Goal: Task Accomplishment & Management: Manage account settings

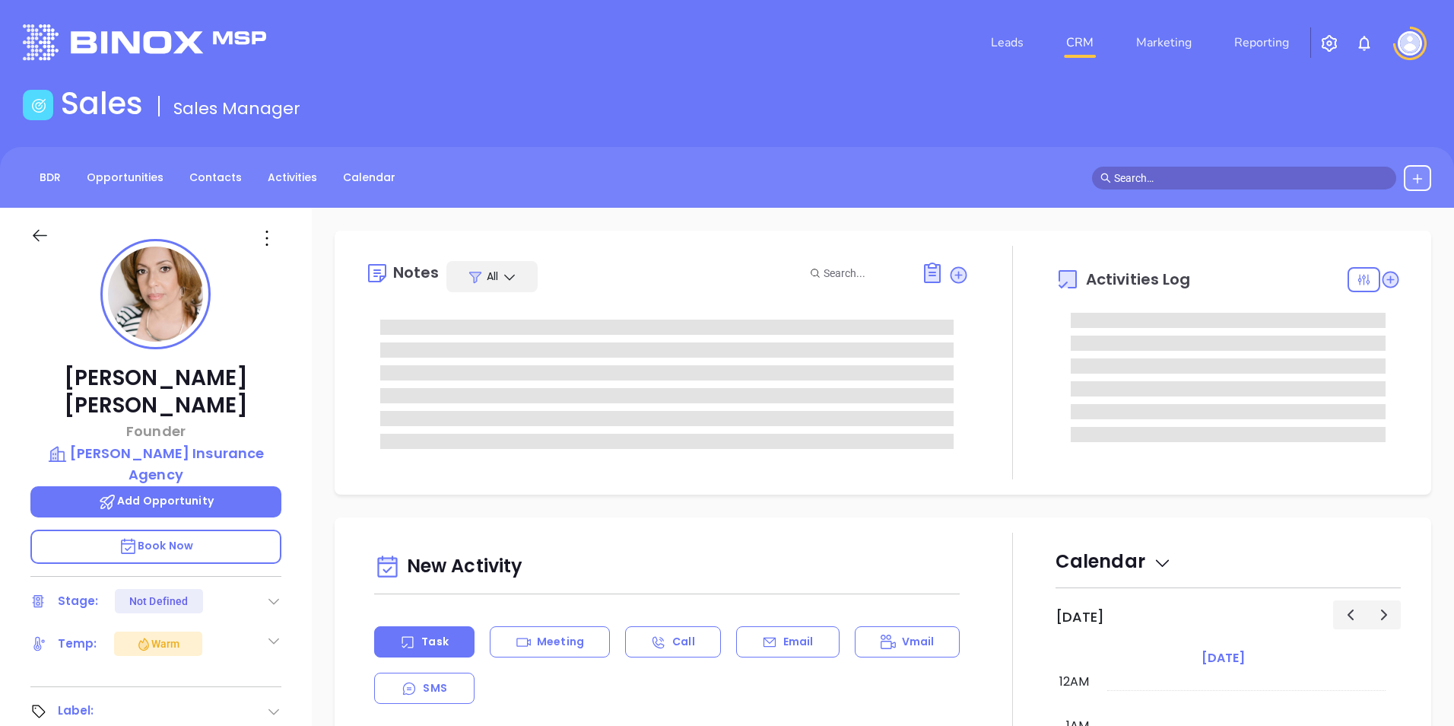
type input "[DATE]"
type input "[PERSON_NAME]"
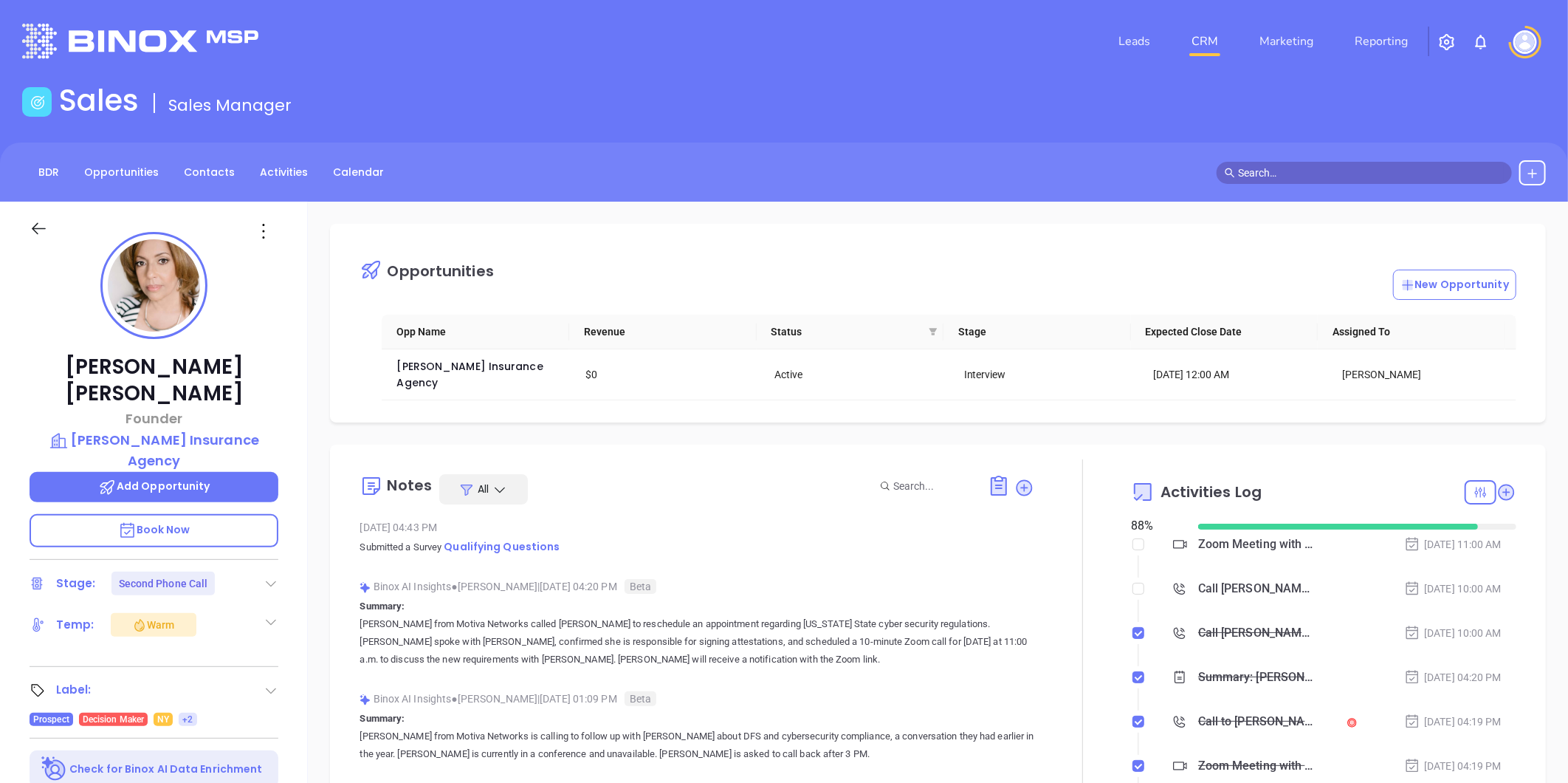
scroll to position [300, 0]
click at [207, 168] on link "Contacts" at bounding box center [209, 172] width 69 height 24
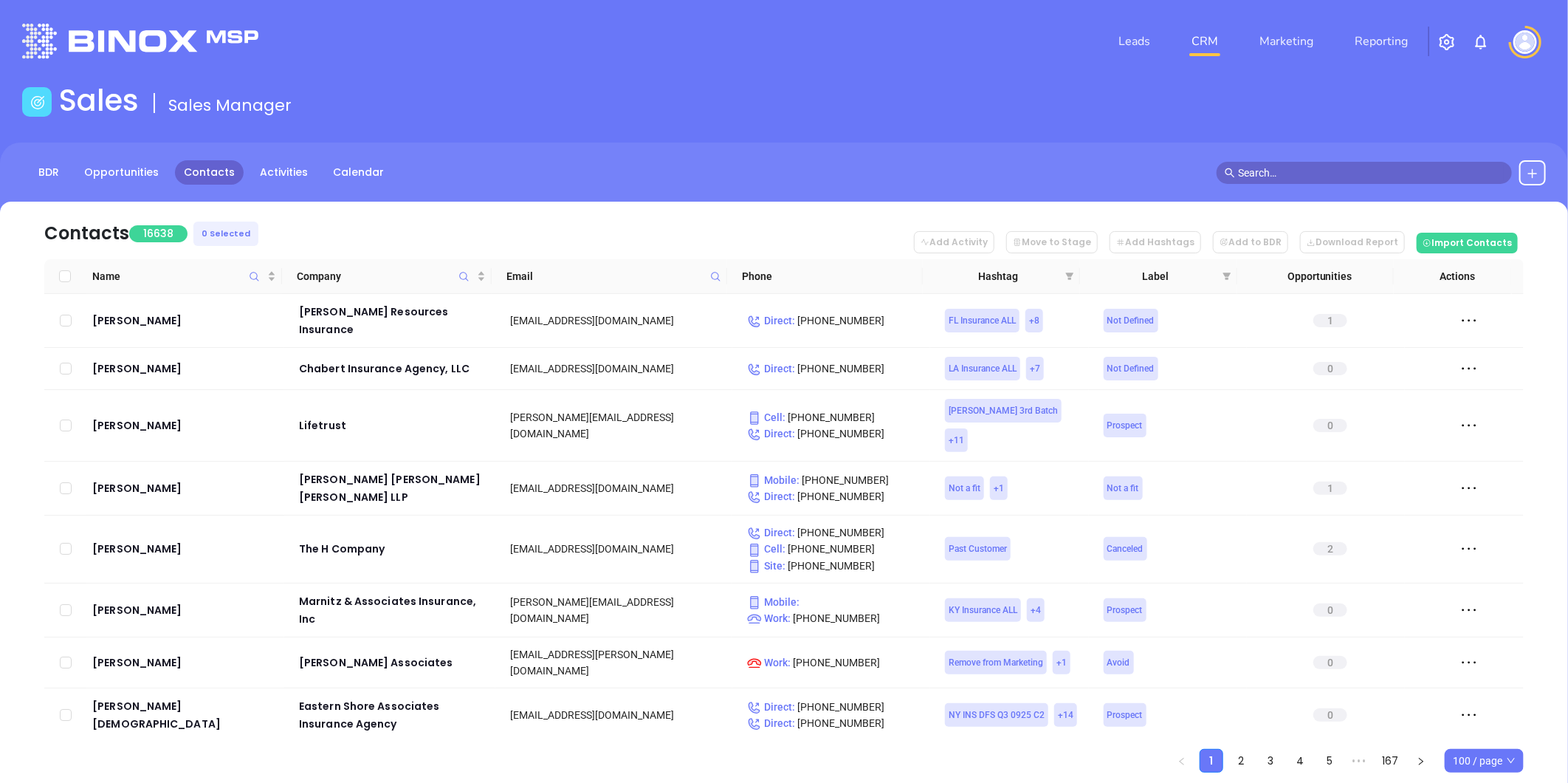
click at [714, 274] on icon at bounding box center [716, 276] width 11 height 11
paste input "thriftins.com"
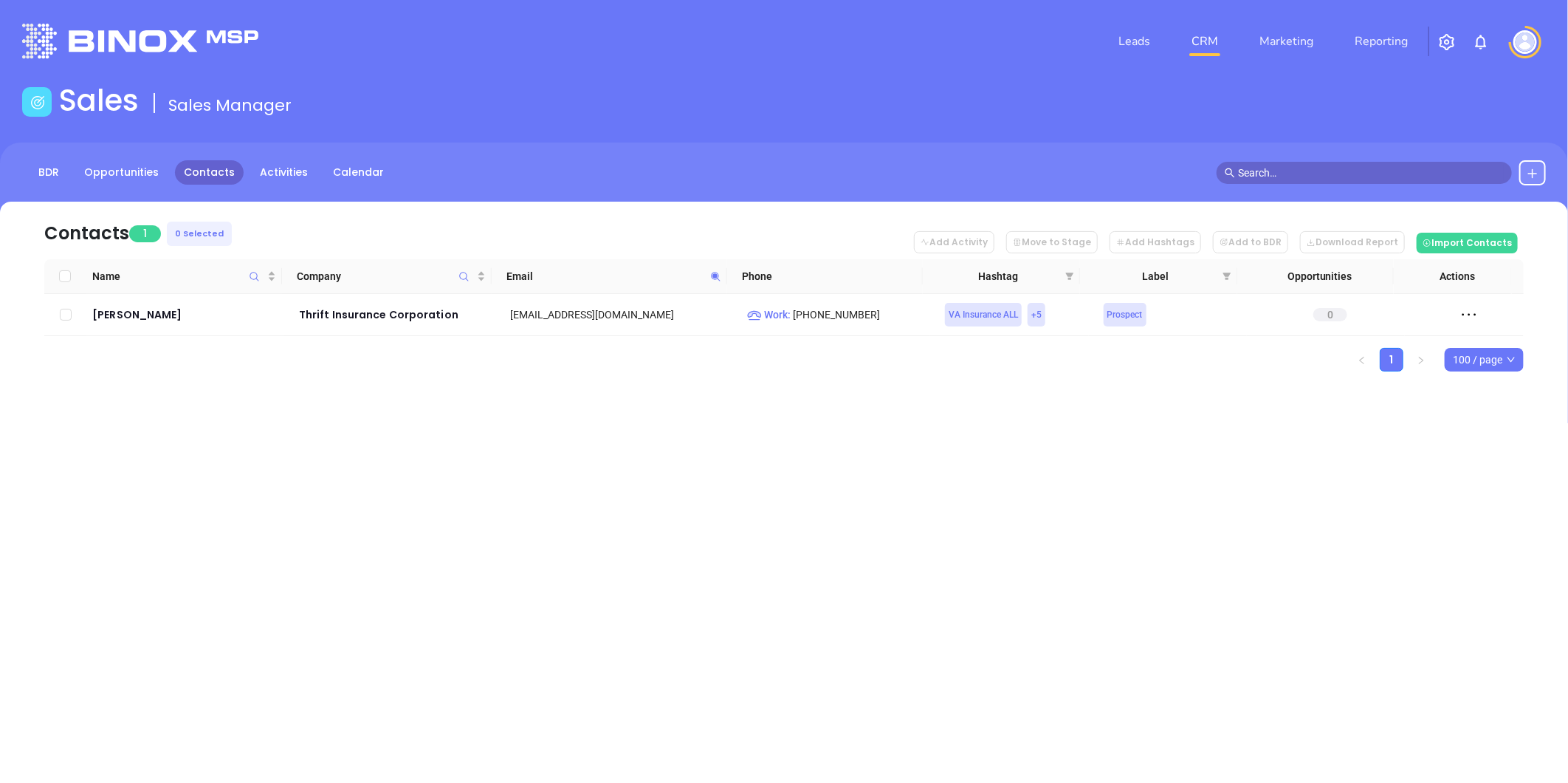
drag, startPoint x: 714, startPoint y: 274, endPoint x: 718, endPoint y: 267, distance: 8.1
click at [714, 274] on icon at bounding box center [715, 276] width 9 height 9
paste input "bearinginsurance"
type input "bearinginsurance.com"
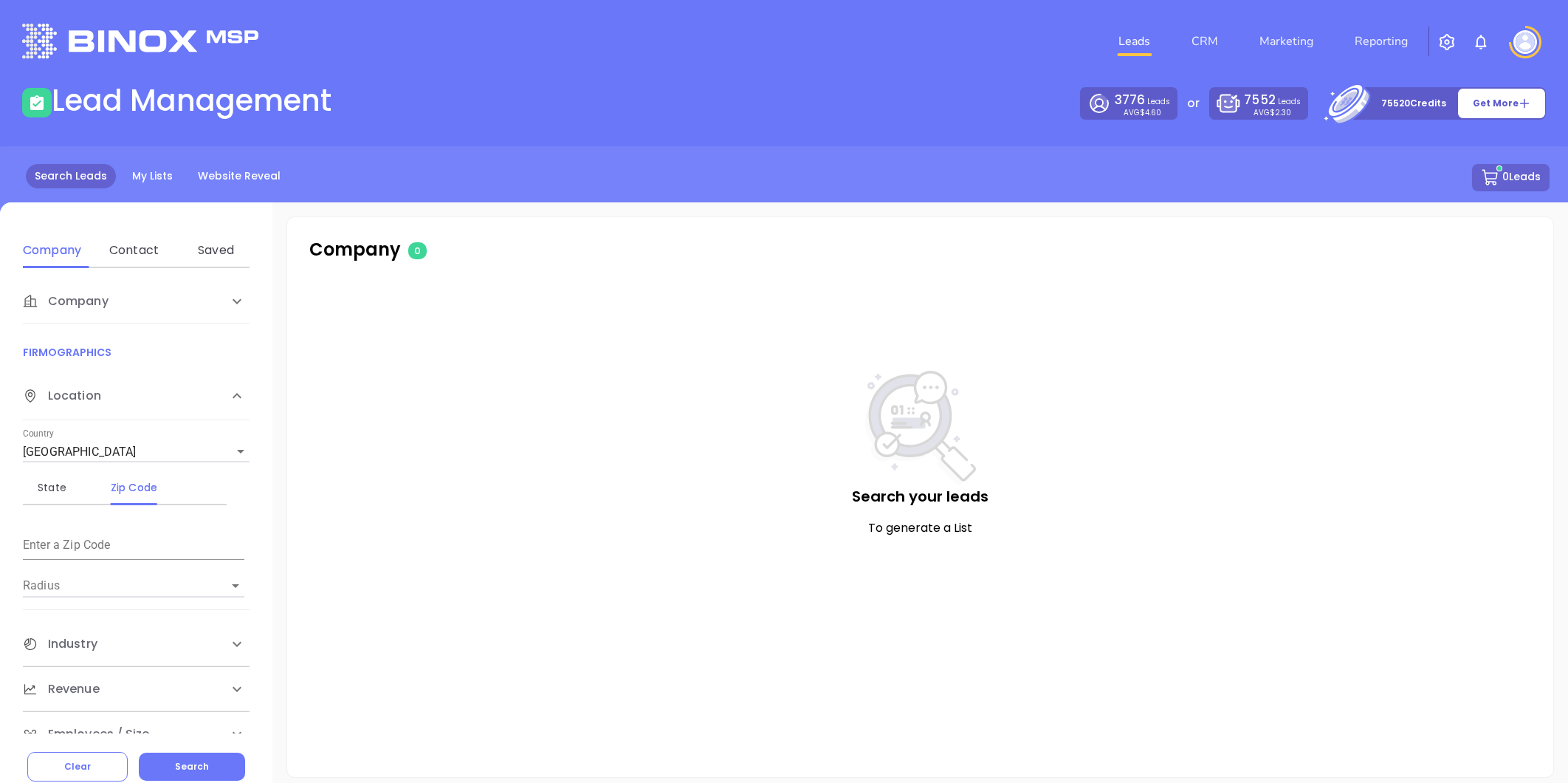
click at [128, 249] on div "Contact" at bounding box center [134, 251] width 58 height 17
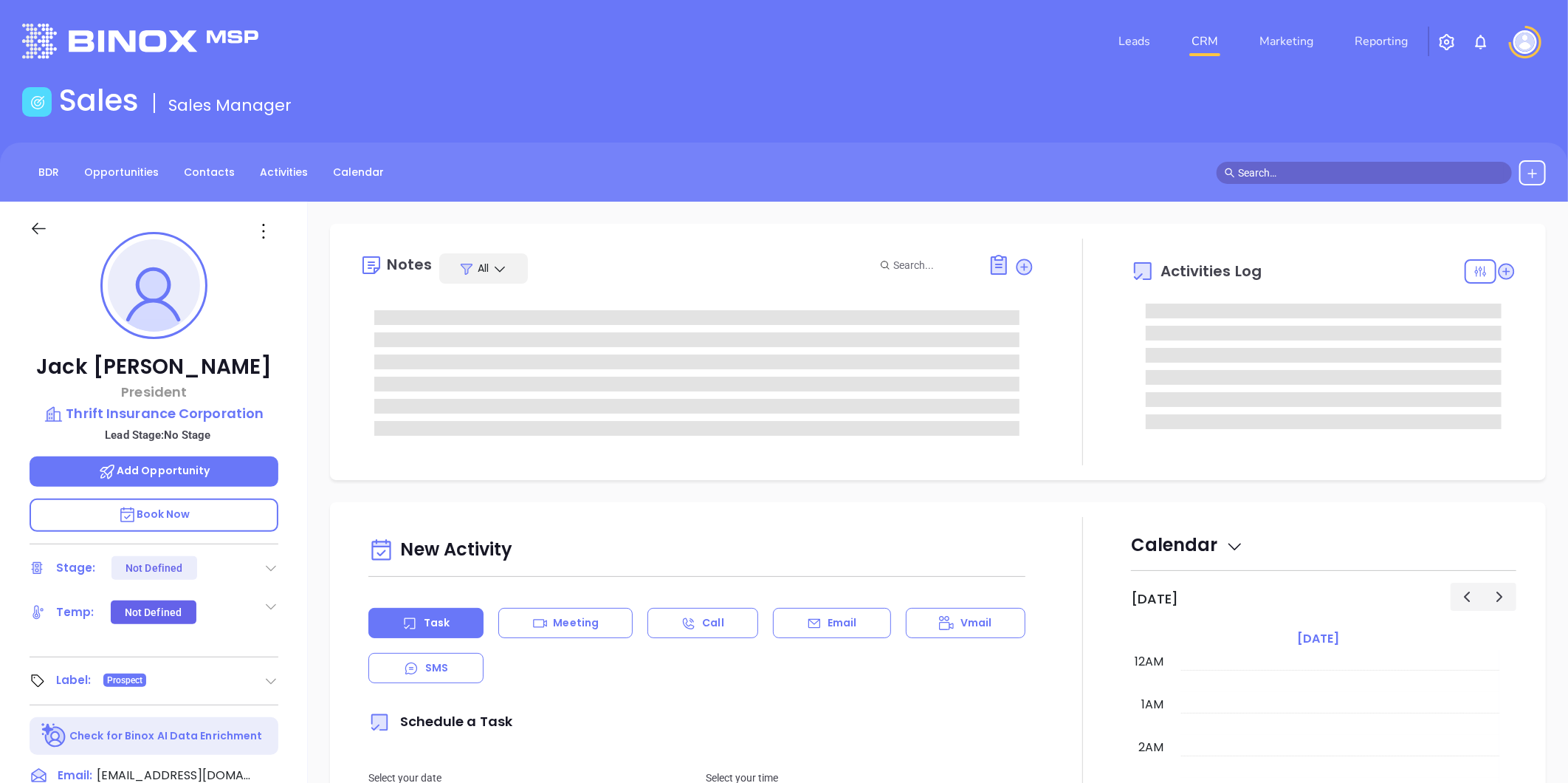
type input "[DATE]"
type input "[PERSON_NAME]"
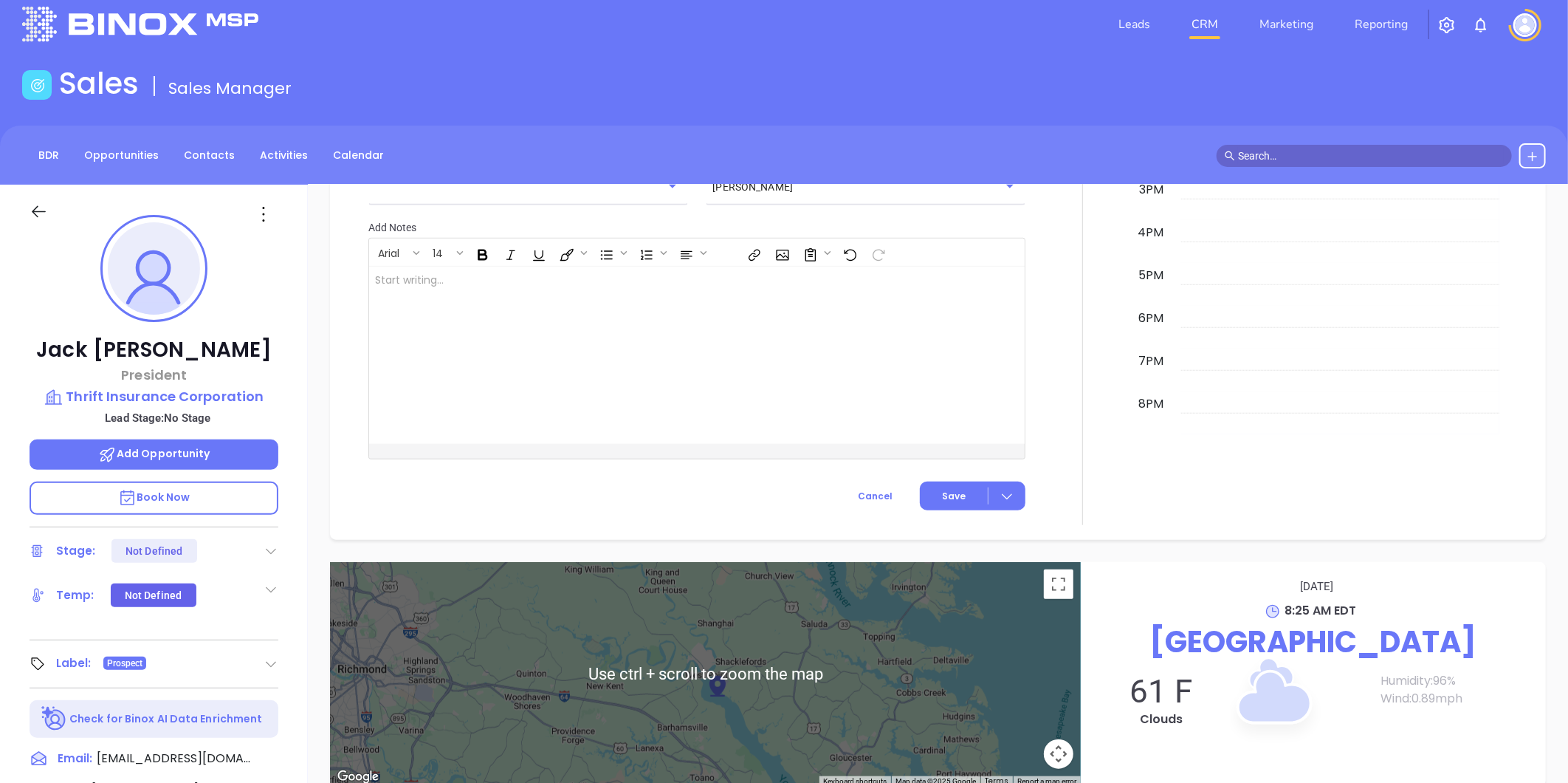
scroll to position [0, 0]
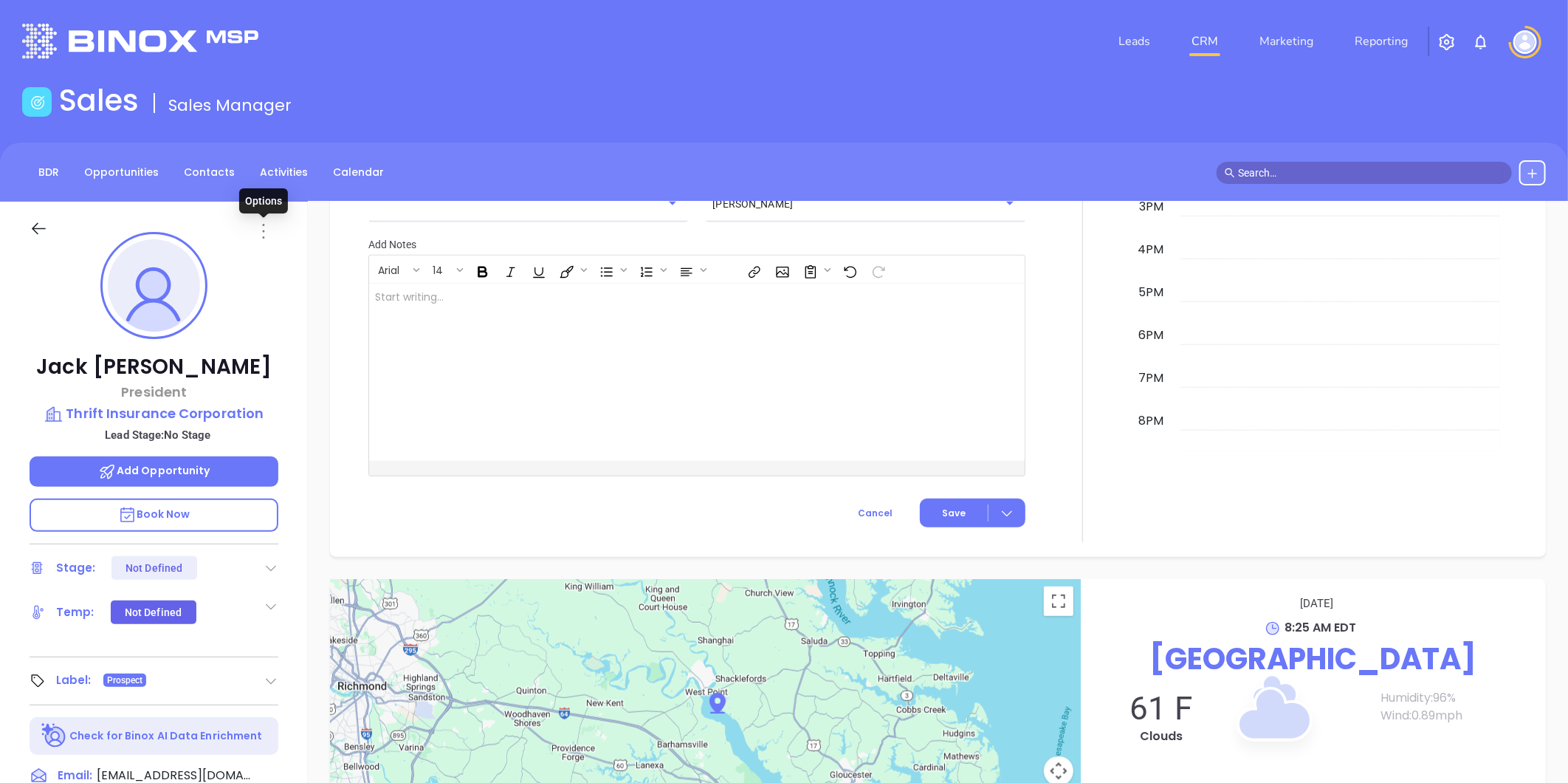
click at [263, 230] on icon at bounding box center [264, 230] width 2 height 15
click at [279, 386] on div "Edit" at bounding box center [335, 389] width 145 height 17
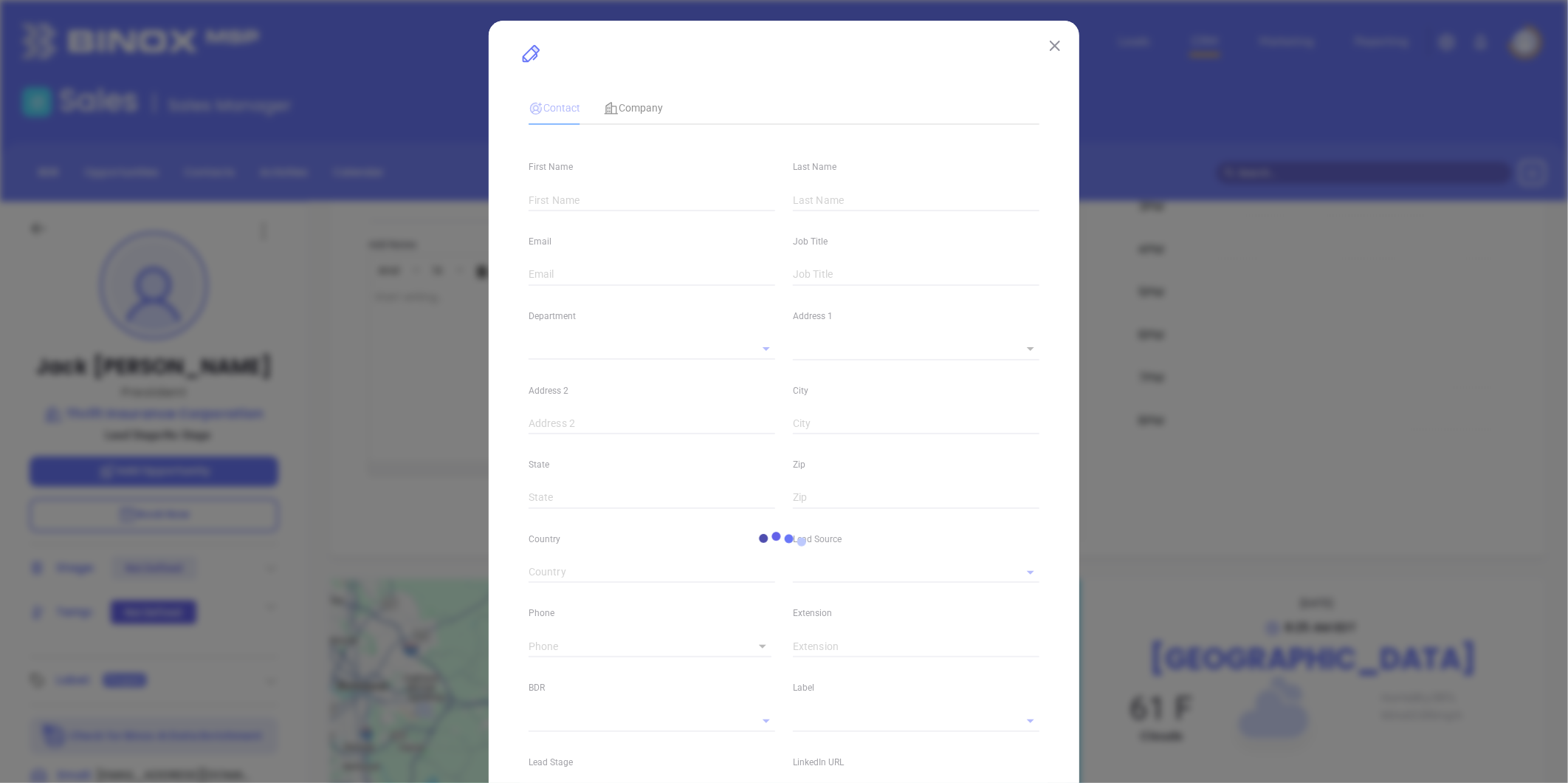
type input "Jack"
type input "Lawson"
type input "jack@thriftins.com"
type input "President"
type input "1"
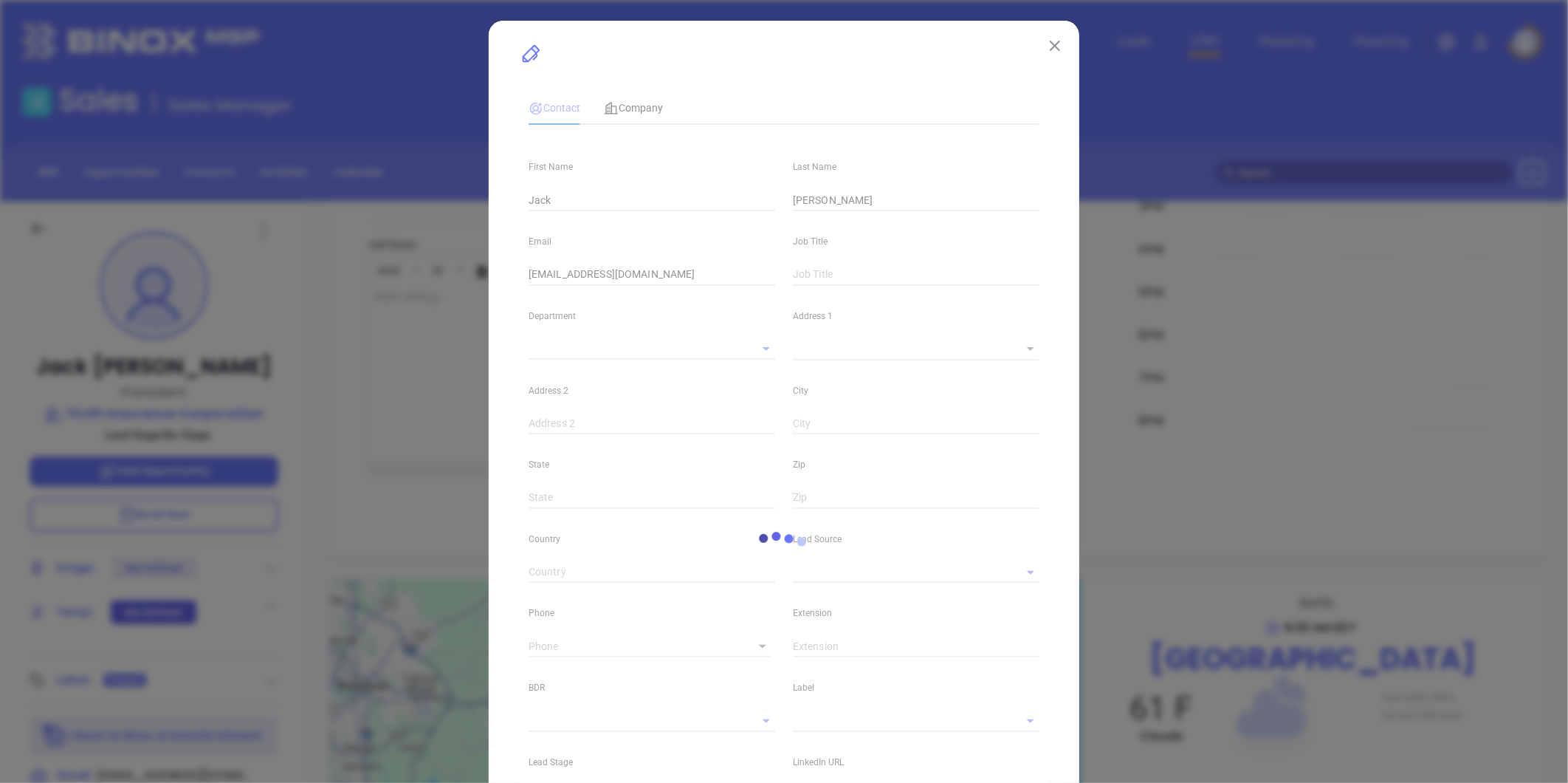
type input "www.linkedin.com/in/jack-lawson-21bb9538"
type input "Marketing"
type input "Other"
type input "undefined undefined"
type input "(804) 843-4460"
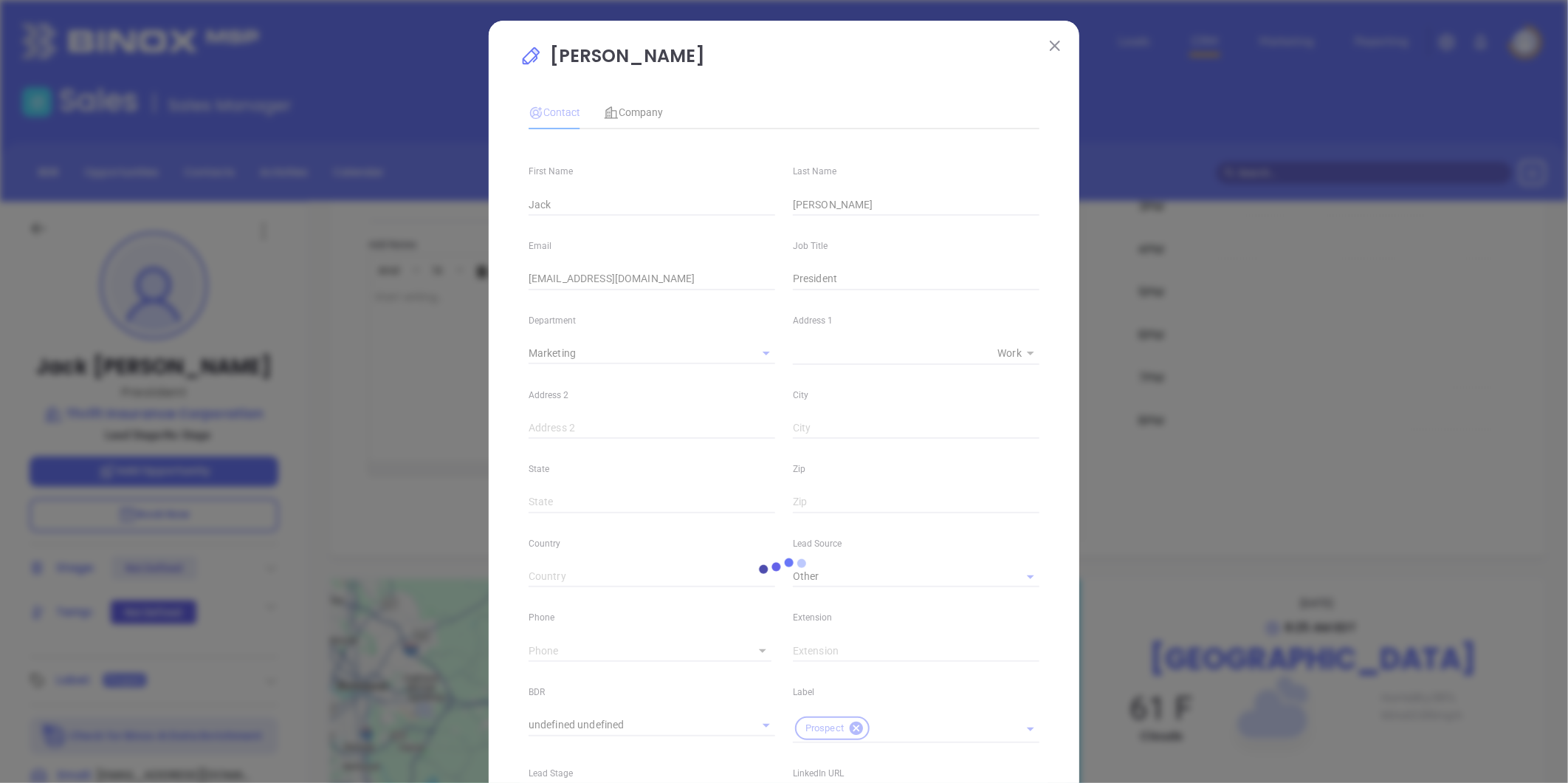
type input "1"
click at [650, 107] on span "Company" at bounding box center [633, 113] width 59 height 12
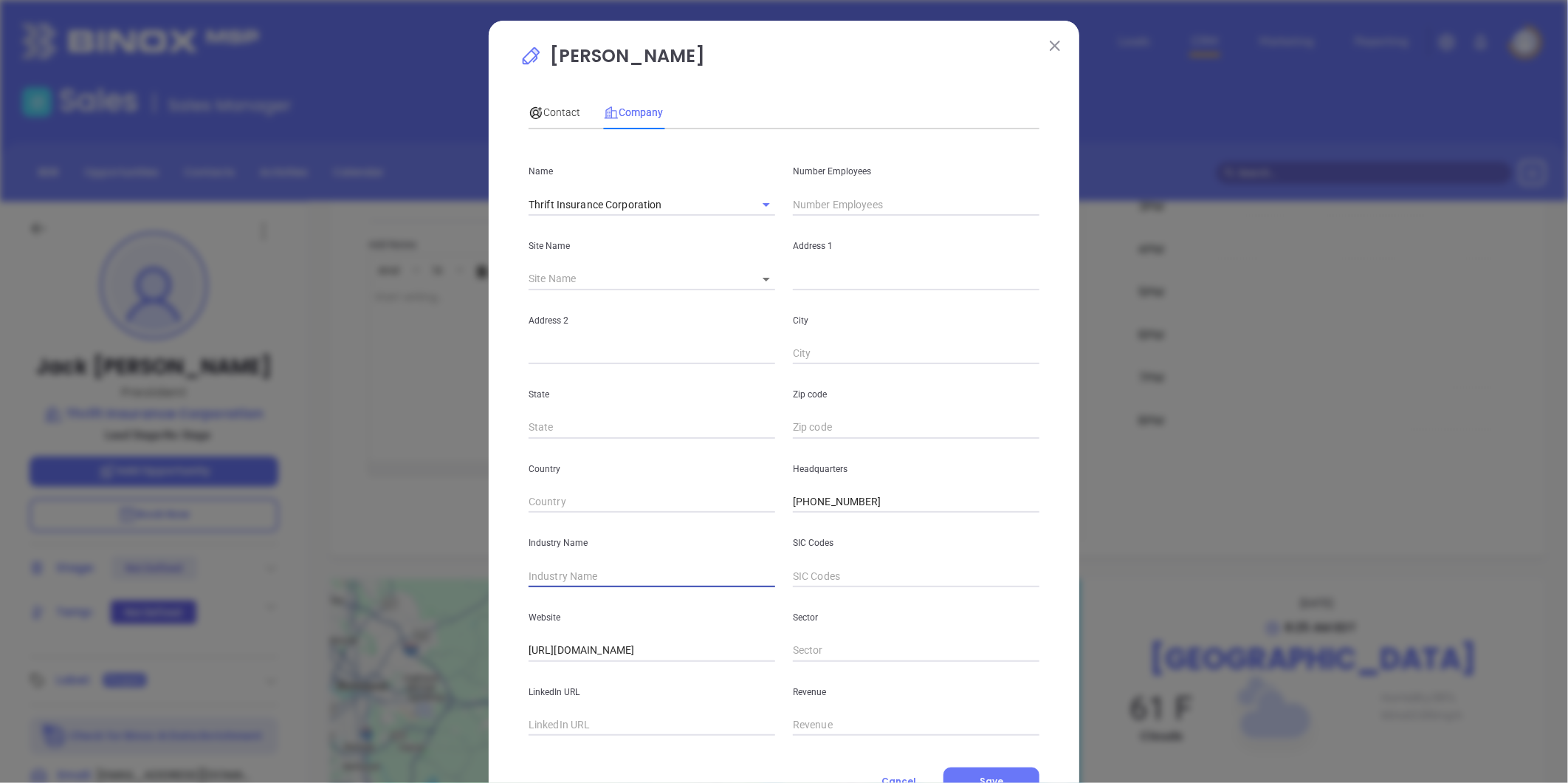
click at [572, 582] on input "text" at bounding box center [652, 576] width 247 height 22
type input "Insurance"
click at [556, 111] on span "Contact" at bounding box center [554, 113] width 51 height 12
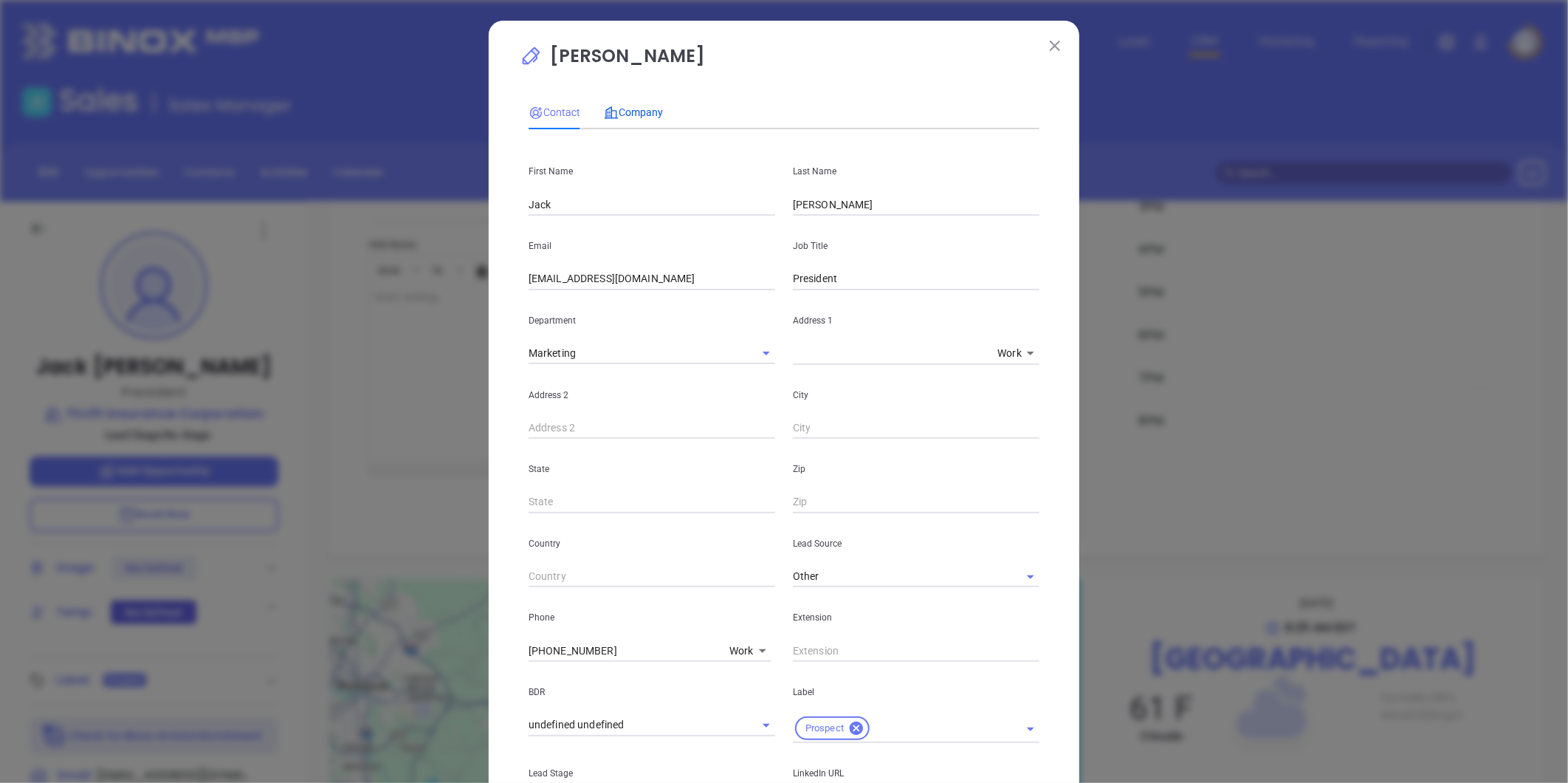
click at [644, 112] on span "Company" at bounding box center [633, 113] width 59 height 12
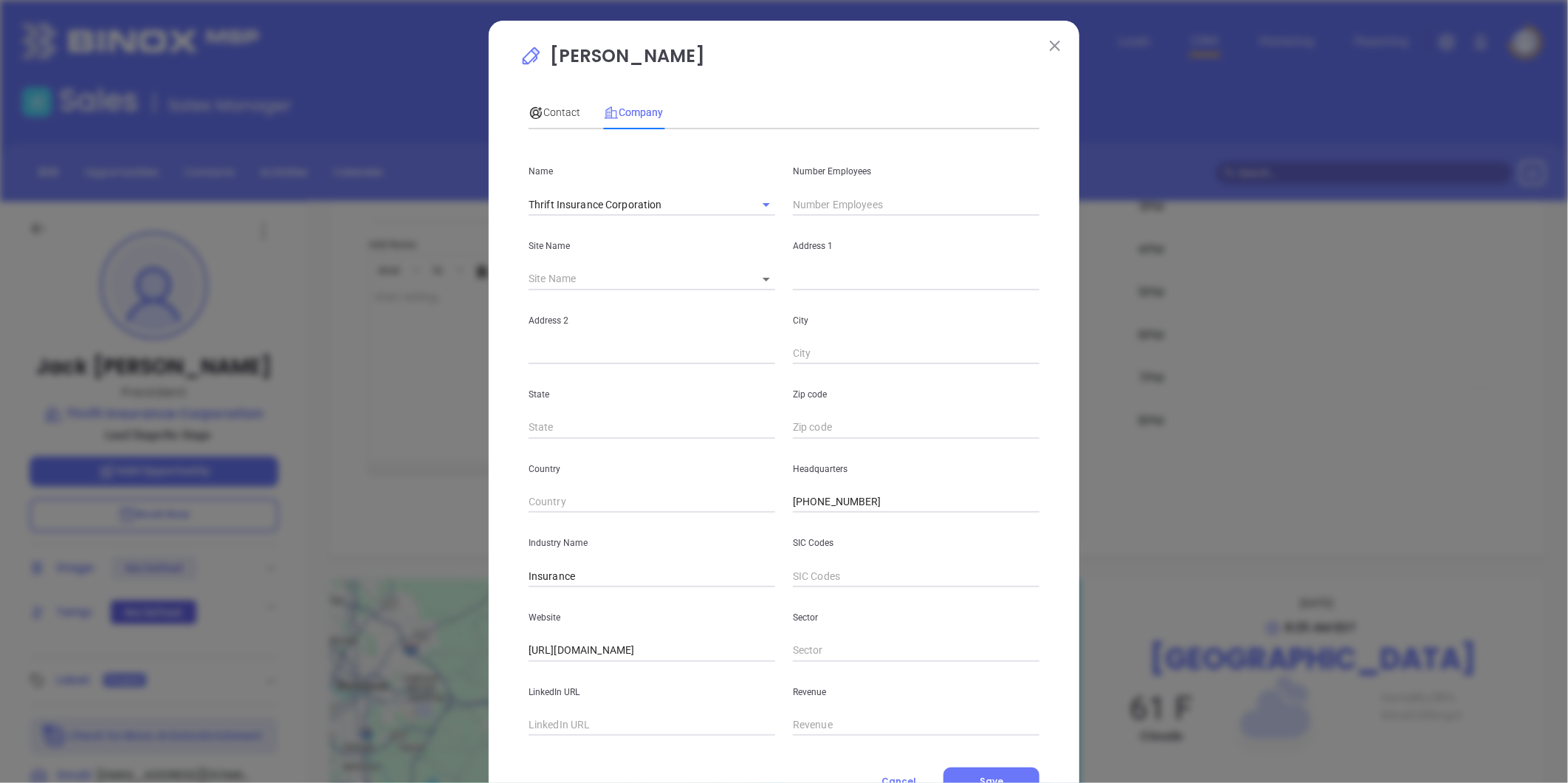
click at [831, 203] on input "text" at bounding box center [917, 204] width 247 height 22
type input "5"
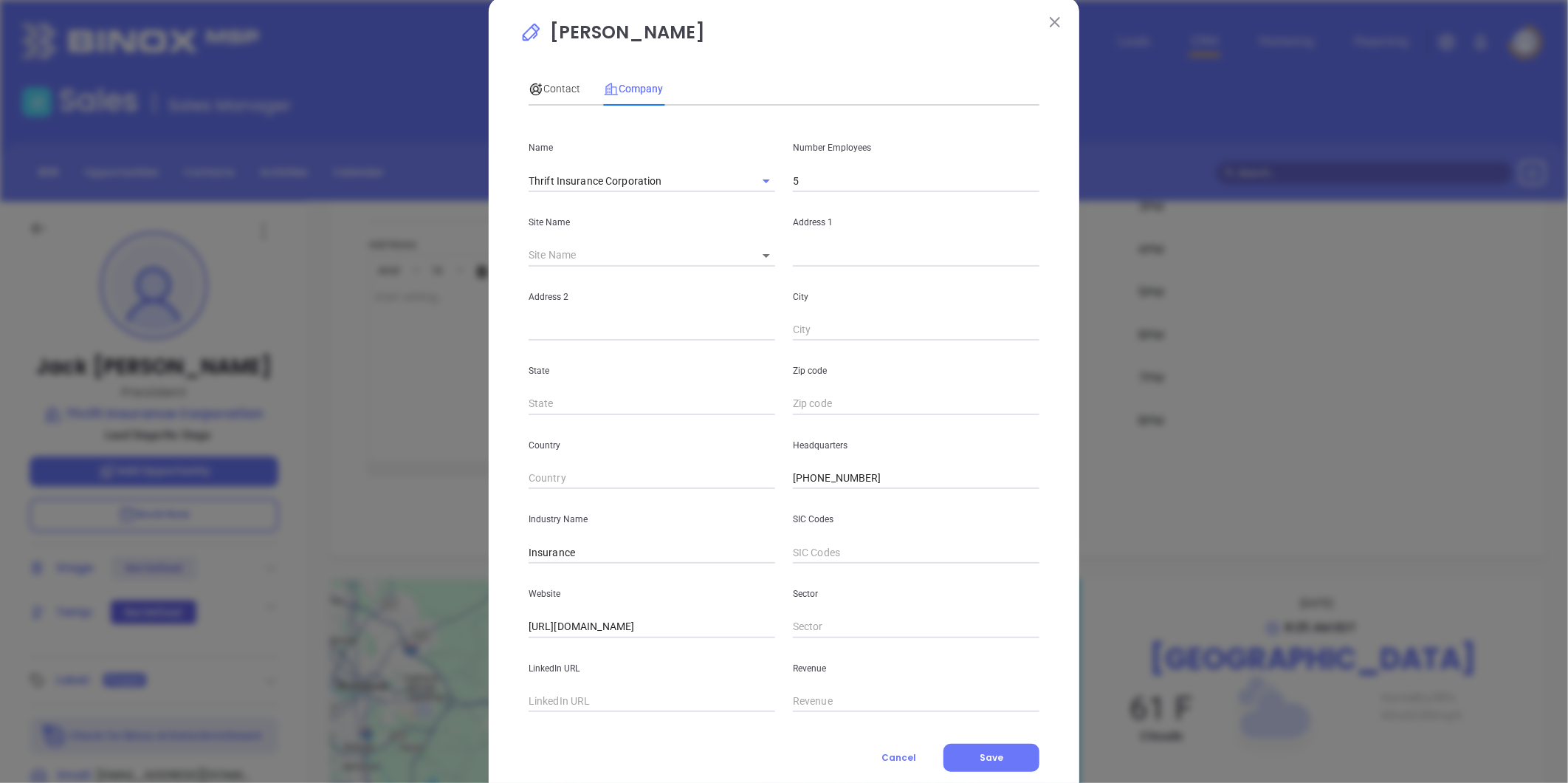
scroll to position [64, 0]
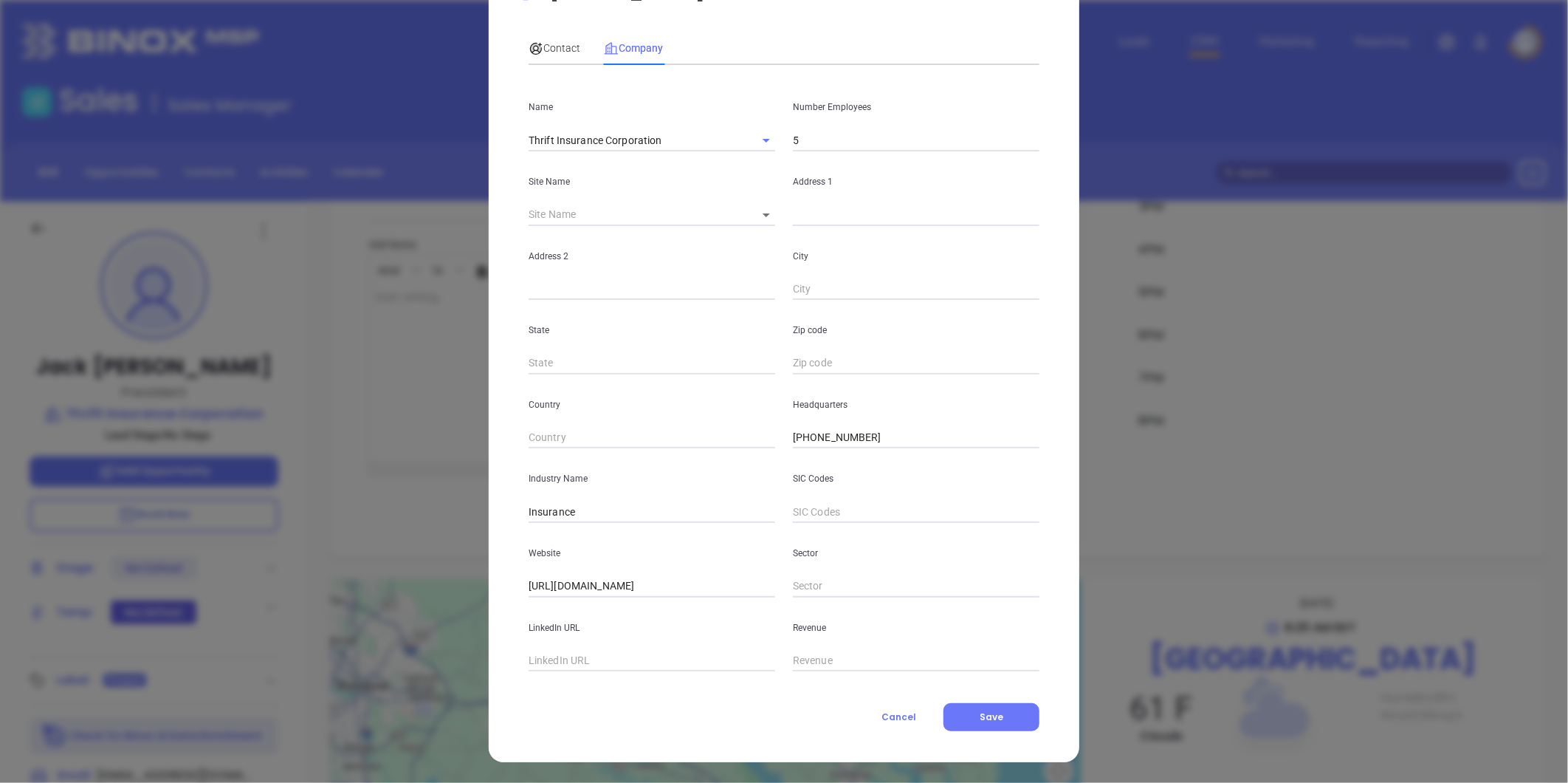
click at [559, 665] on input "text" at bounding box center [652, 661] width 247 height 22
paste input "https://www.linkedin.com/company/thrift-insurance-corporation/about/"
type input "https://www.linkedin.com/company/thrift-insurance-corporation/about/"
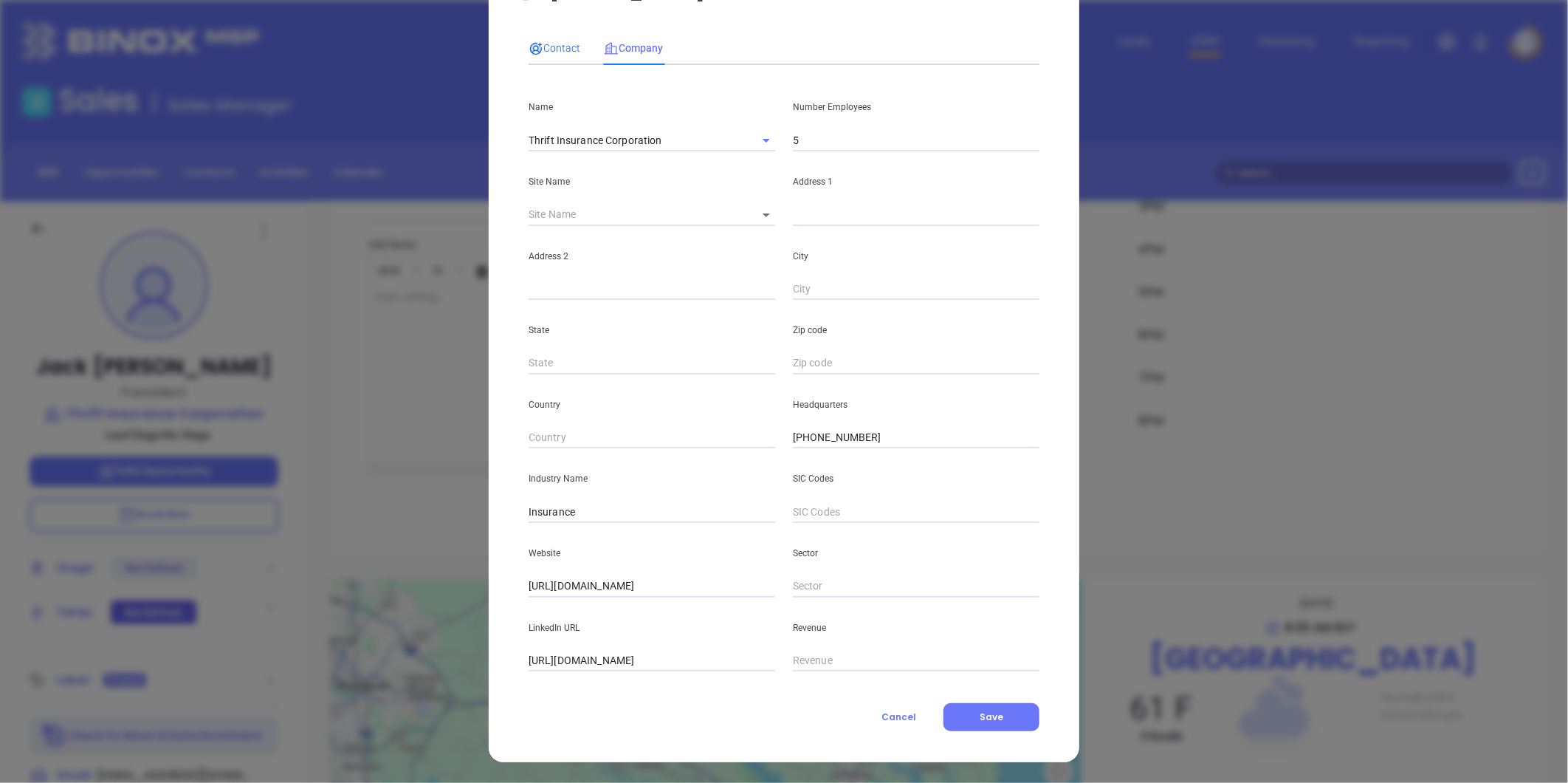
drag, startPoint x: 556, startPoint y: 45, endPoint x: 575, endPoint y: 175, distance: 131.4
click at [558, 42] on span "Contact" at bounding box center [554, 48] width 51 height 12
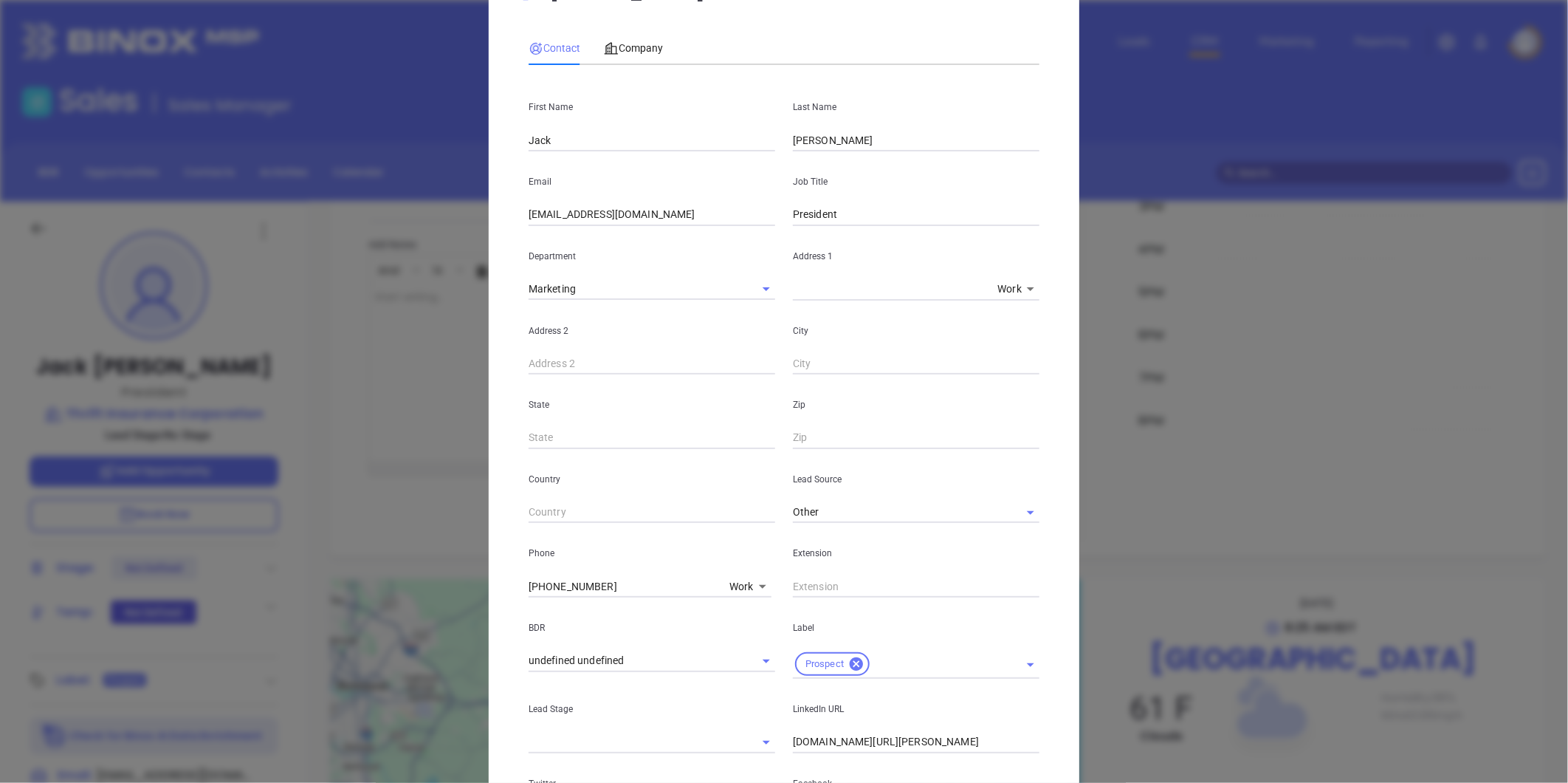
scroll to position [329, 0]
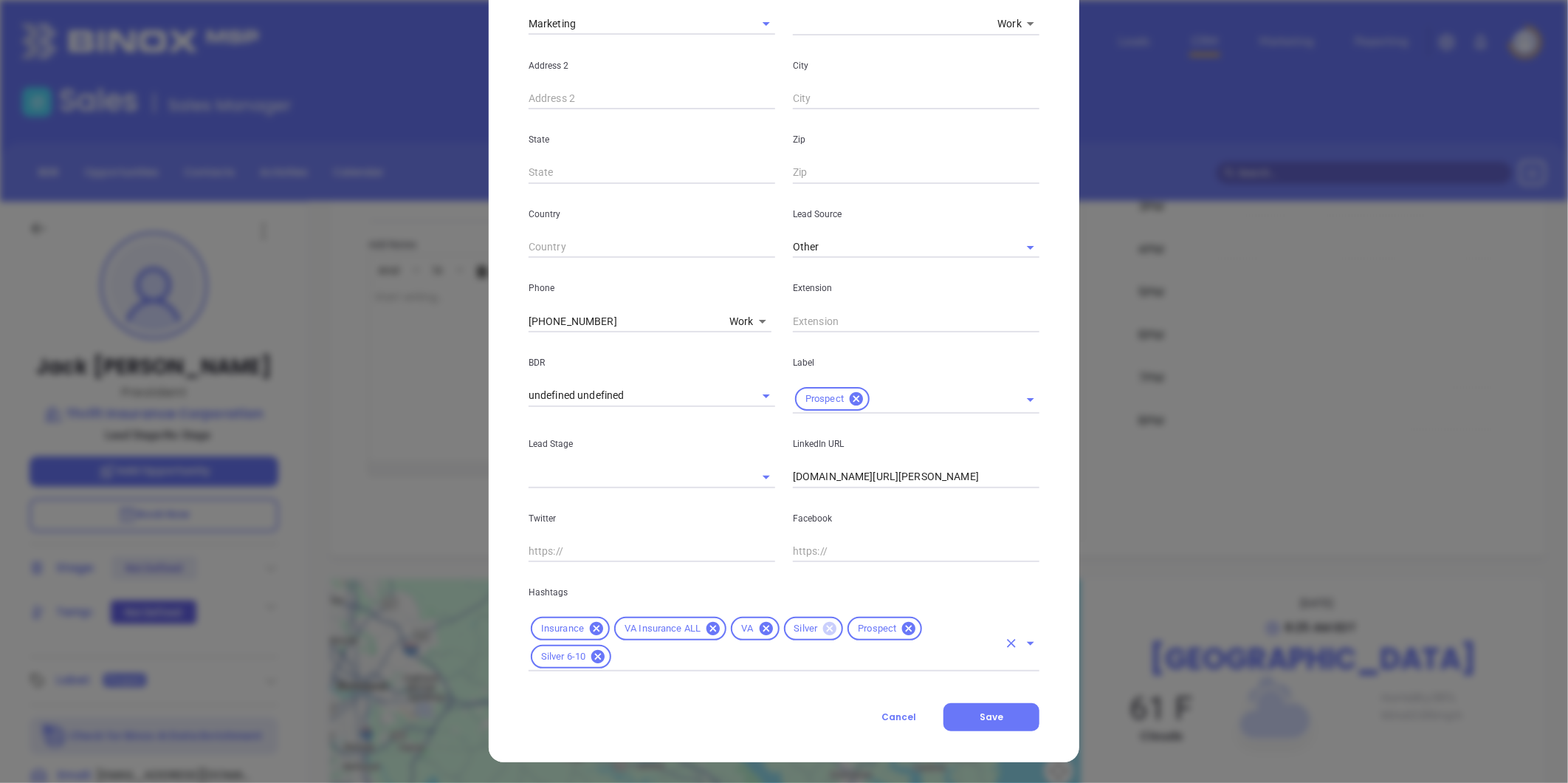
click at [825, 630] on icon at bounding box center [830, 629] width 14 height 14
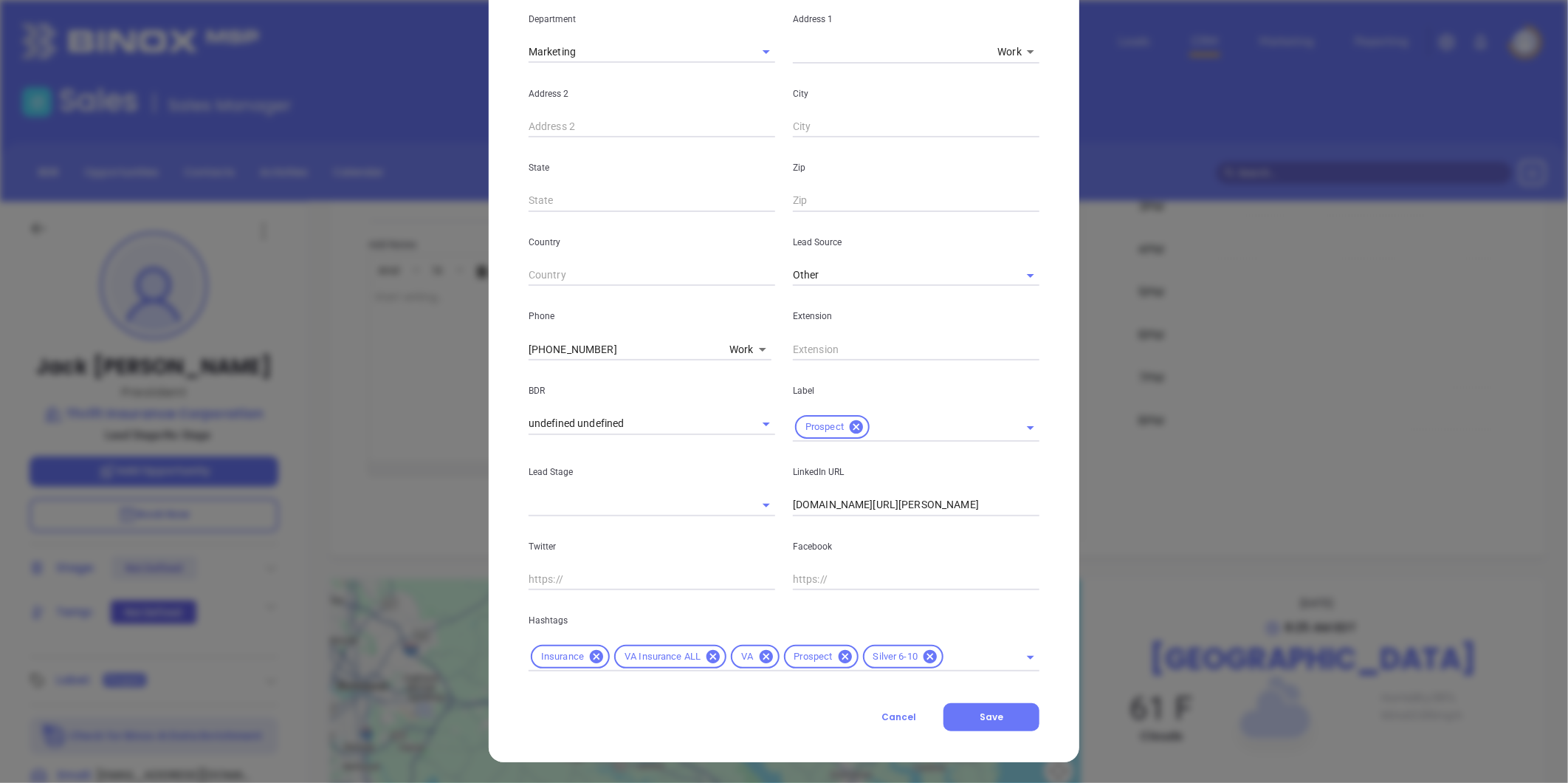
drag, startPoint x: 986, startPoint y: 720, endPoint x: 1184, endPoint y: 628, distance: 218.3
click at [992, 718] on span "Save" at bounding box center [991, 717] width 23 height 13
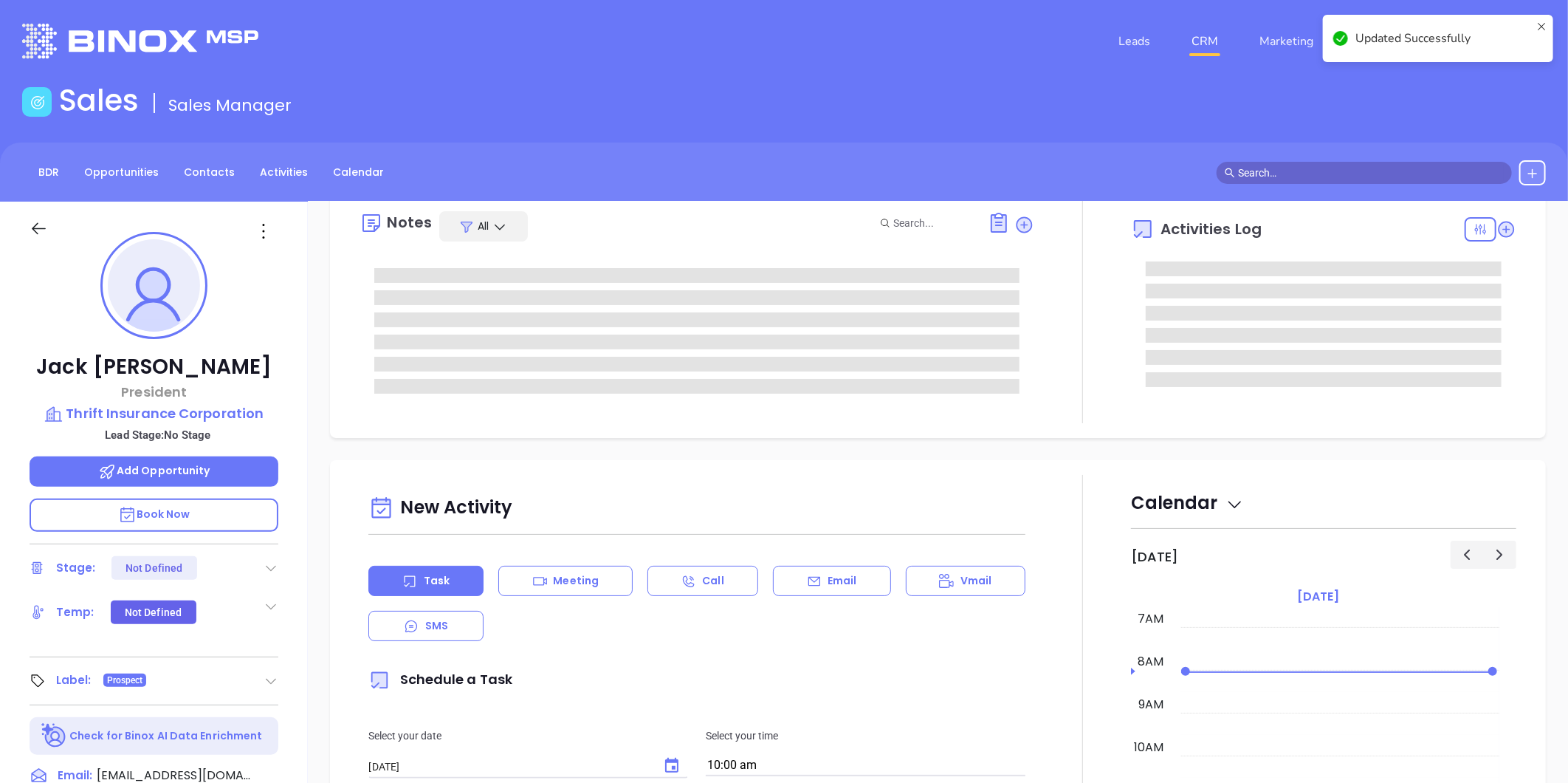
scroll to position [0, 0]
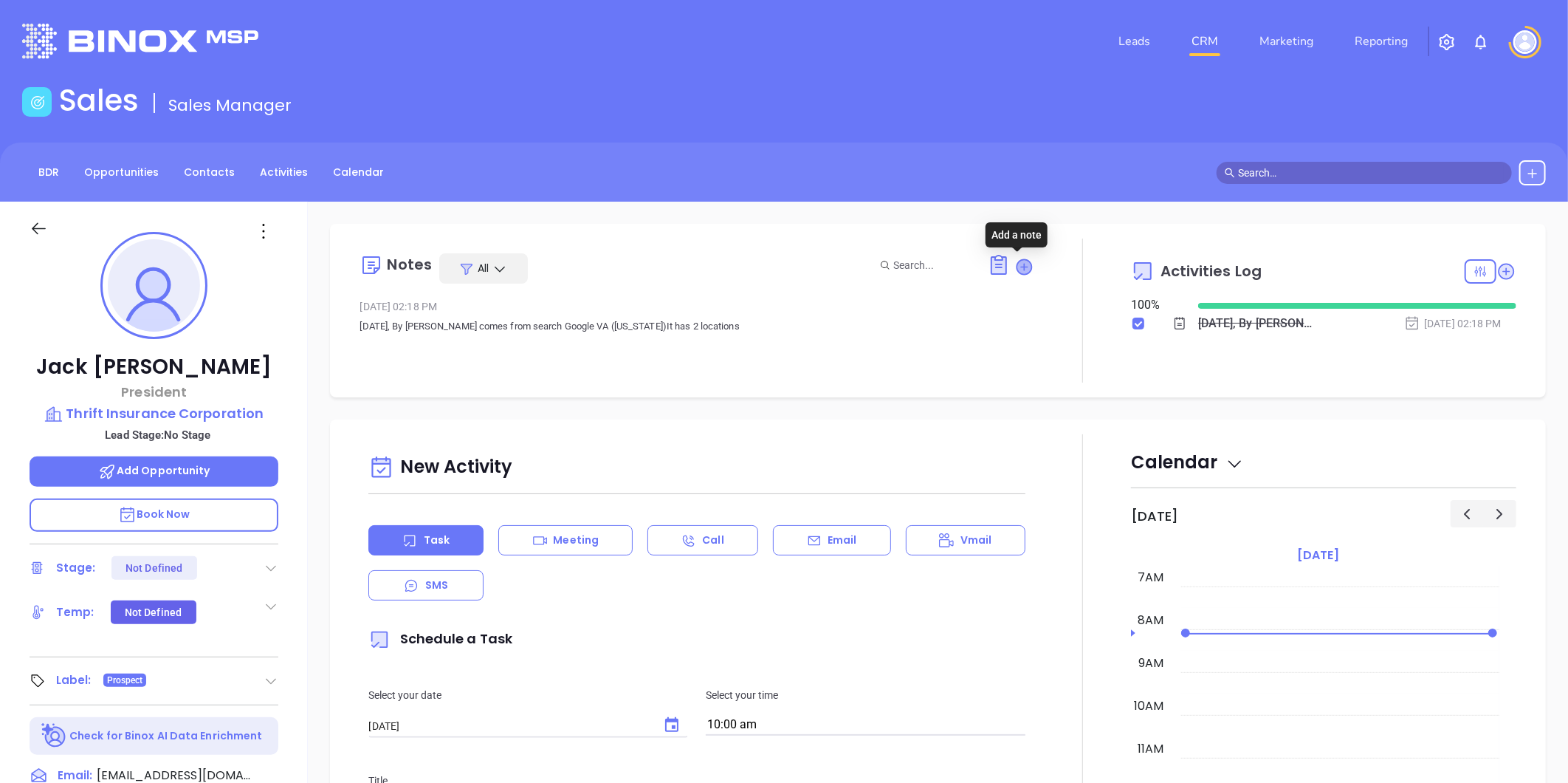
click at [1020, 261] on icon at bounding box center [1024, 266] width 15 height 15
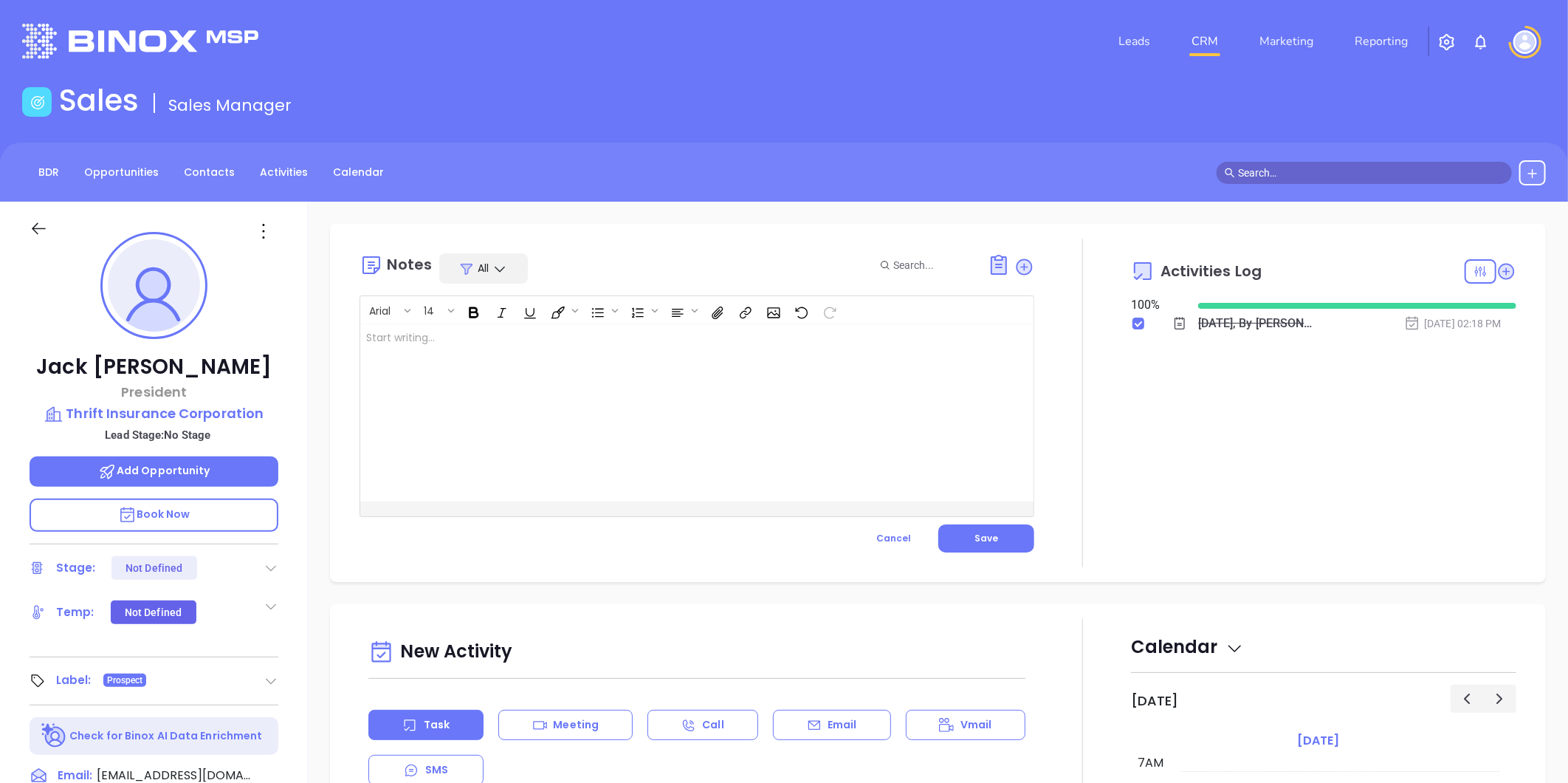
click at [622, 344] on div at bounding box center [673, 413] width 626 height 178
click at [979, 532] on span "Save" at bounding box center [986, 538] width 23 height 13
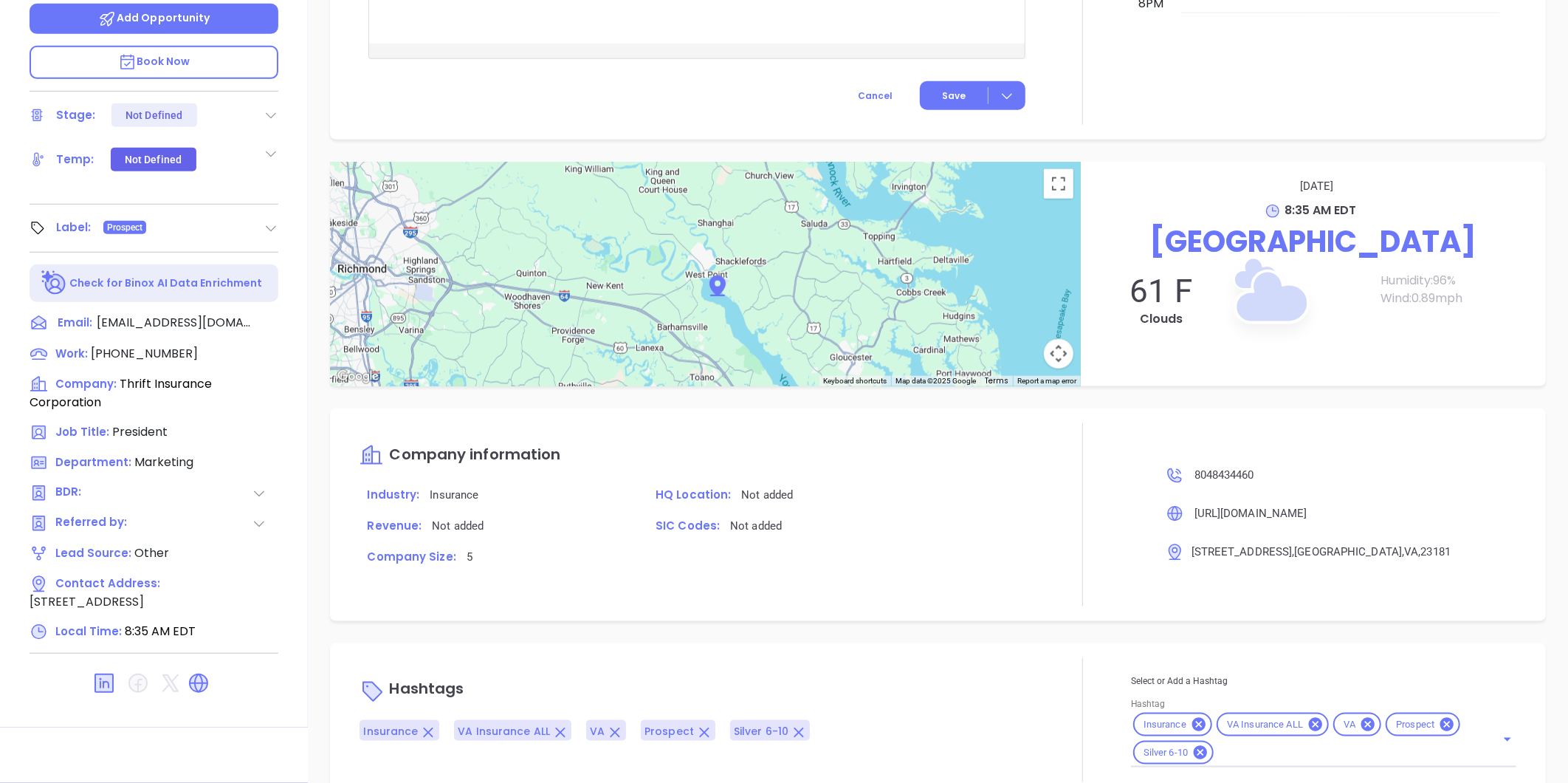
scroll to position [758, 0]
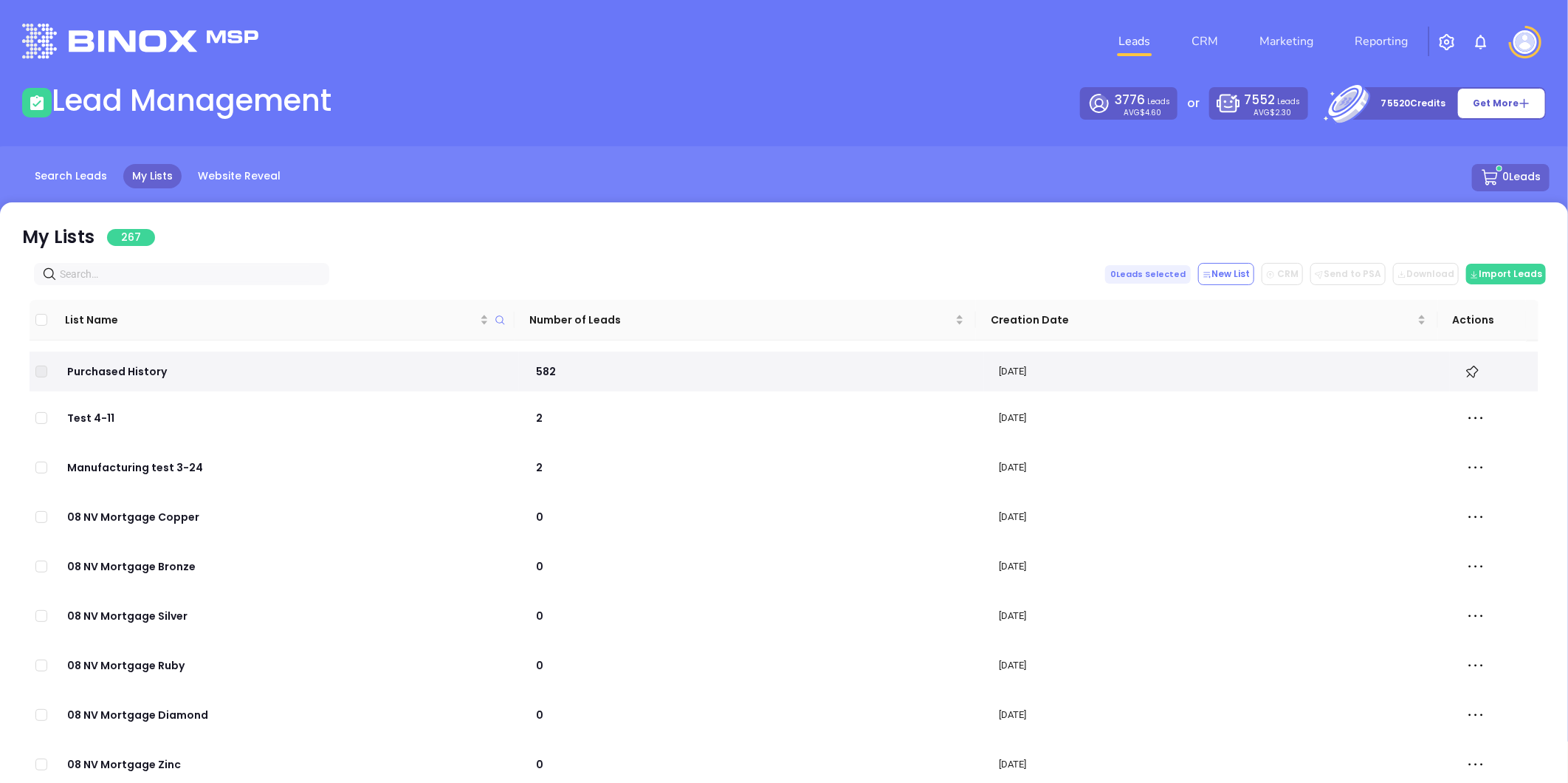
click at [284, 270] on input "text" at bounding box center [184, 274] width 250 height 17
paste input "bearinginsurance.com"
type input "bearinginsurance.com"
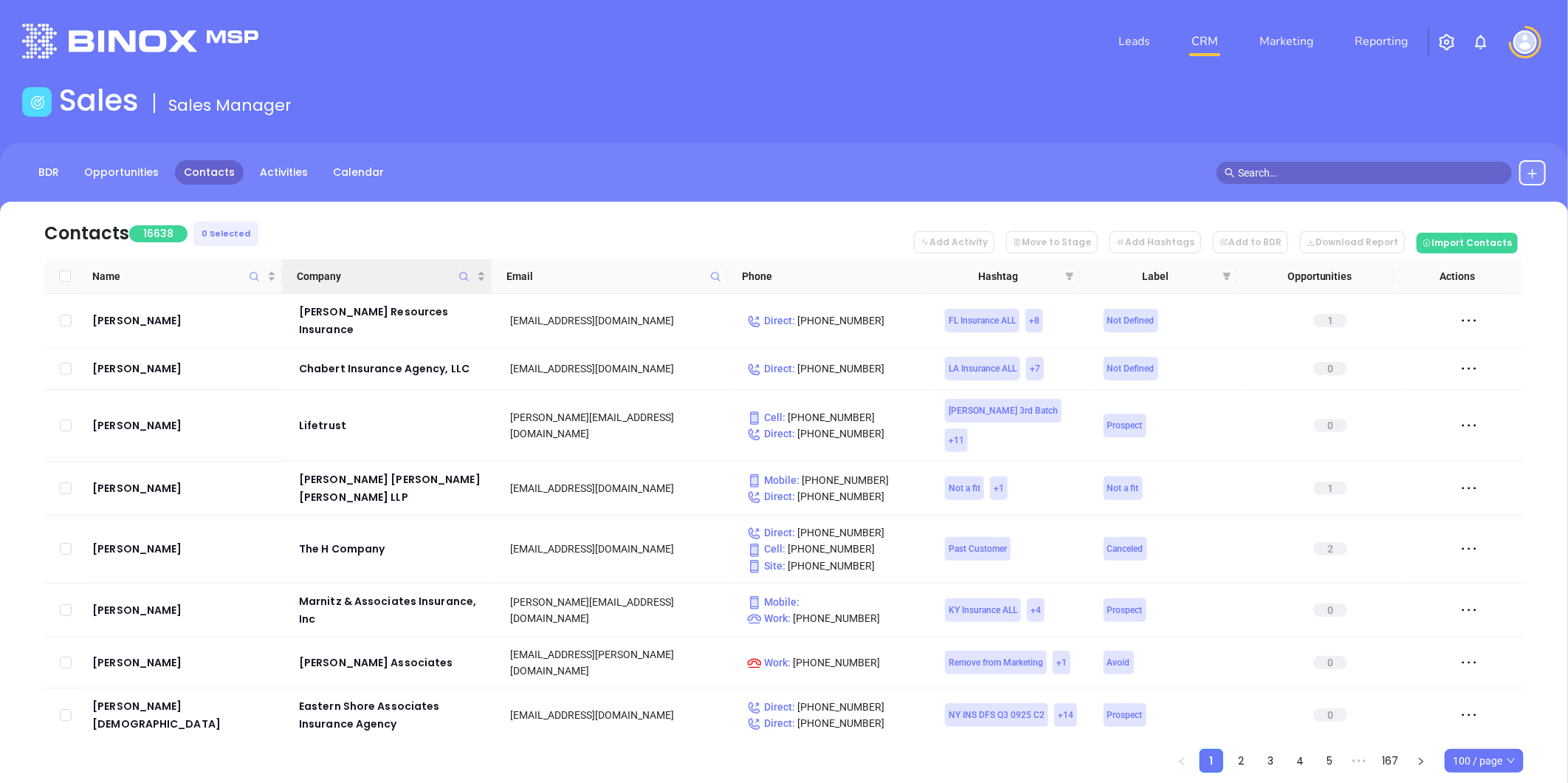
click at [462, 274] on icon "Company" at bounding box center [463, 276] width 11 height 11
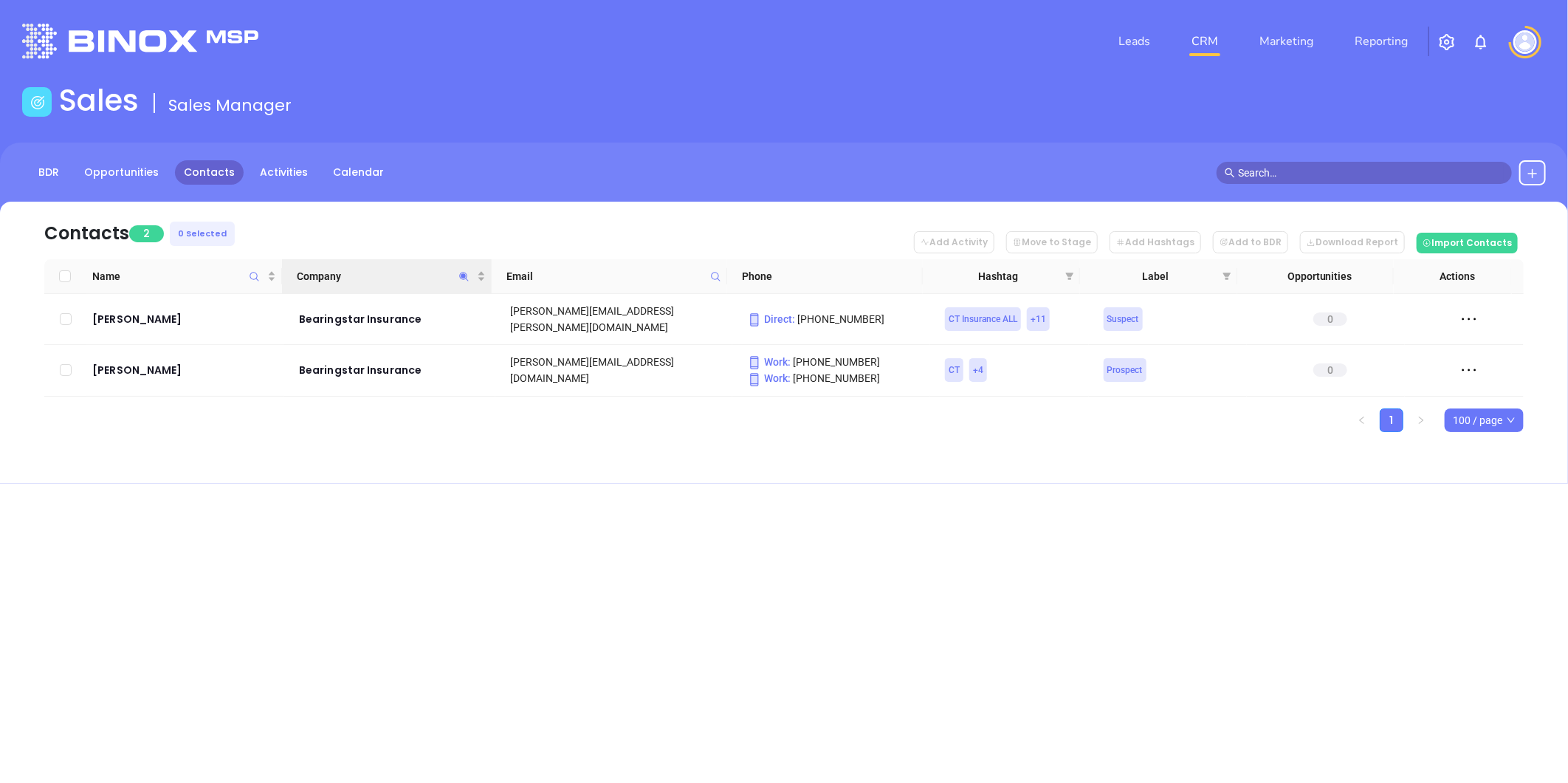
click at [458, 275] on icon "Company" at bounding box center [463, 276] width 11 height 11
click at [462, 473] on div "Contacts 2 0 Selected Add Activity Move to Stage Add Hashtags Add to BDR Downlo…" at bounding box center [784, 343] width 1568 height 283
click at [461, 276] on icon "Company" at bounding box center [463, 276] width 9 height 9
paste input "Southwest Virginia"
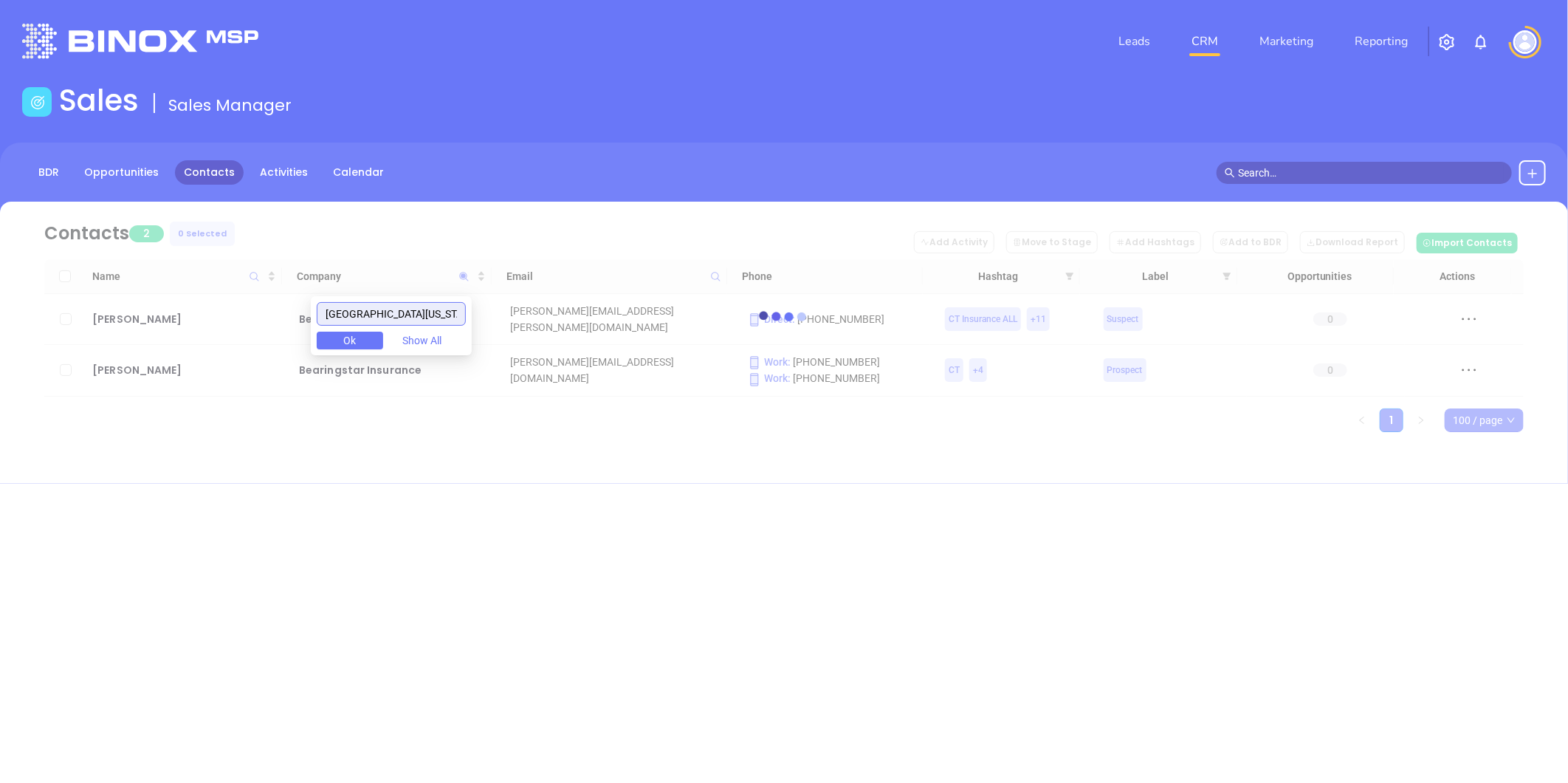
click at [362, 321] on input "Southwest Virginia" at bounding box center [391, 314] width 150 height 23
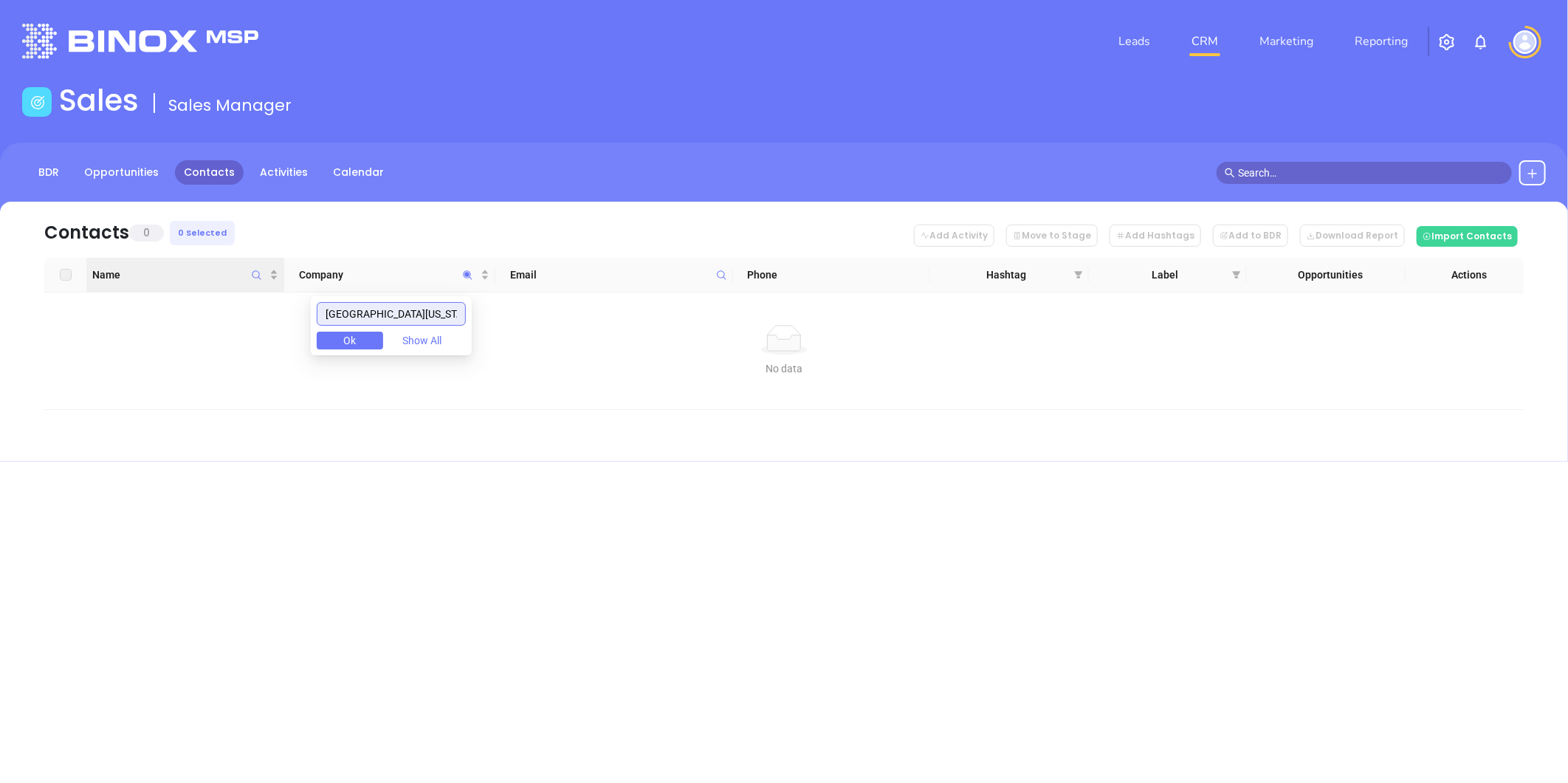
drag, startPoint x: 431, startPoint y: 313, endPoint x: 141, endPoint y: 284, distance: 291.4
click at [155, 291] on body "Leads CRM Marketing Reporting Financial Leads Leads Sales Sales Manager BDR Opp…" at bounding box center [784, 392] width 1568 height 783
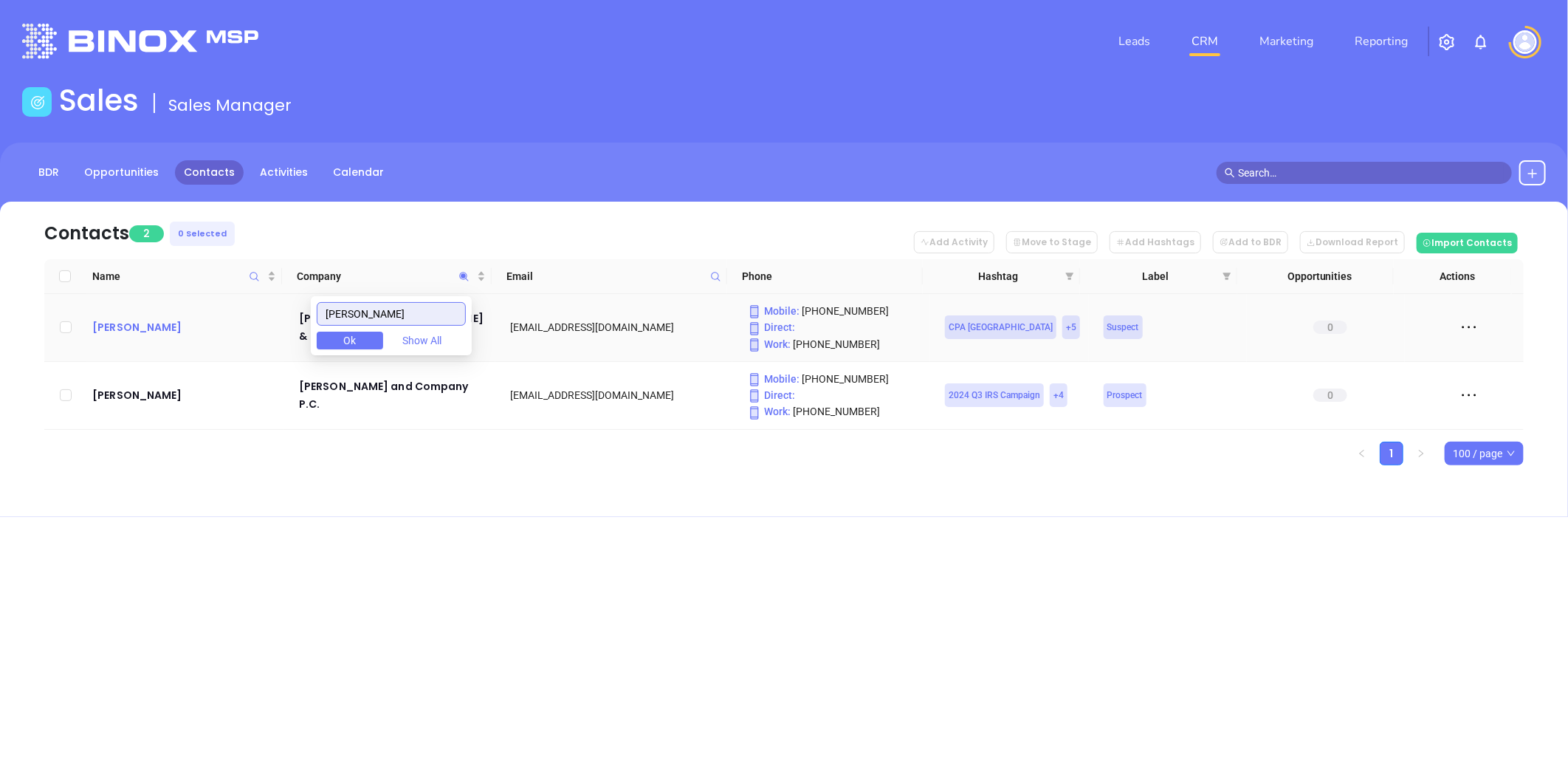
drag, startPoint x: 312, startPoint y: 312, endPoint x: 149, endPoint y: 334, distance: 164.5
click at [162, 328] on body "Leads CRM Marketing Reporting Financial Leads Leads Sales Sales Manager BDR Opp…" at bounding box center [784, 392] width 1568 height 783
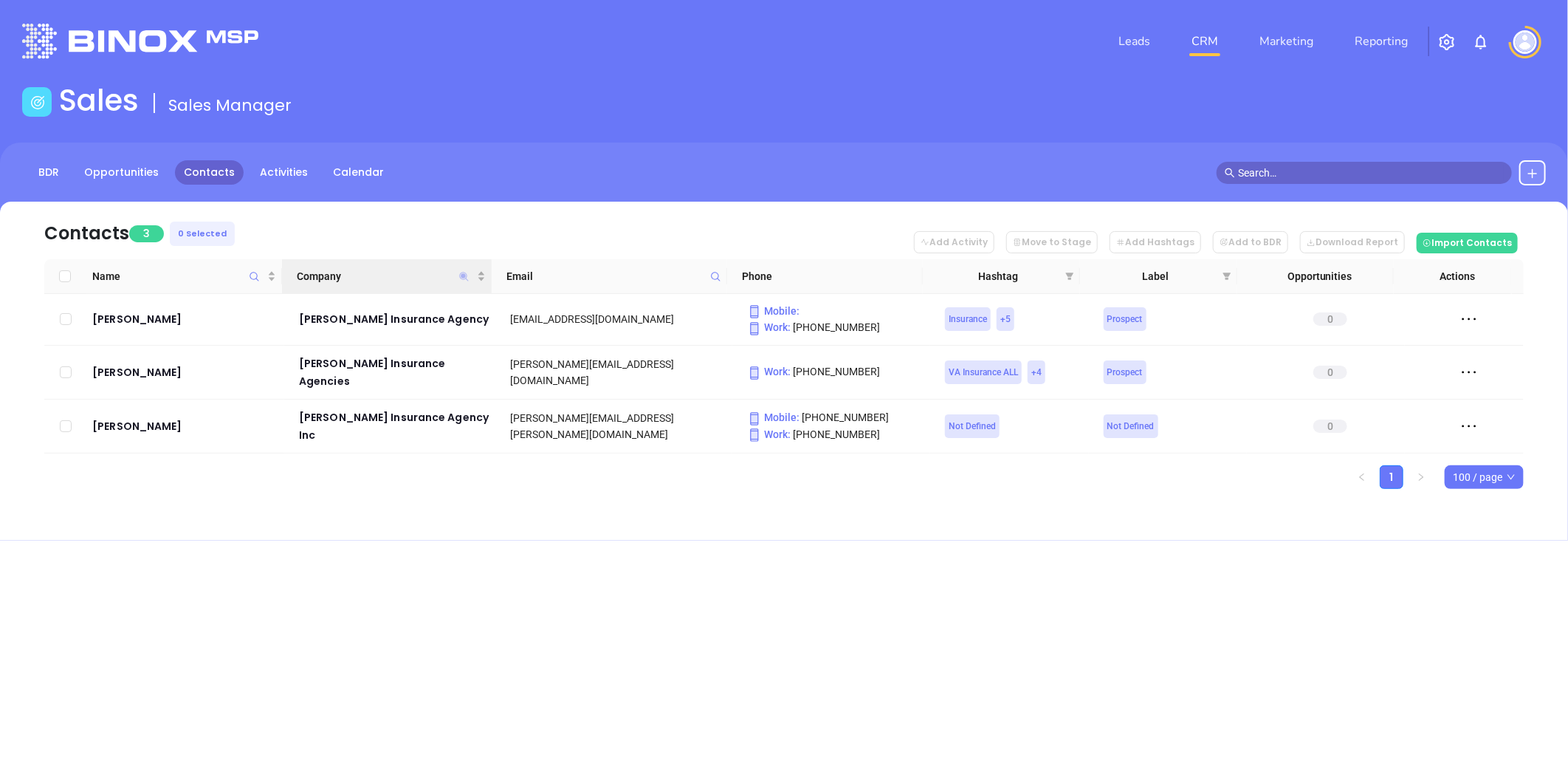
click at [461, 276] on icon "Company" at bounding box center [463, 276] width 11 height 11
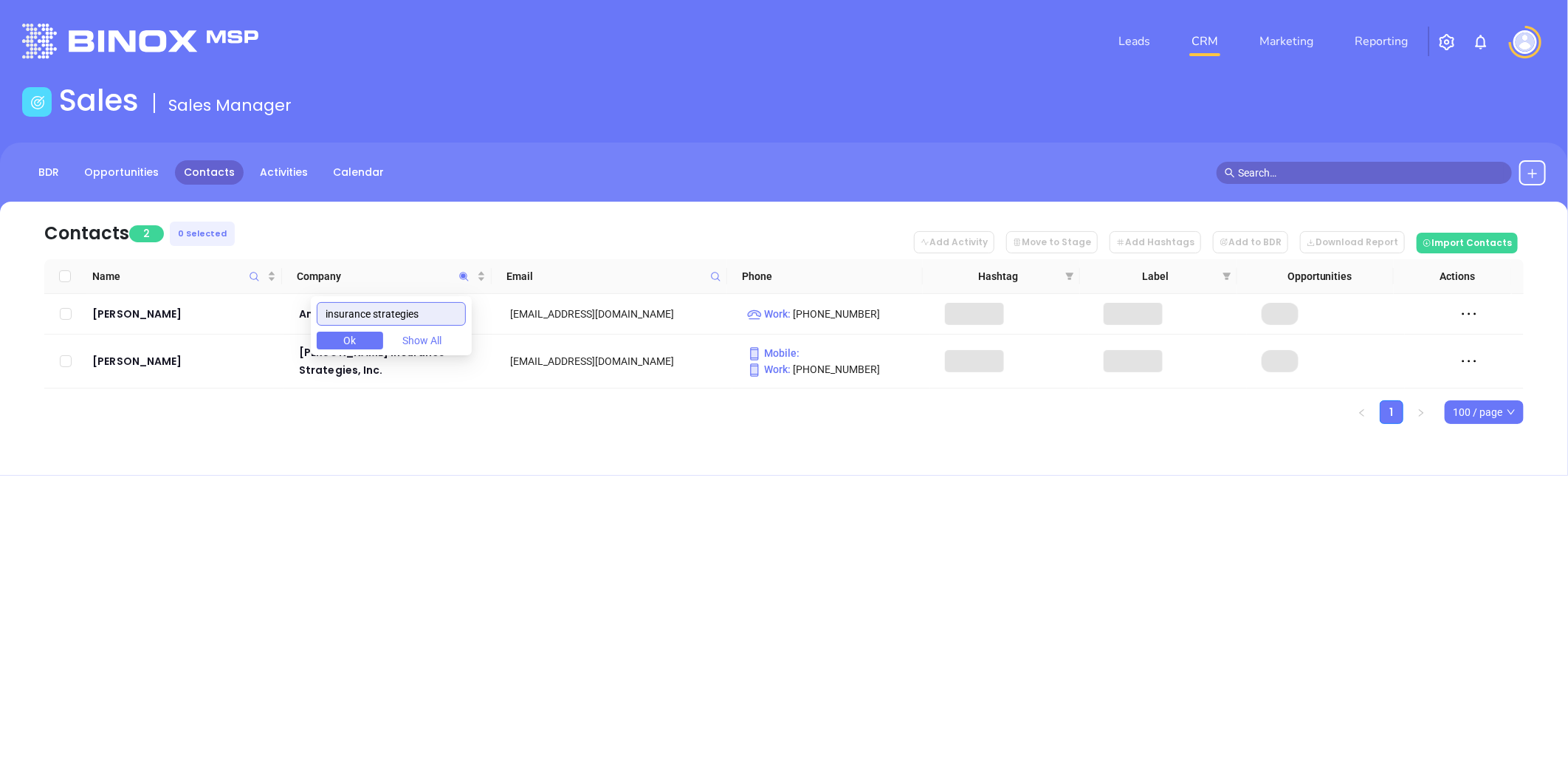
type input "insurance strategies"
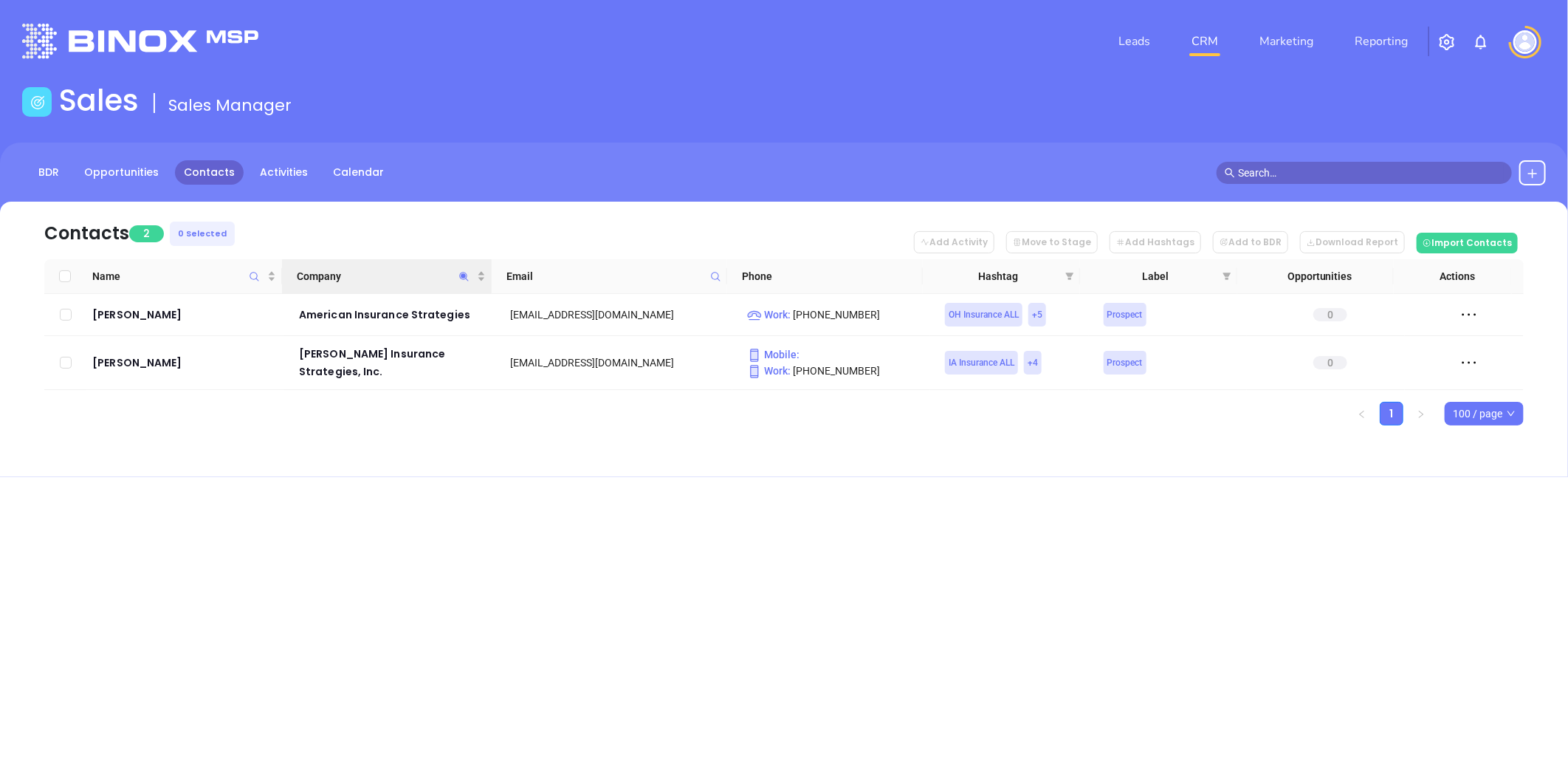
click at [468, 268] on span "Company" at bounding box center [463, 276] width 17 height 34
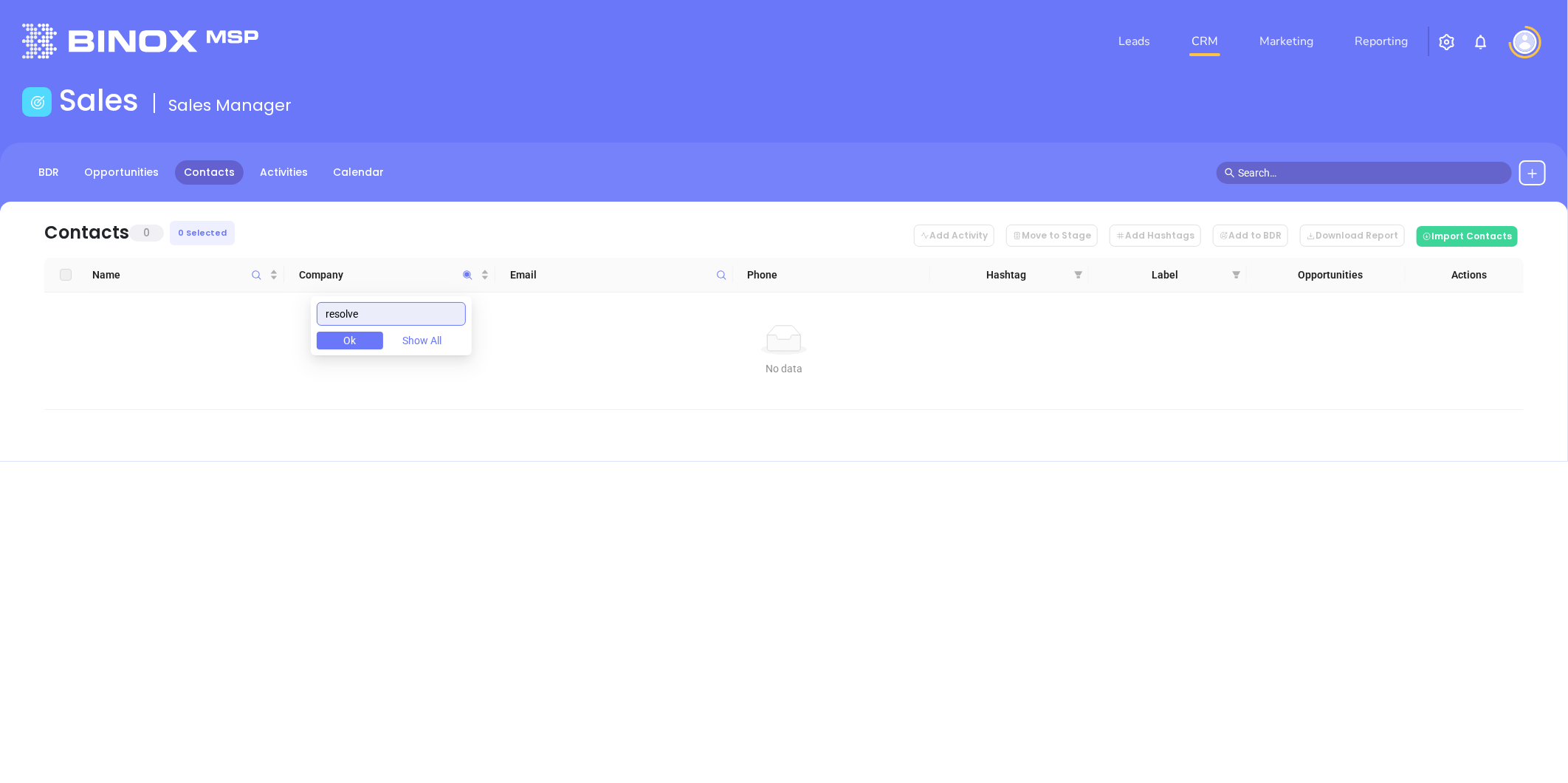
drag, startPoint x: 205, startPoint y: 330, endPoint x: 51, endPoint y: 344, distance: 154.6
click at [54, 344] on body "Leads CRM Marketing Reporting Financial Leads Leads Sales Sales Manager BDR Opp…" at bounding box center [784, 392] width 1568 height 783
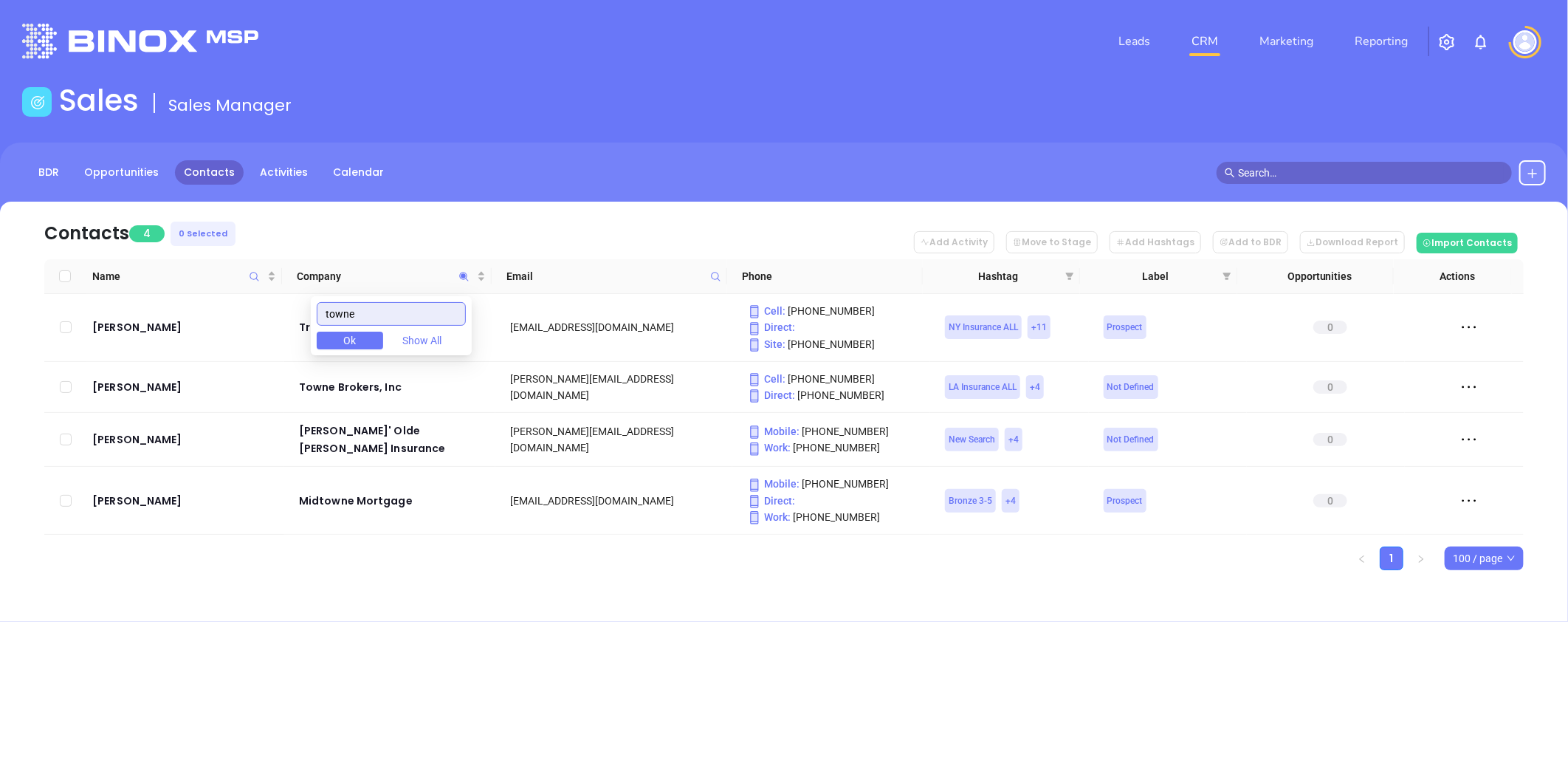
drag, startPoint x: 402, startPoint y: 319, endPoint x: 6, endPoint y: 327, distance: 396.1
click at [14, 325] on body "Leads CRM Marketing Reporting Financial Leads Leads Sales Sales Manager BDR Opp…" at bounding box center [784, 392] width 1568 height 783
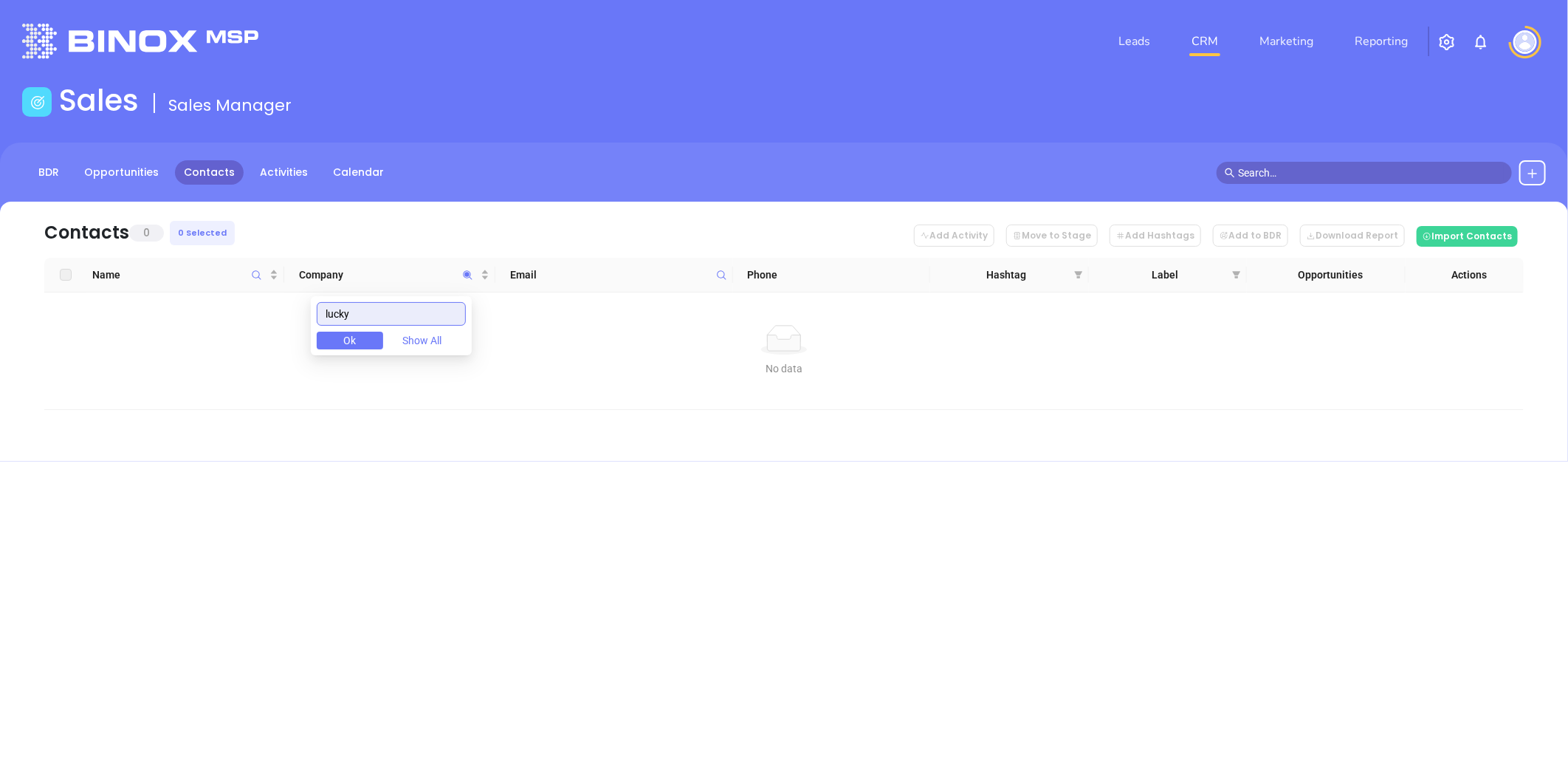
type input "lucky"
drag, startPoint x: 365, startPoint y: 309, endPoint x: 323, endPoint y: 320, distance: 43.4
click at [365, 310] on input "lucky" at bounding box center [391, 314] width 150 height 23
drag, startPoint x: 323, startPoint y: 320, endPoint x: 291, endPoint y: 329, distance: 33.2
click at [291, 329] on body "Leads CRM Marketing Reporting Financial Leads Leads Sales Sales Manager BDR Opp…" at bounding box center [784, 392] width 1568 height 783
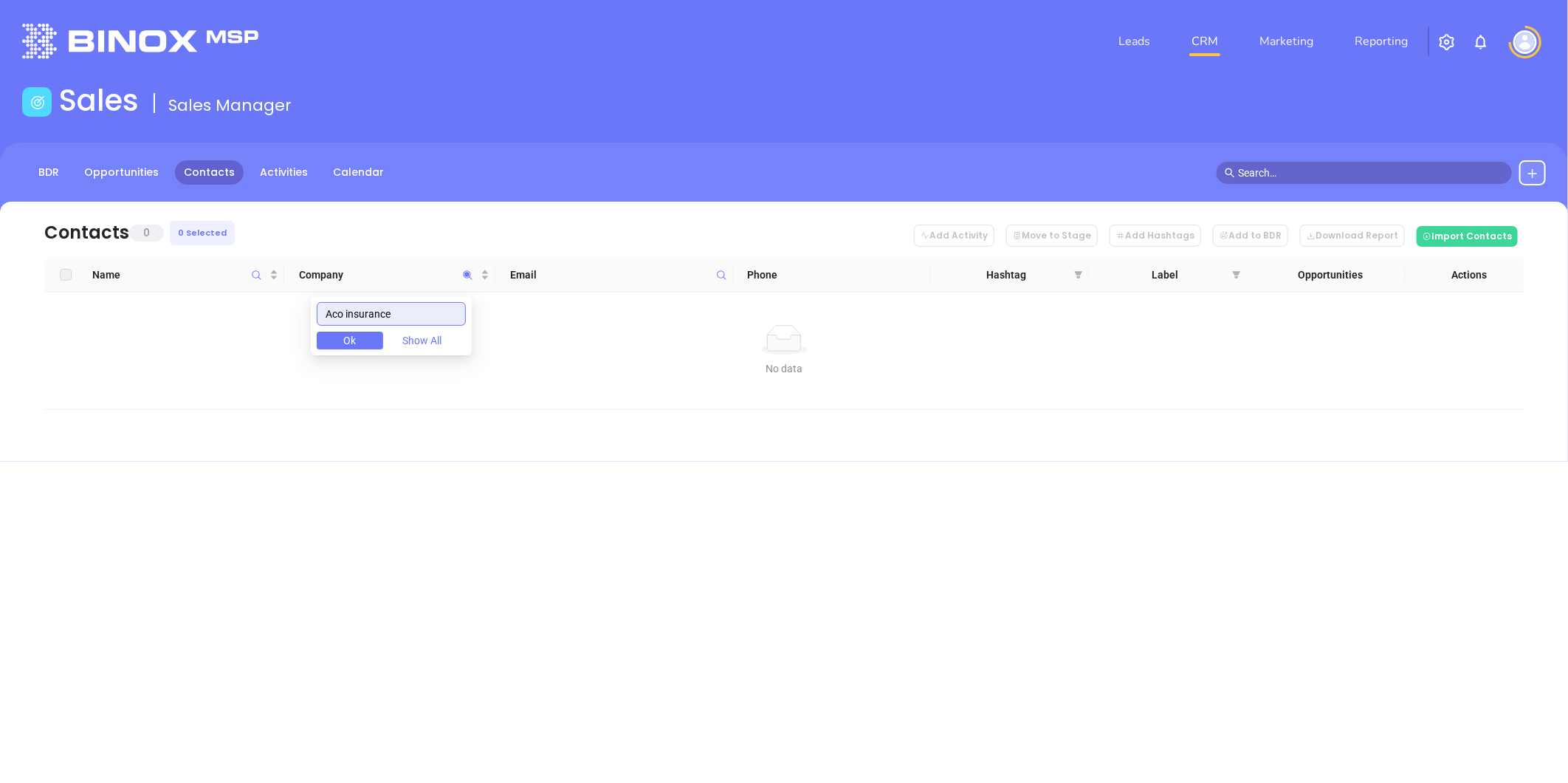
type input "Aco insurance"
drag, startPoint x: 384, startPoint y: 320, endPoint x: 205, endPoint y: 333, distance: 179.5
click at [215, 342] on body "Leads CRM Marketing Reporting Financial Leads Leads Sales Sales Manager BDR Opp…" at bounding box center [784, 392] width 1568 height 783
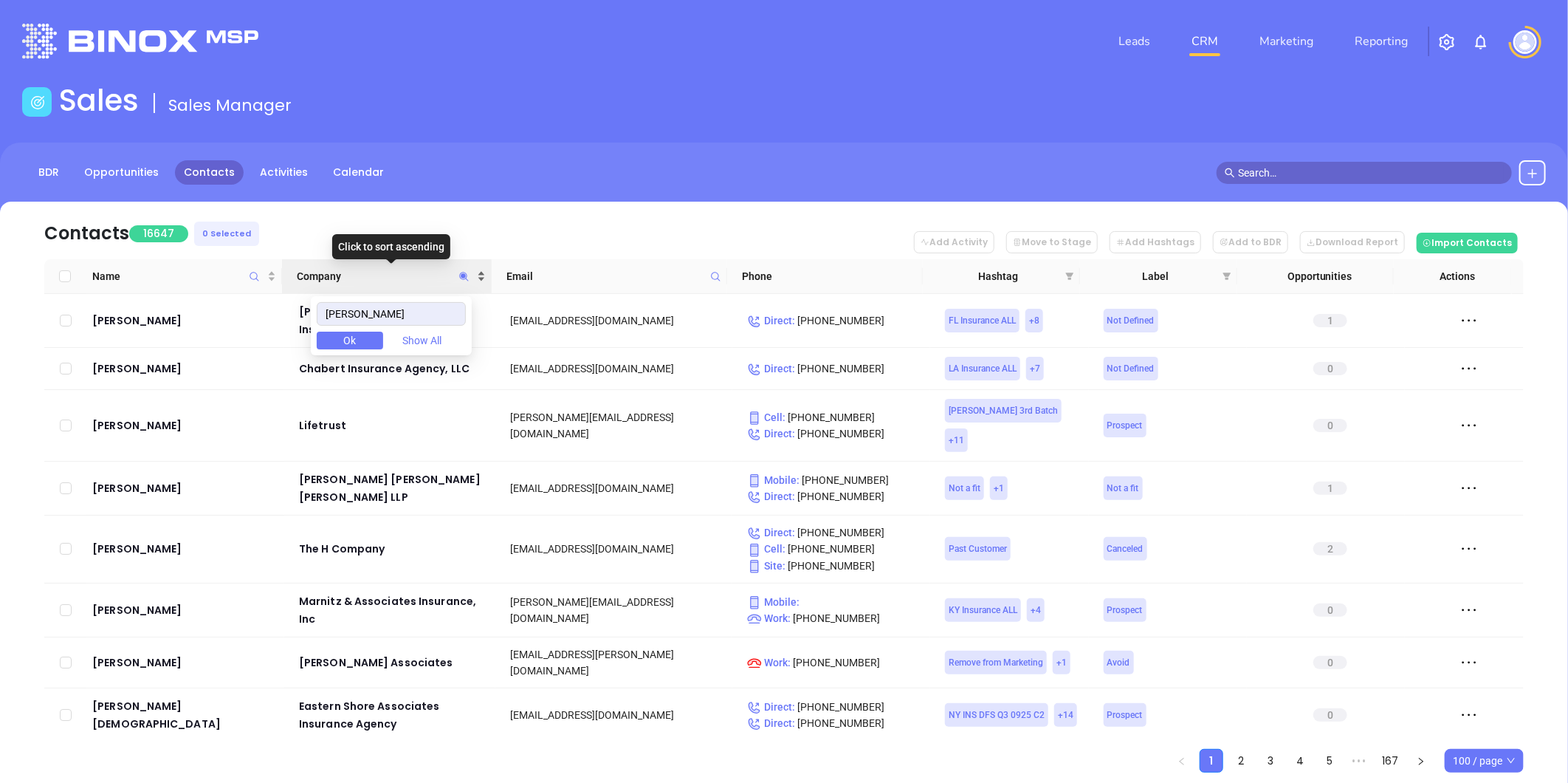
click at [481, 270] on div "Company" at bounding box center [391, 276] width 188 height 17
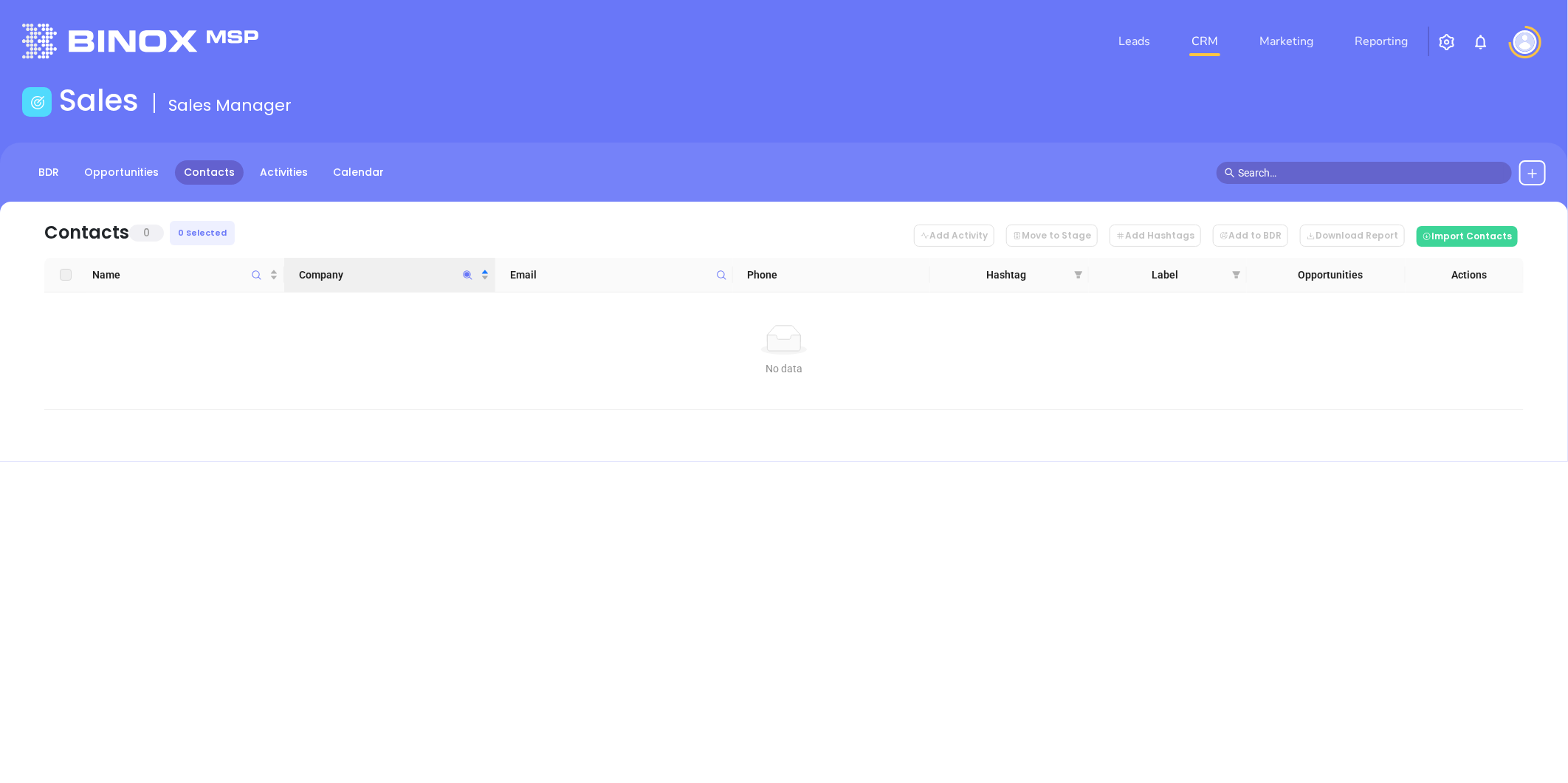
click at [464, 270] on icon "Company" at bounding box center [467, 275] width 11 height 11
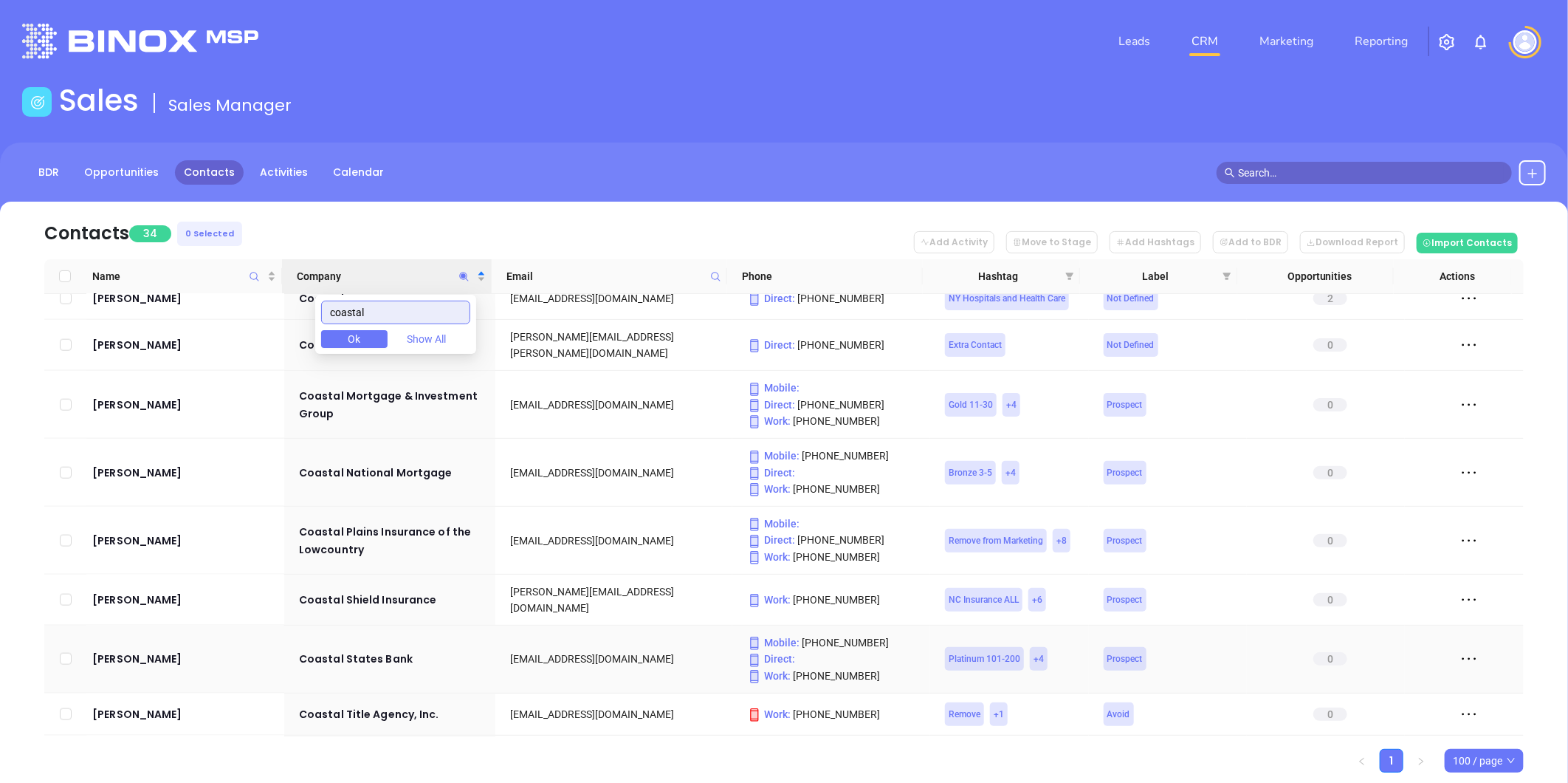
scroll to position [1404, 0]
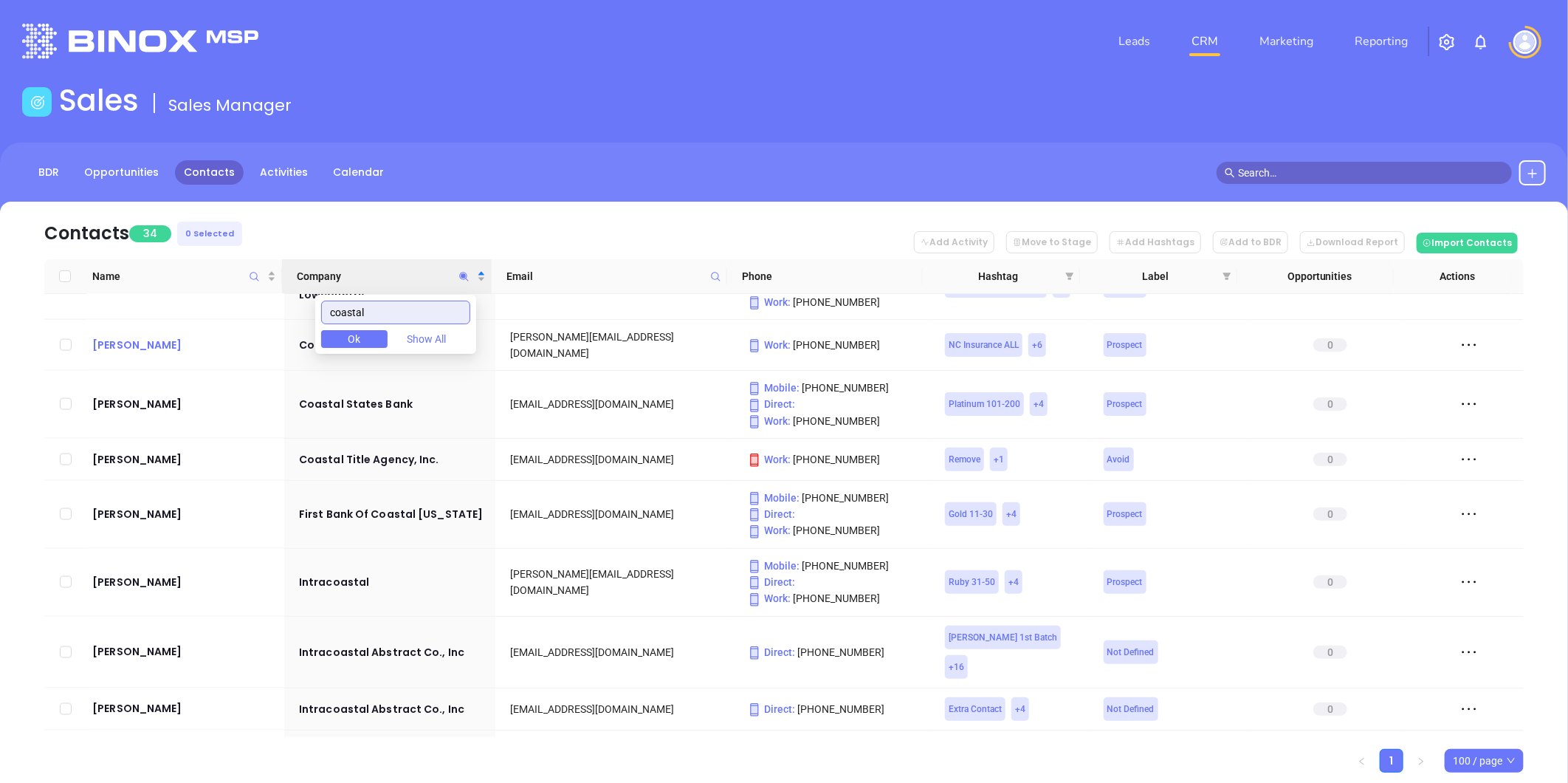
drag, startPoint x: 378, startPoint y: 311, endPoint x: 257, endPoint y: 319, distance: 121.3
click at [250, 321] on body "Leads CRM Marketing Reporting Financial Leads Leads Sales Sales Manager BDR Opp…" at bounding box center [784, 392] width 1568 height 783
paste input "Stephens City Insurance Agenc"
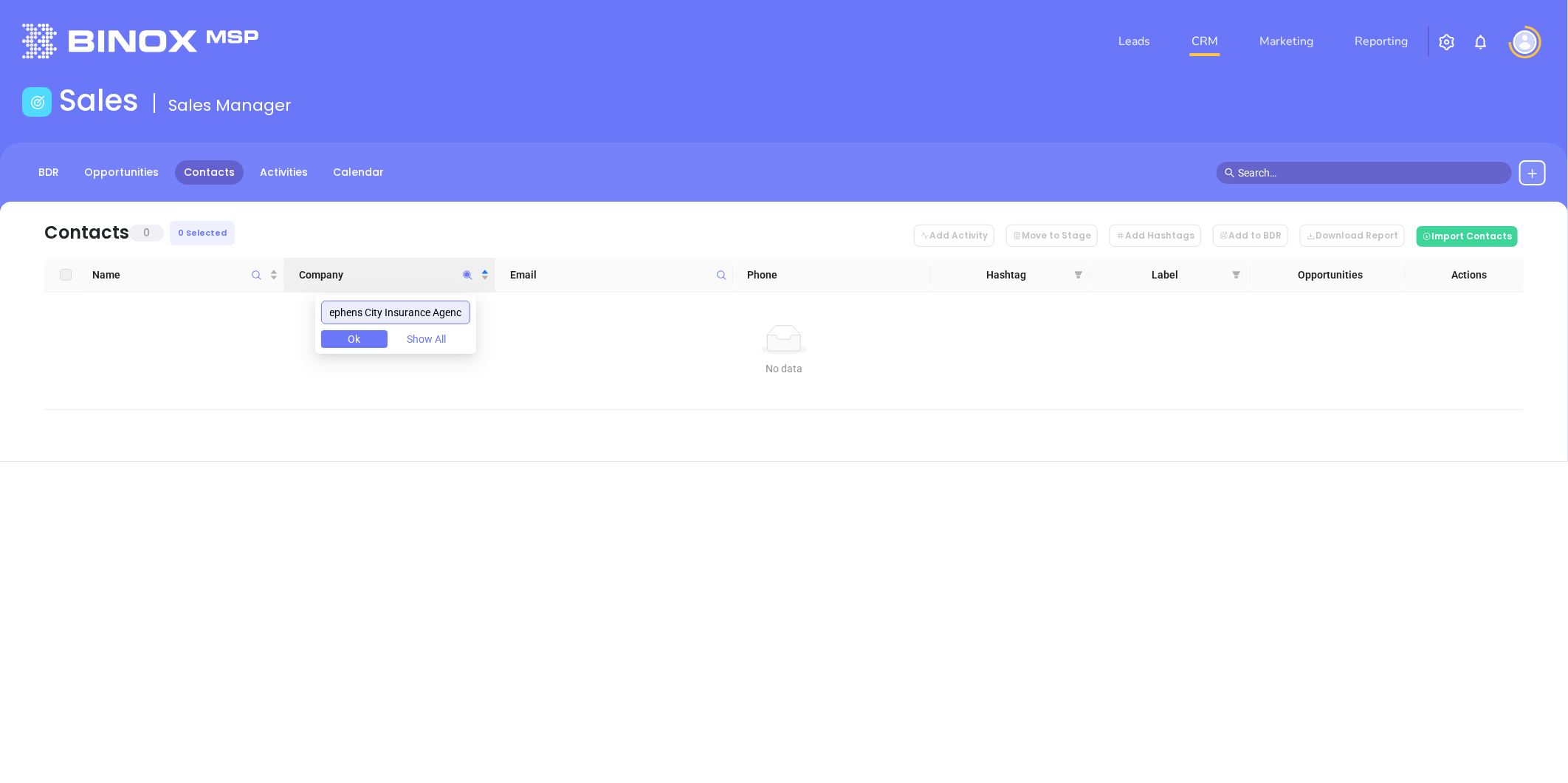
scroll to position [0, 0]
click at [417, 309] on input "Stephens City Insurance Agenc" at bounding box center [396, 313] width 150 height 23
click at [464, 270] on icon "Company" at bounding box center [467, 275] width 11 height 11
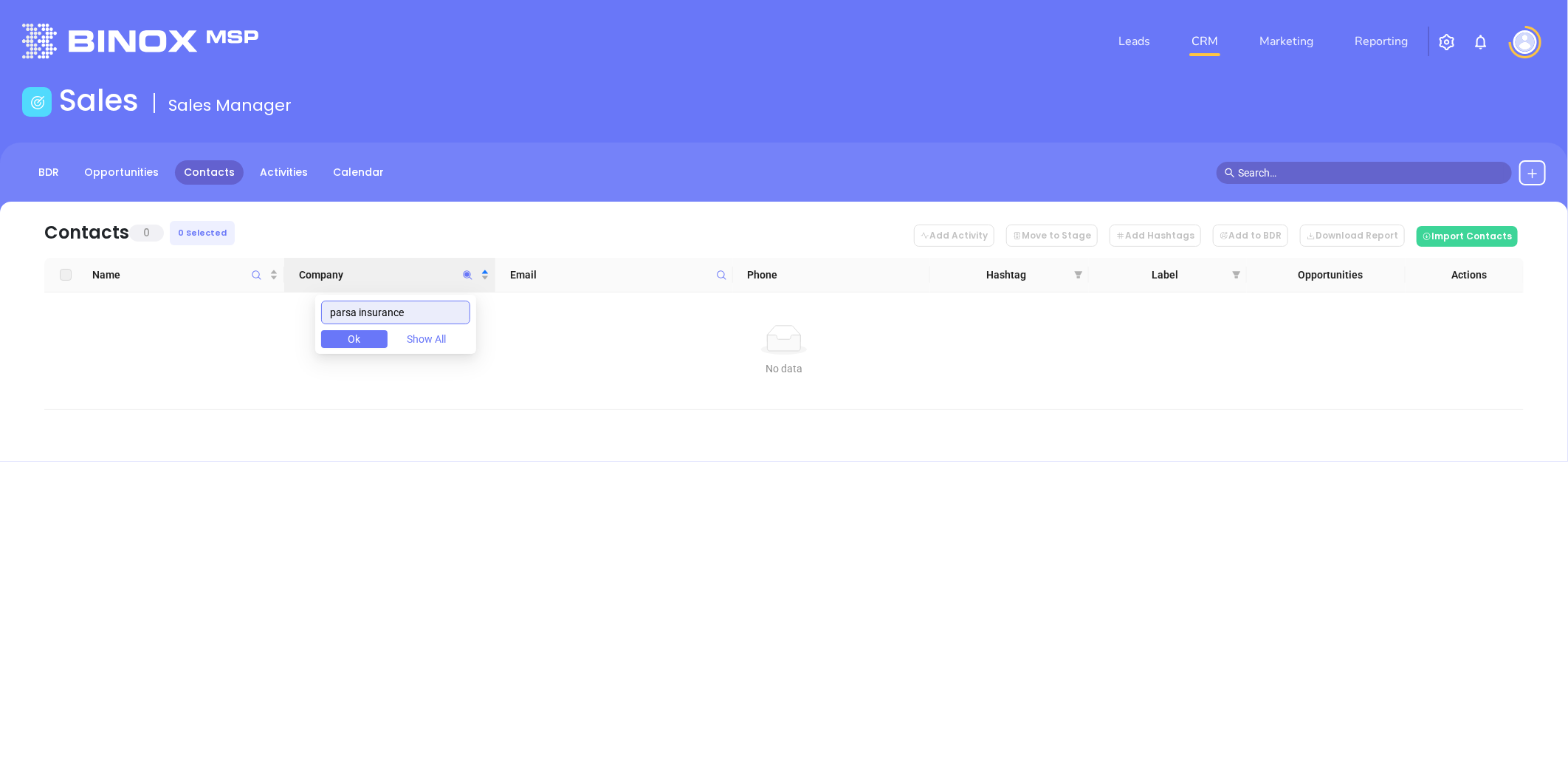
drag, startPoint x: 263, startPoint y: 323, endPoint x: 20, endPoint y: 341, distance: 243.7
click at [26, 342] on body "Leads CRM Marketing Reporting Financial Leads Leads Sales Sales Manager BDR Opp…" at bounding box center [784, 392] width 1568 height 783
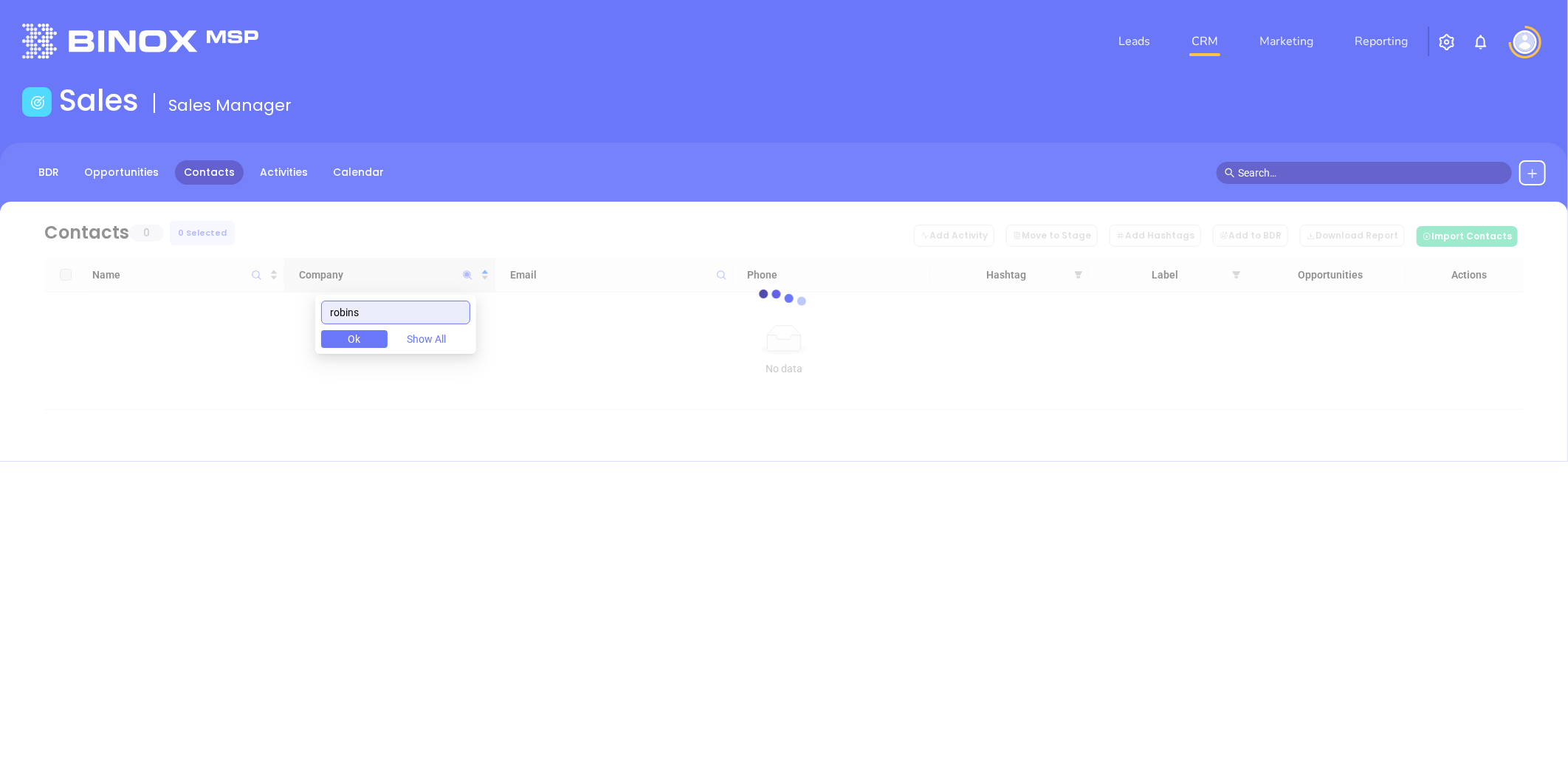
type input "robins"
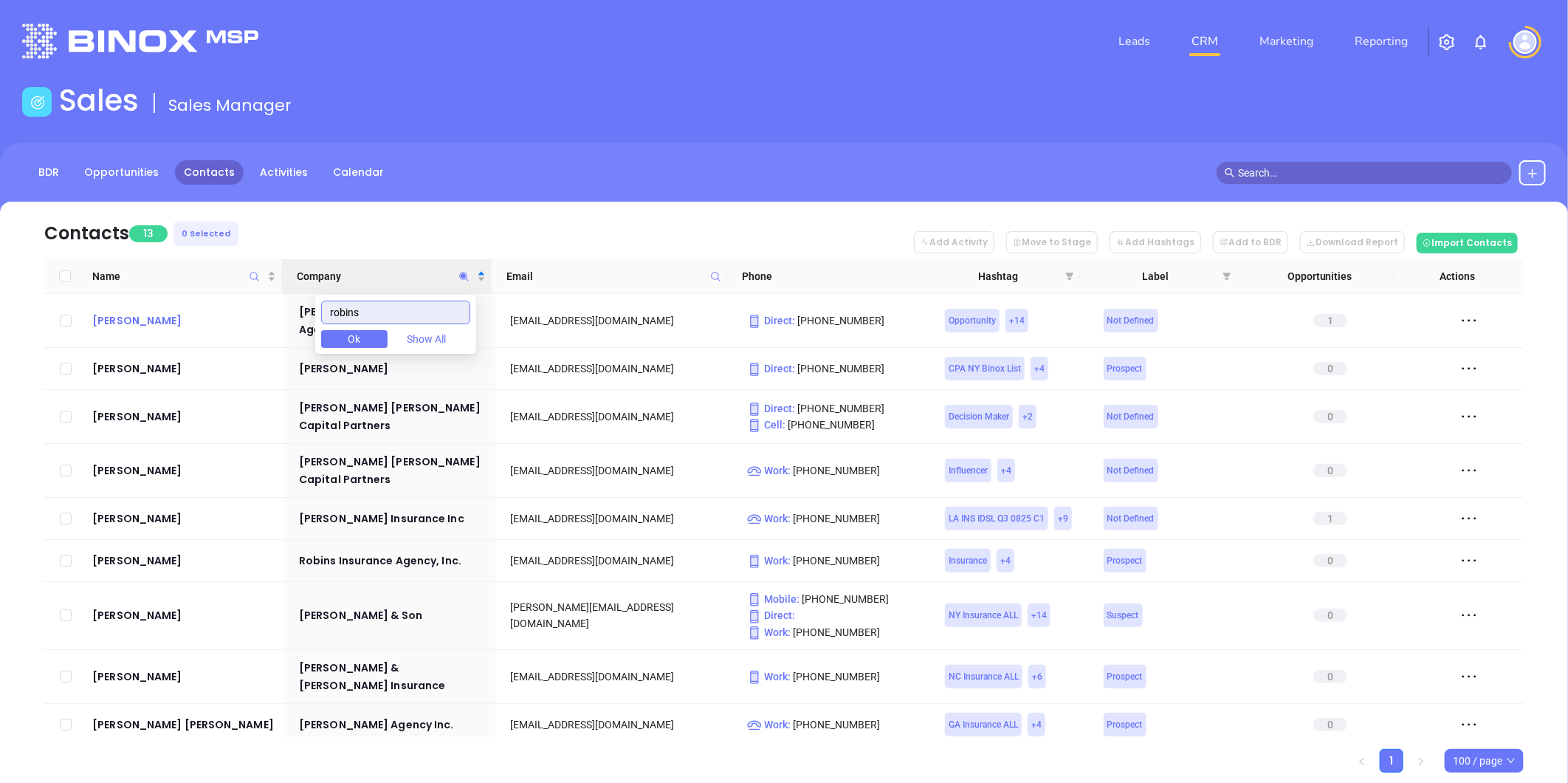
drag, startPoint x: 378, startPoint y: 314, endPoint x: 260, endPoint y: 326, distance: 118.6
click at [260, 326] on body "Leads CRM Marketing Reporting Financial Leads Leads Sales Sales Manager BDR Opp…" at bounding box center [784, 392] width 1568 height 783
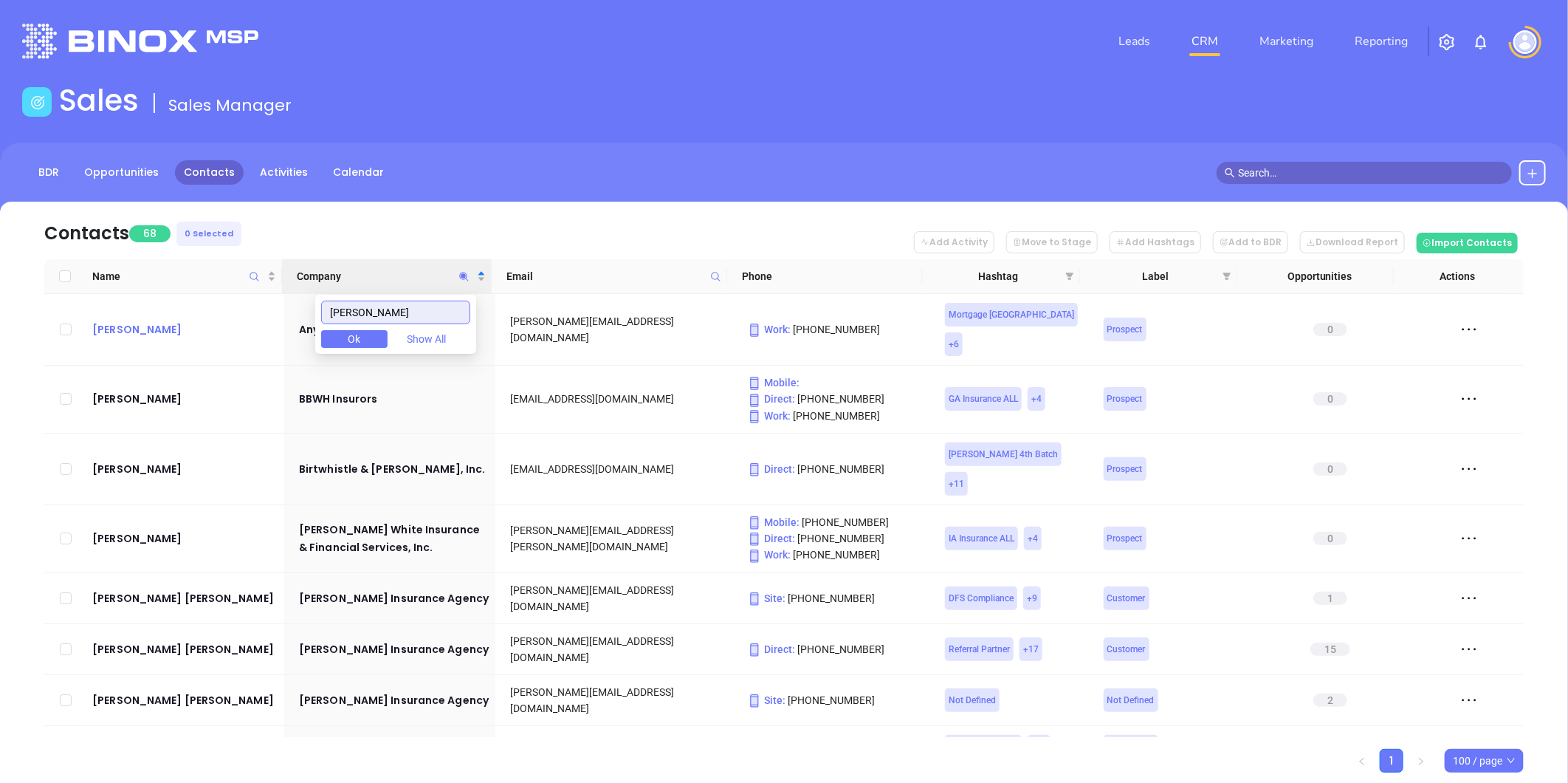
drag, startPoint x: 272, startPoint y: 307, endPoint x: 205, endPoint y: 309, distance: 67.0
click at [205, 312] on body "Leads CRM Marketing Reporting Financial Leads Leads Sales Sales Manager BDR Opp…" at bounding box center [784, 392] width 1568 height 783
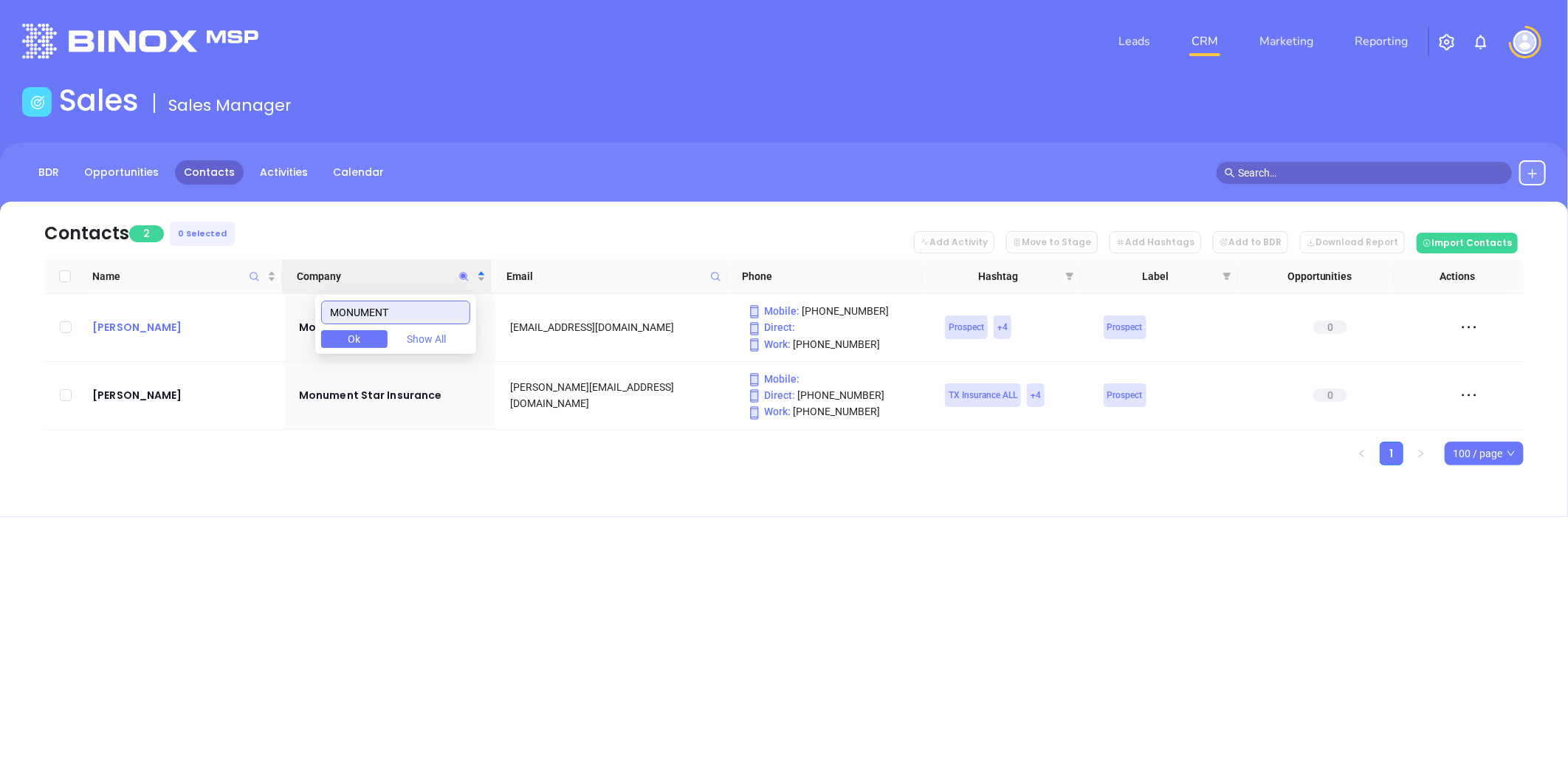
drag, startPoint x: 428, startPoint y: 305, endPoint x: 247, endPoint y: 321, distance: 181.7
click at [247, 321] on body "Leads CRM Marketing Reporting Financial Leads Leads Sales Sales Manager BDR Opp…" at bounding box center [784, 392] width 1568 height 783
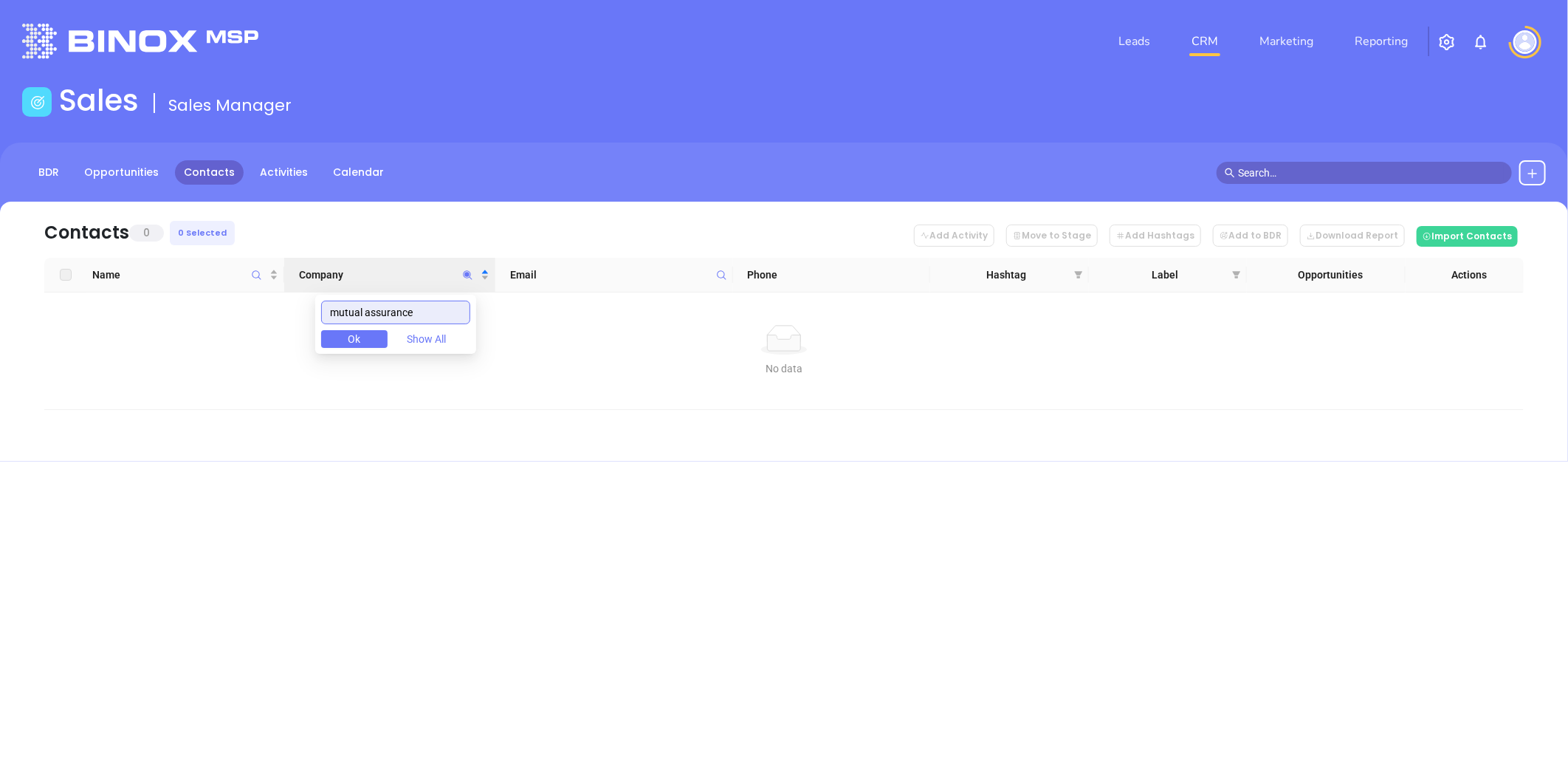
drag, startPoint x: 380, startPoint y: 310, endPoint x: 148, endPoint y: 301, distance: 232.2
click at [149, 301] on body "Leads CRM Marketing Reporting Financial Leads Leads Sales Sales Manager BDR Opp…" at bounding box center [784, 392] width 1568 height 783
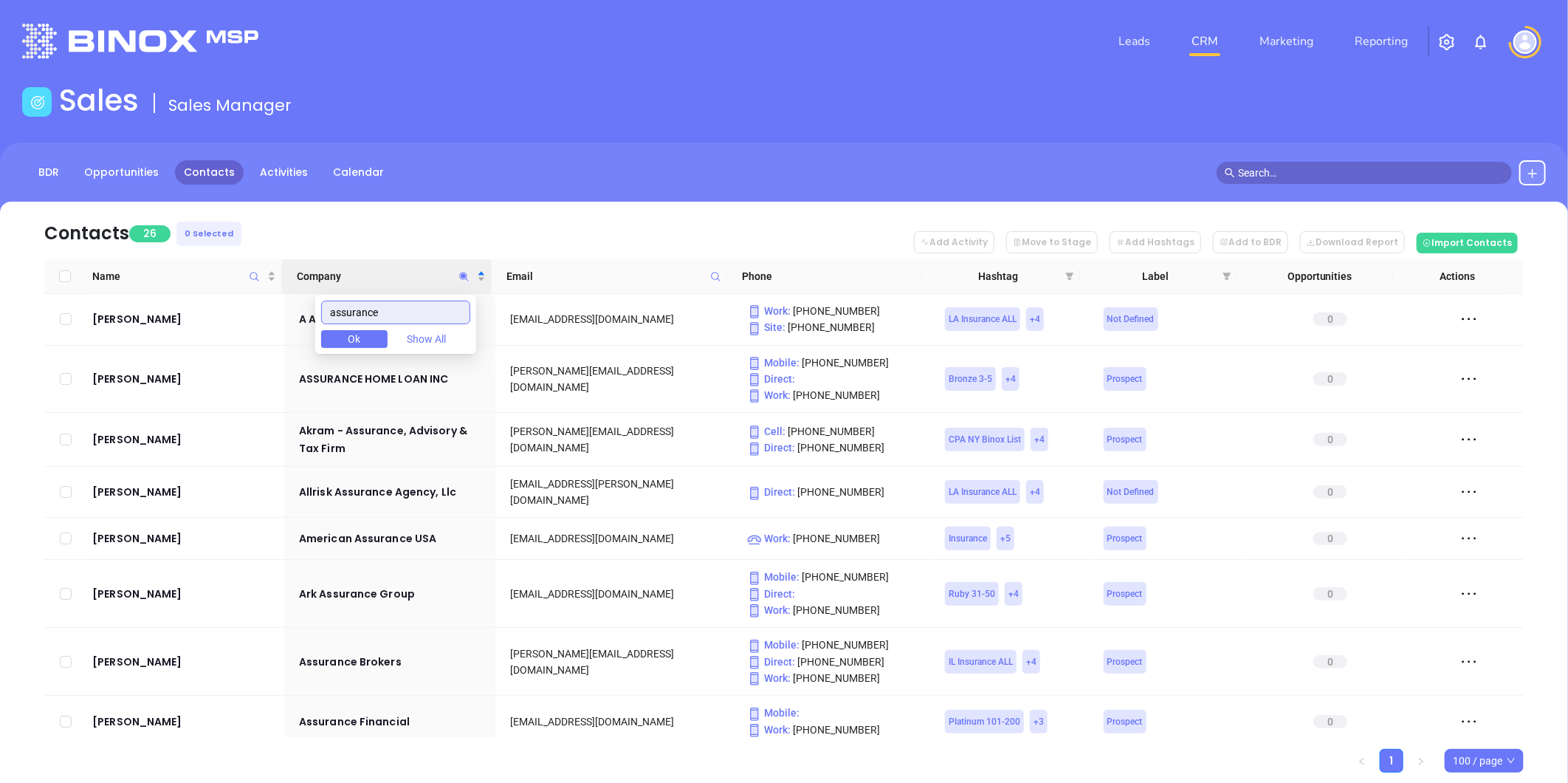
type input "assurance"
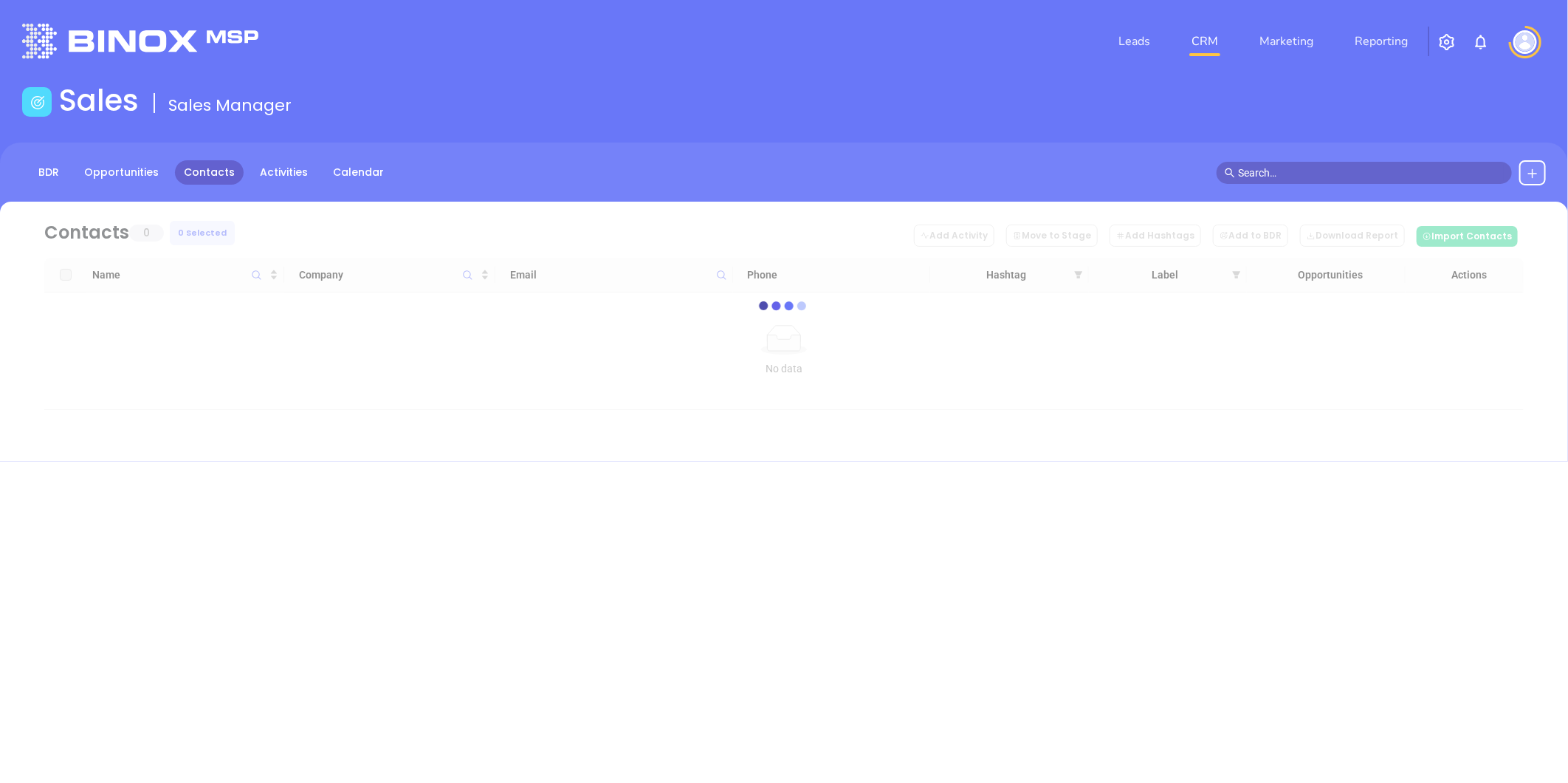
click at [1448, 39] on img "button" at bounding box center [1447, 42] width 17 height 17
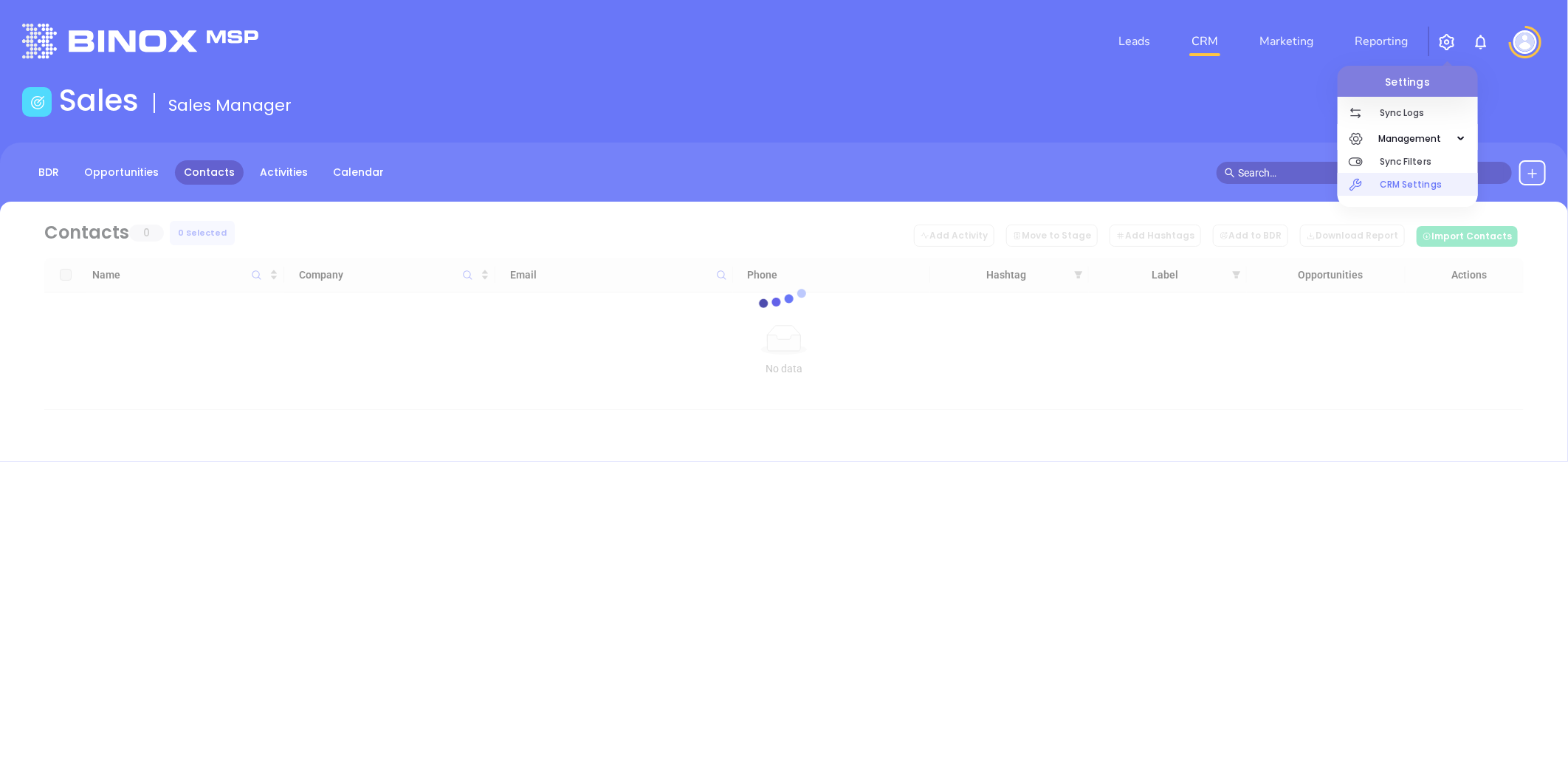
click at [1393, 182] on p "CRM Settings" at bounding box center [1428, 185] width 98 height 23
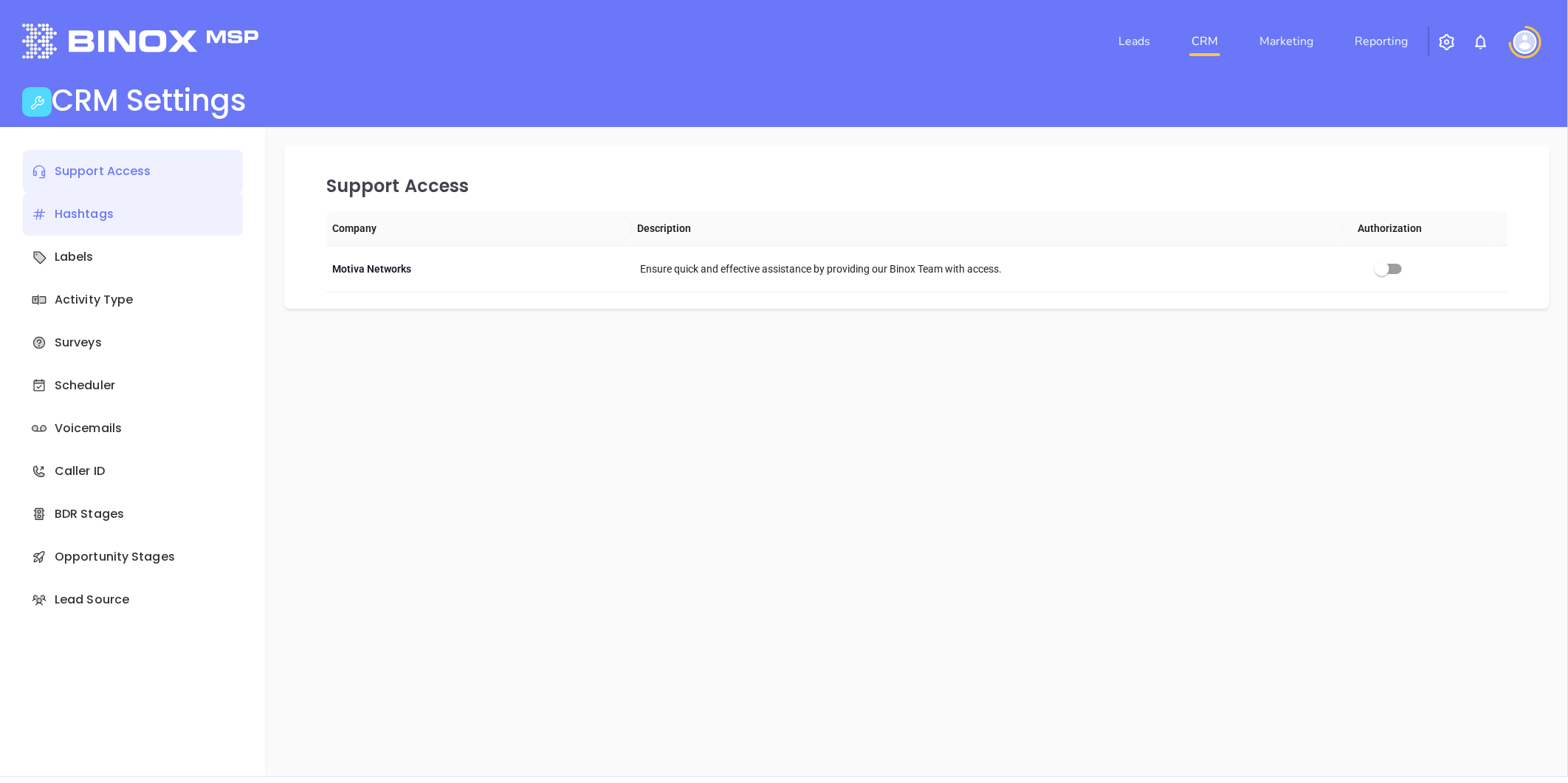
click at [110, 216] on div "Hashtags" at bounding box center [133, 214] width 220 height 43
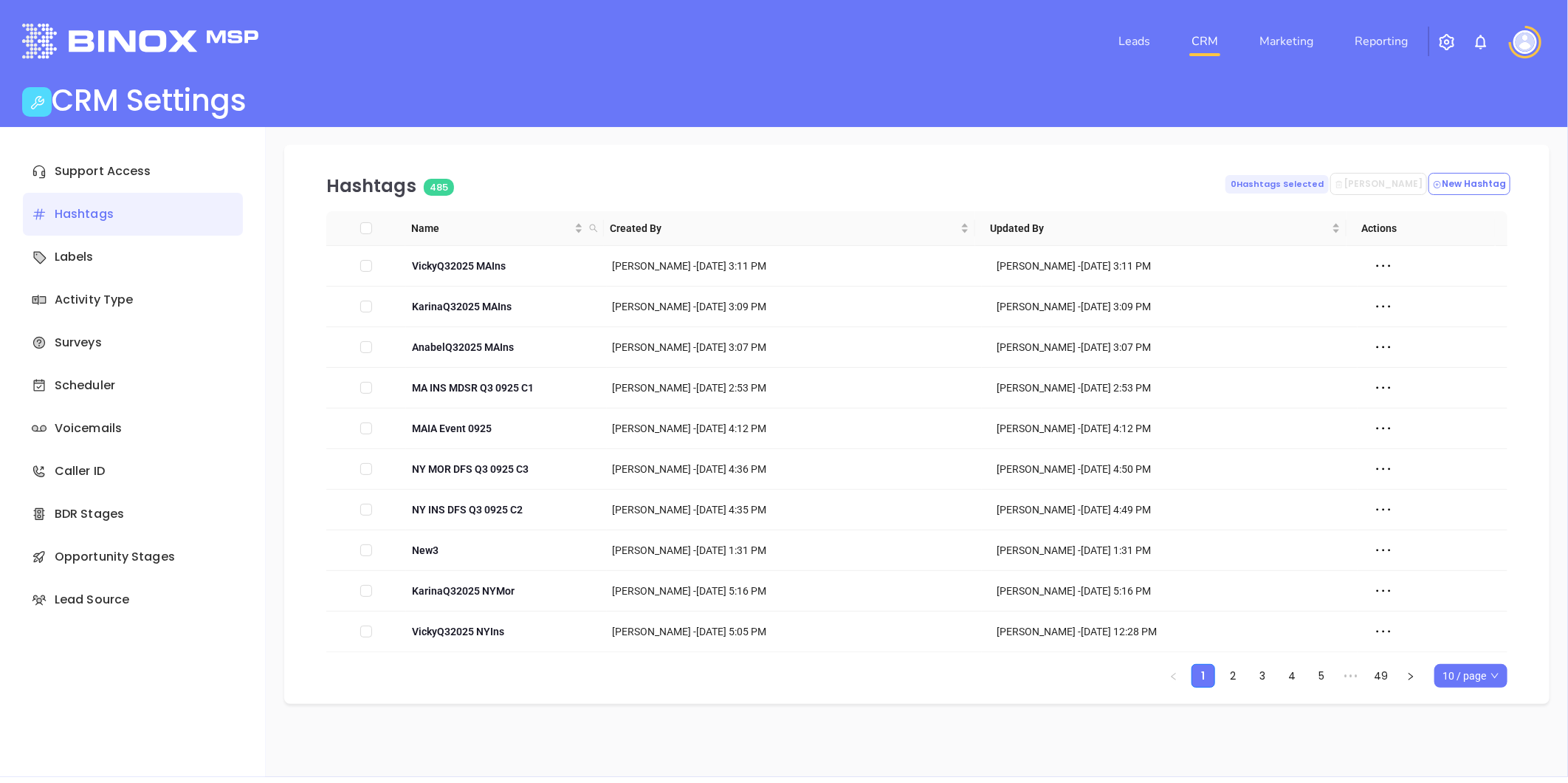
click at [1455, 677] on span "10 / page" at bounding box center [1471, 675] width 57 height 22
click at [1465, 645] on div "500 / page" at bounding box center [1471, 646] width 50 height 17
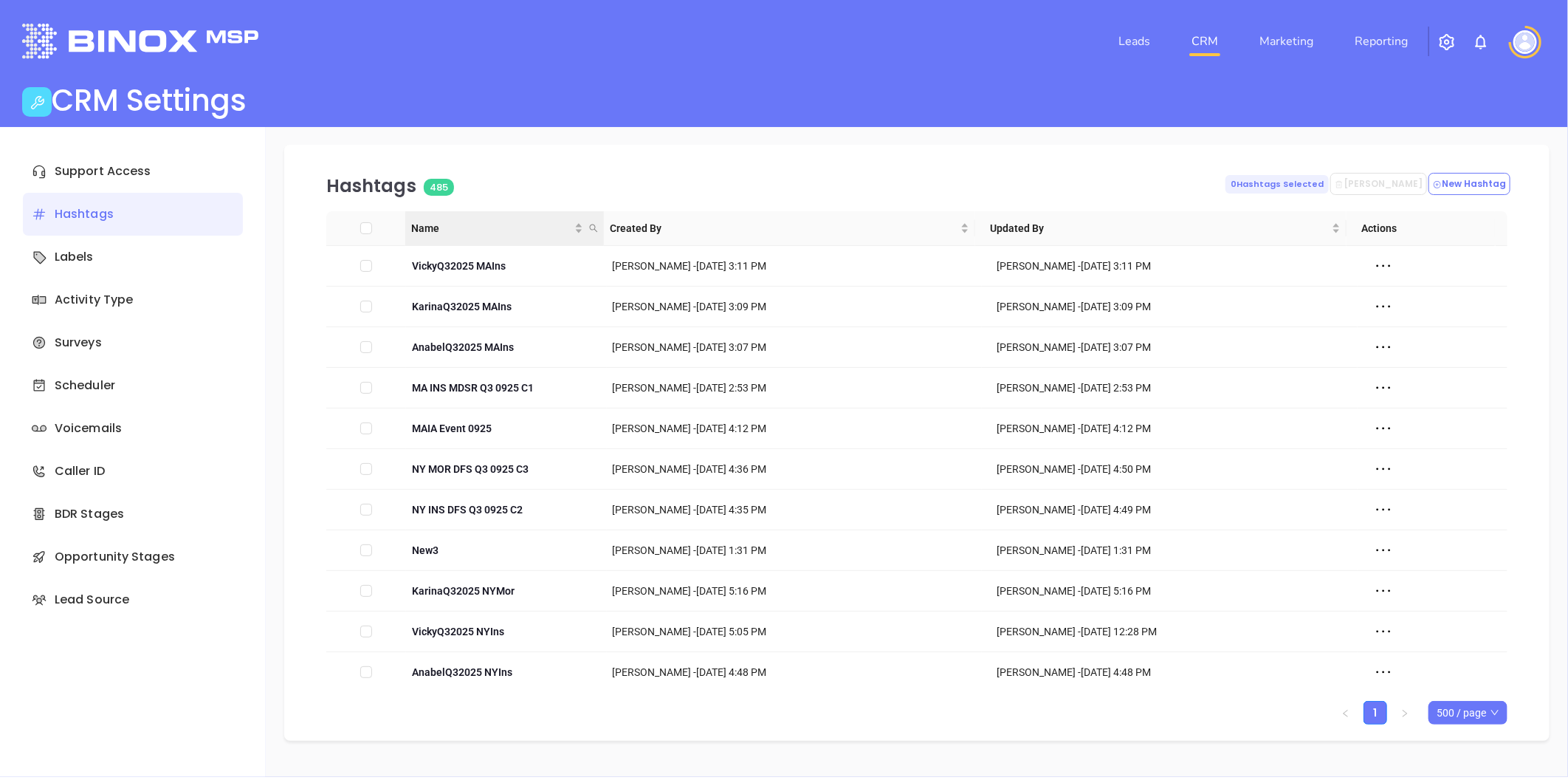
click at [591, 226] on icon "search" at bounding box center [593, 227] width 9 height 9
click at [536, 260] on input "text" at bounding box center [520, 260] width 150 height 23
paste input "2 LucyQ32025 NCIns"
type input "2 LucyQ32025 NCIns"
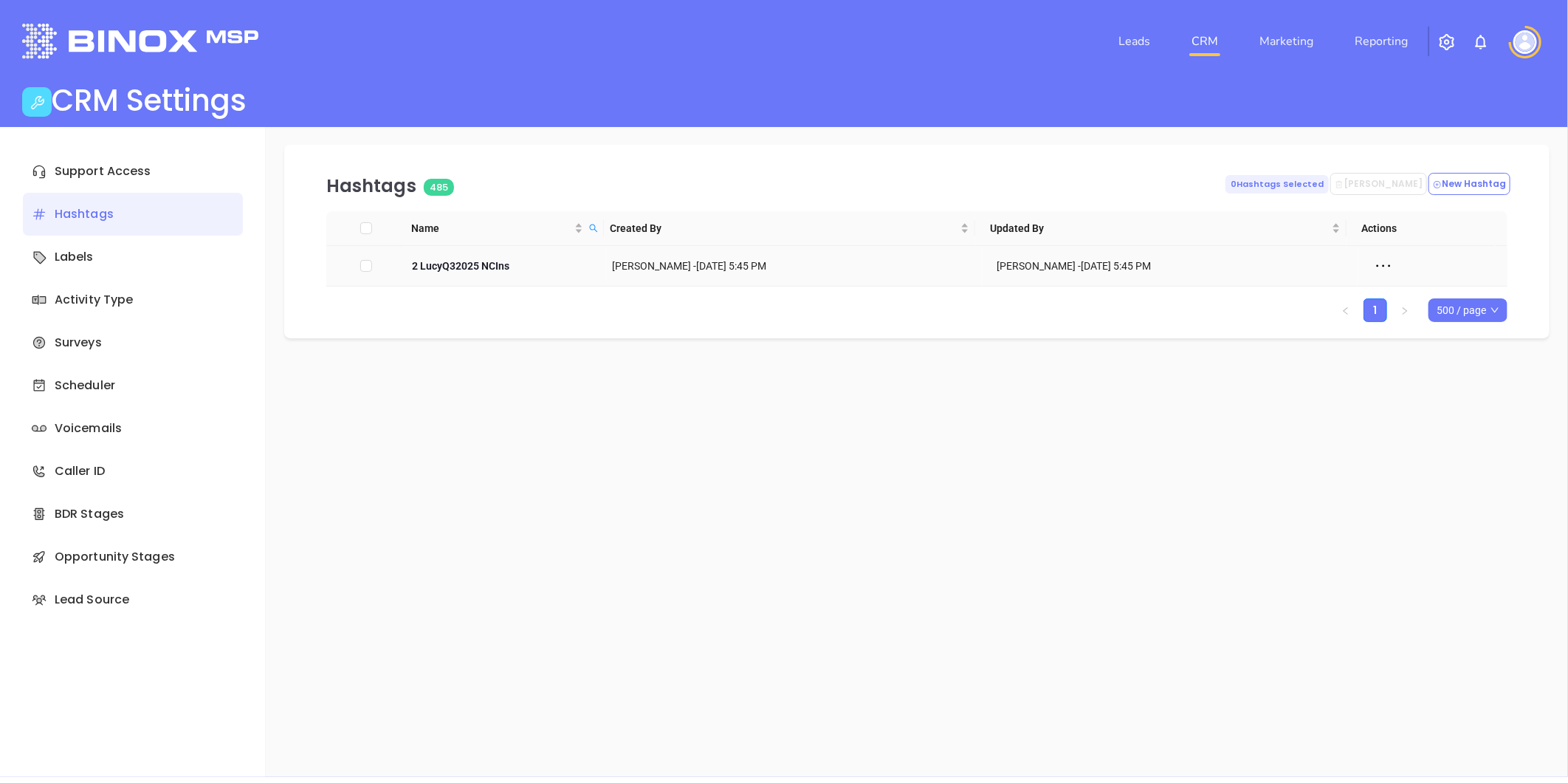
click at [1374, 263] on icon at bounding box center [1384, 265] width 22 height 22
click at [1393, 291] on div "Edit" at bounding box center [1441, 292] width 134 height 17
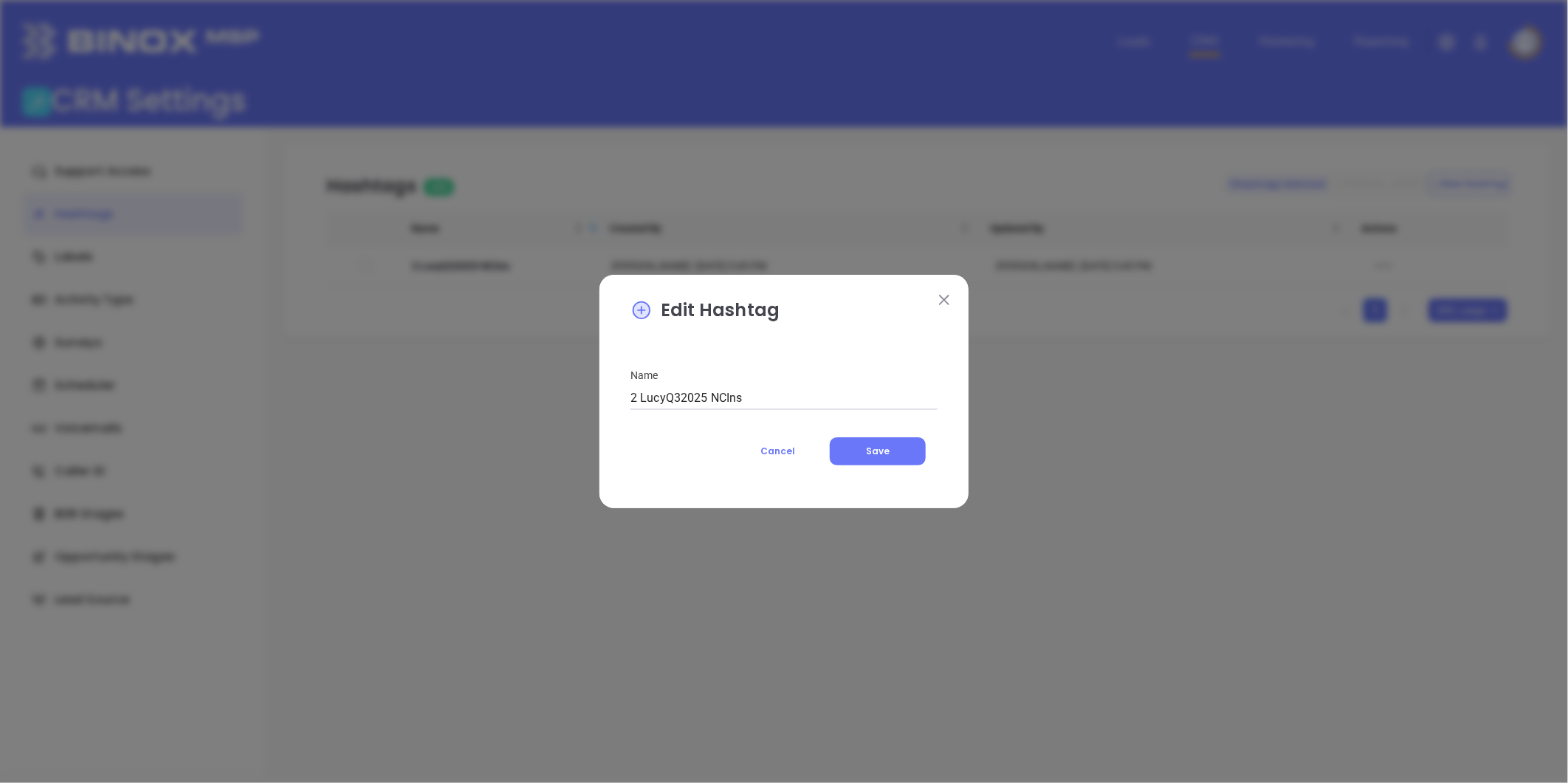
click at [664, 394] on input "2 LucyQ32025 NCIns" at bounding box center [784, 398] width 307 height 23
drag, startPoint x: 658, startPoint y: 389, endPoint x: 573, endPoint y: 383, distance: 85.2
click at [573, 383] on div "Edit Hashtag Name 2 KarinaQ32025 NCIns Cancel Save" at bounding box center [784, 392] width 1568 height 783
type input "2 KarinaQ32025 NCIns"
click at [874, 455] on span "Save" at bounding box center [878, 451] width 23 height 13
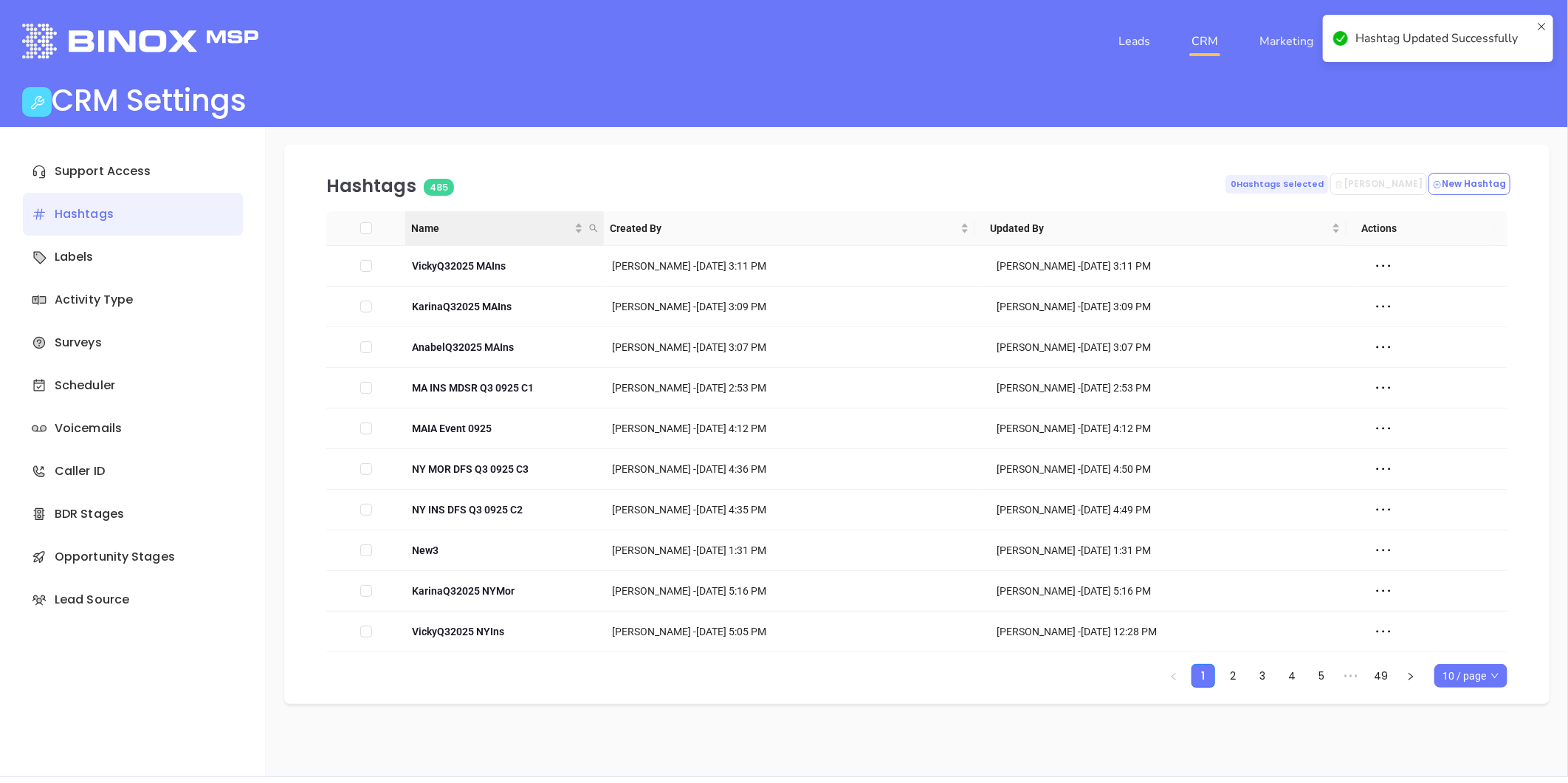
click at [593, 226] on icon "search" at bounding box center [593, 227] width 9 height 9
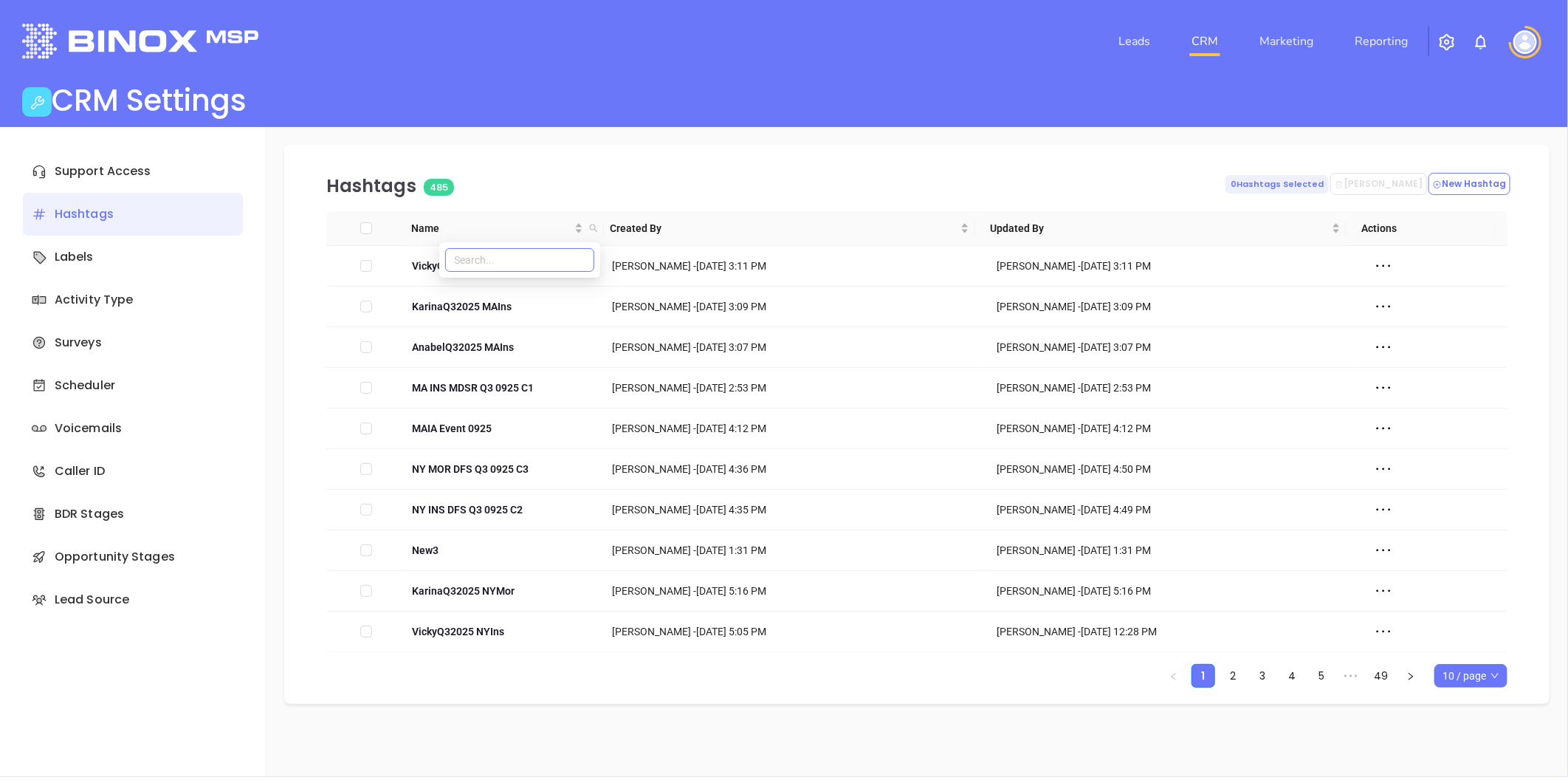
click at [522, 257] on input "text" at bounding box center [520, 260] width 150 height 23
paste input "2 KarinaQ32025 NCIns"
type input "2 KarinaQ32025 NCIns"
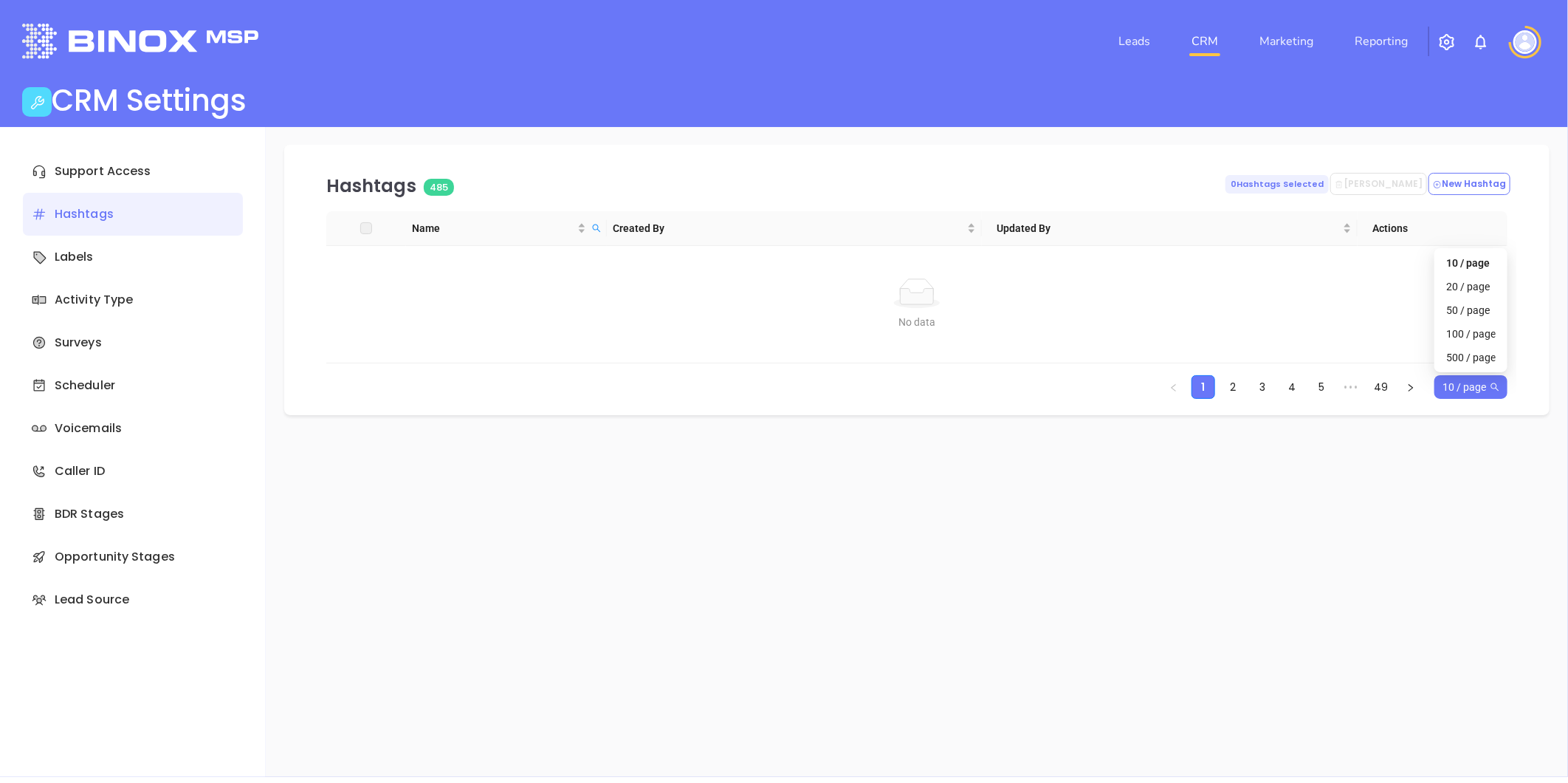
click at [1475, 388] on span "10 / page" at bounding box center [1471, 387] width 57 height 22
click at [1453, 357] on div "500 / page" at bounding box center [1471, 357] width 50 height 17
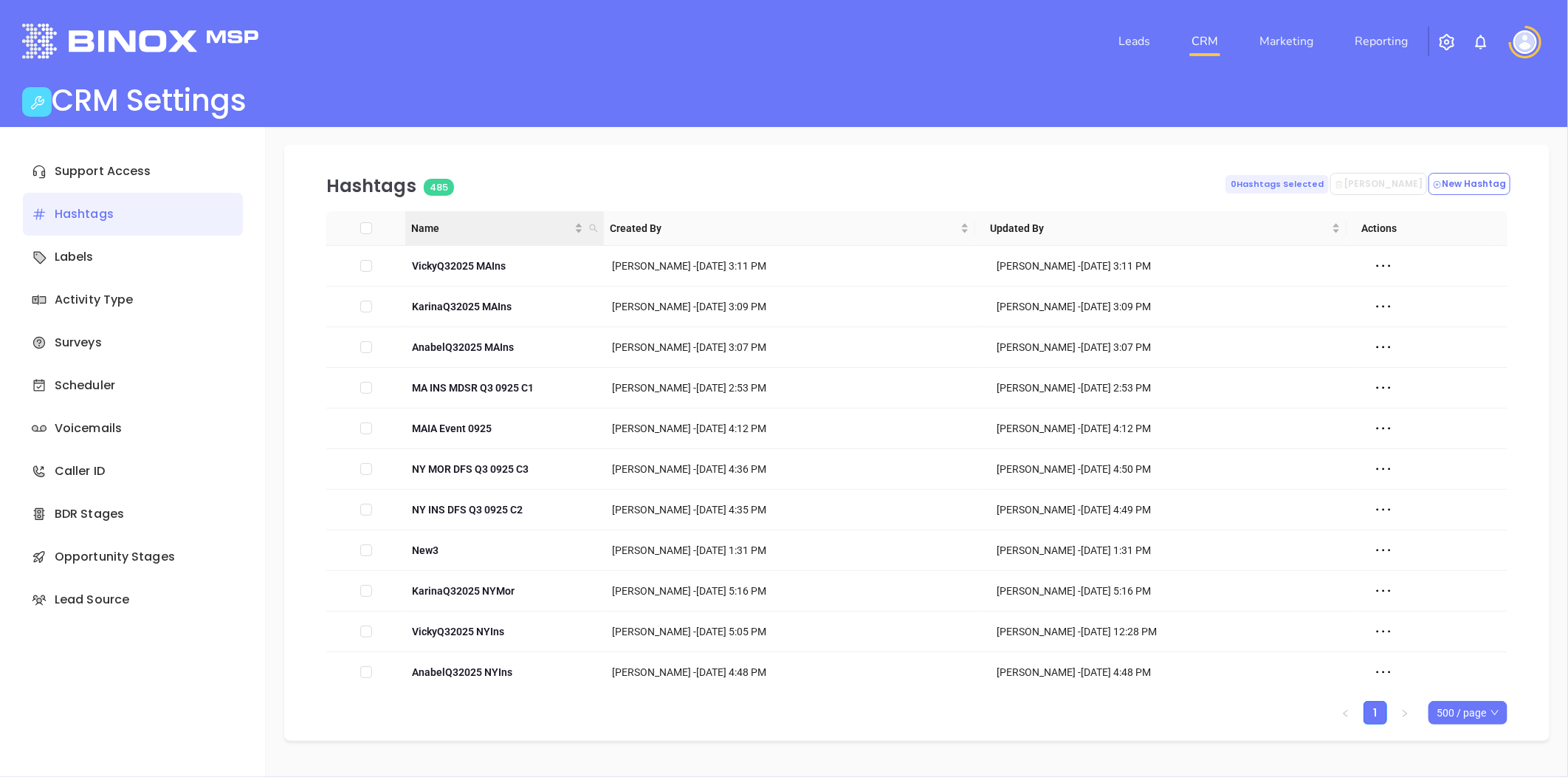
click at [590, 225] on icon "search" at bounding box center [593, 228] width 8 height 8
click at [526, 260] on input "text" at bounding box center [520, 260] width 150 height 23
paste input "2 KarinaQ32025 NCIns"
type input "2 KarinaQ32025 NCIns"
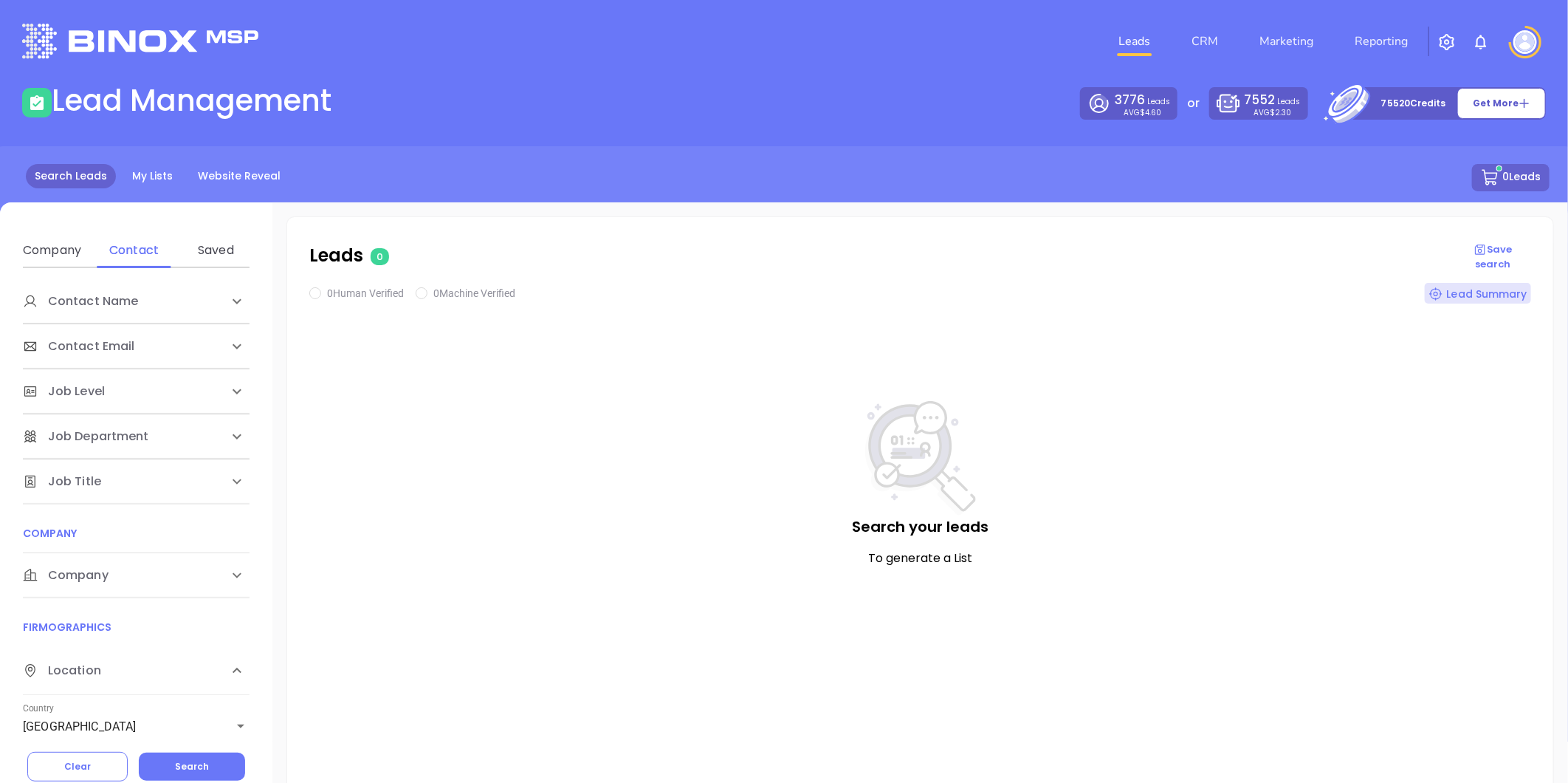
click at [93, 574] on span "Company" at bounding box center [66, 575] width 85 height 17
drag, startPoint x: 140, startPoint y: 643, endPoint x: 141, endPoint y: 656, distance: 13.0
click at [140, 643] on div "Domain" at bounding box center [134, 632] width 58 height 36
drag, startPoint x: 141, startPoint y: 656, endPoint x: 143, endPoint y: 685, distance: 29.1
click at [143, 685] on input "Enter a company name" at bounding box center [134, 687] width 221 height 23
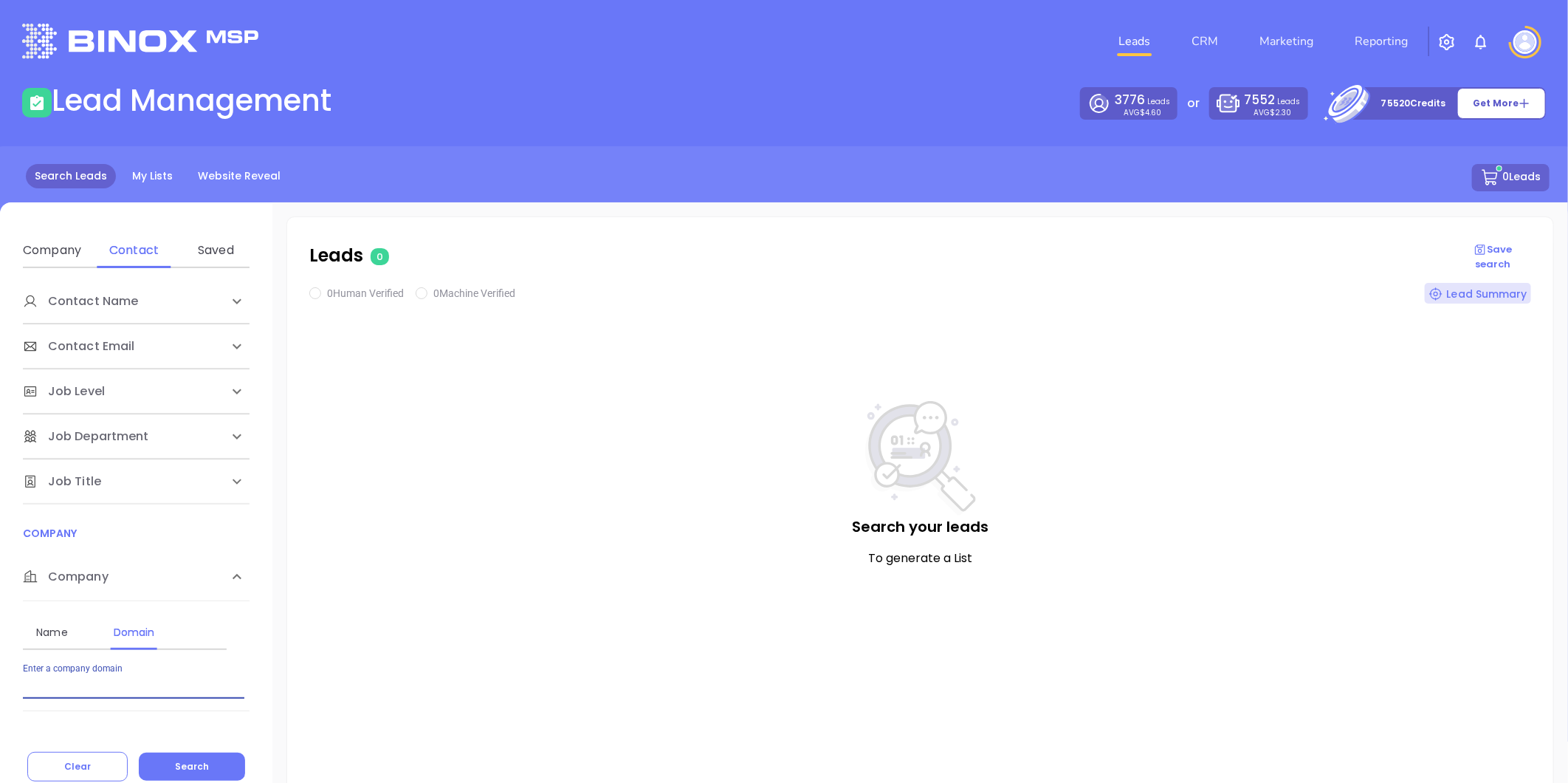
paste input "[DOMAIN_NAME]"
type input "[DOMAIN_NAME]"
drag, startPoint x: 187, startPoint y: 766, endPoint x: 239, endPoint y: 747, distance: 55.4
click at [188, 765] on span "Search" at bounding box center [191, 766] width 34 height 13
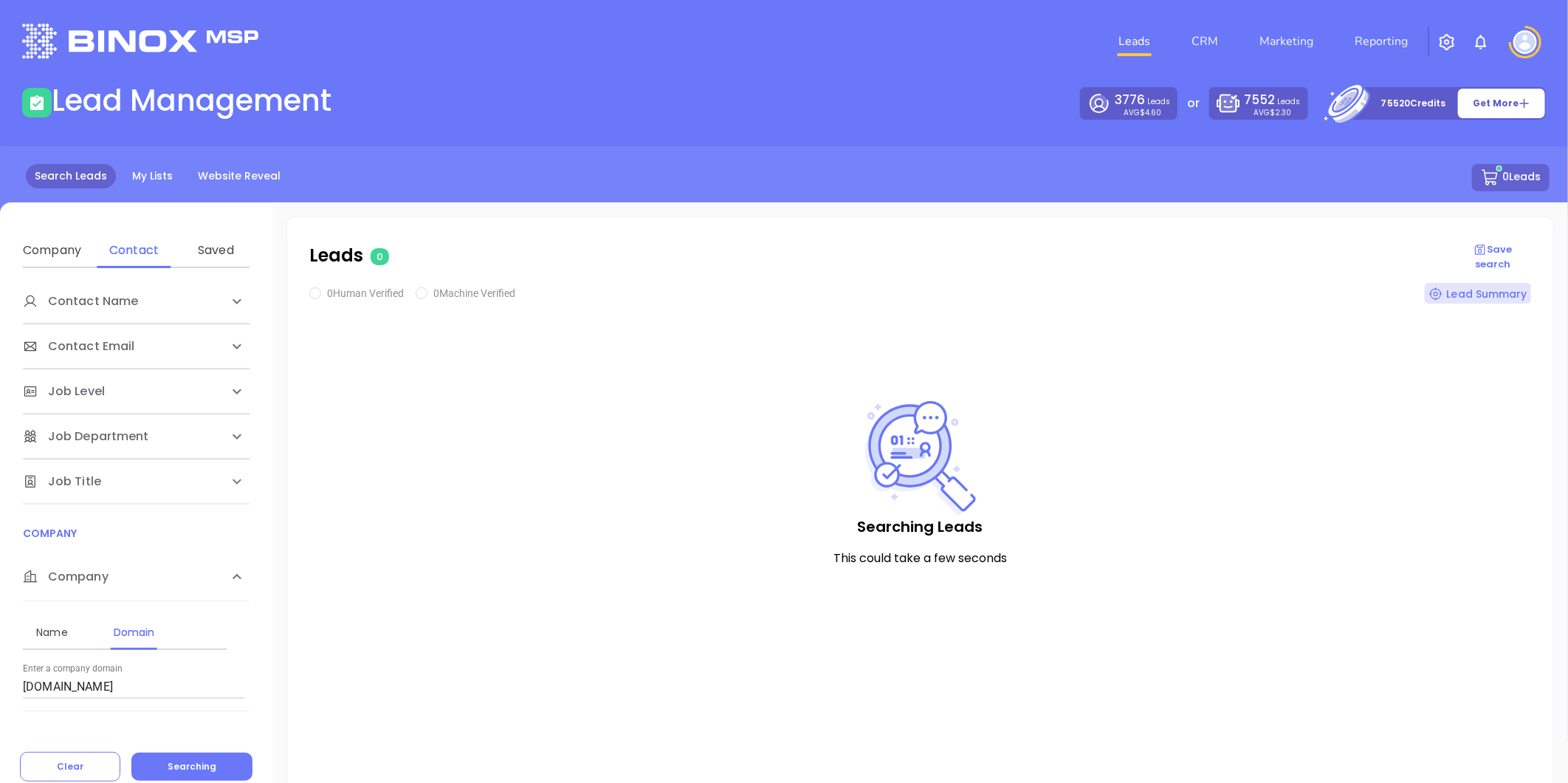
checkbox input "true"
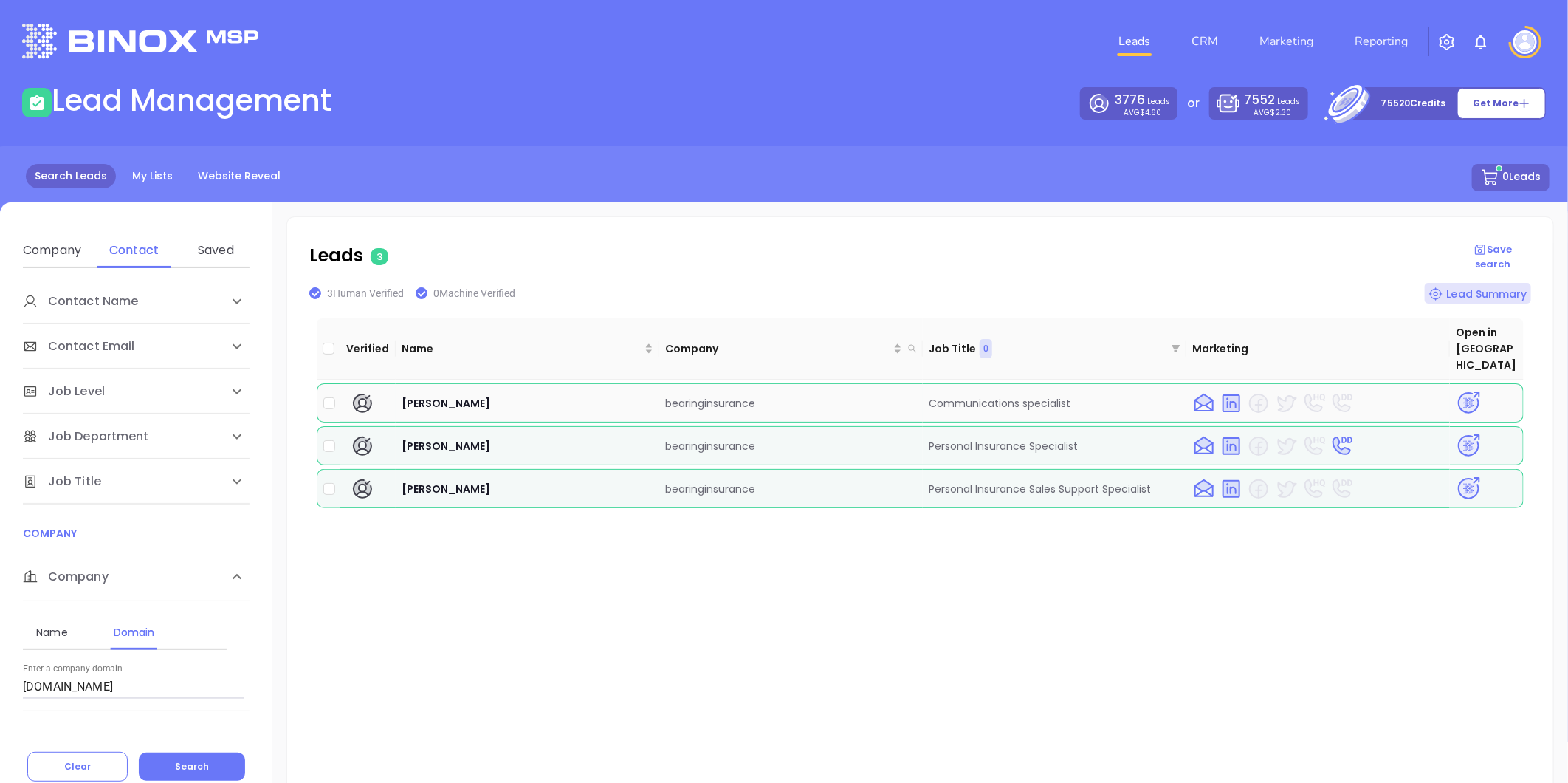
click at [1456, 391] on img at bounding box center [1469, 403] width 26 height 26
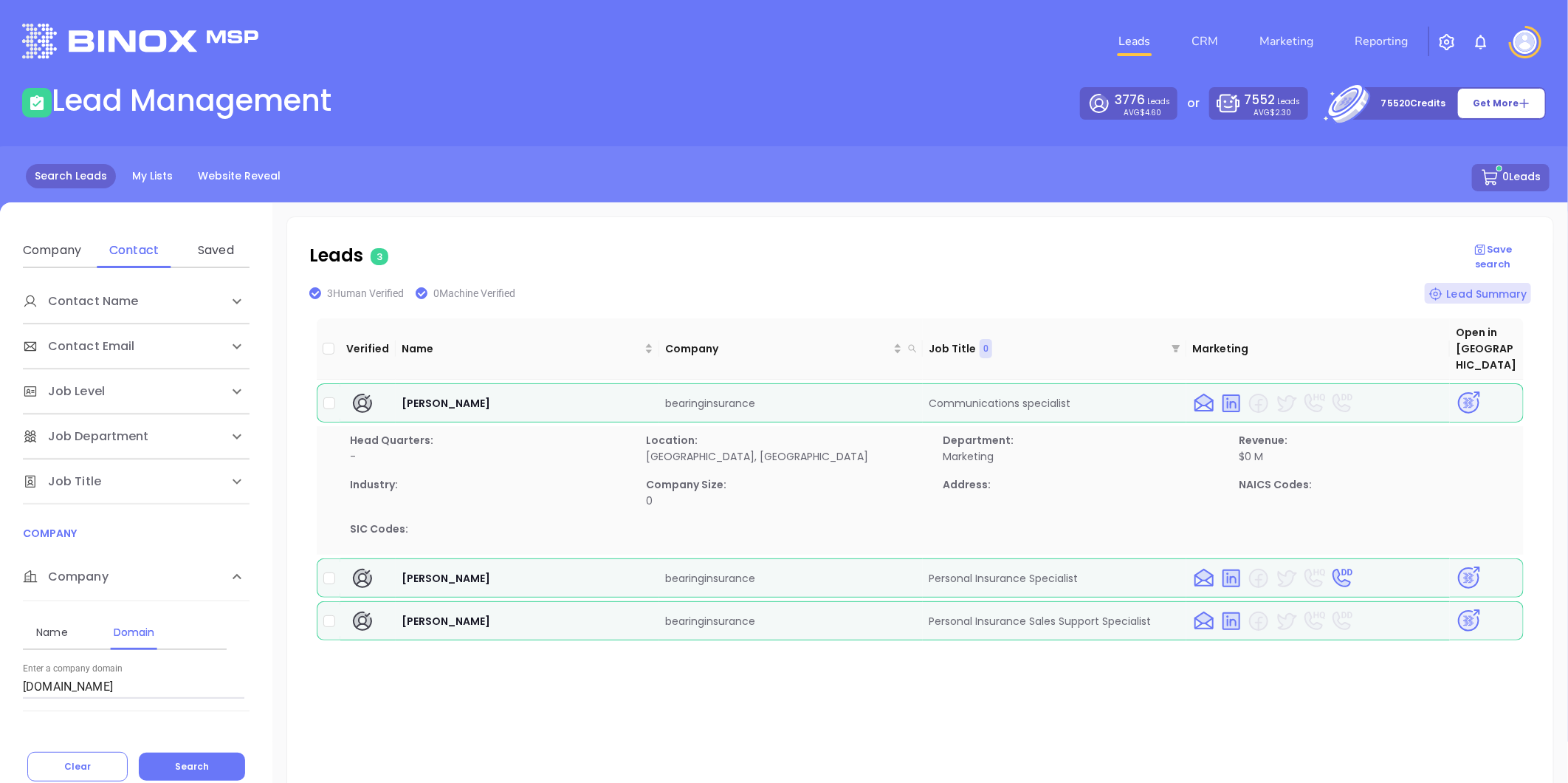
drag, startPoint x: 156, startPoint y: 695, endPoint x: -63, endPoint y: 698, distance: 219.0
click at [0, 698] on html "Leads CRM Marketing Reporting Financial Leads Leads Lead Management 3776 Leads …" at bounding box center [784, 392] width 1568 height 783
paste input "swva"
click at [190, 772] on button "Search" at bounding box center [192, 766] width 107 height 28
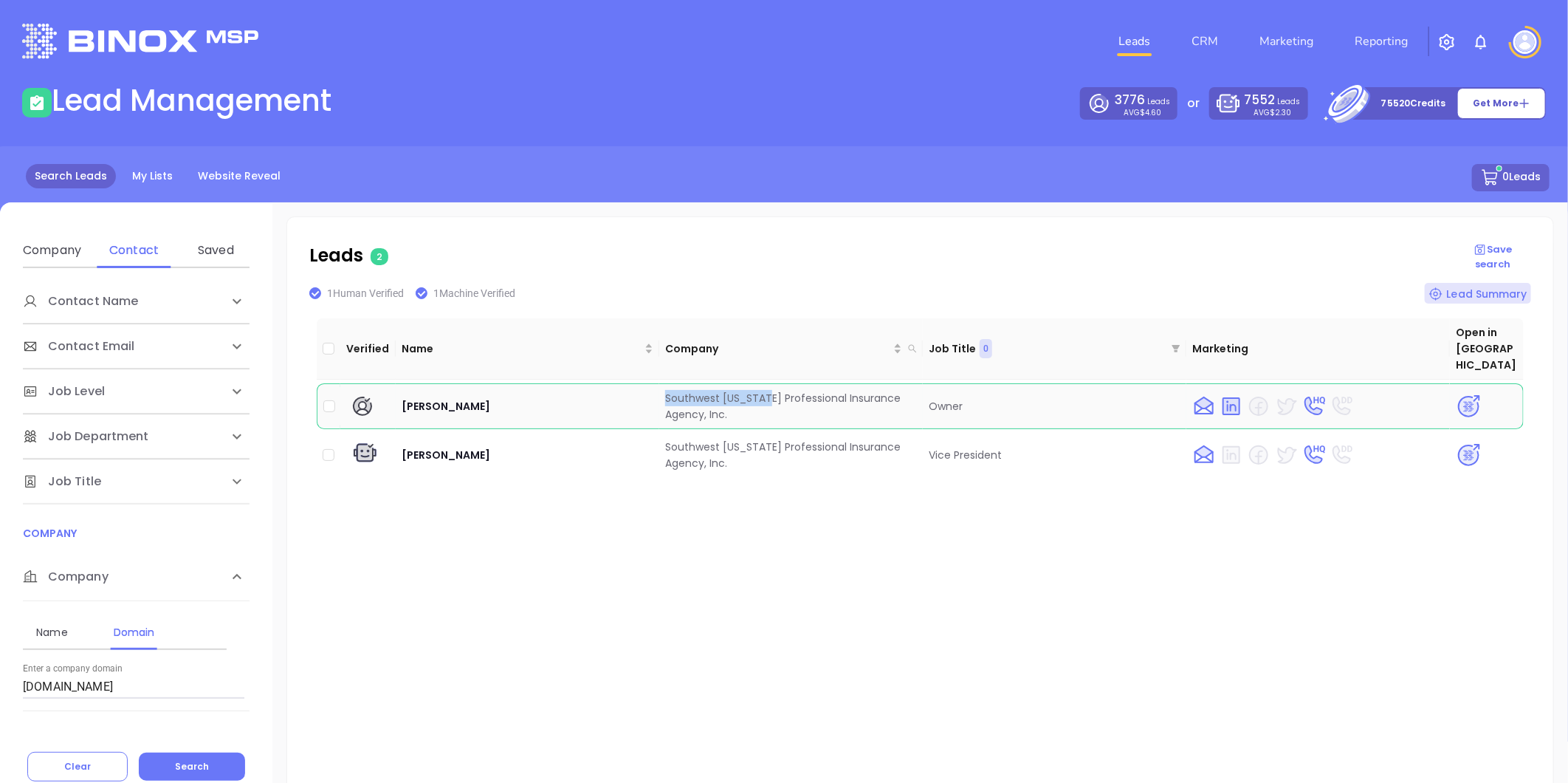
drag, startPoint x: 703, startPoint y: 386, endPoint x: 755, endPoint y: 377, distance: 52.8
click at [755, 384] on tr "Jodi Reynolds Southwest Virginia Professional Insurance Agency, Inc. Owner" at bounding box center [919, 406] width 1207 height 46
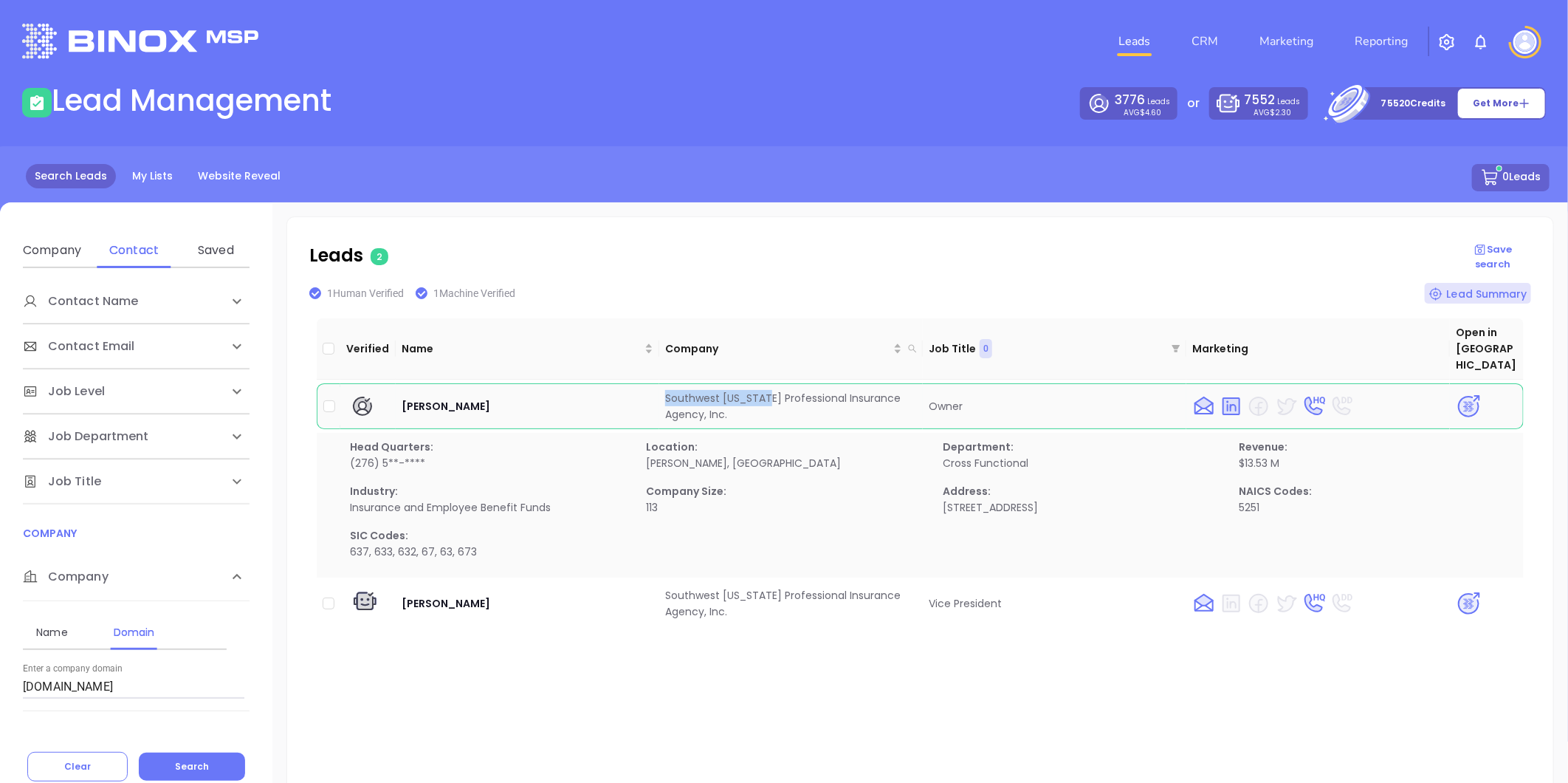
copy tr "Southwest Virginia"
click at [1456, 393] on img at bounding box center [1469, 406] width 26 height 26
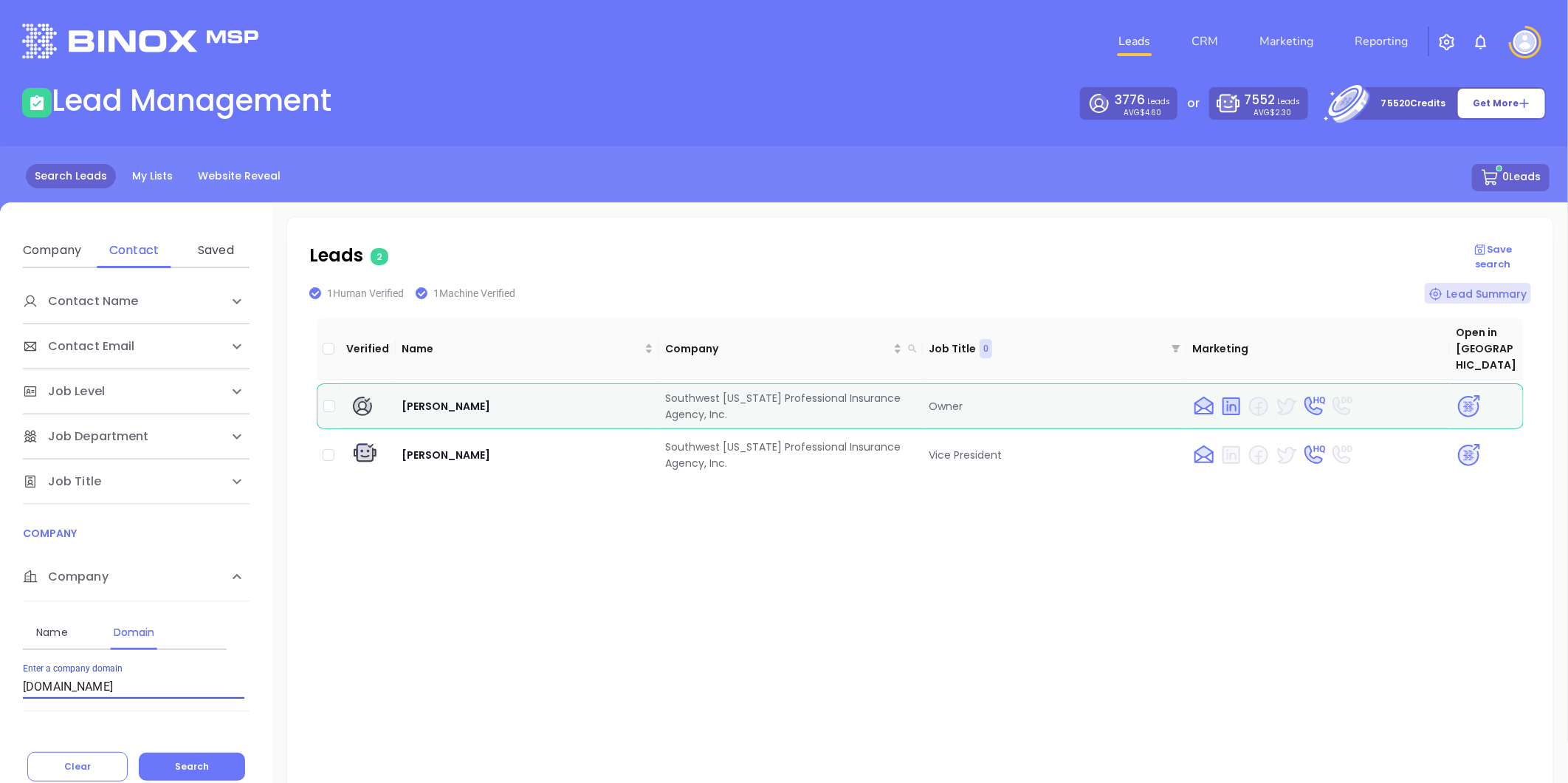
drag, startPoint x: 137, startPoint y: 688, endPoint x: -211, endPoint y: 659, distance: 349.2
click at [0, 659] on html "Leads CRM Marketing Reporting Financial Leads Leads Lead Management 3776 Leads …" at bounding box center [784, 392] width 1568 height 783
paste input "hechtinsuranceadvisors"
drag, startPoint x: 192, startPoint y: 779, endPoint x: 186, endPoint y: 771, distance: 10.0
click at [192, 776] on button "Search" at bounding box center [192, 766] width 107 height 28
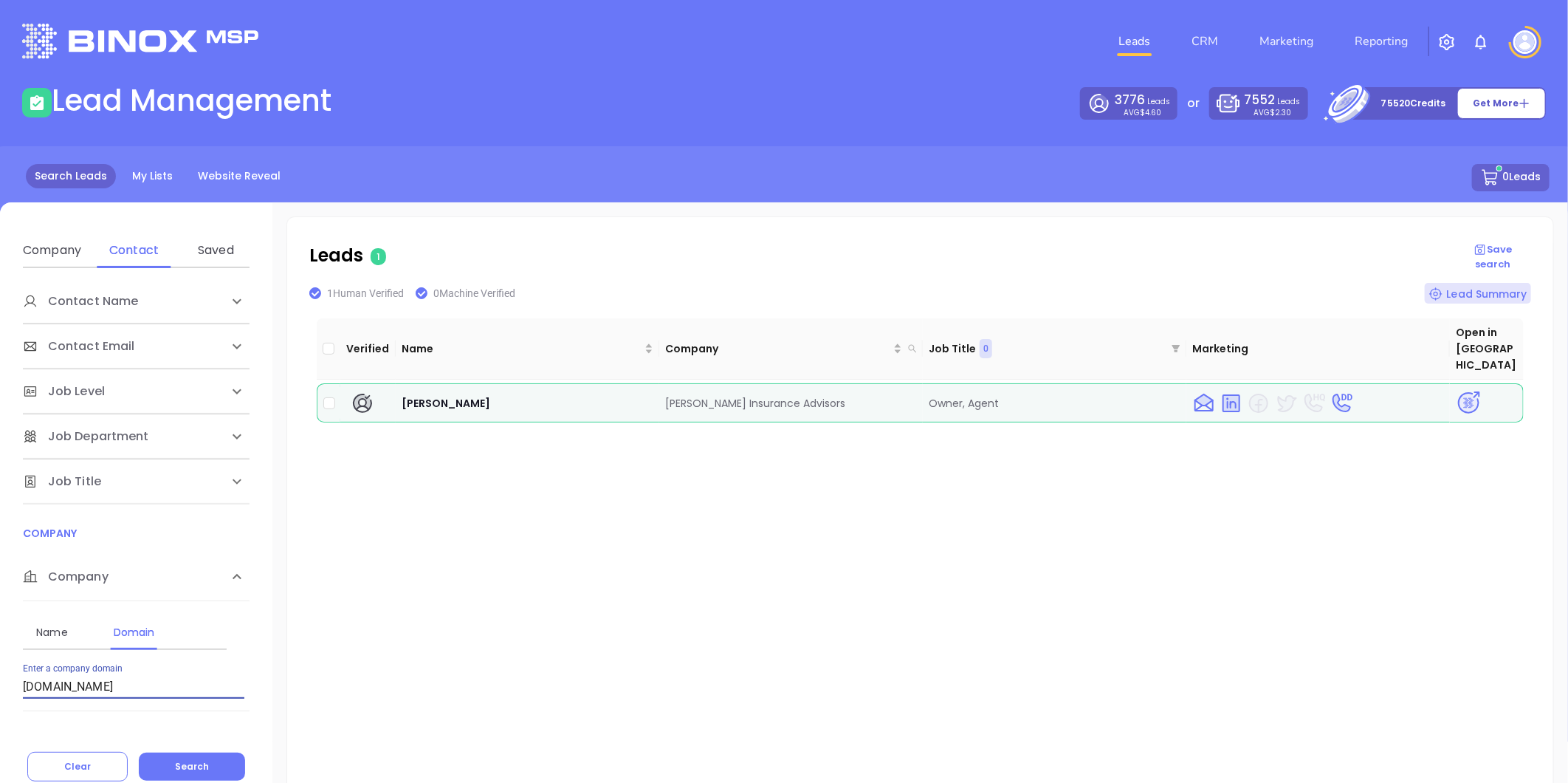
drag, startPoint x: 188, startPoint y: 693, endPoint x: -288, endPoint y: 672, distance: 476.5
click at [0, 672] on html "Leads CRM Marketing Reporting Financial Leads Leads Lead Management 3776 Leads …" at bounding box center [784, 392] width 1568 height 783
paste input "uffmanin"
click at [183, 769] on span "Search" at bounding box center [191, 766] width 34 height 13
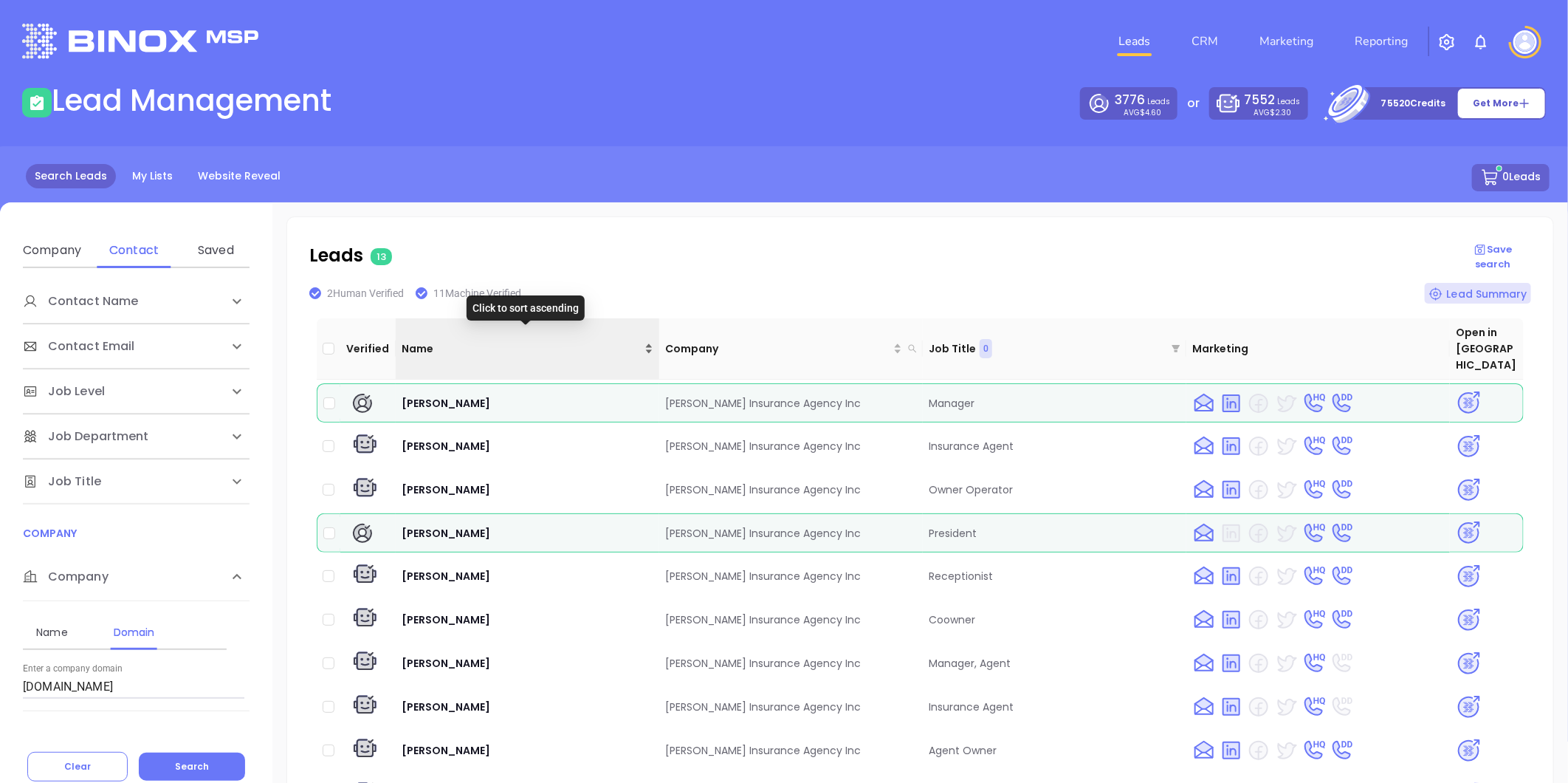
click at [645, 341] on div "Name" at bounding box center [527, 349] width 251 height 17
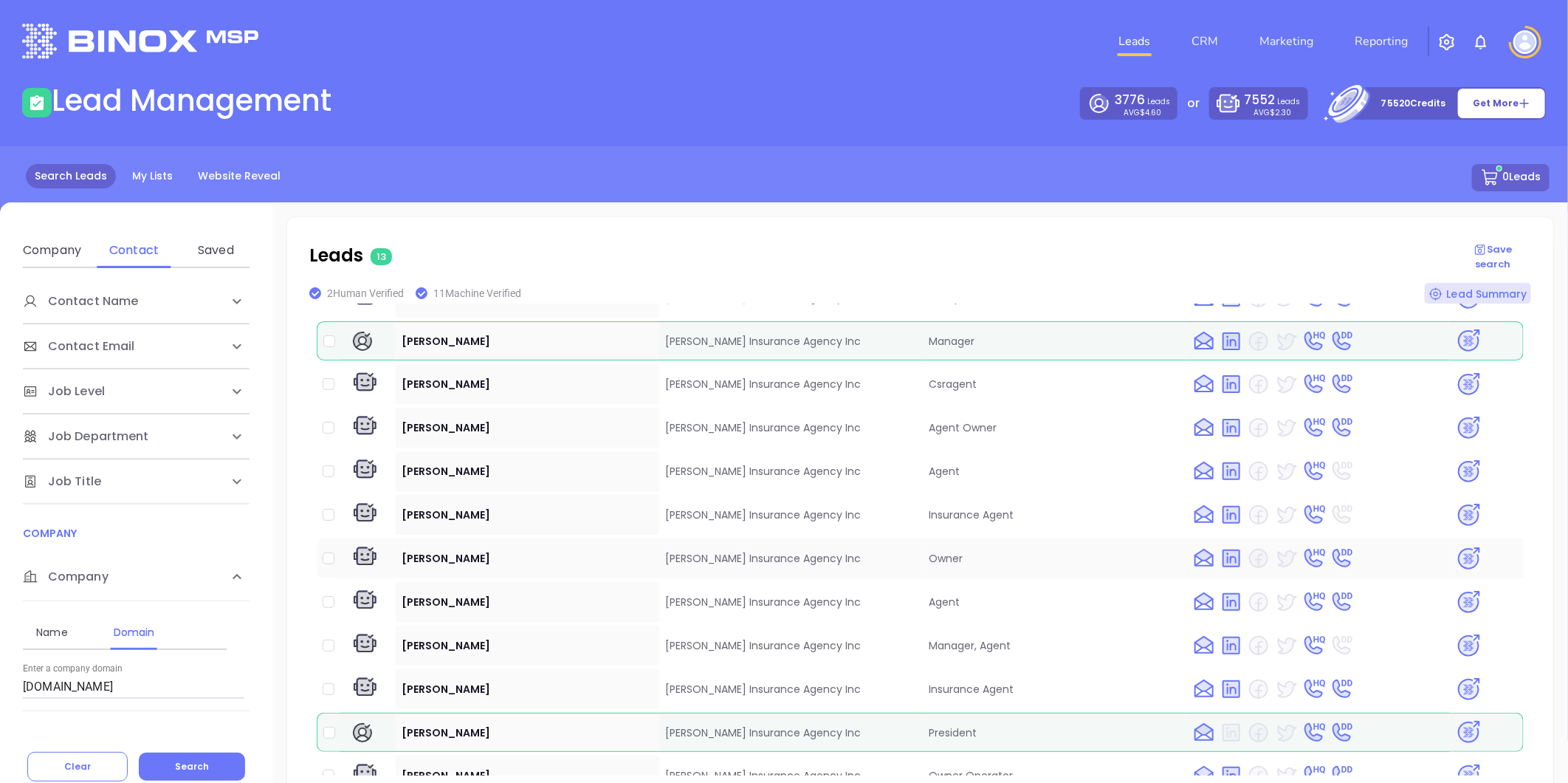
scroll to position [17, 0]
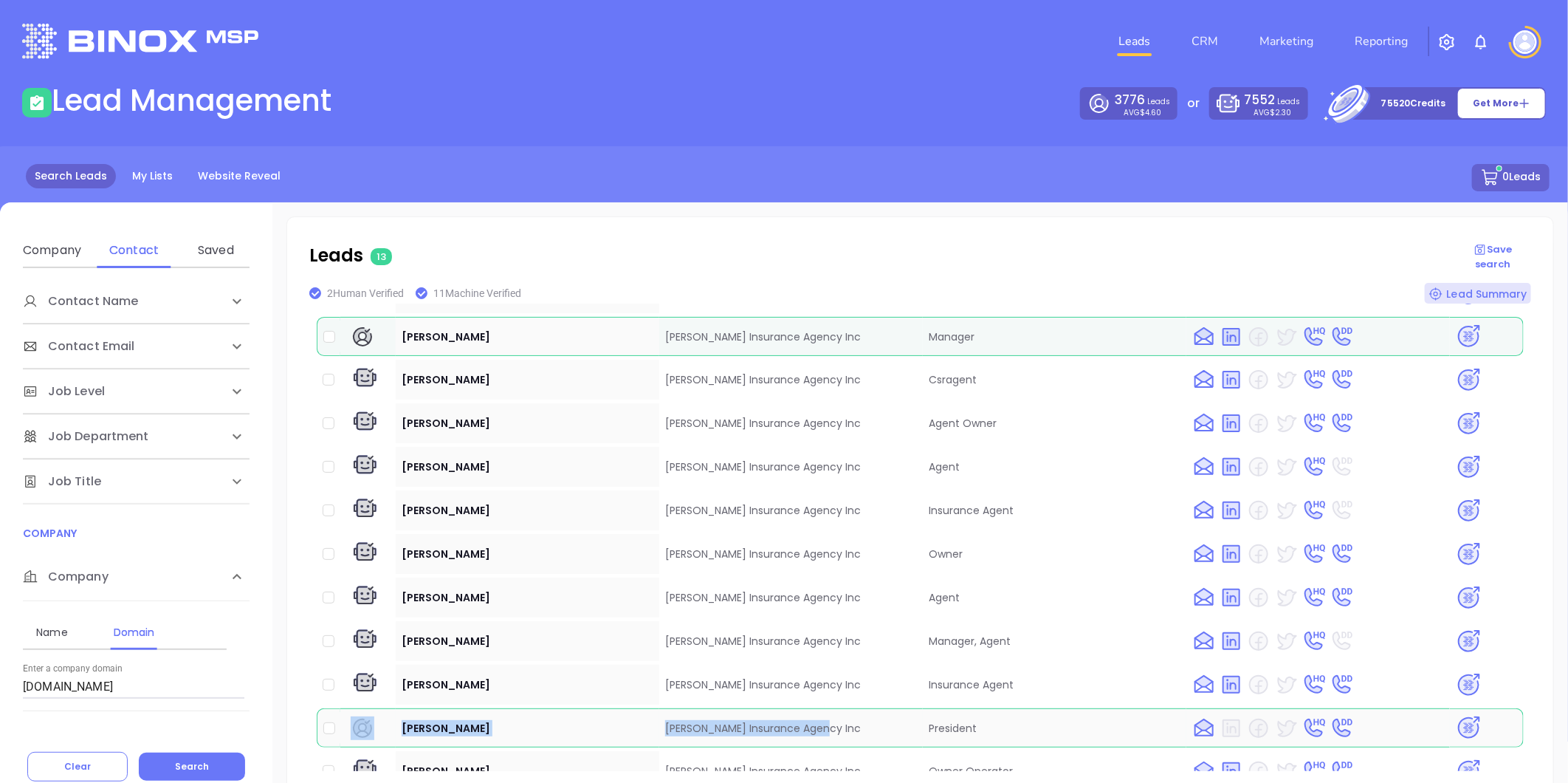
drag, startPoint x: 390, startPoint y: 693, endPoint x: 829, endPoint y: 702, distance: 439.1
click at [829, 708] on tr "Vince Mullins Huffman Insurance Agency Inc President" at bounding box center [919, 728] width 1207 height 39
copy tr "Vince Mullins Huffman Insurance Agency Inc"
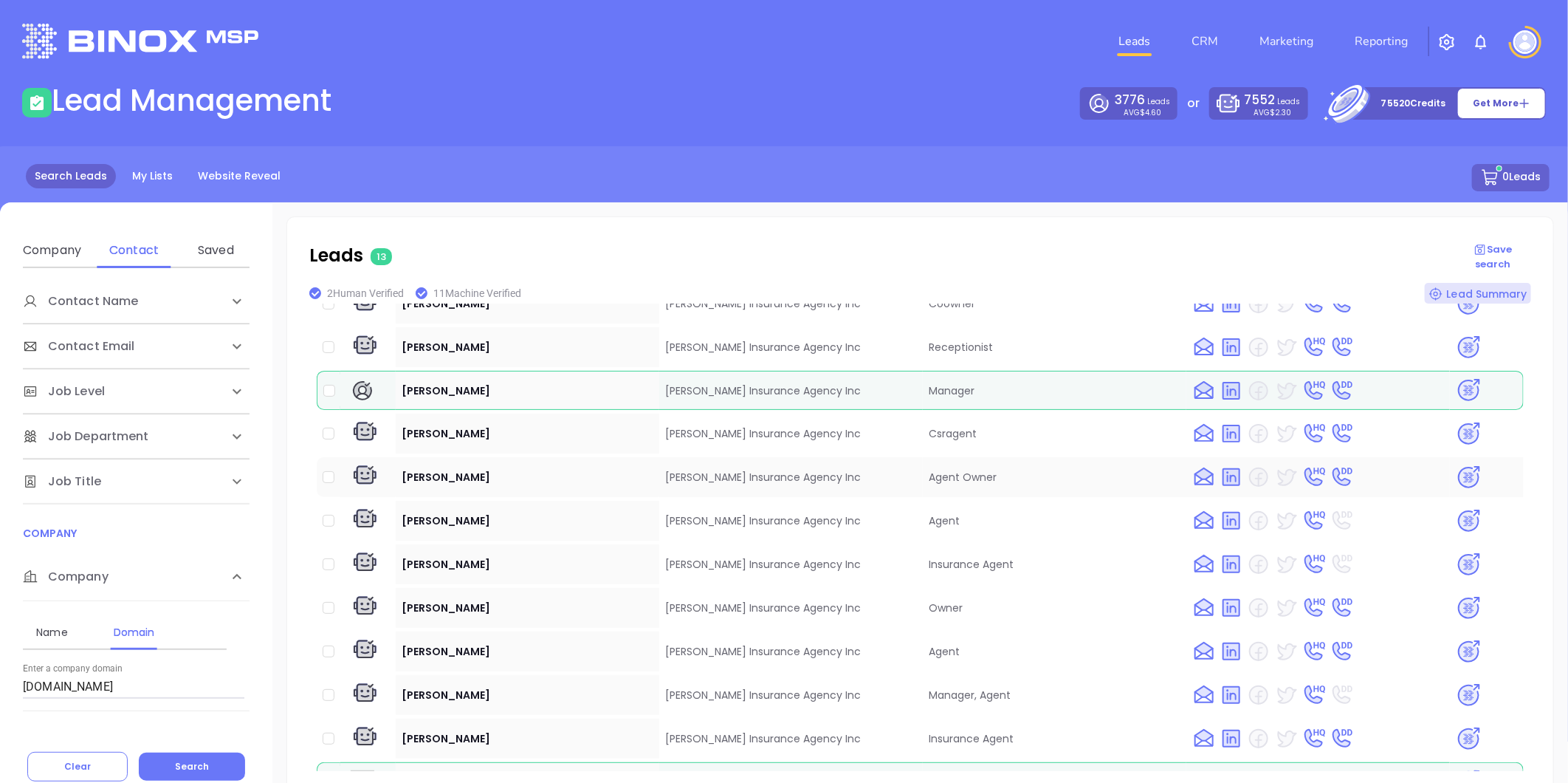
scroll to position [55, 0]
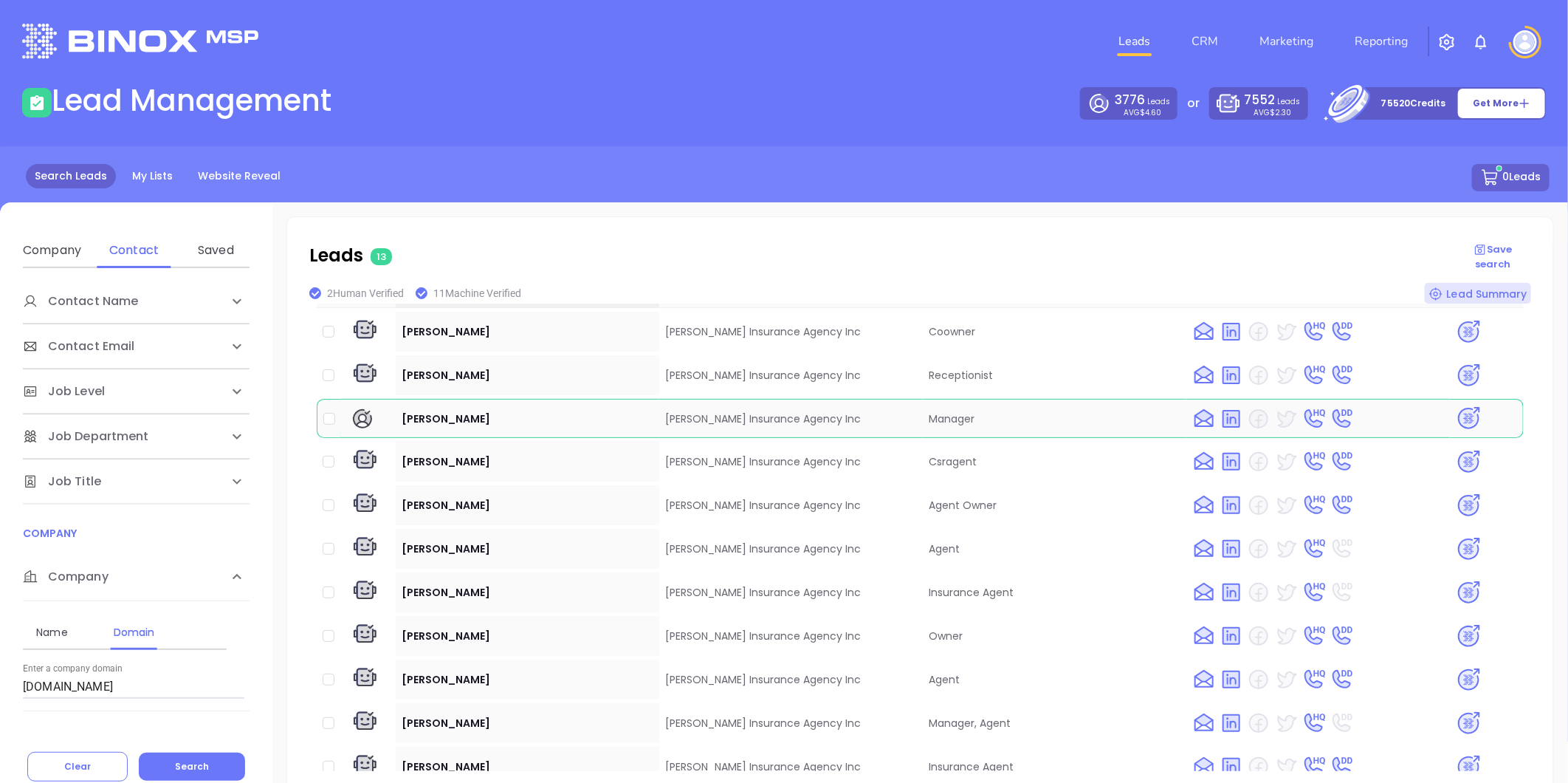
click at [1456, 406] on img at bounding box center [1469, 419] width 26 height 26
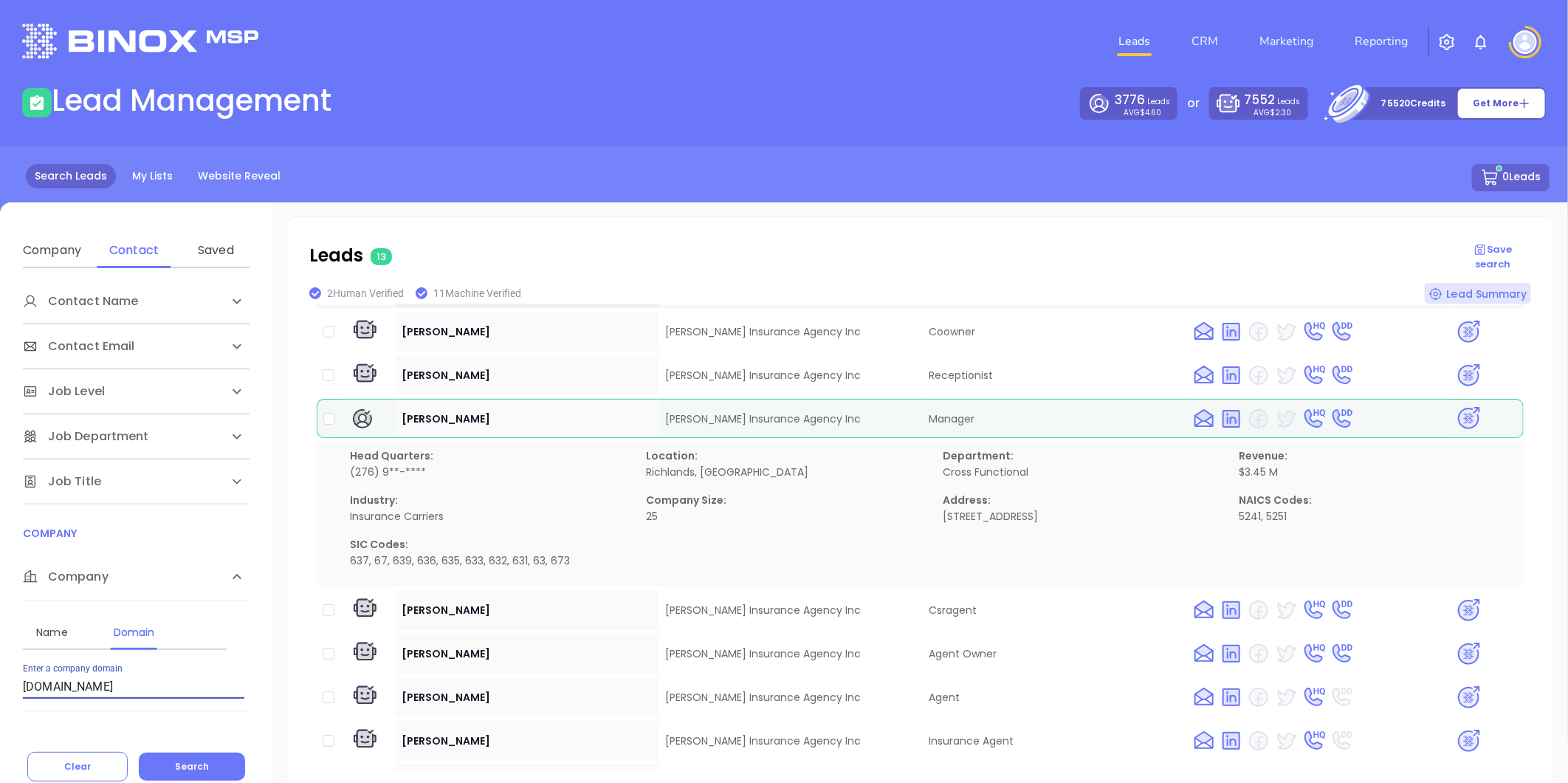
drag, startPoint x: 118, startPoint y: 693, endPoint x: -265, endPoint y: 693, distance: 383.0
click at [0, 693] on html "Leads CRM Marketing Reporting Financial Leads Leads Lead Management 3776 Leads …" at bounding box center [784, 392] width 1568 height 783
paste input "eliteinsurancealliance"
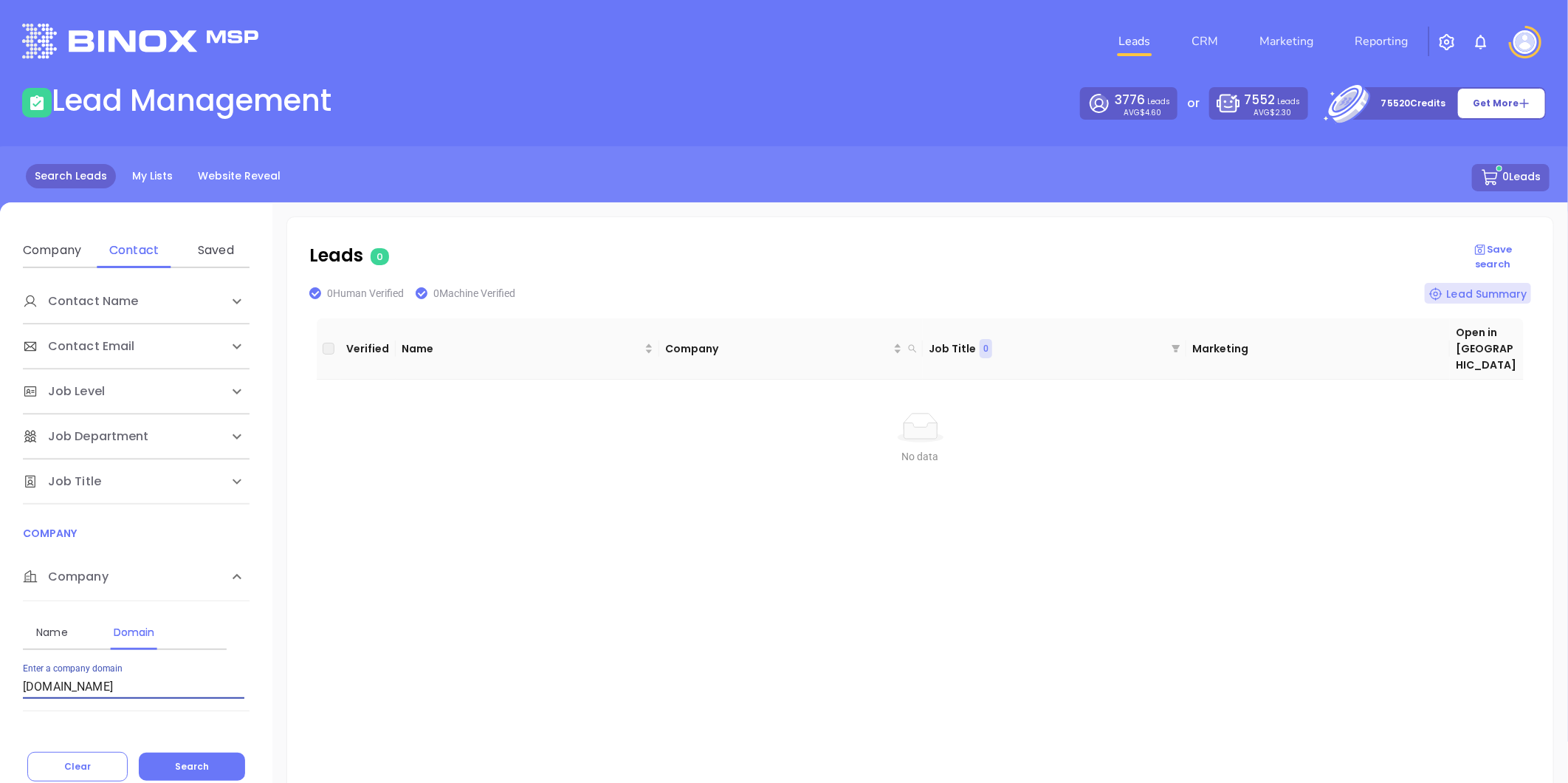
drag, startPoint x: 158, startPoint y: 691, endPoint x: -270, endPoint y: 700, distance: 428.1
click at [0, 700] on html "Leads CRM Marketing Reporting Financial Leads Leads Lead Management 3776 Leads …" at bounding box center [784, 392] width 1568 height 783
paste input "insurancestrategiesva"
drag, startPoint x: 196, startPoint y: 766, endPoint x: 249, endPoint y: 706, distance: 80.1
click at [196, 766] on span "Search" at bounding box center [191, 766] width 34 height 13
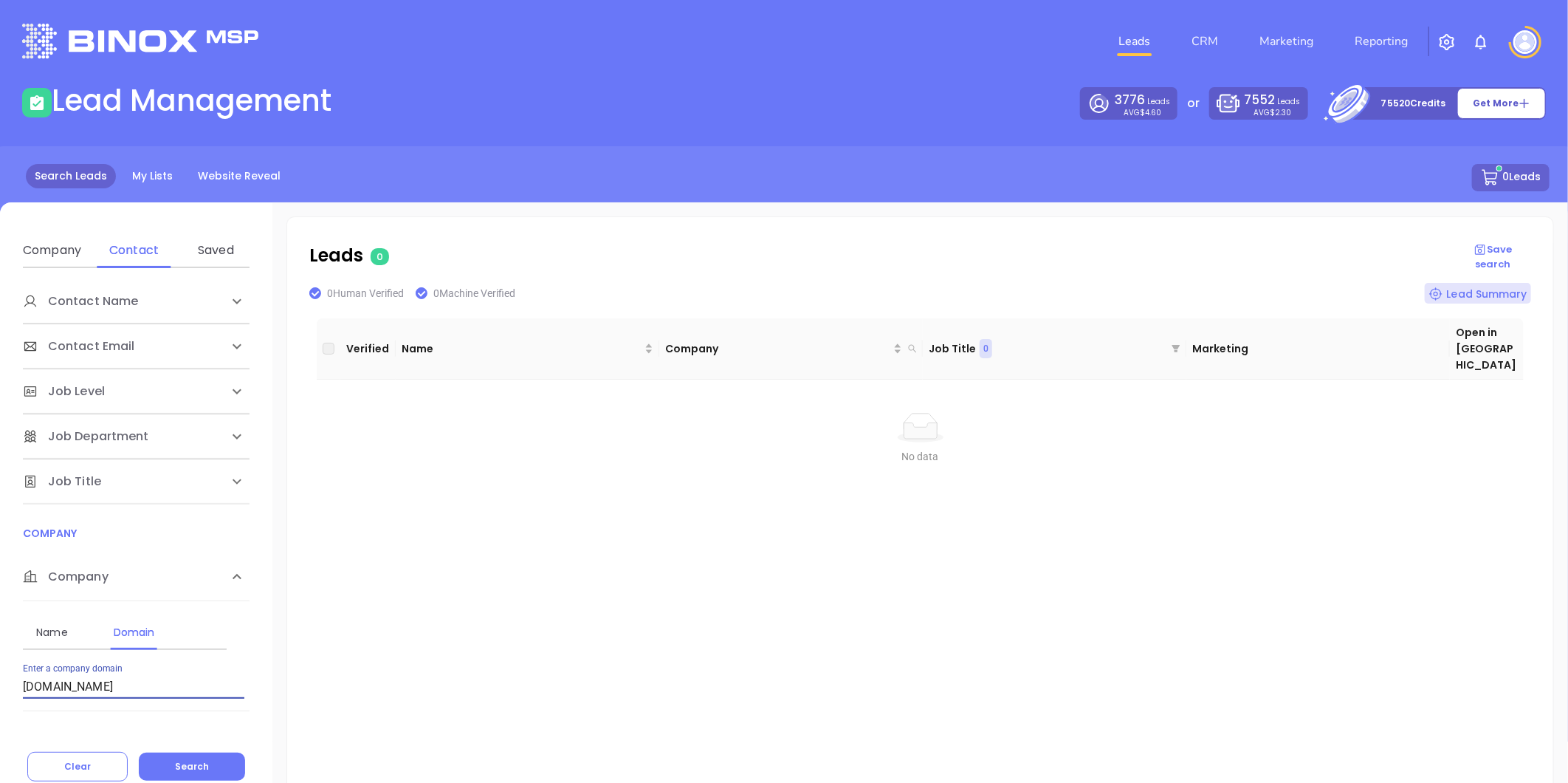
drag, startPoint x: 172, startPoint y: 684, endPoint x: 2, endPoint y: 688, distance: 170.0
click at [0, 688] on html "Leads CRM Marketing Reporting Financial Leads Leads Lead Management 3776 Leads …" at bounding box center [784, 392] width 1568 height 783
click at [208, 759] on button "Search" at bounding box center [192, 766] width 107 height 28
drag, startPoint x: 60, startPoint y: 678, endPoint x: -59, endPoint y: 678, distance: 119.0
click at [0, 678] on html "Leads CRM Marketing Reporting Financial Leads Leads Lead Management 3776 Leads …" at bounding box center [784, 392] width 1568 height 783
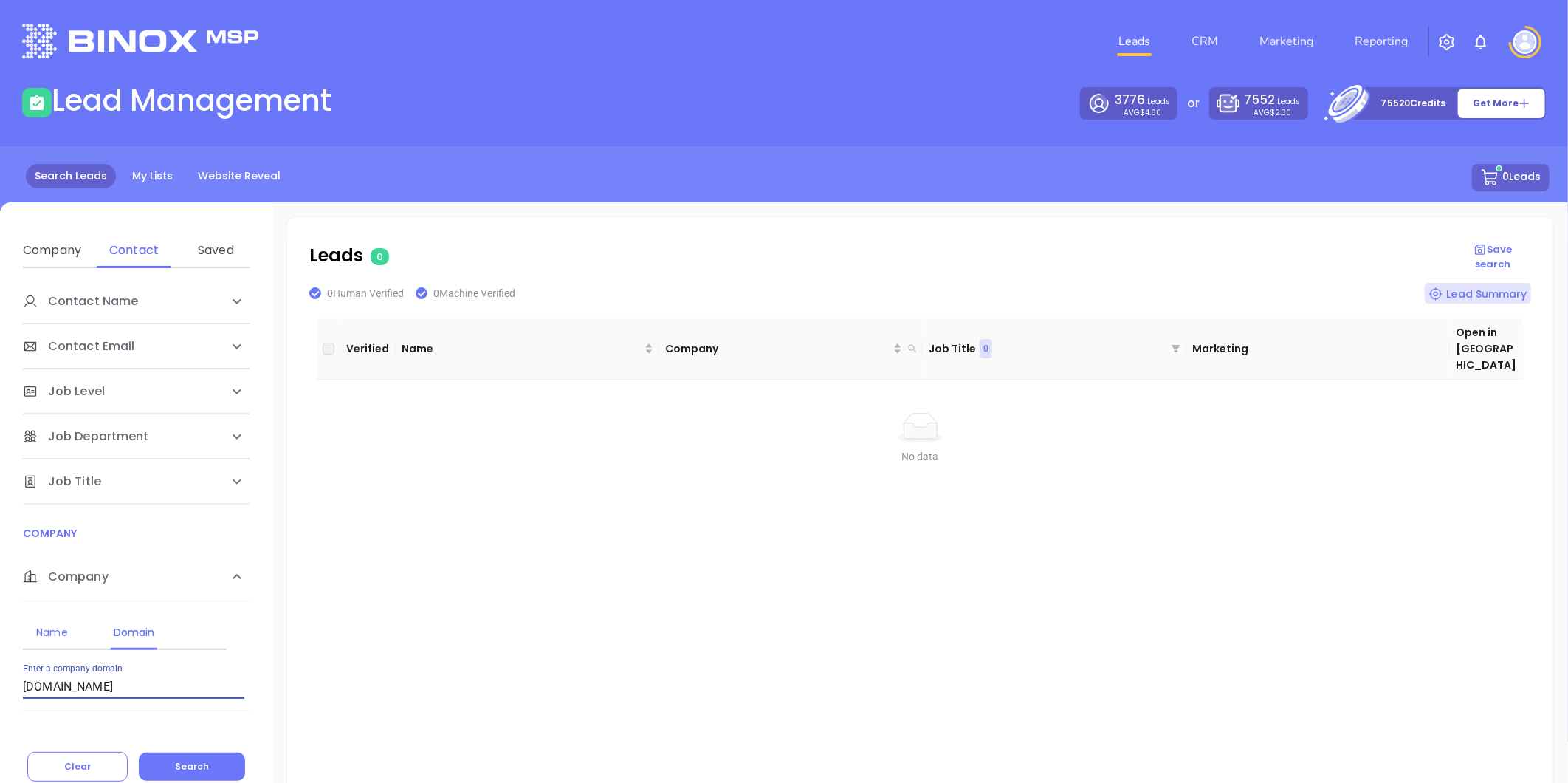
paste input "resolveinsurancegroup"
type input "resolveinsurancegroup.com"
drag, startPoint x: 189, startPoint y: 765, endPoint x: 231, endPoint y: 748, distance: 45.3
click at [187, 764] on span "Search" at bounding box center [191, 766] width 34 height 13
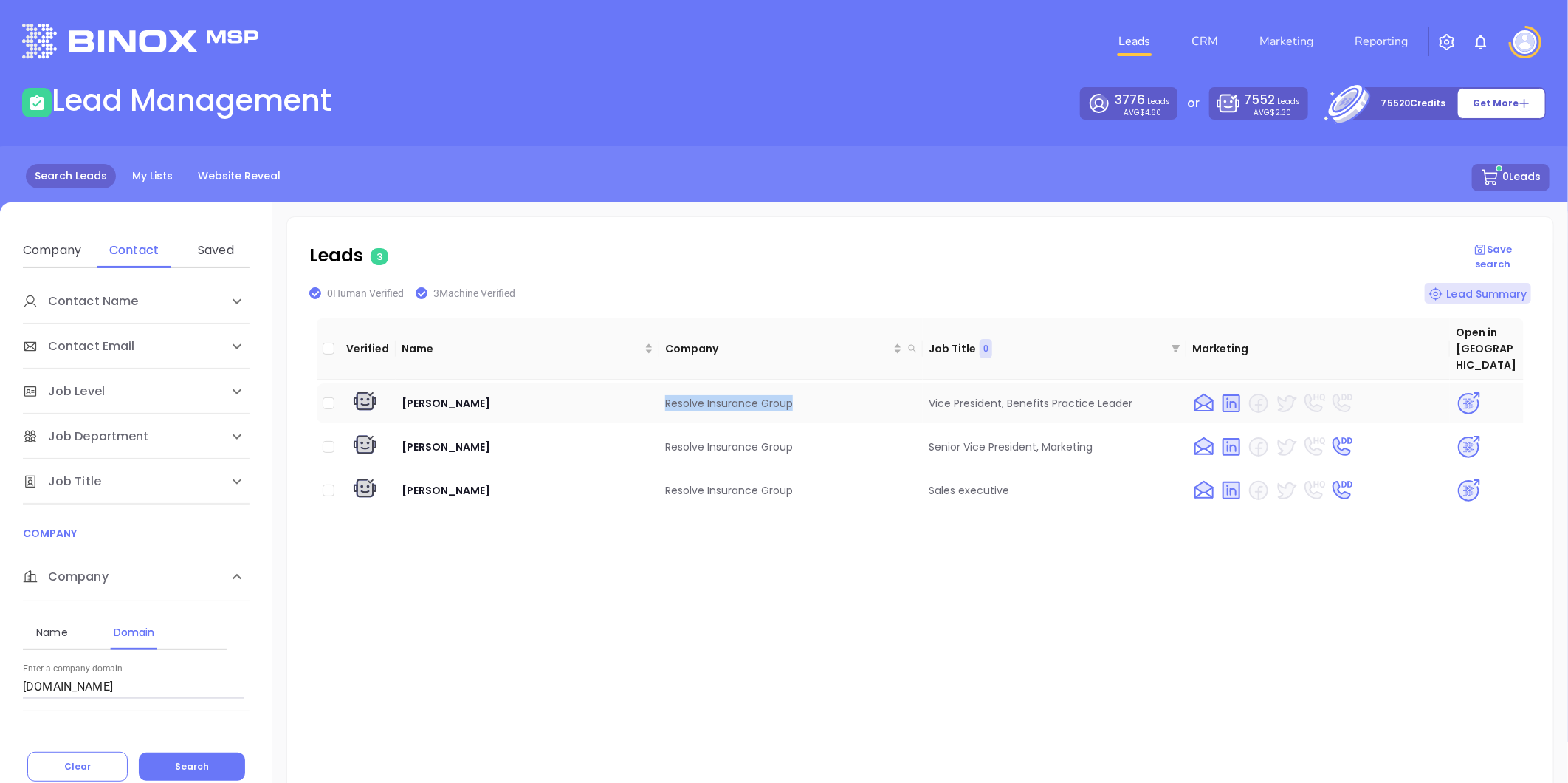
drag, startPoint x: 721, startPoint y: 393, endPoint x: 809, endPoint y: 392, distance: 88.0
click at [809, 392] on td "Resolve Insurance Group" at bounding box center [790, 403] width 263 height 40
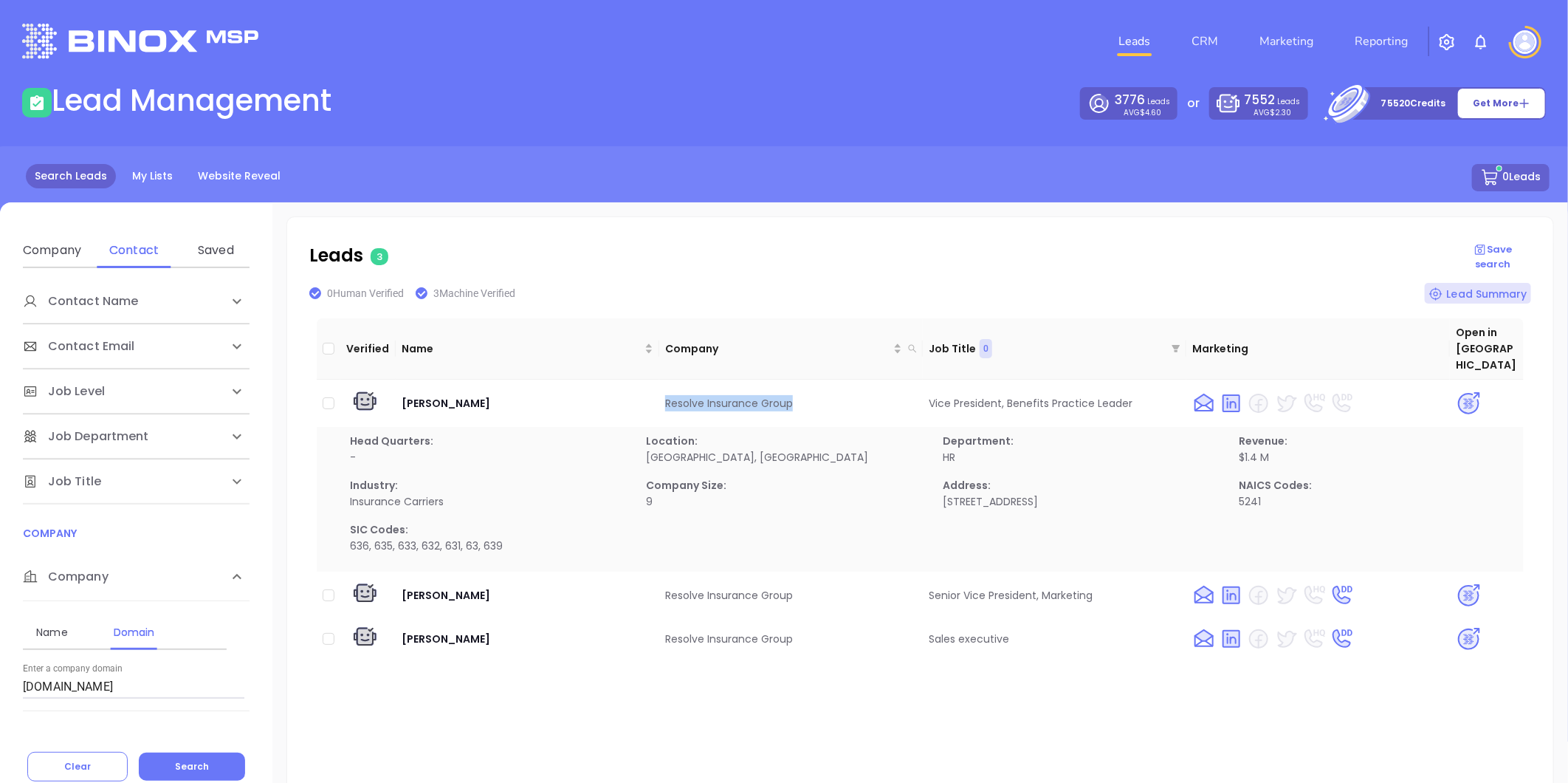
copy td "Resolve Insurance Group"
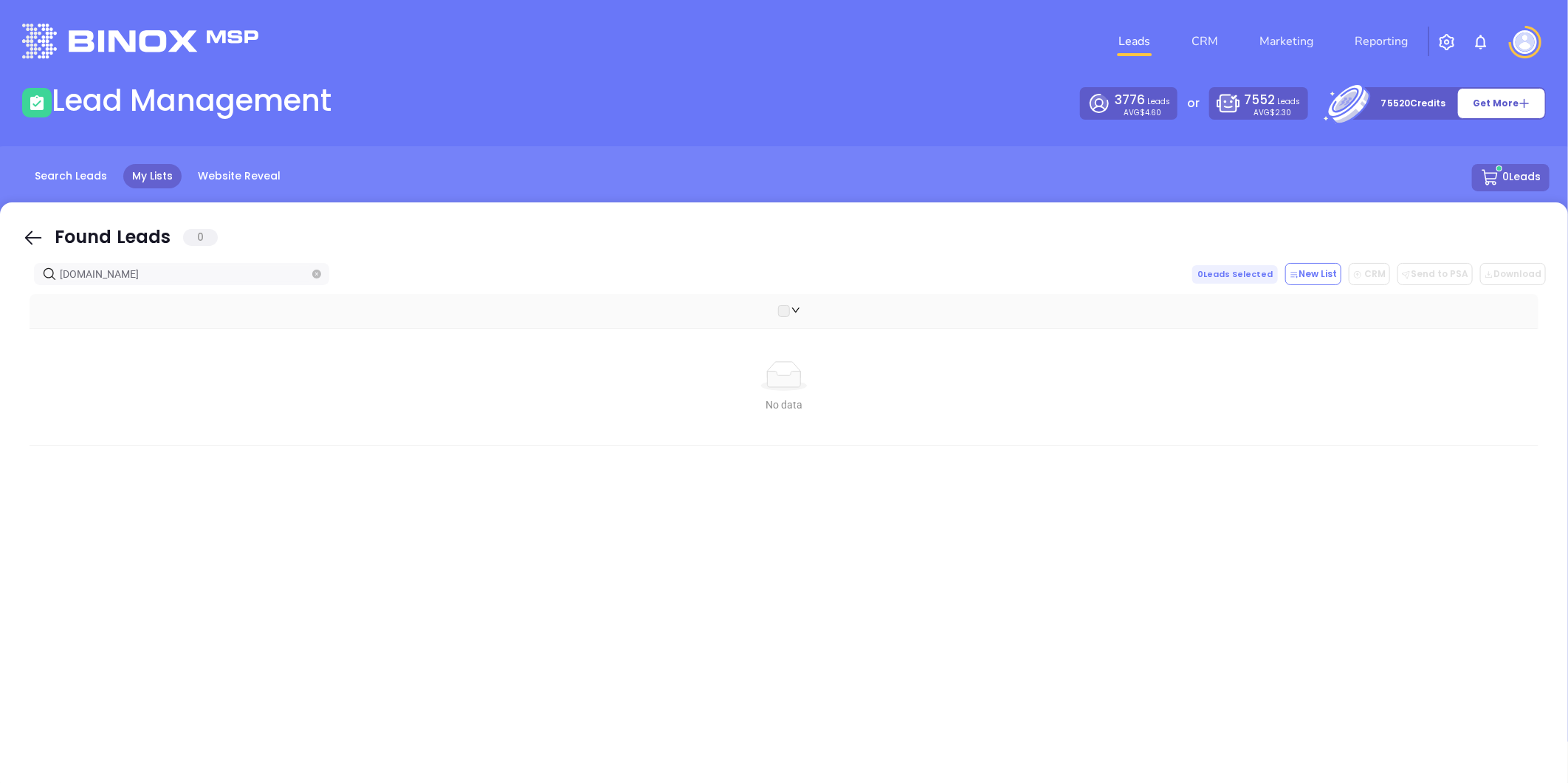
drag, startPoint x: 174, startPoint y: 271, endPoint x: -239, endPoint y: 308, distance: 414.7
click at [0, 308] on html "Leads CRM Marketing Reporting Financial Leads Leads Lead Management 3776 Leads …" at bounding box center [784, 392] width 1568 height 783
click at [316, 272] on icon "close-circle" at bounding box center [317, 274] width 9 height 9
click at [290, 271] on input "text" at bounding box center [184, 268] width 250 height 17
paste input "[DOMAIN_NAME]"
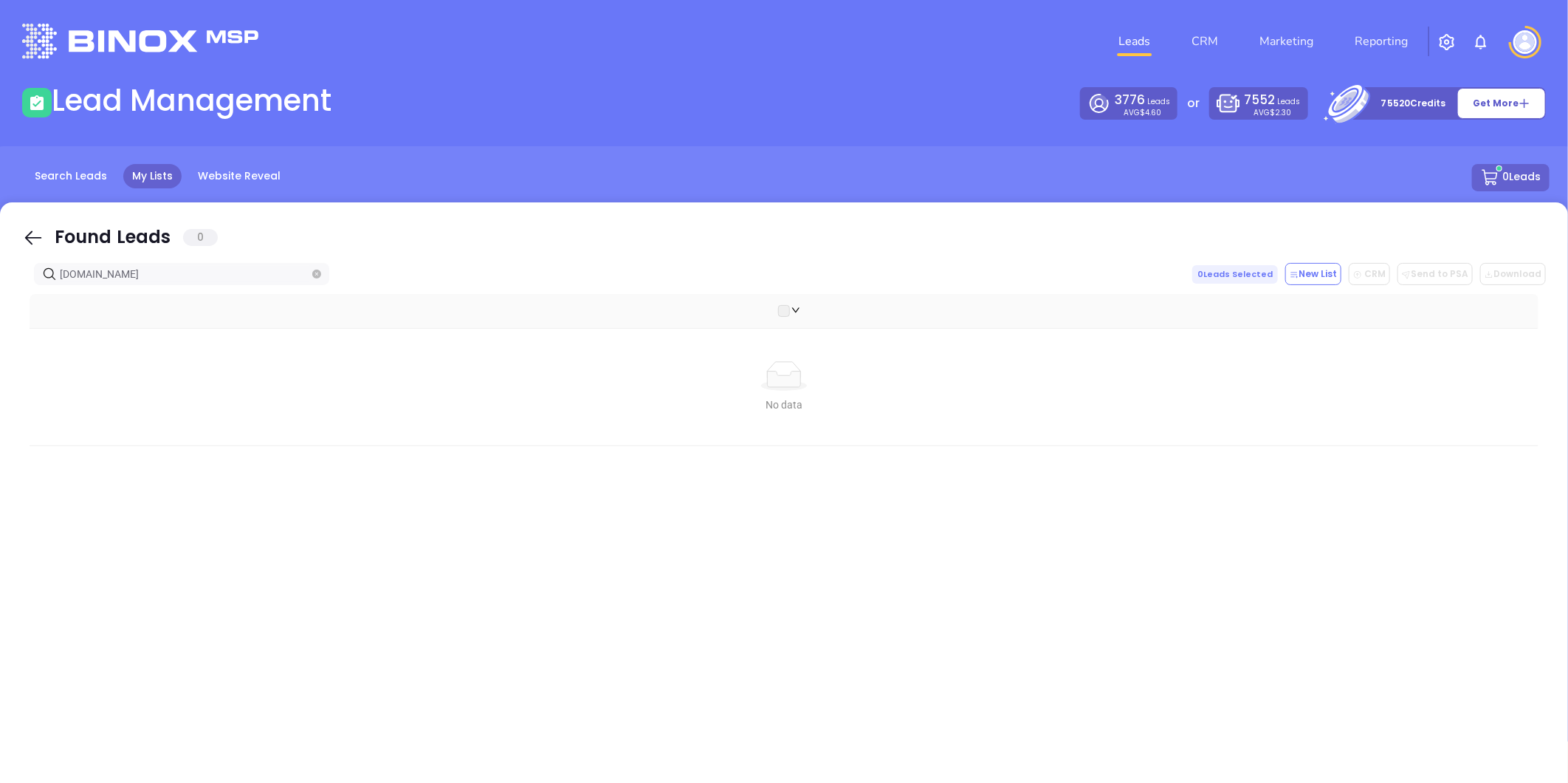
drag, startPoint x: 146, startPoint y: 267, endPoint x: -259, endPoint y: 279, distance: 405.2
click at [0, 279] on html "Leads CRM Marketing Reporting Financial Leads Leads Lead Management 3776 Leads …" at bounding box center [784, 392] width 1568 height 783
paste input "hechtinsuranceadvisors"
drag, startPoint x: 205, startPoint y: 276, endPoint x: -368, endPoint y: 276, distance: 573.0
click at [0, 276] on html "Leads CRM Marketing Reporting Financial Leads Leads Lead Management 3776 Leads …" at bounding box center [784, 392] width 1568 height 783
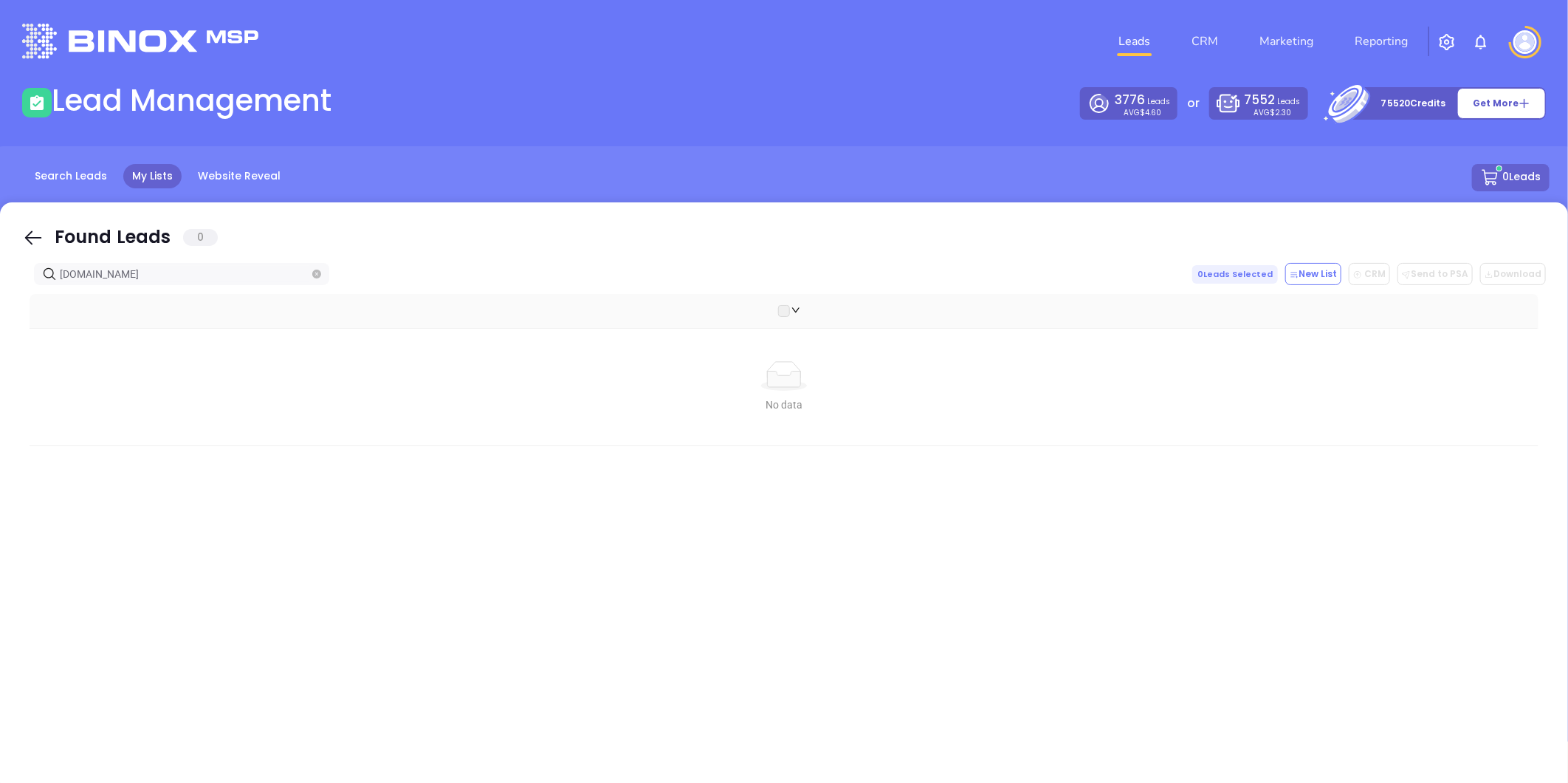
drag, startPoint x: 167, startPoint y: 270, endPoint x: -114, endPoint y: 249, distance: 281.8
click at [0, 249] on html "Leads CRM Marketing Reporting Financial Leads Leads Lead Management 3776 Leads …" at bounding box center [784, 392] width 1568 height 783
paste input "eliteinsurancealliance"
drag, startPoint x: -67, startPoint y: 301, endPoint x: -210, endPoint y: 320, distance: 144.3
click at [0, 320] on html "Leads CRM Marketing Reporting Financial Leads Leads Lead Management 3776 Leads …" at bounding box center [784, 392] width 1568 height 783
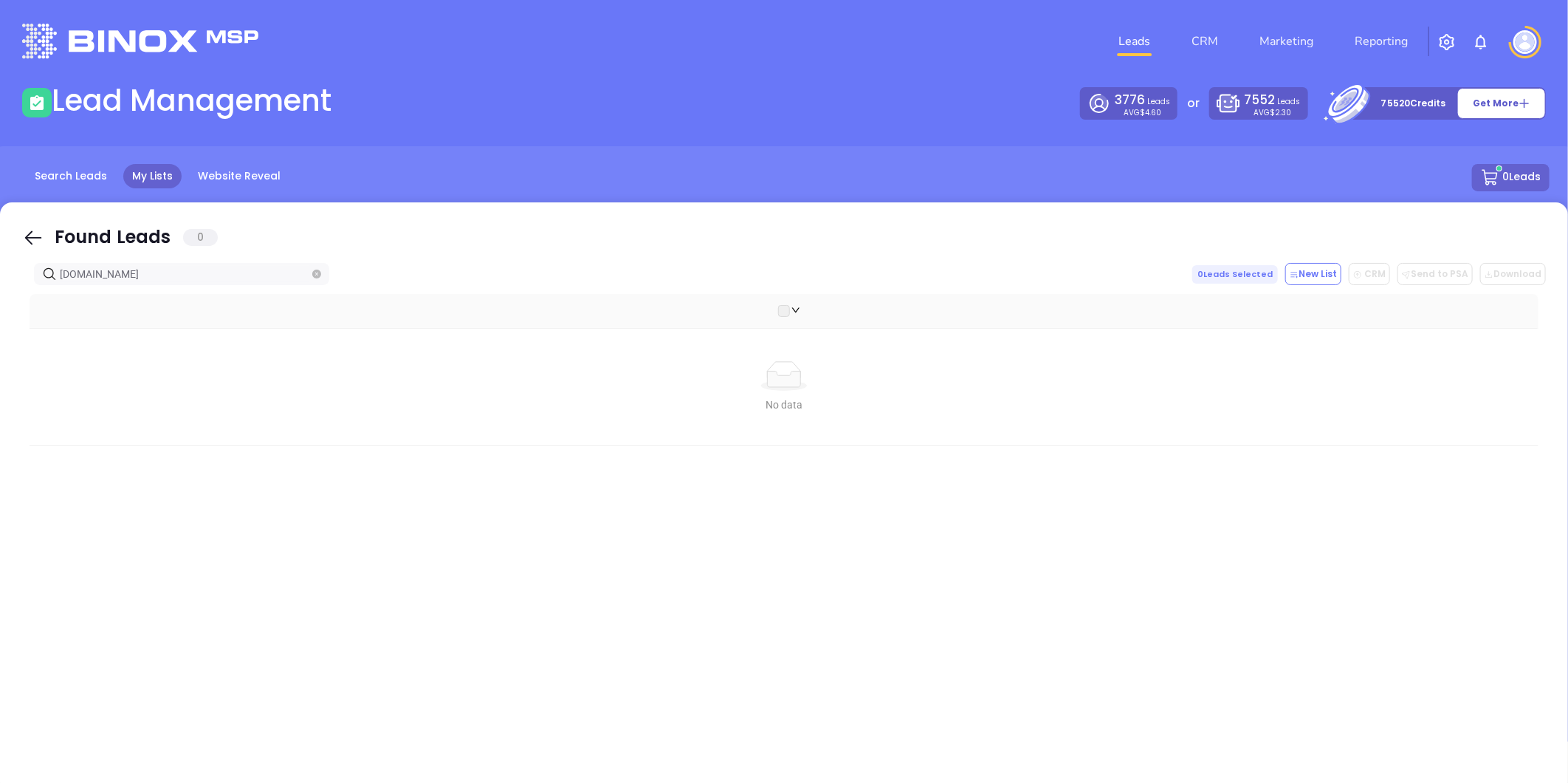
paste input "insurancestrategiesva"
drag, startPoint x: 184, startPoint y: 274, endPoint x: -363, endPoint y: 319, distance: 548.8
click at [0, 319] on html "Leads CRM Marketing Reporting Financial Leads Leads Lead Management 3776 Leads …" at bounding box center [784, 392] width 1568 height 783
paste input "resolveinsurancegroup"
drag, startPoint x: 93, startPoint y: 285, endPoint x: -127, endPoint y: 297, distance: 220.3
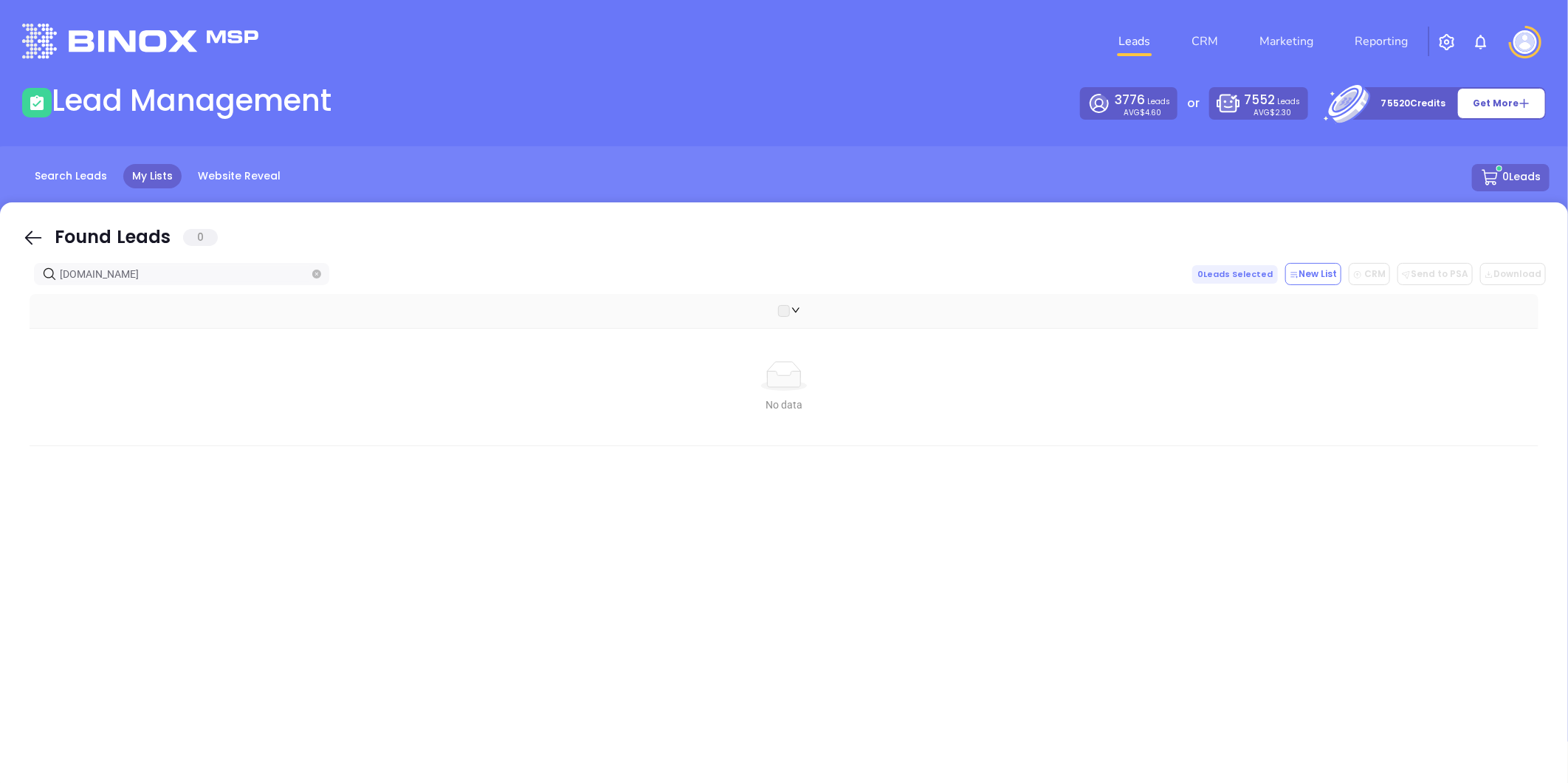
click at [0, 297] on html "Leads CRM Marketing Reporting Financial Leads Leads Lead Management 3776 Leads …" at bounding box center [784, 392] width 1568 height 783
paste input "cmd"
drag, startPoint x: 118, startPoint y: 270, endPoint x: -11, endPoint y: 289, distance: 130.4
click at [0, 289] on html "Leads CRM Marketing Reporting Financial Leads Leads Lead Management 3776 Leads …" at bounding box center [784, 392] width 1568 height 783
paste input "morganmarrow"
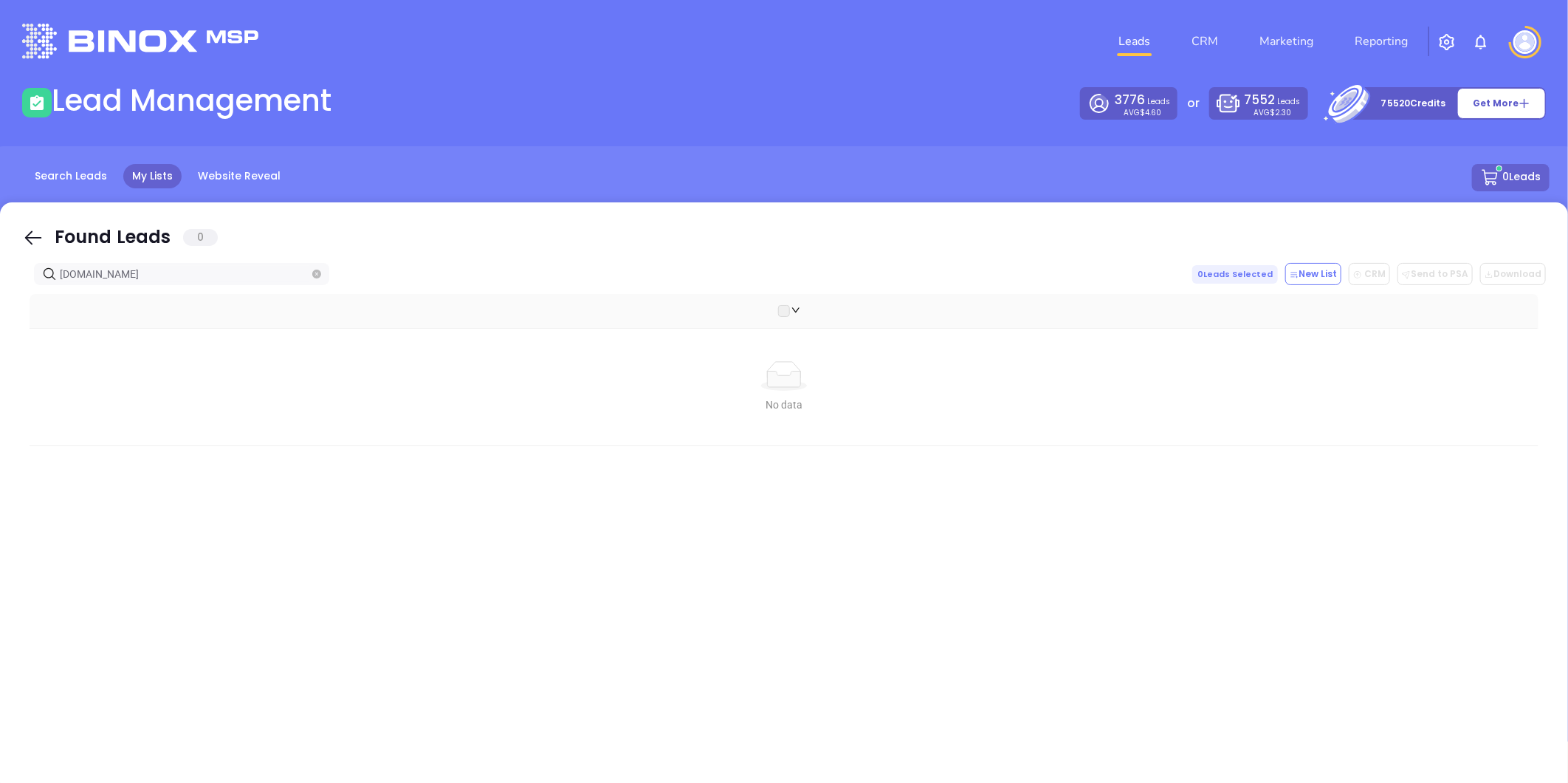
drag, startPoint x: 174, startPoint y: 270, endPoint x: -291, endPoint y: 290, distance: 465.4
click at [0, 290] on html "Leads CRM Marketing Reporting Financial Leads Leads Lead Management 3776 Leads …" at bounding box center [784, 392] width 1568 height 783
paste input "luckydogins"
drag, startPoint x: 49, startPoint y: 286, endPoint x: -83, endPoint y: 291, distance: 132.1
click at [0, 291] on html "Leads CRM Marketing Reporting Financial Leads Leads Lead Management 3776 Leads …" at bounding box center [784, 392] width 1568 height 783
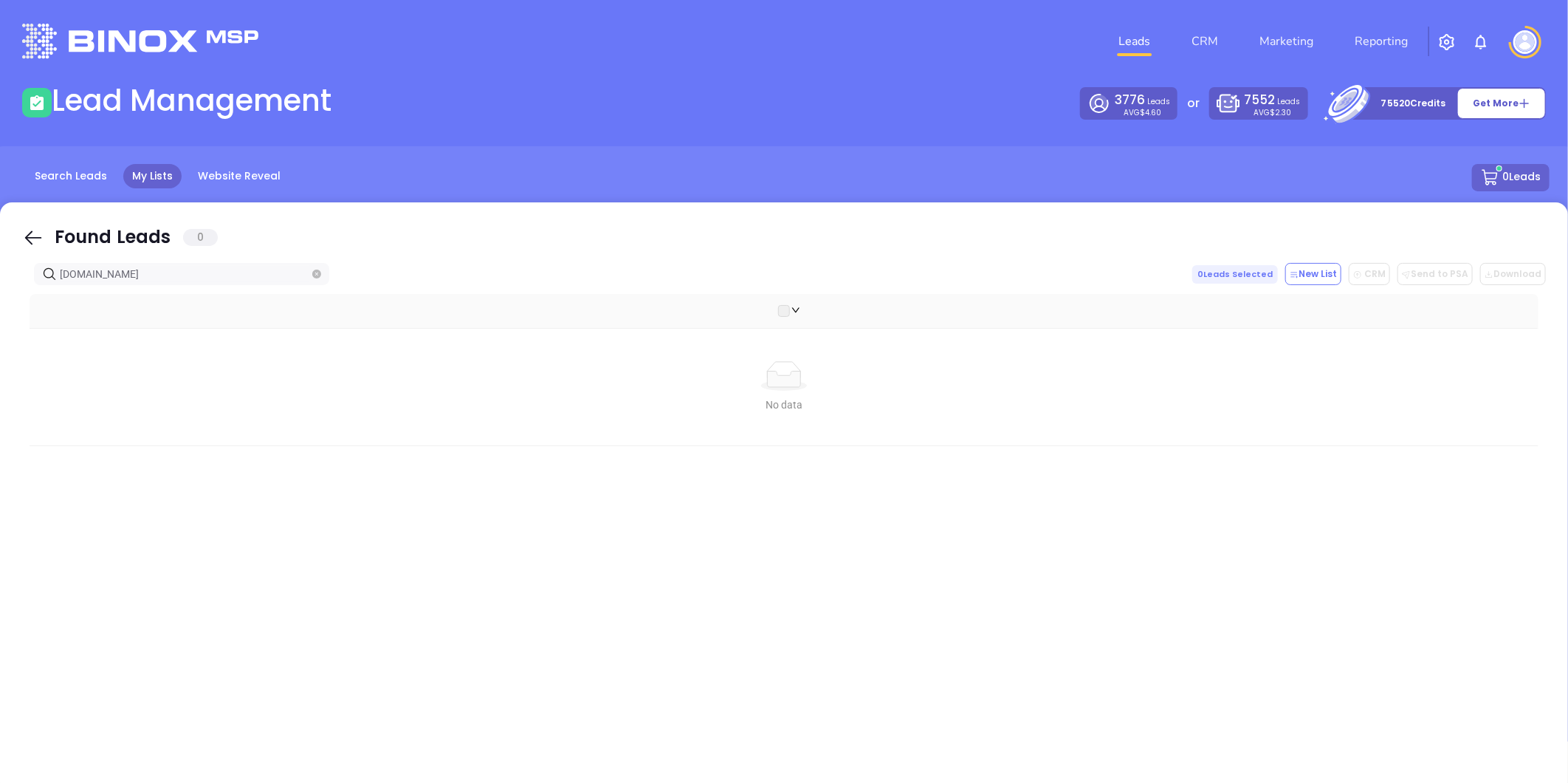
paste input "folliardandhall"
drag, startPoint x: 167, startPoint y: 267, endPoint x: -105, endPoint y: 275, distance: 272.1
click at [0, 275] on html "Leads CRM Marketing Reporting Financial Leads Leads Lead Management 3776 Leads …" at bounding box center [784, 392] width 1568 height 783
paste input "acoinsurance"
drag, startPoint x: 151, startPoint y: 281, endPoint x: -229, endPoint y: 332, distance: 383.4
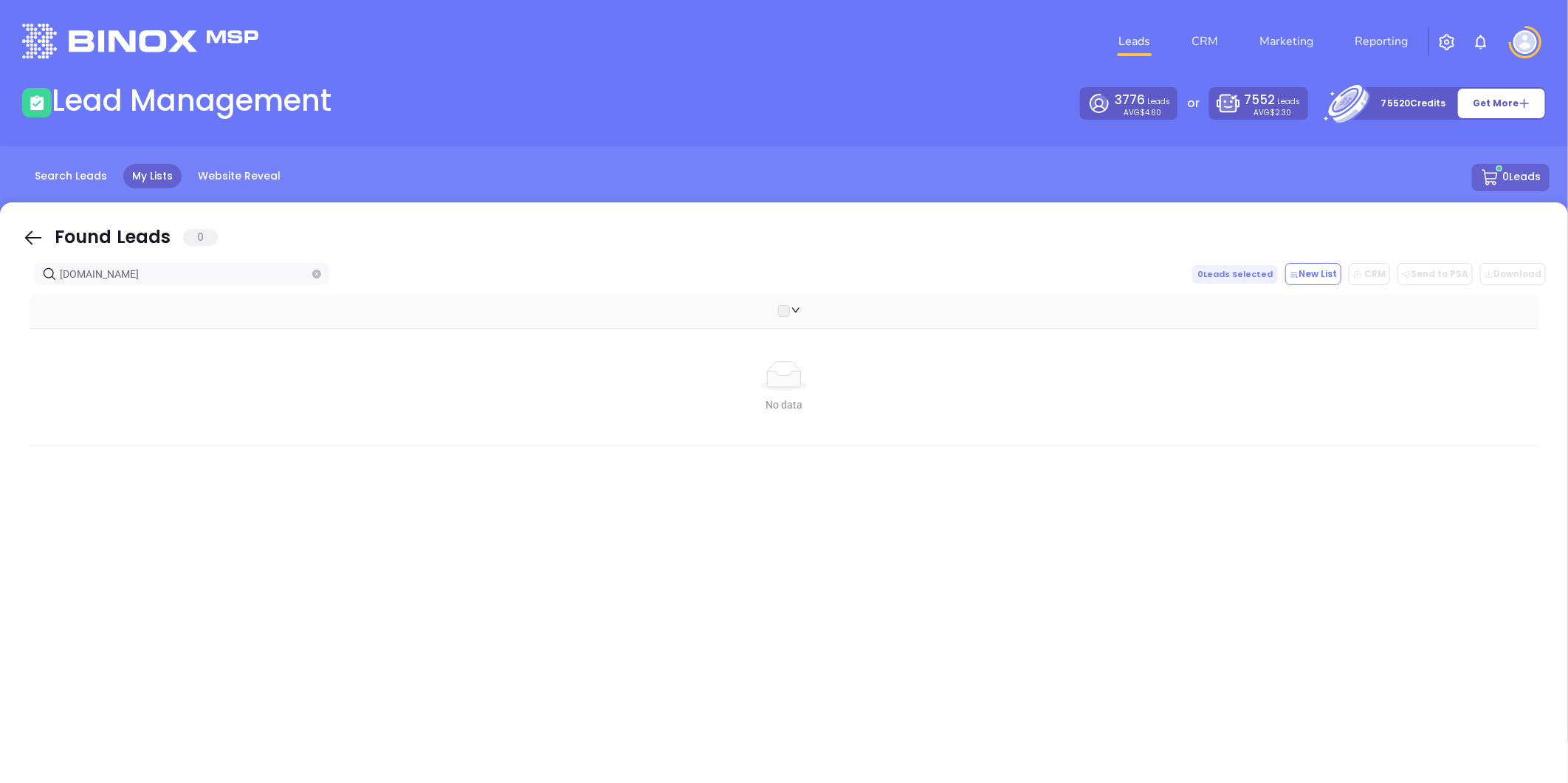
click at [0, 332] on html "Leads CRM Marketing Reporting Financial Leads Leads Lead Management 3776 Leads …" at bounding box center [784, 392] width 1568 height 783
drag, startPoint x: 159, startPoint y: 273, endPoint x: -173, endPoint y: 303, distance: 333.4
click at [0, 303] on html "Leads CRM Marketing Reporting Financial Leads Leads Lead Management 3776 Leads …" at bounding box center [784, 392] width 1568 height 783
drag, startPoint x: 128, startPoint y: 313, endPoint x: 213, endPoint y: 313, distance: 85.0
click at [136, 310] on th at bounding box center [784, 312] width 1509 height 35
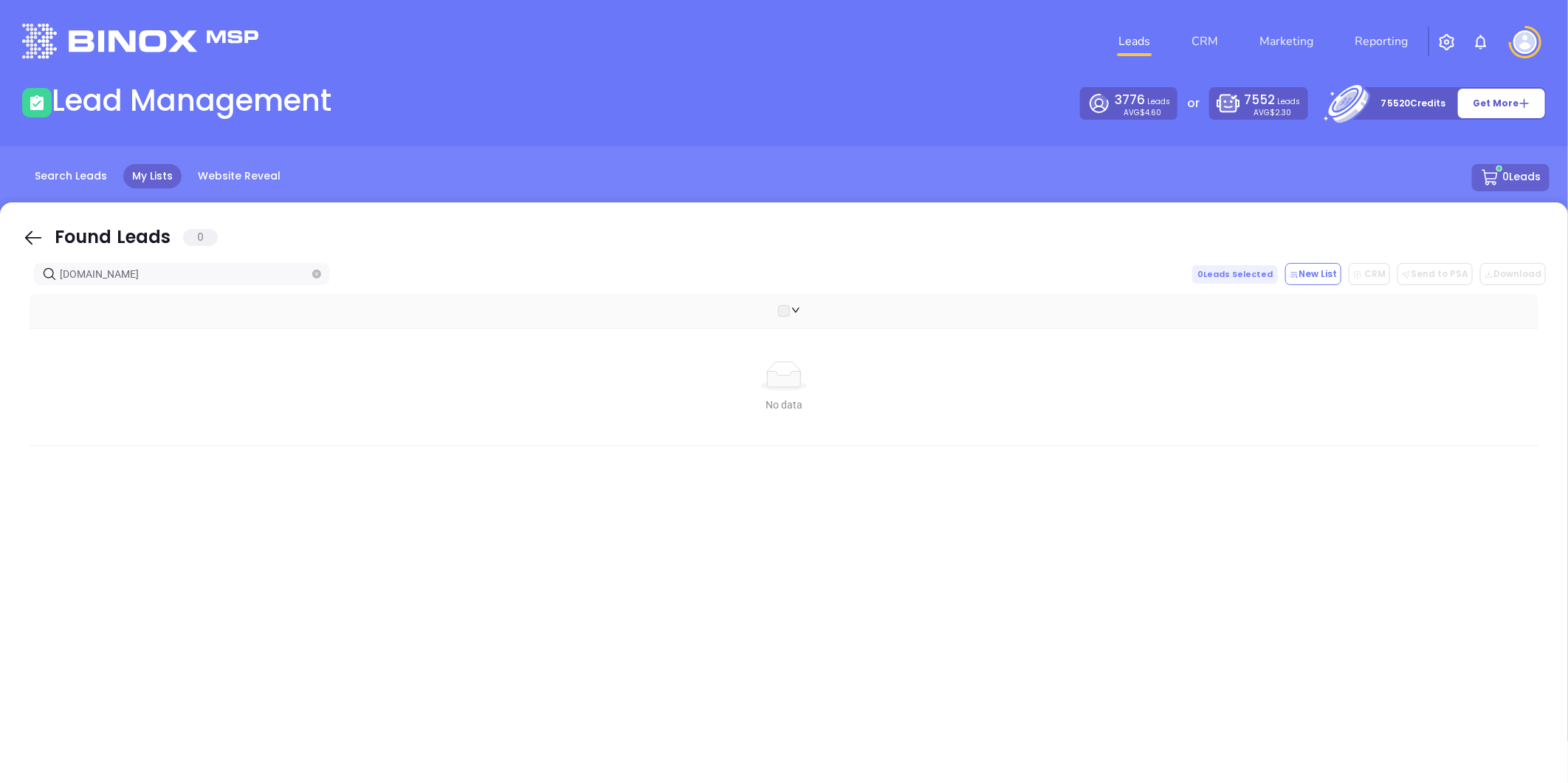
drag, startPoint x: 78, startPoint y: 279, endPoint x: 24, endPoint y: 267, distance: 55.3
click at [0, 283] on html "Leads CRM Marketing Reporting Financial Leads Leads Lead Management 3776 Leads …" at bounding box center [784, 392] width 1568 height 783
paste input "hshi"
drag, startPoint x: 120, startPoint y: 274, endPoint x: -87, endPoint y: 284, distance: 207.2
click at [0, 284] on html "Leads CRM Marketing Reporting Financial Leads Leads Lead Management 3776 Leads …" at bounding box center [784, 392] width 1568 height 783
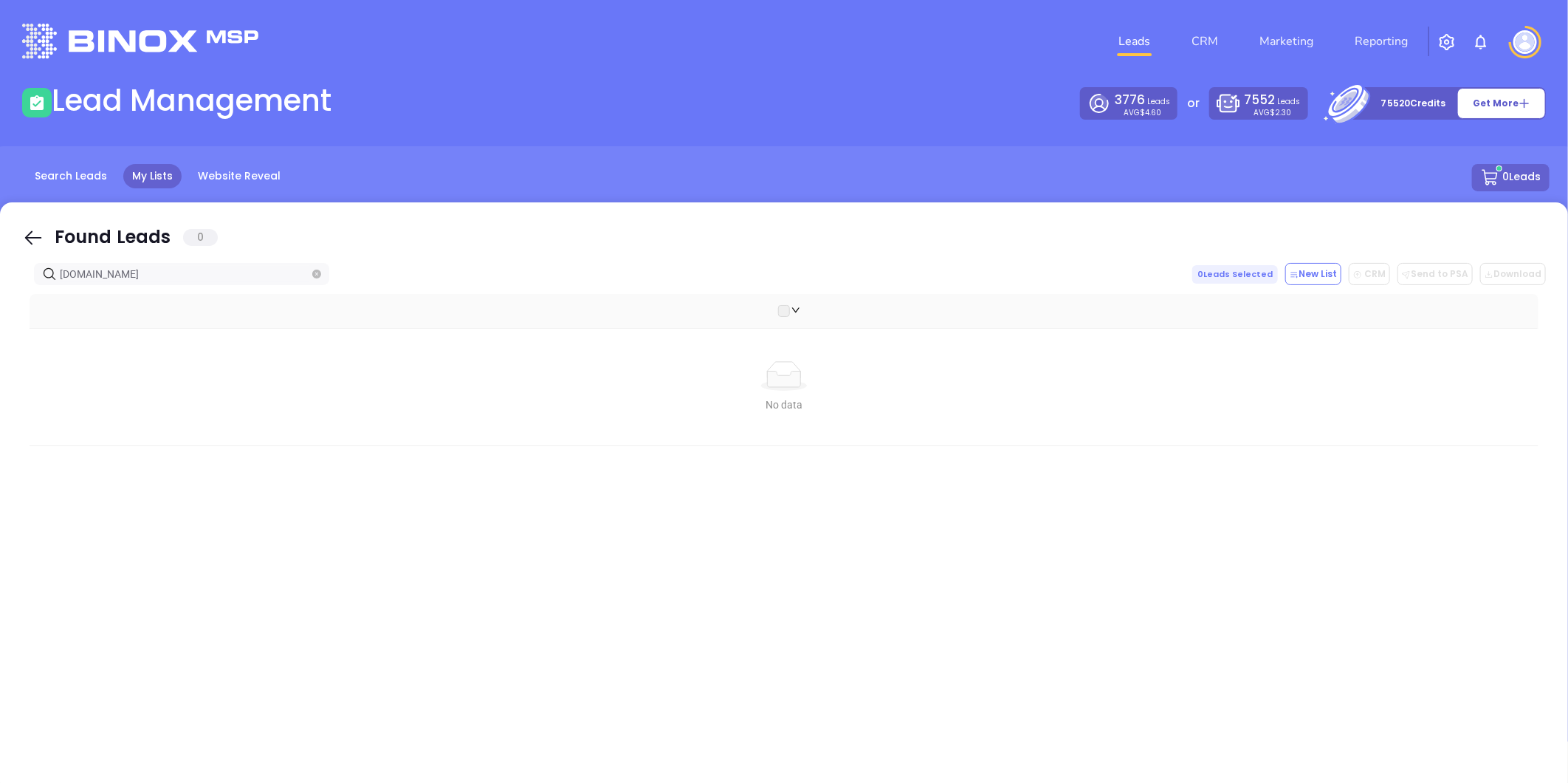
paste input "coastalinsuranceva"
type input "coastalinsuranceva.com"
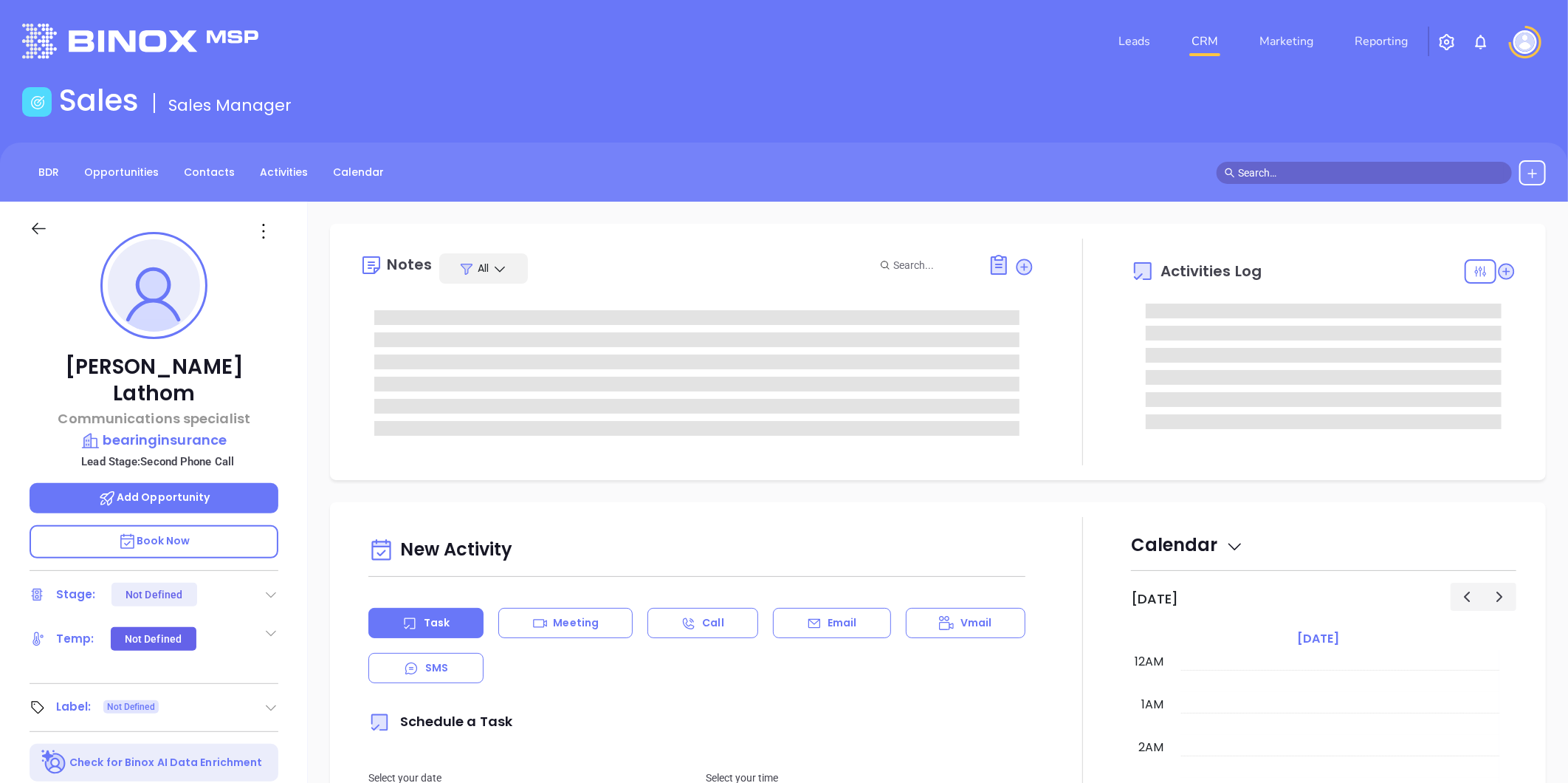
type input "[DATE]"
type input "[PERSON_NAME]"
click at [263, 226] on icon at bounding box center [263, 231] width 23 height 23
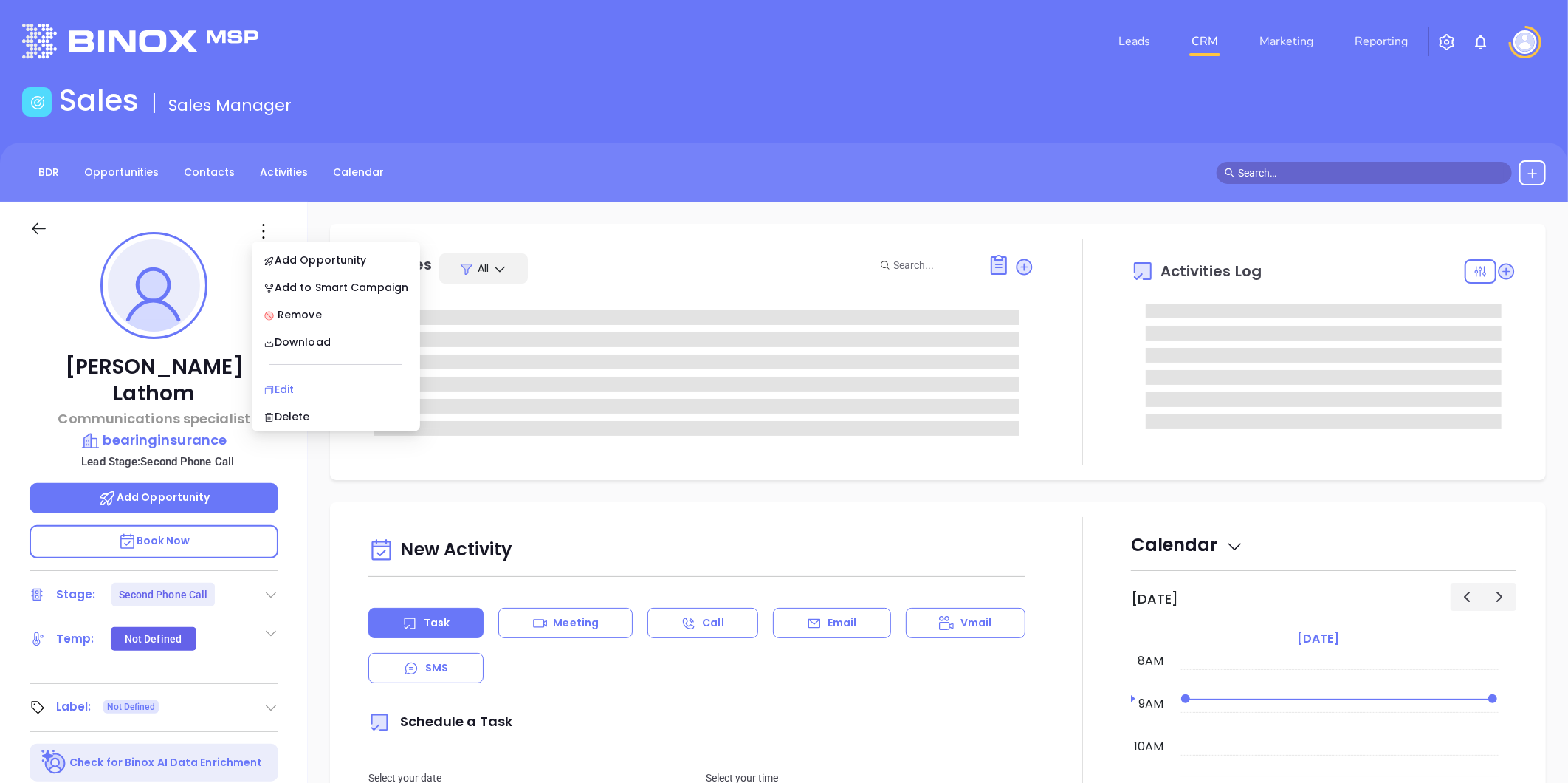
click at [299, 380] on li "Edit" at bounding box center [335, 390] width 162 height 31
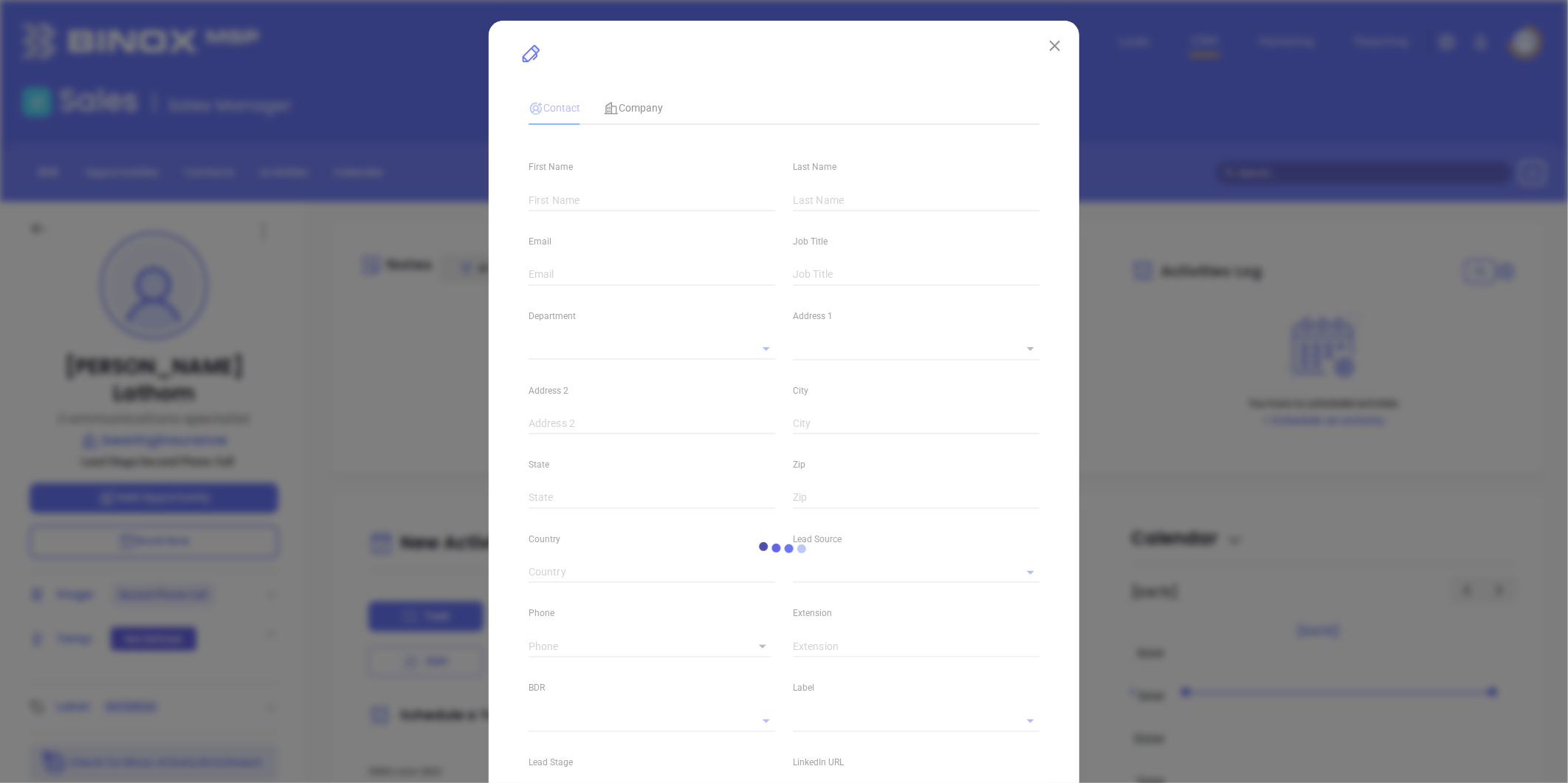
type input "Jenna"
type input "Lathom"
type input "jlathom@bearinginsurance.com"
type input "Communications specialist"
type input "1"
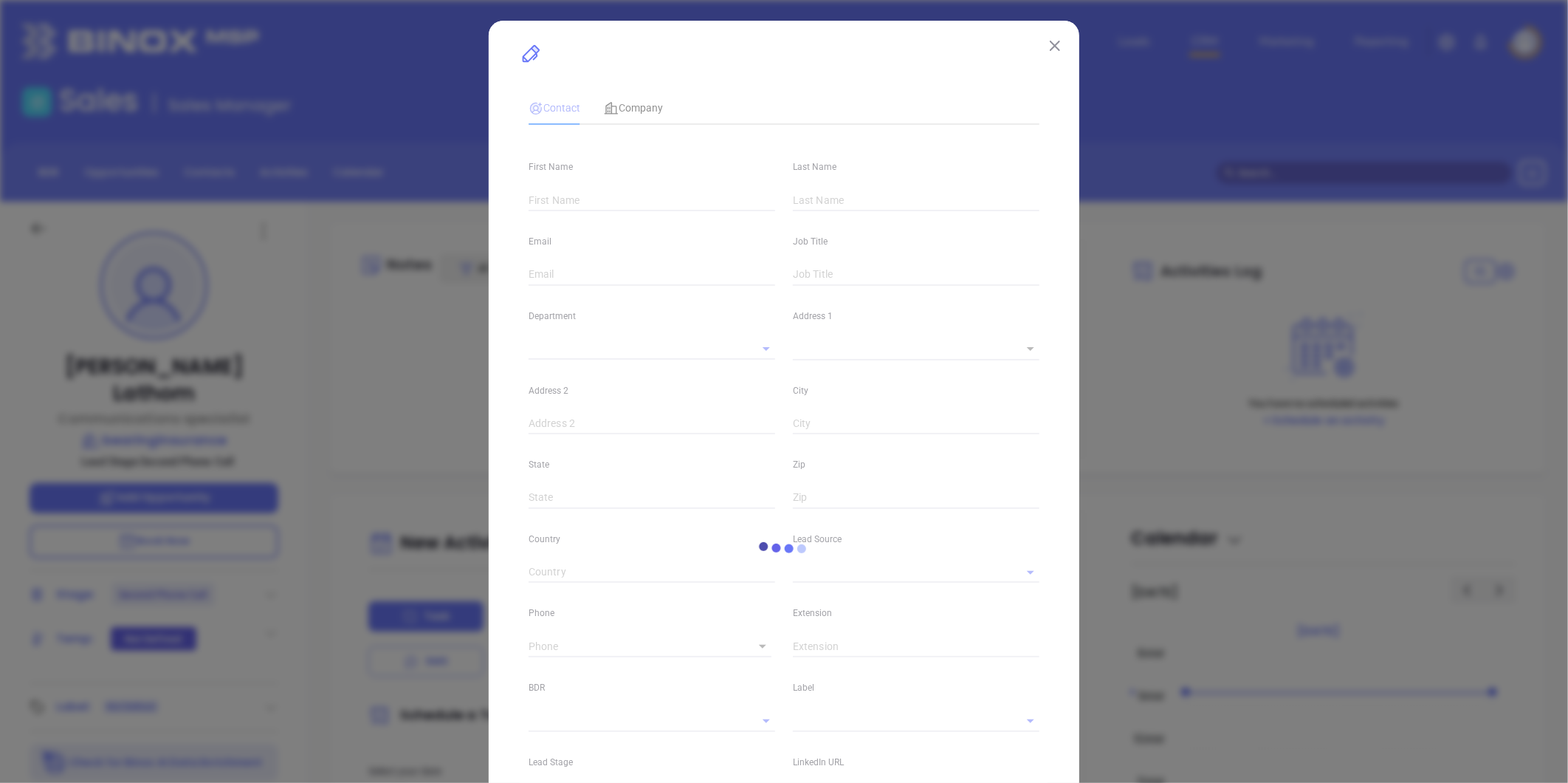
type input "linkedin.com/in/jennalathom"
type input "Marketing"
type input "Website Reveal"
type input "undefined undefined"
type input "Second Phone Call"
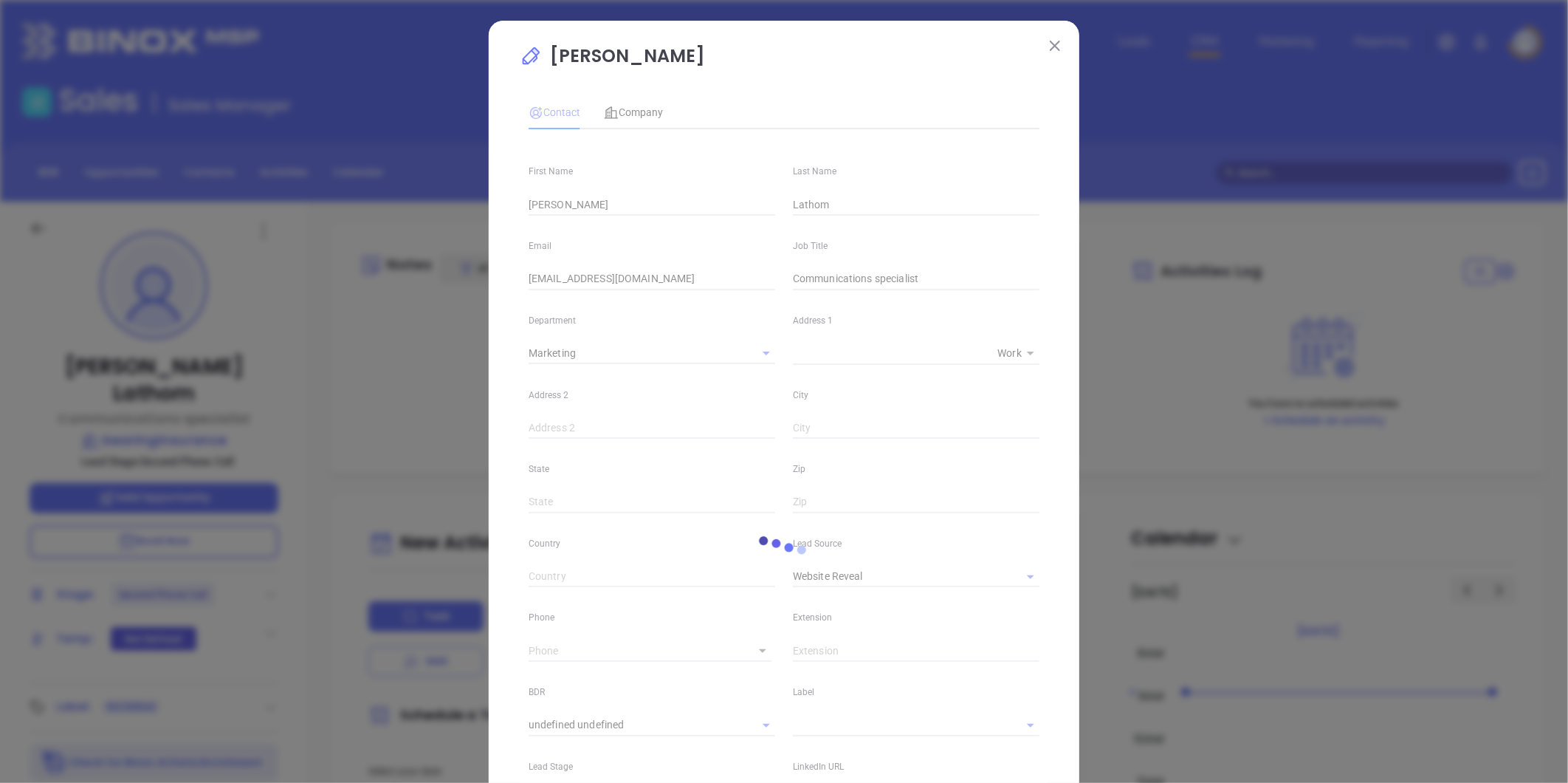
type input "1"
drag, startPoint x: 704, startPoint y: 281, endPoint x: 272, endPoint y: 298, distance: 432.3
click at [272, 298] on div "Jenna Lathom Contact Company First Name Jenna Last Name Lathom Email jlathom@be…" at bounding box center [784, 392] width 1568 height 783
paste input "fogasrty@bankers"
click at [549, 281] on input "fogasrty@bankersinsurance.com" at bounding box center [652, 279] width 247 height 22
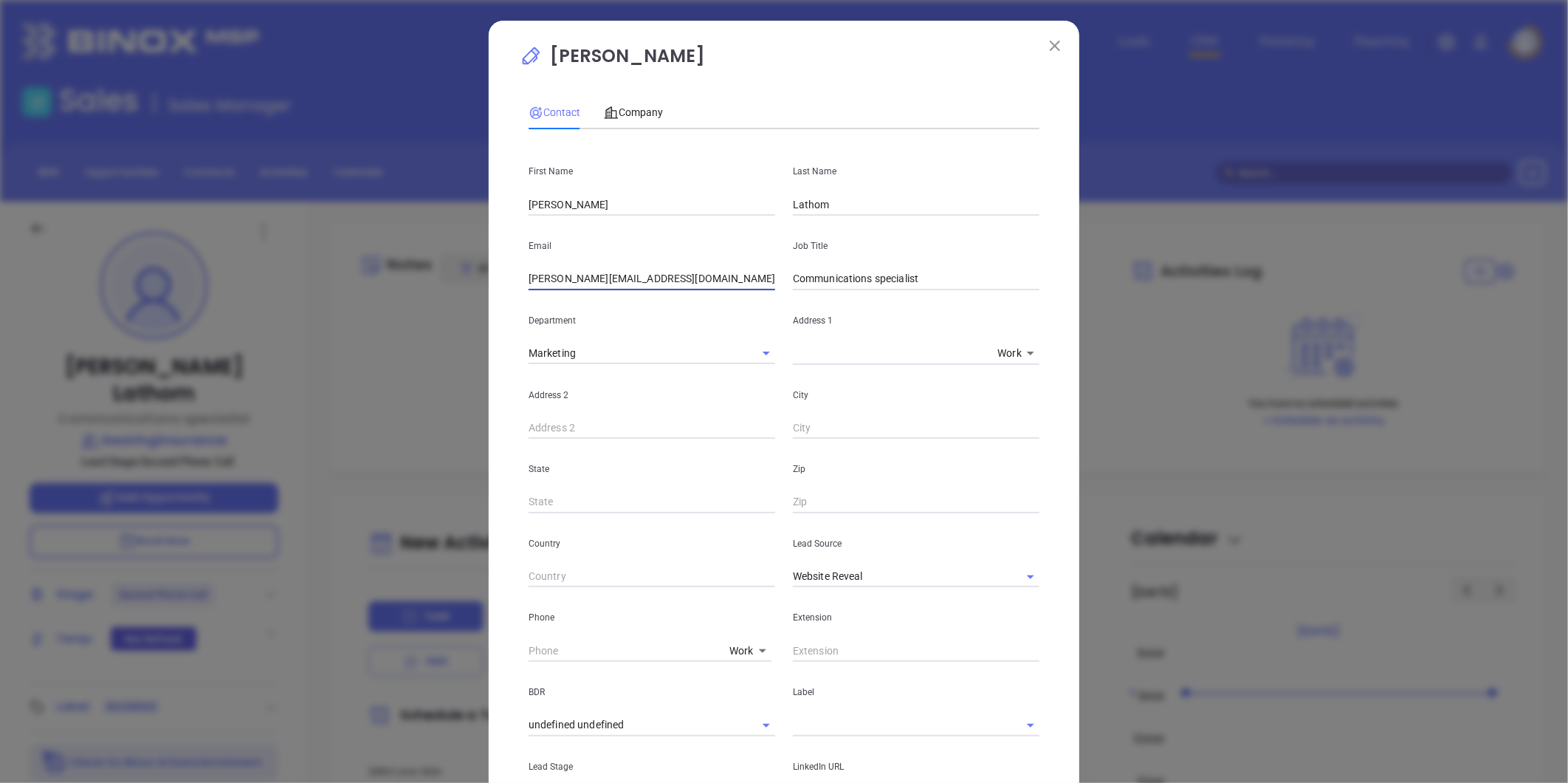
type input "fogarty@bankersinsurance.com"
drag, startPoint x: 572, startPoint y: 196, endPoint x: 446, endPoint y: 202, distance: 126.1
click at [446, 202] on div "Jenna Lathom Contact Company First Name Jenna Last Name Lathom Email fogarty@ba…" at bounding box center [784, 392] width 1568 height 783
type input "Ej"
type input "Fogarty"
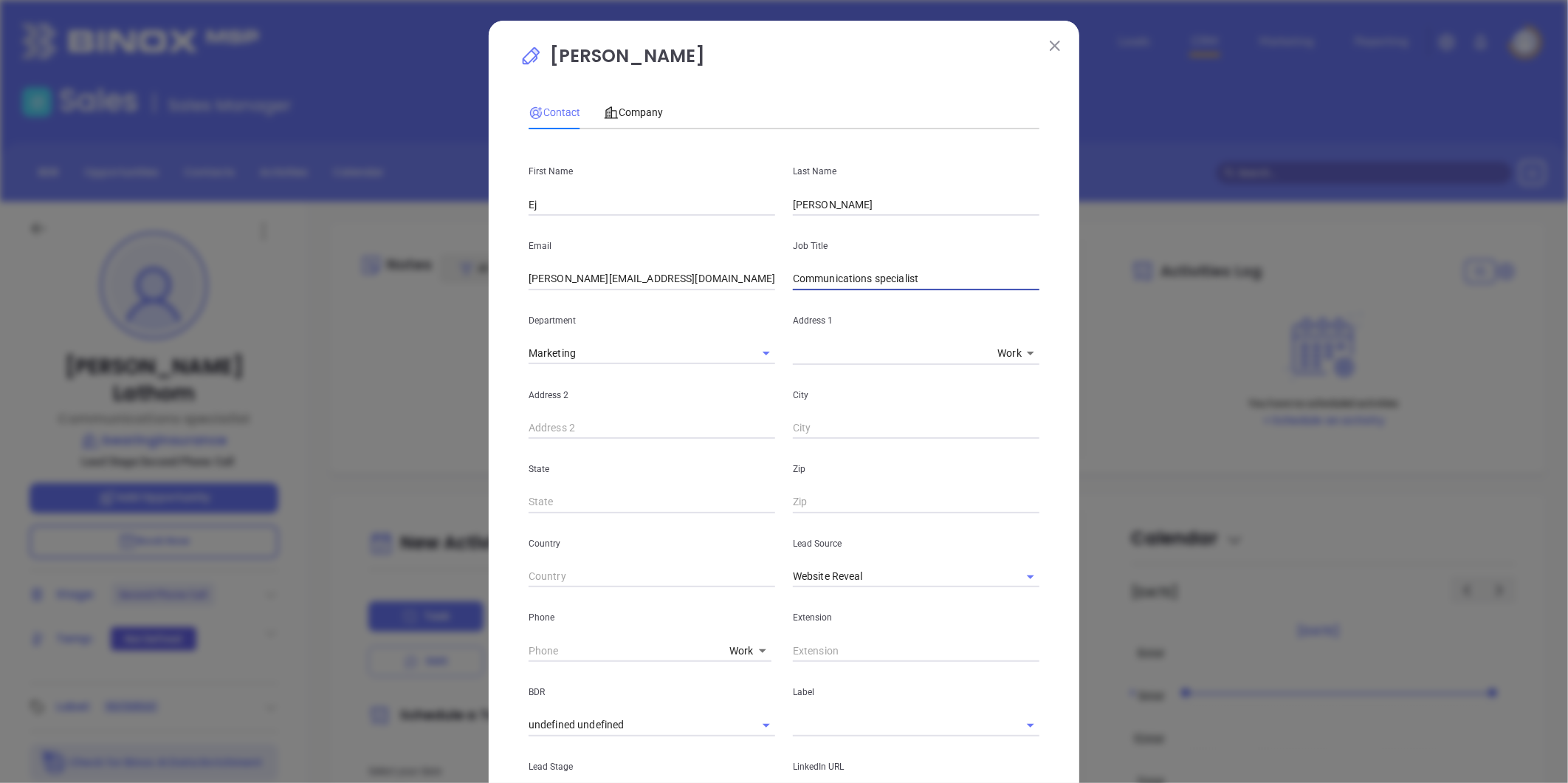
drag, startPoint x: 936, startPoint y: 281, endPoint x: 430, endPoint y: 304, distance: 506.5
click at [430, 304] on div "Jenna Lathom Contact Company First Name Ej Last Name Fogarty Email fogarty@bank…" at bounding box center [784, 392] width 1568 height 783
type input "Sr Vice President of Technology"
drag, startPoint x: 1007, startPoint y: 569, endPoint x: 952, endPoint y: 565, distance: 55.1
click at [1005, 569] on button "Clear" at bounding box center [1011, 576] width 20 height 20
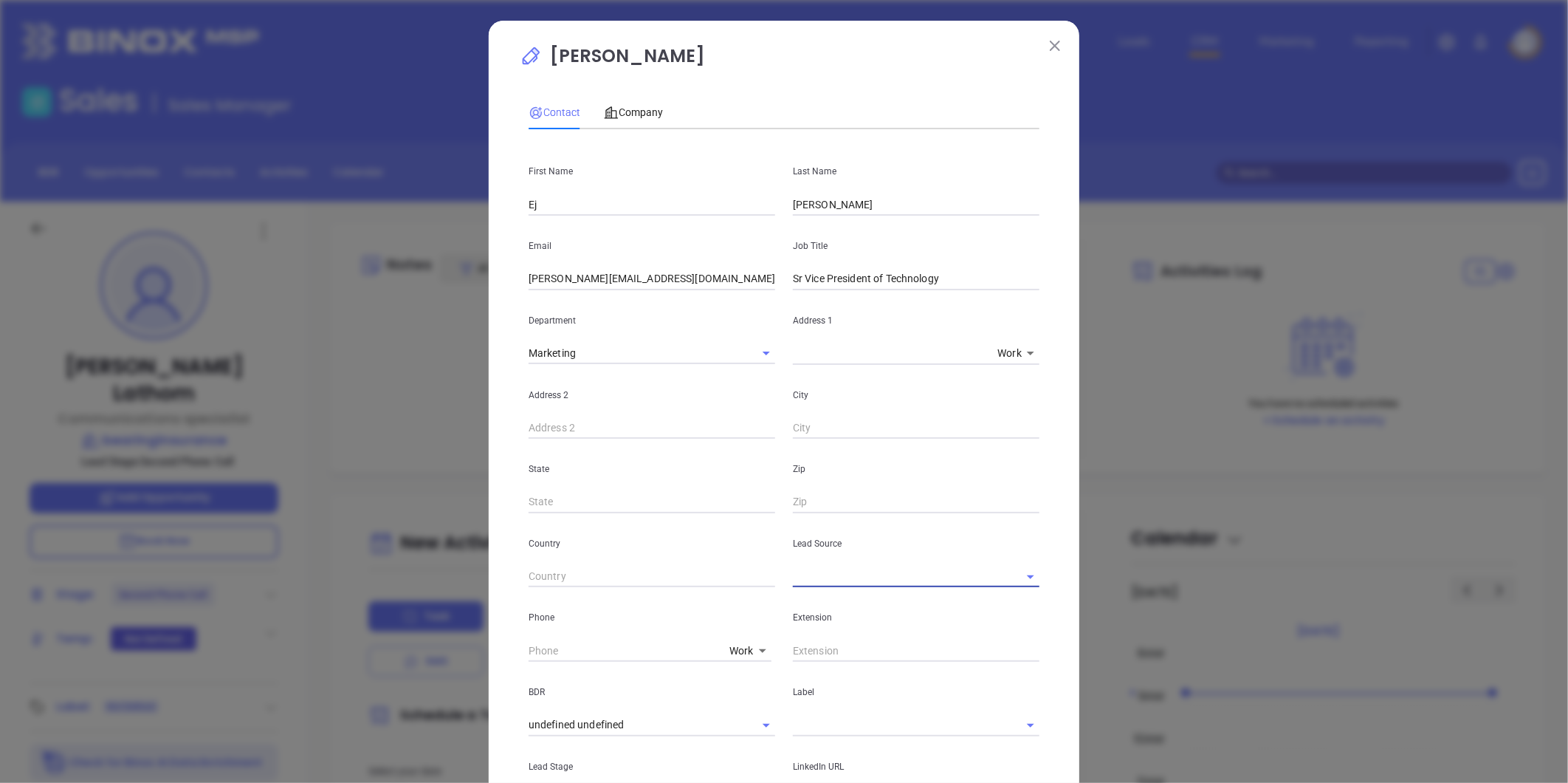
click at [952, 566] on input "text" at bounding box center [895, 577] width 205 height 21
drag, startPoint x: 835, startPoint y: 601, endPoint x: 822, endPoint y: 588, distance: 18.4
click at [833, 601] on li "Binox" at bounding box center [917, 609] width 247 height 26
type input "Binox"
click at [729, 652] on body "Leads CRM Marketing Reporting Financial Leads Leads Sales Sales Manager BDR Opp…" at bounding box center [784, 392] width 1568 height 783
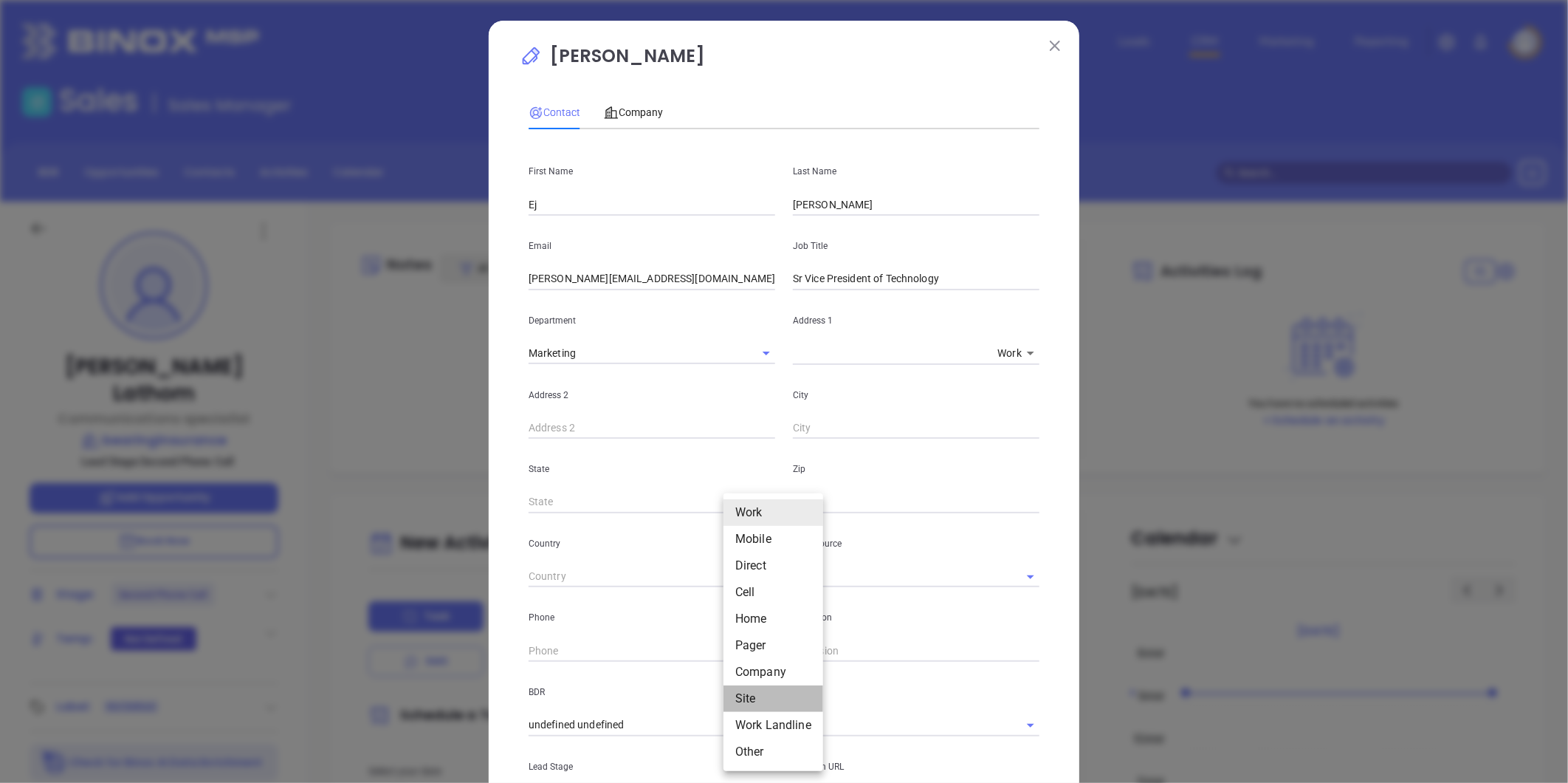
drag, startPoint x: 748, startPoint y: 698, endPoint x: 667, endPoint y: 682, distance: 82.6
click at [747, 698] on li "Site" at bounding box center [773, 698] width 100 height 26
type input "11"
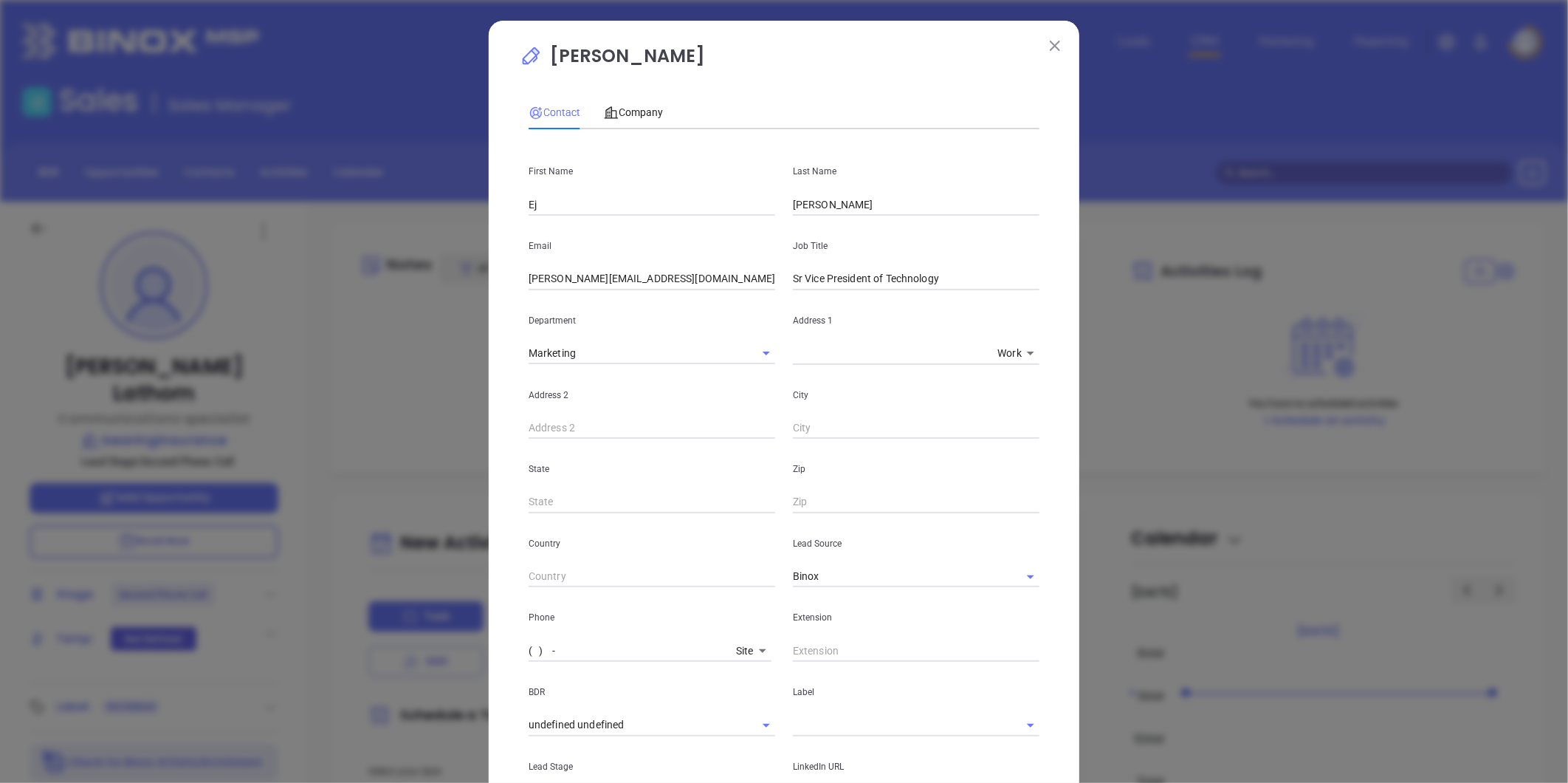
click at [615, 660] on input "( ) -" at bounding box center [630, 651] width 202 height 22
drag, startPoint x: 616, startPoint y: 644, endPoint x: 356, endPoint y: 629, distance: 260.4
click at [353, 630] on div "Jenna Lathom Contact Company First Name Ej Last Name Fogarty Email fogarty@bank…" at bounding box center [784, 392] width 1568 height 783
type input "(800) 541-1419"
click at [631, 114] on span "Company" at bounding box center [633, 113] width 59 height 12
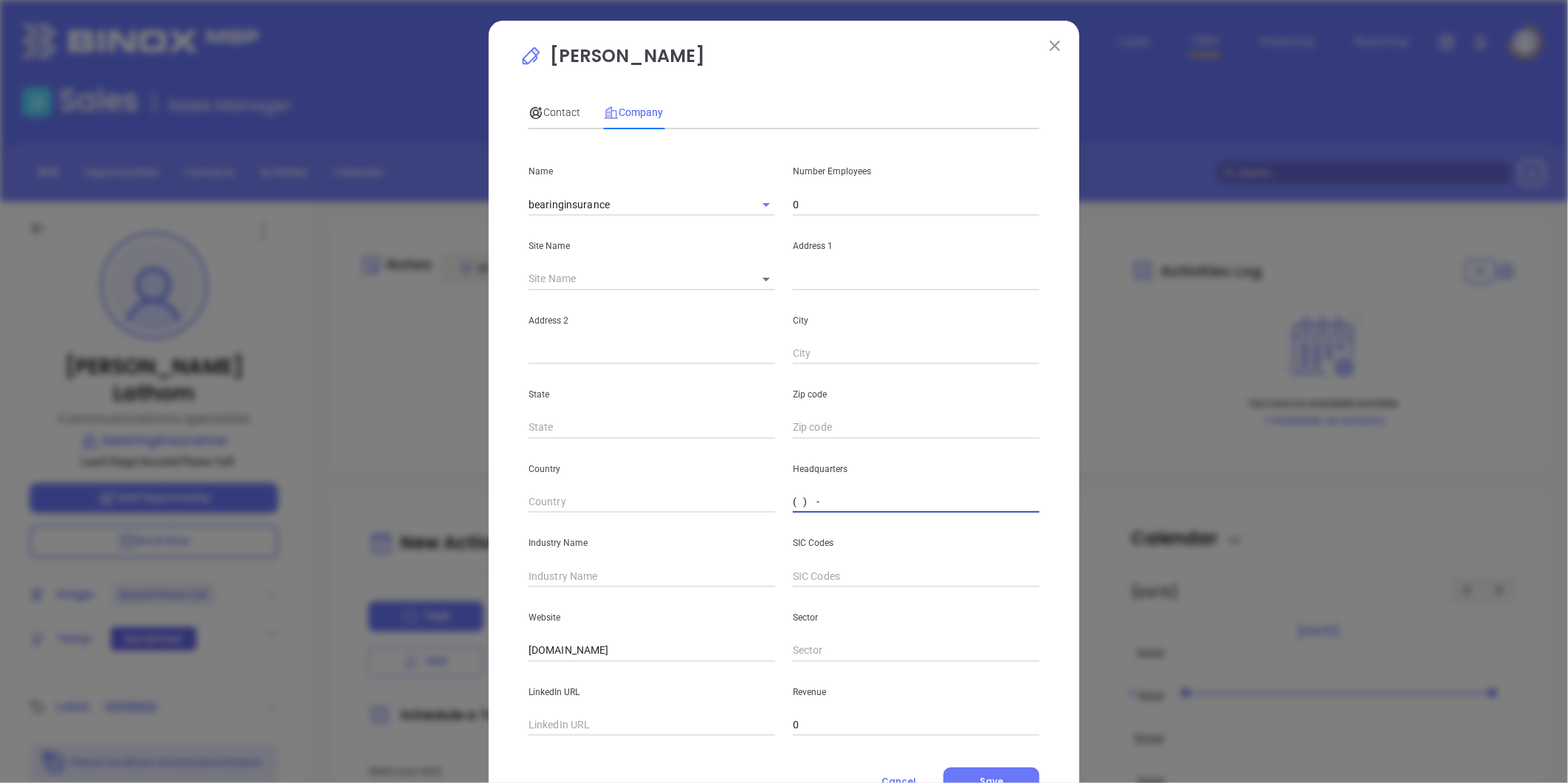
click at [822, 507] on input "( ) -" at bounding box center [917, 502] width 247 height 22
click at [824, 498] on input "( ) -" at bounding box center [917, 502] width 247 height 22
drag, startPoint x: 893, startPoint y: 499, endPoint x: 381, endPoint y: 522, distance: 512.5
click at [382, 522] on div "Jenna Lathom Contact Company First Name Ej Last Name Fogarty Email fogarty@bank…" at bounding box center [784, 392] width 1568 height 783
paste input "800) 541-1419"
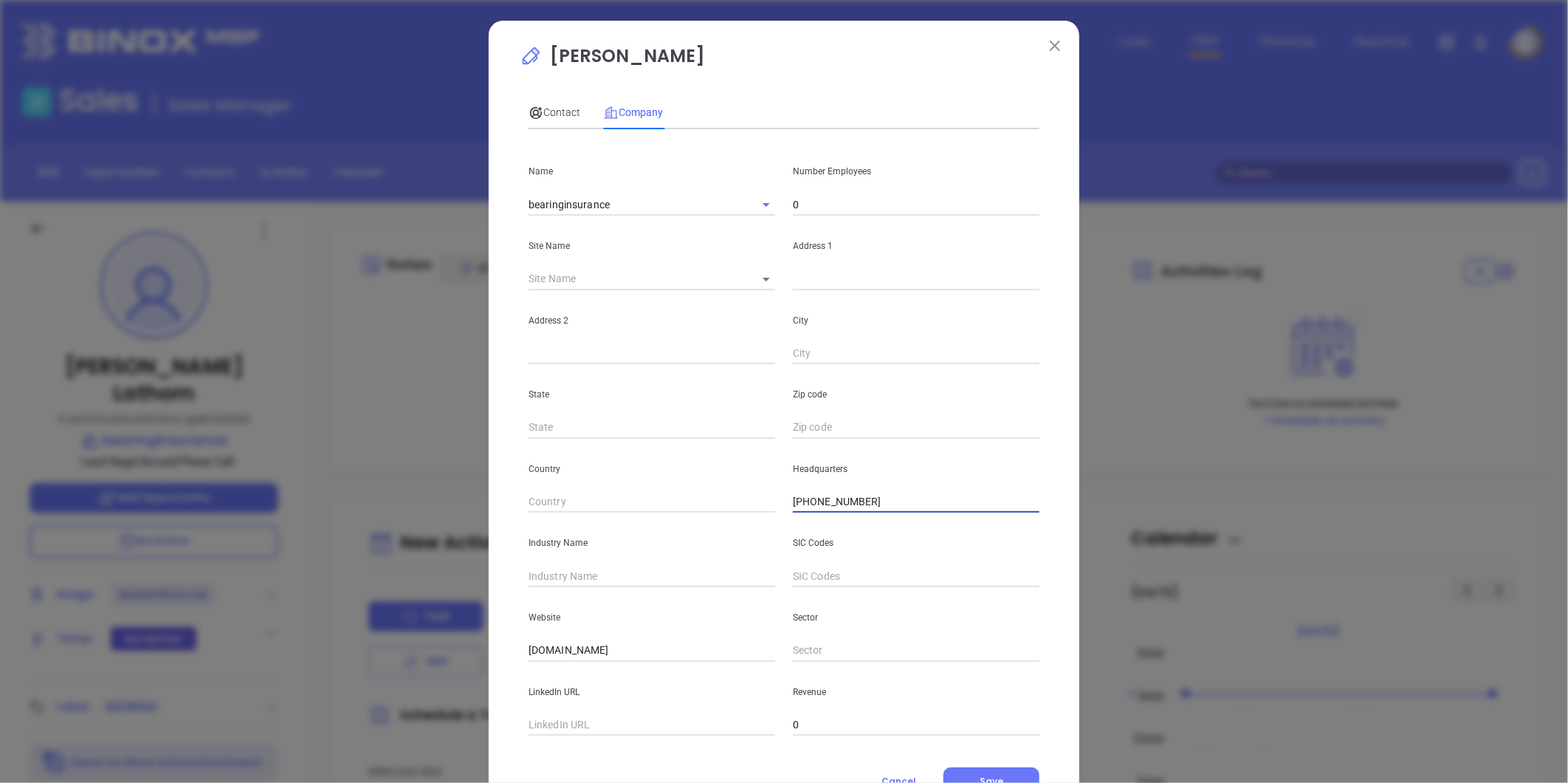
type input "(800) 541-1419"
click at [584, 728] on input "text" at bounding box center [652, 725] width 247 height 22
paste input "https://www.linkedin.com/company/bearing-insurance/"
type input "https://www.linkedin.com/company/bearing-insurance/"
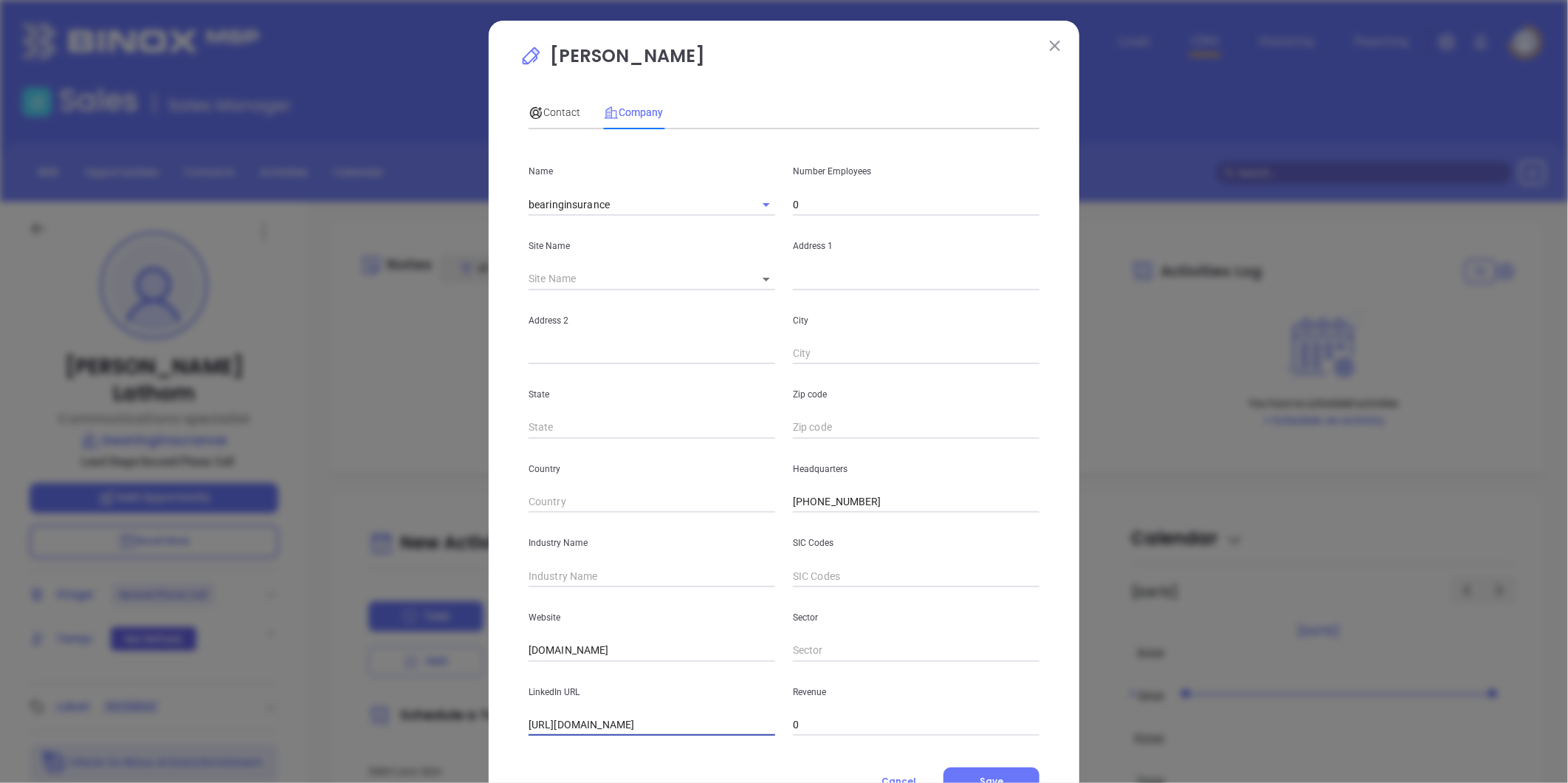
click at [808, 202] on input "0" at bounding box center [917, 204] width 247 height 22
type input "281"
click at [806, 279] on input "text" at bounding box center [917, 279] width 247 height 22
paste input "4490 Cox Road Glen Allen, VA 23060"
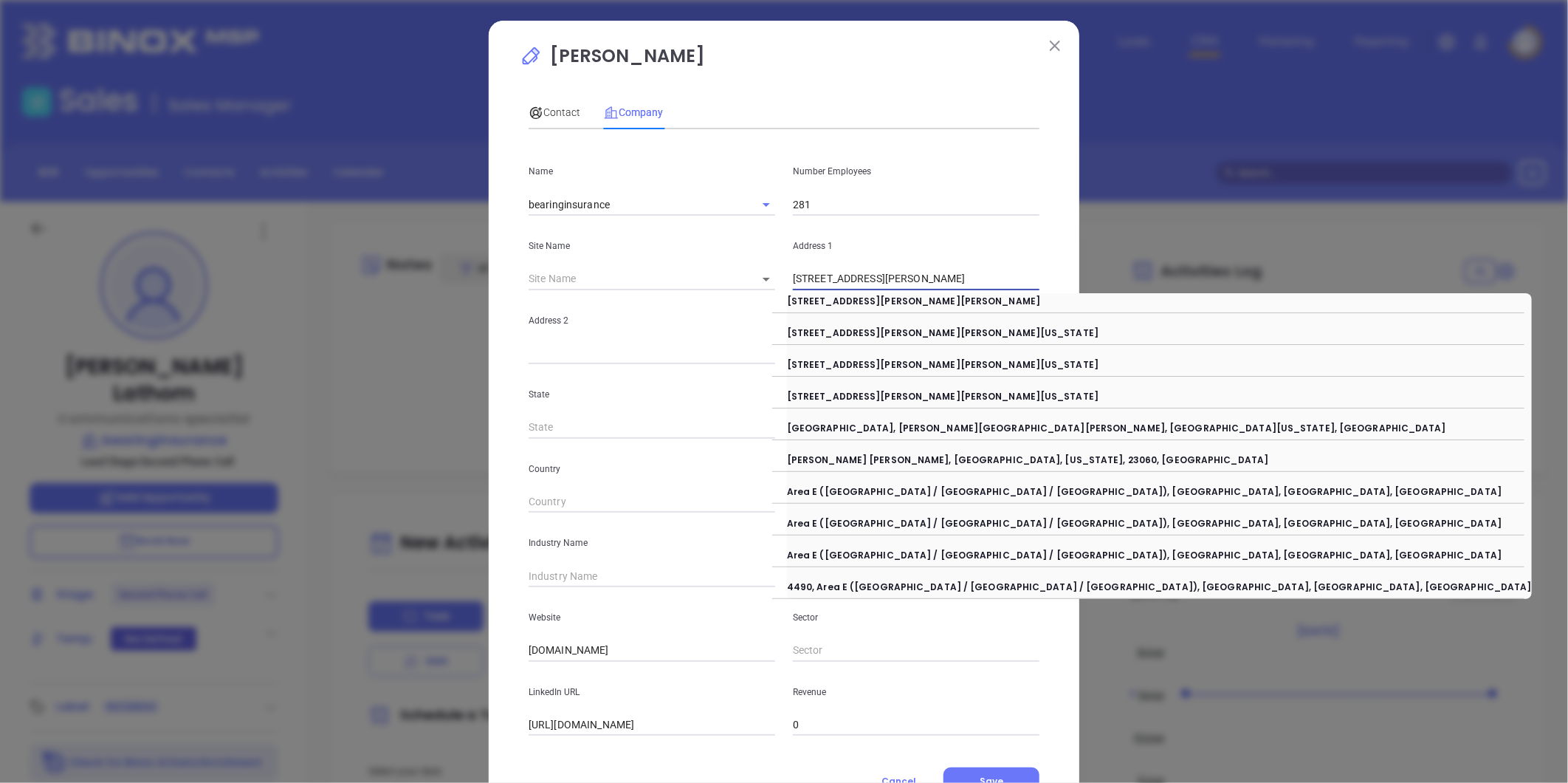
drag, startPoint x: 860, startPoint y: 283, endPoint x: 1497, endPoint y: 252, distance: 637.8
click at [1493, 253] on div "Jenna Lathom Contact Company First Name Ej Last Name Fogarty Email fogarty@bank…" at bounding box center [784, 392] width 1568 height 783
type input "4490 Cox Road"
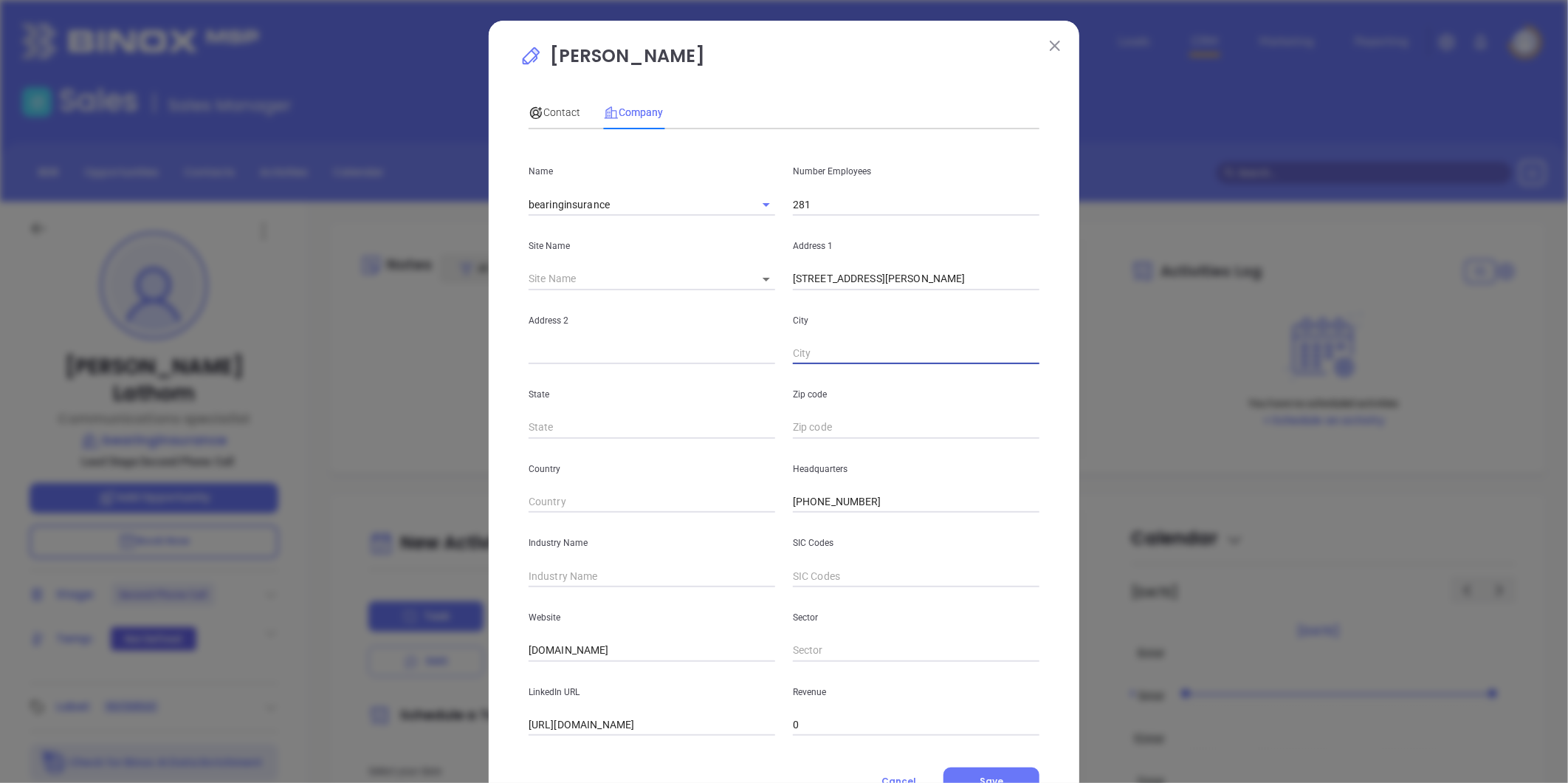
paste input "Glen Allen, VA 23060"
drag, startPoint x: 954, startPoint y: 368, endPoint x: 1309, endPoint y: 373, distance: 355.0
click at [1306, 378] on div "Jenna Lathom Contact Company First Name Ej Last Name Fogarty Email fogarty@bank…" at bounding box center [784, 392] width 1568 height 783
type input "Glen Allen"
type input "VA"
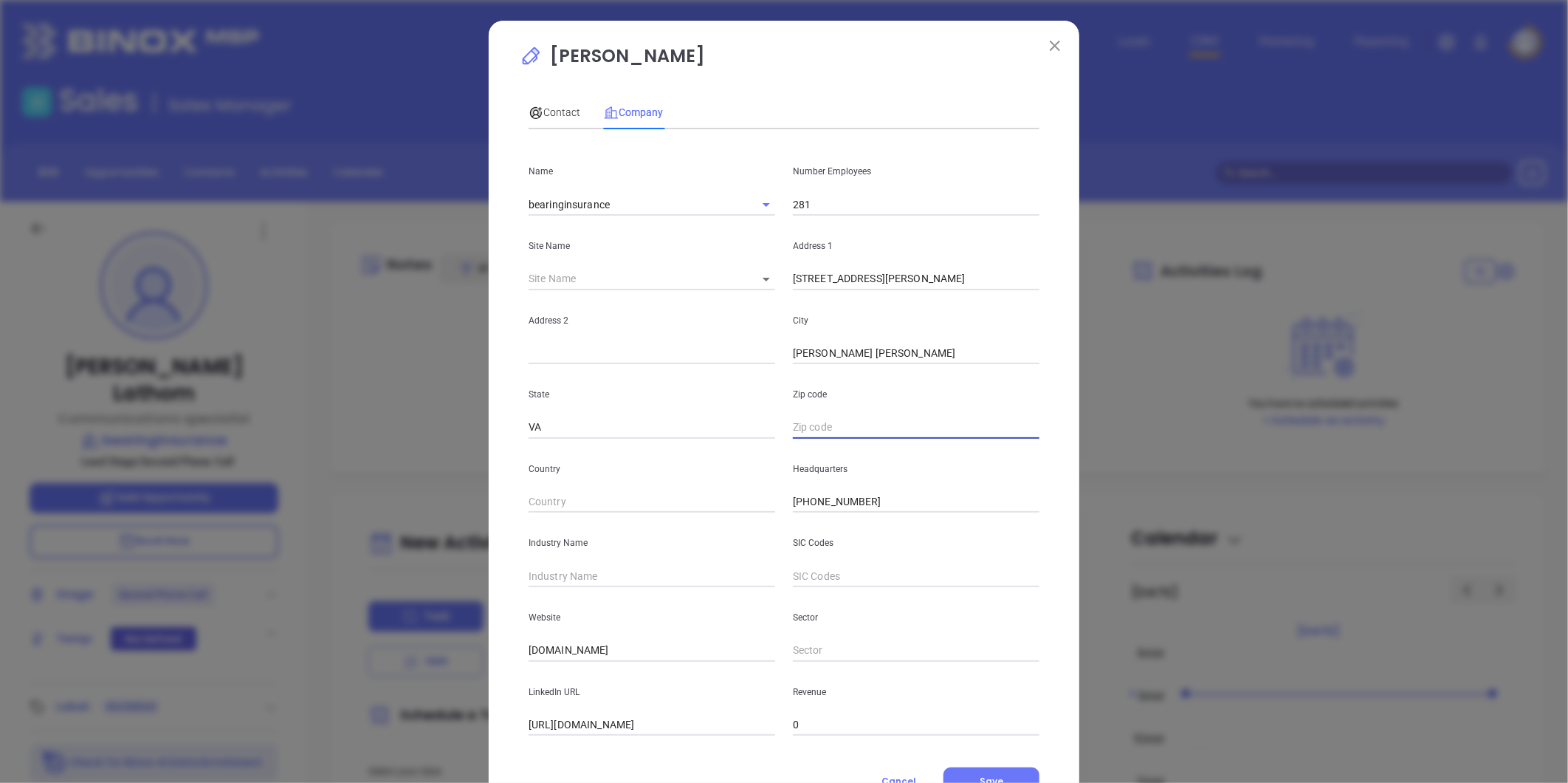
paste input "VA 23060"
type input "23060"
click at [609, 585] on input "text" at bounding box center [652, 576] width 247 height 22
type input "i"
type input "Insurance"
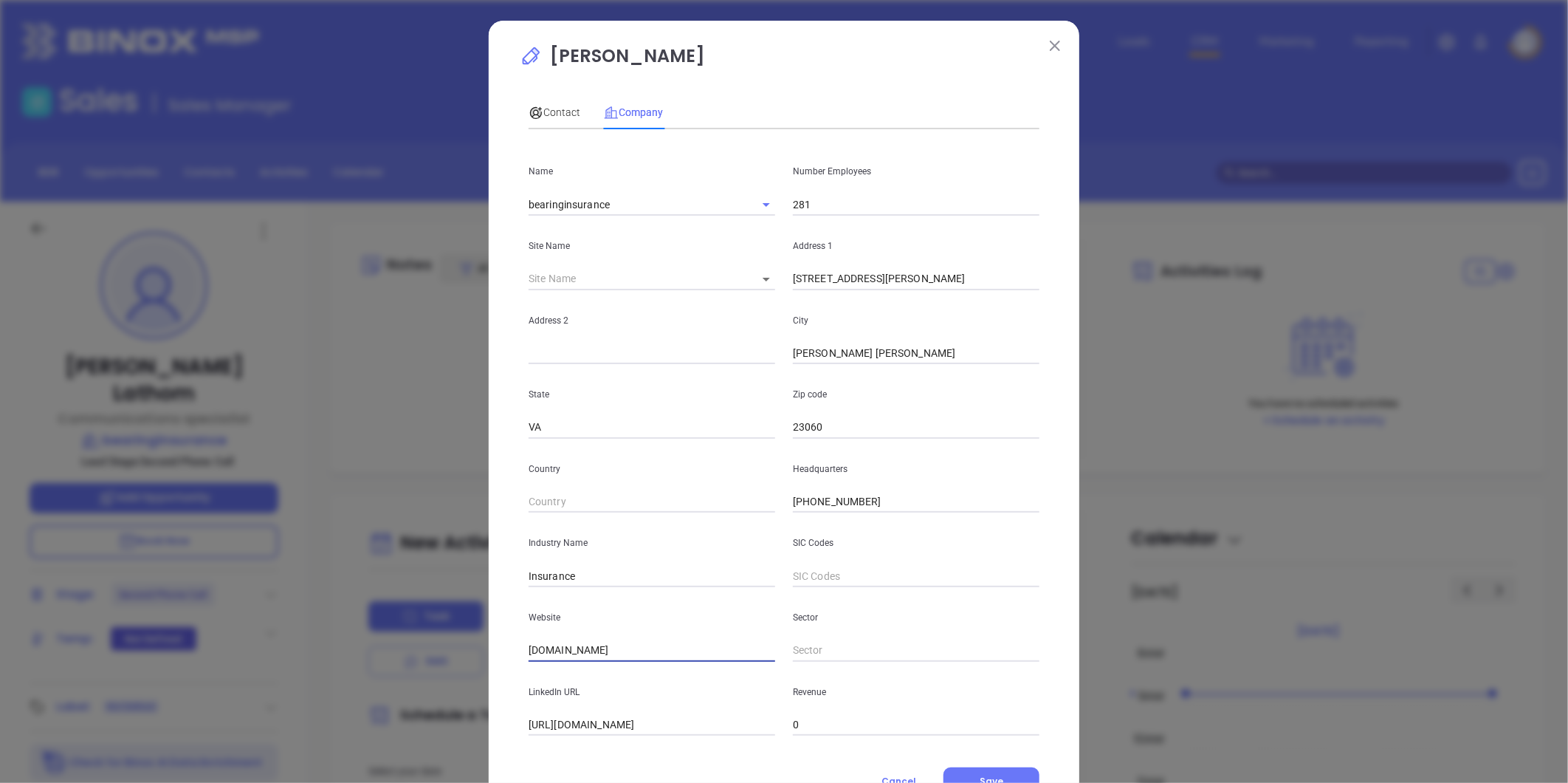
drag, startPoint x: 638, startPoint y: 646, endPoint x: 307, endPoint y: 614, distance: 332.5
click at [307, 614] on div "Jenna Lathom Contact Company First Name Ej Last Name Fogarty Email fogarty@bank…" at bounding box center [784, 392] width 1568 height 783
paste input "https://www.bearinginsurance.com/"
type input "https://www.bearinginsurance.com/"
click at [558, 110] on span "Contact" at bounding box center [554, 113] width 51 height 12
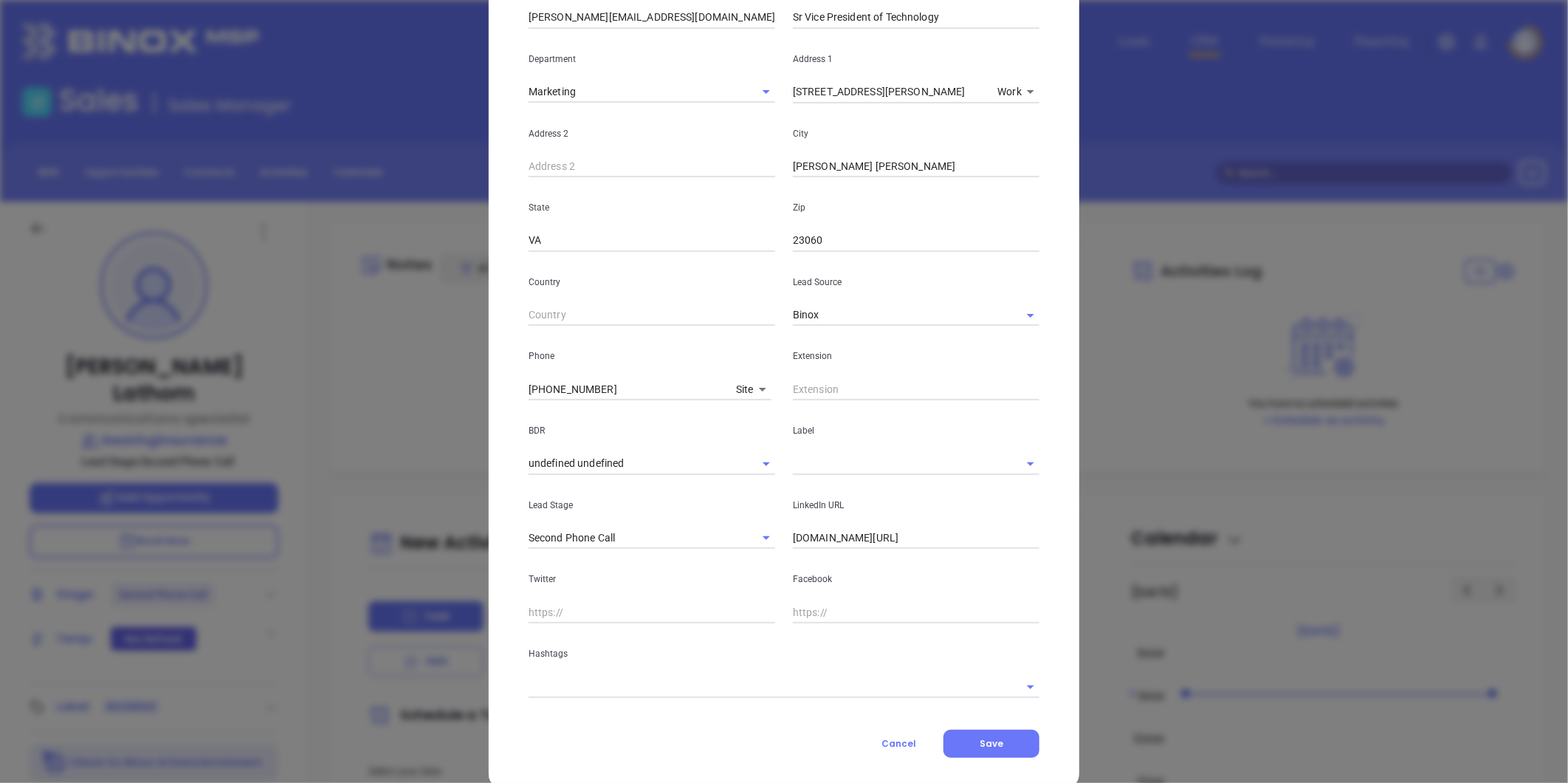
scroll to position [289, 0]
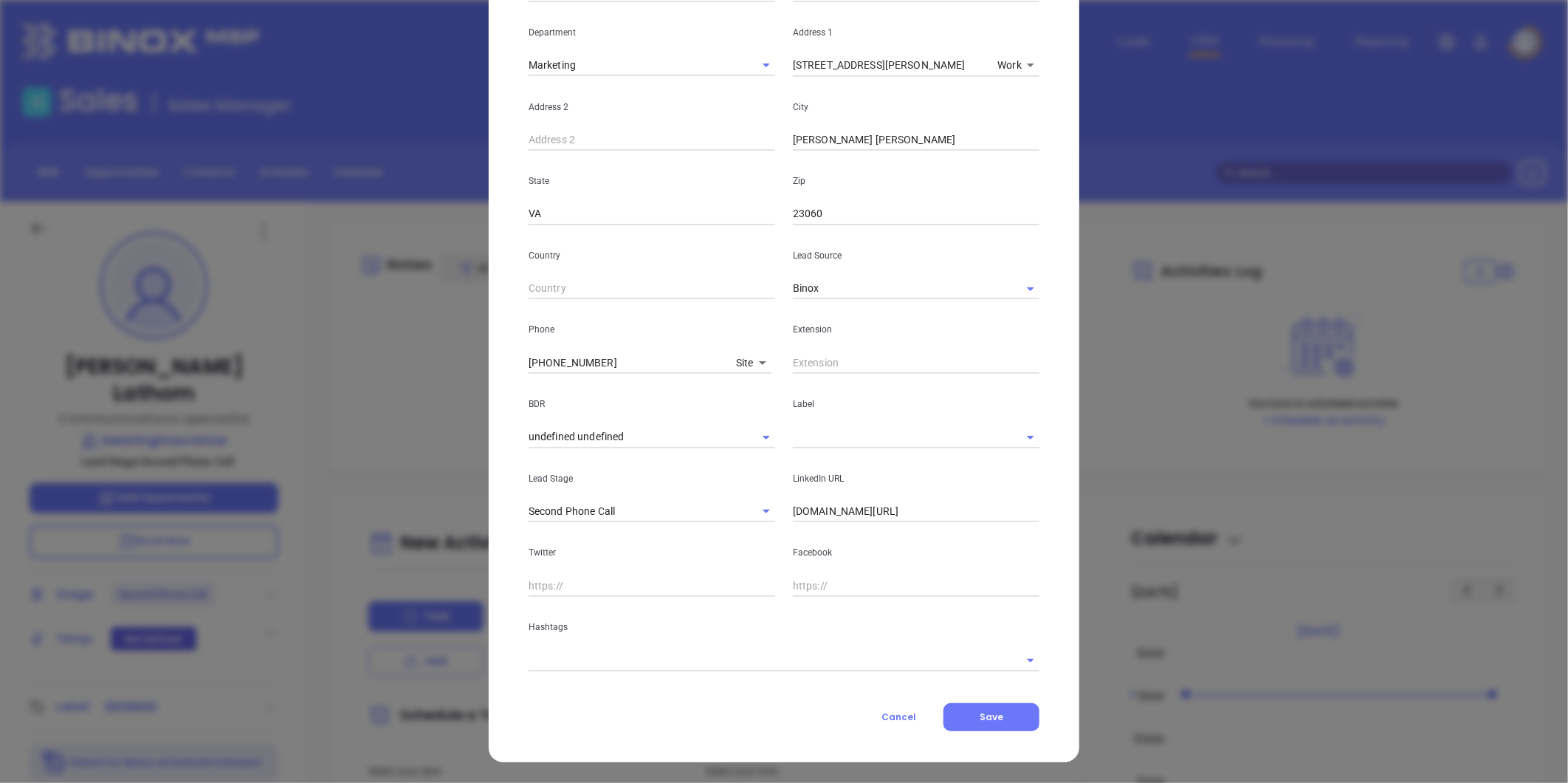
click at [881, 441] on input "text" at bounding box center [895, 437] width 205 height 21
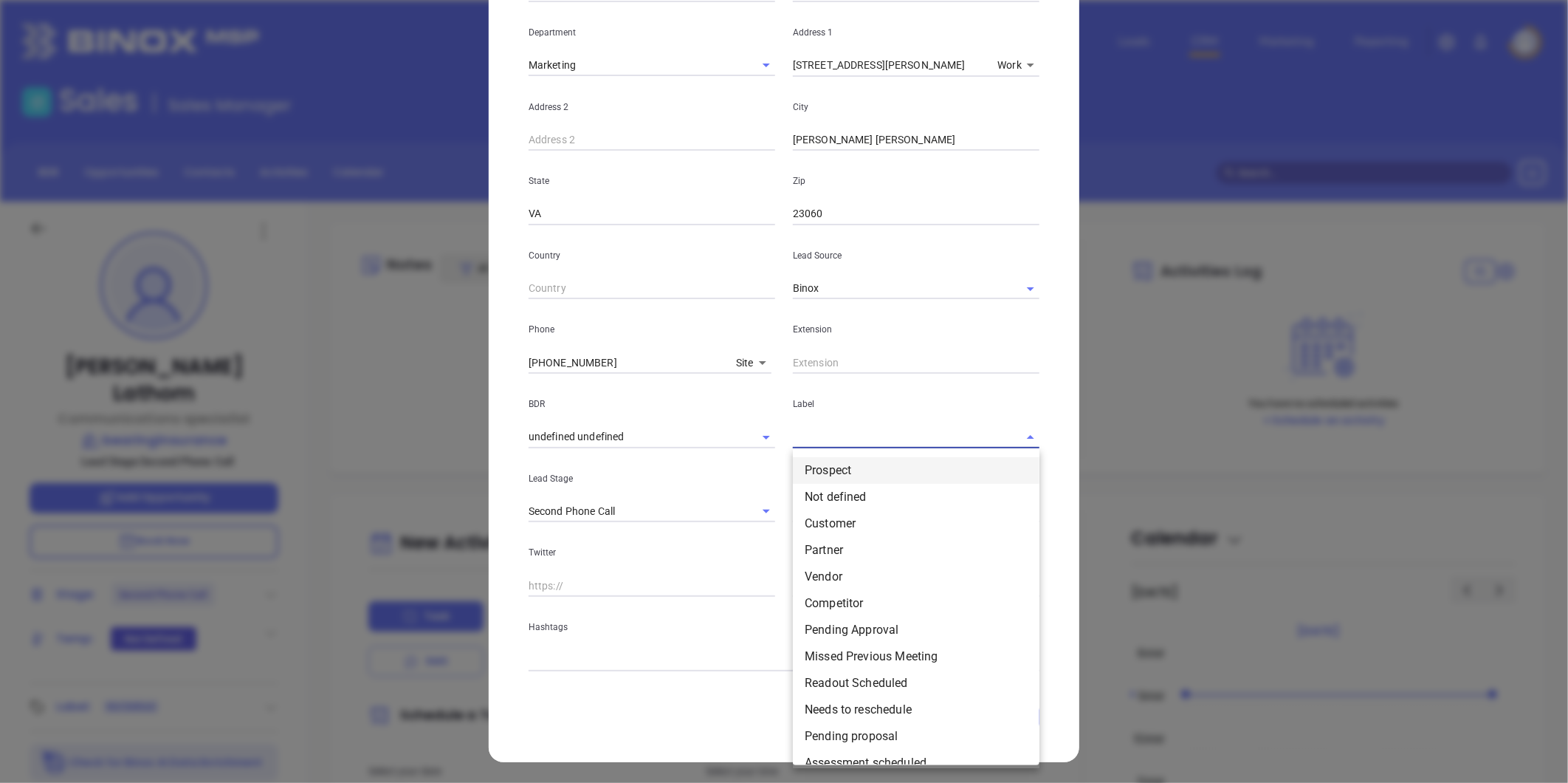
click at [866, 467] on li "Prospect" at bounding box center [917, 470] width 247 height 26
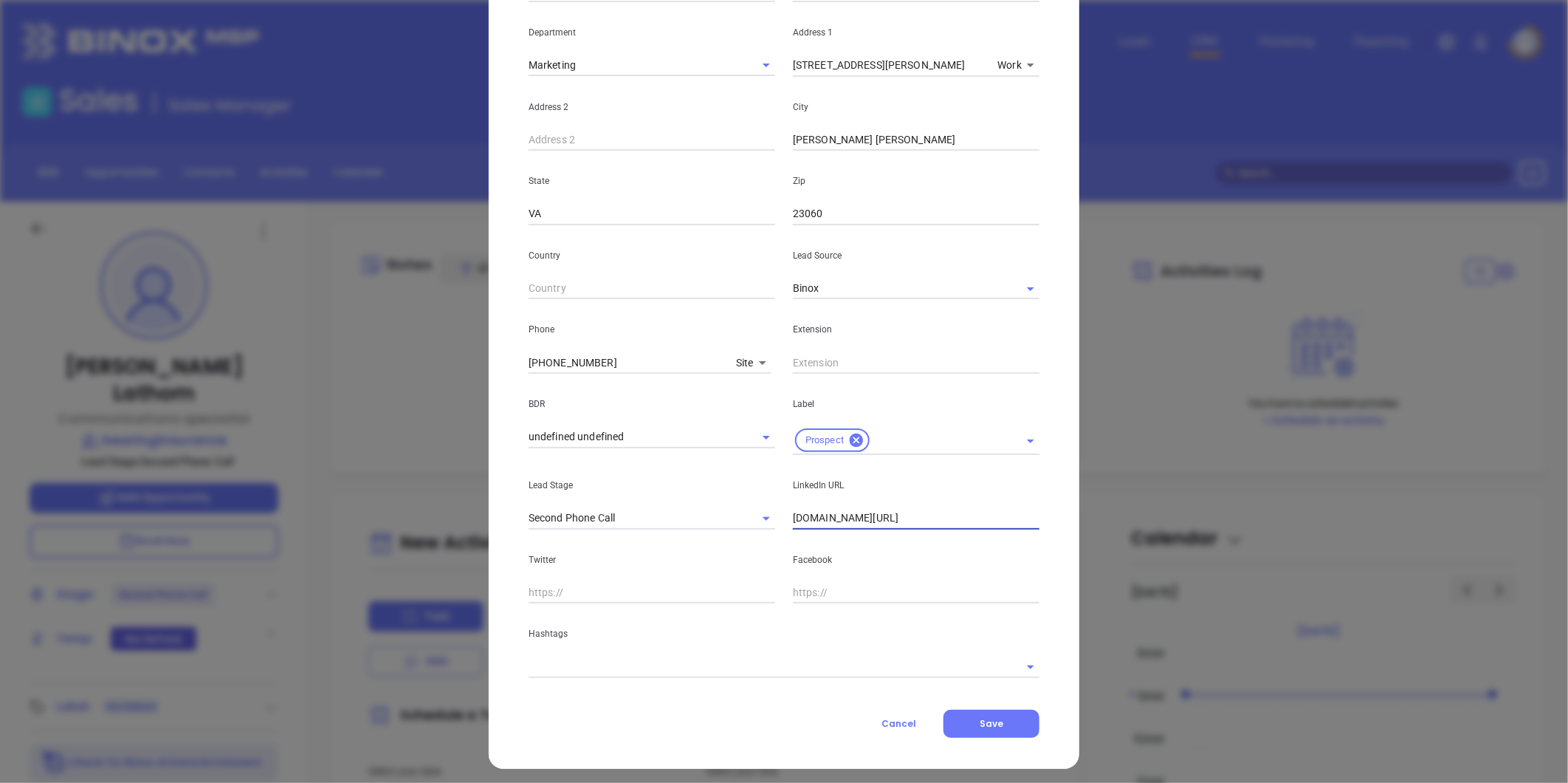
drag, startPoint x: 948, startPoint y: 518, endPoint x: 587, endPoint y: 538, distance: 361.6
click at [587, 537] on div "First Name Ej Last Name Fogarty Email fogarty@bankersinsurance.com Job Title Sr…" at bounding box center [784, 265] width 511 height 825
paste input "linkedin.com/in/efogarty"
type input "www.linkedin.com/in/efogarty"
click at [603, 674] on input "text" at bounding box center [764, 666] width 470 height 21
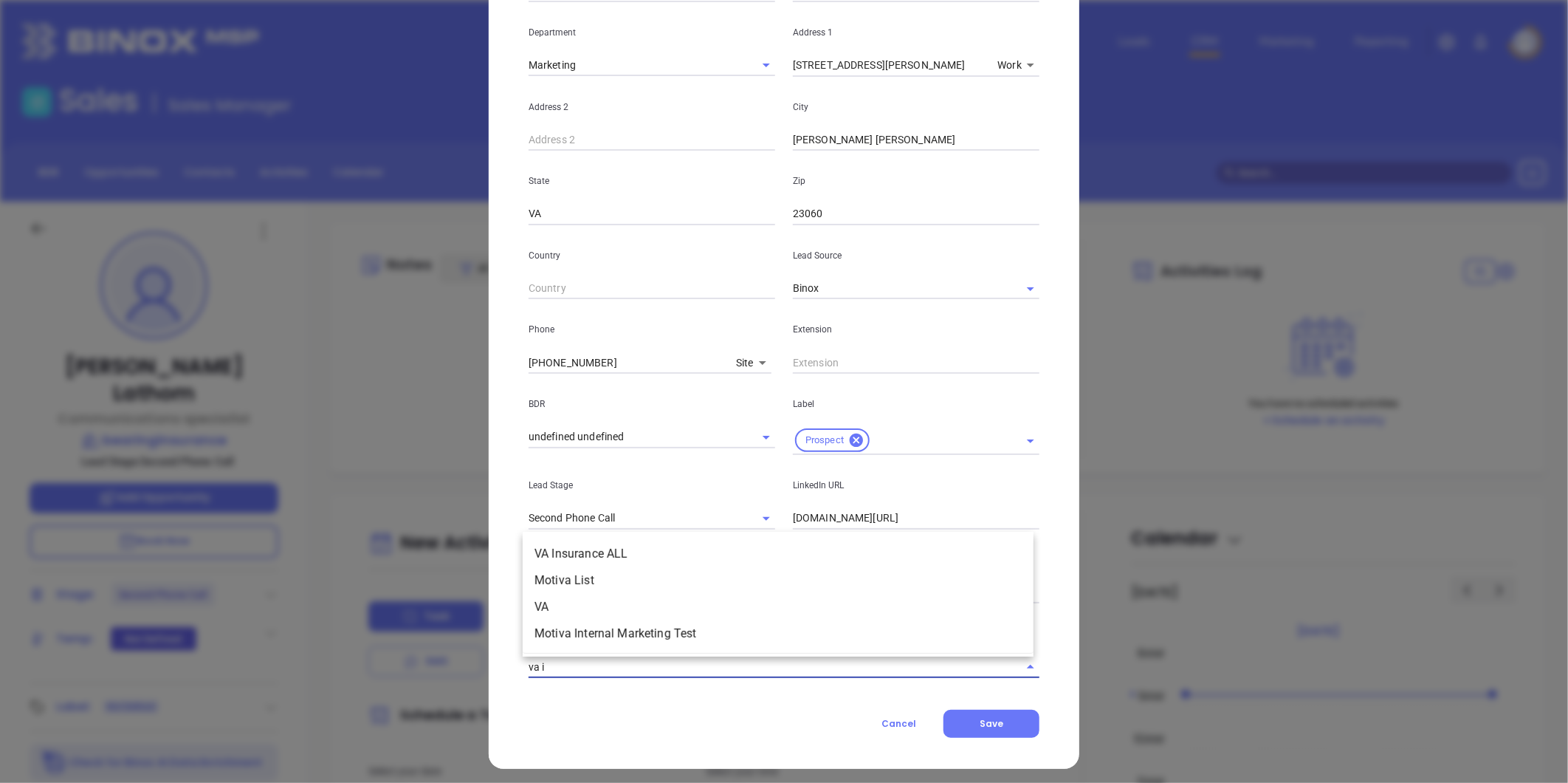
type input "va in"
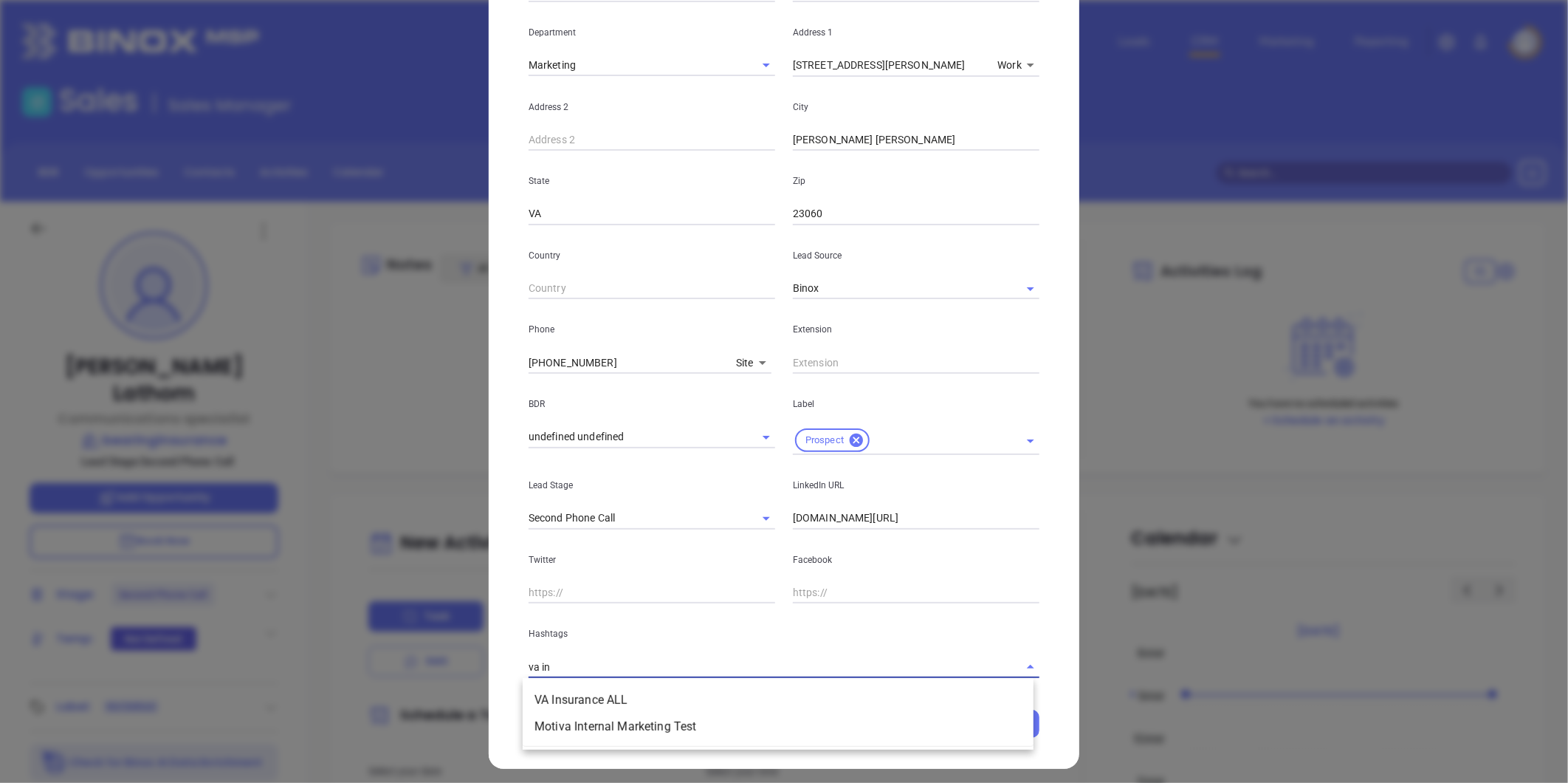
click at [564, 683] on ul "VA Insurance ALL Motiva Internal Marketing Test" at bounding box center [778, 713] width 511 height 65
click at [585, 696] on li "VA Insurance ALL" at bounding box center [778, 699] width 511 height 26
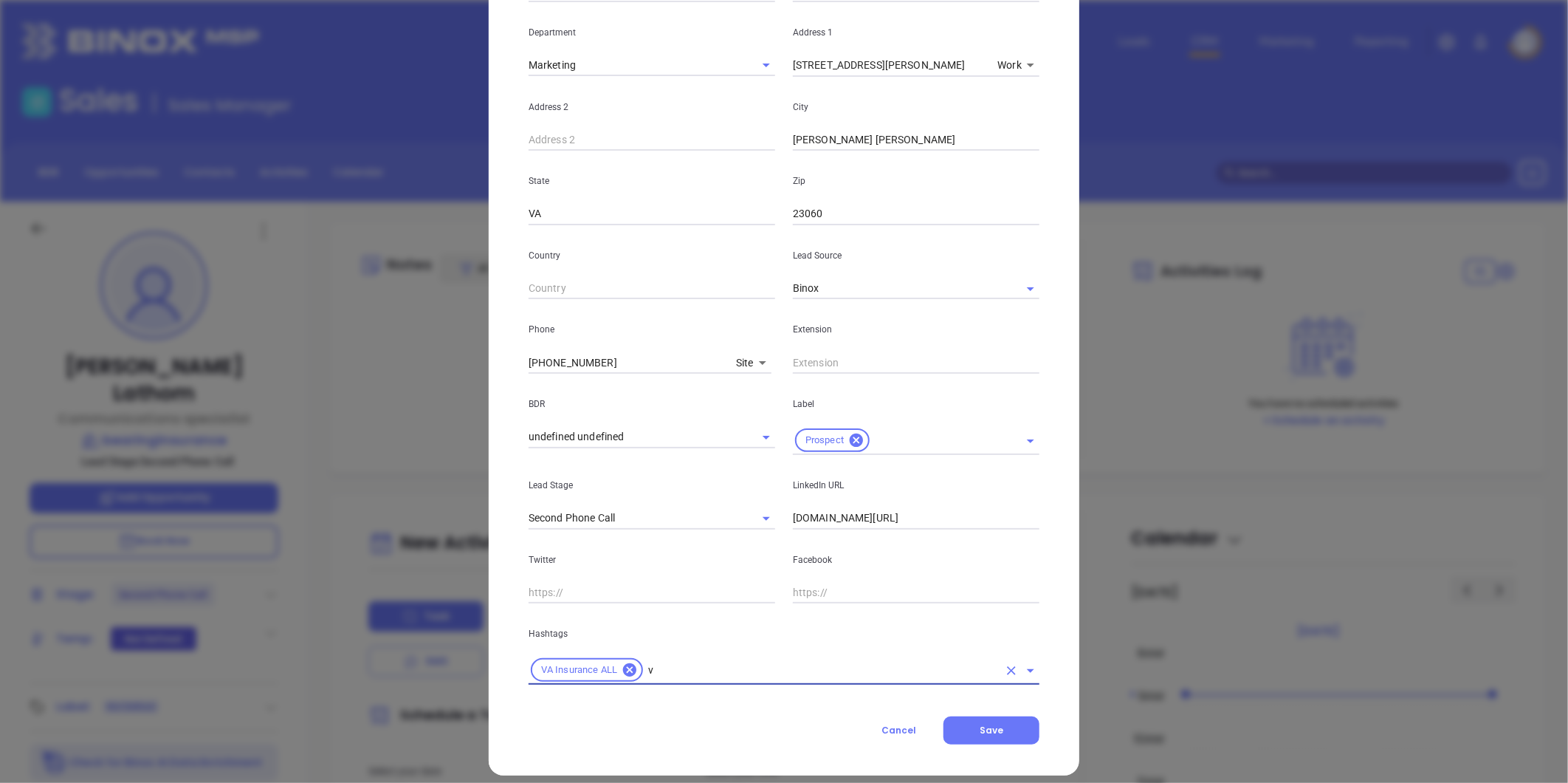
type input "va"
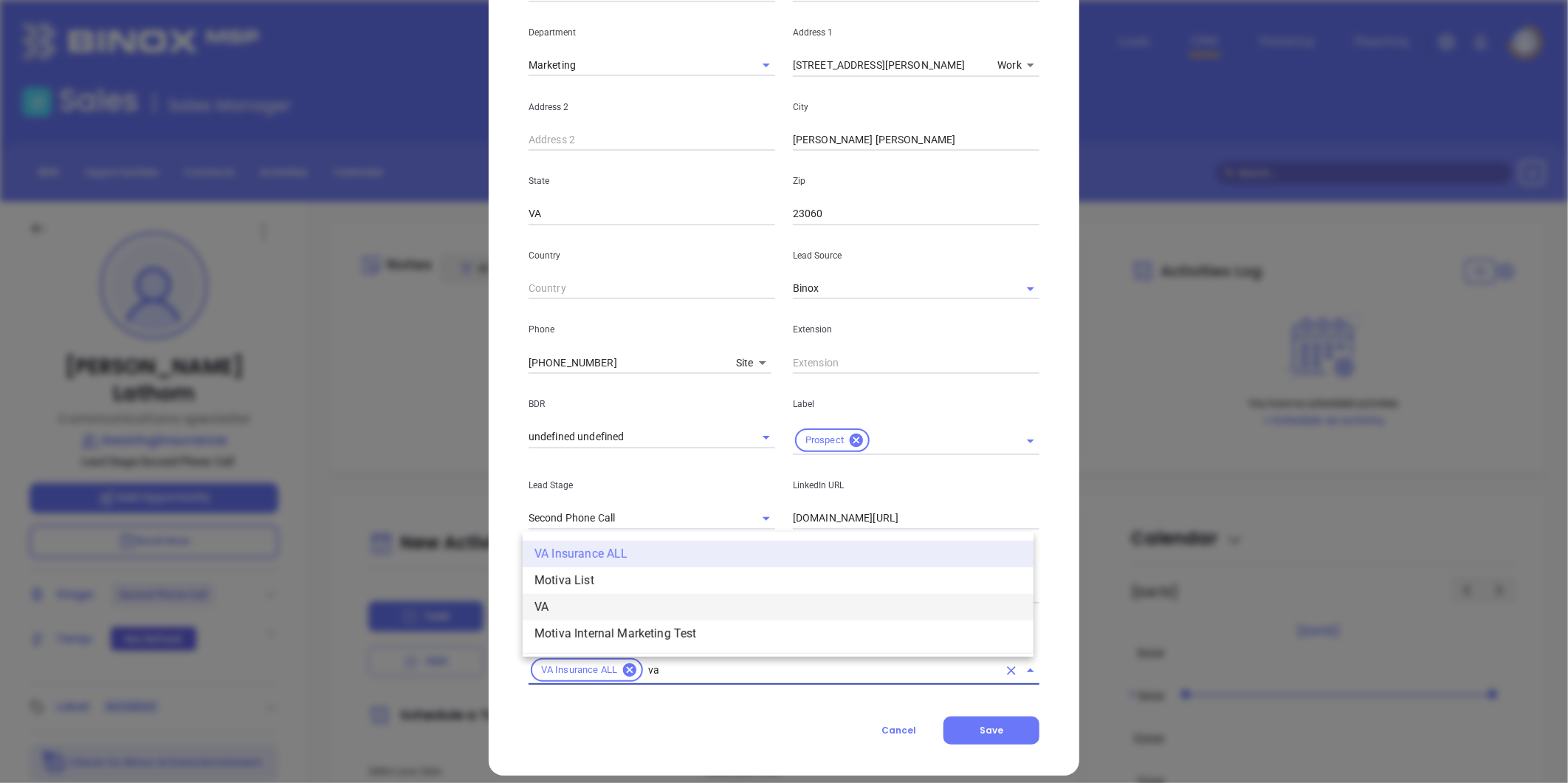
click at [573, 603] on li "VA" at bounding box center [778, 606] width 511 height 26
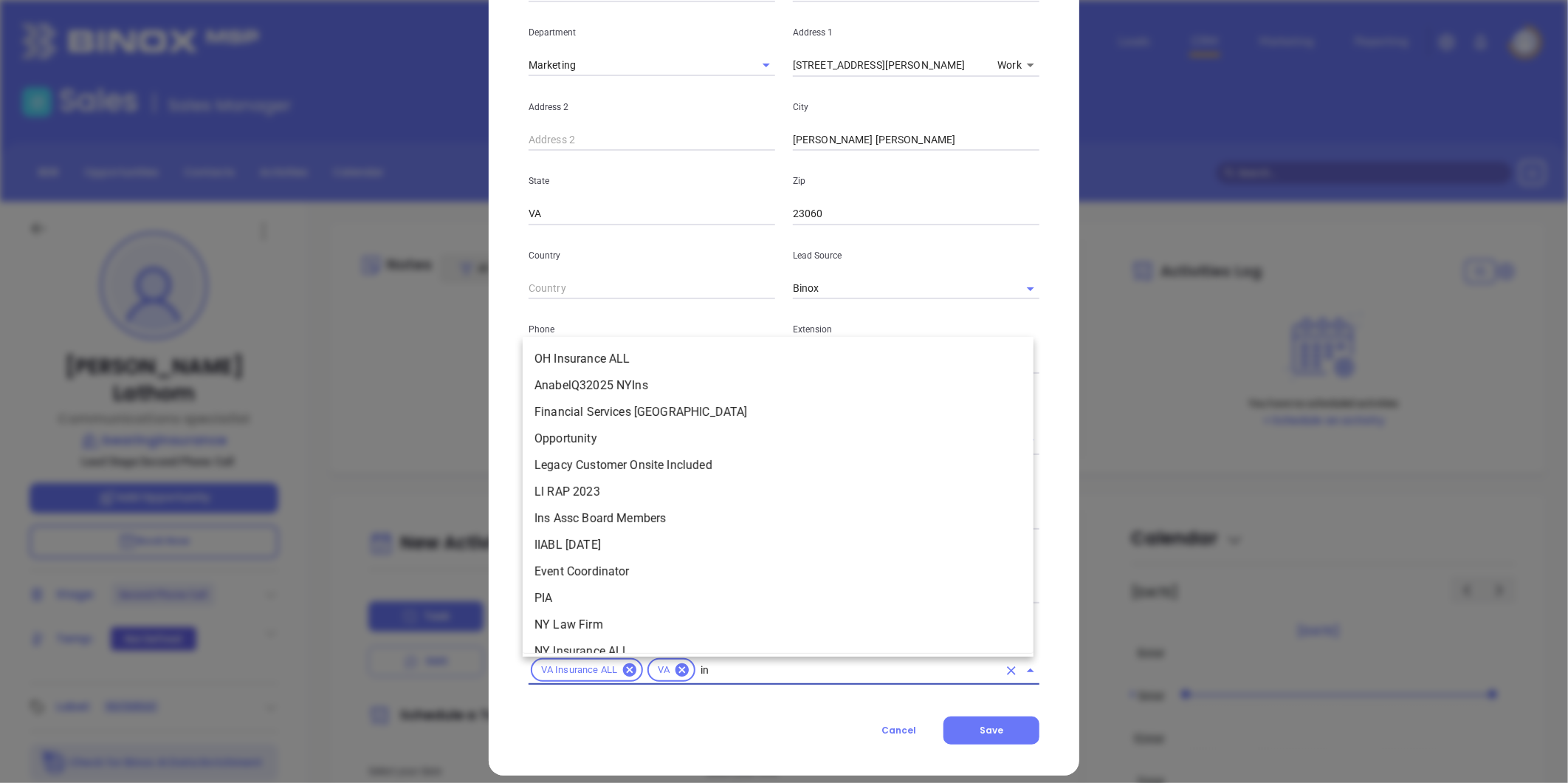
scroll to position [275, 0]
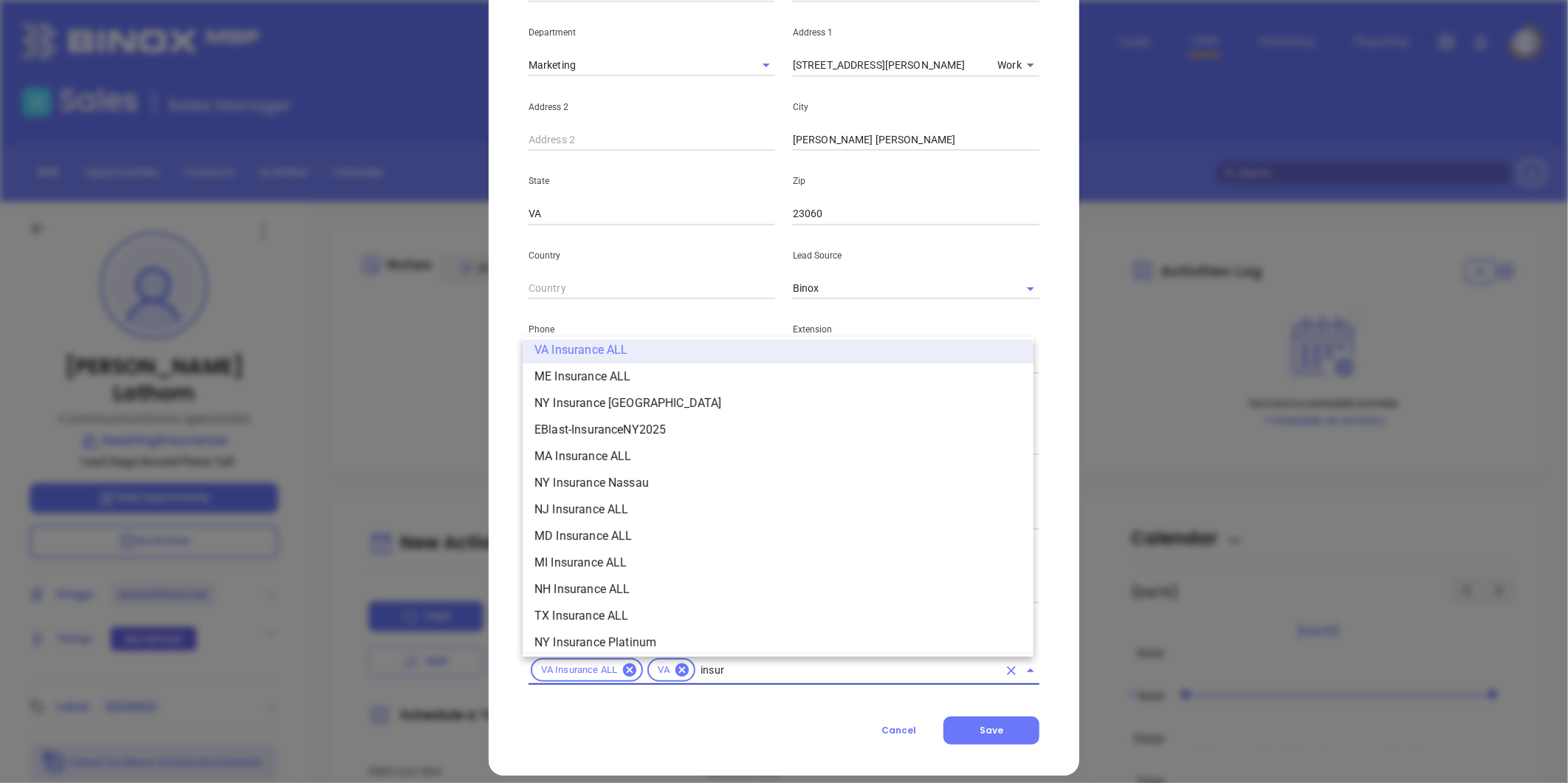
type input "insura"
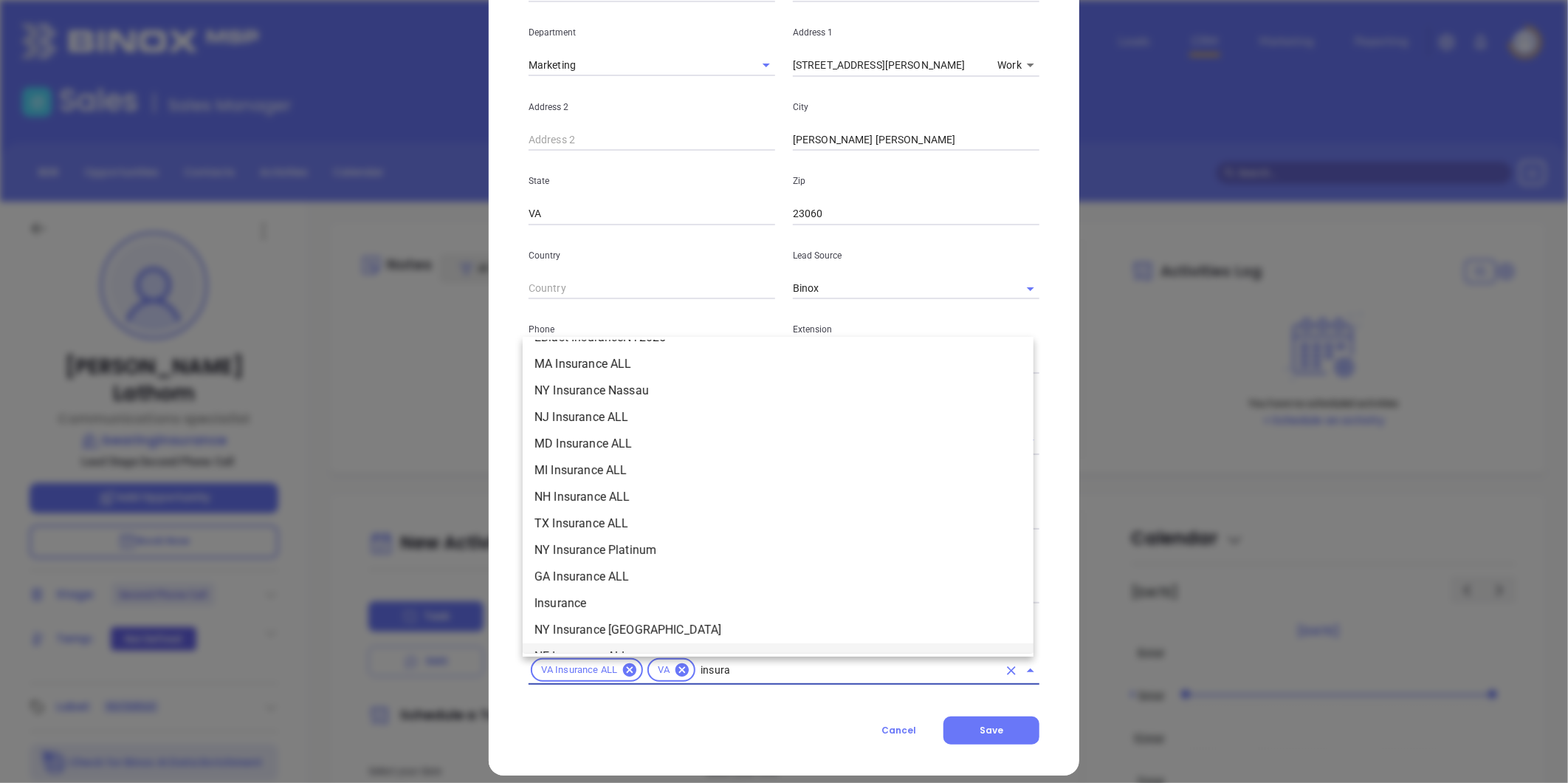
scroll to position [439, 0]
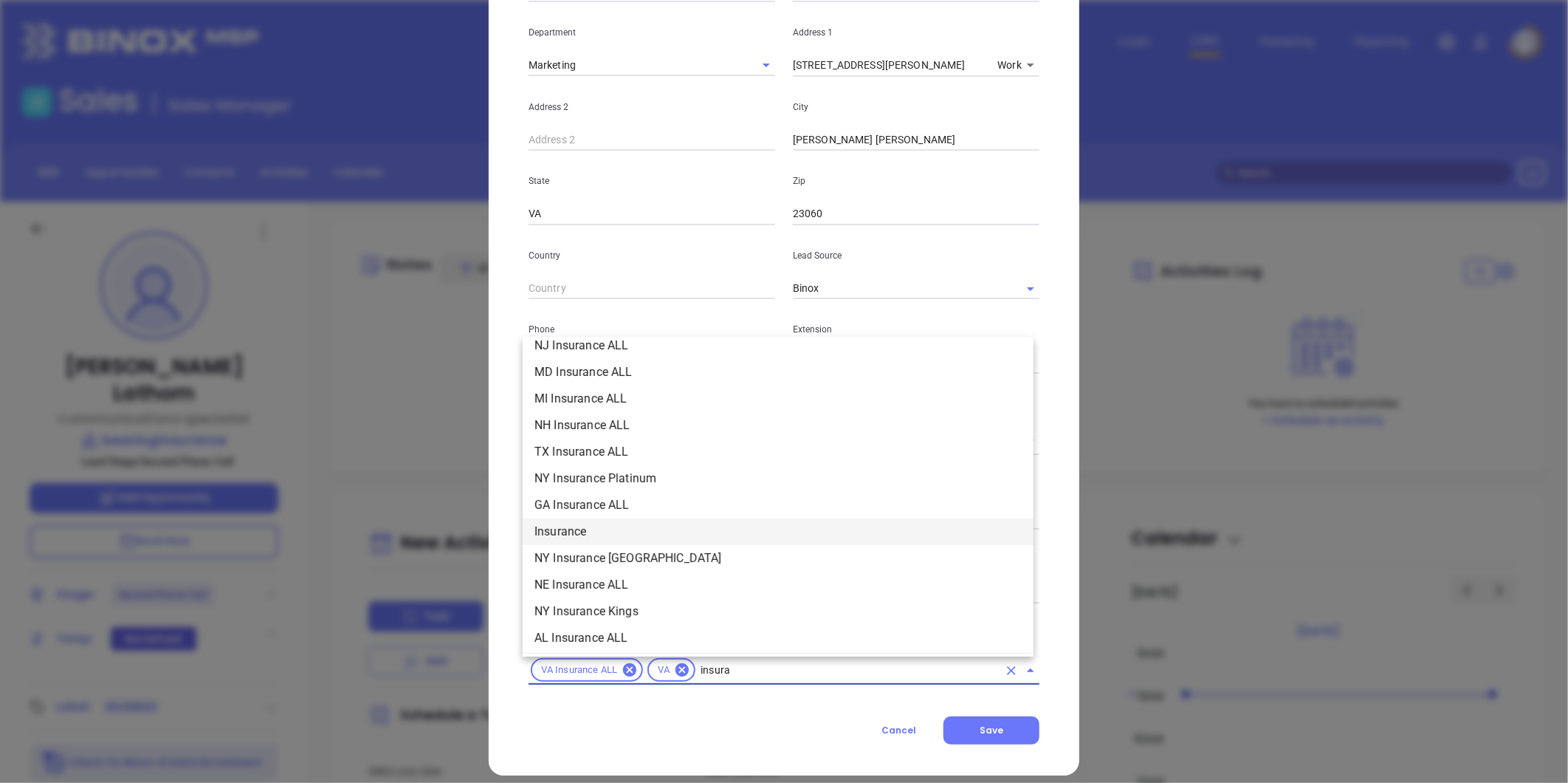
click at [578, 534] on li "Insurance" at bounding box center [778, 531] width 511 height 26
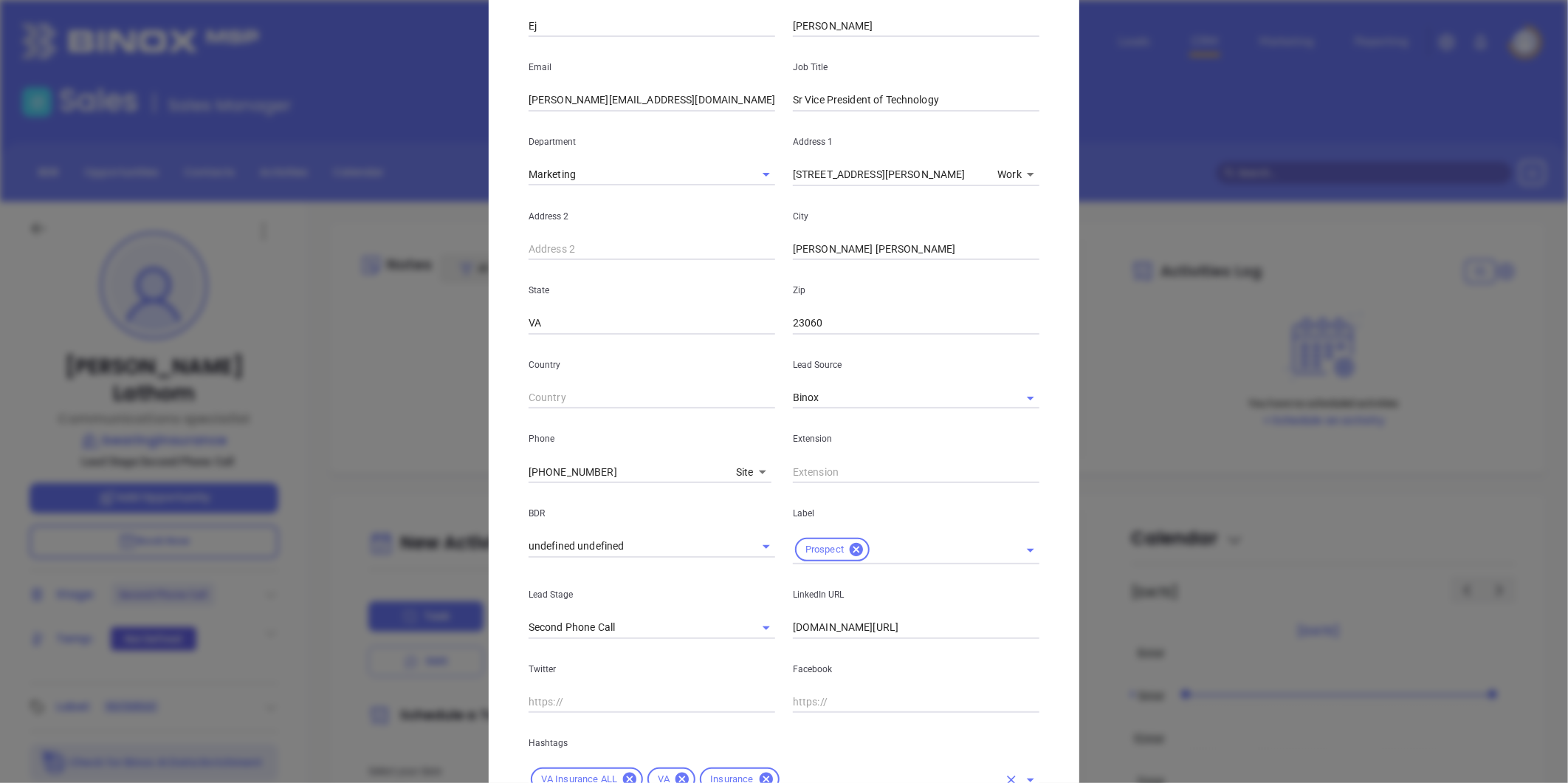
scroll to position [0, 0]
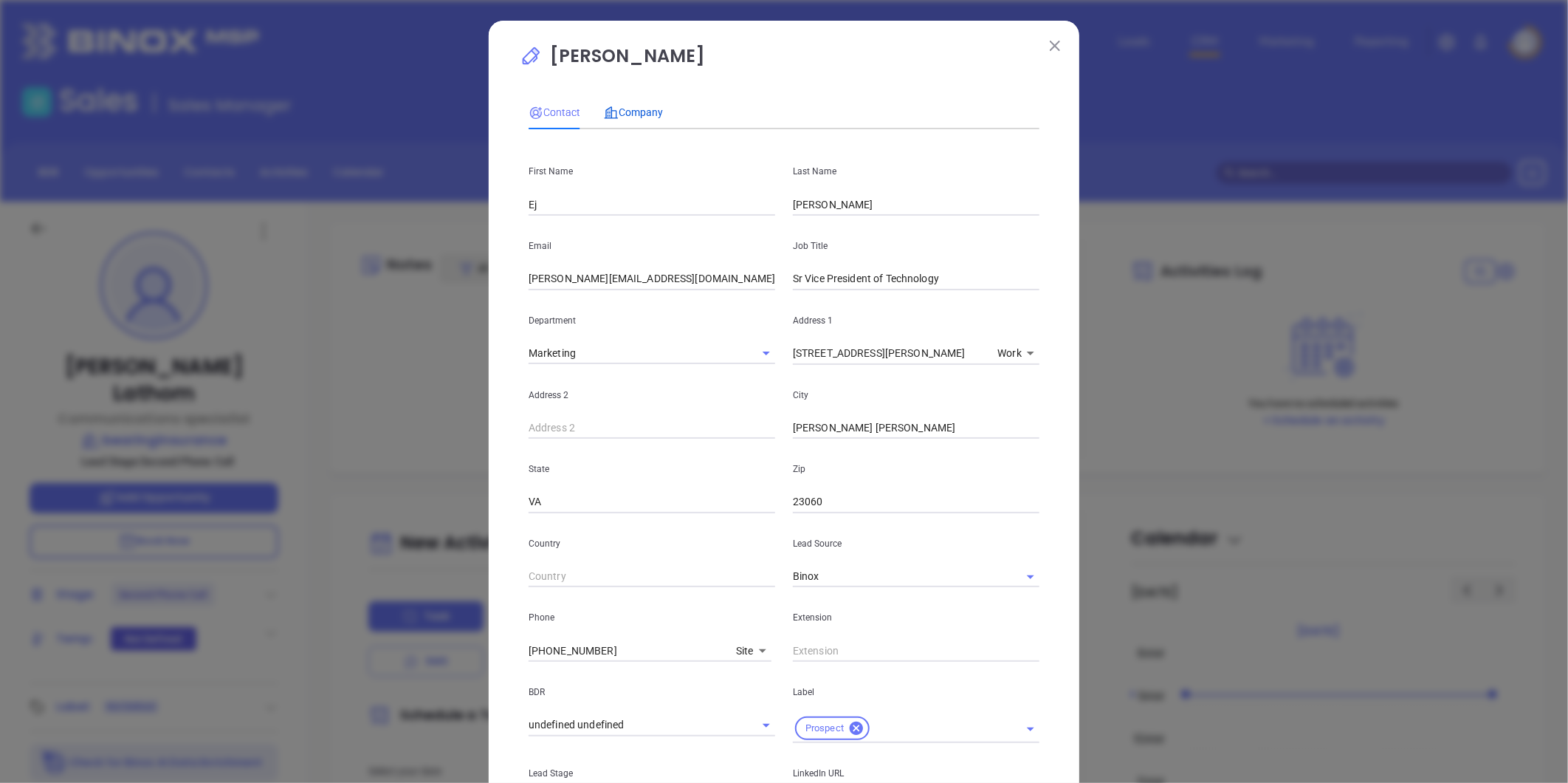
click at [638, 113] on span "Company" at bounding box center [633, 113] width 59 height 12
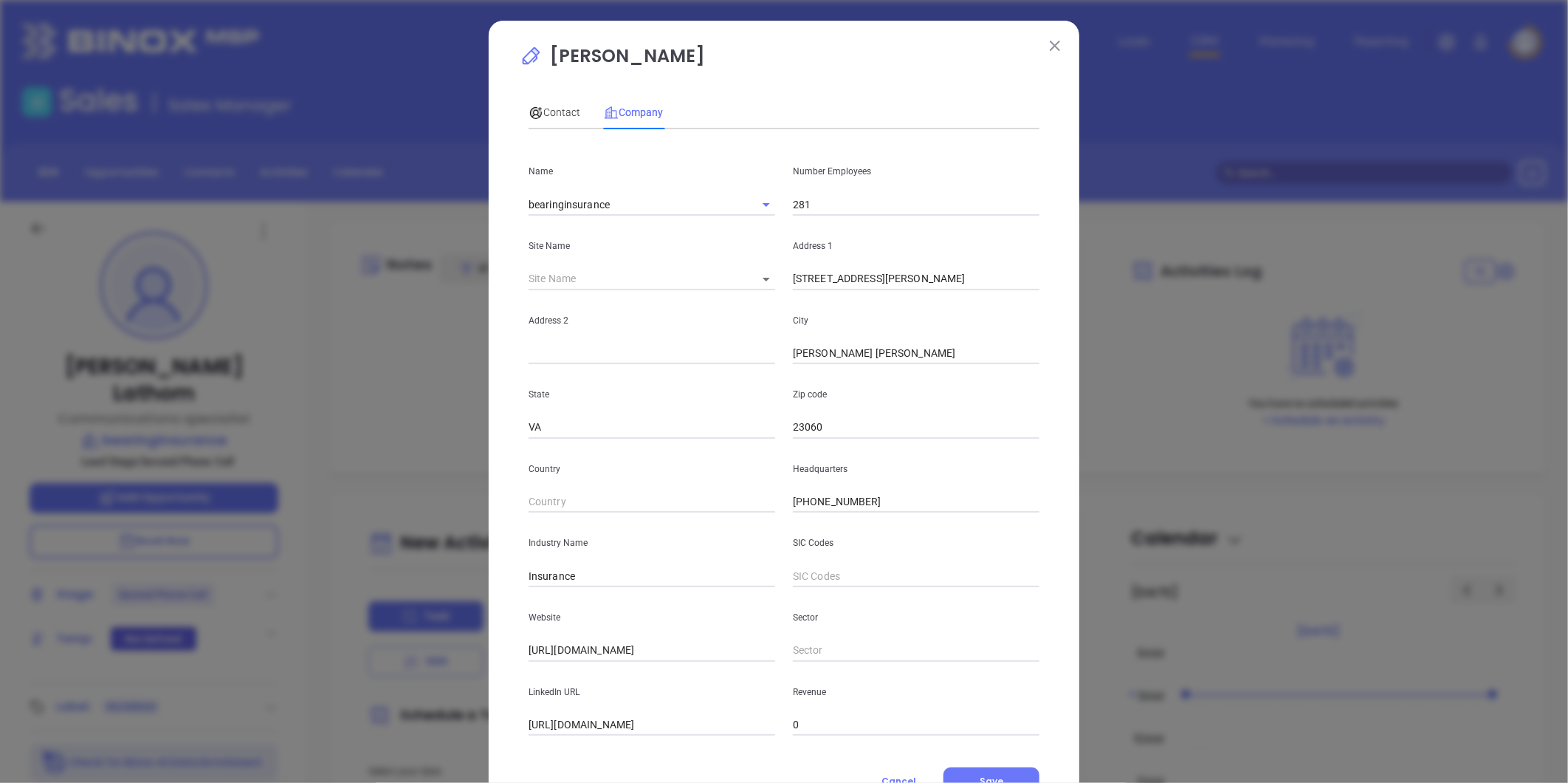
click at [553, 102] on div "Contact" at bounding box center [554, 112] width 51 height 34
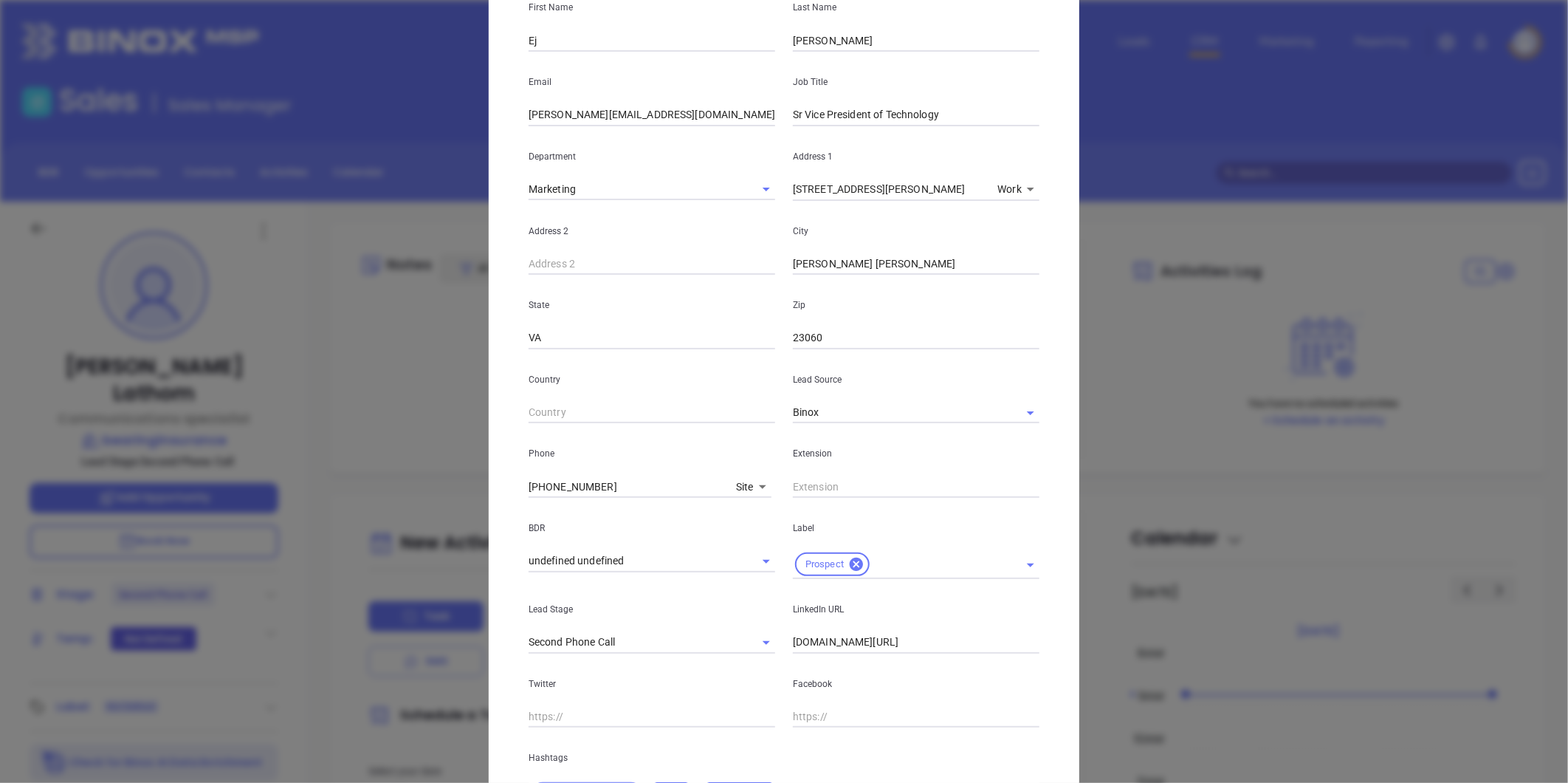
scroll to position [301, 0]
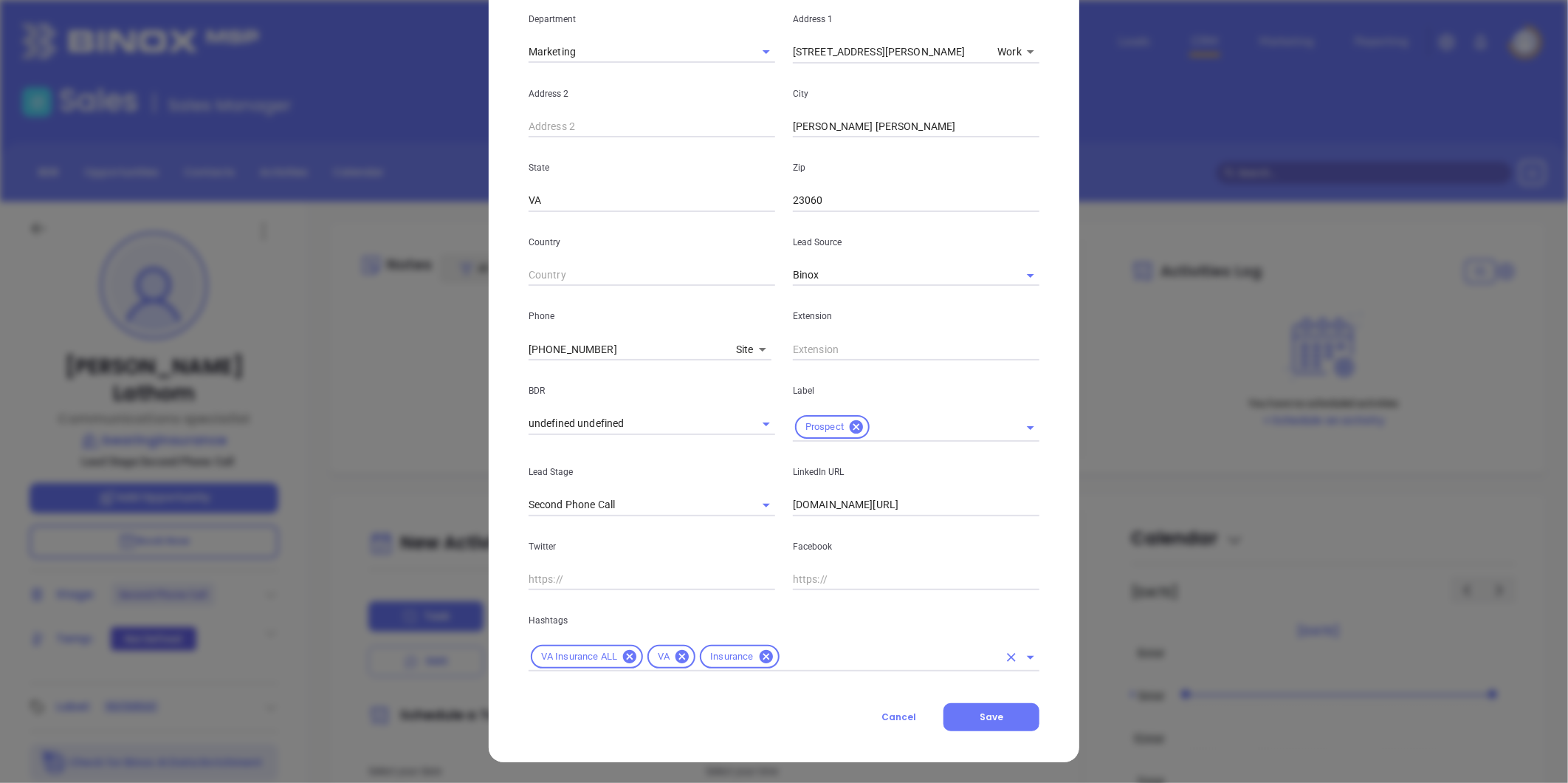
click at [783, 662] on input "text" at bounding box center [889, 657] width 217 height 18
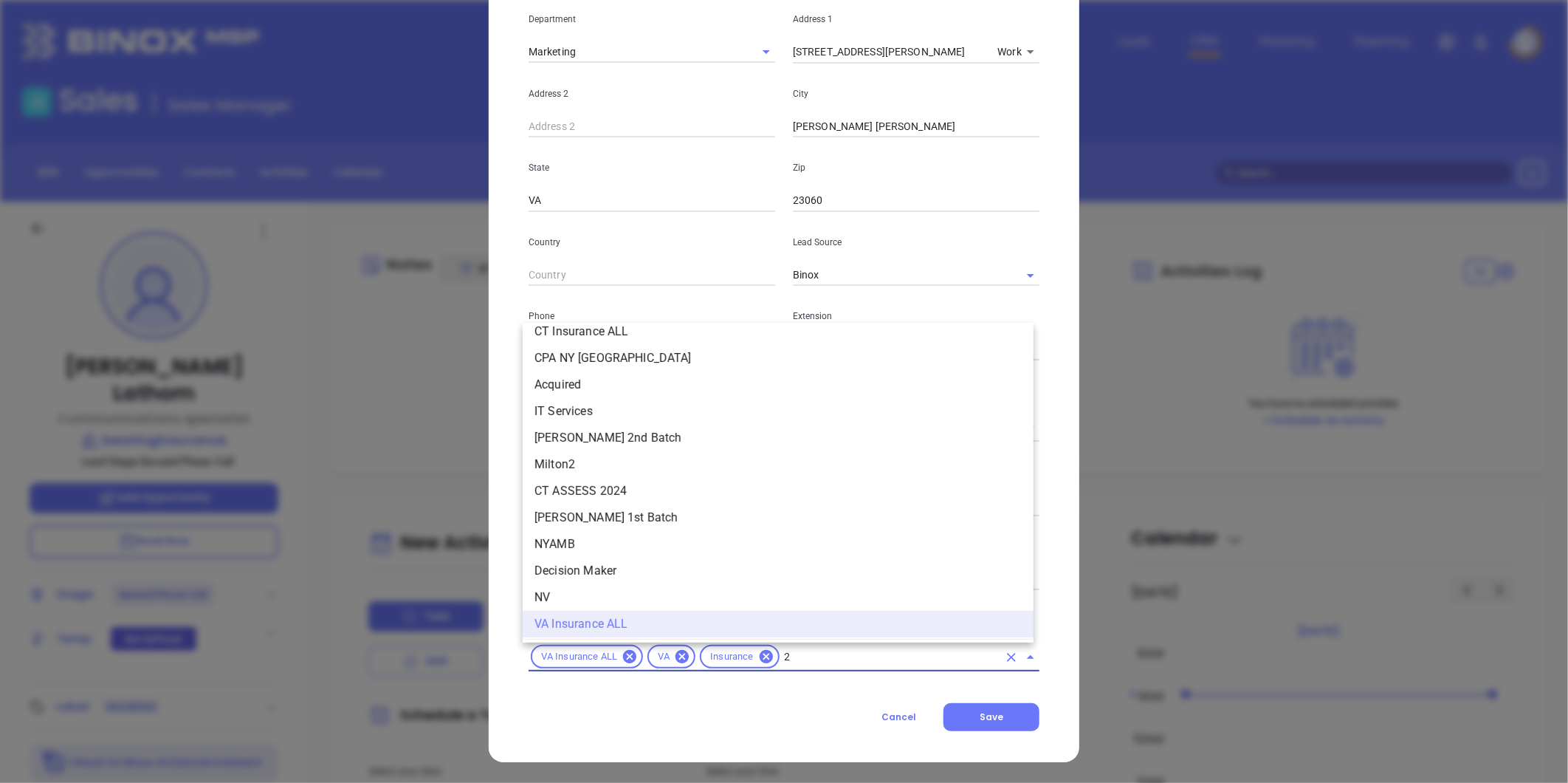
scroll to position [0, 0]
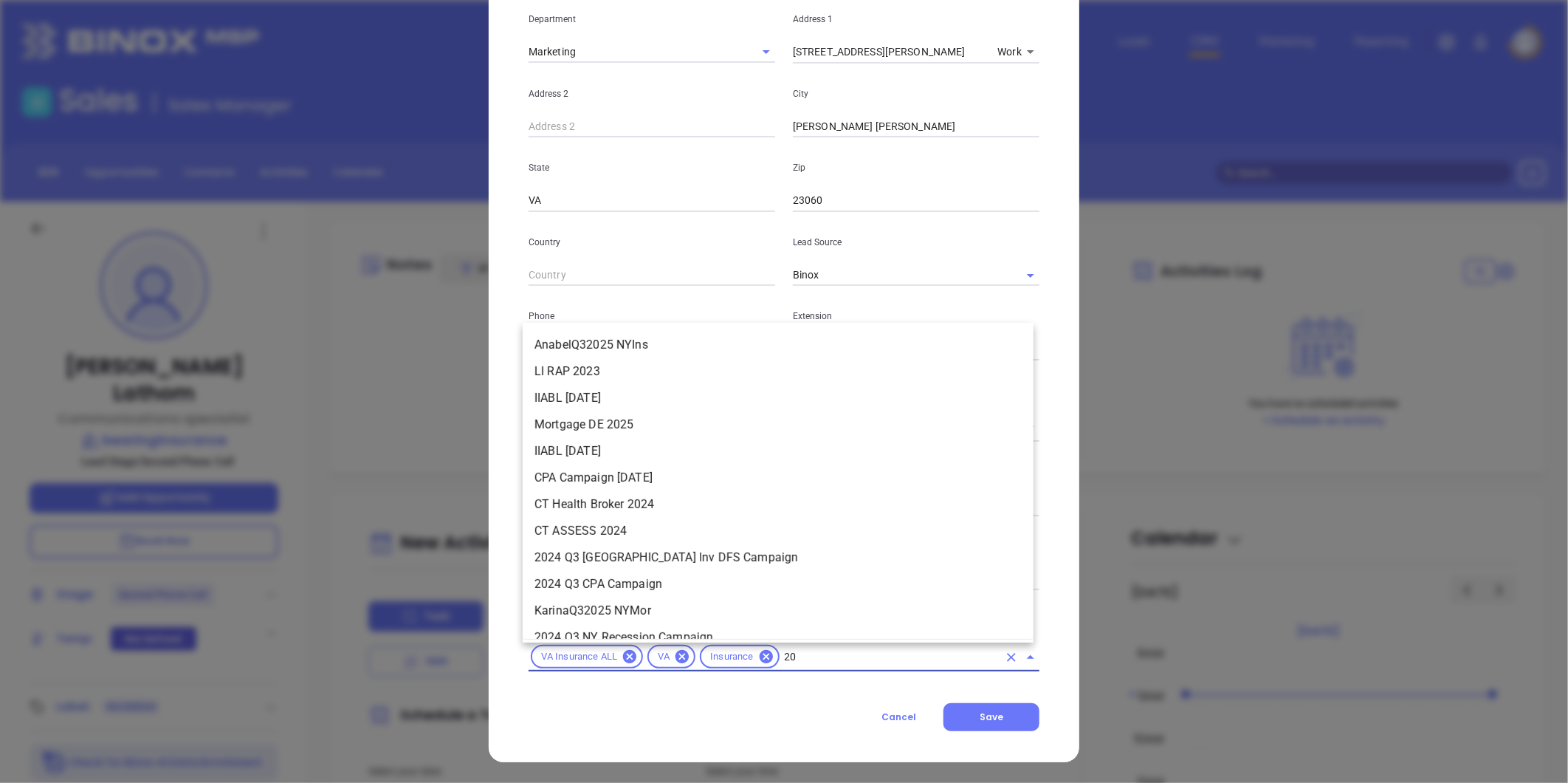
type input "200"
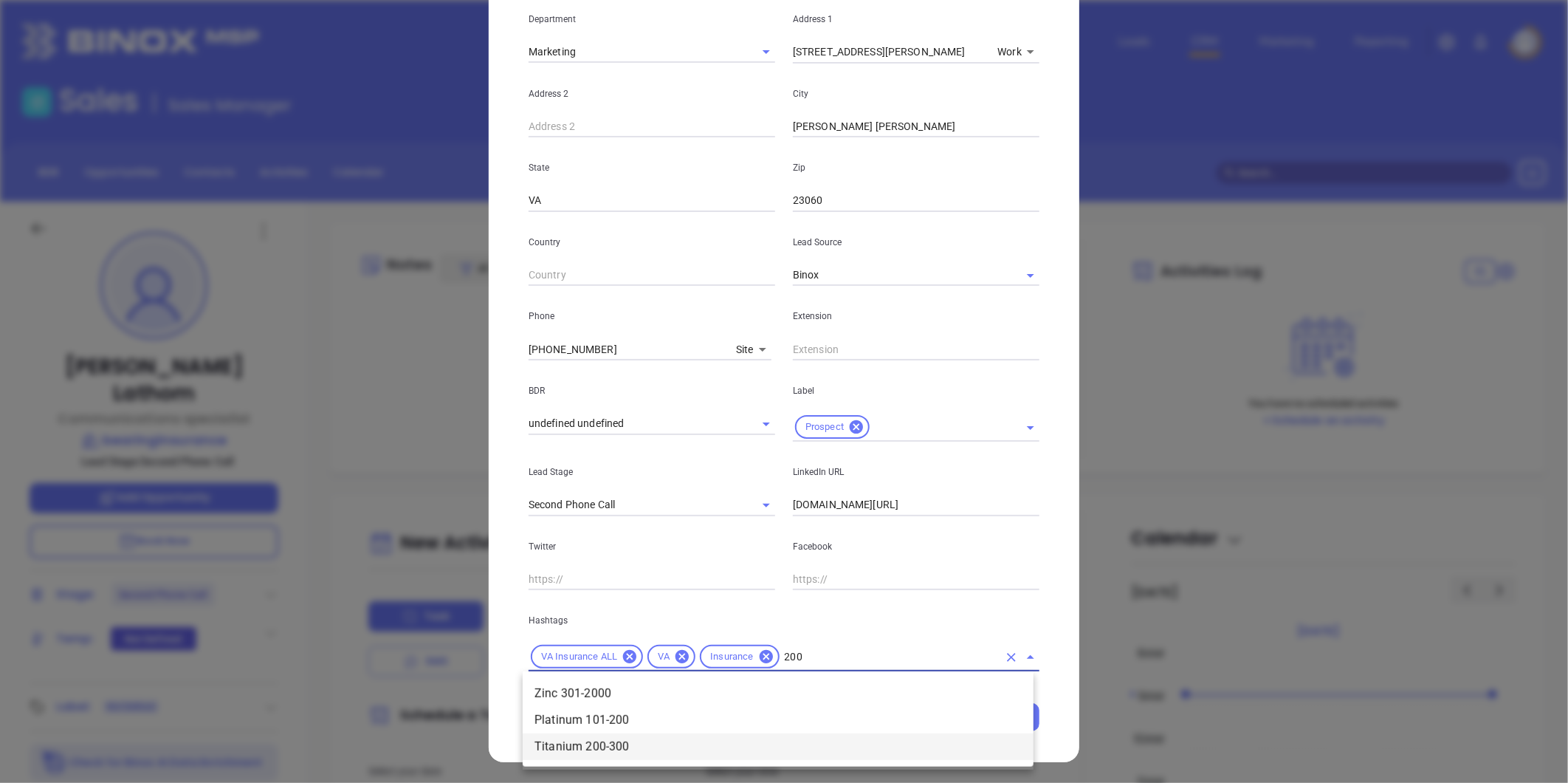
click at [584, 750] on li "Titanium 200-300" at bounding box center [778, 746] width 511 height 26
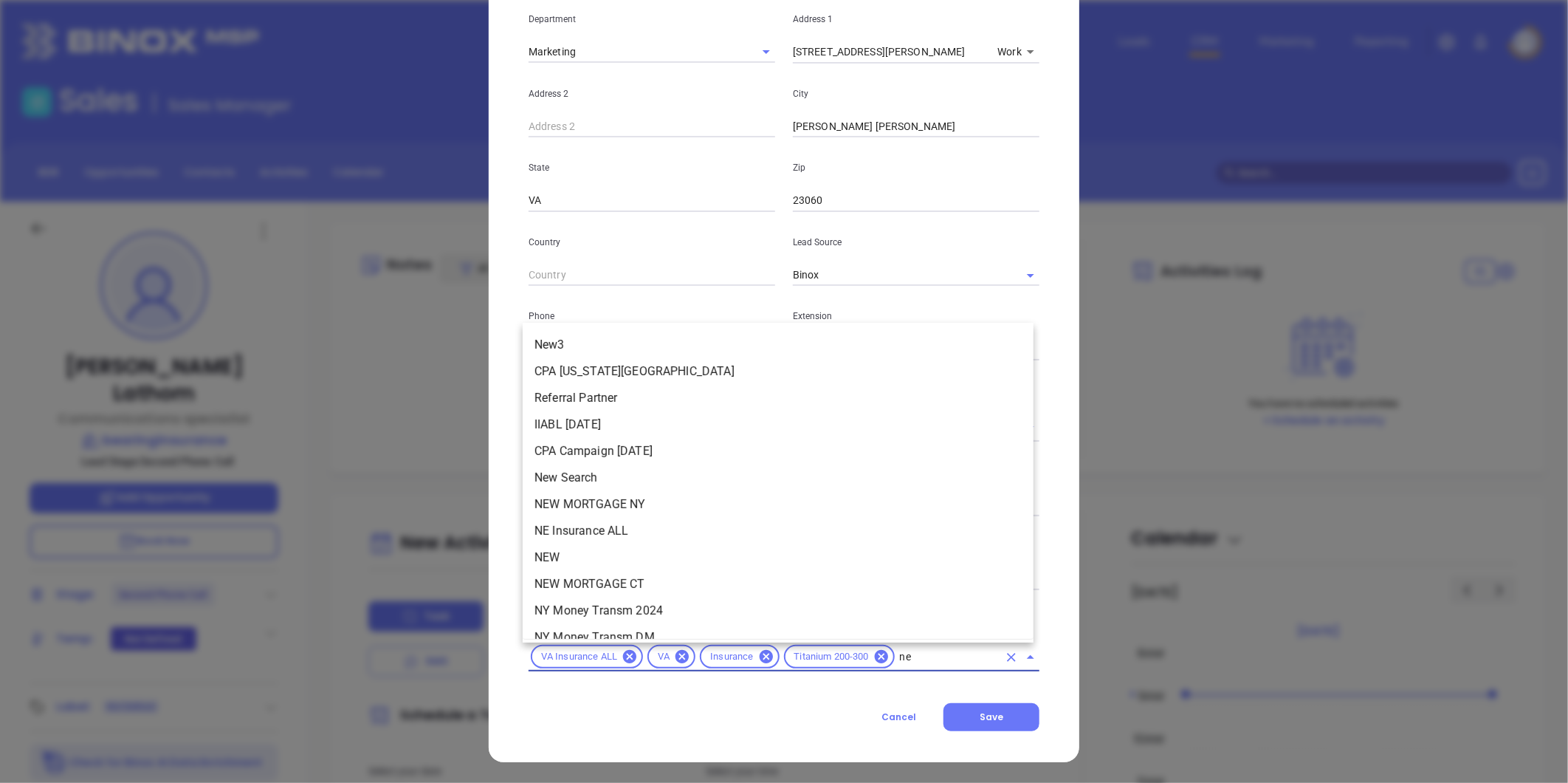
type input "new"
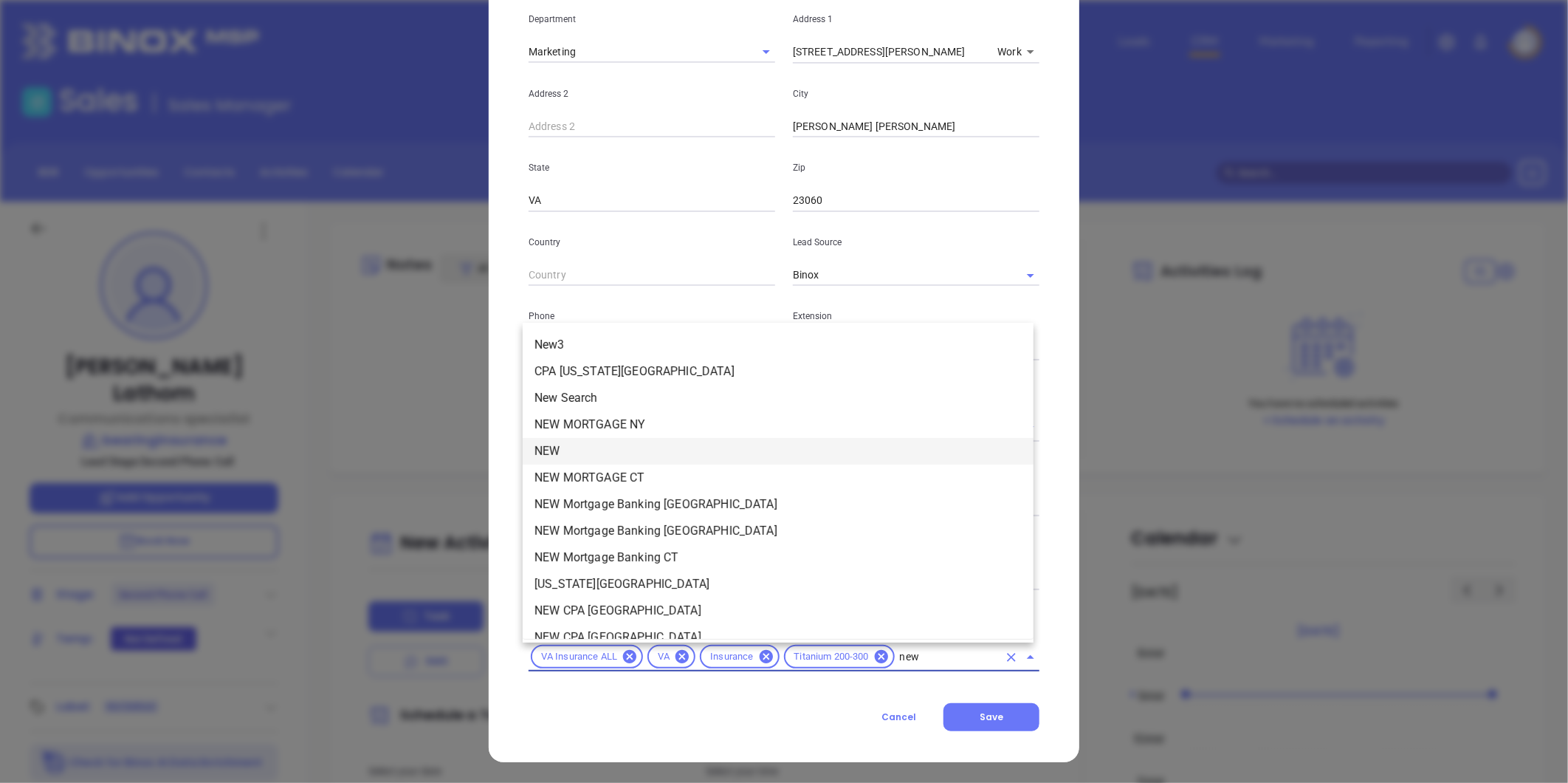
click at [561, 455] on li "NEW" at bounding box center [778, 451] width 511 height 26
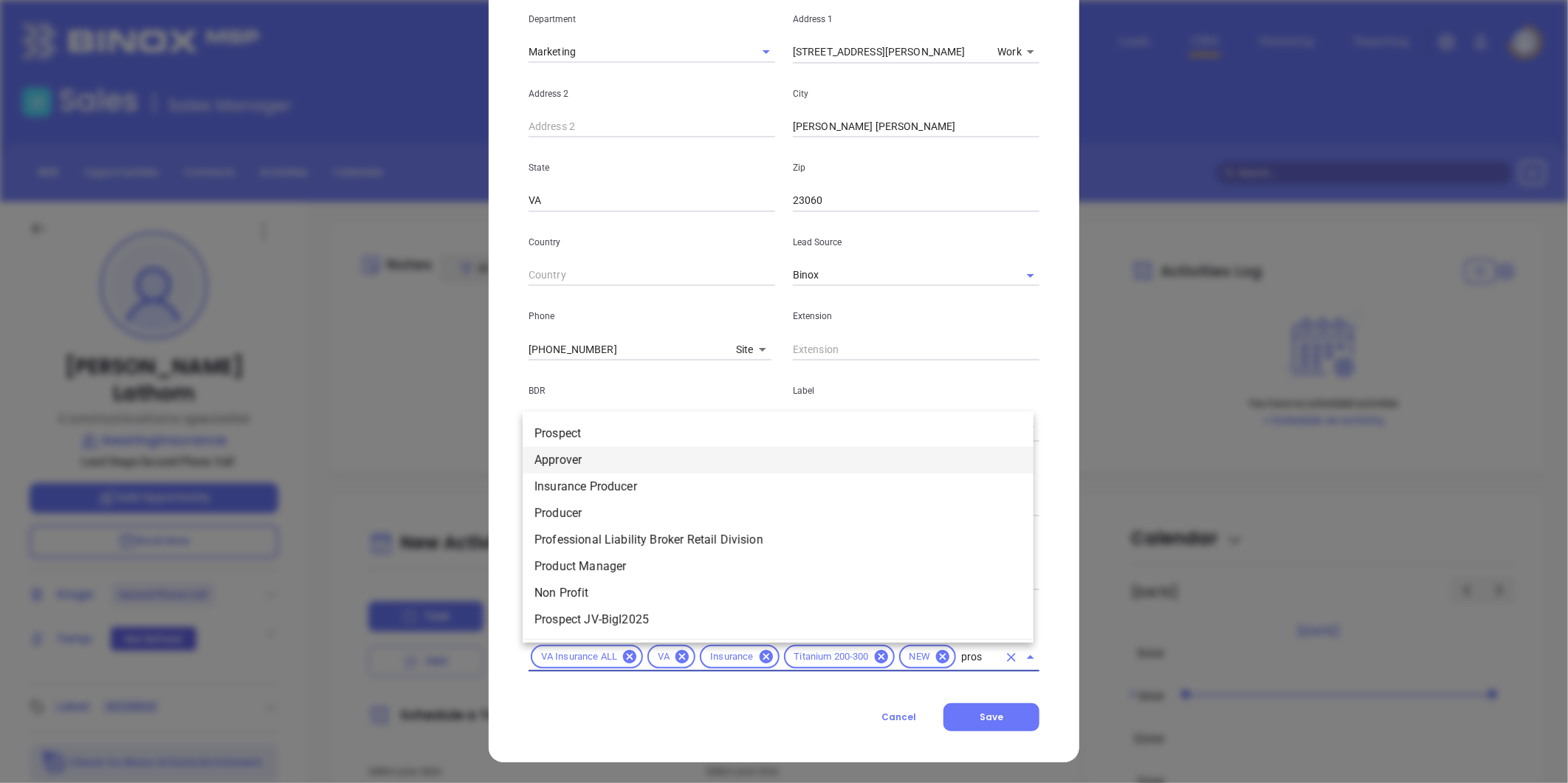
type input "prosp"
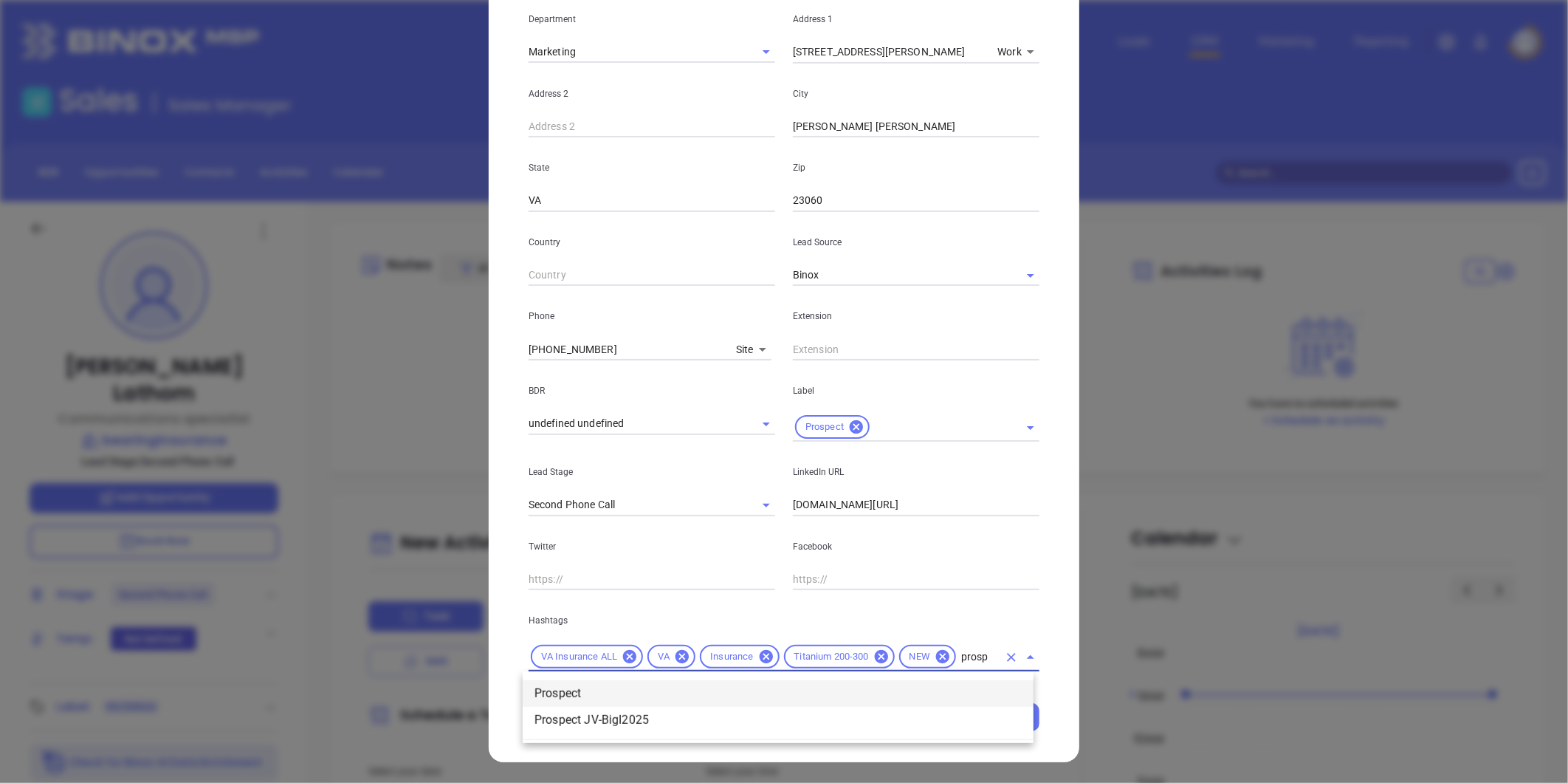
click at [579, 693] on li "Prospect" at bounding box center [778, 693] width 511 height 26
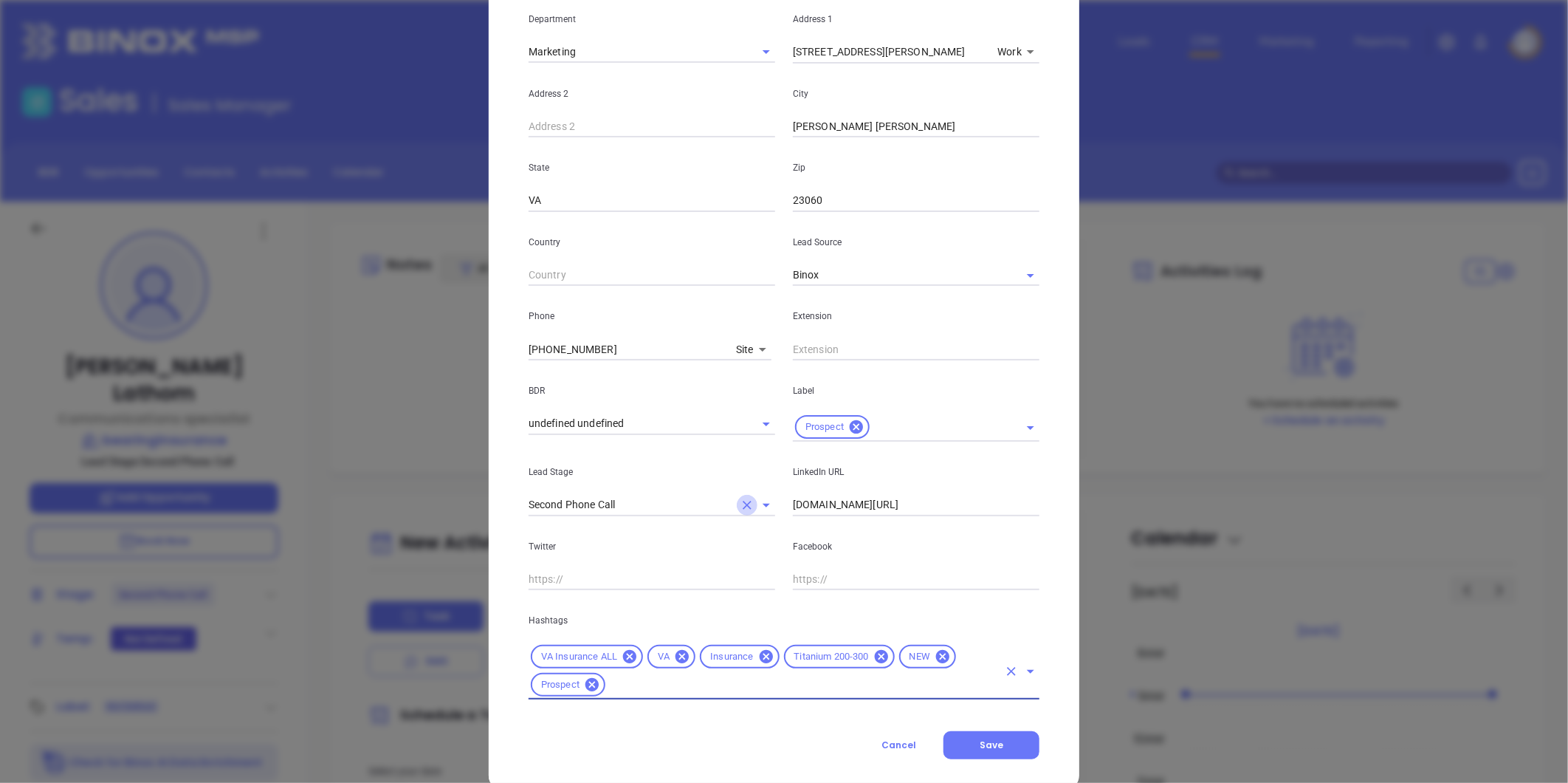
click at [740, 499] on icon "Clear" at bounding box center [747, 505] width 15 height 15
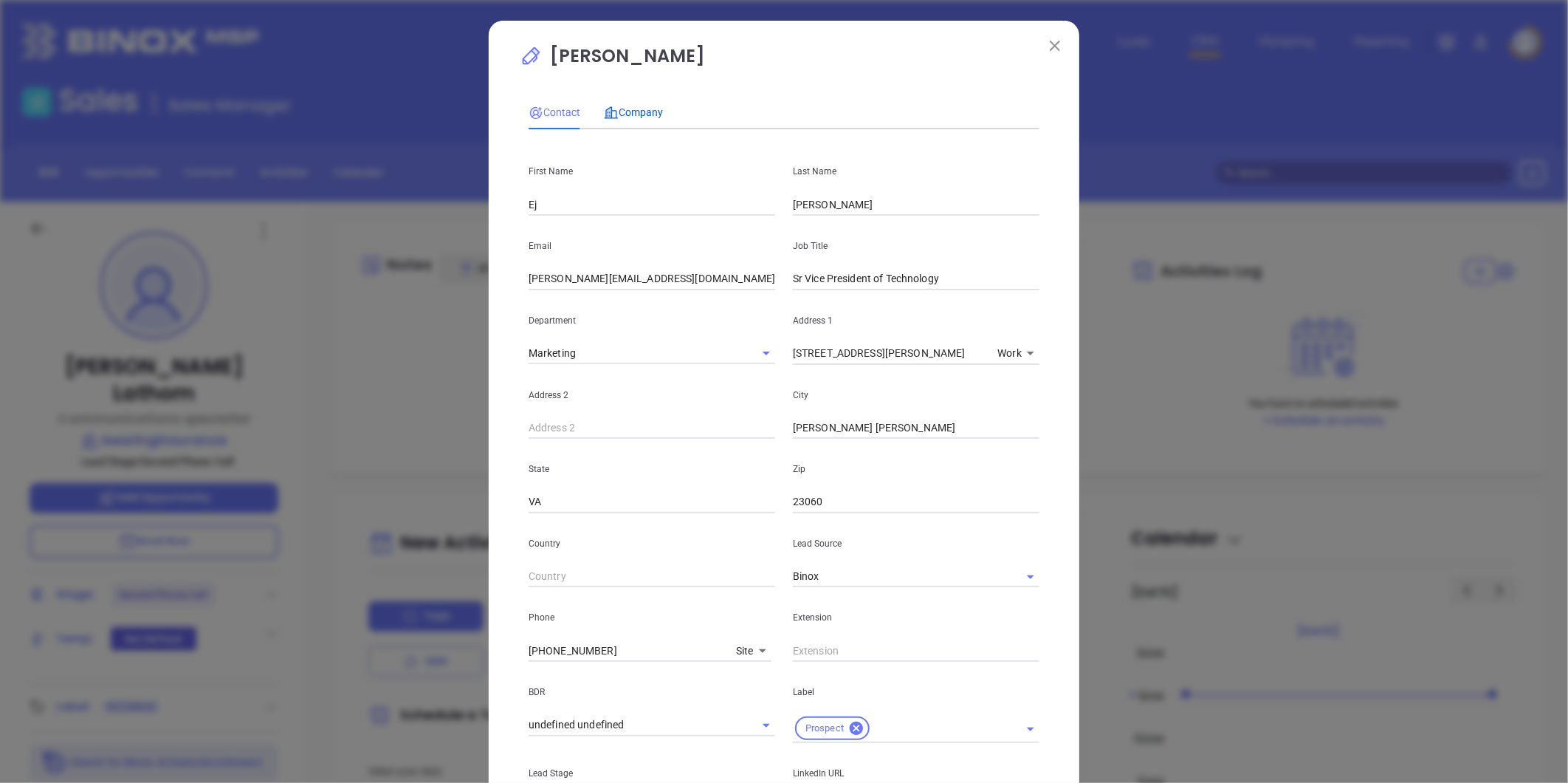
click at [630, 112] on span "Company" at bounding box center [633, 113] width 59 height 12
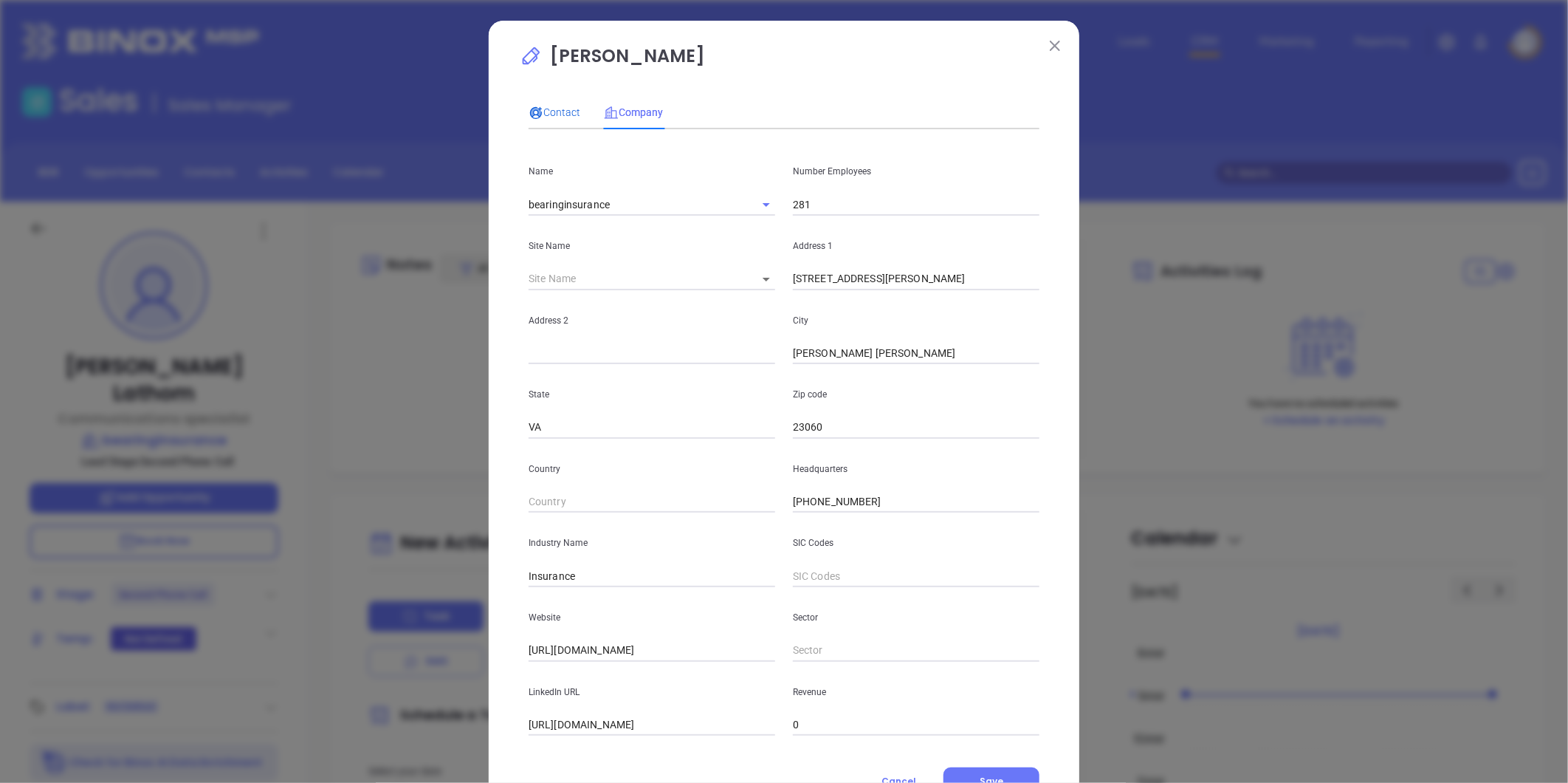
click at [531, 115] on icon at bounding box center [536, 113] width 11 height 10
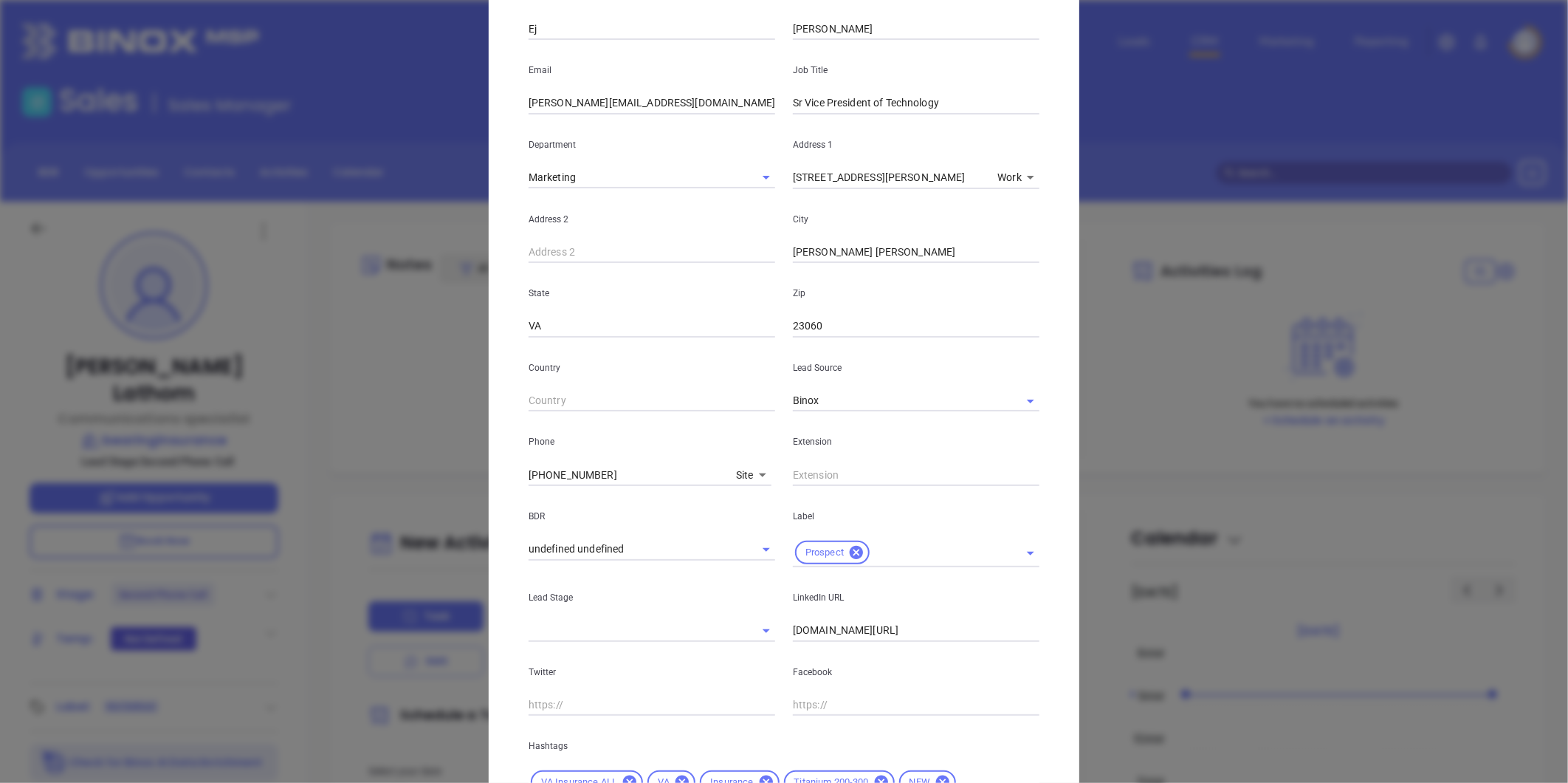
scroll to position [329, 0]
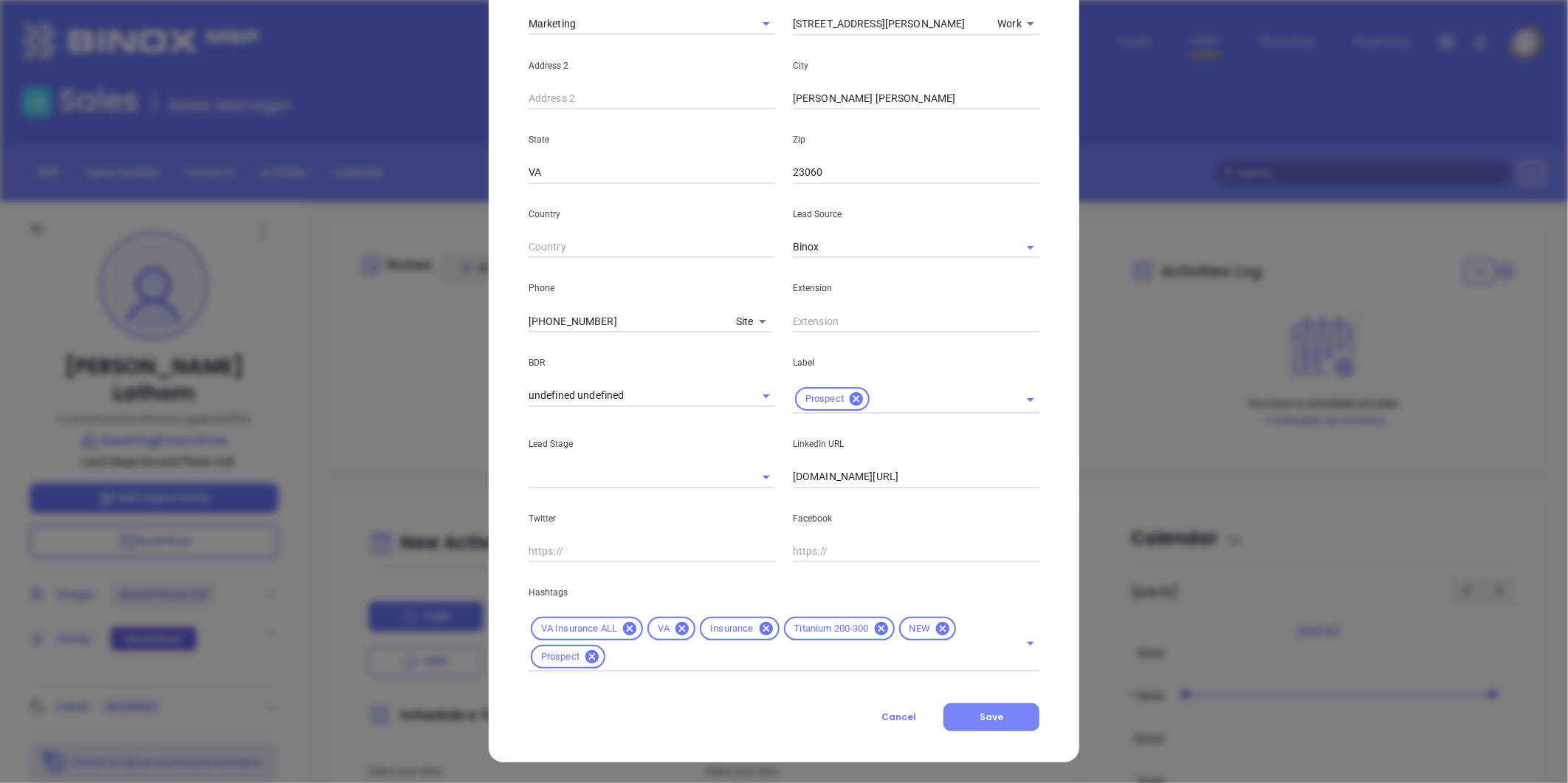
click at [981, 720] on span "Save" at bounding box center [991, 717] width 23 height 13
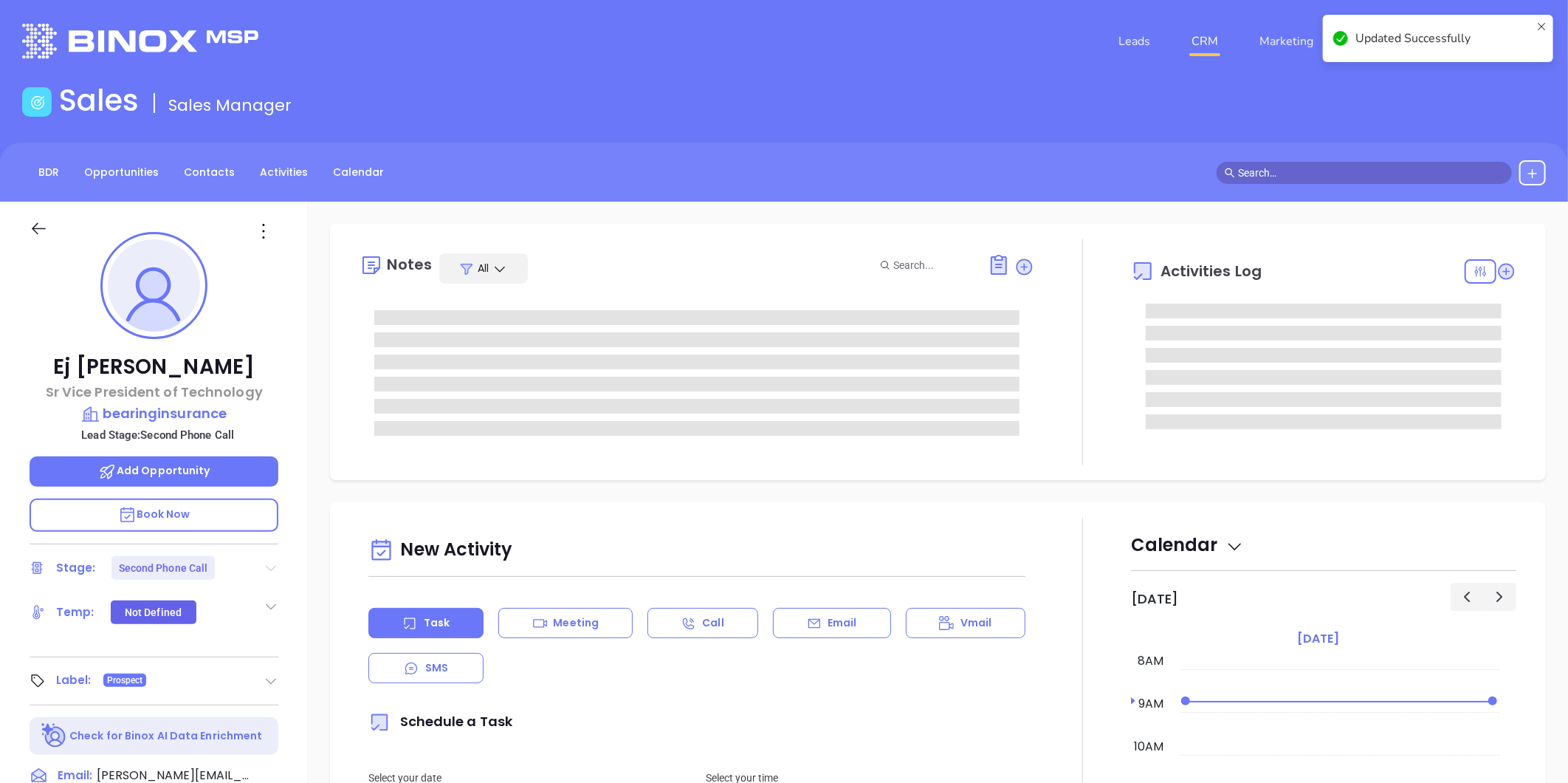
click at [270, 567] on icon at bounding box center [272, 569] width 11 height 6
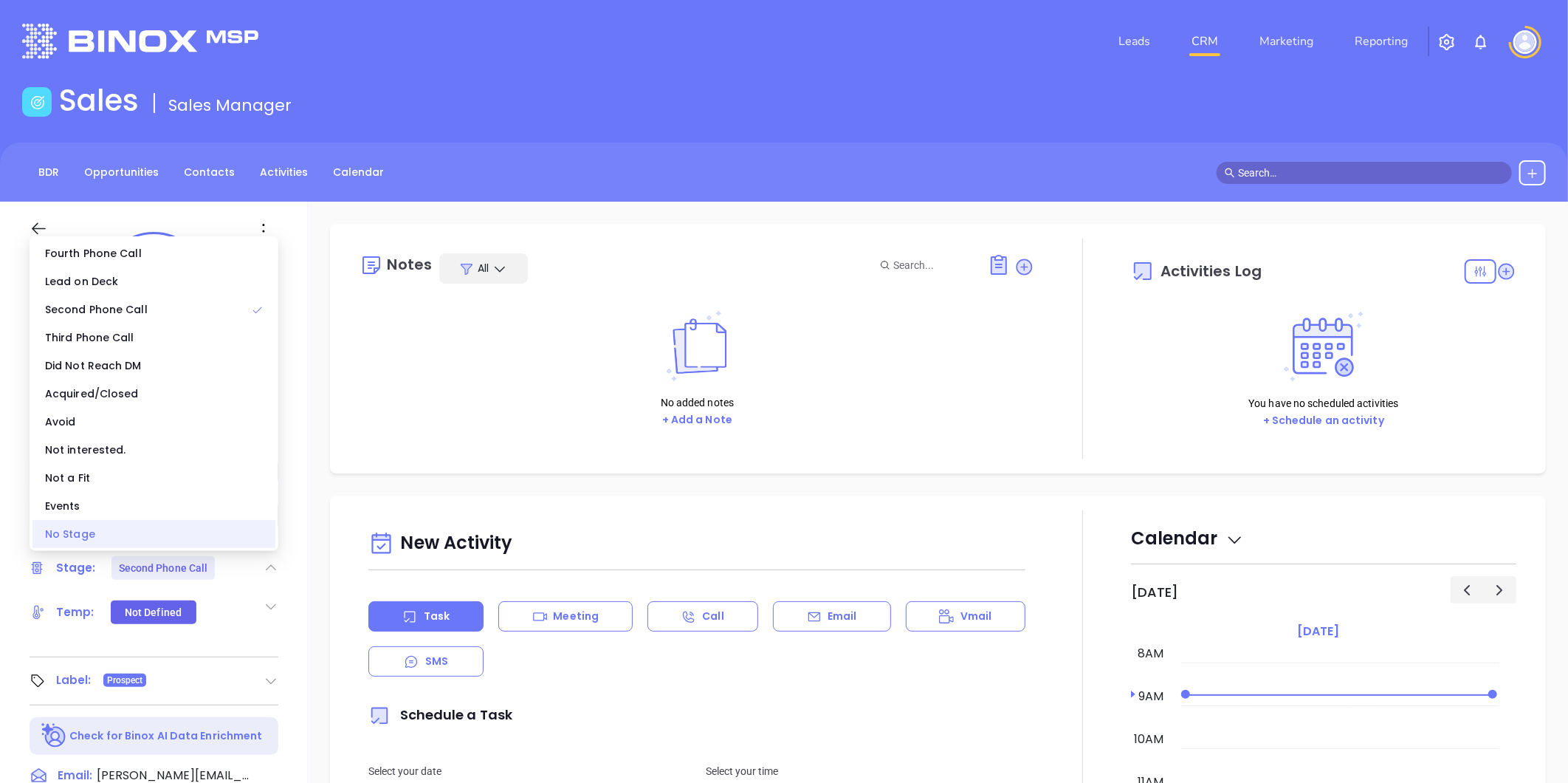
click at [188, 540] on div "No Stage" at bounding box center [153, 533] width 243 height 28
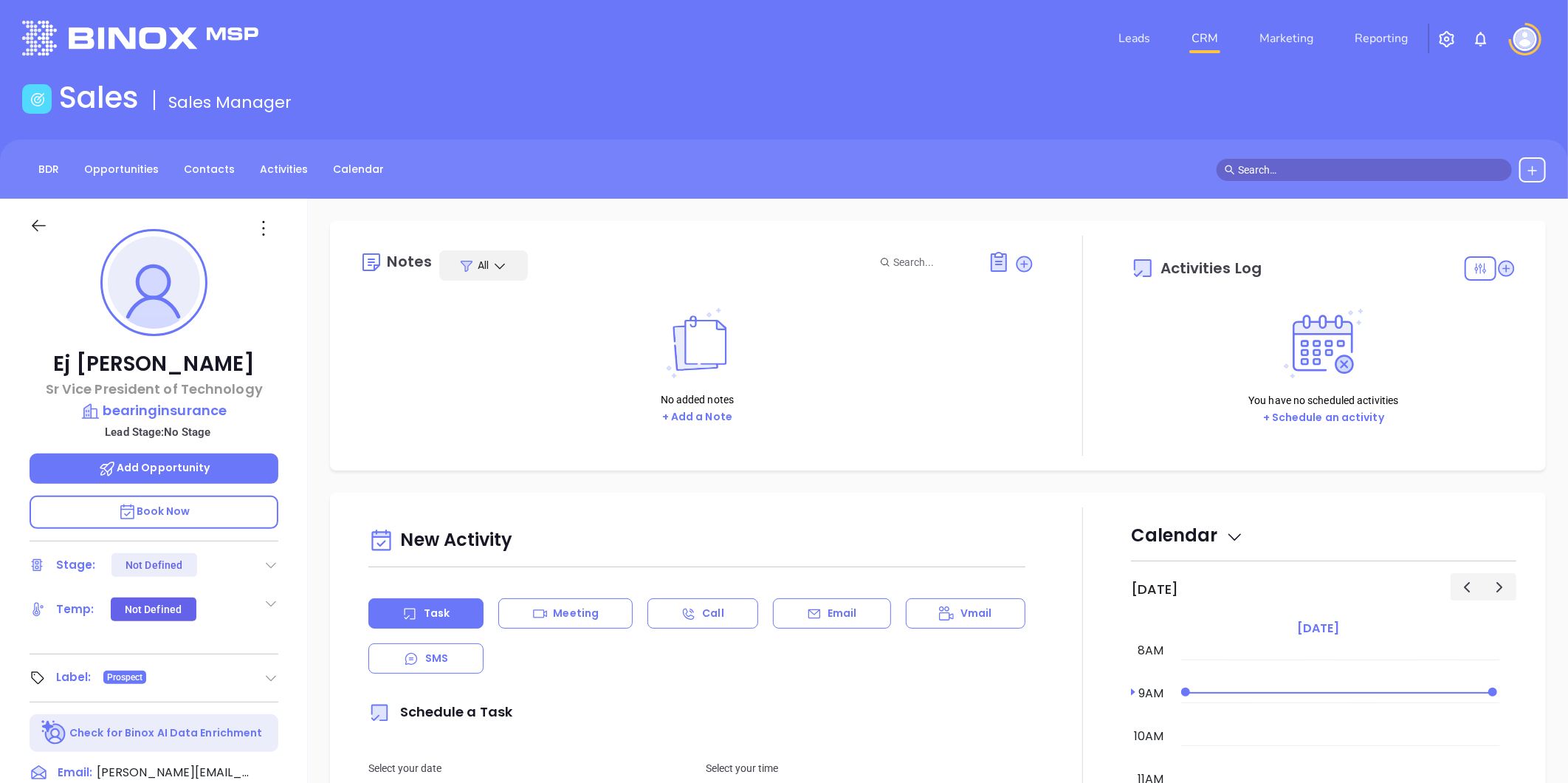
scroll to position [0, 0]
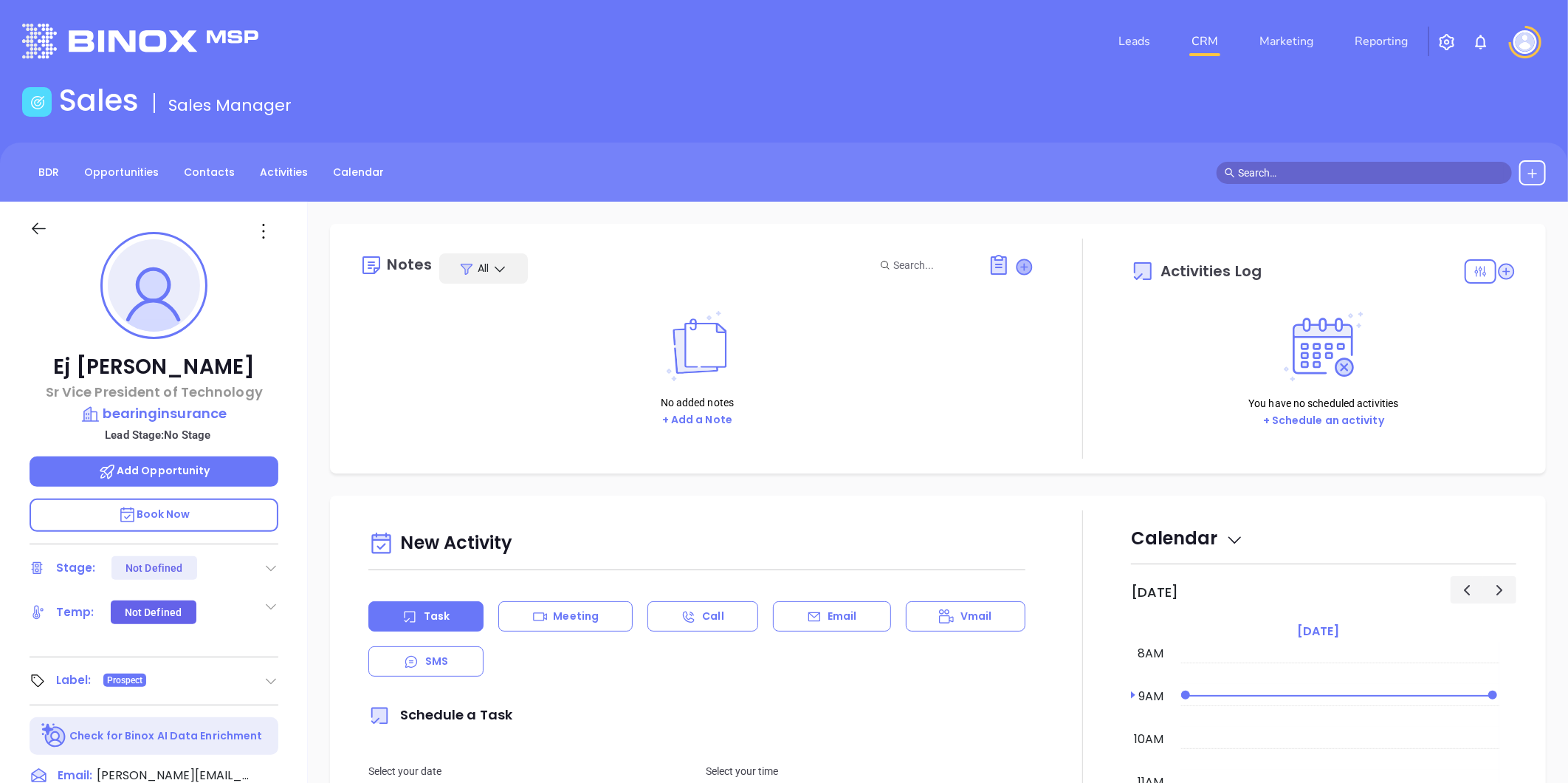
click at [1018, 269] on icon at bounding box center [1024, 266] width 15 height 15
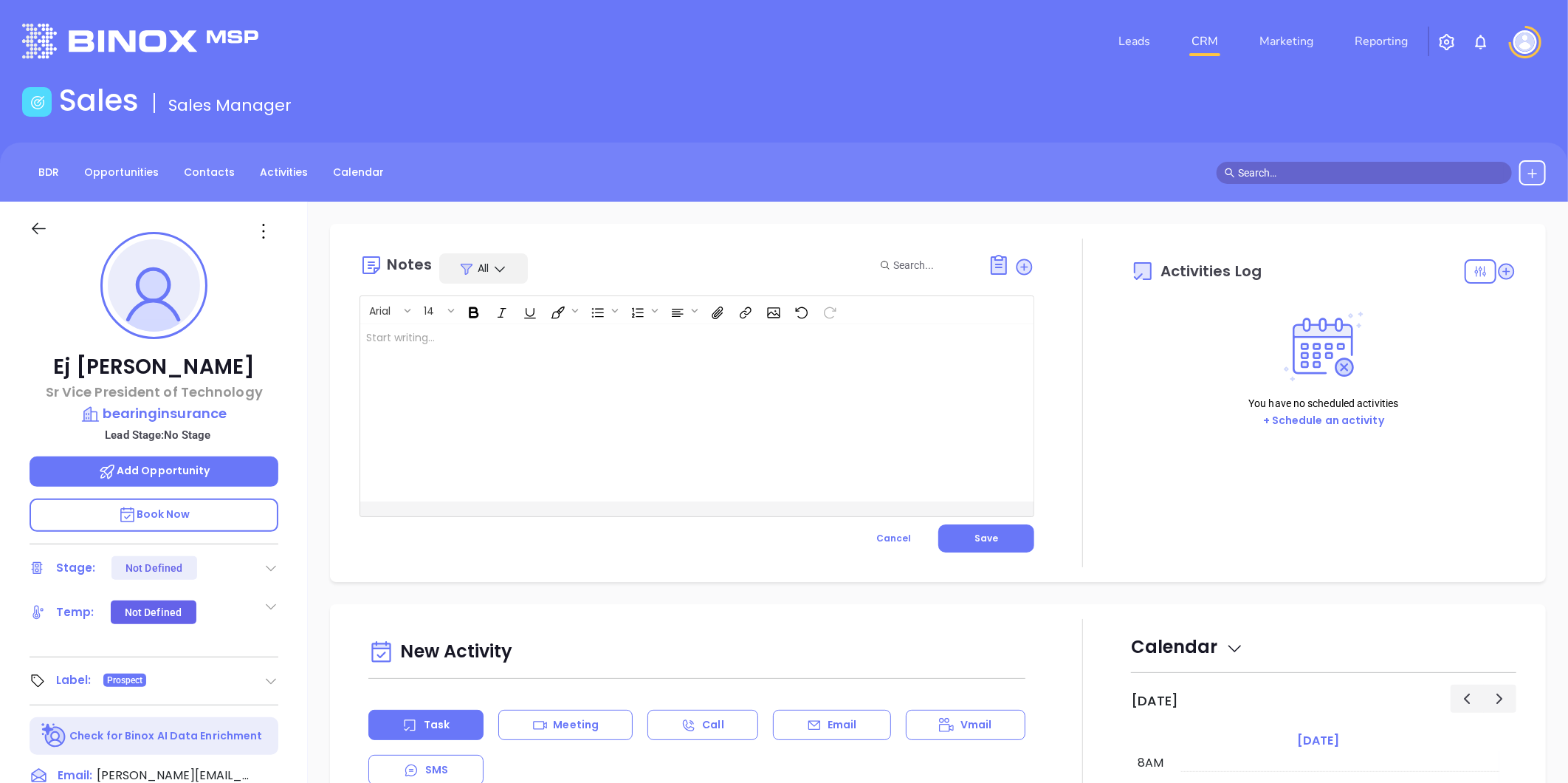
click at [519, 354] on div at bounding box center [673, 413] width 626 height 178
drag, startPoint x: 964, startPoint y: 534, endPoint x: 1018, endPoint y: 551, distance: 56.6
click at [964, 533] on button "Save" at bounding box center [986, 538] width 96 height 28
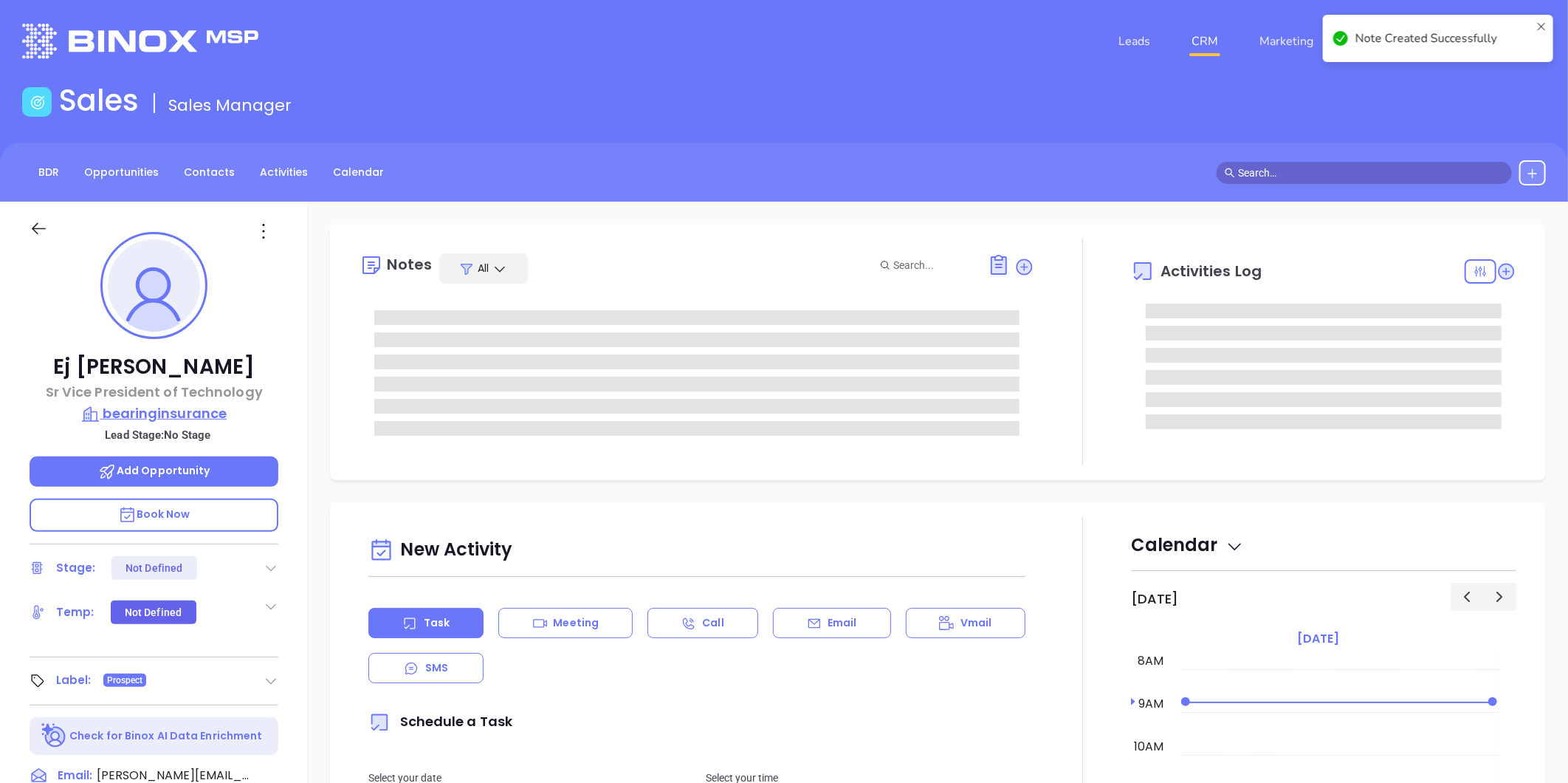
click at [193, 409] on p "bearinginsurance" at bounding box center [153, 413] width 249 height 20
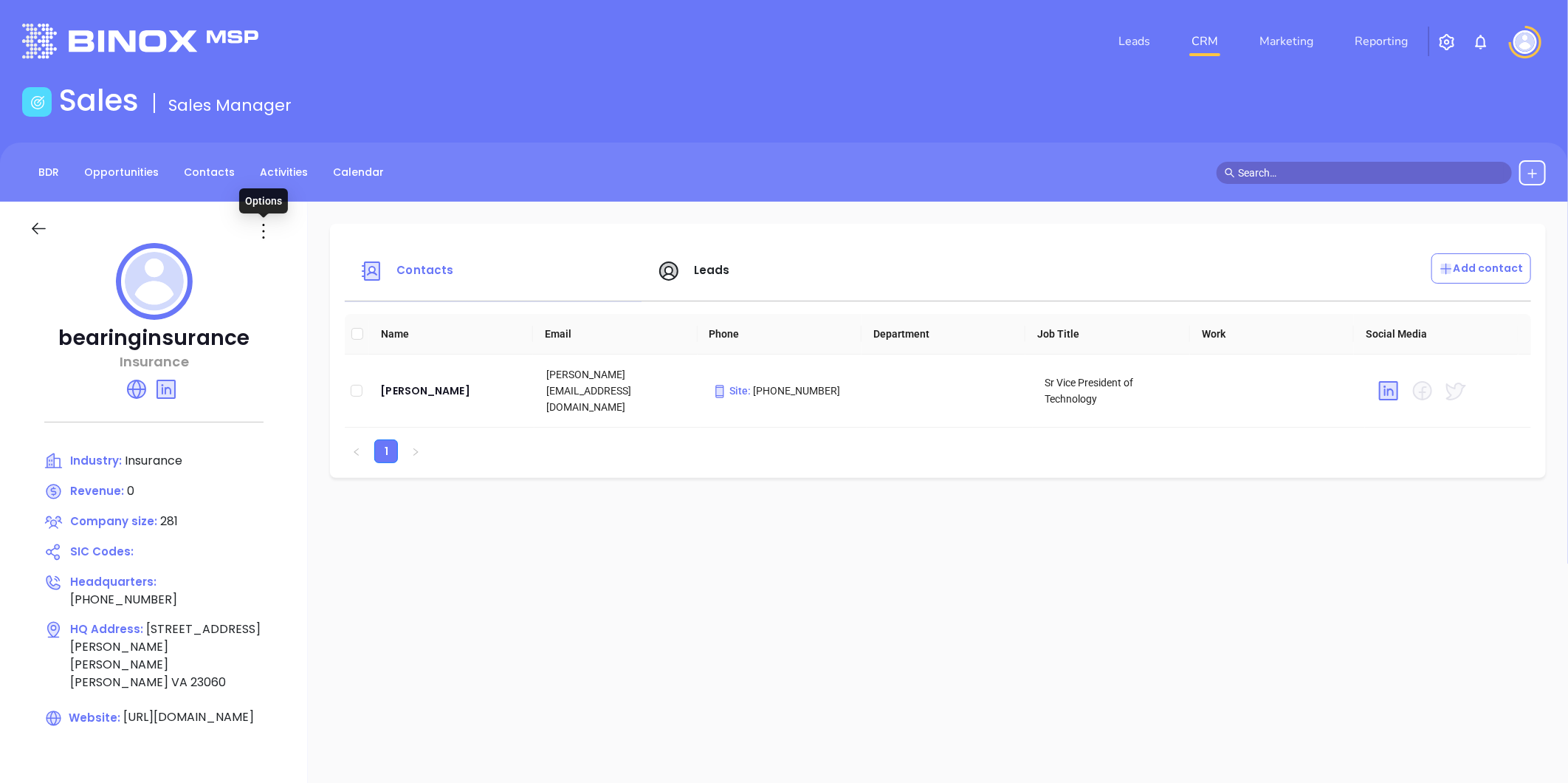
click at [259, 234] on icon at bounding box center [263, 231] width 23 height 23
click at [283, 260] on div "Edit" at bounding box center [330, 259] width 134 height 17
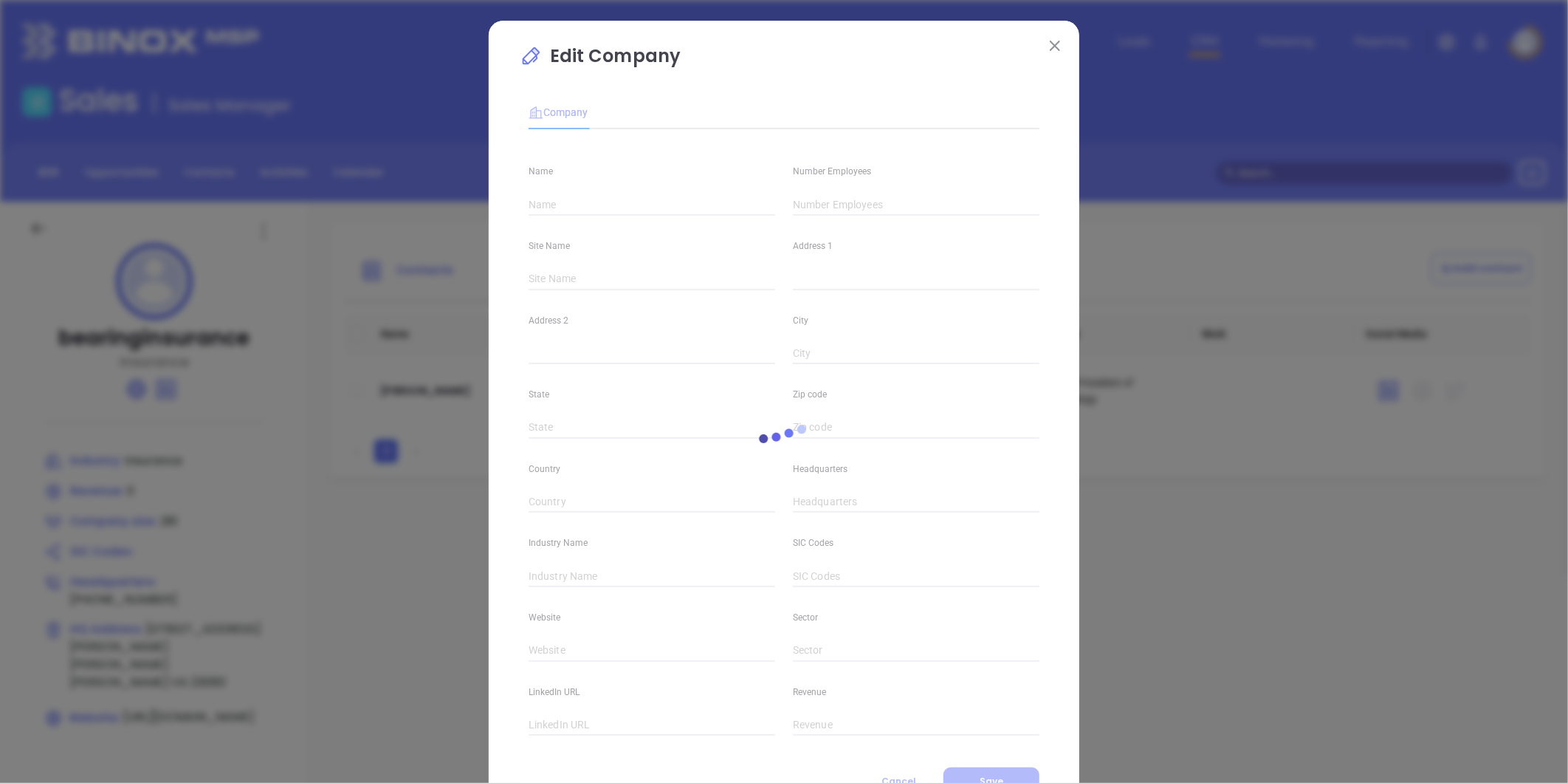
type input "bearinginsurance"
type input "281"
type input "4490 Cox Road"
type input "Glen Allen"
type input "VA"
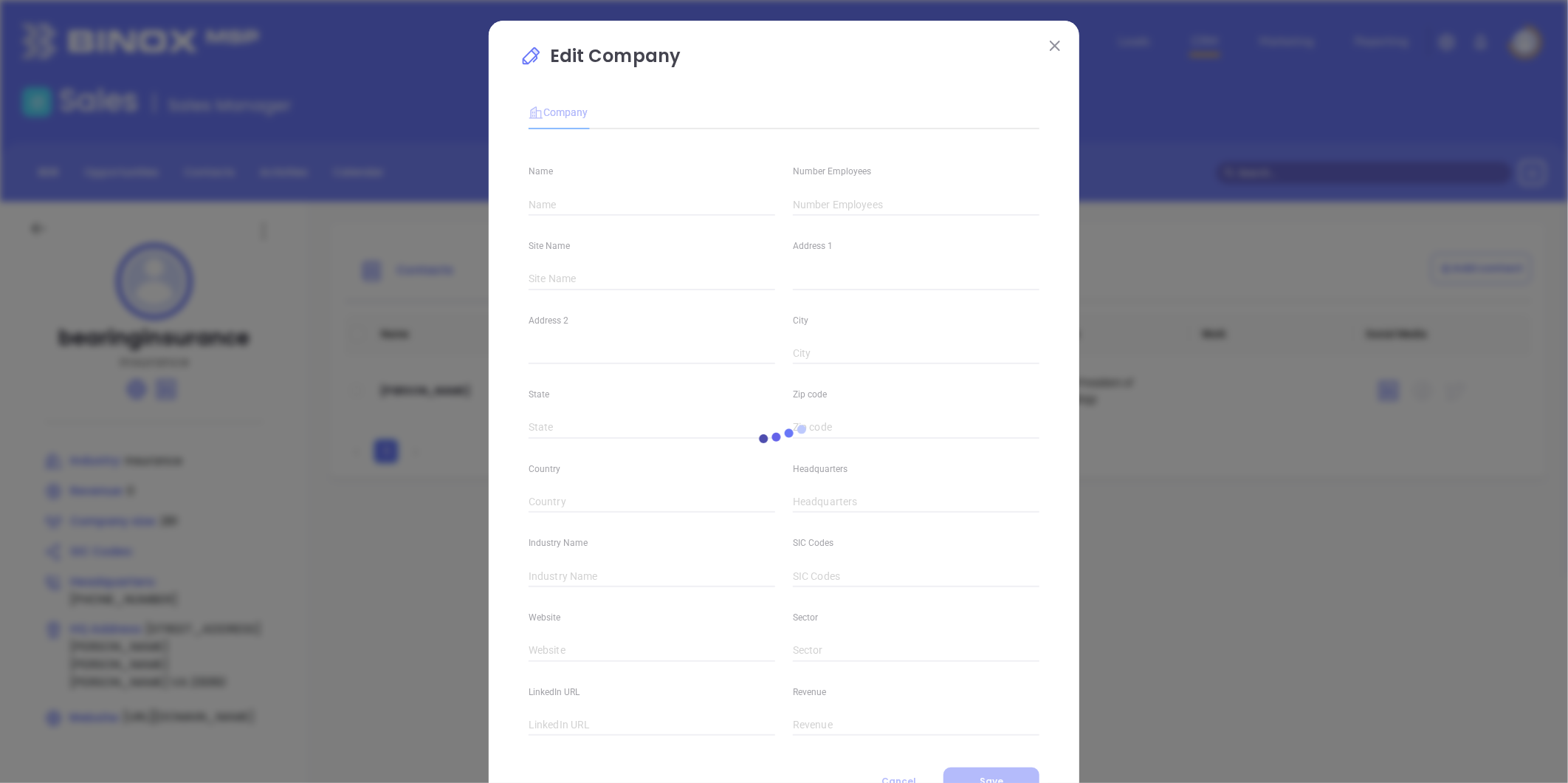
type input "23060"
type input "(800) 541-1419"
type input "Insurance"
type input "https://www.bearinginsurance.com/"
type input "https://www.linkedin.com/company/bearing-insurance/"
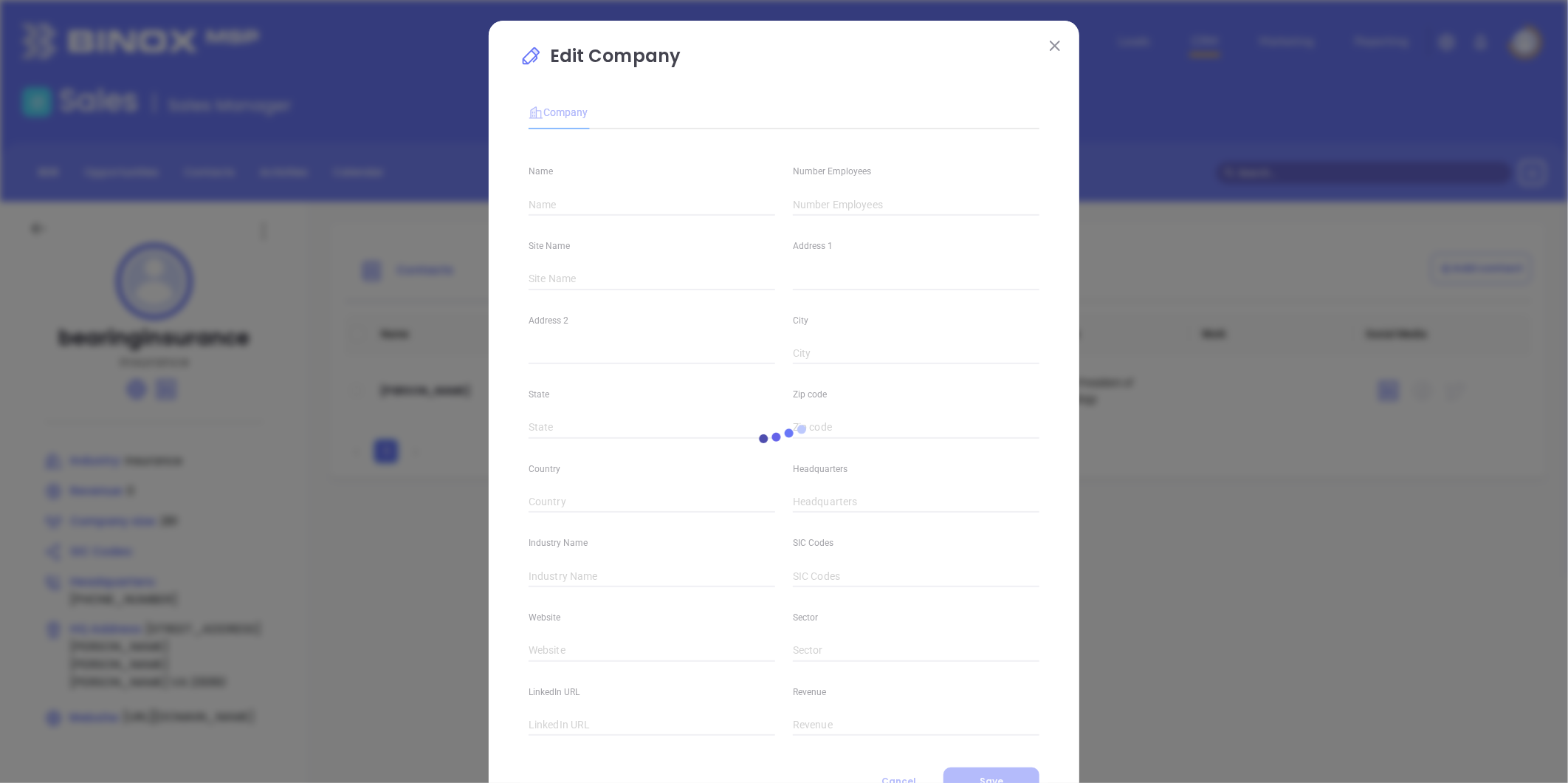
type input "0"
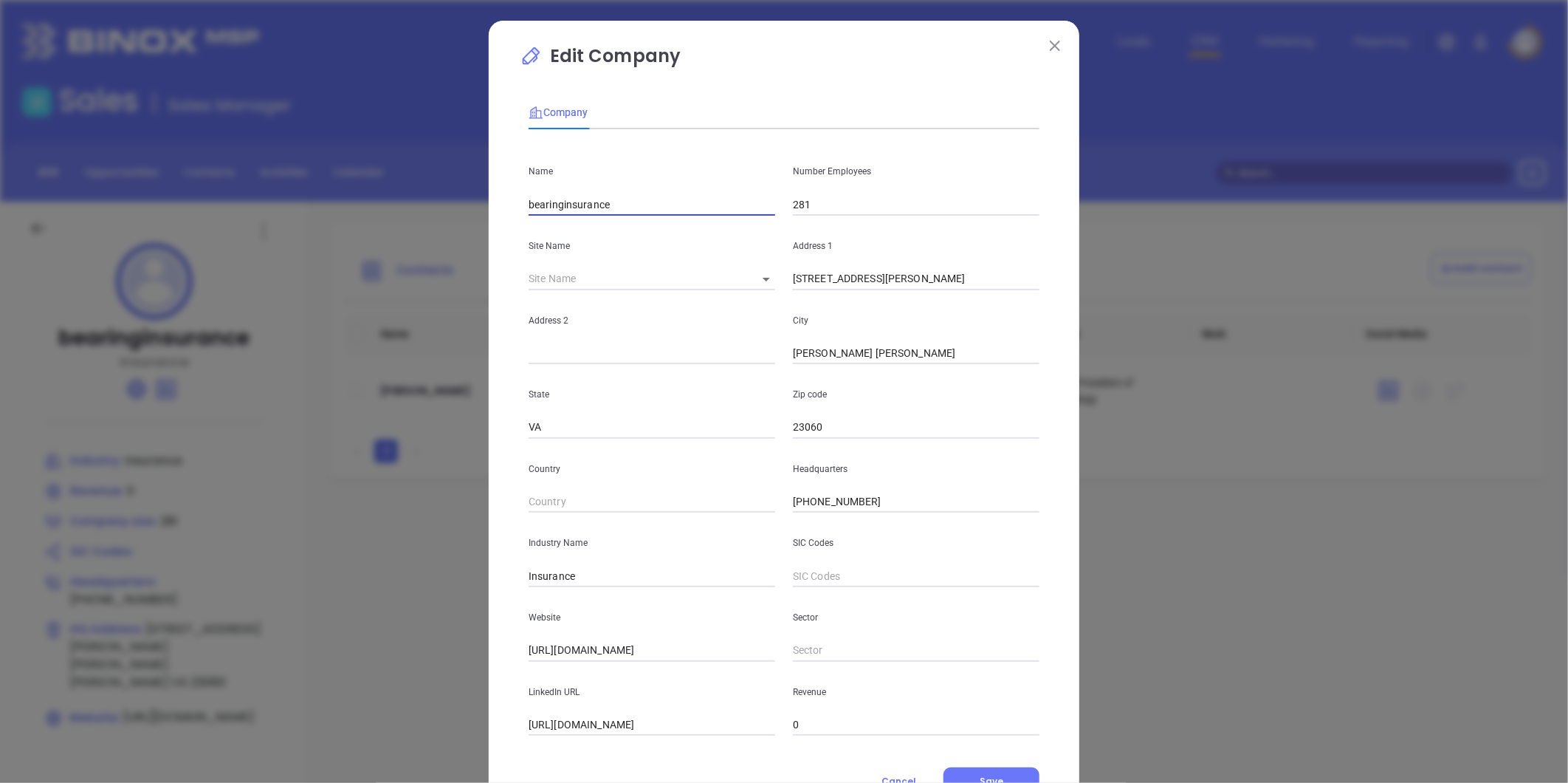
drag, startPoint x: 617, startPoint y: 208, endPoint x: 445, endPoint y: 218, distance: 172.3
click at [442, 218] on div "Edit Company Company Name bearinginsurance Number Employees 281 Site Name ​ 126…" at bounding box center [784, 392] width 1568 height 783
paste input "Bearing I"
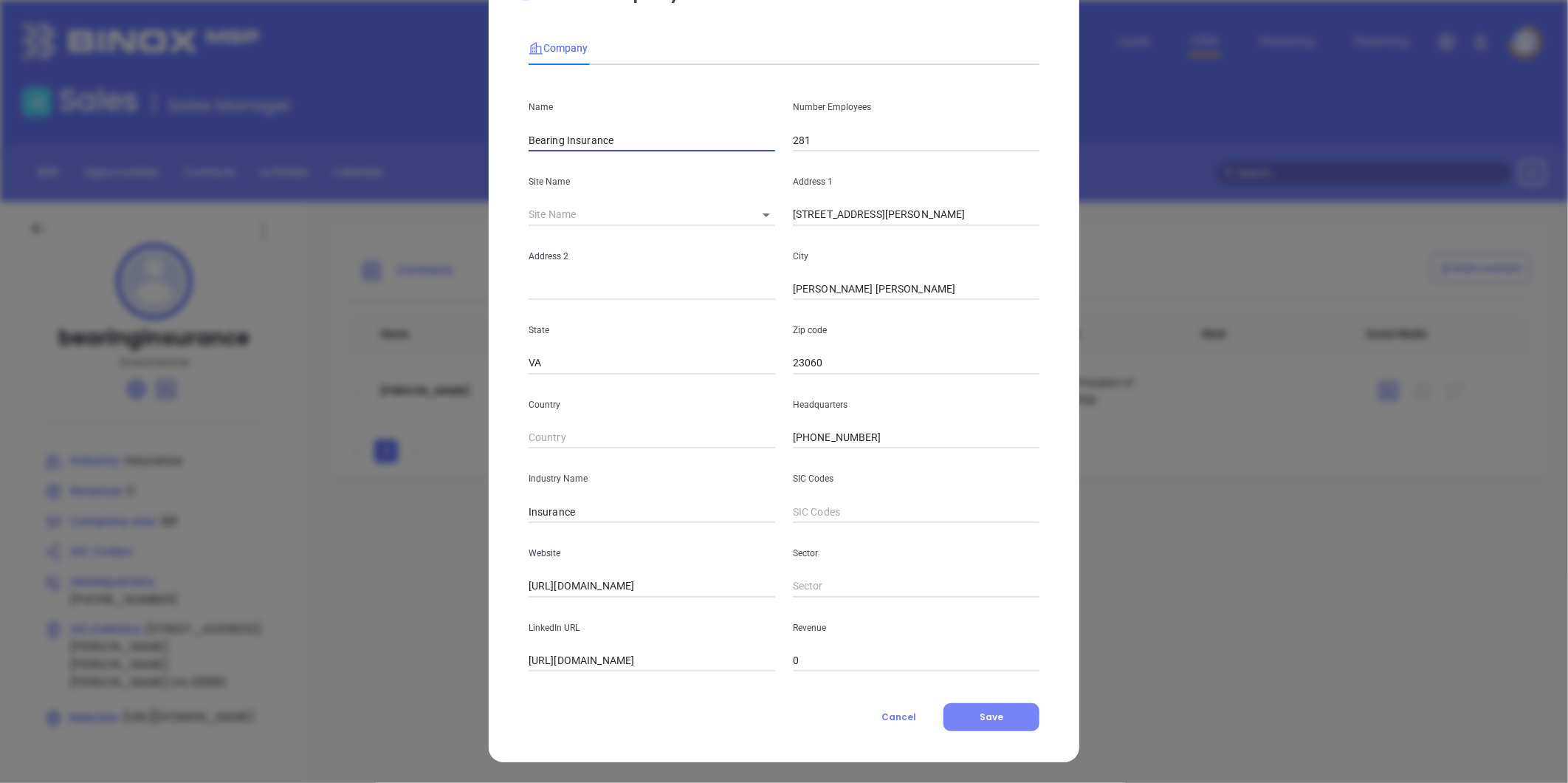
type input "Bearing Insurance"
click at [979, 709] on button "Save" at bounding box center [991, 717] width 96 height 28
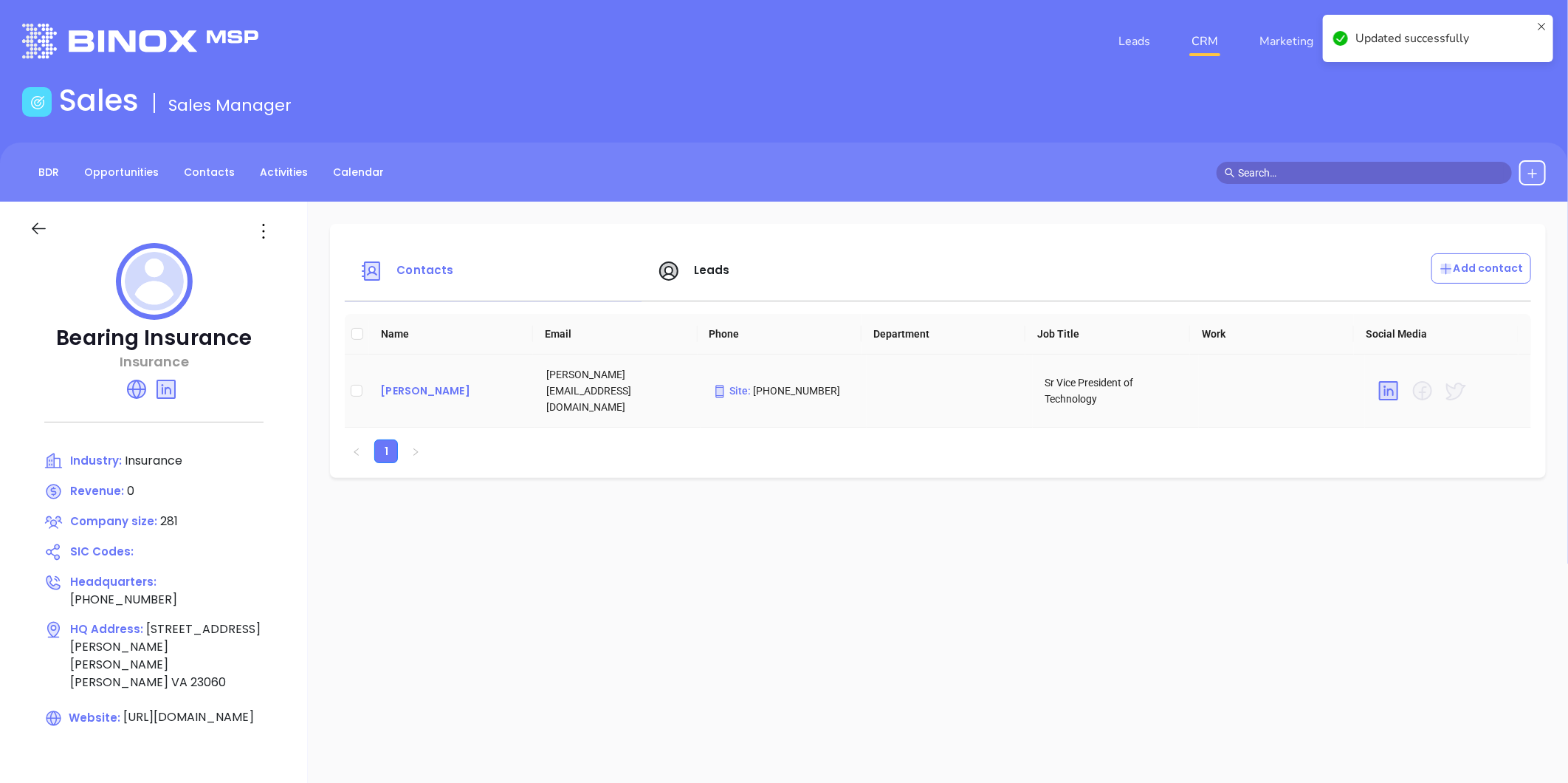
click at [409, 382] on div "Ej Fogarty" at bounding box center [451, 391] width 143 height 17
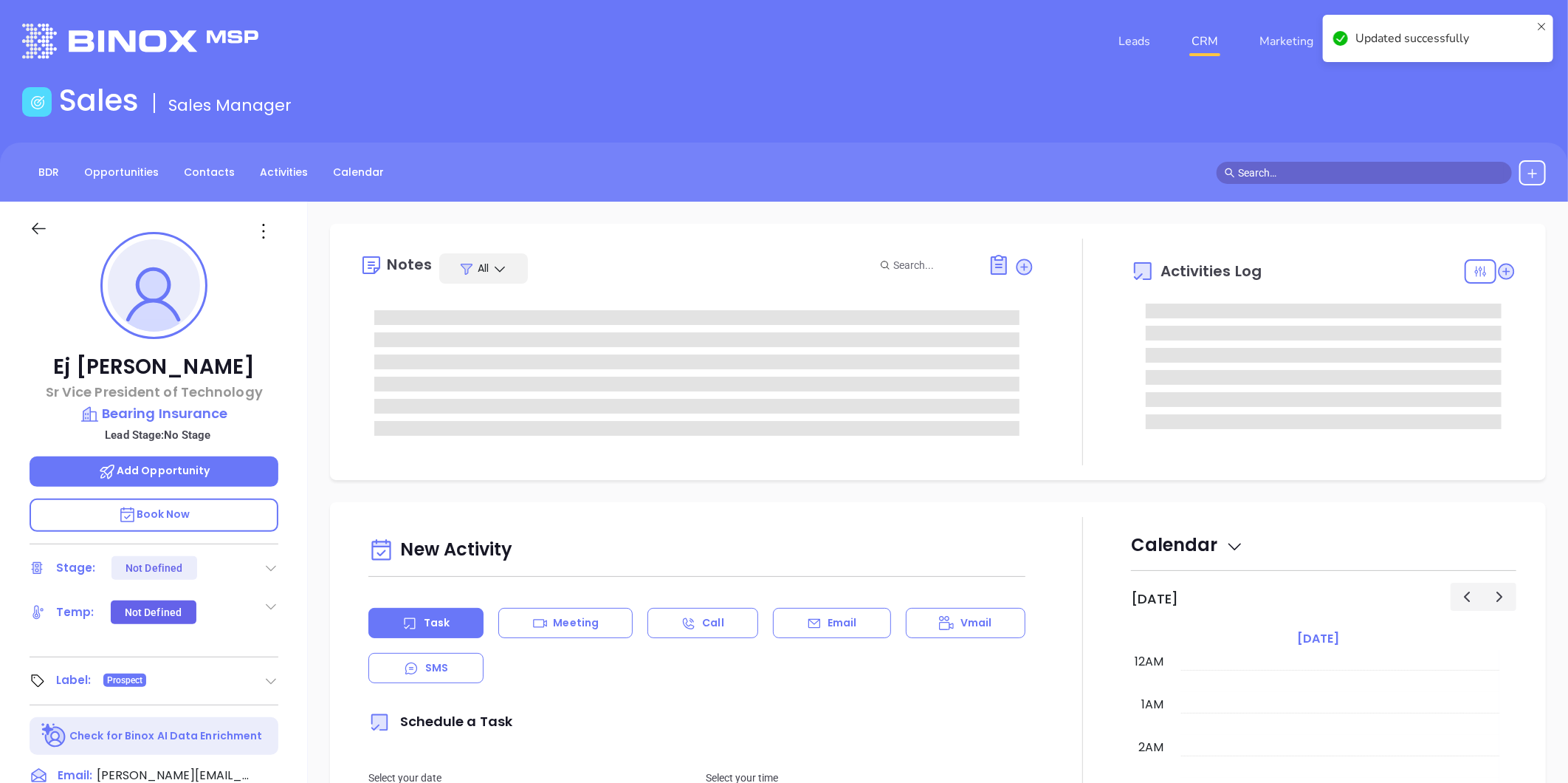
scroll to position [344, 0]
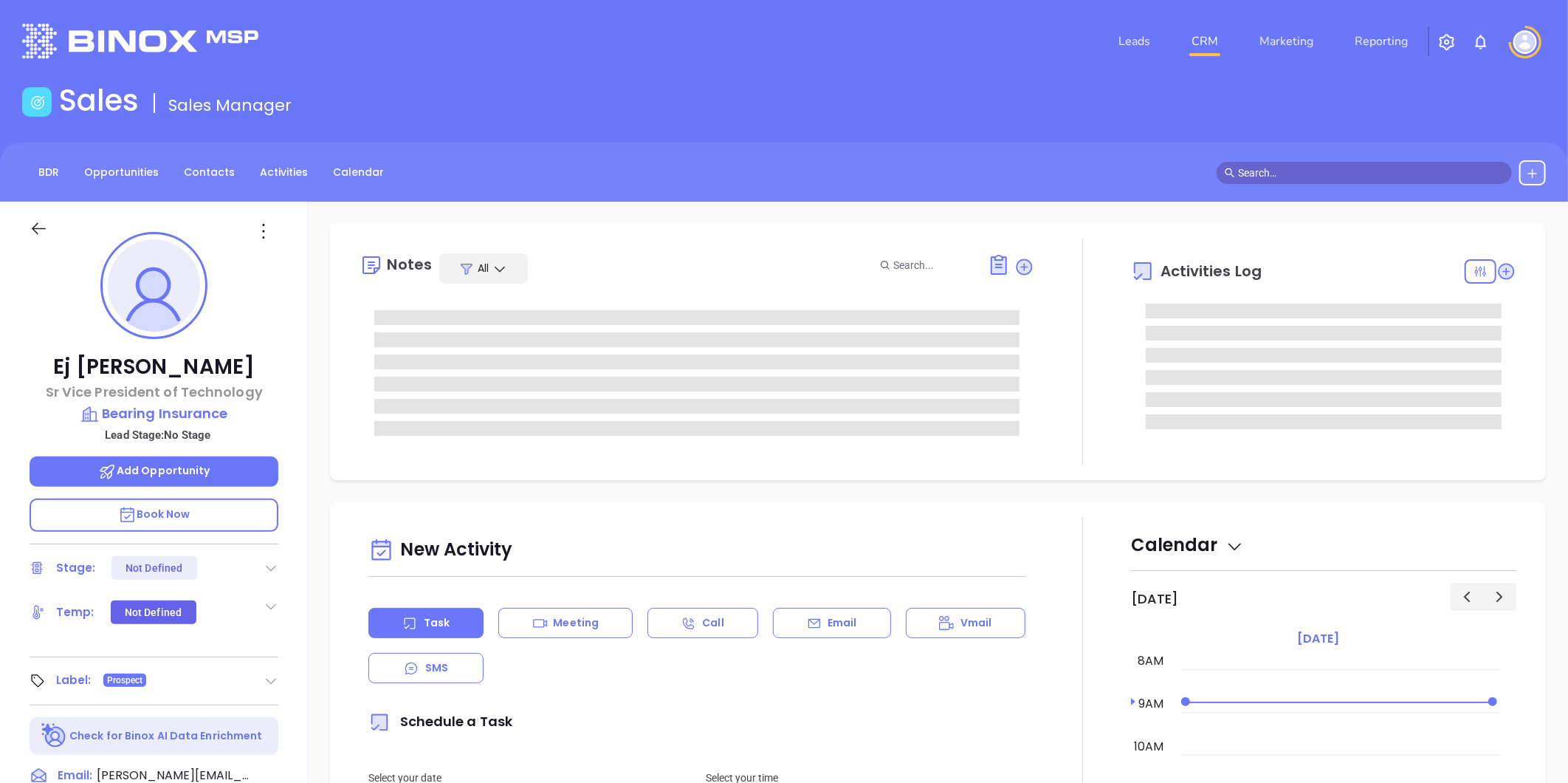
type input "[PERSON_NAME]"
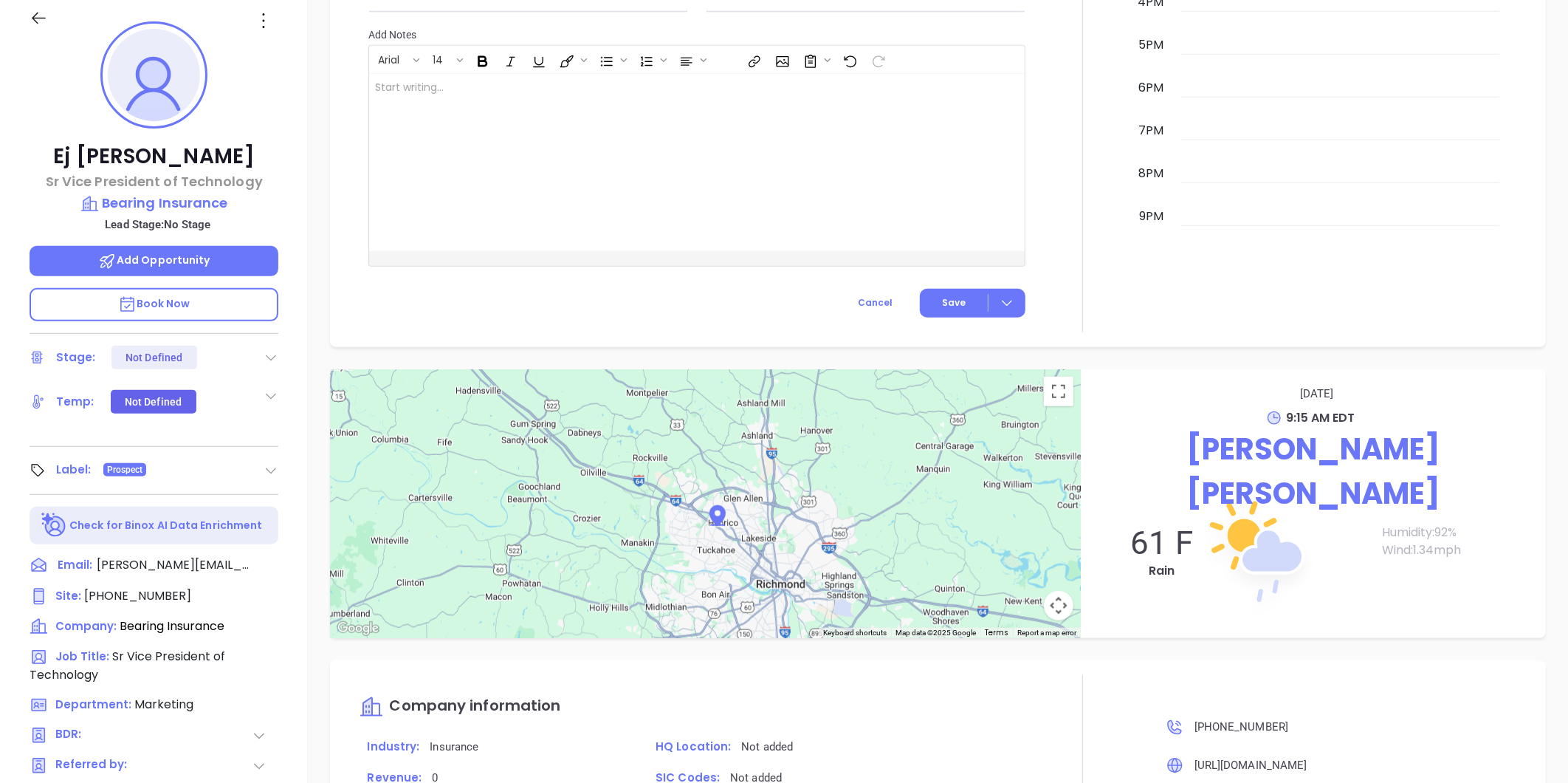
scroll to position [0, 0]
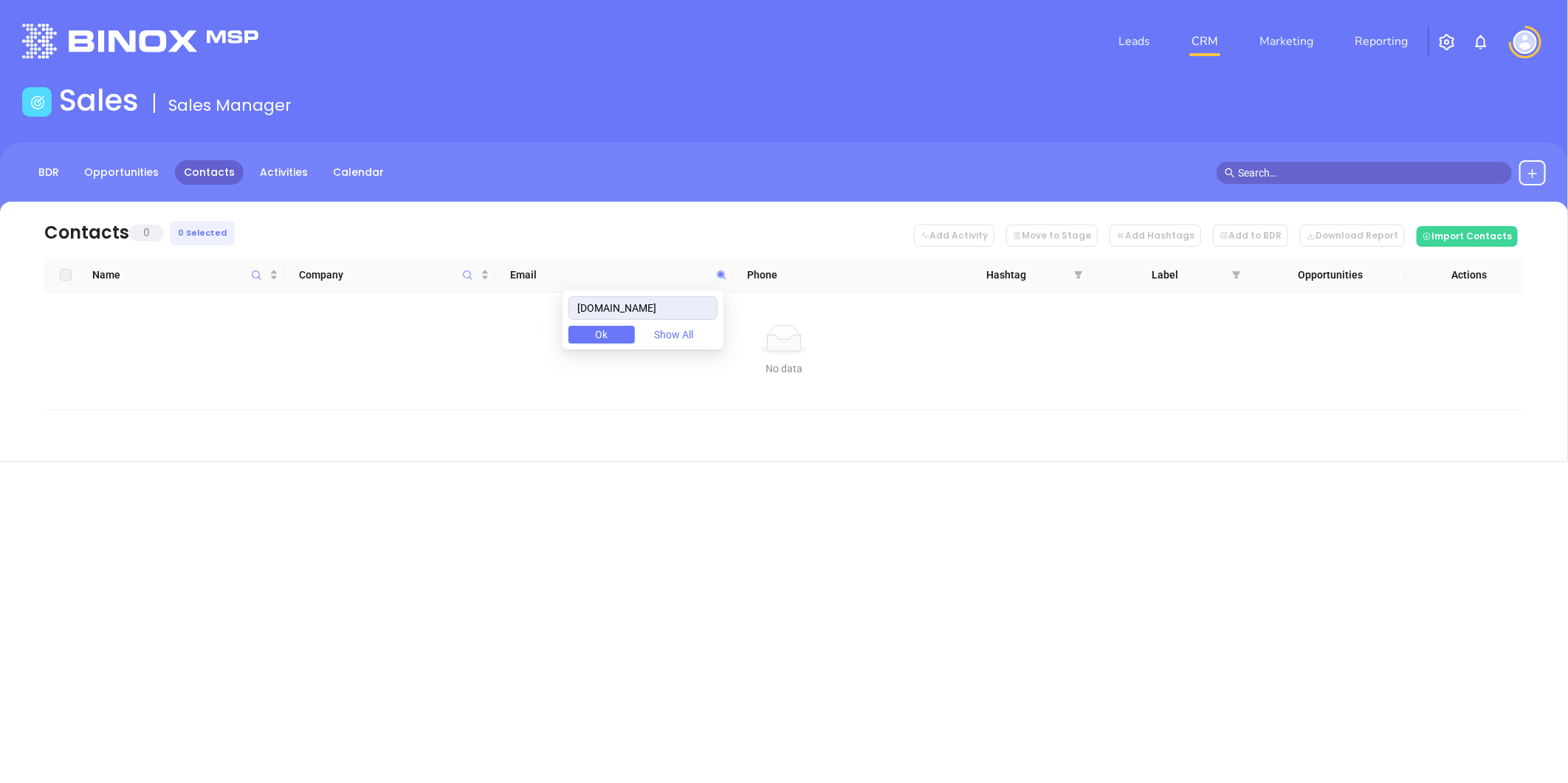
drag, startPoint x: 667, startPoint y: 310, endPoint x: 527, endPoint y: 318, distance: 140.2
click at [527, 318] on body "Leads CRM Marketing Reporting Financial Leads Leads Sales Sales Manager BDR Opp…" at bounding box center [784, 392] width 1568 height 783
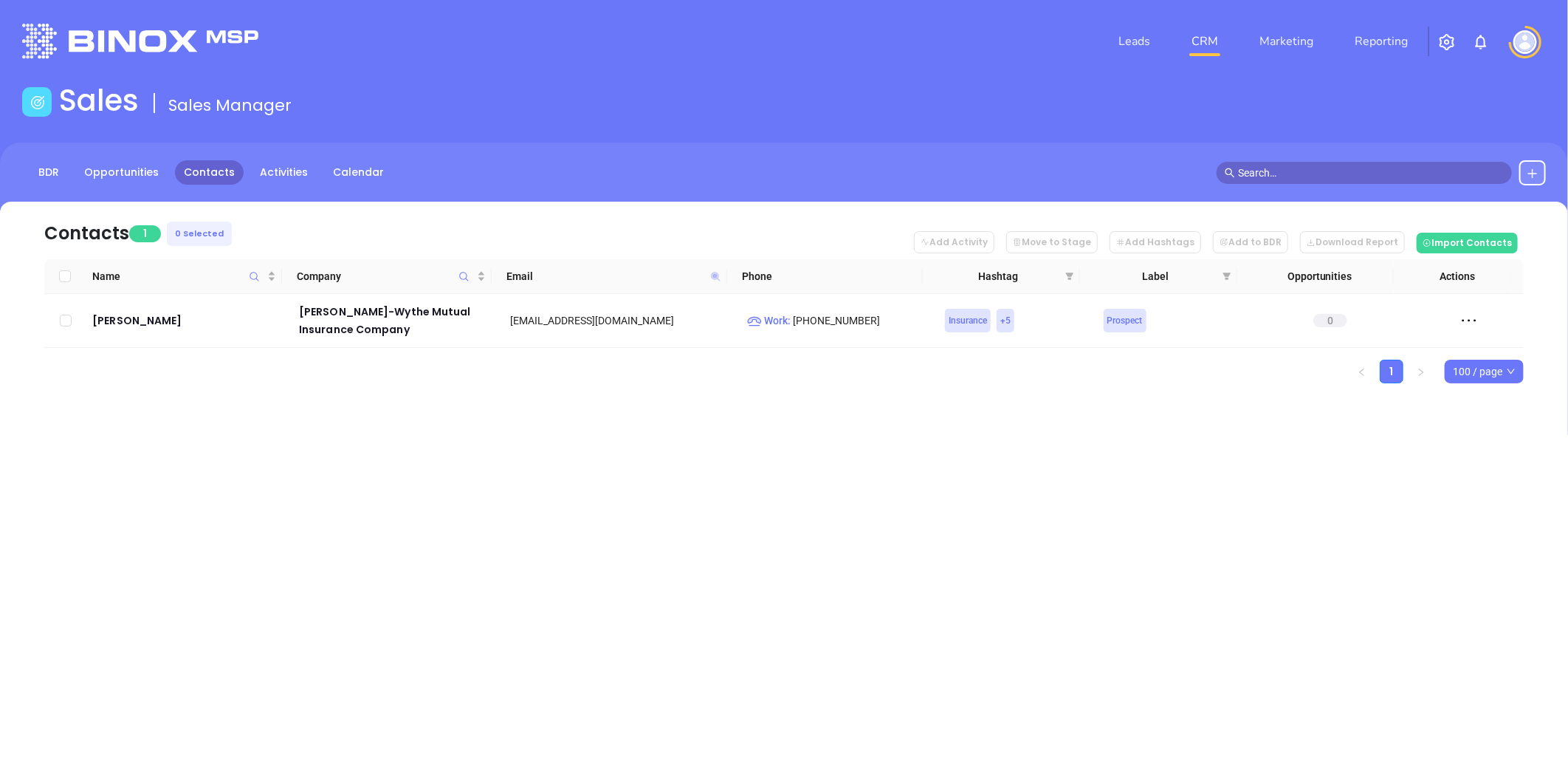
click at [718, 276] on icon at bounding box center [715, 276] width 9 height 9
paste input "swvainsurance"
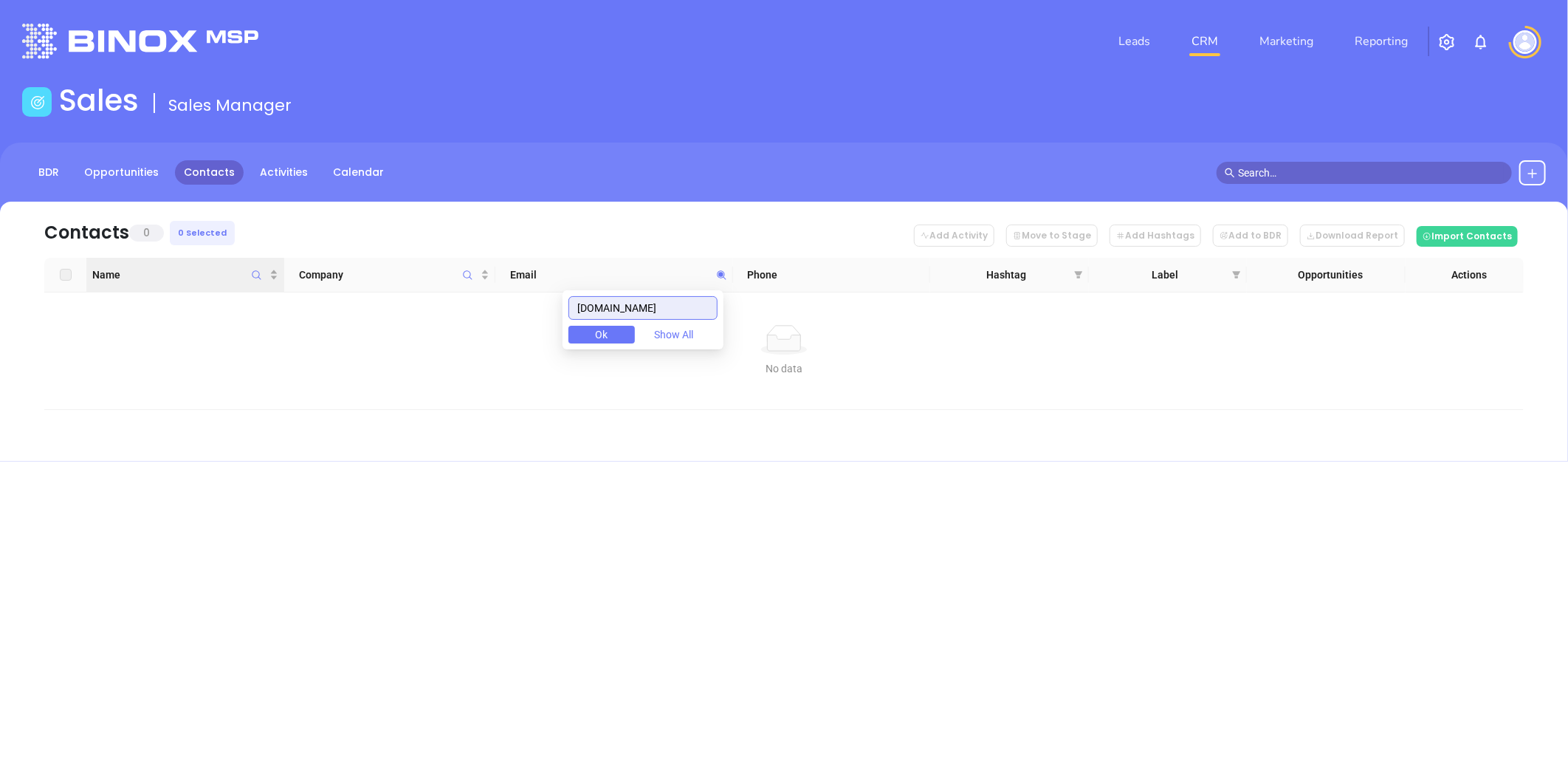
drag, startPoint x: 295, startPoint y: 278, endPoint x: 258, endPoint y: 282, distance: 37.2
click at [254, 281] on body "Leads CRM Marketing Reporting Financial Leads Leads Sales Sales Manager BDR Opp…" at bounding box center [784, 392] width 1568 height 783
paste input "hechtinsuranceadvisors"
click at [655, 307] on input "hechtinsuranceadvisors.com" at bounding box center [644, 308] width 150 height 23
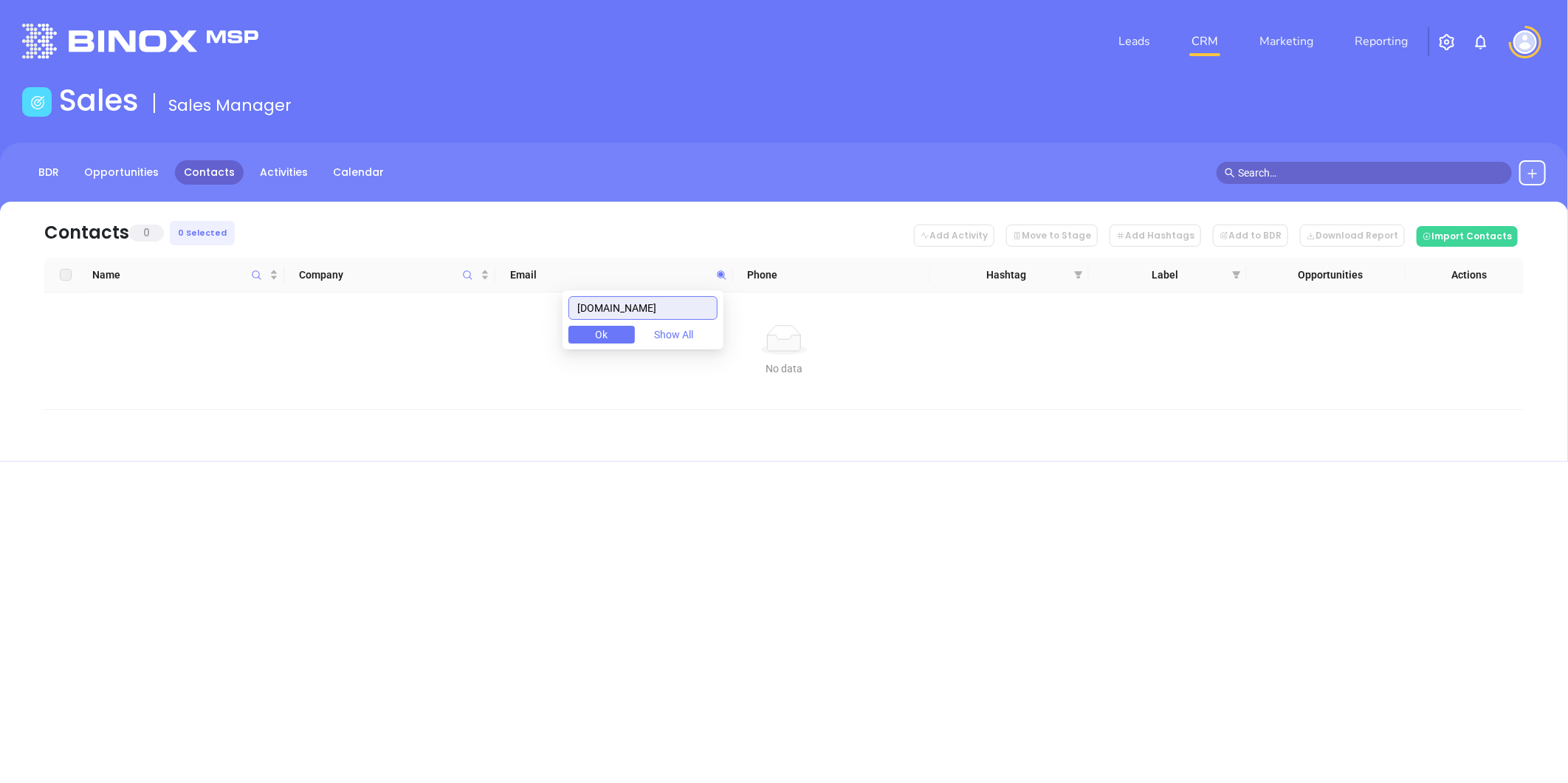
click at [655, 307] on input "hechtinsuranceadvisors.com" at bounding box center [644, 308] width 150 height 23
paste input "sadtleragency"
drag, startPoint x: 689, startPoint y: 313, endPoint x: 624, endPoint y: 284, distance: 71.2
click at [436, 287] on body "Leads CRM Marketing Reporting Financial Leads Leads Sales Sales Manager BDR Opp…" at bounding box center [784, 392] width 1568 height 783
paste input "huffmanins"
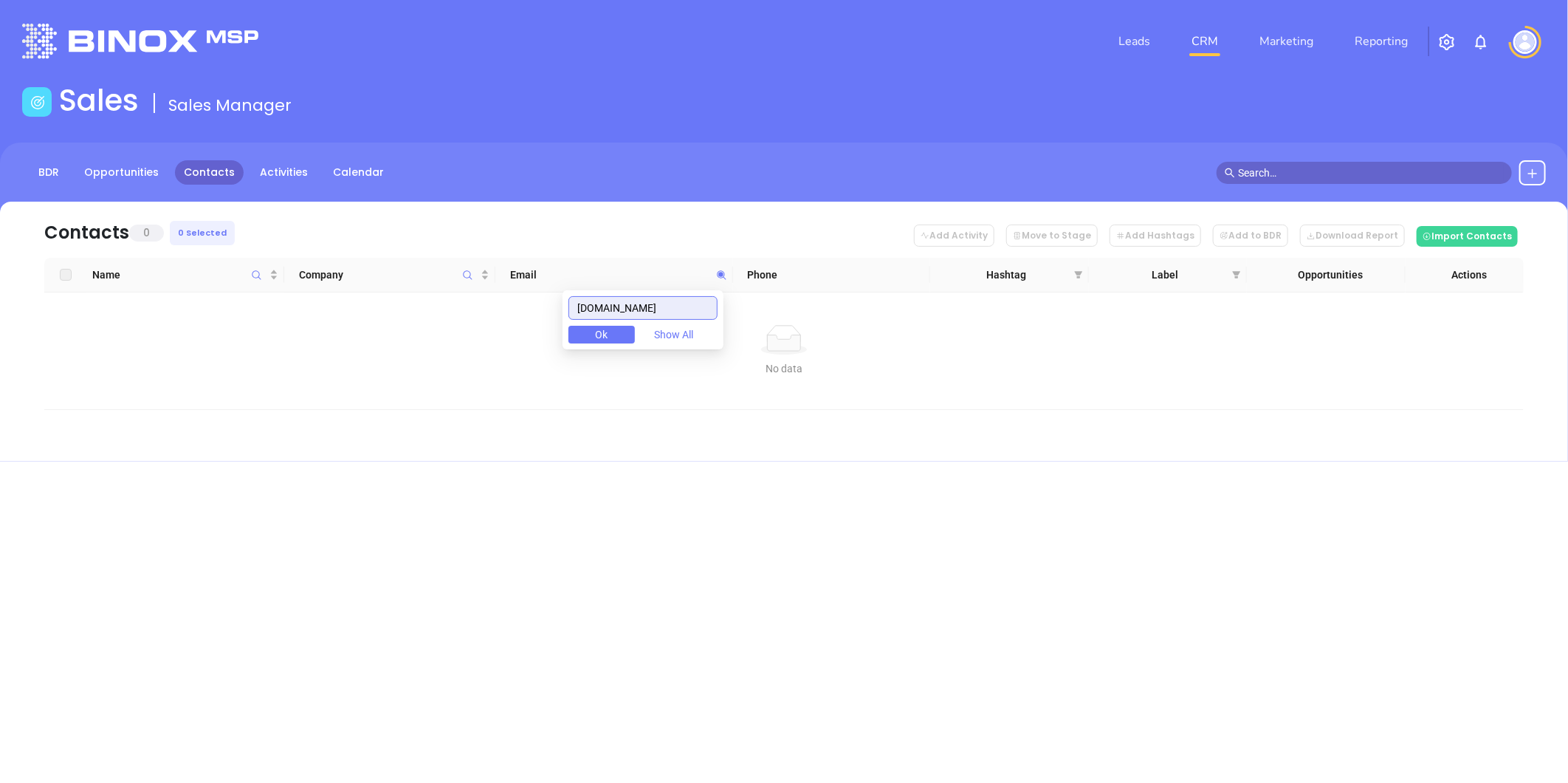
drag, startPoint x: 680, startPoint y: 304, endPoint x: 371, endPoint y: 308, distance: 309.0
click at [371, 308] on body "Leads CRM Marketing Reporting Financial Leads Leads Sales Sales Manager BDR Opp…" at bounding box center [784, 392] width 1568 height 783
paste input "eliteinsurancealliance"
click at [674, 306] on input "eliteinsurancealliance.com" at bounding box center [644, 308] width 150 height 23
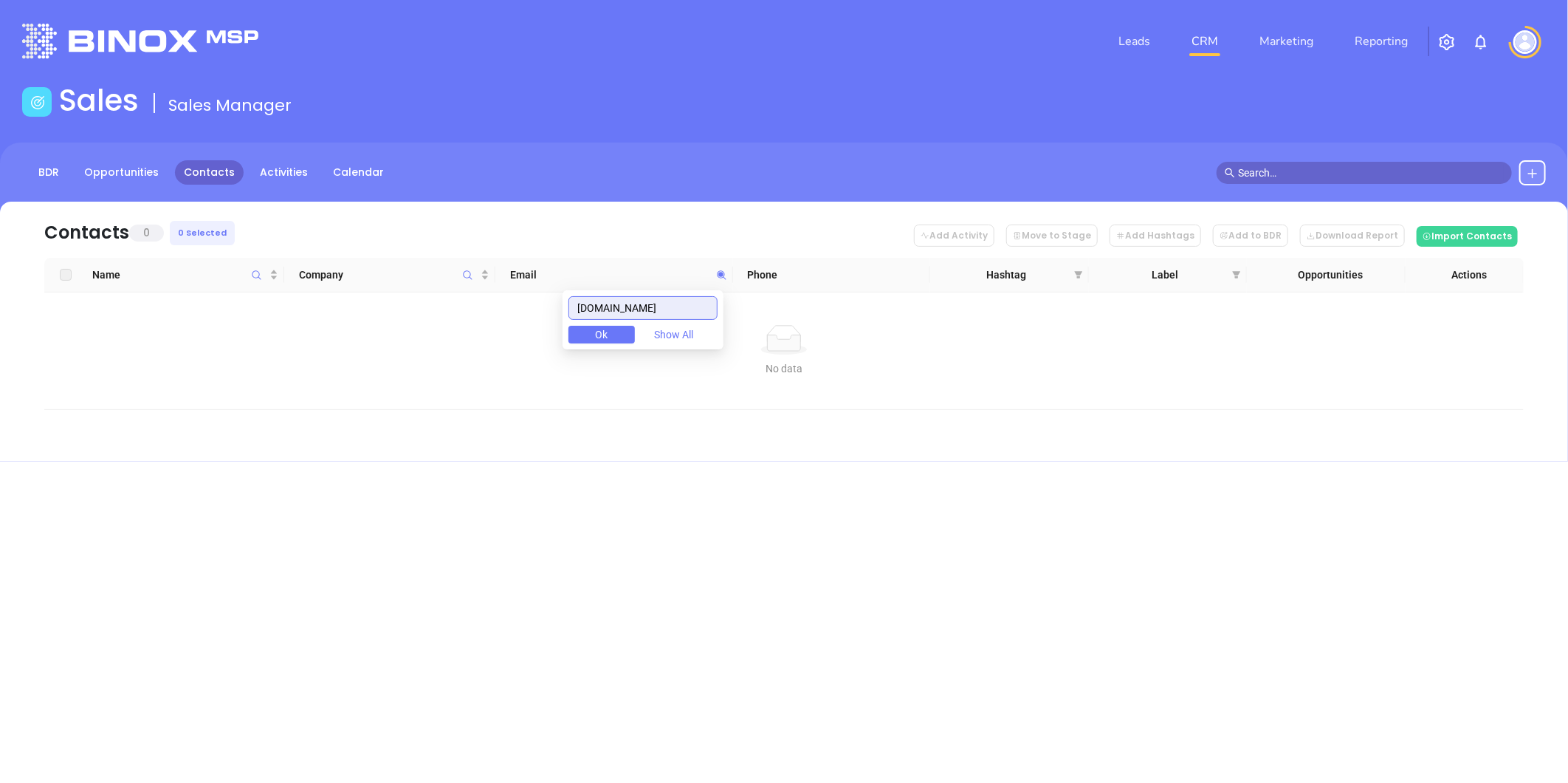
click at [674, 306] on input "eliteinsurancealliance.com" at bounding box center [644, 308] width 150 height 23
paste input "insurancestrategiesva"
click at [667, 308] on input "insurancestrategiesva.com" at bounding box center [644, 308] width 150 height 23
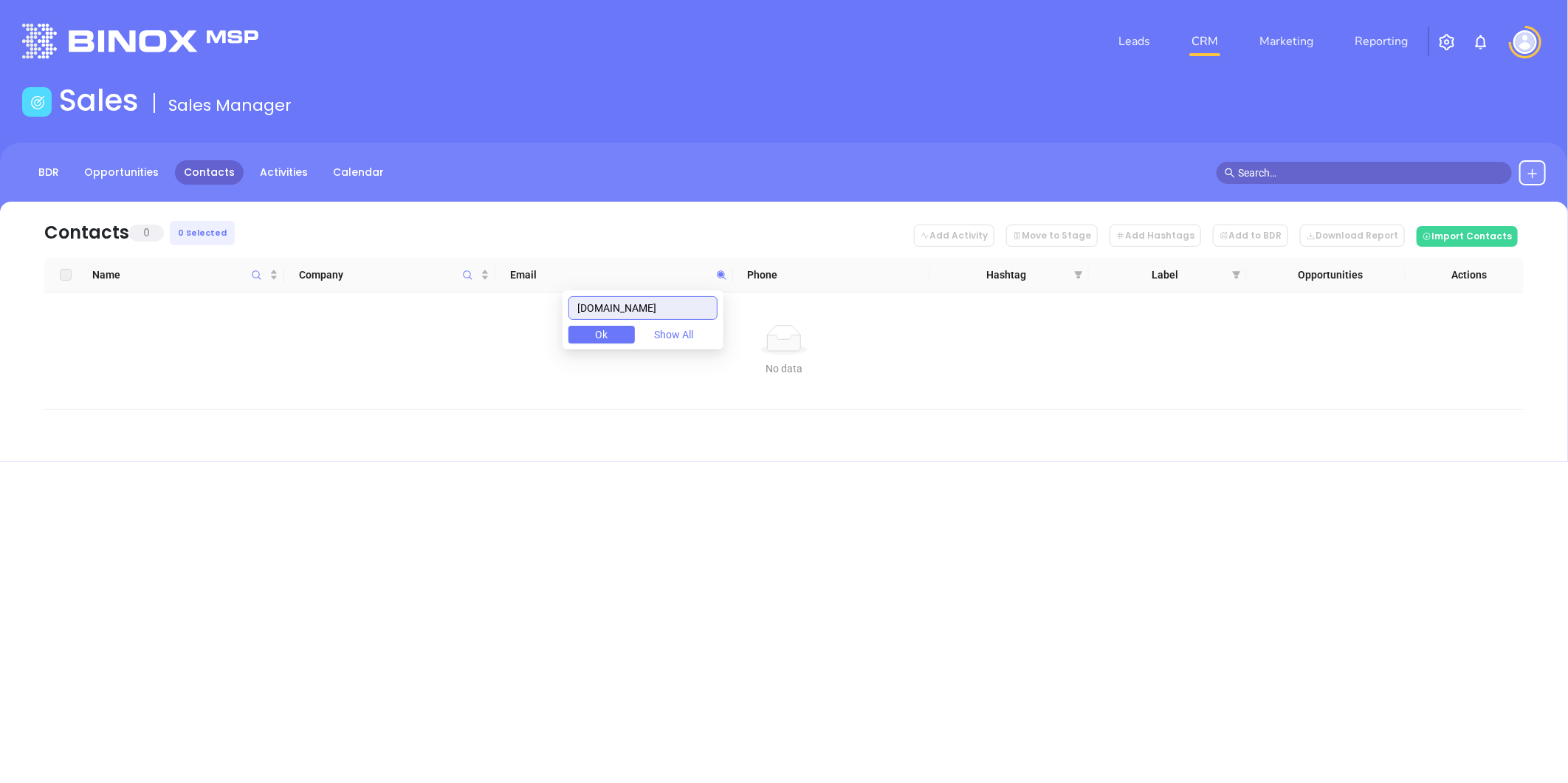
click at [658, 304] on input "insurancestrategiesva.com" at bounding box center [644, 308] width 150 height 23
paste input "resolveinsurancegroup"
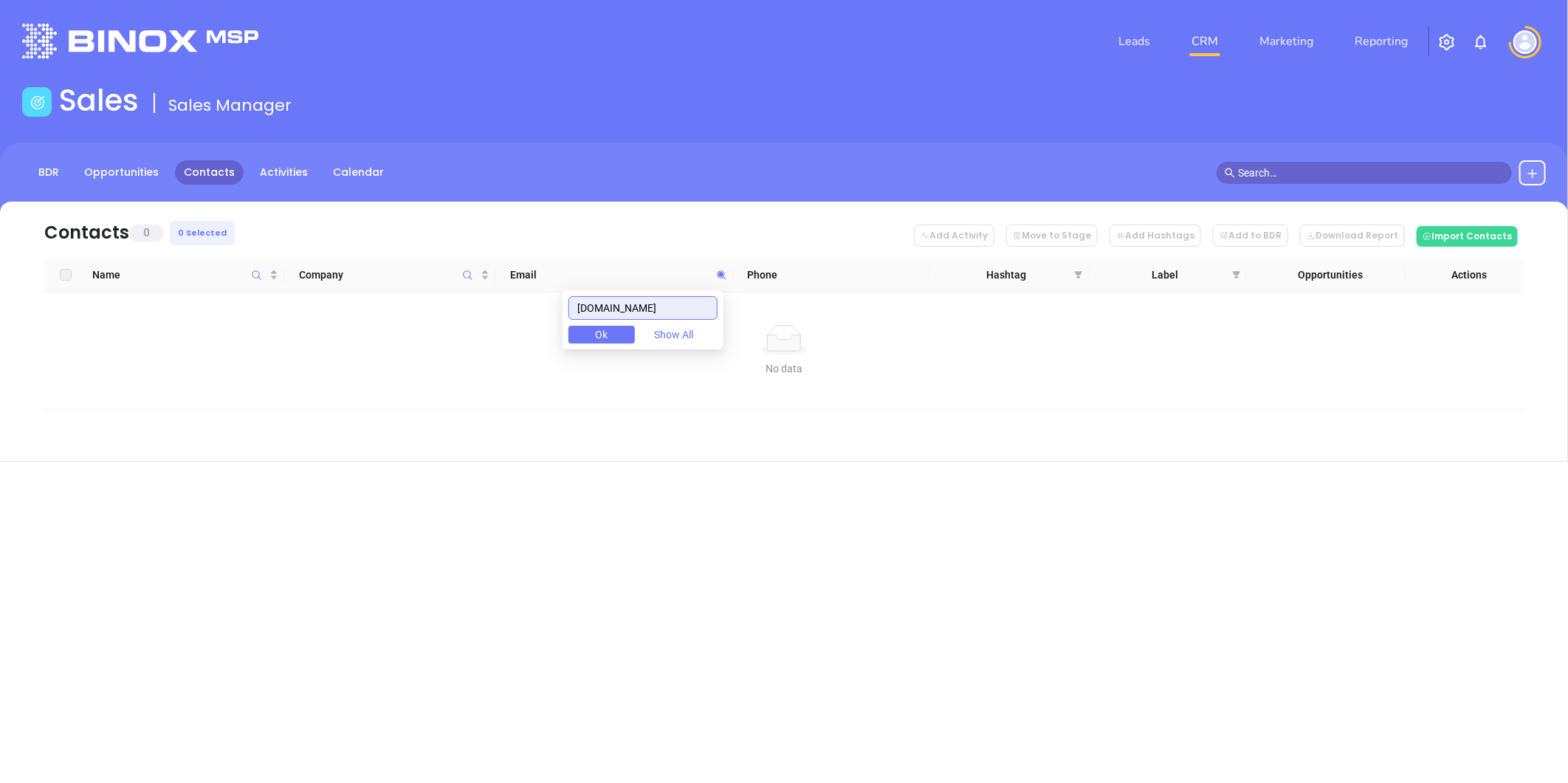
click at [580, 308] on input "resolveinsurancegroup.com" at bounding box center [644, 308] width 150 height 23
drag, startPoint x: 587, startPoint y: 310, endPoint x: 735, endPoint y: 294, distance: 148.9
click at [589, 310] on input "resolveinsurancegroup.com" at bounding box center [644, 308] width 150 height 23
click at [685, 304] on input "resolveinsurancegroup.com" at bounding box center [644, 308] width 150 height 23
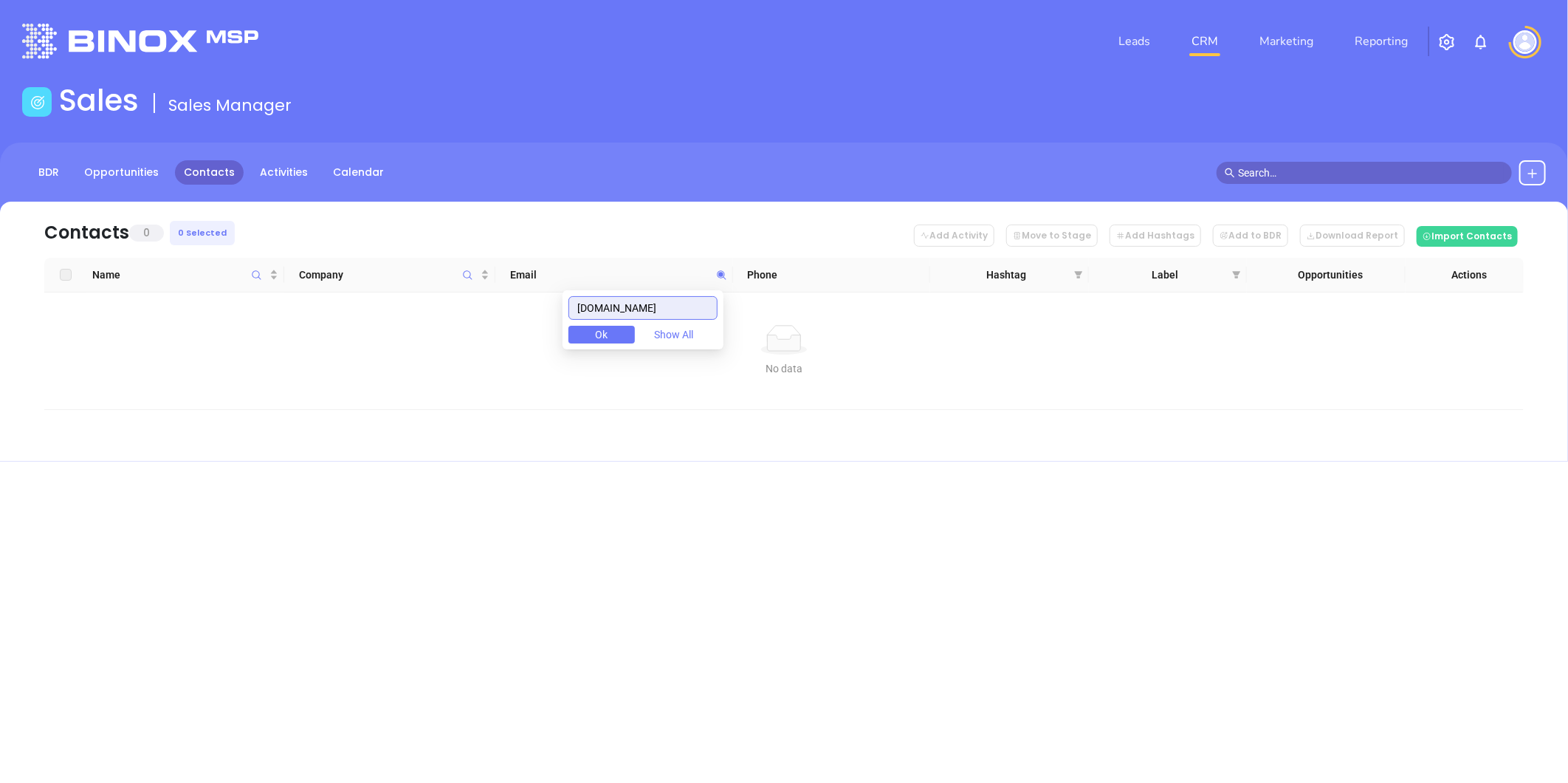
click at [685, 303] on input "resolveinsurancegroup.com" at bounding box center [644, 308] width 150 height 23
click at [661, 311] on input "resolveinsurancegroup.com" at bounding box center [644, 308] width 150 height 23
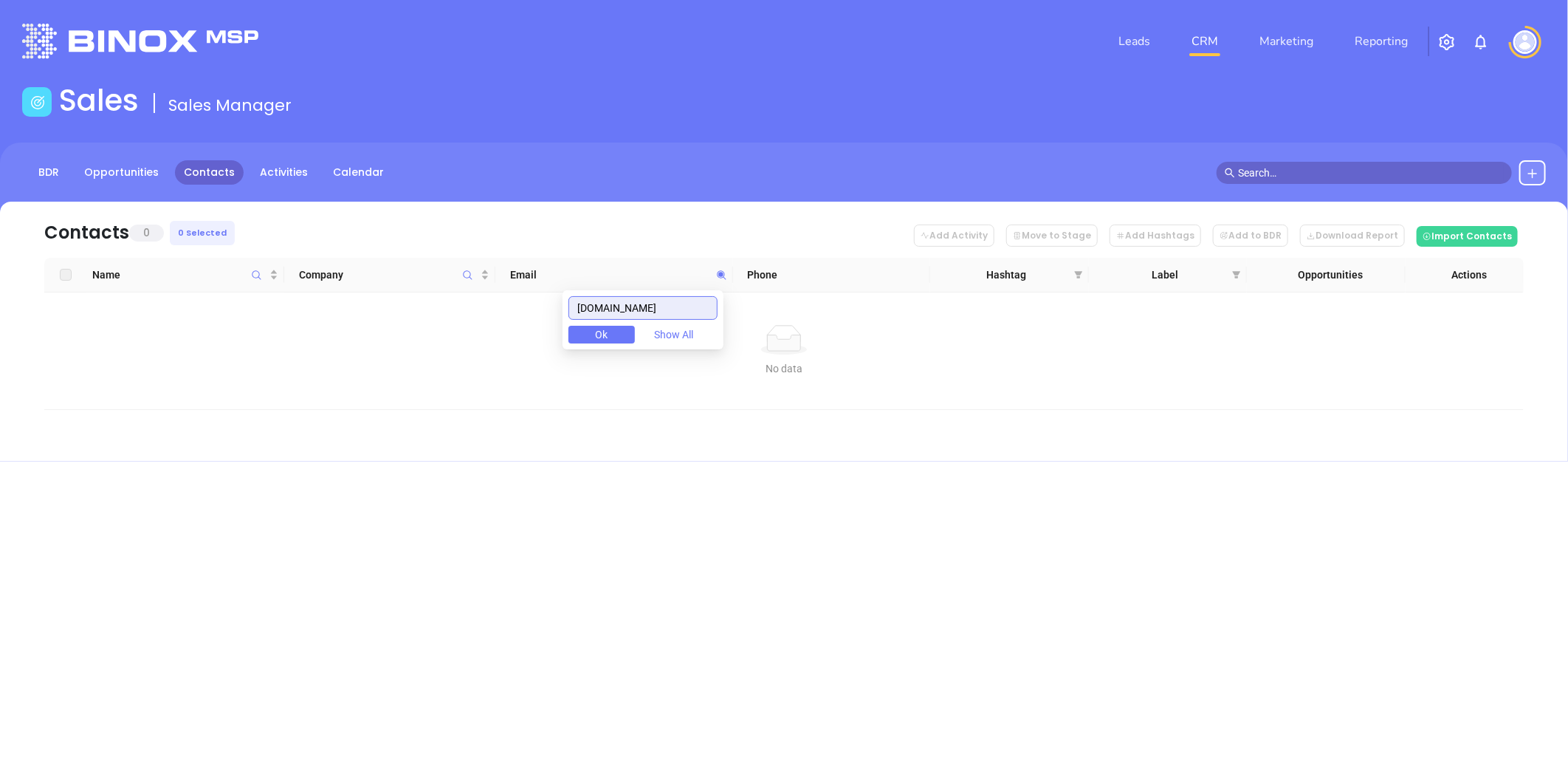
click at [661, 311] on input "resolveinsurancegroup.com" at bounding box center [644, 308] width 150 height 23
paste input "choiceins"
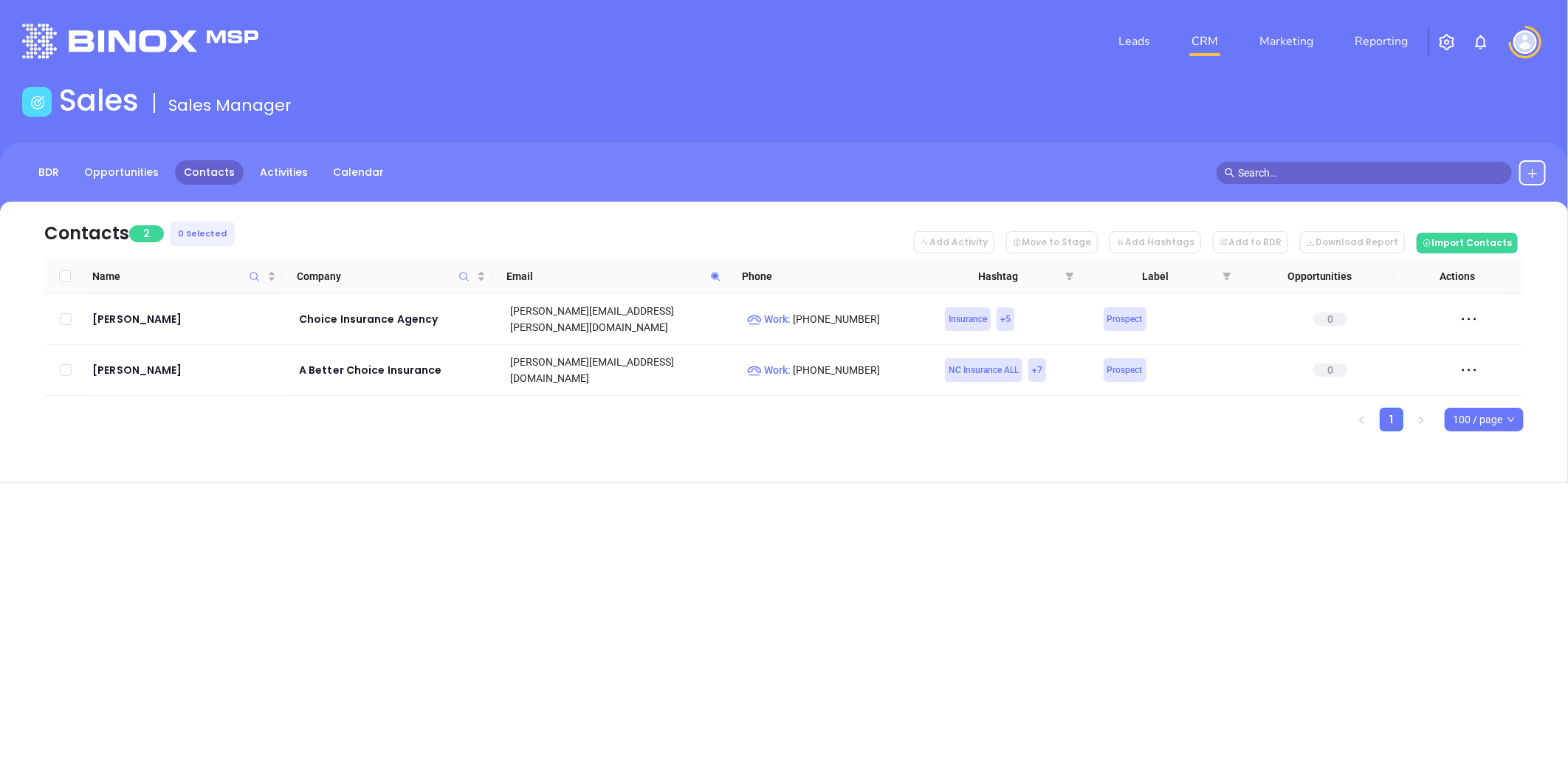
click at [717, 272] on icon at bounding box center [716, 276] width 11 height 11
paste input "wareinsurance"
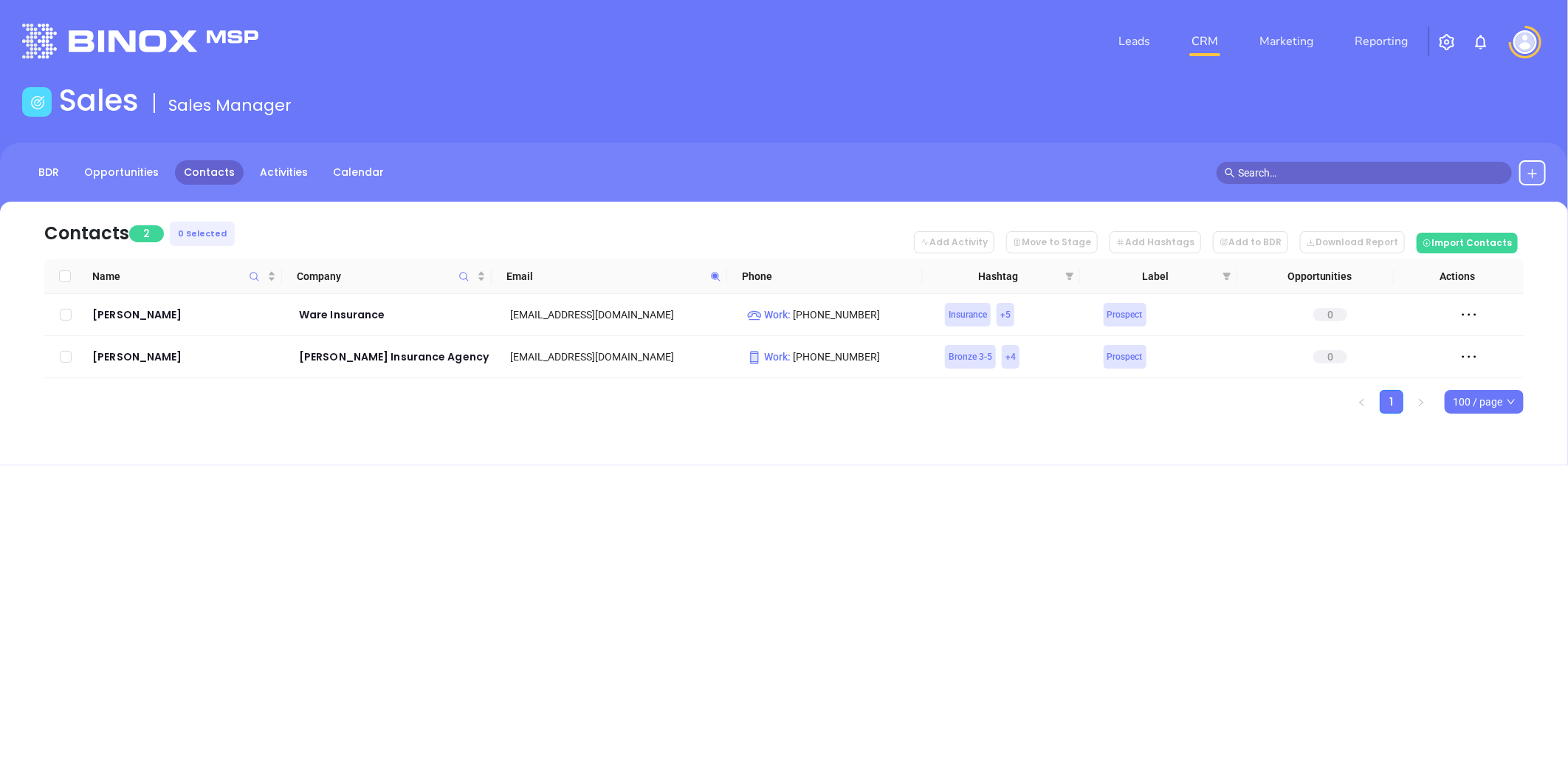
click at [717, 275] on icon at bounding box center [716, 276] width 11 height 11
paste input "friedman-"
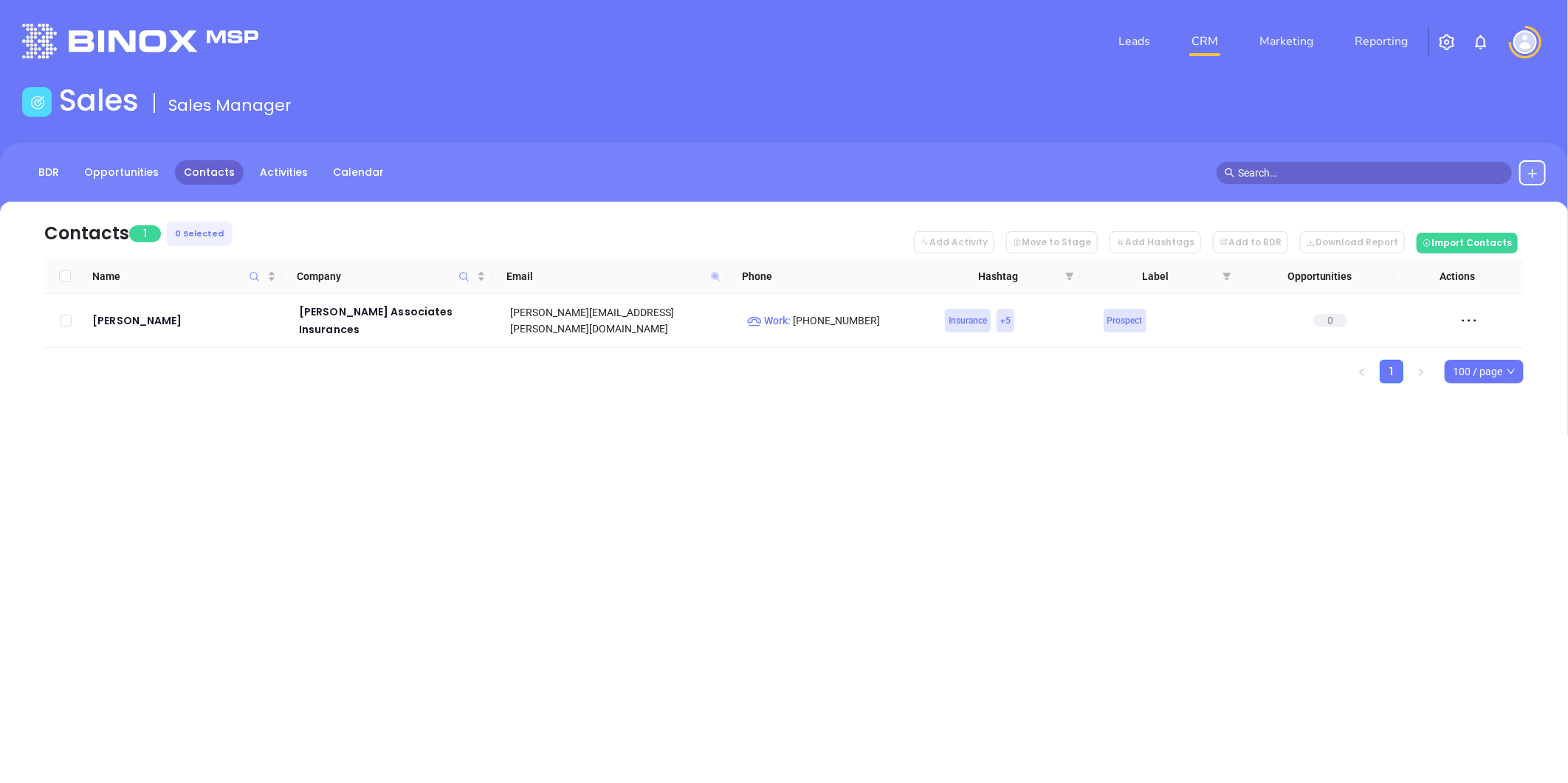
click at [717, 275] on icon at bounding box center [715, 276] width 9 height 9
paste input "rcmd"
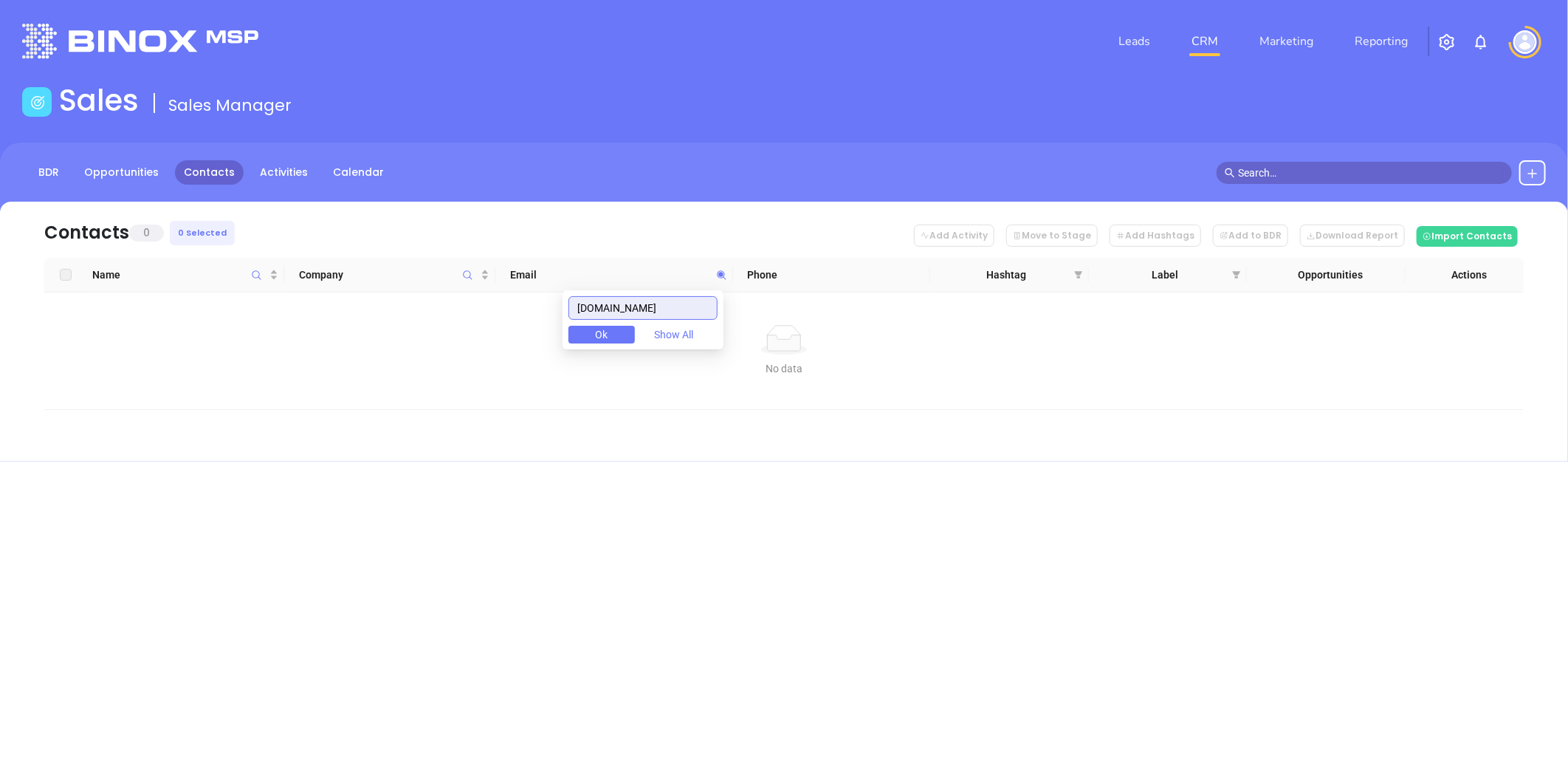
drag, startPoint x: 635, startPoint y: 303, endPoint x: 479, endPoint y: 320, distance: 156.9
click at [477, 320] on body "Leads CRM Marketing Reporting Financial Leads Leads Sales Sales Manager BDR Opp…" at bounding box center [784, 392] width 1568 height 783
paste input "evertreeinsurance"
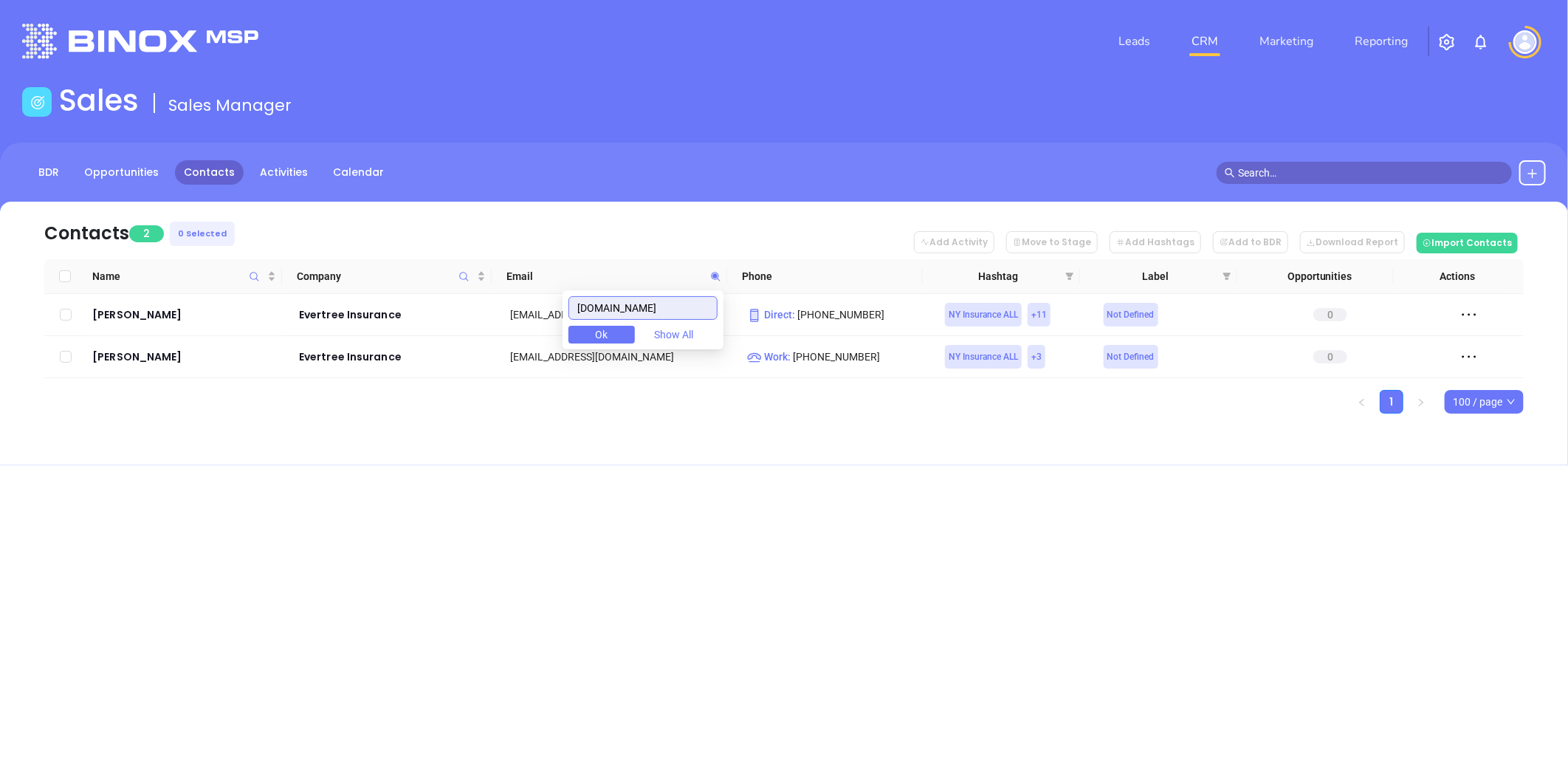
drag, startPoint x: 529, startPoint y: 335, endPoint x: 488, endPoint y: 343, distance: 41.8
click at [485, 343] on body "Leads CRM Marketing Reporting Financial Leads Leads Sales Sales Manager BDR Opp…" at bounding box center [784, 392] width 1568 height 783
paste input "morganmarrow"
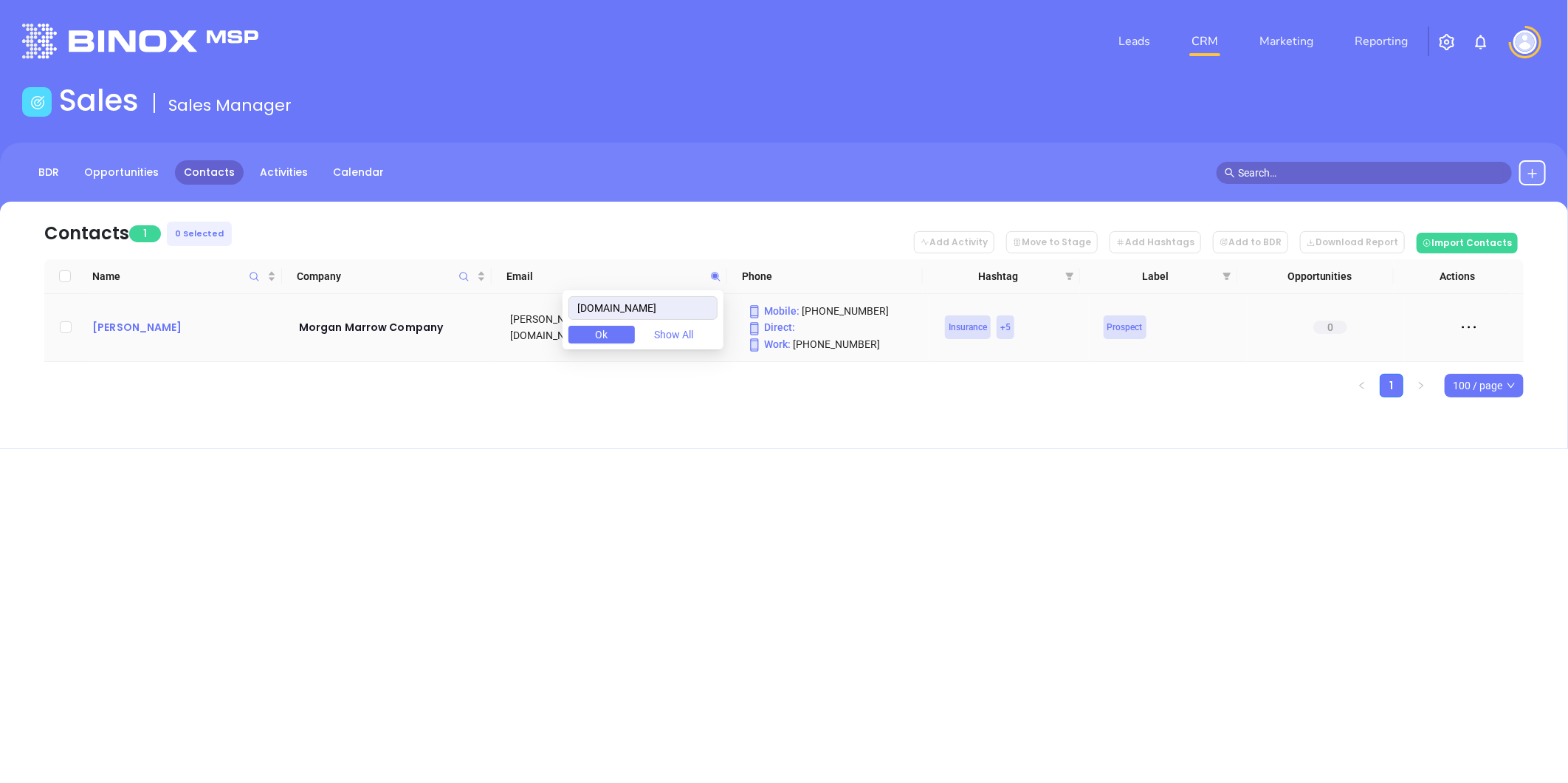
drag, startPoint x: 103, startPoint y: 326, endPoint x: 115, endPoint y: 325, distance: 12.0
click at [711, 277] on icon at bounding box center [716, 276] width 11 height 11
paste input "luckydogins"
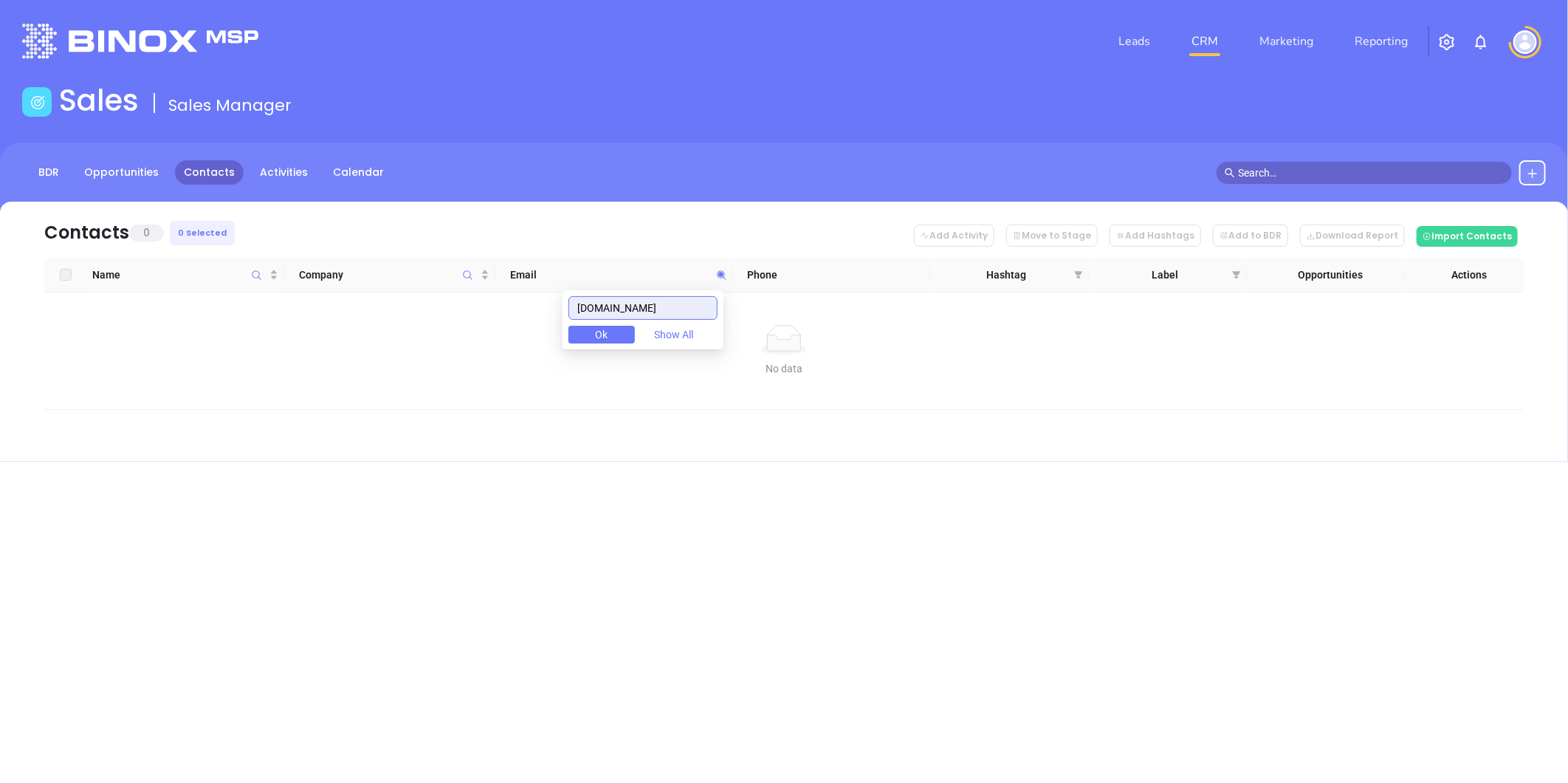
drag, startPoint x: 685, startPoint y: 306, endPoint x: 373, endPoint y: 318, distance: 312.2
click at [373, 318] on body "Leads CRM Marketing Reporting Financial Leads Leads Sales Sales Manager BDR Opp…" at bounding box center [784, 392] width 1568 height 783
paste input "armorinsurancegroup.net"
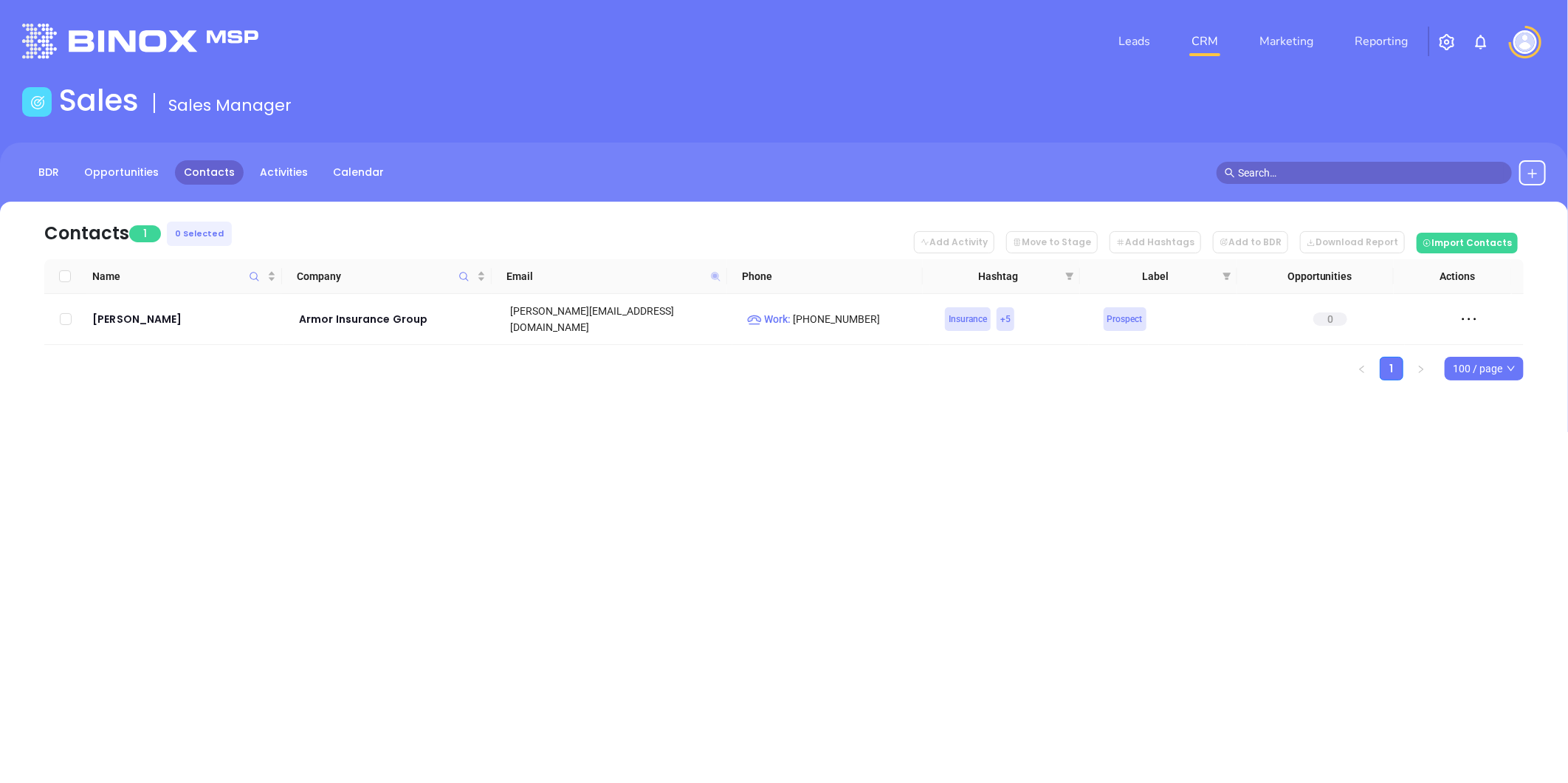
click at [714, 274] on icon at bounding box center [715, 276] width 9 height 9
paste input "coreassurance.com"
click at [714, 273] on icon at bounding box center [715, 276] width 9 height 9
paste input "folliardandhall"
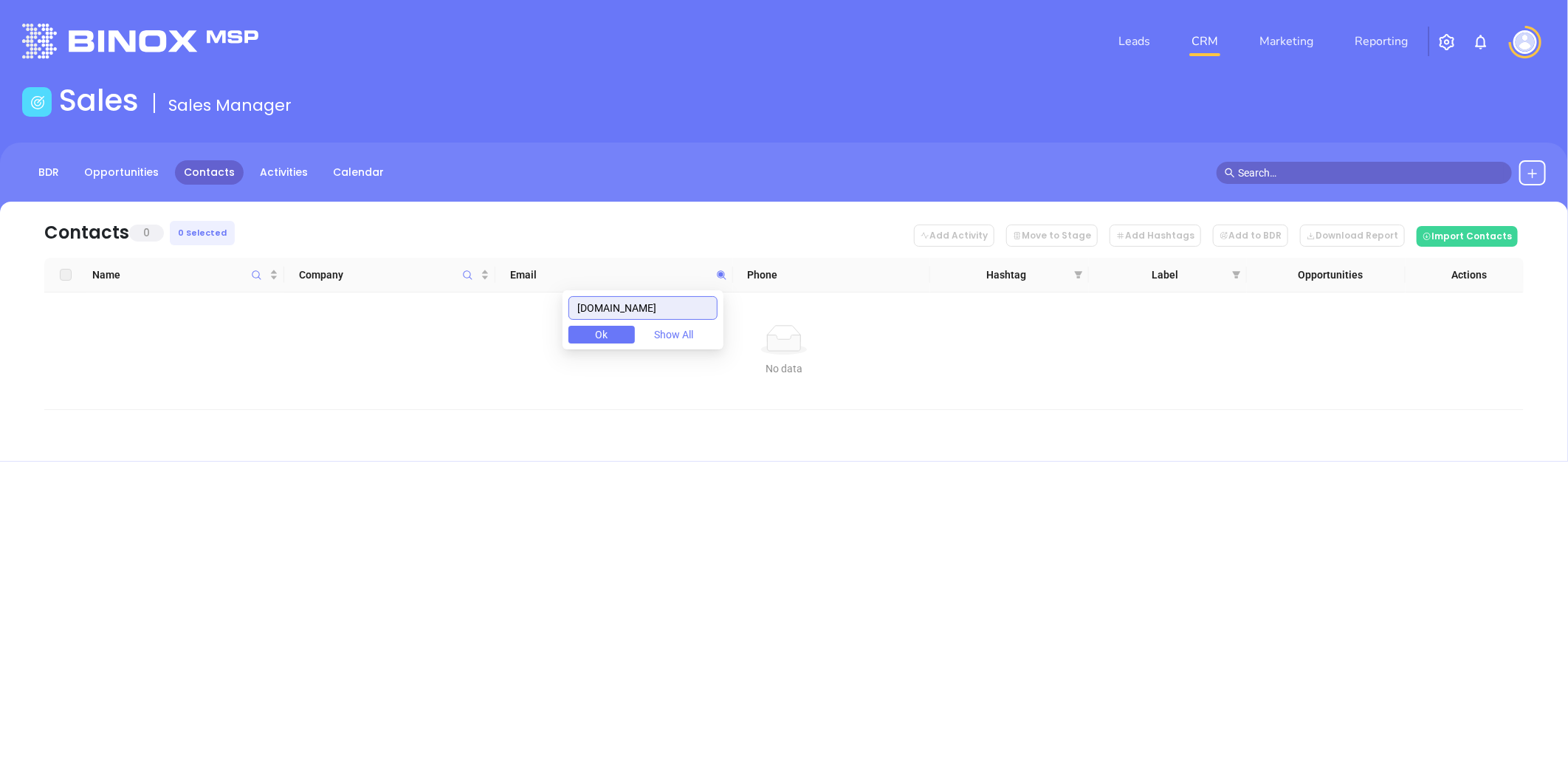
drag, startPoint x: 692, startPoint y: 310, endPoint x: 428, endPoint y: 357, distance: 268.2
click at [428, 357] on body "Leads CRM Marketing Reporting Financial Leads Leads Sales Sales Manager BDR Opp…" at bounding box center [784, 392] width 1568 height 783
paste input "riverlandinsurers"
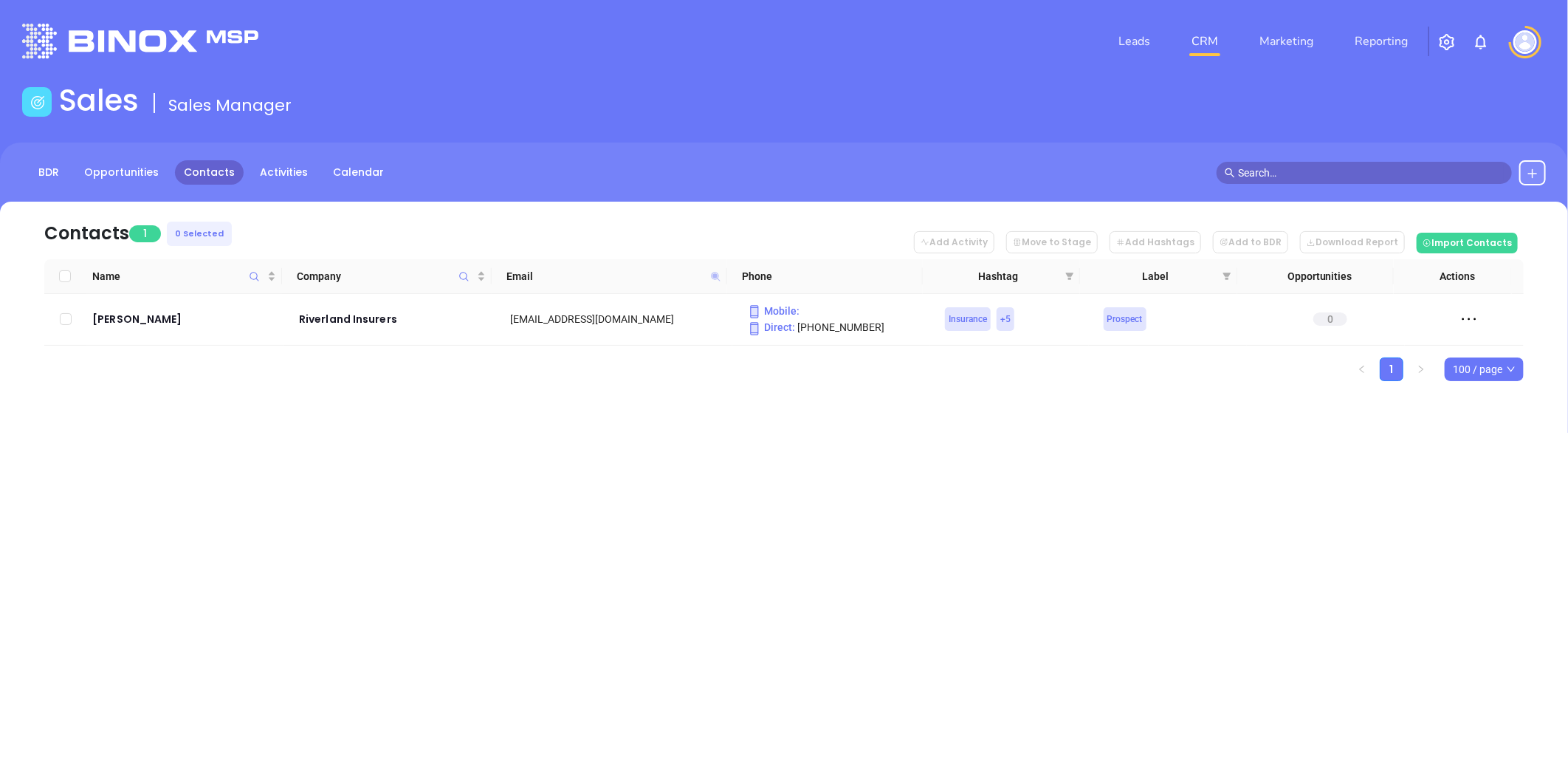
click at [718, 276] on icon at bounding box center [715, 276] width 9 height 9
paste input "acoinsurance"
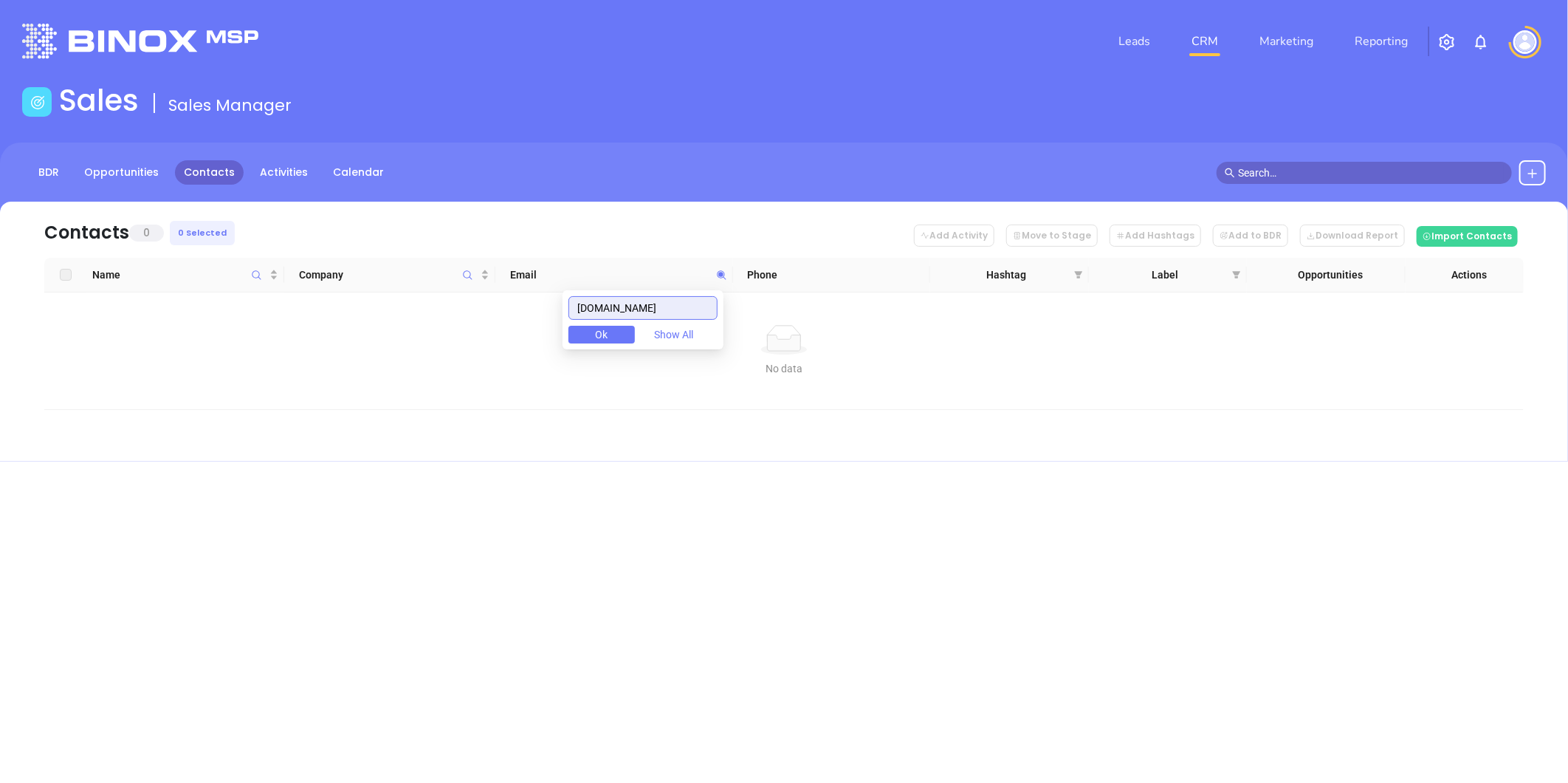
drag, startPoint x: 689, startPoint y: 307, endPoint x: 252, endPoint y: 390, distance: 444.8
click at [242, 391] on body "Leads CRM Marketing Reporting Financial Leads Leads Sales Sales Manager BDR Opp…" at bounding box center [784, 392] width 1568 height 783
drag, startPoint x: 518, startPoint y: 313, endPoint x: 550, endPoint y: 318, distance: 32.4
click at [492, 318] on body "Leads CRM Marketing Reporting Financial Leads Leads Sales Sales Manager BDR Opp…" at bounding box center [784, 392] width 1568 height 783
paste input "hshi"
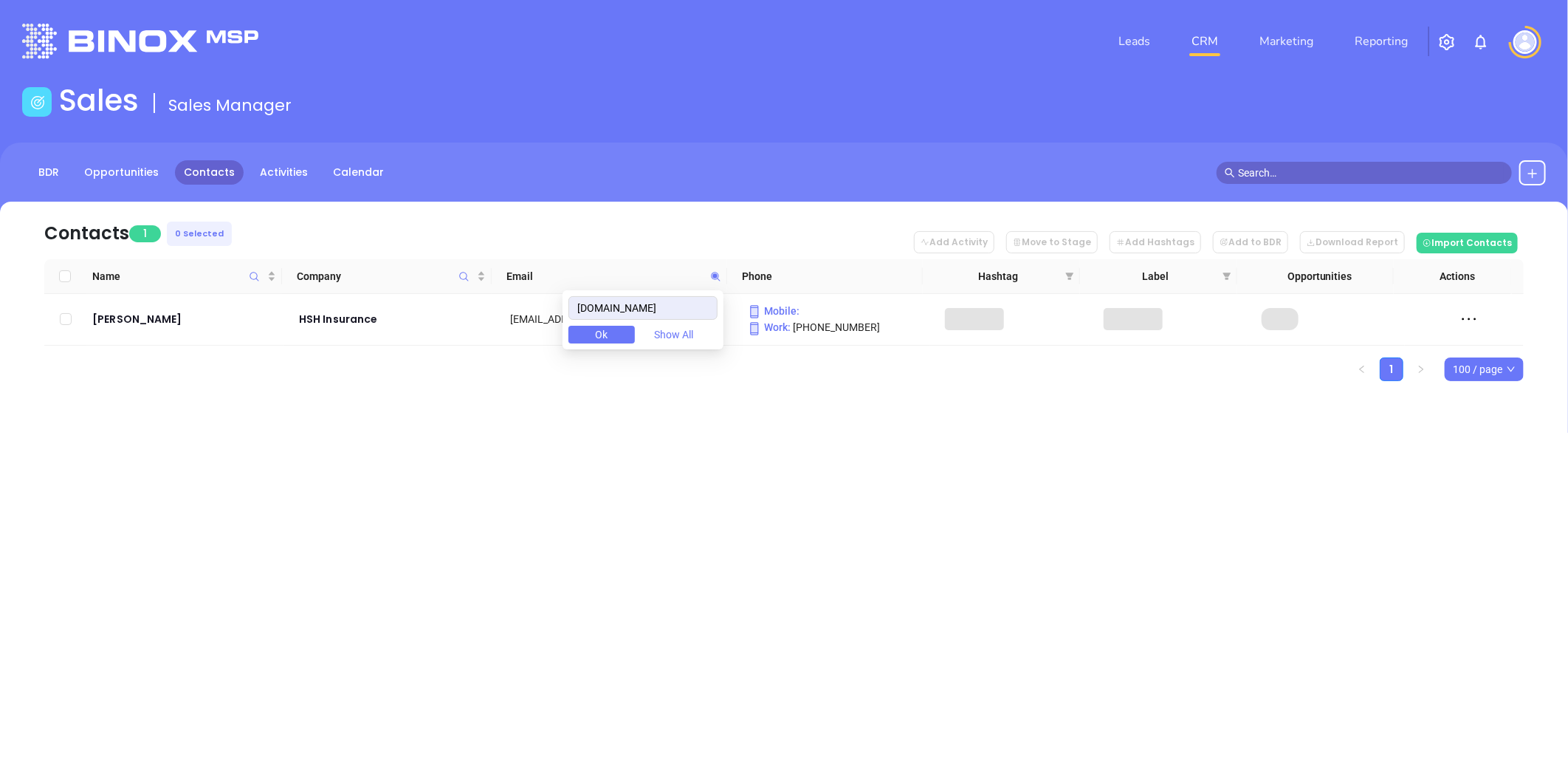
drag, startPoint x: 621, startPoint y: 489, endPoint x: 624, endPoint y: 482, distance: 7.6
click at [624, 486] on div "Leads CRM Marketing Reporting Financial Leads Leads Sales Sales Manager BDR Opp…" at bounding box center [784, 392] width 1568 height 783
click at [712, 276] on icon at bounding box center [716, 276] width 11 height 11
paste input "embarqmail"
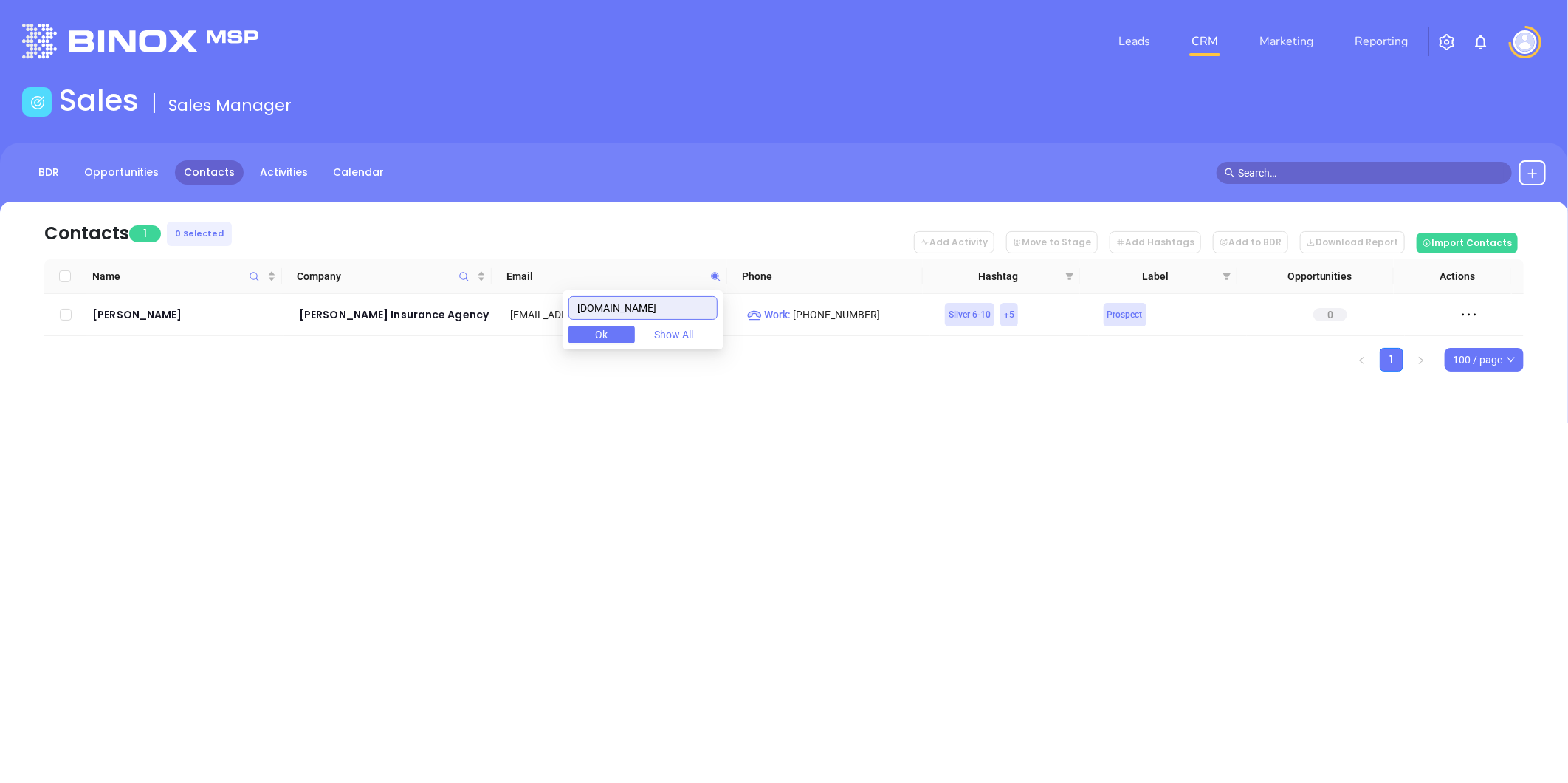
drag, startPoint x: 690, startPoint y: 307, endPoint x: 501, endPoint y: 323, distance: 189.7
click at [465, 321] on body "Leads CRM Marketing Reporting Financial Leads Leads Sales Sales Manager BDR Opp…" at bounding box center [784, 392] width 1568 height 783
paste input "coastalinsuranceva"
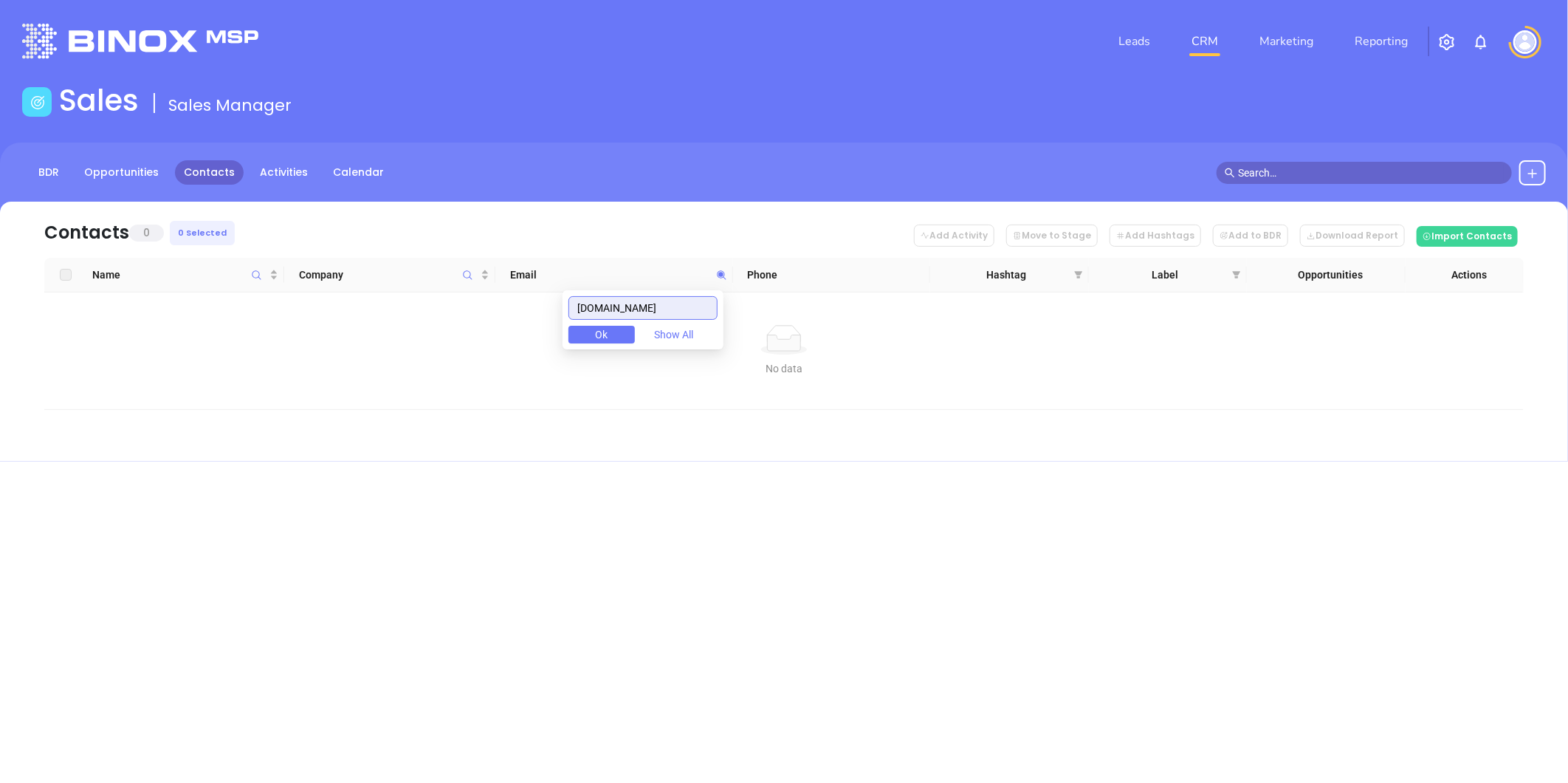
drag, startPoint x: 705, startPoint y: 307, endPoint x: 402, endPoint y: 310, distance: 303.0
click at [402, 310] on body "Leads CRM Marketing Reporting Financial Leads Leads Sales Sales Manager BDR Opp…" at bounding box center [784, 392] width 1568 height 783
paste input "nansemondins"
drag, startPoint x: 541, startPoint y: 320, endPoint x: 387, endPoint y: 348, distance: 156.5
click at [387, 345] on body "Leads CRM Marketing Reporting Financial Leads Leads Sales Sales Manager BDR Opp…" at bounding box center [784, 392] width 1568 height 783
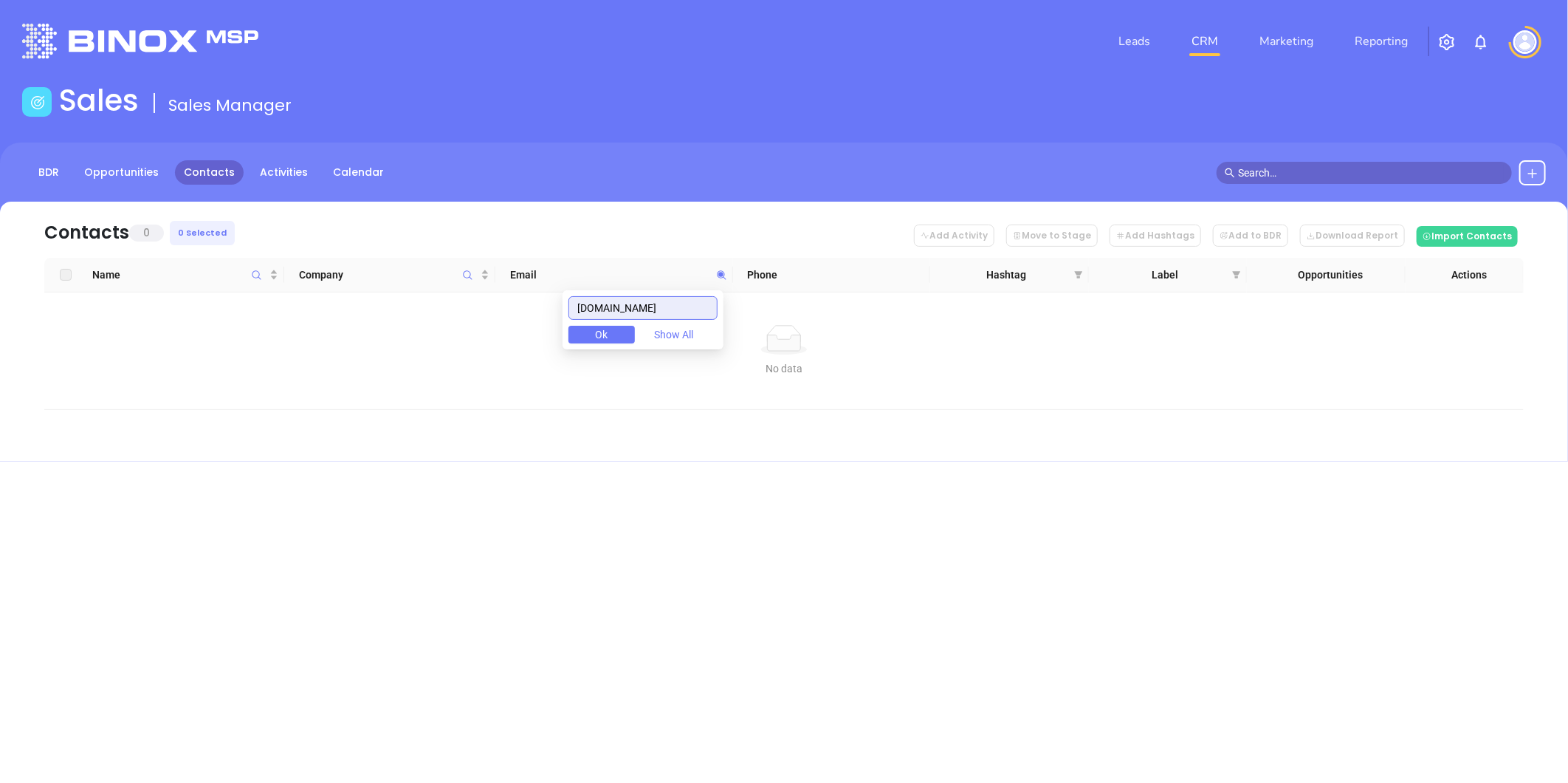
paste input "iains.net"
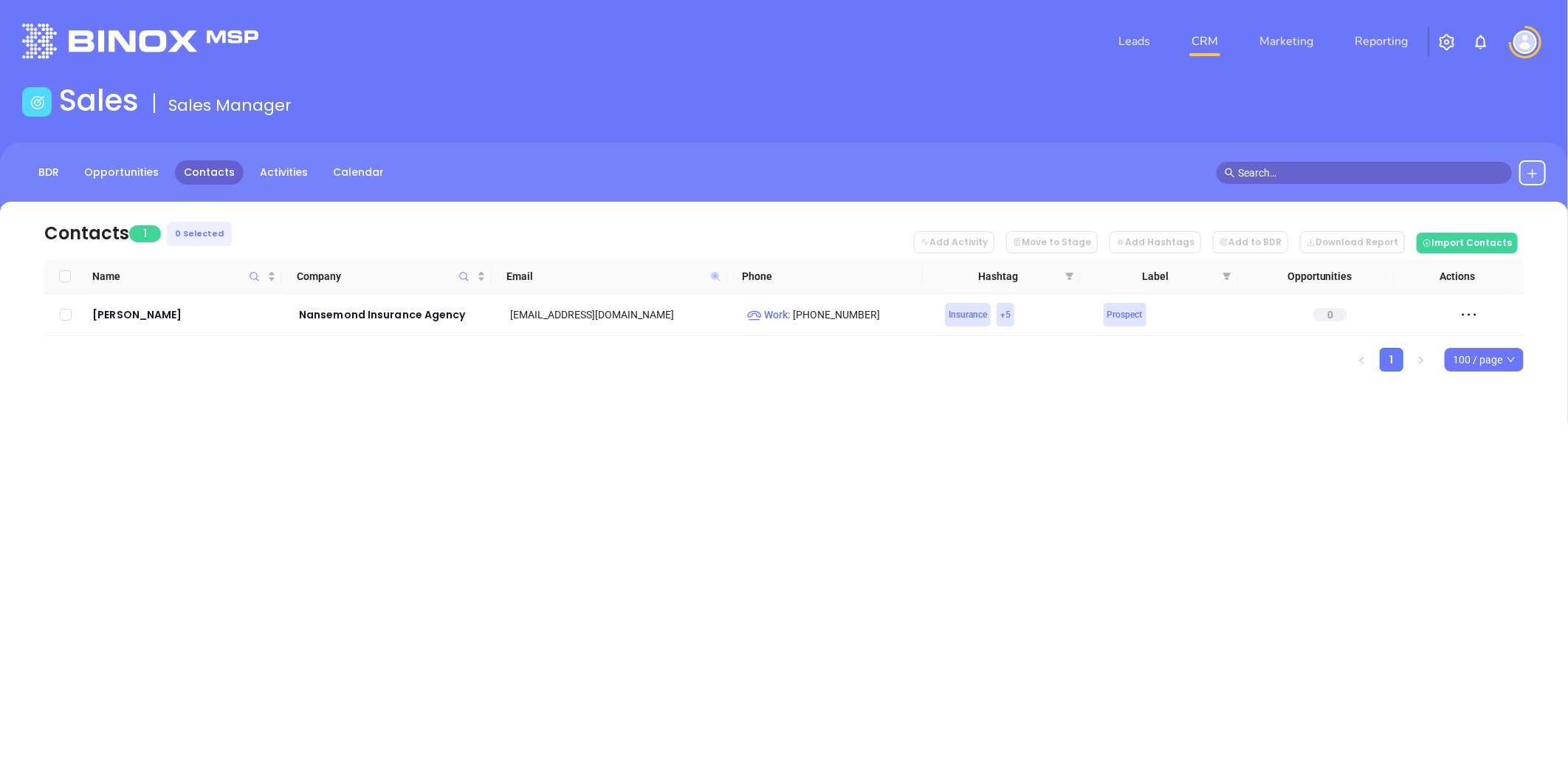
click at [718, 276] on icon at bounding box center [716, 276] width 11 height 11
paste input "/suffolkinsurance.com"
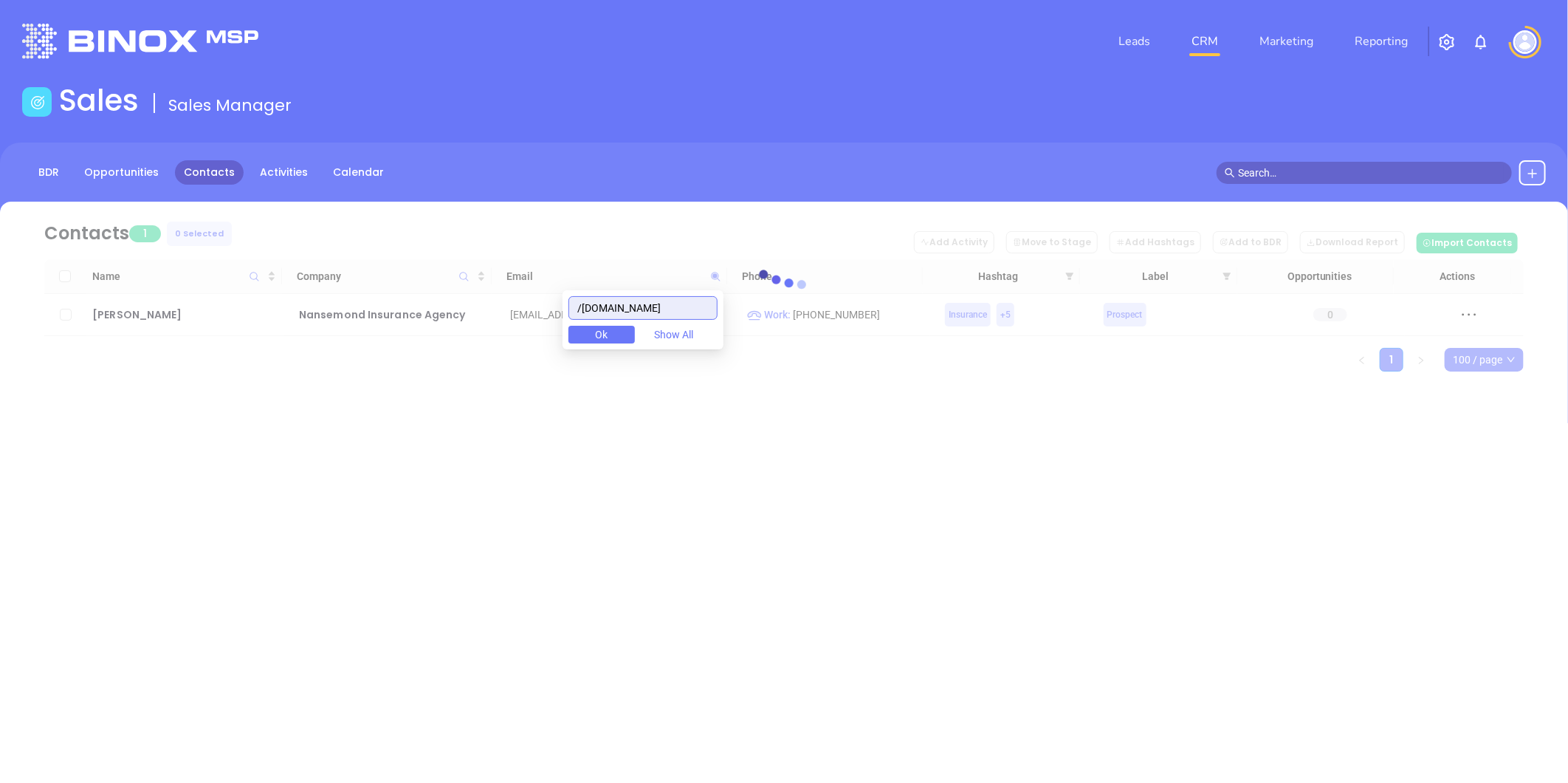
click at [591, 310] on input "/suffolkinsurance.com" at bounding box center [644, 308] width 150 height 23
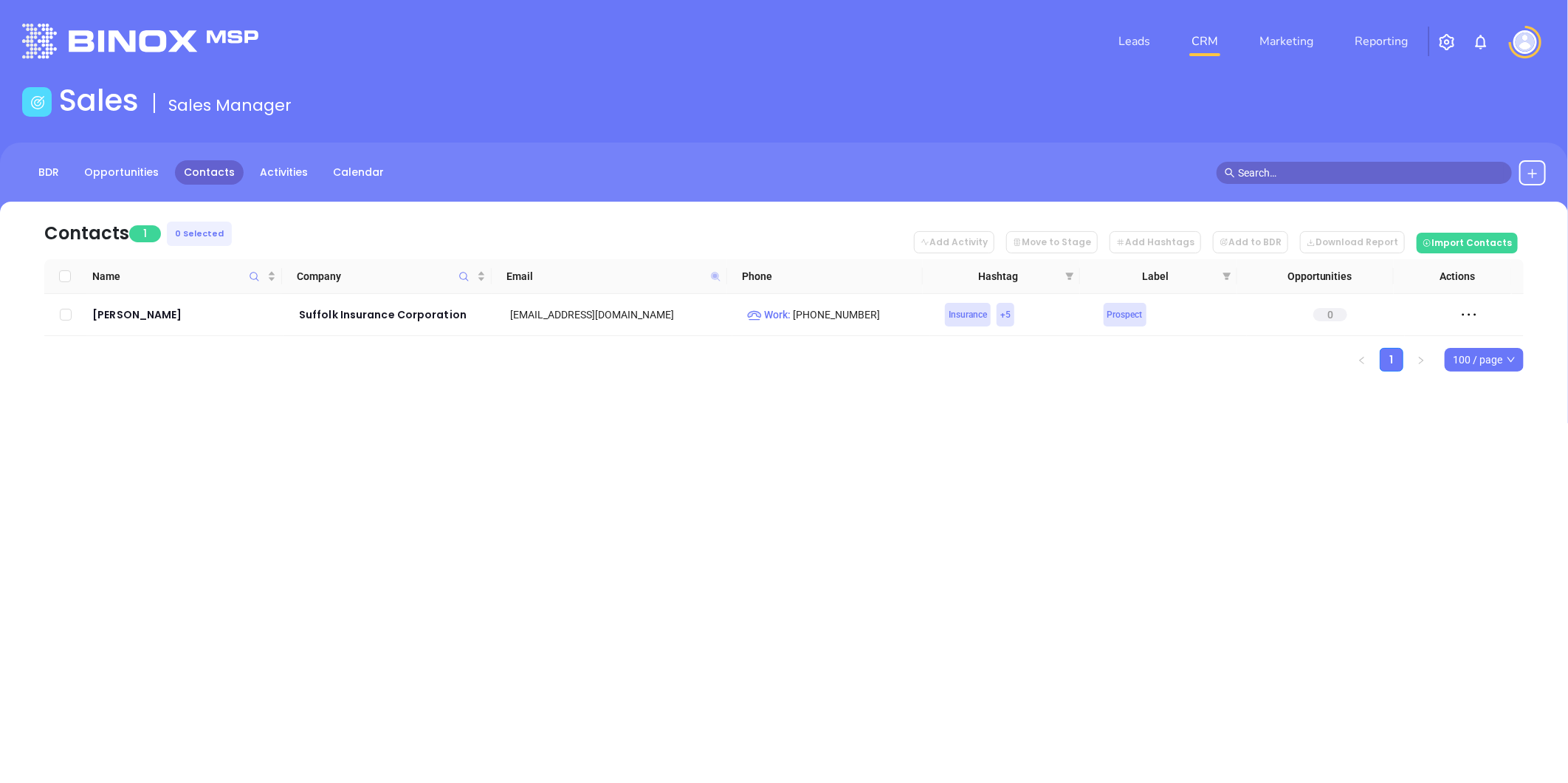
click at [717, 276] on icon at bounding box center [715, 276] width 9 height 9
paste input "wallsins"
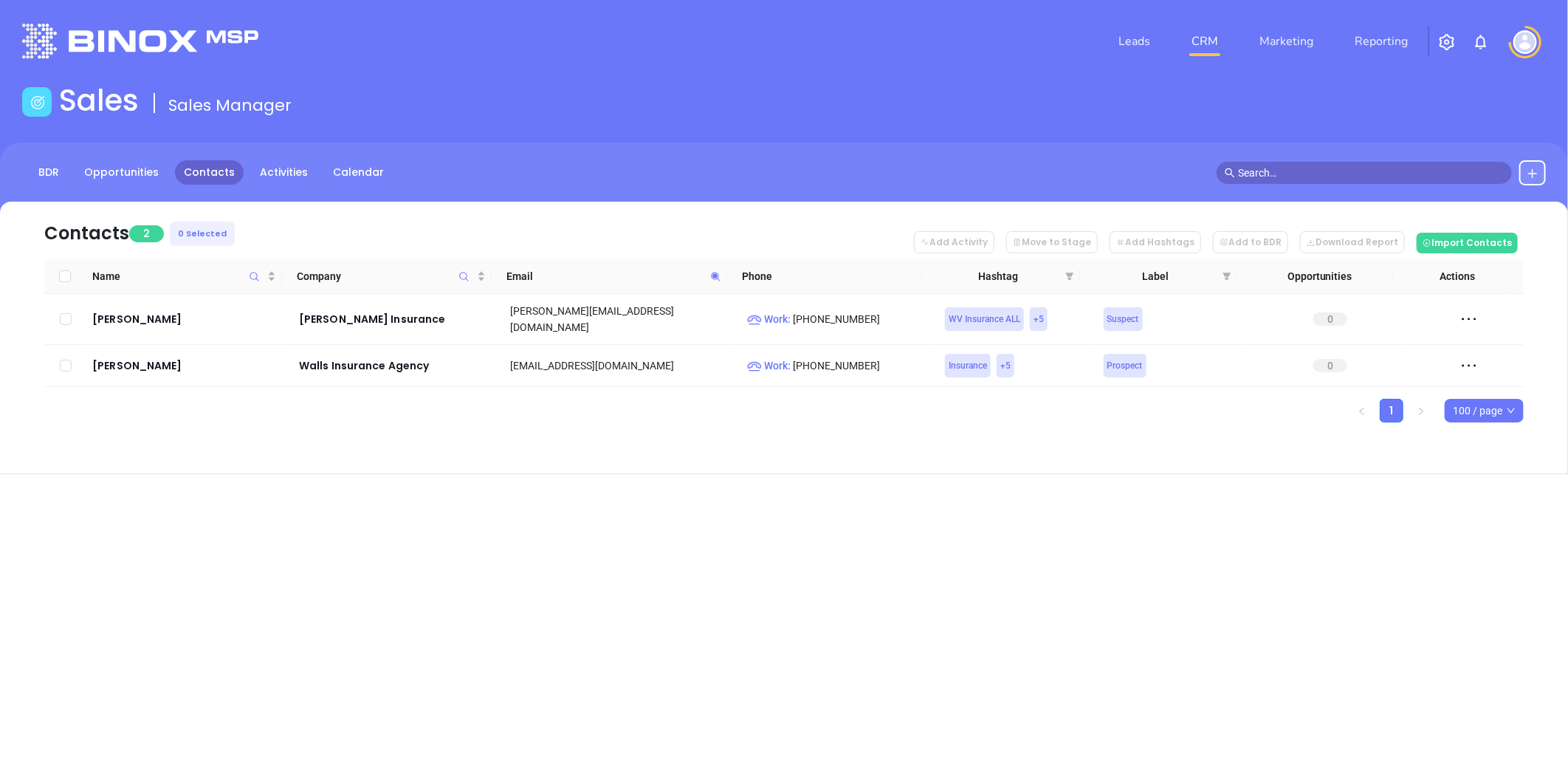
click at [718, 276] on icon at bounding box center [716, 276] width 11 height 11
paste input "sciacorp"
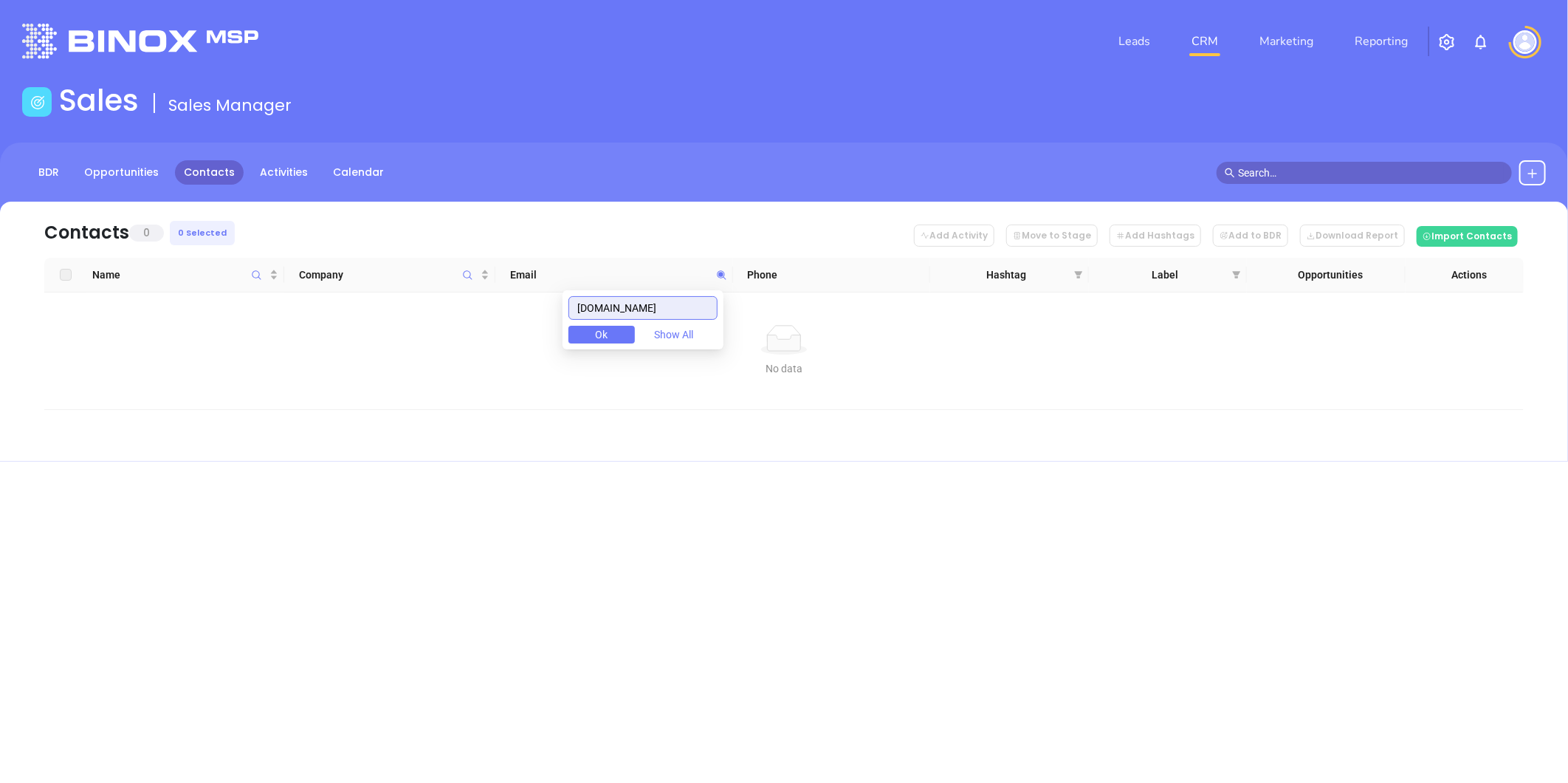
drag, startPoint x: 584, startPoint y: 311, endPoint x: 566, endPoint y: 325, distance: 22.8
click at [540, 323] on body "Leads CRM Marketing Reporting Financial Leads Leads Sales Sales Manager BDR Opp…" at bounding box center [784, 392] width 1568 height 783
paste input "relyinsure"
drag, startPoint x: 548, startPoint y: 316, endPoint x: 606, endPoint y: 325, distance: 58.7
click at [529, 321] on body "Leads CRM Marketing Reporting Financial Leads Leads Sales Sales Manager BDR Opp…" at bounding box center [784, 392] width 1568 height 783
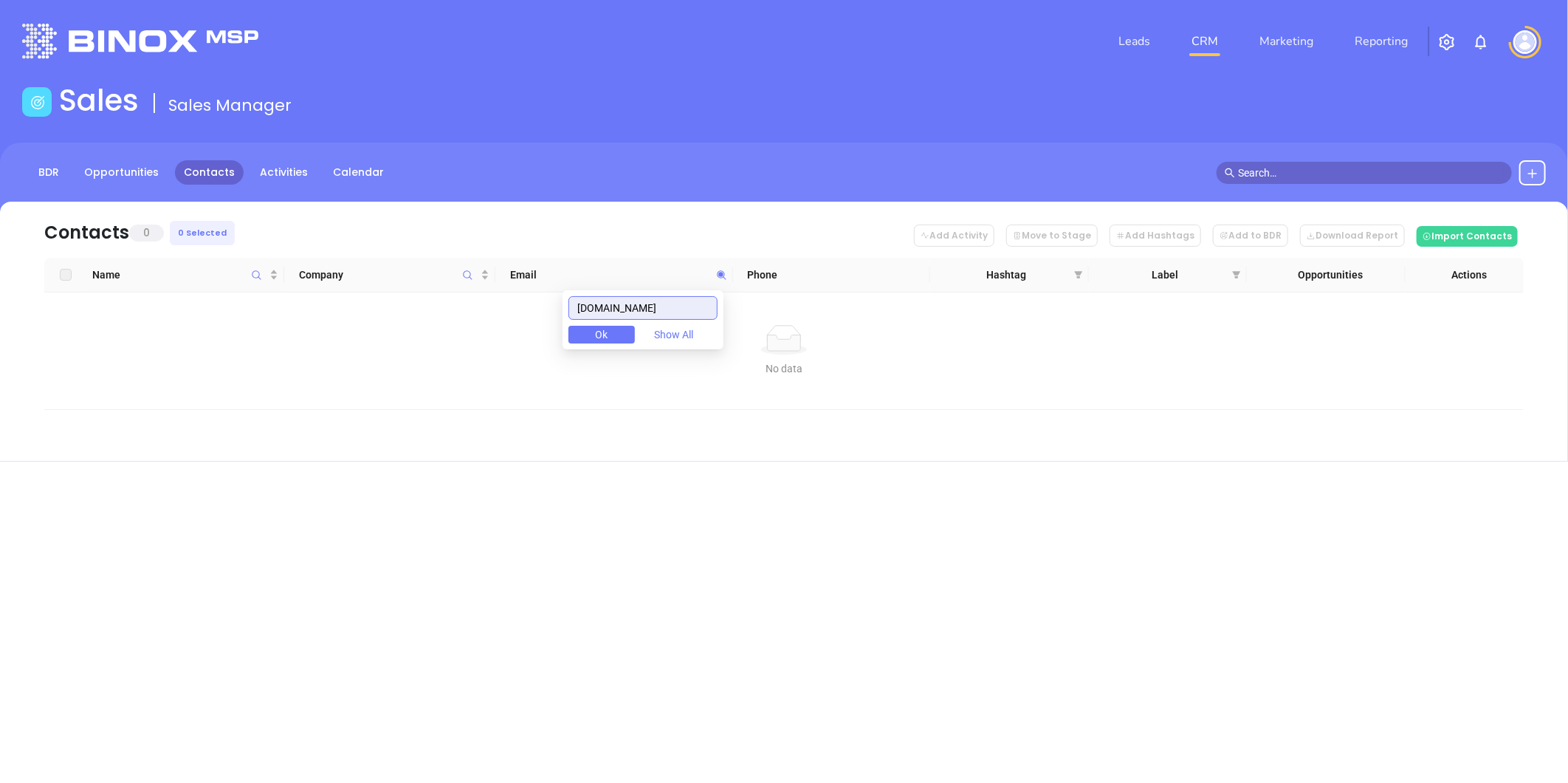
paste input "parsainsuranc"
drag, startPoint x: 354, startPoint y: 336, endPoint x: 368, endPoint y: 336, distance: 14.0
click at [249, 347] on body "Leads CRM Marketing Reporting Financial Leads Leads Sales Sales Manager BDR Opp…" at bounding box center [784, 392] width 1568 height 783
click at [698, 310] on input "parsainsurance.com" at bounding box center [644, 308] width 150 height 23
paste input "sweeneyinsuranceagency"
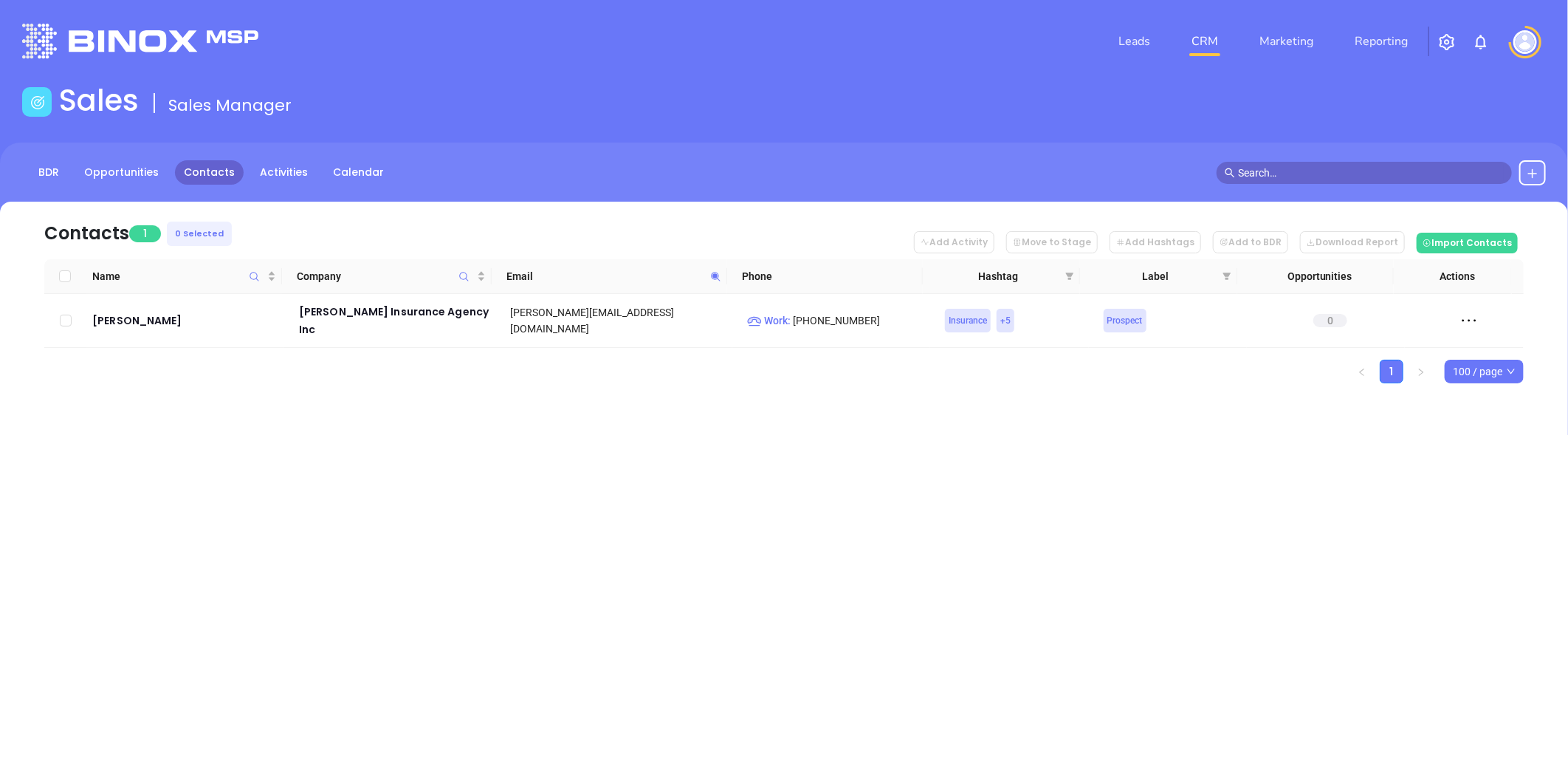
click at [711, 273] on icon at bounding box center [716, 276] width 11 height 11
paste input "robinsinsurance"
click at [717, 272] on icon at bounding box center [715, 276] width 9 height 9
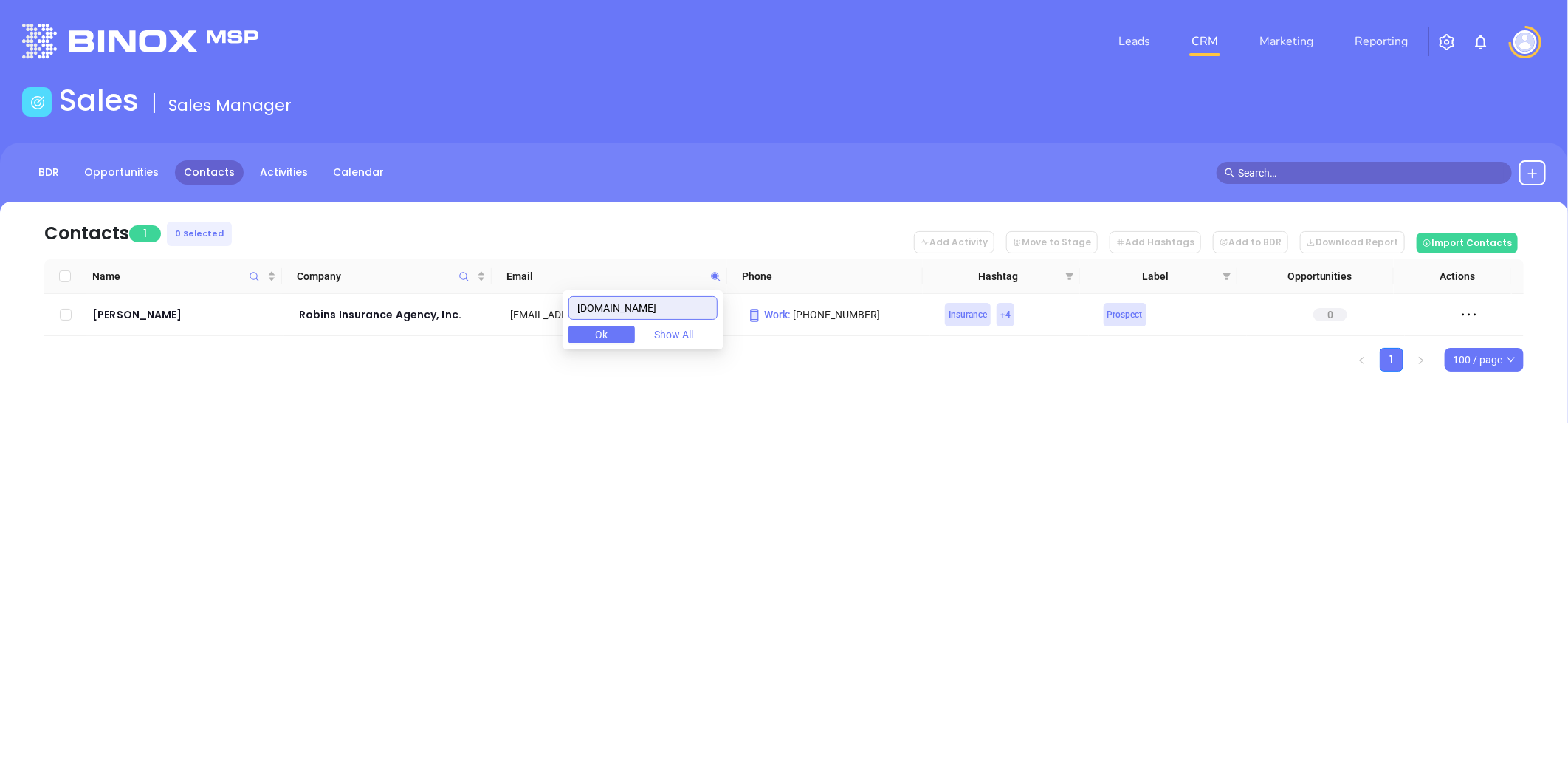
paste input "benefinder"
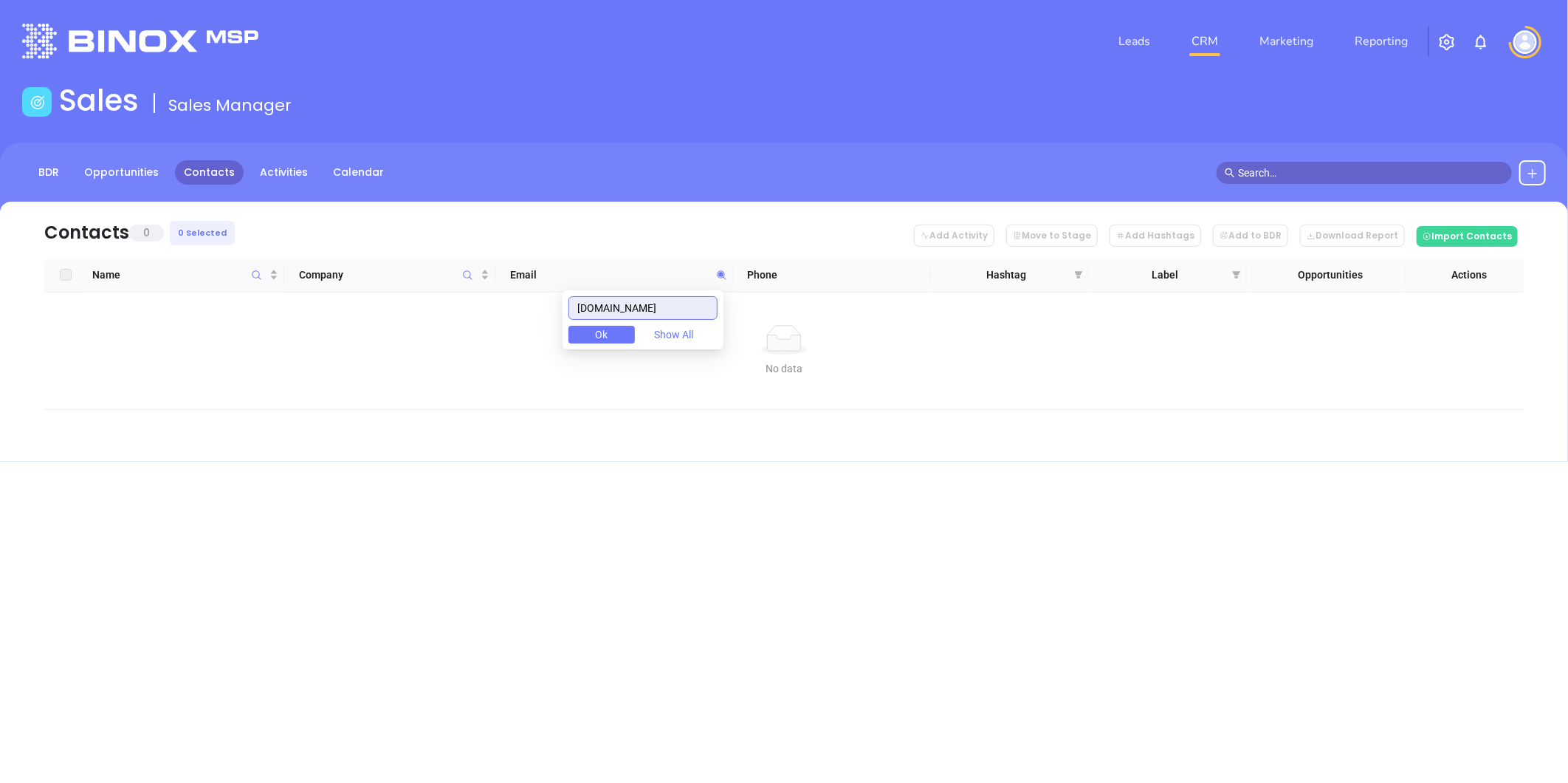
drag, startPoint x: 676, startPoint y: 301, endPoint x: 446, endPoint y: 316, distance: 230.5
click at [448, 316] on body "Leads CRM Marketing Reporting Financial Leads Leads Sales Sales Manager BDR Opp…" at bounding box center [784, 392] width 1568 height 783
paste input "carywheelerins"
drag, startPoint x: 503, startPoint y: 301, endPoint x: 877, endPoint y: 178, distance: 393.7
click at [844, 194] on main "Sales Sales Manager BDR Opportunities Contacts Activities Calendar Contacts 0 0…" at bounding box center [784, 272] width 1568 height 379
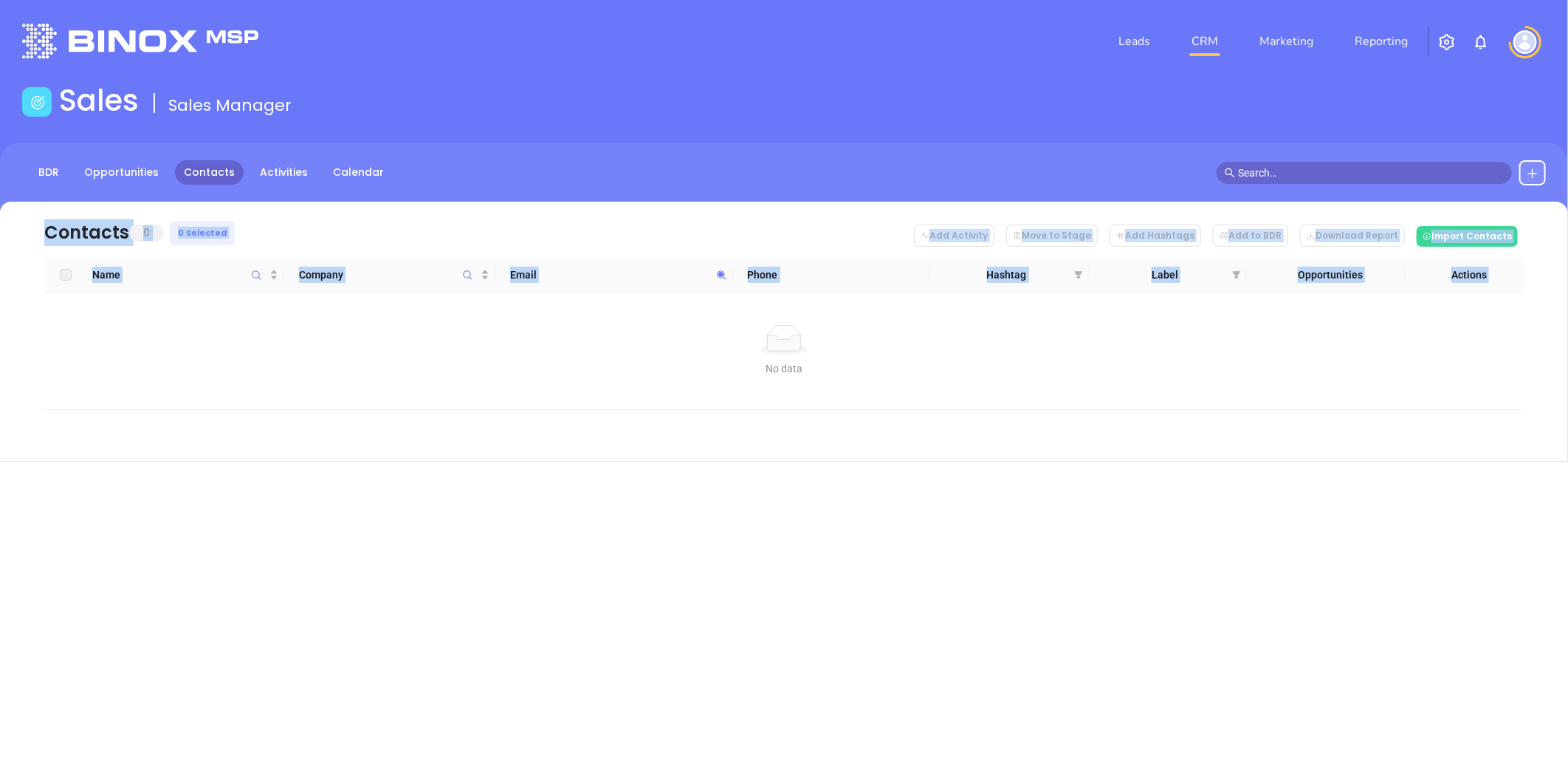
click at [717, 272] on icon at bounding box center [721, 275] width 11 height 11
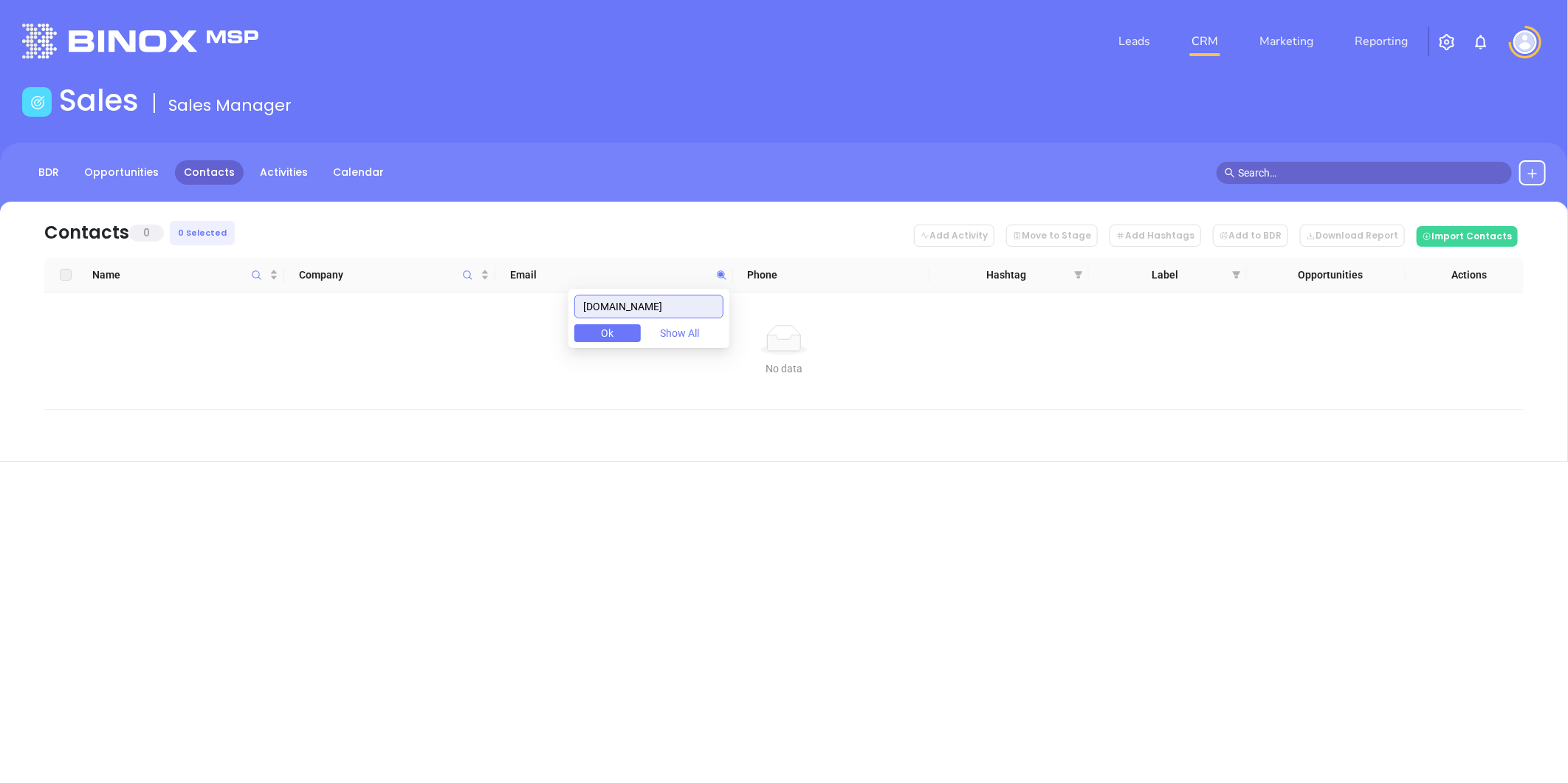
click at [691, 312] on input "carywheelerins.com" at bounding box center [650, 306] width 150 height 23
click at [628, 331] on button "Ok" at bounding box center [608, 333] width 66 height 17
click at [723, 271] on icon at bounding box center [720, 274] width 9 height 9
paste input "bleinsurance"
click at [594, 307] on input "bleinsurance.com" at bounding box center [650, 306] width 150 height 23
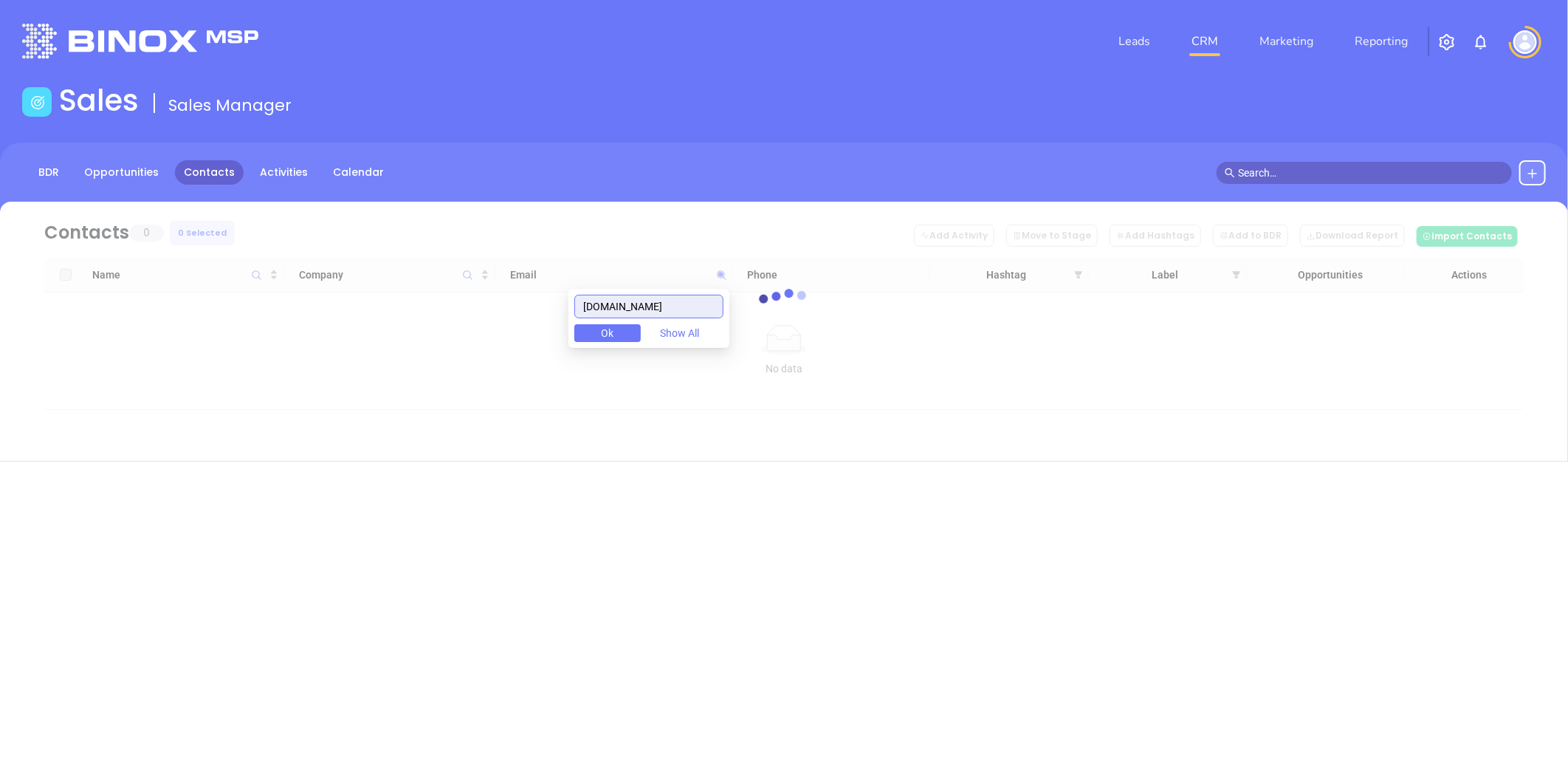
drag, startPoint x: 687, startPoint y: 304, endPoint x: 516, endPoint y: 321, distance: 171.8
click at [514, 323] on body "Leads CRM Marketing Reporting Financial Leads Leads Sales Sales Manager BDR Opp…" at bounding box center [784, 392] width 1568 height 783
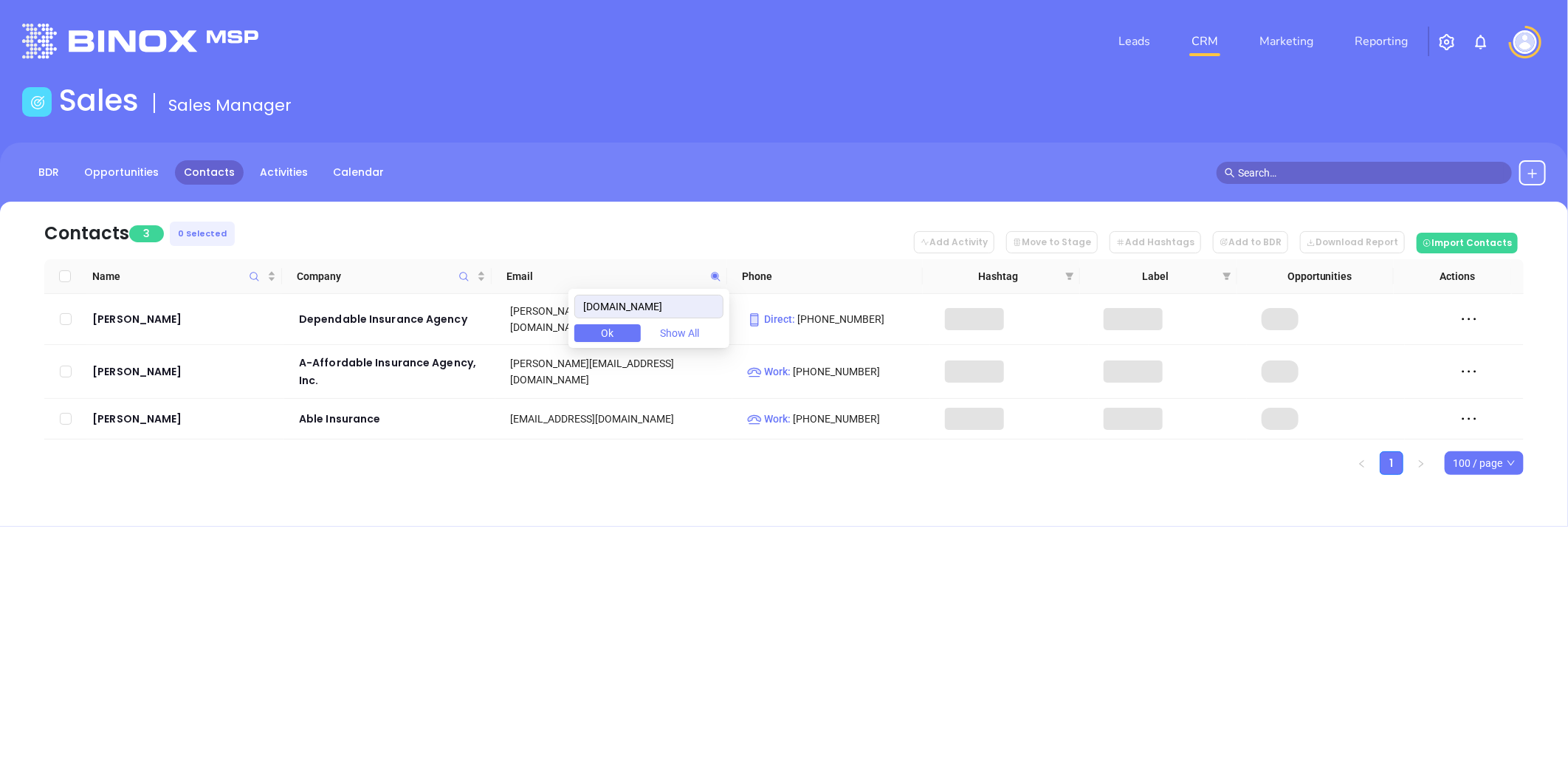
click at [695, 545] on div "Leads CRM Marketing Reporting Financial Leads Leads Sales Sales Manager BDR Opp…" at bounding box center [784, 392] width 1568 height 783
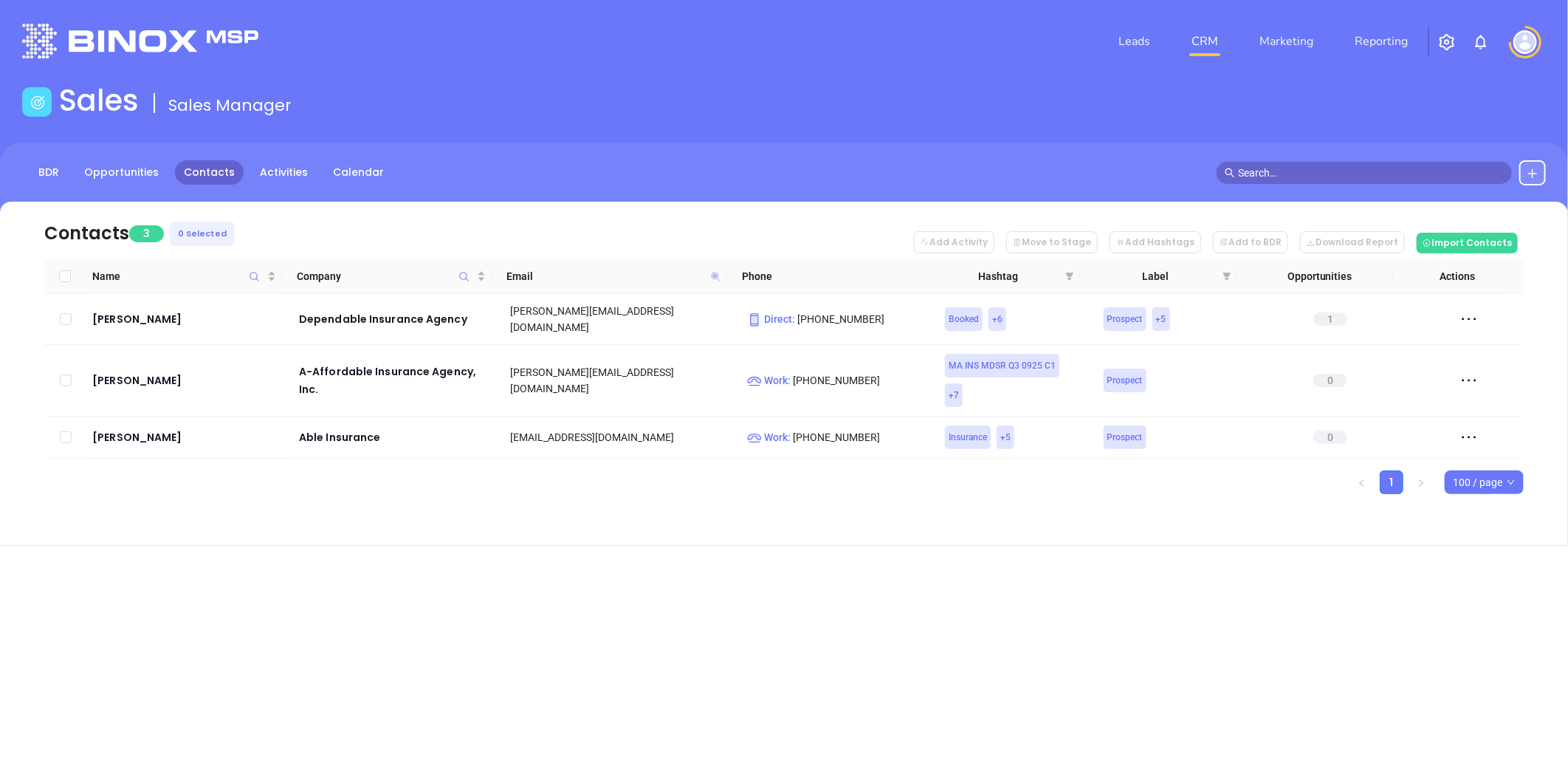
click at [717, 275] on icon at bounding box center [715, 276] width 9 height 9
paste input "myinsurancedoctor"
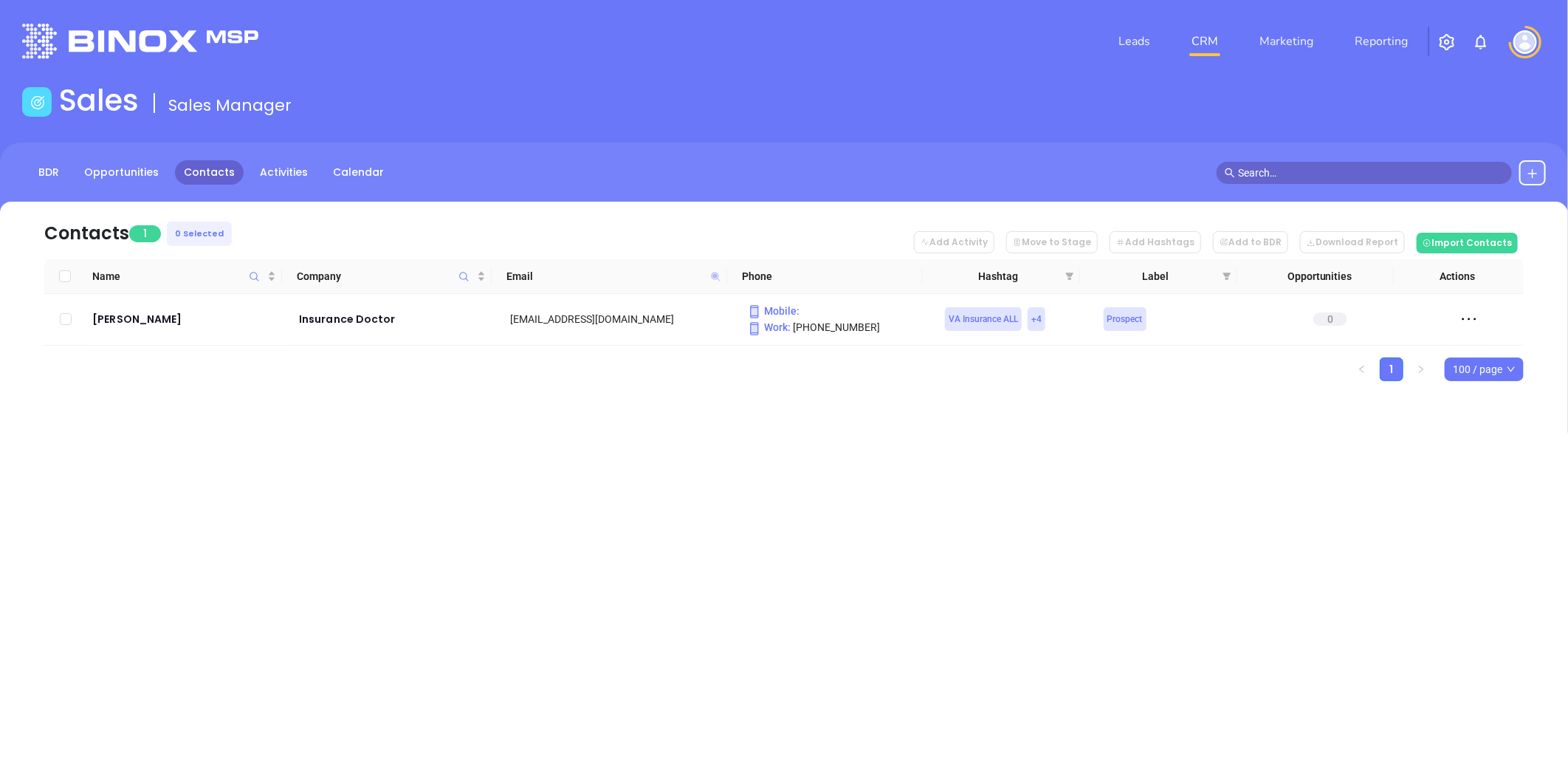
click at [715, 276] on icon at bounding box center [715, 276] width 9 height 9
paste input "bwfed"
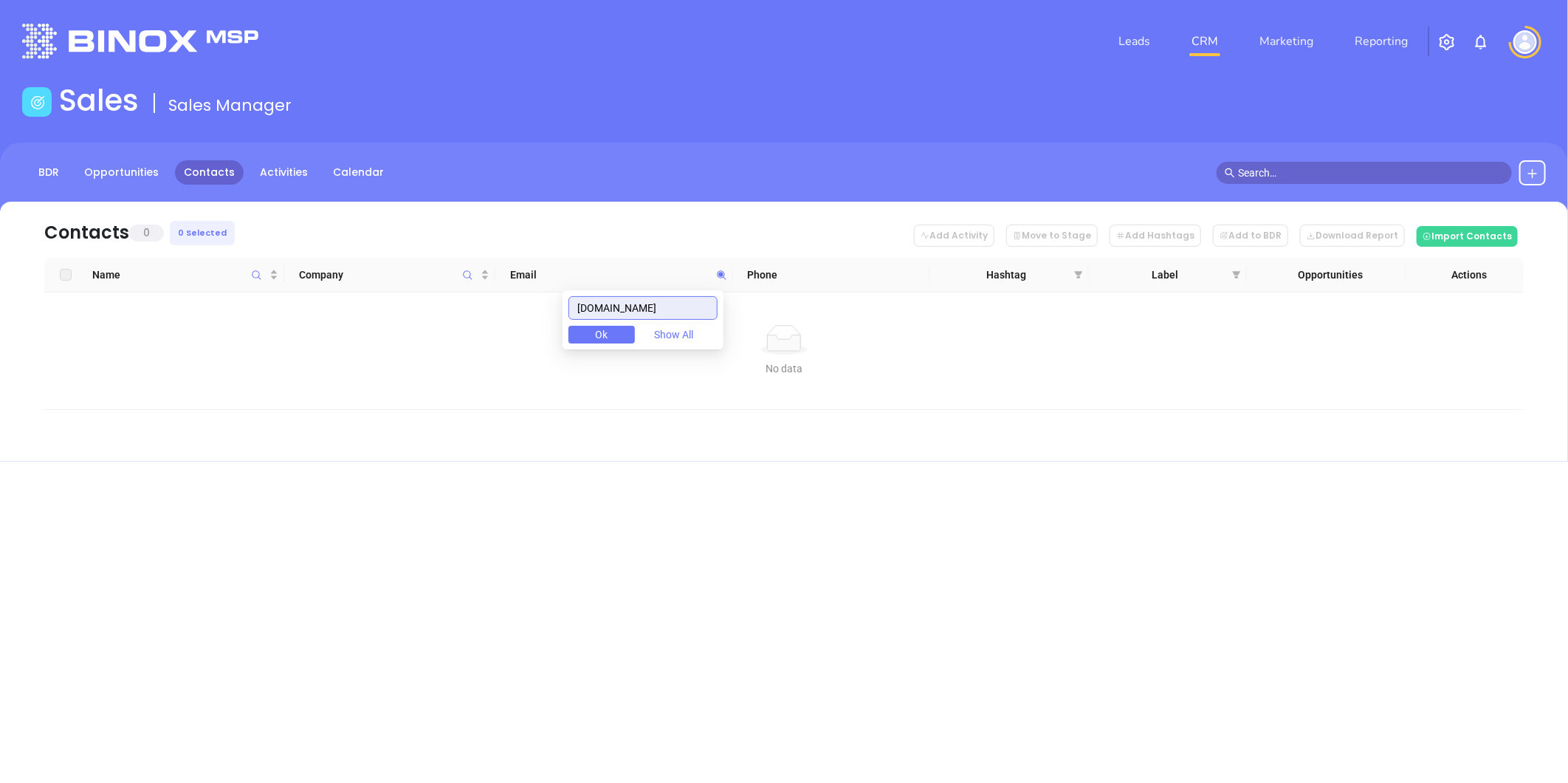
drag, startPoint x: 673, startPoint y: 309, endPoint x: 544, endPoint y: 290, distance: 130.4
click at [365, 301] on body "Leads CRM Marketing Reporting Financial Leads Leads Sales Sales Manager BDR Opp…" at bounding box center [784, 392] width 1568 height 783
paste input "monumentsports"
type input "monumentsports.com"
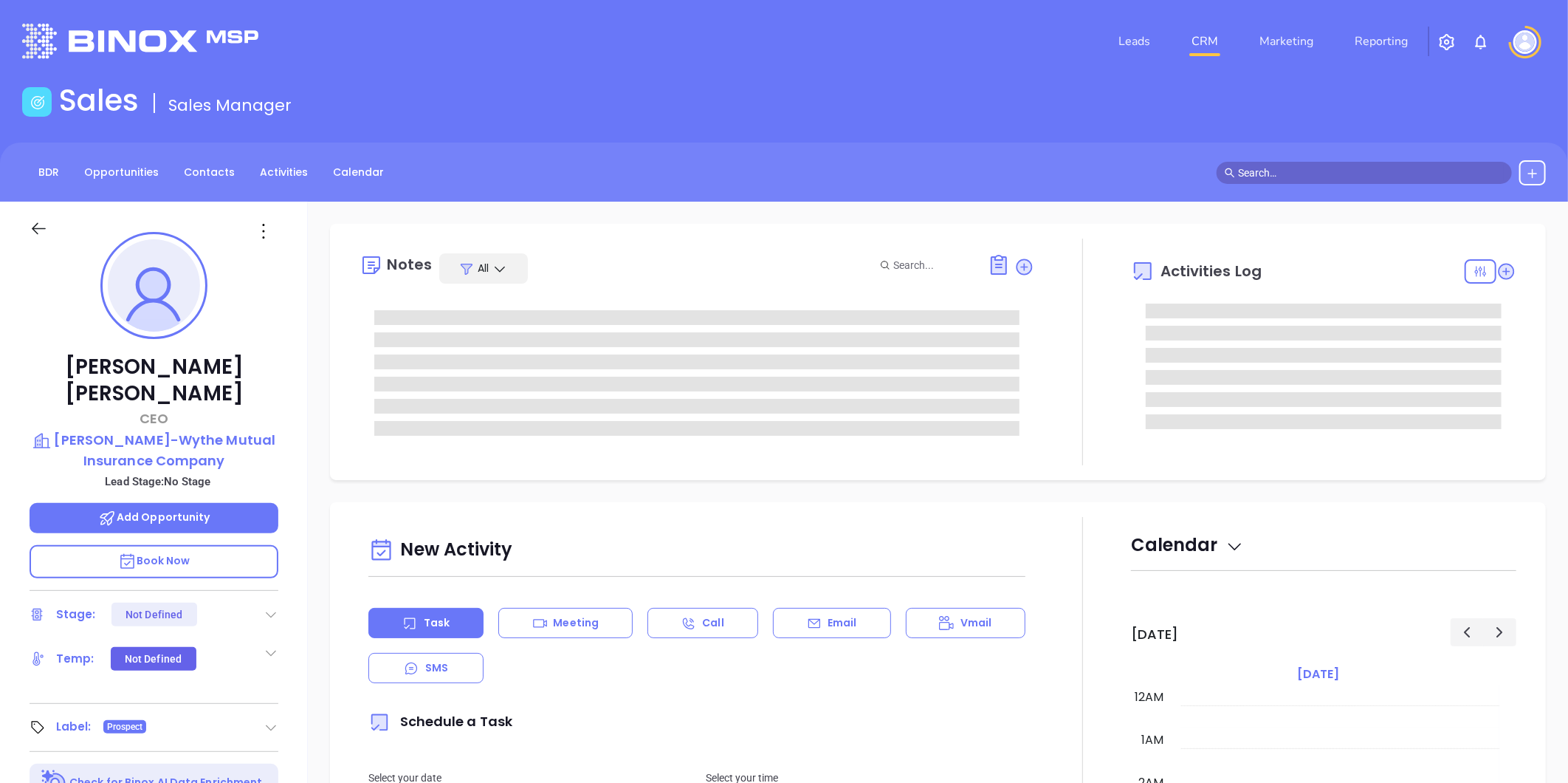
type input "[DATE]"
type input "[PERSON_NAME]"
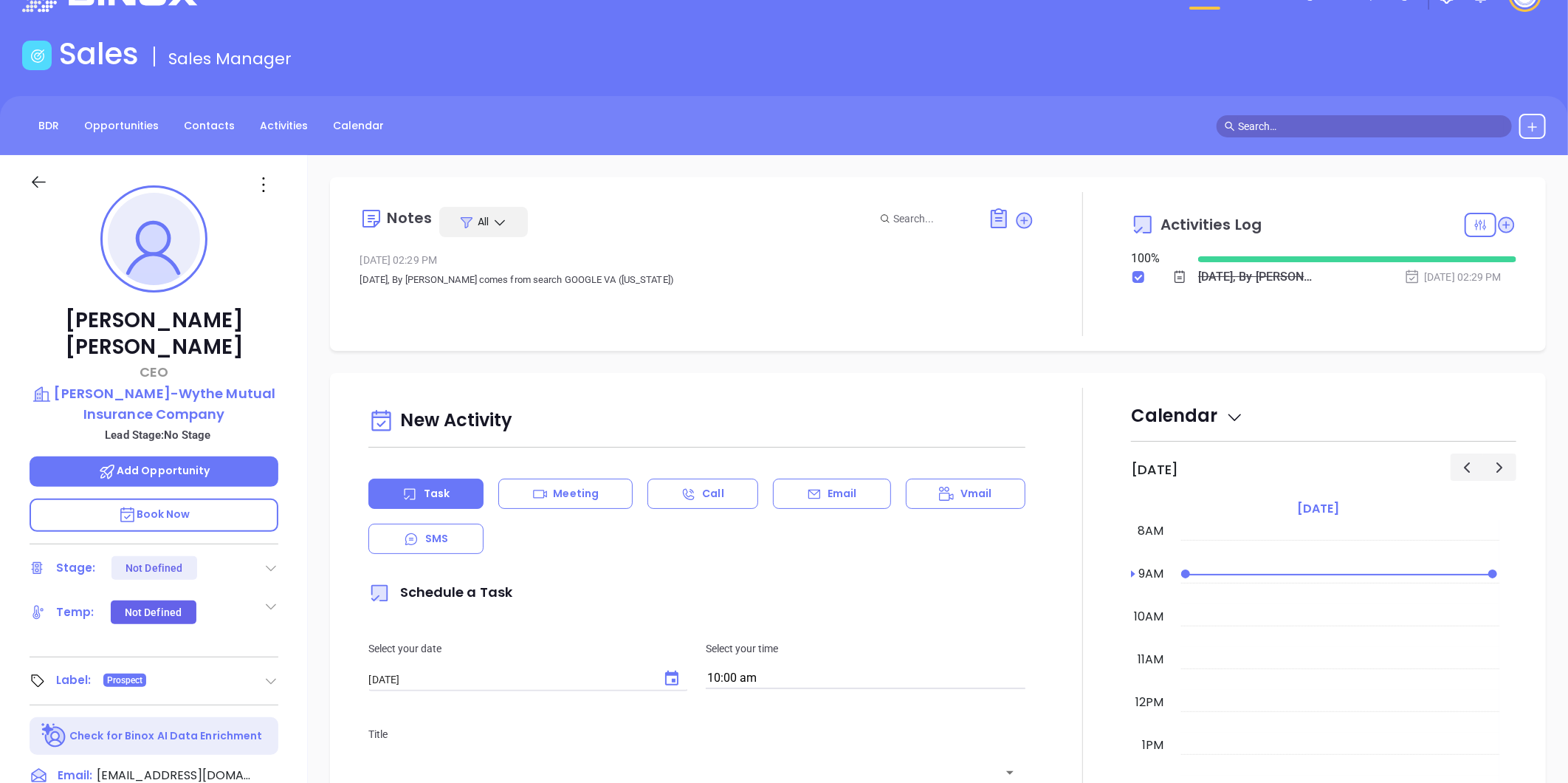
scroll to position [42, 0]
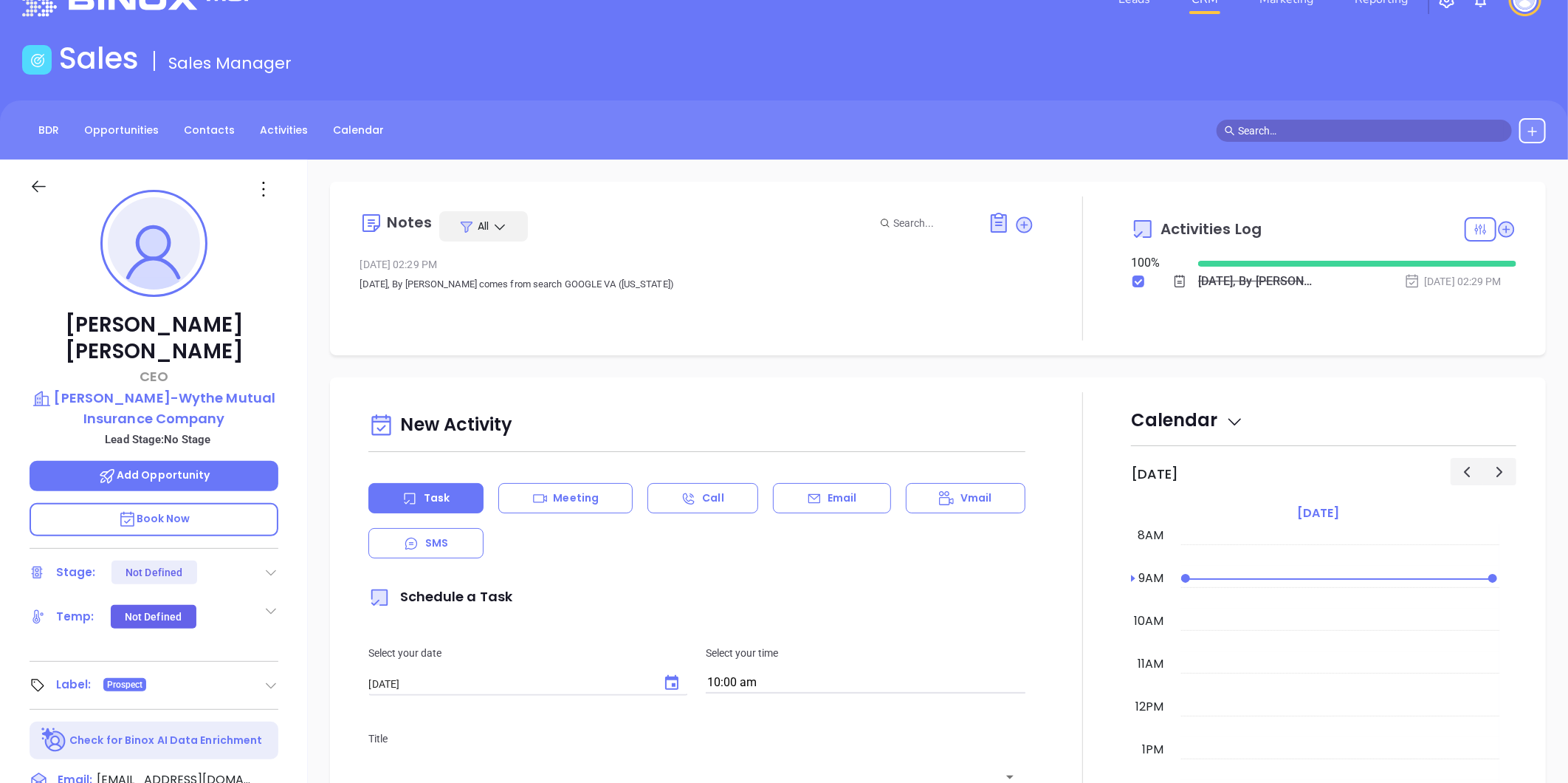
drag, startPoint x: 296, startPoint y: 372, endPoint x: 286, endPoint y: 390, distance: 20.6
click at [286, 390] on div "[PERSON_NAME] CEO [PERSON_NAME]-Wythe Mutual Insurance Company Lead Stage: No S…" at bounding box center [153, 649] width 308 height 979
drag, startPoint x: 286, startPoint y: 390, endPoint x: 281, endPoint y: 380, distance: 11.2
click at [281, 380] on div "[PERSON_NAME] CEO [PERSON_NAME]-Wythe Mutual Insurance Company Lead Stage: No S…" at bounding box center [153, 649] width 308 height 979
click at [266, 192] on icon at bounding box center [263, 189] width 23 height 23
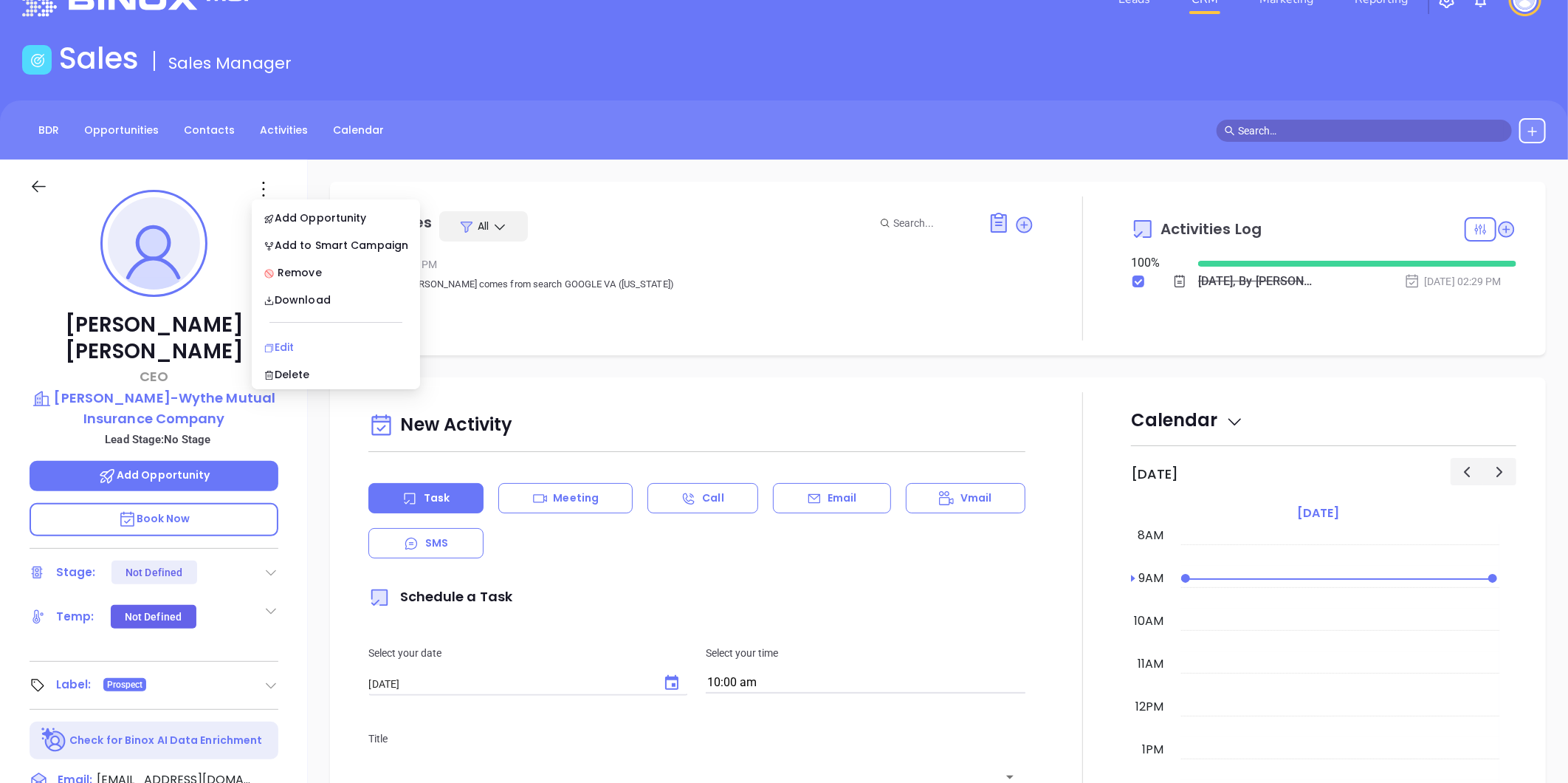
click at [300, 346] on div "Edit" at bounding box center [335, 347] width 145 height 17
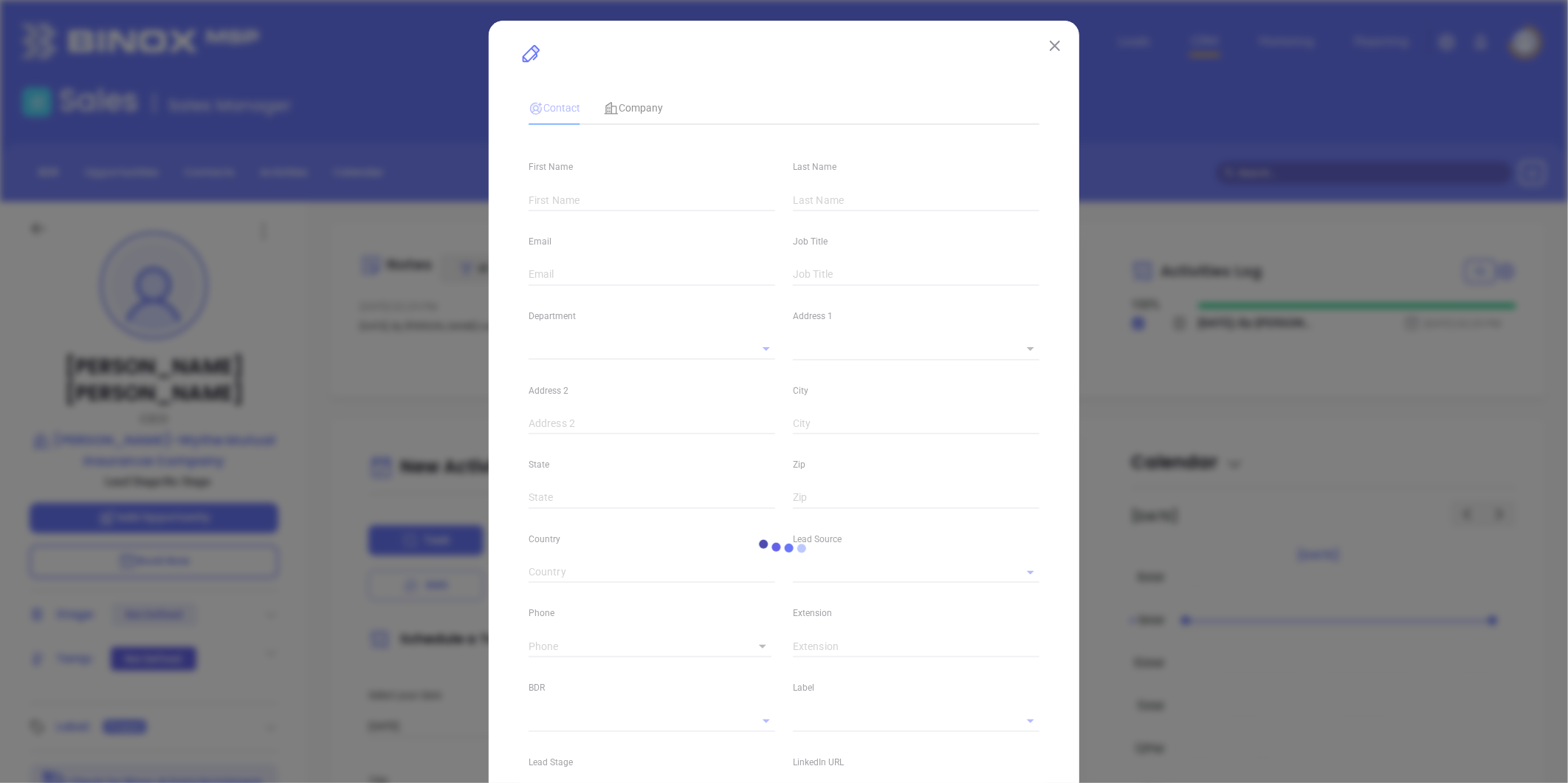
type input "[PERSON_NAME]"
type input "[EMAIL_ADDRESS][DOMAIN_NAME]"
type input "CEO"
type input "1"
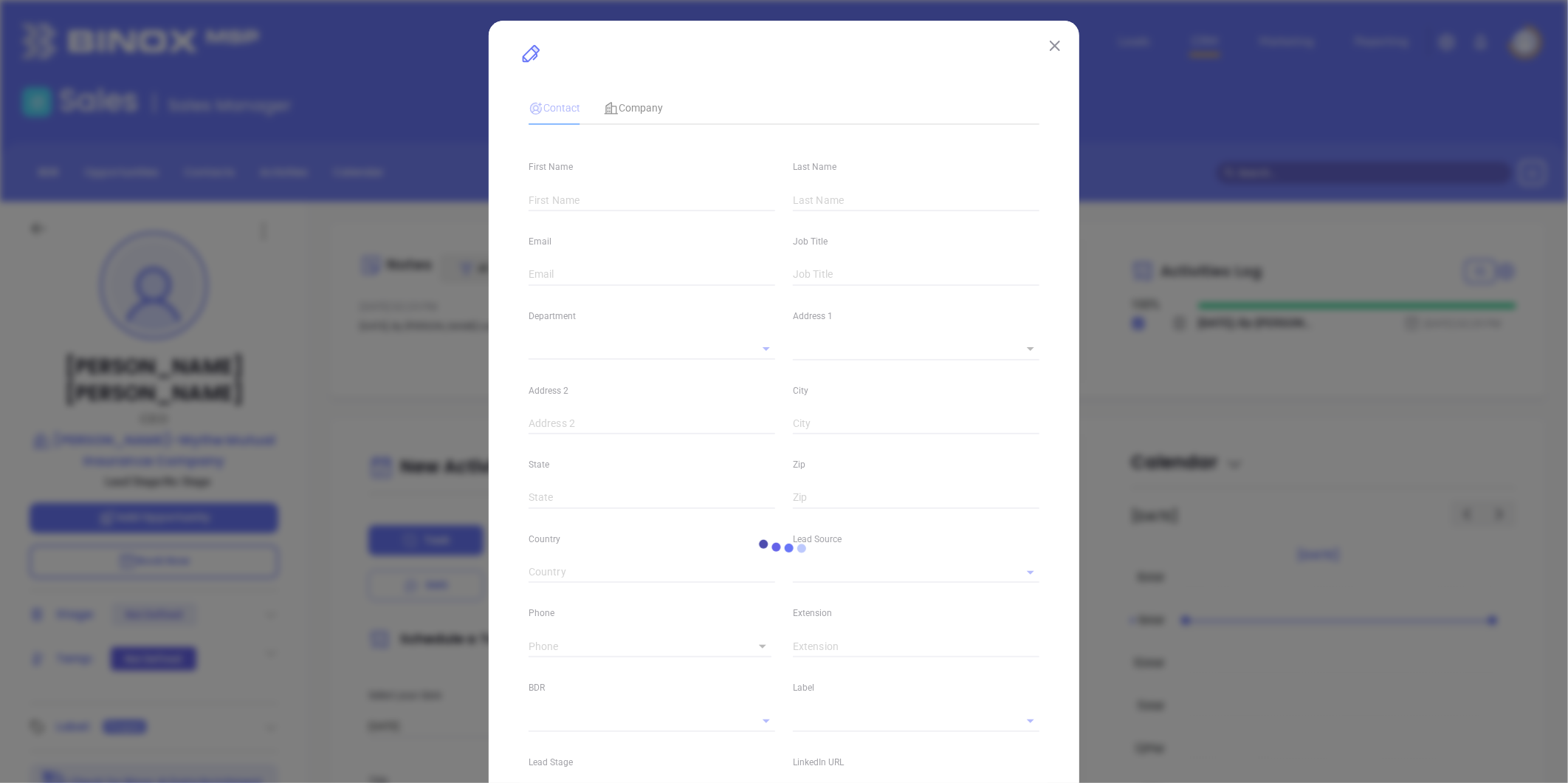
type input "[DOMAIN_NAME][URL][PERSON_NAME]"
type input "Marketing"
type input "Other"
type input "undefined undefined"
type input "[PHONE_NUMBER]"
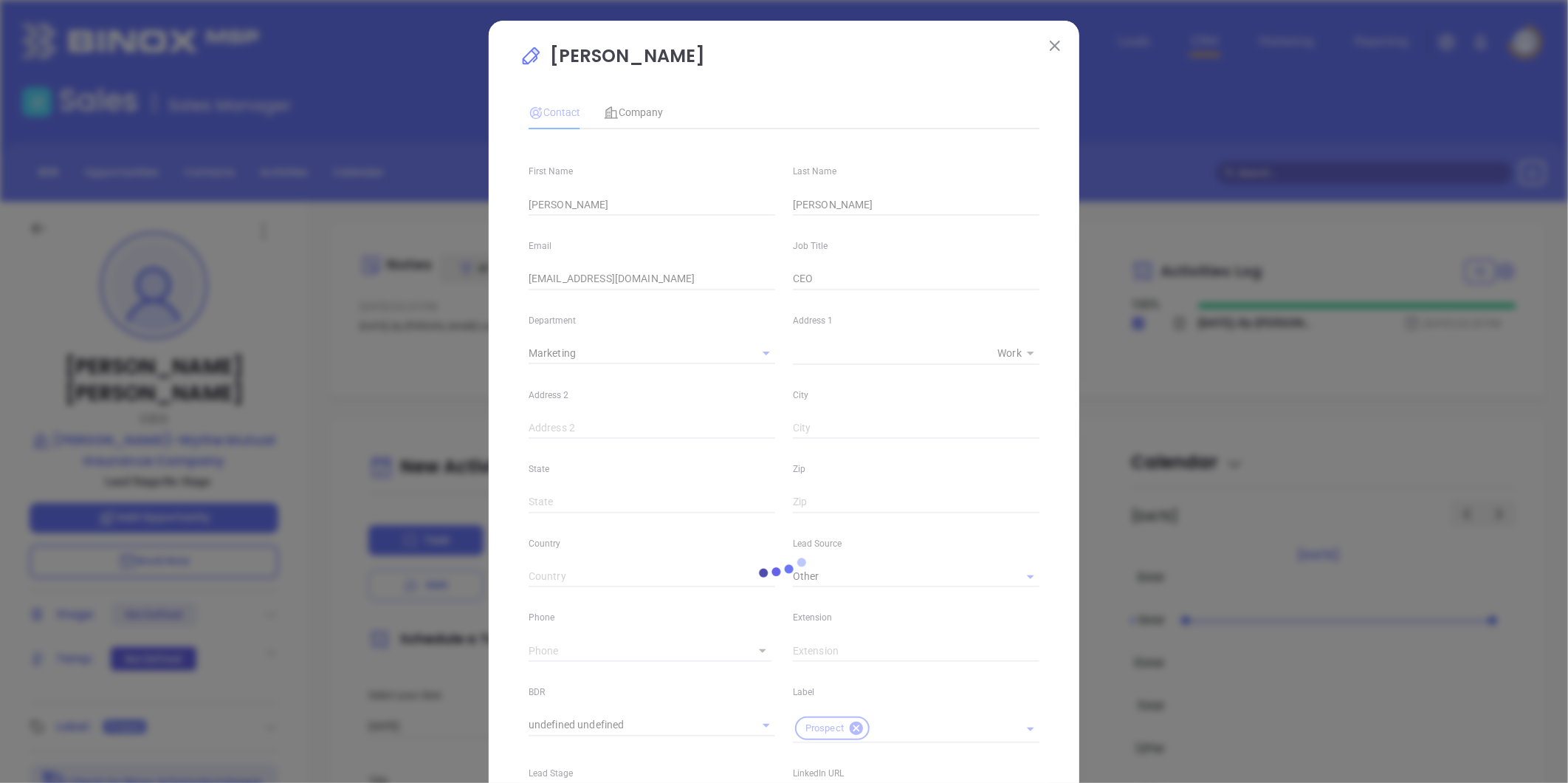
type input "1"
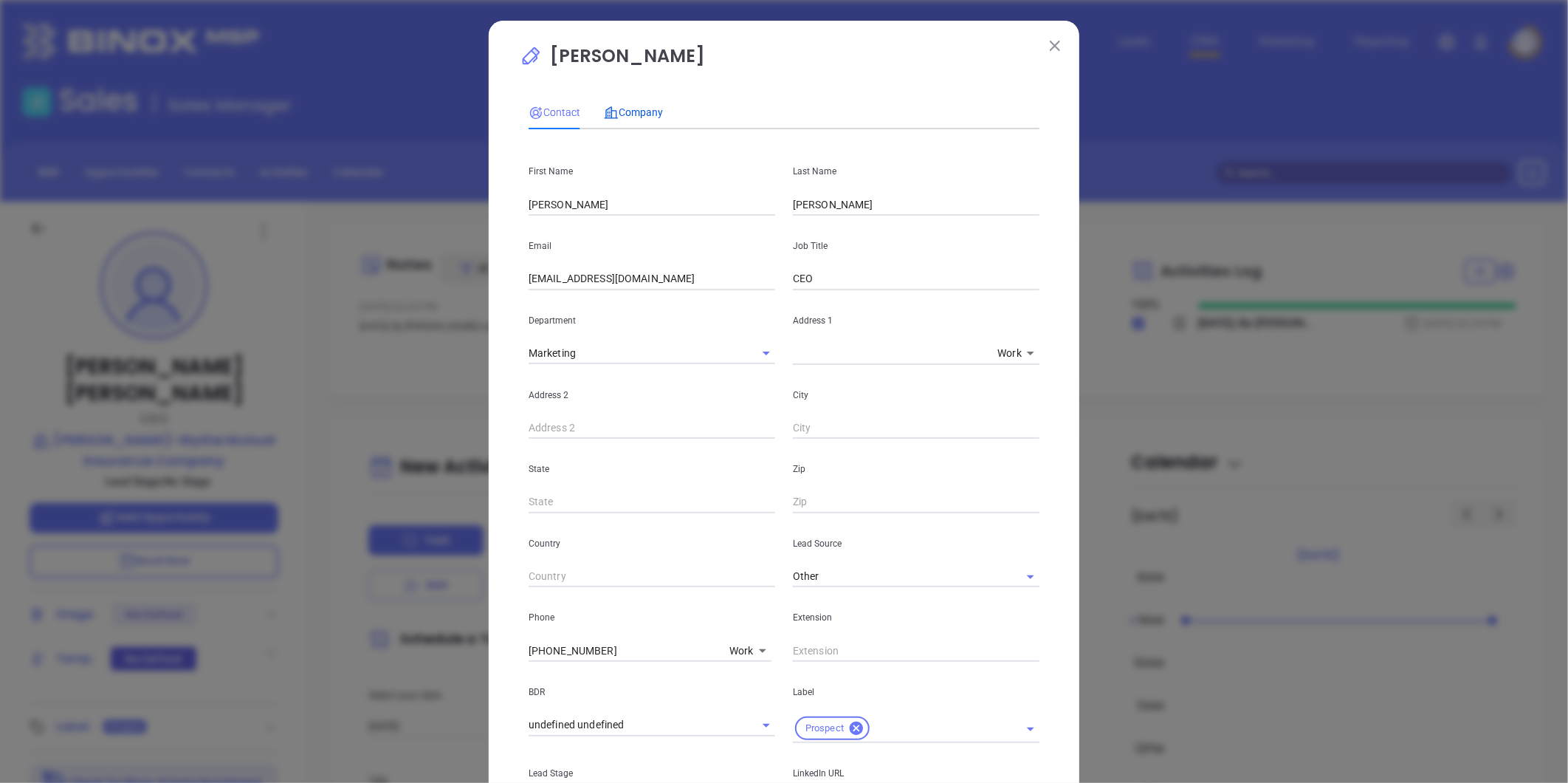
click at [630, 104] on div "Company" at bounding box center [633, 112] width 59 height 17
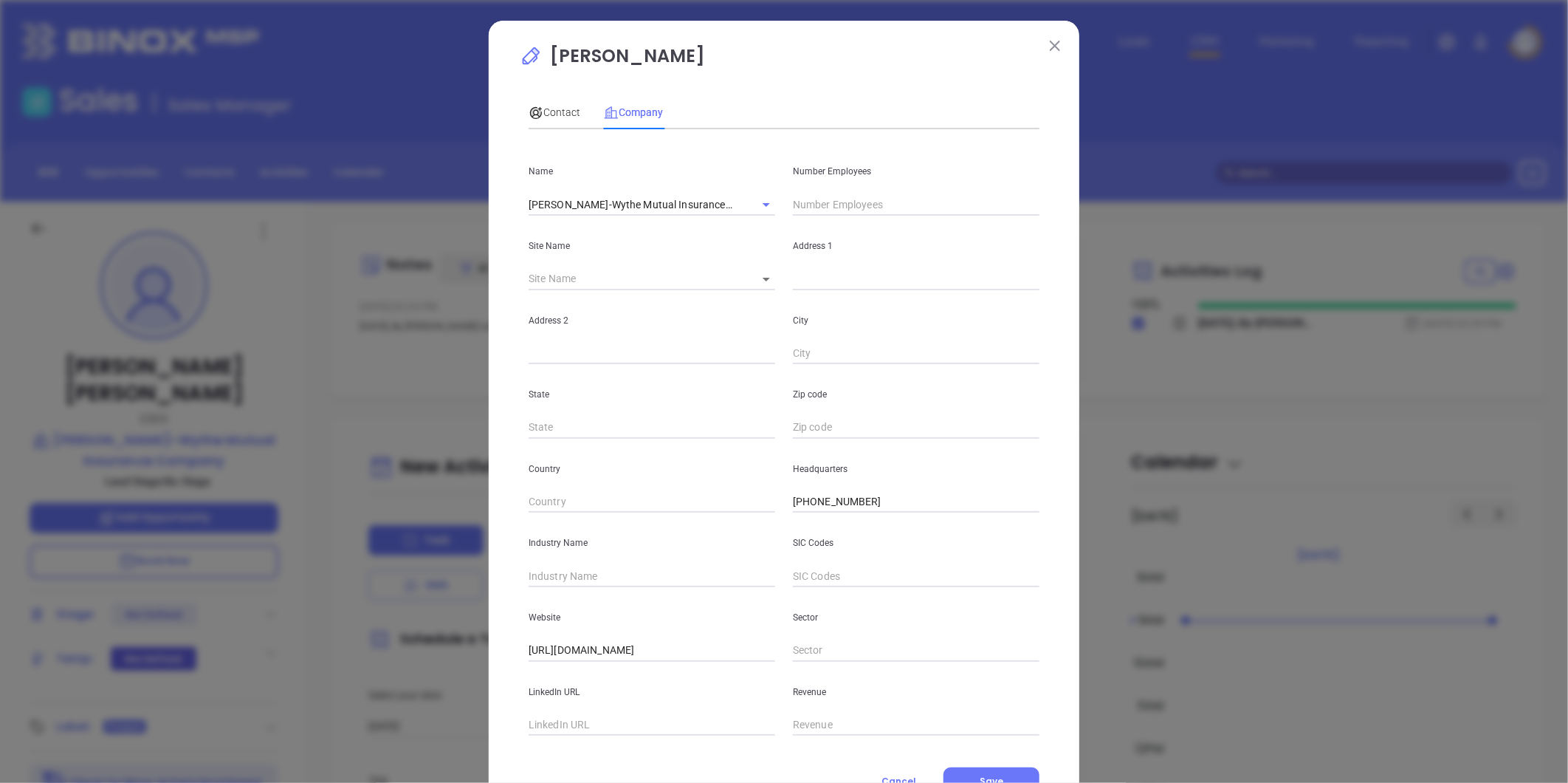
click at [830, 201] on input "text" at bounding box center [917, 204] width 247 height 22
type input "16"
click at [534, 587] on input "text" at bounding box center [652, 576] width 247 height 22
type input "Insurance"
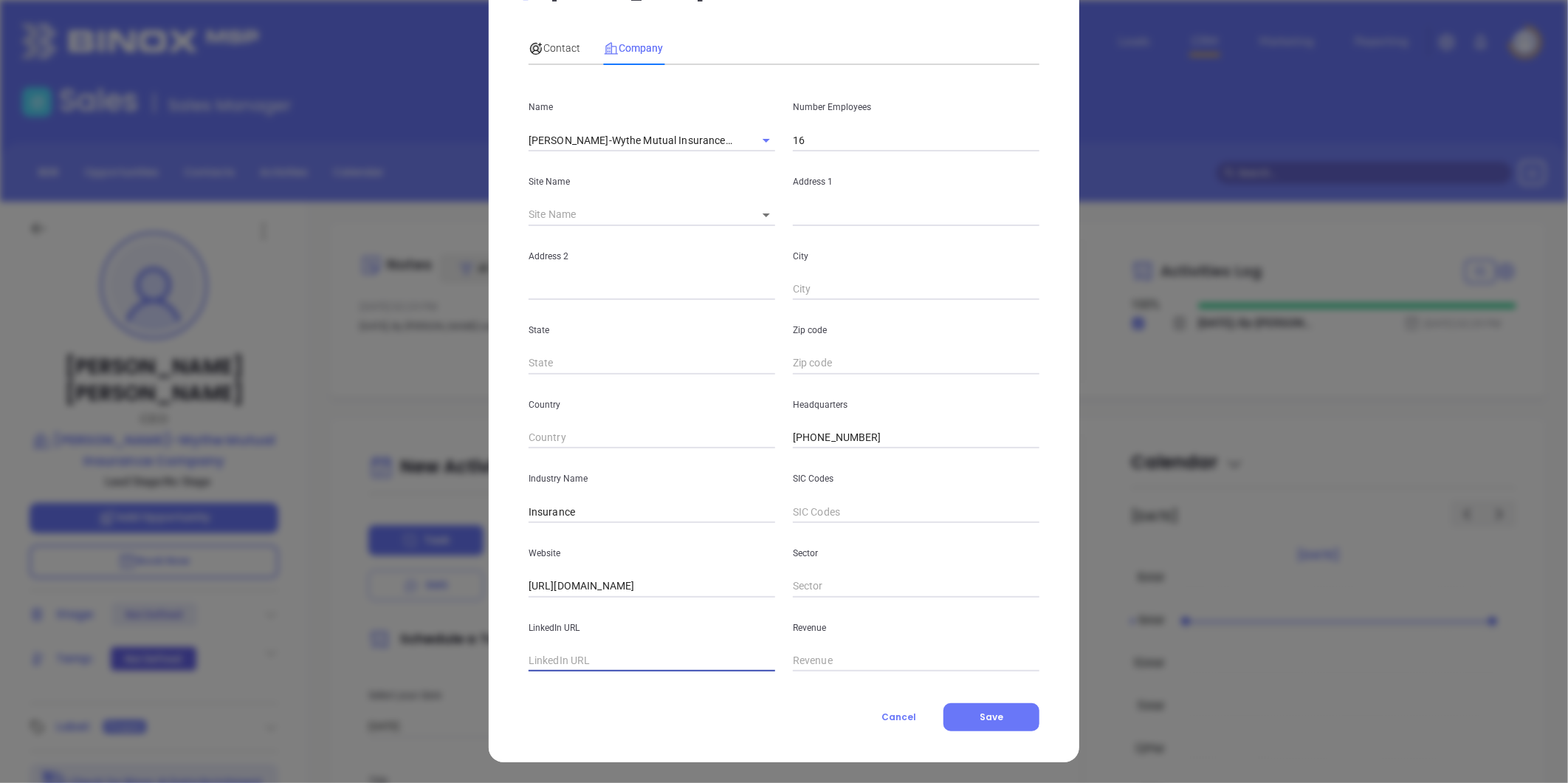
click at [567, 656] on input "text" at bounding box center [652, 661] width 247 height 22
paste input "[URL][DOMAIN_NAME][PERSON_NAME]"
type input "[URL][DOMAIN_NAME][PERSON_NAME]"
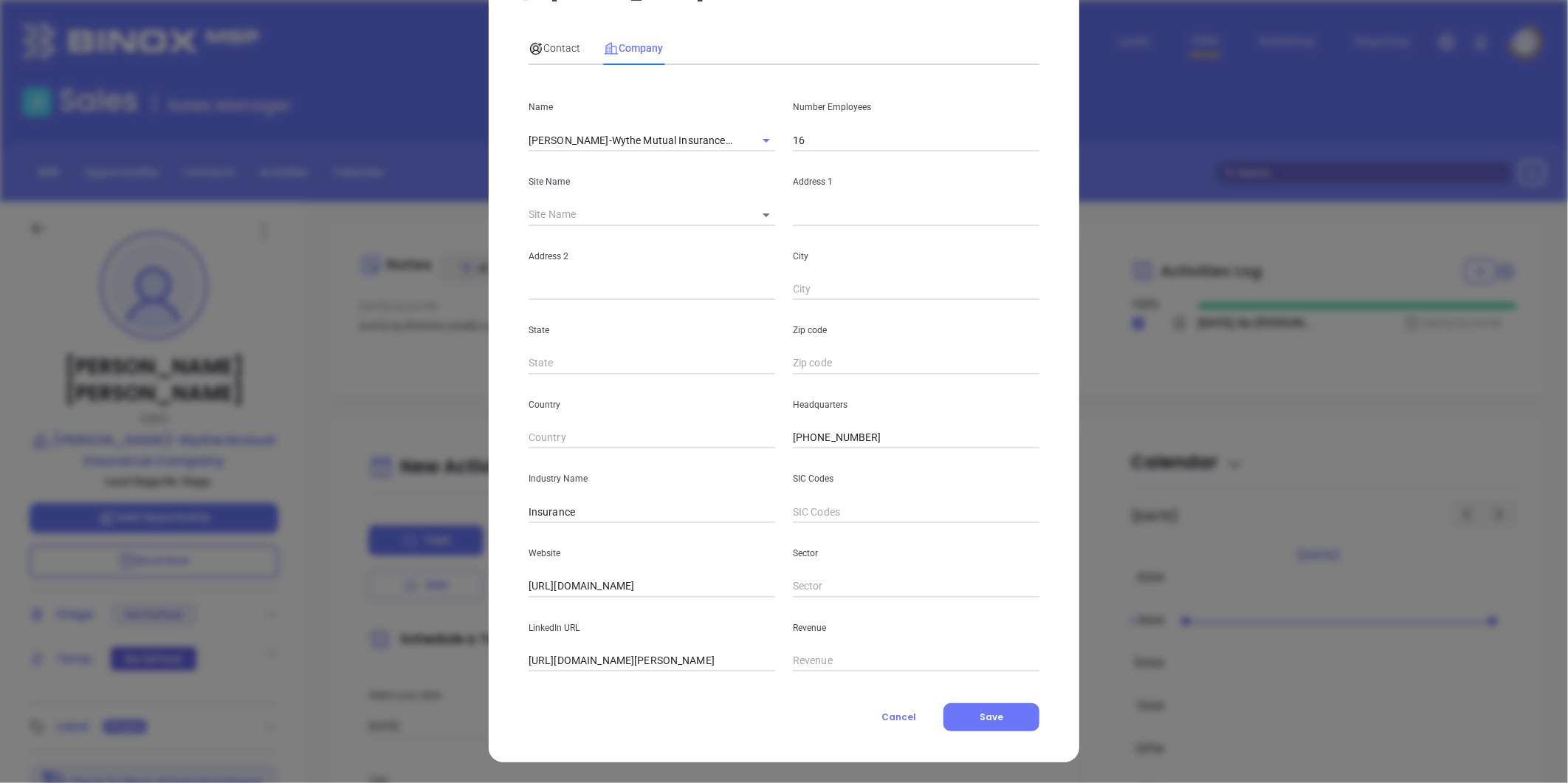
click at [818, 213] on input "text" at bounding box center [917, 215] width 247 height 22
click at [758, 218] on body "Leads CRM Marketing Reporting Financial Leads Leads Sales Sales Manager BDR Opp…" at bounding box center [784, 392] width 1568 height 783
click at [758, 215] on li "Galax" at bounding box center [767, 215] width 54 height 26
type input "Galax"
type input "98113"
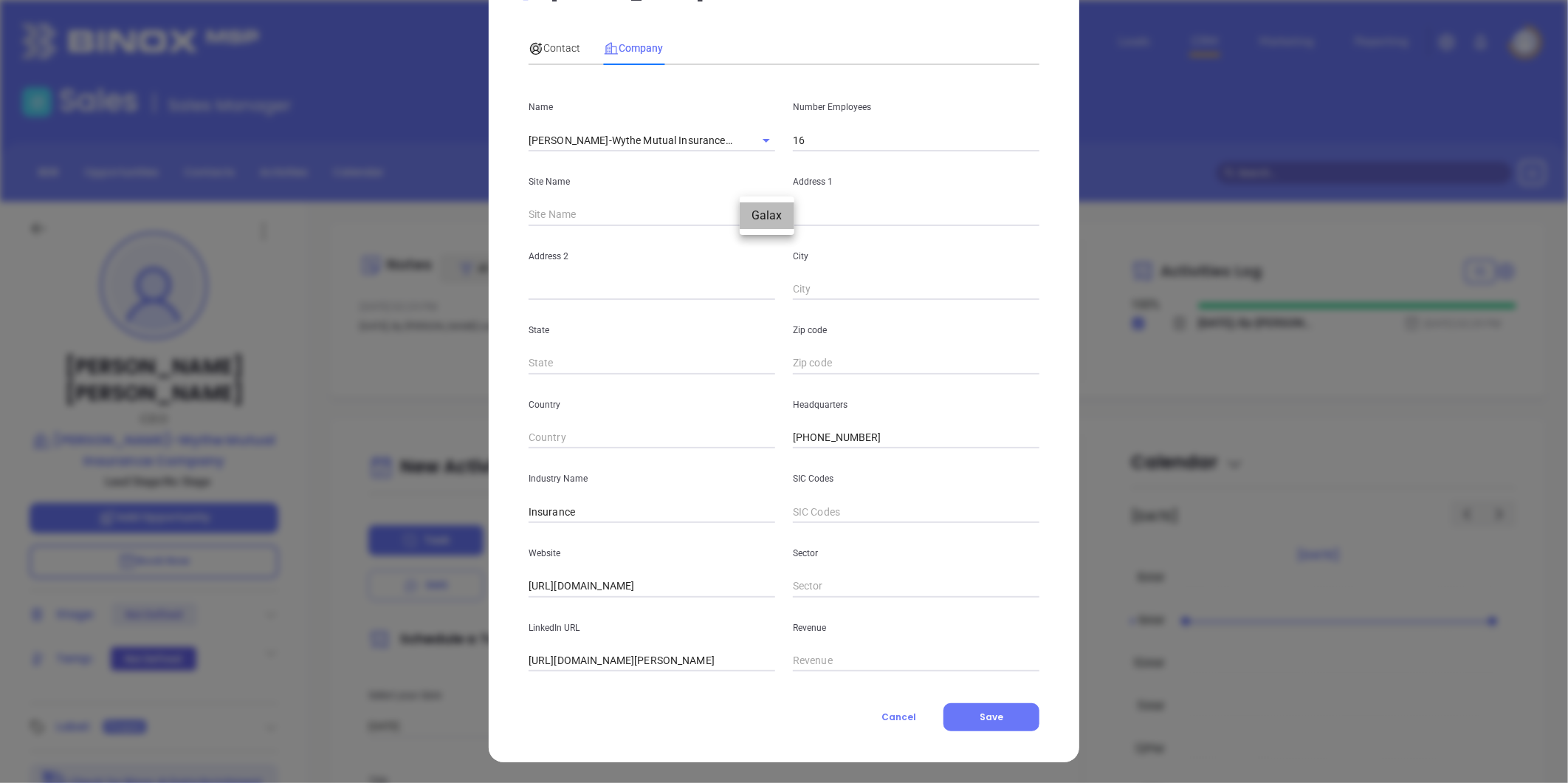
type input "P.O. Box 1070"
type input "Galax"
type input "VA"
type input "24333"
drag, startPoint x: 734, startPoint y: 223, endPoint x: 687, endPoint y: 225, distance: 47.0
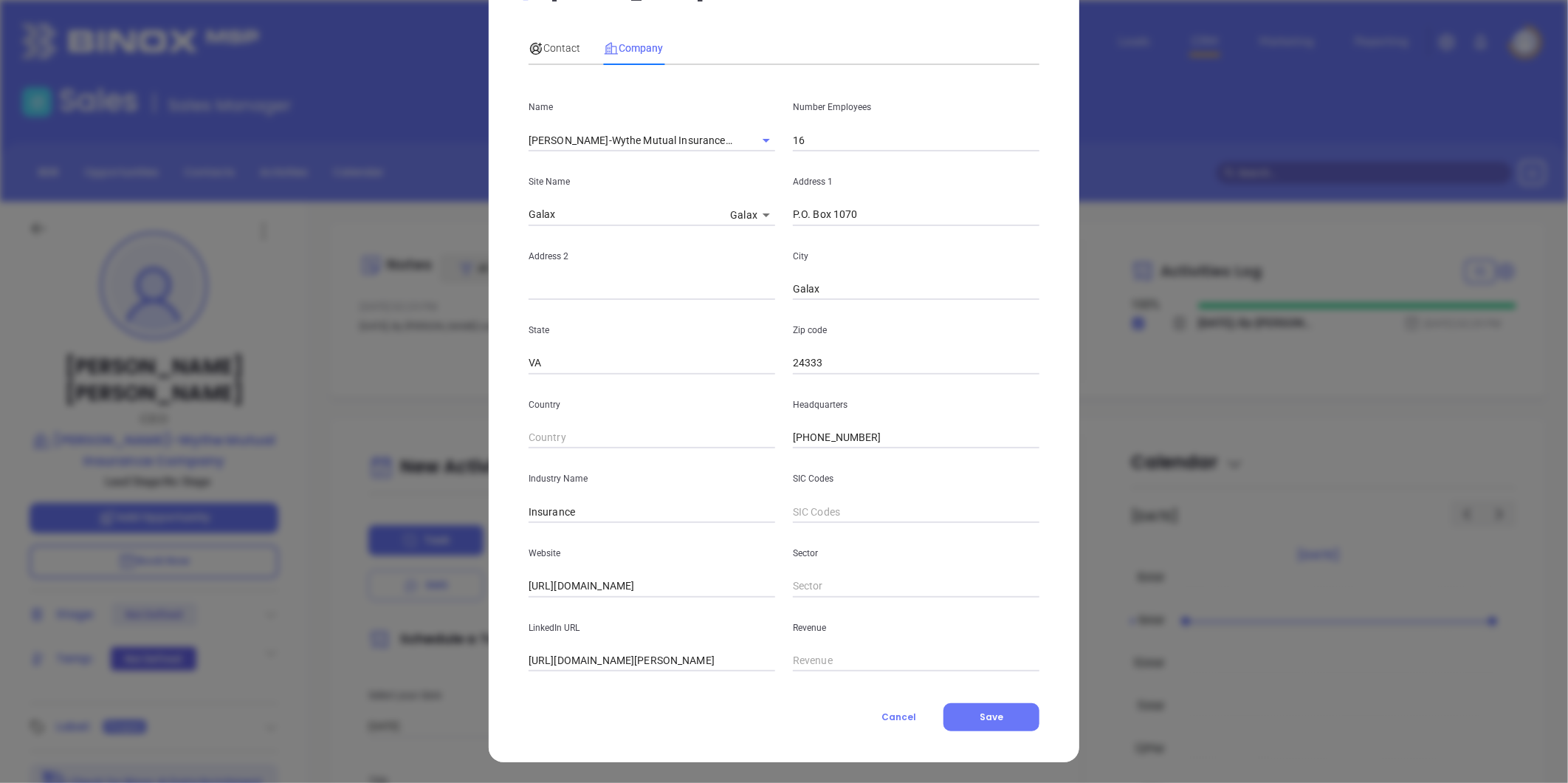
click at [687, 225] on div "Name [PERSON_NAME]-Wythe Mutual Insurance Company Number Employees 16 Site Name…" at bounding box center [784, 374] width 511 height 595
paste input "[STREET_ADDRESS][US_STATE] P.O. [STREET_ADDRESS]"
drag, startPoint x: 892, startPoint y: 212, endPoint x: 1222, endPoint y: 250, distance: 332.2
click at [1222, 250] on div "[PERSON_NAME] Contact Company First Name [PERSON_NAME] Last Name [PERSON_NAME] …" at bounding box center [784, 392] width 1568 height 783
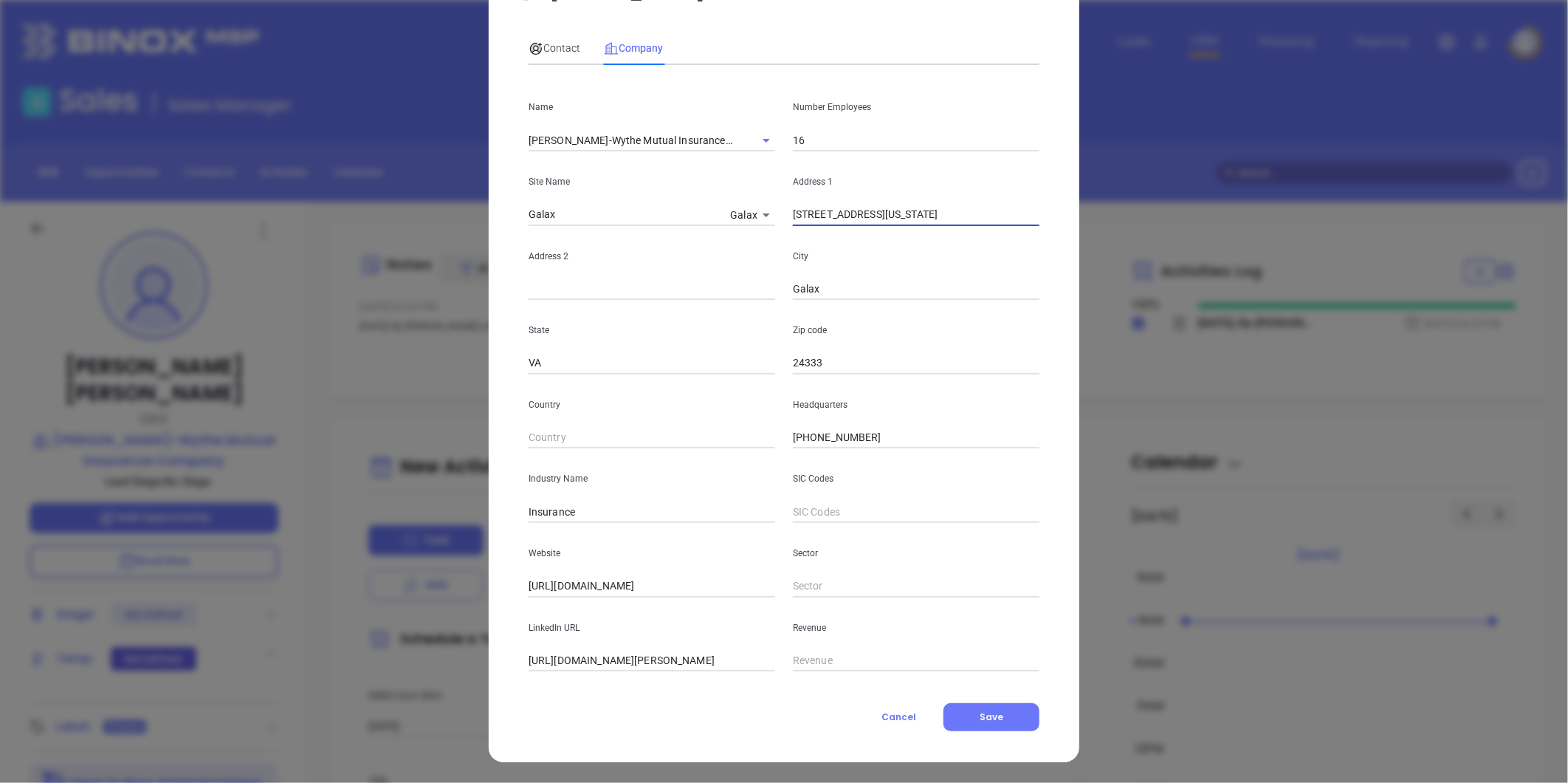
scroll to position [0, 0]
type input "[STREET_ADDRESS][US_STATE]"
paste input "P.O. [STREET_ADDRESS]"
drag, startPoint x: 588, startPoint y: 290, endPoint x: 787, endPoint y: 286, distance: 199.0
click at [795, 292] on div "Address 2 P.O. [STREET_ADDRESS]" at bounding box center [784, 263] width 529 height 75
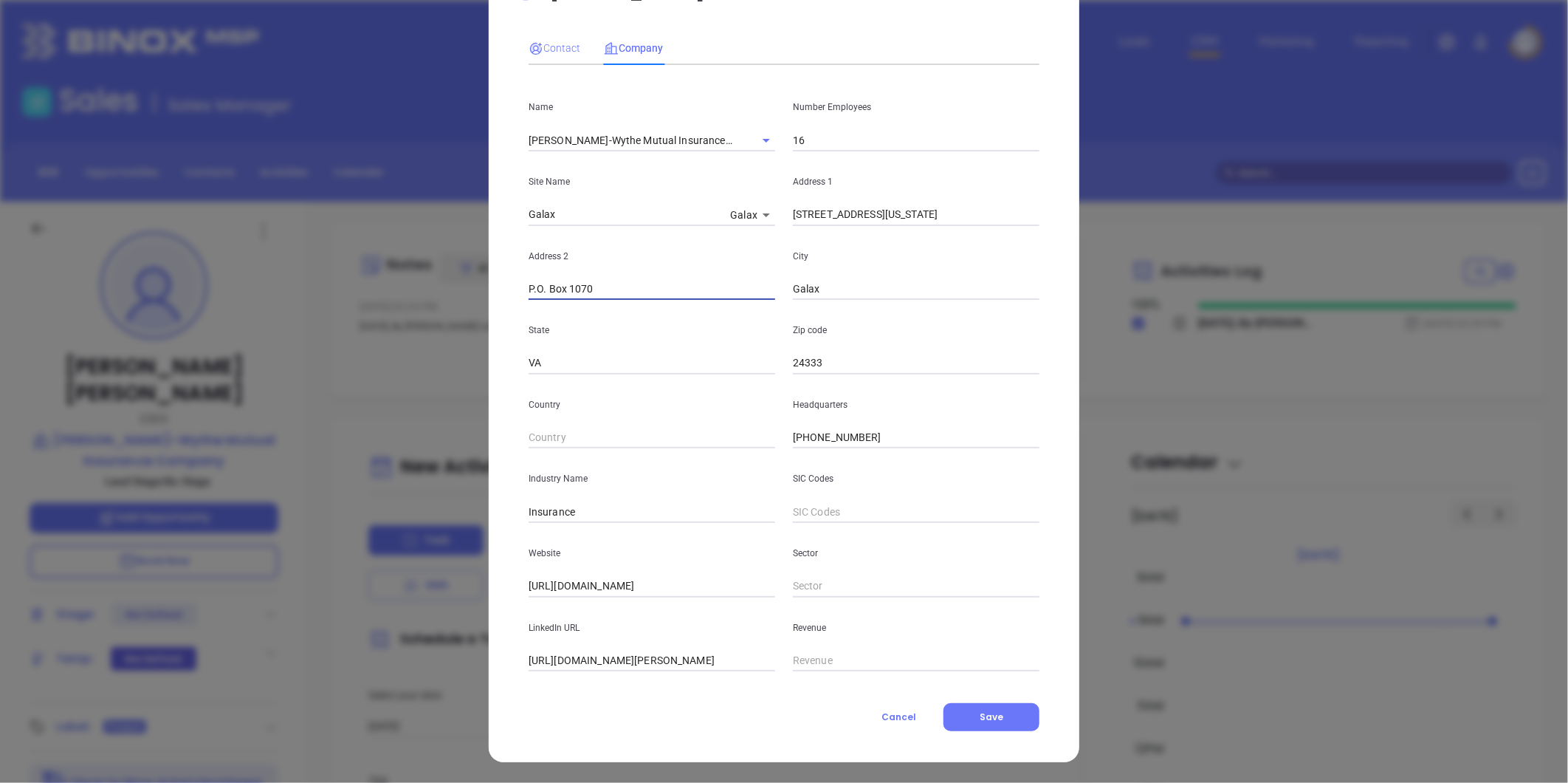
type input "P.O. Box 1070"
click at [552, 54] on div "Contact" at bounding box center [554, 48] width 51 height 17
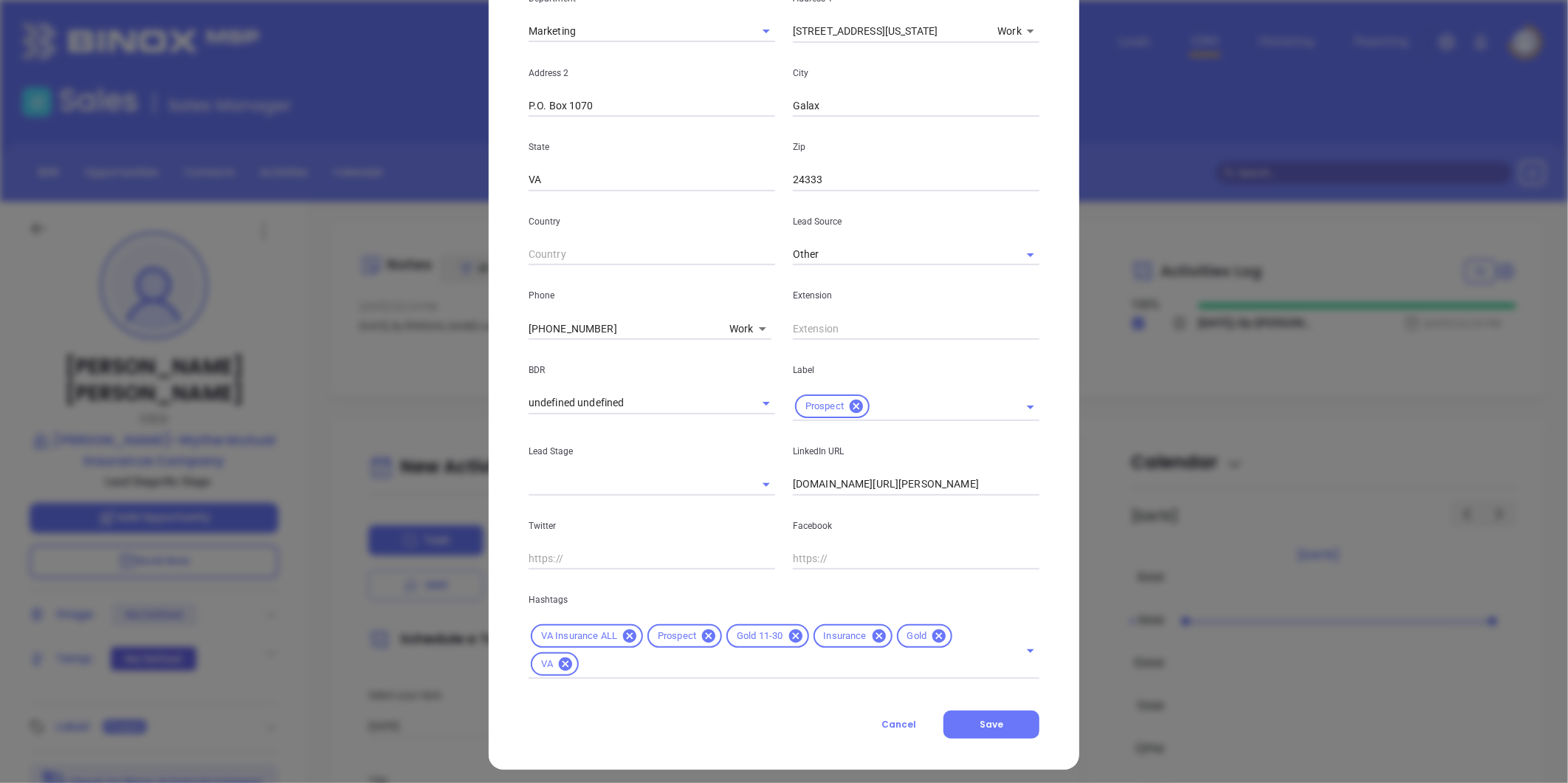
scroll to position [329, 0]
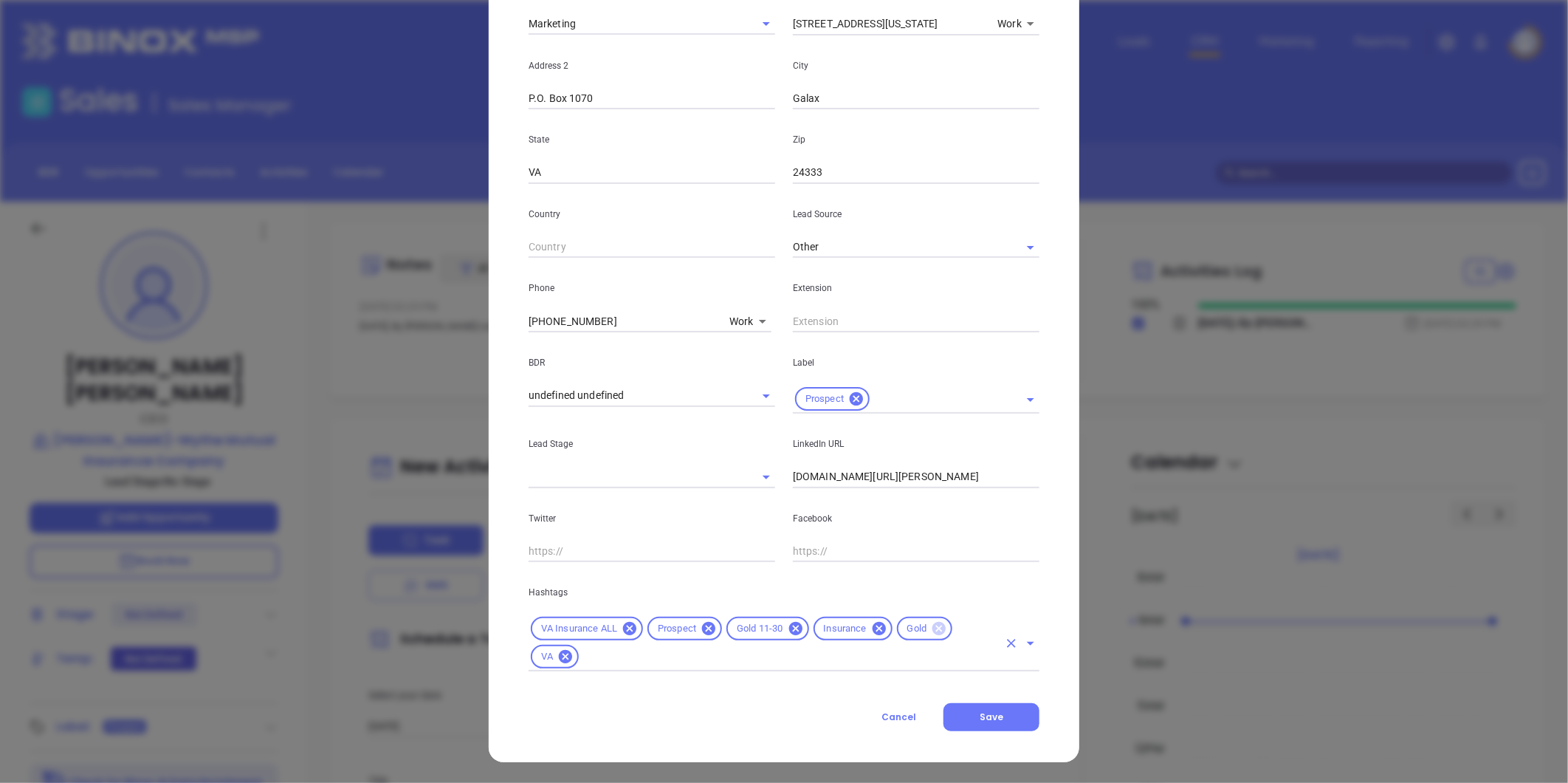
click at [933, 626] on icon at bounding box center [940, 629] width 14 height 14
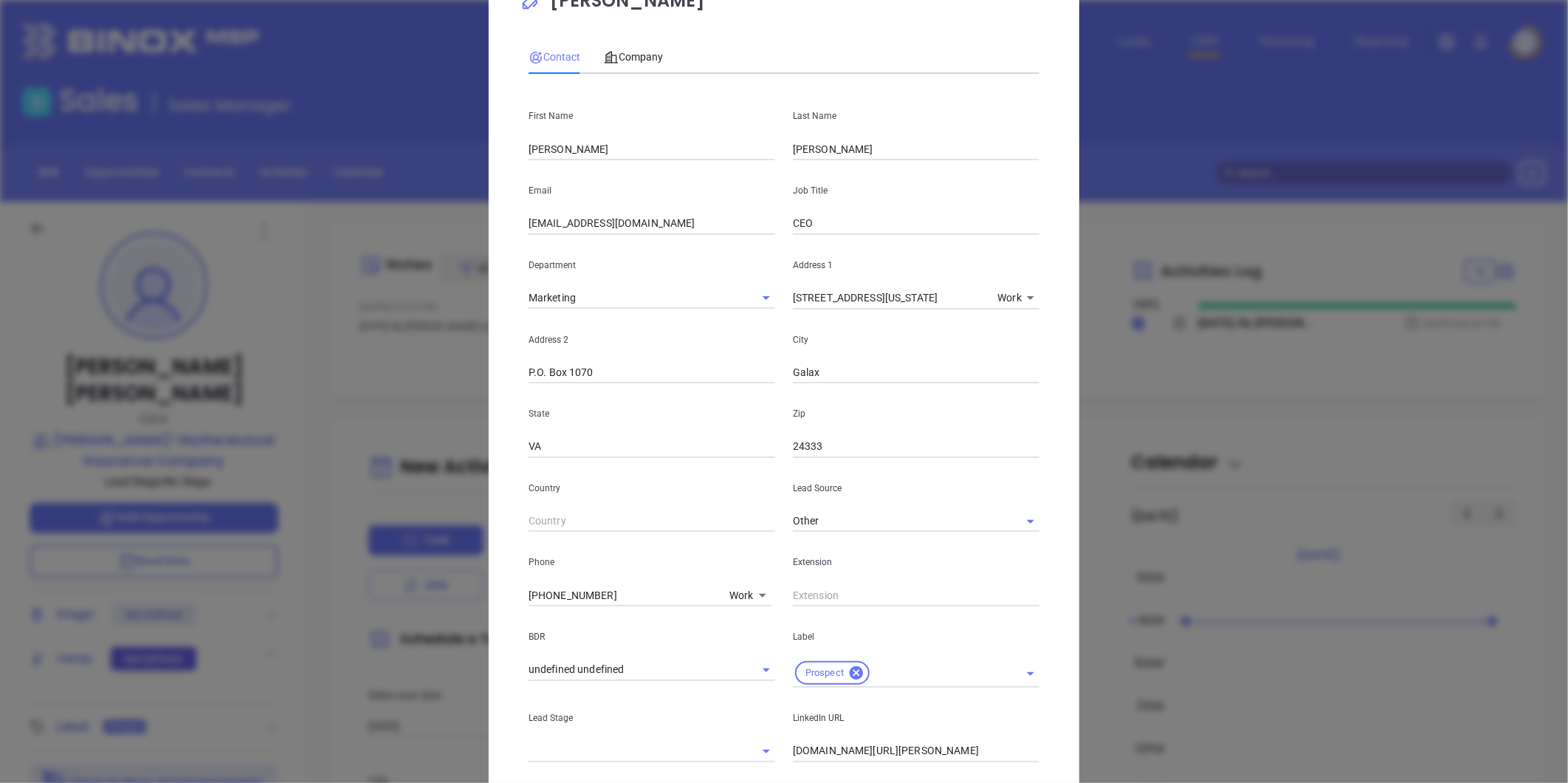
scroll to position [301, 0]
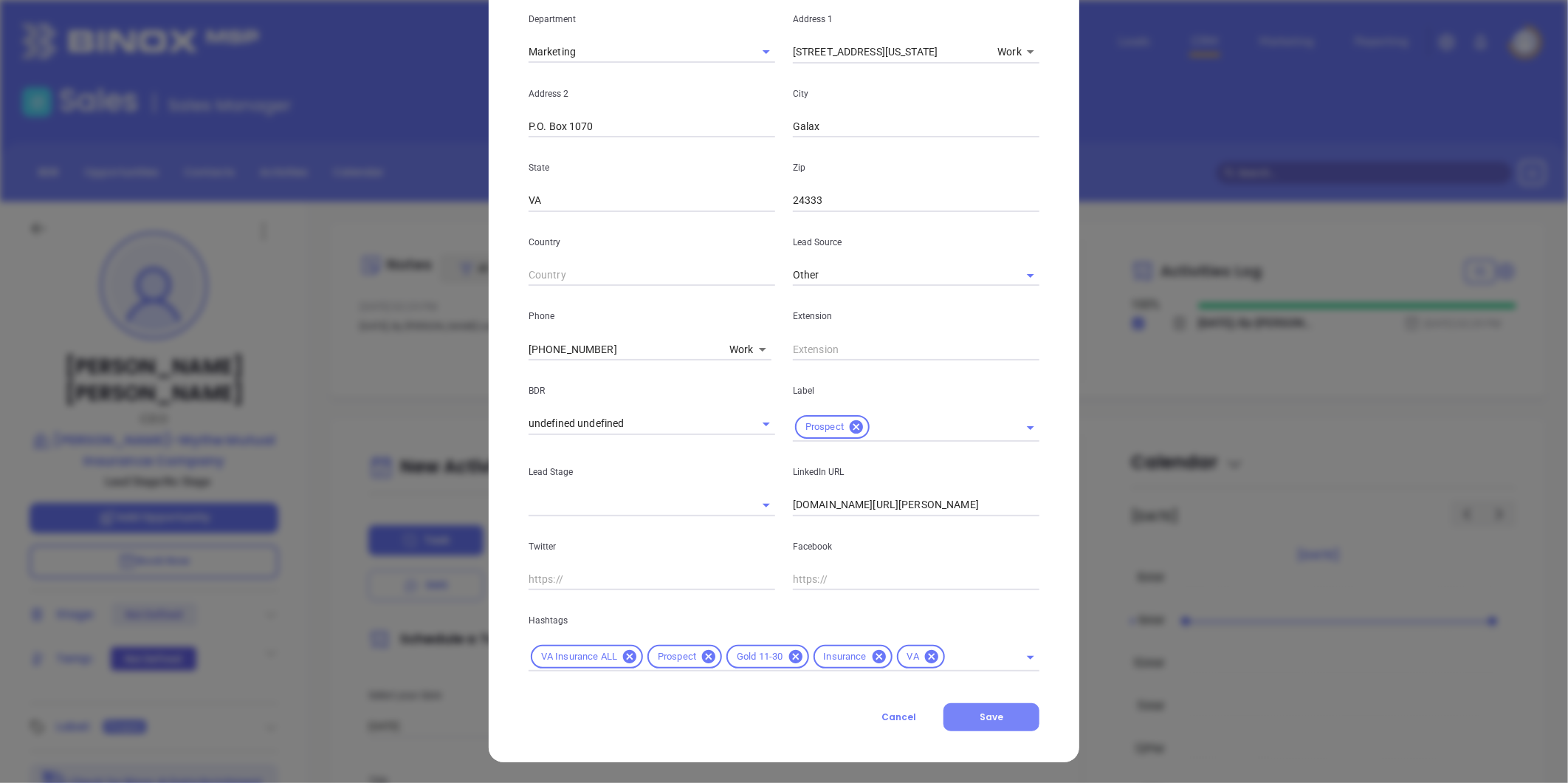
click at [980, 722] on button "Save" at bounding box center [991, 717] width 96 height 28
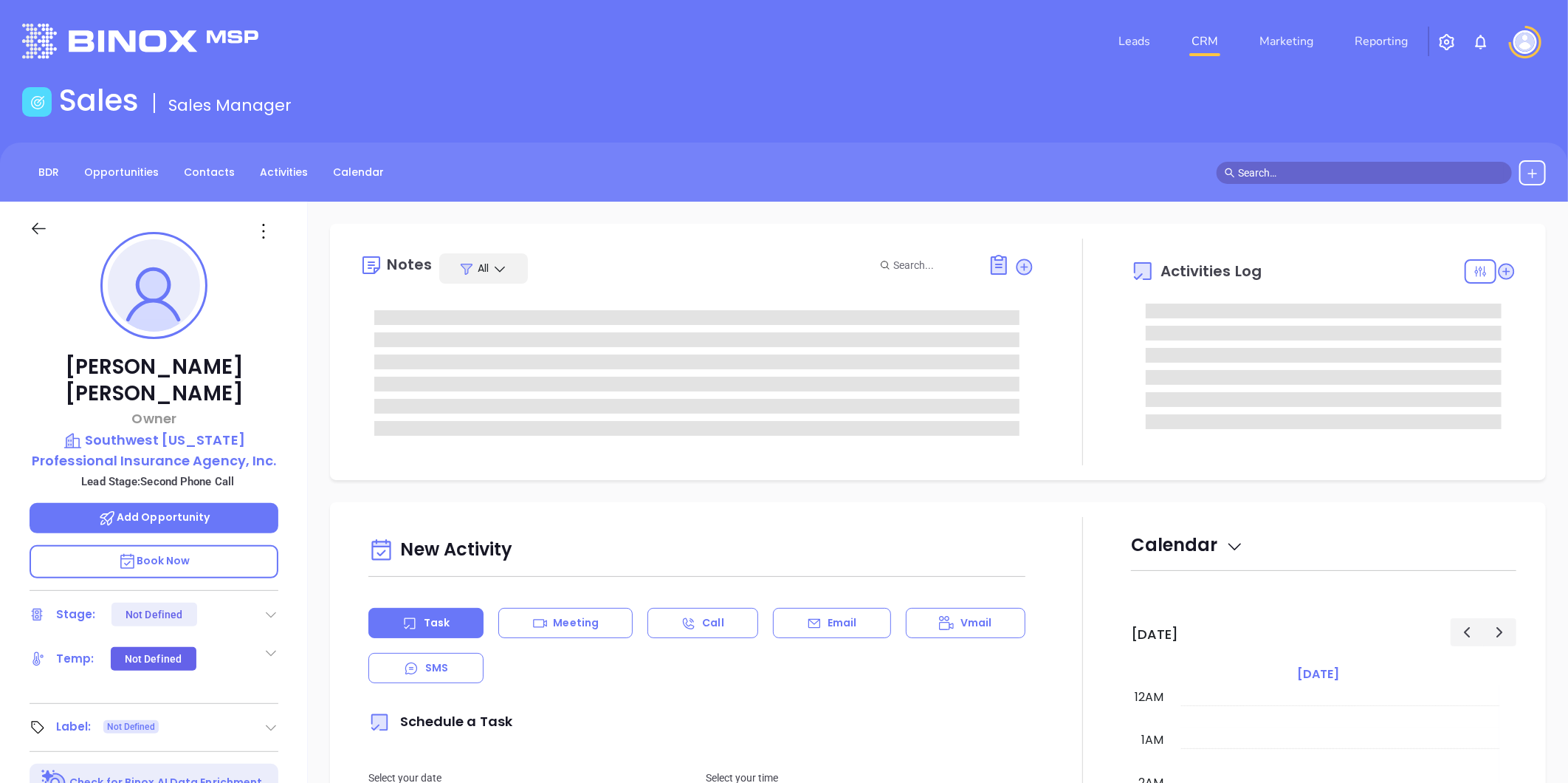
type input "[DATE]"
type input "[PERSON_NAME]"
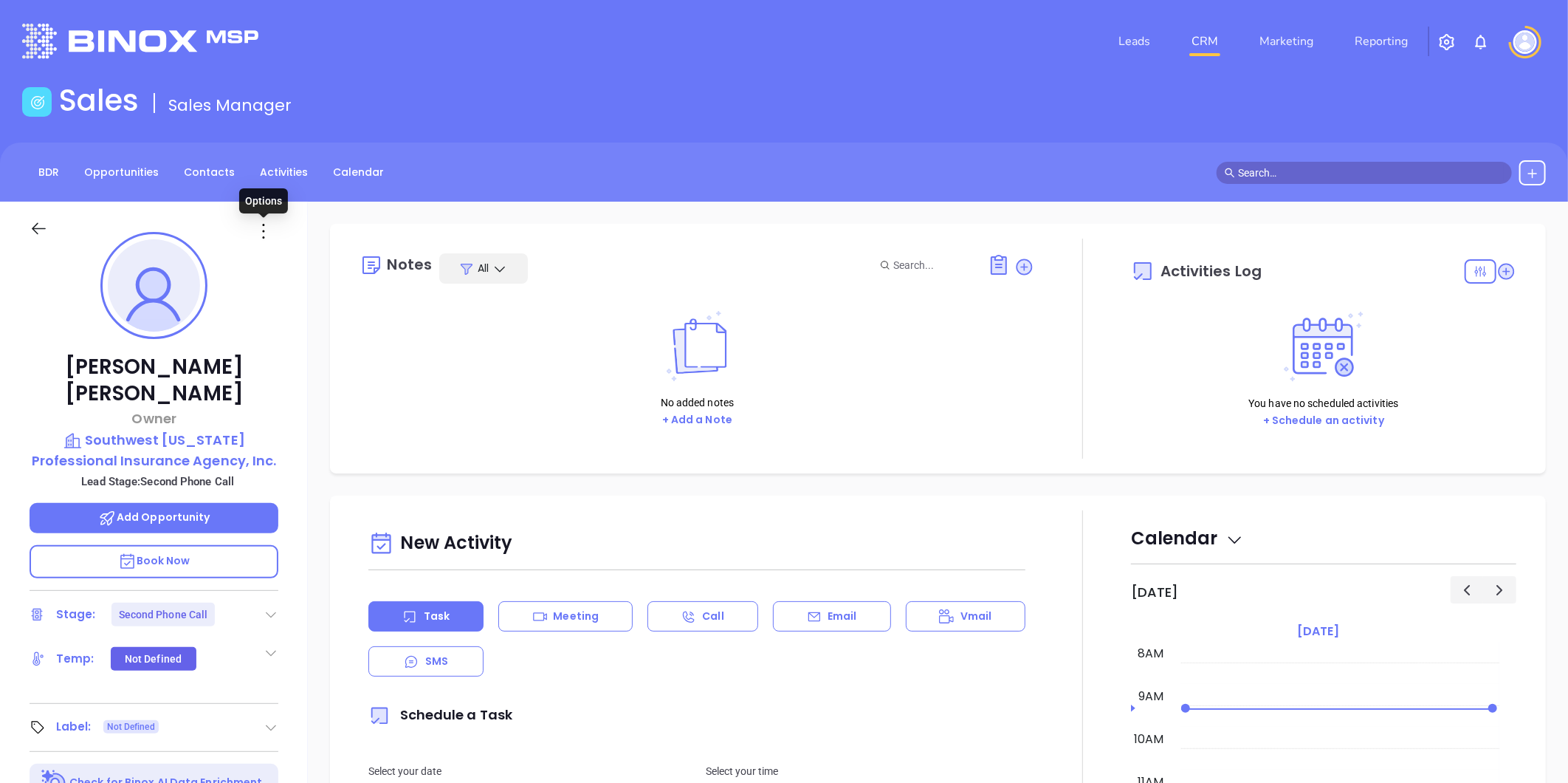
click at [264, 227] on icon at bounding box center [263, 231] width 23 height 23
click at [301, 385] on div "Edit" at bounding box center [335, 389] width 145 height 17
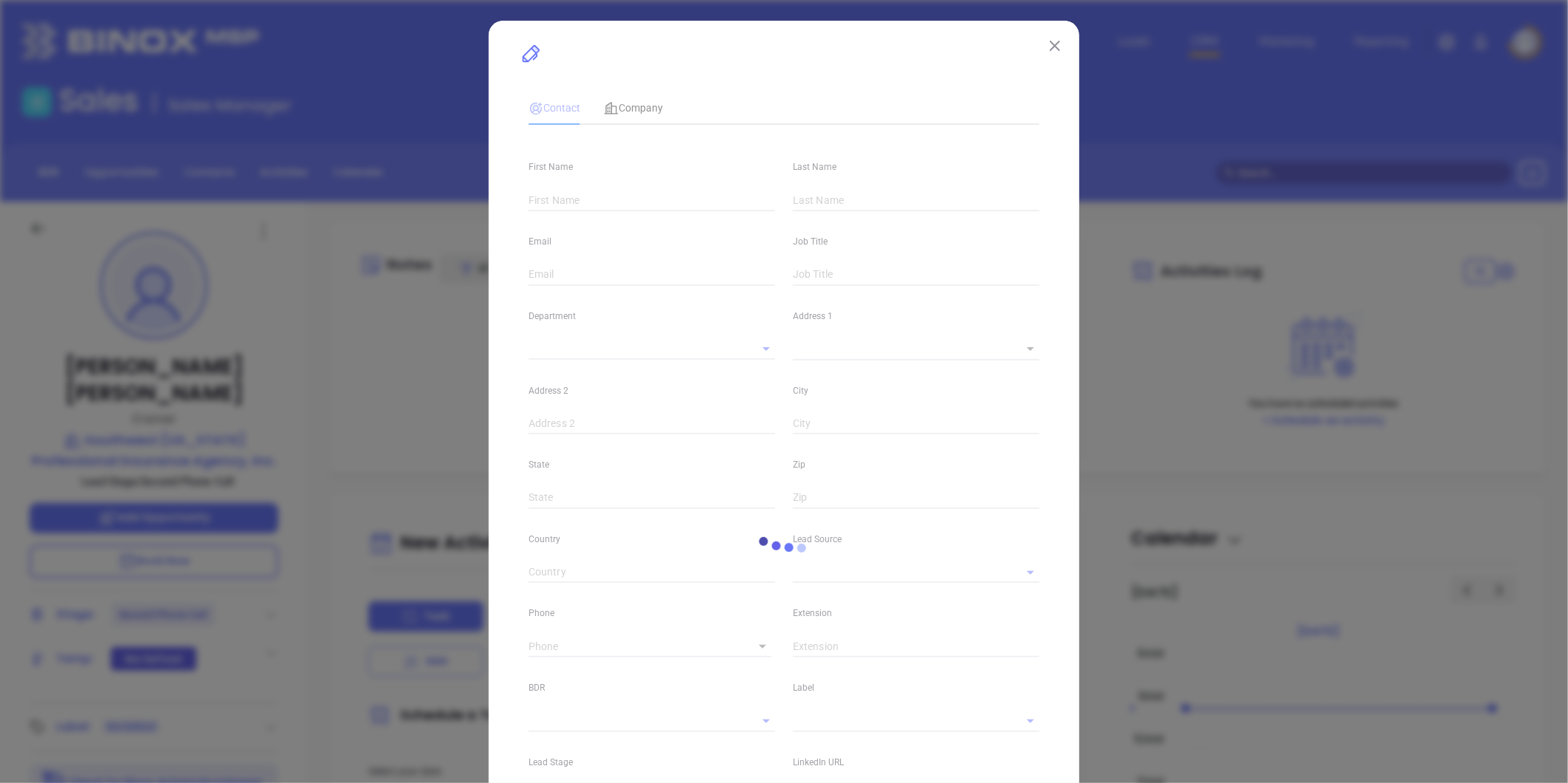
type input "[PERSON_NAME]"
type input "[EMAIL_ADDRESS][DOMAIN_NAME]"
type input "Owner"
type input "1"
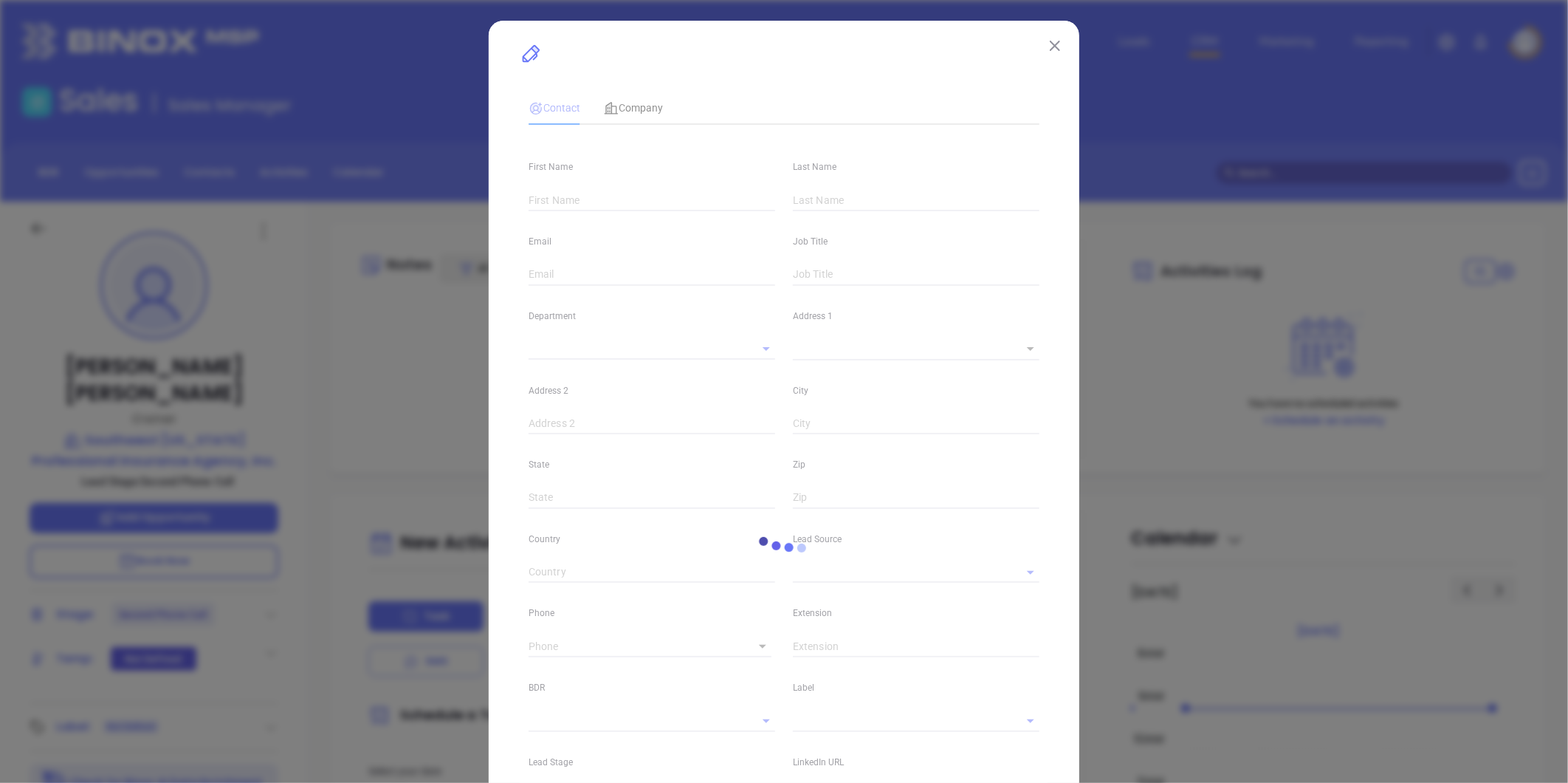
type input "[DOMAIN_NAME][URL][PERSON_NAME][PERSON_NAME]"
type input "Marketing"
type input "Website Reveal"
type input "undefined undefined"
type input "Second Phone Call"
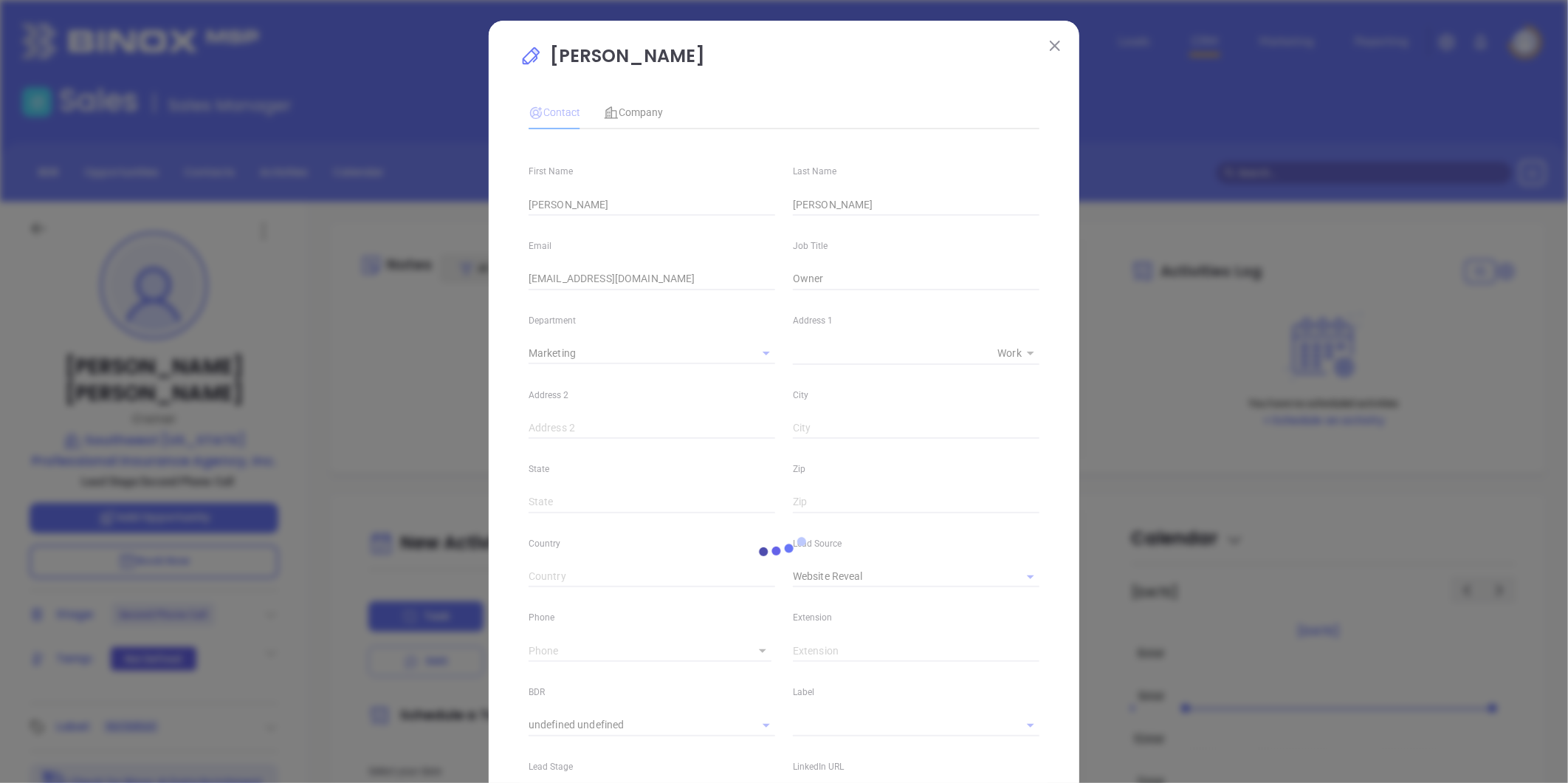
type input "[PHONE_NUMBER]"
type input "1"
click at [869, 289] on input "Owner" at bounding box center [917, 279] width 247 height 22
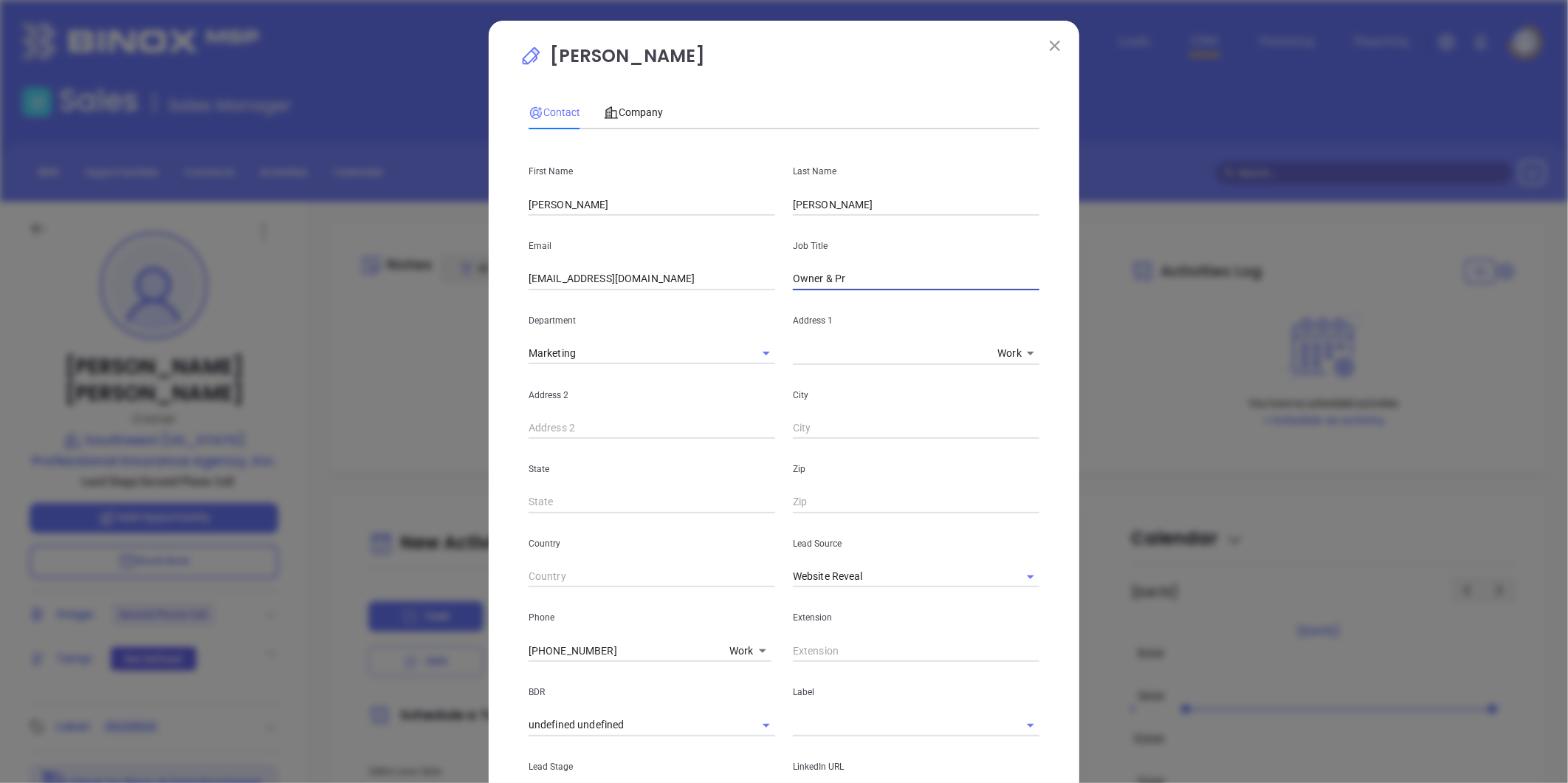
type input "Owner & President"
click at [1007, 572] on icon "Clear" at bounding box center [1011, 576] width 15 height 15
click at [822, 606] on li "Binox" at bounding box center [917, 609] width 247 height 26
type input "Binox"
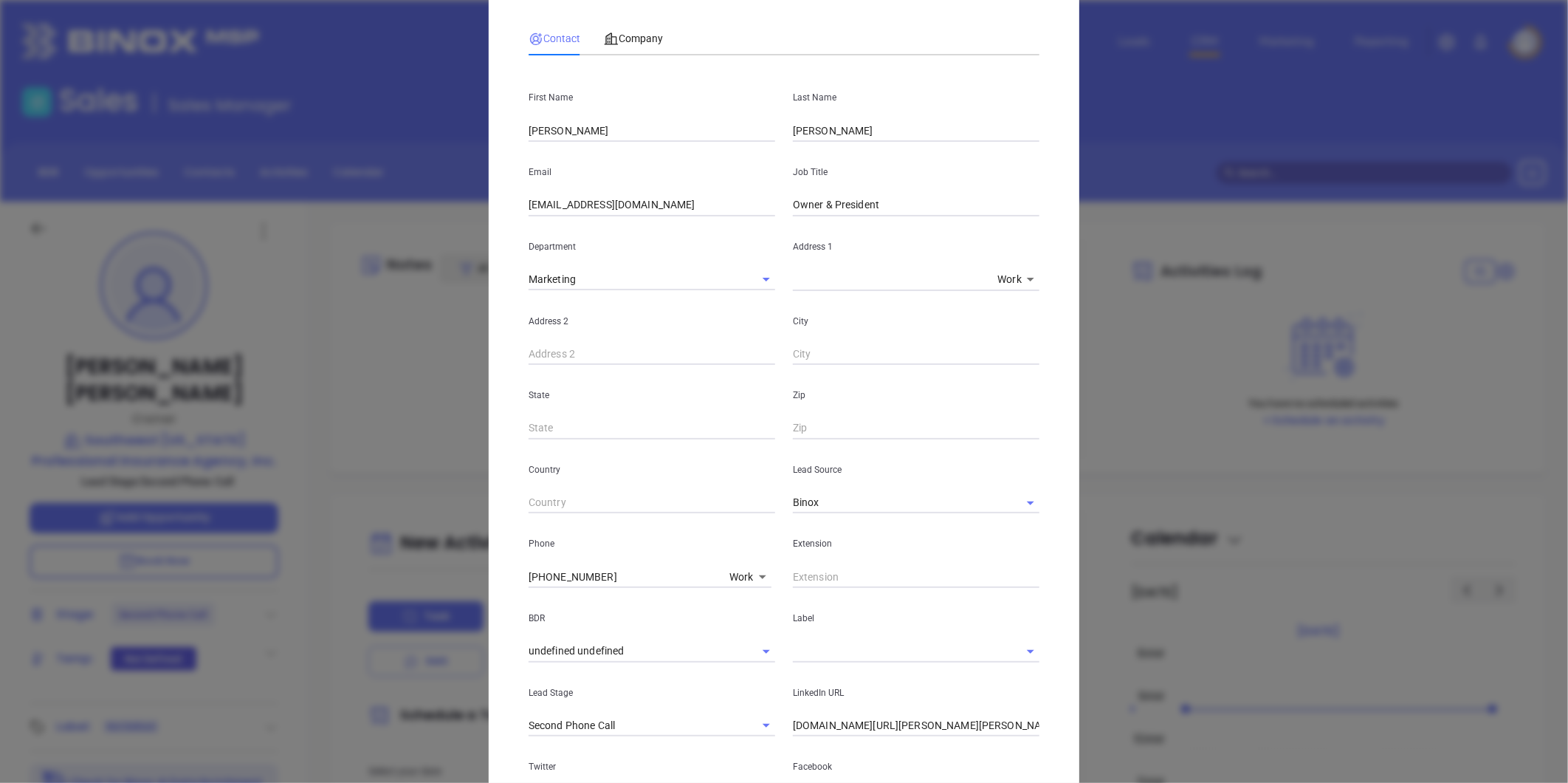
scroll to position [164, 0]
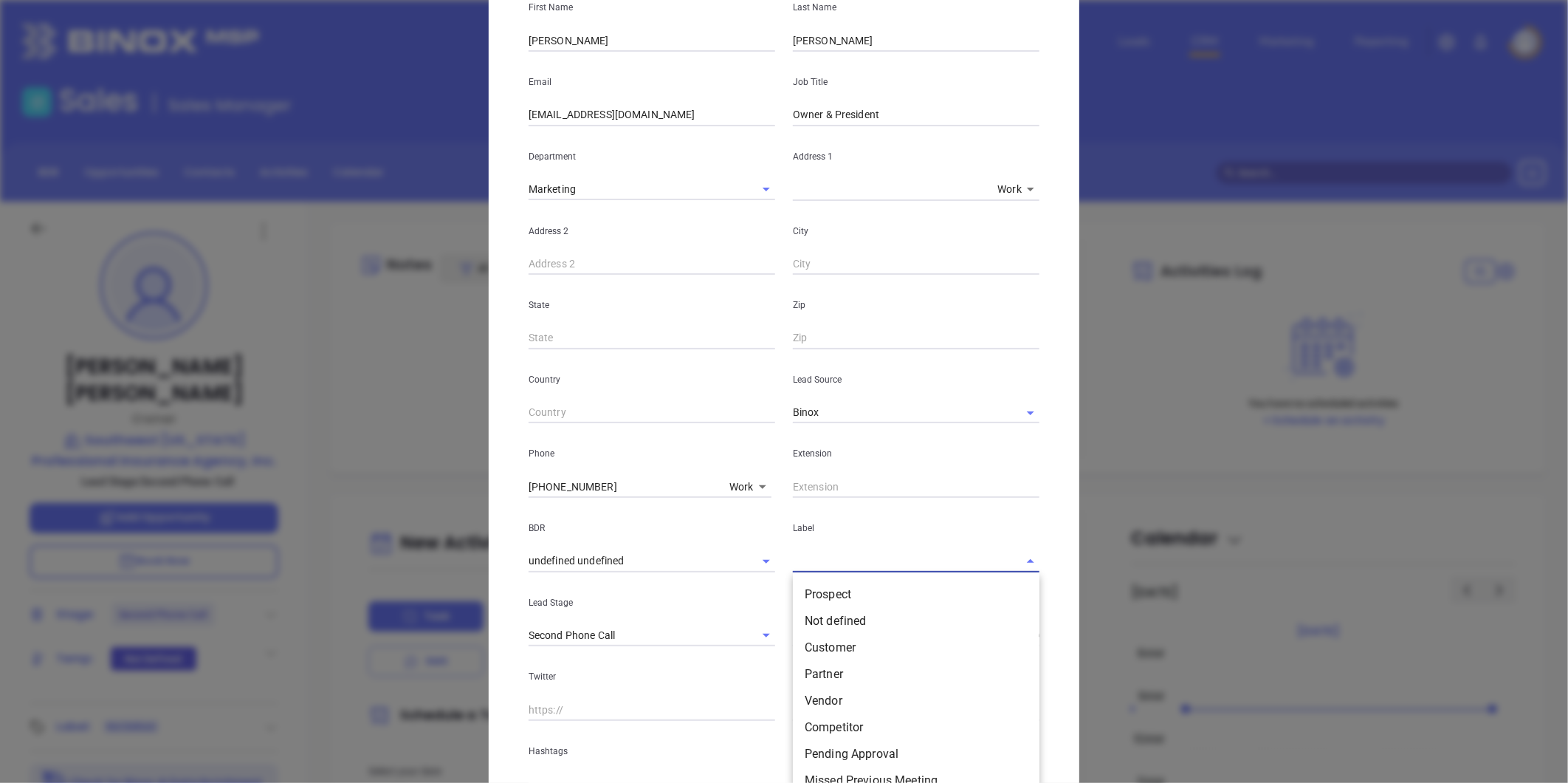
click at [835, 557] on input "text" at bounding box center [895, 562] width 205 height 21
click at [810, 594] on li "Prospect" at bounding box center [917, 595] width 247 height 26
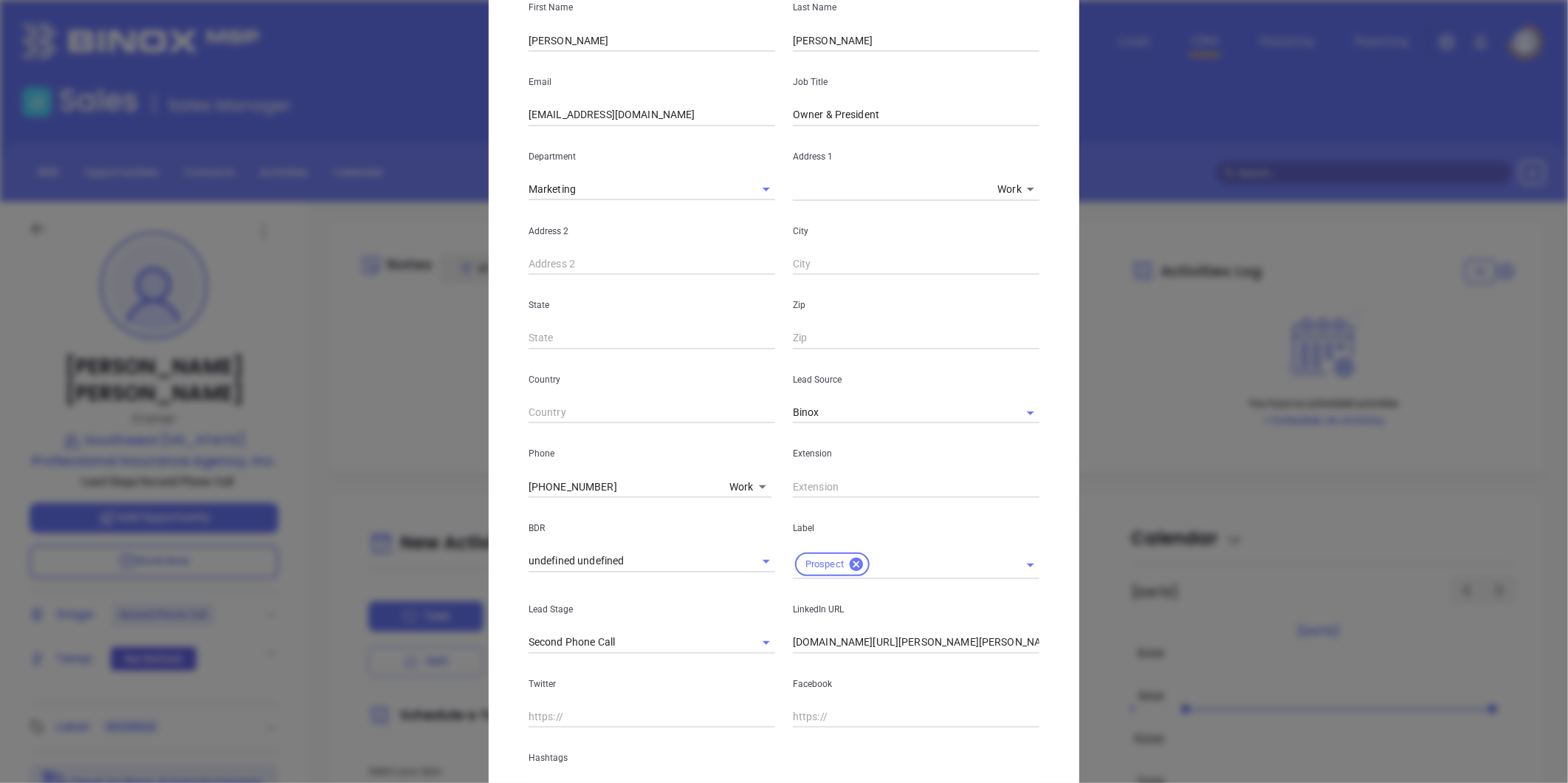
drag, startPoint x: 609, startPoint y: 490, endPoint x: 362, endPoint y: 500, distance: 247.2
click at [360, 498] on div "[PERSON_NAME] Contact Company First Name [PERSON_NAME] Last Name [PERSON_NAME] …" at bounding box center [784, 392] width 1568 height 783
type input "( ) -"
click at [732, 485] on body "Leads CRM Marketing Reporting Financial Leads Leads Sales Sales Manager BDR Opp…" at bounding box center [784, 392] width 1568 height 783
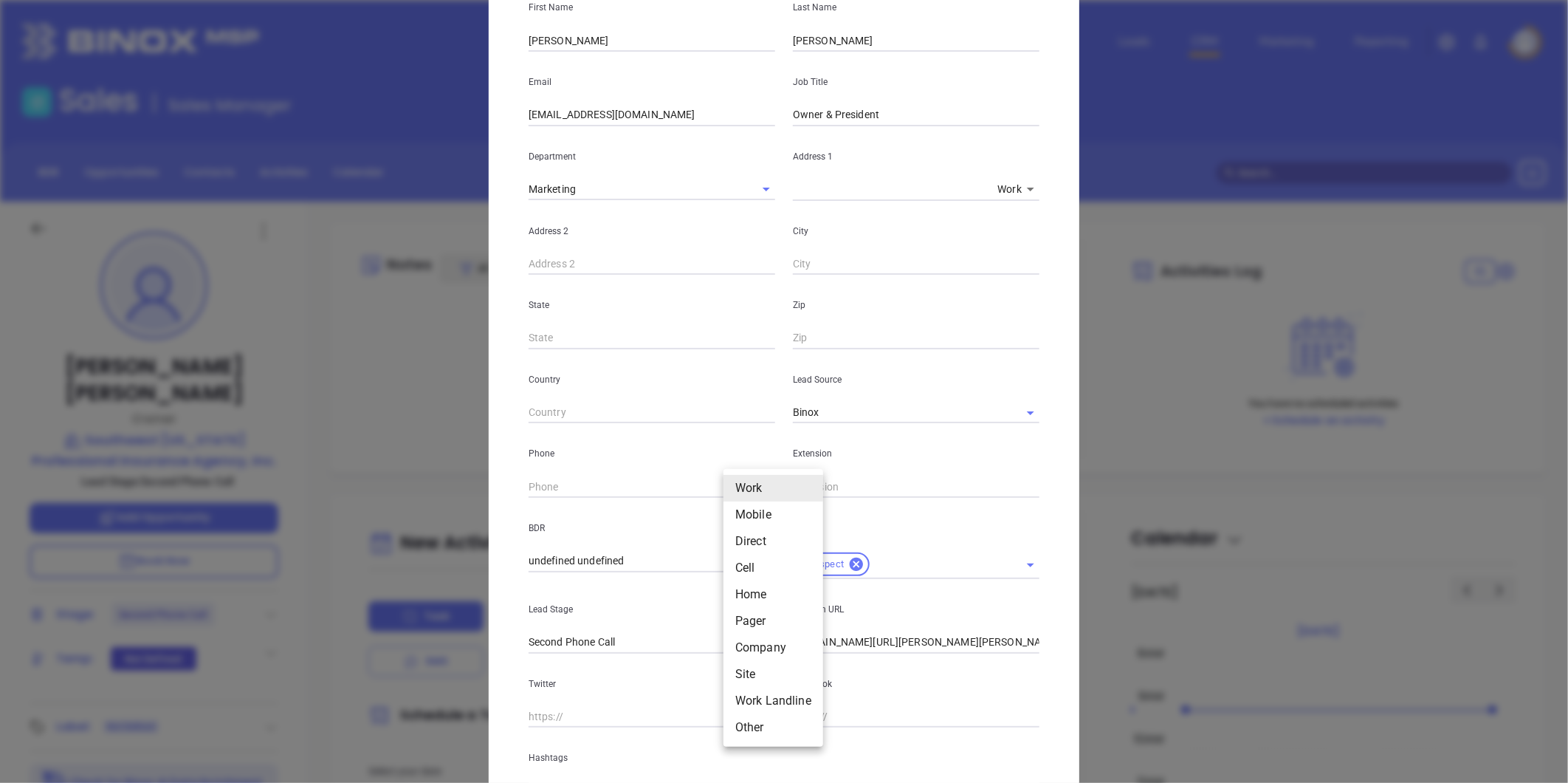
click at [743, 671] on li "Site" at bounding box center [773, 674] width 100 height 26
type input "11"
click at [610, 475] on div "Site 11" at bounding box center [656, 485] width 255 height 24
click at [584, 489] on input "( ) -" at bounding box center [630, 487] width 202 height 22
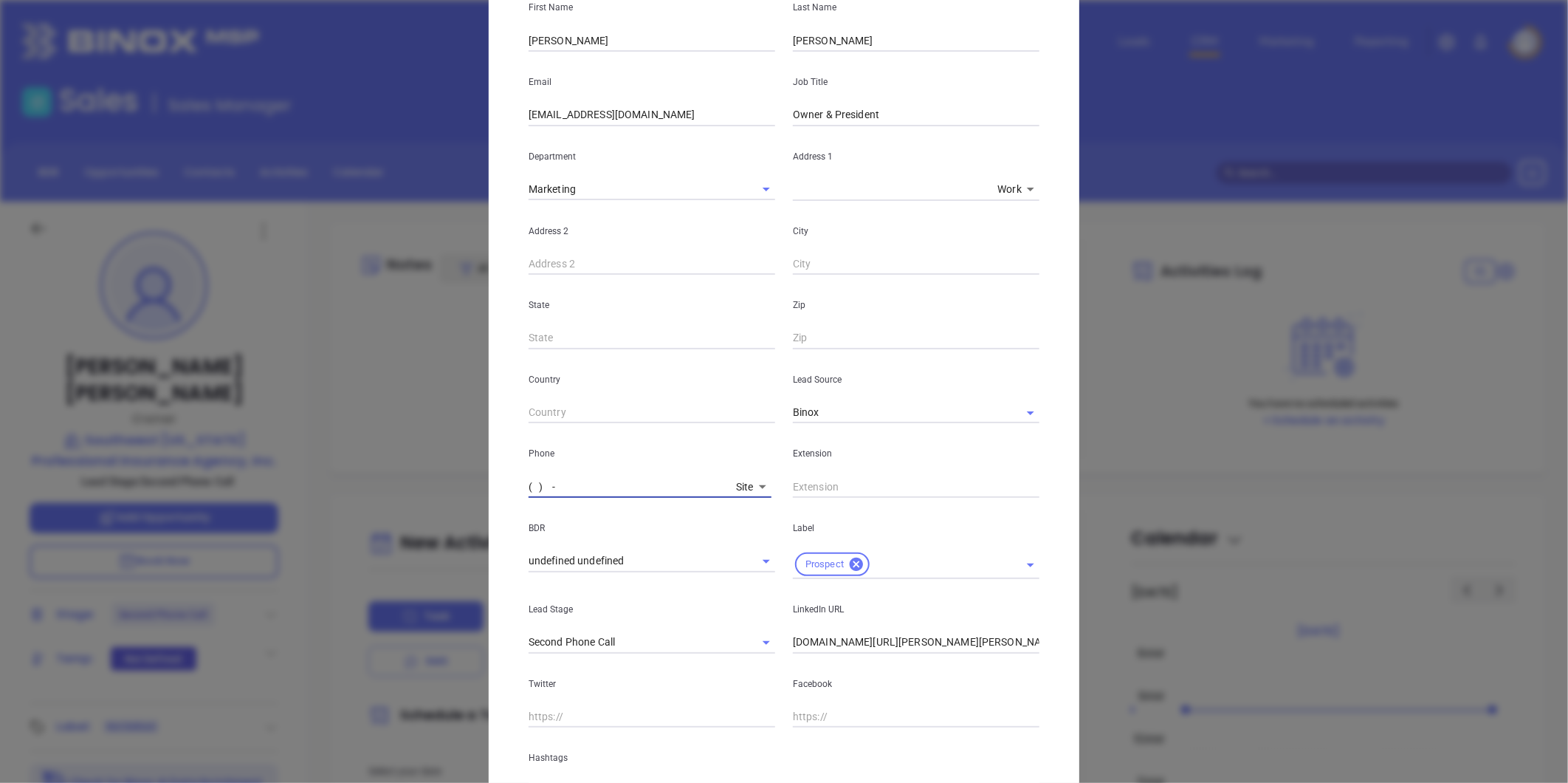
paste input "276) 597-2608"
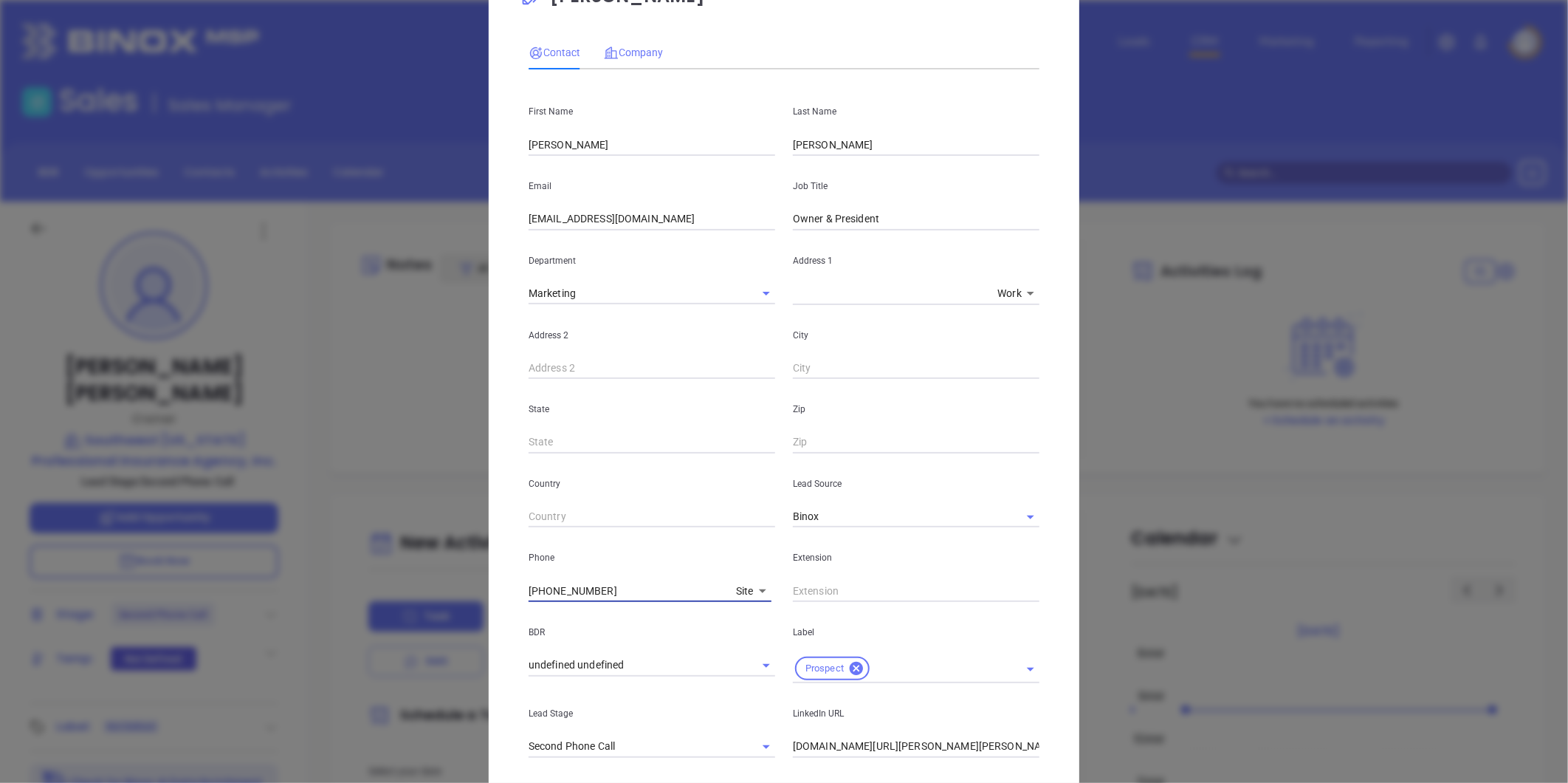
scroll to position [0, 0]
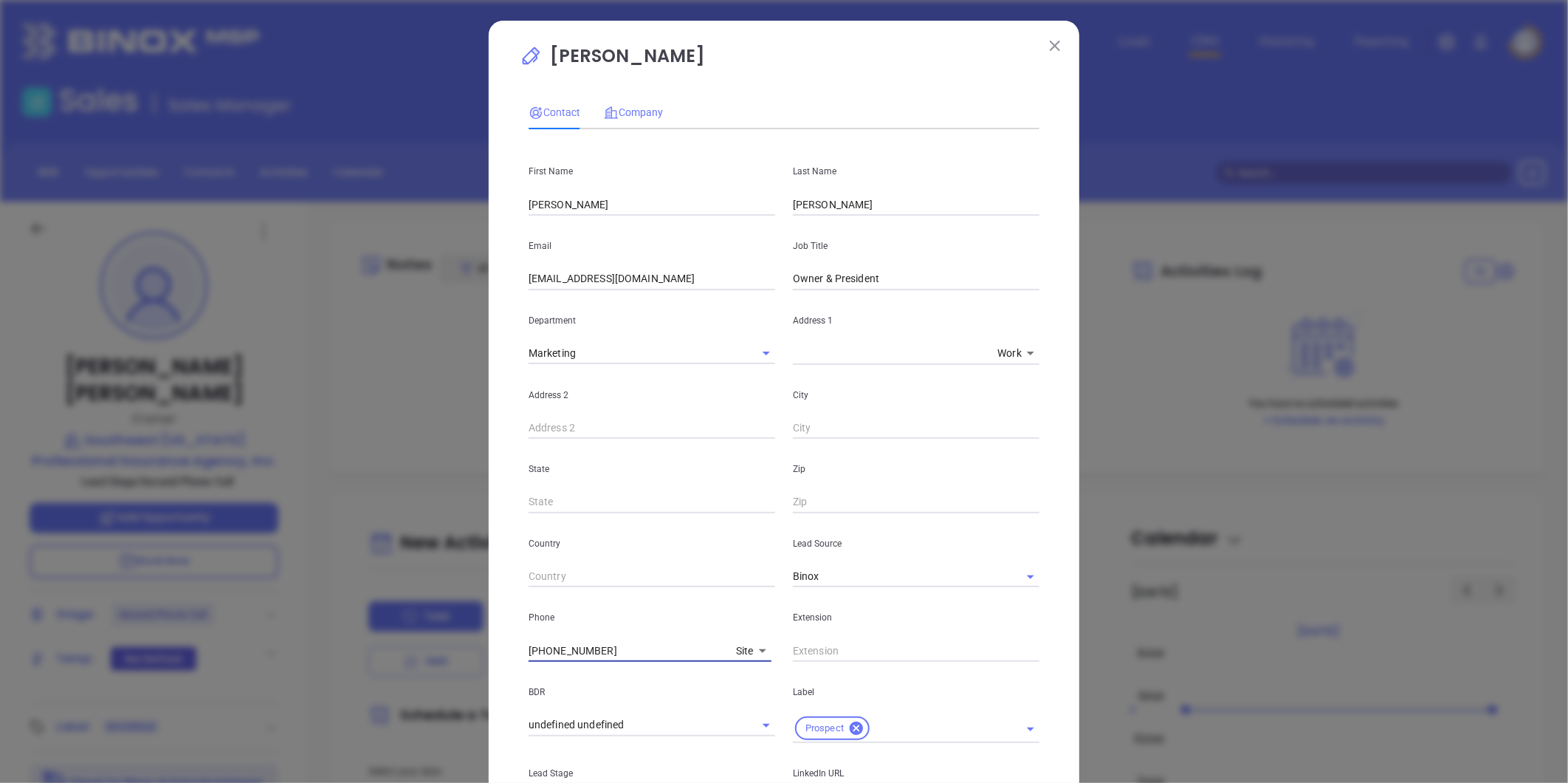
type input "[PHONE_NUMBER]"
click at [641, 111] on span "Company" at bounding box center [633, 113] width 59 height 12
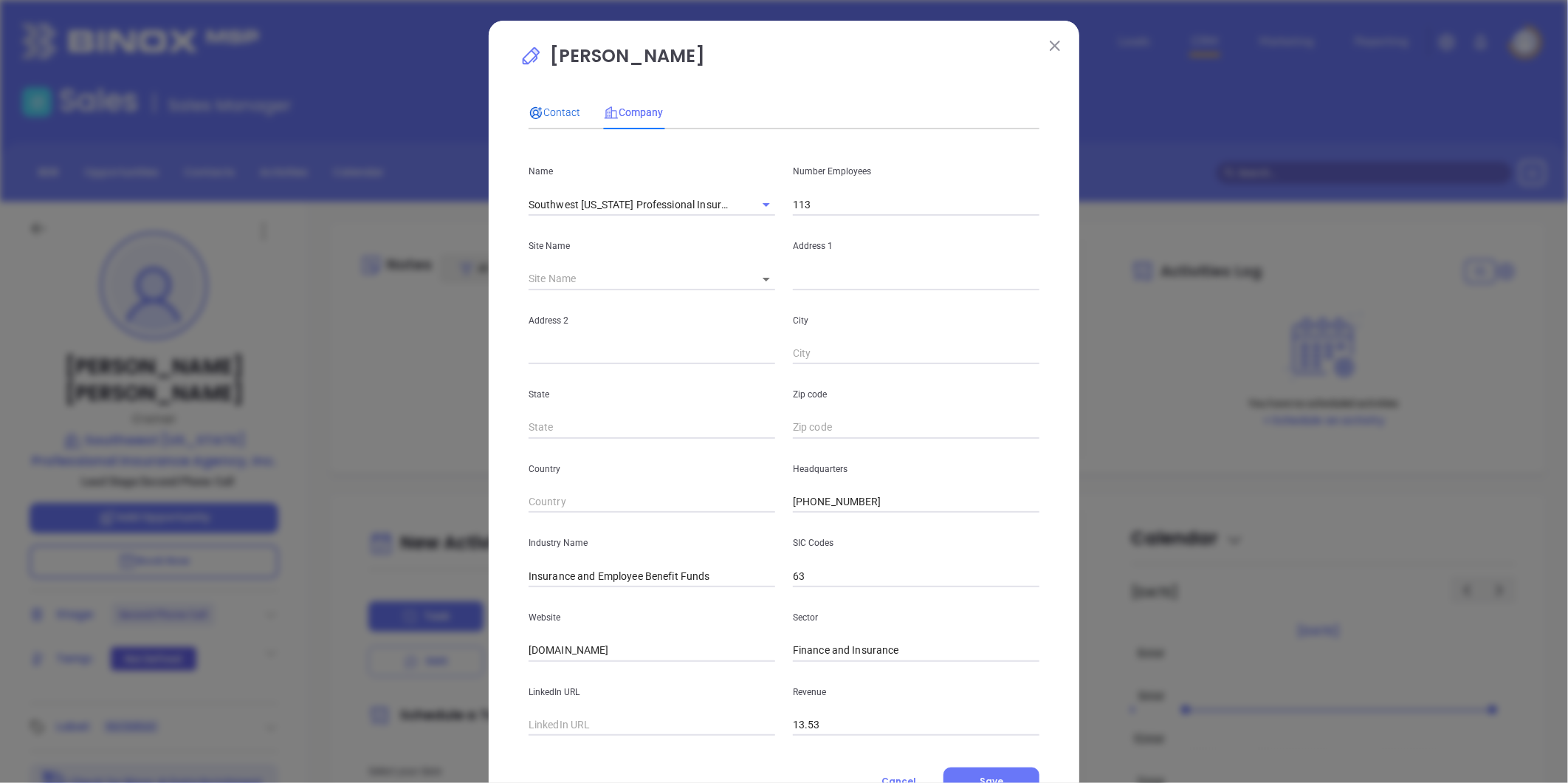
click at [542, 113] on span "Contact" at bounding box center [554, 113] width 51 height 12
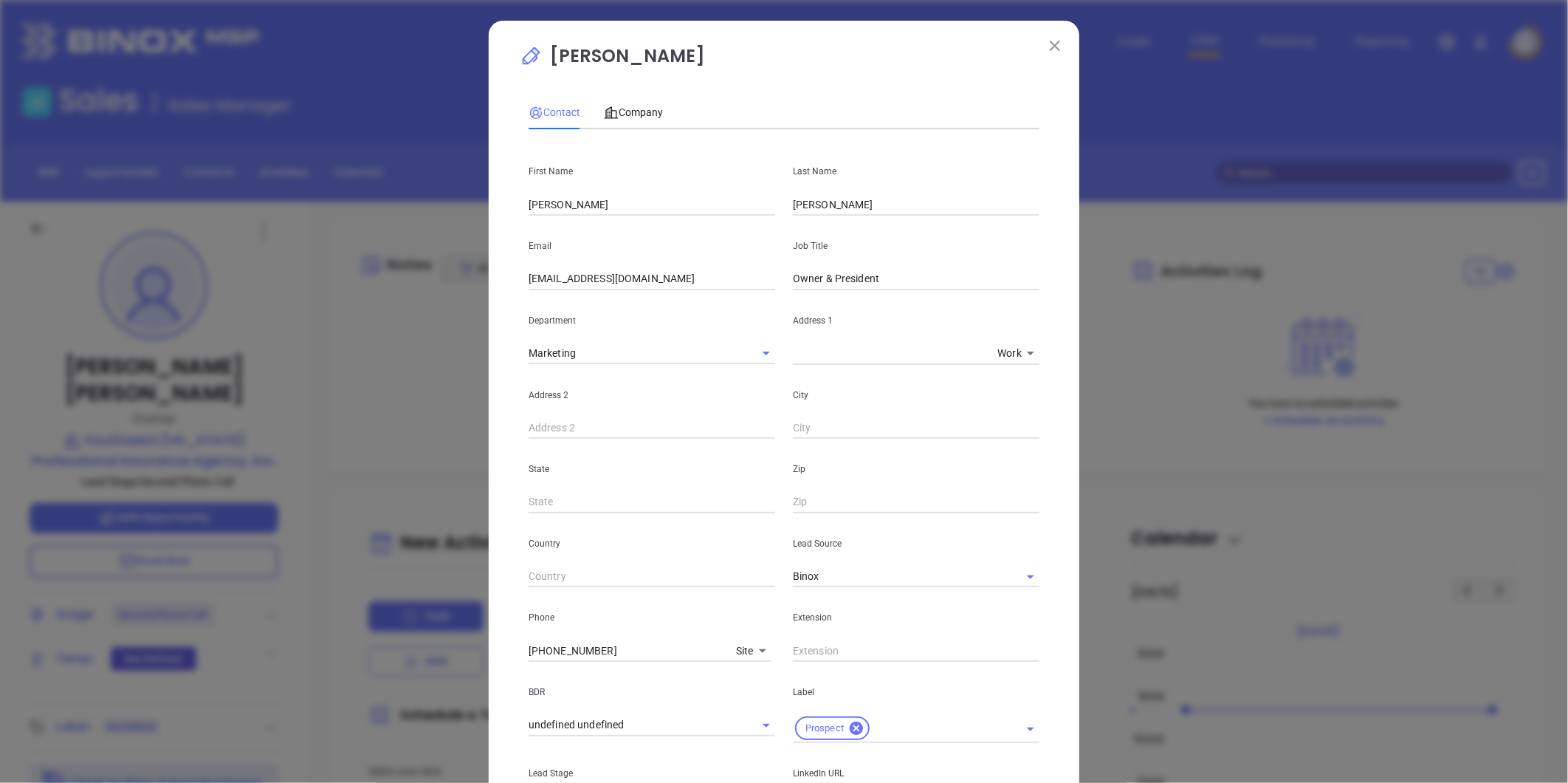
scroll to position [294, 0]
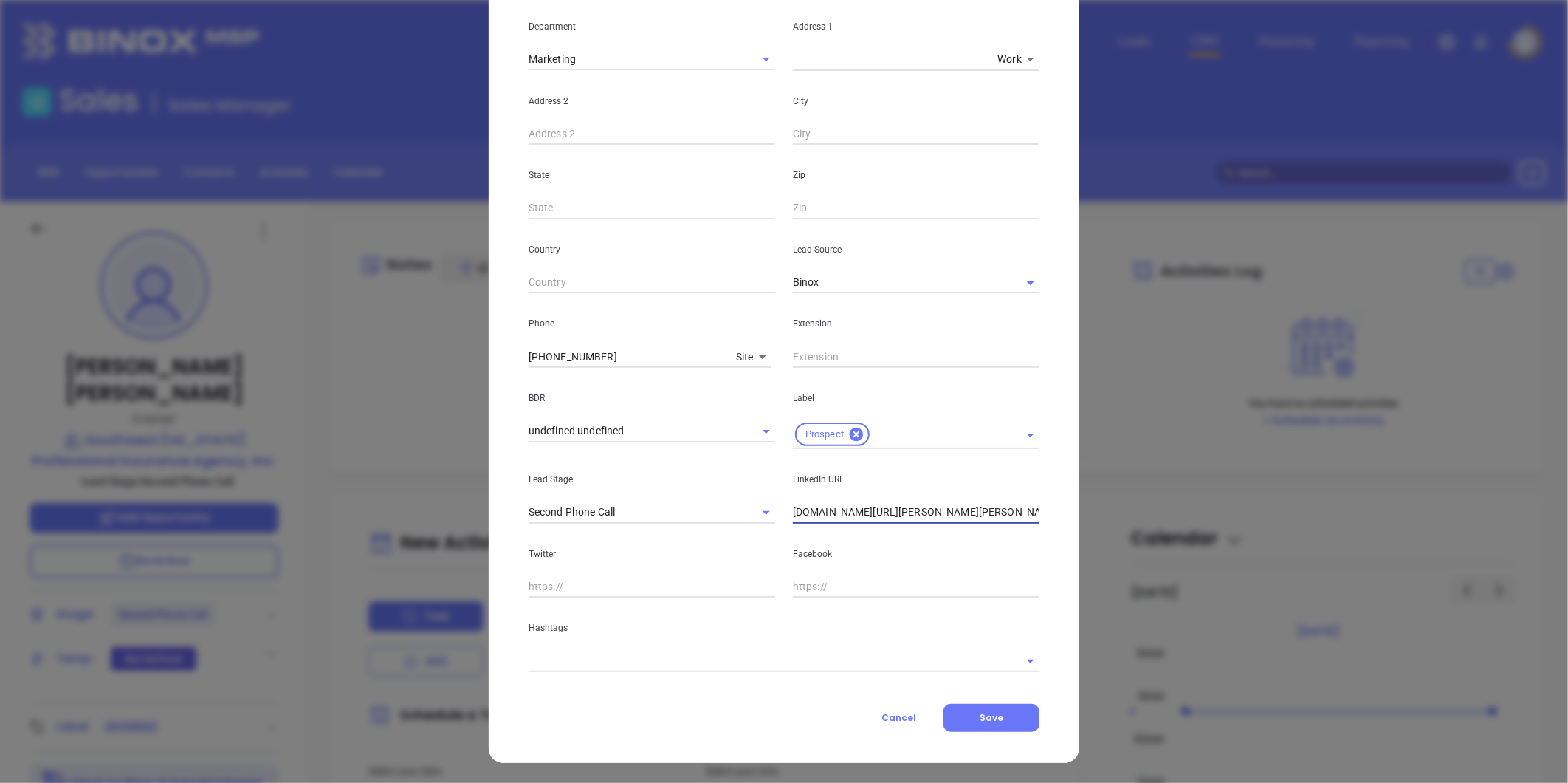
click at [945, 517] on input "[DOMAIN_NAME][URL][PERSON_NAME][PERSON_NAME]" at bounding box center [917, 512] width 247 height 22
click at [876, 510] on input "[DOMAIN_NAME][URL][PERSON_NAME][PERSON_NAME]" at bounding box center [917, 512] width 247 height 22
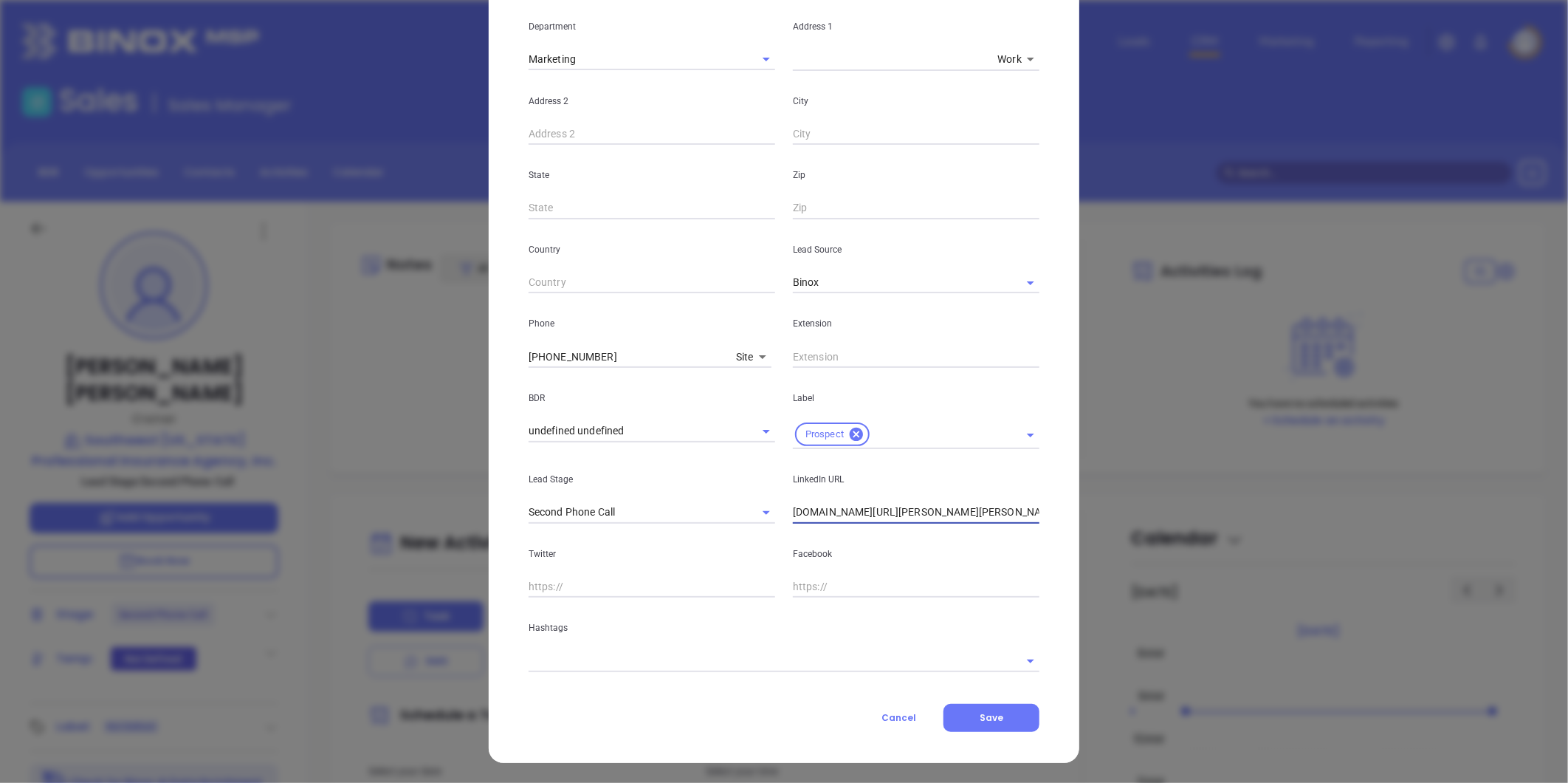
click at [876, 510] on input "[DOMAIN_NAME][URL][PERSON_NAME][PERSON_NAME]" at bounding box center [917, 512] width 247 height 22
paste input "[DOMAIN_NAME][URL][PERSON_NAME][PERSON_NAME]"
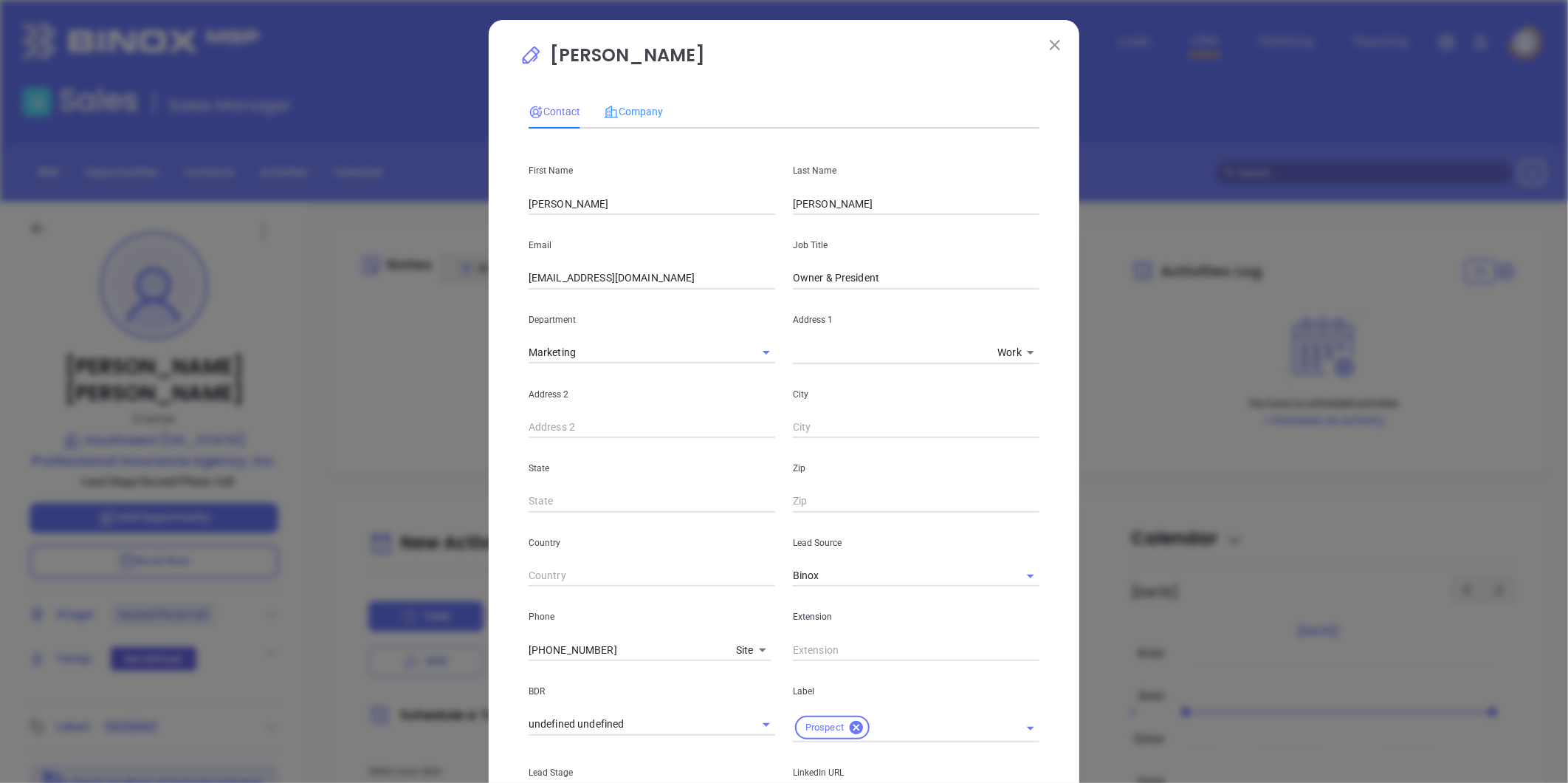
scroll to position [0, 0]
type input "[DOMAIN_NAME][URL][PERSON_NAME][PERSON_NAME]"
click at [625, 116] on span "Company" at bounding box center [633, 113] width 59 height 12
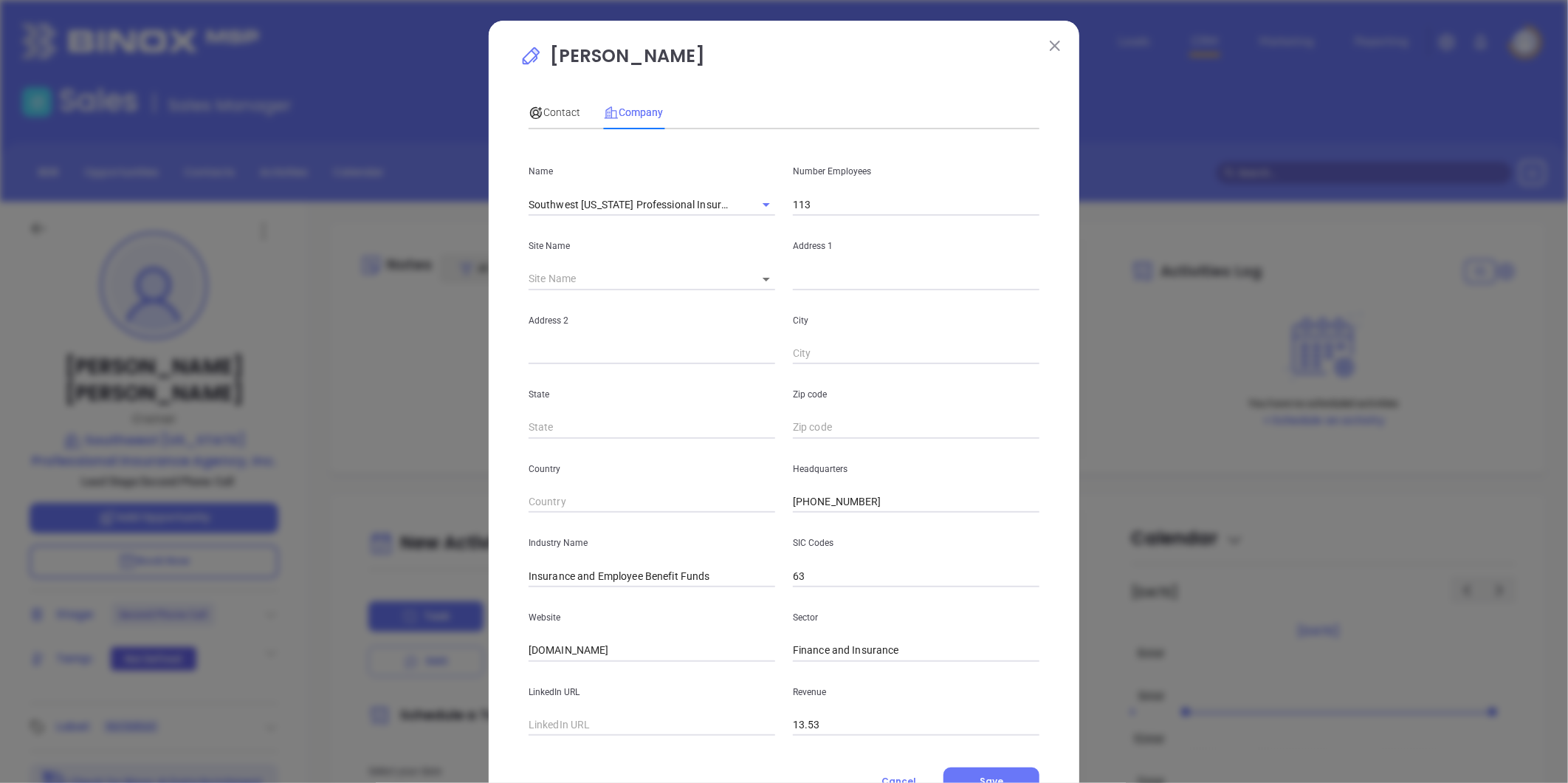
click at [838, 212] on input "113" at bounding box center [917, 204] width 247 height 22
drag, startPoint x: 802, startPoint y: 197, endPoint x: 764, endPoint y: 193, distance: 38.2
click at [765, 193] on div "Name Southwest [US_STATE] Professional Insurance Agency, Inc. Number Employees …" at bounding box center [784, 178] width 529 height 75
drag, startPoint x: 817, startPoint y: 211, endPoint x: 824, endPoint y: 207, distance: 8.1
click at [817, 211] on input "113" at bounding box center [917, 204] width 247 height 22
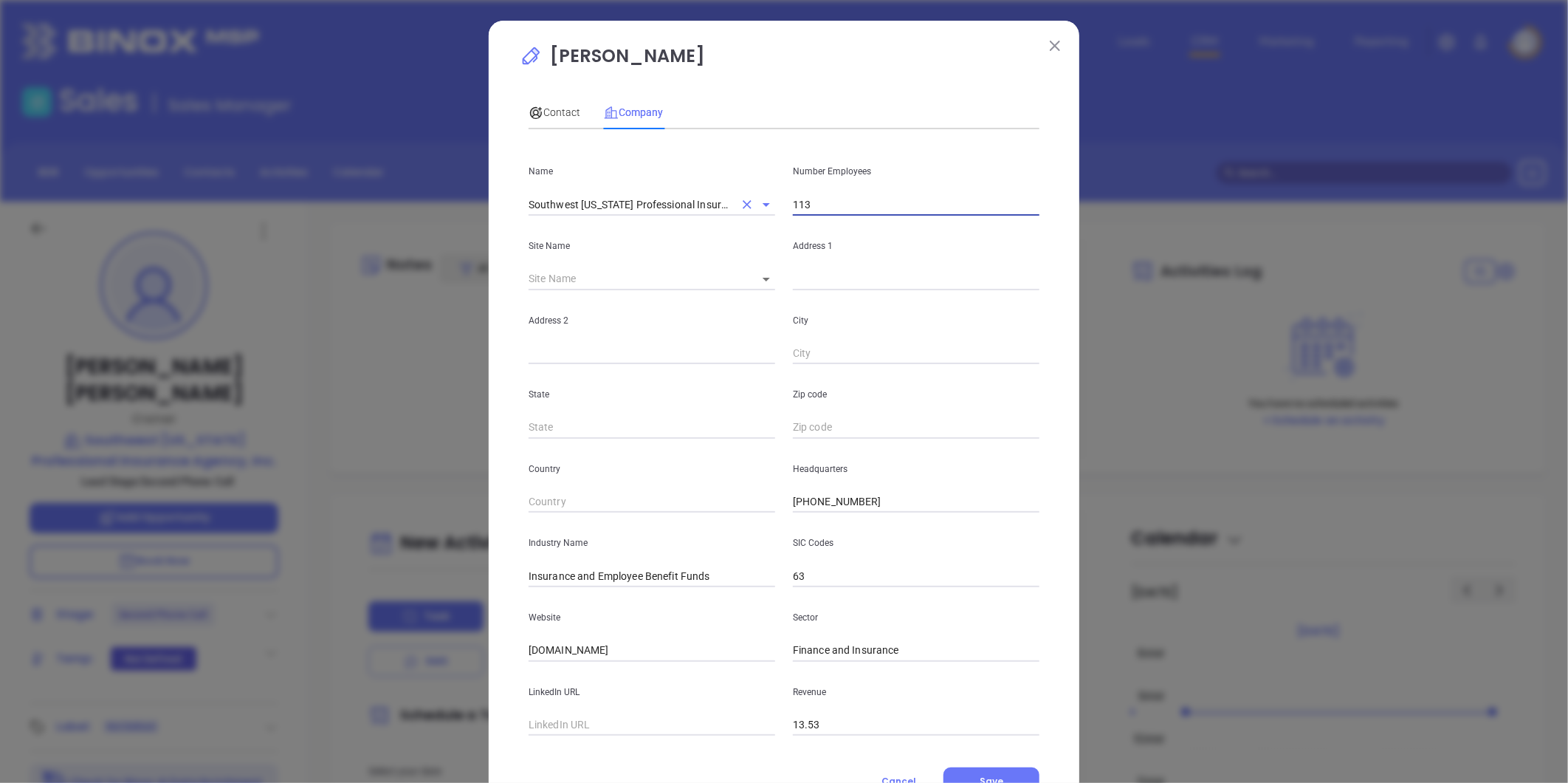
drag, startPoint x: 823, startPoint y: 202, endPoint x: 751, endPoint y: 202, distance: 72.0
click at [751, 202] on div "Name Southwest [US_STATE] Professional Insurance Agency, Inc. Number Employees …" at bounding box center [784, 178] width 529 height 75
type input "5"
drag, startPoint x: 545, startPoint y: 108, endPoint x: 561, endPoint y: 125, distance: 23.3
click at [547, 110] on span "Contact" at bounding box center [554, 113] width 51 height 12
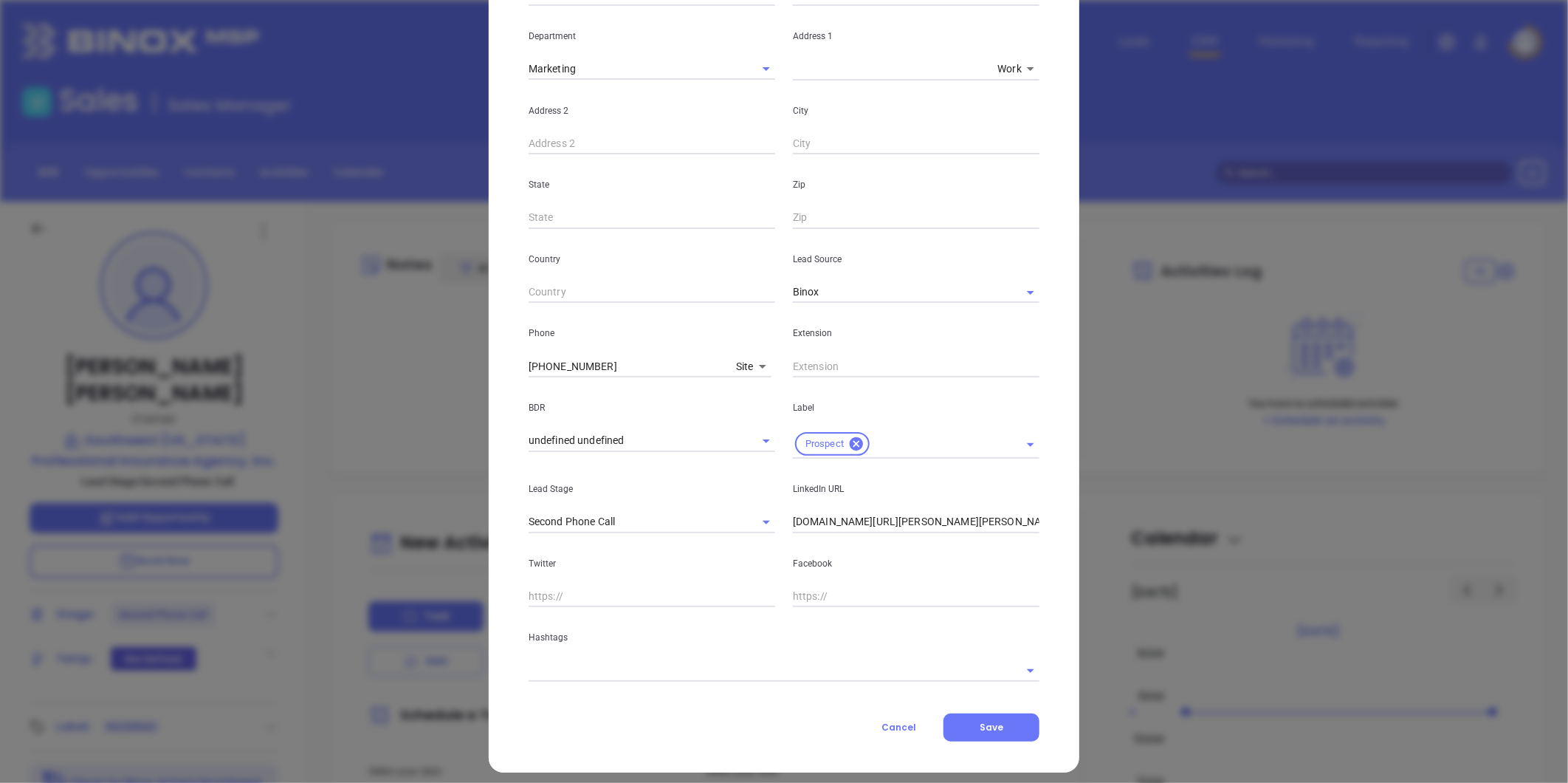
scroll to position [294, 0]
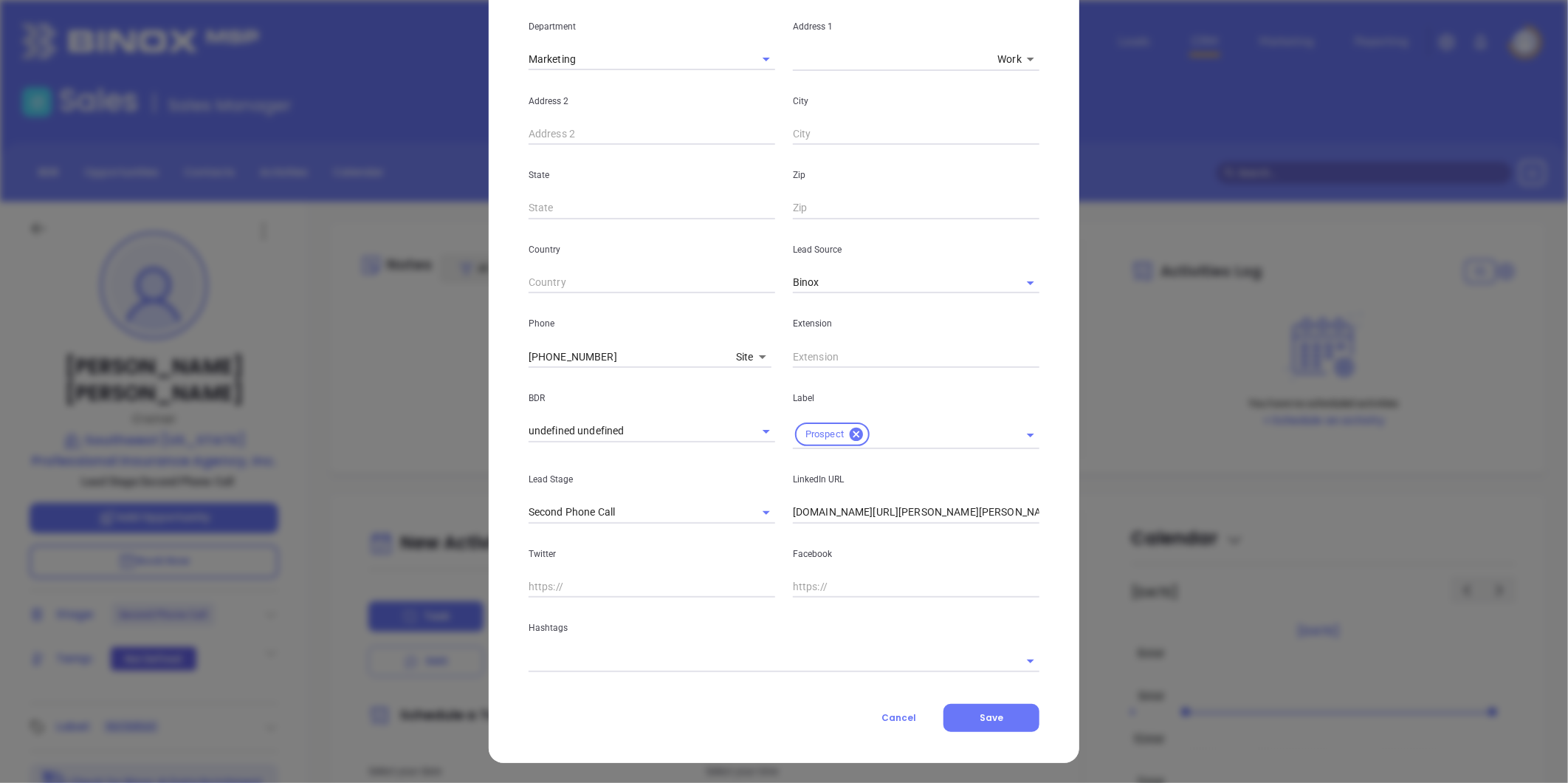
click at [674, 663] on input "text" at bounding box center [764, 661] width 470 height 21
click at [674, 663] on input "va" at bounding box center [764, 661] width 470 height 21
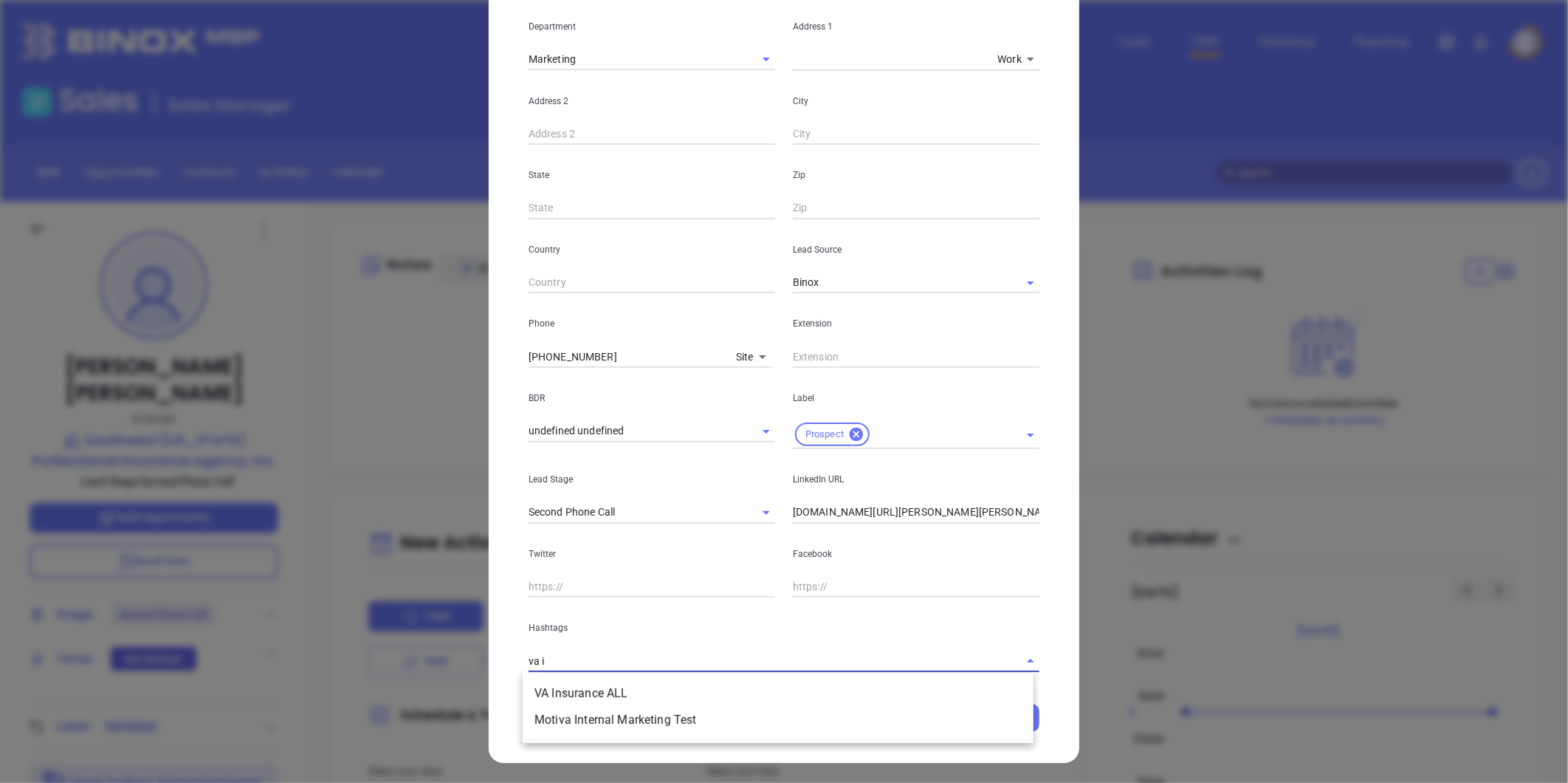
type input "va in"
click at [624, 680] on li "VA Insurance ALL" at bounding box center [778, 693] width 511 height 26
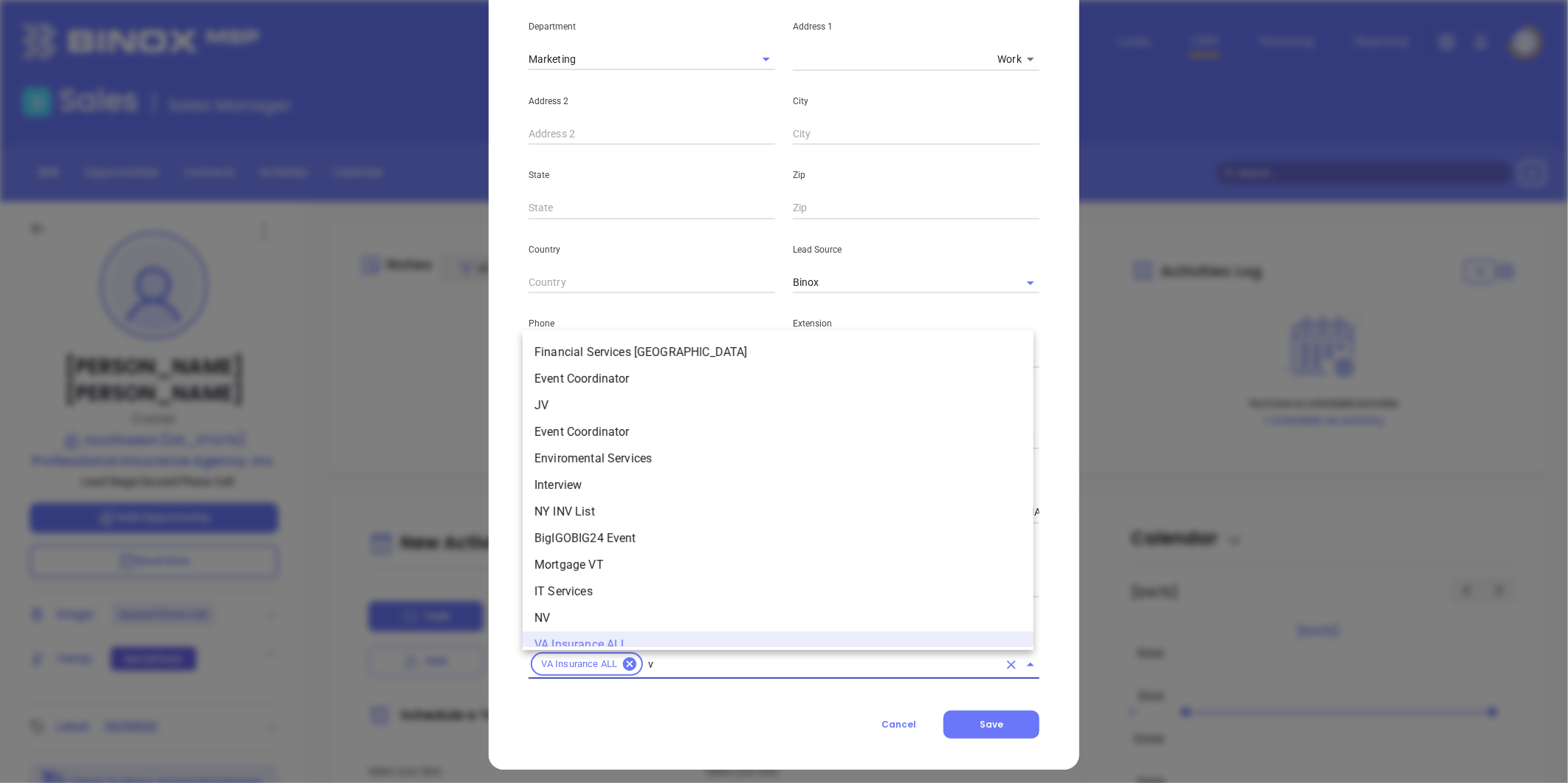
scroll to position [15, 0]
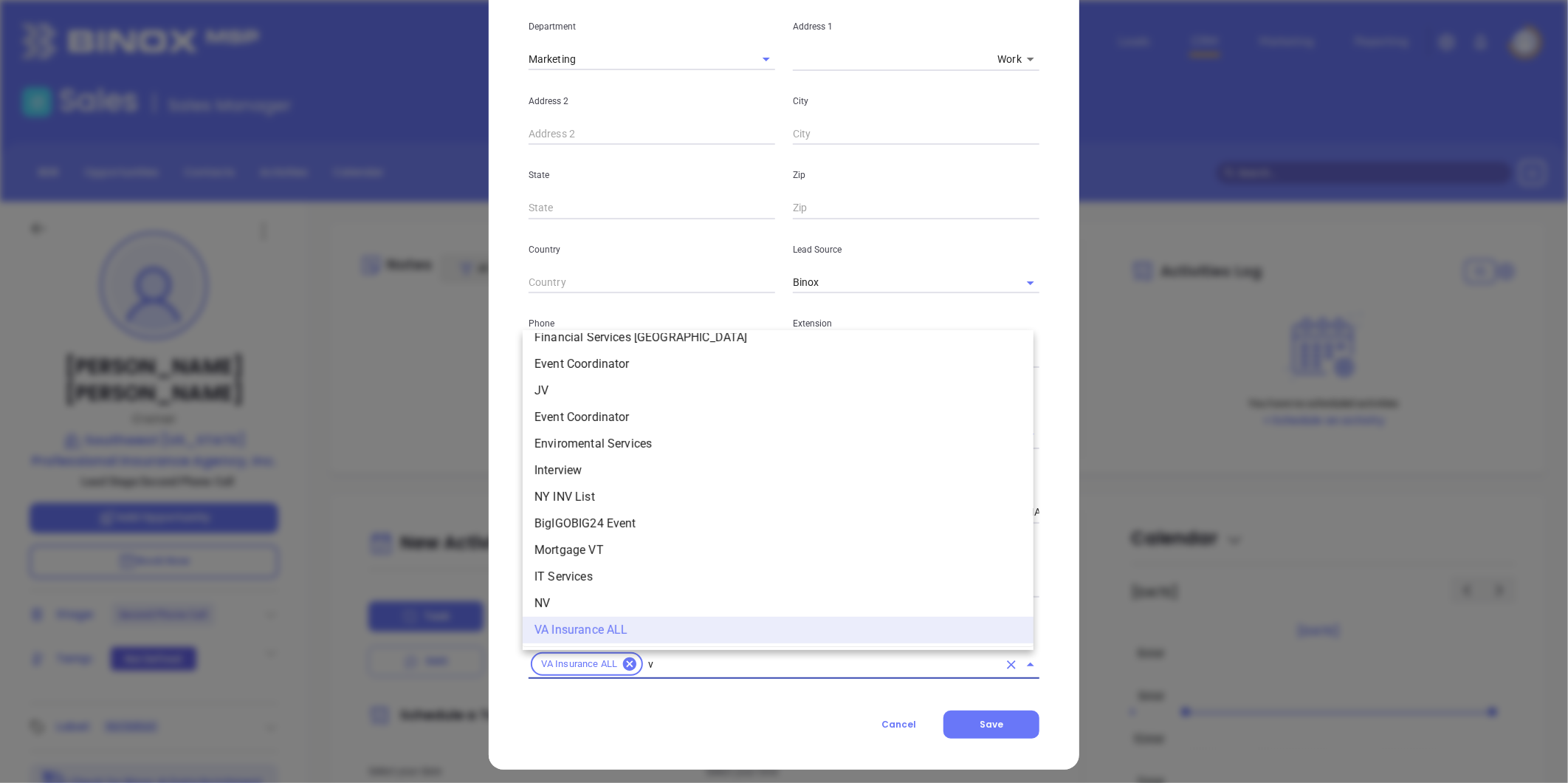
type input "va"
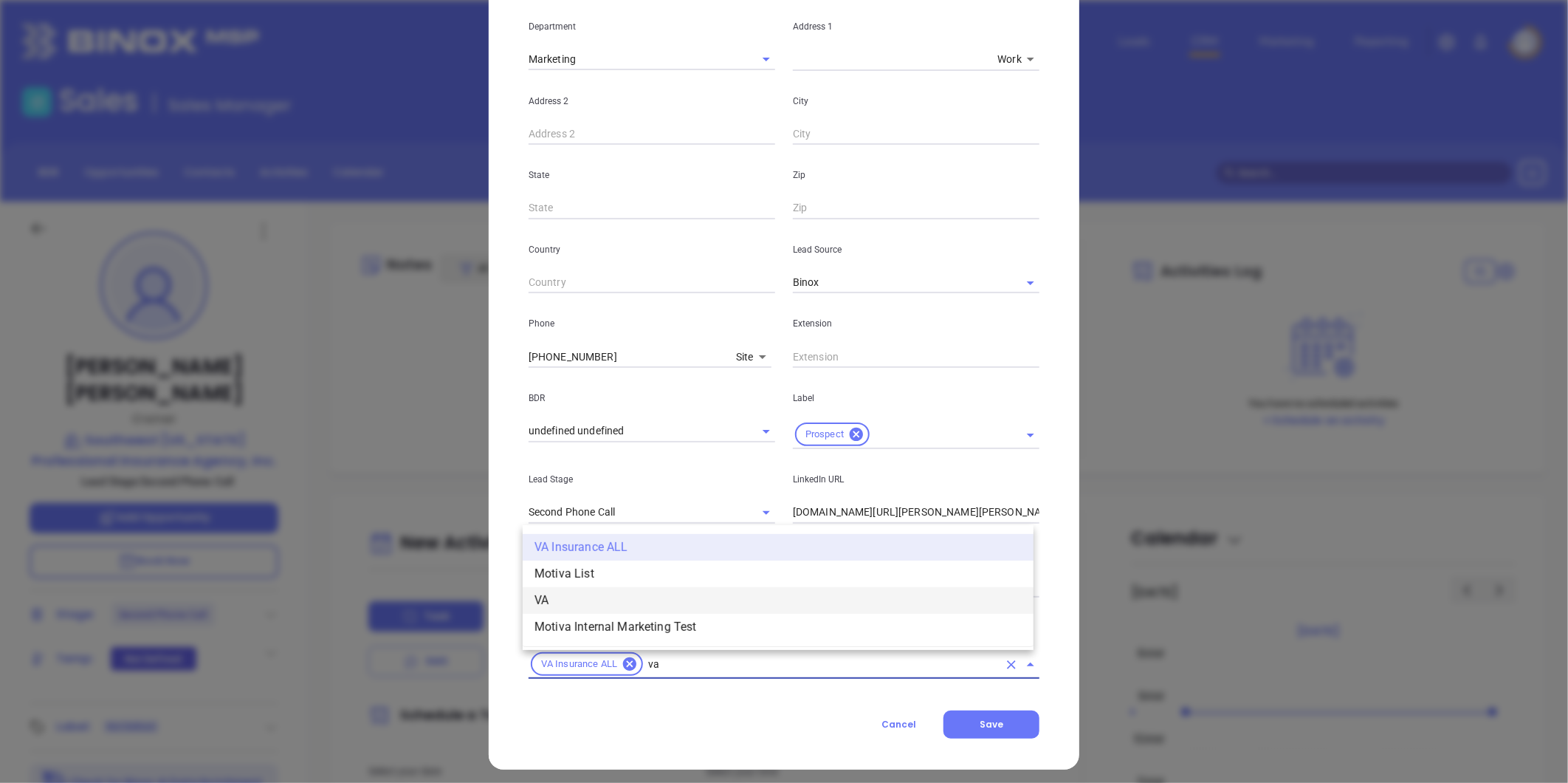
click at [587, 588] on li "VA" at bounding box center [778, 600] width 511 height 26
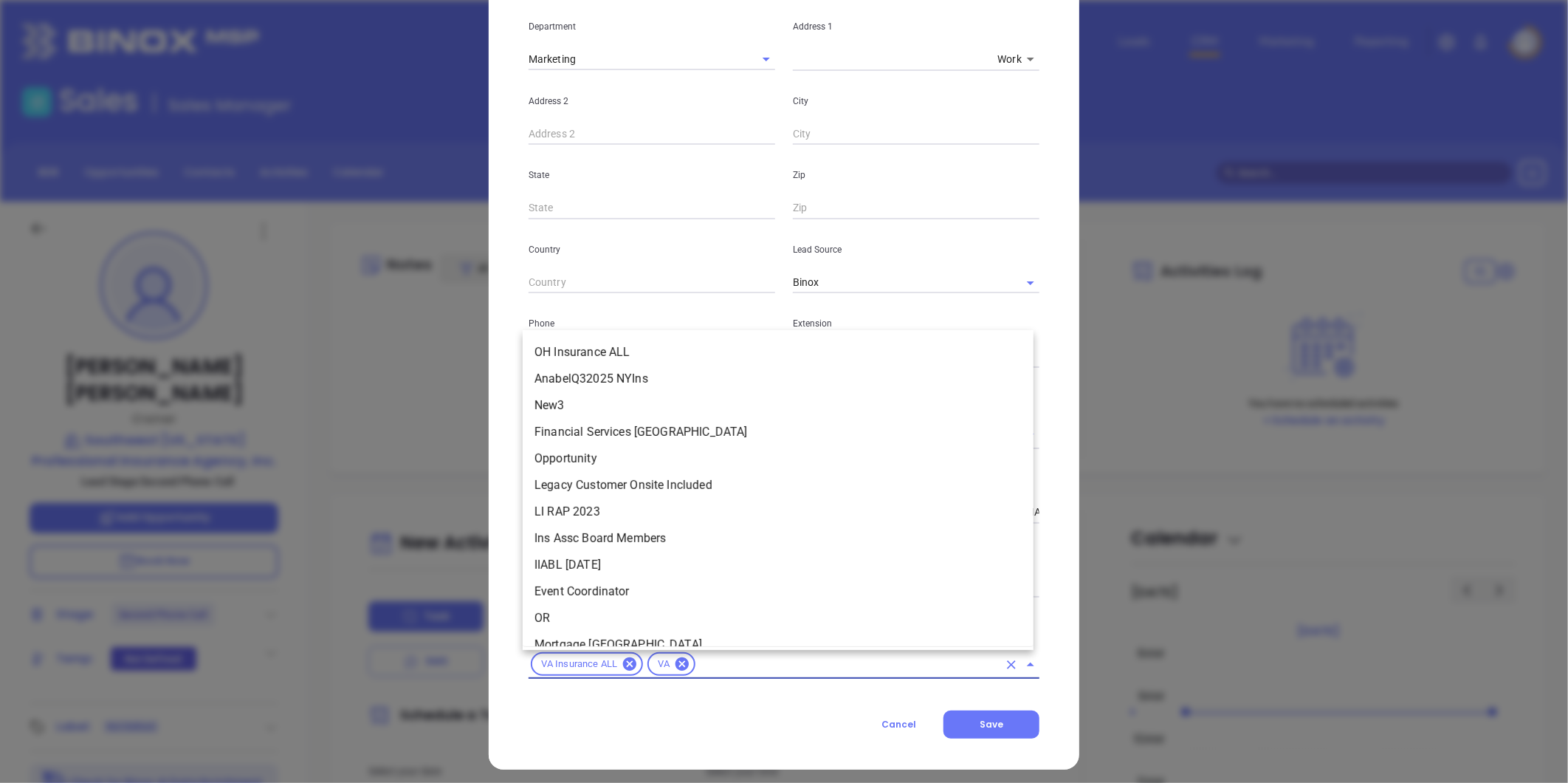
click at [717, 668] on input "text" at bounding box center [849, 664] width 301 height 18
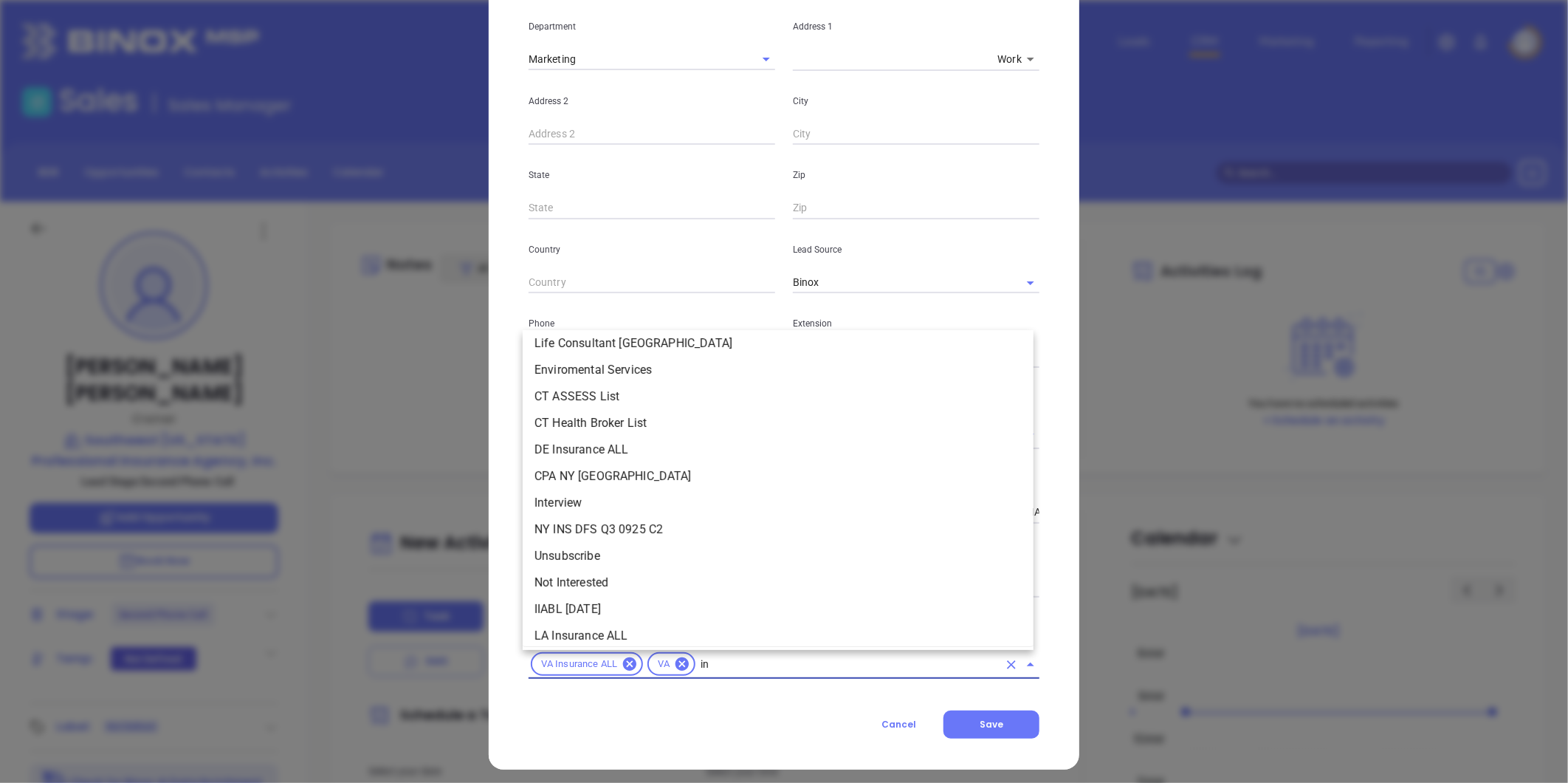
type input "ins"
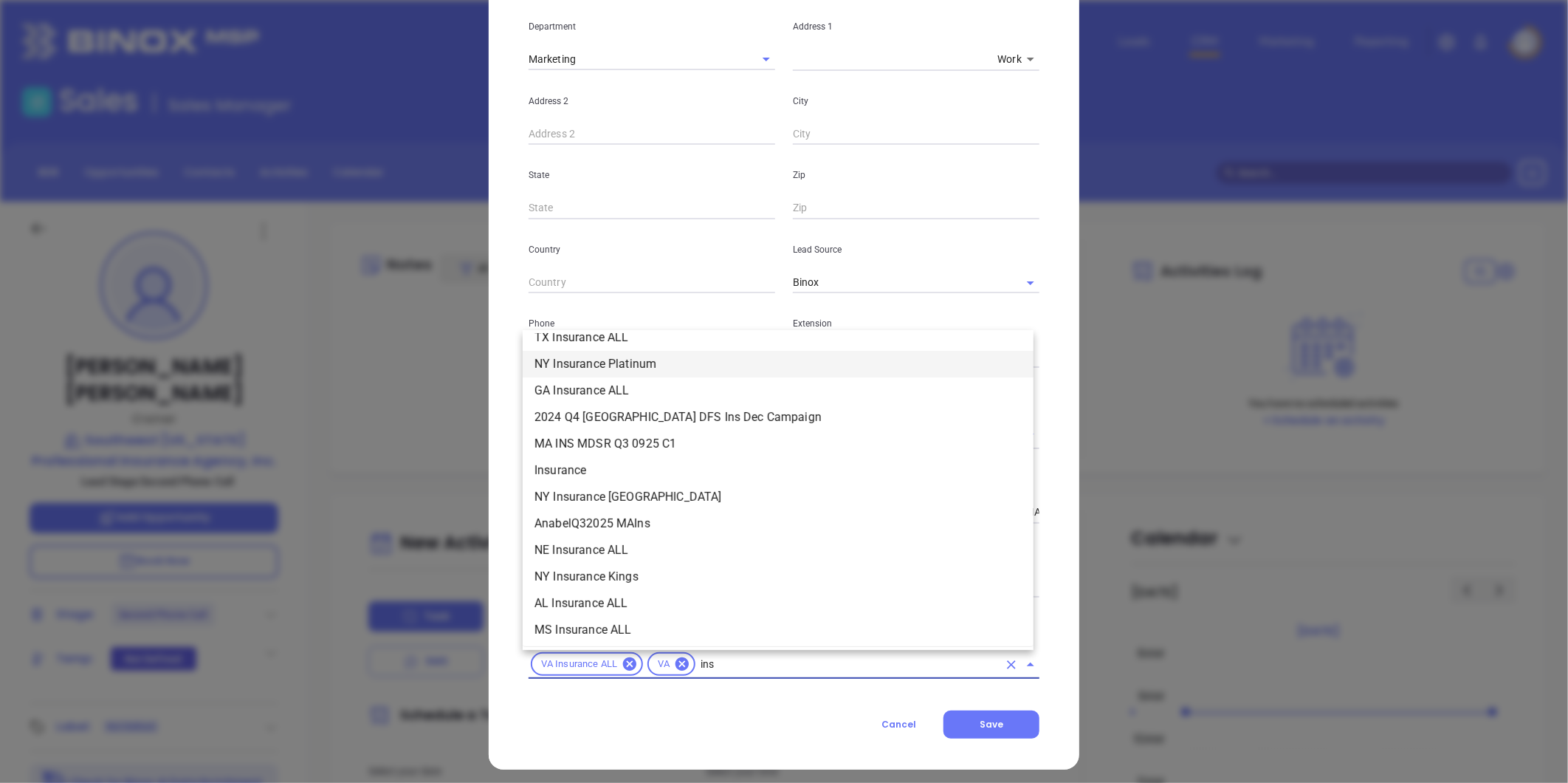
scroll to position [683, 0]
click at [627, 460] on li "Insurance" at bounding box center [778, 467] width 511 height 26
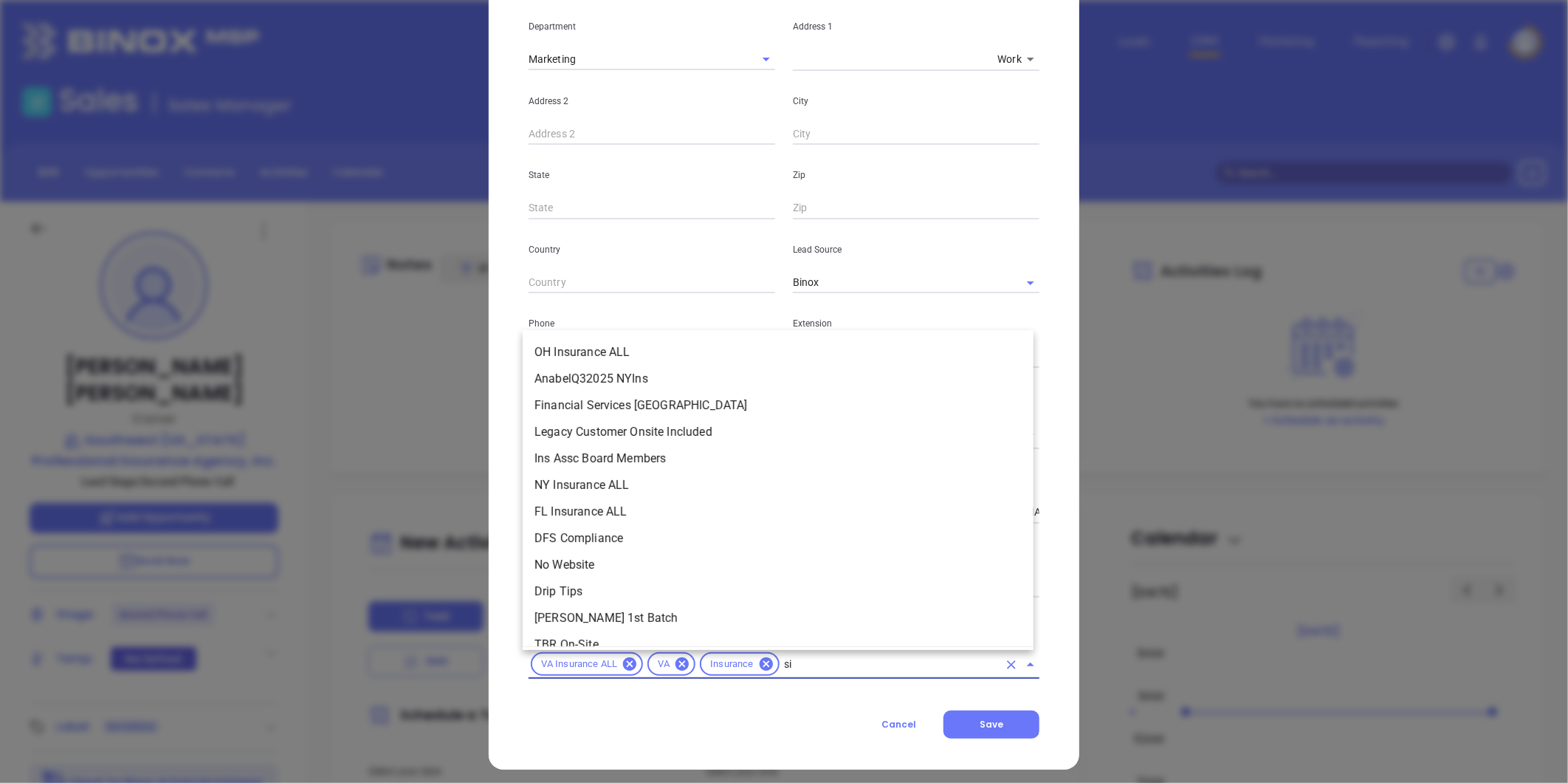
scroll to position [0, 0]
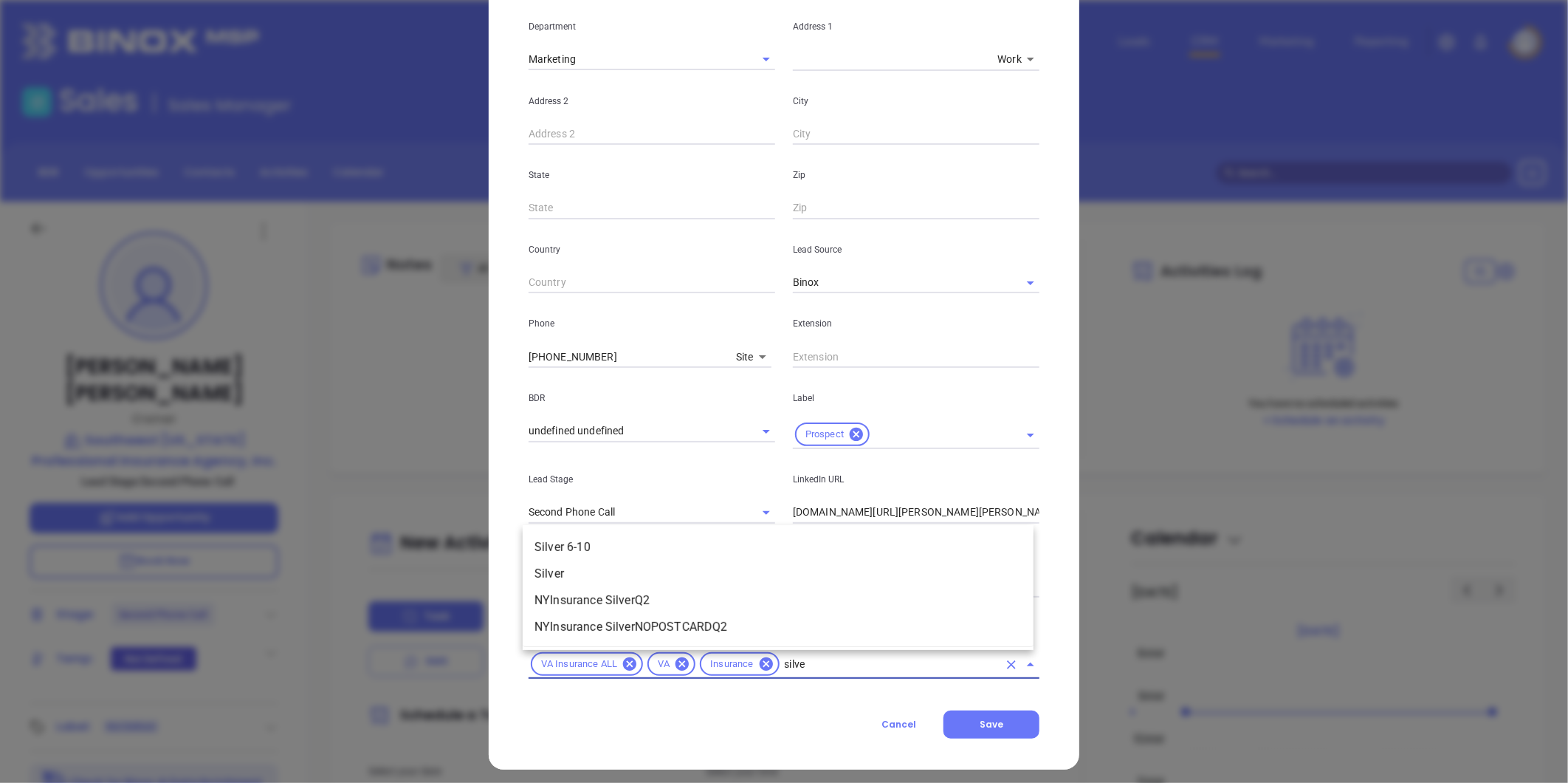
type input "silver"
click at [618, 545] on li "Silver 6-10" at bounding box center [778, 547] width 511 height 26
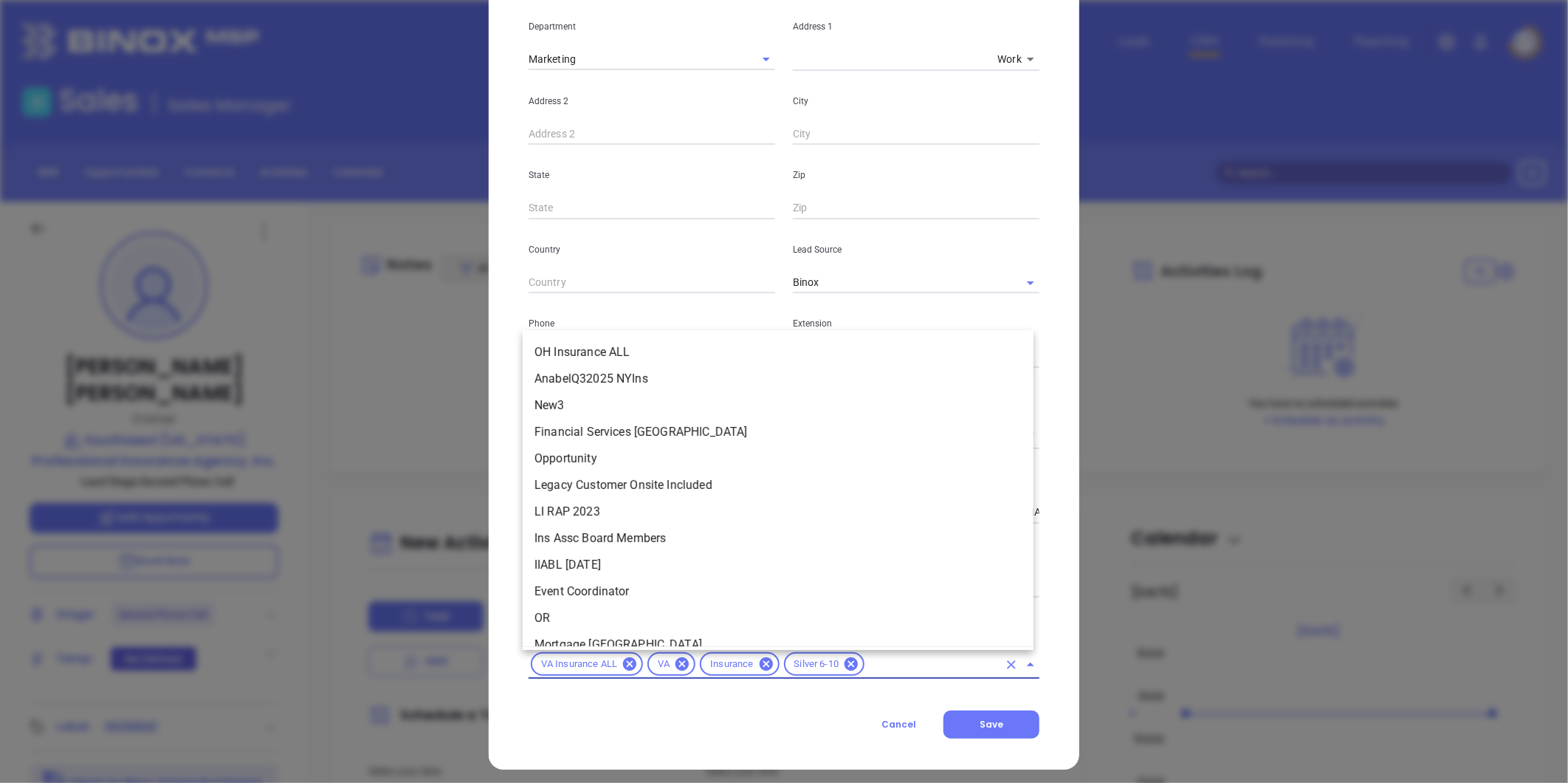
click at [895, 665] on input "text" at bounding box center [932, 664] width 131 height 18
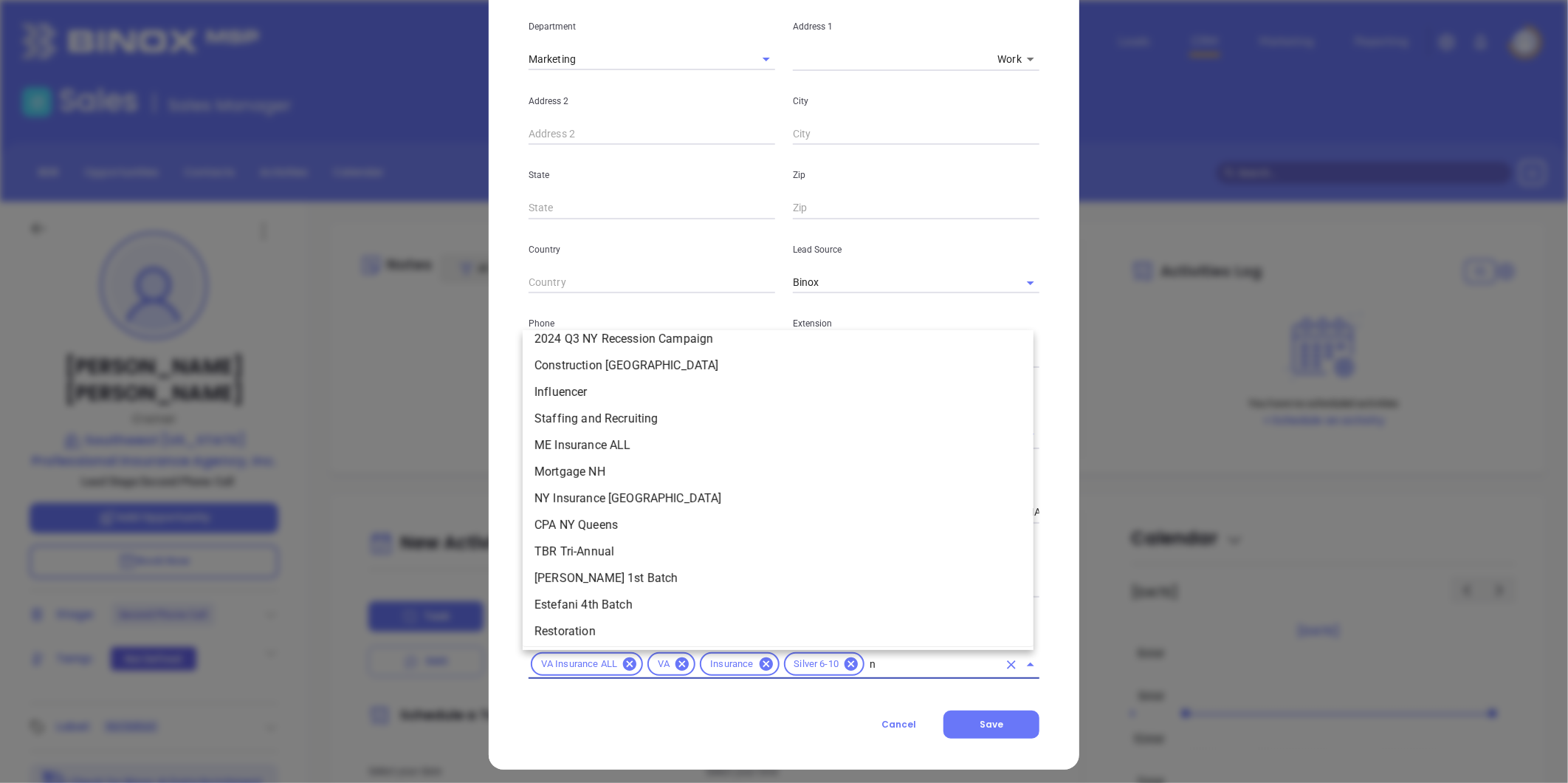
scroll to position [1497, 0]
type input "new"
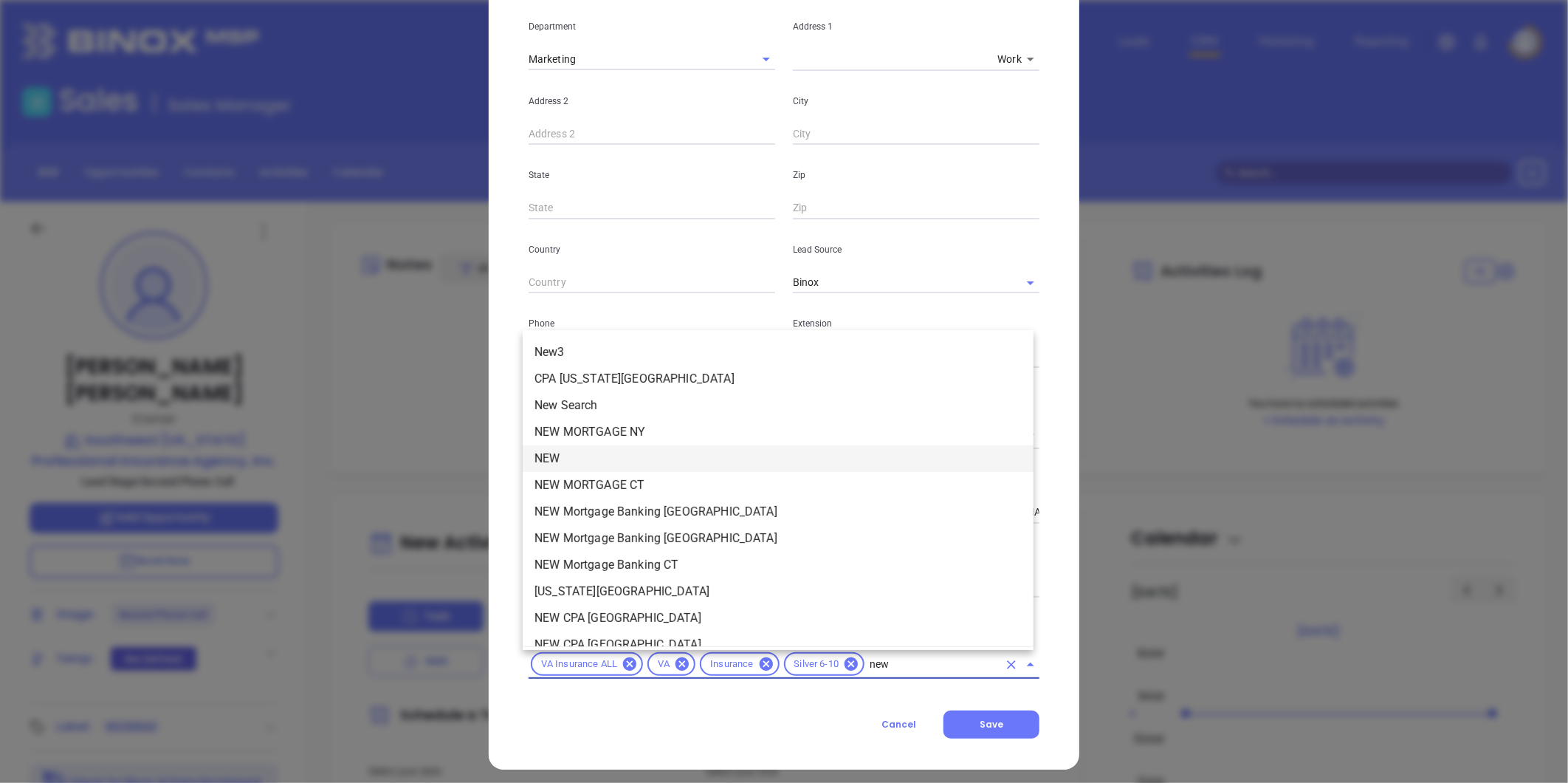
click at [559, 455] on li "NEW" at bounding box center [778, 459] width 511 height 26
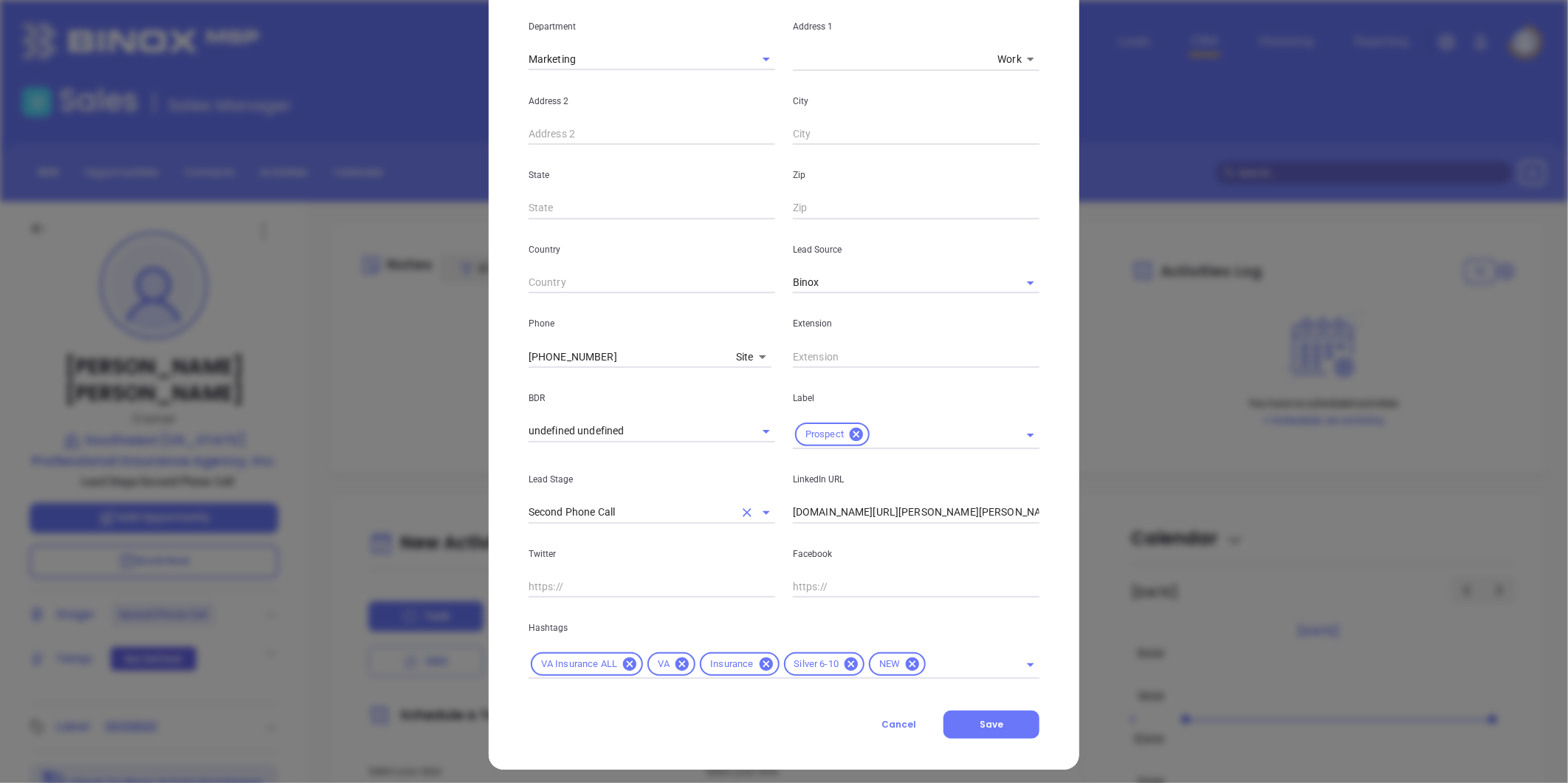
click at [740, 512] on icon "Clear" at bounding box center [747, 512] width 15 height 15
click at [939, 661] on input "text" at bounding box center [963, 664] width 70 height 18
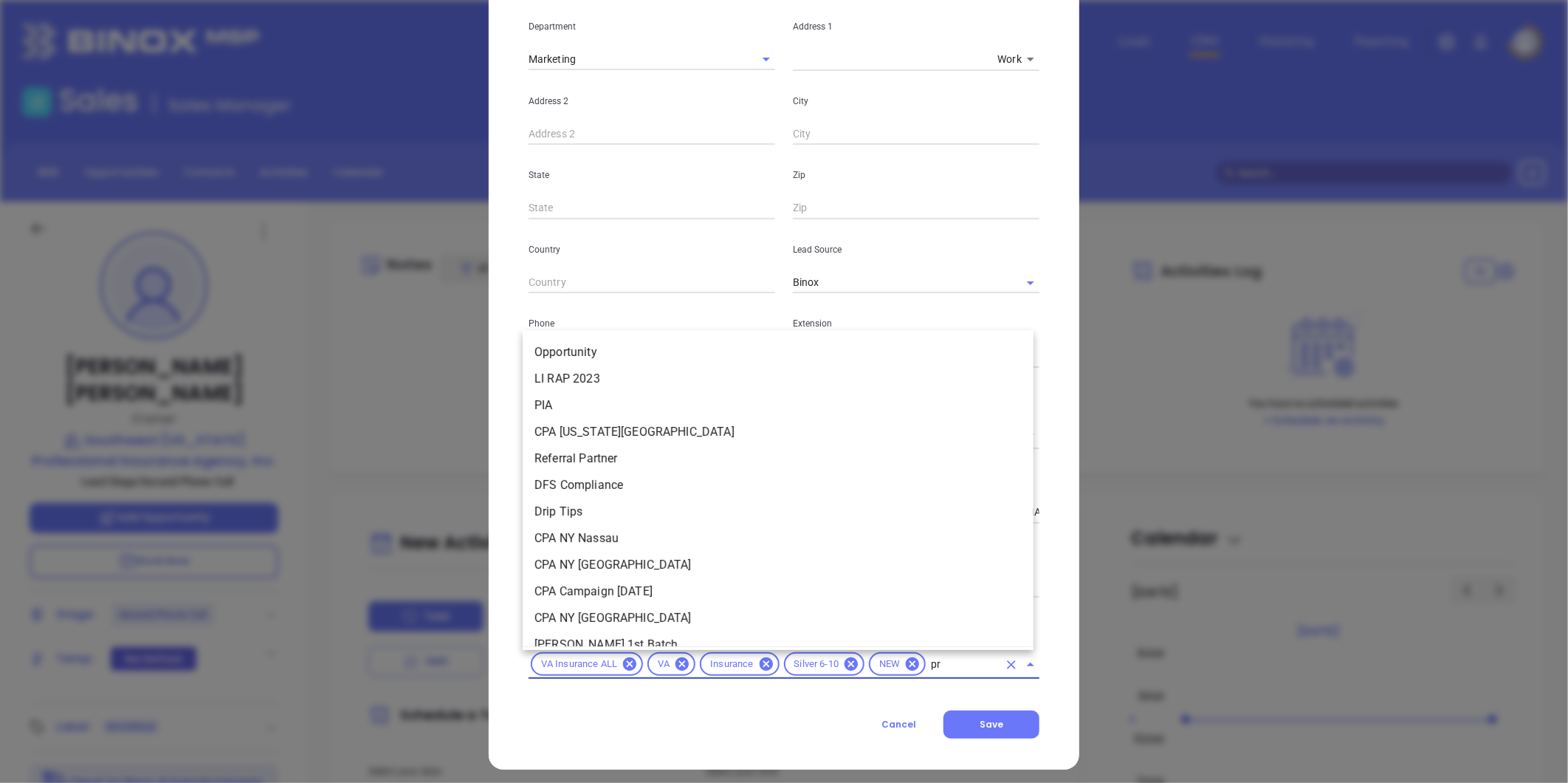
type input "pro"
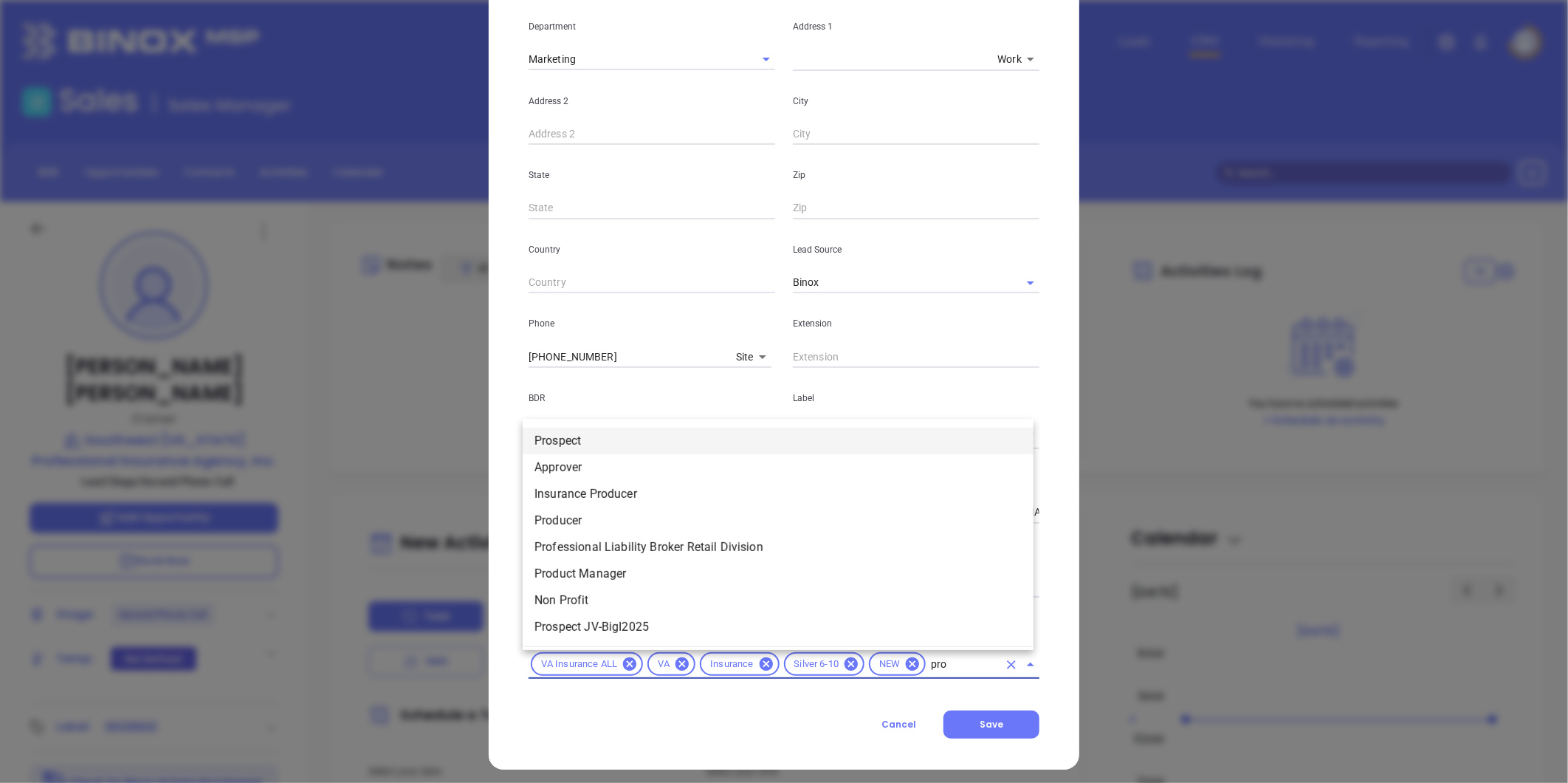
click at [584, 442] on li "Prospect" at bounding box center [778, 440] width 511 height 26
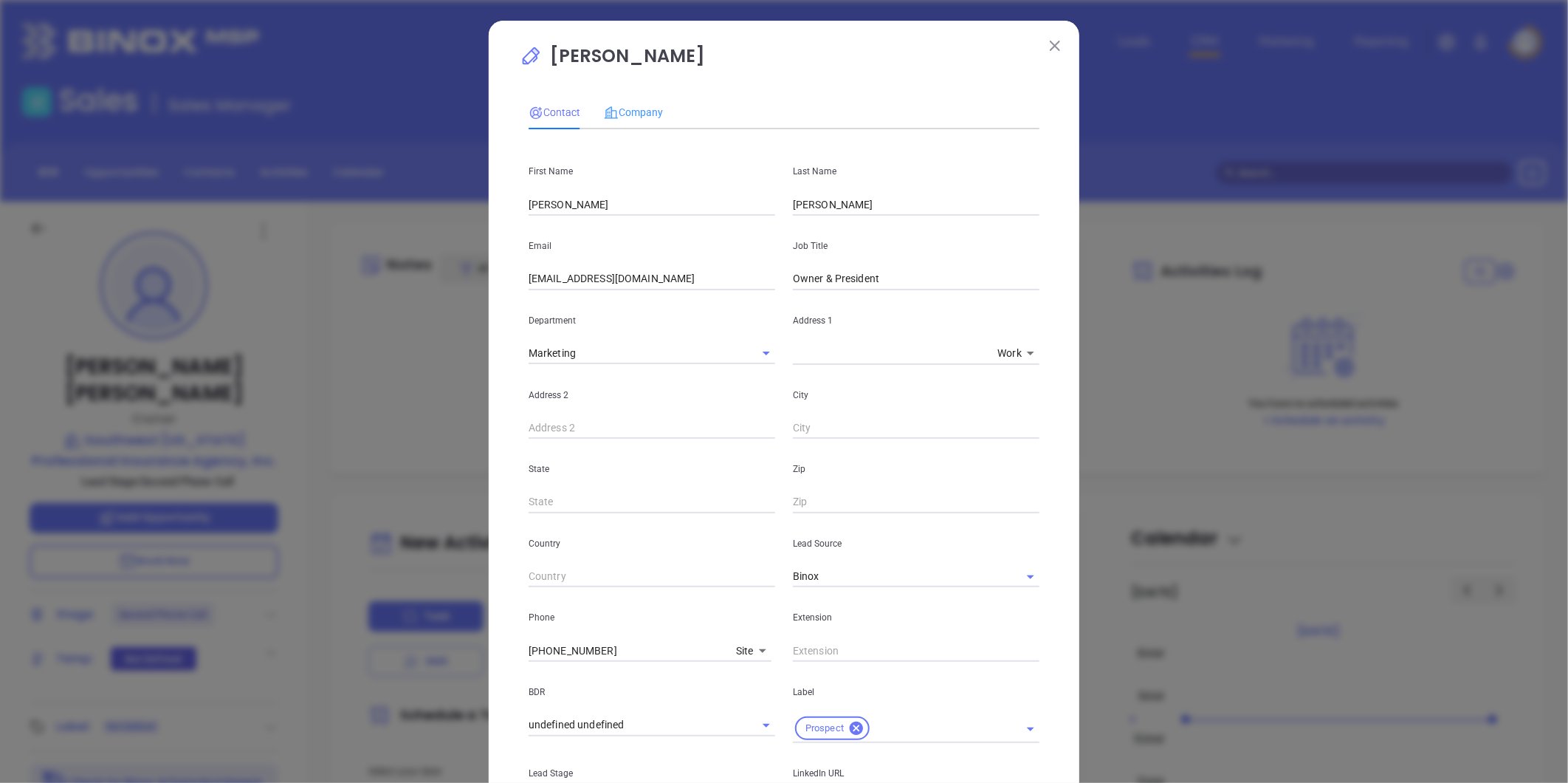
click at [625, 100] on div "Company" at bounding box center [633, 112] width 59 height 34
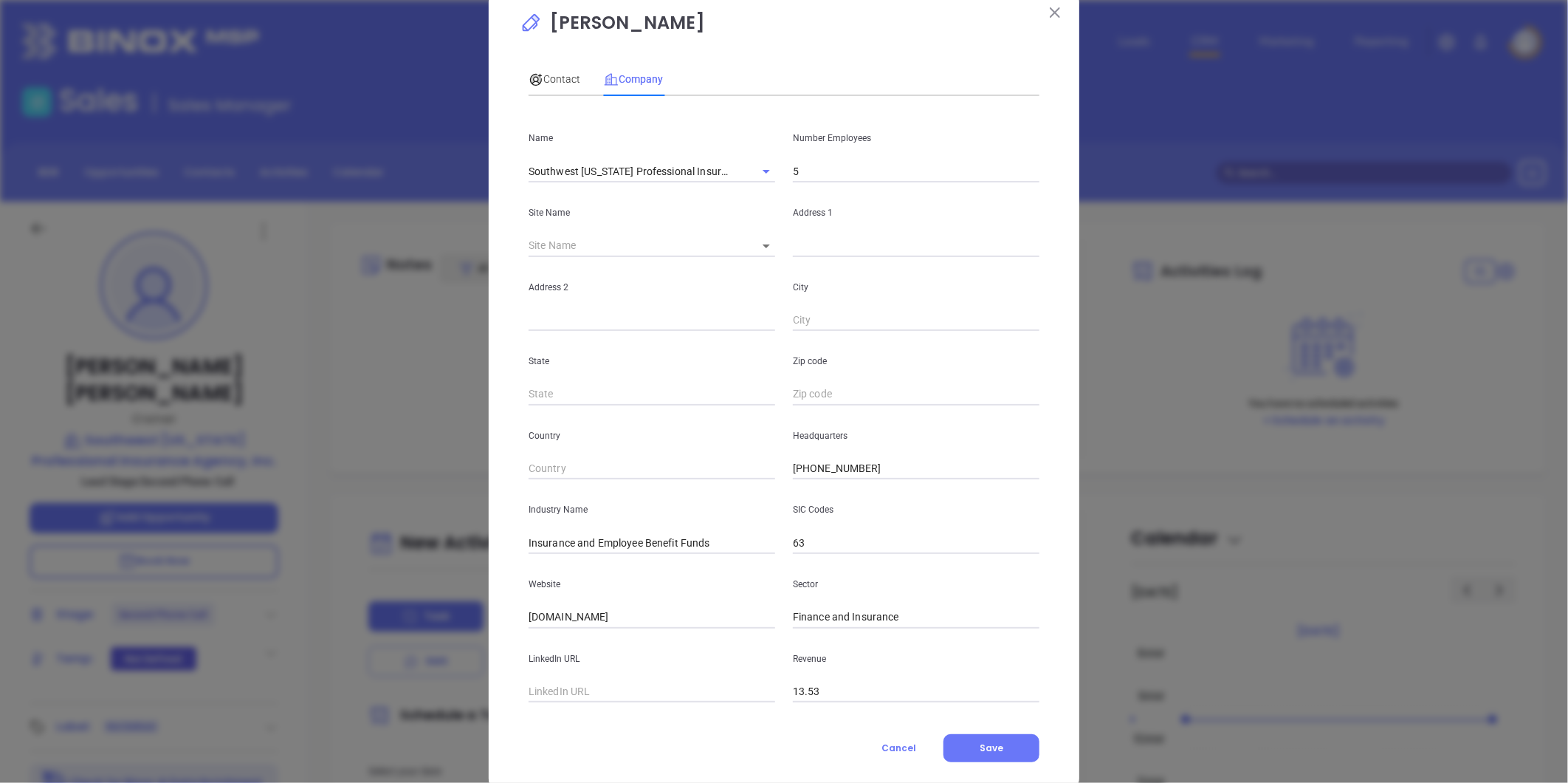
scroll to position [64, 0]
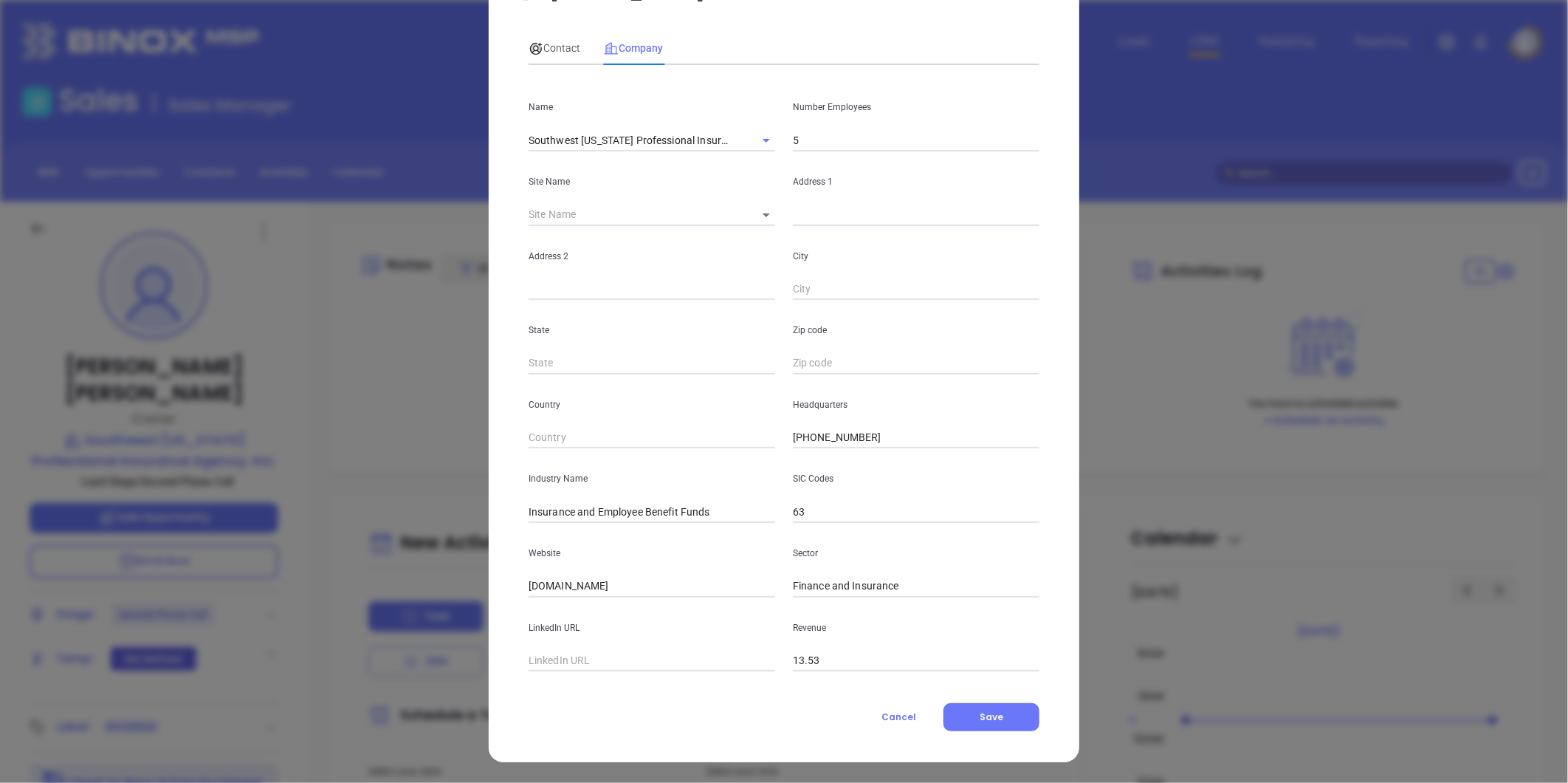
click at [830, 222] on input "text" at bounding box center [917, 215] width 247 height 22
paste input "[STREET_ADDRESS][PERSON_NAME][US_STATE]"
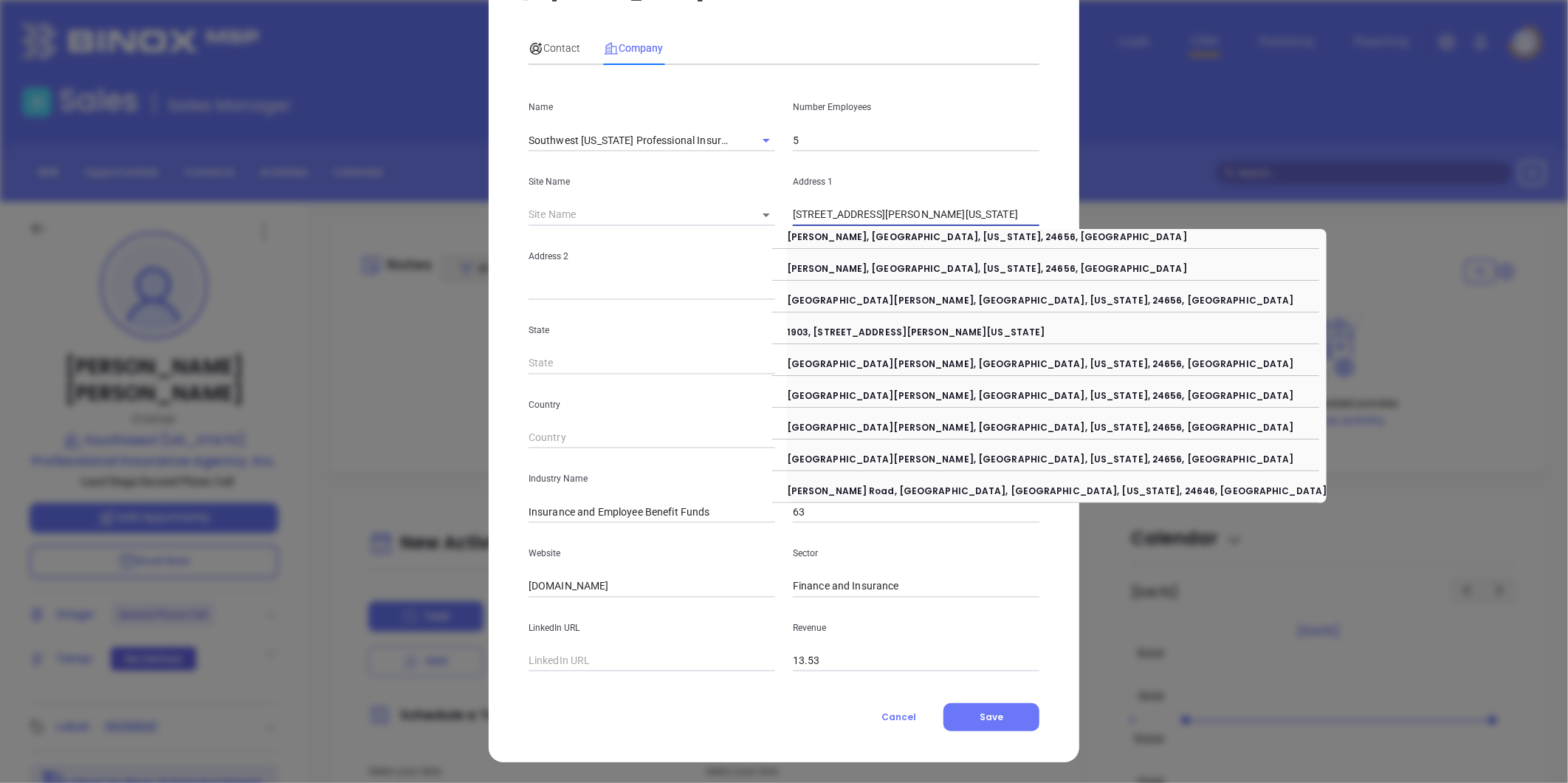
click at [793, 217] on input "[STREET_ADDRESS][PERSON_NAME][US_STATE]" at bounding box center [917, 215] width 247 height 22
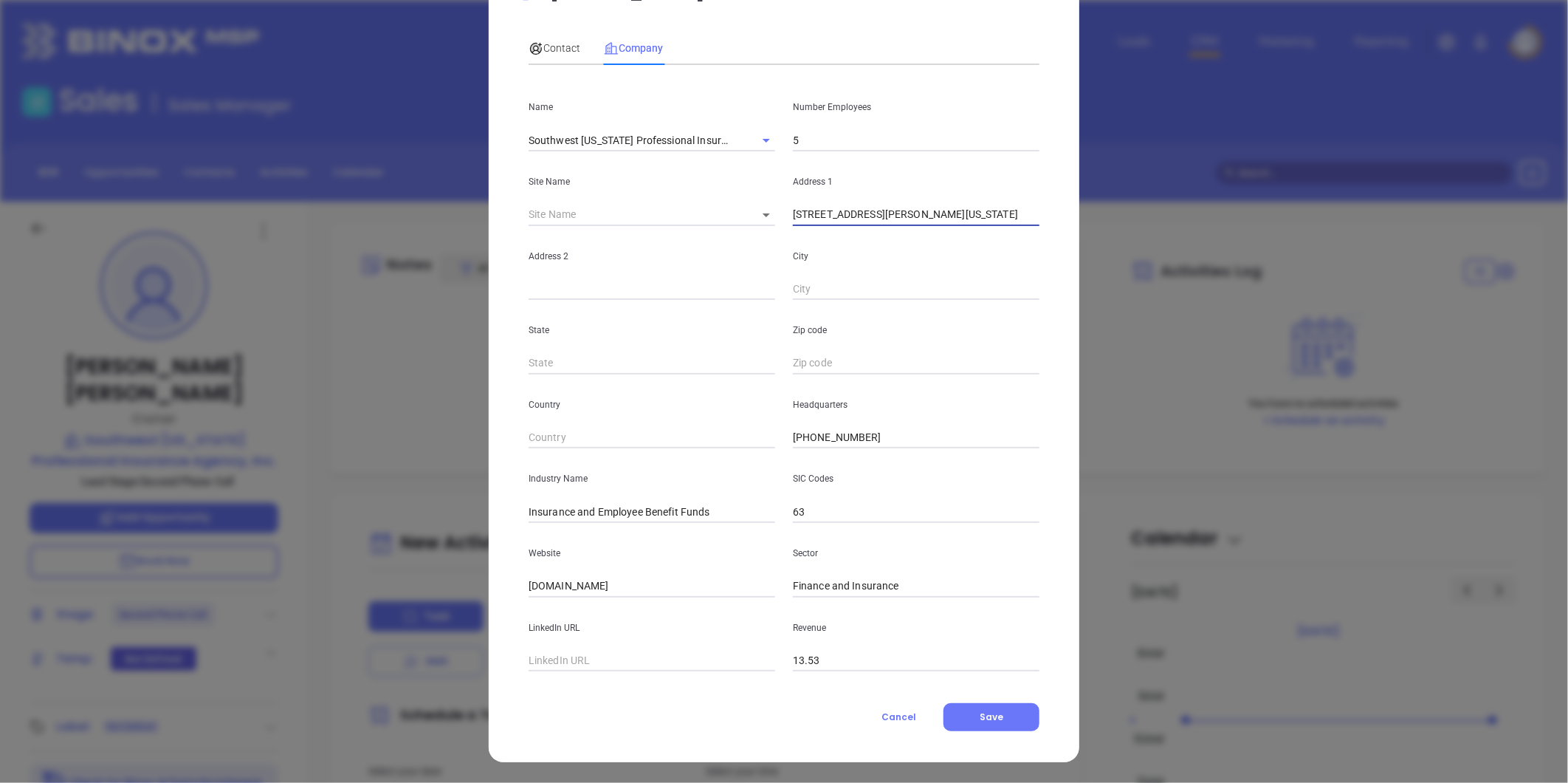
drag, startPoint x: 898, startPoint y: 215, endPoint x: 1193, endPoint y: 246, distance: 296.6
click at [1210, 248] on div "[PERSON_NAME] Contact Company First Name [PERSON_NAME] Last Name [PERSON_NAME] …" at bounding box center [784, 392] width 1568 height 783
type input "[STREET_ADDRESS]"
click at [824, 289] on input "text" at bounding box center [917, 289] width 247 height 22
paste input "[PERSON_NAME], [US_STATE] 24656"
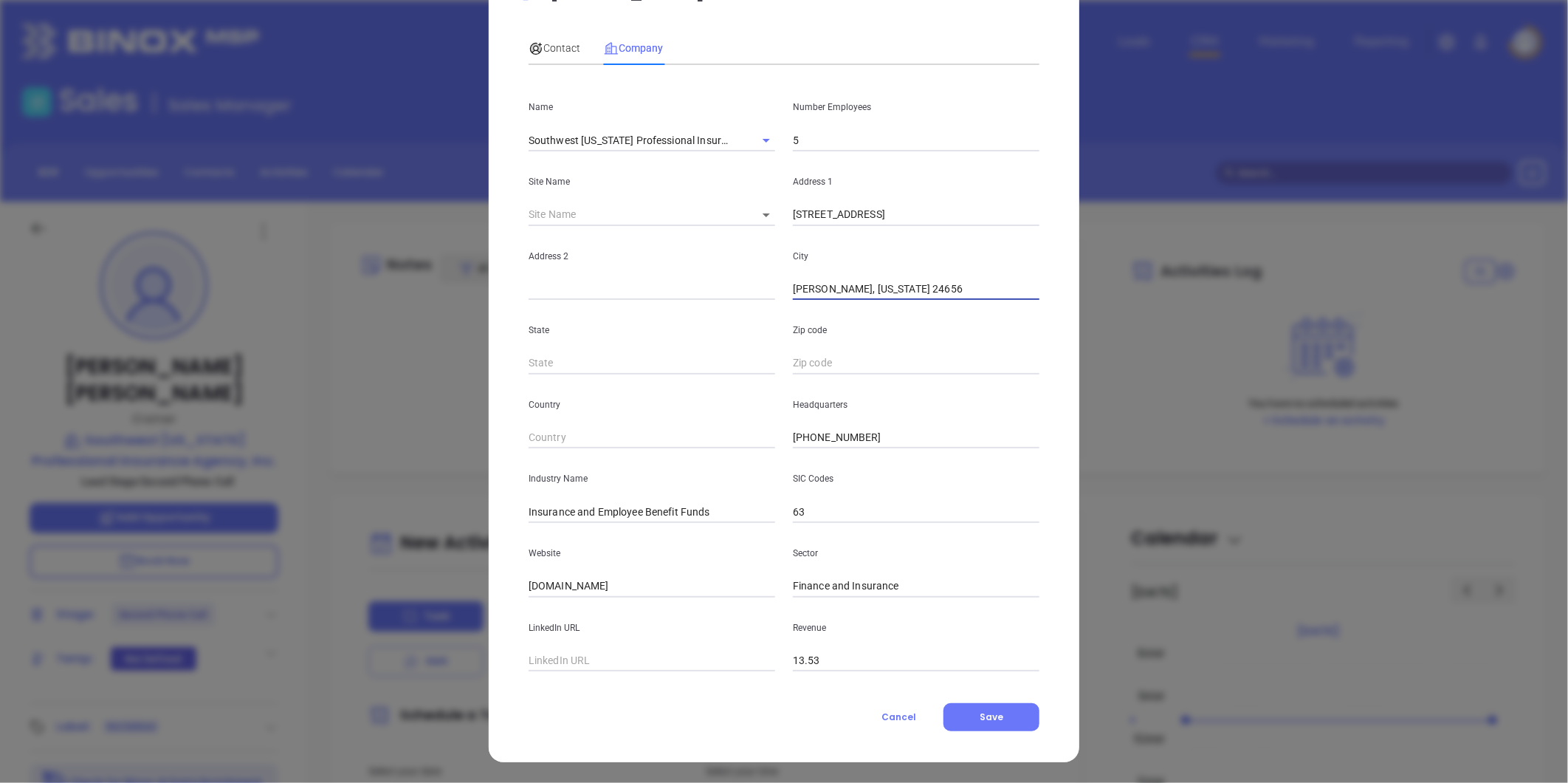
drag, startPoint x: 831, startPoint y: 289, endPoint x: 1137, endPoint y: 303, distance: 306.3
click at [1138, 303] on div "[PERSON_NAME] Contact Company First Name [PERSON_NAME] Last Name [PERSON_NAME] …" at bounding box center [784, 392] width 1568 height 783
type input "[PERSON_NAME]"
type input "VA"
paste input "[US_STATE] 24656"
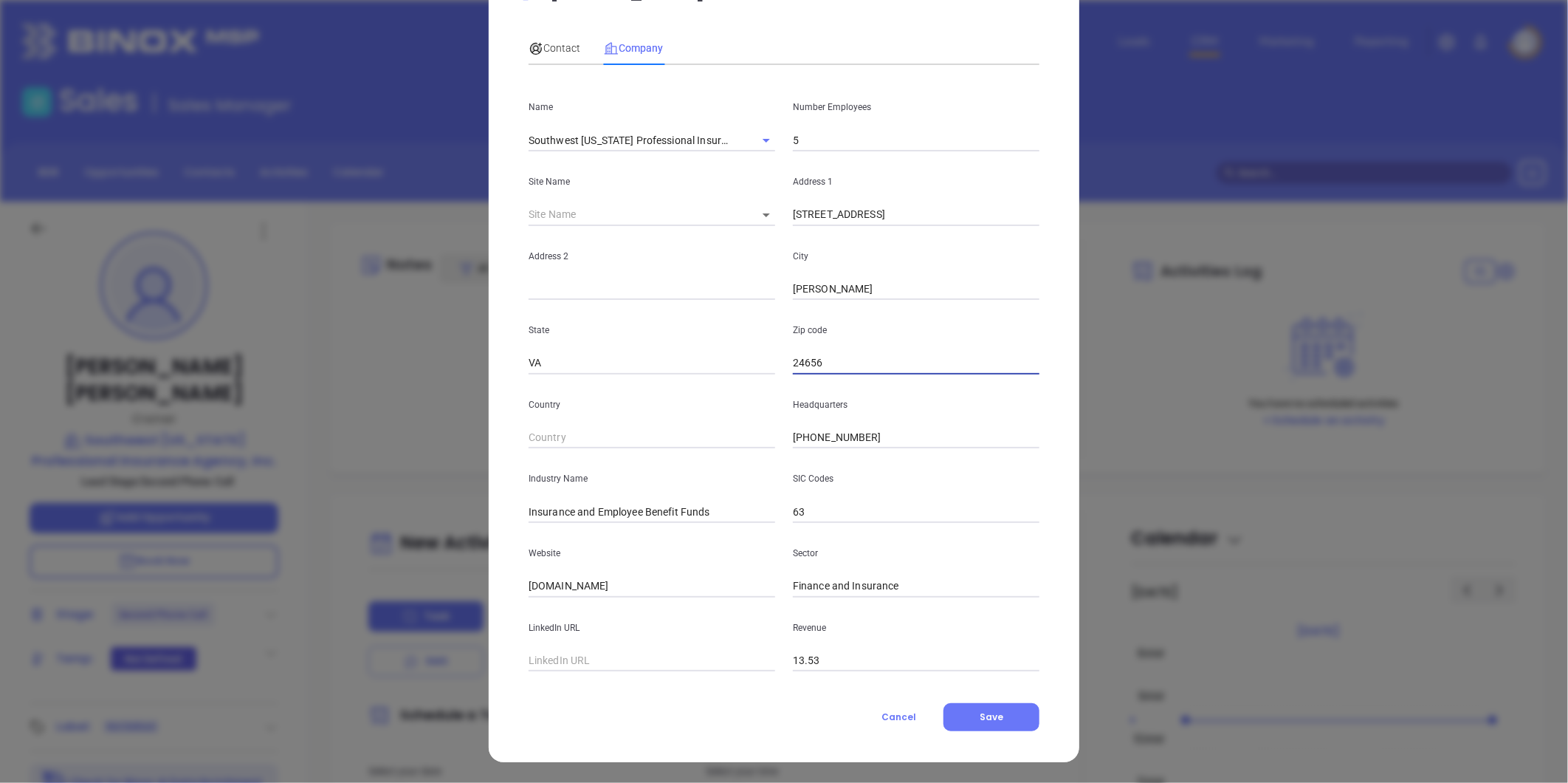
type input "24656"
drag, startPoint x: 609, startPoint y: 588, endPoint x: 224, endPoint y: 596, distance: 385.1
click at [202, 588] on div "[PERSON_NAME] Contact Company First Name [PERSON_NAME] Last Name [PERSON_NAME] …" at bounding box center [784, 392] width 1568 height 783
paste input "[URL][DOMAIN_NAME]"
type input "[URL][DOMAIN_NAME]"
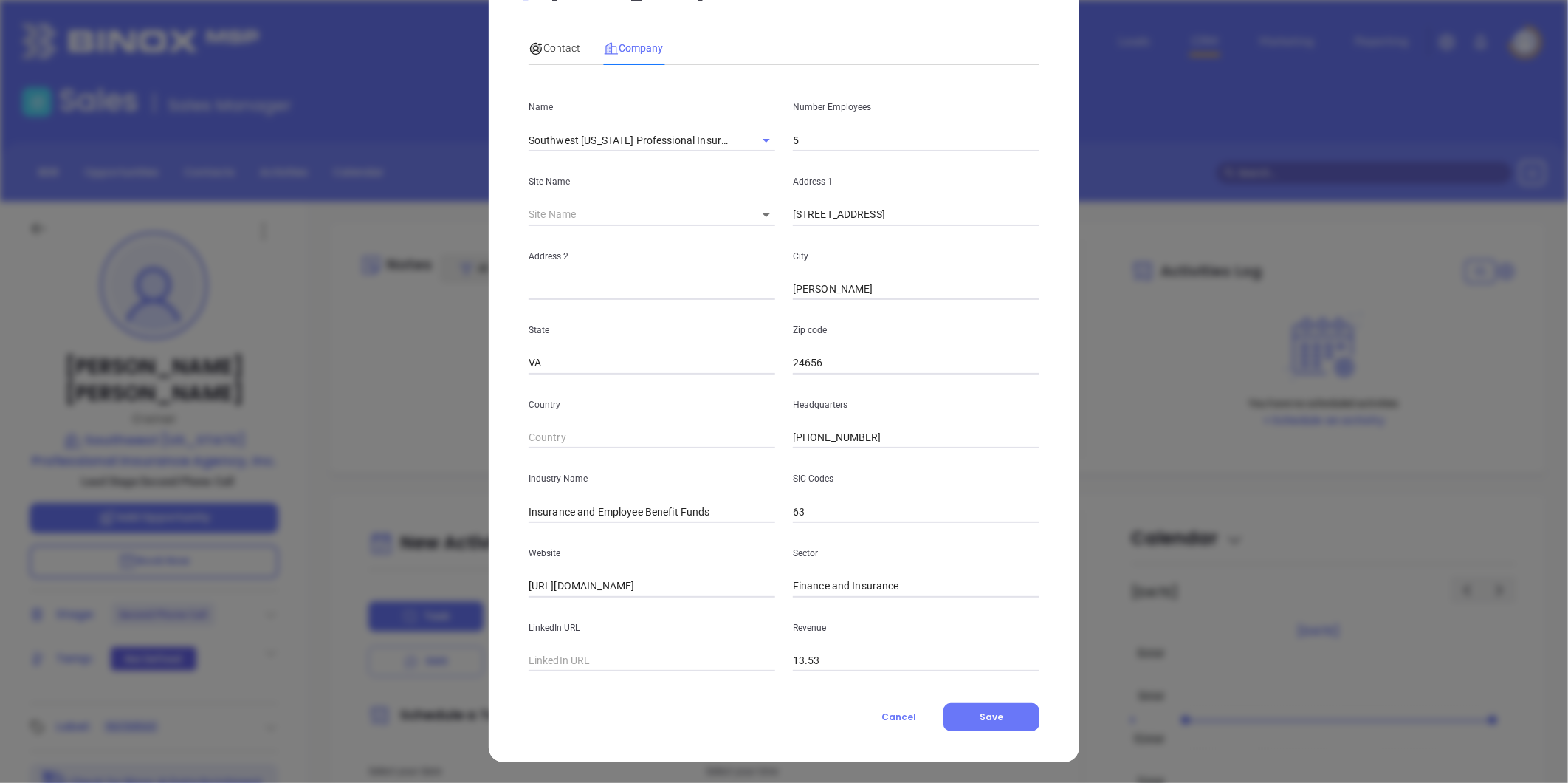
click at [594, 660] on input "text" at bounding box center [652, 661] width 247 height 22
paste input "[URL][DOMAIN_NAME][US_STATE]"
type input "[URL][DOMAIN_NAME][US_STATE]"
click at [552, 46] on span "Contact" at bounding box center [554, 48] width 51 height 12
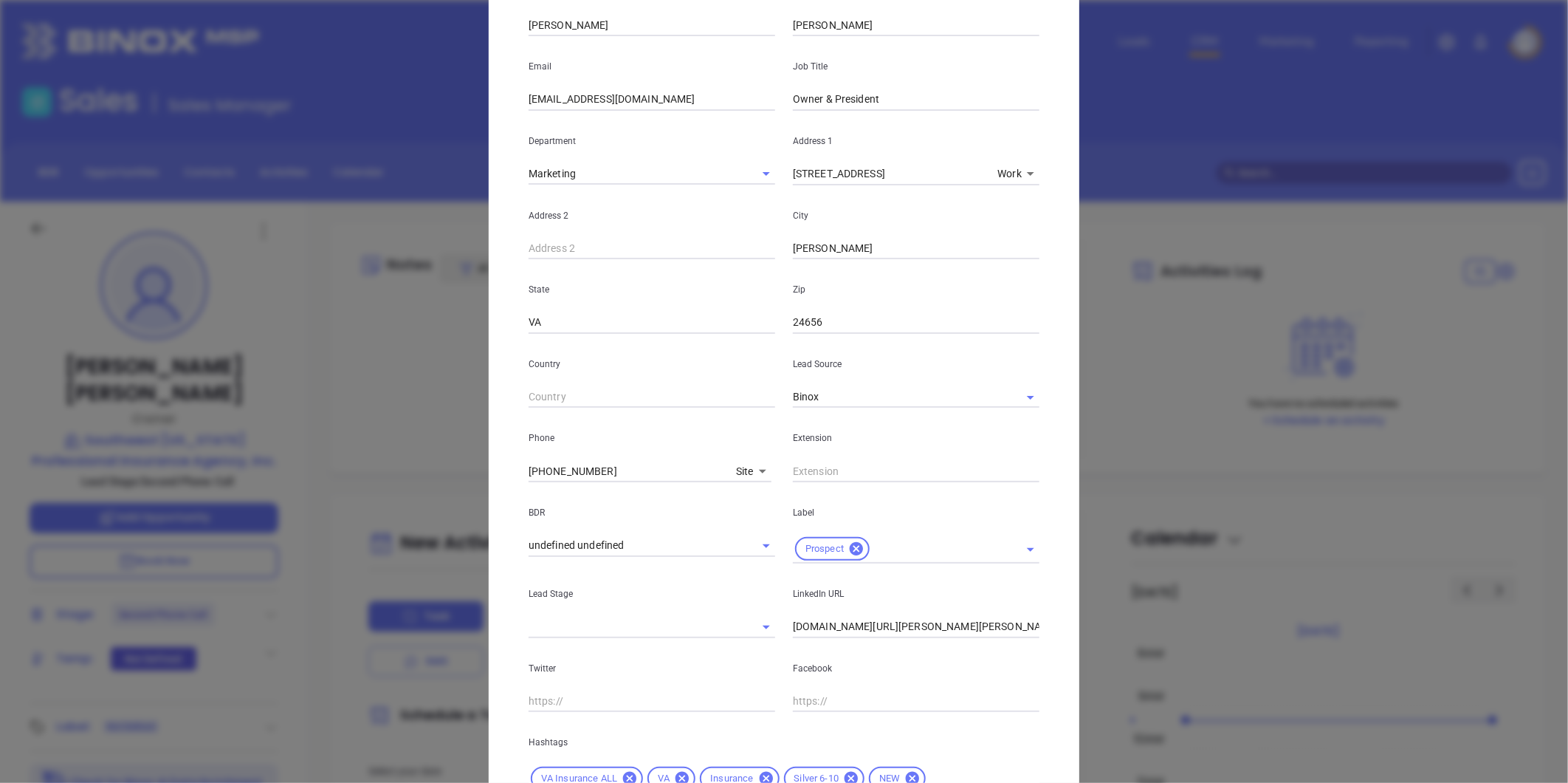
scroll to position [329, 0]
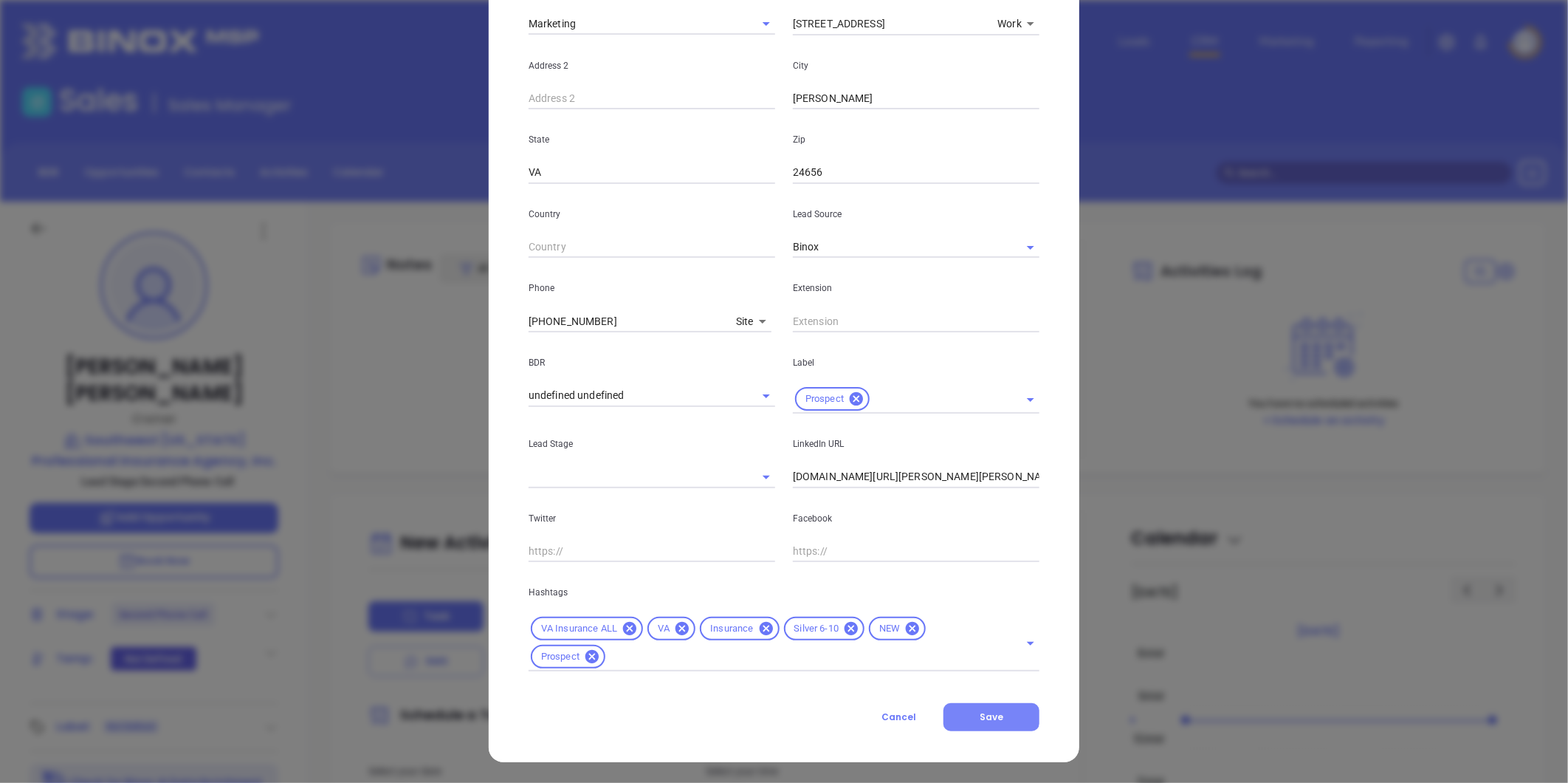
click at [997, 703] on button "Save" at bounding box center [991, 717] width 96 height 28
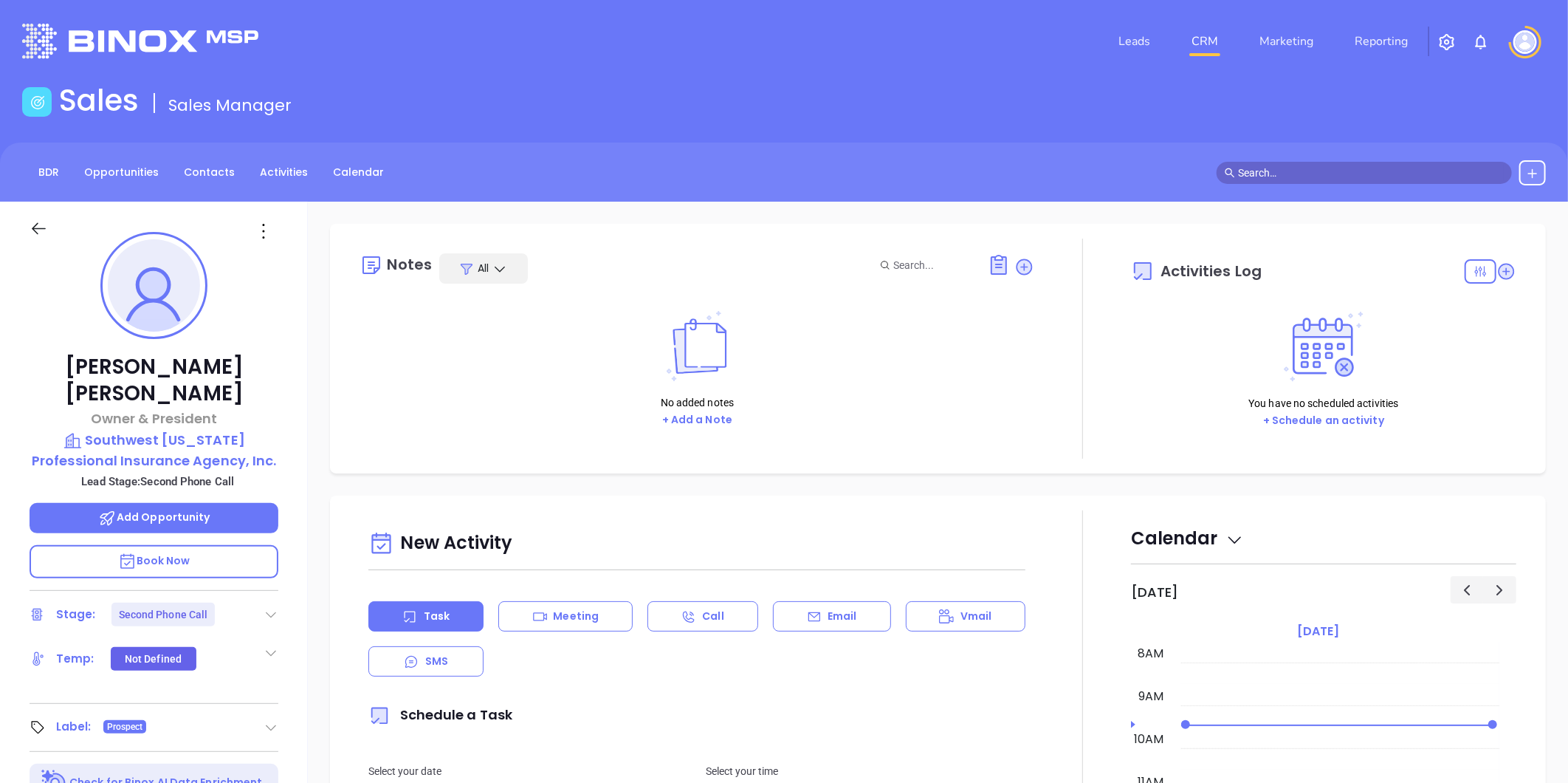
click at [268, 607] on icon at bounding box center [270, 614] width 15 height 15
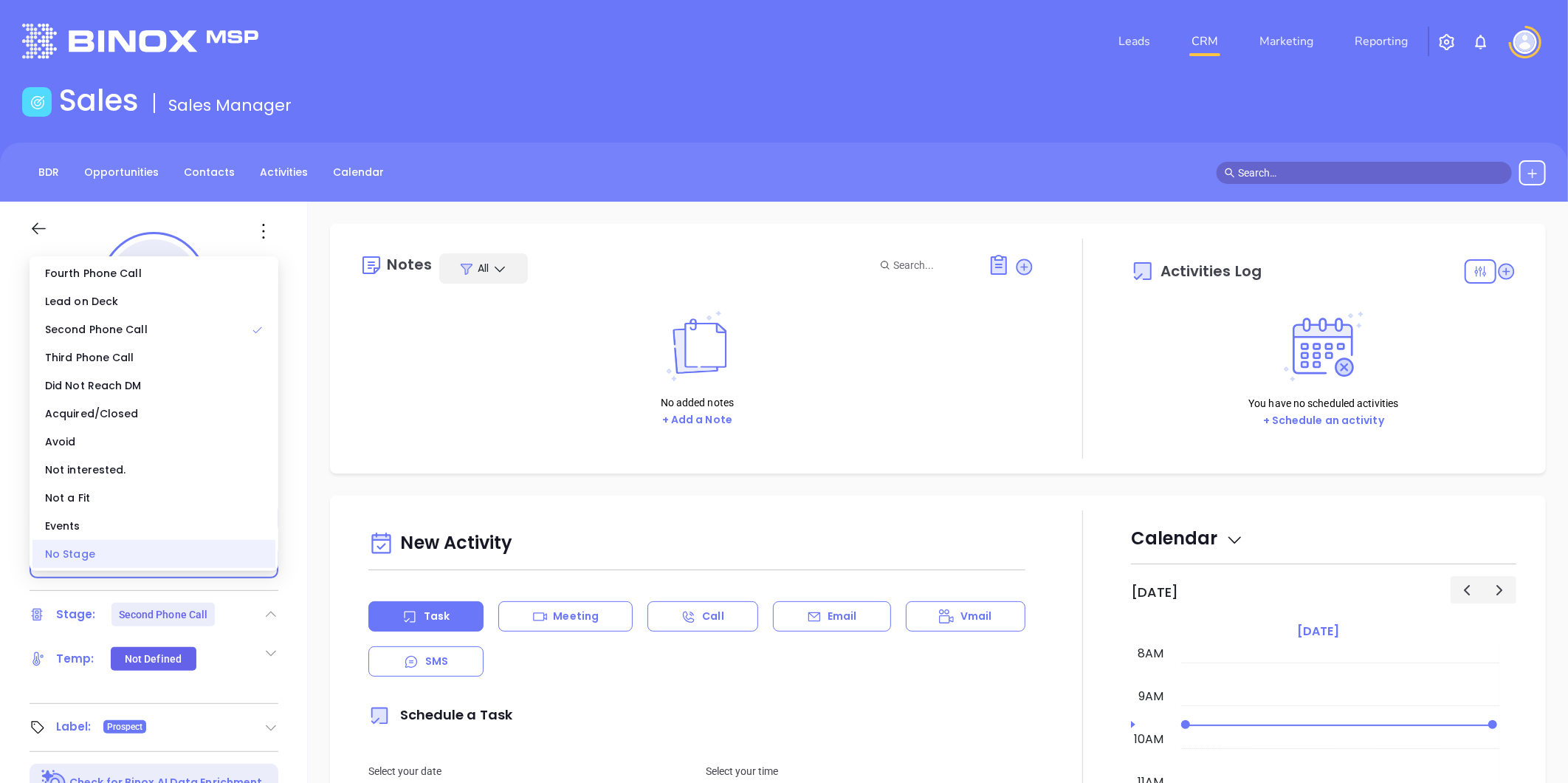
click at [160, 559] on div "No Stage" at bounding box center [153, 554] width 243 height 28
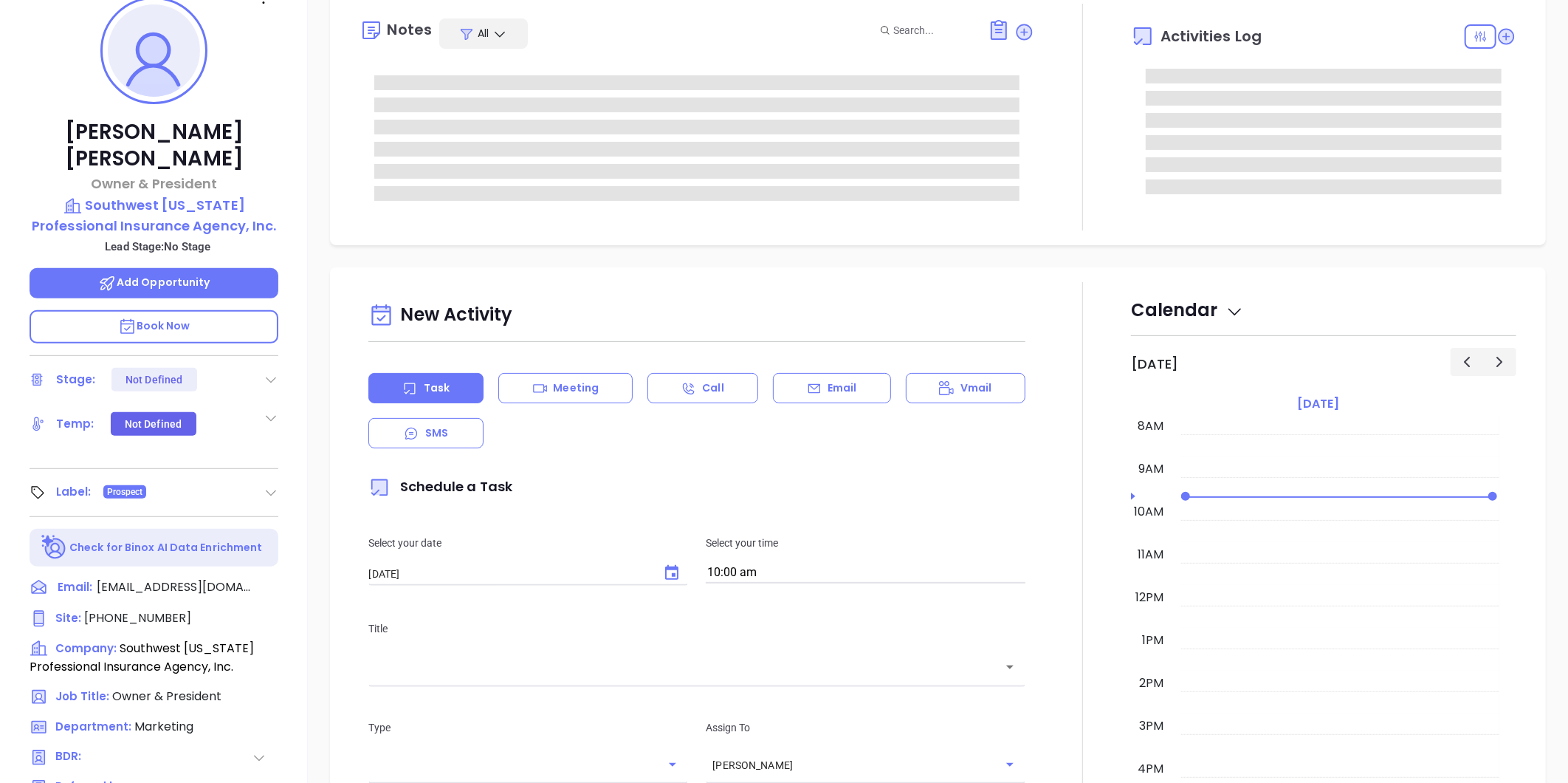
scroll to position [0, 0]
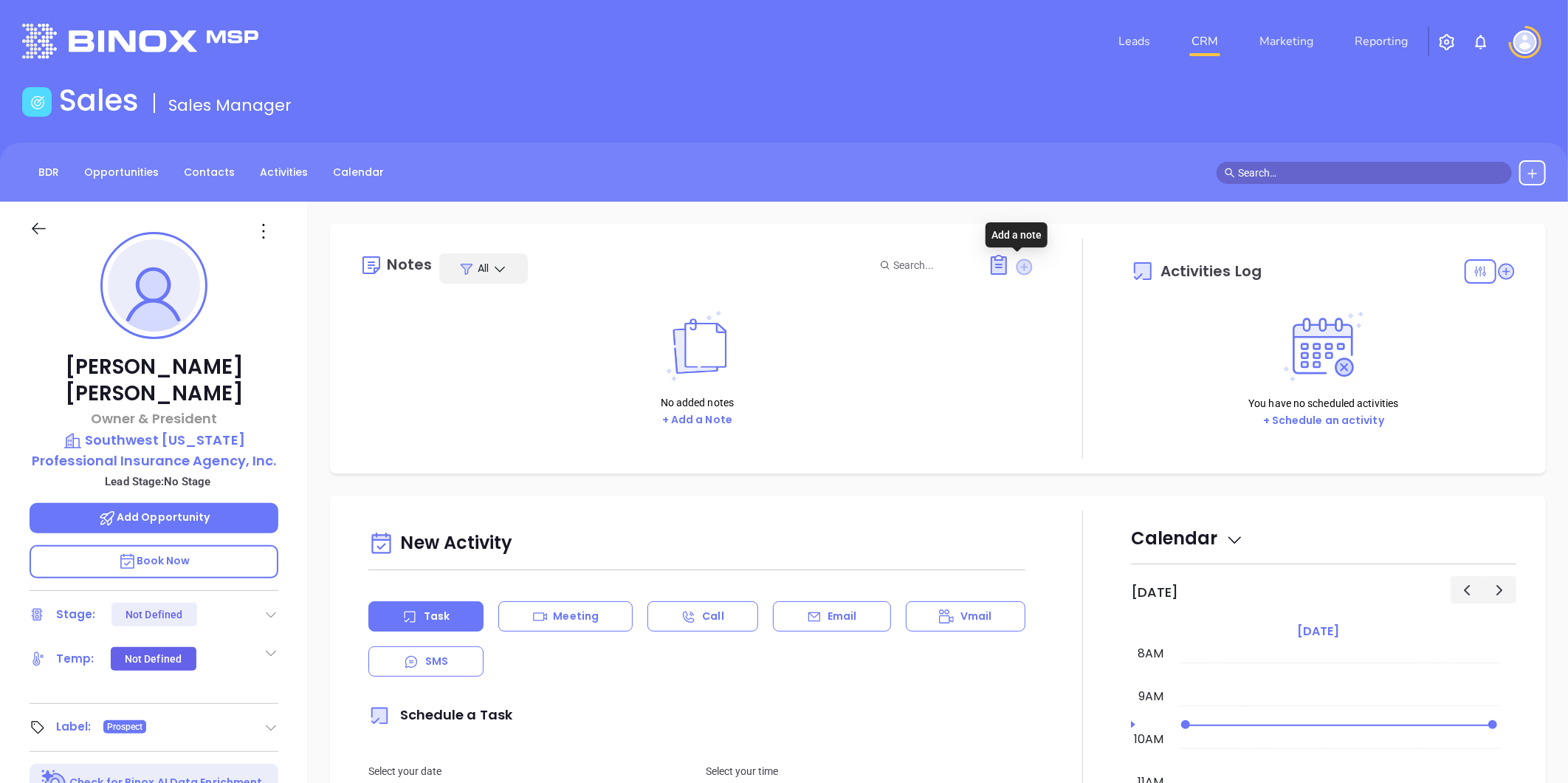
click at [1017, 267] on icon at bounding box center [1024, 266] width 17 height 17
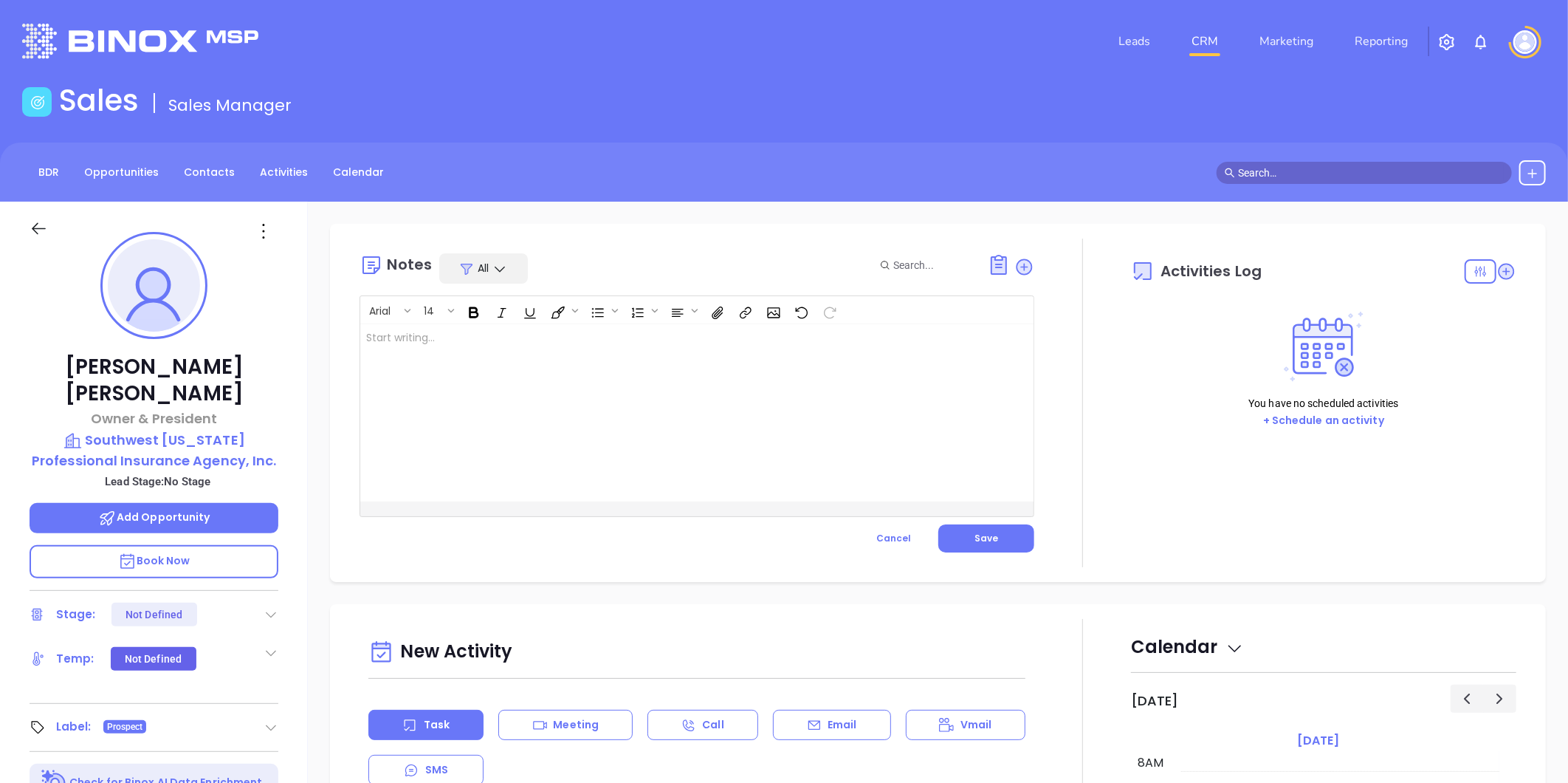
drag, startPoint x: 590, startPoint y: 350, endPoint x: 554, endPoint y: 327, distance: 42.7
click at [589, 350] on div at bounding box center [673, 413] width 626 height 178
click at [978, 536] on span "Save" at bounding box center [986, 538] width 23 height 13
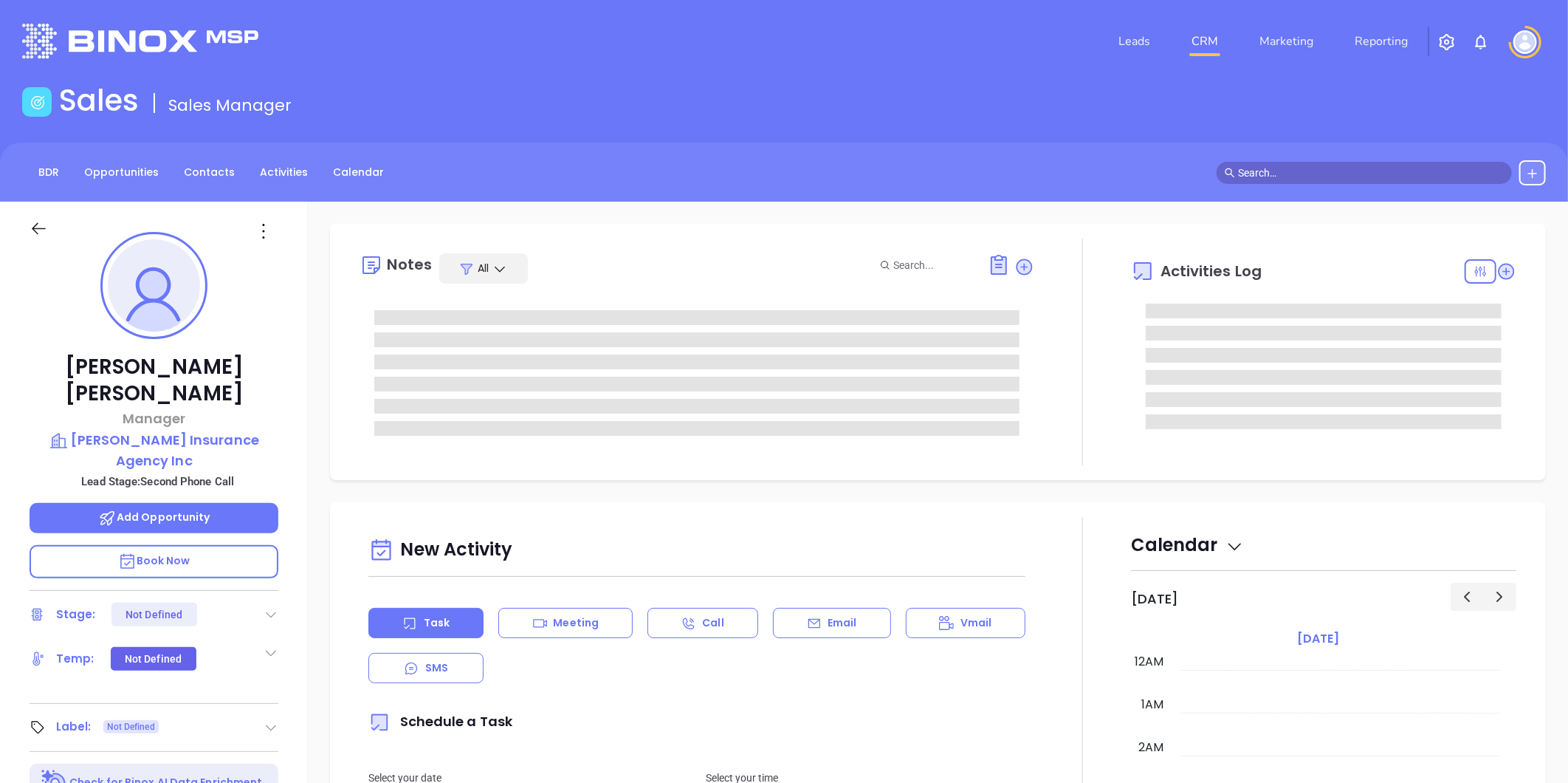
type input "[DATE]"
type input "[PERSON_NAME]"
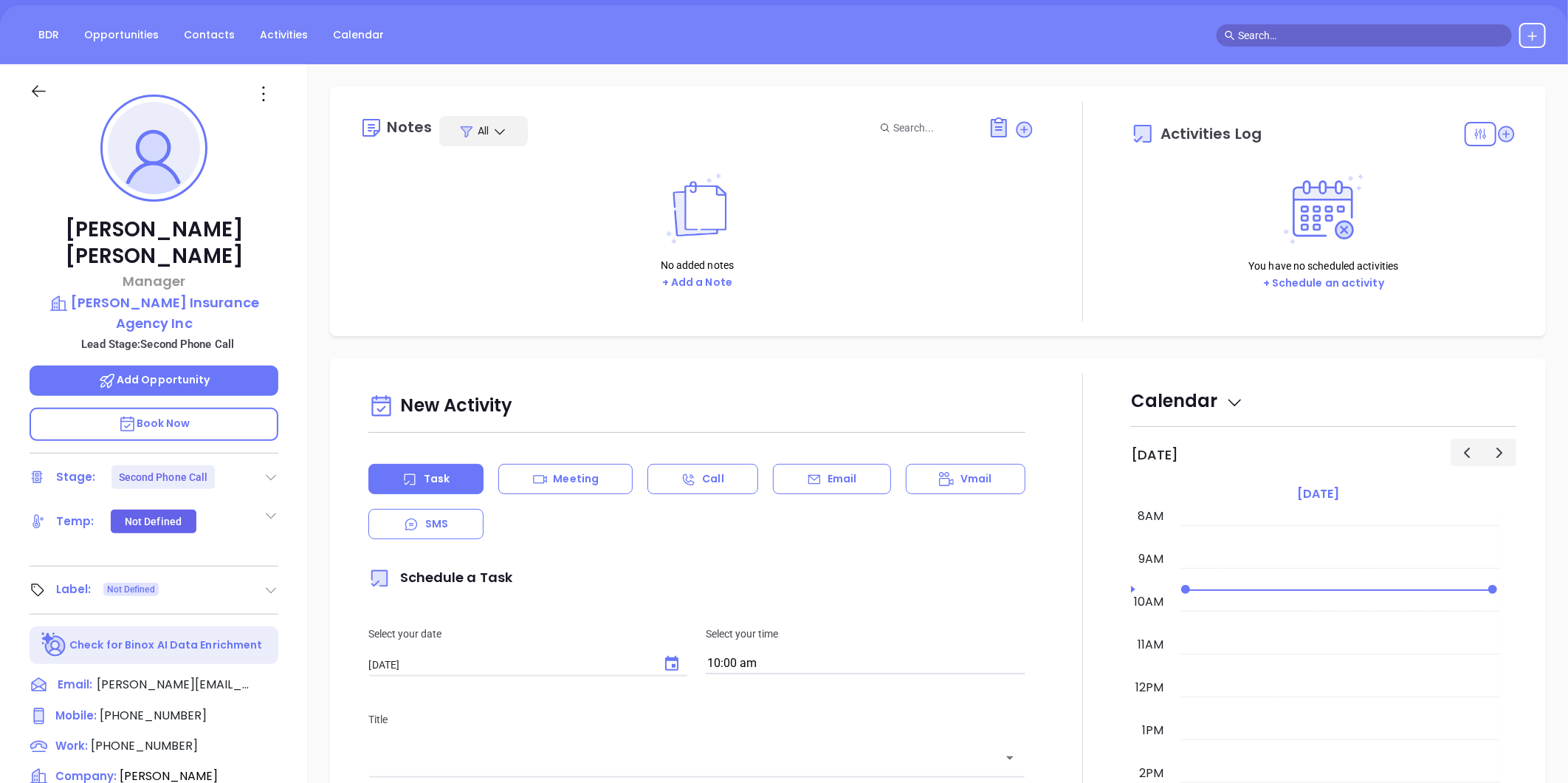
scroll to position [82, 0]
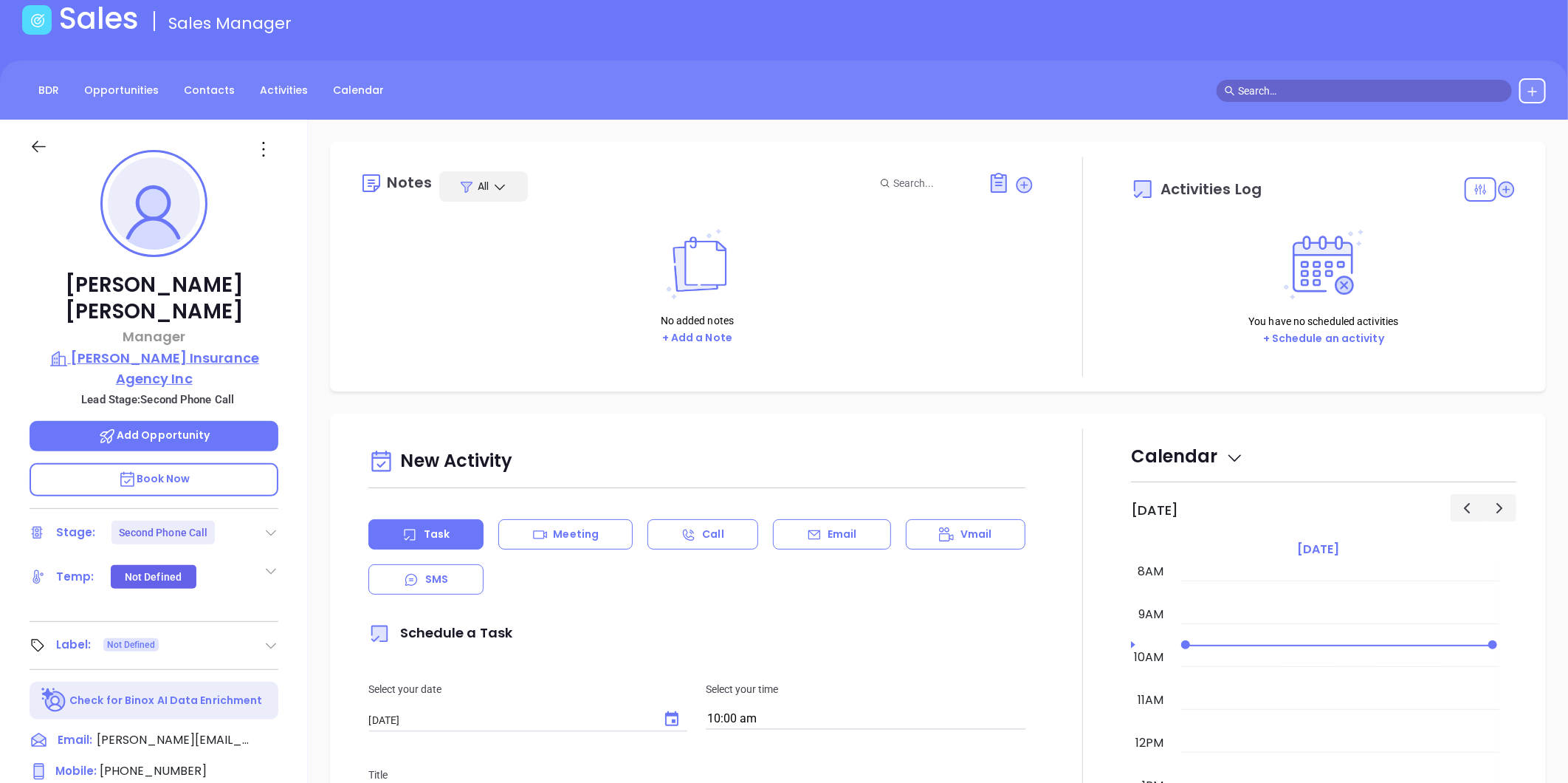
click at [237, 348] on p "[PERSON_NAME] Insurance Agency Inc" at bounding box center [153, 368] width 249 height 41
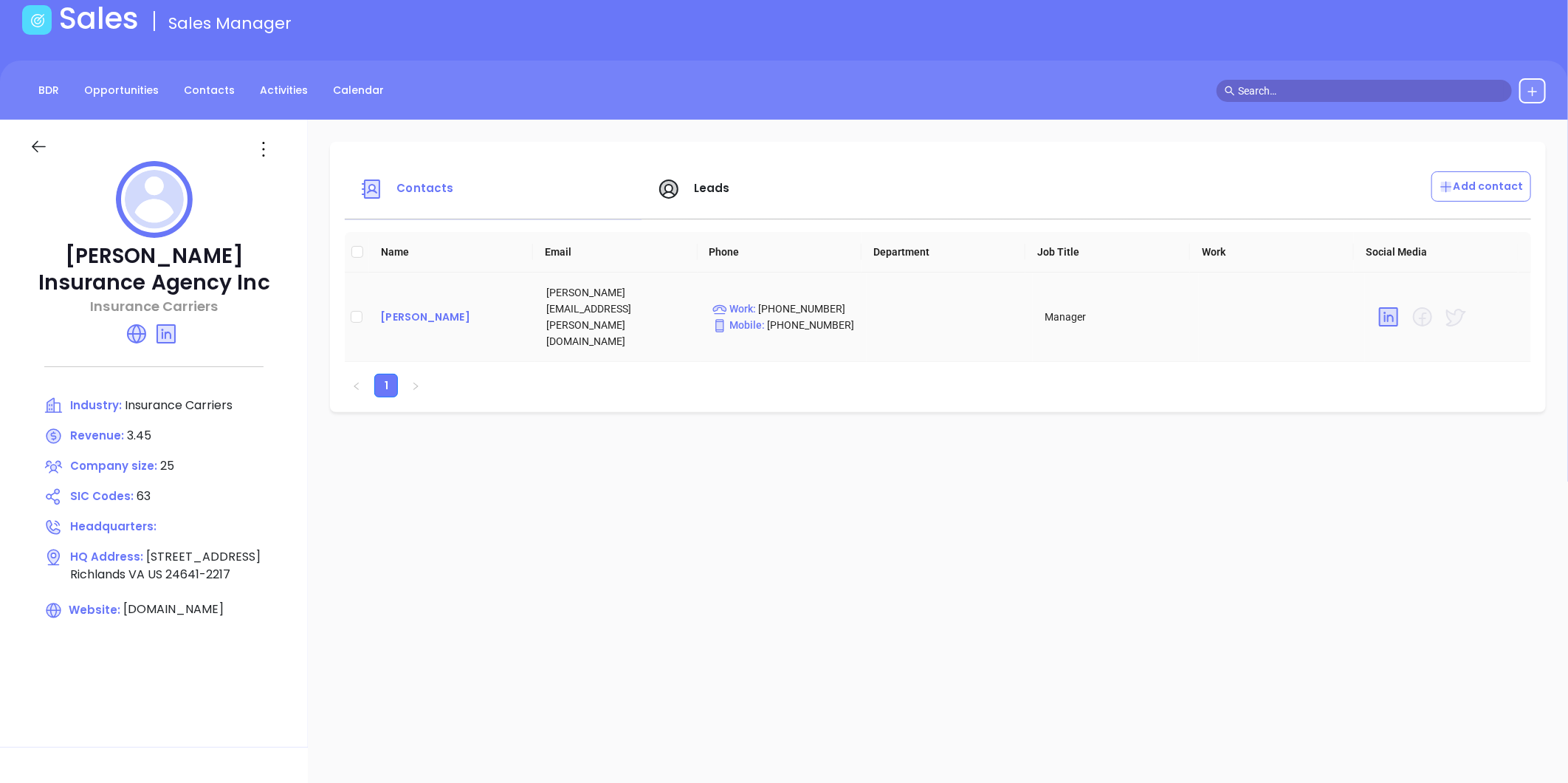
click at [425, 308] on div "[PERSON_NAME]" at bounding box center [451, 317] width 143 height 17
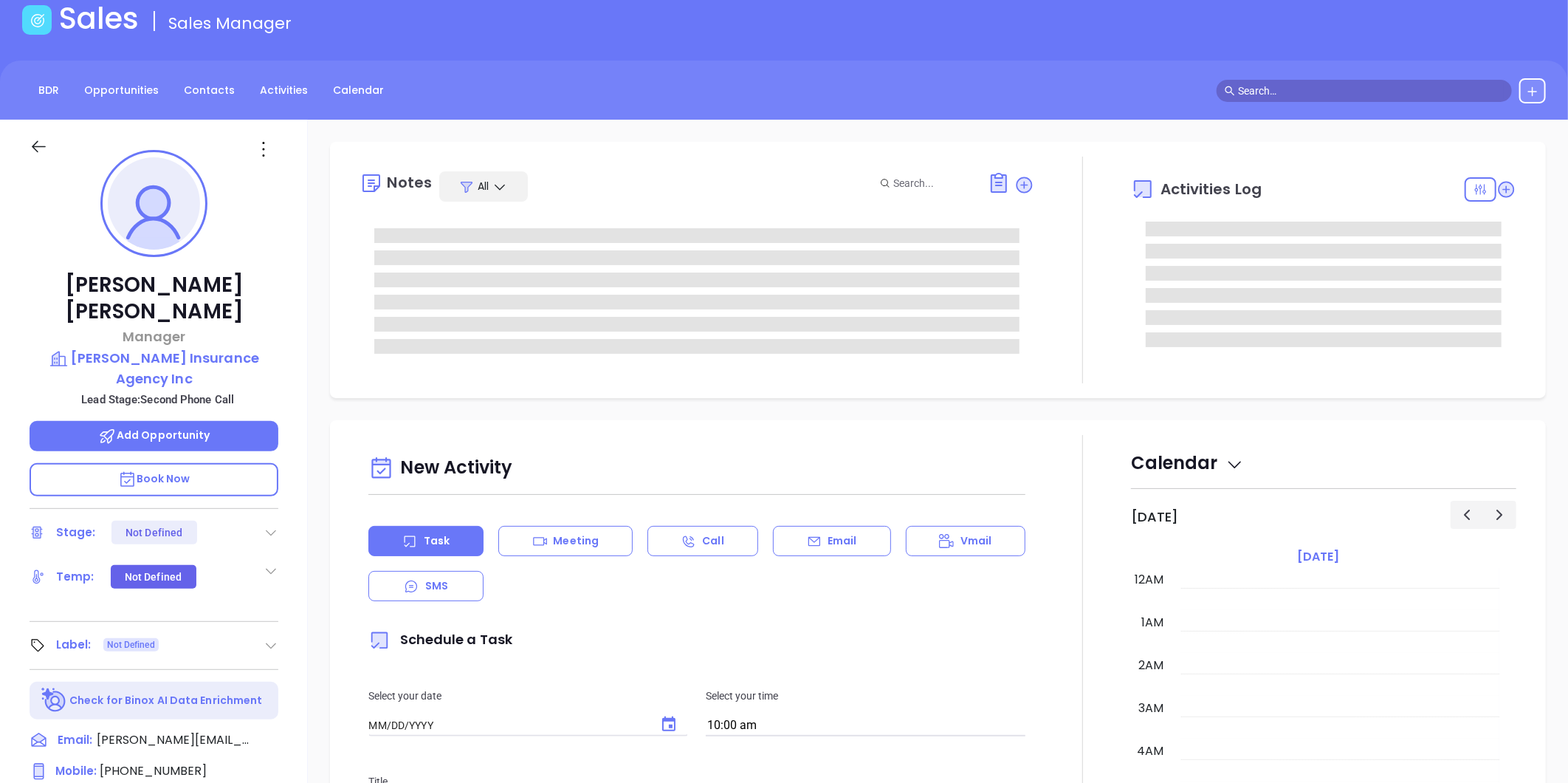
type input "[DATE]"
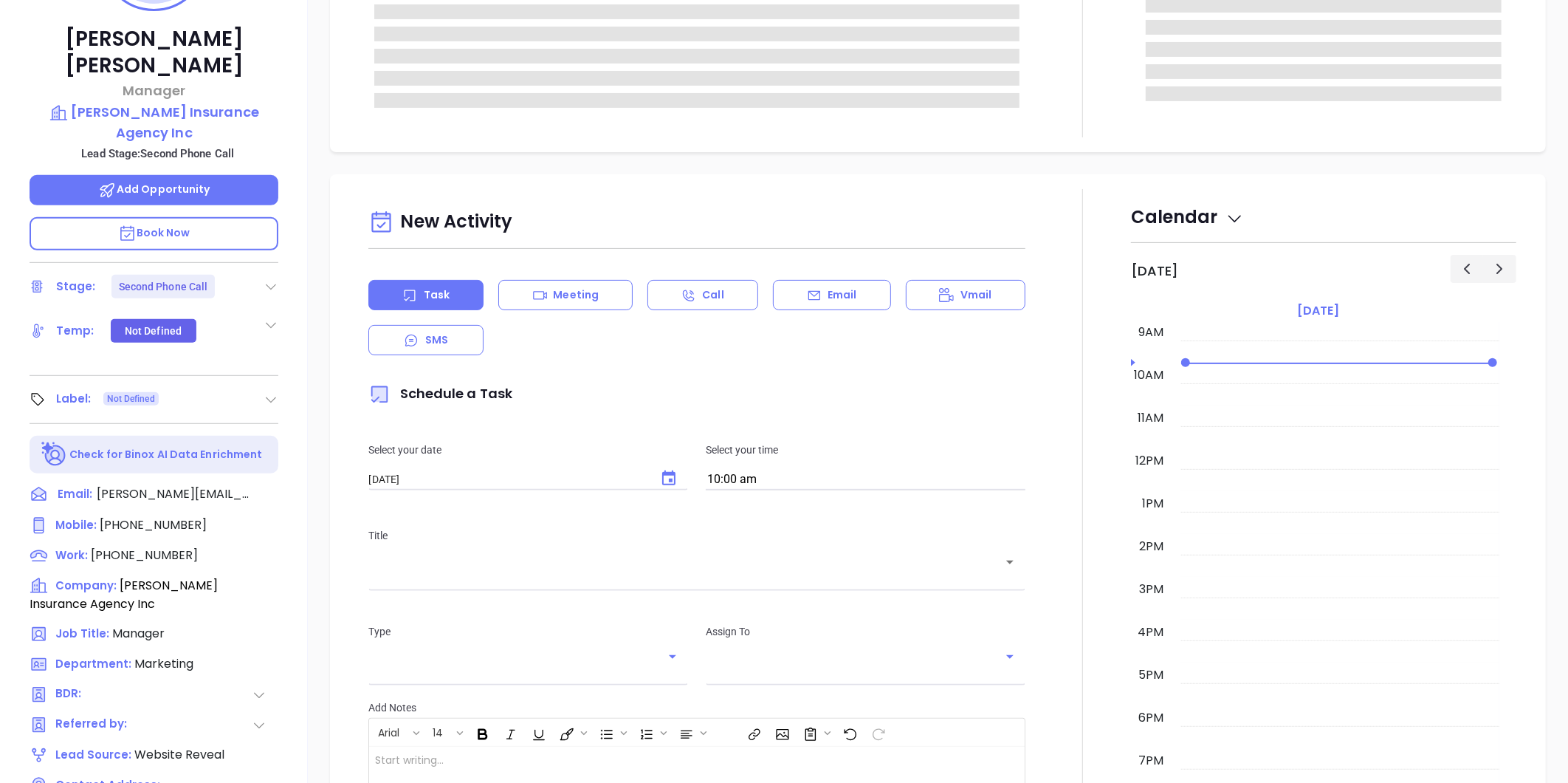
type input "[PERSON_NAME]"
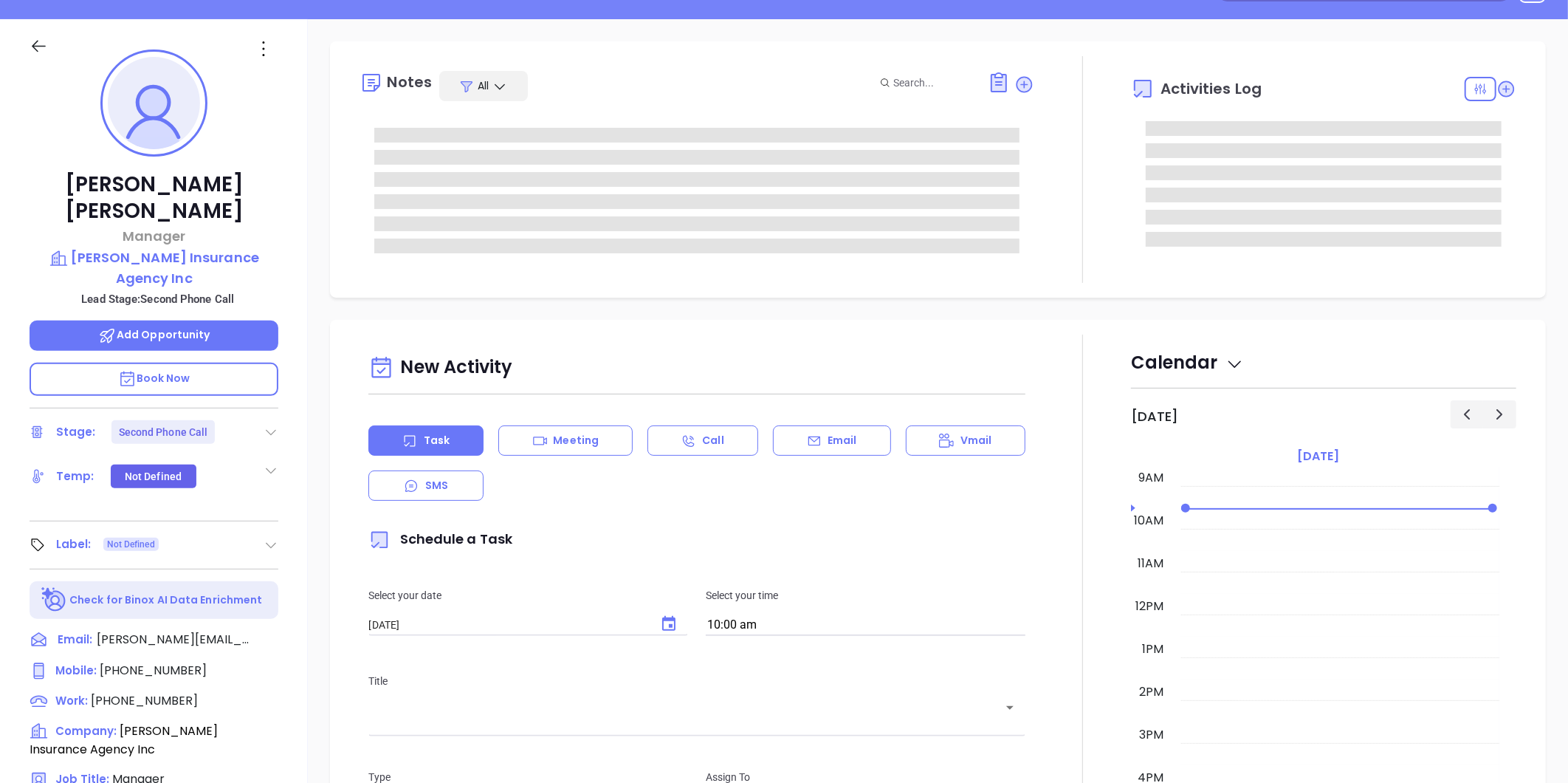
scroll to position [0, 0]
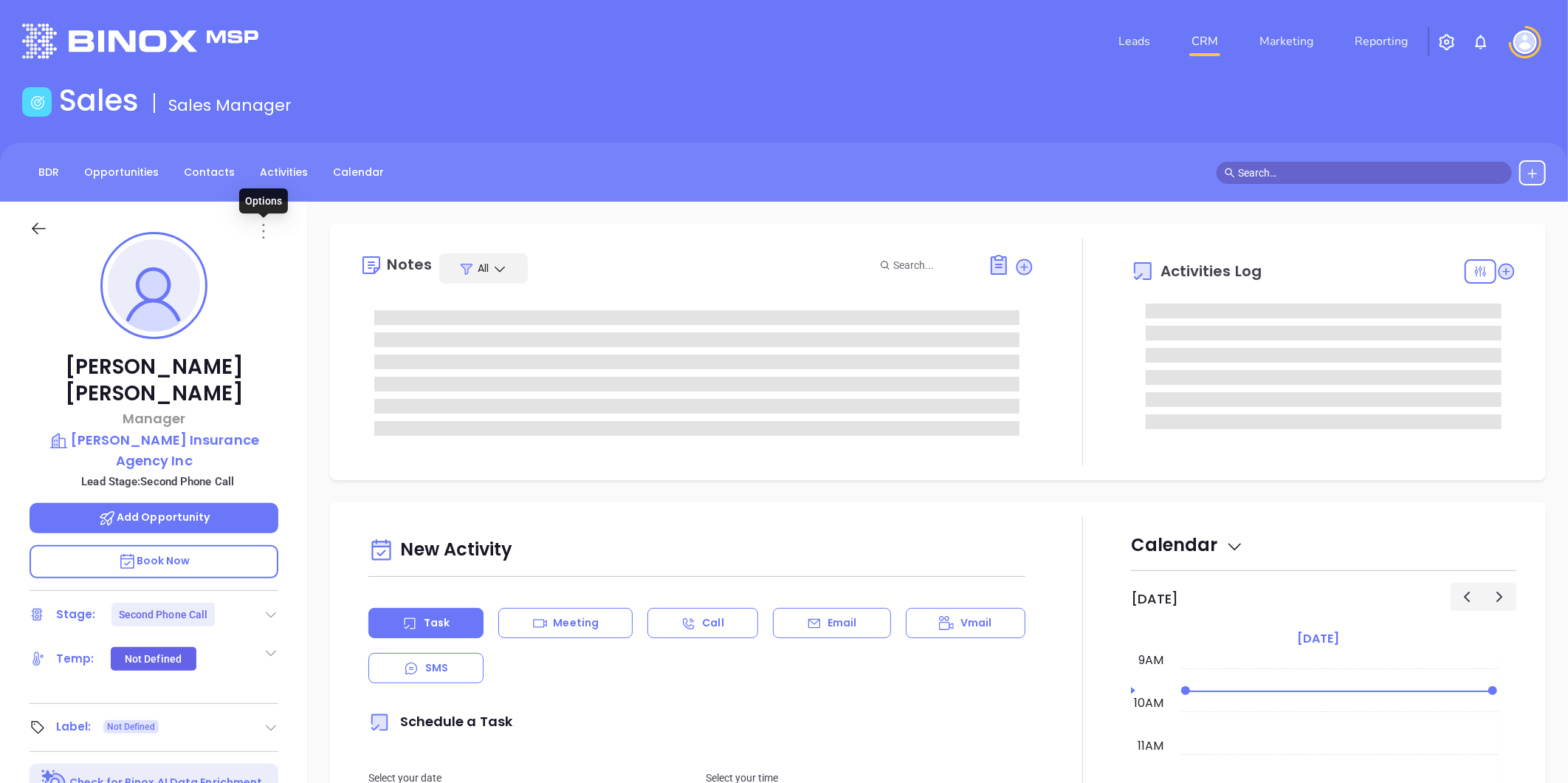
click at [263, 231] on icon at bounding box center [264, 230] width 2 height 15
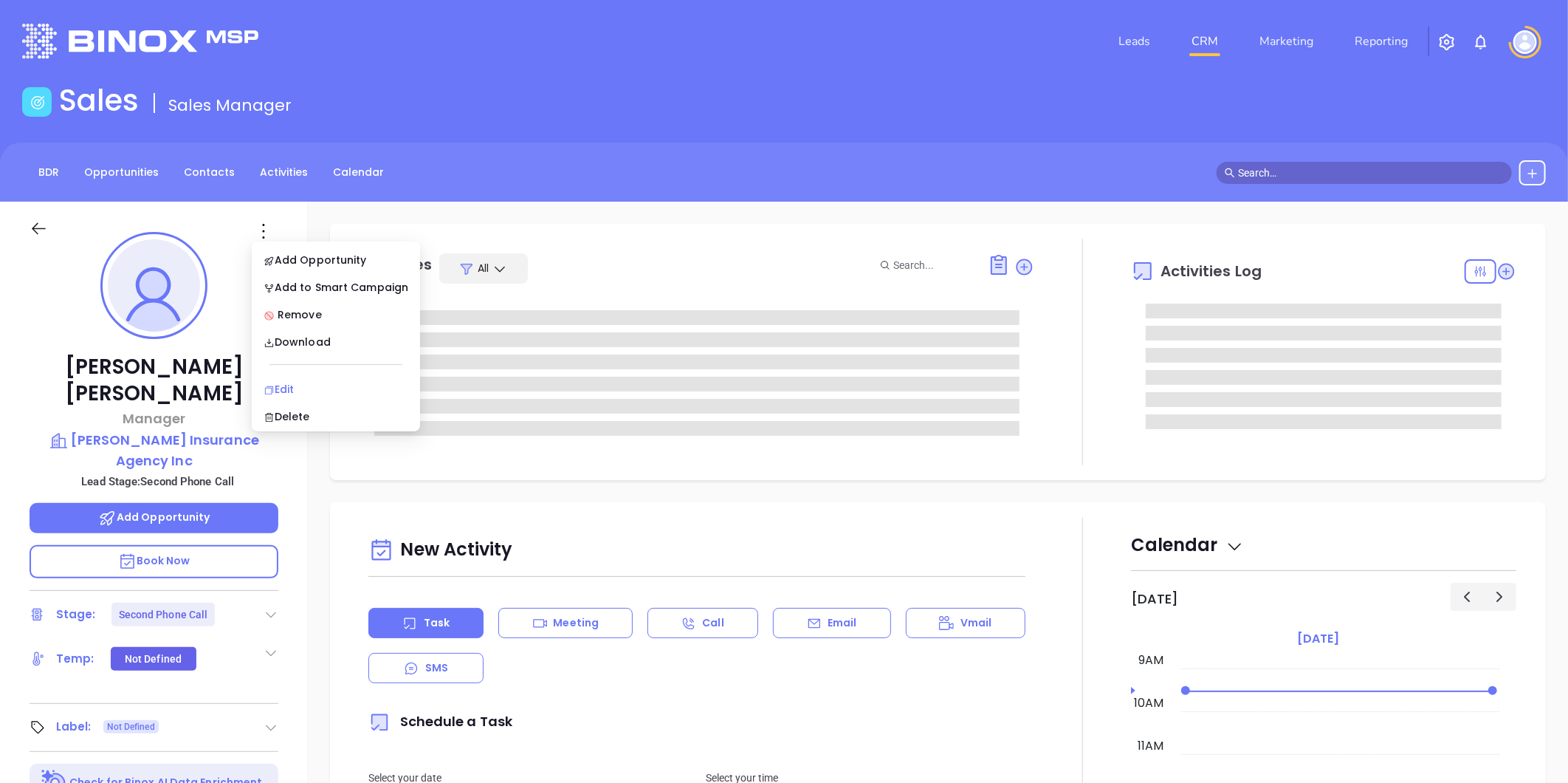
click at [301, 387] on div "Edit" at bounding box center [335, 389] width 145 height 17
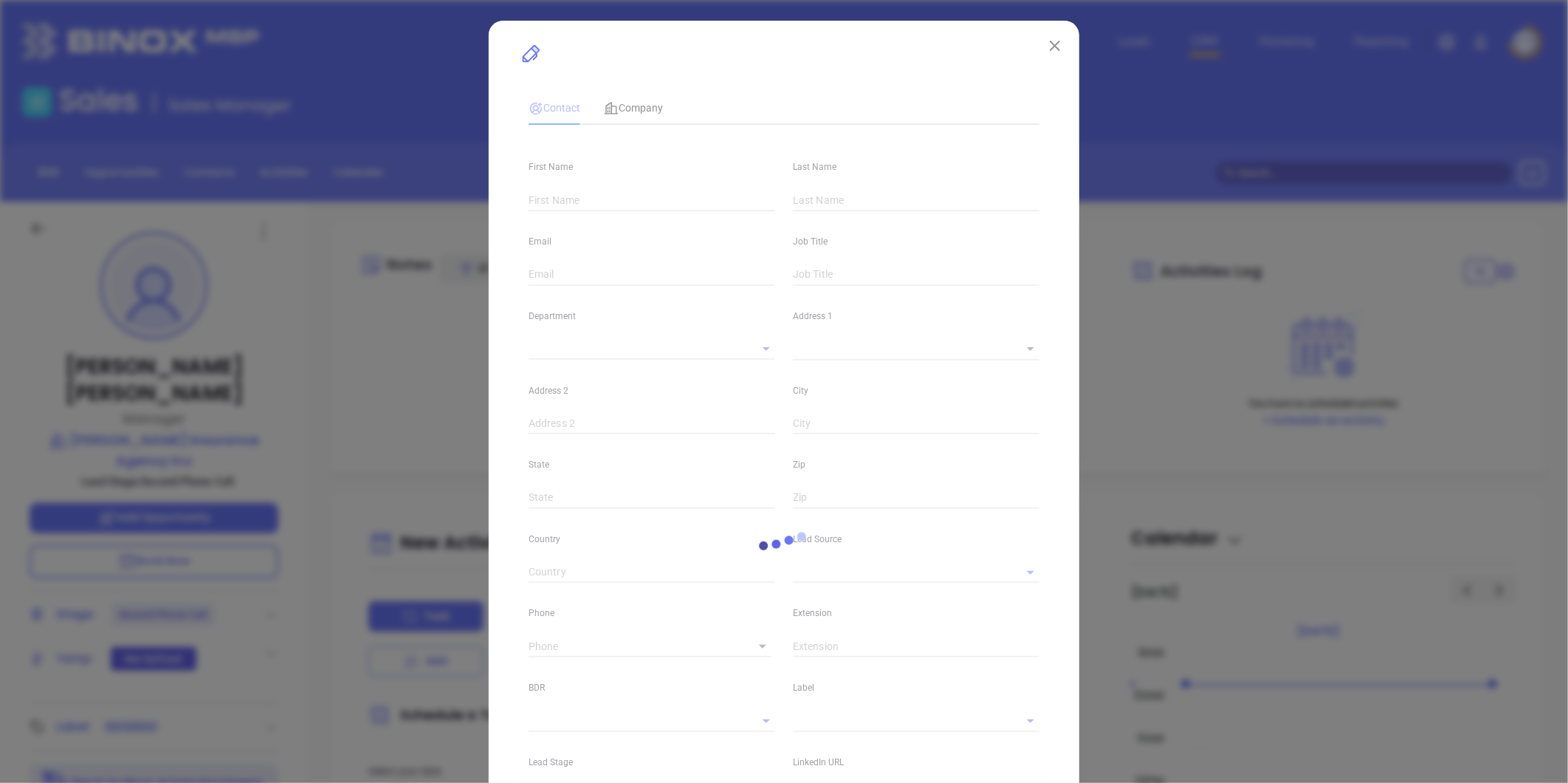
type input "Donna"
type input "Mullins"
type input "donna.mullins@huffmanins.com"
type input "Manager"
type input "1"
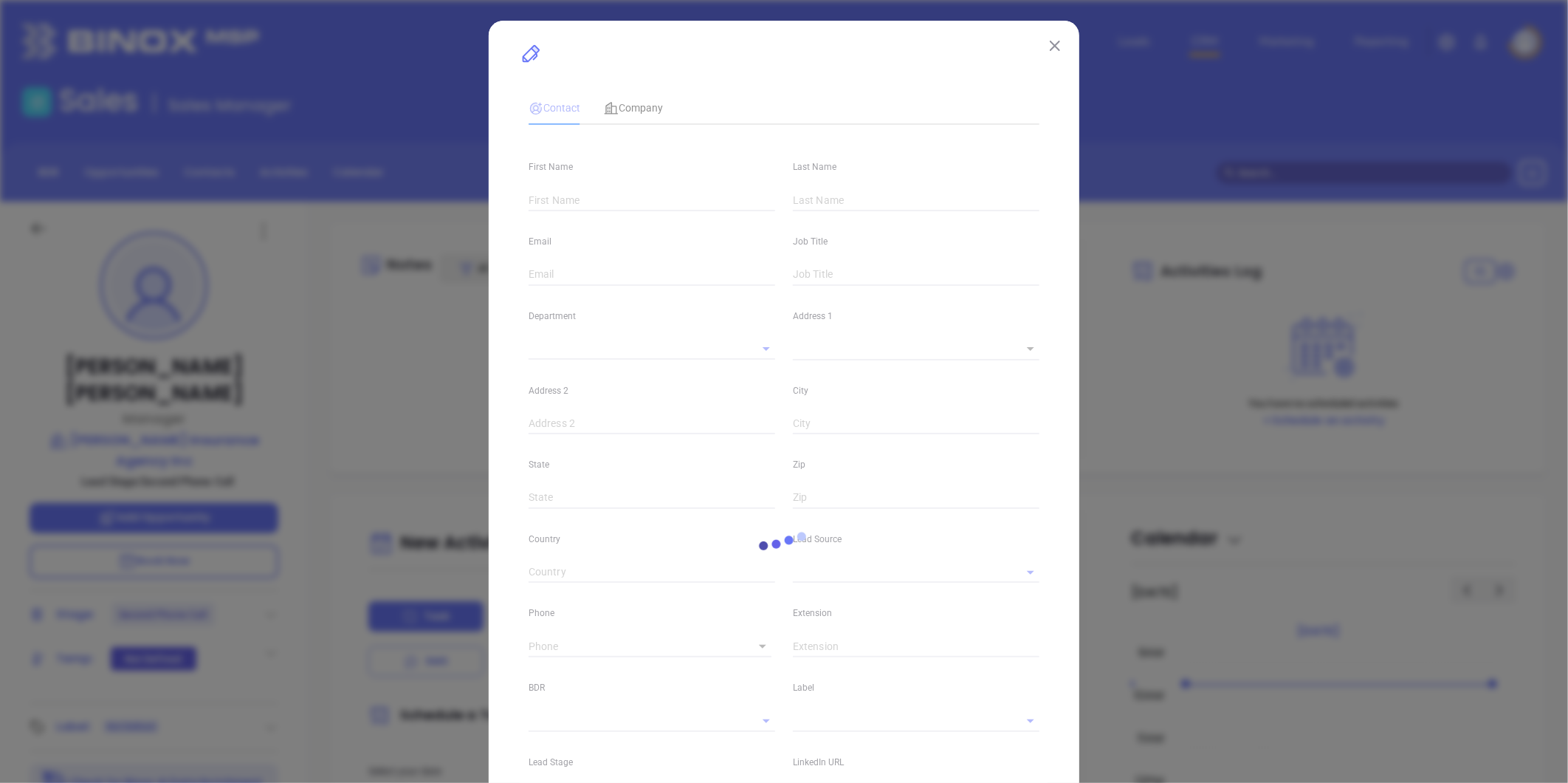
type input "linkedin.com/in/donna-mullins-60075315"
type input "Marketing"
type input "Website Reveal"
type input "undefined undefined"
type input "Second Phone Call"
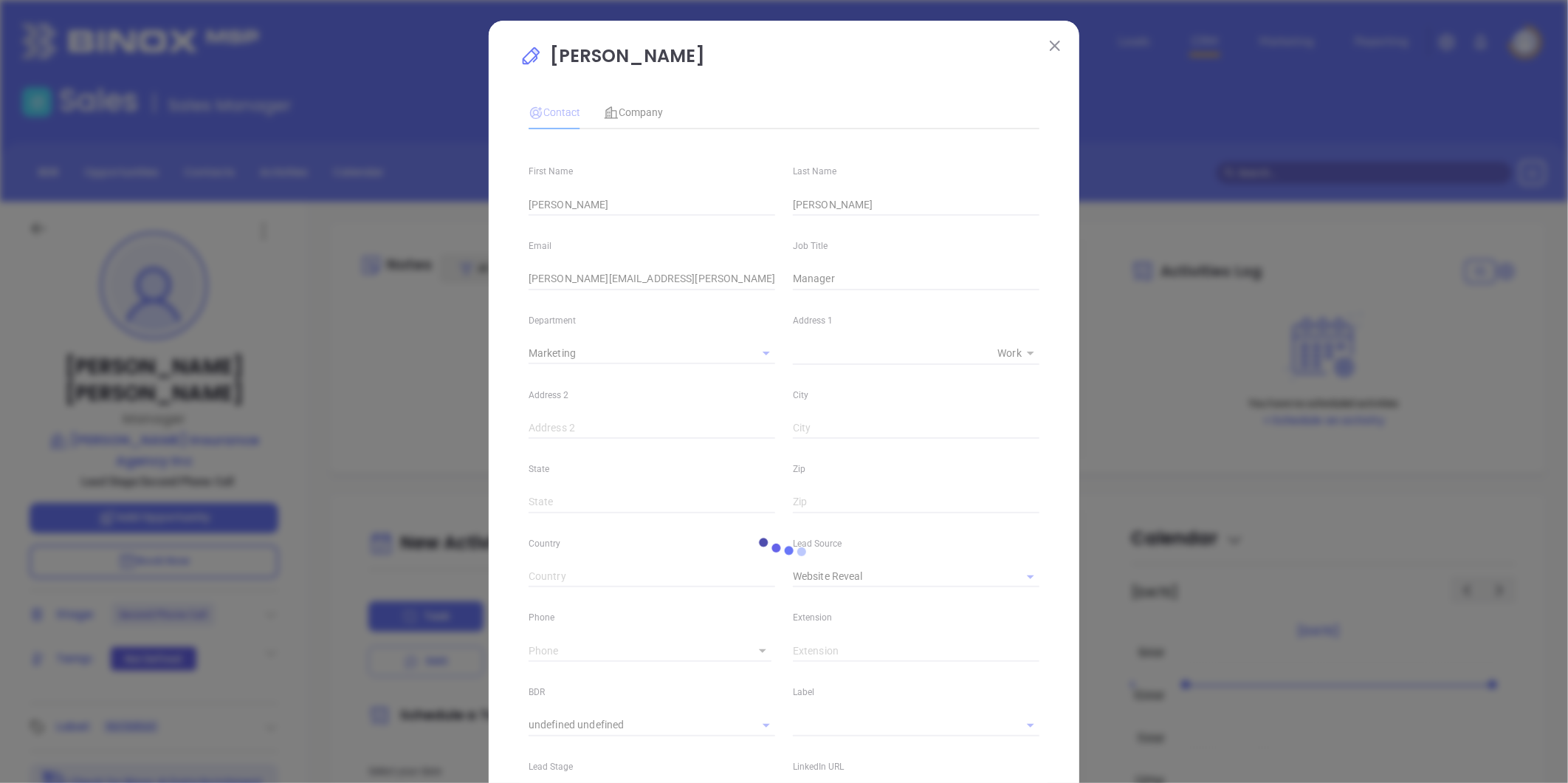
type input "(276) 964-4016"
type input "1"
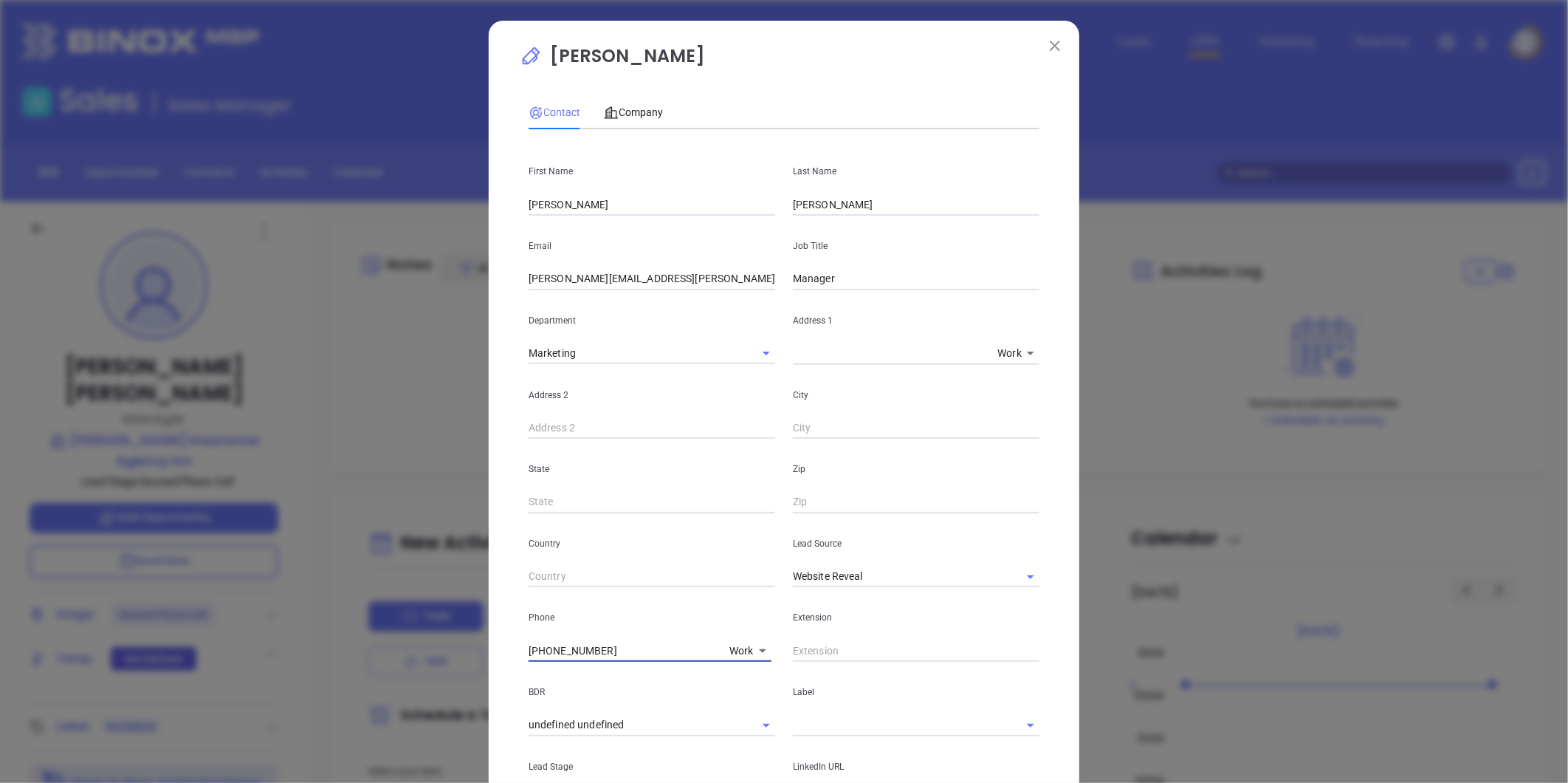
drag, startPoint x: 458, startPoint y: 662, endPoint x: 424, endPoint y: 677, distance: 37.2
click at [348, 669] on div "Donna Mullins Contact Company First Name Donna Last Name Mullins Email donna.mu…" at bounding box center [784, 392] width 1568 height 783
type input "( ) -"
click at [734, 648] on body "Leads CRM Marketing Reporting Financial Leads Leads Sales Sales Manager BDR Opp…" at bounding box center [784, 392] width 1568 height 783
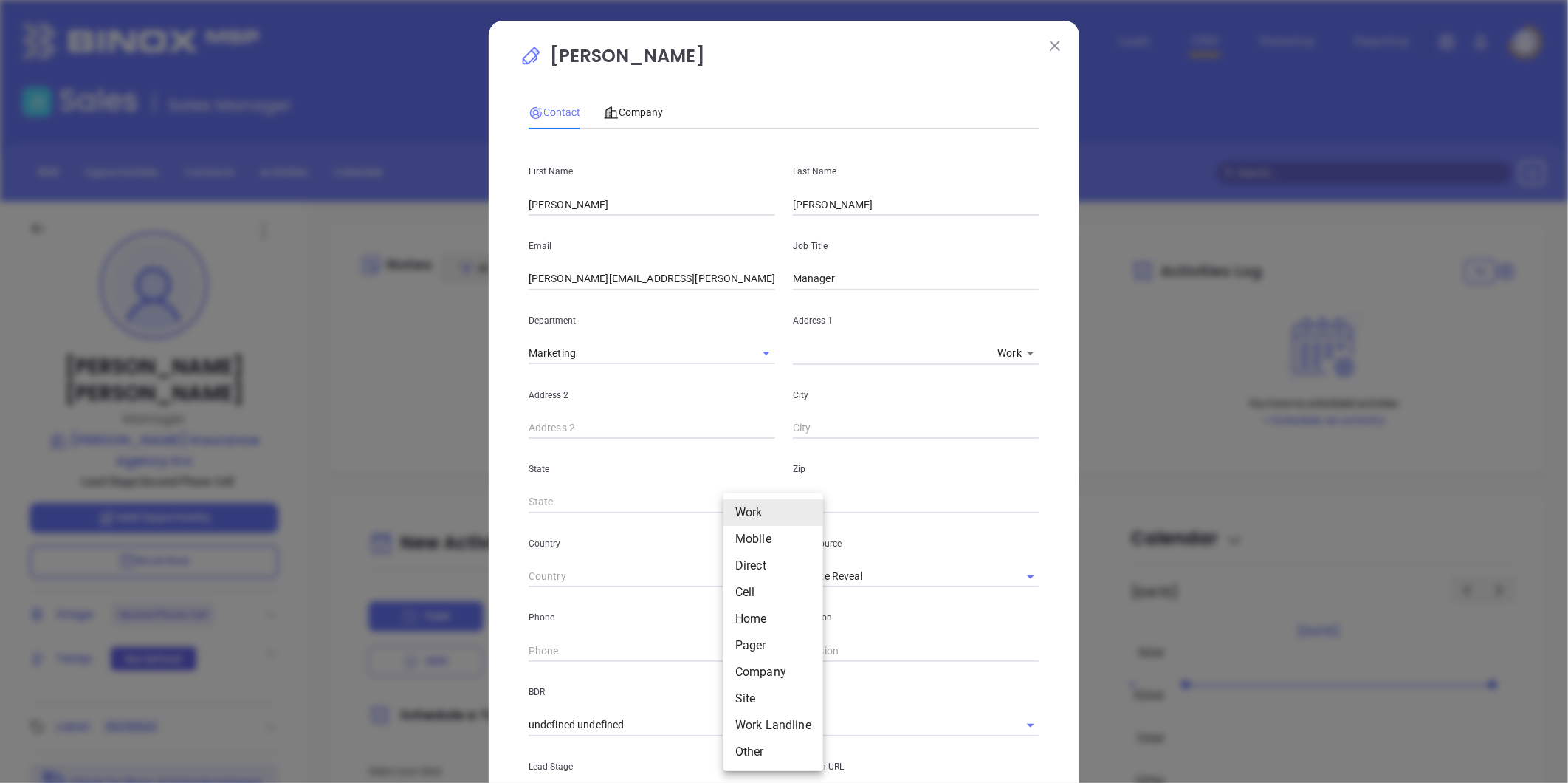
click at [753, 704] on li "Site" at bounding box center [773, 698] width 100 height 26
type input "11"
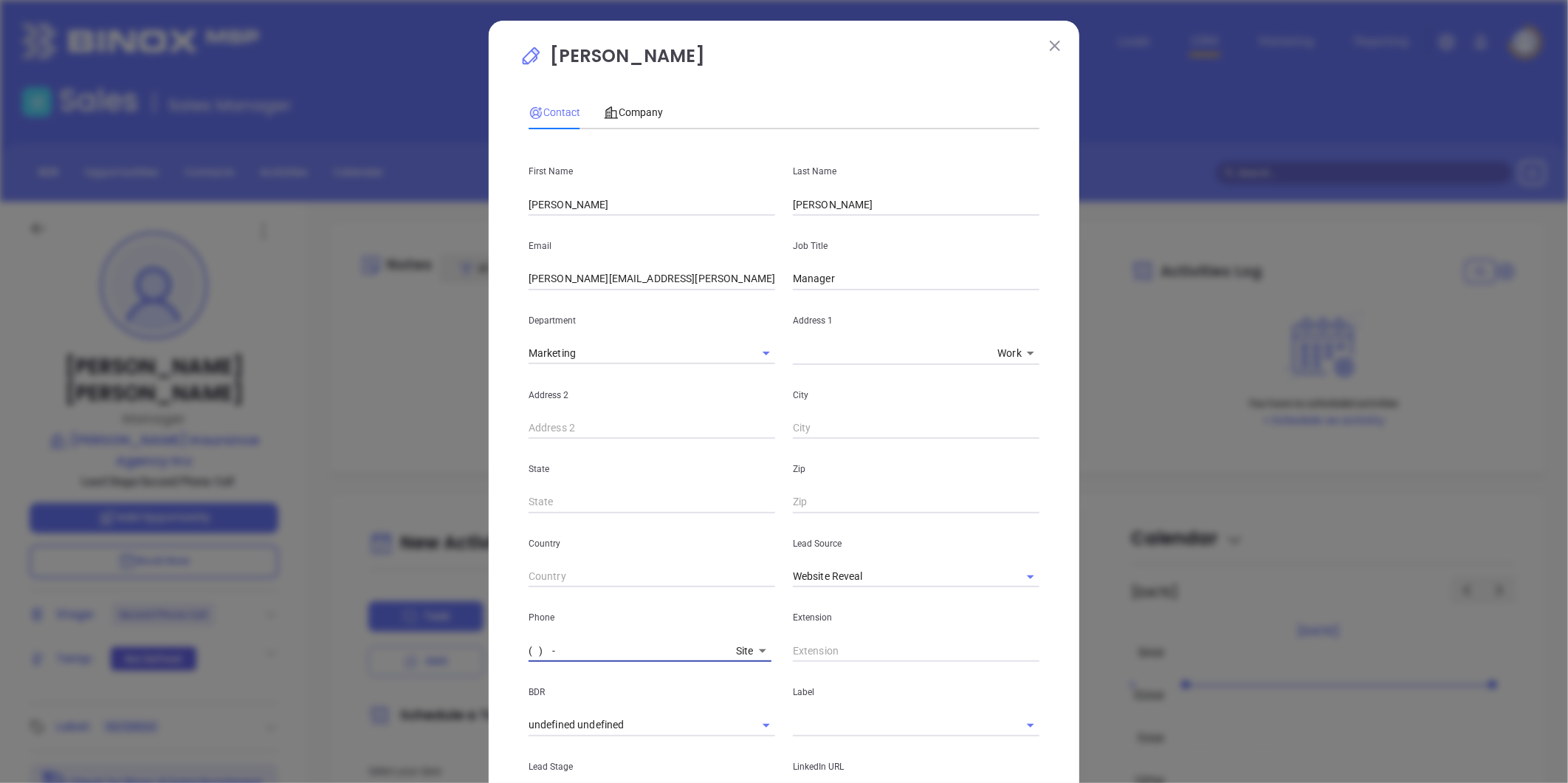
click at [650, 656] on input "( ) -" at bounding box center [630, 651] width 202 height 22
paste input "276) 964-4016"
type input "(276) 964-4016"
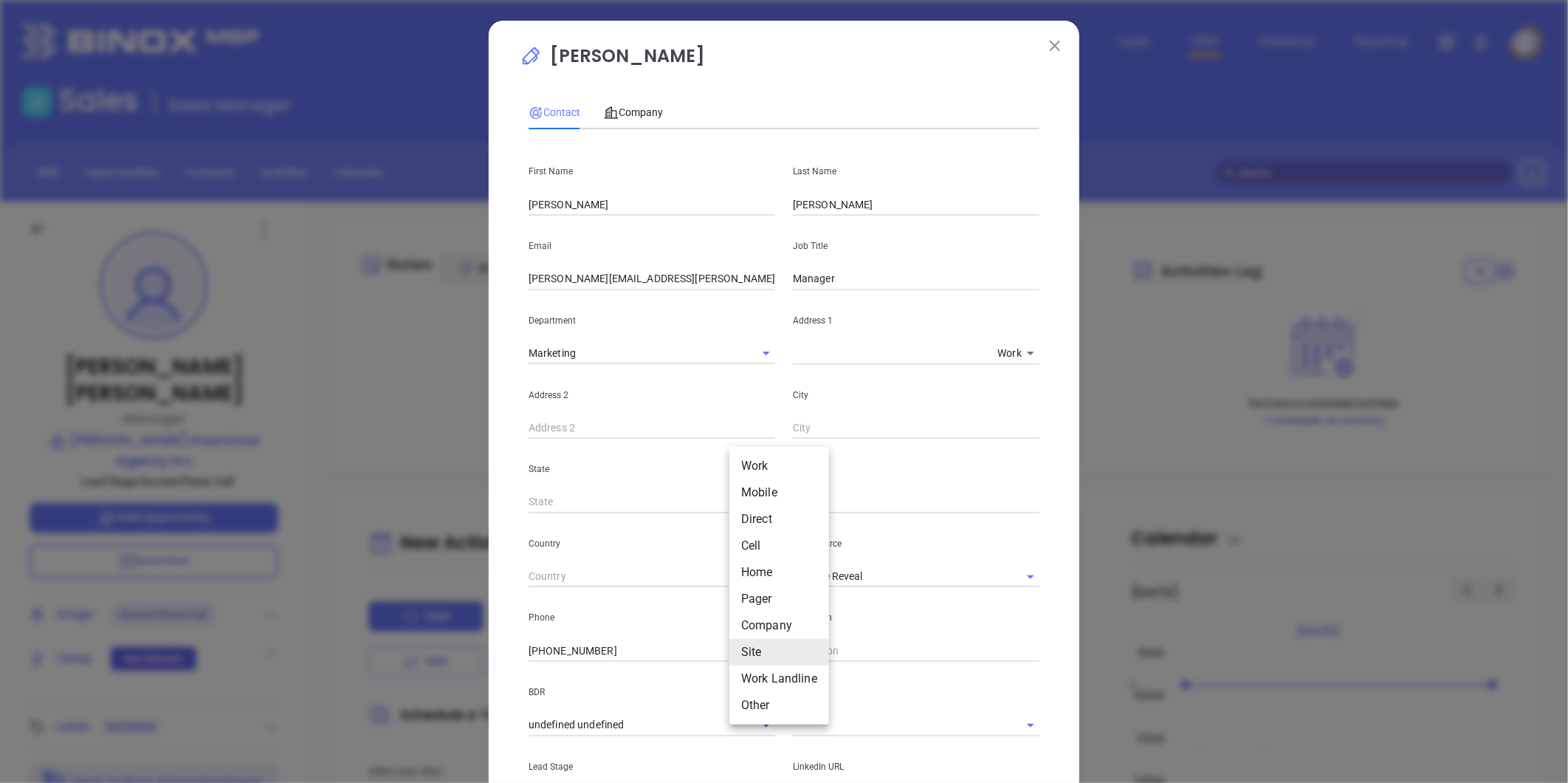
click at [745, 646] on body "Leads CRM Marketing Reporting Financial Leads Leads Sales Sales Manager BDR Opp…" at bounding box center [784, 392] width 1568 height 783
click at [753, 514] on li "Direct" at bounding box center [779, 519] width 100 height 26
type input "3"
click at [578, 649] on input "( ) -" at bounding box center [625, 651] width 192 height 22
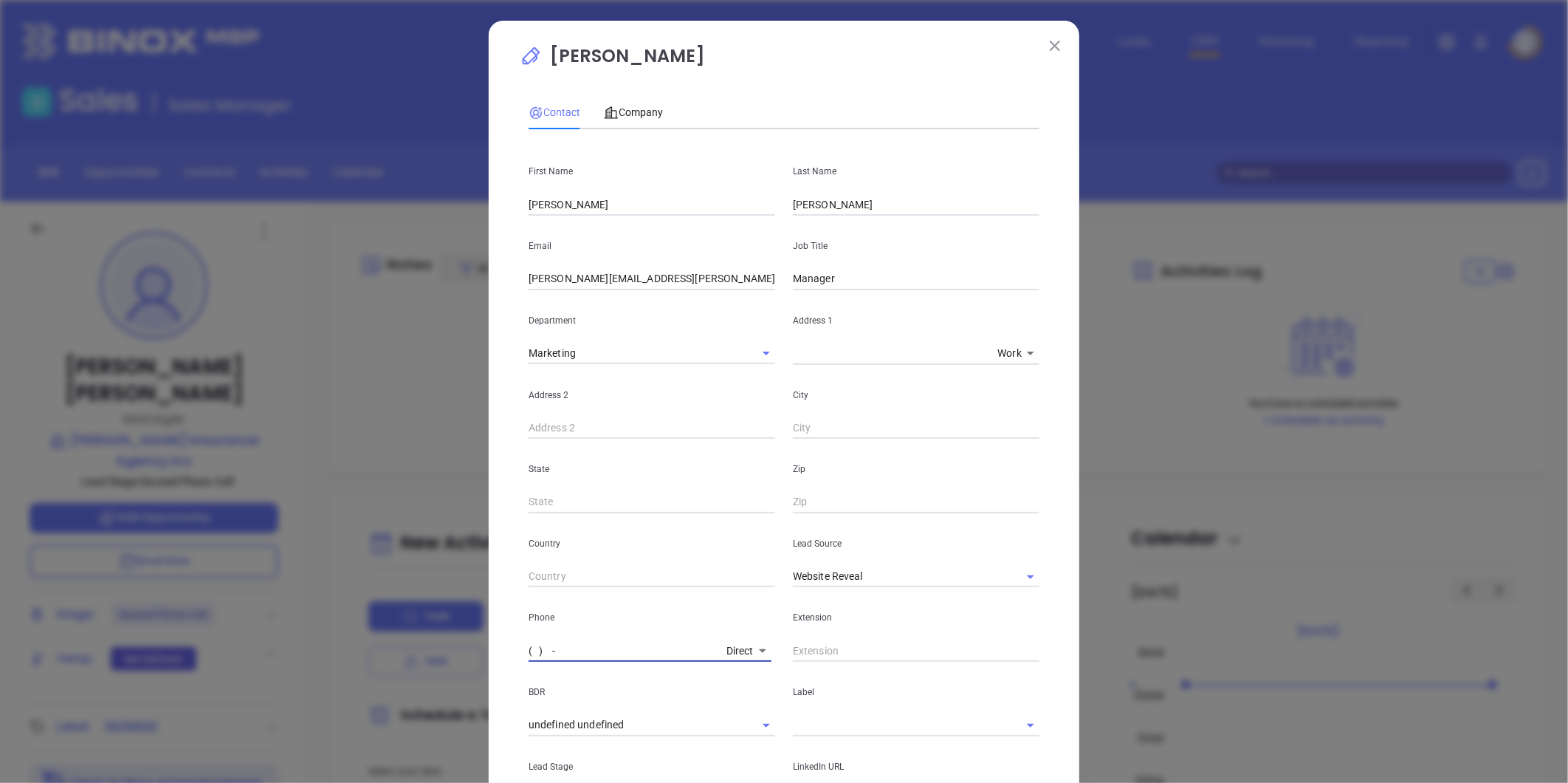
paste input "276) 345-9759"
type input "(276) 345-9759"
click at [735, 650] on body "Leads CRM Marketing Reporting Financial Leads Leads Sales Sales Manager BDR Opp…" at bounding box center [784, 392] width 1568 height 783
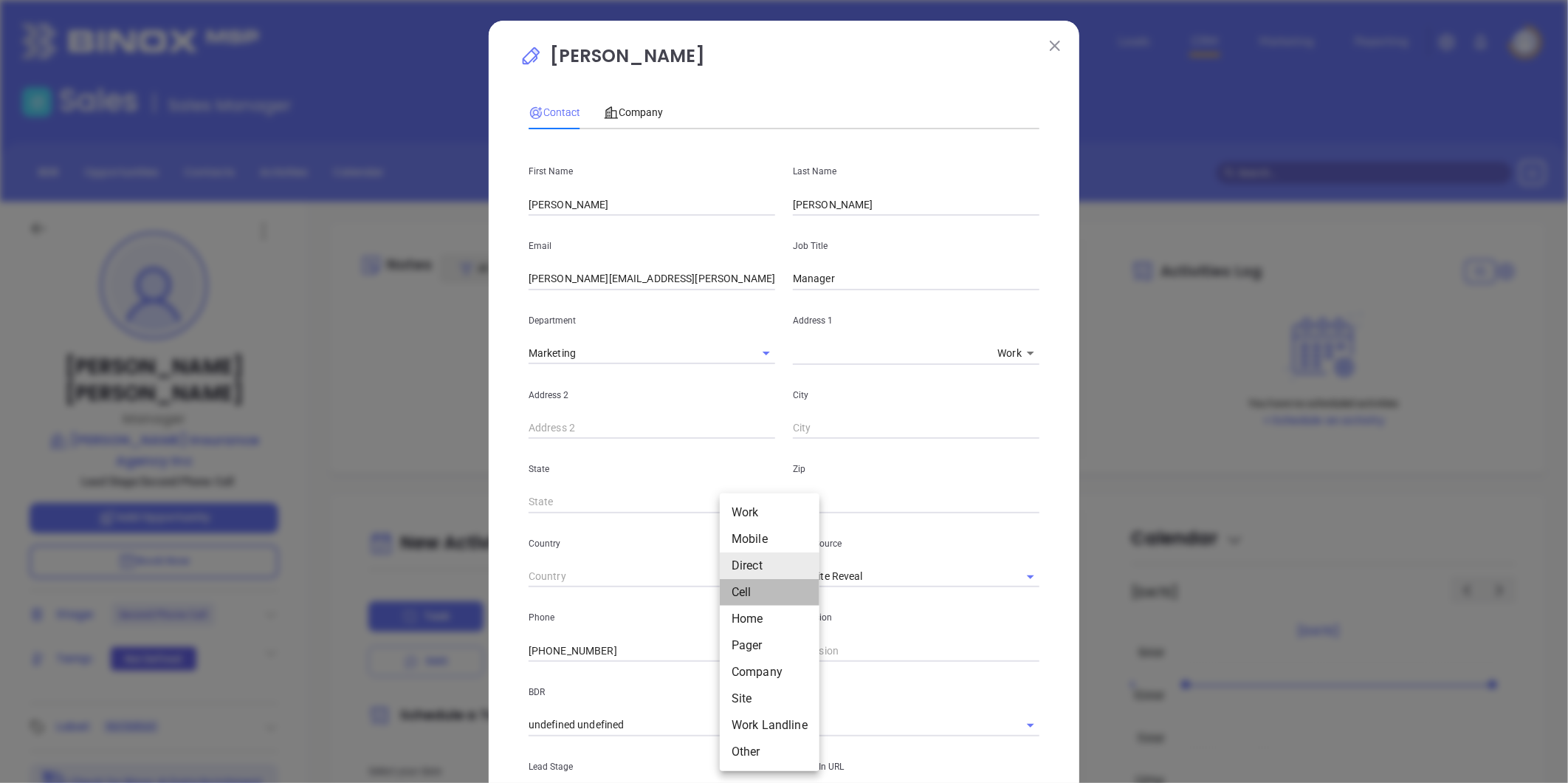
click at [751, 589] on li "Cell" at bounding box center [769, 592] width 100 height 26
type input "4"
click at [742, 654] on body "Leads CRM Marketing Reporting Financial Leads Leads Sales Sales Manager BDR Opp…" at bounding box center [784, 392] width 1568 height 783
click at [766, 541] on li "Mobile" at bounding box center [780, 538] width 100 height 26
type input "(276) 880-9219"
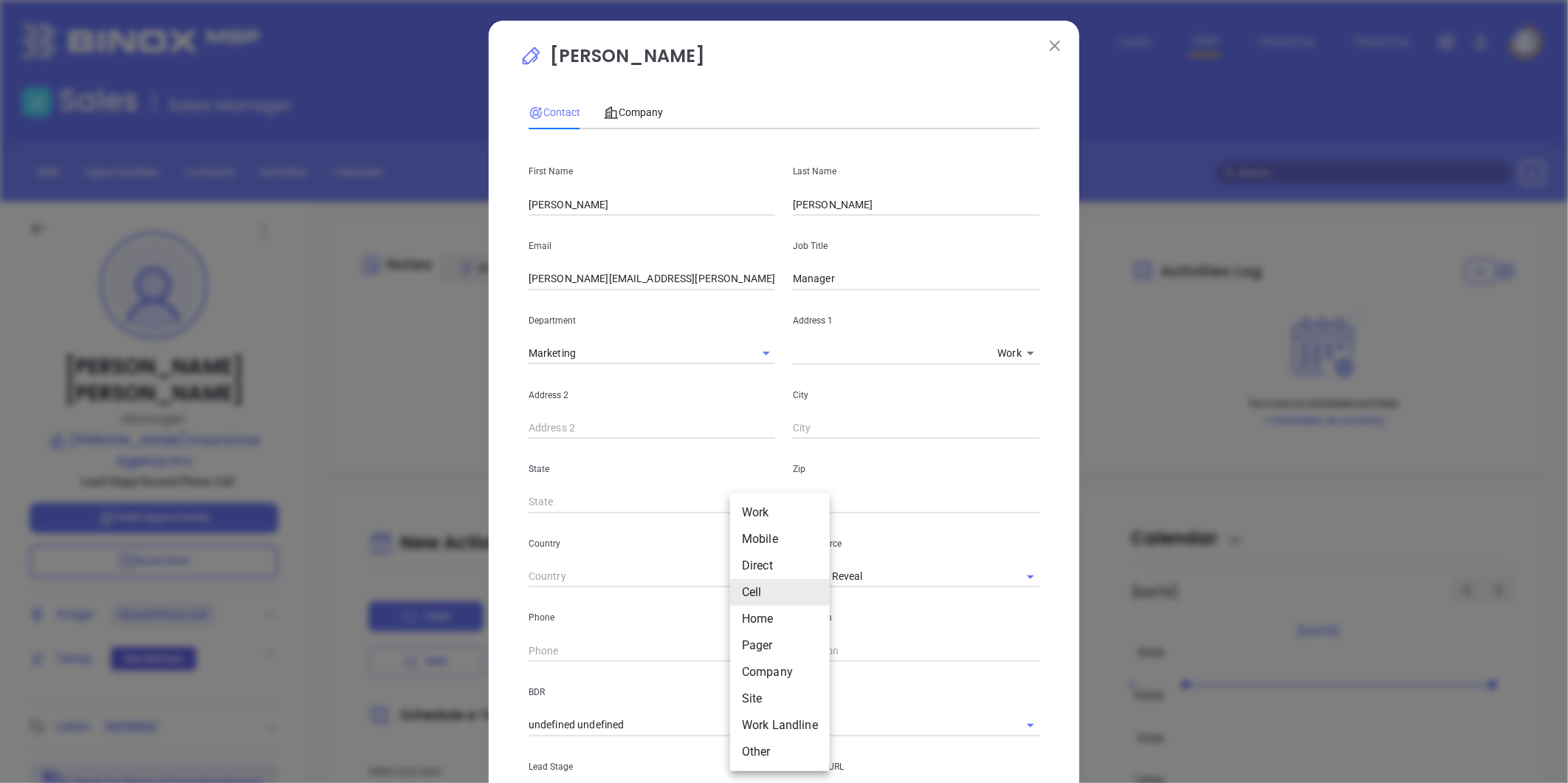
type input "2"
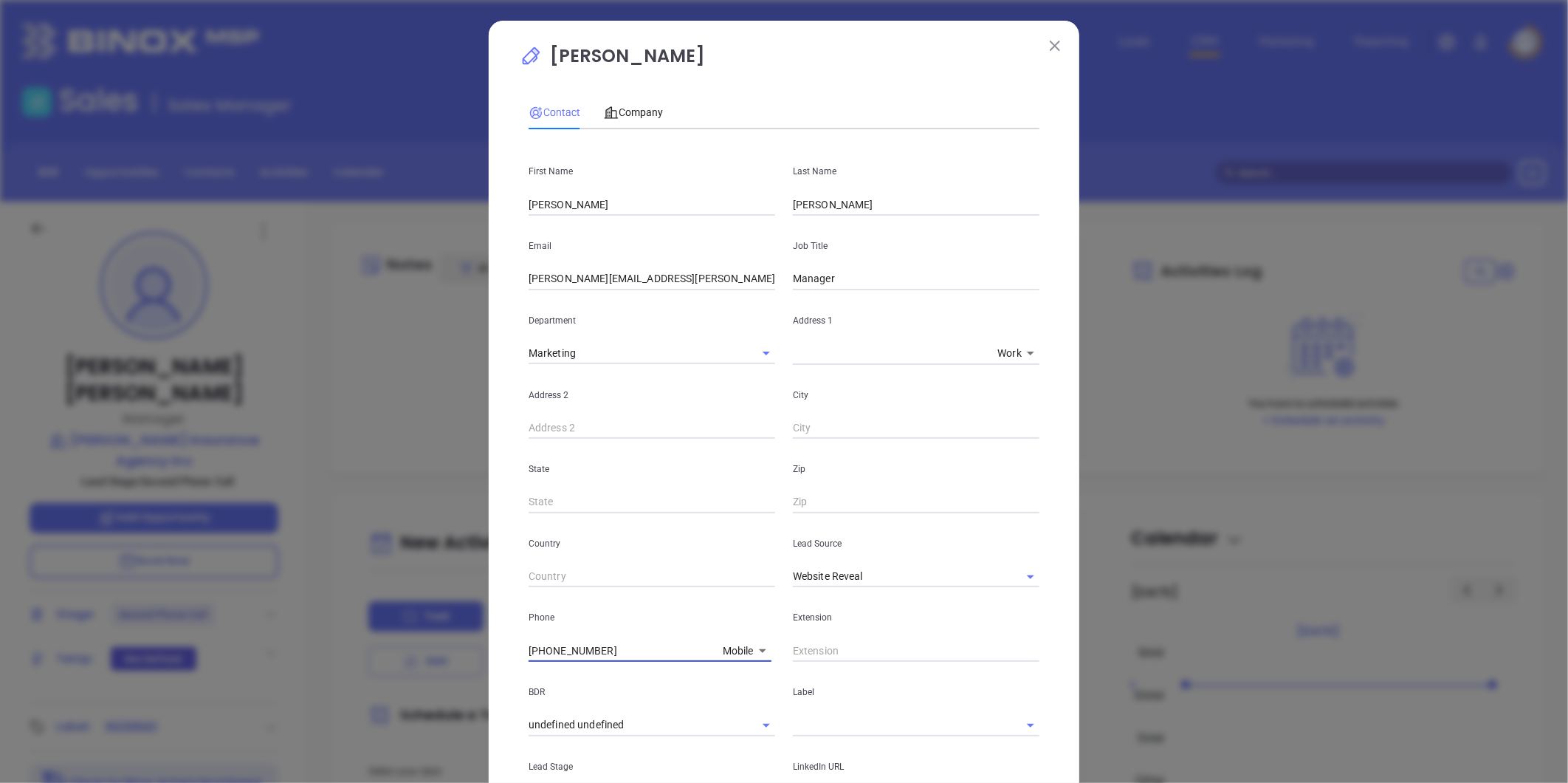
drag, startPoint x: 609, startPoint y: 641, endPoint x: 432, endPoint y: 654, distance: 177.5
click at [387, 648] on div "Donna Mullins Contact Company First Name Donna Last Name Mullins Email donna.mu…" at bounding box center [784, 392] width 1568 height 783
type input "( ) -"
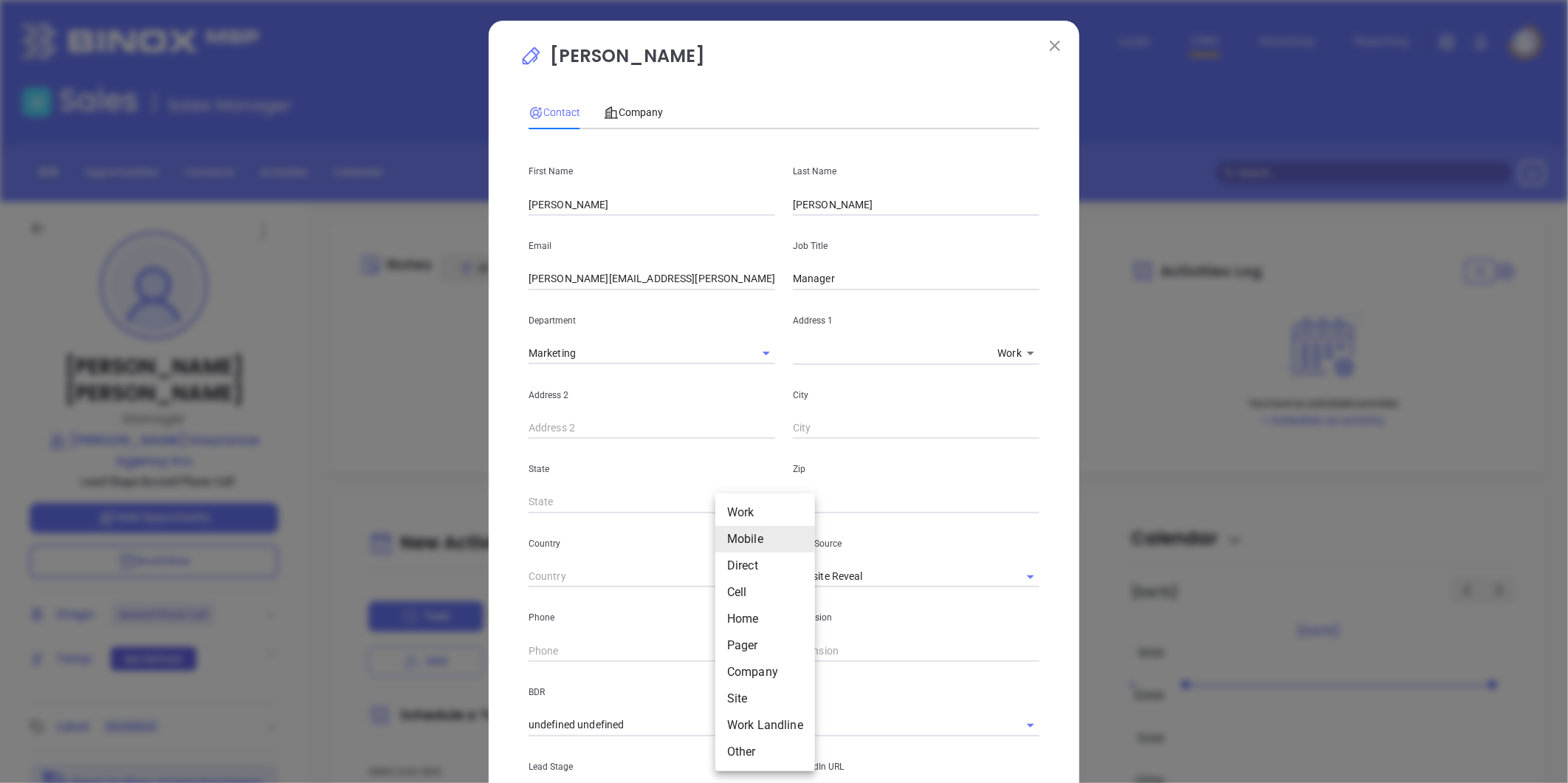
click at [726, 643] on body "Leads CRM Marketing Reporting Financial Leads Leads Sales Sales Manager BDR Opp…" at bounding box center [784, 392] width 1568 height 783
click at [736, 649] on li "Pager" at bounding box center [765, 645] width 100 height 26
click at [734, 646] on body "Leads CRM Marketing Reporting Financial Leads Leads Sales Sales Manager BDR Opp…" at bounding box center [784, 392] width 1568 height 783
click at [736, 596] on li "Cell" at bounding box center [770, 592] width 100 height 26
type input "4"
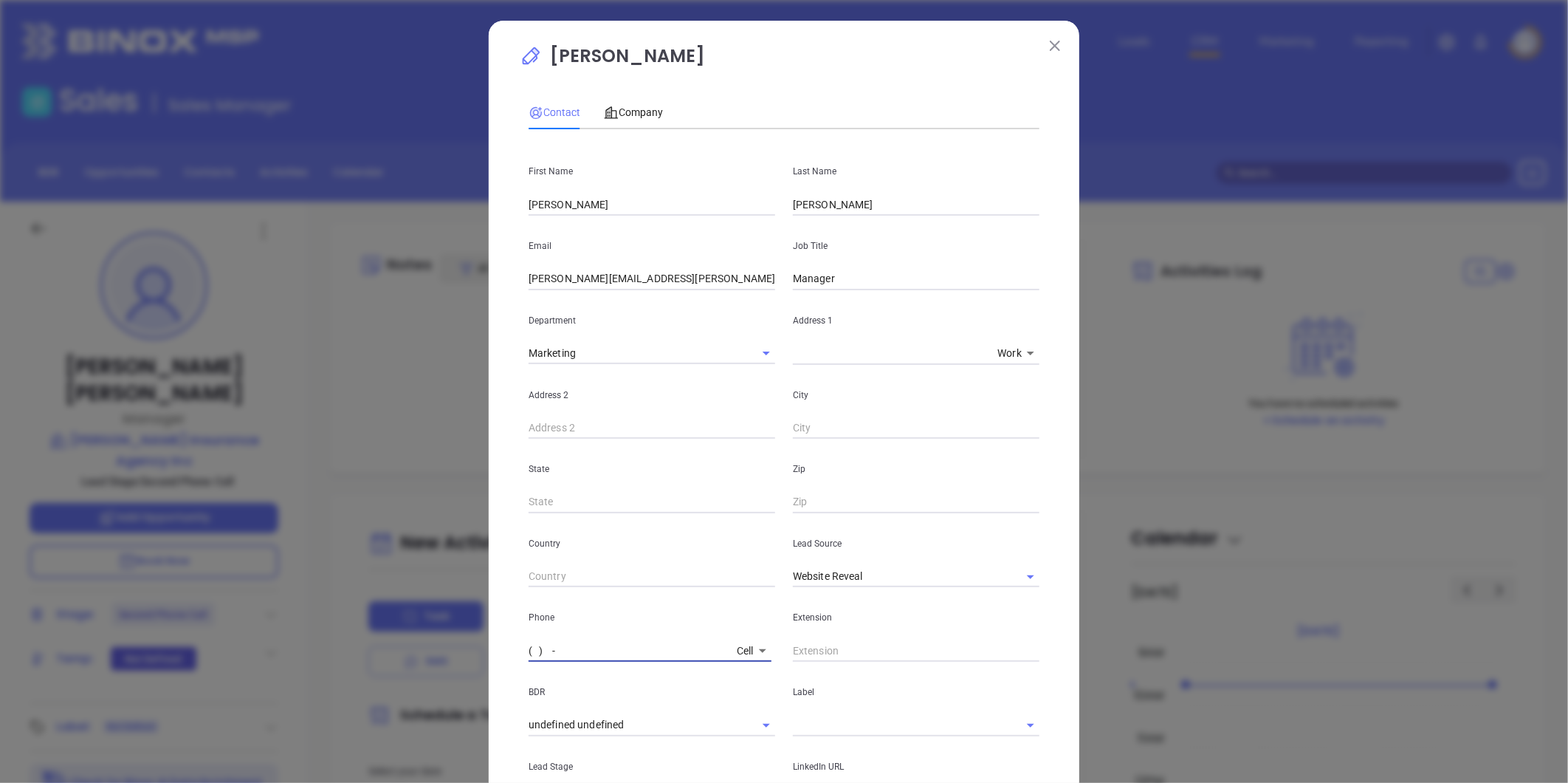
click at [644, 651] on input "( ) -" at bounding box center [630, 651] width 202 height 22
paste input "6 2) 456-046"
drag, startPoint x: 572, startPoint y: 646, endPoint x: 313, endPoint y: 674, distance: 260.5
click at [321, 673] on div "Donna Mullins Contact Company First Name Donna Last Name Mullins Email donna.mu…" at bounding box center [784, 392] width 1568 height 783
paste input "6 2) 456-046"
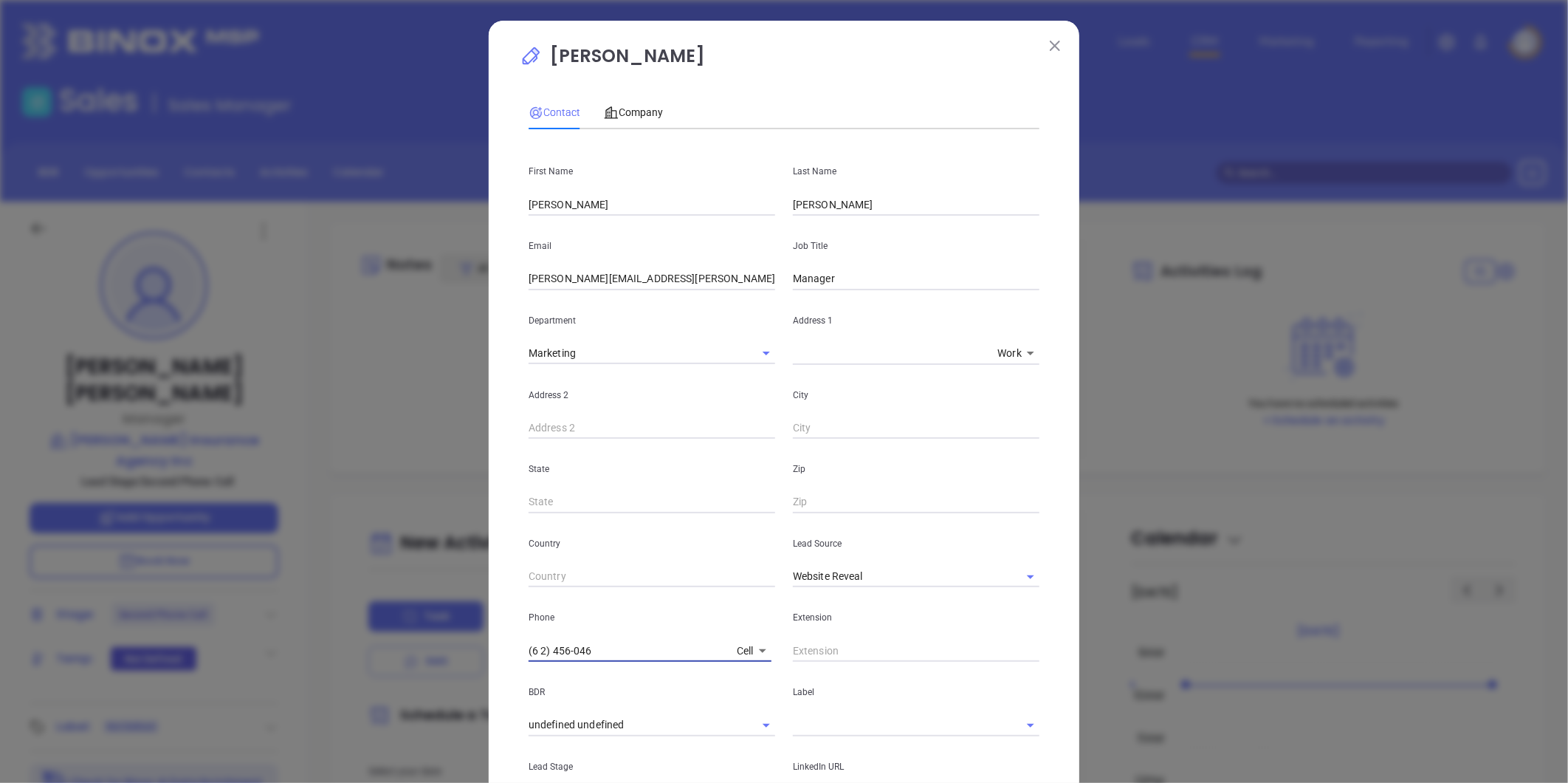
drag, startPoint x: 623, startPoint y: 654, endPoint x: 181, endPoint y: 659, distance: 442.0
click at [208, 660] on div "Donna Mullins Contact Company First Name Donna Last Name Mullins Email donna.mu…" at bounding box center [784, 392] width 1568 height 783
paste input "6) 245-6046"
click at [1004, 576] on icon "Clear" at bounding box center [1011, 576] width 15 height 15
type input "(276) 245-6046"
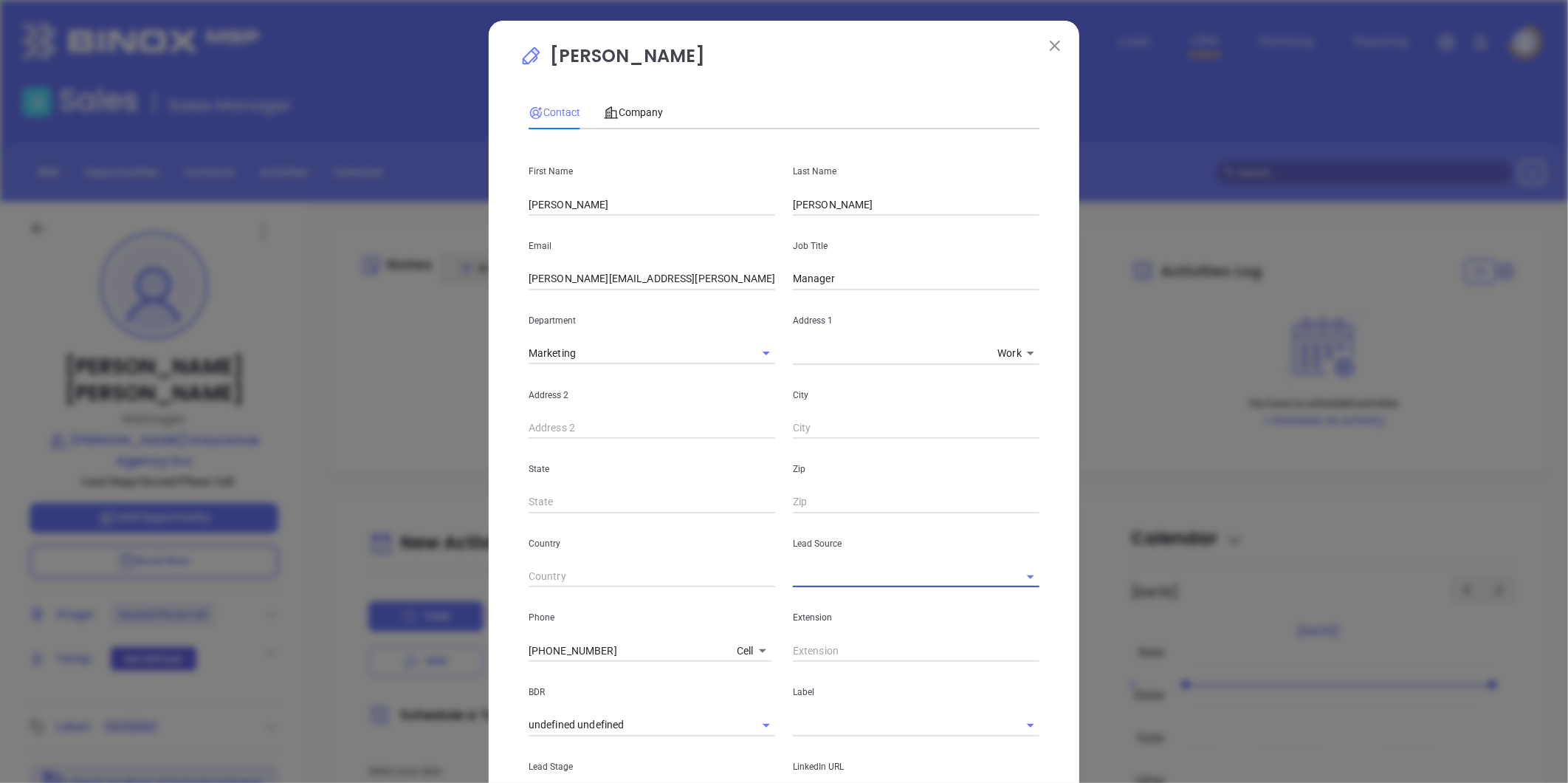
click at [939, 563] on div "Lead Source" at bounding box center [917, 551] width 264 height 75
click at [908, 575] on input "text" at bounding box center [895, 577] width 205 height 21
click at [831, 629] on li "Binox" at bounding box center [917, 629] width 247 height 26
type input "Binox"
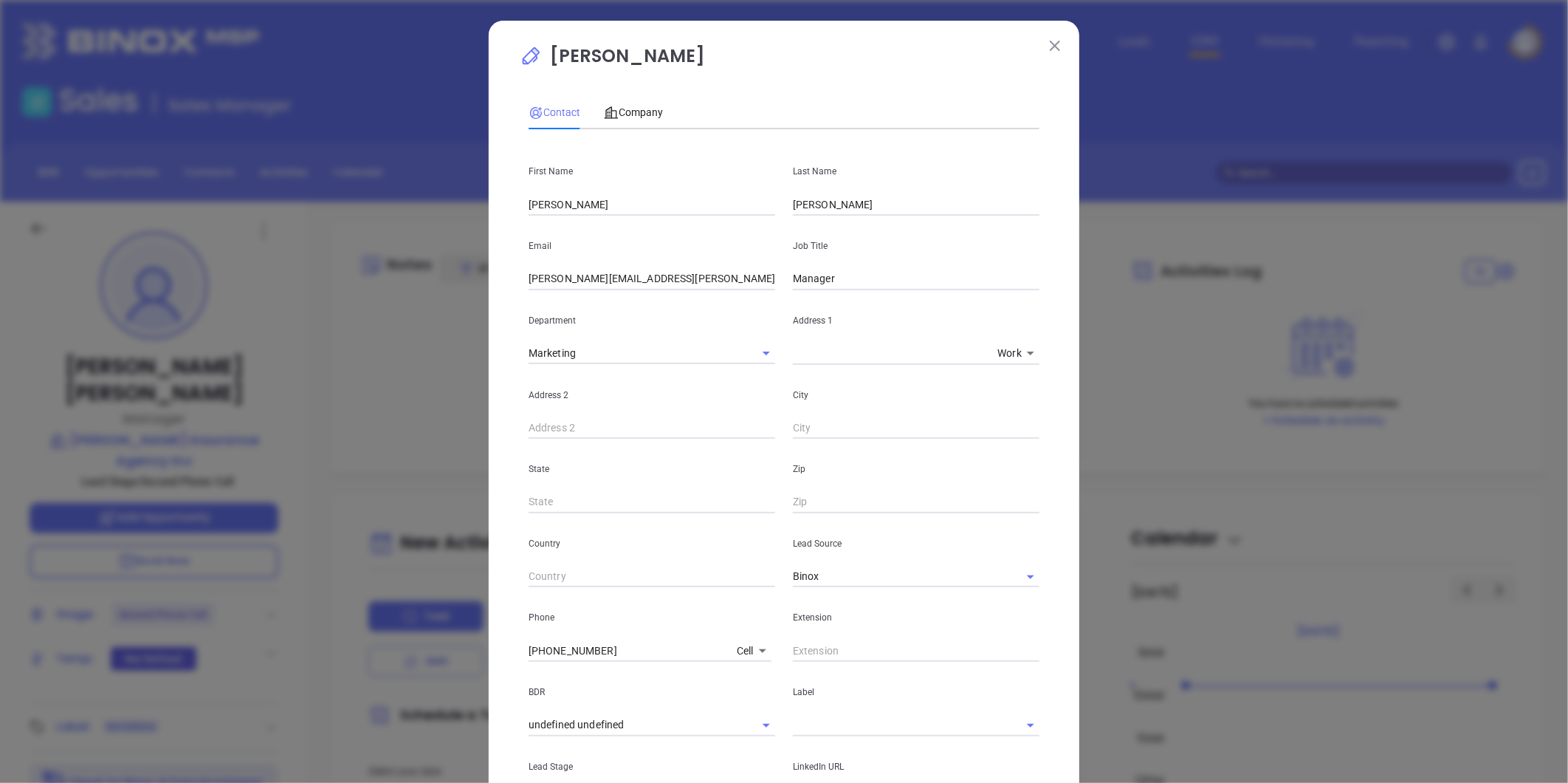
scroll to position [164, 0]
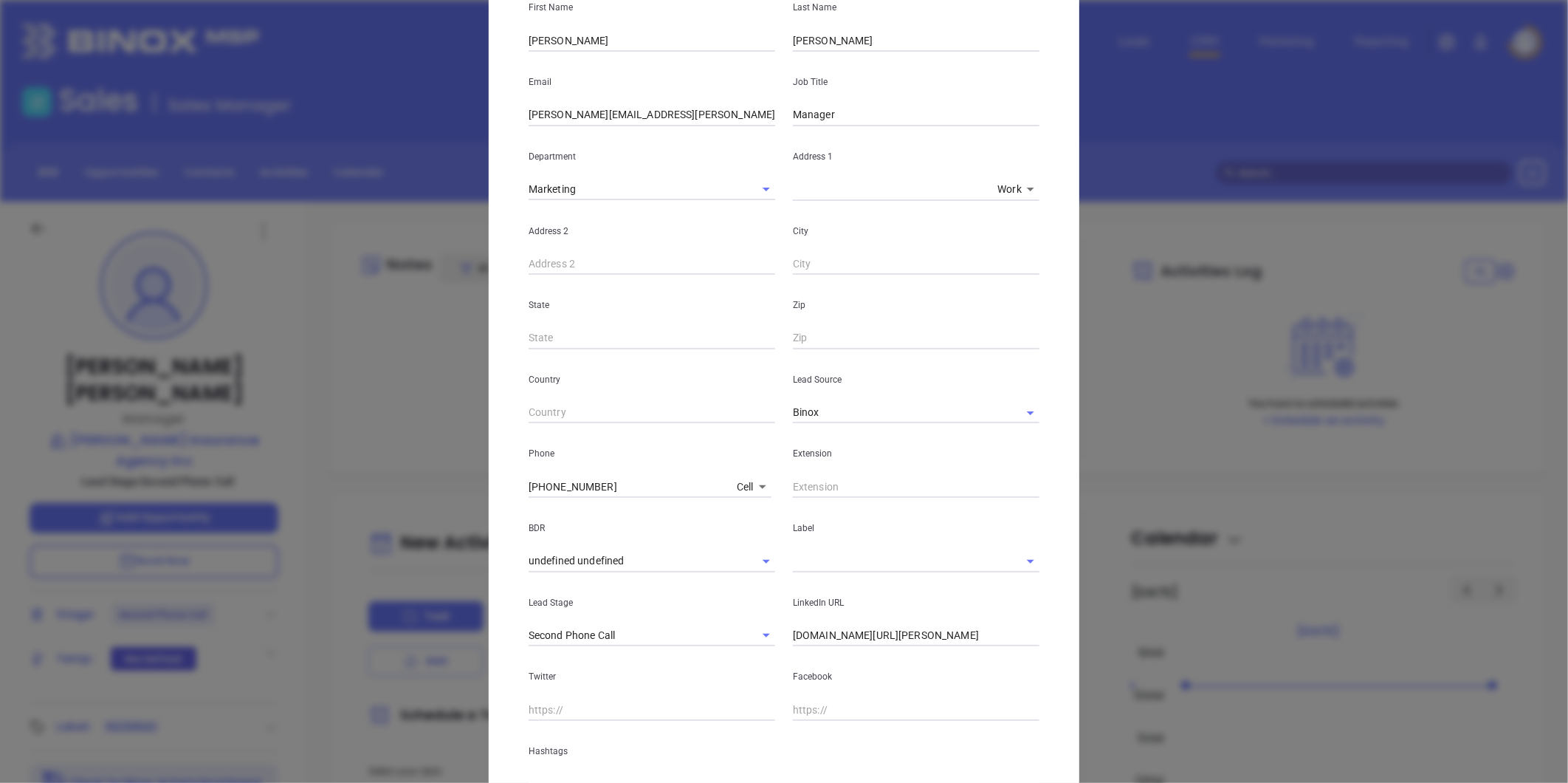
click at [813, 566] on input "text" at bounding box center [895, 562] width 205 height 21
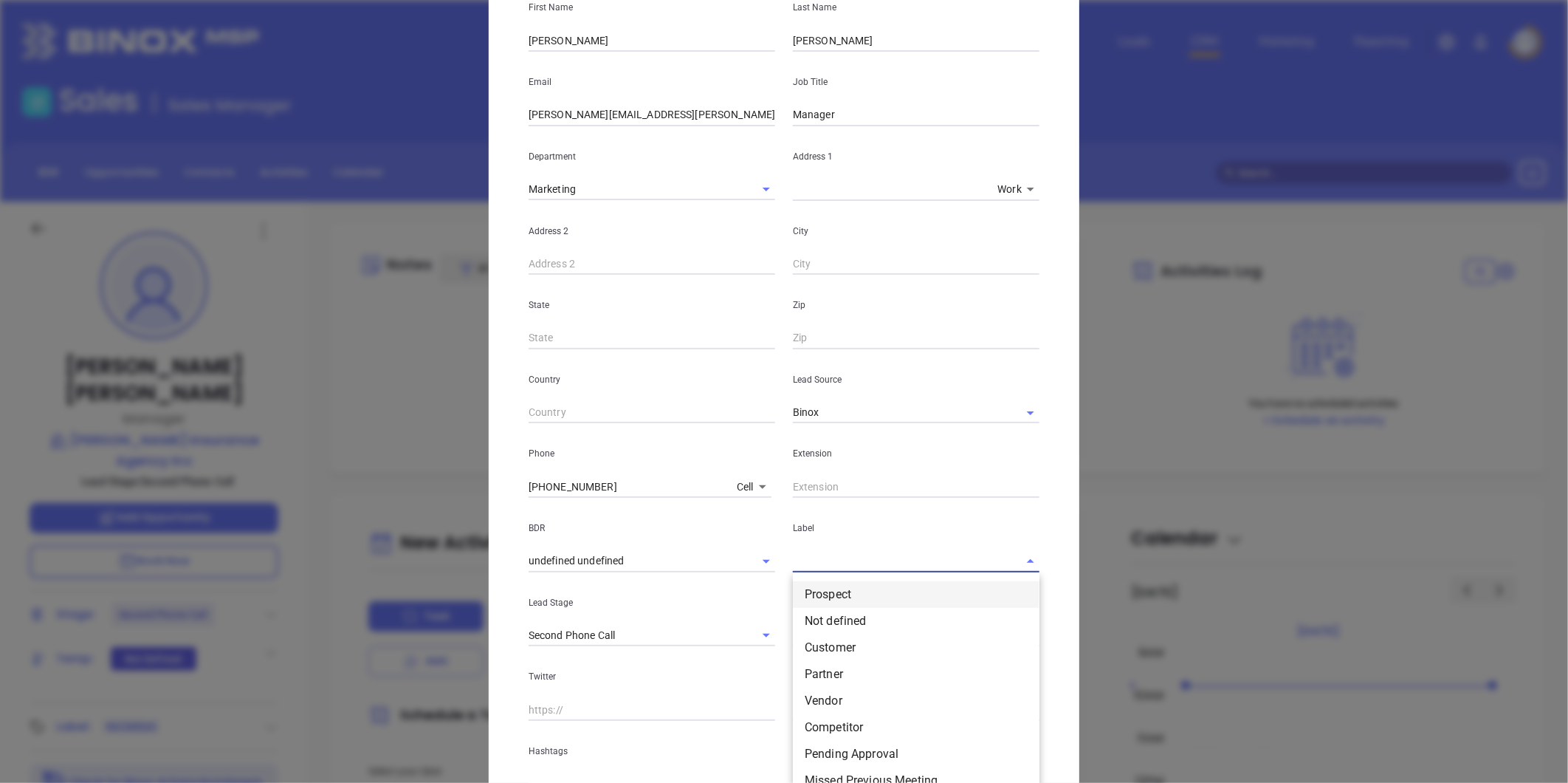
click at [823, 595] on li "Prospect" at bounding box center [917, 595] width 247 height 26
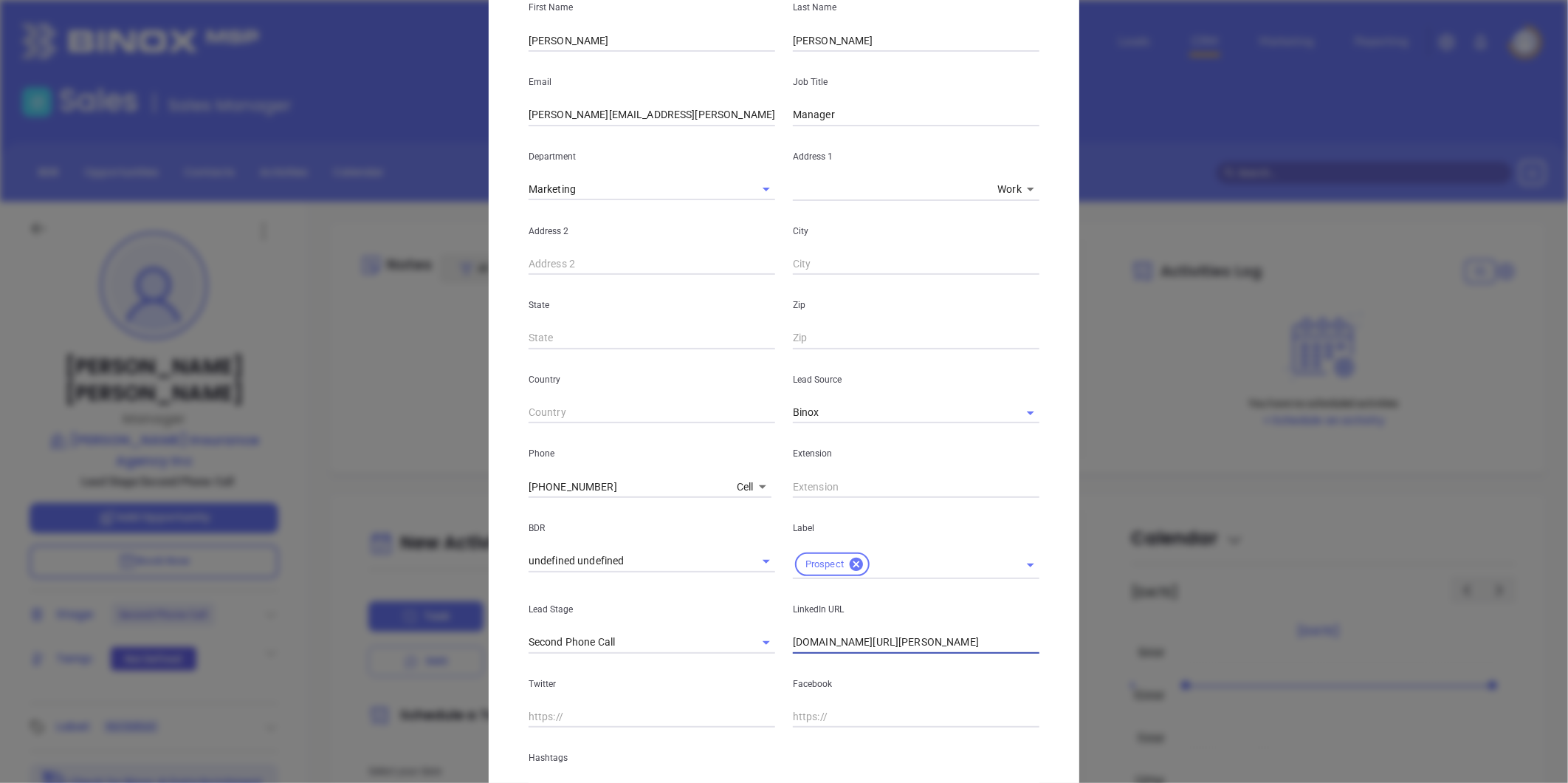
click at [913, 640] on input "linkedin.com/in/donna-mullins-60075315" at bounding box center [917, 642] width 247 height 22
drag, startPoint x: 866, startPoint y: 630, endPoint x: 872, endPoint y: 637, distance: 9.2
click at [866, 631] on input "linkedin.com/in/donna-mullins-60075315" at bounding box center [917, 642] width 247 height 22
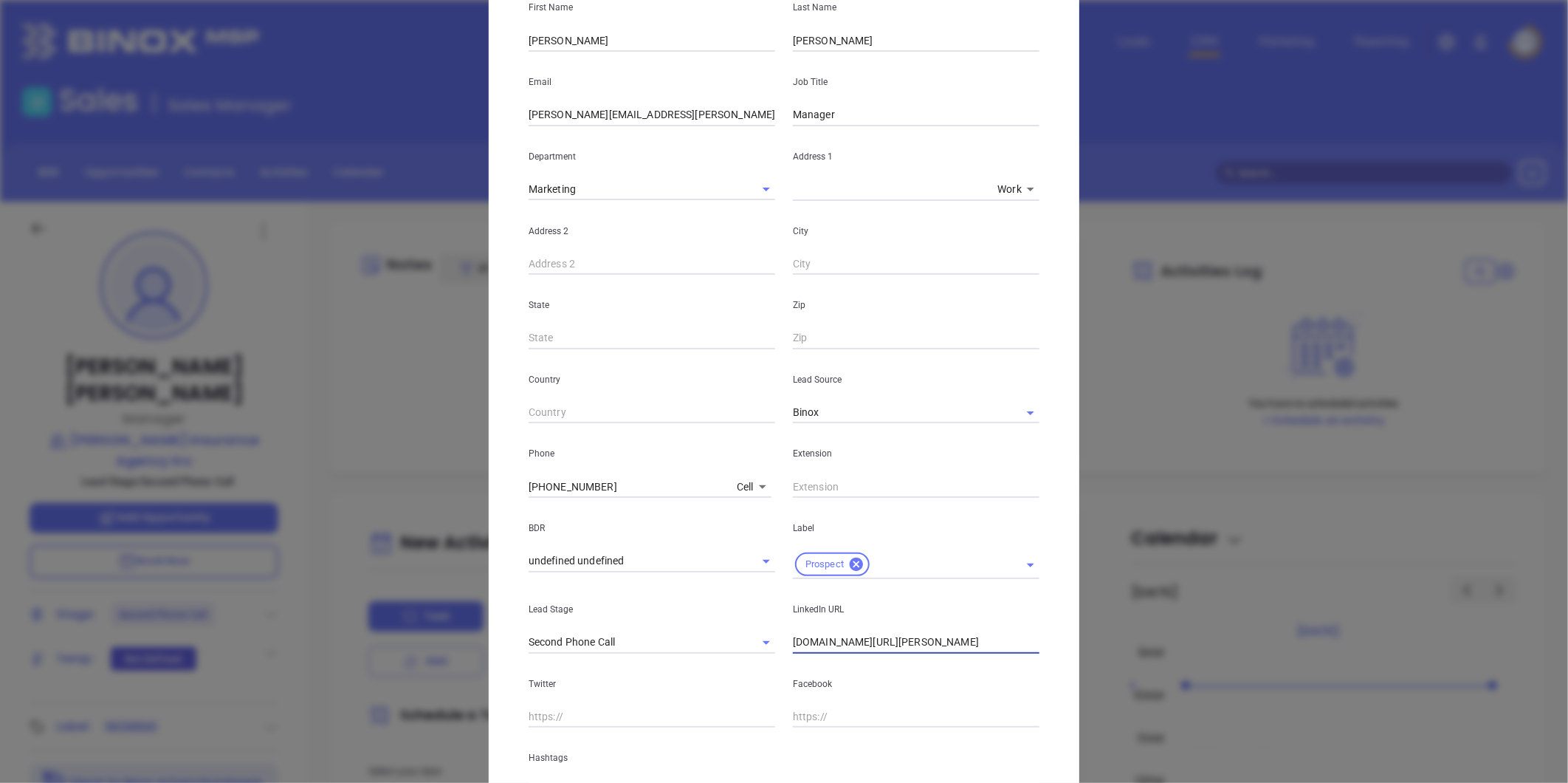
click at [872, 636] on input "linkedin.com/in/donna-mullins-60075315" at bounding box center [917, 642] width 247 height 22
paste input "linkedin.com/in/donna-mullins-60075315"
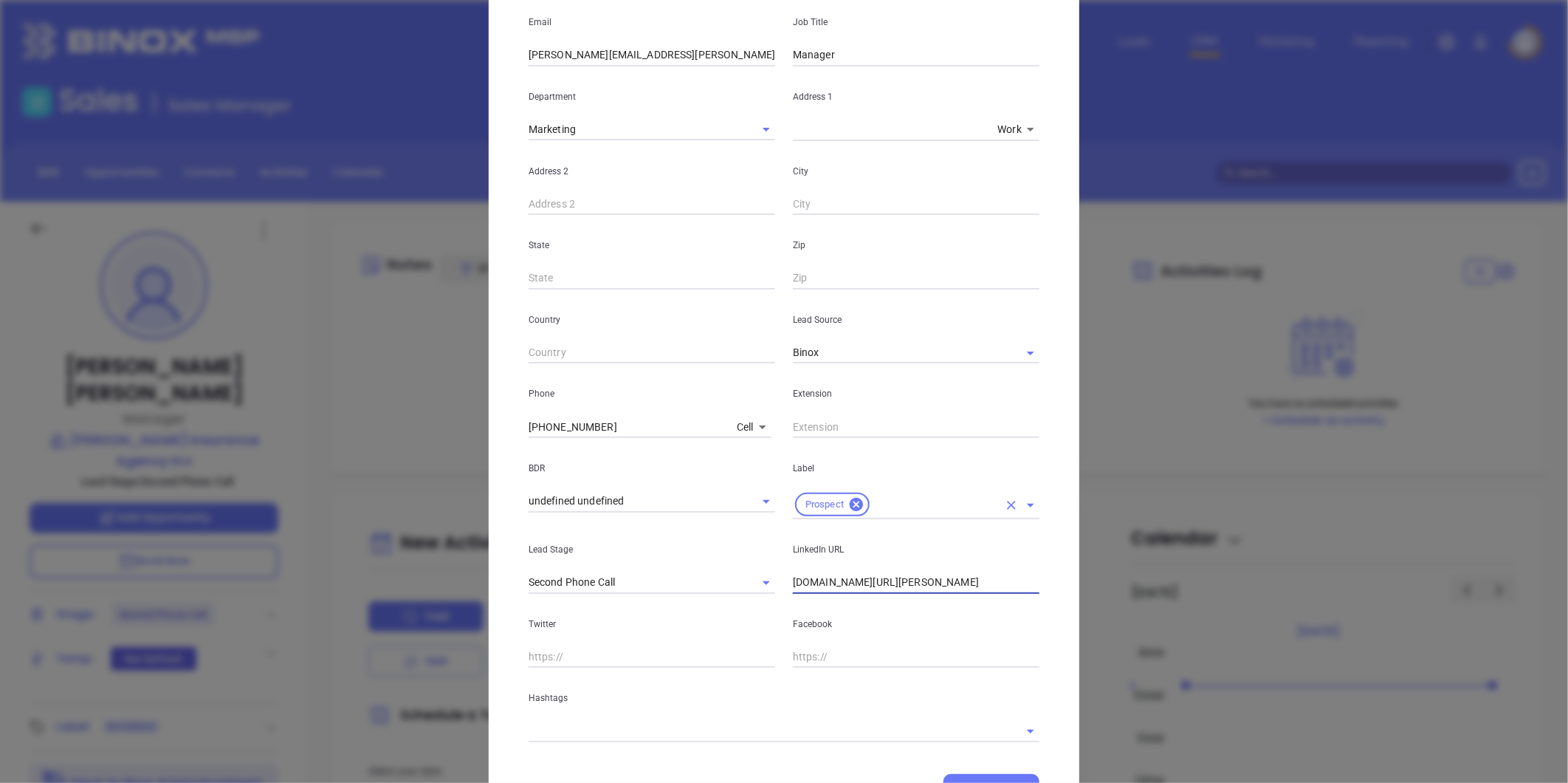
scroll to position [294, 0]
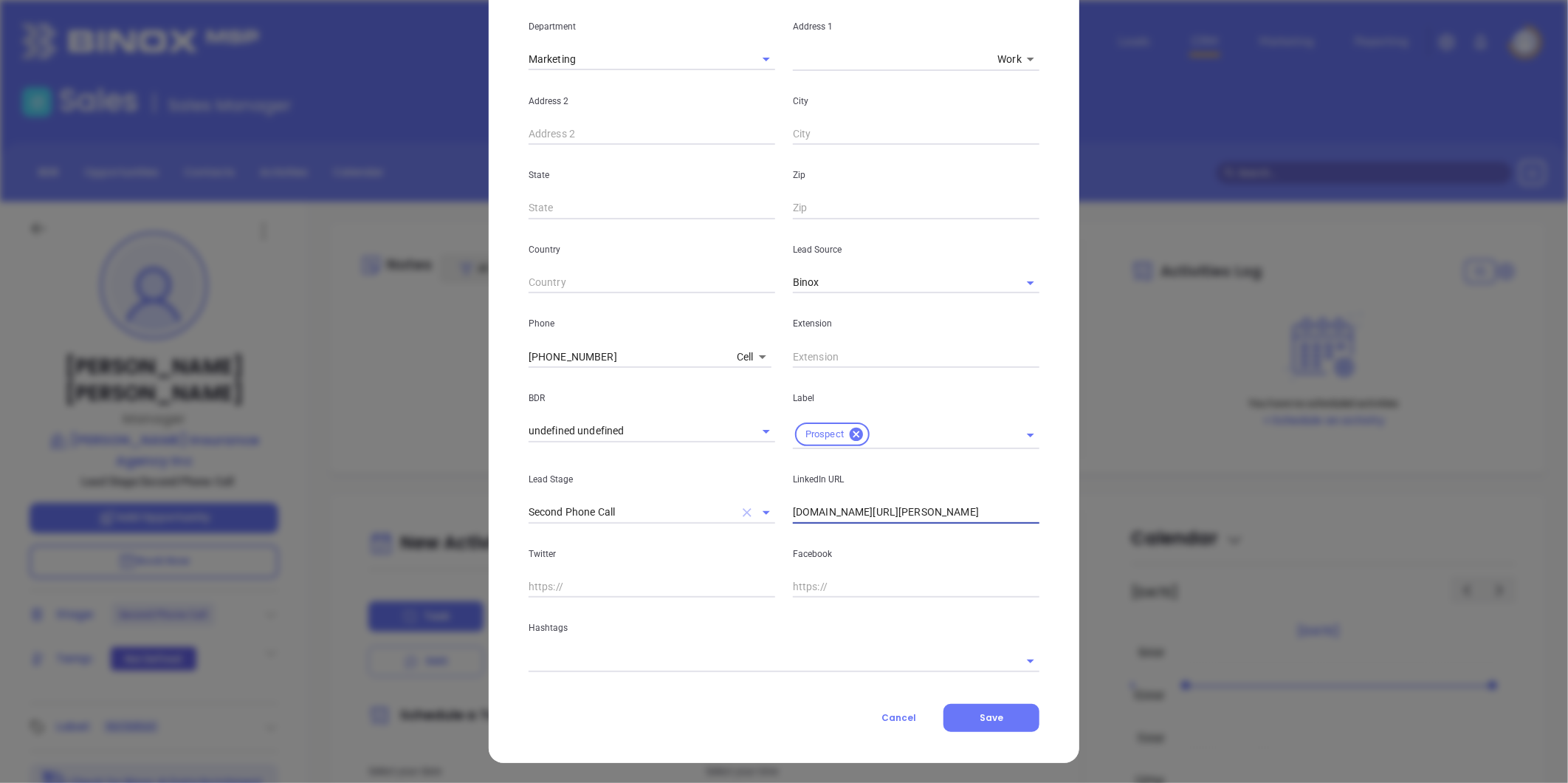
click at [743, 510] on icon "Clear" at bounding box center [747, 512] width 9 height 9
type input "www.linkedin.com/in/donna-mullins-60075315"
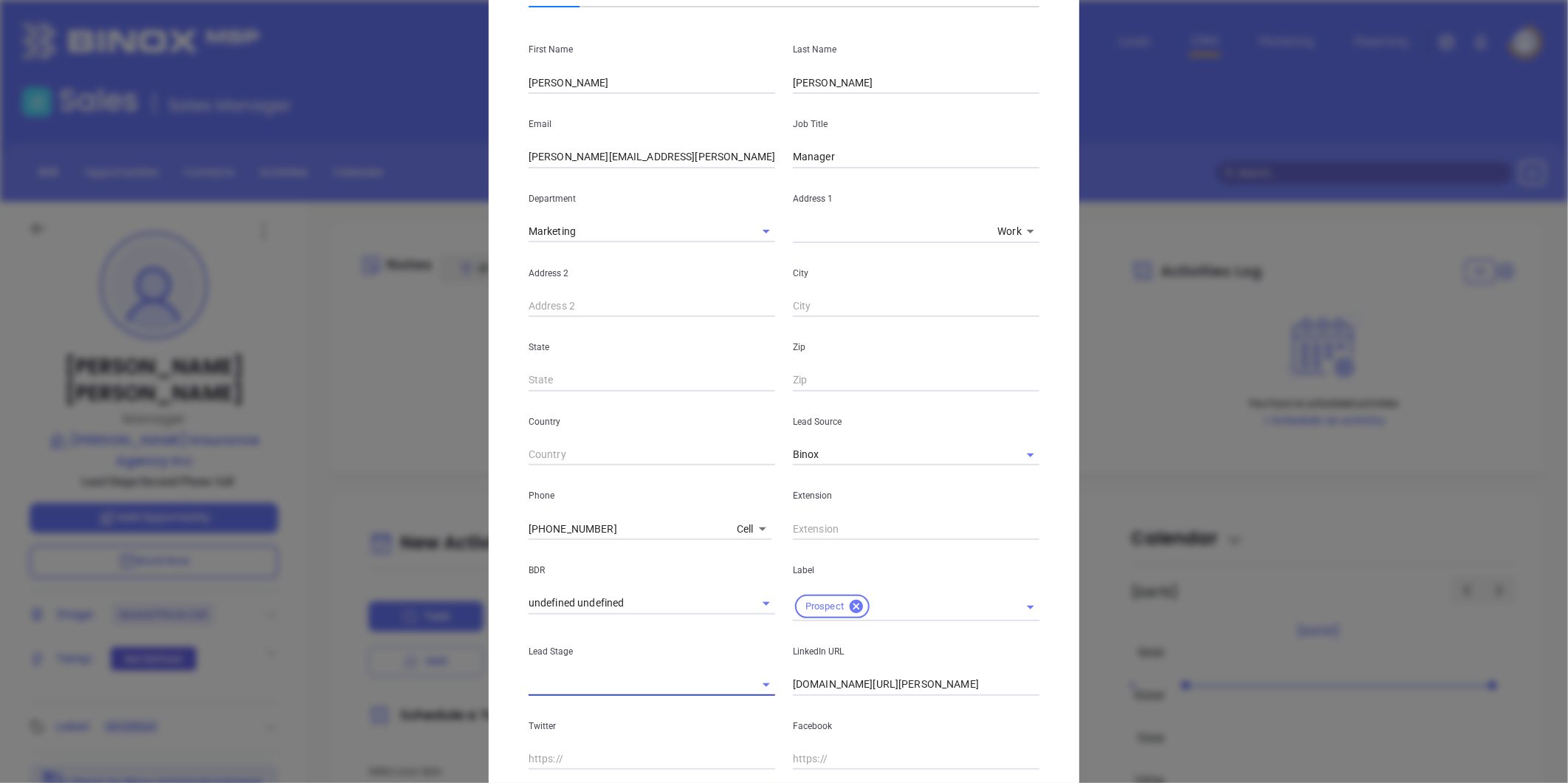
scroll to position [0, 0]
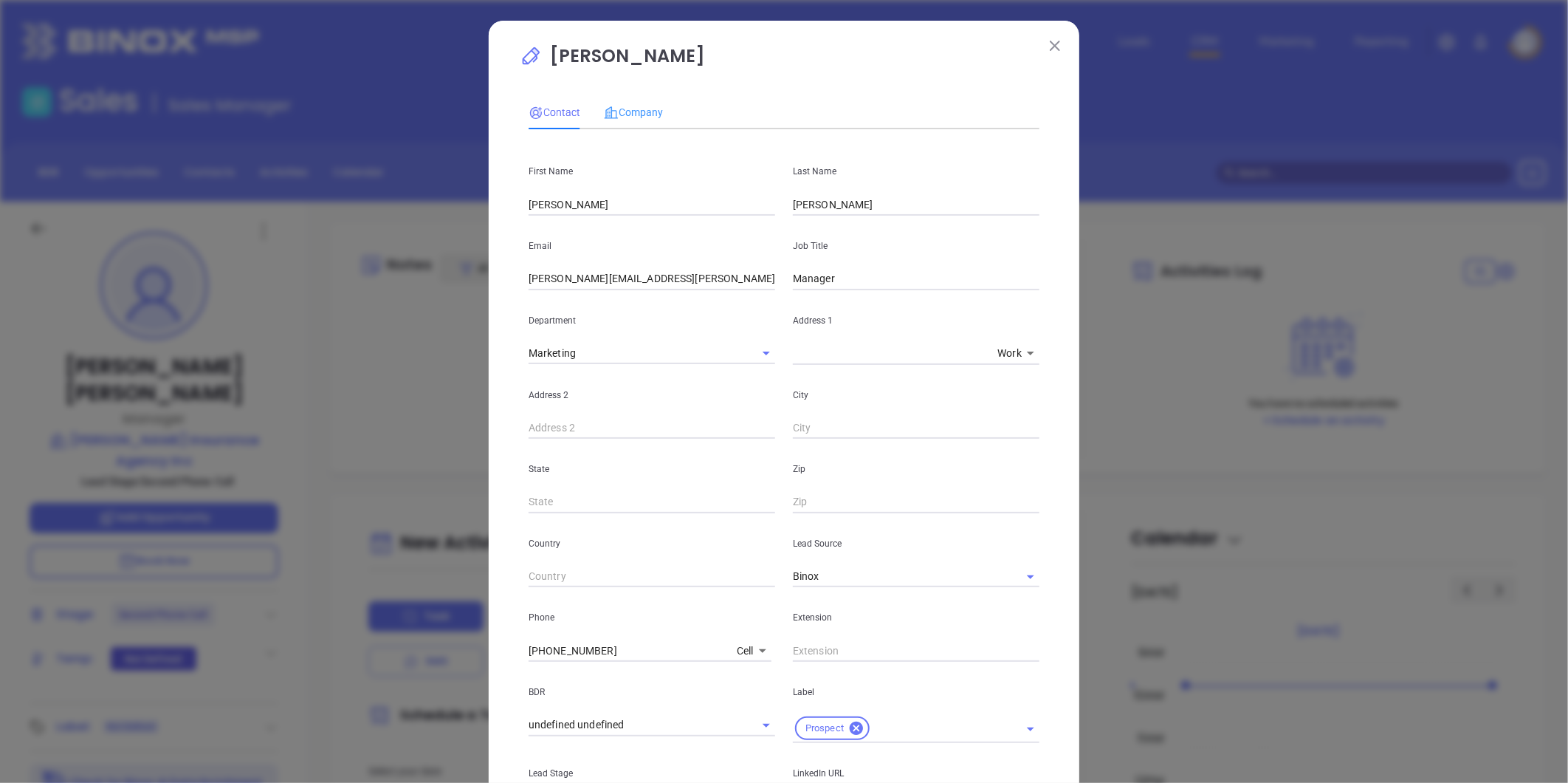
click at [630, 102] on div "Company" at bounding box center [633, 112] width 59 height 34
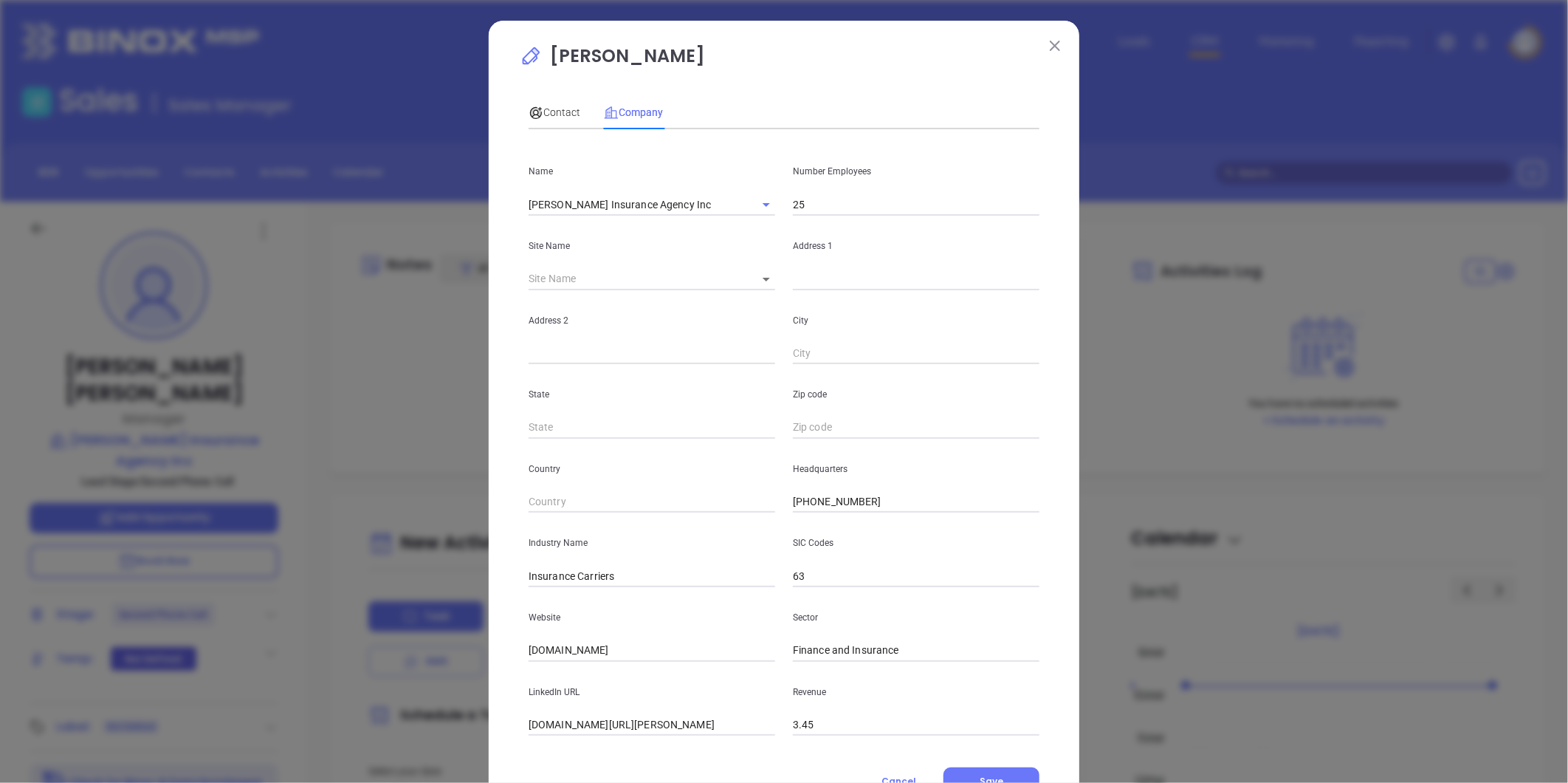
drag, startPoint x: 816, startPoint y: 207, endPoint x: 772, endPoint y: 219, distance: 45.6
click at [772, 219] on div "Name Huffman Insurance Agency Inc Number Employees 25 Site Name ​ Address 1 Add…" at bounding box center [784, 438] width 511 height 595
type input "11"
click at [641, 363] on input "text" at bounding box center [652, 354] width 247 height 22
click at [911, 291] on div "City" at bounding box center [917, 327] width 264 height 75
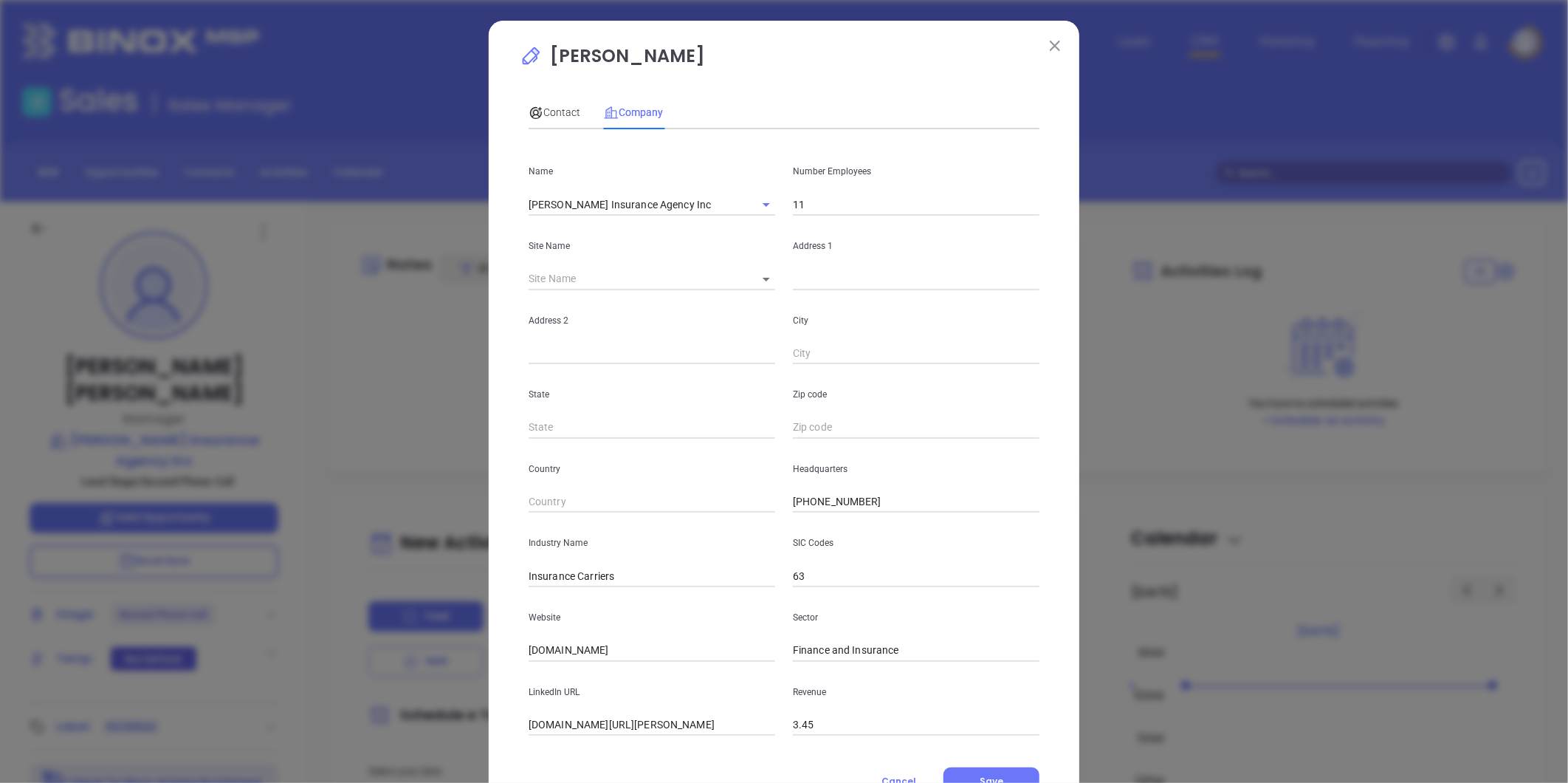
drag, startPoint x: 825, startPoint y: 291, endPoint x: 829, endPoint y: 285, distance: 7.2
click at [825, 291] on div "City" at bounding box center [917, 327] width 264 height 75
click at [822, 281] on input "text" at bounding box center [917, 279] width 247 height 22
paste input "2302 Second Street Richlands, Virginia 24641"
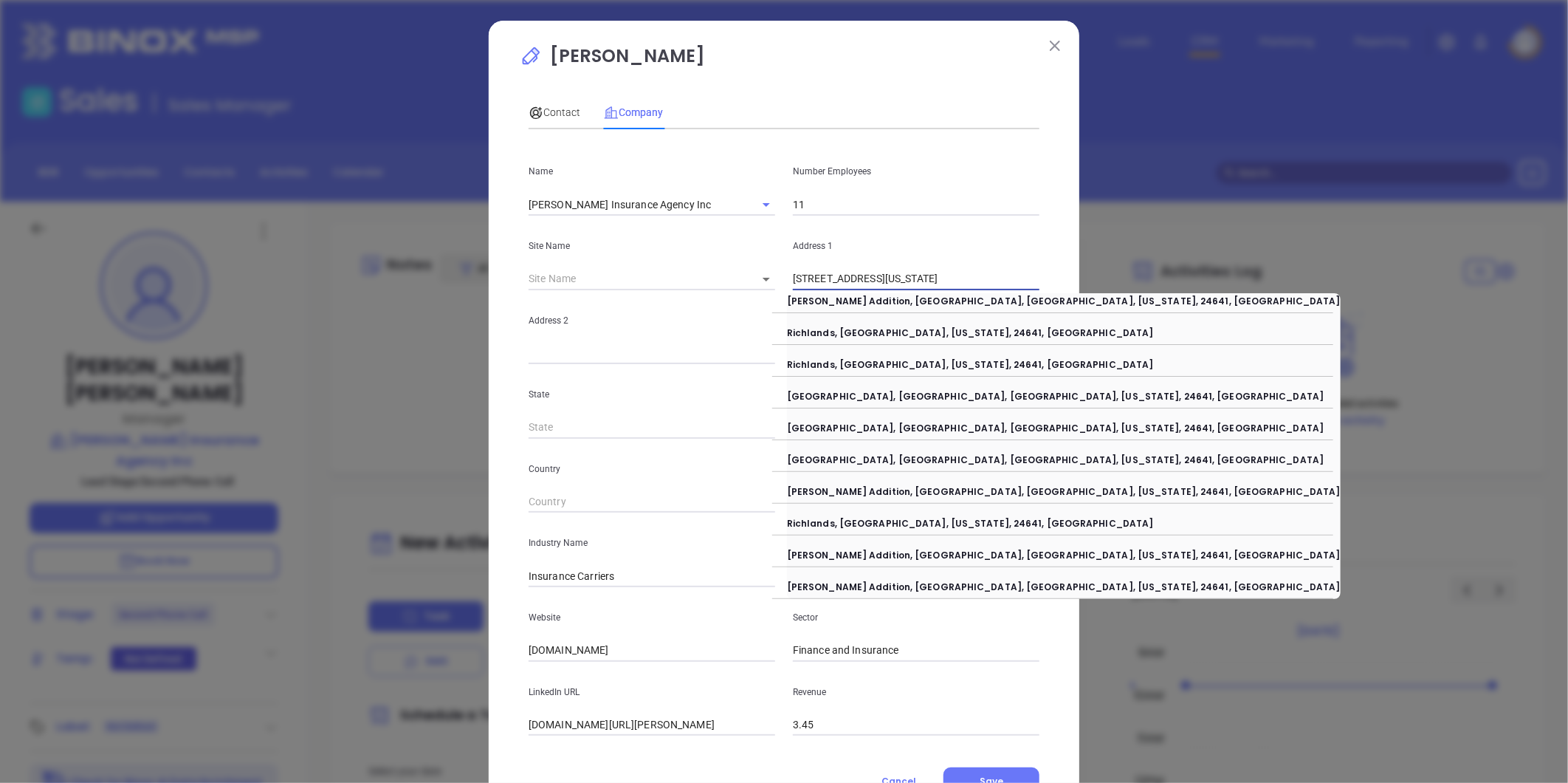
drag, startPoint x: 881, startPoint y: 278, endPoint x: 1222, endPoint y: 297, distance: 341.5
click at [1222, 297] on div "Donna Mullins Contact Company First Name Donna Last Name Mullins Email donna.mu…" at bounding box center [784, 392] width 1568 height 783
type input "2302 Second Street"
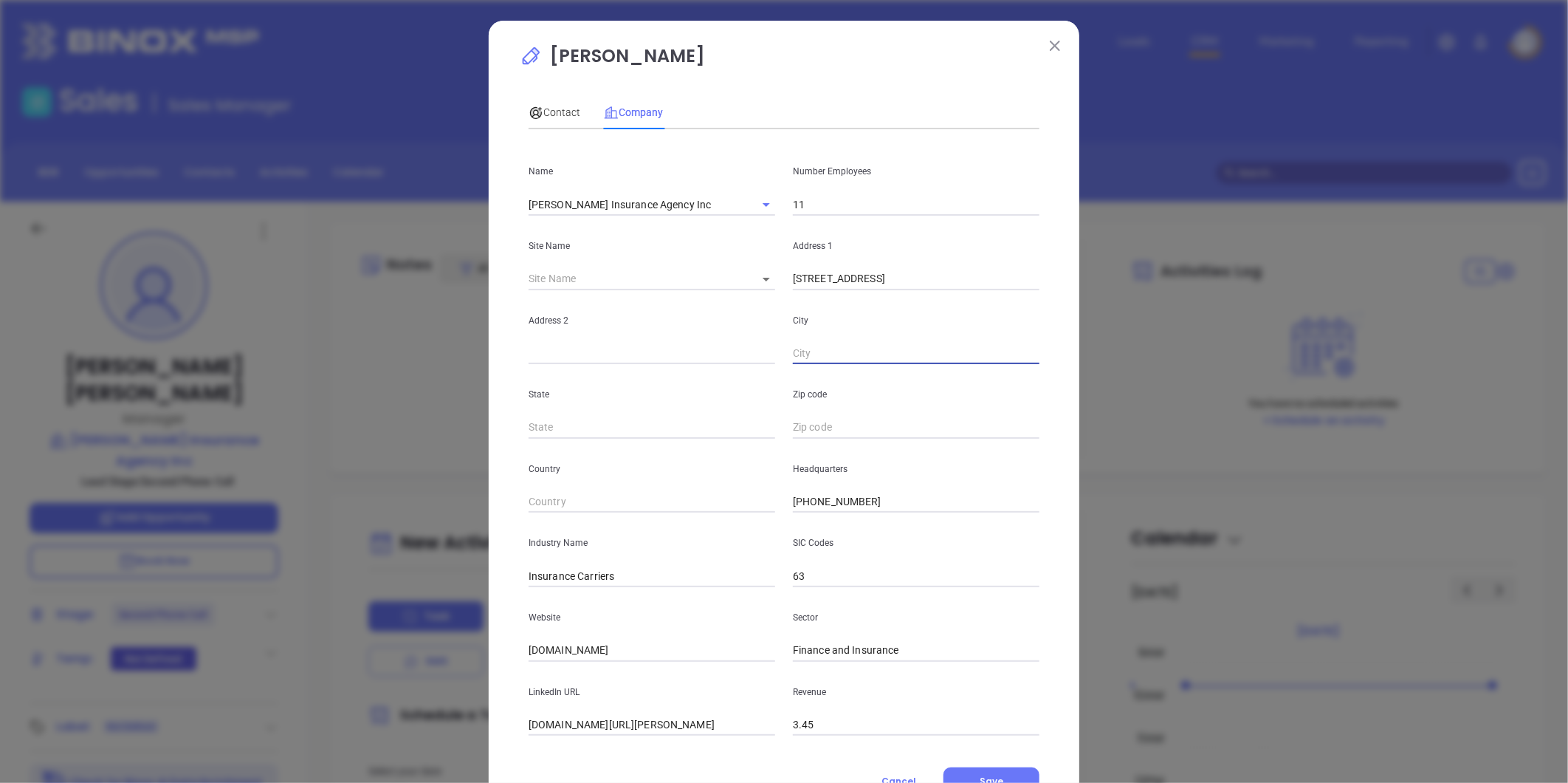
paste input "Richlands, Virginia 24641"
drag, startPoint x: 837, startPoint y: 352, endPoint x: 1407, endPoint y: 293, distance: 573.0
click at [1414, 298] on div "Donna Mullins Contact Company First Name Donna Last Name Mullins Email donna.mu…" at bounding box center [784, 392] width 1568 height 783
click at [1386, 283] on div "Donna Mullins Contact Company First Name Donna Last Name Mullins Email donna.mu…" at bounding box center [784, 392] width 1568 height 783
drag, startPoint x: 839, startPoint y: 353, endPoint x: 1114, endPoint y: 338, distance: 275.4
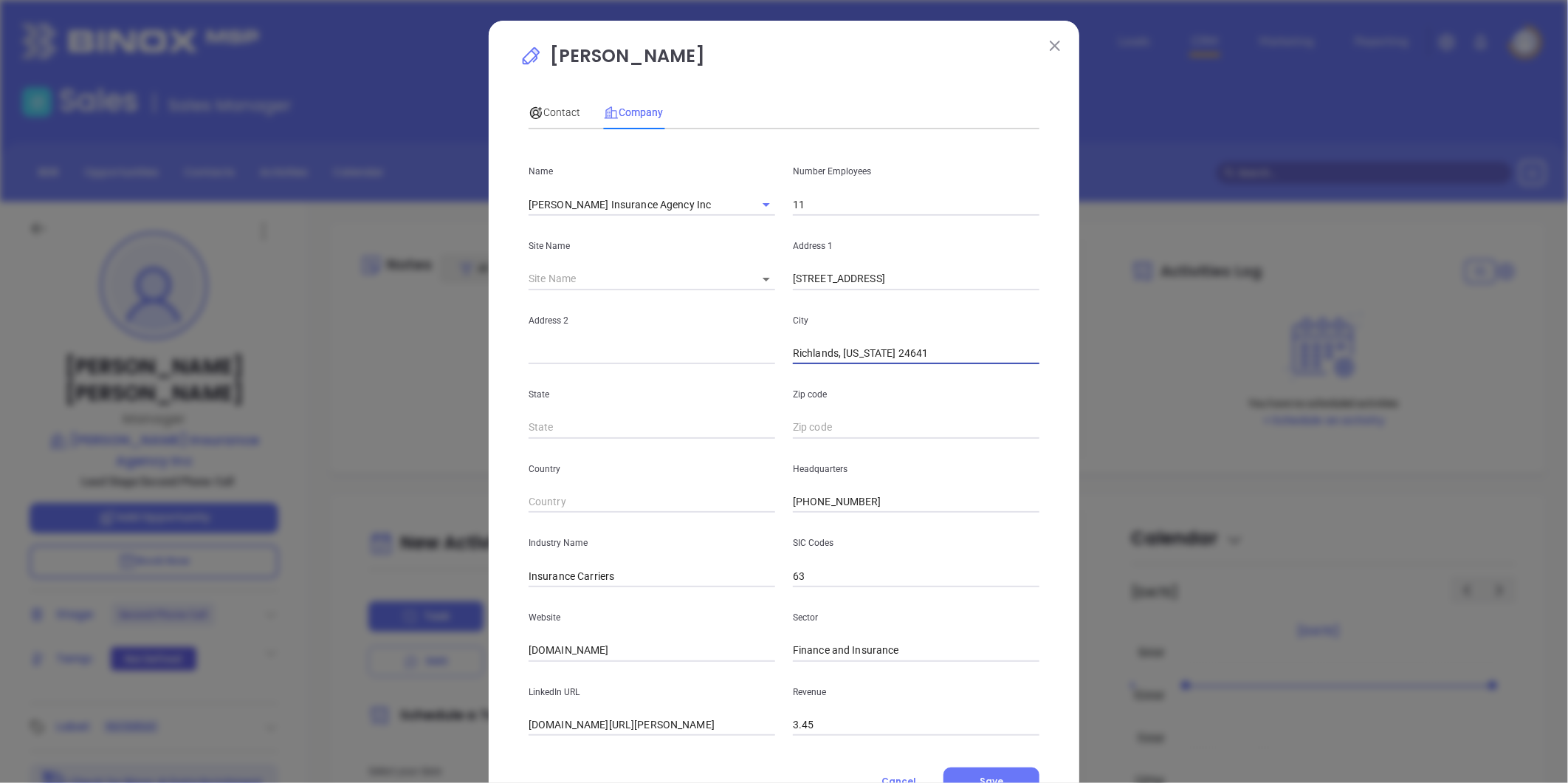
click at [1126, 353] on div "Donna Mullins Contact Company First Name Donna Last Name Mullins Email donna.mu…" at bounding box center [784, 392] width 1568 height 783
type input "Richlands"
type input "VA"
paste input "Virginia 24641"
type input "24641"
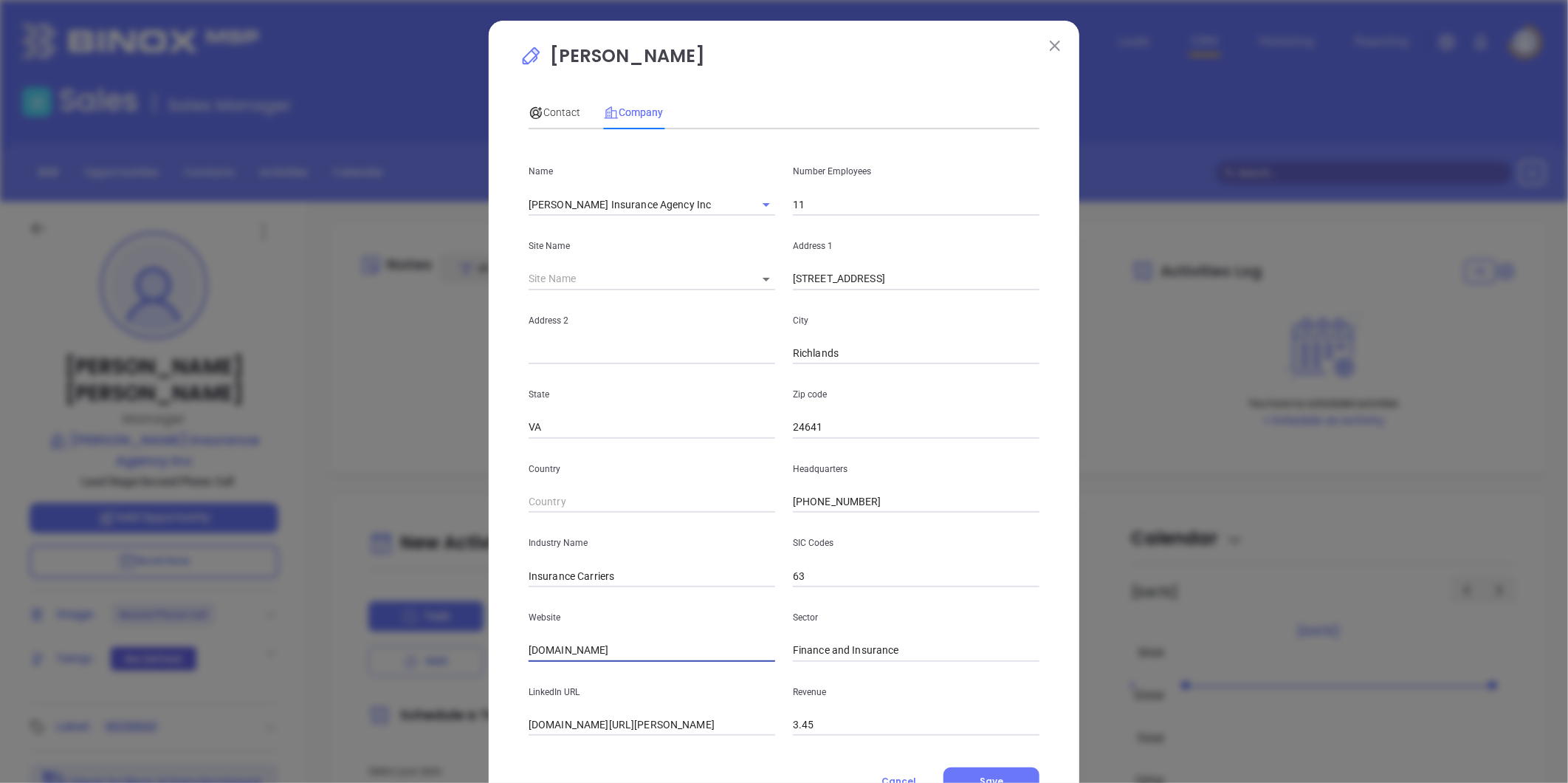
drag, startPoint x: 620, startPoint y: 649, endPoint x: 454, endPoint y: 618, distance: 168.9
click at [337, 631] on div "Donna Mullins Contact Company First Name Donna Last Name Mullins Email donna.mu…" at bounding box center [784, 392] width 1568 height 783
paste input "ttps://www.huffmanins.com/"
type input "https://www.huffmanins.com/"
click at [634, 724] on input "linkedin.com/company/huffman-insurance" at bounding box center [652, 725] width 247 height 22
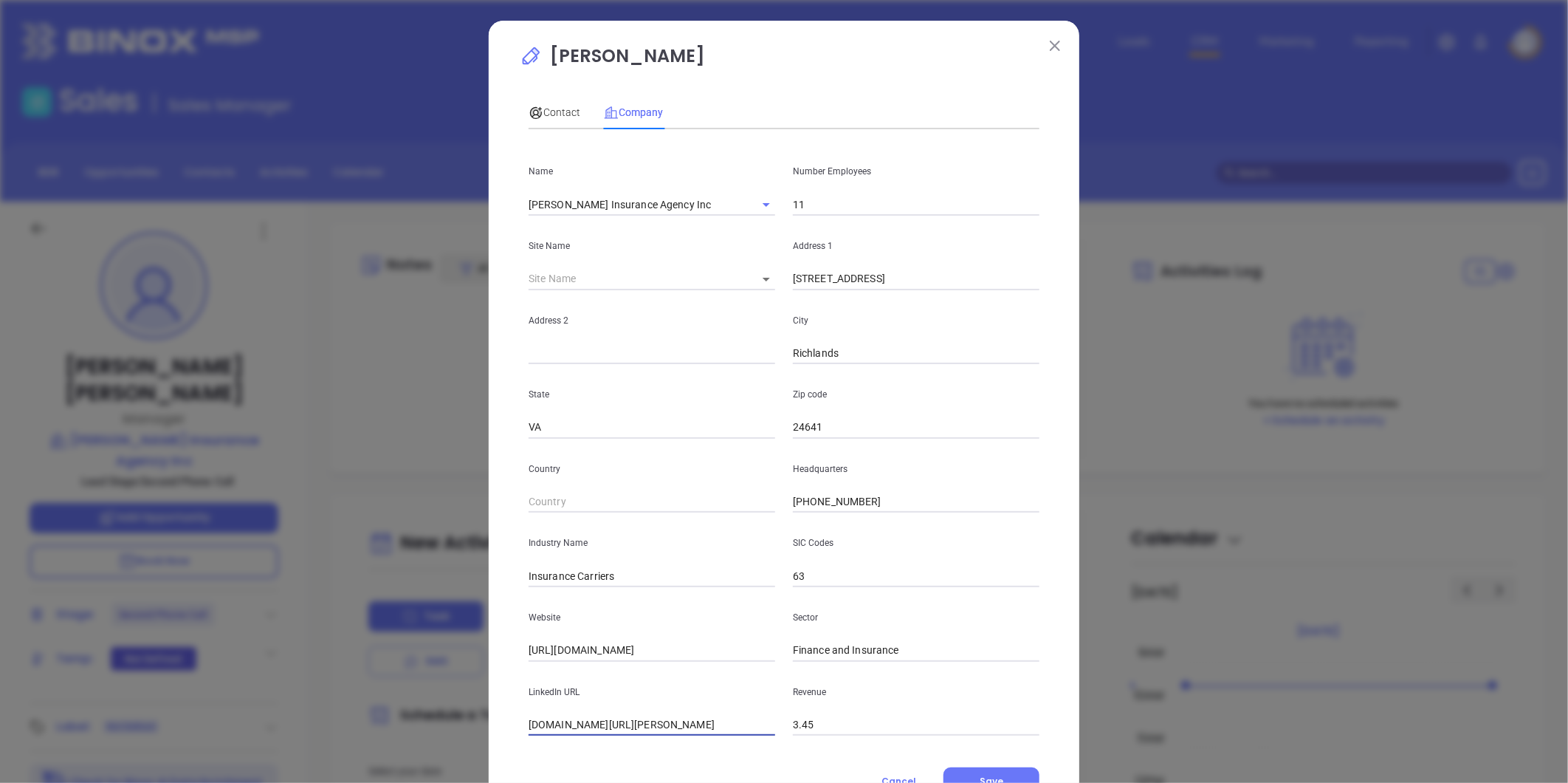
click at [634, 724] on input "linkedin.com/company/huffman-insurance" at bounding box center [652, 725] width 247 height 22
paste input "https://www.linkedin.com/company/huffman-insurance-agency-inc/about/"
type input "https://www.linkedin.com/company/huffman-insurance-agency-inc/about/"
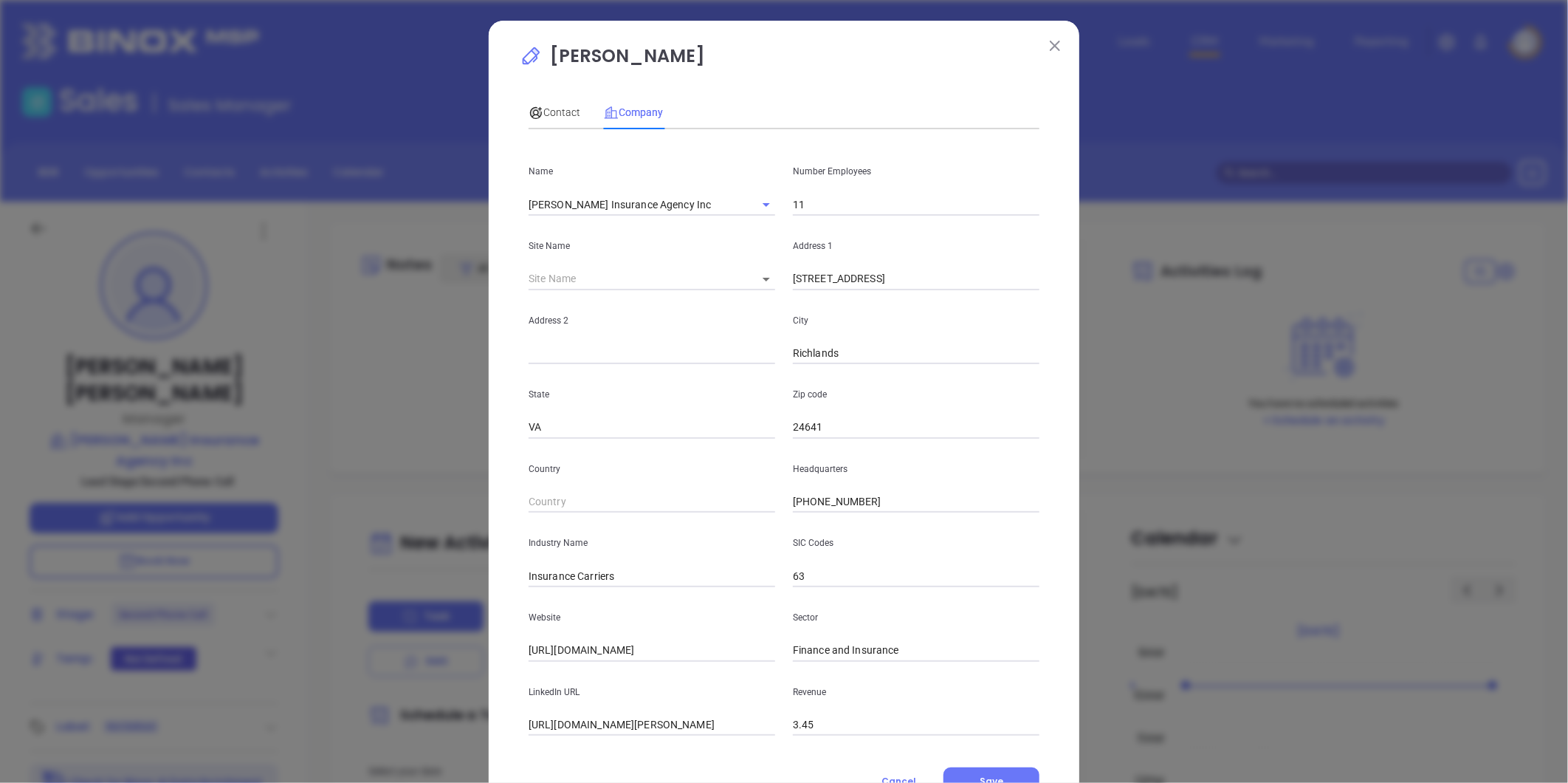
scroll to position [0, 0]
click at [563, 112] on span "Contact" at bounding box center [554, 113] width 51 height 12
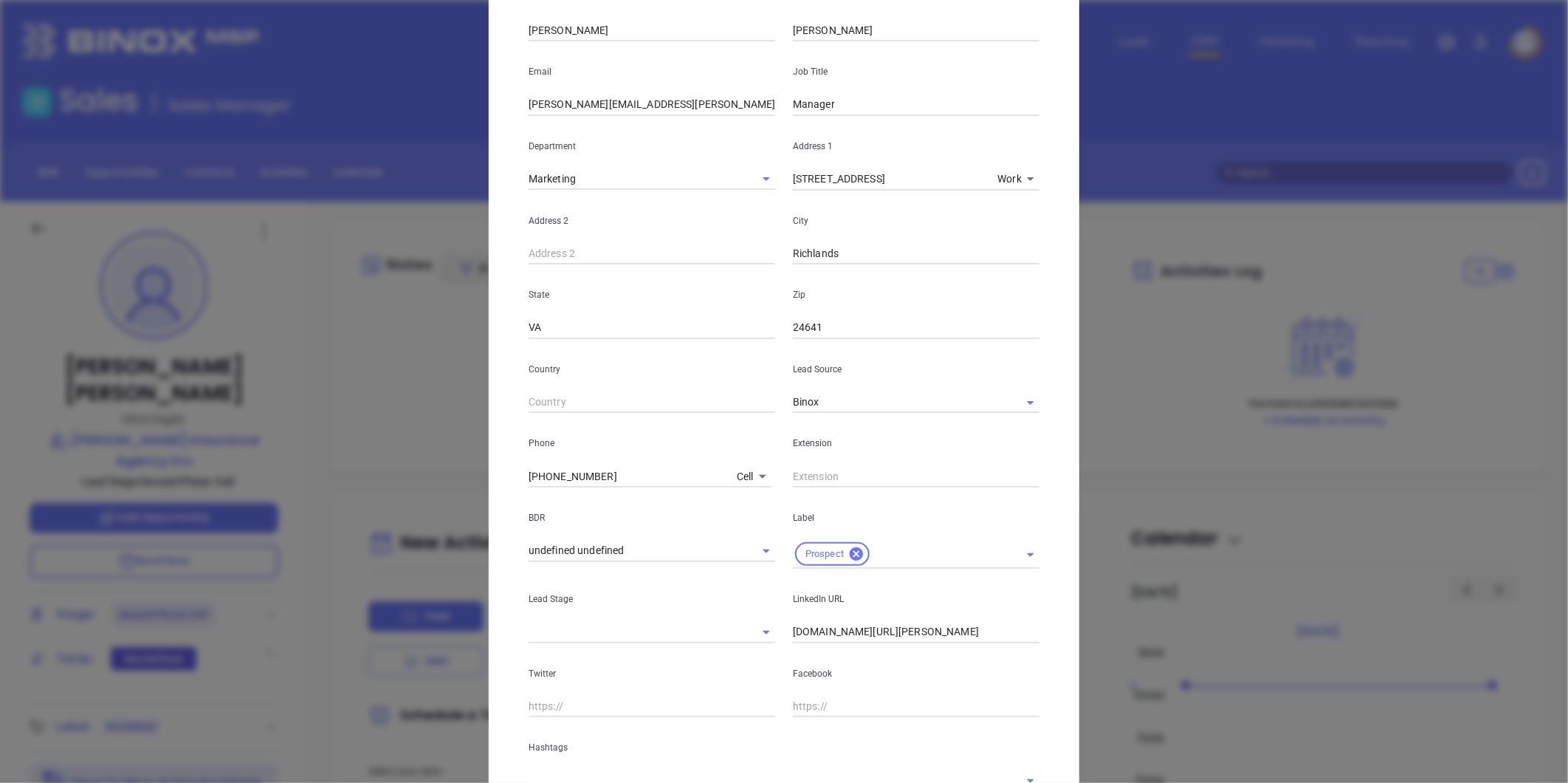
scroll to position [294, 0]
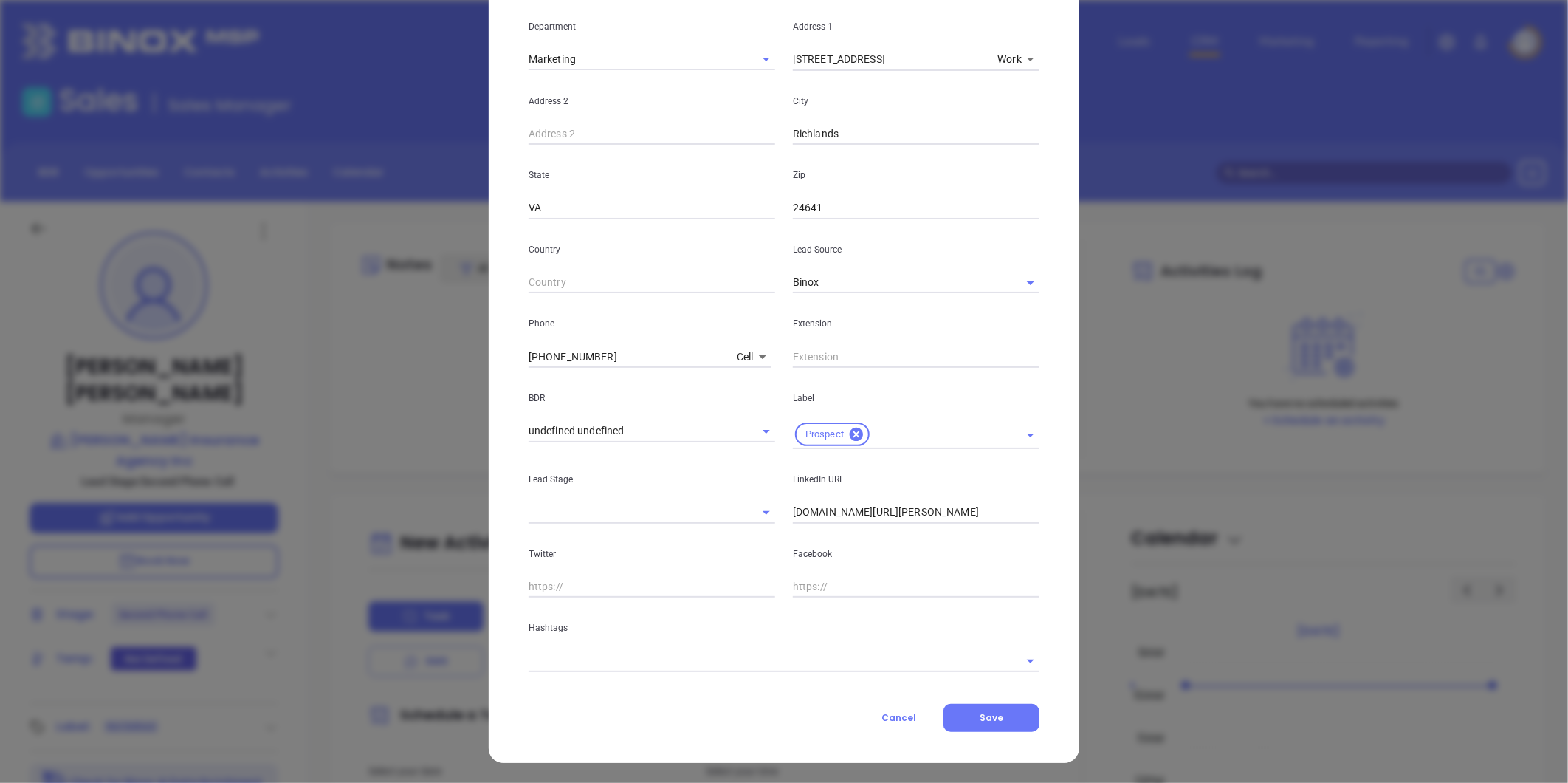
click at [595, 663] on input "text" at bounding box center [764, 661] width 470 height 21
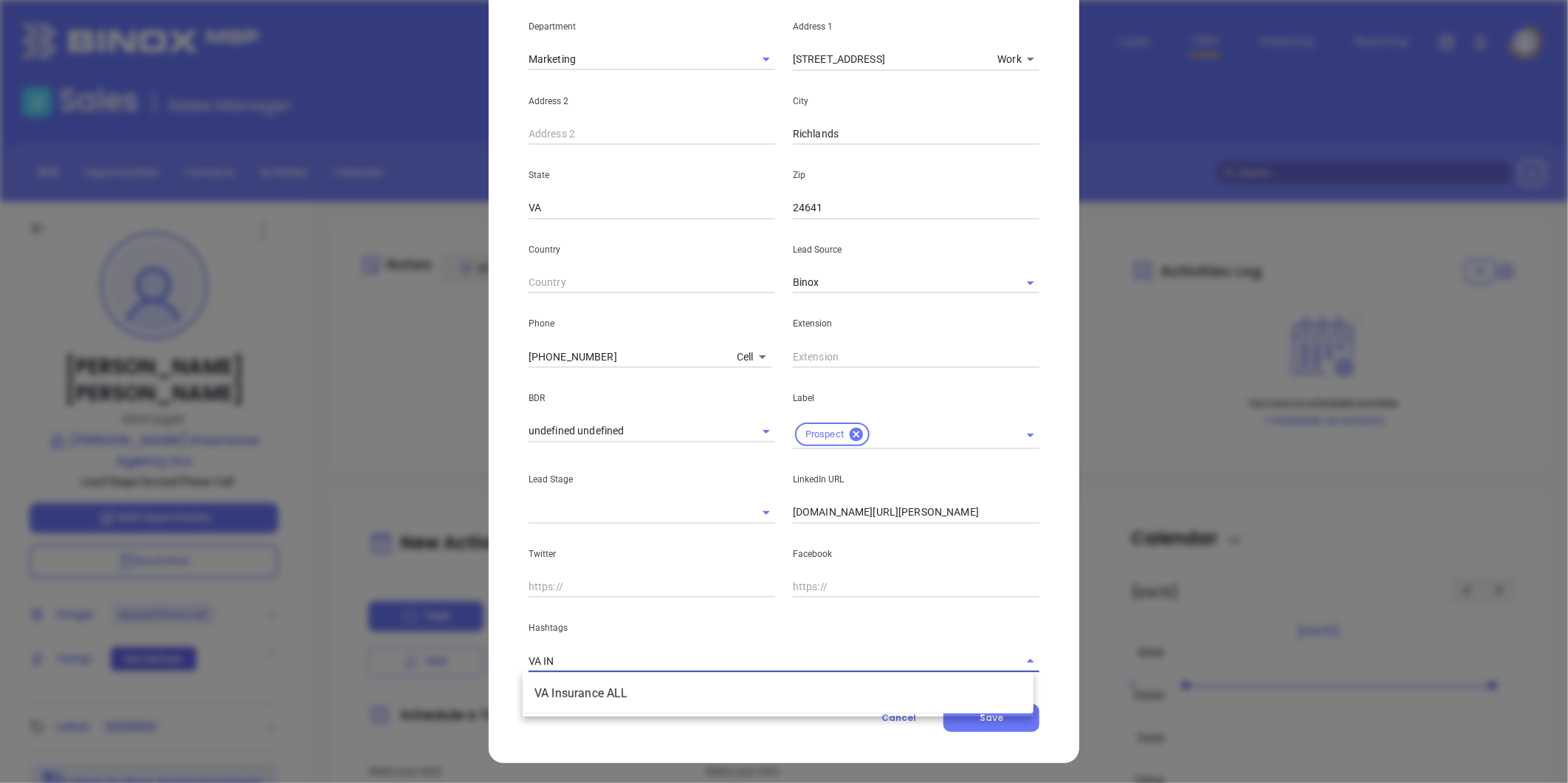
type input "VA INS"
click at [593, 698] on li "VA Insurance ALL" at bounding box center [778, 693] width 511 height 26
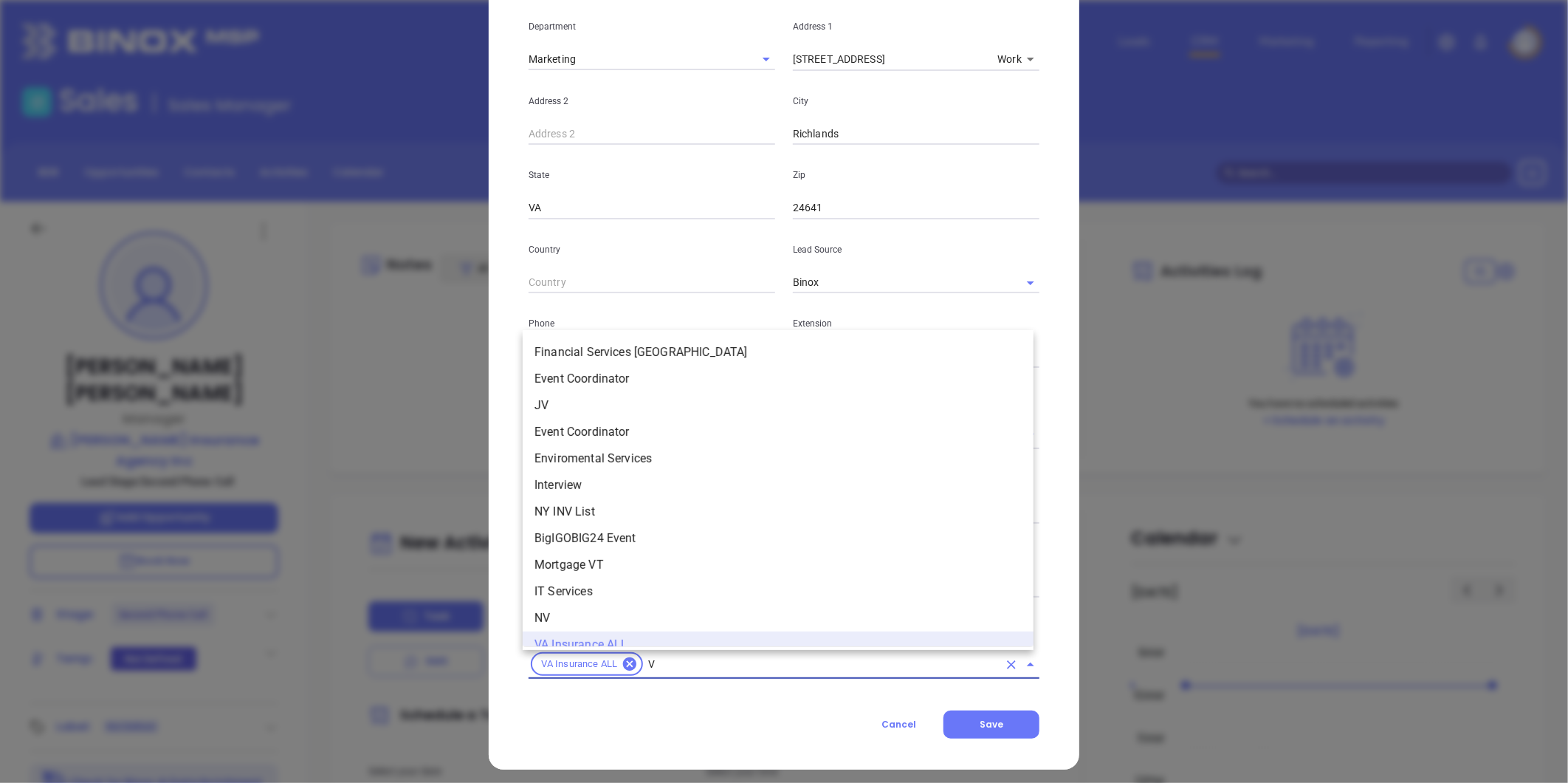
scroll to position [15, 0]
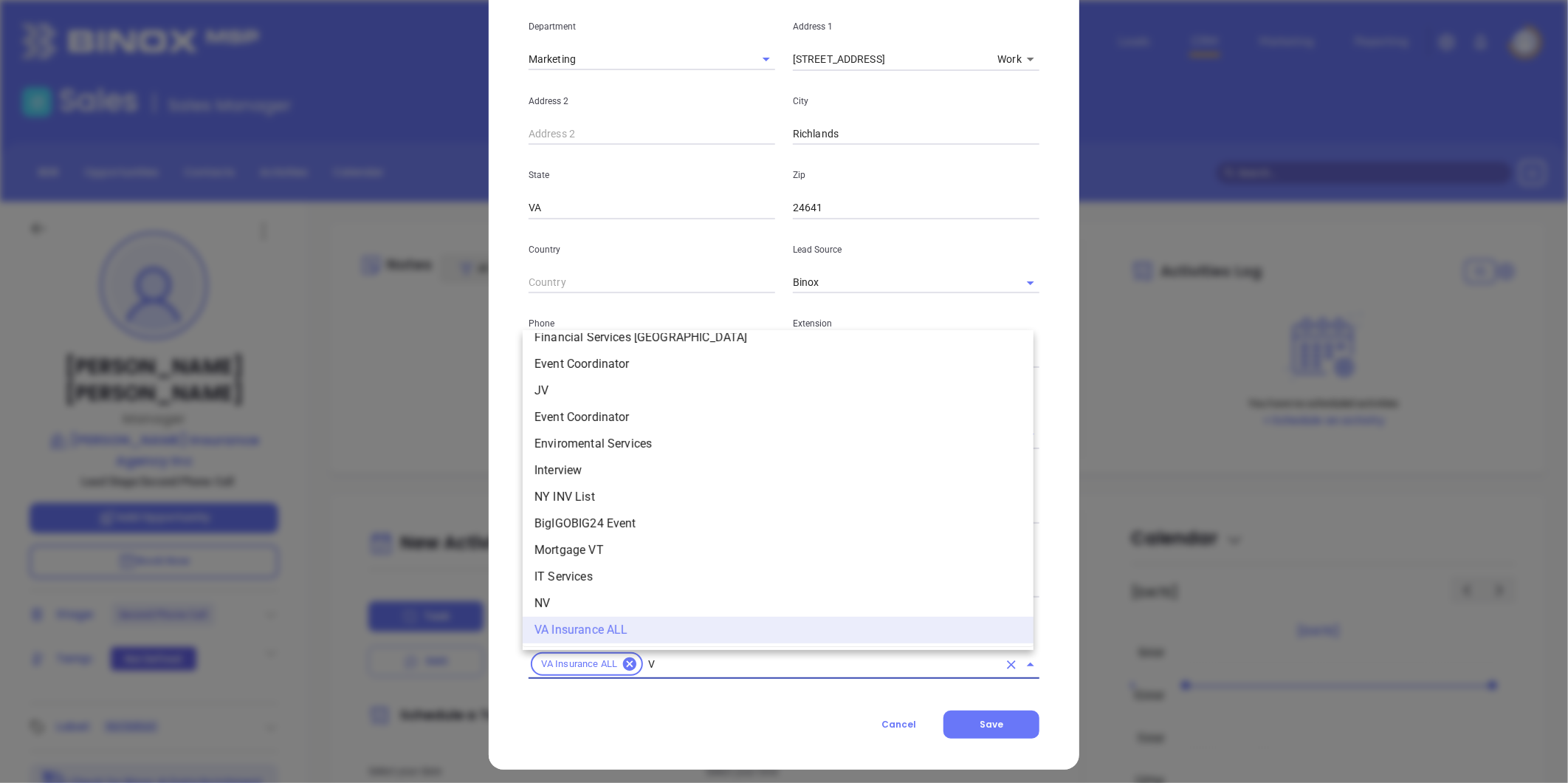
type input "VA"
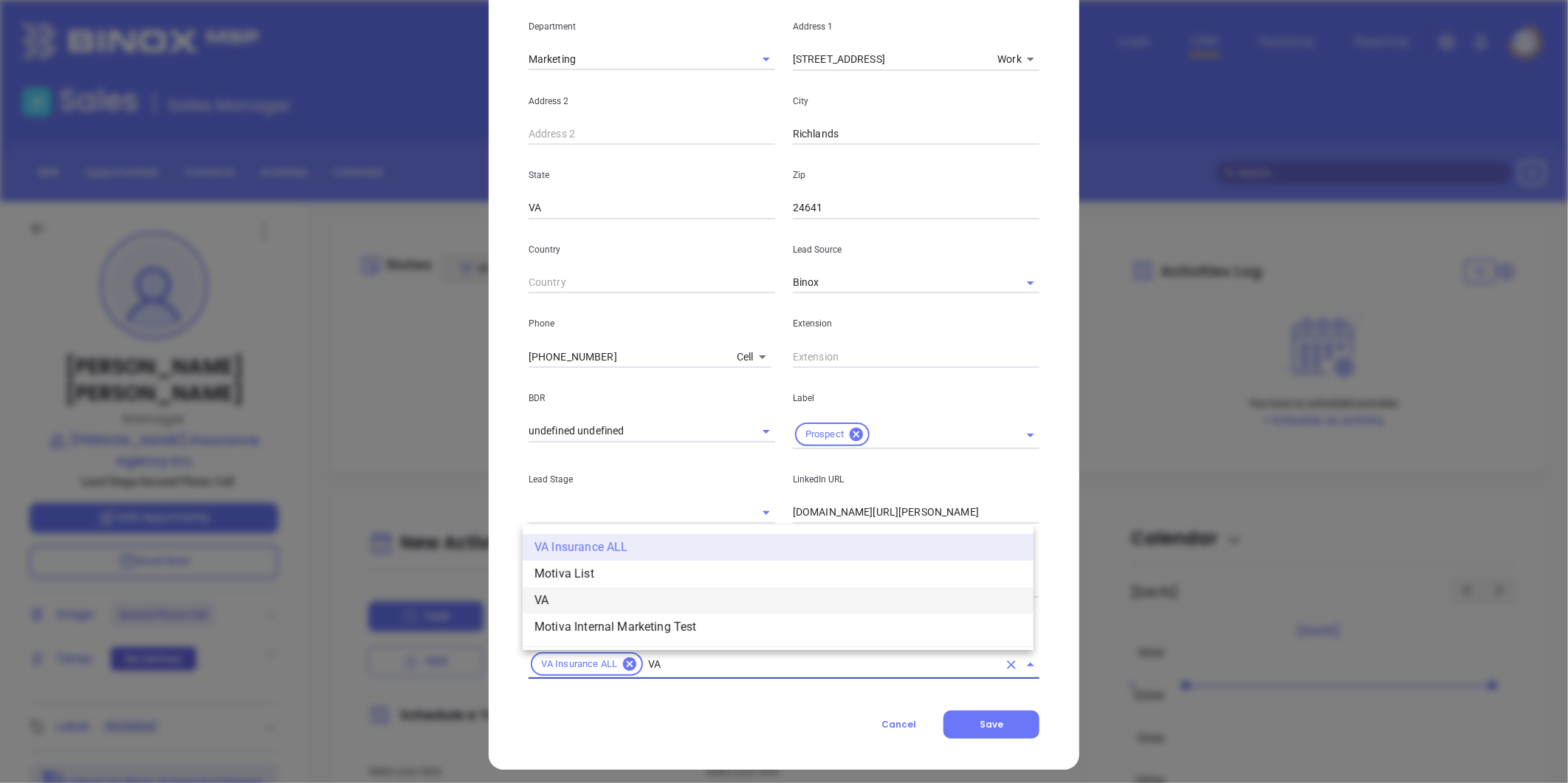
click at [559, 601] on li "VA" at bounding box center [778, 600] width 511 height 26
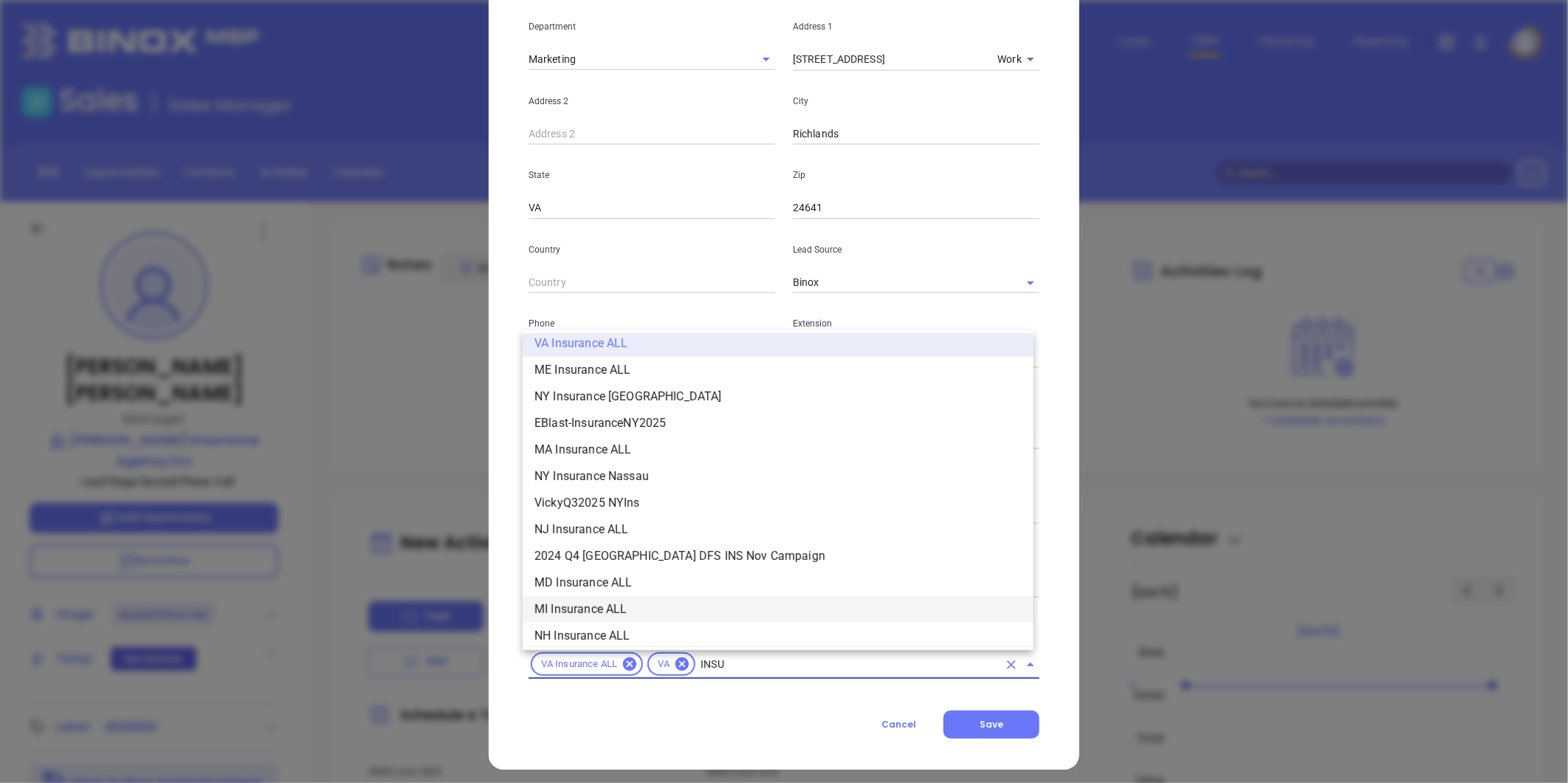
scroll to position [275, 0]
type input "INSURANCE"
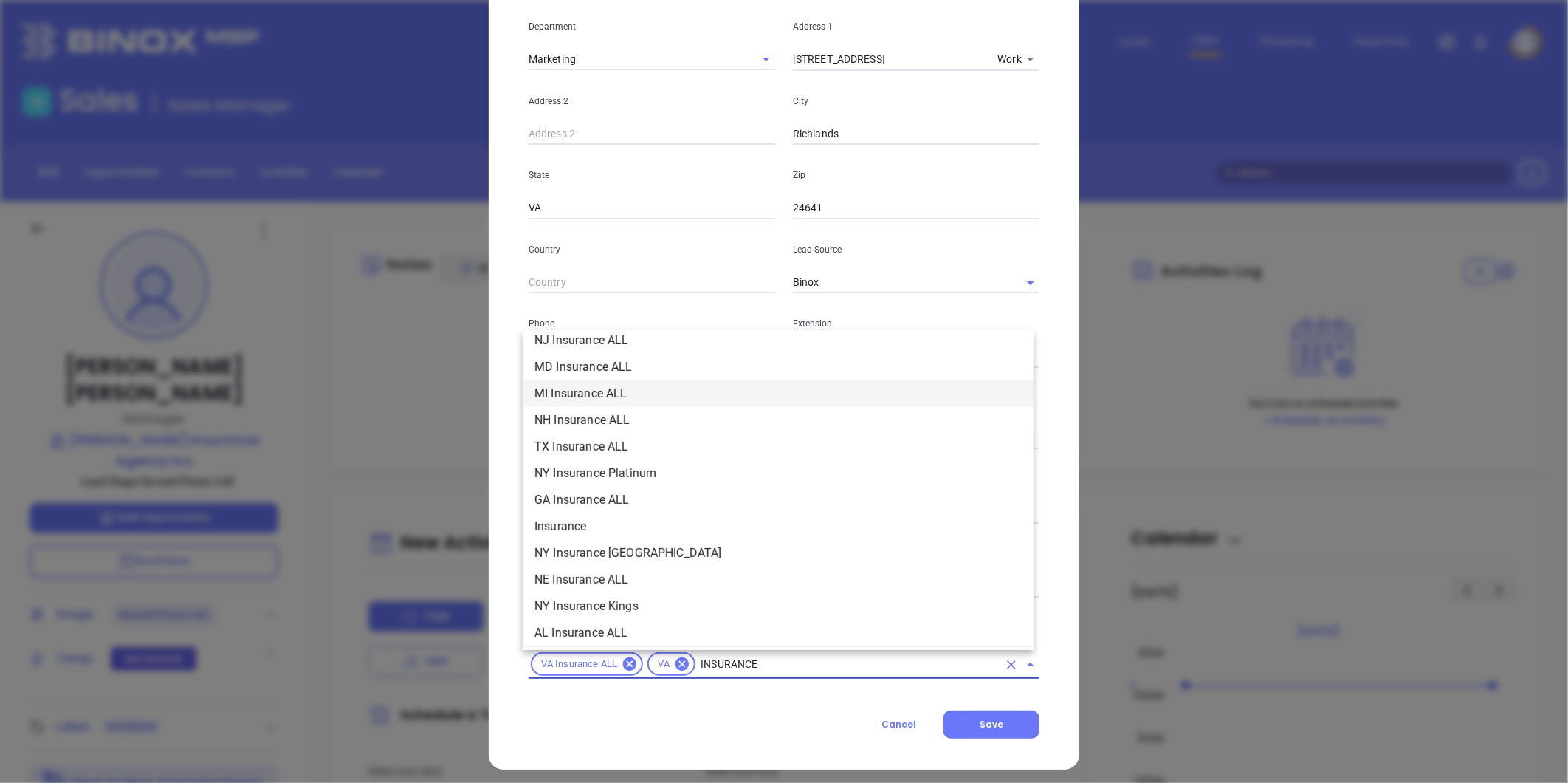
scroll to position [439, 0]
click at [572, 518] on li "Insurance" at bounding box center [778, 525] width 511 height 26
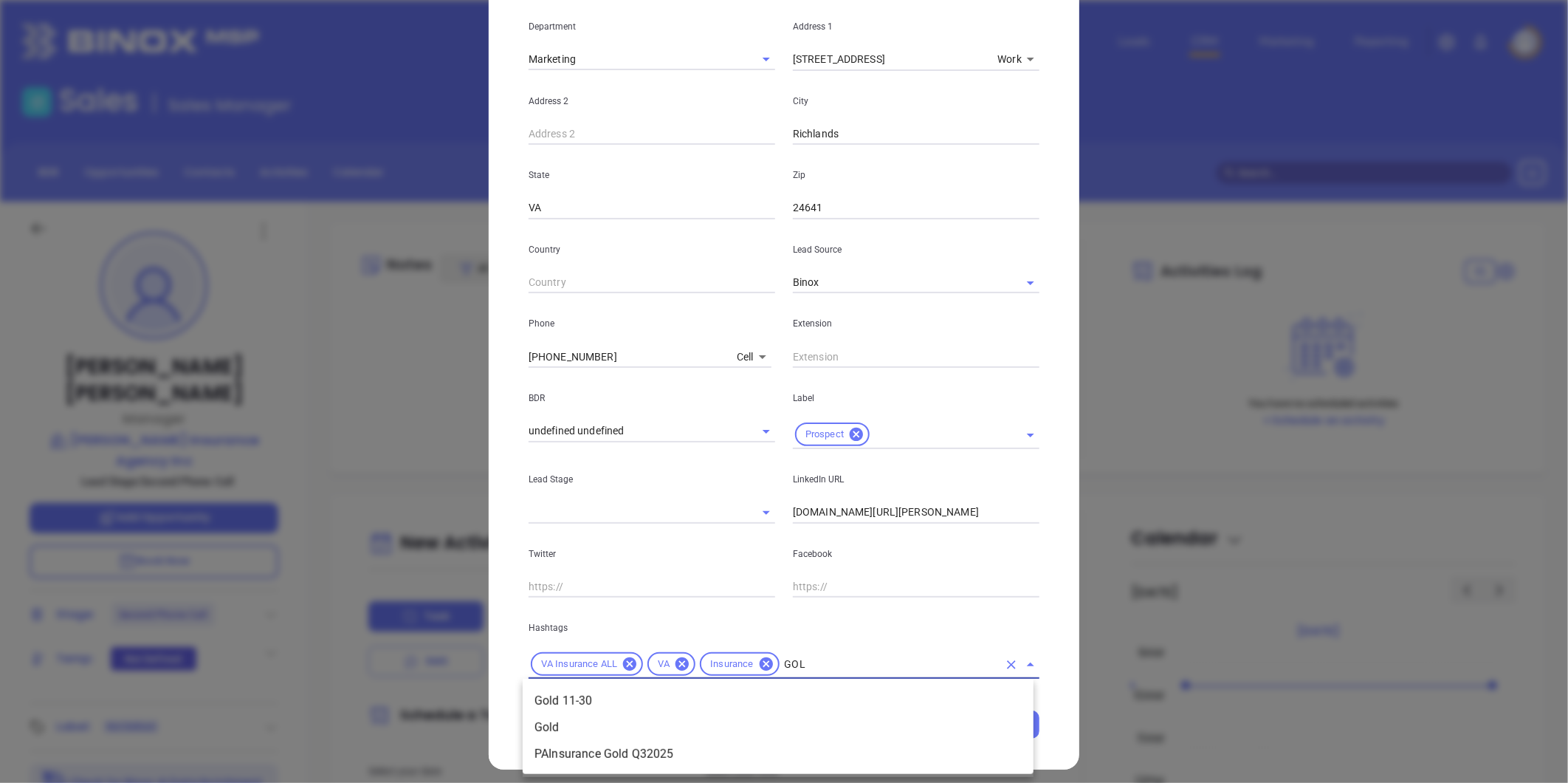
type input "GOLD"
click at [631, 695] on li "Gold 11-30" at bounding box center [778, 700] width 511 height 26
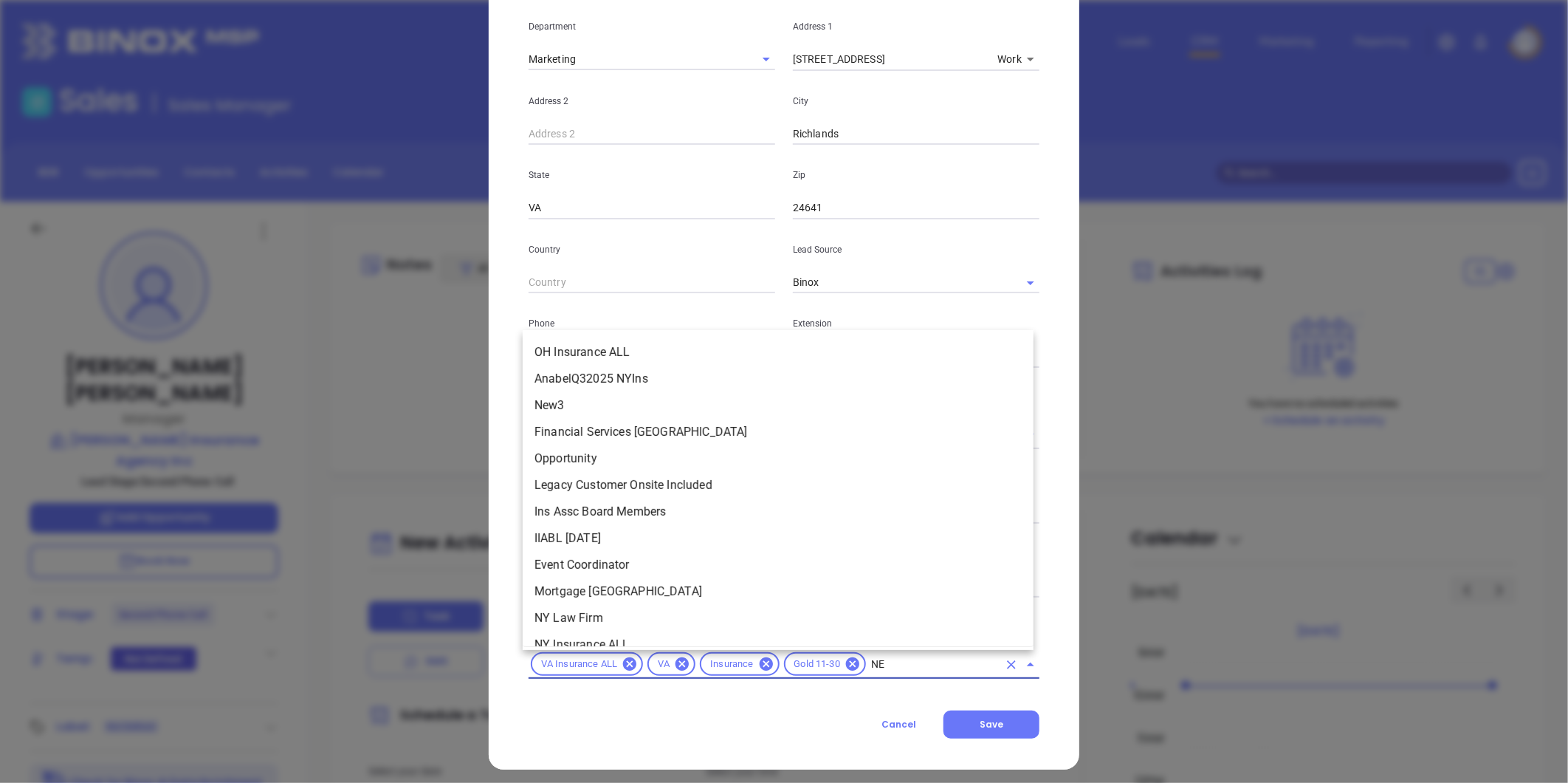
scroll to position [0, 0]
type input "NEW"
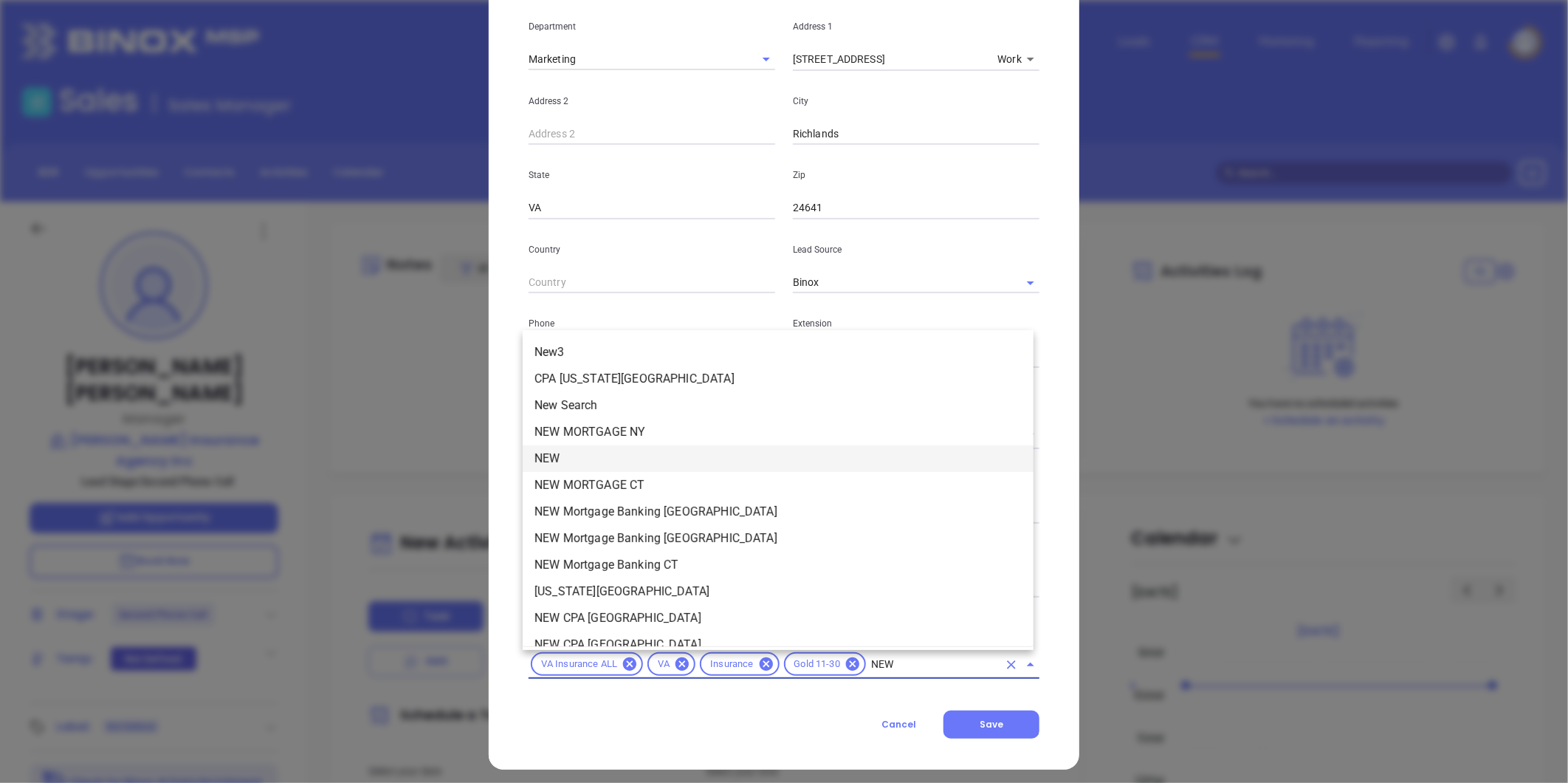
click at [589, 455] on li "NEW" at bounding box center [778, 459] width 511 height 26
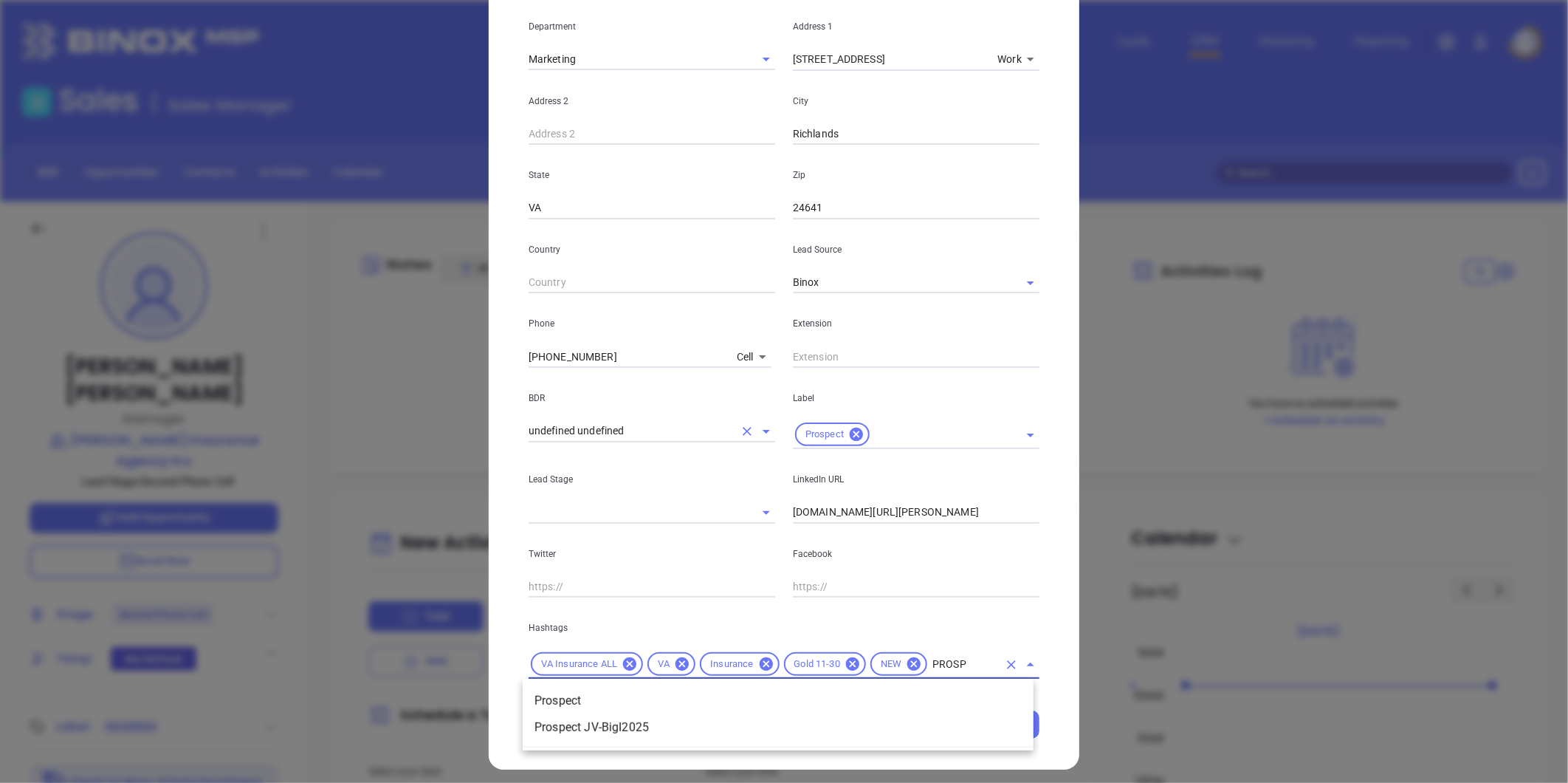
type input "PROSPE"
click at [624, 696] on li "Prospect" at bounding box center [778, 700] width 511 height 26
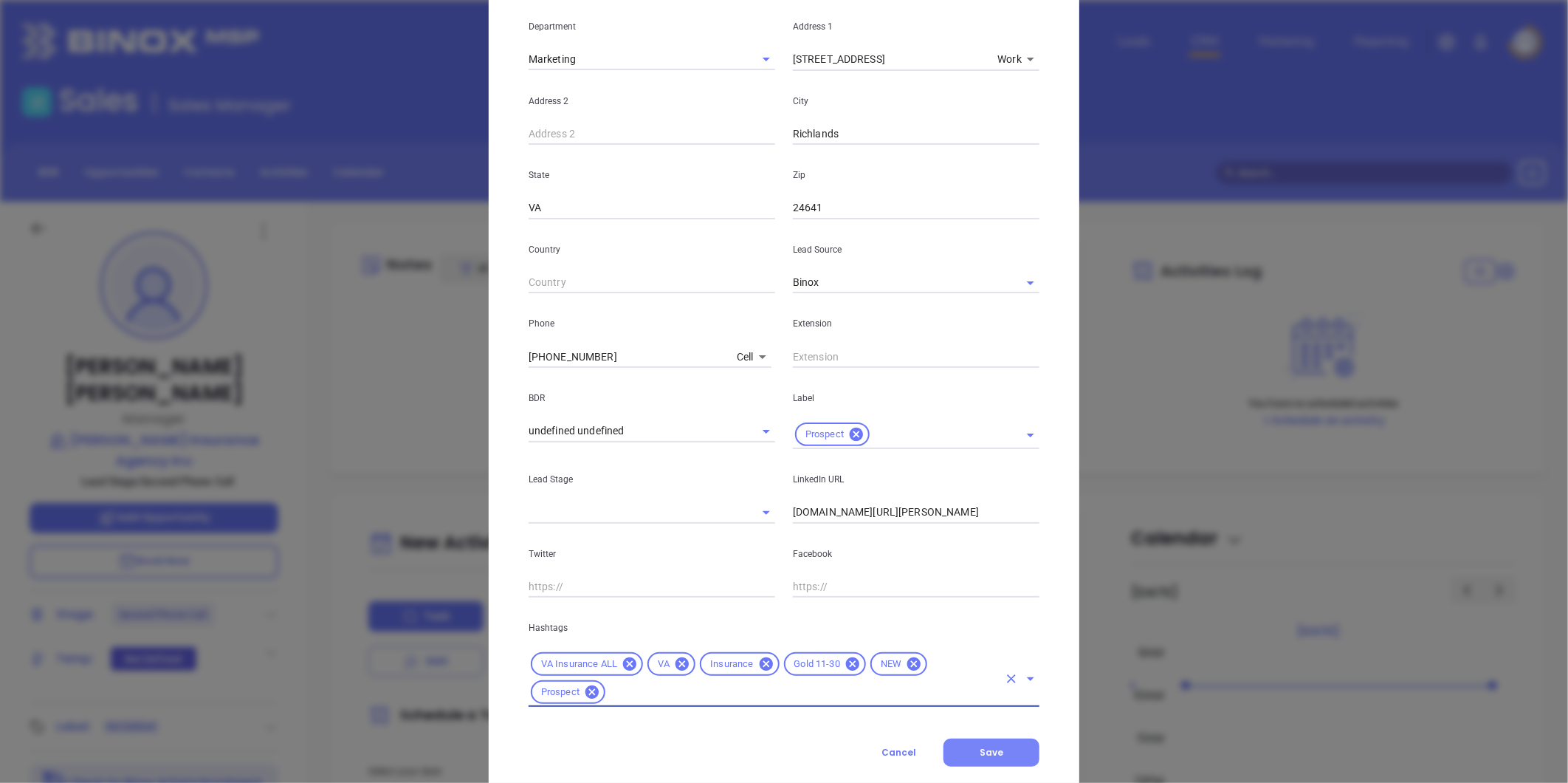
drag, startPoint x: 998, startPoint y: 751, endPoint x: 1016, endPoint y: 737, distance: 22.8
click at [997, 749] on button "Save" at bounding box center [991, 752] width 96 height 28
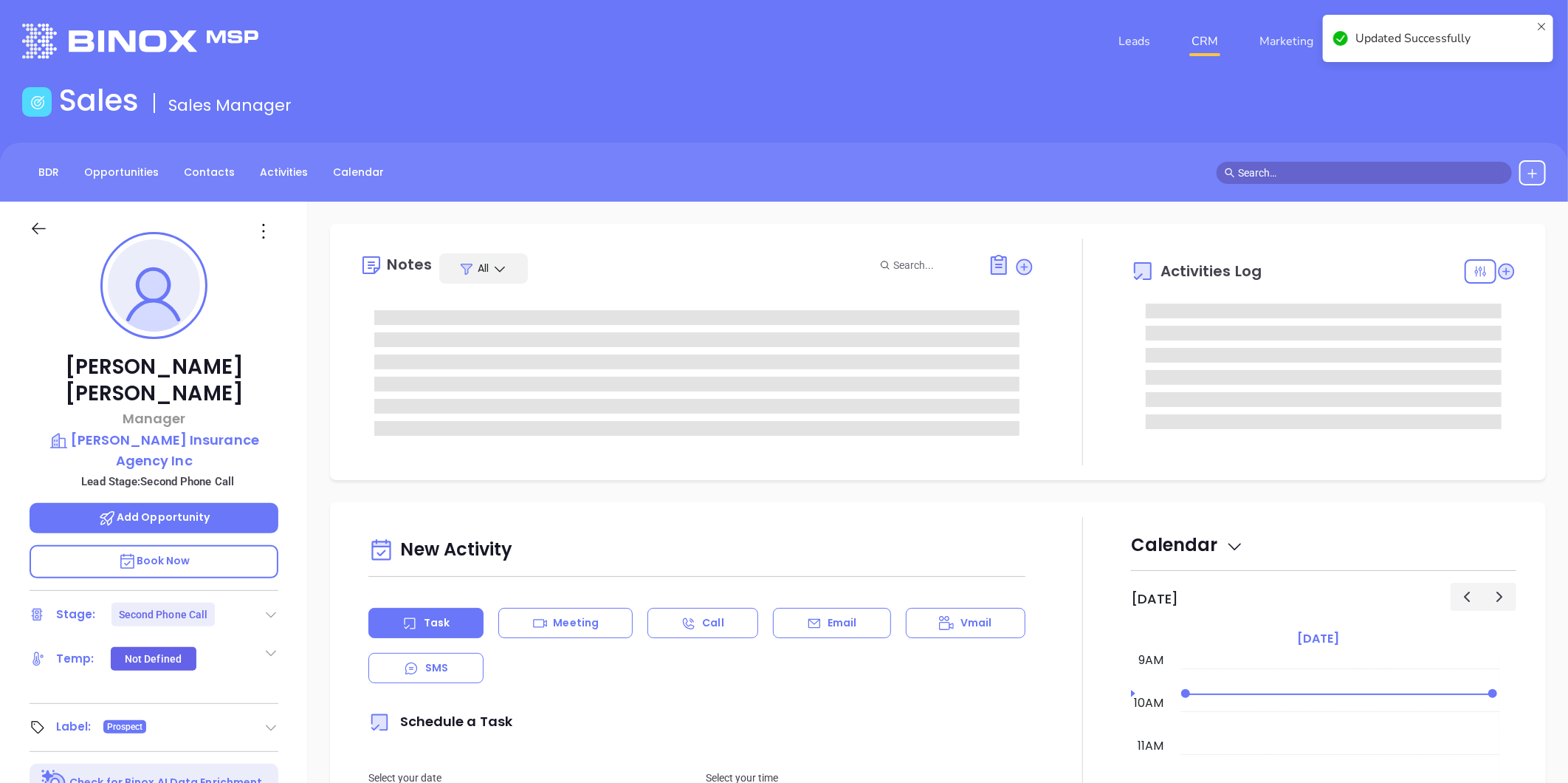
click at [269, 607] on icon at bounding box center [270, 614] width 15 height 15
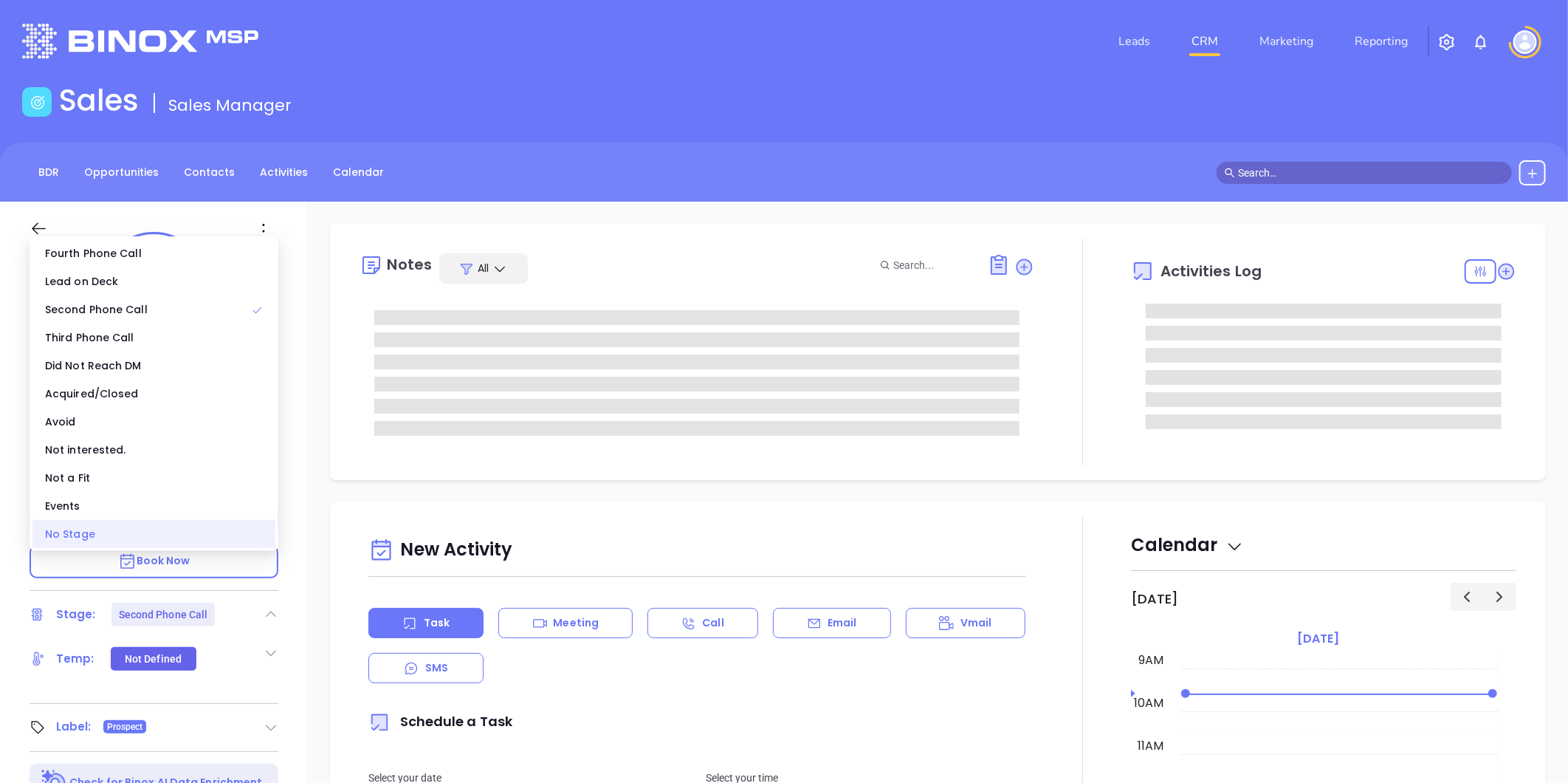
click at [217, 538] on div "No Stage" at bounding box center [153, 533] width 243 height 28
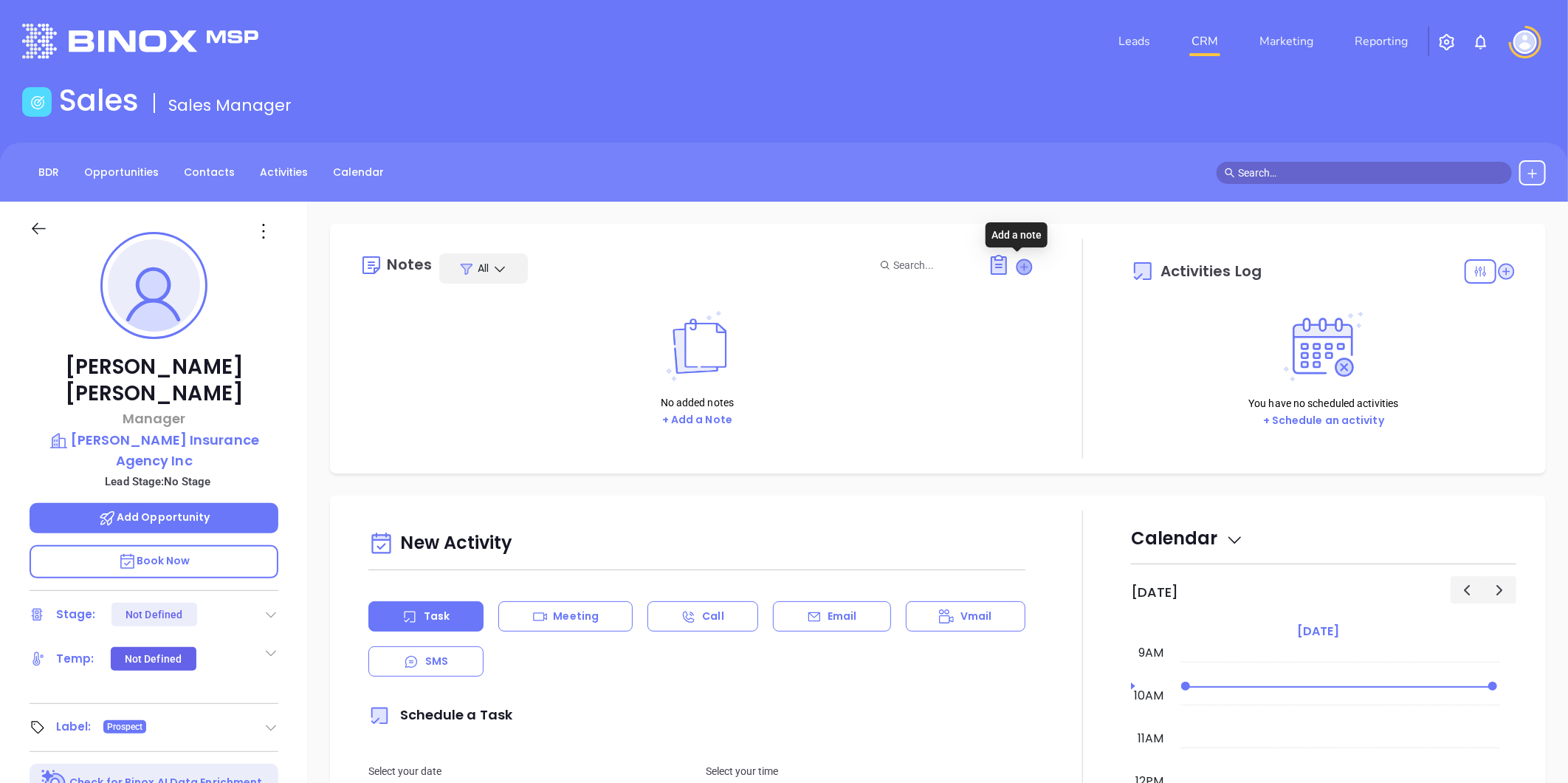
click at [1018, 260] on icon at bounding box center [1024, 266] width 15 height 15
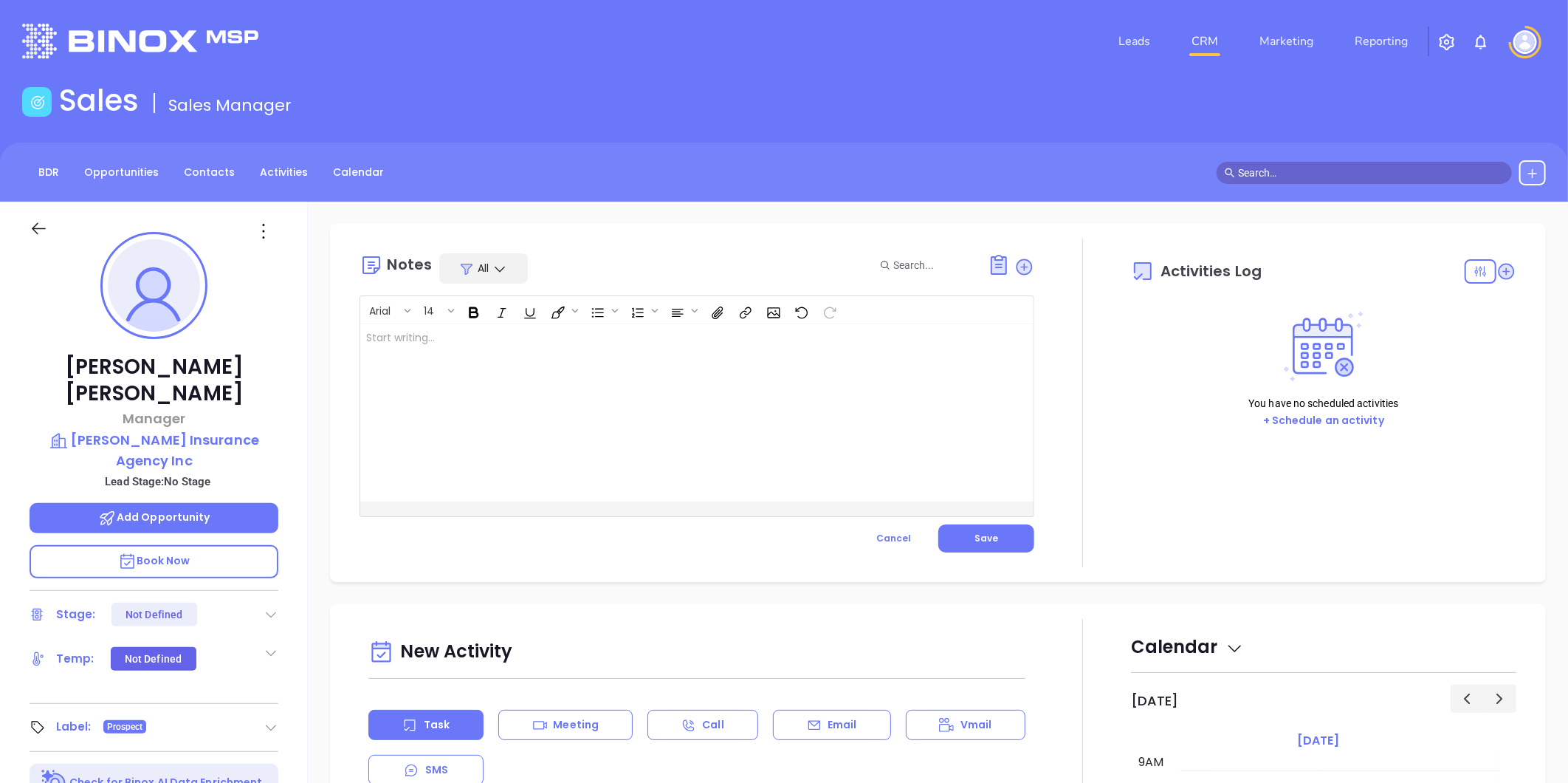
click at [462, 341] on div at bounding box center [673, 413] width 626 height 178
click at [964, 534] on button "Save" at bounding box center [986, 538] width 96 height 28
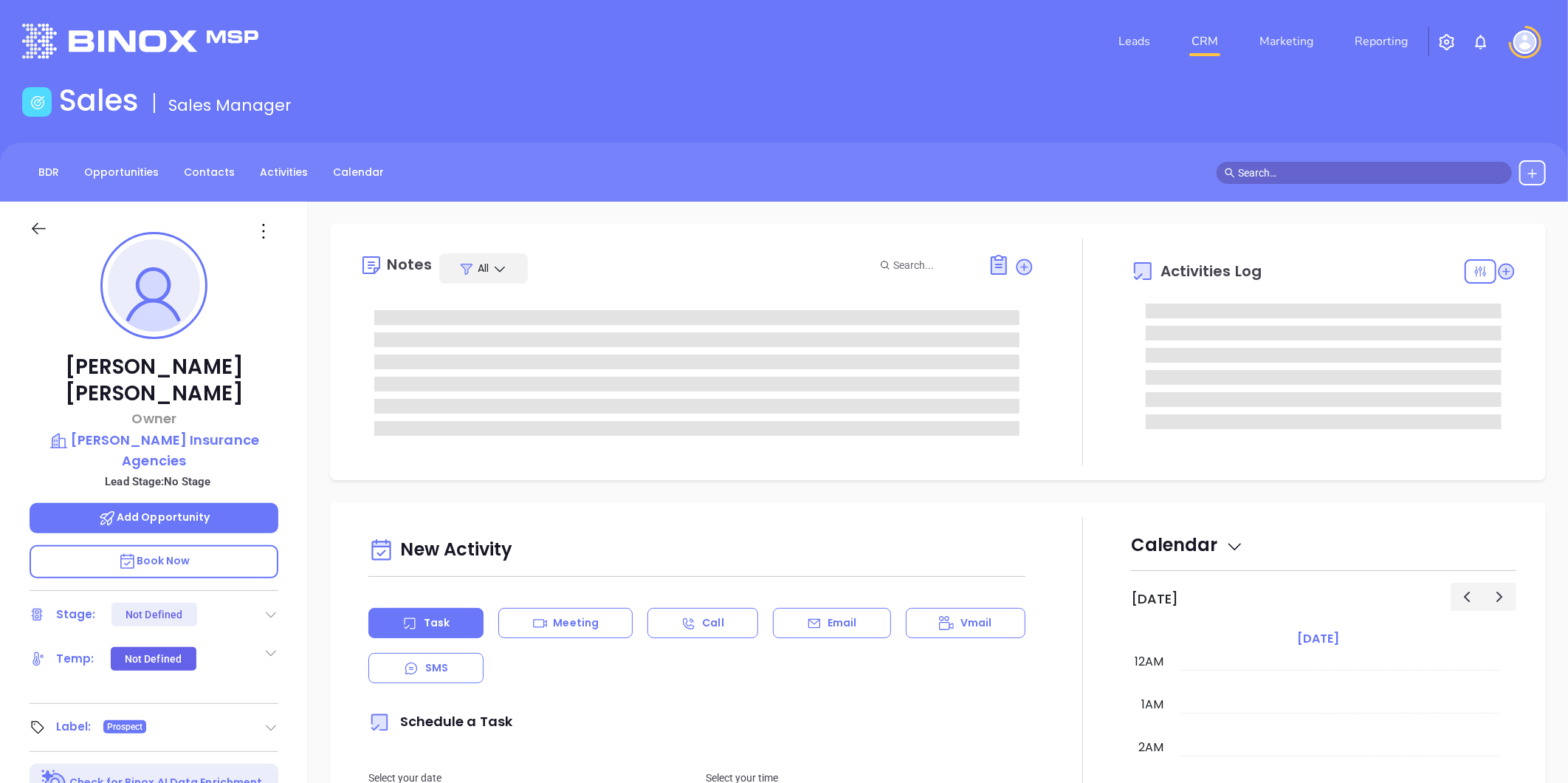
type input "[DATE]"
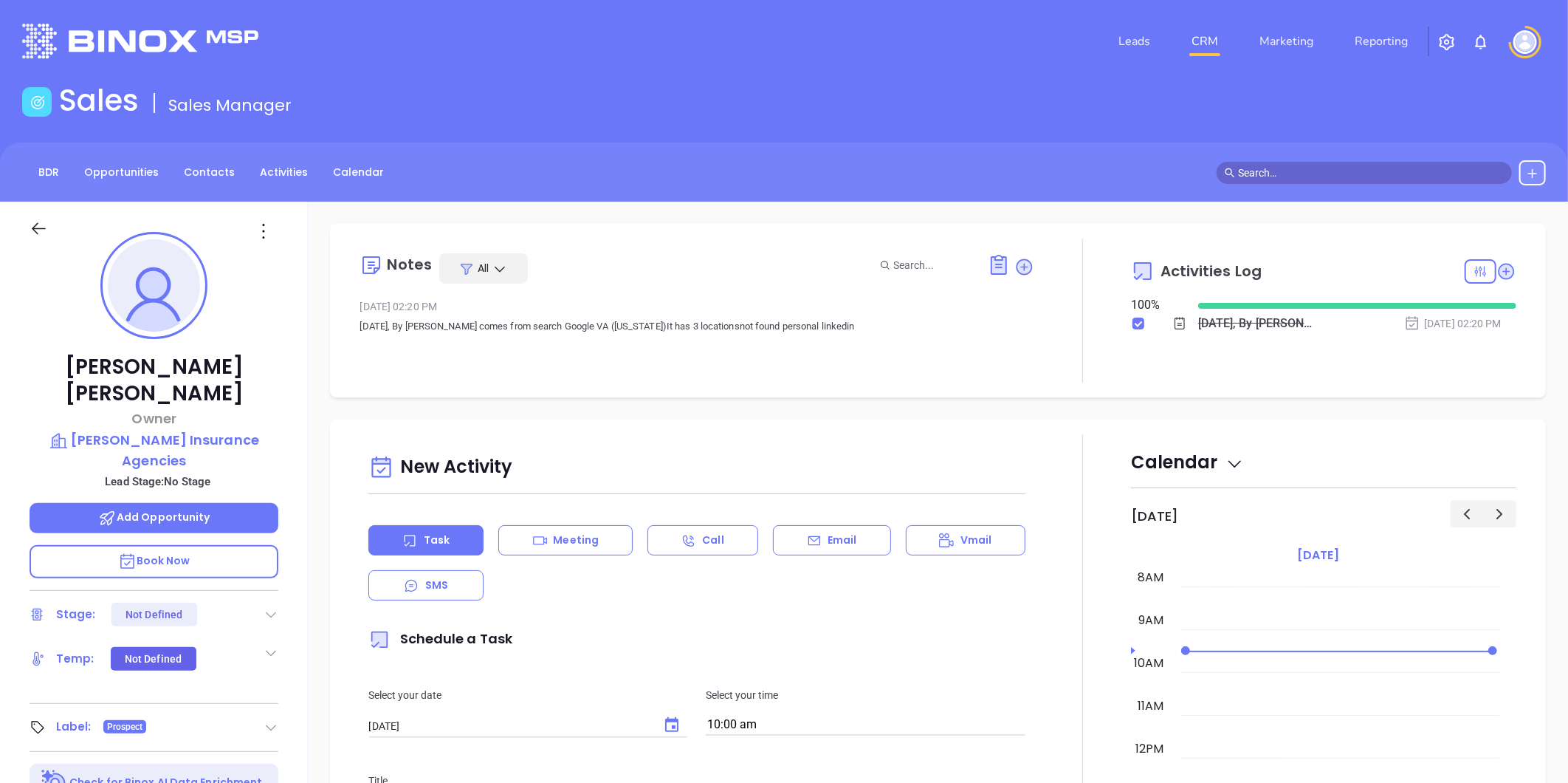
type input "[PERSON_NAME]"
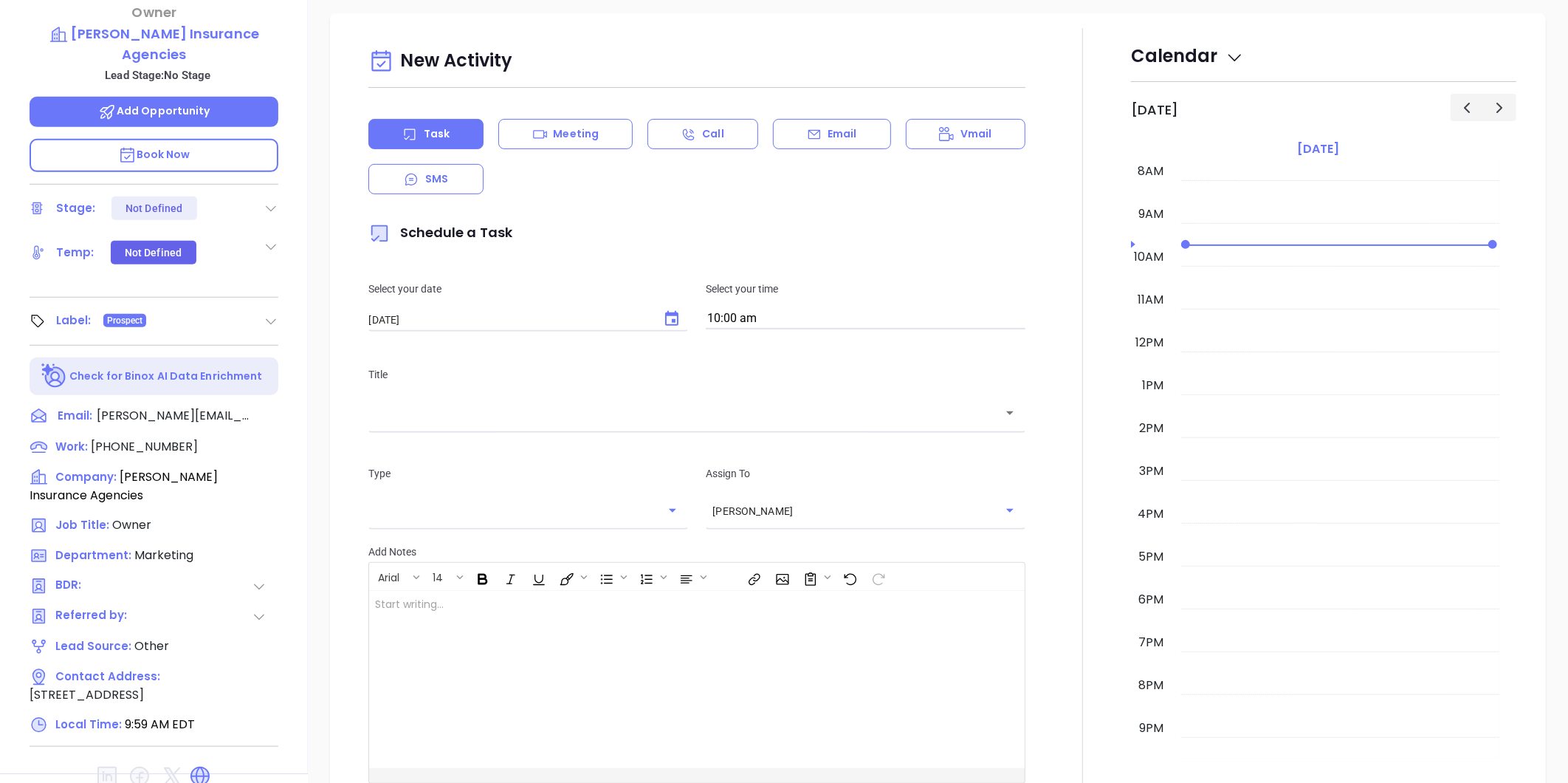
scroll to position [453, 0]
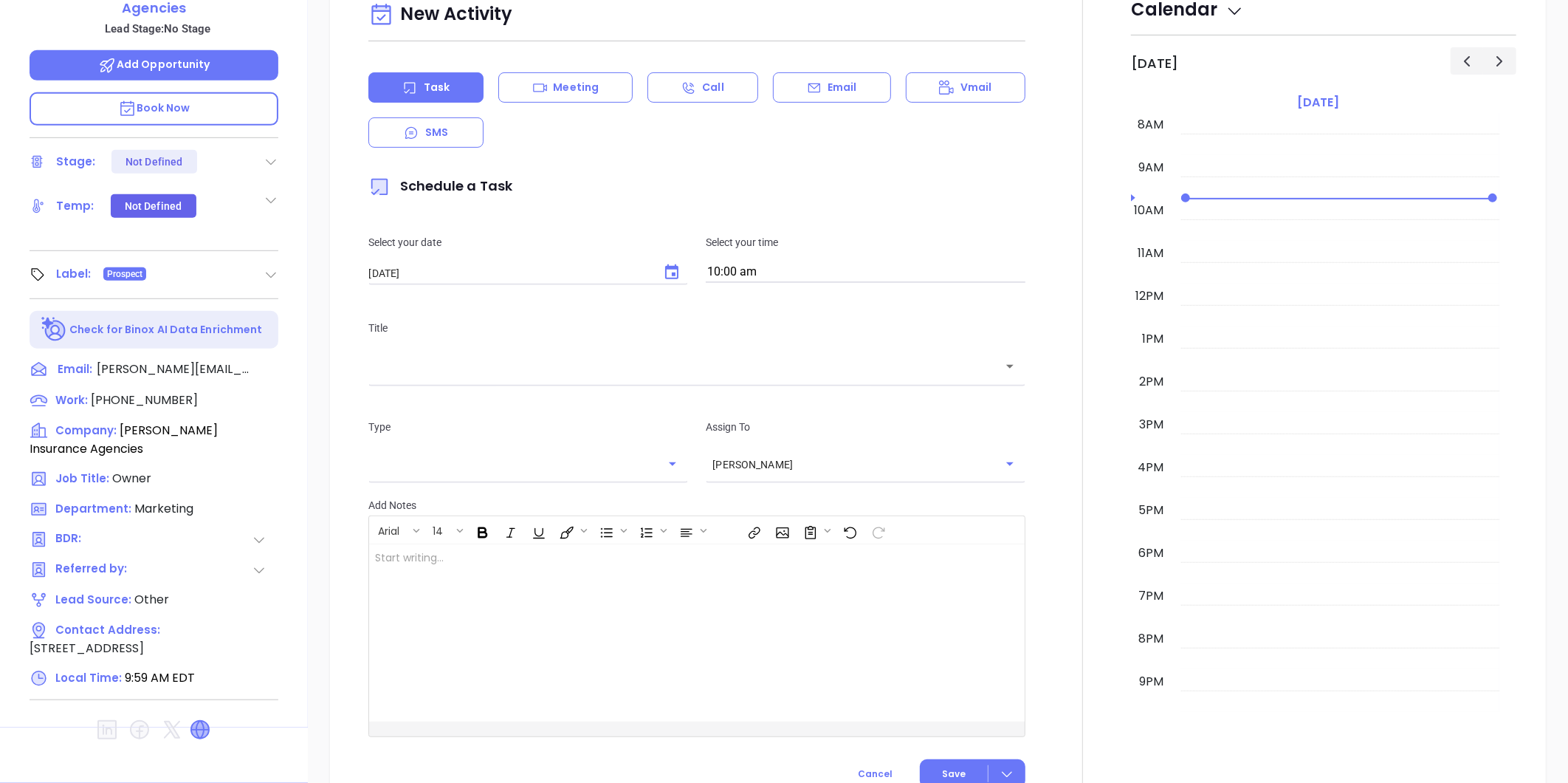
click at [202, 718] on icon at bounding box center [200, 730] width 23 height 23
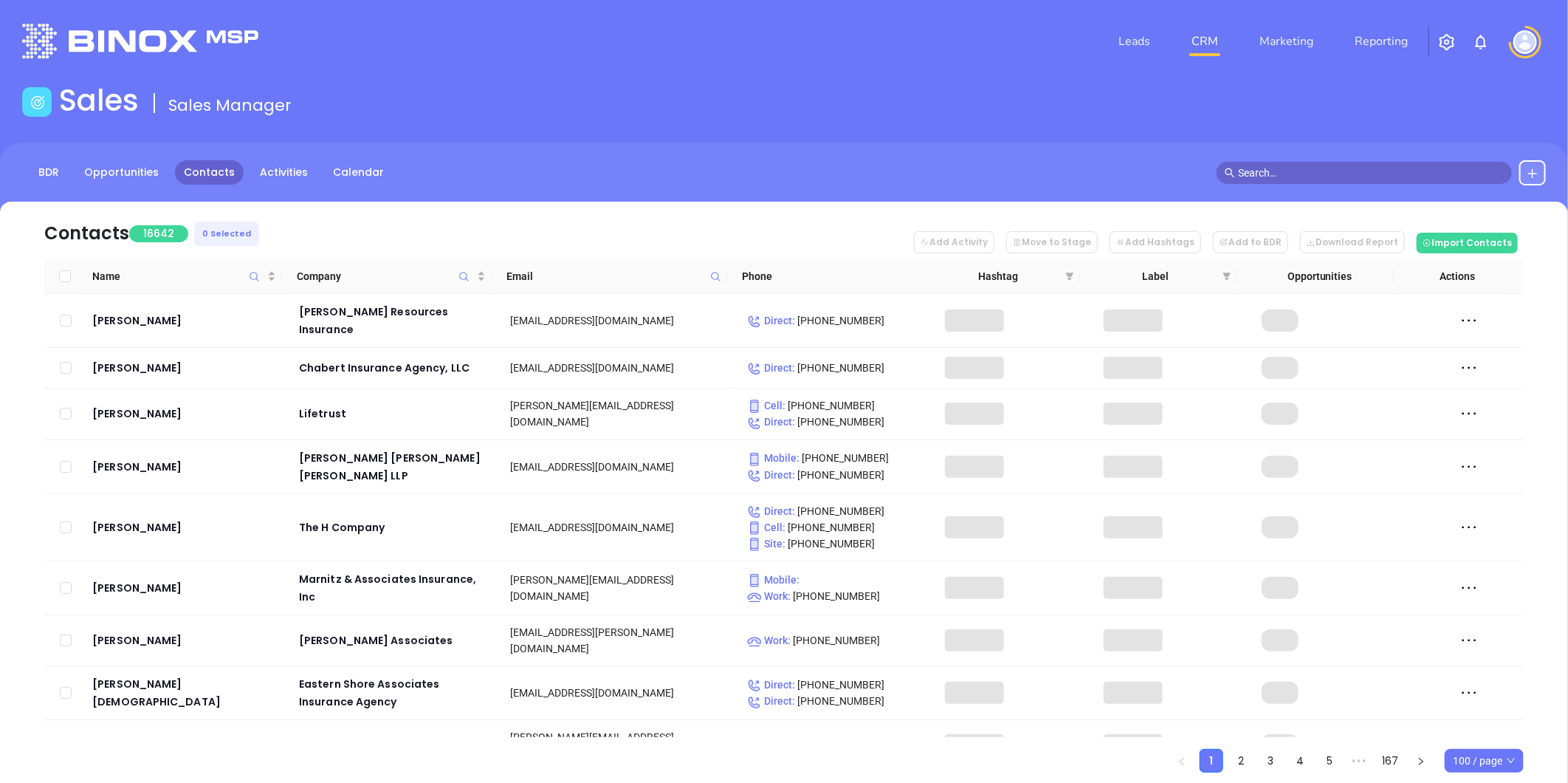
click at [1537, 164] on button at bounding box center [1532, 173] width 26 height 25
click at [1456, 212] on p "New Contact" at bounding box center [1490, 215] width 122 height 23
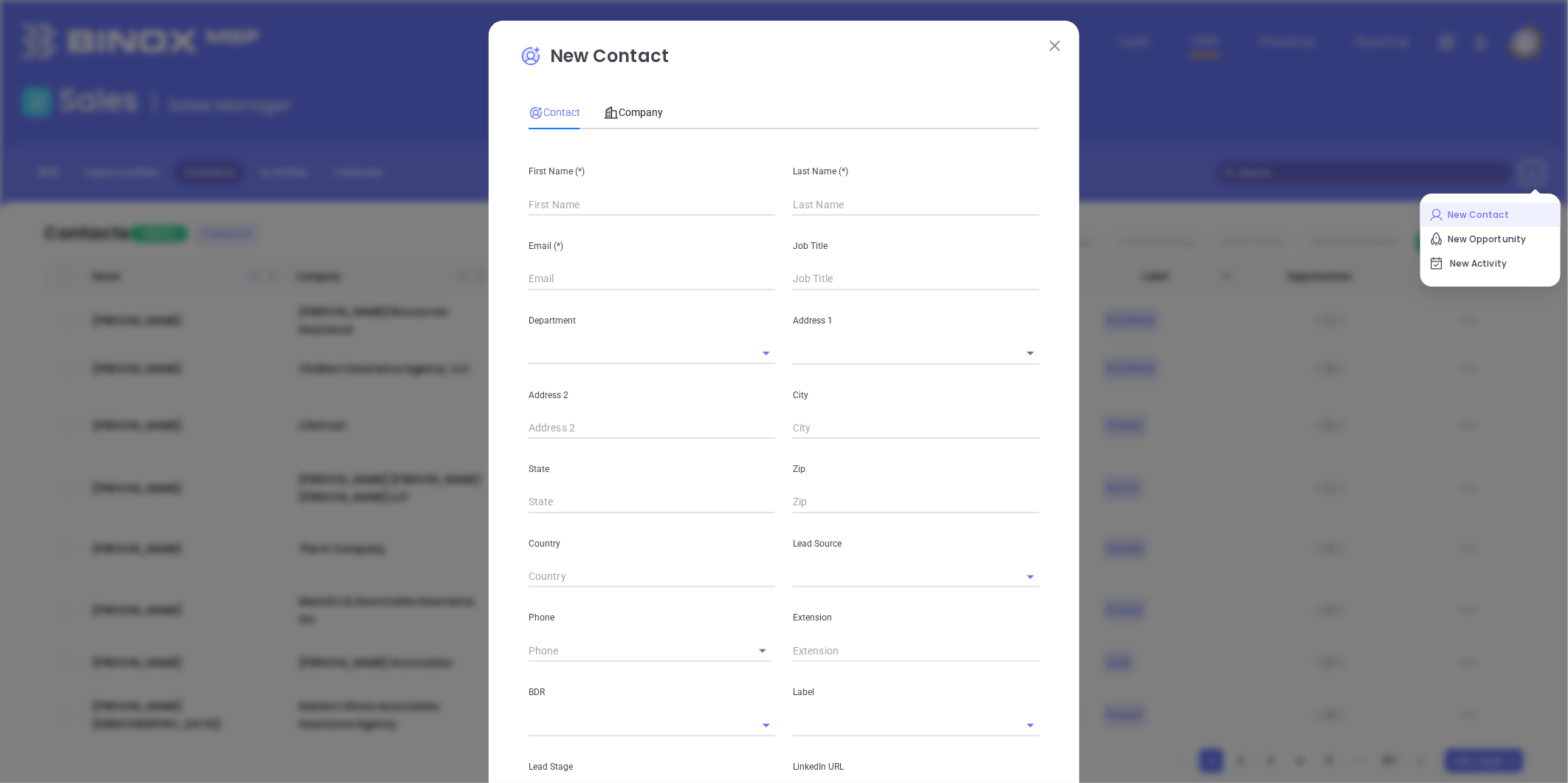
type input "Fourth Phone Call"
type input "1"
click at [562, 212] on input "text" at bounding box center [652, 204] width 247 height 22
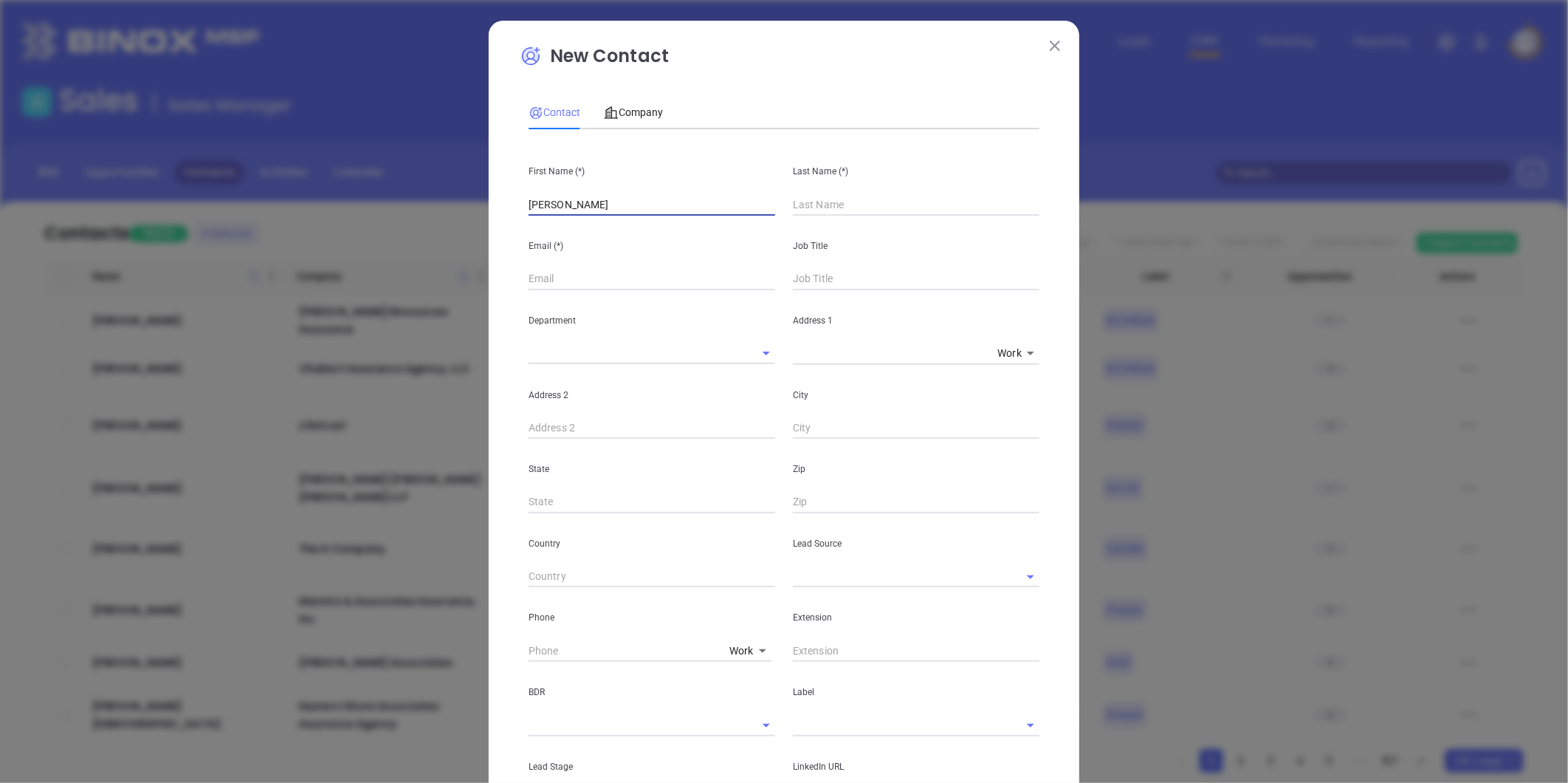
type input "Gary"
type input "Cooksey"
type input "Owner"
click at [561, 272] on input "text" at bounding box center [652, 279] width 247 height 22
paste input "gary.cooksey@insurancestrategiesva.com"
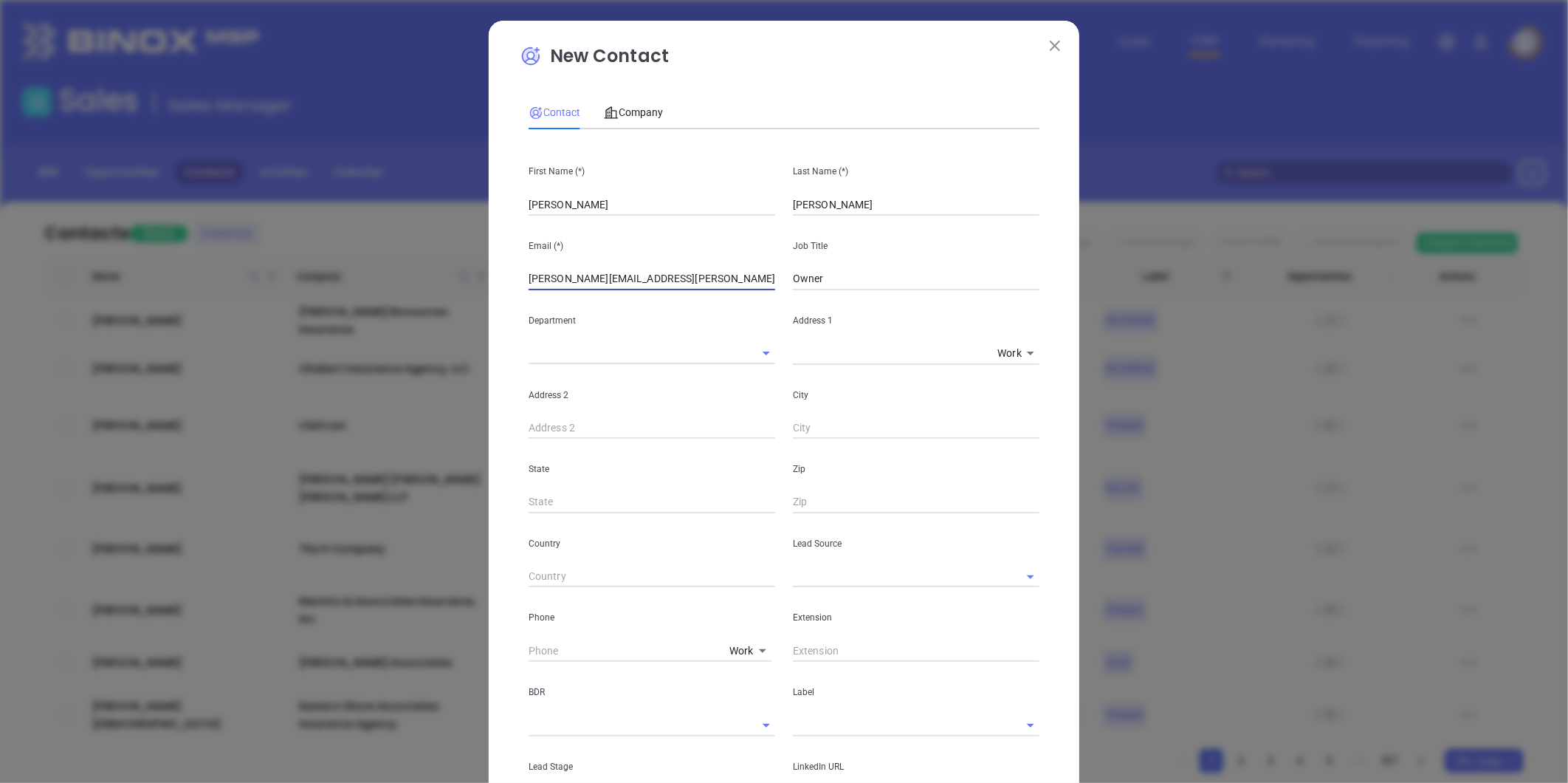
type input "gary.cooksey@insurancestrategiesva.com"
click at [828, 578] on input "text" at bounding box center [895, 577] width 205 height 21
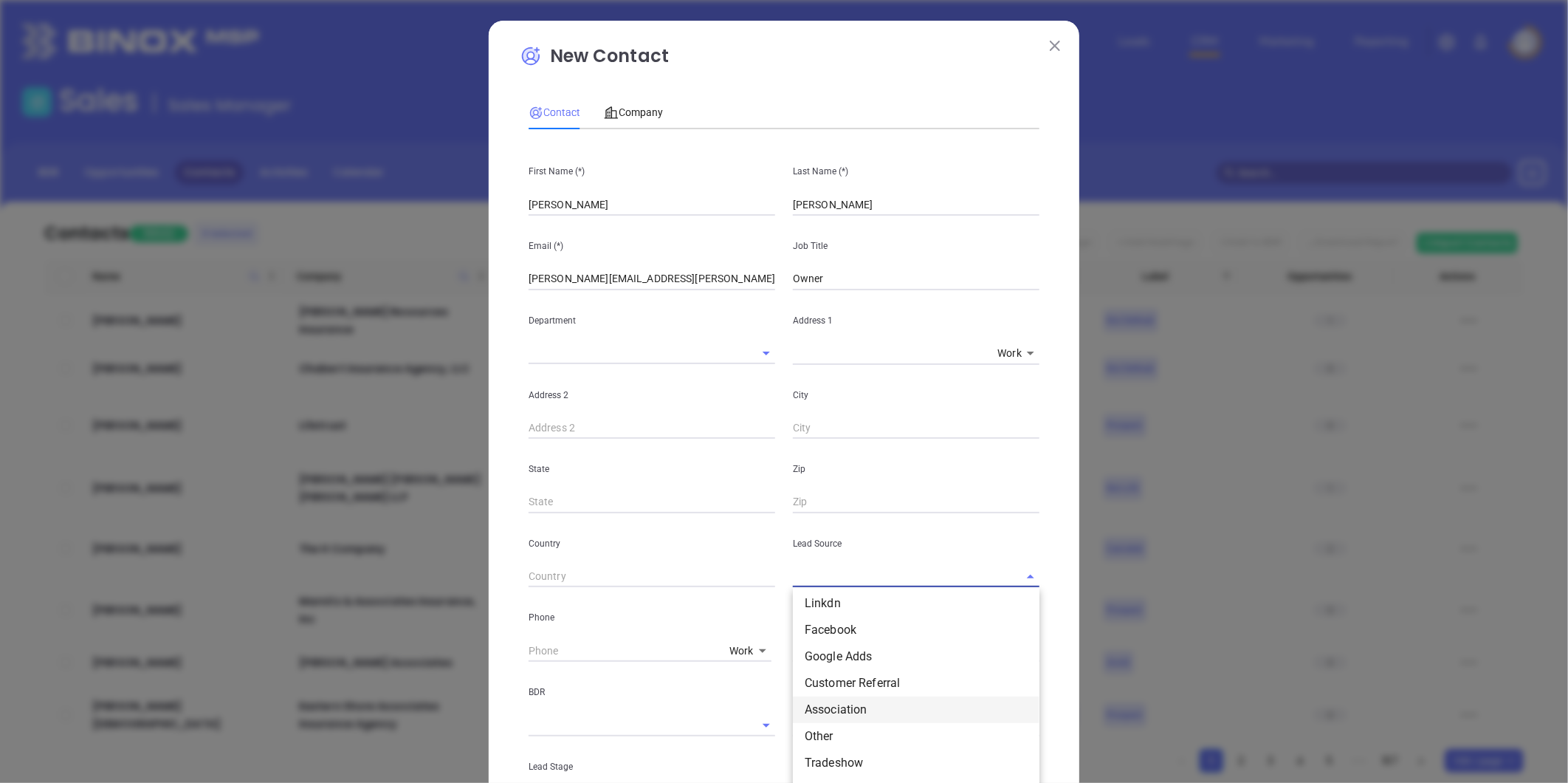
scroll to position [164, 0]
click at [821, 656] on li "Other" at bounding box center [917, 658] width 247 height 26
type input "Other"
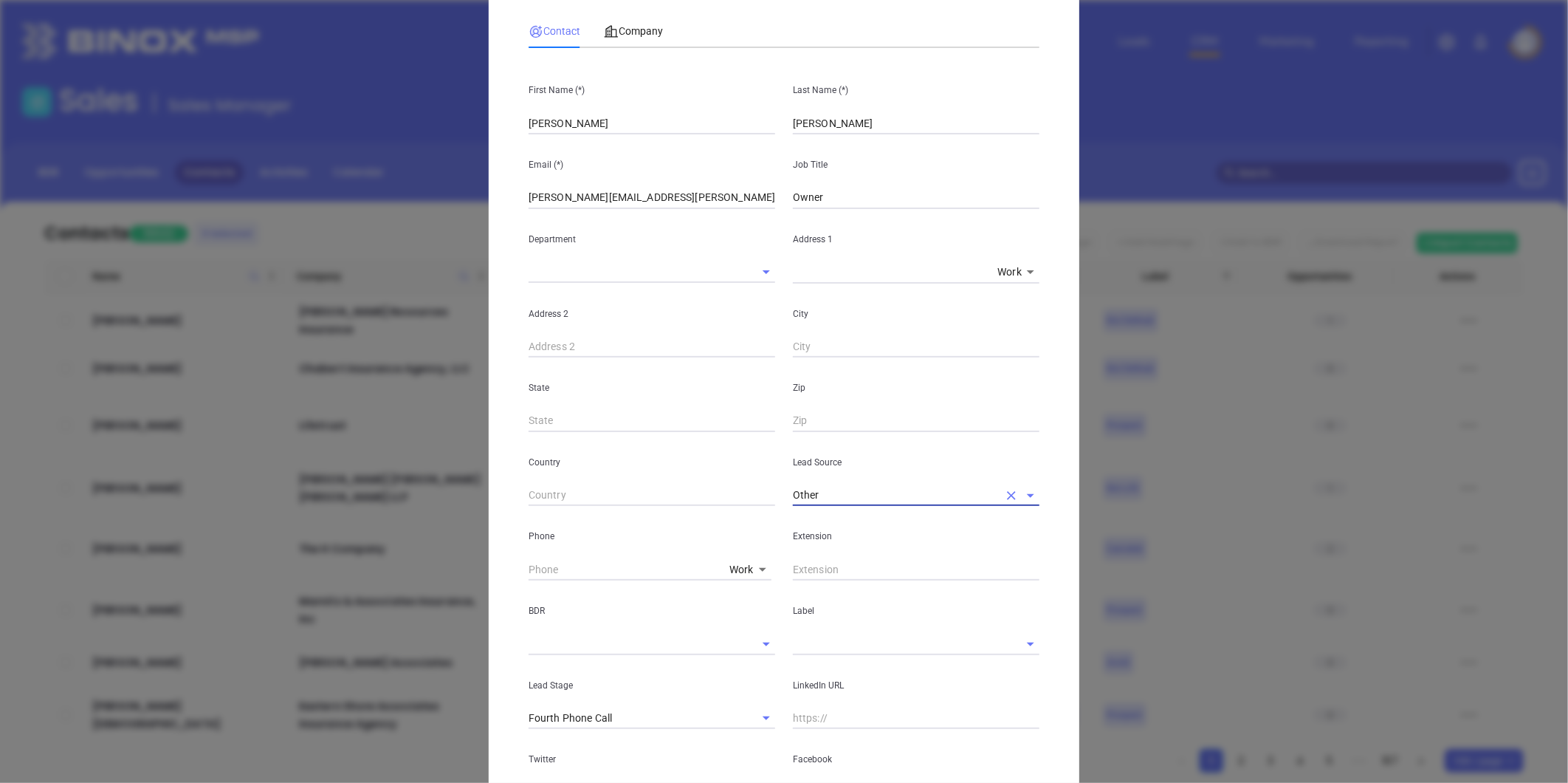
scroll to position [82, 0]
click at [803, 654] on div at bounding box center [917, 643] width 247 height 22
click at [808, 647] on input "text" at bounding box center [895, 643] width 205 height 21
click at [821, 670] on li "Prospect" at bounding box center [917, 676] width 247 height 26
click at [721, 557] on div "Work 1" at bounding box center [656, 567] width 255 height 24
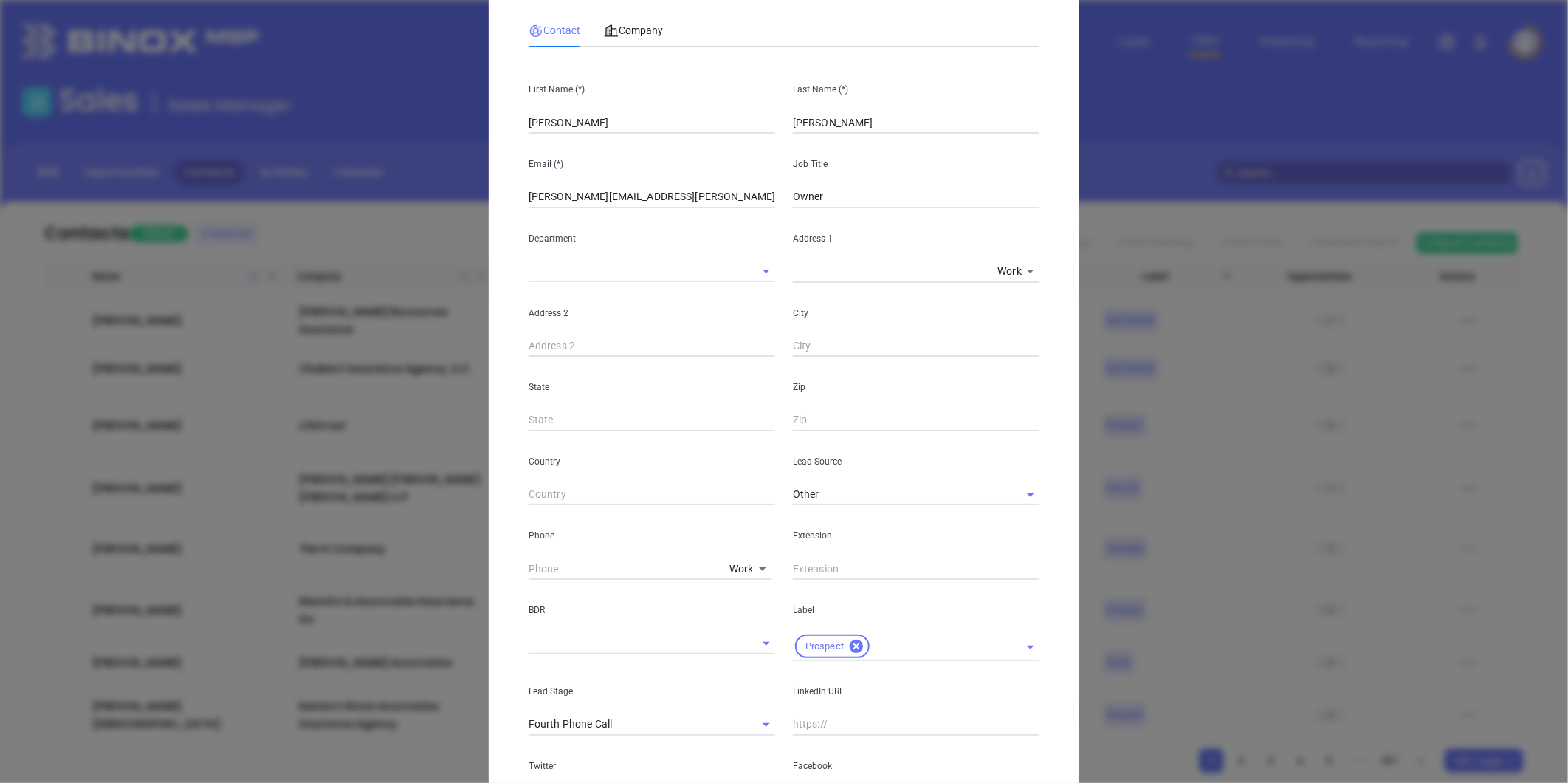
click at [735, 567] on body "Leads CRM Marketing Reporting Financial Leads Leads Sales Sales Manager BDR Opp…" at bounding box center [784, 392] width 1568 height 783
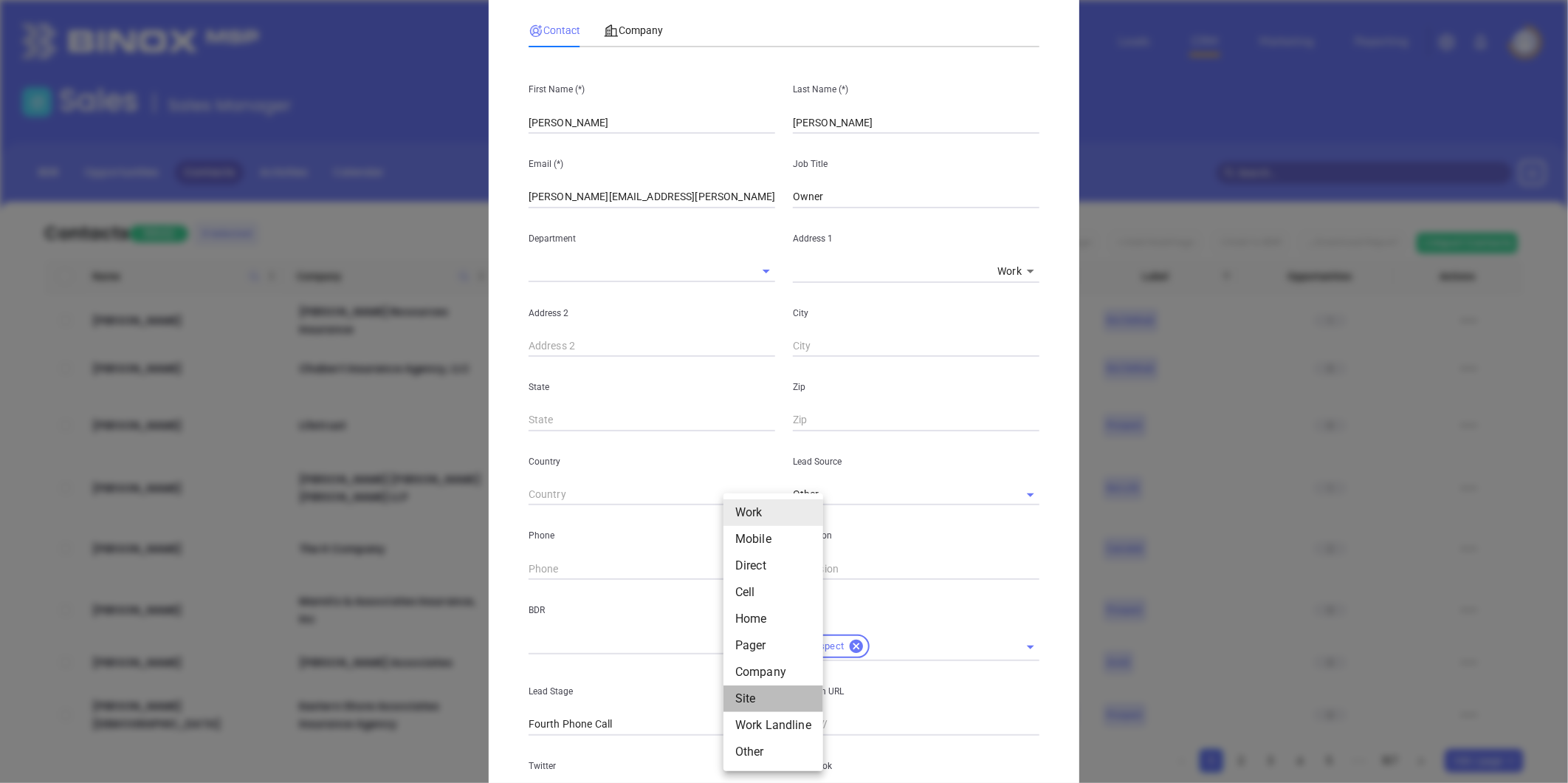
drag, startPoint x: 753, startPoint y: 697, endPoint x: 684, endPoint y: 611, distance: 110.3
click at [751, 696] on li "Site" at bounding box center [773, 698] width 100 height 26
type input "11"
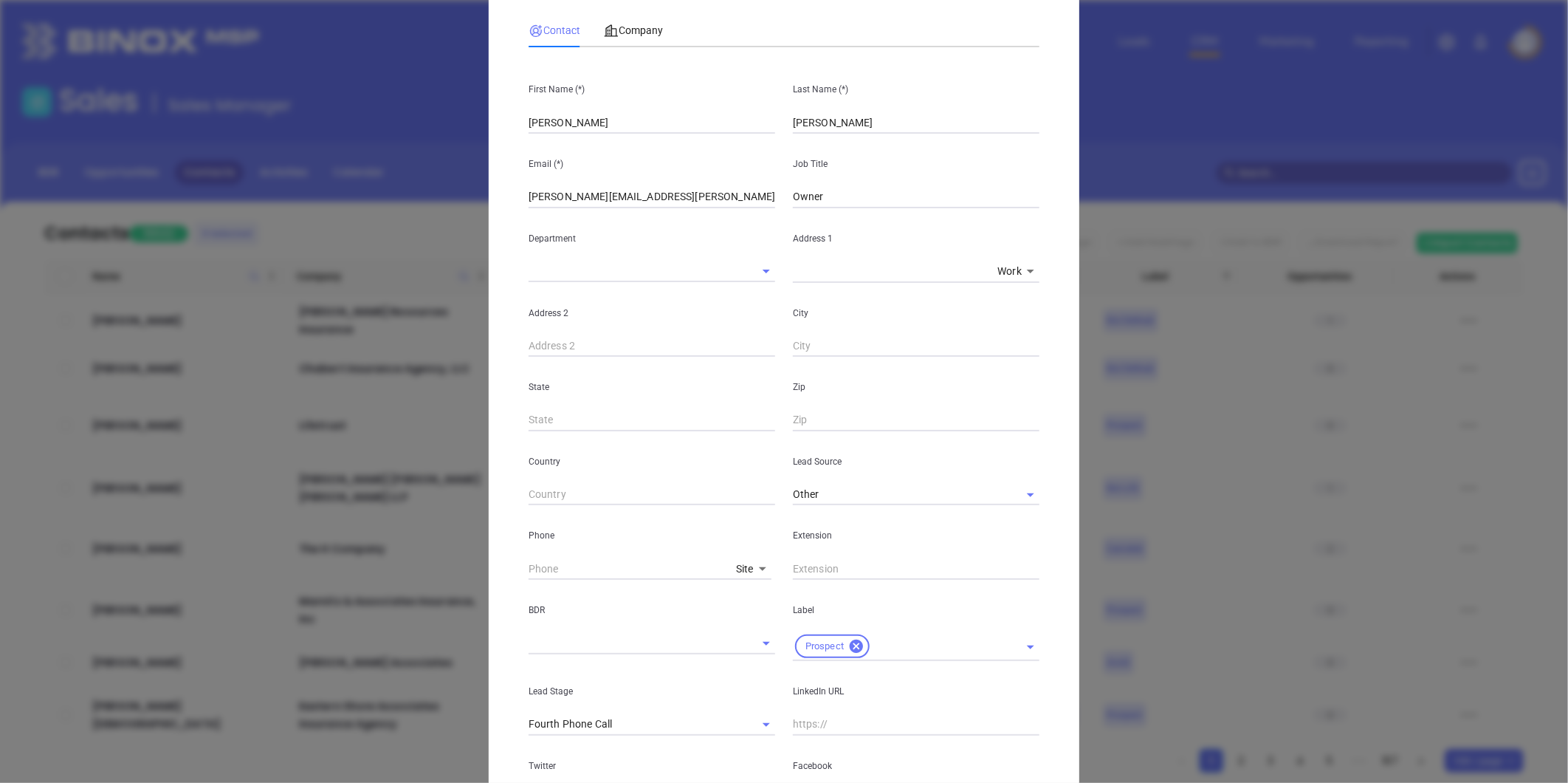
click at [655, 557] on div "Site 11" at bounding box center [656, 567] width 255 height 24
click at [589, 578] on input "( ) -" at bounding box center [630, 568] width 202 height 22
paste input "757) 819-6896"
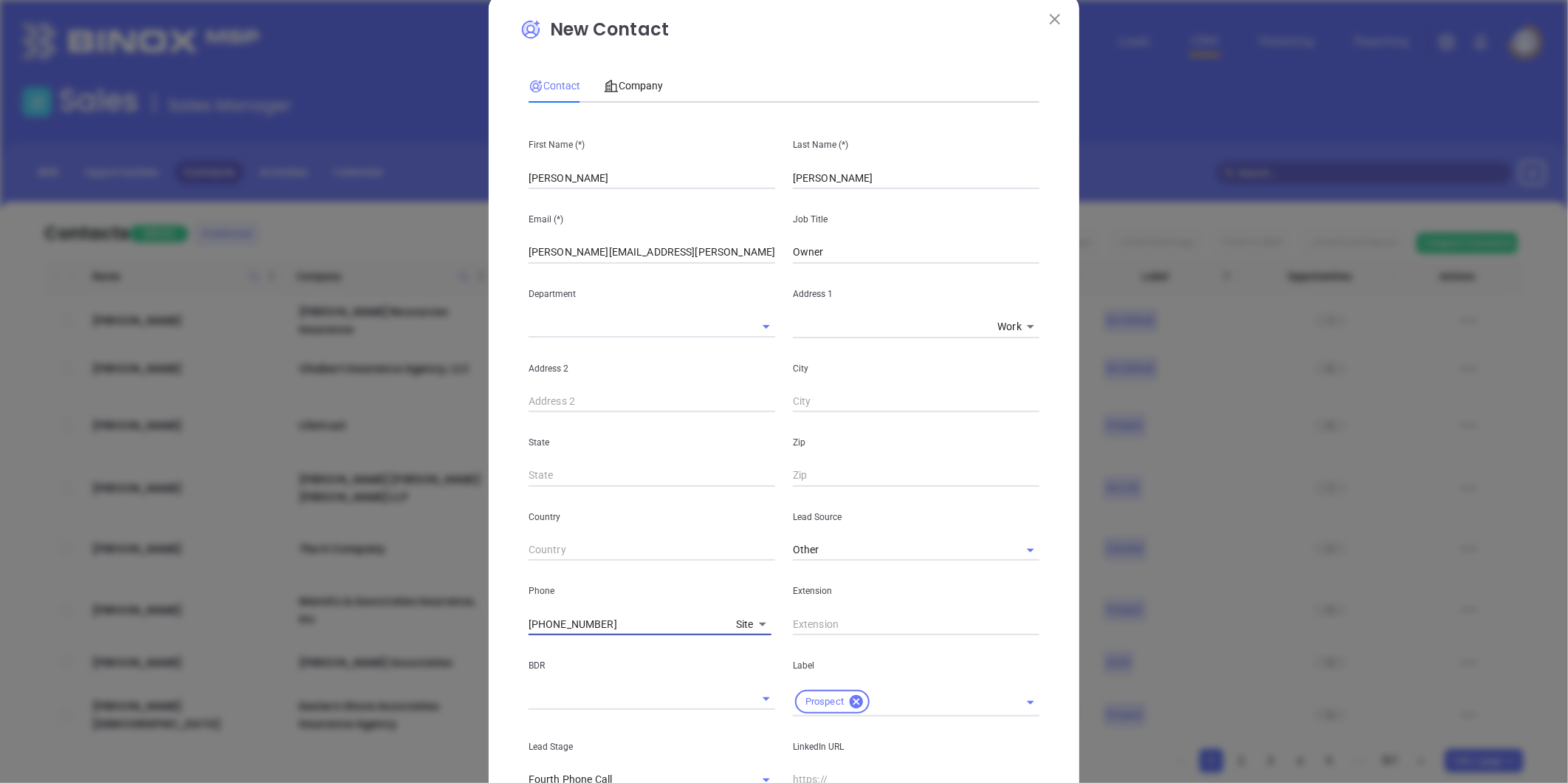
scroll to position [0, 0]
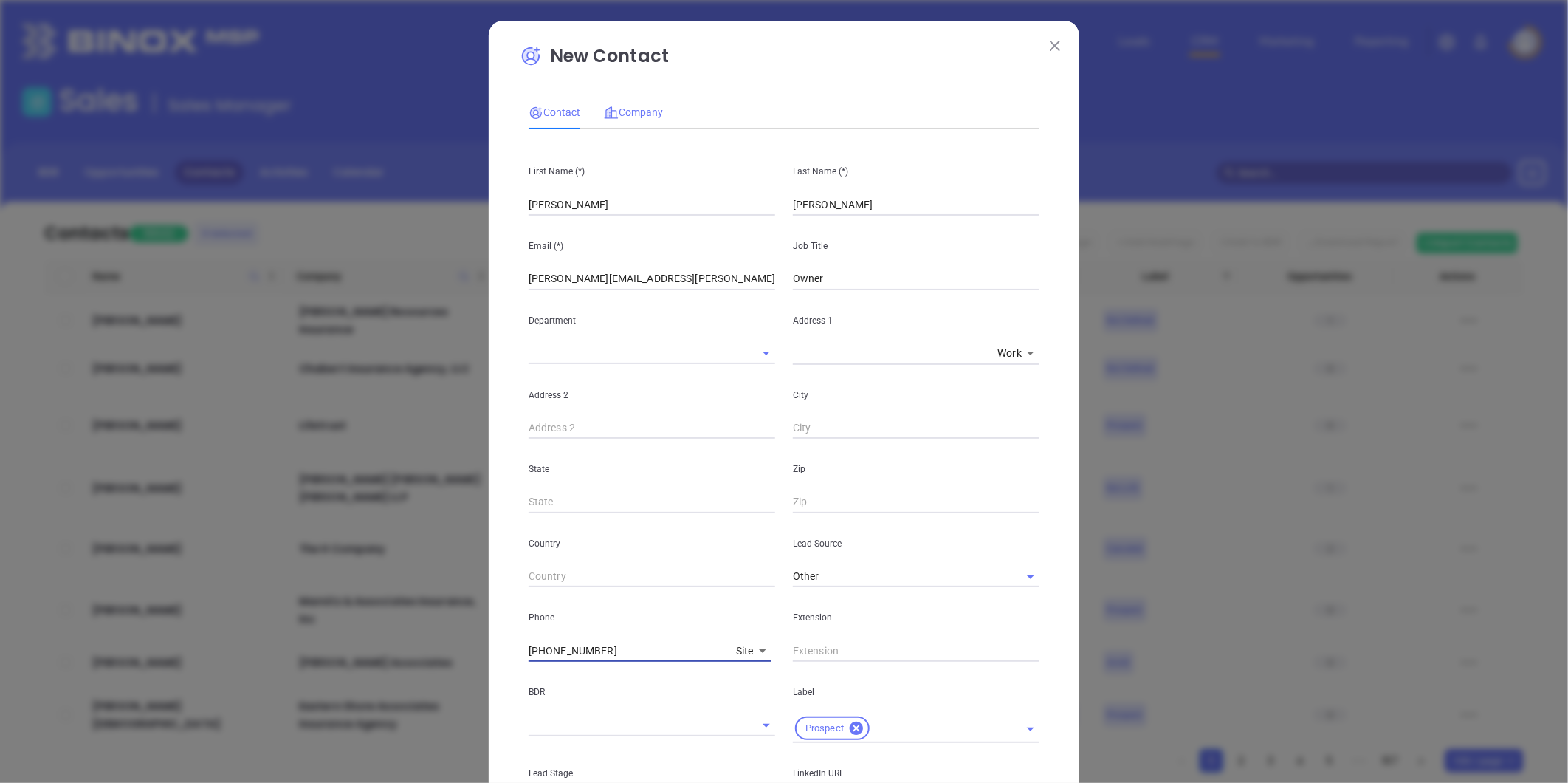
type input "(757) 819-6896"
click at [640, 112] on span "Company" at bounding box center [633, 113] width 59 height 12
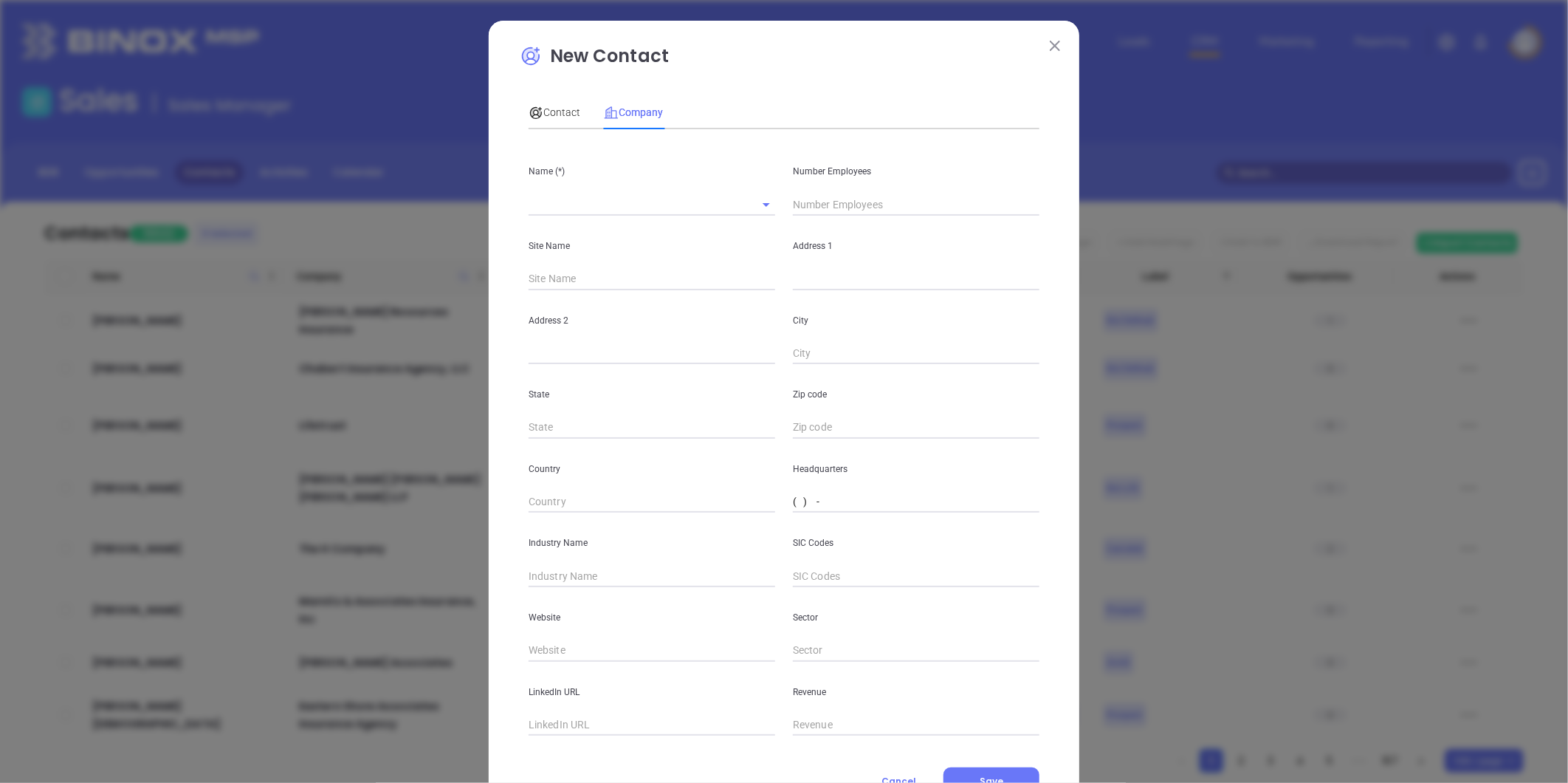
click at [847, 492] on input "( ) -" at bounding box center [917, 502] width 247 height 22
paste input "757) 819-6896"
type input "(757) 819-6896"
click at [836, 210] on input "text" at bounding box center [917, 204] width 247 height 22
type input "6"
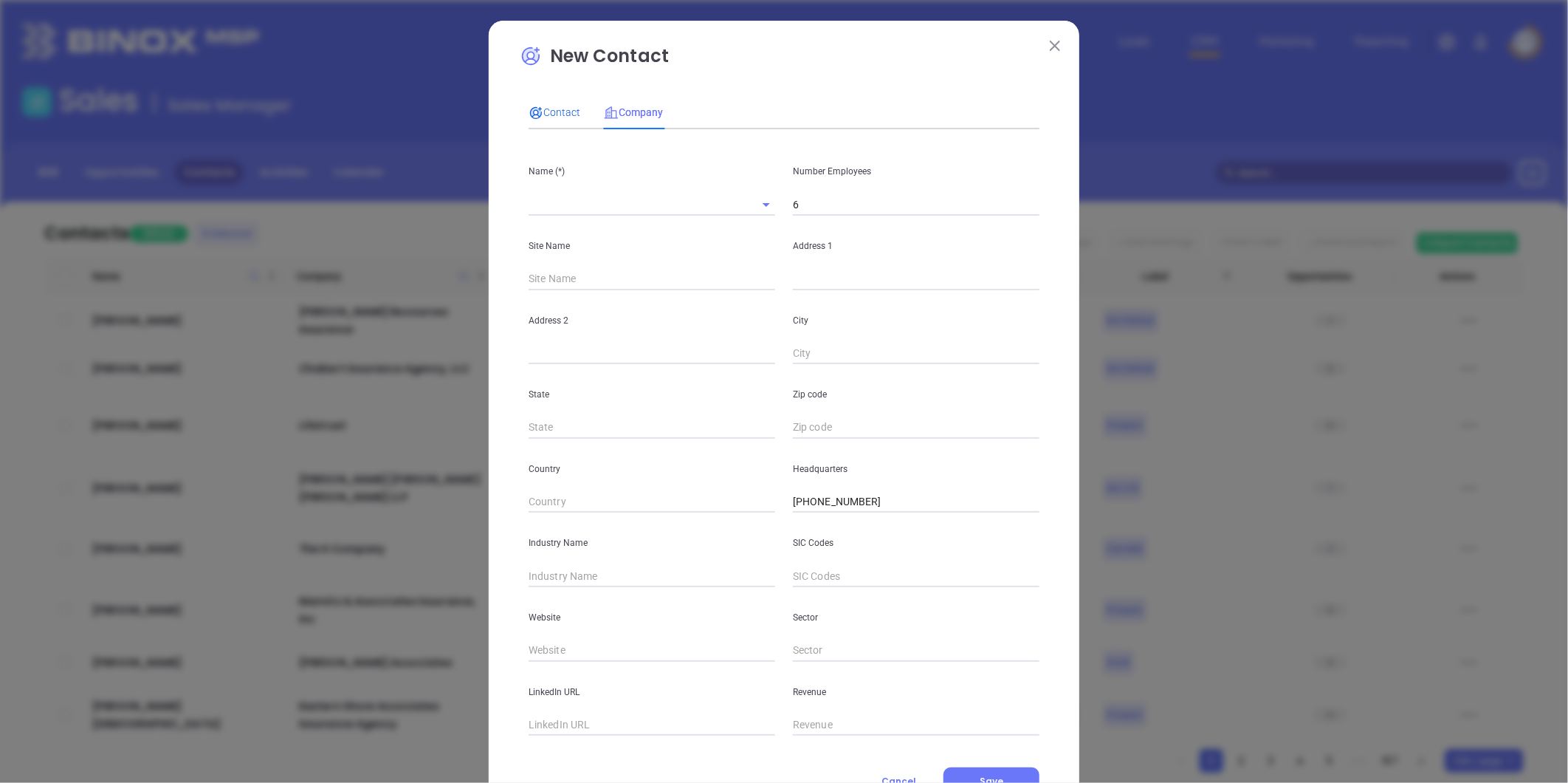
click at [547, 104] on div "Contact" at bounding box center [554, 112] width 51 height 17
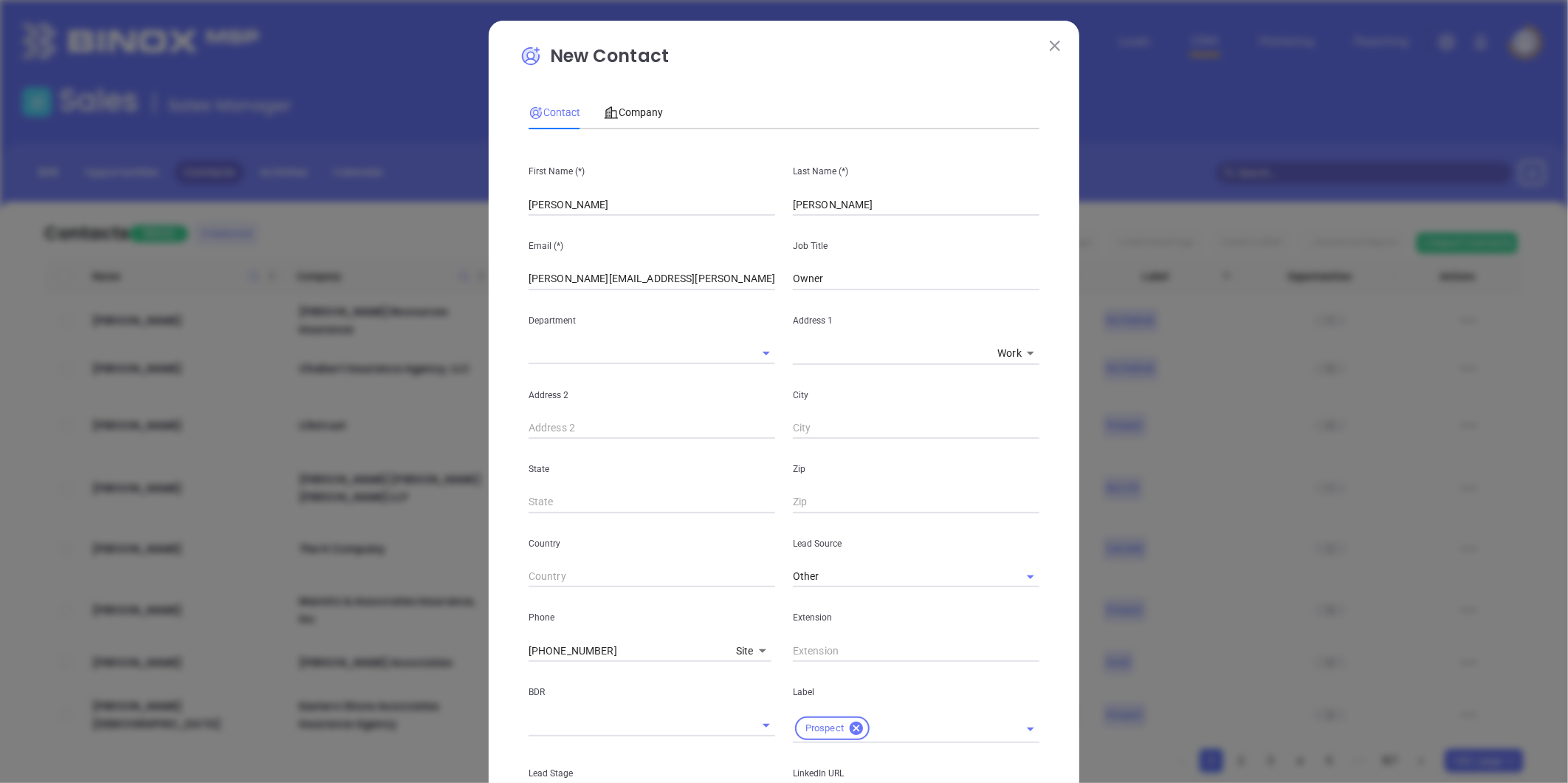
scroll to position [246, 0]
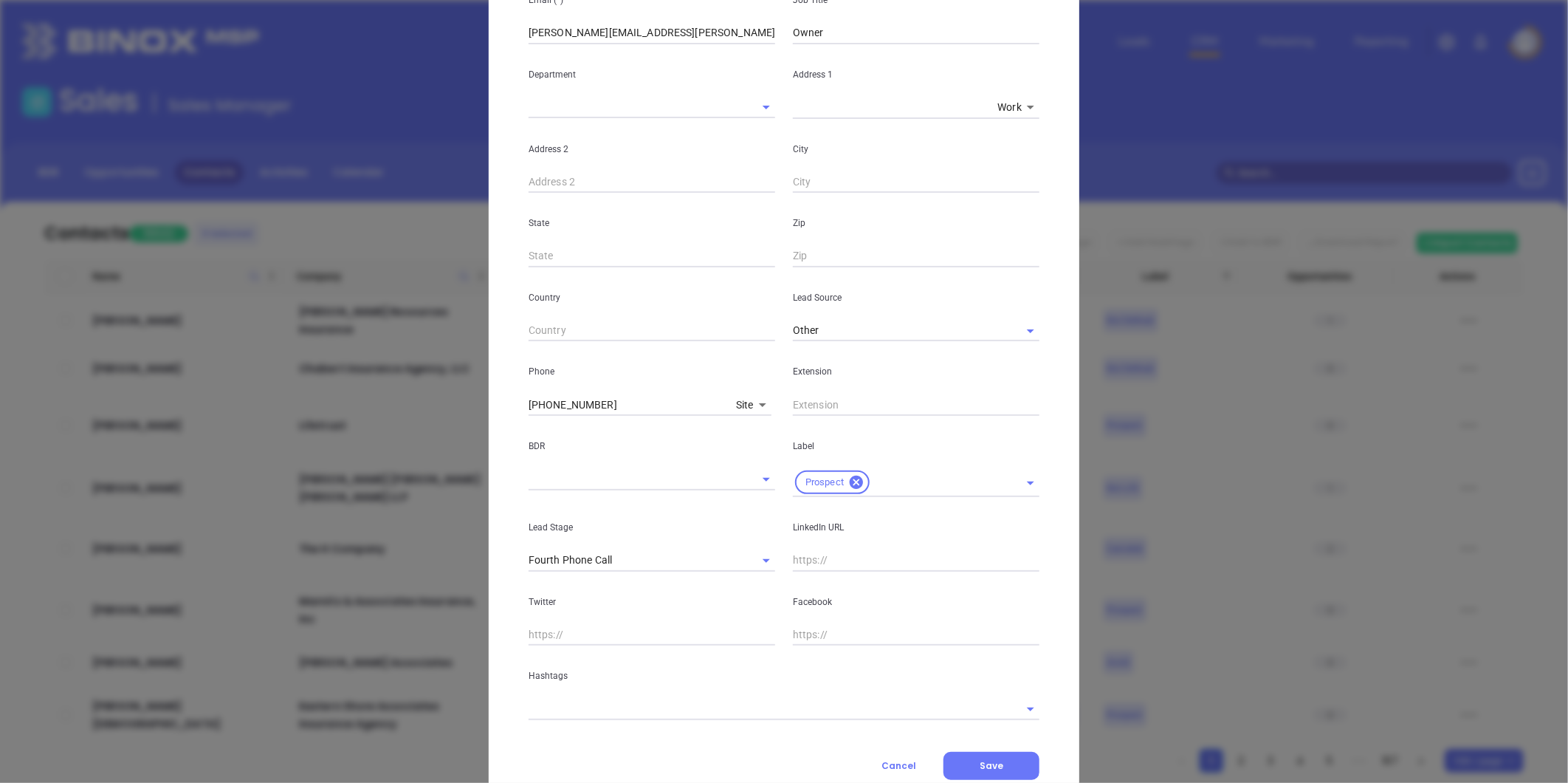
click at [803, 564] on input "text" at bounding box center [917, 561] width 247 height 22
paste input "linkedin.com/in/gary-cooksey-25562b156"
click at [740, 560] on icon "Clear" at bounding box center [747, 561] width 15 height 15
type input "www.linkedin.com/in/gary-cooksey-25562b156"
click at [678, 701] on input "text" at bounding box center [764, 709] width 470 height 21
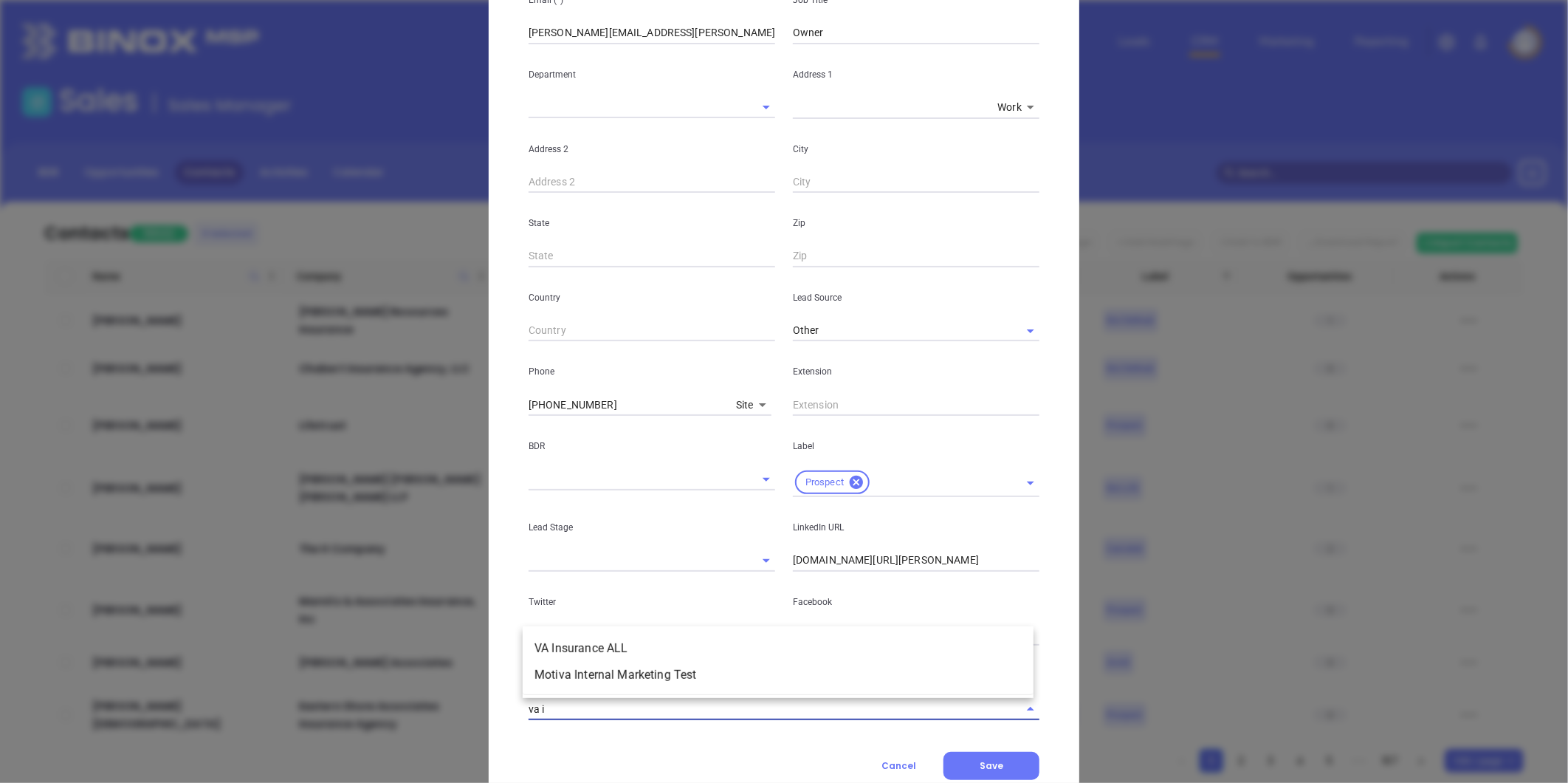
type input "va in"
click at [648, 630] on ul "VA Insurance ALL Motiva Internal Marketing Test" at bounding box center [778, 662] width 511 height 65
click at [639, 646] on li "VA Insurance ALL" at bounding box center [778, 648] width 511 height 26
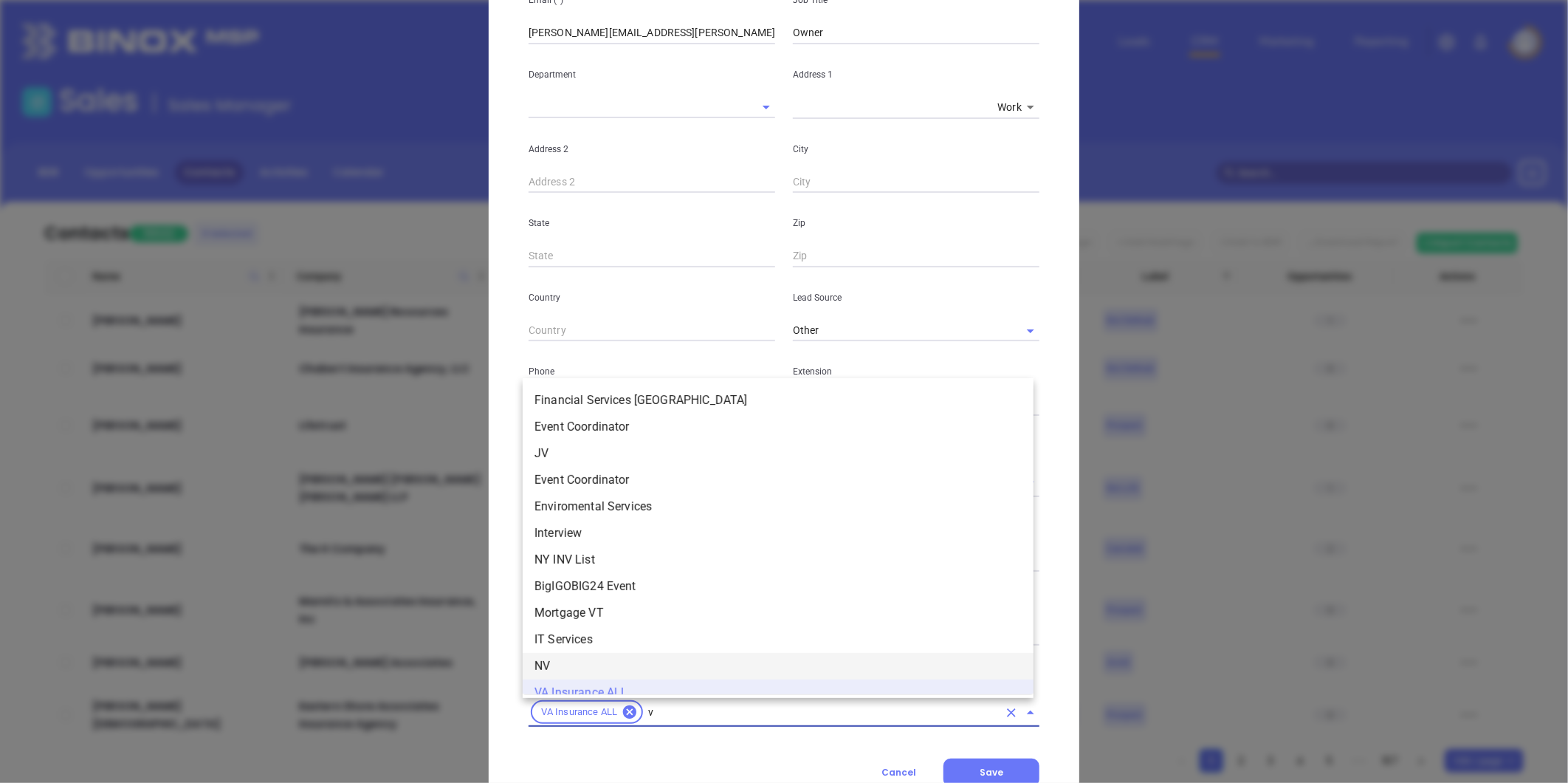
type input "va"
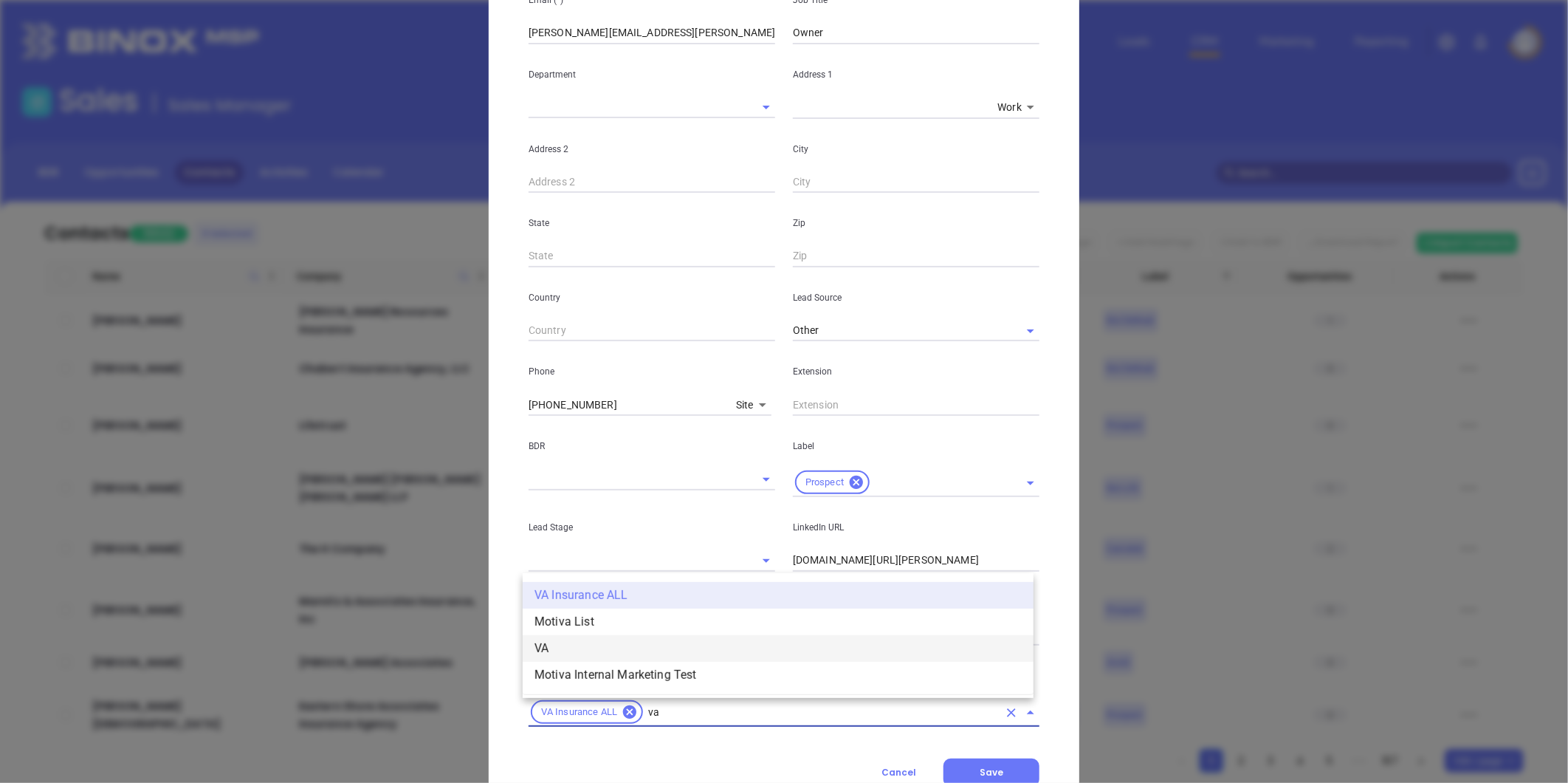
click at [603, 646] on li "VA" at bounding box center [778, 648] width 511 height 26
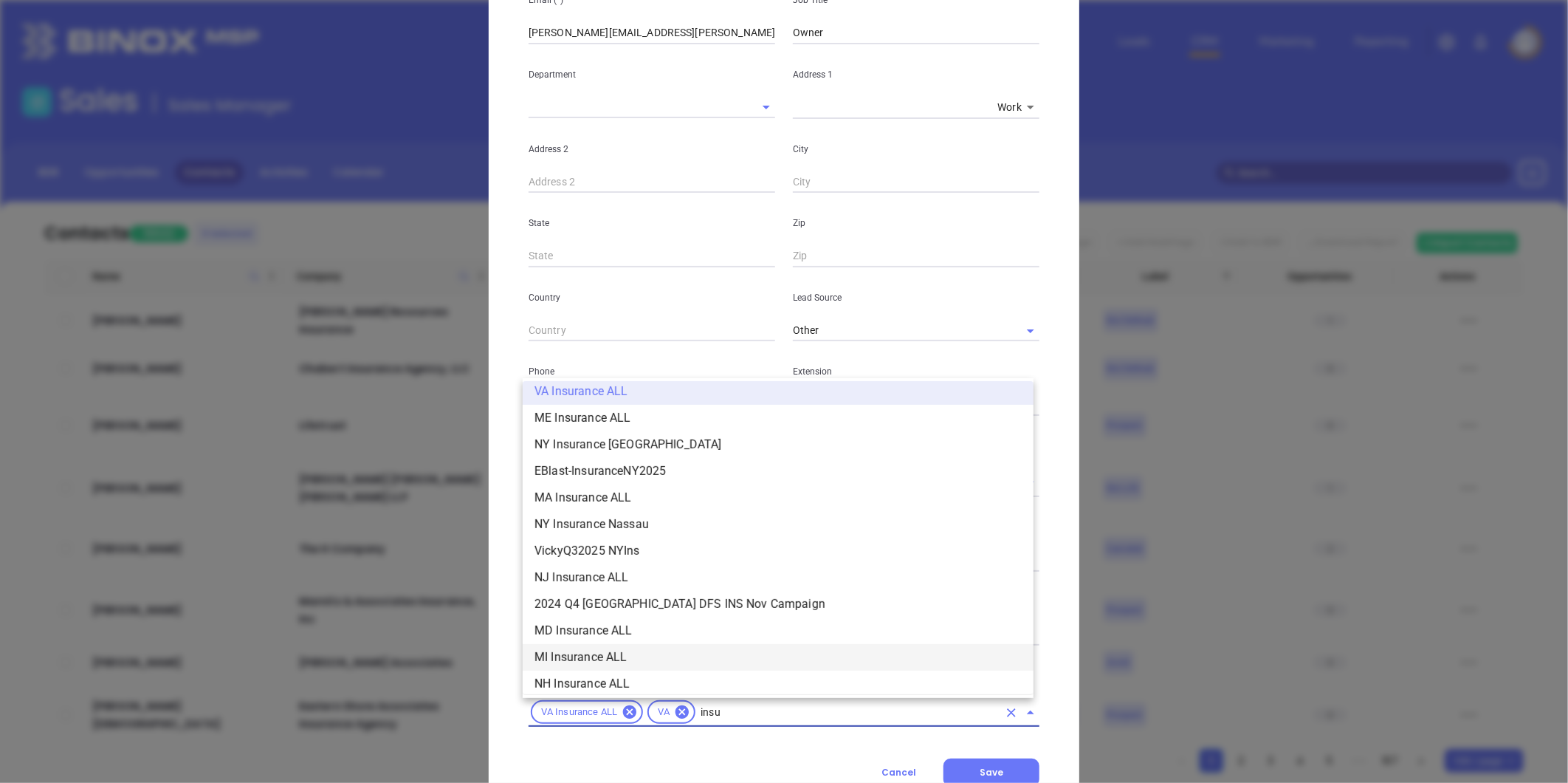
scroll to position [275, 0]
type input "insurance"
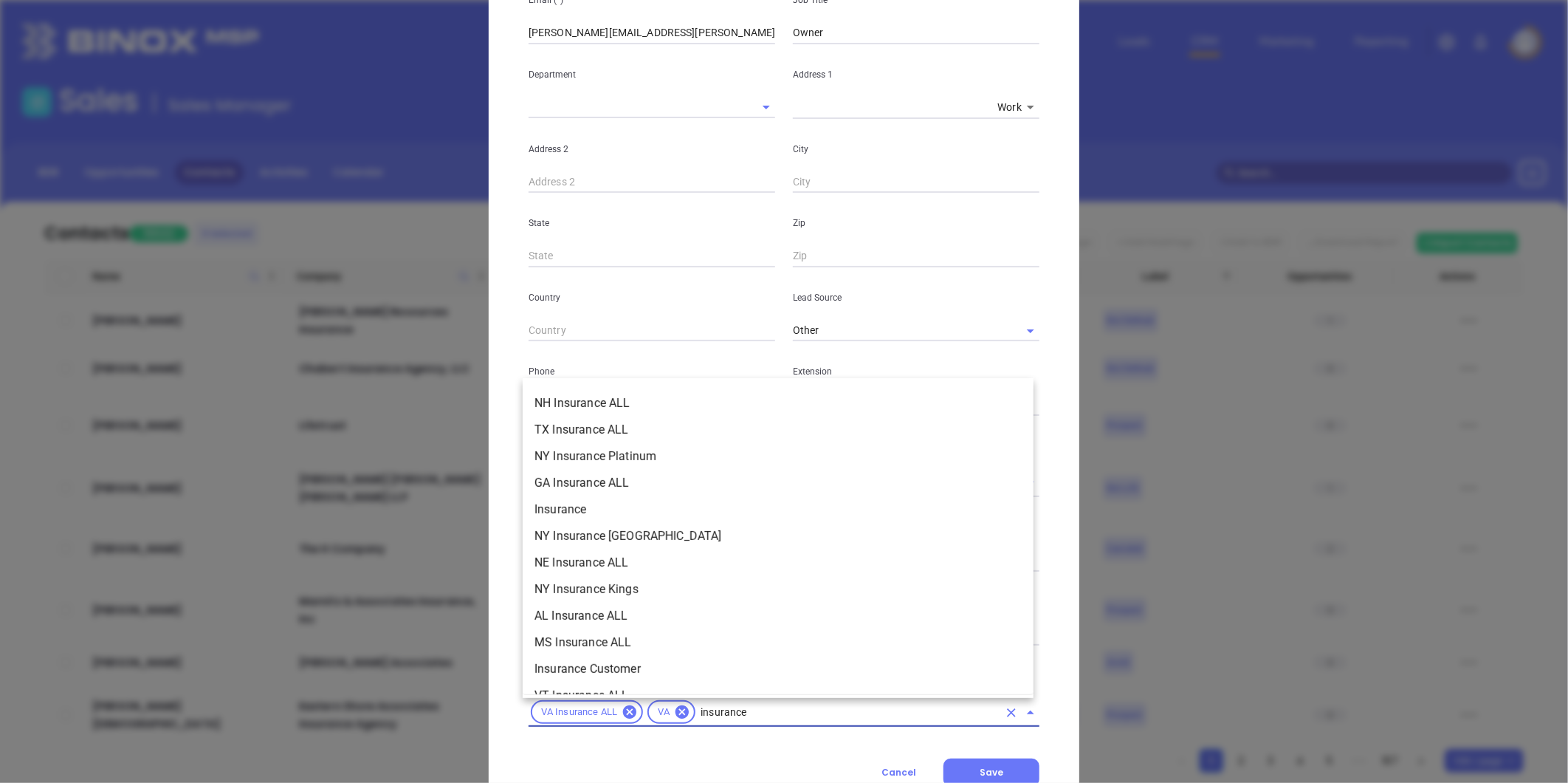
scroll to position [521, 0]
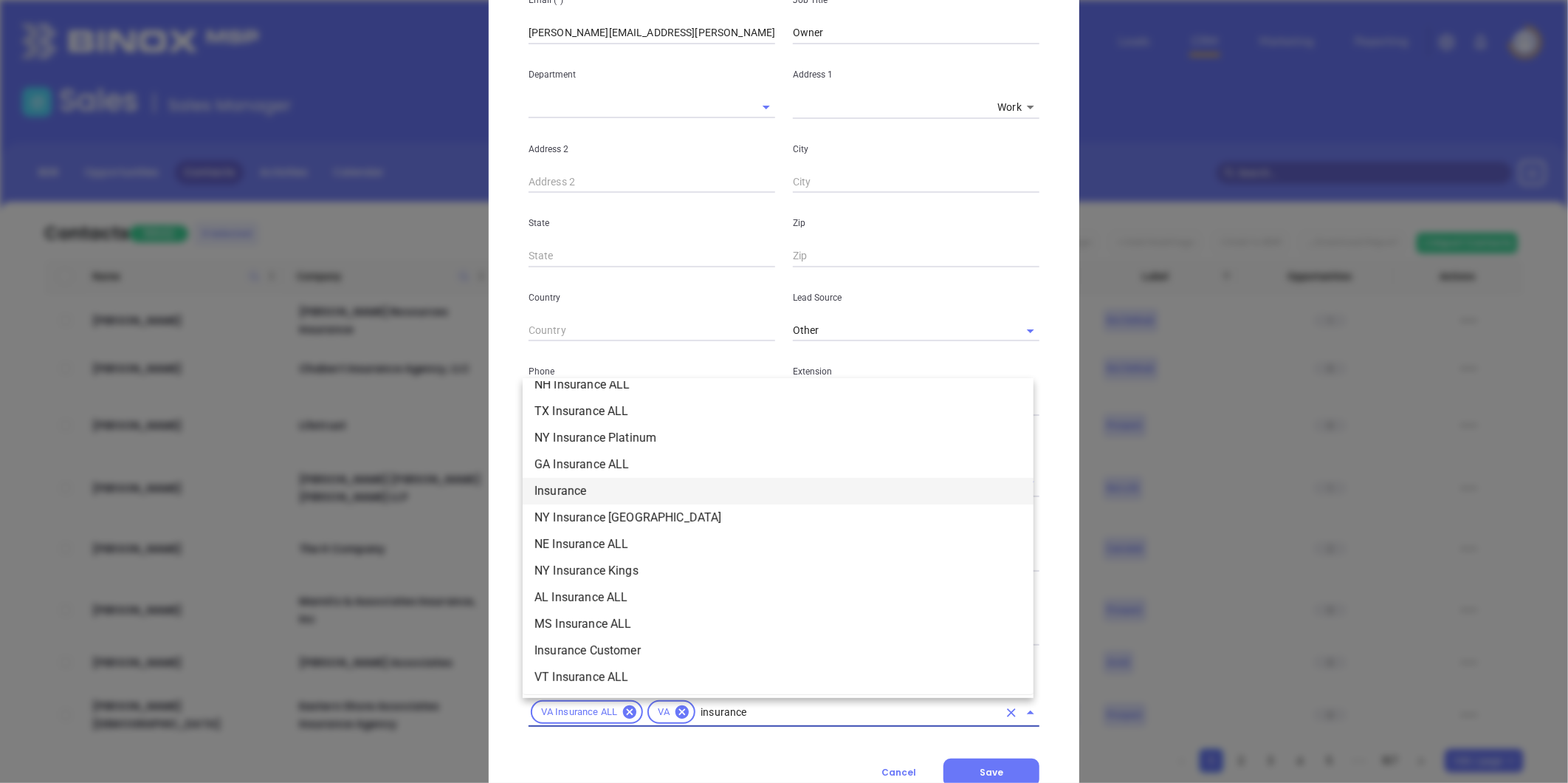
click at [576, 496] on li "Insurance" at bounding box center [778, 491] width 511 height 26
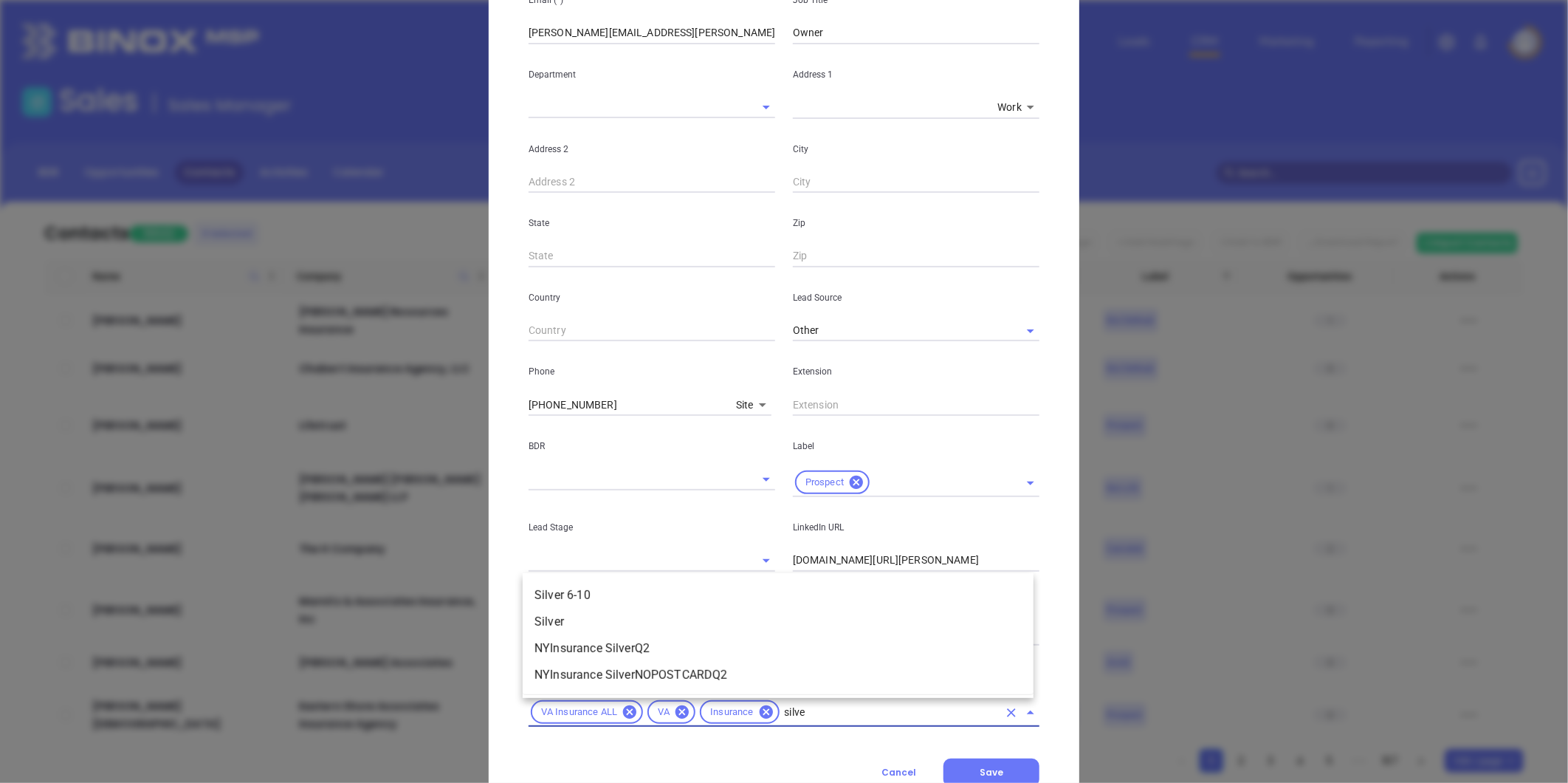
type input "silver"
click at [572, 589] on li "Silver 6-10" at bounding box center [778, 595] width 511 height 26
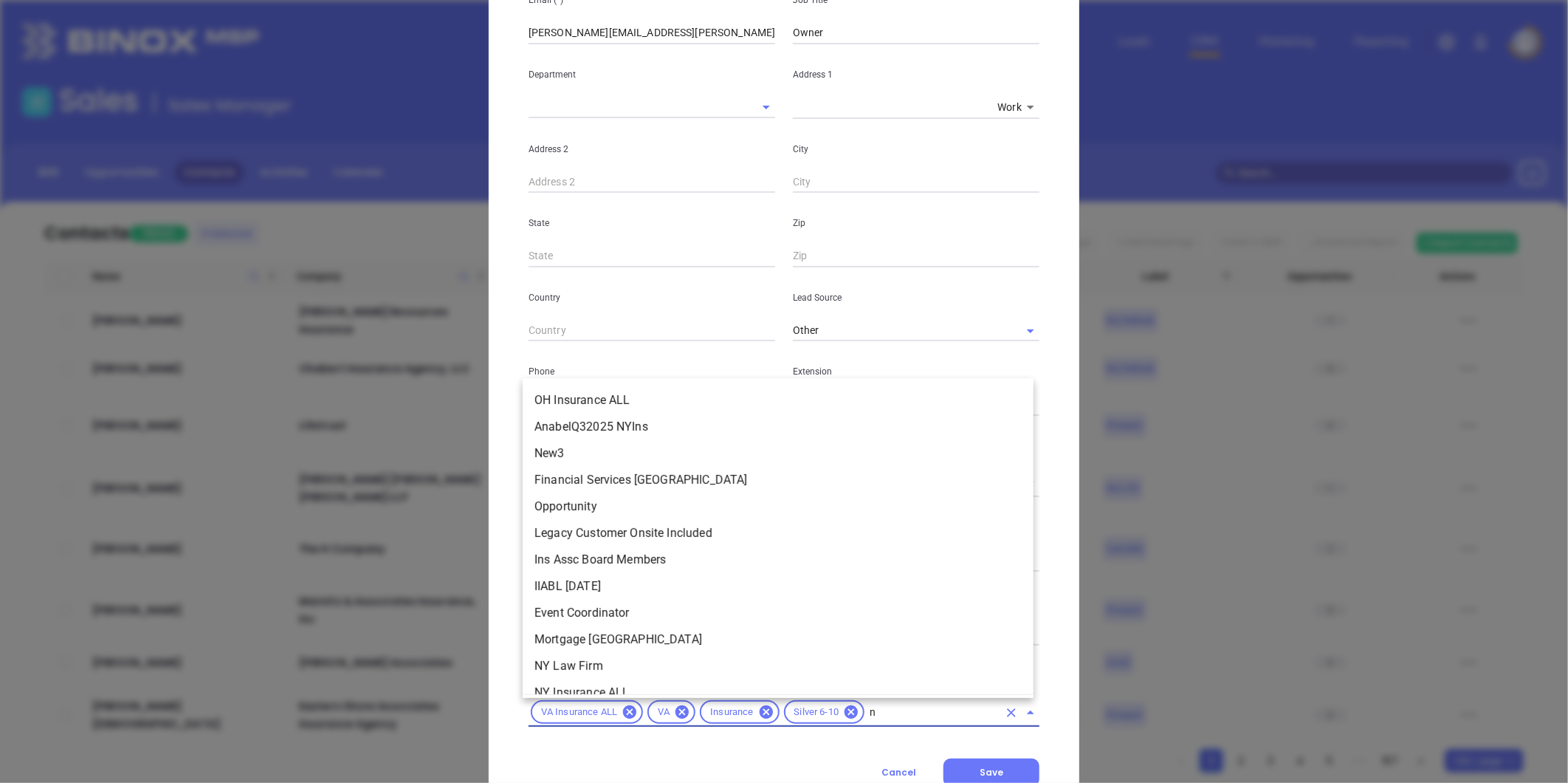
scroll to position [1210, 0]
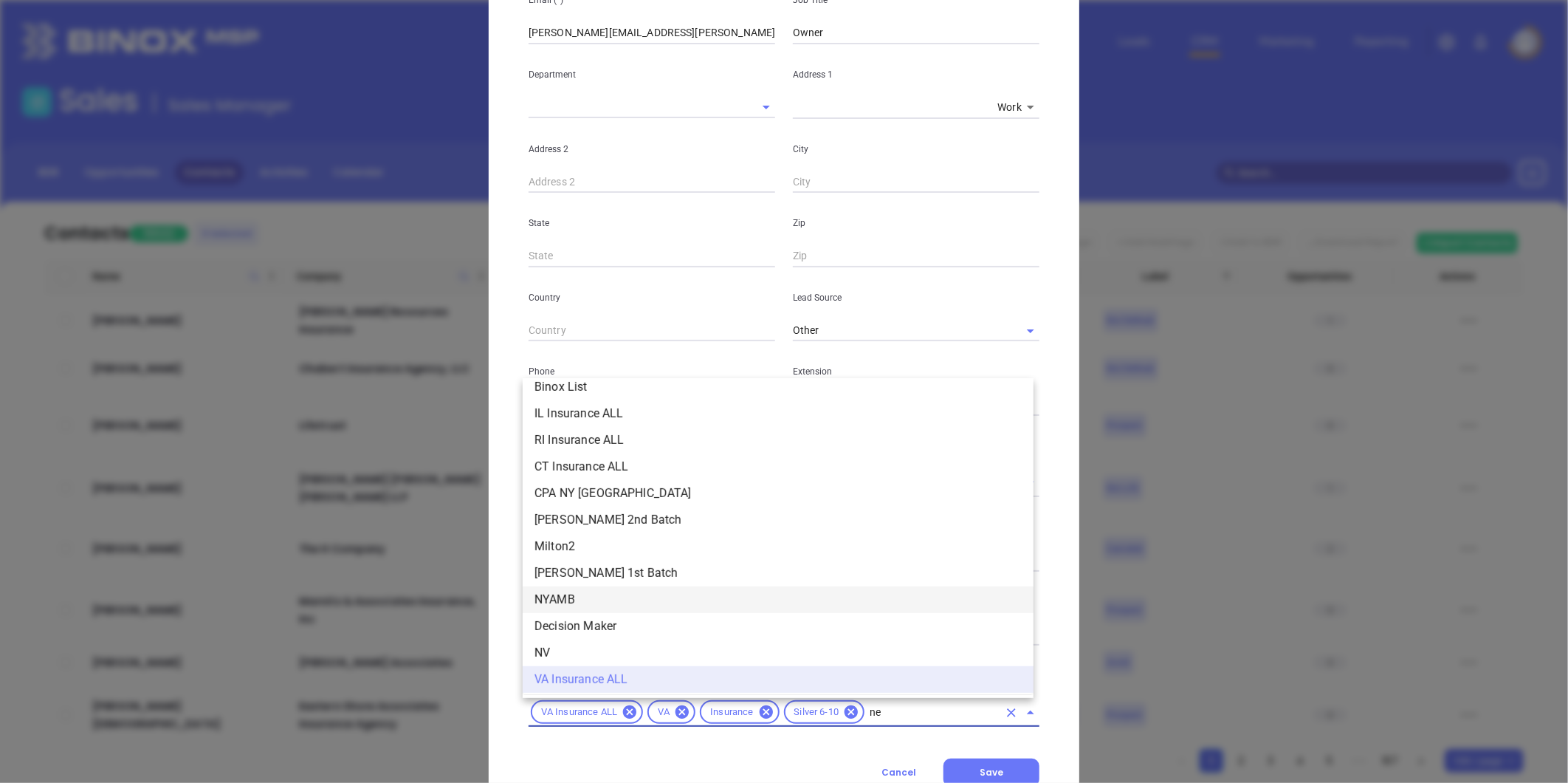
type input "new"
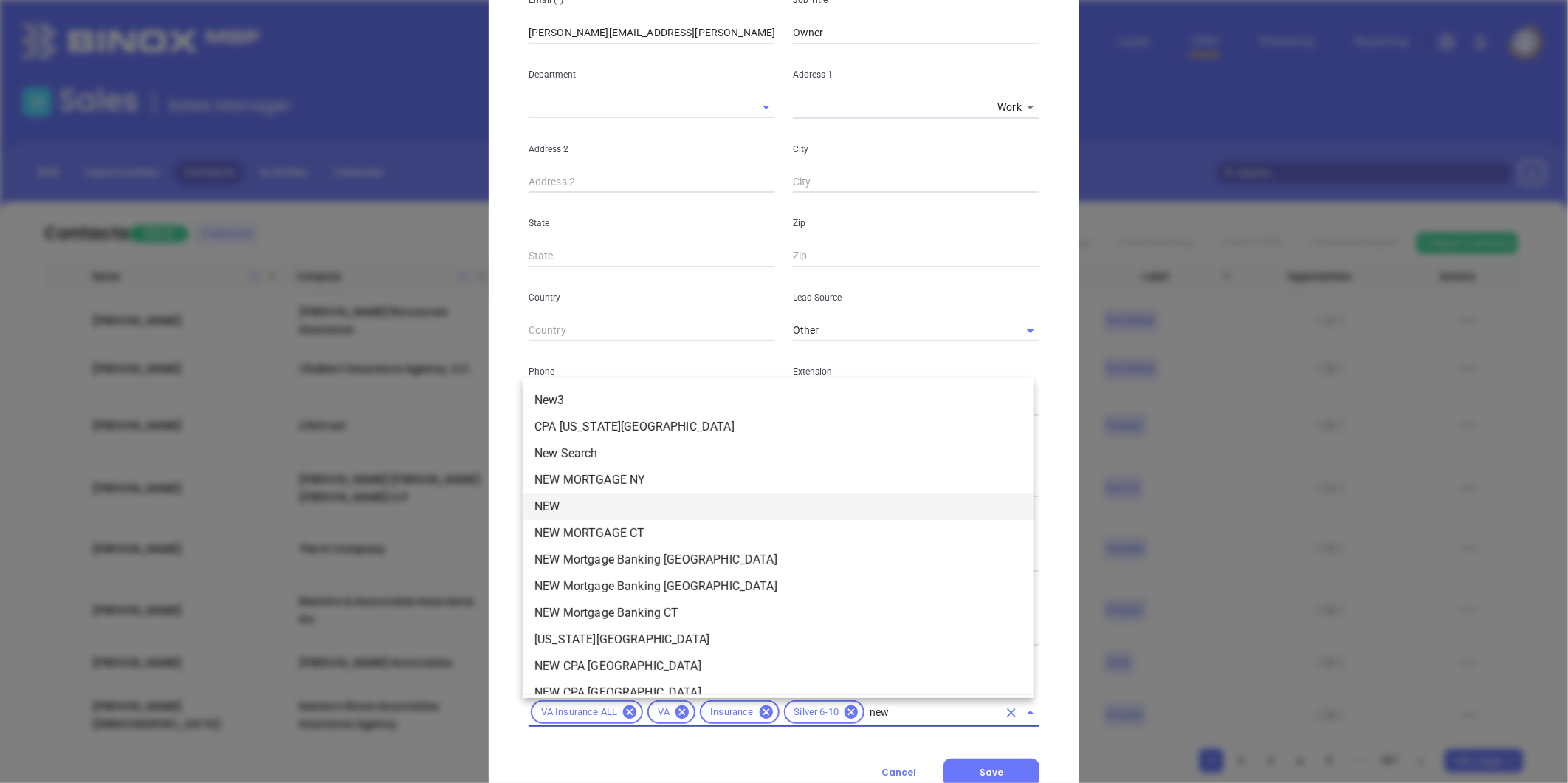
click at [578, 510] on li "NEW" at bounding box center [778, 506] width 511 height 26
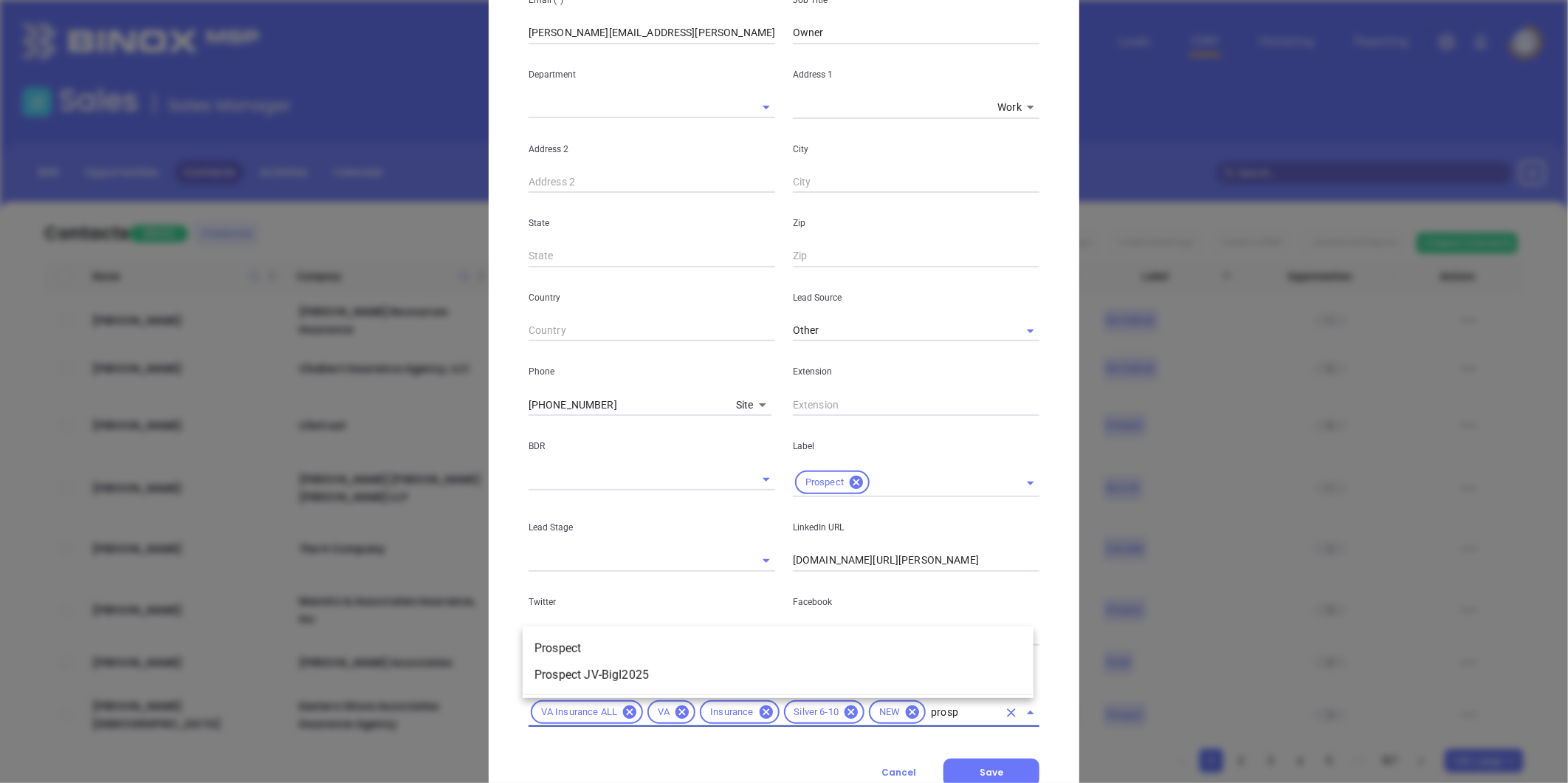
type input "prospe"
click at [609, 639] on li "Prospect" at bounding box center [778, 648] width 511 height 26
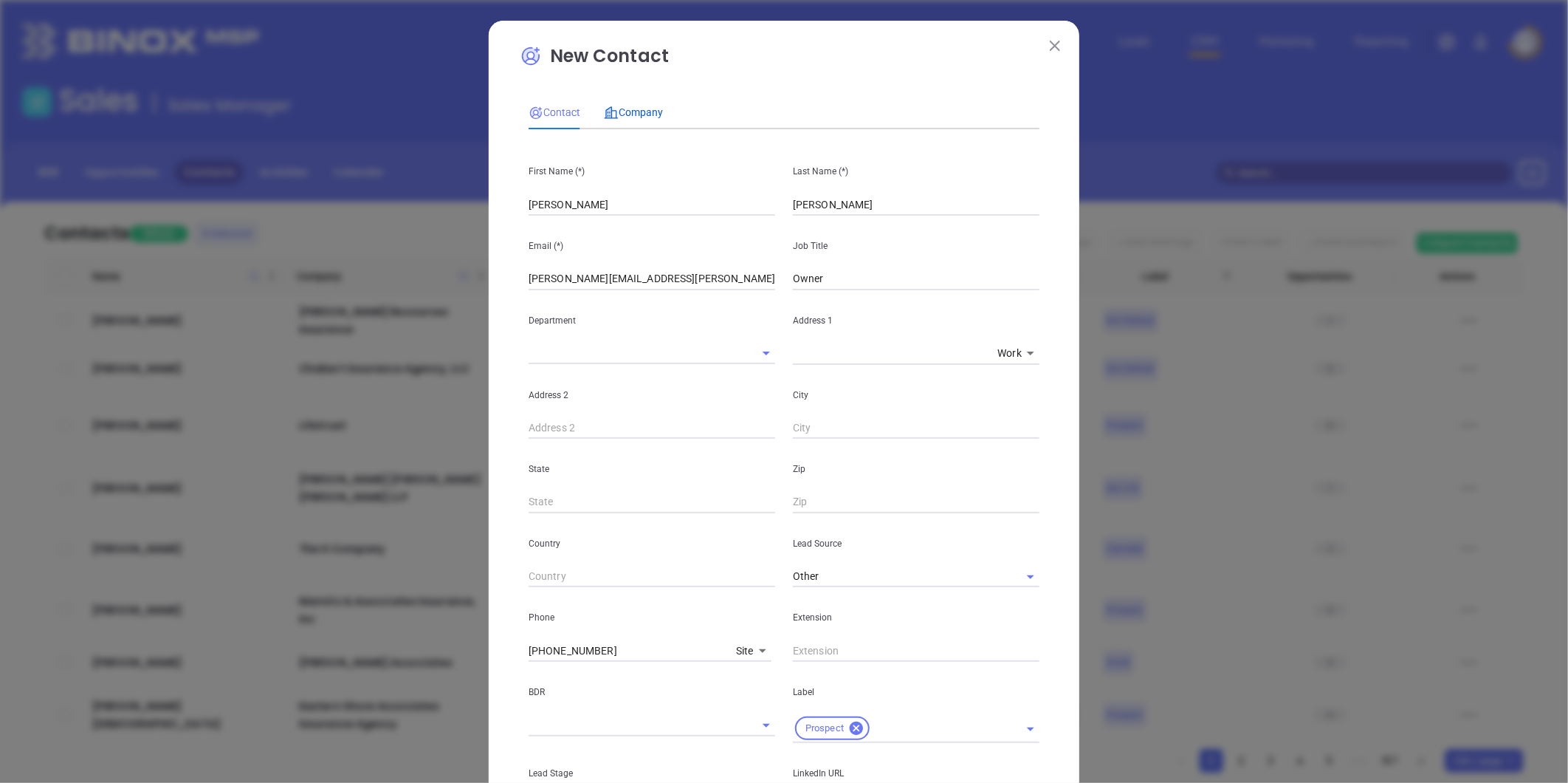
click at [612, 113] on span "Company" at bounding box center [633, 113] width 59 height 12
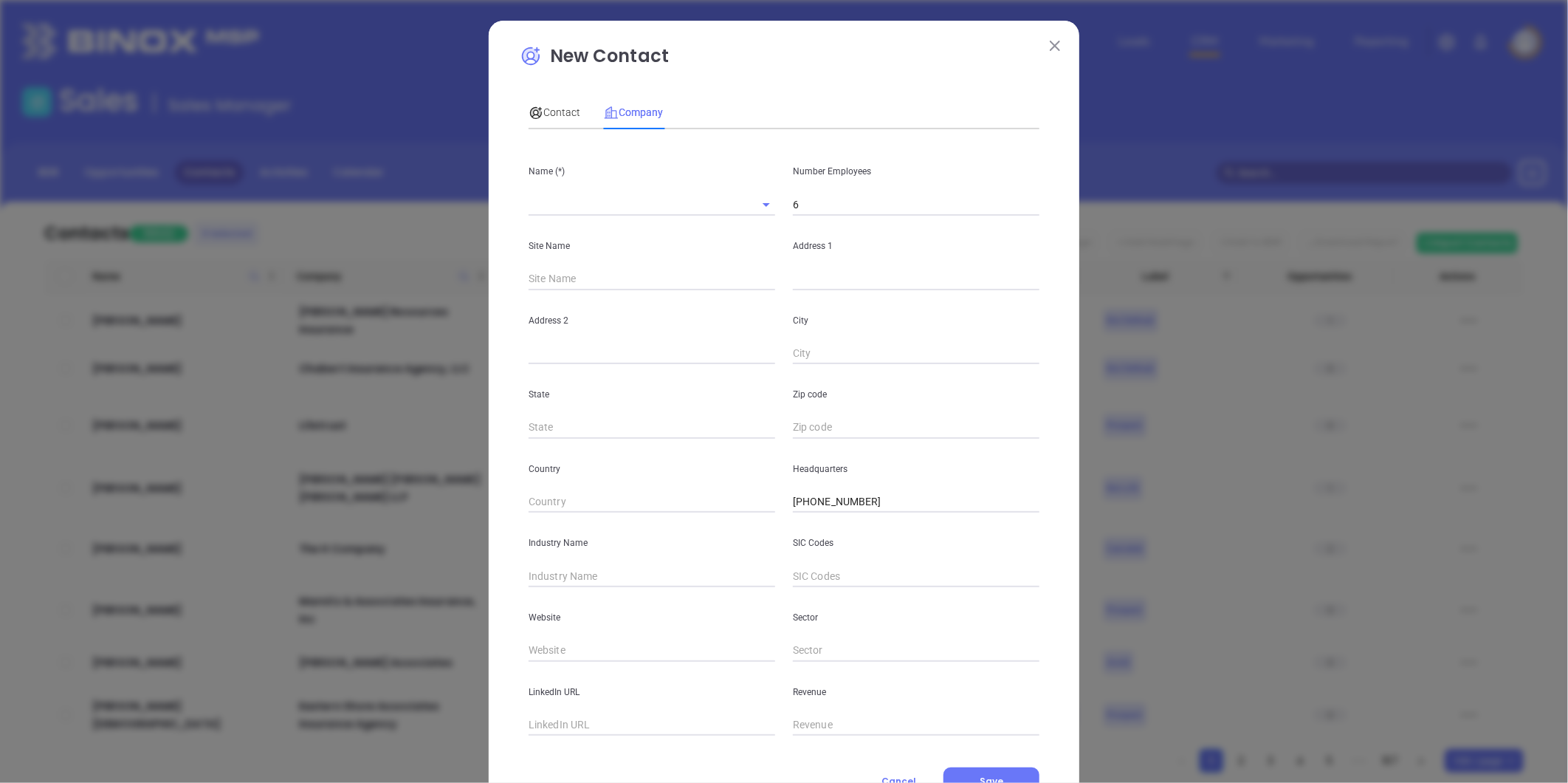
click at [545, 215] on input "text" at bounding box center [631, 204] width 205 height 21
paste input "Insurance Strategies - The Cooksey Agency"
type input "Insurance Strategies - The Cooksey Agency"
click at [843, 281] on input "text" at bounding box center [917, 279] width 247 height 22
paste input "477 Viking Drive Suite 300 Virginia Beach, VA 23452"
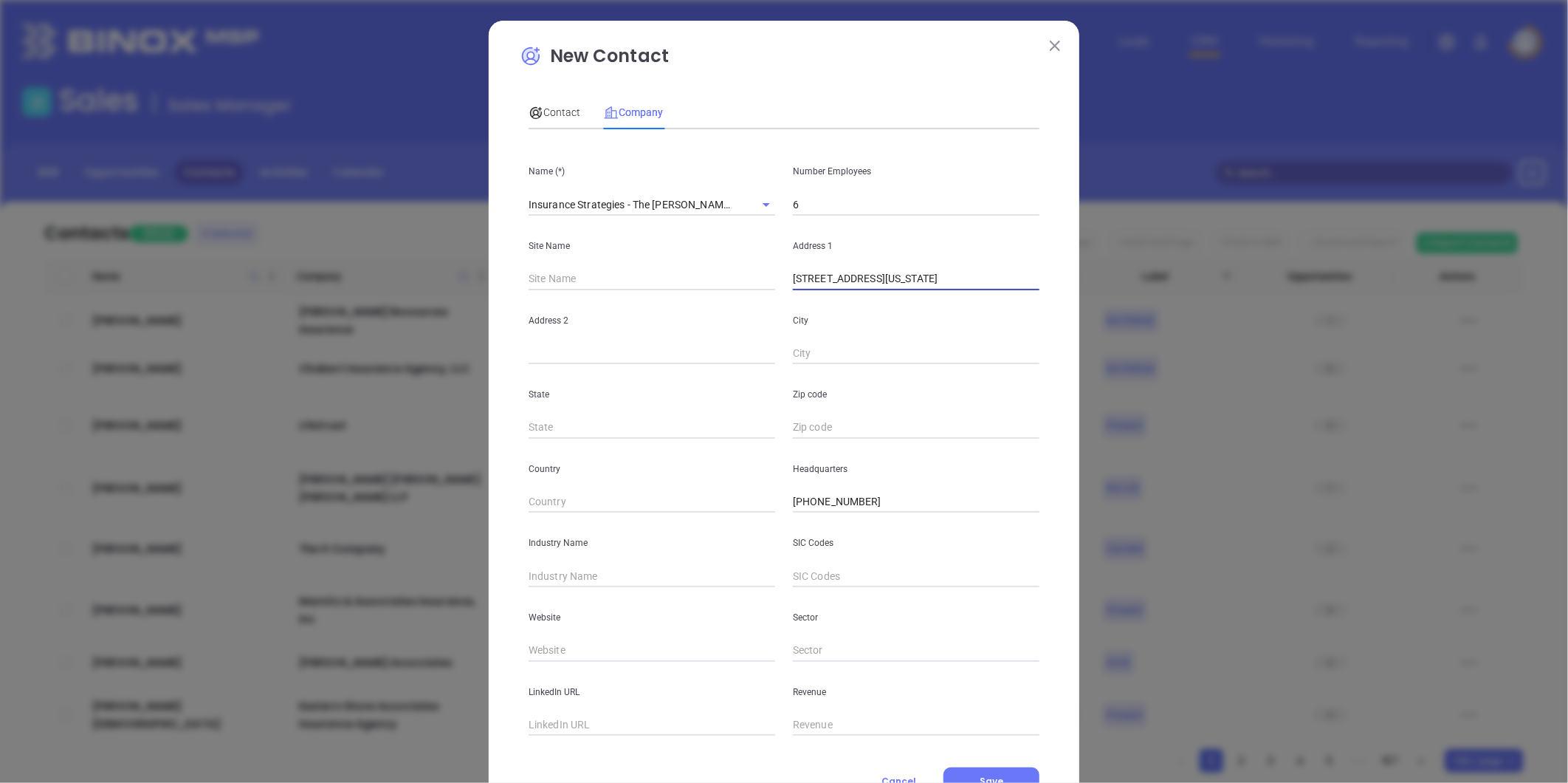
drag, startPoint x: 865, startPoint y: 279, endPoint x: 1355, endPoint y: 256, distance: 490.5
click at [1355, 256] on div "New Contact Contact Company First Name (*) Gary Last Name (*) Cooksey Email (*)…" at bounding box center [784, 392] width 1568 height 783
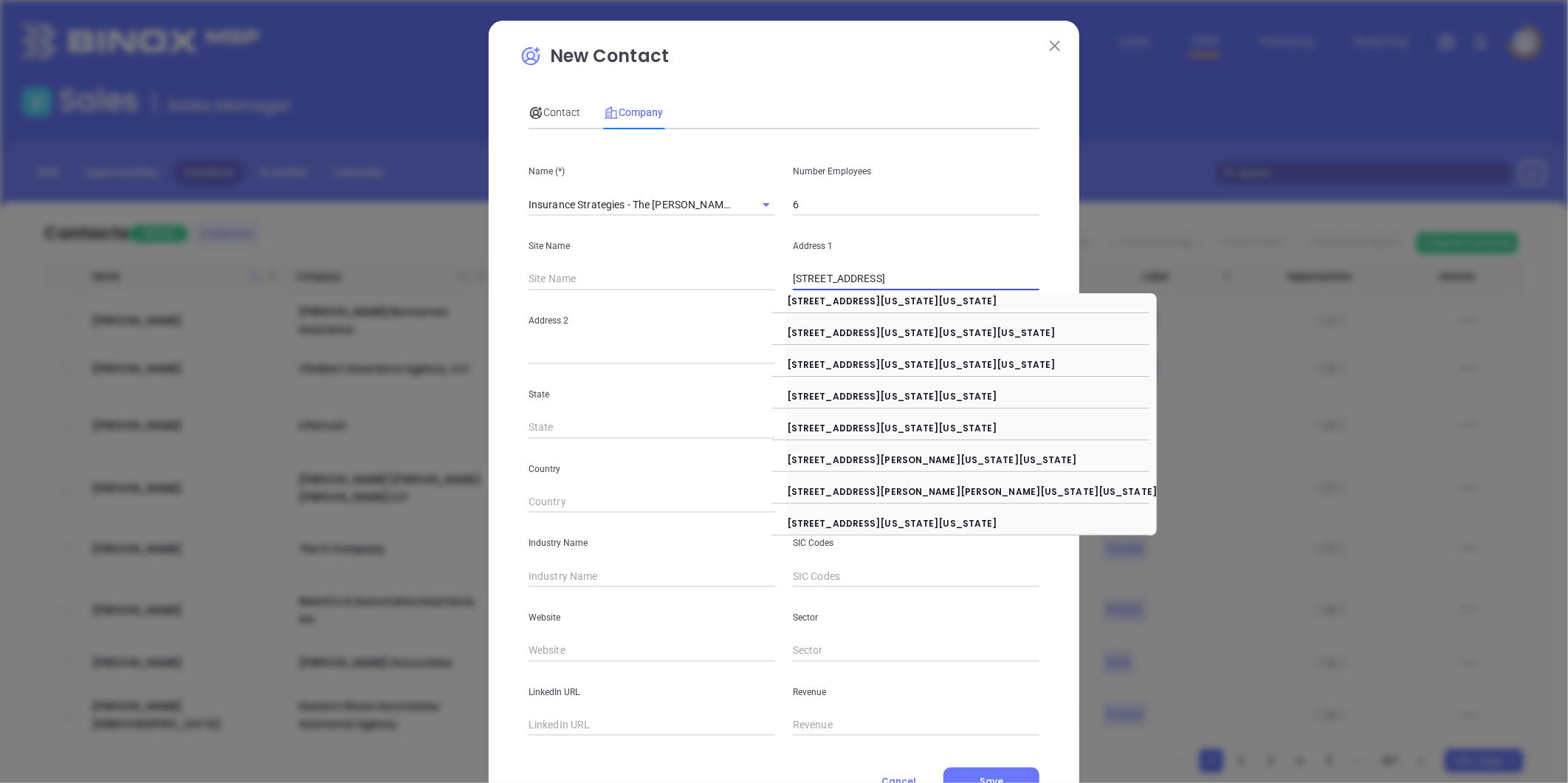
type input "477 Viking Drive"
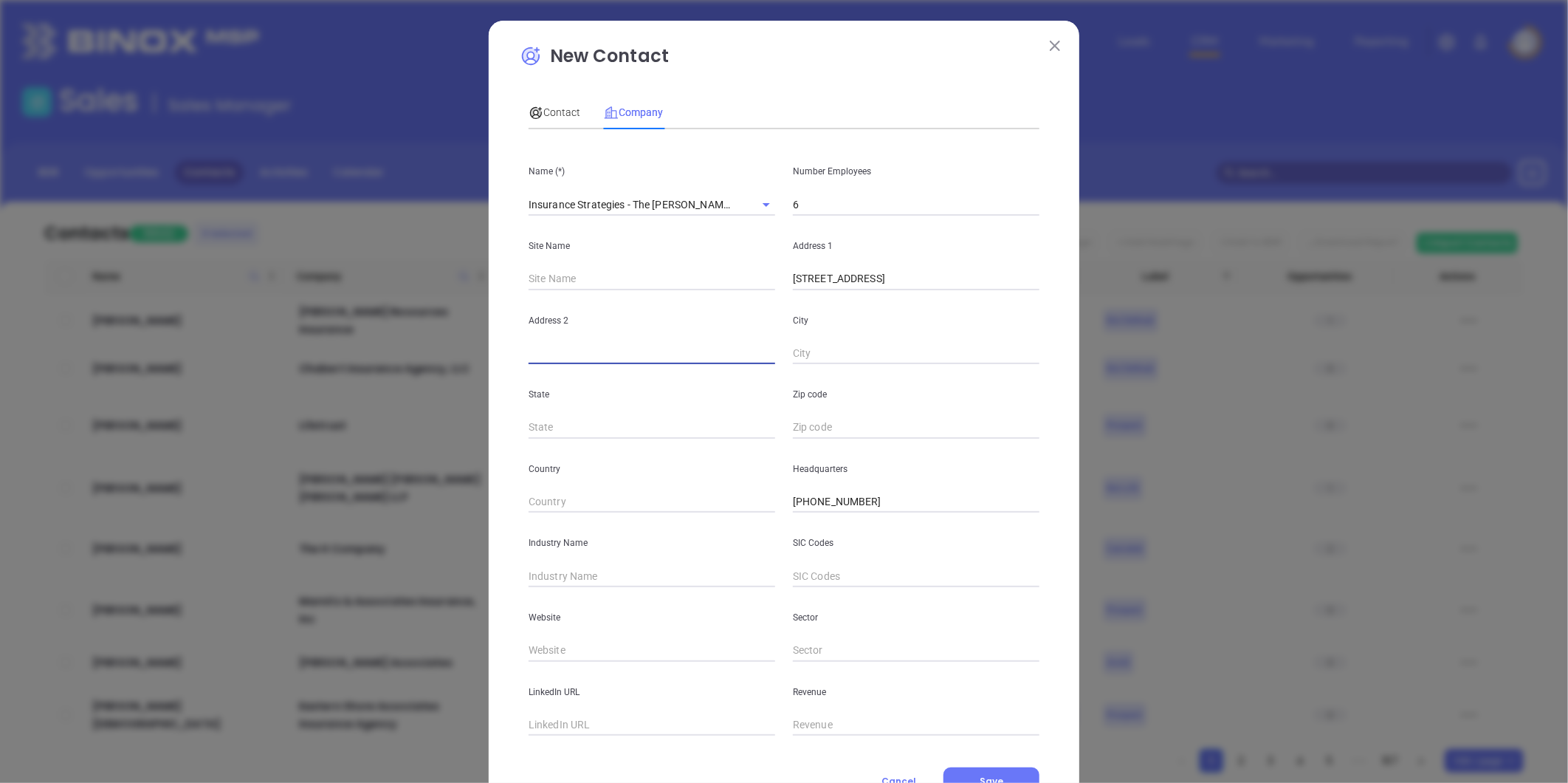
paste input "Suite 300 Virginia Beach, VA 23452"
drag, startPoint x: 574, startPoint y: 357, endPoint x: 847, endPoint y: 353, distance: 273.0
click at [847, 353] on div "Address 2 Suite 300 Virginia Beach, VA 23452 City" at bounding box center [784, 327] width 529 height 75
type input "Suite 300"
paste input "Virginia Beach, VA 23452"
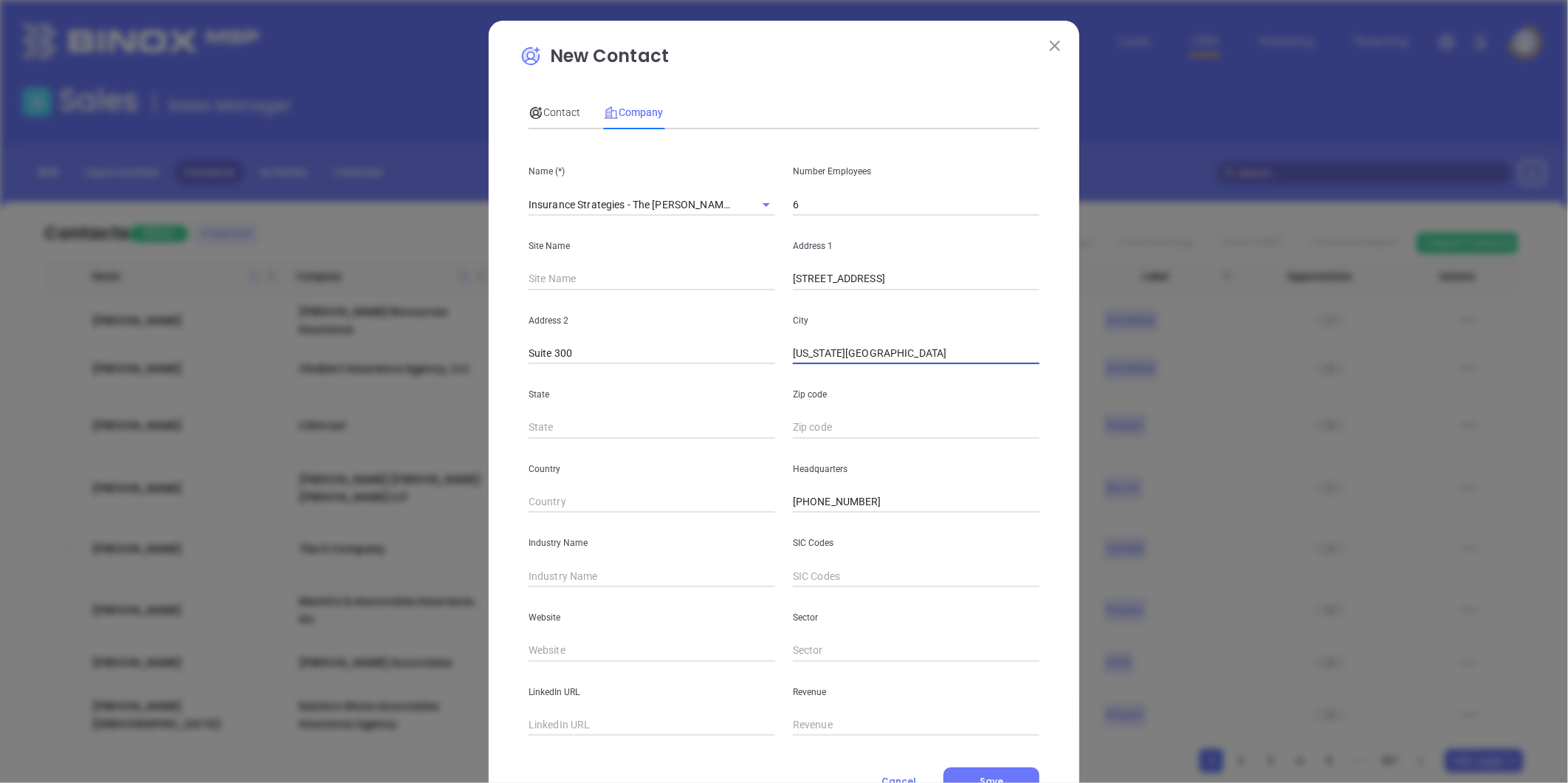
drag, startPoint x: 859, startPoint y: 353, endPoint x: 1268, endPoint y: 357, distance: 409.0
click at [1268, 357] on div "New Contact Contact Company First Name (*) Gary Last Name (*) Cooksey Email (*)…" at bounding box center [784, 392] width 1568 height 783
type input "[US_STATE][GEOGRAPHIC_DATA]"
type input "VA"
paste input "VA 23452"
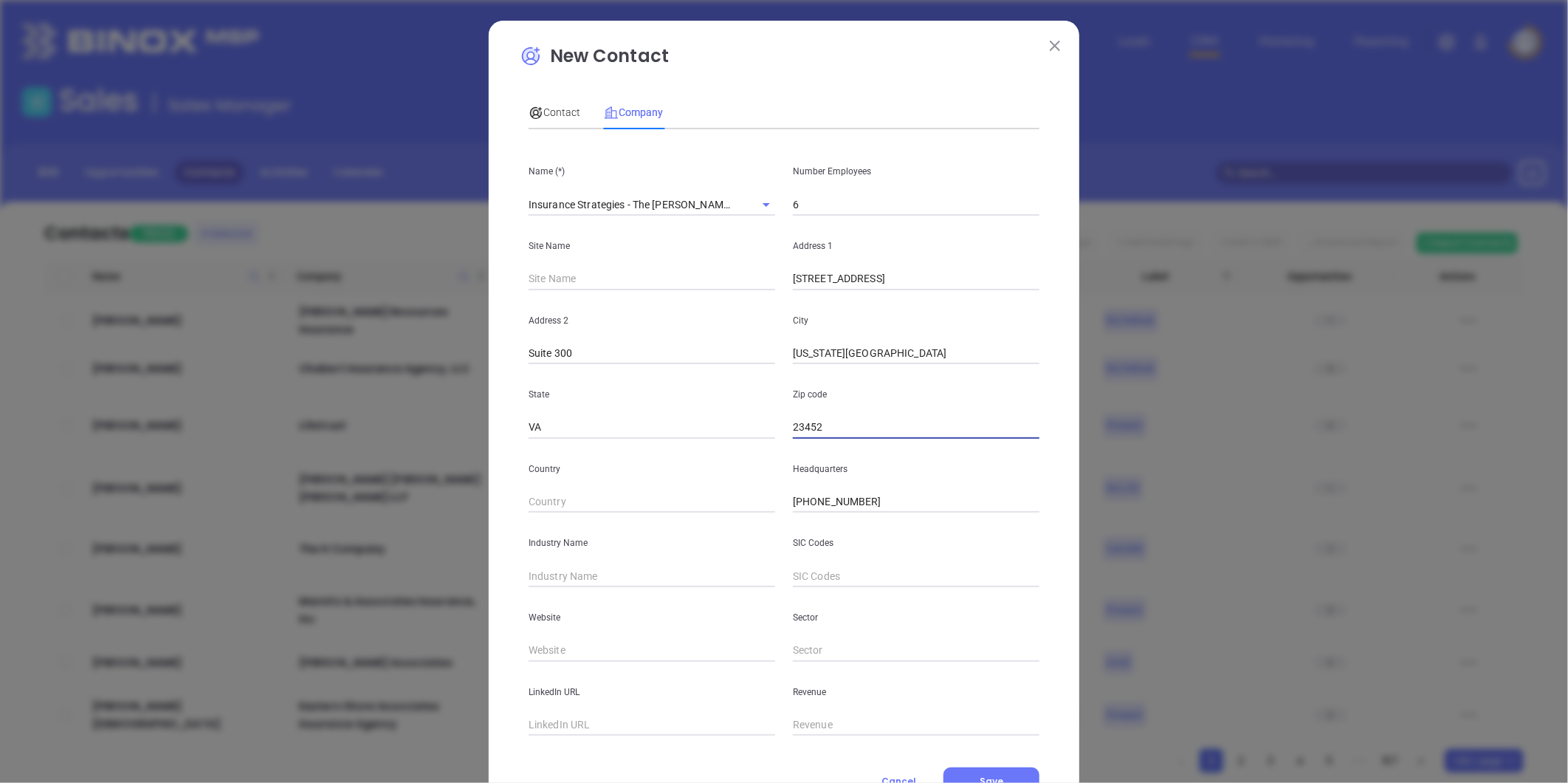
type input "23452"
click at [618, 572] on input "text" at bounding box center [652, 576] width 247 height 22
type input "o"
type input "Insurance"
click at [575, 647] on input "text" at bounding box center [652, 651] width 247 height 22
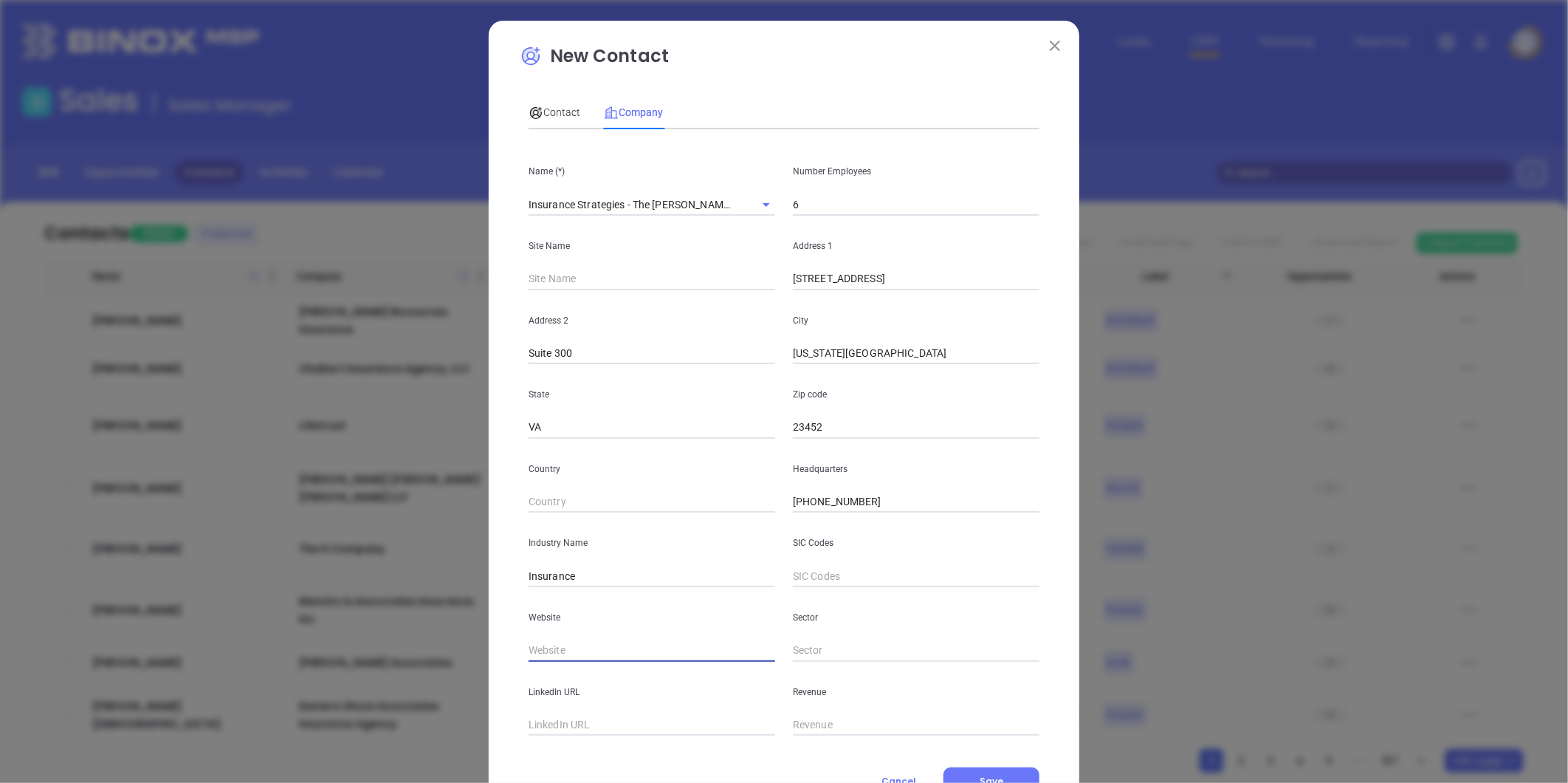
paste input "https://www.insurancestrategiesva.com/"
type input "https://www.insurancestrategiesva.com/"
click at [621, 726] on input "text" at bounding box center [652, 725] width 247 height 22
paste input "https://www.linkedin.com/company/insurance-strategies---the-cooksey-agency/"
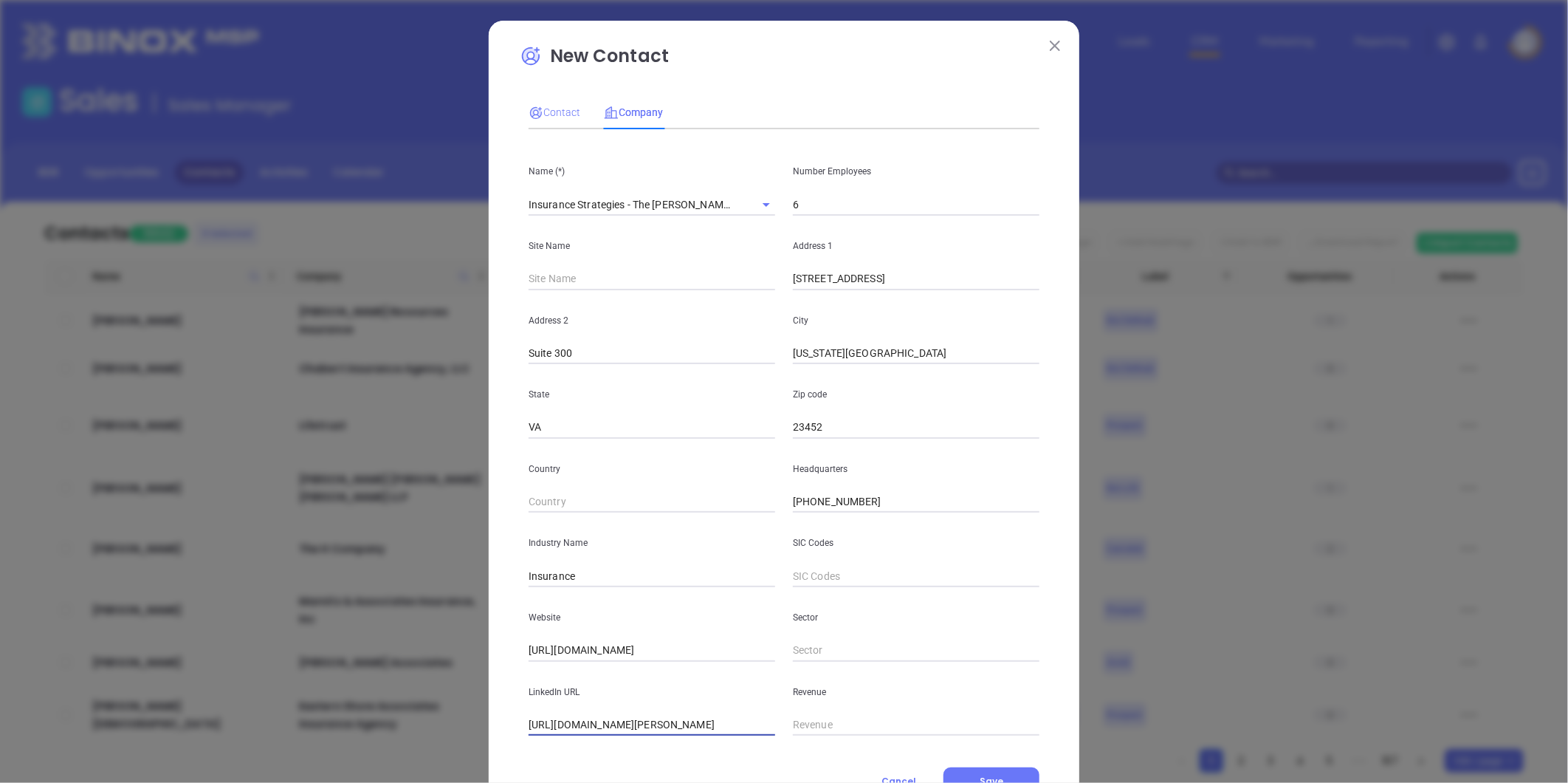
type input "https://www.linkedin.com/company/insurance-strategies---the-cooksey-agency/"
click at [547, 108] on span "Contact" at bounding box center [554, 113] width 51 height 12
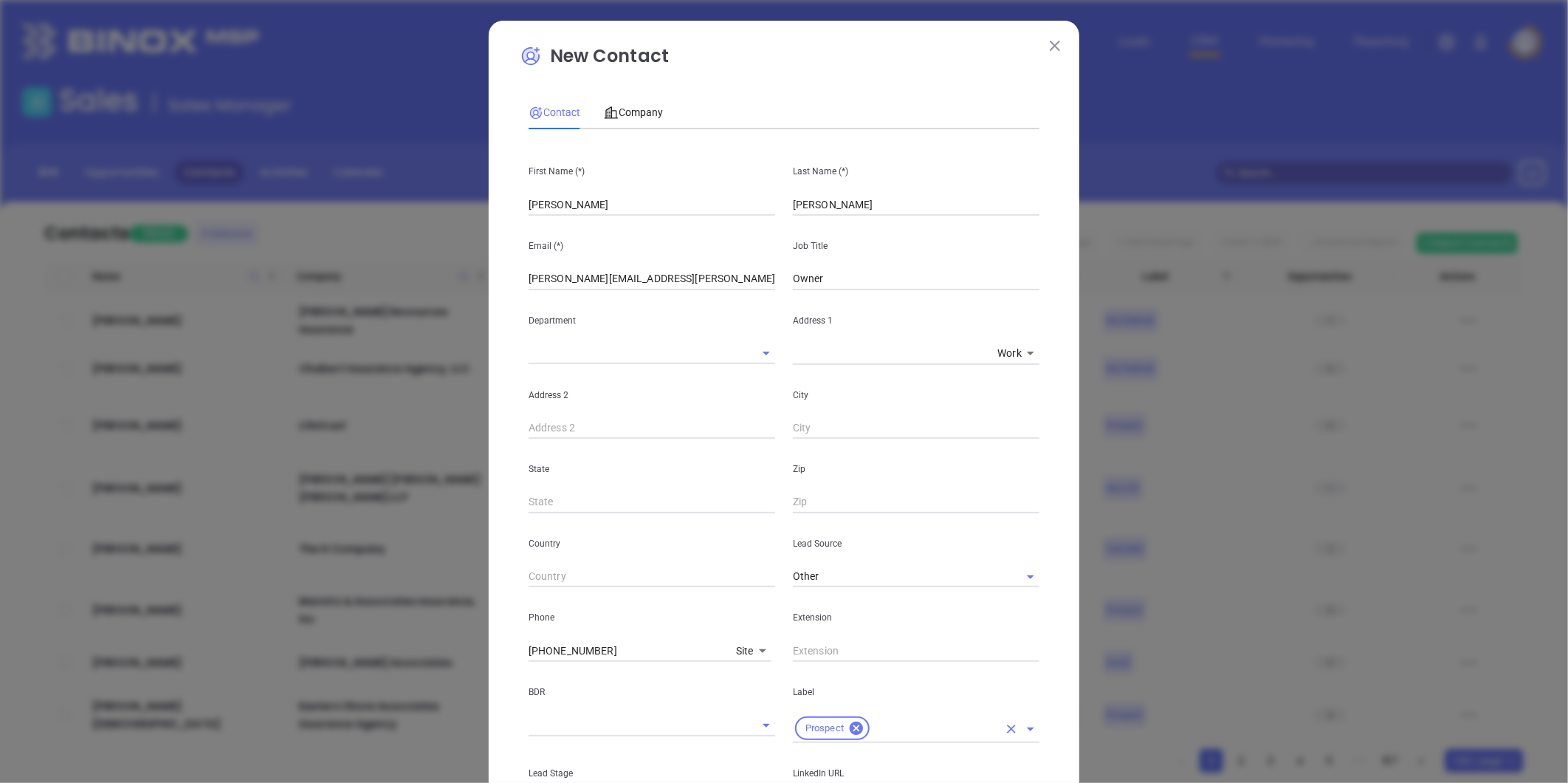
scroll to position [329, 0]
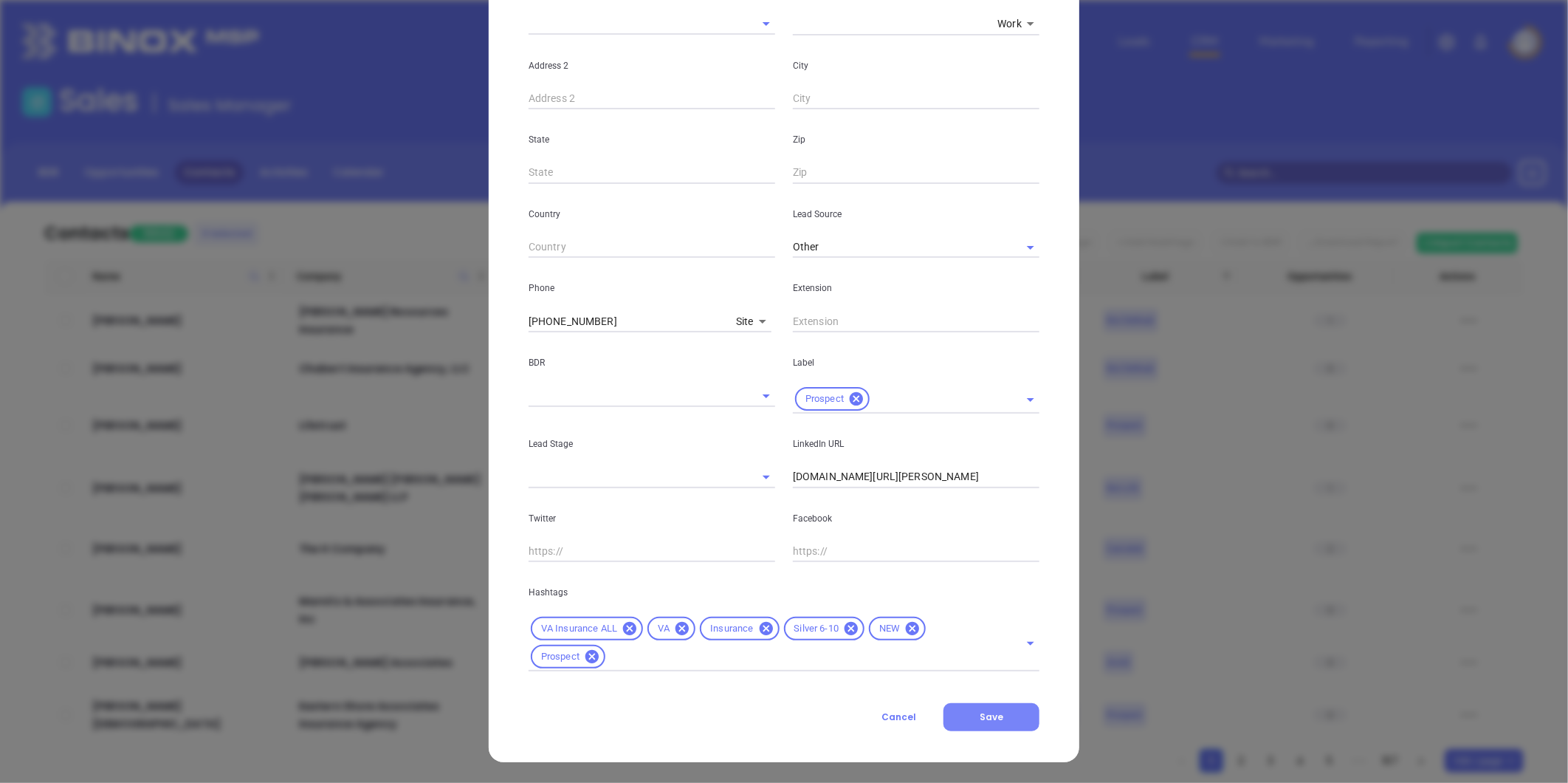
click at [977, 705] on button "Save" at bounding box center [991, 717] width 96 height 28
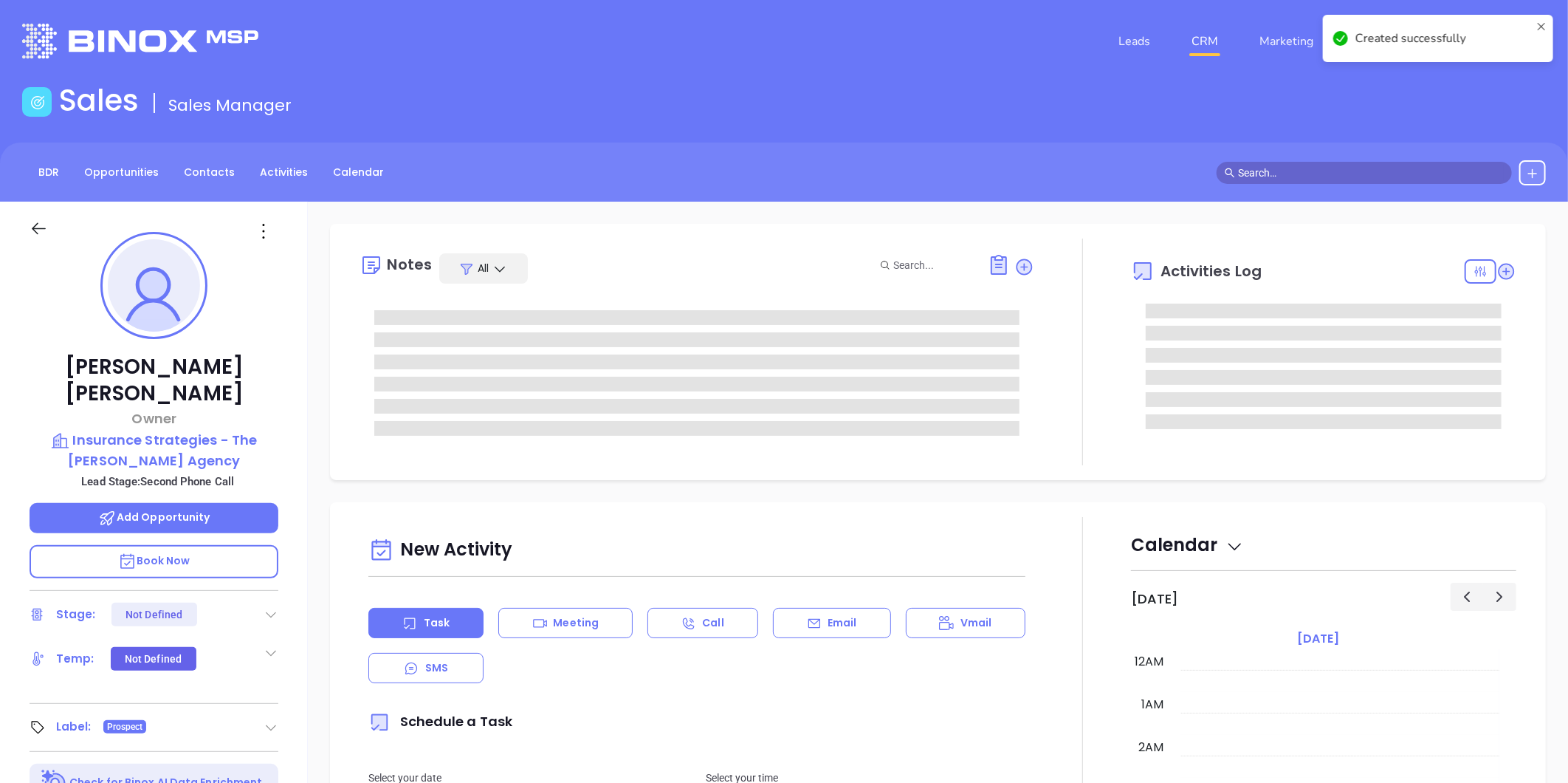
type input "[PERSON_NAME]"
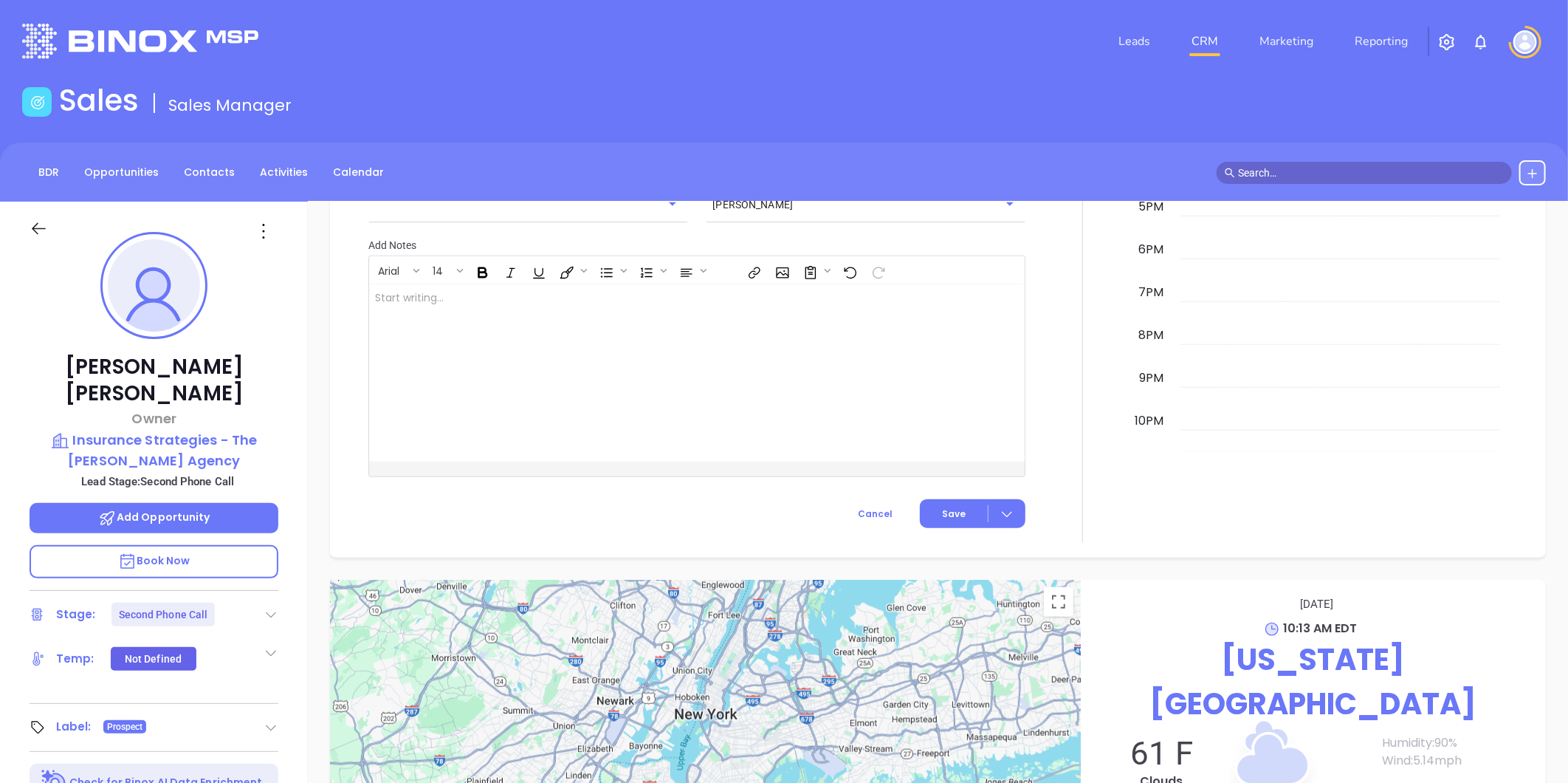
click at [273, 607] on icon at bounding box center [270, 614] width 15 height 15
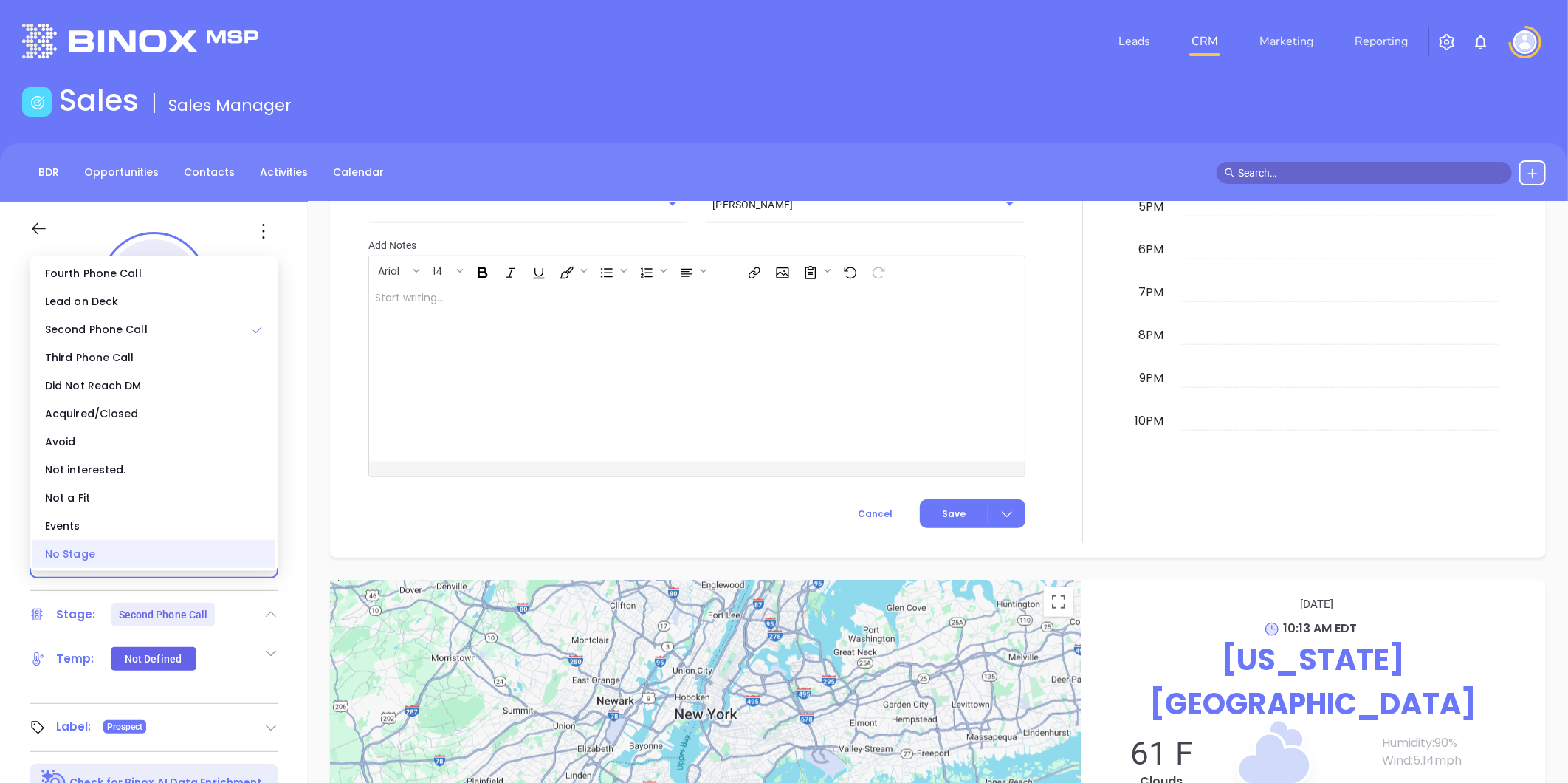
click at [152, 548] on div "No Stage" at bounding box center [153, 554] width 243 height 28
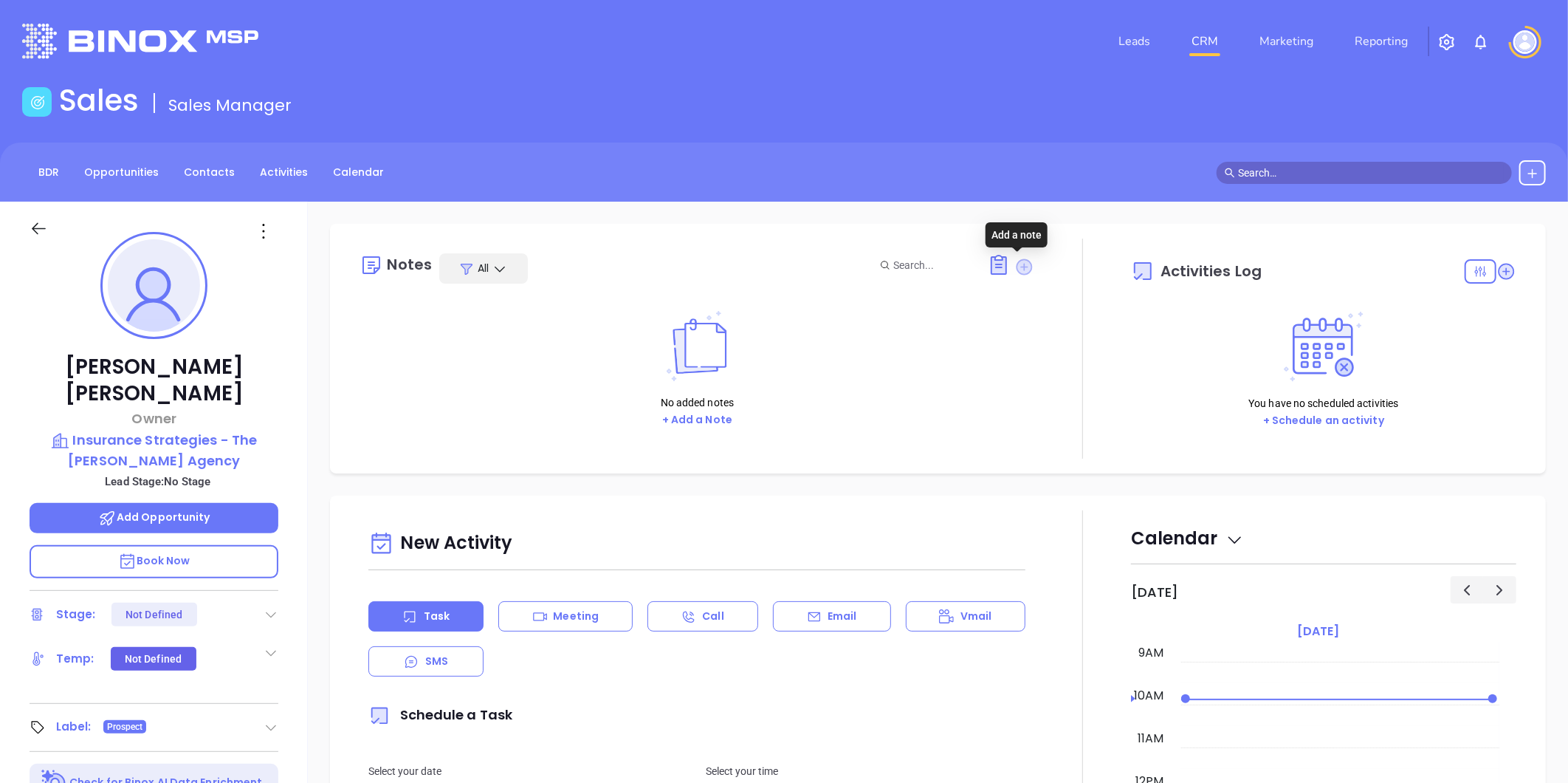
click at [1015, 260] on icon at bounding box center [1024, 267] width 20 height 20
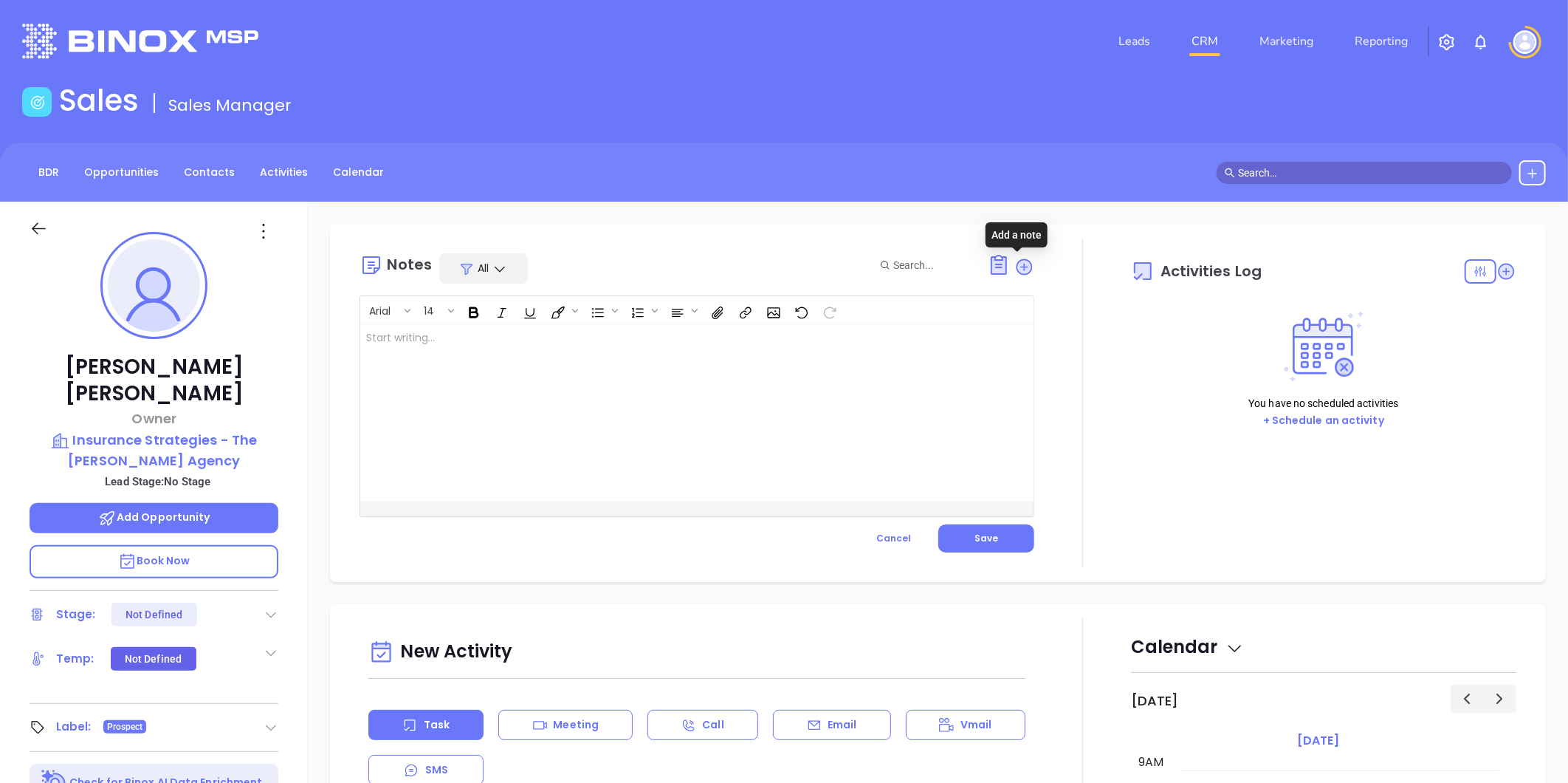
click at [739, 344] on div at bounding box center [673, 413] width 626 height 178
click at [998, 532] on button "Save" at bounding box center [986, 538] width 96 height 28
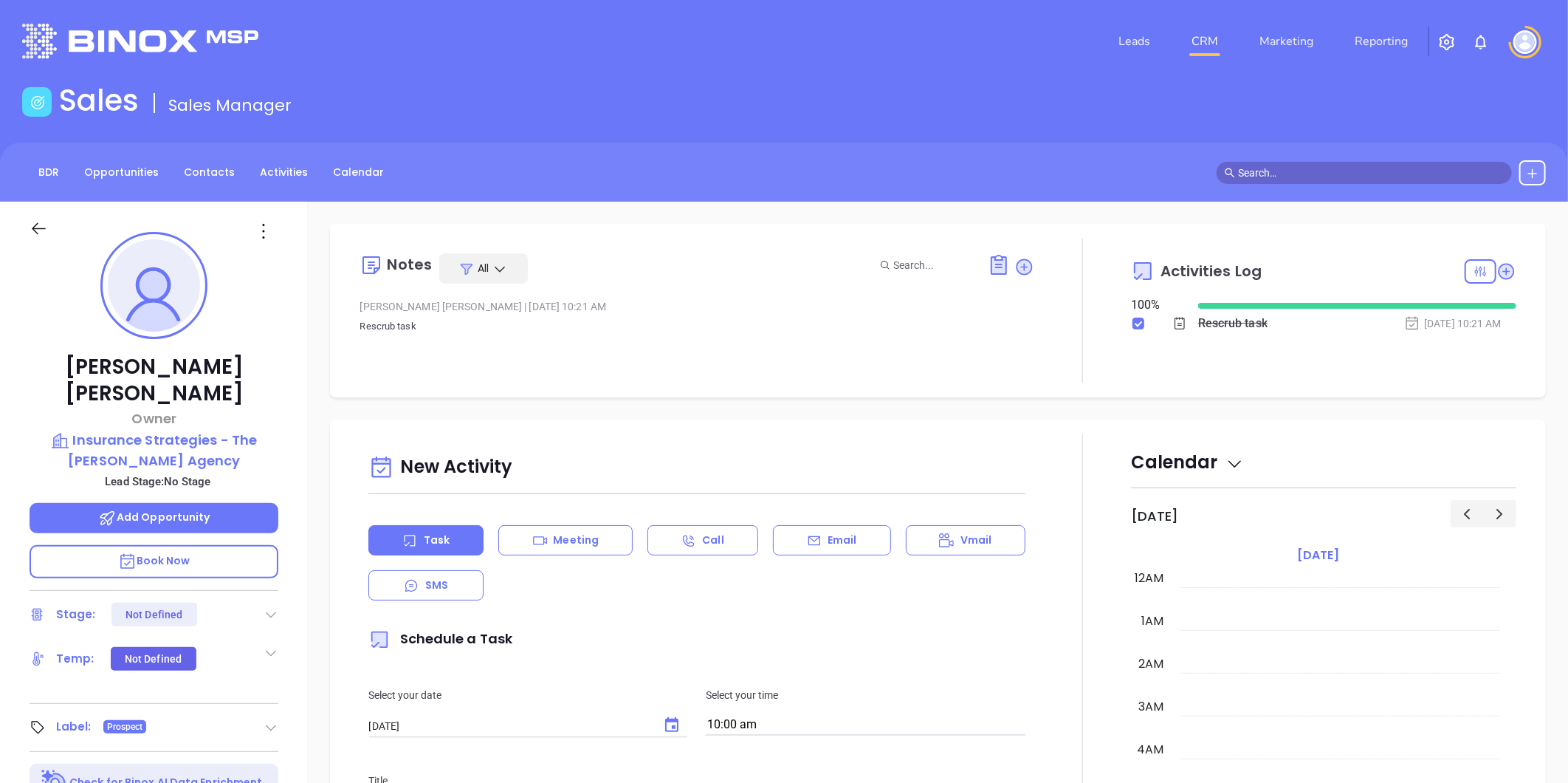
click at [1532, 170] on icon at bounding box center [1533, 174] width 12 height 12
click at [1480, 218] on p "New Contact" at bounding box center [1490, 215] width 122 height 23
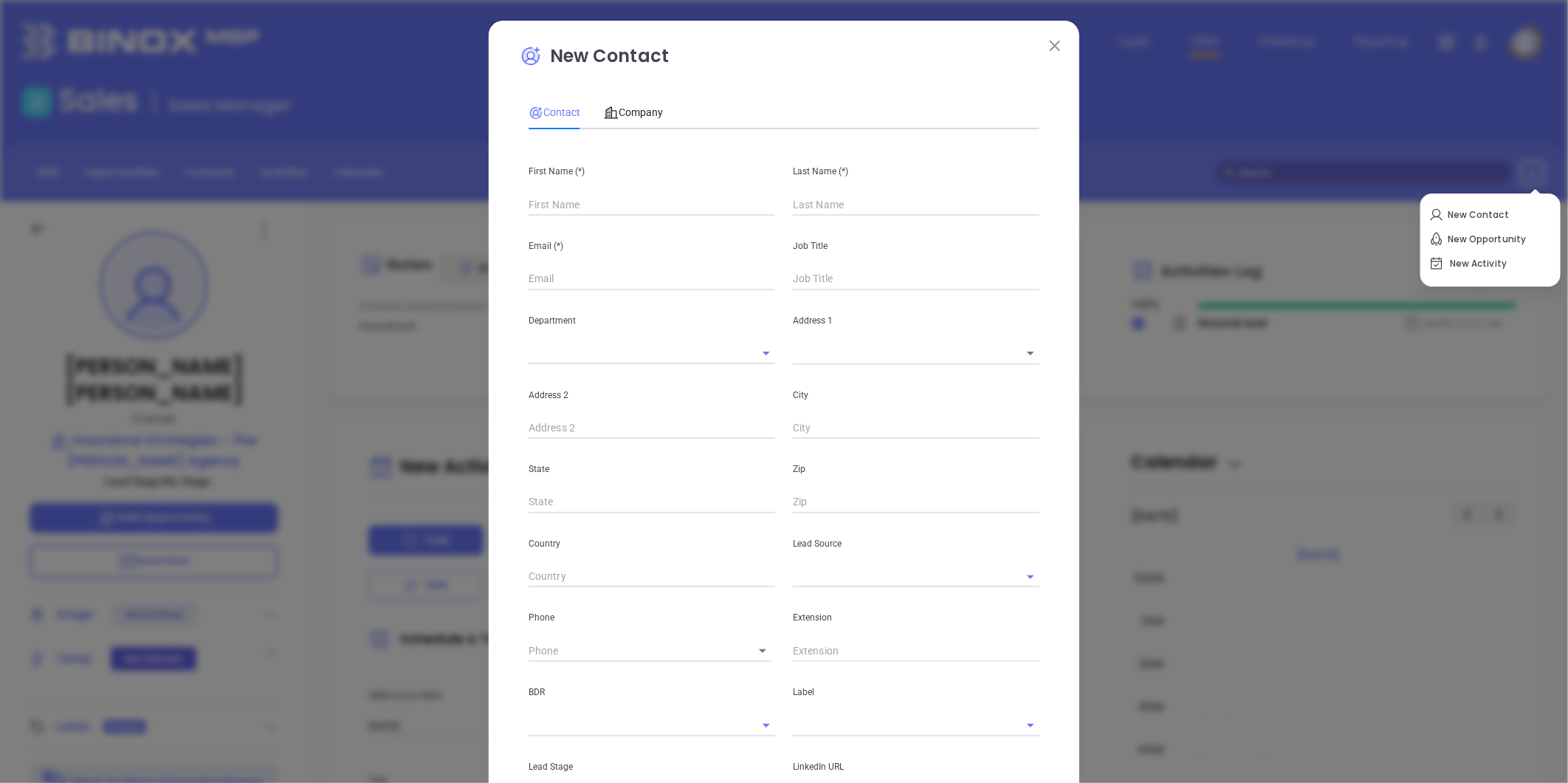
type input "Fourth Phone Call"
type input "1"
drag, startPoint x: 550, startPoint y: 201, endPoint x: 526, endPoint y: 199, distance: 24.1
click at [550, 201] on input "text" at bounding box center [652, 204] width 247 height 22
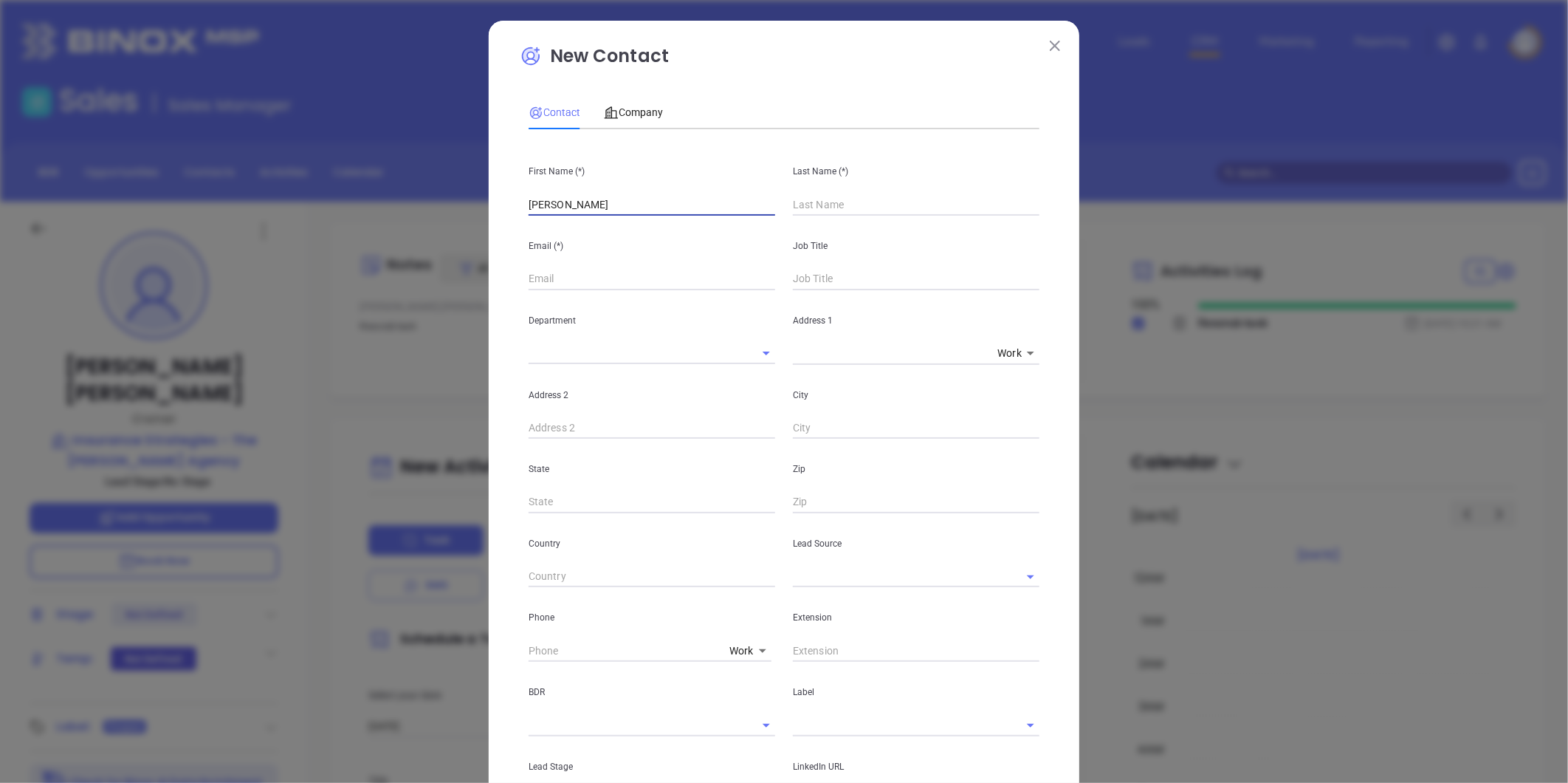
type input "Chris"
type input "N"
type input "Burns"
type input "President"
click at [544, 278] on input "text" at bounding box center [652, 279] width 247 height 22
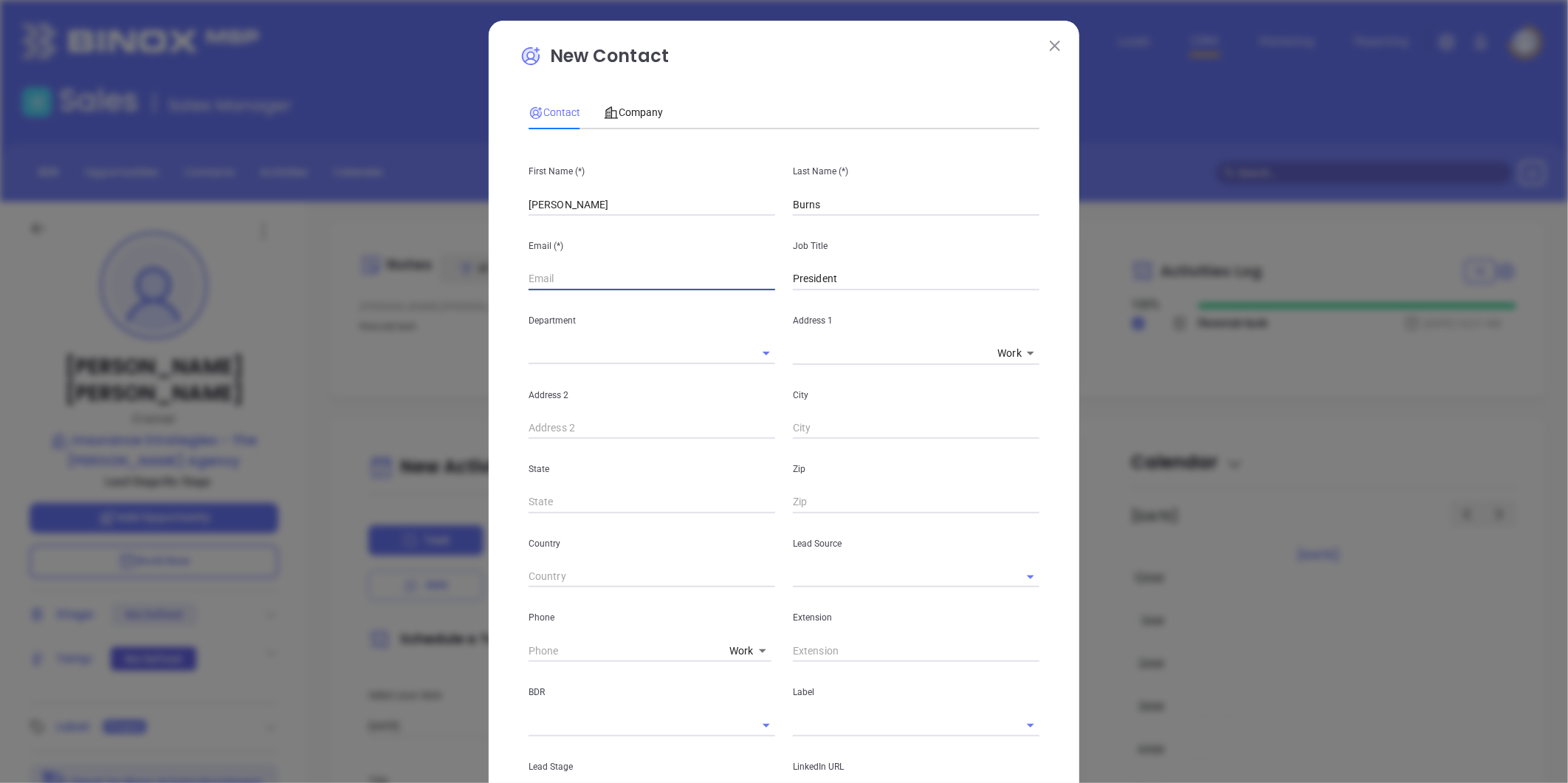
paste input "cburns@resolve-insurance.com"
type input "cburns@resolve-insurance.com"
click at [835, 581] on input "text" at bounding box center [895, 577] width 205 height 21
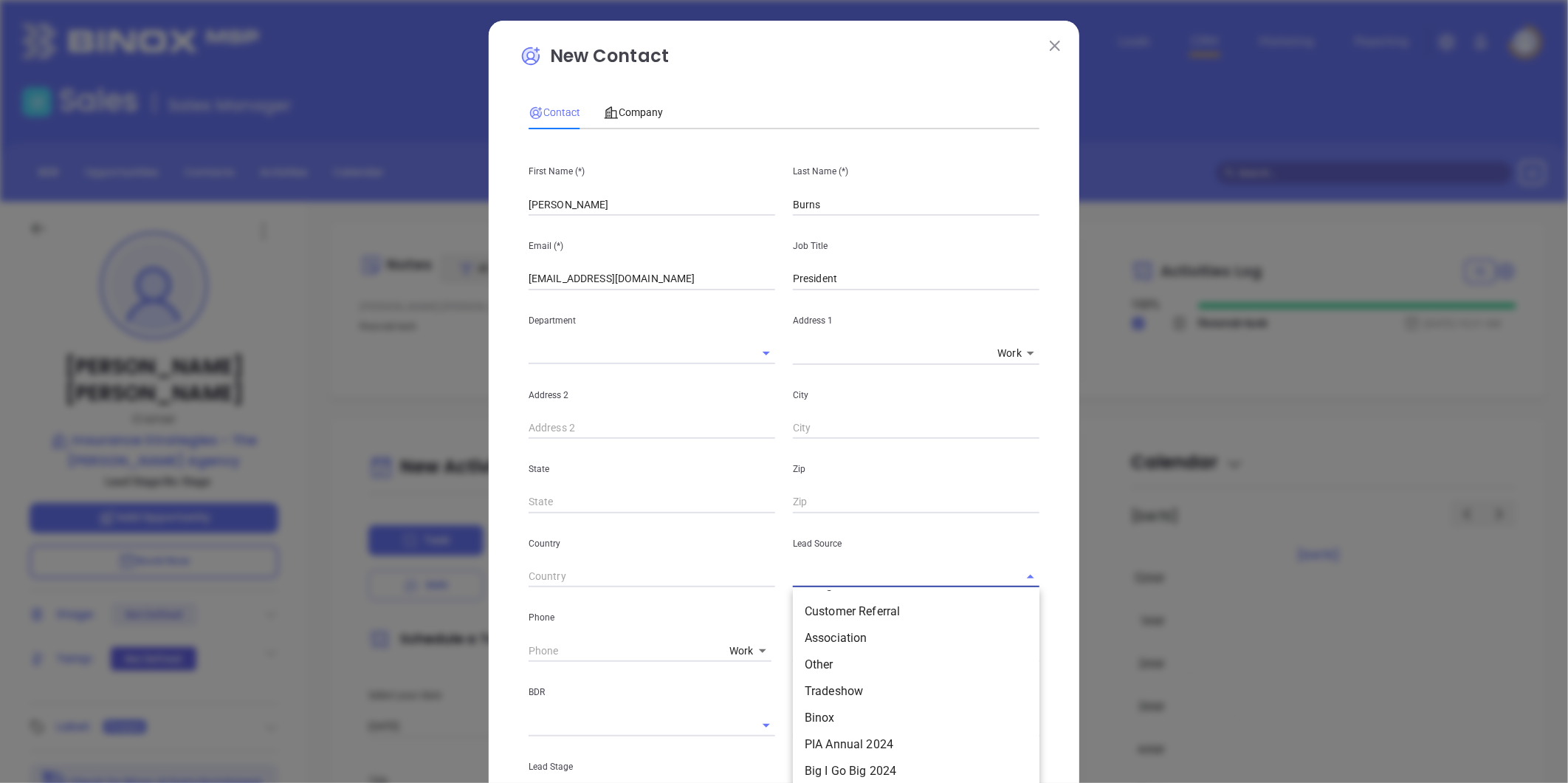
scroll to position [164, 0]
drag, startPoint x: 821, startPoint y: 710, endPoint x: 783, endPoint y: 699, distance: 39.6
click at [816, 709] on li "Binox" at bounding box center [917, 711] width 247 height 26
type input "Binox"
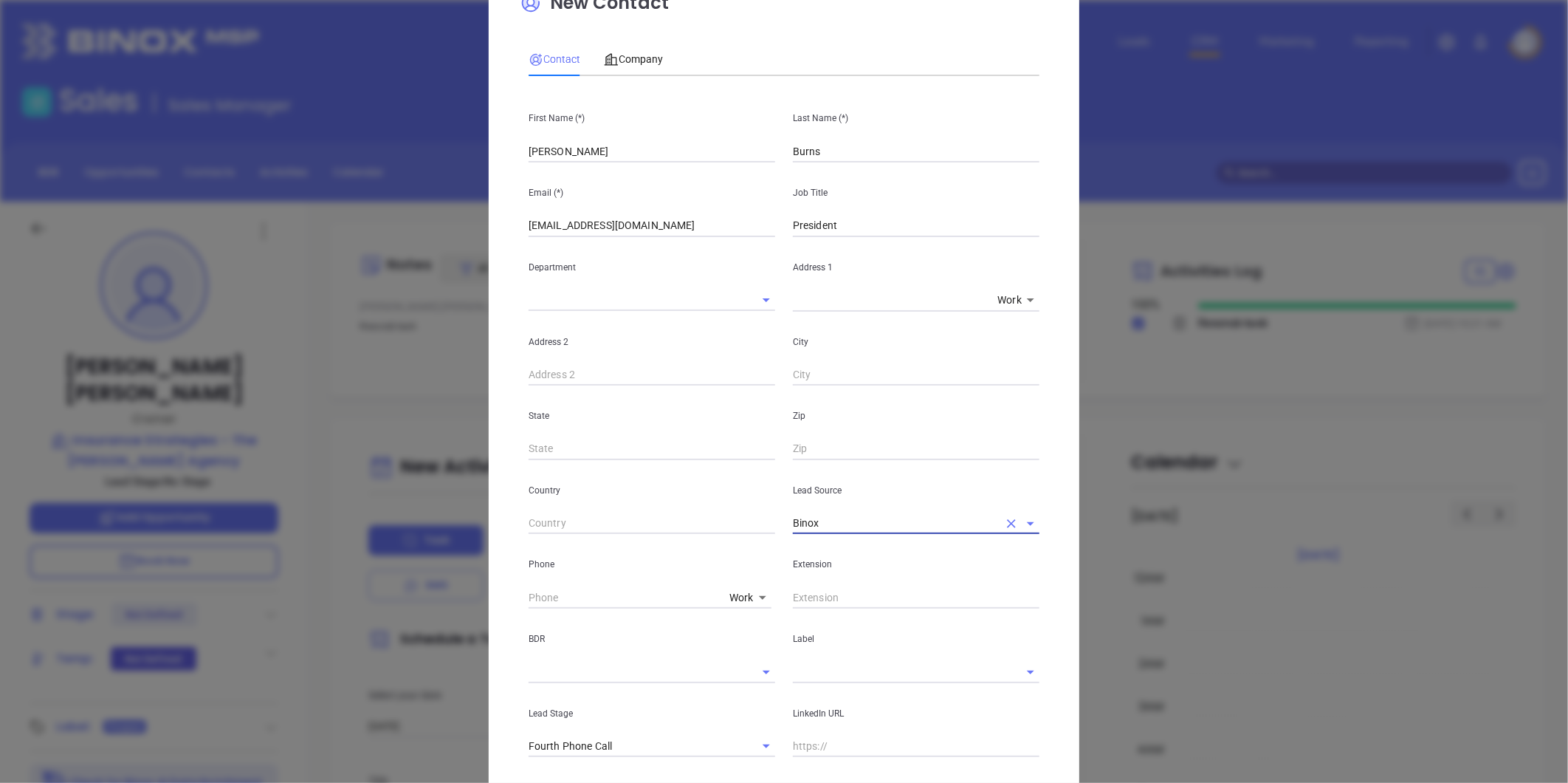
scroll to position [82, 0]
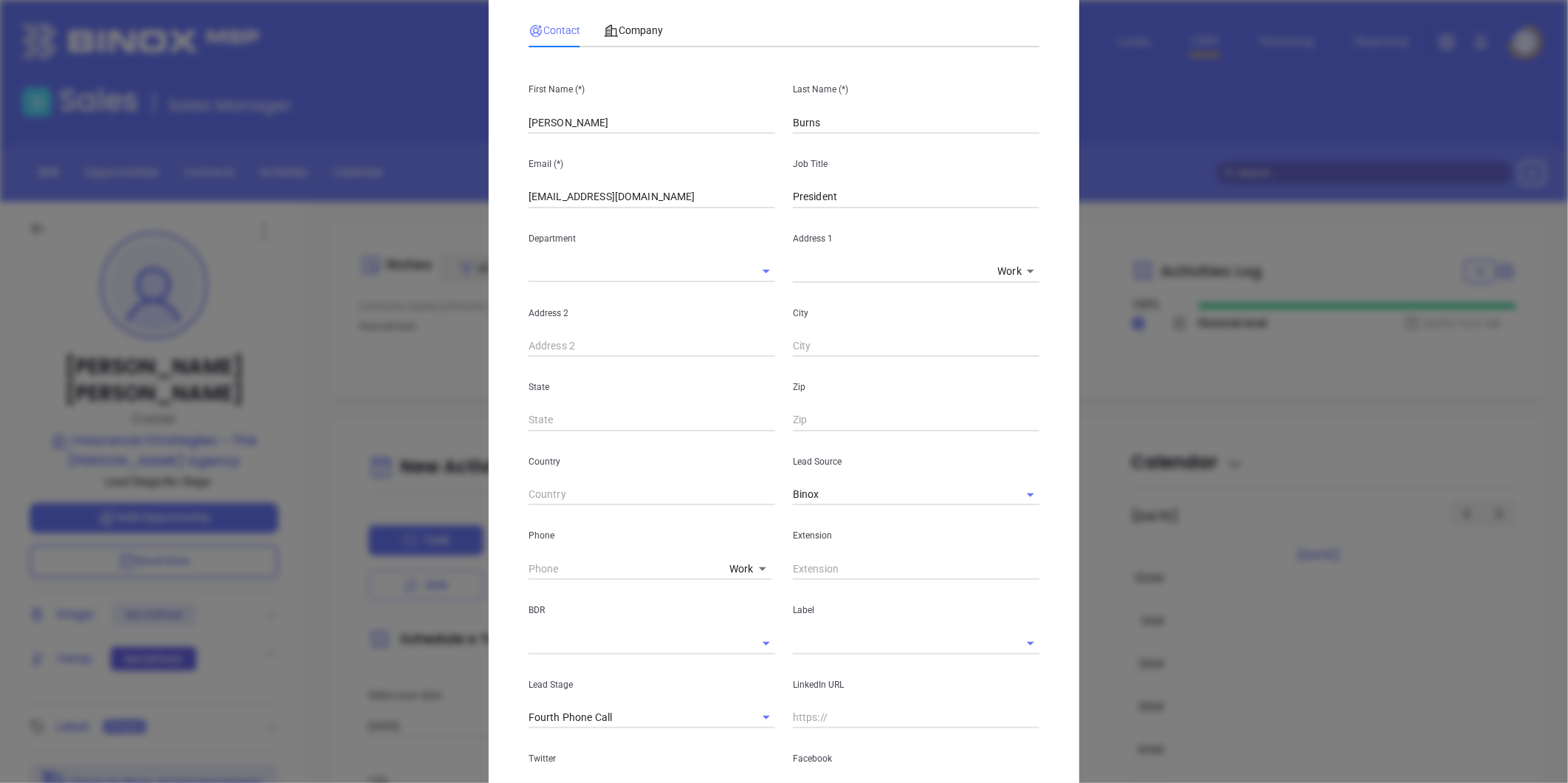
click at [735, 565] on body "Leads CRM Marketing Reporting Financial Leads Leads Sales Sales Manager BDR Opp…" at bounding box center [784, 392] width 1568 height 783
click at [735, 695] on li "Site" at bounding box center [773, 698] width 100 height 26
type input "11"
click at [608, 572] on input "( ) -" at bounding box center [630, 568] width 202 height 22
paste input "757) 217-2974"
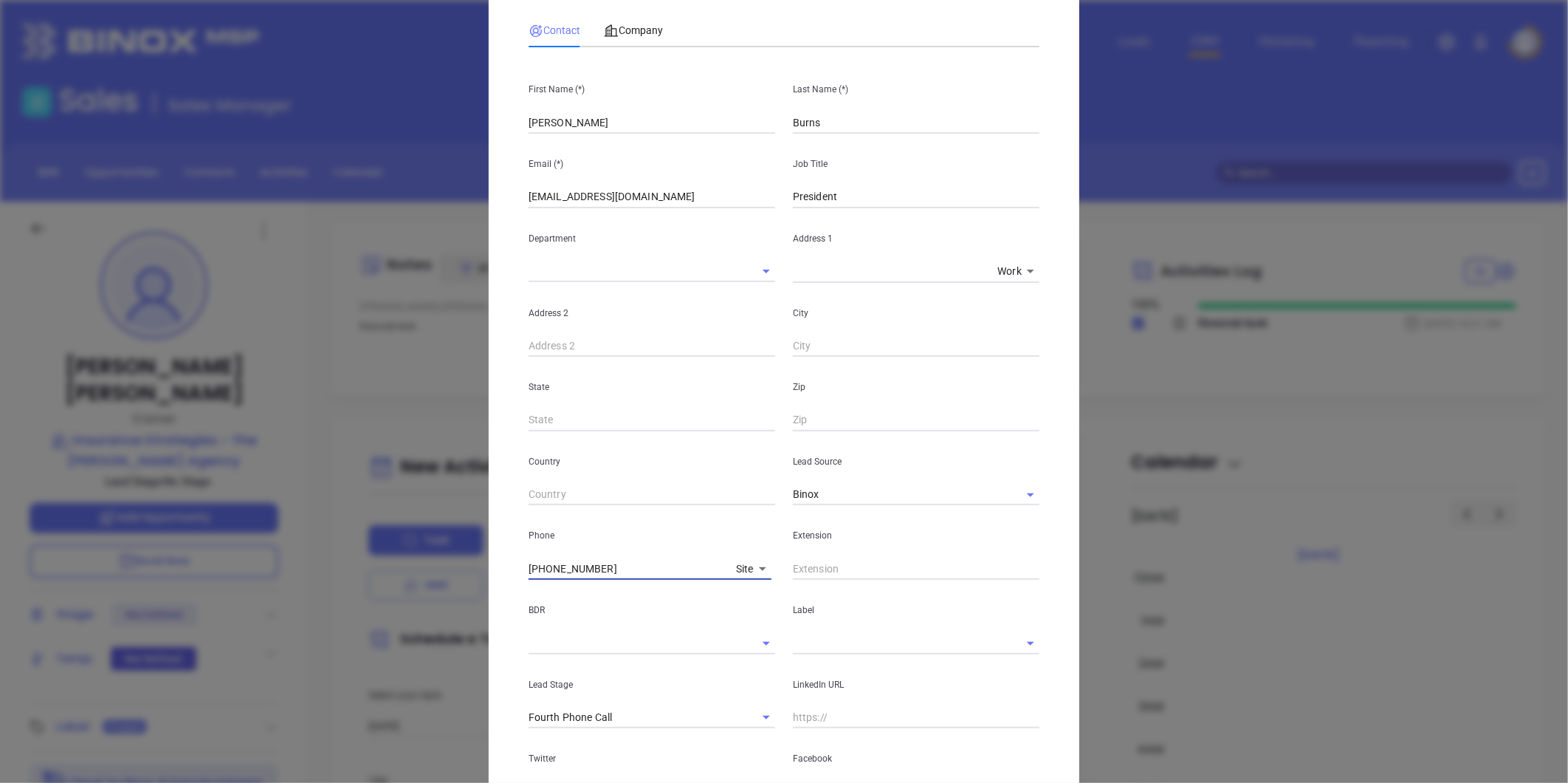
type input "(757) 217-2974"
drag, startPoint x: 808, startPoint y: 646, endPoint x: 808, endPoint y: 660, distance: 14.0
click at [807, 646] on input "text" at bounding box center [895, 643] width 205 height 21
click at [810, 678] on li "Prospect" at bounding box center [917, 676] width 247 height 26
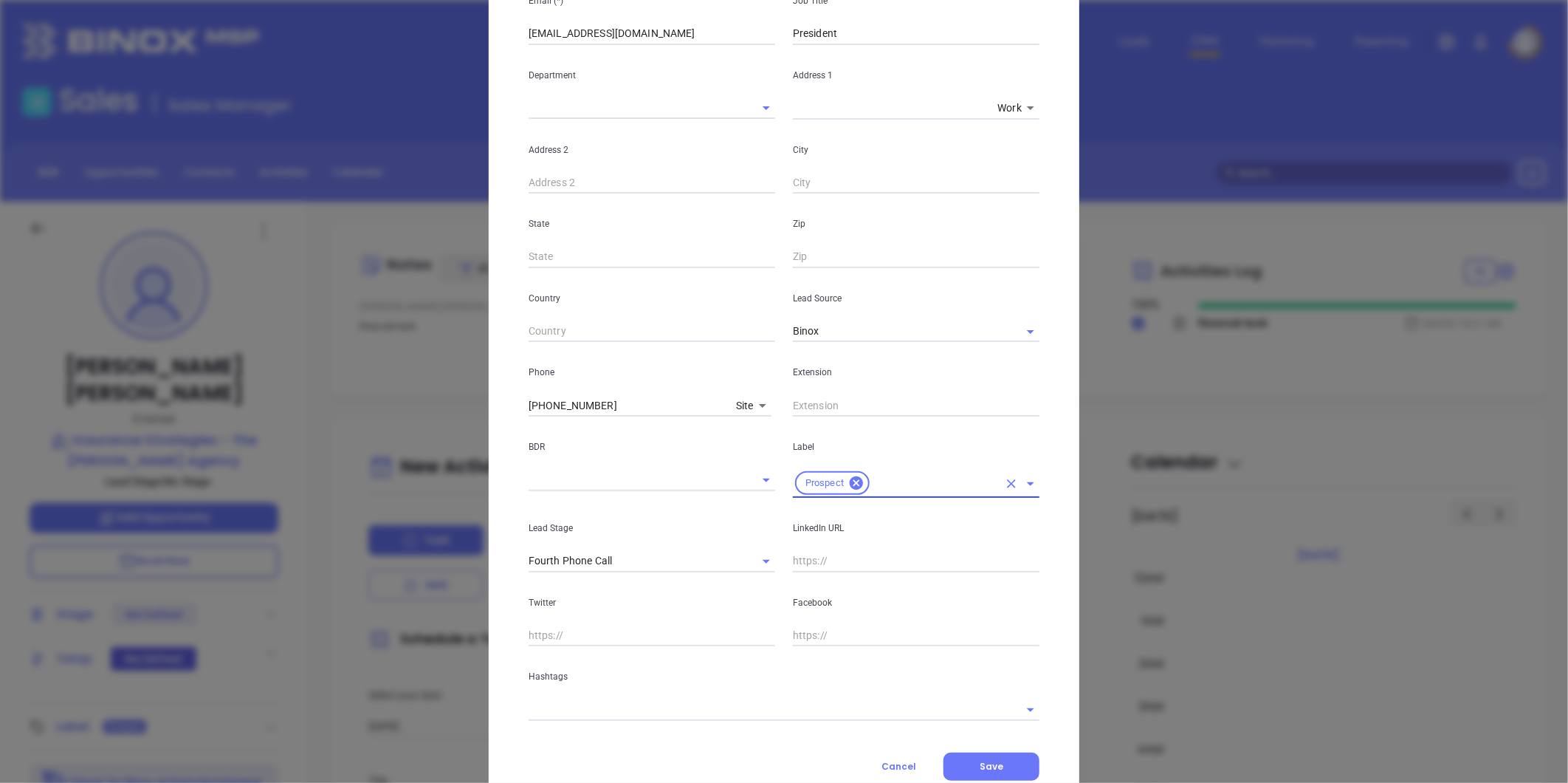
scroll to position [246, 0]
click at [743, 557] on icon "Clear" at bounding box center [747, 561] width 15 height 15
click at [835, 563] on input "text" at bounding box center [917, 561] width 247 height 22
paste input "linkedin.com/in/chris-burns-b6369325"
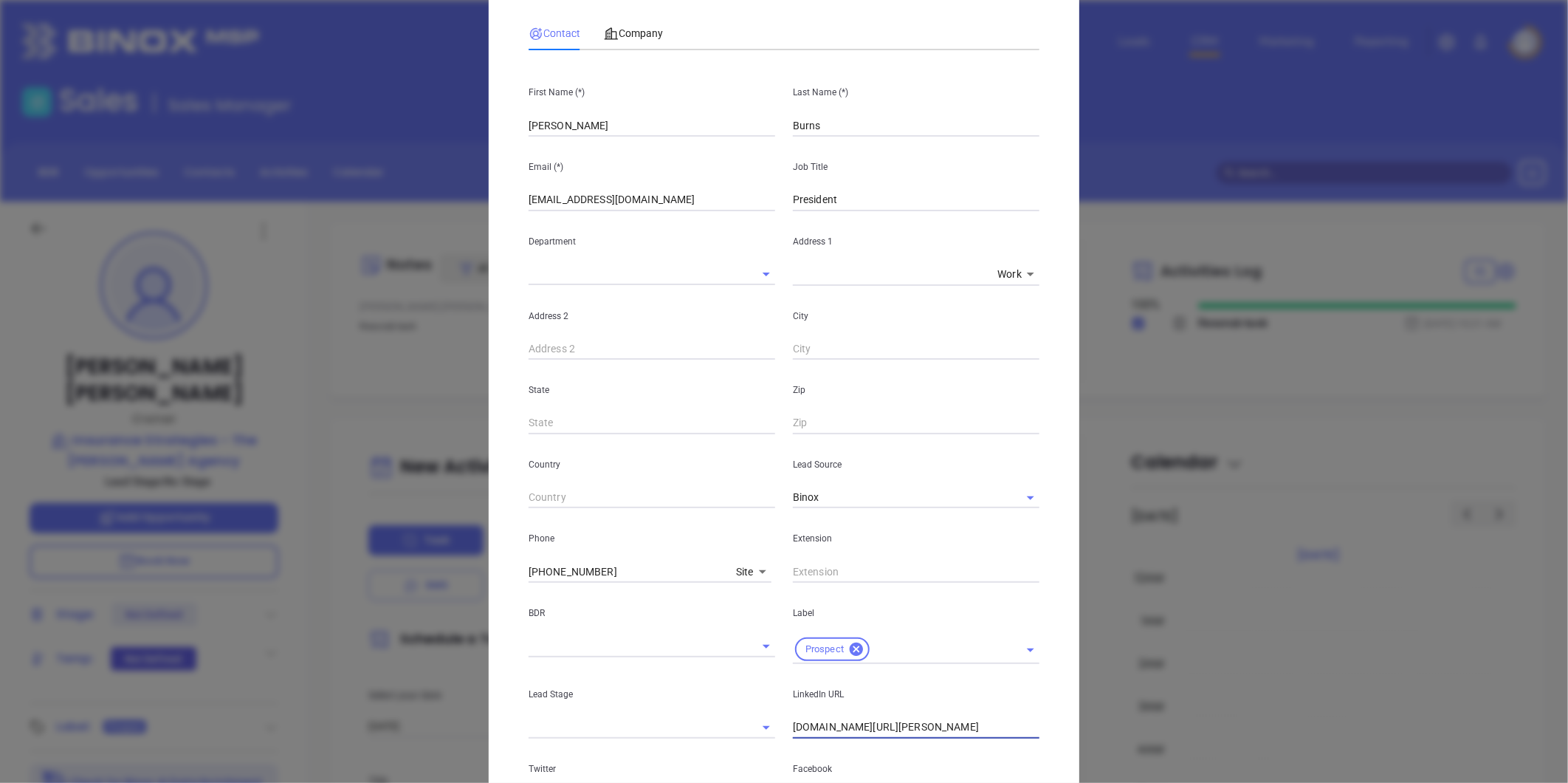
scroll to position [0, 0]
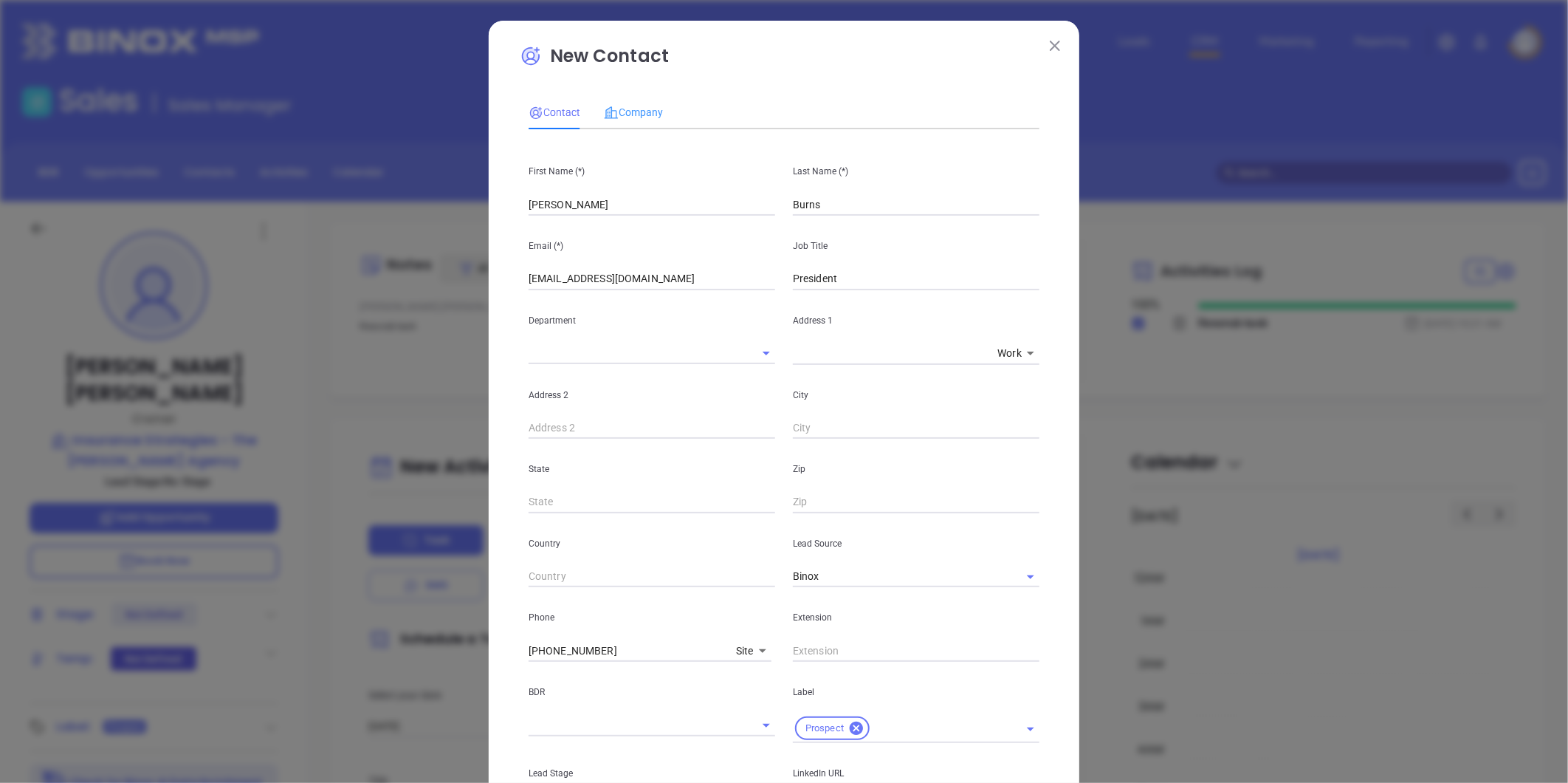
type input "www.linkedin.com/in/chris-burns-b6369325"
click at [634, 102] on div "Company" at bounding box center [633, 112] width 59 height 34
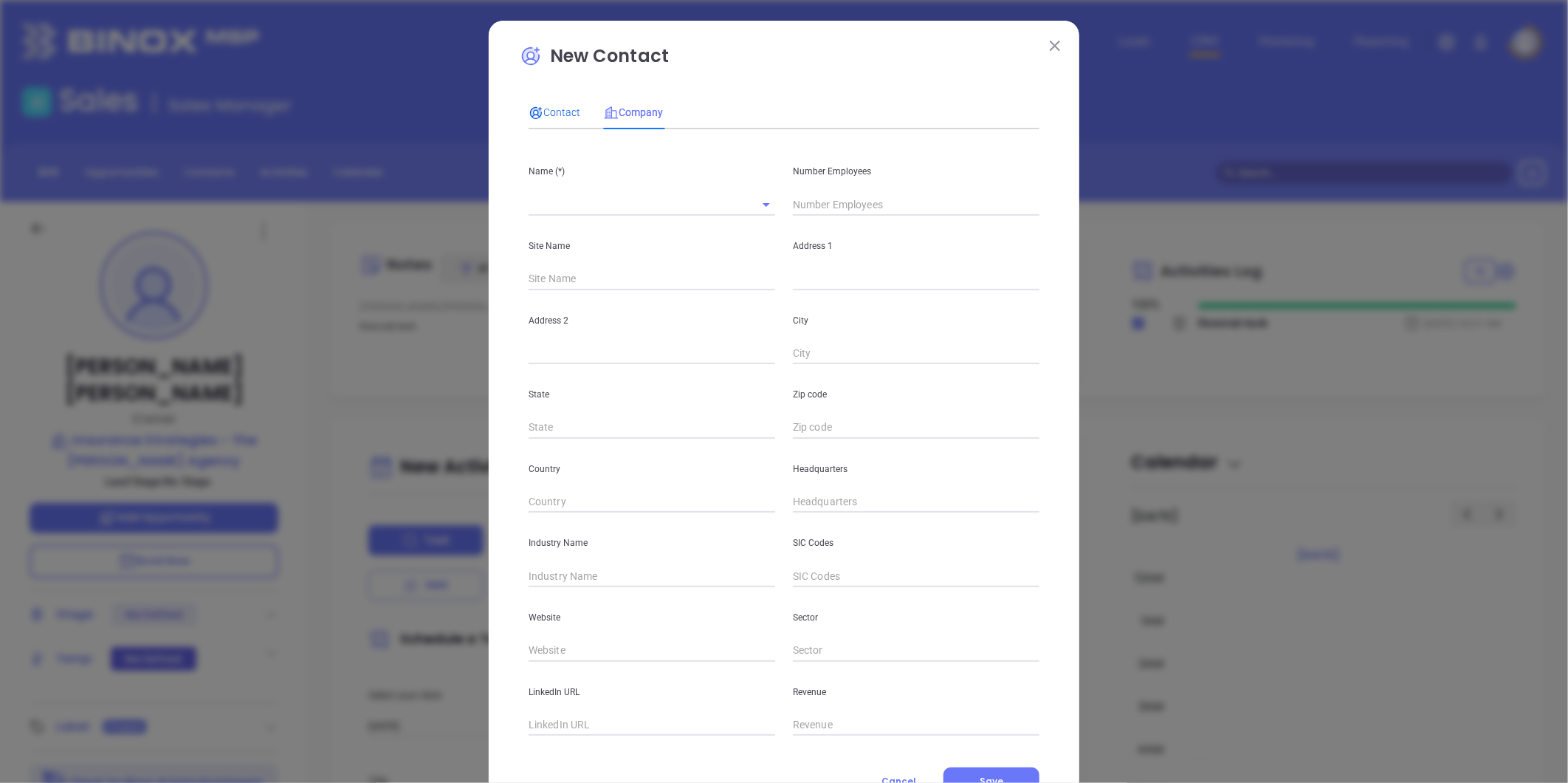
click at [545, 115] on span "Contact" at bounding box center [554, 113] width 51 height 12
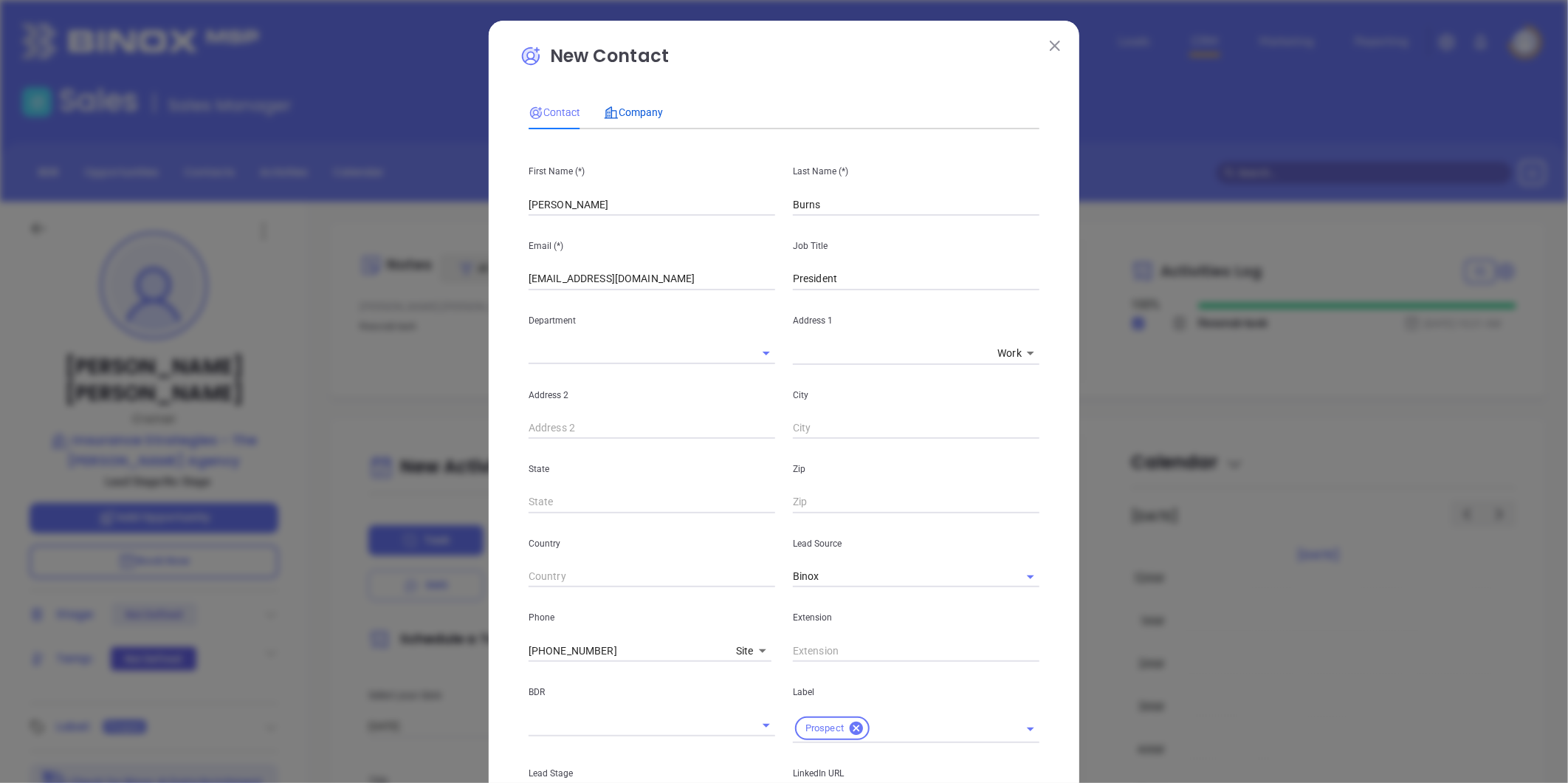
click at [636, 112] on span "Company" at bounding box center [633, 113] width 59 height 12
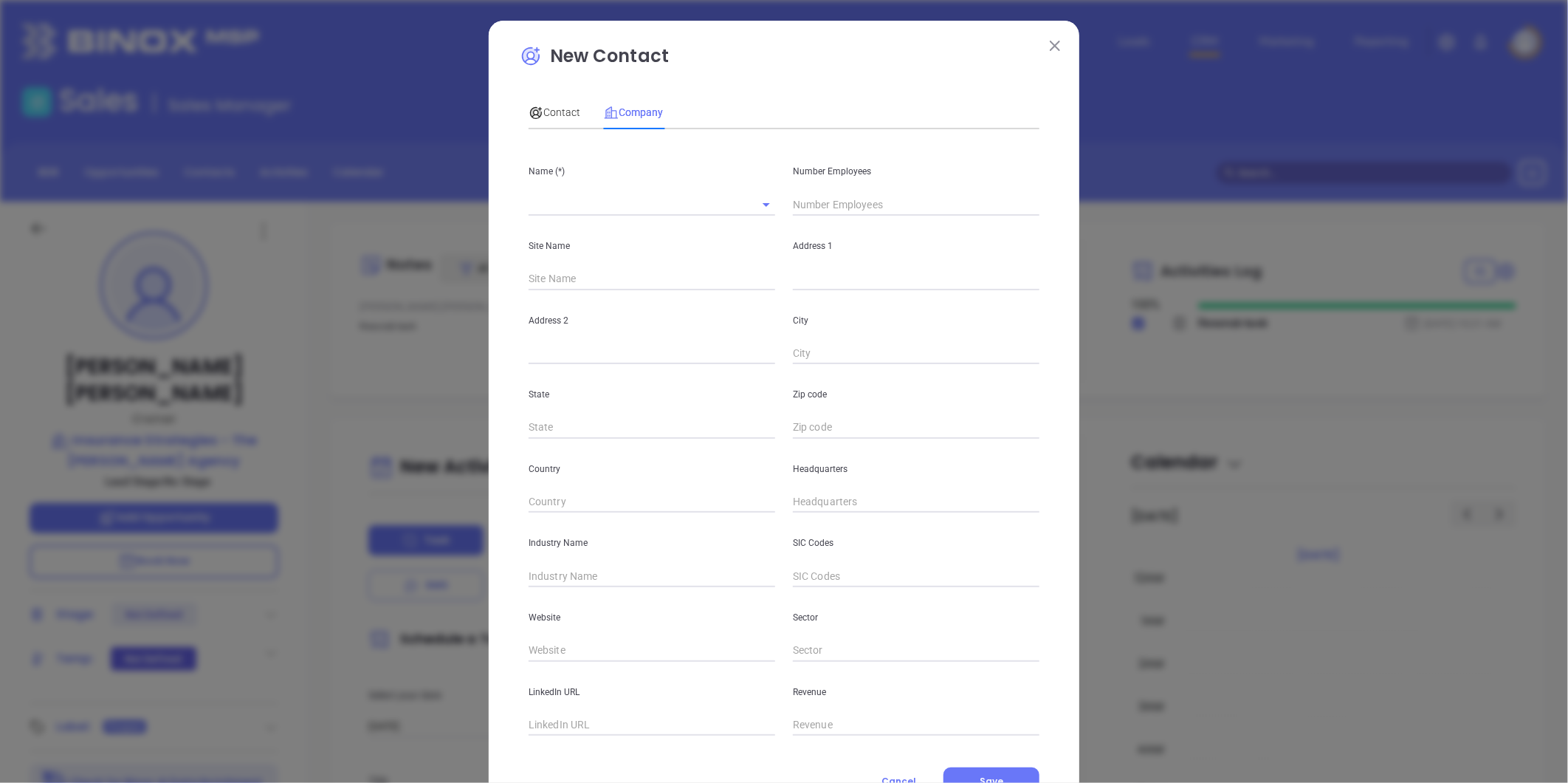
click at [824, 202] on input "text" at bounding box center [917, 204] width 247 height 22
type input "8"
click at [569, 200] on input "text" at bounding box center [631, 204] width 205 height 21
paste input "Resolve Insurance Group"
type input "Resolve Insurance Group"
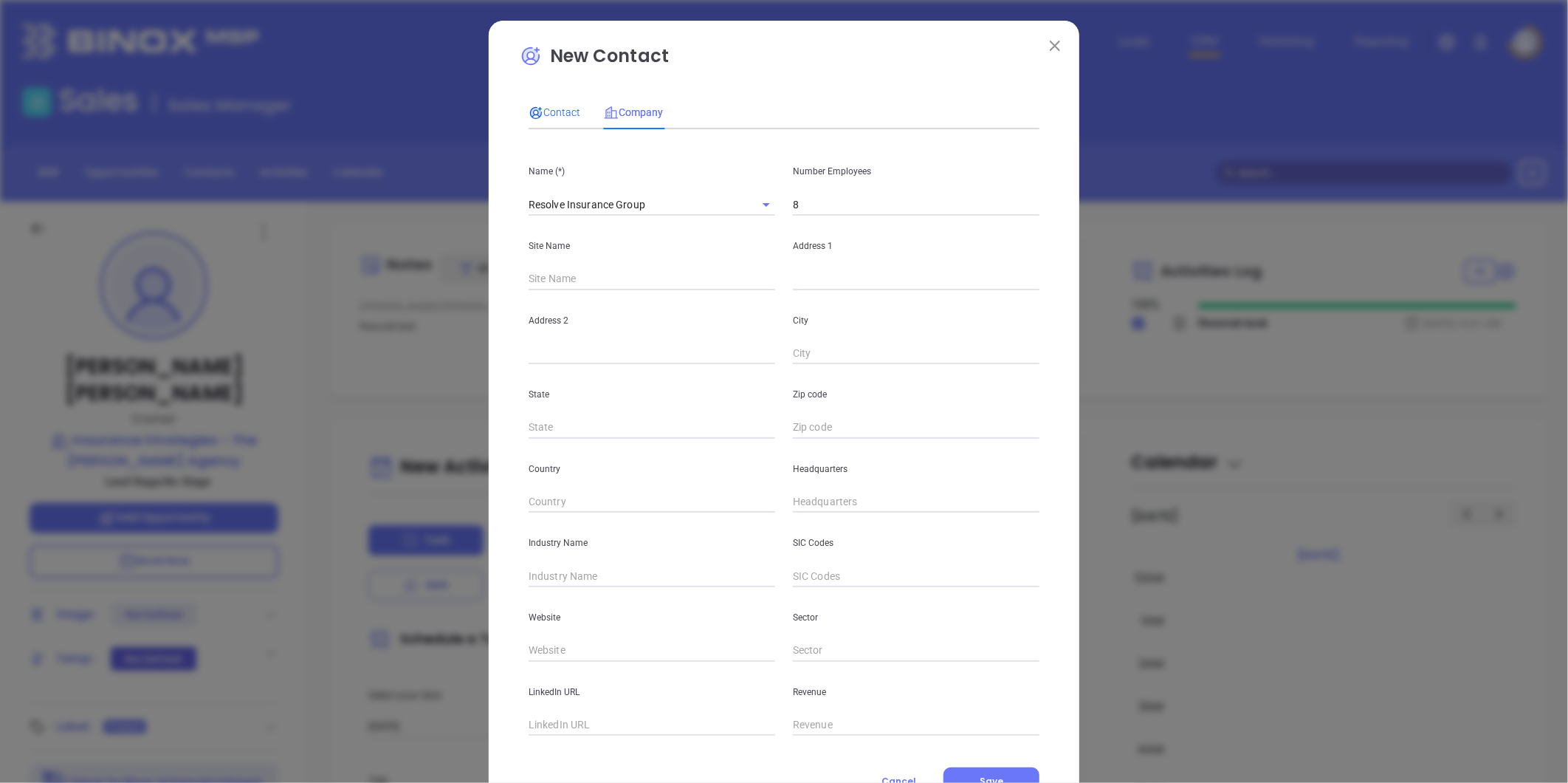
click at [557, 109] on span "Contact" at bounding box center [554, 113] width 51 height 12
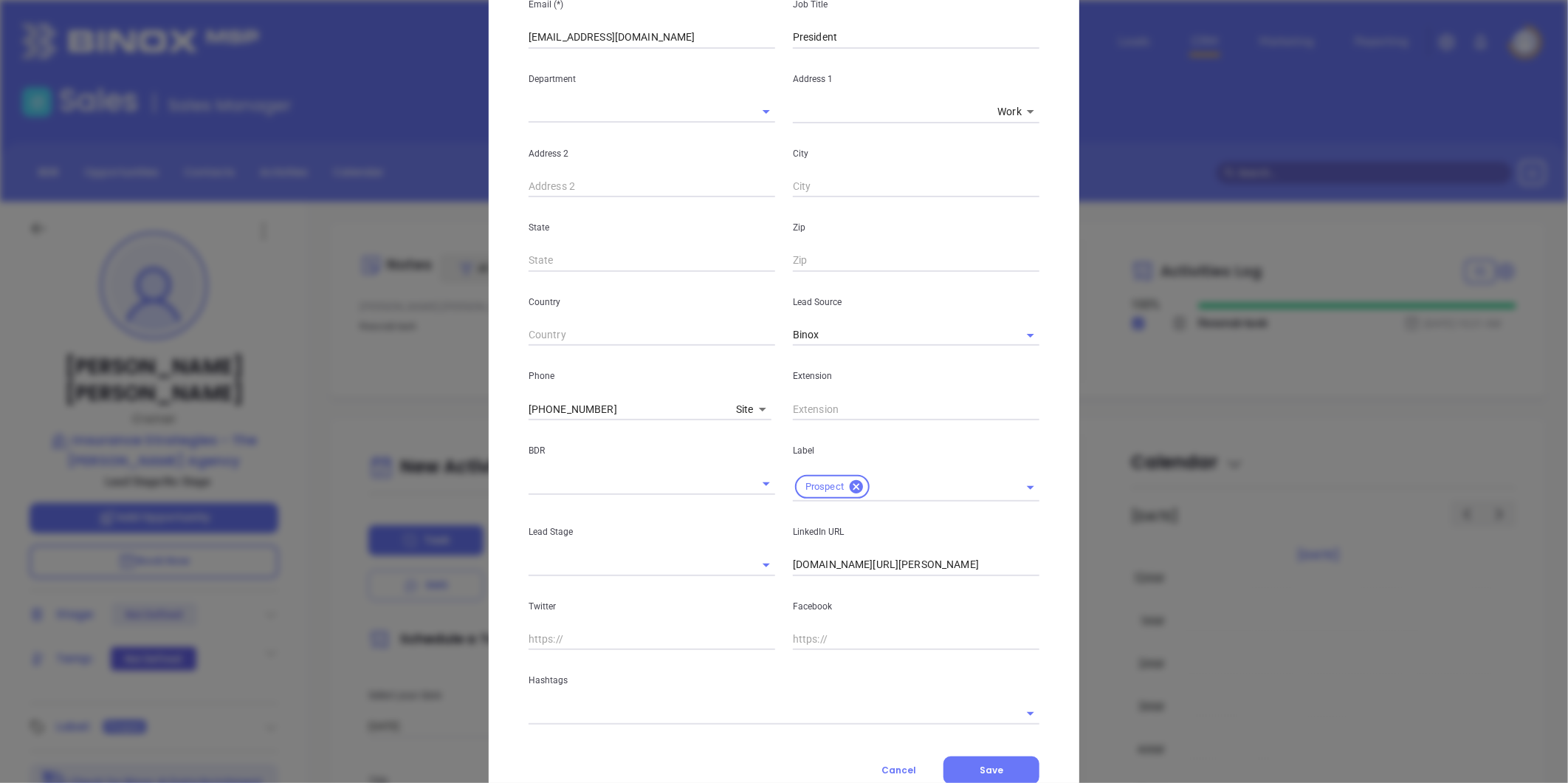
scroll to position [294, 0]
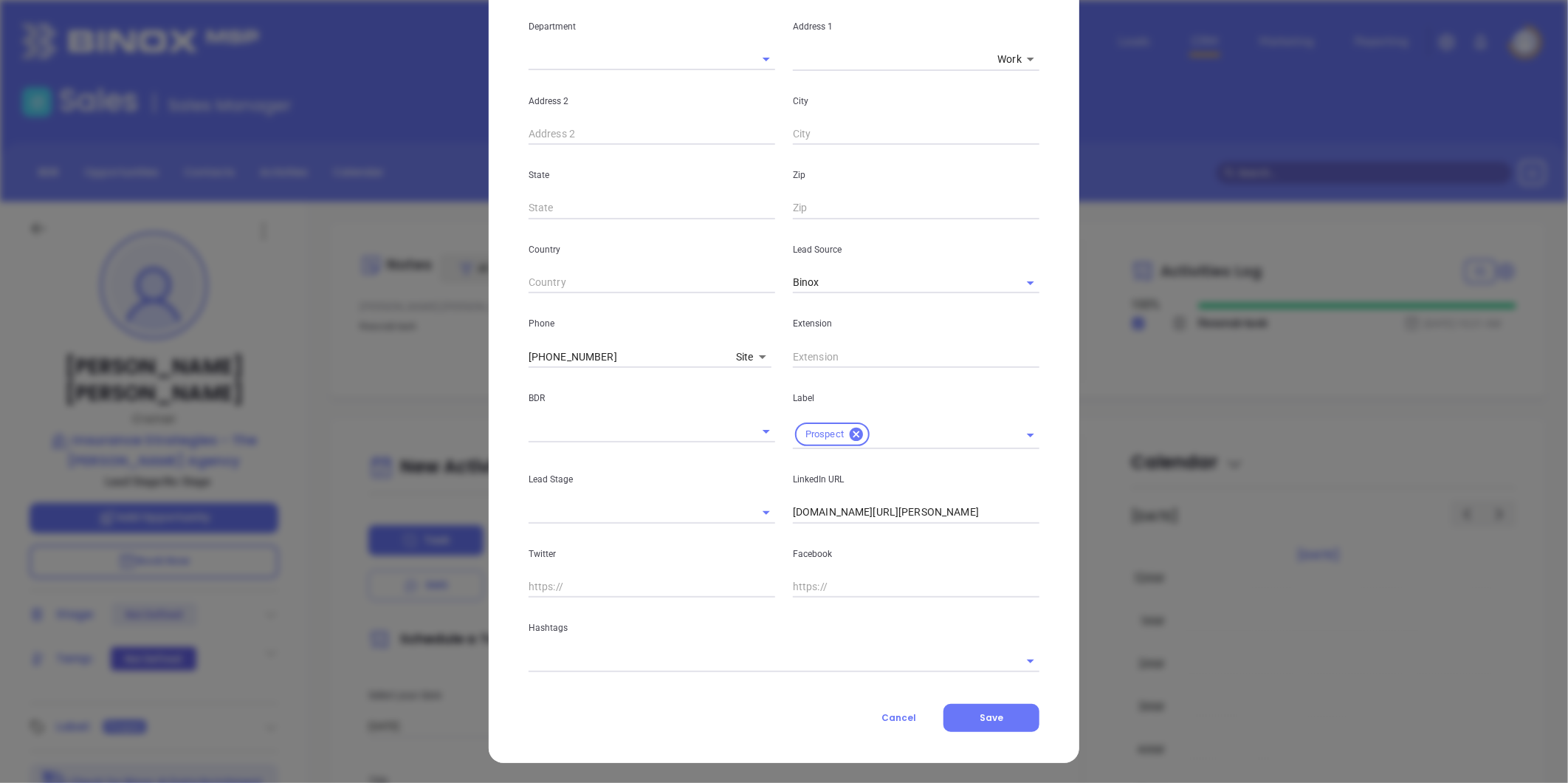
click at [668, 659] on input "text" at bounding box center [764, 661] width 470 height 21
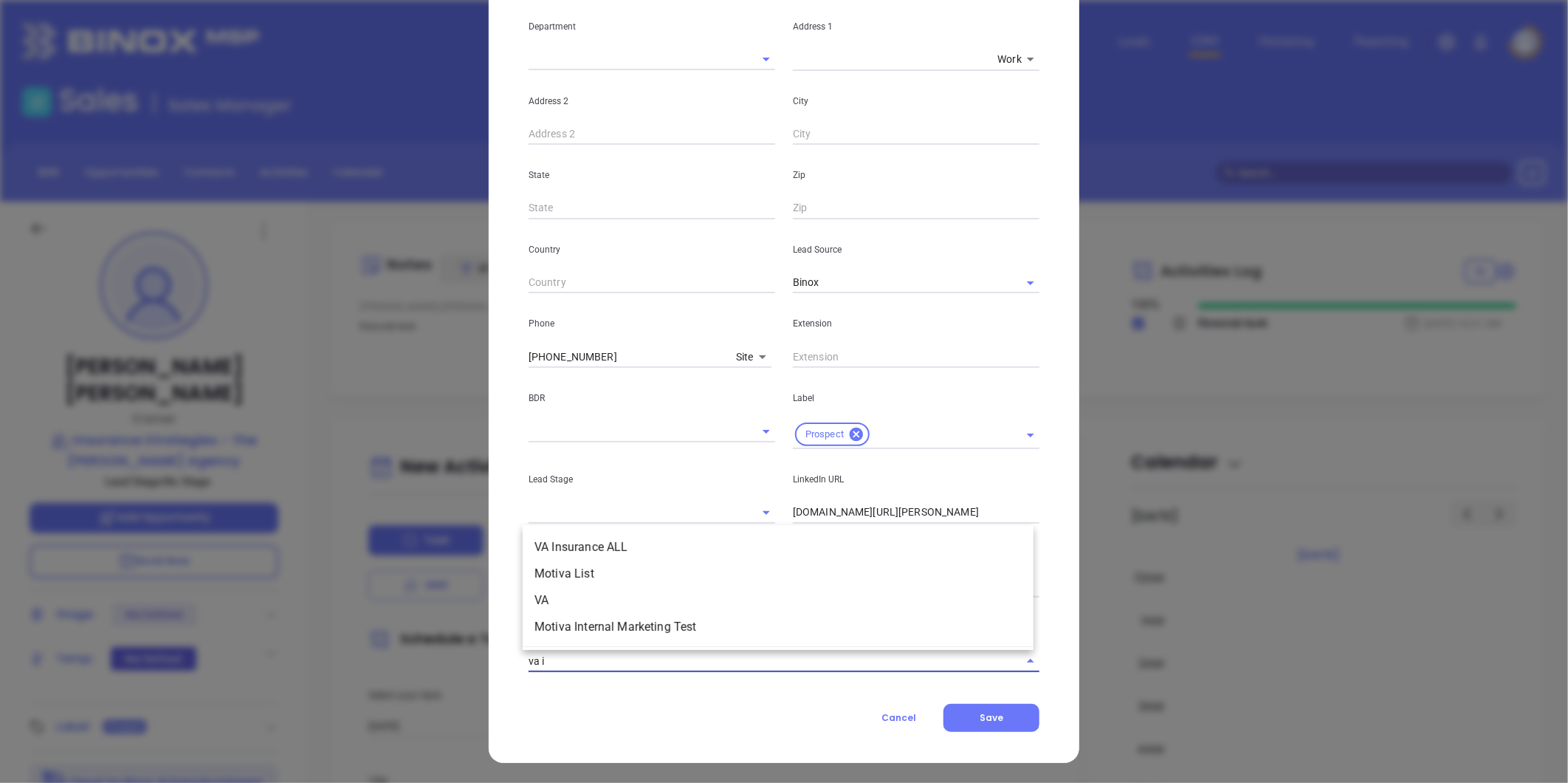
type input "va in"
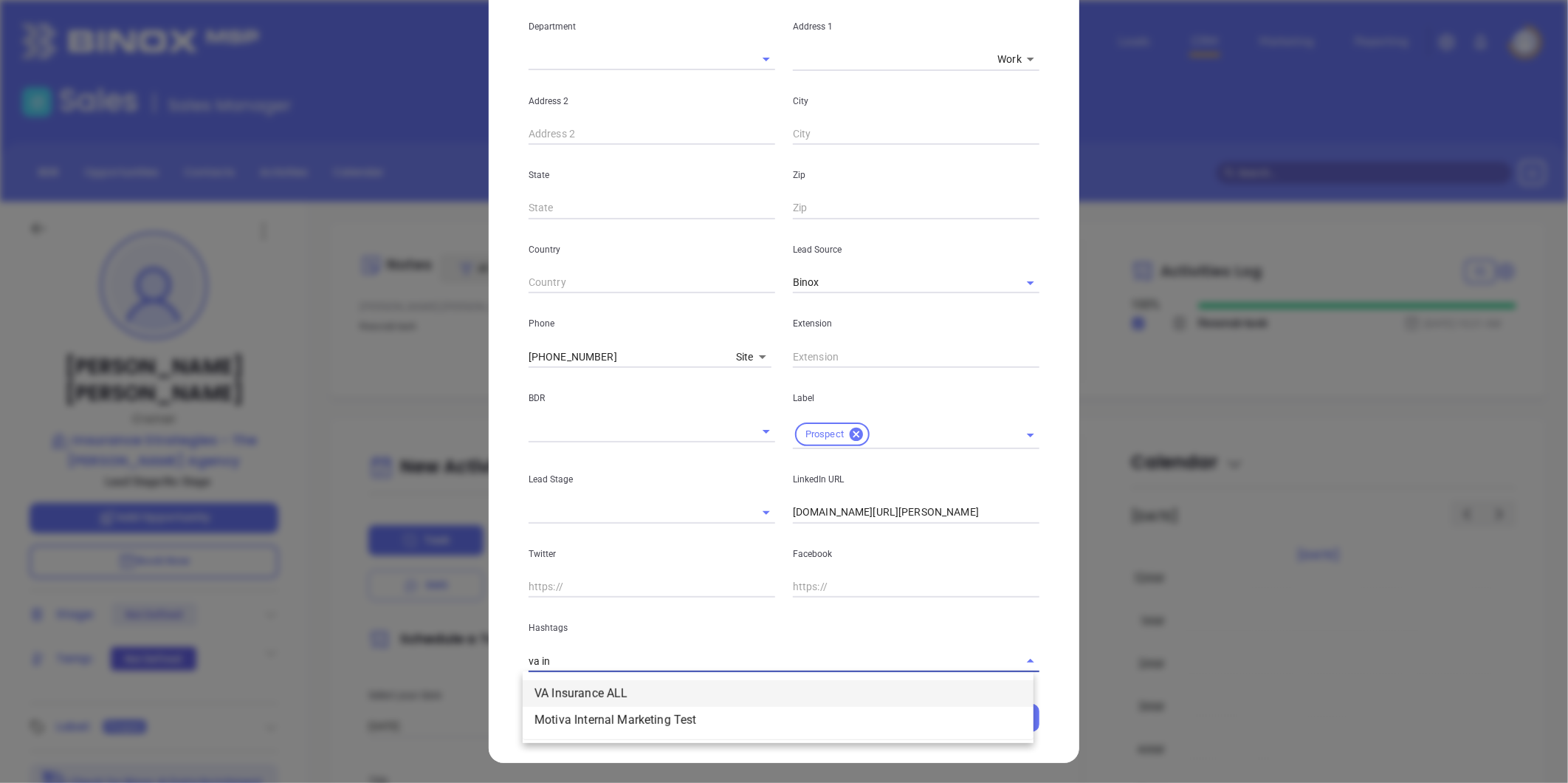
click at [566, 693] on li "VA Insurance ALL" at bounding box center [778, 693] width 511 height 26
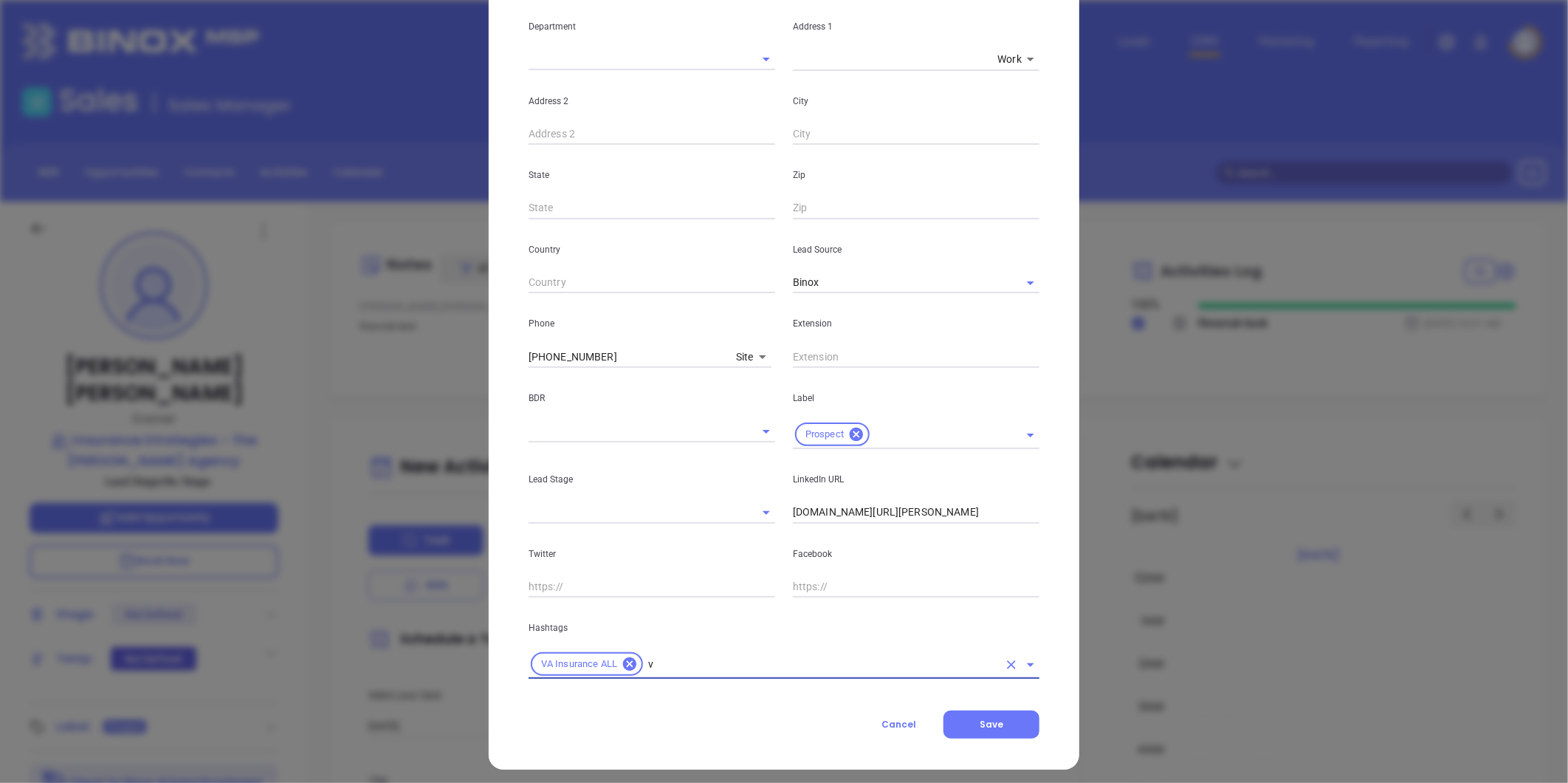
type input "va"
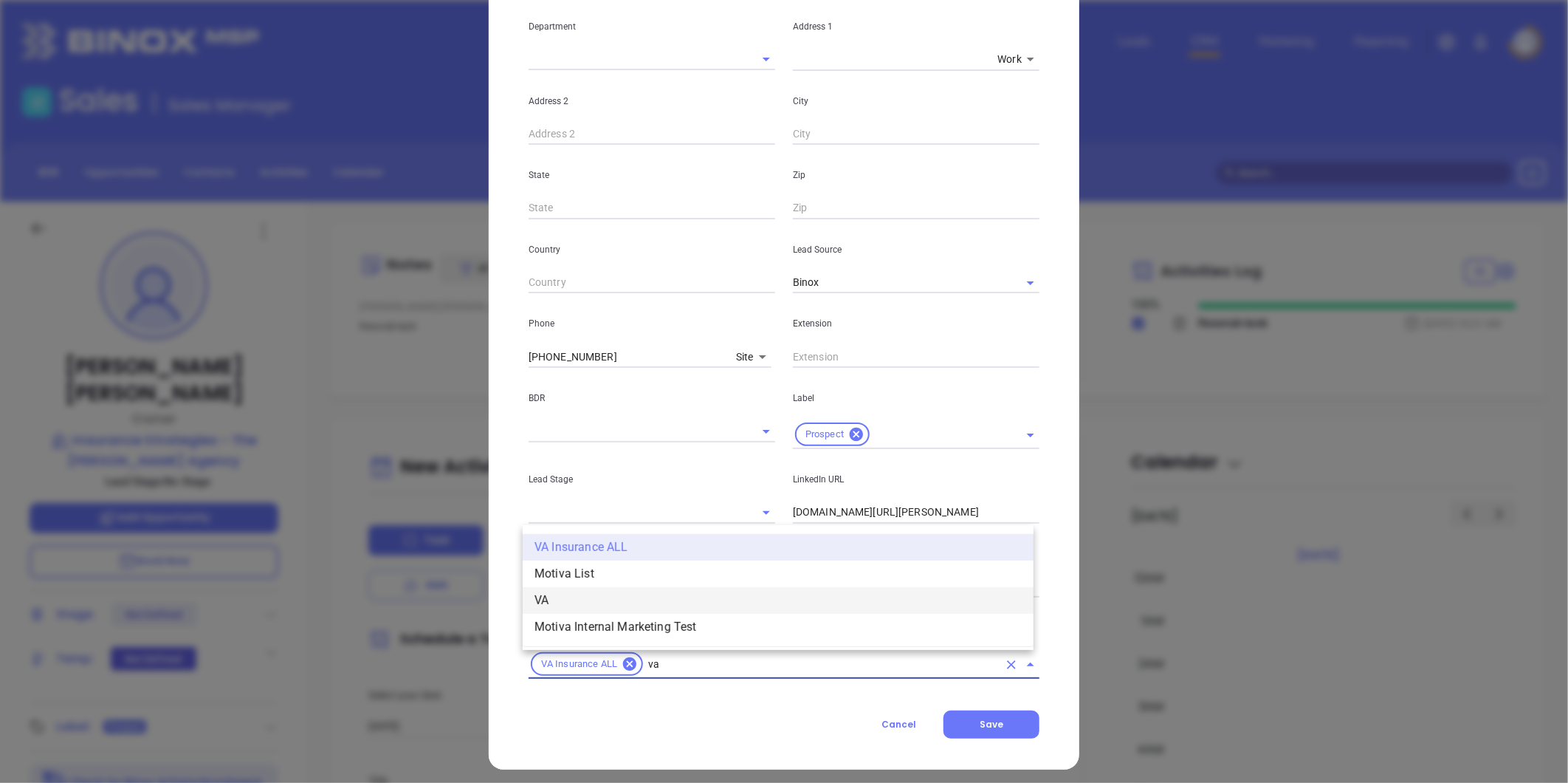
click at [563, 601] on li "VA" at bounding box center [778, 600] width 511 height 26
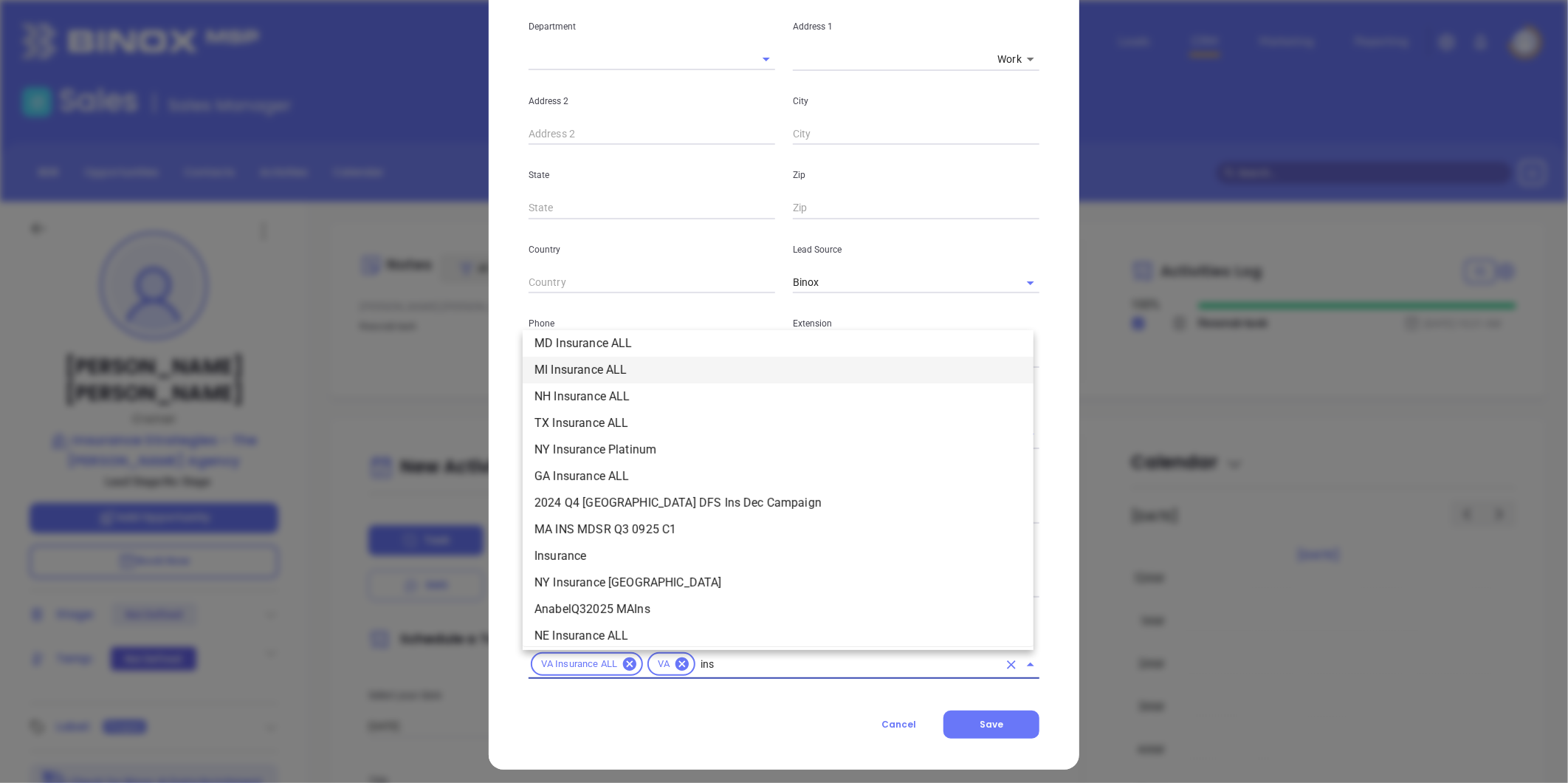
scroll to position [275, 0]
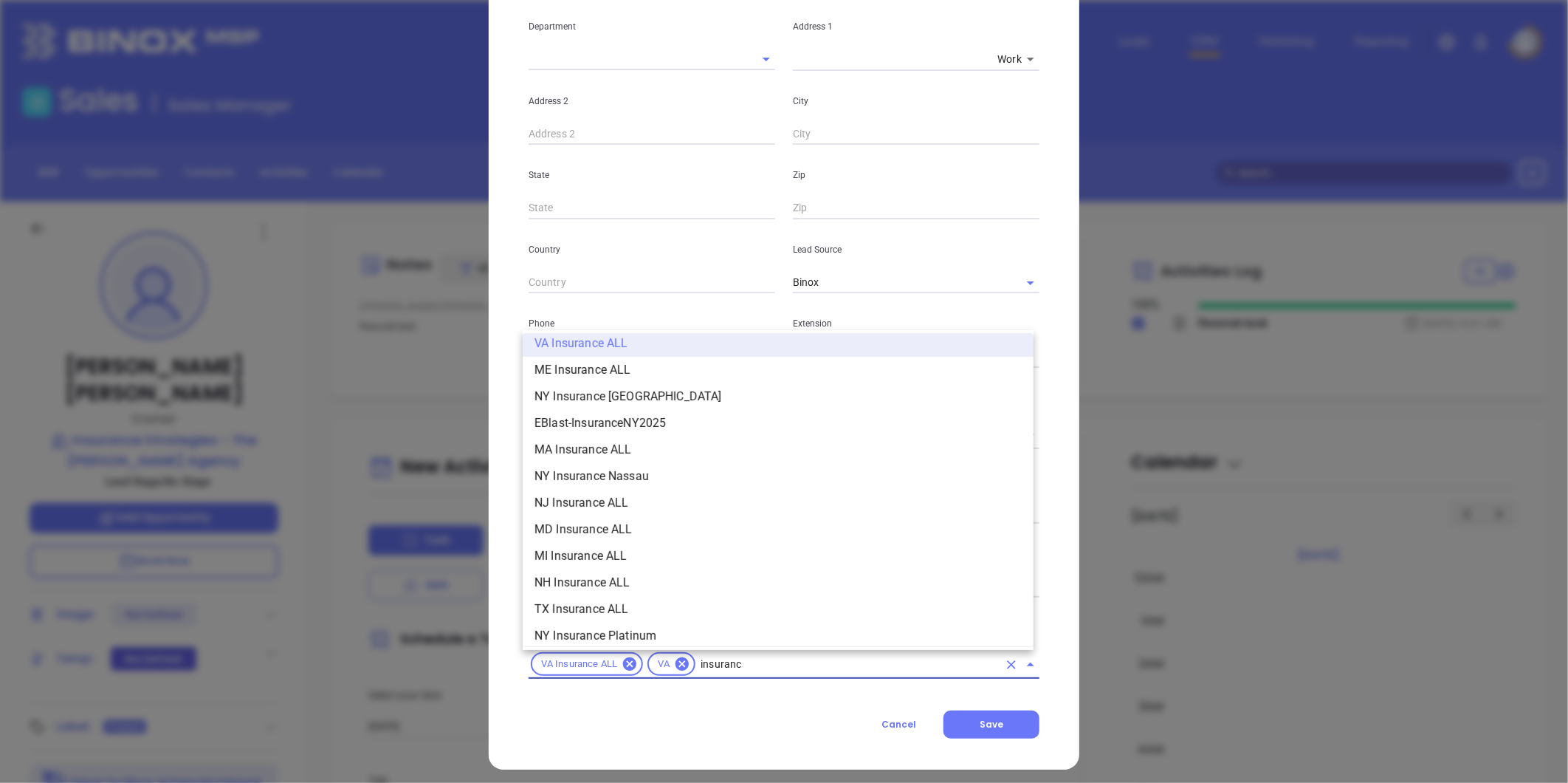
type input "insurance"
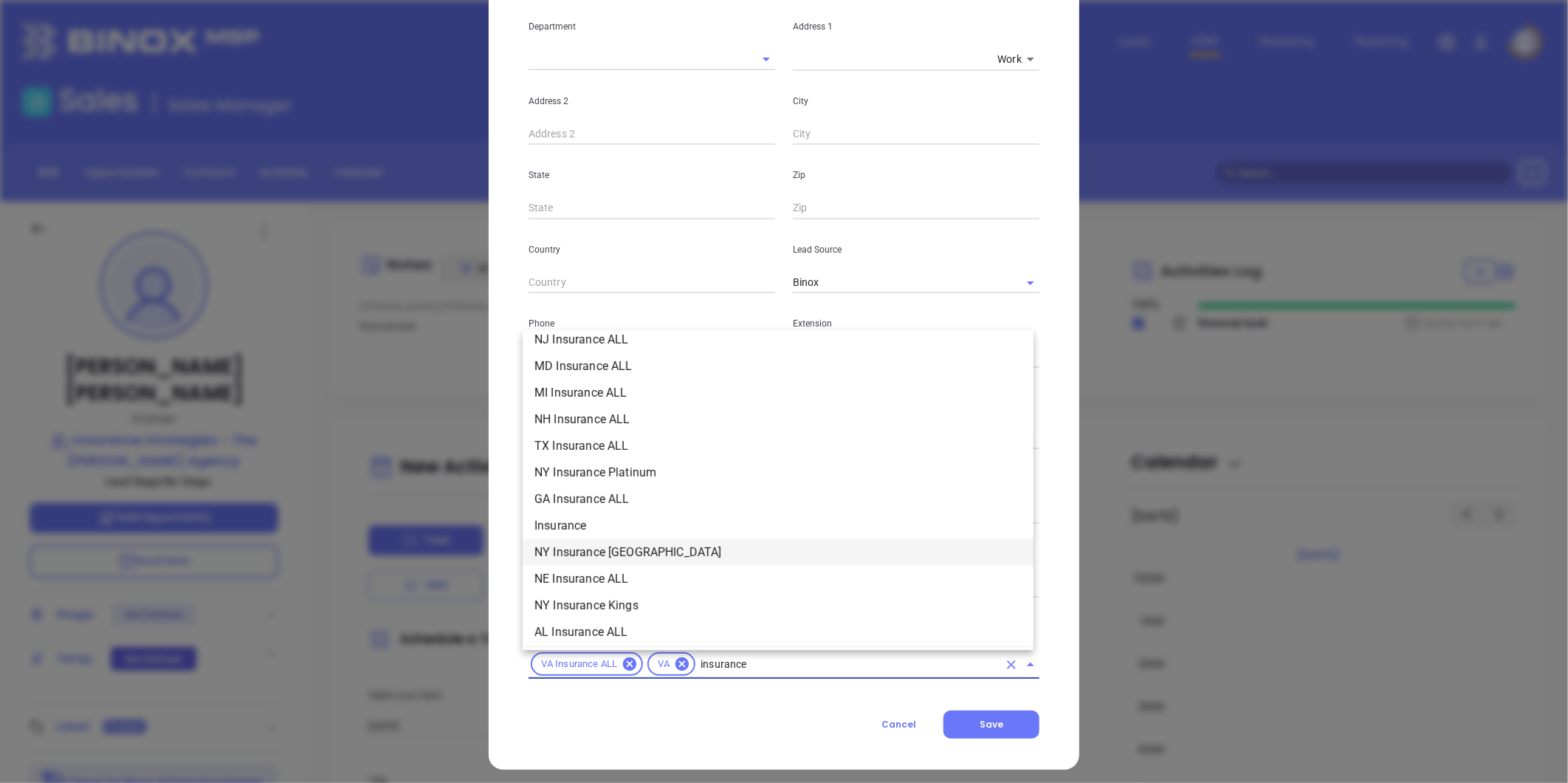
scroll to position [439, 0]
click at [566, 520] on li "Insurance" at bounding box center [778, 525] width 511 height 26
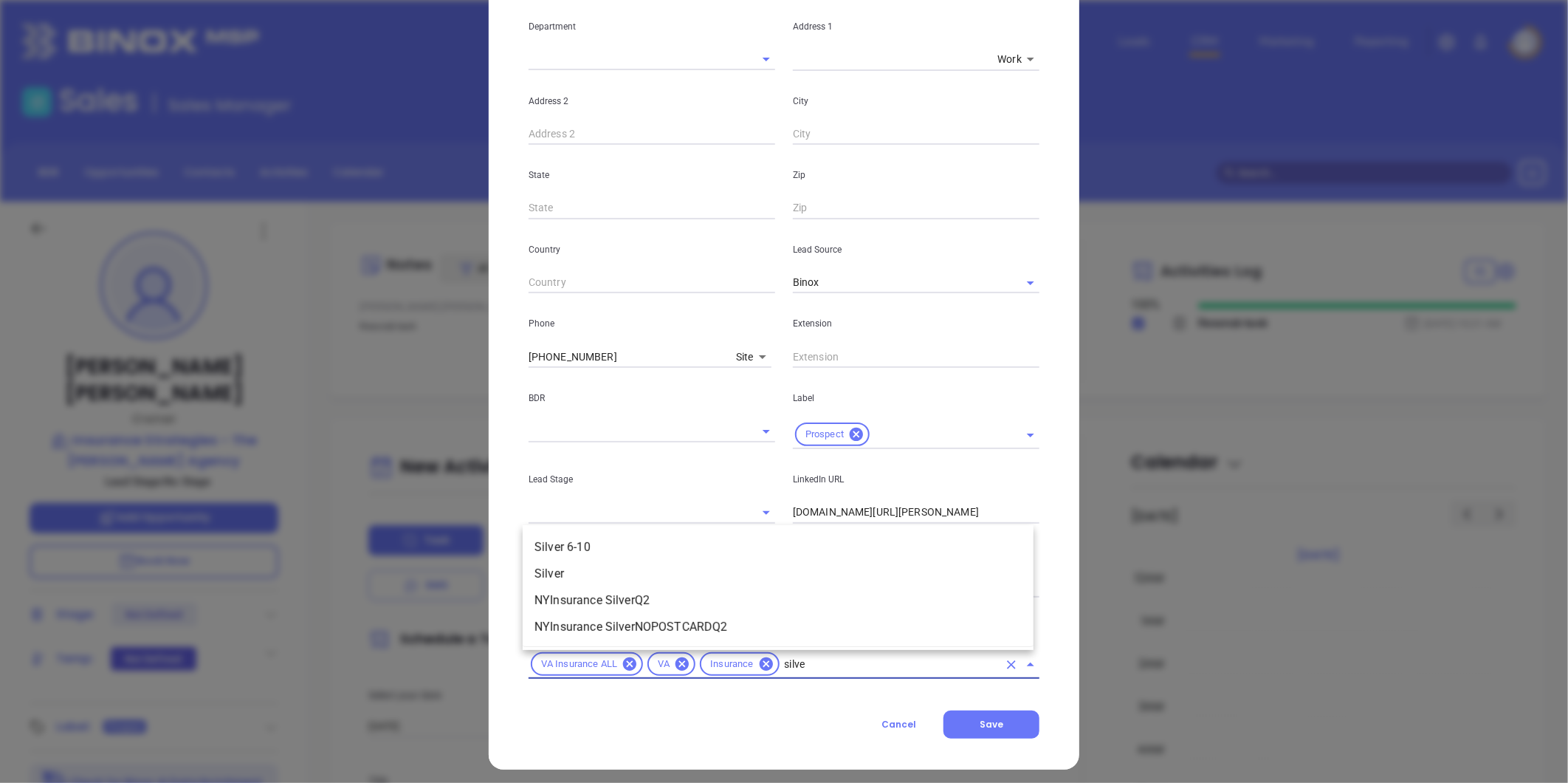
type input "silver"
click at [587, 538] on li "Silver 6-10" at bounding box center [778, 547] width 511 height 26
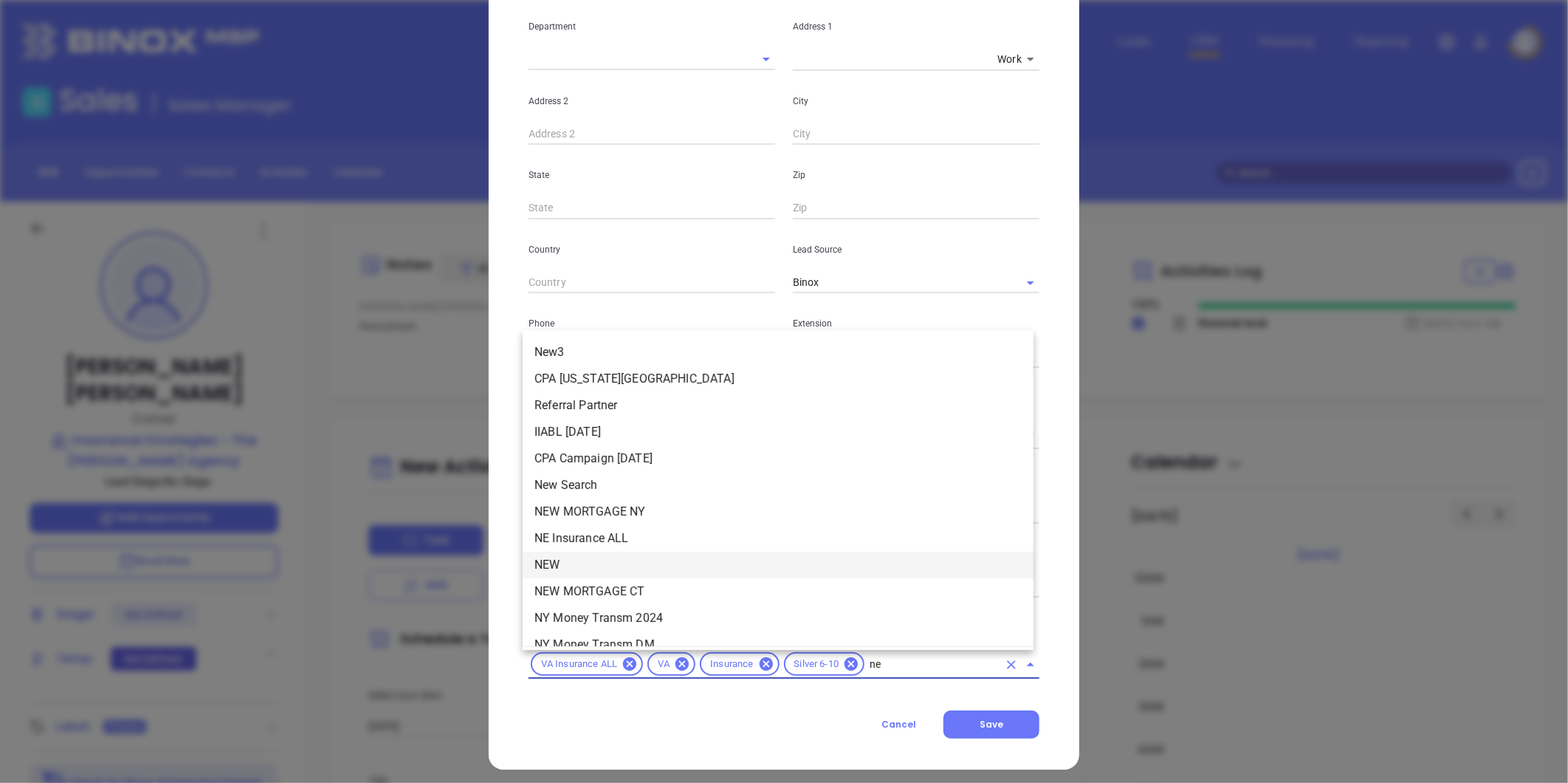
type input "new"
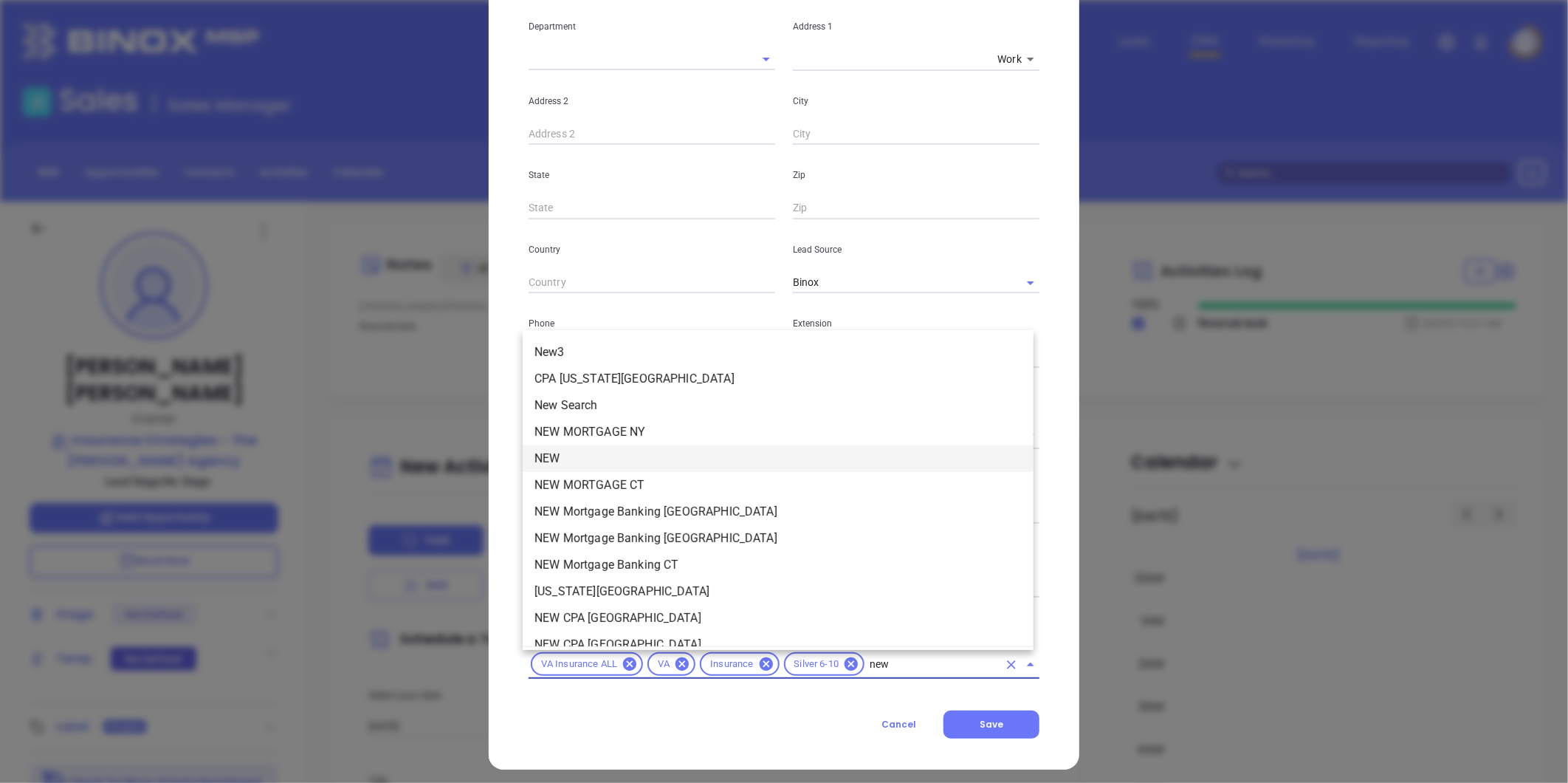
click at [581, 459] on li "NEW" at bounding box center [778, 459] width 511 height 26
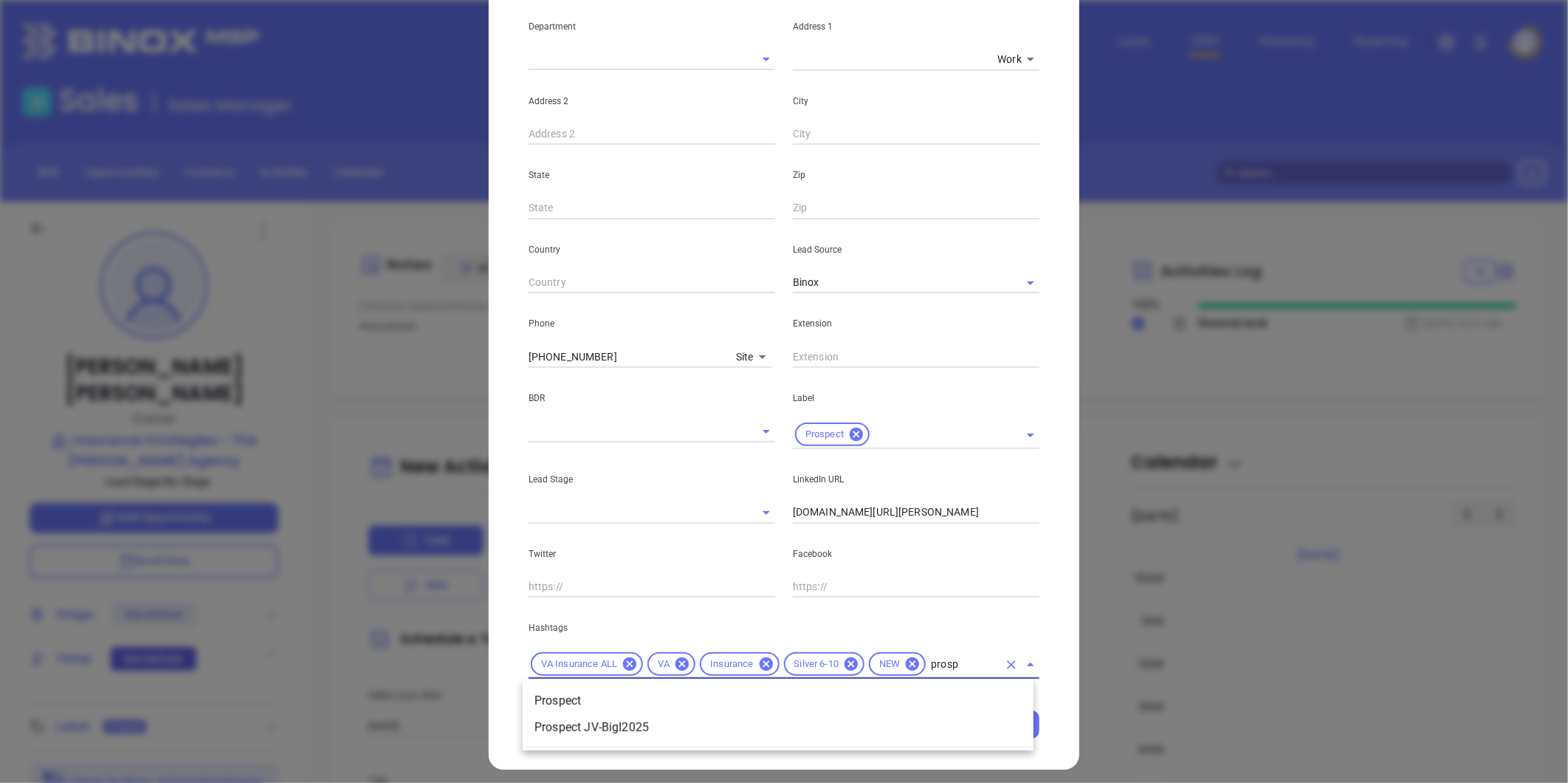
type input "prospe"
click at [600, 698] on li "Prospect" at bounding box center [778, 700] width 511 height 26
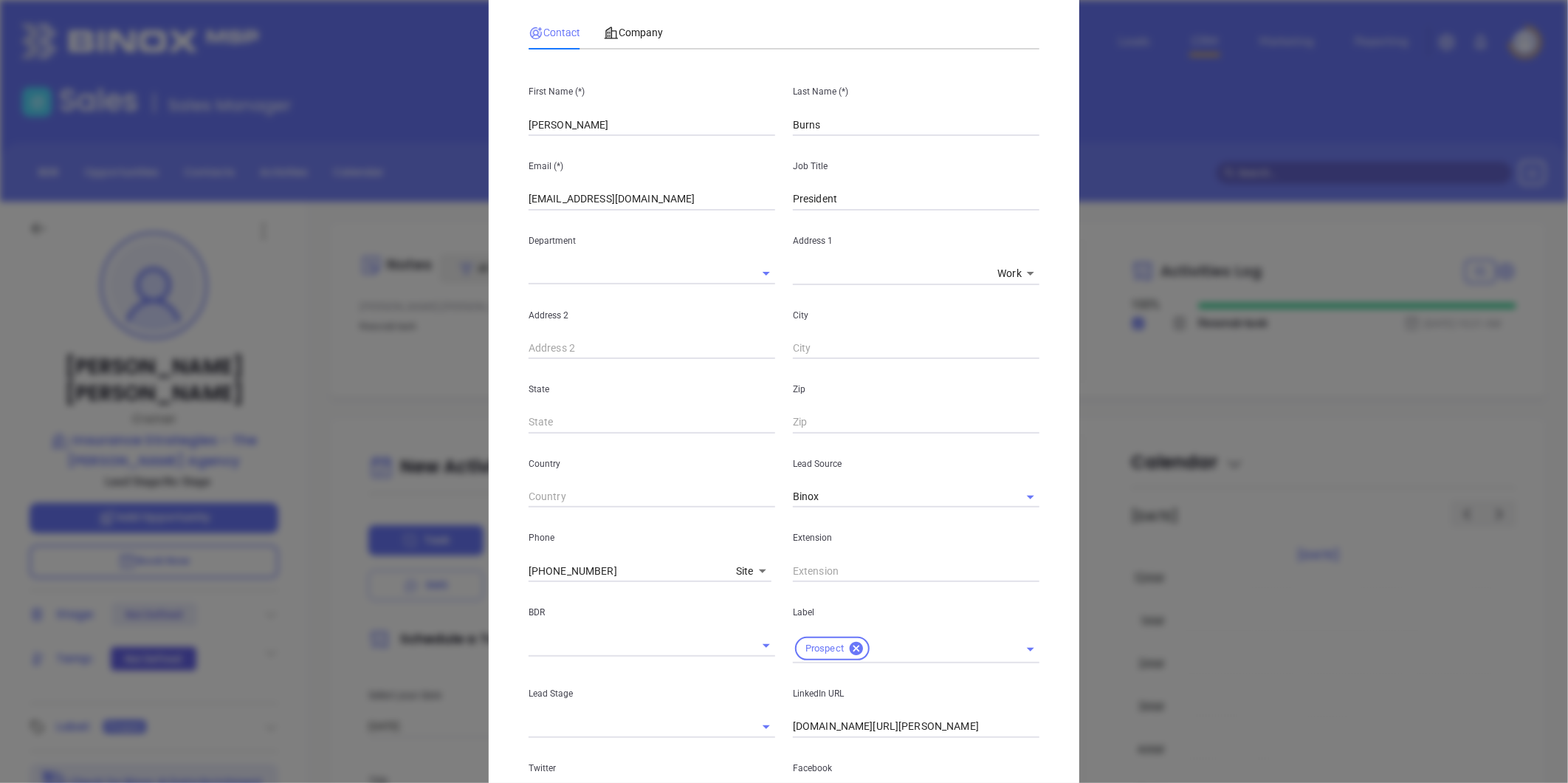
scroll to position [48, 0]
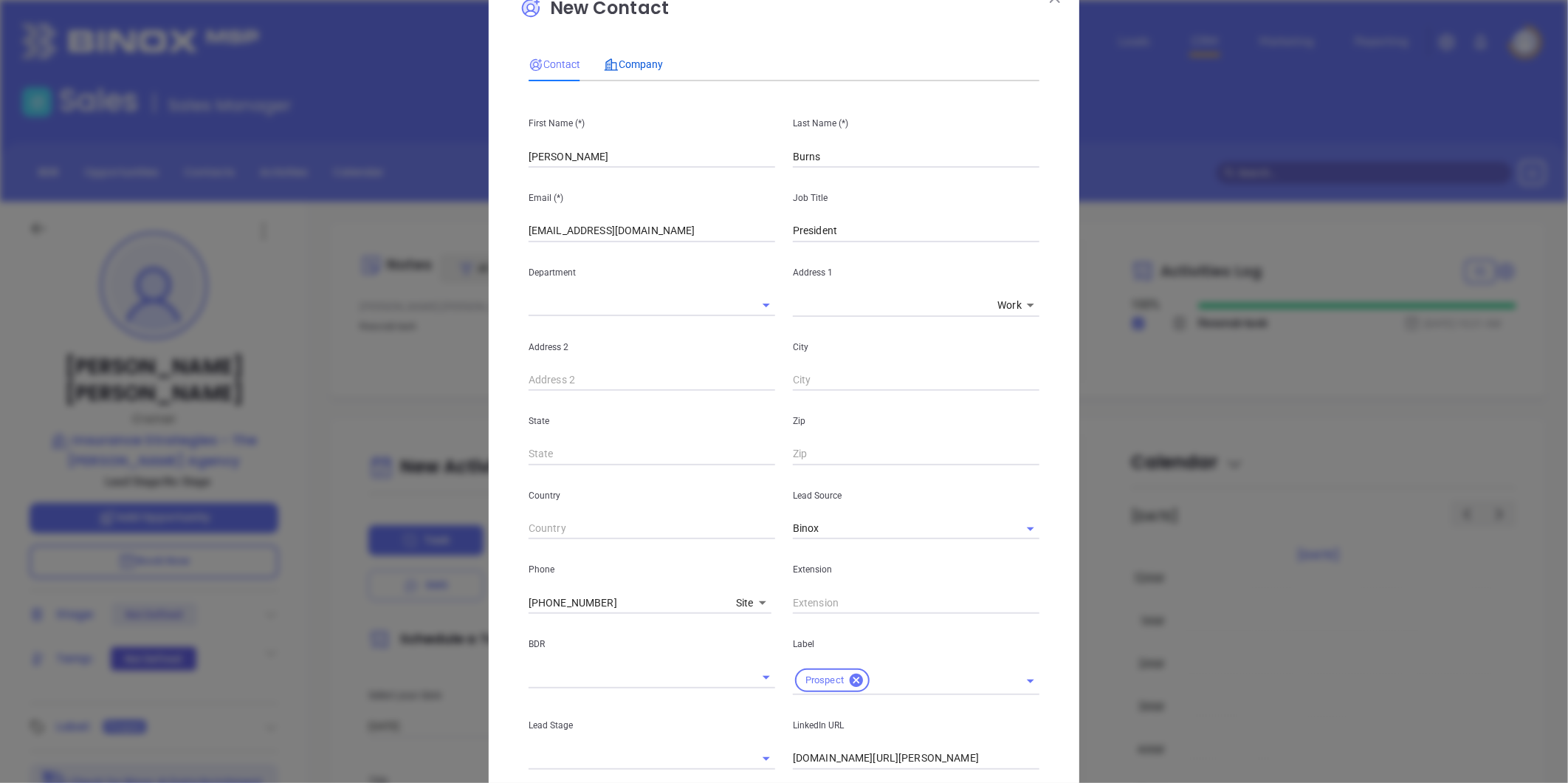
click at [636, 62] on span "Company" at bounding box center [633, 64] width 59 height 12
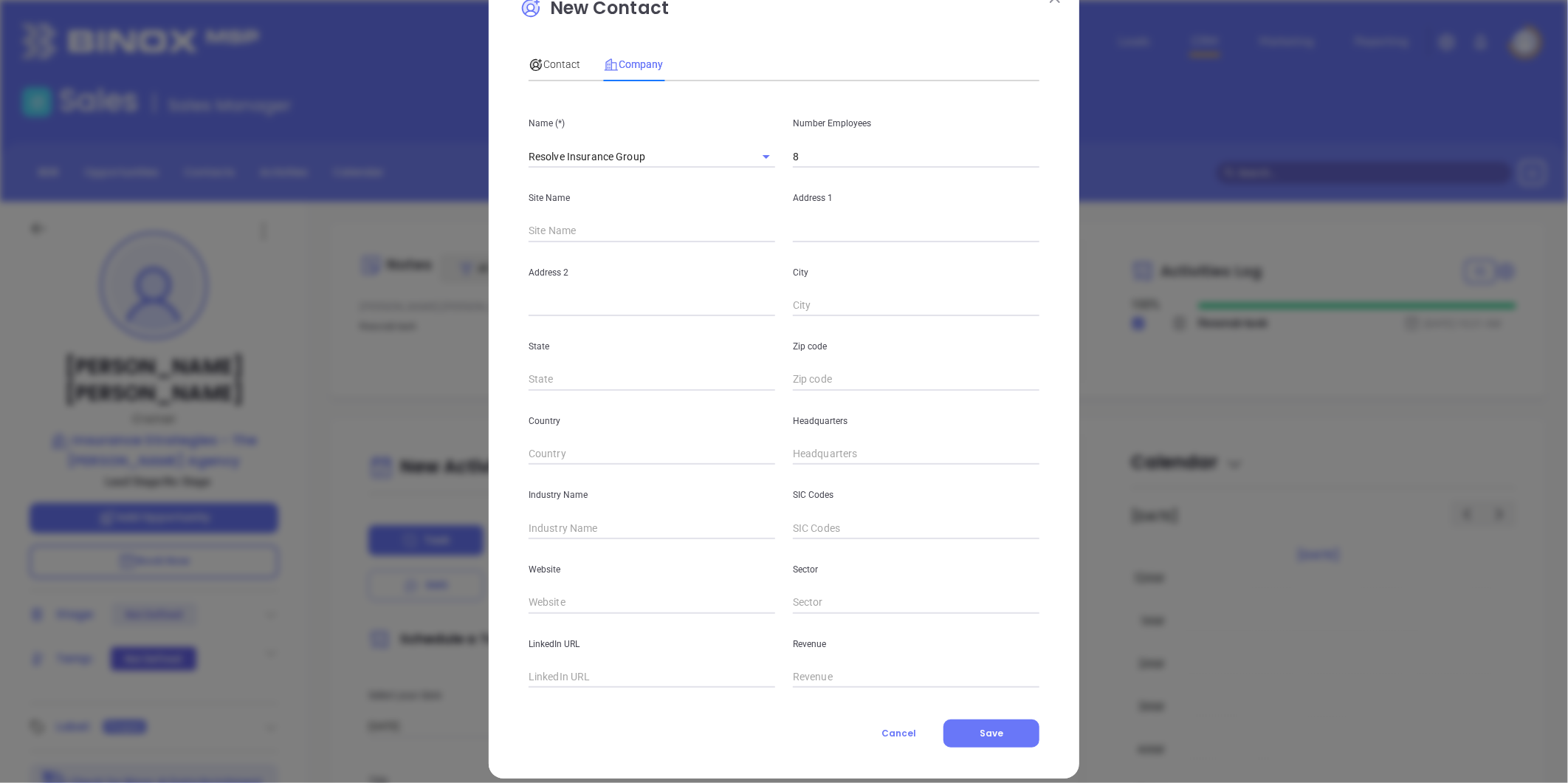
click at [830, 233] on input "text" at bounding box center [917, 231] width 247 height 22
paste input "1100 Eaglewood Drive, Suite 400, Virginia Beach, VA 23454"
drag, startPoint x: 830, startPoint y: 233, endPoint x: 906, endPoint y: 245, distance: 76.9
click at [906, 245] on div "Name (*) Resolve Insurance Group Number Employees 8 Site Name Address 1 1100 Ea…" at bounding box center [784, 391] width 511 height 595
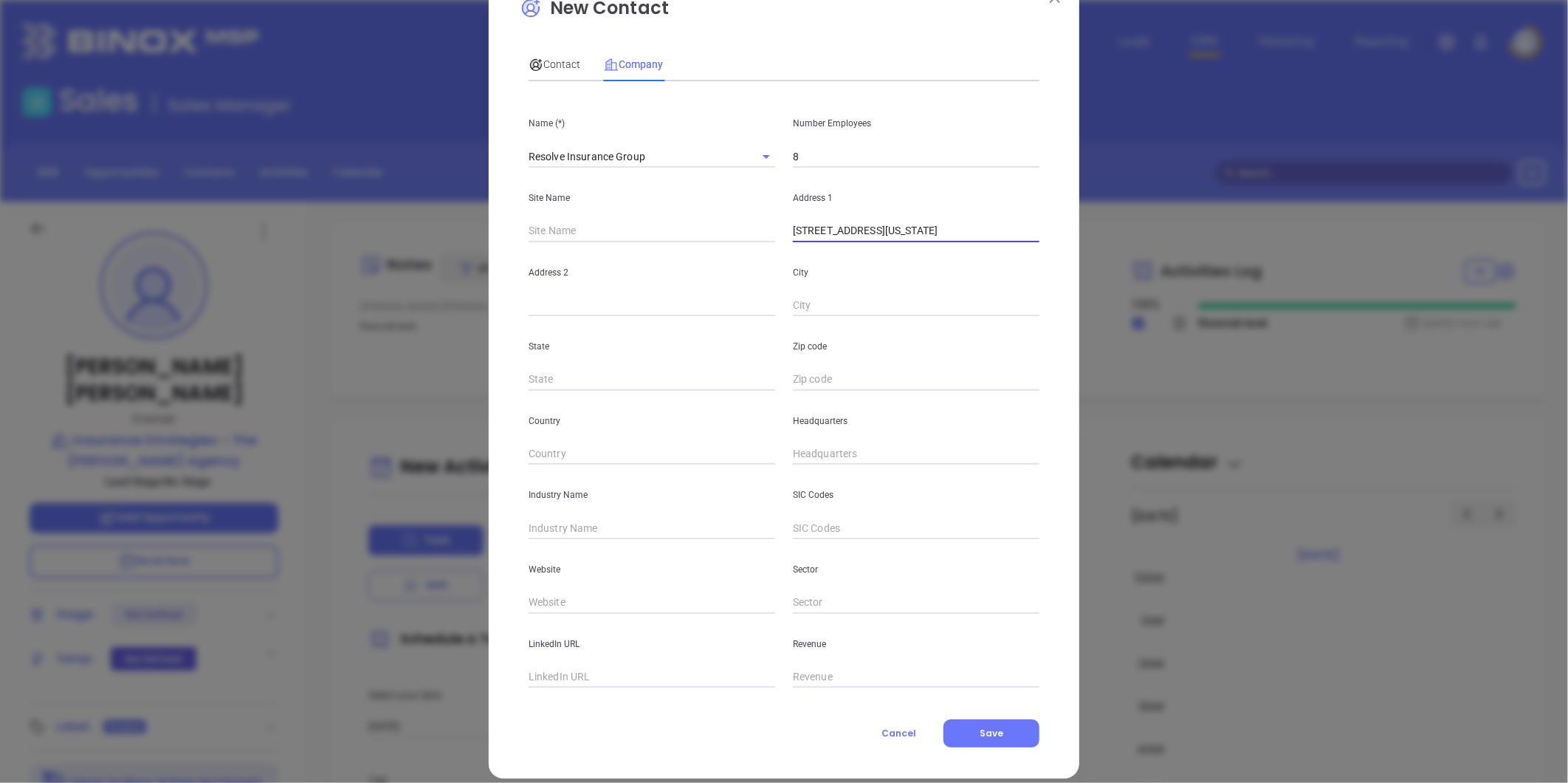
click at [926, 242] on div "City" at bounding box center [917, 279] width 264 height 75
drag, startPoint x: 897, startPoint y: 233, endPoint x: 1485, endPoint y: 218, distance: 588.2
click at [1485, 218] on div "New Contact Contact Company First Name (*) Chris Last Name (*) Burns Email (*) …" at bounding box center [784, 392] width 1568 height 783
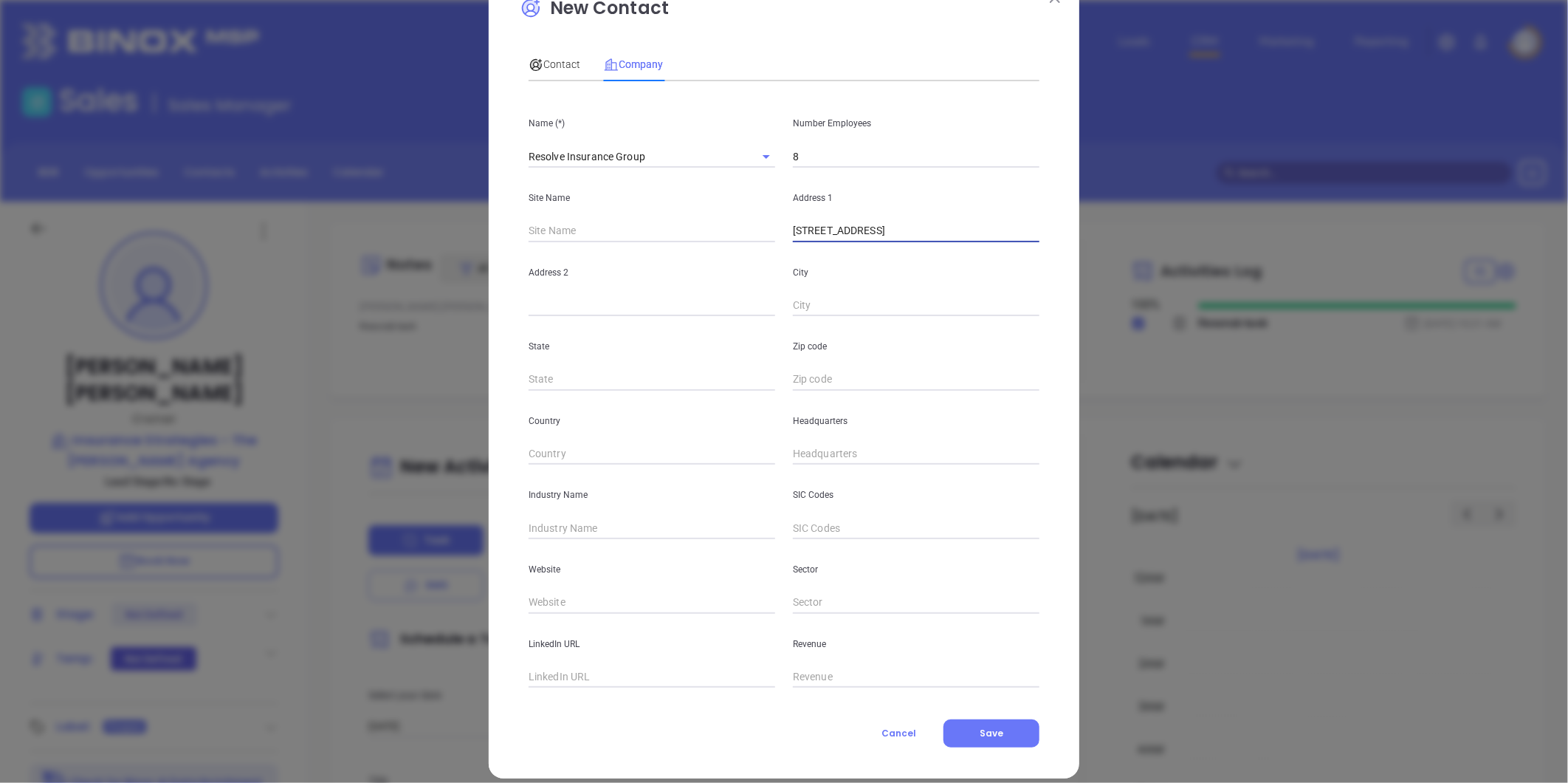
type input "1100 Eaglewood Drive"
paste input "Suite 400, Virginia Beach, VA 23454"
drag, startPoint x: 570, startPoint y: 306, endPoint x: 1318, endPoint y: 203, distance: 755.1
click at [1316, 208] on div "New Contact Contact Company First Name (*) Chris Last Name (*) Burns Email (*) …" at bounding box center [784, 392] width 1568 height 783
type input "Suite 400"
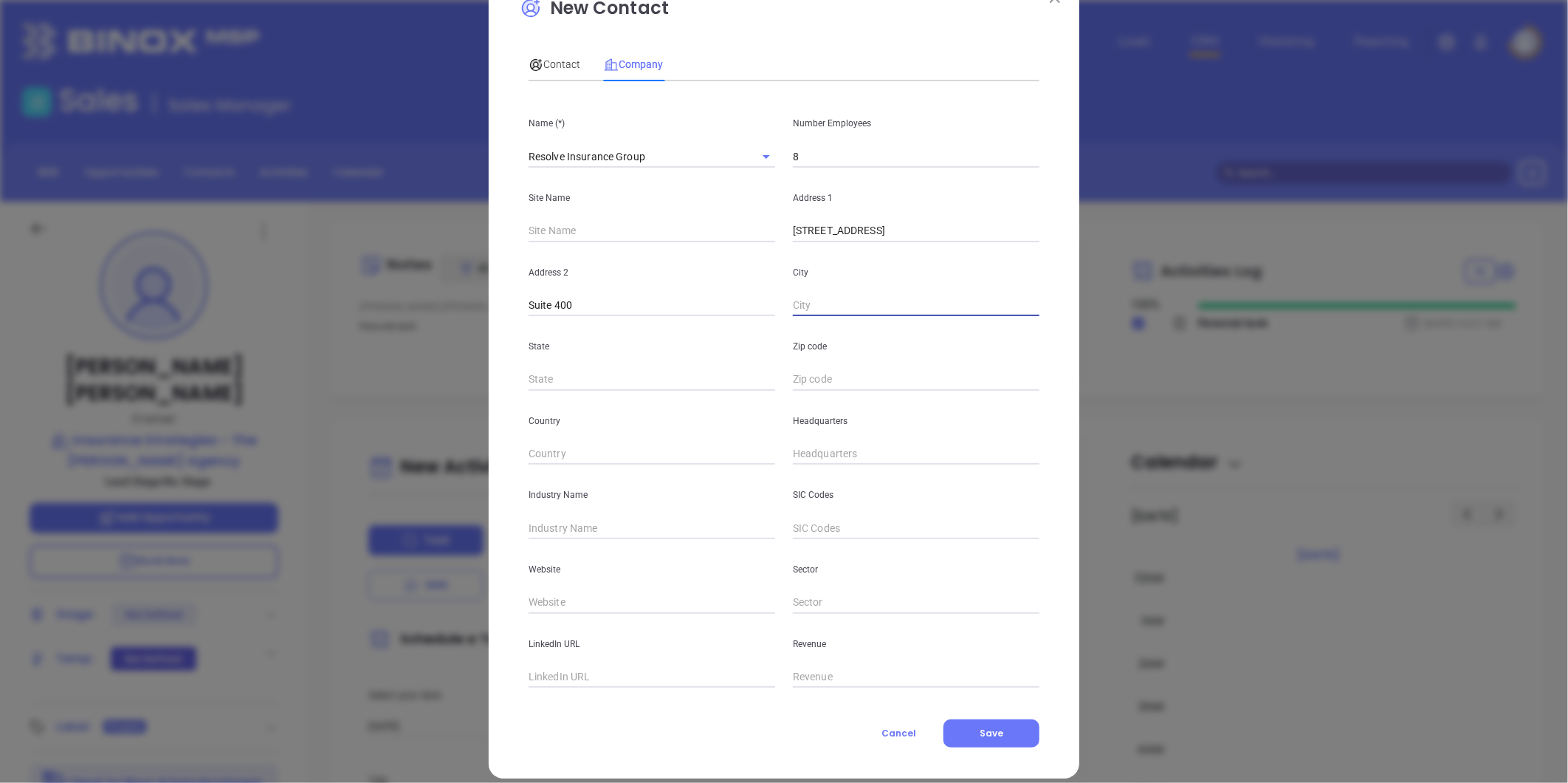
paste input "Virginia Beach, VA 23454"
drag, startPoint x: 1016, startPoint y: 285, endPoint x: 1303, endPoint y: 240, distance: 290.5
click at [1301, 242] on div "New Contact Contact Company First Name (*) Chris Last Name (*) Burns Email (*) …" at bounding box center [784, 392] width 1568 height 783
drag, startPoint x: 786, startPoint y: 307, endPoint x: 856, endPoint y: 289, distance: 72.3
click at [793, 307] on input "[US_STATE][GEOGRAPHIC_DATA]" at bounding box center [917, 305] width 247 height 22
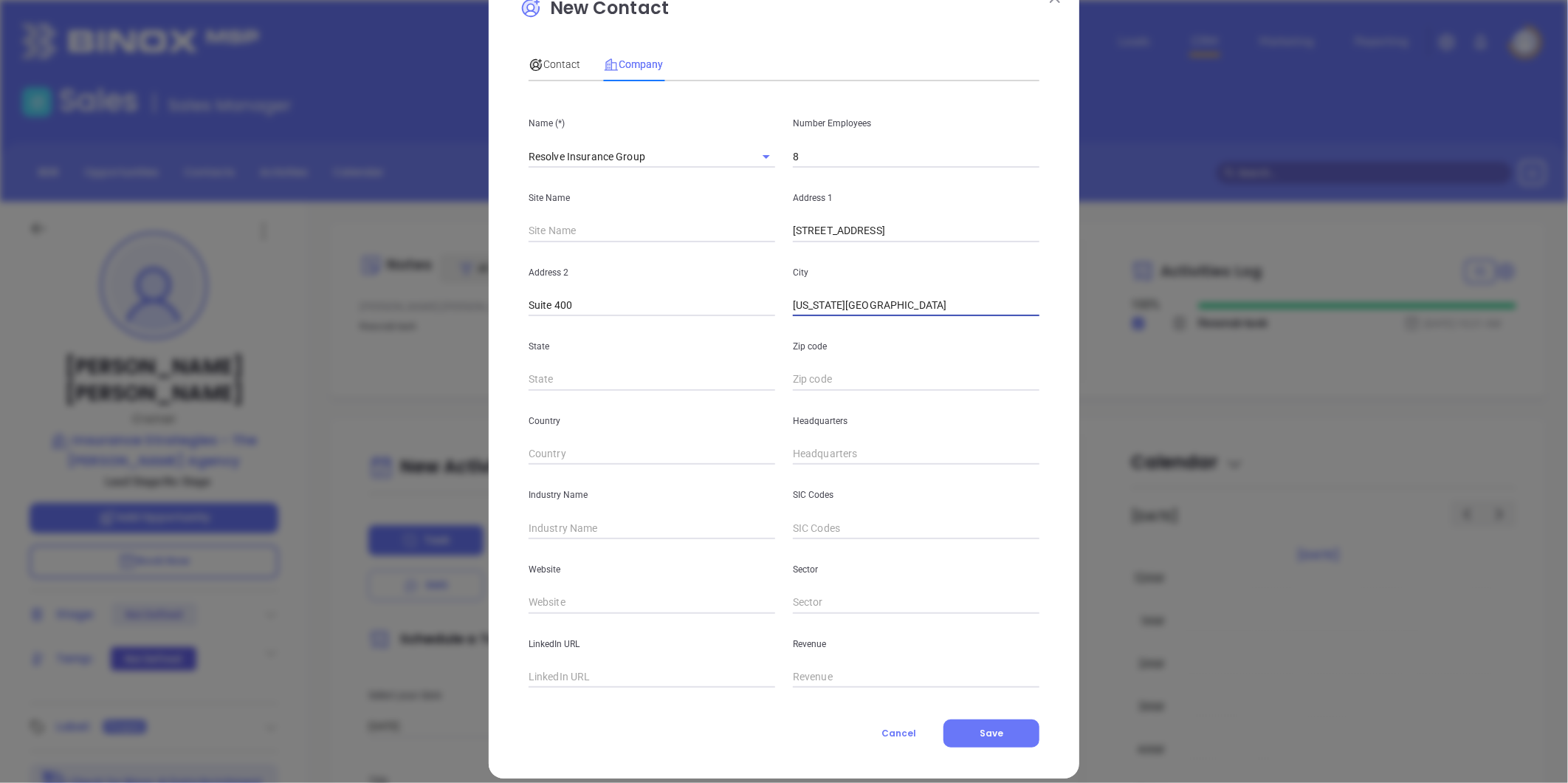
type input "[US_STATE][GEOGRAPHIC_DATA]"
click at [548, 372] on input "text" at bounding box center [652, 379] width 247 height 22
type input "VA"
paste input "A 23454"
type input "23454"
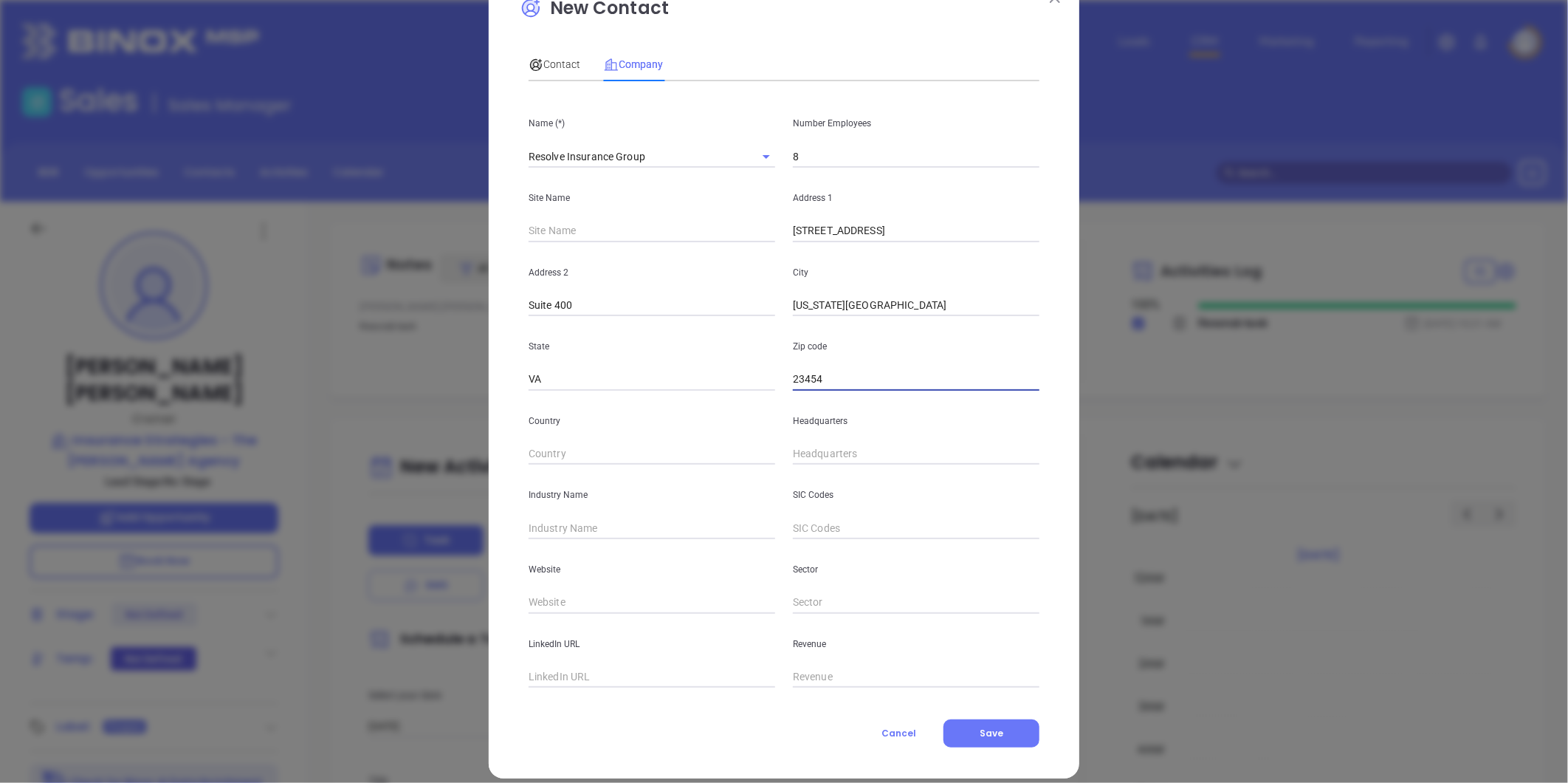
click at [550, 526] on input "text" at bounding box center [652, 528] width 247 height 22
type input "Insurance"
click at [557, 600] on input "text" at bounding box center [652, 602] width 247 height 22
paste input "https://resolveinsurancegroup.com/"
type input "https://resolveinsurancegroup.com/"
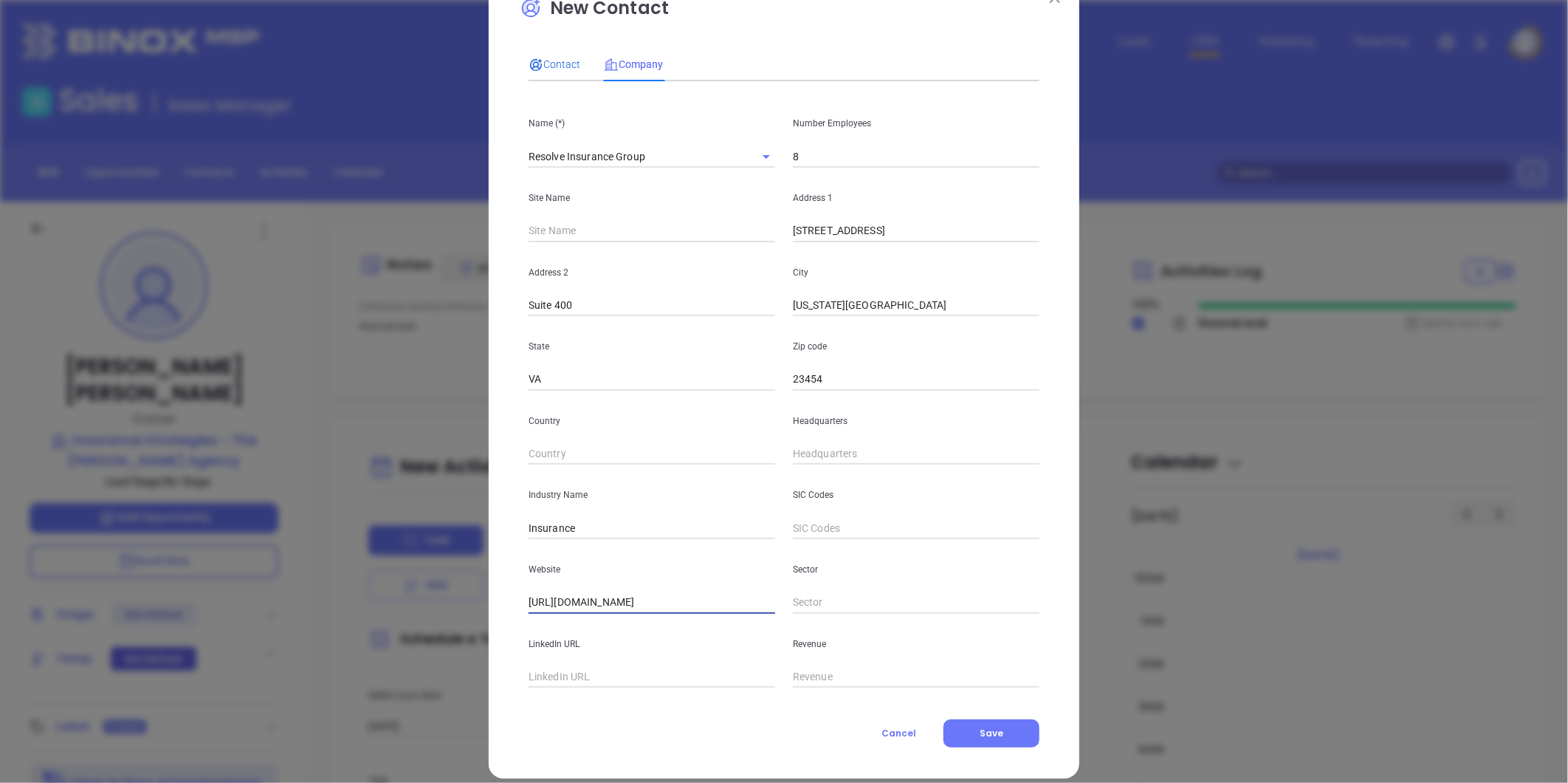
click at [543, 60] on span "Contact" at bounding box center [554, 64] width 51 height 12
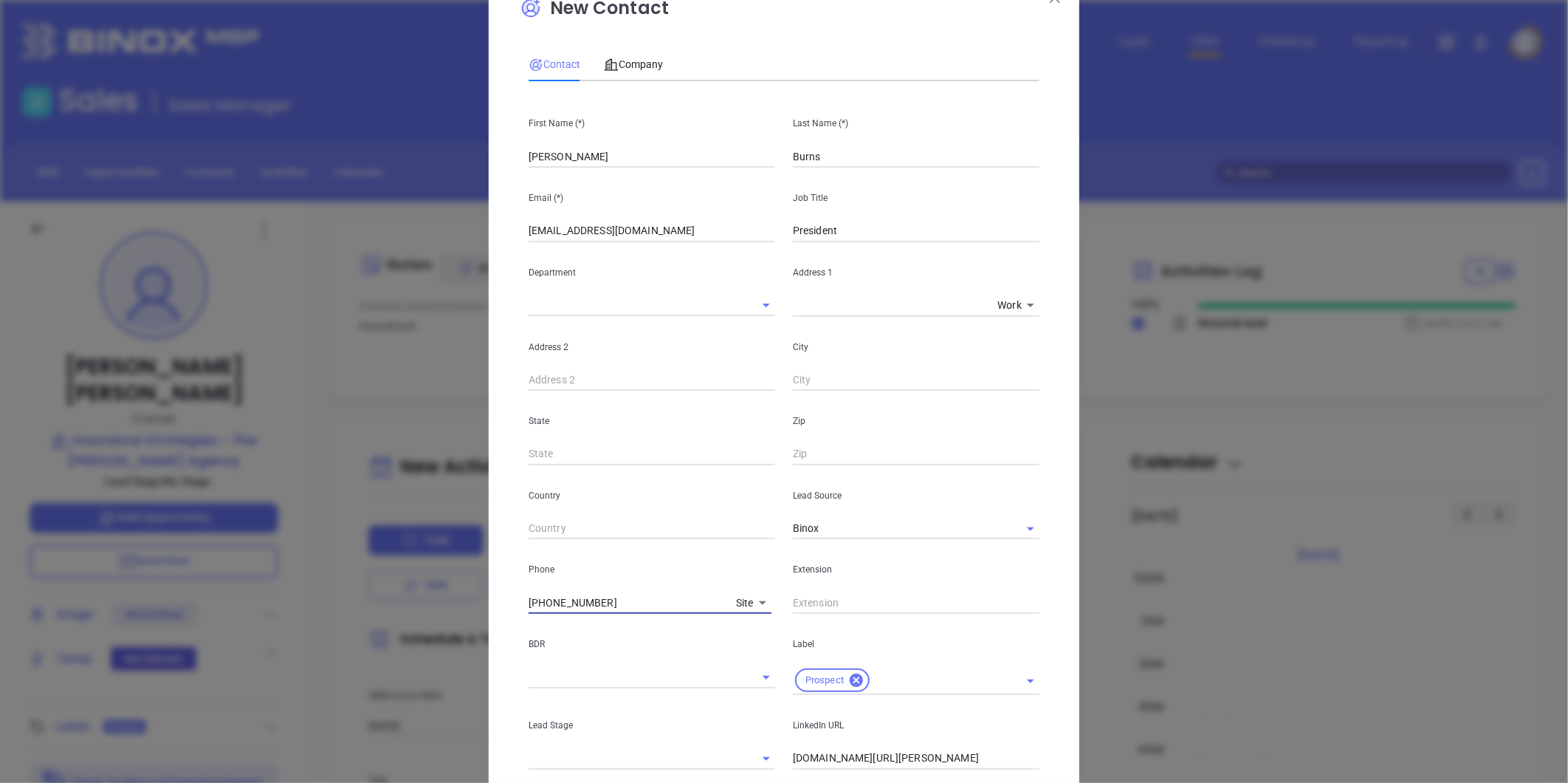
drag, startPoint x: 609, startPoint y: 604, endPoint x: 412, endPoint y: 627, distance: 198.3
click at [412, 627] on div "New Contact Contact Company First Name (*) Chris Last Name (*) Burns Email (*) …" at bounding box center [784, 392] width 1568 height 783
click at [640, 64] on span "Company" at bounding box center [633, 64] width 59 height 12
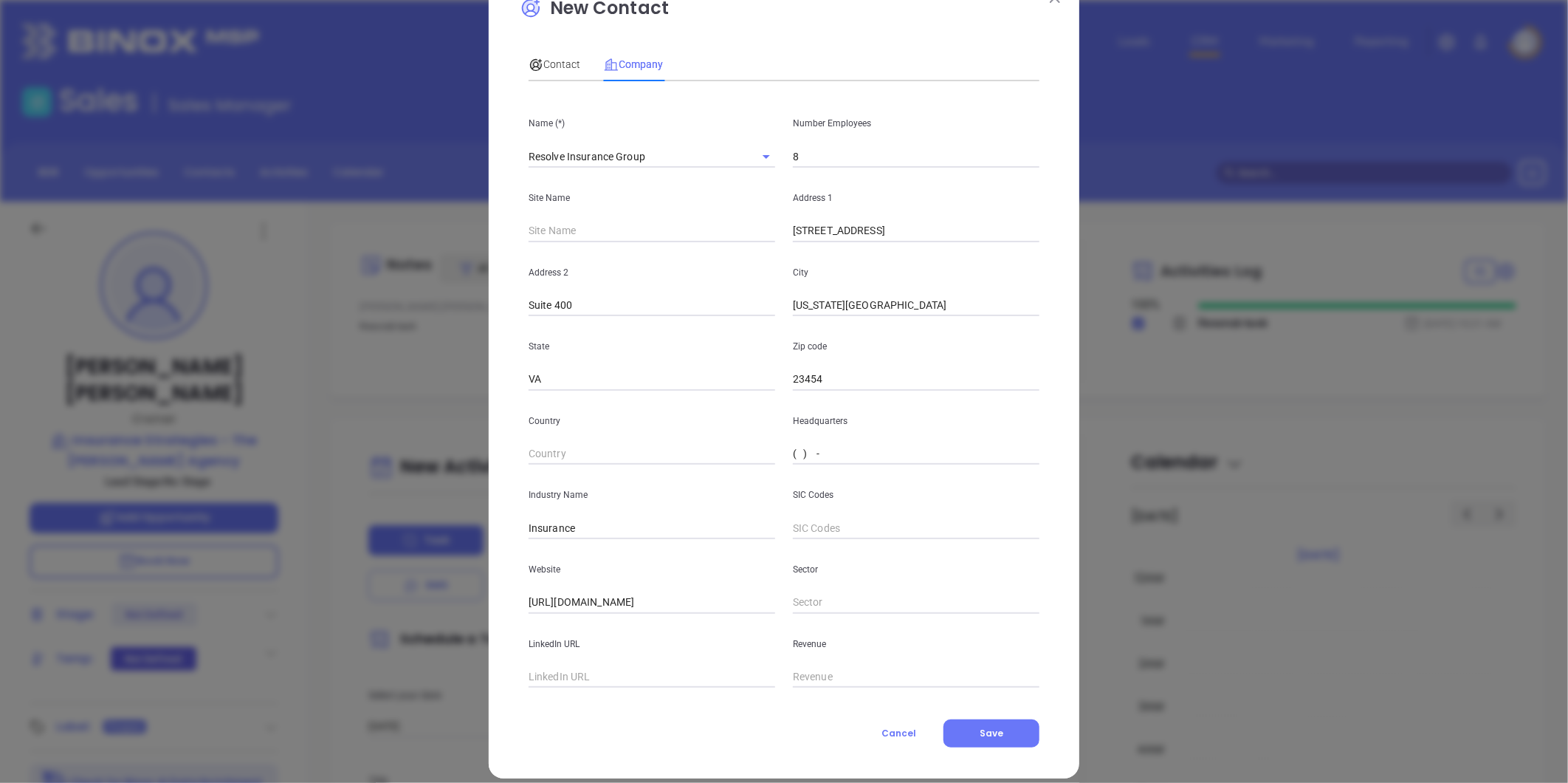
click at [811, 462] on input "( ) -" at bounding box center [917, 454] width 247 height 22
paste input "757) 217-2974"
type input "(757) 217-2974"
click at [613, 678] on input "text" at bounding box center [652, 677] width 247 height 22
paste input "https://www.linkedin.com/company/resolve-insurance-group/"
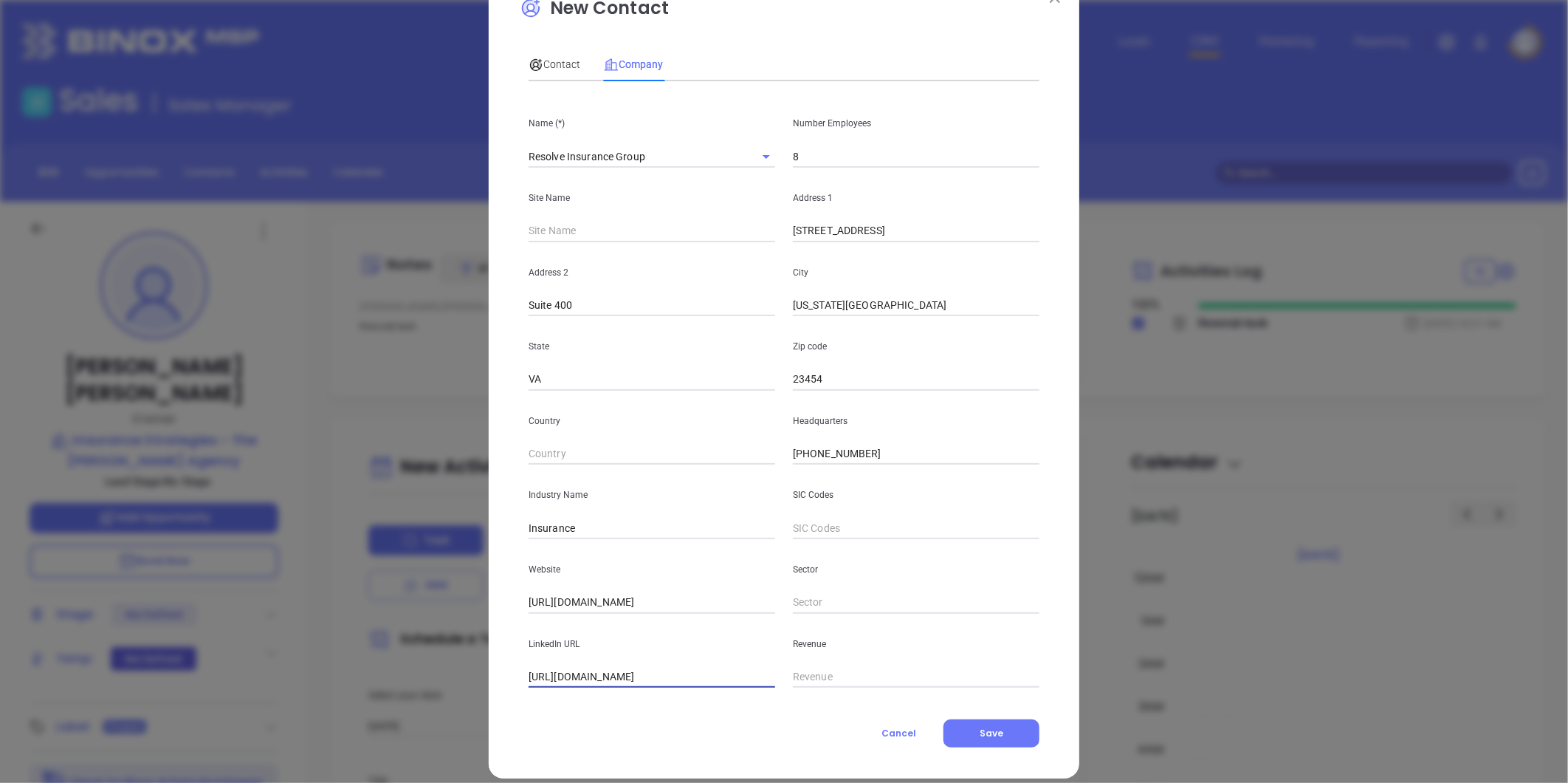
scroll to position [0, 41]
type input "https://www.linkedin.com/company/resolve-insurance-group/"
click at [532, 54] on div "Contact" at bounding box center [554, 64] width 51 height 34
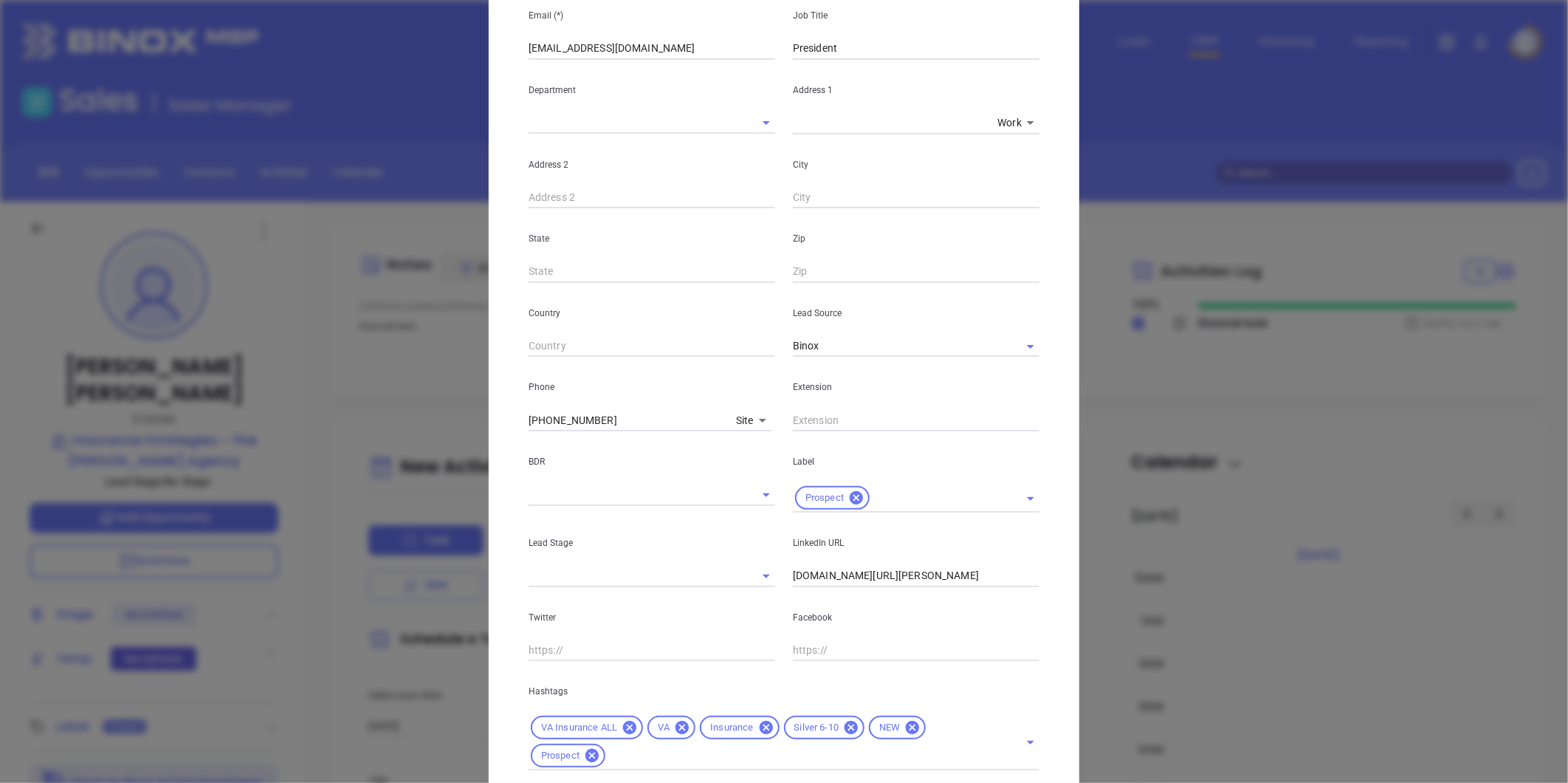
scroll to position [329, 0]
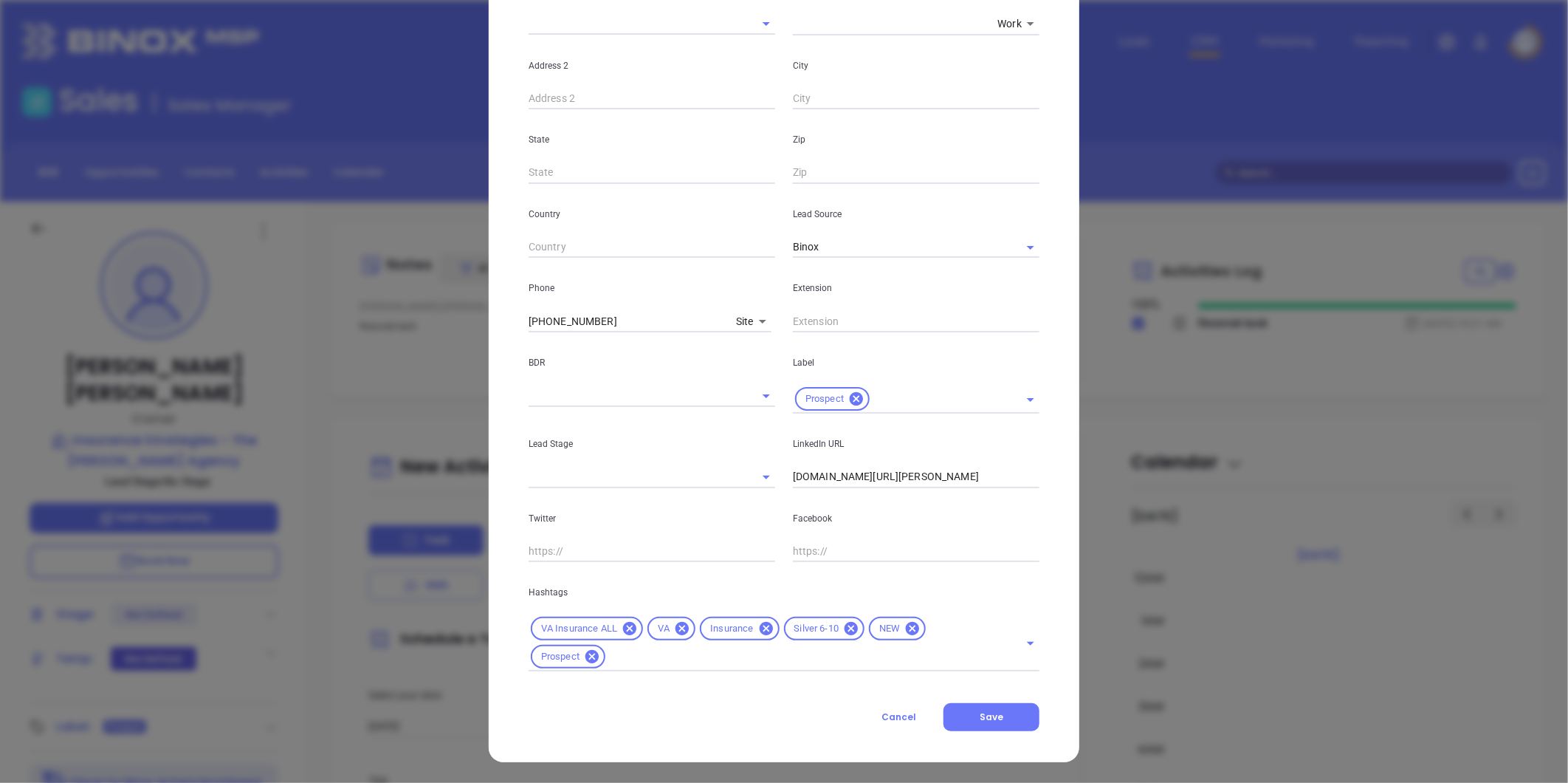
drag, startPoint x: 982, startPoint y: 725, endPoint x: 1067, endPoint y: 722, distance: 85.1
click at [984, 725] on button "Save" at bounding box center [991, 717] width 96 height 28
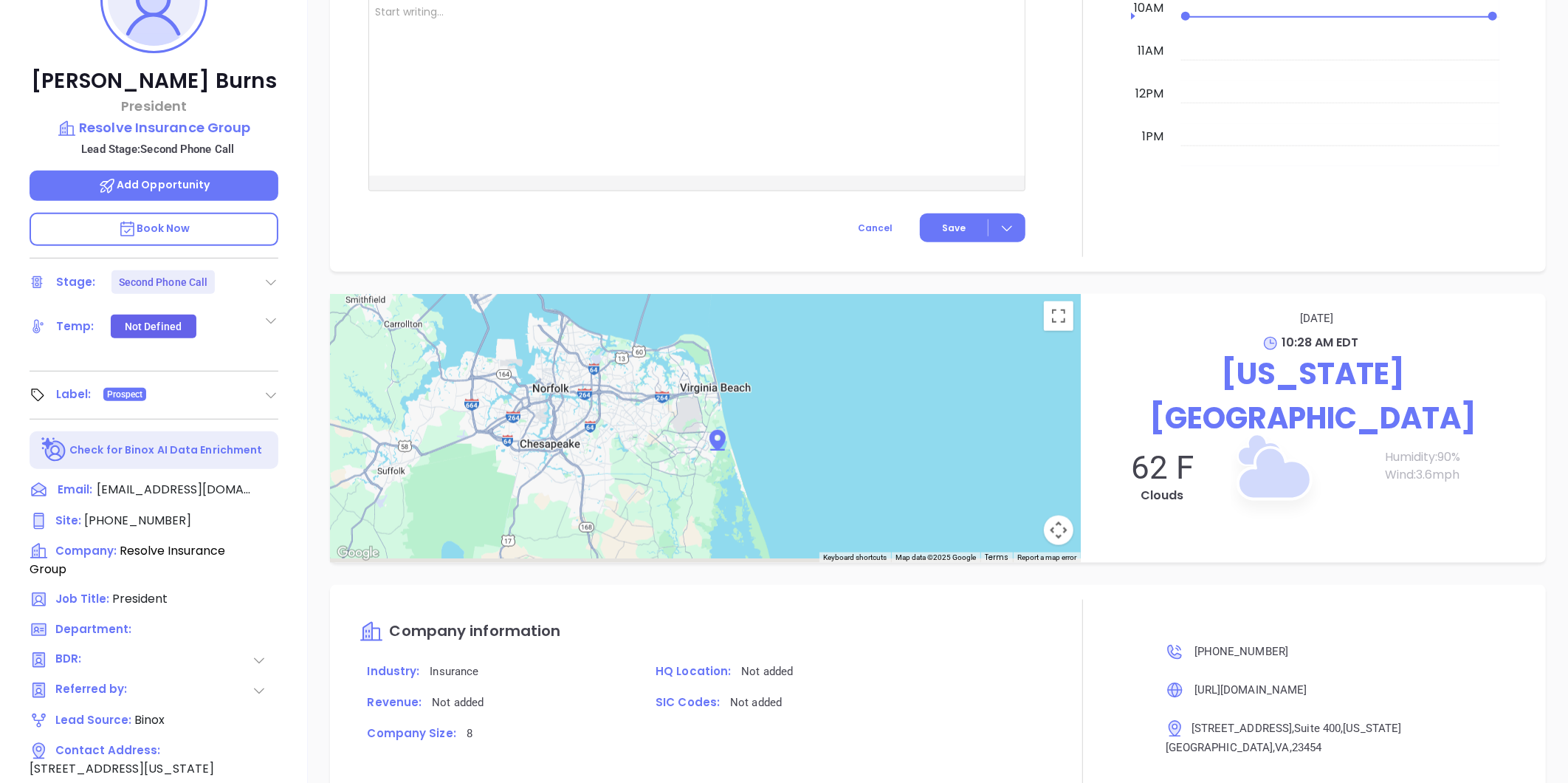
scroll to position [207, 0]
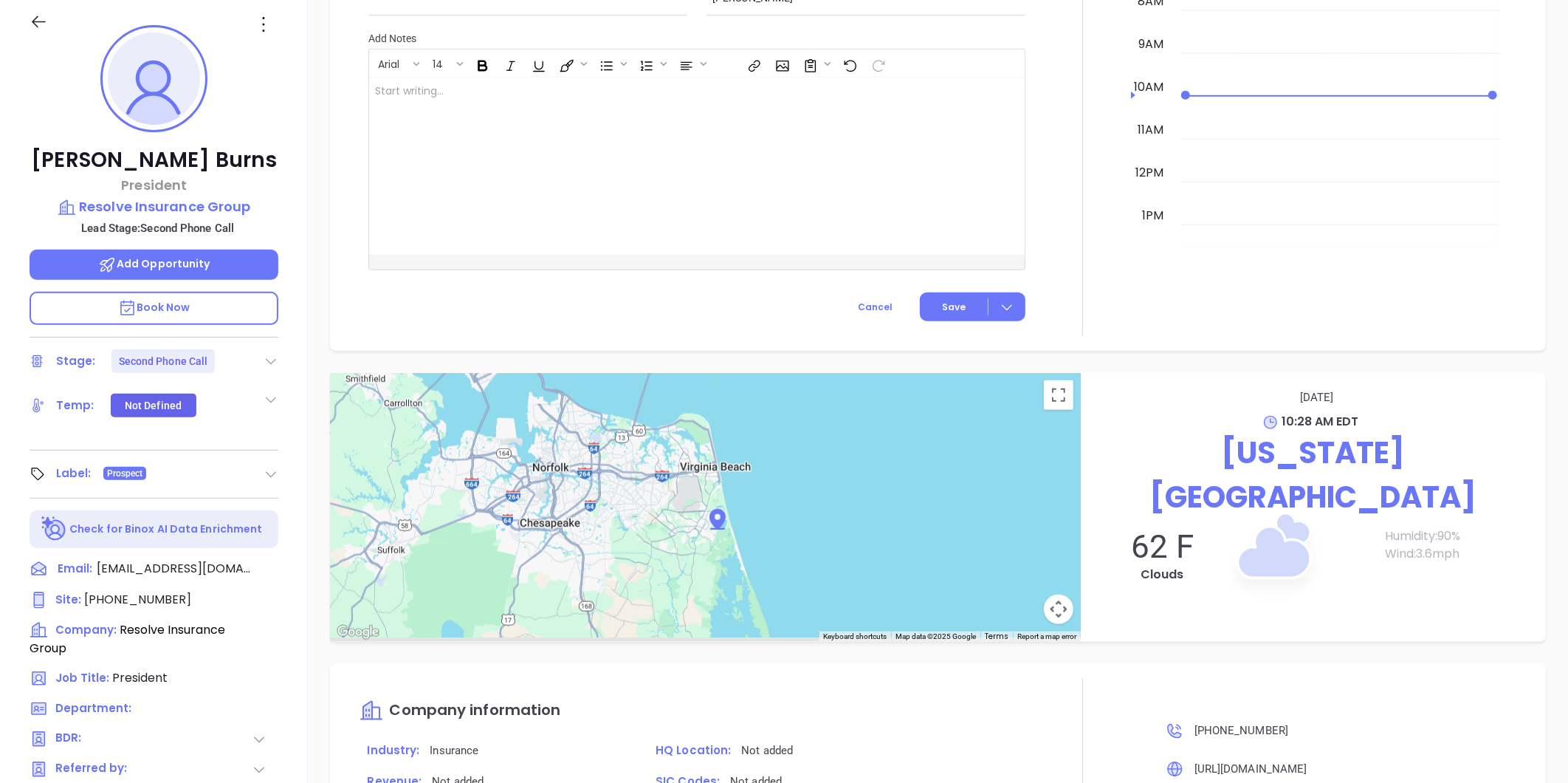
click at [275, 357] on icon at bounding box center [270, 360] width 15 height 15
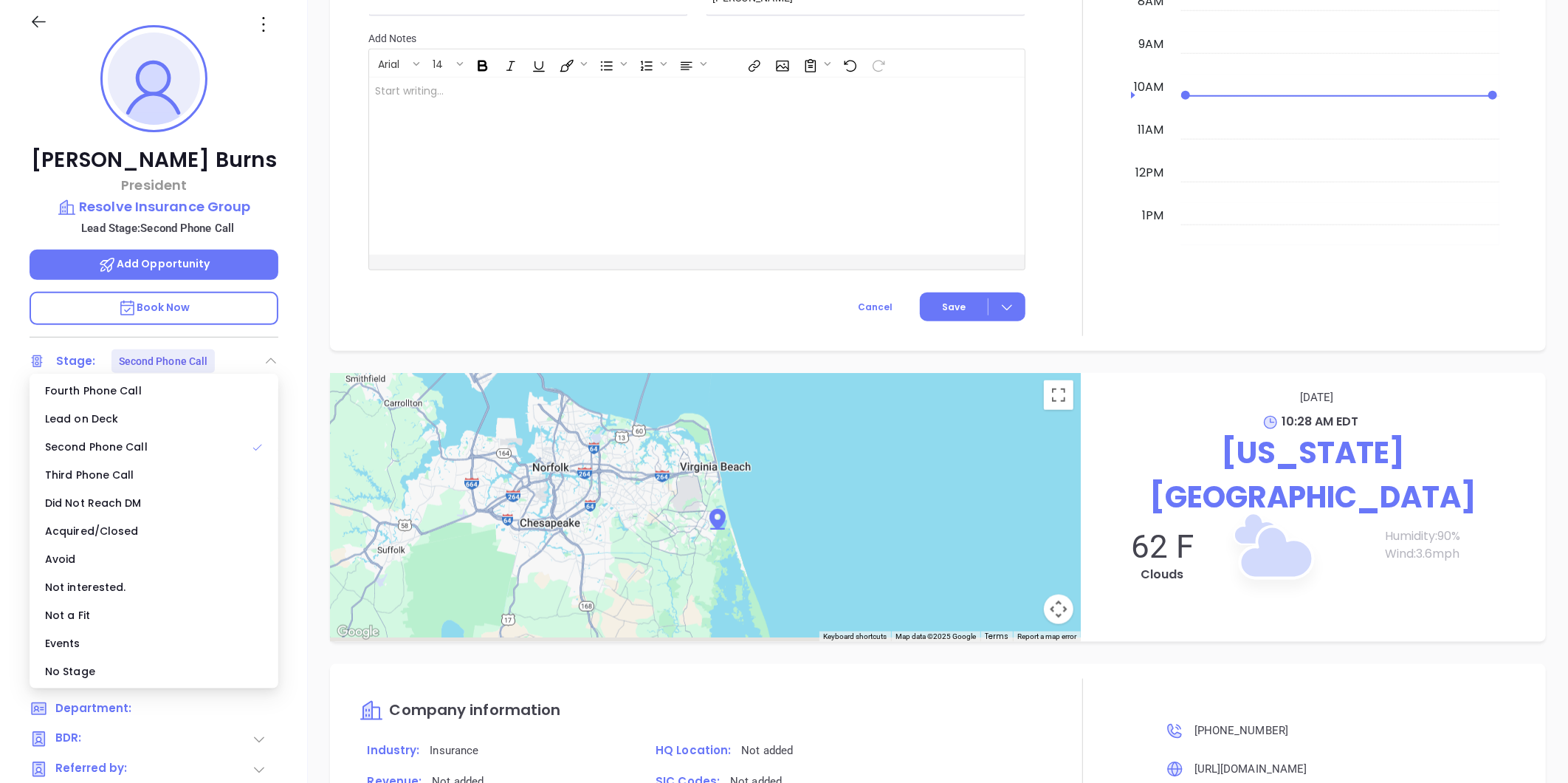
click at [111, 671] on div "No Stage" at bounding box center [153, 671] width 243 height 28
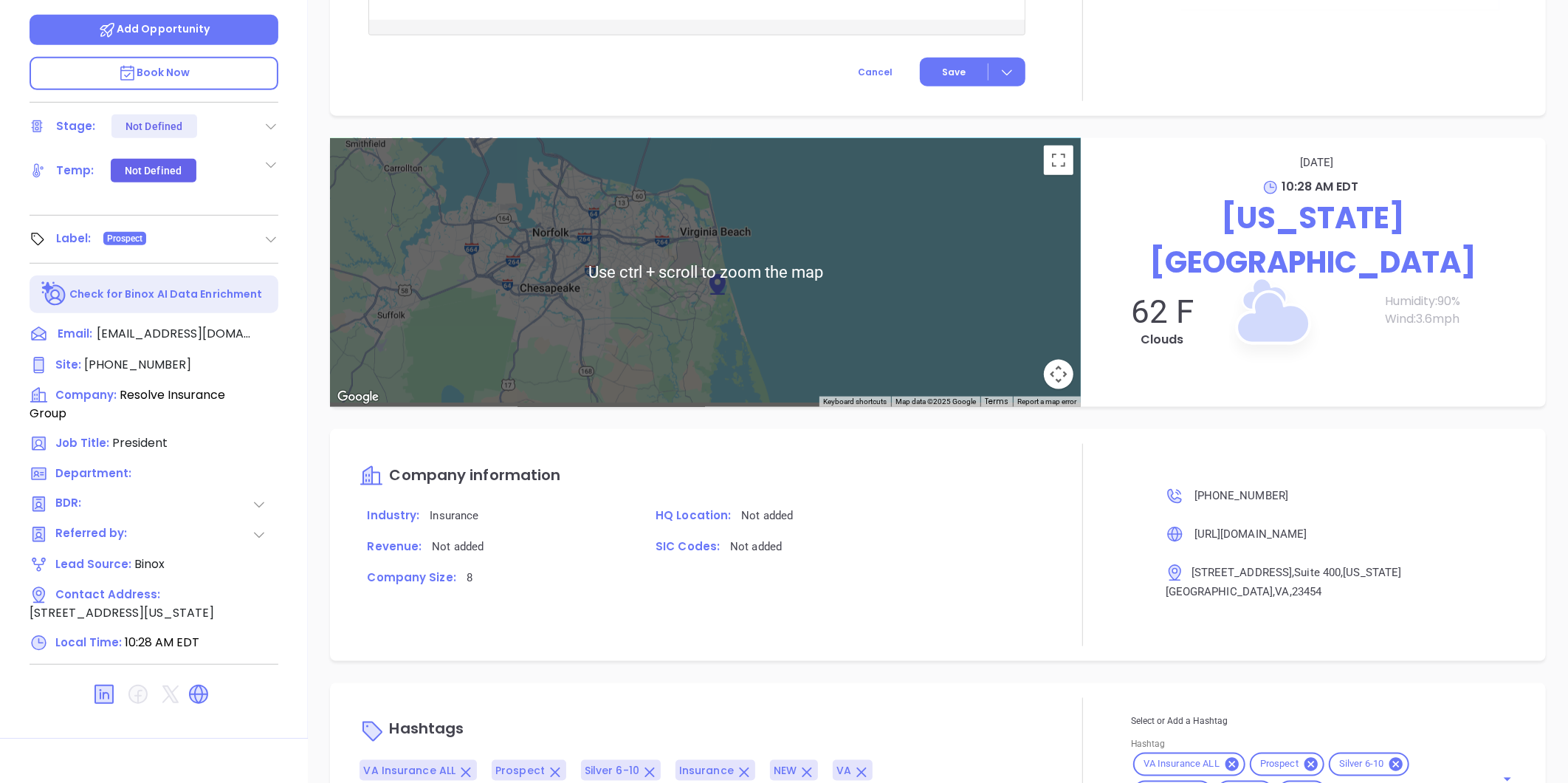
scroll to position [453, 0]
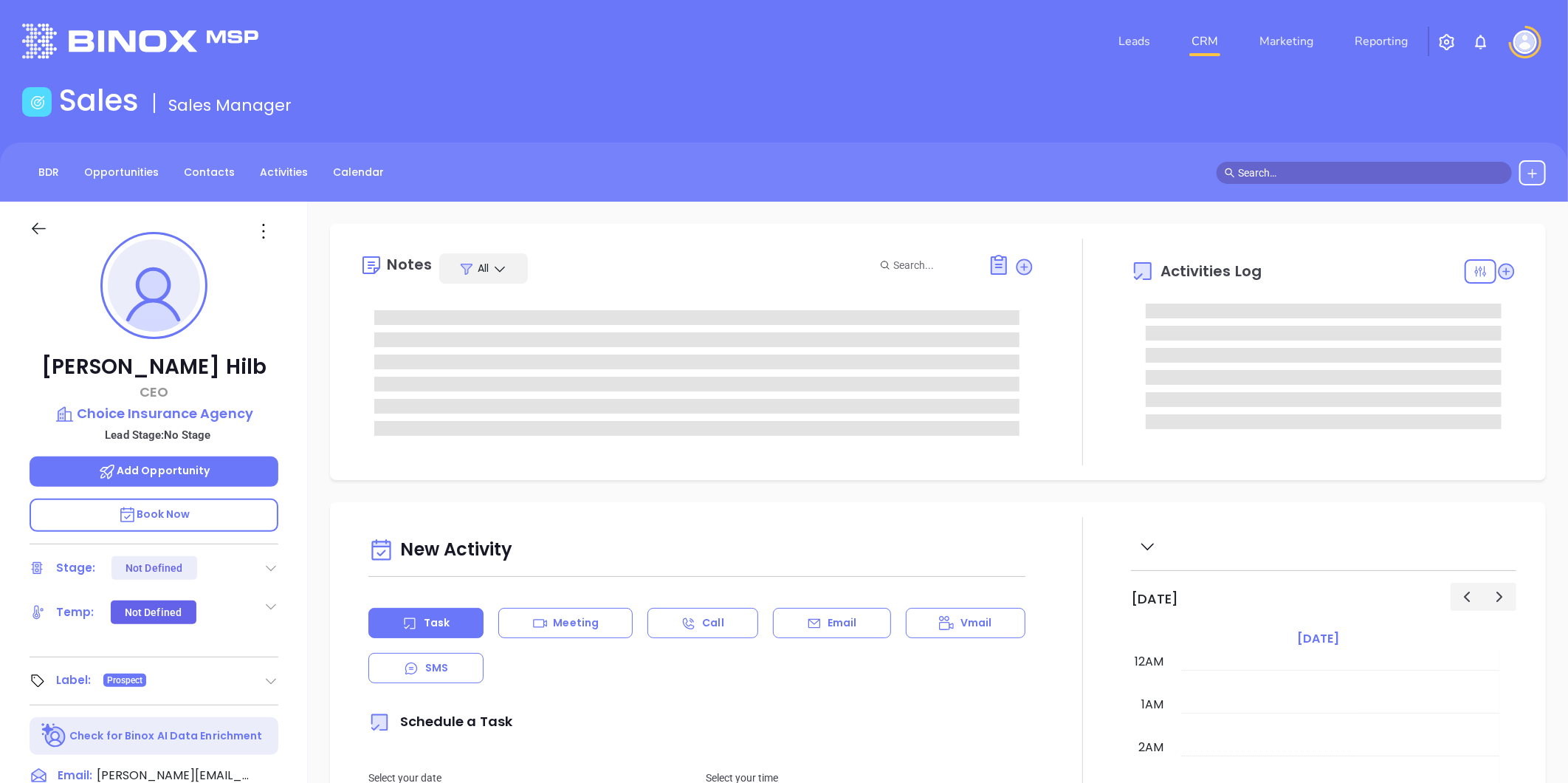
type input "[DATE]"
type input "[PERSON_NAME]"
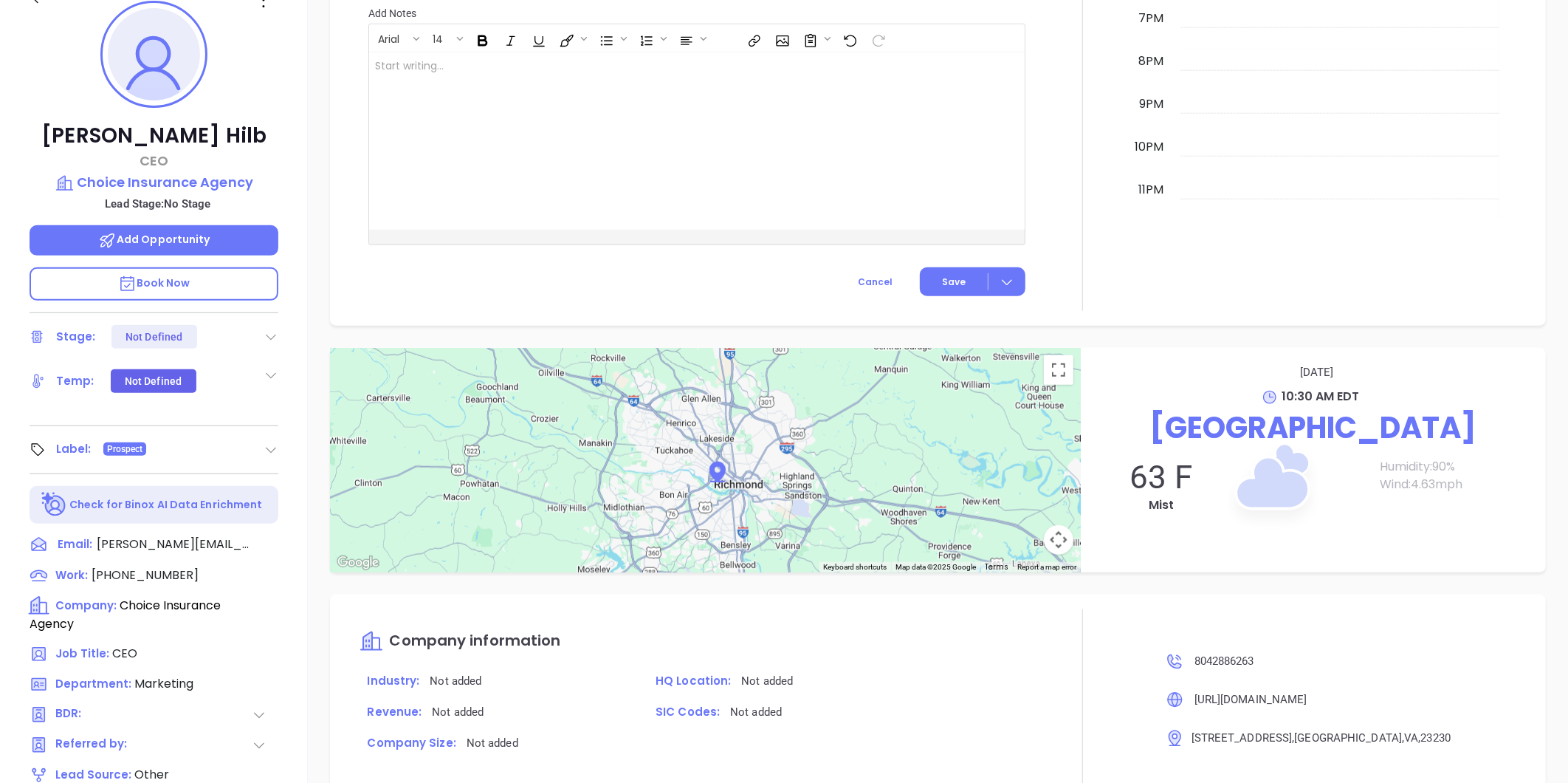
scroll to position [0, 0]
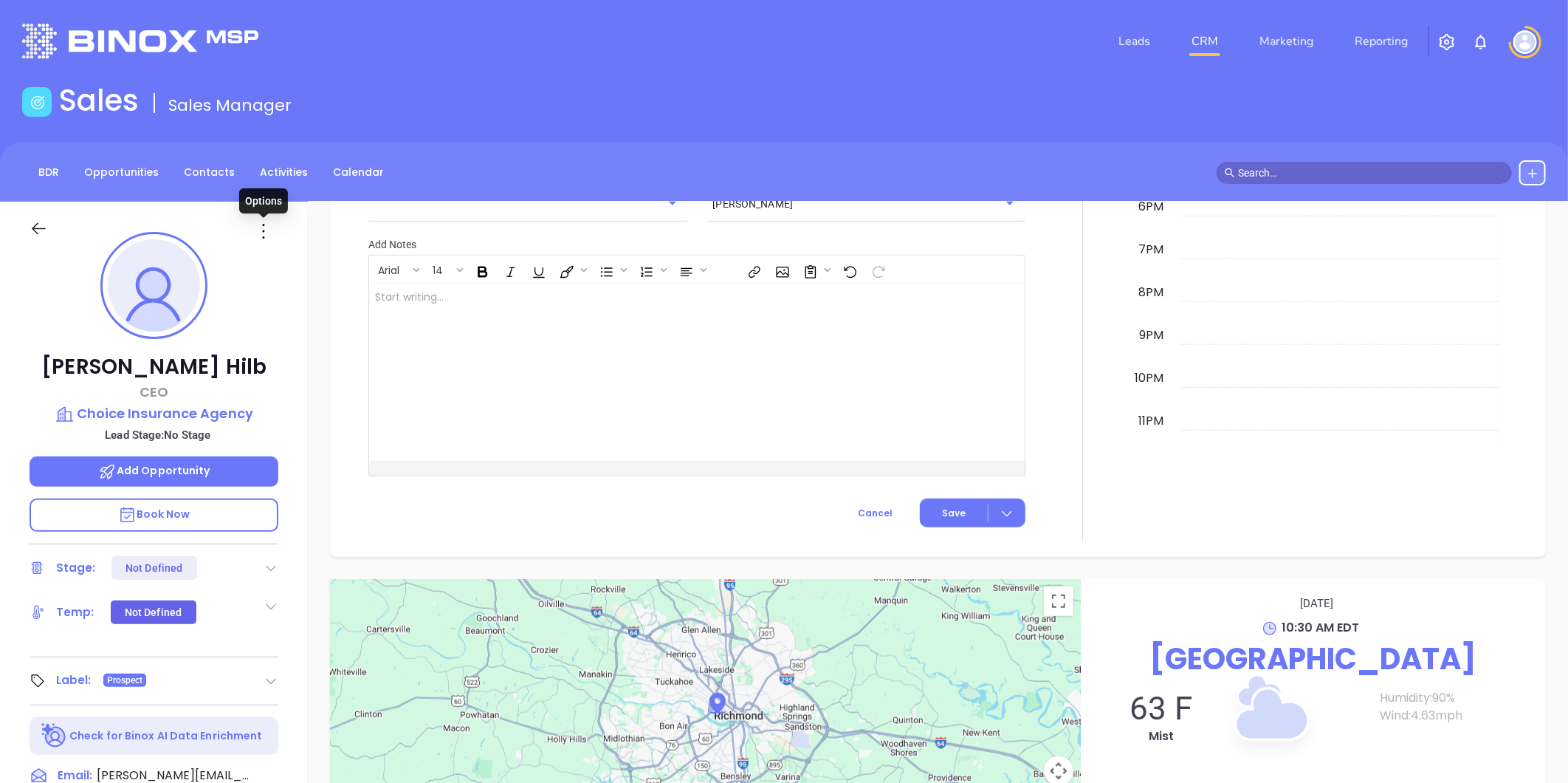
click at [264, 232] on icon at bounding box center [263, 231] width 23 height 23
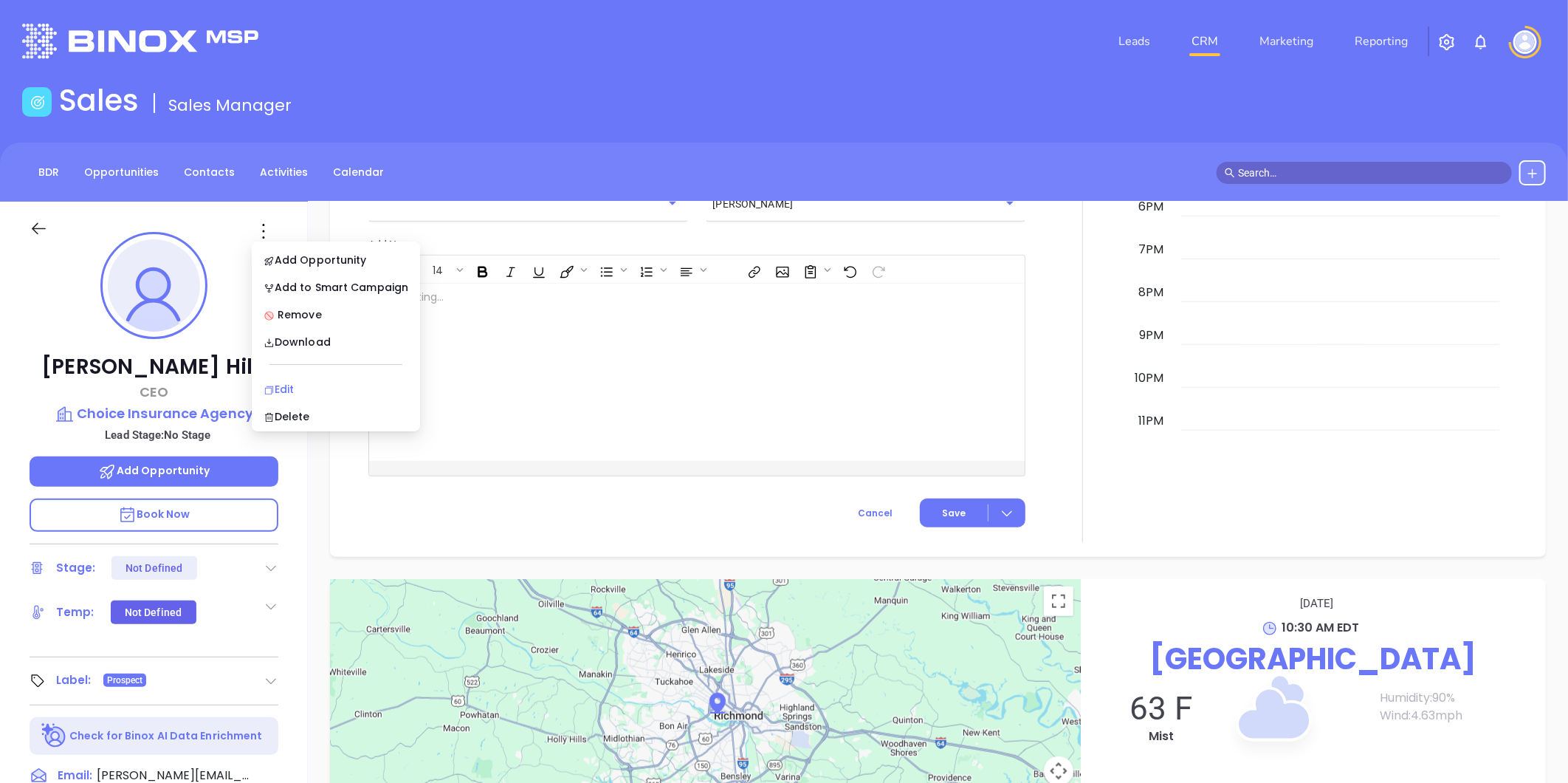
click at [291, 387] on div "Edit" at bounding box center [335, 389] width 145 height 17
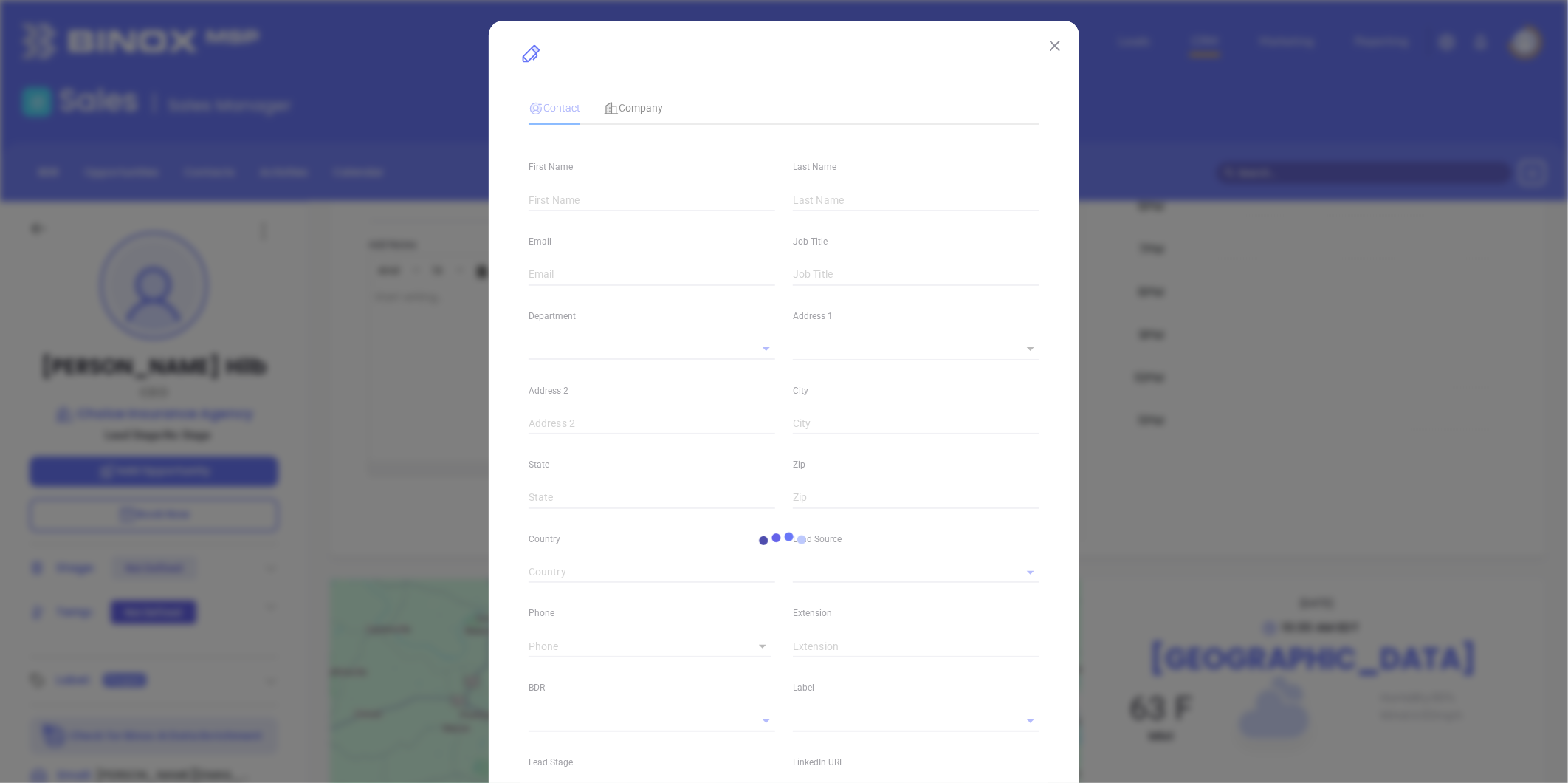
type input "[PERSON_NAME]"
type input "Hilb"
type input "[PERSON_NAME][EMAIL_ADDRESS][PERSON_NAME][DOMAIN_NAME]"
type input "CEO"
type input "1"
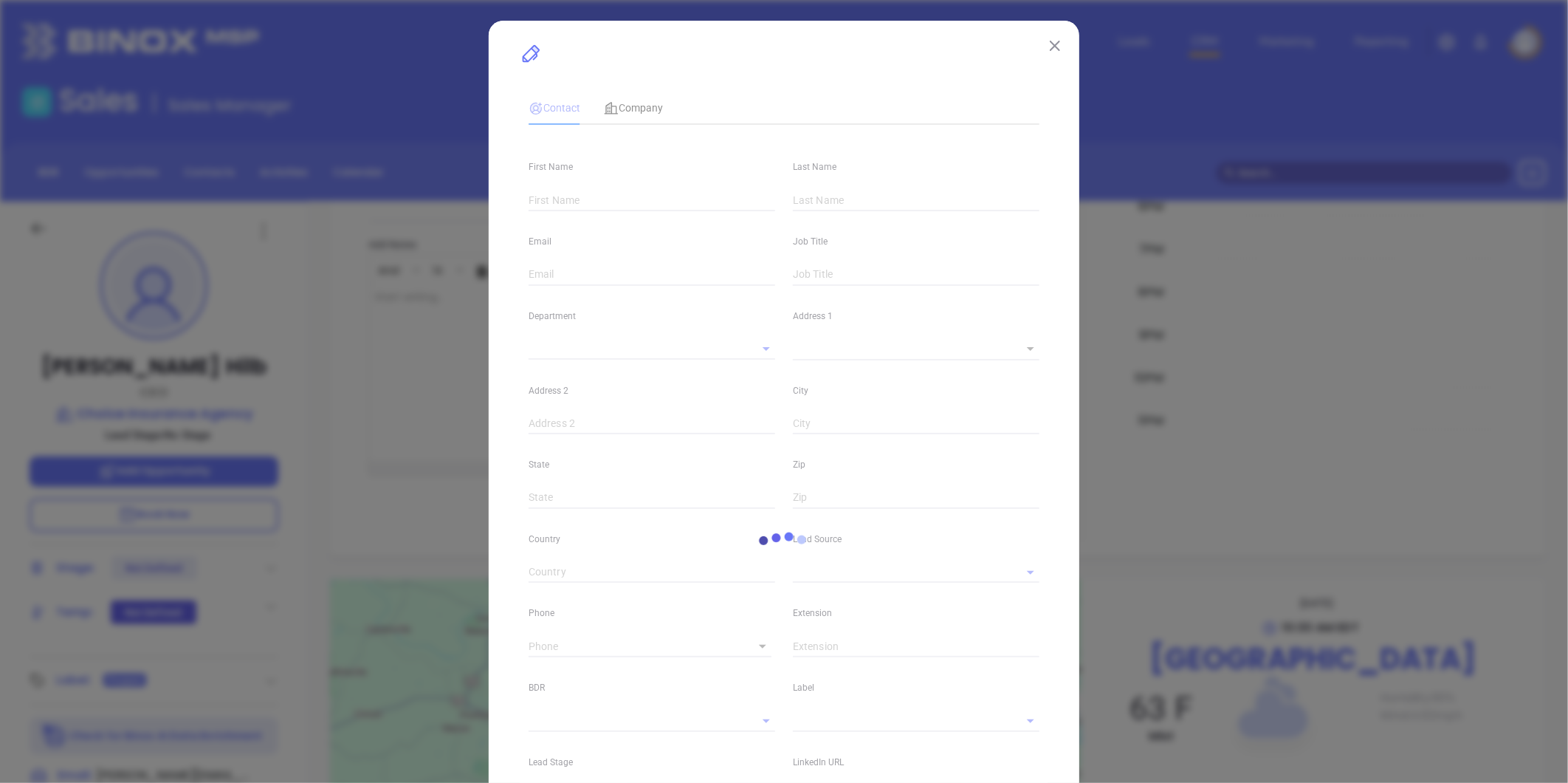
type input "[DOMAIN_NAME][URL][PERSON_NAME]"
type input "Marketing"
type input "Other"
type input "undefined undefined"
type input "[PHONE_NUMBER]"
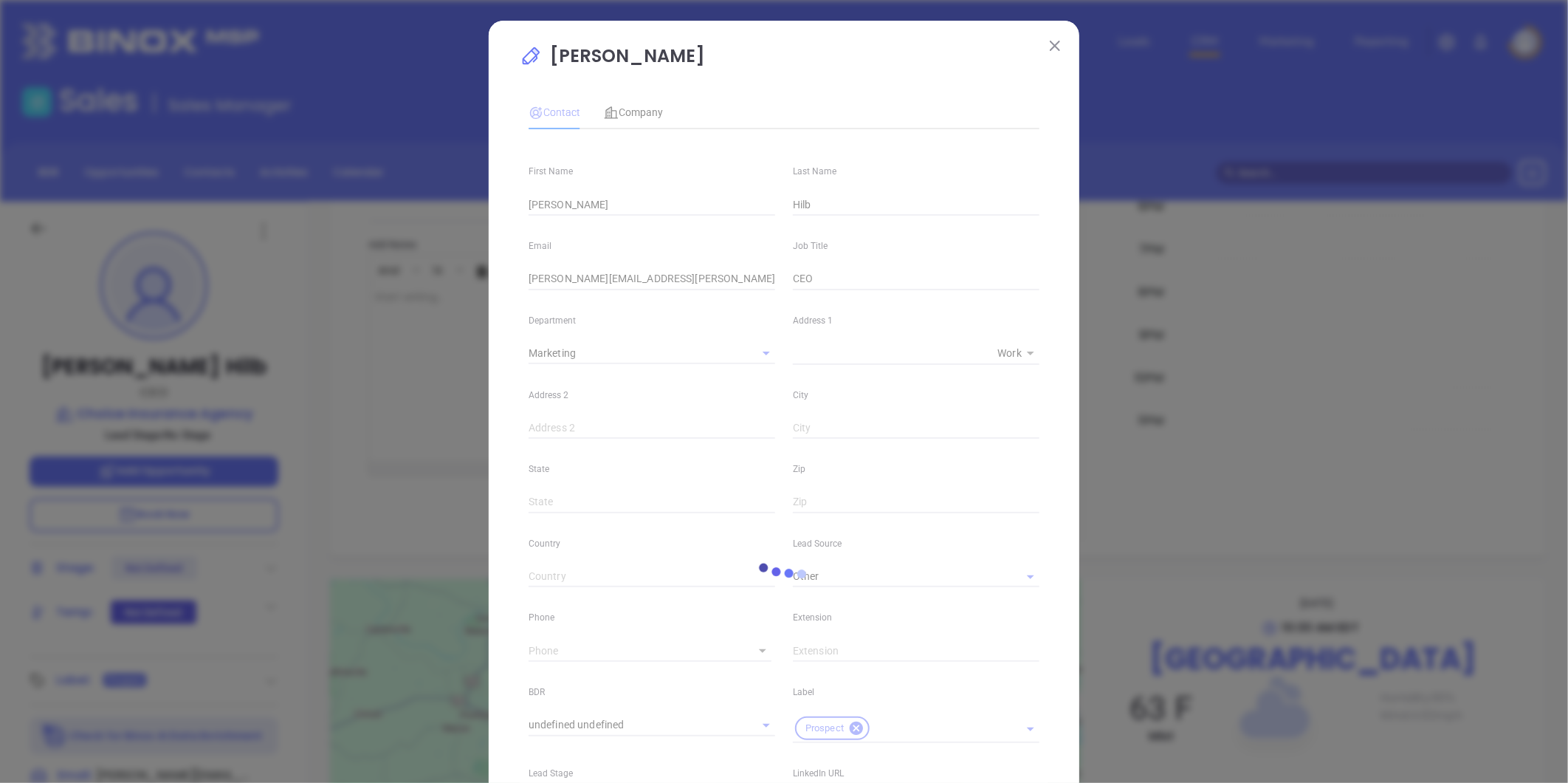
type input "1"
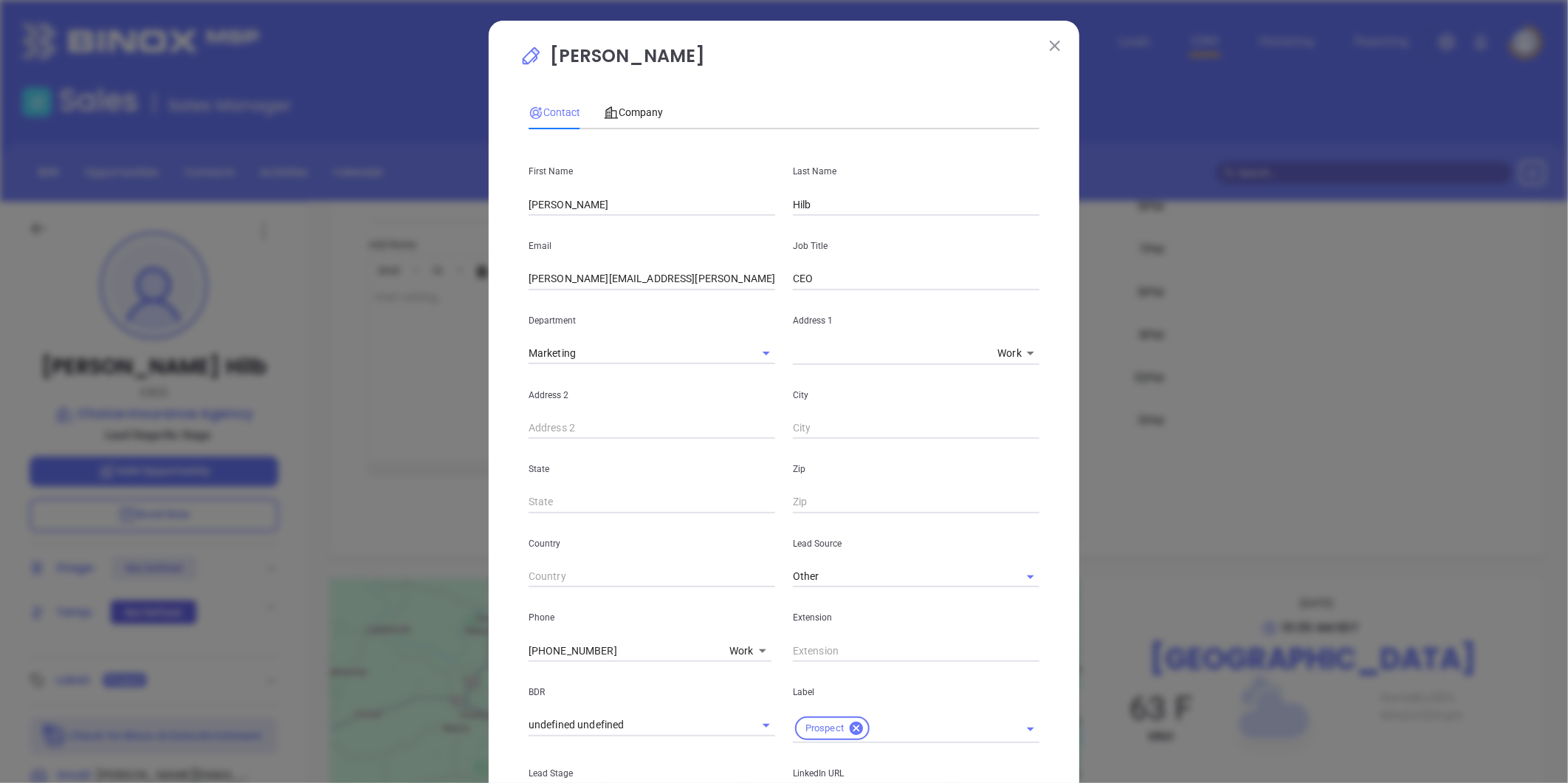
drag, startPoint x: 630, startPoint y: 100, endPoint x: 663, endPoint y: 119, distance: 38.1
click at [632, 100] on div "Company" at bounding box center [633, 112] width 59 height 34
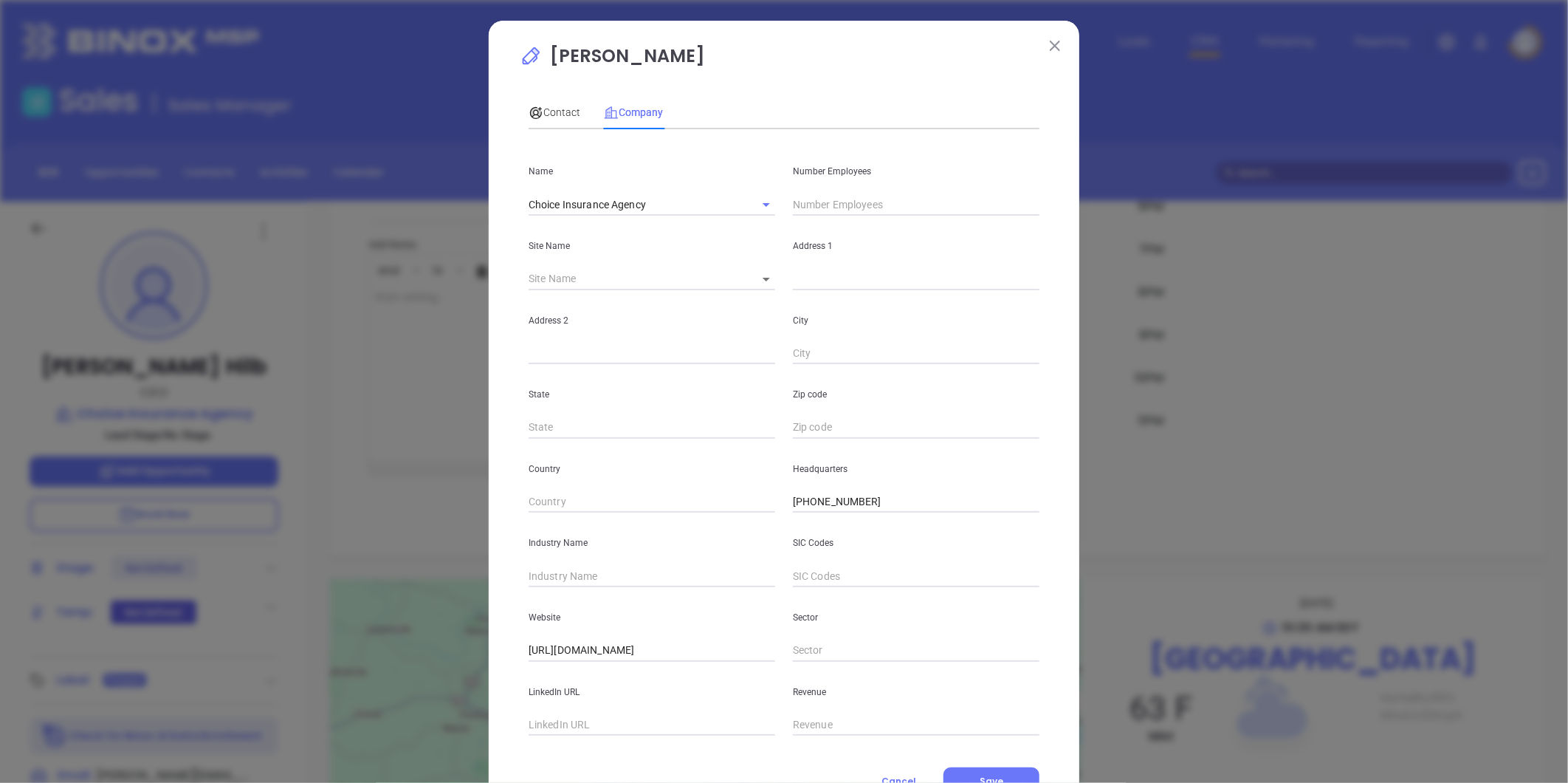
click at [824, 204] on input "text" at bounding box center [917, 204] width 247 height 22
type input "79"
click at [555, 715] on input "text" at bounding box center [652, 725] width 247 height 22
paste input "[URL][DOMAIN_NAME]"
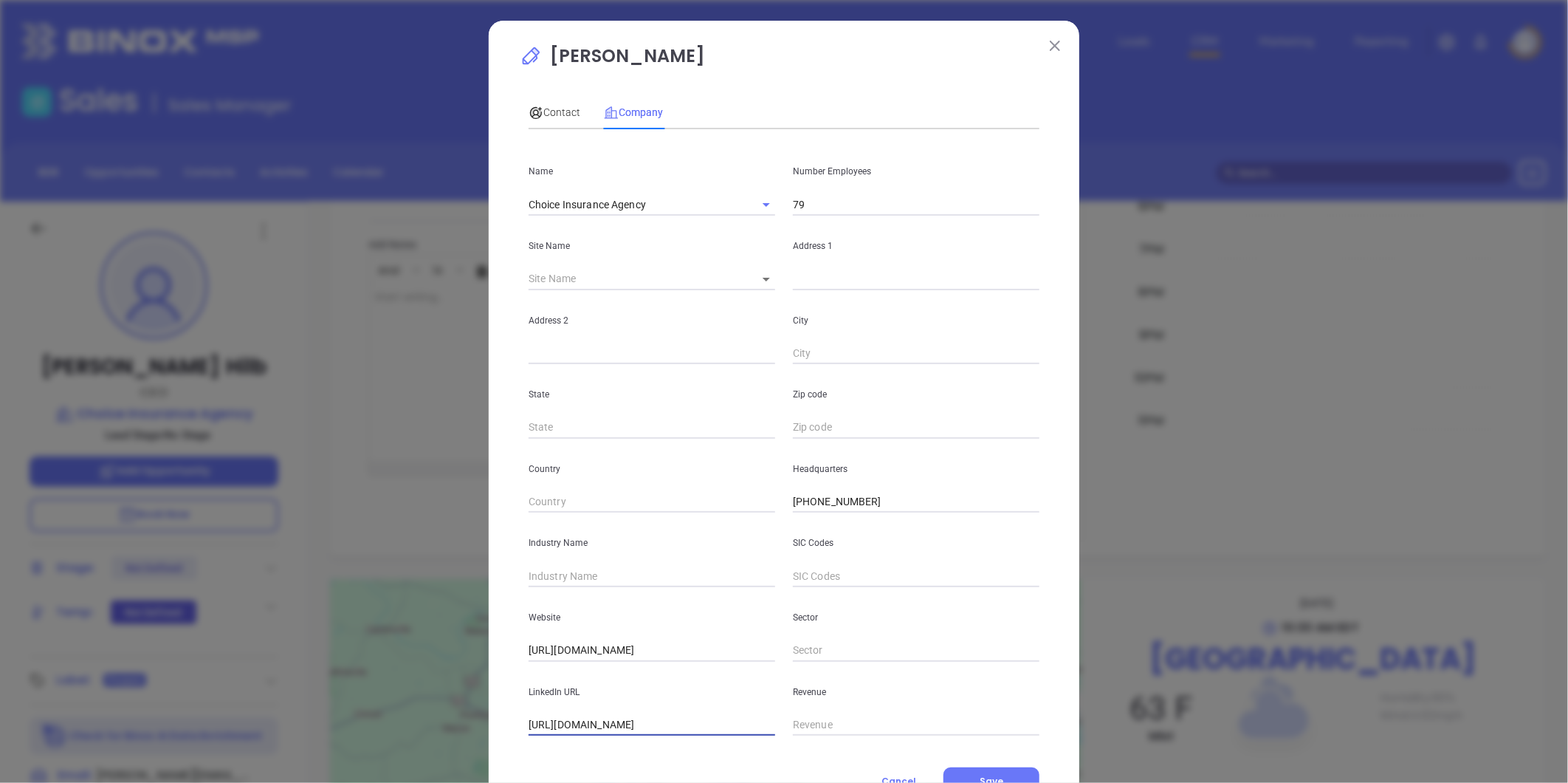
type input "[URL][DOMAIN_NAME]"
click at [588, 571] on input "text" at bounding box center [652, 576] width 247 height 22
type input "Insurance"
drag, startPoint x: 757, startPoint y: 276, endPoint x: 777, endPoint y: 295, distance: 27.6
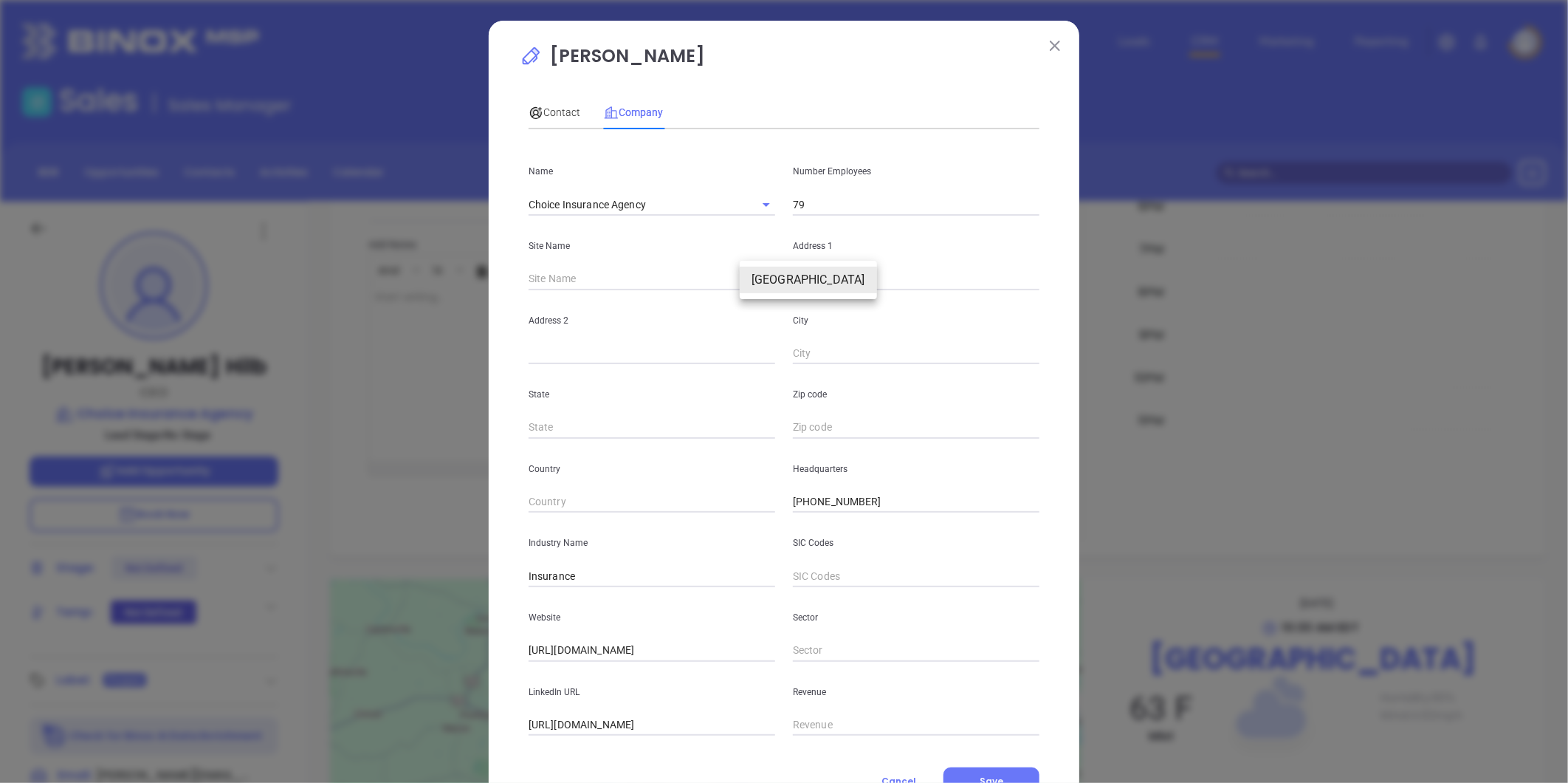
click at [757, 276] on body "Leads CRM Marketing Reporting Financial Leads Leads Sales Sales Manager BDR Opp…" at bounding box center [784, 392] width 1568 height 783
drag, startPoint x: 777, startPoint y: 286, endPoint x: 816, endPoint y: 292, distance: 39.5
click at [779, 286] on li "[GEOGRAPHIC_DATA]" at bounding box center [808, 280] width 137 height 26
type input "[GEOGRAPHIC_DATA]"
type input "98052"
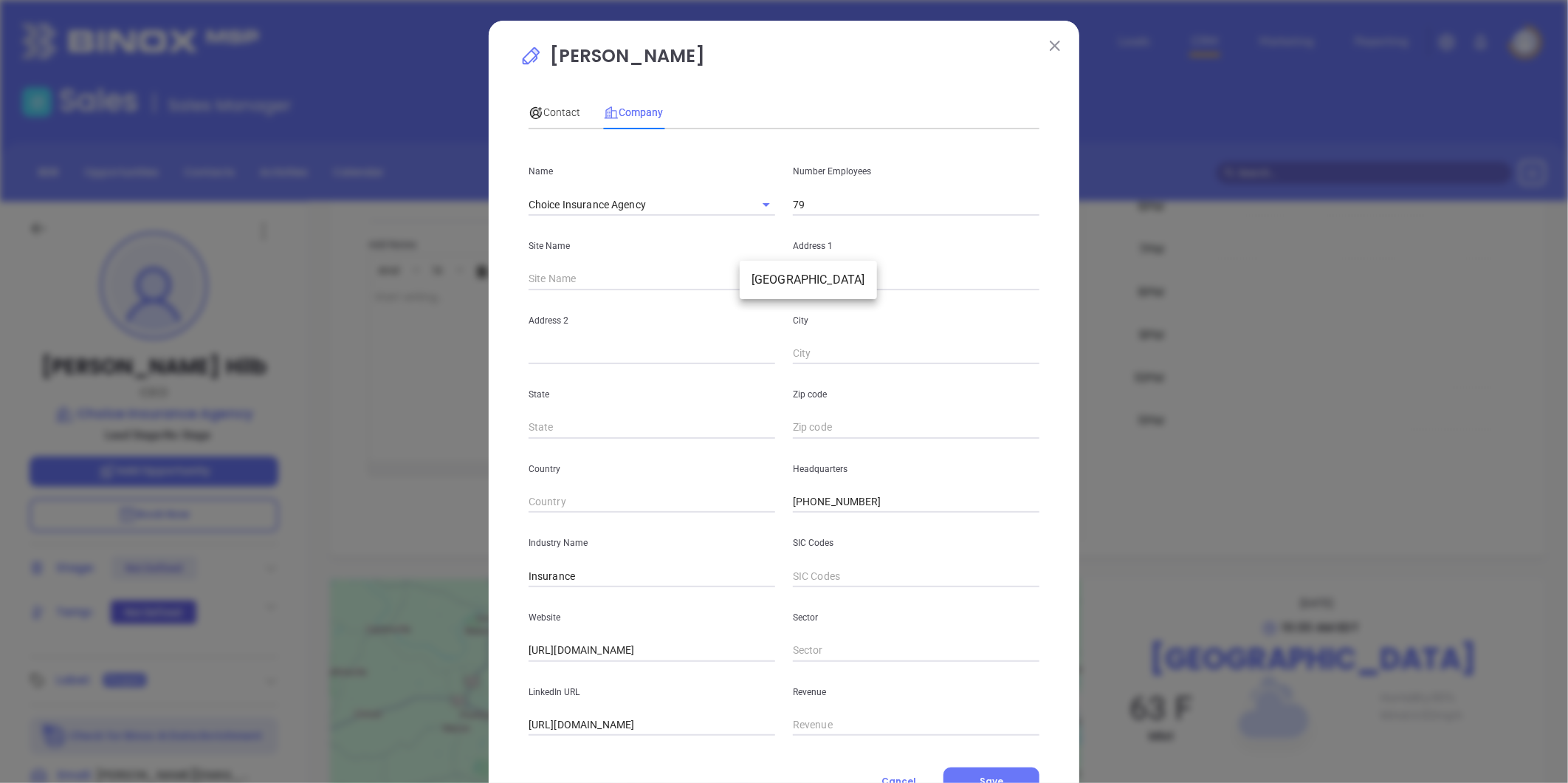
type input "[STREET_ADDRESS]"
type input "[GEOGRAPHIC_DATA]"
type input "VA"
type input "23230"
drag, startPoint x: 916, startPoint y: 276, endPoint x: 624, endPoint y: 287, distance: 292.2
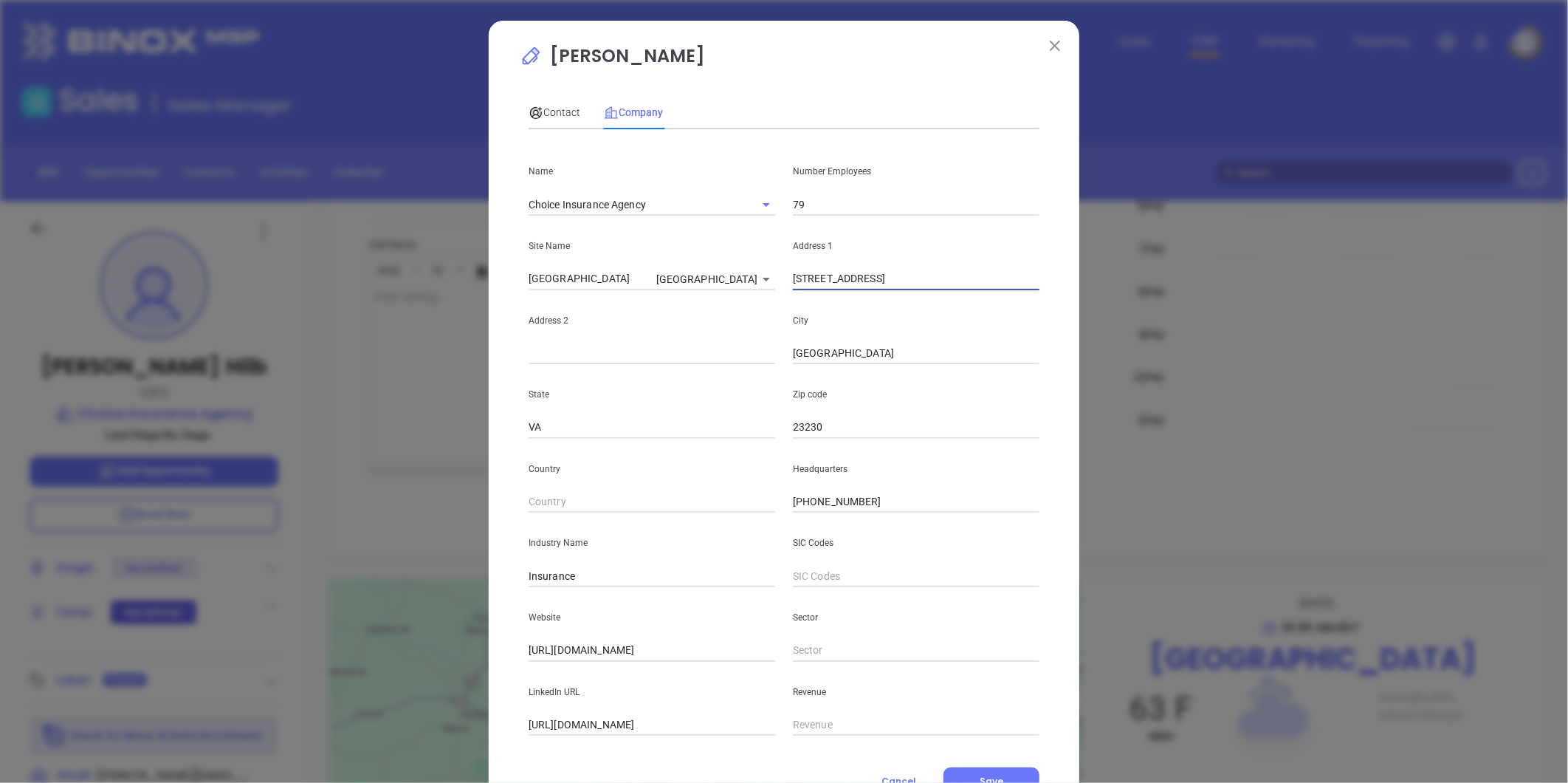
click at [624, 287] on div "Site Name [GEOGRAPHIC_DATA] Address [STREET_ADDRESS]" at bounding box center [784, 253] width 529 height 75
paste input "[STREET_ADDRESS][US_STATE]"
click at [880, 277] on input "[STREET_ADDRESS][US_STATE]" at bounding box center [917, 279] width 247 height 22
click at [958, 283] on input "[STREET_ADDRESS][US_STATE]" at bounding box center [917, 279] width 247 height 22
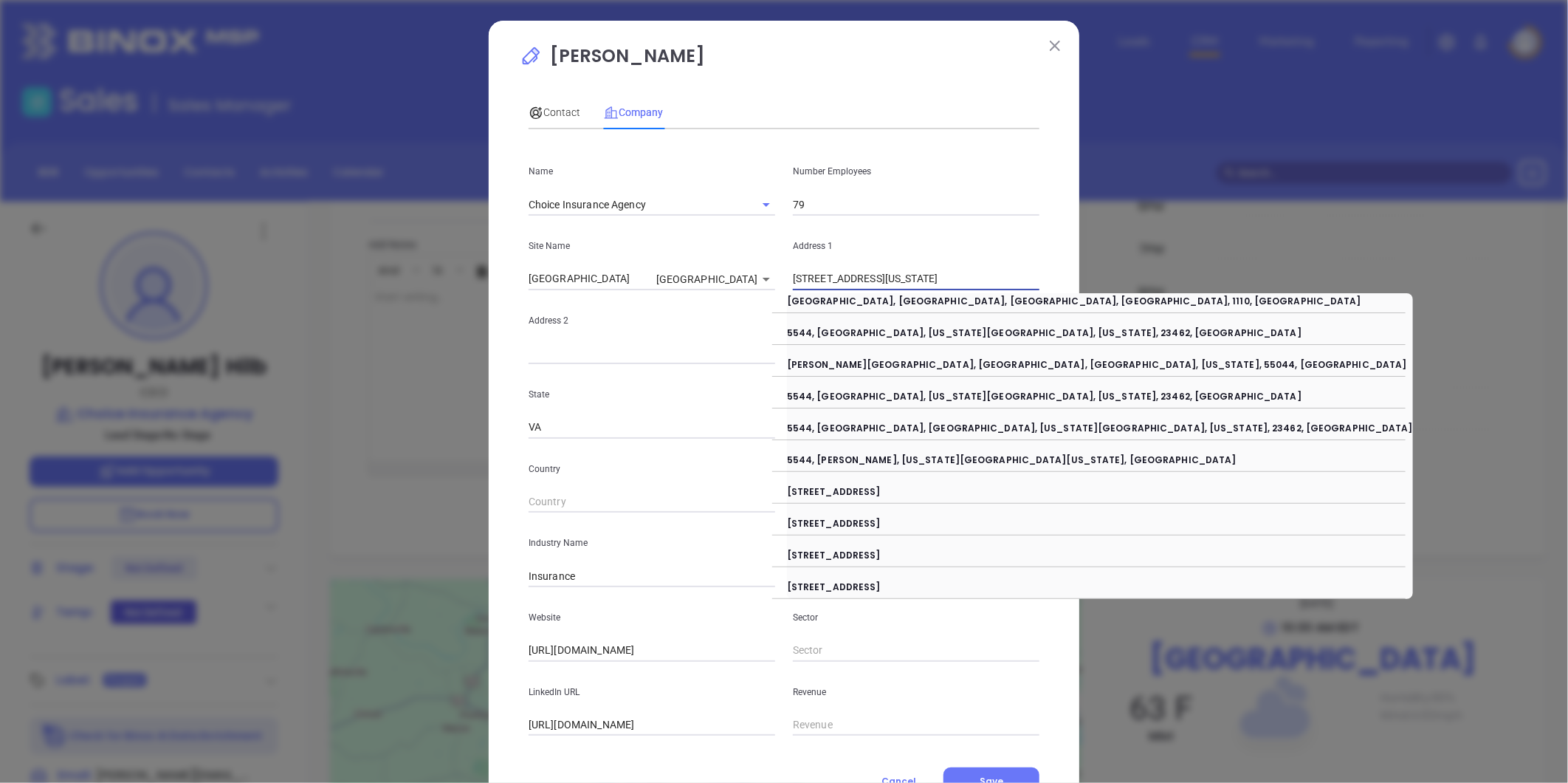
drag, startPoint x: 881, startPoint y: 282, endPoint x: 1374, endPoint y: 235, distance: 495.2
click at [1371, 236] on div "[PERSON_NAME] Contact Company First Name [PERSON_NAME] Name [PERSON_NAME] Email…" at bounding box center [784, 392] width 1568 height 783
type input "[STREET_ADDRESS]"
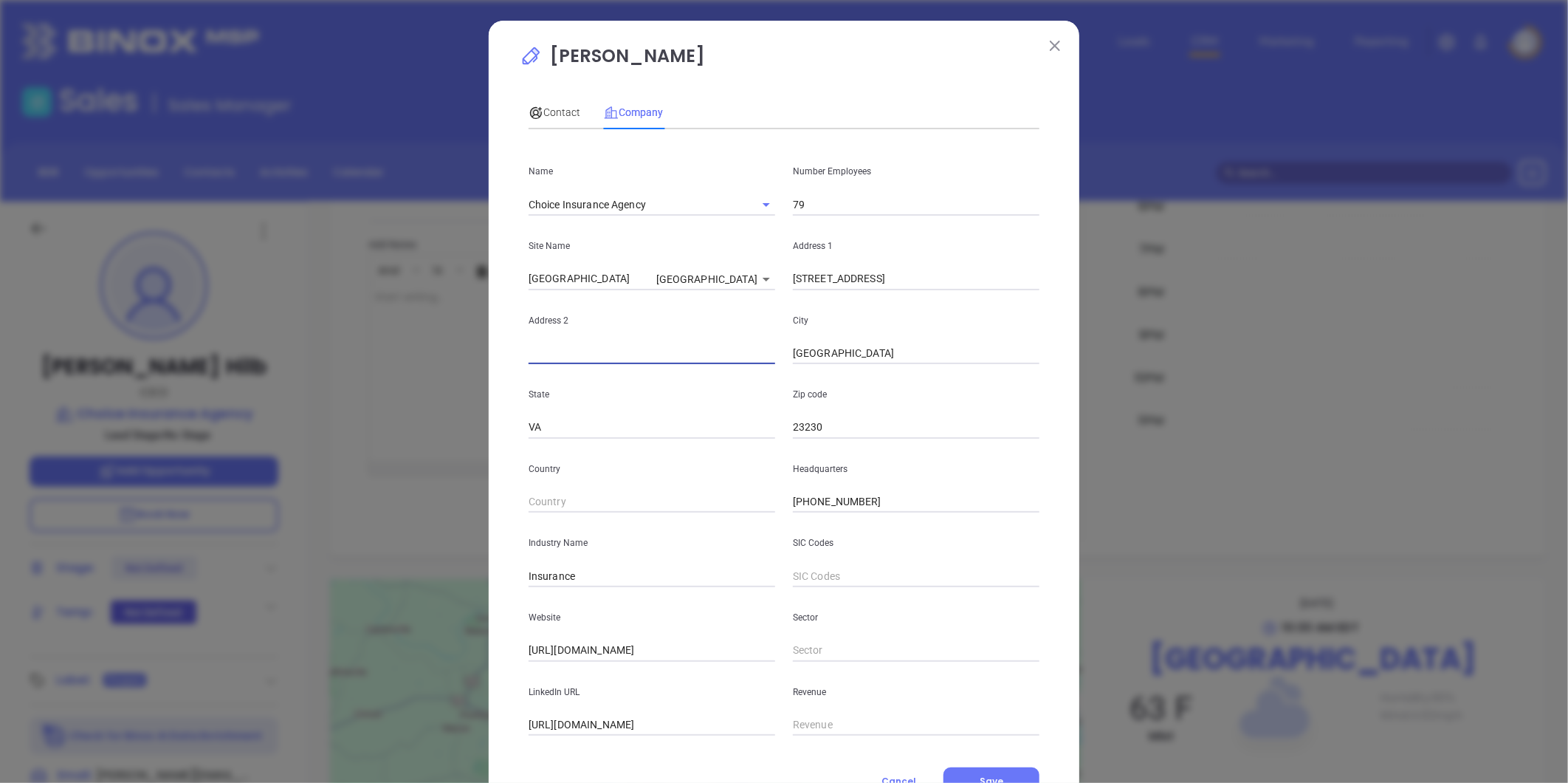
paste input "#200, [US_STATE][GEOGRAPHIC_DATA]"
drag, startPoint x: 552, startPoint y: 354, endPoint x: 1014, endPoint y: 277, distance: 468.4
click at [1029, 286] on div "Name Choice Insurance Agency Number Employees 79 Site Name [GEOGRAPHIC_DATA] Ad…" at bounding box center [784, 438] width 511 height 595
type input "#200"
paste input "[US_STATE][GEOGRAPHIC_DATA]"
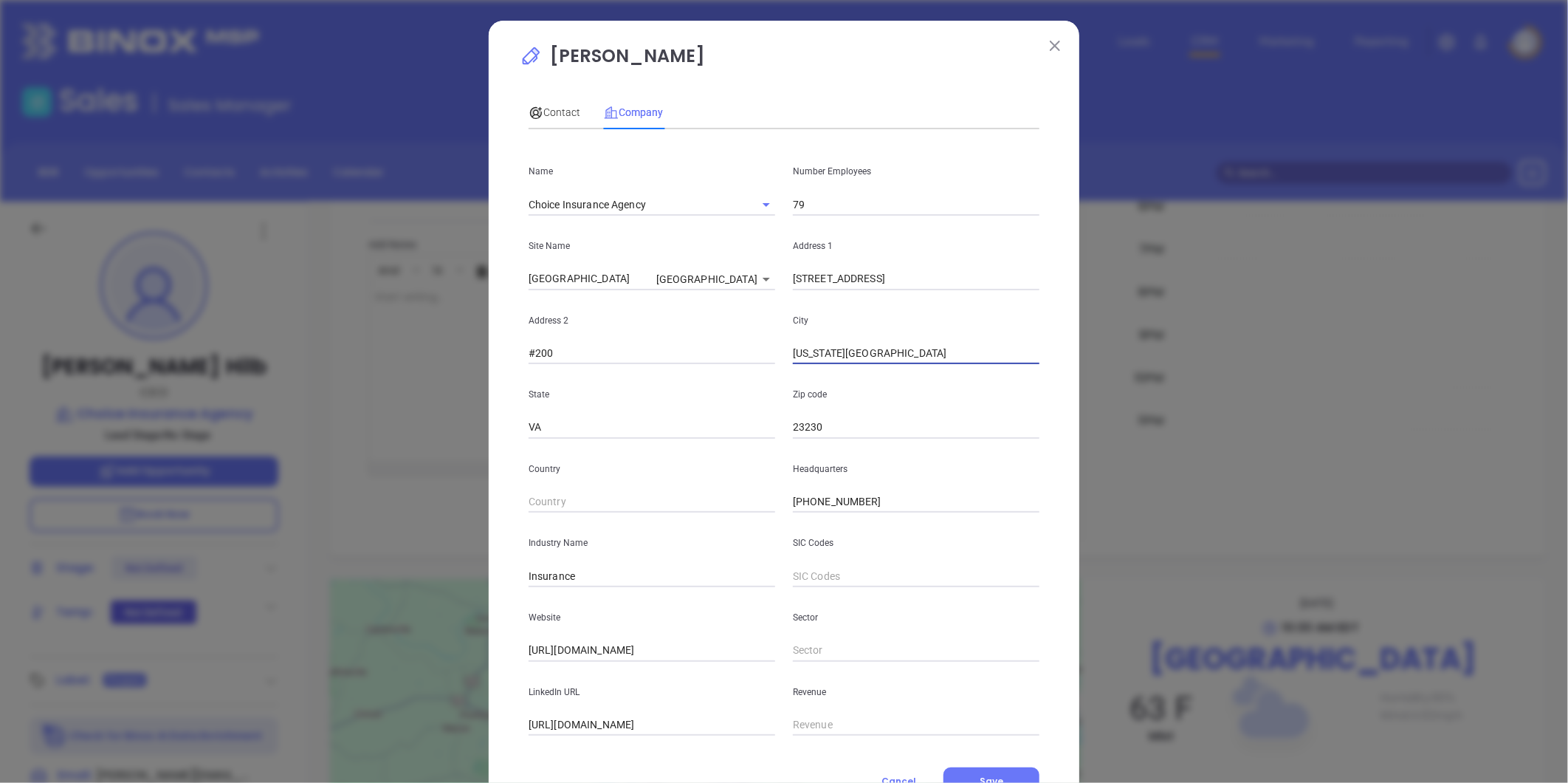
drag, startPoint x: 860, startPoint y: 353, endPoint x: 1095, endPoint y: 343, distance: 235.2
click at [1095, 343] on div "[PERSON_NAME] Contact Company First Name [PERSON_NAME] Name [PERSON_NAME] Email…" at bounding box center [784, 392] width 1568 height 783
type input "[US_STATE][GEOGRAPHIC_DATA]"
paste input "VA 23462"
type input "23462"
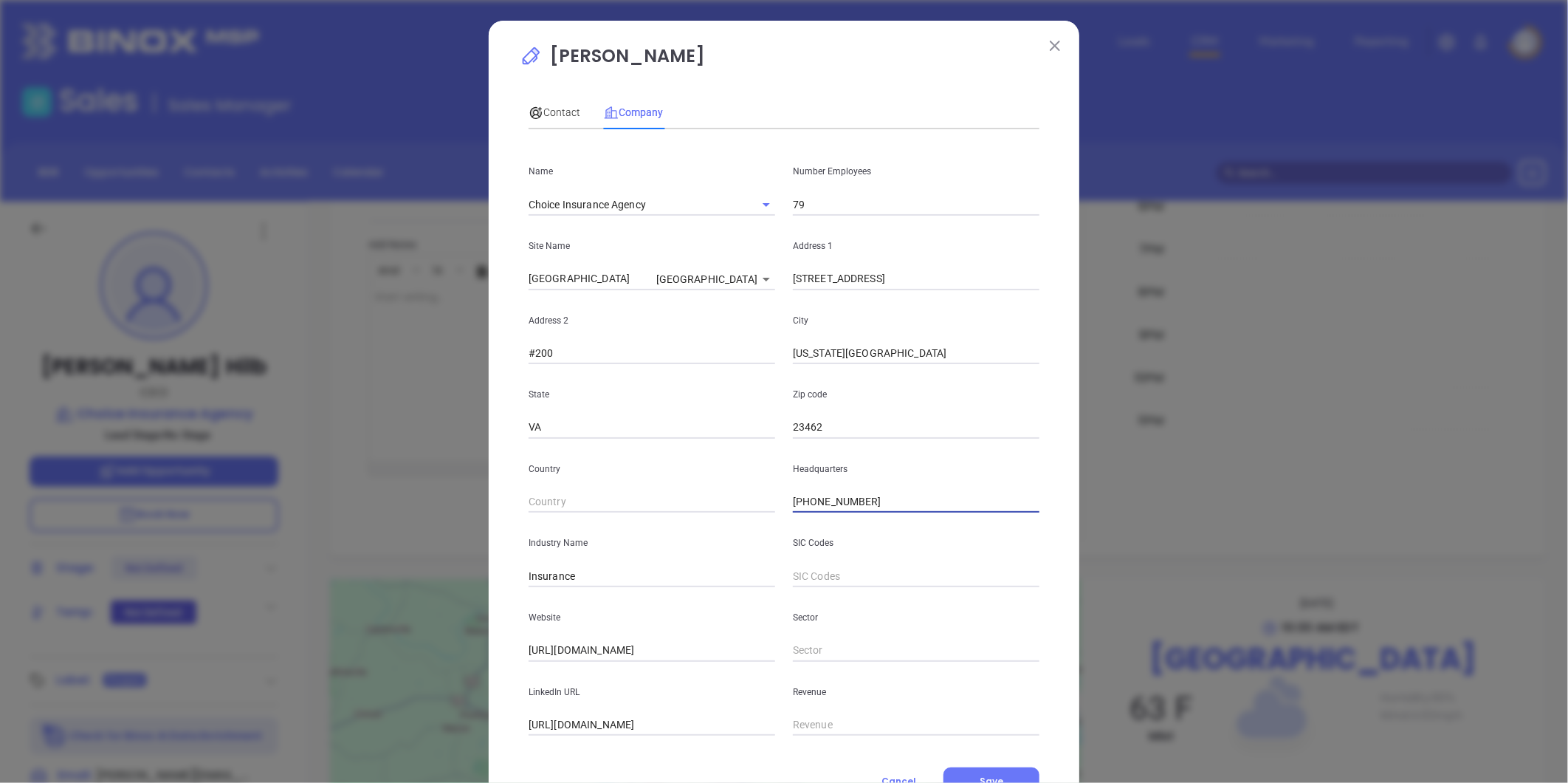
drag, startPoint x: 876, startPoint y: 501, endPoint x: 613, endPoint y: 505, distance: 263.0
click at [629, 510] on div "Country Headquarters [PHONE_NUMBER]" at bounding box center [784, 476] width 529 height 75
drag, startPoint x: 877, startPoint y: 502, endPoint x: 618, endPoint y: 519, distance: 259.6
click at [618, 519] on div "Name Choice Insurance Agency Number Employees 79 Site Name [GEOGRAPHIC_DATA] Ad…" at bounding box center [784, 438] width 511 height 595
type input "[PHONE_NUMBER]"
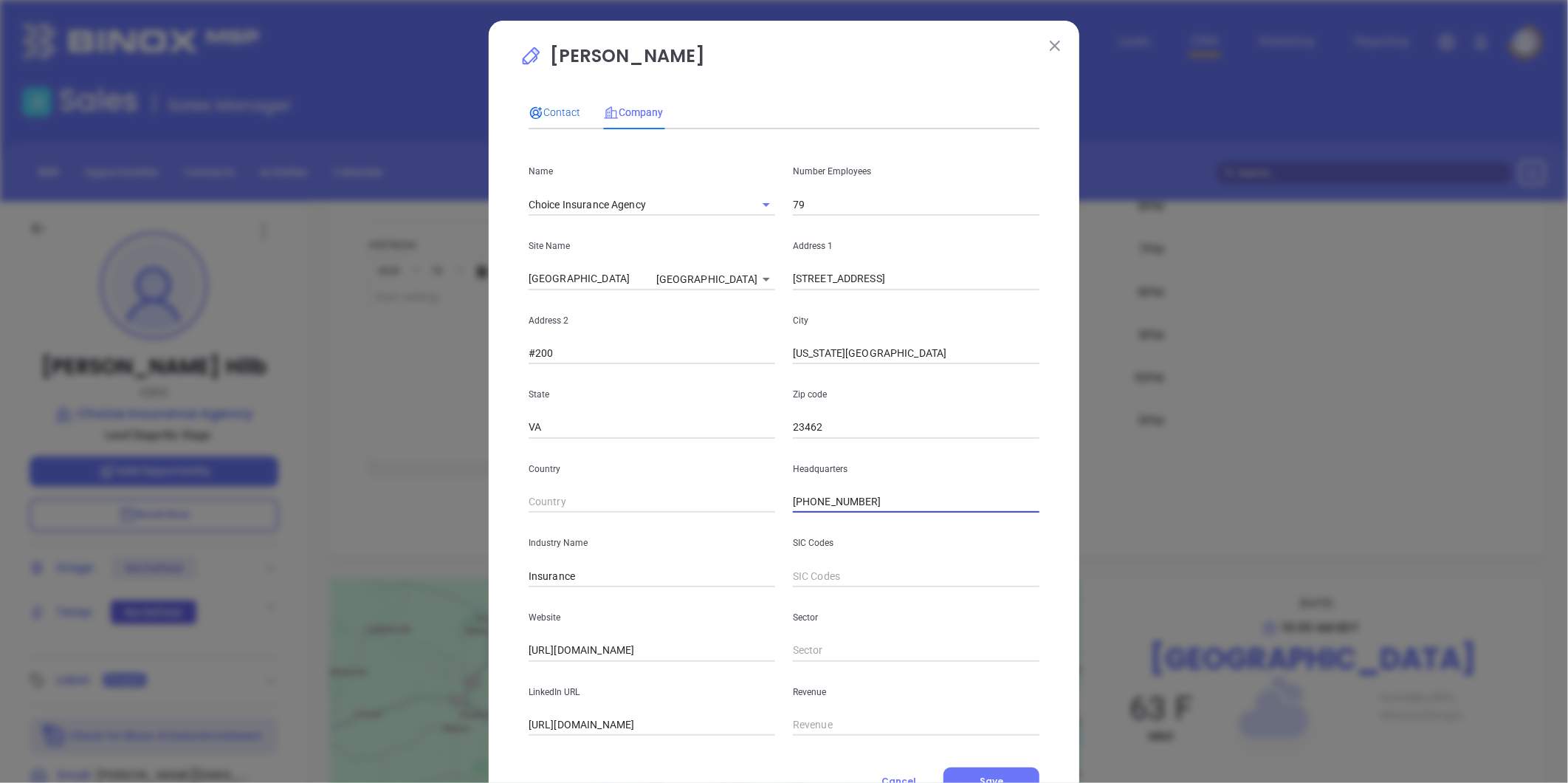
click at [554, 109] on span "Contact" at bounding box center [554, 113] width 51 height 12
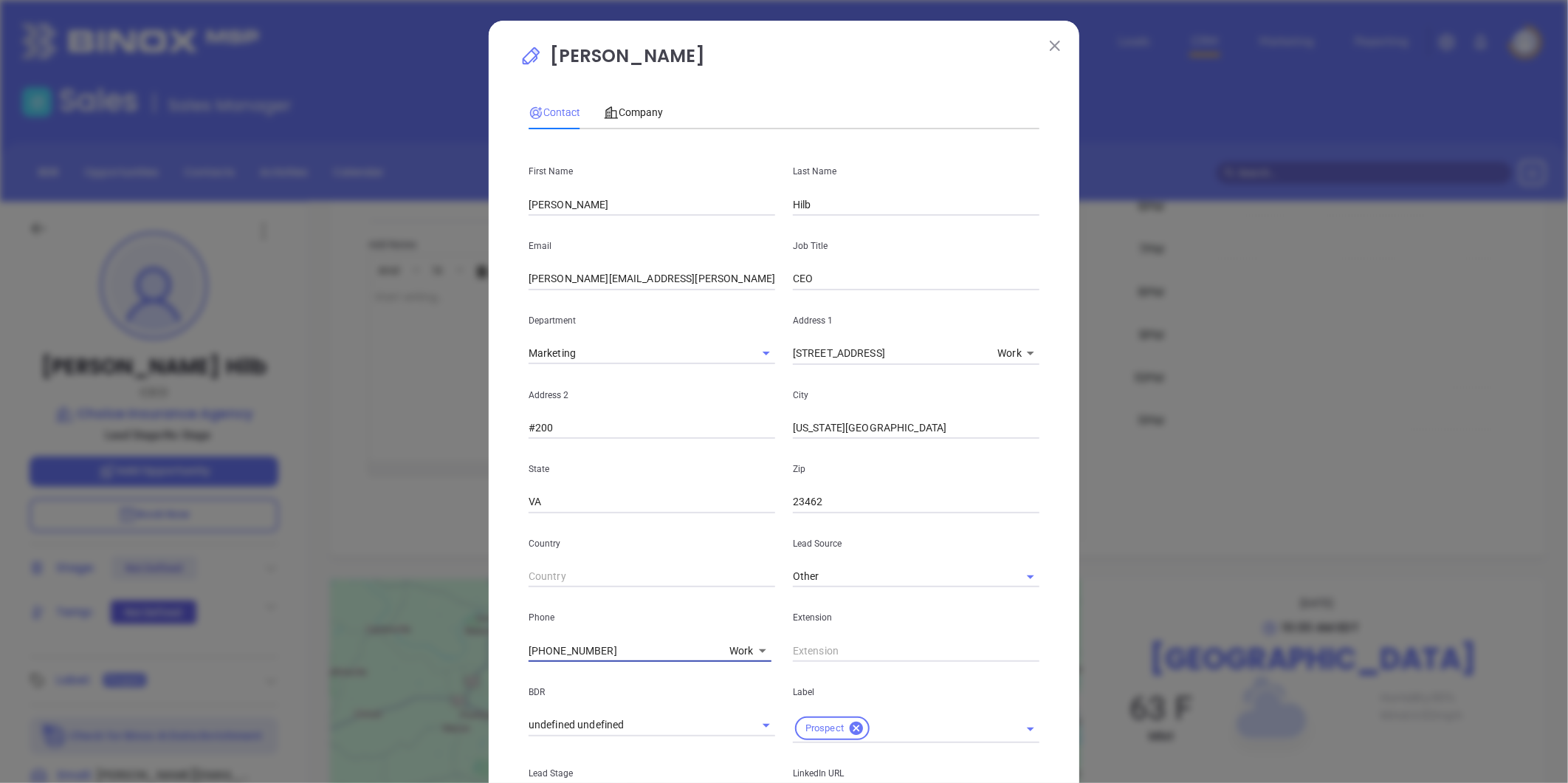
drag, startPoint x: 618, startPoint y: 653, endPoint x: 321, endPoint y: 655, distance: 297.0
click at [321, 655] on div "[PERSON_NAME] Contact Company First Name [PERSON_NAME] Name [PERSON_NAME] Email…" at bounding box center [784, 392] width 1568 height 783
click at [718, 654] on div "( ) - Work 1" at bounding box center [651, 651] width 243 height 22
type input "( ) -"
click at [734, 646] on body "Leads CRM Marketing Reporting Financial Leads Leads Sales Sales Manager BDR Opp…" at bounding box center [784, 392] width 1568 height 783
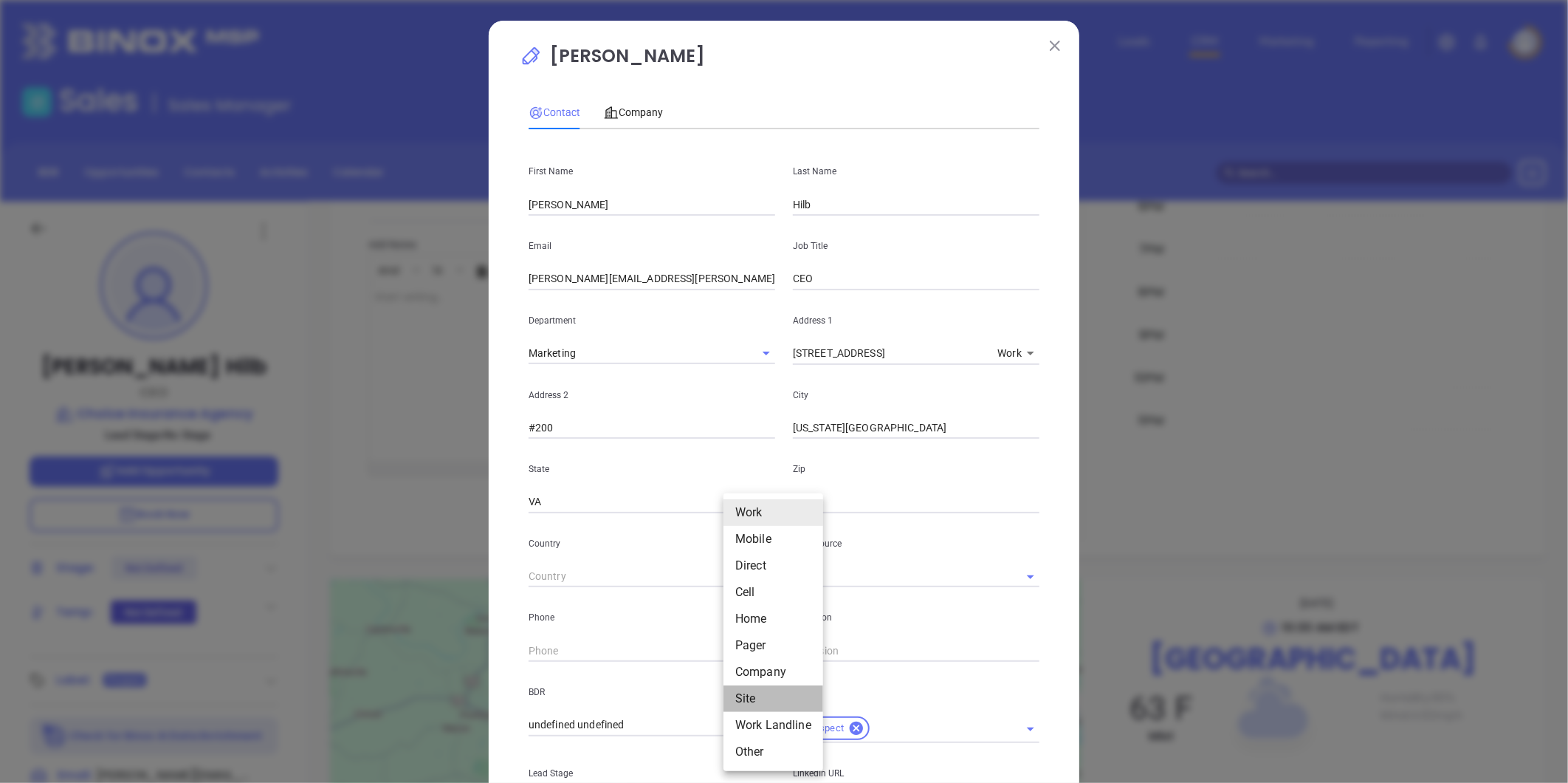
click at [745, 696] on li "Site" at bounding box center [773, 698] width 100 height 26
type input "11"
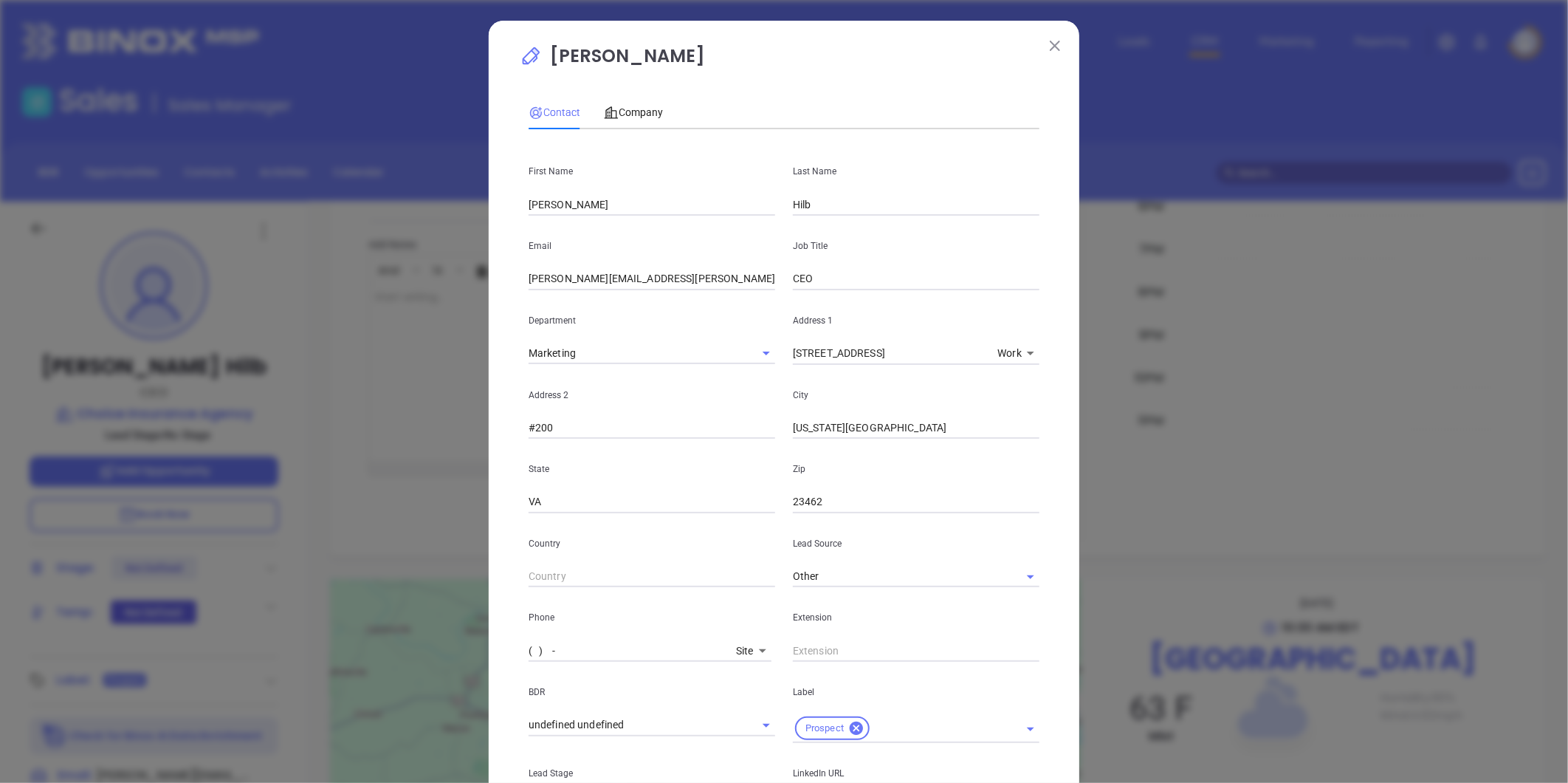
click at [621, 650] on input "( ) -" at bounding box center [630, 651] width 202 height 22
paste input "855) 467-8733"
type input "(855) 467-8733"
click at [636, 110] on span "Company" at bounding box center [633, 113] width 59 height 12
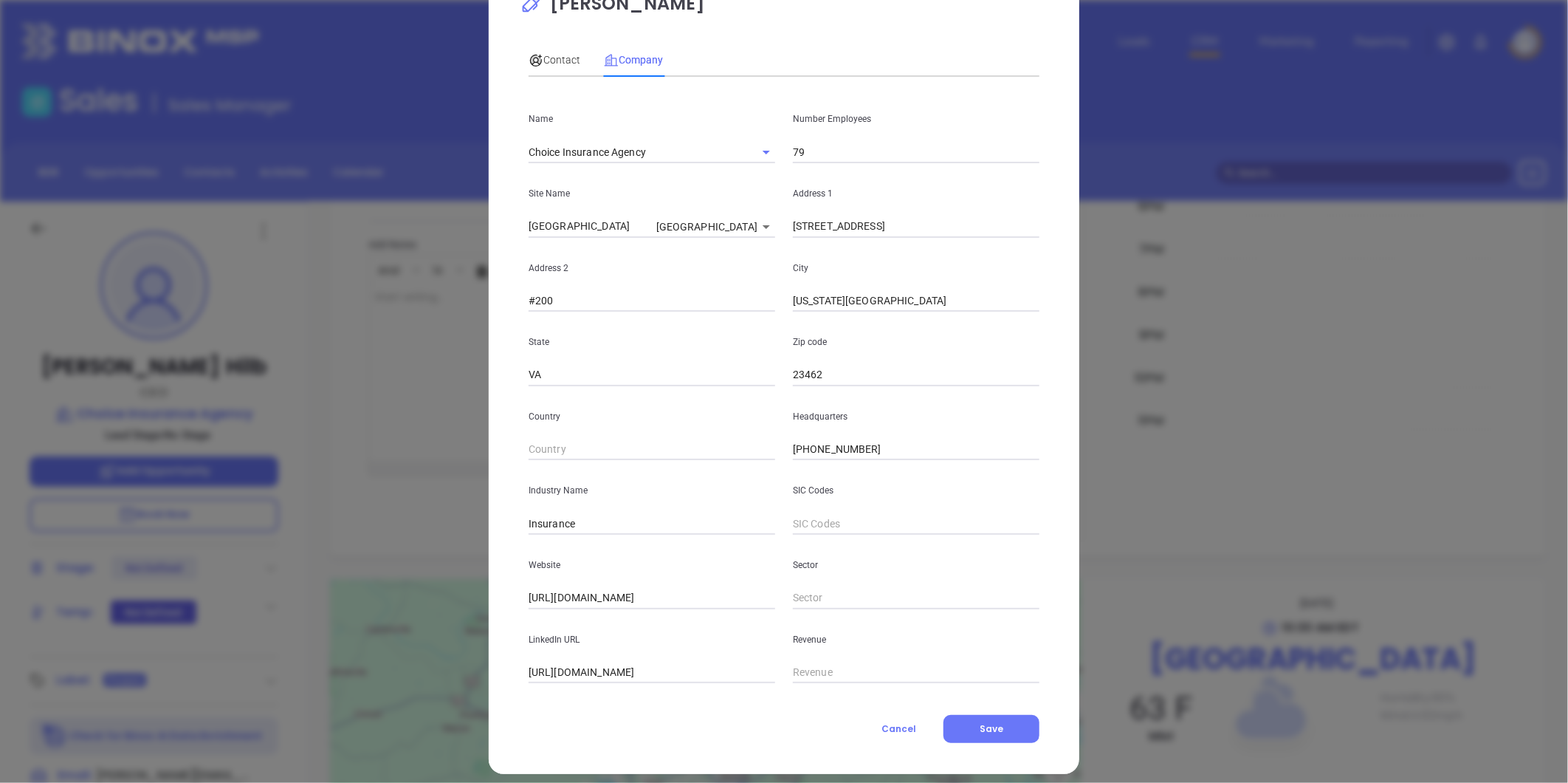
scroll to position [64, 0]
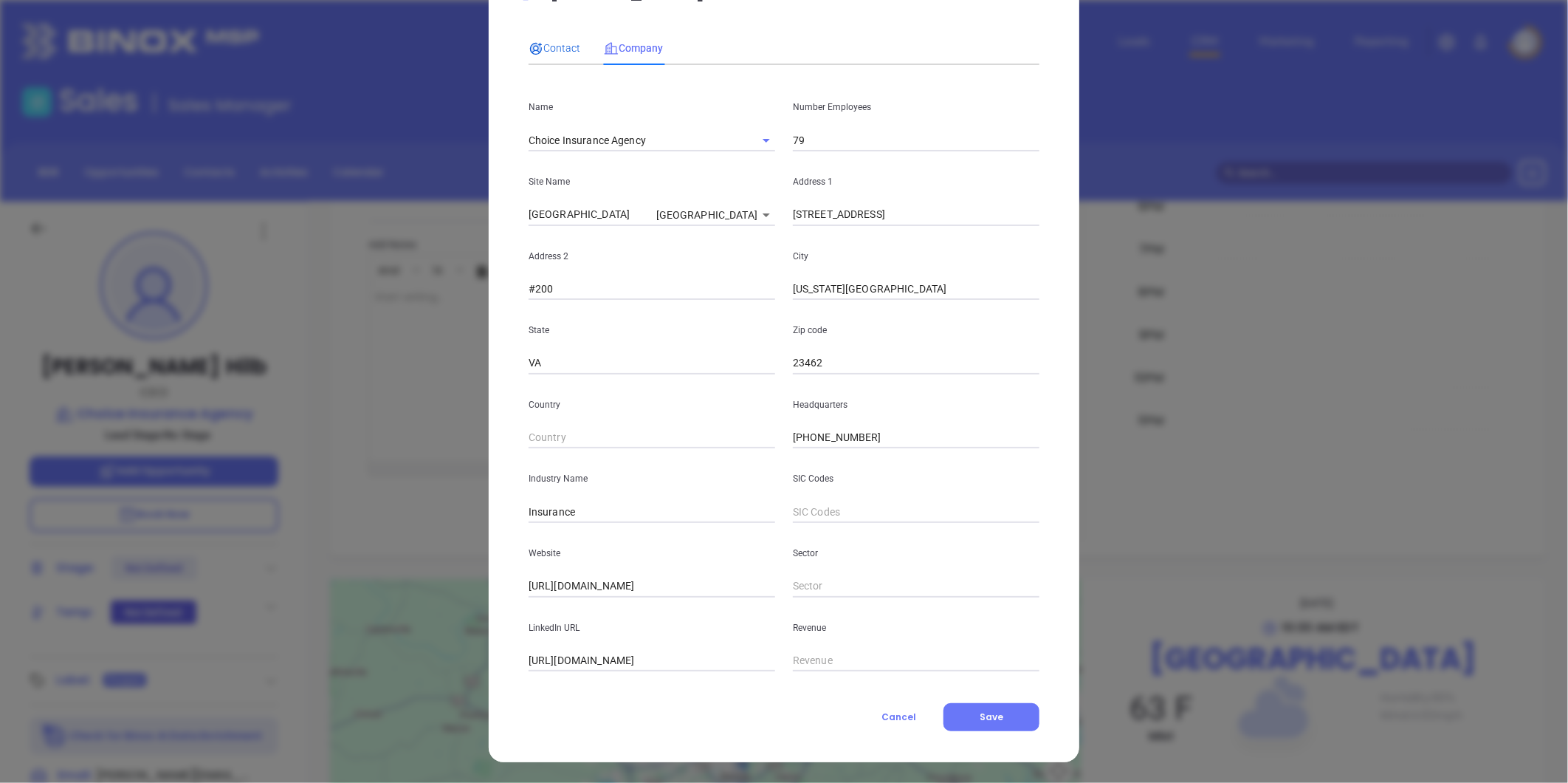
click at [550, 45] on span "Contact" at bounding box center [554, 48] width 51 height 12
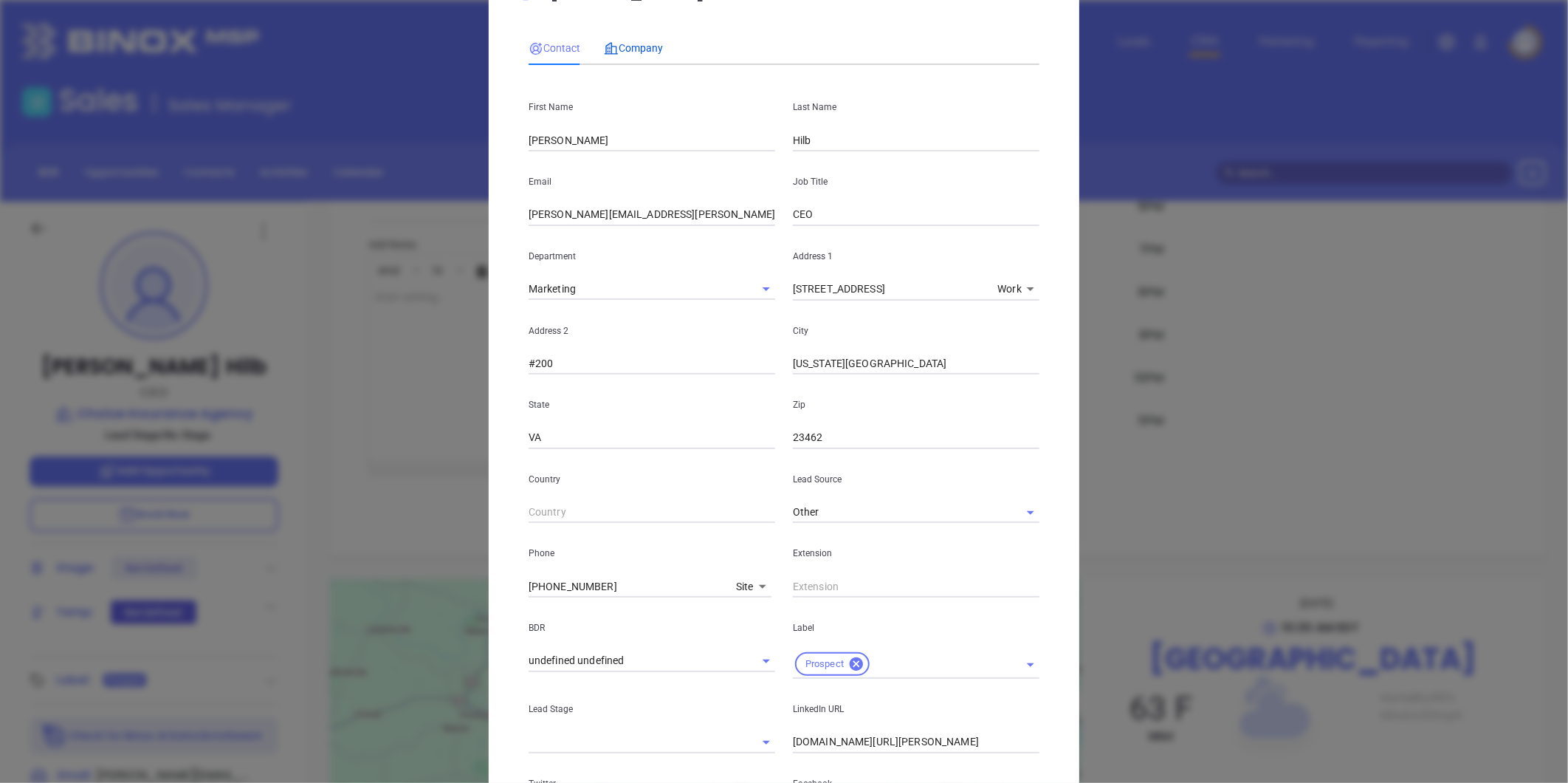
click at [624, 46] on span "Company" at bounding box center [633, 48] width 59 height 12
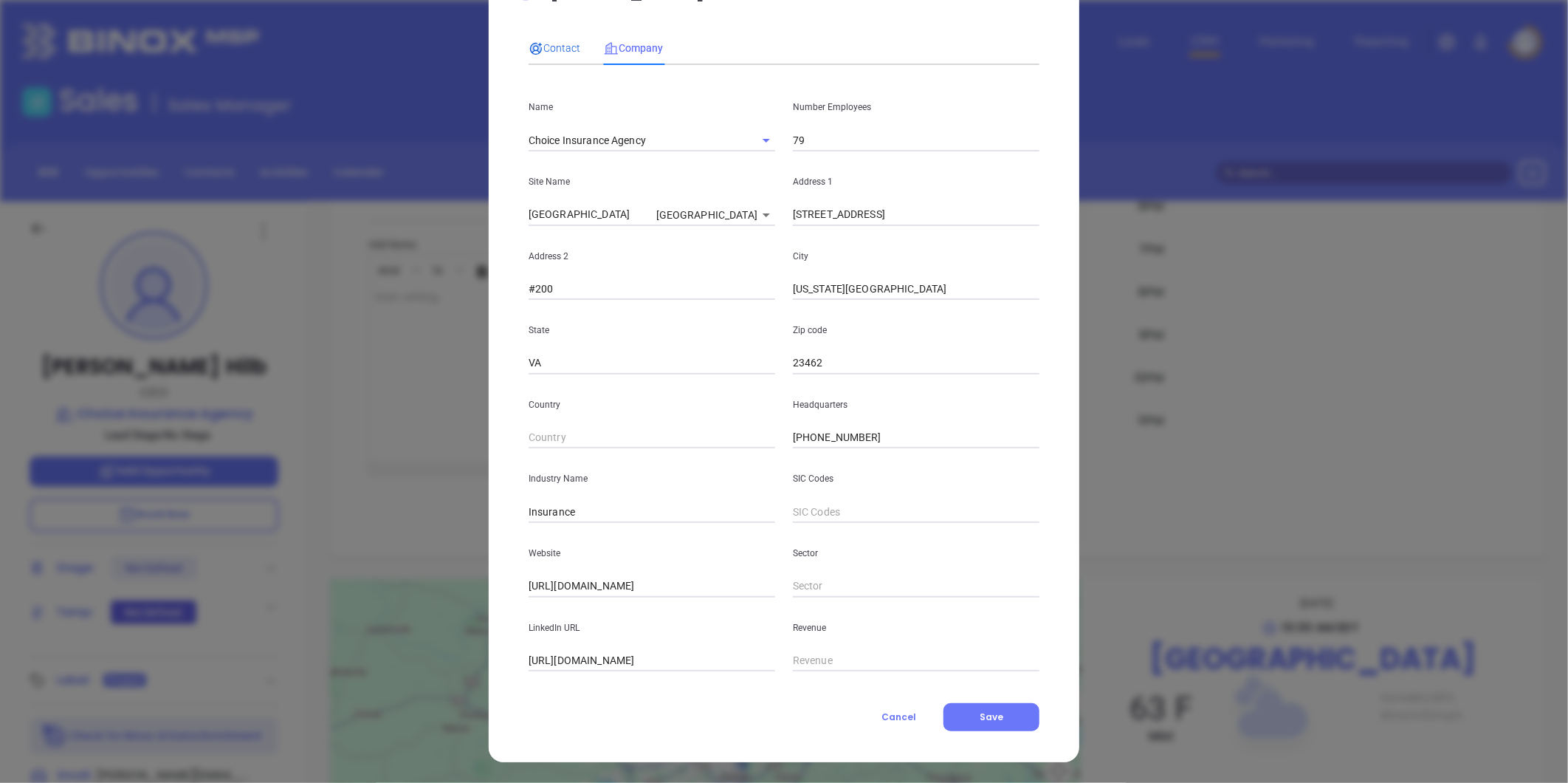
click at [548, 48] on span "Contact" at bounding box center [554, 48] width 51 height 12
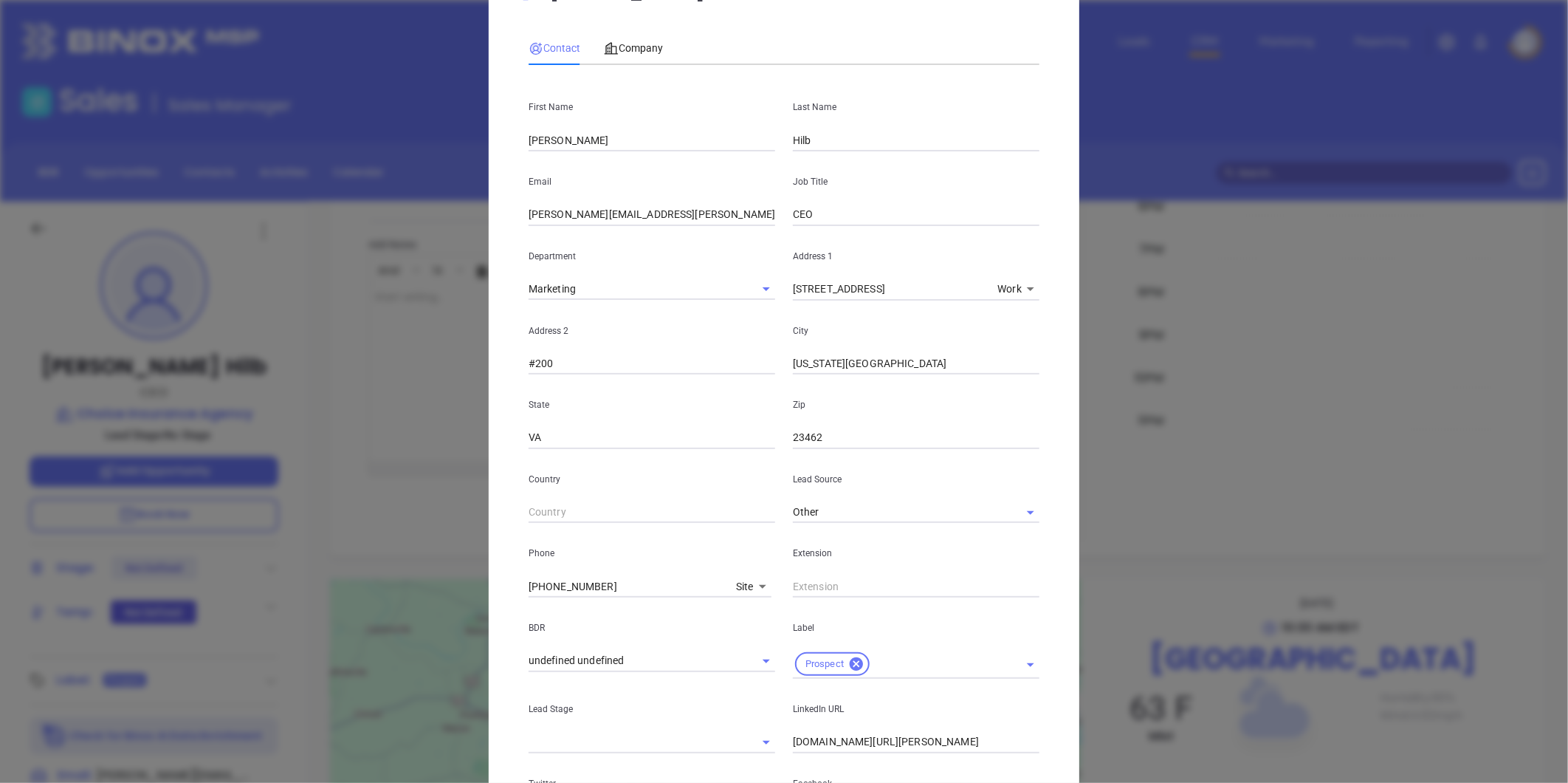
scroll to position [329, 0]
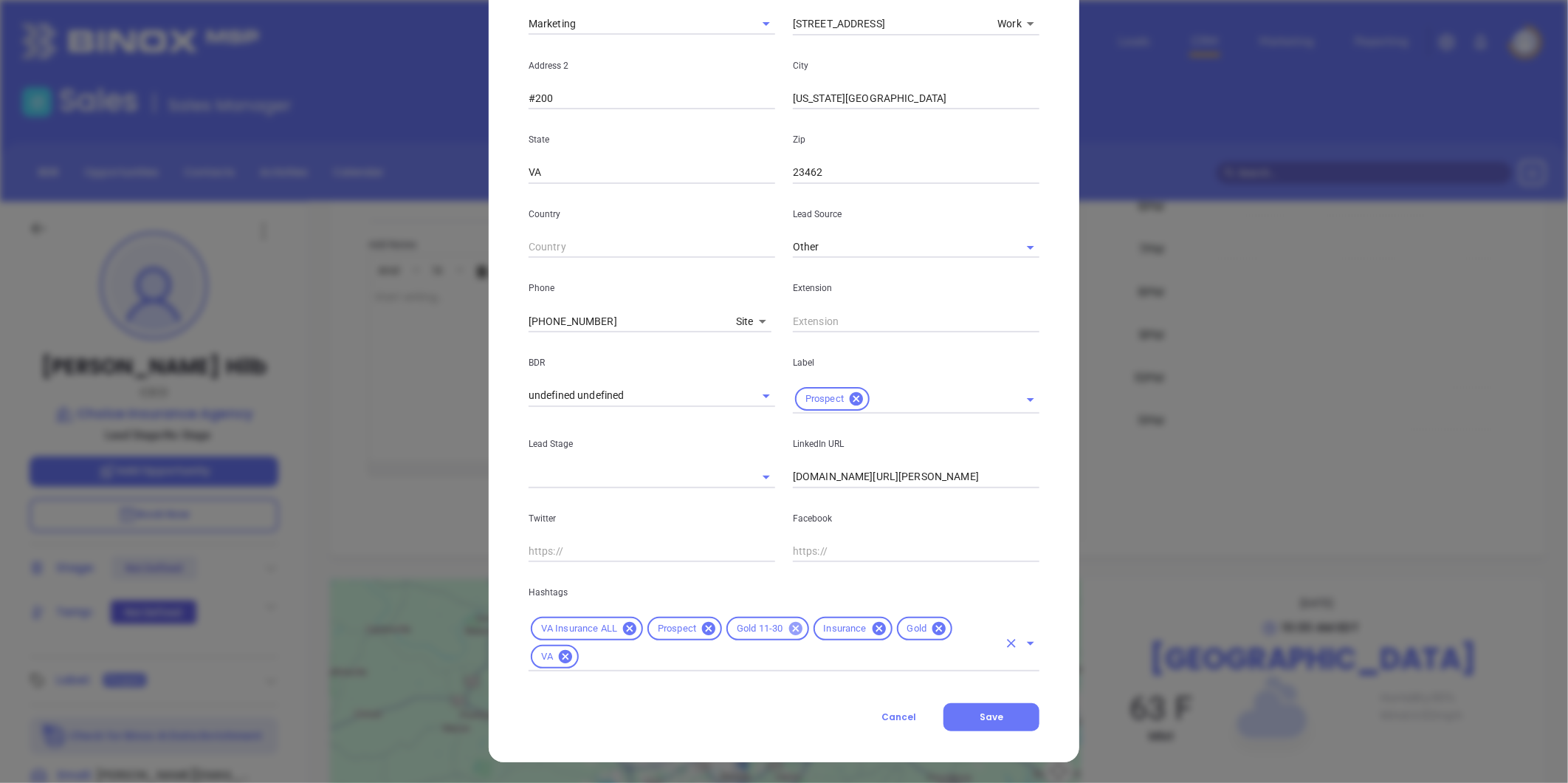
click at [790, 630] on icon at bounding box center [795, 629] width 17 height 17
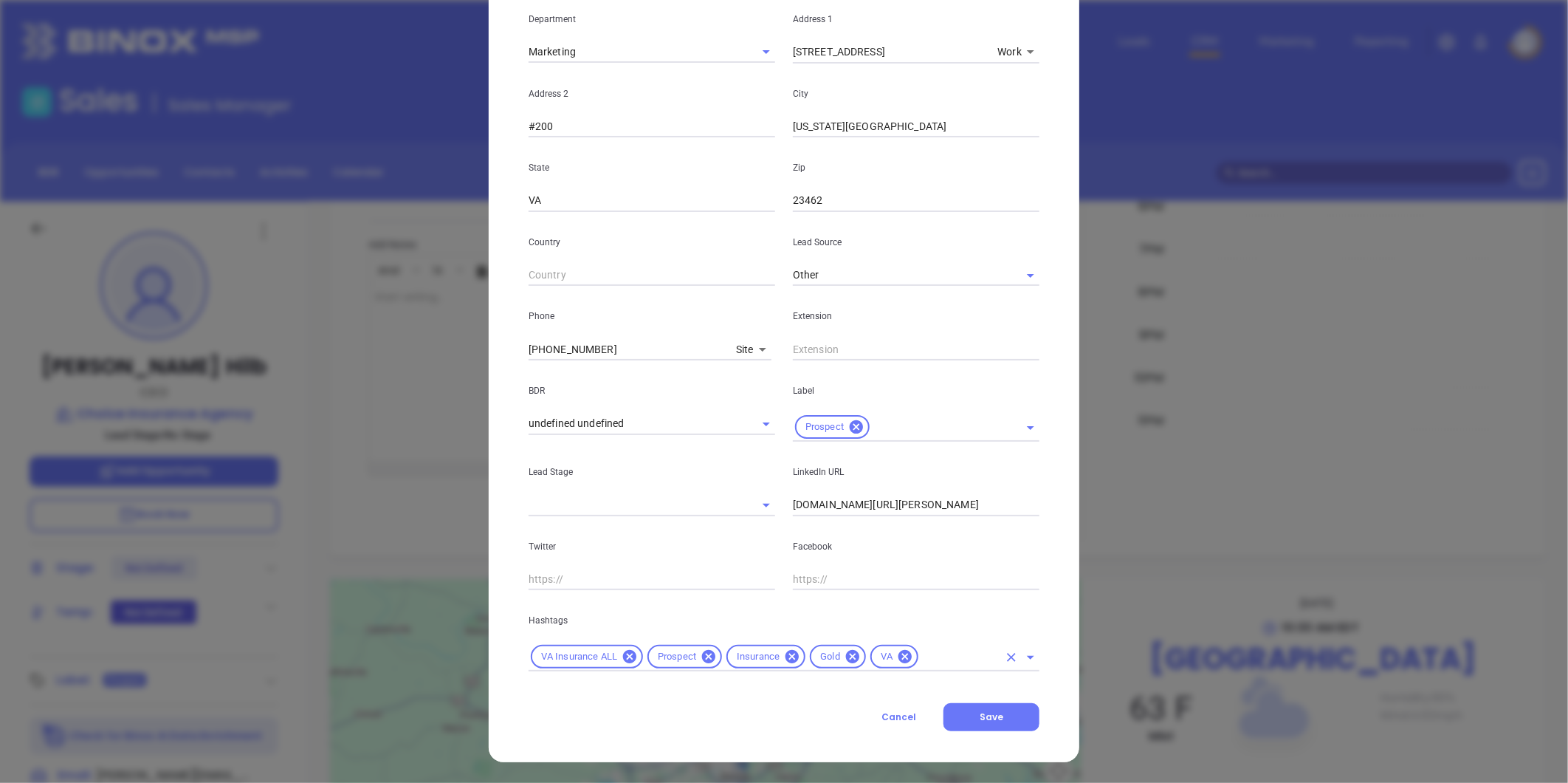
scroll to position [301, 0]
click at [847, 653] on icon at bounding box center [853, 657] width 14 height 14
click at [866, 666] on div "VA Insurance ALL Prospect Insurance VA" at bounding box center [784, 658] width 511 height 29
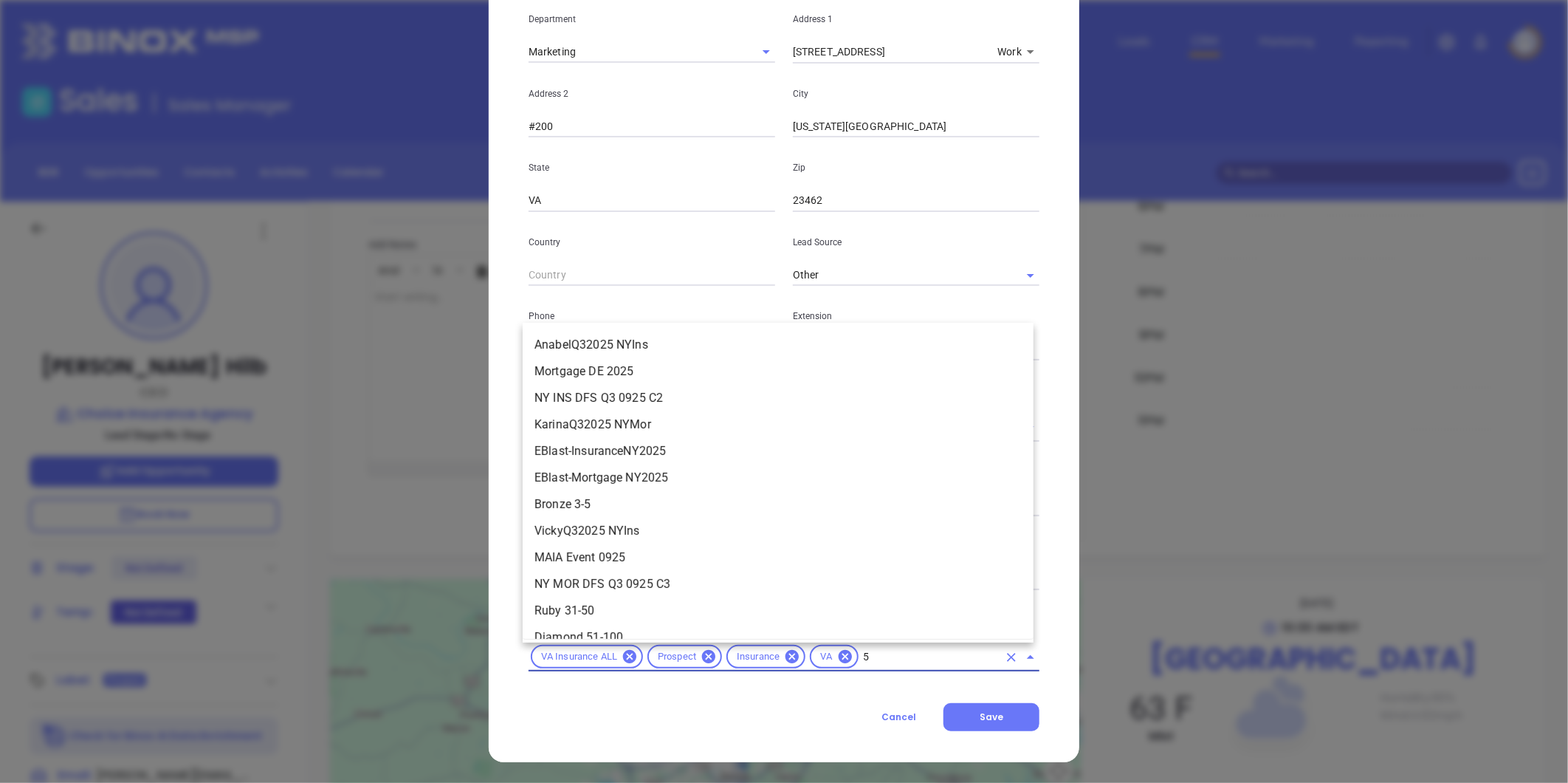
type input "51"
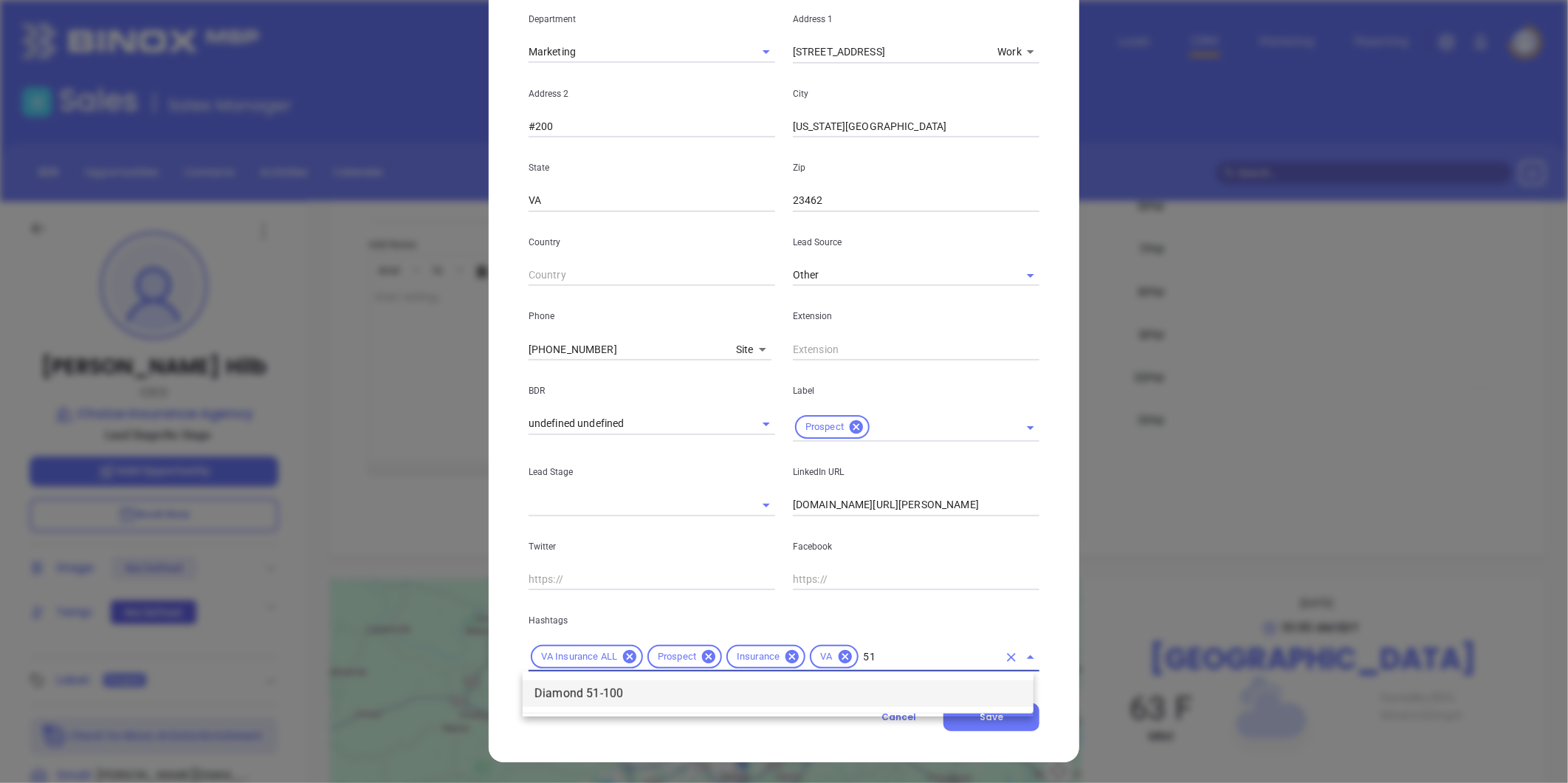
click at [635, 698] on li "Diamond 51-100" at bounding box center [778, 693] width 511 height 26
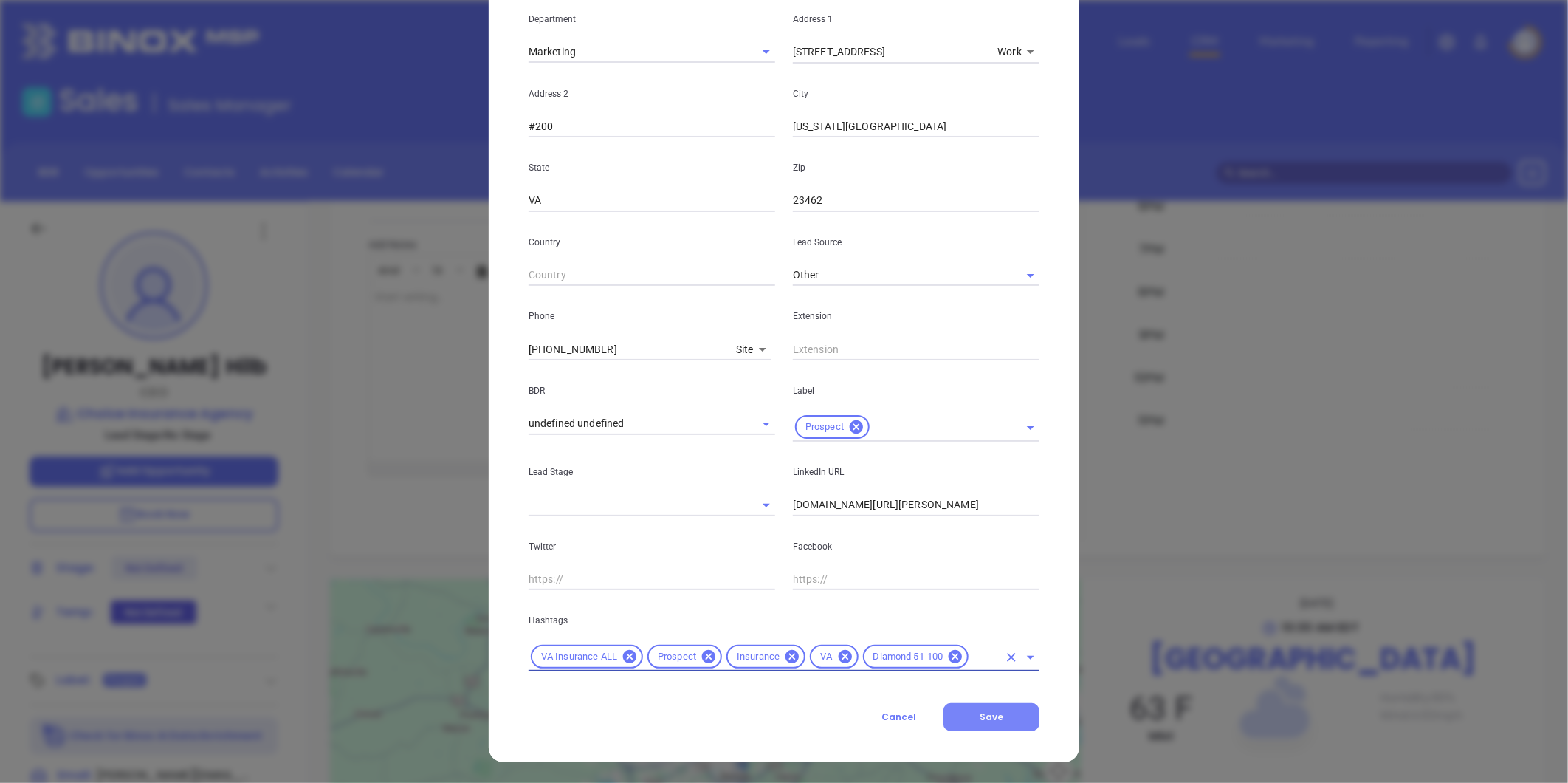
click at [1000, 717] on button "Save" at bounding box center [991, 717] width 96 height 28
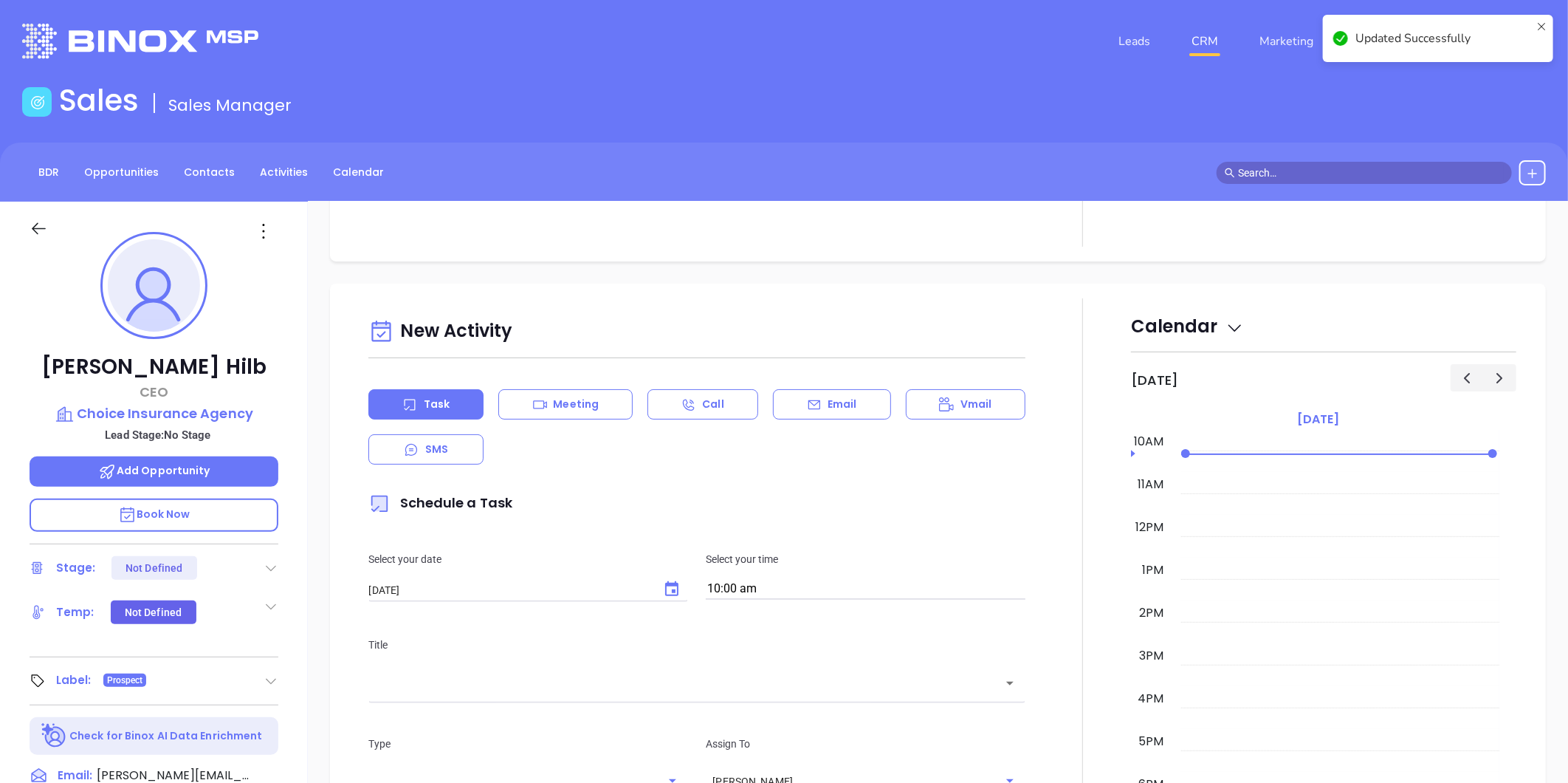
scroll to position [0, 0]
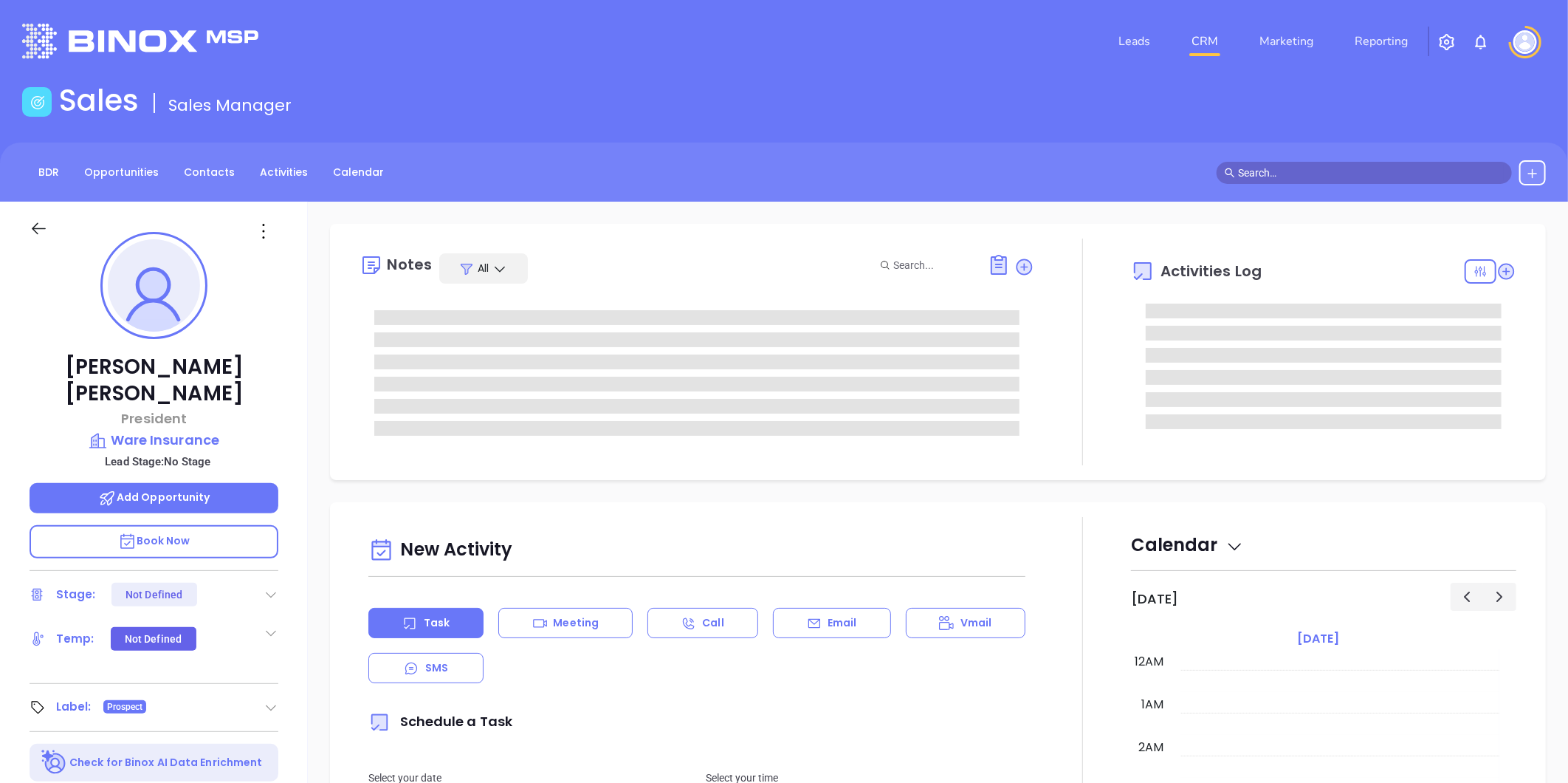
type input "[DATE]"
type input "[PERSON_NAME]"
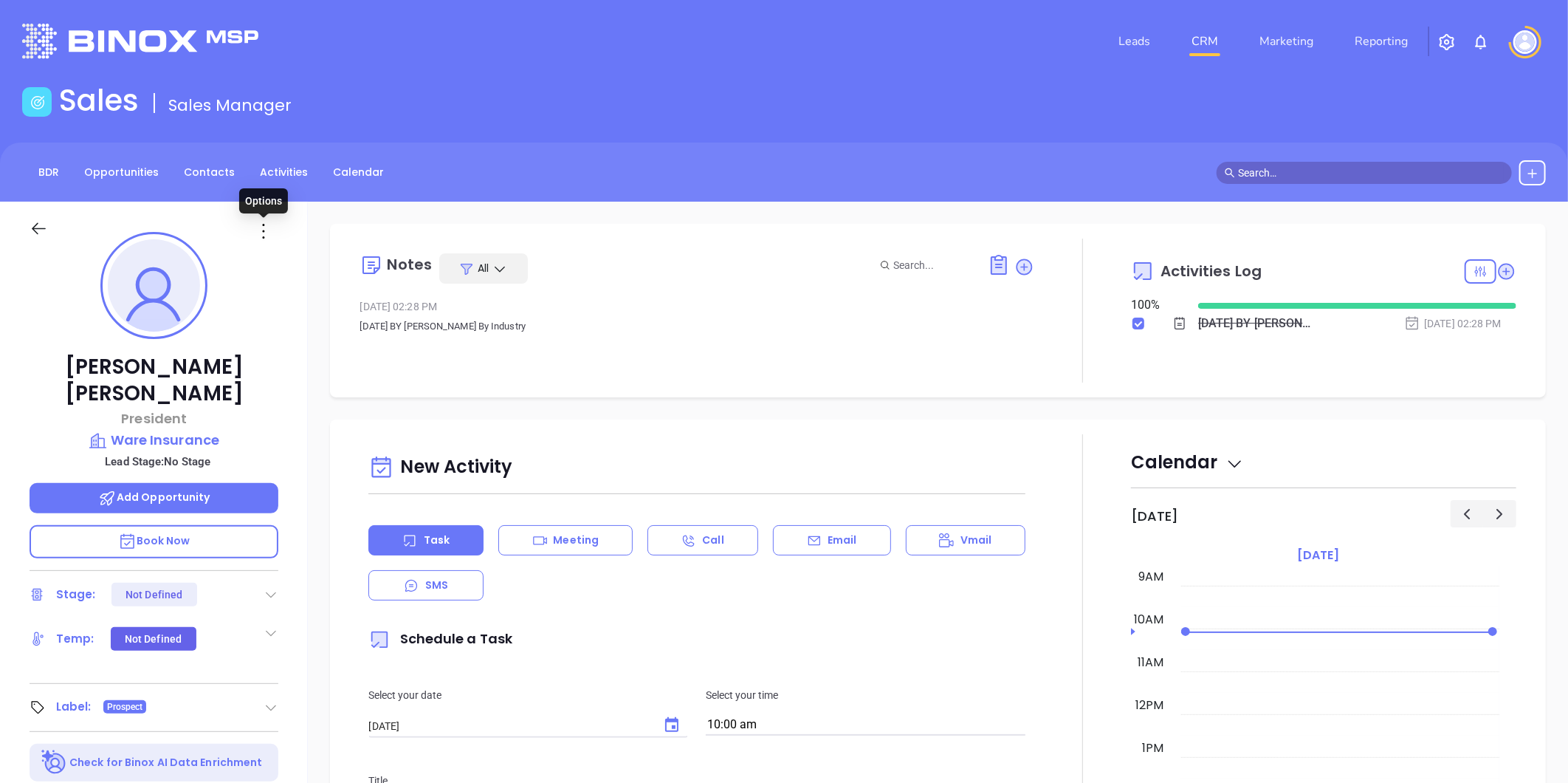
drag, startPoint x: 263, startPoint y: 230, endPoint x: 269, endPoint y: 253, distance: 23.8
click at [263, 231] on icon at bounding box center [264, 230] width 2 height 15
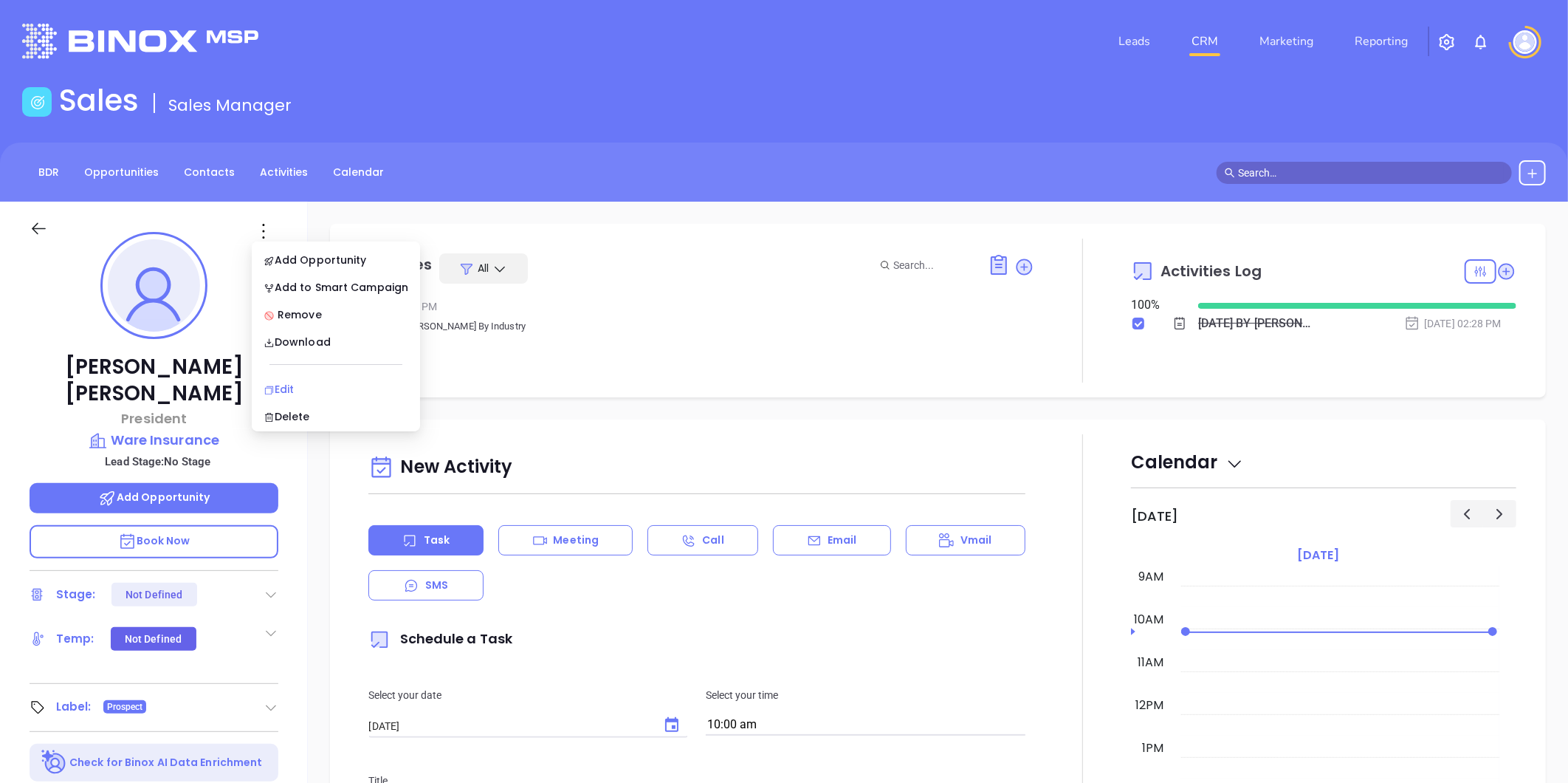
click at [284, 386] on div "Edit" at bounding box center [335, 389] width 145 height 17
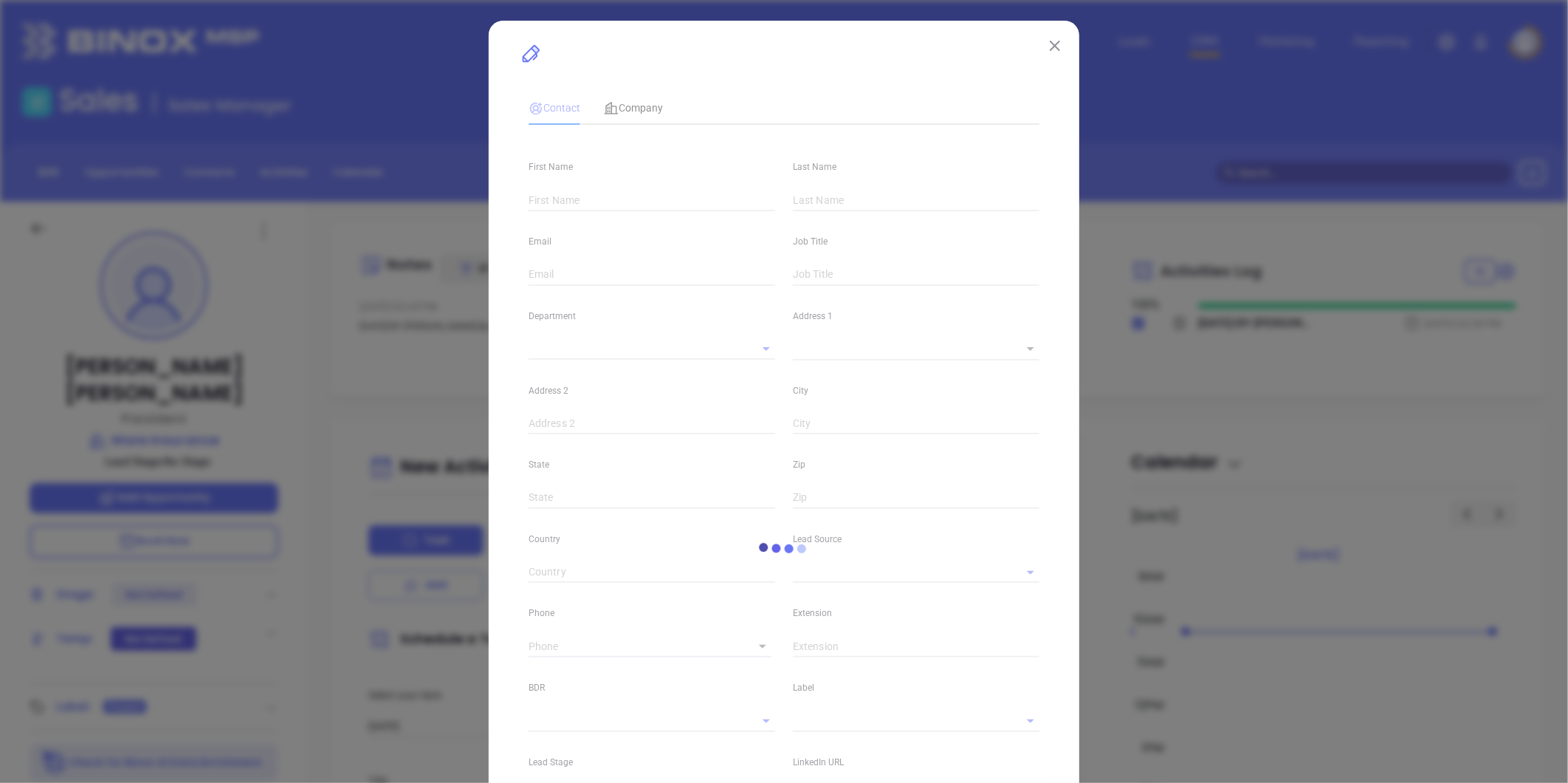
type input "[PERSON_NAME]"
type input "Kellam"
type input "sidneyk@wareinsurance.com"
type input "President"
type input "1"
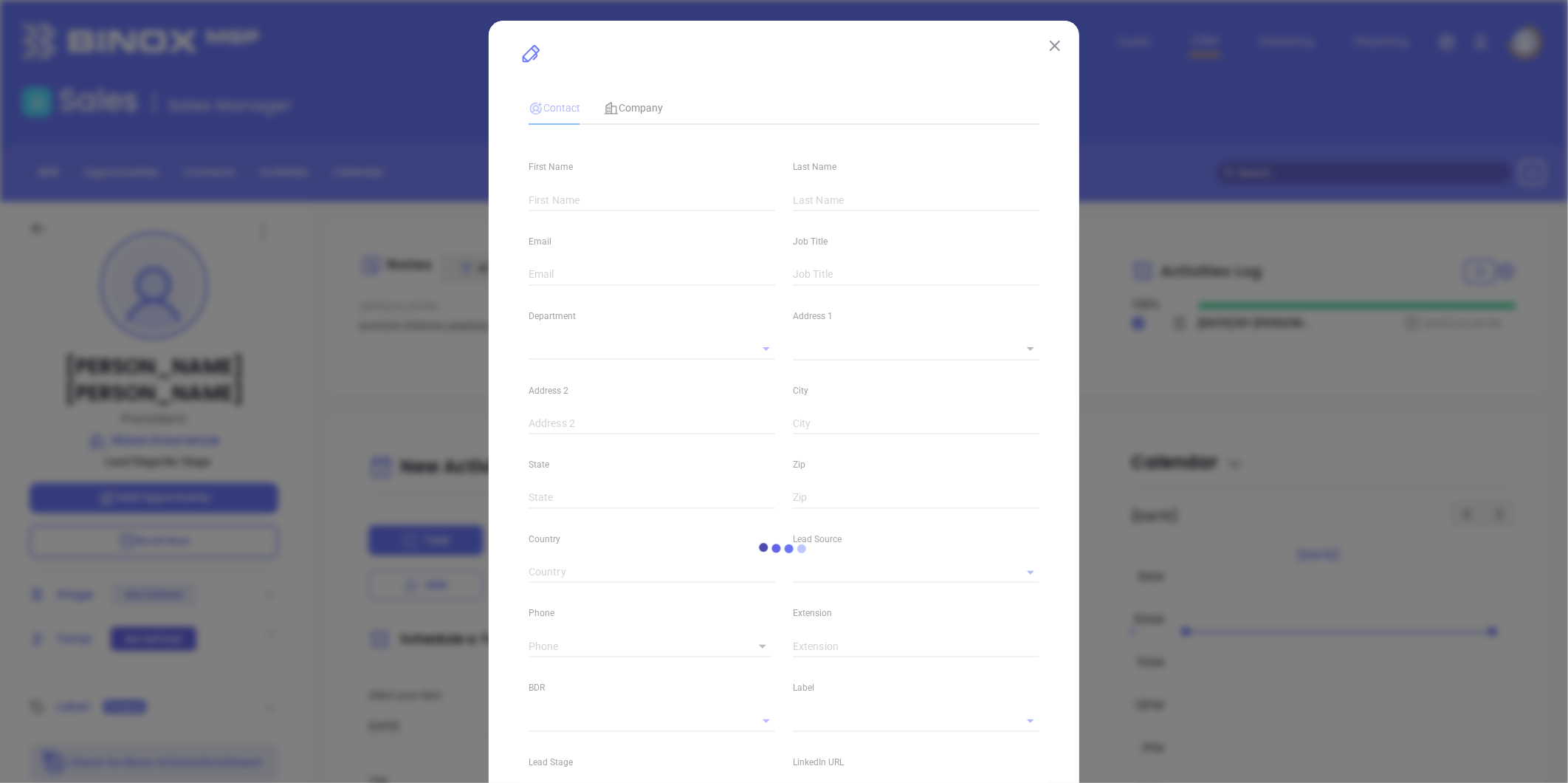
type input "www.linkedin.com/in/sidney-kellam-4709144"
type input "Marketing"
type input "Other"
type input "undefined undefined"
type input "(757) 490-1166"
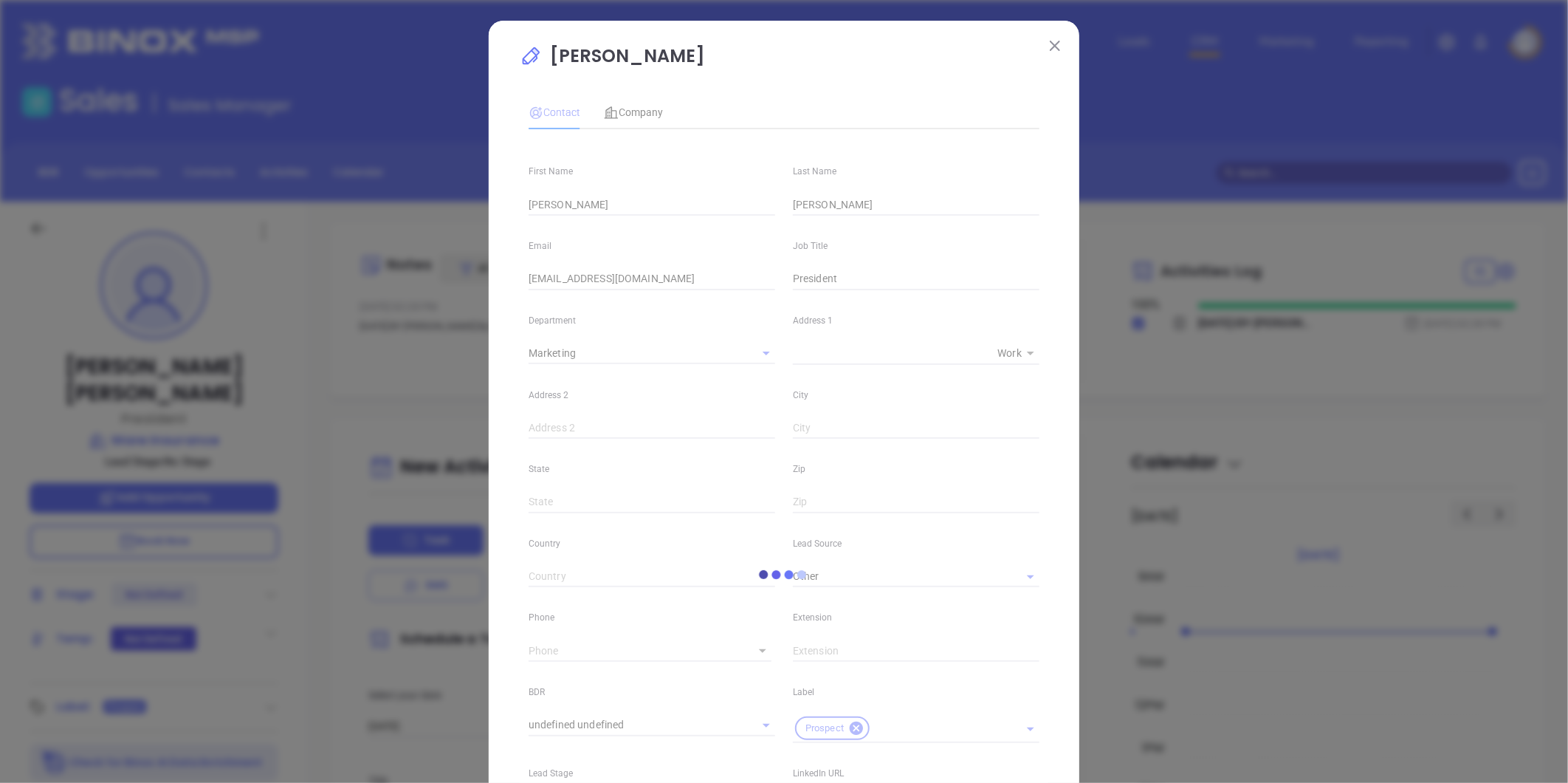
type input "1"
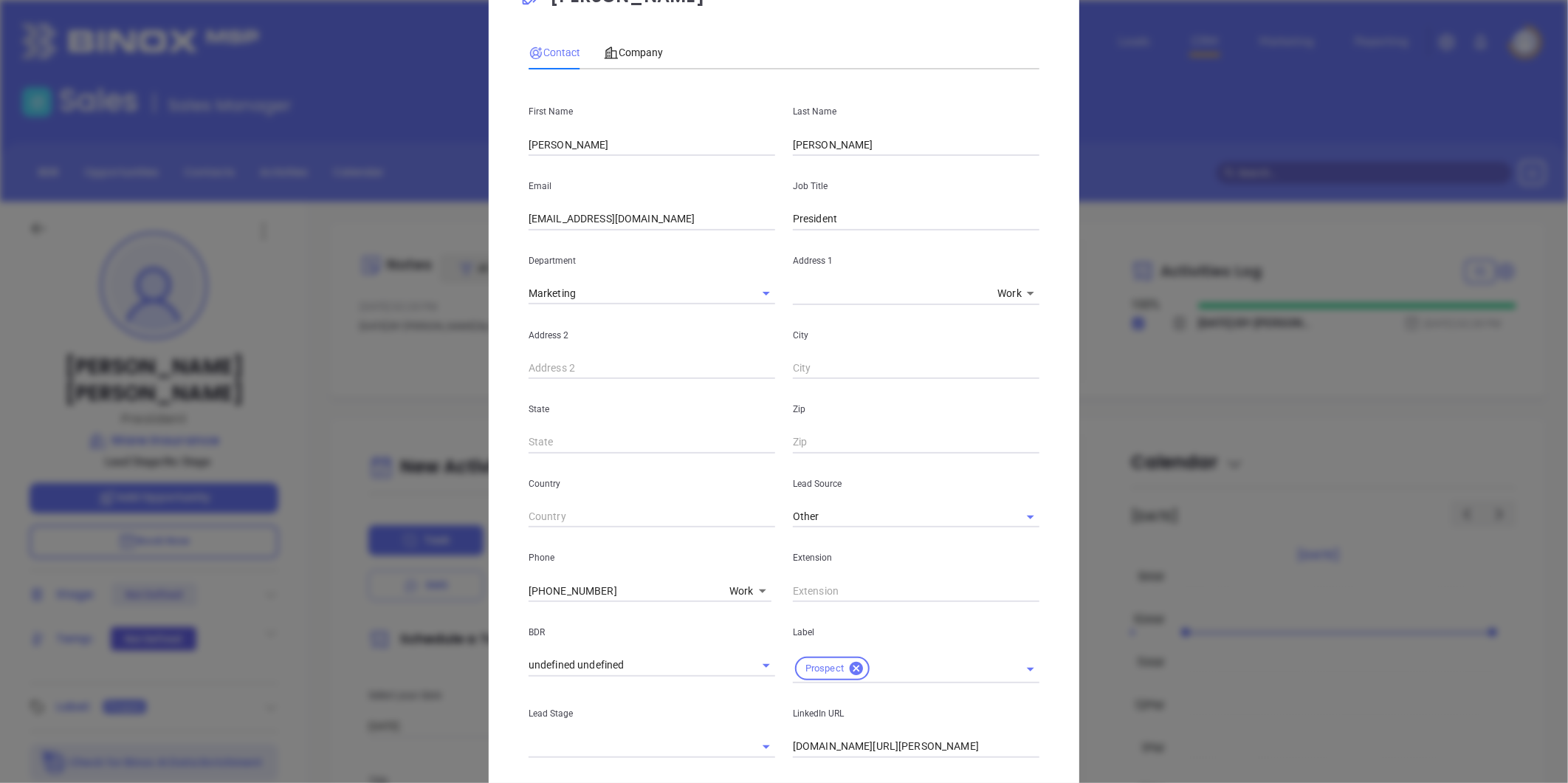
scroll to position [0, 0]
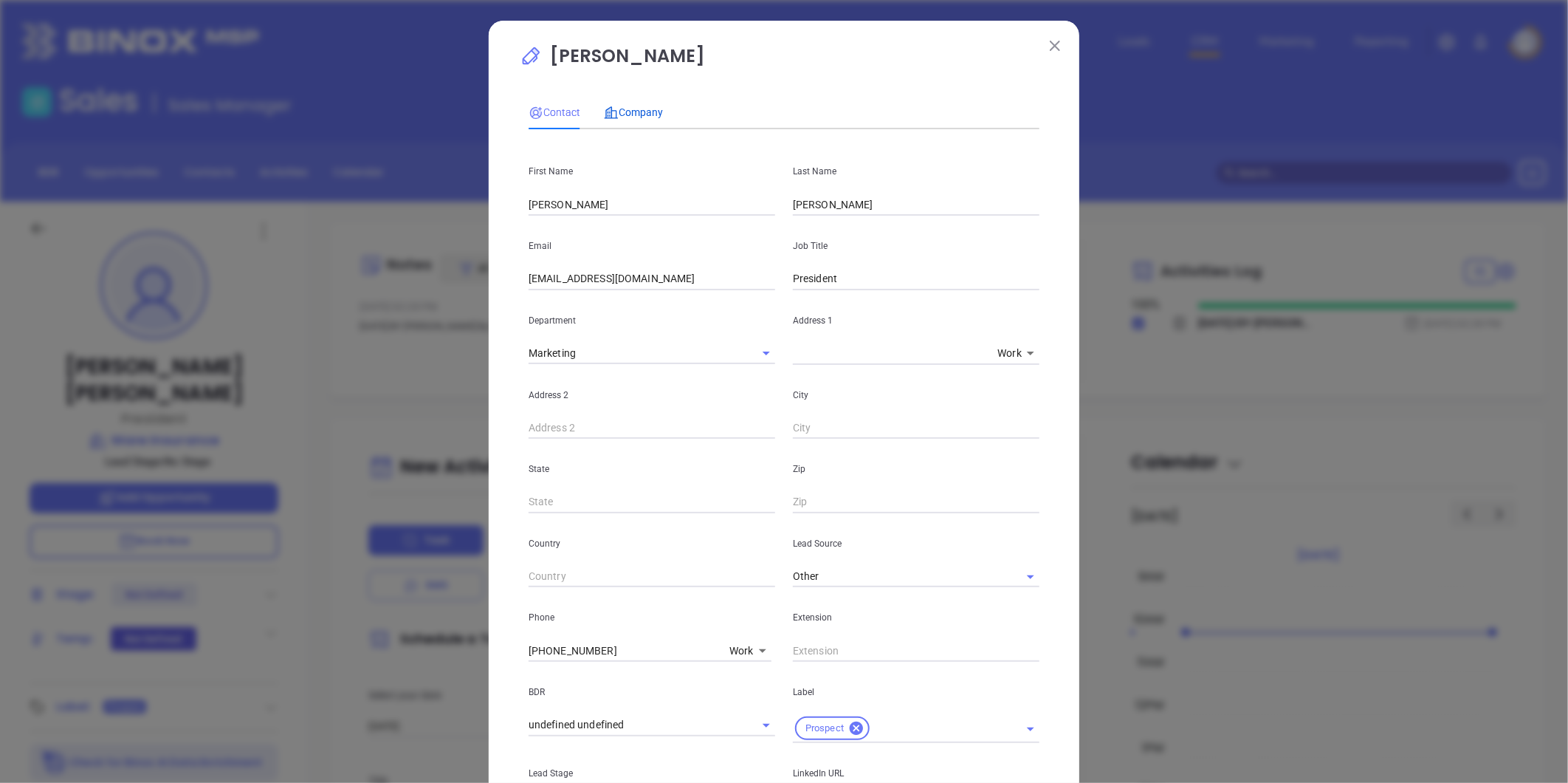
click at [639, 111] on span "Company" at bounding box center [633, 113] width 59 height 12
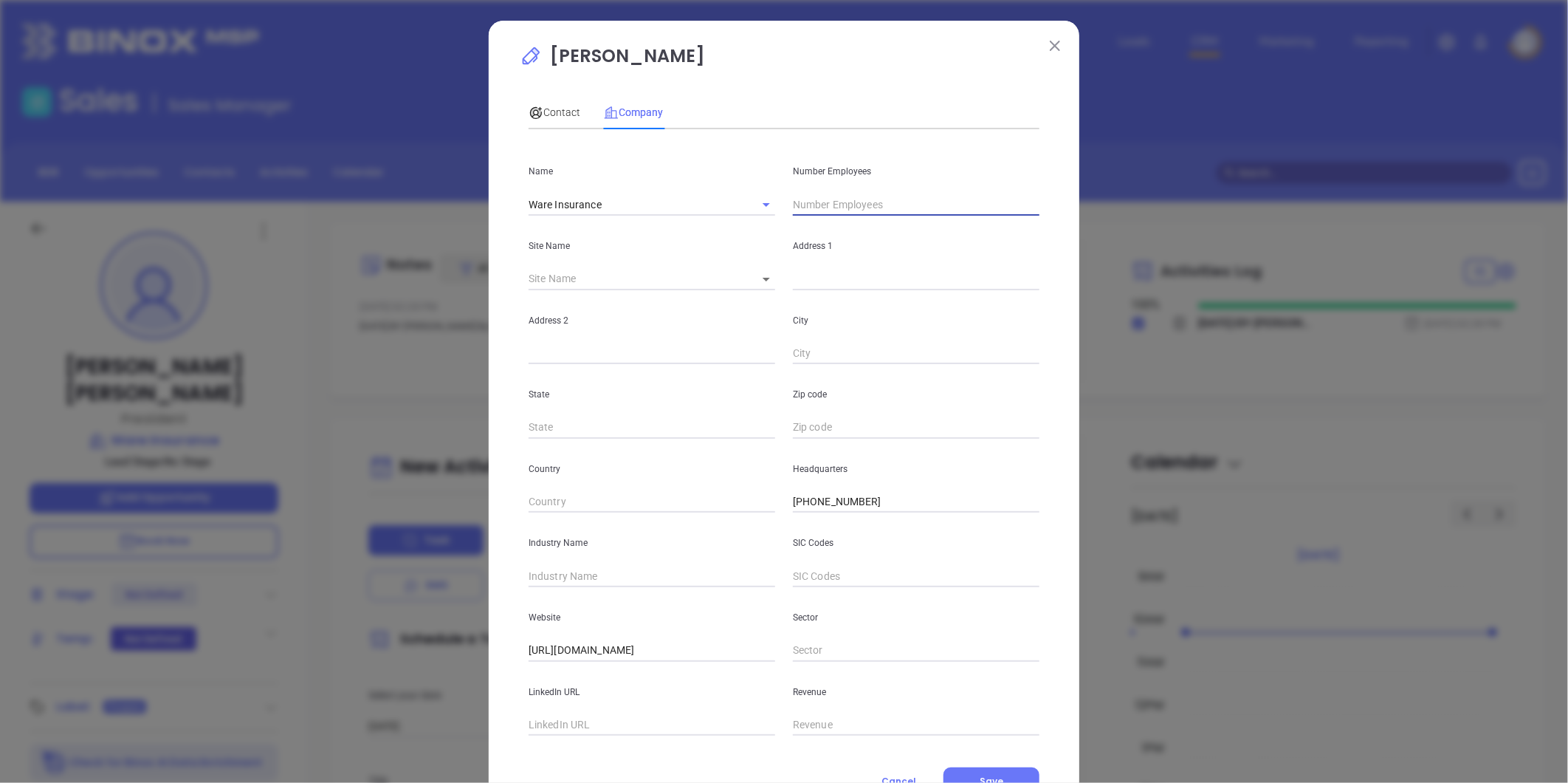
click at [892, 196] on input "text" at bounding box center [917, 204] width 247 height 22
type input "28"
click at [675, 489] on div "Country" at bounding box center [651, 476] width 264 height 75
click at [584, 573] on input "text" at bounding box center [652, 576] width 247 height 22
type input "Insurance"
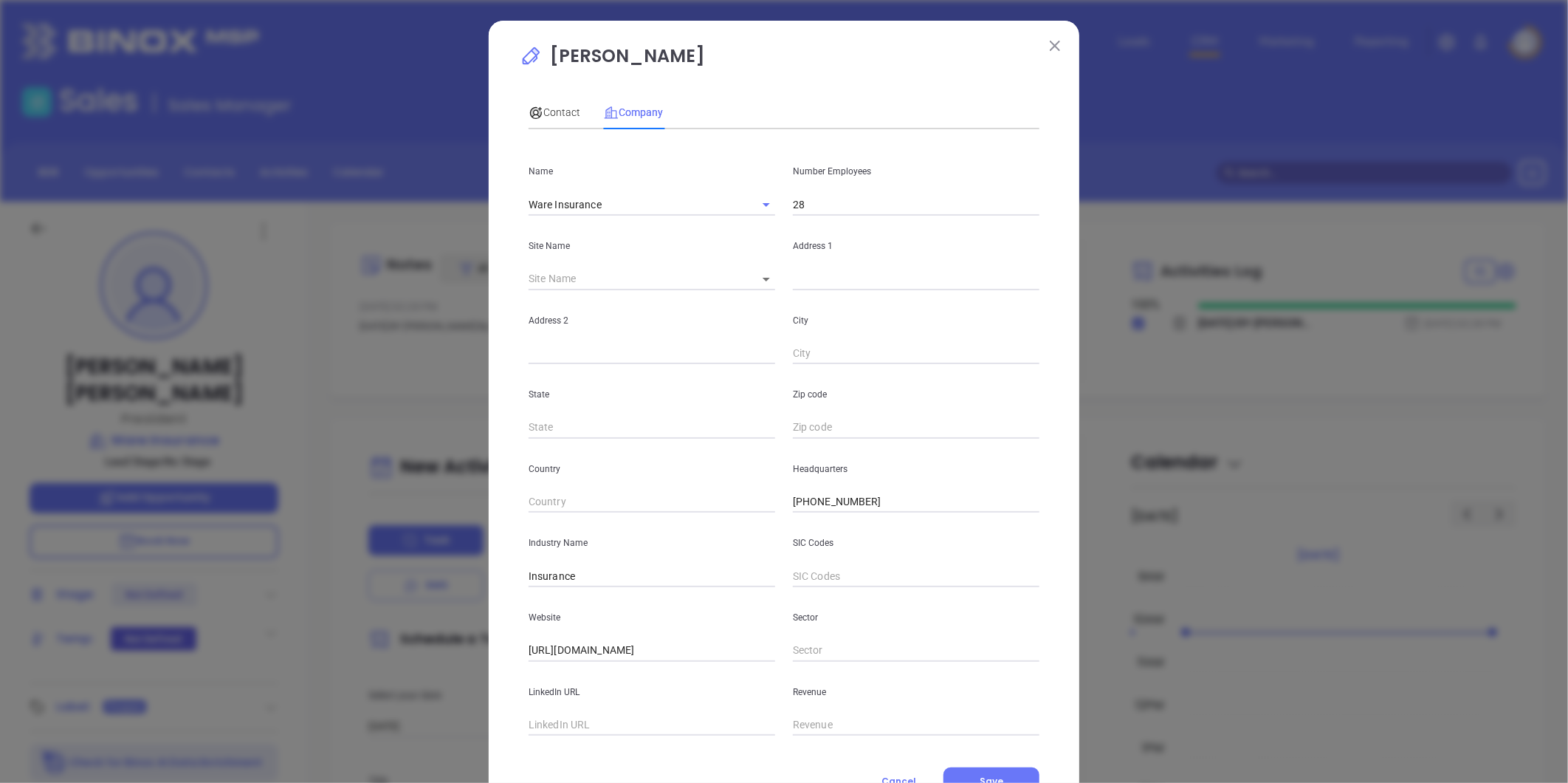
click at [558, 725] on input "text" at bounding box center [652, 725] width 247 height 22
paste input "https://www.linkedin.com/company/ware-insurance/"
type input "https://www.linkedin.com/company/ware-insurance/"
click at [754, 278] on body "Leads CRM Marketing Reporting Financial Leads Leads Sales Sales Manager BDR Opp…" at bounding box center [784, 392] width 1568 height 783
click at [781, 289] on li "[US_STATE][GEOGRAPHIC_DATA]" at bounding box center [839, 280] width 199 height 26
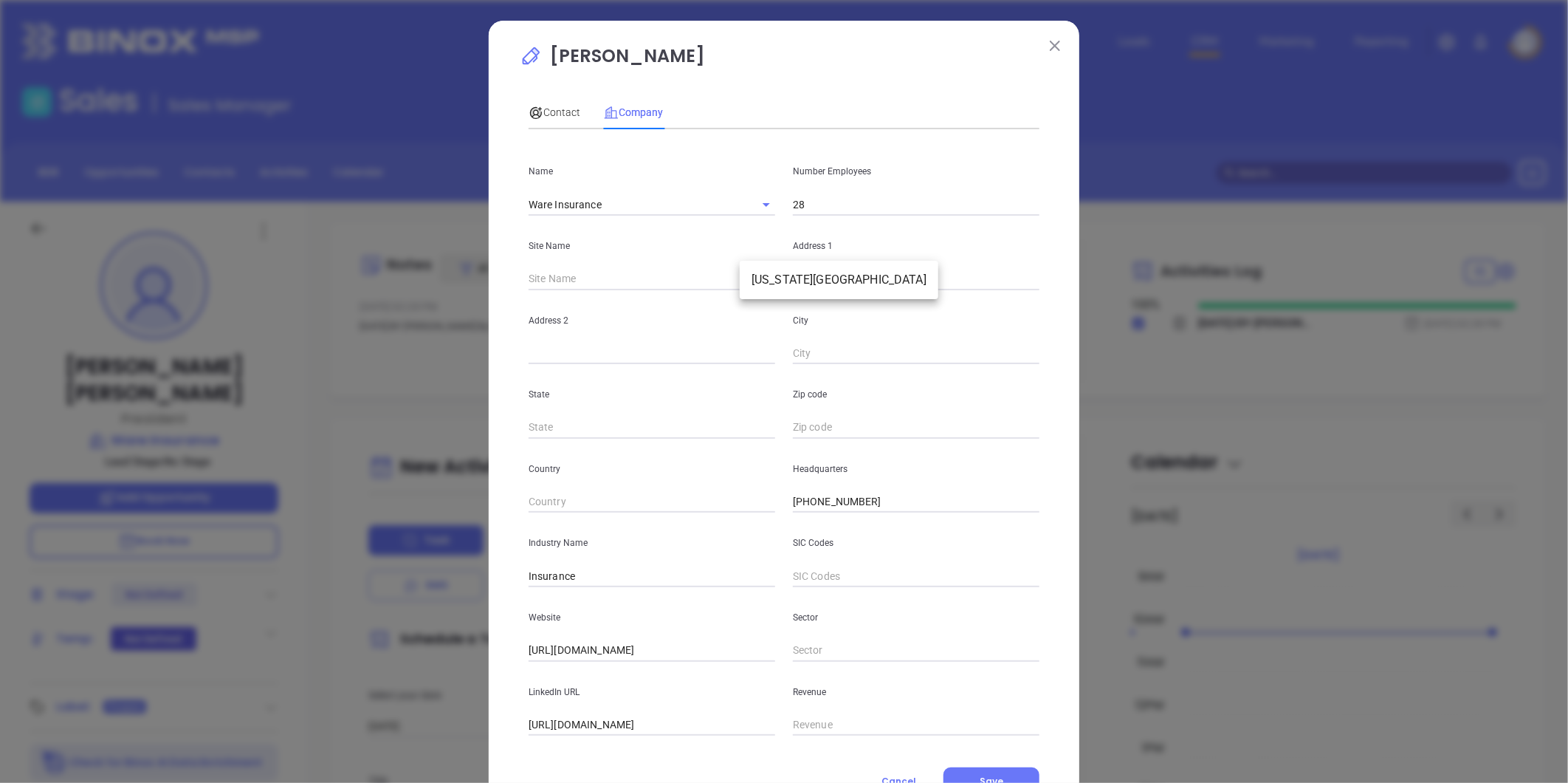
type input "[US_STATE][GEOGRAPHIC_DATA]"
type input "98072"
type input "141 Business Park Drive"
type input "[US_STATE][GEOGRAPHIC_DATA]"
type input "VA"
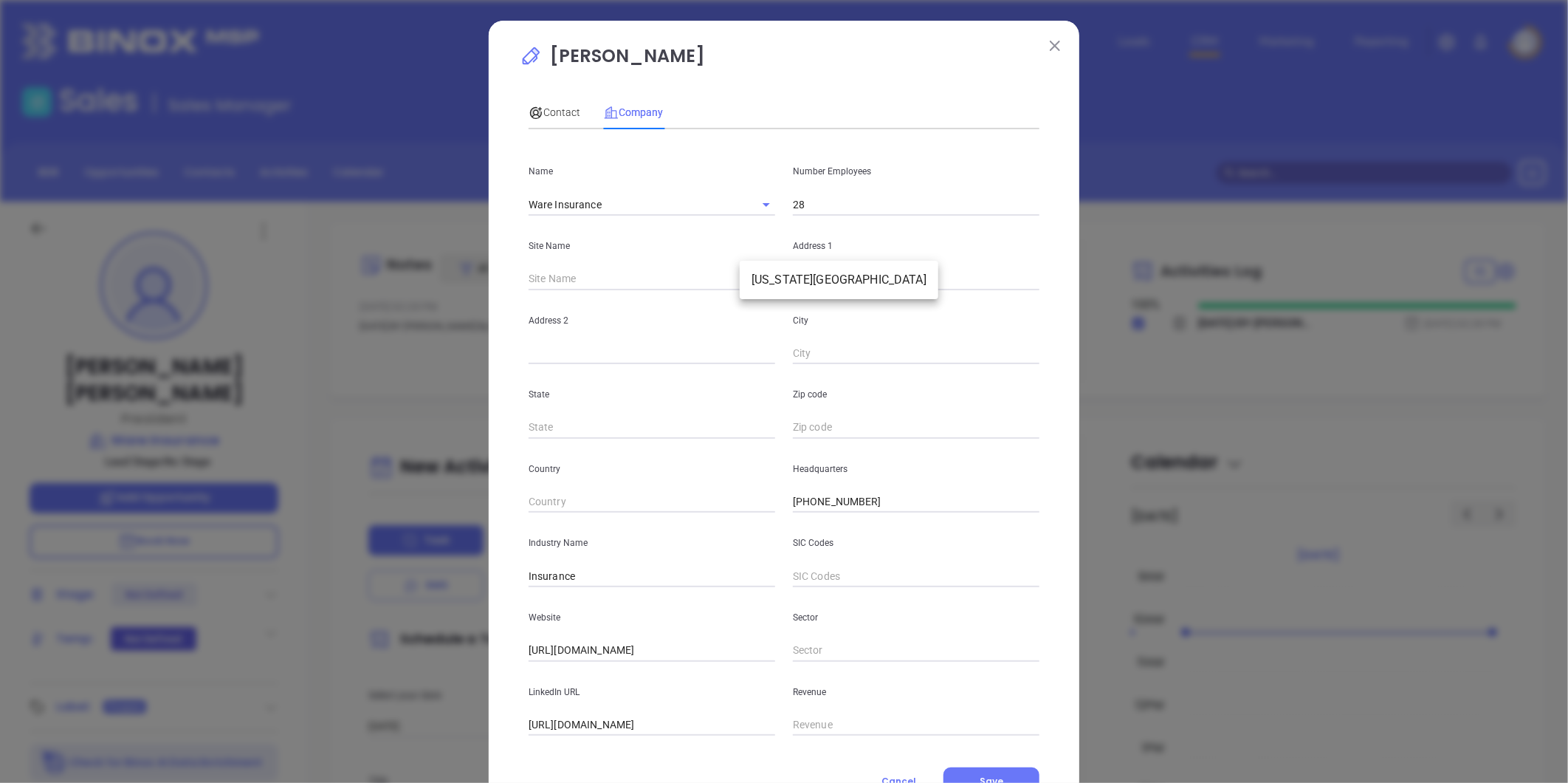
type input "23462"
drag, startPoint x: 548, startPoint y: 116, endPoint x: 559, endPoint y: 120, distance: 11.7
click at [550, 115] on span "Contact" at bounding box center [554, 113] width 51 height 12
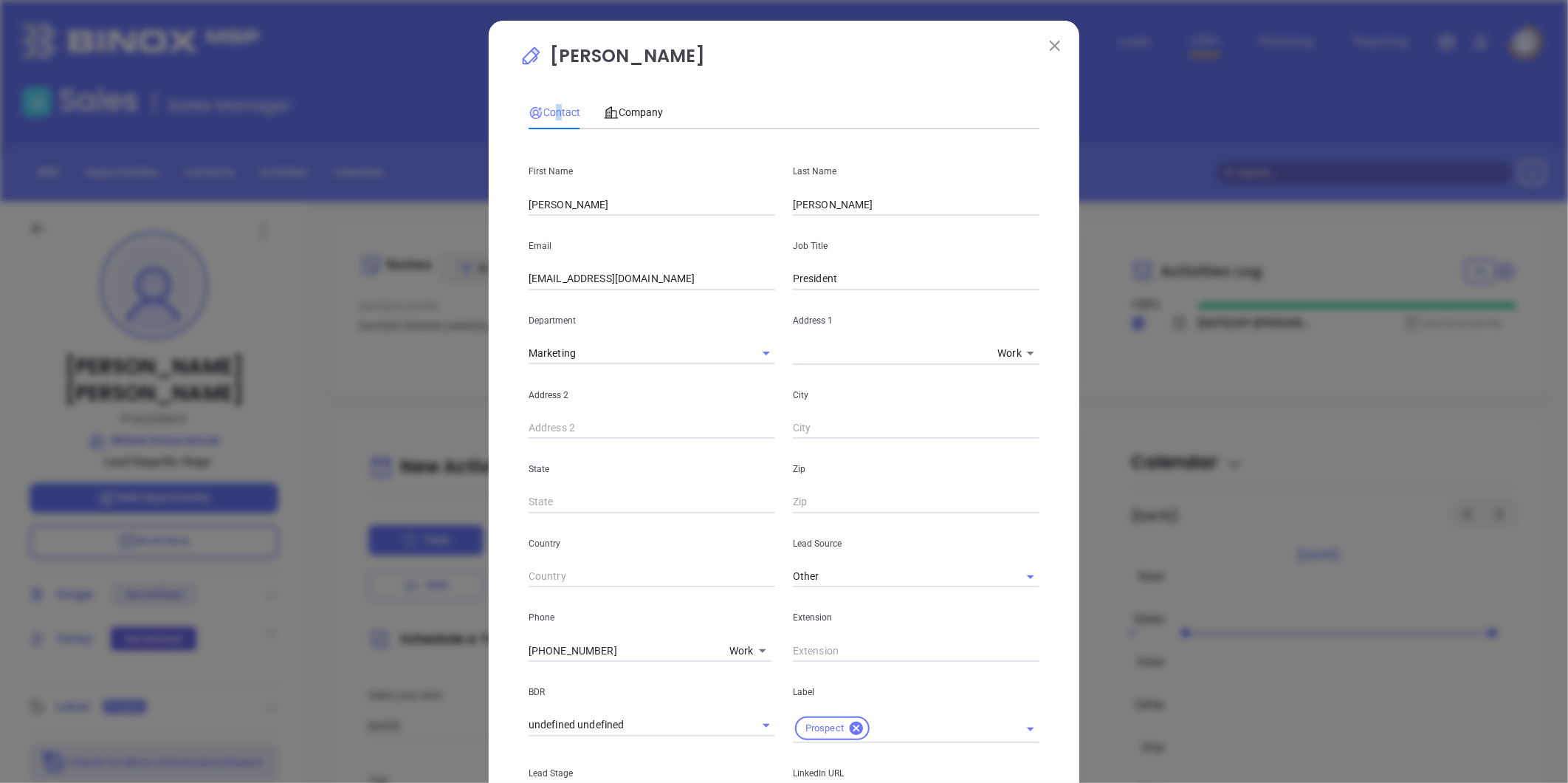
scroll to position [329, 0]
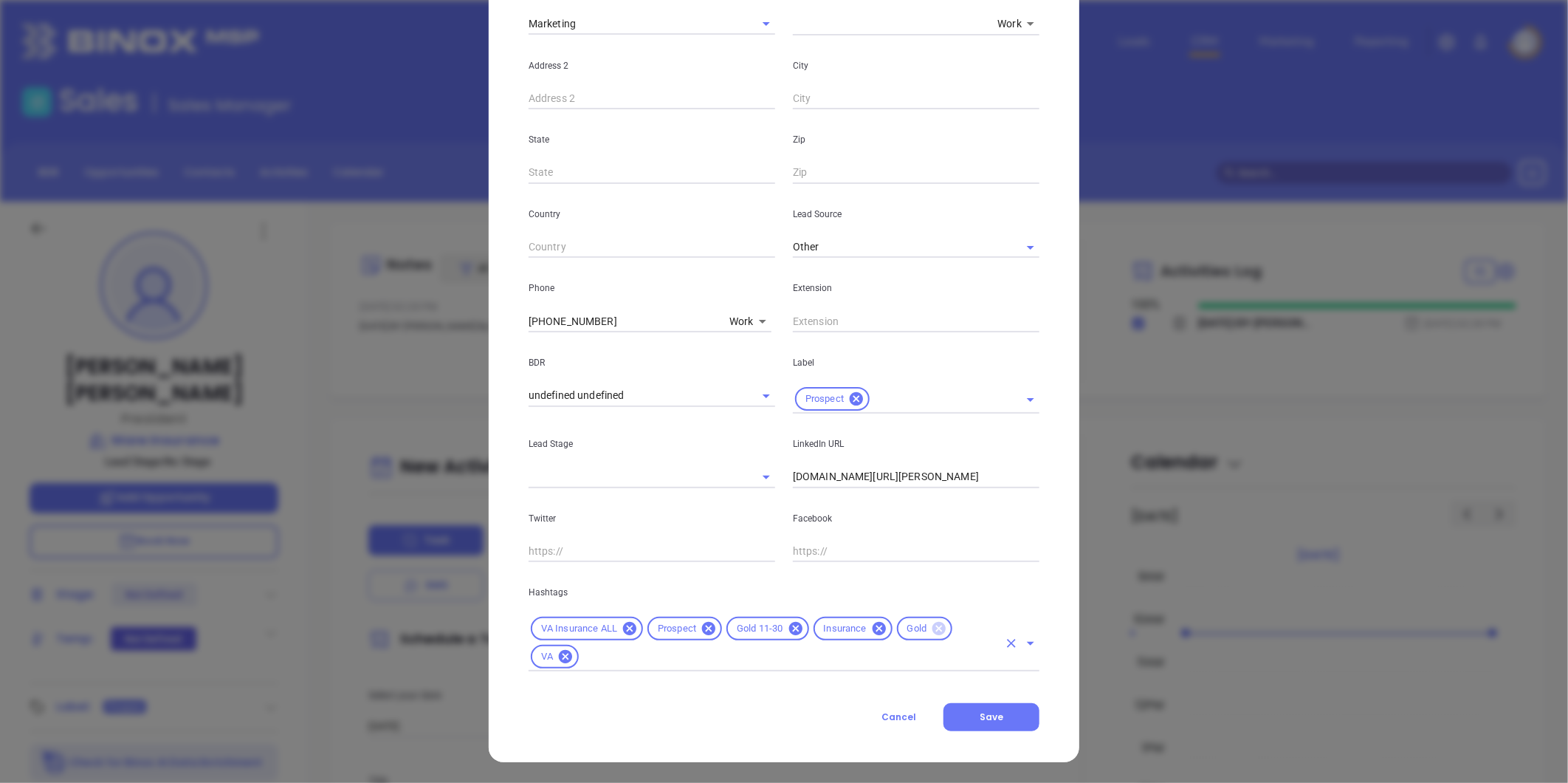
click at [933, 629] on icon at bounding box center [940, 629] width 14 height 14
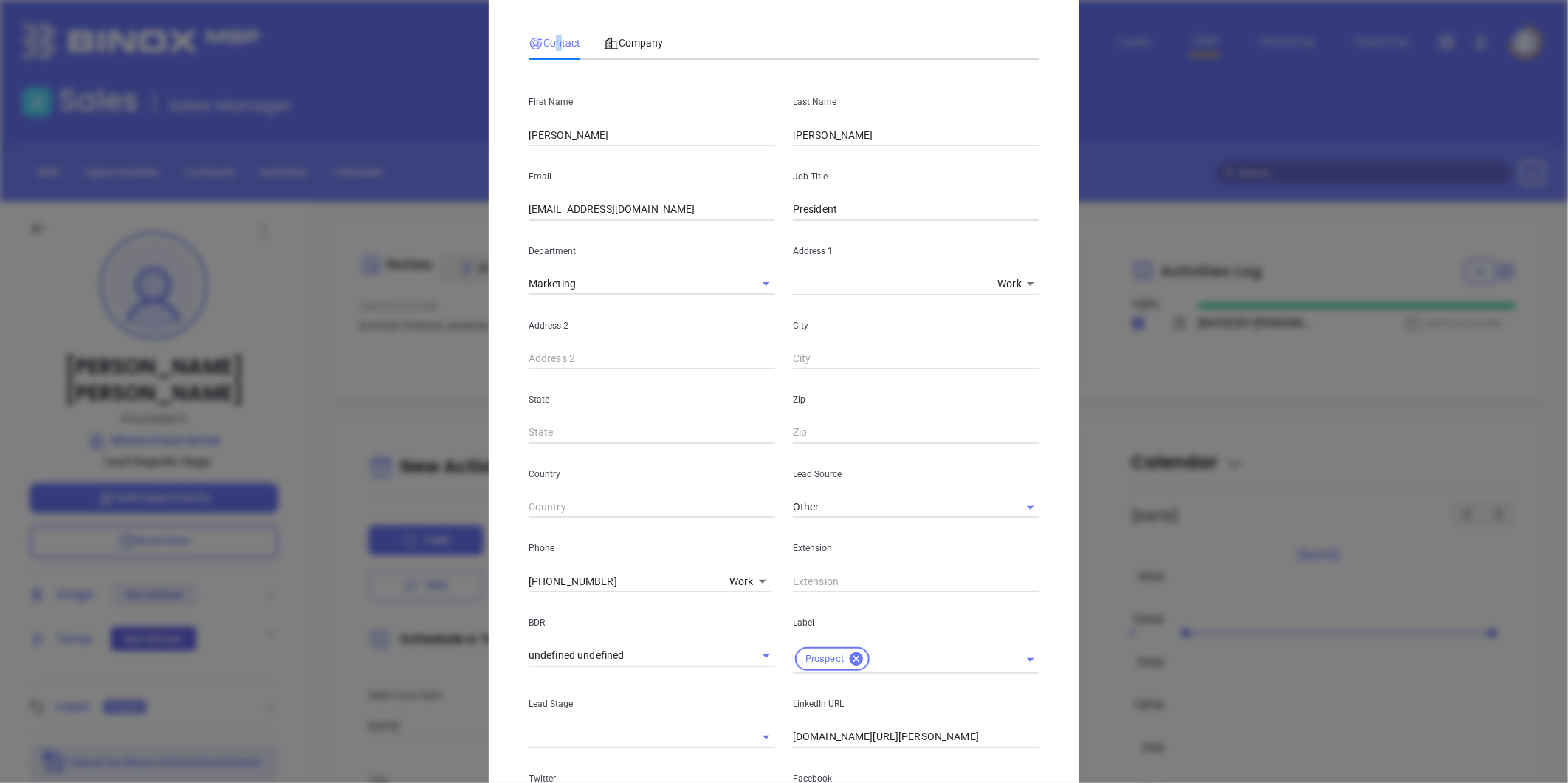
scroll to position [0, 0]
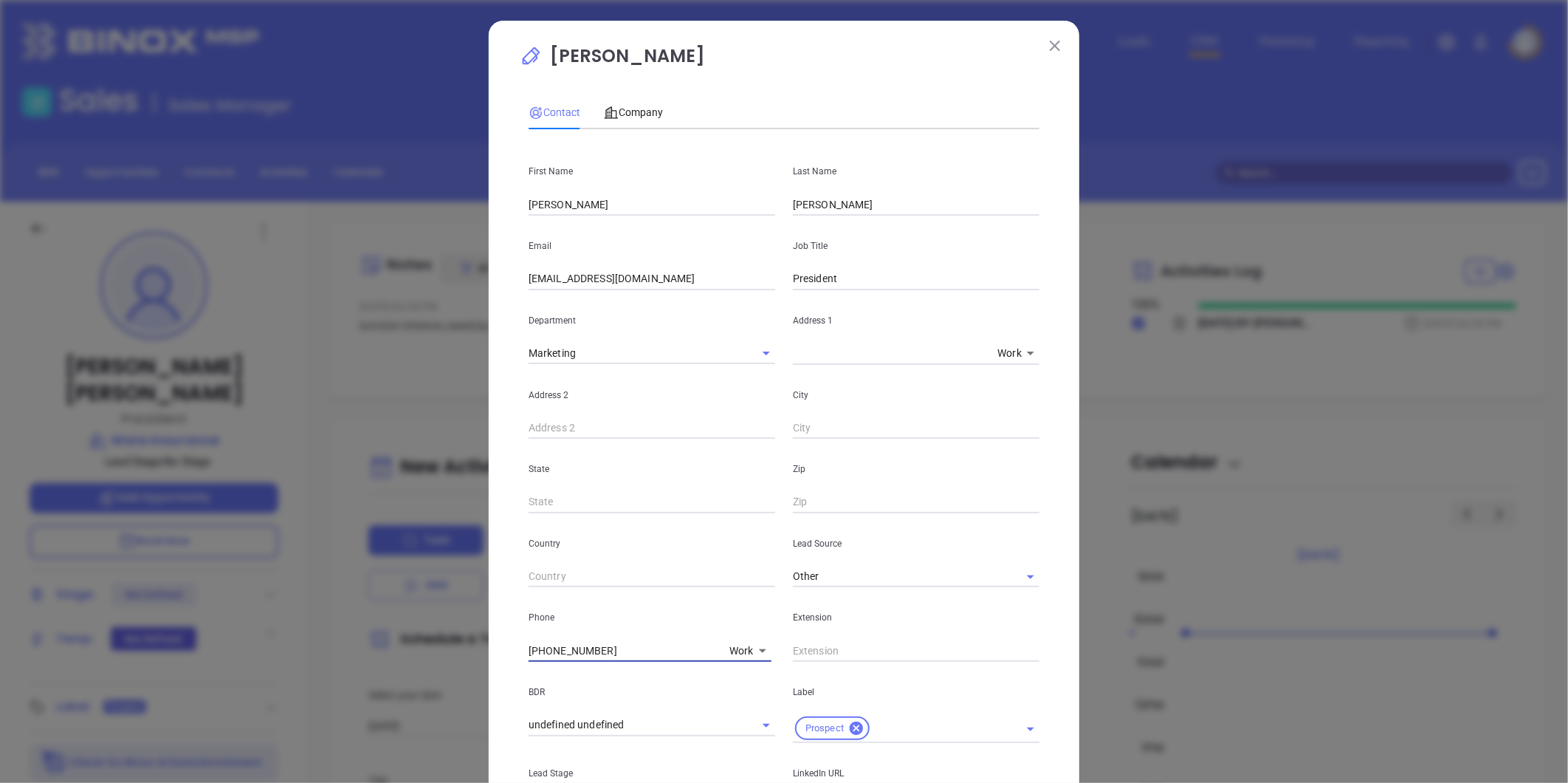
drag, startPoint x: 637, startPoint y: 646, endPoint x: 163, endPoint y: 649, distance: 474.0
click at [168, 640] on div "Sidney Kellam Contact Company First Name Sidney Last Name Kellam Email sidneyk@…" at bounding box center [784, 392] width 1568 height 783
type input "( ) -"
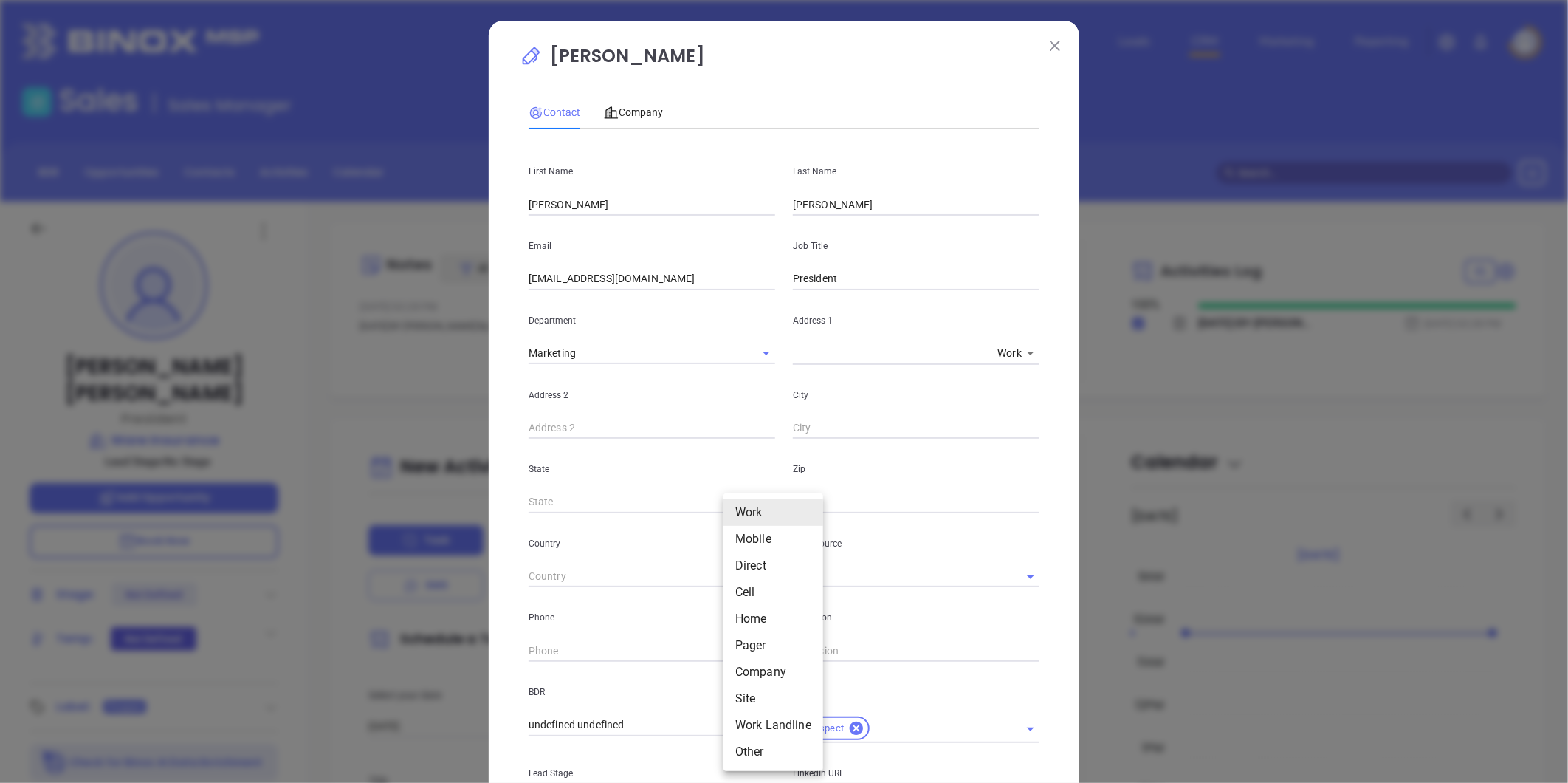
click at [732, 651] on body "Leads CRM Marketing Reporting Financial Leads Leads Sales Sales Manager BDR Opp…" at bounding box center [784, 392] width 1568 height 783
click at [751, 698] on li "Site" at bounding box center [773, 698] width 100 height 26
type input "11"
click at [666, 653] on input "( ) -" at bounding box center [630, 651] width 202 height 22
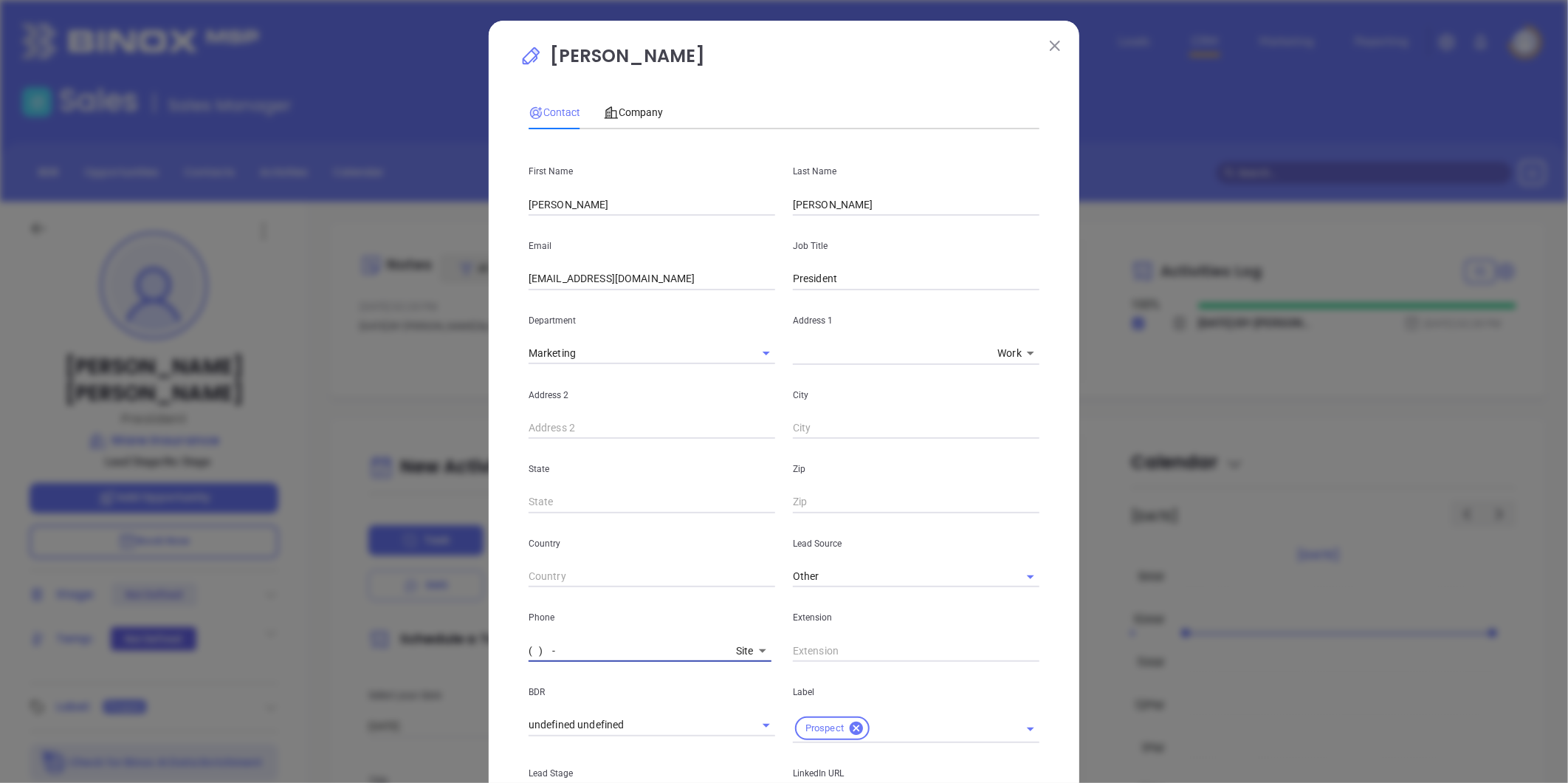
paste input "757) 490-1166"
type input "(757) 490-1166"
click at [638, 117] on span "Company" at bounding box center [633, 113] width 59 height 12
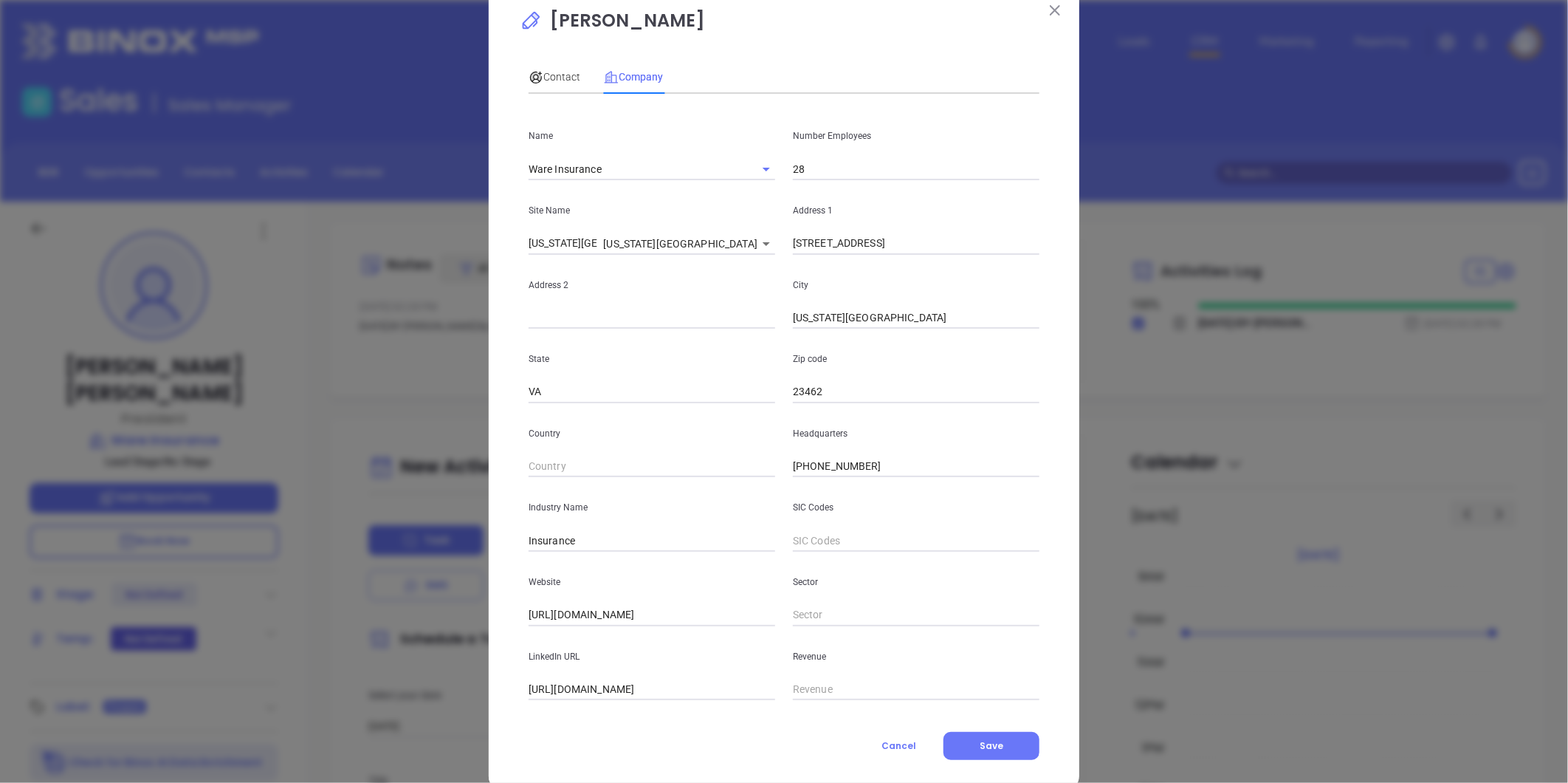
scroll to position [64, 0]
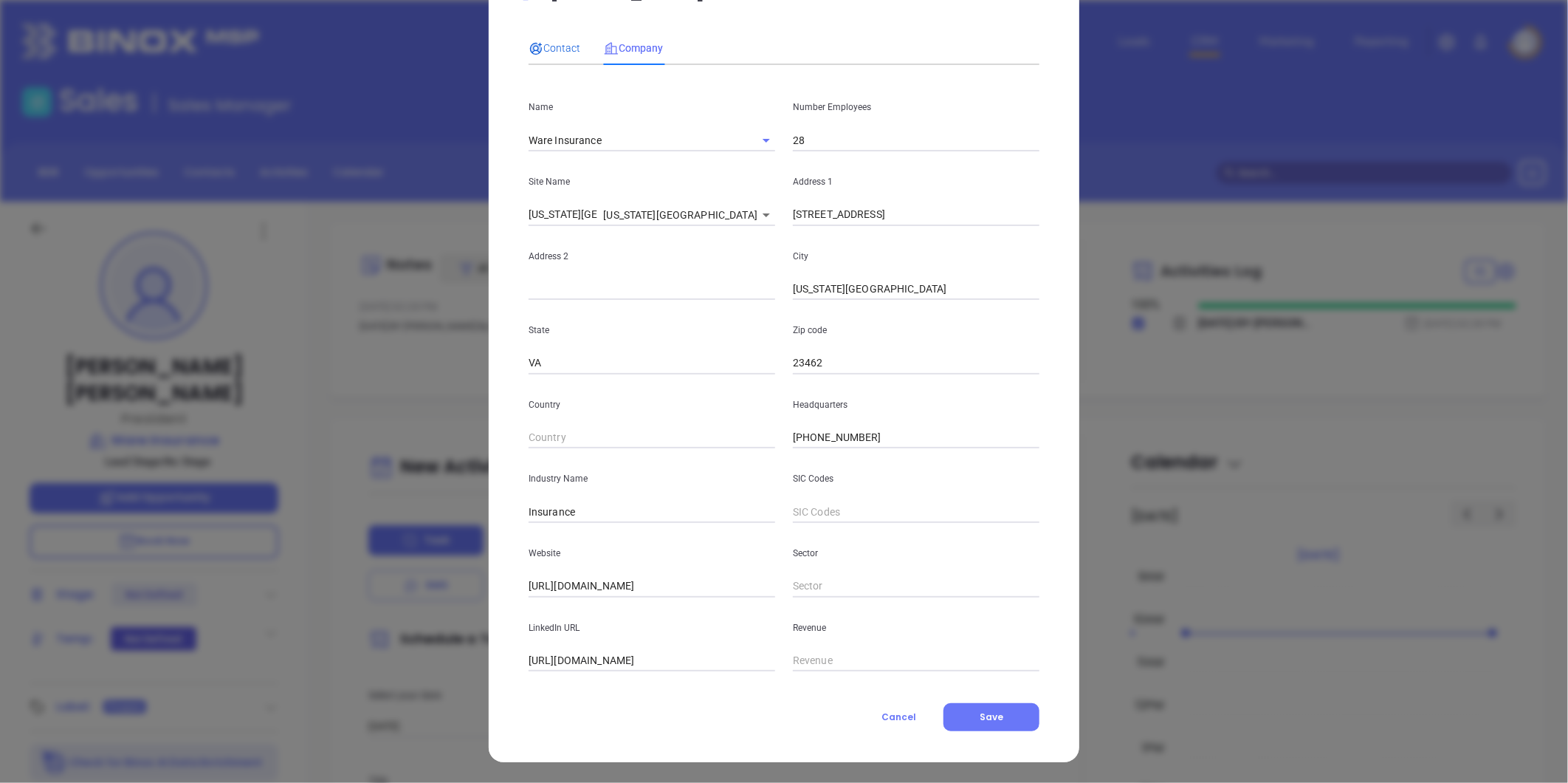
drag, startPoint x: 553, startPoint y: 41, endPoint x: 745, endPoint y: 412, distance: 417.7
click at [553, 42] on span "Contact" at bounding box center [554, 48] width 51 height 12
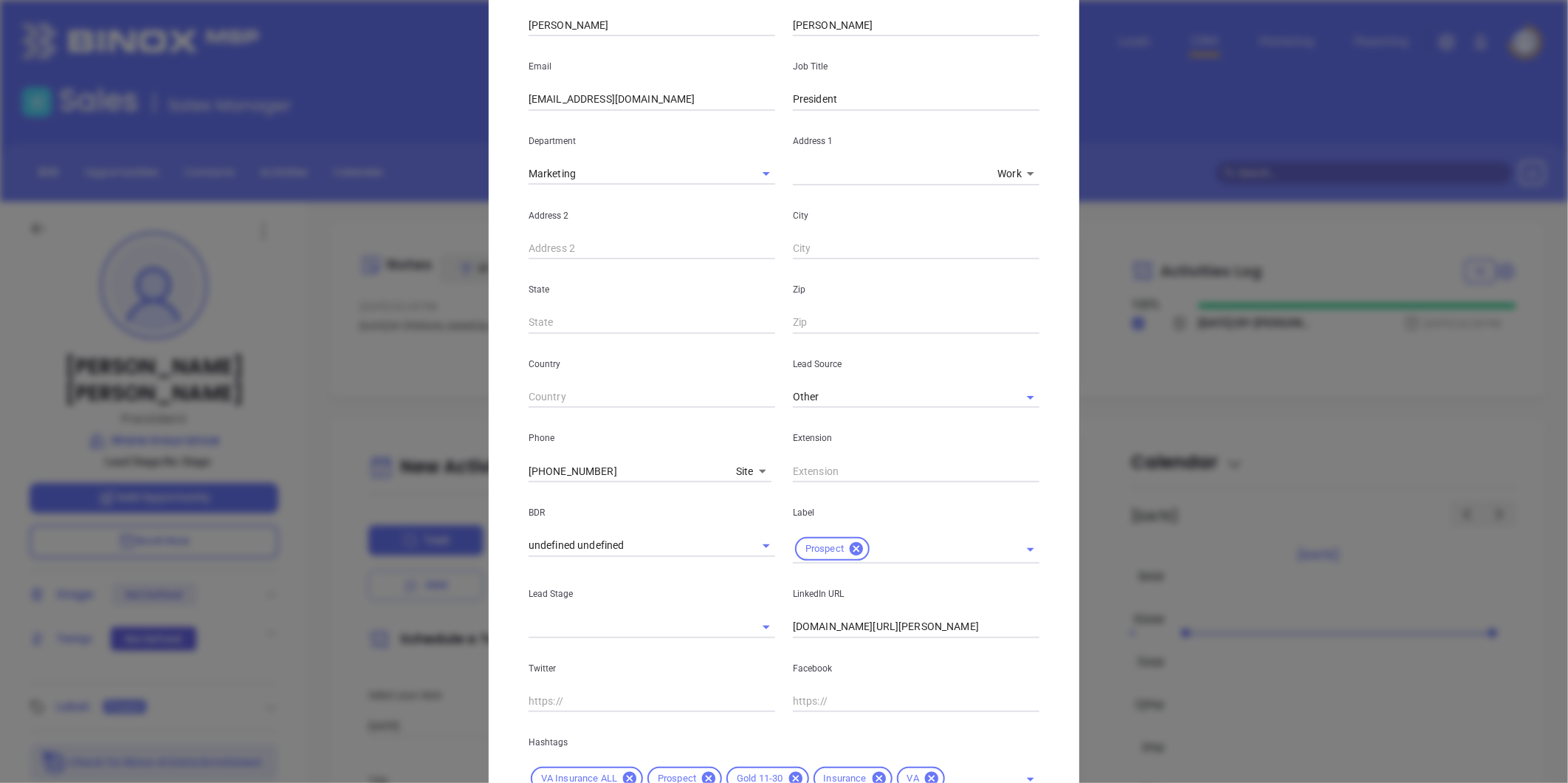
scroll to position [301, 0]
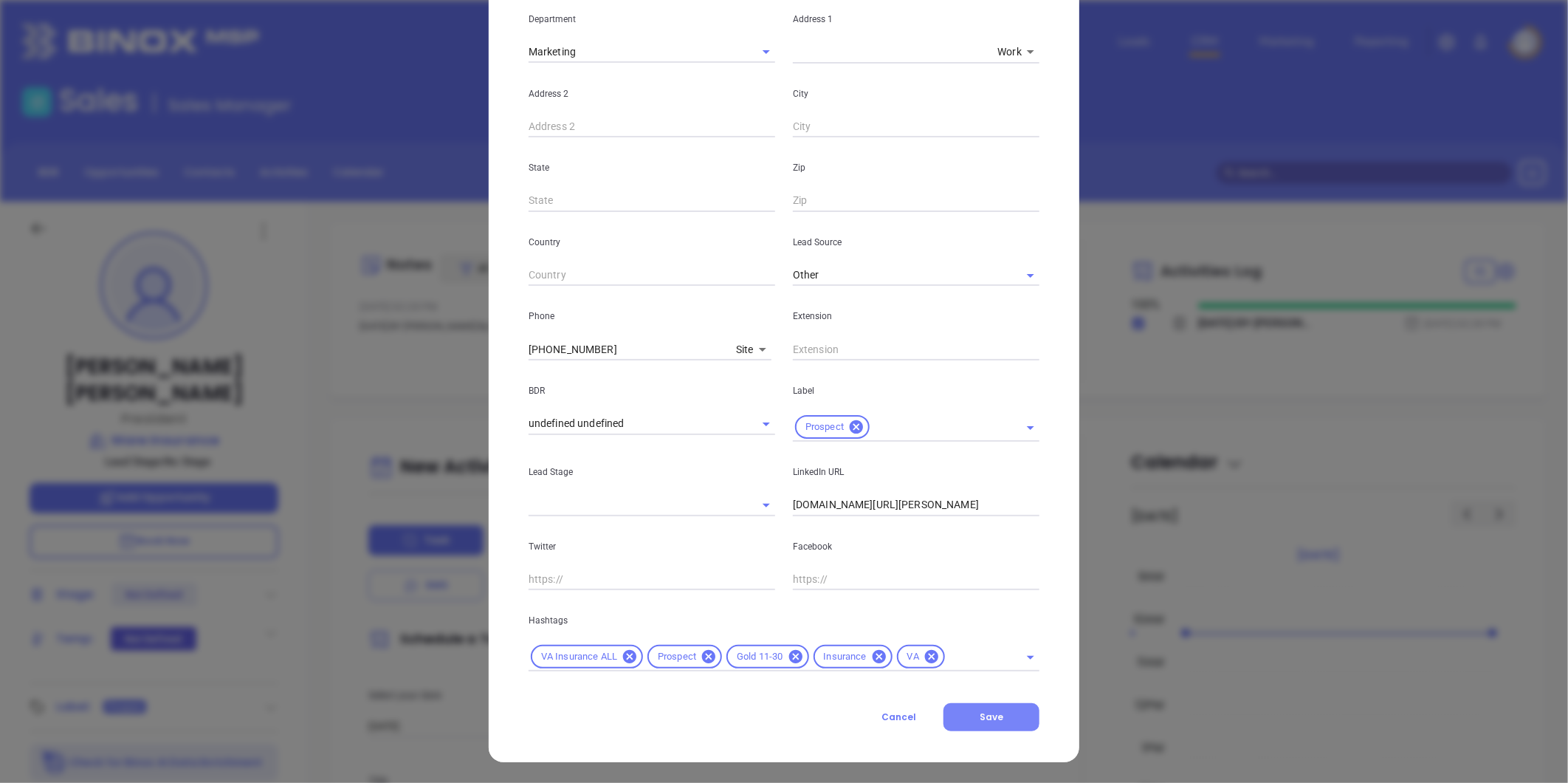
click at [980, 714] on span "Save" at bounding box center [991, 717] width 23 height 13
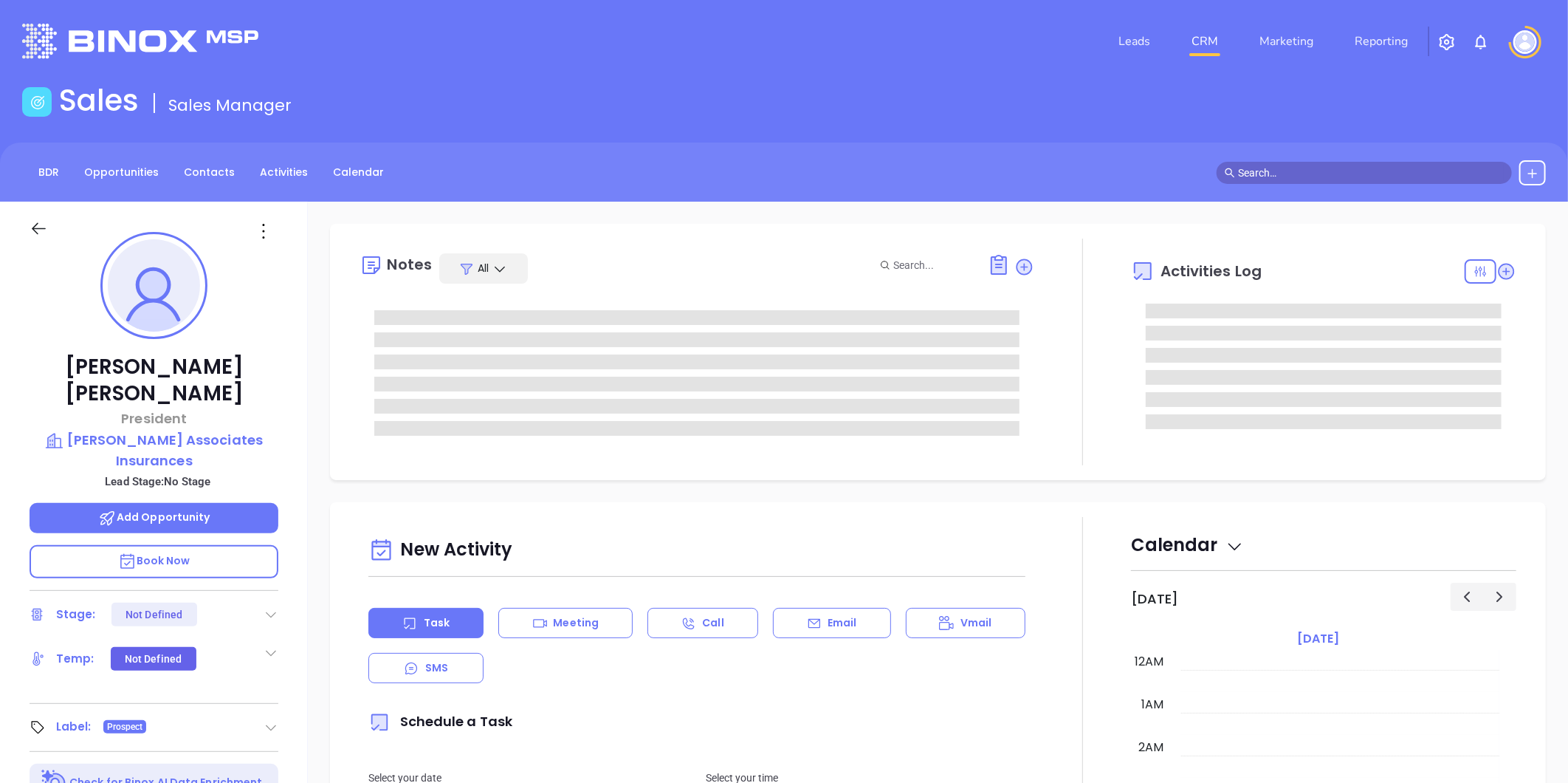
type input "[DATE]"
type input "[PERSON_NAME]"
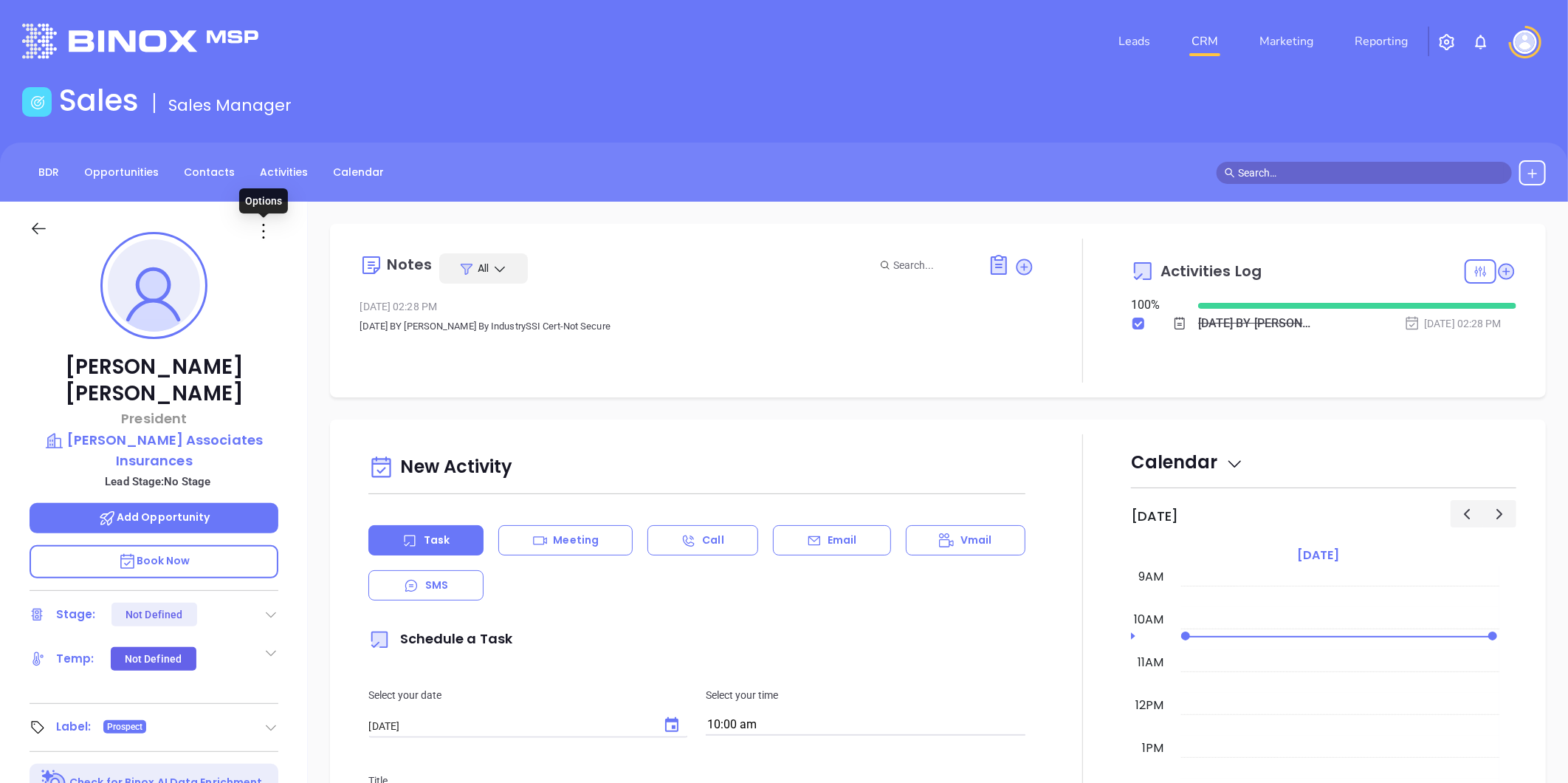
click at [270, 226] on icon at bounding box center [263, 231] width 23 height 23
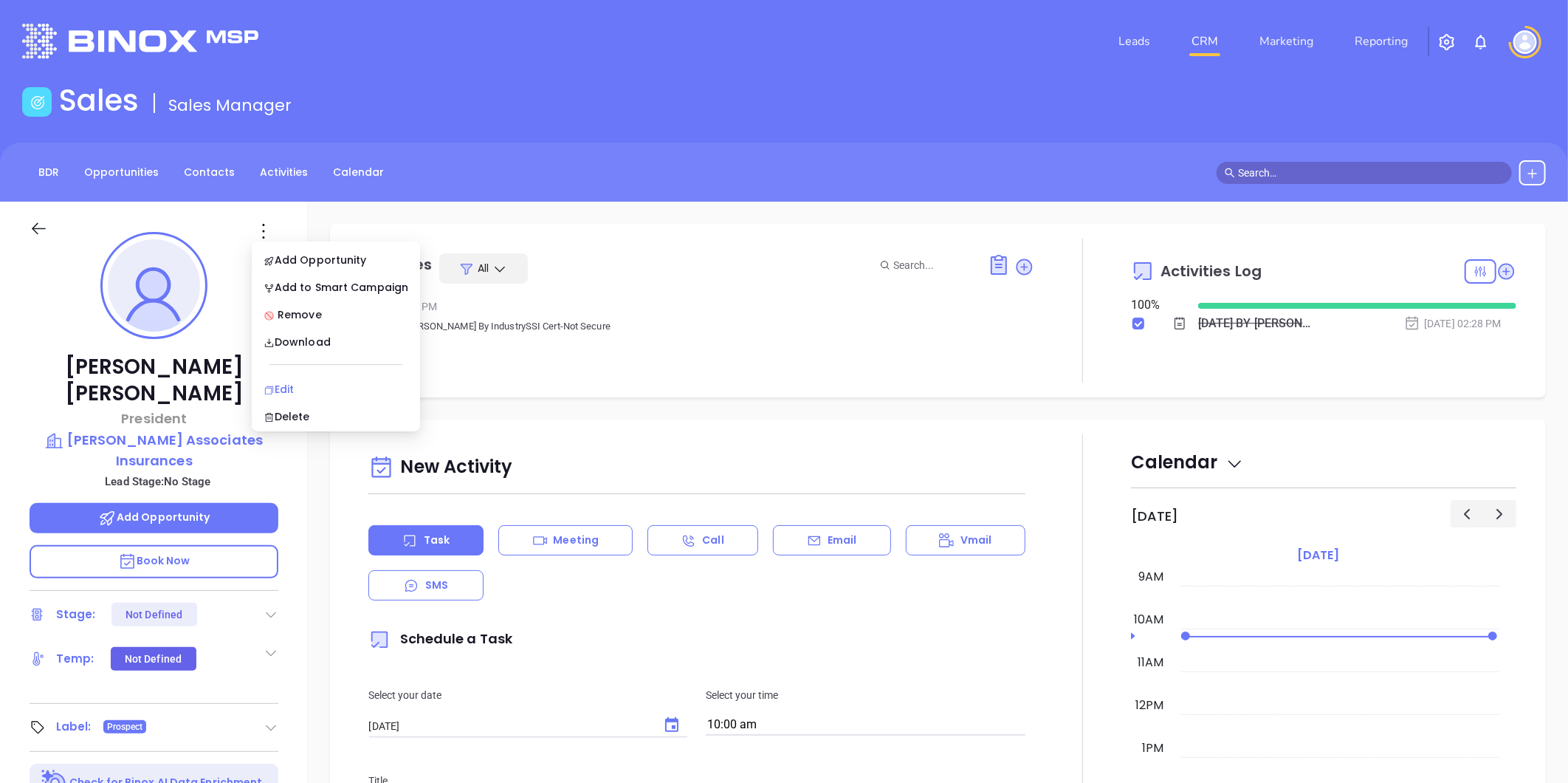
click at [290, 394] on div "Edit" at bounding box center [335, 389] width 145 height 17
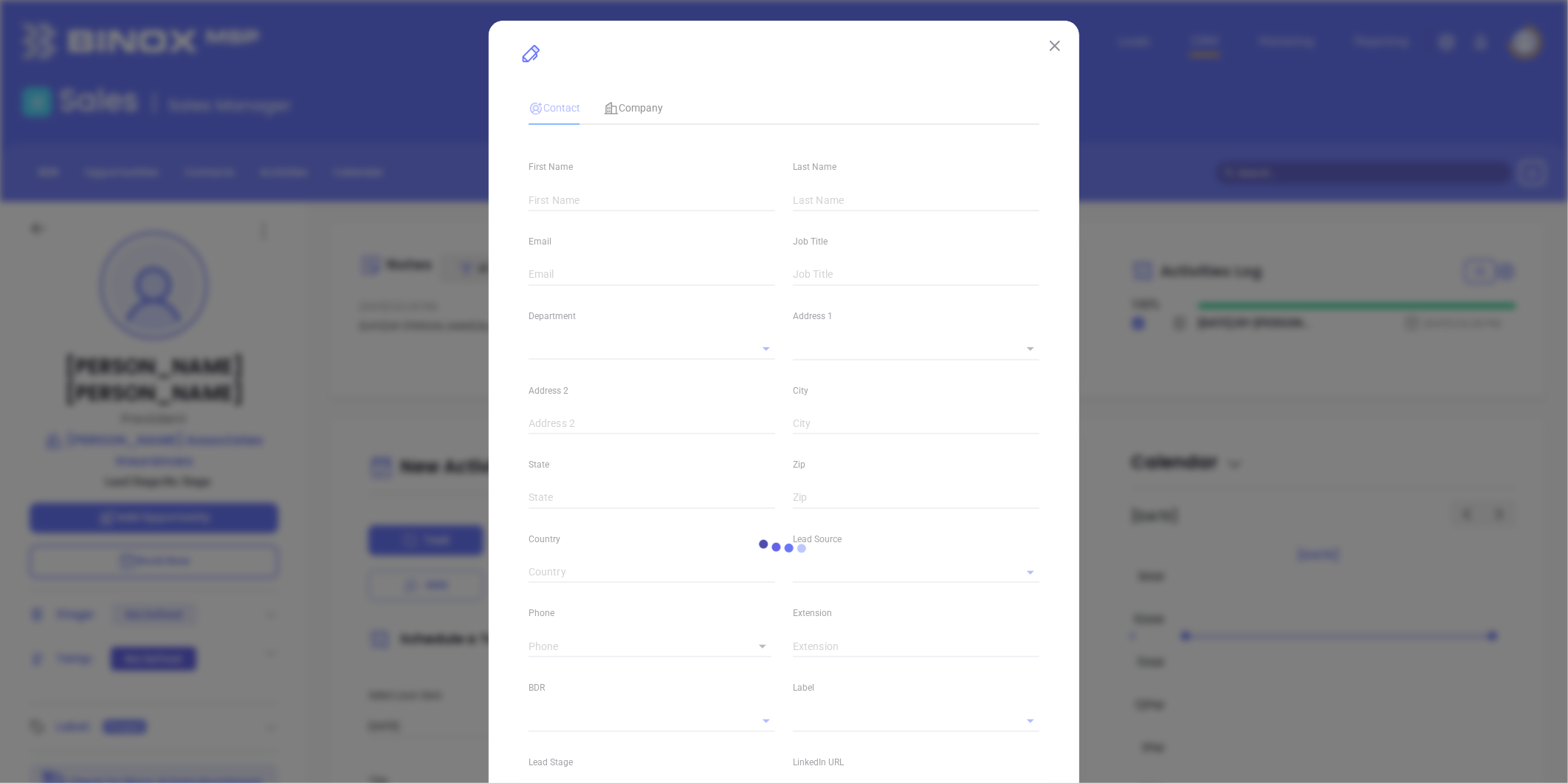
type input "[PERSON_NAME]"
type input "[PERSON_NAME][EMAIL_ADDRESS][PERSON_NAME][DOMAIN_NAME]"
type input "President"
type input "1"
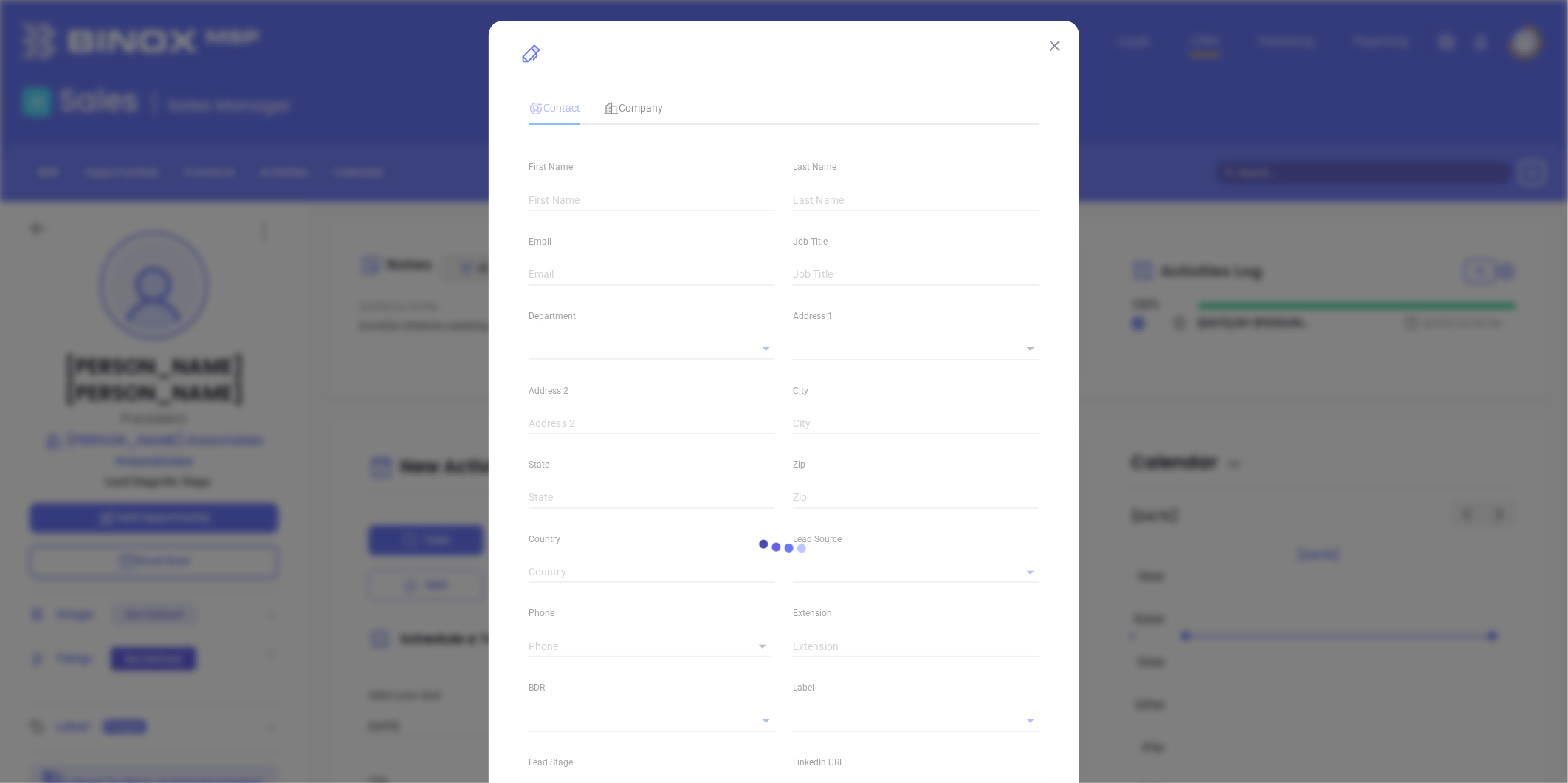
type input "[DOMAIN_NAME][URL][PERSON_NAME]"
type input "Marketing"
type input "Other"
type input "undefined undefined"
type input "[PHONE_NUMBER]"
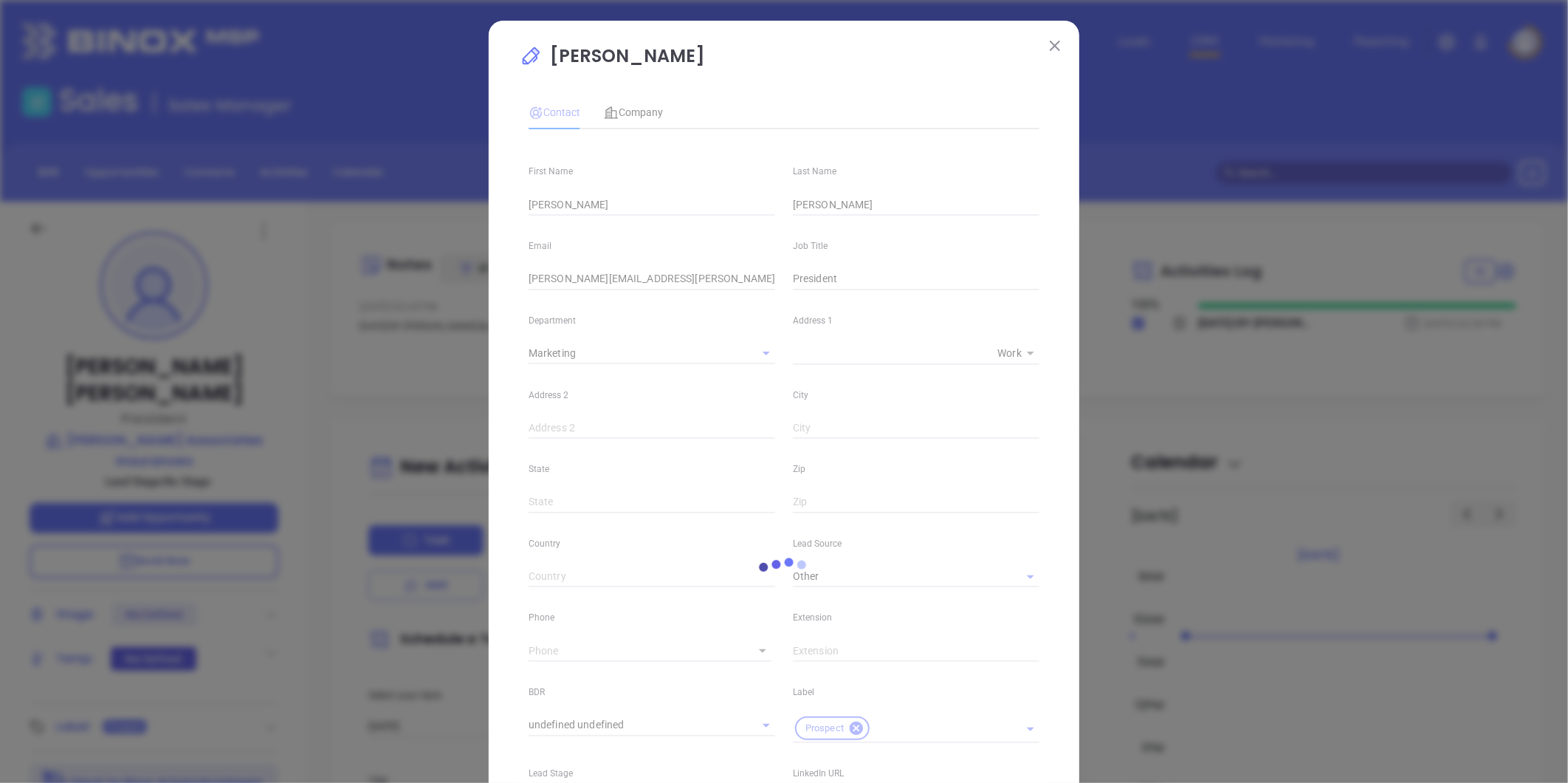
type input "1"
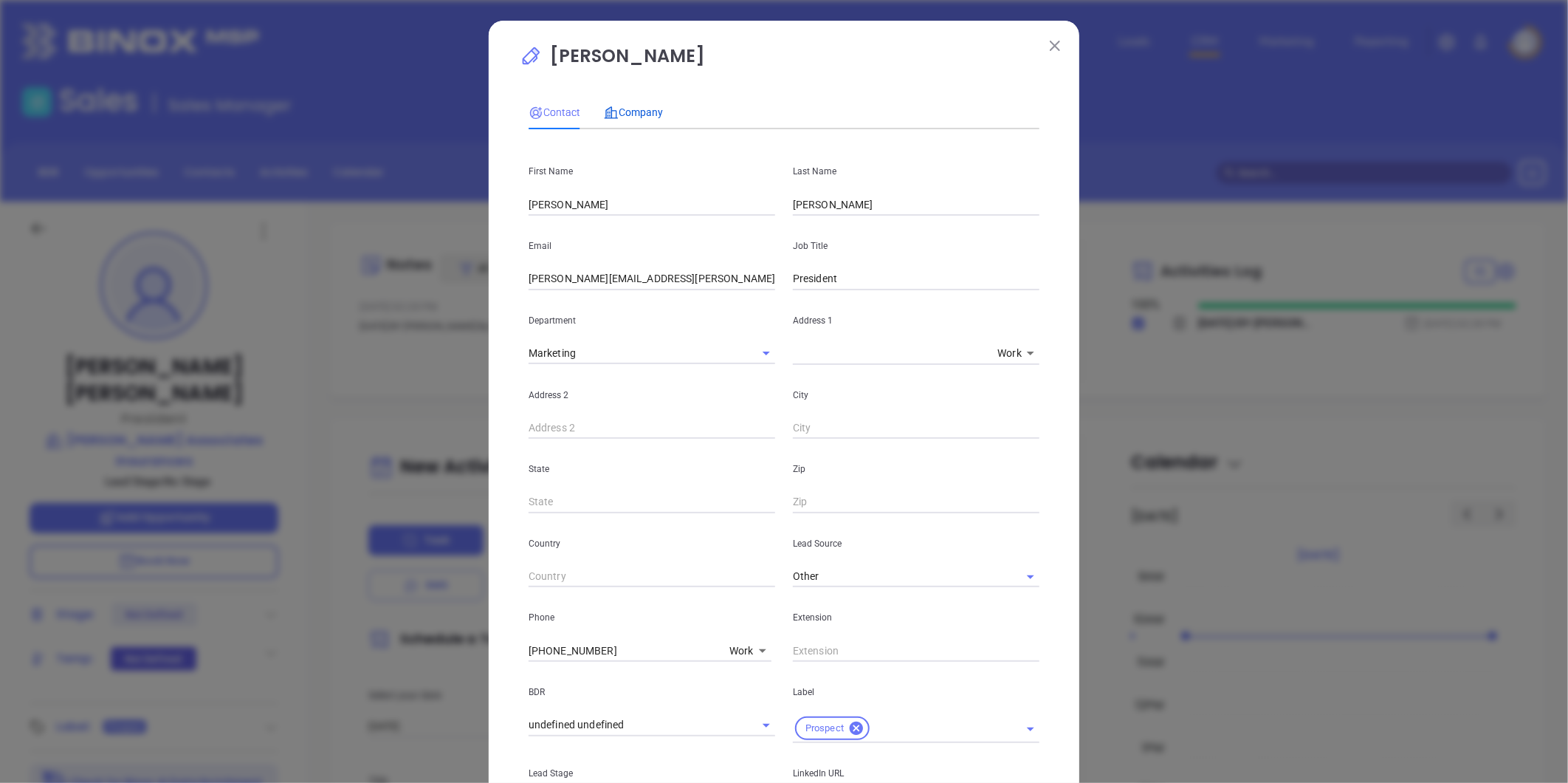
click at [643, 119] on span "Company" at bounding box center [633, 113] width 59 height 12
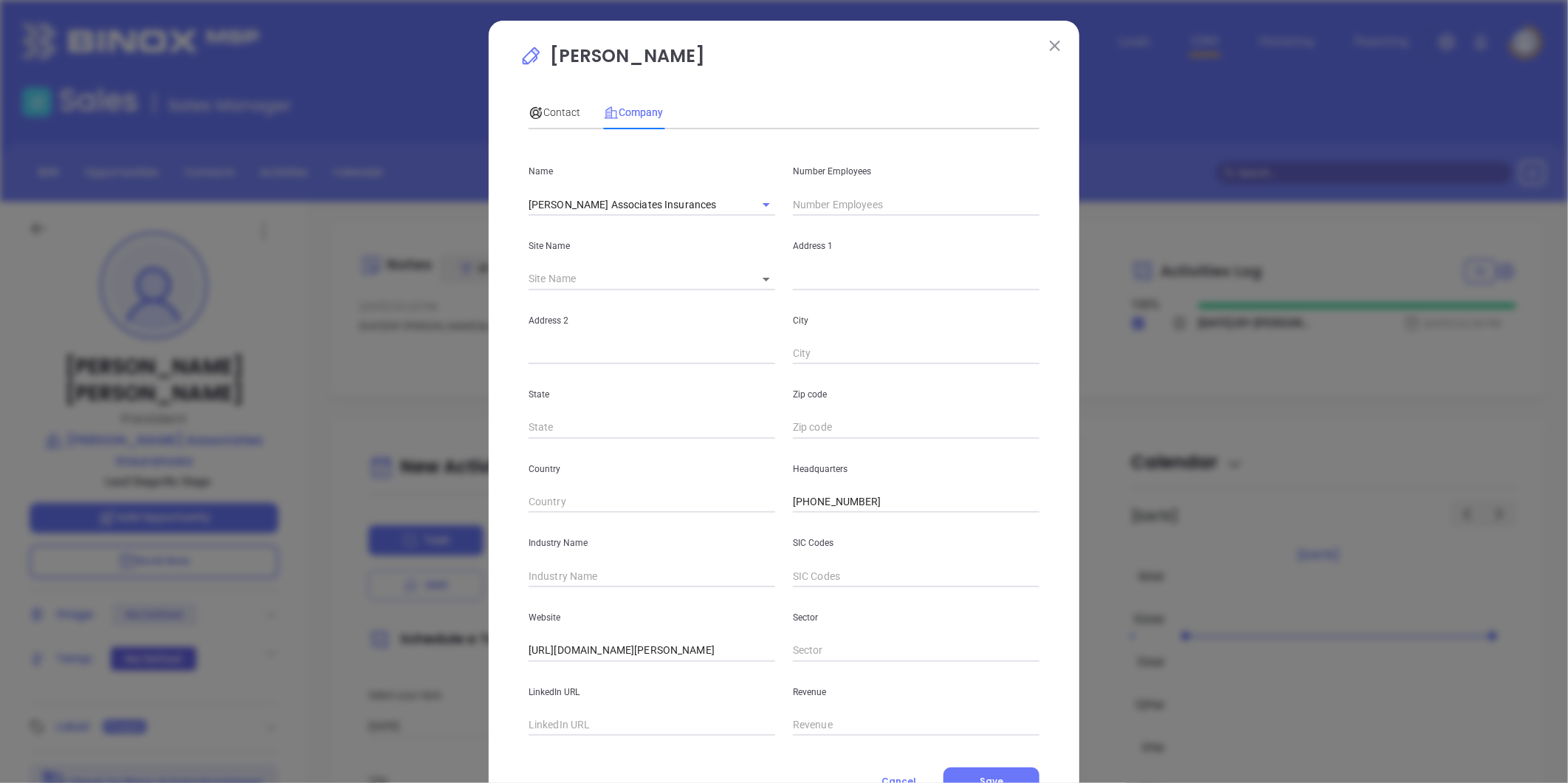
click at [834, 203] on input "text" at bounding box center [917, 204] width 247 height 22
type input "7"
drag, startPoint x: 627, startPoint y: 576, endPoint x: 617, endPoint y: 571, distance: 11.2
click at [626, 576] on input "text" at bounding box center [652, 576] width 247 height 22
type input "Insurance"
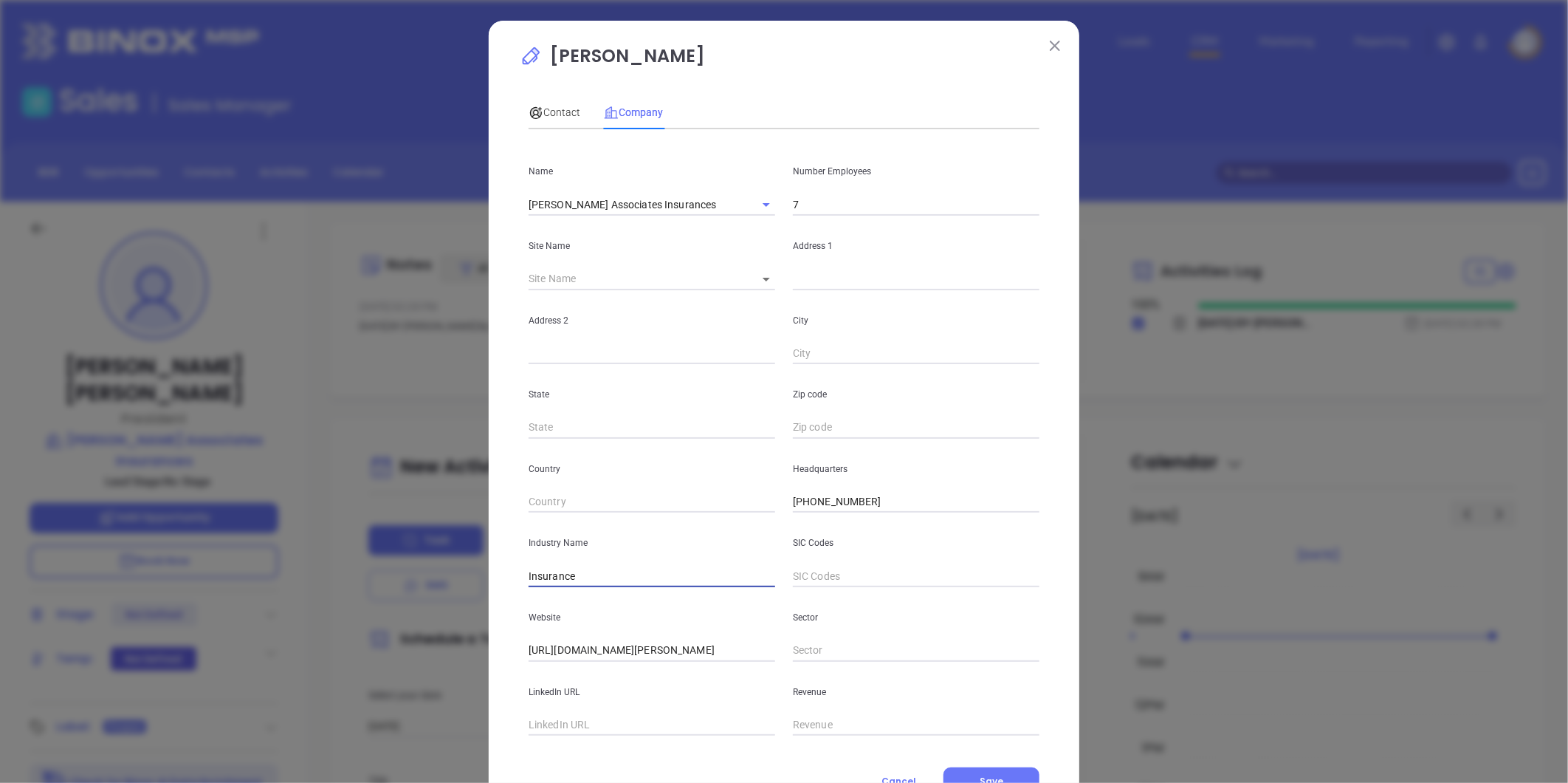
click at [690, 261] on div "Site Name ​" at bounding box center [651, 253] width 264 height 75
click at [759, 276] on body "Leads CRM Marketing Reporting Financial Leads Leads Sales Sales Manager BDR Opp…" at bounding box center [784, 392] width 1568 height 783
click at [776, 286] on li "[US_STATE][GEOGRAPHIC_DATA]" at bounding box center [839, 280] width 199 height 26
type input "[US_STATE][GEOGRAPHIC_DATA]"
type input "98093"
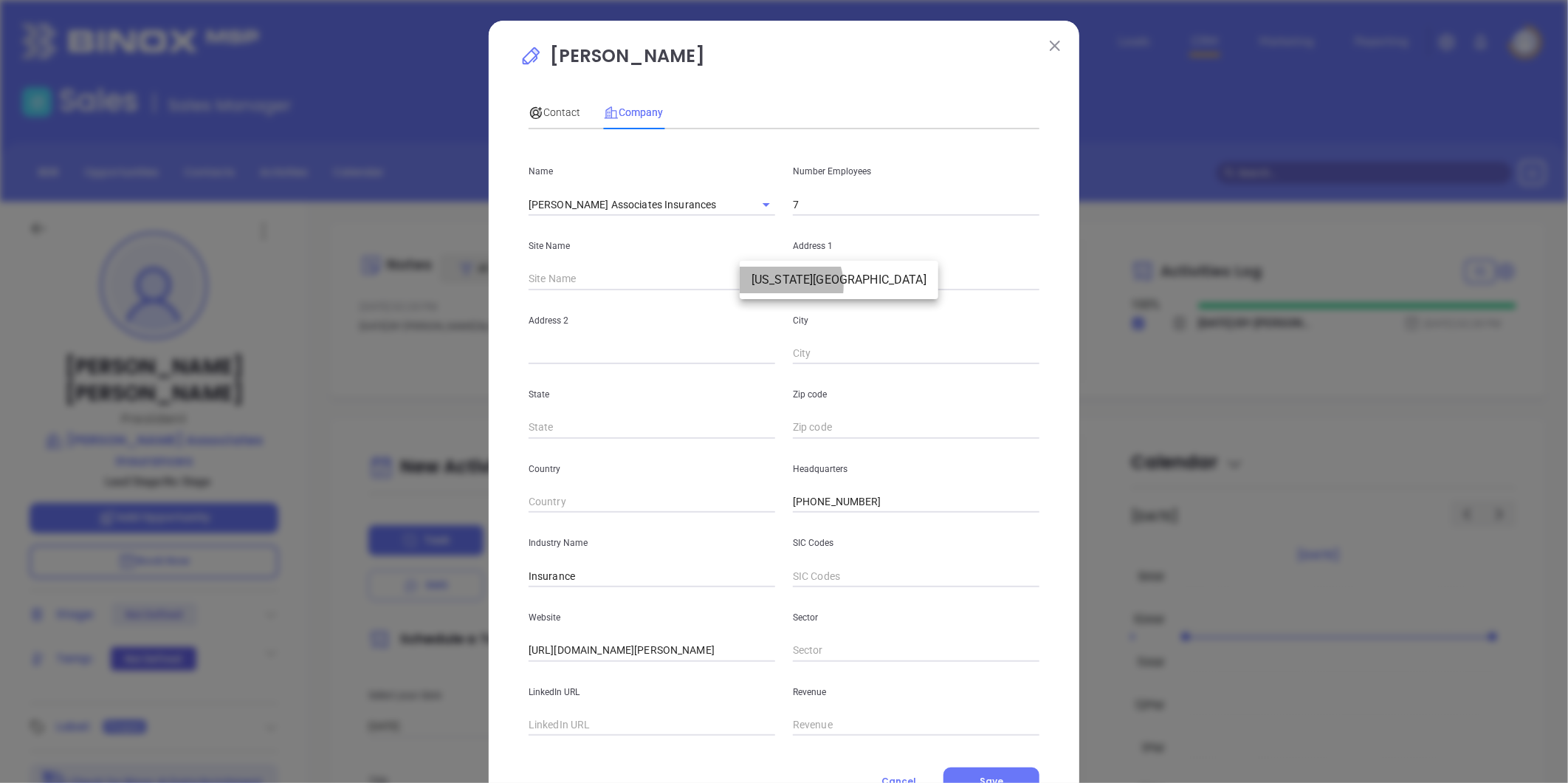
type input "[STREET_ADDRESS]"
type input "Suite 200"
type input "[US_STATE][GEOGRAPHIC_DATA]"
type input "VA"
type input "23462"
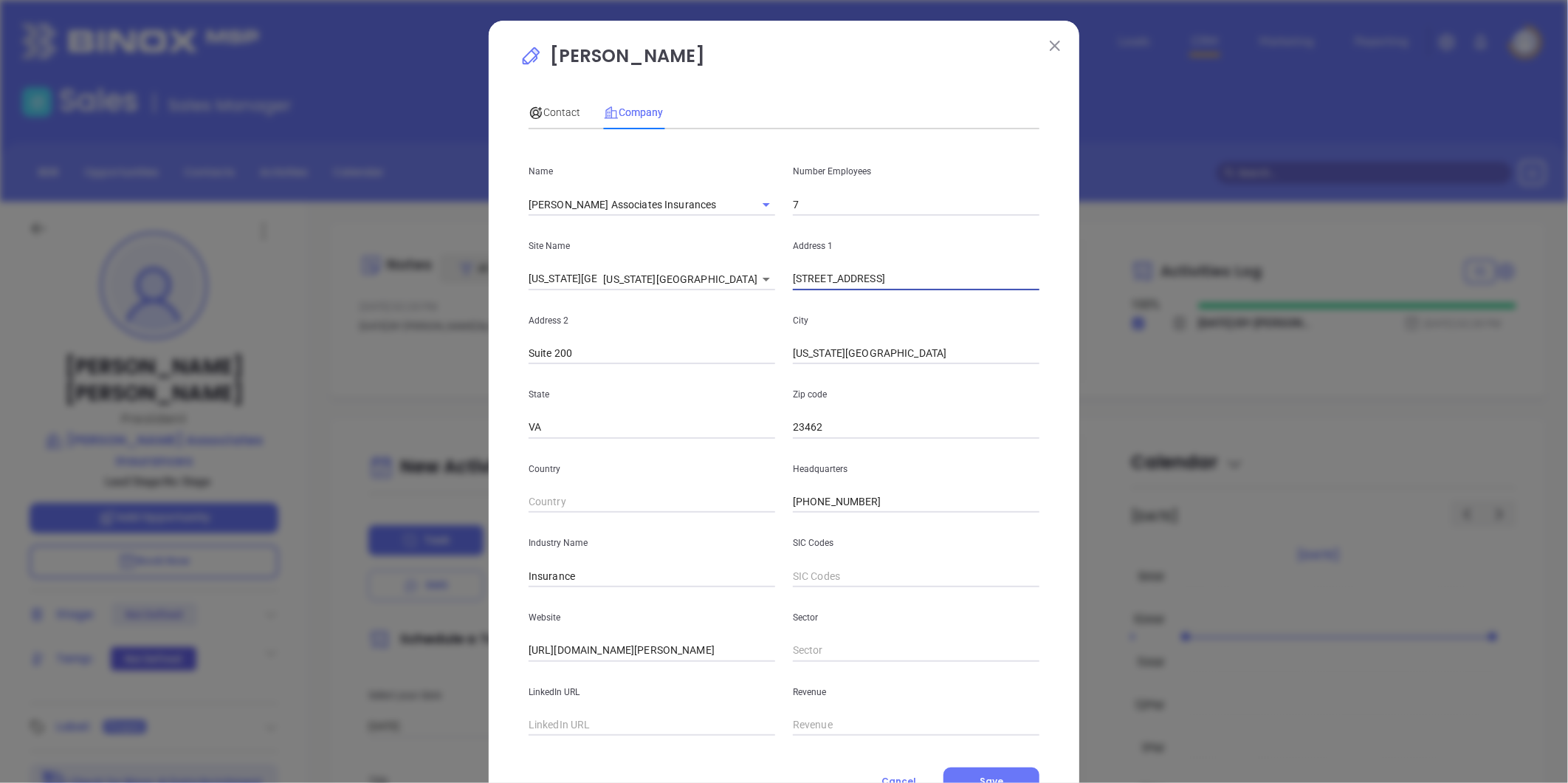
drag, startPoint x: 911, startPoint y: 281, endPoint x: 691, endPoint y: 285, distance: 220.0
click at [691, 285] on div "Site Name [US_STATE][GEOGRAPHIC_DATA][US_STATE] Address [STREET_ADDRESS]" at bounding box center [784, 253] width 529 height 75
paste input "[STREET_ADDRESS][PERSON_NAME][US_STATE]"
drag, startPoint x: 869, startPoint y: 282, endPoint x: 1368, endPoint y: 300, distance: 499.3
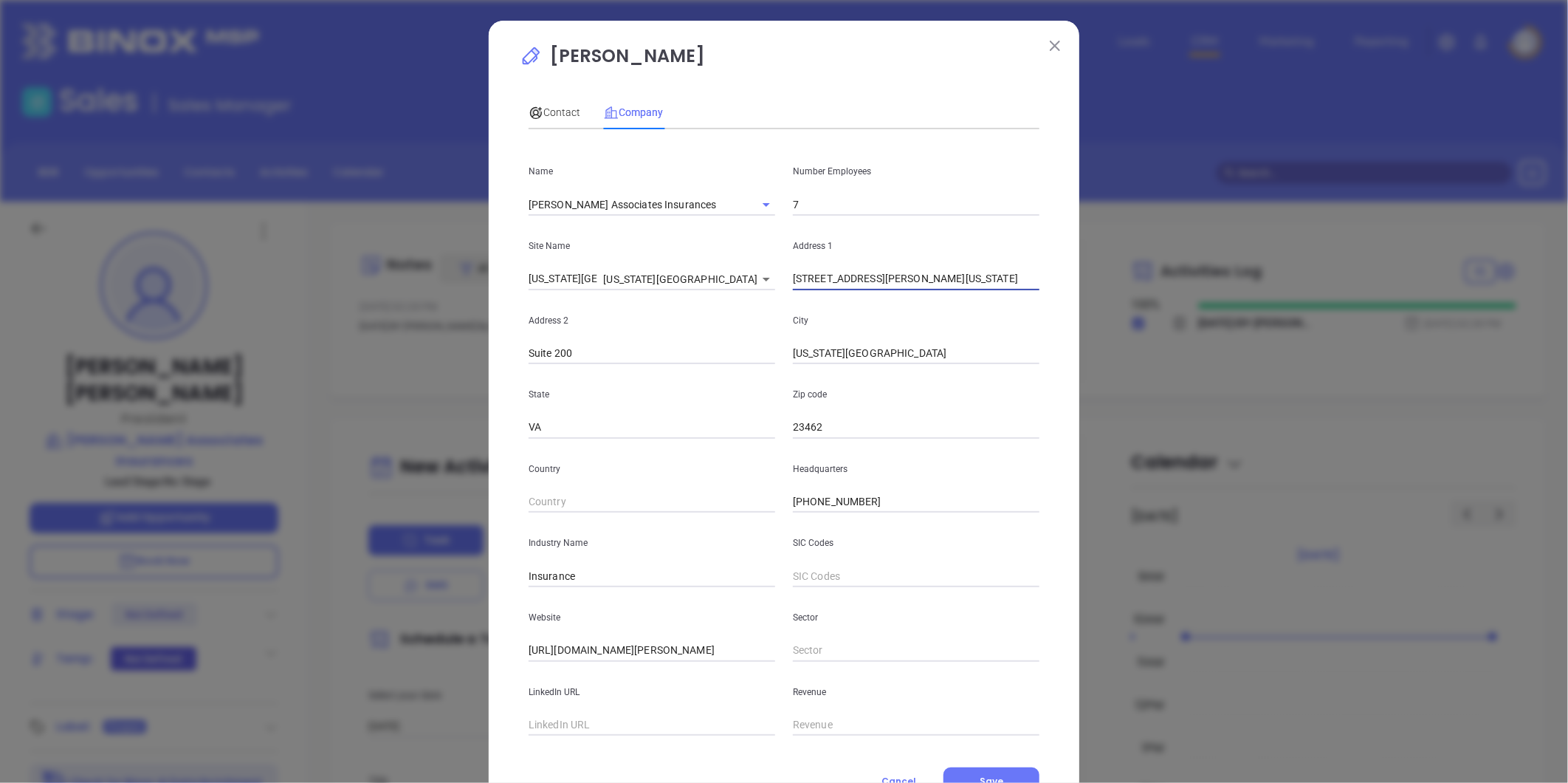
click at [1370, 303] on div "[PERSON_NAME] Contact Company First Name [PERSON_NAME] Last Name [PERSON_NAME] …" at bounding box center [784, 392] width 1568 height 783
type input "[STREET_ADDRESS][PERSON_NAME]"
drag, startPoint x: 582, startPoint y: 359, endPoint x: 405, endPoint y: 380, distance: 178.2
click at [405, 380] on div "[PERSON_NAME] Contact Company First Name [PERSON_NAME] Last Name [PERSON_NAME] …" at bounding box center [784, 392] width 1568 height 783
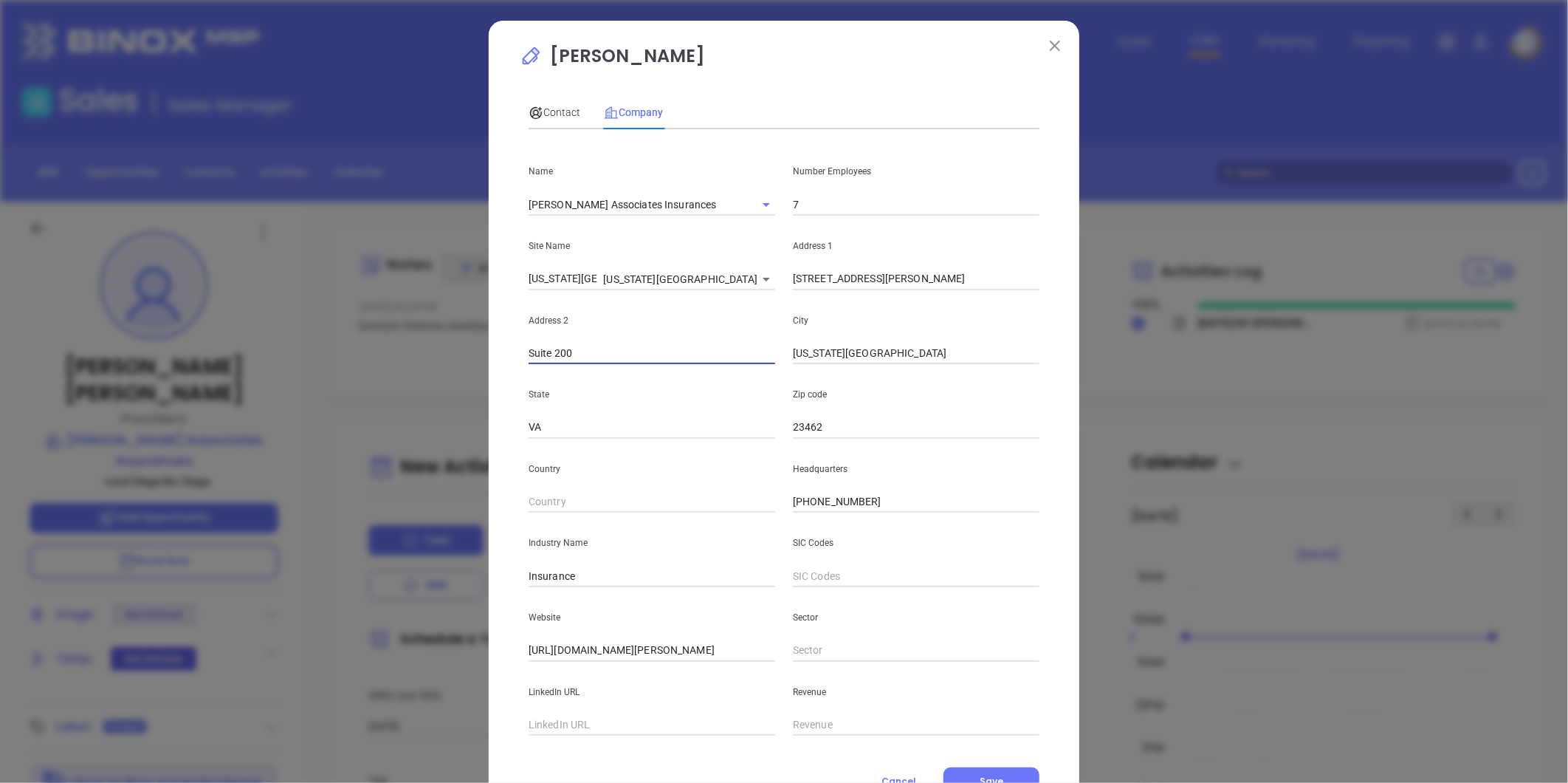
paste input "[STREET_ADDRESS][US_STATE]"
type input "[GEOGRAPHIC_DATA][STREET_ADDRESS][US_STATE]"
drag, startPoint x: 888, startPoint y: 273, endPoint x: 911, endPoint y: 281, distance: 24.4
click at [889, 273] on input "[STREET_ADDRESS][PERSON_NAME]" at bounding box center [917, 279] width 247 height 22
type input "[STREET_ADDRESS][PERSON_NAME]"
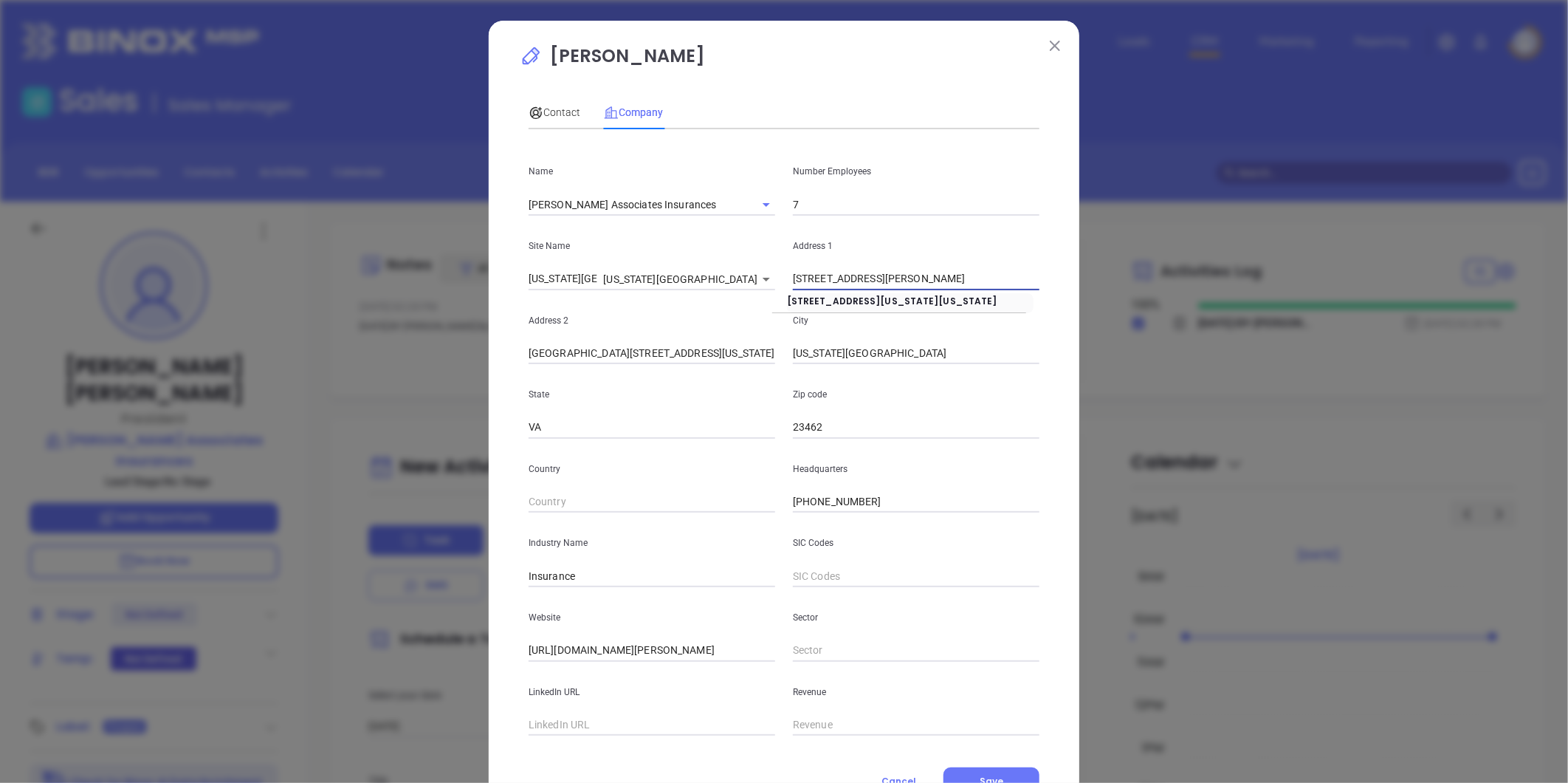
click at [615, 354] on input "[GEOGRAPHIC_DATA][STREET_ADDRESS][US_STATE]" at bounding box center [652, 354] width 247 height 22
drag, startPoint x: 578, startPoint y: 356, endPoint x: 760, endPoint y: 338, distance: 182.9
click at [760, 338] on div "Address [STREET_ADDRESS][US_STATE]" at bounding box center [651, 327] width 264 height 75
type input "Suite 310"
click at [681, 576] on input "Insurance" at bounding box center [652, 576] width 247 height 22
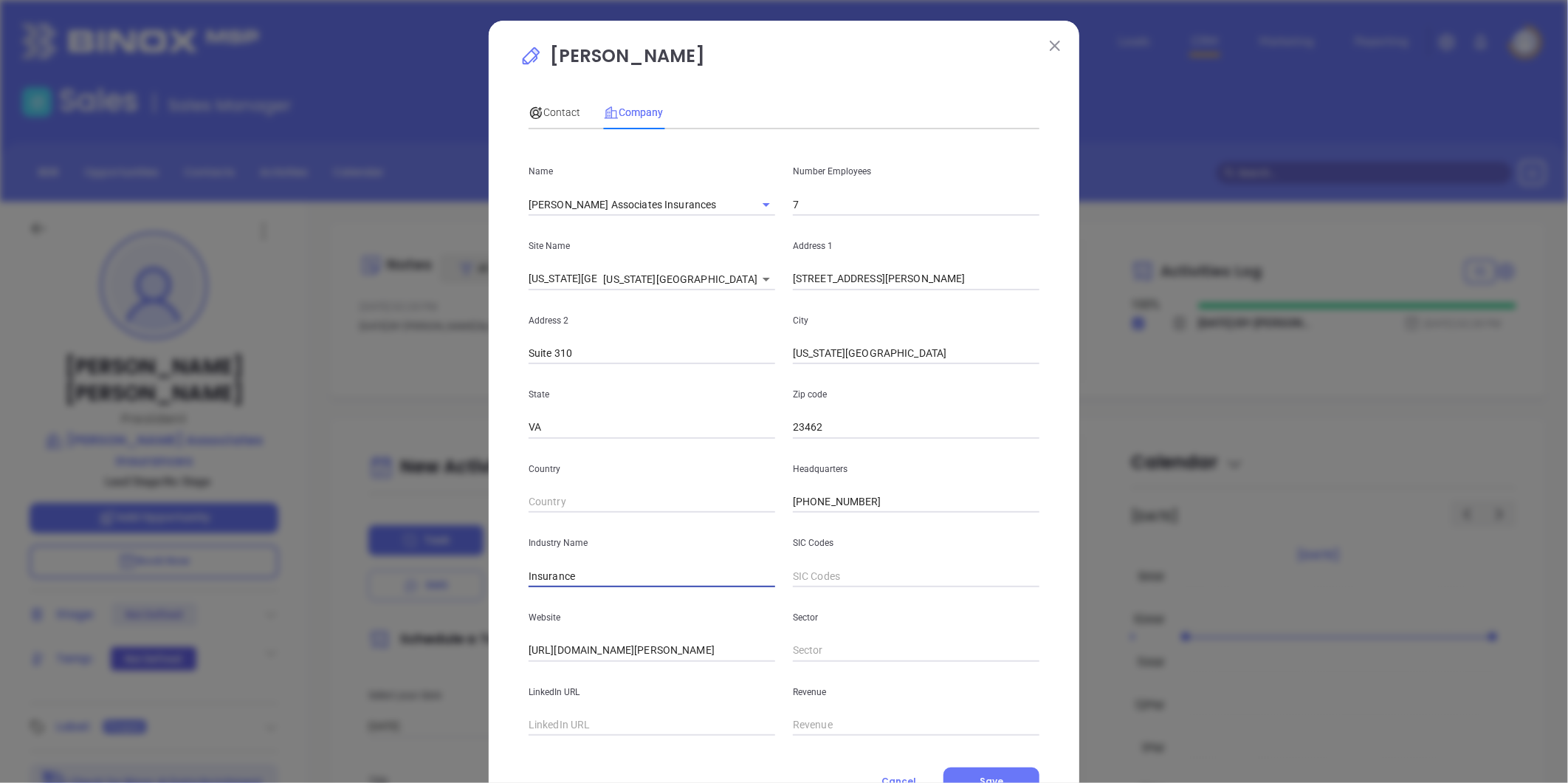
click at [672, 242] on p "Site Name" at bounding box center [652, 246] width 247 height 17
click at [563, 730] on input "text" at bounding box center [652, 725] width 247 height 22
paste input "[URL][DOMAIN_NAME][PERSON_NAME]"
type input "[URL][DOMAIN_NAME][PERSON_NAME]"
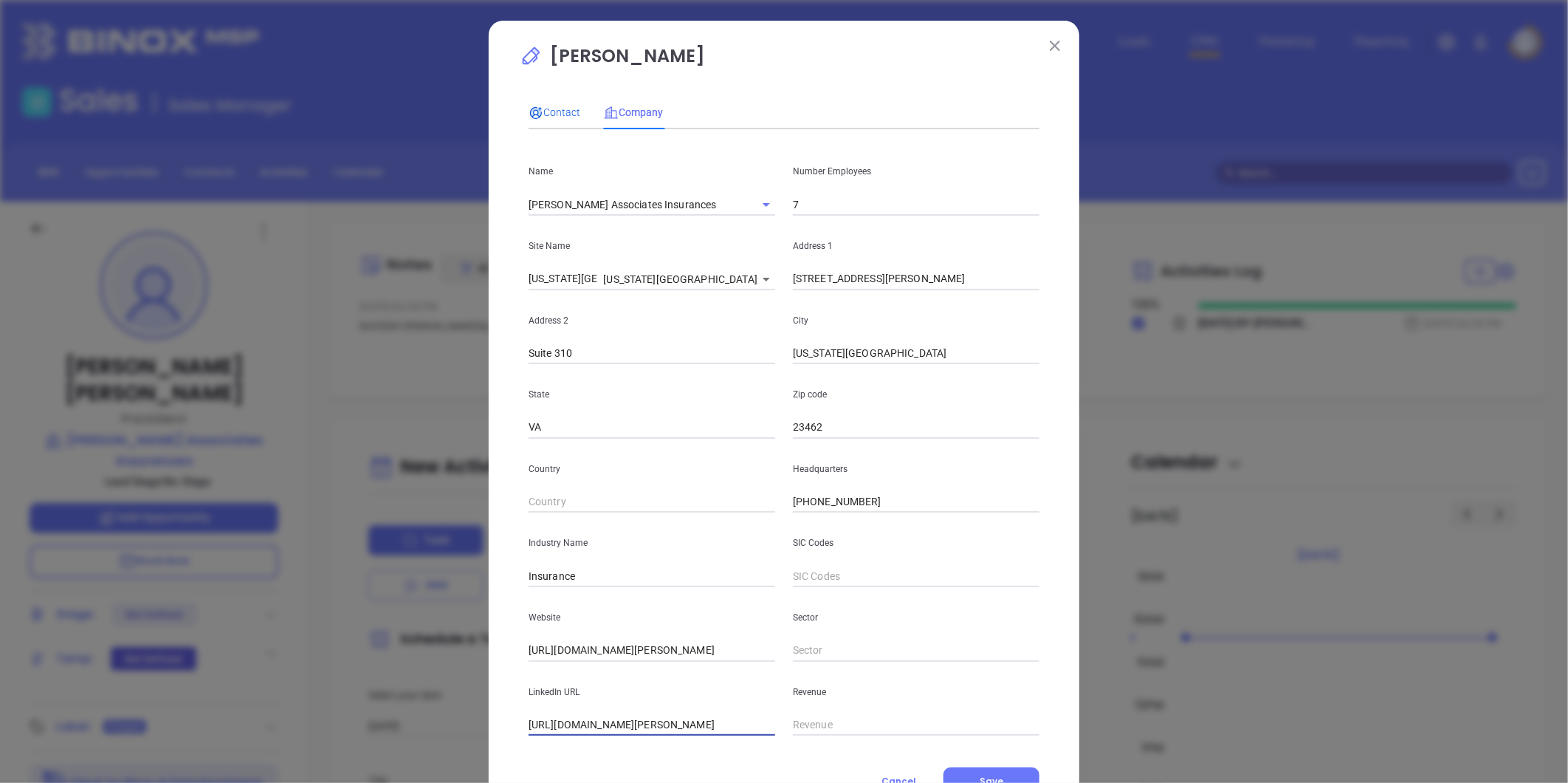
drag, startPoint x: 567, startPoint y: 112, endPoint x: 582, endPoint y: 111, distance: 15.0
click at [567, 111] on span "Contact" at bounding box center [554, 113] width 51 height 12
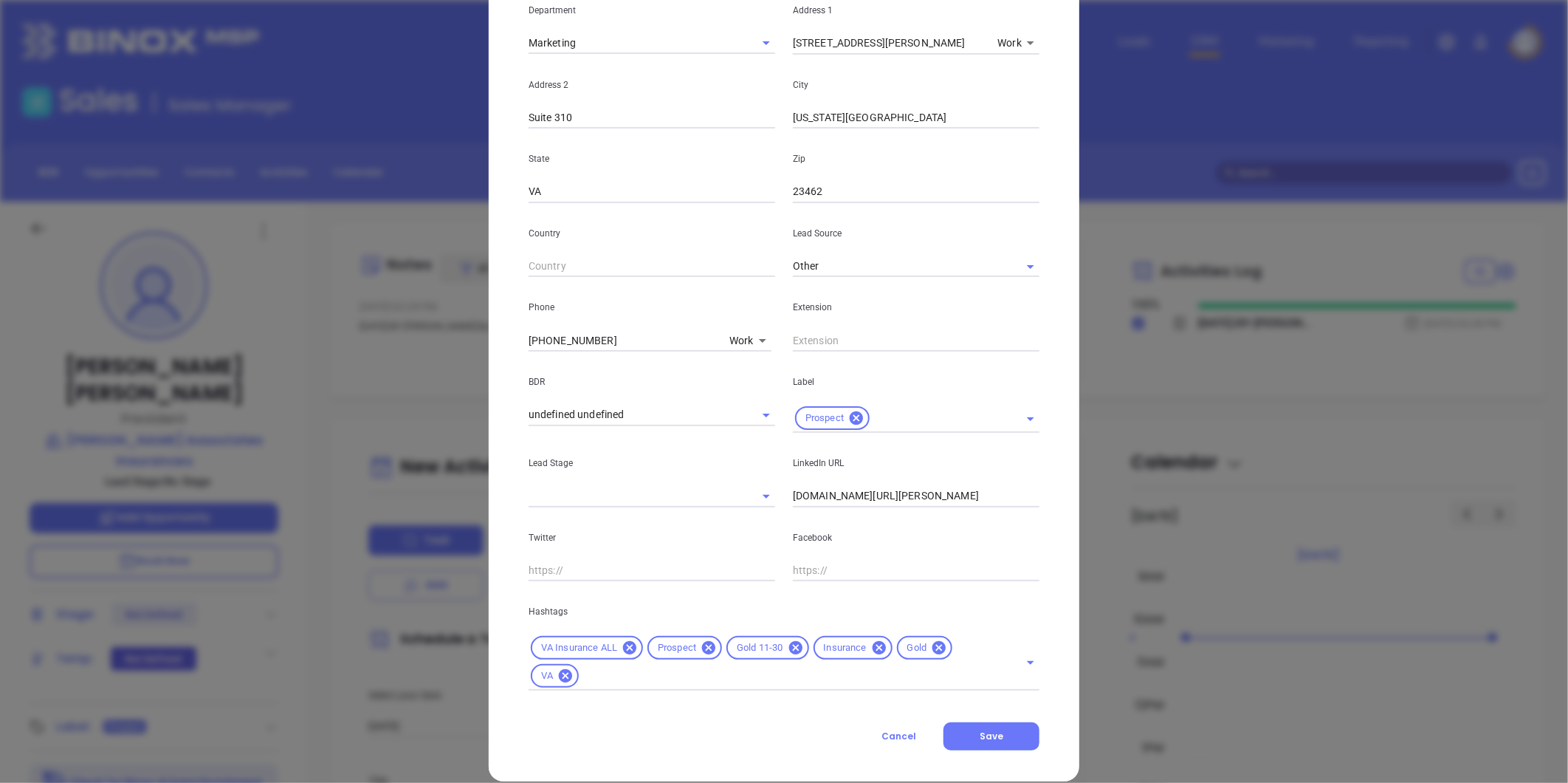
scroll to position [329, 0]
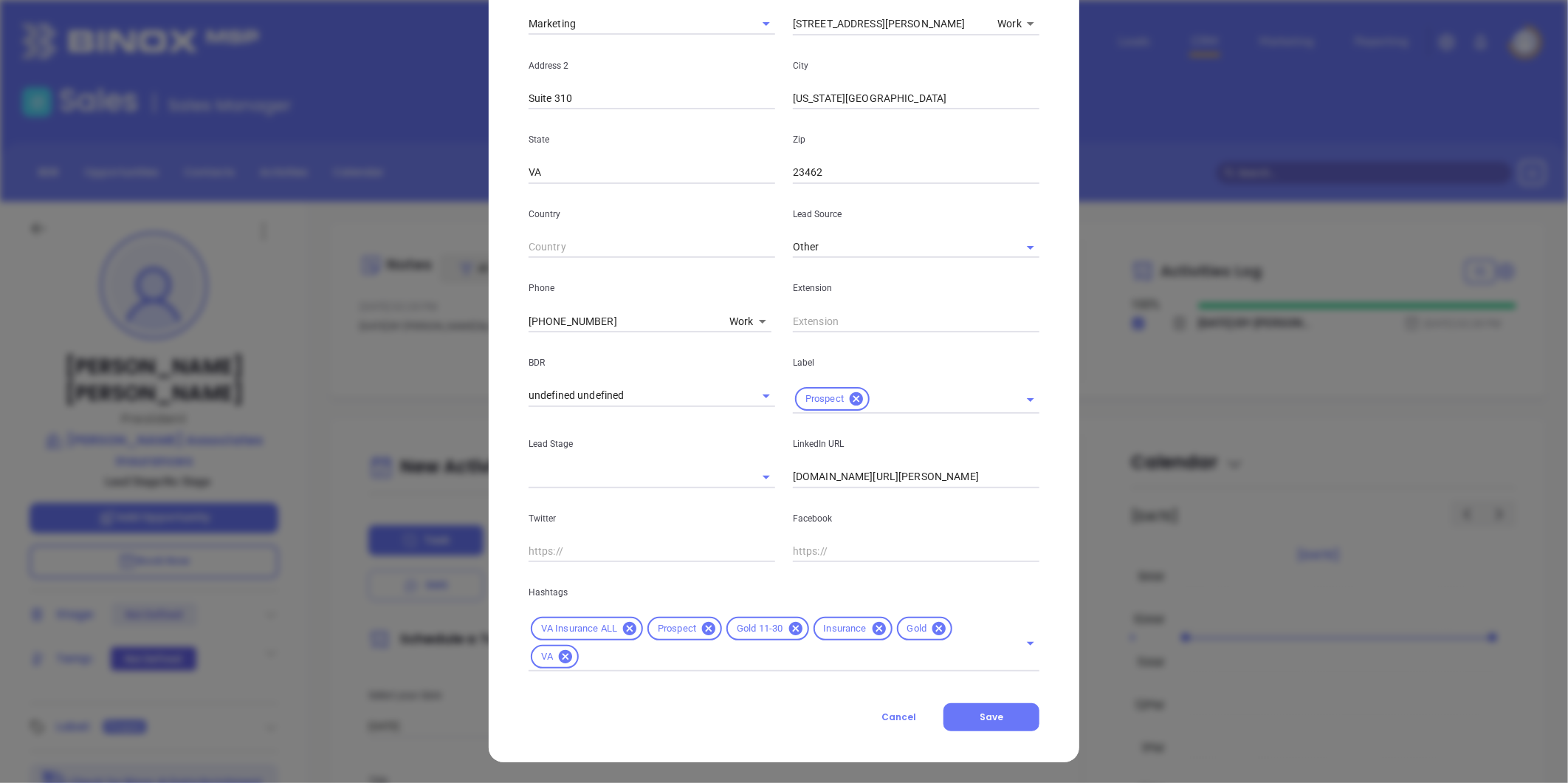
click at [788, 629] on icon at bounding box center [795, 629] width 17 height 17
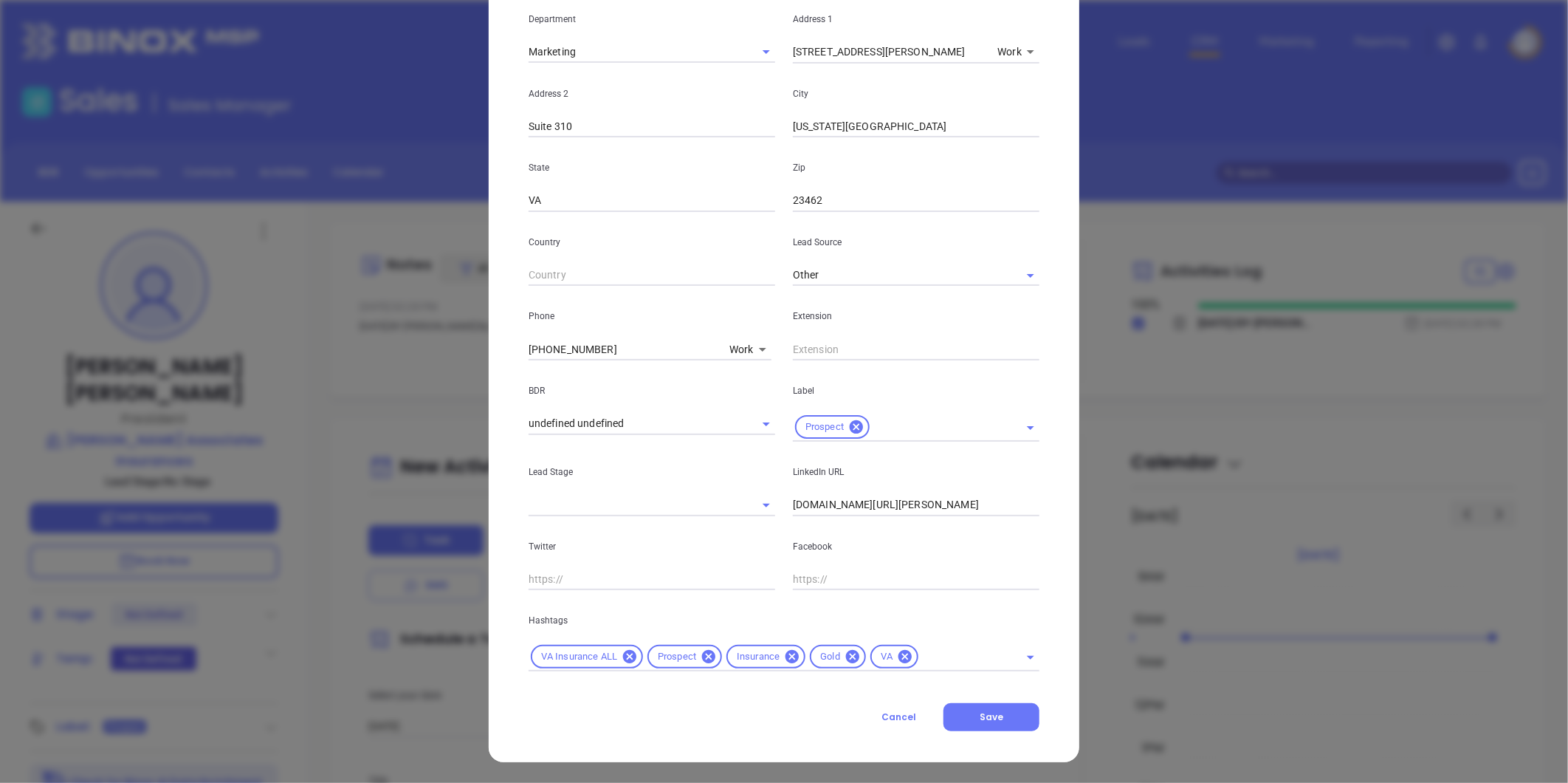
scroll to position [301, 0]
click at [847, 652] on icon at bounding box center [853, 657] width 14 height 14
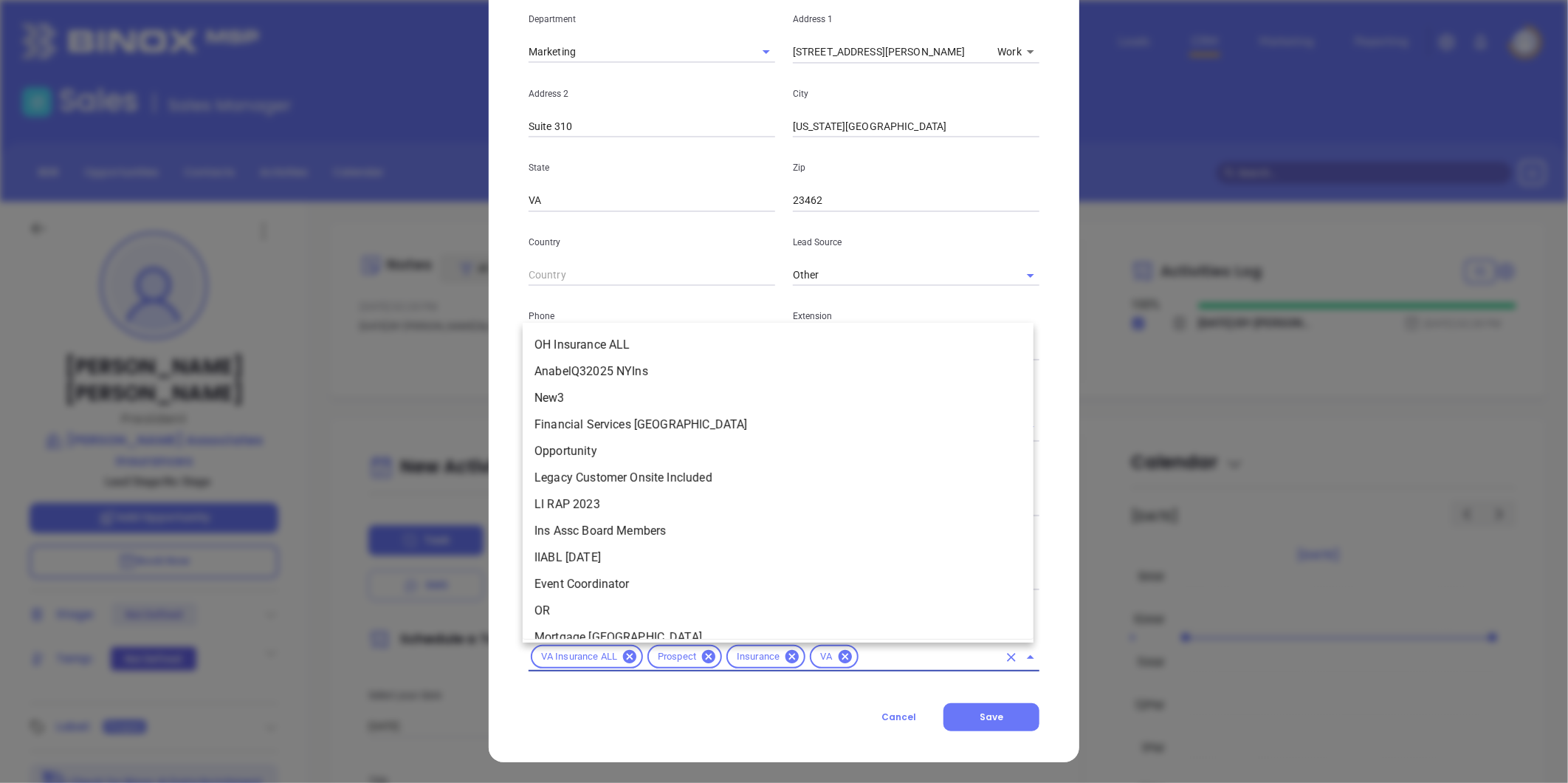
click at [861, 656] on input "text" at bounding box center [929, 657] width 137 height 18
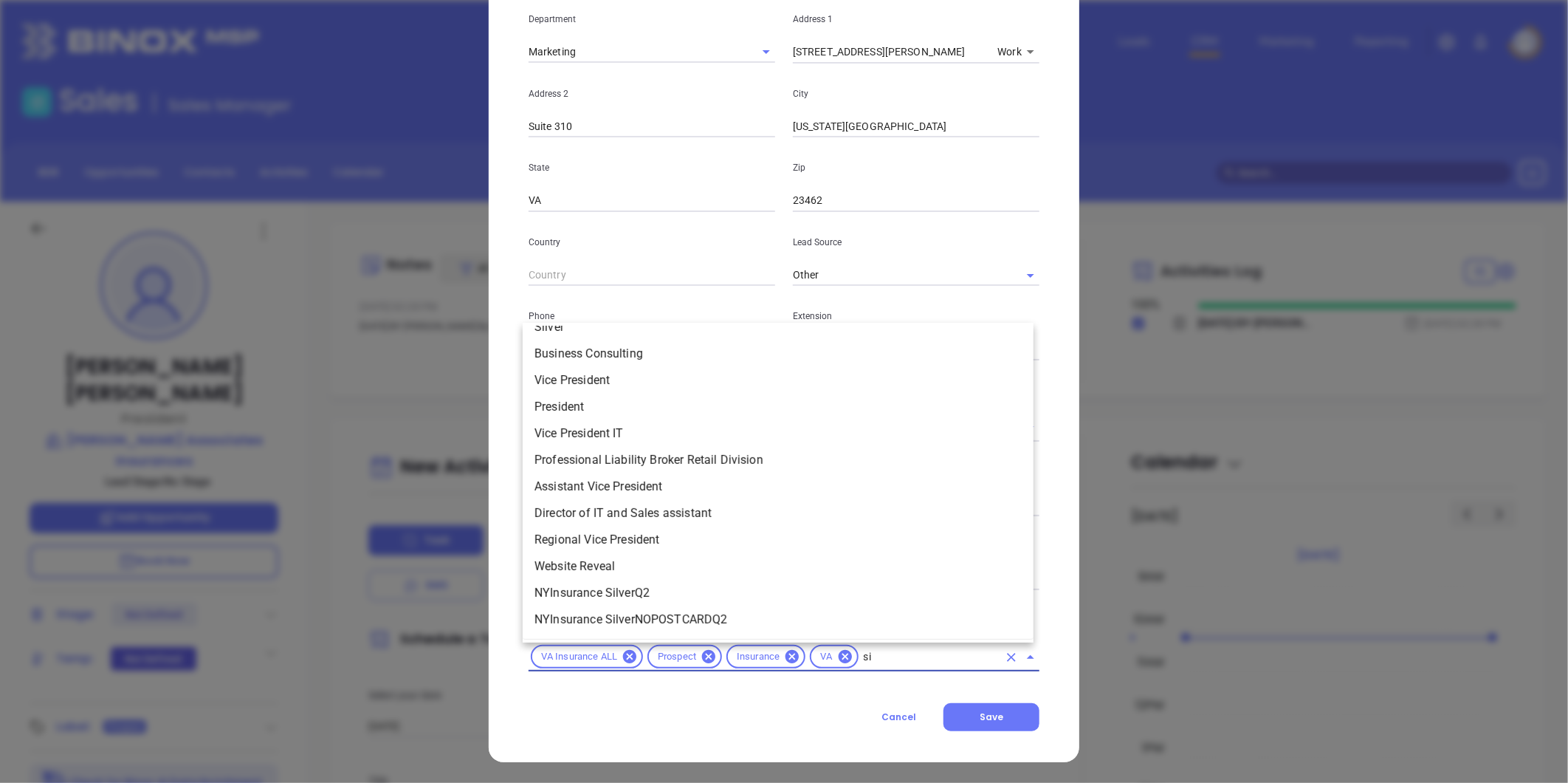
scroll to position [0, 0]
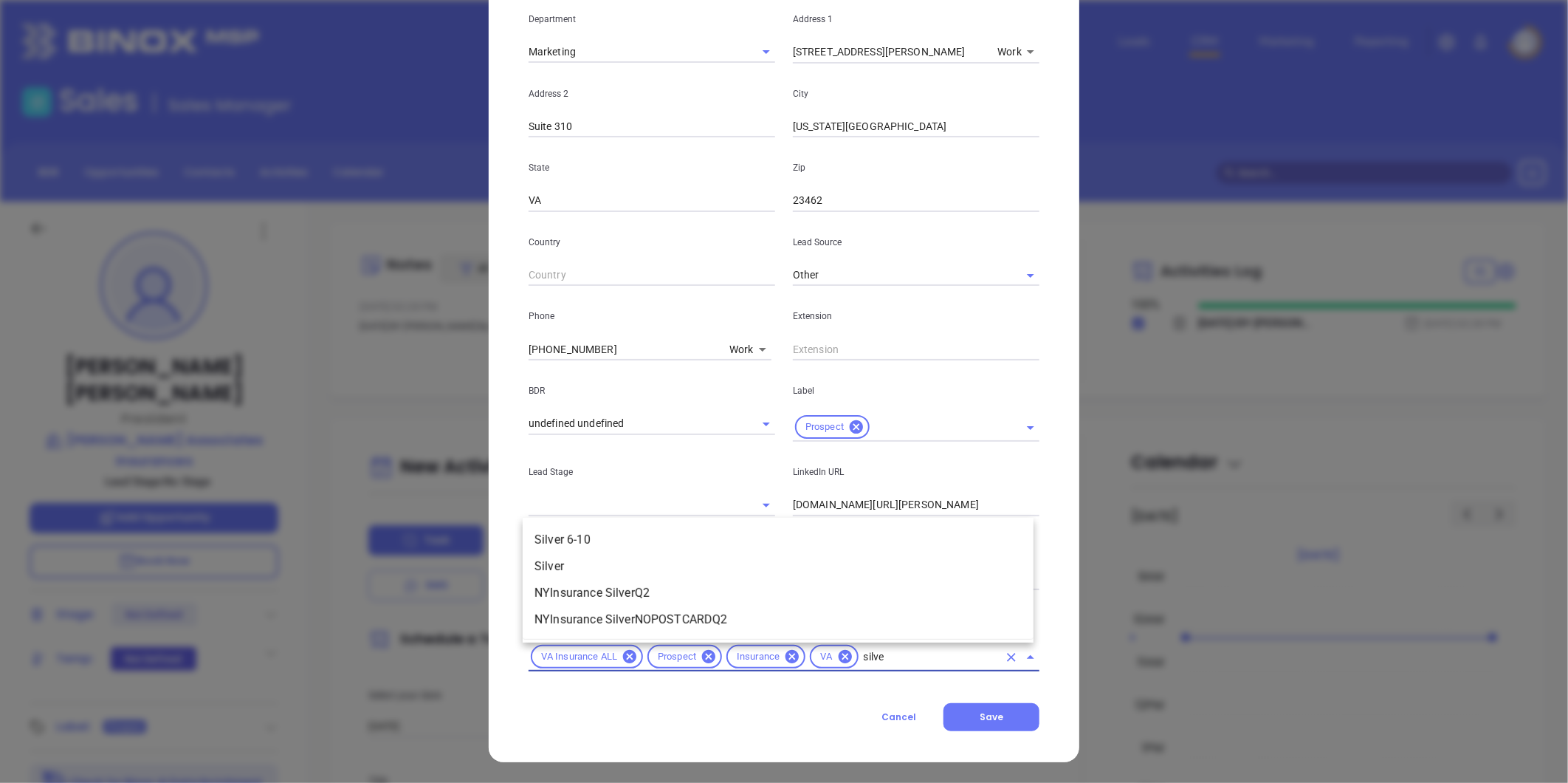
type input "silver"
drag, startPoint x: 637, startPoint y: 536, endPoint x: 629, endPoint y: 547, distance: 13.6
click at [635, 537] on li "Silver 6-10" at bounding box center [778, 539] width 511 height 26
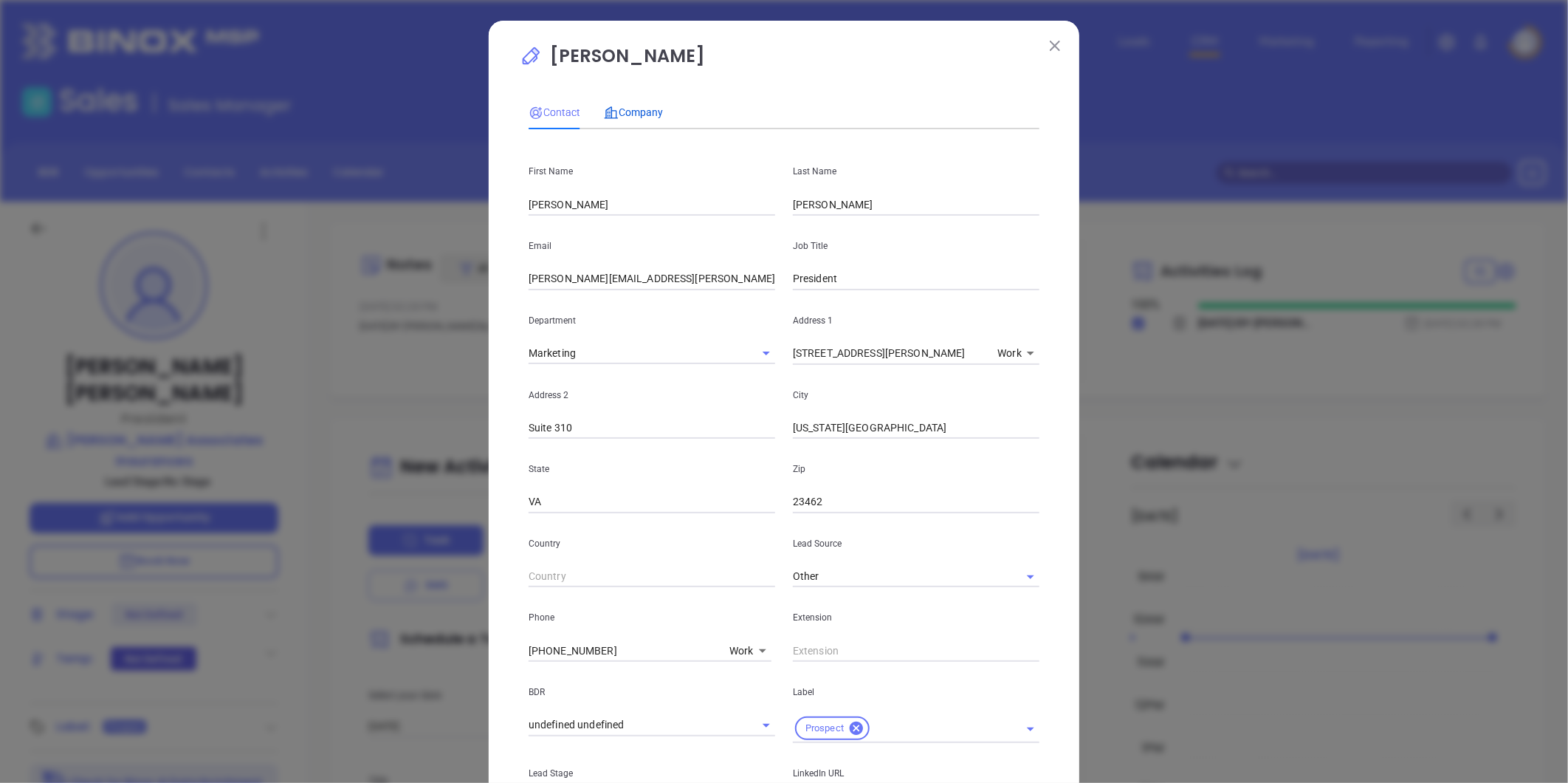
click at [624, 115] on span "Company" at bounding box center [633, 113] width 59 height 12
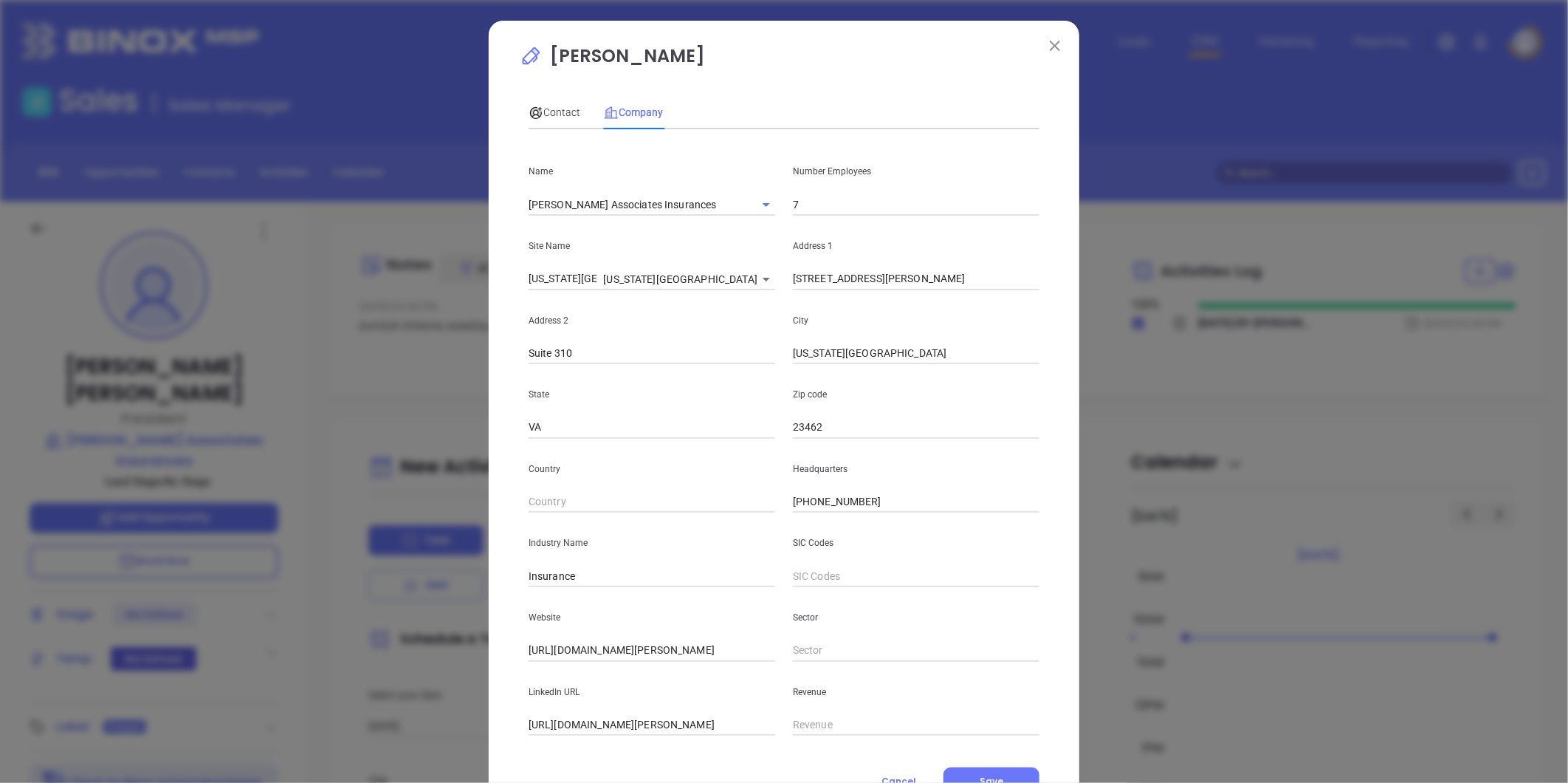
click at [813, 196] on input "7" at bounding box center [917, 204] width 247 height 22
type input "18"
click at [551, 107] on span "Contact" at bounding box center [554, 113] width 51 height 12
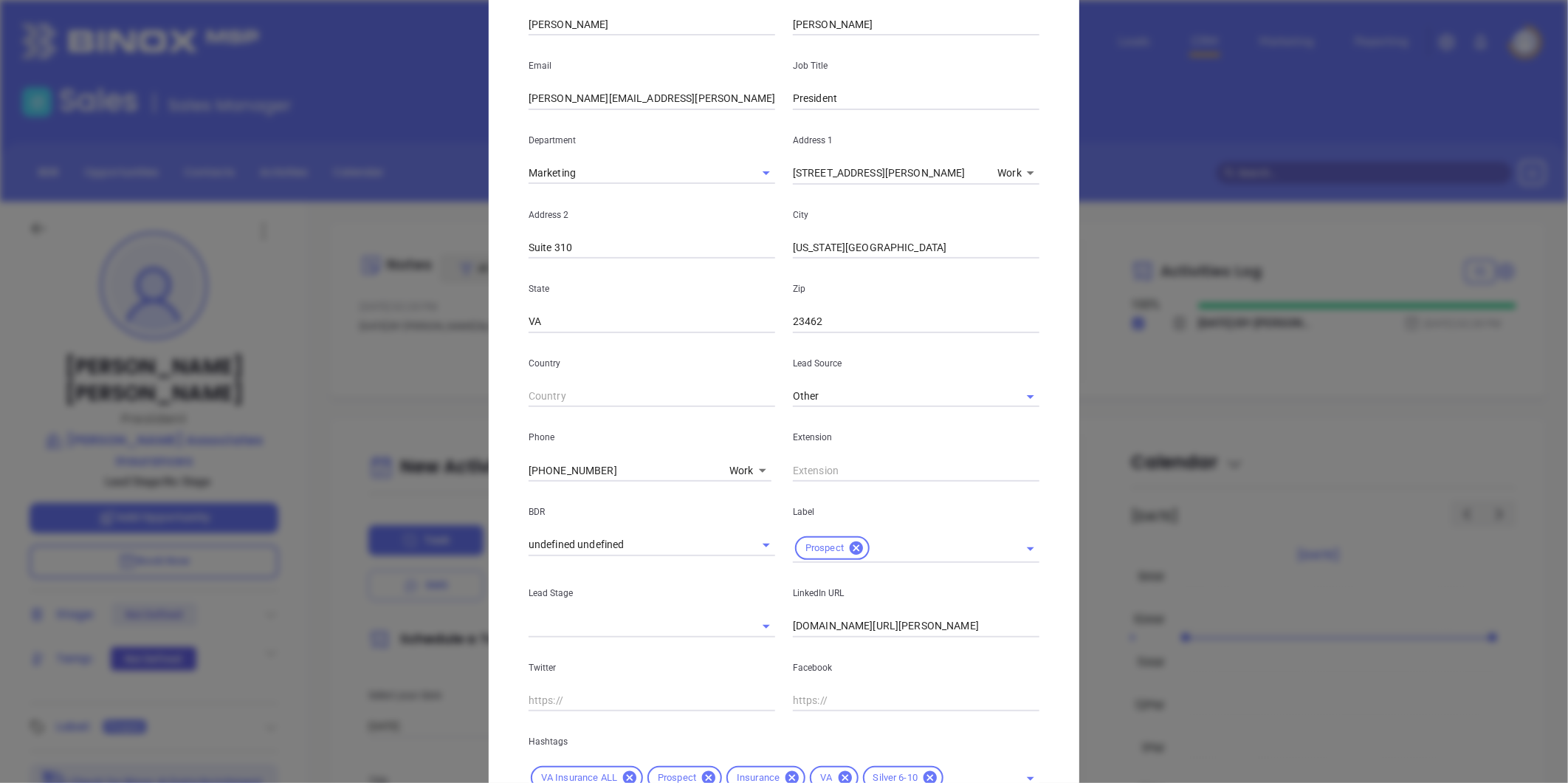
scroll to position [301, 0]
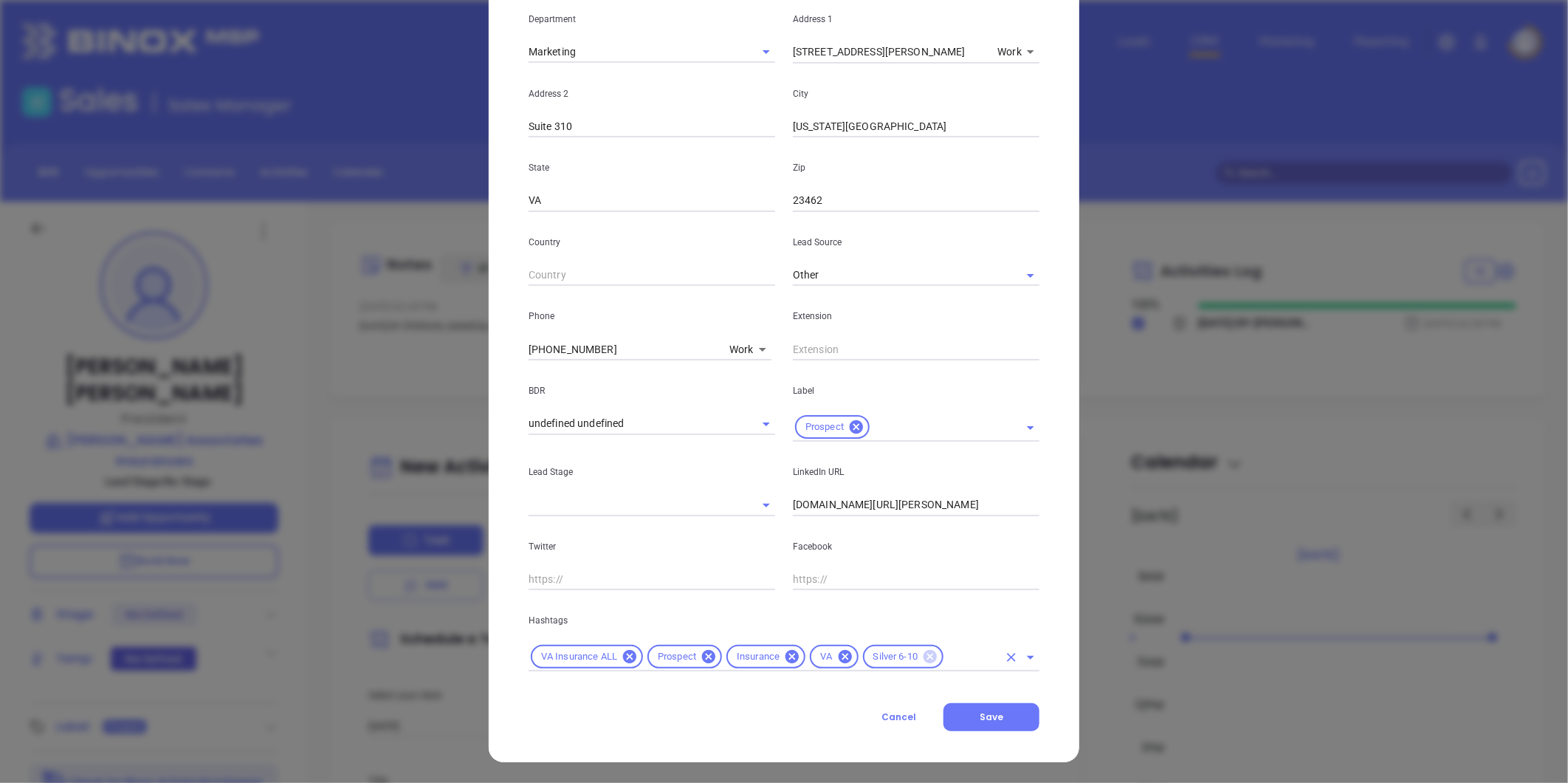
click at [923, 659] on icon at bounding box center [930, 657] width 14 height 14
click at [921, 658] on input "text" at bounding box center [929, 657] width 137 height 18
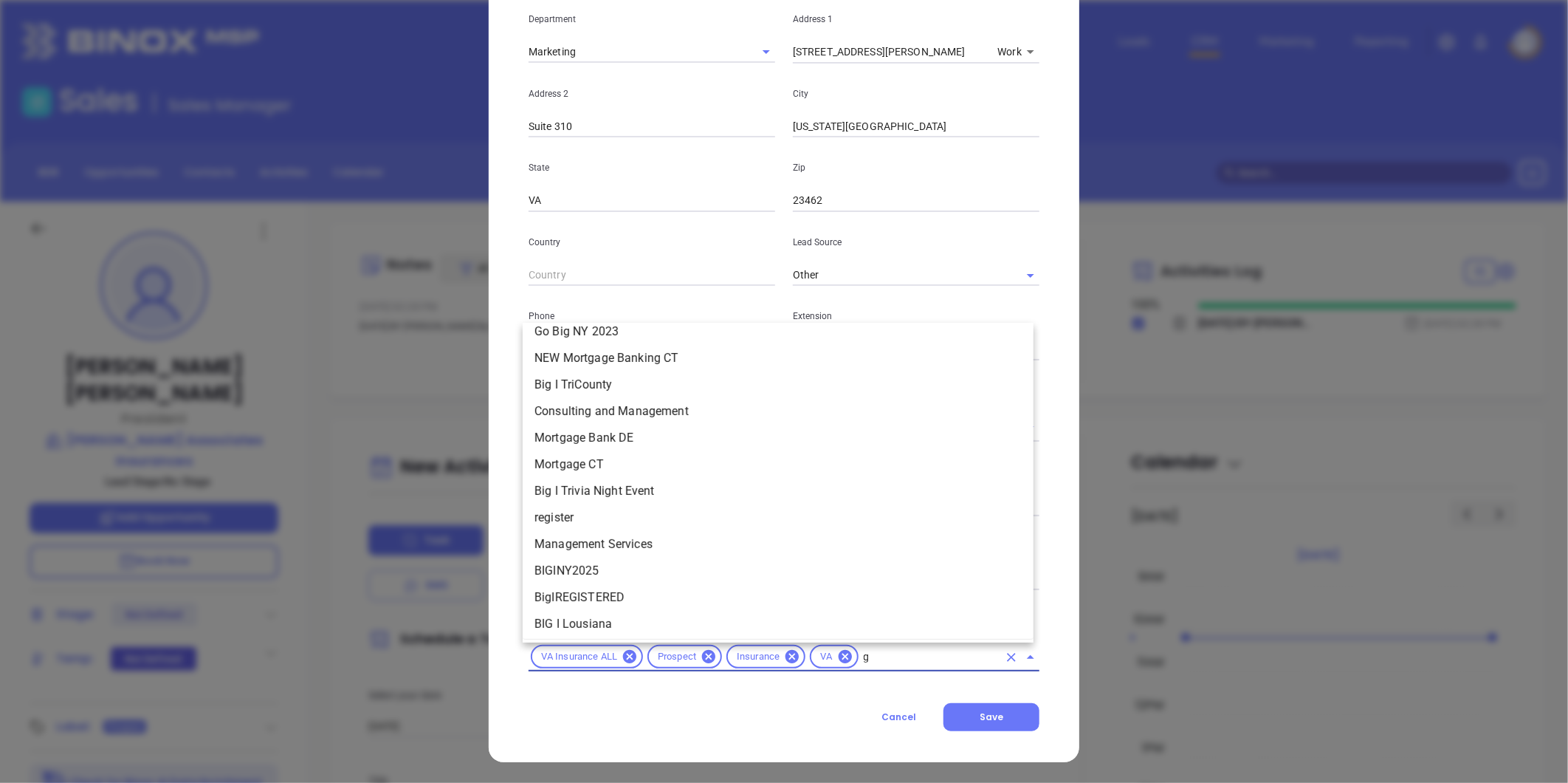
scroll to position [0, 0]
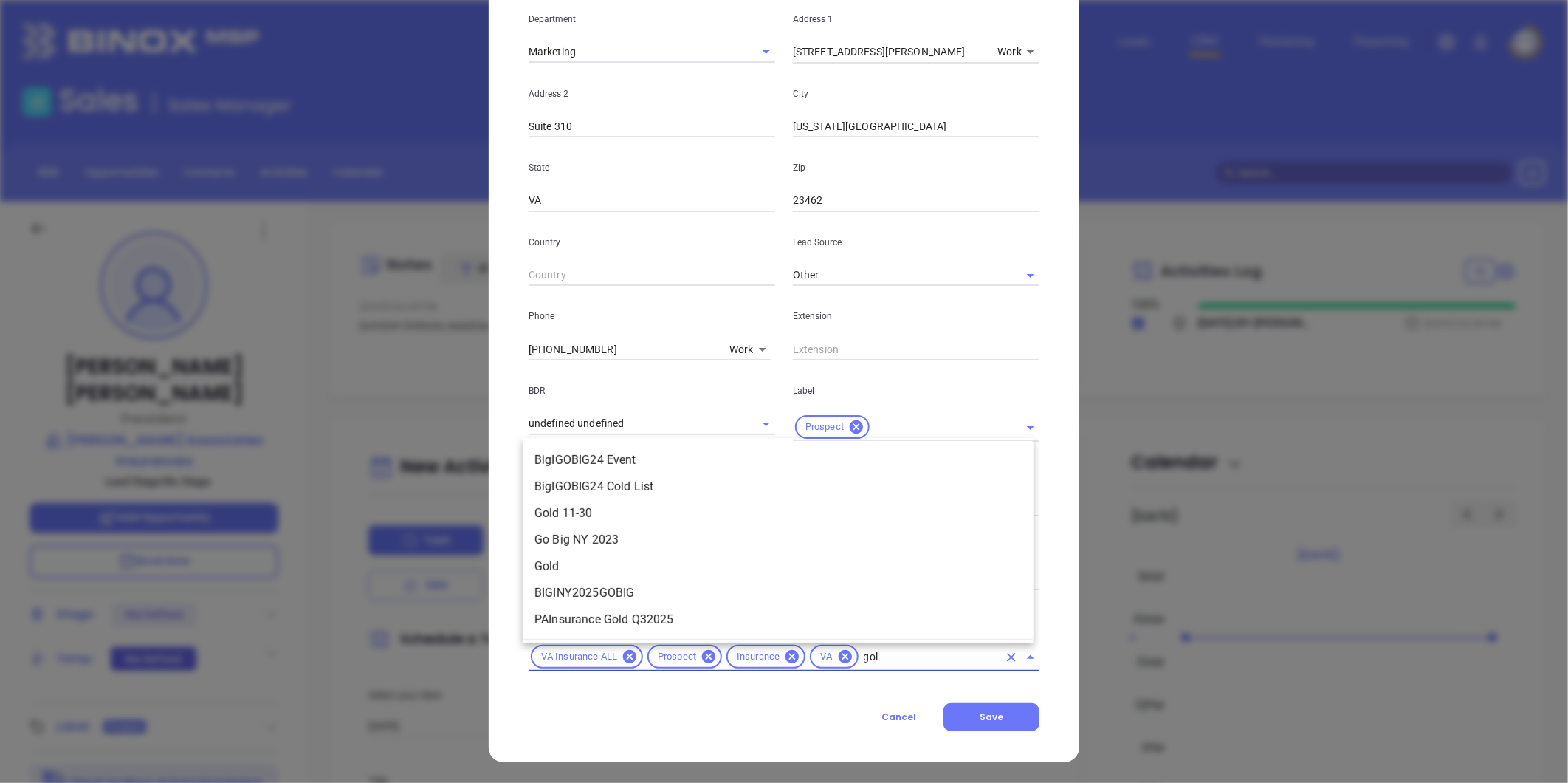
type input "gold"
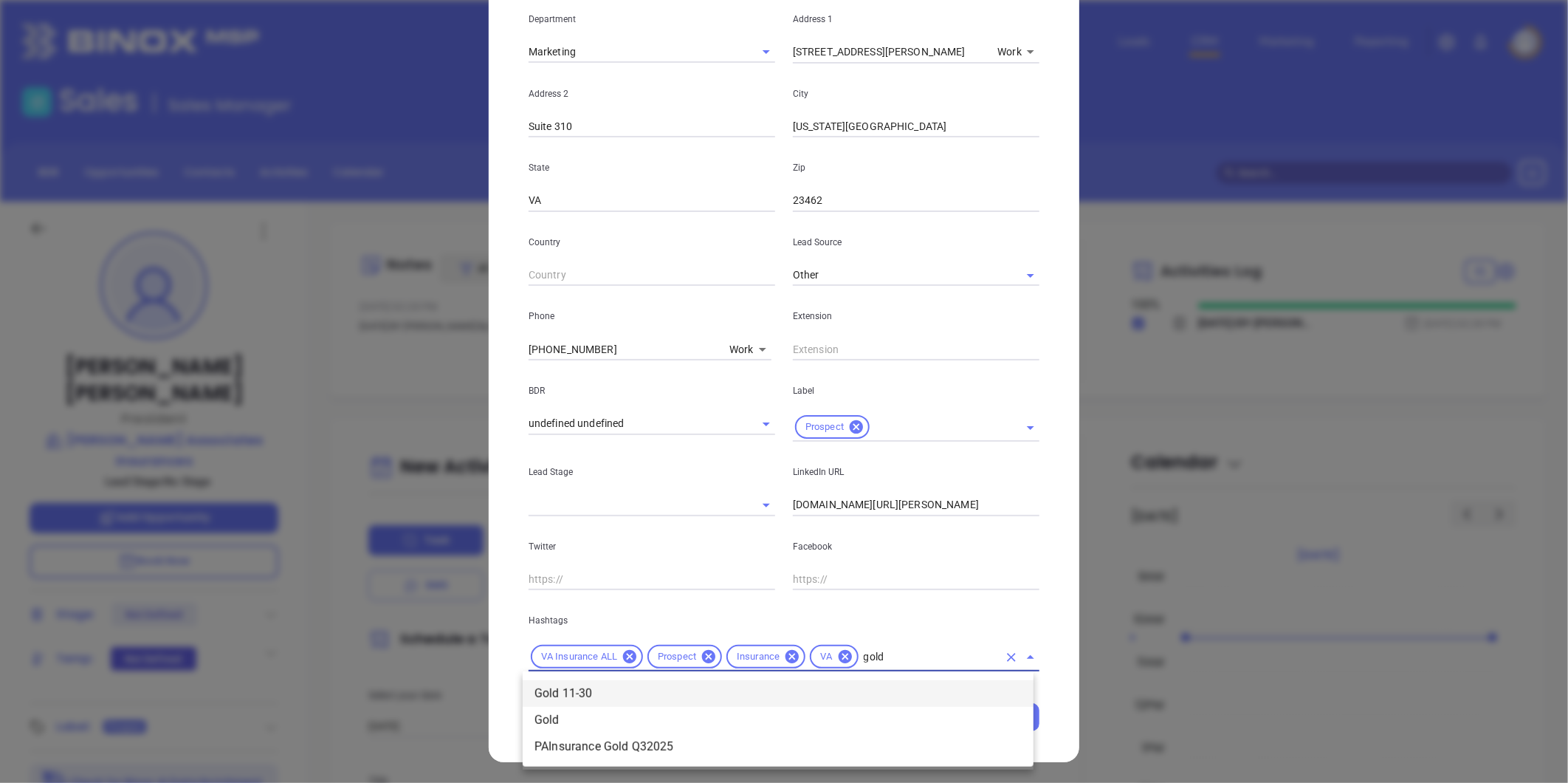
click at [622, 700] on li "Gold 11-30" at bounding box center [778, 693] width 511 height 26
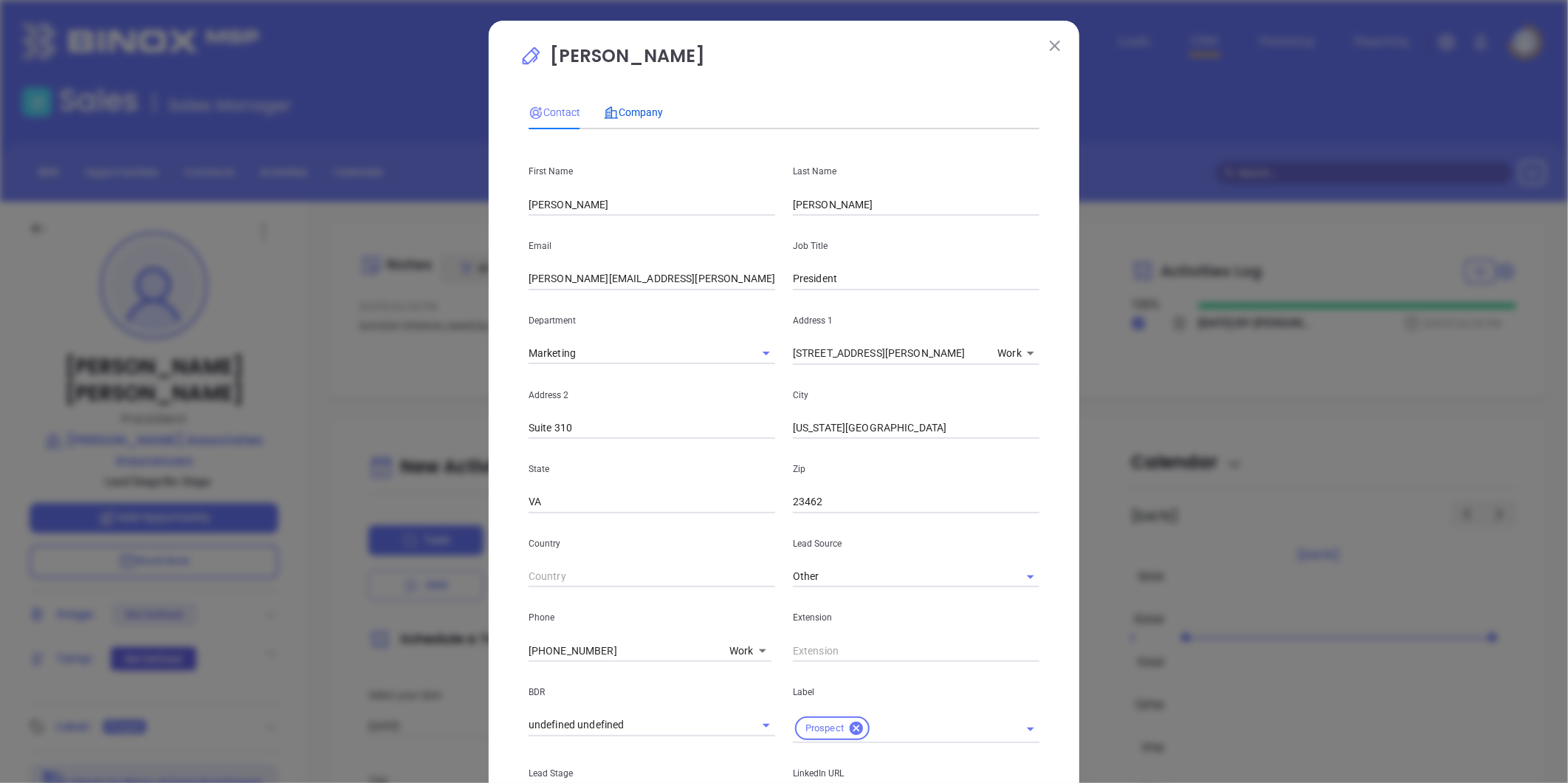
click at [632, 116] on span "Company" at bounding box center [633, 113] width 59 height 12
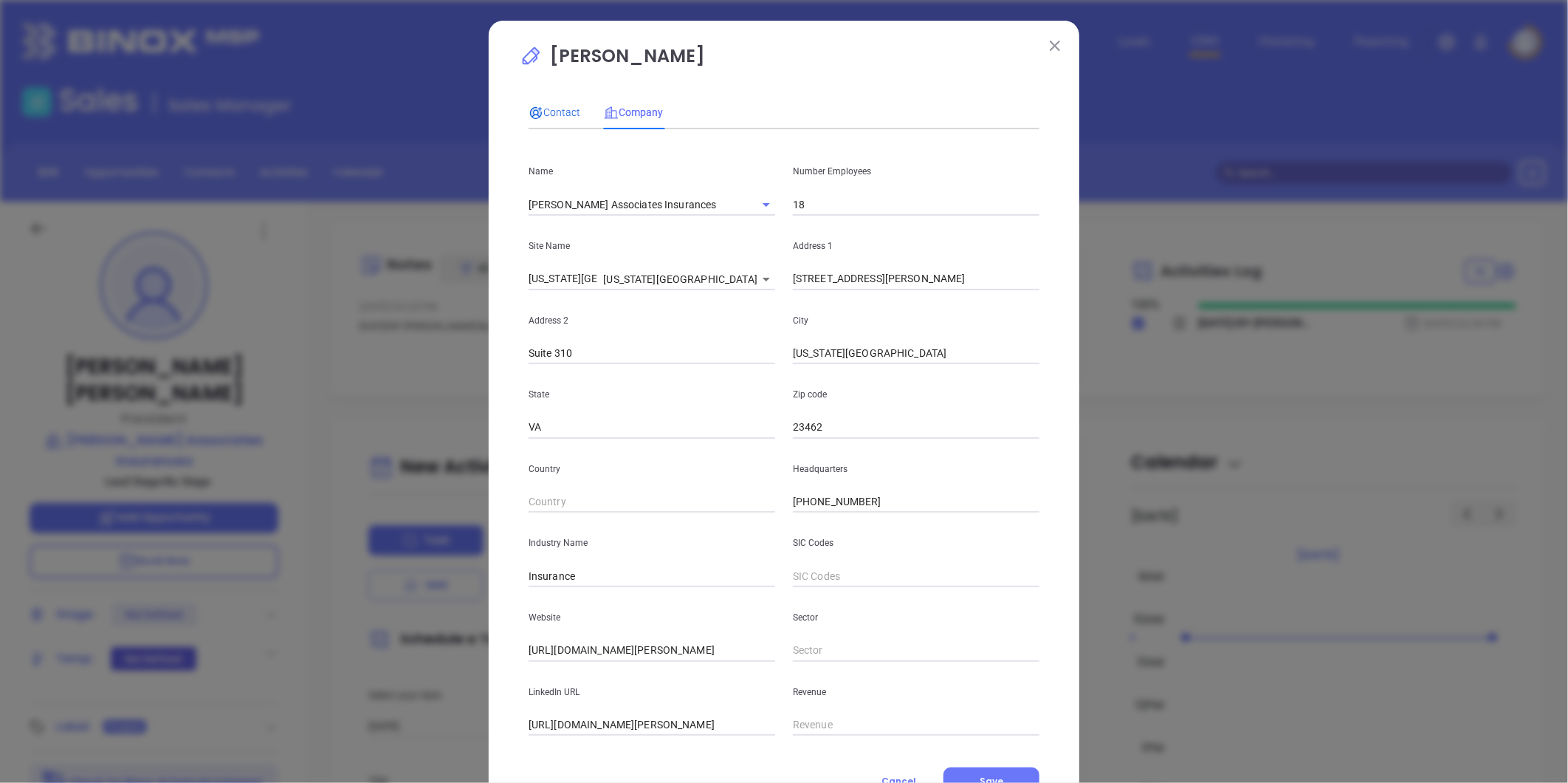
click at [561, 109] on span "Contact" at bounding box center [554, 113] width 51 height 12
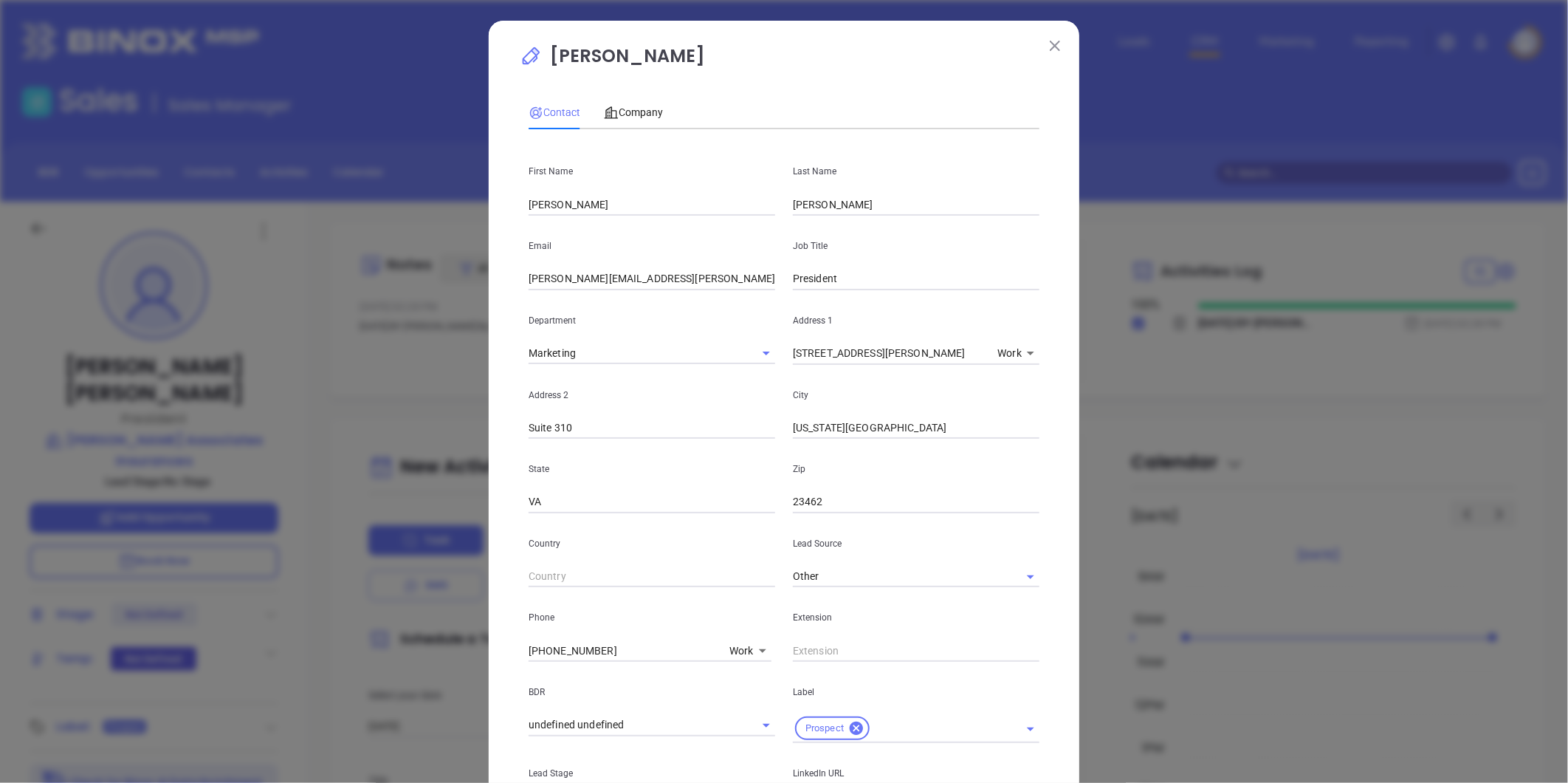
scroll to position [301, 0]
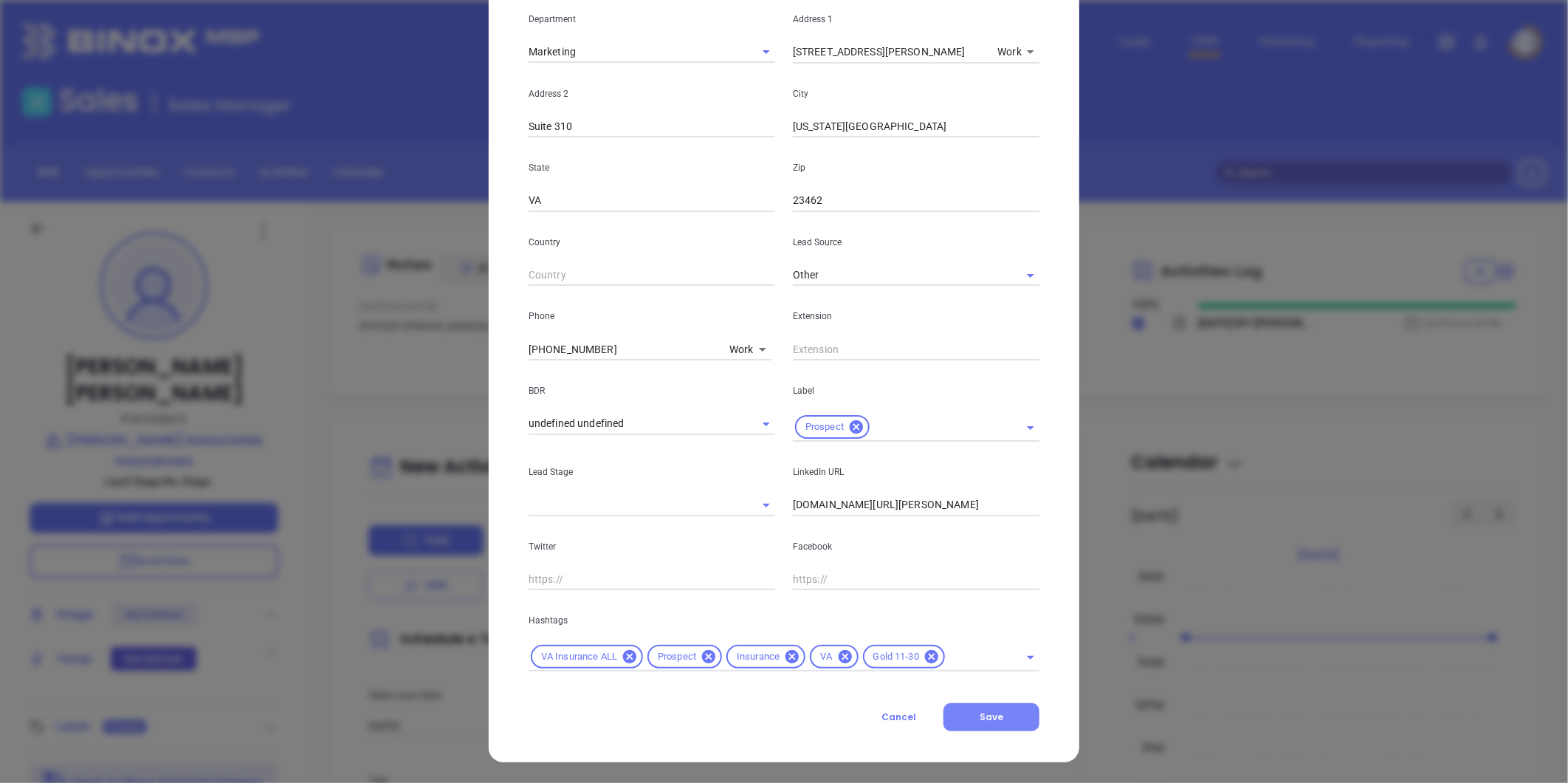
click at [980, 722] on span "Save" at bounding box center [991, 717] width 23 height 13
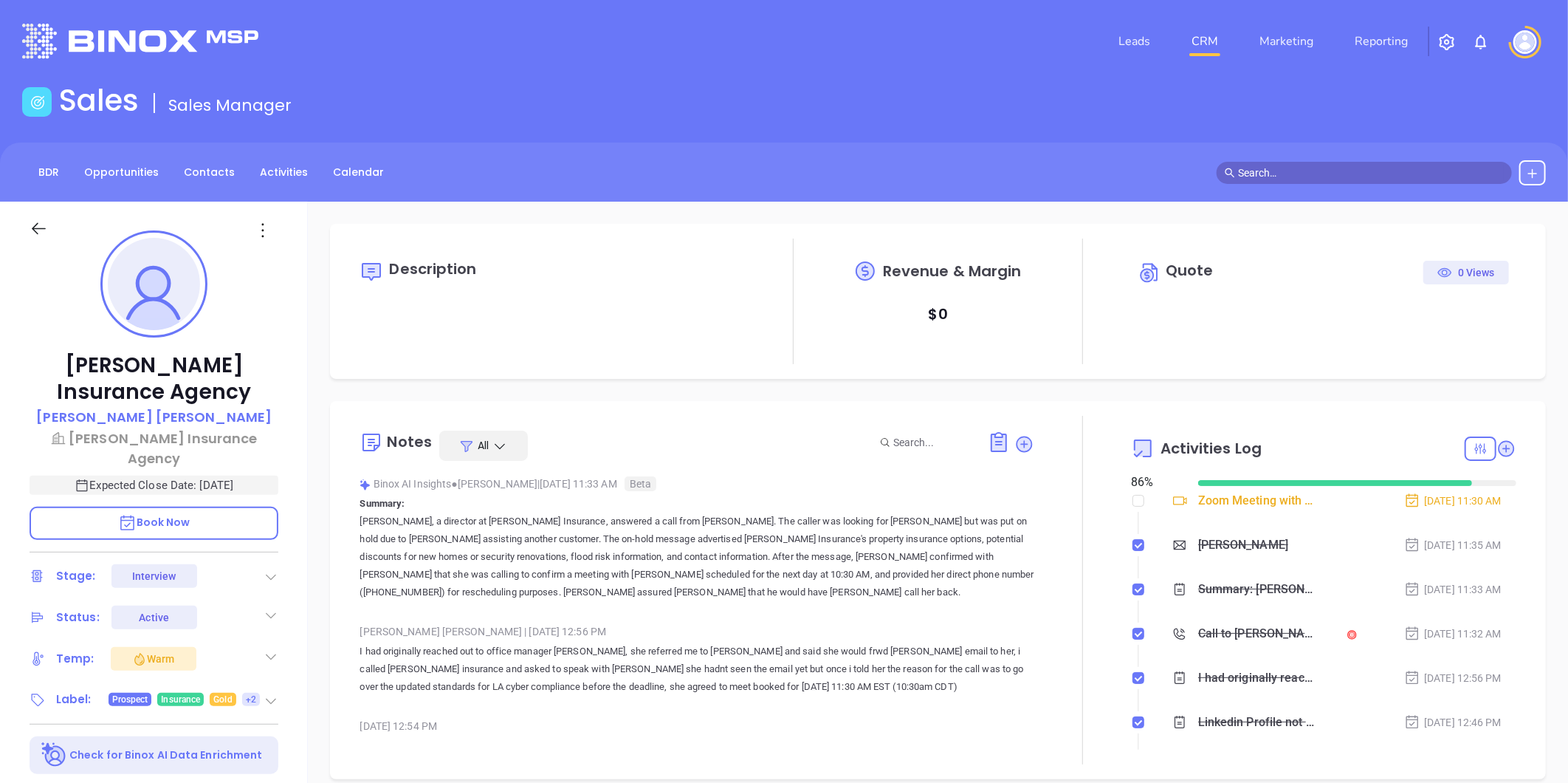
type input "[DATE]"
type input "[PERSON_NAME]"
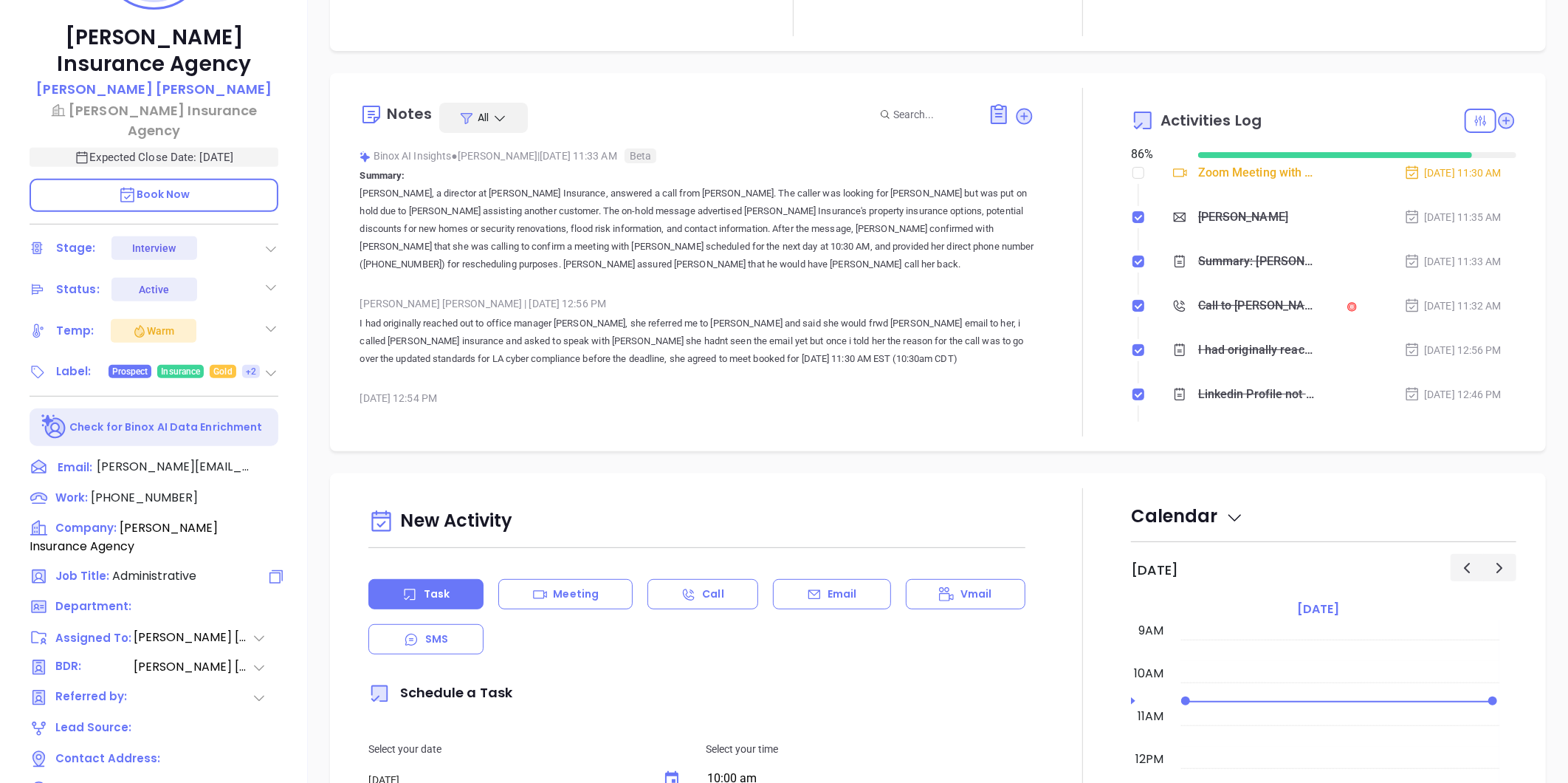
scroll to position [453, 0]
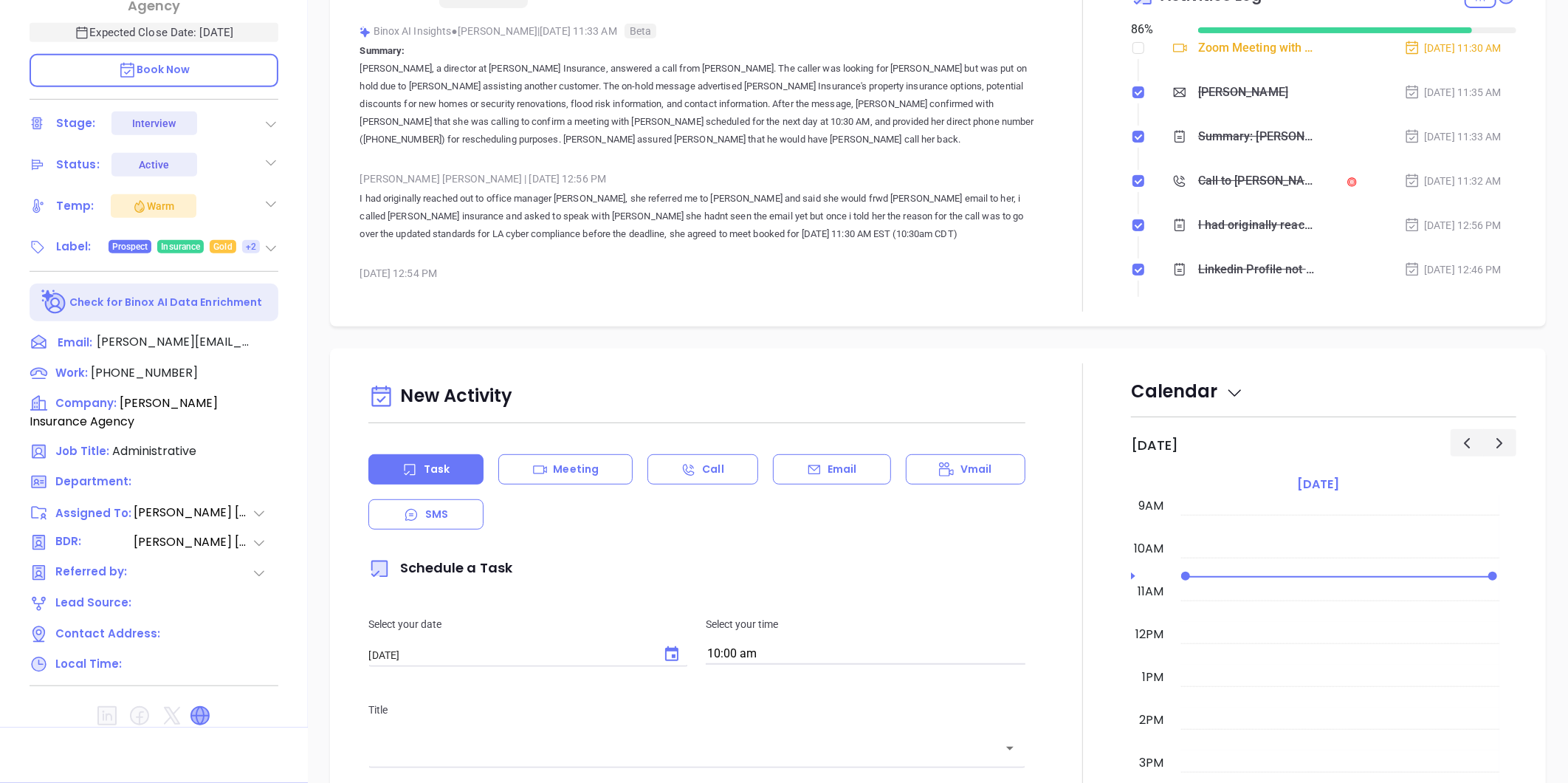
click at [197, 707] on icon at bounding box center [200, 716] width 17 height 17
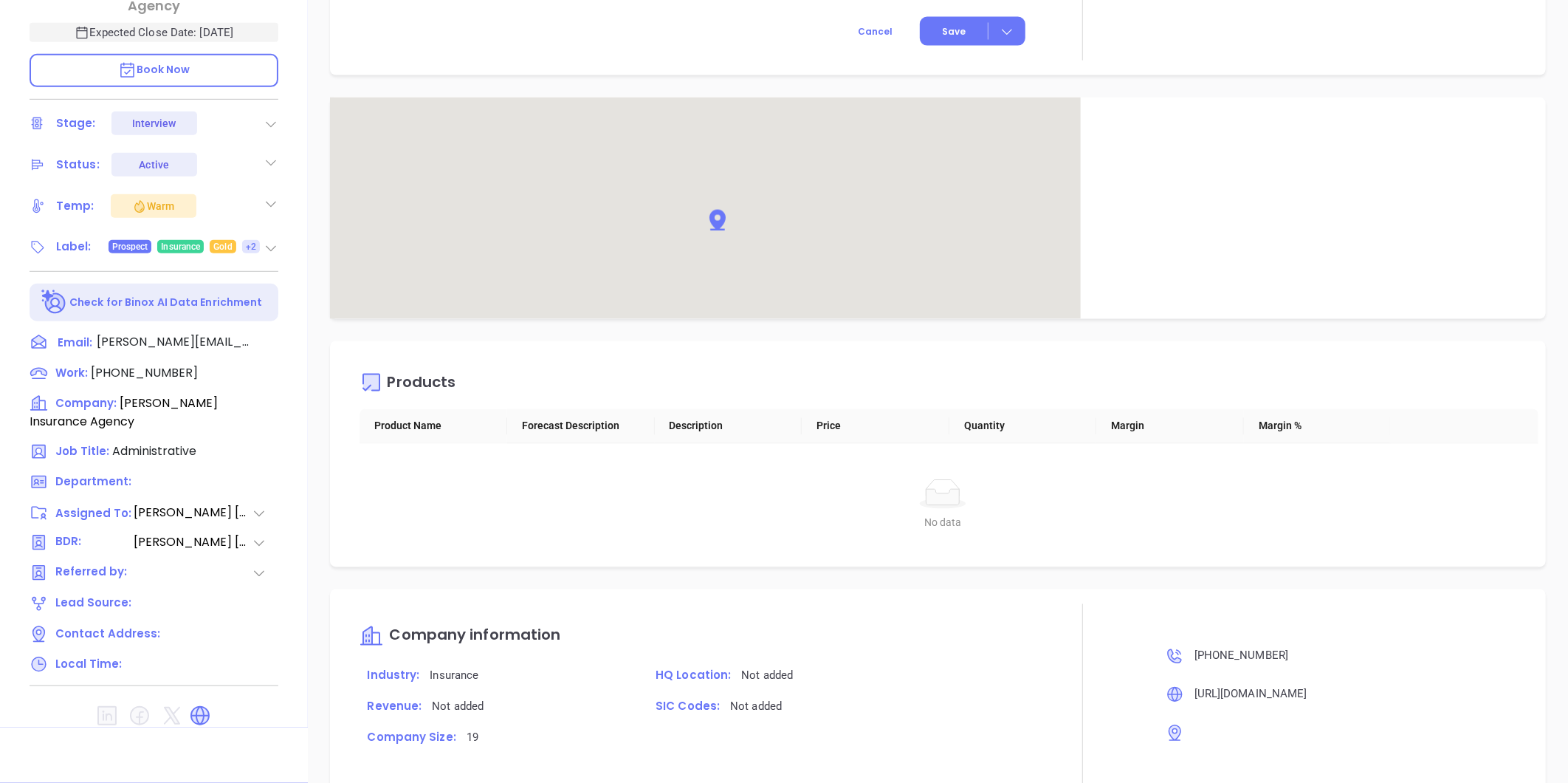
scroll to position [1397, 0]
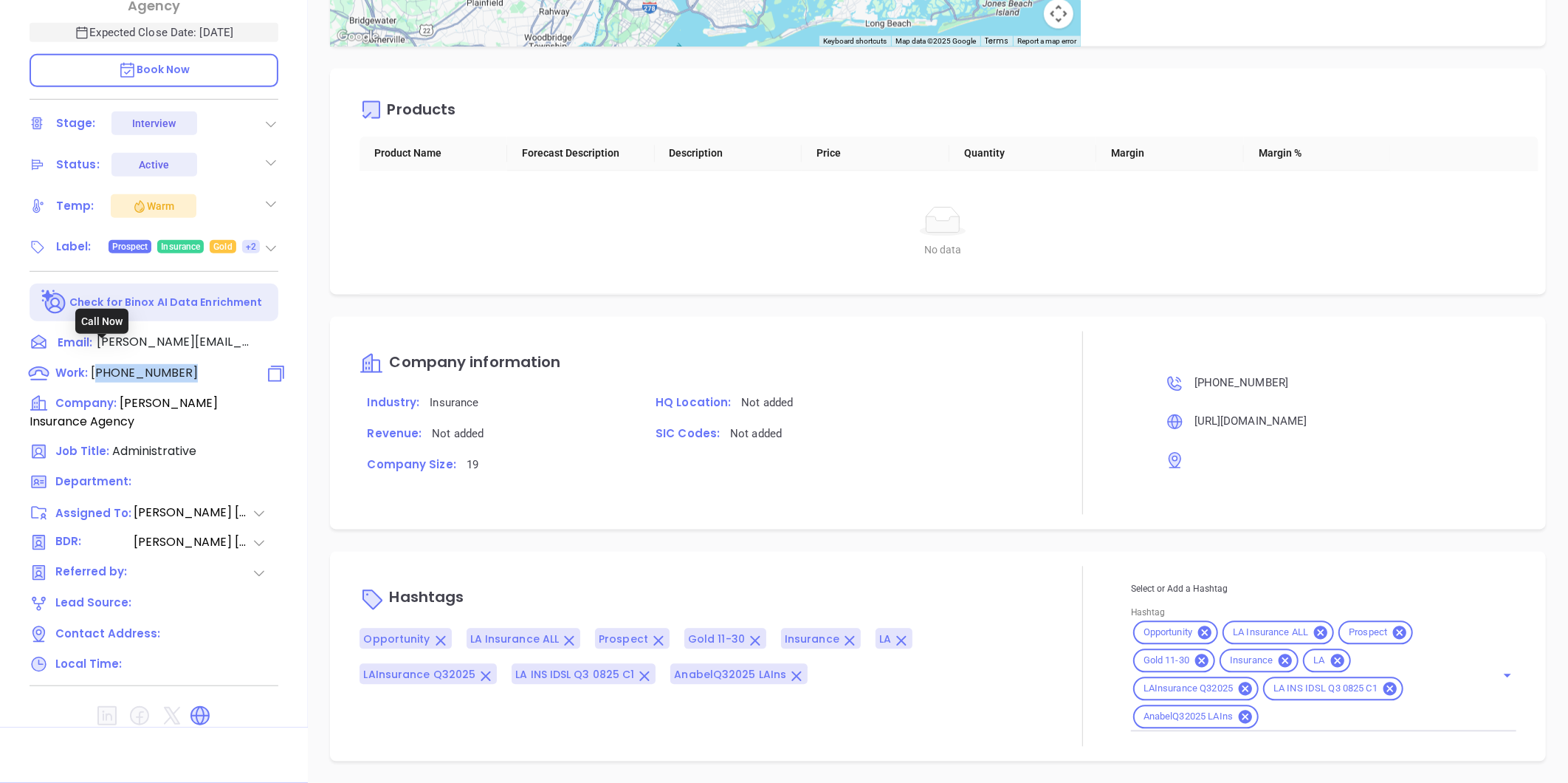
drag, startPoint x: 187, startPoint y: 352, endPoint x: 97, endPoint y: 353, distance: 90.0
click at [97, 364] on div "Work : (318) 445-1891" at bounding box center [153, 373] width 249 height 18
copy span "318) 445-1891"
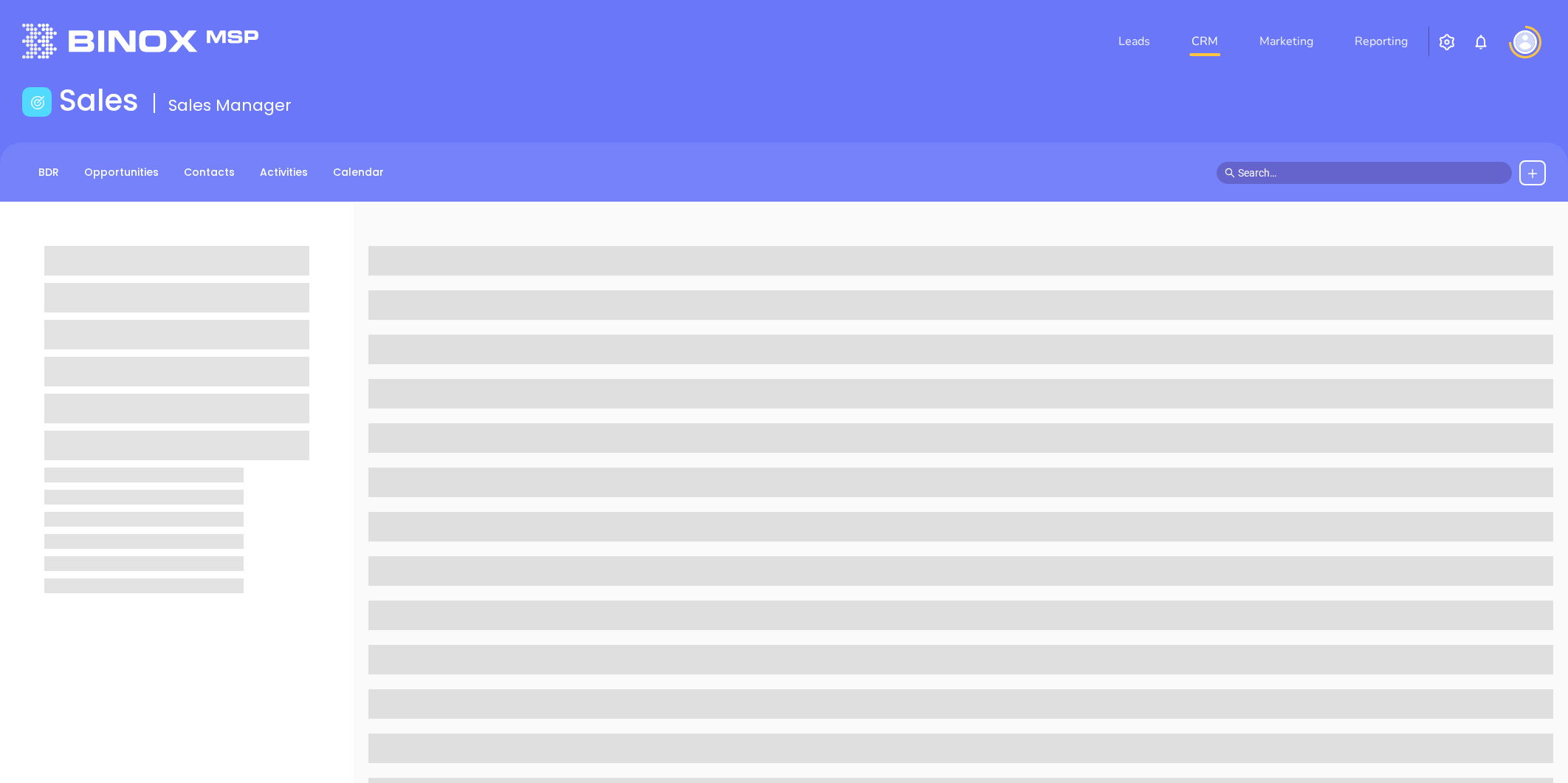
scroll to position [453, 0]
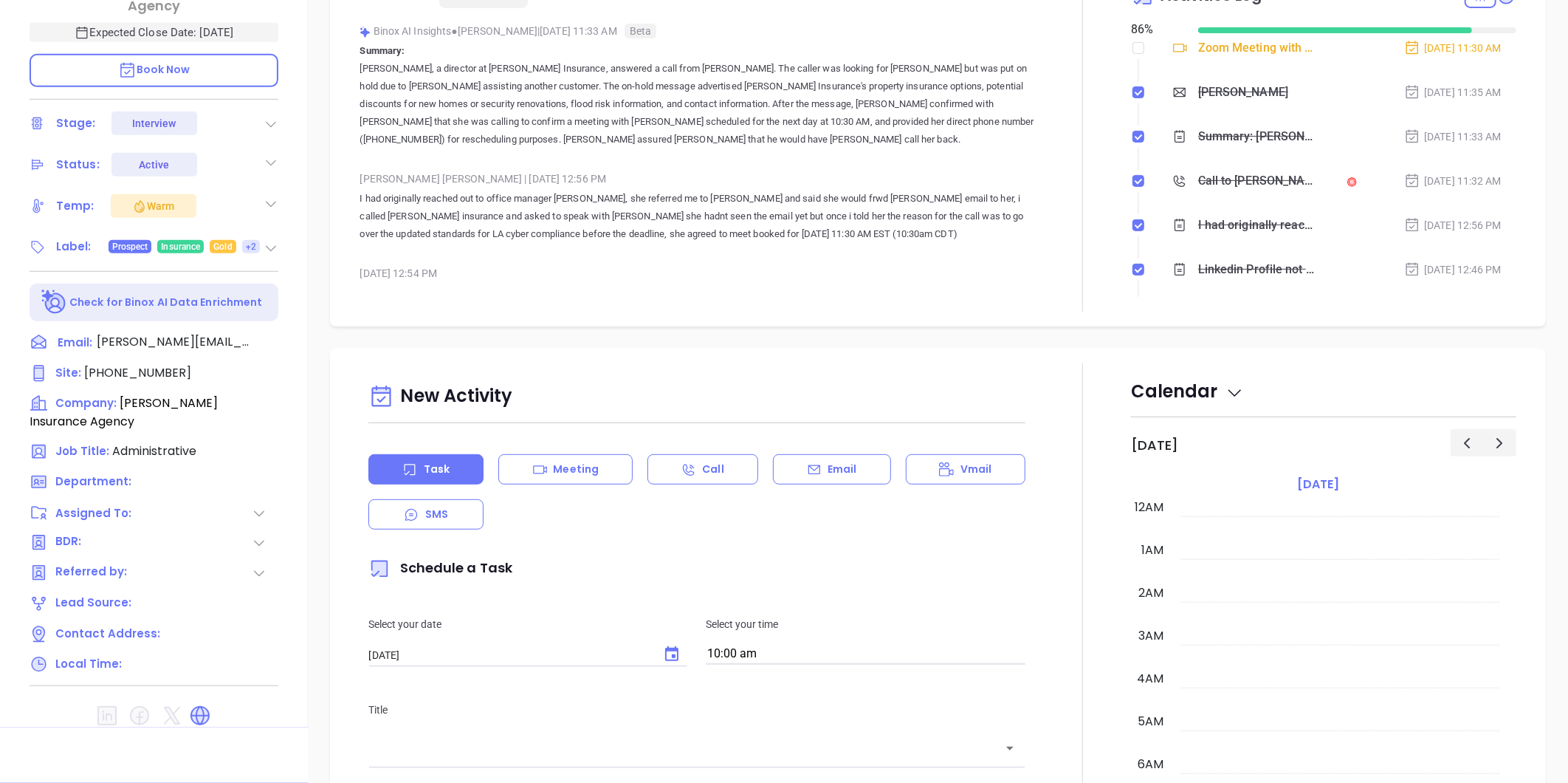
type input "[DATE]"
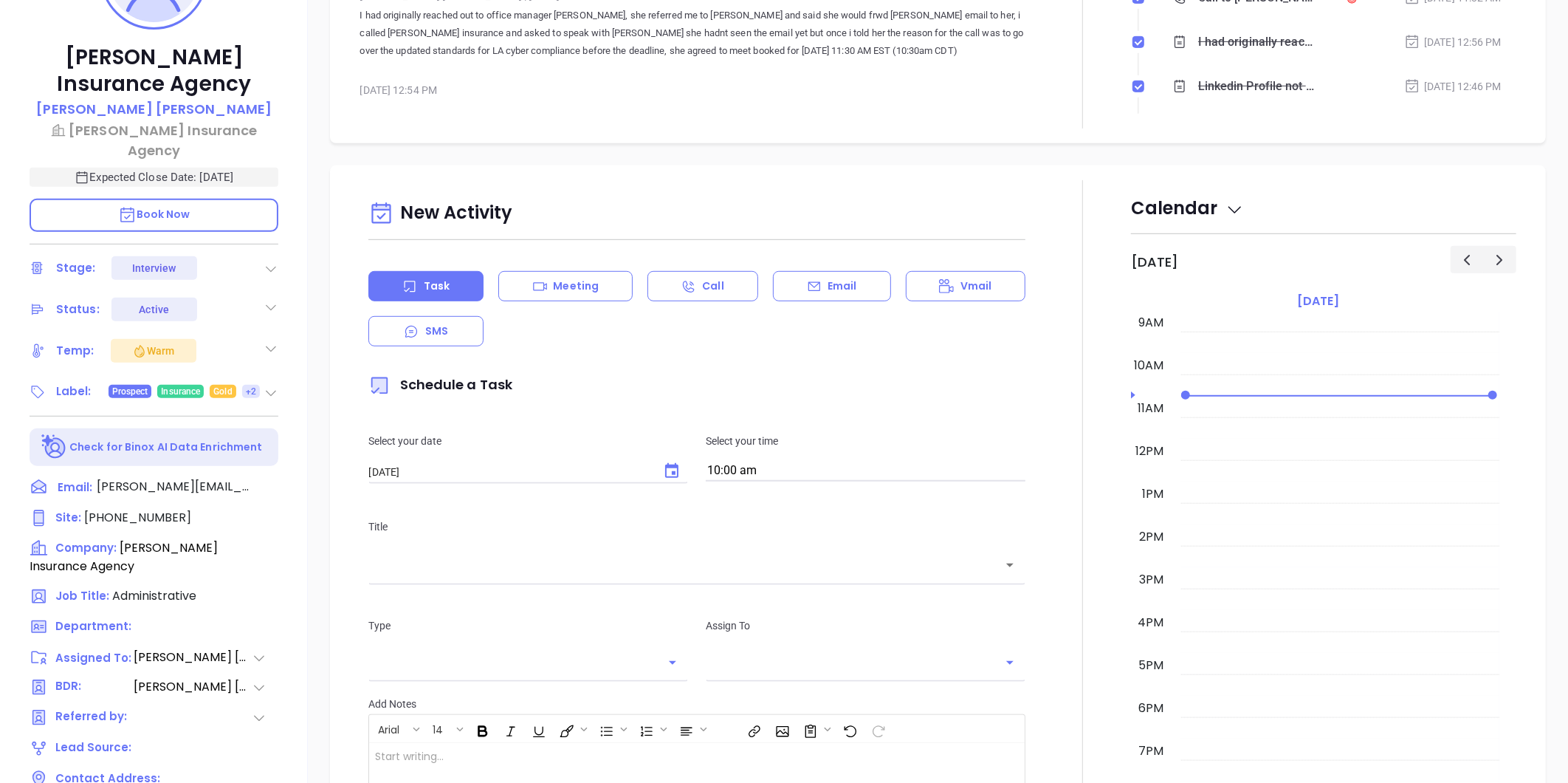
scroll to position [82, 0]
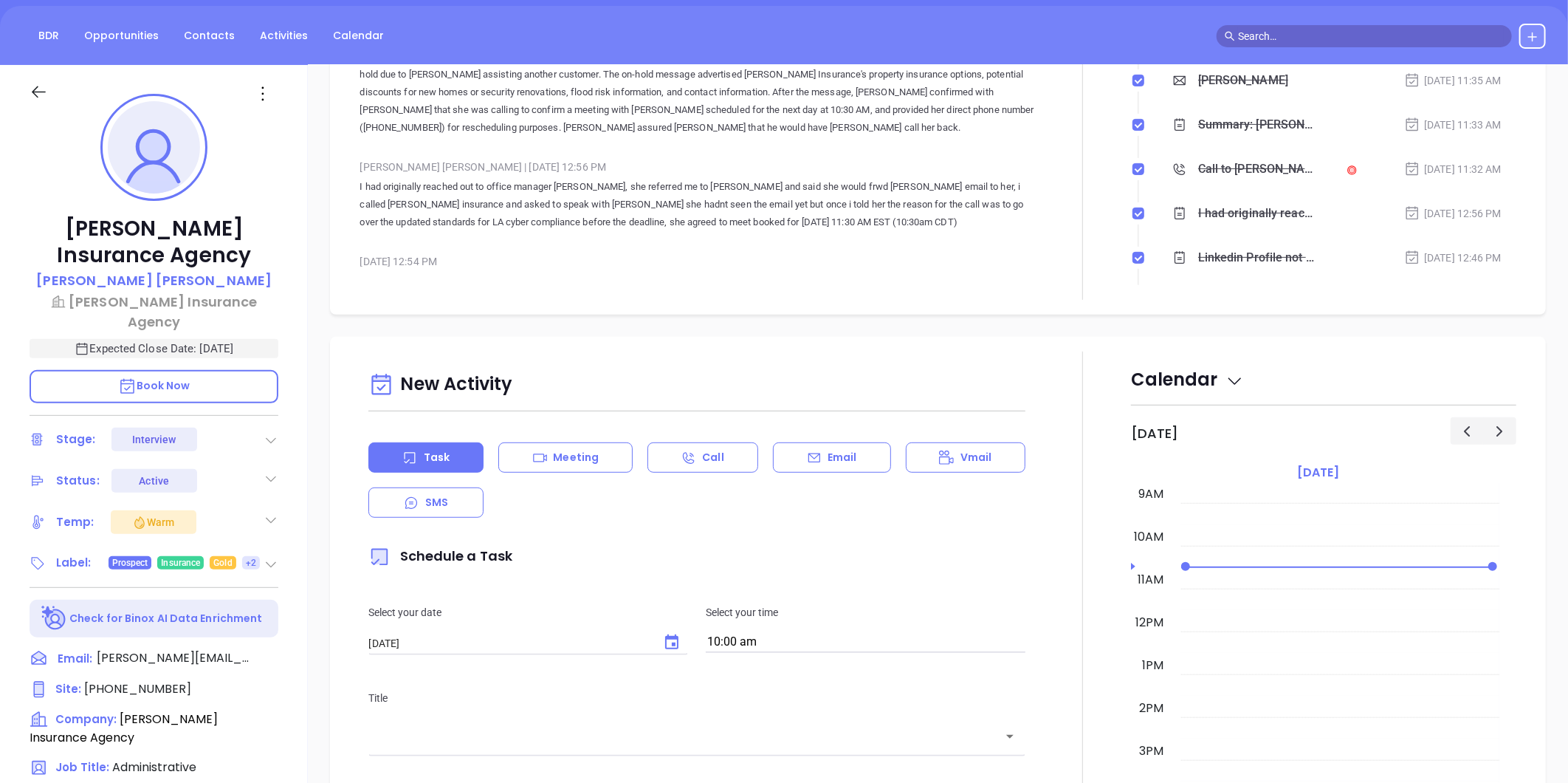
type input "Liz Cruz"
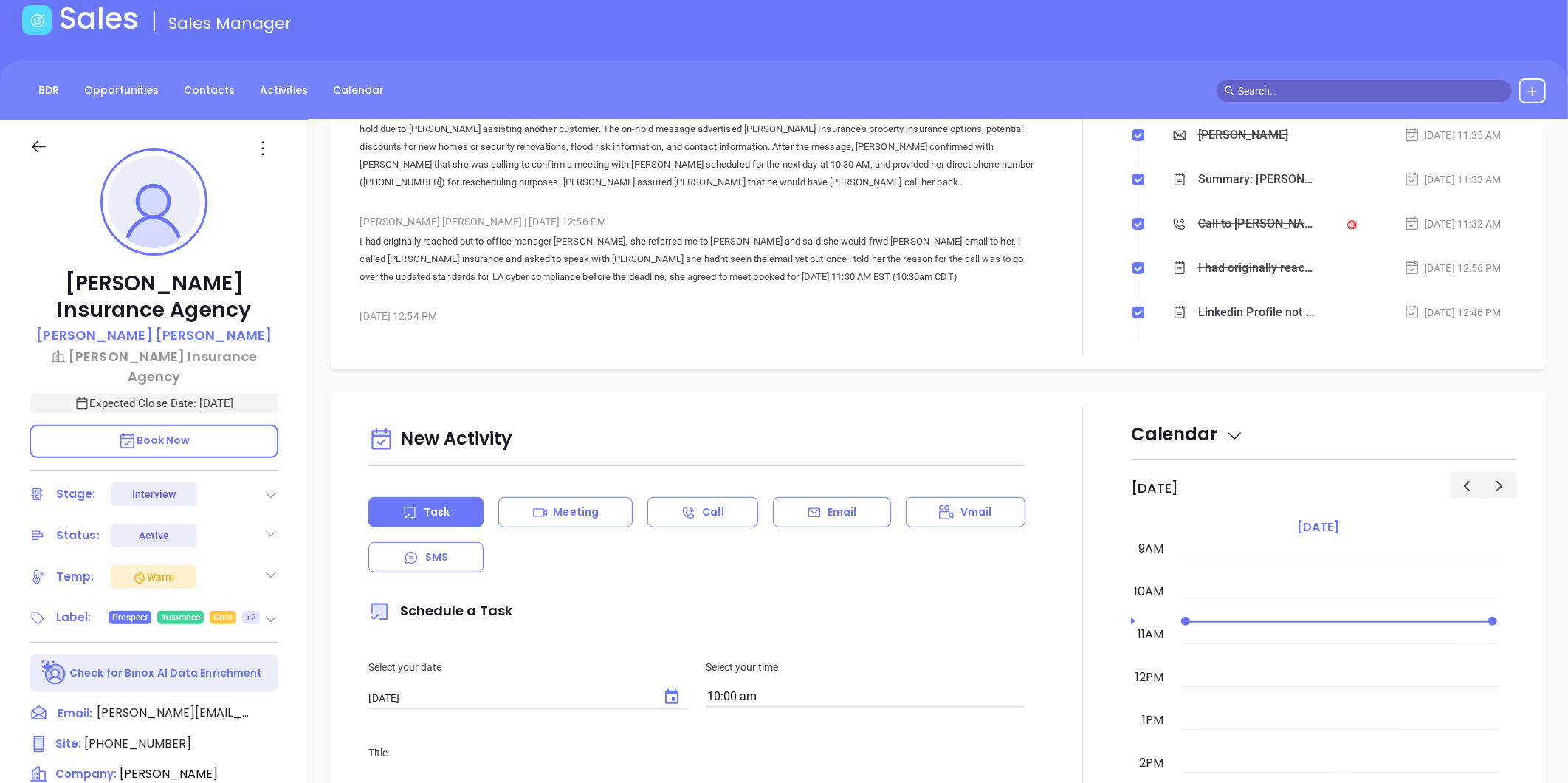
click at [181, 330] on p "Andrea Guillory" at bounding box center [153, 335] width 236 height 20
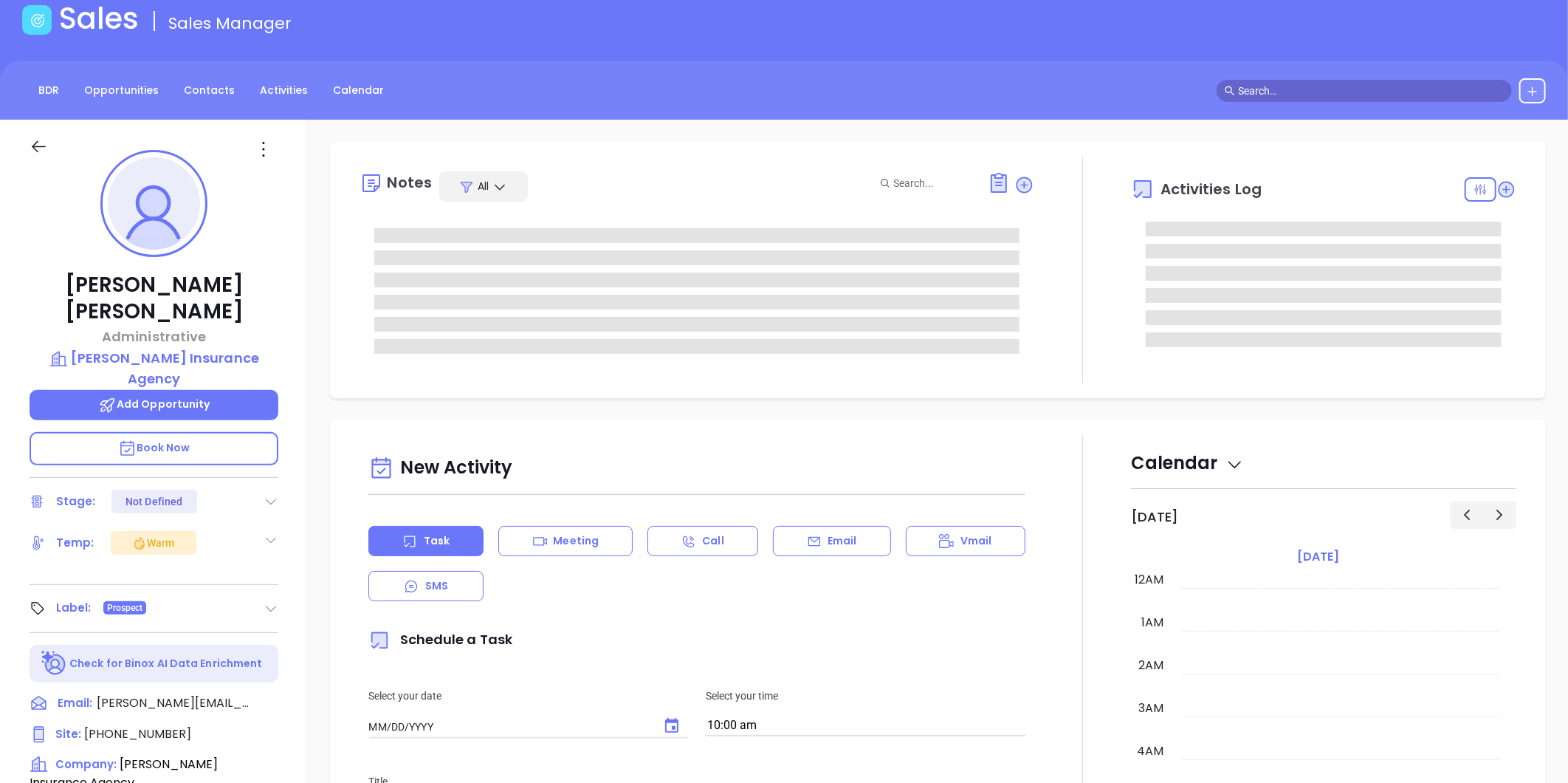
type input "09/18/2025"
type input "Liz Cruz"
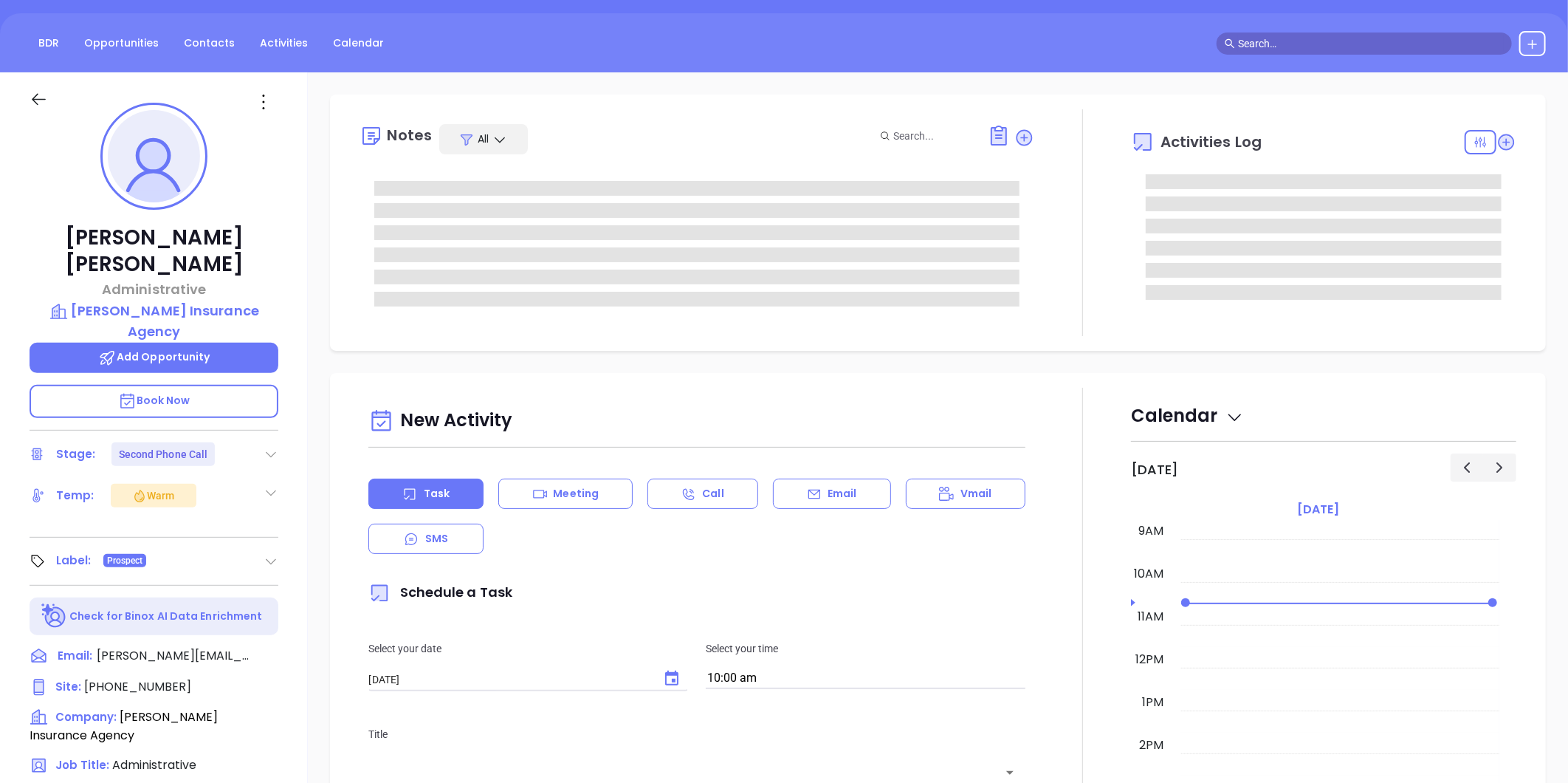
scroll to position [42, 0]
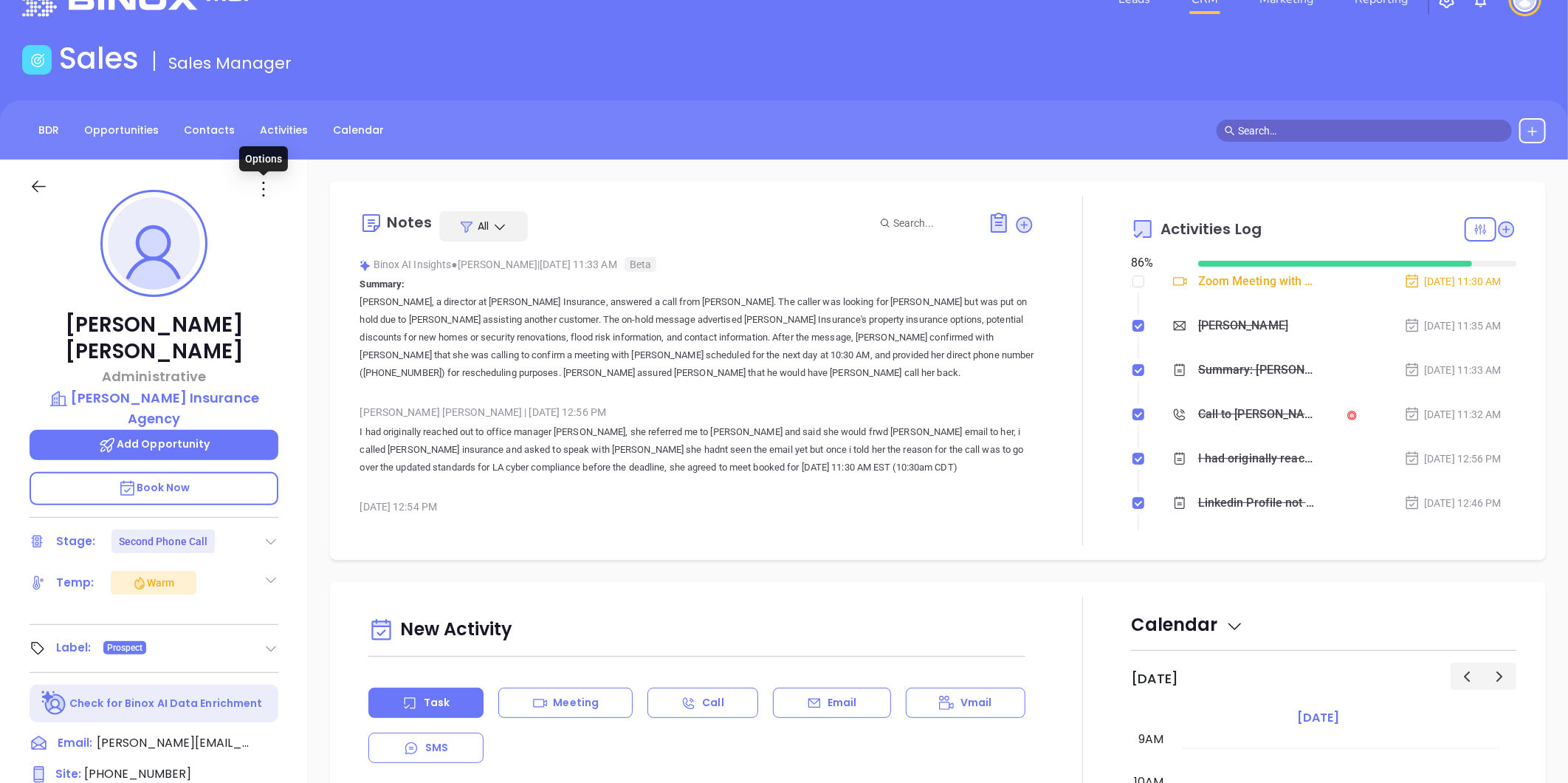
click at [259, 187] on icon at bounding box center [263, 189] width 23 height 23
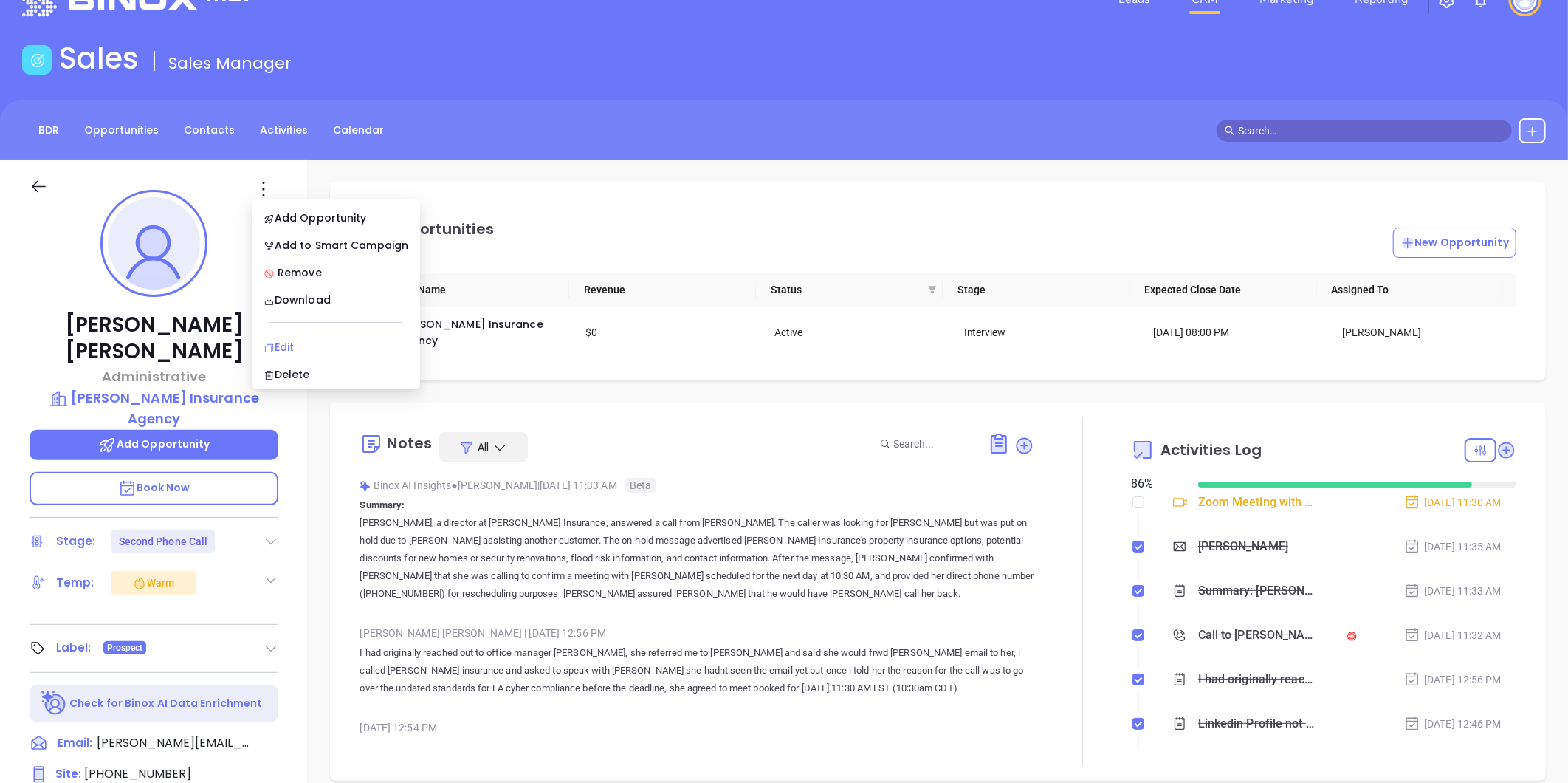
click at [284, 349] on div "Edit" at bounding box center [335, 347] width 145 height 17
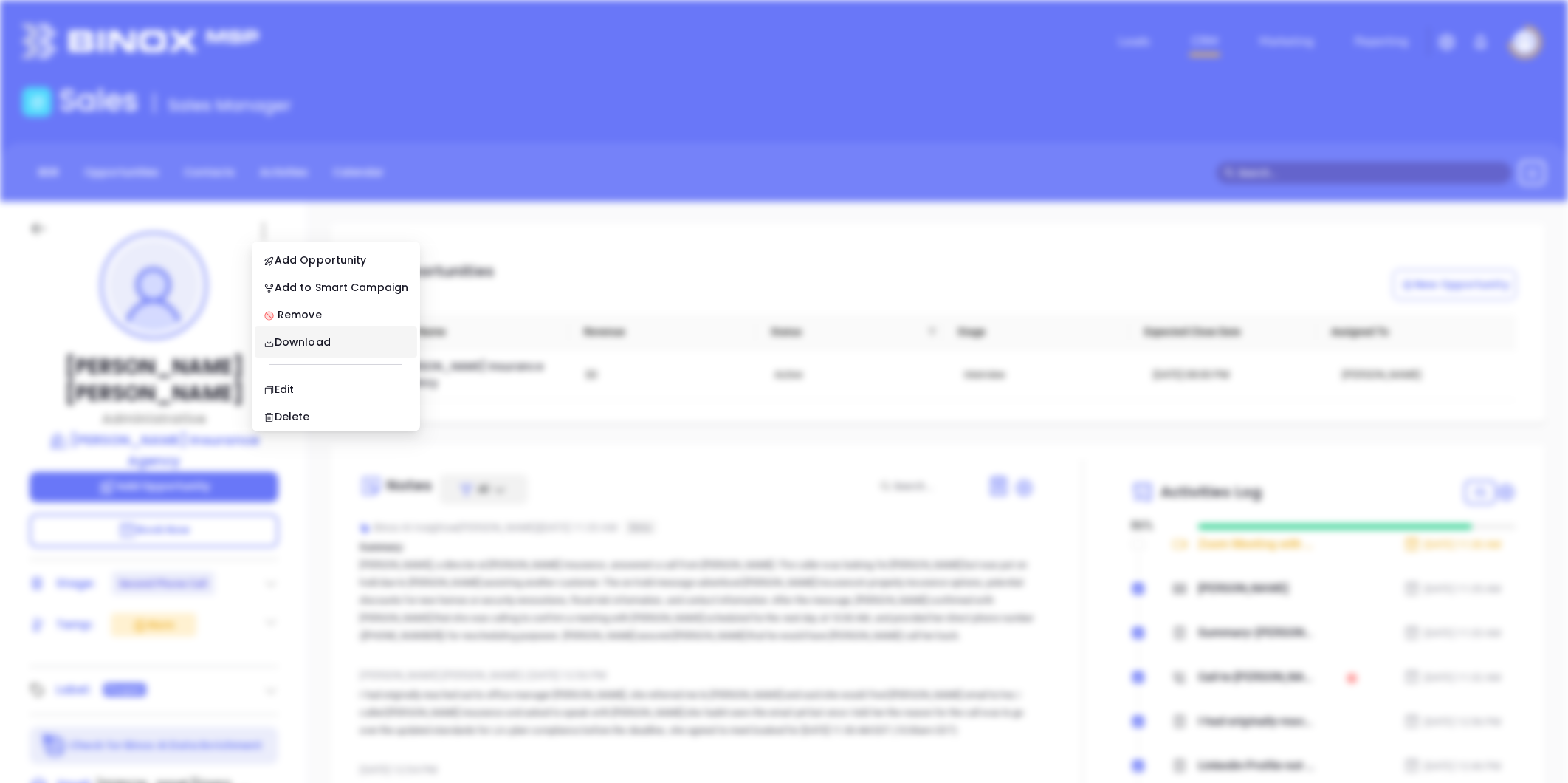
scroll to position [0, 0]
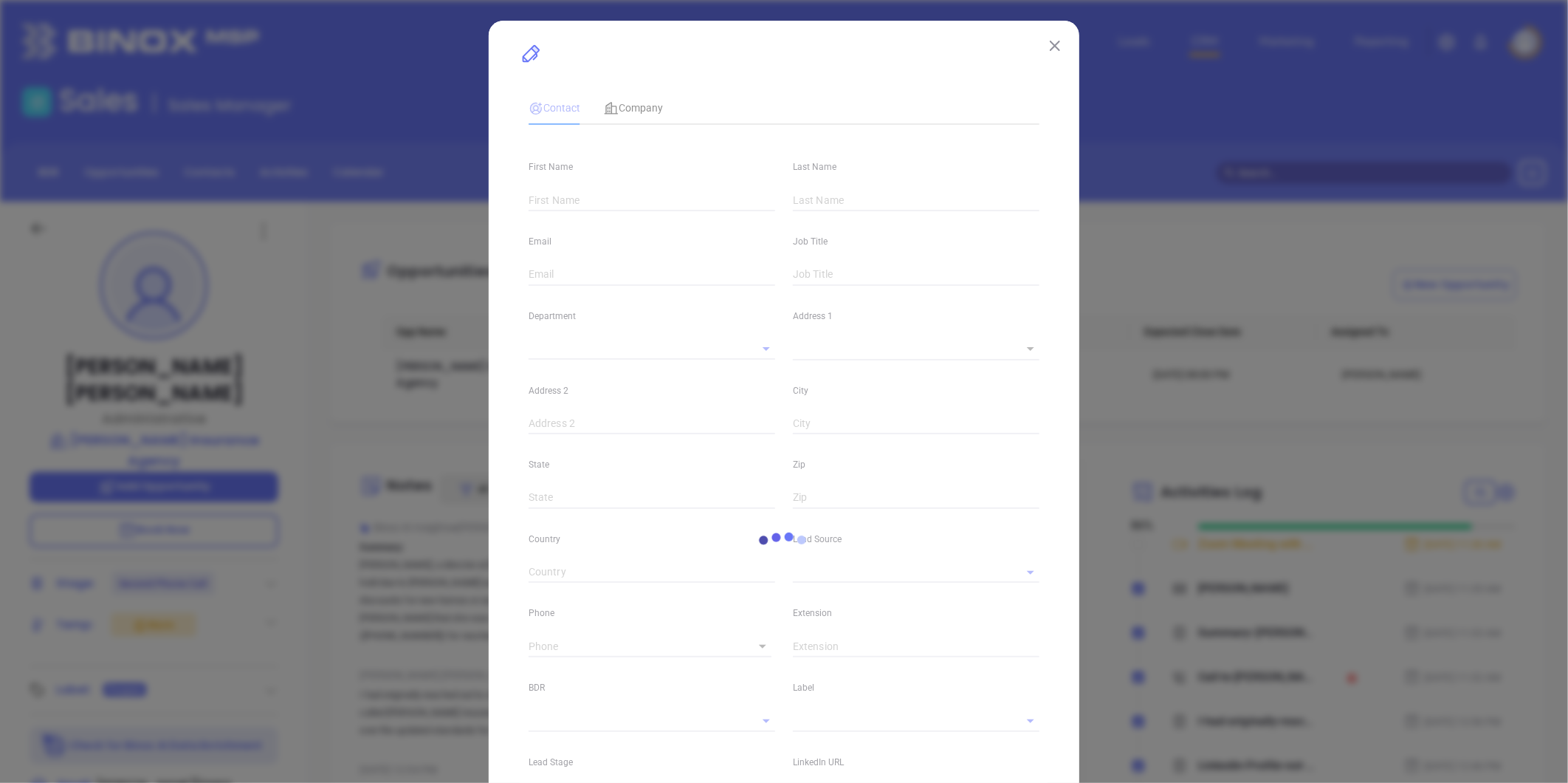
type input "Andrea"
type input "Guillory"
type input "andrea@harlaninsurance.com"
type input "Administrative"
type input "1"
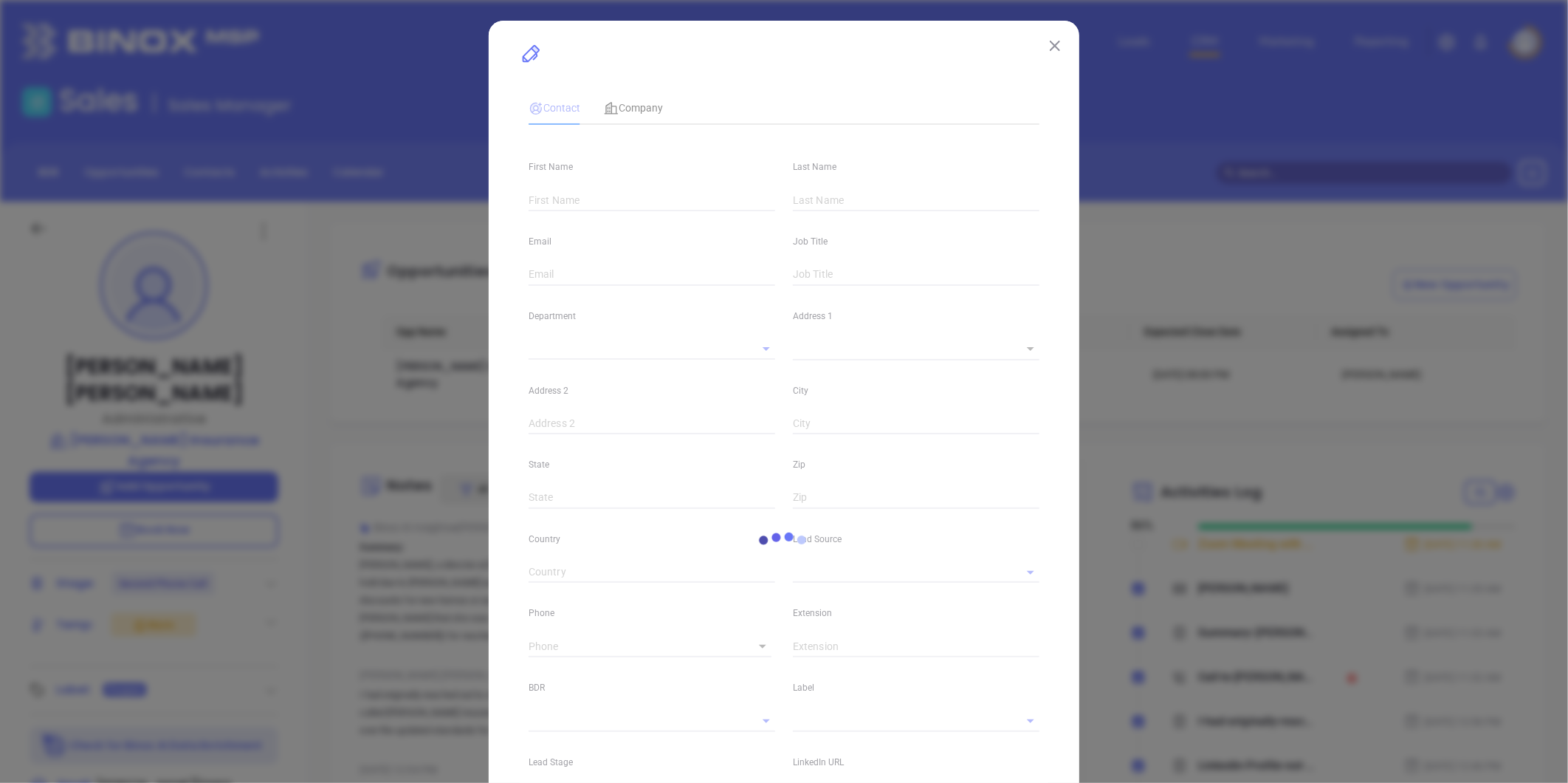
type input "[GEOGRAPHIC_DATA]"
type input "Anabell Dominguez"
type input "Second Phone Call"
type input "1"
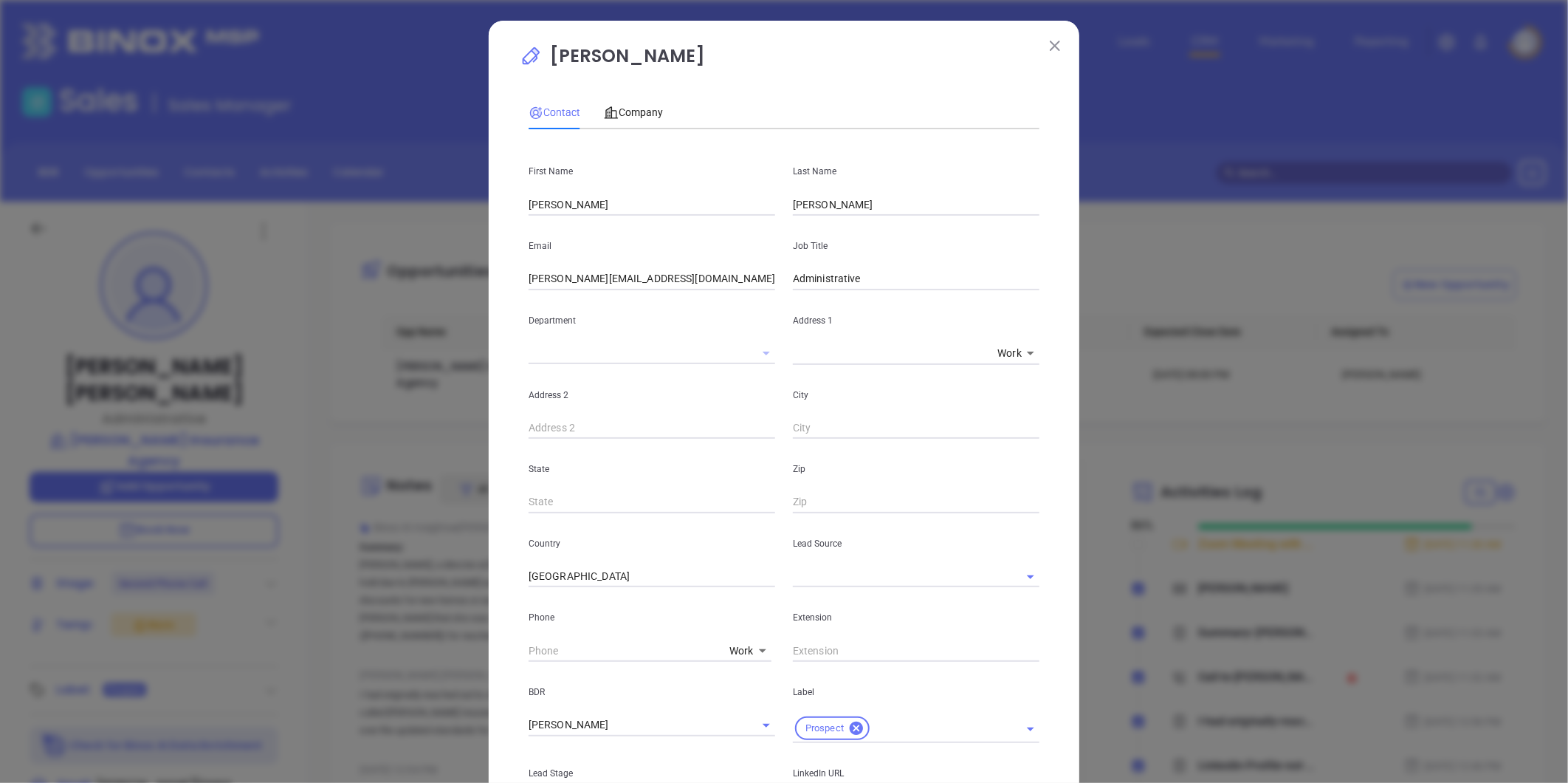
click at [763, 353] on icon "Open" at bounding box center [767, 354] width 8 height 4
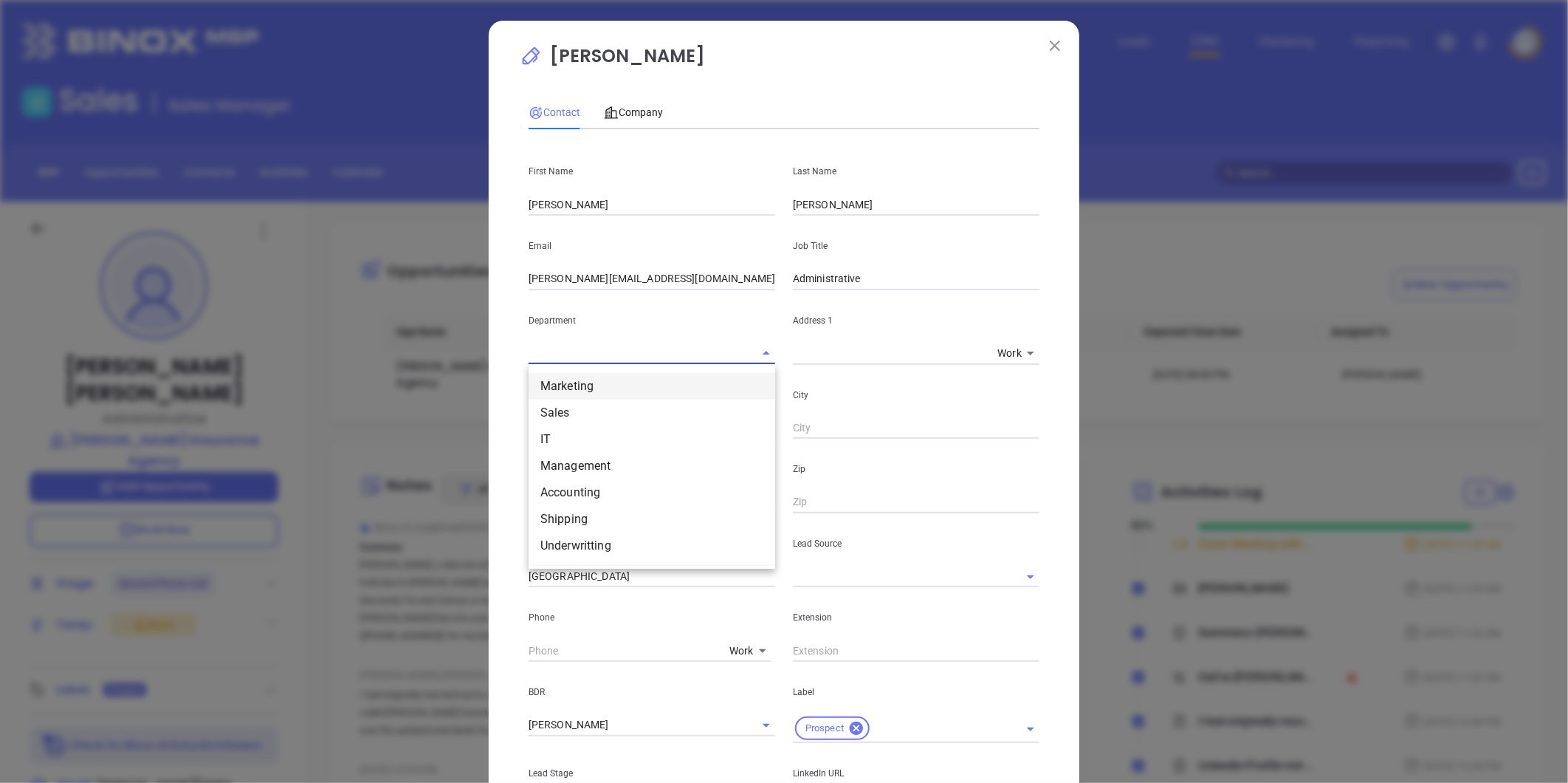
click at [729, 271] on input "andrea@harlaninsurance.com" at bounding box center [652, 279] width 247 height 22
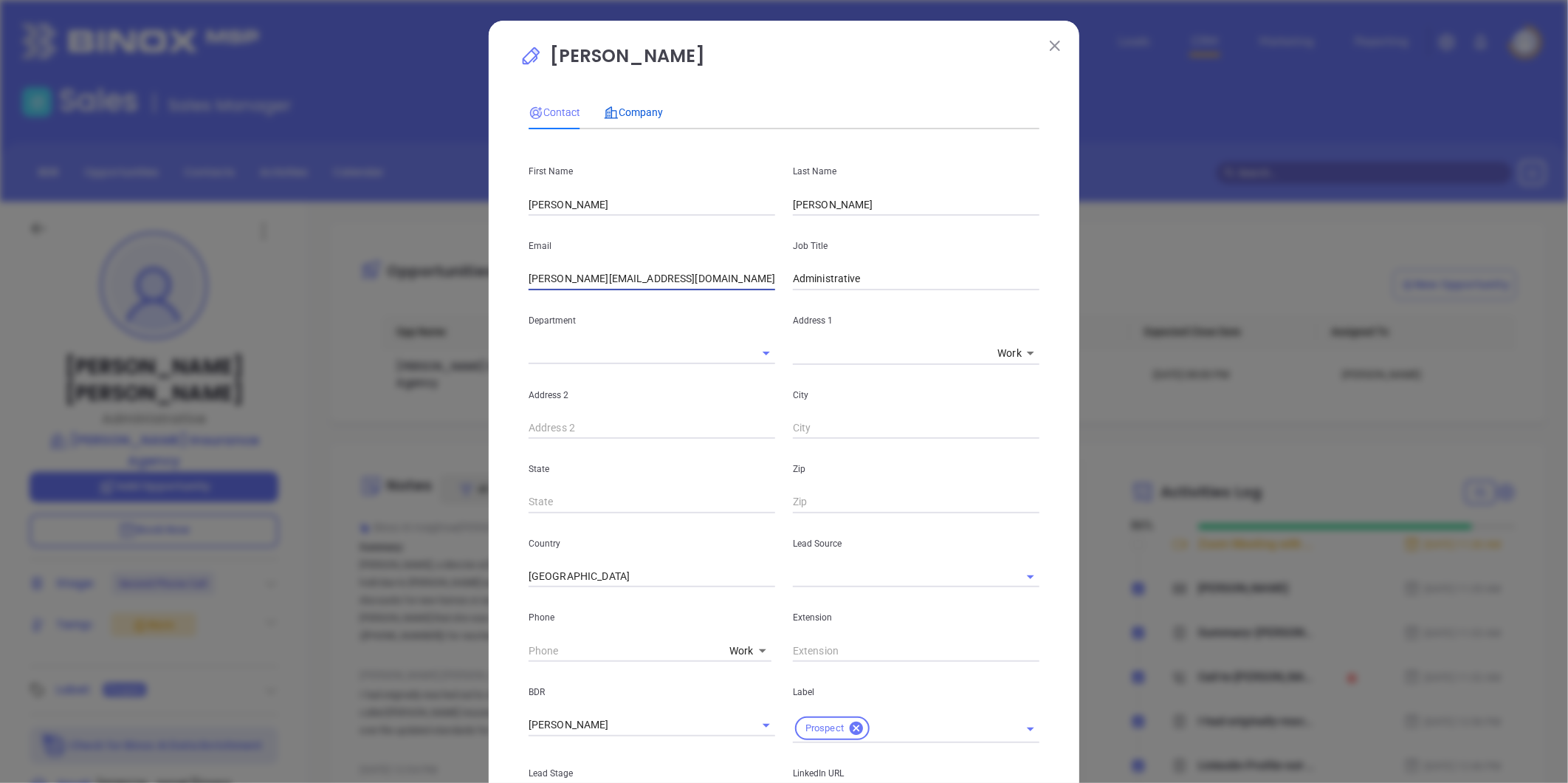
click at [621, 110] on span "Company" at bounding box center [633, 113] width 59 height 12
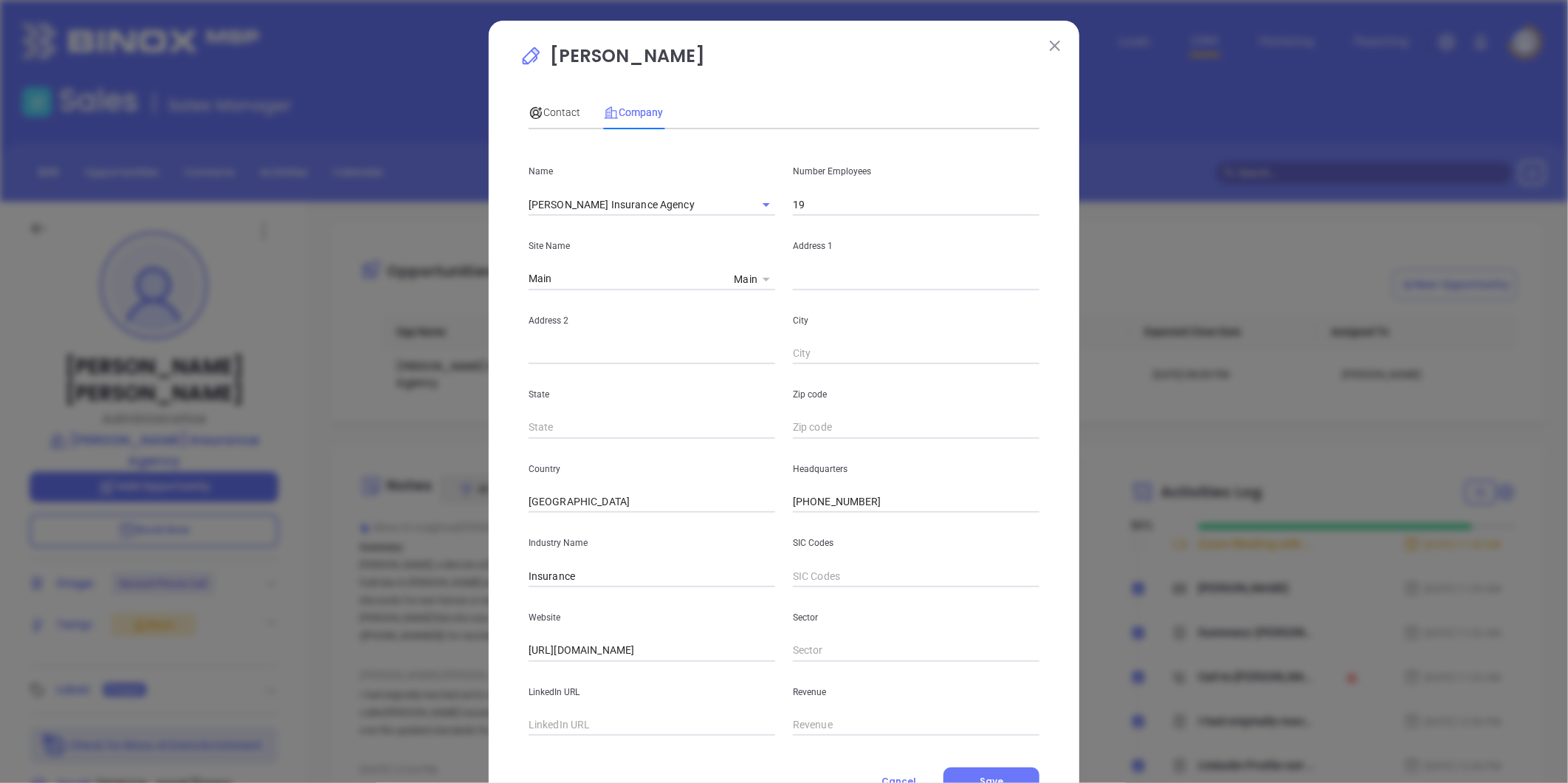
click at [763, 278] on icon at bounding box center [767, 280] width 8 height 4
click at [744, 281] on body "Leads CRM Marketing Reporting Financial Leads Leads Sales Sales Manager BDR Opp…" at bounding box center [784, 392] width 1568 height 783
click at [757, 285] on li "Main" at bounding box center [753, 280] width 50 height 26
click at [815, 283] on input "text" at bounding box center [917, 279] width 247 height 22
paste input "5205 Jackson Street Alexandria, LA 71303"
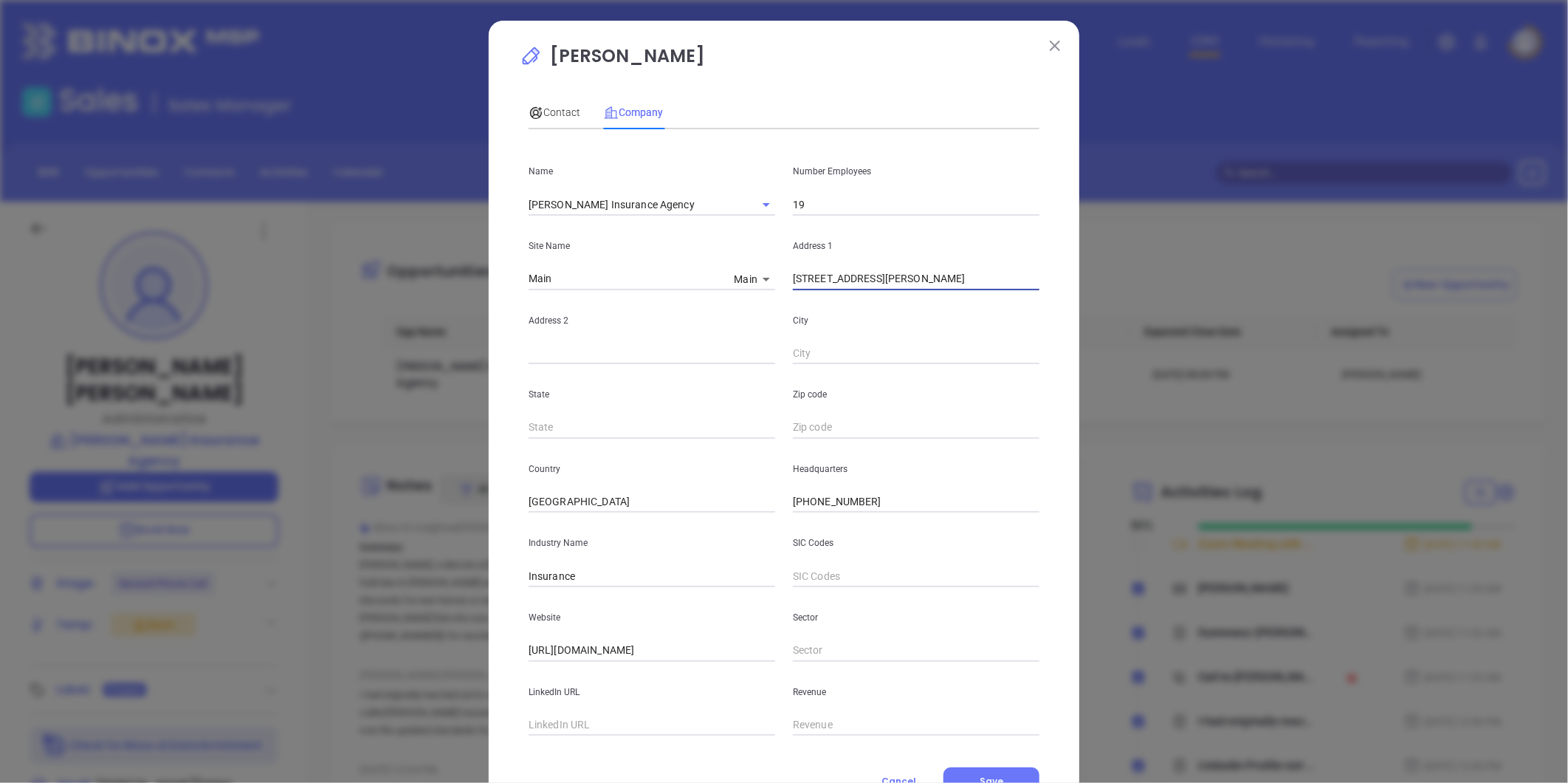
drag, startPoint x: 886, startPoint y: 281, endPoint x: 1385, endPoint y: 222, distance: 502.5
click at [1385, 222] on div "Andrea Guillory Contact Company First Name Andrea Last Name Guillory Email andr…" at bounding box center [784, 392] width 1568 height 783
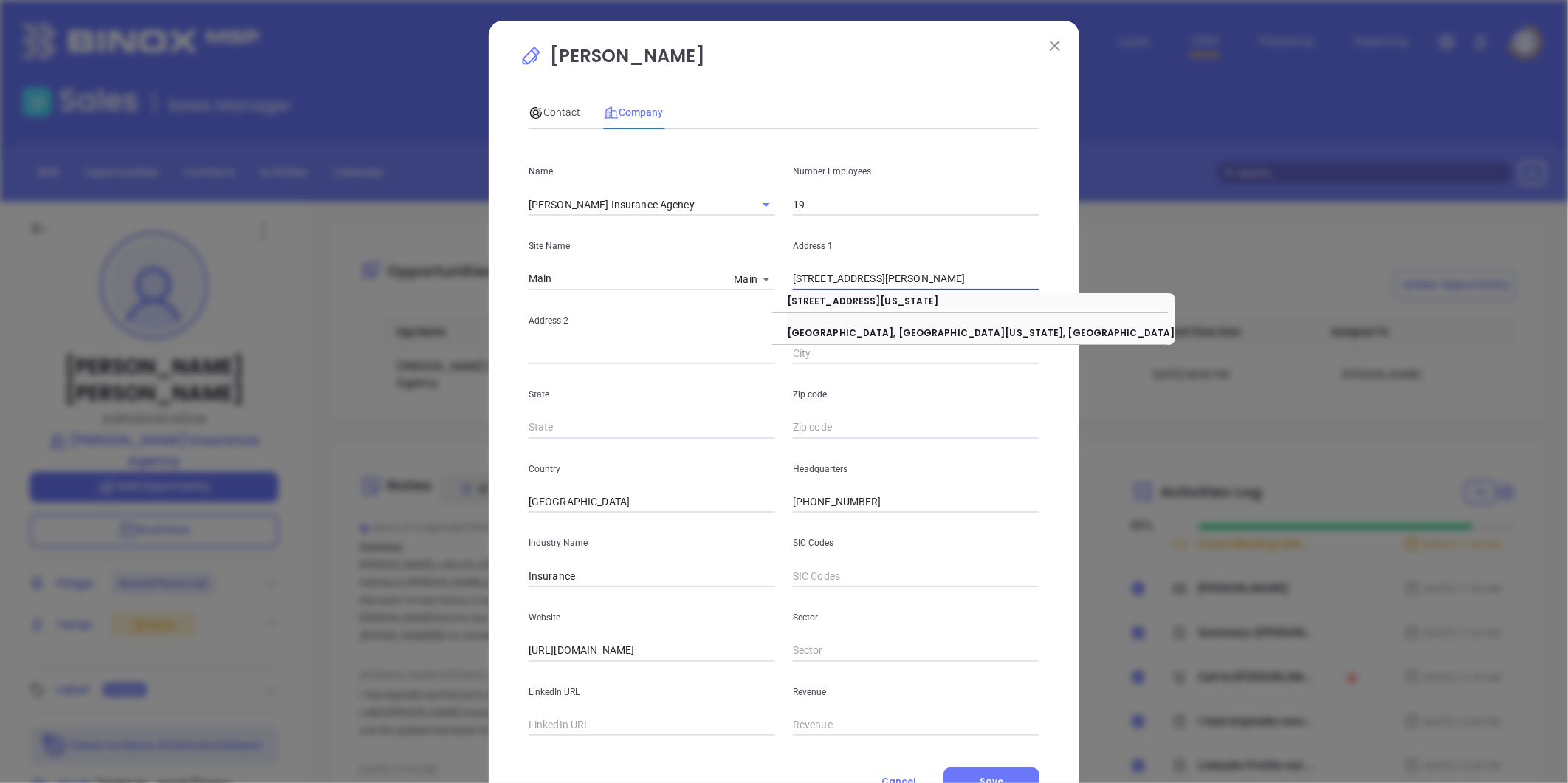
type input "5205 Jackson Street"
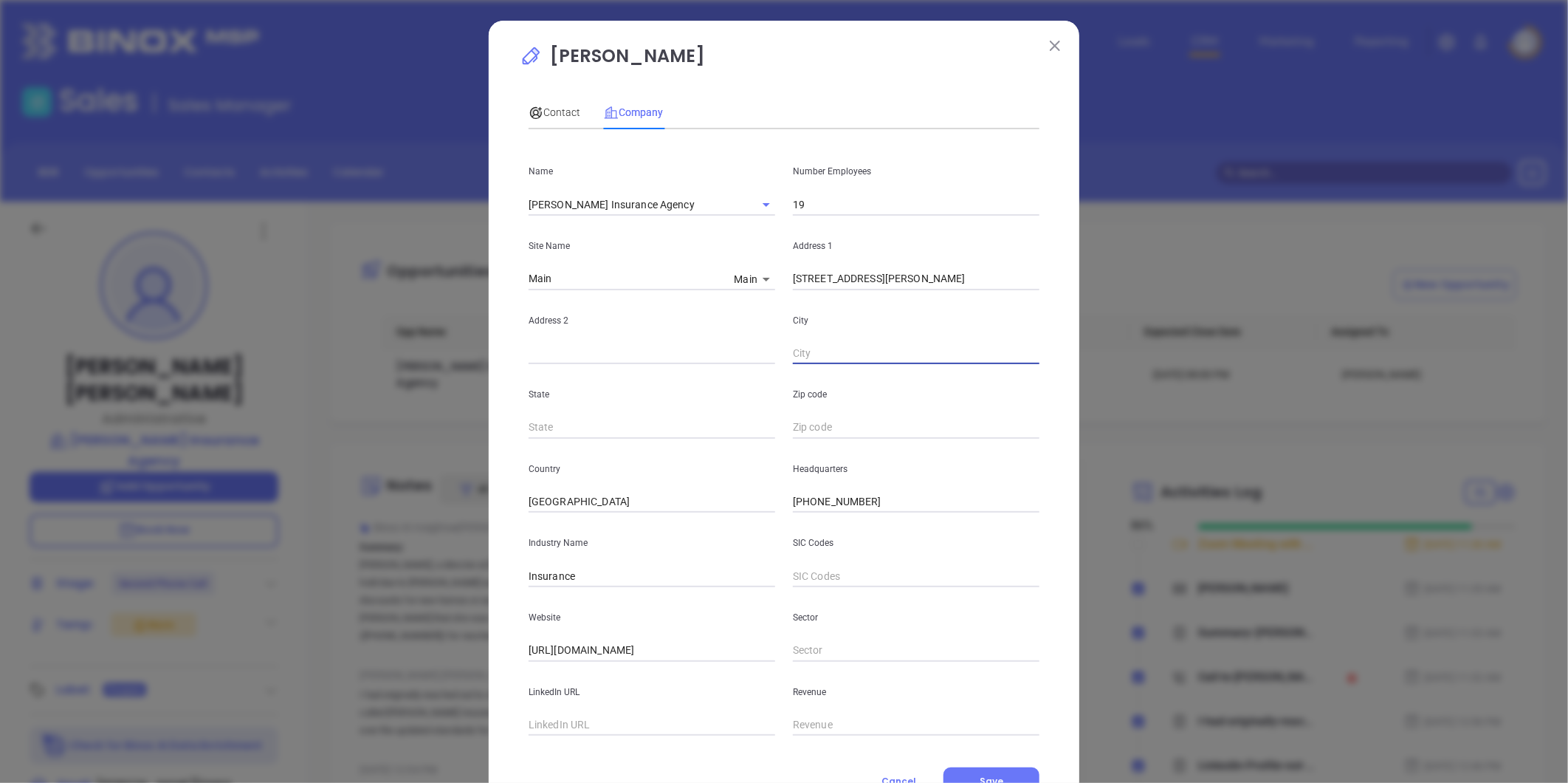
paste input "Alexandria, LA 71303"
drag, startPoint x: 844, startPoint y: 354, endPoint x: 1190, endPoint y: 294, distance: 351.2
click at [1185, 308] on div "Andrea Guillory Contact Company First Name Andrea Last Name Guillory Email andr…" at bounding box center [784, 392] width 1568 height 783
type input "Alexandria"
type input "LA"
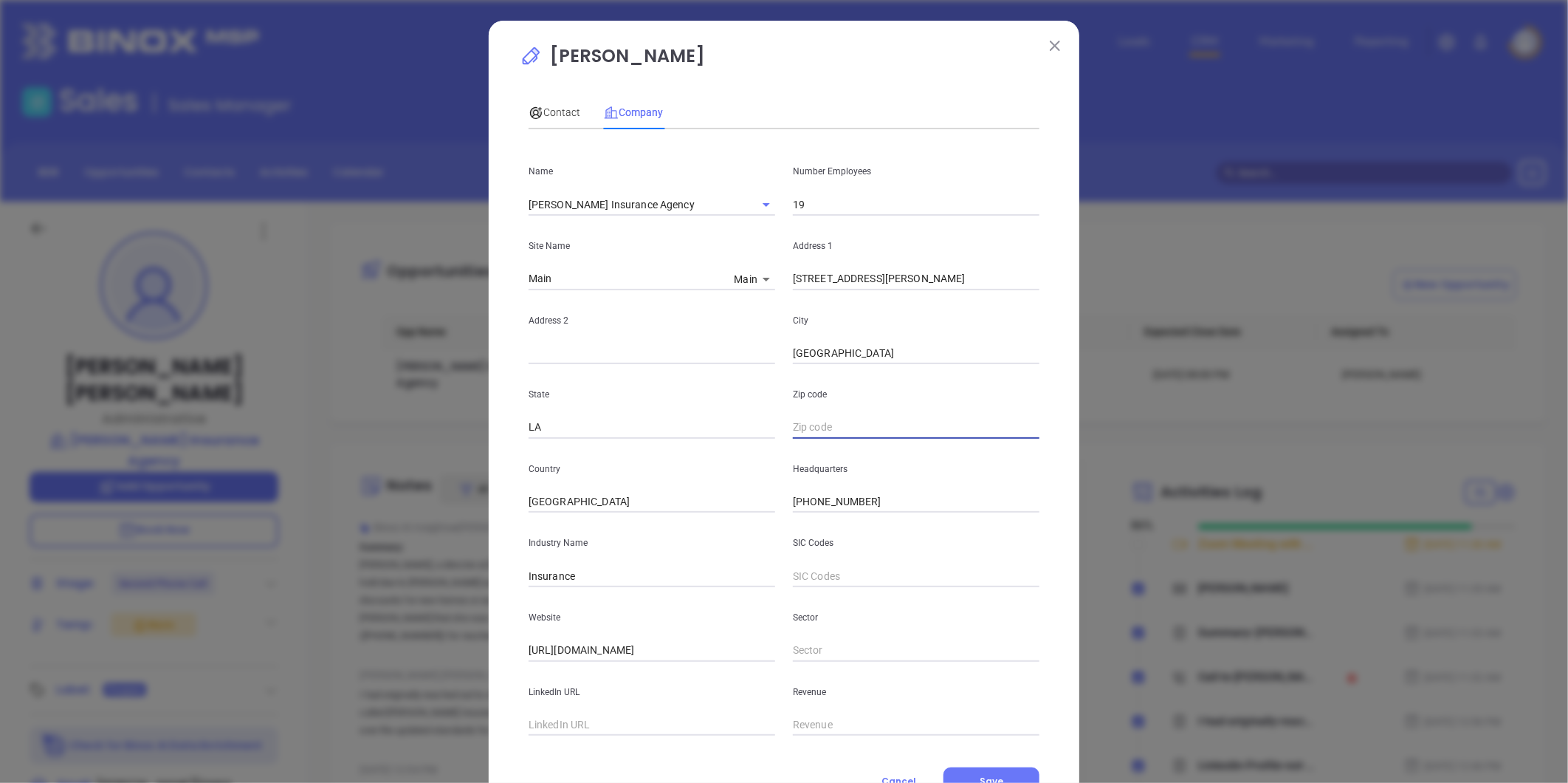
paste input "LA 71303"
type input "71303"
click at [561, 97] on div "Contact" at bounding box center [554, 112] width 51 height 34
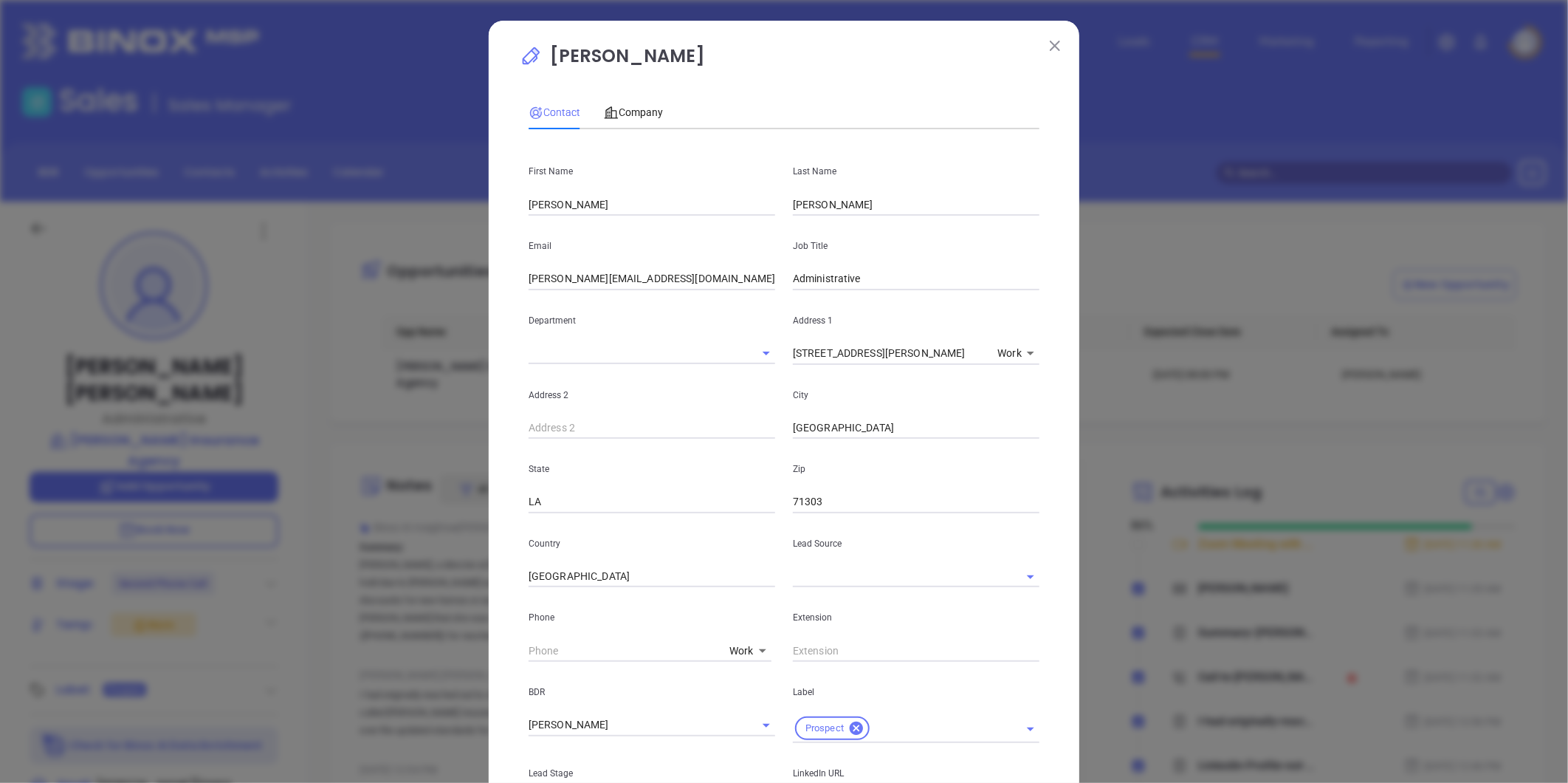
scroll to position [329, 0]
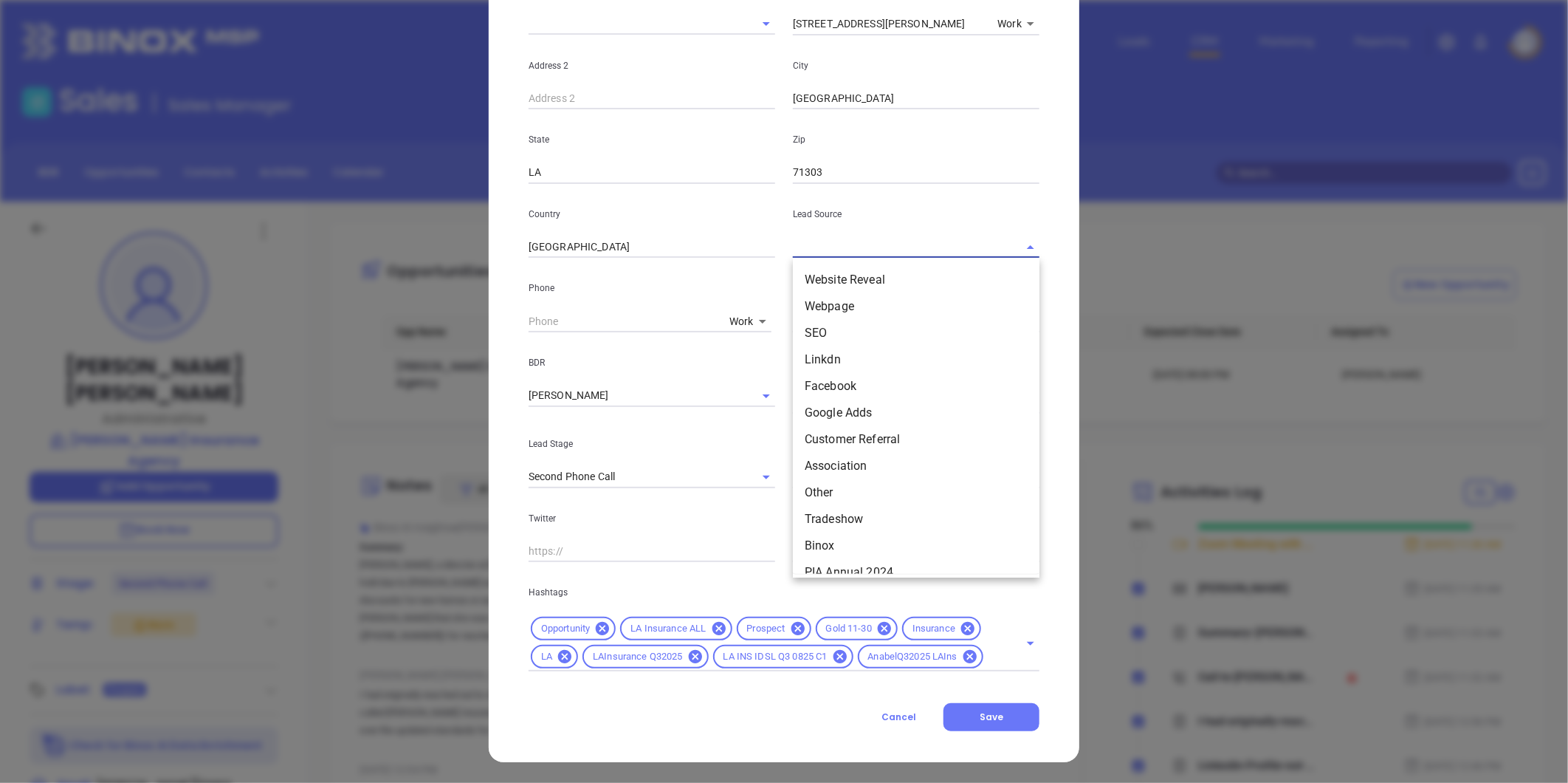
drag, startPoint x: 815, startPoint y: 249, endPoint x: 830, endPoint y: 377, distance: 128.9
click at [815, 250] on input "text" at bounding box center [895, 247] width 205 height 21
drag, startPoint x: 839, startPoint y: 539, endPoint x: 854, endPoint y: 467, distance: 73.5
click at [838, 539] on li "Binox" at bounding box center [917, 545] width 247 height 26
type input "Binox"
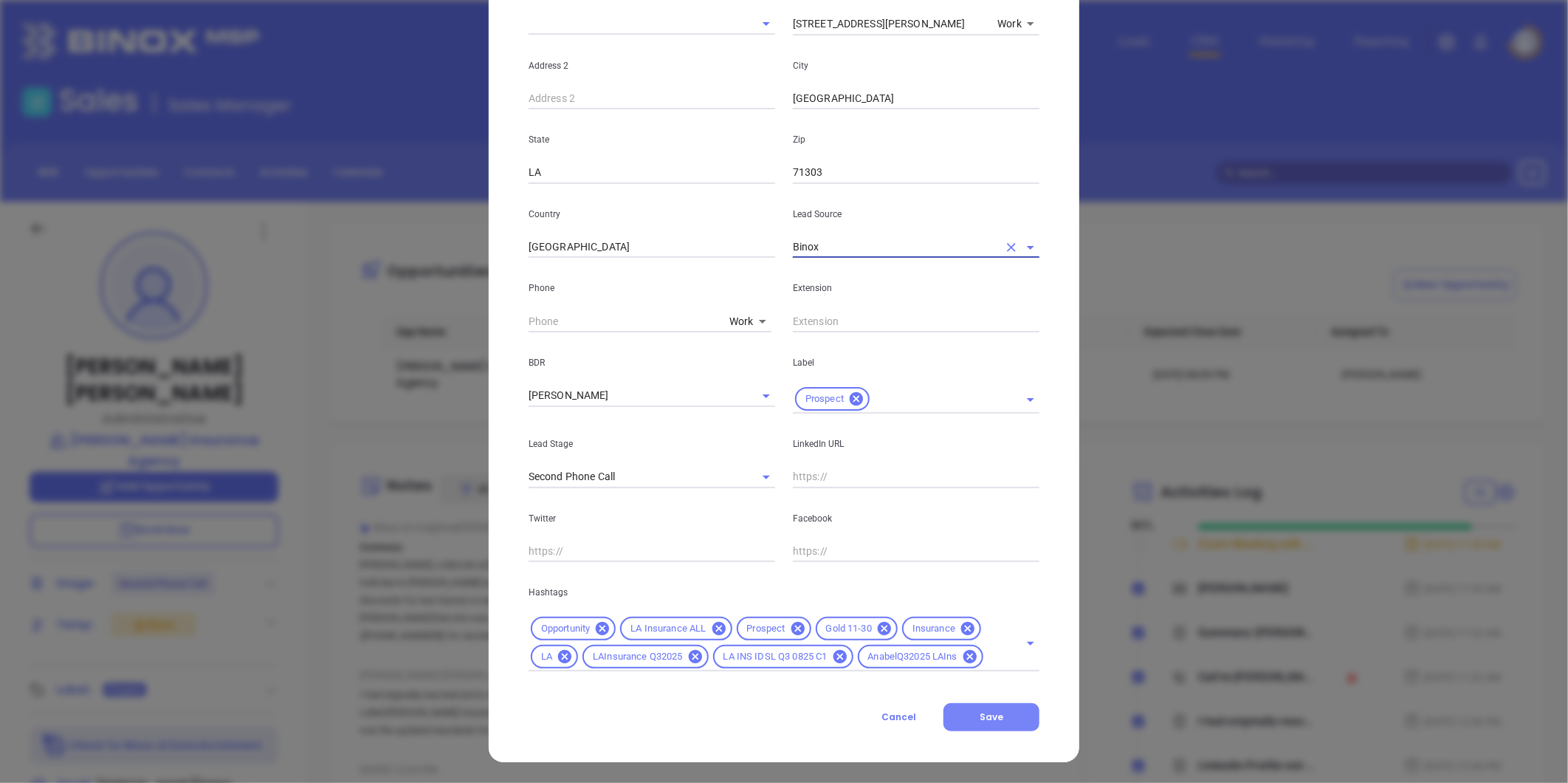
drag, startPoint x: 985, startPoint y: 714, endPoint x: 1075, endPoint y: 714, distance: 90.0
click at [985, 714] on span "Save" at bounding box center [991, 717] width 23 height 13
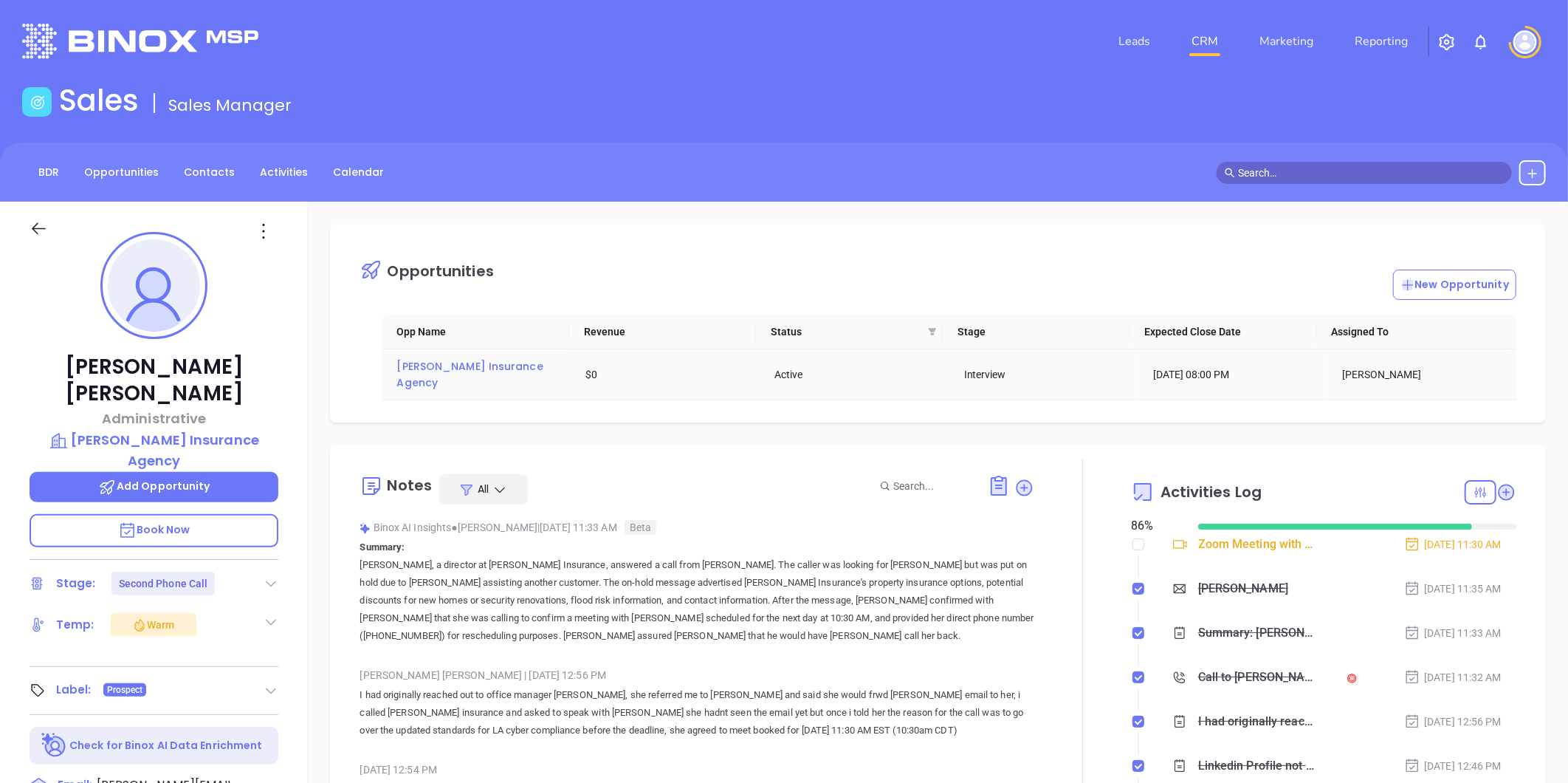
click at [450, 364] on span "Harlan Insurance Agency" at bounding box center [471, 375] width 150 height 31
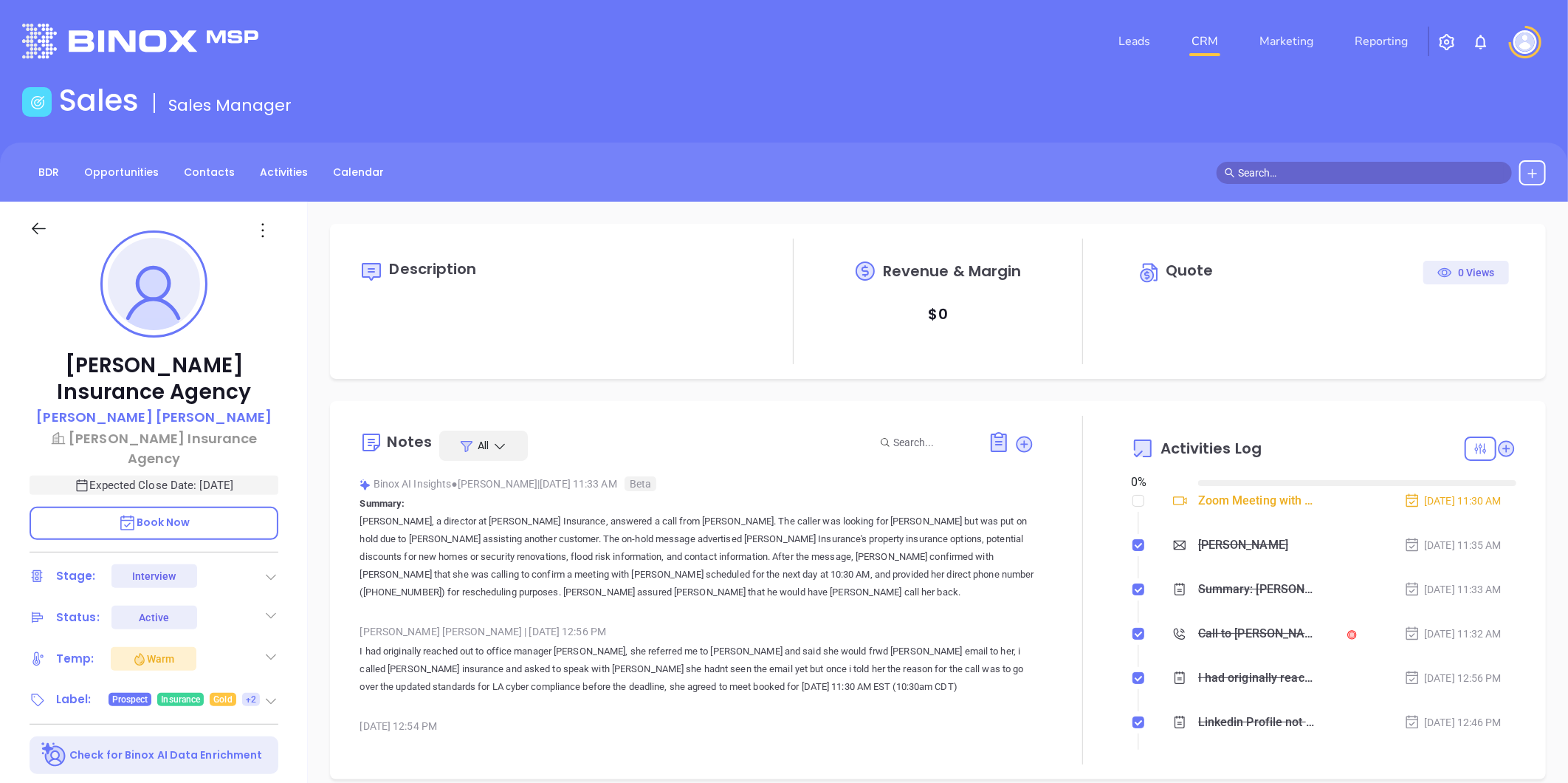
type input "[DATE]"
type input "[PERSON_NAME]"
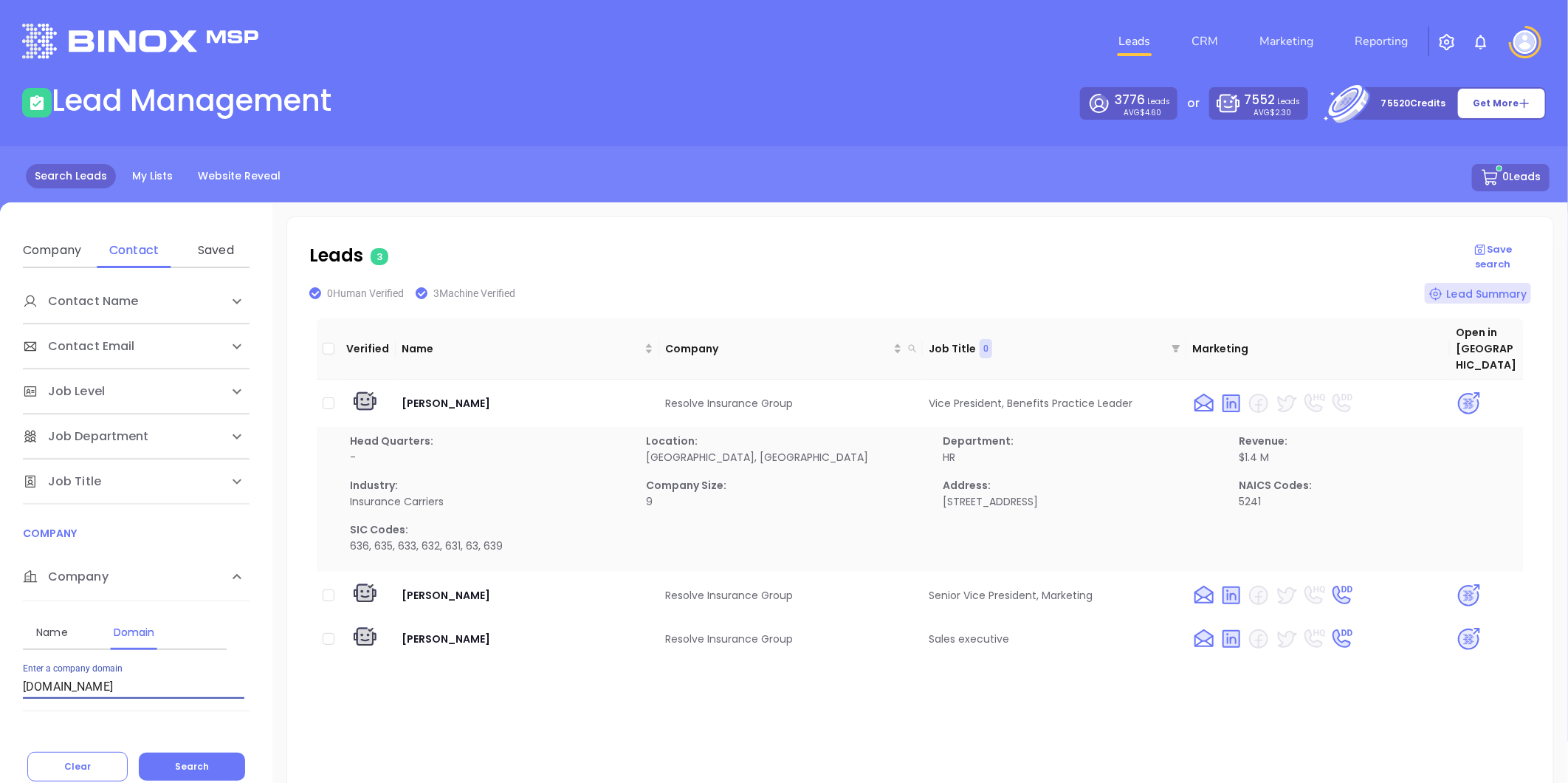
drag, startPoint x: 190, startPoint y: 687, endPoint x: -95, endPoint y: 715, distance: 286.4
click at [0, 715] on html "Leads CRM Marketing Reporting Financial Leads Leads Lead Management 3776 Leads …" at bounding box center [784, 392] width 1568 height 783
paste input "cmd"
click at [180, 754] on button "Search" at bounding box center [192, 766] width 107 height 28
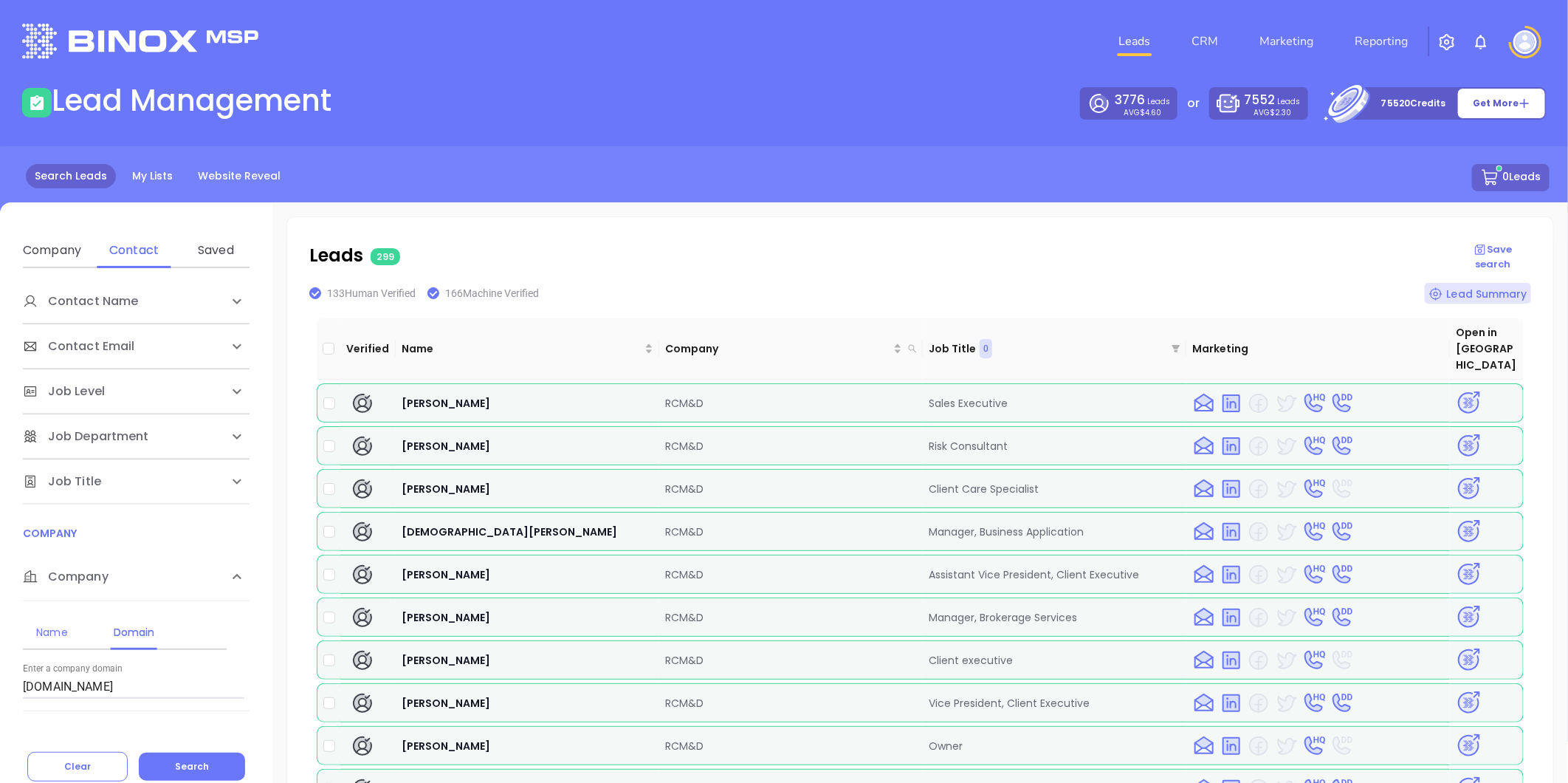
click at [0, 680] on html "Leads CRM Marketing Reporting Financial Leads Leads Lead Management 3776 Leads …" at bounding box center [784, 392] width 1568 height 783
paste input "luckydogins"
drag, startPoint x: 188, startPoint y: 760, endPoint x: 233, endPoint y: 711, distance: 66.5
click at [192, 756] on button "Search" at bounding box center [192, 766] width 107 height 28
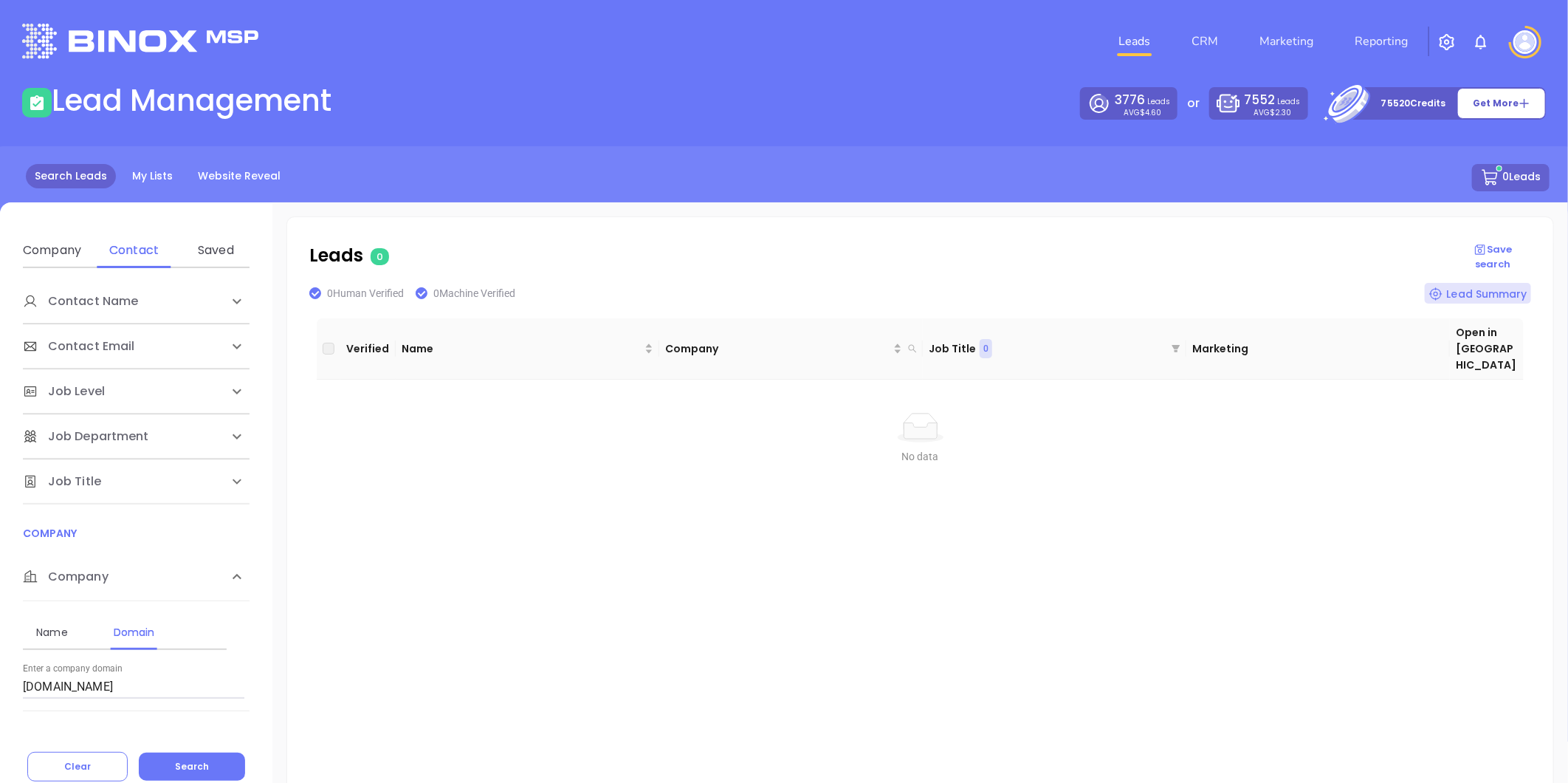
drag, startPoint x: -259, startPoint y: 756, endPoint x: -273, endPoint y: 755, distance: 14.0
click at [0, 755] on html "Leads CRM Marketing Reporting Financial Leads Leads Lead Management 3776 Leads …" at bounding box center [784, 392] width 1568 height 783
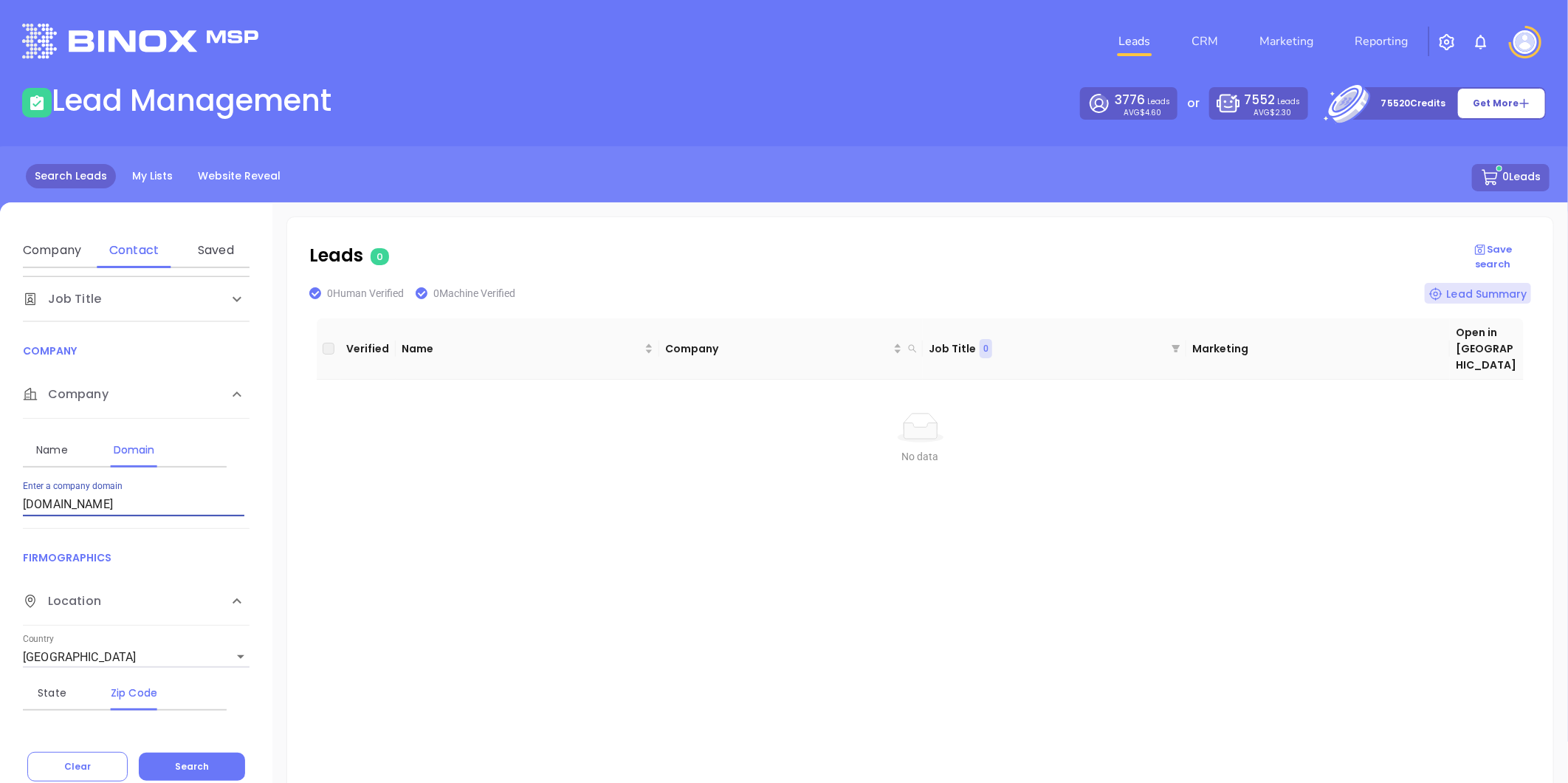
paste input "acoinsurance"
click at [196, 761] on span "Search" at bounding box center [191, 766] width 34 height 13
drag, startPoint x: 130, startPoint y: 508, endPoint x: -187, endPoint y: 556, distance: 320.6
click at [0, 556] on html "Leads CRM Marketing Reporting Financial Leads Leads Lead Management 3776 Leads …" at bounding box center [784, 392] width 1568 height 783
click at [1456, 391] on img at bounding box center [1469, 403] width 26 height 26
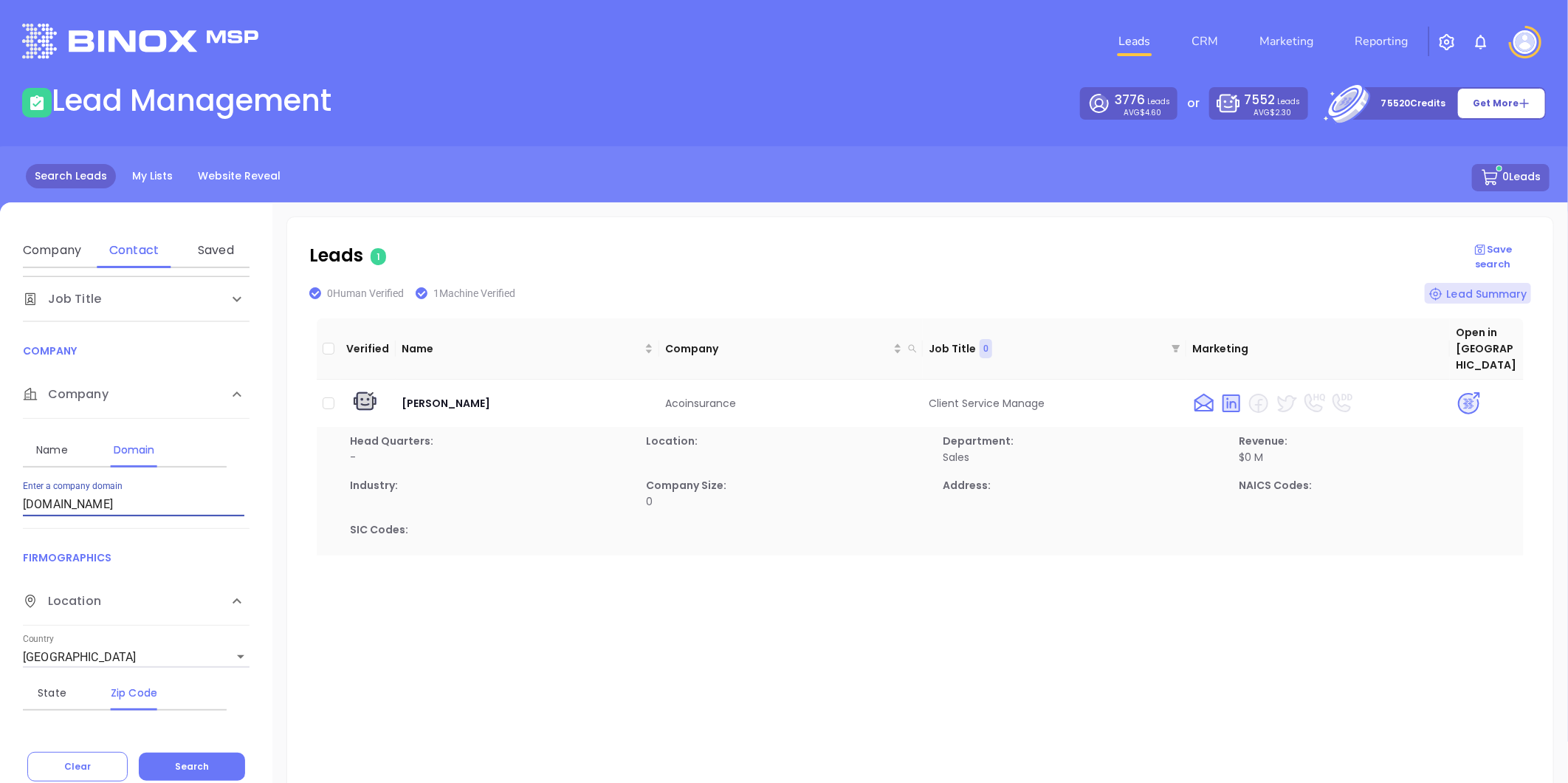
drag, startPoint x: 59, startPoint y: 502, endPoint x: 9, endPoint y: 503, distance: 50.0
click at [9, 503] on div "Contact Name First Name Last Name Contact Email Work or Personal Email Job Leve…" at bounding box center [136, 500] width 273 height 465
paste input "hshi"
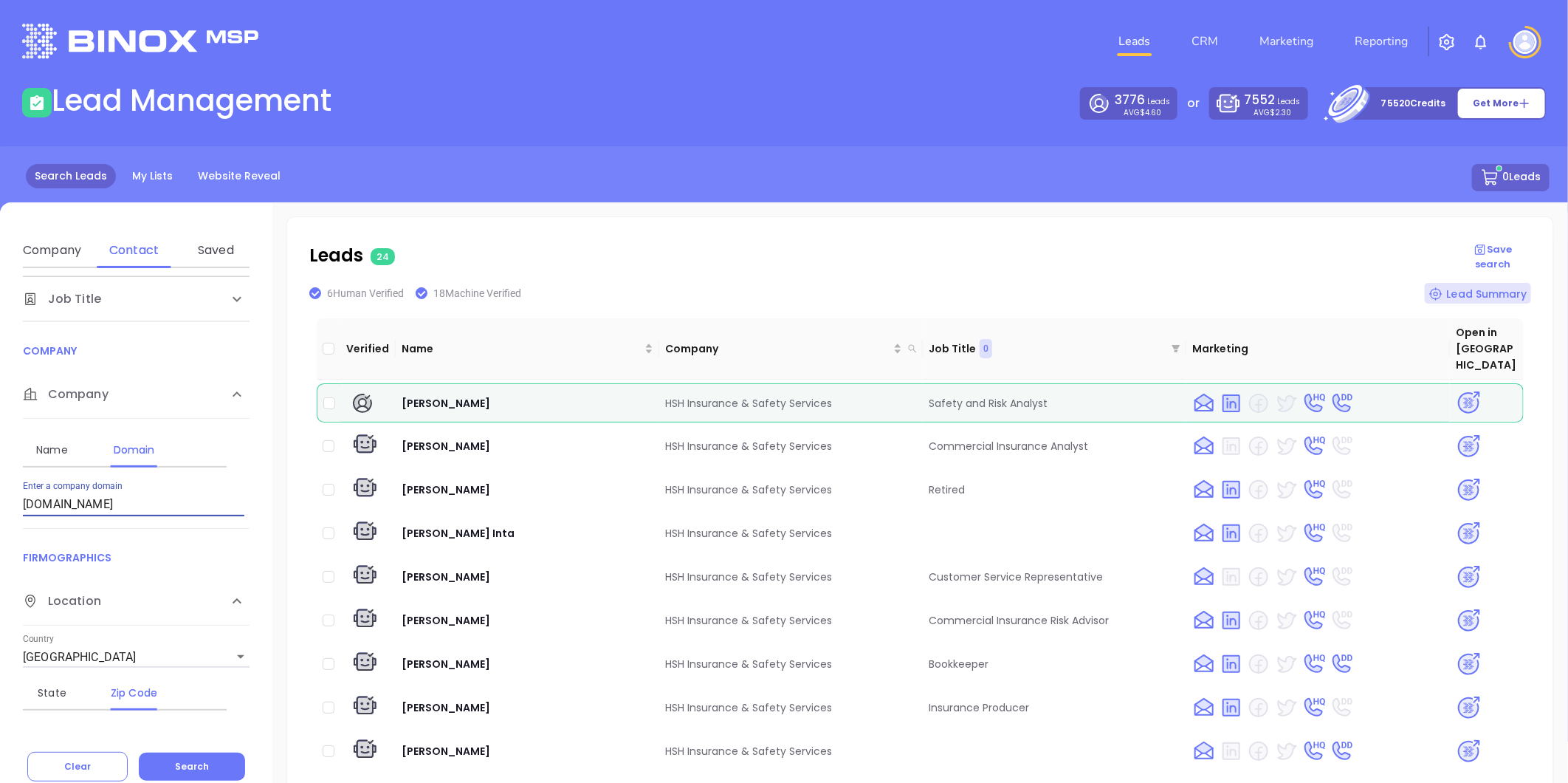
drag, startPoint x: 92, startPoint y: 514, endPoint x: -171, endPoint y: 502, distance: 263.3
click at [0, 502] on html "Leads CRM Marketing Reporting Financial Leads Leads Lead Management 3776 Leads …" at bounding box center [784, 392] width 1568 height 783
paste input "barlist"
drag, startPoint x: 195, startPoint y: 761, endPoint x: 59, endPoint y: 779, distance: 137.2
click at [194, 761] on span "Search" at bounding box center [191, 766] width 34 height 13
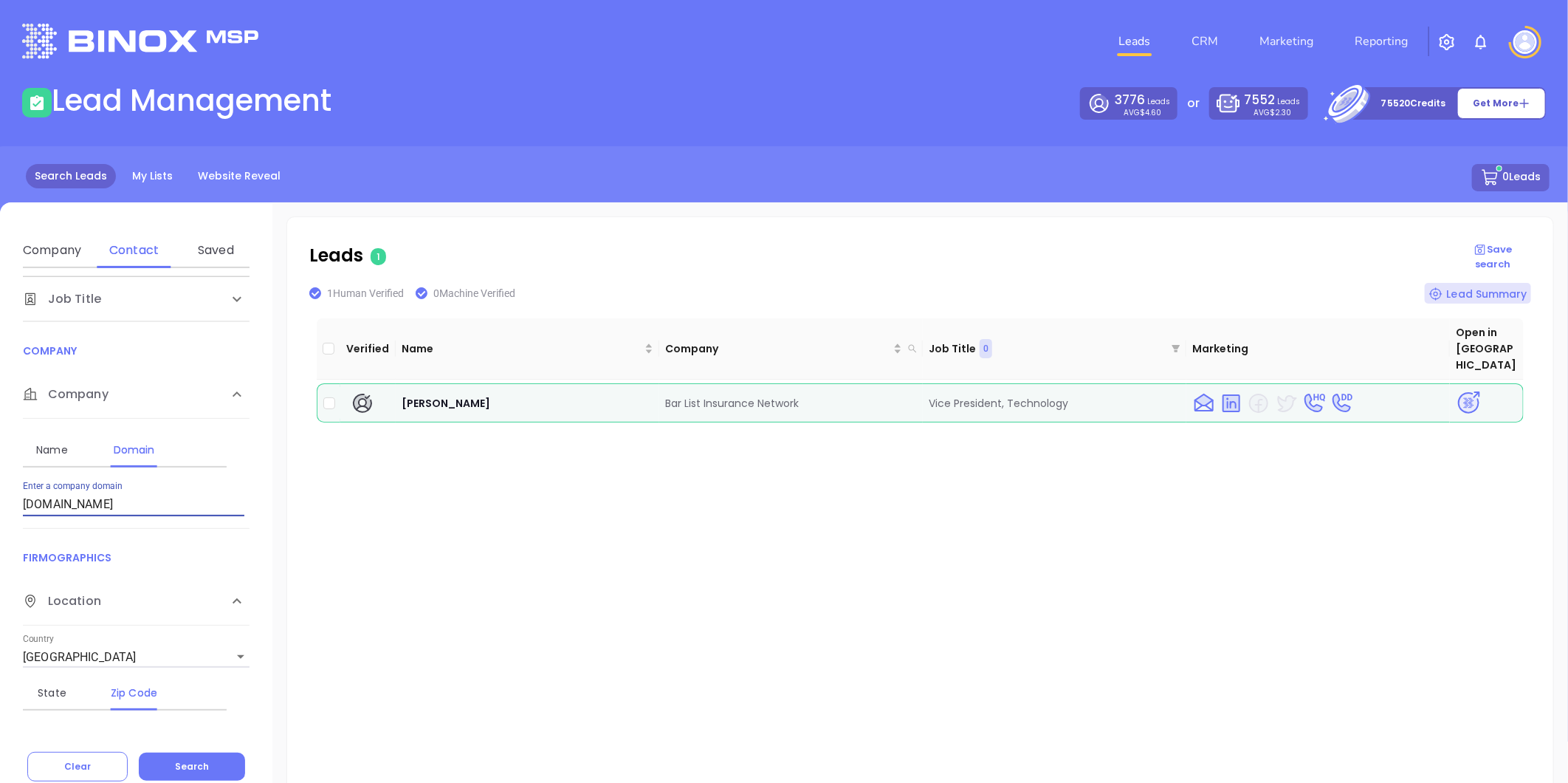
drag, startPoint x: 84, startPoint y: 507, endPoint x: -130, endPoint y: 523, distance: 214.6
click at [0, 523] on html "Leads CRM Marketing Reporting Financial Leads Leads Lead Management 3776 Leads …" at bounding box center [784, 392] width 1568 height 783
paste input "coastalinsuranceva"
drag, startPoint x: 208, startPoint y: 760, endPoint x: 231, endPoint y: 754, distance: 23.8
click at [217, 759] on button "Search" at bounding box center [192, 766] width 107 height 28
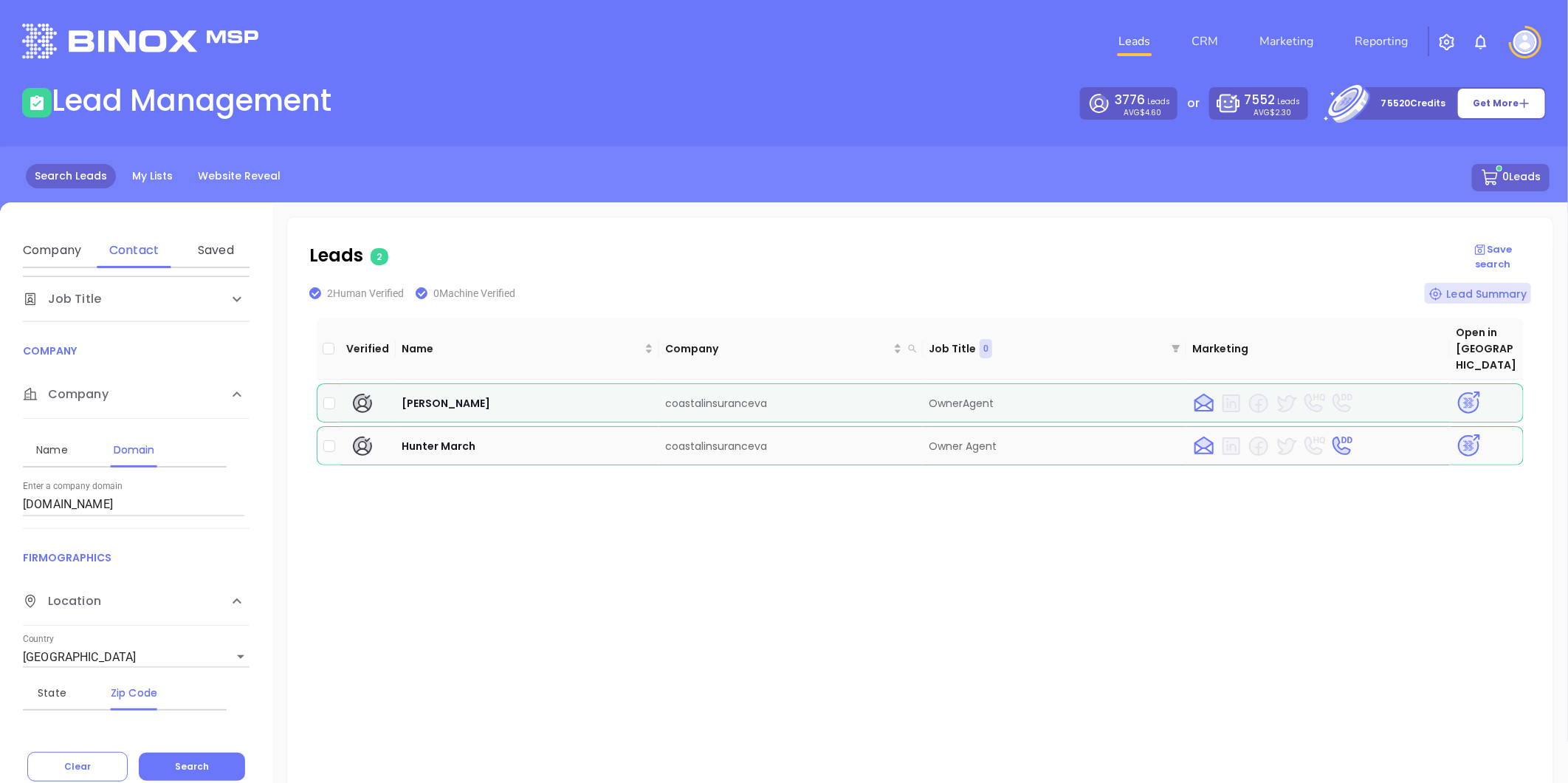
click at [1456, 433] on img at bounding box center [1469, 446] width 26 height 26
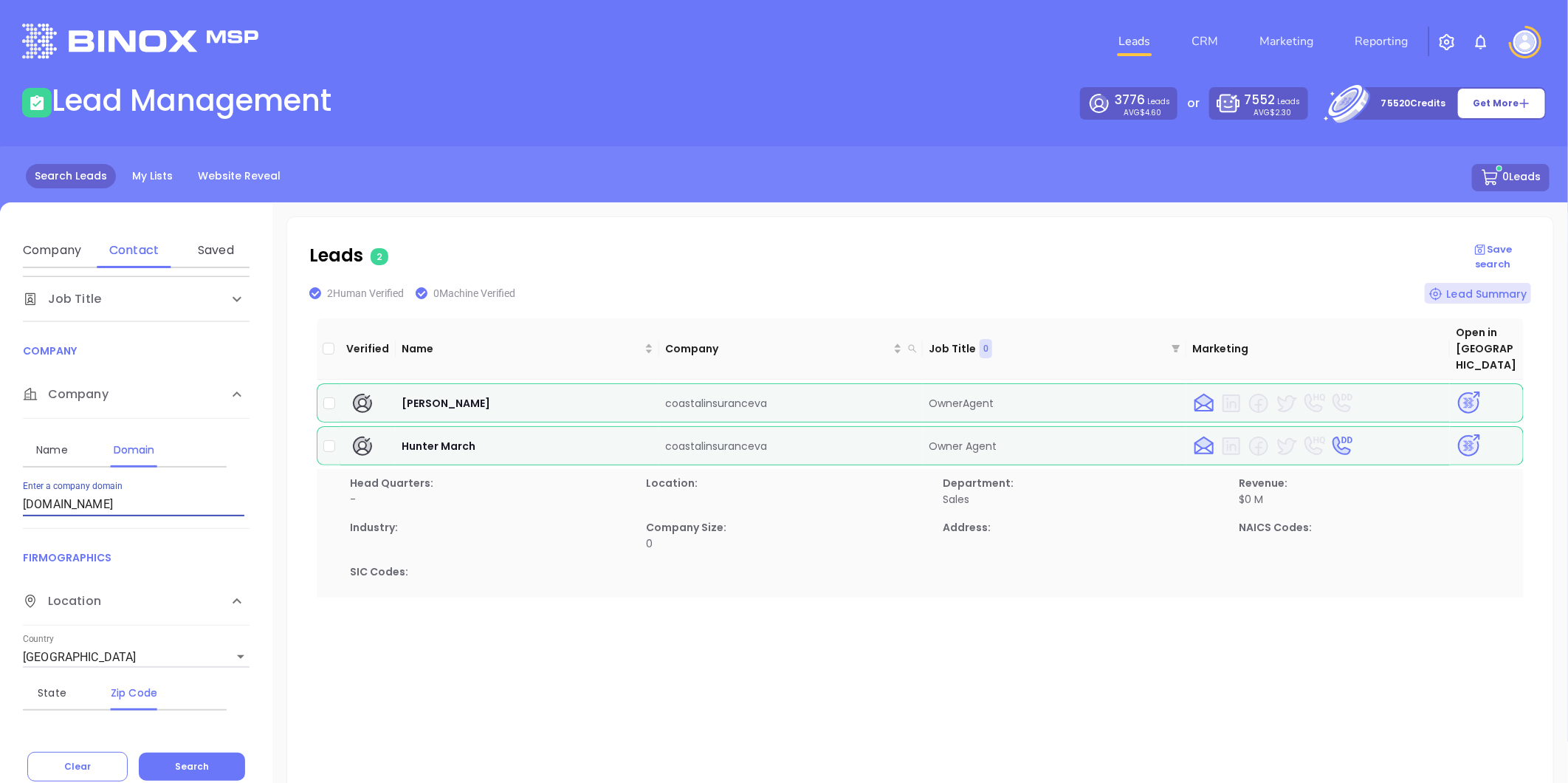
drag, startPoint x: 156, startPoint y: 507, endPoint x: -299, endPoint y: 547, distance: 456.8
click at [0, 547] on html "Leads CRM Marketing Reporting Financial Leads Leads Lead Management 3776 Leads …" at bounding box center [784, 392] width 1568 height 783
paste input "sciacorp"
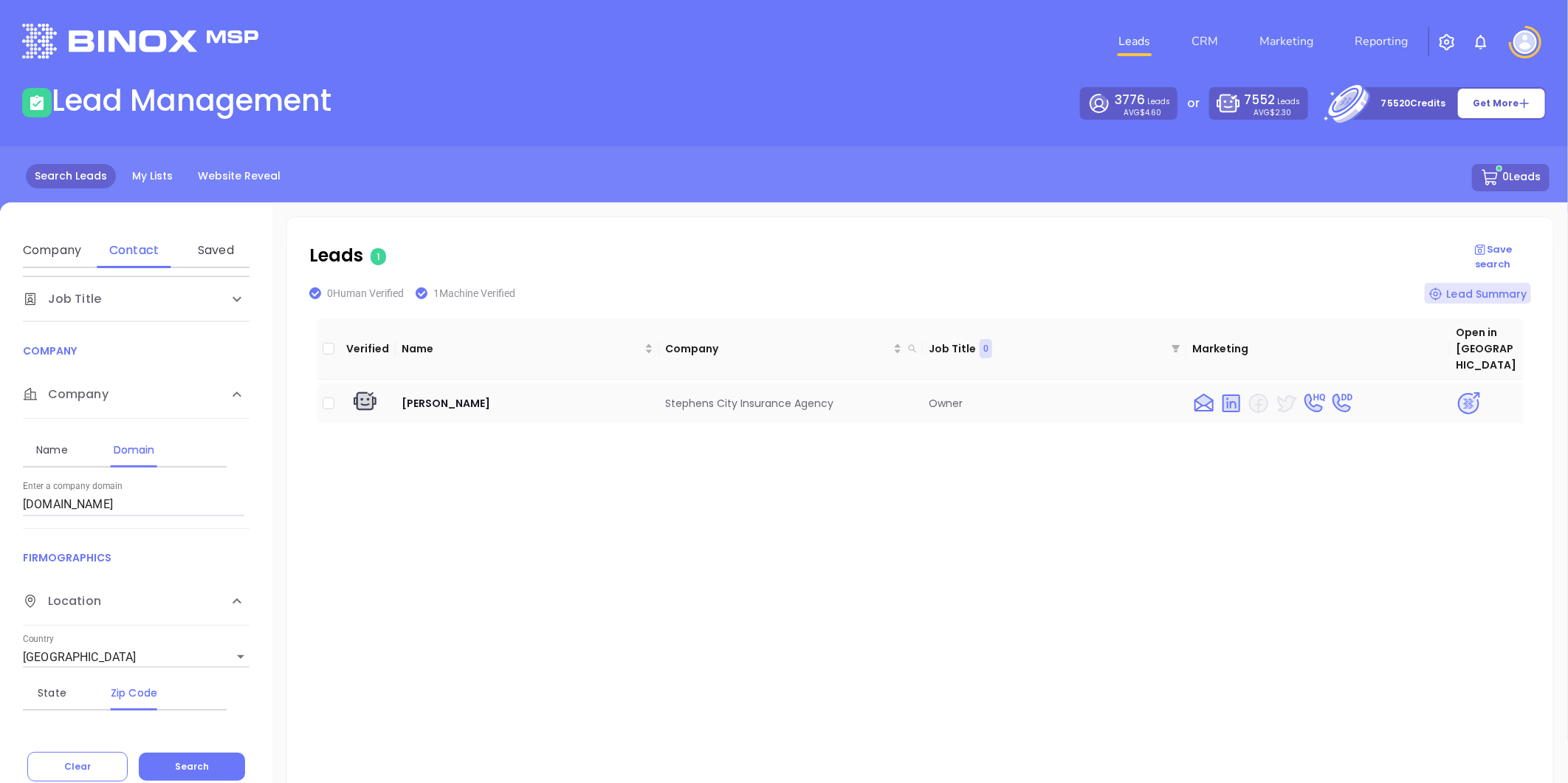
drag, startPoint x: 651, startPoint y: 383, endPoint x: 843, endPoint y: 396, distance: 192.4
click at [843, 396] on tr "Michella Orndorff Stephens City Insurance Agency Owner" at bounding box center [919, 403] width 1207 height 40
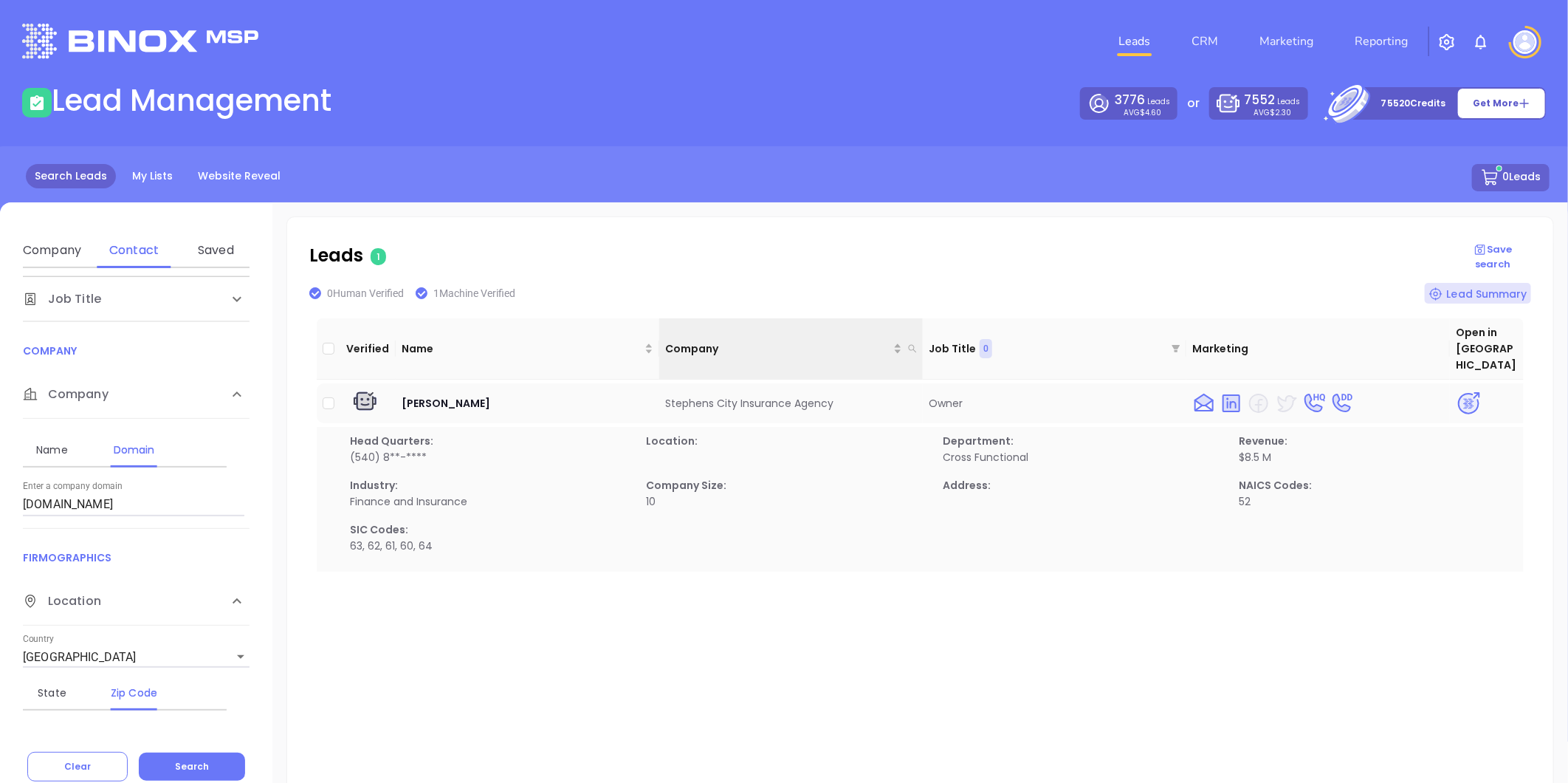
copy tr "Stephens City Insurance Agency"
drag, startPoint x: 111, startPoint y: 508, endPoint x: -110, endPoint y: 504, distance: 221.0
click at [0, 504] on html "Leads CRM Marketing Reporting Financial Leads Leads Lead Management 3776 Leads …" at bounding box center [784, 392] width 1568 height 783
paste input "relyinsure"
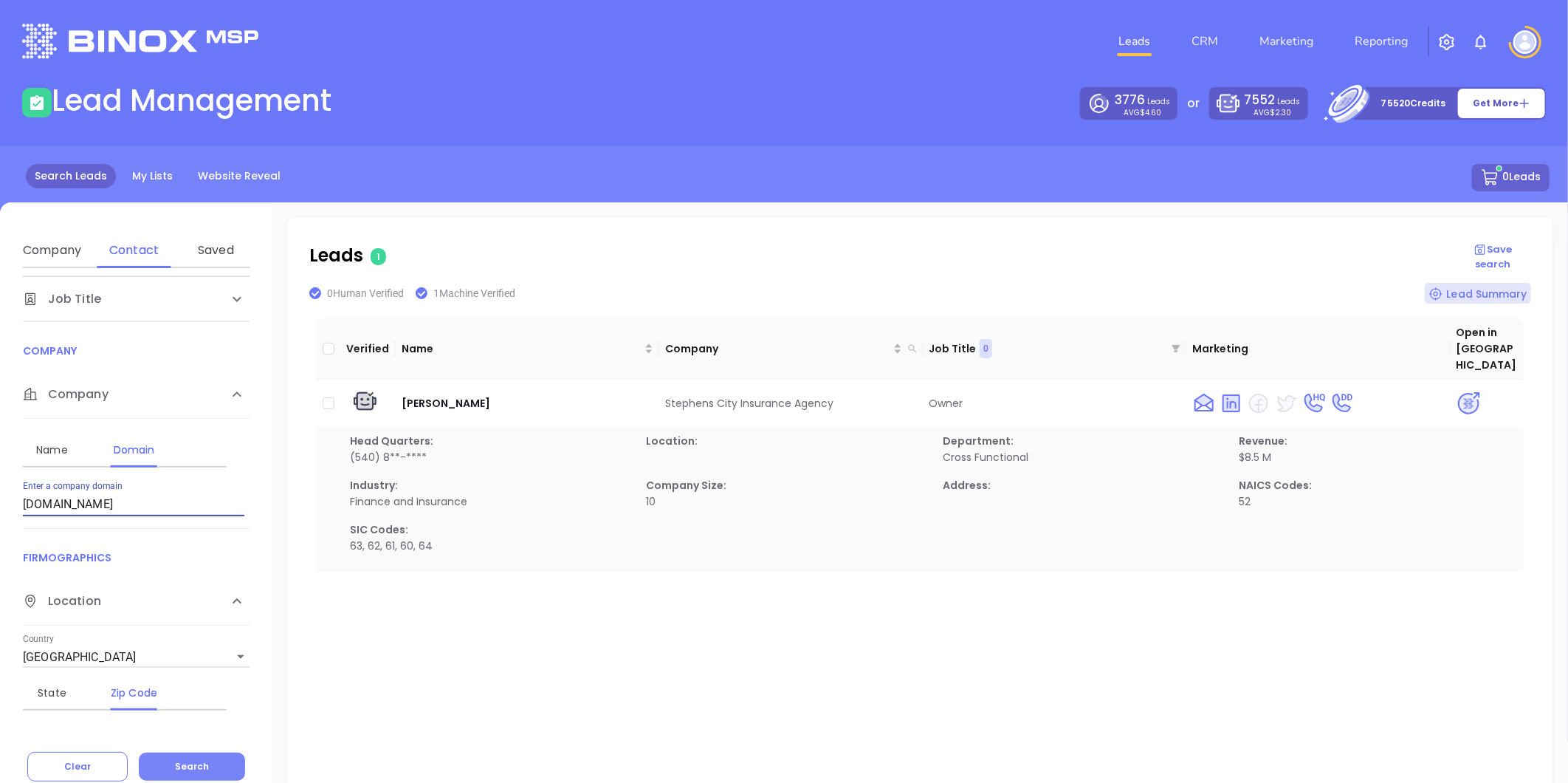
click at [197, 759] on button "Search" at bounding box center [192, 766] width 107 height 28
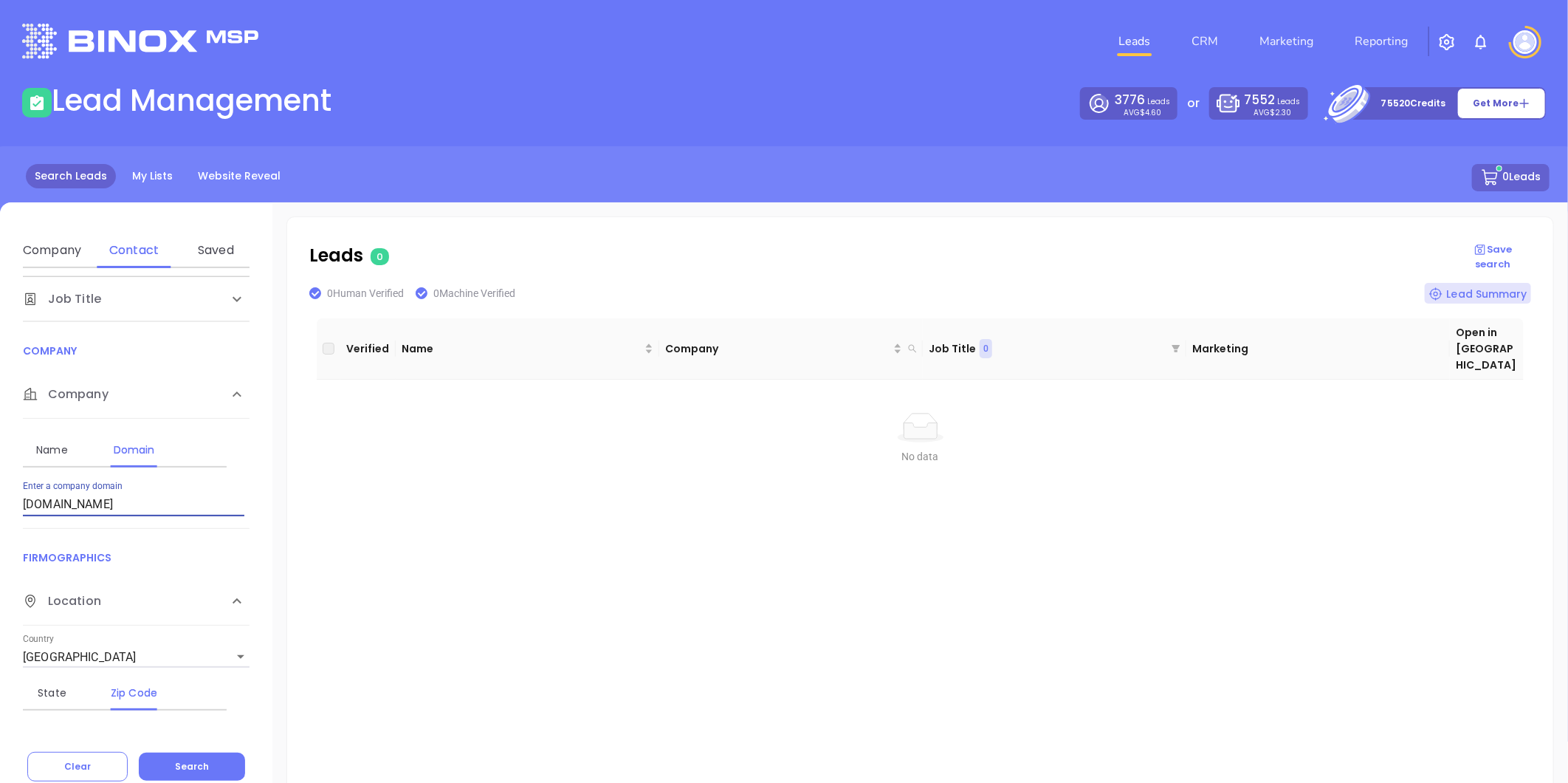
drag, startPoint x: 110, startPoint y: 504, endPoint x: 25, endPoint y: 515, distance: 85.7
click at [0, 519] on html "Leads CRM Marketing Reporting Financial Leads Leads Lead Management 3776 Leads …" at bounding box center [784, 392] width 1568 height 783
drag, startPoint x: 202, startPoint y: 768, endPoint x: 217, endPoint y: 730, distance: 40.9
click at [201, 768] on span "Search" at bounding box center [191, 766] width 34 height 13
drag, startPoint x: 85, startPoint y: 498, endPoint x: -172, endPoint y: 522, distance: 258.1
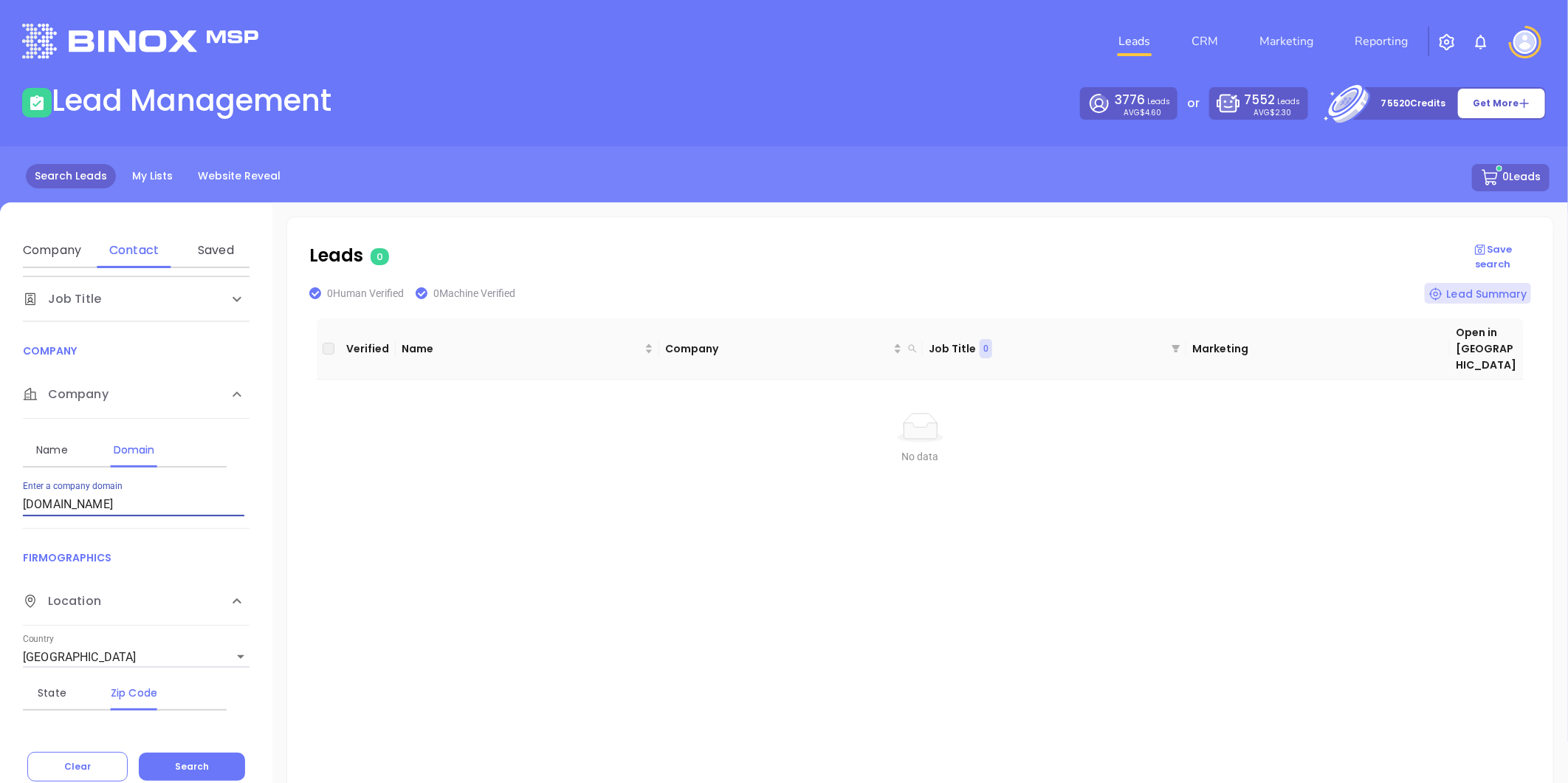
click at [0, 522] on html "Leads CRM Marketing Reporting Financial Leads Leads Lead Management 3776 Leads …" at bounding box center [784, 392] width 1568 height 783
paste input "parsainsuranc"
drag, startPoint x: 174, startPoint y: 763, endPoint x: 202, endPoint y: 762, distance: 28.0
click at [180, 762] on span "Search" at bounding box center [191, 766] width 34 height 13
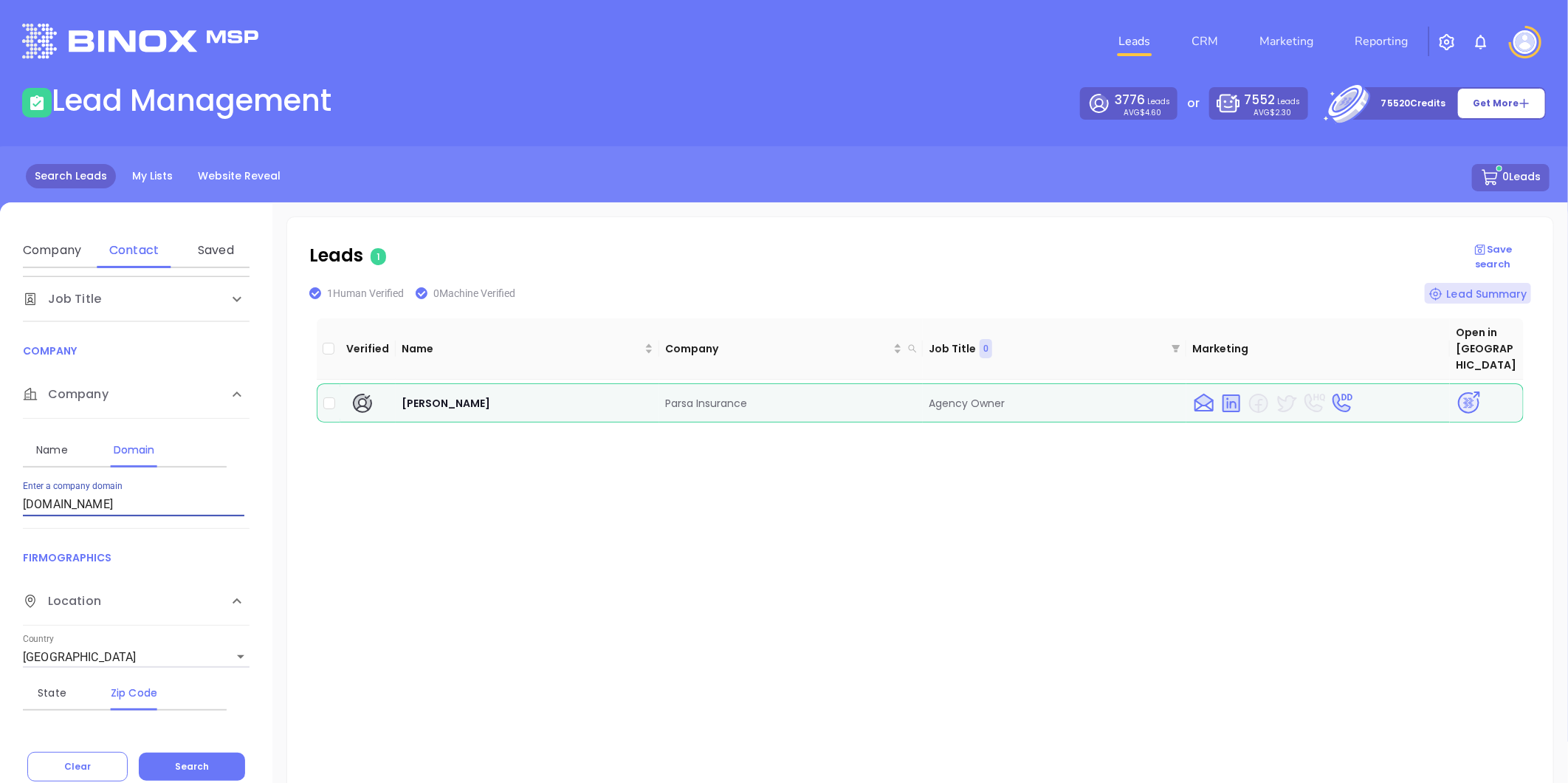
drag, startPoint x: 148, startPoint y: 506, endPoint x: -160, endPoint y: 525, distance: 308.6
click at [0, 525] on html "Leads CRM Marketing Reporting Financial Leads Leads Lead Management 3776 Leads …" at bounding box center [784, 392] width 1568 height 783
paste input "sweeneyinsuranceagency"
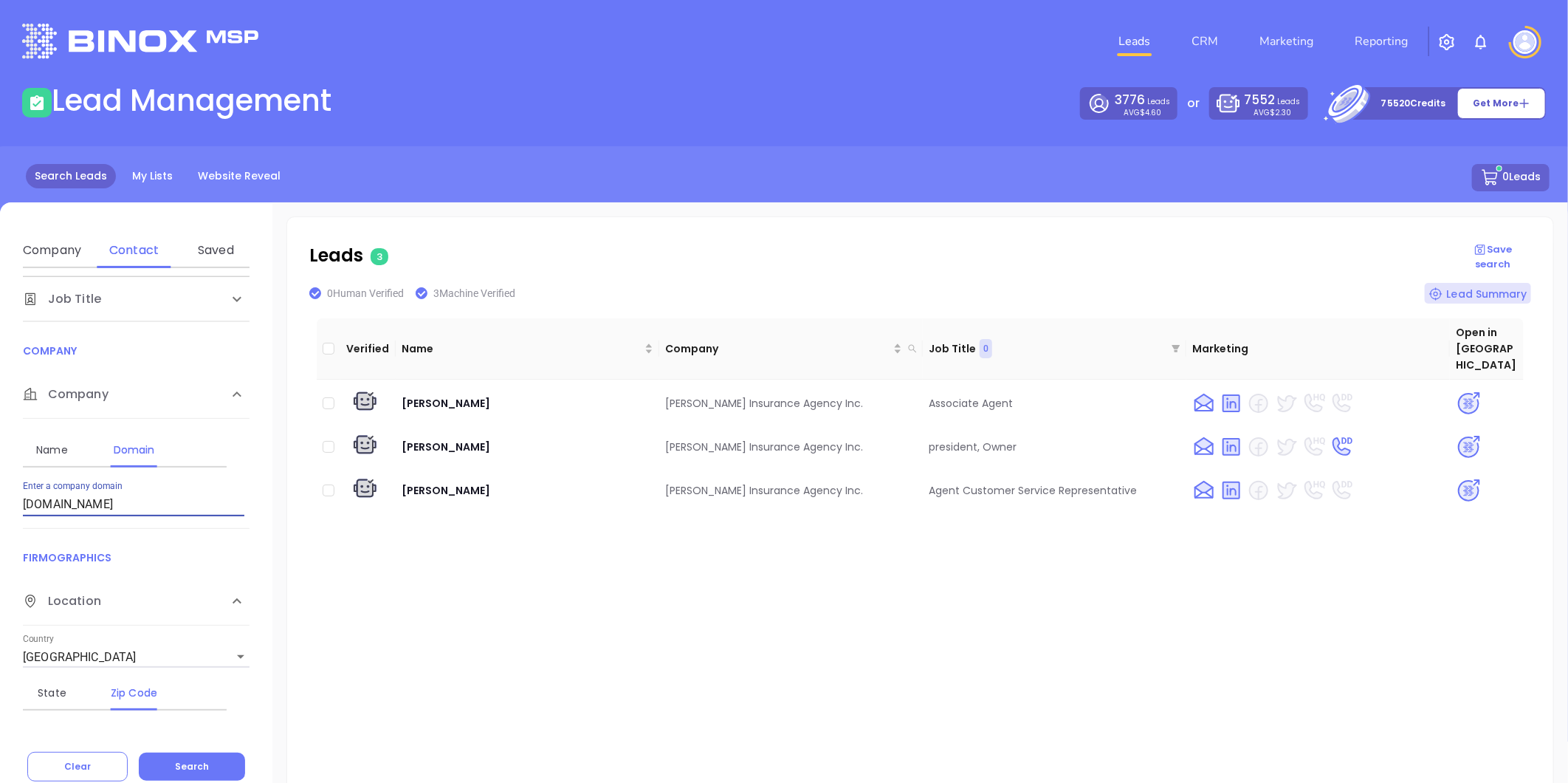
drag, startPoint x: 11, startPoint y: 514, endPoint x: -20, endPoint y: 518, distance: 31.3
click at [0, 518] on html "Leads CRM Marketing Reporting Financial Leads Leads Lead Management 3776 Leads …" at bounding box center [784, 392] width 1568 height 783
paste input "robinsinsurance"
click at [192, 772] on button "Search" at bounding box center [192, 766] width 107 height 28
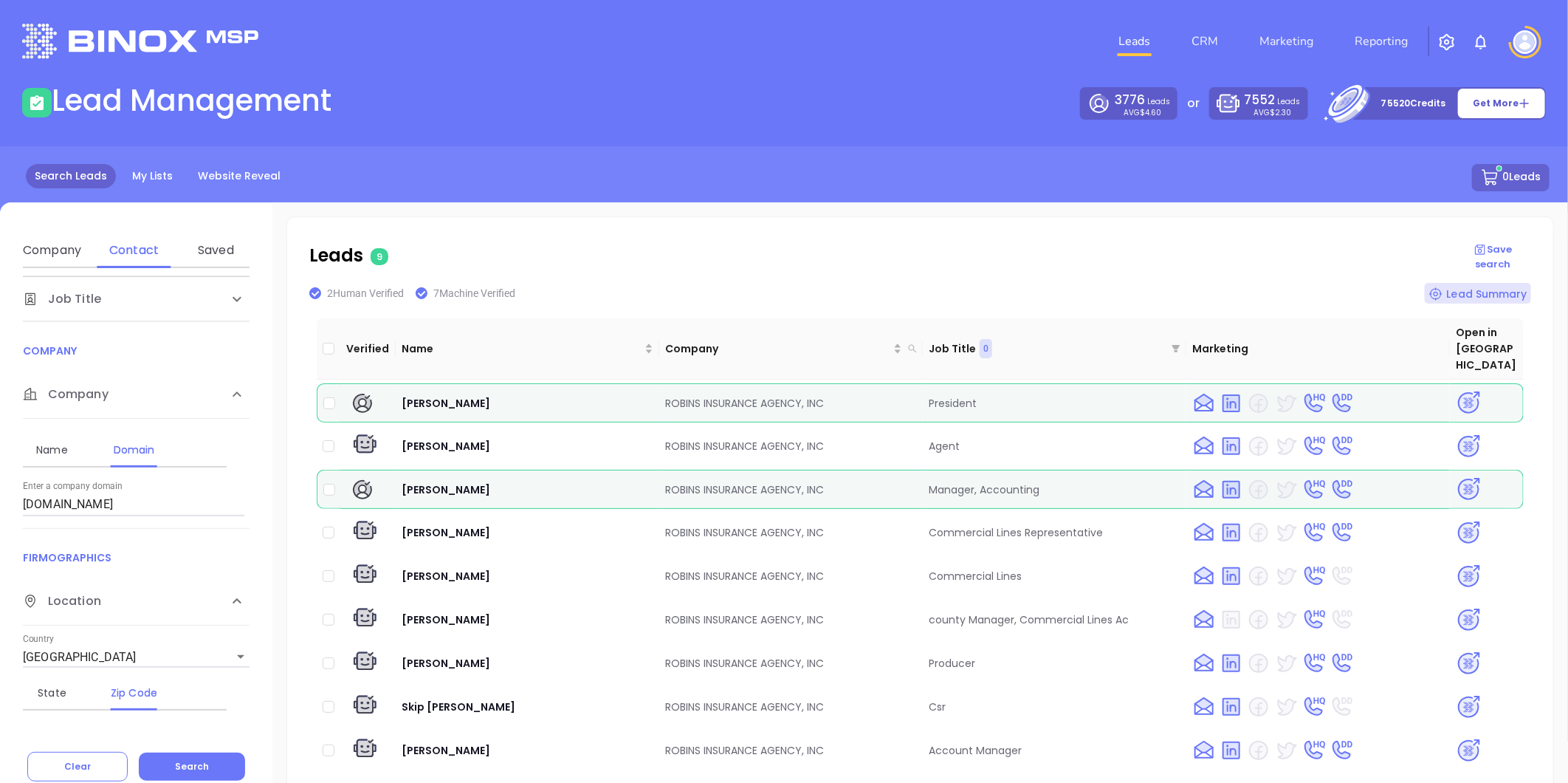
drag, startPoint x: 150, startPoint y: 515, endPoint x: 145, endPoint y: 507, distance: 9.4
click at [144, 508] on div "Name Domain Enter a company name Enter a company domain robinsinsurance.com" at bounding box center [136, 473] width 226 height 110
drag, startPoint x: 146, startPoint y: 508, endPoint x: -156, endPoint y: 521, distance: 302.3
click at [0, 521] on html "Leads CRM Marketing Reporting Financial Leads Leads Lead Management 3776 Leads …" at bounding box center [784, 392] width 1568 height 783
paste input "benefinder"
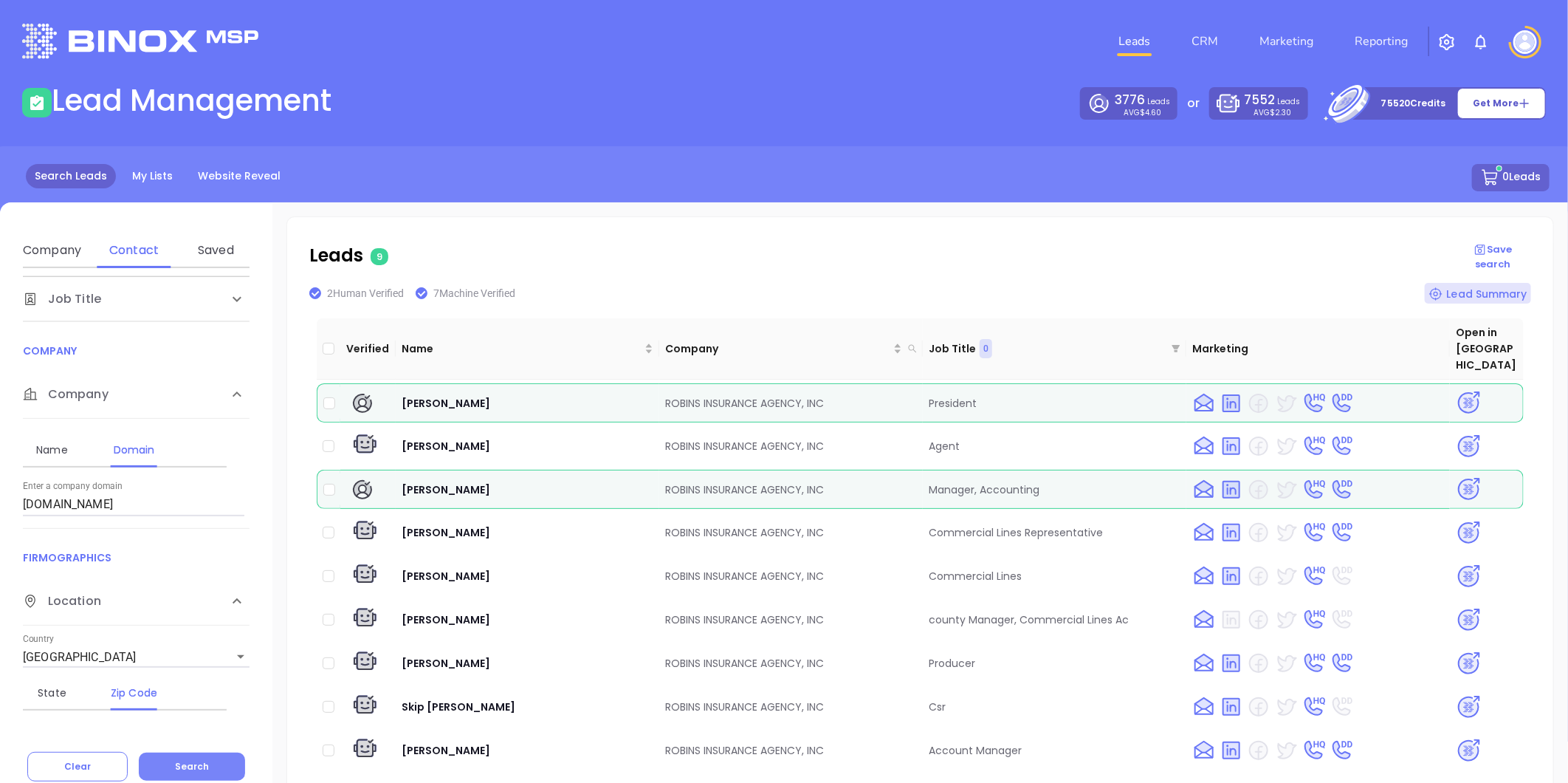
click at [203, 759] on button "Search" at bounding box center [192, 766] width 107 height 28
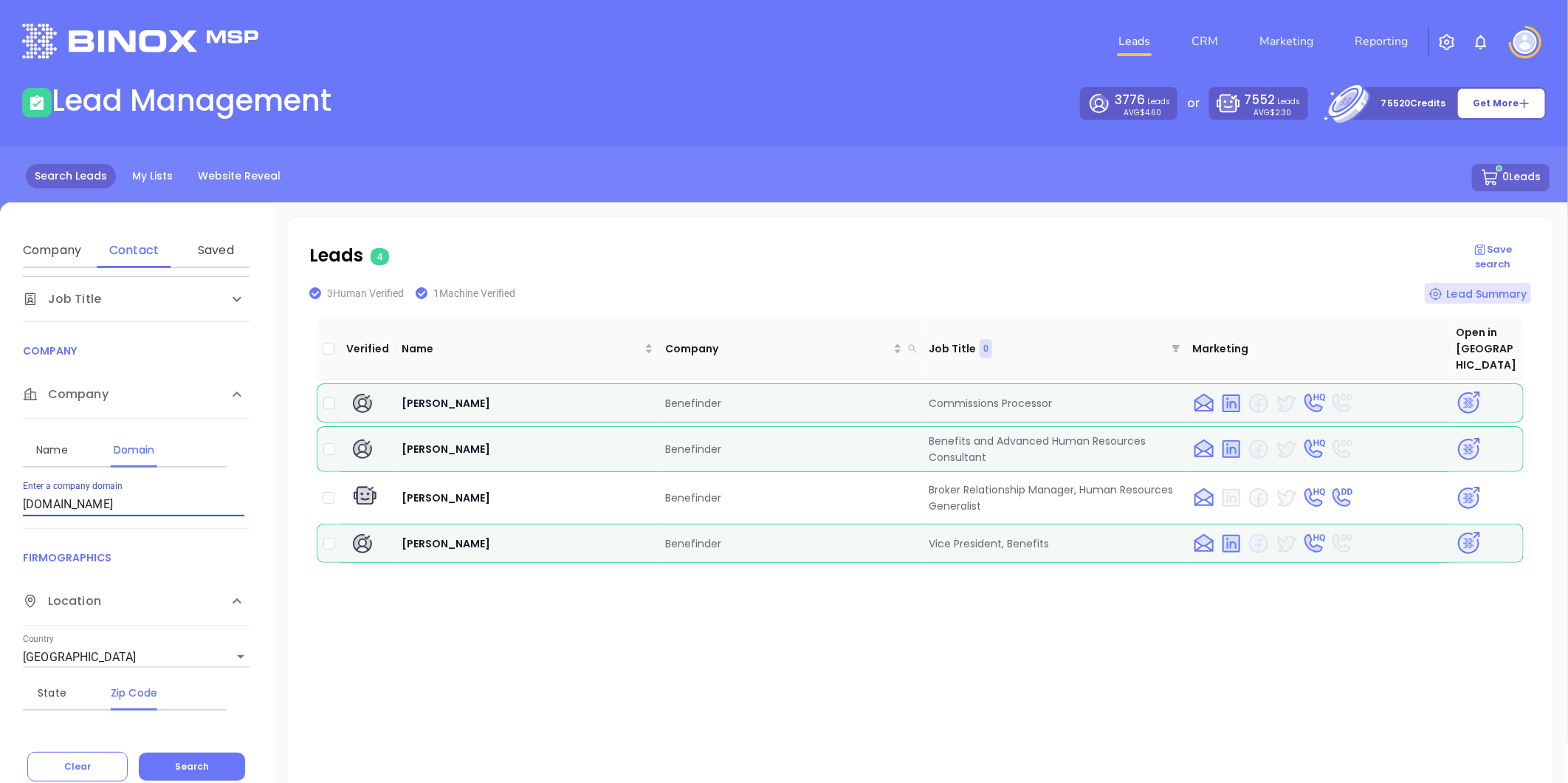
drag, startPoint x: 118, startPoint y: 501, endPoint x: -309, endPoint y: 579, distance: 434.1
click at [0, 579] on html "Leads CRM Marketing Reporting Financial Leads Leads Lead Management 3776 Leads …" at bounding box center [784, 392] width 1568 height 783
paste input "carywheelerins"
drag, startPoint x: 137, startPoint y: 506, endPoint x: -169, endPoint y: 529, distance: 306.9
click at [0, 529] on html "Leads CRM Marketing Reporting Financial Leads Leads Lead Management 3776 Leads …" at bounding box center [784, 392] width 1568 height 783
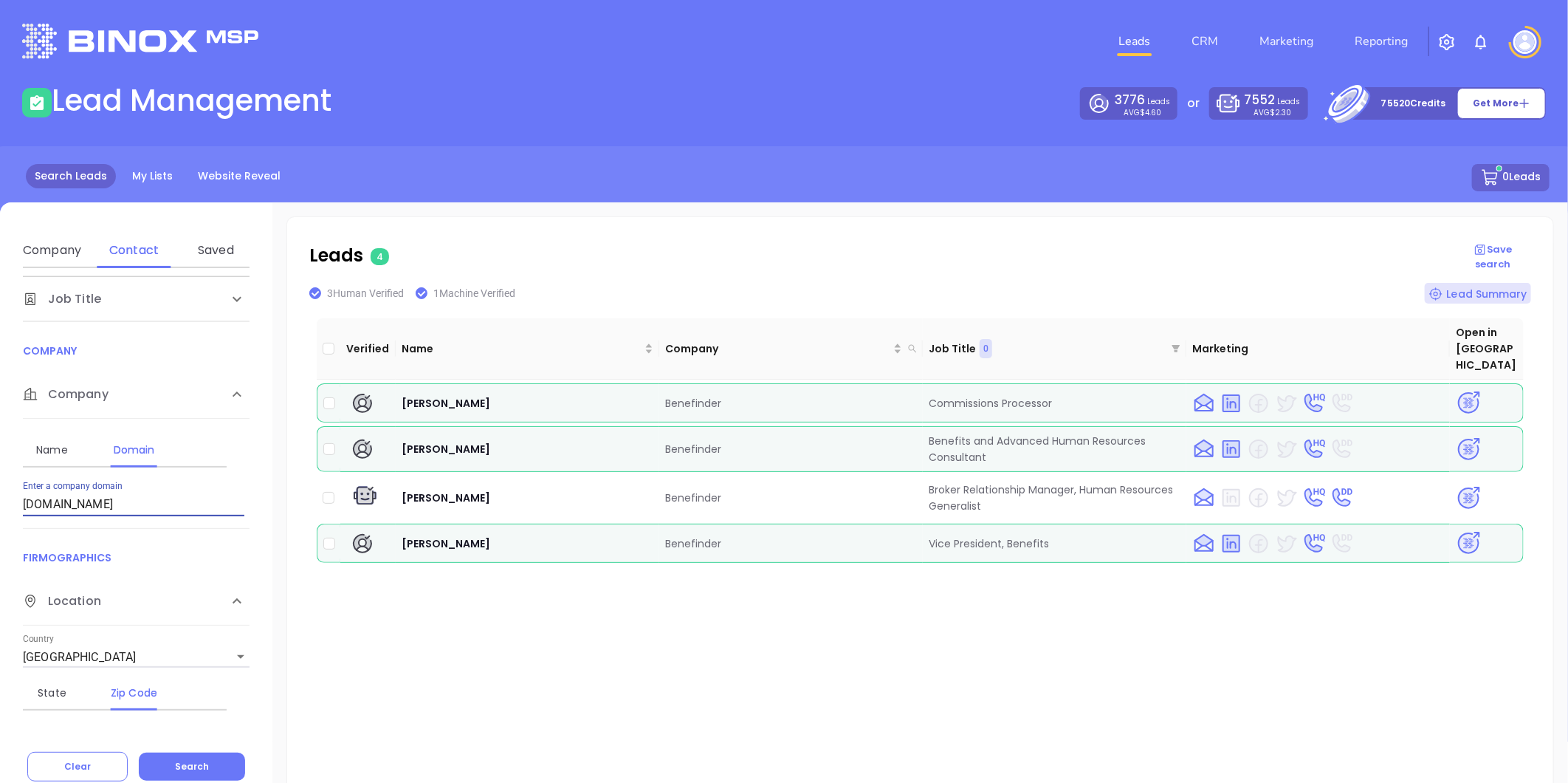
paste input "Ableinsurance"
click at [186, 779] on button "Search" at bounding box center [192, 766] width 107 height 28
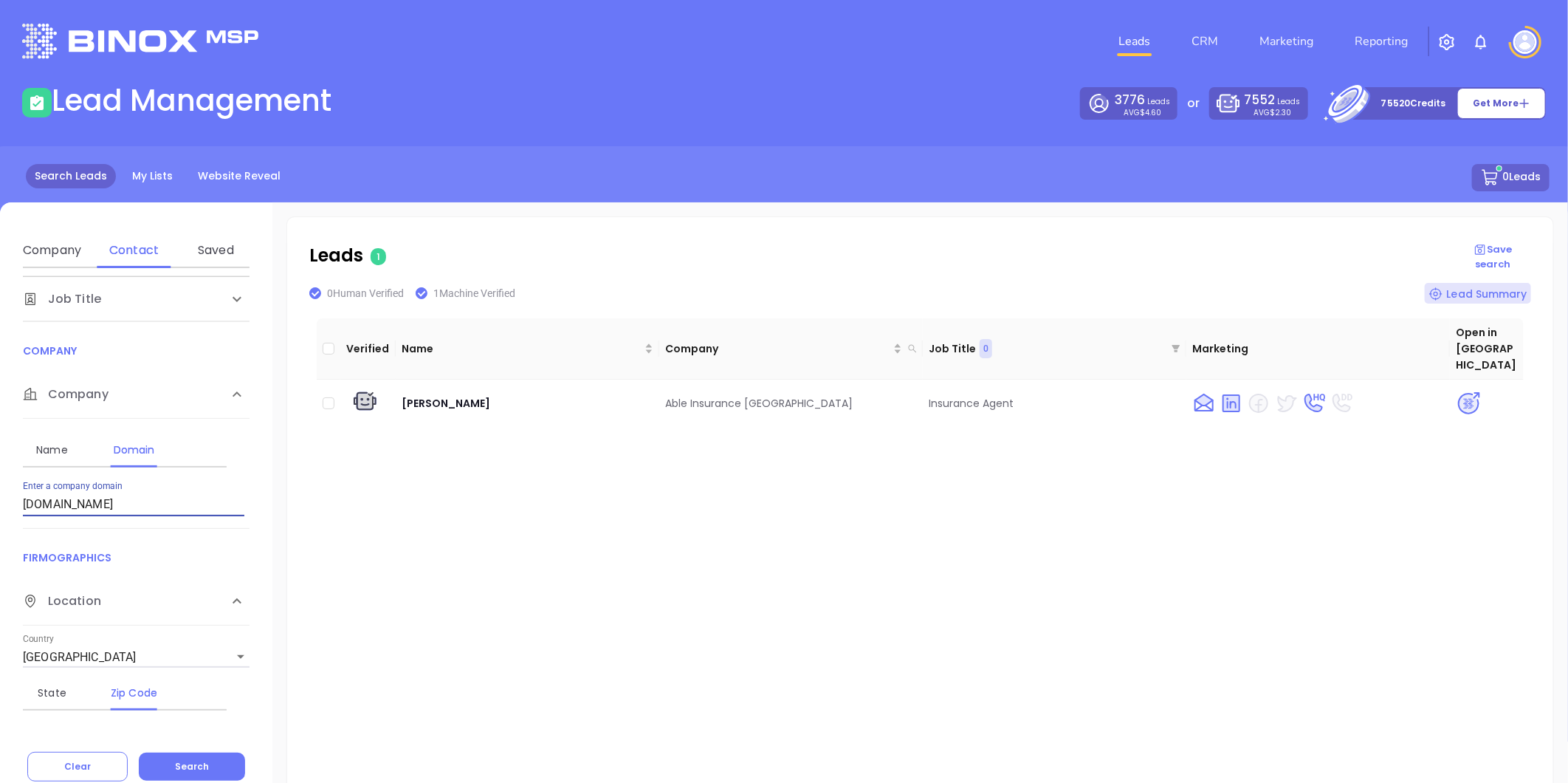
drag, startPoint x: 119, startPoint y: 511, endPoint x: -69, endPoint y: 486, distance: 189.7
click at [0, 486] on html "Leads CRM Marketing Reporting Financial Leads Leads Lead Management 3776 Leads …" at bounding box center [784, 392] width 1568 height 783
paste input "monumentsports"
type input "monumentsports.com"
click at [200, 763] on span "Search" at bounding box center [191, 766] width 34 height 13
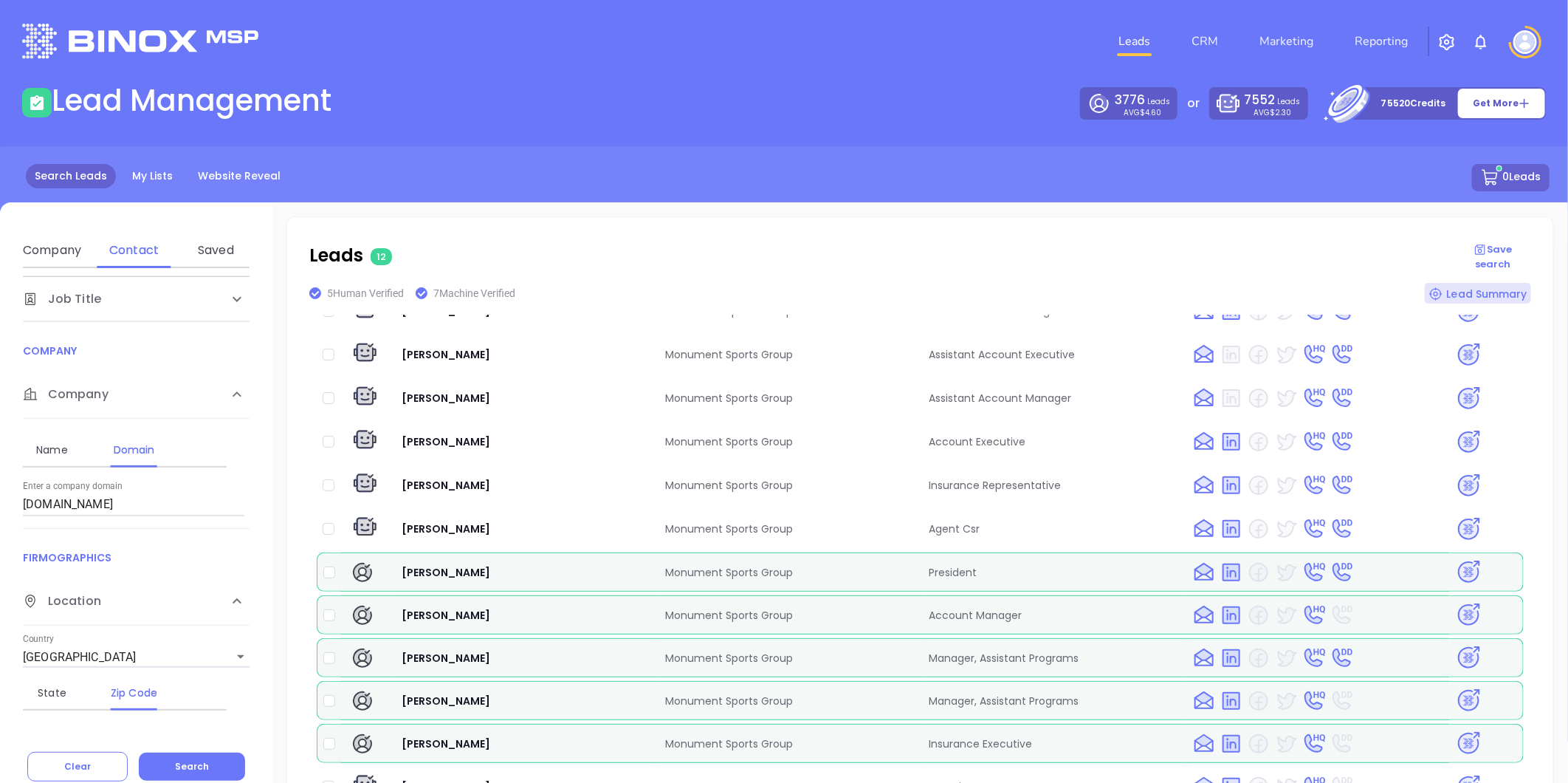
scroll to position [93, 0]
click at [1463, 559] on img at bounding box center [1469, 571] width 26 height 26
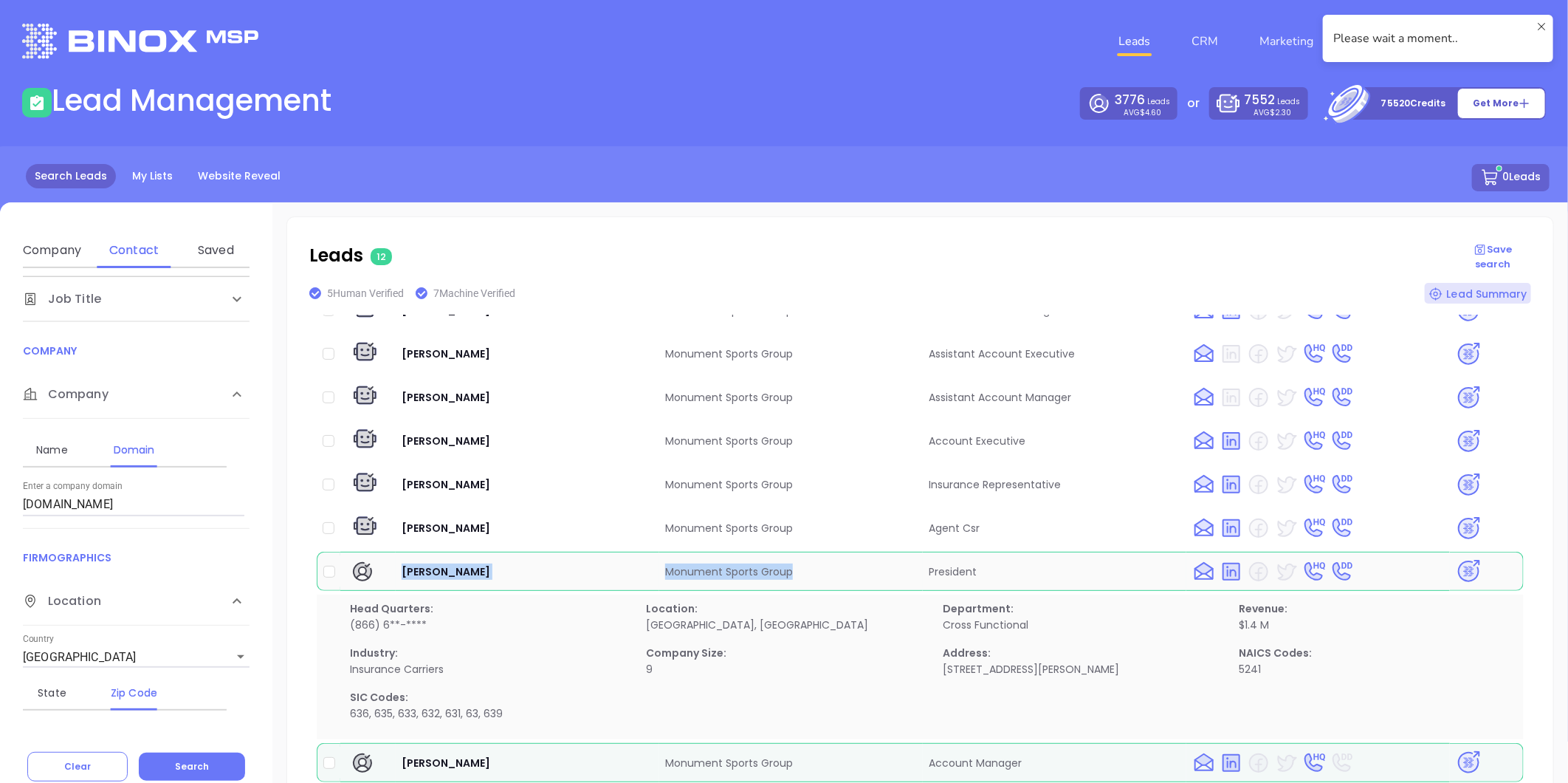
drag, startPoint x: 475, startPoint y: 544, endPoint x: 803, endPoint y: 558, distance: 328.3
click at [803, 558] on tr "Mark Grossman Monument Sports Group President" at bounding box center [919, 571] width 1207 height 39
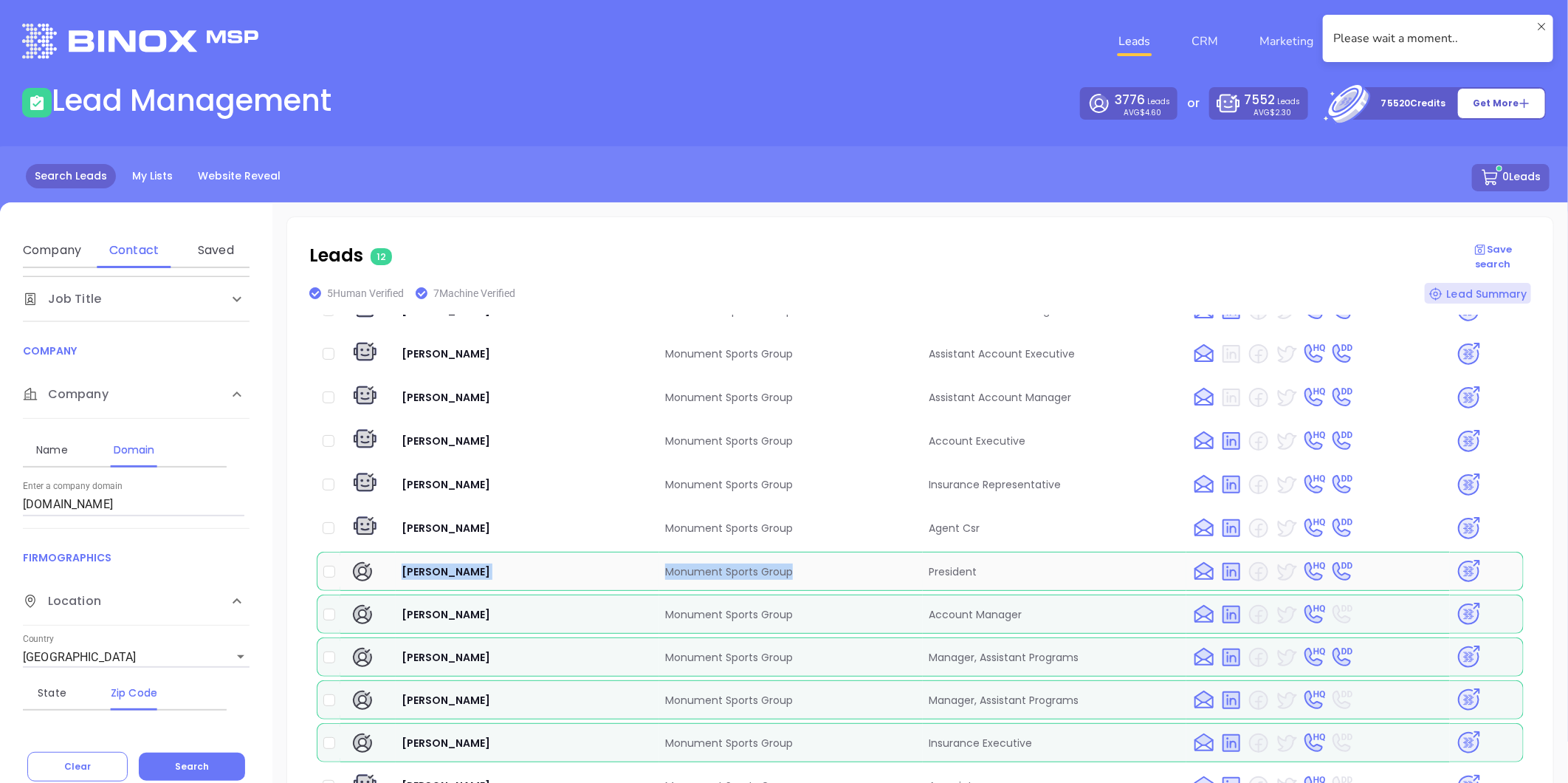
copy tr "Mark Grossman Monument Sports Group"
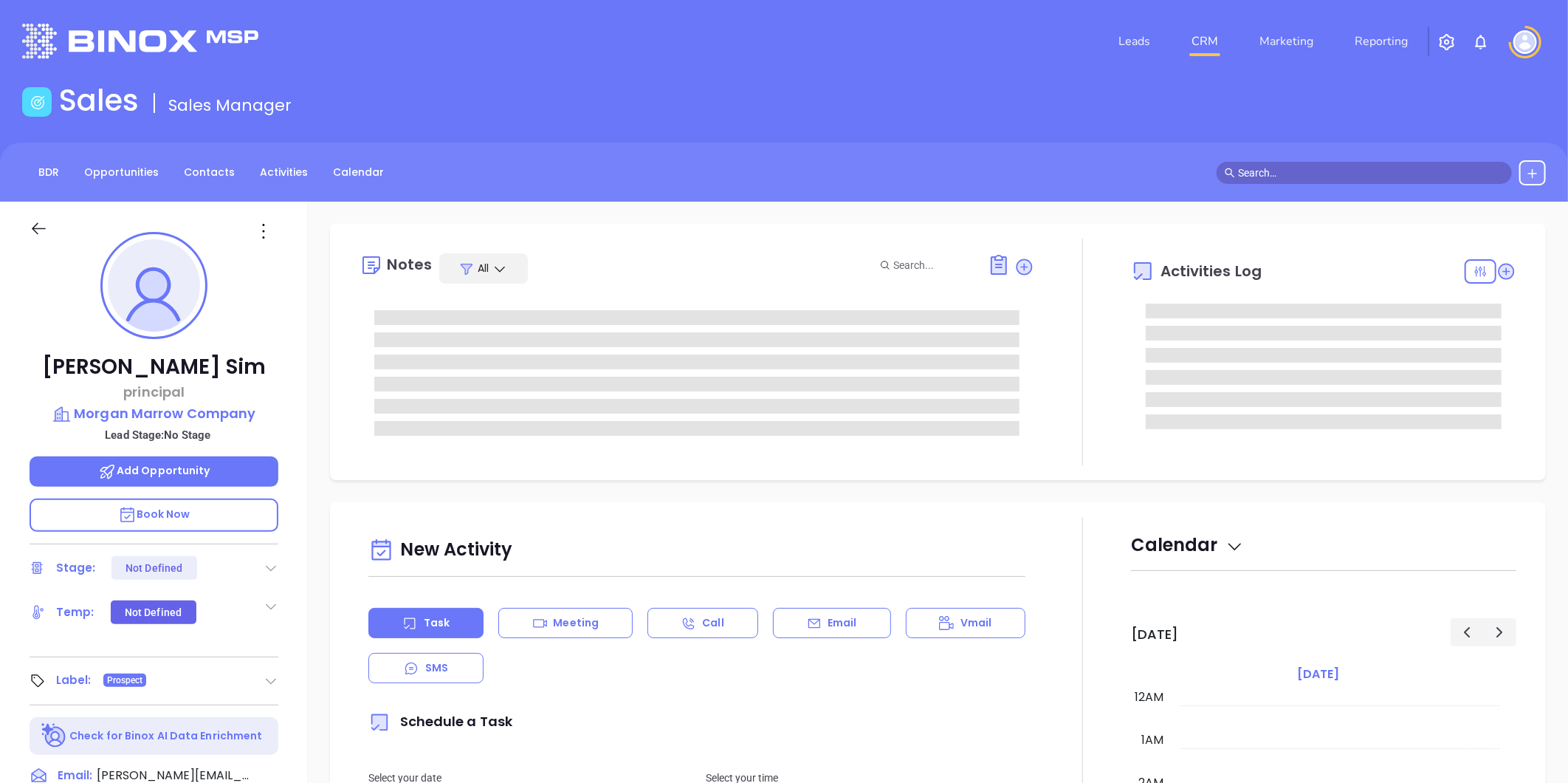
type input "[DATE]"
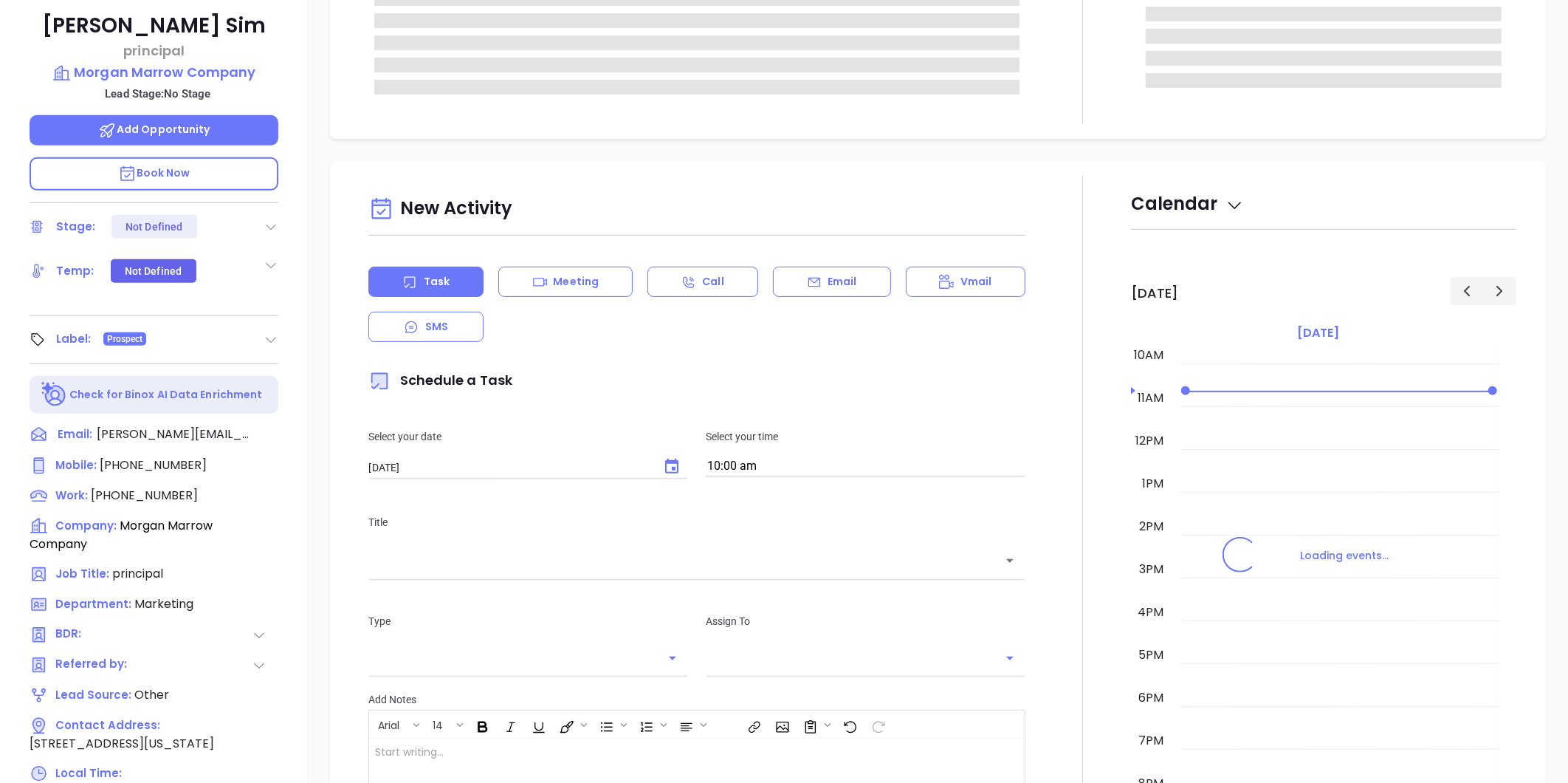
scroll to position [453, 0]
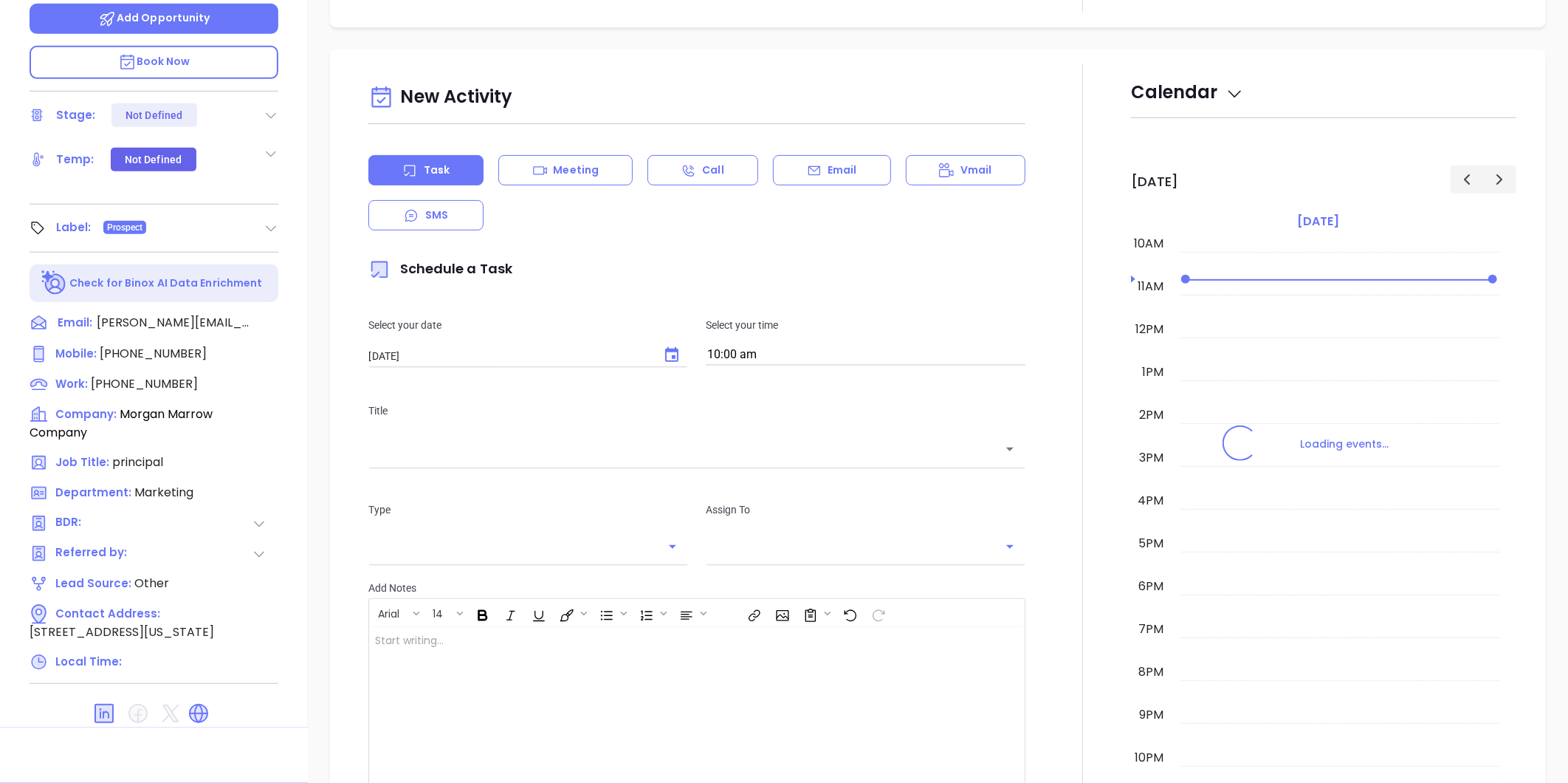
type input "[PERSON_NAME]"
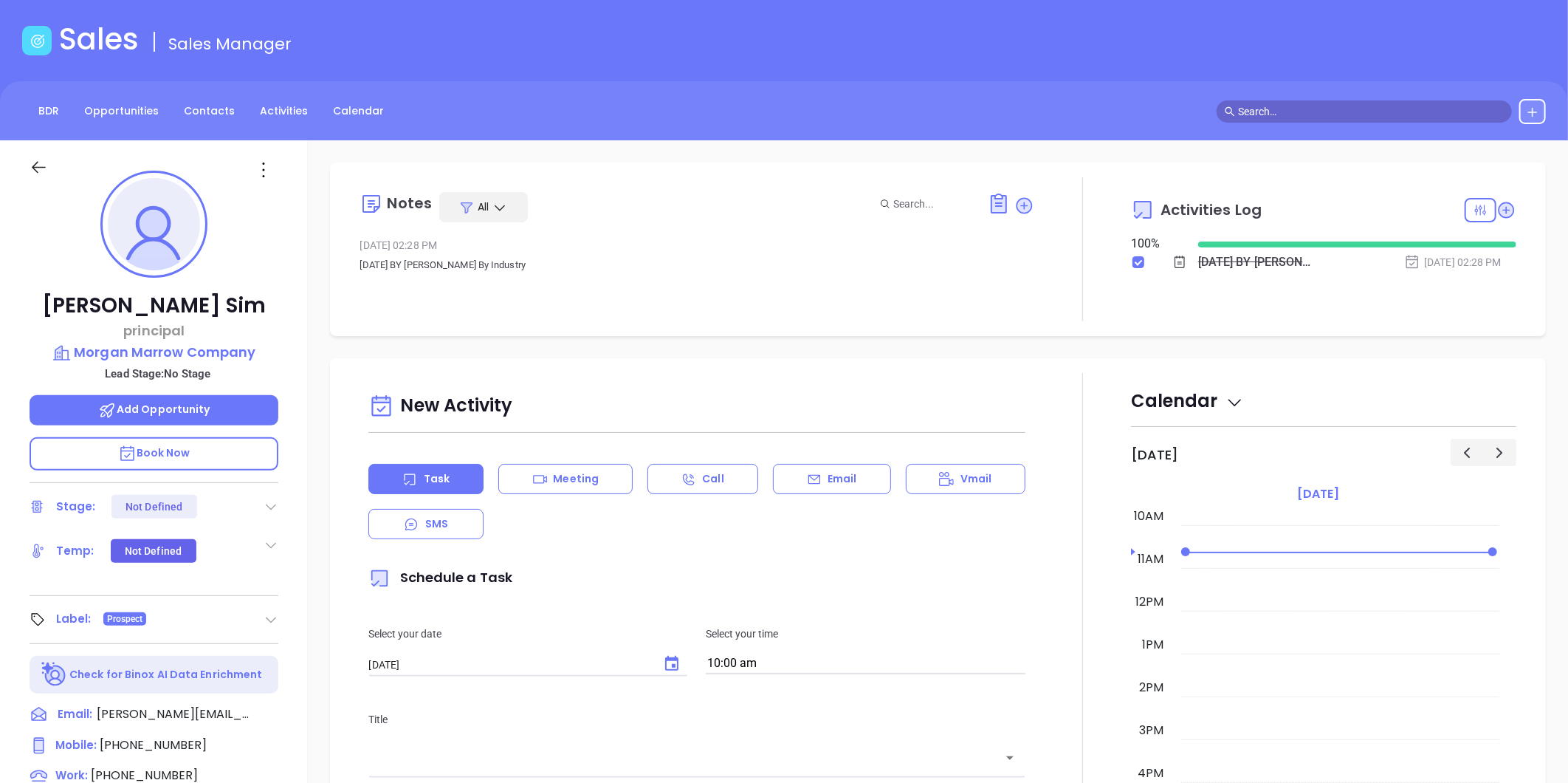
scroll to position [42, 0]
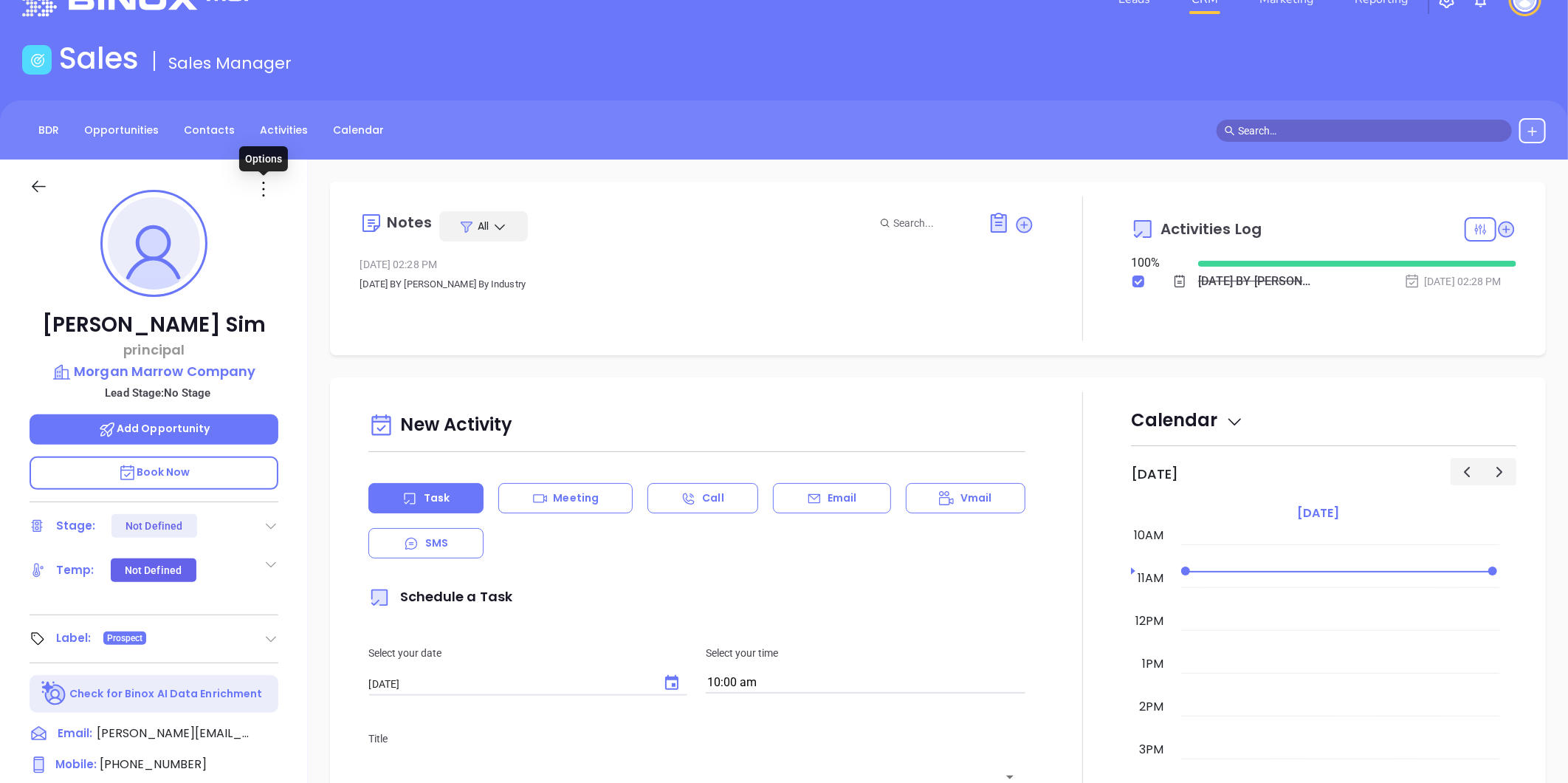
click at [263, 184] on icon at bounding box center [263, 189] width 23 height 23
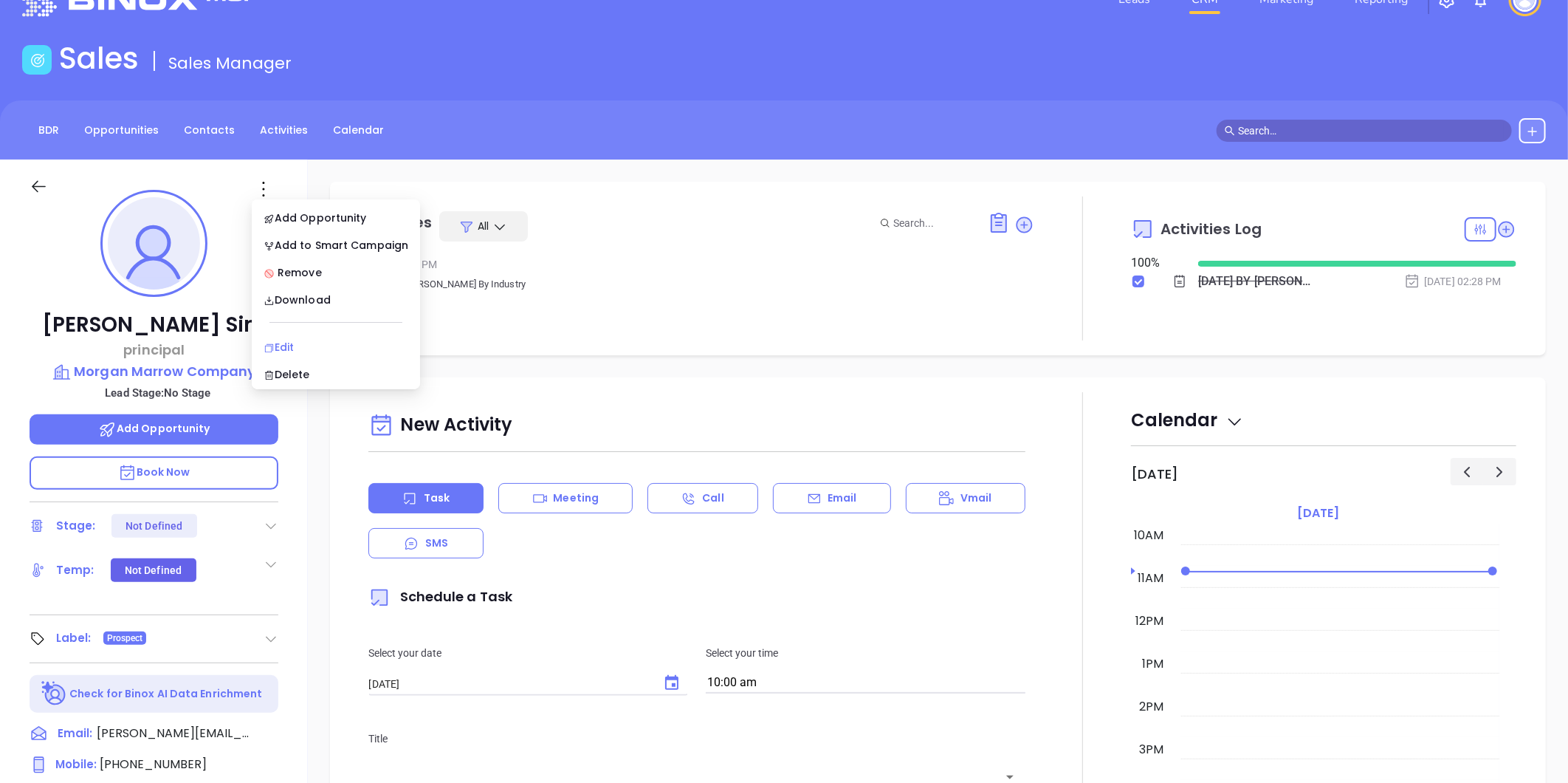
click at [292, 341] on div "Edit" at bounding box center [335, 347] width 145 height 17
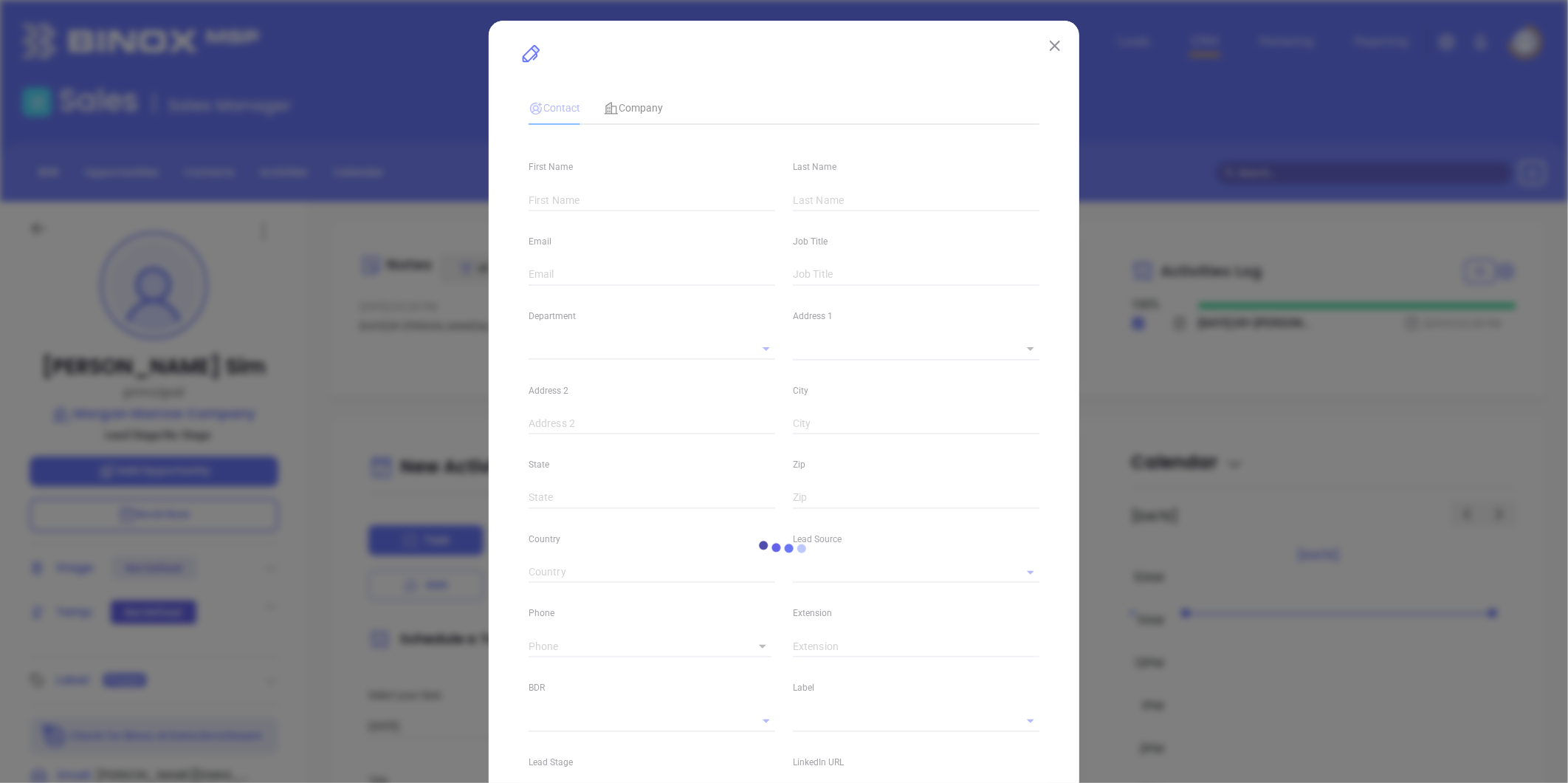
type input "[PERSON_NAME]"
type input "Sim"
type input "[PERSON_NAME][EMAIL_ADDRESS][DOMAIN_NAME]"
type input "principal"
type input "1"
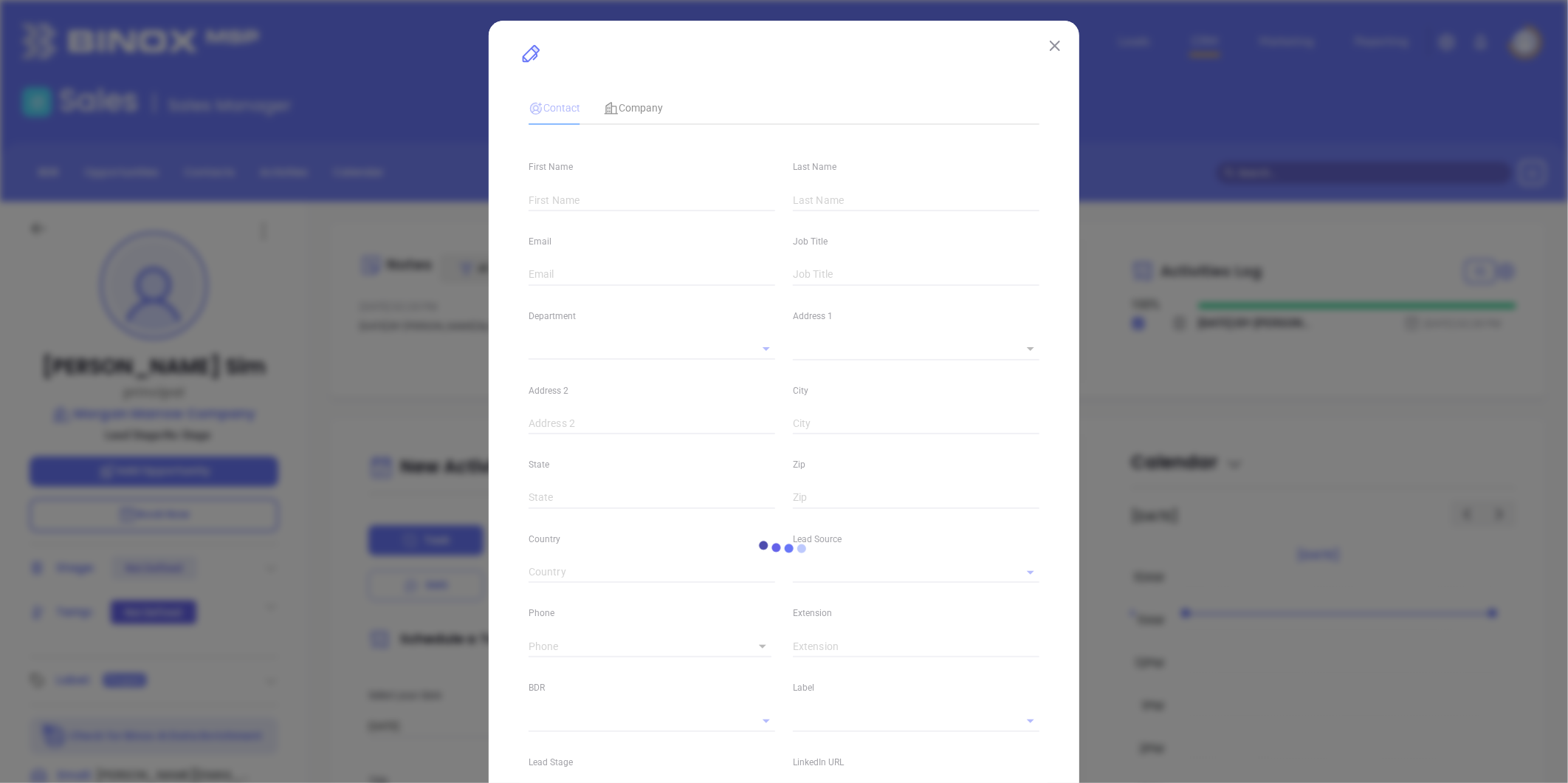
type input "[DOMAIN_NAME][URL][PERSON_NAME]"
type input "Marketing"
type input "Other"
type input "undefined undefined"
type input "[PHONE_NUMBER]"
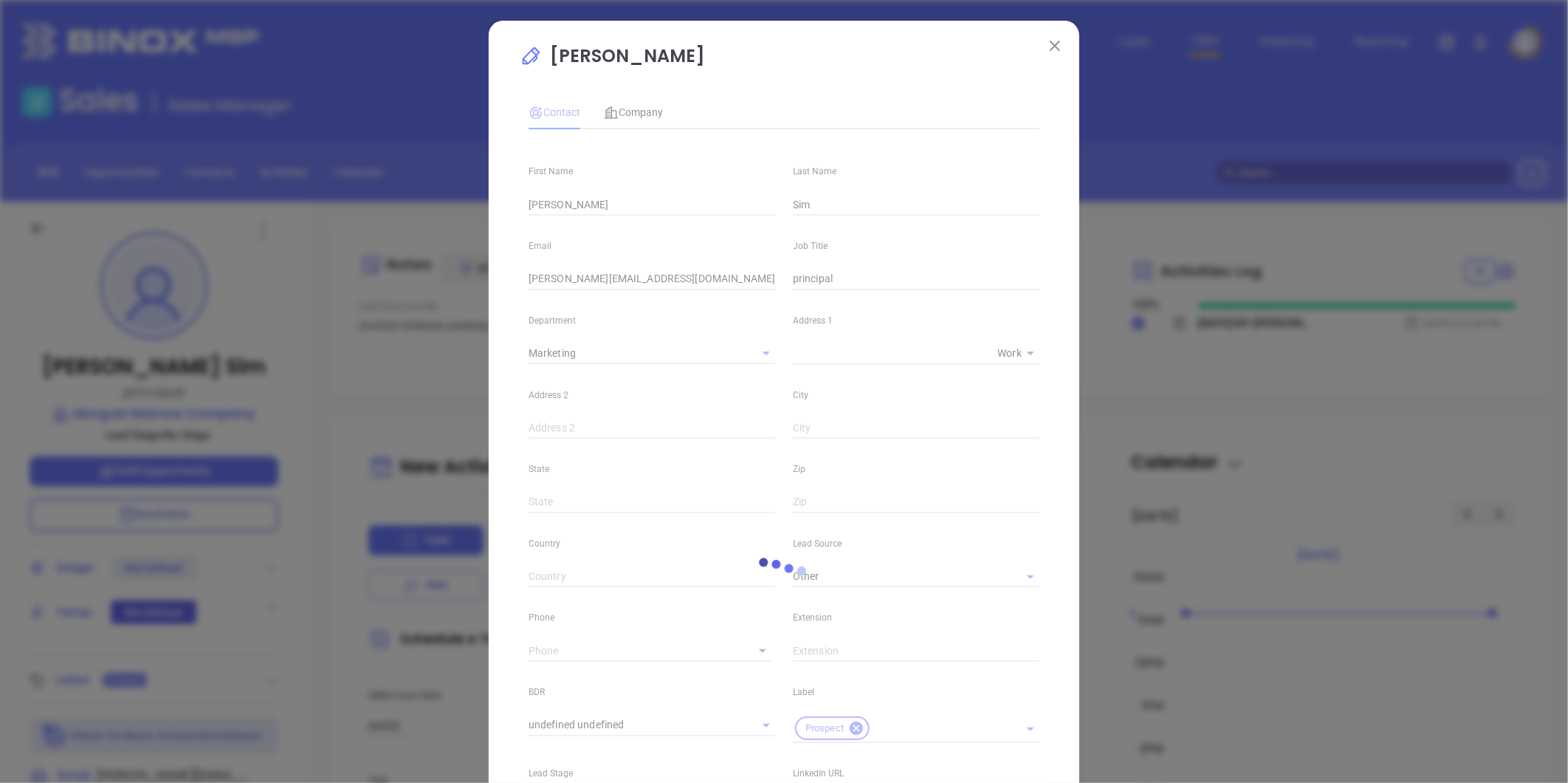
type input "1"
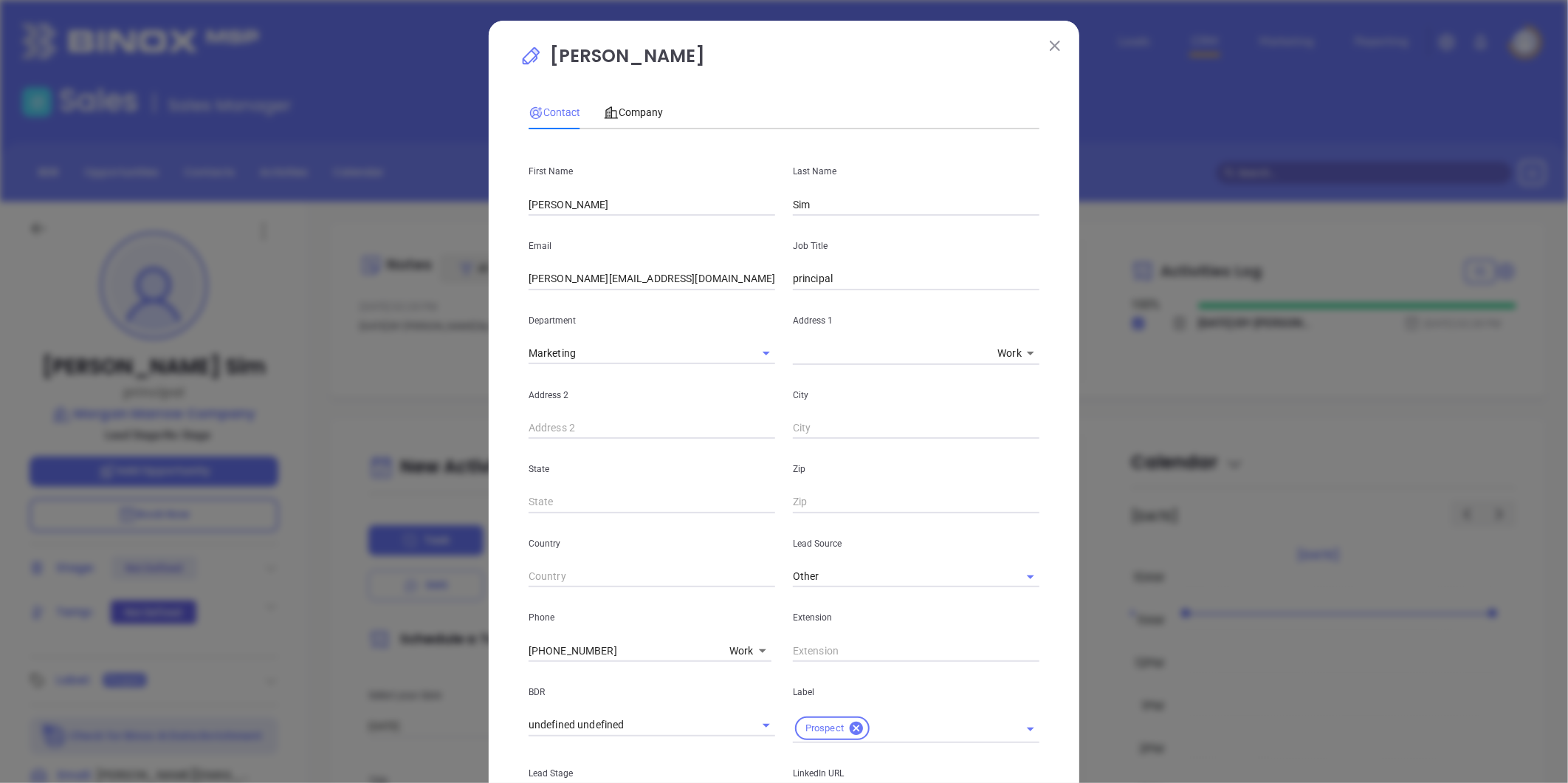
drag, startPoint x: 787, startPoint y: 281, endPoint x: 802, endPoint y: 281, distance: 15.0
click at [793, 281] on input "principal" at bounding box center [917, 279] width 247 height 22
type input "Principal"
click at [629, 102] on div "Company" at bounding box center [633, 112] width 59 height 34
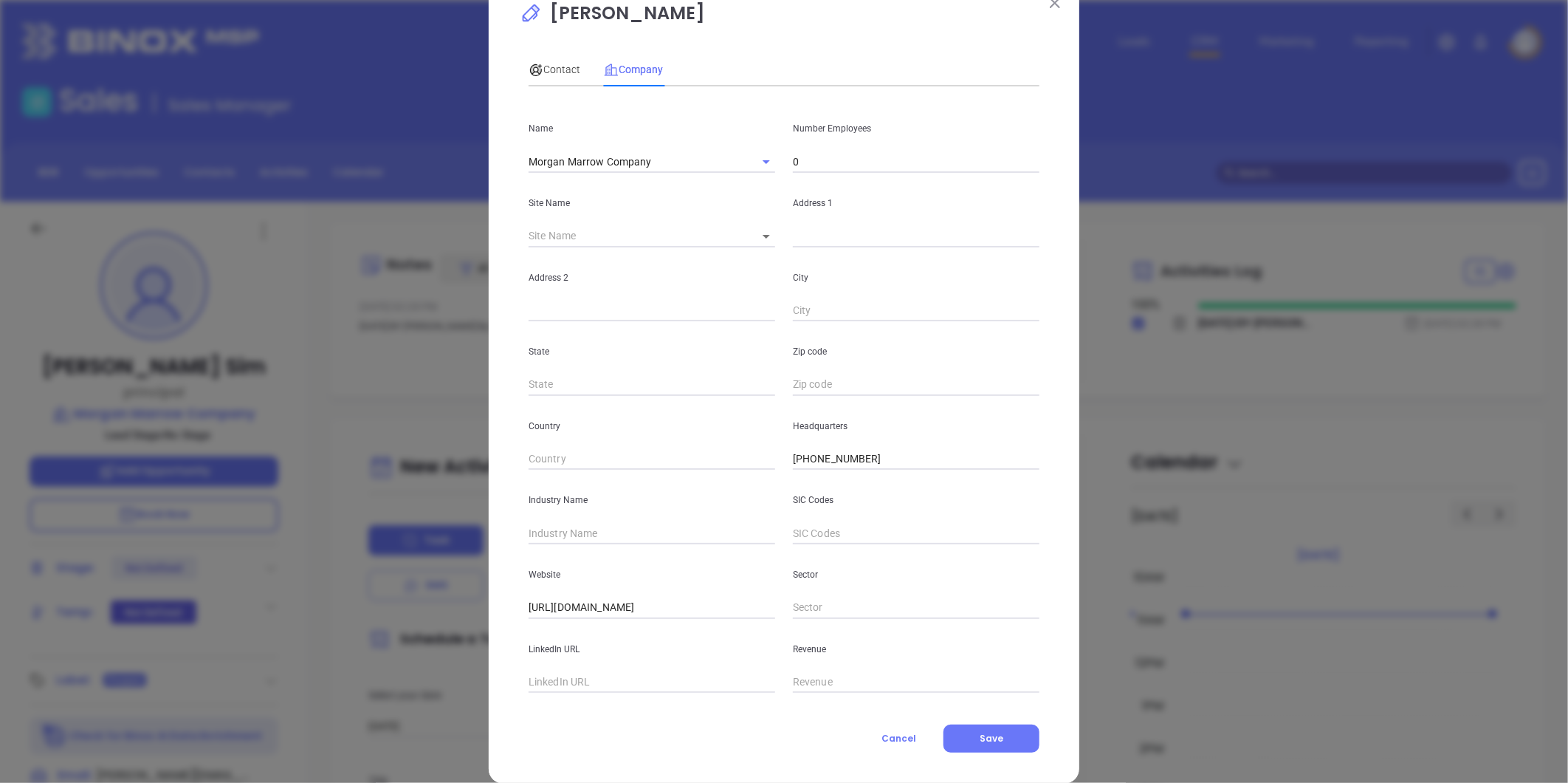
scroll to position [64, 0]
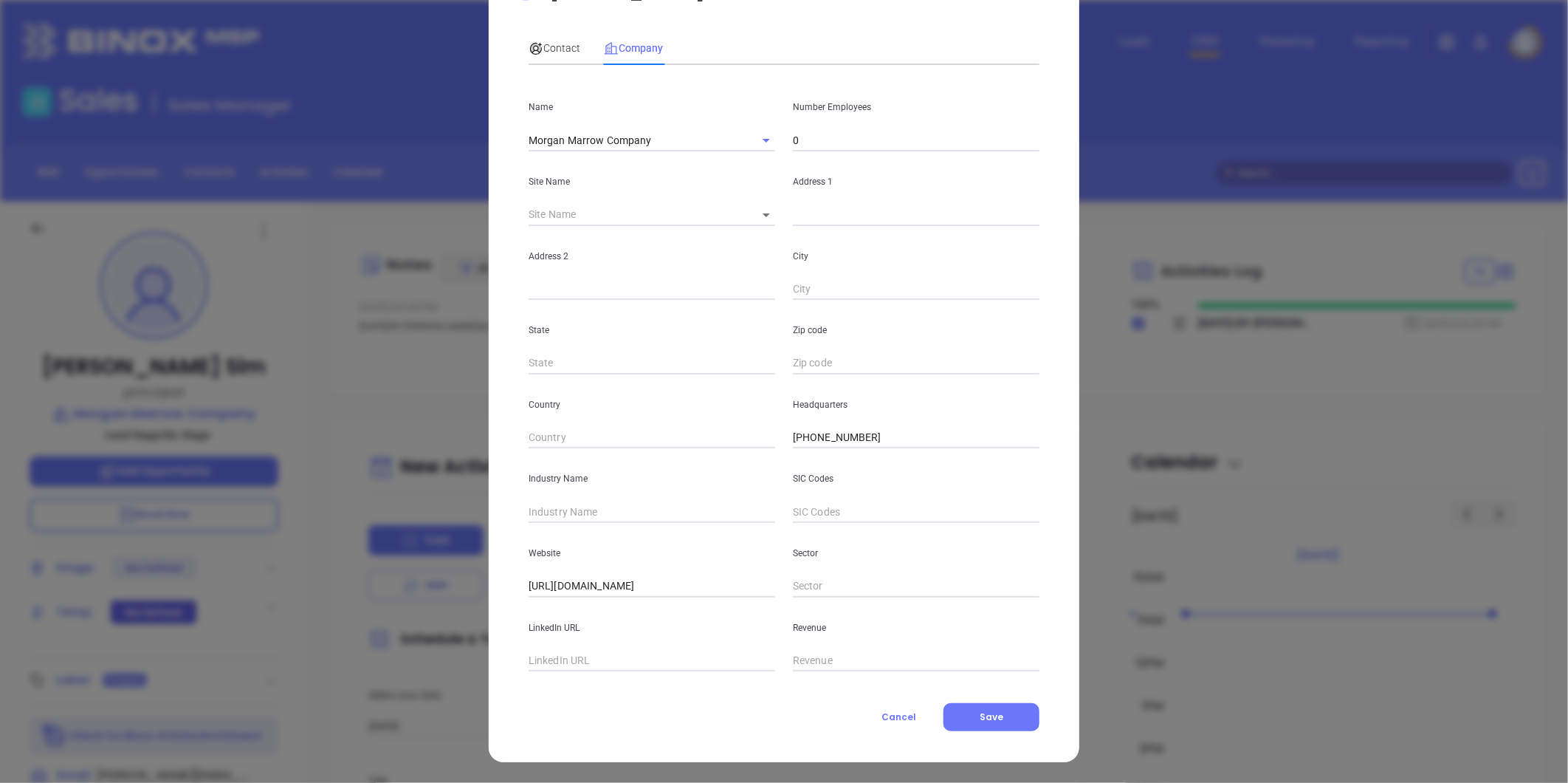
click at [563, 659] on input "text" at bounding box center [652, 661] width 247 height 22
paste input "https://www.linkedin.com/company/morgan-marrow-company/"
type input "https://www.linkedin.com/company/morgan-marrow-company/"
click at [572, 511] on input "text" at bounding box center [652, 512] width 247 height 22
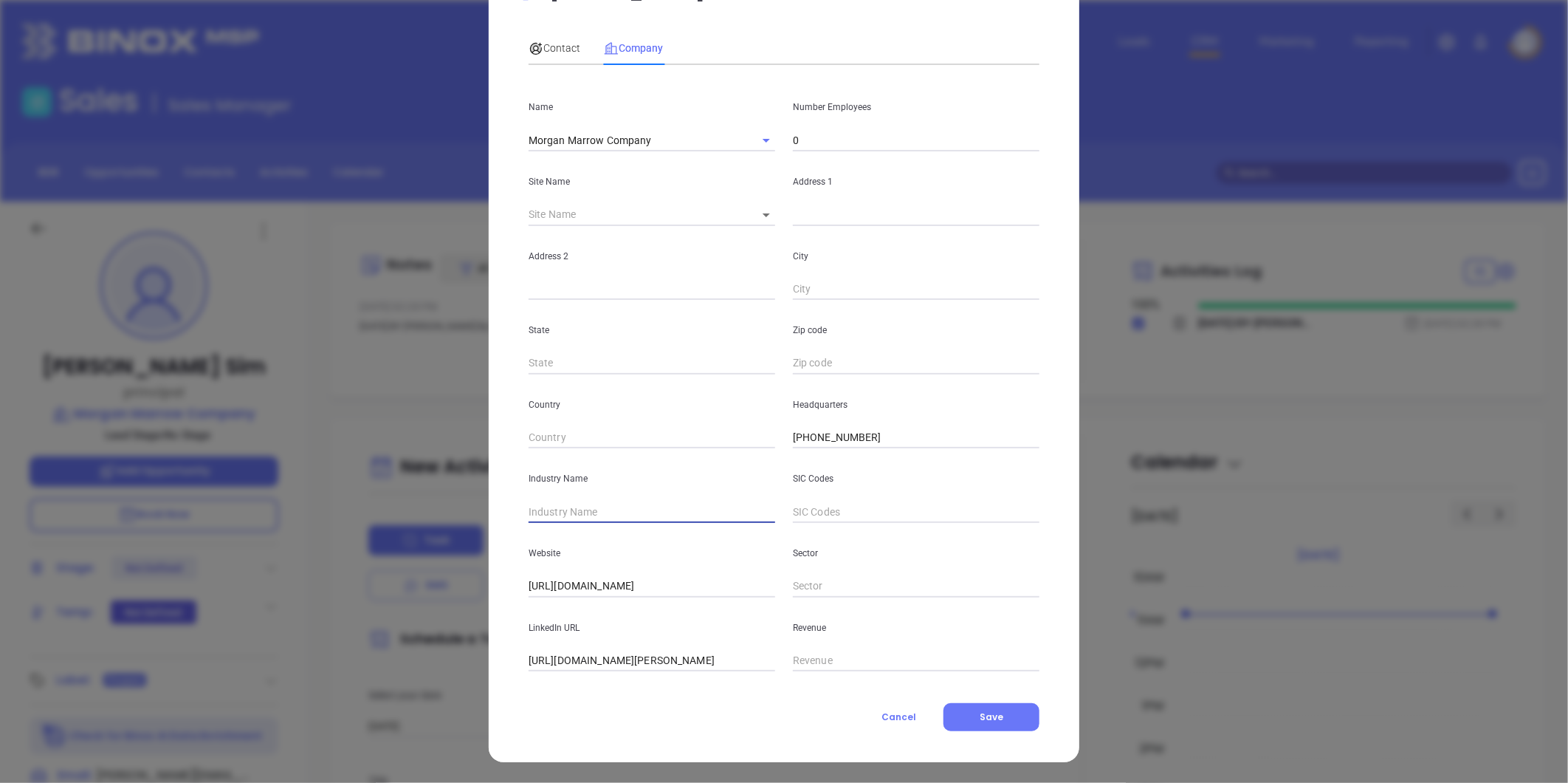
scroll to position [0, 0]
type input "Insurance"
click at [842, 141] on input "0" at bounding box center [917, 140] width 247 height 22
type input "27"
click at [677, 338] on p "State" at bounding box center [652, 330] width 247 height 17
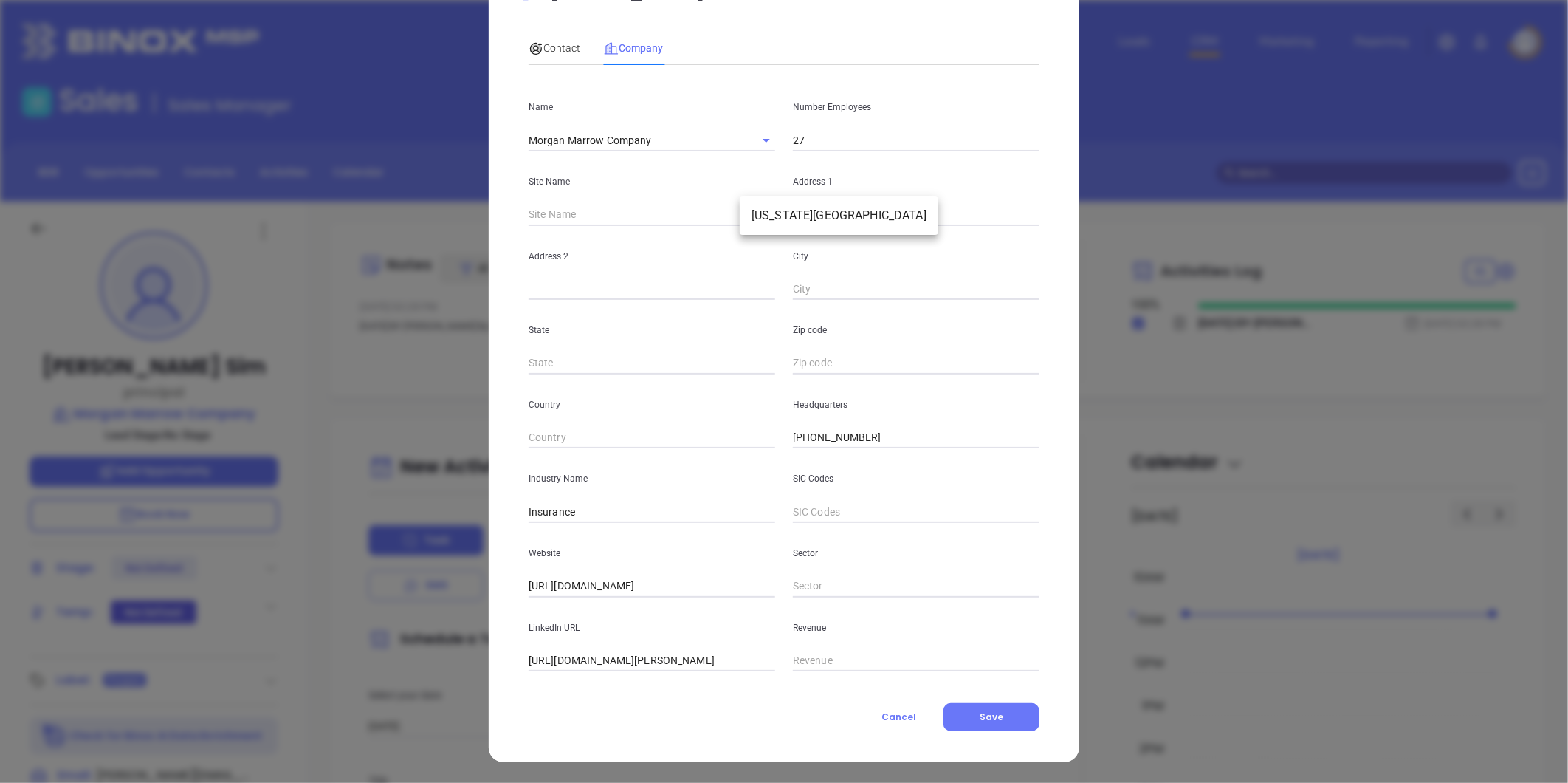
click at [754, 212] on body "Leads CRM Marketing Reporting Financial Leads Leads Sales Sales Manager BDR Opp…" at bounding box center [784, 392] width 1568 height 783
click at [765, 217] on li "[US_STATE][GEOGRAPHIC_DATA]" at bounding box center [839, 215] width 199 height 26
type input "[US_STATE][GEOGRAPHIC_DATA]"
type input "98091"
type input "484 Viking Drive"
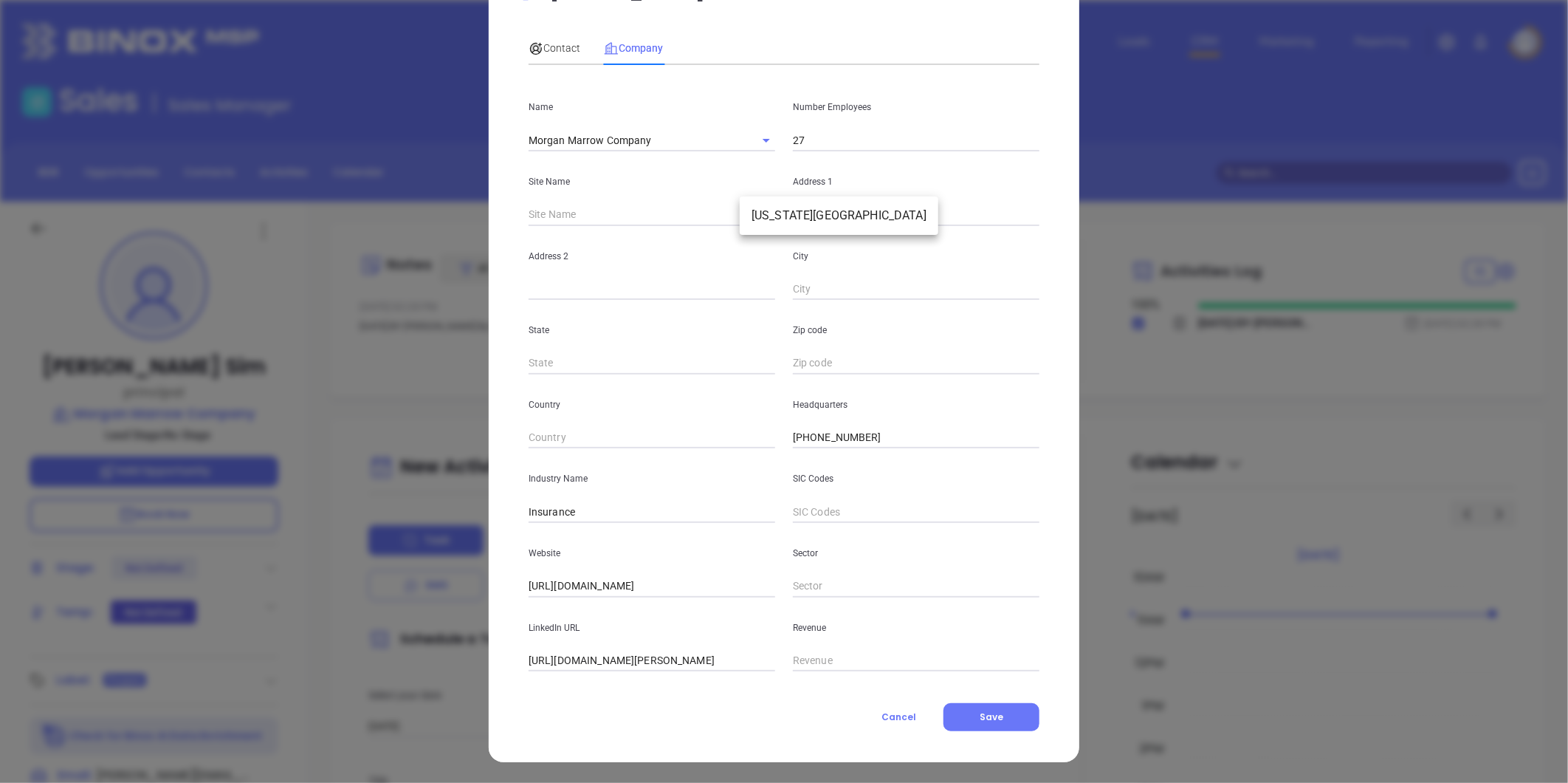
type input "Suite 140"
type input "[US_STATE][GEOGRAPHIC_DATA]"
type input "VA"
type input "23452"
click at [550, 42] on span "Contact" at bounding box center [554, 48] width 51 height 12
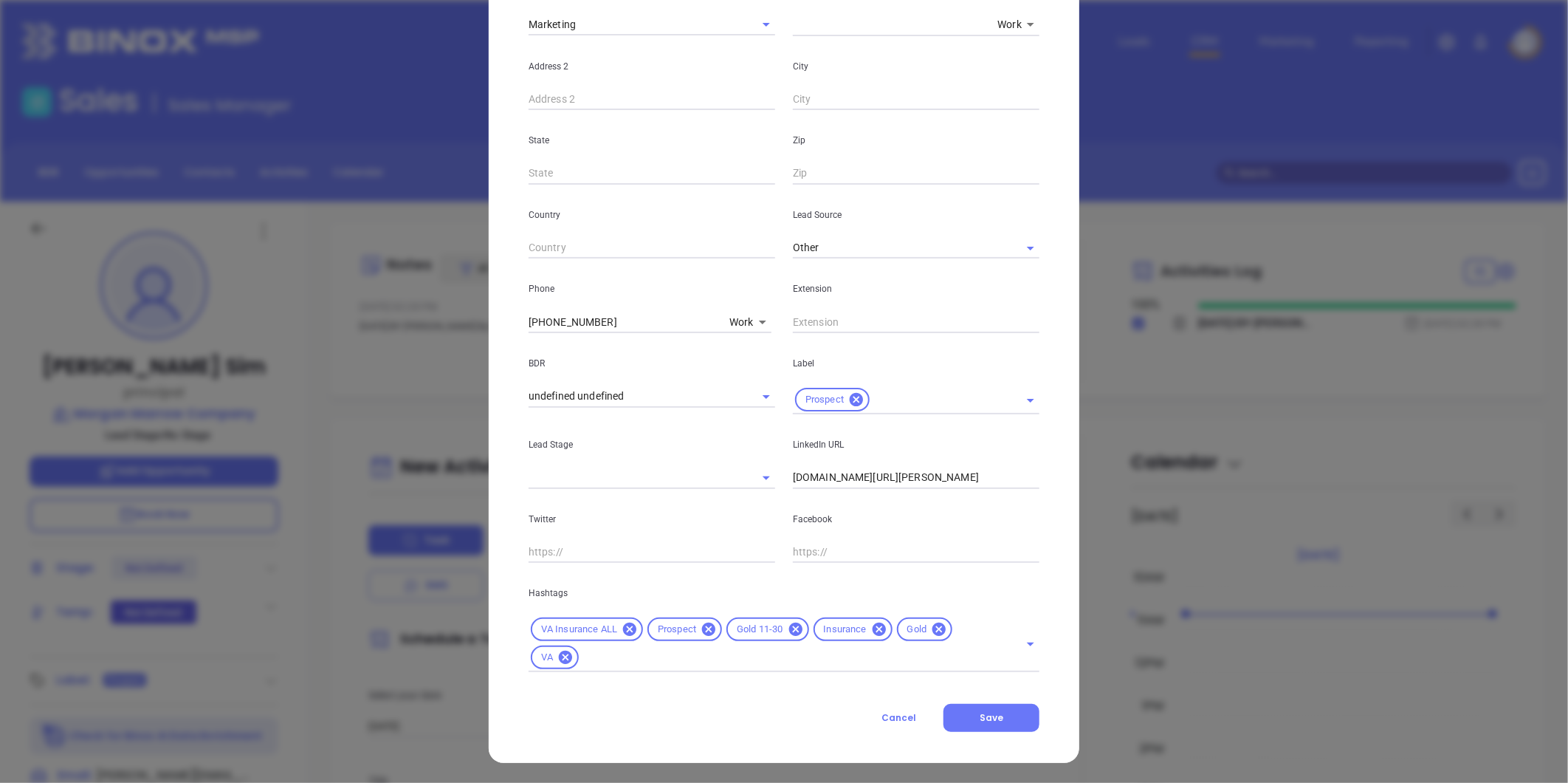
scroll to position [329, 0]
click at [932, 630] on icon at bounding box center [939, 629] width 17 height 17
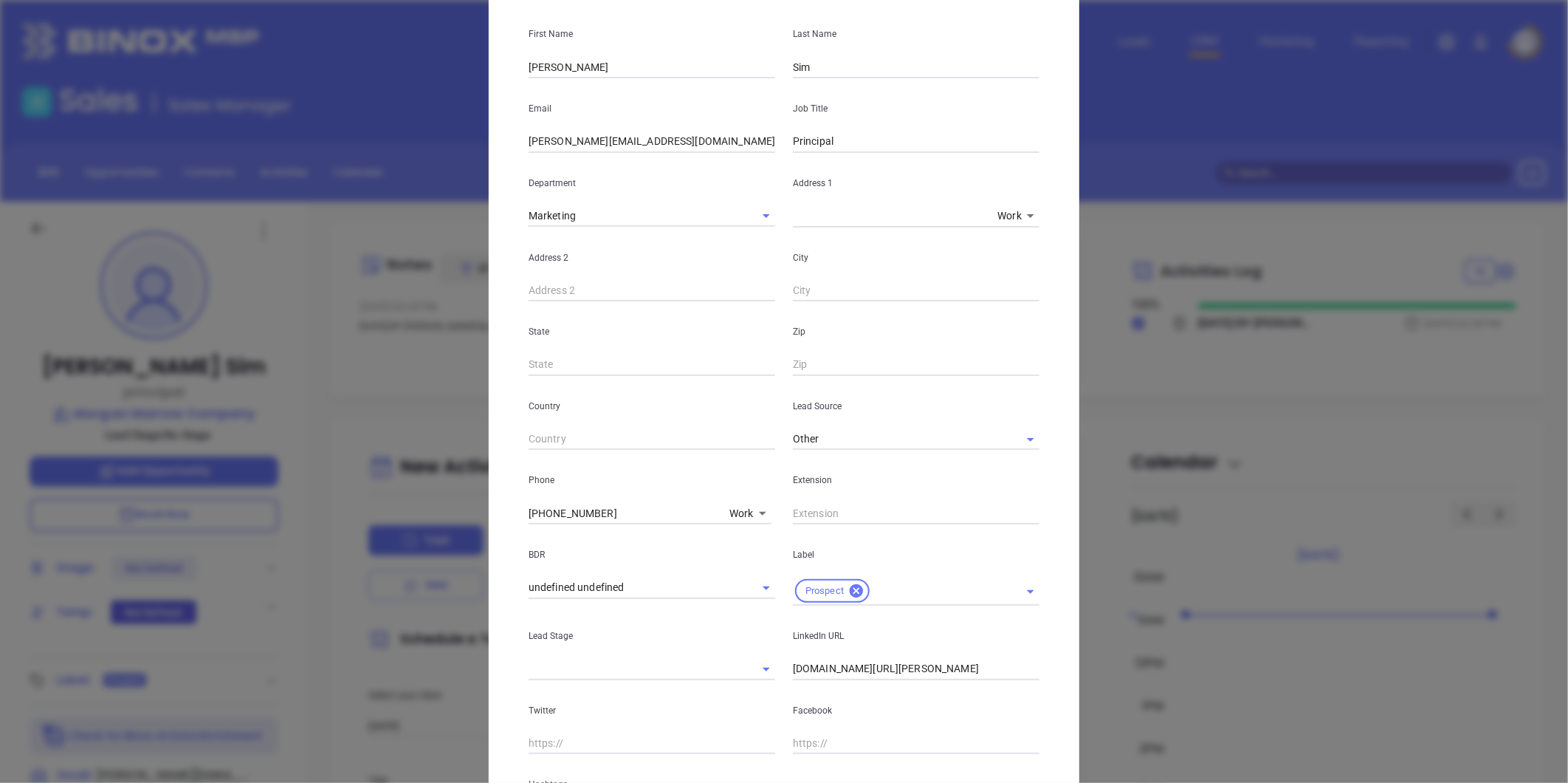
scroll to position [0, 0]
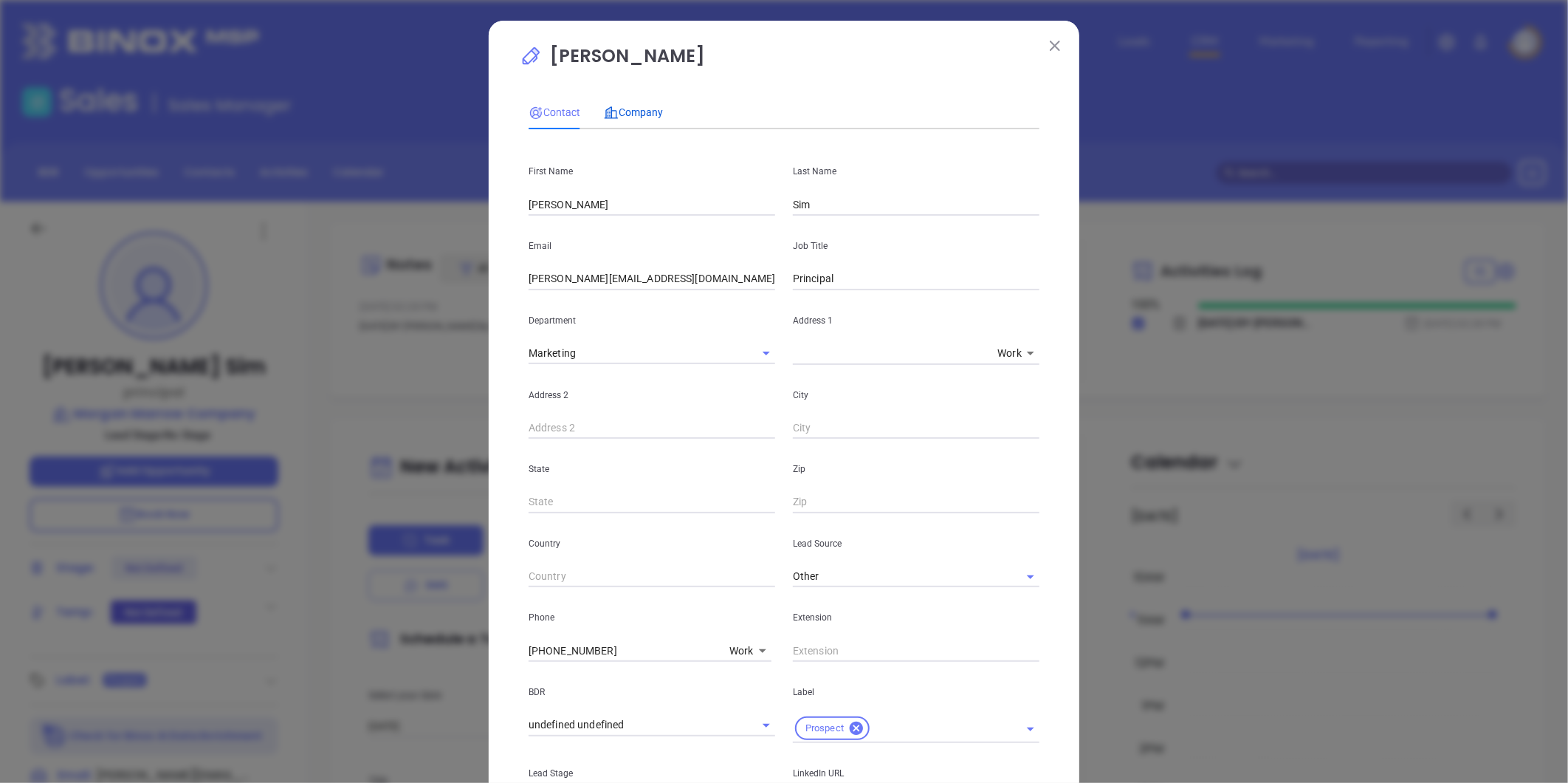
click at [647, 114] on span "Company" at bounding box center [633, 113] width 59 height 12
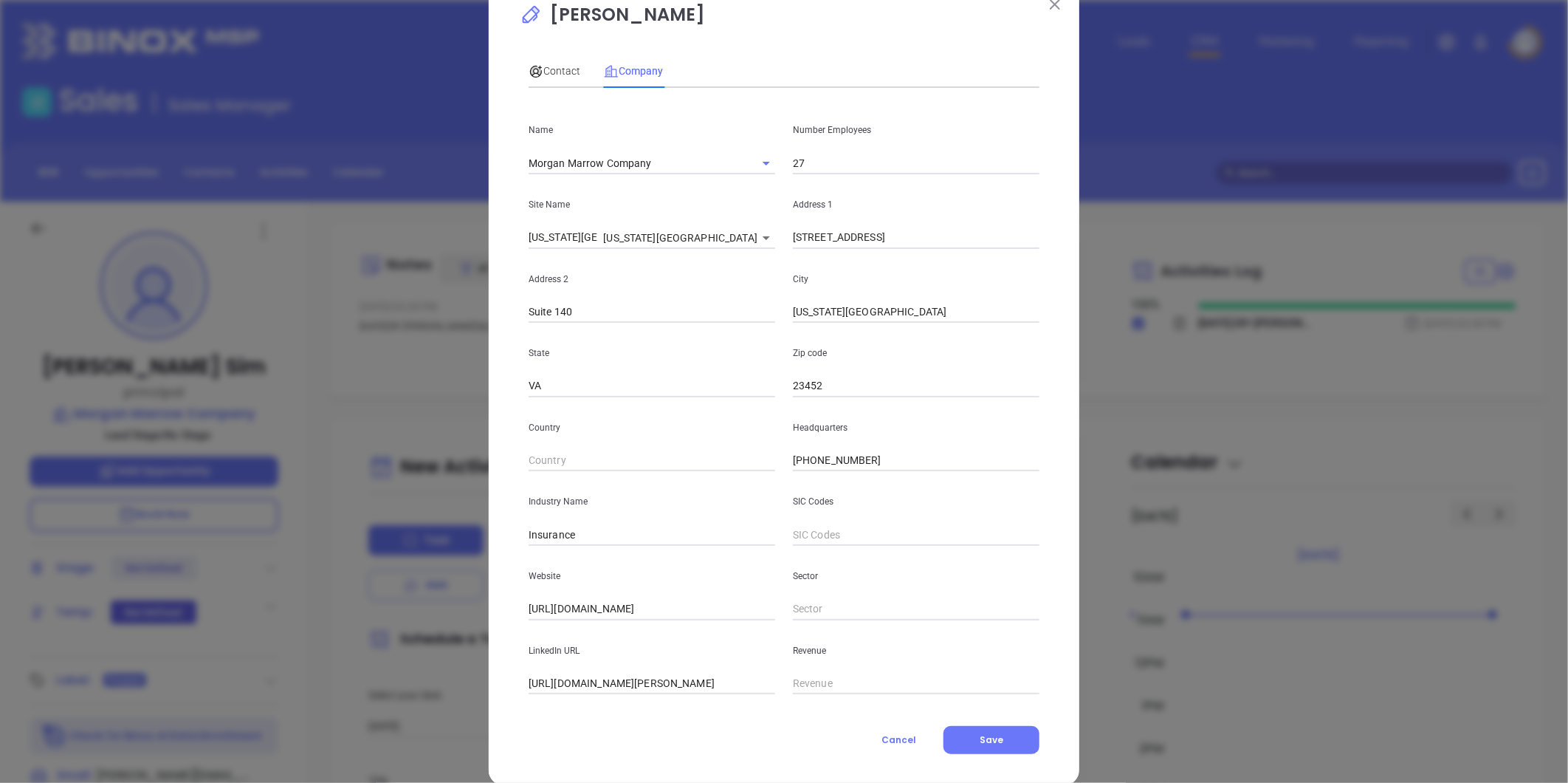
scroll to position [64, 0]
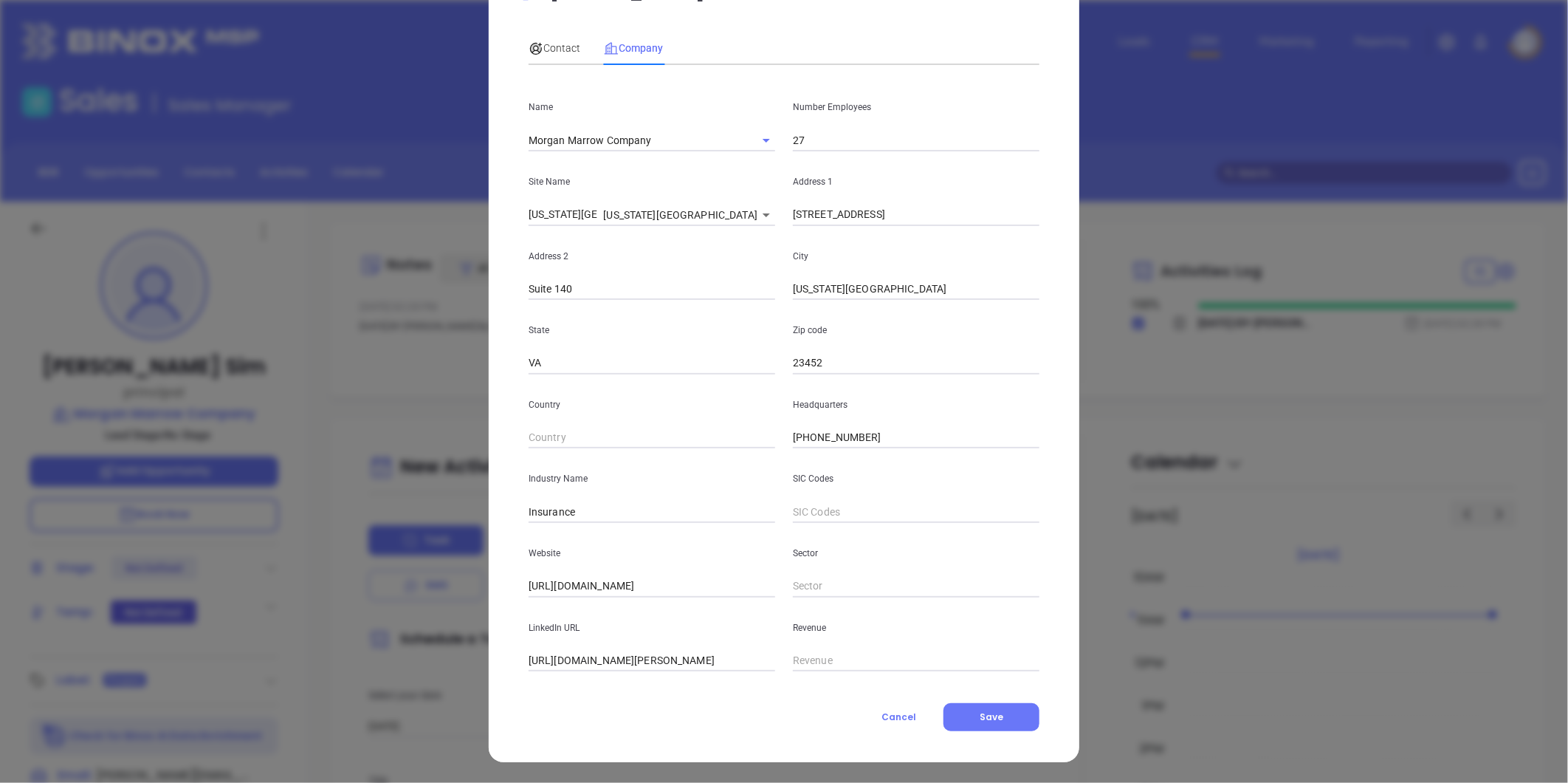
drag, startPoint x: 985, startPoint y: 717, endPoint x: 1058, endPoint y: 684, distance: 80.1
click at [987, 717] on span "Save" at bounding box center [991, 717] width 23 height 13
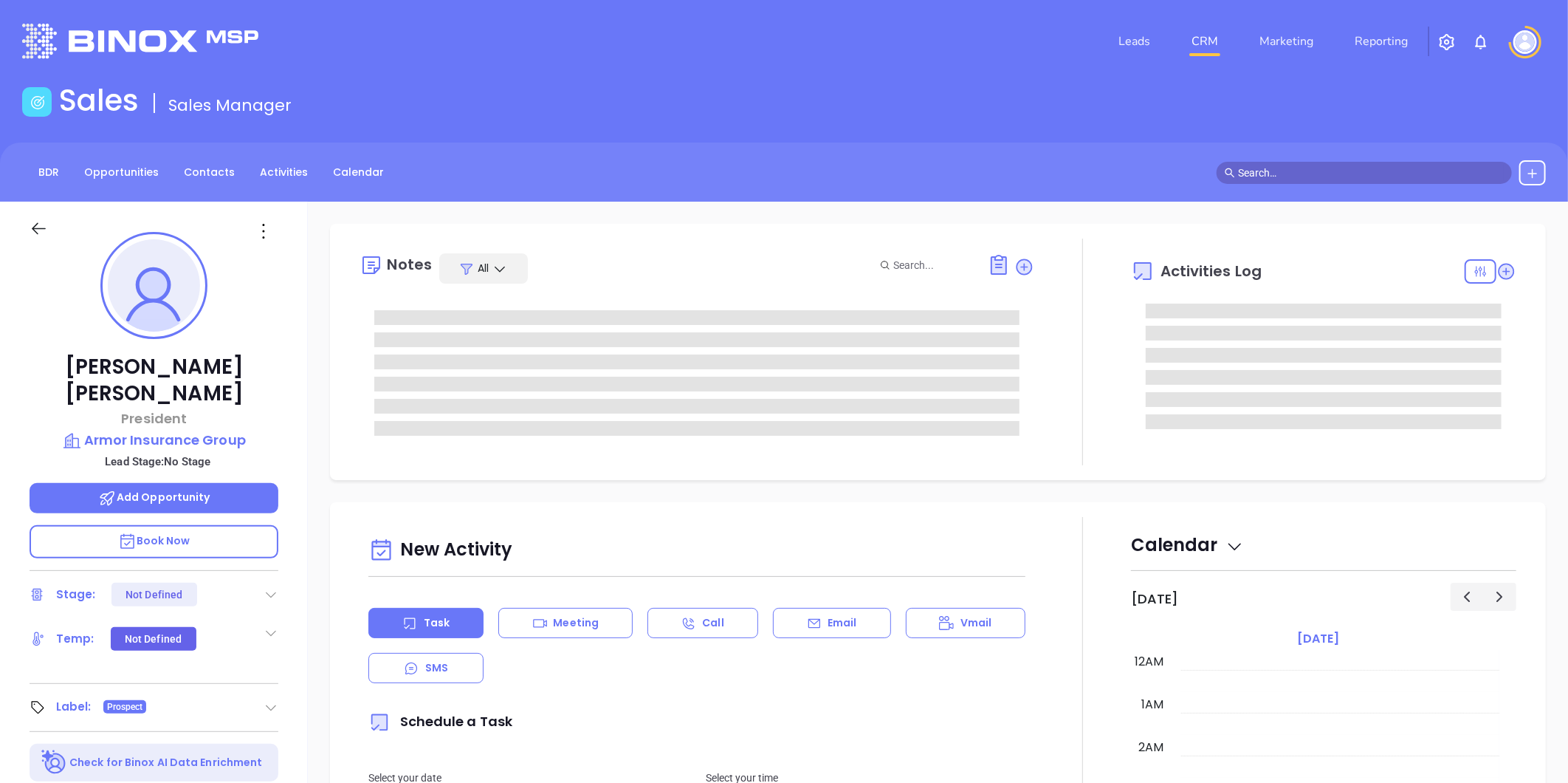
type input "[DATE]"
type input "[PERSON_NAME]"
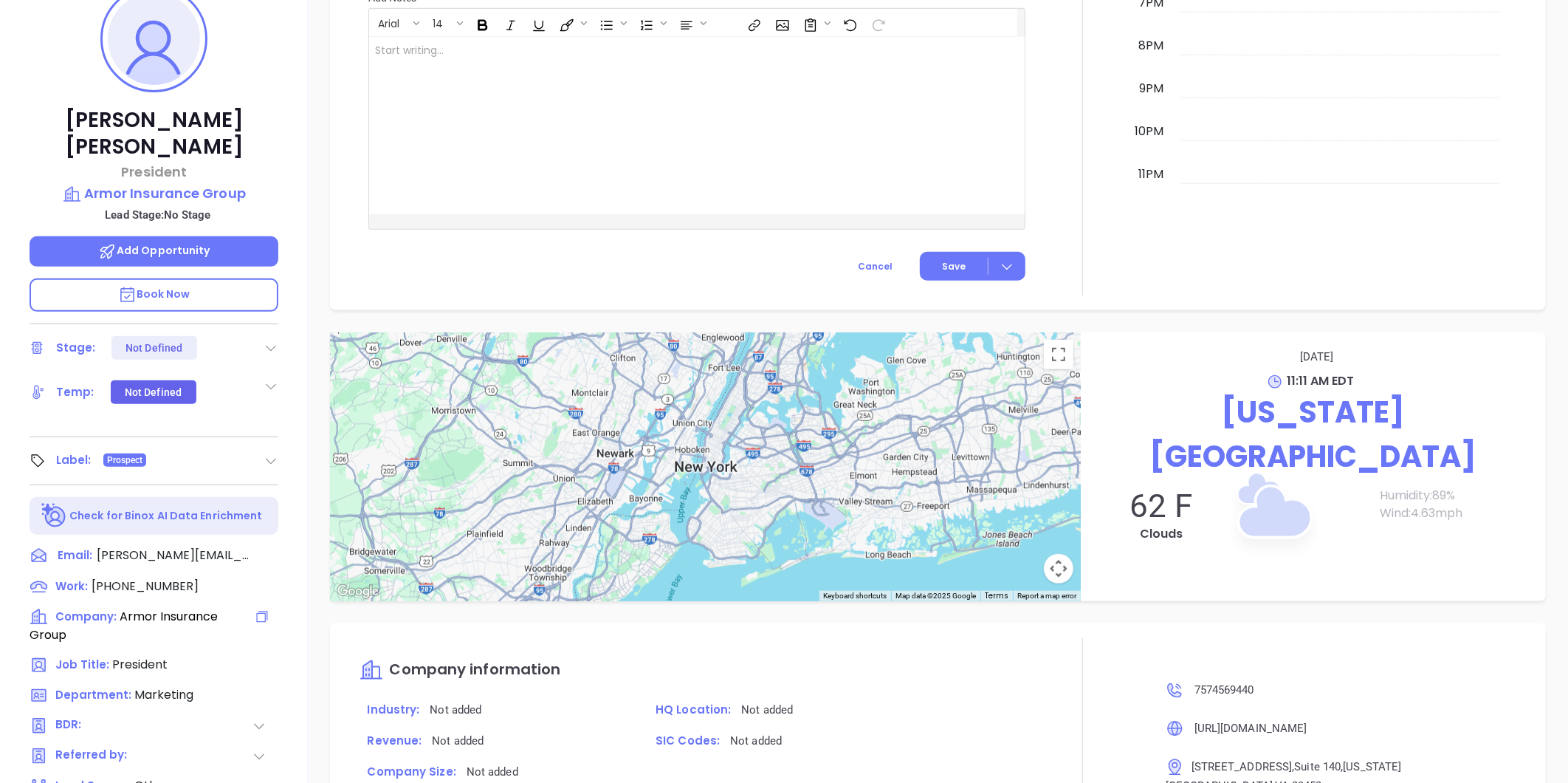
scroll to position [42, 0]
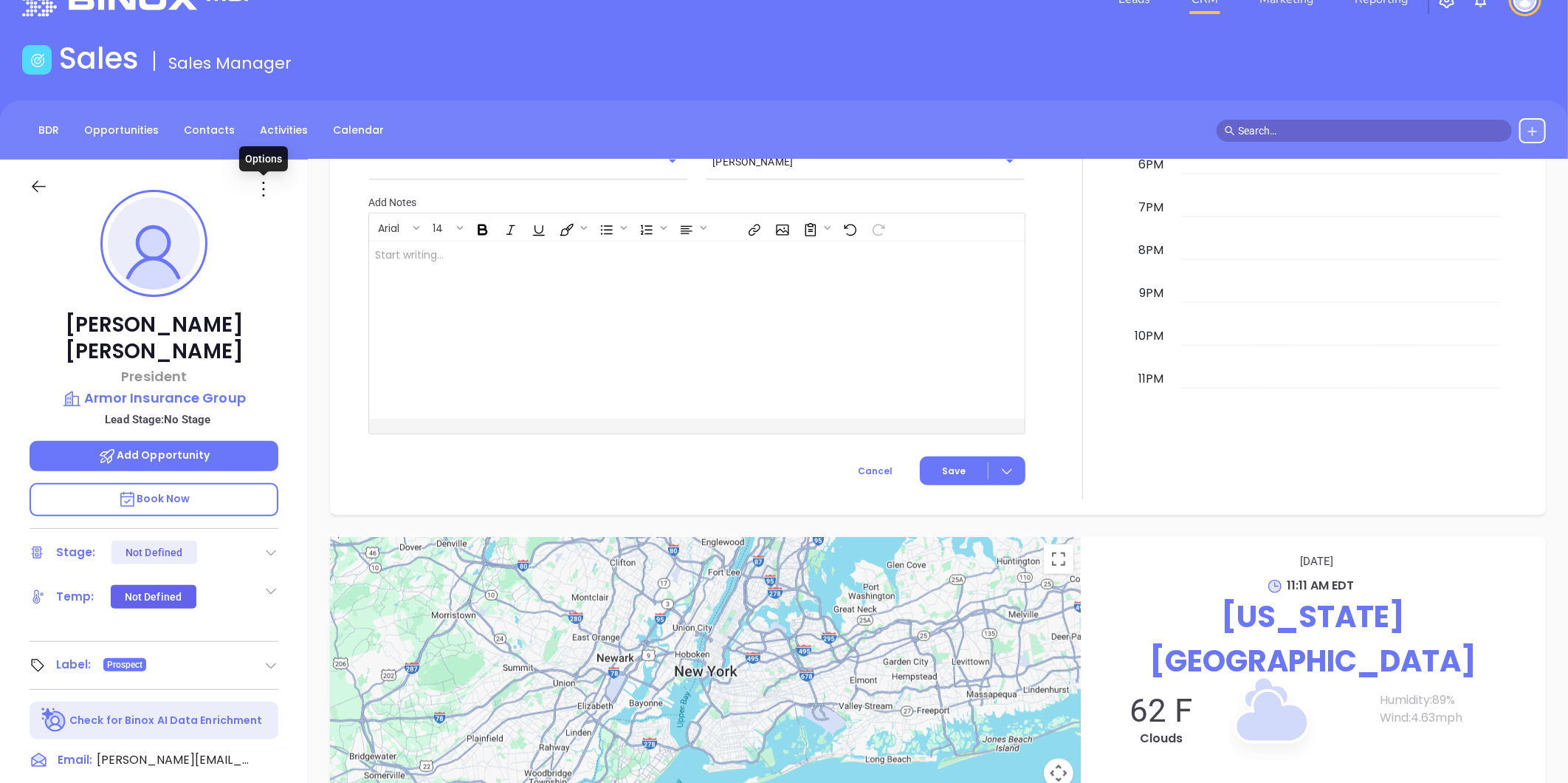
click at [260, 185] on icon at bounding box center [263, 189] width 23 height 23
click at [283, 340] on div "Edit" at bounding box center [335, 347] width 145 height 17
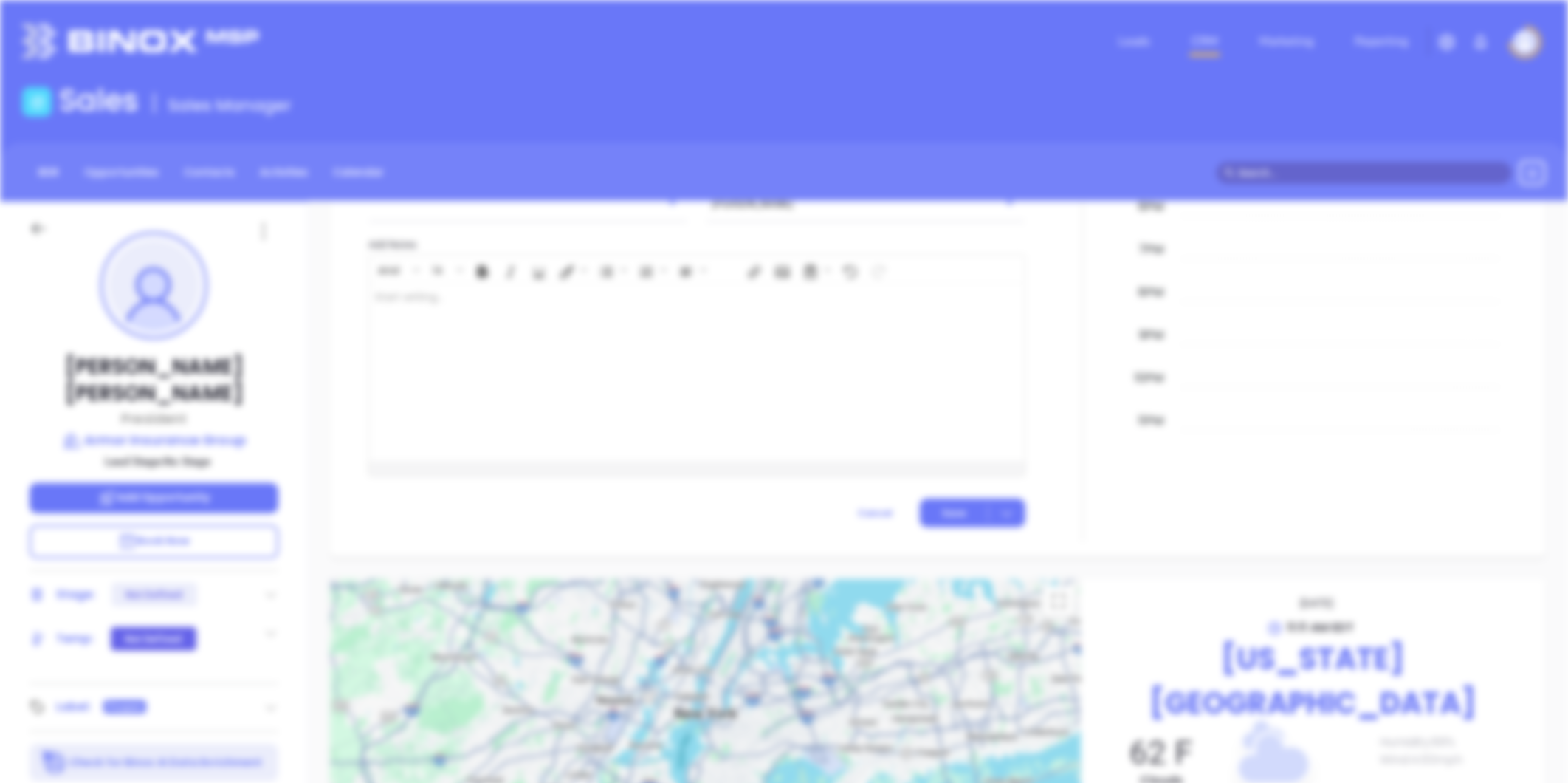
scroll to position [0, 0]
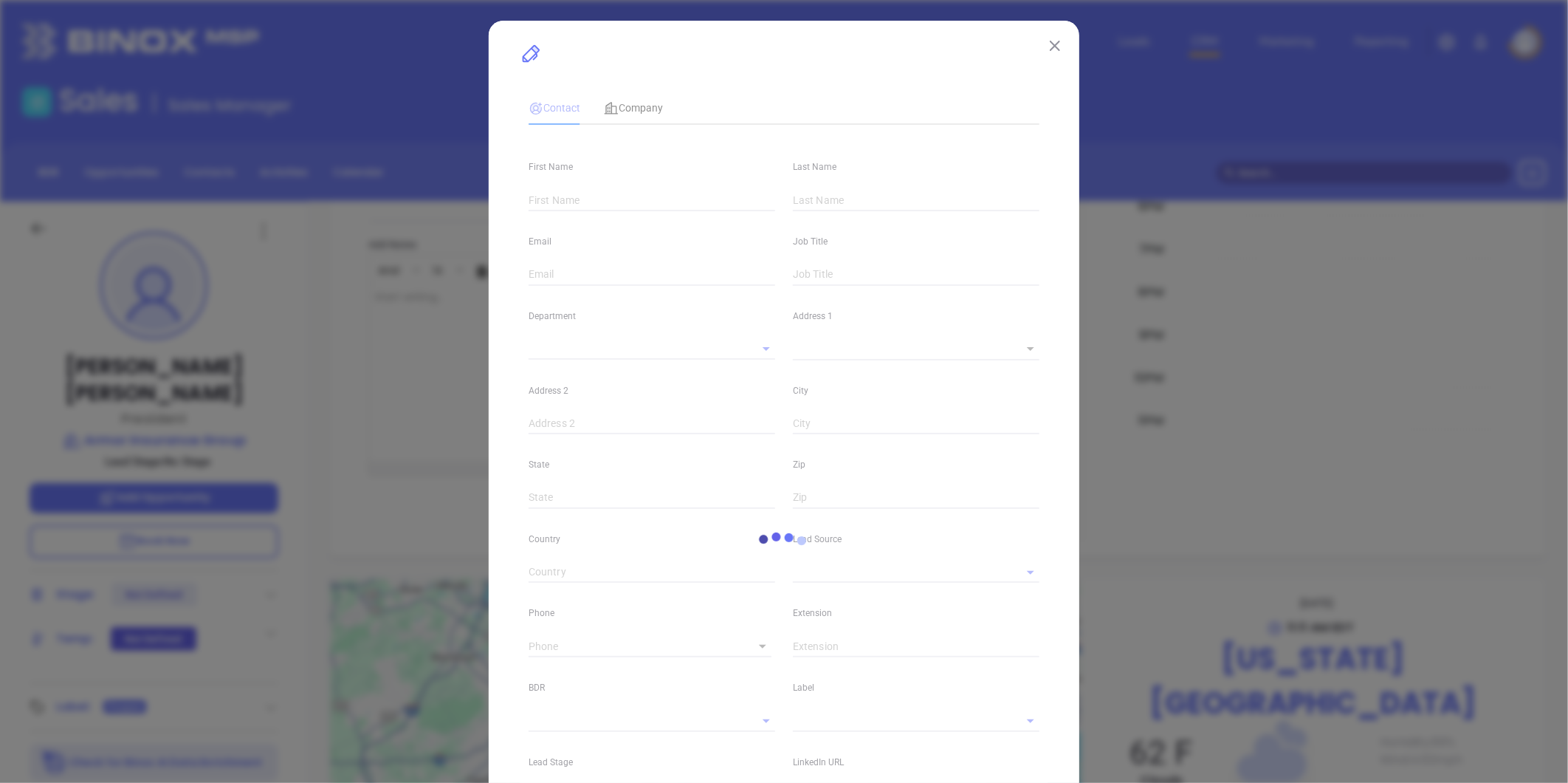
type input "Greg"
type input "Daniel"
type input "greg@armorinsurancegroup.net"
type input "President"
type input "1"
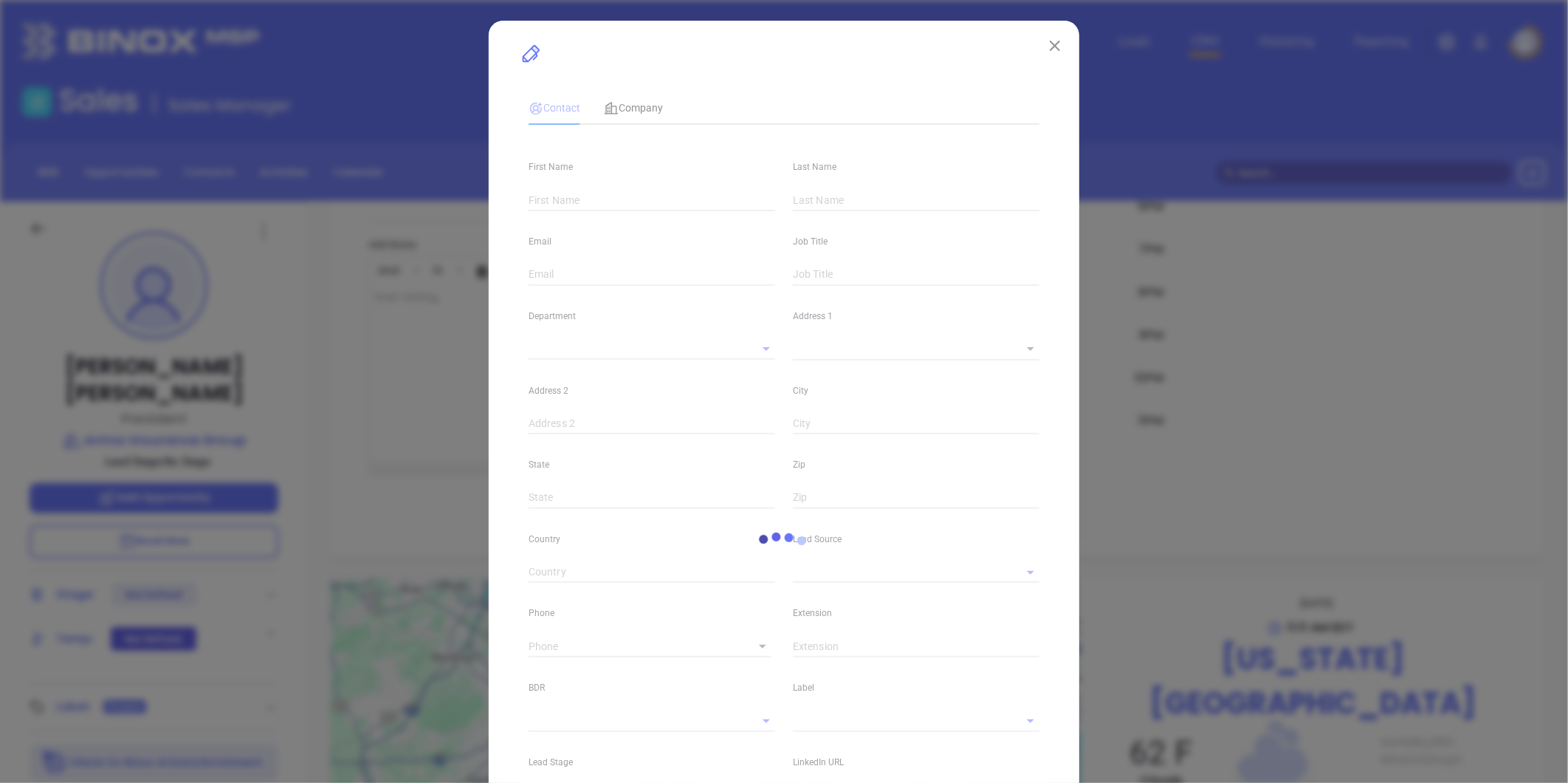
type input "www.linkedin.com/in/greg-daniel-98841025"
type input "Marketing"
type input "Other"
type input "undefined undefined"
type input "(757) 456-9440"
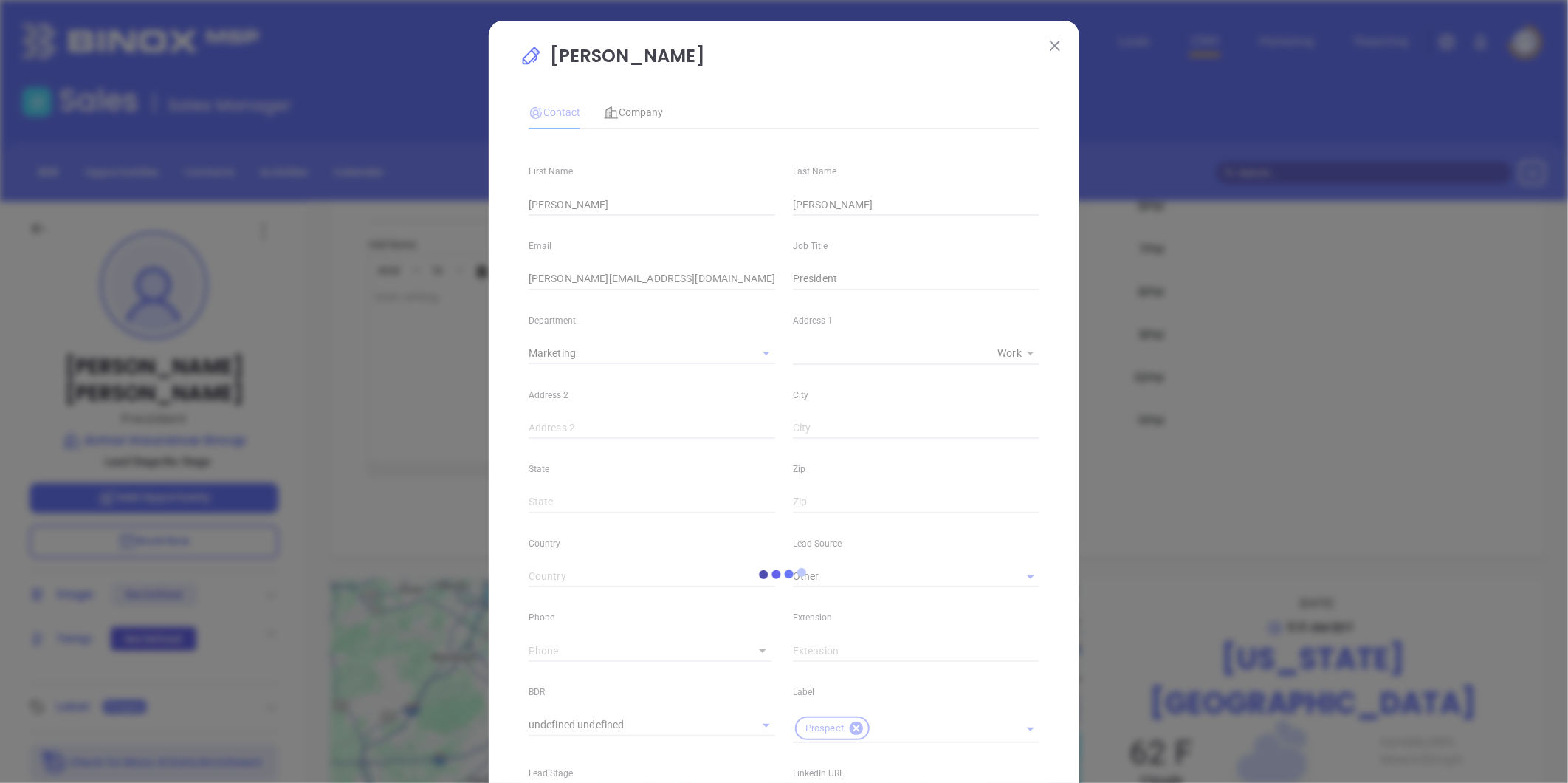
type input "1"
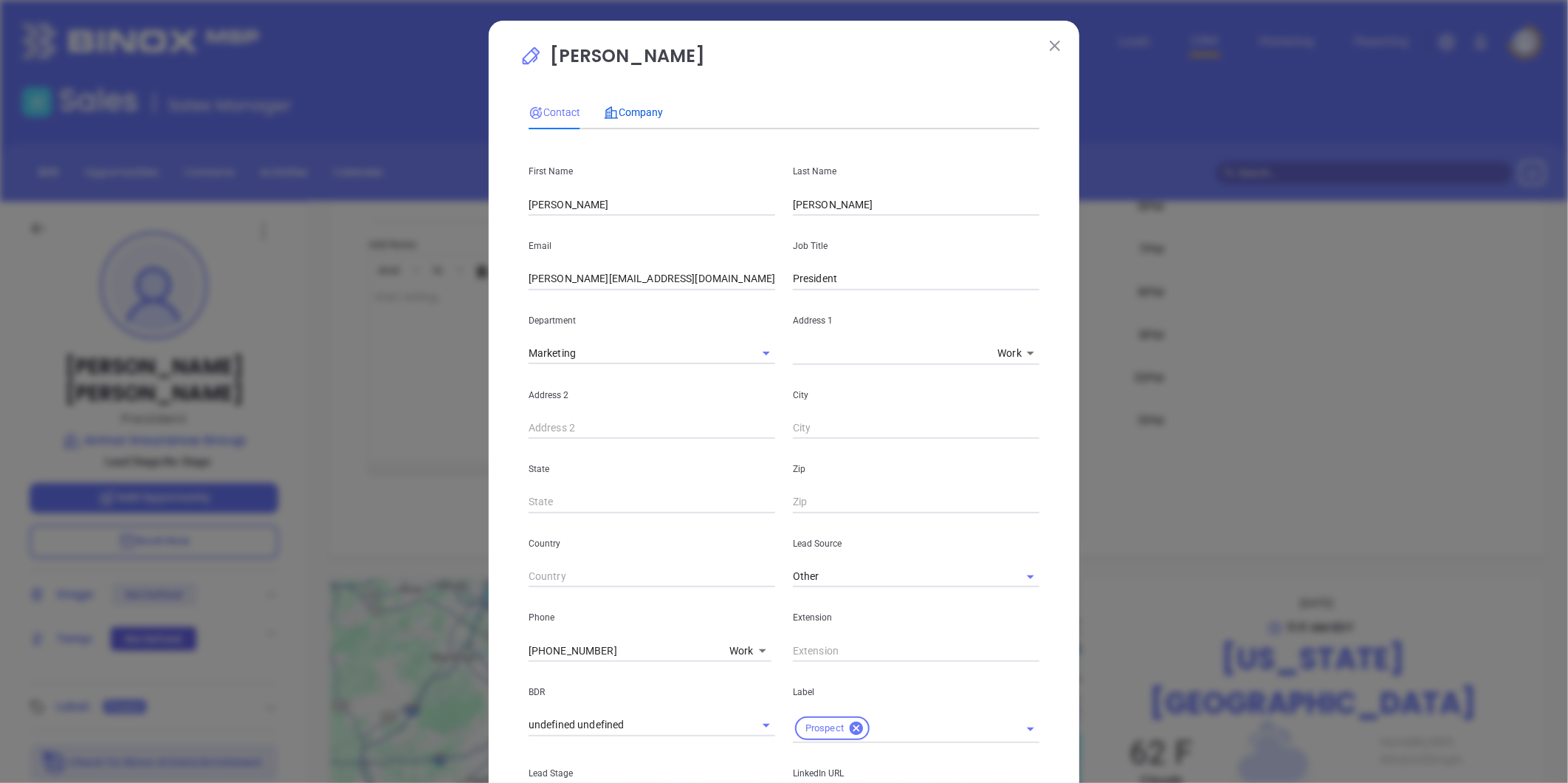
click at [643, 110] on span "Company" at bounding box center [633, 113] width 59 height 12
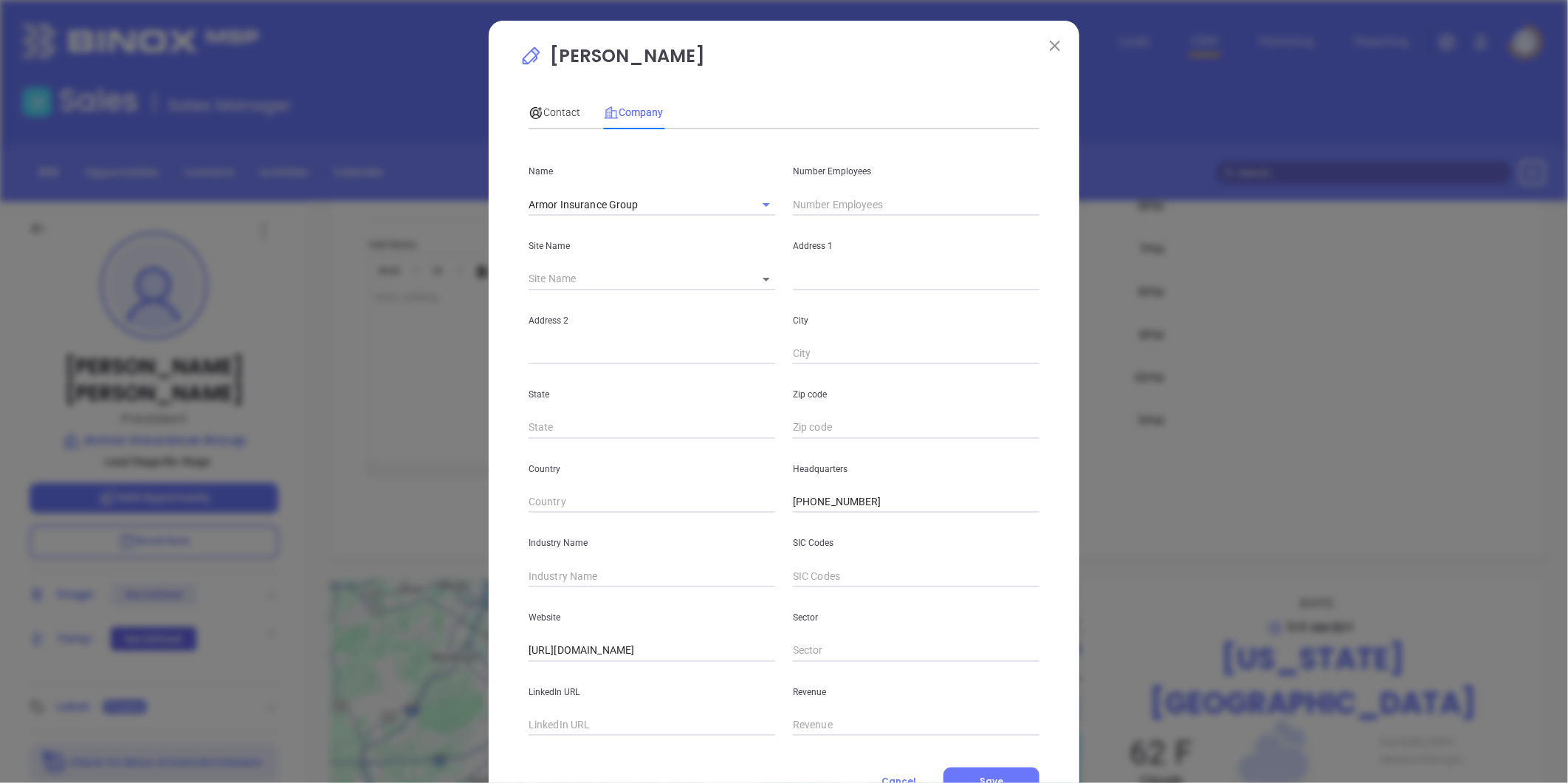
click at [588, 578] on input "text" at bounding box center [652, 576] width 247 height 22
type input "Insurance"
click at [550, 727] on input "text" at bounding box center [652, 725] width 247 height 22
paste input "https://www.linkedin.com/company/armor-insurance-group/"
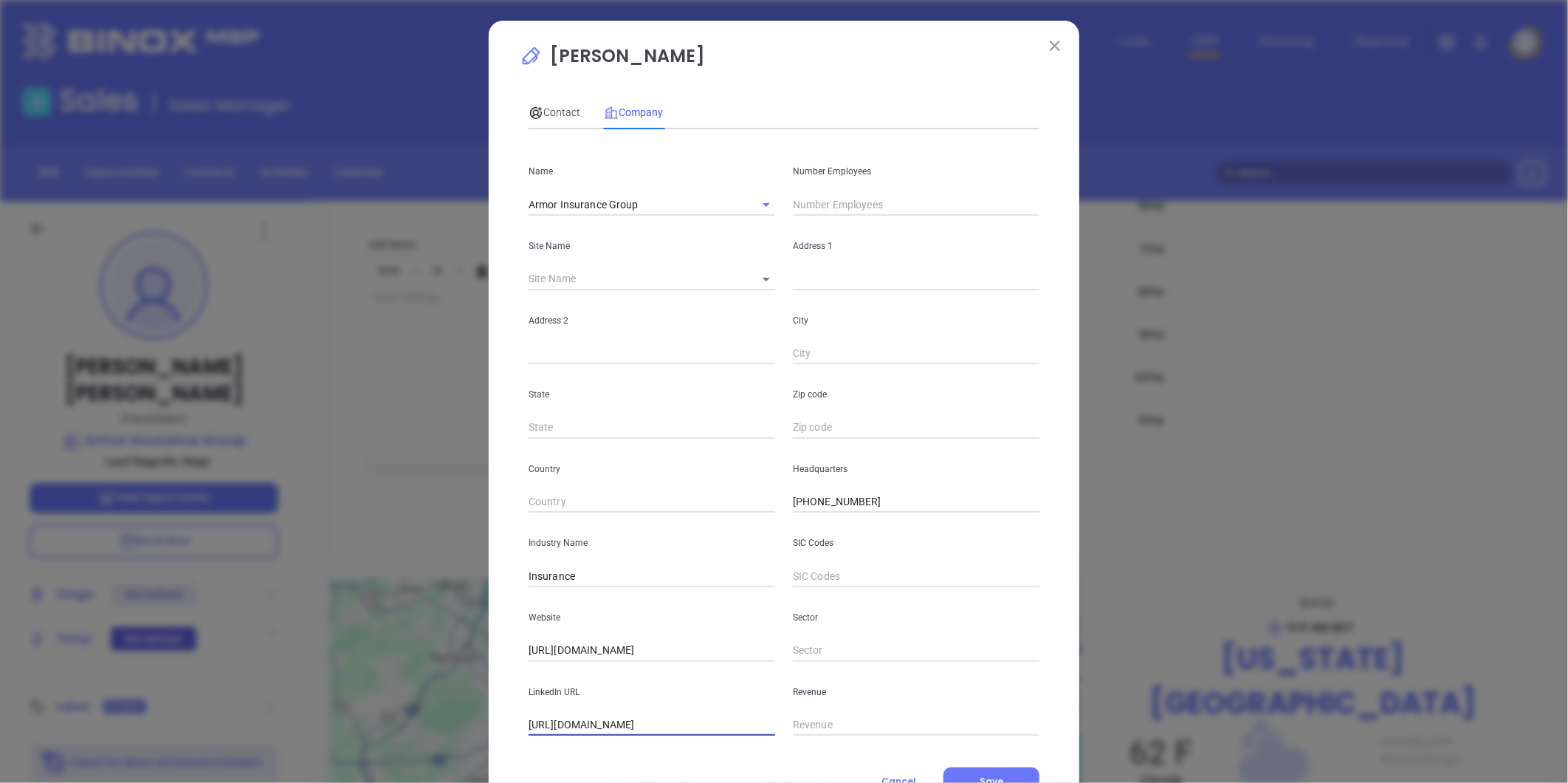
type input "https://www.linkedin.com/company/armor-insurance-group/"
click at [828, 204] on input "text" at bounding box center [917, 204] width 247 height 22
type input "9"
click at [674, 279] on input "text" at bounding box center [635, 279] width 212 height 22
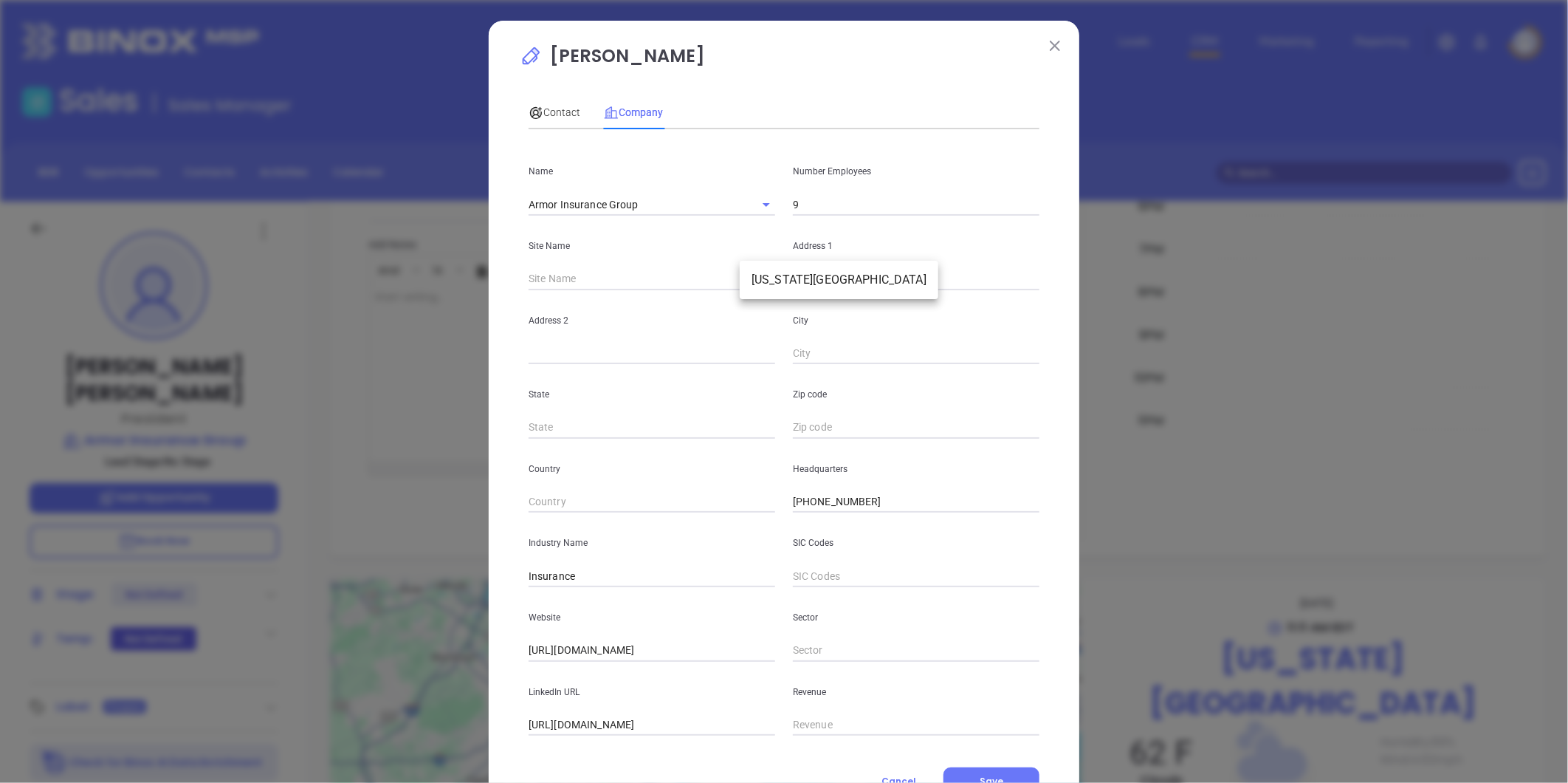
click at [755, 276] on body "Leads CRM Marketing Reporting Financial Leads Leads Sales Sales Manager BDR Opp…" at bounding box center [784, 392] width 1568 height 783
click at [780, 279] on li "Virginia Beach" at bounding box center [839, 280] width 199 height 26
type input "Virginia Beach"
type input "97983"
type input "208 Golden Oak Ct"
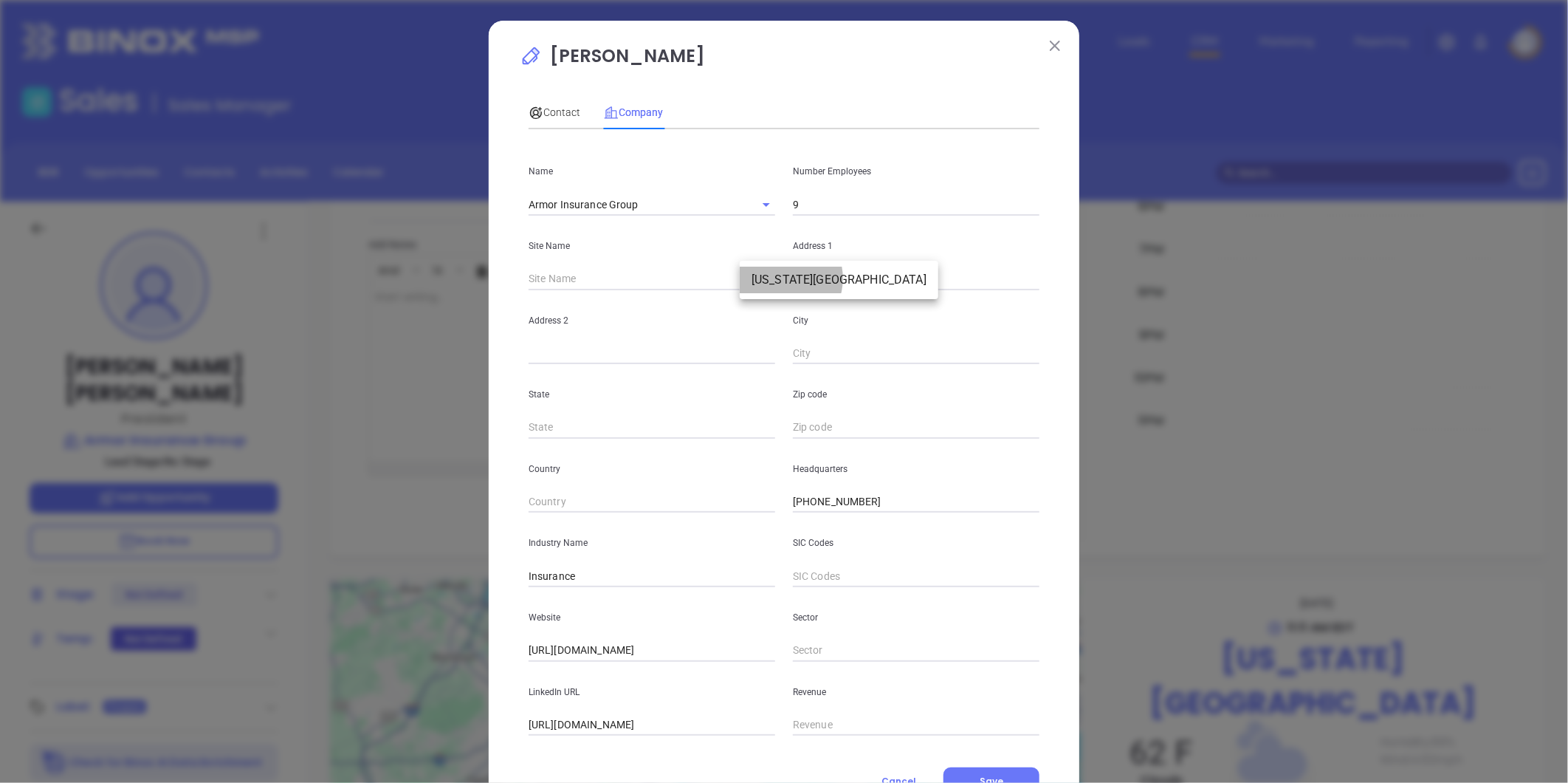
type input "Suite 140"
type input "Virginia Beach"
type input "VA"
type input "23452"
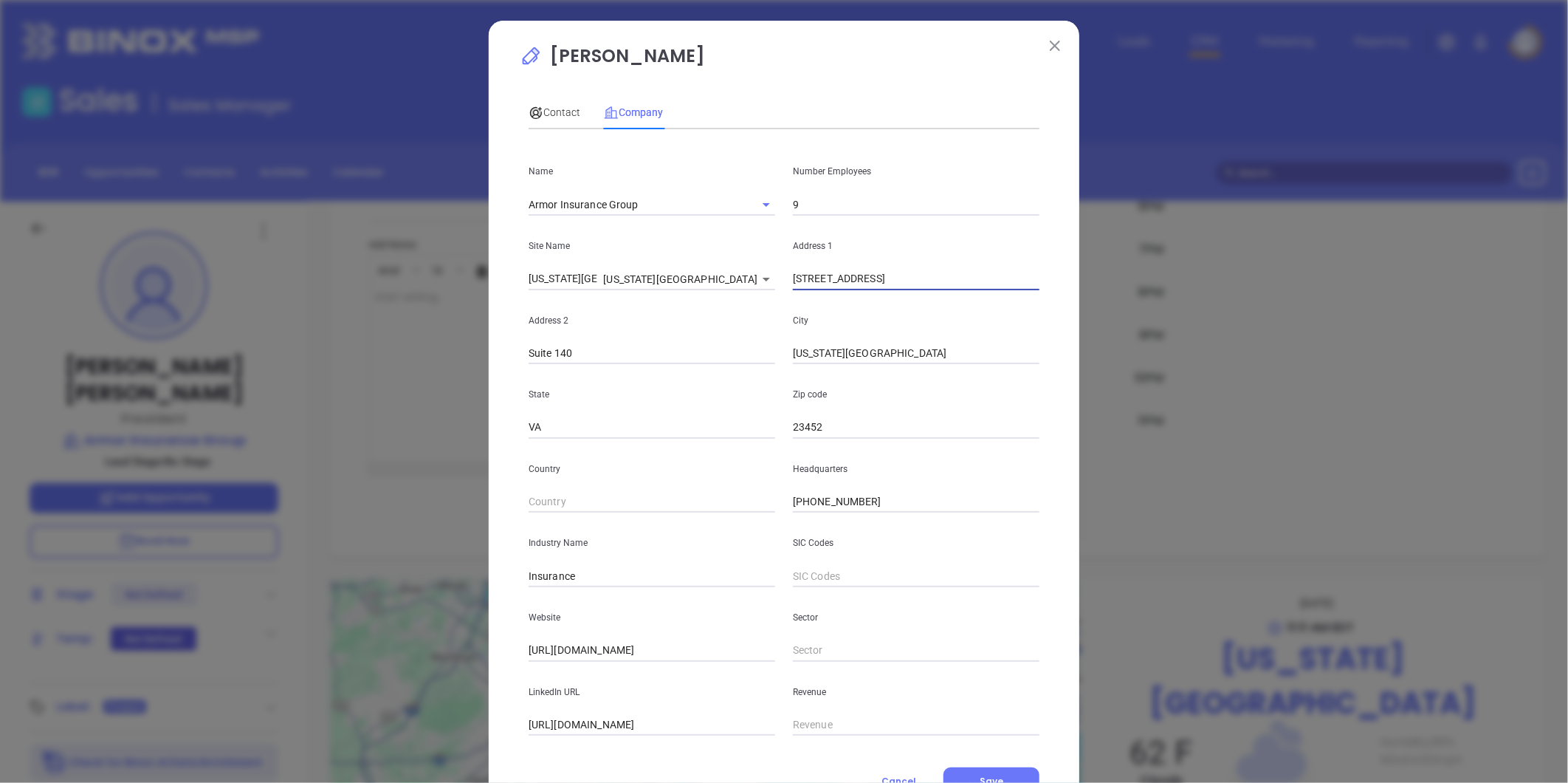
drag, startPoint x: 714, startPoint y: 283, endPoint x: 725, endPoint y: 294, distance: 15.6
click at [700, 290] on div "Site Name Virginia Beach Virginia Beach 97983 Address 1 208 Golden Oak Ct" at bounding box center [784, 253] width 529 height 75
paste input "780 Lynnhaven Parkway Suite 300, Windwood Center Virginia Beach, VA 23452"
click at [800, 277] on input "780 Lynnhaven Parkway Suite 300, Windwood Center Virginia Beach, VA 23452" at bounding box center [917, 279] width 247 height 22
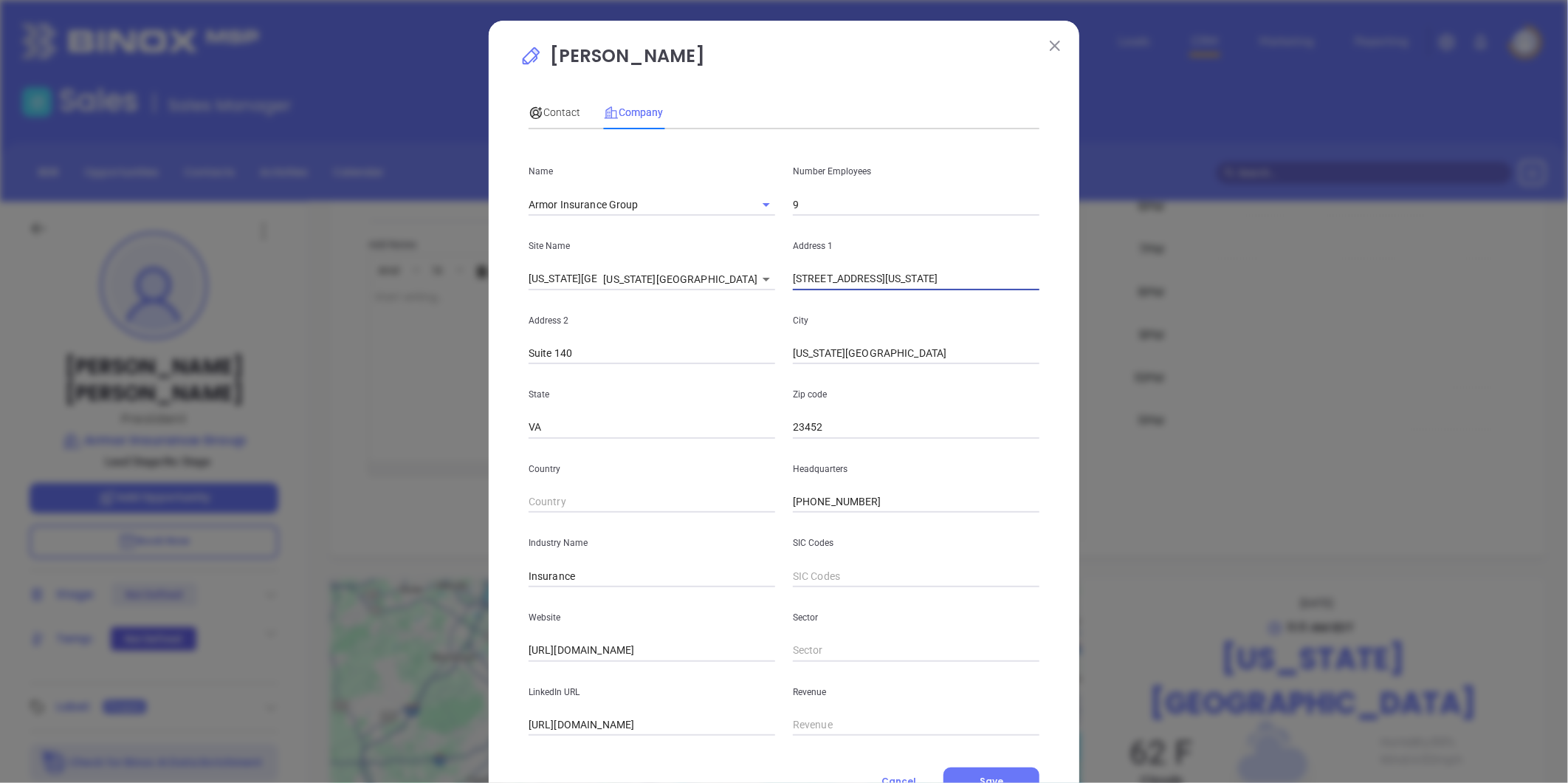
drag, startPoint x: 890, startPoint y: 283, endPoint x: 1441, endPoint y: 321, distance: 552.3
click at [1441, 321] on div "Greg Daniel Contact Company First Name Greg Last Name Daniel Email greg@armorin…" at bounding box center [784, 392] width 1568 height 783
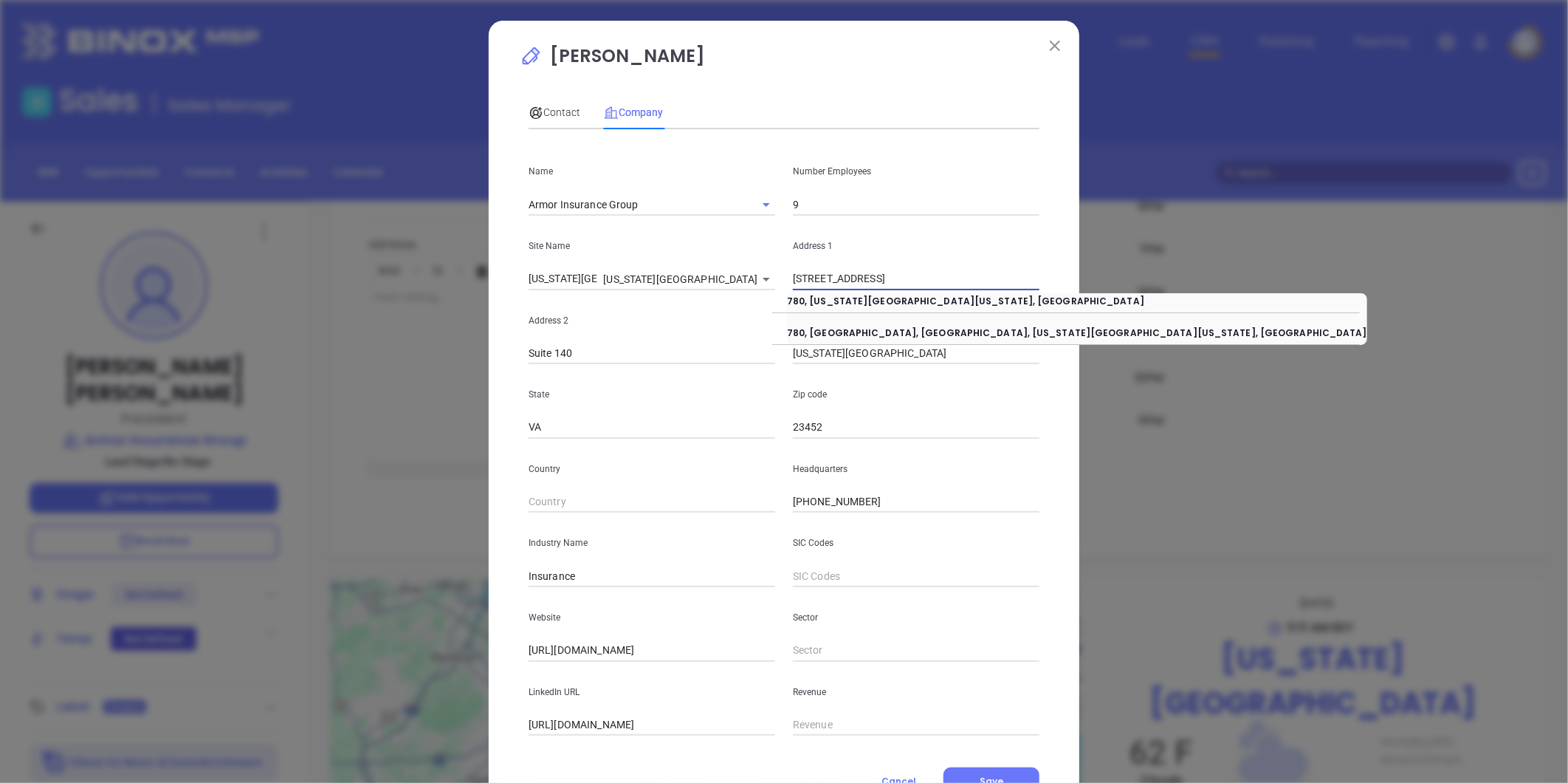
type input "780 Lynnhaven Parkway"
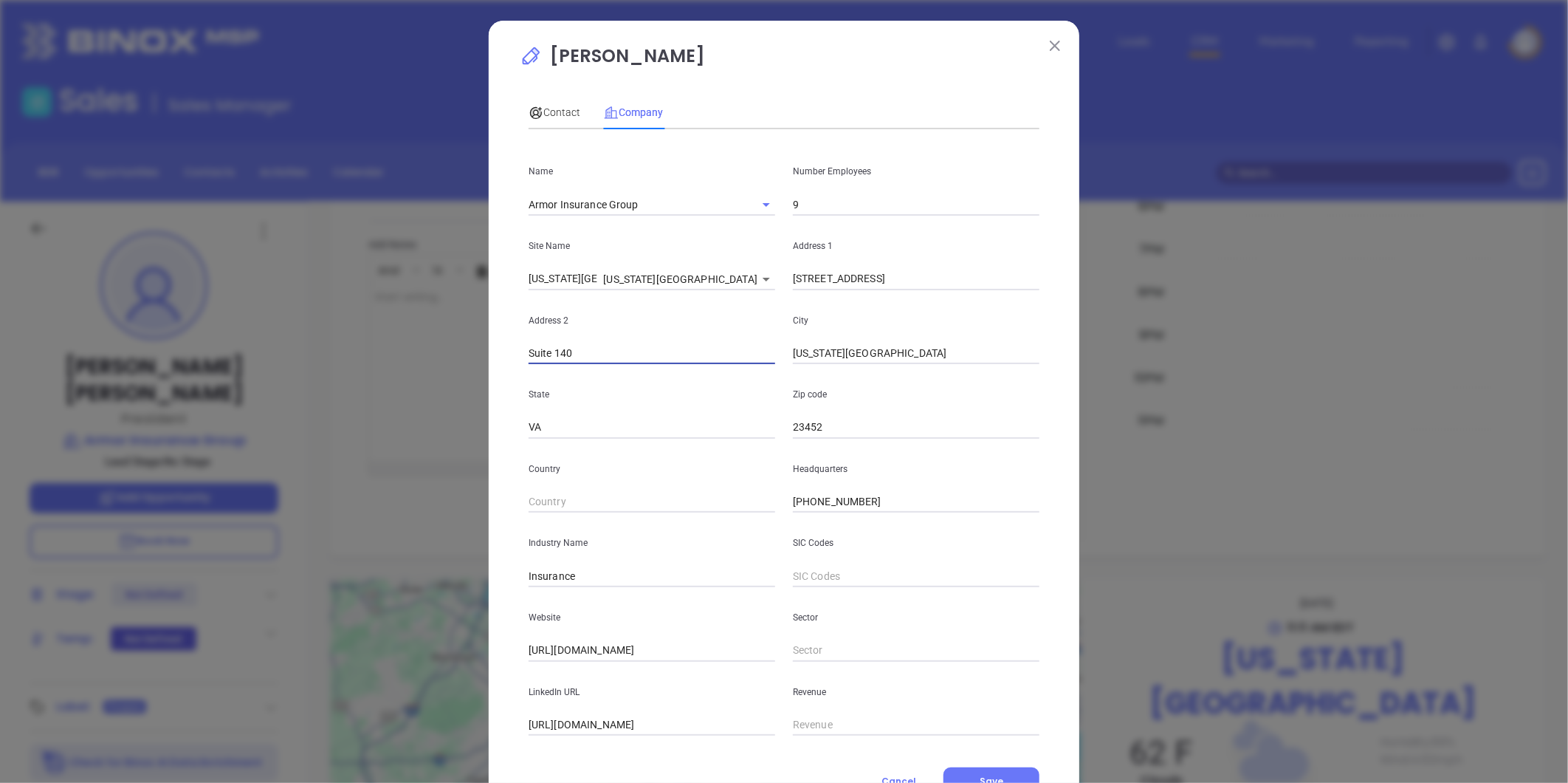
paste input "300, Windwood Center Virginia Beach, VA 23452"
drag, startPoint x: 566, startPoint y: 353, endPoint x: 1009, endPoint y: 365, distance: 443.2
click at [1009, 365] on div "Name Armor Insurance Group Number Employees 9 Site Name Virginia Beach Virginia…" at bounding box center [784, 438] width 511 height 595
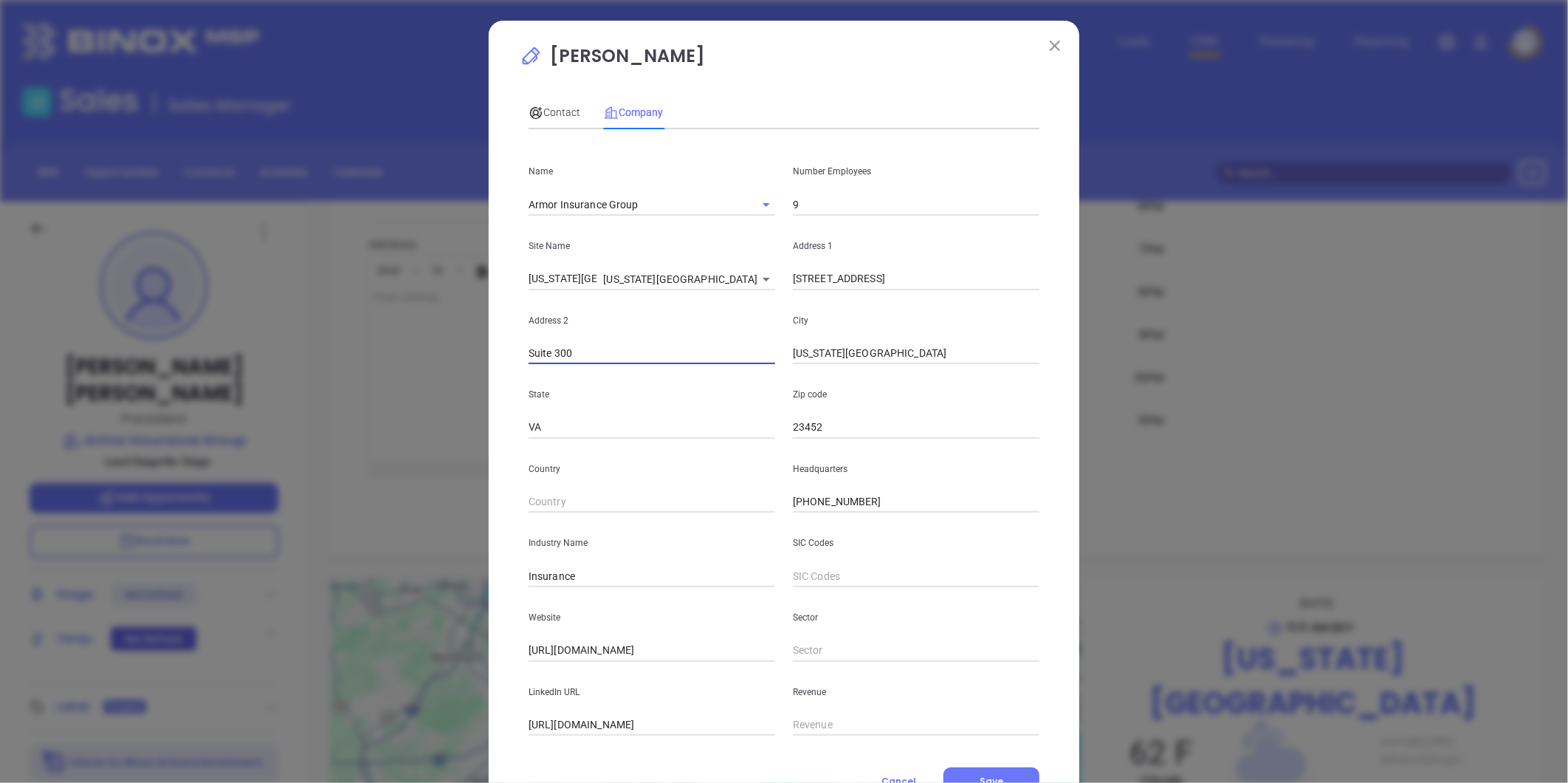
type input "Suite 300"
paste input "Windwood Center Virginia Beach, VA 23452"
drag, startPoint x: 869, startPoint y: 354, endPoint x: 705, endPoint y: 373, distance: 165.1
click at [672, 384] on div "Name Armor Insurance Group Number Employees 9 Site Name Virginia Beach Virginia…" at bounding box center [784, 438] width 511 height 595
type input "Virginia Beach, VA 23452"
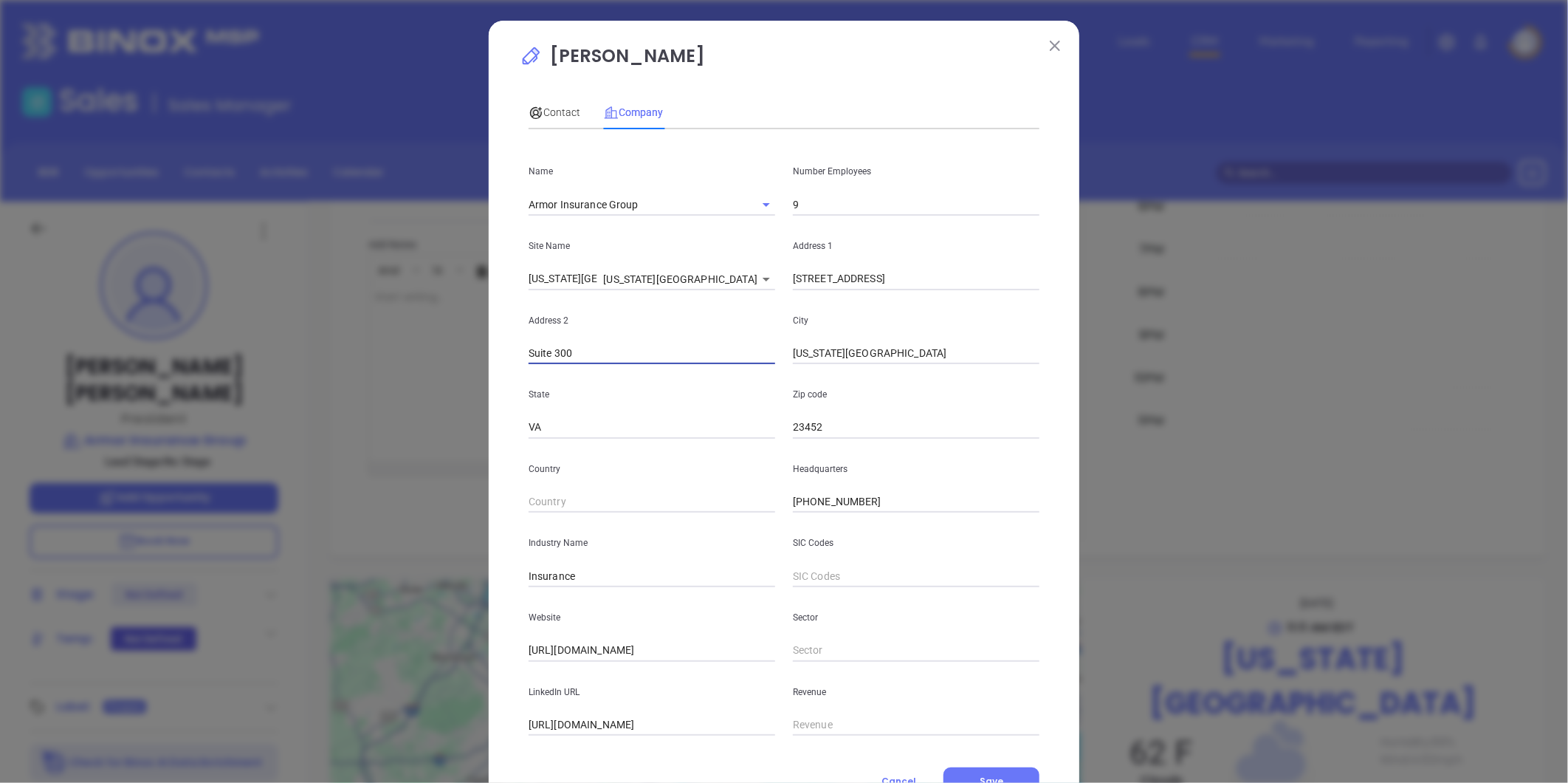
click at [586, 348] on input "Suite 300" at bounding box center [652, 354] width 247 height 22
click at [586, 348] on input "Suite 300," at bounding box center [652, 354] width 247 height 22
paste input "Windwood Center"
type input "Suite 300, Windwood Center"
drag, startPoint x: 864, startPoint y: 351, endPoint x: 1231, endPoint y: 320, distance: 368.3
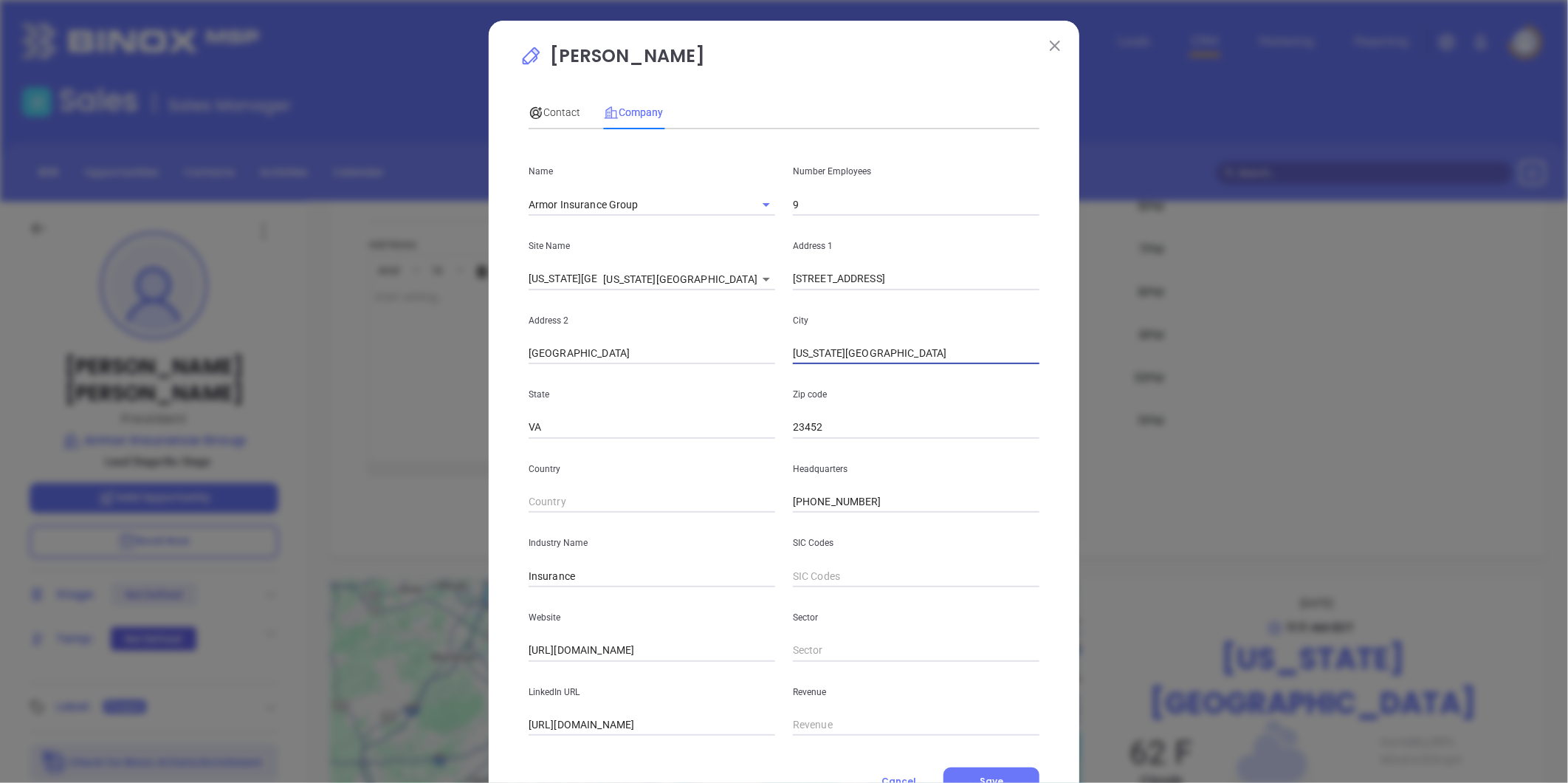
click at [1231, 320] on div "Greg Daniel Contact Company First Name Greg Last Name Daniel Email greg@armorin…" at bounding box center [784, 392] width 1568 height 783
type input "Virginia Beach"
paste input "VA"
type input "23452"
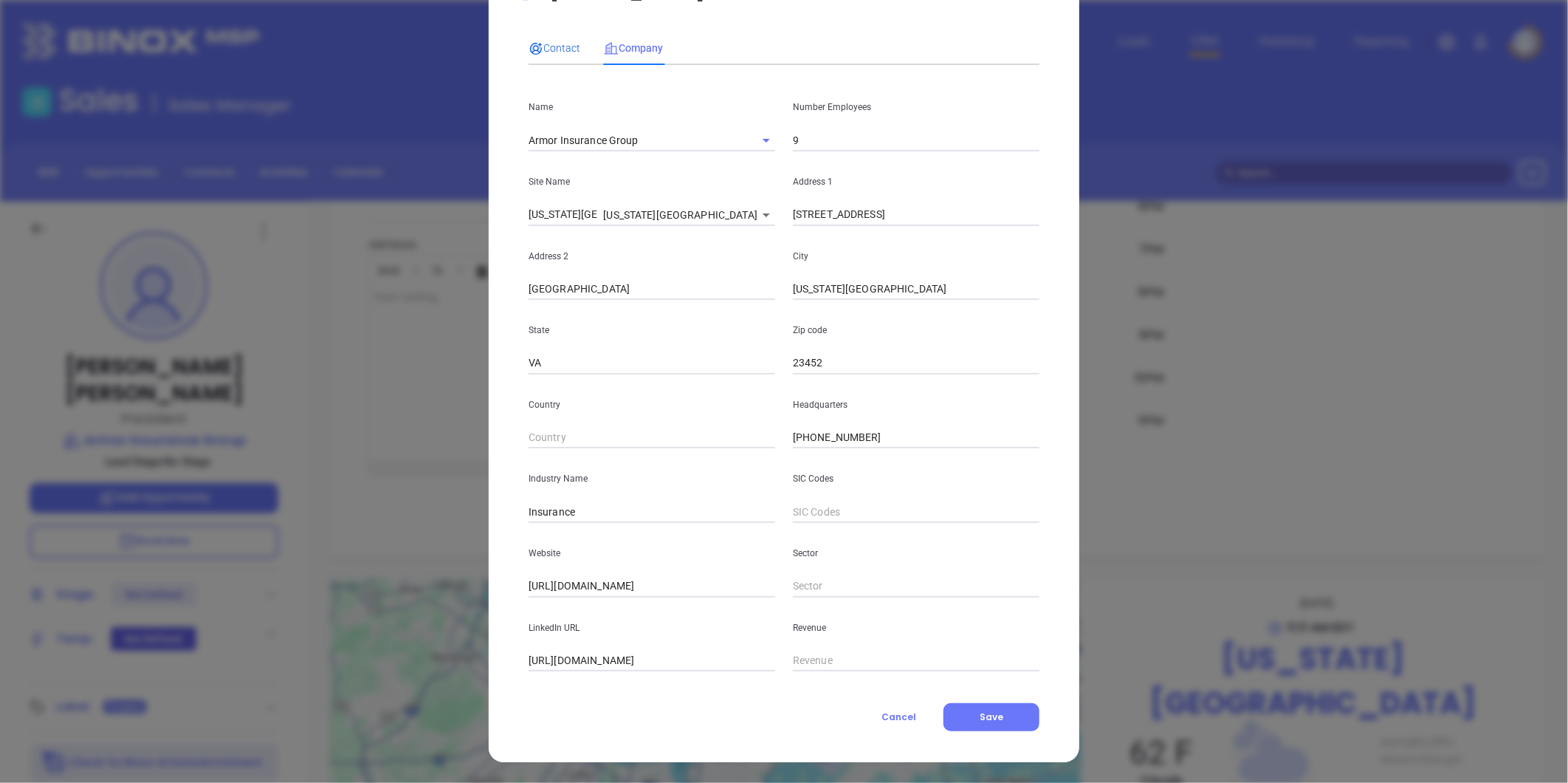
drag, startPoint x: 548, startPoint y: 48, endPoint x: 556, endPoint y: 53, distance: 9.4
click at [549, 48] on span "Contact" at bounding box center [554, 48] width 51 height 12
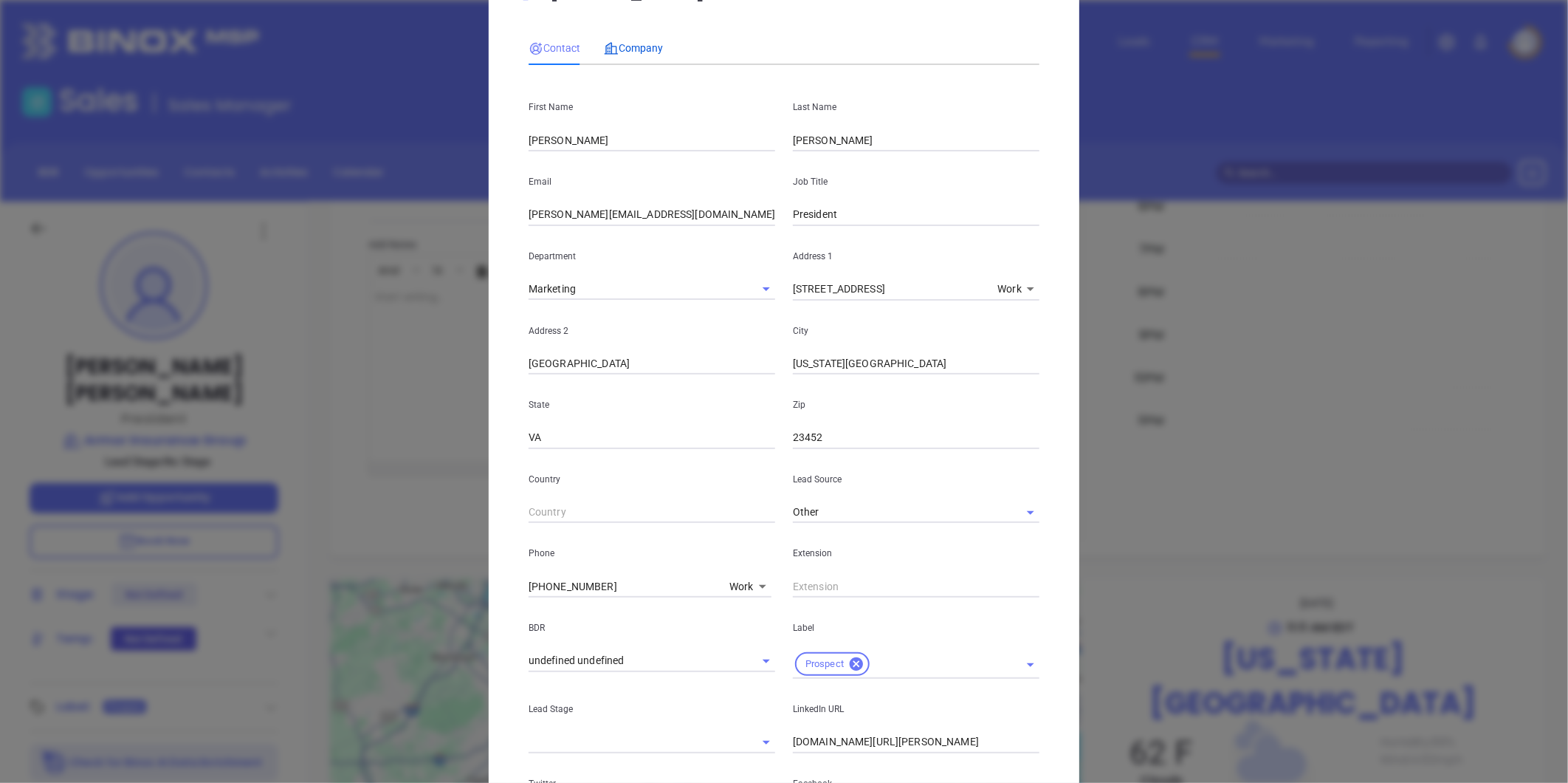
click at [639, 38] on div "Company" at bounding box center [633, 48] width 59 height 34
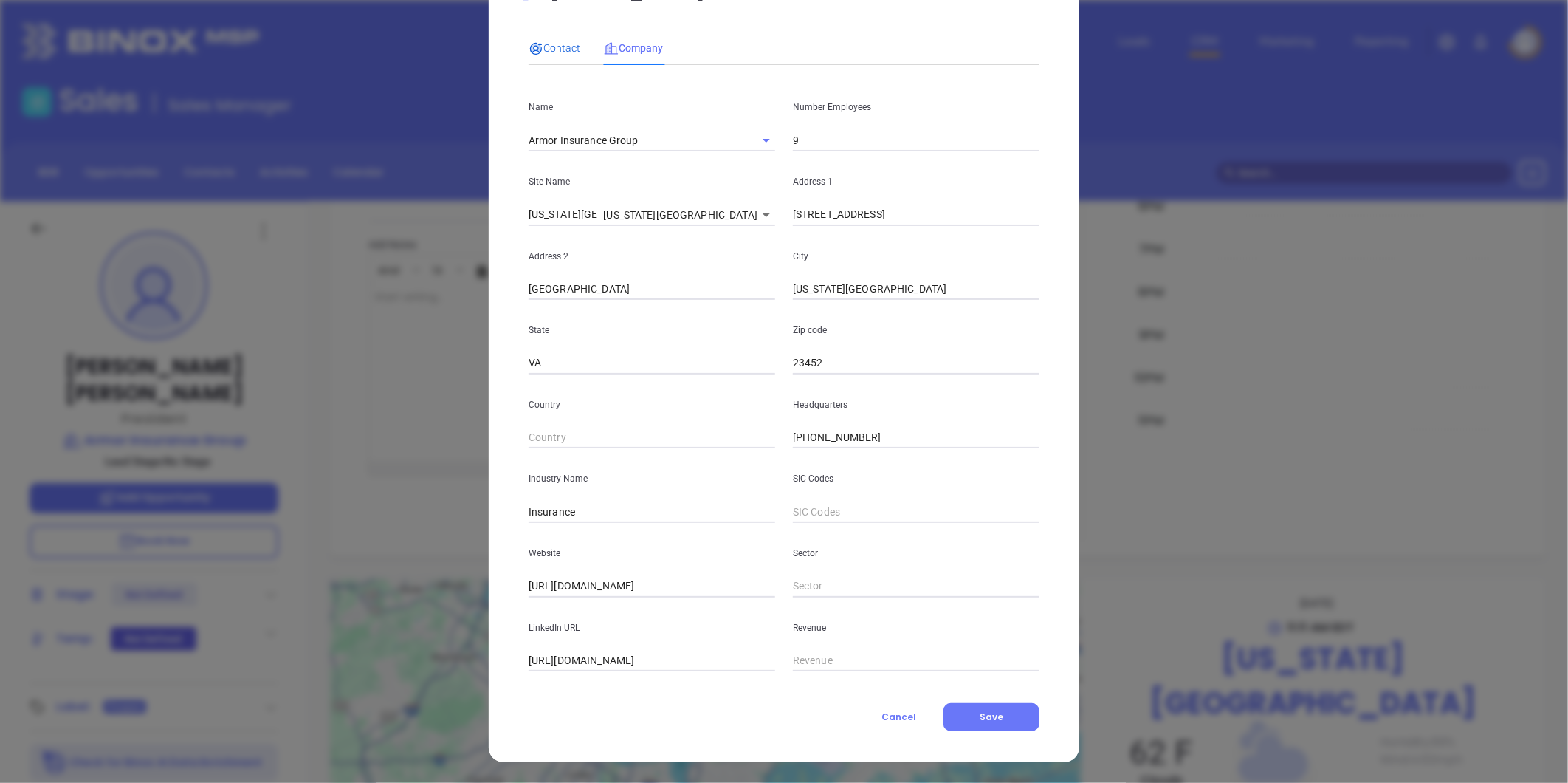
drag, startPoint x: 559, startPoint y: 39, endPoint x: 570, endPoint y: 45, distance: 12.5
click at [559, 40] on div "Contact" at bounding box center [554, 48] width 51 height 17
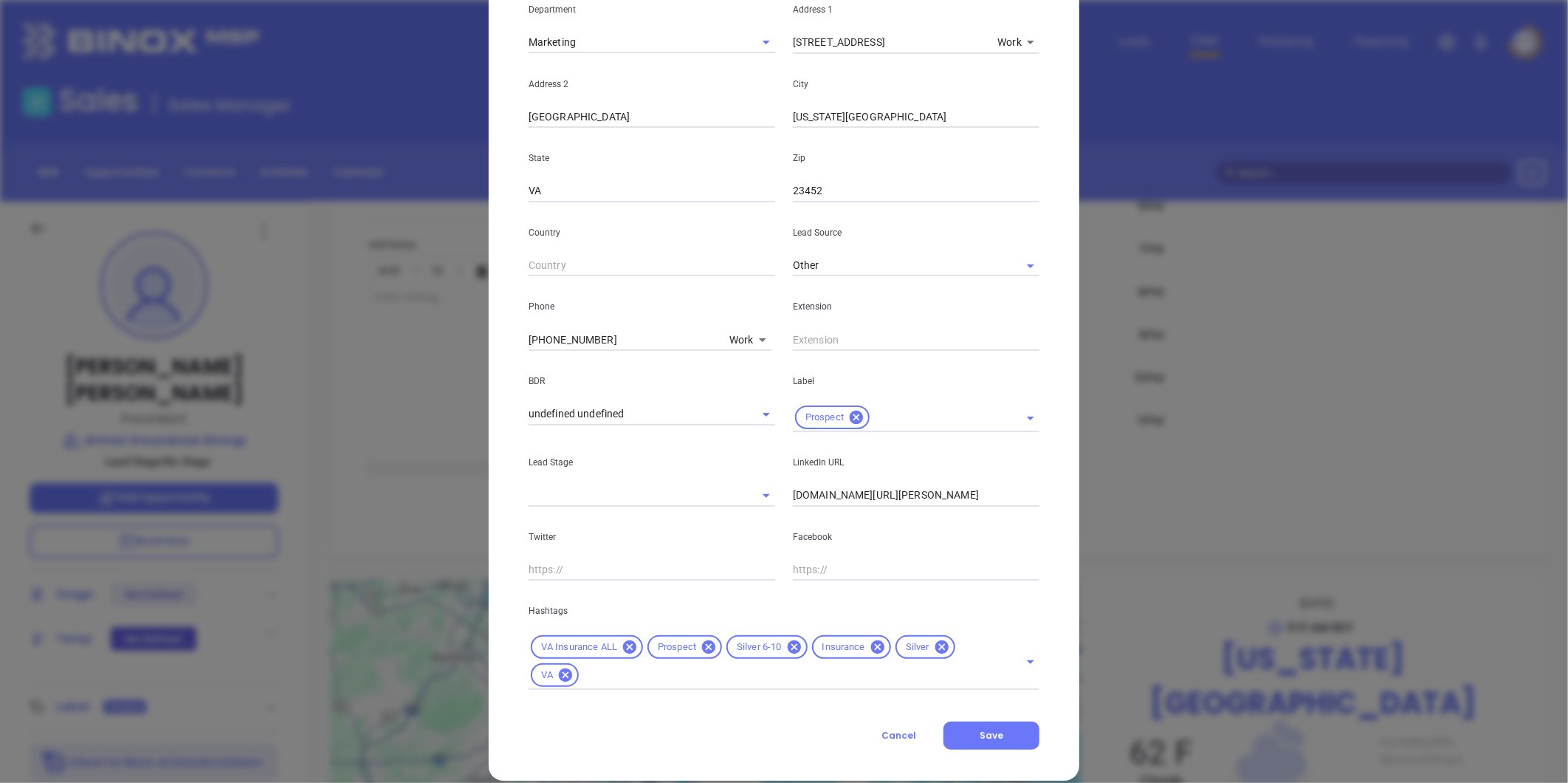
scroll to position [329, 0]
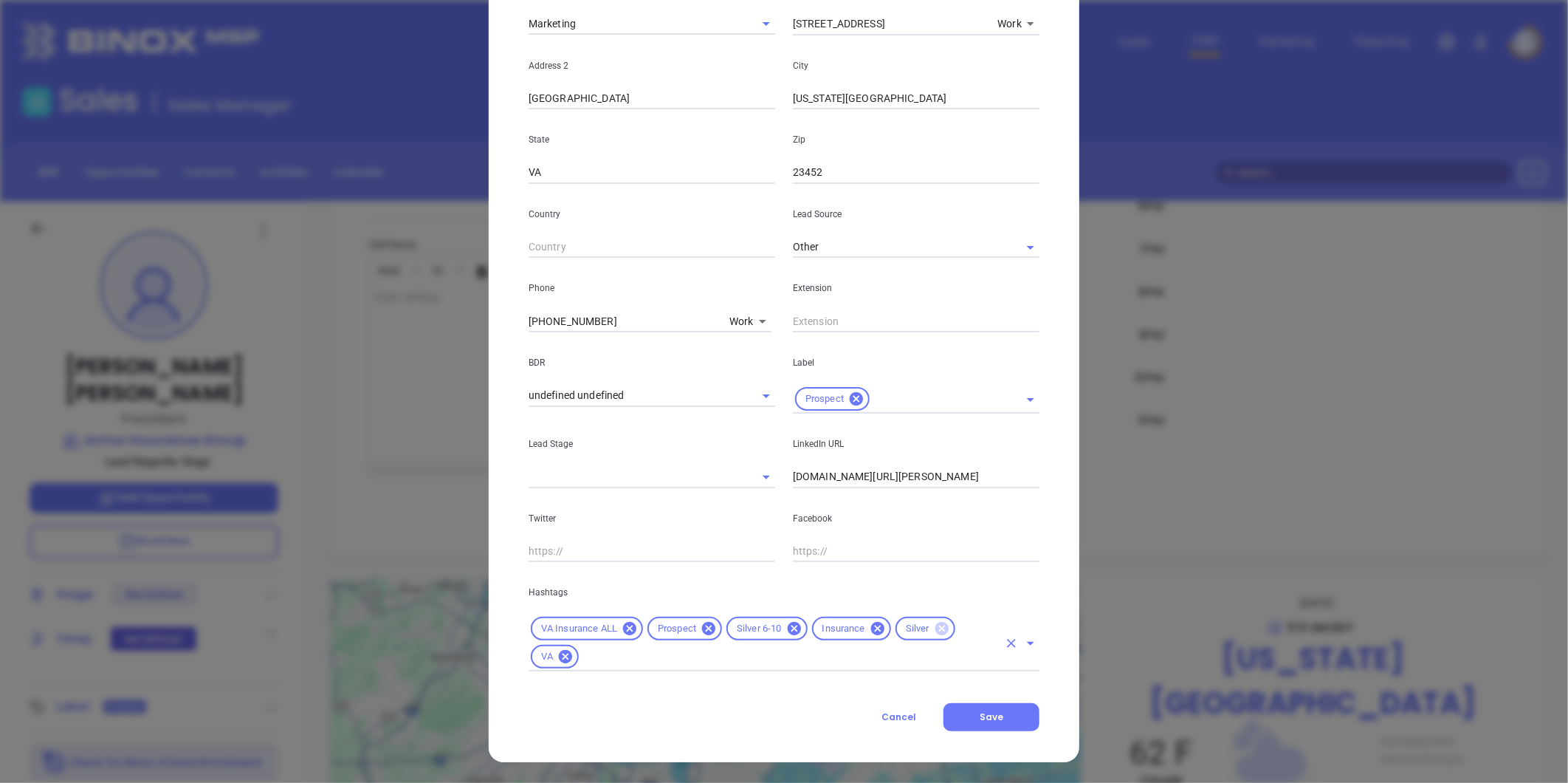
click at [935, 631] on icon at bounding box center [942, 629] width 14 height 14
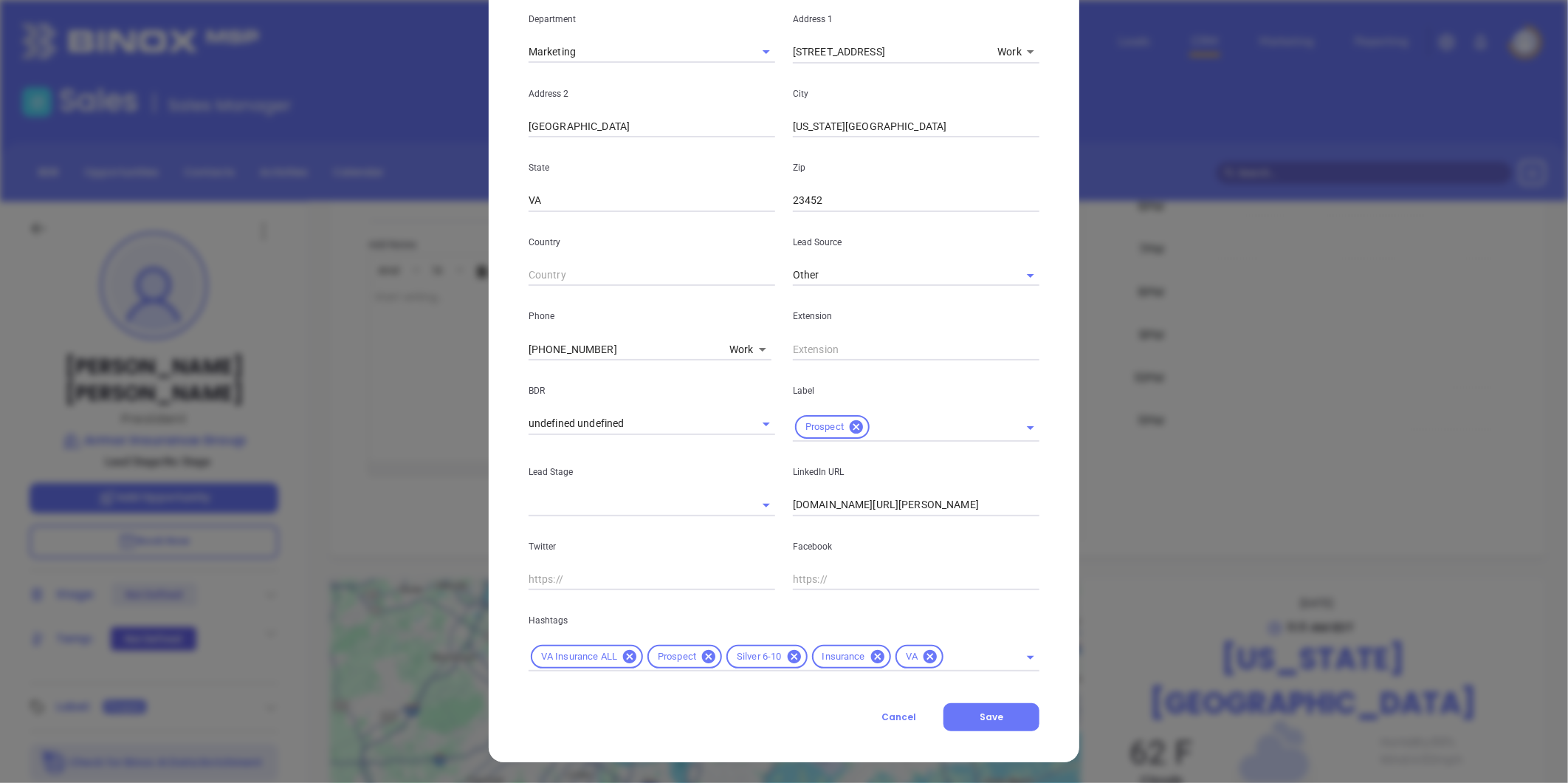
scroll to position [301, 0]
drag, startPoint x: 611, startPoint y: 352, endPoint x: 404, endPoint y: 358, distance: 207.1
click at [284, 375] on div "Greg Daniel Contact Company First Name Greg Last Name Daniel Email greg@armorin…" at bounding box center [784, 392] width 1568 height 783
type input "( ) -"
click at [737, 349] on body "Leads CRM Marketing Reporting Financial Leads Leads Sales Sales Manager BDR Opp…" at bounding box center [784, 392] width 1568 height 783
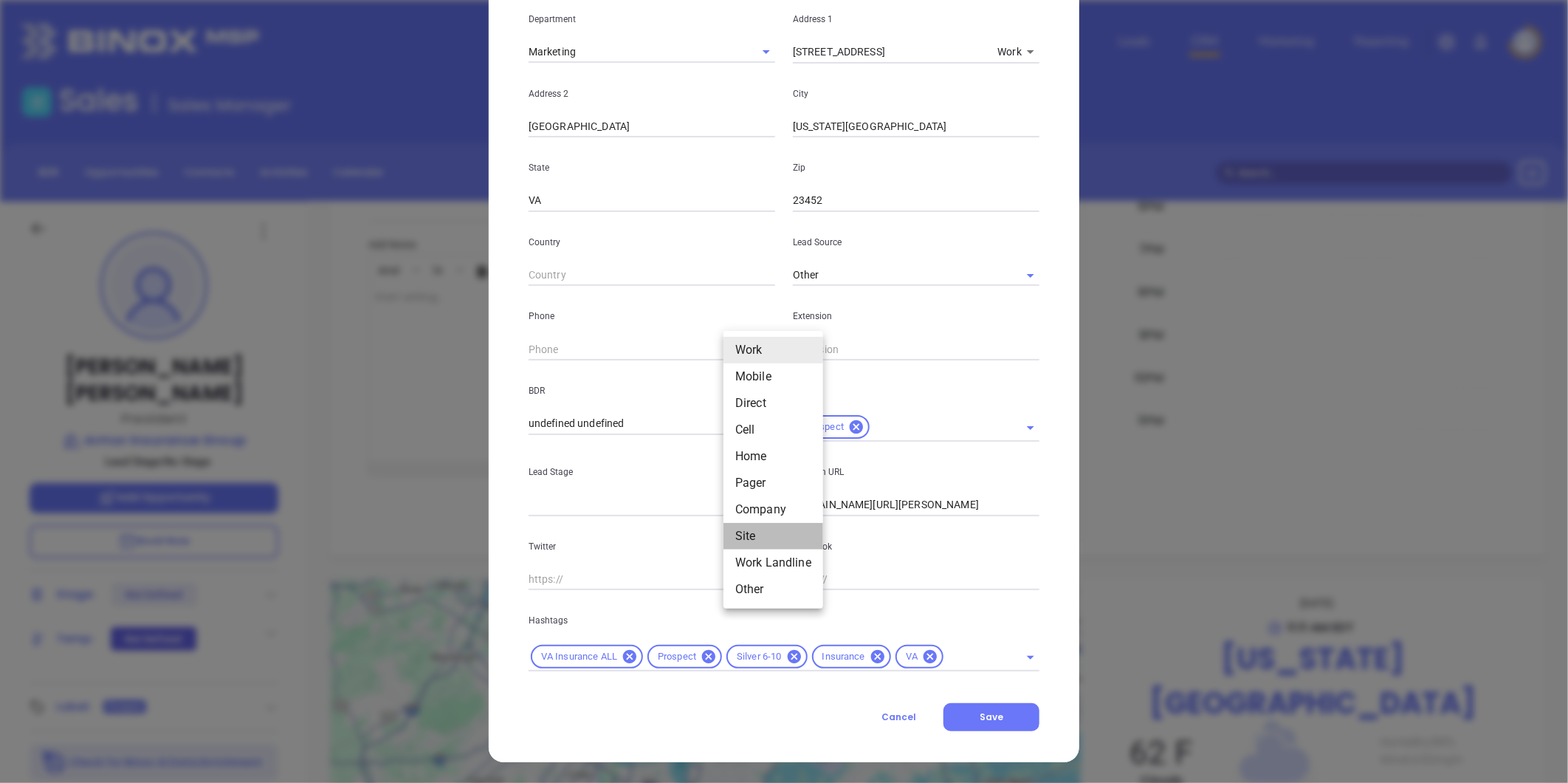
click at [743, 538] on li "Site" at bounding box center [773, 535] width 100 height 26
type input "11"
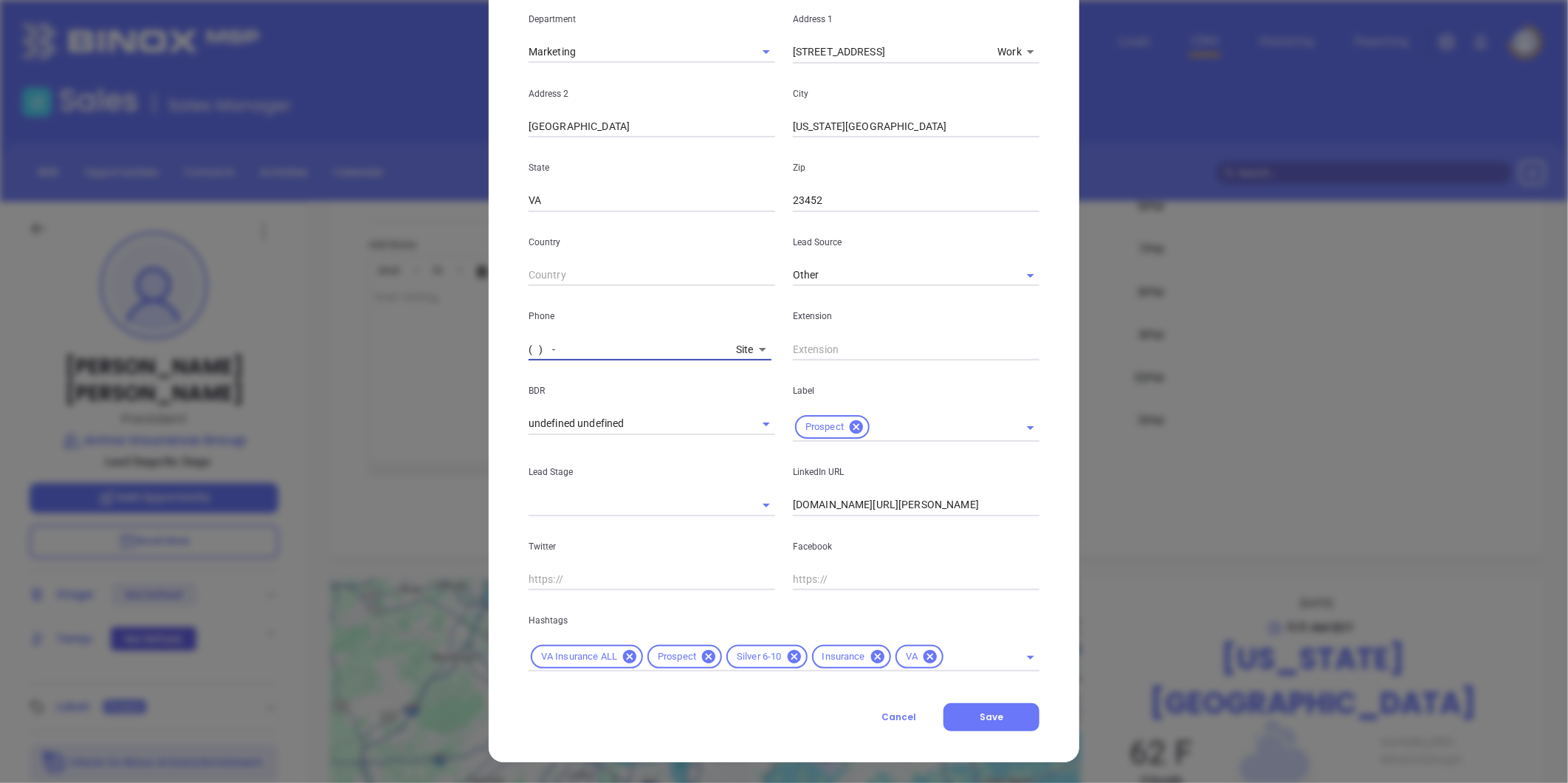
click at [615, 346] on input "( ) -" at bounding box center [630, 349] width 202 height 22
paste input "757) 456-9440"
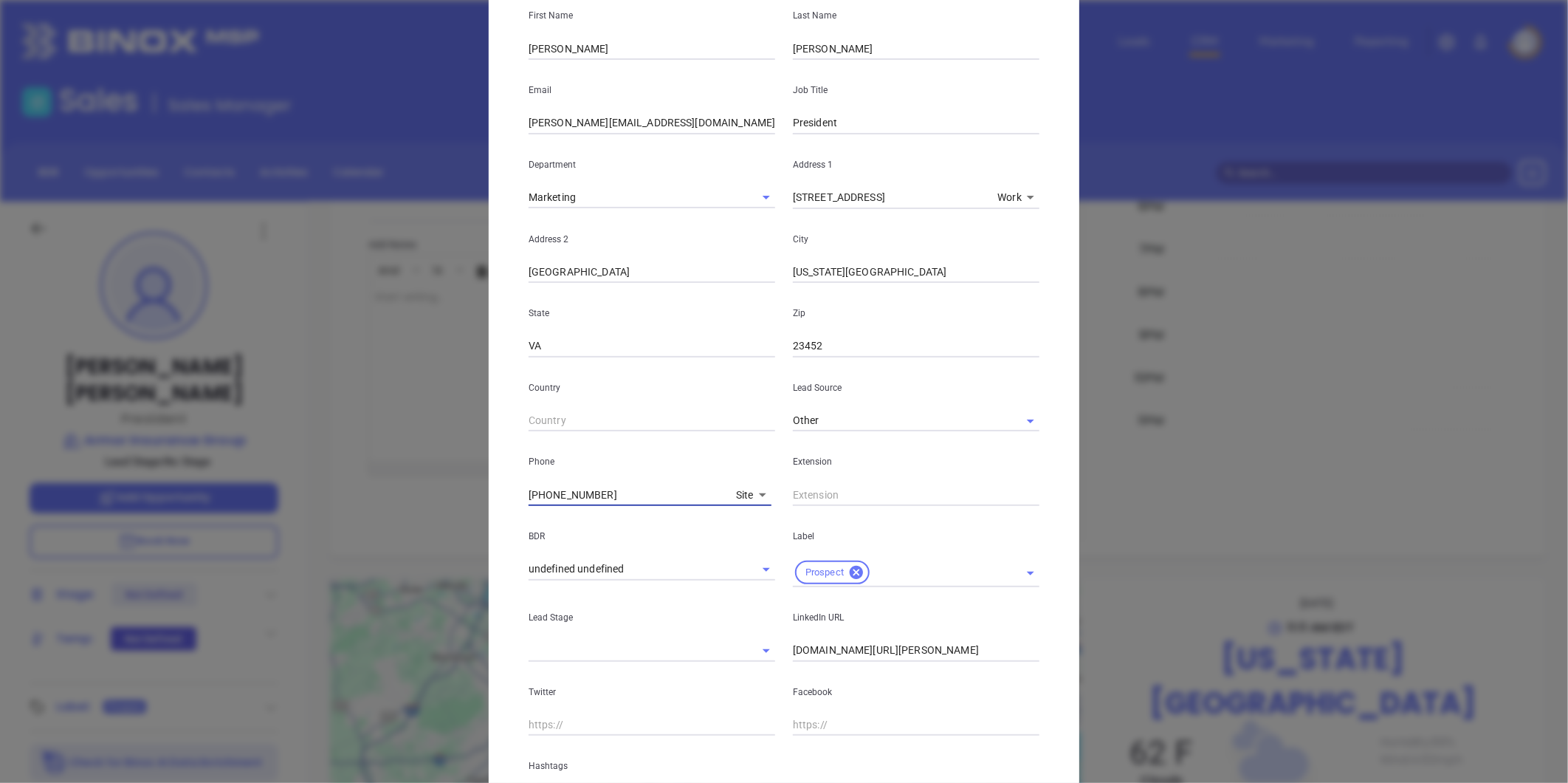
scroll to position [0, 0]
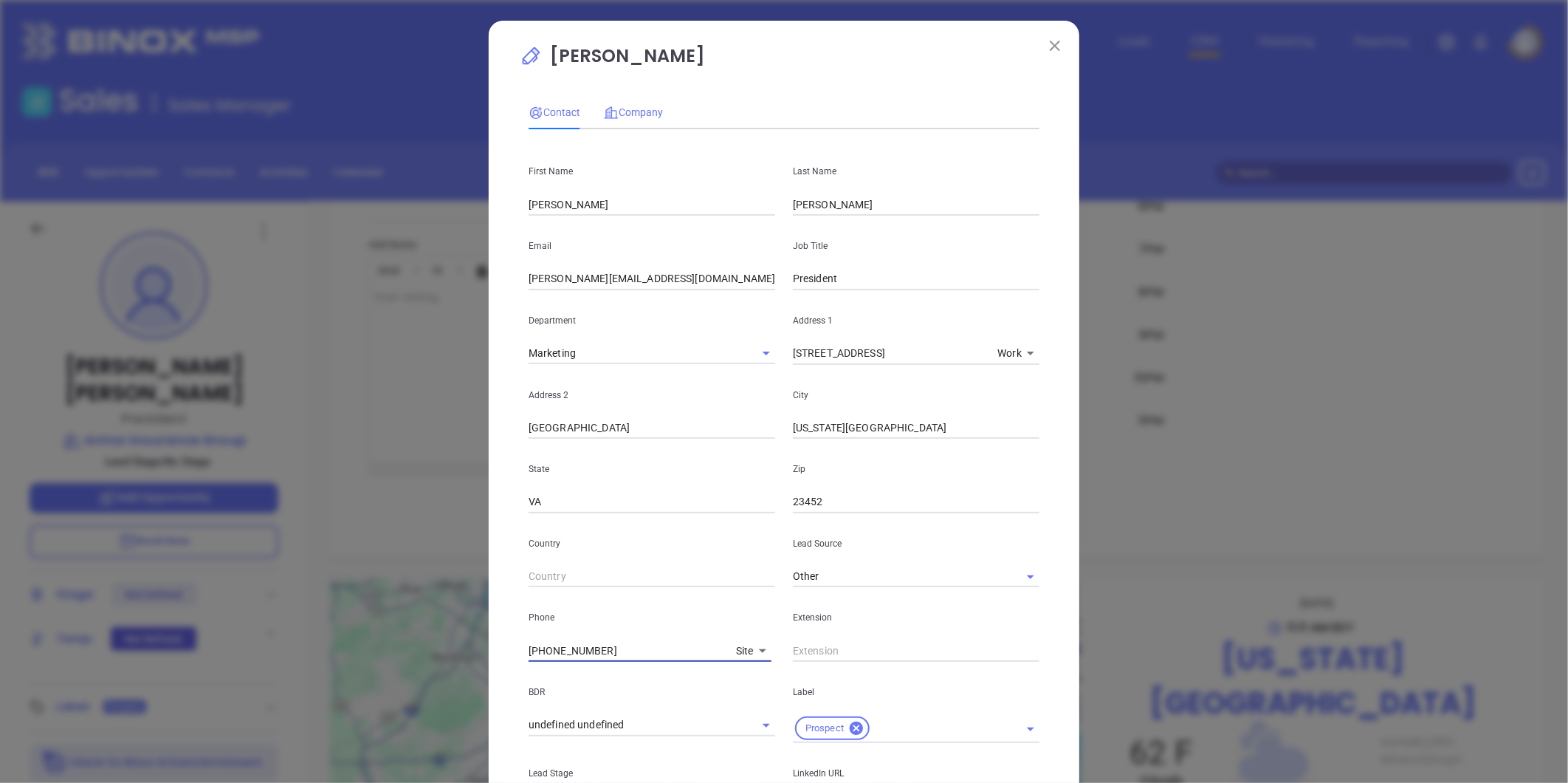
type input "(757) 456-9440"
click at [628, 108] on span "Company" at bounding box center [633, 113] width 59 height 12
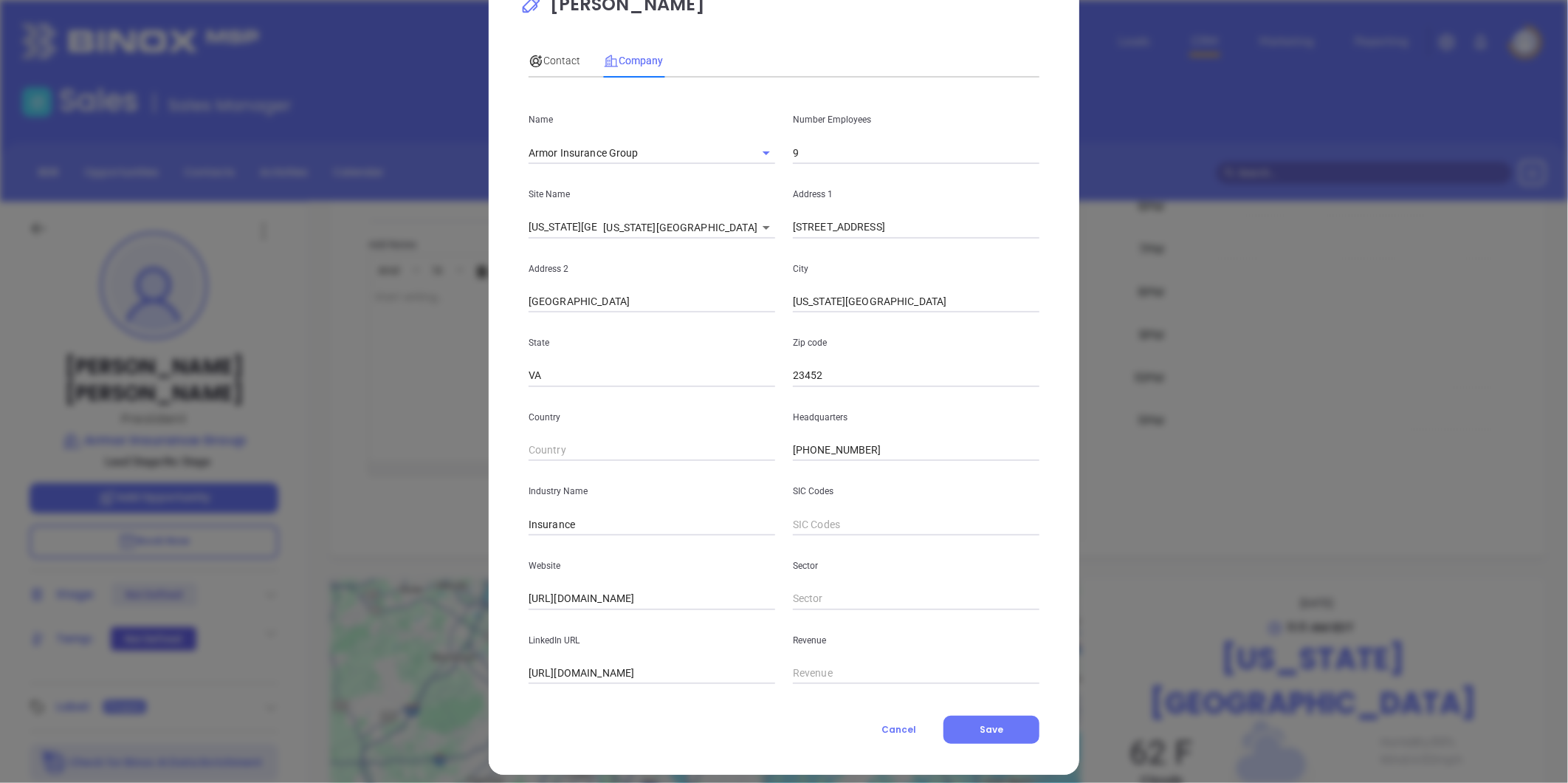
scroll to position [64, 0]
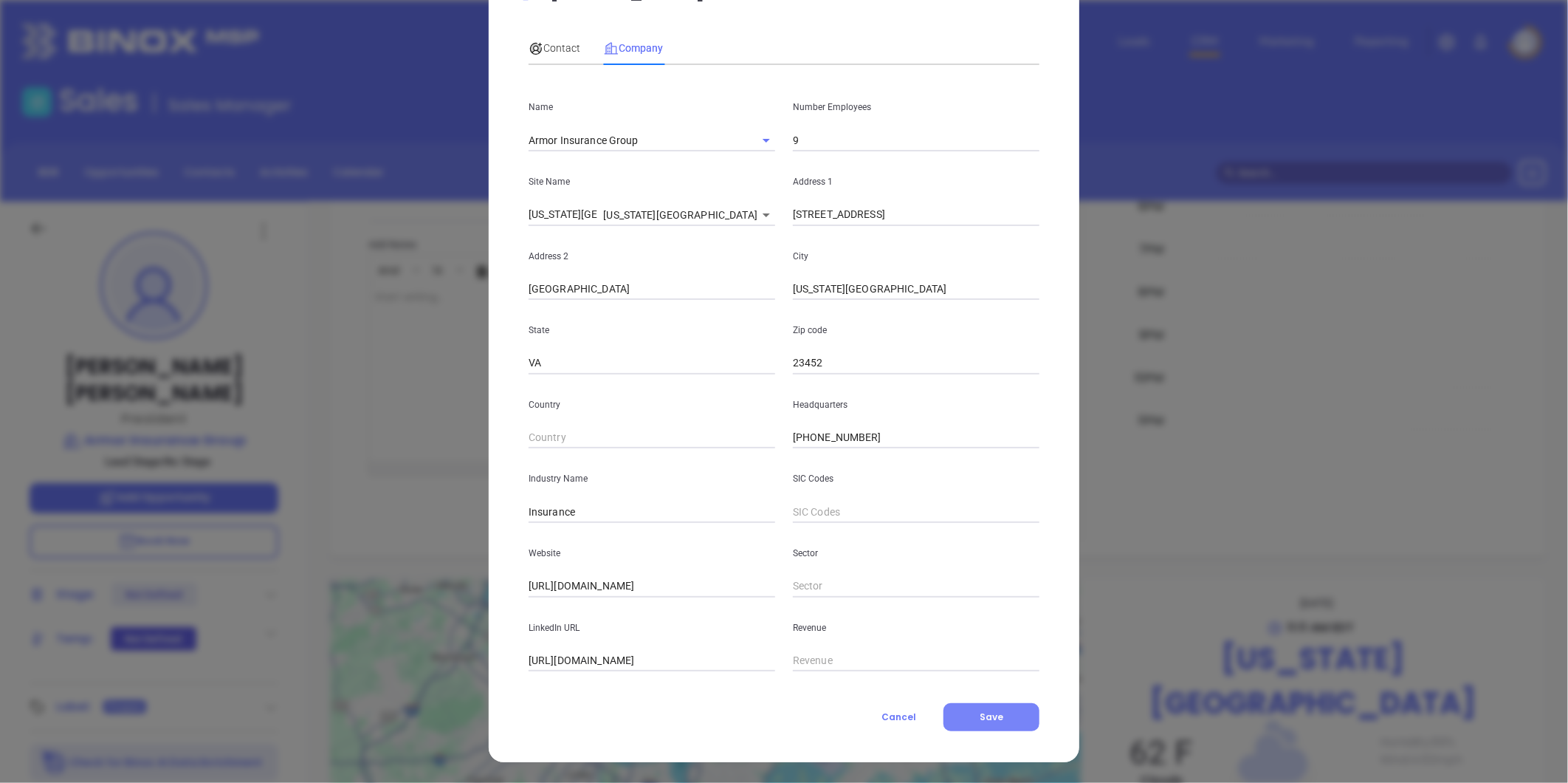
click at [988, 708] on button "Save" at bounding box center [991, 717] width 96 height 28
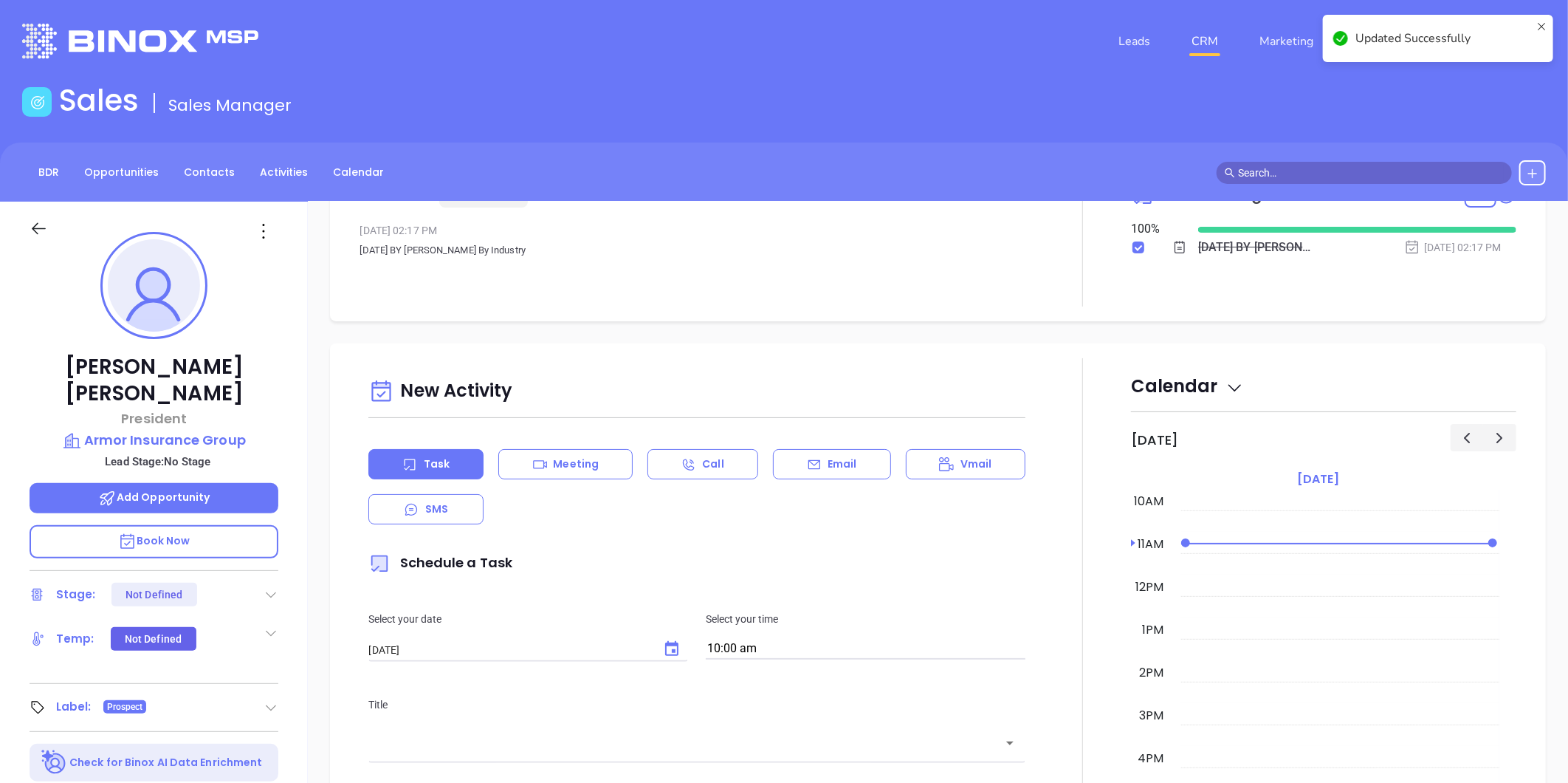
scroll to position [0, 0]
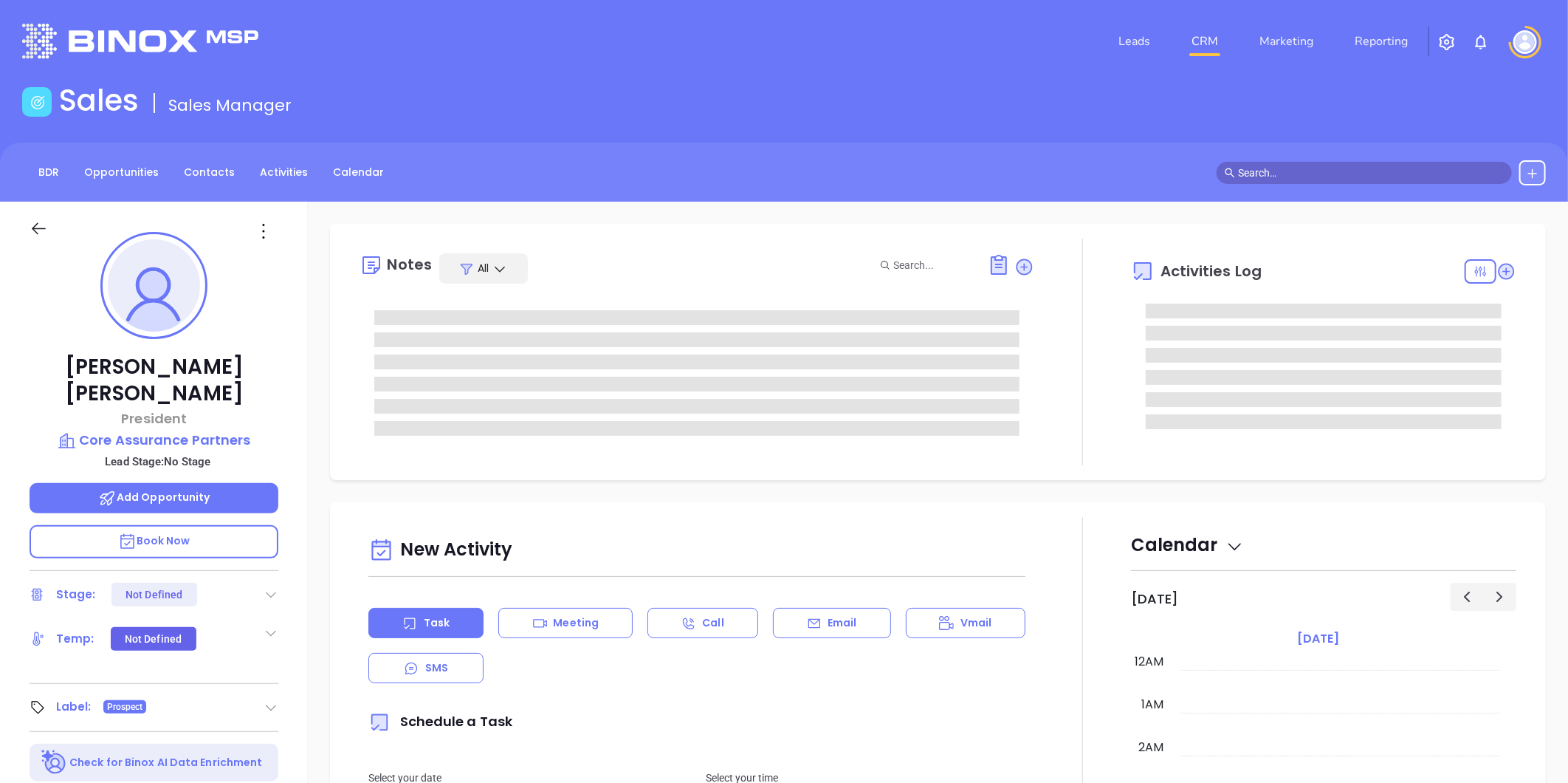
type input "[DATE]"
type input "[PERSON_NAME]"
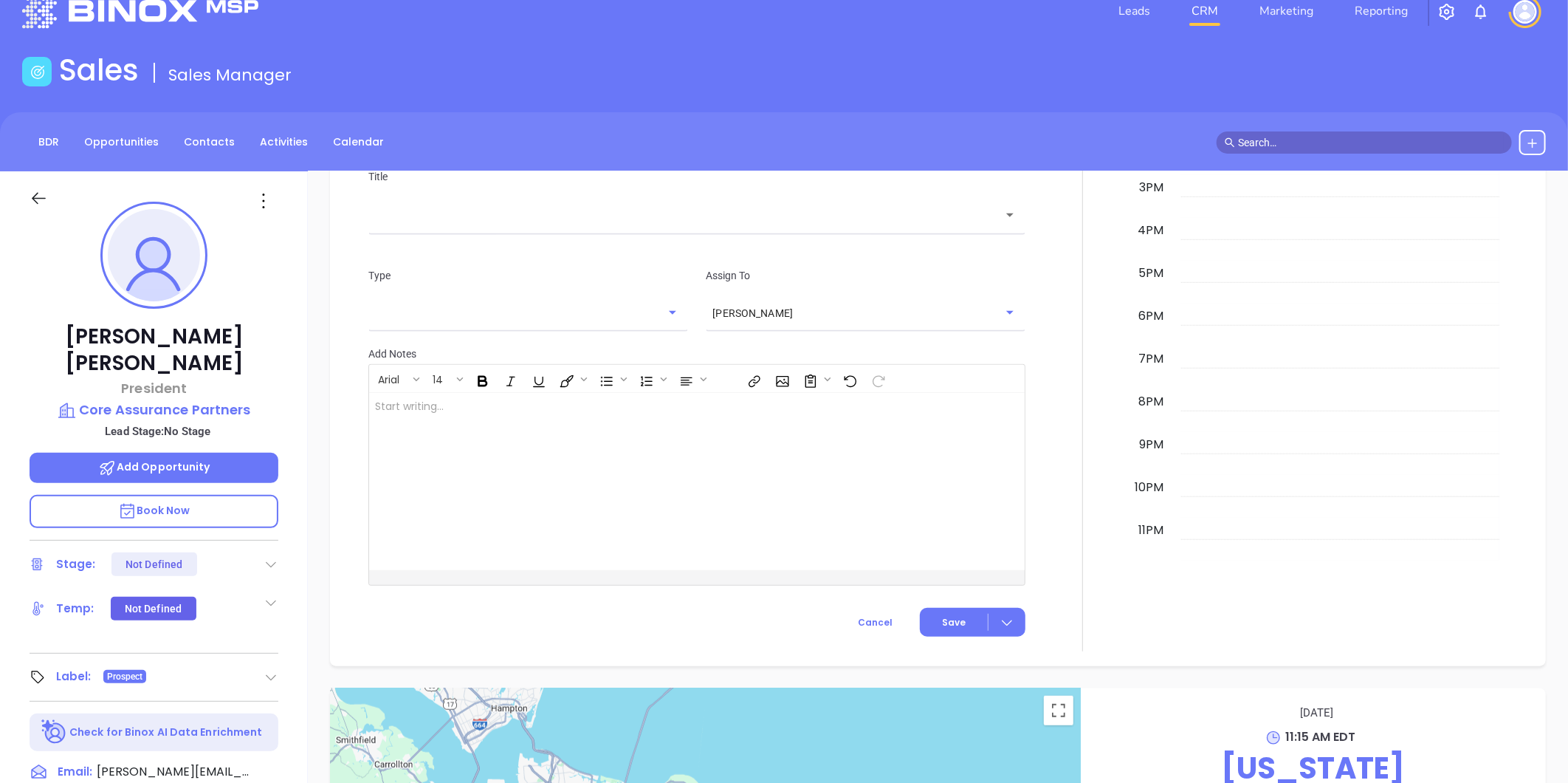
scroll to position [0, 0]
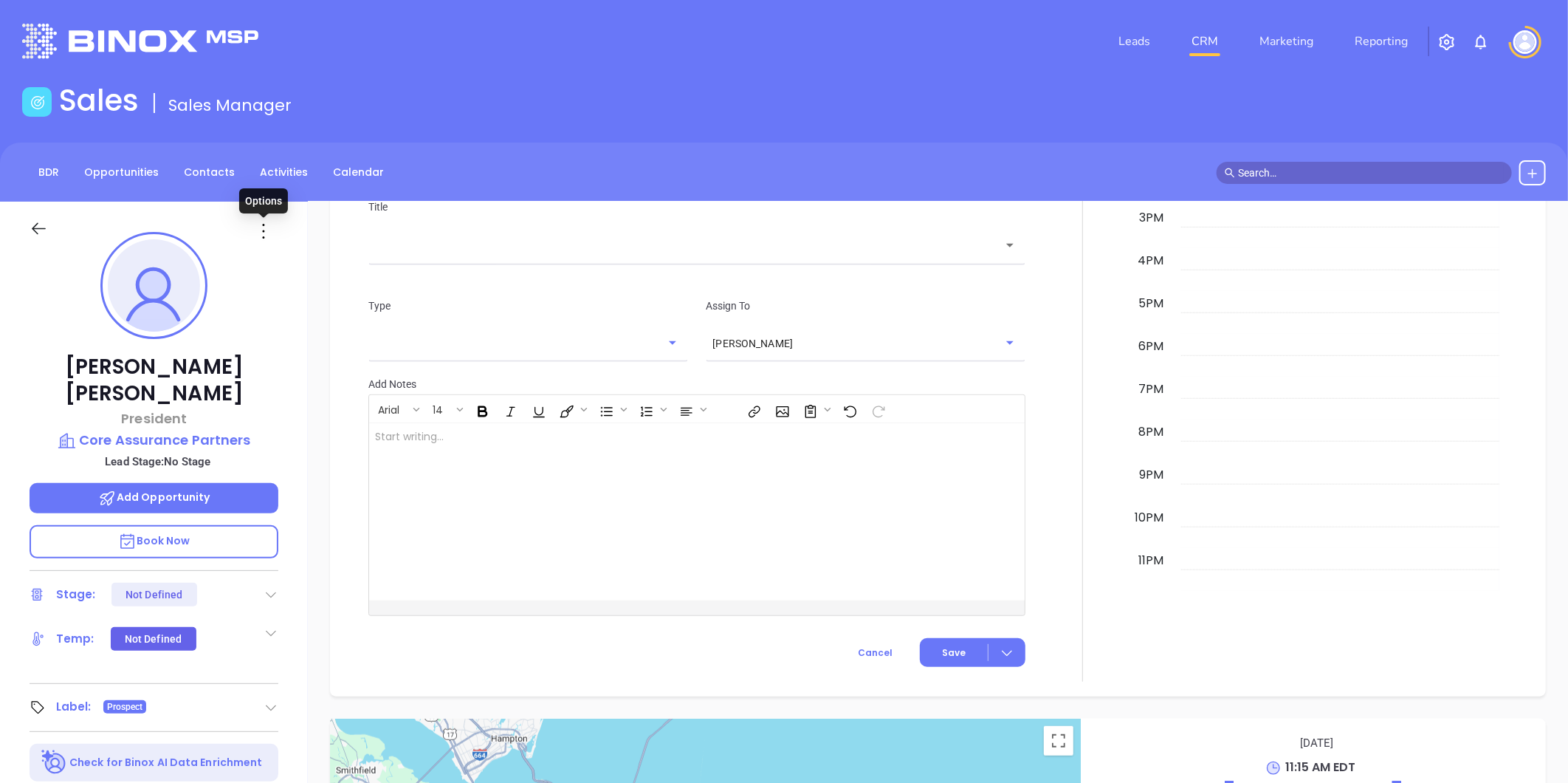
drag, startPoint x: 262, startPoint y: 233, endPoint x: 264, endPoint y: 259, distance: 26.1
click at [262, 233] on icon at bounding box center [263, 231] width 23 height 23
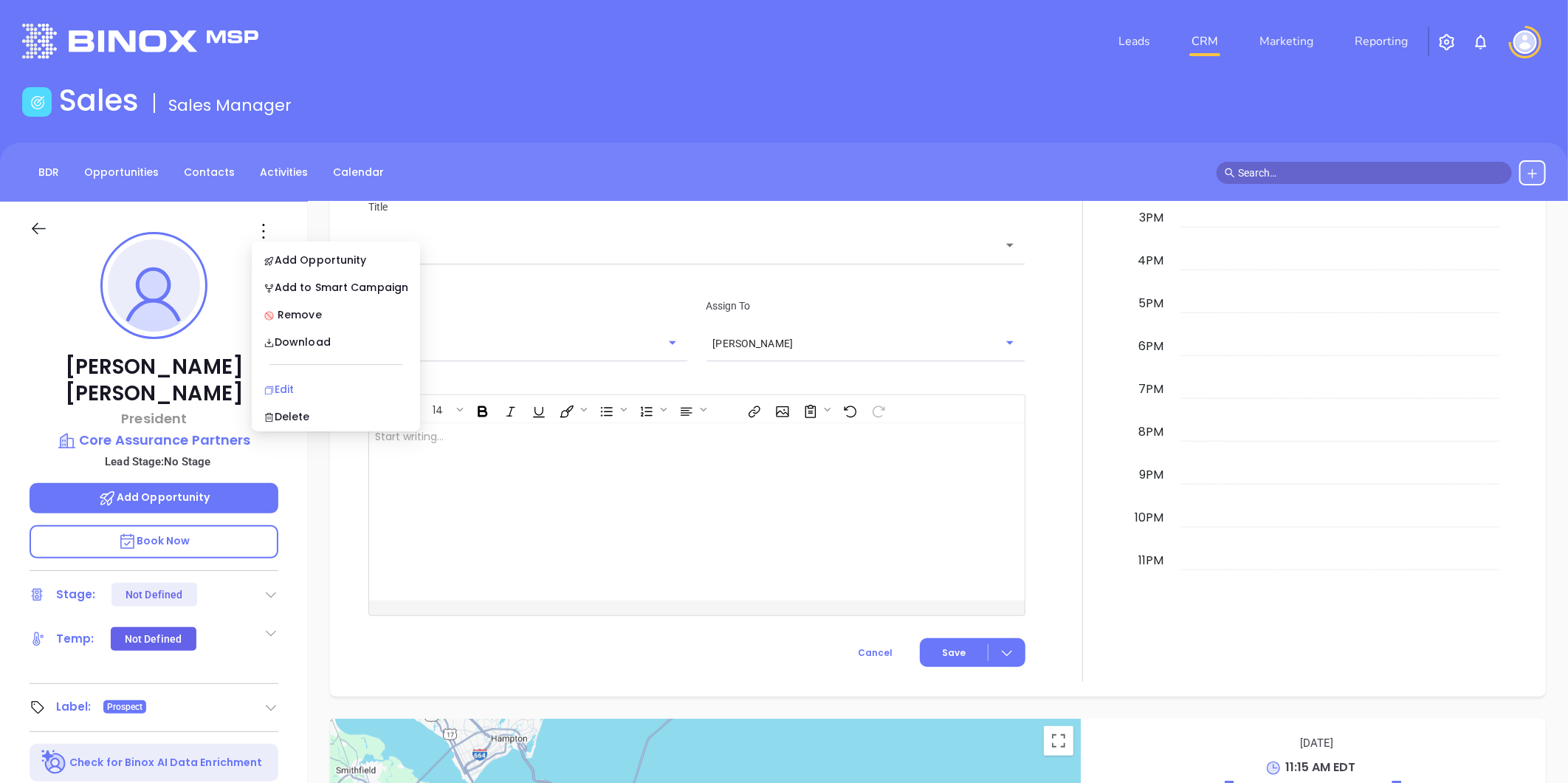
click at [290, 385] on div "Edit" at bounding box center [335, 389] width 145 height 17
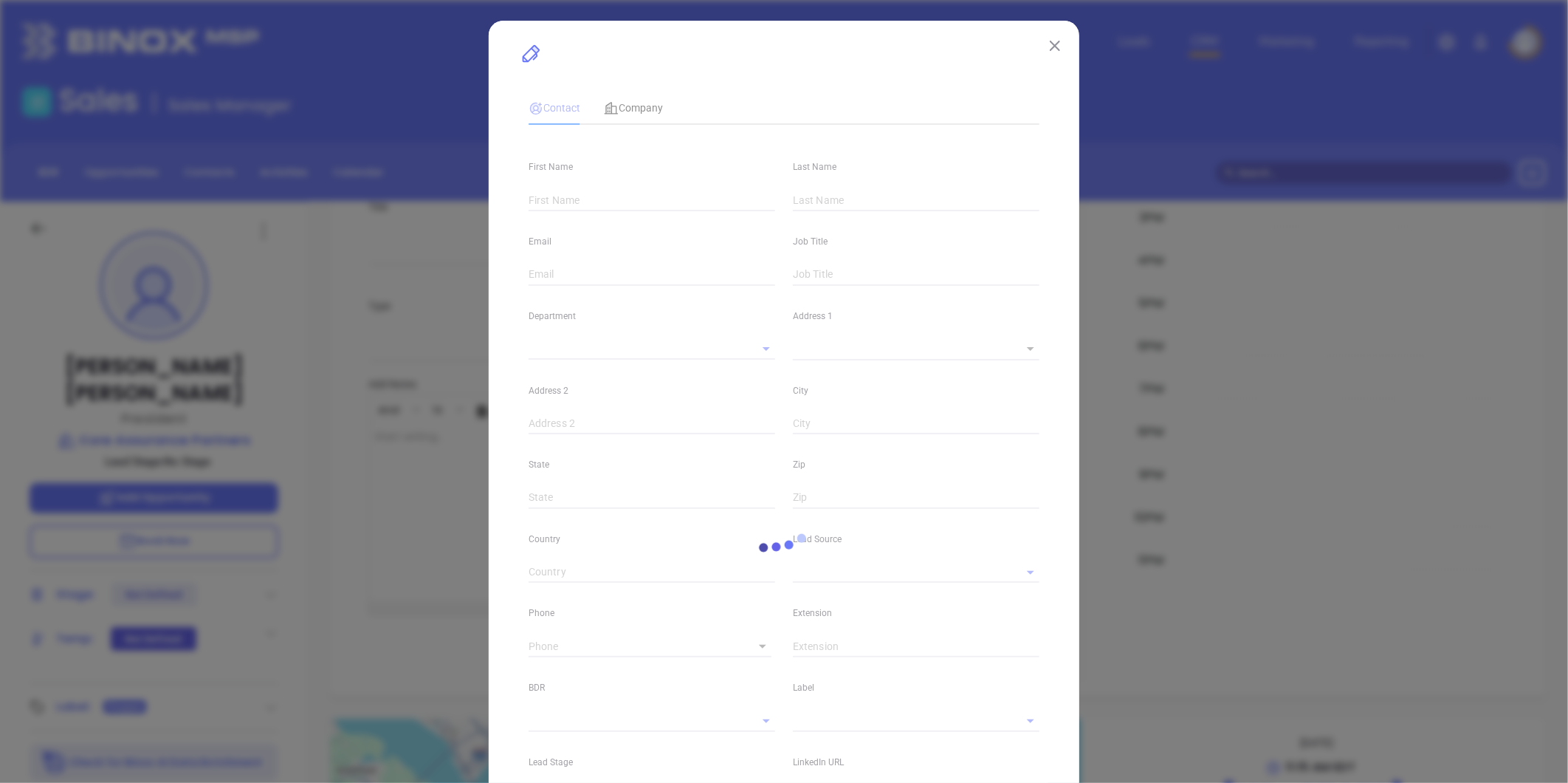
type input "[PERSON_NAME]"
type input "[PERSON_NAME][EMAIL_ADDRESS][PERSON_NAME][DOMAIN_NAME]"
type input "President"
type input "1"
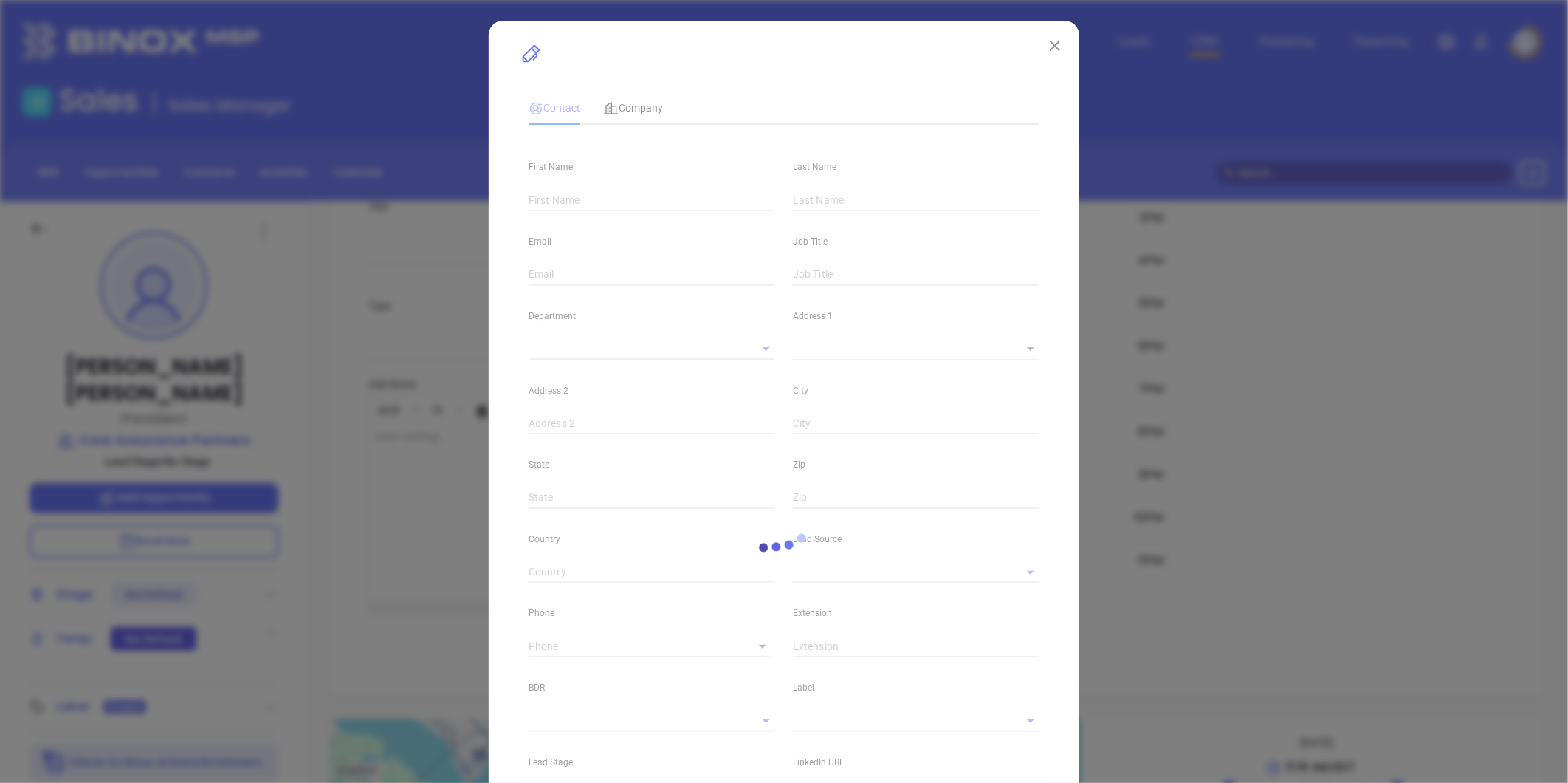
type input "[DOMAIN_NAME][URL][PERSON_NAME][PERSON_NAME] Website"
type input "Marketing"
type input "Other"
type input "undefined undefined"
type input "[PHONE_NUMBER]"
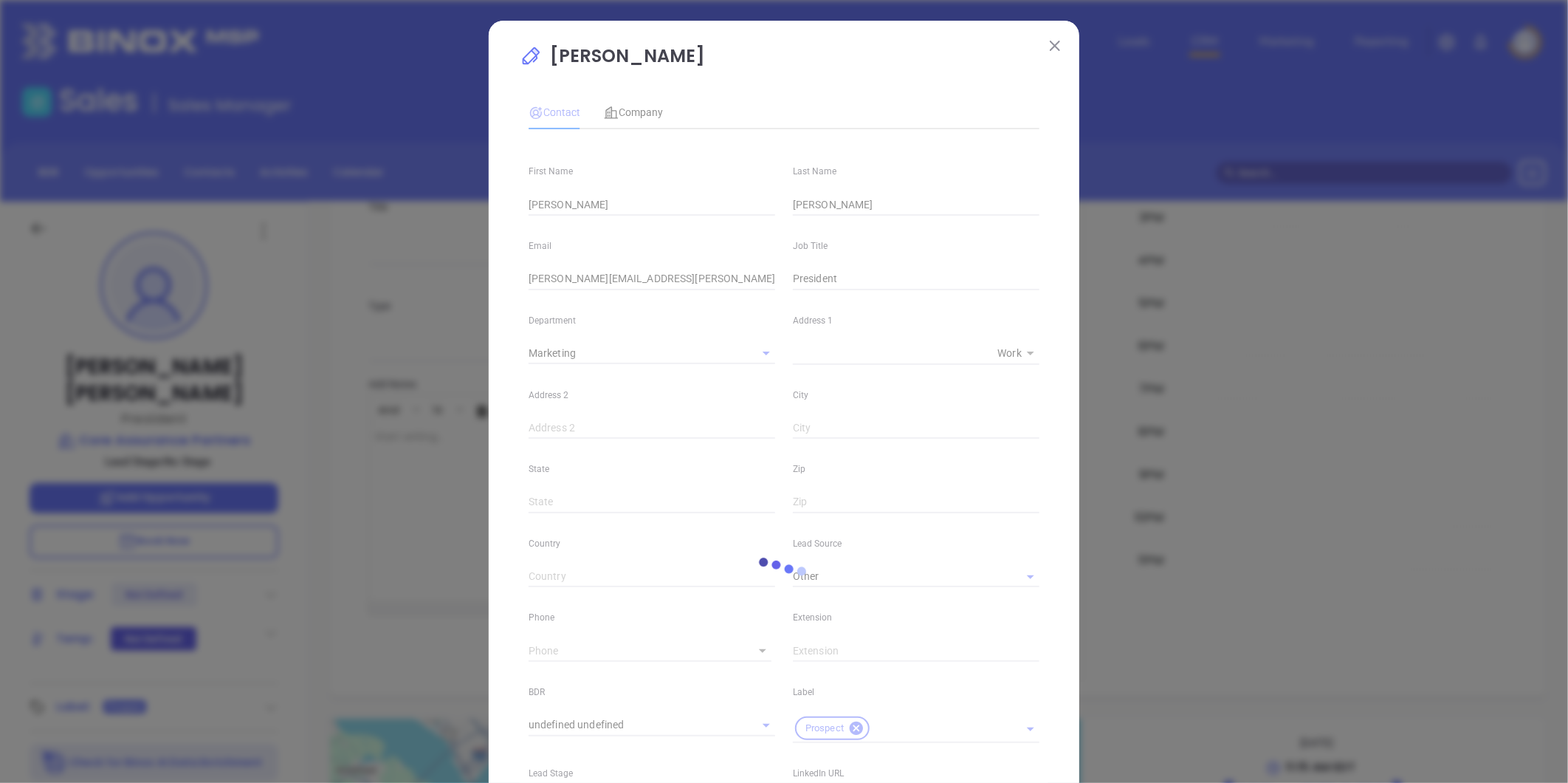
type input "1"
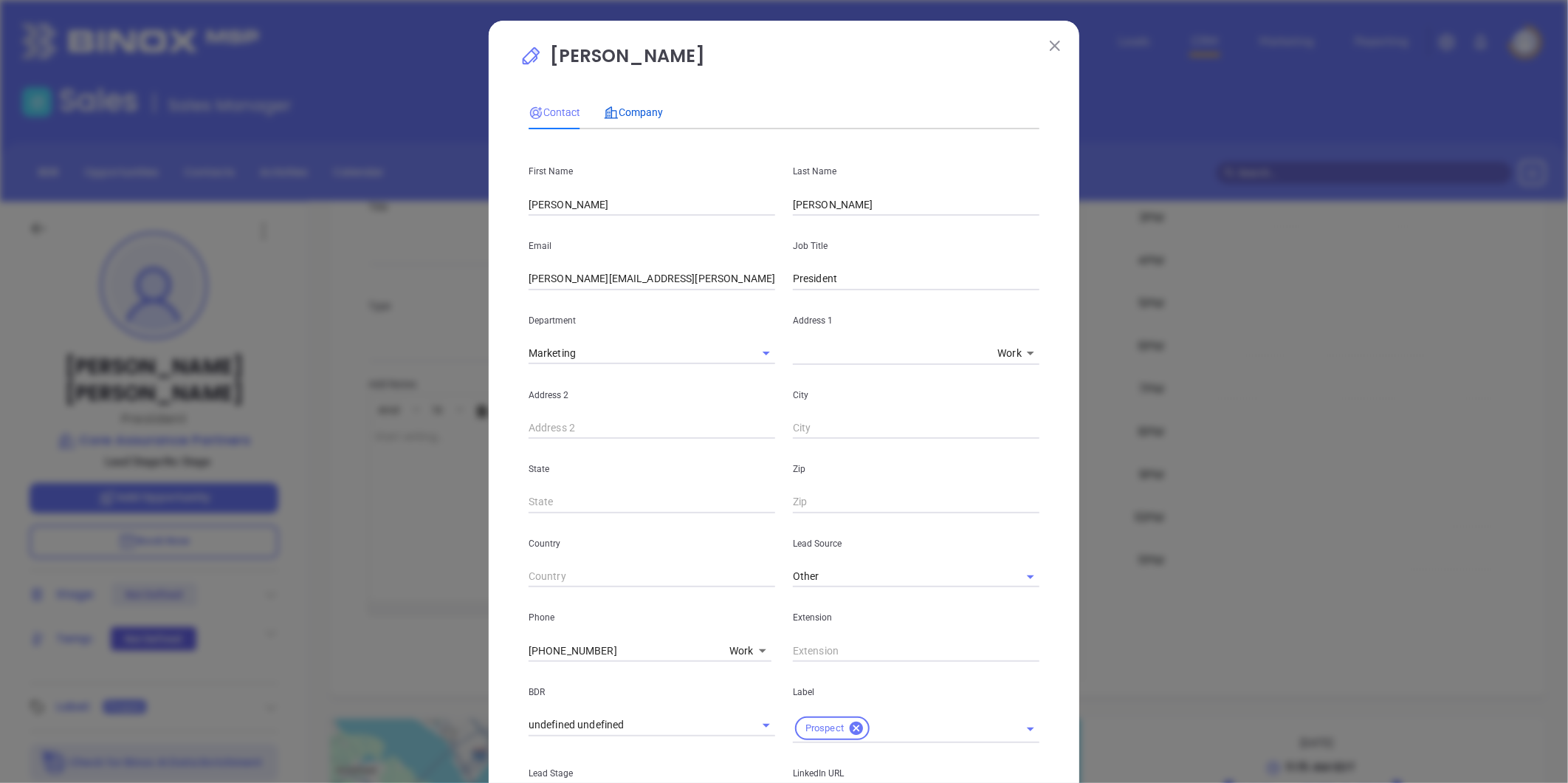
click at [632, 104] on div "Company" at bounding box center [633, 112] width 59 height 17
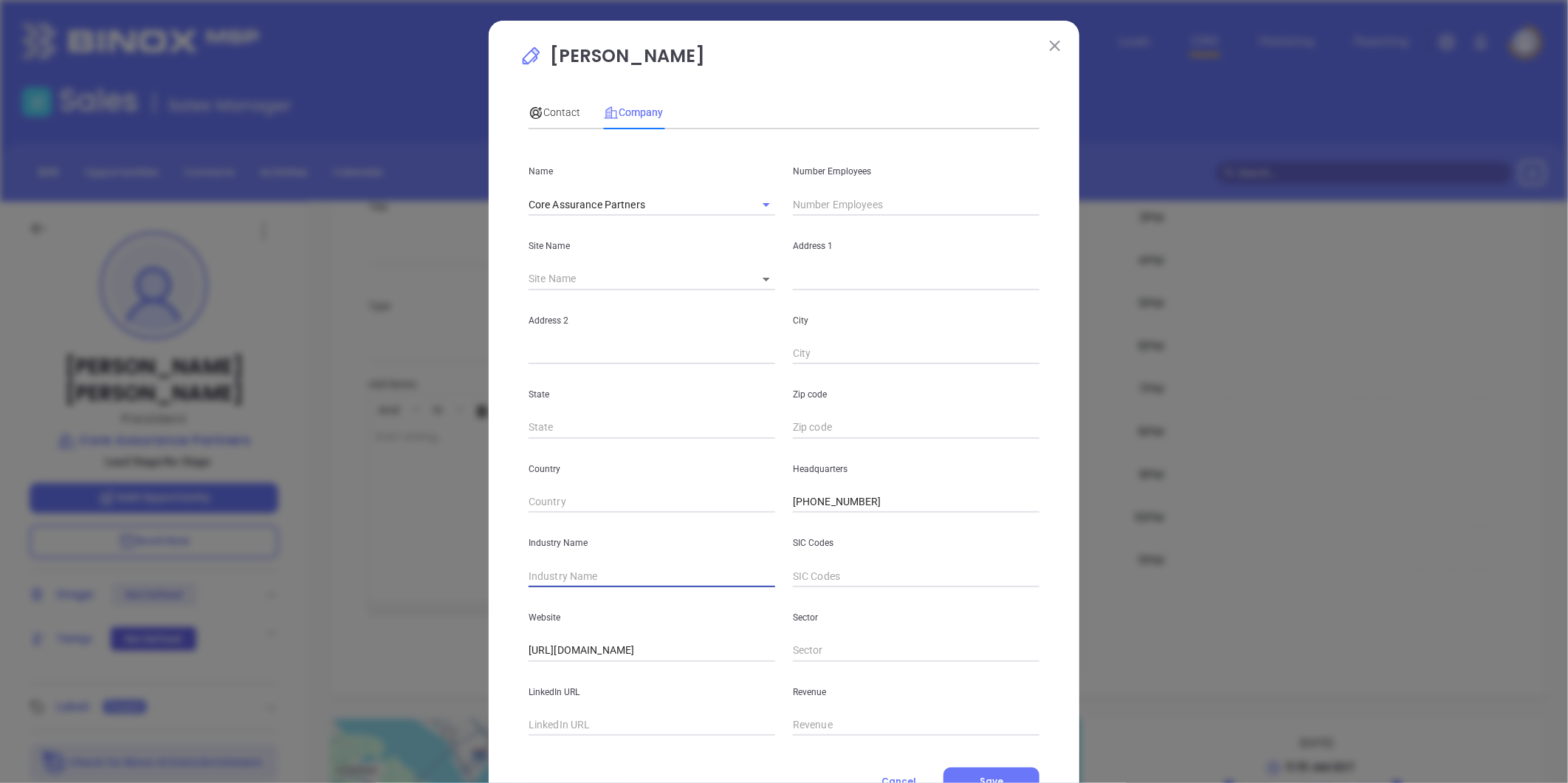
click at [578, 570] on input "text" at bounding box center [652, 576] width 247 height 22
type input "Insurance"
click at [593, 728] on input "text" at bounding box center [652, 725] width 247 height 22
paste input "[URL][DOMAIN_NAME]"
type input "[URL][DOMAIN_NAME]"
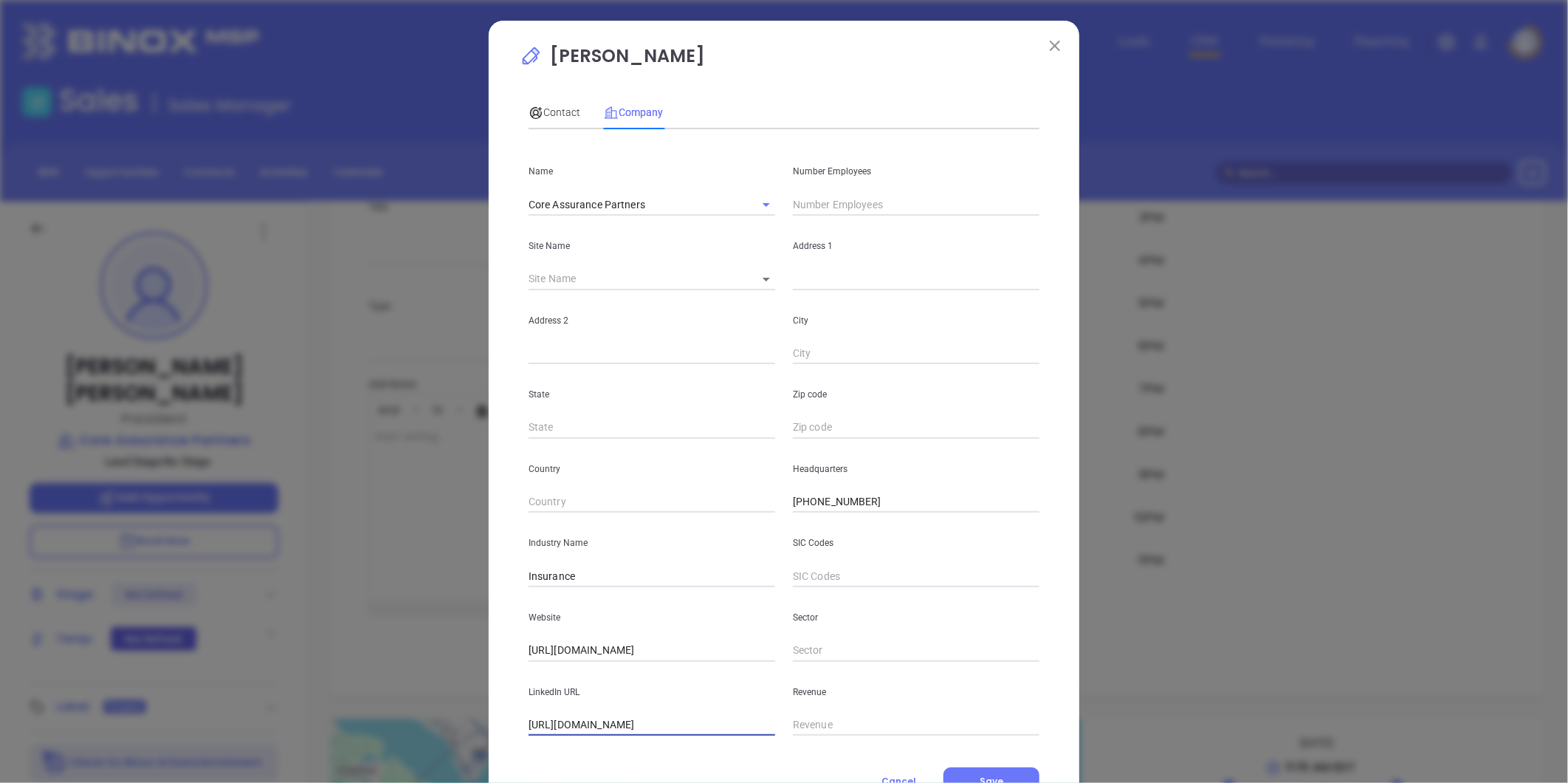
click at [827, 198] on input "text" at bounding box center [917, 204] width 247 height 22
type input "17"
click at [756, 279] on body "Leads CRM Marketing Reporting Financial Leads Leads Sales Sales Manager BDR Opp…" at bounding box center [784, 392] width 1568 height 783
click at [764, 277] on li "Virginia Beach" at bounding box center [839, 280] width 199 height 26
type input "Virginia Beach"
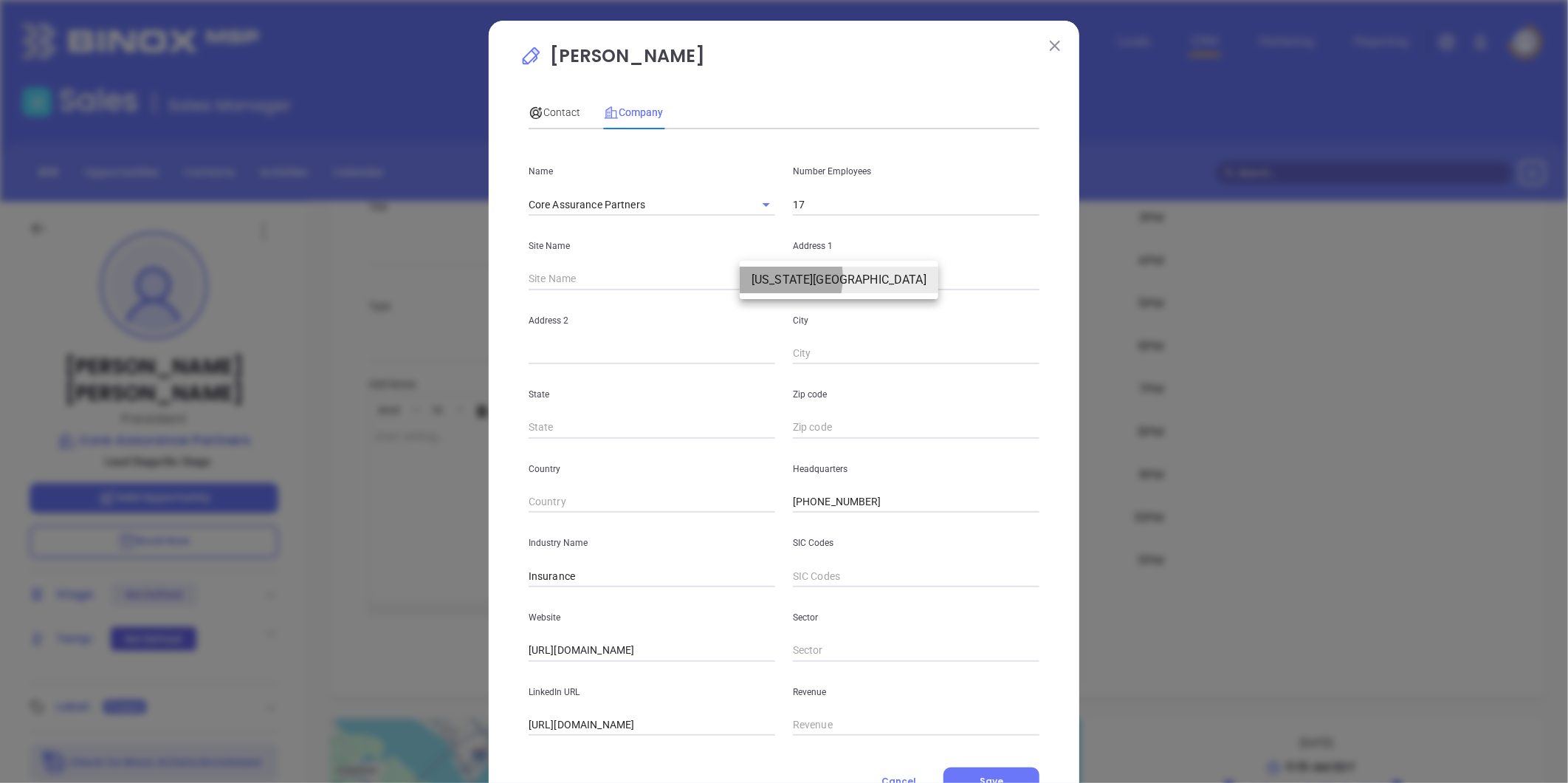
type input "98132"
type input "300 32nd Street"
type input "Suite 400"
type input "Virginia Beach"
type input "VA"
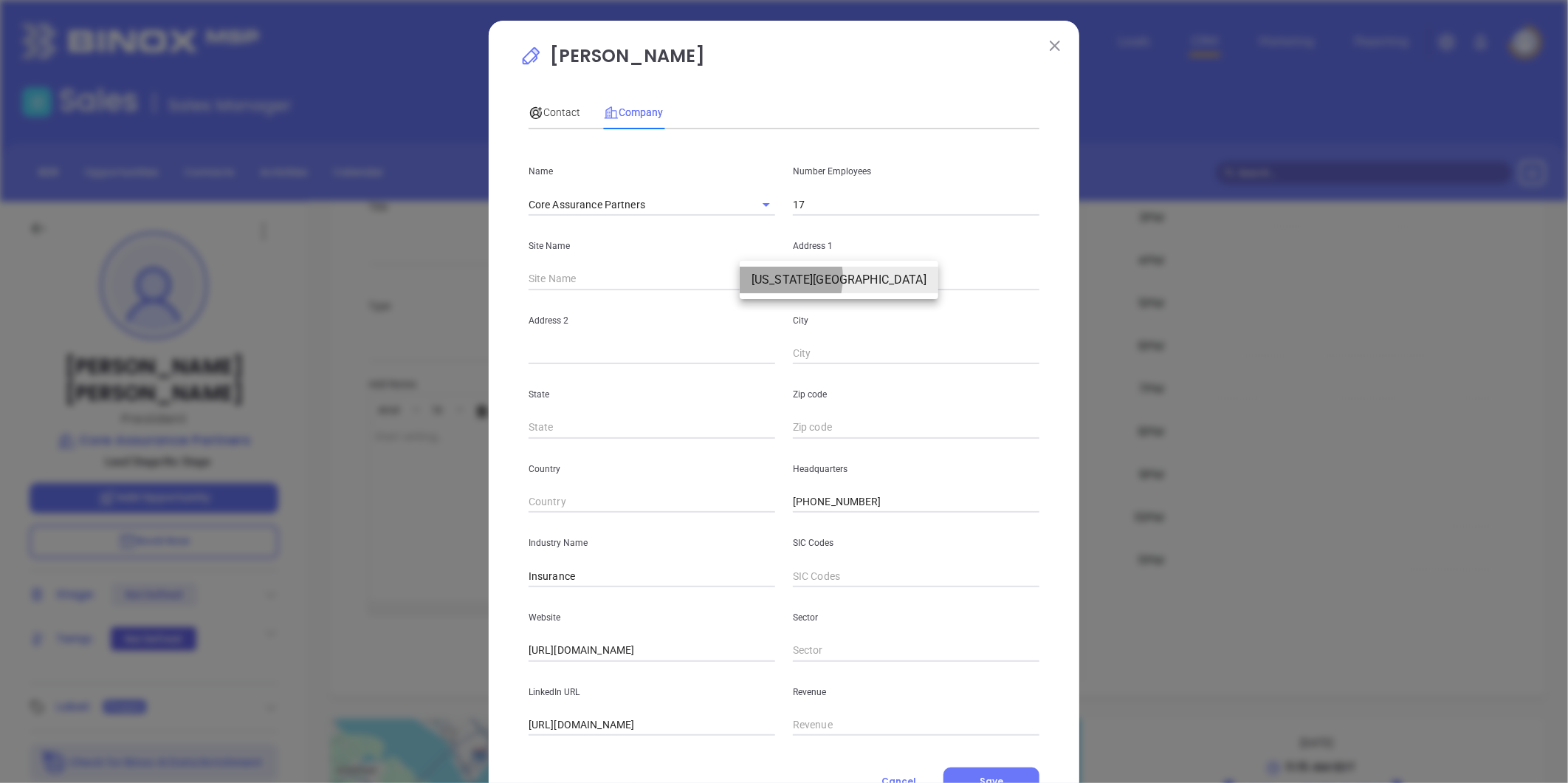
type input "23451"
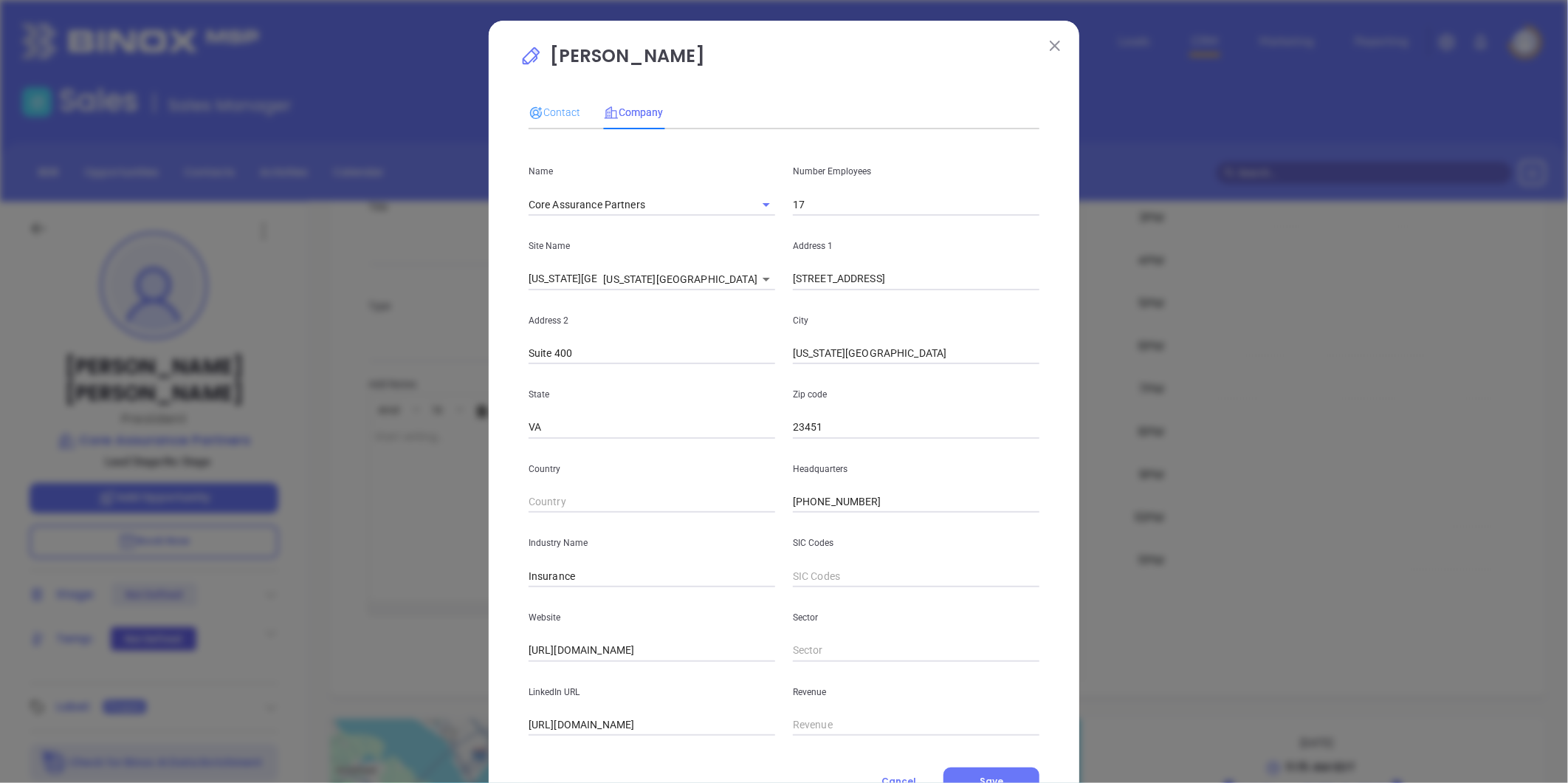
click at [557, 98] on div "Contact" at bounding box center [554, 112] width 51 height 34
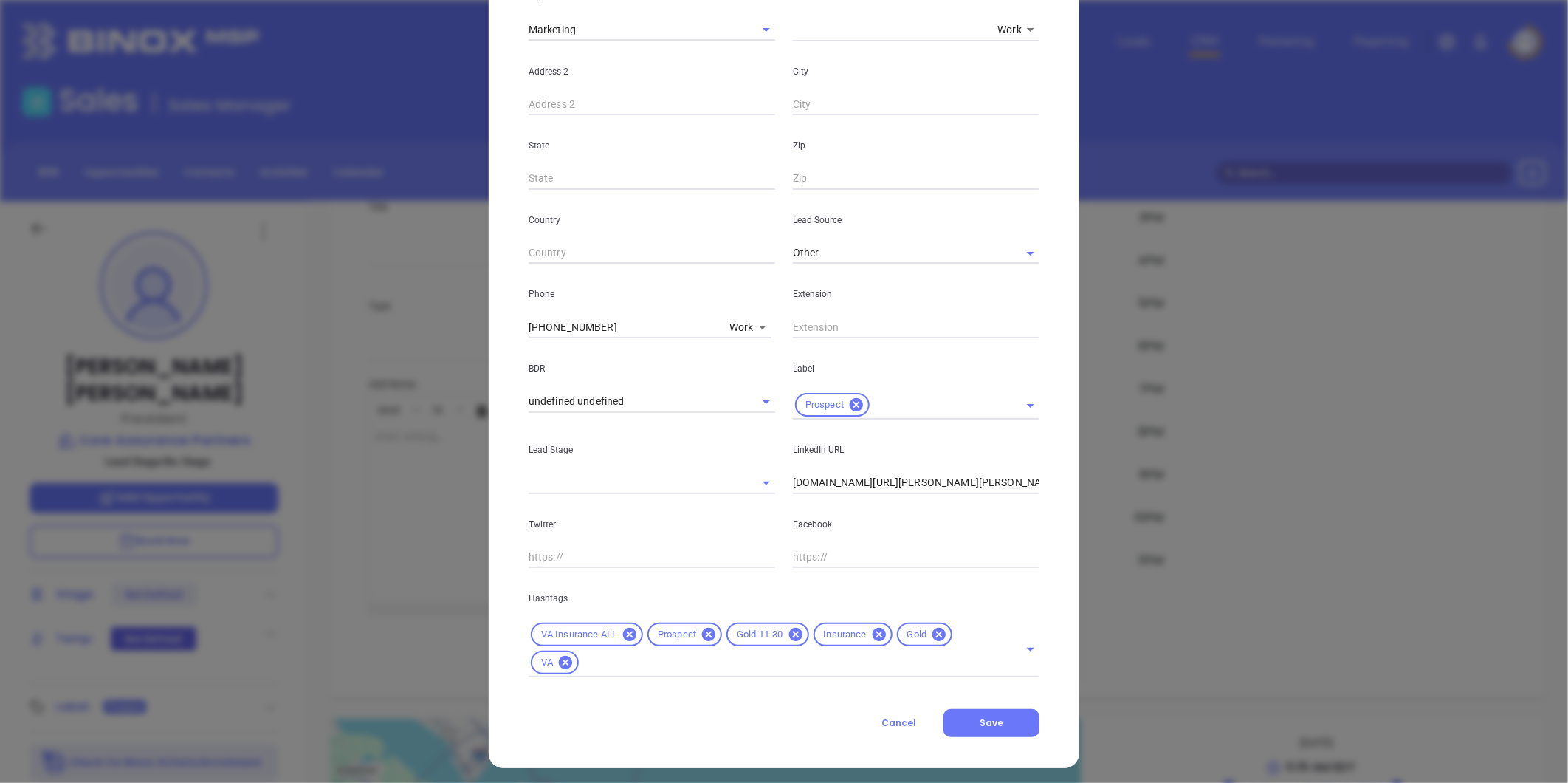
scroll to position [329, 0]
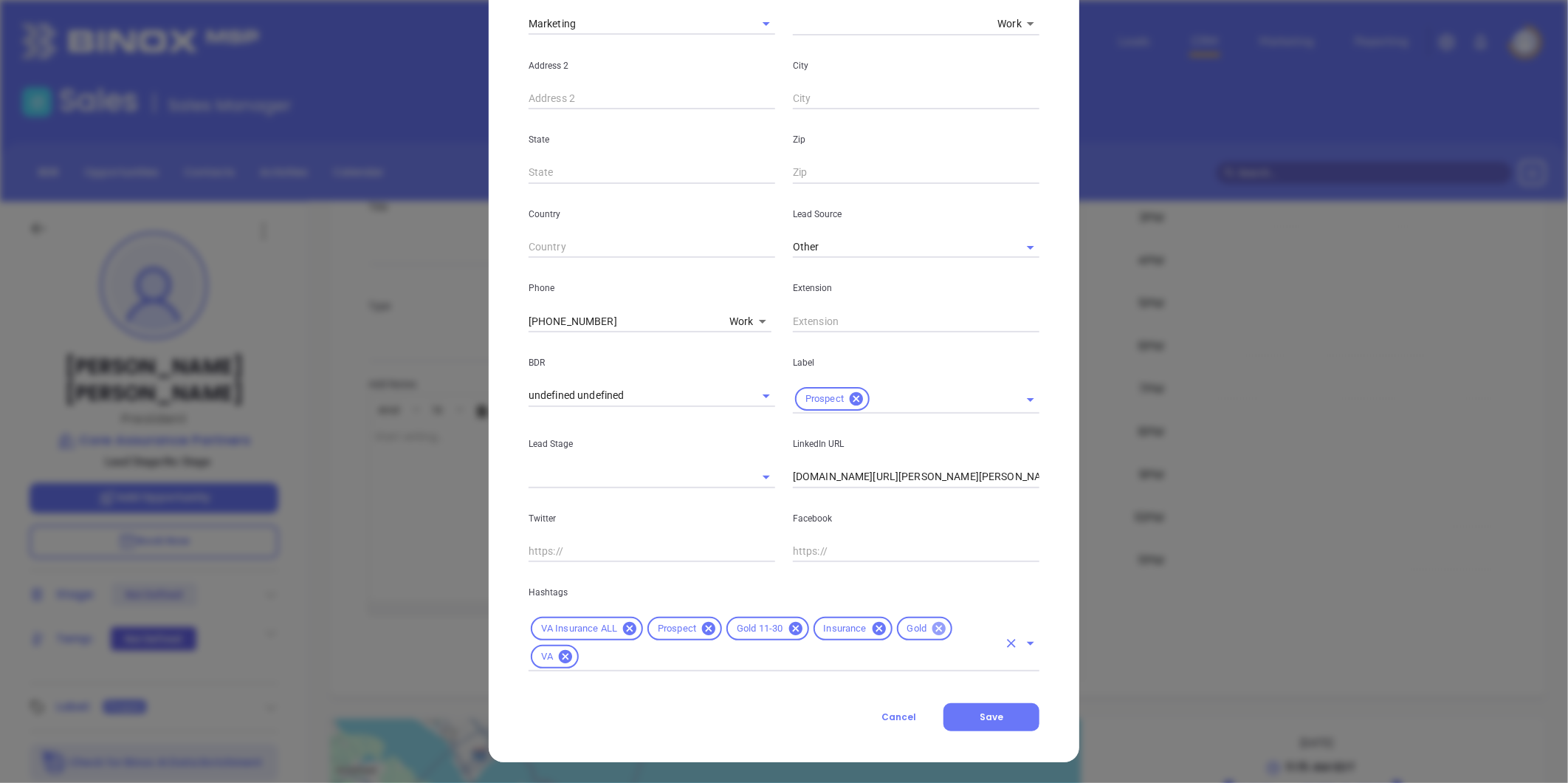
click at [936, 624] on icon at bounding box center [939, 629] width 17 height 17
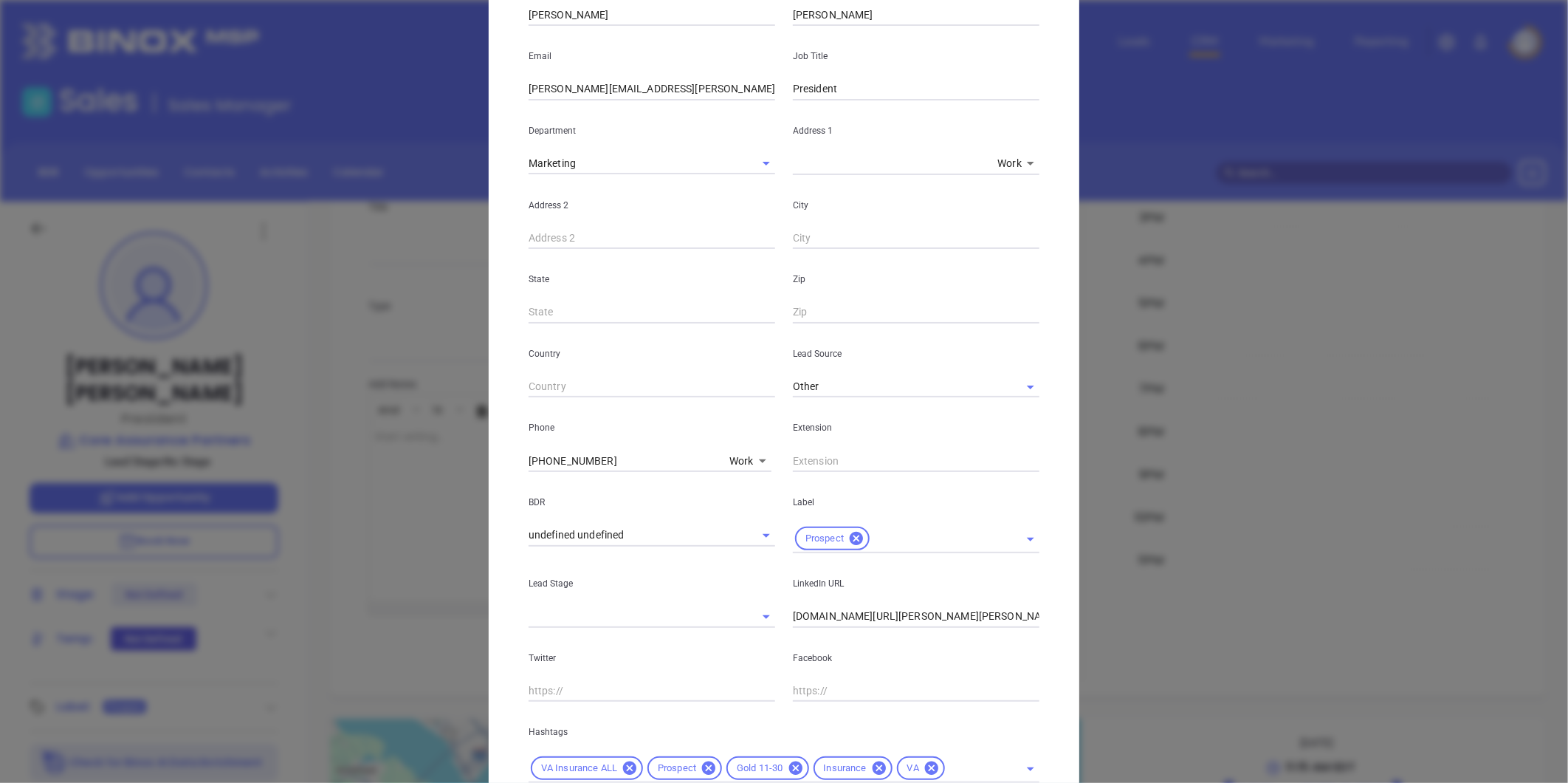
scroll to position [55, 0]
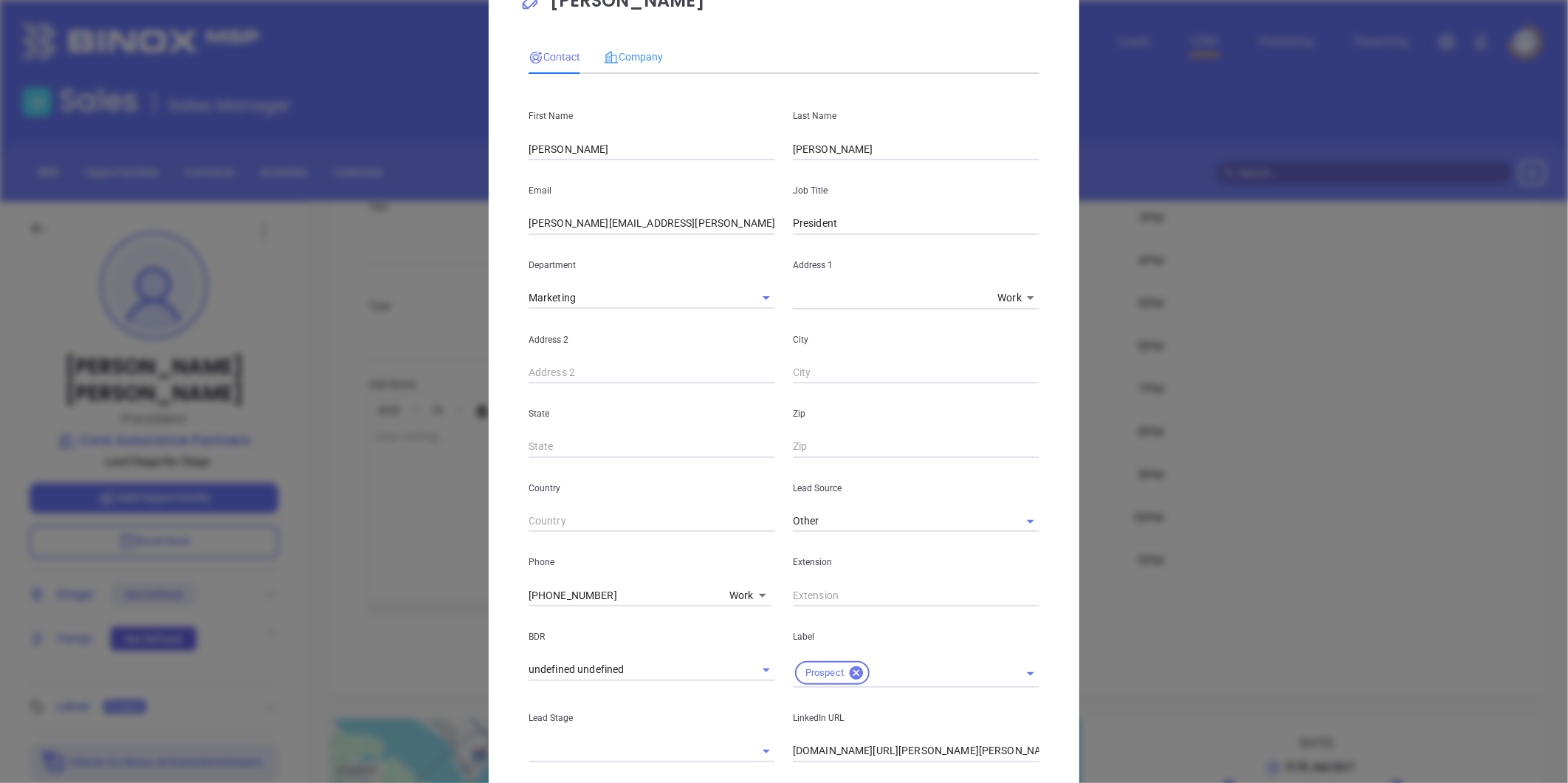
click at [617, 45] on div "Company" at bounding box center [633, 56] width 59 height 34
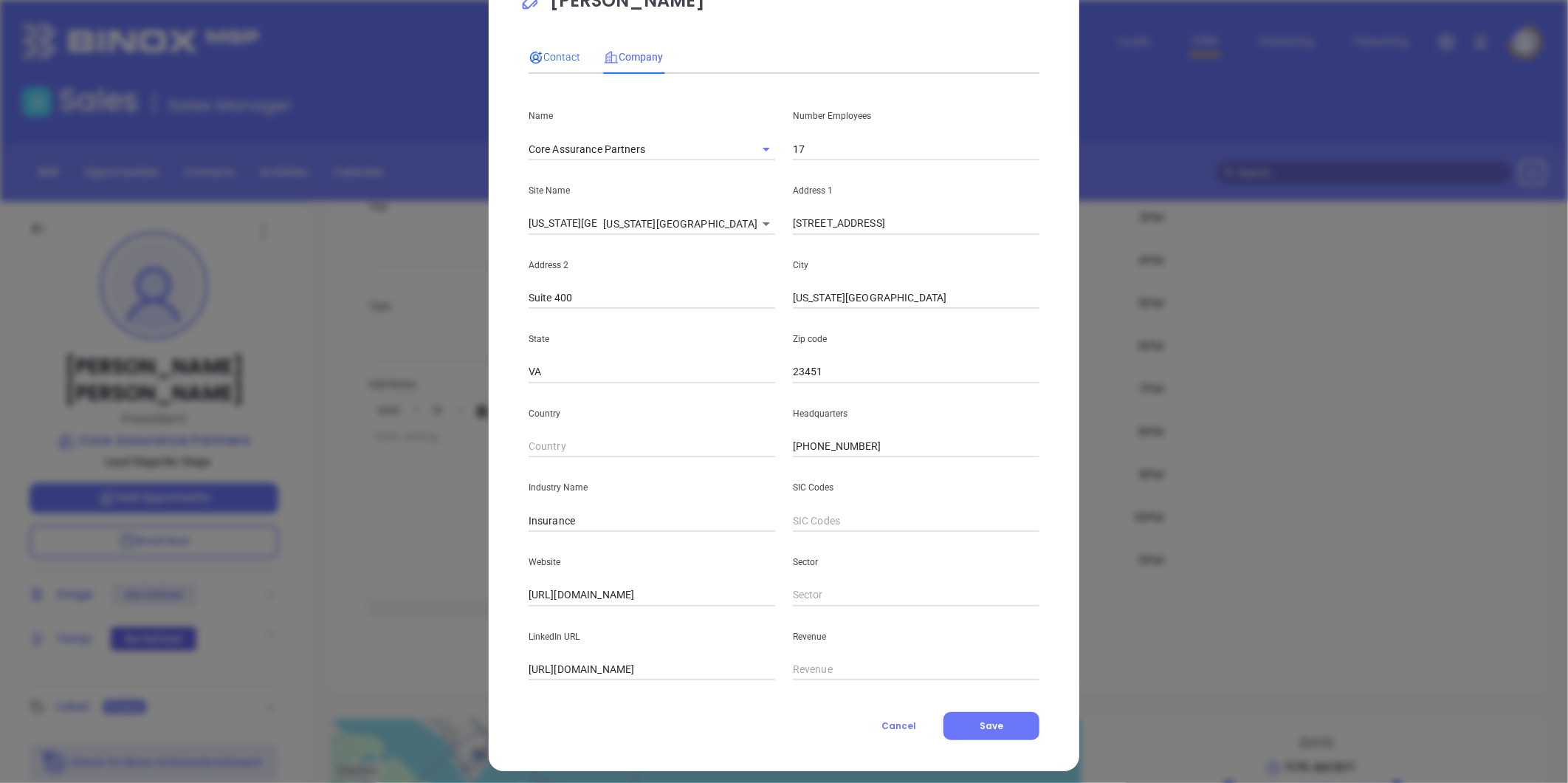
click at [548, 56] on span "Contact" at bounding box center [554, 56] width 51 height 12
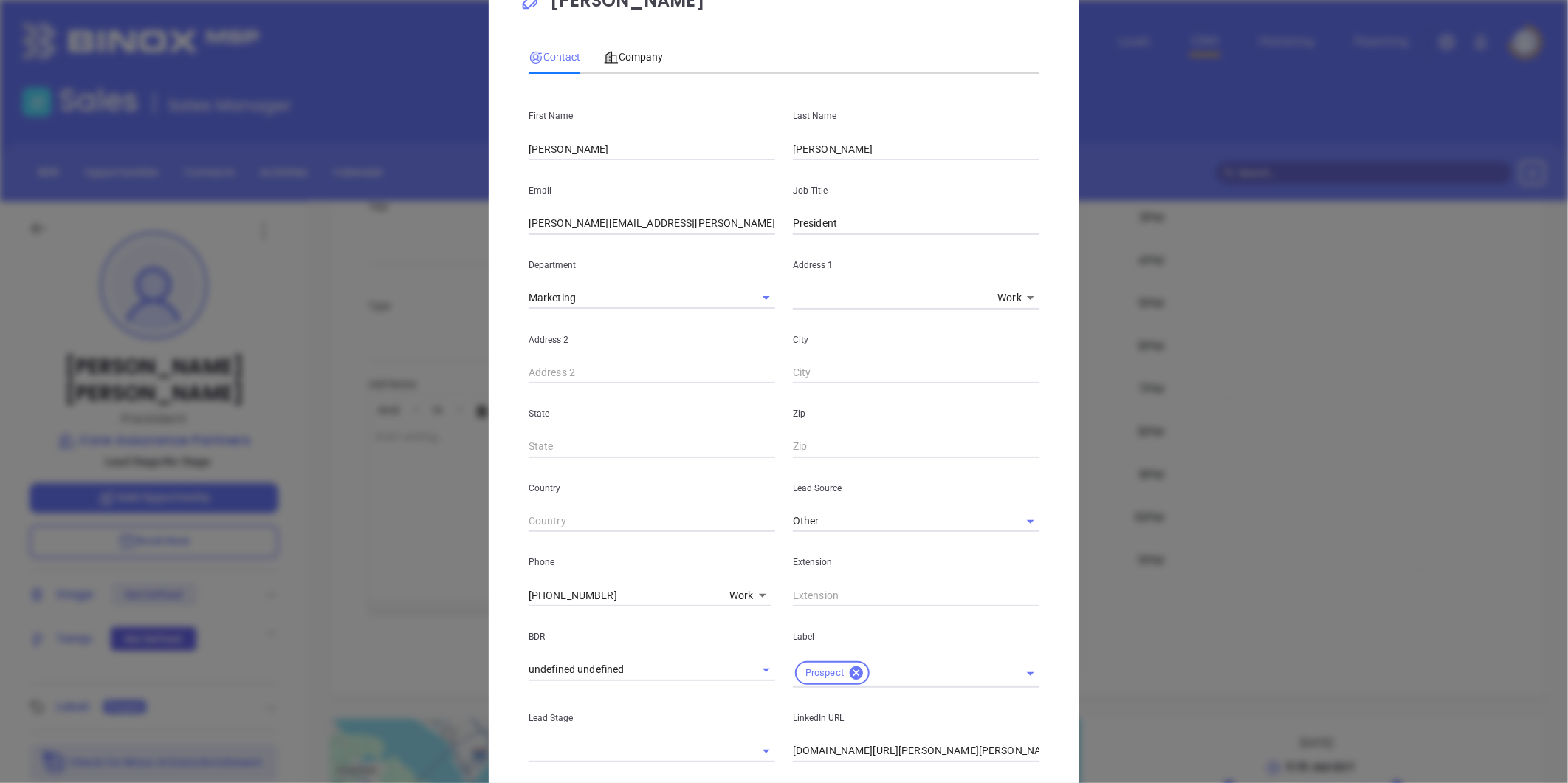
scroll to position [301, 0]
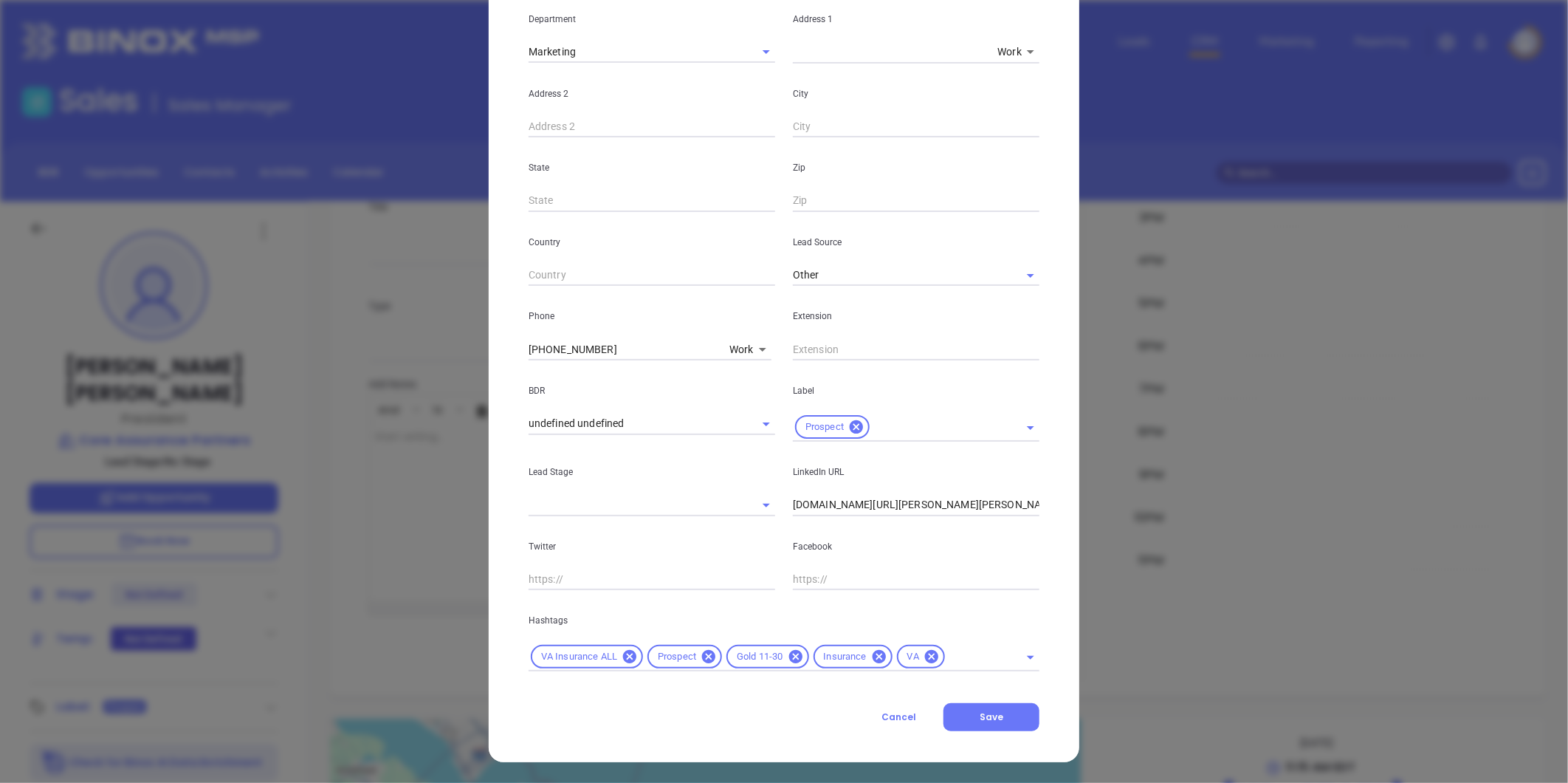
drag, startPoint x: 985, startPoint y: 710, endPoint x: 1216, endPoint y: 654, distance: 237.7
click at [991, 711] on span "Save" at bounding box center [991, 717] width 23 height 13
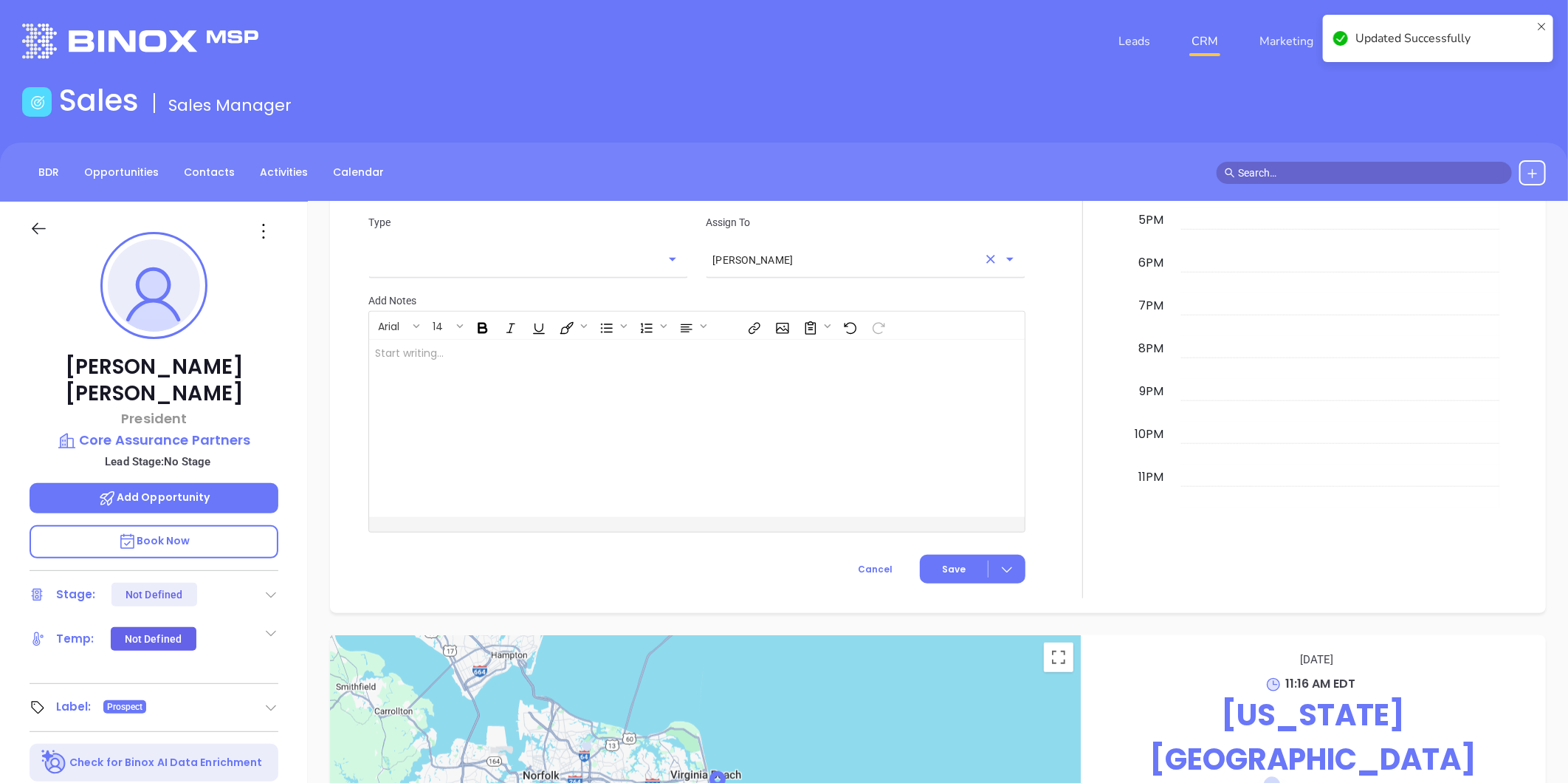
scroll to position [574, 0]
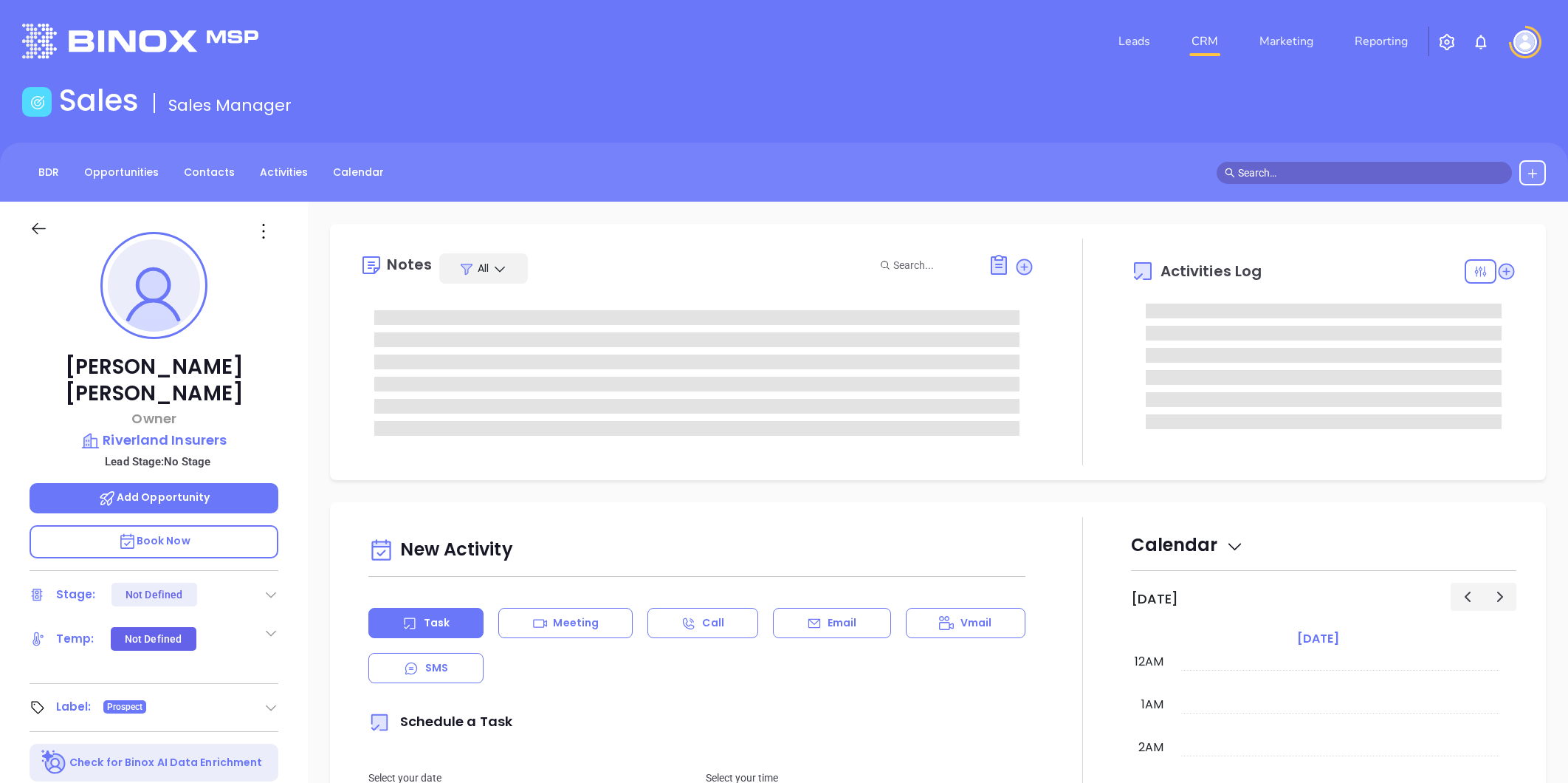
type input "[PERSON_NAME]"
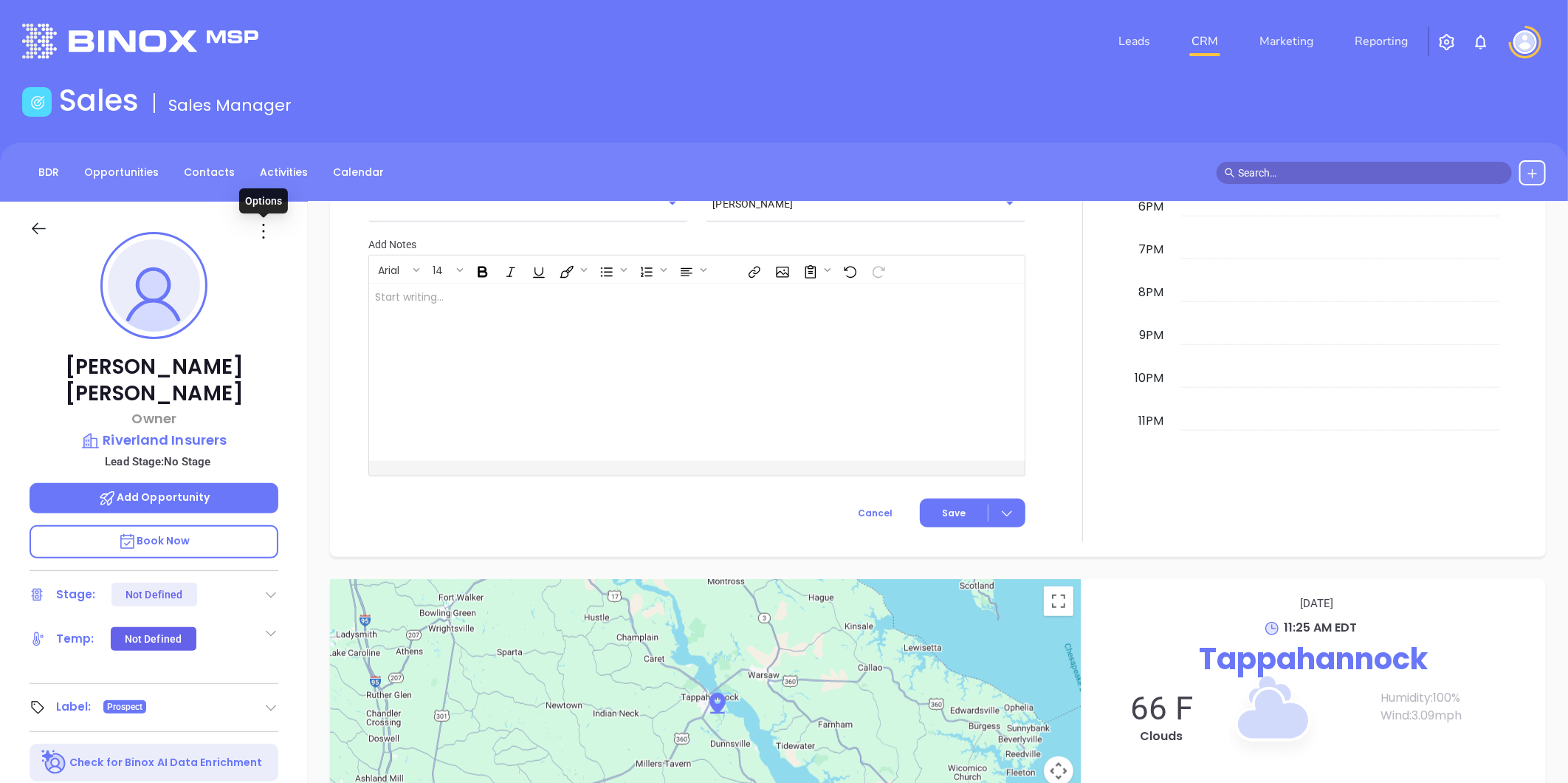
click at [260, 233] on icon at bounding box center [263, 231] width 23 height 23
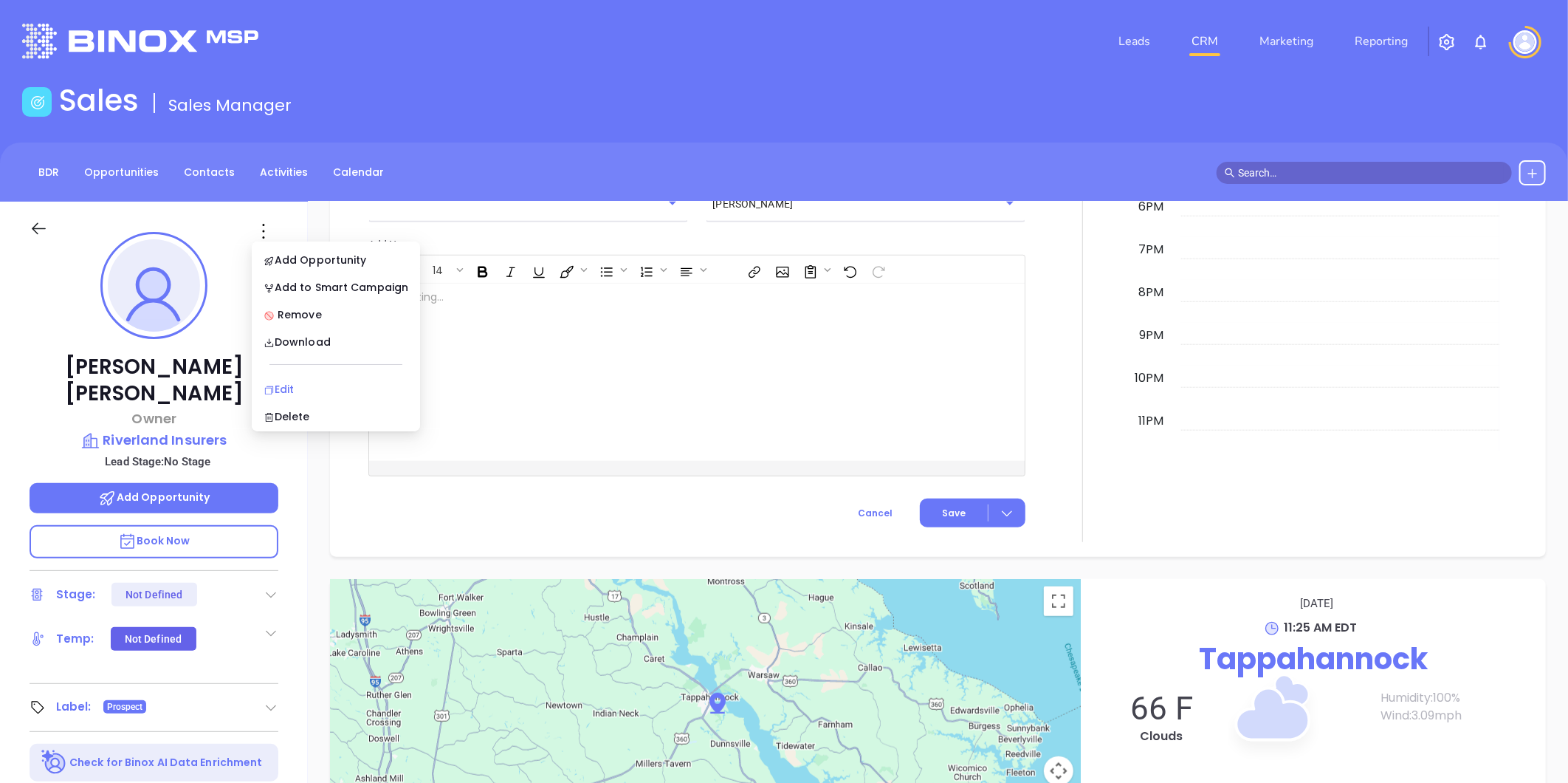
click at [293, 381] on div "Edit" at bounding box center [335, 389] width 145 height 17
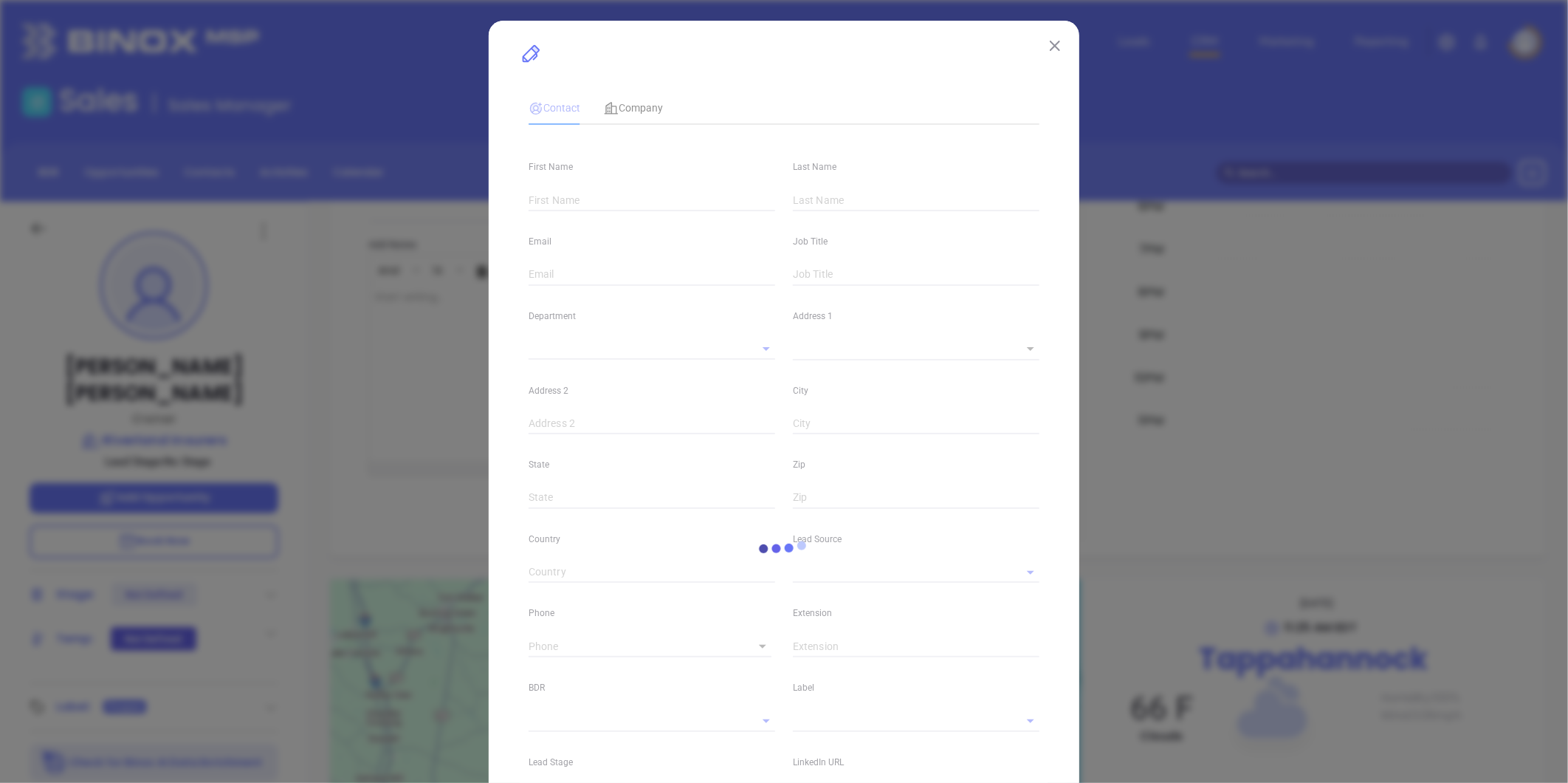
type input "[PERSON_NAME]"
type input "[EMAIL_ADDRESS][DOMAIN_NAME]"
type input "Owner"
type input "1"
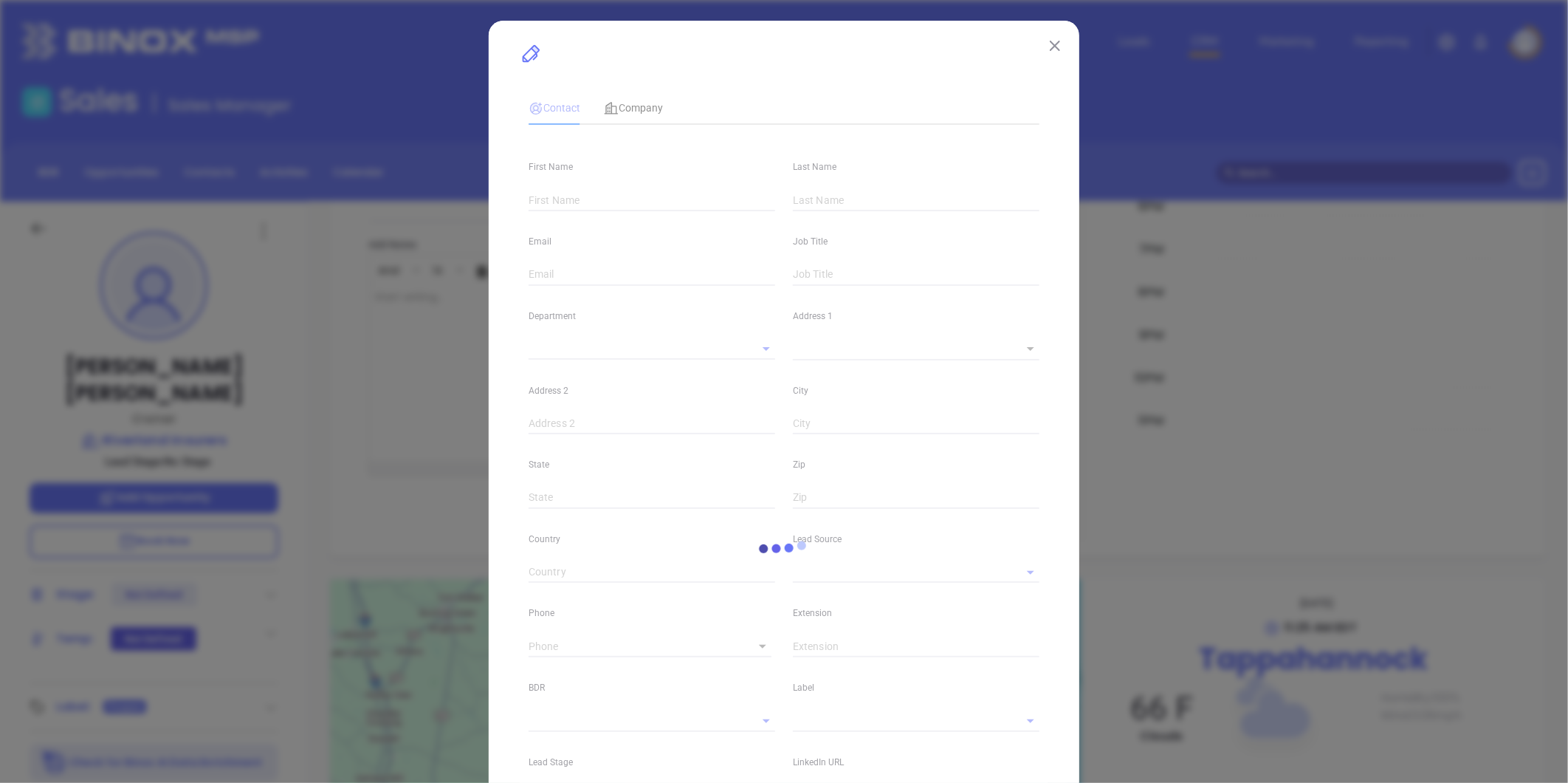
type input "[DOMAIN_NAME][URL][PERSON_NAME]"
type input "Marketing"
type input "Other"
type input "undefined undefined"
type input "1"
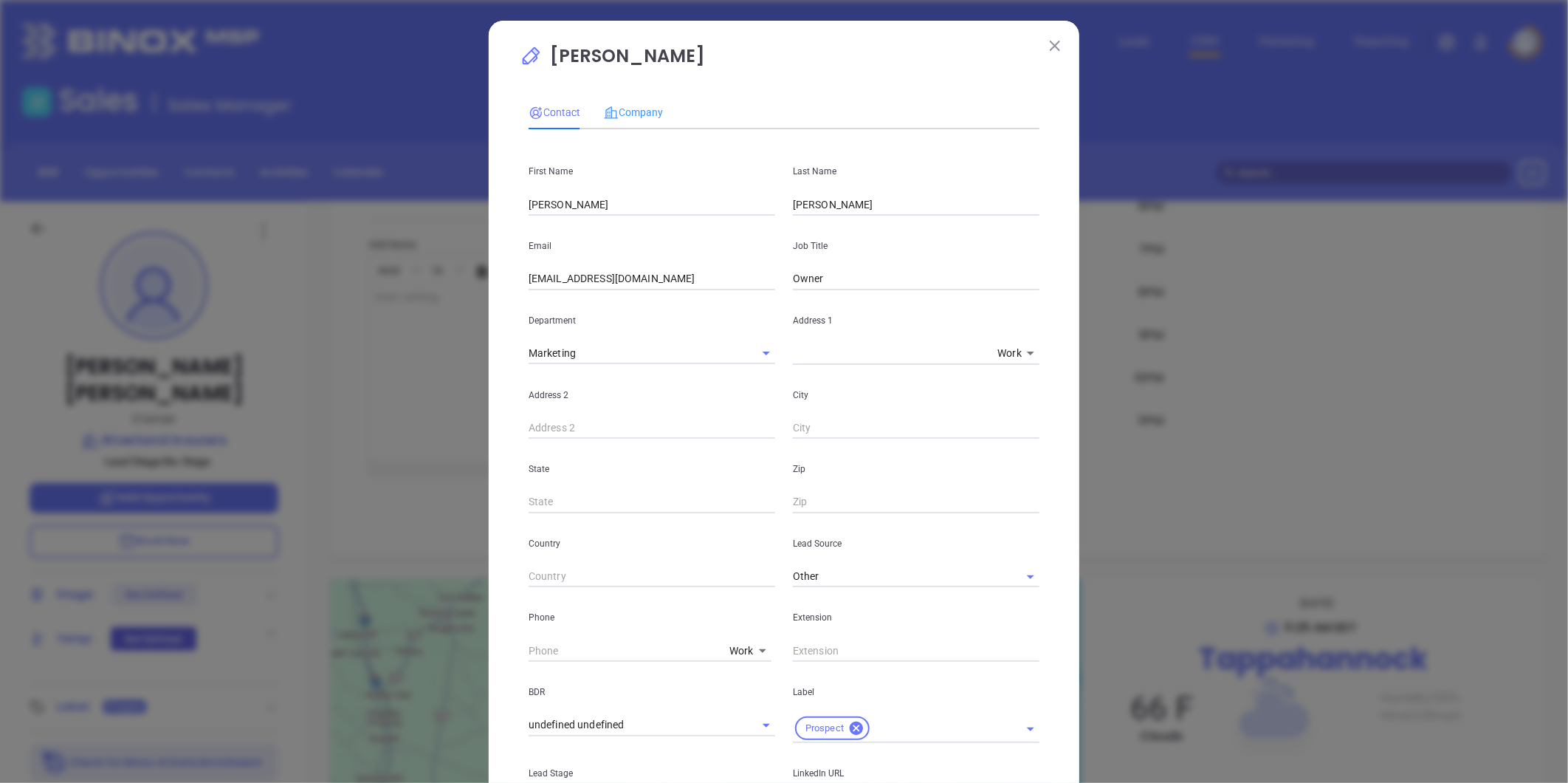
click at [651, 102] on div "Company" at bounding box center [633, 112] width 59 height 34
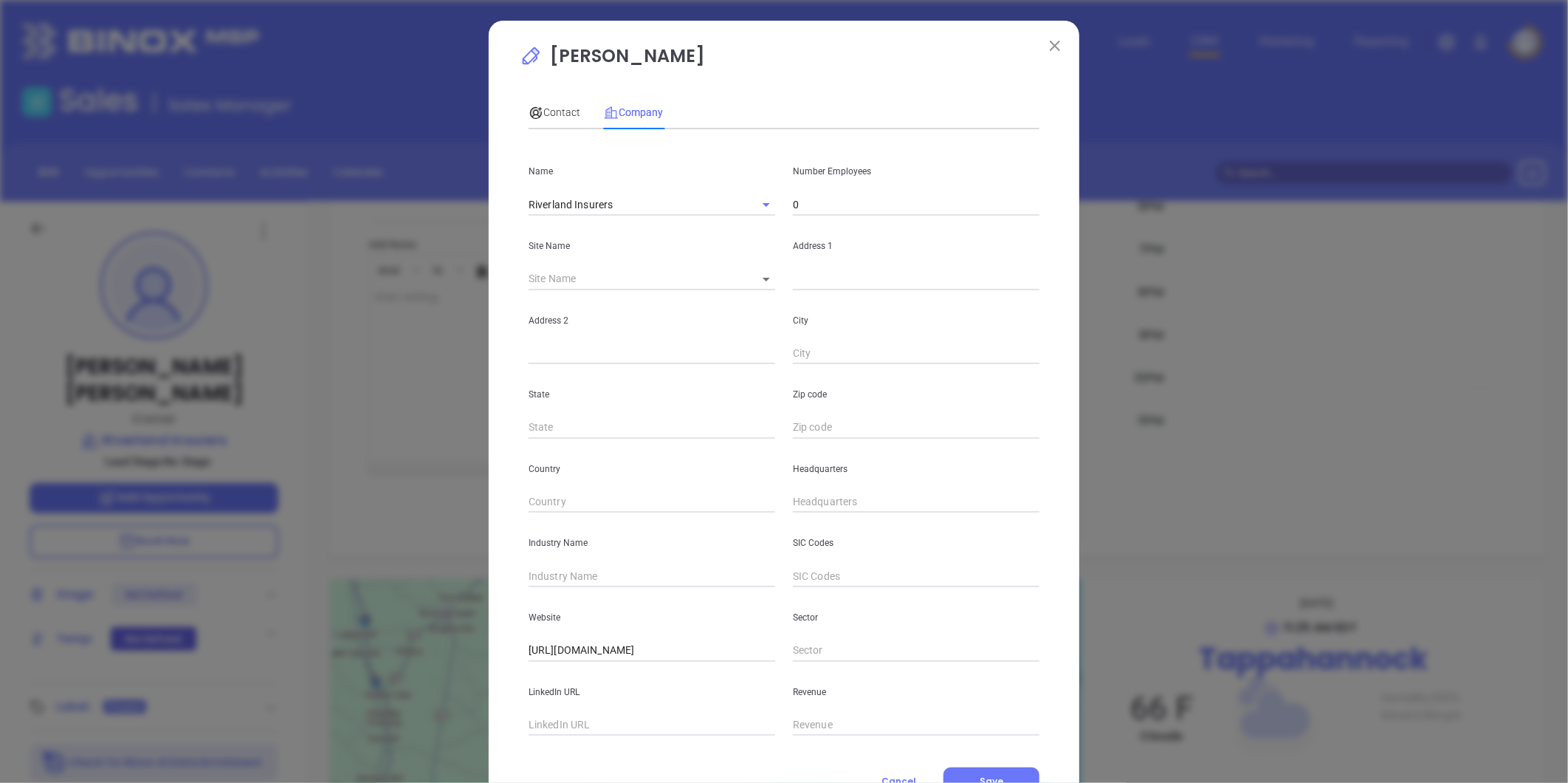
drag, startPoint x: 816, startPoint y: 203, endPoint x: 803, endPoint y: 201, distance: 13.2
click at [816, 203] on input "0" at bounding box center [917, 204] width 247 height 22
type input "12"
click at [564, 579] on input "text" at bounding box center [652, 576] width 247 height 22
type input "Insurance"
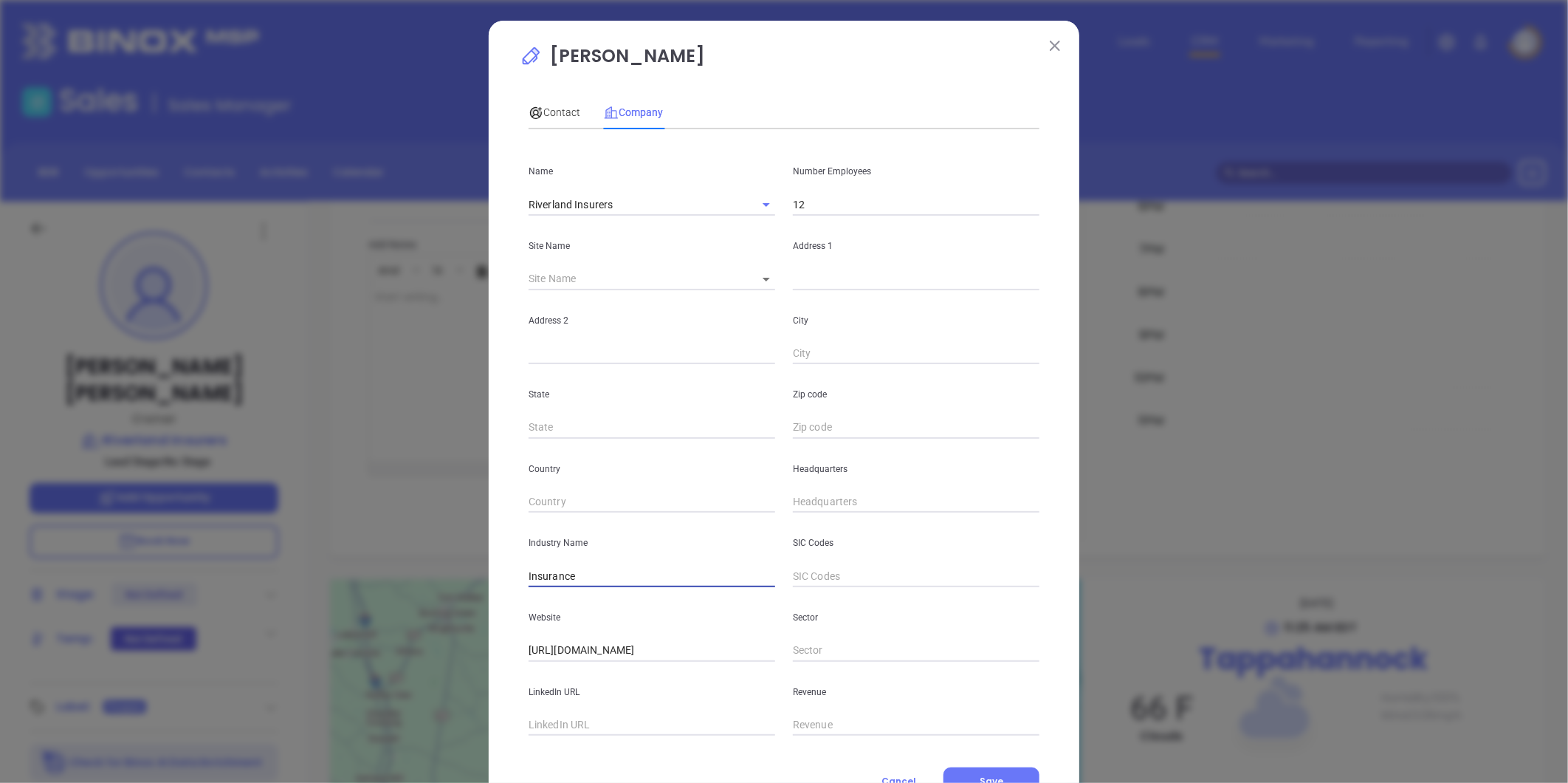
click at [578, 730] on input "text" at bounding box center [652, 725] width 247 height 22
paste input "https://www.linkedin.com/company/riverland-insurers/about/"
type input "https://www.linkedin.com/company/riverland-insurers/about/"
click at [756, 276] on body "Leads CRM Marketing Reporting Financial Leads Leads Sales Sales Manager BDR Opp…" at bounding box center [784, 392] width 1568 height 783
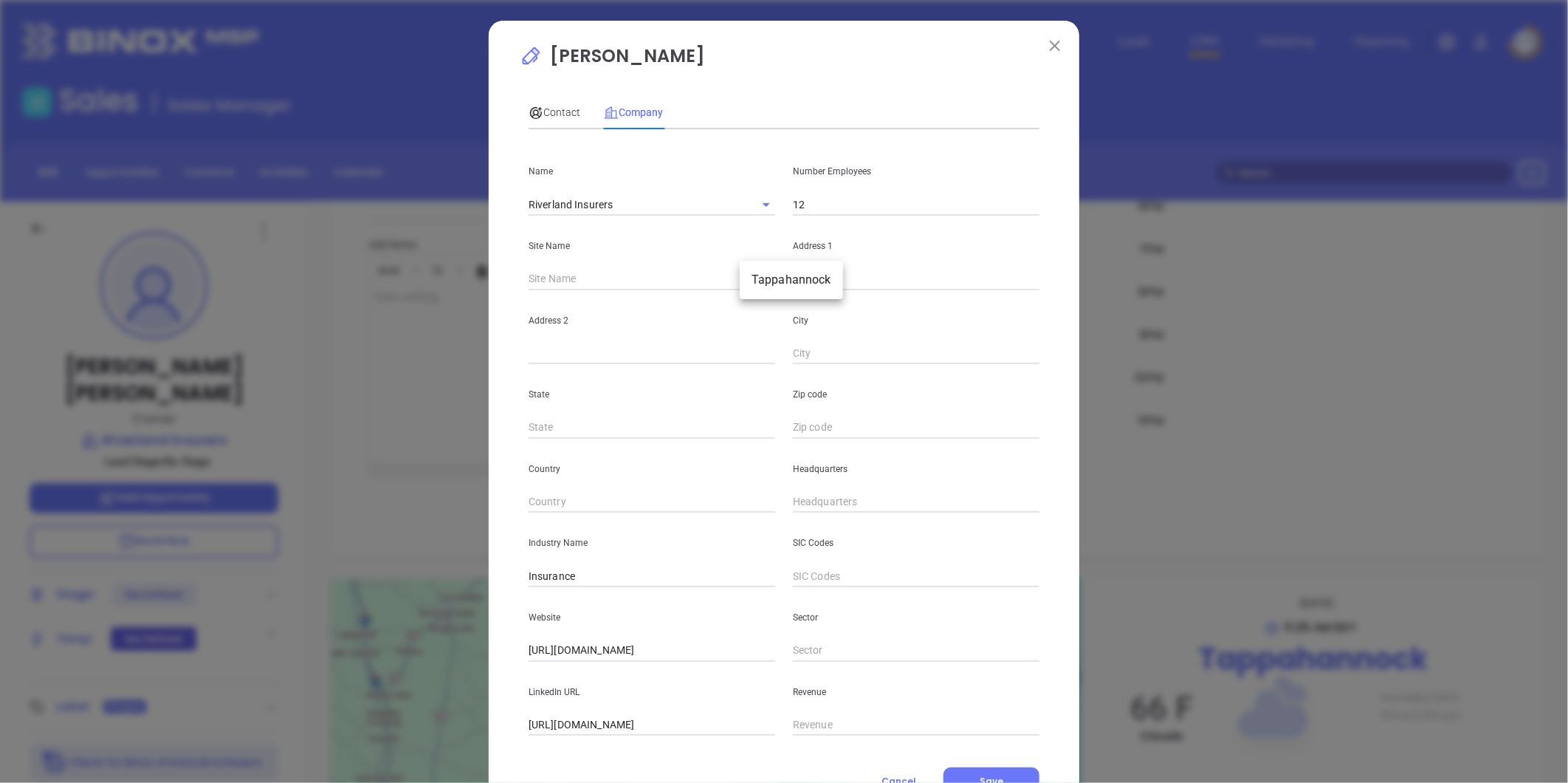
scroll to position [0, 0]
click at [763, 274] on li "Tappahannock" at bounding box center [791, 280] width 103 height 26
type input "Tappahannock"
type input "98144"
type input "636 Church Lane"
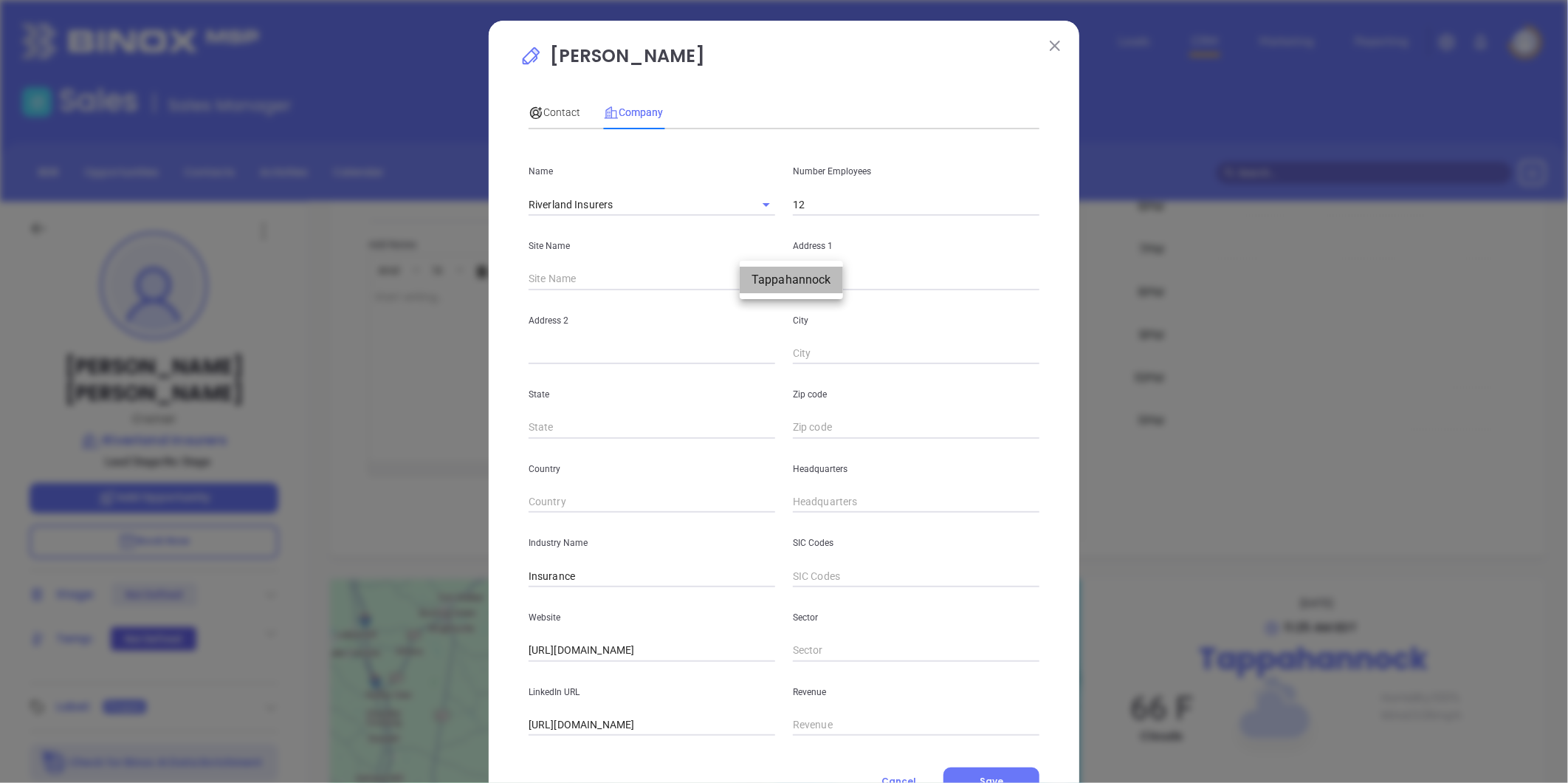
type input "Tappahannock"
type input "VA"
type input "22560"
click at [818, 507] on input "( ) -" at bounding box center [917, 502] width 247 height 22
drag, startPoint x: 864, startPoint y: 508, endPoint x: 575, endPoint y: 551, distance: 292.2
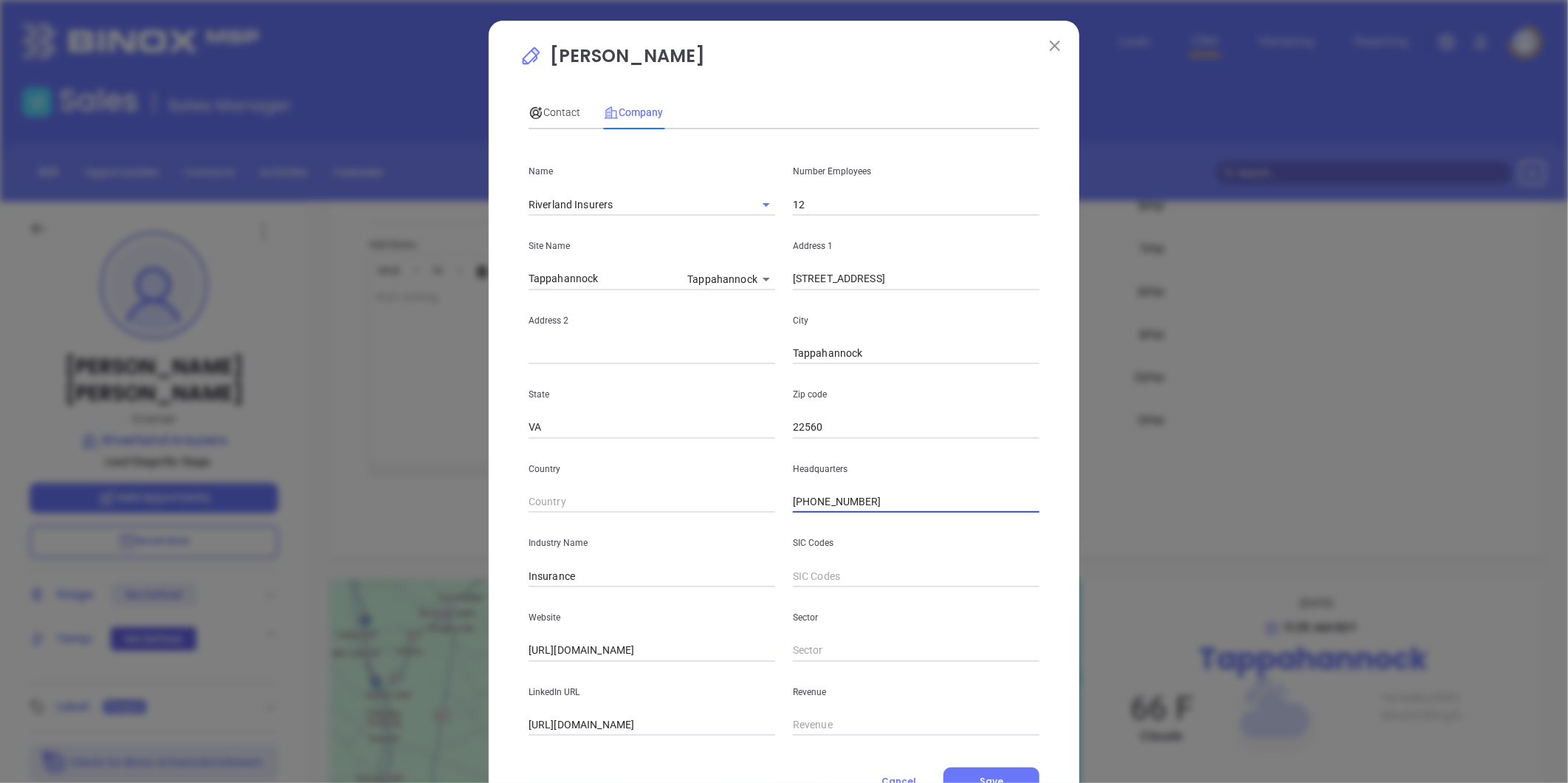
click at [575, 550] on div "Name Riverland Insurers Number Employees 12 Site Name Tappahannock Tappahannock…" at bounding box center [784, 438] width 511 height 595
type input "(804) 443-3307"
click at [551, 113] on span "Contact" at bounding box center [554, 113] width 51 height 12
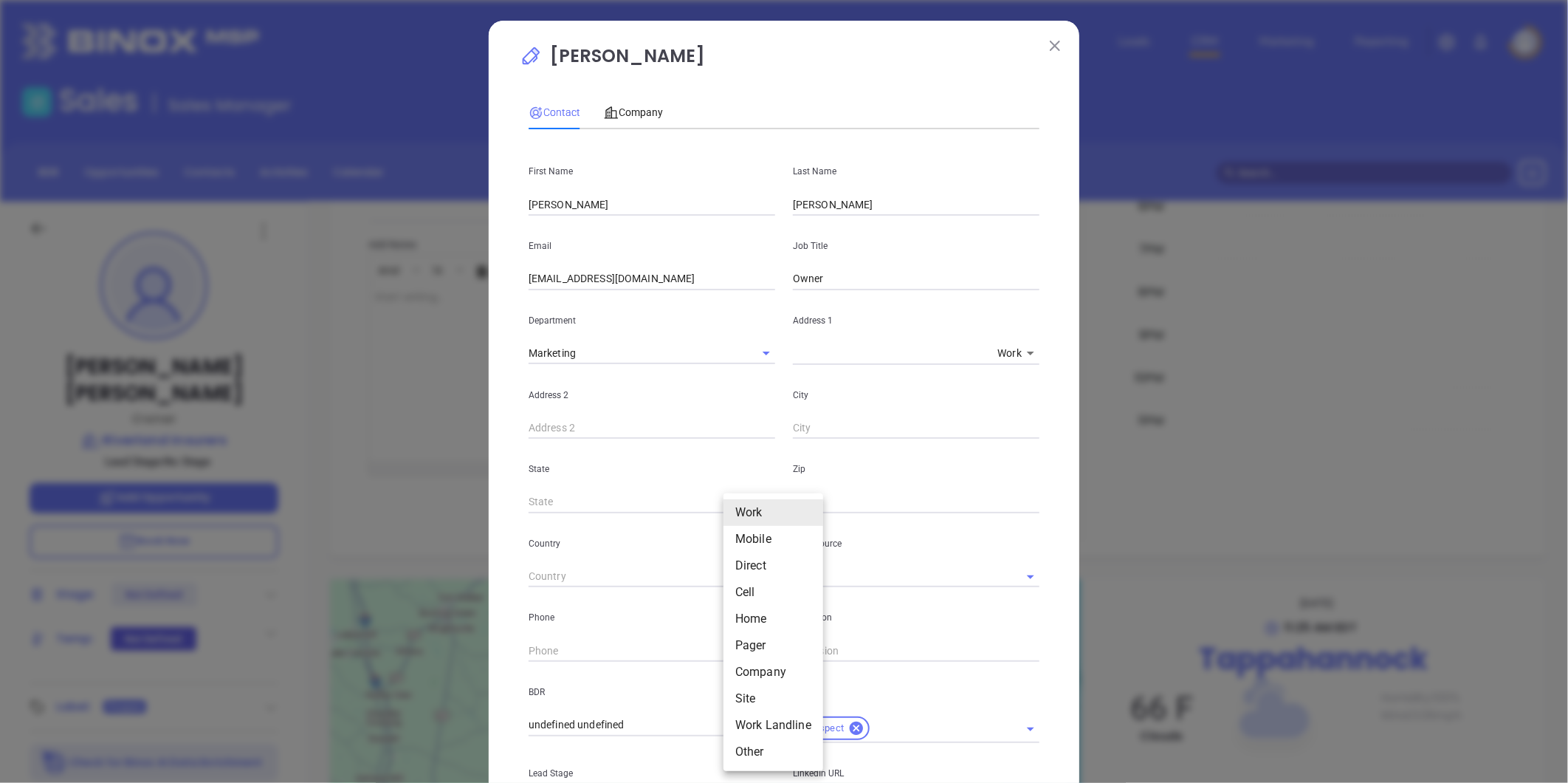
drag, startPoint x: 733, startPoint y: 648, endPoint x: 751, endPoint y: 604, distance: 47.5
click at [732, 648] on body "Leads CRM Marketing Reporting Financial Leads Leads Sales Sales Manager BDR Opp…" at bounding box center [784, 392] width 1568 height 783
click at [751, 690] on li "Site" at bounding box center [773, 698] width 100 height 26
type input "11"
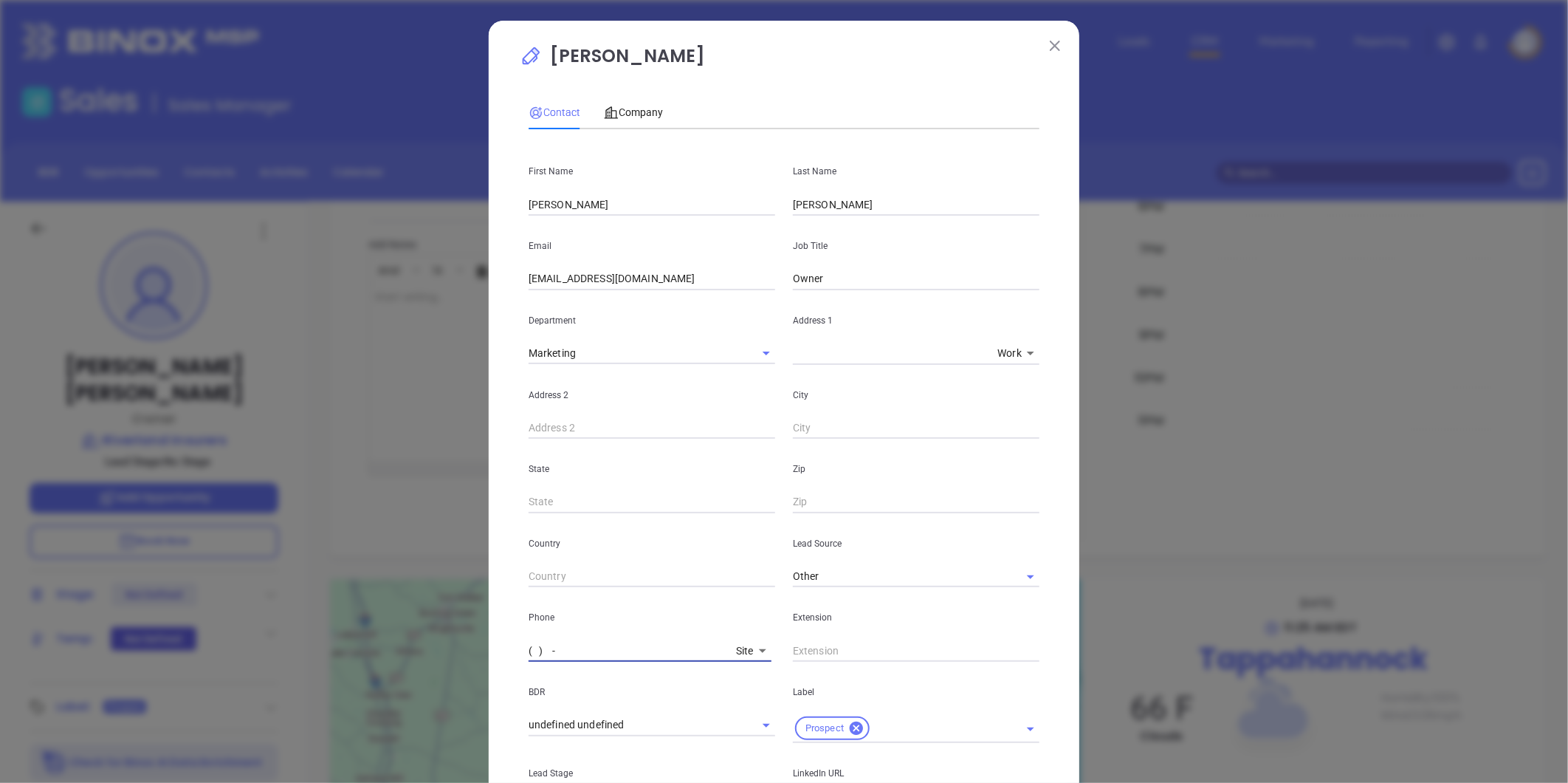
click at [643, 653] on input "( ) -" at bounding box center [630, 651] width 202 height 22
paste input "804) 443-3307"
click at [739, 649] on body "Leads CRM Marketing Reporting Financial Leads Leads Sales Sales Manager BDR Opp…" at bounding box center [784, 392] width 1568 height 783
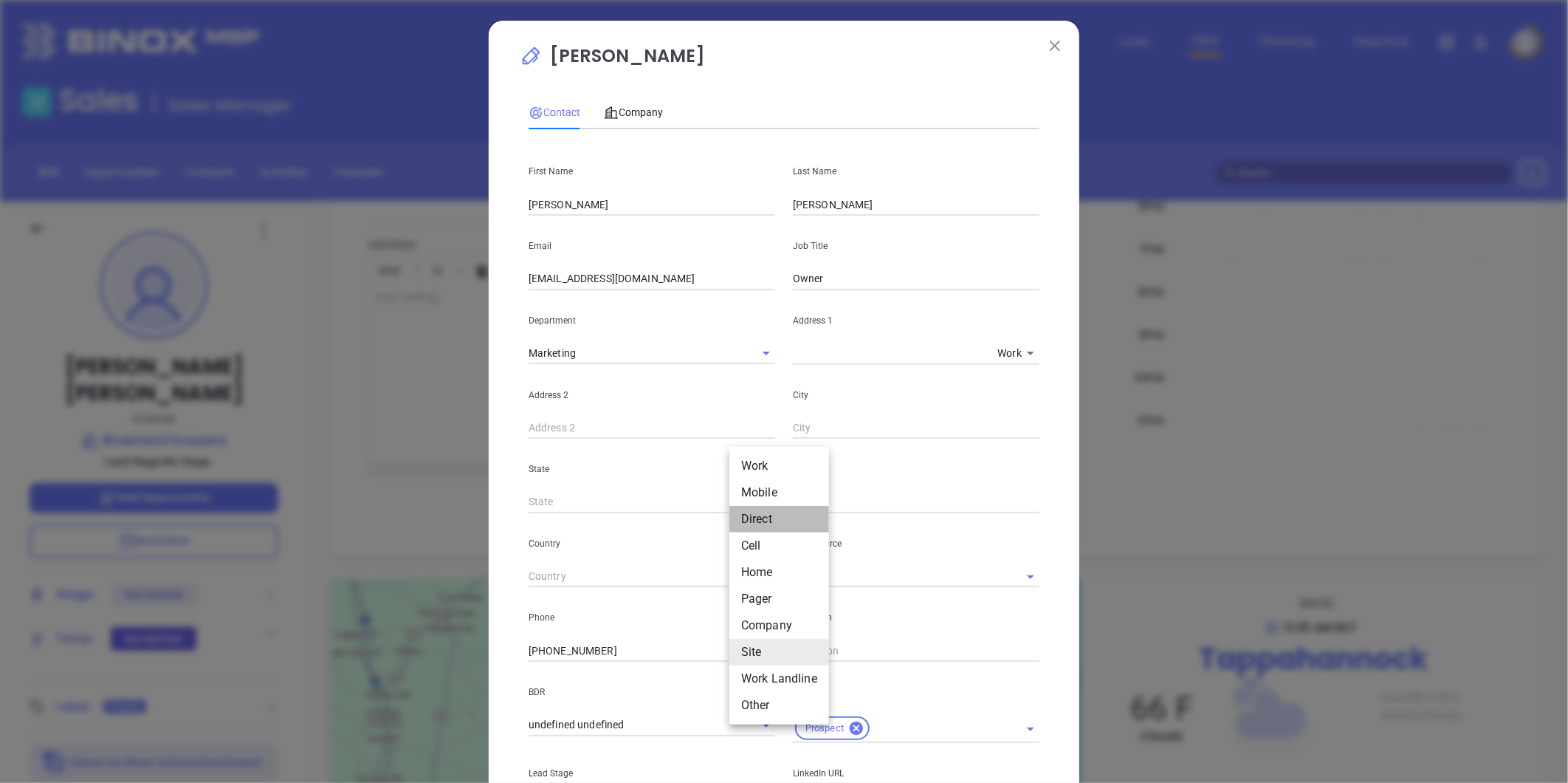
click at [763, 511] on li "Direct" at bounding box center [779, 519] width 100 height 26
type input "(804) 445-5386"
type input "3"
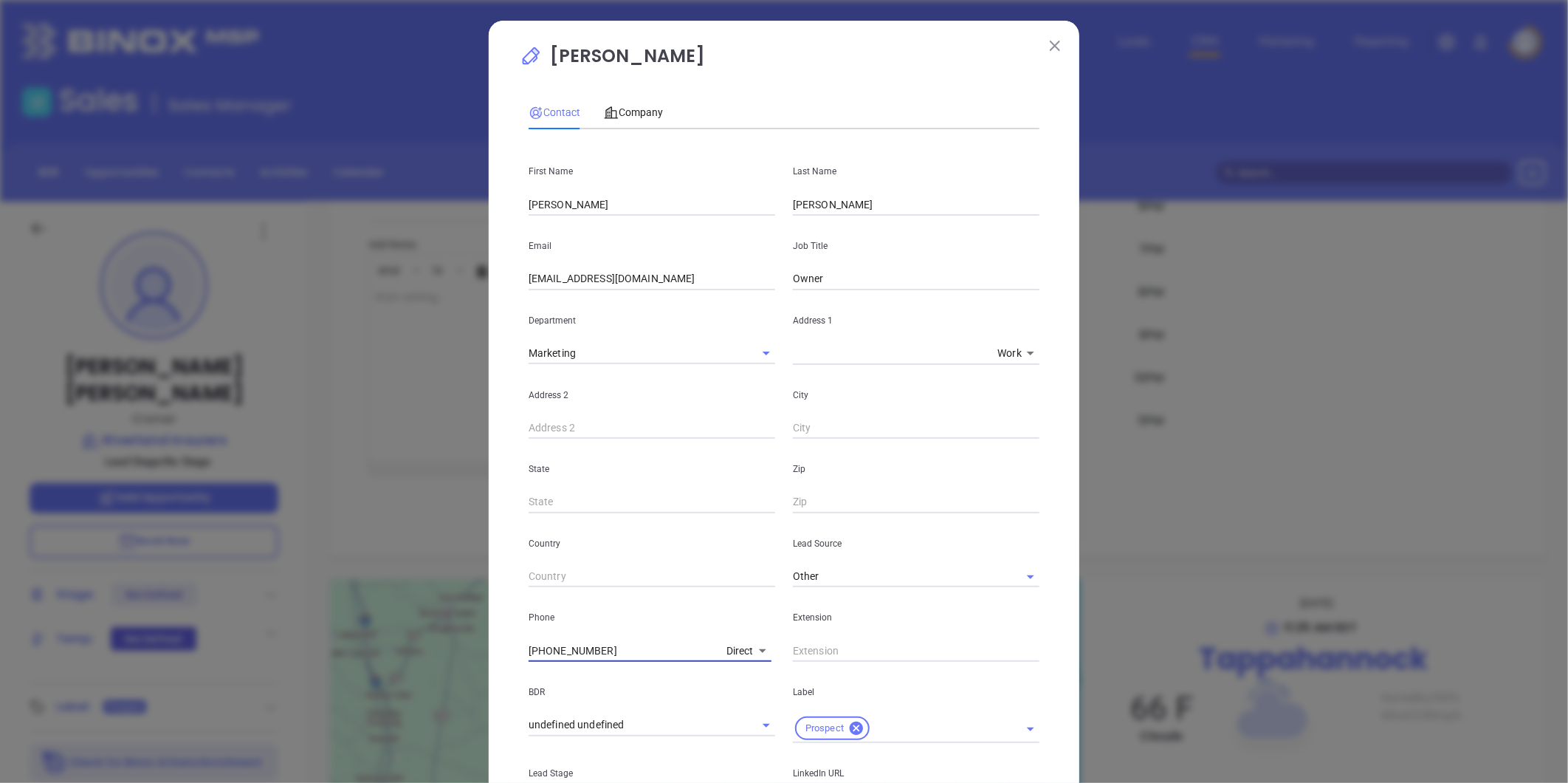
drag, startPoint x: 609, startPoint y: 648, endPoint x: 526, endPoint y: 665, distance: 84.7
click at [529, 665] on div "First Name Roy Last Name Gladding Email rmgladding@riverlandinsurers.com Job Ti…" at bounding box center [784, 570] width 511 height 860
click at [649, 98] on div "Company" at bounding box center [633, 112] width 59 height 34
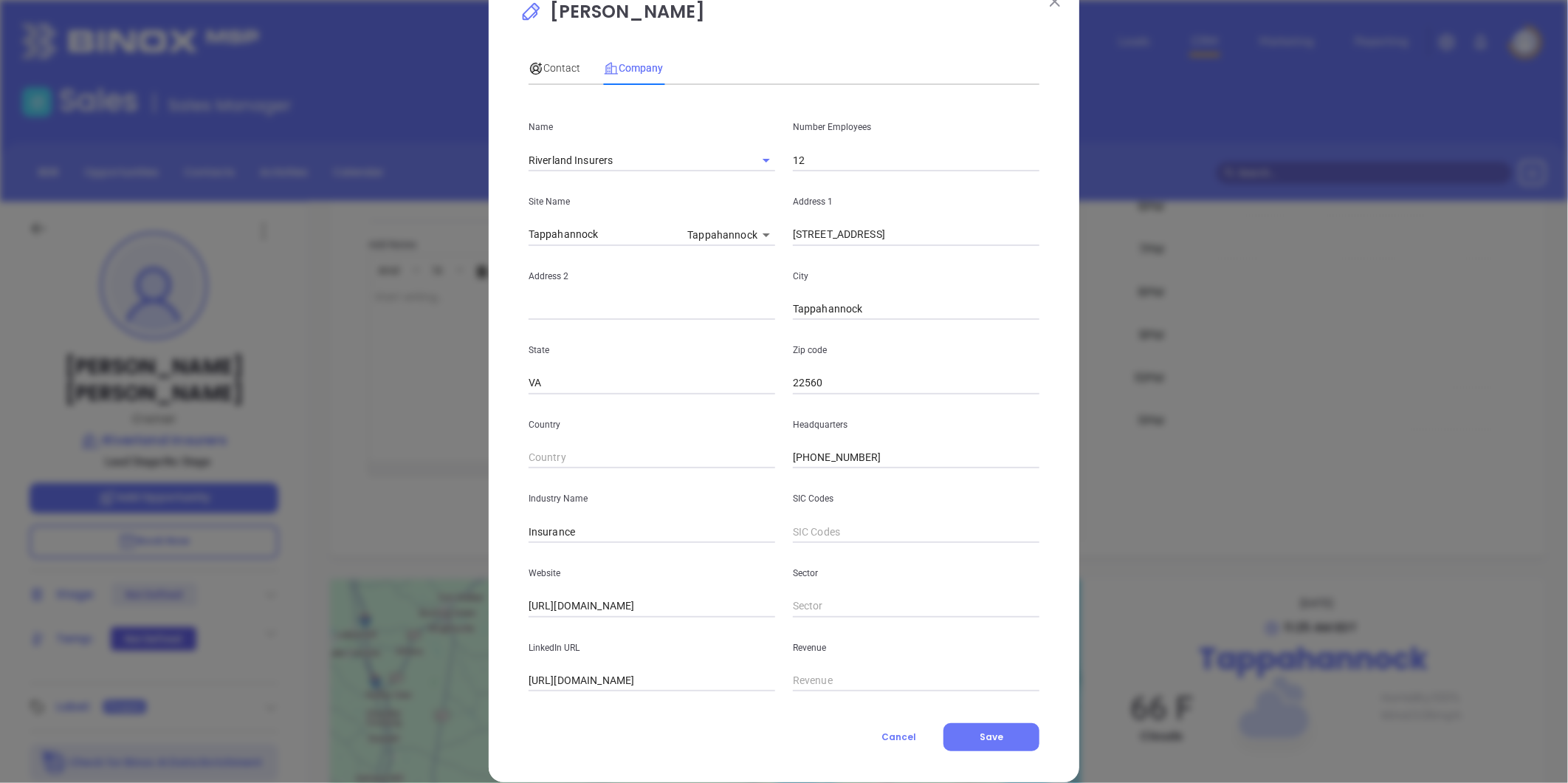
scroll to position [64, 0]
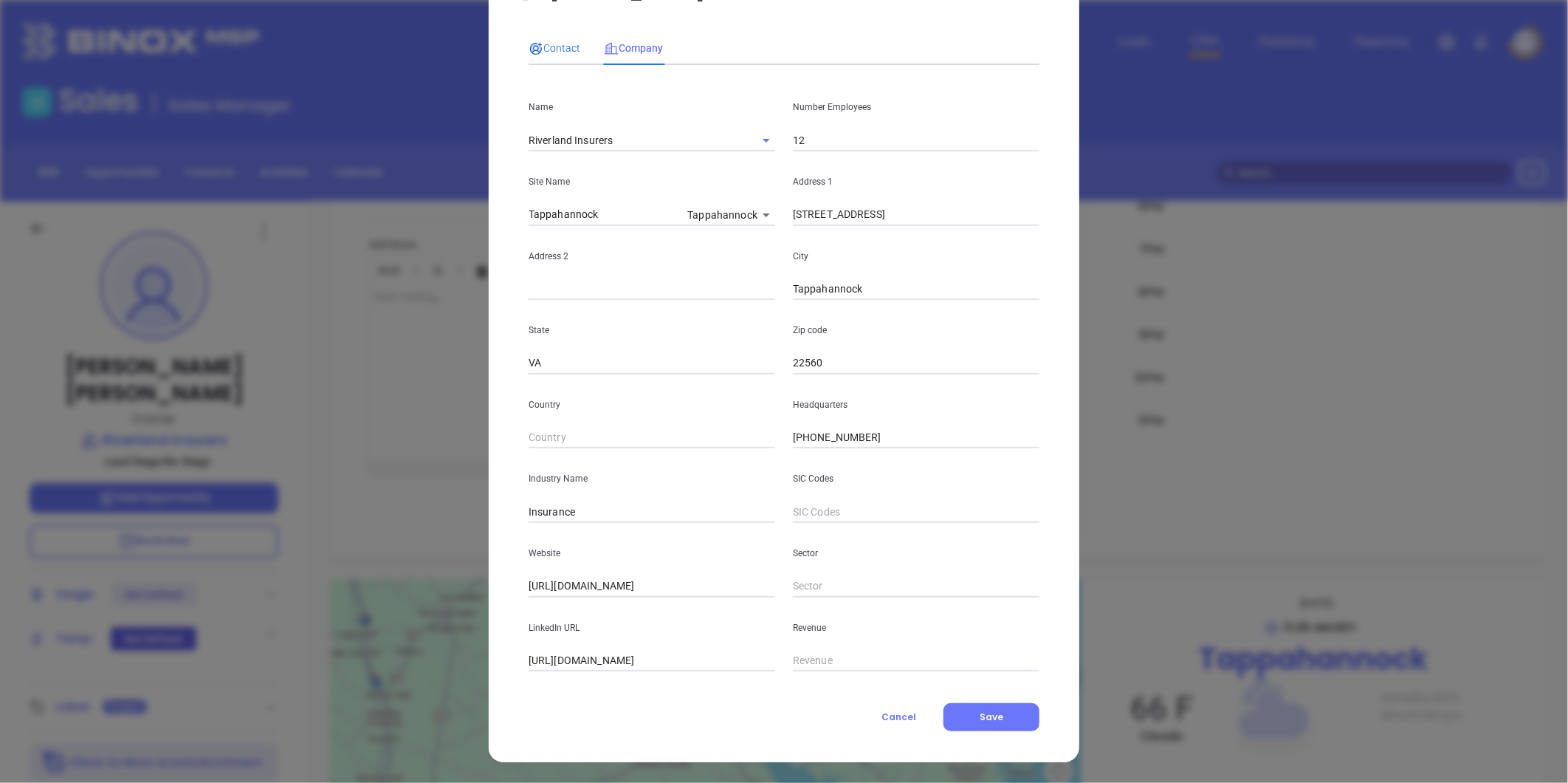
click at [542, 52] on span "Contact" at bounding box center [554, 48] width 51 height 12
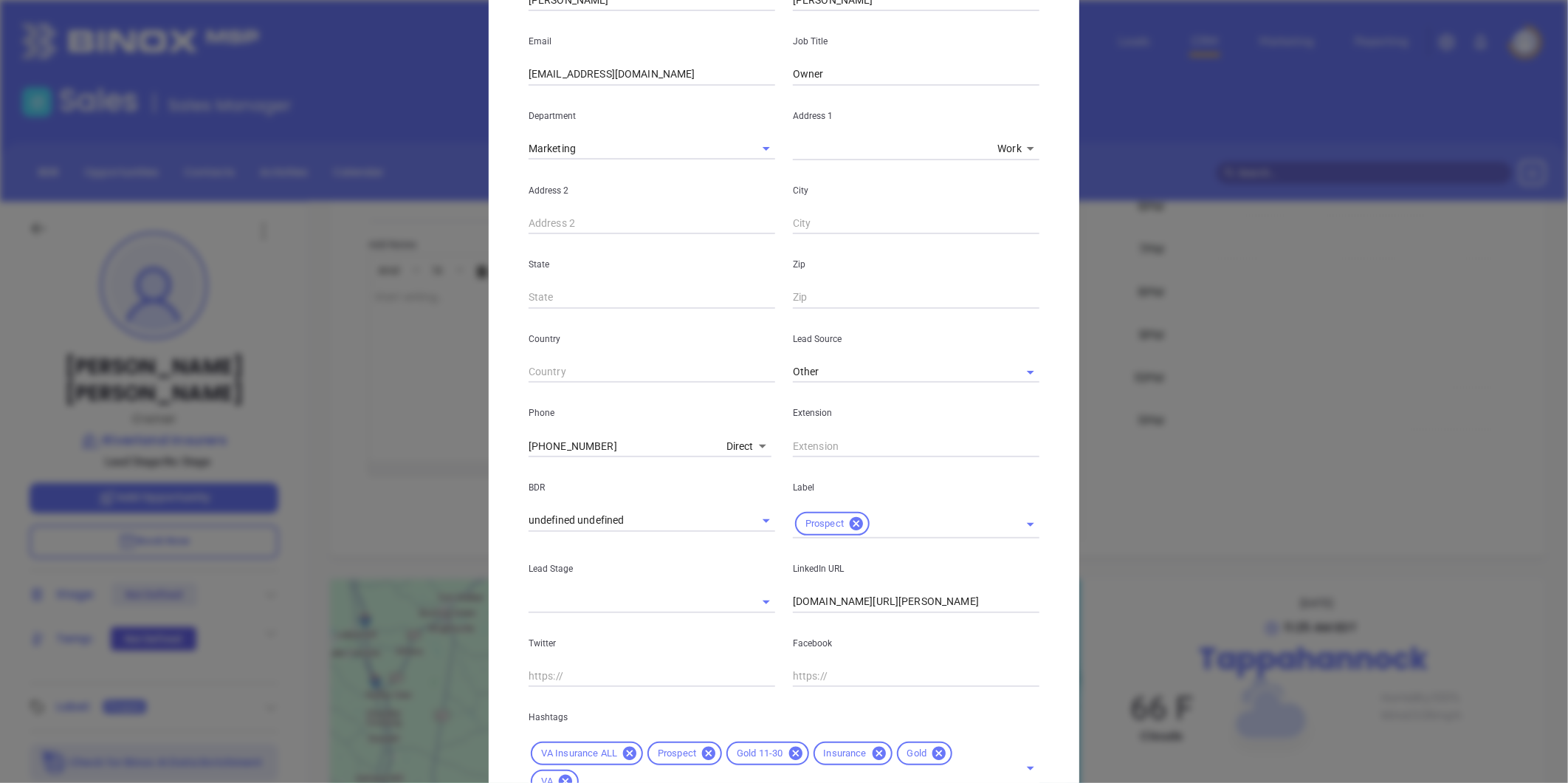
scroll to position [329, 0]
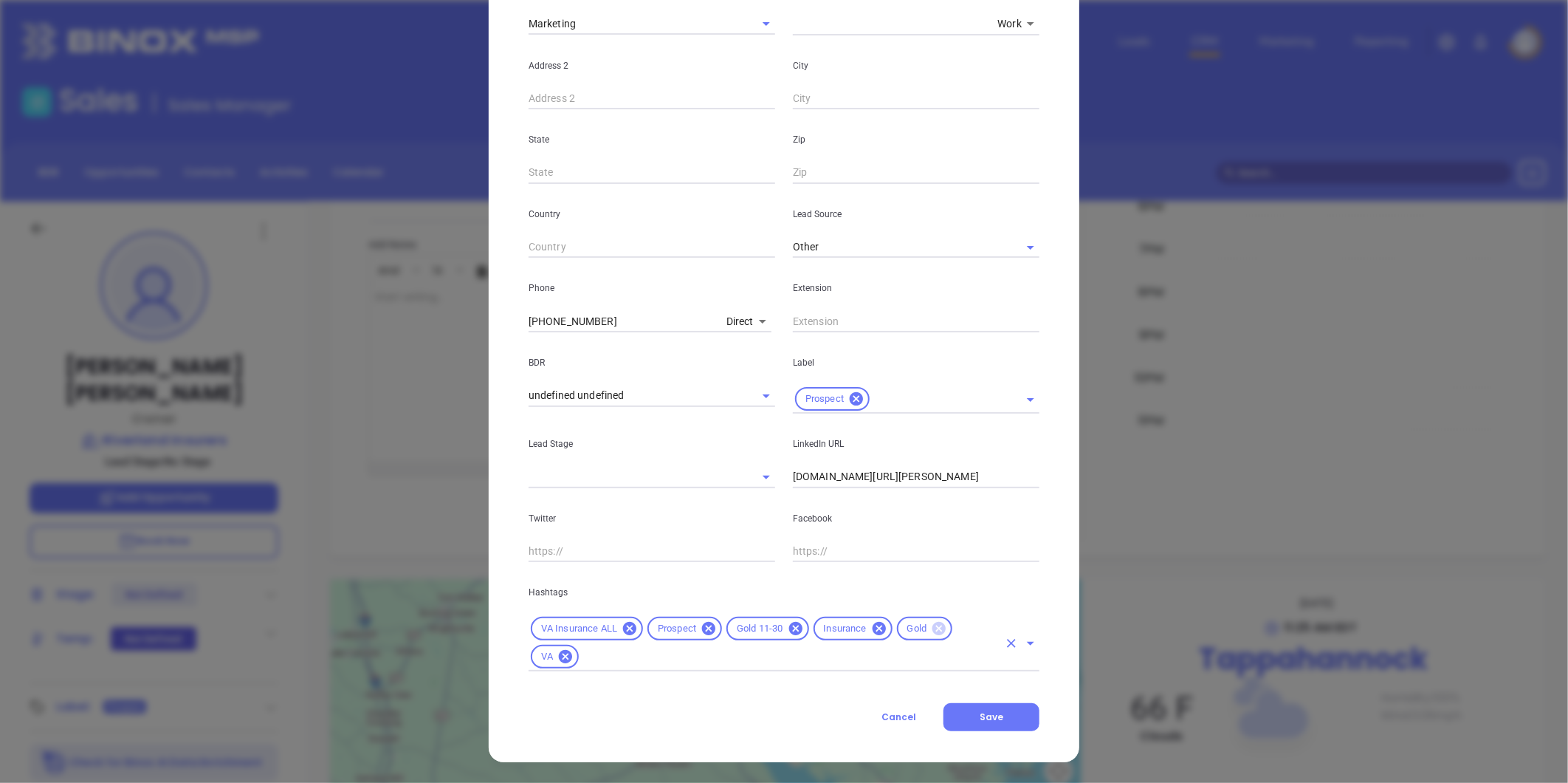
click at [935, 628] on icon at bounding box center [940, 629] width 14 height 14
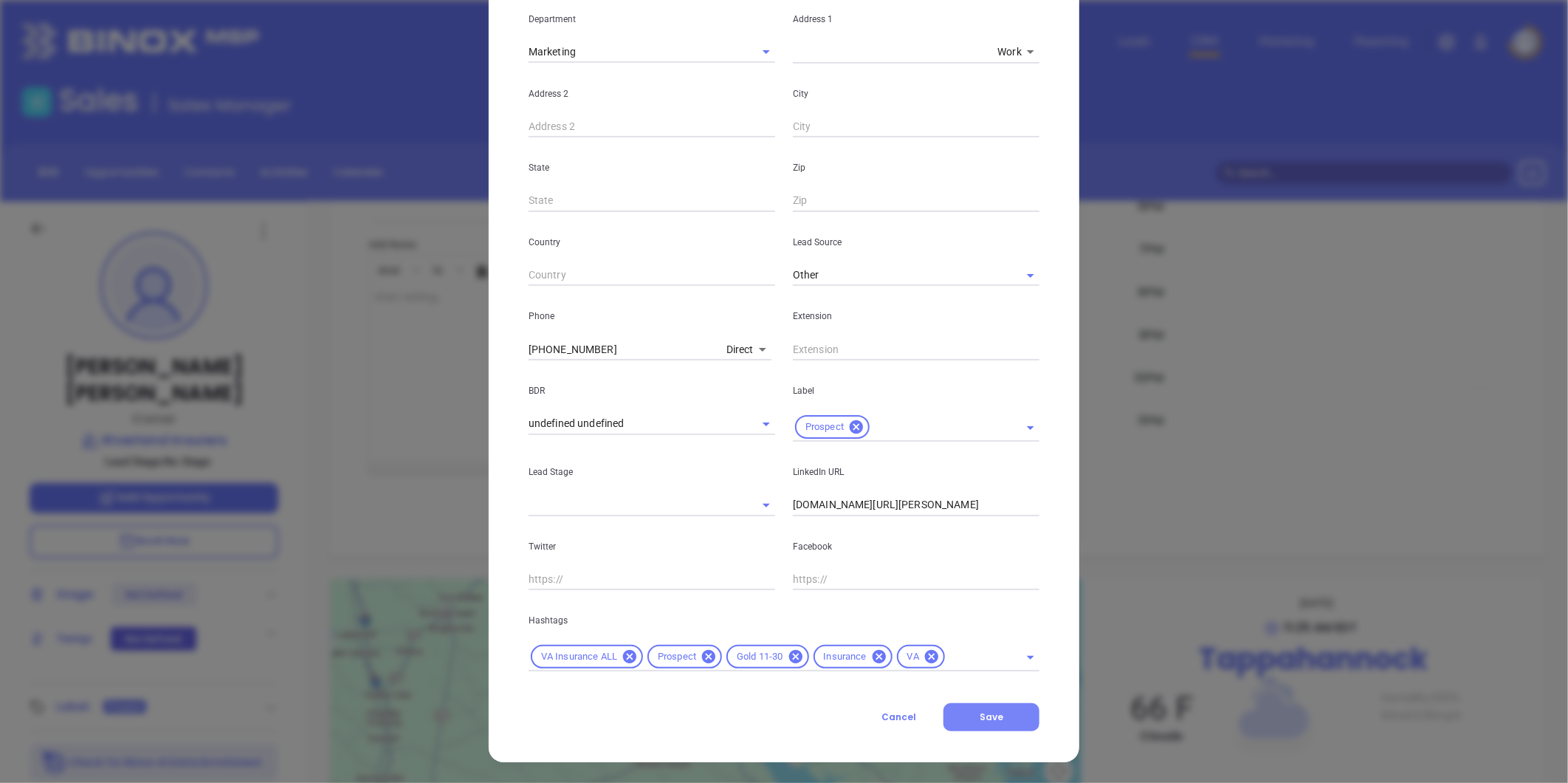
click at [1000, 714] on button "Save" at bounding box center [991, 717] width 96 height 28
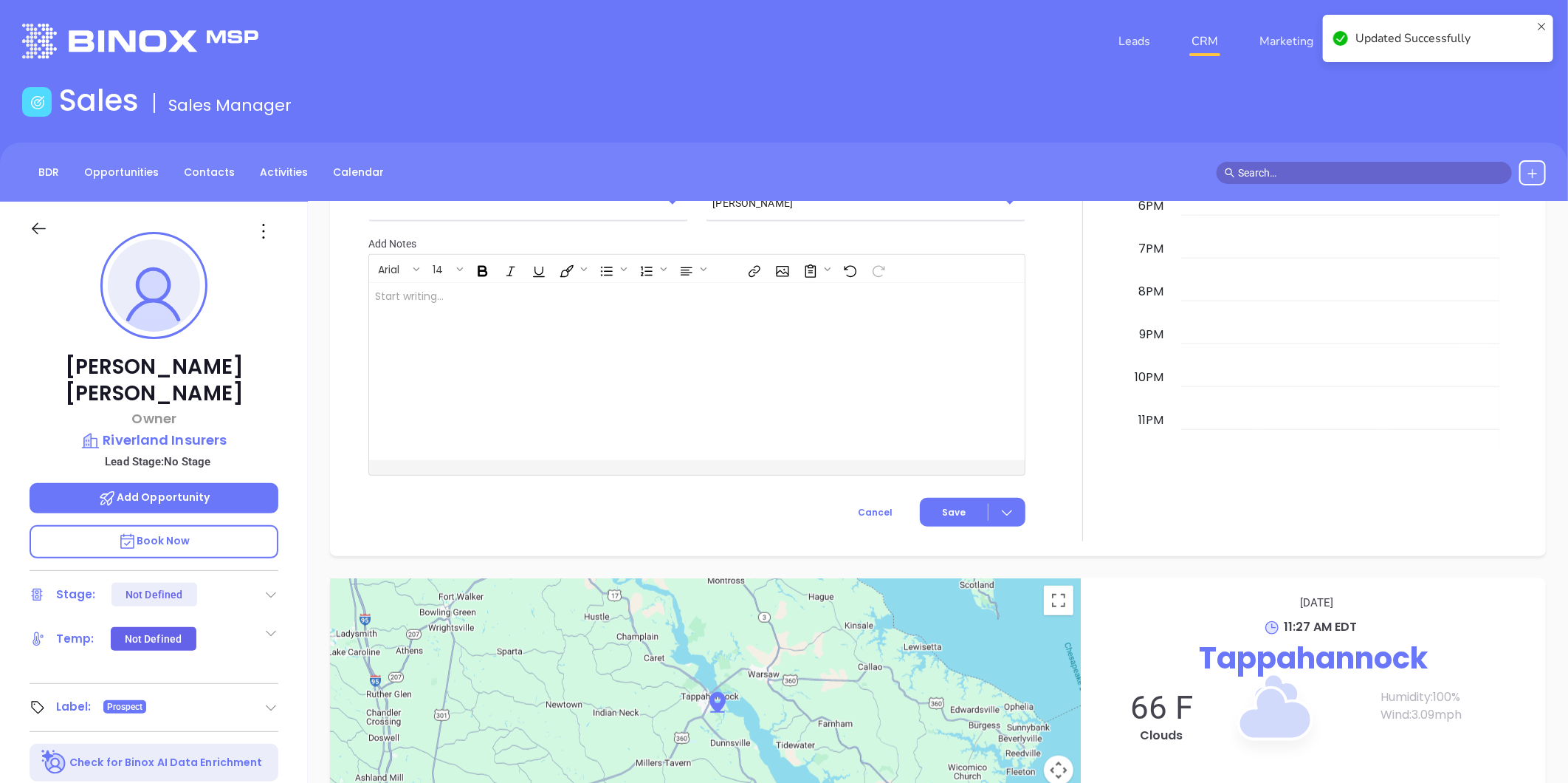
scroll to position [714, 0]
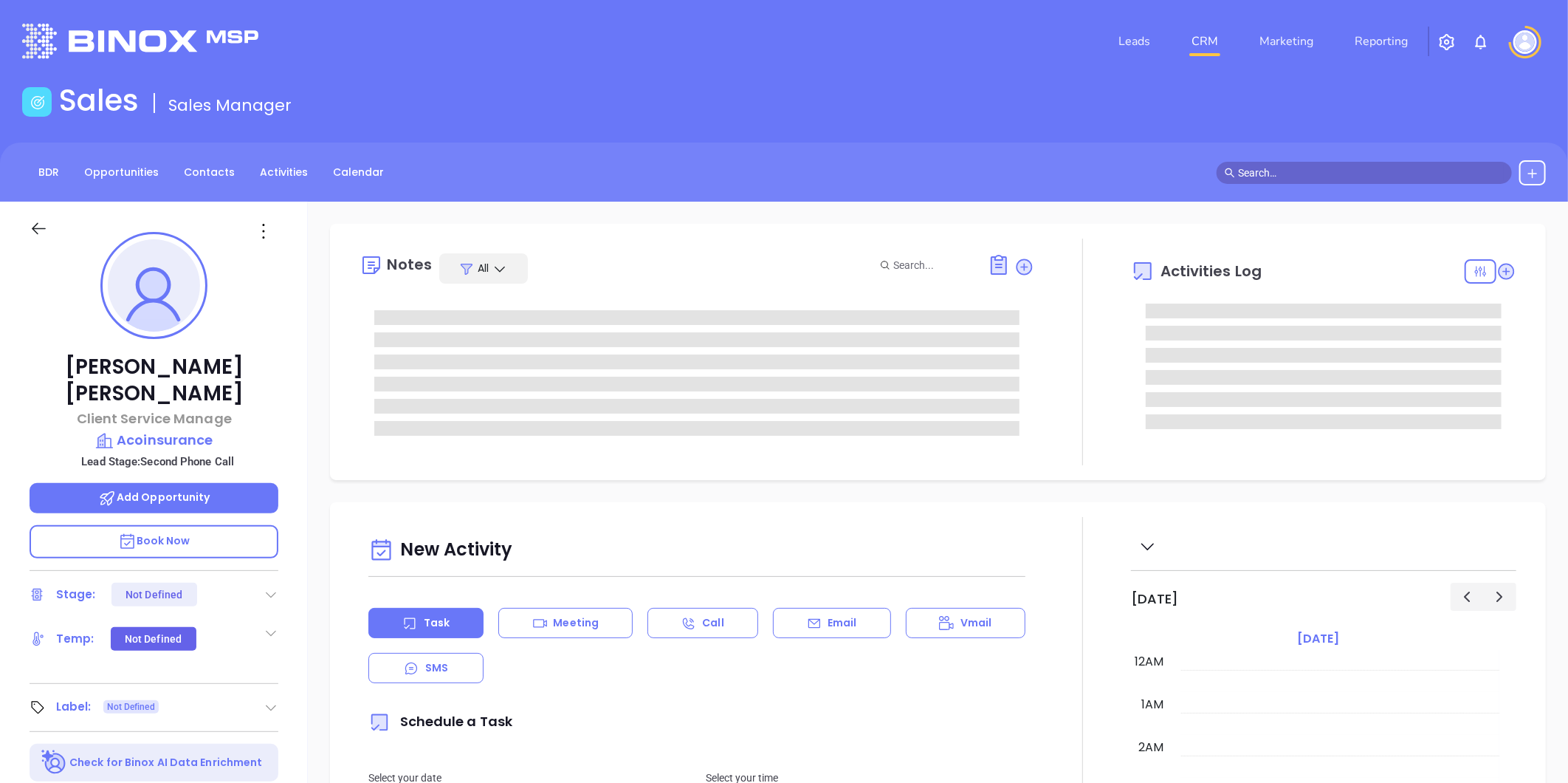
type input "[DATE]"
type input "[PERSON_NAME]"
click at [268, 588] on icon at bounding box center [270, 595] width 15 height 15
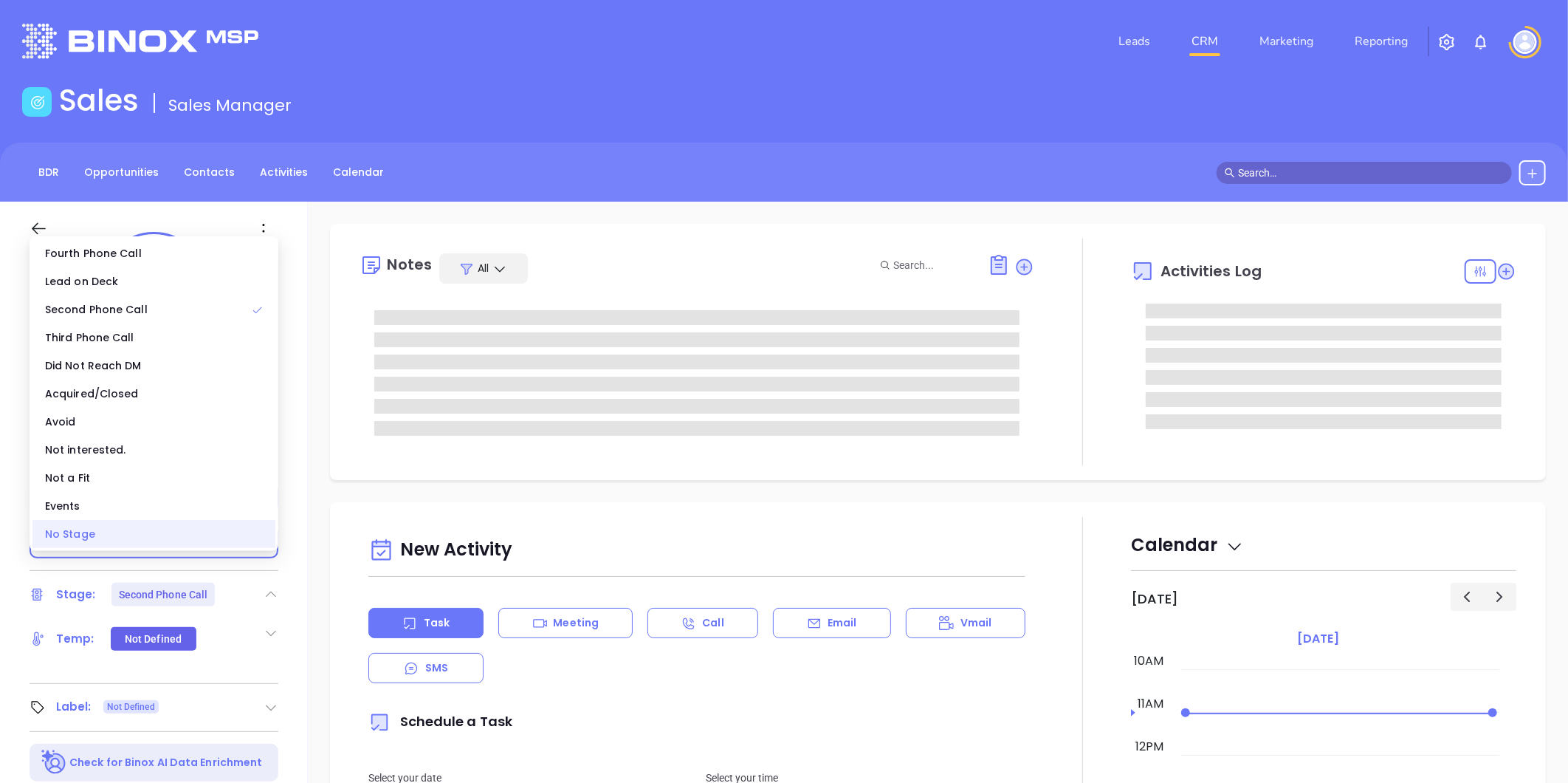
click at [173, 529] on div "No Stage" at bounding box center [153, 533] width 243 height 28
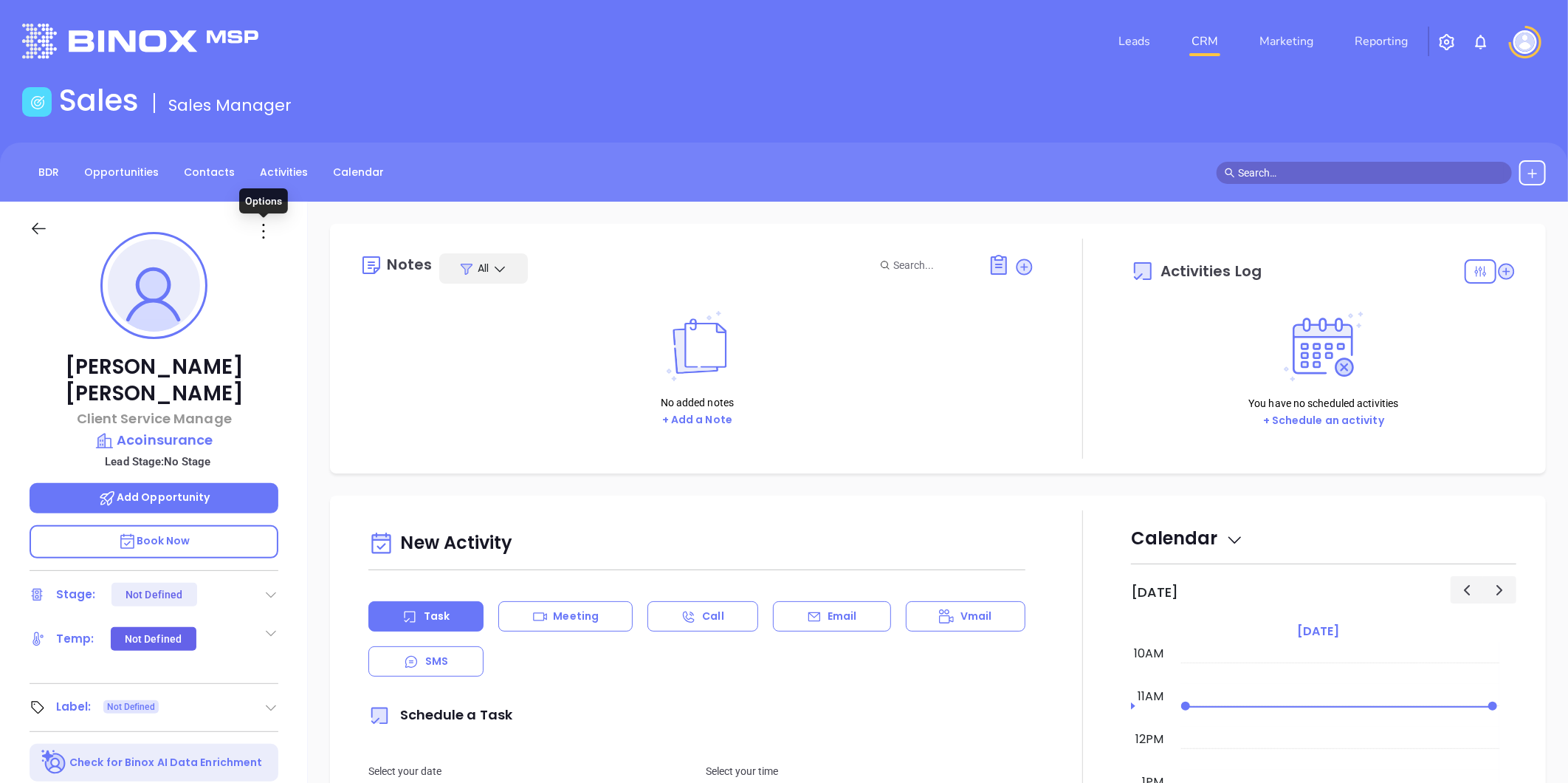
click at [266, 230] on icon at bounding box center [263, 231] width 23 height 23
click at [295, 388] on div "Edit" at bounding box center [335, 389] width 145 height 17
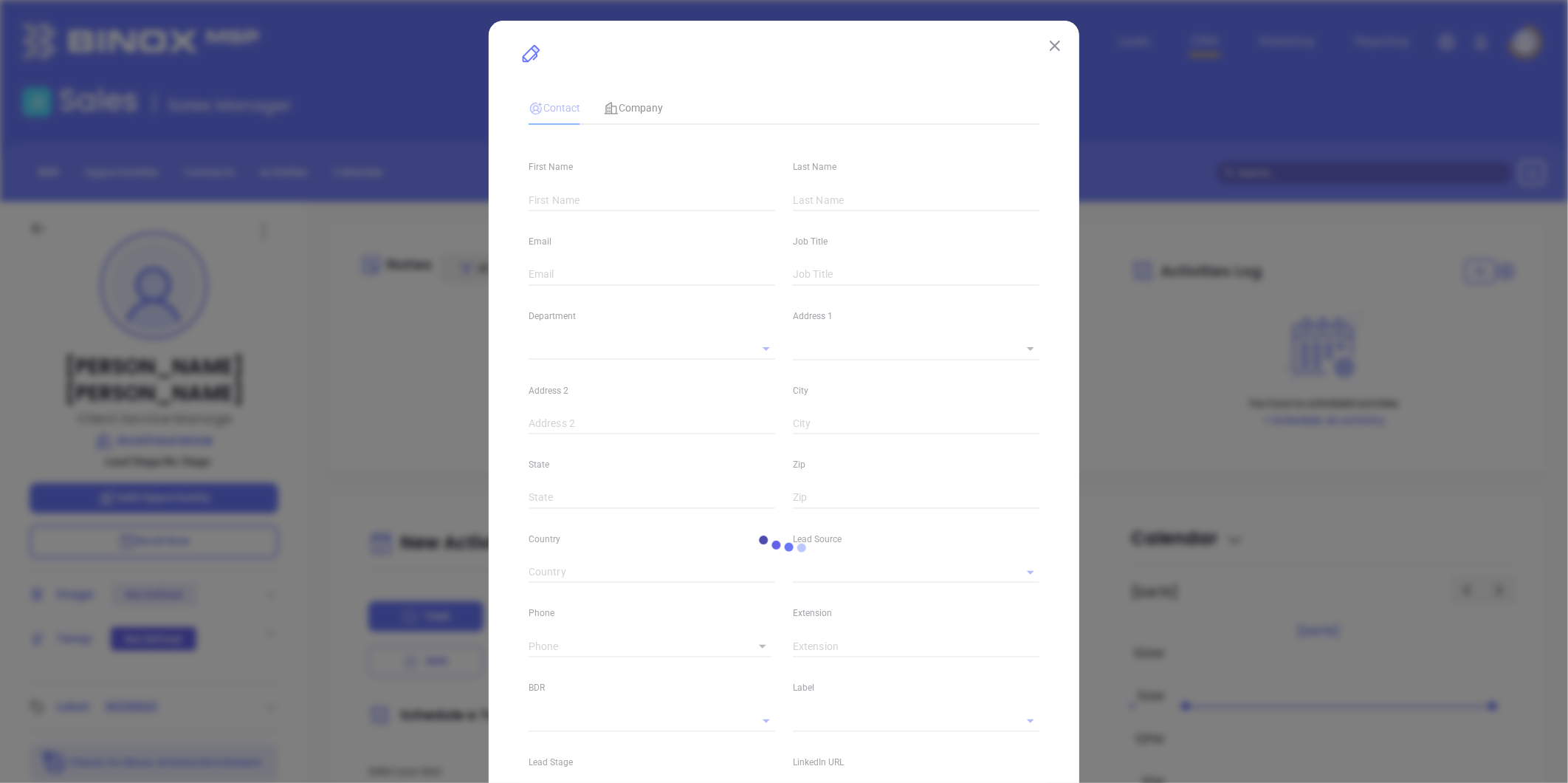
type input "[PERSON_NAME]"
type input "[PERSON_NAME][EMAIL_ADDRESS][DOMAIN_NAME]"
type input "Client Service Manage"
type input "1"
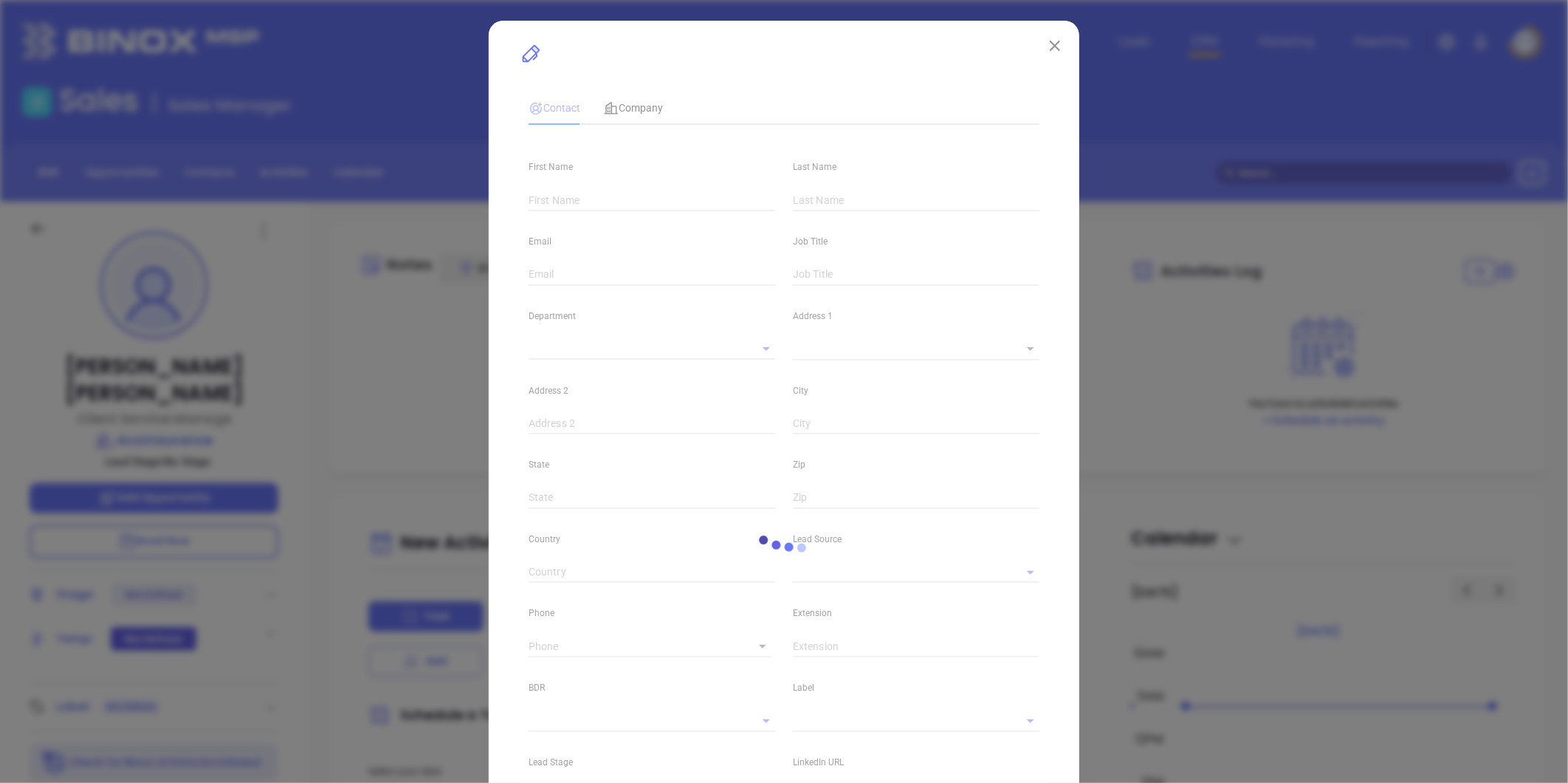
type input "[DOMAIN_NAME][URL]"
type input "Marketing"
type input "Website Reveal"
type input "undefined undefined"
type input "1"
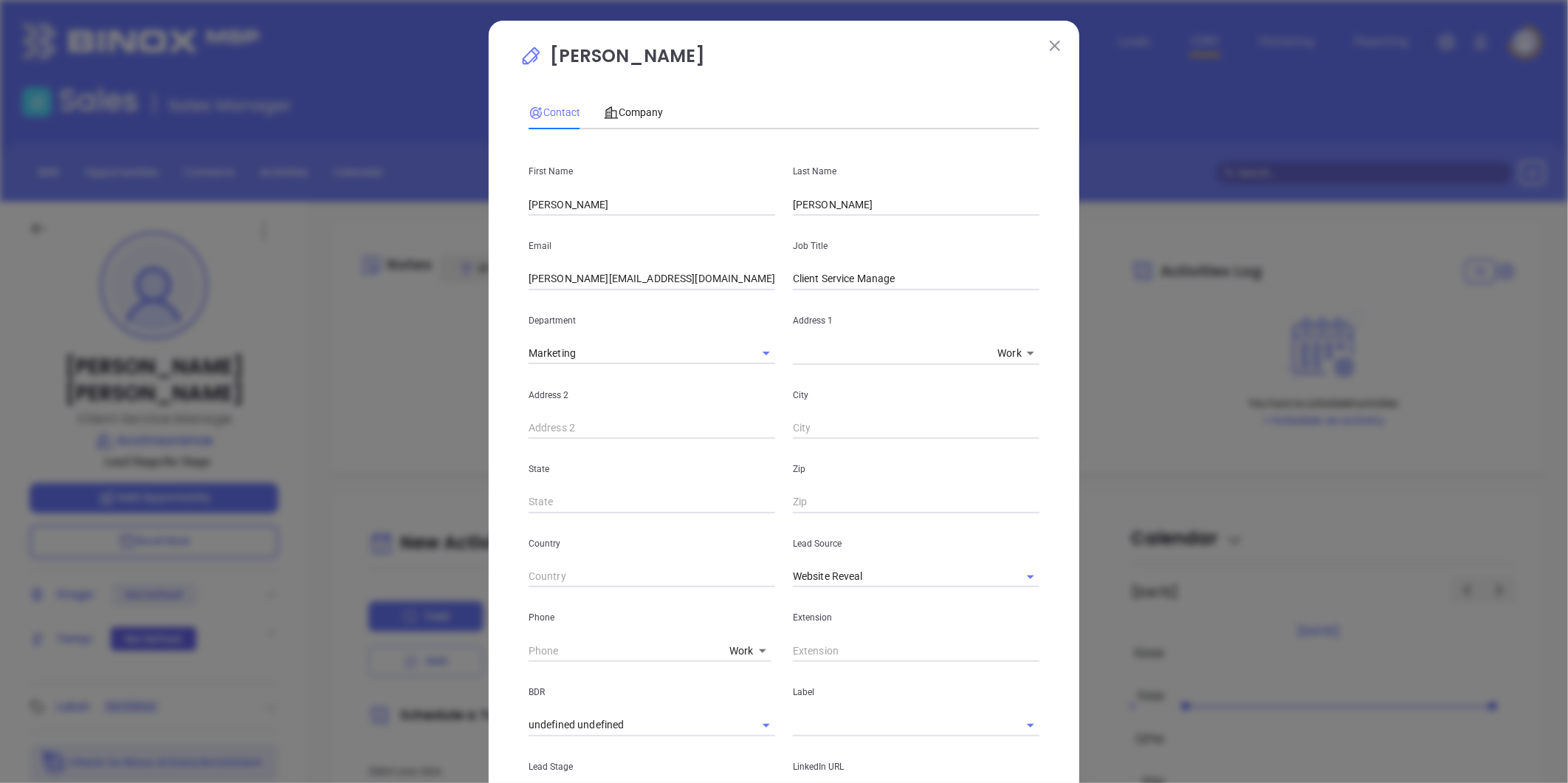
drag, startPoint x: 565, startPoint y: 202, endPoint x: 387, endPoint y: 250, distance: 184.4
click at [411, 238] on div "[PERSON_NAME] Contact Company First Name [PERSON_NAME] Name [PERSON_NAME] Email…" at bounding box center [784, 392] width 1568 height 783
type input "[PERSON_NAME]"
click at [654, 276] on input "[PERSON_NAME][EMAIL_ADDRESS][DOMAIN_NAME]" at bounding box center [652, 279] width 247 height 22
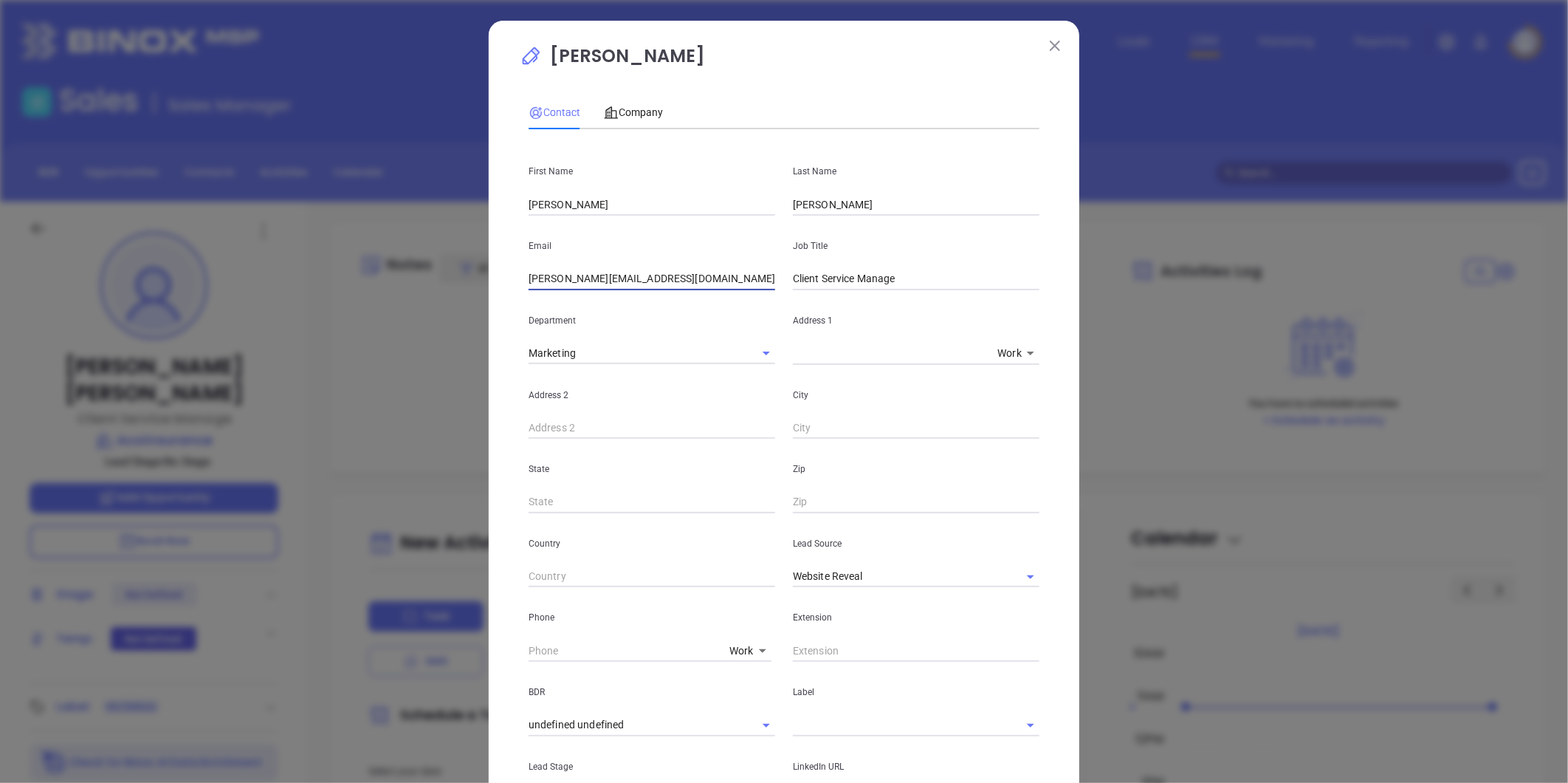
drag, startPoint x: 659, startPoint y: 283, endPoint x: 378, endPoint y: 316, distance: 282.9
click at [378, 316] on div "[PERSON_NAME] Contact Company First Name [PERSON_NAME] Name [PERSON_NAME] Email…" at bounding box center [784, 392] width 1568 height 783
paste input "[PERSON_NAME]"
type input "[PERSON_NAME][EMAIL_ADDRESS][DOMAIN_NAME]"
drag, startPoint x: 905, startPoint y: 283, endPoint x: 646, endPoint y: 316, distance: 261.1
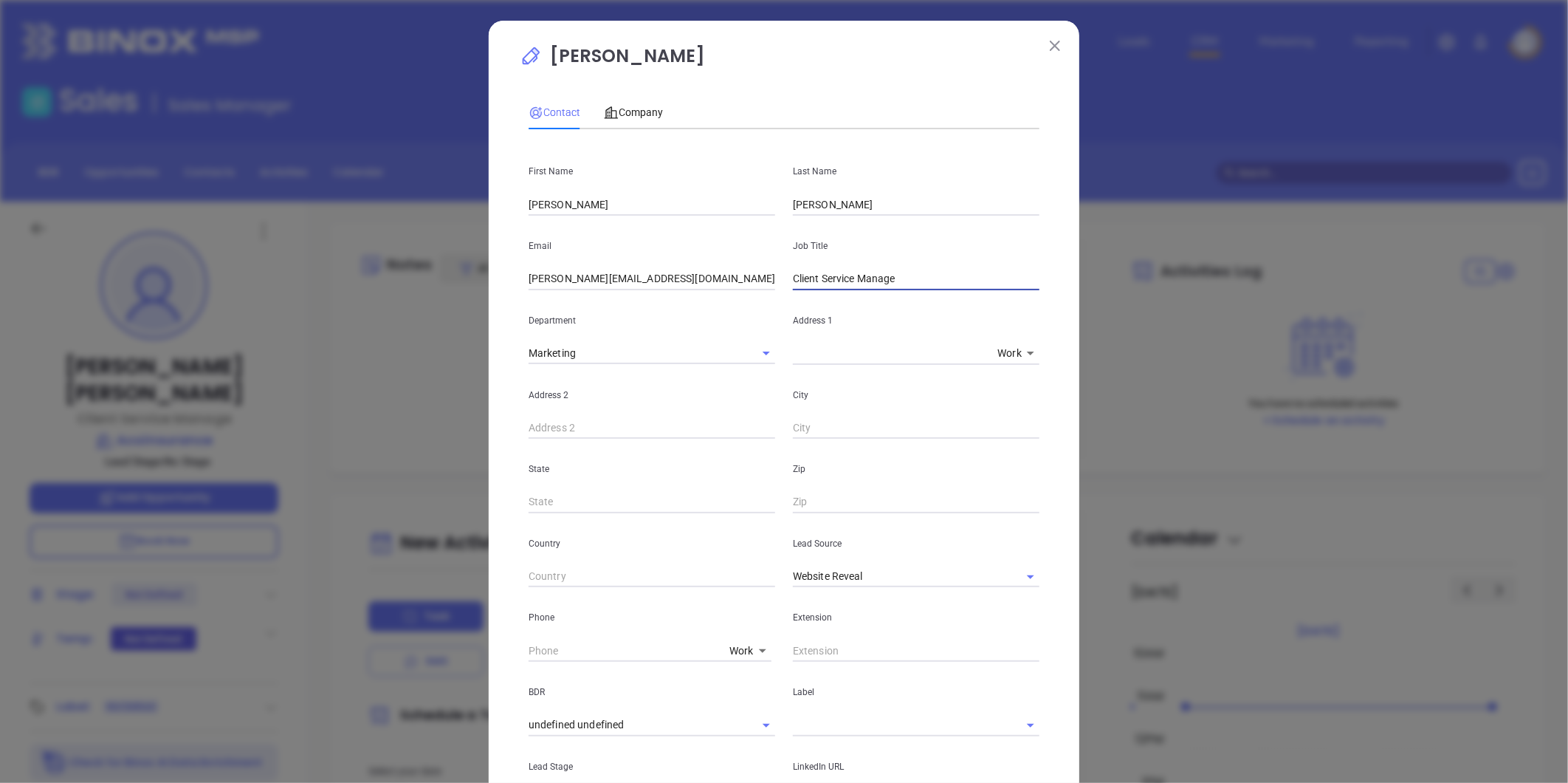
click at [646, 316] on div "First Name [PERSON_NAME] Name [PERSON_NAME] Email [PERSON_NAME][EMAIL_ADDRESS][…" at bounding box center [784, 550] width 511 height 818
type input "President & CEO"
click at [1007, 576] on icon "Clear" at bounding box center [1011, 576] width 9 height 9
click at [908, 572] on input "text" at bounding box center [895, 577] width 205 height 21
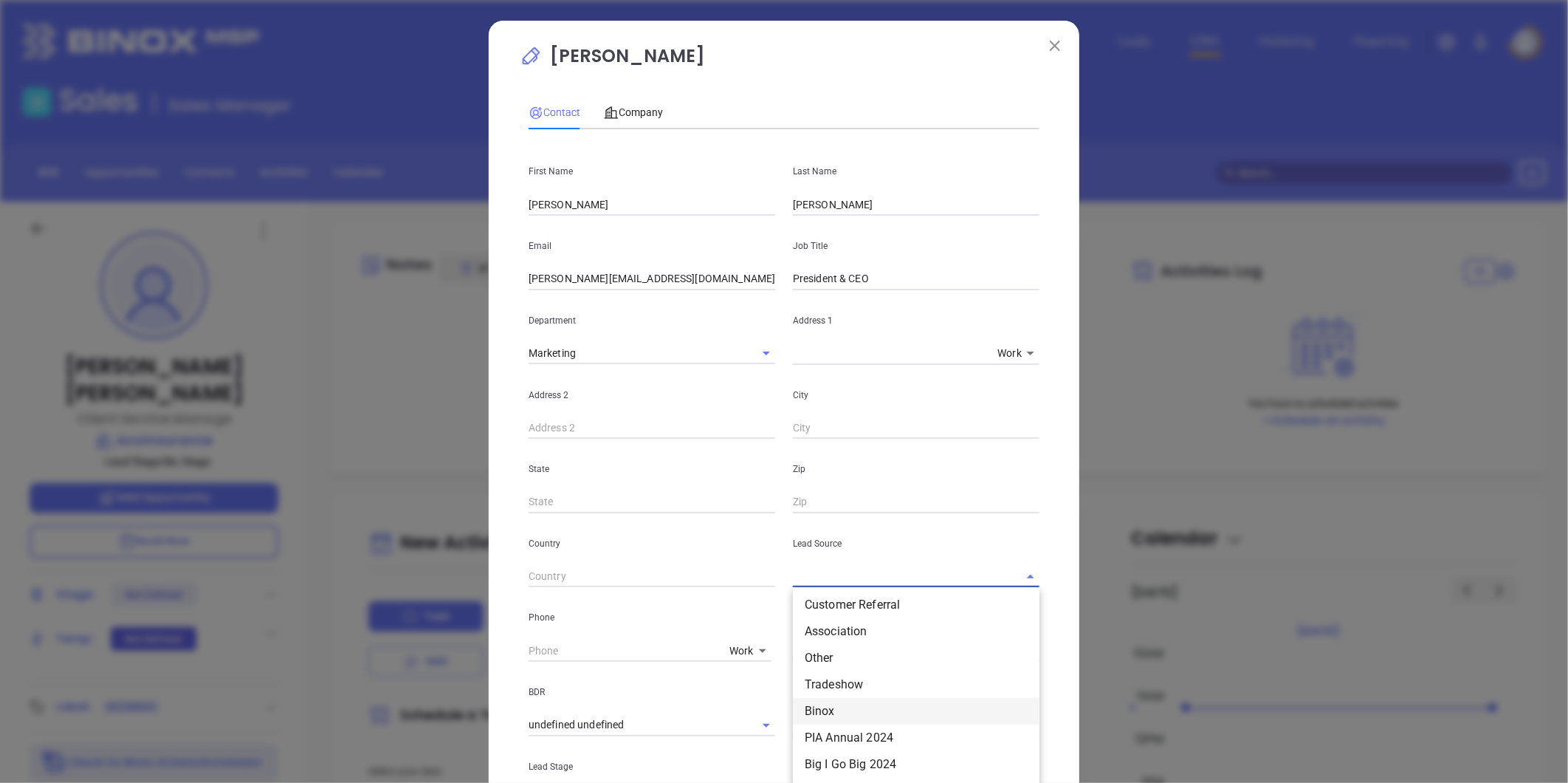
click at [819, 718] on li "Binox" at bounding box center [917, 711] width 247 height 26
type input "Binox"
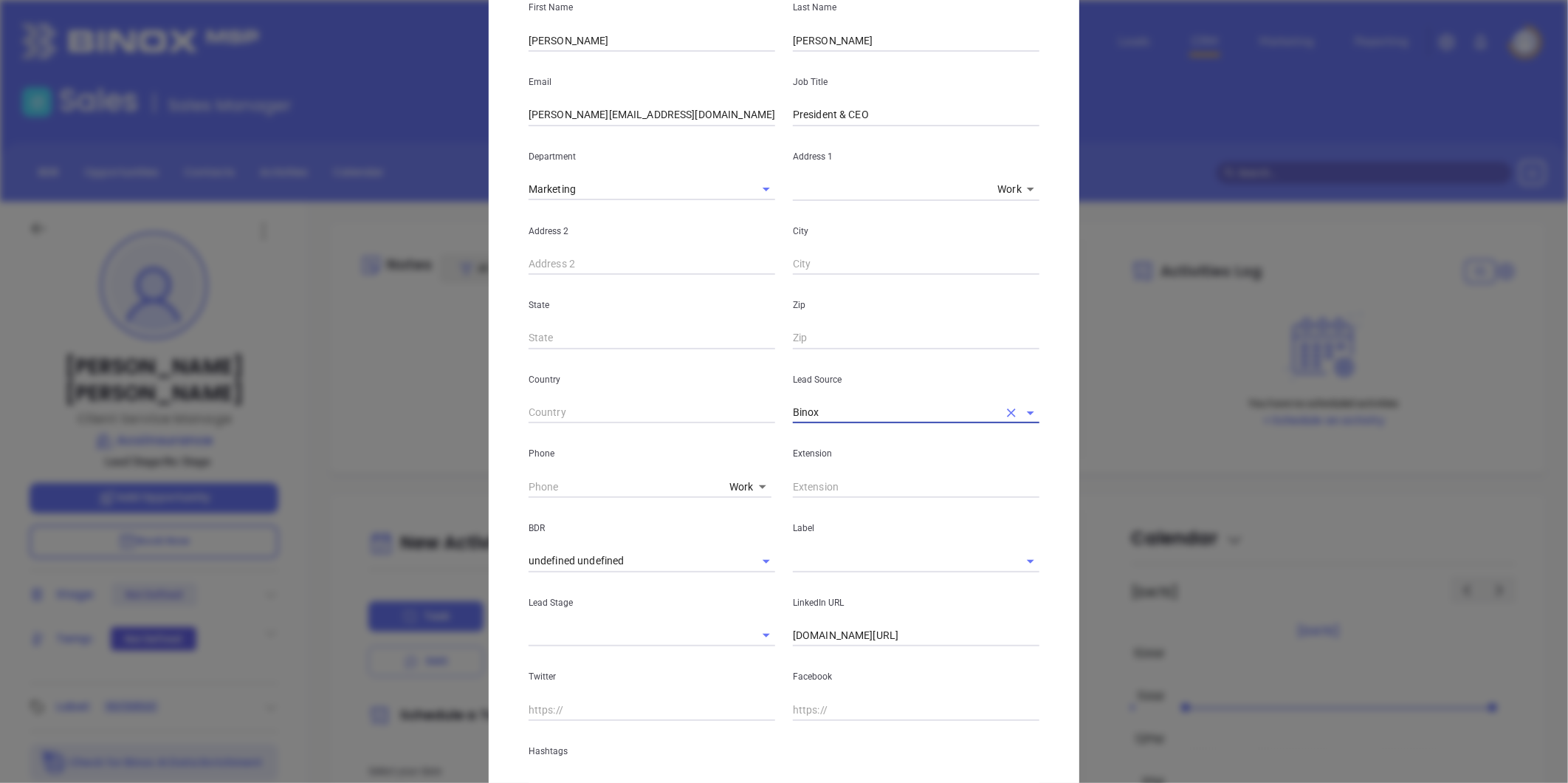
click at [831, 571] on input "text" at bounding box center [895, 562] width 205 height 21
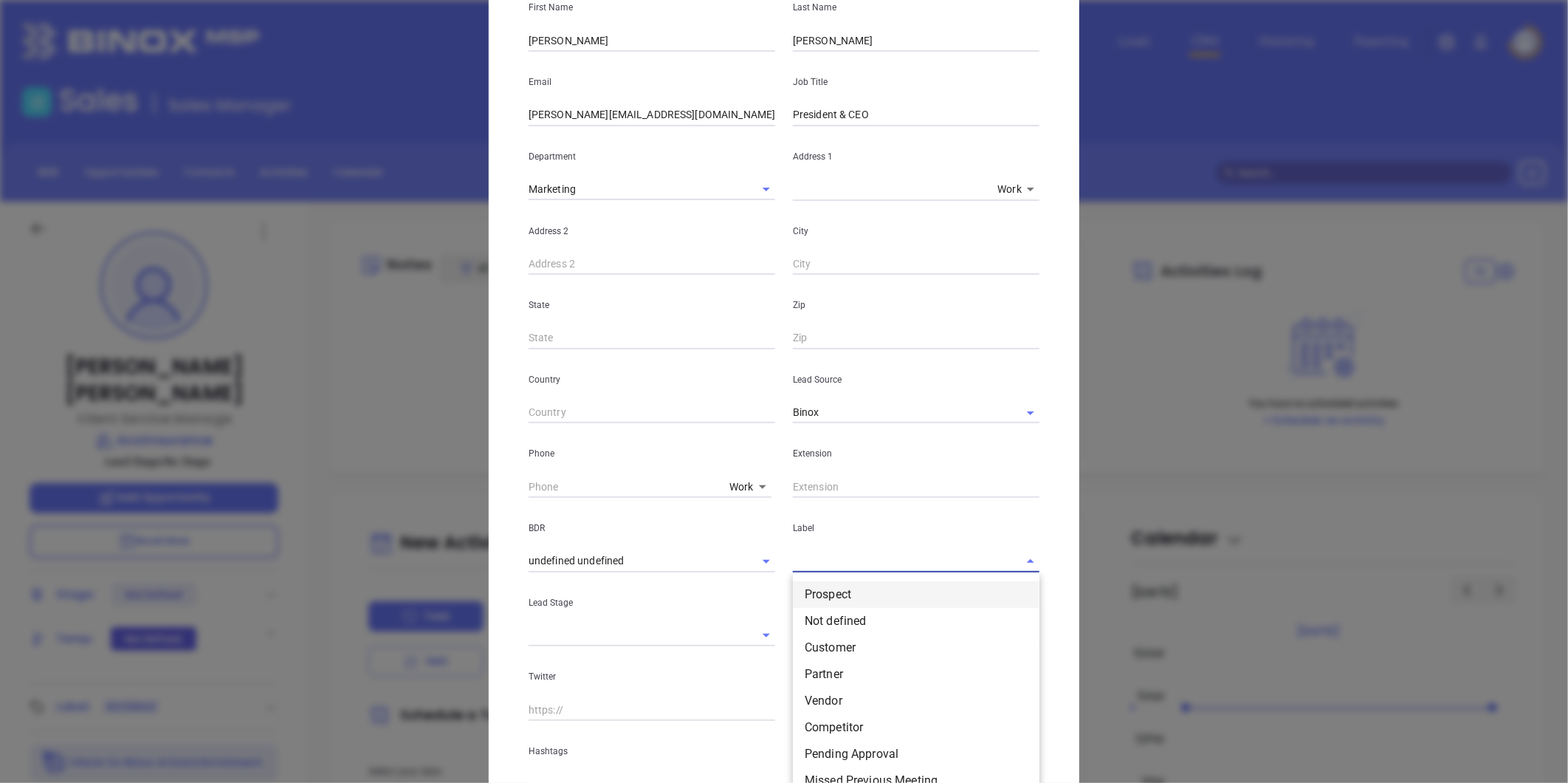
click at [827, 592] on li "Prospect" at bounding box center [917, 595] width 247 height 26
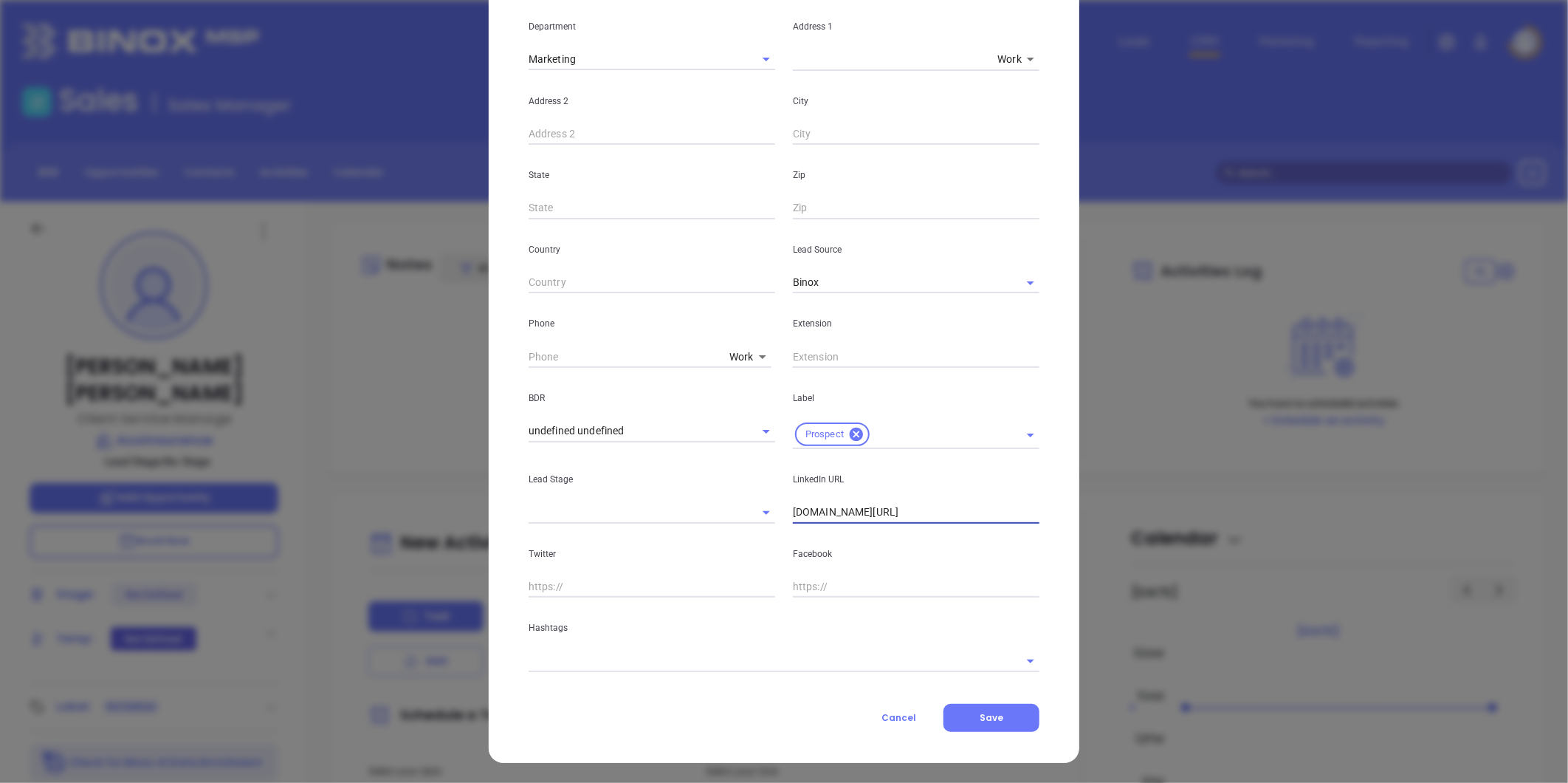
drag, startPoint x: 938, startPoint y: 511, endPoint x: 498, endPoint y: 580, distance: 445.4
click at [500, 579] on div "[PERSON_NAME] Contact Company First Name [PERSON_NAME] Name [PERSON_NAME] Email…" at bounding box center [784, 245] width 590 height 1037
click at [831, 511] on input "[DOMAIN_NAME][URL]" at bounding box center [917, 512] width 247 height 22
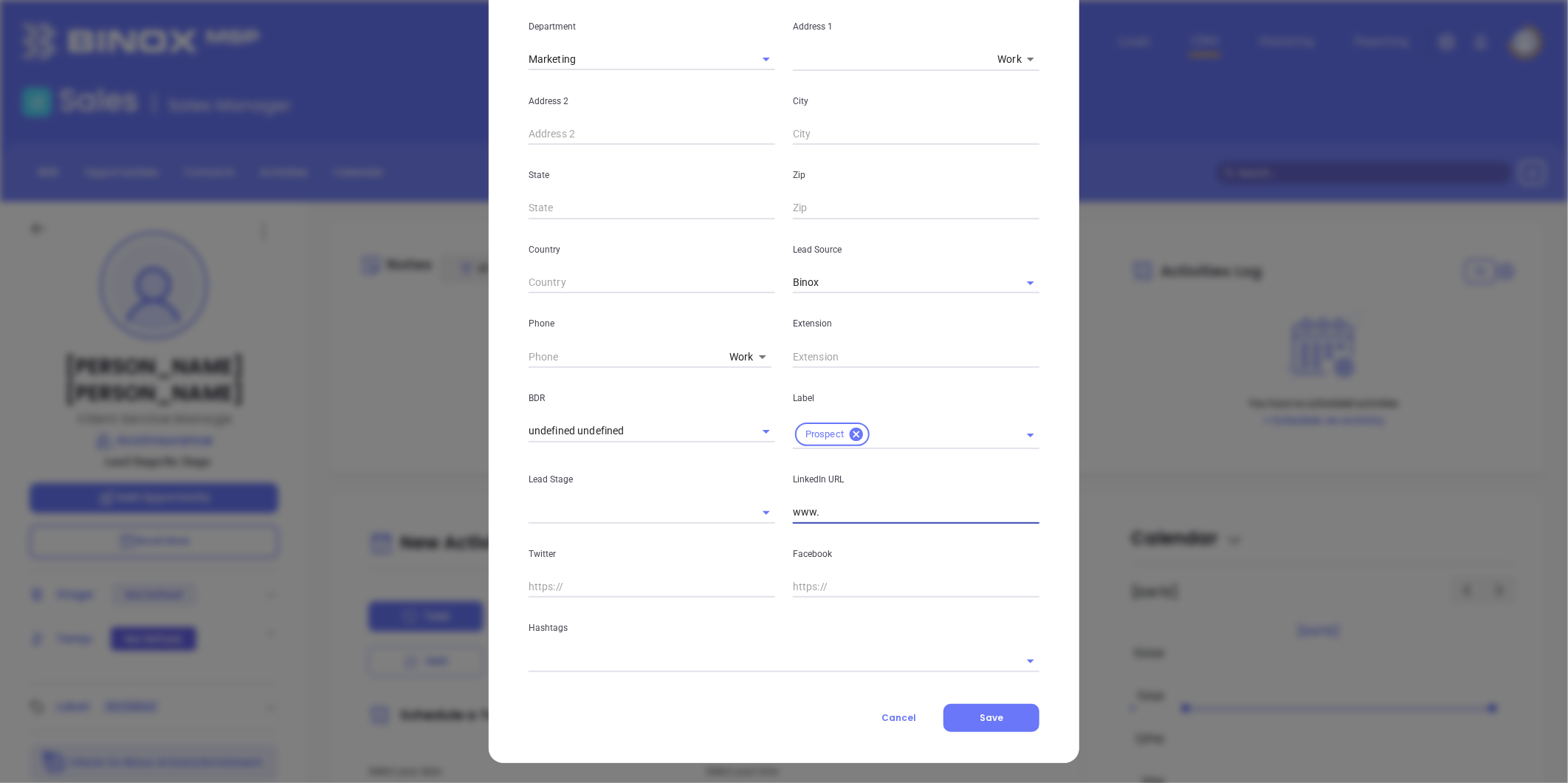
paste input "[DOMAIN_NAME][URL]"
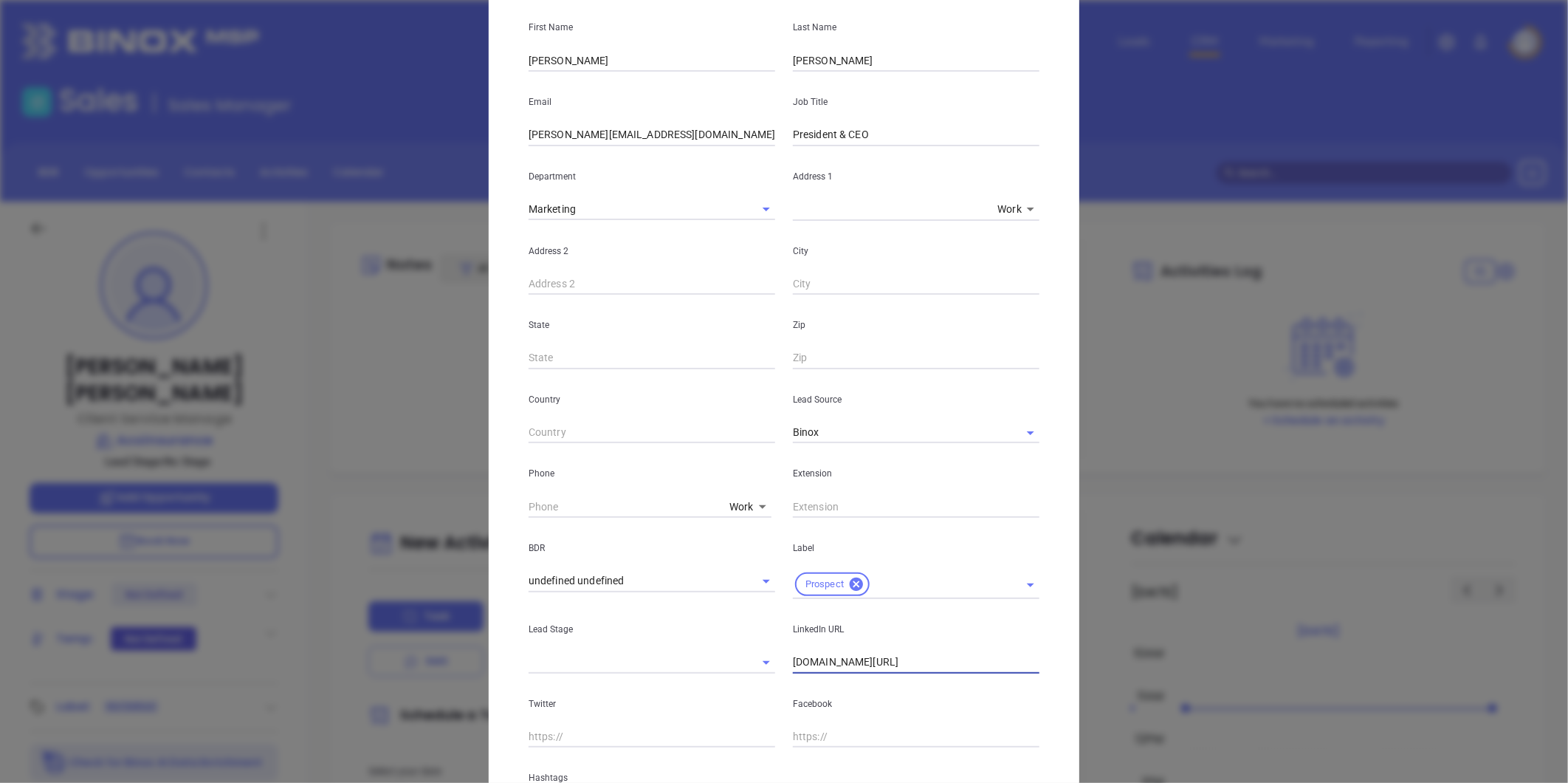
scroll to position [48, 0]
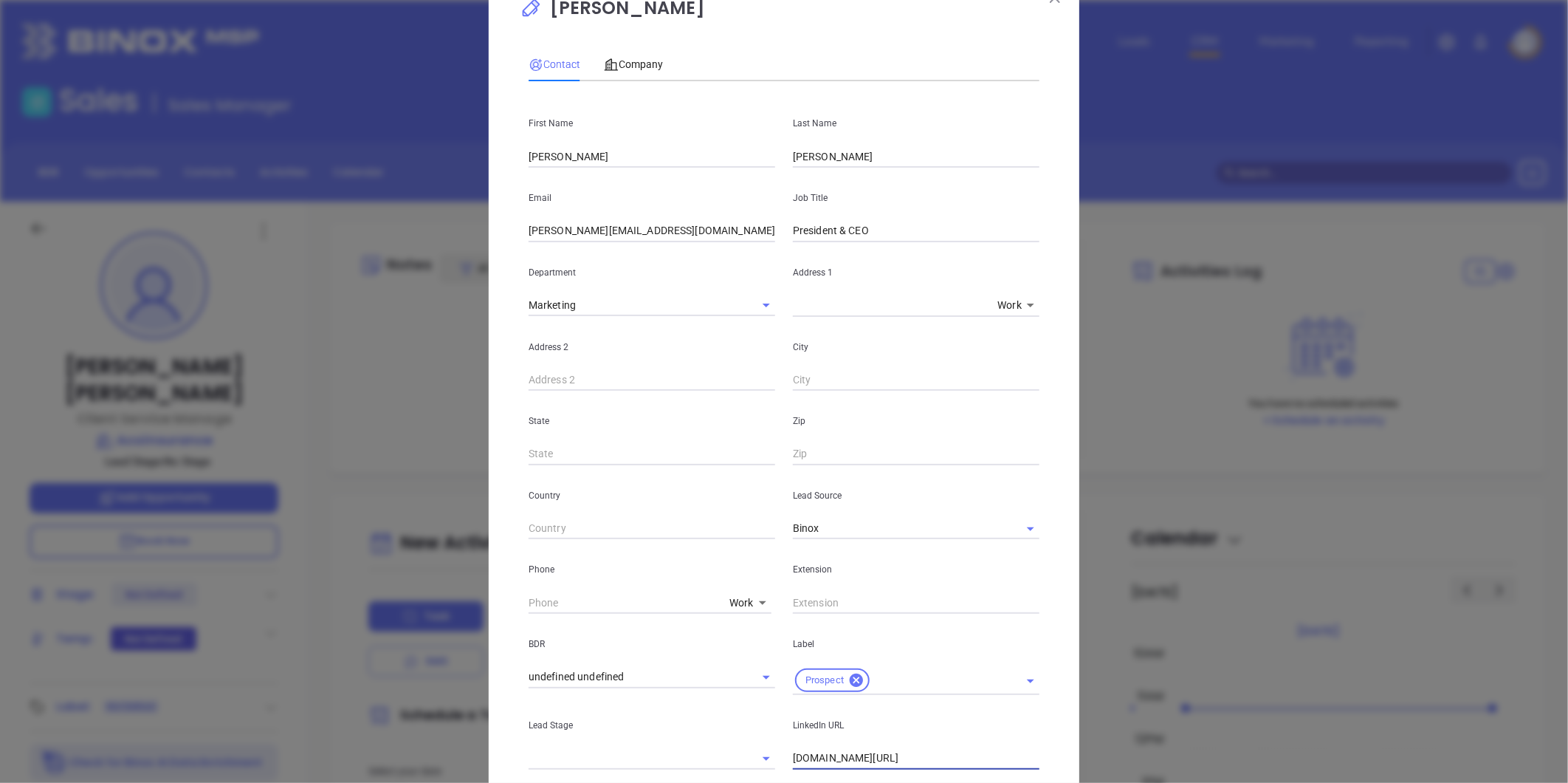
type input "[DOMAIN_NAME][URL]"
click at [734, 595] on body "Leads CRM Marketing Reporting Financial Leads Leads Sales Sales Manager BDR Opp…" at bounding box center [784, 392] width 1568 height 783
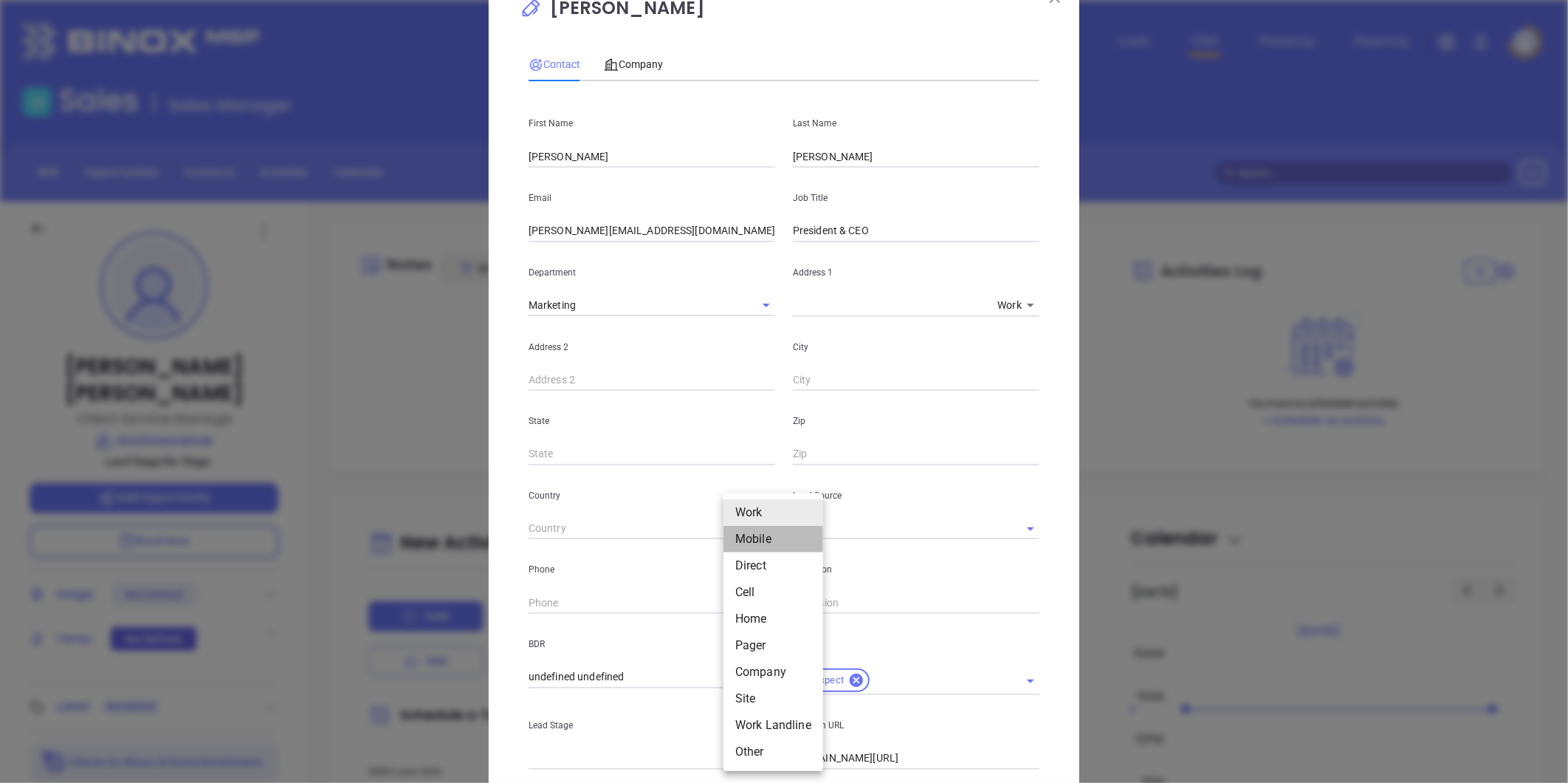
drag, startPoint x: 754, startPoint y: 541, endPoint x: 736, endPoint y: 602, distance: 63.6
click at [756, 542] on li "Mobile" at bounding box center [773, 538] width 100 height 26
click at [725, 601] on body "Leads CRM Marketing Reporting Financial Leads Leads Sales Sales Manager BDR Opp…" at bounding box center [784, 392] width 1568 height 783
click at [742, 567] on li "Direct" at bounding box center [765, 565] width 100 height 26
click at [742, 603] on body "Leads CRM Marketing Reporting Financial Leads Leads Sales Sales Manager BDR Opp…" at bounding box center [784, 392] width 1568 height 783
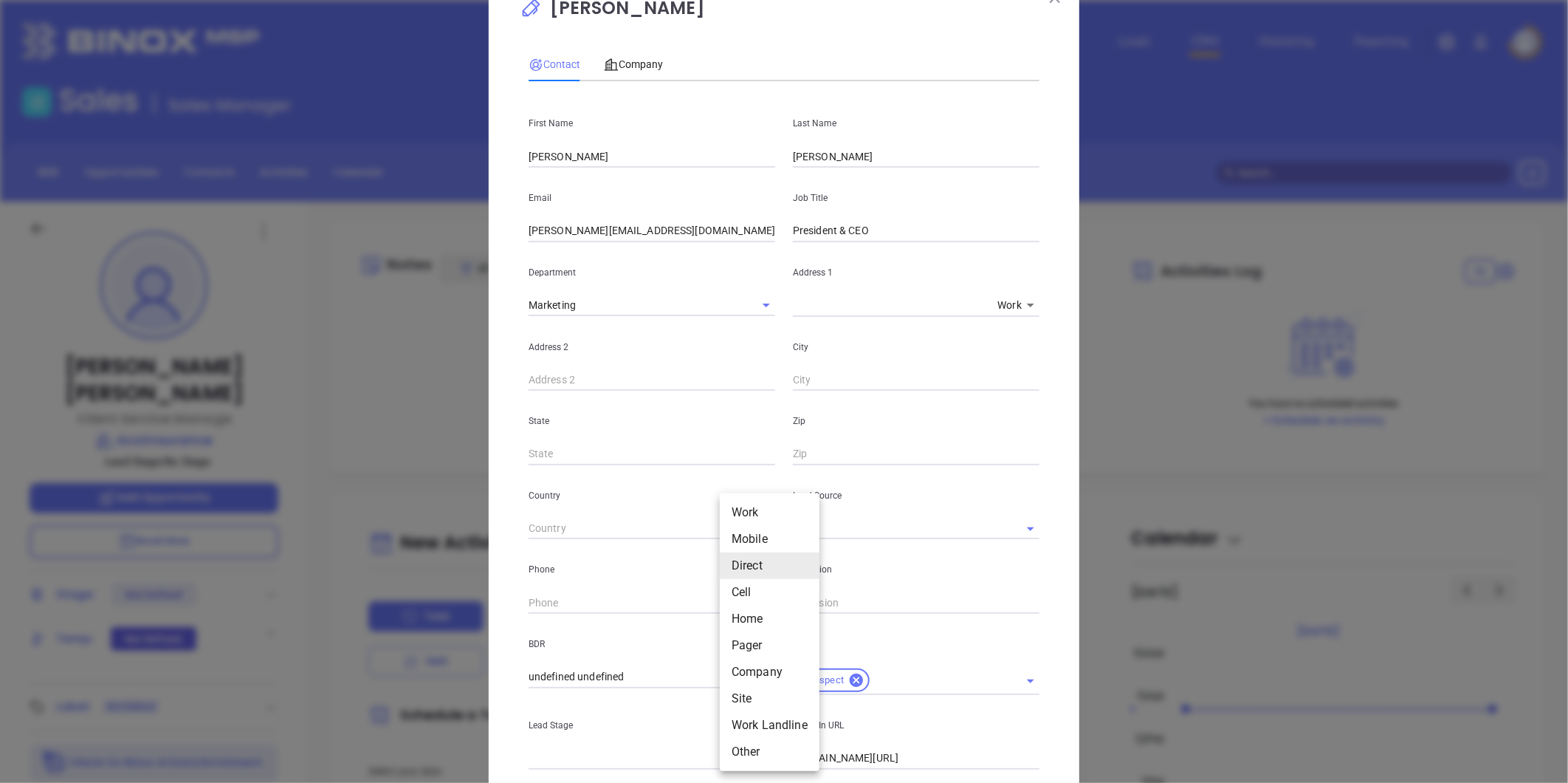
drag, startPoint x: 734, startPoint y: 695, endPoint x: 735, endPoint y: 674, distance: 21.0
click at [734, 696] on li "Site" at bounding box center [769, 698] width 100 height 26
type input "11"
click at [680, 600] on input "( ) -" at bounding box center [630, 602] width 202 height 22
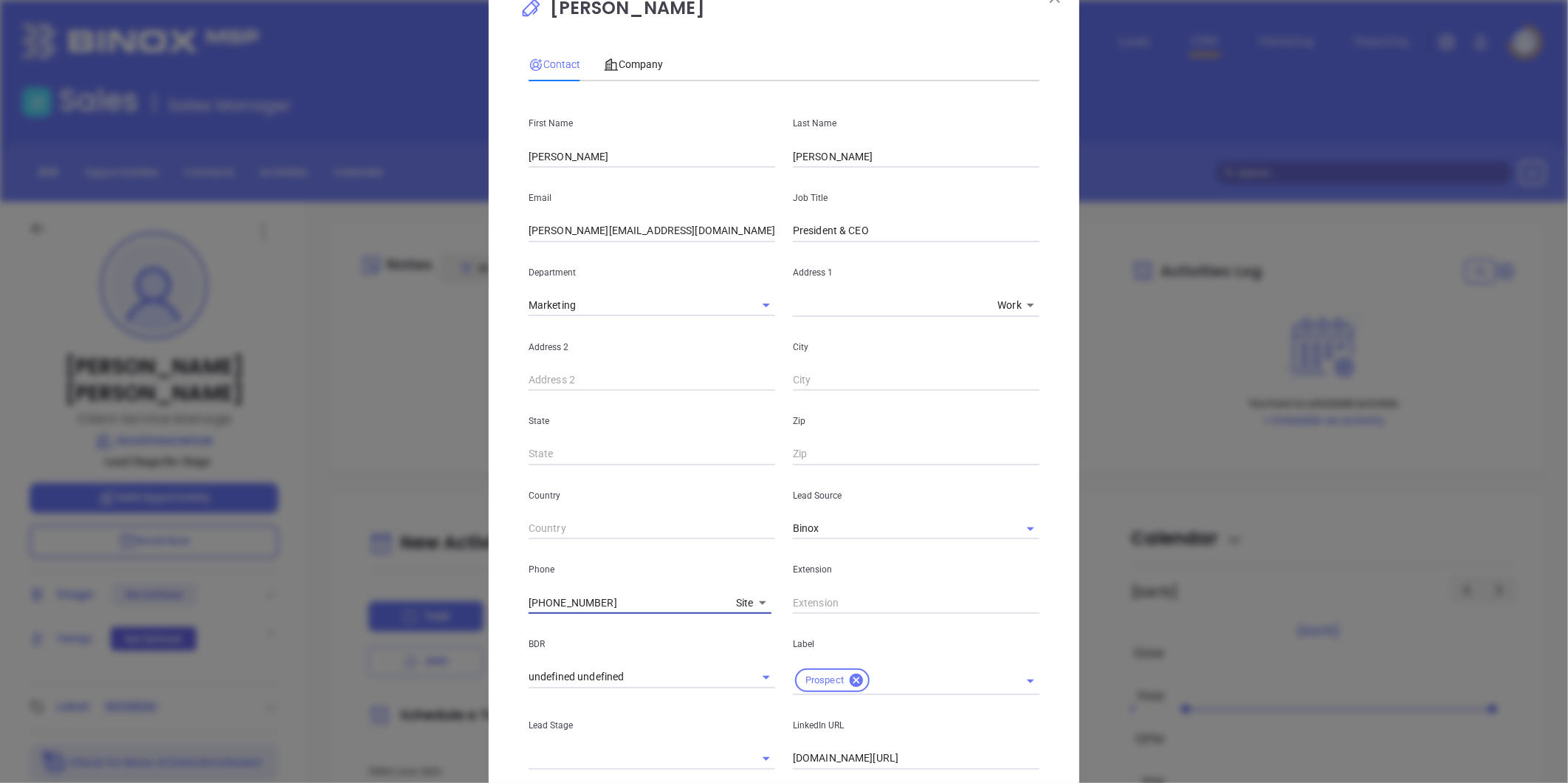
drag, startPoint x: 562, startPoint y: 611, endPoint x: 226, endPoint y: 656, distance: 339.0
click at [226, 656] on div "[PERSON_NAME] Contact Company First Name [PERSON_NAME] Name [PERSON_NAME] Email…" at bounding box center [784, 392] width 1568 height 783
type input "[PHONE_NUMBER]"
click at [633, 67] on span "Company" at bounding box center [633, 64] width 59 height 12
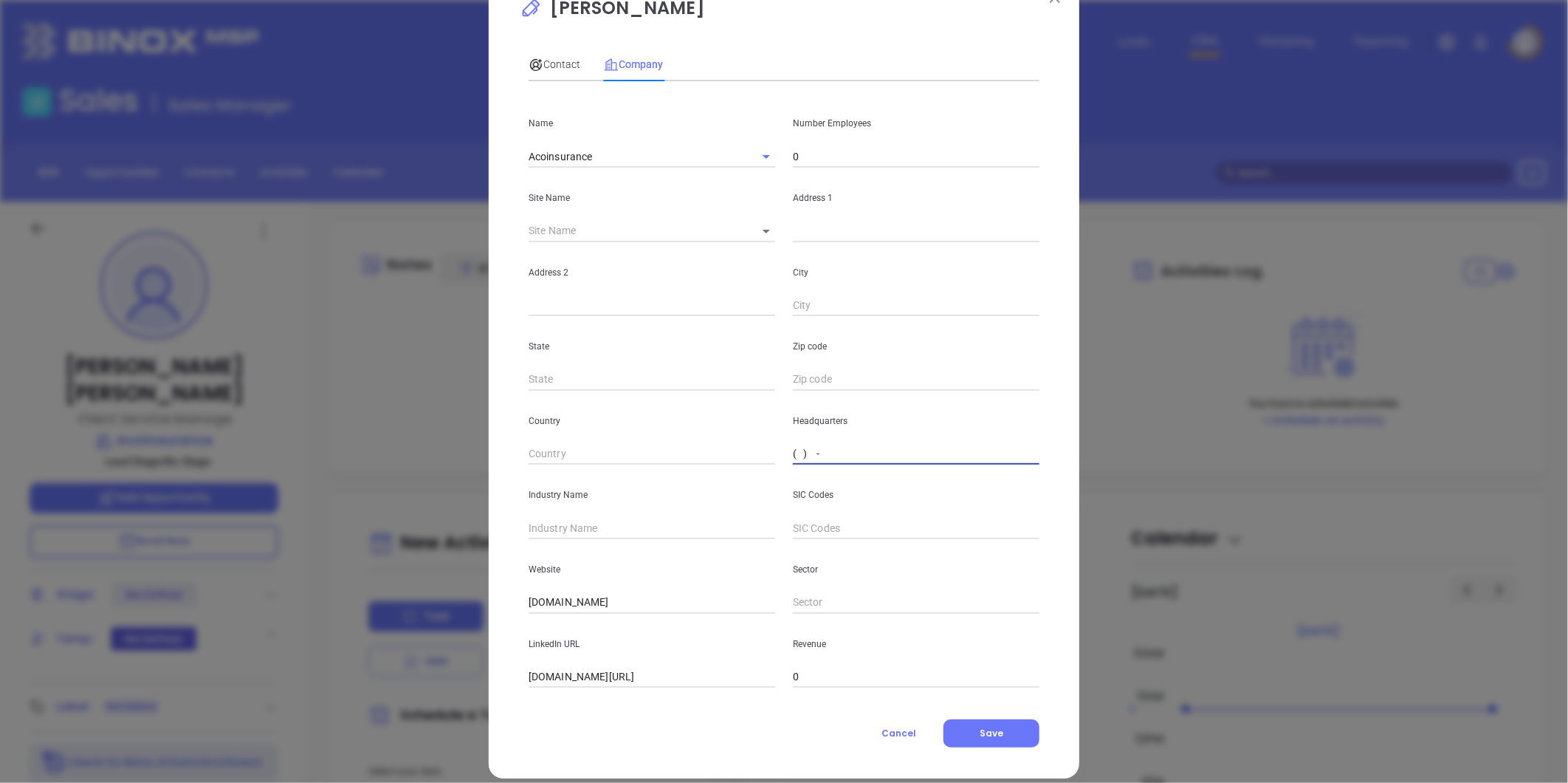
click at [843, 454] on input "( ) -" at bounding box center [917, 454] width 247 height 22
paste input "888) 772-6553"
type input "[PHONE_NUMBER]"
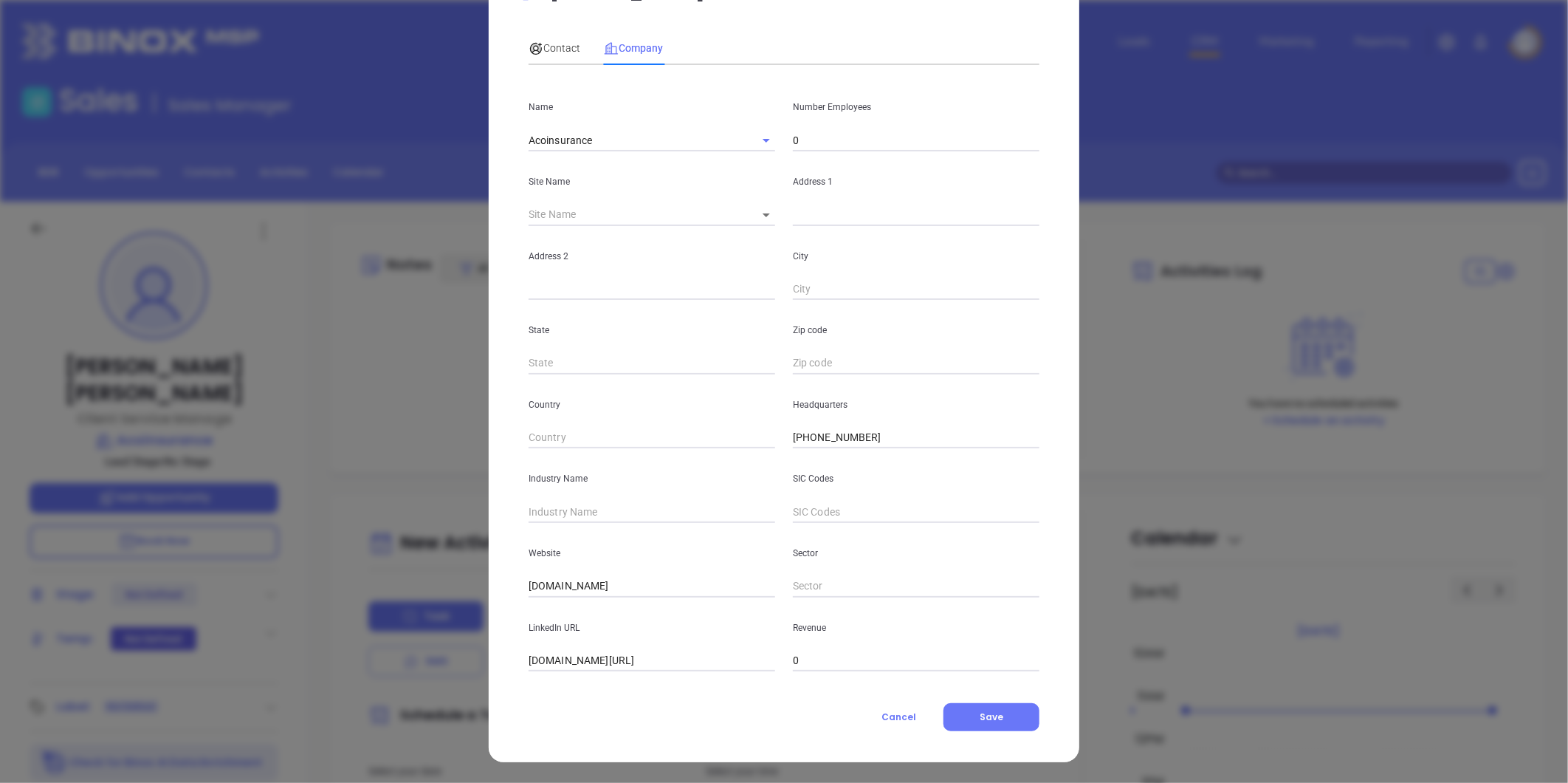
scroll to position [0, 0]
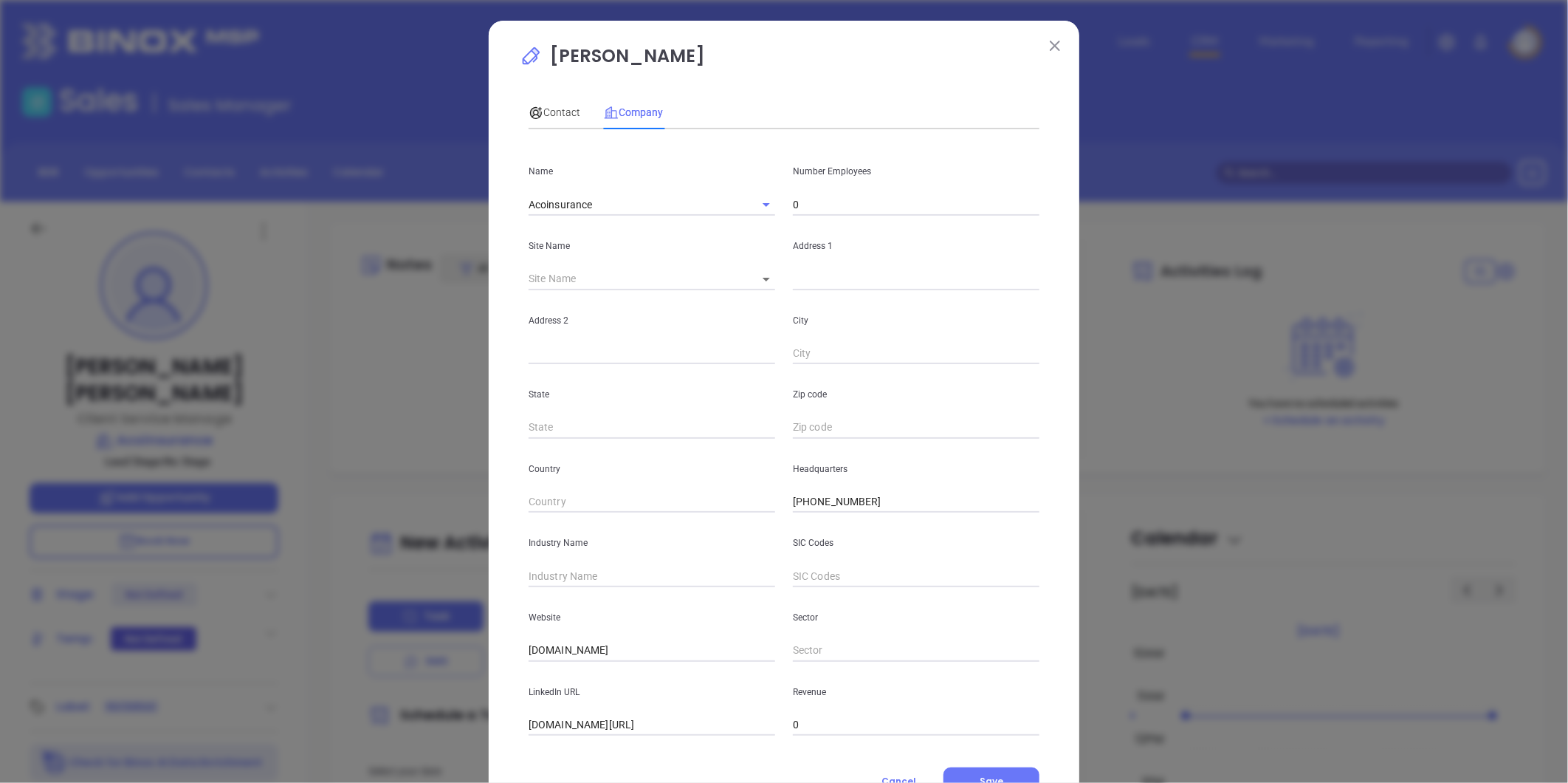
click at [615, 711] on div "LinkedIn URL [DOMAIN_NAME][URL]" at bounding box center [651, 698] width 264 height 75
drag, startPoint x: 615, startPoint y: 711, endPoint x: 613, endPoint y: 723, distance: 12.2
click at [613, 723] on input "[DOMAIN_NAME][URL]" at bounding box center [652, 725] width 247 height 22
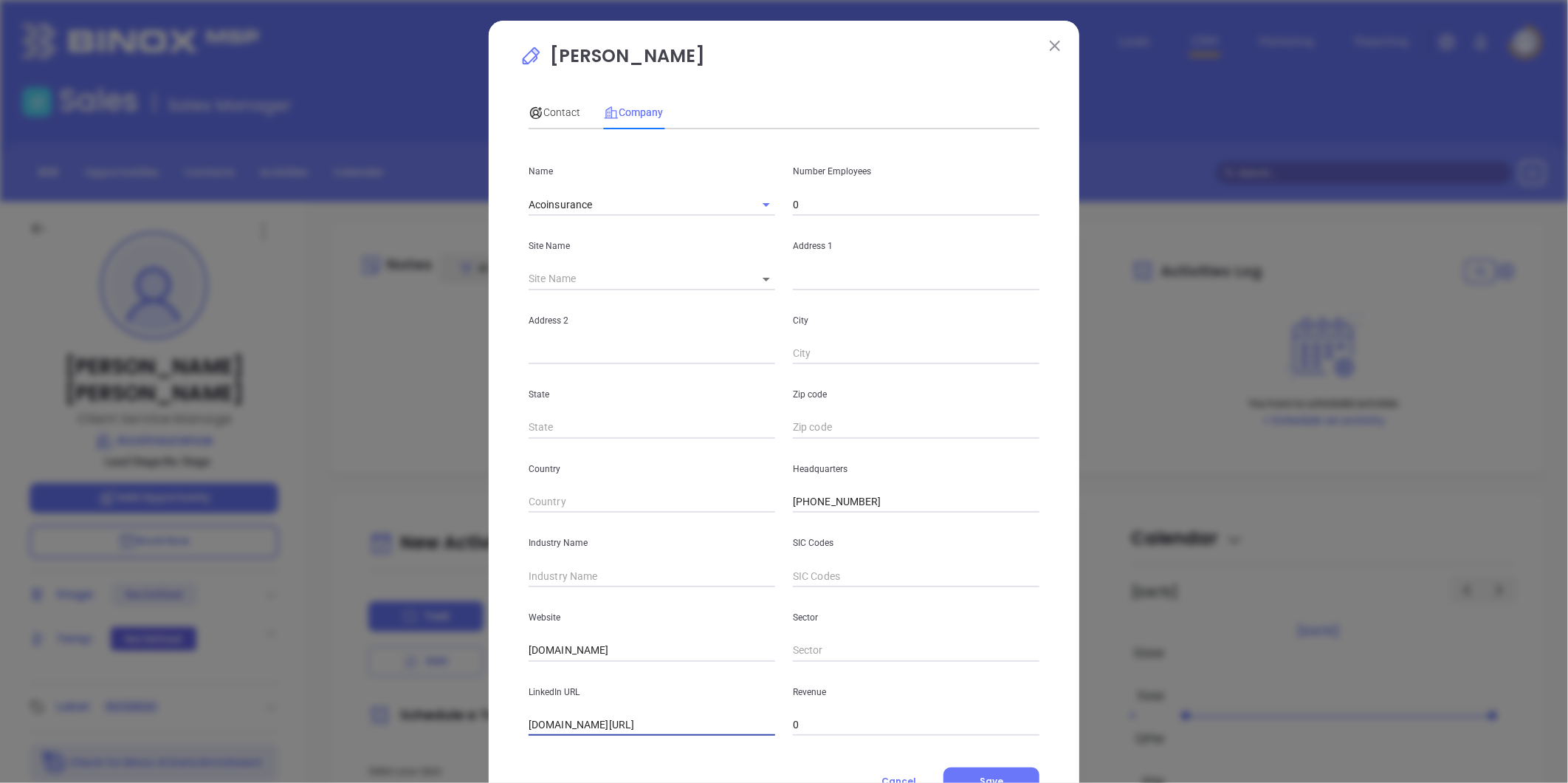
click at [613, 723] on input "[DOMAIN_NAME][URL]" at bounding box center [652, 725] width 247 height 22
paste input "[URL][DOMAIN_NAME]"
type input "[URL][DOMAIN_NAME]"
click at [838, 204] on input "0" at bounding box center [917, 204] width 247 height 22
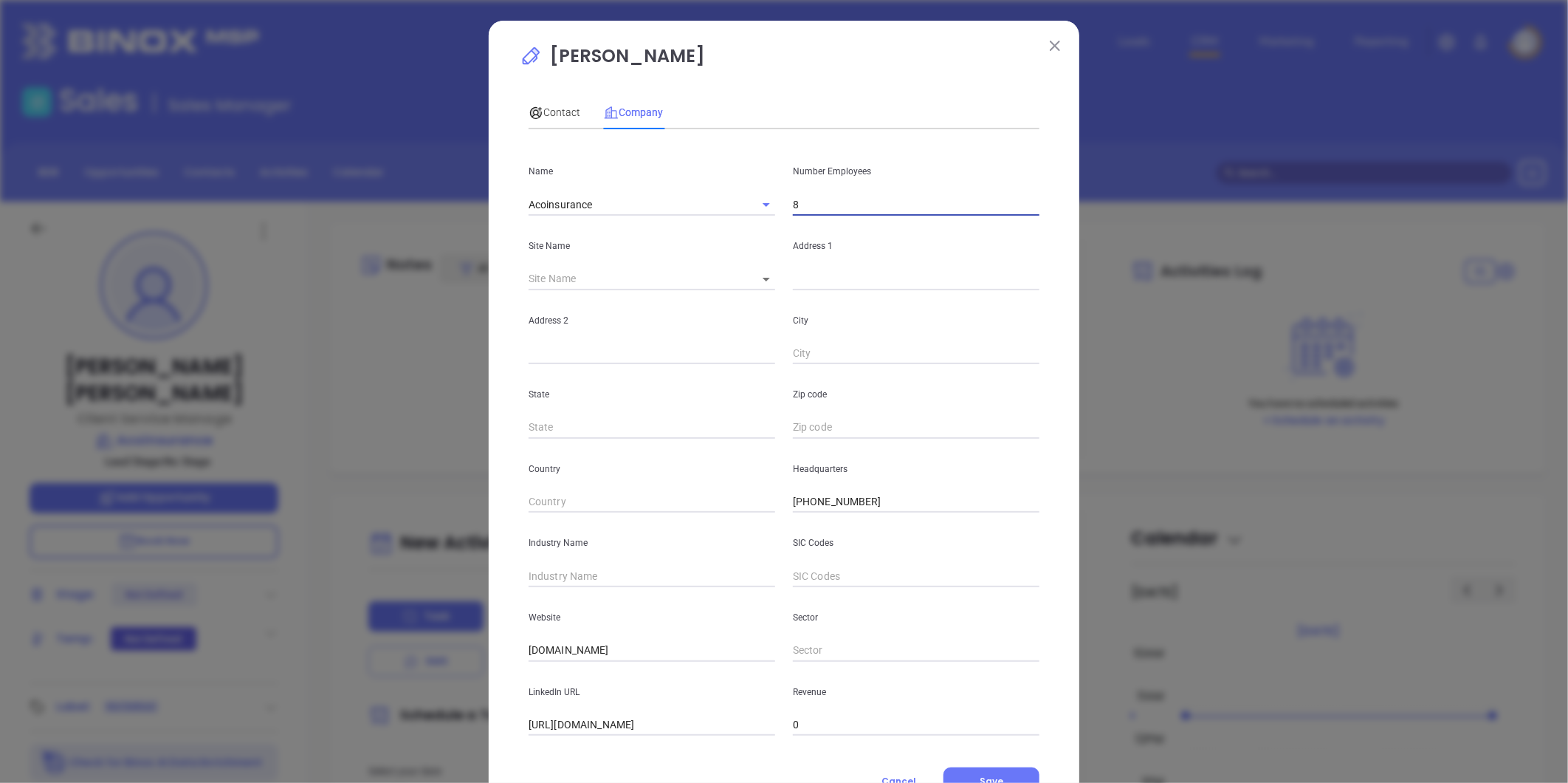
type input "8"
click at [704, 365] on div "State" at bounding box center [651, 401] width 264 height 75
click at [757, 282] on body "Leads CRM Marketing Reporting Financial Leads Leads Sales Sales Manager BDR Opp…" at bounding box center [784, 392] width 1568 height 783
click at [627, 281] on div at bounding box center [784, 392] width 1568 height 783
click at [753, 282] on body "Leads CRM Marketing Reporting Financial Leads Leads Sales Sales Manager BDR Opp…" at bounding box center [784, 392] width 1568 height 783
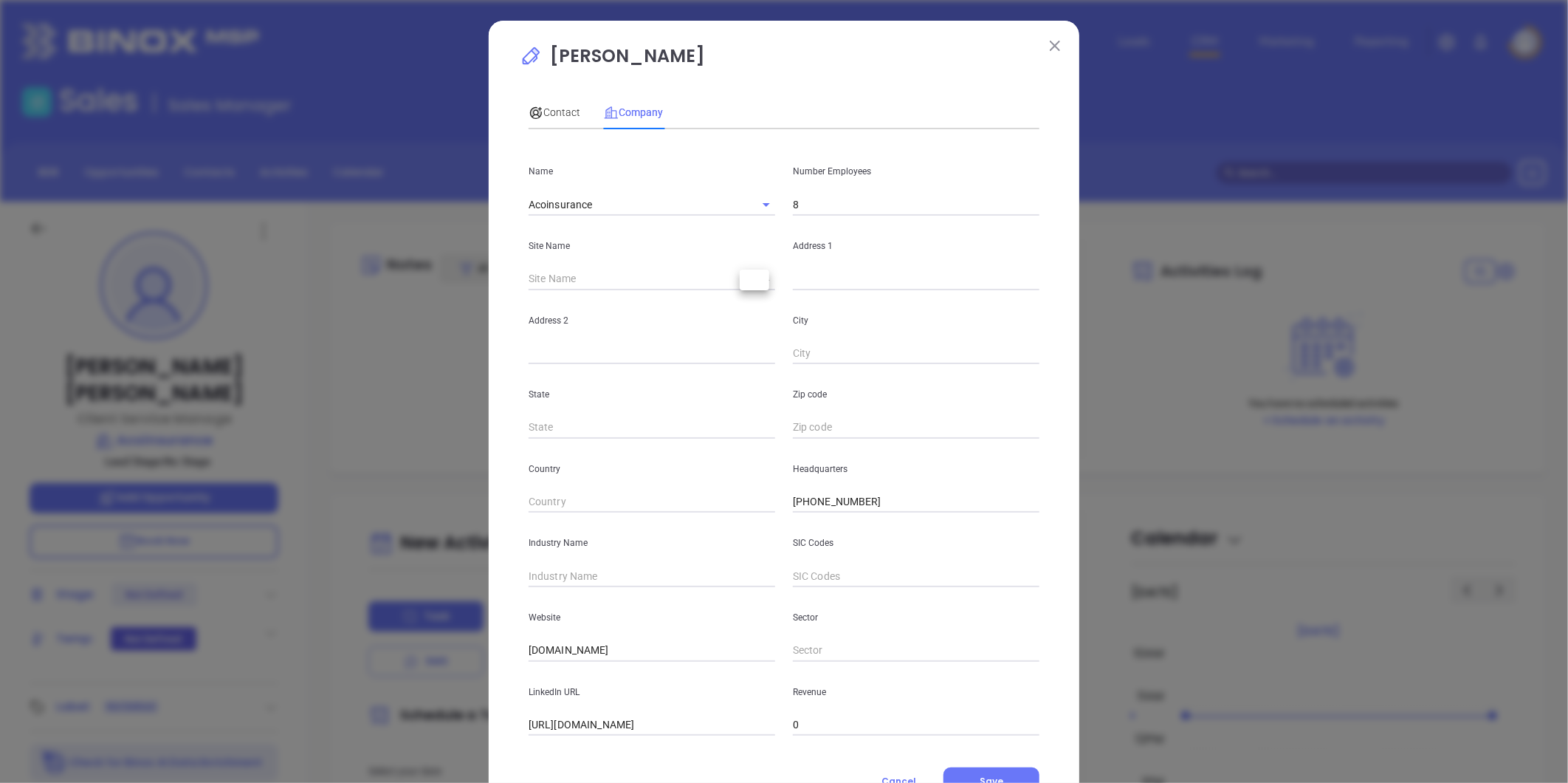
drag, startPoint x: 624, startPoint y: 287, endPoint x: 617, endPoint y: 283, distance: 8.1
click at [624, 286] on div at bounding box center [784, 392] width 1568 height 783
click at [599, 278] on input "text" at bounding box center [635, 279] width 212 height 22
click at [808, 284] on input "text" at bounding box center [917, 279] width 247 height 22
paste input "[STREET_ADDRESS]"
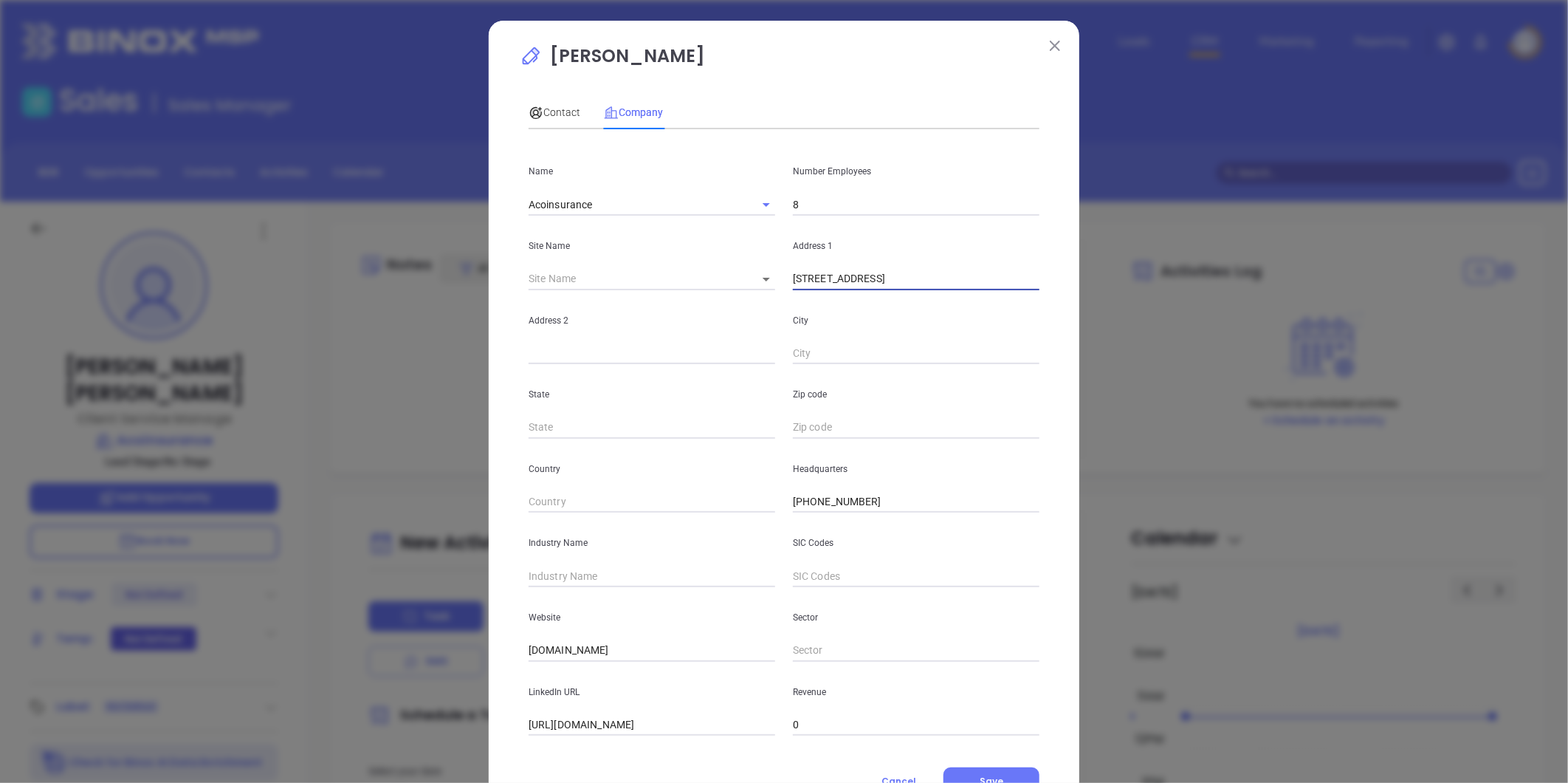
scroll to position [0, 1]
drag, startPoint x: 911, startPoint y: 281, endPoint x: 1321, endPoint y: 209, distance: 416.3
click at [1321, 209] on div "[PERSON_NAME] Contact Company First Name [PERSON_NAME] Name [PERSON_NAME] Email…" at bounding box center [784, 392] width 1568 height 783
type input "[STREET_ADDRESS]"
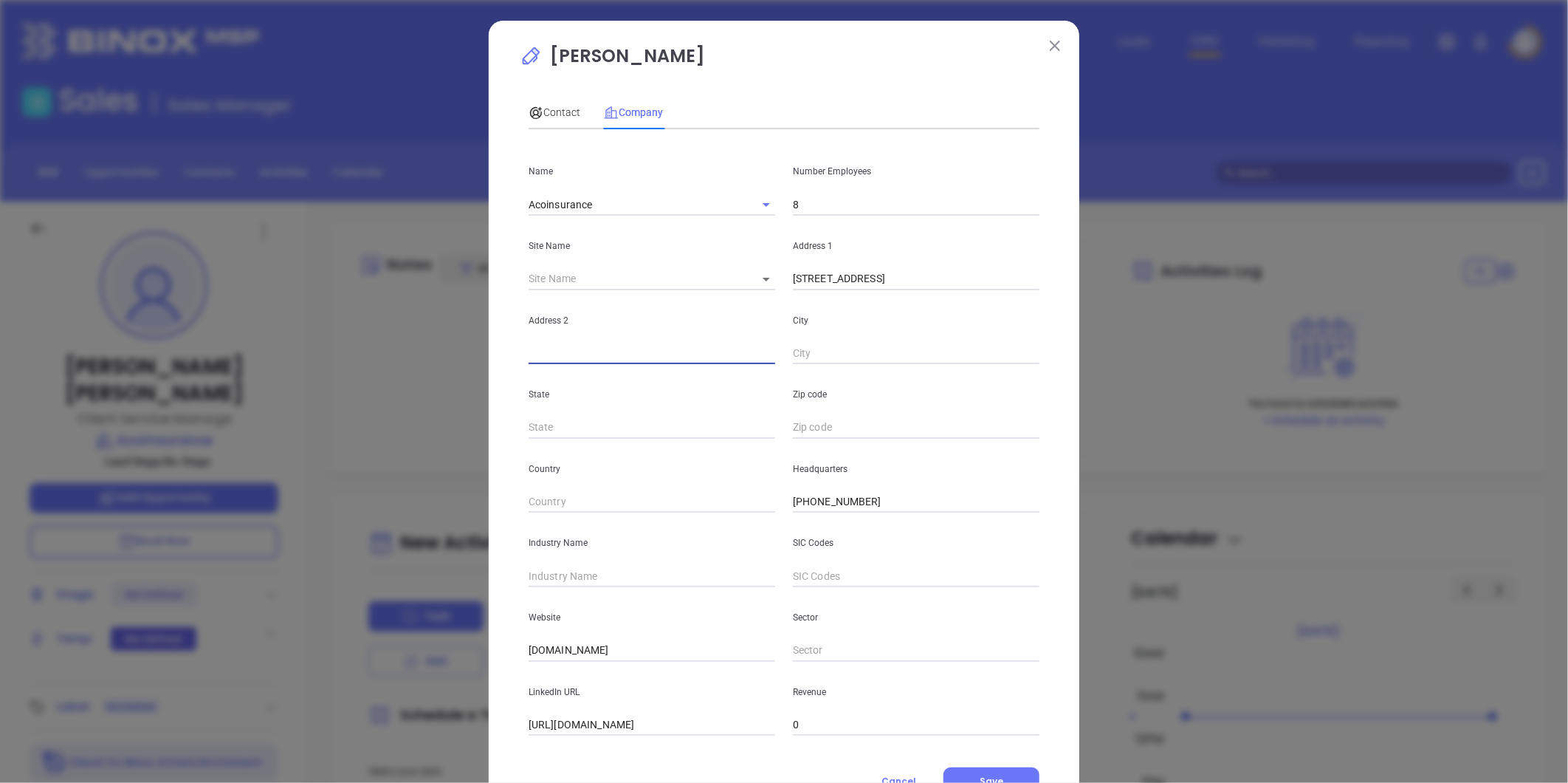
paste input "[STREET_ADDRESS]"
drag, startPoint x: 562, startPoint y: 356, endPoint x: 965, endPoint y: 255, distance: 415.5
click at [965, 255] on div "Name Acoinsurance Number Employees 8 Site Name ​ Address 1 [STREET_ADDRESS] Zip…" at bounding box center [784, 438] width 511 height 595
type input "Ste 110"
paste input "[GEOGRAPHIC_DATA], VA 22182"
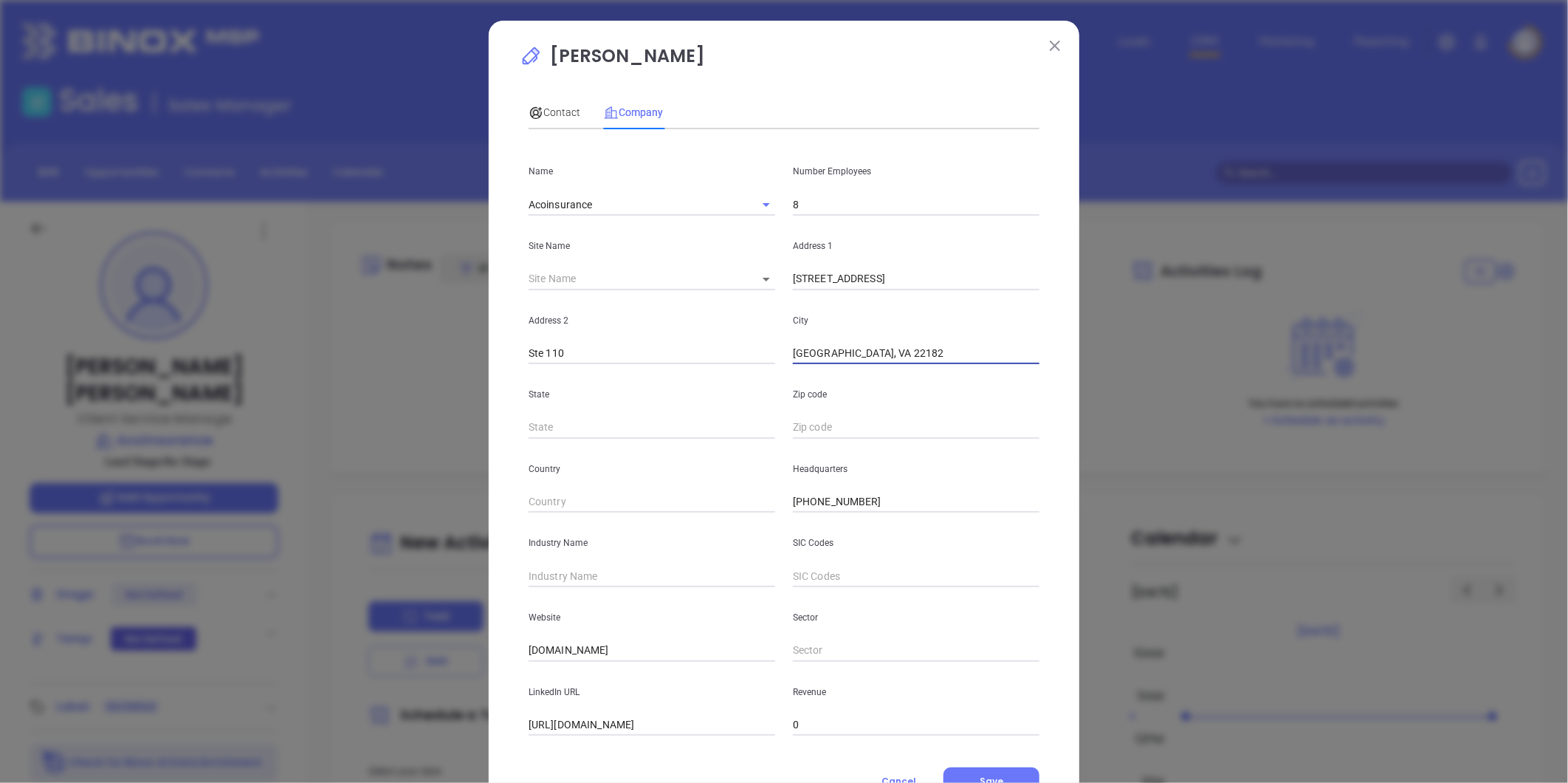
drag, startPoint x: 825, startPoint y: 355, endPoint x: 1018, endPoint y: 321, distance: 196.0
click at [1021, 323] on div "[GEOGRAPHIC_DATA]" at bounding box center [917, 327] width 264 height 75
type input "[GEOGRAPHIC_DATA]"
type input "VA"
paste input "VA 22182"
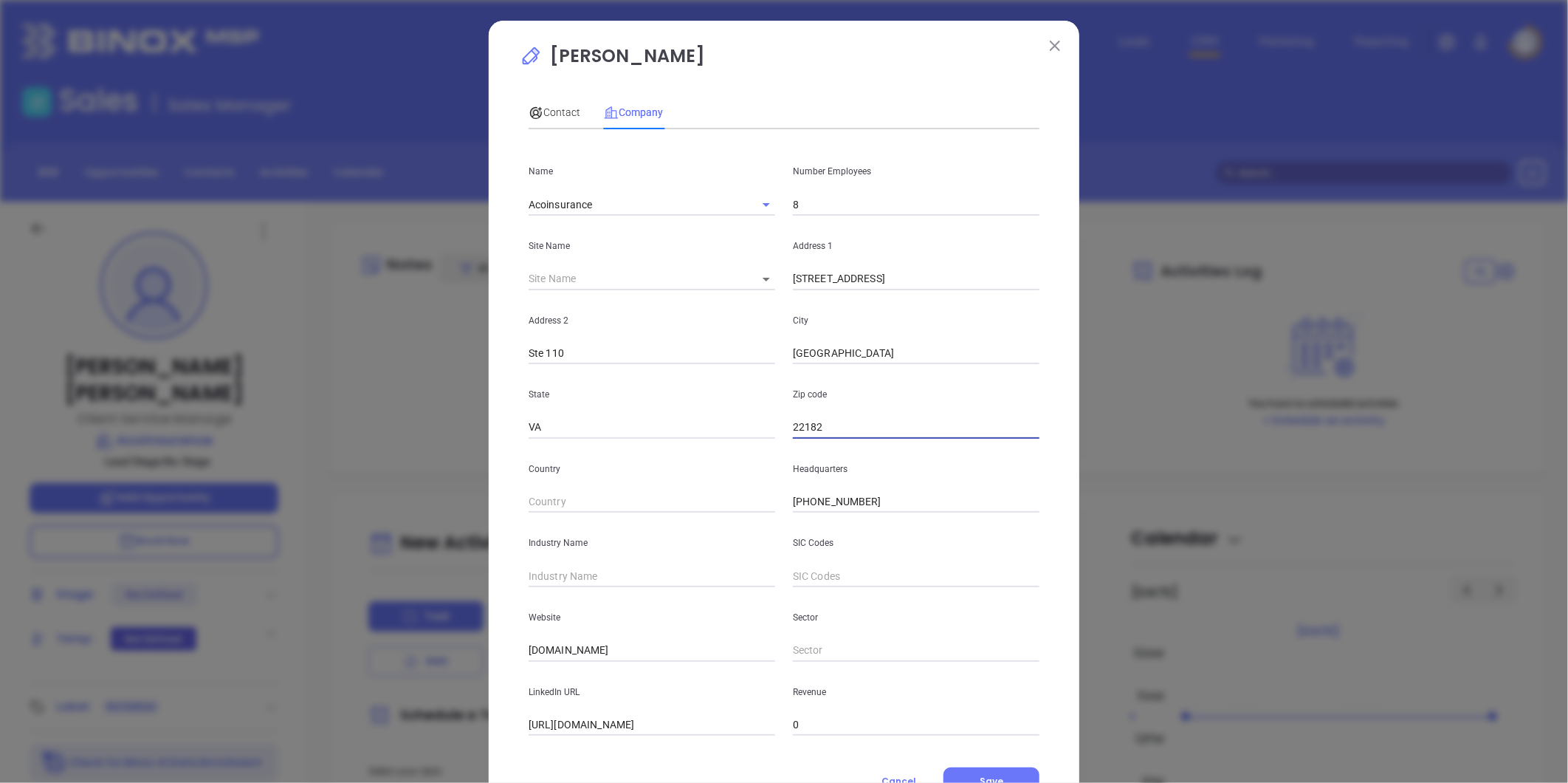
type input "22182"
click at [629, 570] on input "text" at bounding box center [652, 576] width 247 height 22
type input "Insurance"
drag, startPoint x: 628, startPoint y: 645, endPoint x: 176, endPoint y: 745, distance: 462.9
click at [176, 745] on div "[PERSON_NAME] Contact Company First Name [PERSON_NAME] Name [PERSON_NAME] Email…" at bounding box center [784, 392] width 1568 height 783
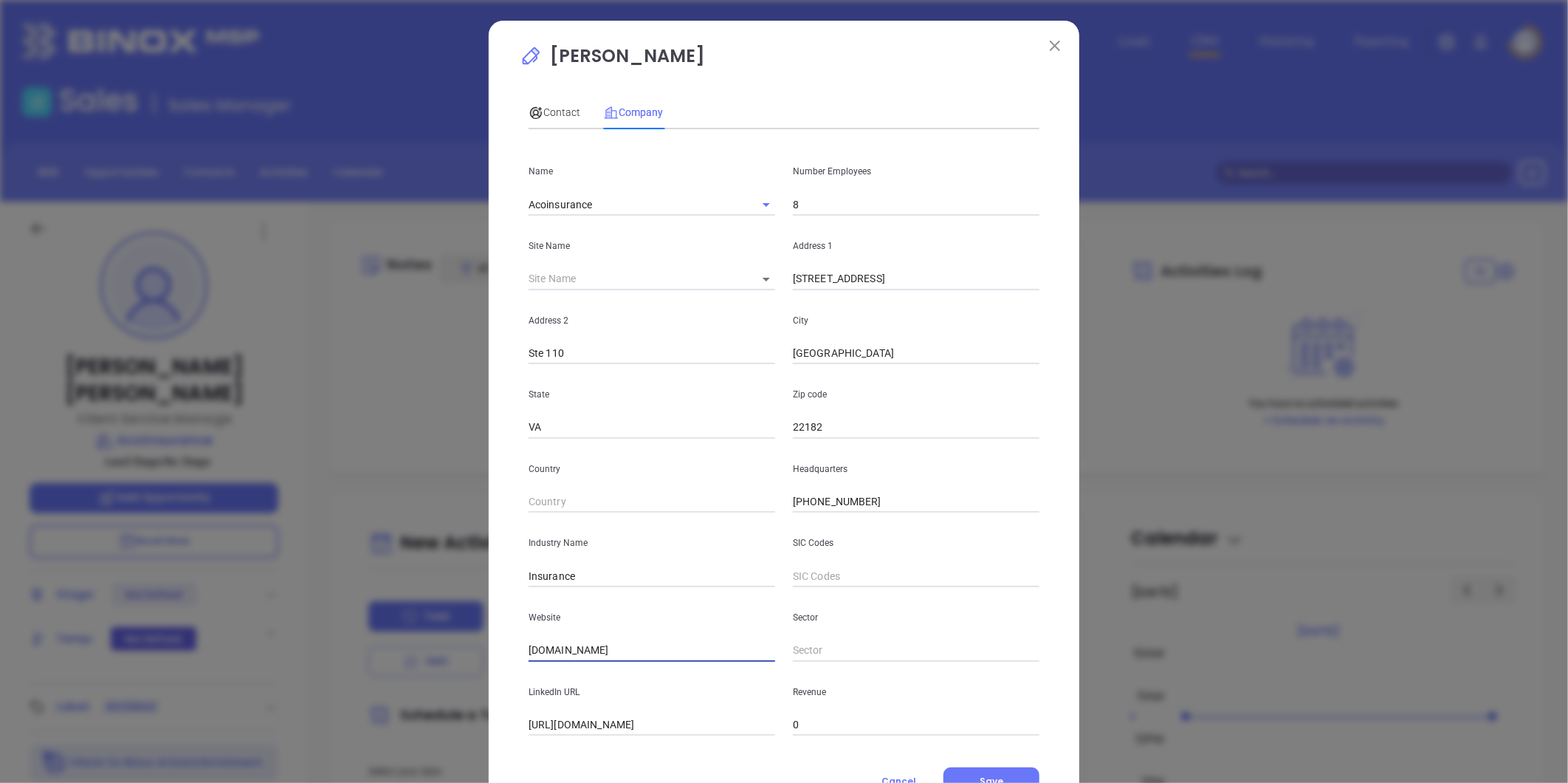
paste input "[URL][DOMAIN_NAME]"
type input "[URL][DOMAIN_NAME]"
click at [559, 113] on span "Contact" at bounding box center [554, 113] width 51 height 12
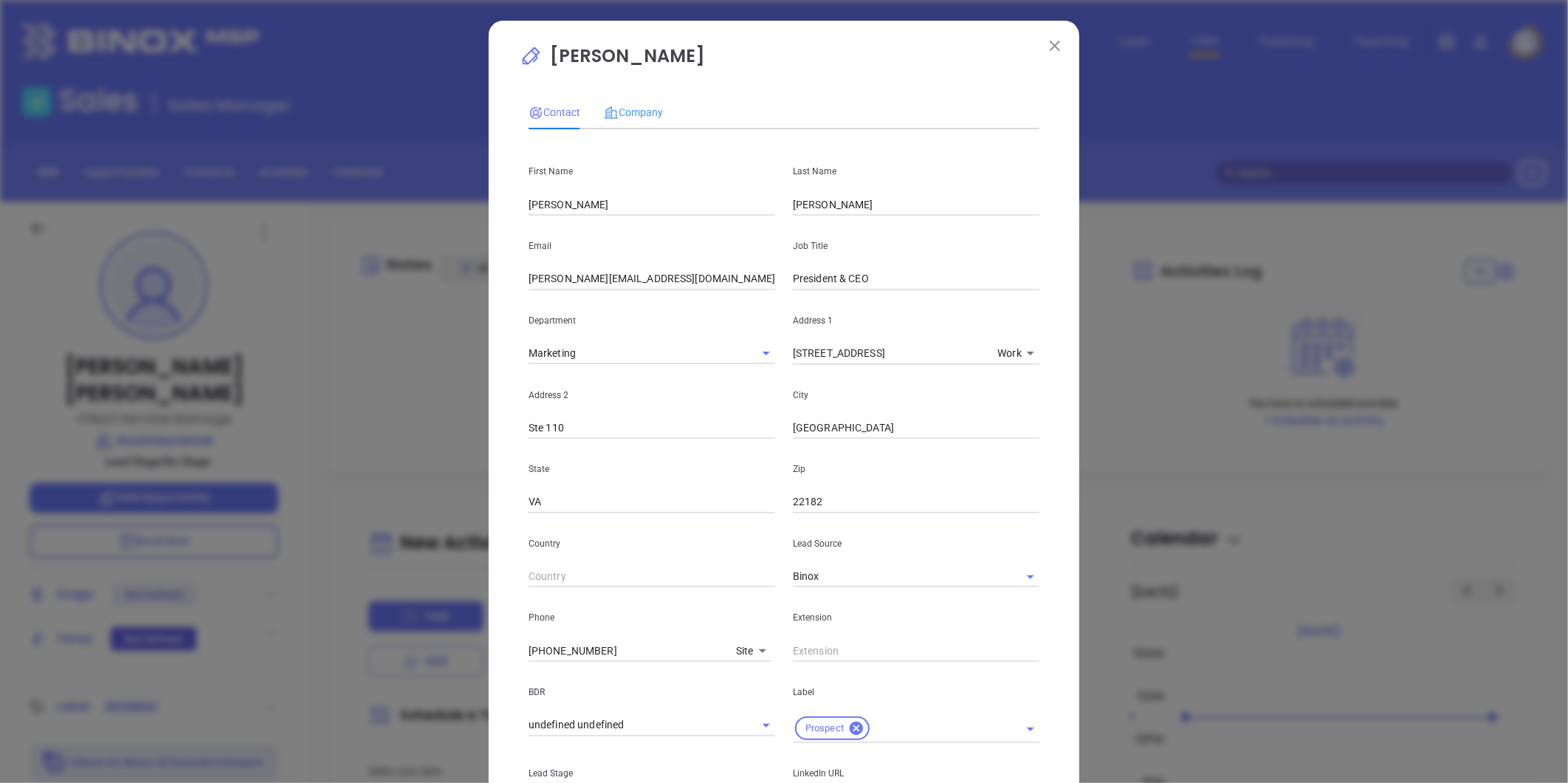
click at [637, 100] on div "Company" at bounding box center [633, 112] width 59 height 34
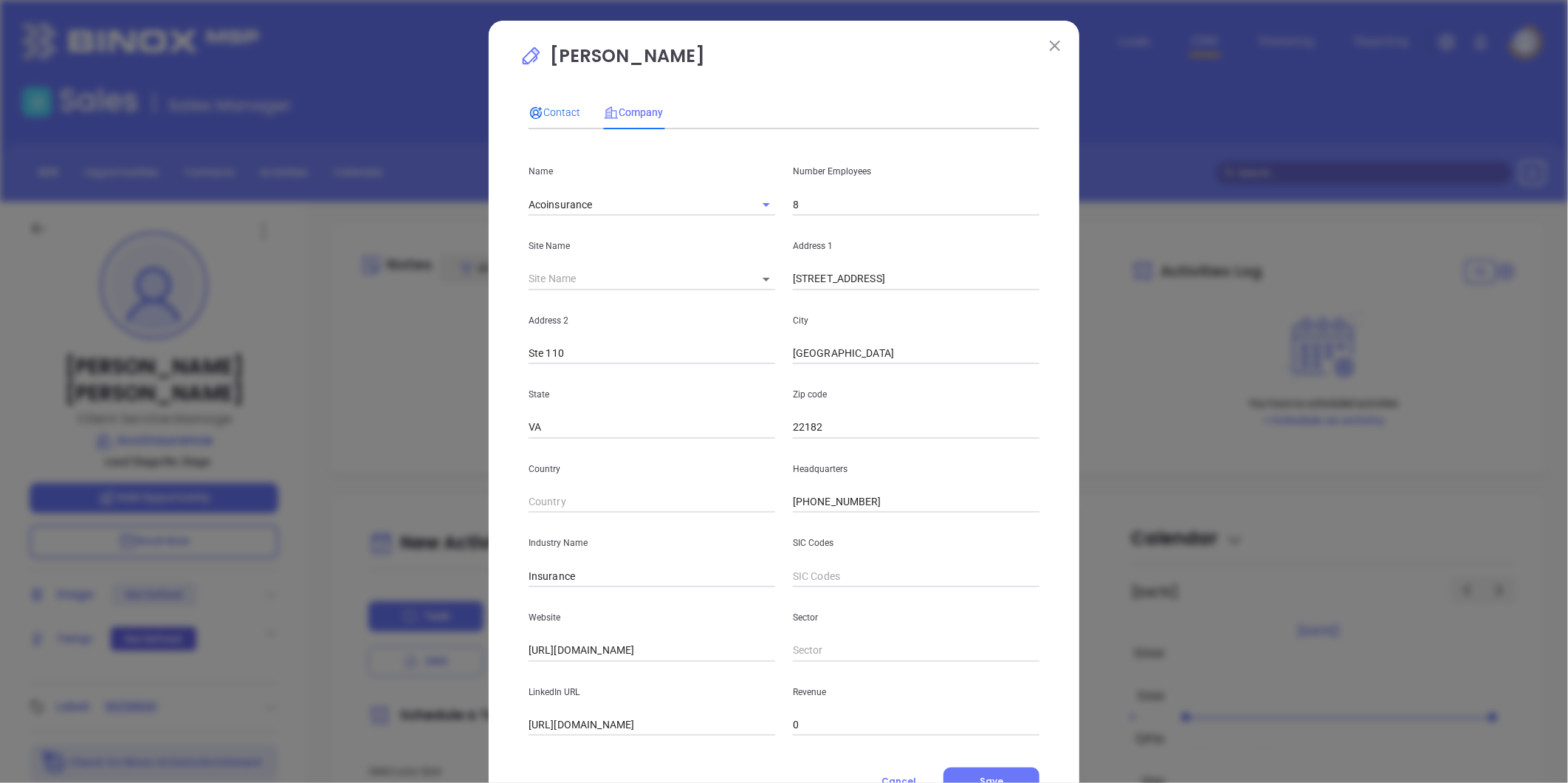
drag, startPoint x: 547, startPoint y: 108, endPoint x: 563, endPoint y: 134, distance: 30.5
click at [547, 109] on span "Contact" at bounding box center [554, 113] width 51 height 12
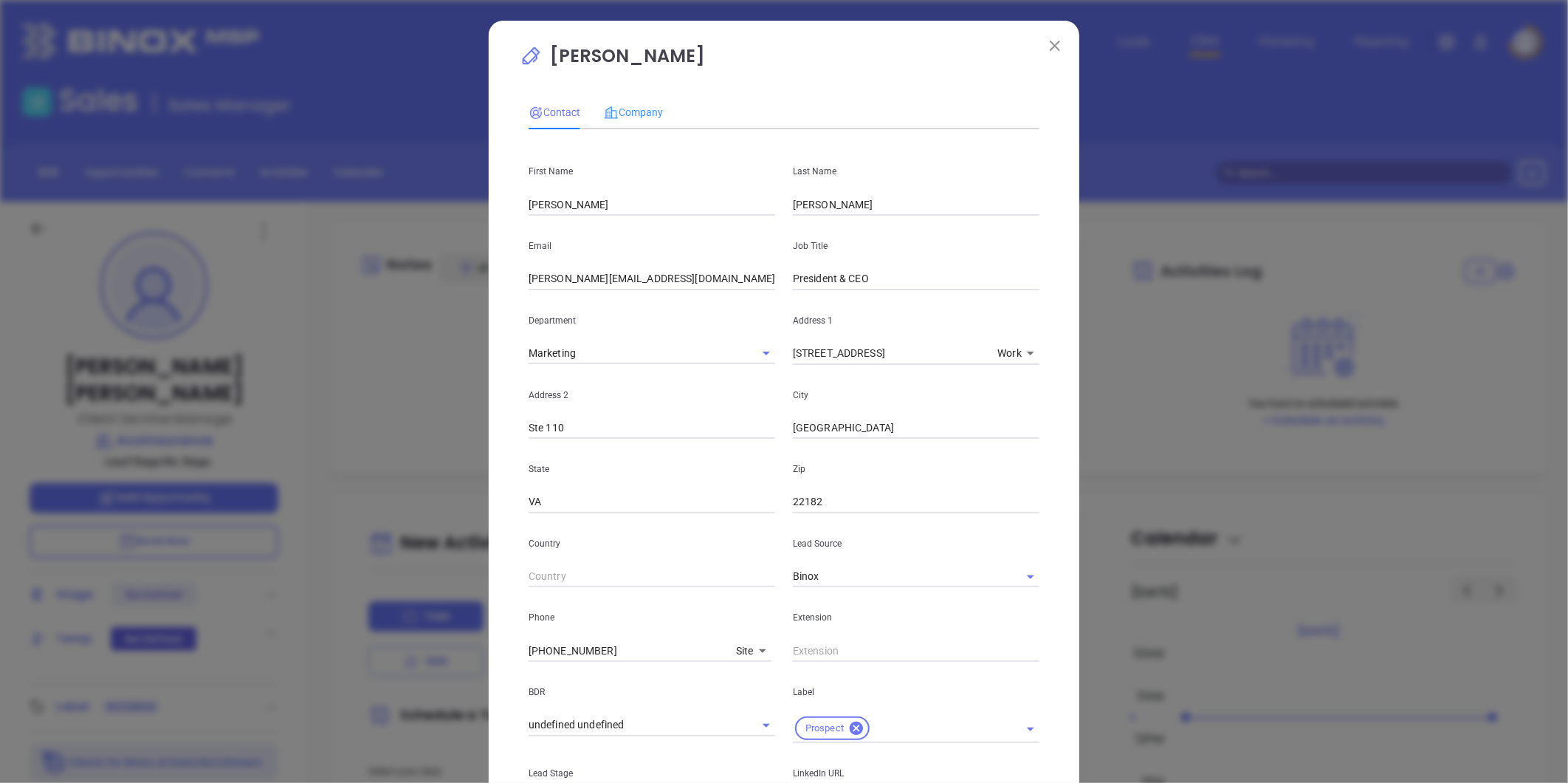
click at [647, 98] on div "Company" at bounding box center [633, 112] width 59 height 34
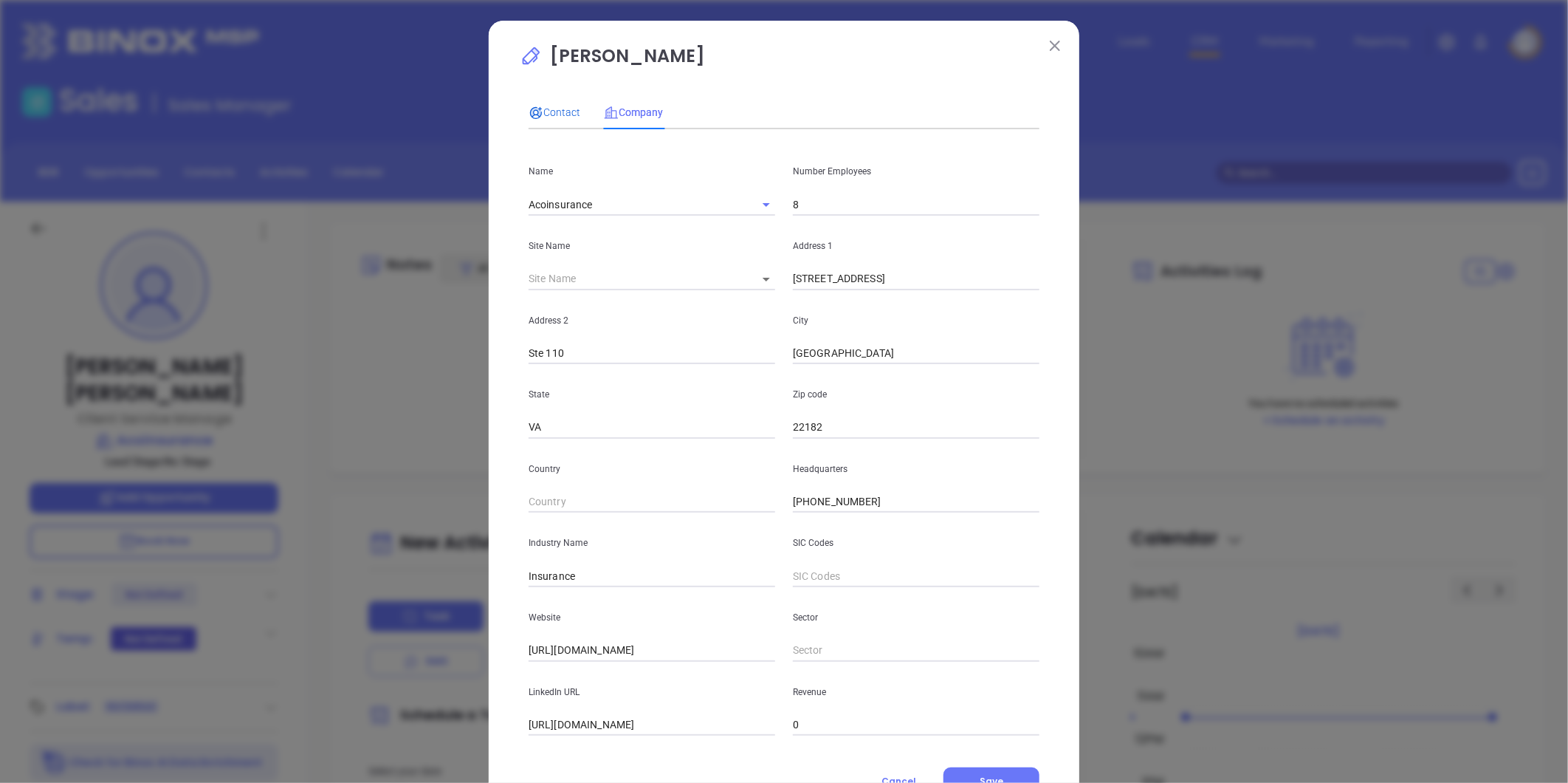
click at [541, 110] on span "Contact" at bounding box center [554, 113] width 51 height 12
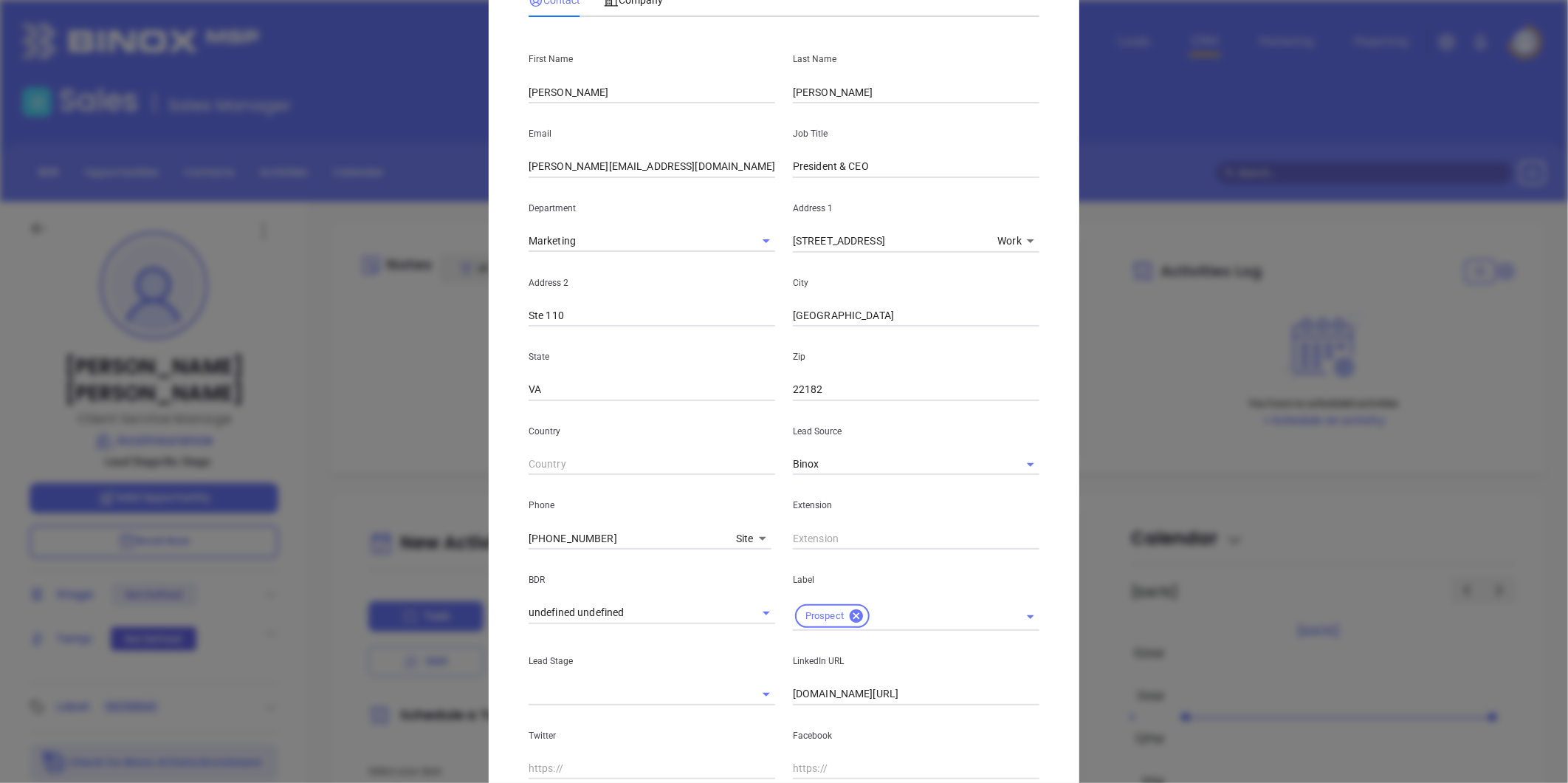
scroll to position [294, 0]
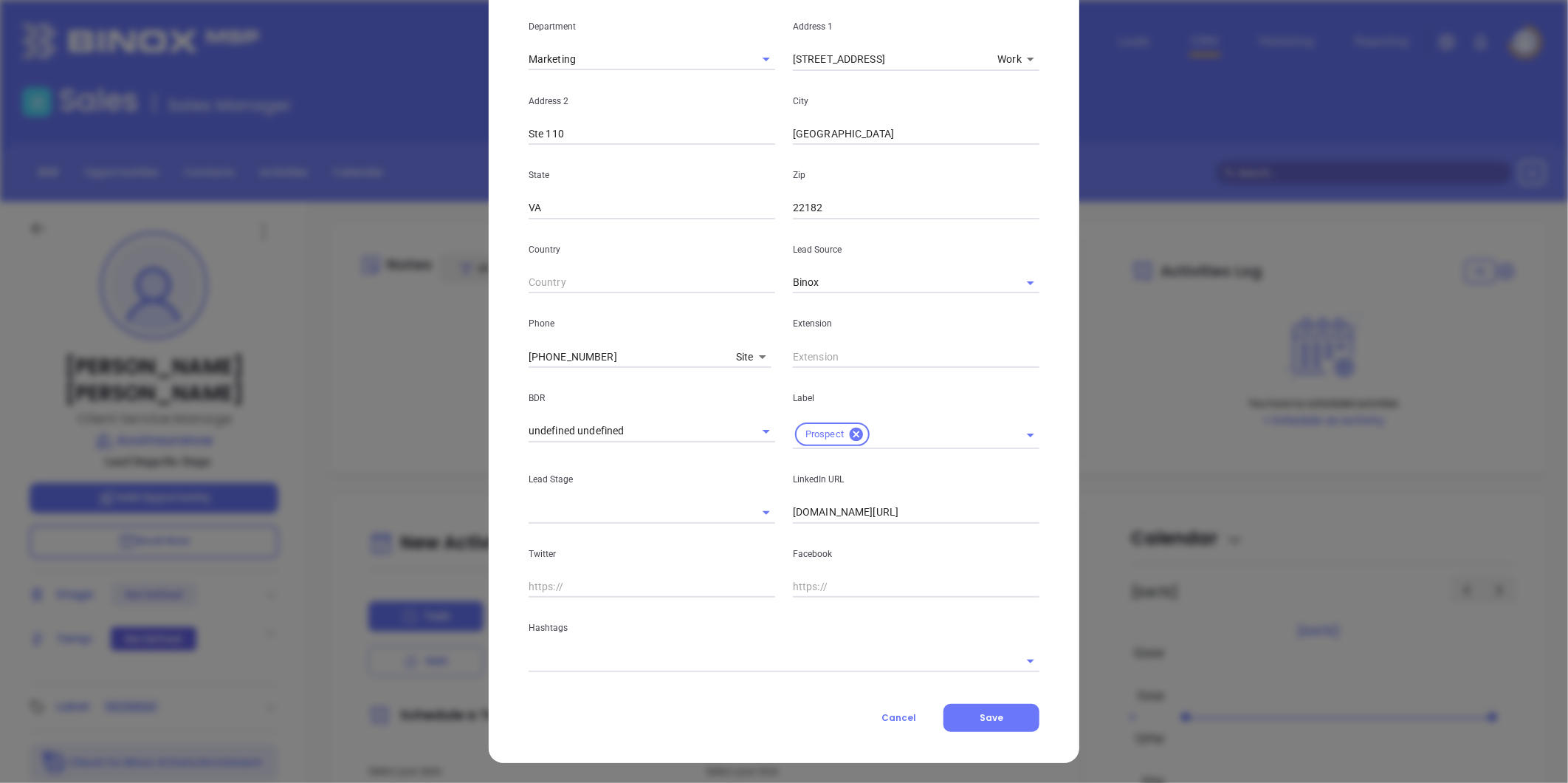
click at [618, 662] on input "text" at bounding box center [764, 661] width 470 height 21
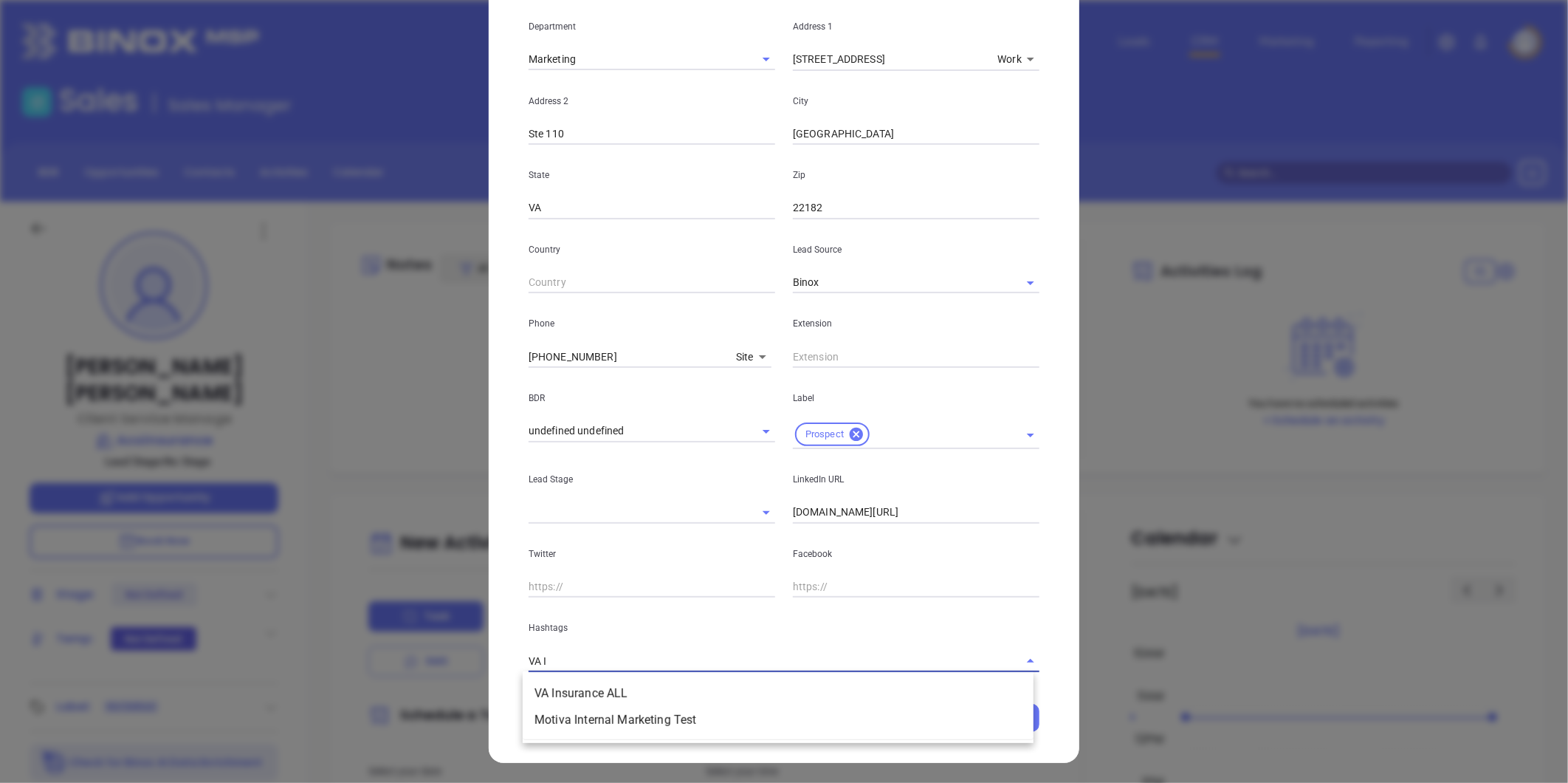
type input "VA IN"
click at [573, 692] on li "VA Insurance ALL" at bounding box center [778, 693] width 511 height 26
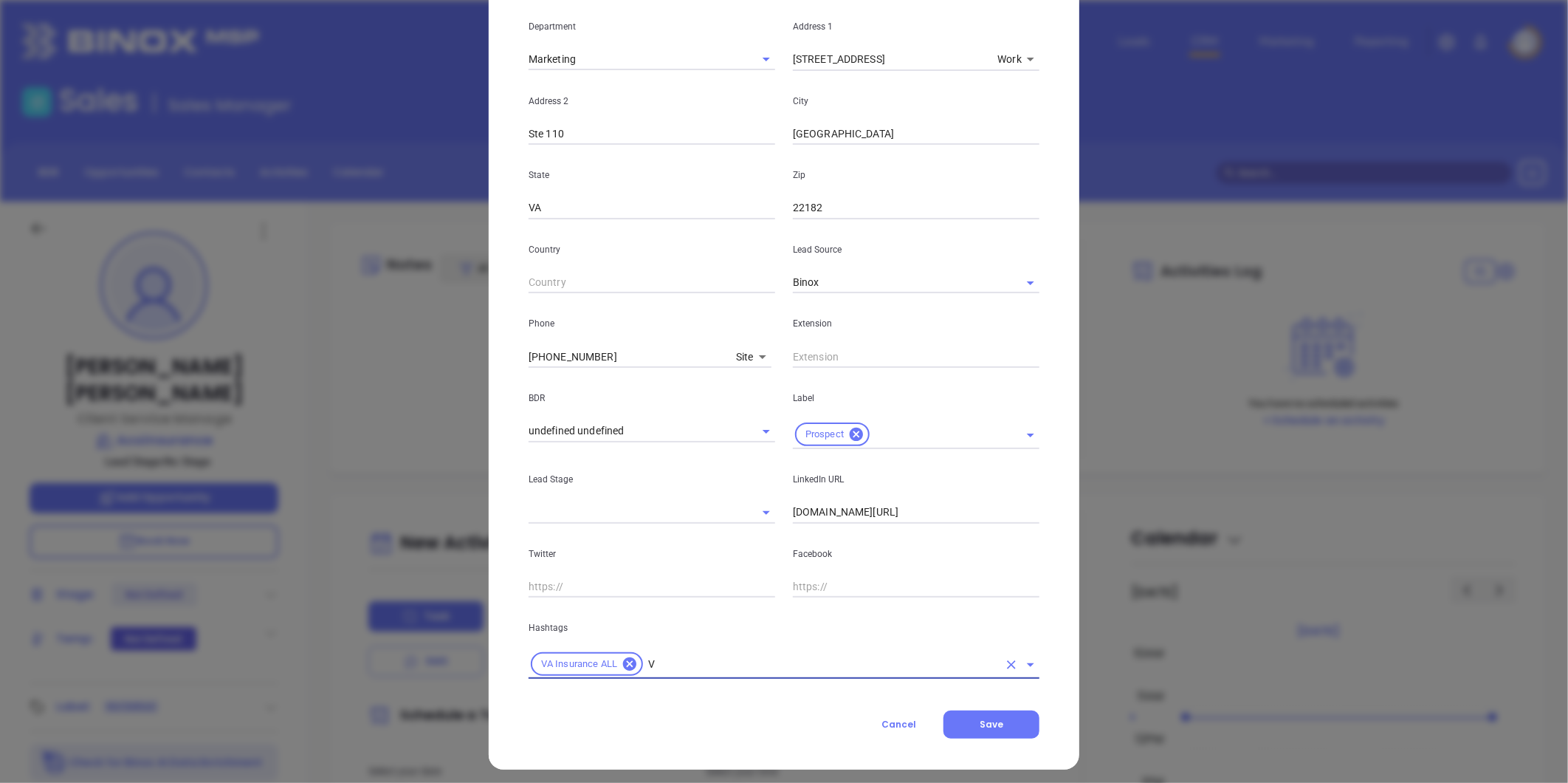
type input "VA"
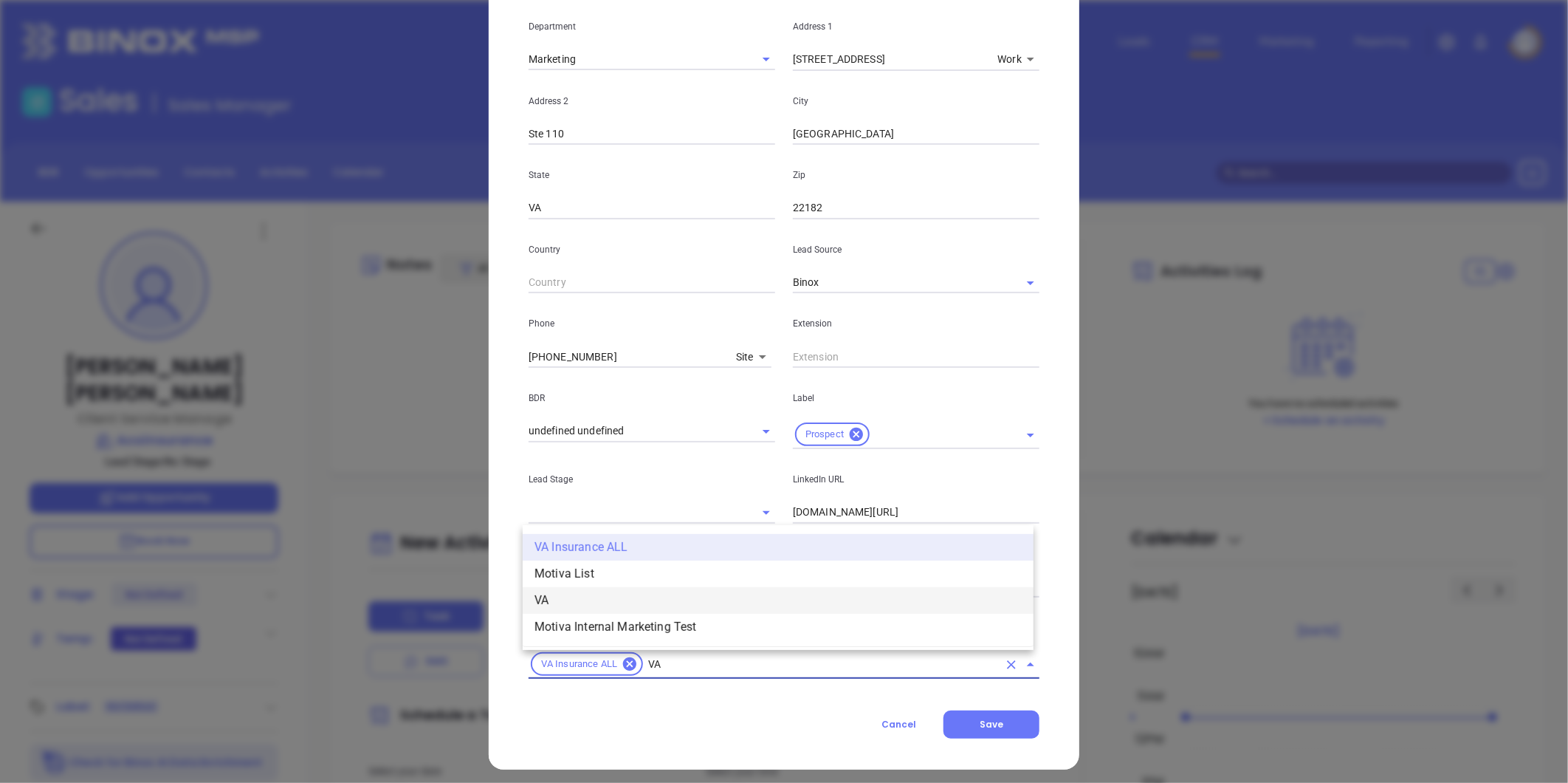
click at [587, 601] on li "VA" at bounding box center [778, 600] width 511 height 26
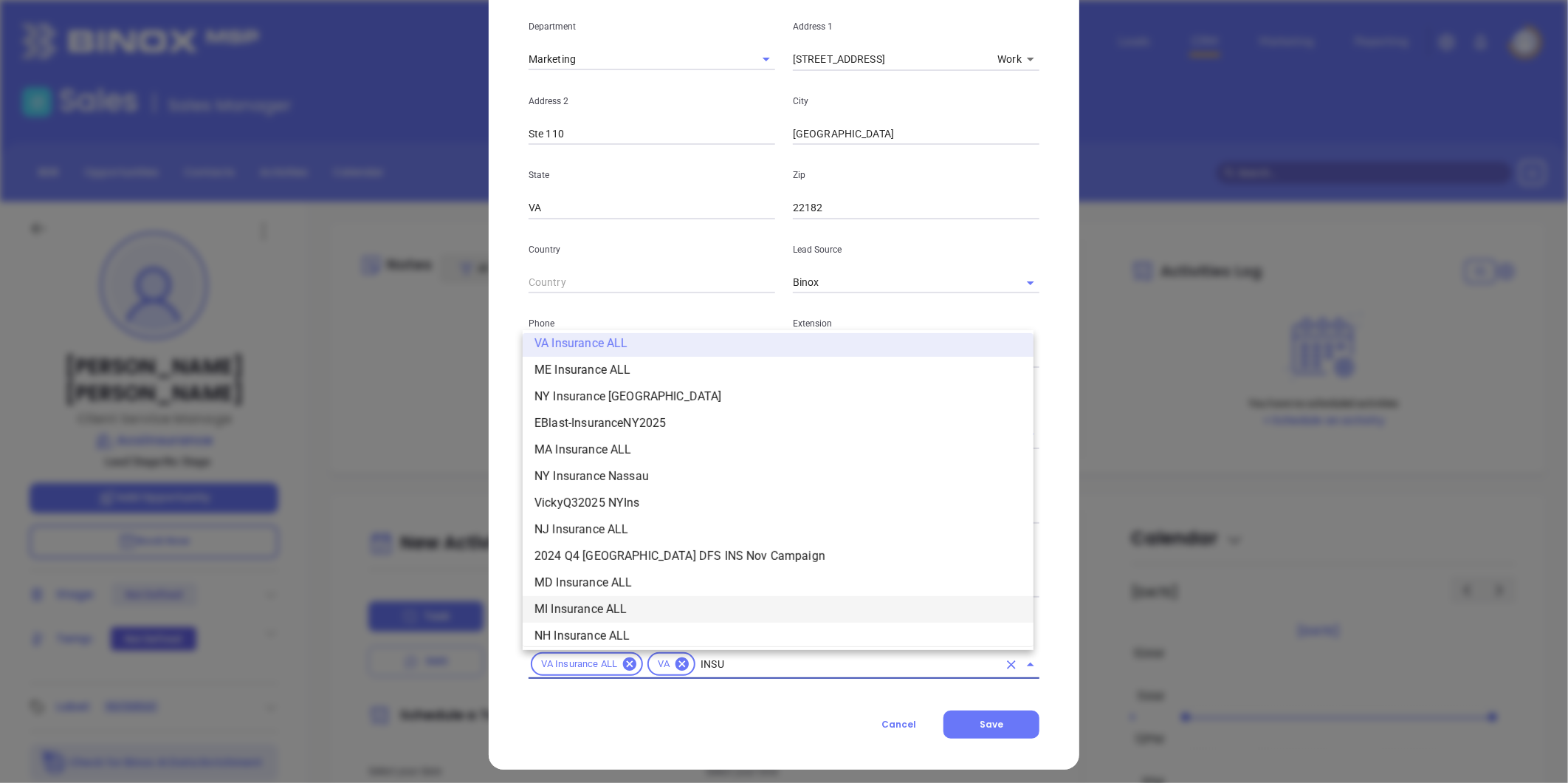
scroll to position [275, 0]
type input "INSURANCE"
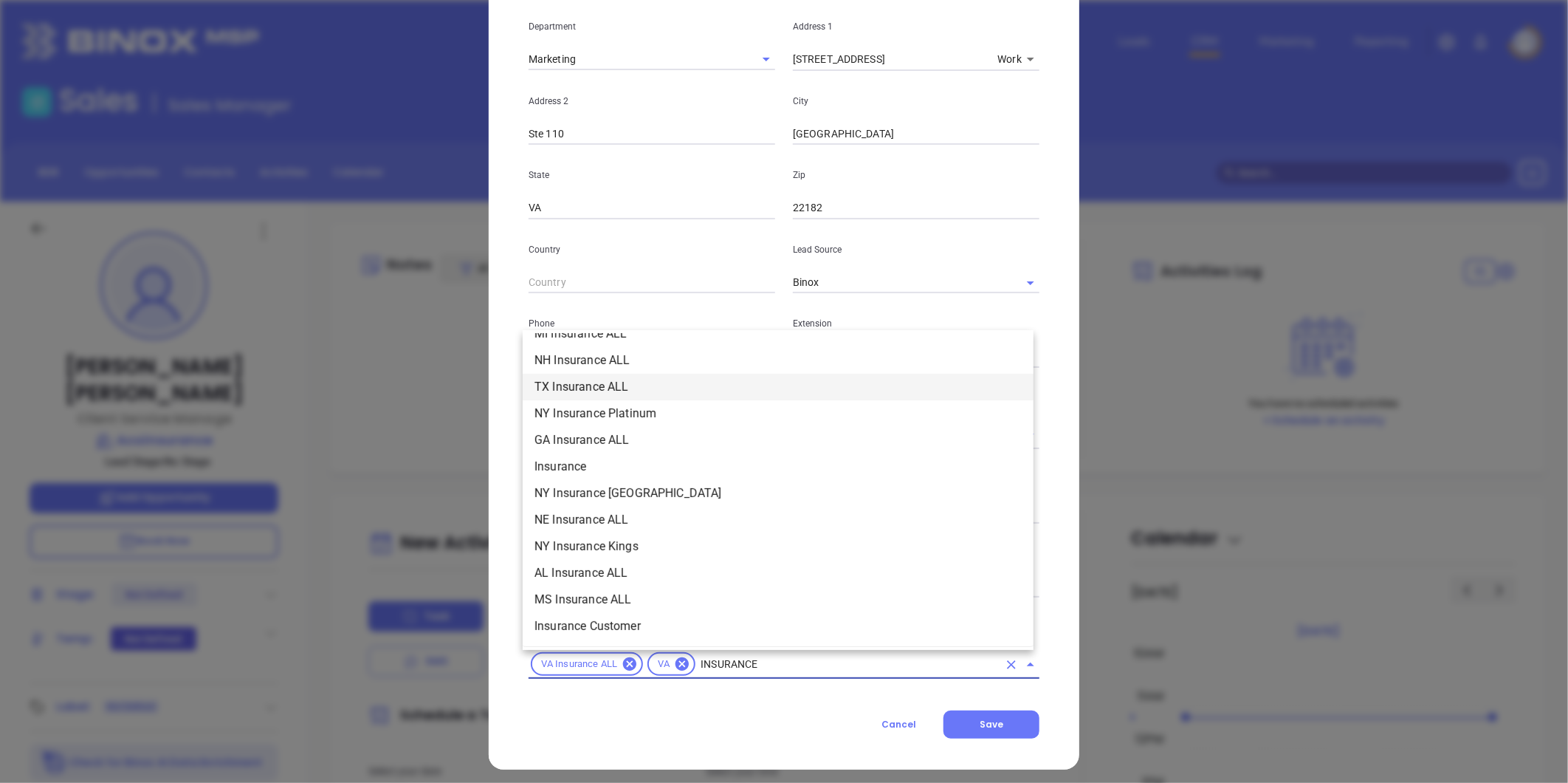
scroll to position [521, 0]
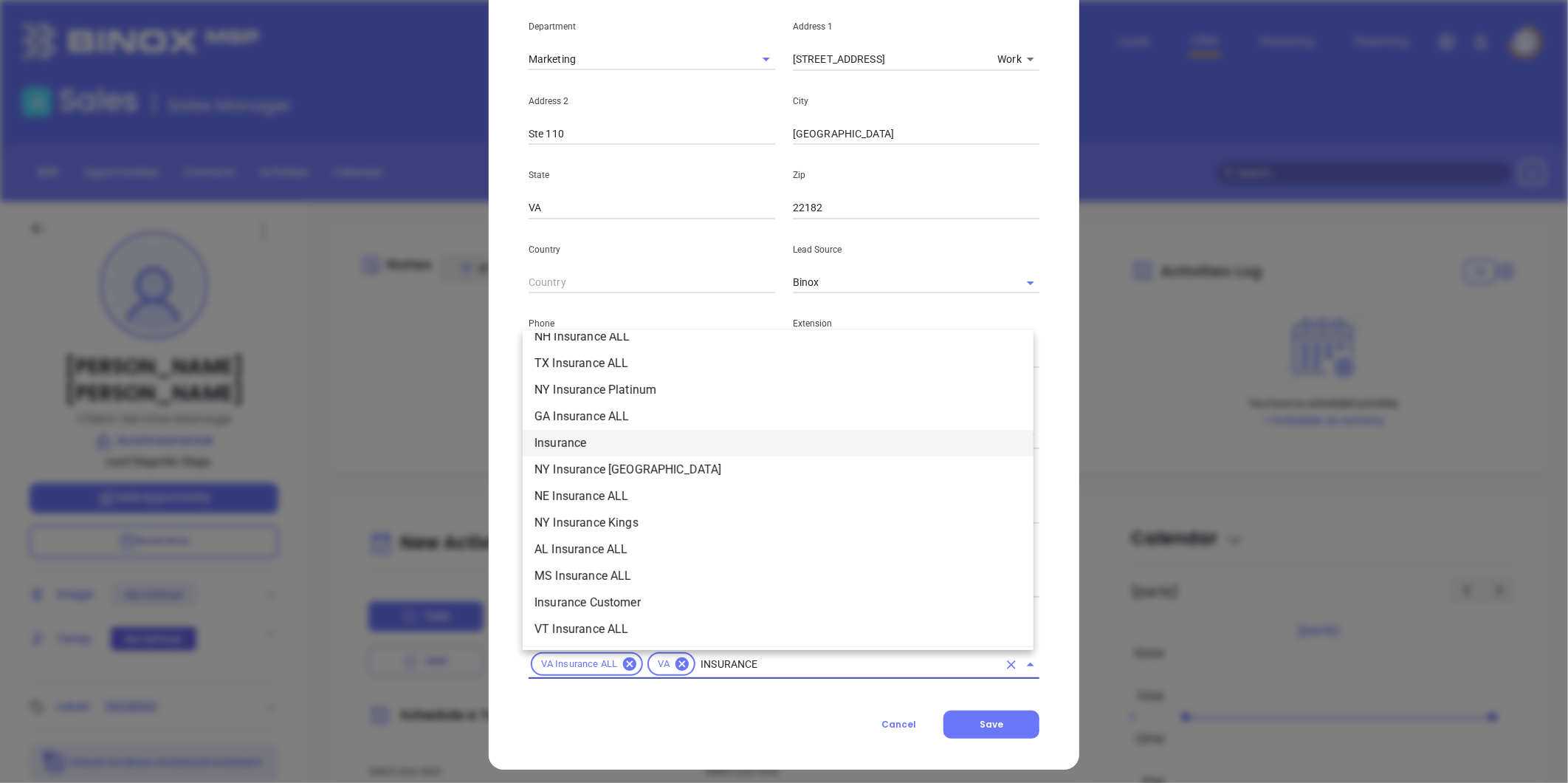
click at [592, 442] on li "Insurance" at bounding box center [778, 443] width 511 height 26
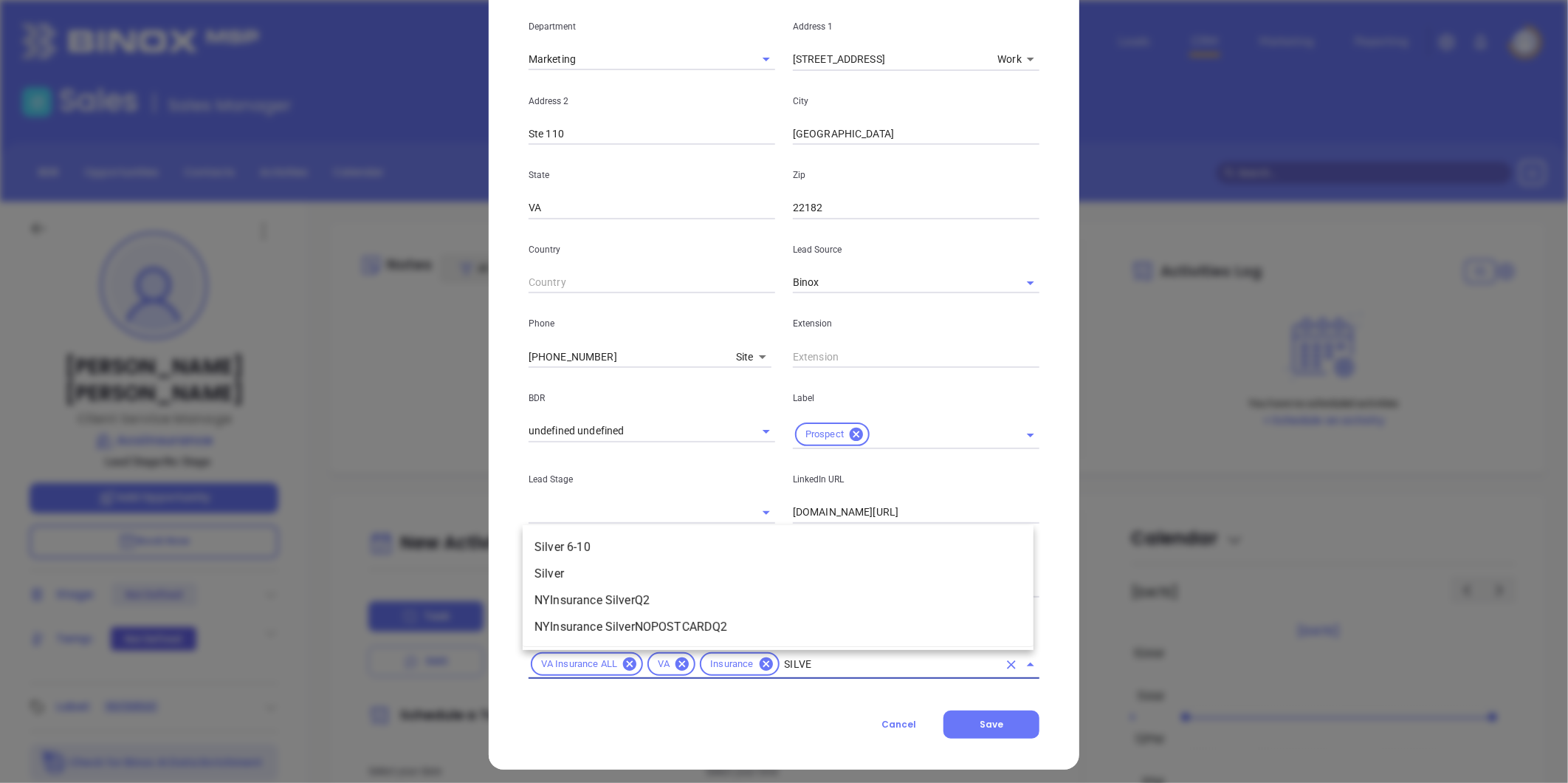
type input "SILVER"
drag, startPoint x: 608, startPoint y: 537, endPoint x: 593, endPoint y: 532, distance: 15.8
click at [608, 537] on li "Silver 6-10" at bounding box center [778, 547] width 511 height 26
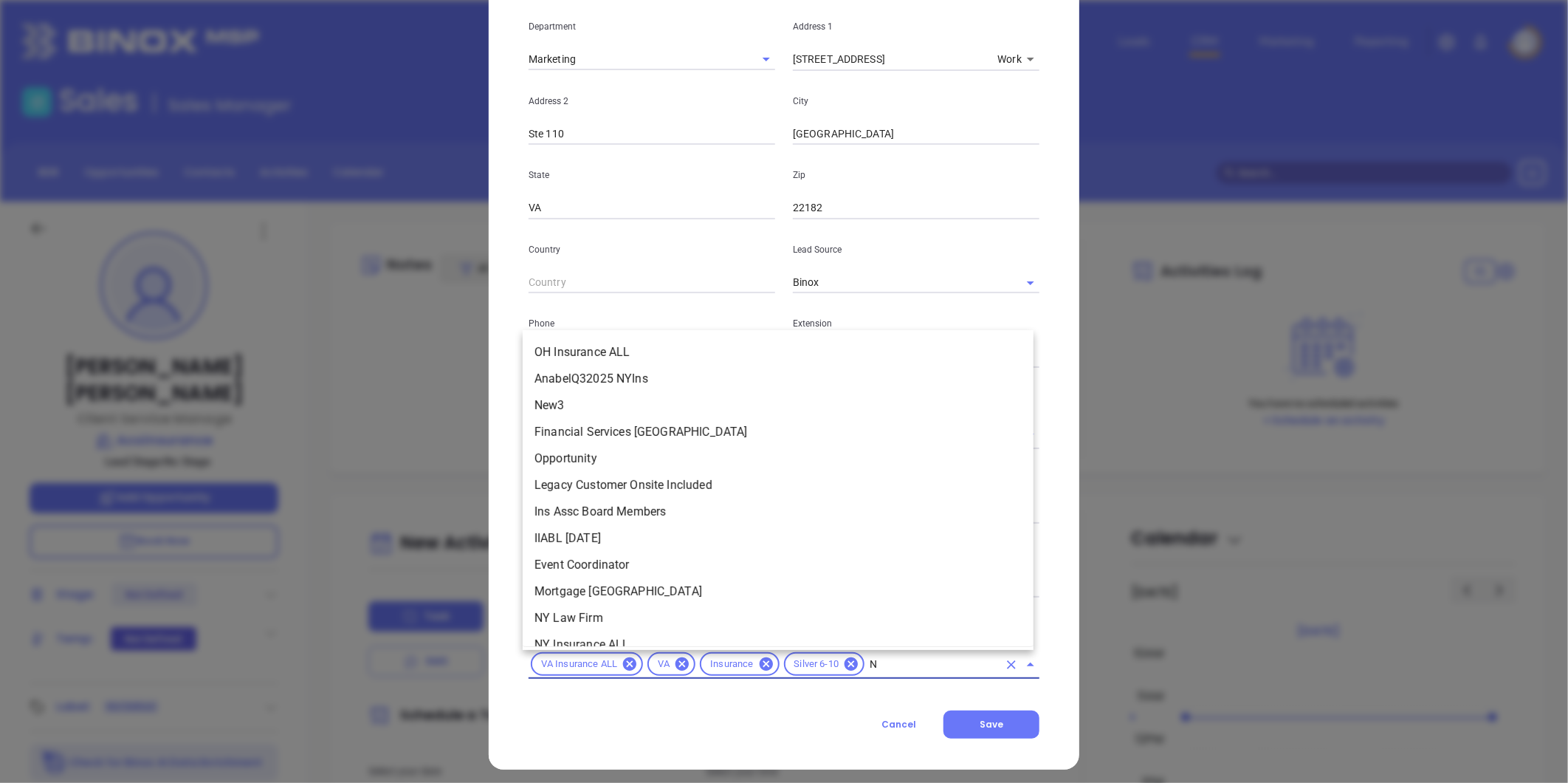
scroll to position [1210, 0]
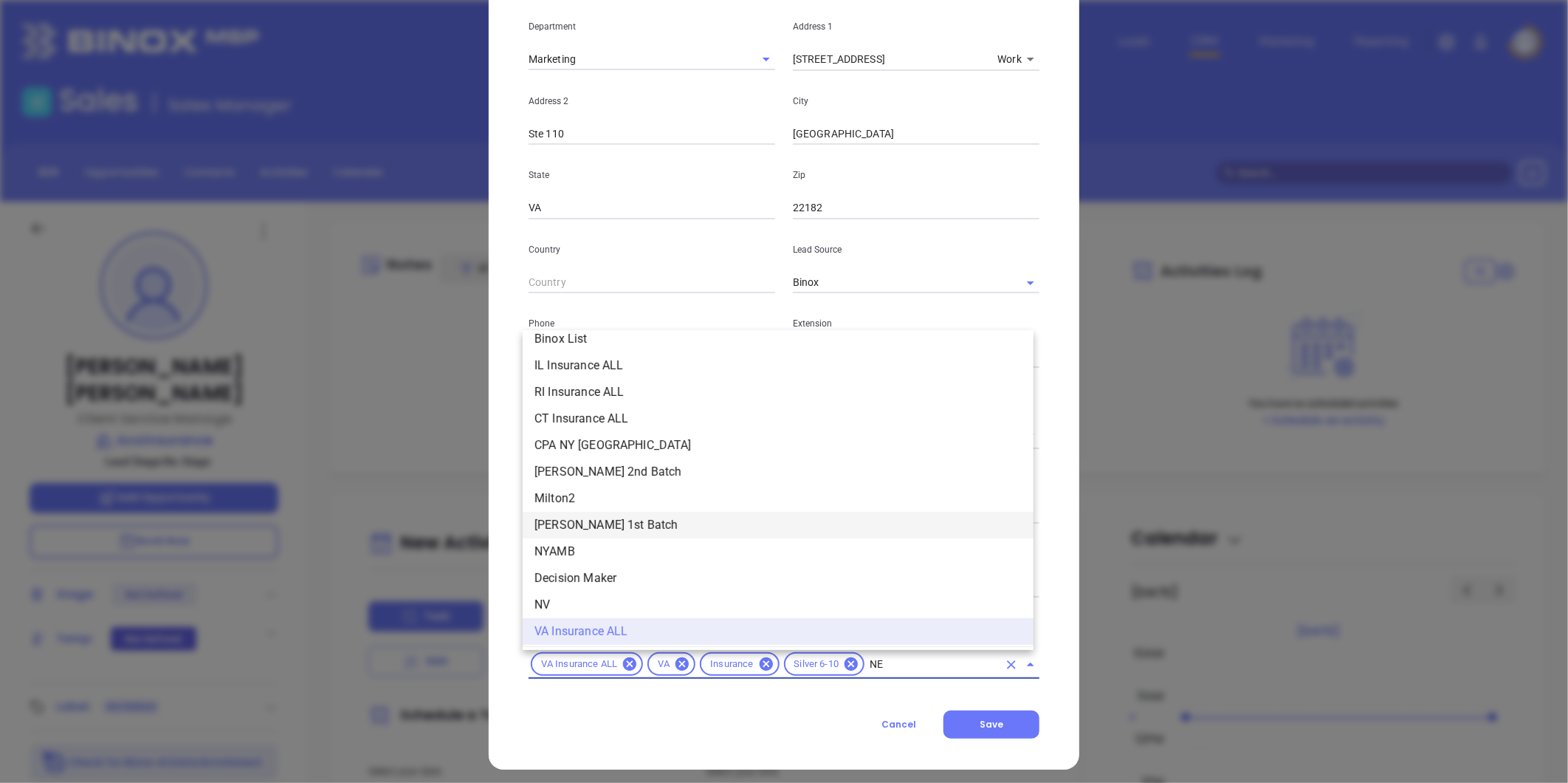
type input "NEW"
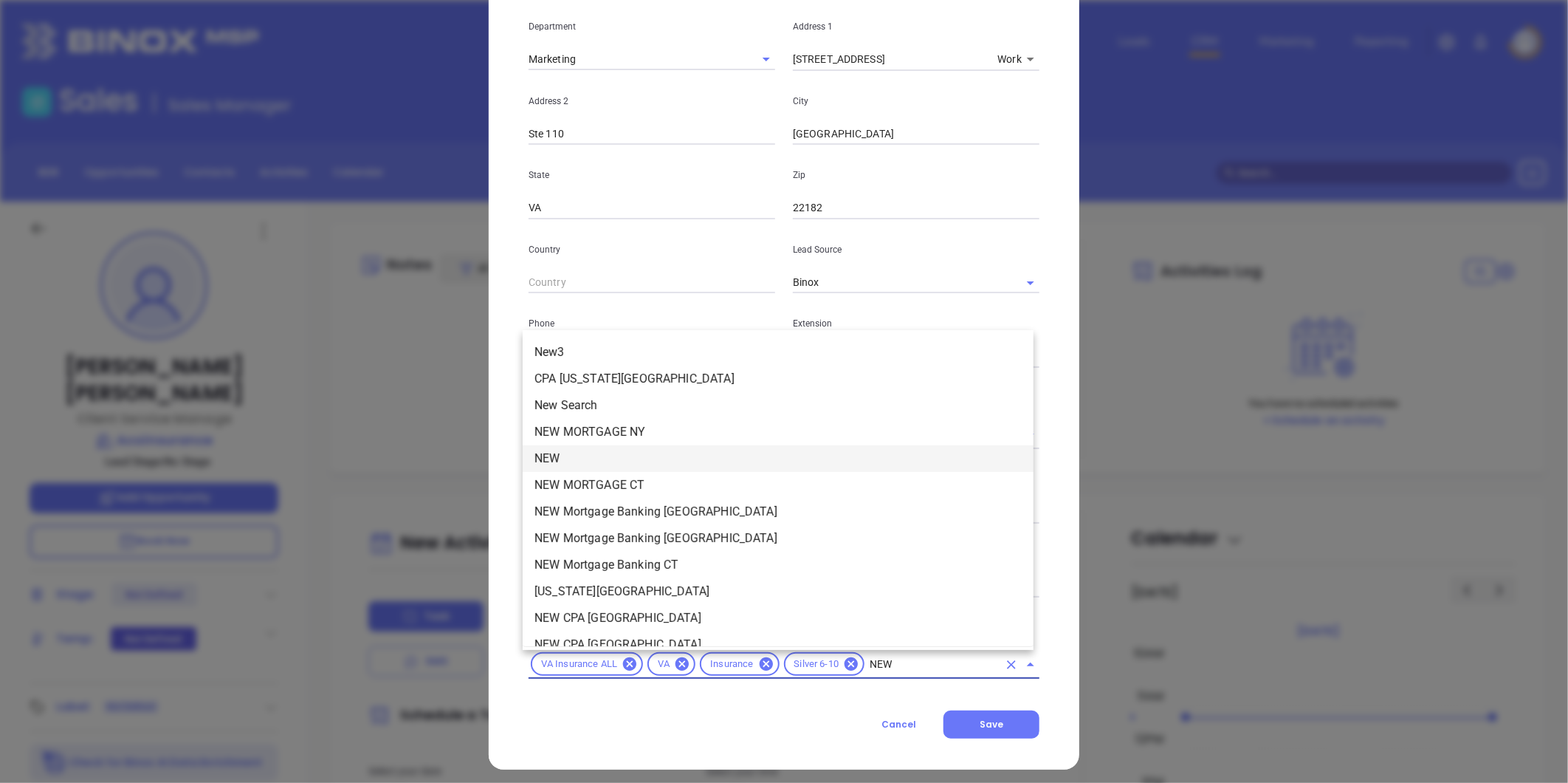
click at [572, 461] on li "NEW" at bounding box center [778, 459] width 511 height 26
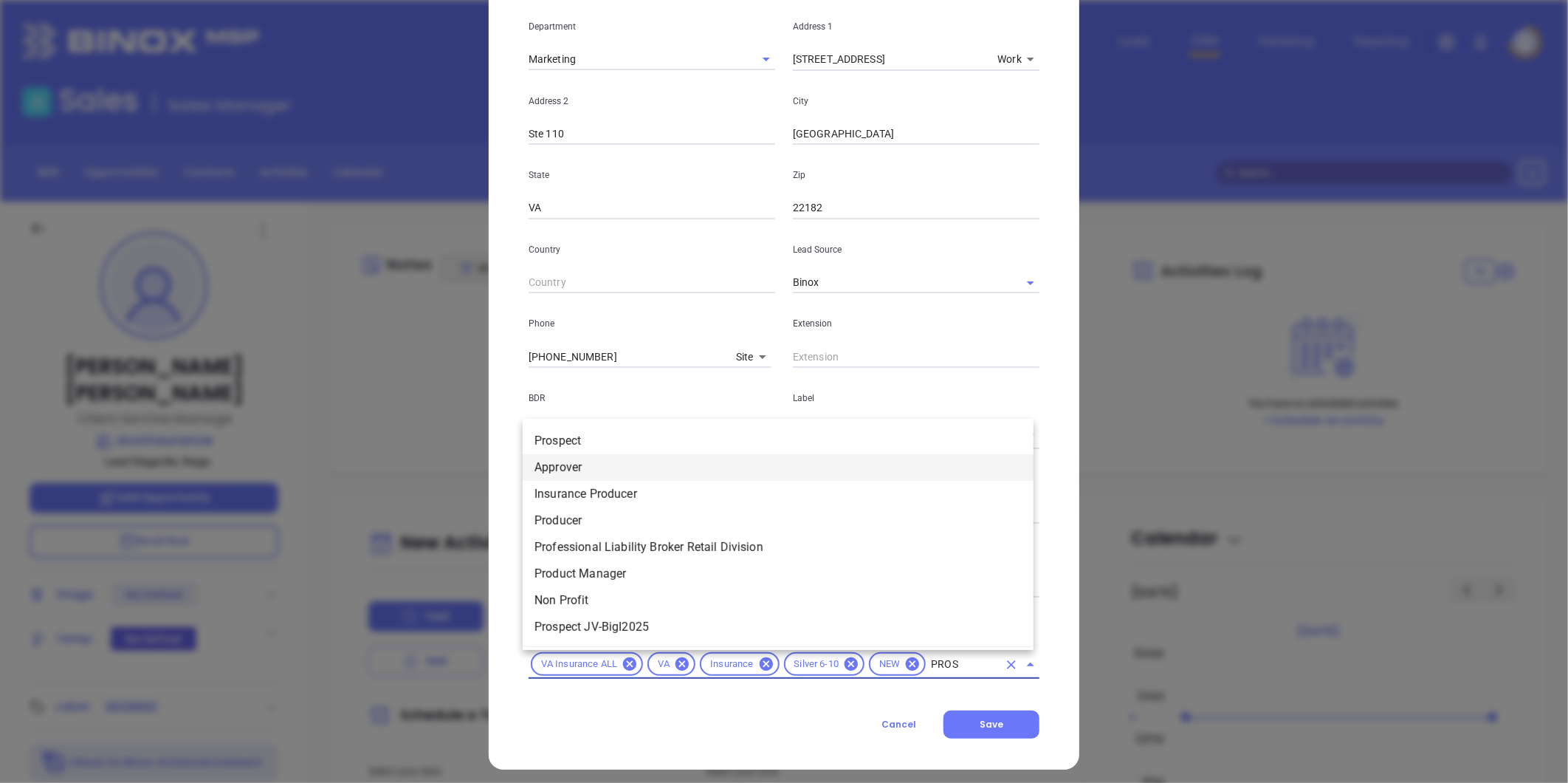
type input "PROSP"
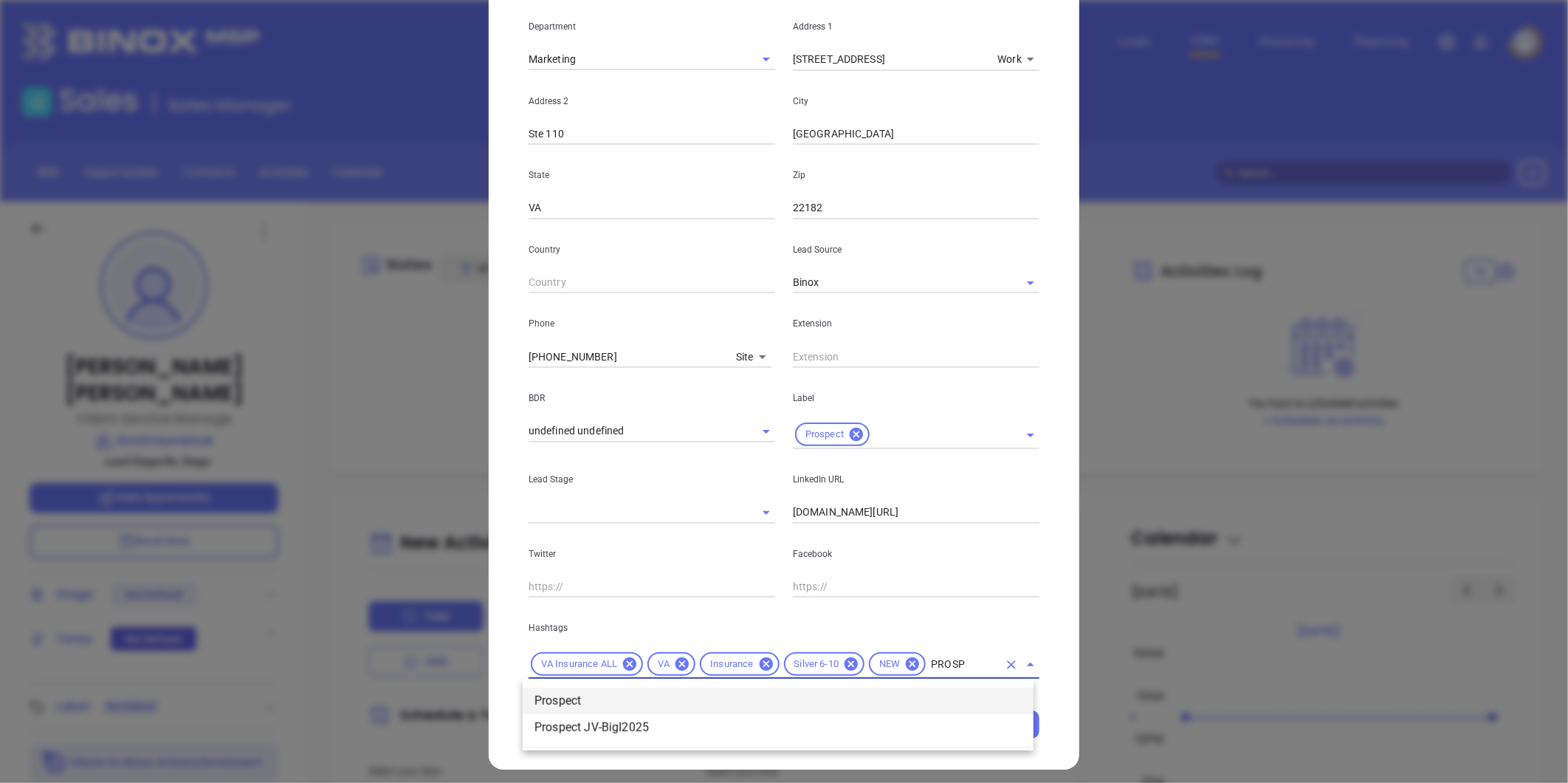
click at [585, 698] on li "Prospect" at bounding box center [778, 700] width 511 height 26
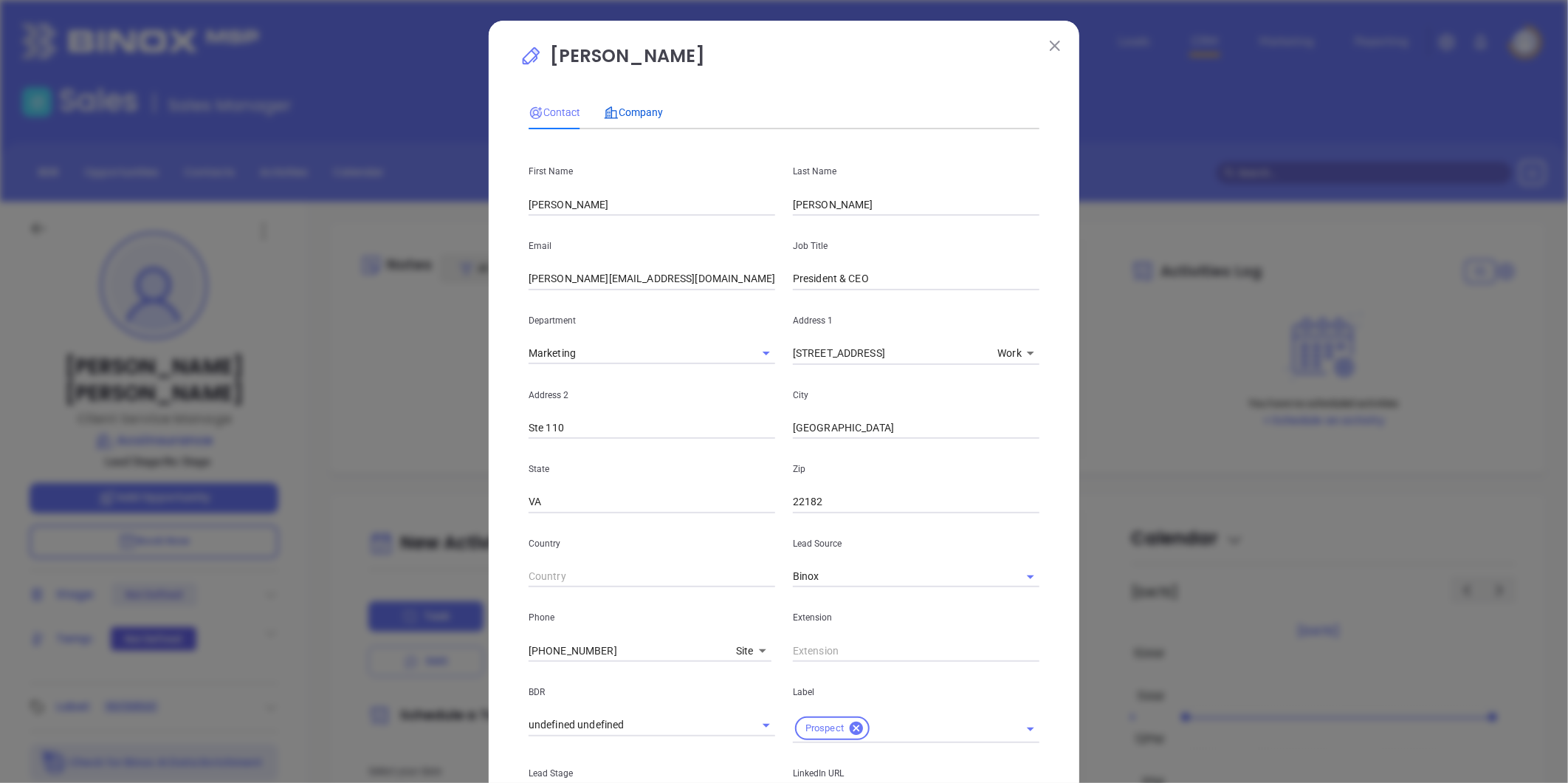
click at [624, 102] on div "Company" at bounding box center [633, 112] width 59 height 34
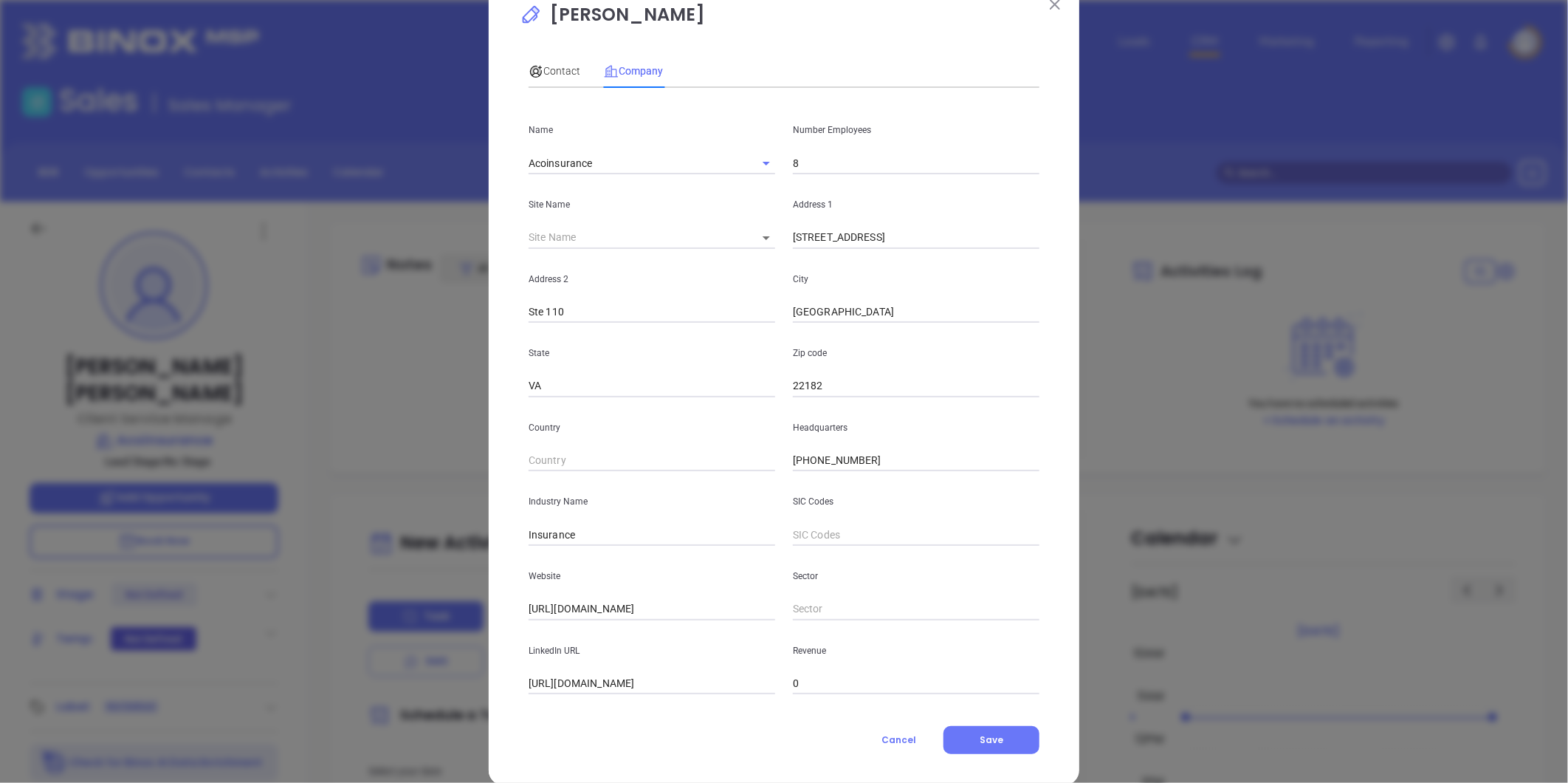
scroll to position [64, 0]
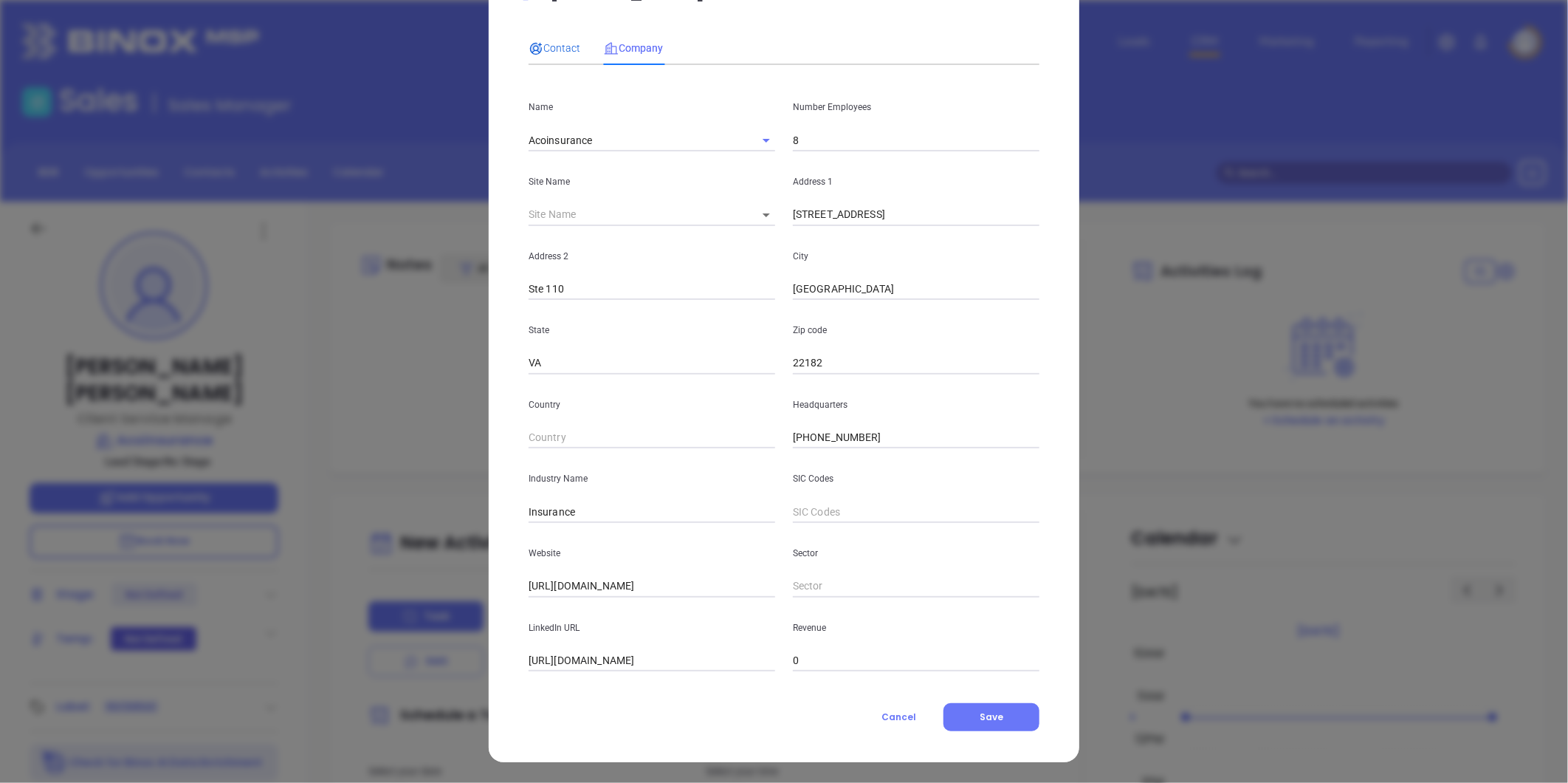
drag, startPoint x: 556, startPoint y: 46, endPoint x: 573, endPoint y: 54, distance: 18.8
click at [558, 45] on span "Contact" at bounding box center [554, 48] width 51 height 12
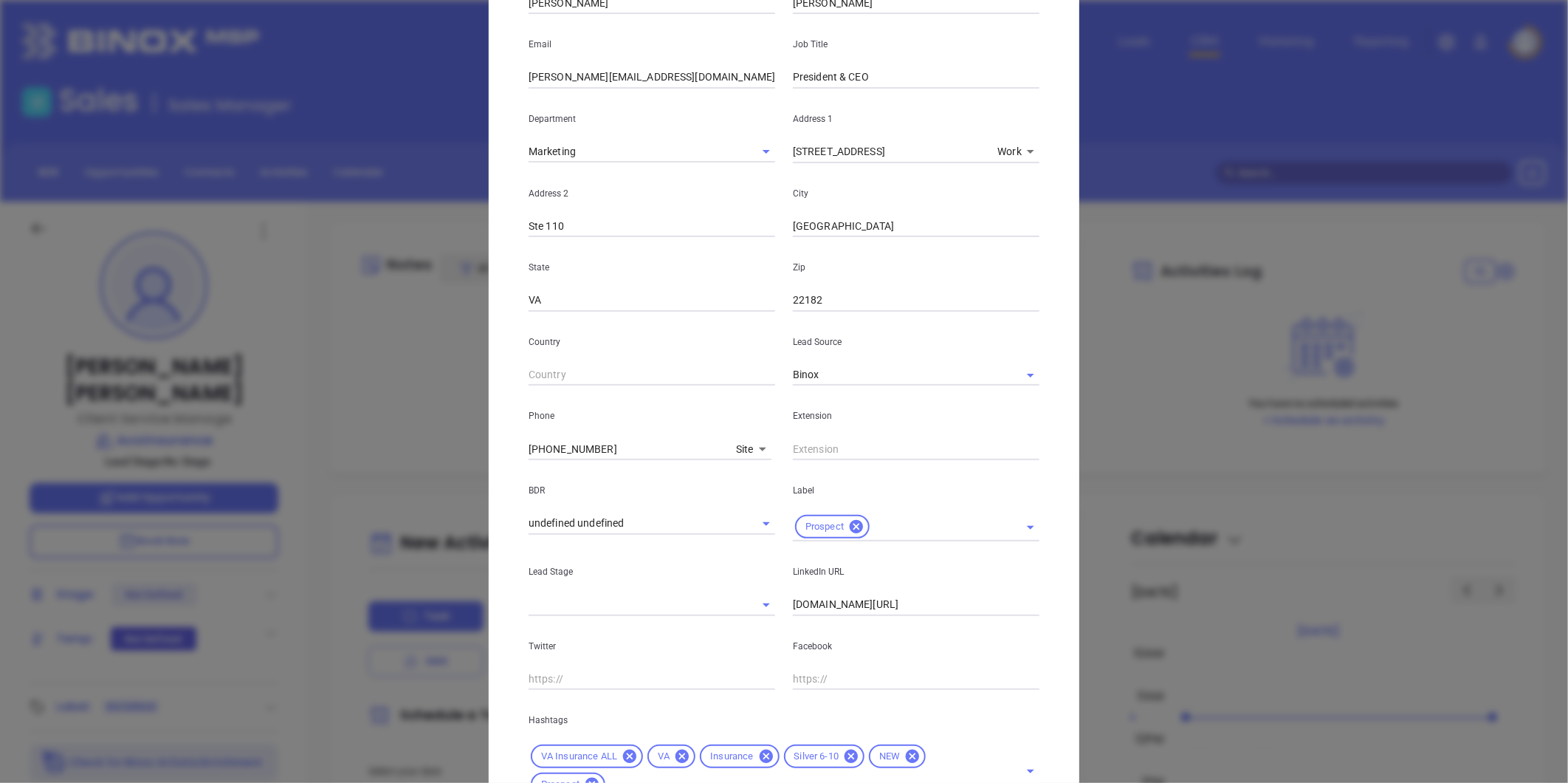
scroll to position [329, 0]
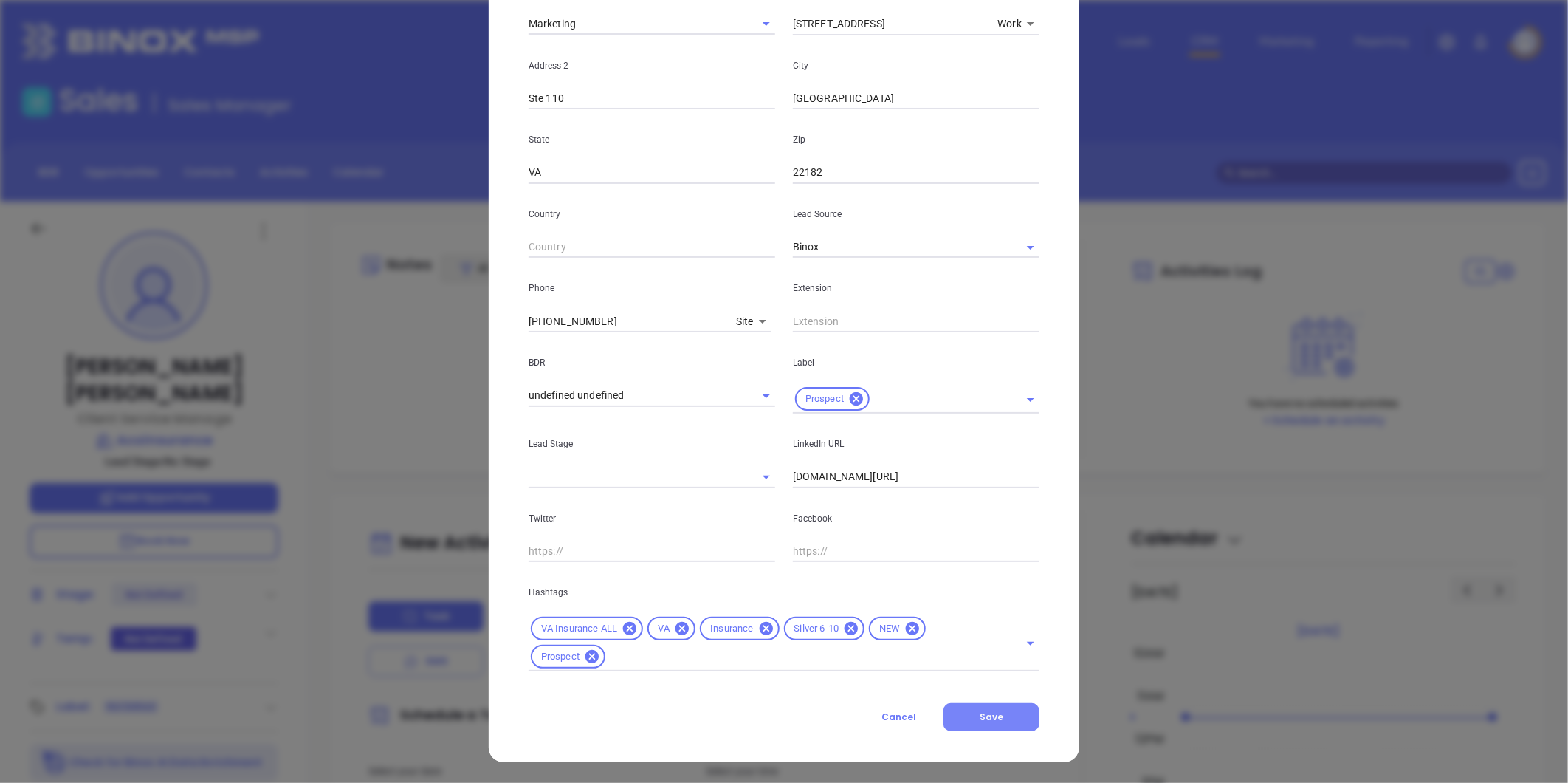
click at [989, 717] on span "Save" at bounding box center [991, 717] width 23 height 13
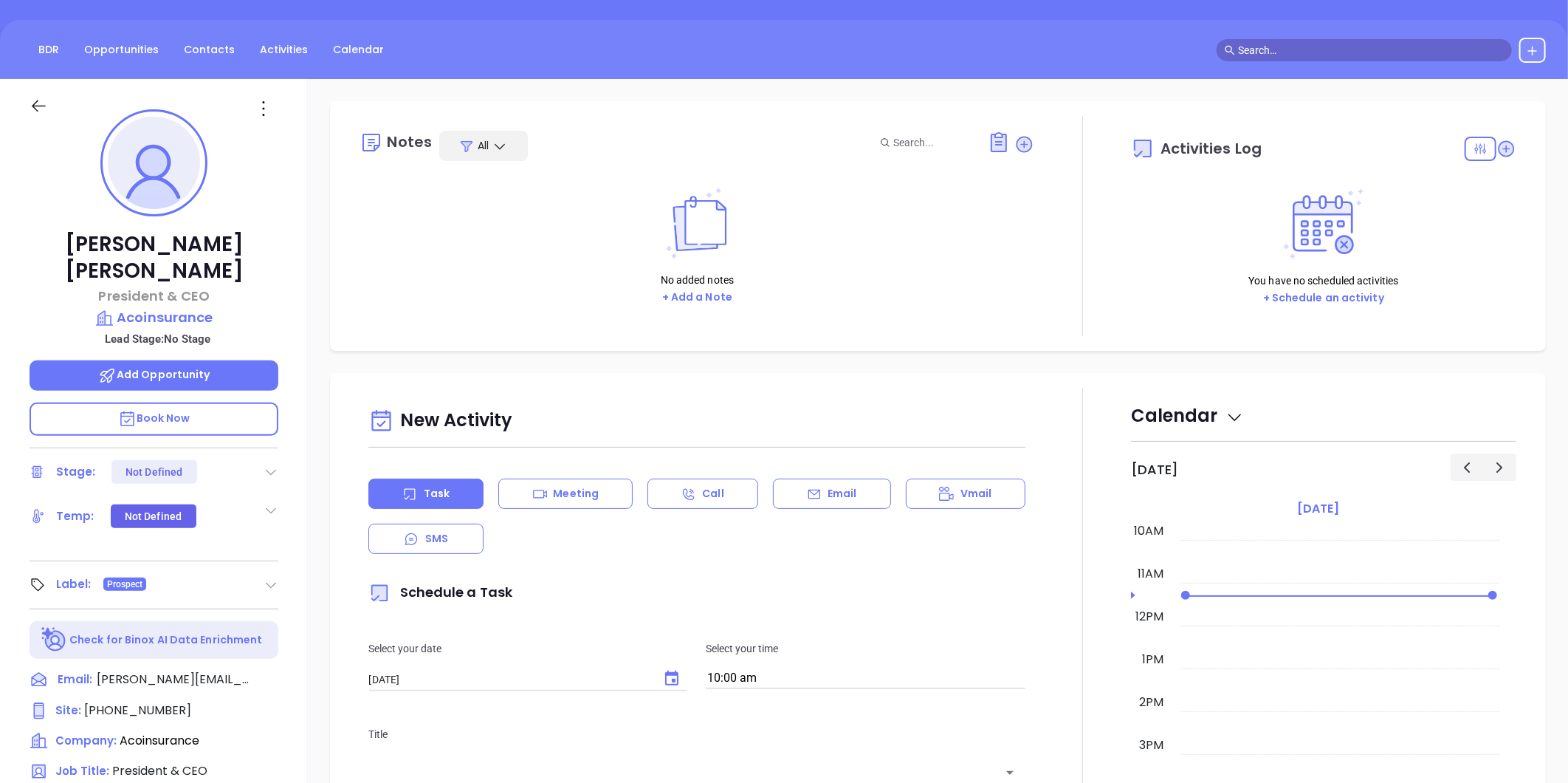
scroll to position [0, 0]
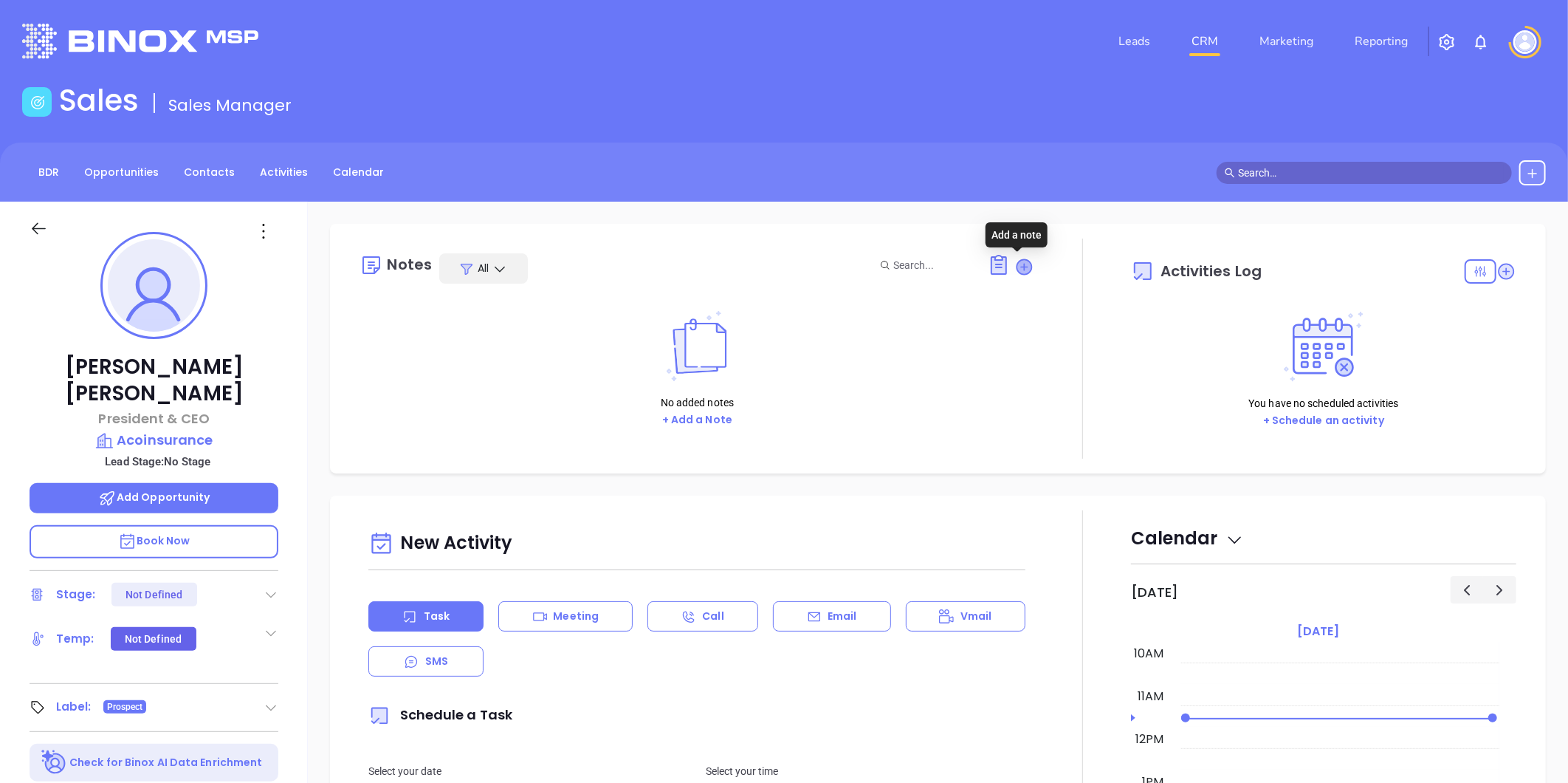
click at [1018, 263] on icon at bounding box center [1024, 266] width 15 height 15
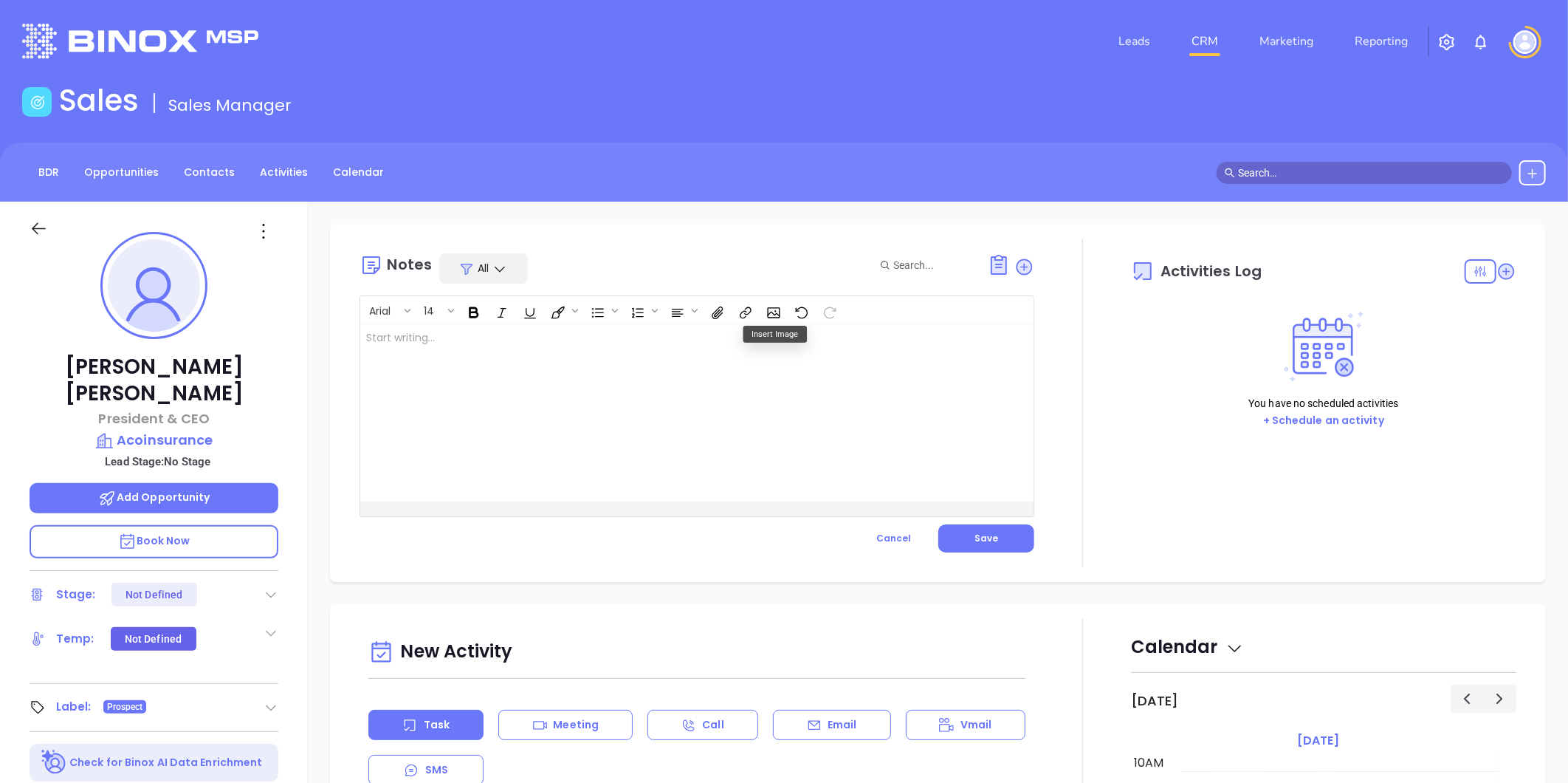
click at [491, 337] on div at bounding box center [673, 413] width 626 height 178
drag, startPoint x: 994, startPoint y: 520, endPoint x: 991, endPoint y: 532, distance: 12.4
click at [994, 522] on div "Arial 14 Rescrub task﻿ XXXXXXXXXXXXXXXXXXXXXXXXXXXXXXXXXXXXXXXXXXXXXXXXXXXXXXXX…" at bounding box center [696, 424] width 675 height 257
click at [980, 547] on button "Save" at bounding box center [986, 538] width 96 height 28
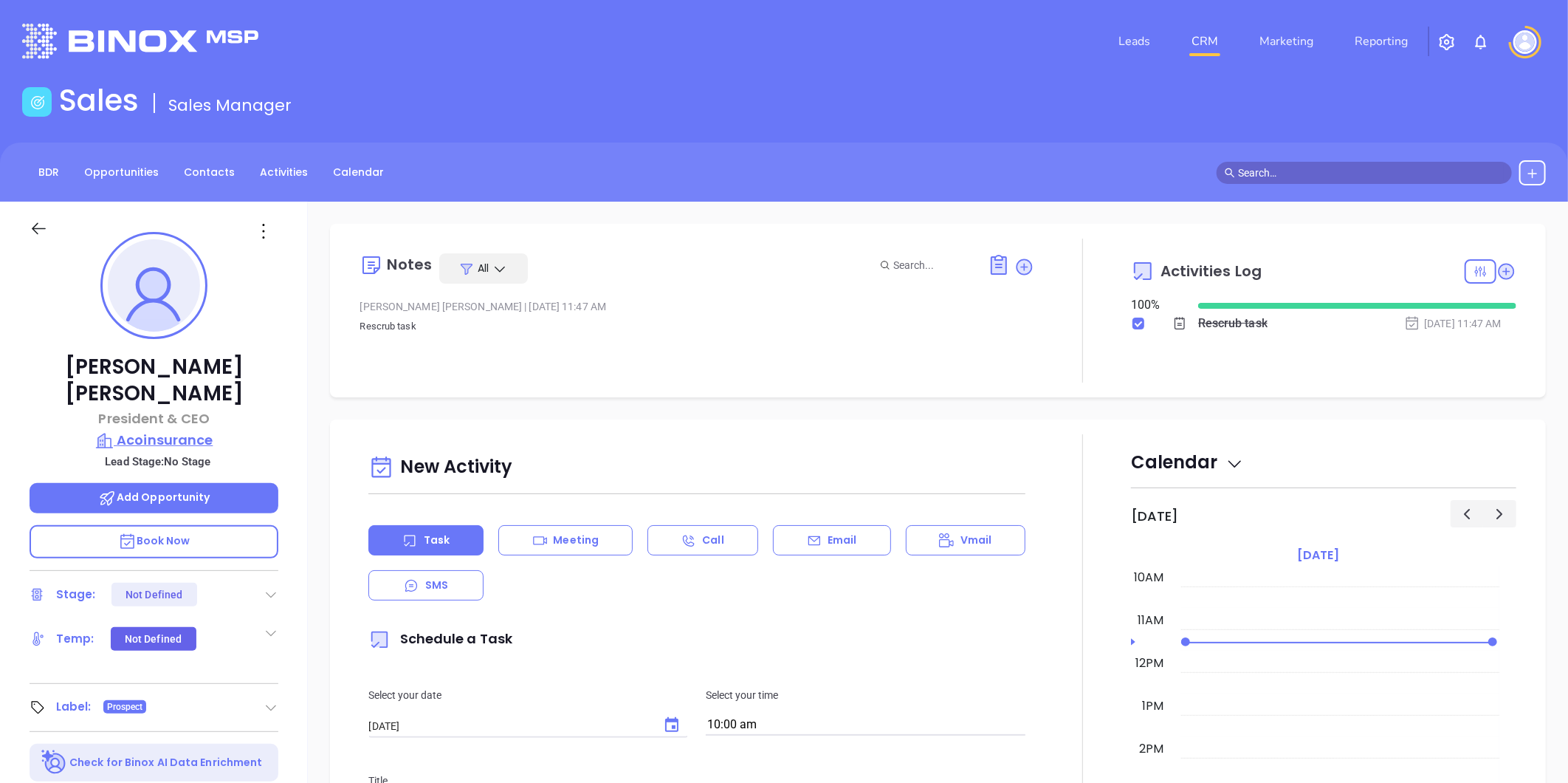
click at [189, 430] on p "Acoinsurance" at bounding box center [153, 440] width 249 height 20
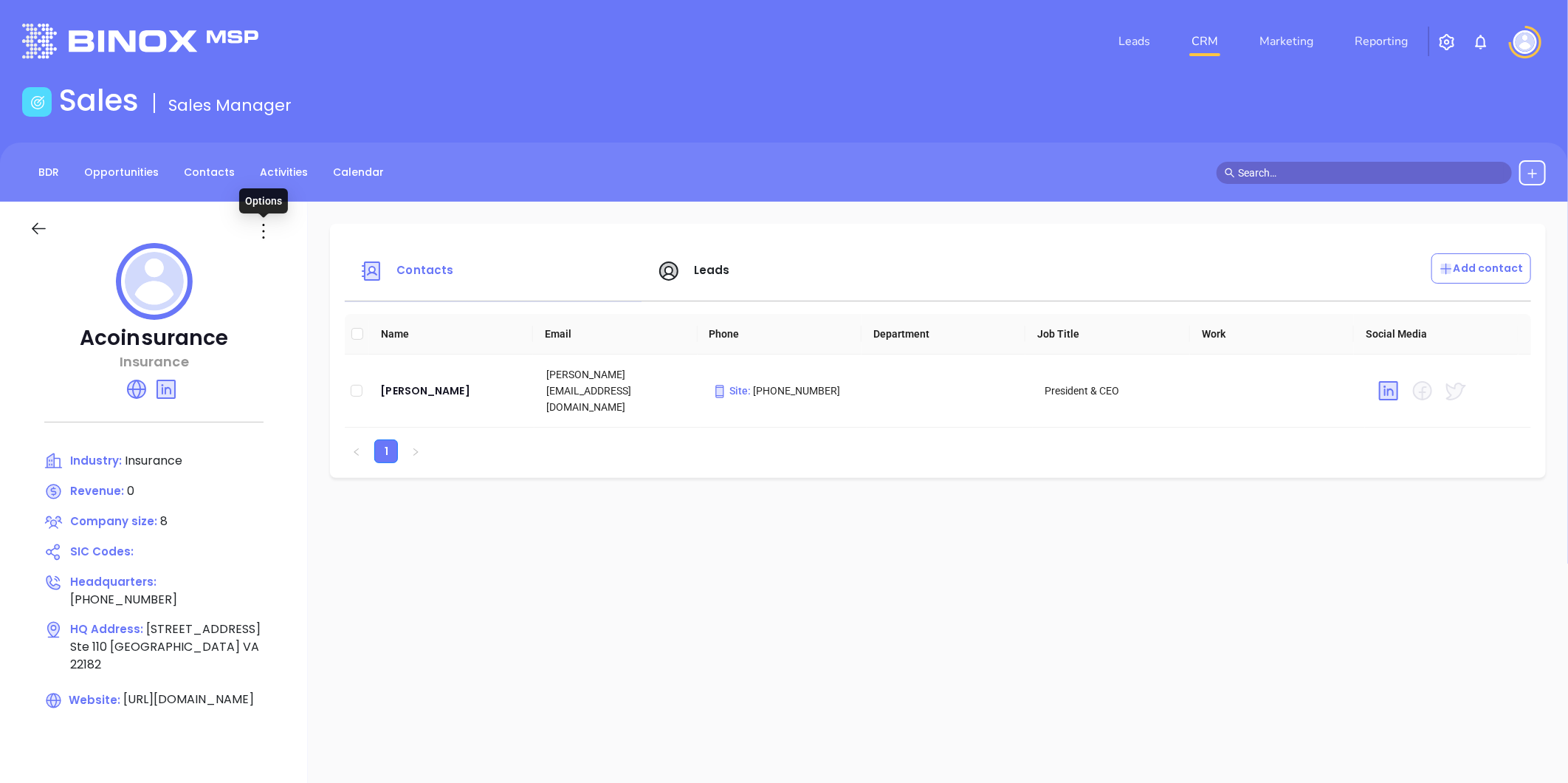
click at [261, 234] on icon at bounding box center [263, 231] width 23 height 23
click at [288, 260] on div "Edit" at bounding box center [330, 259] width 134 height 17
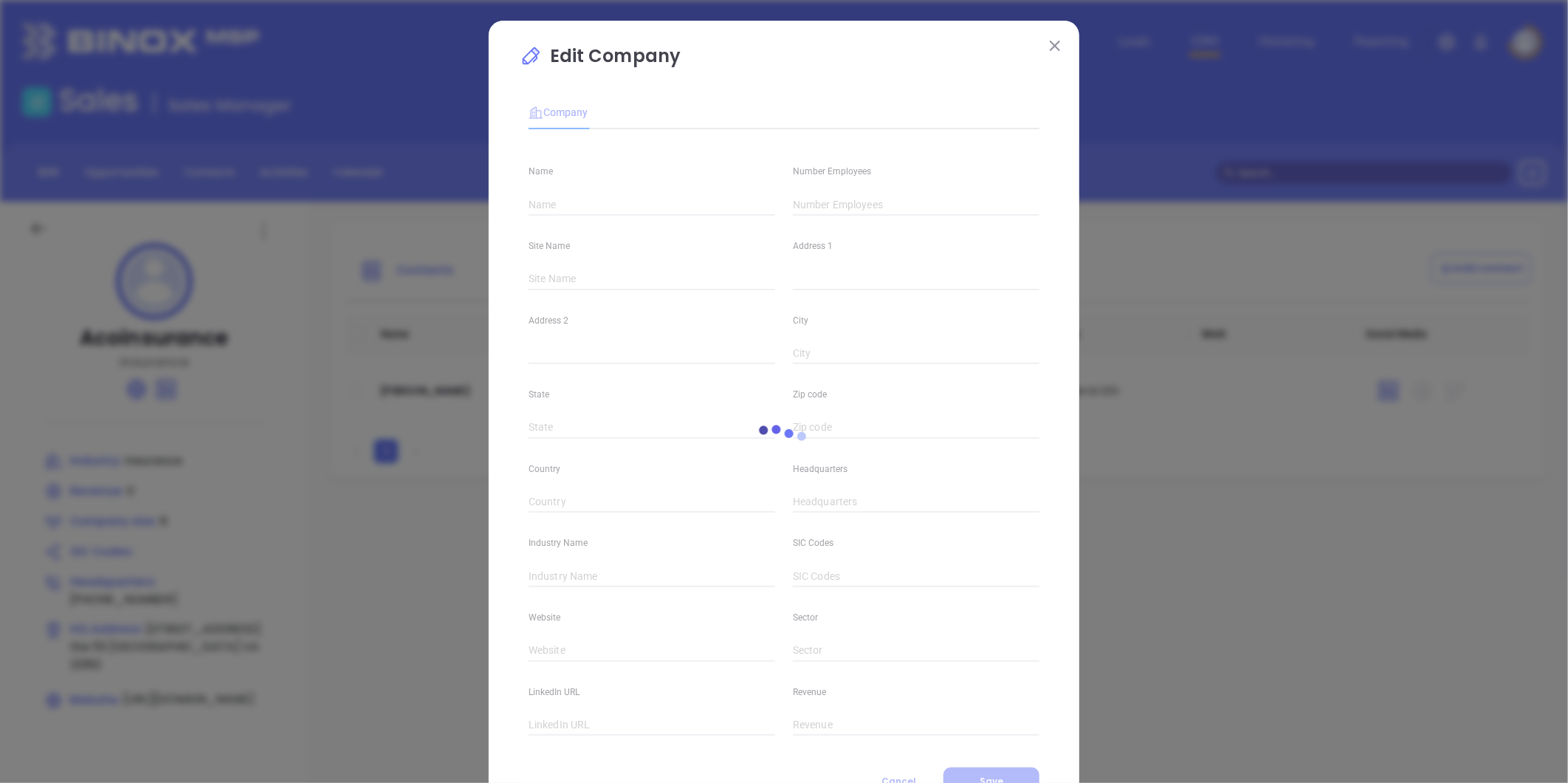
type input "Acoinsurance"
type input "8"
type input "[STREET_ADDRESS]"
type input "Ste 110"
type input "[GEOGRAPHIC_DATA]"
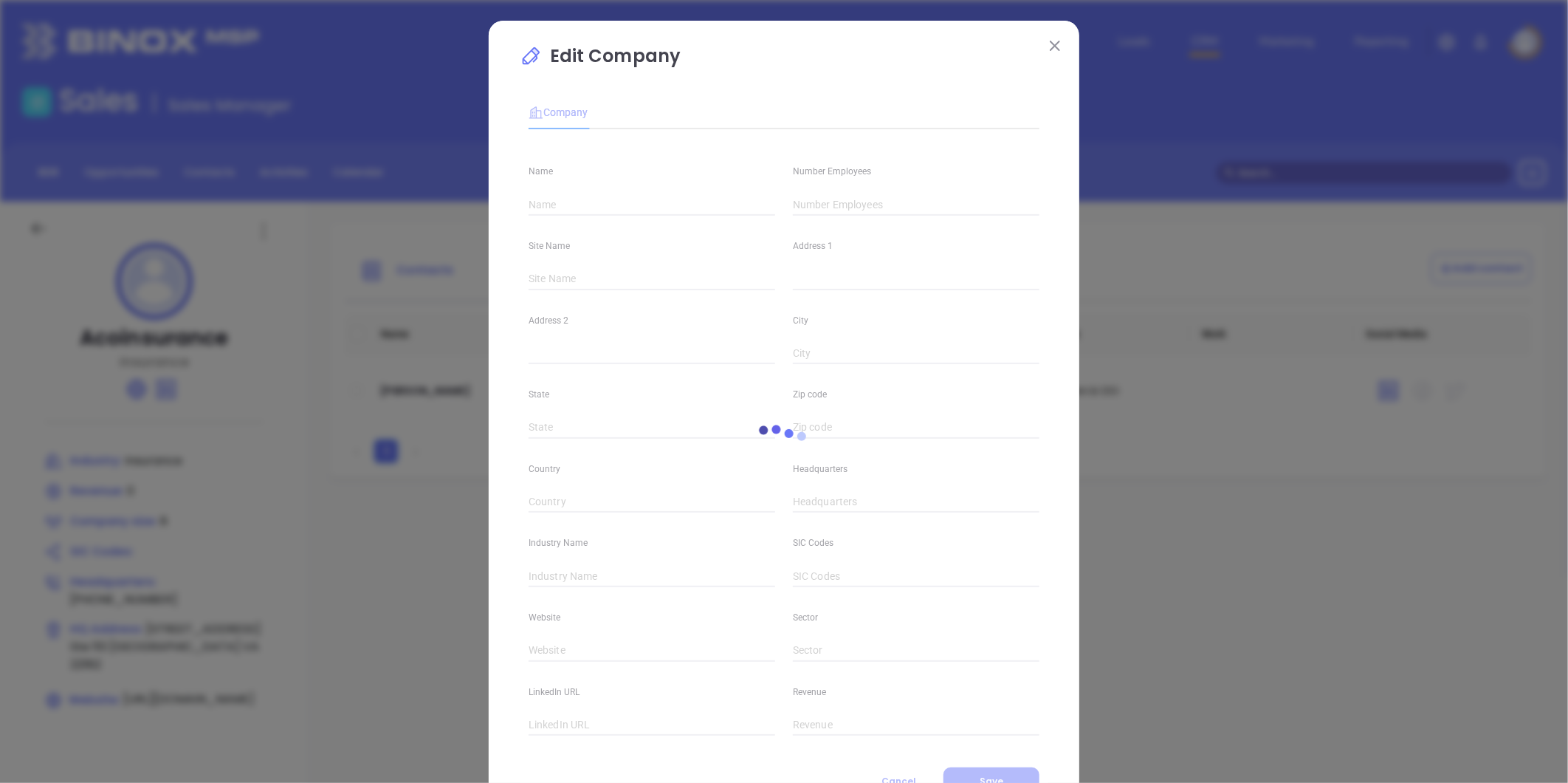
type input "VA"
type input "22182"
type input "[PHONE_NUMBER]"
type input "Insurance"
type input "[URL][DOMAIN_NAME]"
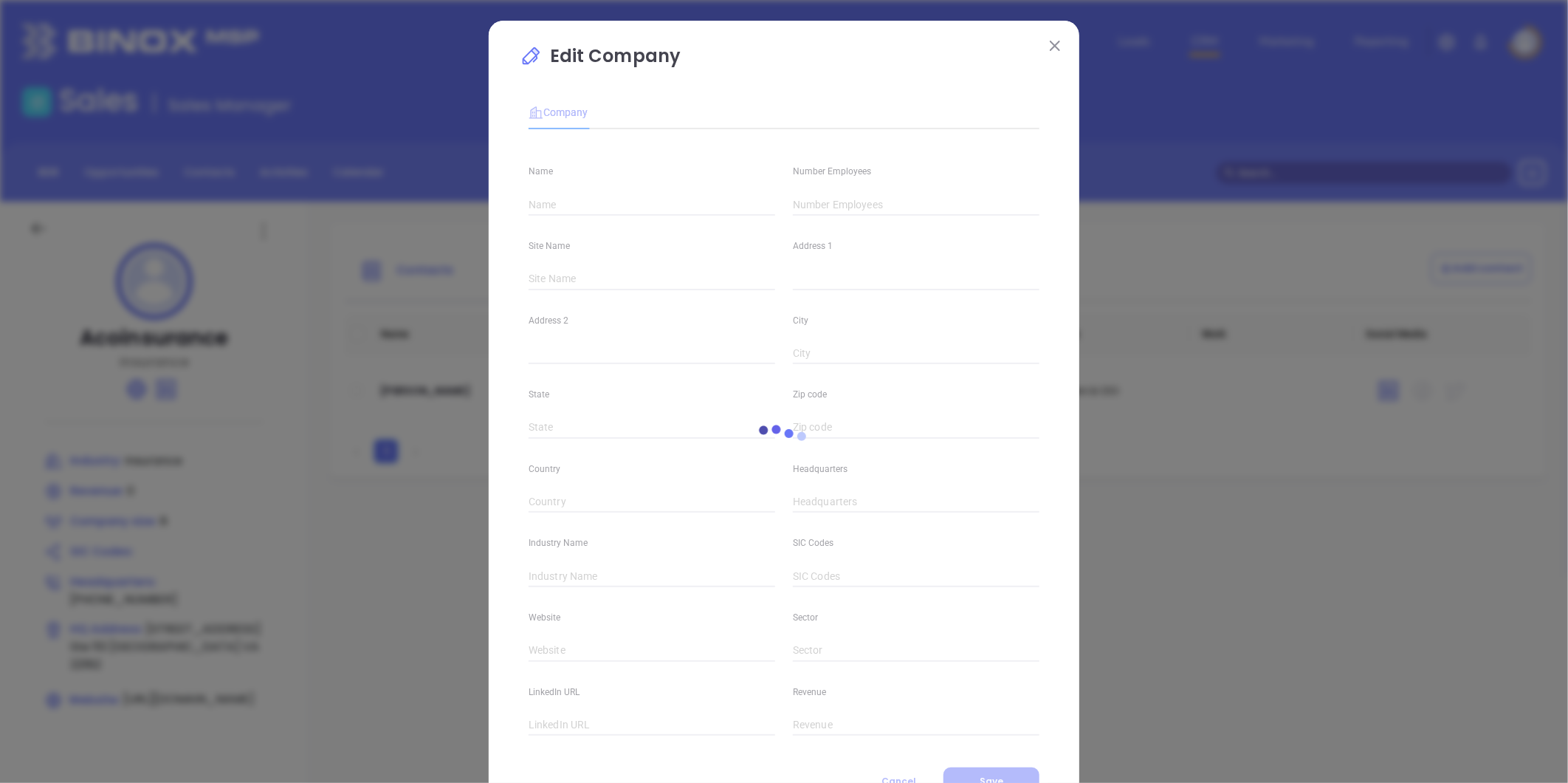
type input "[URL][DOMAIN_NAME]"
type input "0"
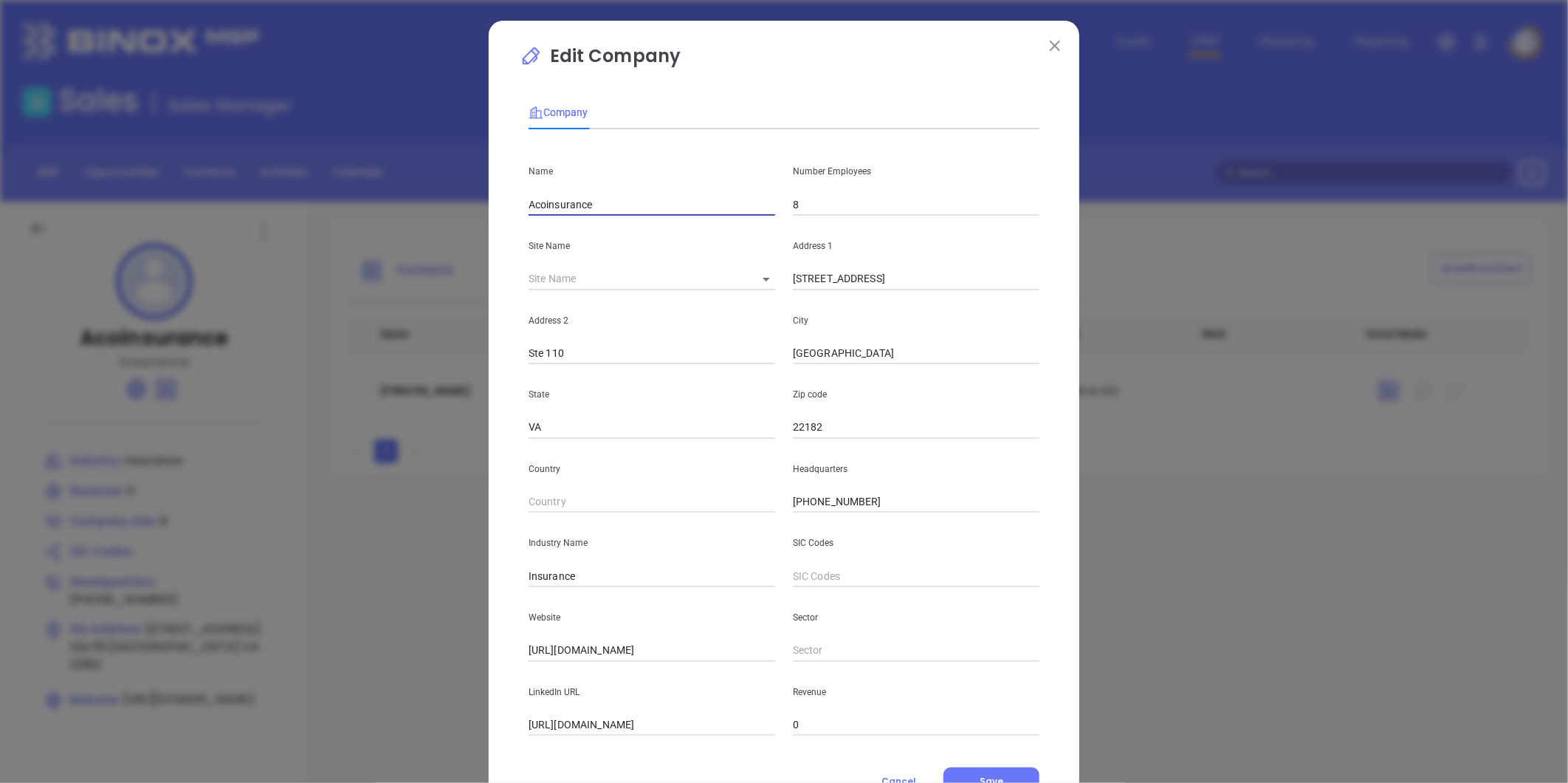
drag, startPoint x: 528, startPoint y: 207, endPoint x: 461, endPoint y: 207, distance: 67.0
click at [455, 204] on div "Edit Company Company Name Acoinsurance Number Employees 8 Site Name ​ 126389 Ad…" at bounding box center [784, 392] width 1568 height 783
paste input "CO I"
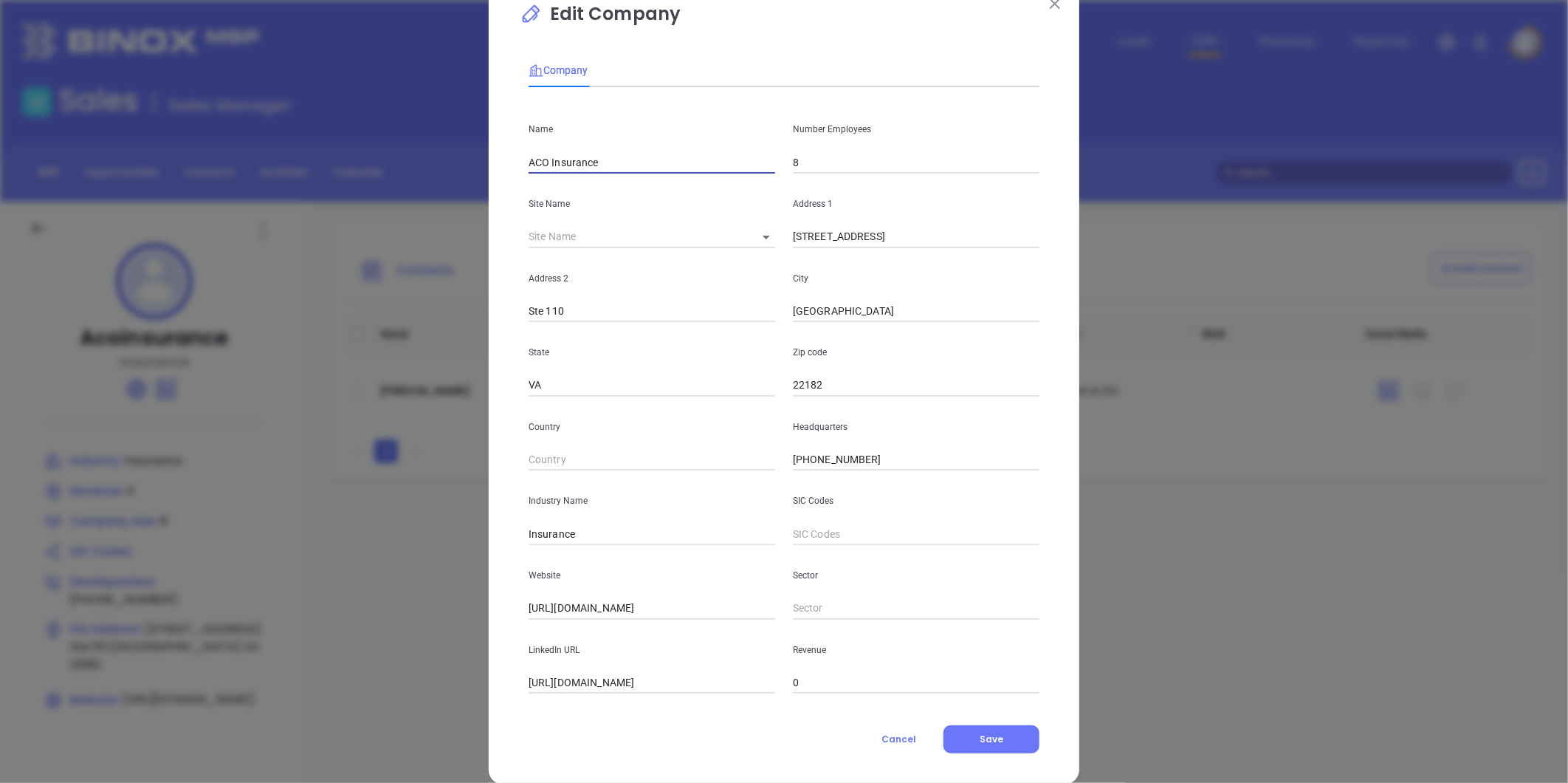
scroll to position [64, 0]
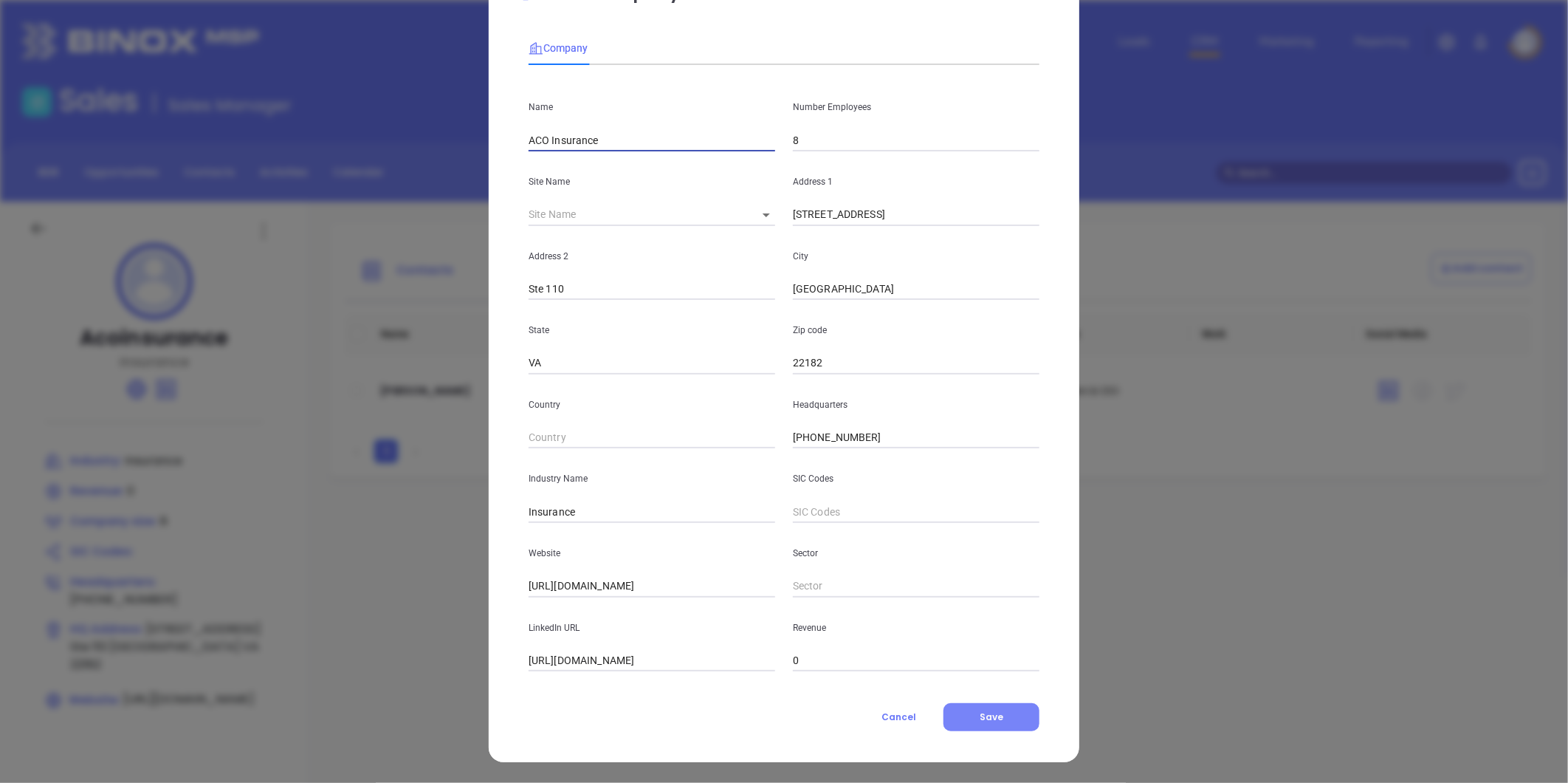
type input "ACO Insurance"
click at [1001, 713] on button "Save" at bounding box center [991, 717] width 96 height 28
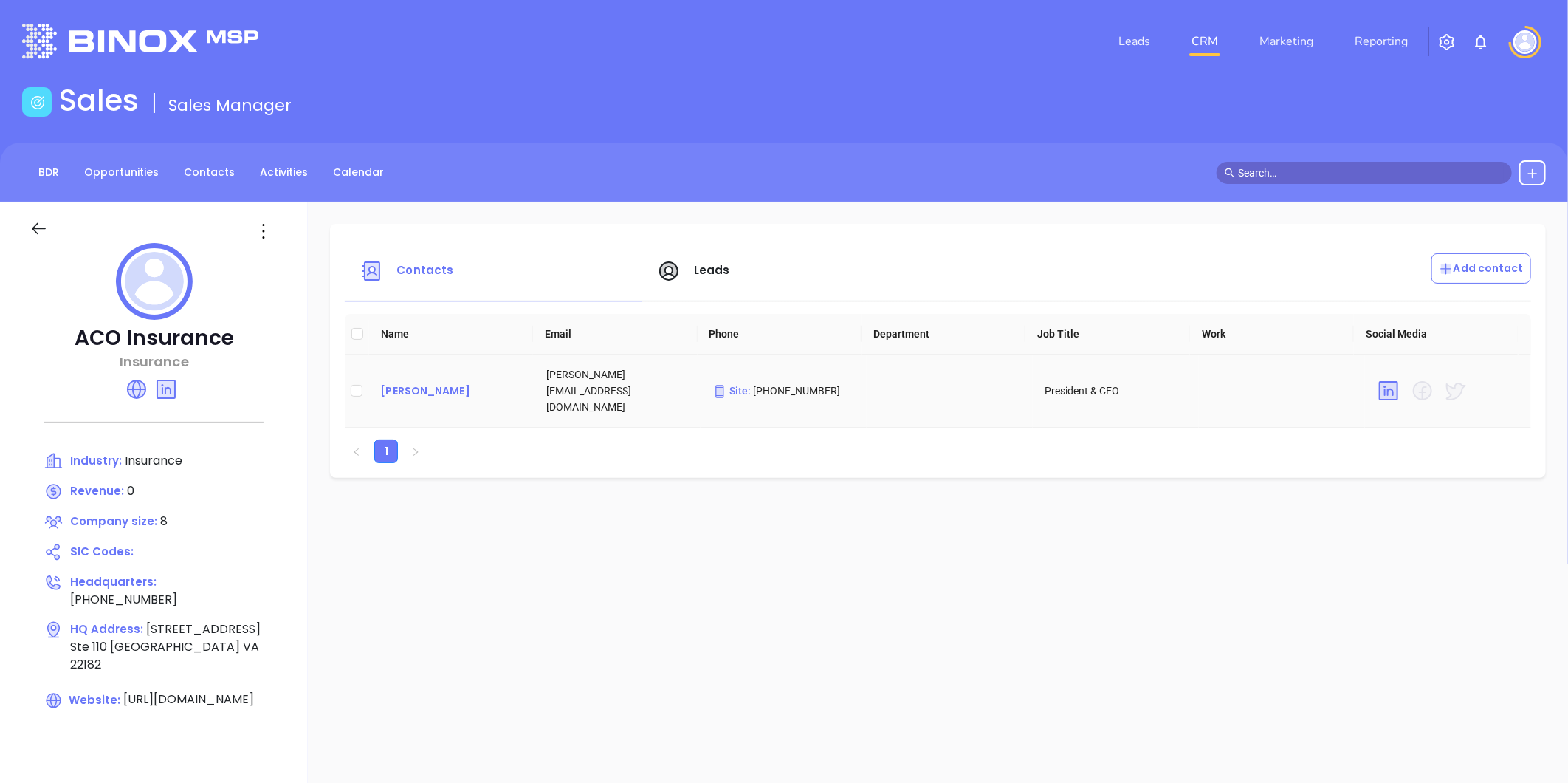
click at [432, 387] on div "[PERSON_NAME]" at bounding box center [451, 391] width 143 height 17
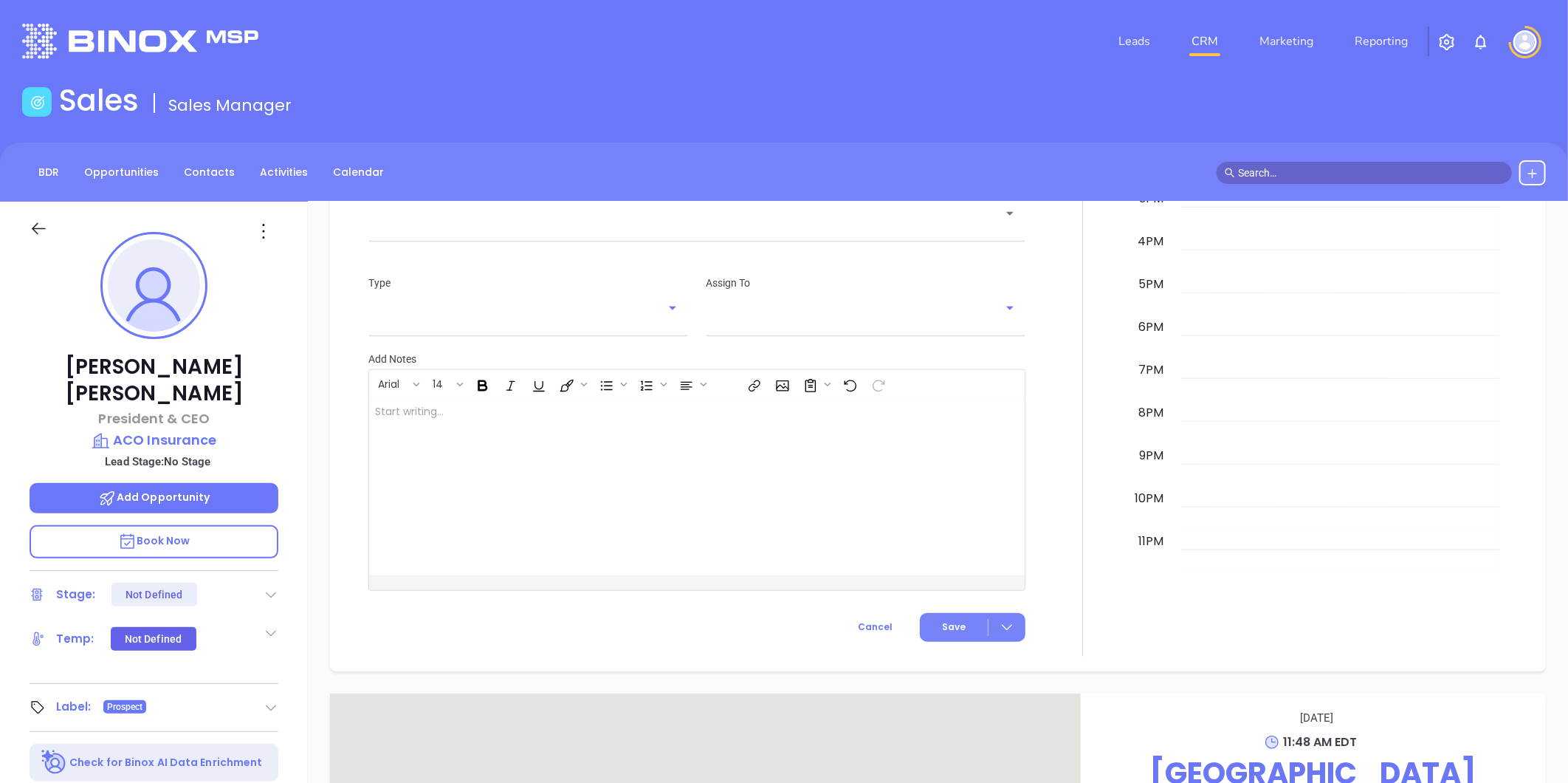
scroll to position [791, 0]
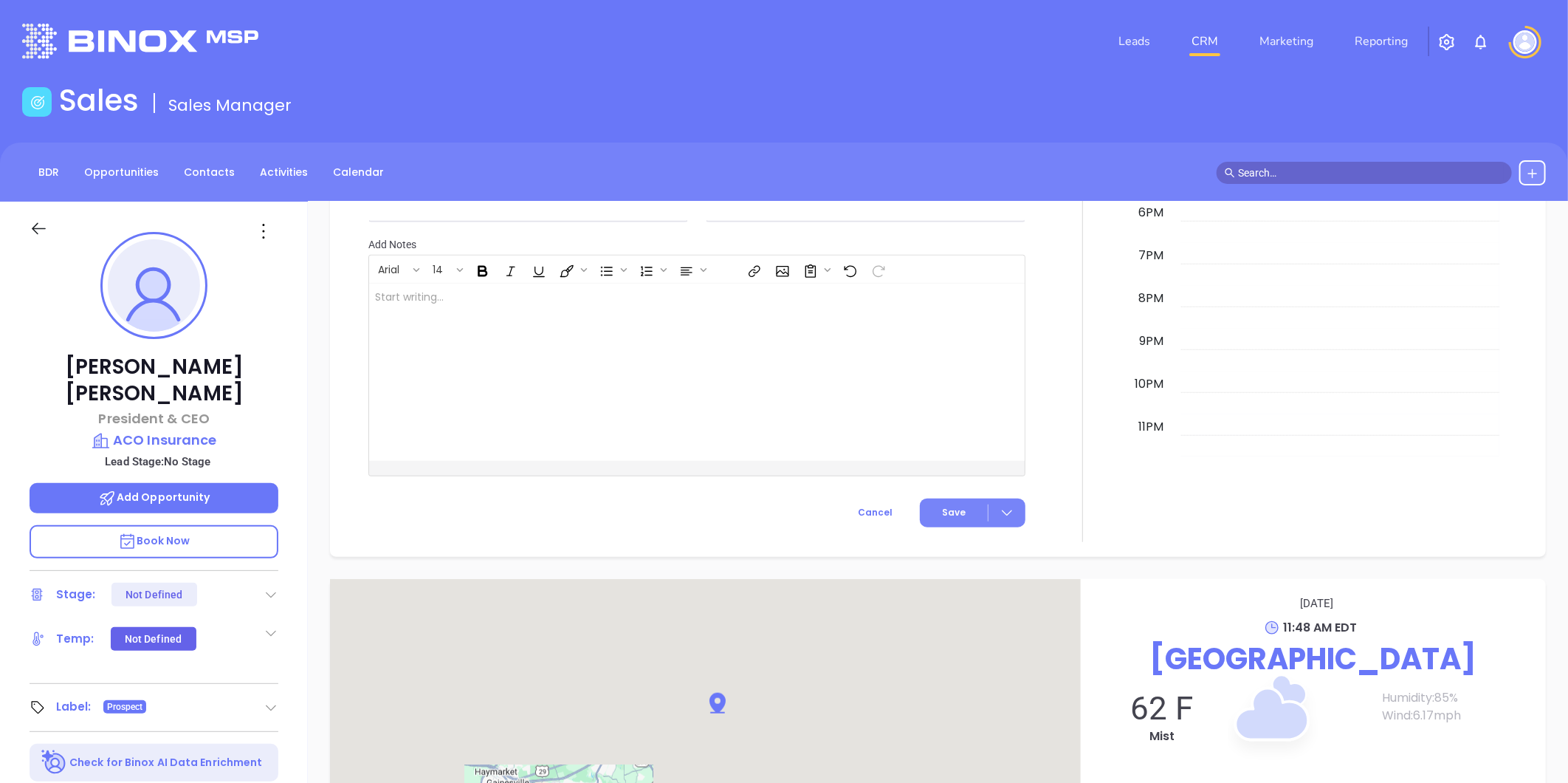
type input "[PERSON_NAME]"
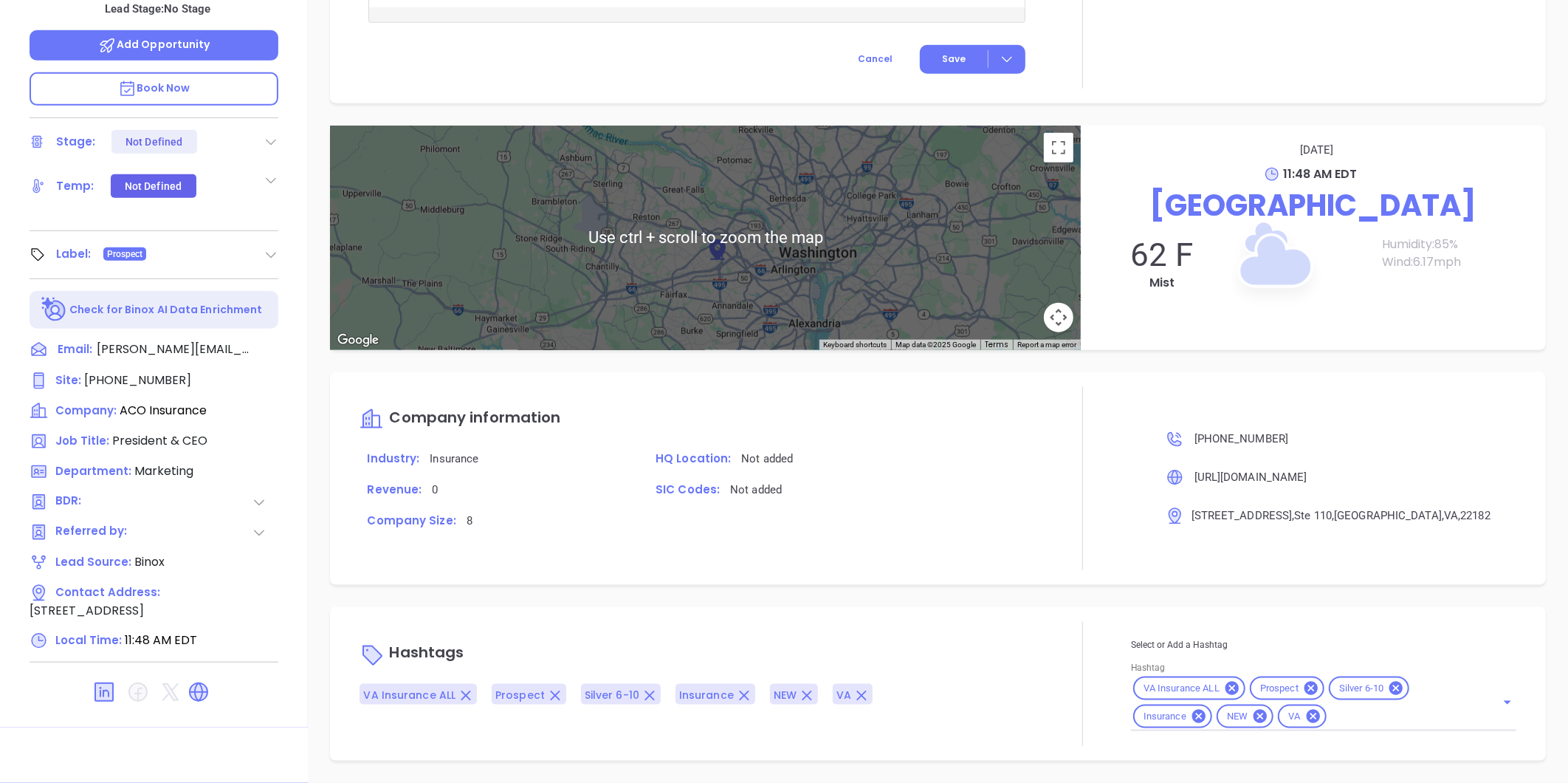
scroll to position [708, 0]
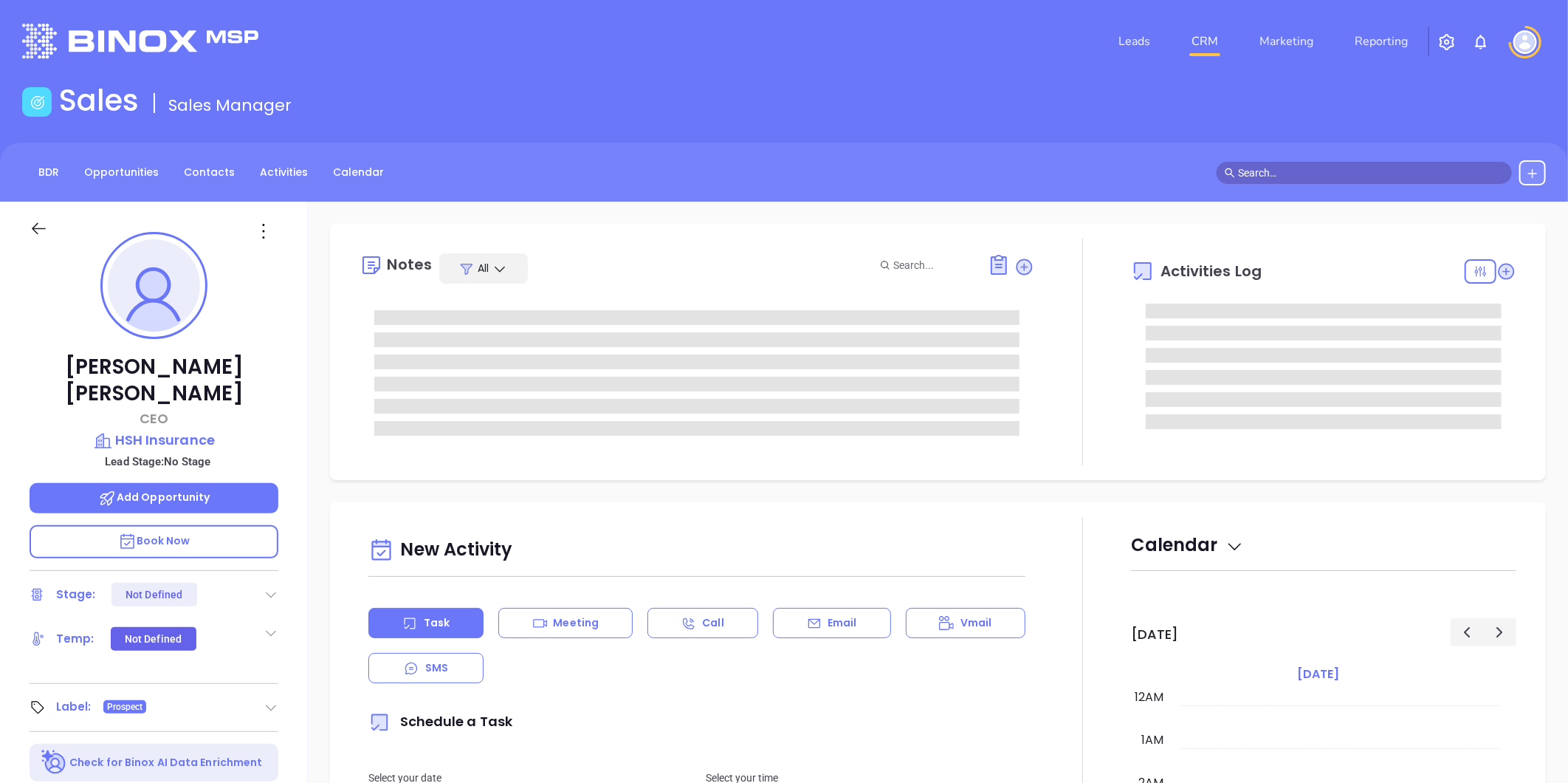
type input "[DATE]"
type input "[PERSON_NAME]"
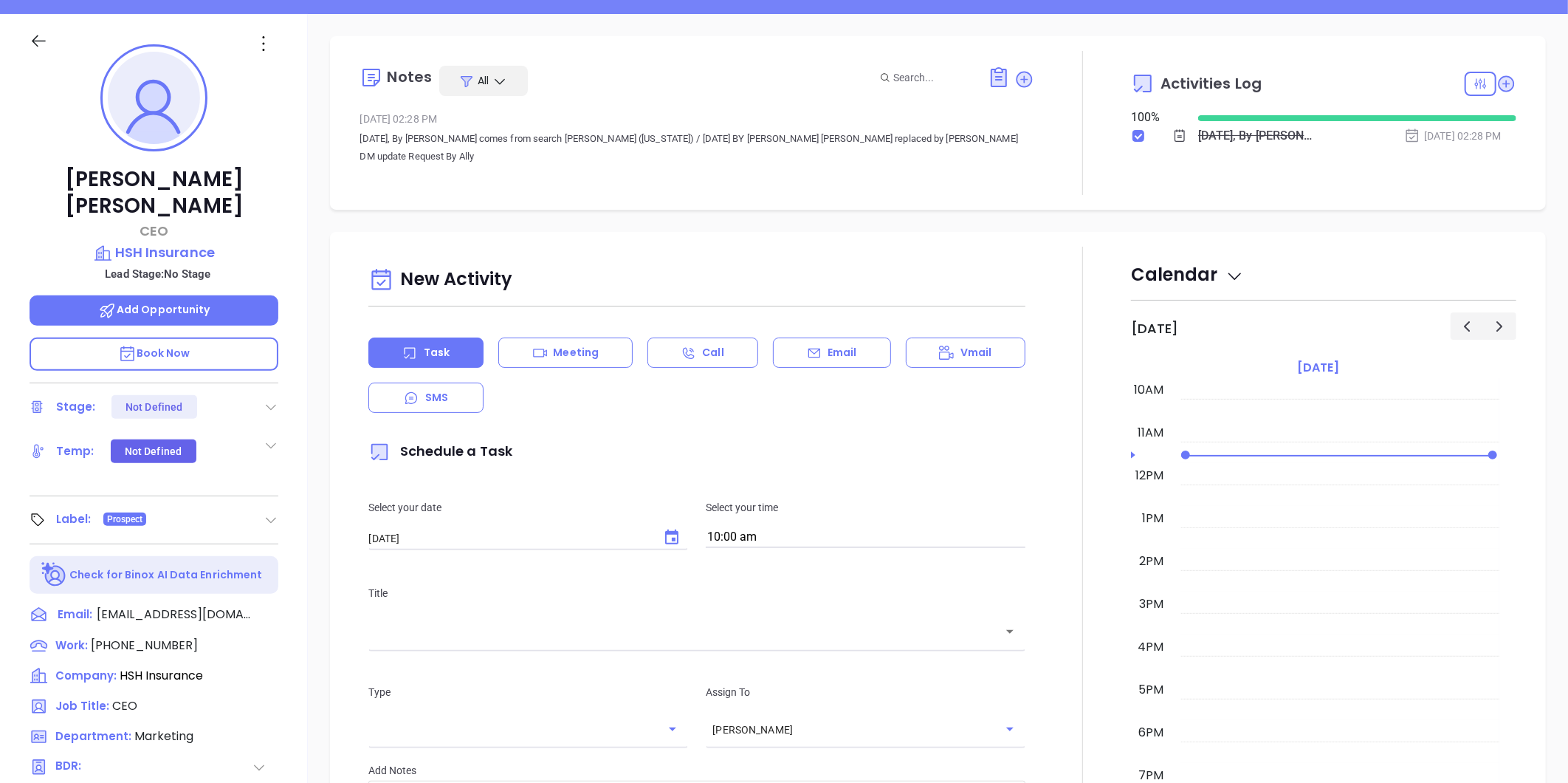
scroll to position [0, 0]
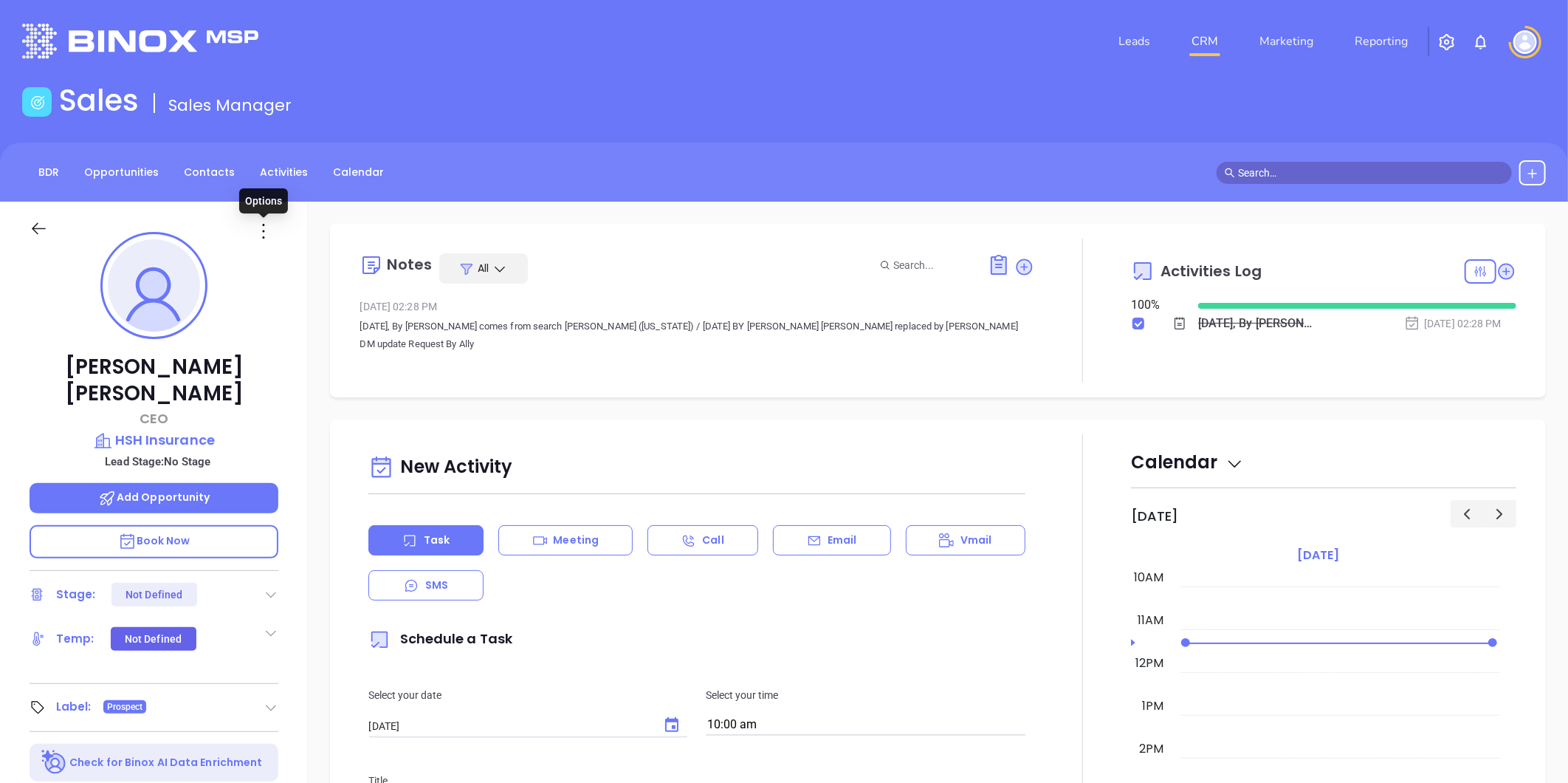
drag, startPoint x: 260, startPoint y: 226, endPoint x: 263, endPoint y: 233, distance: 7.6
click at [261, 226] on icon at bounding box center [263, 231] width 23 height 23
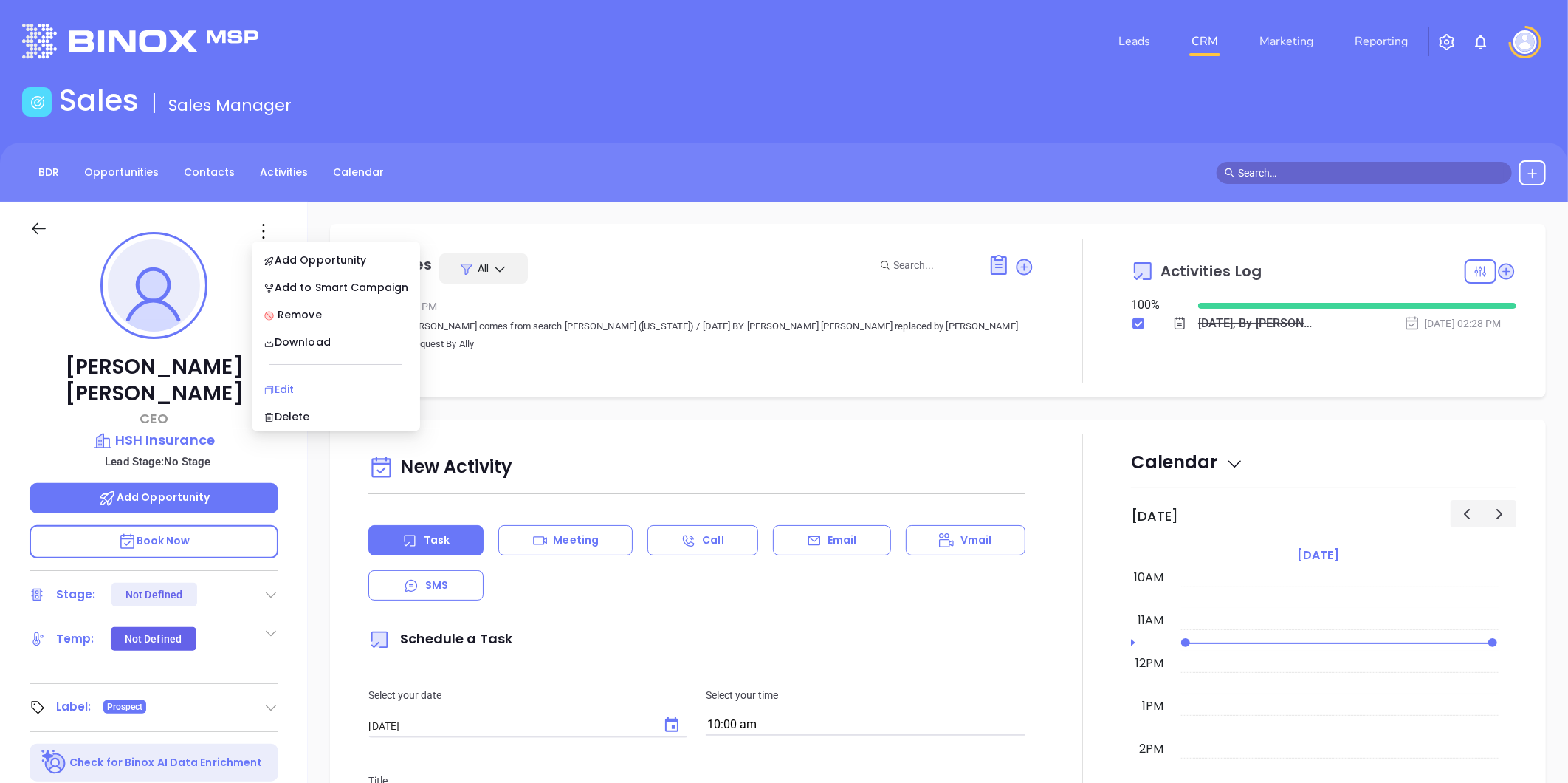
click at [289, 388] on div "Edit" at bounding box center [335, 389] width 145 height 17
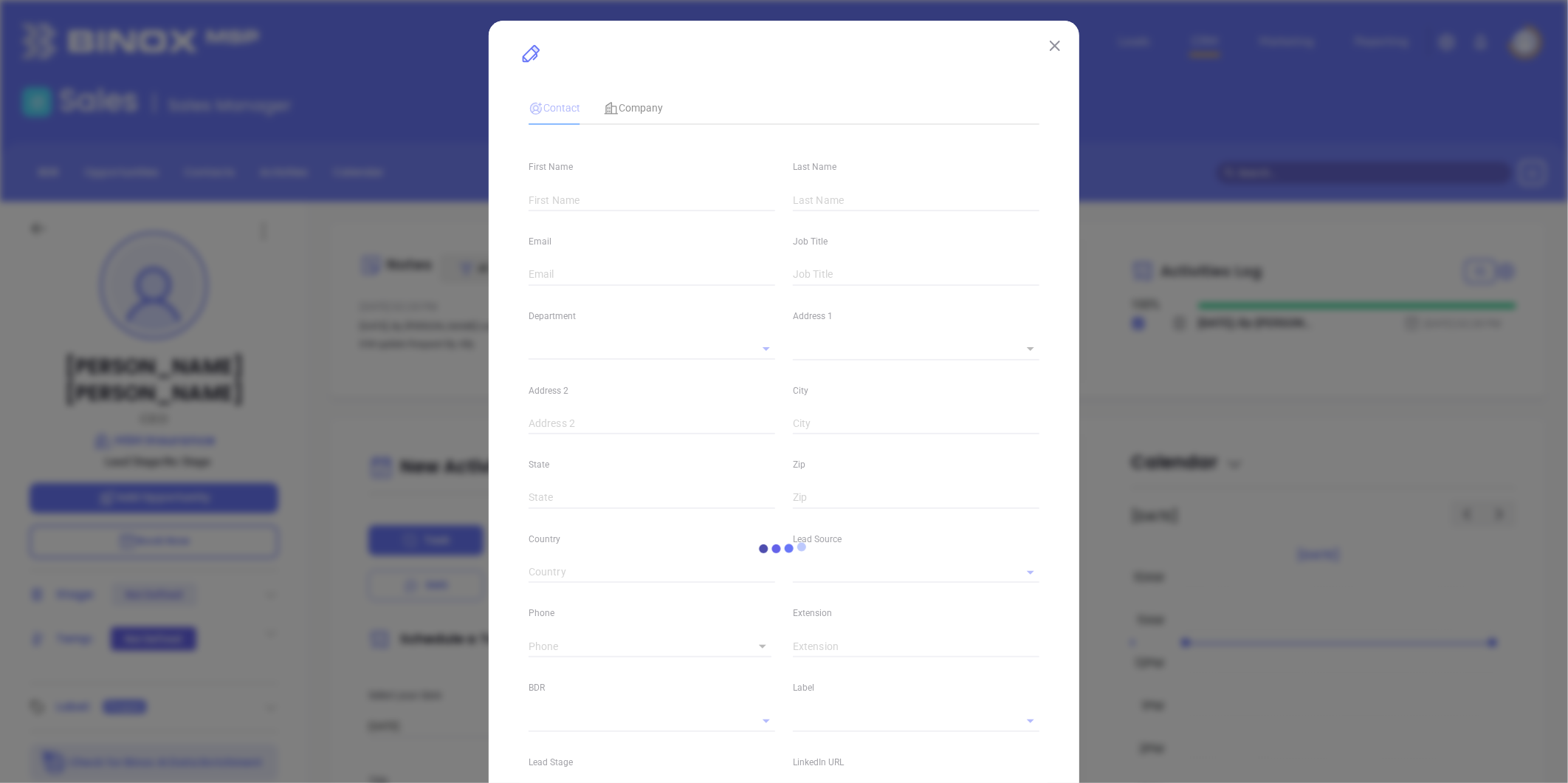
type input "Jerry"
type input "Stump"
type input "jerry_stump@hshi.com"
type input "CEO"
type input "1"
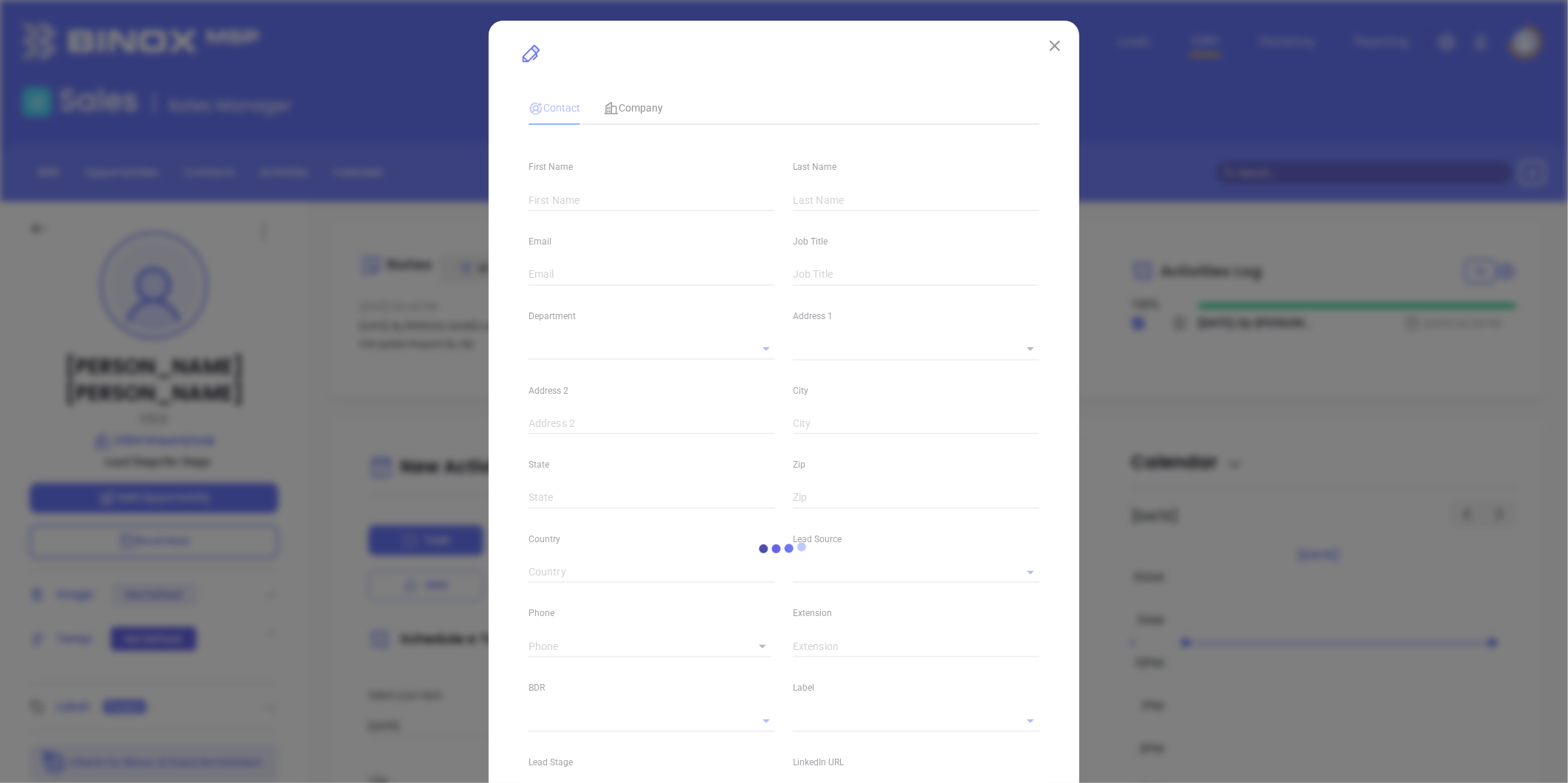
type input "www.linkedin.com/in/jerry-stump-0ba2724a"
type input "Marketing"
type input "Other"
type input "undefined undefined"
type input "(540) 389-2327"
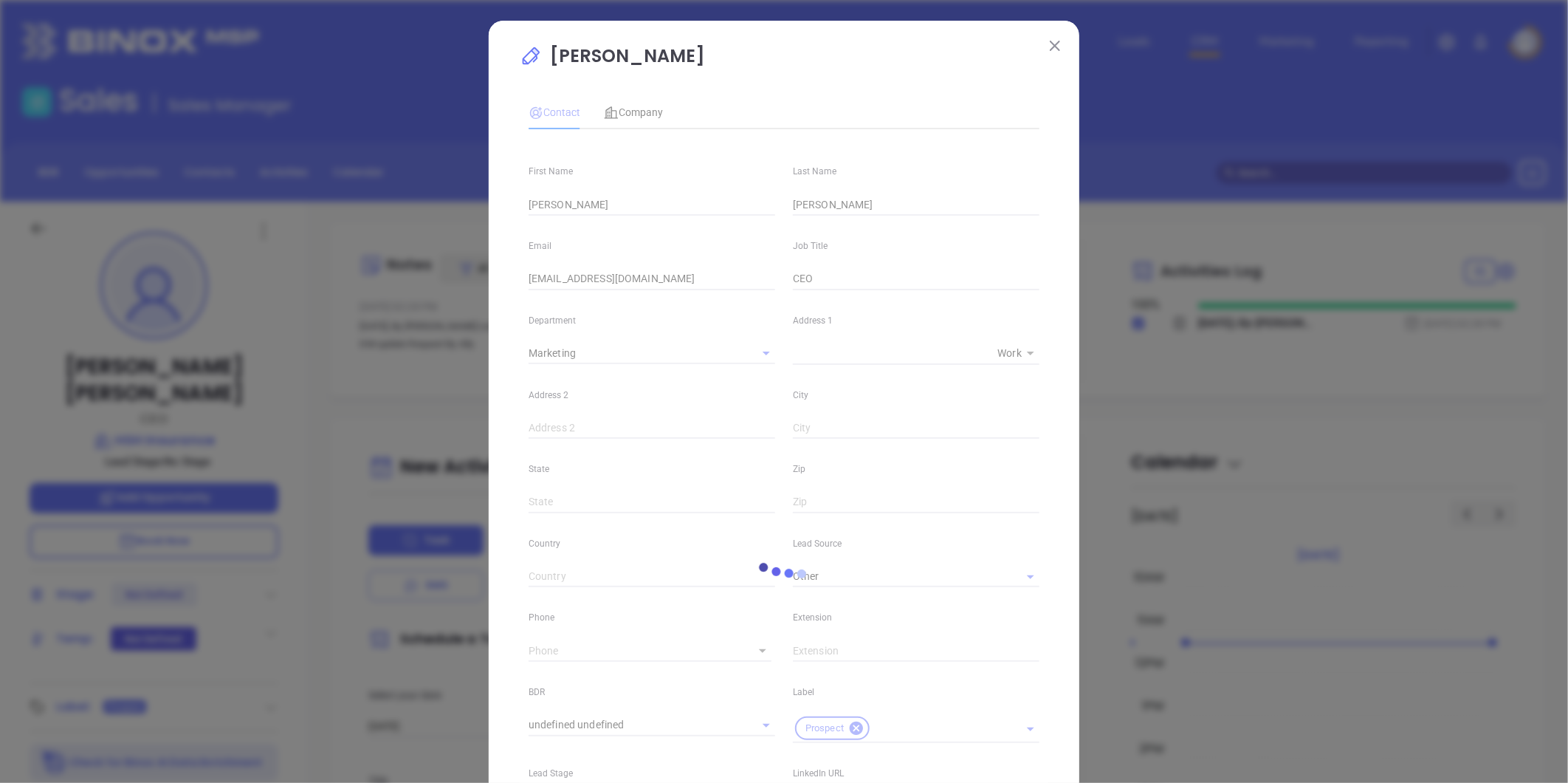
type input "1"
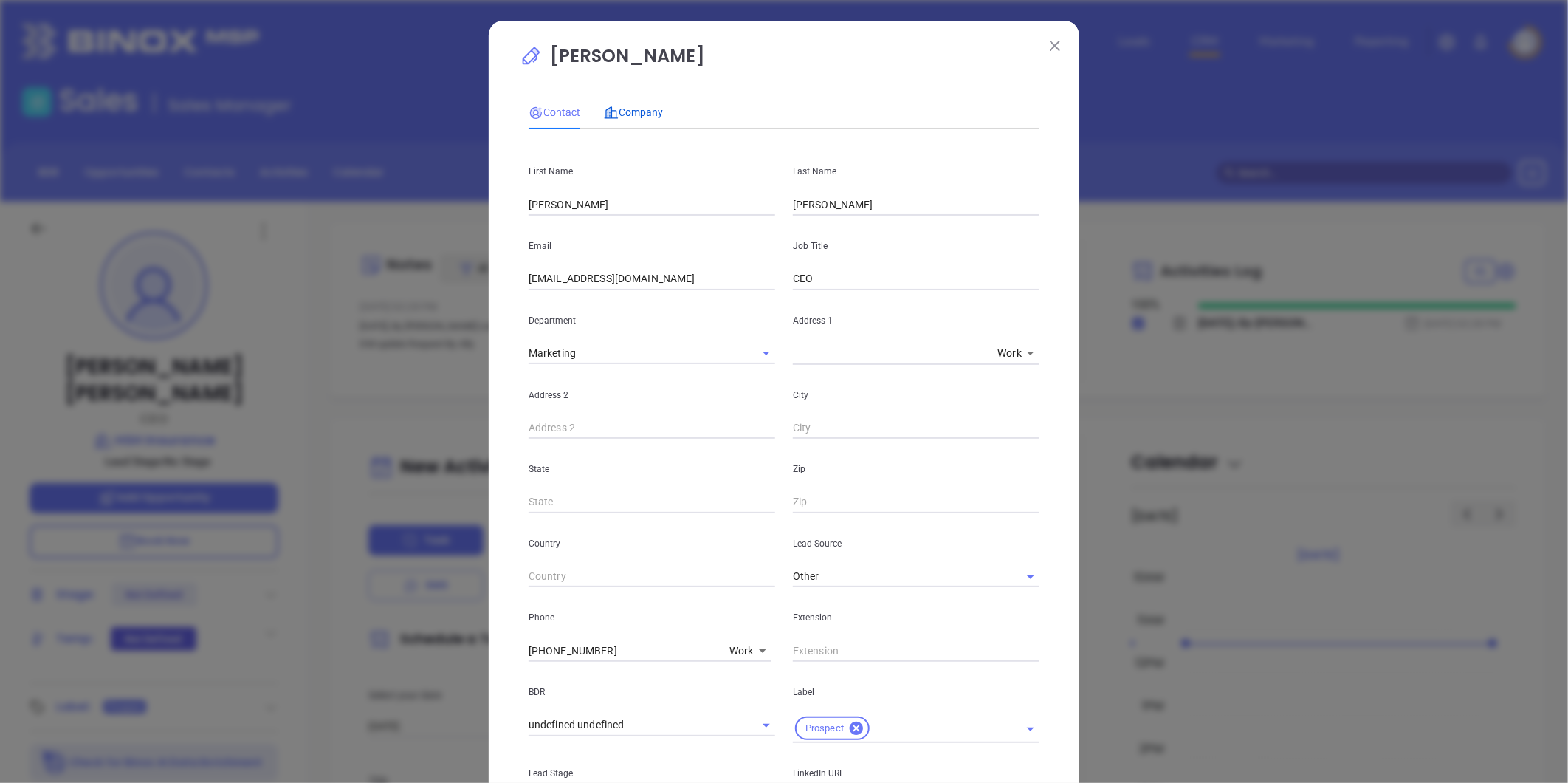
click at [634, 107] on span "Company" at bounding box center [633, 113] width 59 height 12
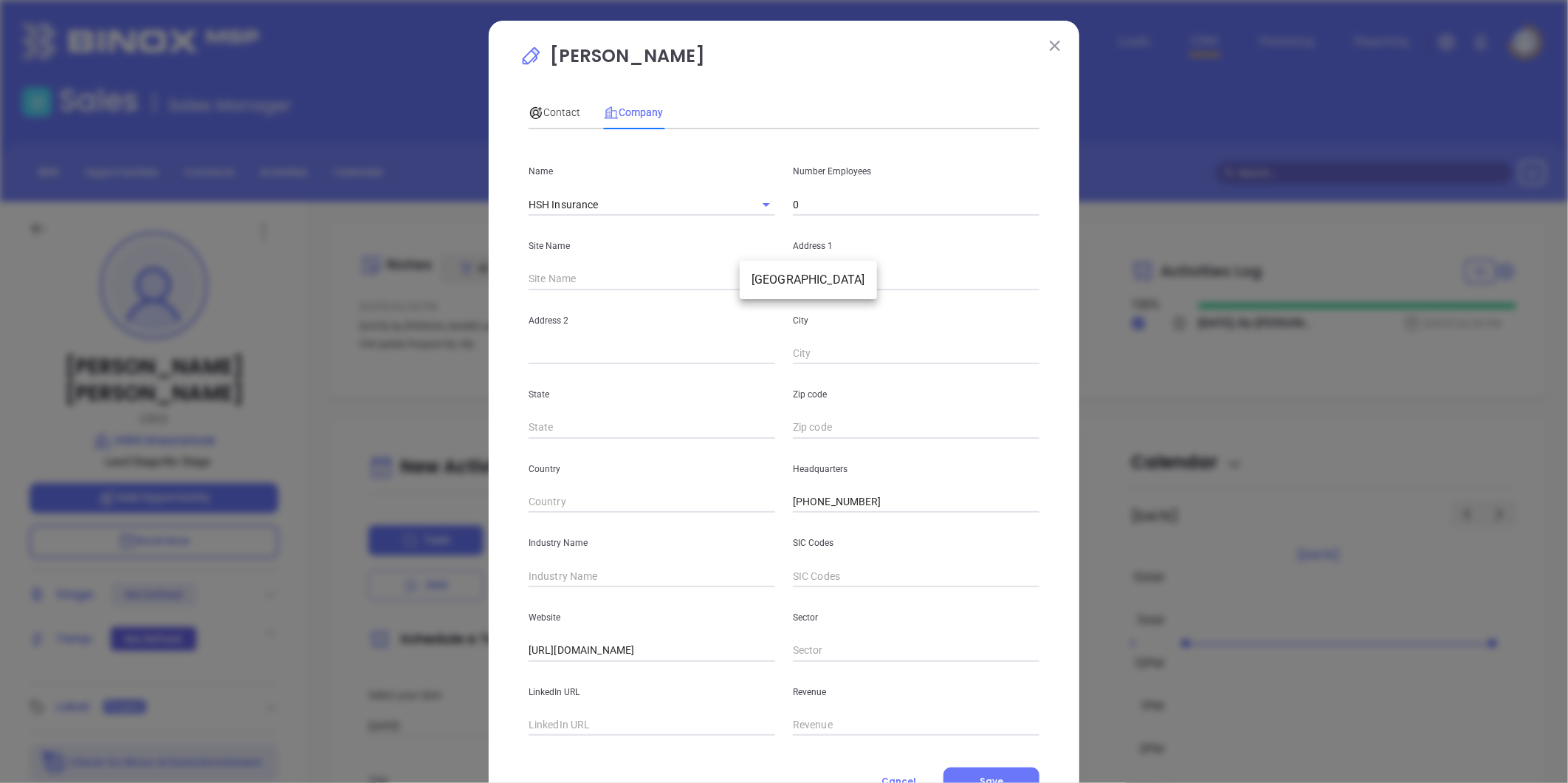
click at [760, 274] on body "Leads CRM Marketing Reporting Financial Leads Leads Sales Sales Manager BDR Opp…" at bounding box center [784, 392] width 1568 height 783
click at [761, 285] on li "Salem" at bounding box center [808, 280] width 137 height 26
type input "Salem"
type input "98078"
type input "100 East Main Street"
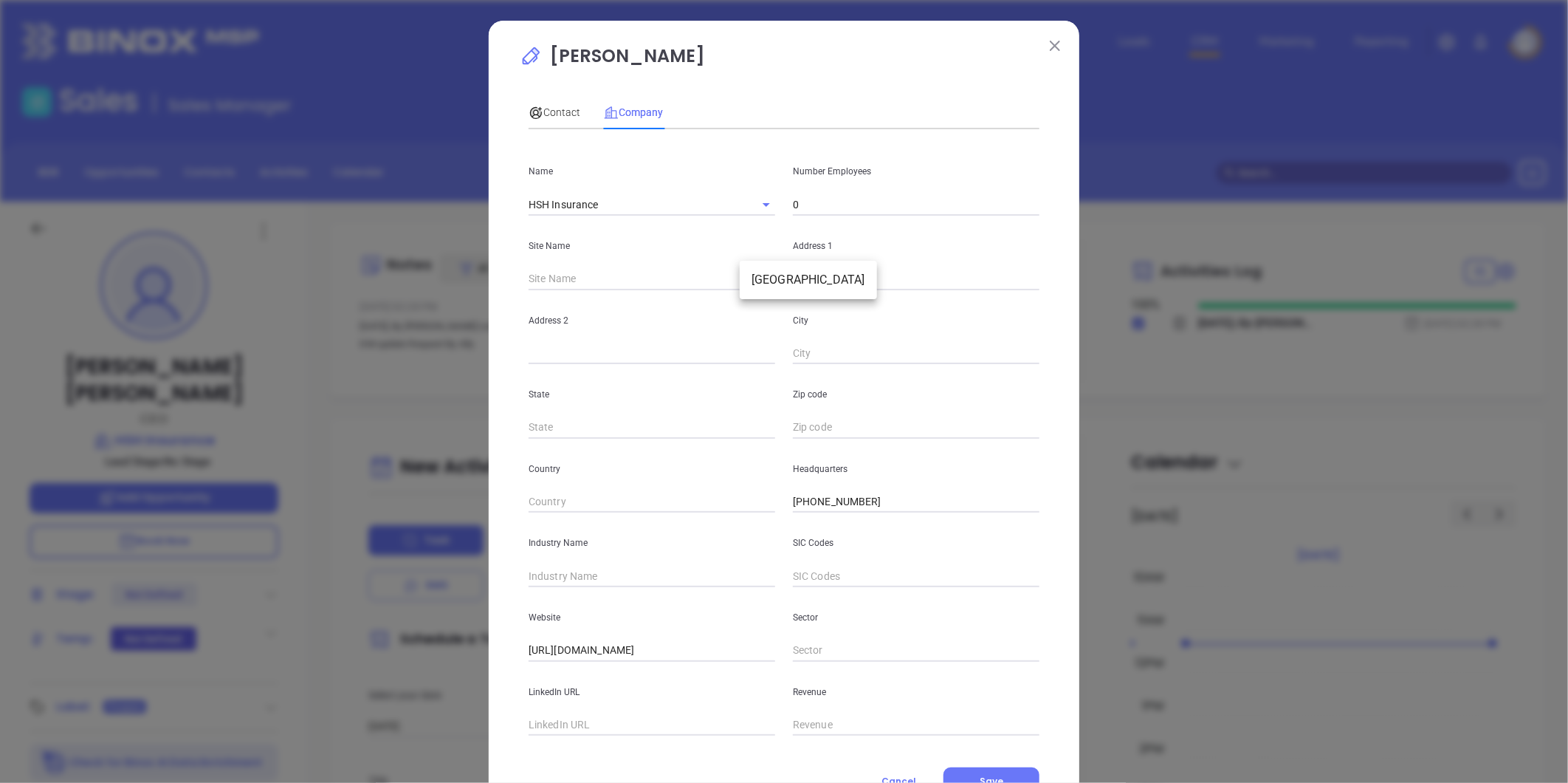
type input "Salem"
type input "VA"
type input "24153"
click at [581, 575] on input "text" at bounding box center [652, 576] width 247 height 22
type input "i"
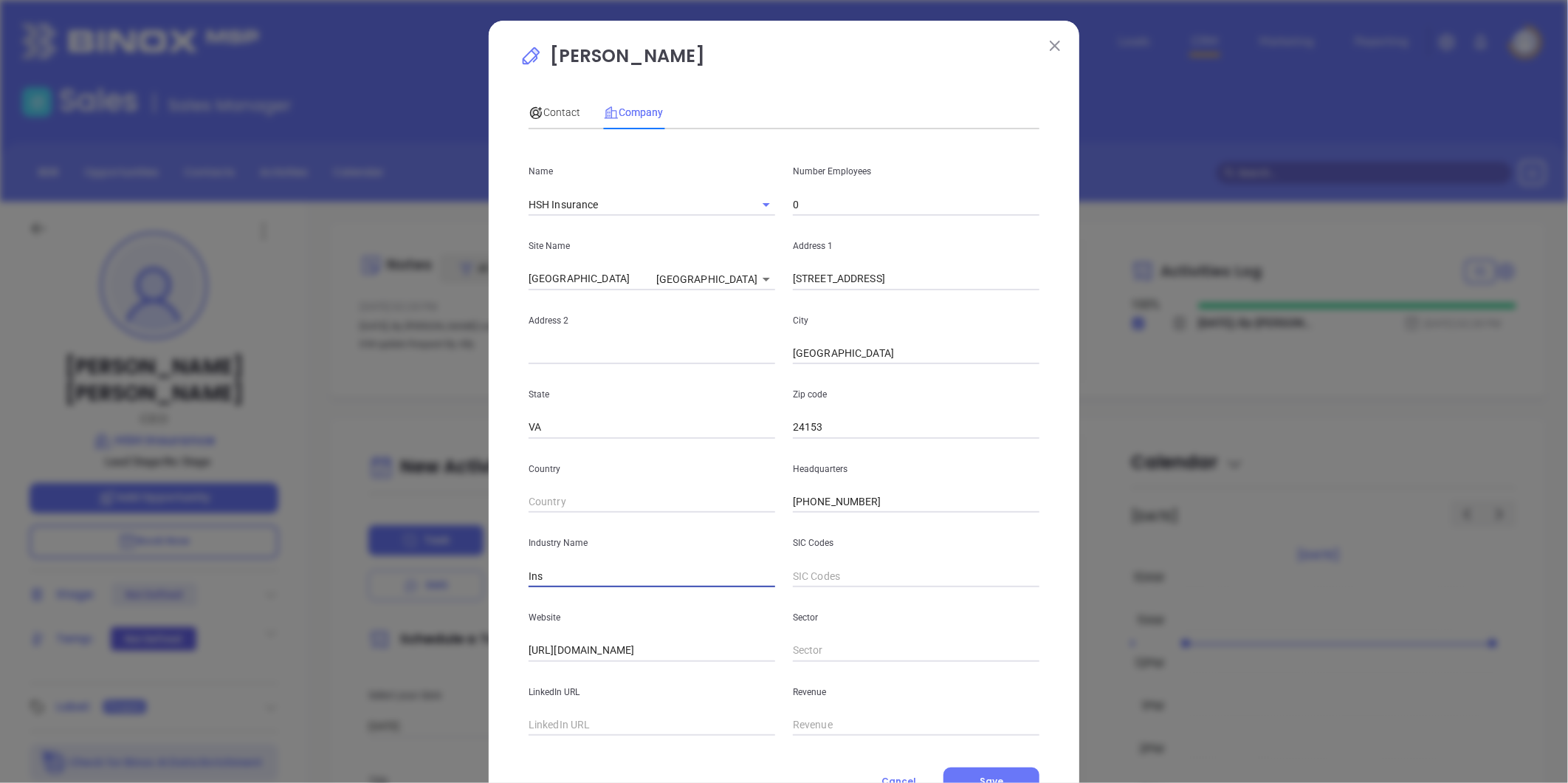
type input "Insurance"
drag, startPoint x: 610, startPoint y: 205, endPoint x: 432, endPoint y: 216, distance: 178.3
click at [431, 215] on div "Jerry Stump Contact Company First Name Jerry Last Name Stump Email jerry_stump@…" at bounding box center [784, 392] width 1568 height 783
click at [586, 721] on input "text" at bounding box center [652, 725] width 247 height 22
paste input "https://www.linkedin.com/company/humphrey-stump-&-haynie-inc./about/"
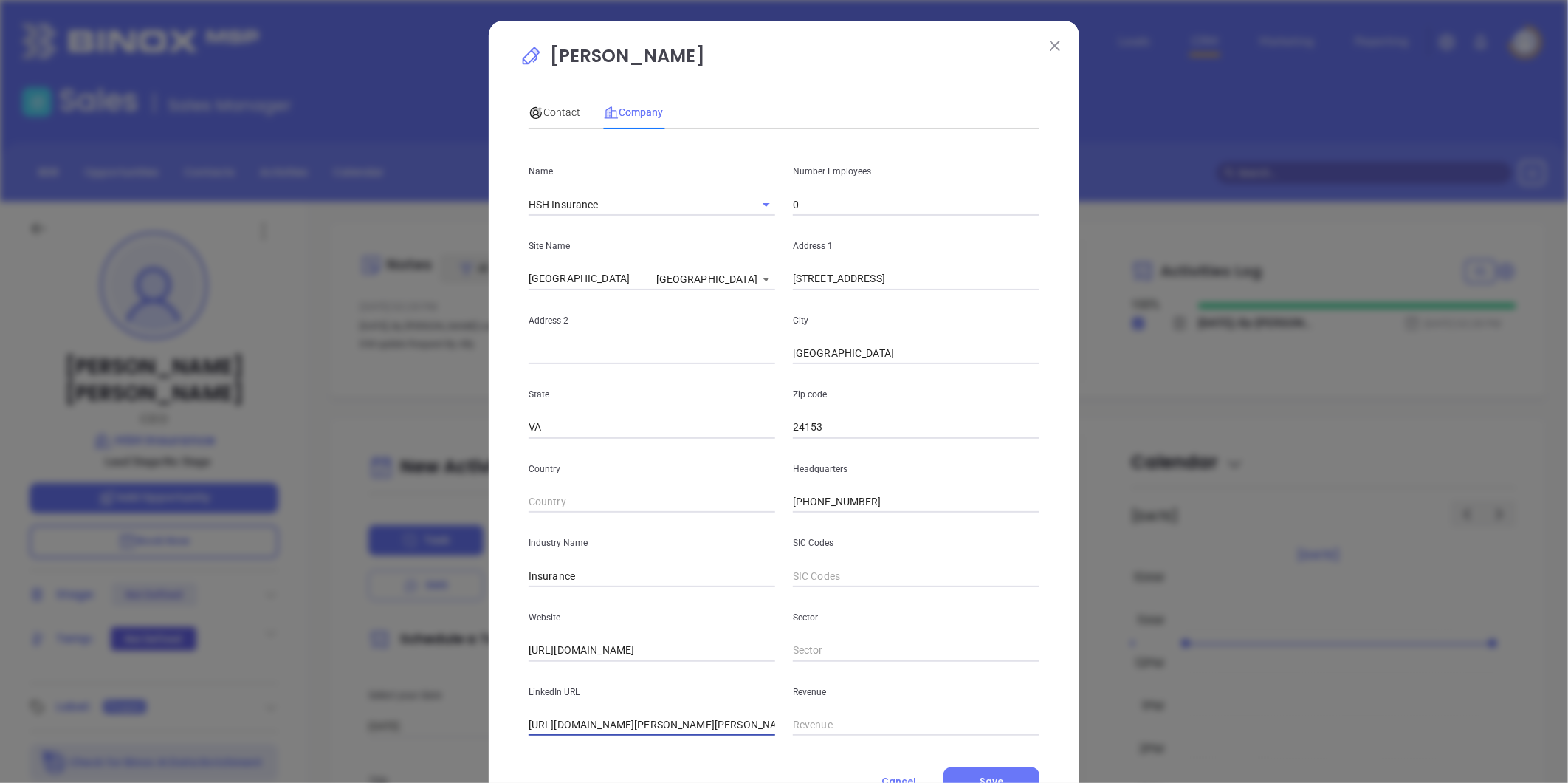
scroll to position [0, 101]
type input "https://www.linkedin.com/company/humphrey-stump-&-haynie-inc./about/"
click at [550, 109] on span "Contact" at bounding box center [554, 113] width 51 height 12
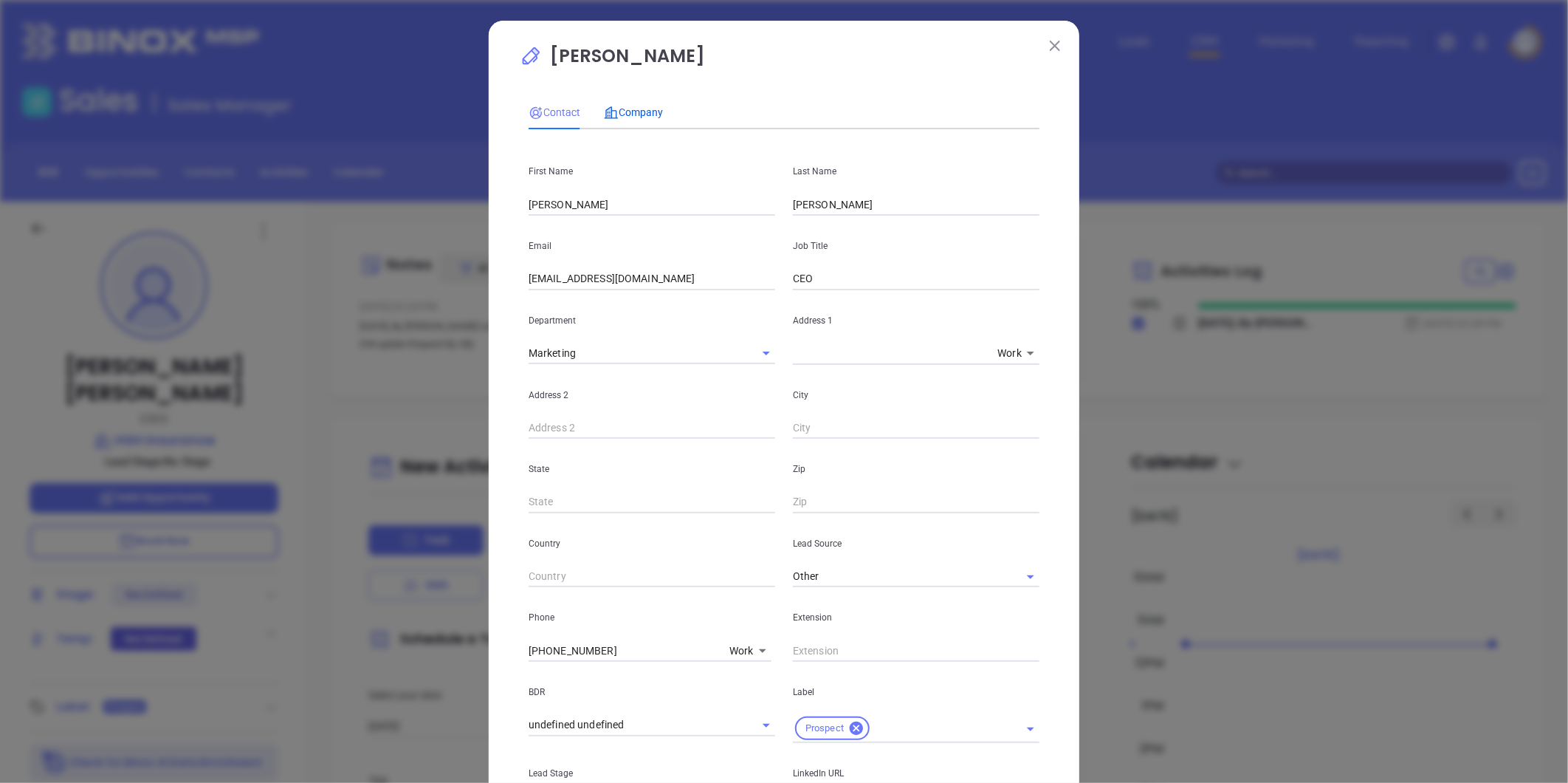
click at [635, 116] on span "Company" at bounding box center [633, 113] width 59 height 12
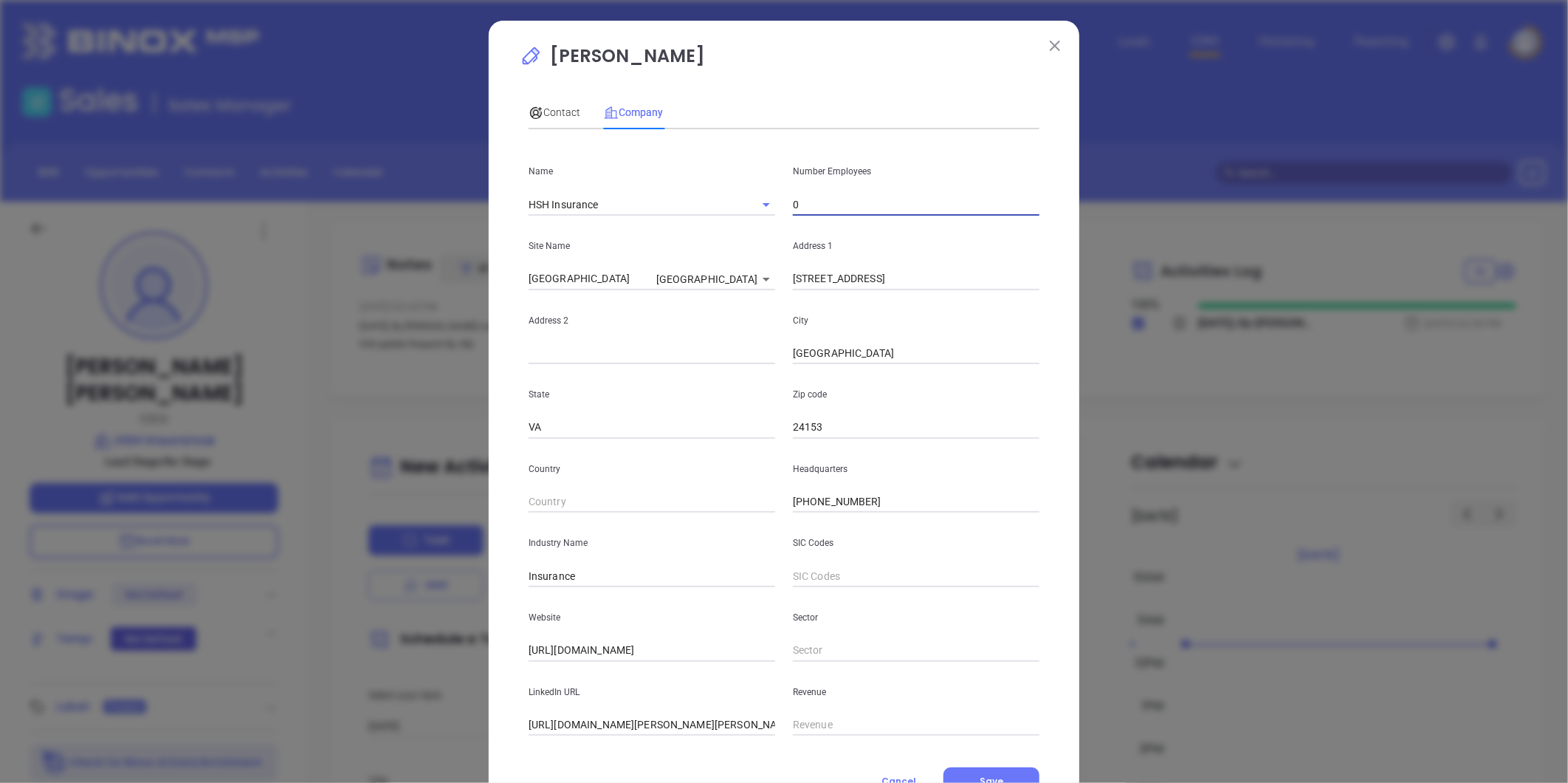
click at [838, 207] on input "0" at bounding box center [917, 204] width 247 height 22
type input "24"
click at [548, 113] on span "Contact" at bounding box center [554, 113] width 51 height 12
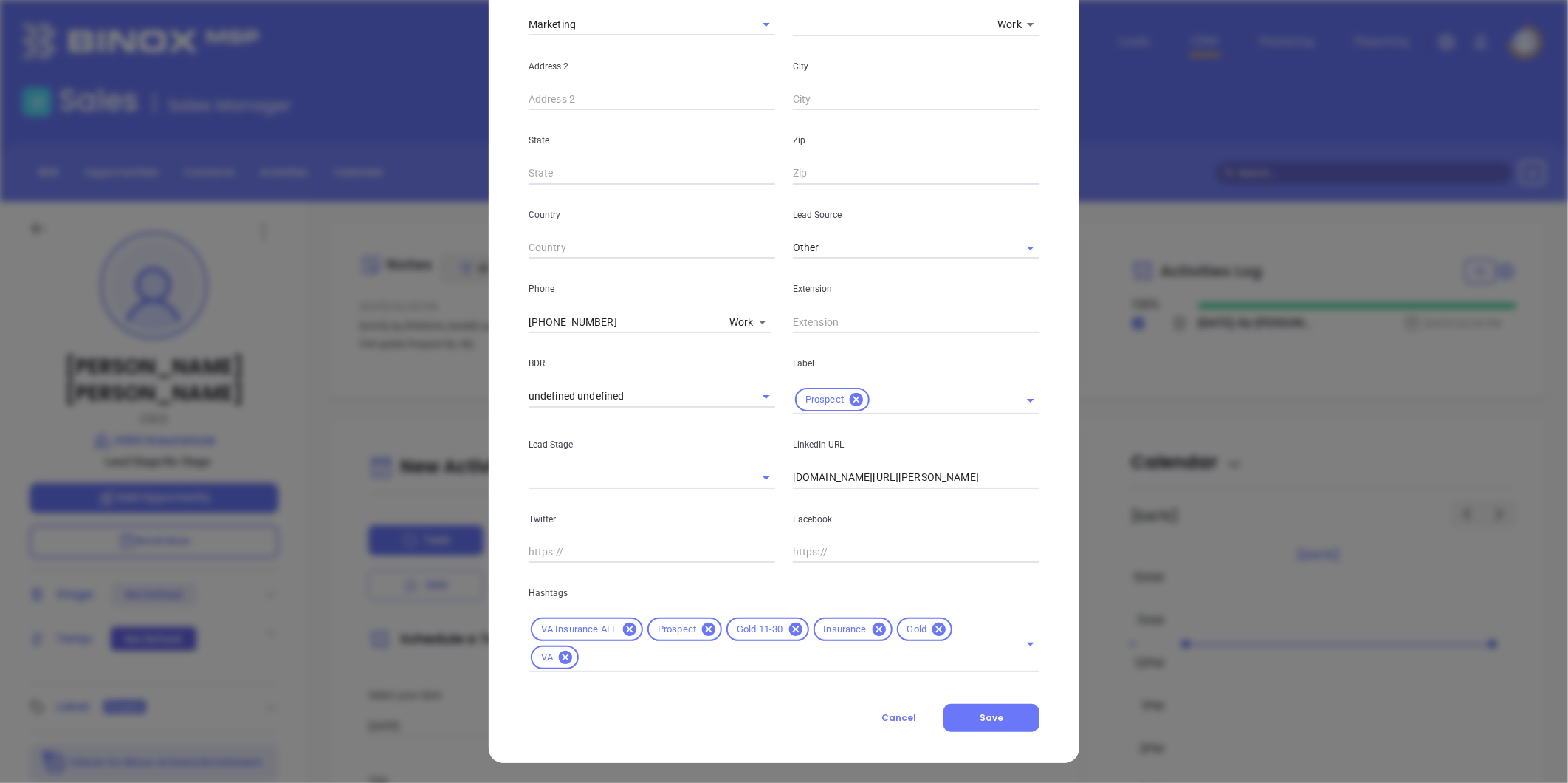
scroll to position [329, 0]
click at [933, 630] on icon at bounding box center [940, 629] width 14 height 14
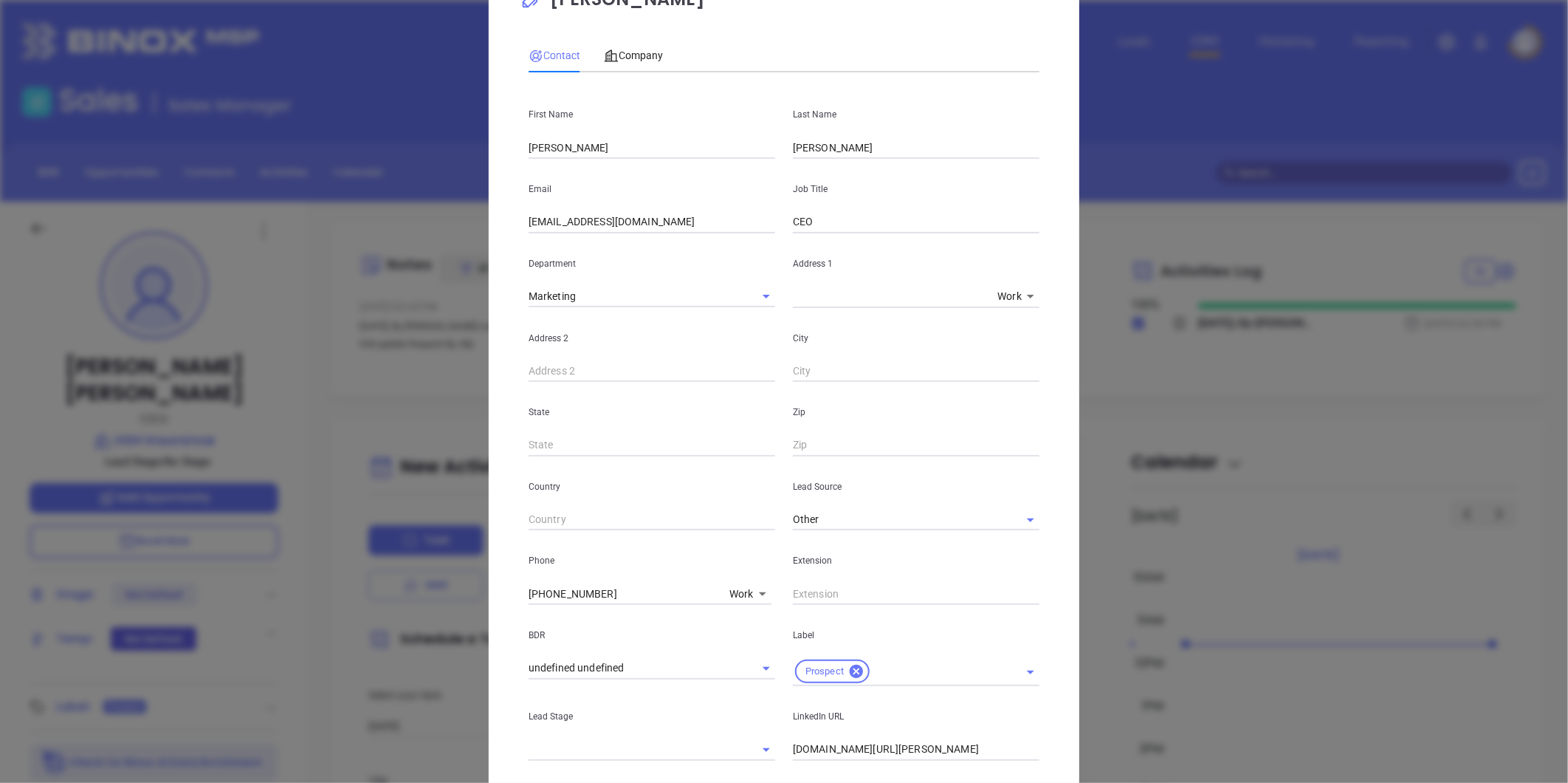
scroll to position [55, 0]
click at [630, 51] on span "Company" at bounding box center [633, 56] width 59 height 12
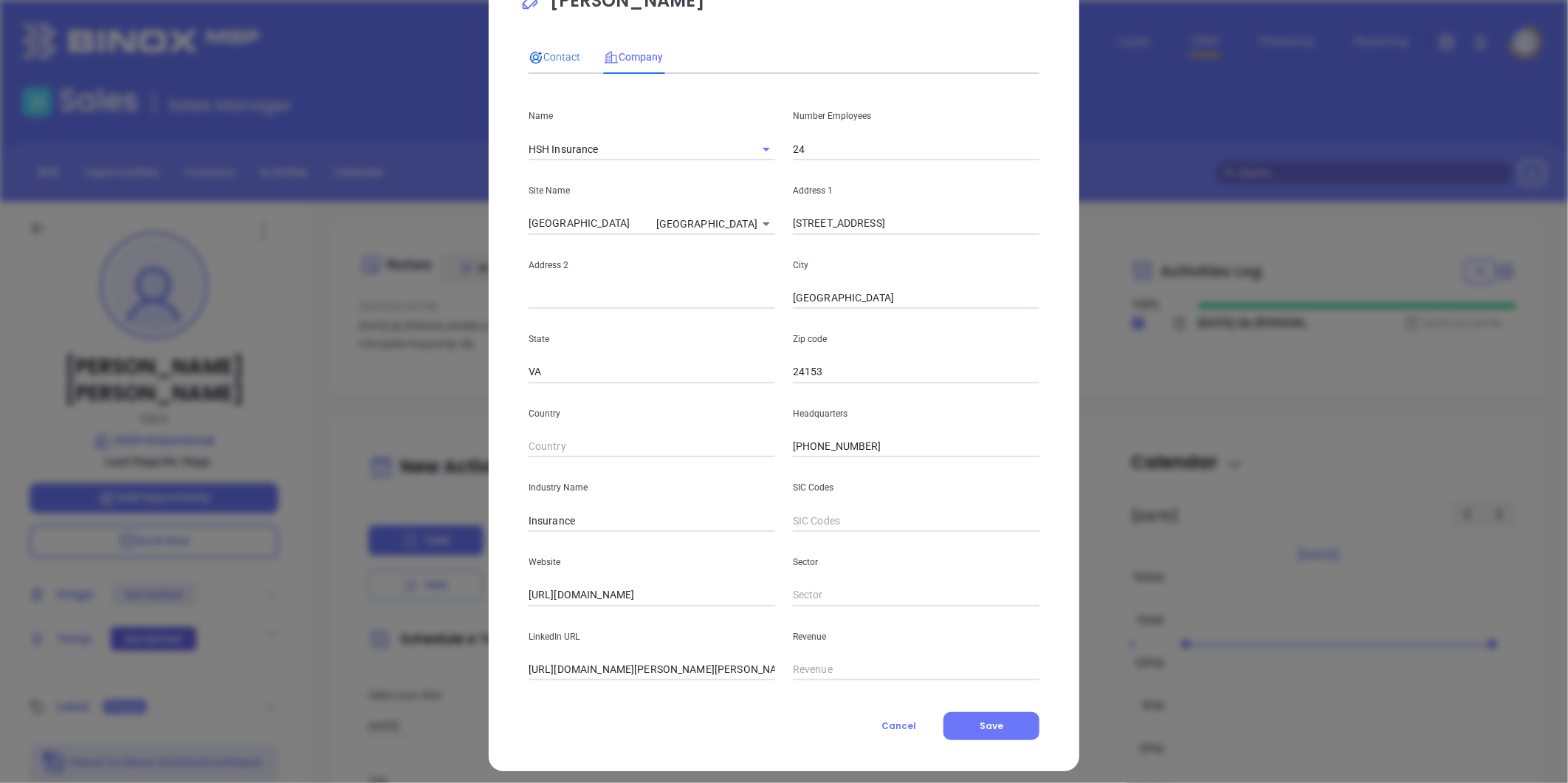
click at [556, 53] on span "Contact" at bounding box center [554, 56] width 51 height 12
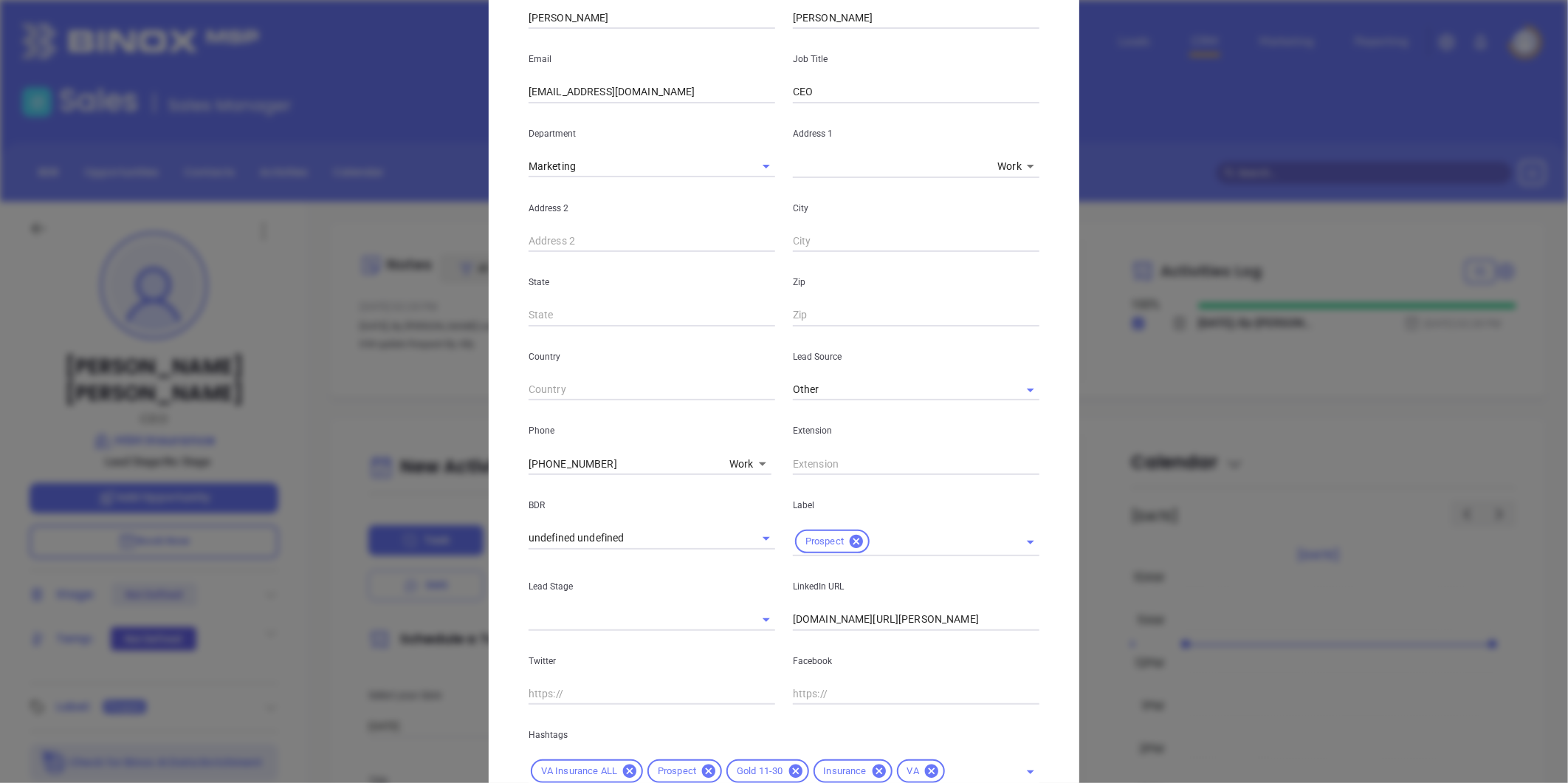
scroll to position [301, 0]
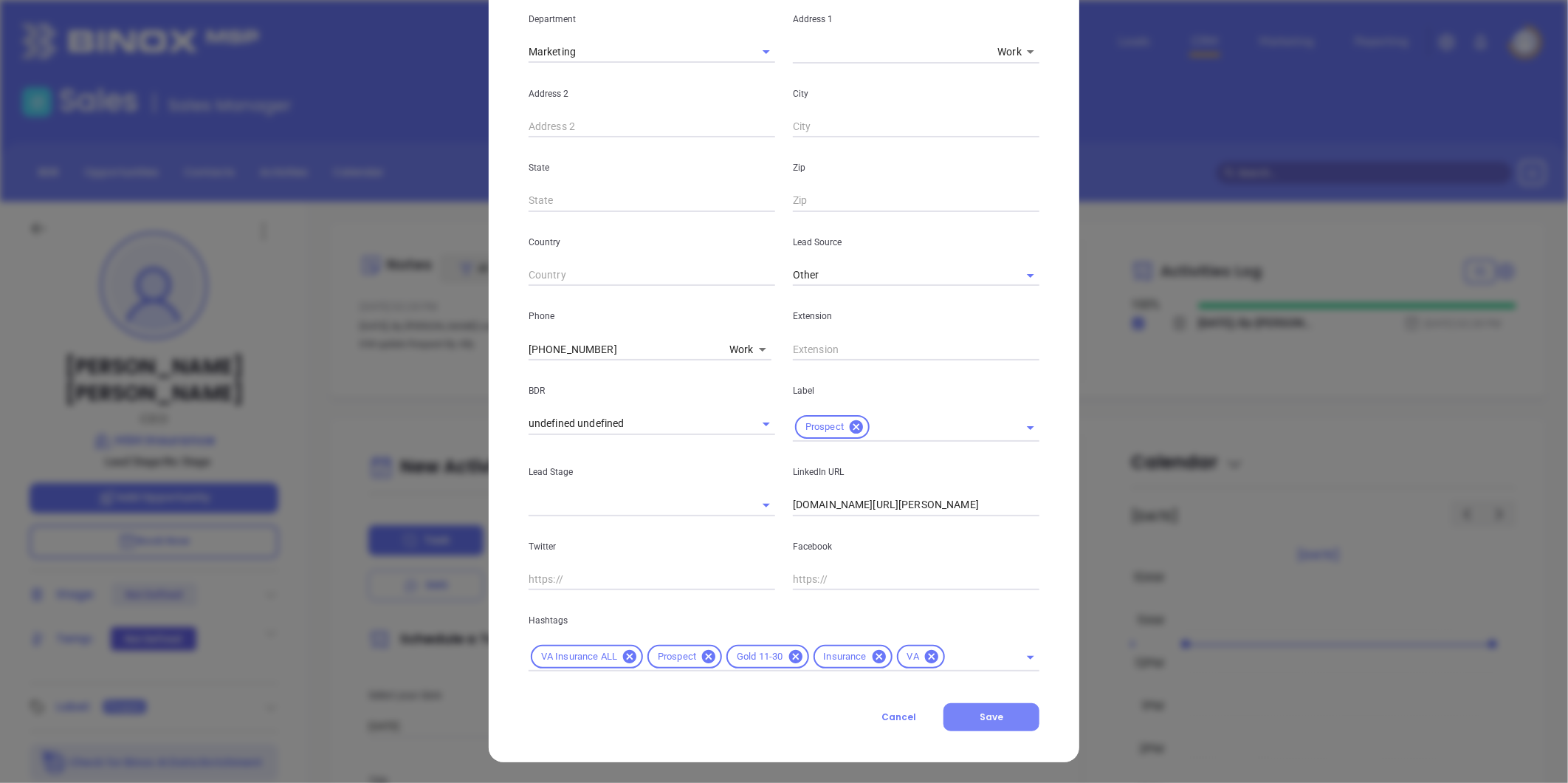
click at [1003, 711] on button "Save" at bounding box center [991, 717] width 96 height 28
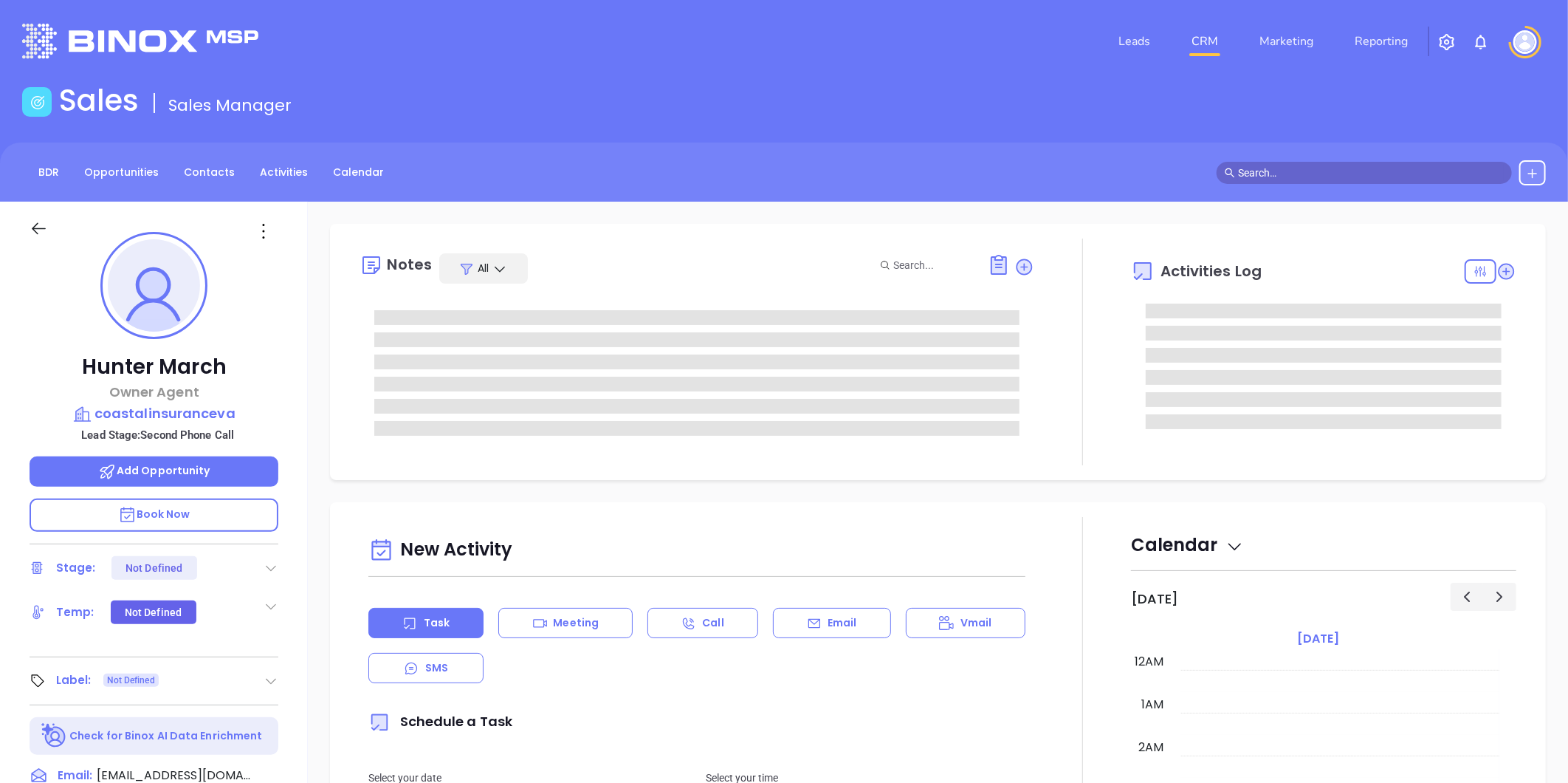
type input "[DATE]"
type input "[PERSON_NAME]"
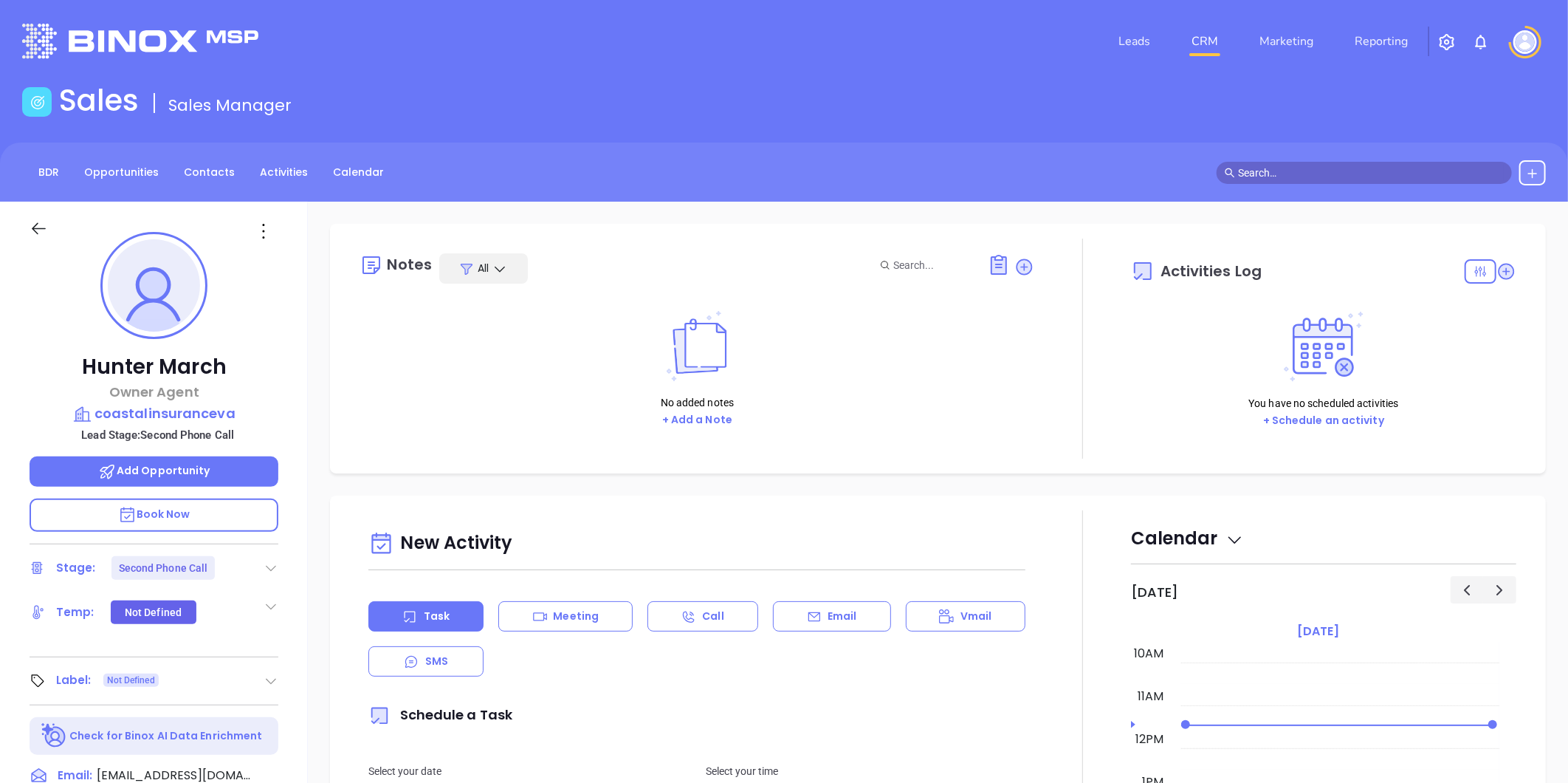
click at [268, 561] on icon at bounding box center [270, 567] width 15 height 15
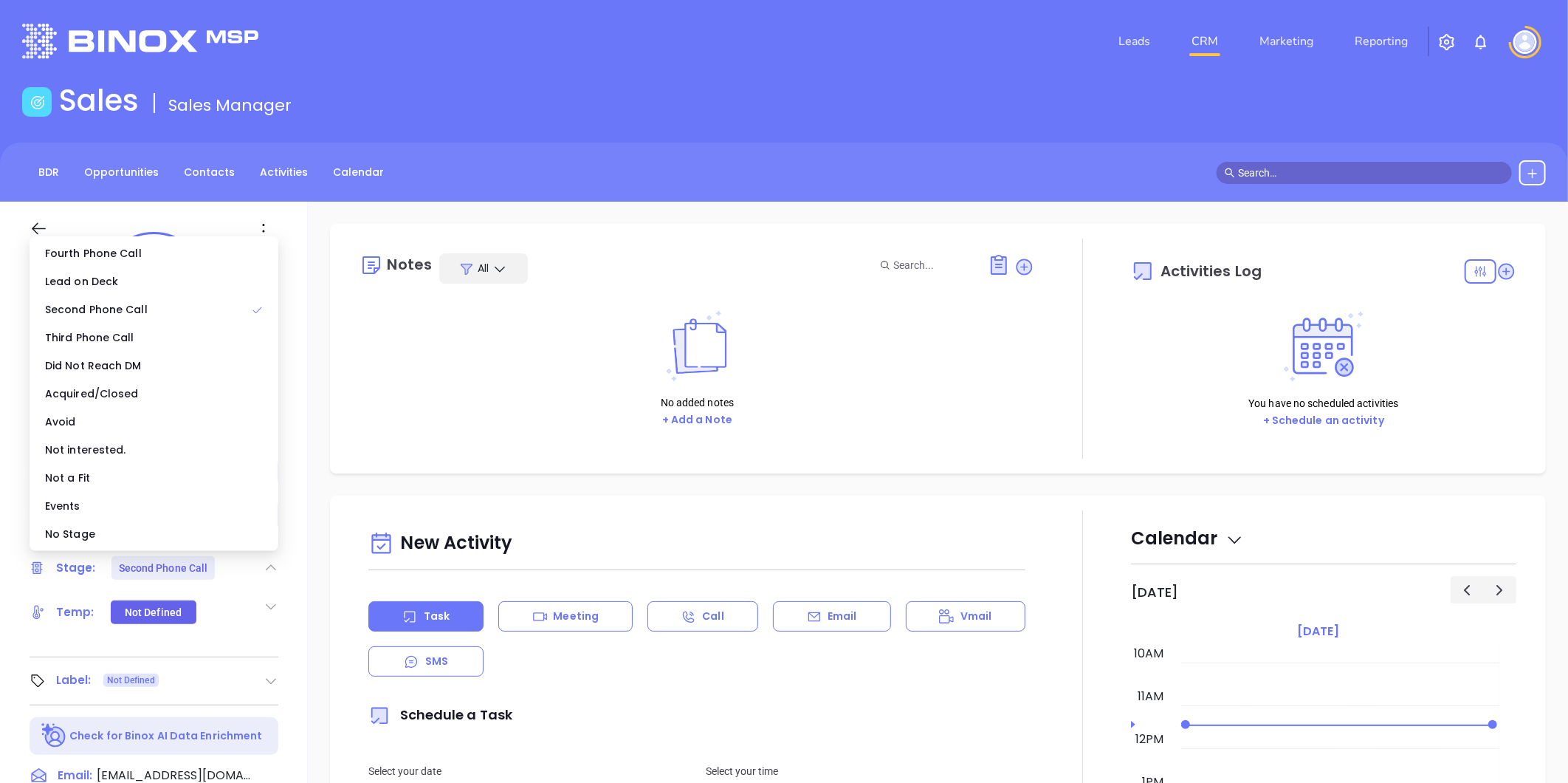
drag, startPoint x: 201, startPoint y: 533, endPoint x: 205, endPoint y: 525, distance: 8.9
click at [201, 532] on div "No Stage" at bounding box center [153, 533] width 243 height 28
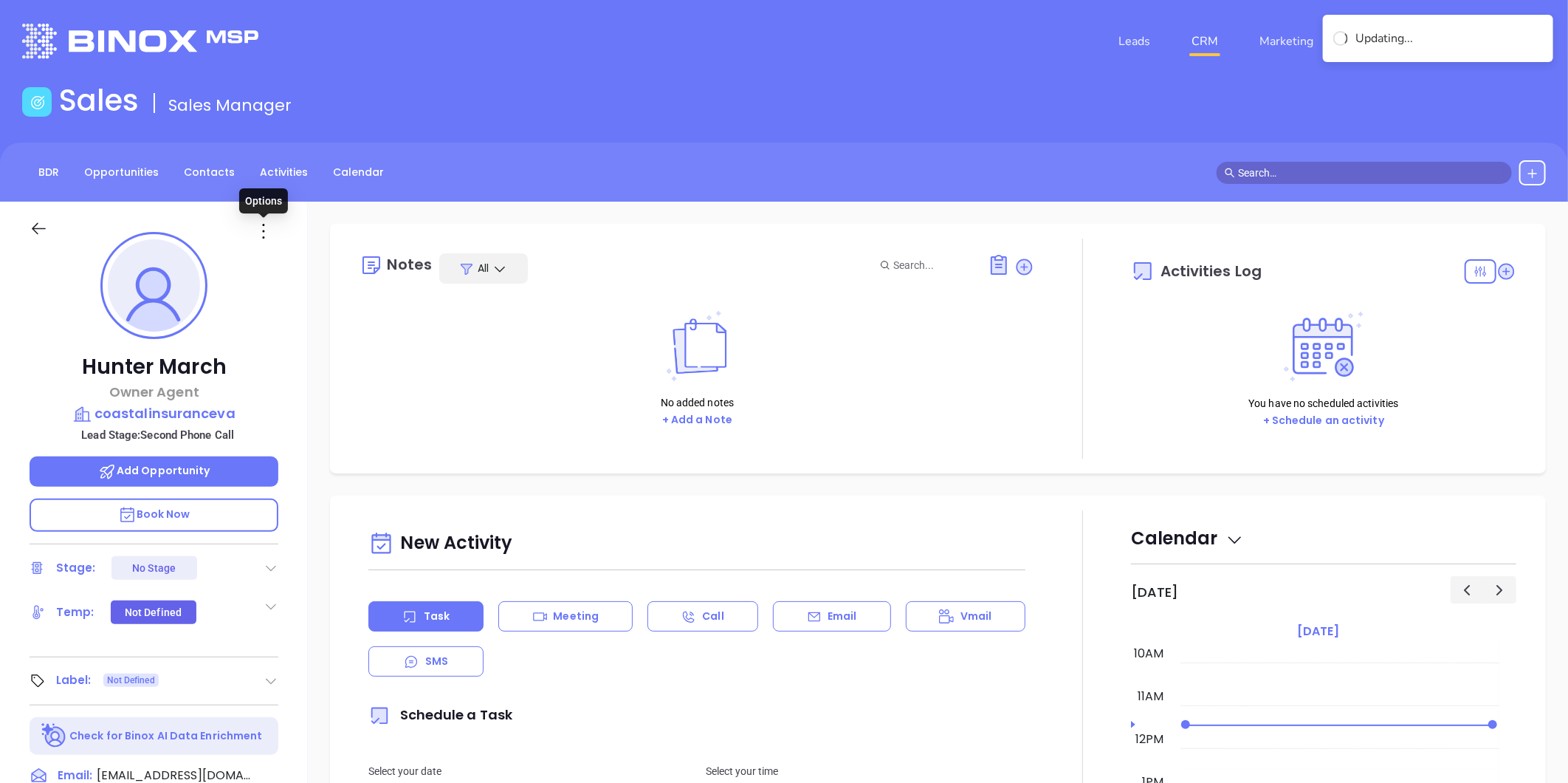
click at [260, 229] on icon at bounding box center [263, 231] width 23 height 23
click at [298, 391] on div "Edit" at bounding box center [335, 389] width 145 height 17
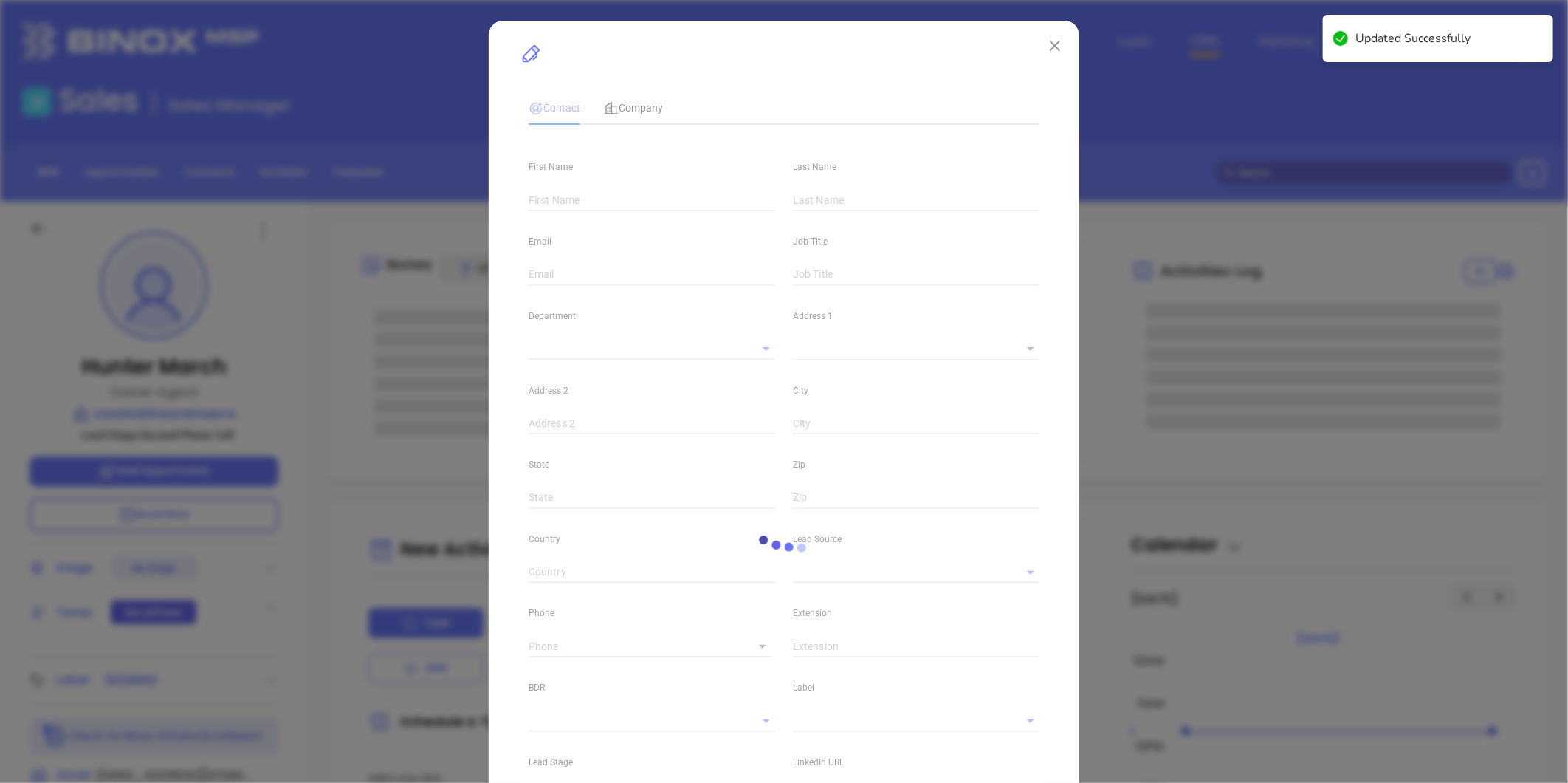
type input "Hunter"
type input "March"
type input "[EMAIL_ADDRESS][DOMAIN_NAME]"
type input "Owner Agent"
type input "1"
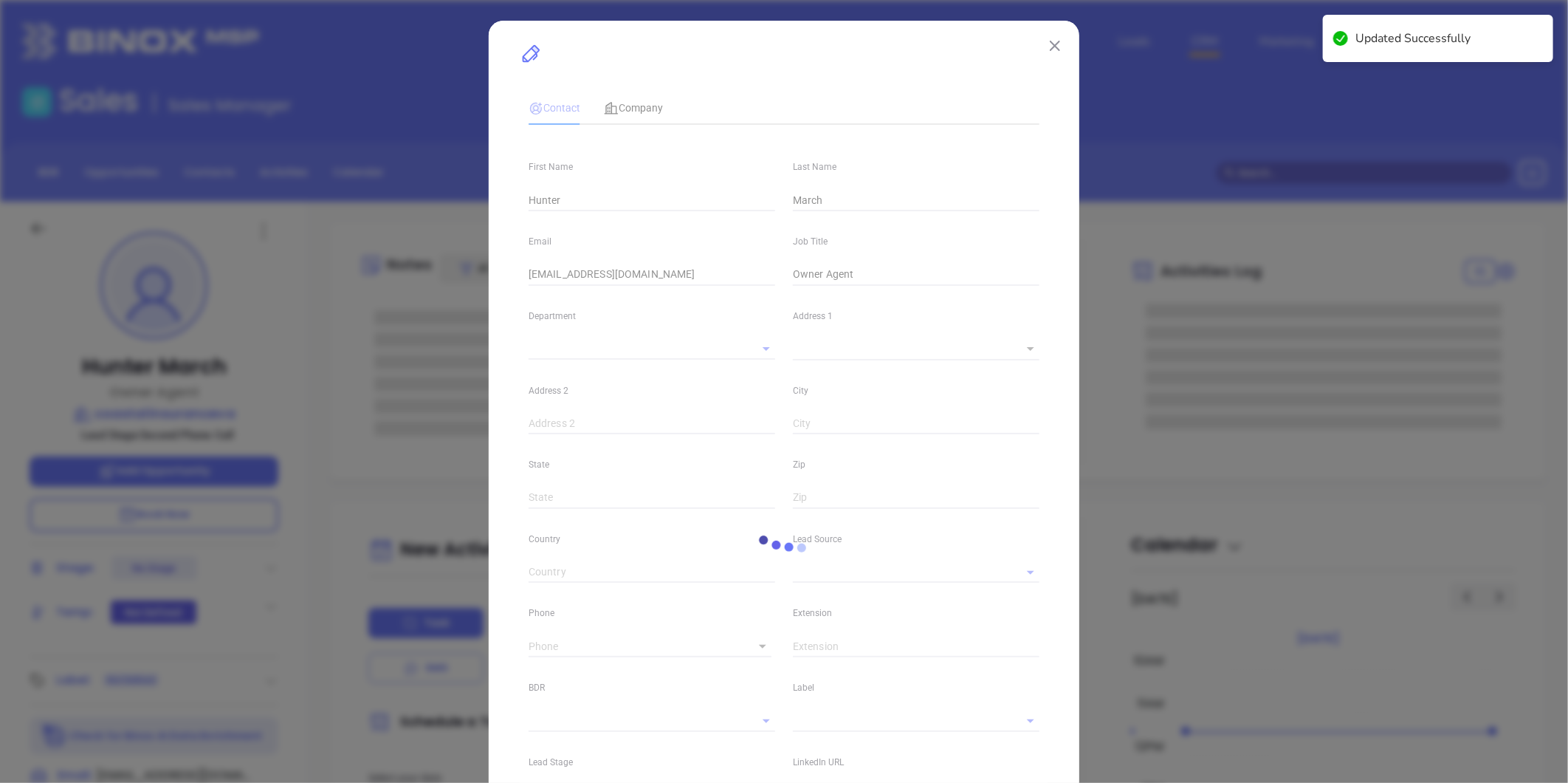
type input "Marketing"
type input "Website Reveal"
type input "undefined undefined"
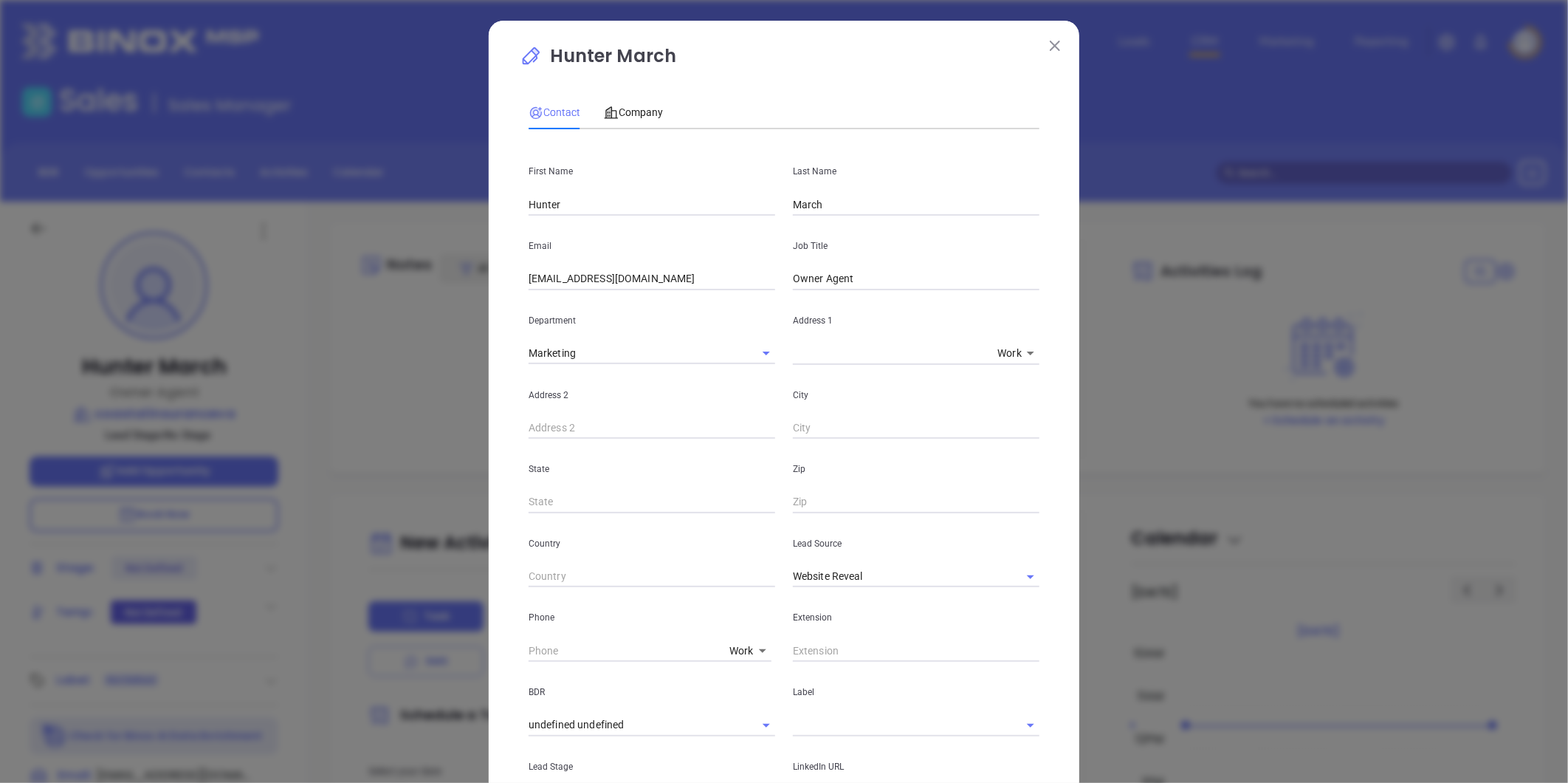
click at [741, 641] on body "Leads CRM Marketing Reporting Financial Leads Leads Sales Sales Manager BDR Opp…" at bounding box center [784, 392] width 1568 height 783
drag, startPoint x: 751, startPoint y: 557, endPoint x: 743, endPoint y: 563, distance: 10.0
click at [750, 557] on li "Direct" at bounding box center [773, 565] width 100 height 26
type input "3"
click at [559, 653] on input "( ) -" at bounding box center [625, 651] width 192 height 22
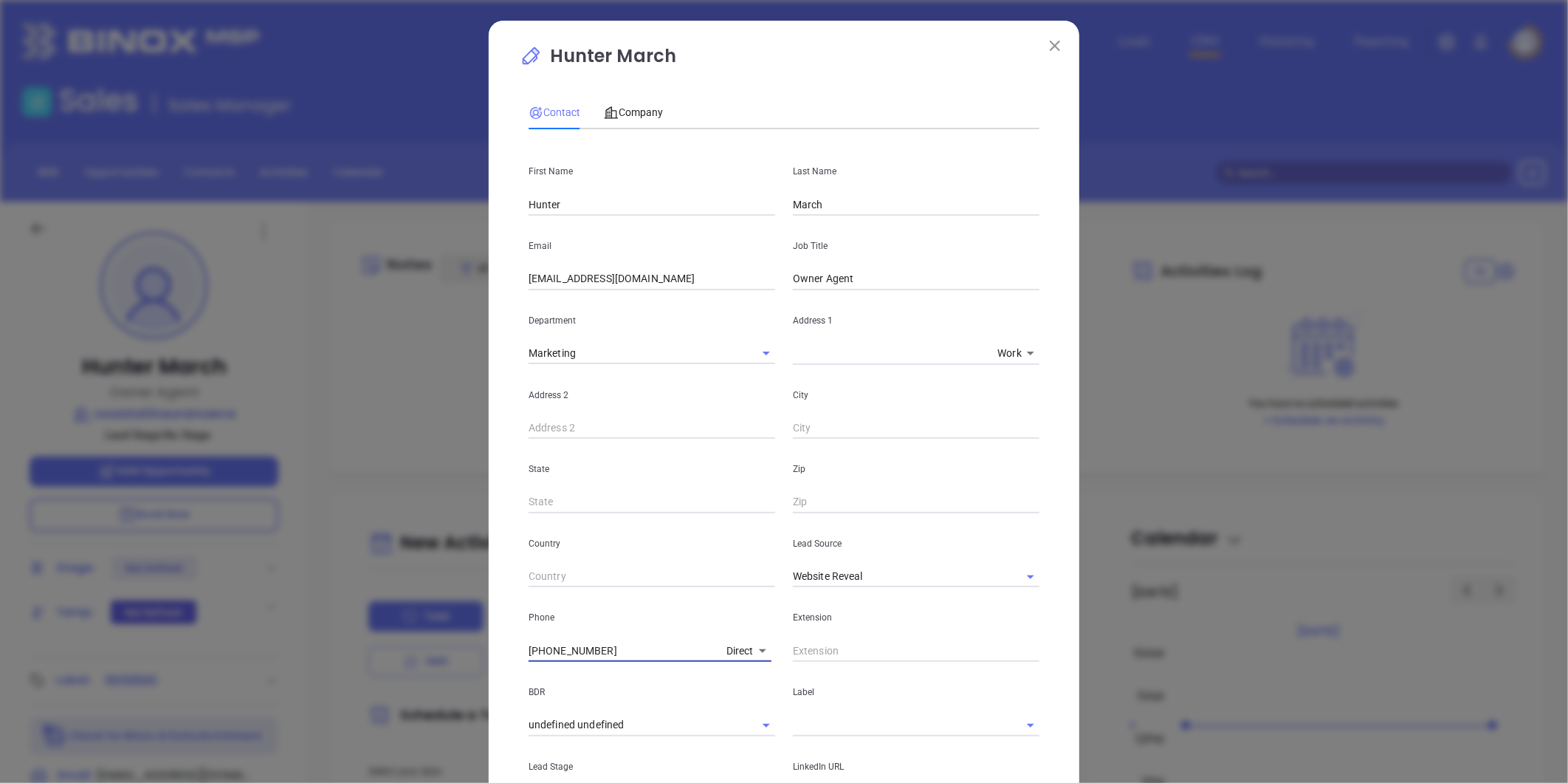
type input "[PHONE_NUMBER]"
click at [732, 646] on body "Leads CRM Marketing Reporting Financial Leads Leads Sales Sales Manager BDR Opp…" at bounding box center [784, 392] width 1568 height 783
drag, startPoint x: 742, startPoint y: 696, endPoint x: 713, endPoint y: 673, distance: 37.0
click at [741, 695] on li "Site" at bounding box center [769, 698] width 100 height 26
type input "11"
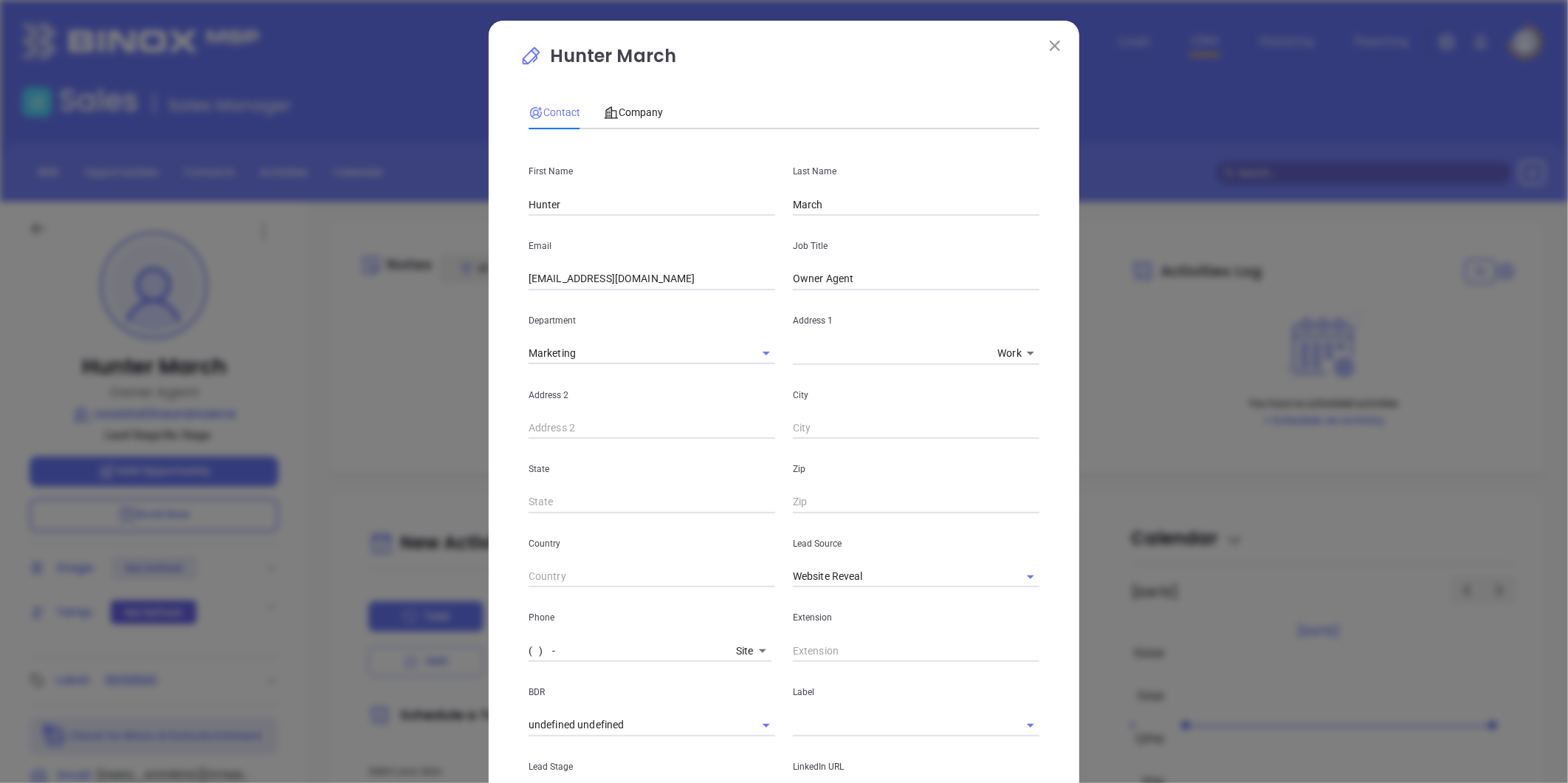
click at [566, 646] on input "( ) -" at bounding box center [630, 651] width 202 height 22
drag, startPoint x: 434, startPoint y: 674, endPoint x: 396, endPoint y: 685, distance: 39.6
click at [399, 683] on div "Hunter March Contact Company First Name [PERSON_NAME] Last Name March Email [PE…" at bounding box center [784, 392] width 1568 height 783
type input "[PHONE_NUMBER]"
click at [635, 112] on span "Company" at bounding box center [633, 113] width 59 height 12
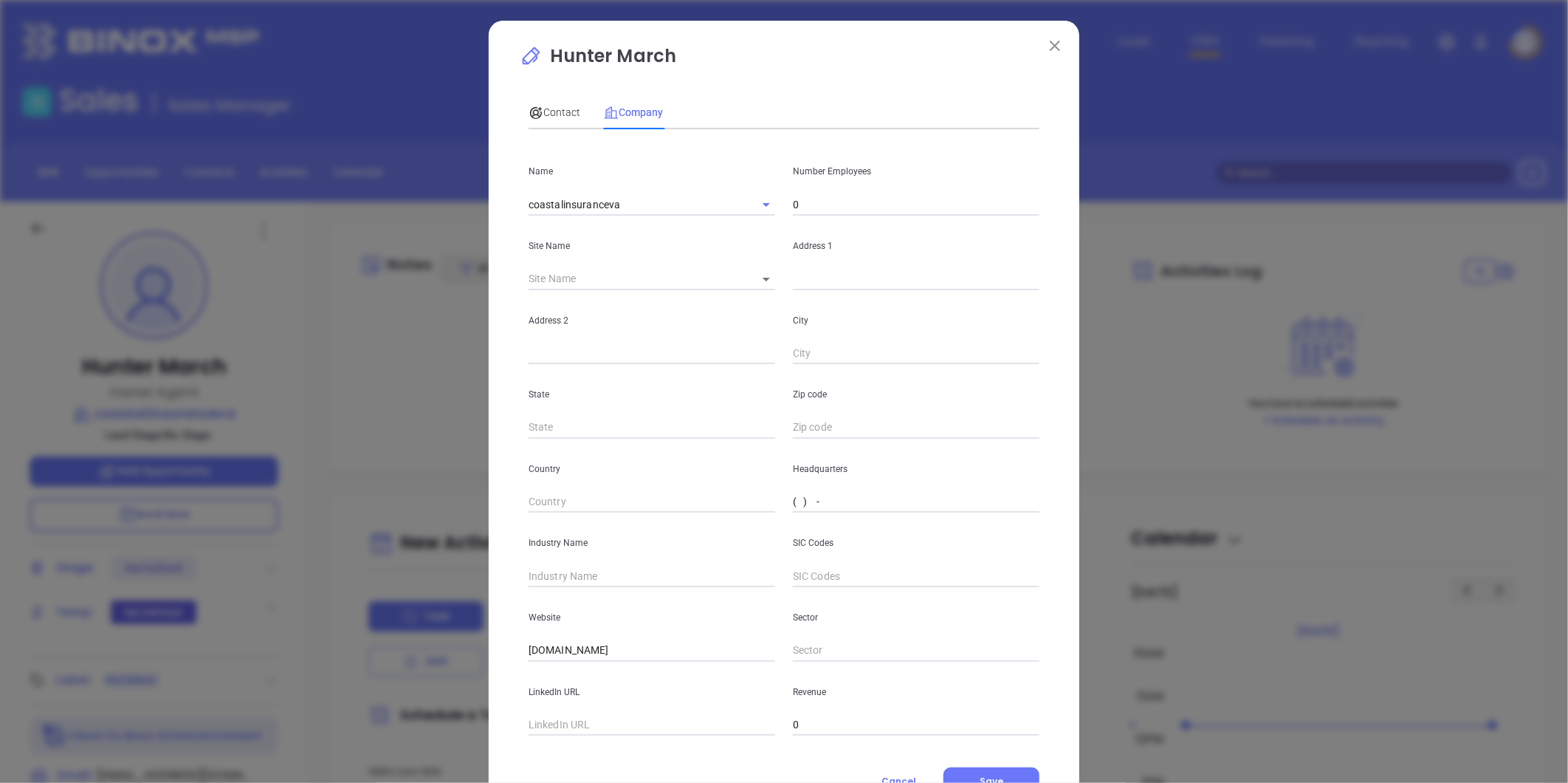
click at [830, 507] on input "( ) -" at bounding box center [917, 502] width 247 height 22
paste input "757) 934-0755"
type input "[PHONE_NUMBER]"
click at [818, 281] on input "text" at bounding box center [917, 279] width 247 height 22
paste input "[STREET_ADDRESS][US_STATE]"
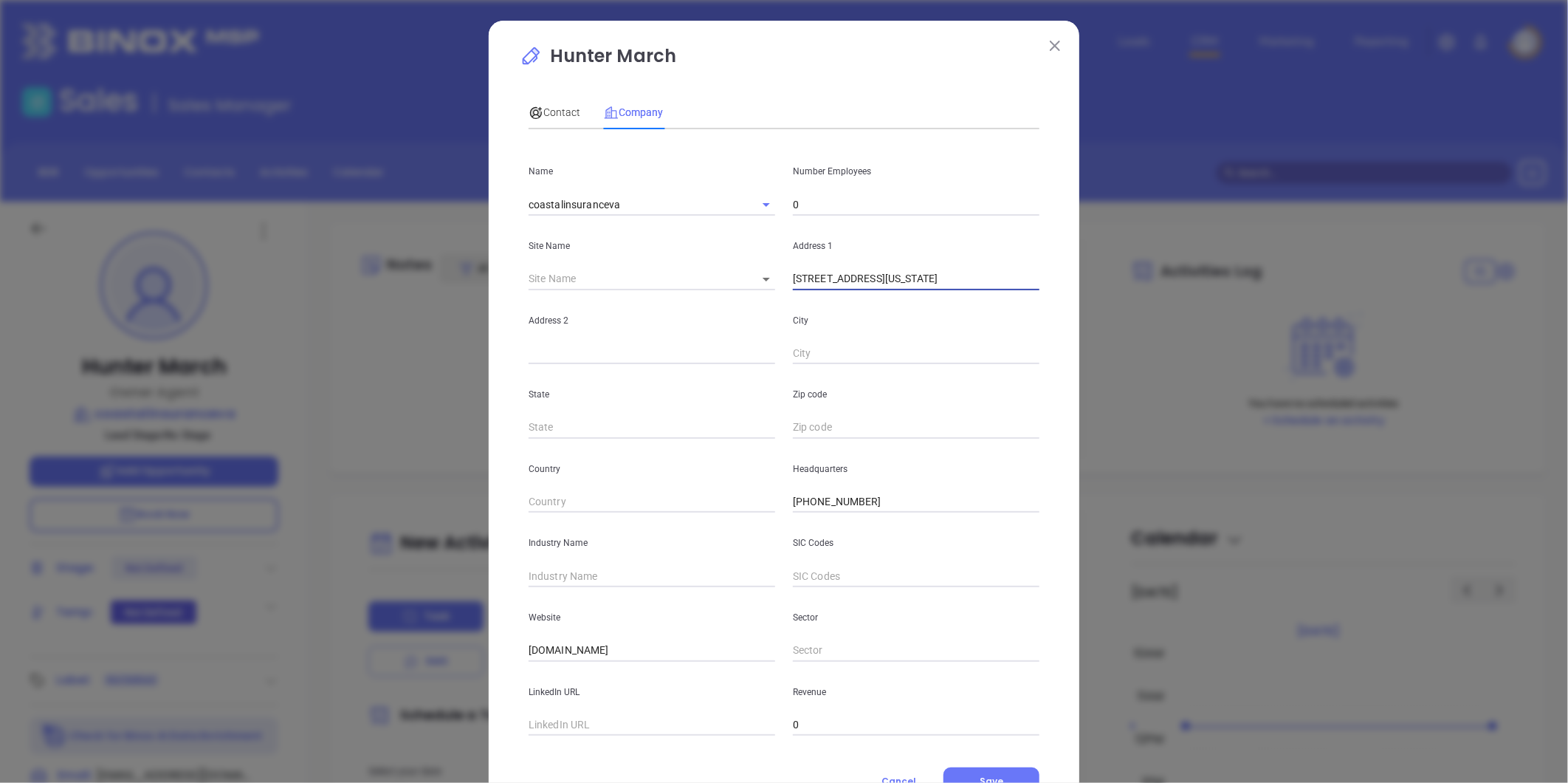
drag, startPoint x: 1039, startPoint y: 262, endPoint x: 1427, endPoint y: 211, distance: 391.3
click at [1429, 211] on div "Hunter March Contact Company First Name [PERSON_NAME] Last Name March Email [PE…" at bounding box center [784, 392] width 1568 height 783
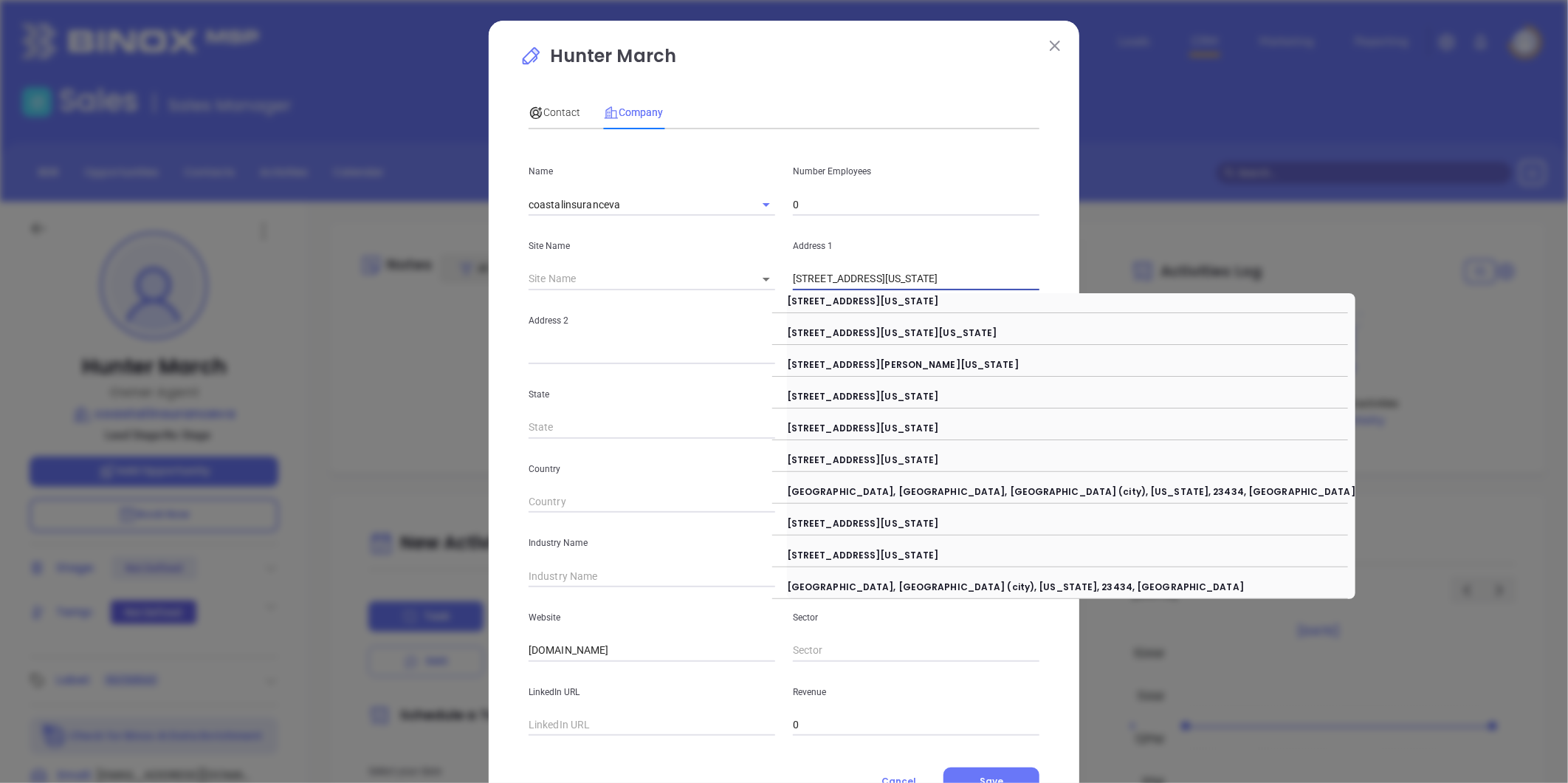
type input "[STREET_ADDRESS][US_STATE]"
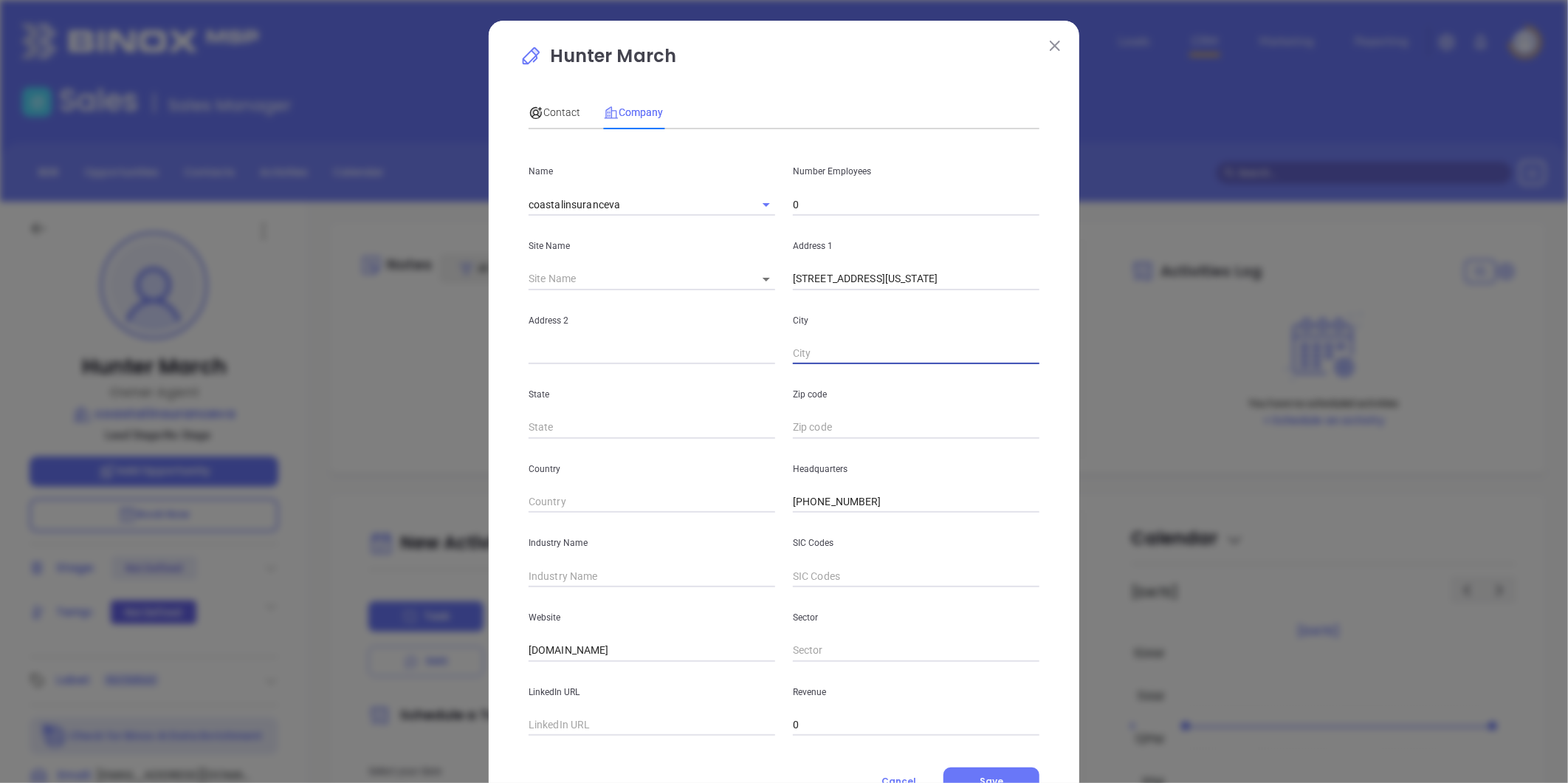
paste input "[GEOGRAPHIC_DATA], [GEOGRAPHIC_DATA], 23434"
drag, startPoint x: 825, startPoint y: 353, endPoint x: 1349, endPoint y: 226, distance: 539.2
click at [1351, 245] on div "Hunter March Contact Company First Name [PERSON_NAME] Last Name March Email [PE…" at bounding box center [784, 392] width 1568 height 783
type input "[GEOGRAPHIC_DATA]"
type input "VA"
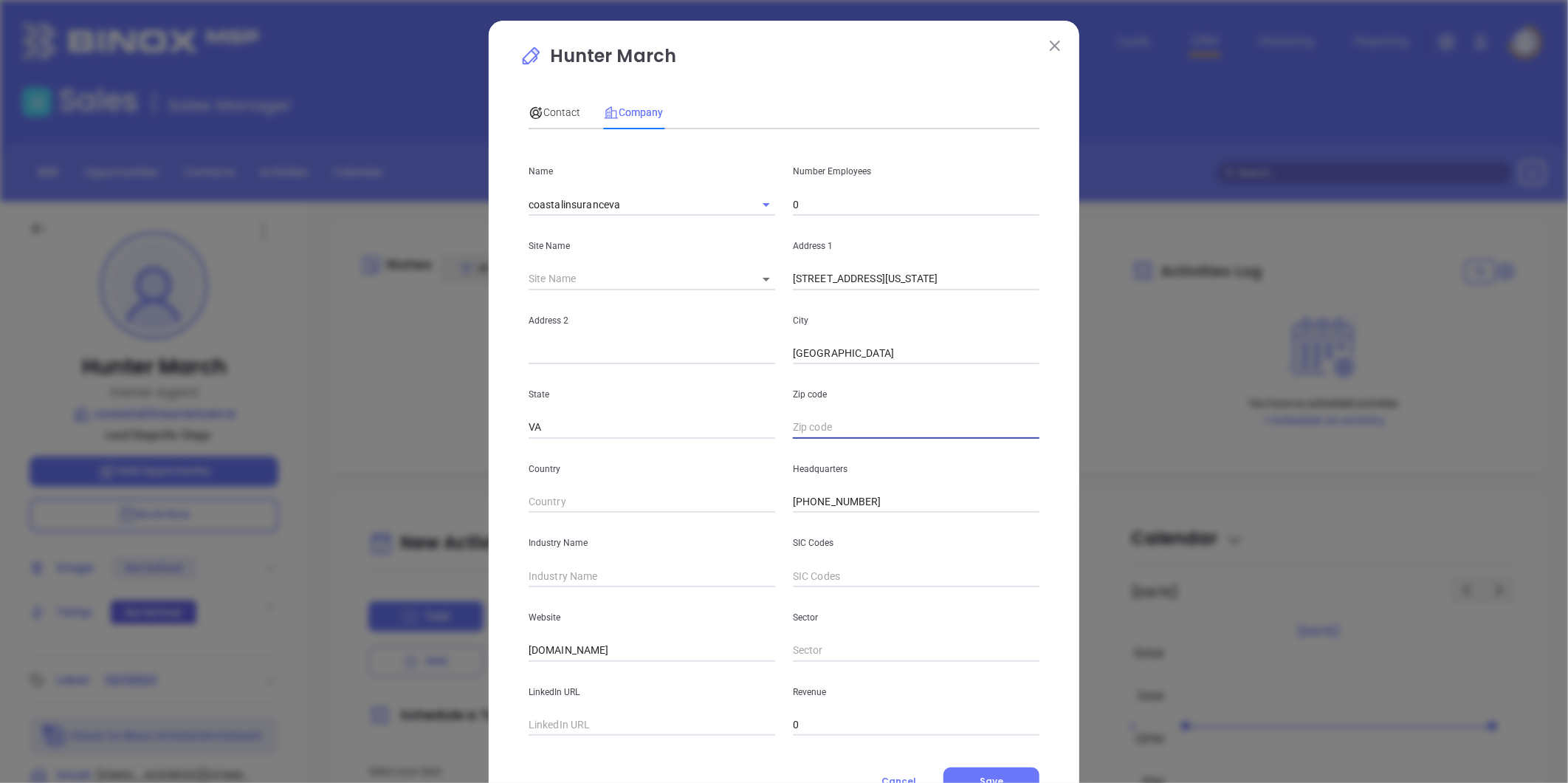
paste input "VA, 23434"
type input "23434"
click at [569, 581] on input "text" at bounding box center [652, 576] width 247 height 22
type input "Insurance"
drag, startPoint x: 644, startPoint y: 649, endPoint x: 257, endPoint y: 676, distance: 387.9
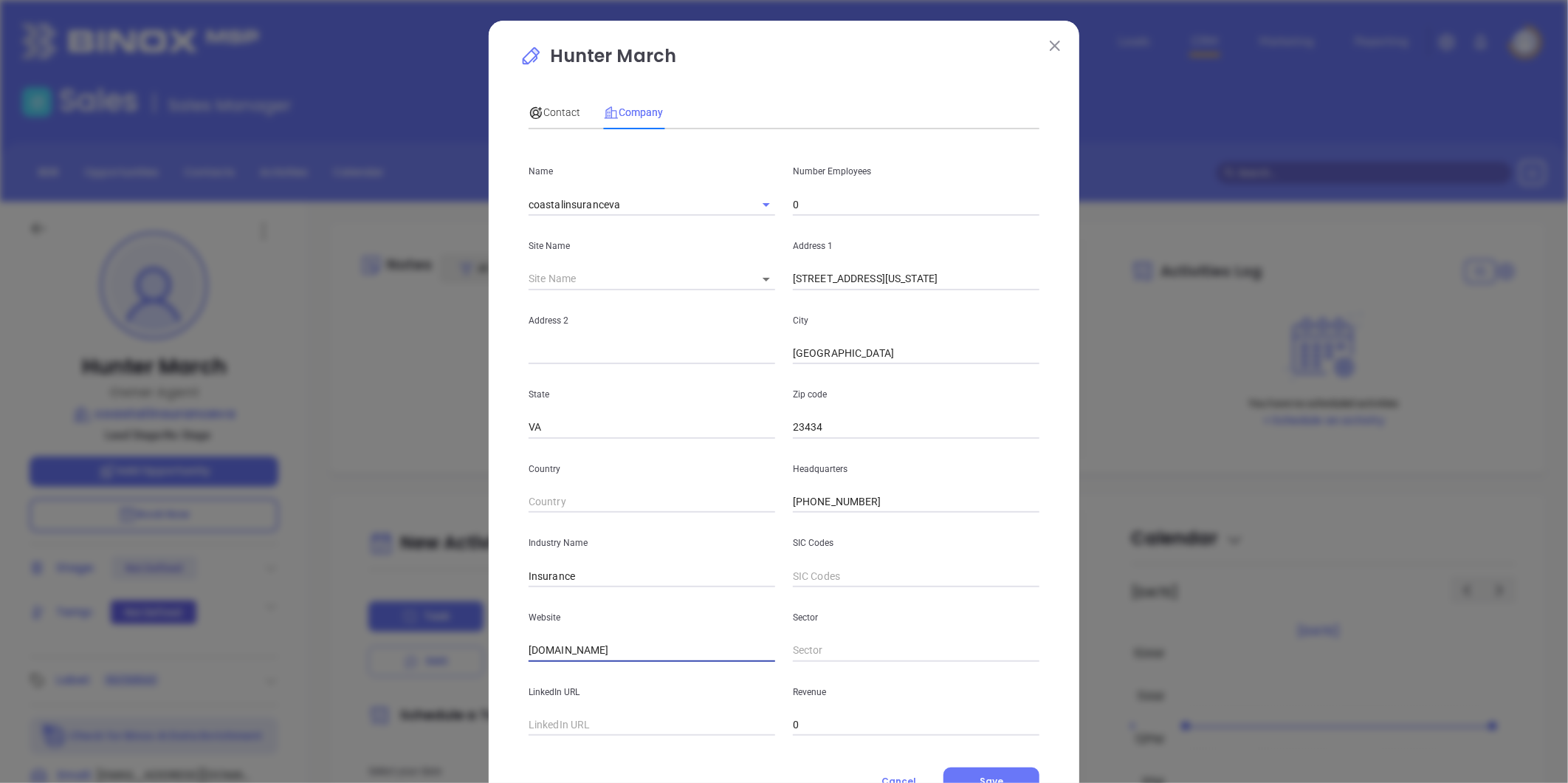
click at [238, 680] on div "Hunter March Contact Company First Name [PERSON_NAME] Last Name March Email [PE…" at bounding box center [784, 392] width 1568 height 783
paste input "[URL][DOMAIN_NAME]"
type input "[URL][DOMAIN_NAME]"
click at [572, 727] on input "text" at bounding box center [652, 725] width 247 height 22
paste input "[URL][DOMAIN_NAME]"
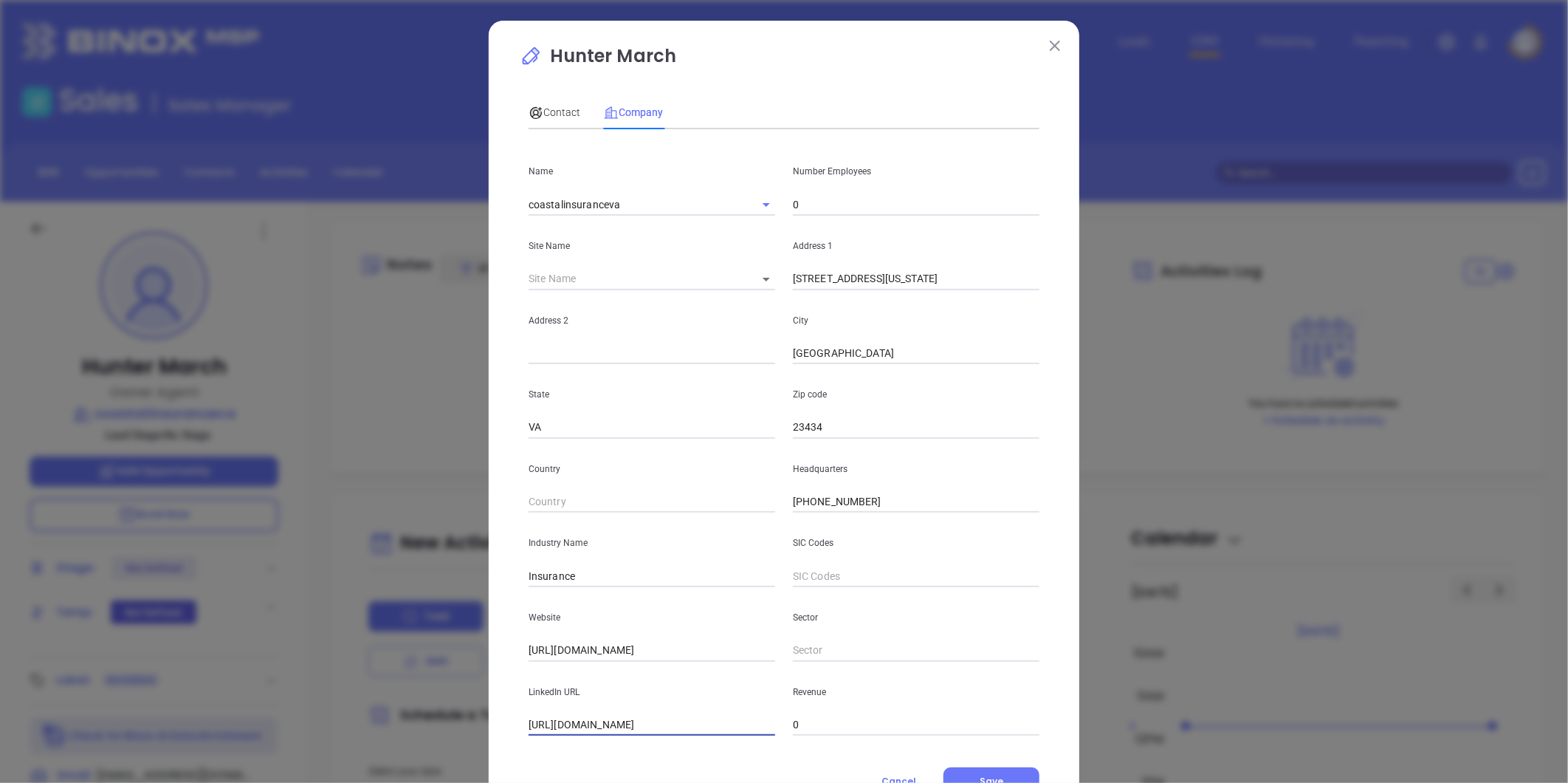
scroll to position [0, 69]
type input "[URL][DOMAIN_NAME]"
click at [862, 207] on input "0" at bounding box center [917, 204] width 247 height 22
type input "6"
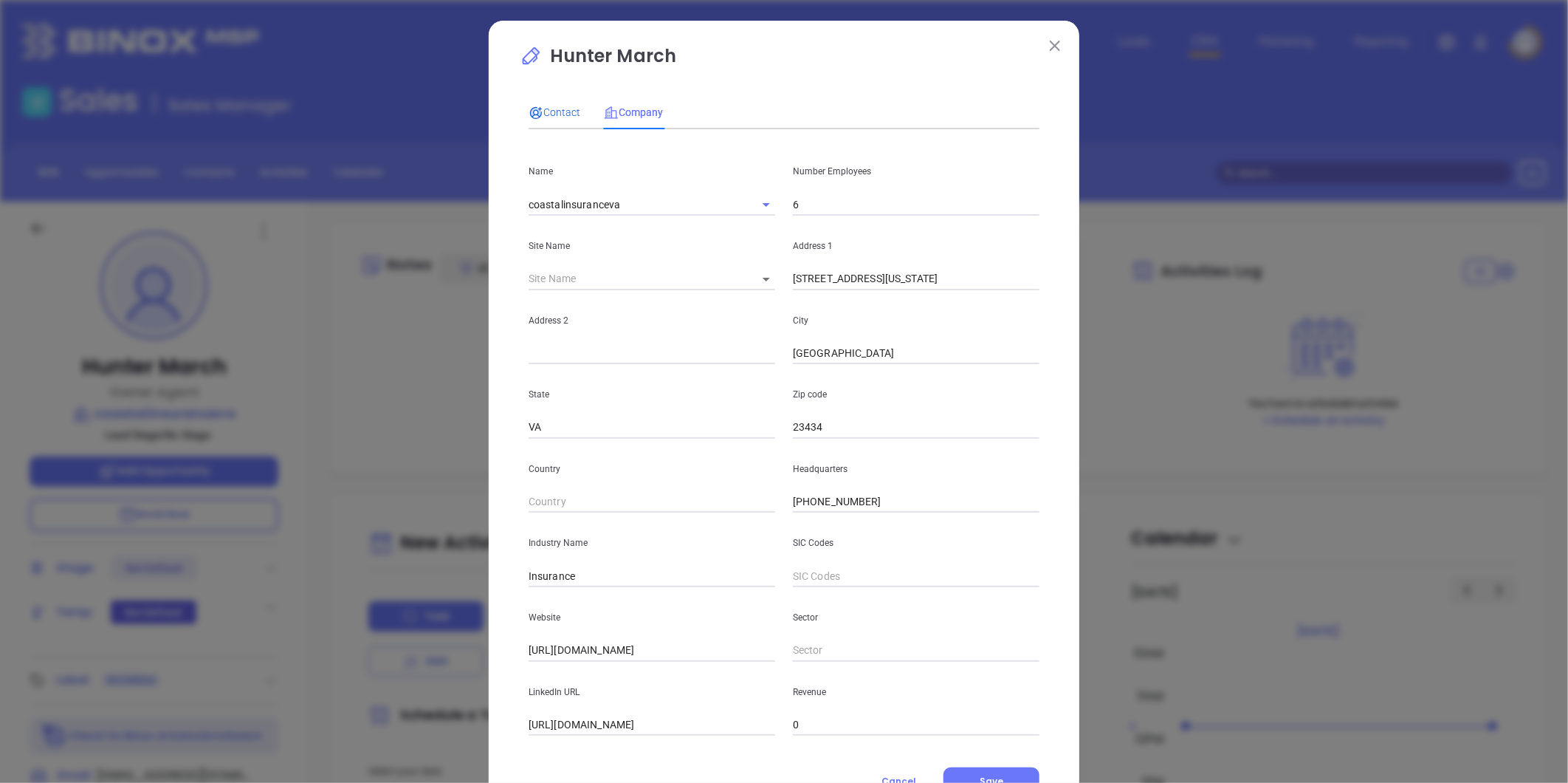
click at [549, 110] on span "Contact" at bounding box center [554, 113] width 51 height 12
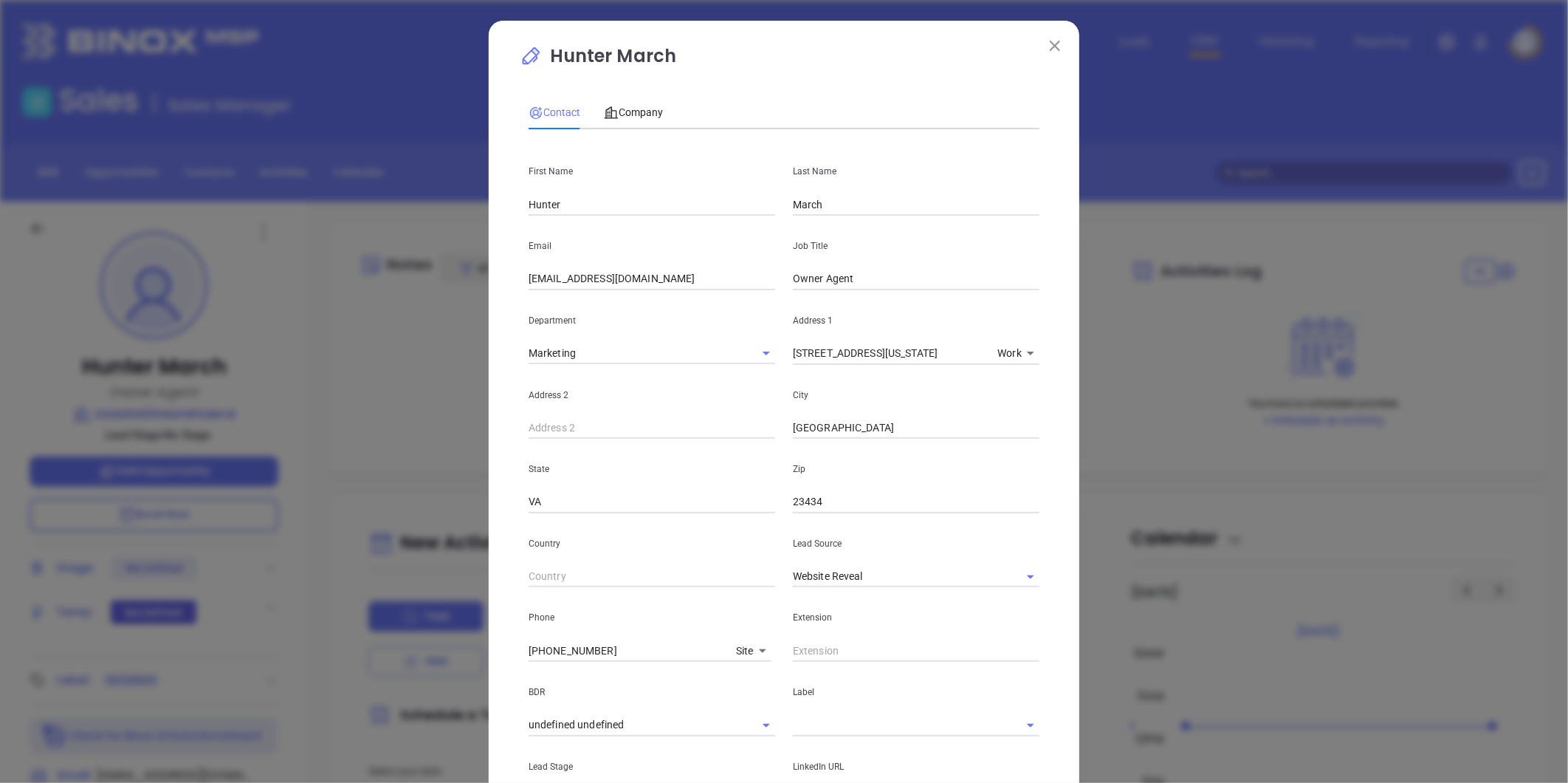
scroll to position [289, 0]
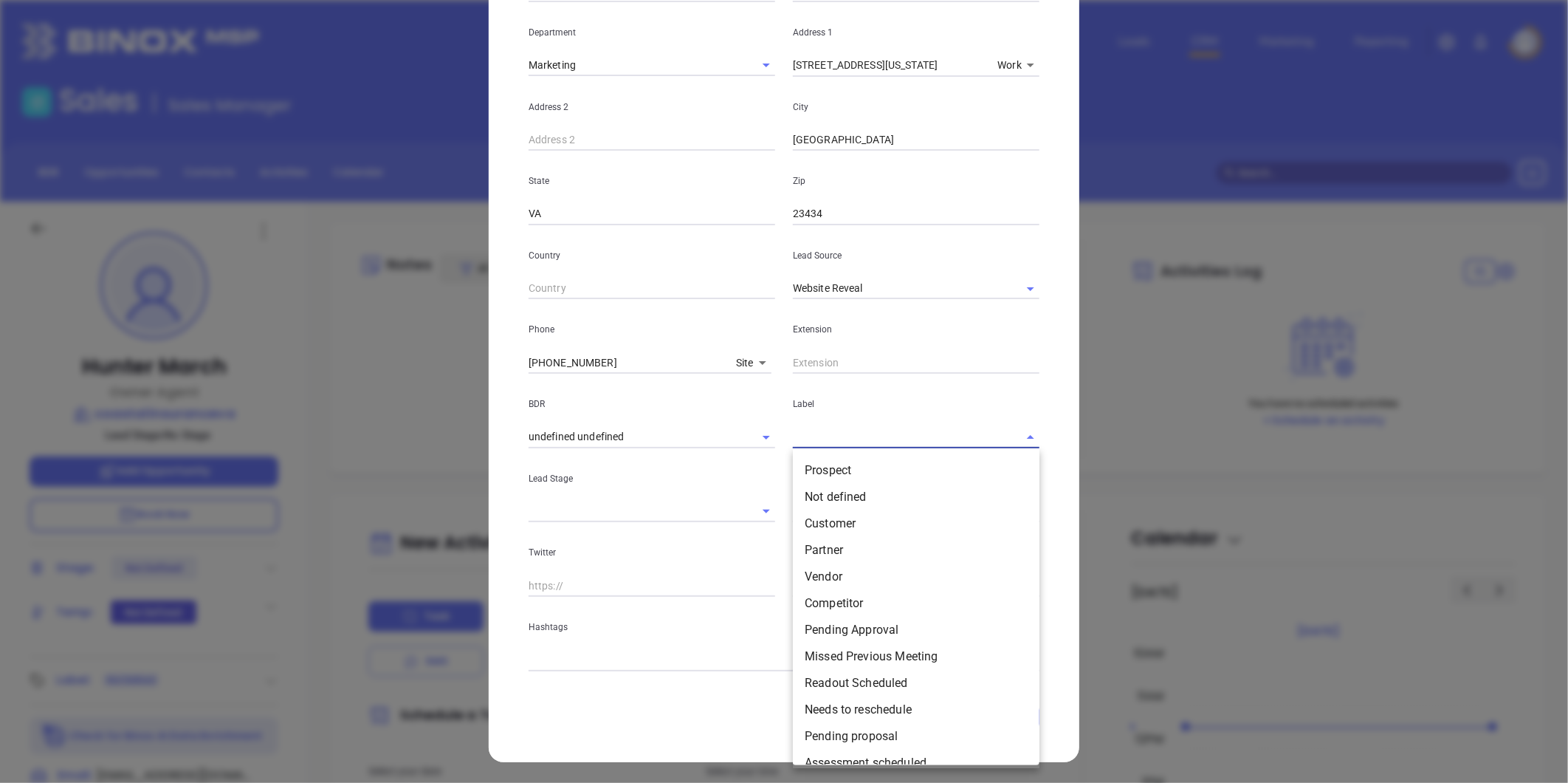
click at [830, 430] on input "text" at bounding box center [895, 437] width 205 height 21
click at [824, 467] on li "Prospect" at bounding box center [917, 470] width 247 height 26
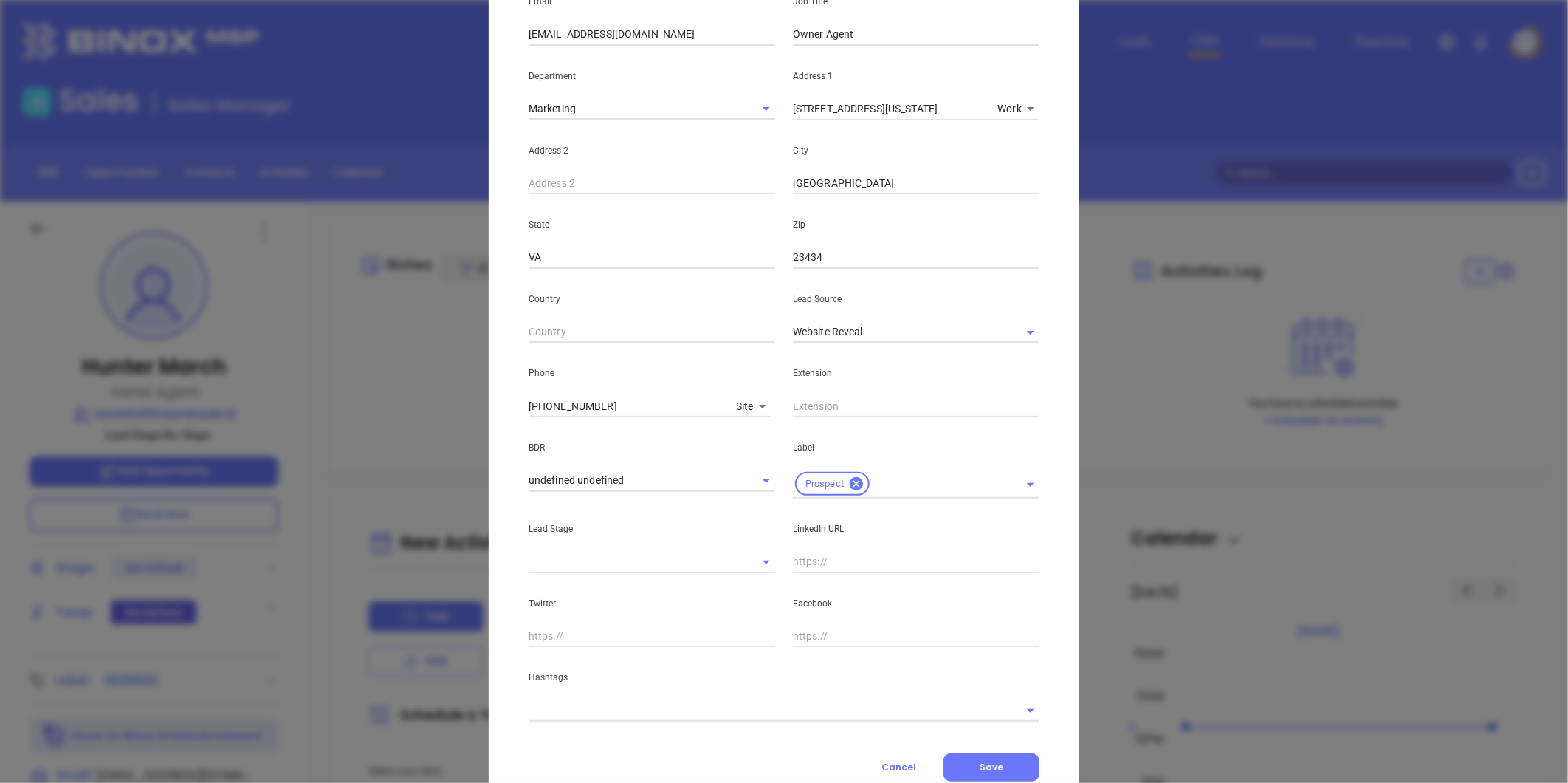
scroll to position [246, 0]
click at [808, 559] on input "text" at bounding box center [917, 561] width 247 height 22
paste input "[DOMAIN_NAME][URL]"
type input "[DOMAIN_NAME][URL]"
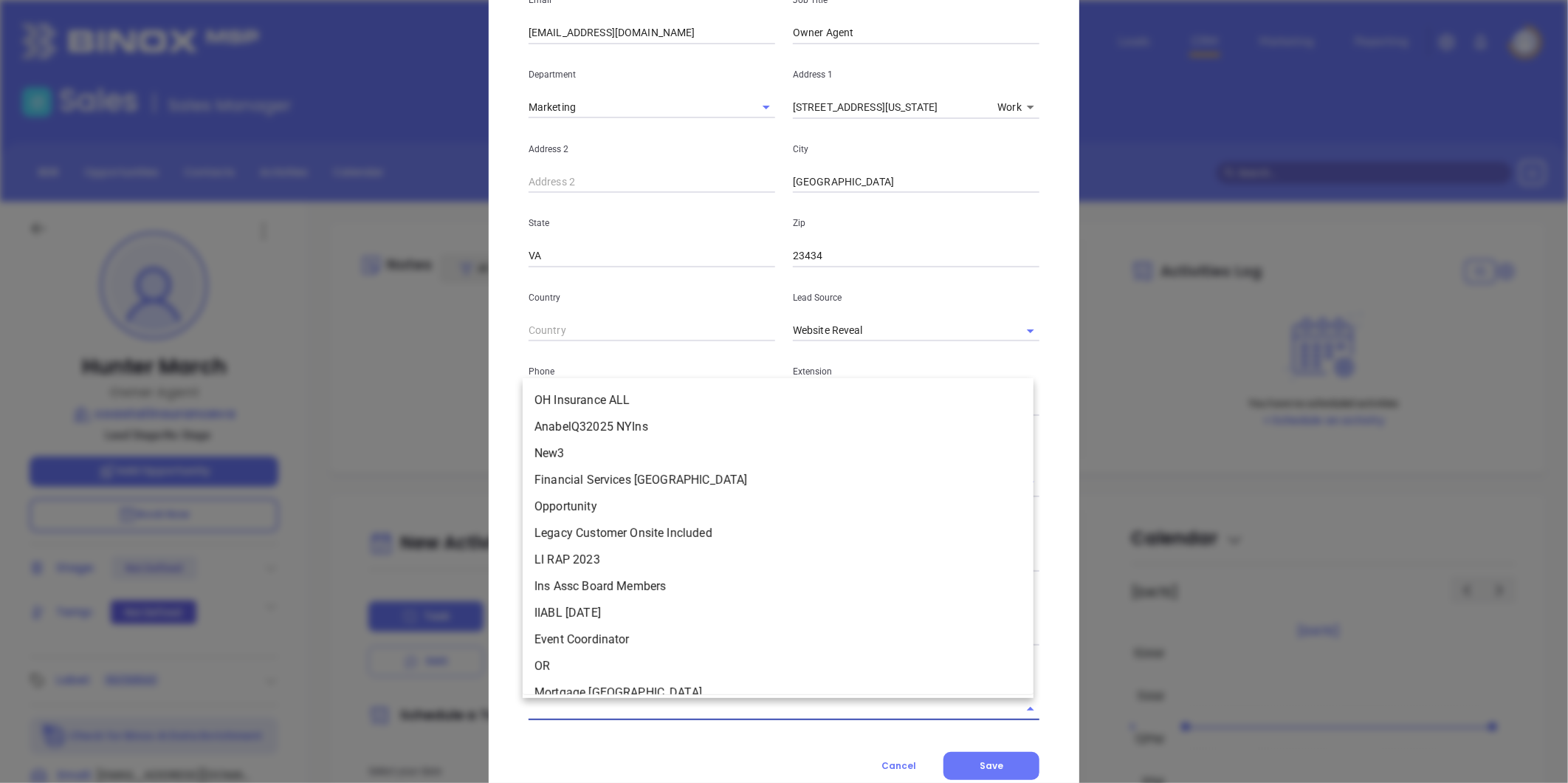
click at [667, 711] on input "text" at bounding box center [764, 709] width 470 height 21
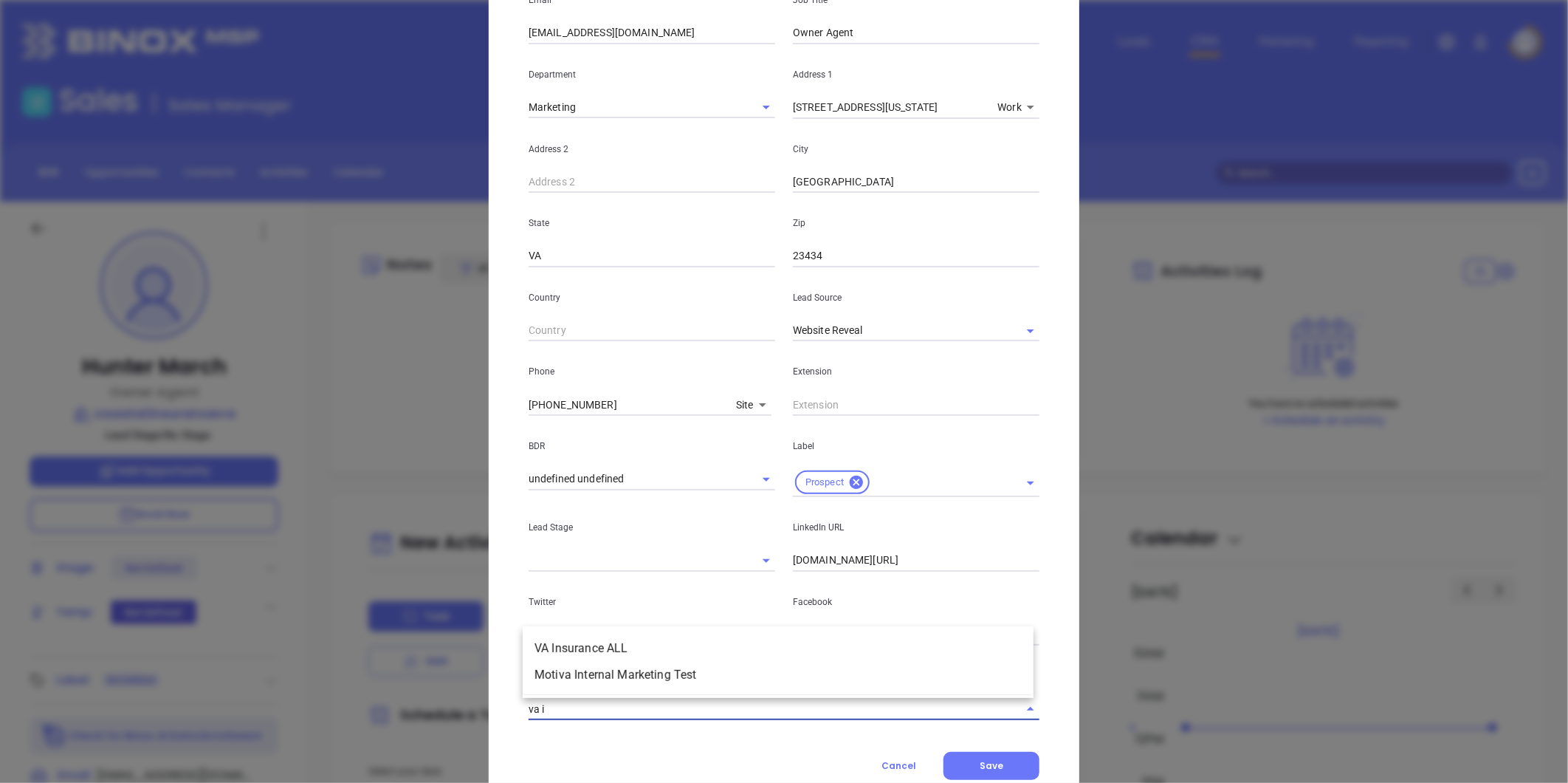
type input "va in"
click at [611, 637] on li "VA Insurance ALL" at bounding box center [778, 648] width 511 height 26
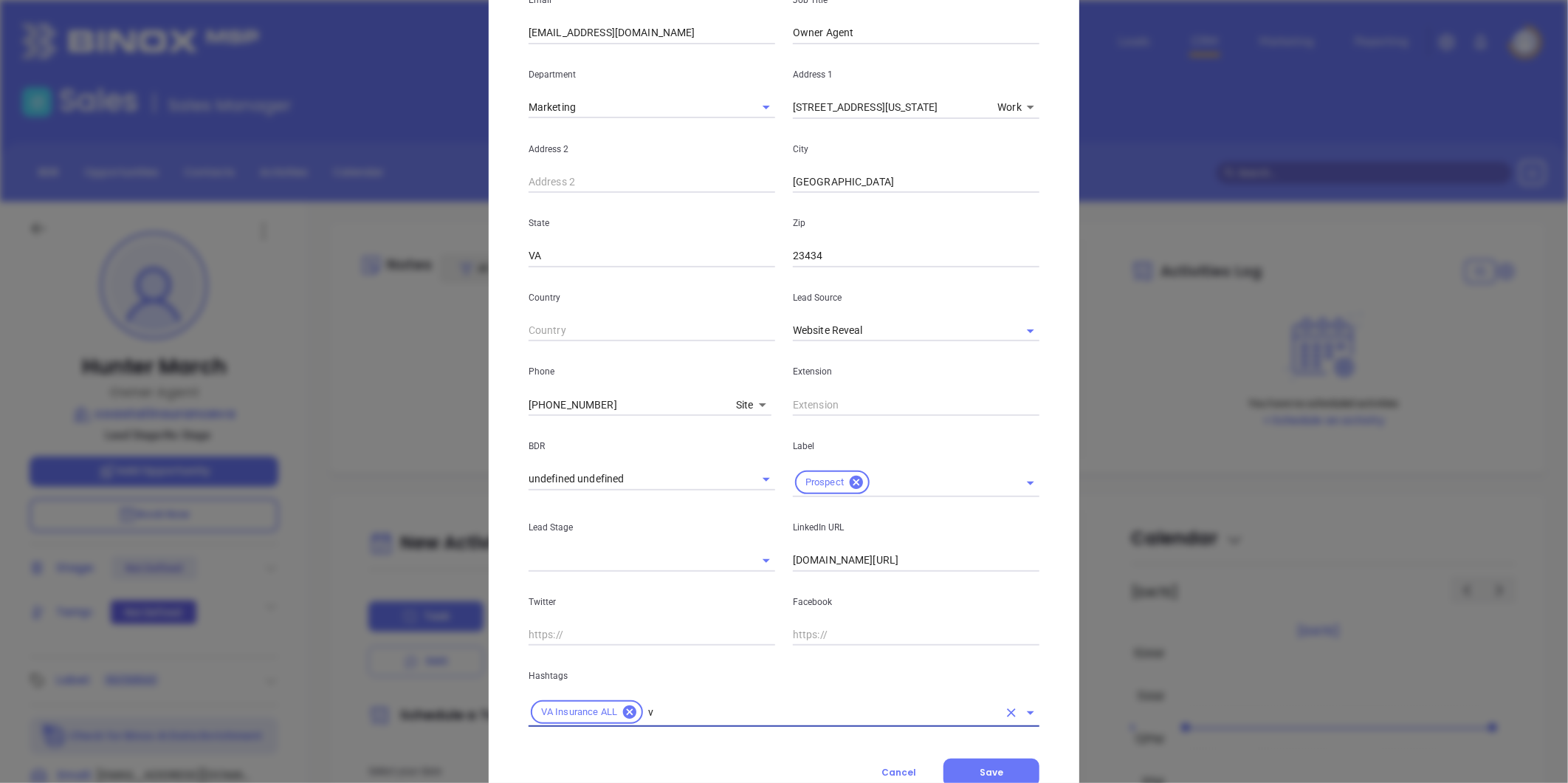
type input "va"
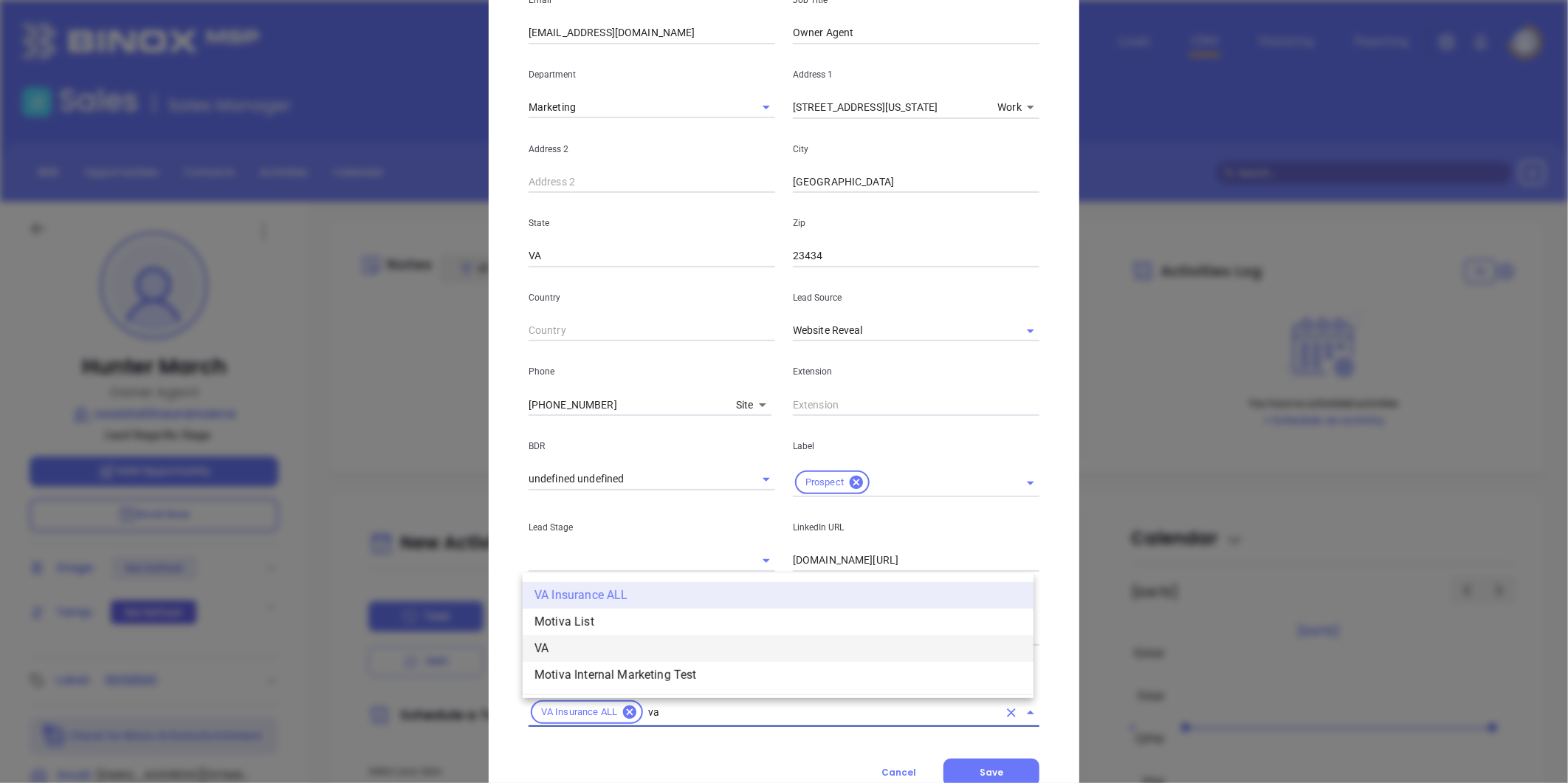
click at [606, 643] on li "VA" at bounding box center [778, 648] width 511 height 26
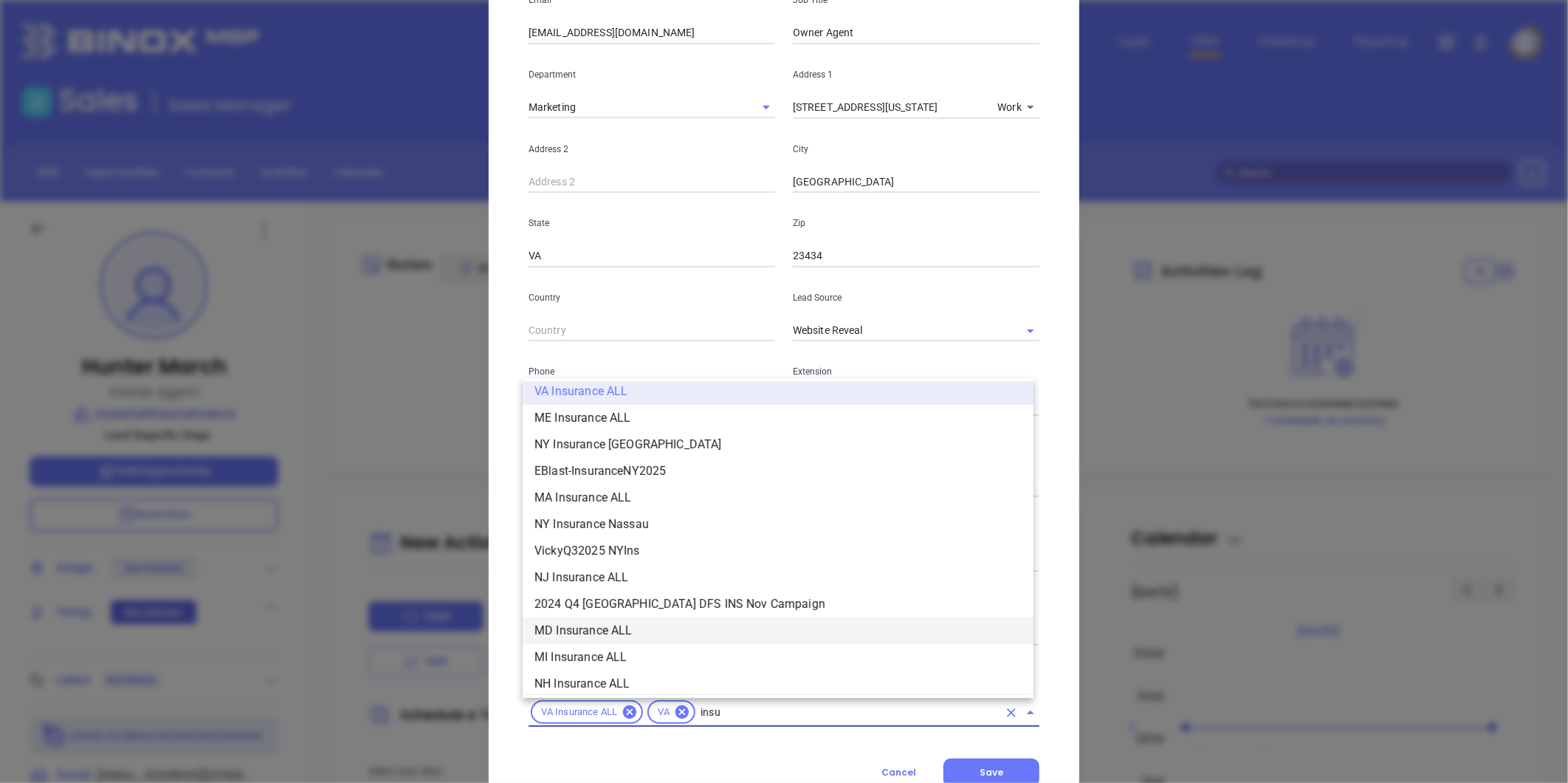
scroll to position [275, 0]
type input "insurance"
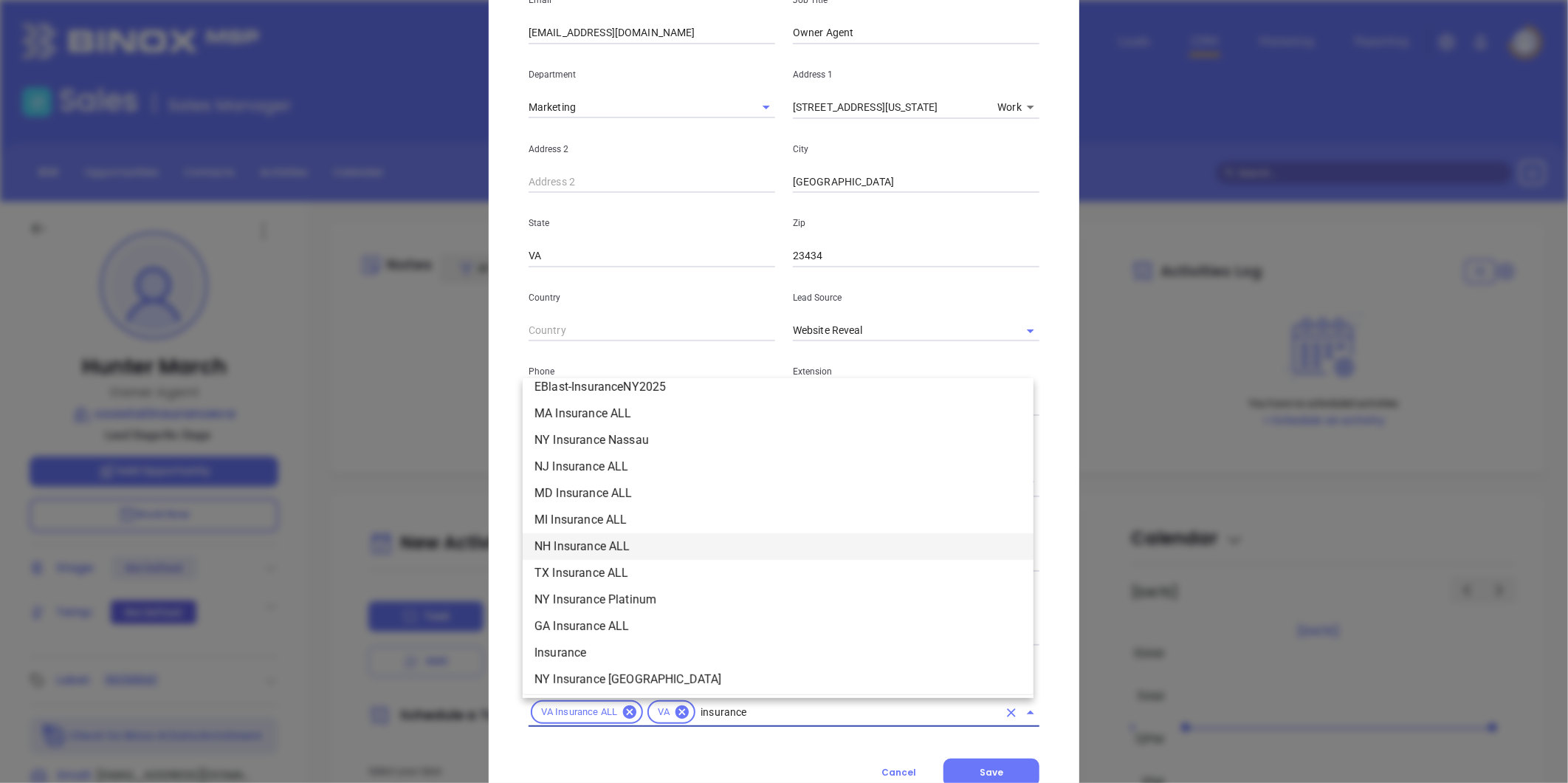
scroll to position [439, 0]
click at [589, 575] on li "Insurance" at bounding box center [778, 572] width 511 height 26
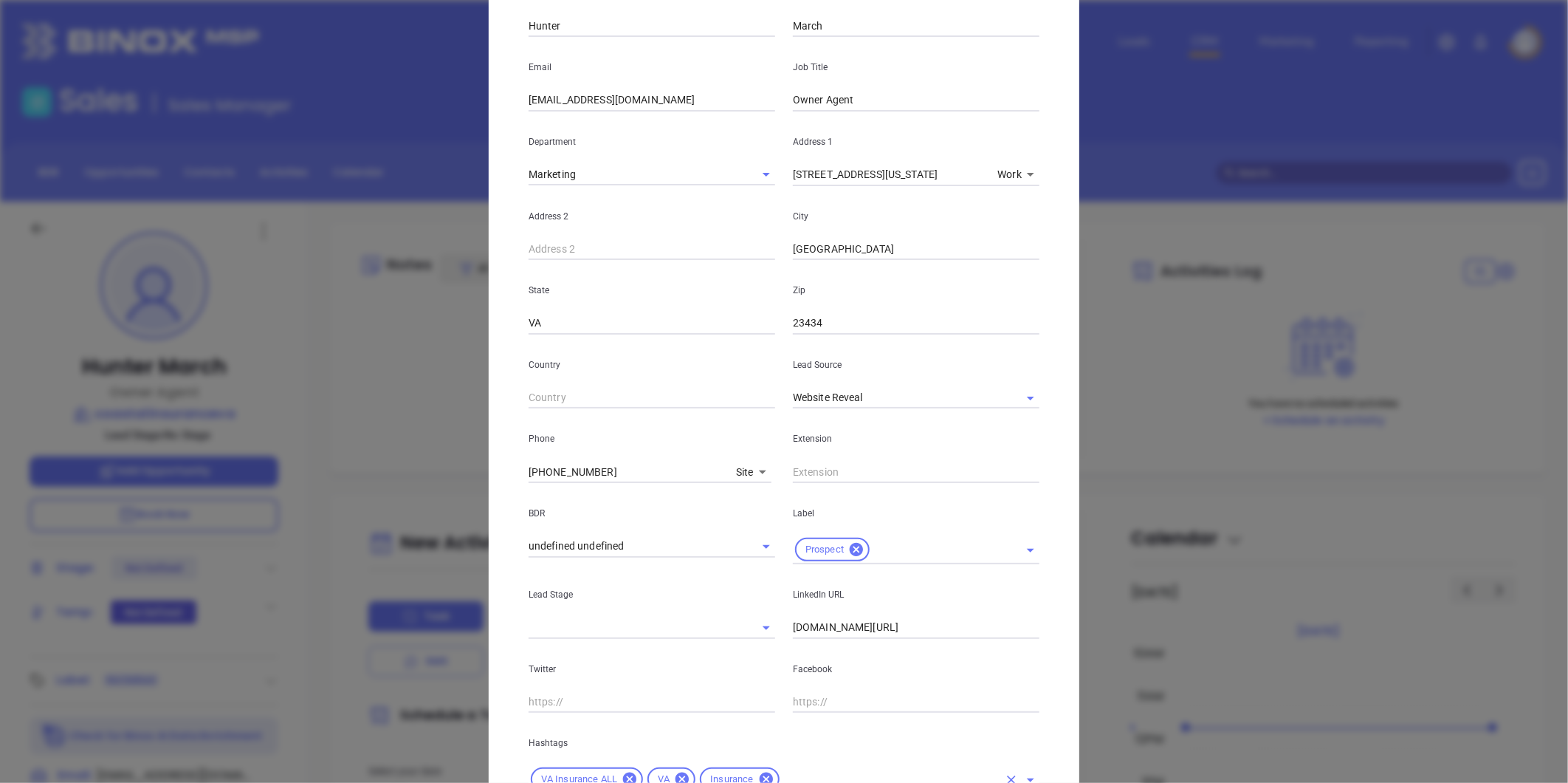
scroll to position [301, 0]
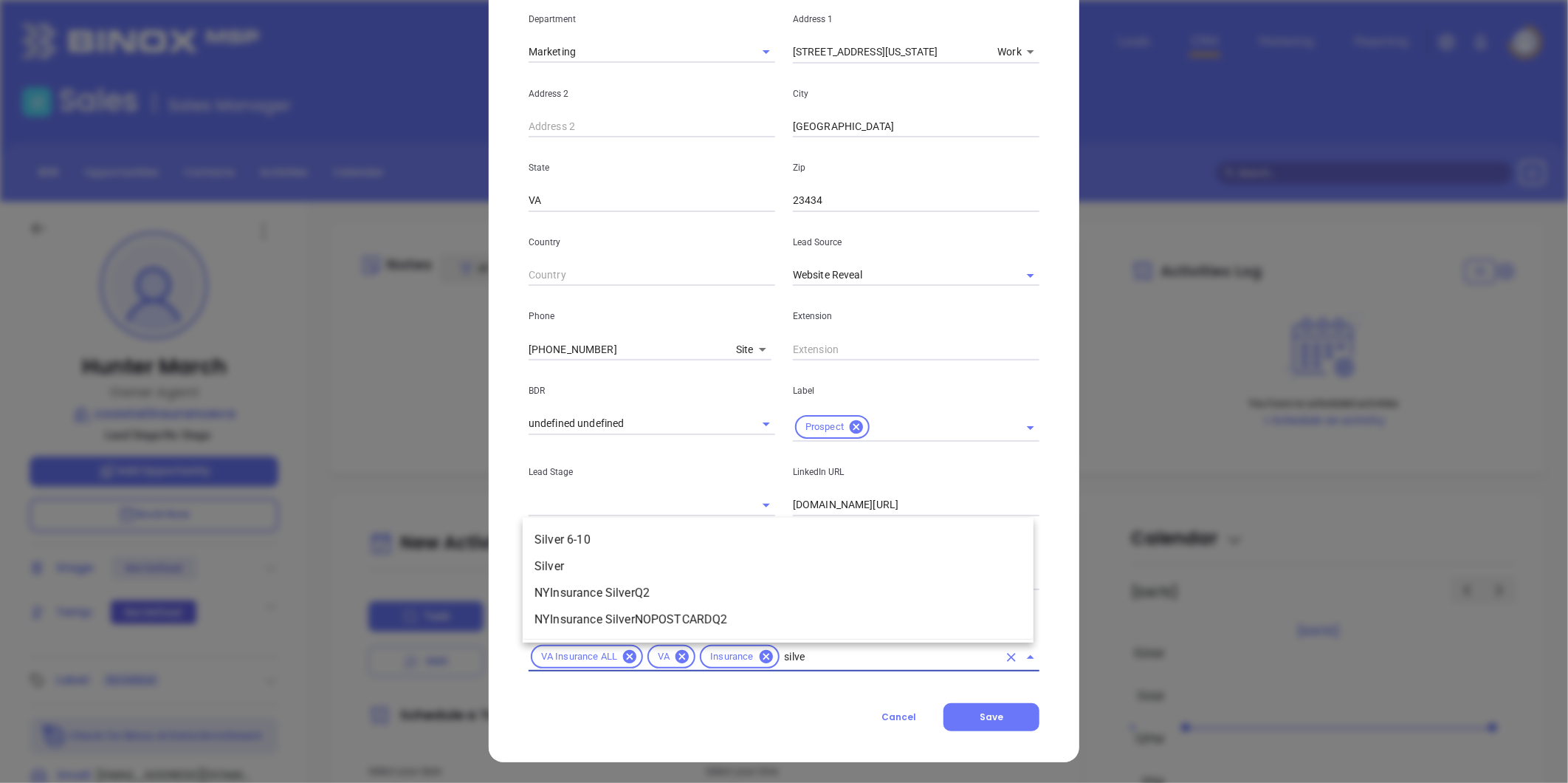
type input "silver"
click at [622, 542] on li "Silver 6-10" at bounding box center [778, 539] width 511 height 26
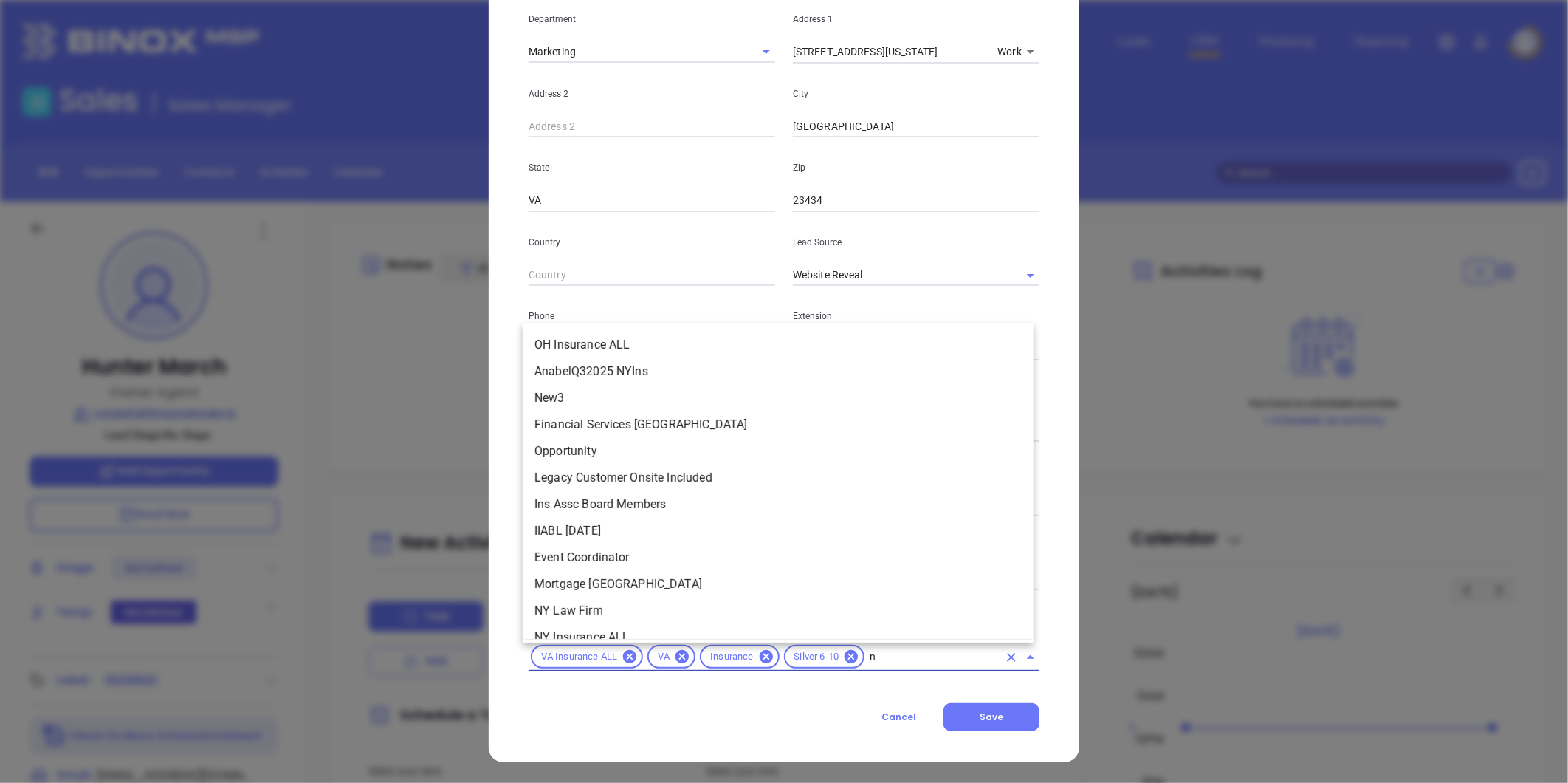
scroll to position [1210, 0]
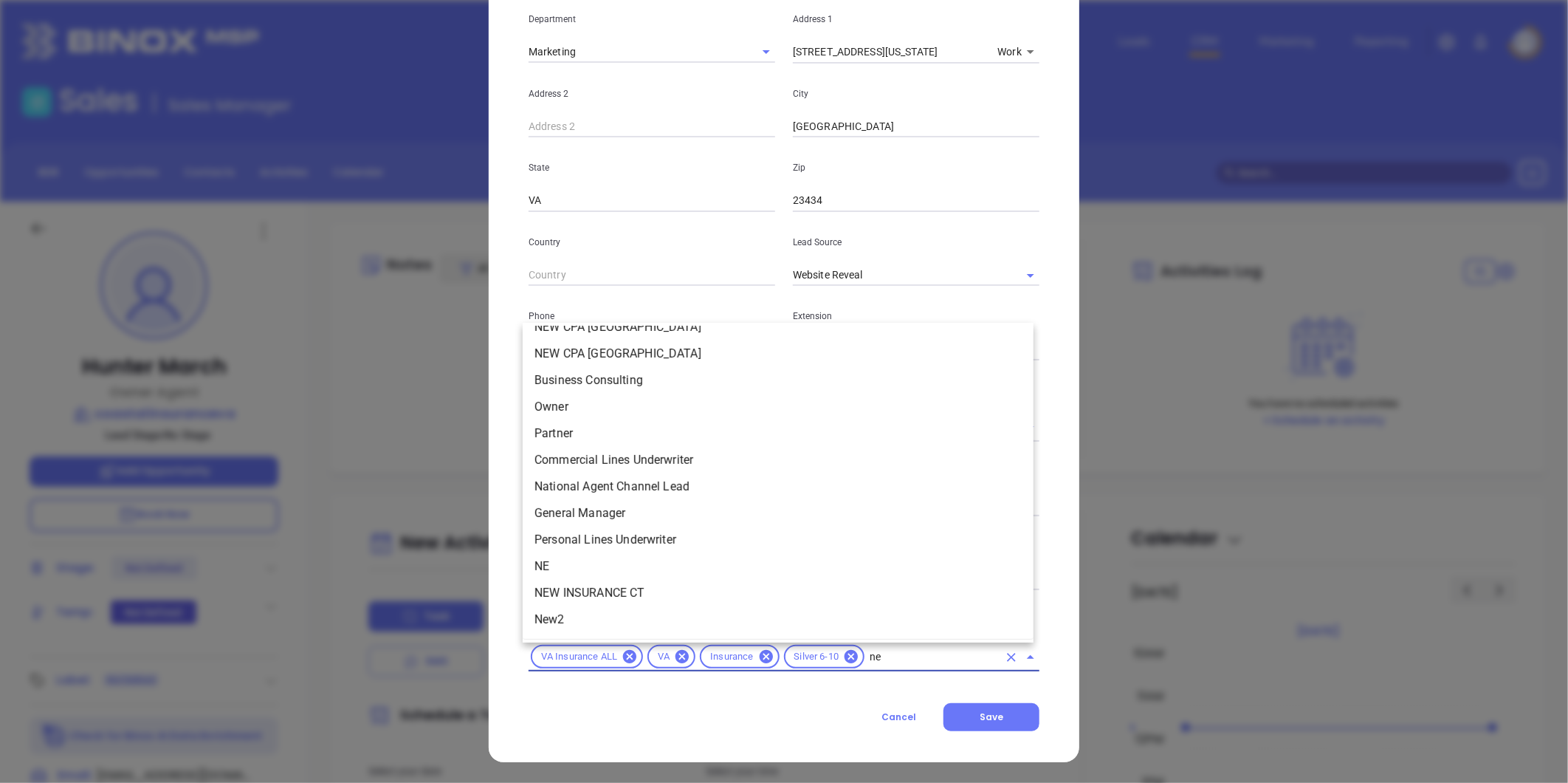
type input "new"
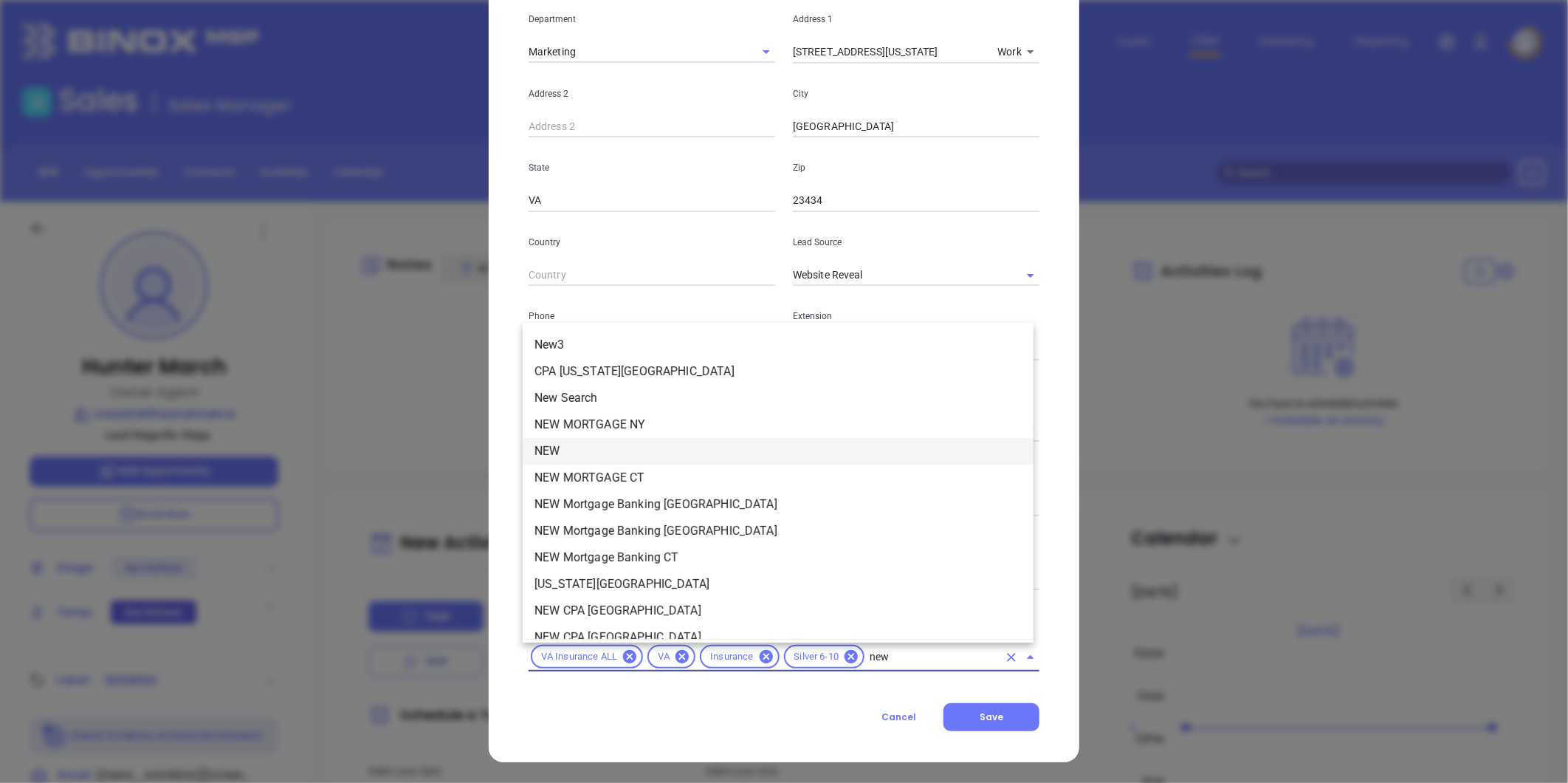
click at [566, 454] on li "NEW" at bounding box center [778, 451] width 511 height 26
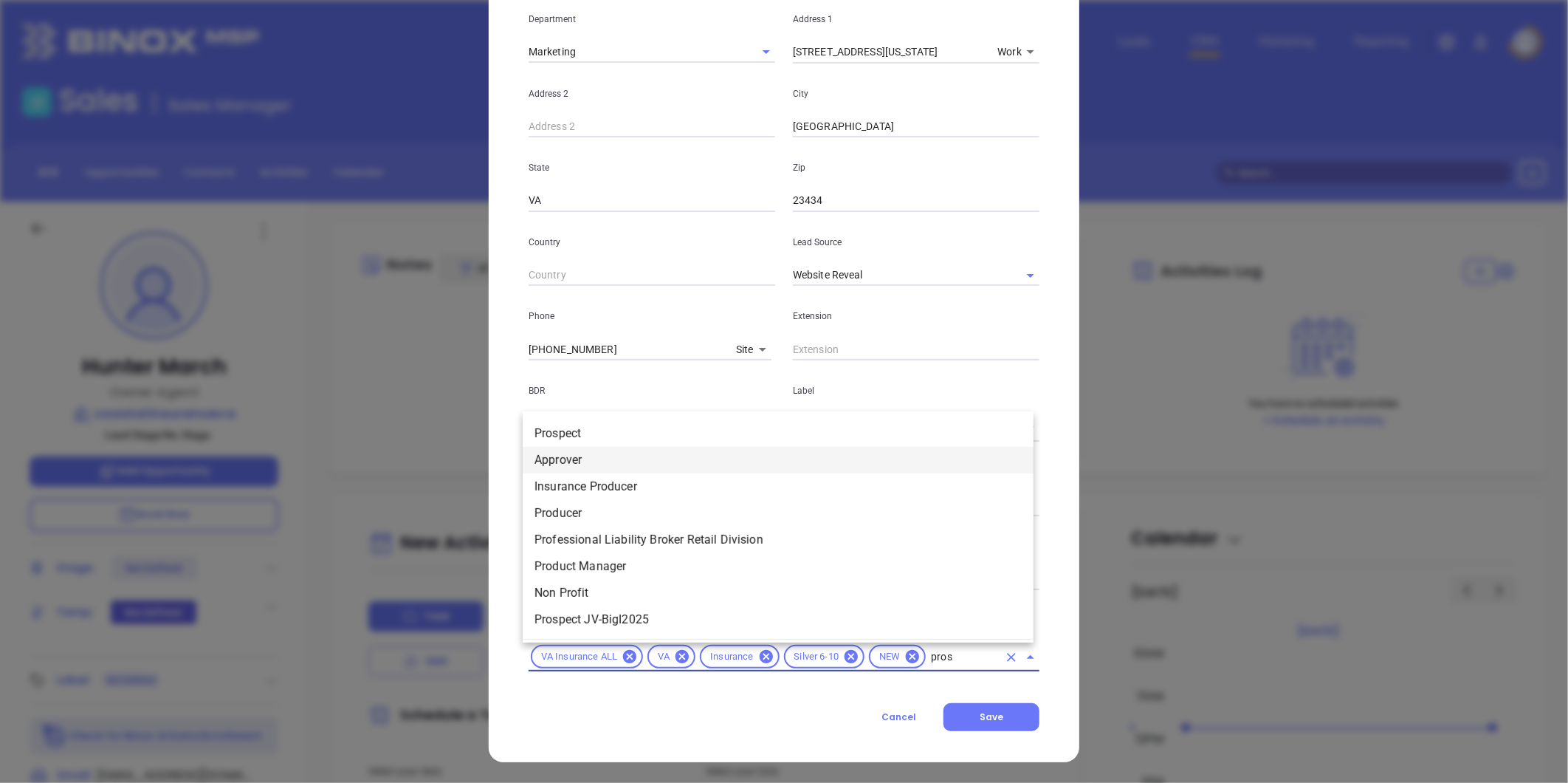
type input "prosp"
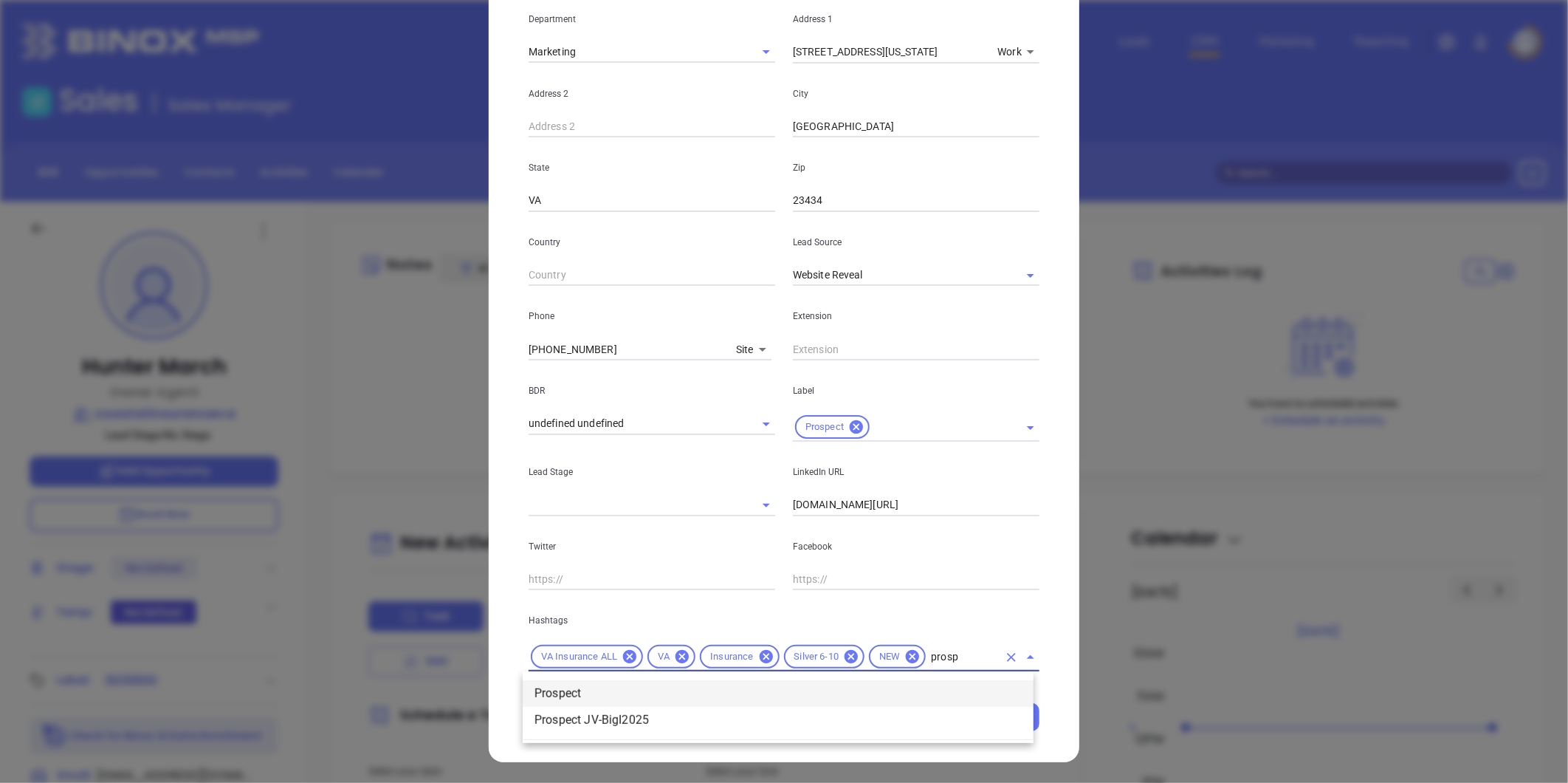
click at [584, 683] on li "Prospect" at bounding box center [778, 693] width 511 height 26
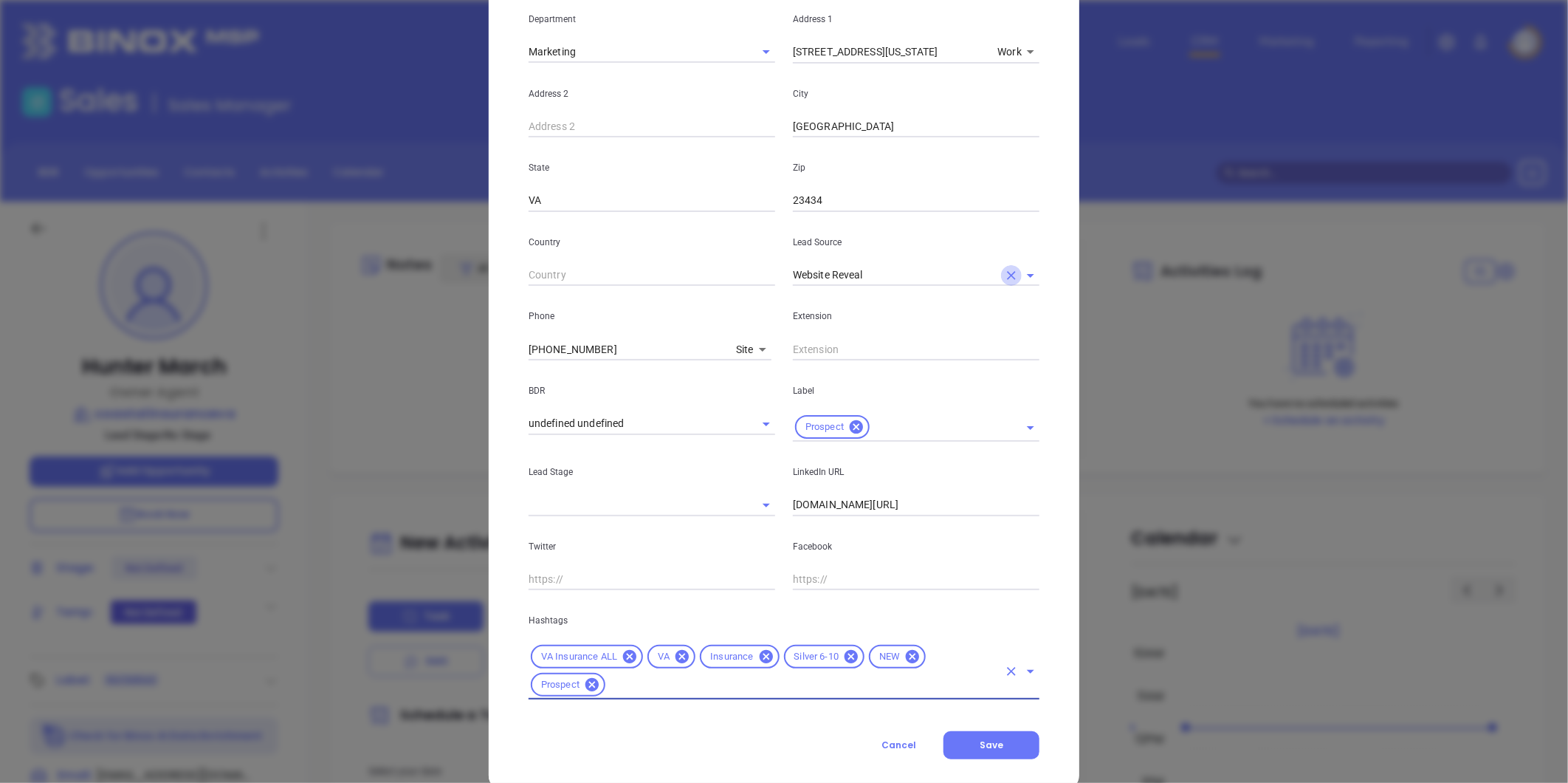
click at [1008, 268] on icon "Clear" at bounding box center [1011, 275] width 15 height 15
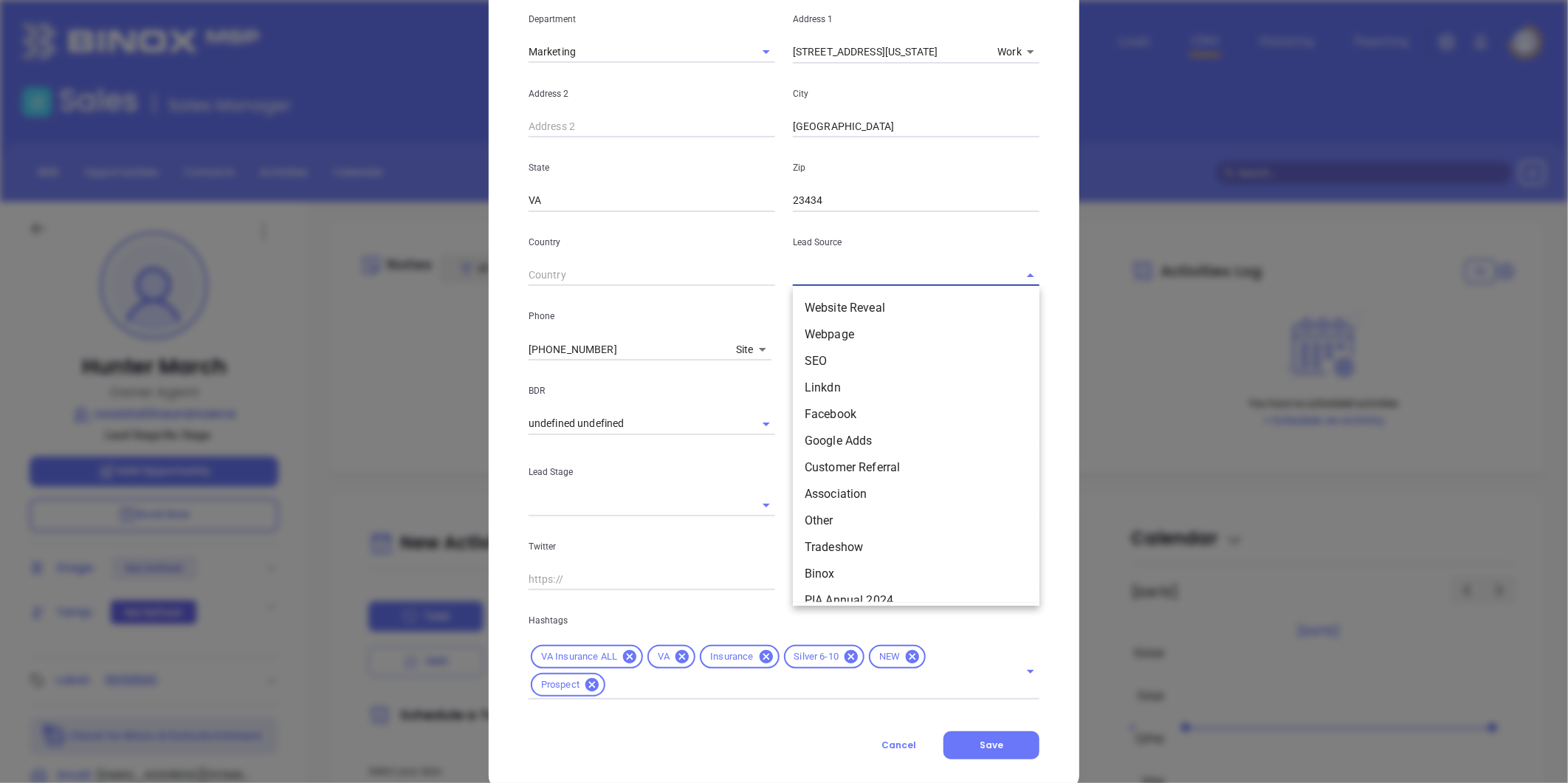
click at [936, 264] on input "text" at bounding box center [895, 275] width 205 height 21
drag, startPoint x: 837, startPoint y: 569, endPoint x: 859, endPoint y: 493, distance: 79.1
click at [837, 569] on li "Binox" at bounding box center [917, 573] width 247 height 26
type input "Binox"
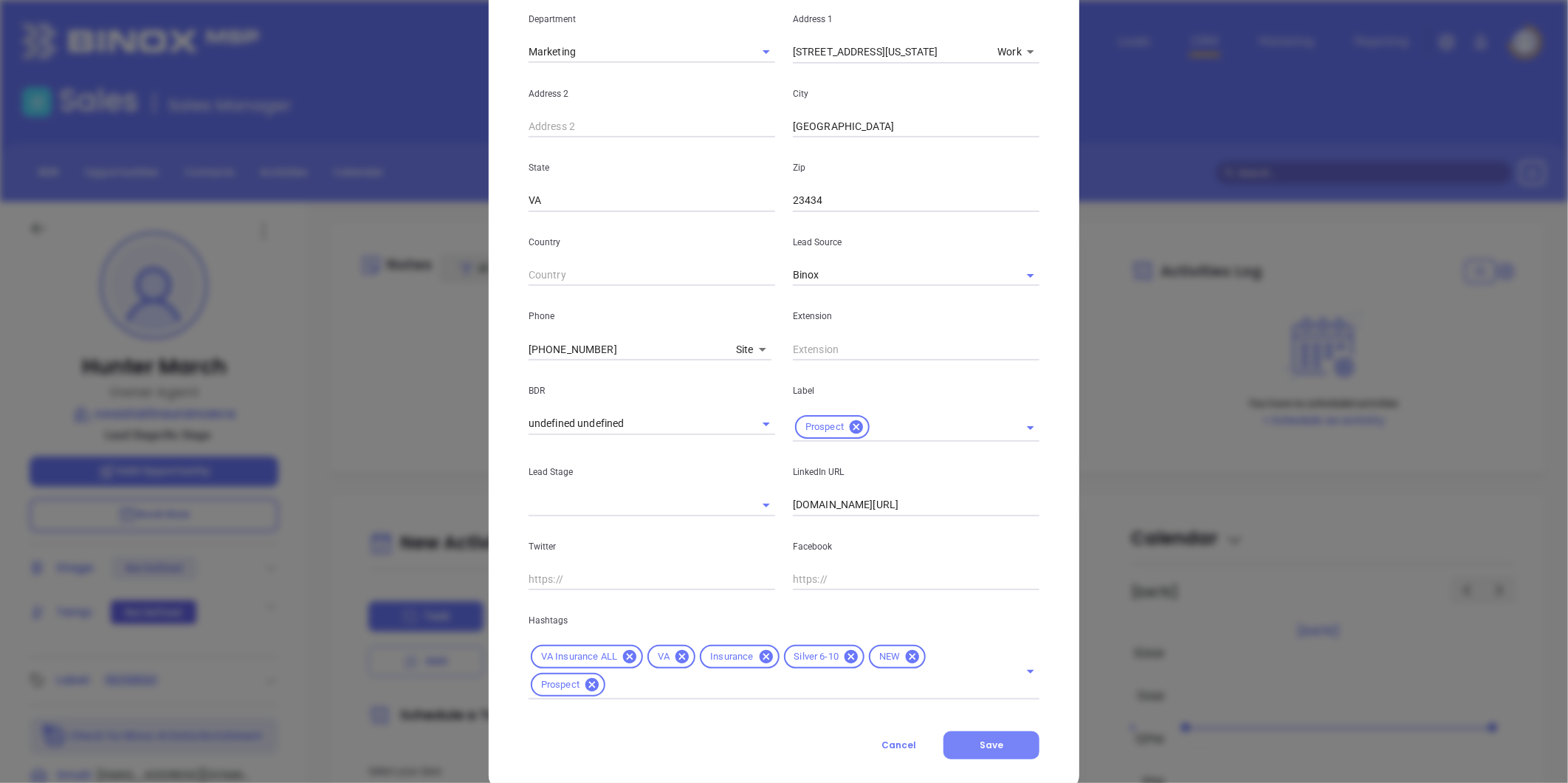
click at [997, 749] on span "Save" at bounding box center [991, 744] width 23 height 13
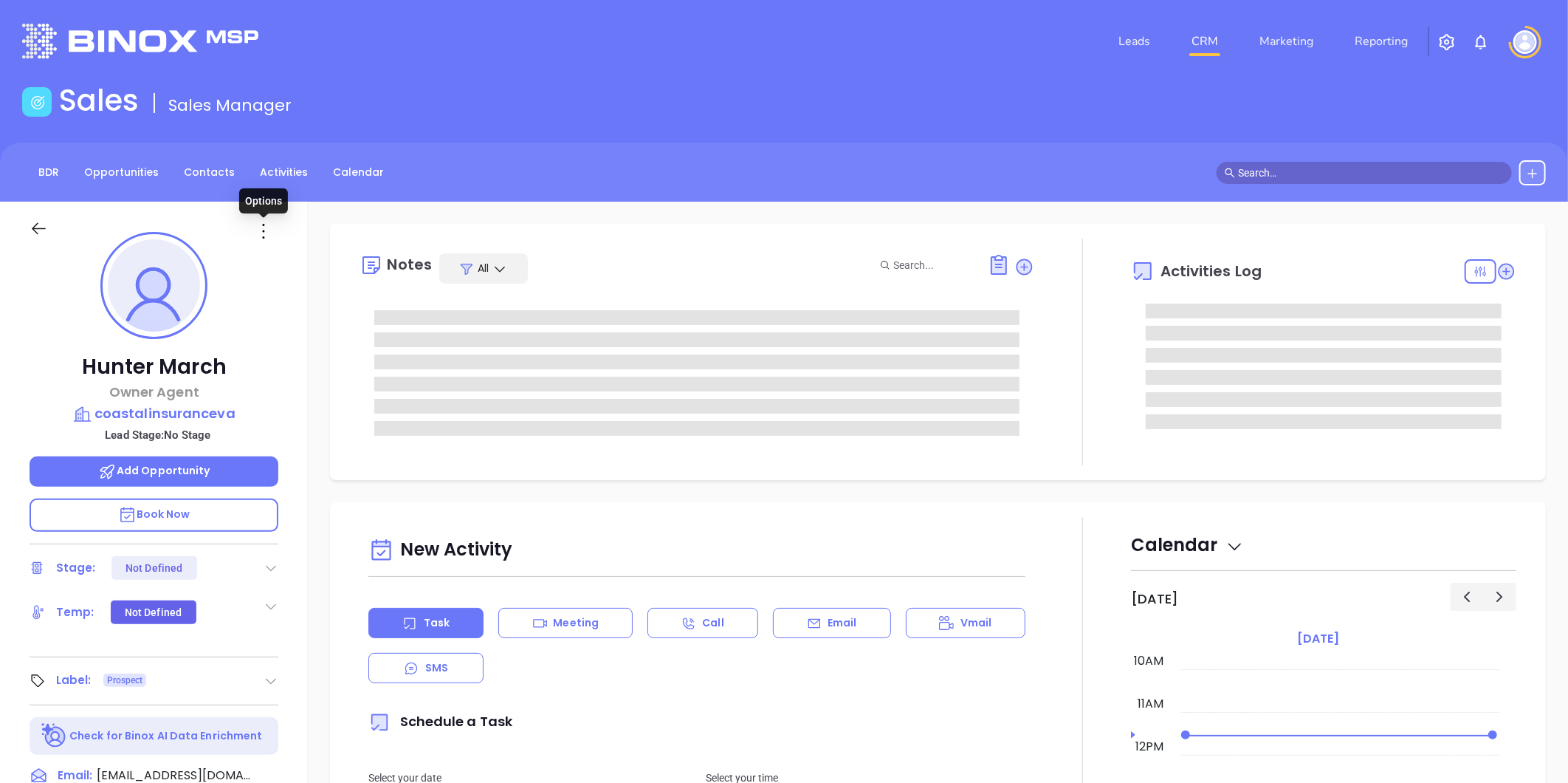
drag, startPoint x: 262, startPoint y: 225, endPoint x: 268, endPoint y: 239, distance: 15.2
click at [262, 225] on icon at bounding box center [263, 231] width 23 height 23
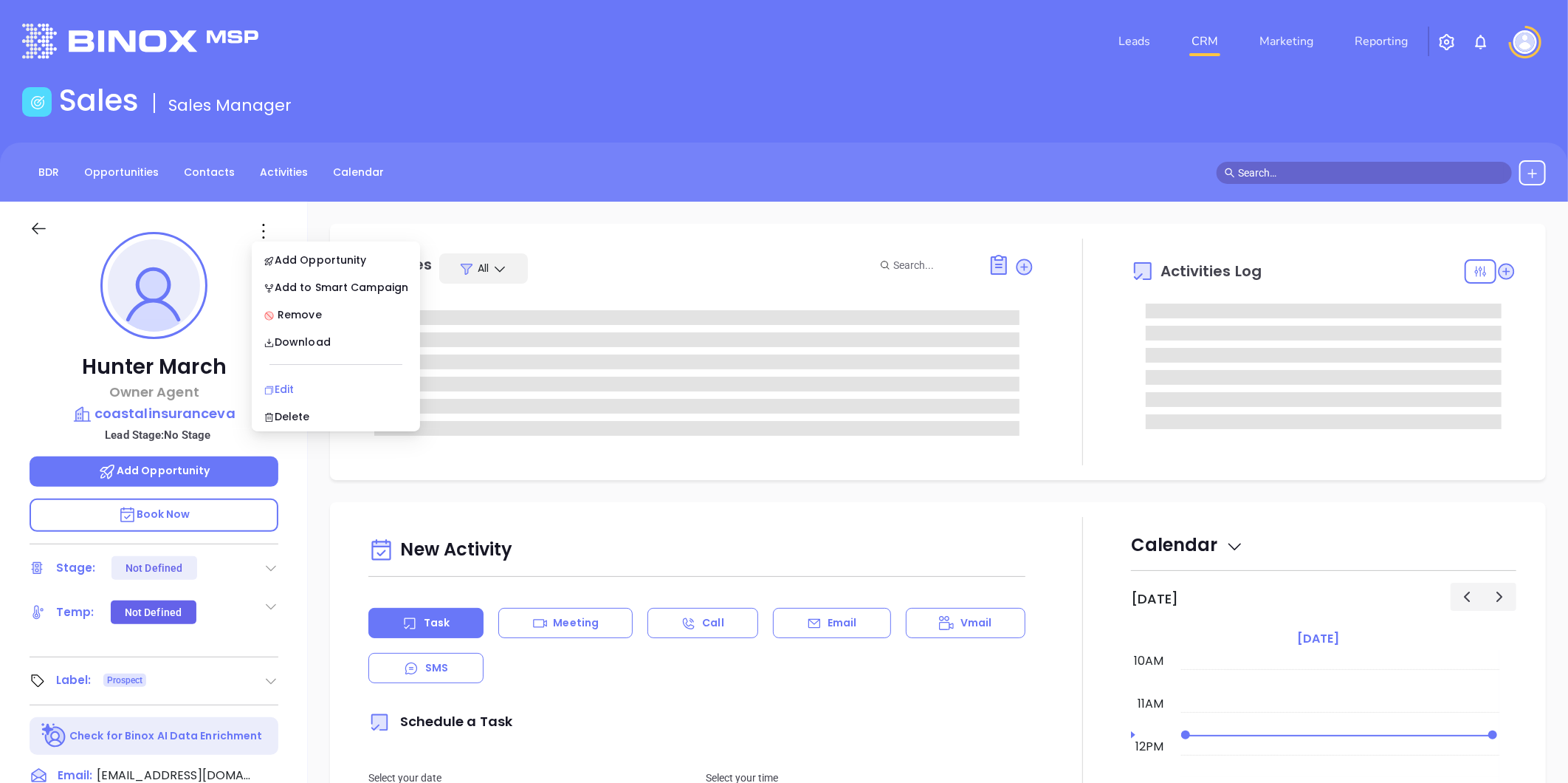
click at [292, 392] on div "Edit" at bounding box center [335, 389] width 145 height 17
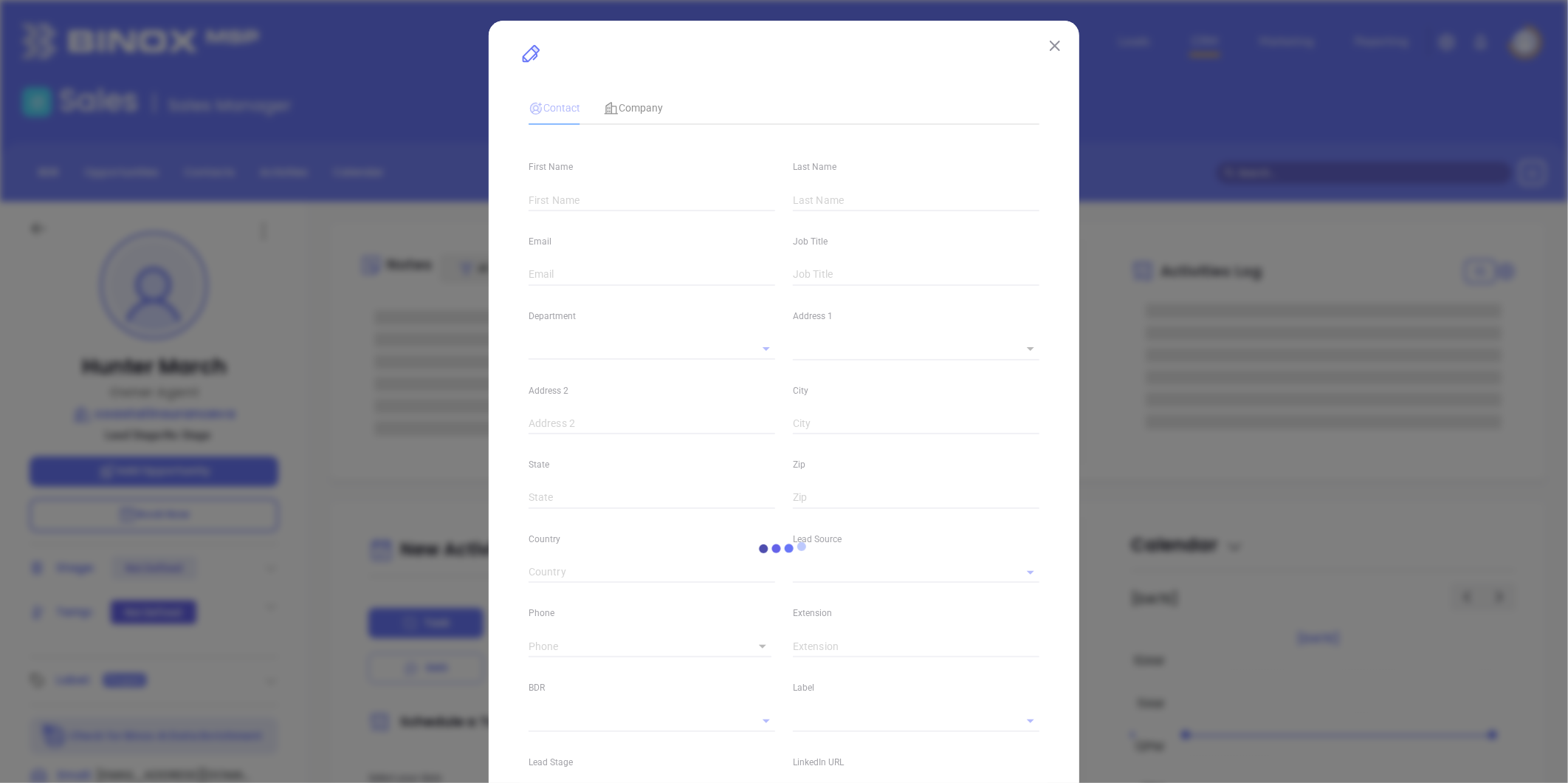
click at [1050, 42] on img at bounding box center [1054, 46] width 11 height 11
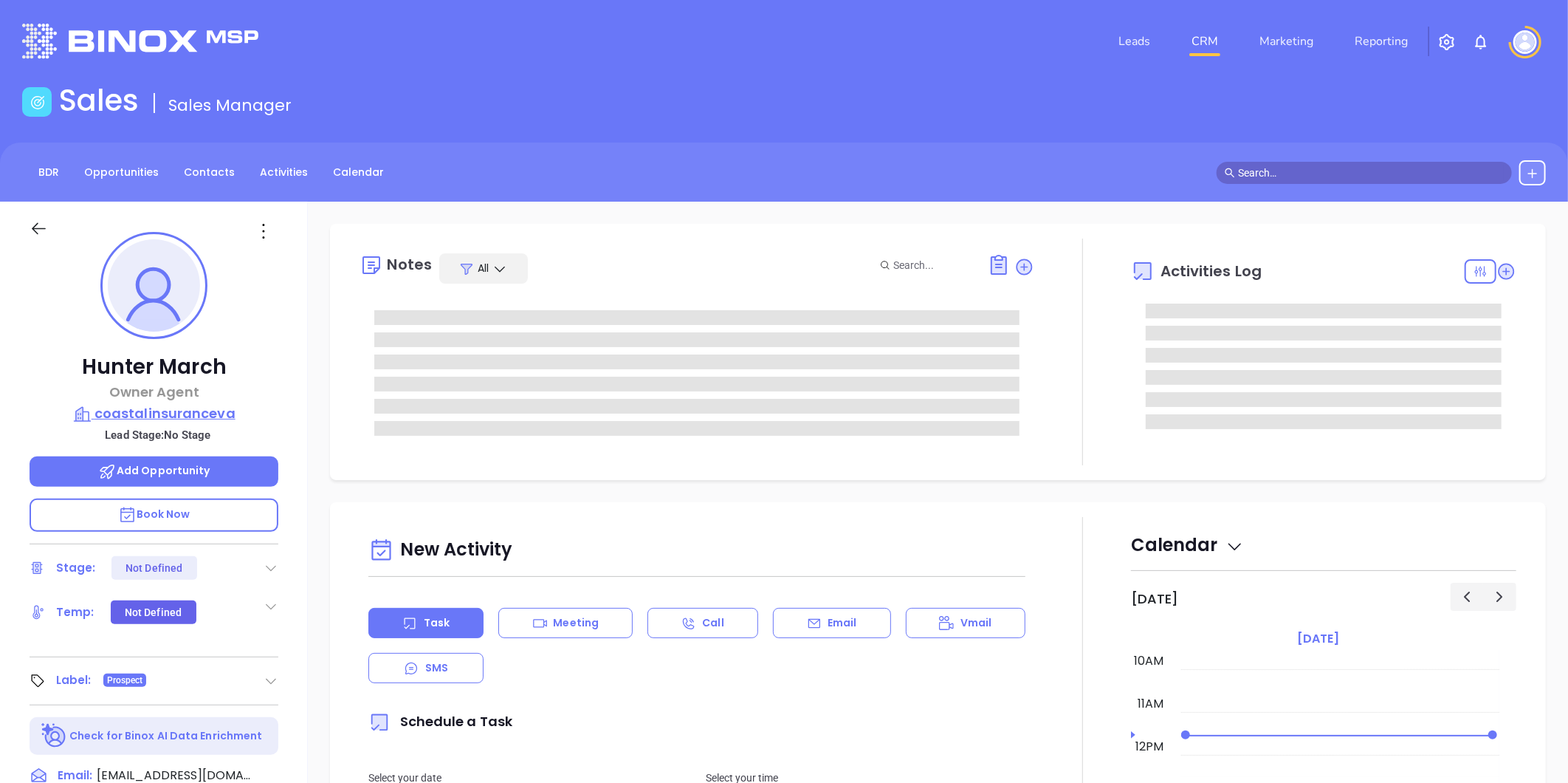
click at [190, 409] on p "coastalinsuranceva" at bounding box center [153, 413] width 249 height 20
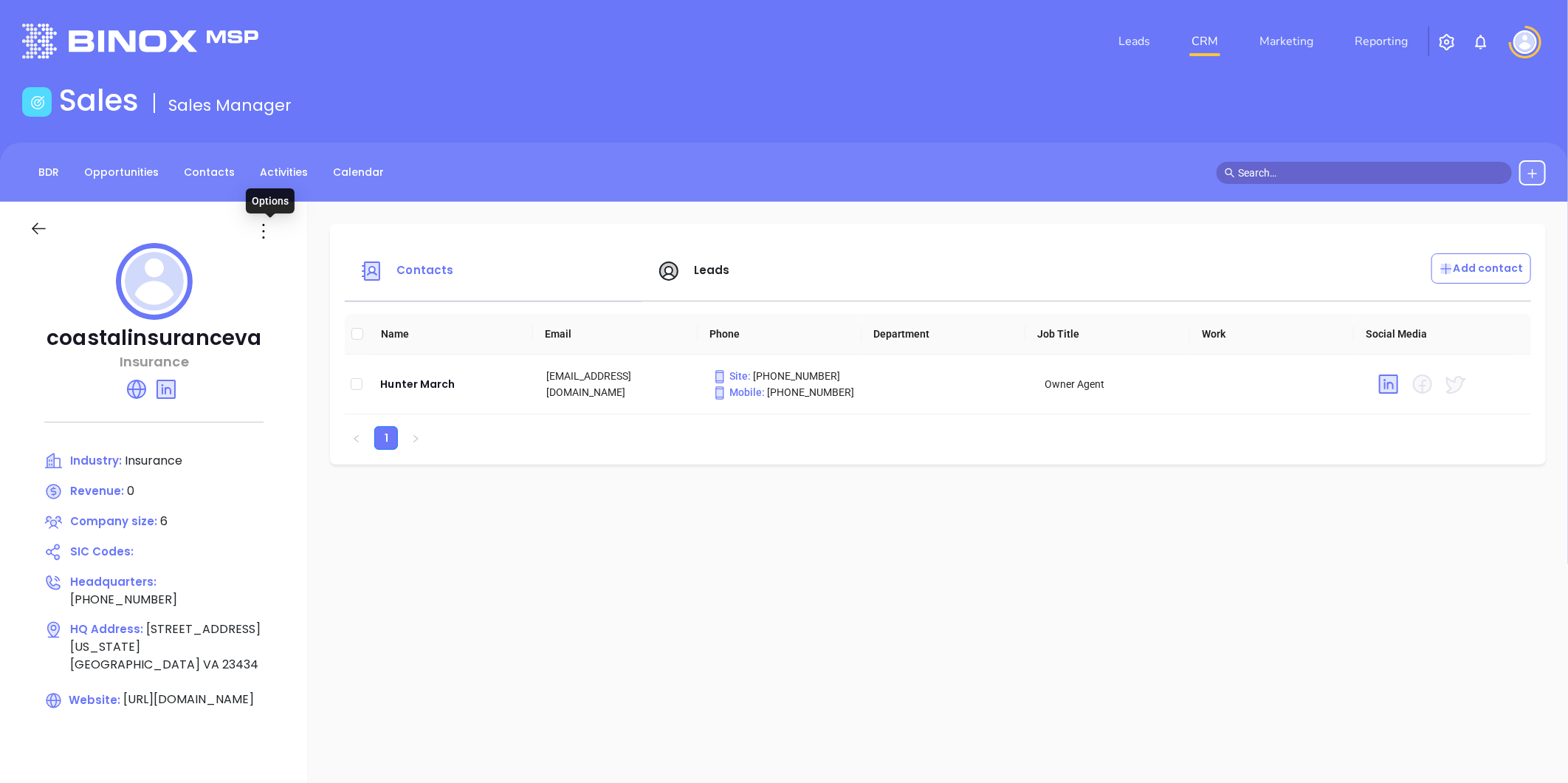
click at [270, 227] on icon at bounding box center [263, 231] width 23 height 23
click at [300, 263] on div "Edit" at bounding box center [338, 259] width 134 height 17
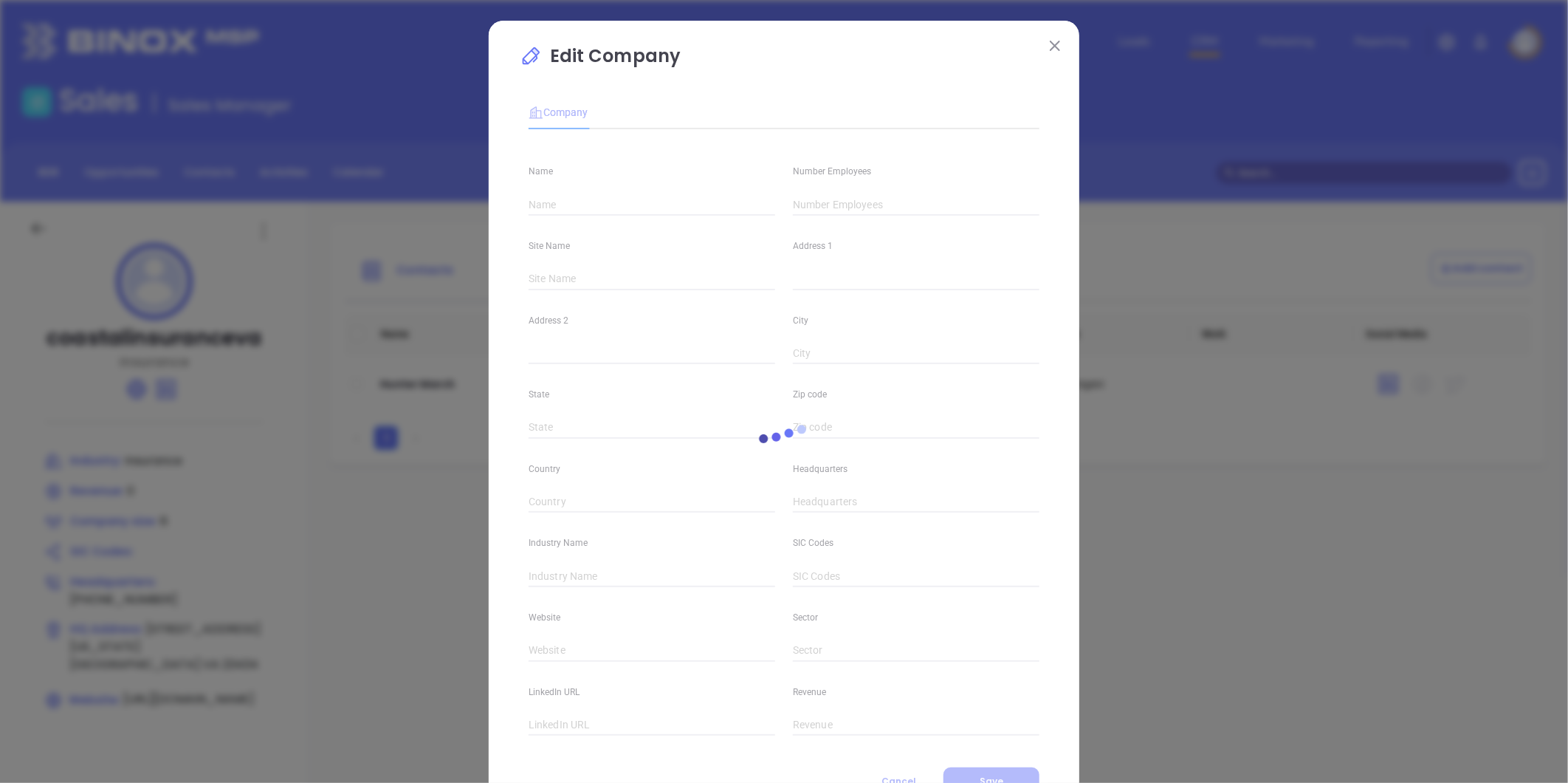
type input "coastalinsuranceva"
type input "6"
type input "[STREET_ADDRESS][US_STATE]"
type input "[GEOGRAPHIC_DATA]"
type input "VA"
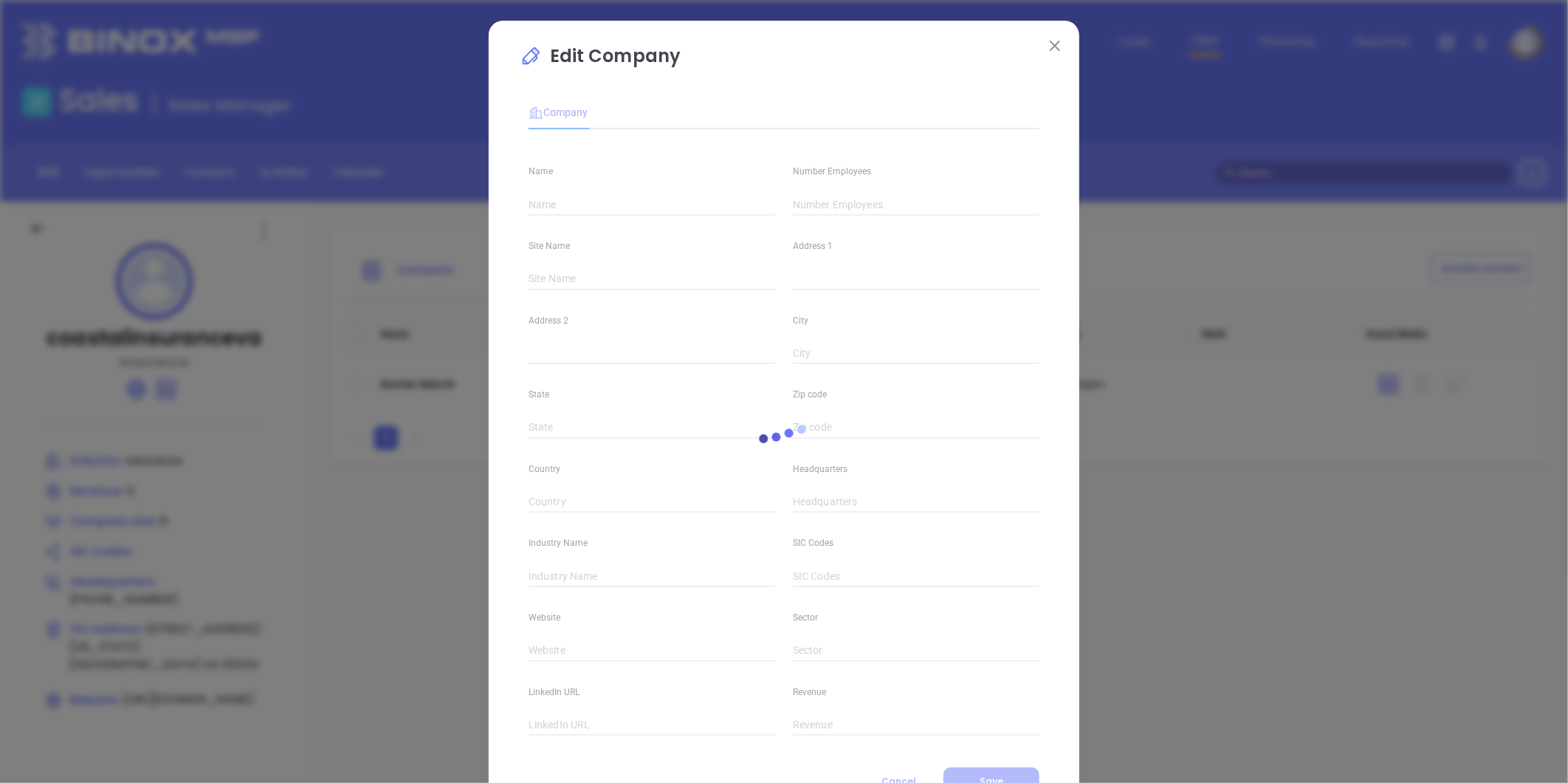
type input "23434"
type input "[PHONE_NUMBER]"
type input "Insurance"
type input "[URL][DOMAIN_NAME]"
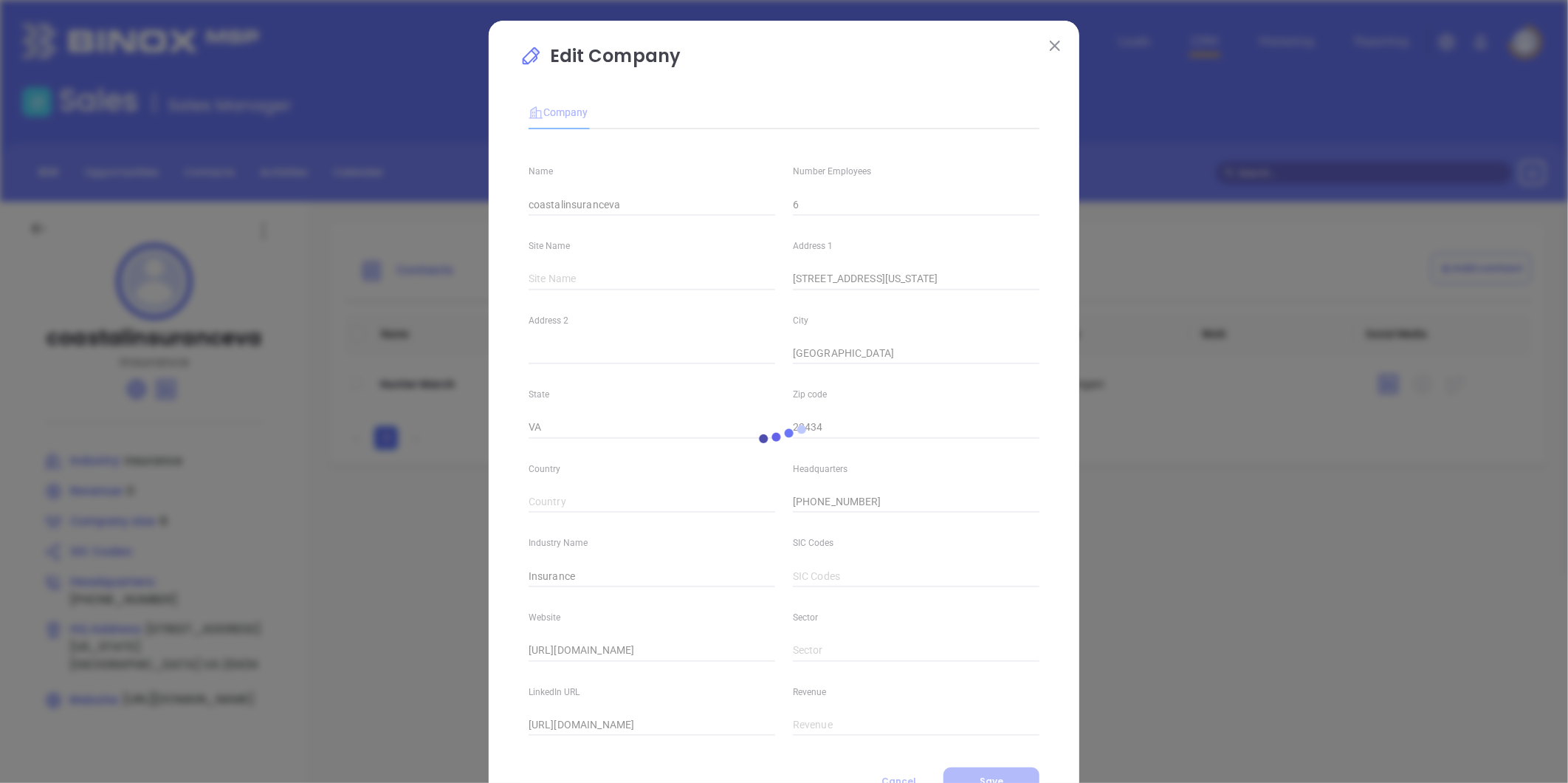
type input "0"
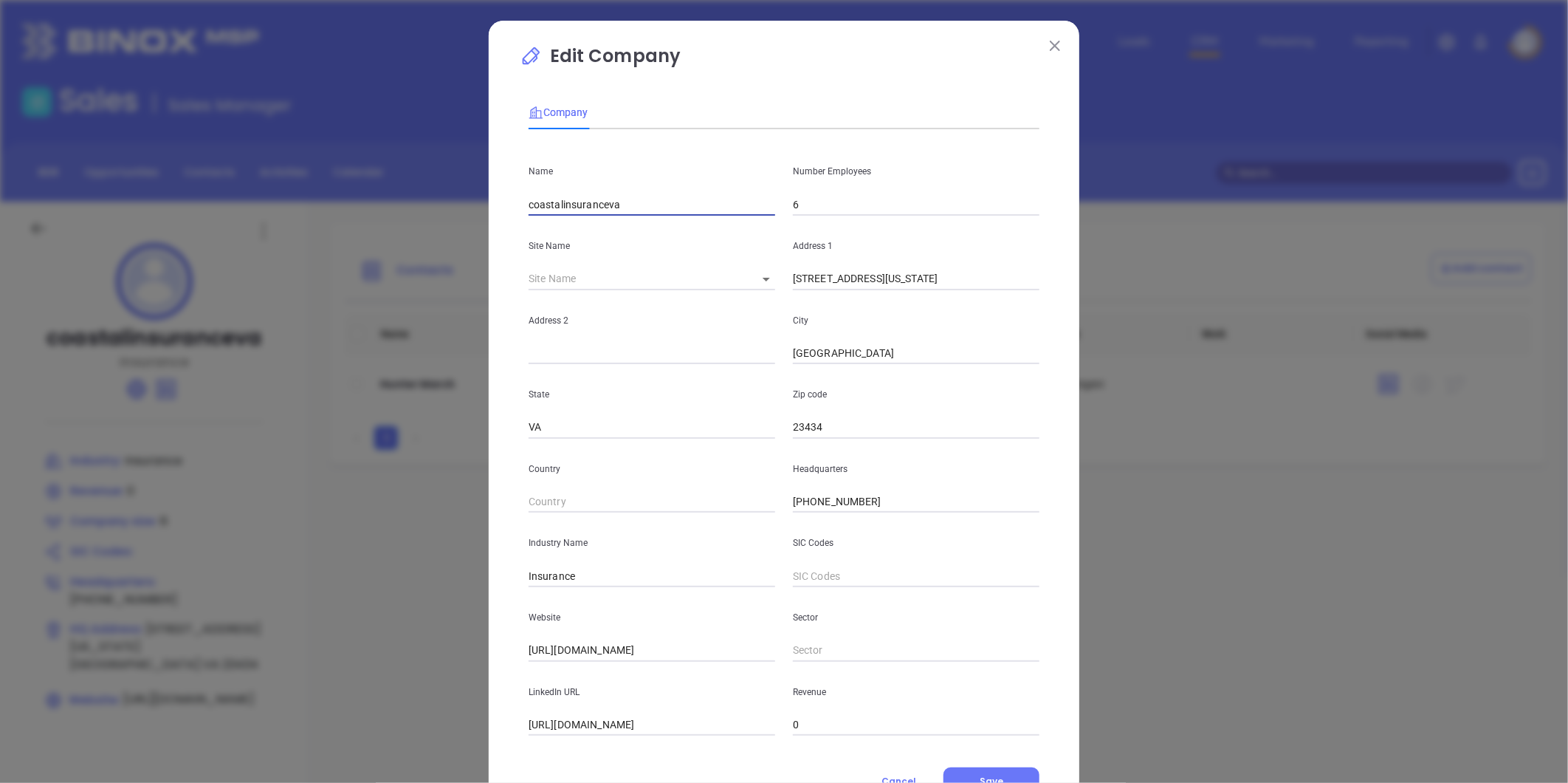
drag, startPoint x: 596, startPoint y: 208, endPoint x: 254, endPoint y: 248, distance: 344.3
click at [244, 245] on div "Edit Company Company Name coastalinsuranceva Number Employees 6 Site Name ​ 126…" at bounding box center [784, 392] width 1568 height 783
paste input "Coastal Insurance Agency"
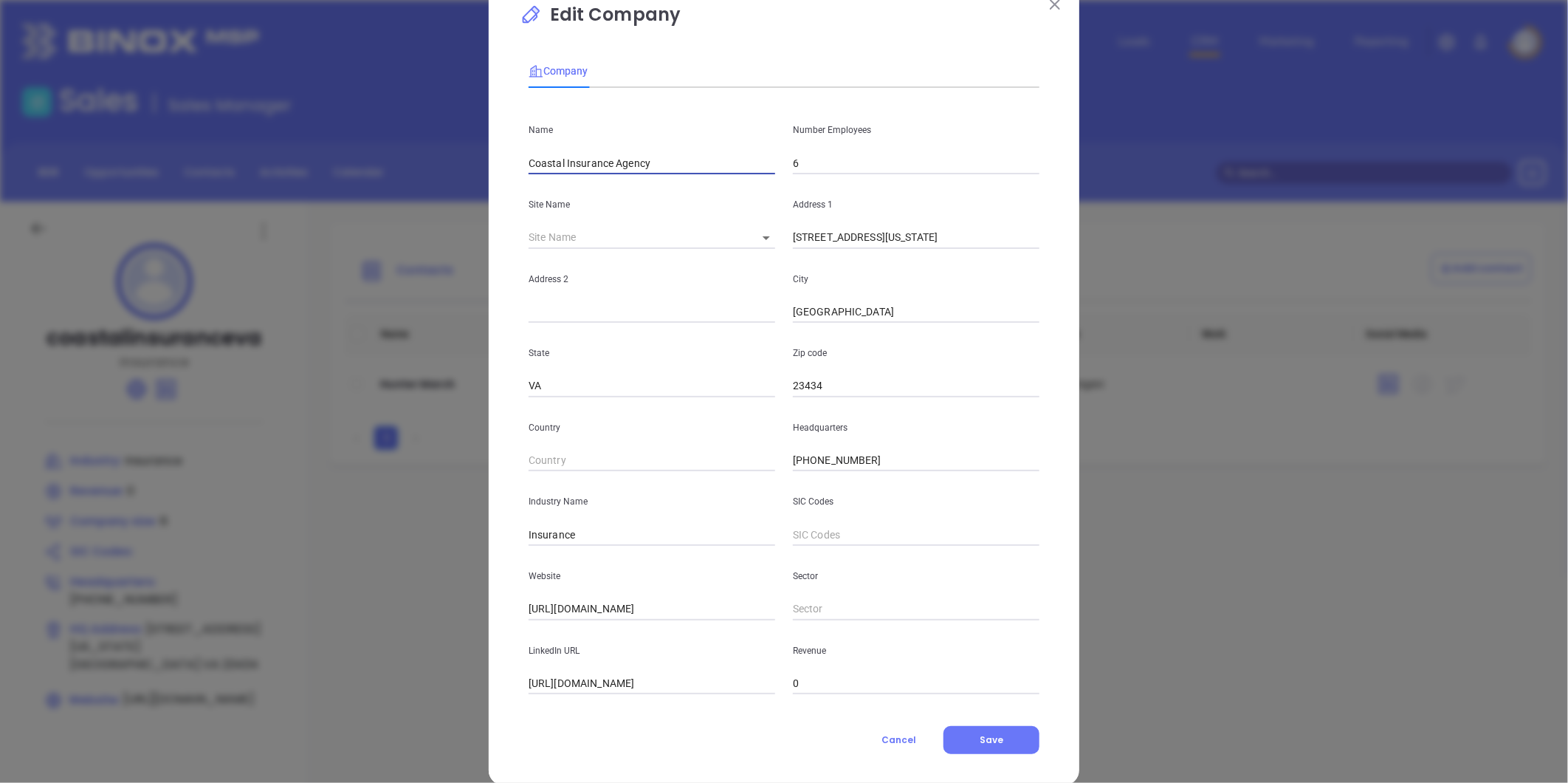
scroll to position [64, 0]
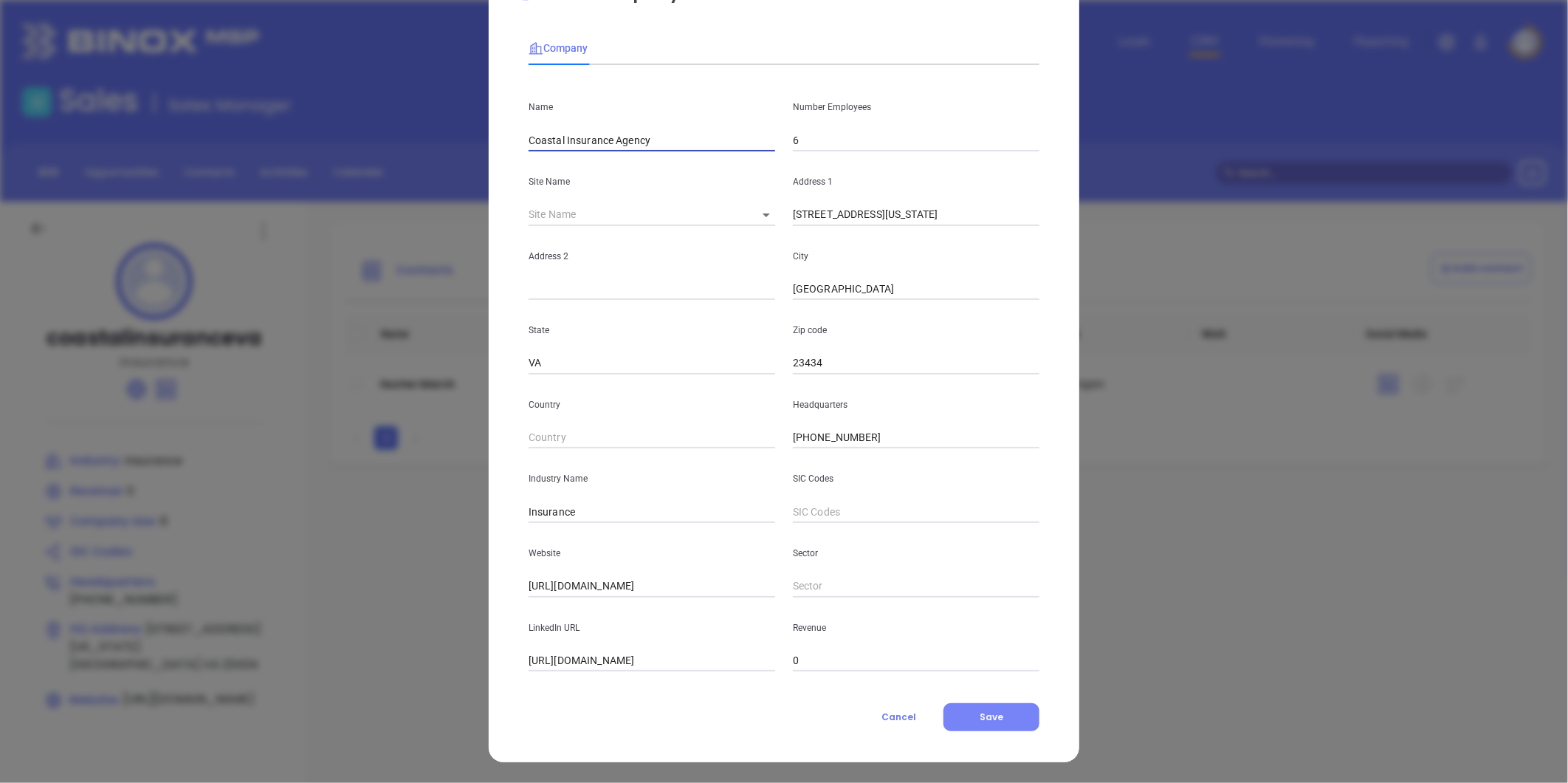
type input "Coastal Insurance Agency"
click at [1001, 708] on button "Save" at bounding box center [991, 717] width 96 height 28
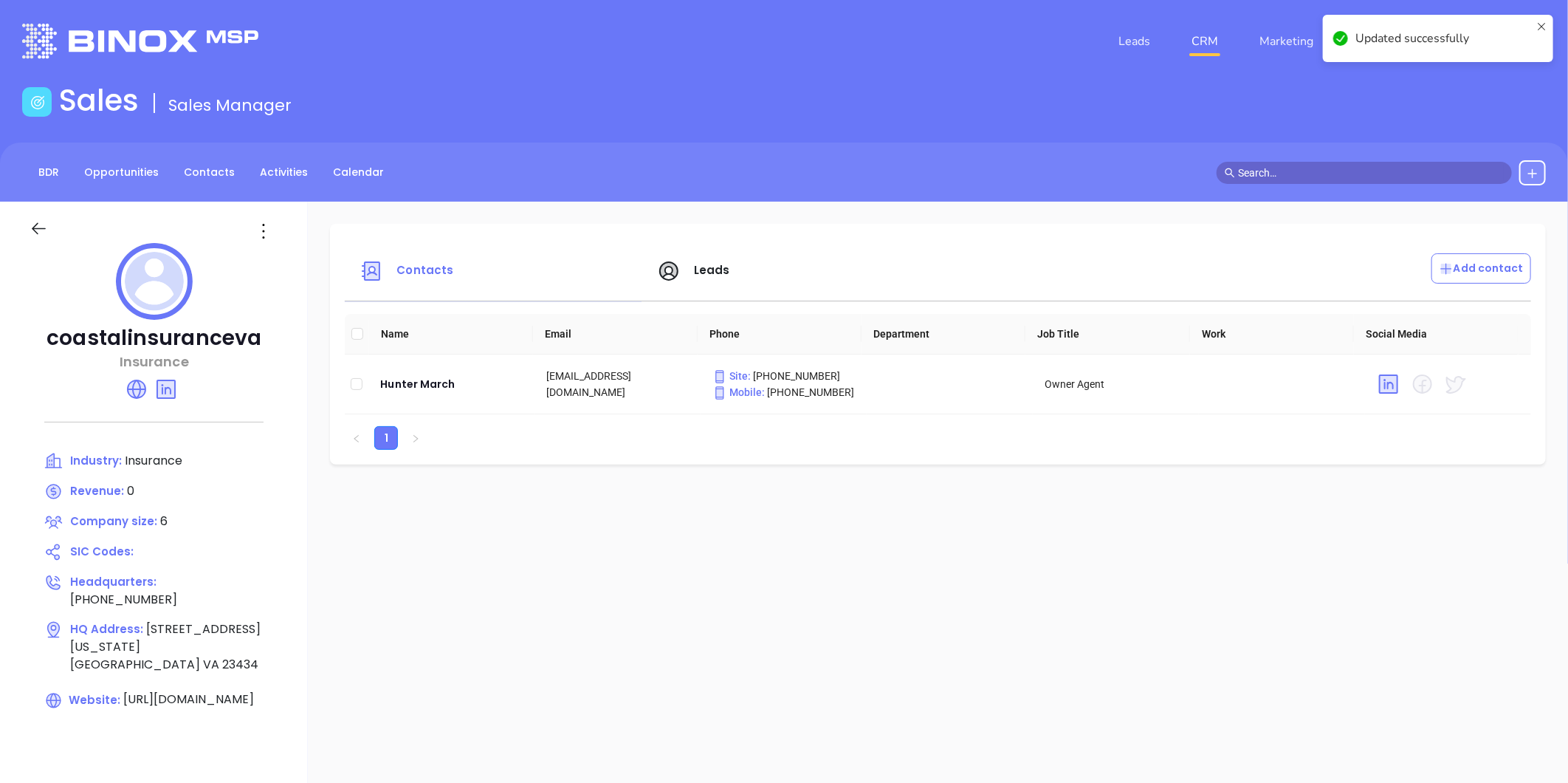
click at [262, 469] on div "Industry: Insurance" at bounding box center [154, 460] width 219 height 18
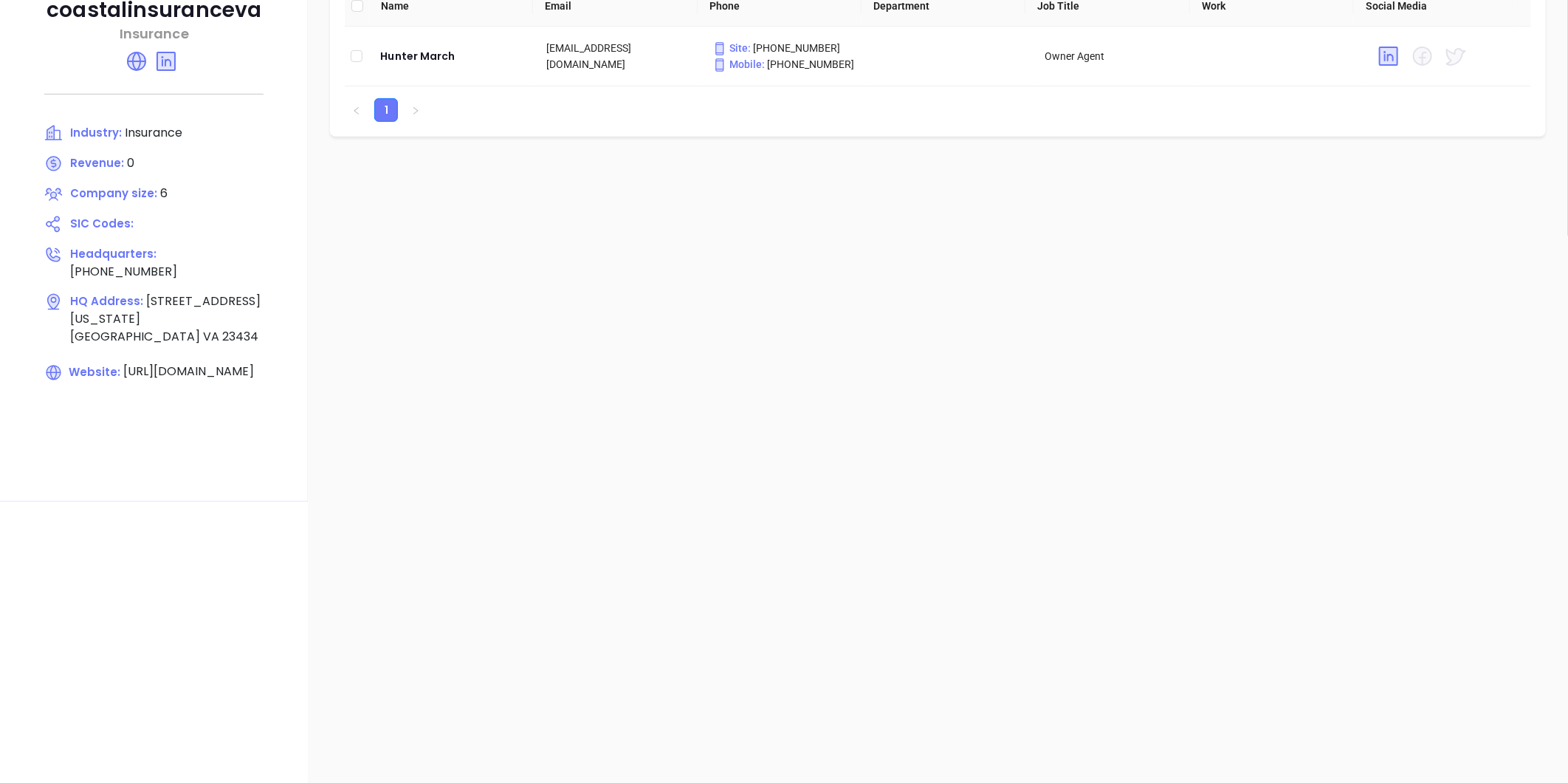
scroll to position [0, 0]
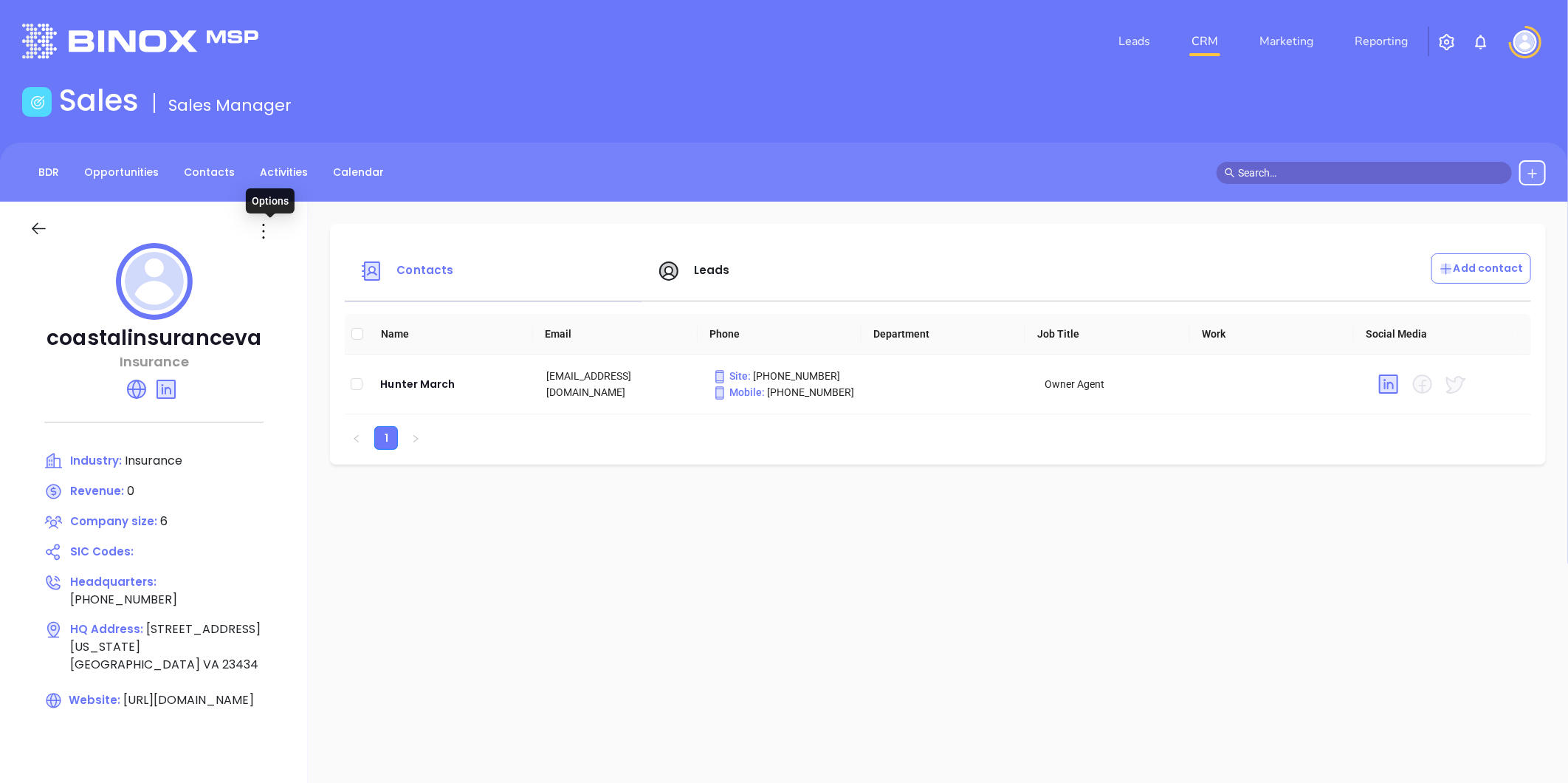
click at [273, 227] on icon at bounding box center [263, 231] width 23 height 23
click at [300, 267] on div "Edit" at bounding box center [338, 259] width 134 height 17
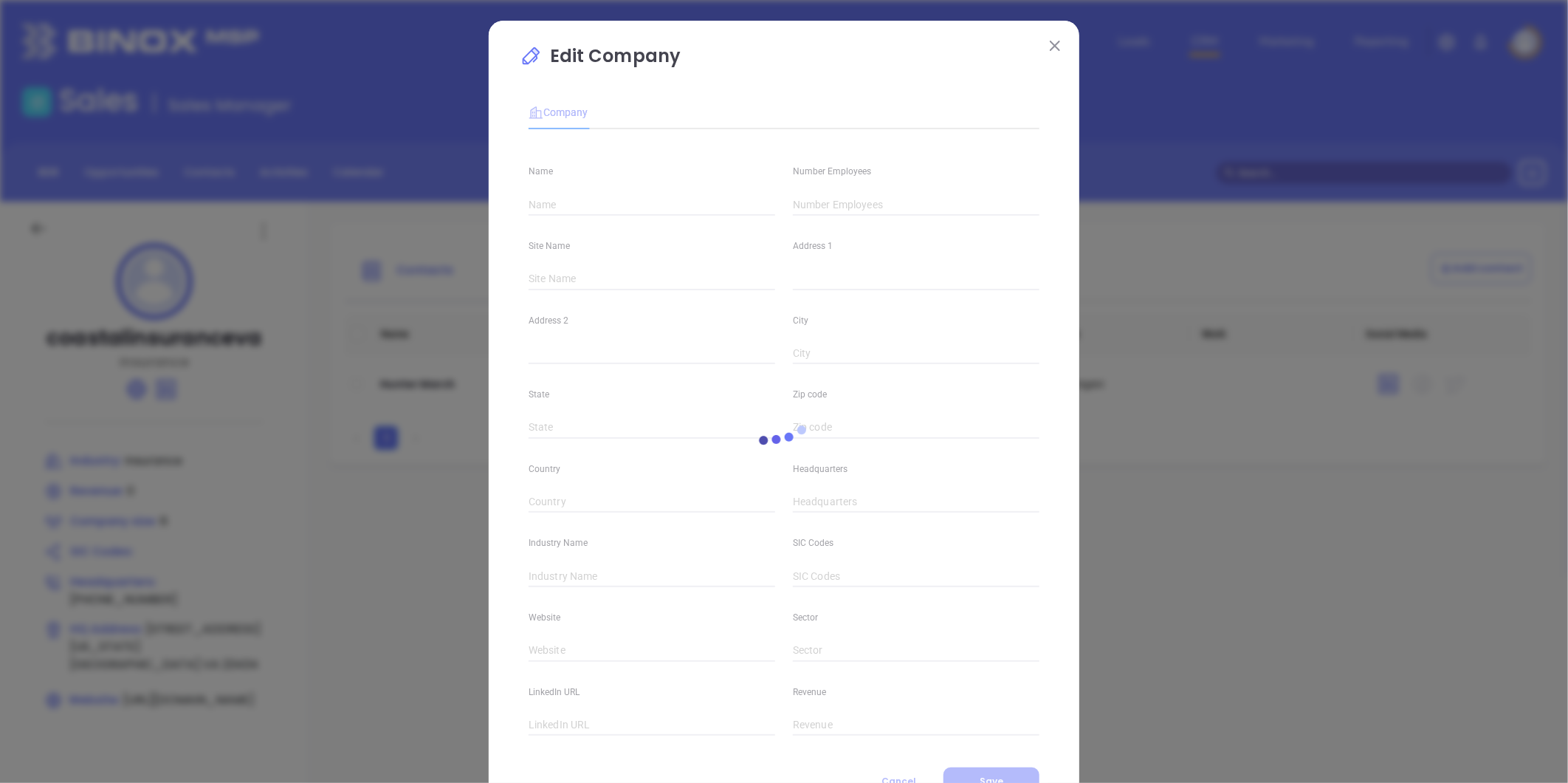
type input "coastalinsuranceva"
type input "6"
type input "[STREET_ADDRESS][US_STATE]"
type input "[GEOGRAPHIC_DATA]"
type input "VA"
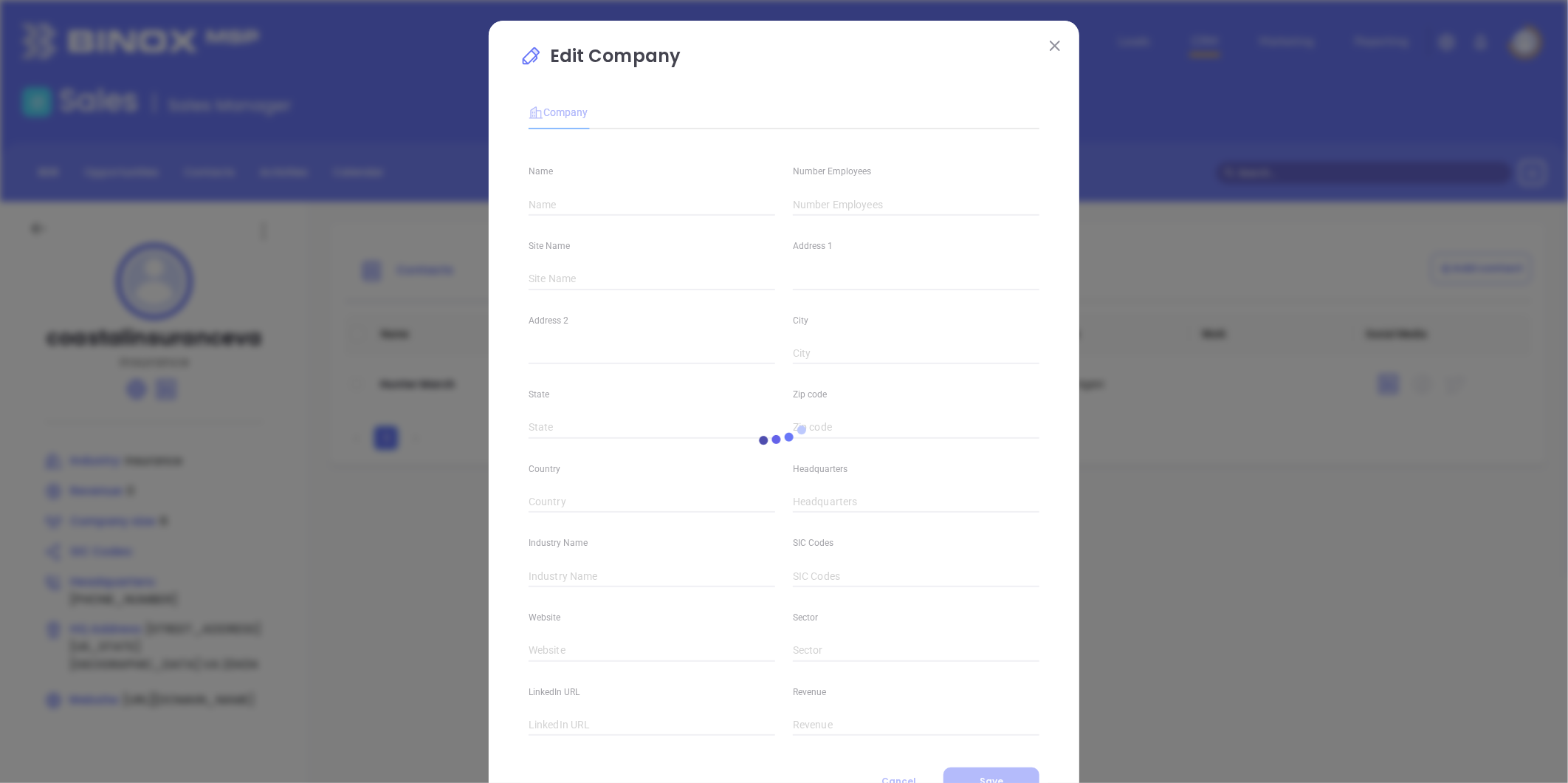
type input "23434"
type input "[PHONE_NUMBER]"
type input "Insurance"
type input "[URL][DOMAIN_NAME]"
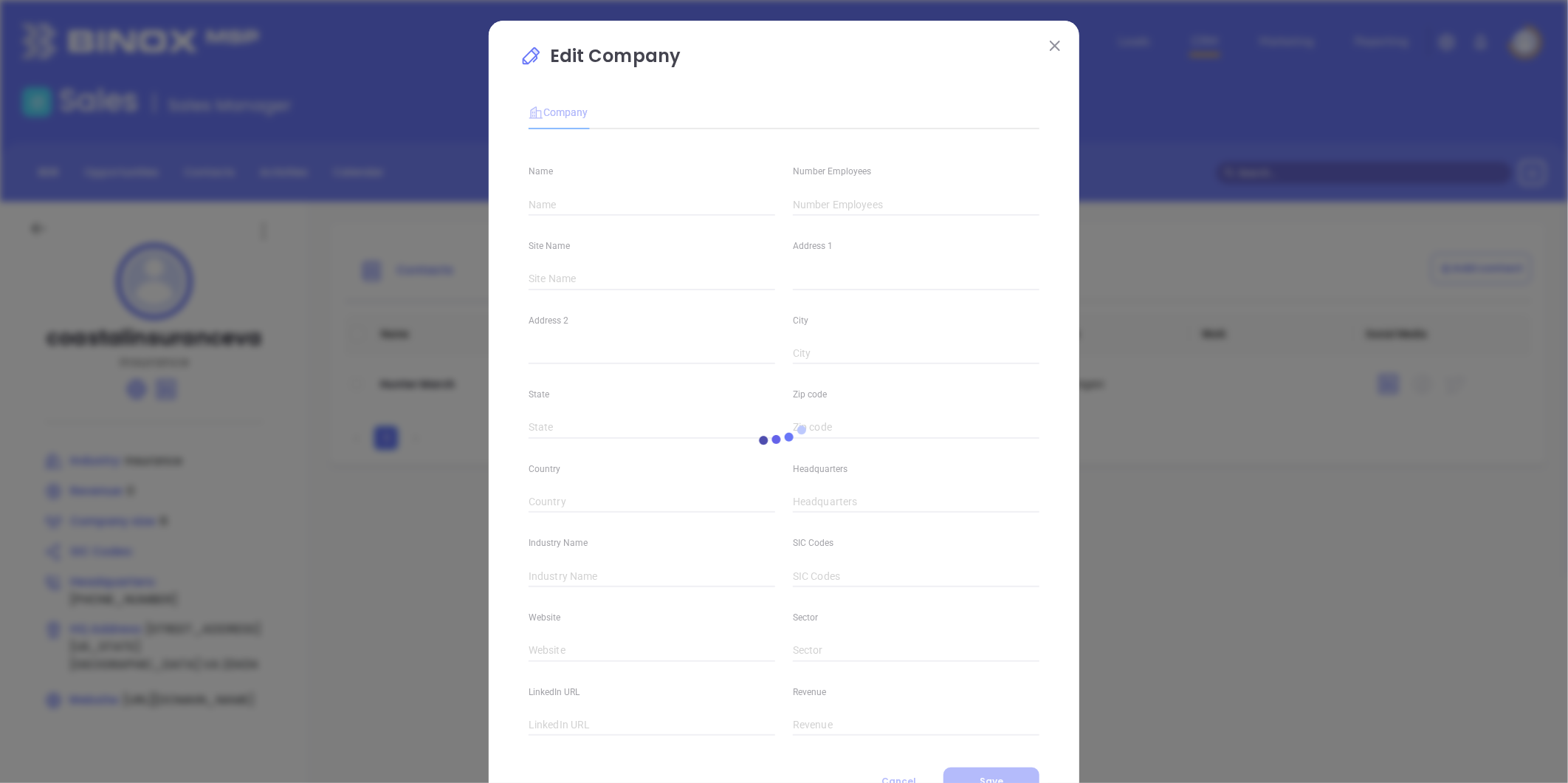
type input "0"
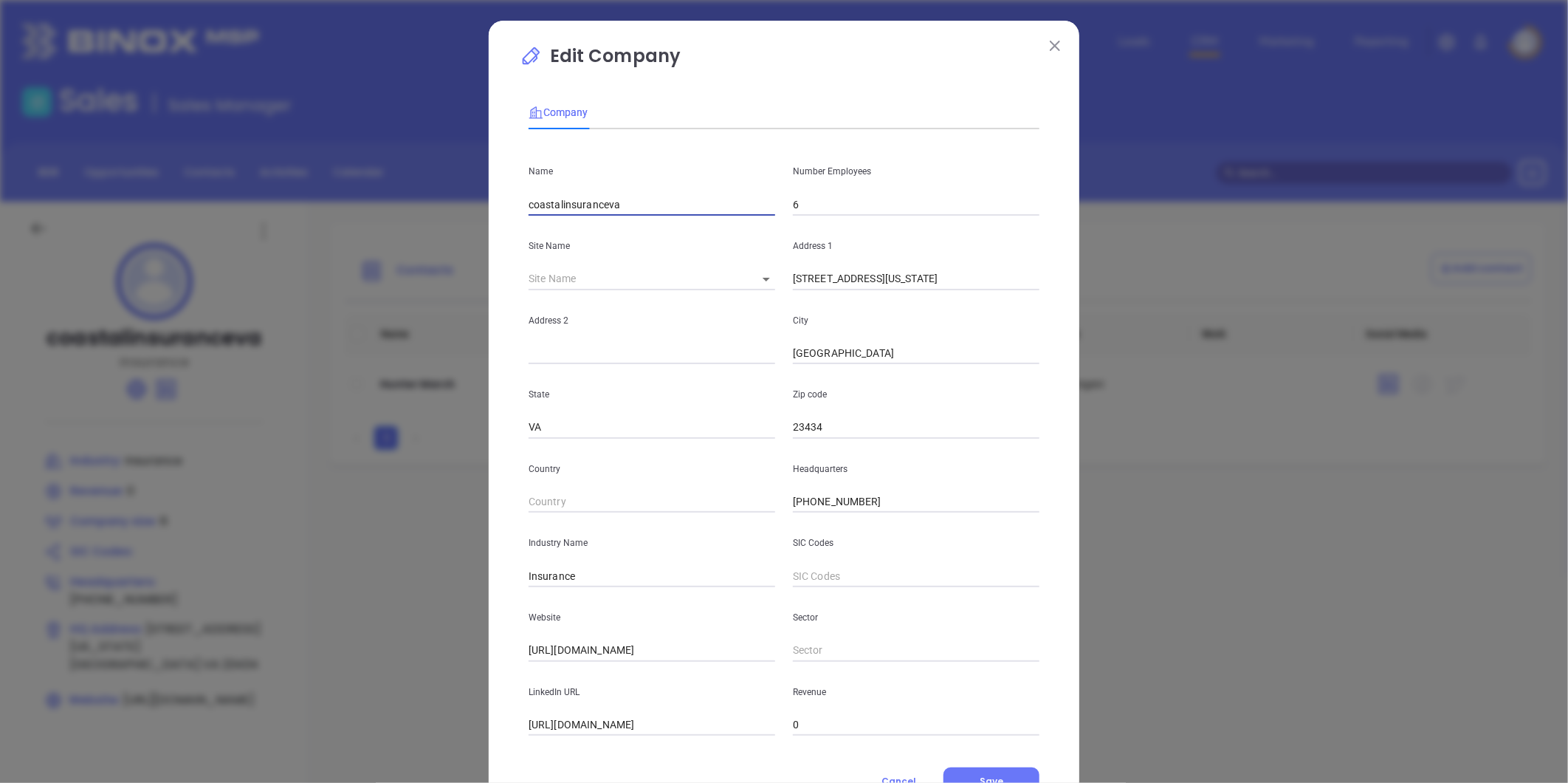
drag, startPoint x: 530, startPoint y: 198, endPoint x: 572, endPoint y: 189, distance: 43.0
click at [448, 205] on div "Edit Company Company Name coastalinsuranceva Number Employees 6 Site Name ​ 126…" at bounding box center [784, 392] width 1568 height 783
paste input "Coastal Insurance Agency"
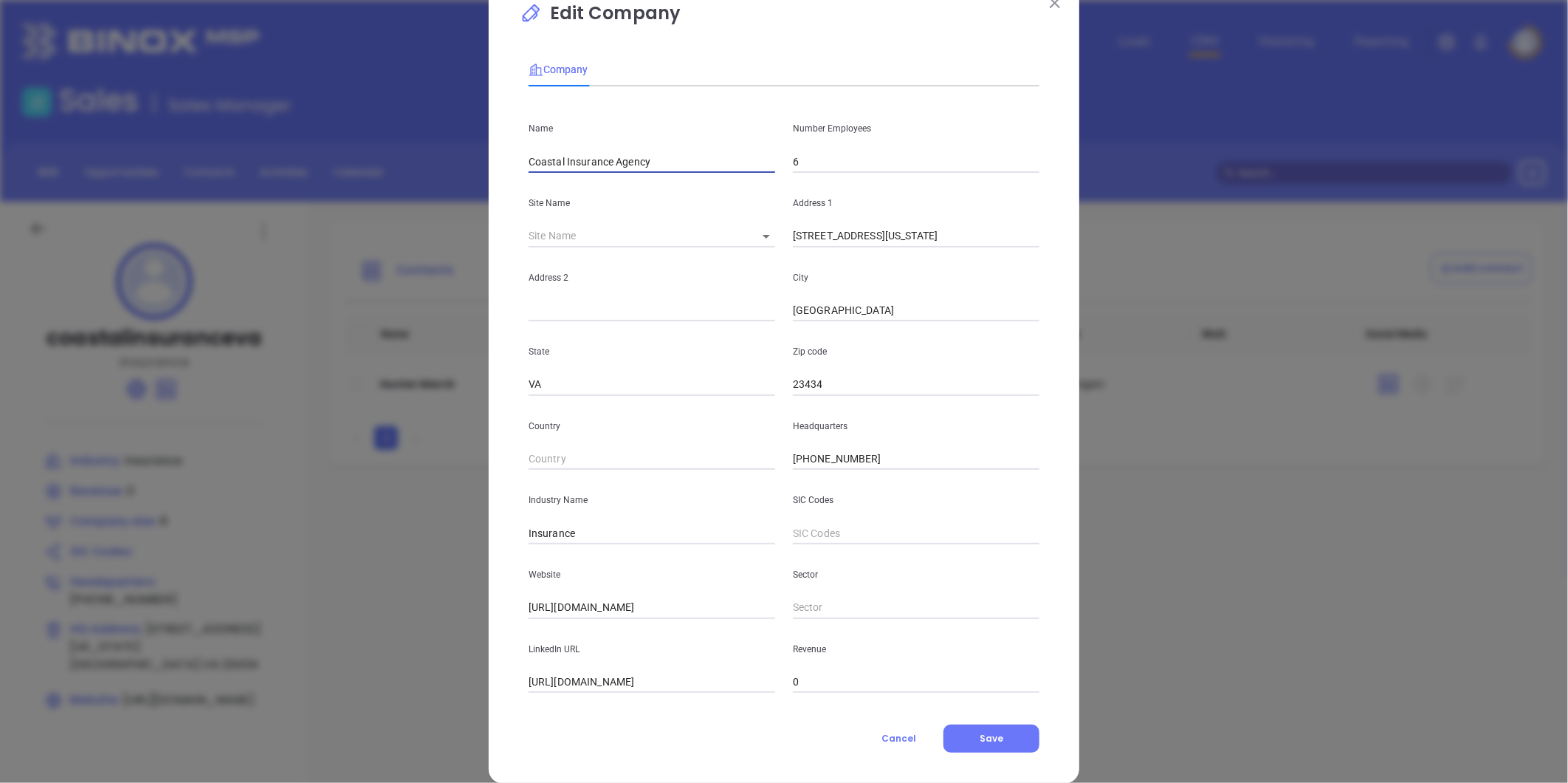
scroll to position [64, 0]
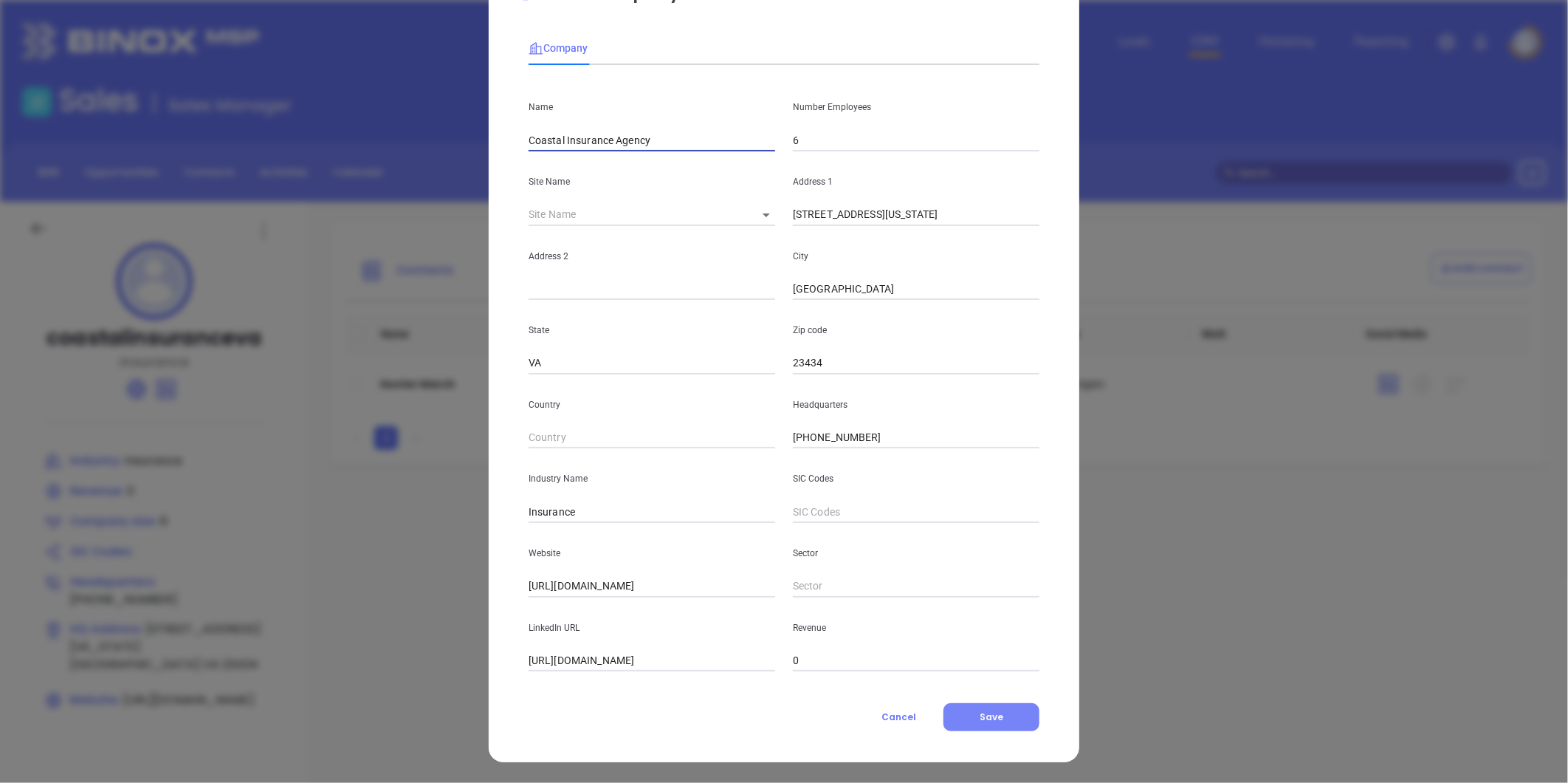
type input "Coastal Insurance Agency"
click at [1001, 718] on button "Save" at bounding box center [991, 717] width 96 height 28
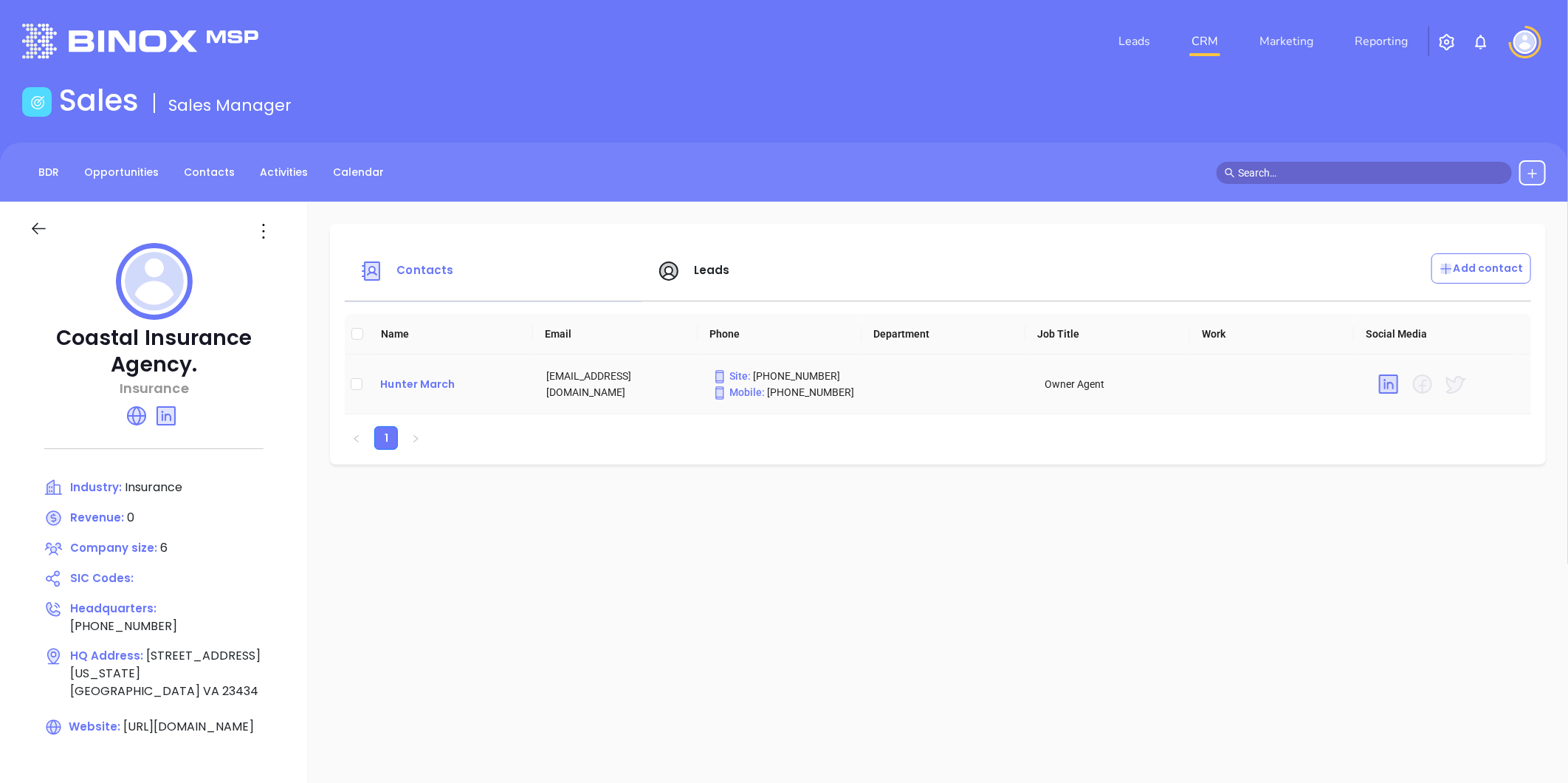
click at [409, 384] on div "Hunter March" at bounding box center [451, 384] width 143 height 17
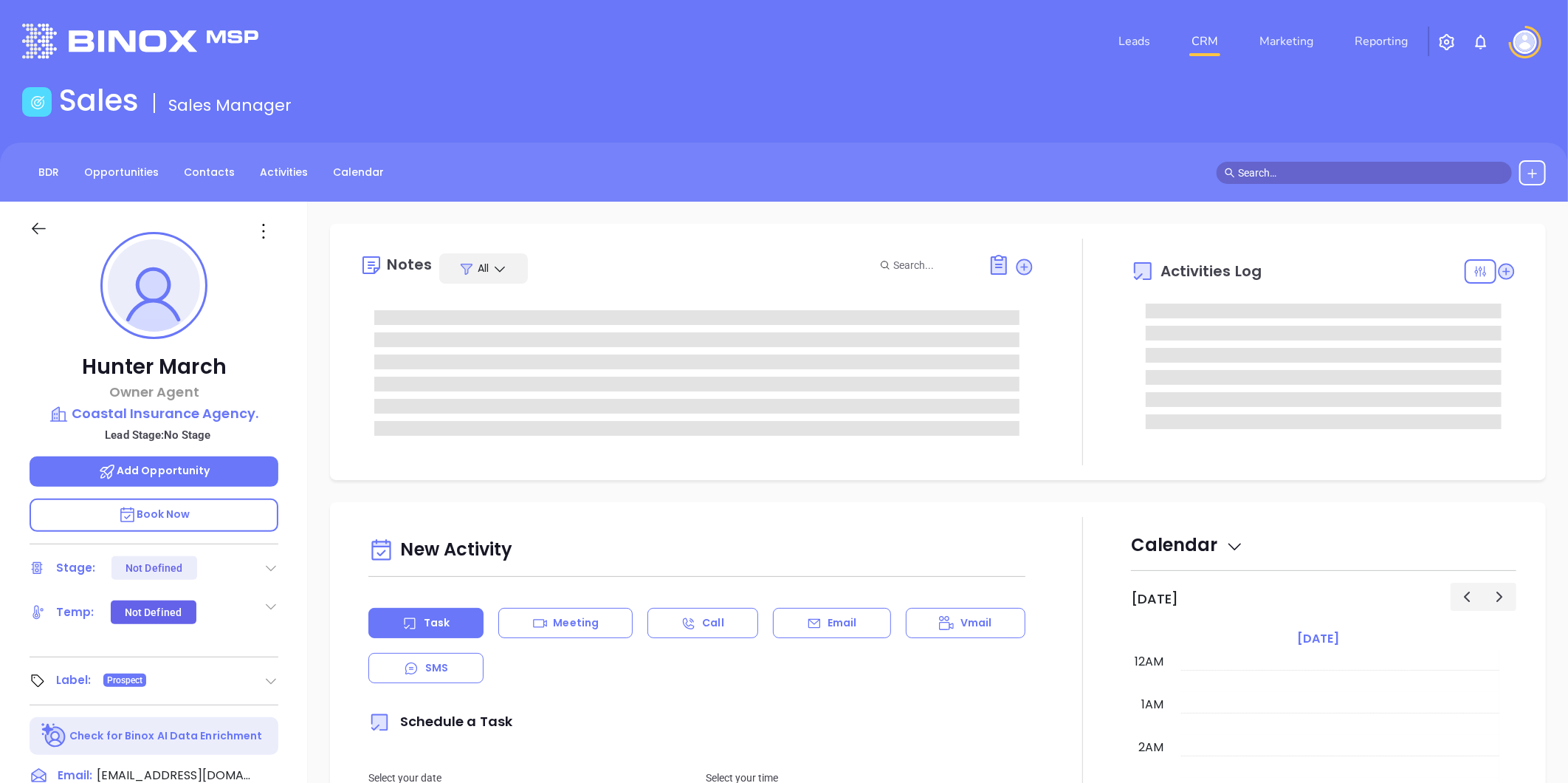
type input "[DATE]"
type input "[PERSON_NAME]"
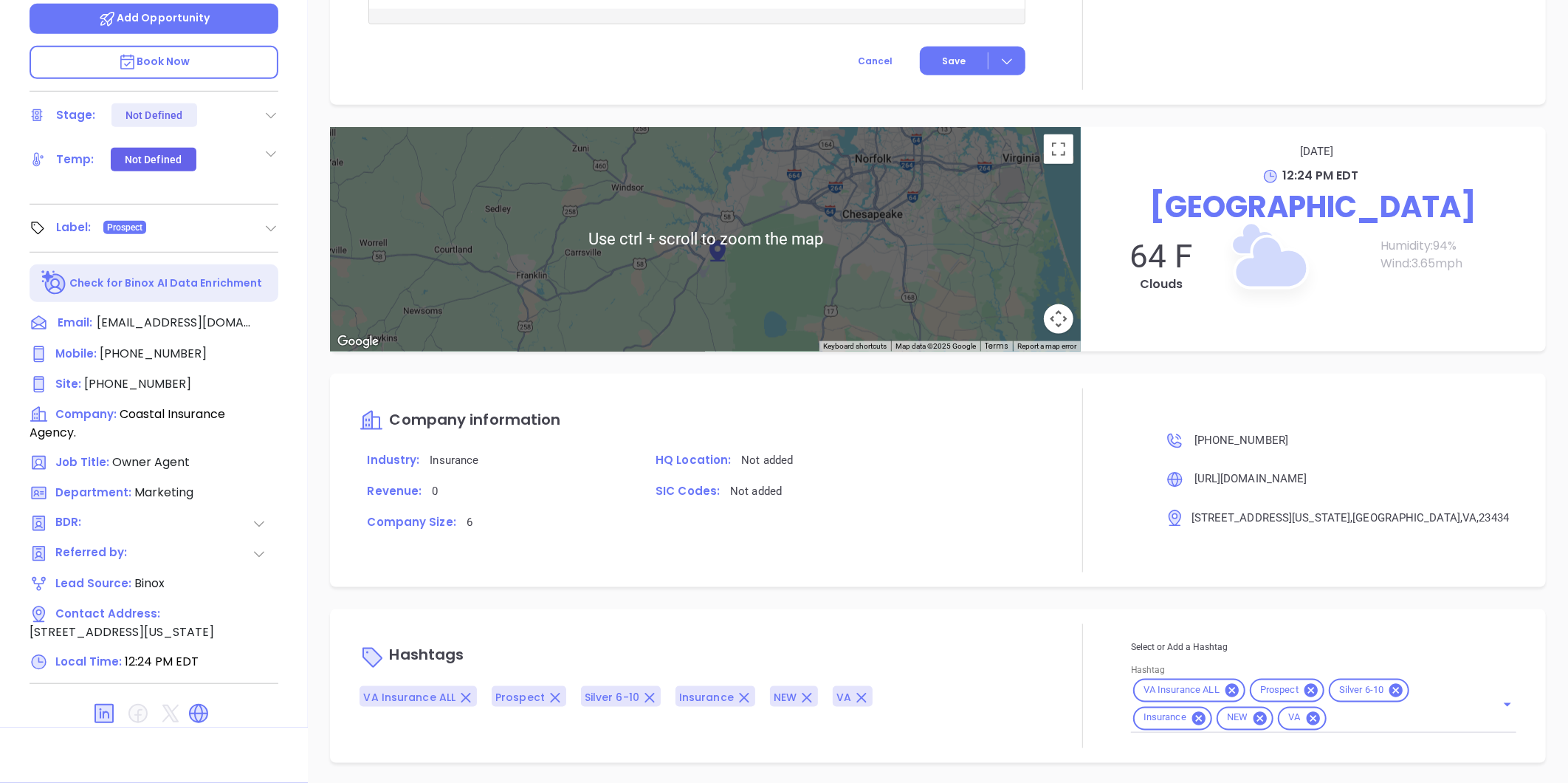
scroll to position [789, 0]
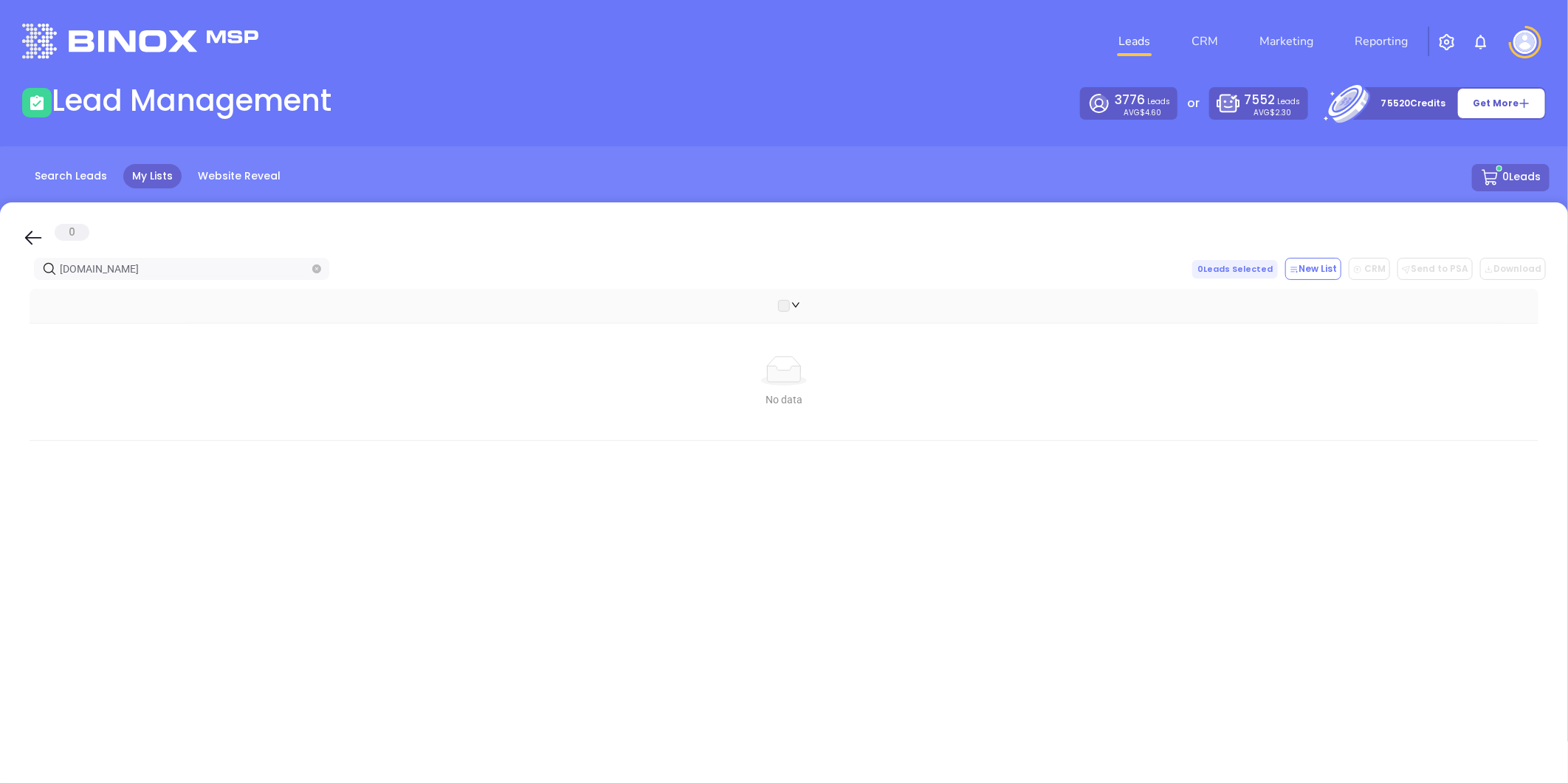
drag, startPoint x: 174, startPoint y: 270, endPoint x: -379, endPoint y: 286, distance: 553.2
click at [0, 286] on html "Leads CRM Marketing Reporting Financial Leads Leads Lead Management 3776 Leads …" at bounding box center [784, 392] width 1568 height 783
drag, startPoint x: 165, startPoint y: 276, endPoint x: -122, endPoint y: 311, distance: 289.1
click at [0, 311] on html "Leads CRM Marketing Reporting Financial Leads Leads Lead Management 3776 Leads …" at bounding box center [784, 392] width 1568 height 783
paste input "iains.net"
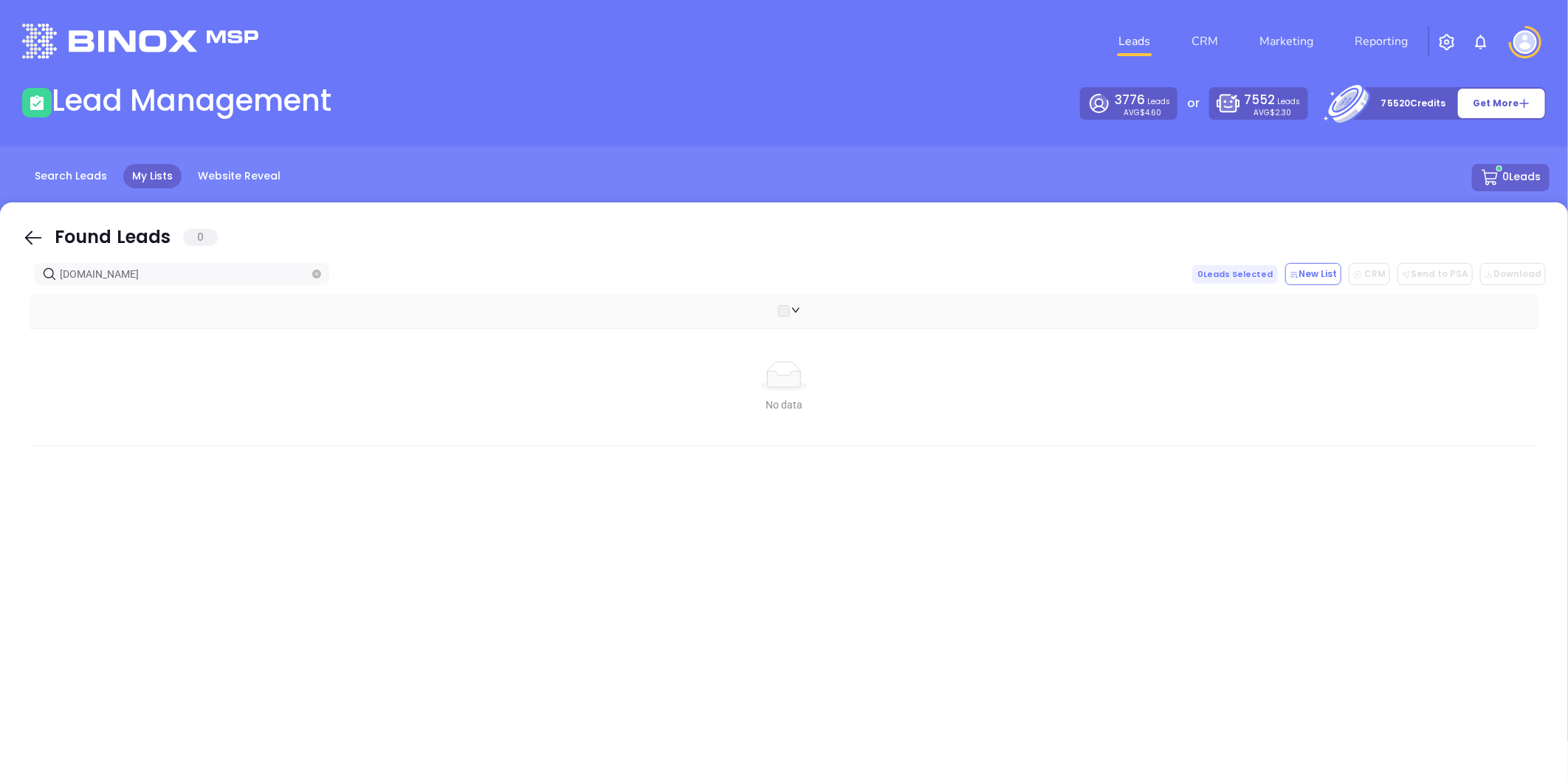
drag, startPoint x: 14, startPoint y: 279, endPoint x: 337, endPoint y: 259, distance: 323.6
click at [2, 283] on div "Found Leads 0 niains.net 0 Leads Selected New List CRM Send to PSA Download Dow…" at bounding box center [784, 497] width 1568 height 591
paste input "wallsins.com"
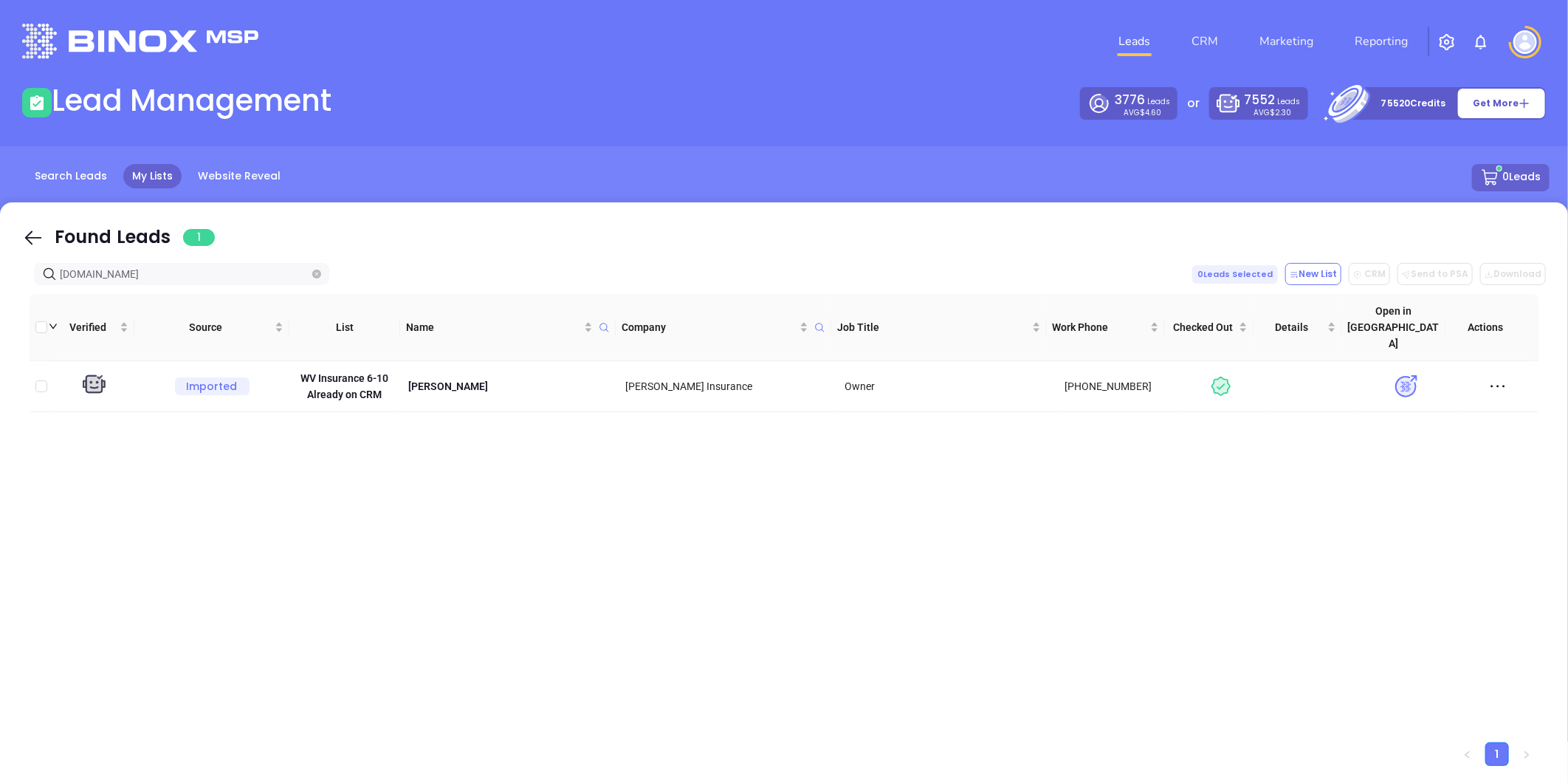
drag, startPoint x: -196, startPoint y: 323, endPoint x: -439, endPoint y: 362, distance: 246.1
click at [0, 362] on html "Leads CRM Marketing Reporting Financial Leads Leads Lead Management 3776 Leads …" at bounding box center [784, 392] width 1568 height 783
paste input "sciacorp"
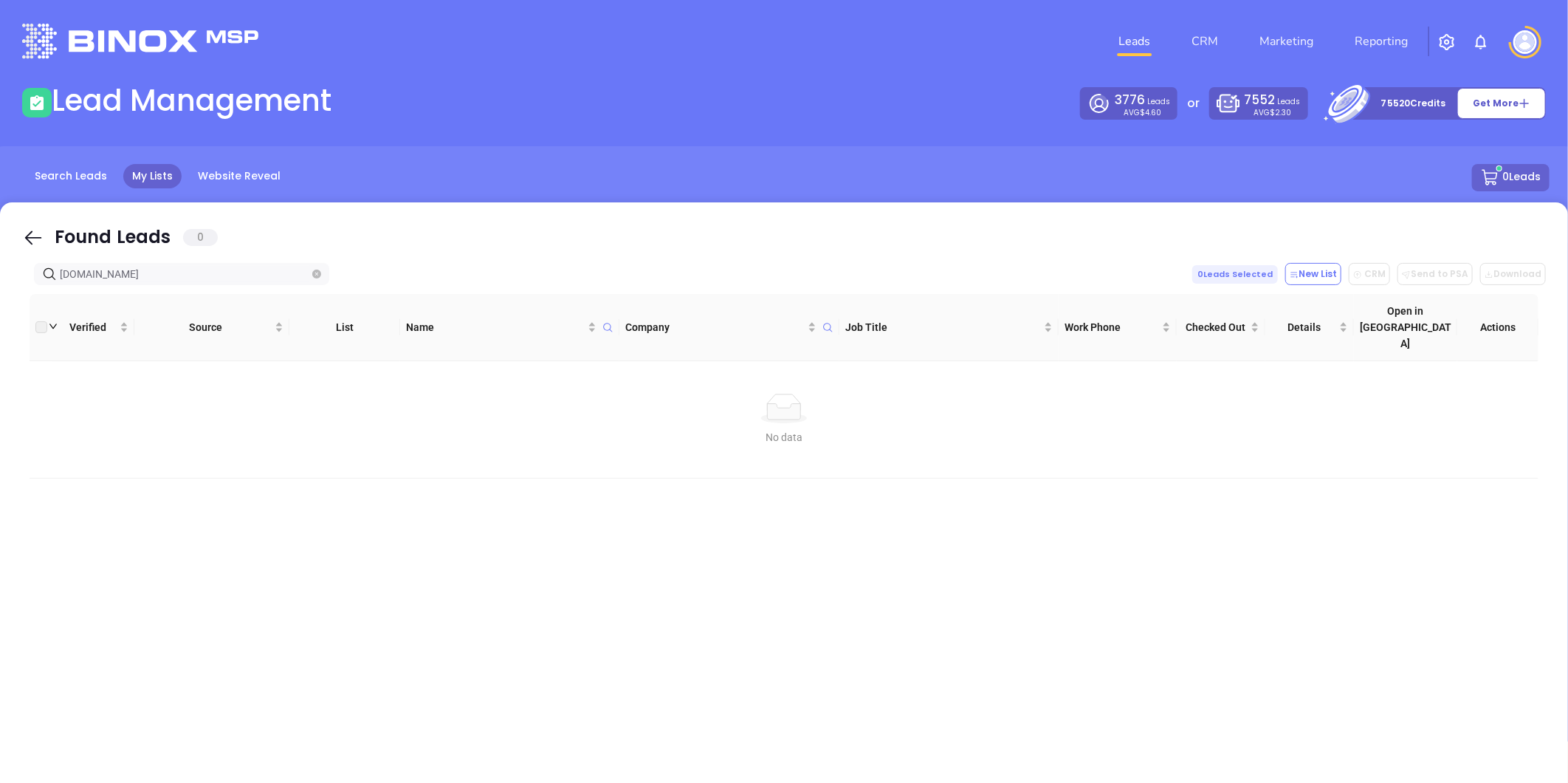
drag, startPoint x: 134, startPoint y: 276, endPoint x: -270, endPoint y: 318, distance: 406.2
click at [0, 318] on html "Leads CRM Marketing Reporting Financial Leads Leads Lead Management 3776 Leads …" at bounding box center [784, 392] width 1568 height 783
paste input "relyinsure"
type input "relyinsure.com"
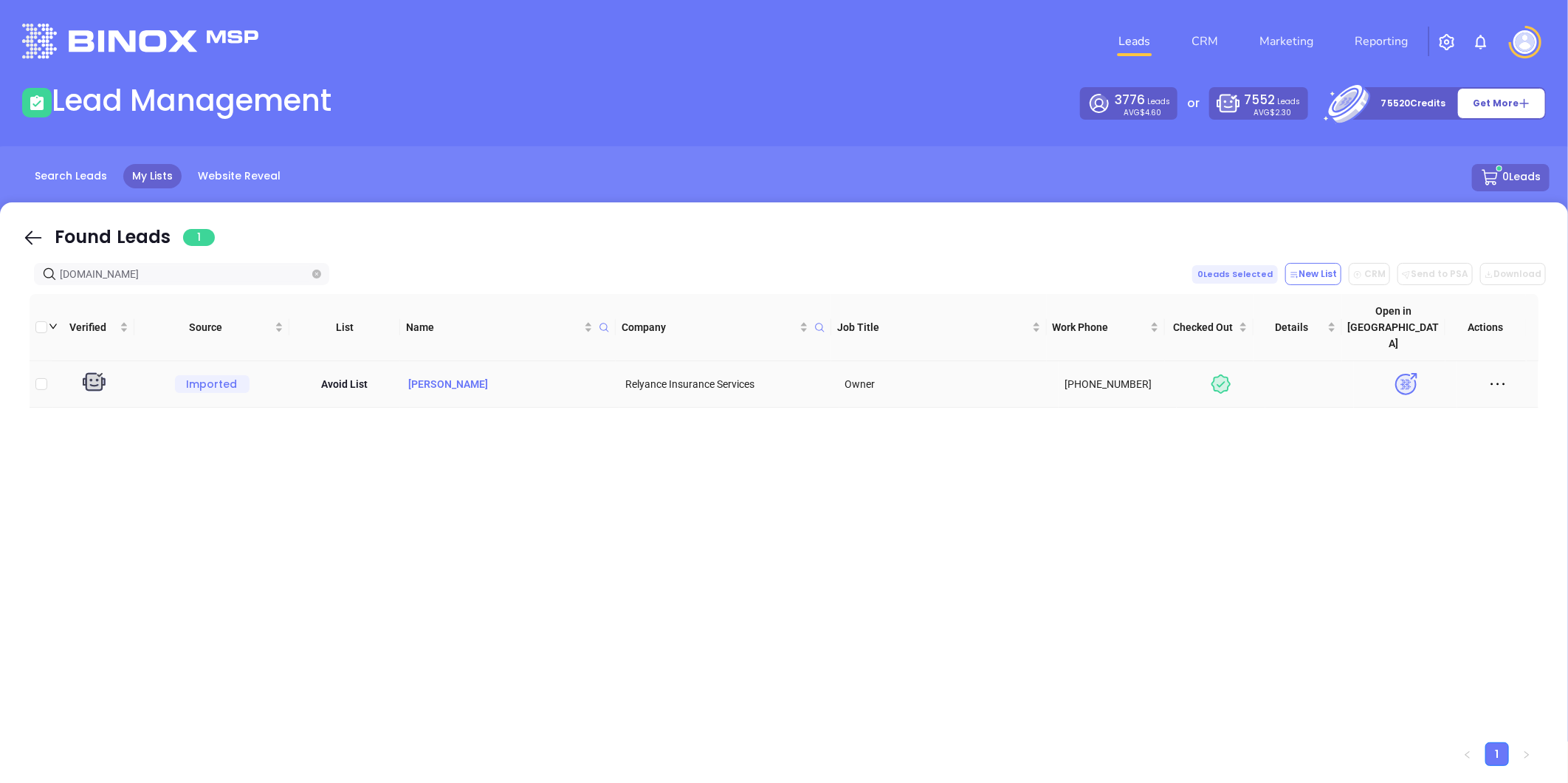
click at [437, 376] on p "Kimberly Kestner" at bounding box center [510, 384] width 208 height 17
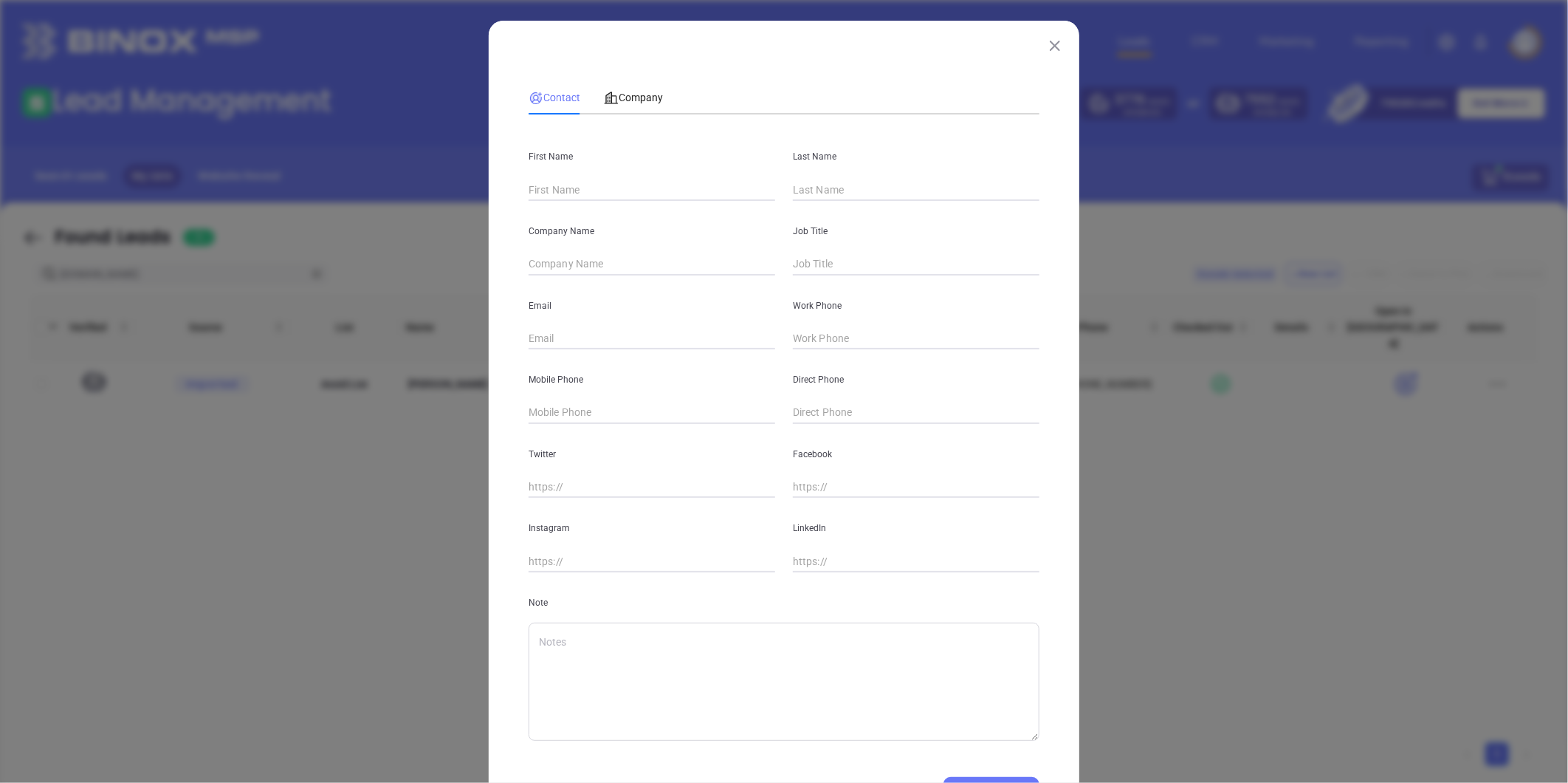
type input "Kimberly"
type input "Kestner"
type input "Relyance Insurance Services"
type input "Owner"
type input "info@relyinsure.com"
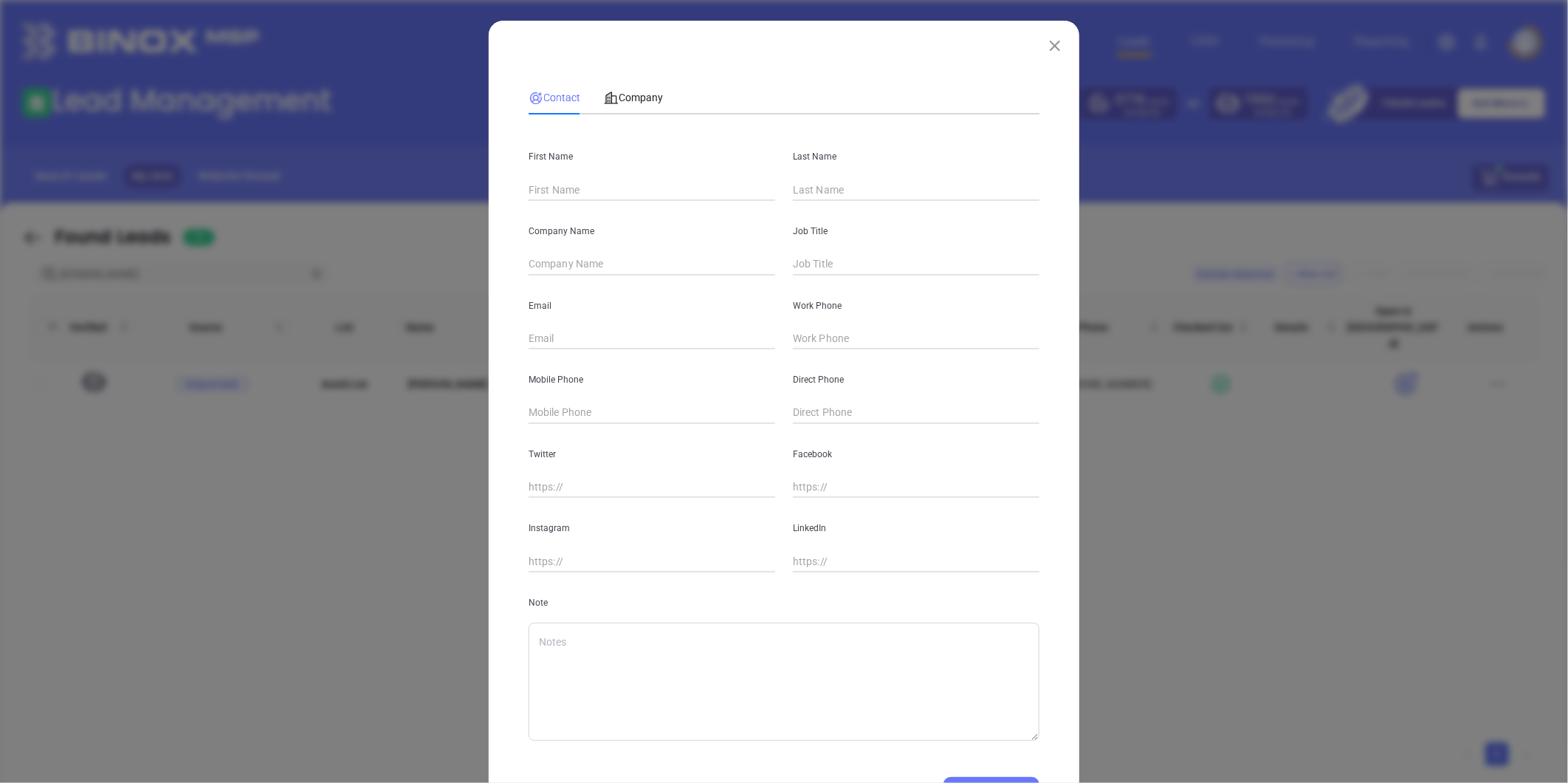
type input "(540) 347-4460"
type textarea "Sep 23th, 2022 BY Joanna GomezBinox By IndustryKimberly doesn't have Linkedin P…"
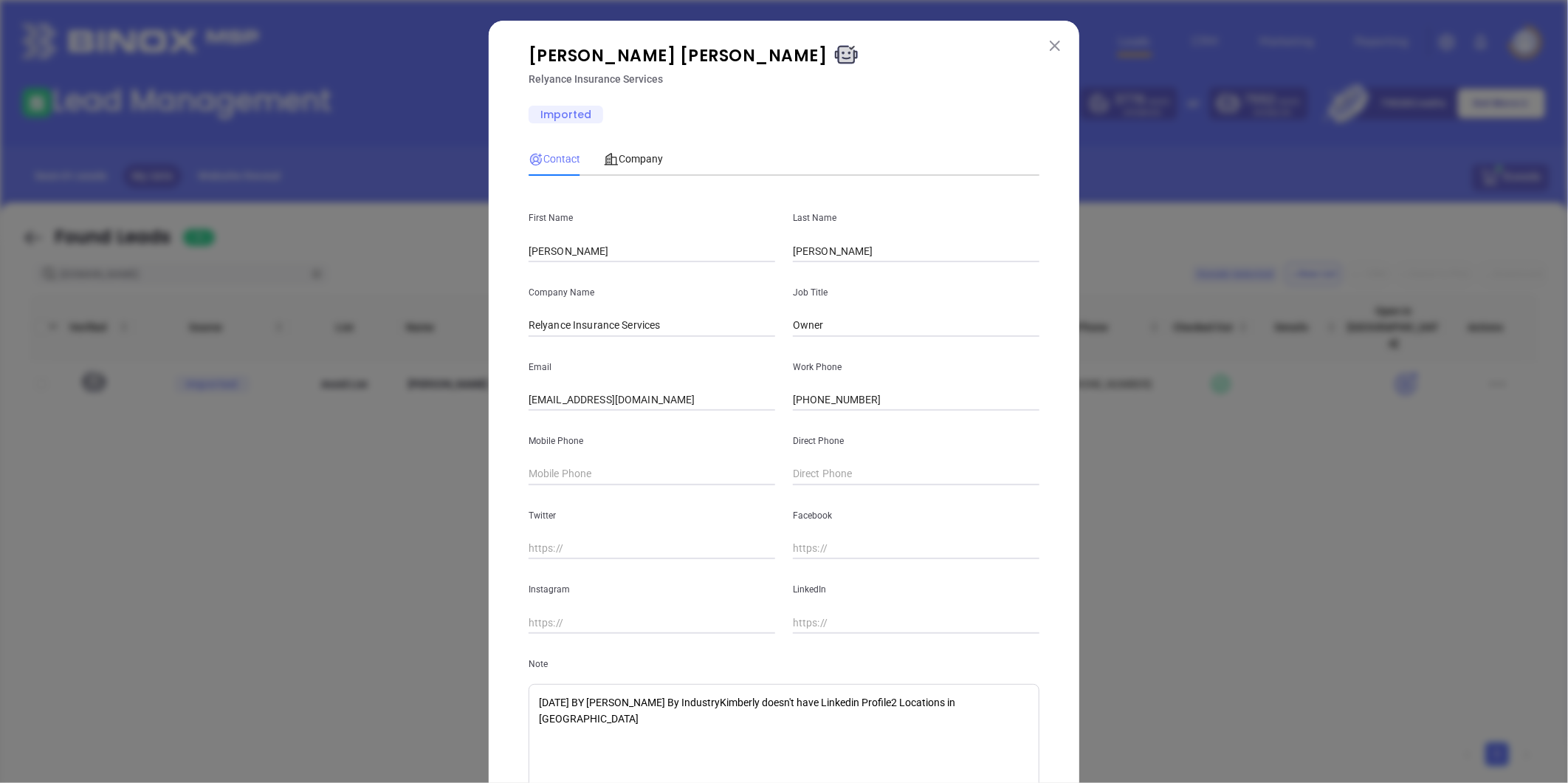
click at [1050, 46] on img at bounding box center [1054, 46] width 11 height 11
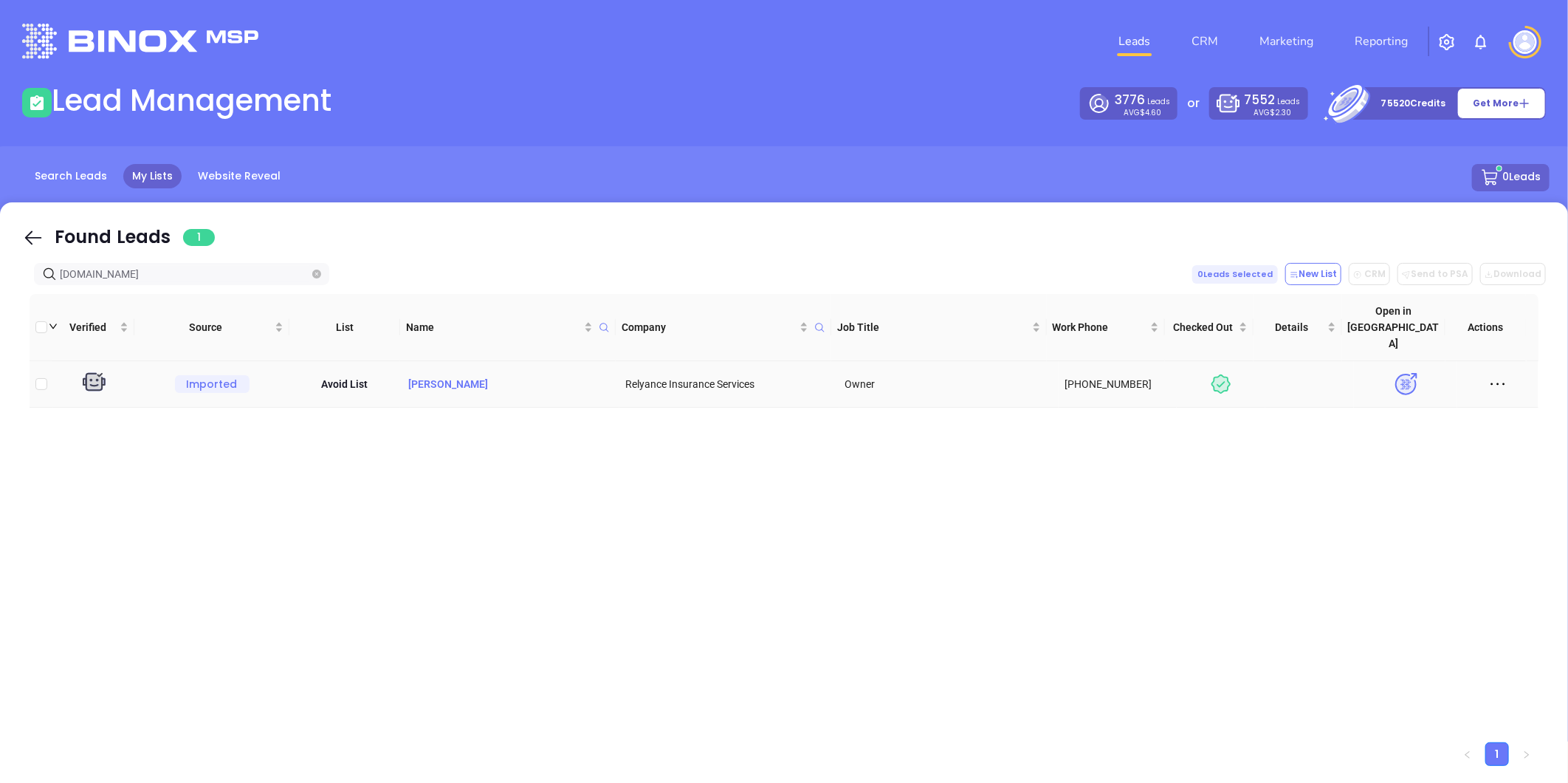
drag, startPoint x: 409, startPoint y: 350, endPoint x: 514, endPoint y: 349, distance: 105.0
click at [514, 376] on p "Kimberly Kestner" at bounding box center [510, 384] width 208 height 17
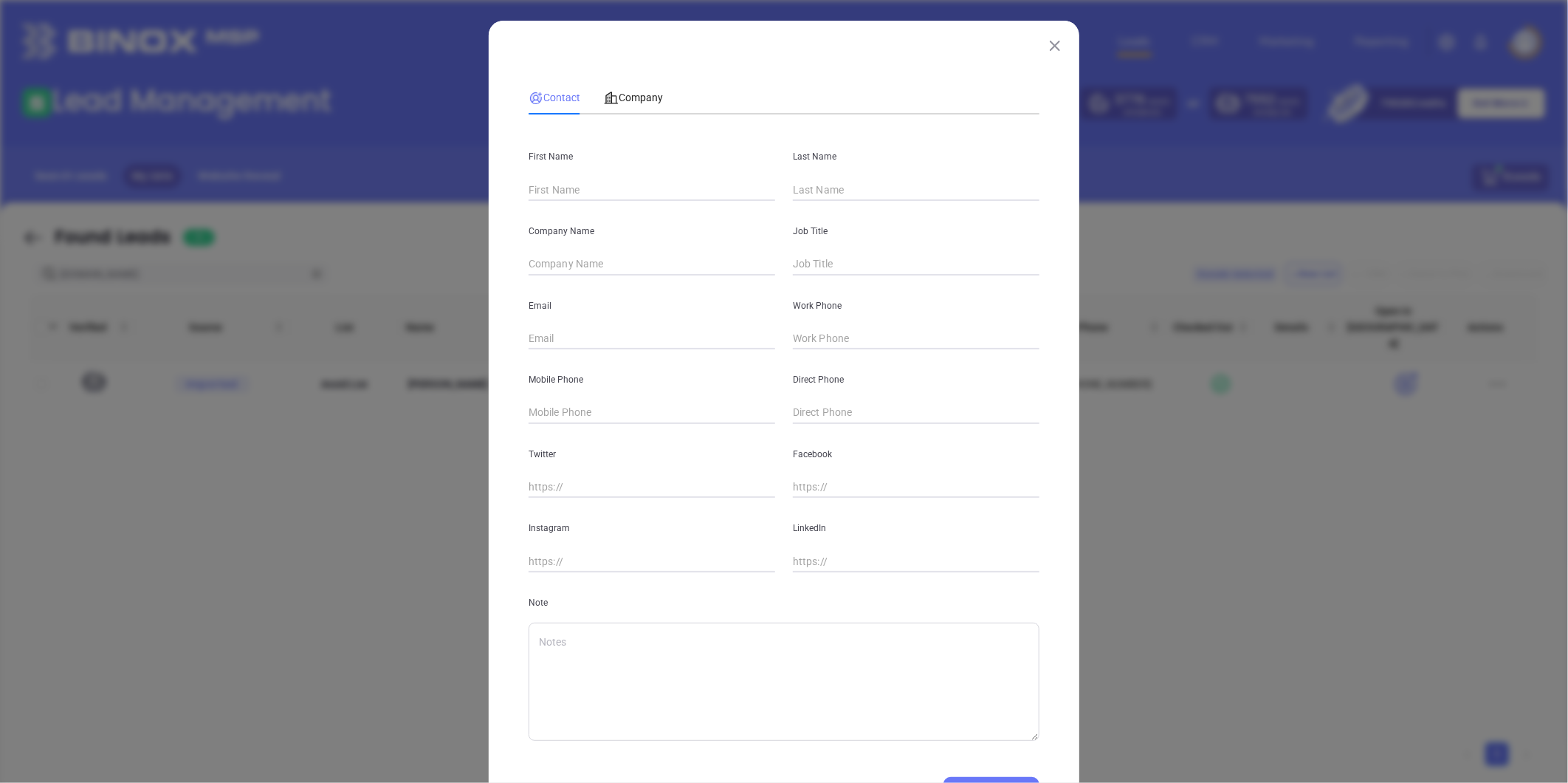
type input "Kimberly"
type input "Kestner"
type input "Relyance Insurance Services"
type input "Owner"
type input "info@relyinsure.com"
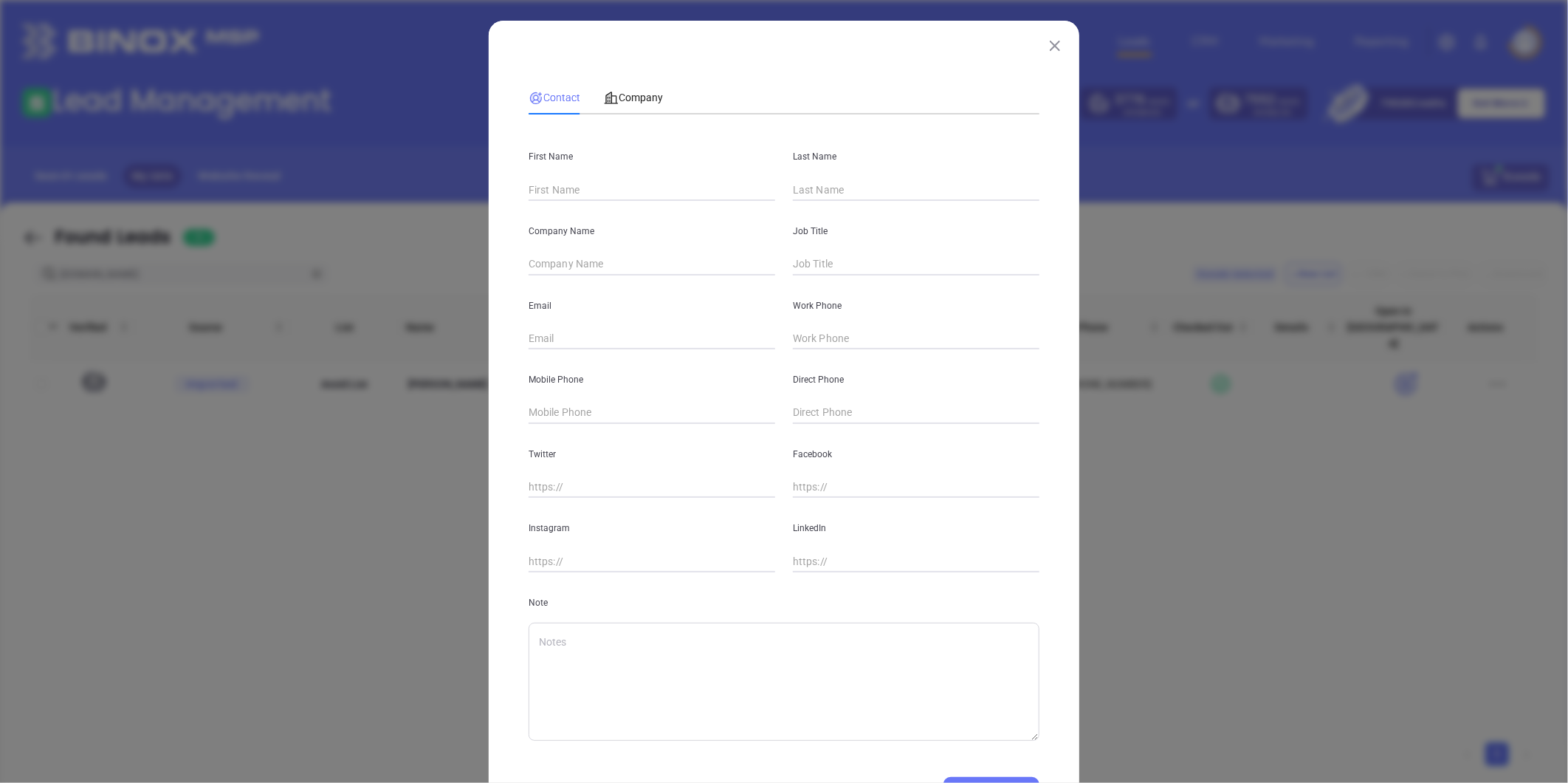
type input "(540) 347-4460"
type textarea "Sep 23th, 2022 BY Joanna GomezBinox By IndustryKimberly doesn't have Linkedin P…"
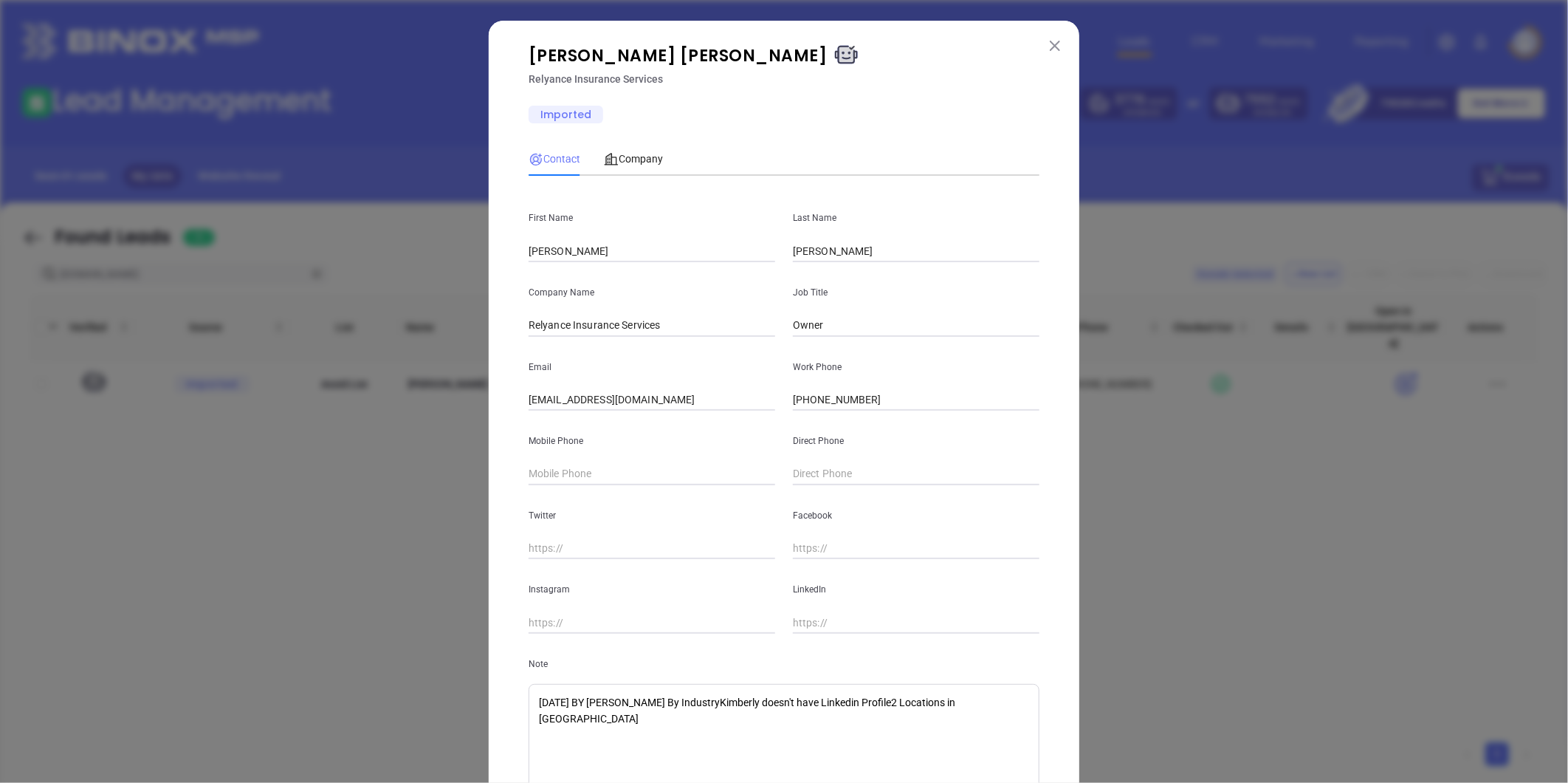
click at [1052, 43] on img at bounding box center [1054, 46] width 11 height 11
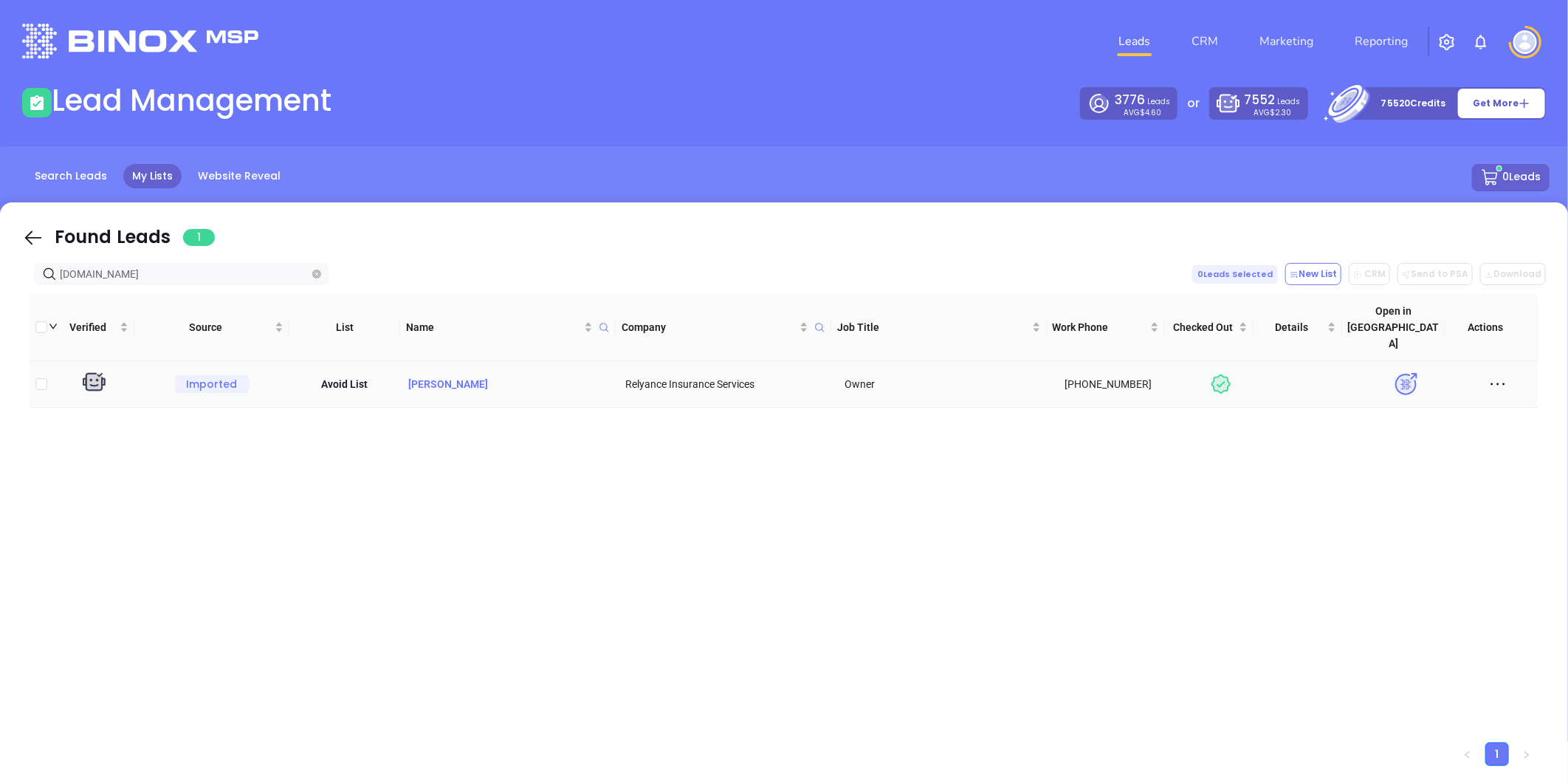
copy p "Kimberly Kestner"
drag, startPoint x: 1483, startPoint y: 352, endPoint x: 1493, endPoint y: 357, distance: 11.2
click at [1487, 373] on icon at bounding box center [1498, 384] width 22 height 22
click at [1383, 491] on div "Delete" at bounding box center [1418, 491] width 134 height 17
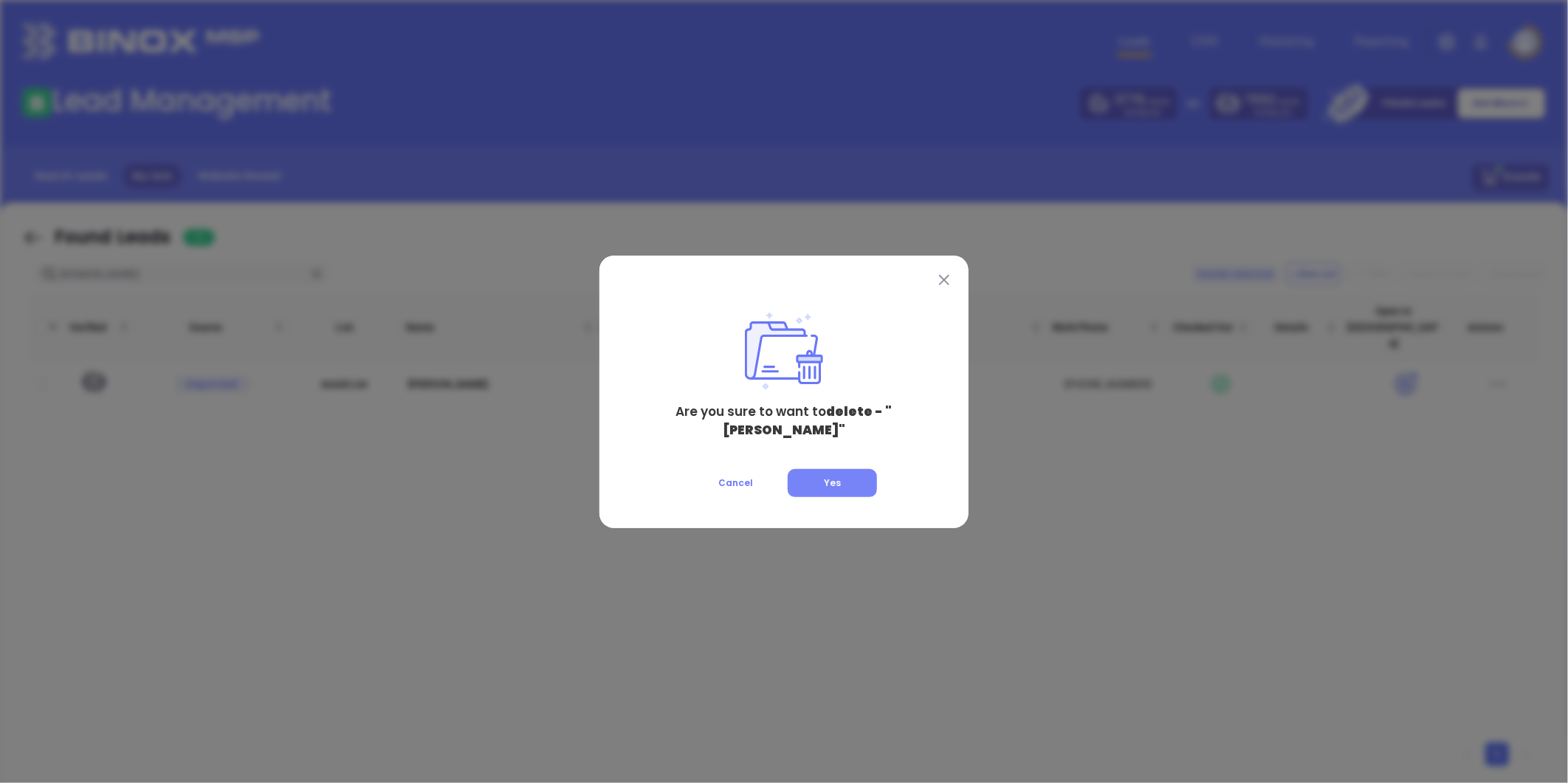
click at [846, 480] on button "Yes" at bounding box center [832, 483] width 89 height 28
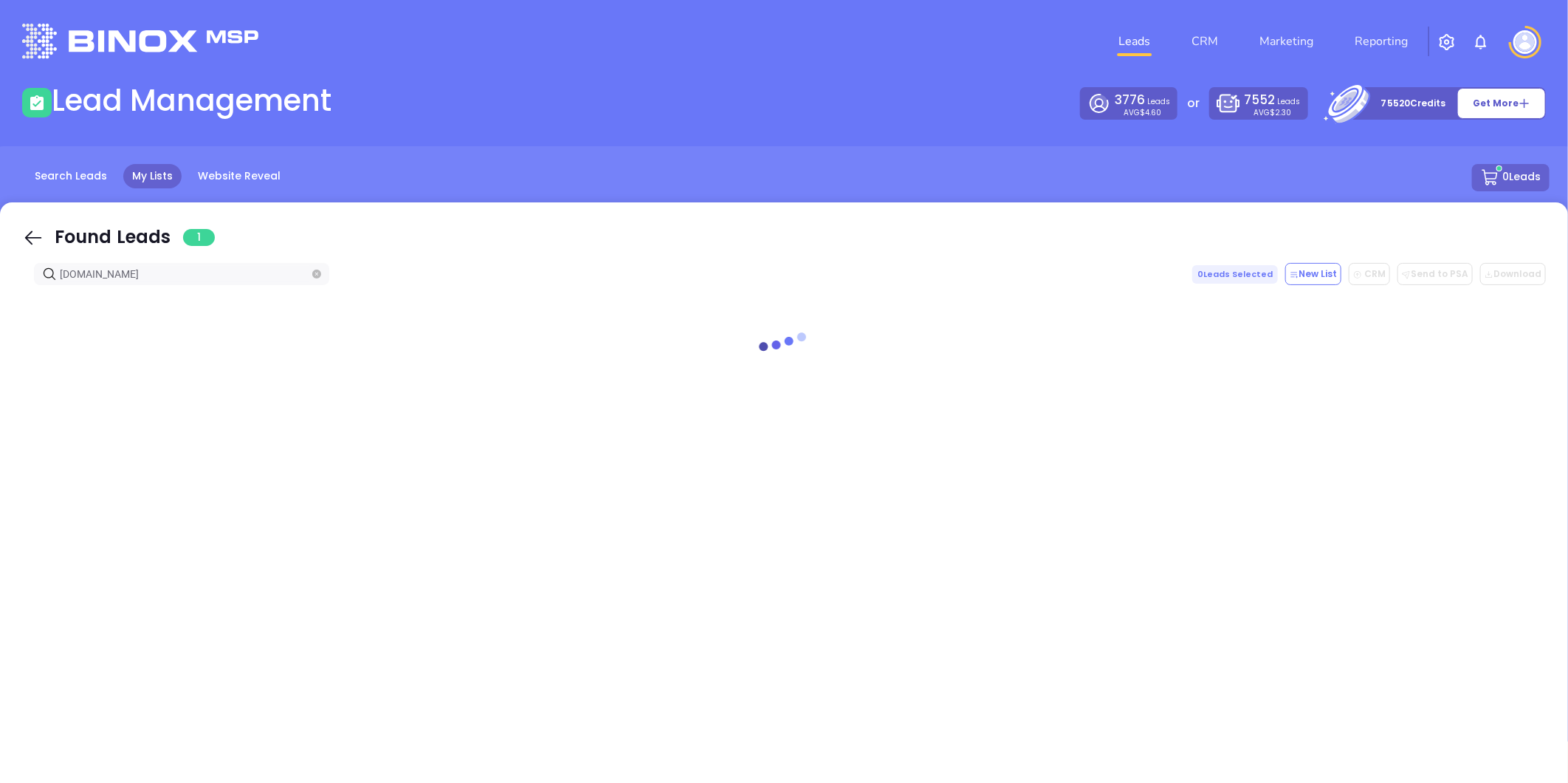
drag, startPoint x: -20, startPoint y: 340, endPoint x: -195, endPoint y: 357, distance: 175.8
click at [0, 357] on html "Leads CRM Marketing Reporting Financial Leads Leads Lead Management 3776 Leads …" at bounding box center [784, 392] width 1568 height 783
drag, startPoint x: 138, startPoint y: 278, endPoint x: -355, endPoint y: 298, distance: 493.4
click at [0, 298] on html "Leads CRM Marketing Reporting Financial Leads Leads Lead Management 3776 Leads …" at bounding box center [784, 392] width 1568 height 783
paste input "parsainsuranc"
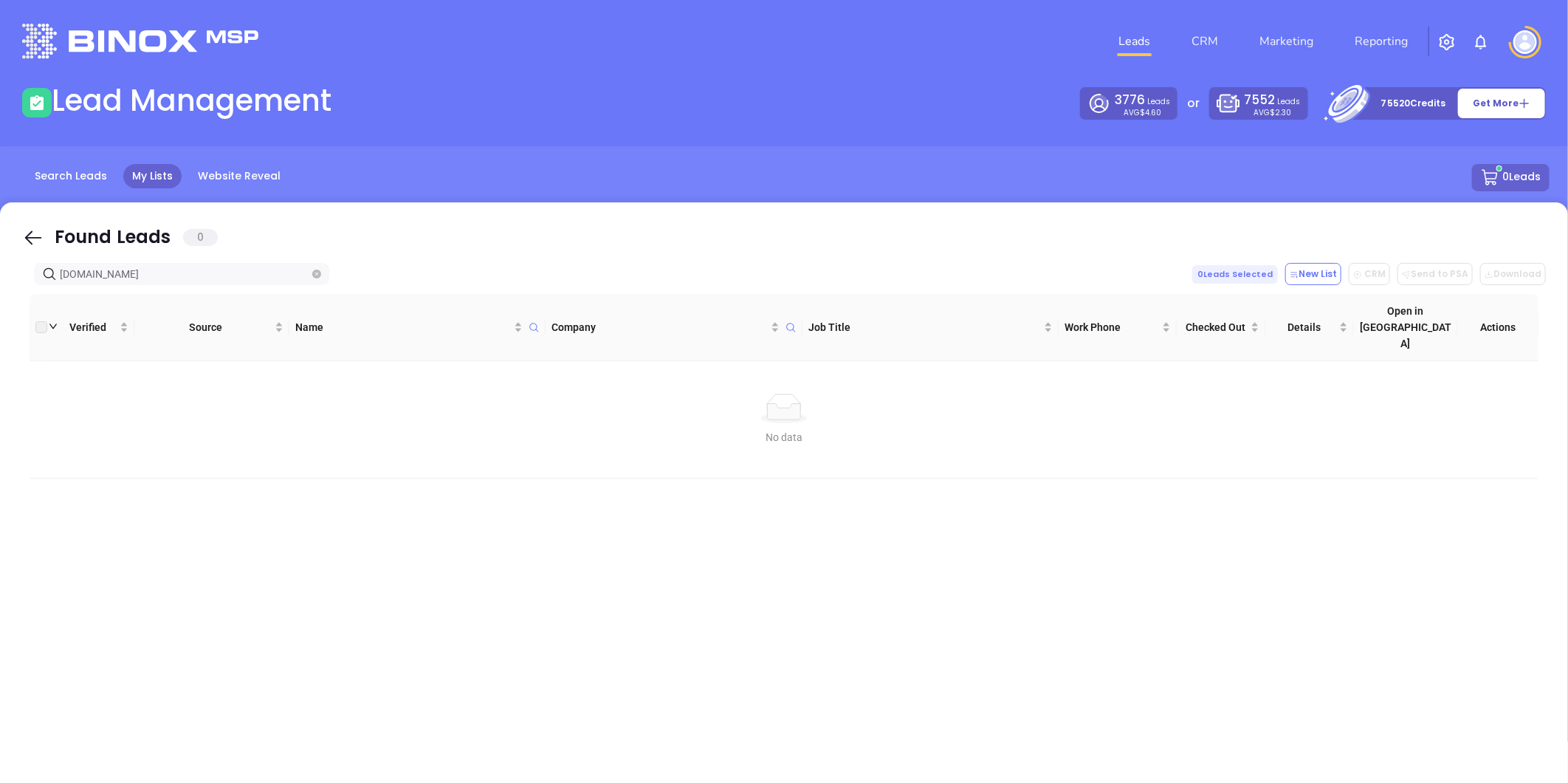
type input "parsainsurance.com"
drag, startPoint x: 187, startPoint y: 263, endPoint x: -11, endPoint y: 273, distance: 198.3
click at [0, 273] on html "Leads CRM Marketing Reporting Financial Leads Leads Lead Management 3776 Leads …" at bounding box center [784, 392] width 1568 height 783
click at [318, 275] on icon "close-circle" at bounding box center [317, 274] width 9 height 9
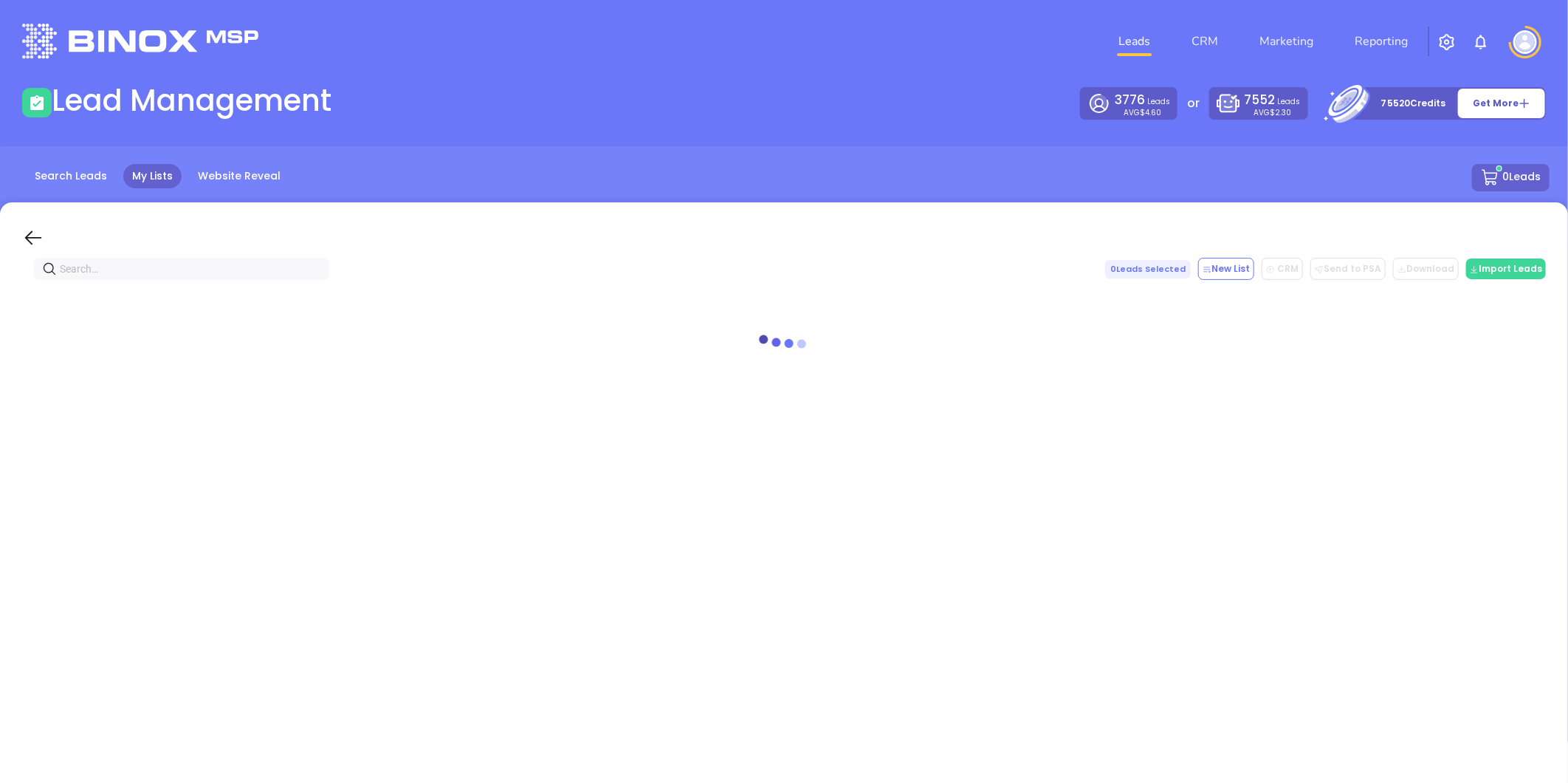
click at [293, 272] on input "text" at bounding box center [184, 268] width 250 height 17
paste input "sweeneyinsuranceagency.com"
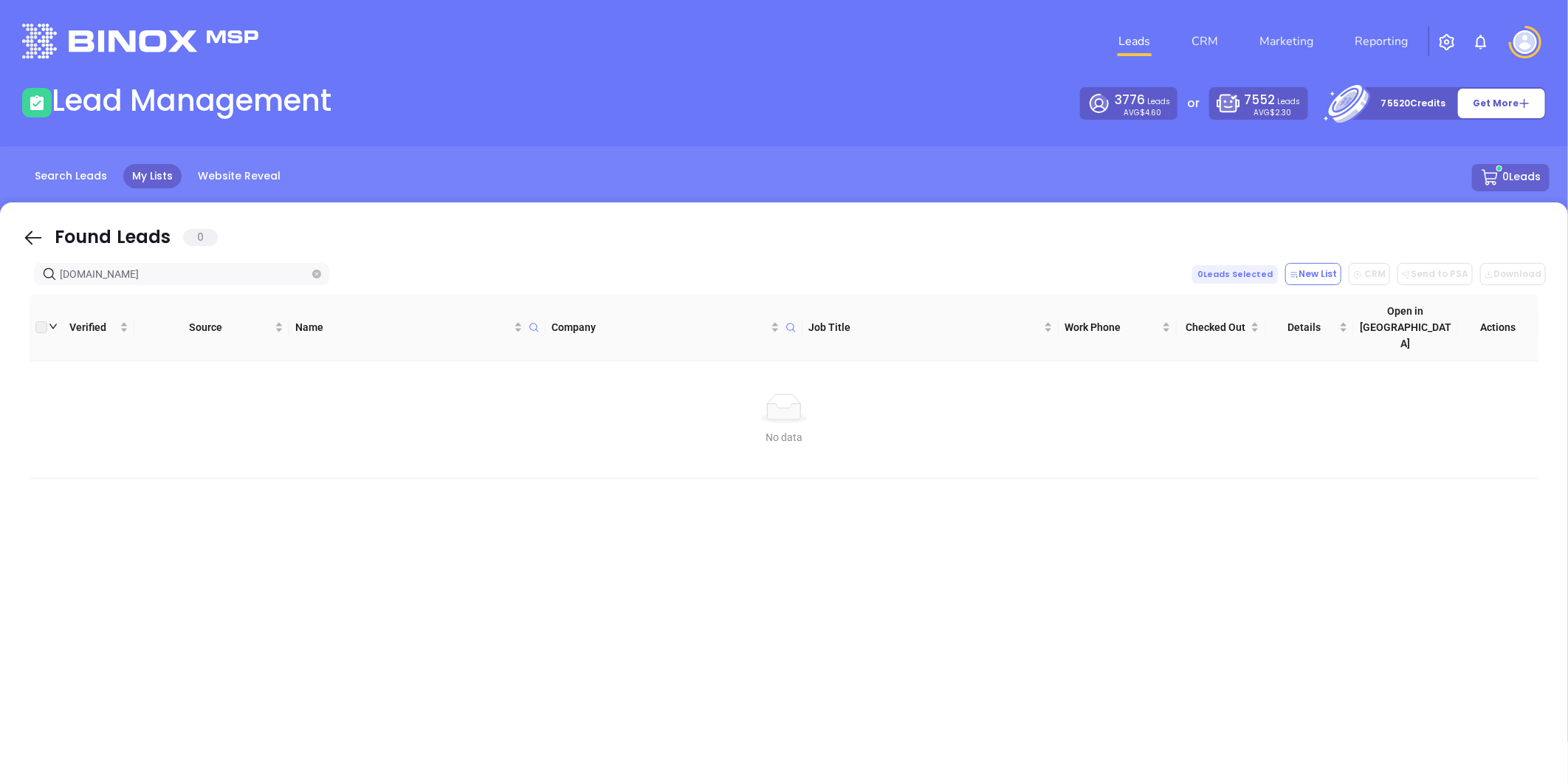
drag, startPoint x: 210, startPoint y: 272, endPoint x: -214, endPoint y: 289, distance: 424.3
click at [0, 289] on html "Leads CRM Marketing Reporting Financial Leads Leads Lead Management 3776 Leads …" at bounding box center [784, 392] width 1568 height 783
paste input "robinsinsurance"
drag, startPoint x: 159, startPoint y: 272, endPoint x: -29, endPoint y: 276, distance: 188.0
click at [0, 276] on html "Leads CRM Marketing Reporting Financial Leads Leads Lead Management 3776 Leads …" at bounding box center [784, 392] width 1568 height 783
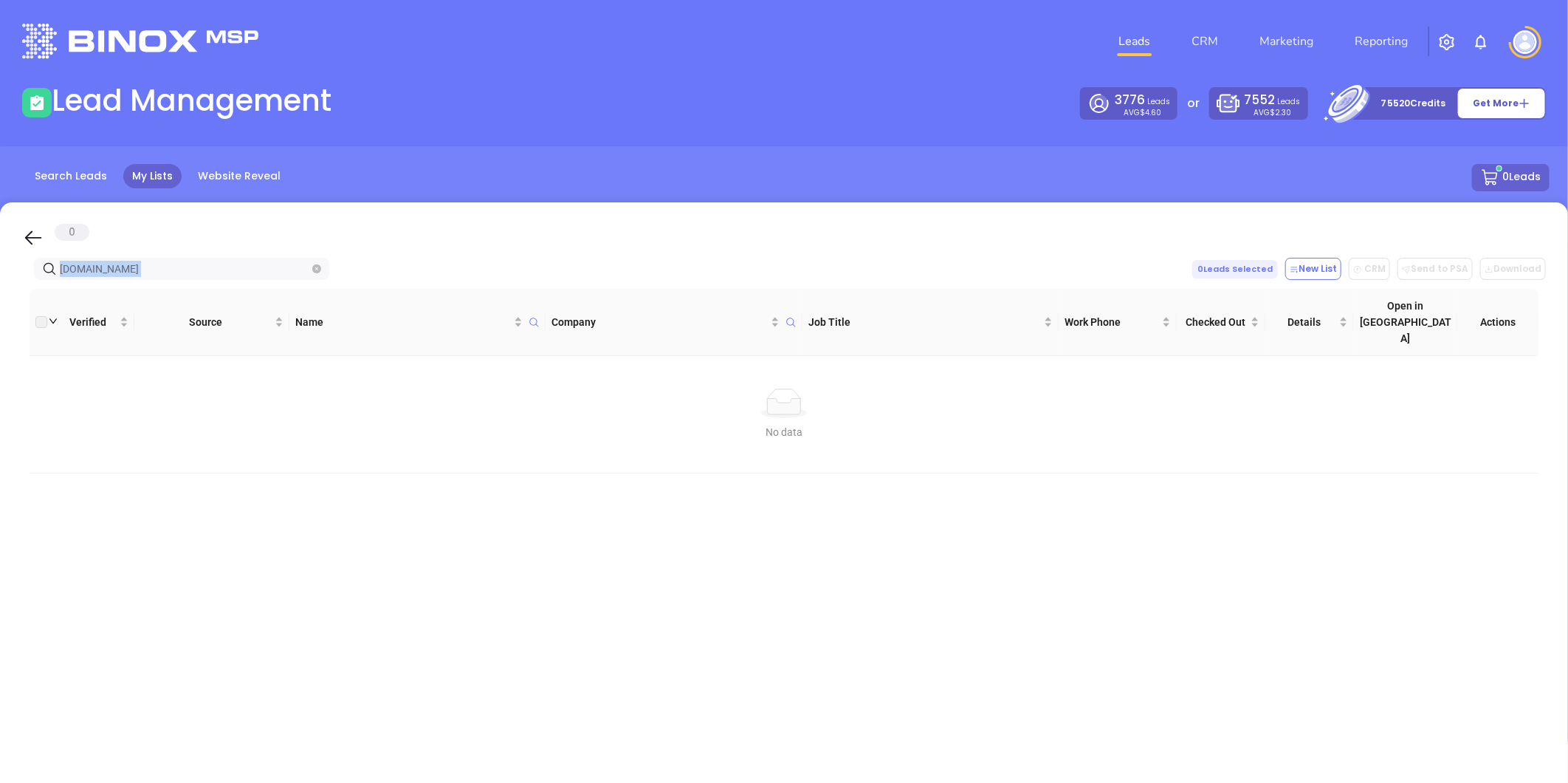
drag, startPoint x: 295, startPoint y: 279, endPoint x: 521, endPoint y: 168, distance: 251.8
click at [521, 168] on main "Lead Management 3776 Leads AVG $4.60 or 7552 Leads AVG $2.30 75520 Credits Get …" at bounding box center [784, 412] width 1568 height 659
click at [208, 269] on input "robinsinsurance.com" at bounding box center [184, 268] width 250 height 17
drag, startPoint x: 202, startPoint y: 267, endPoint x: -187, endPoint y: 275, distance: 389.1
click at [0, 275] on html "Leads CRM Marketing Reporting Financial Leads Leads Lead Management 3776 Leads …" at bounding box center [784, 392] width 1568 height 783
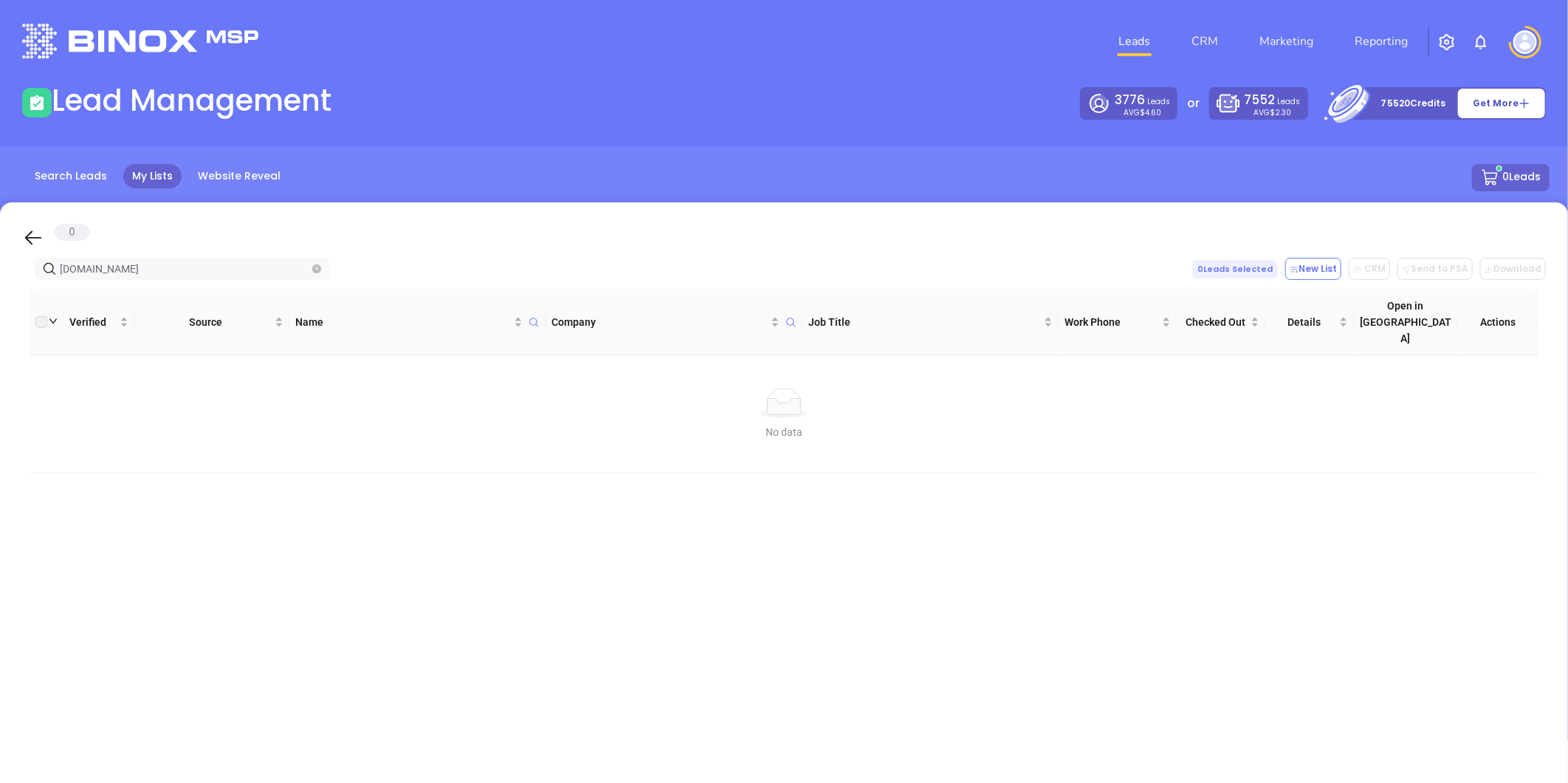
paste input "benefinder"
drag, startPoint x: 140, startPoint y: 276, endPoint x: -111, endPoint y: 308, distance: 253.0
click at [0, 308] on html "Leads CRM Marketing Reporting Financial Leads Leads Lead Management 3776 Leads …" at bounding box center [784, 392] width 1568 height 783
paste input "carywheelerins"
drag, startPoint x: 161, startPoint y: 271, endPoint x: -90, endPoint y: 293, distance: 252.0
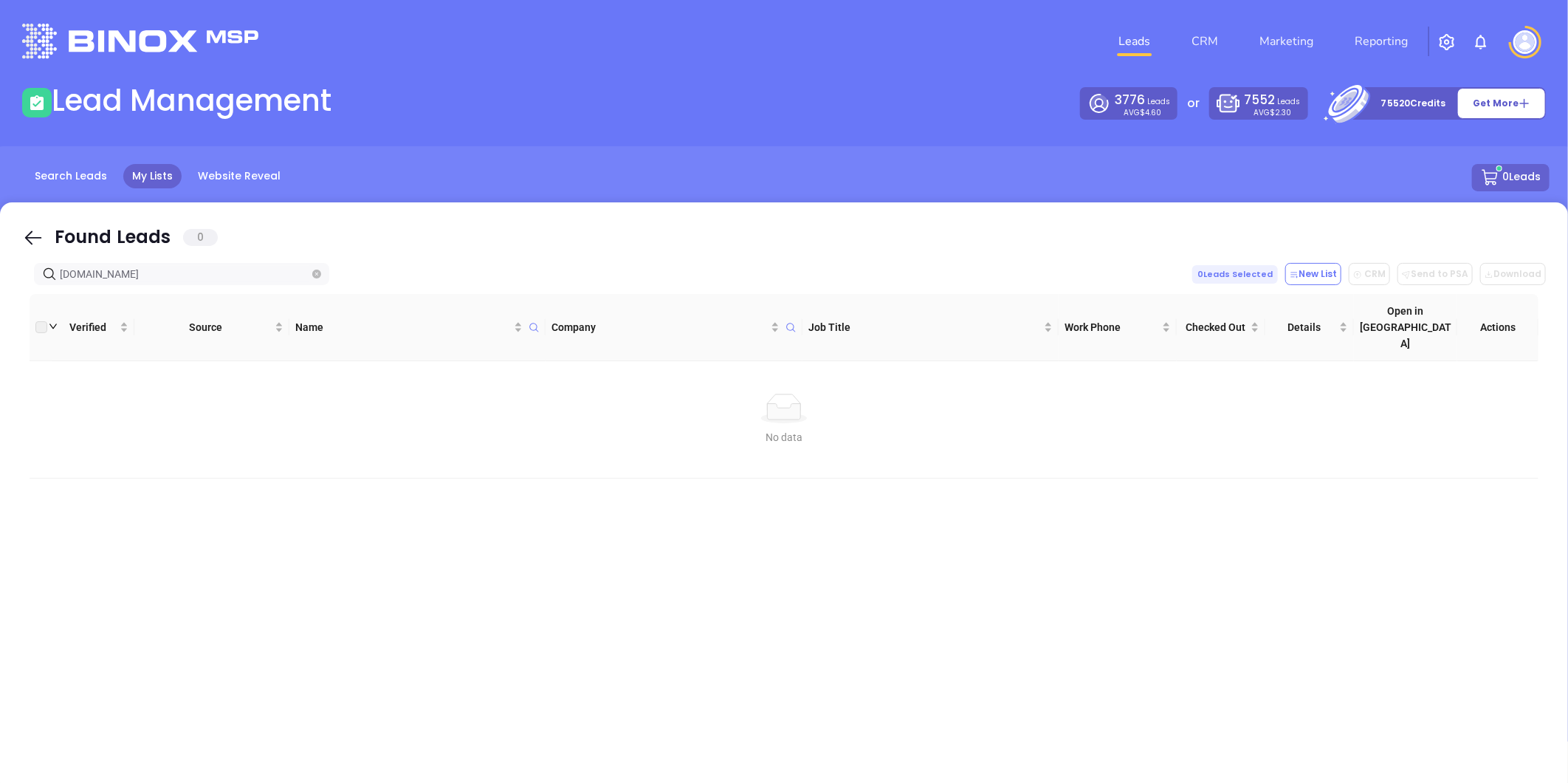
click at [0, 293] on html "Leads CRM Marketing Reporting Financial Leads Leads Lead Management 3776 Leads …" at bounding box center [784, 392] width 1568 height 783
paste input "Ableinsurance"
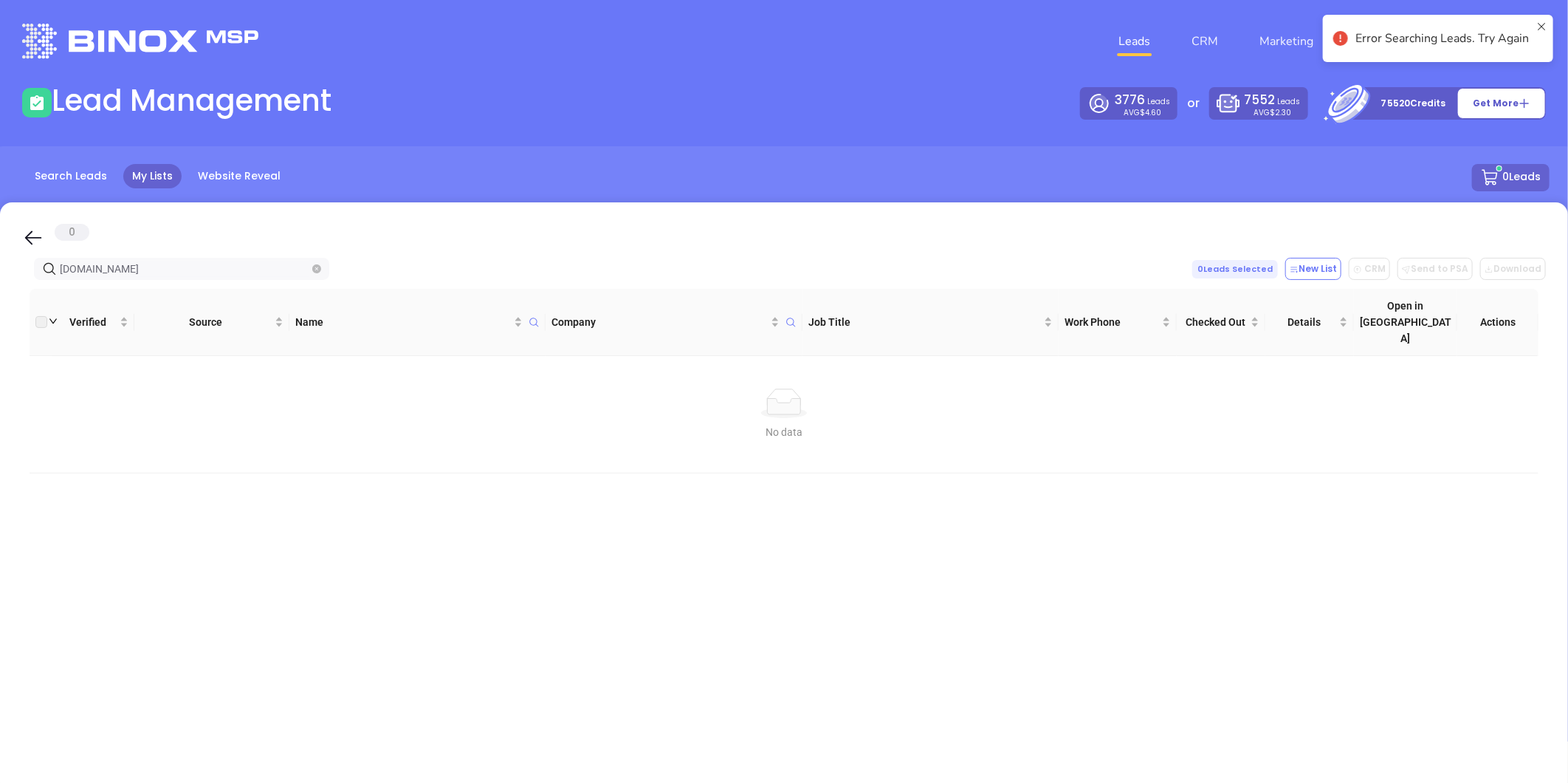
drag, startPoint x: 150, startPoint y: 270, endPoint x: -125, endPoint y: 281, distance: 275.2
click at [0, 281] on html "Leads CRM Marketing Reporting Financial Leads Leads Lead Management 3776 Leads …" at bounding box center [784, 392] width 1568 height 783
paste input "monumentsports"
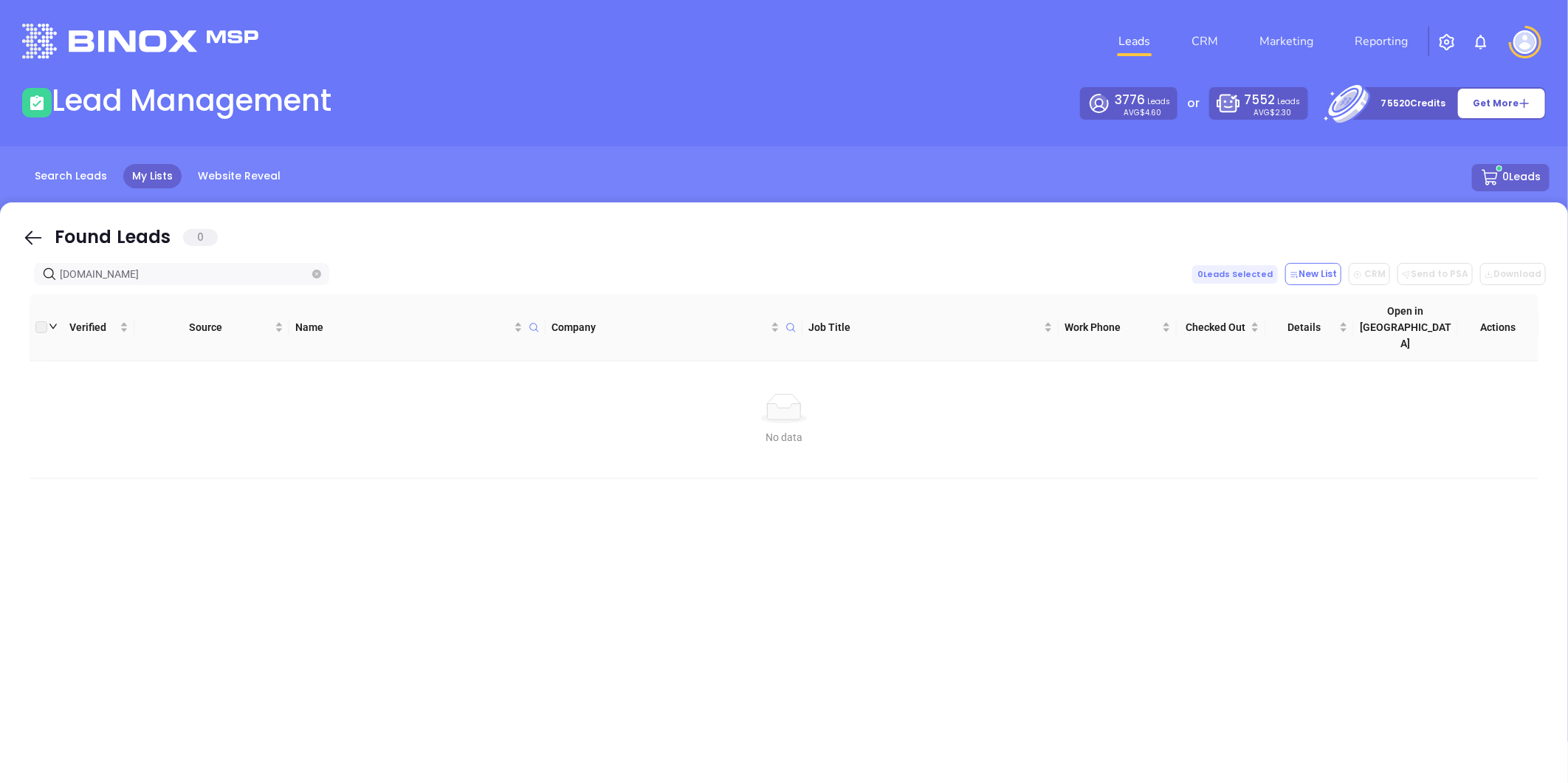
type input "monumentsports.com"
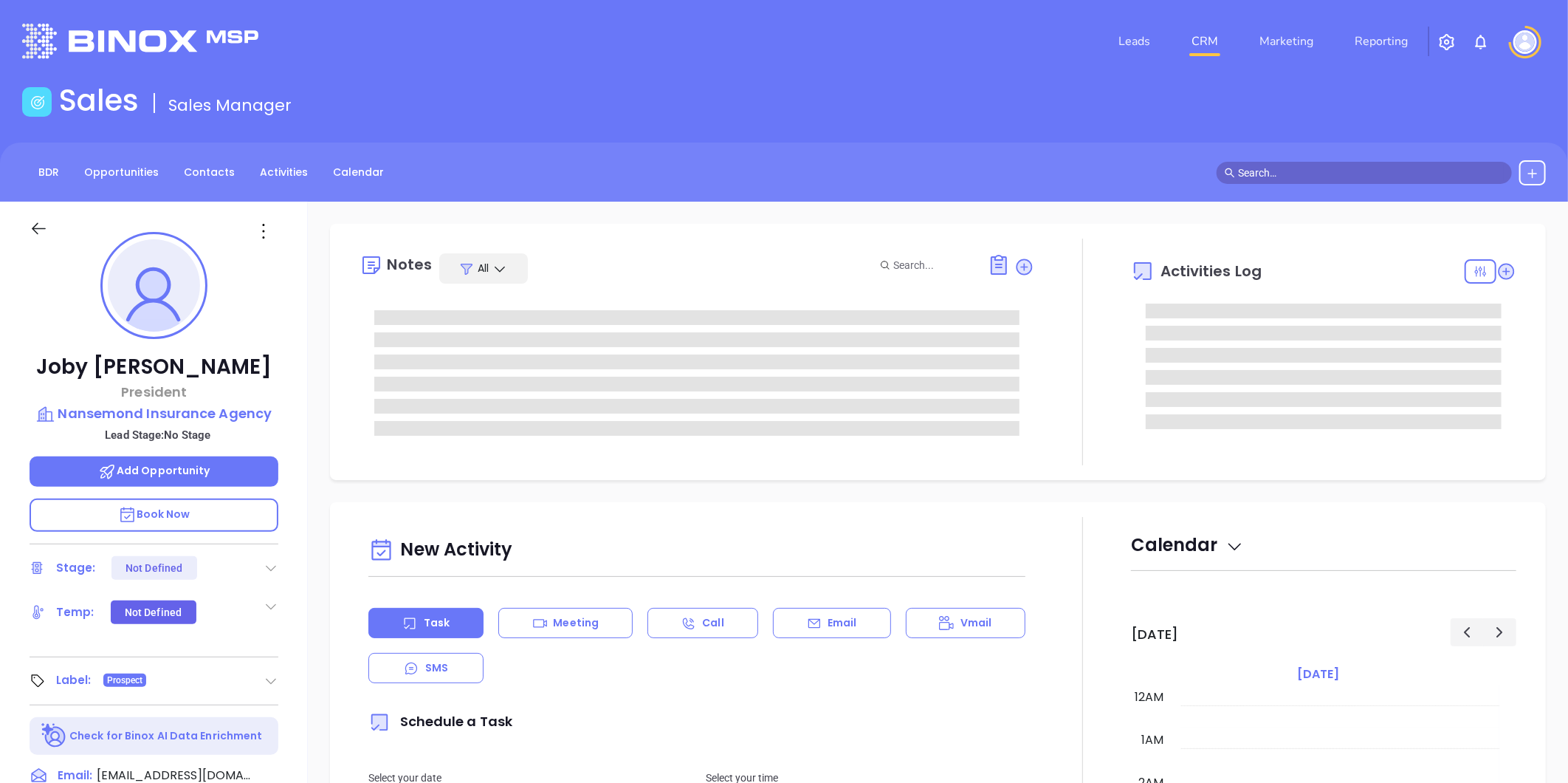
type input "[DATE]"
type input "[PERSON_NAME]"
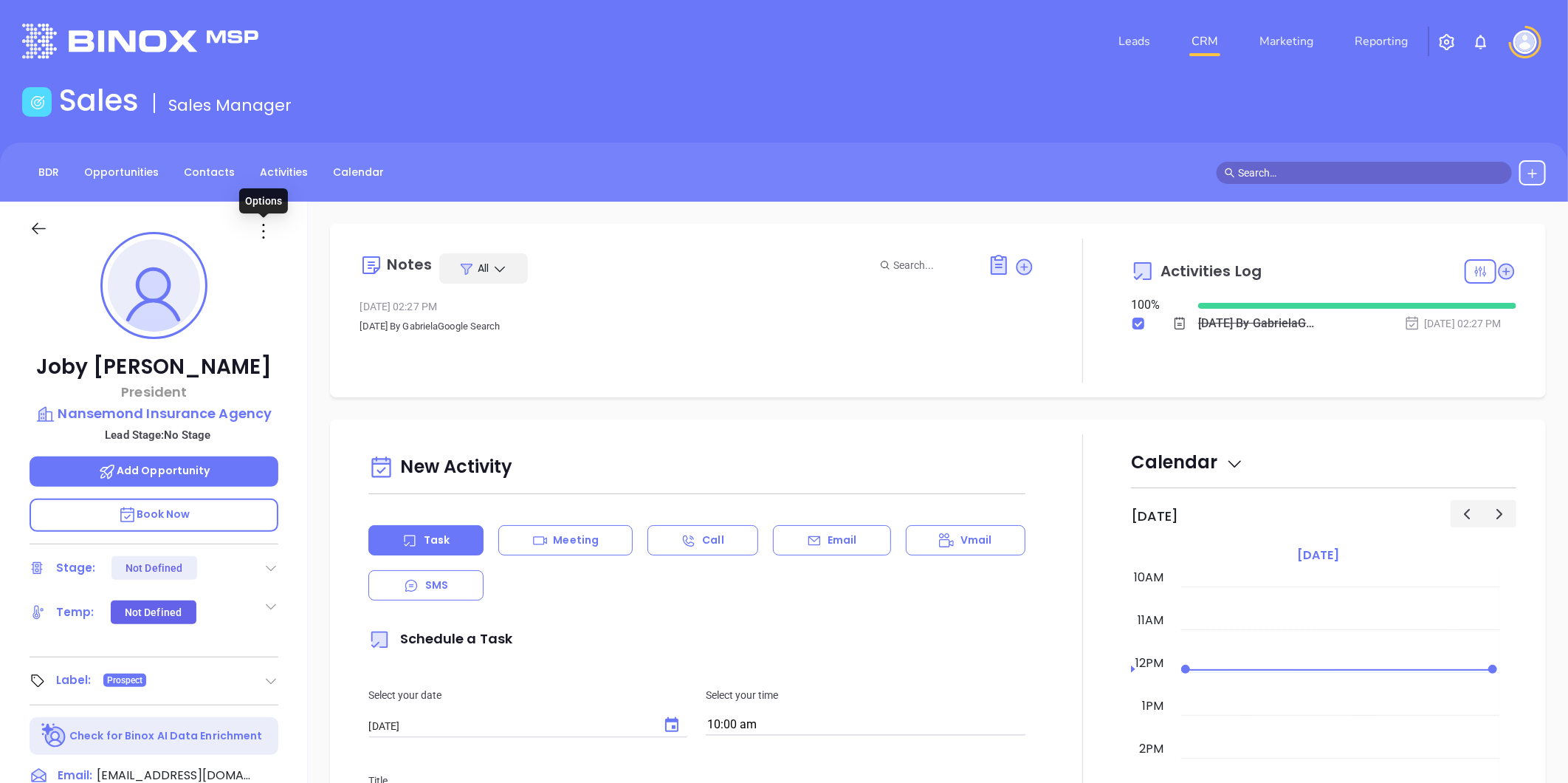
click at [260, 236] on icon at bounding box center [263, 231] width 23 height 23
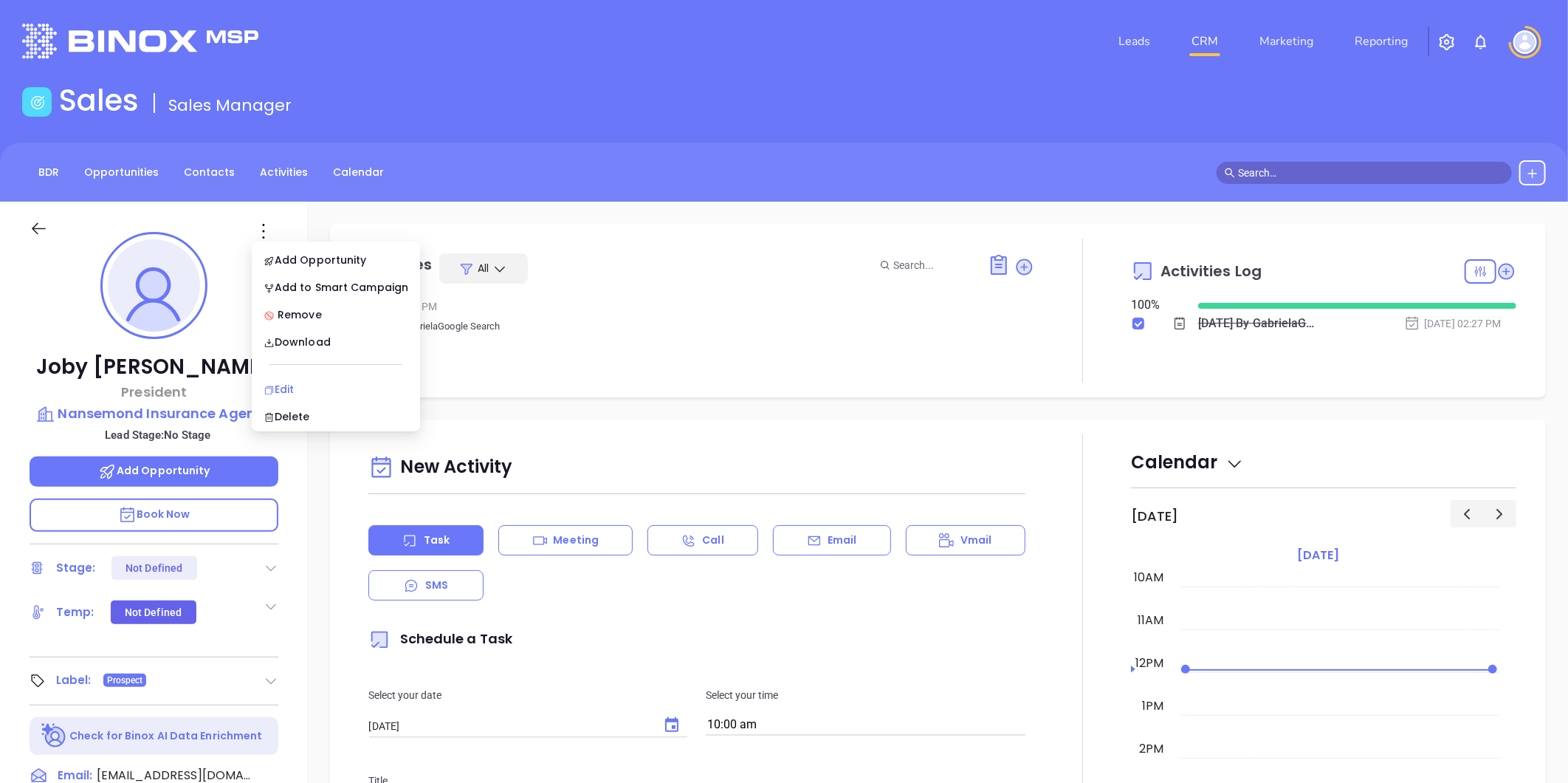
click at [288, 381] on div "Edit" at bounding box center [335, 389] width 145 height 17
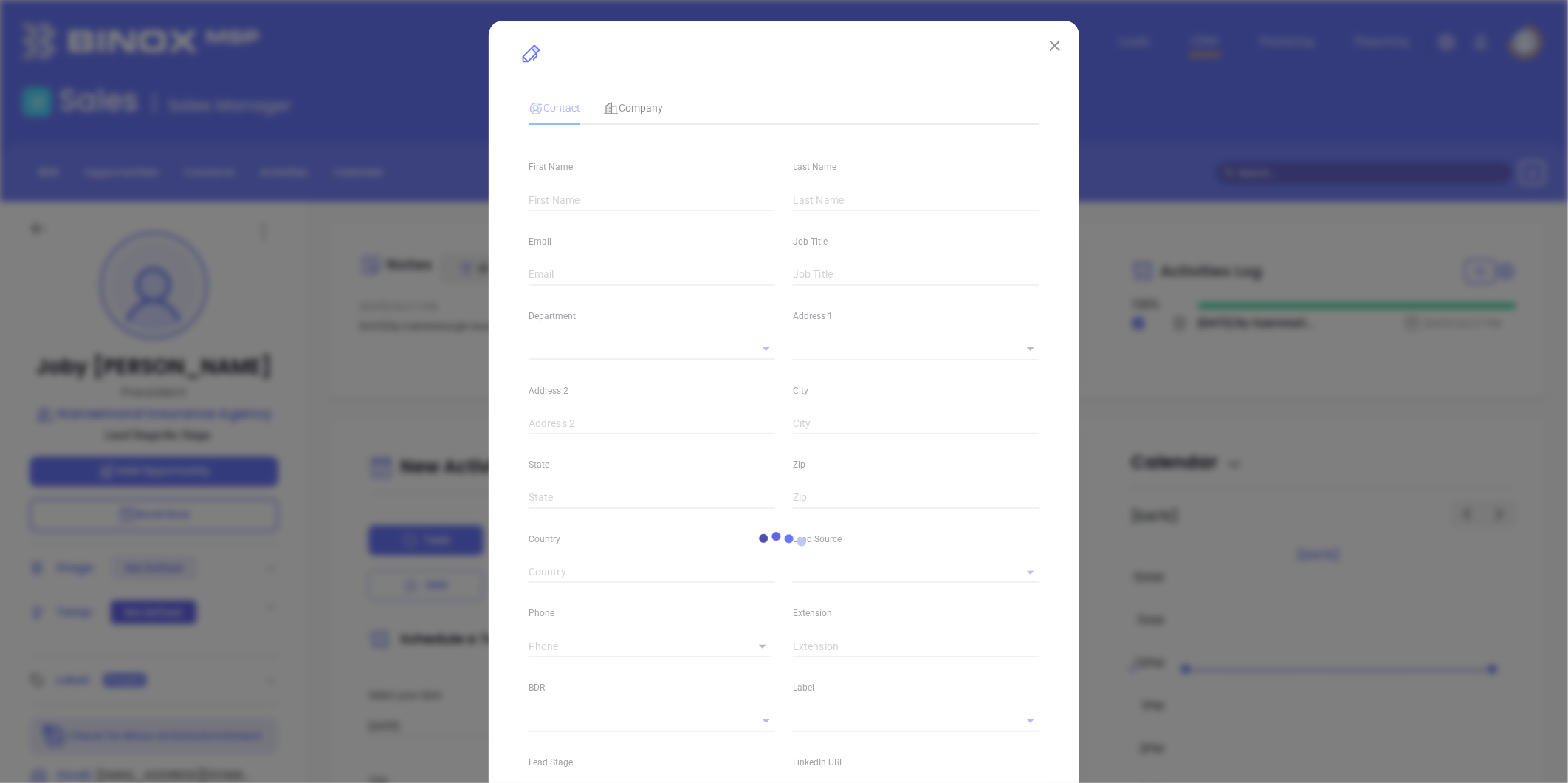
type input "Joby"
type input "[PERSON_NAME]"
type input "[EMAIL_ADDRESS][DOMAIN_NAME]"
type input "President"
type input "1"
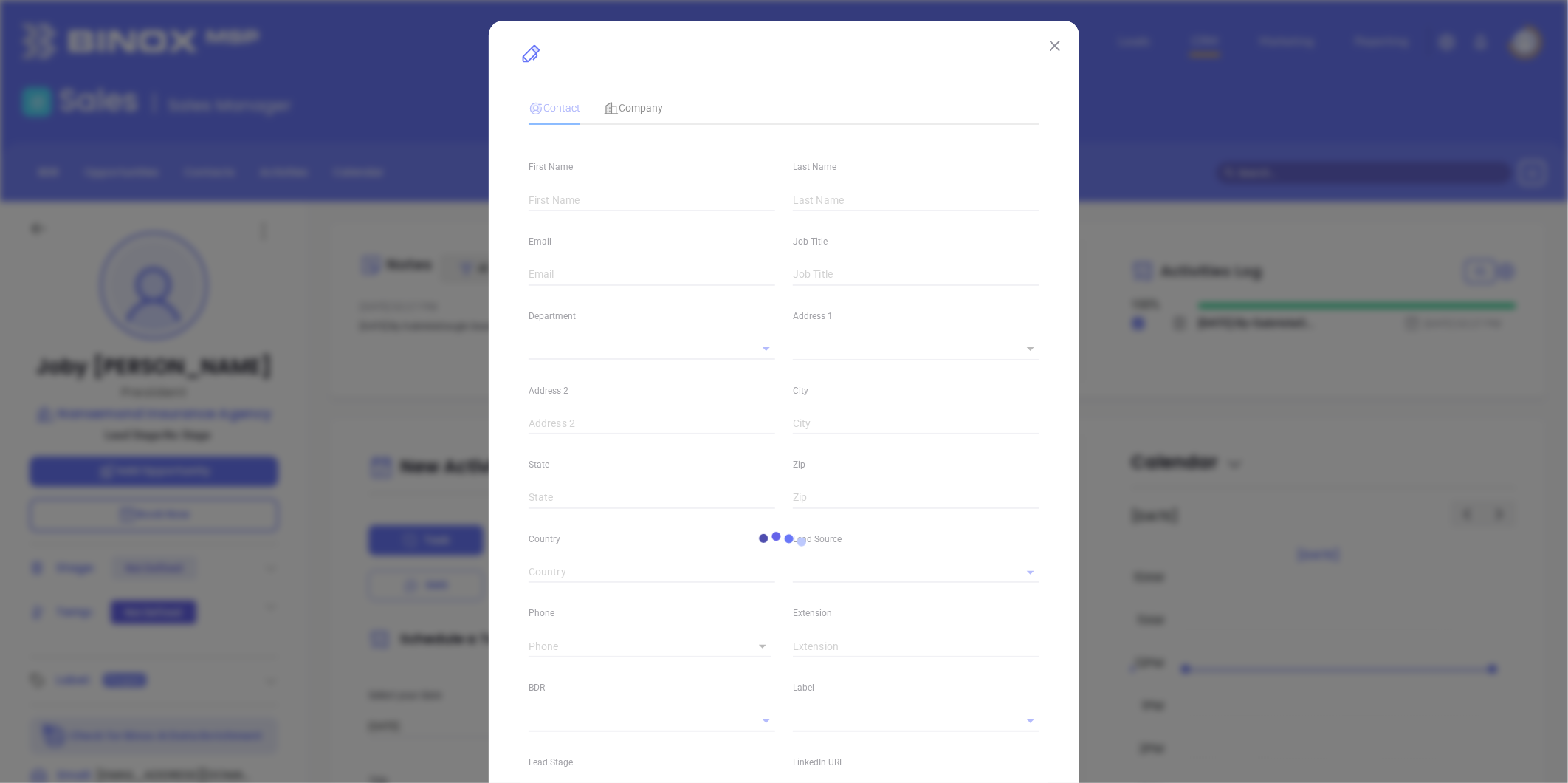
type input "[DOMAIN_NAME][URL][PERSON_NAME]"
type input "Marketing"
type input "Other"
type input "undefined undefined"
type input "[PHONE_NUMBER]"
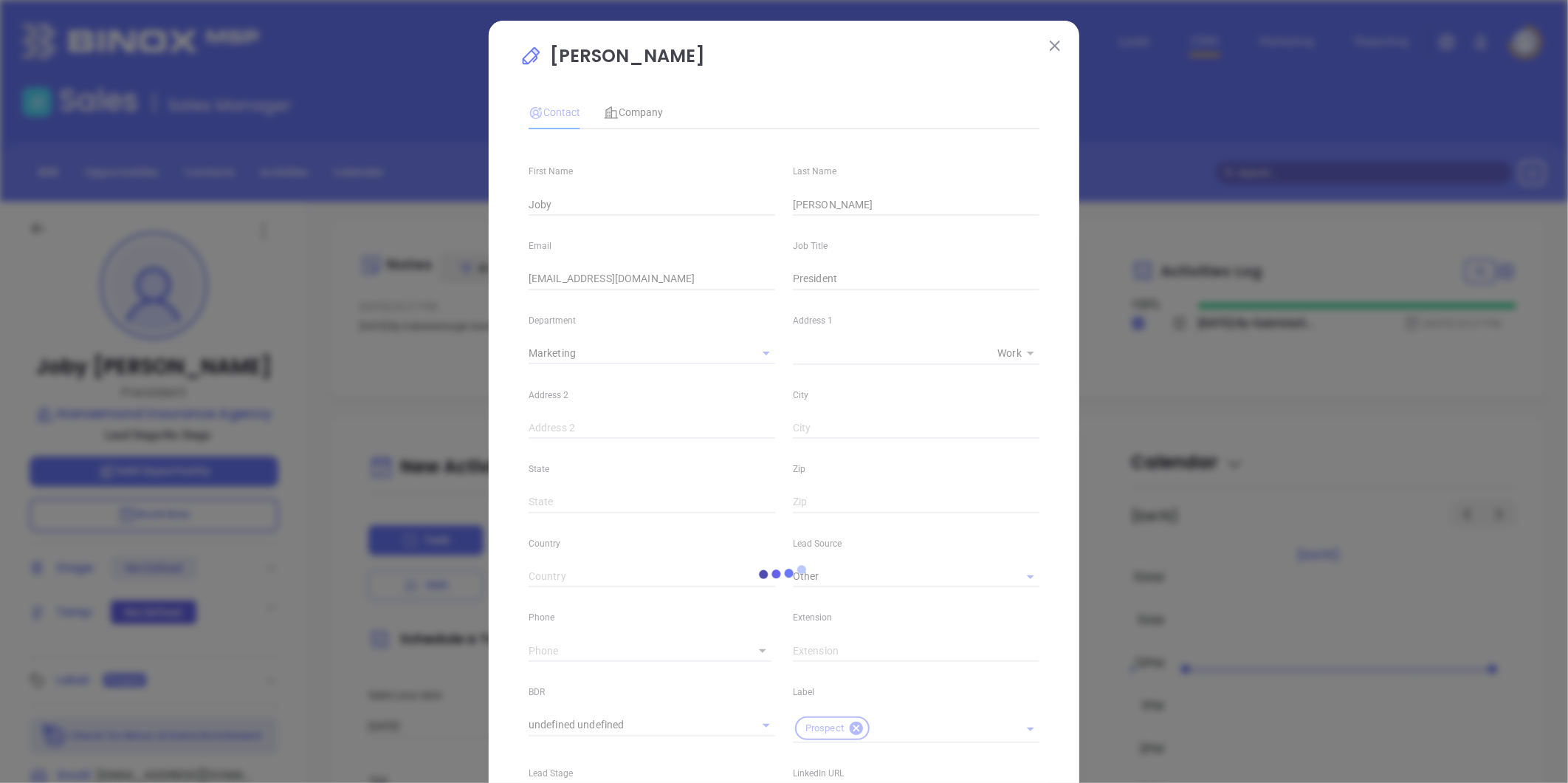
type input "1"
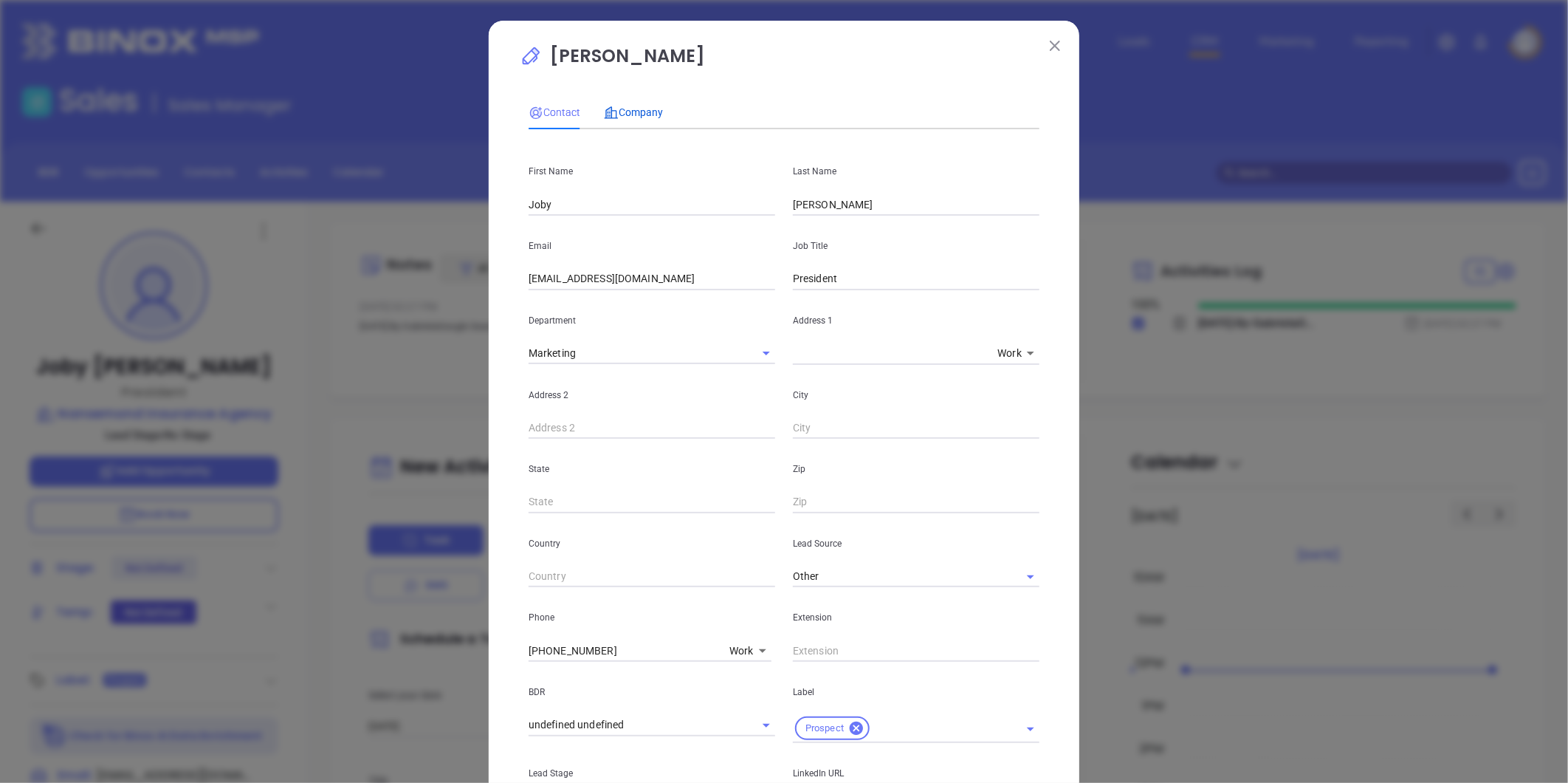
click at [621, 111] on span "Company" at bounding box center [633, 113] width 59 height 12
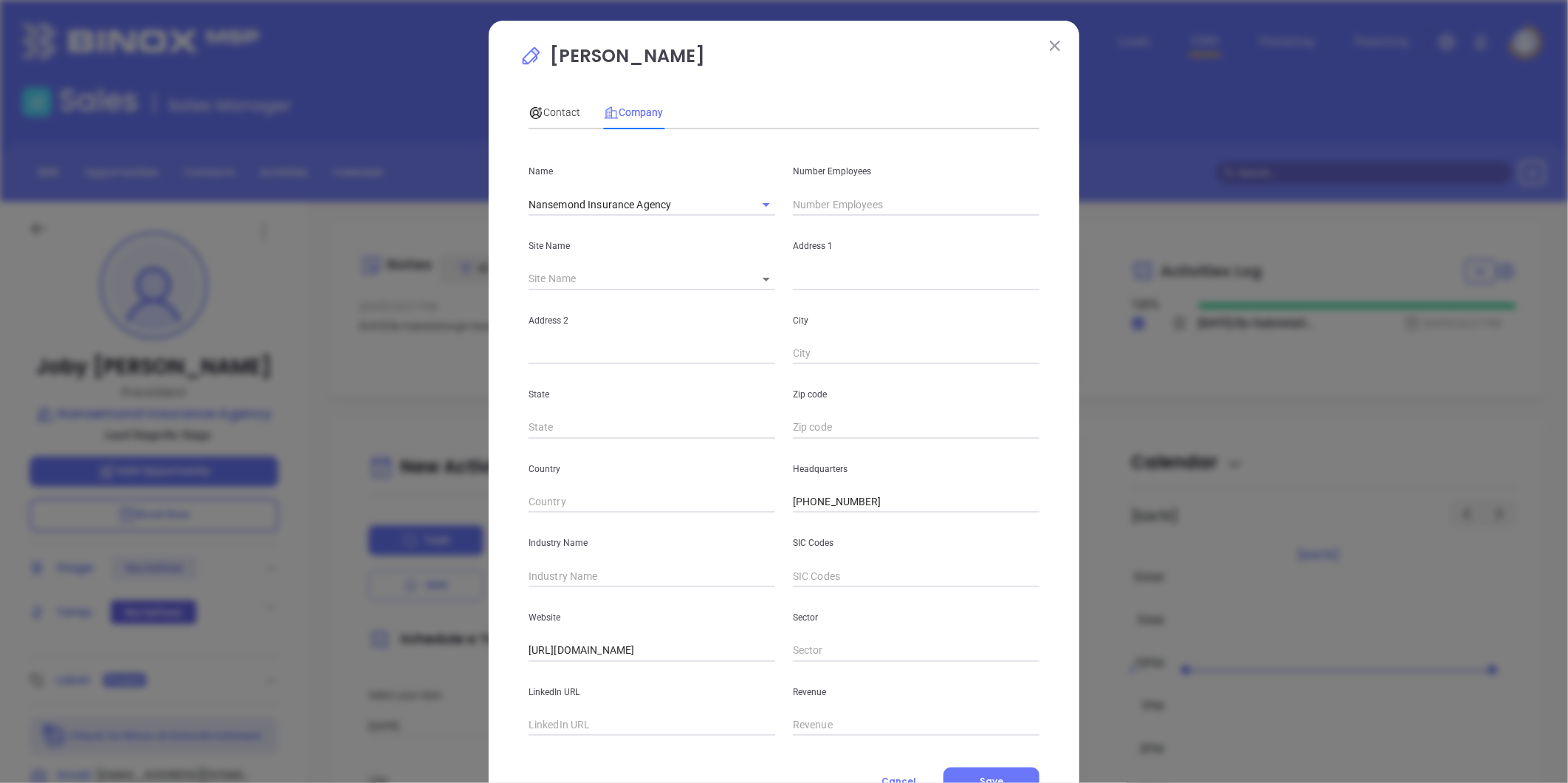
click at [828, 202] on input "text" at bounding box center [917, 204] width 247 height 22
type input "16"
drag, startPoint x: 600, startPoint y: 563, endPoint x: 595, endPoint y: 577, distance: 14.9
click at [600, 567] on div "Industry Name" at bounding box center [651, 550] width 264 height 75
click at [595, 577] on input "text" at bounding box center [652, 576] width 247 height 22
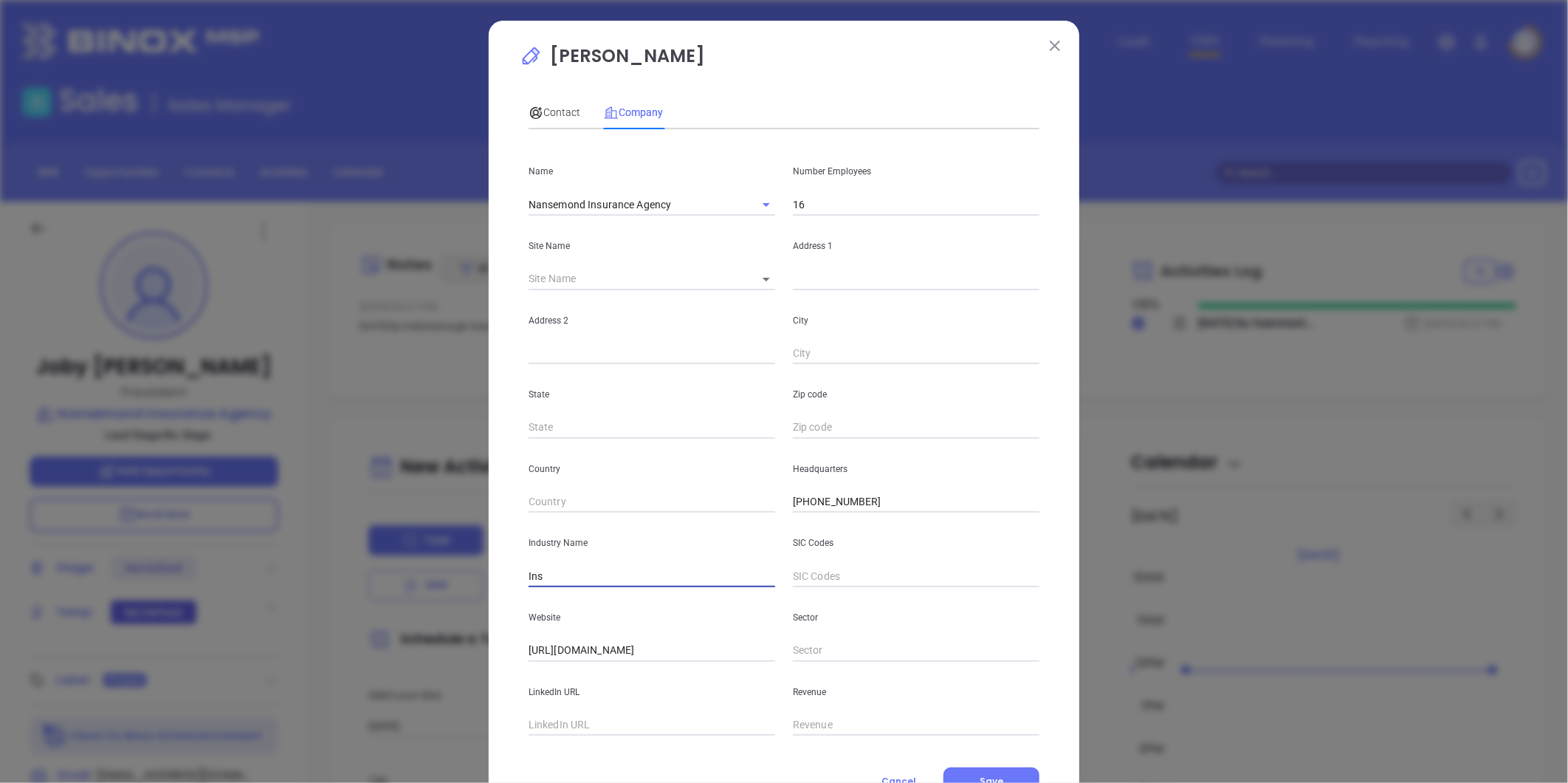
type input "Insurance"
click at [573, 728] on input "text" at bounding box center [652, 725] width 247 height 22
paste input "[URL][DOMAIN_NAME]"
type input "[URL][DOMAIN_NAME]"
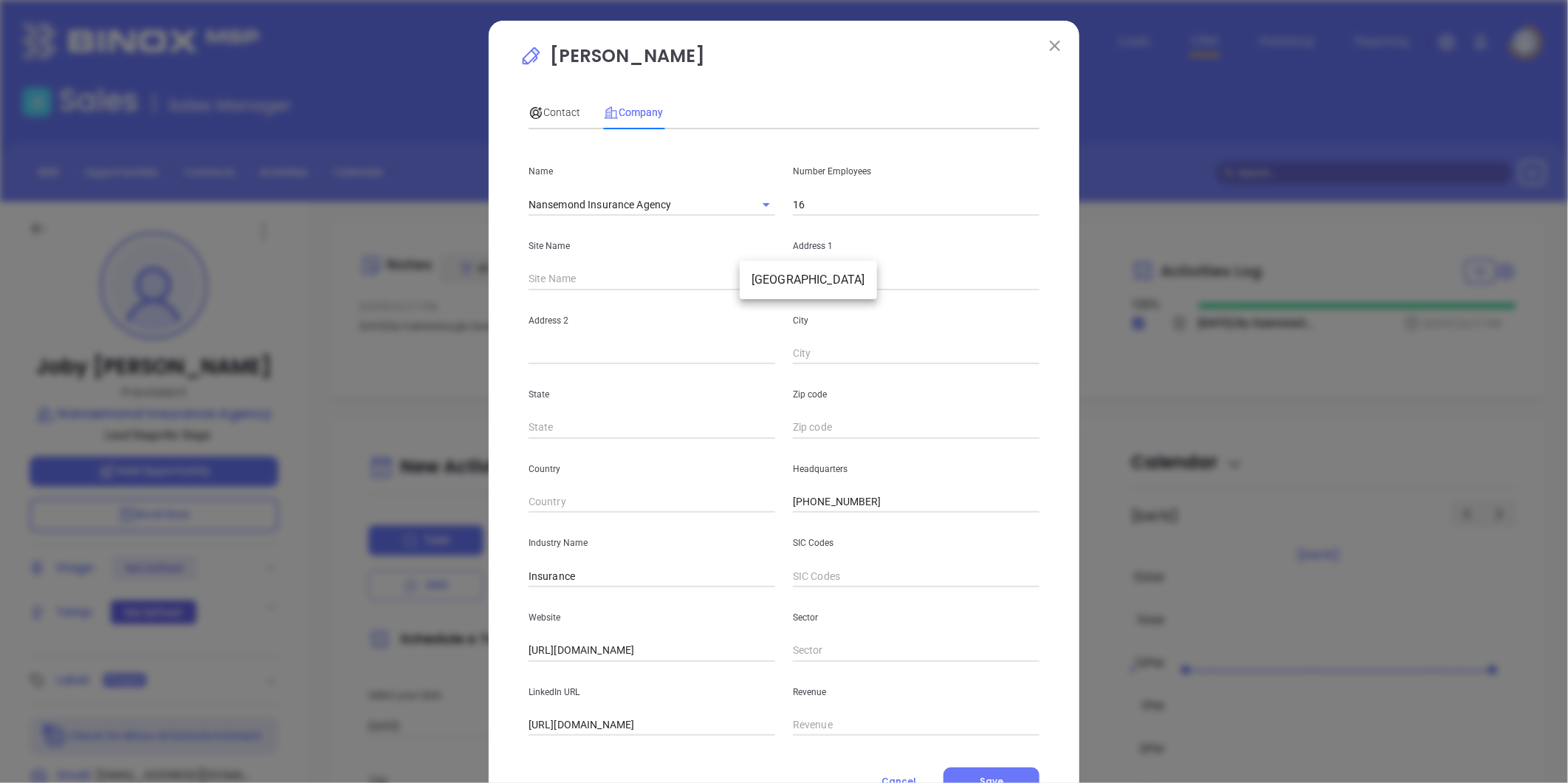
click at [757, 277] on body "Leads CRM Marketing Reporting Financial Leads Leads Sales Sales Manager BDR Opp…" at bounding box center [784, 392] width 1568 height 783
click at [772, 277] on li "[GEOGRAPHIC_DATA]" at bounding box center [808, 280] width 137 height 26
type input "[GEOGRAPHIC_DATA]"
type input "98065"
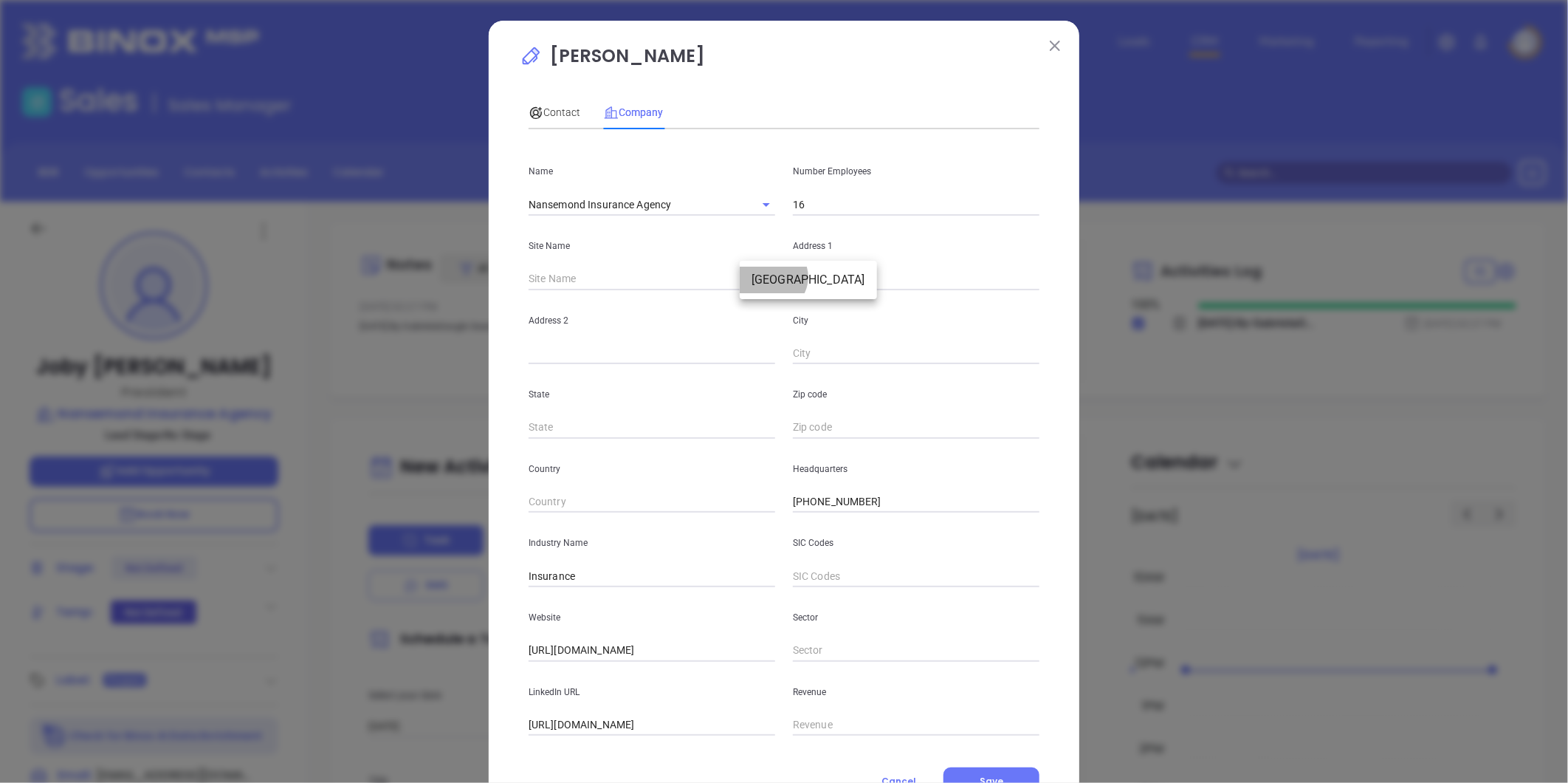
type input "453 West Washington Street"
type input "[GEOGRAPHIC_DATA]"
type input "VA"
type input "23434"
drag, startPoint x: 556, startPoint y: 108, endPoint x: 567, endPoint y: 114, distance: 12.5
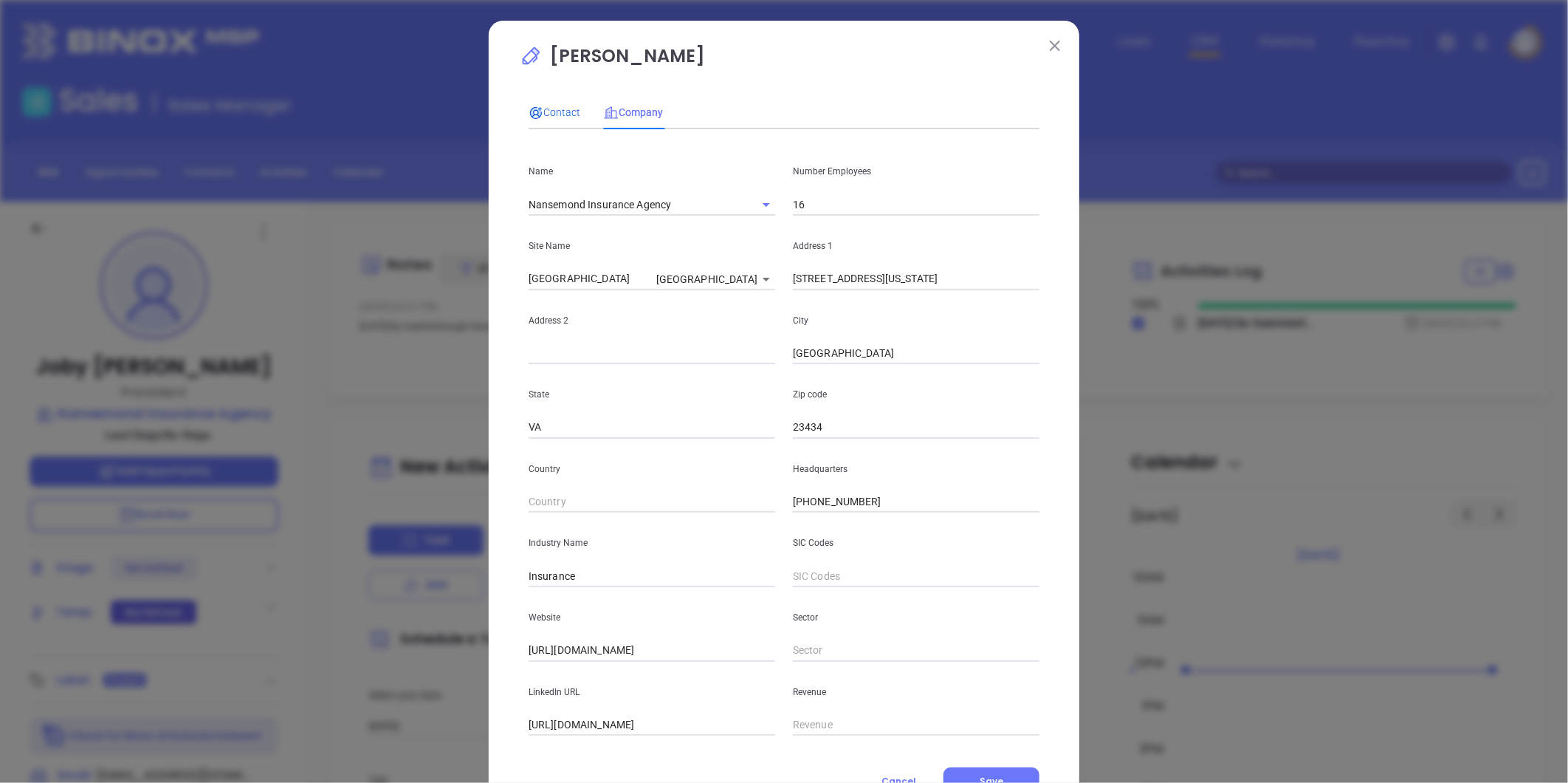
click at [559, 109] on span "Contact" at bounding box center [554, 113] width 51 height 12
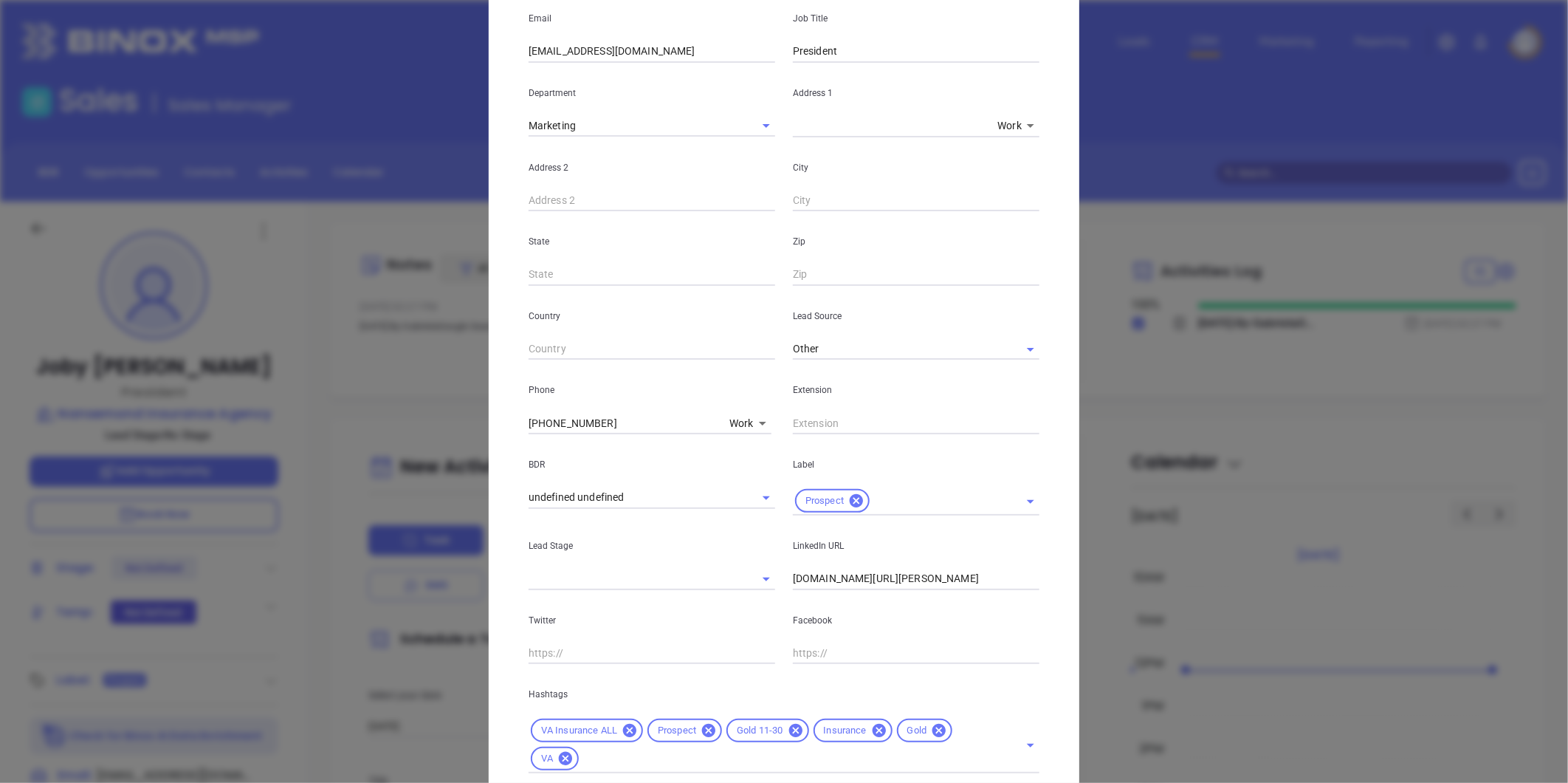
scroll to position [328, 0]
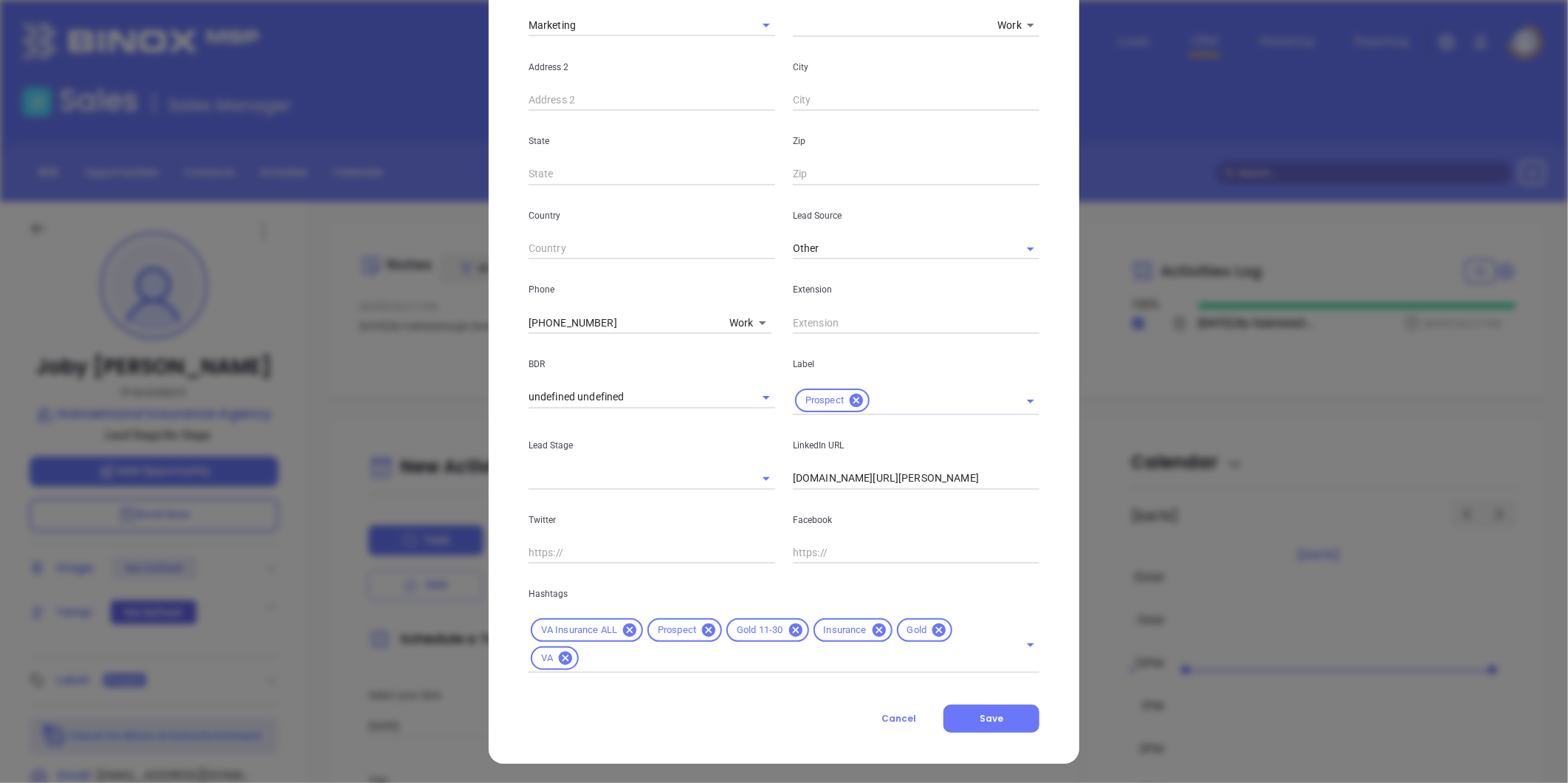
drag, startPoint x: 621, startPoint y: 323, endPoint x: 283, endPoint y: 316, distance: 338.1
click at [283, 316] on div "Joby Webb Tab 1 of 2 Contact Company First Name Joby Last Name Webb Email joby@…" at bounding box center [784, 392] width 1568 height 783
type input "( ) -"
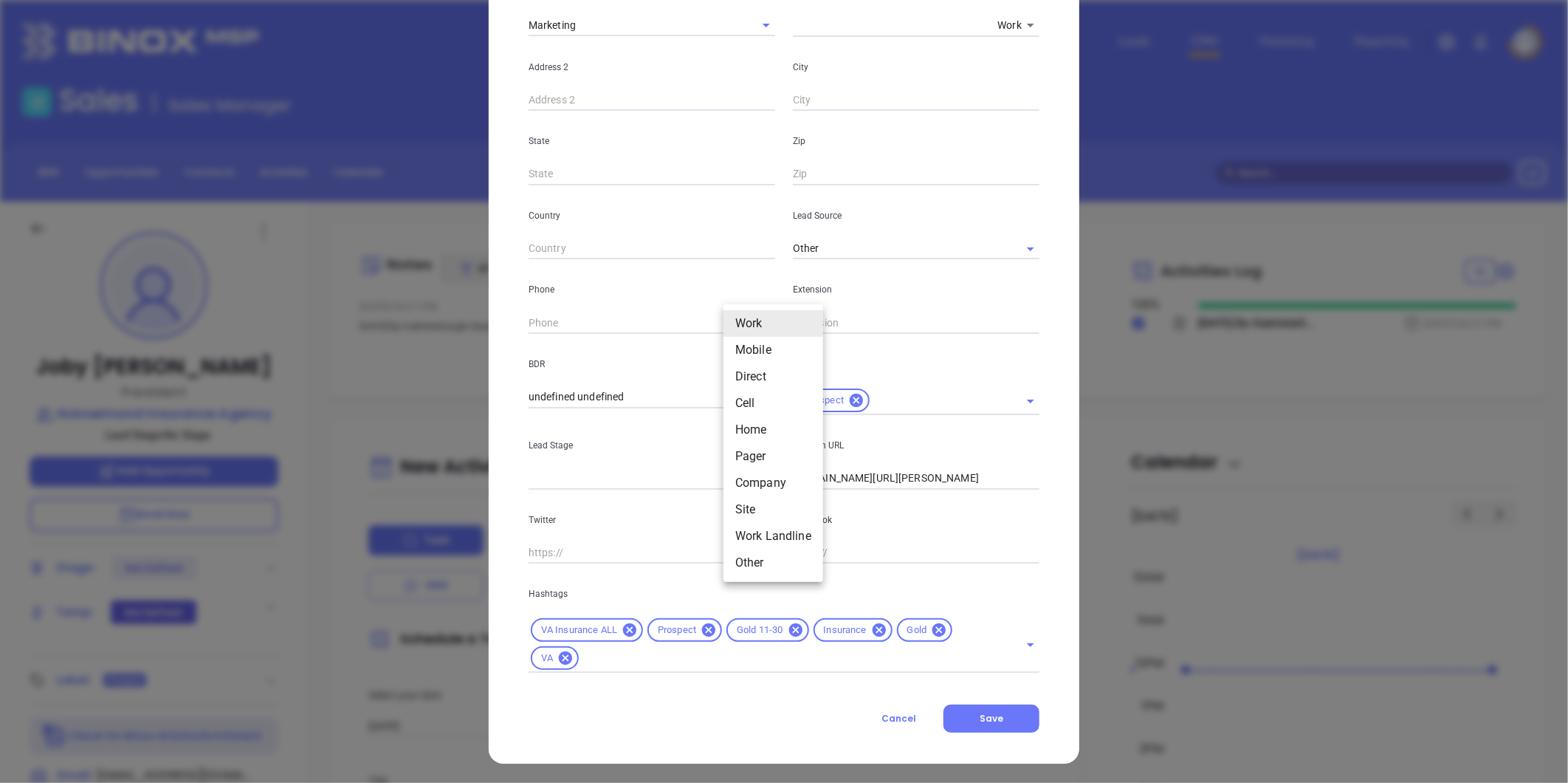
click at [739, 315] on body "Leads CRM Marketing Reporting Financial Leads Leads Sales Sales Manager BDR Opp…" at bounding box center [784, 392] width 1568 height 783
drag, startPoint x: 748, startPoint y: 501, endPoint x: 718, endPoint y: 433, distance: 74.3
click at [748, 499] on li "Site" at bounding box center [773, 509] width 100 height 26
type input "11"
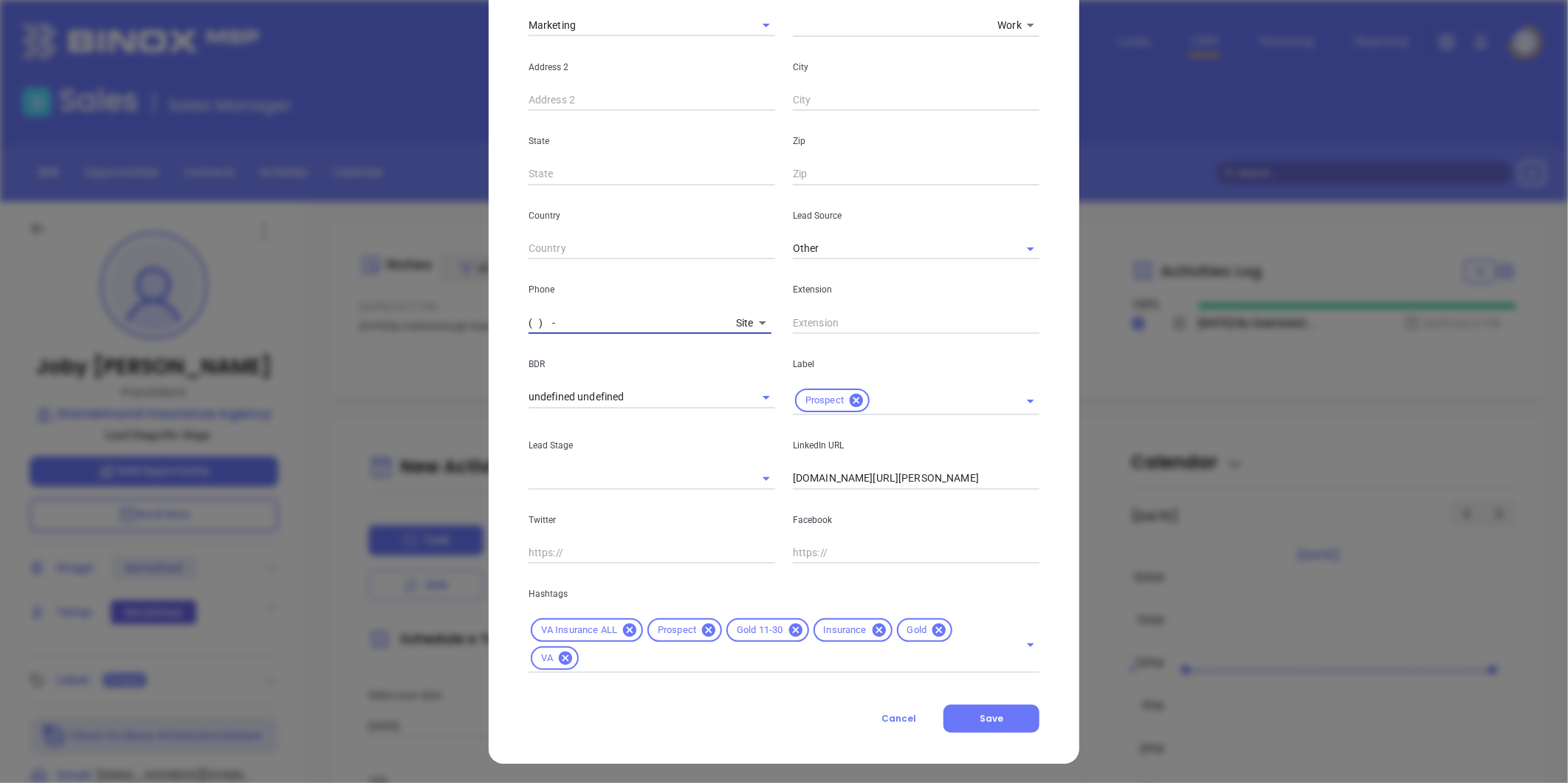
click at [615, 320] on input "( ) -" at bounding box center [630, 323] width 202 height 22
paste input "757) 539-3421"
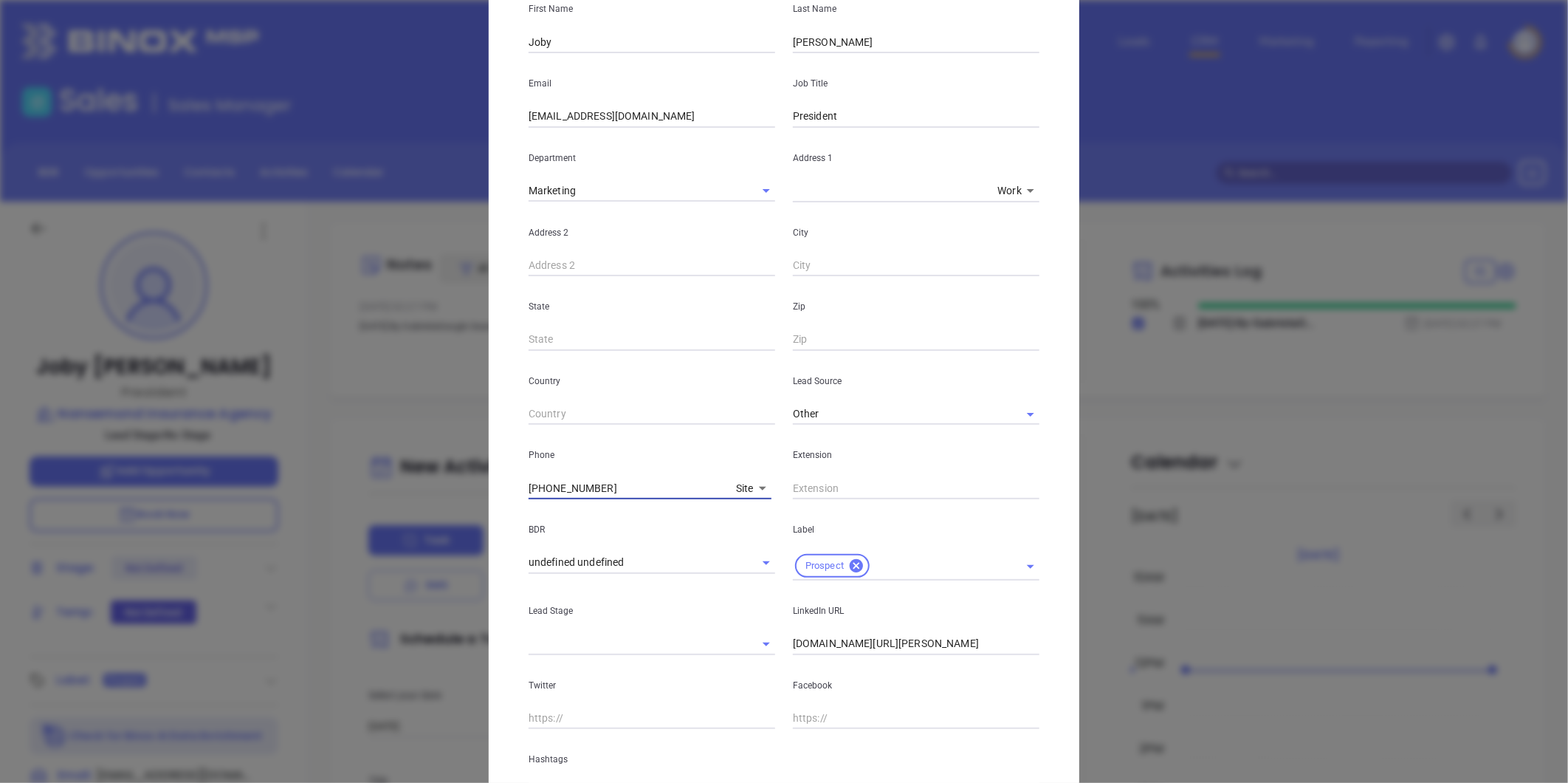
scroll to position [0, 0]
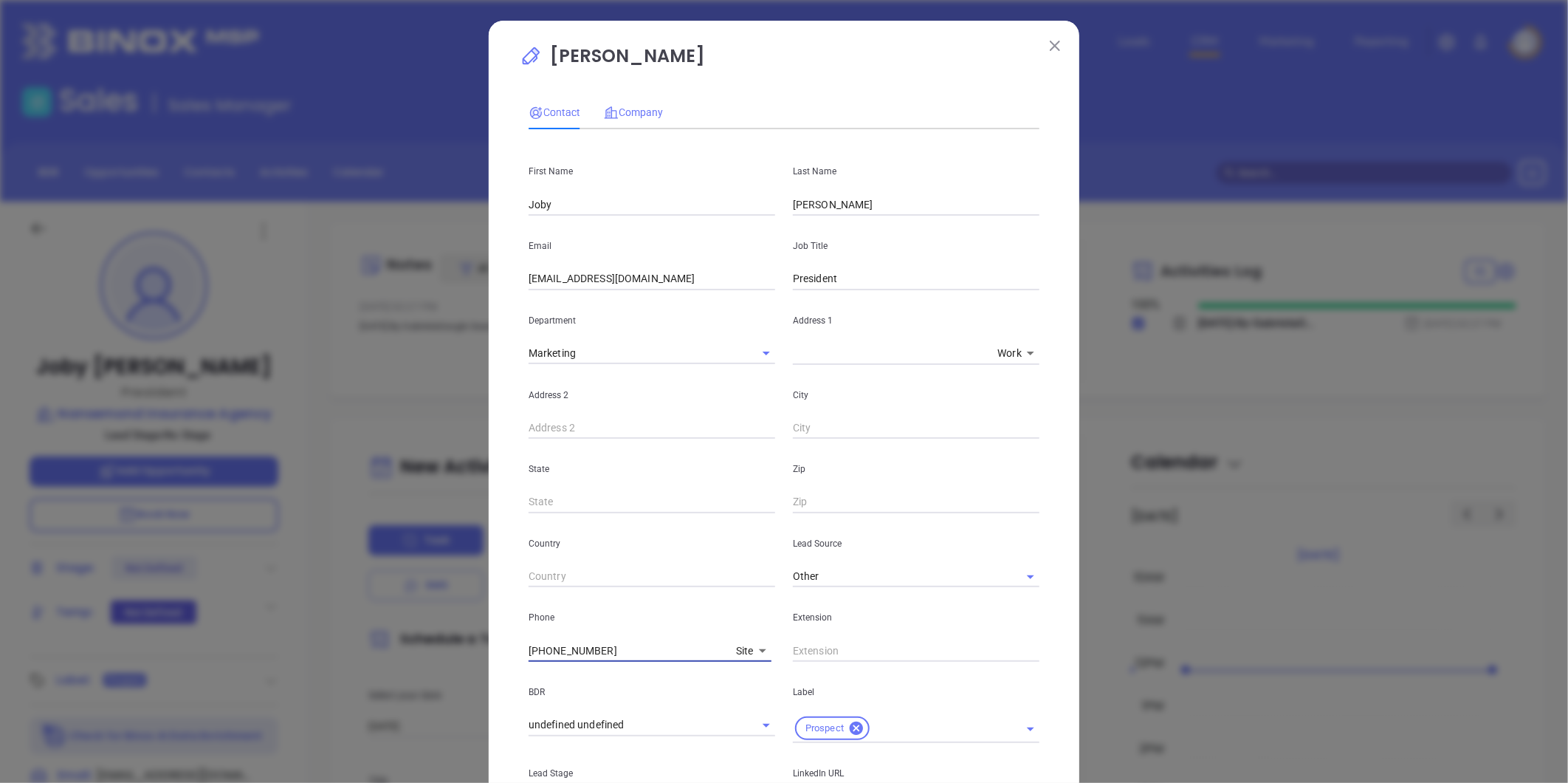
type input "(757) 539-3421"
click at [640, 116] on span "Company" at bounding box center [633, 113] width 59 height 12
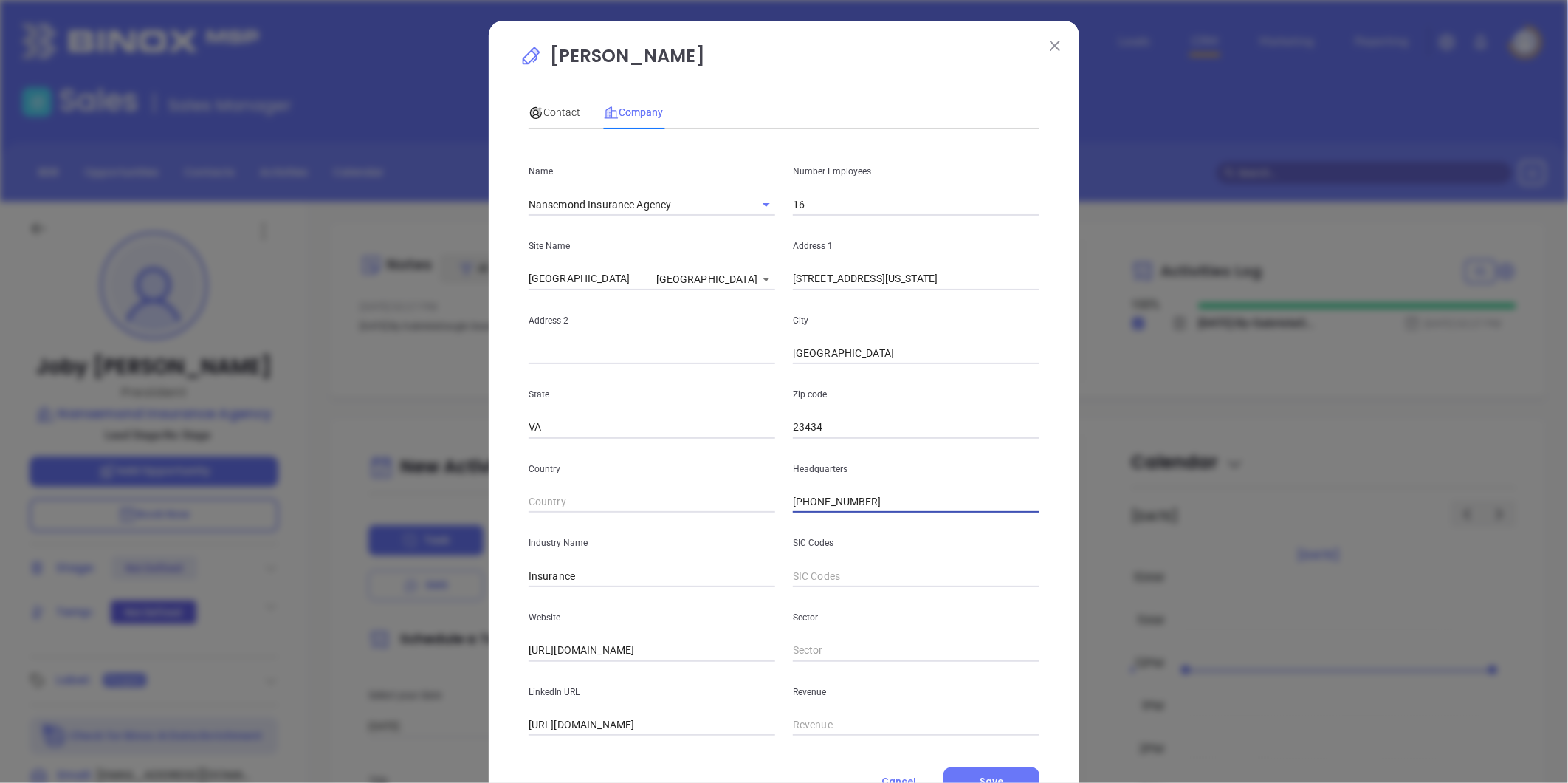
drag, startPoint x: 881, startPoint y: 502, endPoint x: 741, endPoint y: 501, distance: 140.0
click at [741, 501] on div "Country Headquarters (757) 774-4810" at bounding box center [784, 476] width 529 height 75
paste input "539-3421"
type input "(757) 539-3421"
click at [556, 112] on span "Contact" at bounding box center [554, 113] width 51 height 12
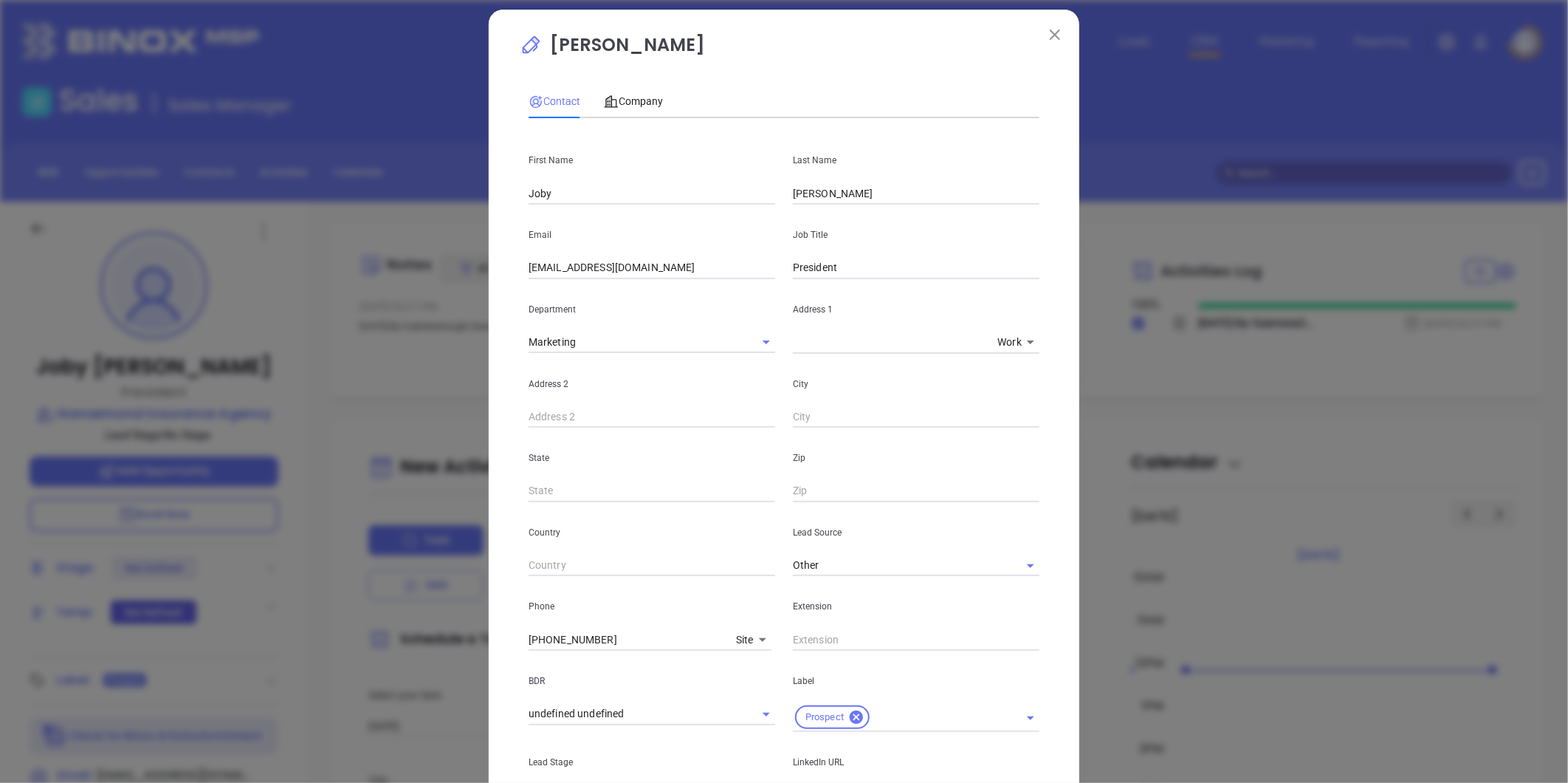
scroll to position [2, 0]
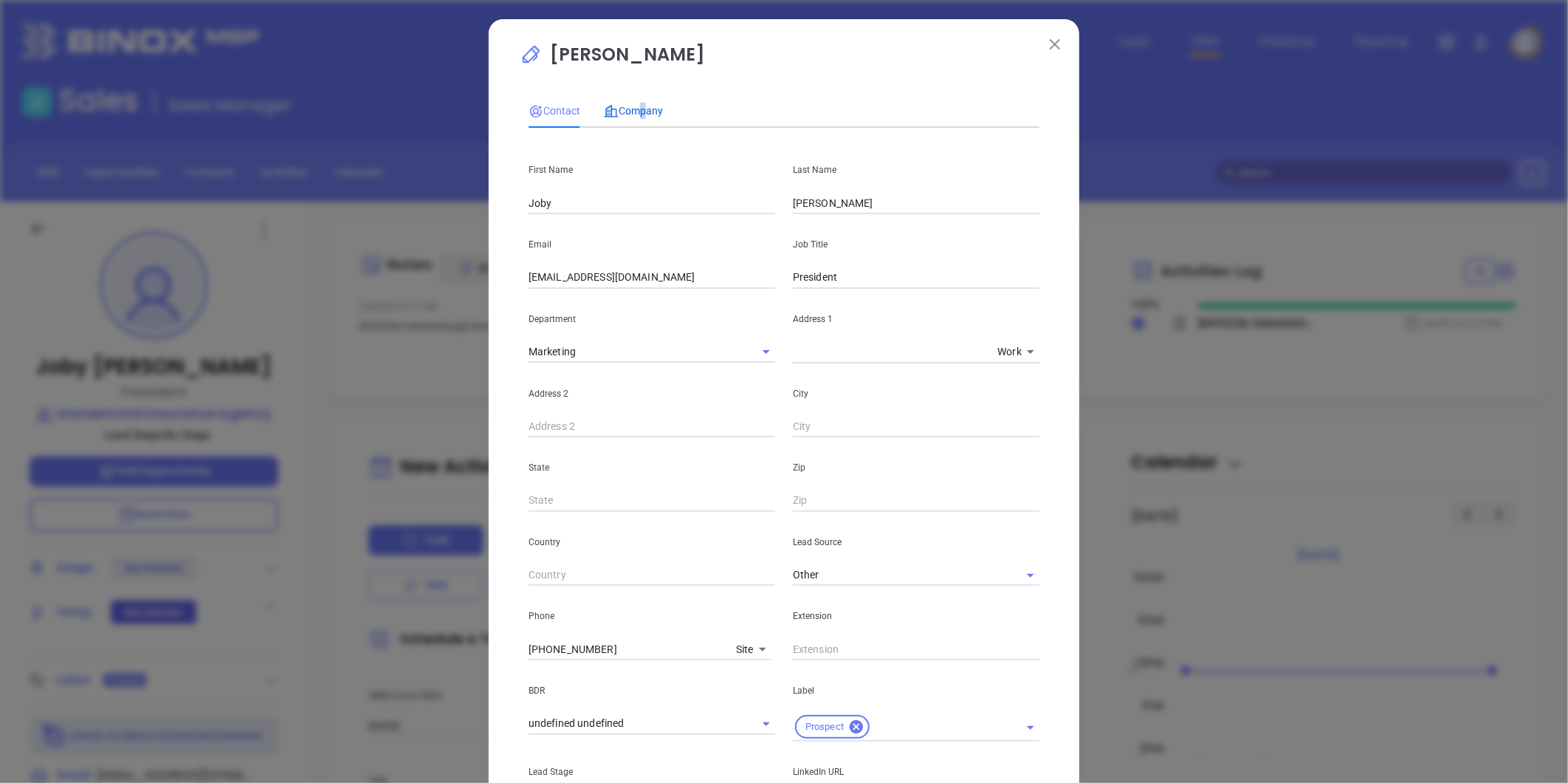
click at [633, 110] on span "Company" at bounding box center [633, 111] width 59 height 12
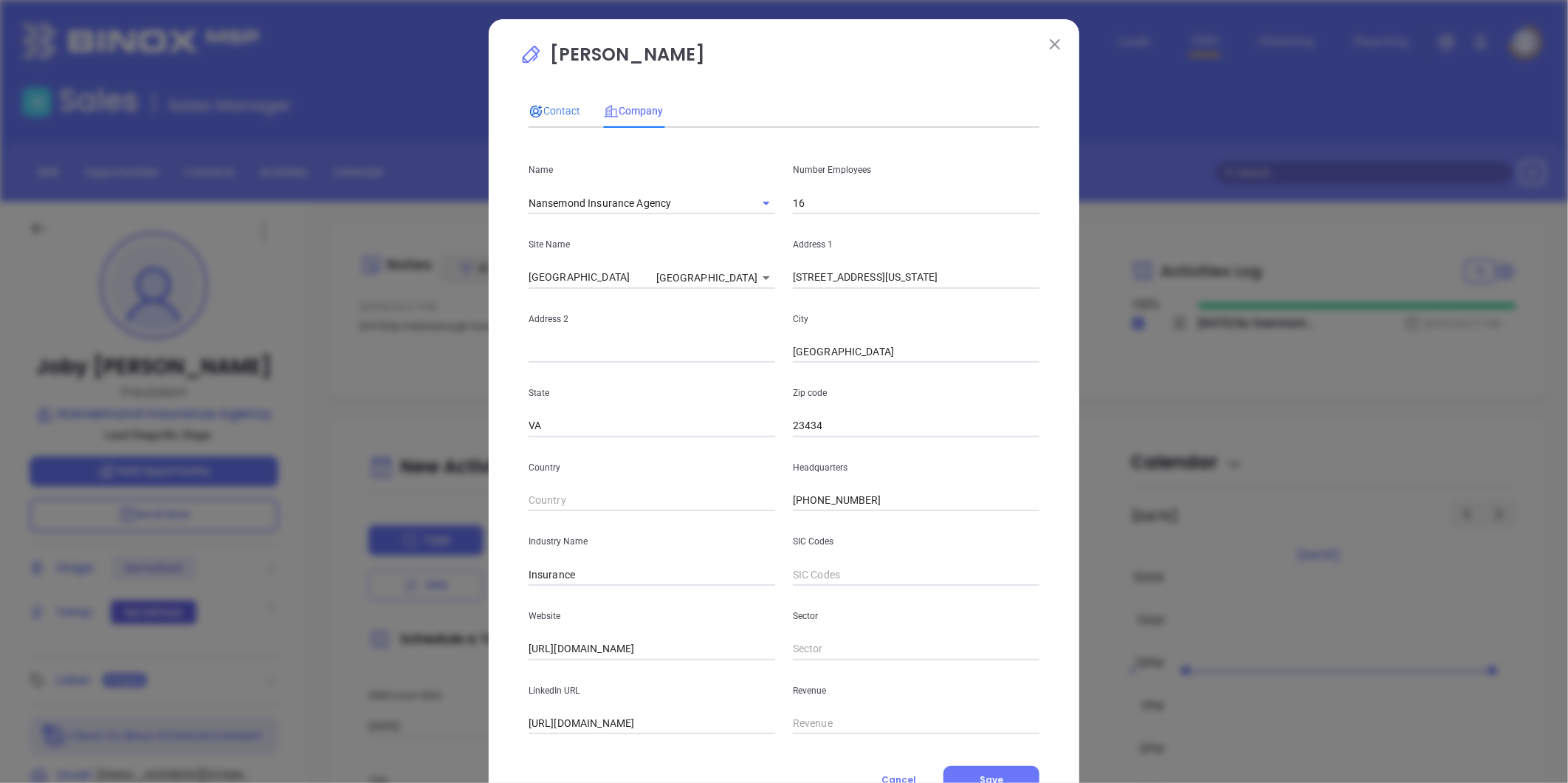
drag, startPoint x: 634, startPoint y: 107, endPoint x: 557, endPoint y: 106, distance: 77.0
click at [554, 103] on div "Contact" at bounding box center [554, 111] width 51 height 17
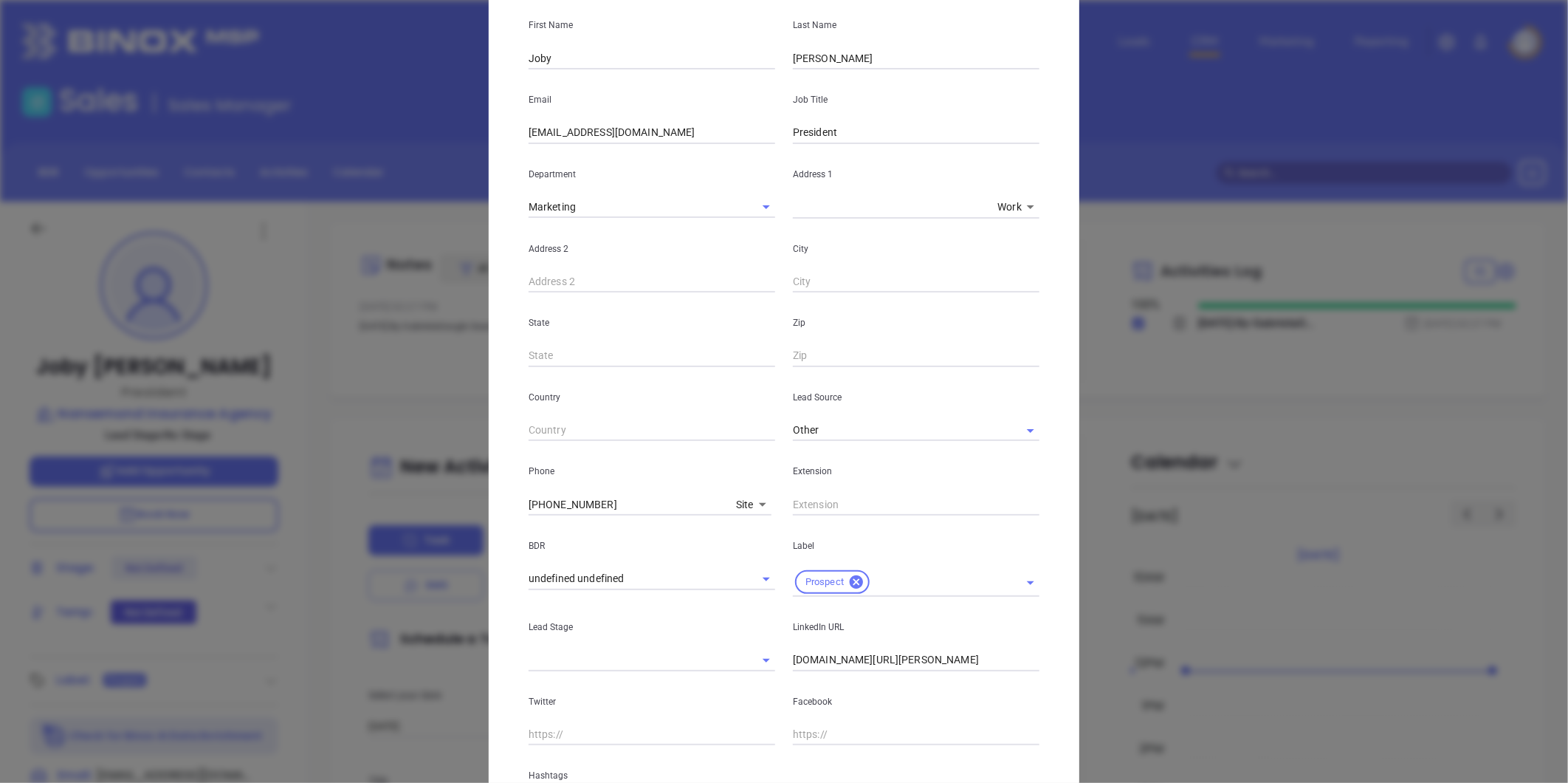
scroll to position [329, 0]
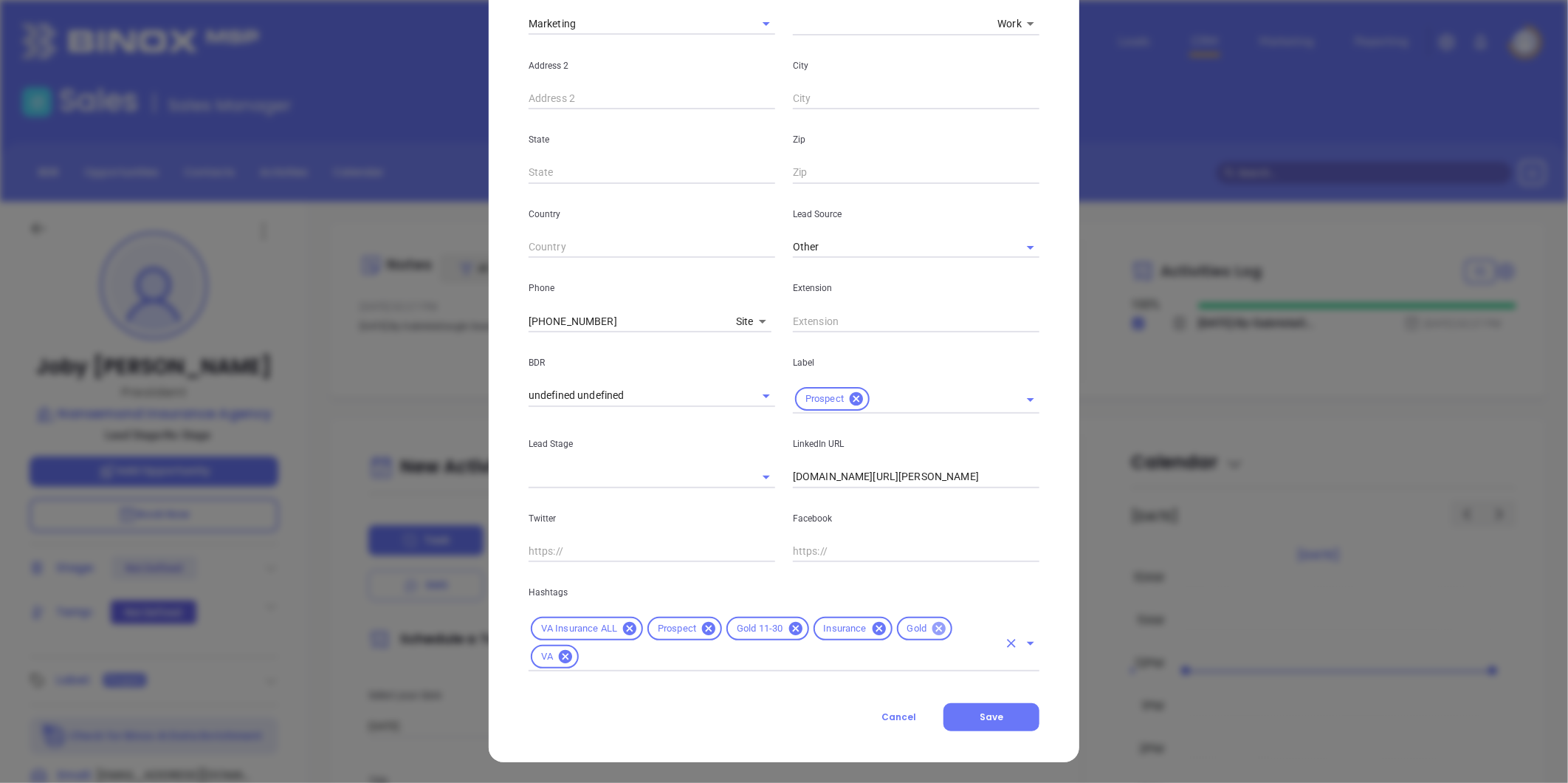
click at [933, 621] on icon at bounding box center [939, 629] width 17 height 17
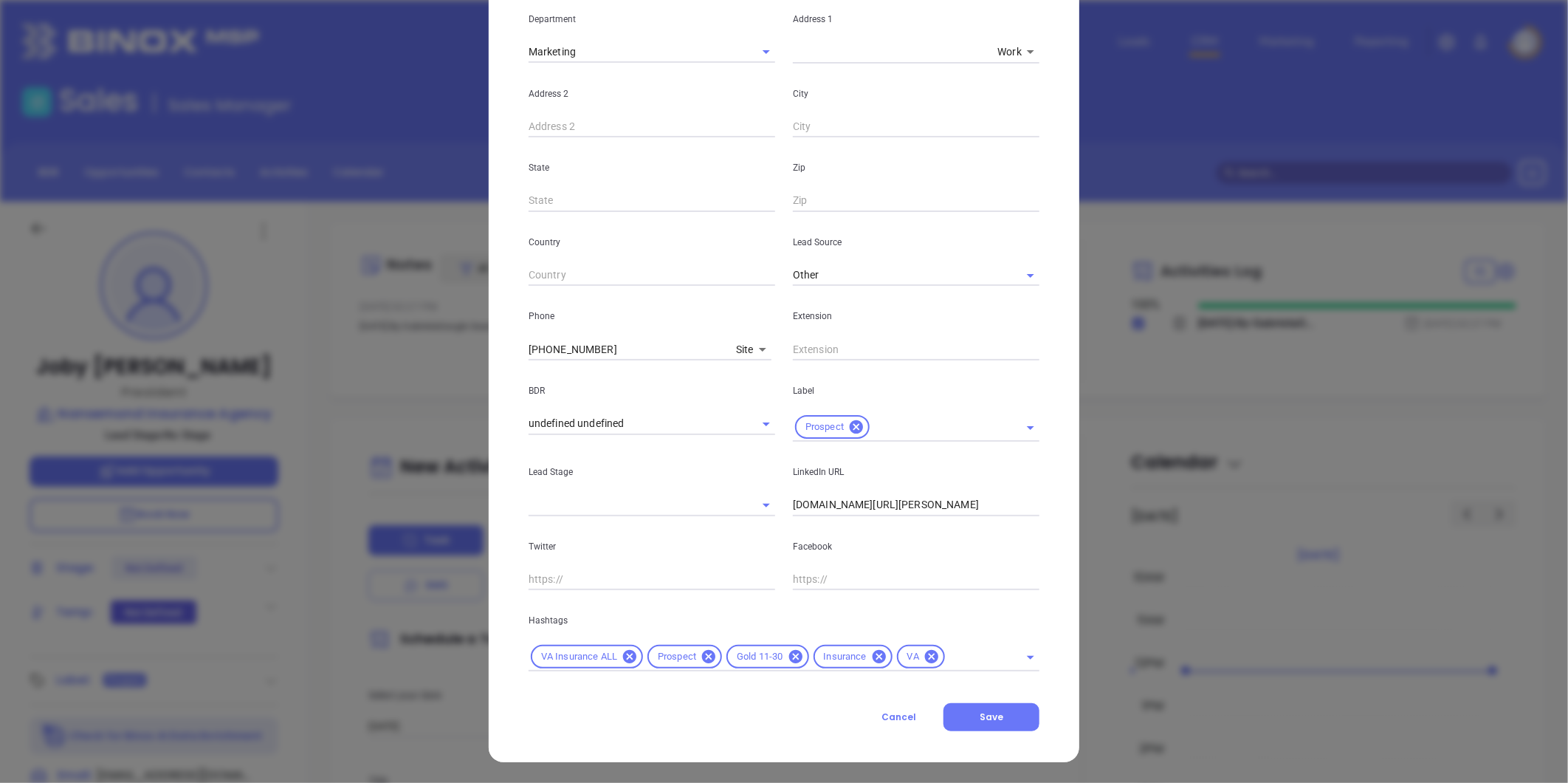
scroll to position [301, 0]
drag, startPoint x: 984, startPoint y: 714, endPoint x: 1184, endPoint y: 740, distance: 201.7
click at [988, 711] on span "Save" at bounding box center [991, 717] width 23 height 13
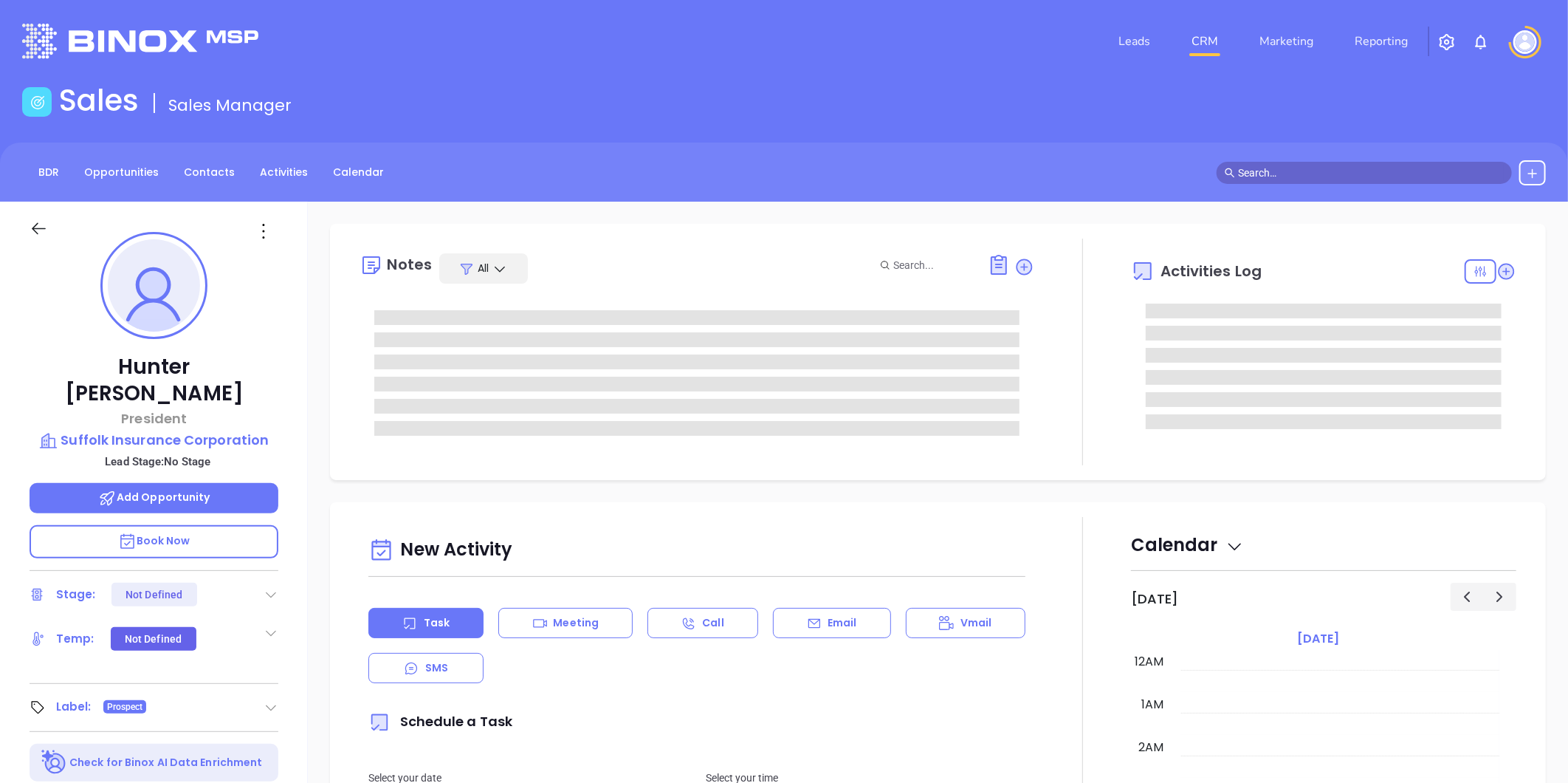
type input "[DATE]"
type input "[PERSON_NAME]"
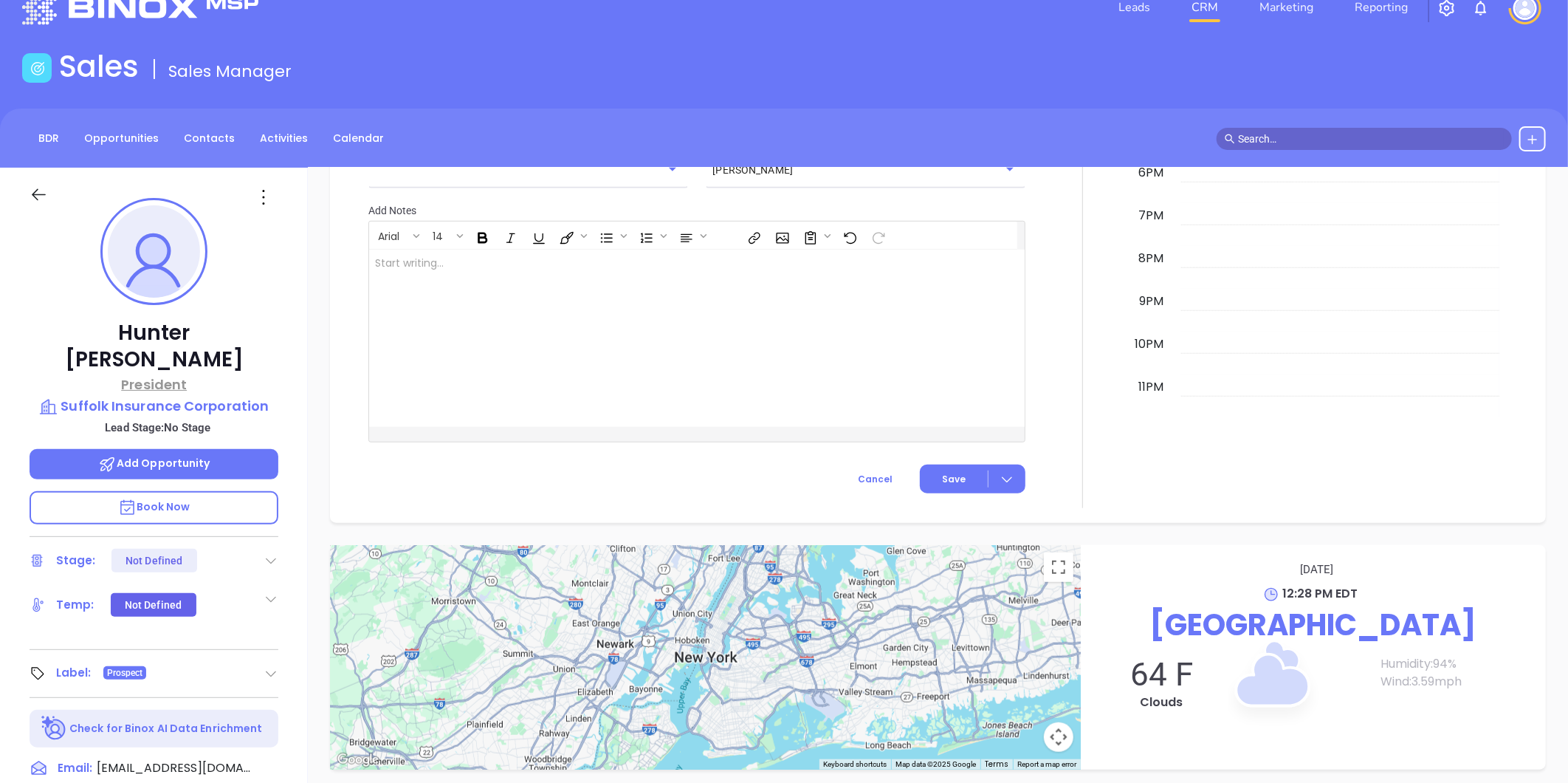
scroll to position [0, 0]
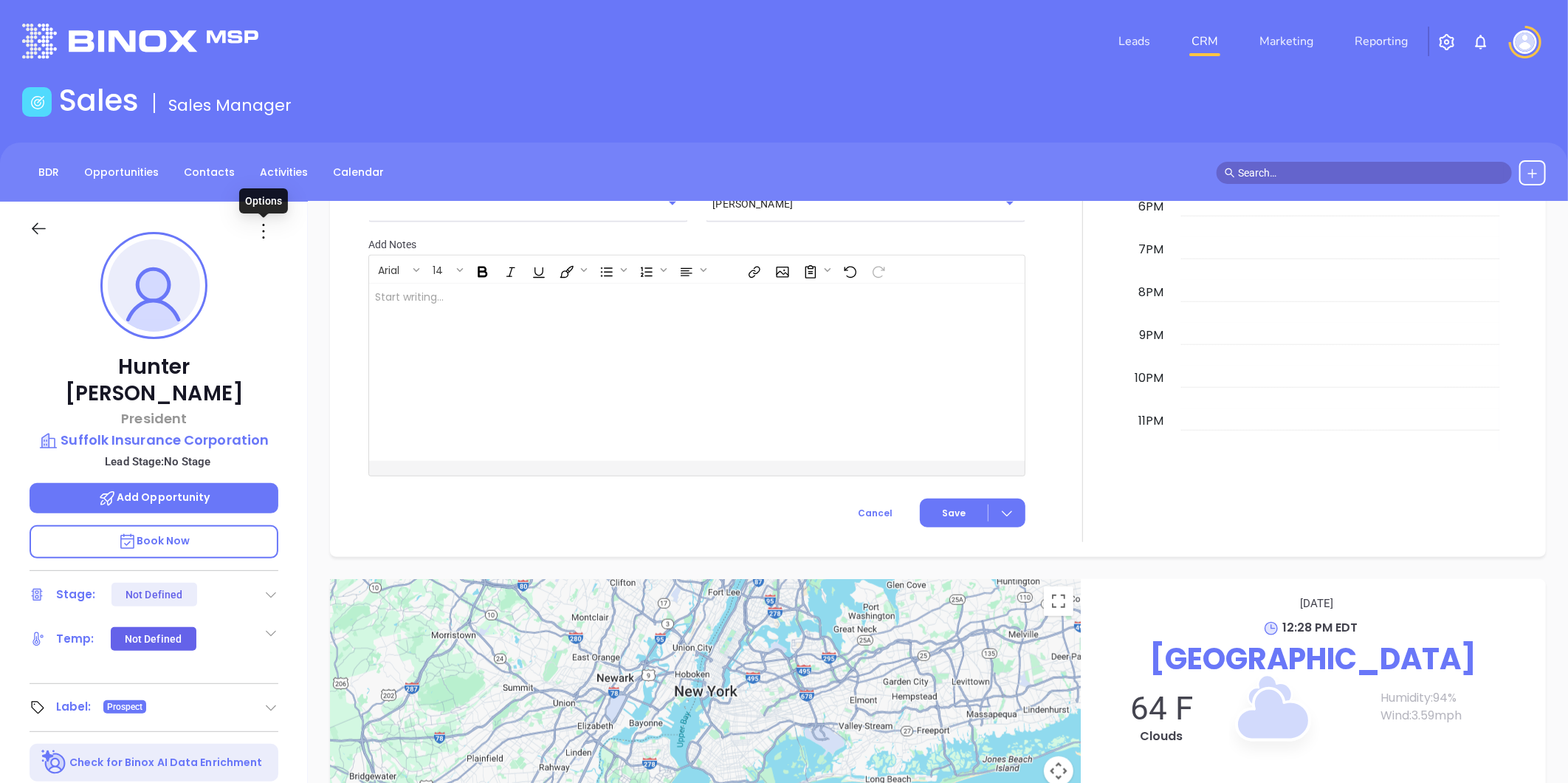
click at [260, 232] on icon at bounding box center [263, 231] width 23 height 23
click at [285, 388] on div "Edit" at bounding box center [335, 389] width 145 height 17
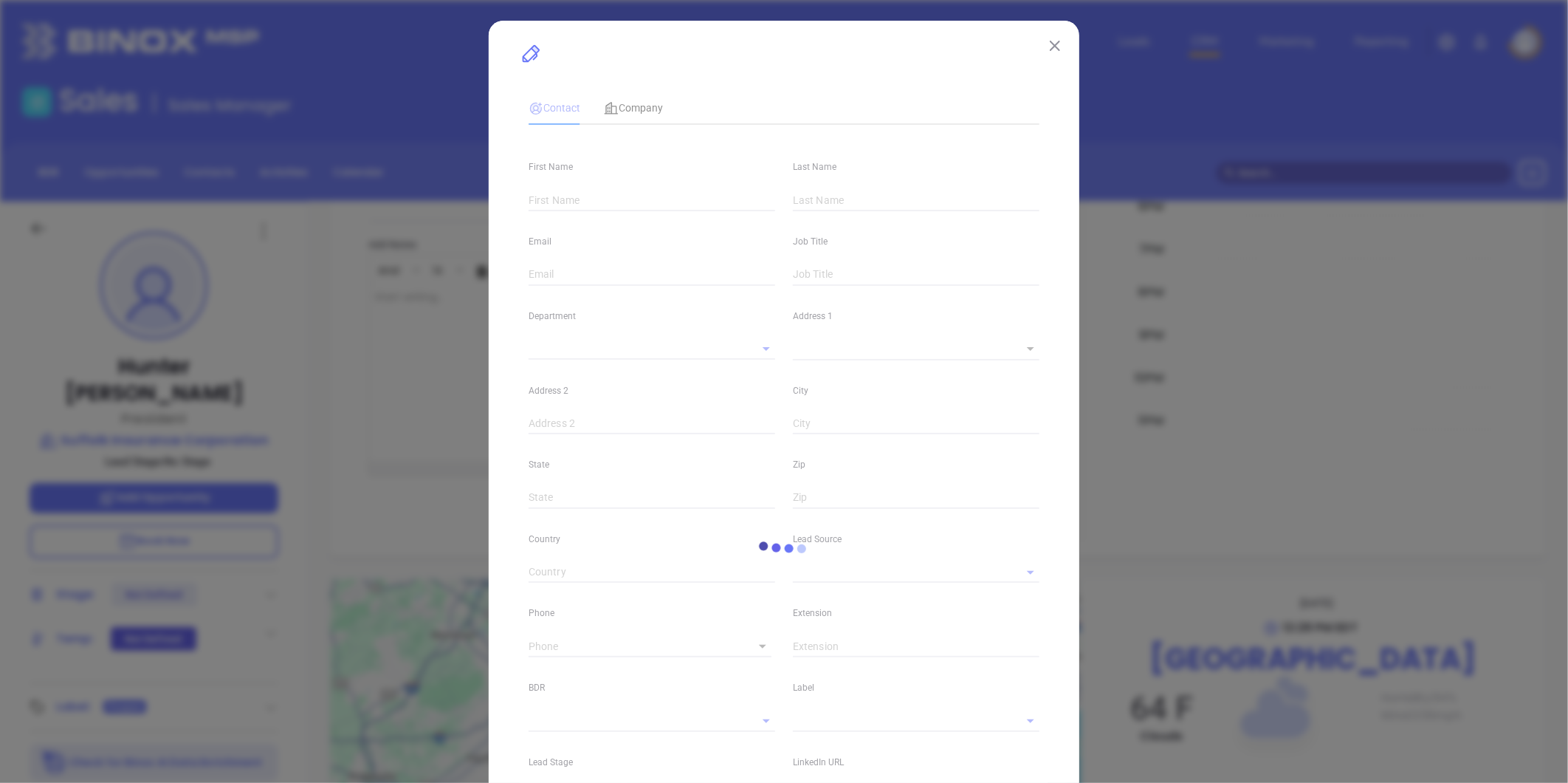
type input "Hunter"
type input "[PERSON_NAME]"
type input "[EMAIL_ADDRESS][DOMAIN_NAME]"
type input "President"
type input "1"
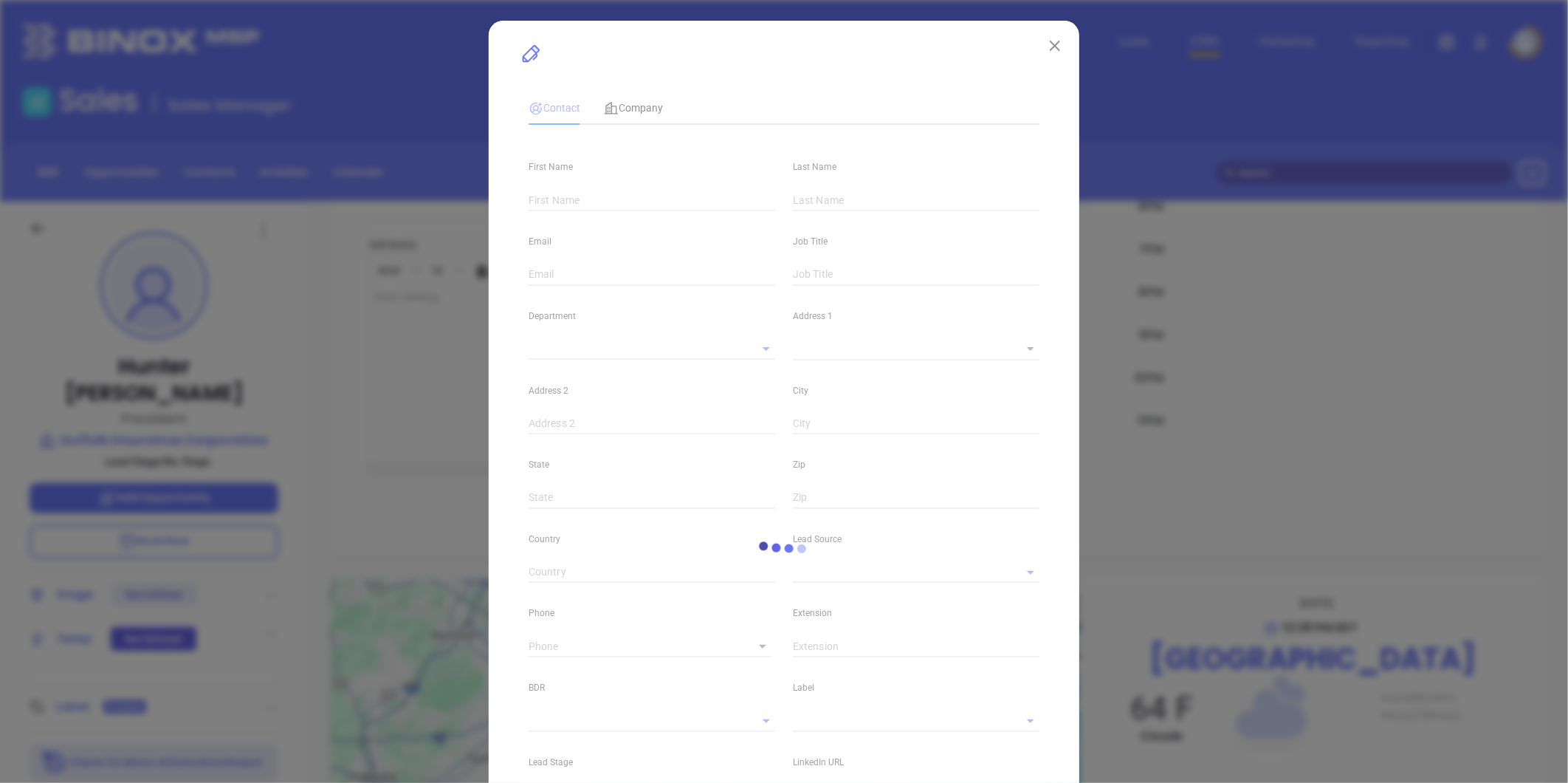
type input "[DOMAIN_NAME][URL][PERSON_NAME]"
type input "Marketing"
type input "Other"
type input "undefined undefined"
type input "[PHONE_NUMBER]"
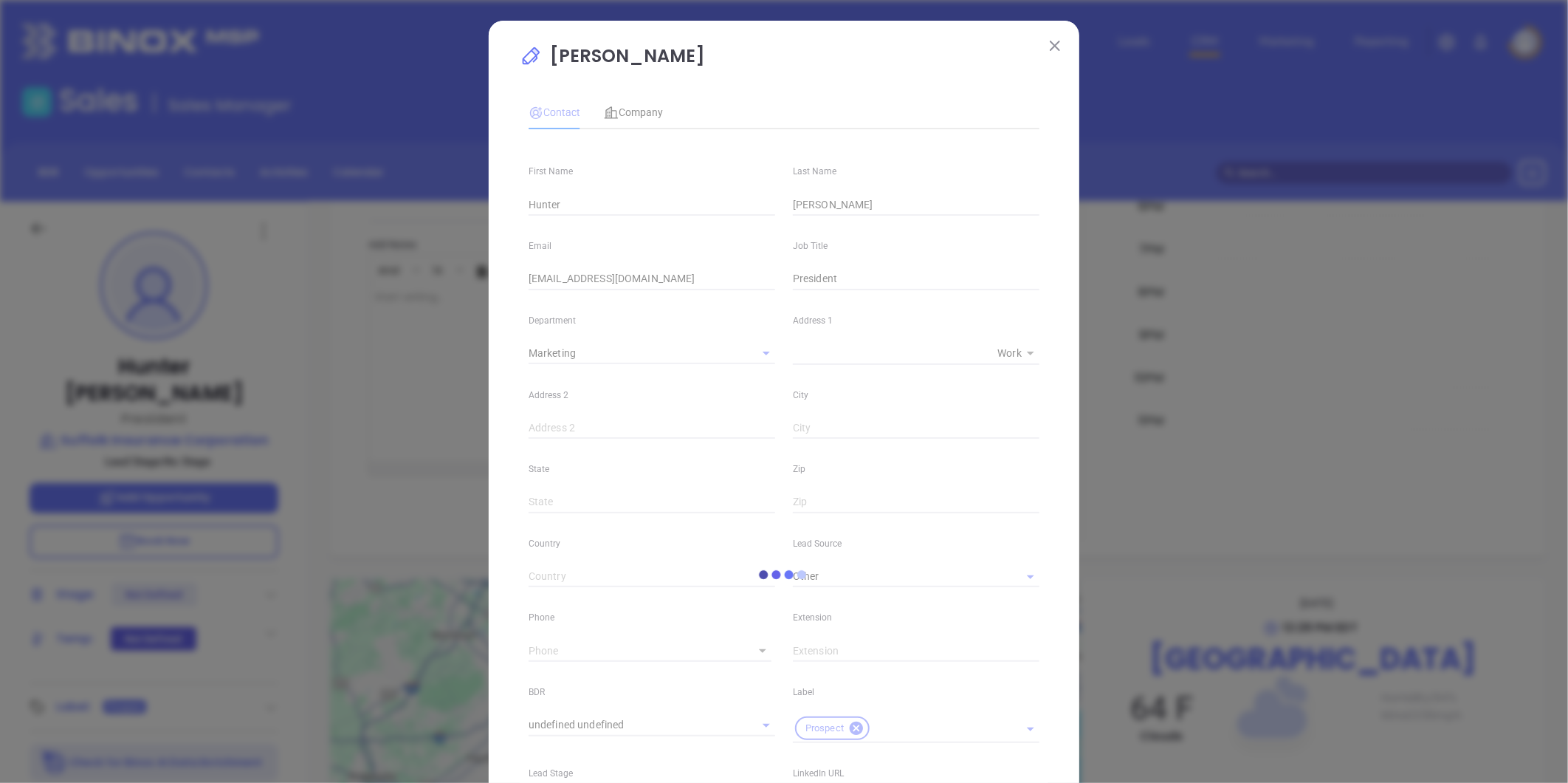
type input "1"
click at [637, 109] on span "Company" at bounding box center [633, 113] width 59 height 12
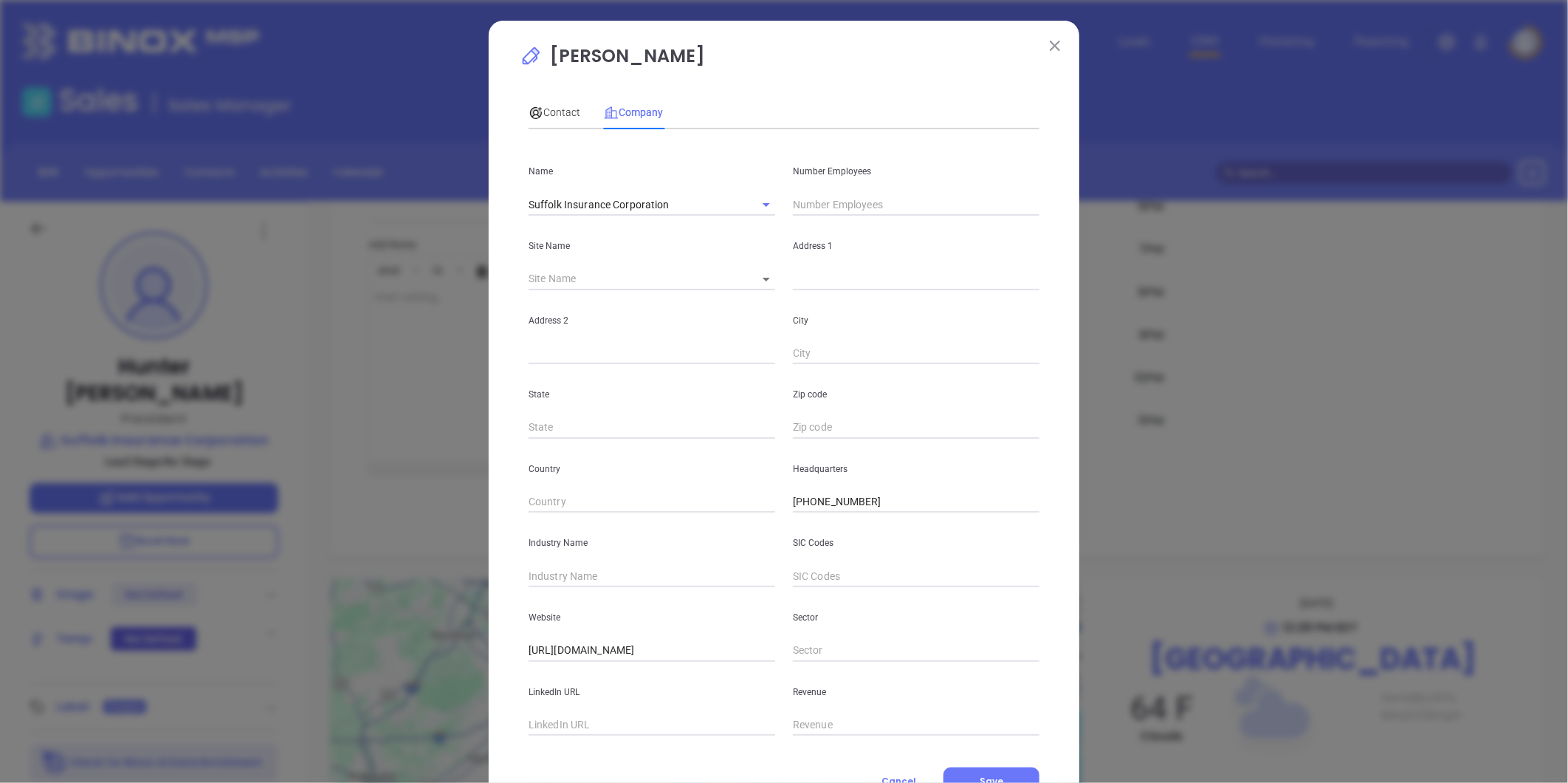
click at [751, 276] on body "Leads CRM Marketing Reporting Financial Leads Leads Sales Sales Manager BDR Opp…" at bounding box center [784, 392] width 1568 height 783
click at [758, 273] on li "[GEOGRAPHIC_DATA]" at bounding box center [808, 280] width 137 height 26
type input "[GEOGRAPHIC_DATA]"
type input "98053"
type input "[STREET_ADDRESS]"
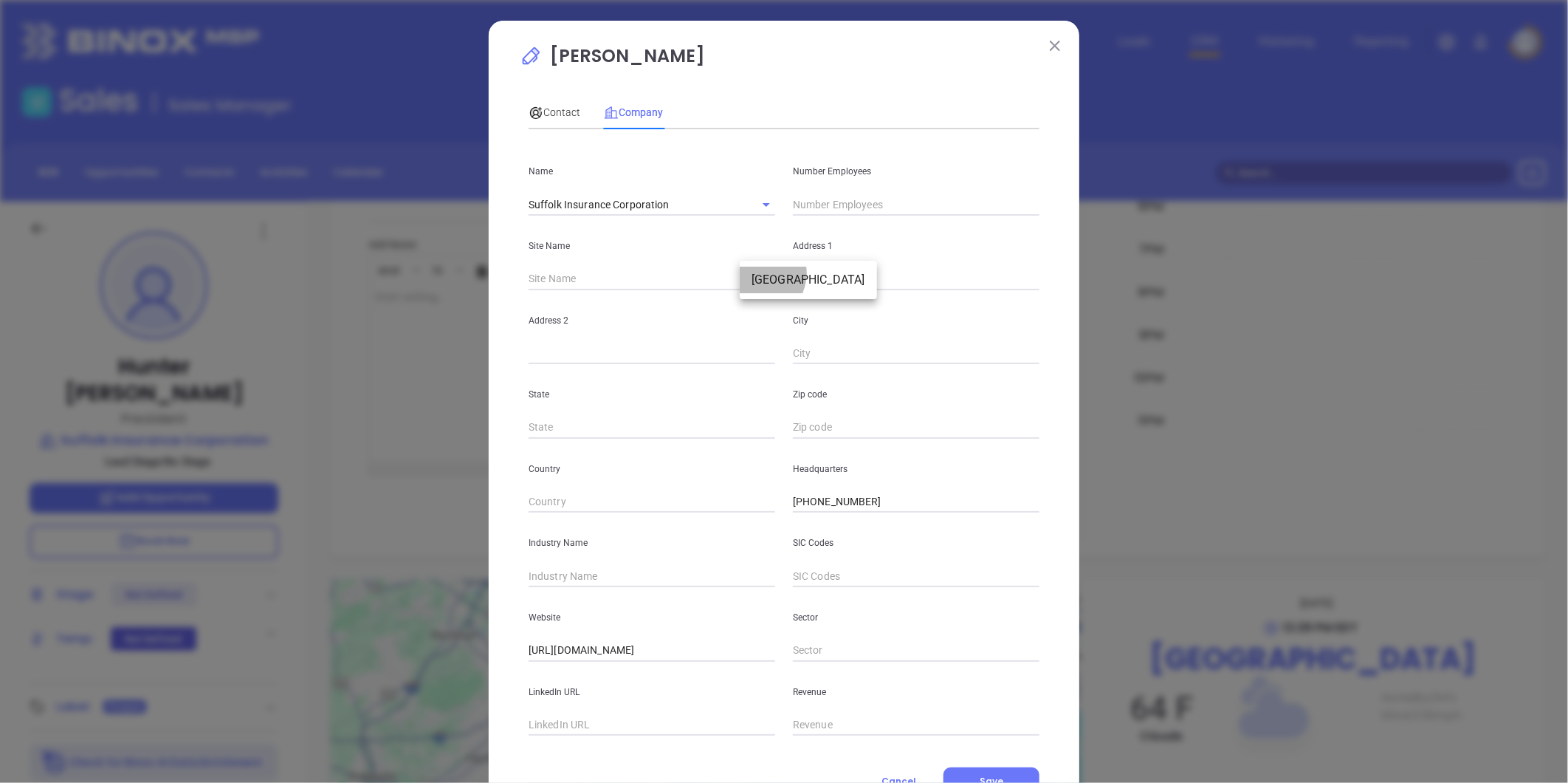
type input "[GEOGRAPHIC_DATA]"
type input "VA"
type input "23434"
click at [610, 570] on input "text" at bounding box center [652, 576] width 247 height 22
type input "Insurance"
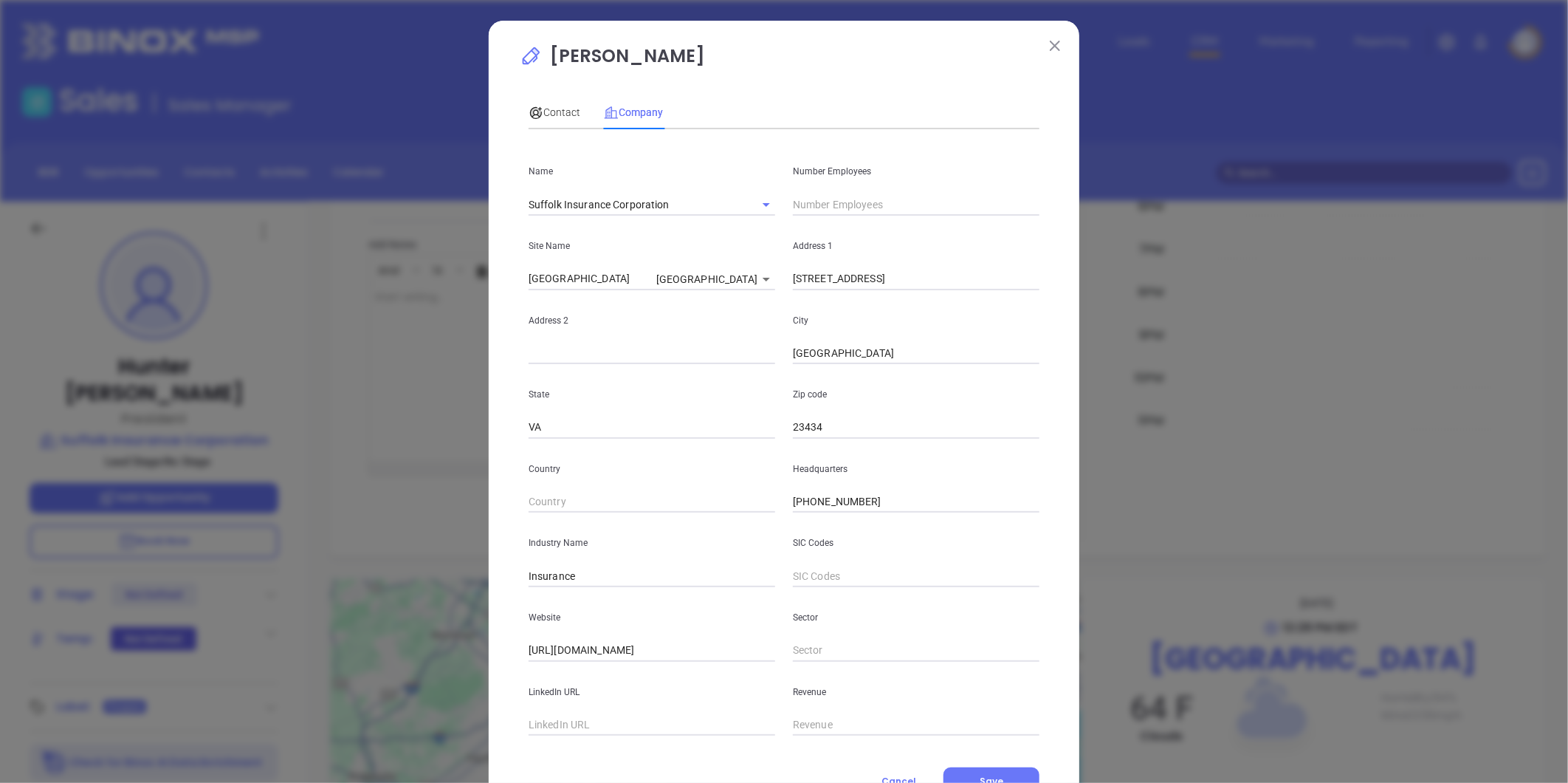
click at [643, 732] on input "text" at bounding box center [652, 725] width 247 height 22
paste input "[URL][DOMAIN_NAME]"
type input "[URL][DOMAIN_NAME]"
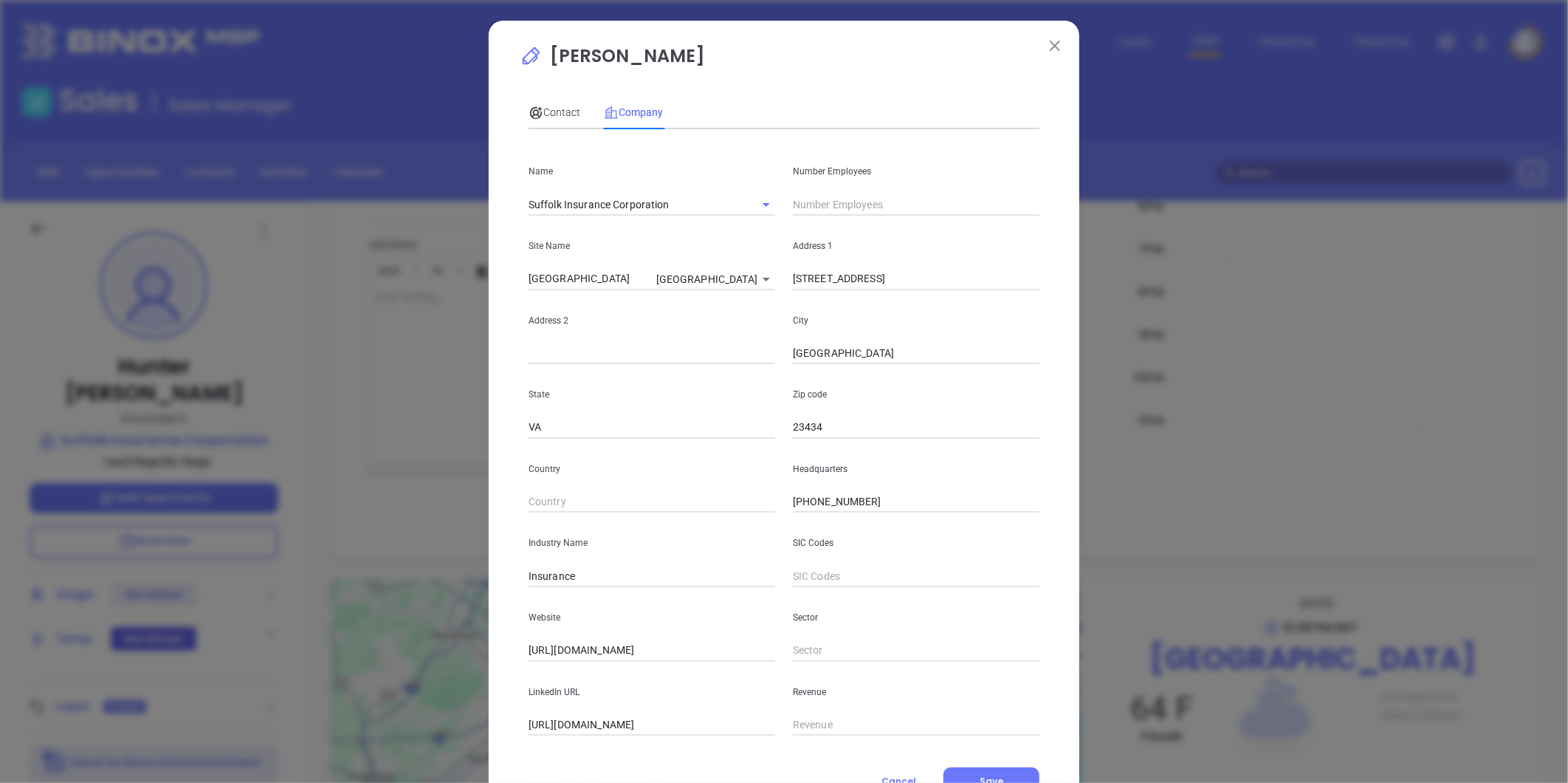
drag, startPoint x: 854, startPoint y: 198, endPoint x: 807, endPoint y: 229, distance: 56.3
click at [854, 199] on input "text" at bounding box center [917, 204] width 247 height 22
type input "18"
click at [555, 107] on span "Contact" at bounding box center [554, 113] width 51 height 12
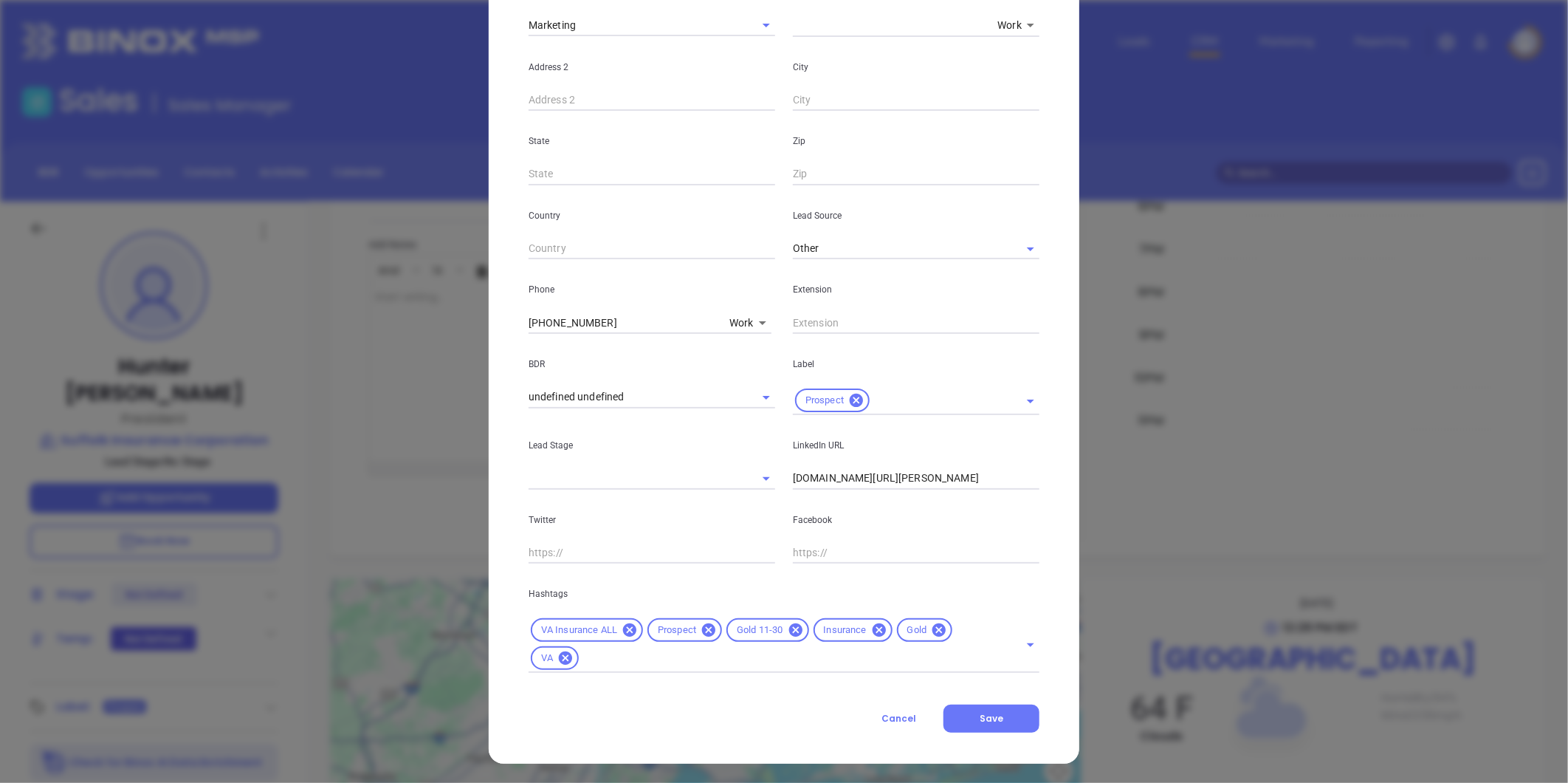
scroll to position [329, 0]
click at [931, 628] on icon at bounding box center [939, 629] width 17 height 17
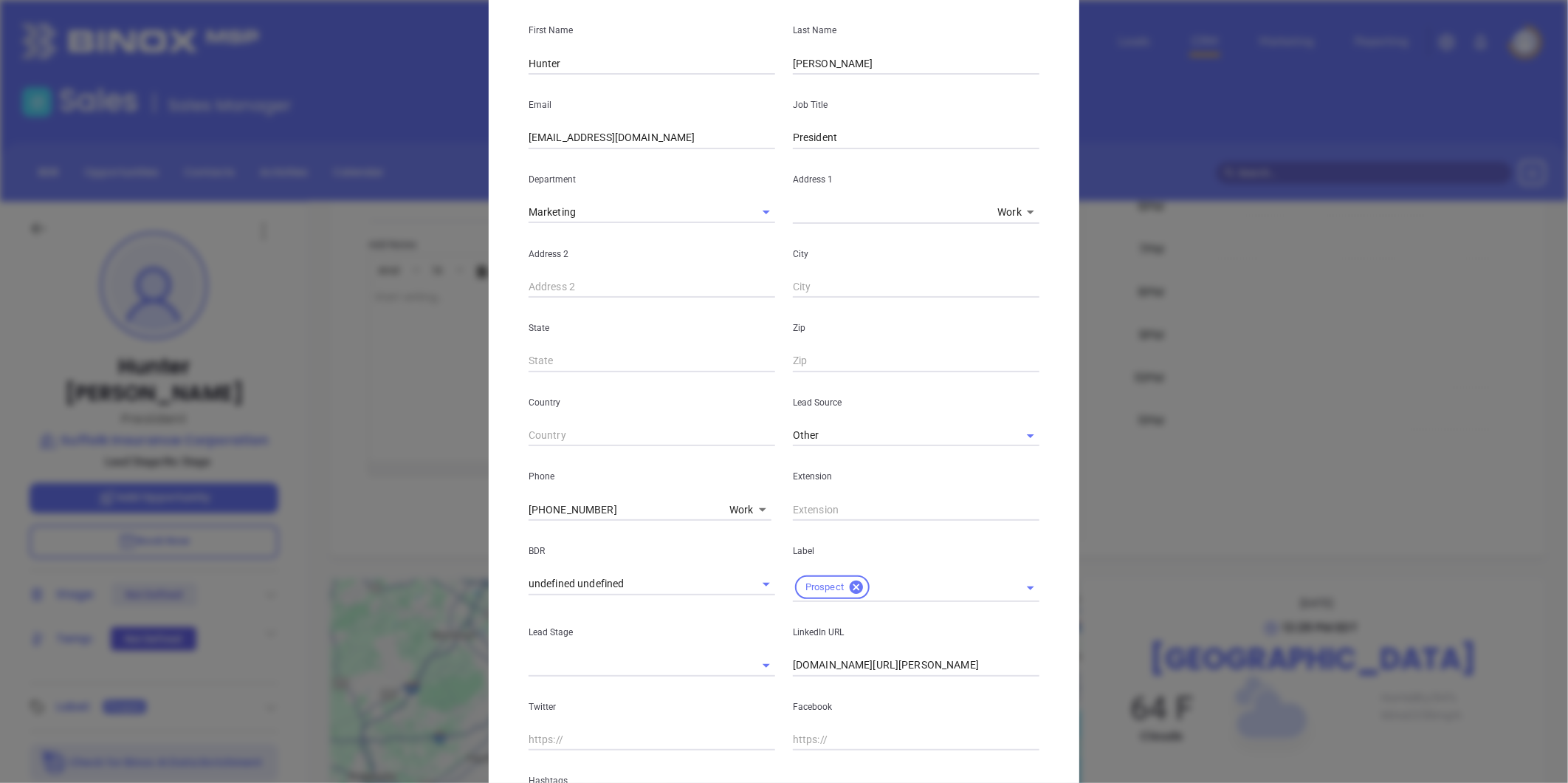
scroll to position [301, 0]
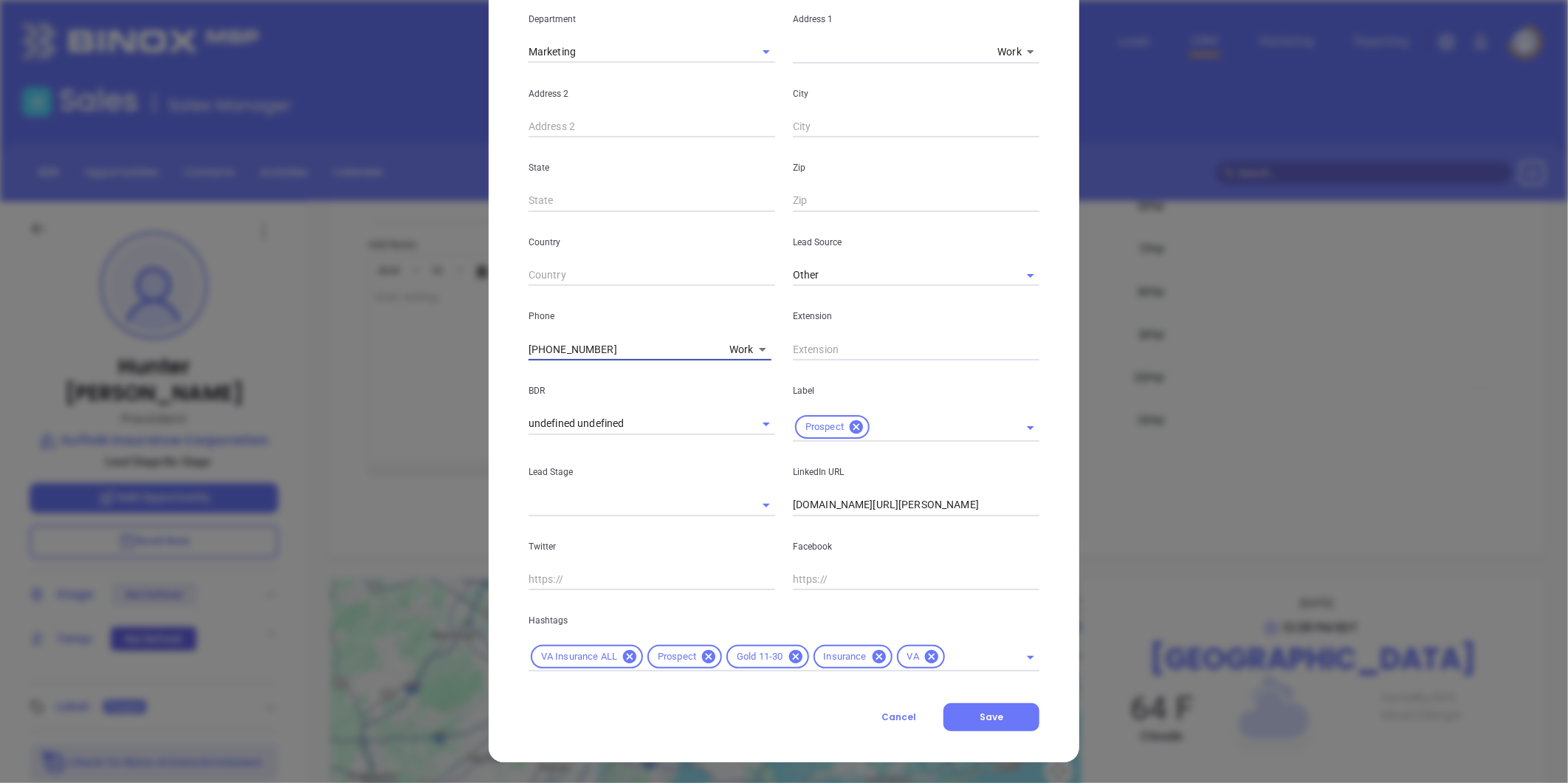
drag, startPoint x: 576, startPoint y: 352, endPoint x: 254, endPoint y: 346, distance: 322.1
click at [254, 346] on div "[PERSON_NAME] Contact Company First Name [PERSON_NAME] Last Name [PERSON_NAME] …" at bounding box center [784, 392] width 1568 height 783
type input "( ) -"
click at [733, 348] on body "Leads CRM Marketing Reporting Financial Leads Leads Sales Sales Manager BDR Opp…" at bounding box center [784, 392] width 1568 height 783
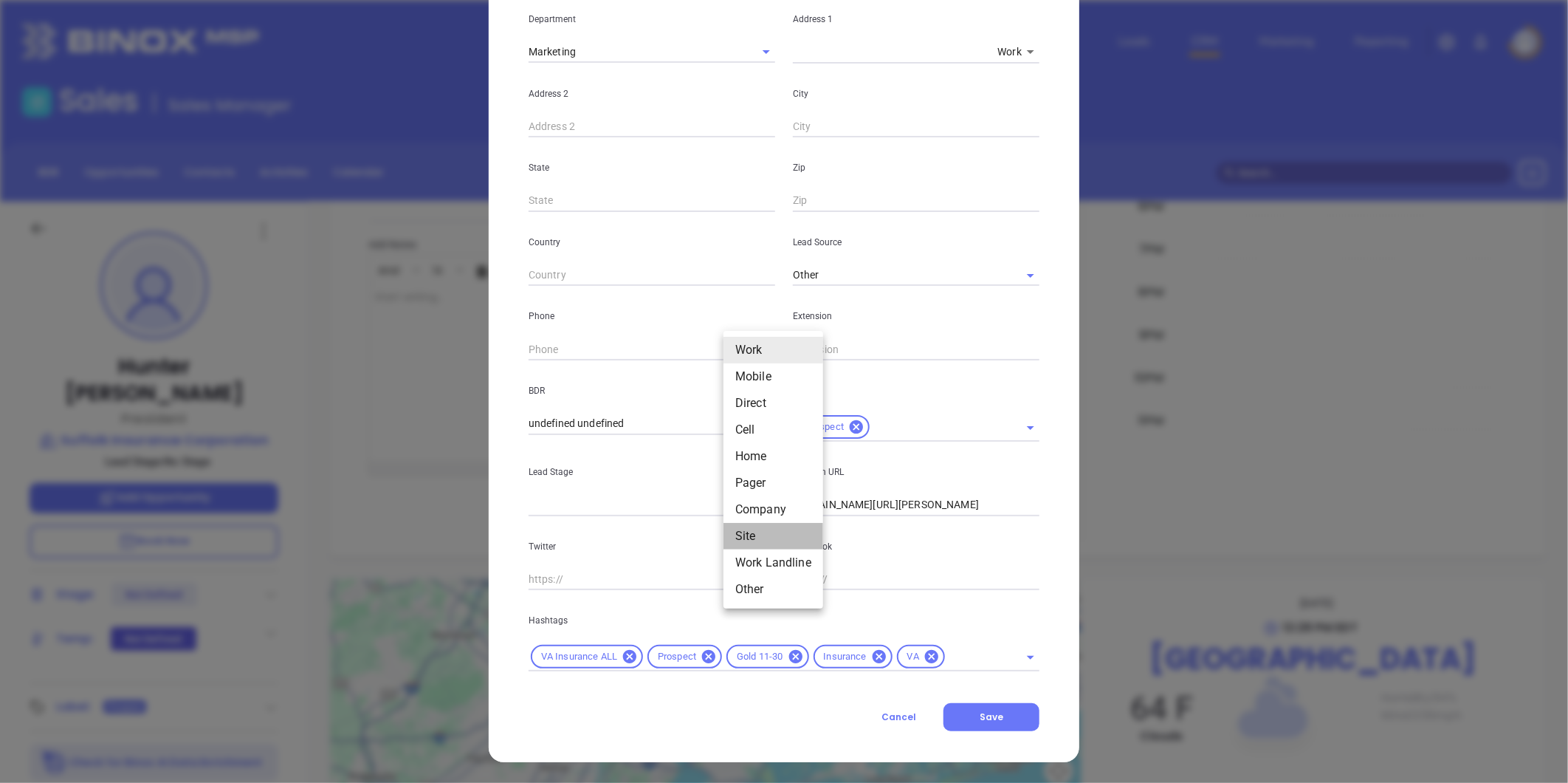
drag, startPoint x: 754, startPoint y: 537, endPoint x: 711, endPoint y: 492, distance: 62.2
click at [751, 535] on li "Site" at bounding box center [773, 535] width 100 height 26
type input "11"
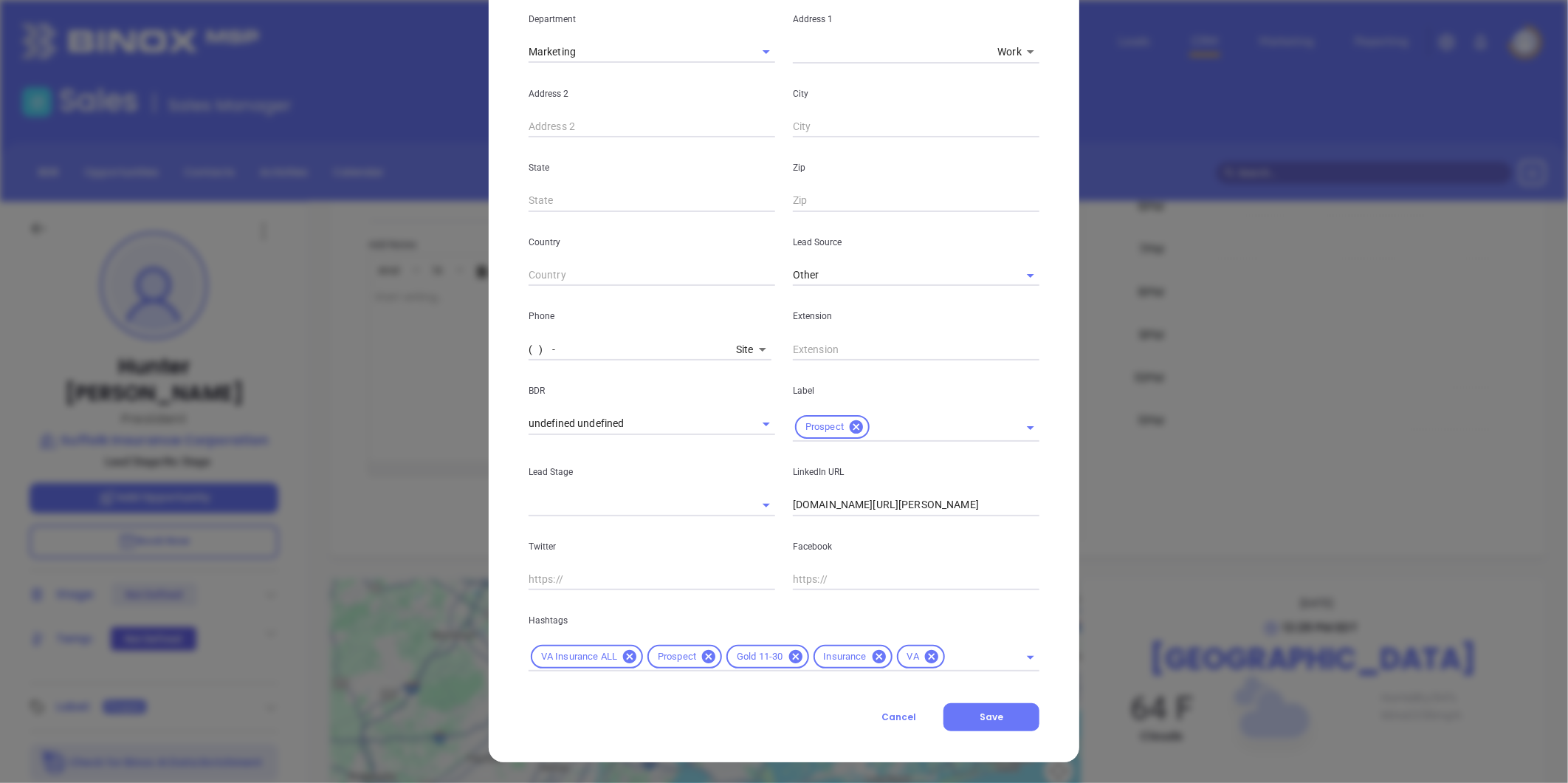
click at [584, 347] on input "( ) -" at bounding box center [630, 349] width 202 height 22
paste input "757) 539-9988"
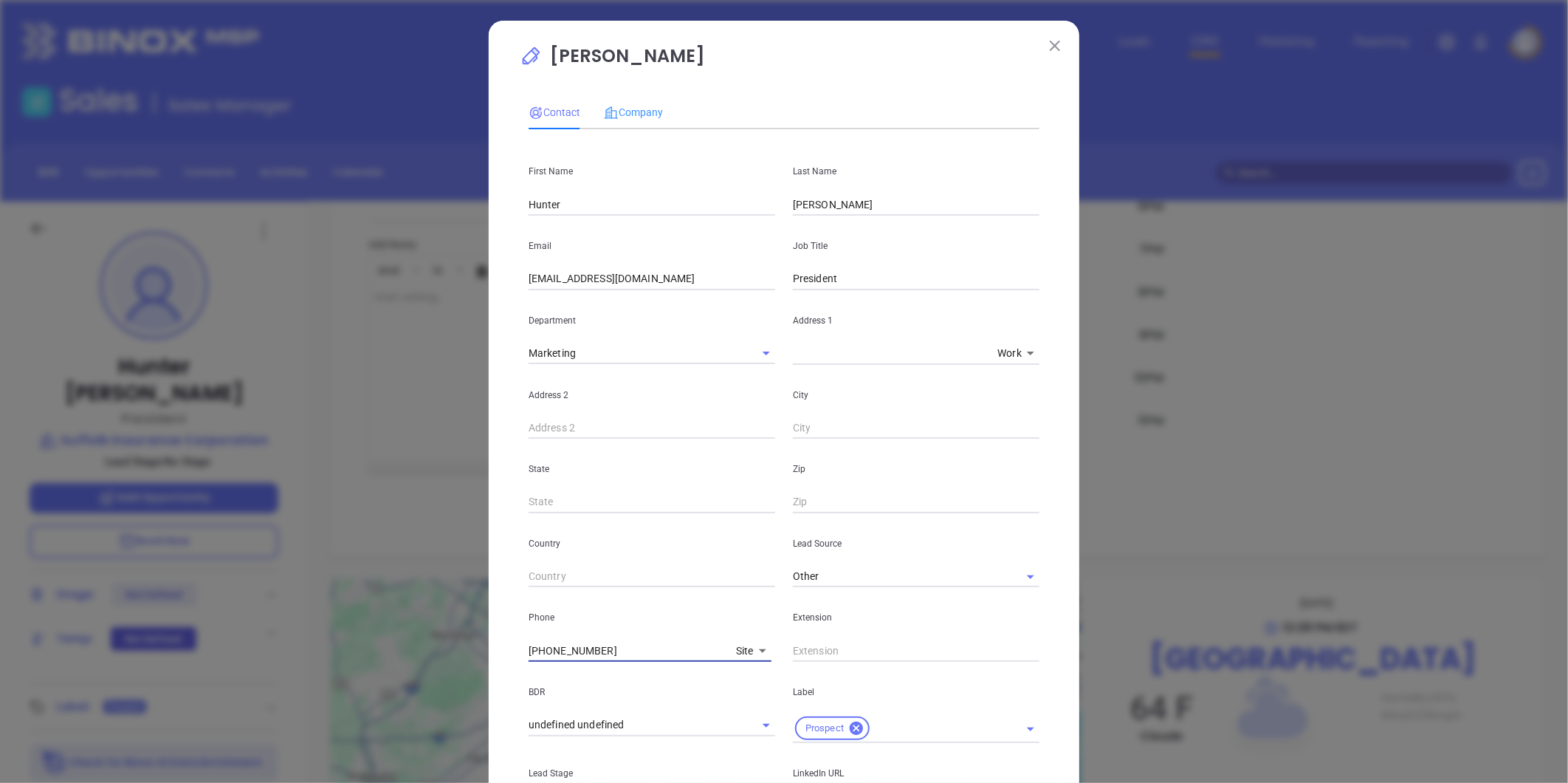
type input "(757) 539-9988"
click at [626, 100] on div "Company" at bounding box center [633, 112] width 59 height 34
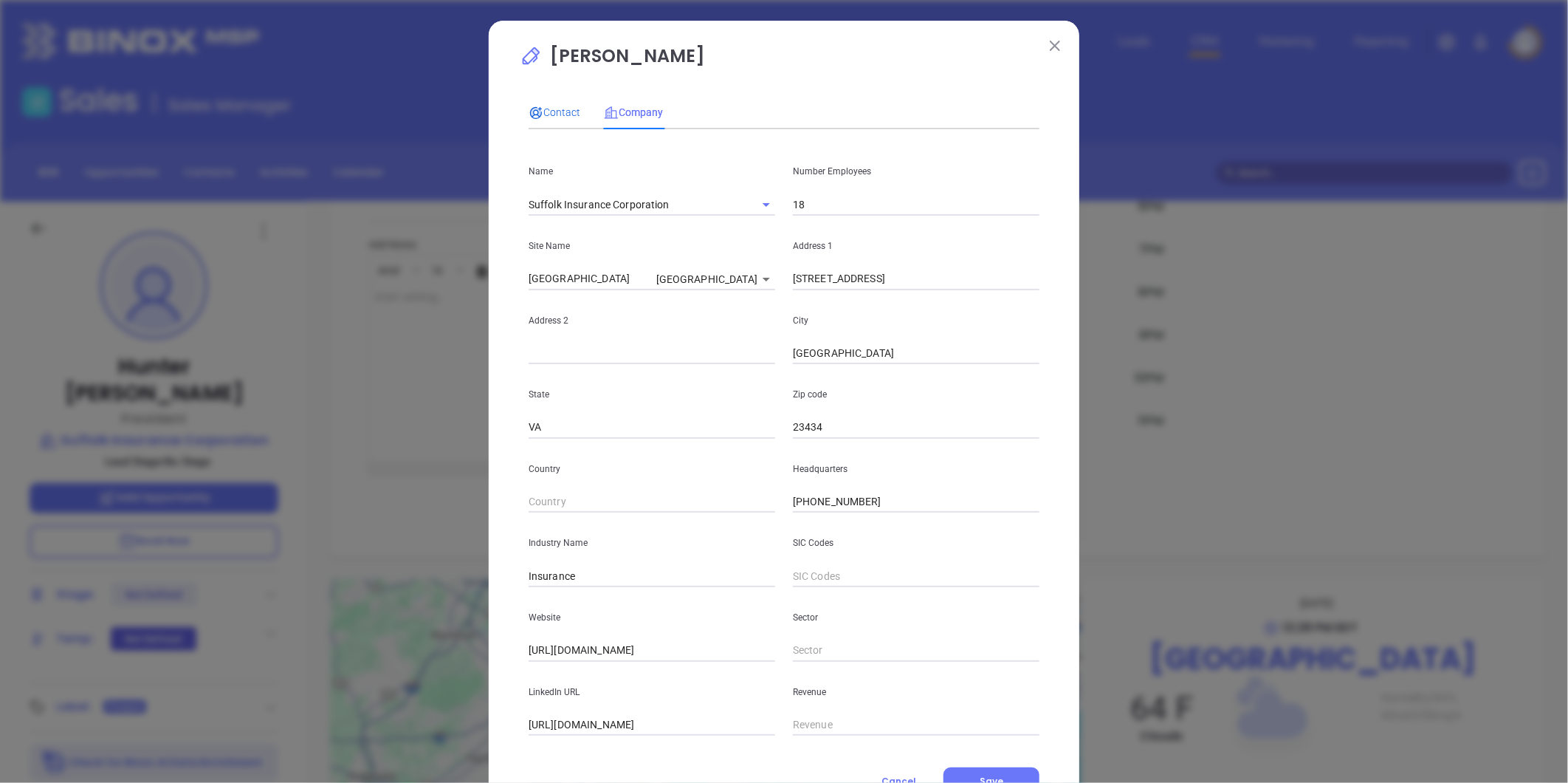
click at [543, 115] on span "Contact" at bounding box center [554, 113] width 51 height 12
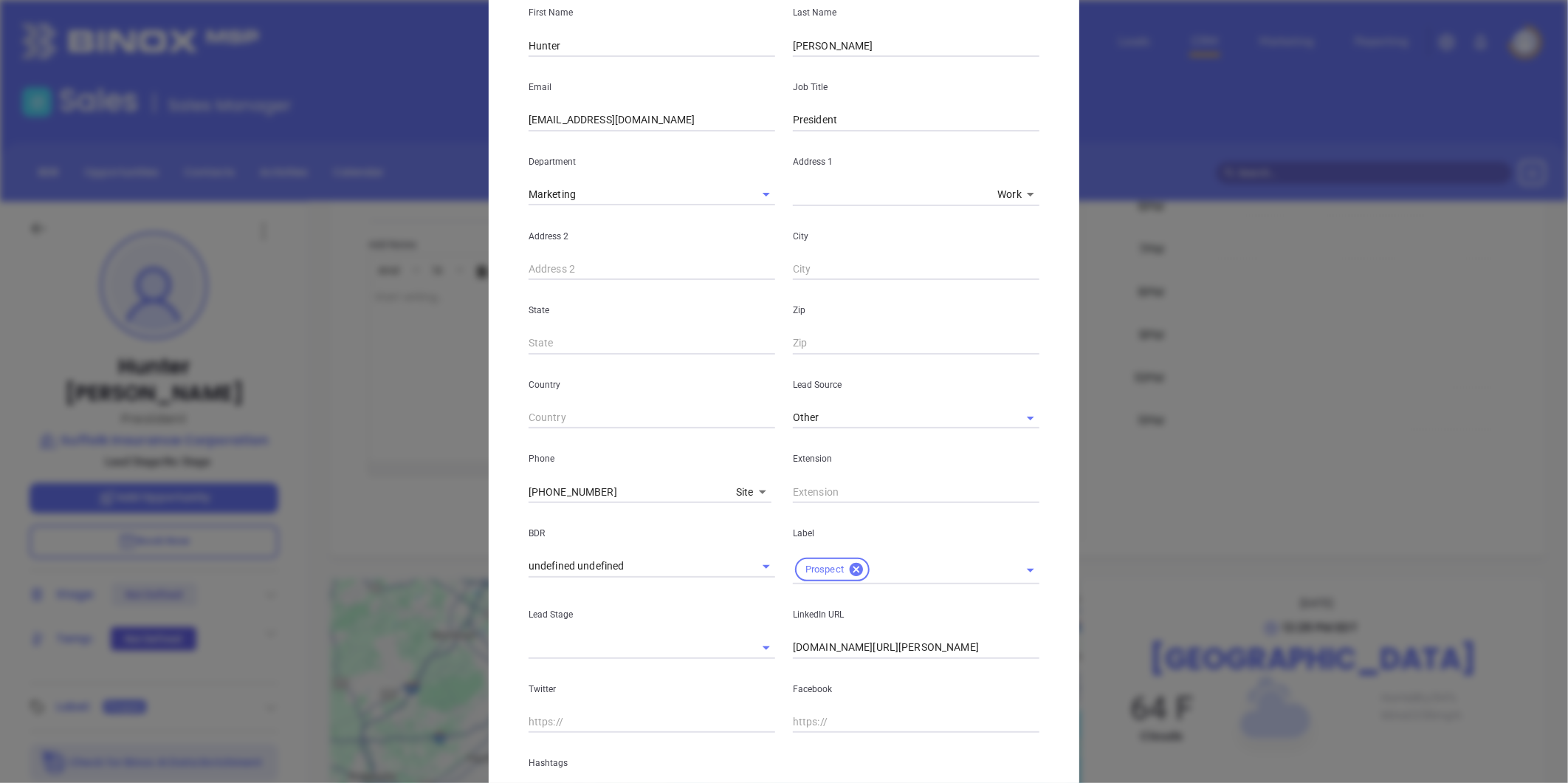
scroll to position [301, 0]
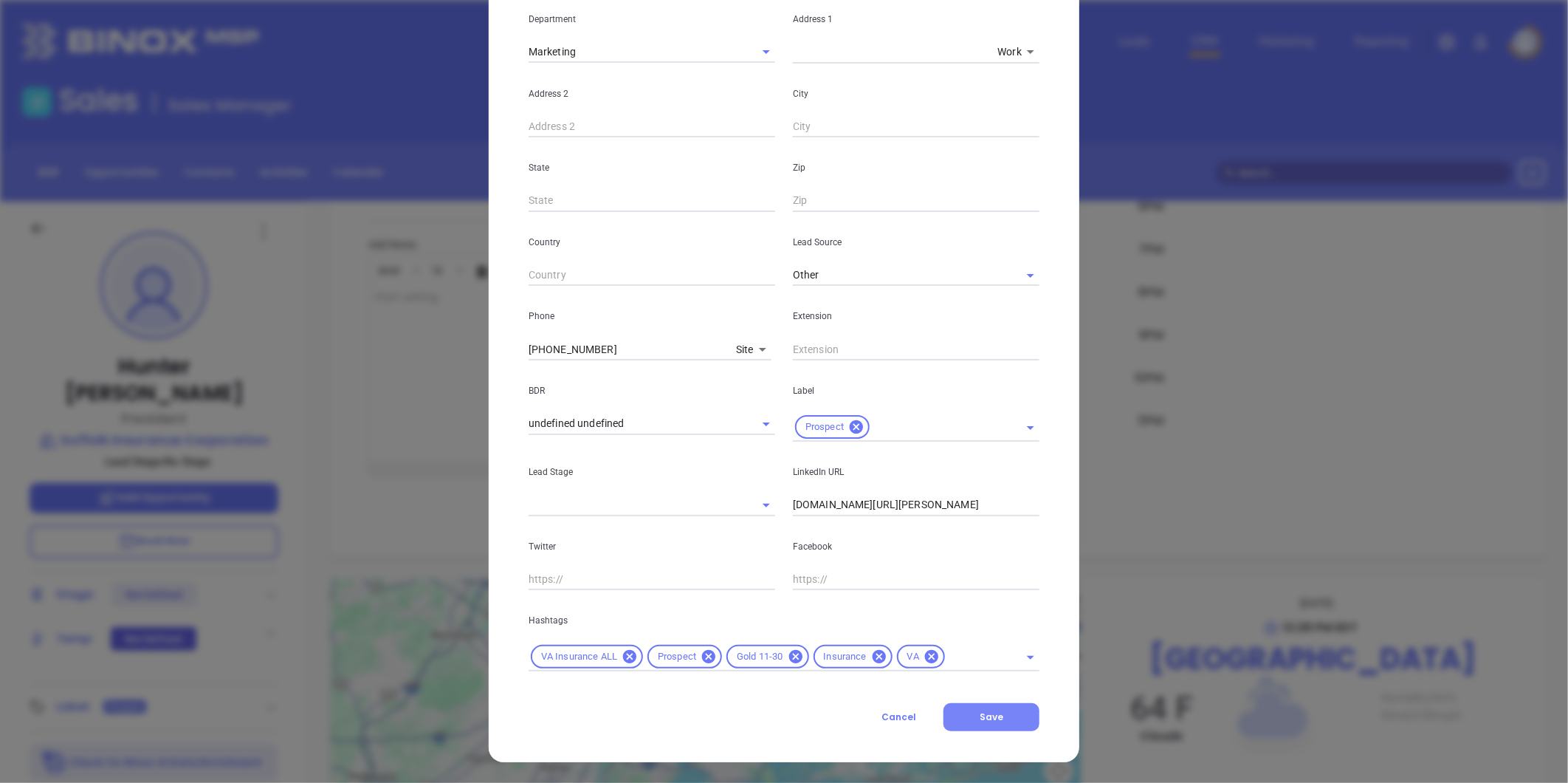
drag, startPoint x: 983, startPoint y: 708, endPoint x: 1001, endPoint y: 705, distance: 18.2
click at [990, 706] on button "Save" at bounding box center [991, 717] width 96 height 28
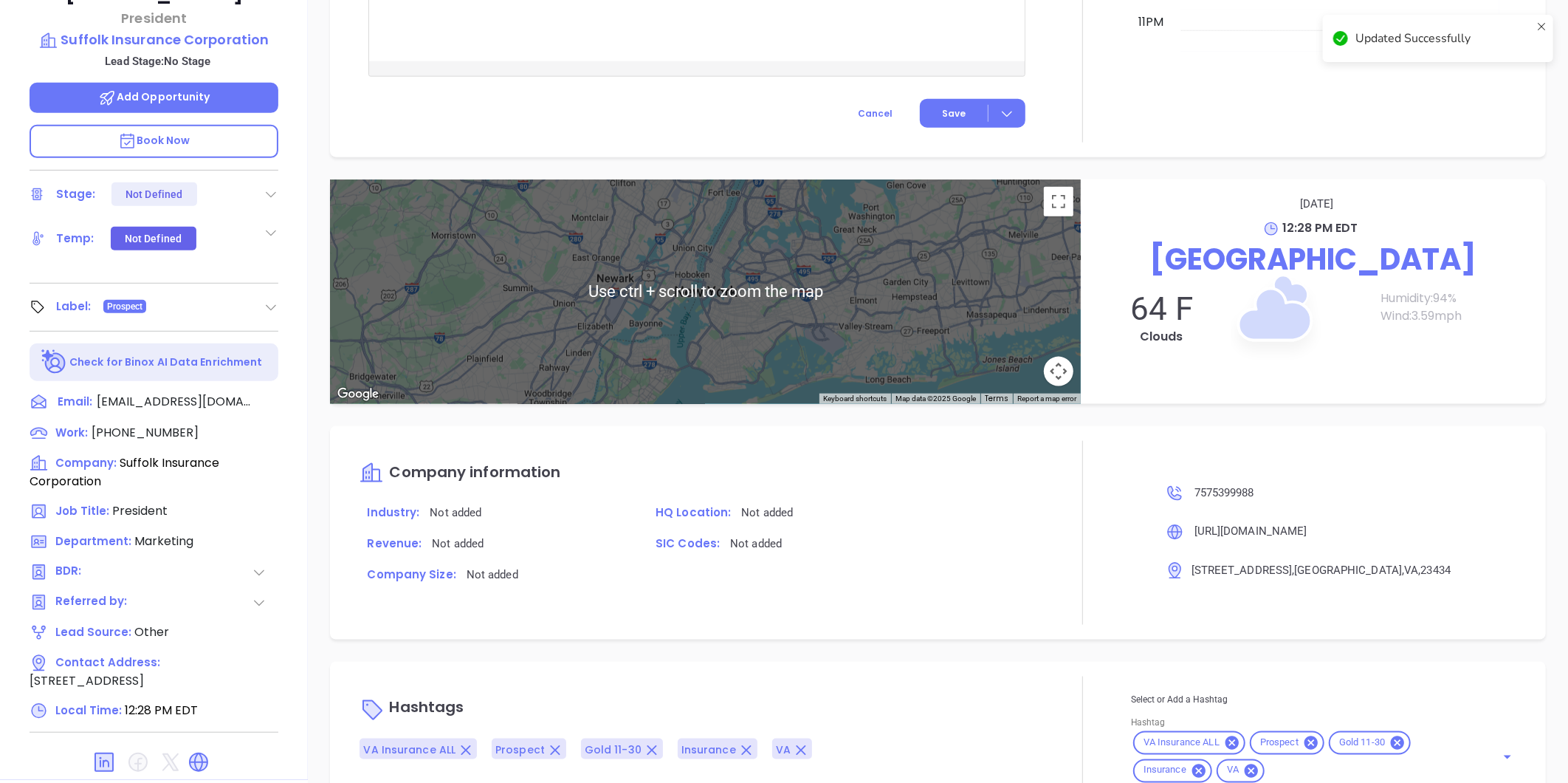
scroll to position [453, 0]
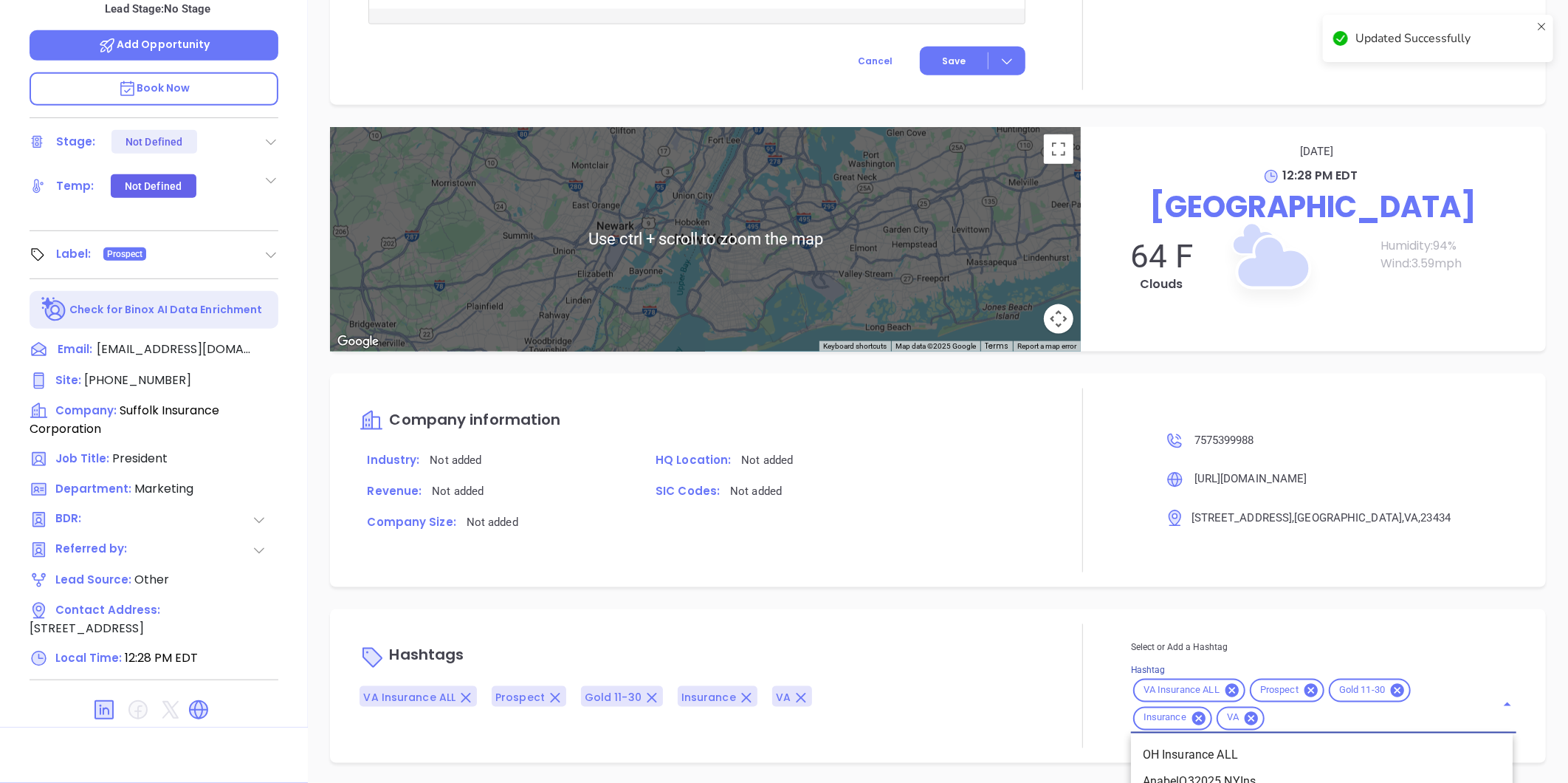
click at [1272, 717] on input "Hashtag" at bounding box center [1371, 718] width 208 height 18
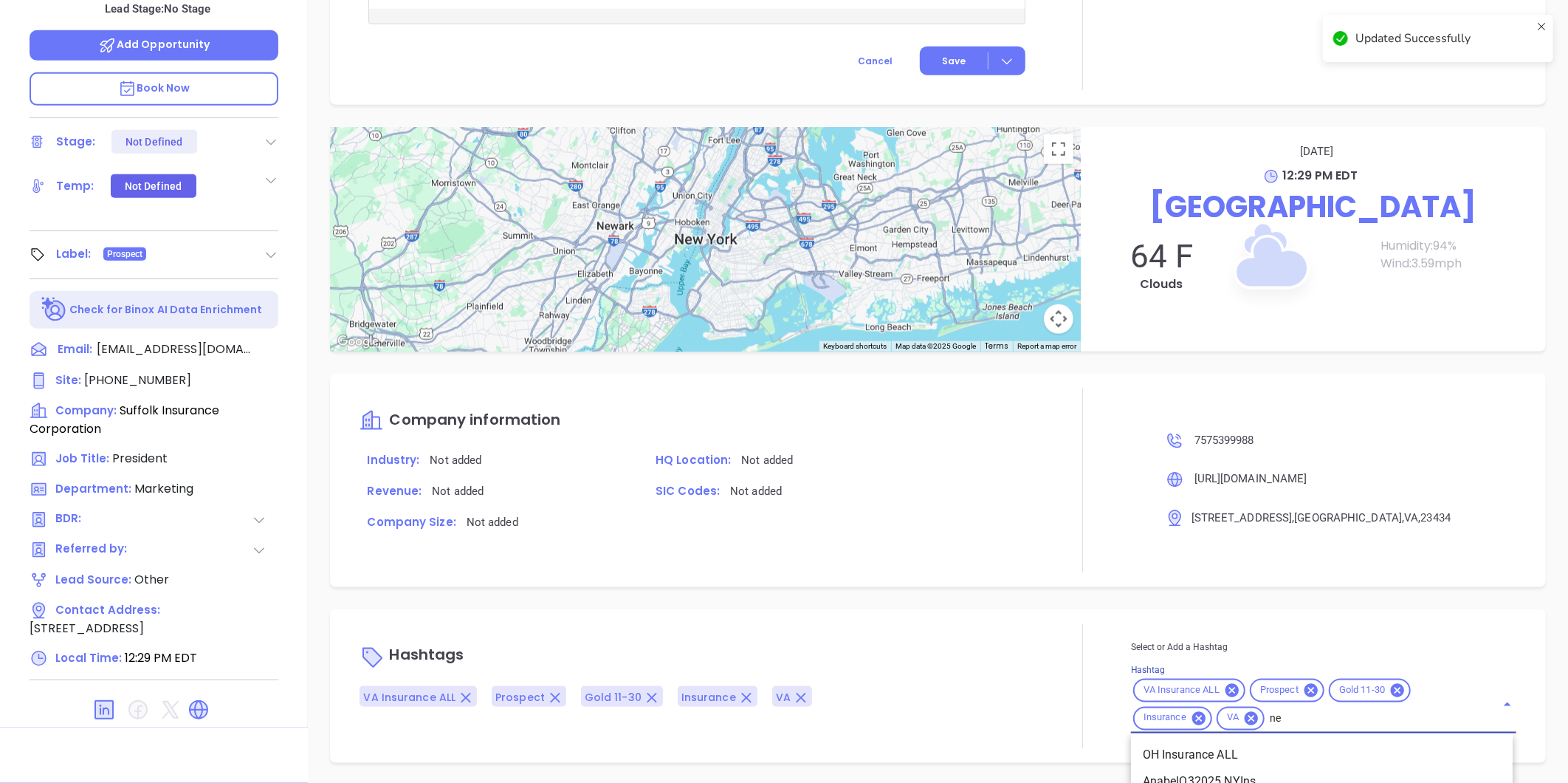
type input "new"
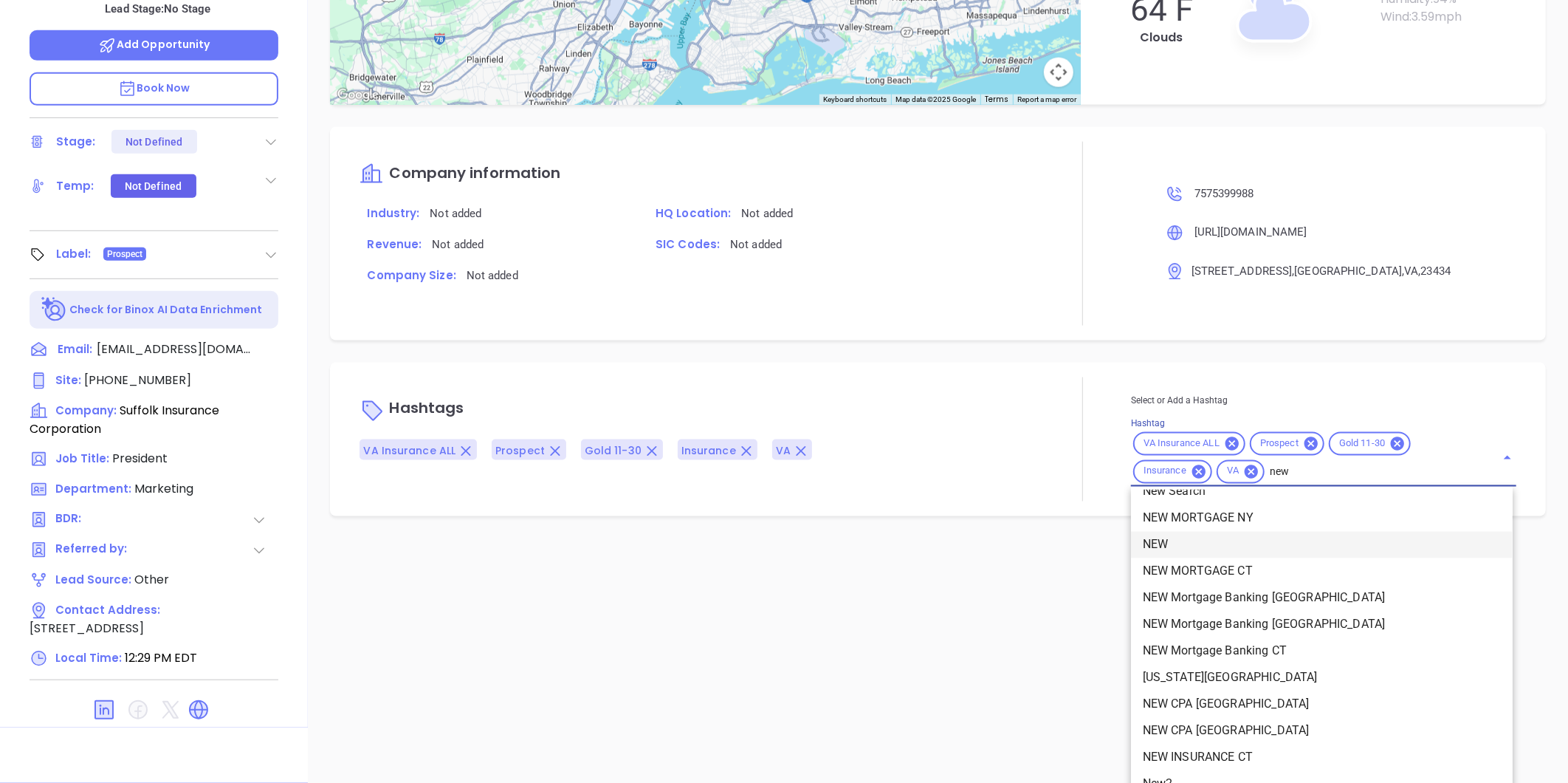
click at [1154, 544] on li "NEW" at bounding box center [1321, 545] width 382 height 26
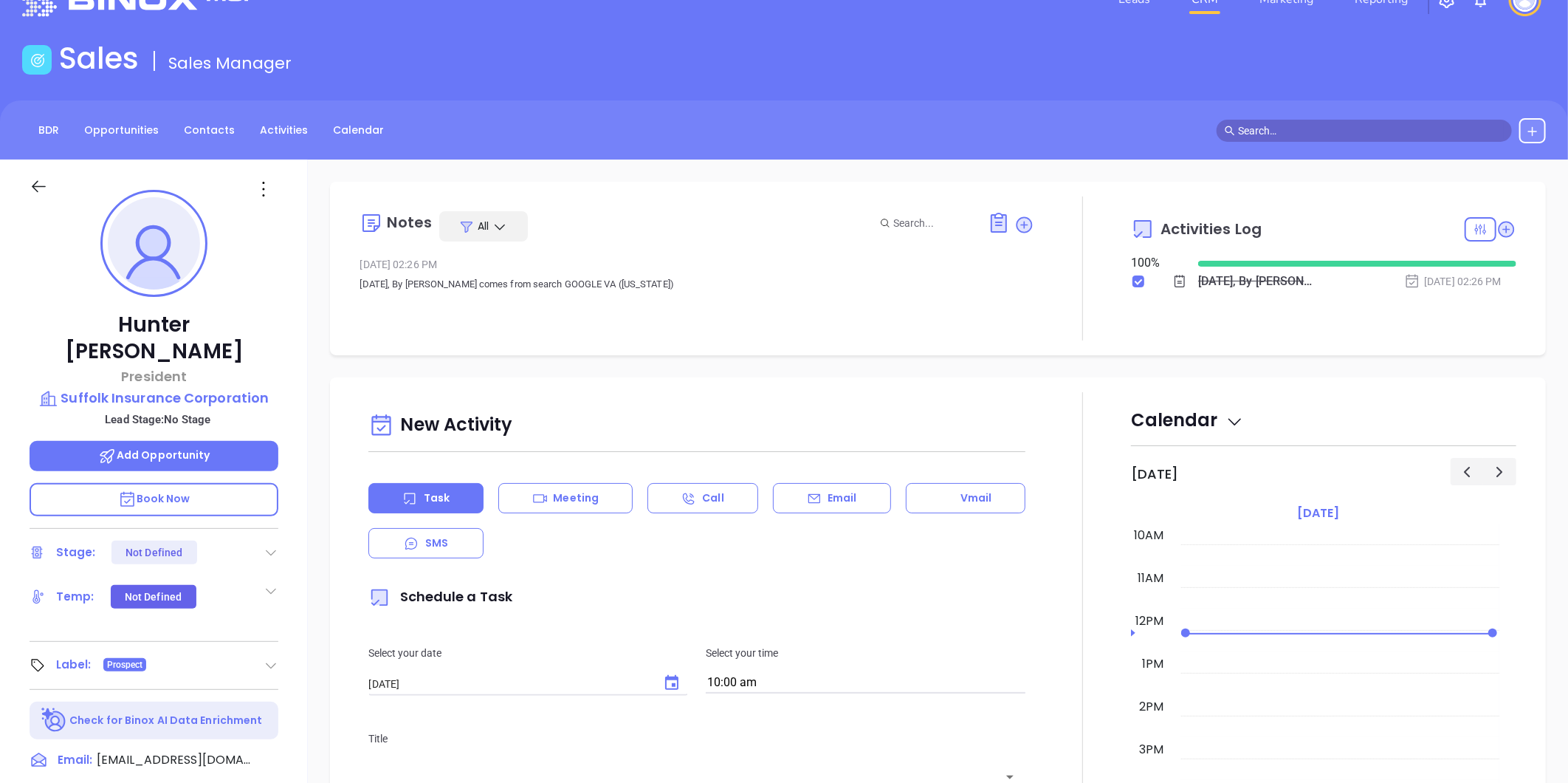
scroll to position [0, 0]
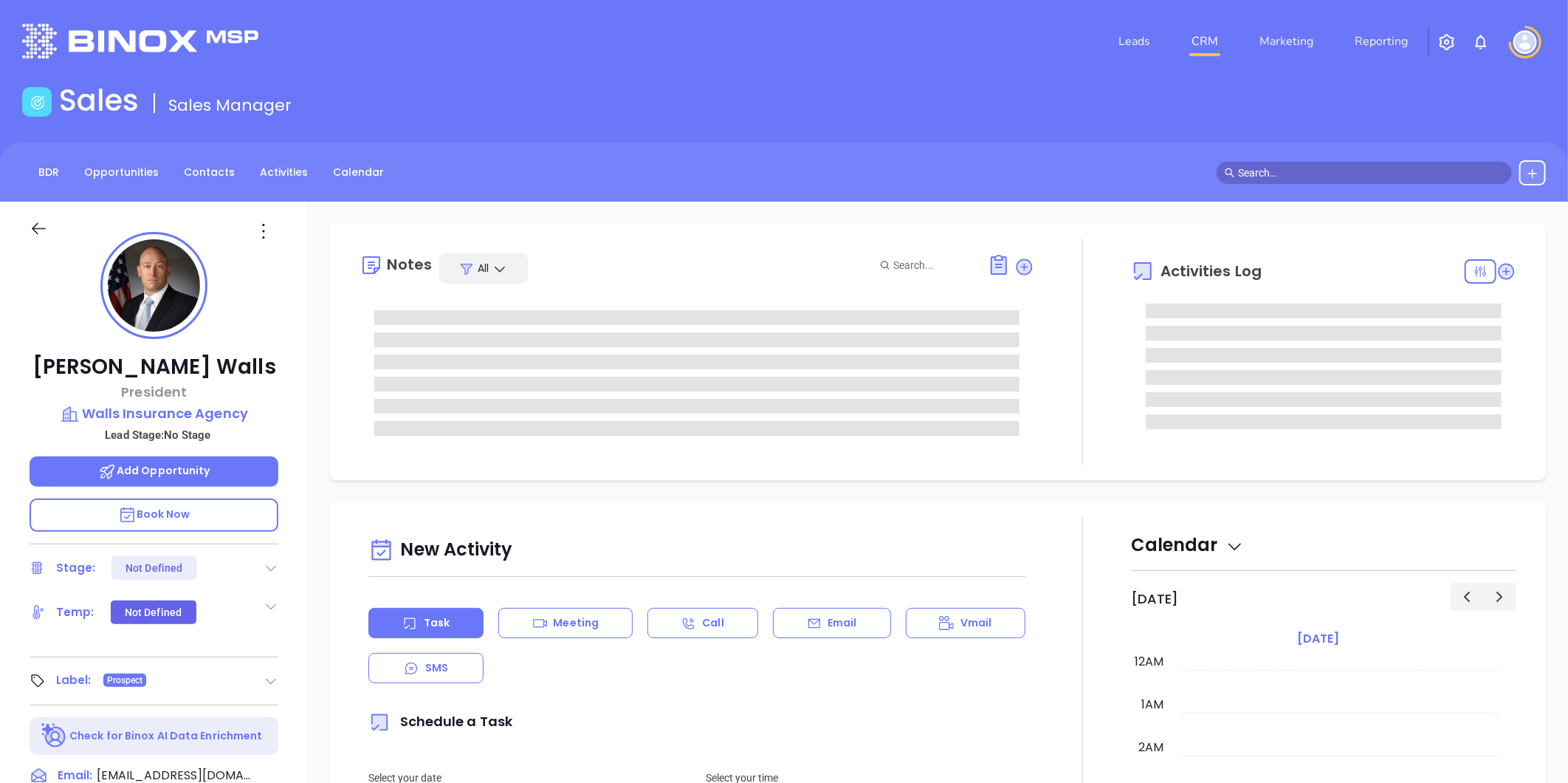
type input "[DATE]"
type input "[PERSON_NAME]"
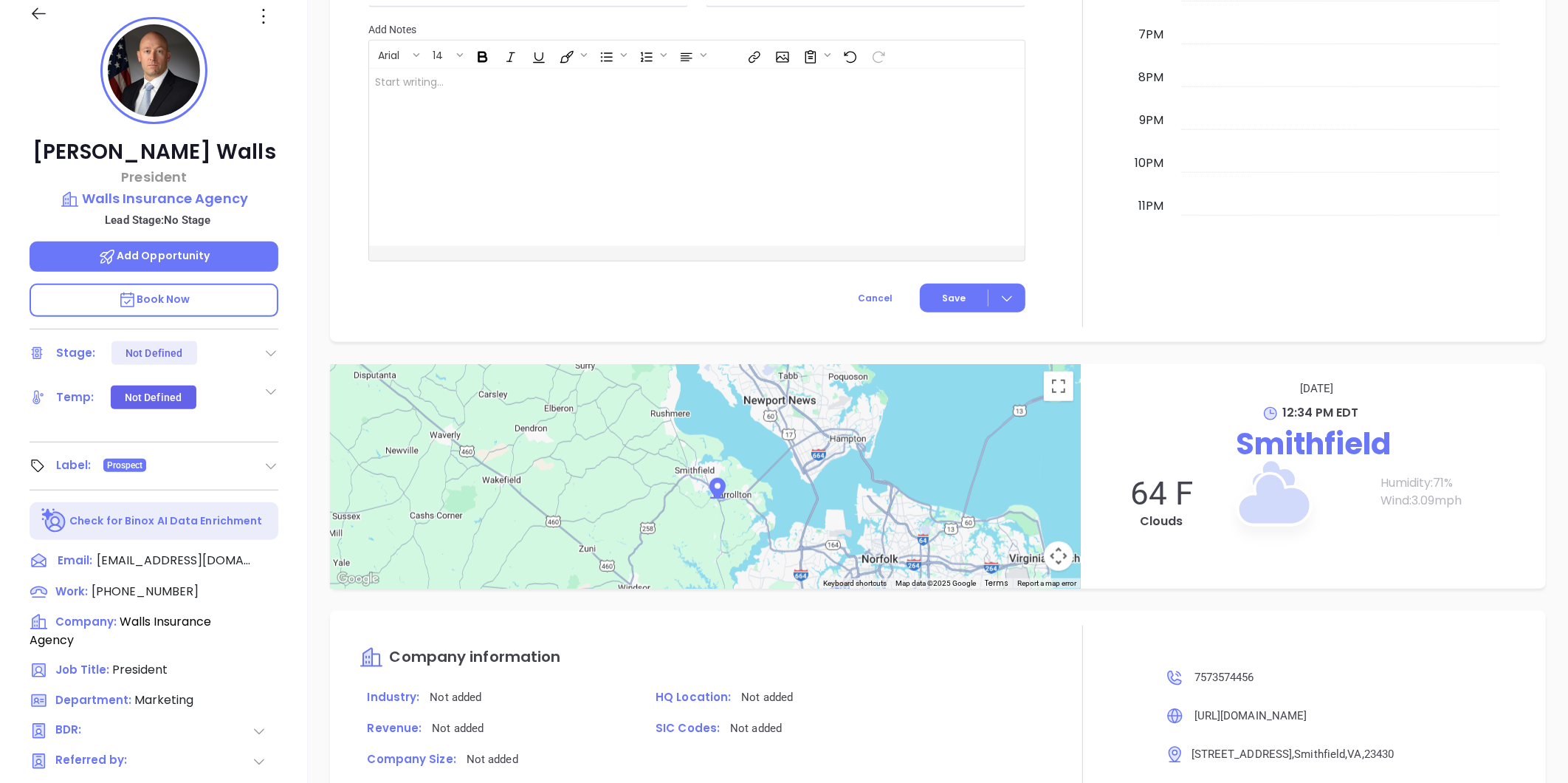
scroll to position [0, 0]
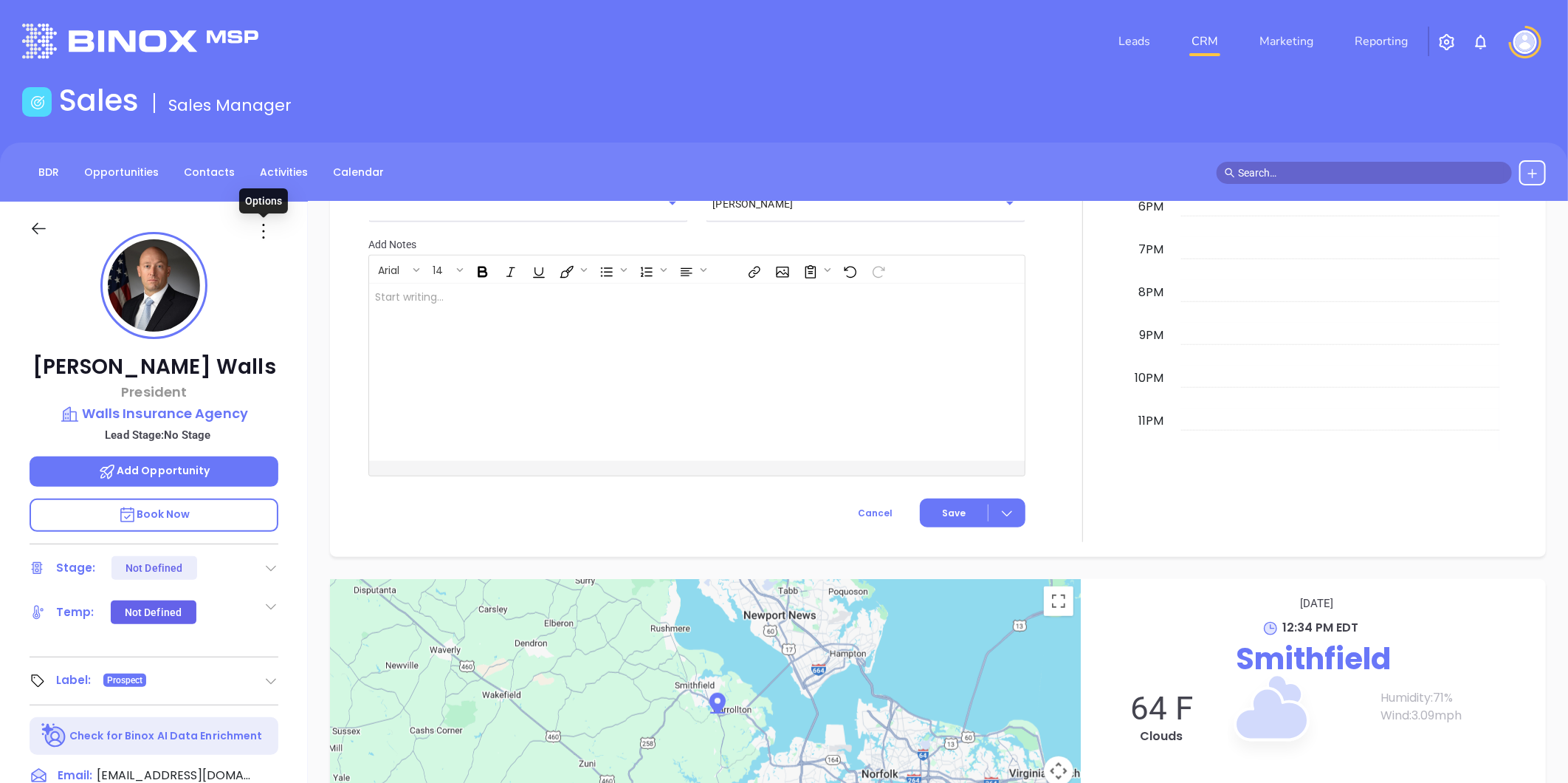
drag, startPoint x: 261, startPoint y: 234, endPoint x: 272, endPoint y: 263, distance: 31.0
click at [260, 234] on icon at bounding box center [263, 231] width 23 height 23
click at [293, 378] on li "Edit" at bounding box center [335, 390] width 162 height 31
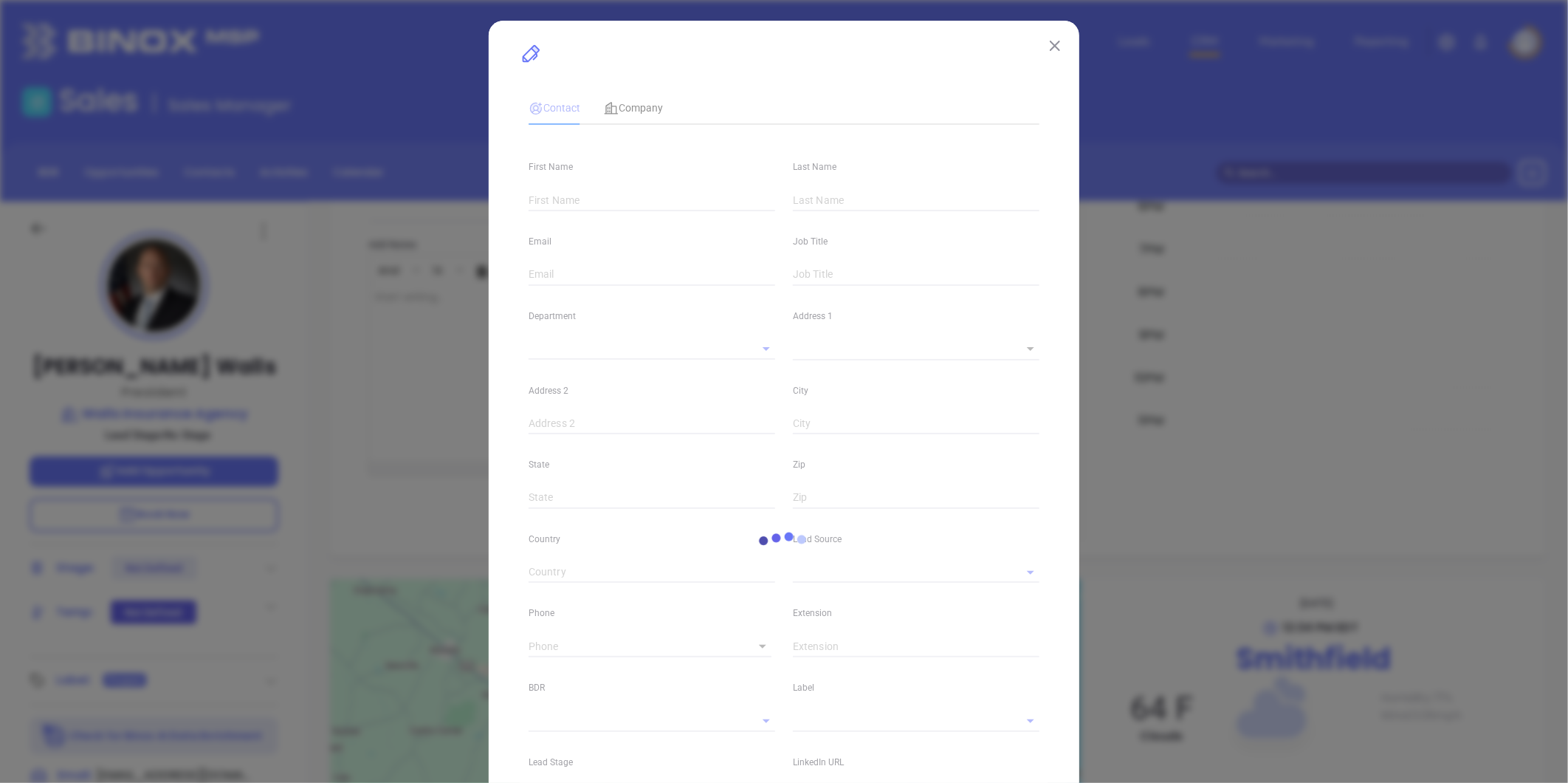
type input "Jacob"
type input "Walls"
type input "jwalls@wallsins.com"
type input "President"
type input "1"
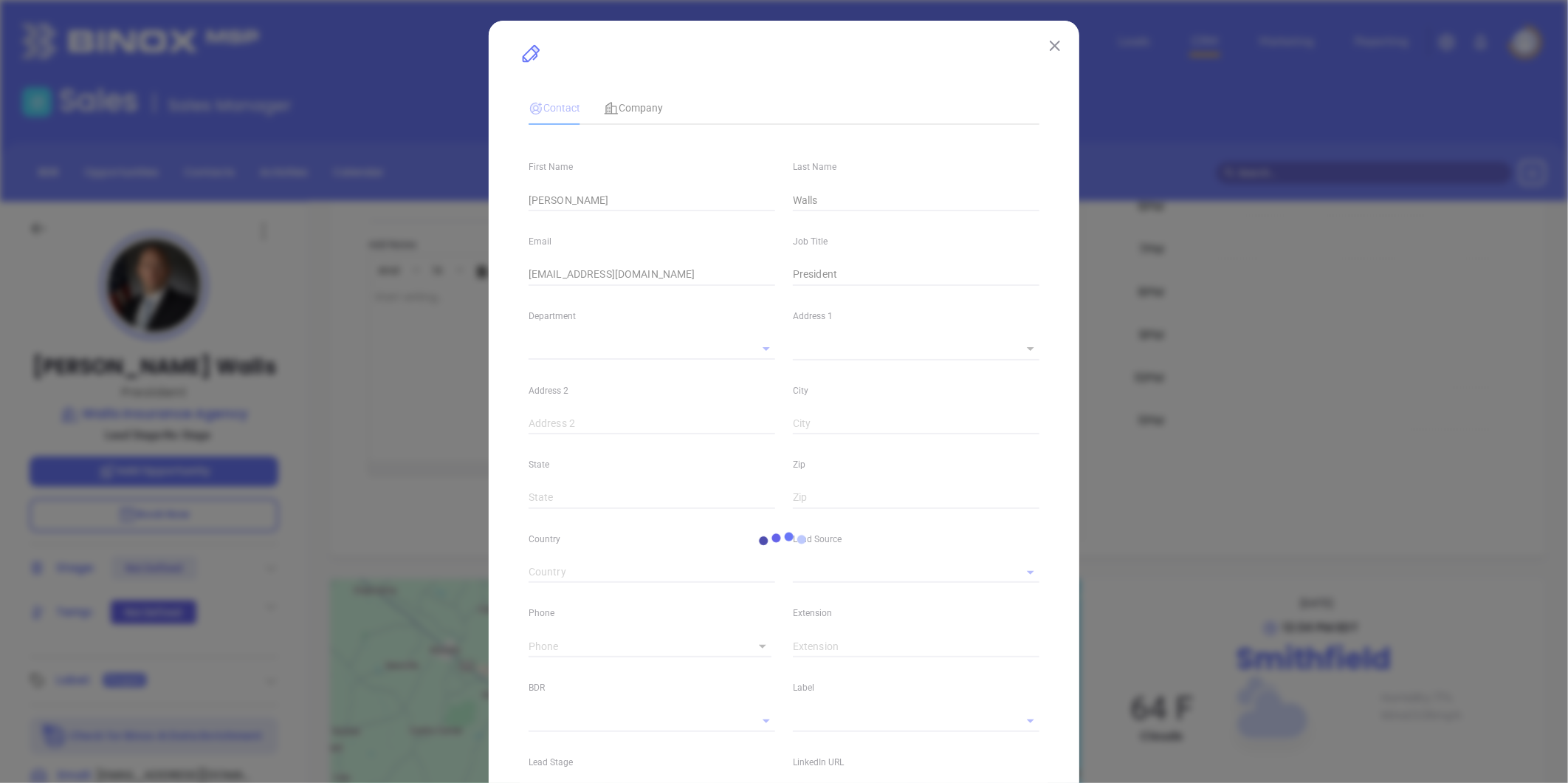
type input "www.linkedin.com/in/jacobwalls"
type input "Marketing"
type input "Other"
type input "undefined undefined"
type input "(757) 357-4456"
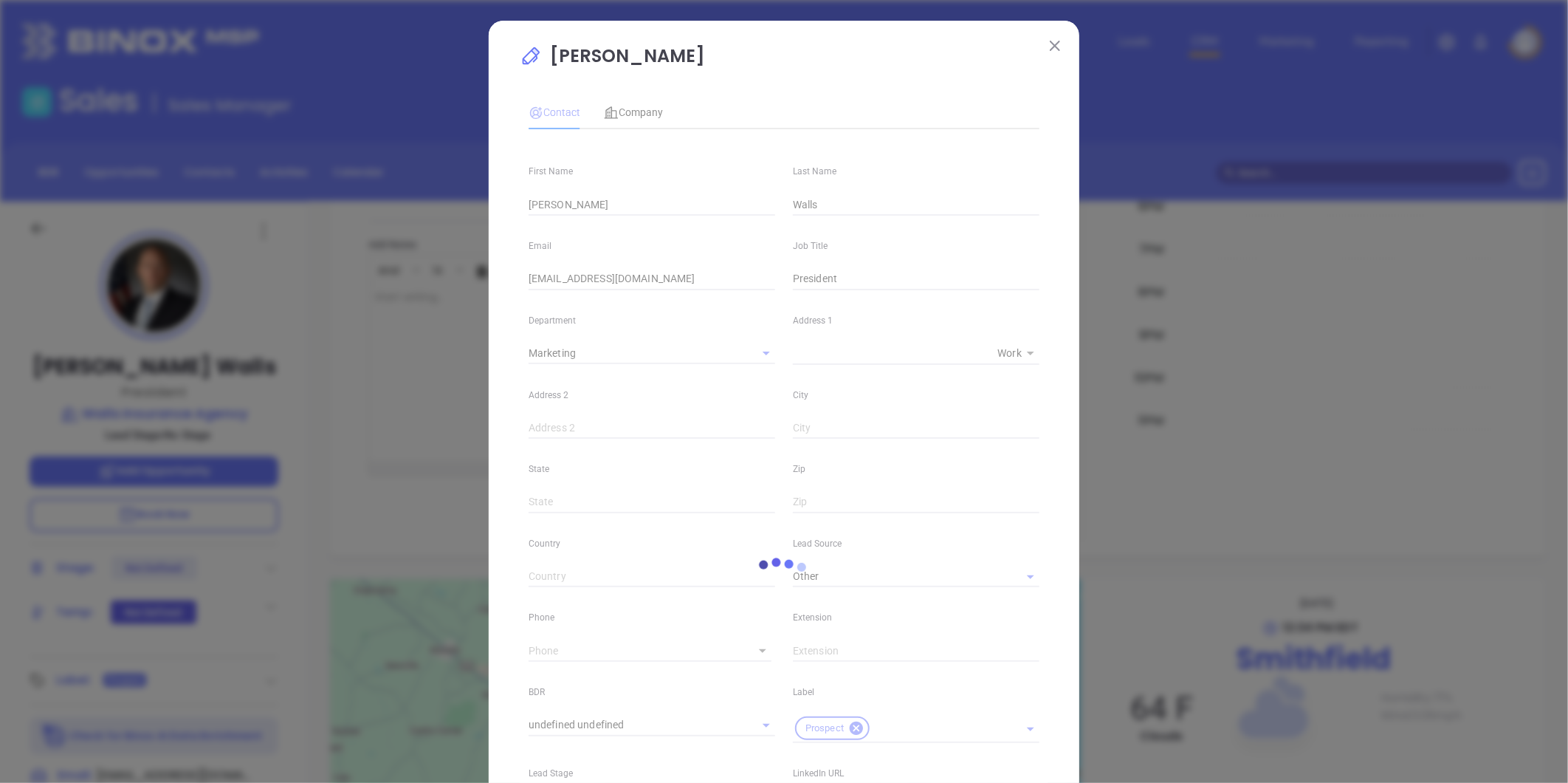
type input "1"
drag, startPoint x: 629, startPoint y: 119, endPoint x: 637, endPoint y: 115, distance: 8.9
click at [630, 116] on span "Company" at bounding box center [633, 113] width 59 height 12
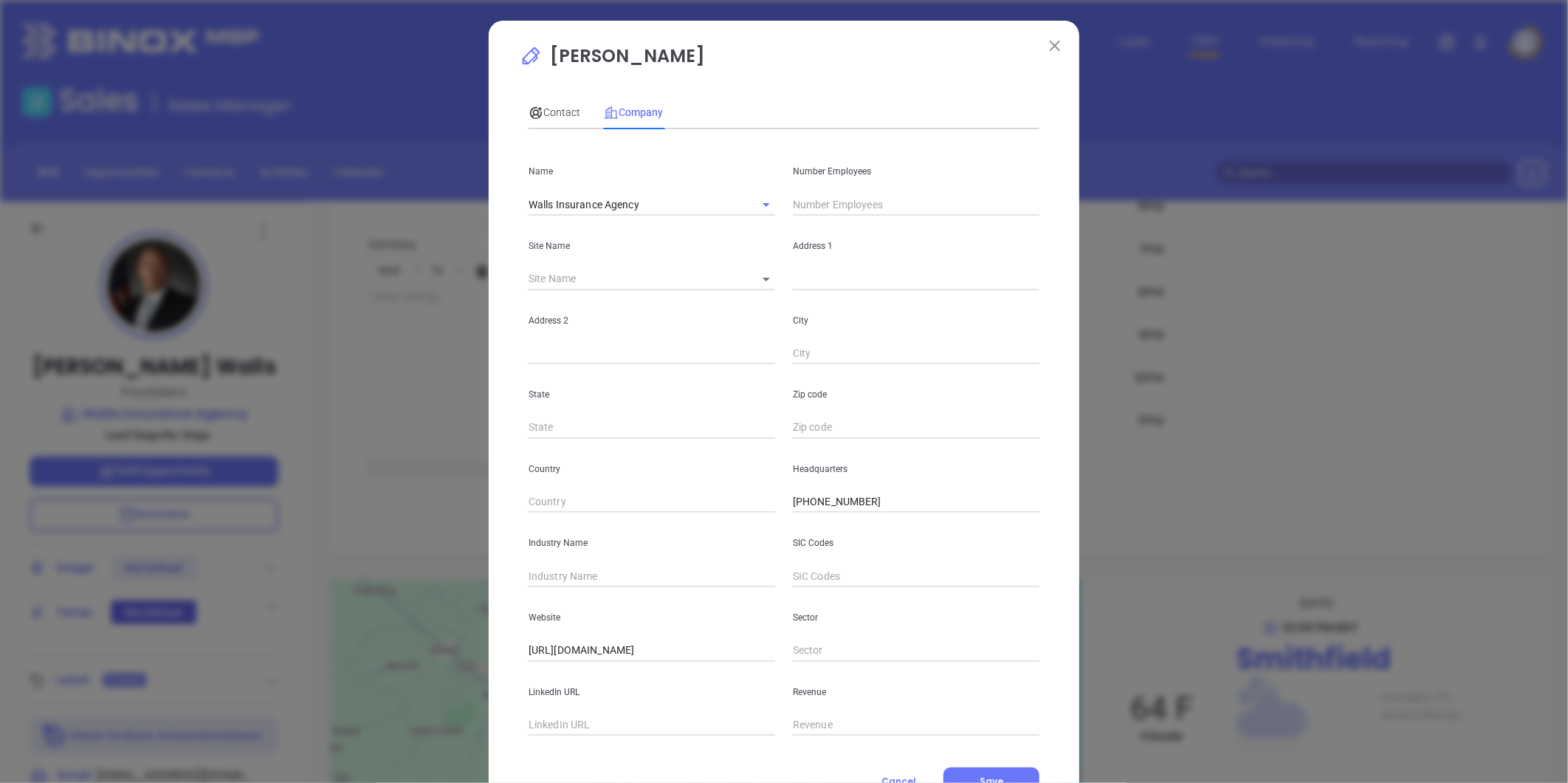
click at [820, 202] on input "text" at bounding box center [917, 204] width 247 height 22
type input "12"
click at [553, 578] on input "text" at bounding box center [652, 576] width 247 height 22
type input "Insurance"
click at [569, 727] on input "text" at bounding box center [652, 725] width 247 height 22
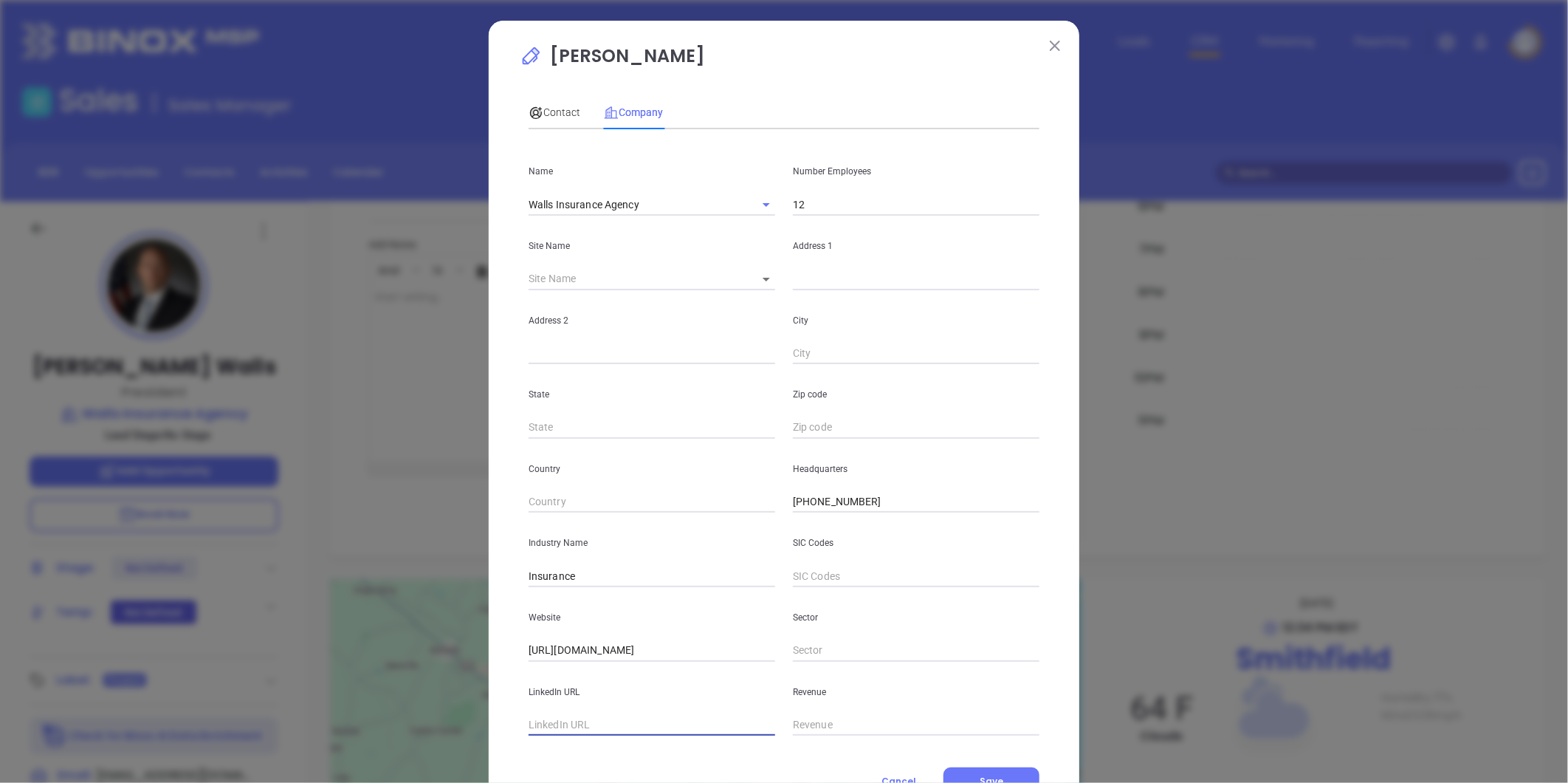
paste input "https://www.linkedin.com/company/walls-insurance-agency/"
type input "https://www.linkedin.com/company/walls-insurance-agency/"
click at [757, 275] on body "Leads CRM Marketing Reporting Financial Leads Leads Sales Sales Manager BDR Opp…" at bounding box center [784, 392] width 1568 height 783
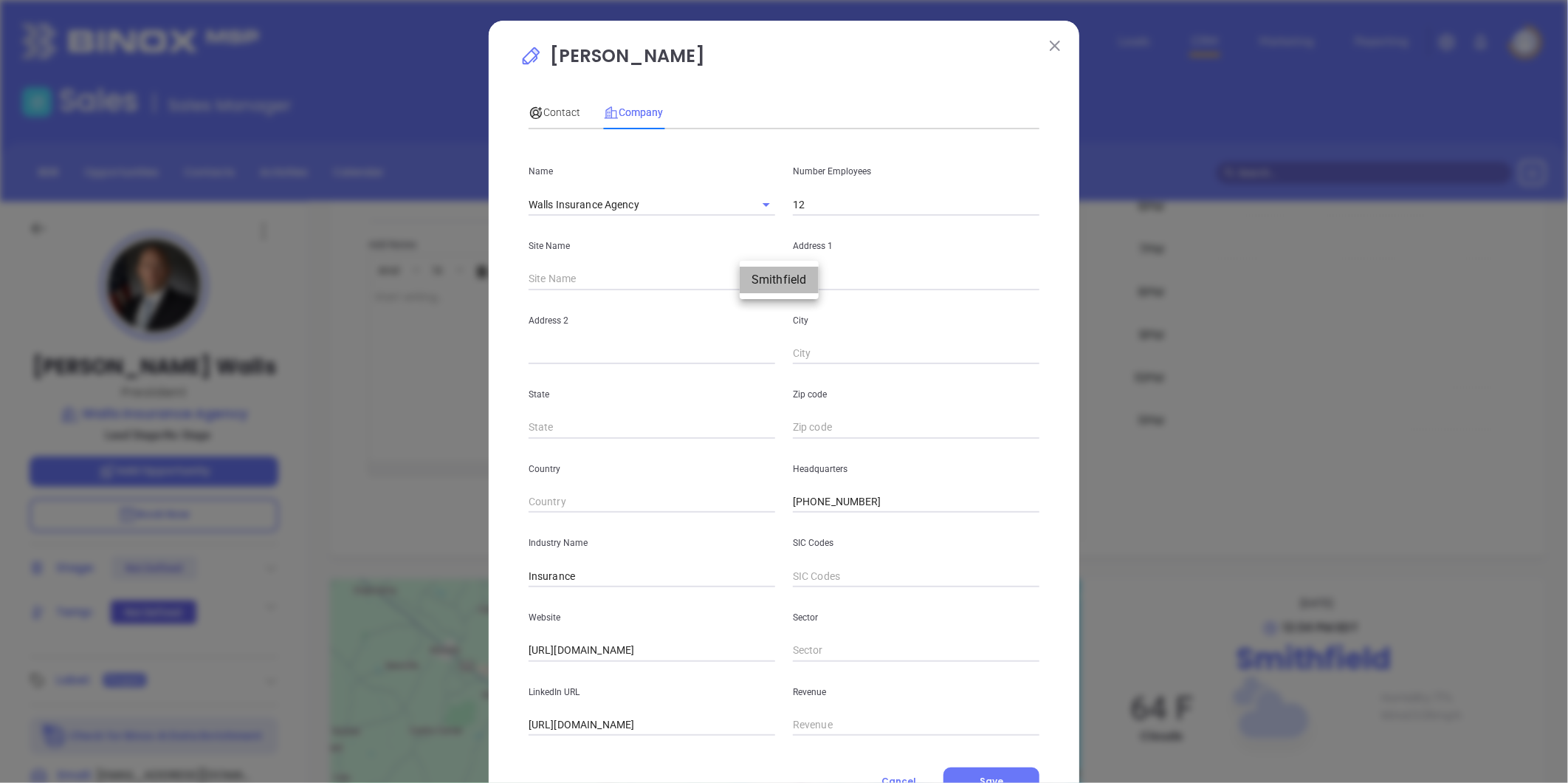
click at [768, 289] on li "Smithfield" at bounding box center [779, 280] width 79 height 26
type input "Smithfield"
type input "98066"
type input "1018 South Church Street"
type input "Smithfield"
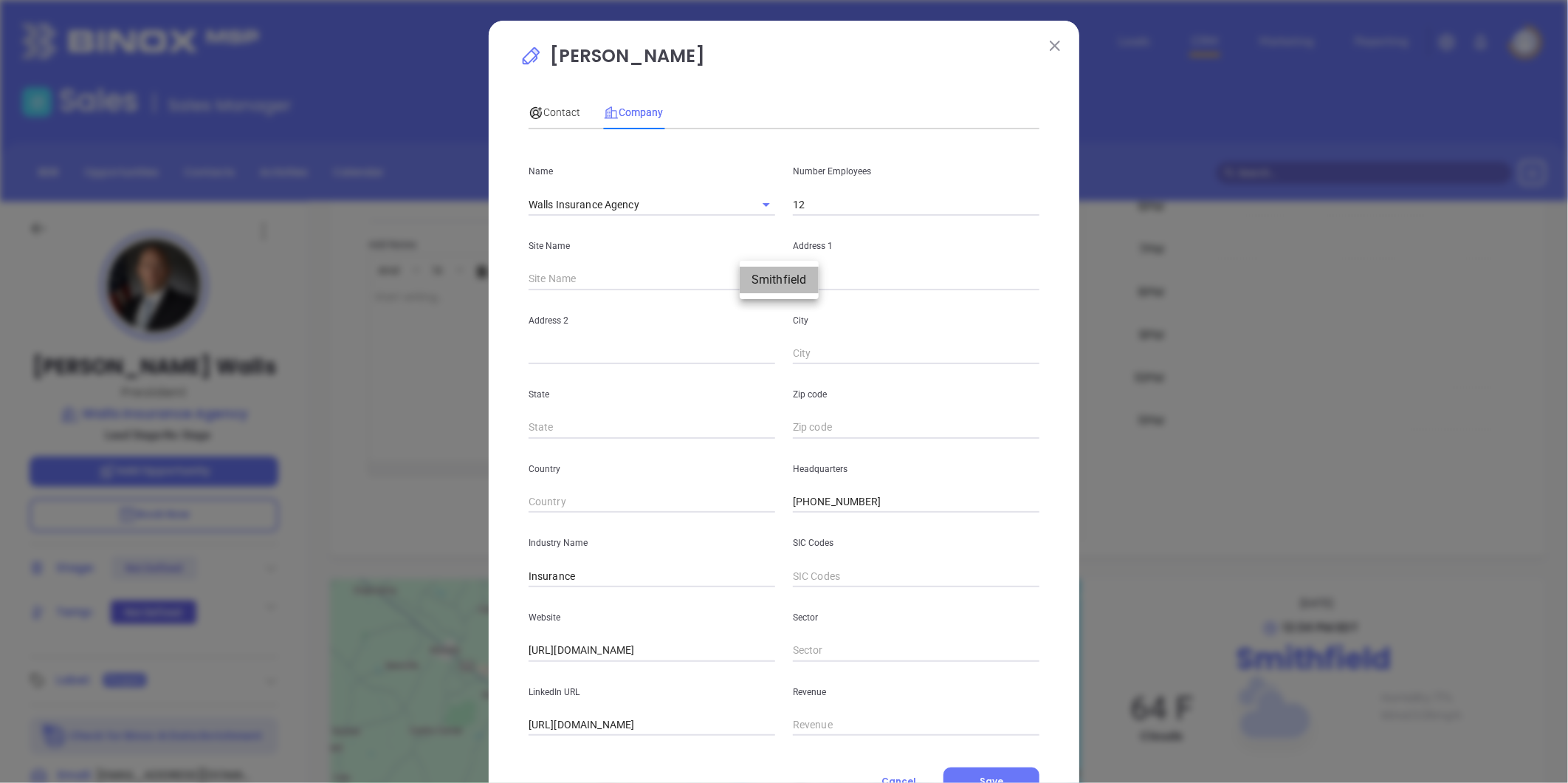
type input "VA"
type input "23430"
click at [561, 107] on span "Contact" at bounding box center [554, 113] width 51 height 12
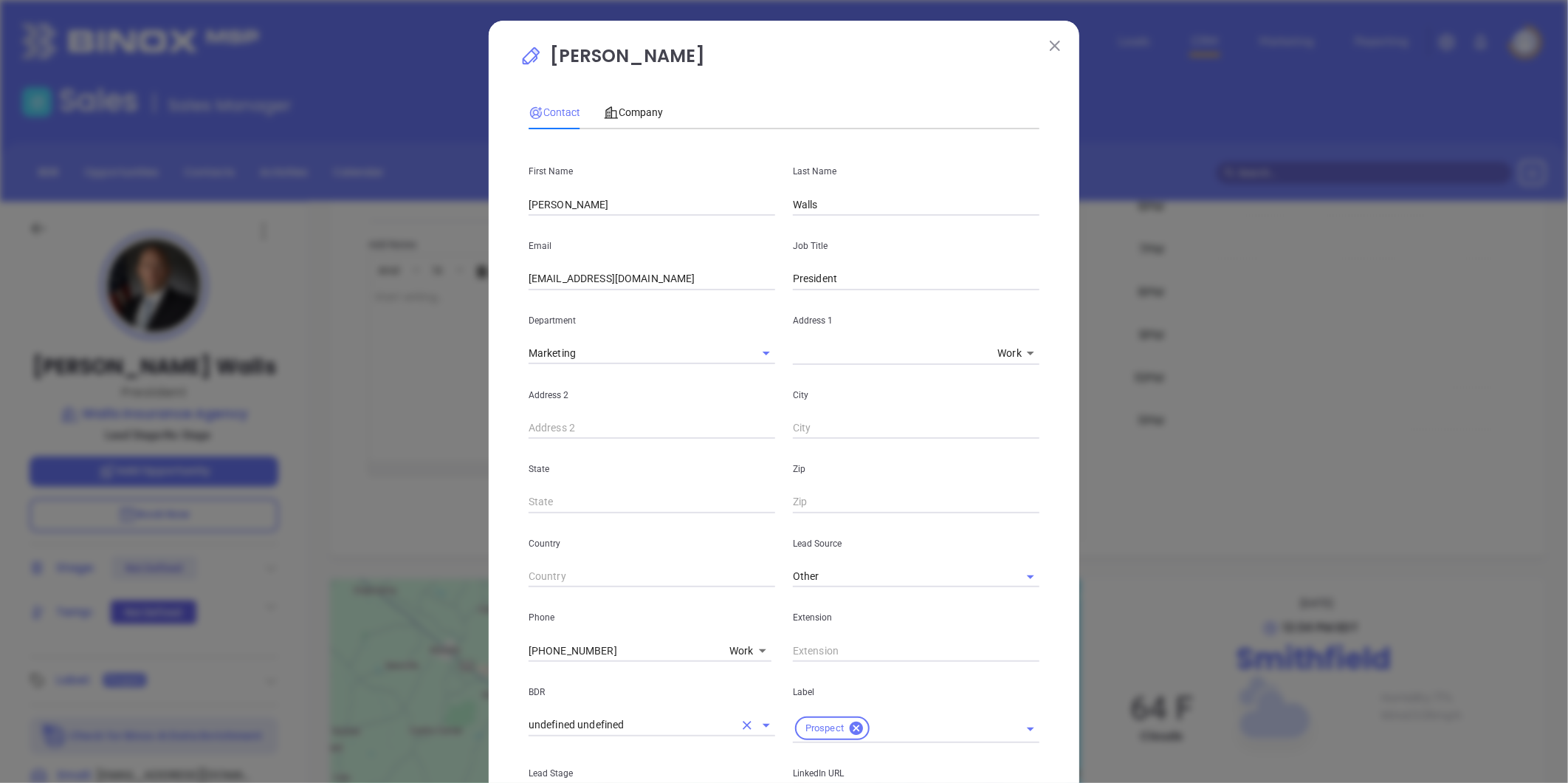
scroll to position [329, 0]
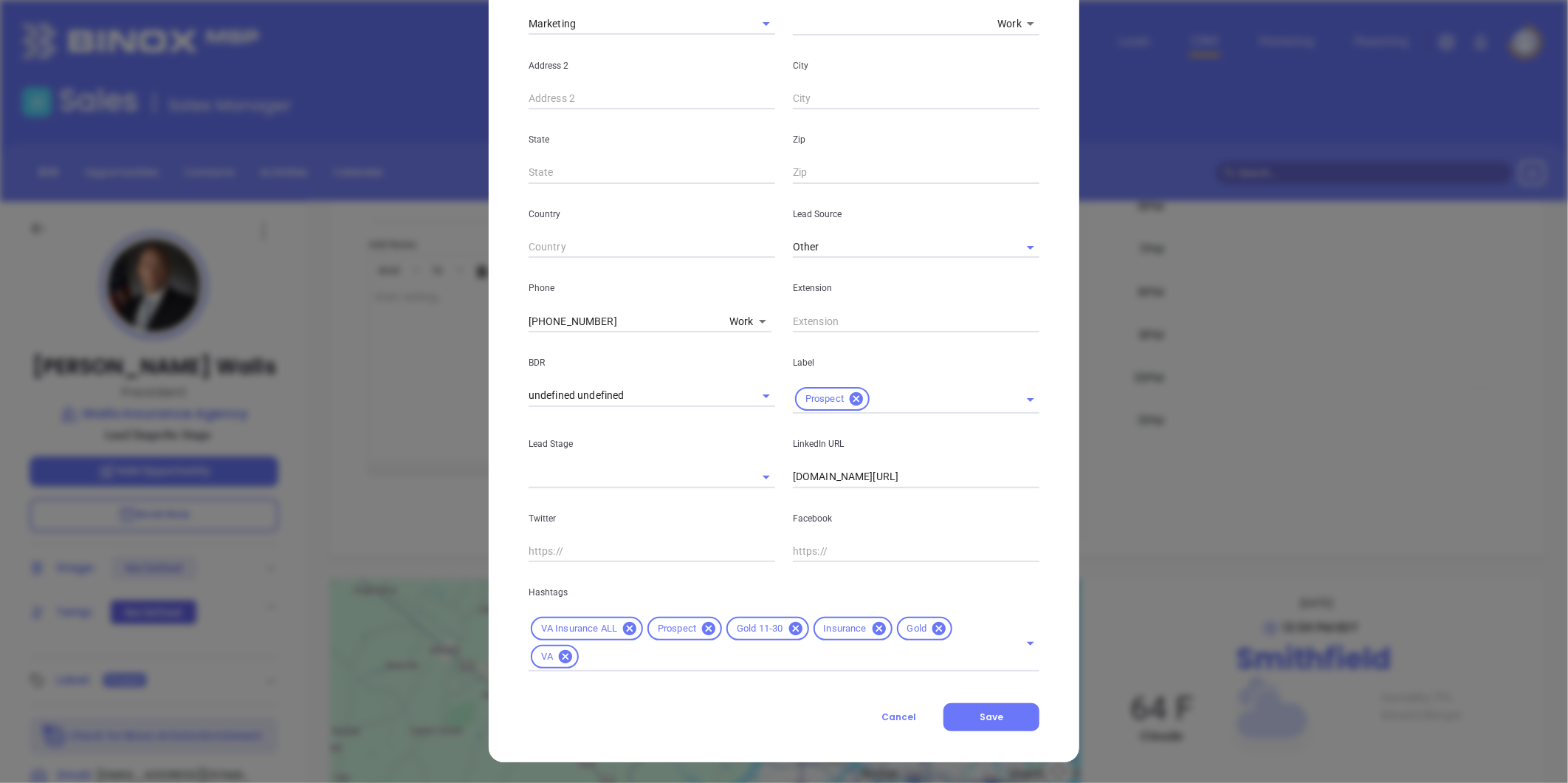
click at [933, 625] on icon at bounding box center [940, 629] width 14 height 14
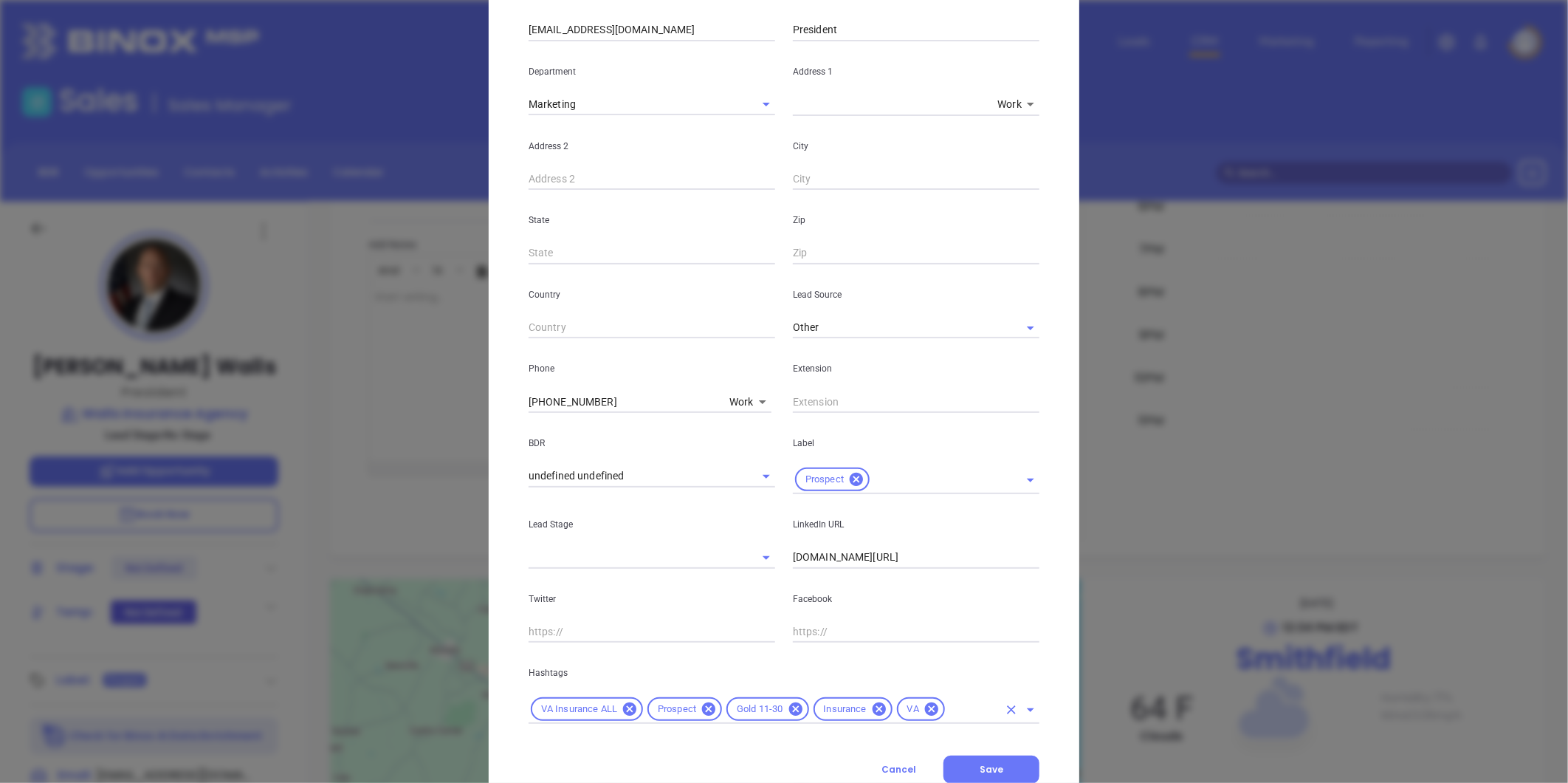
scroll to position [301, 0]
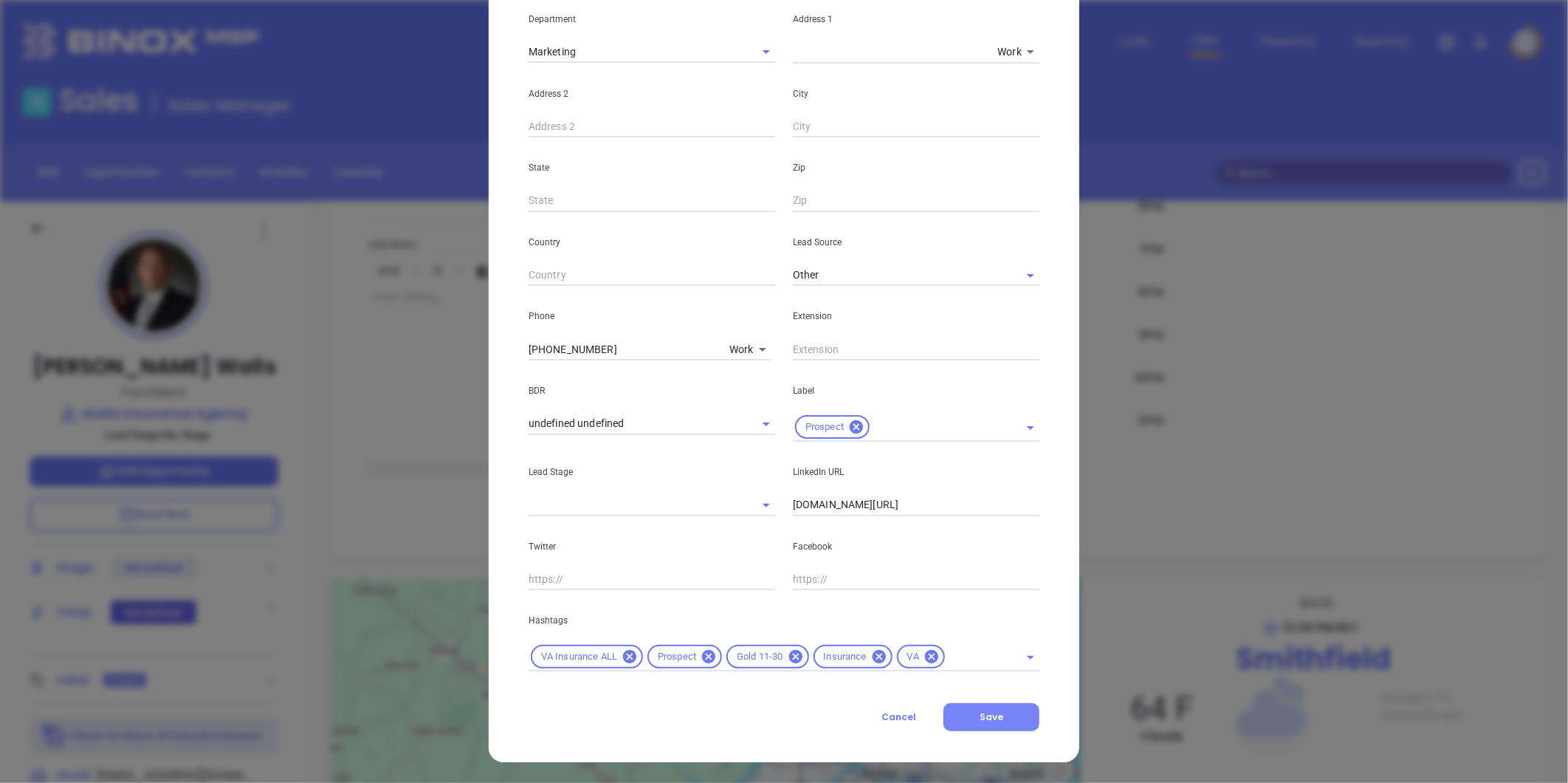
click at [990, 717] on span "Save" at bounding box center [991, 717] width 23 height 13
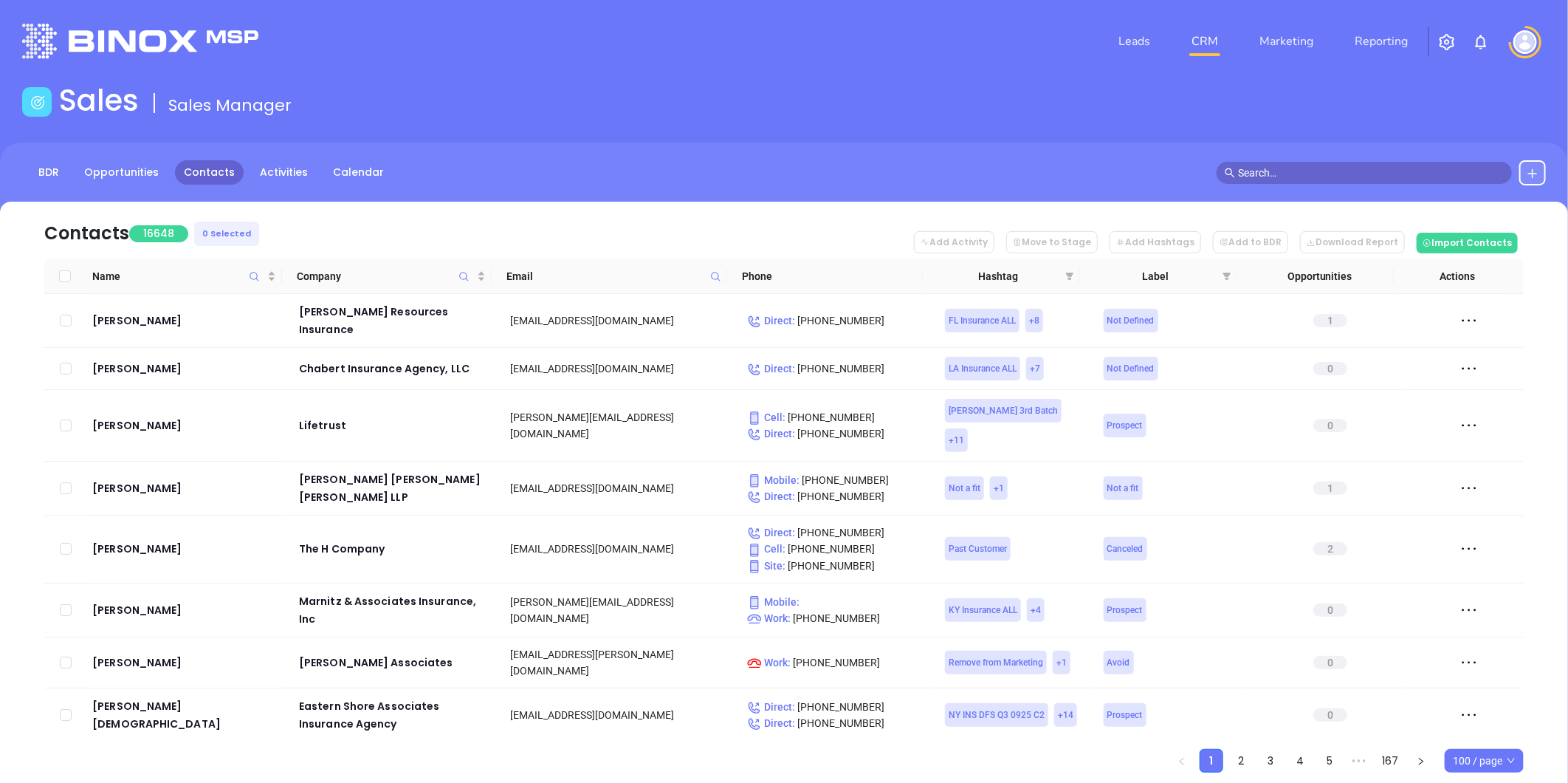
click at [1527, 171] on icon at bounding box center [1533, 174] width 12 height 12
click at [1472, 217] on p "New Contact" at bounding box center [1490, 215] width 122 height 23
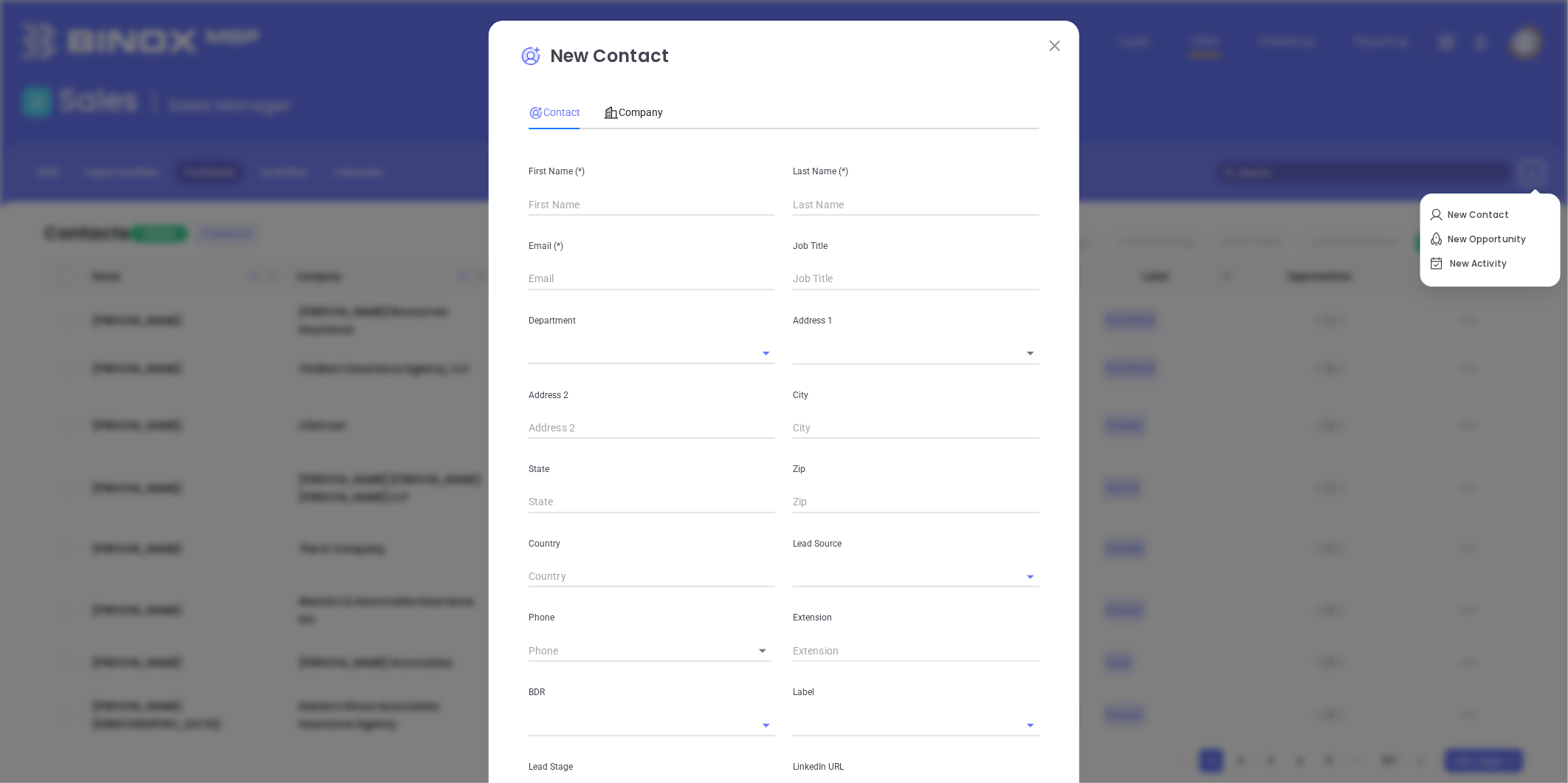
click at [578, 202] on input "text" at bounding box center [652, 204] width 247 height 22
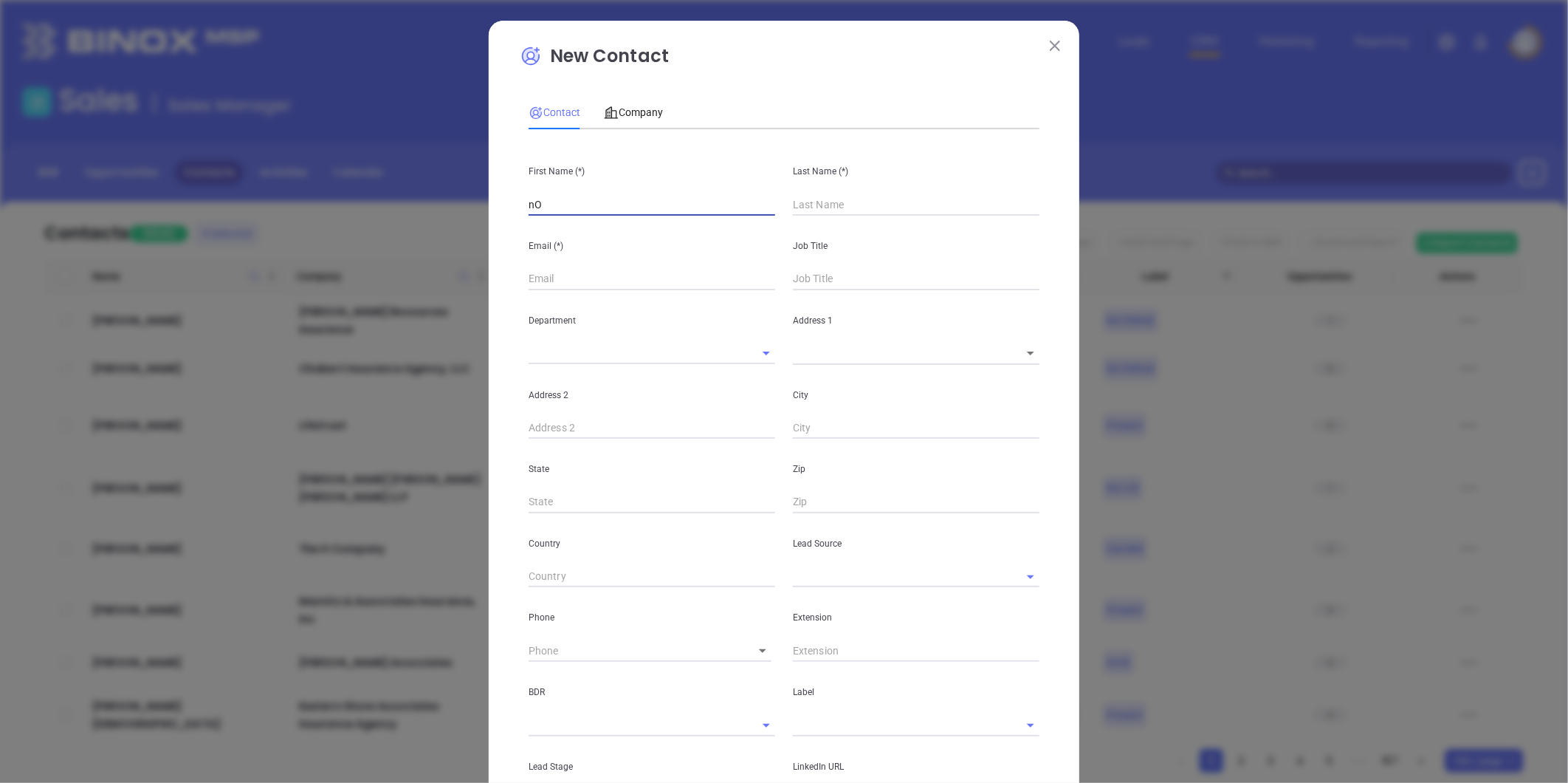
type input "n"
type input "Nonya"
type input "McNeil"
type input "Fourth Phone Call"
type input "Owner"
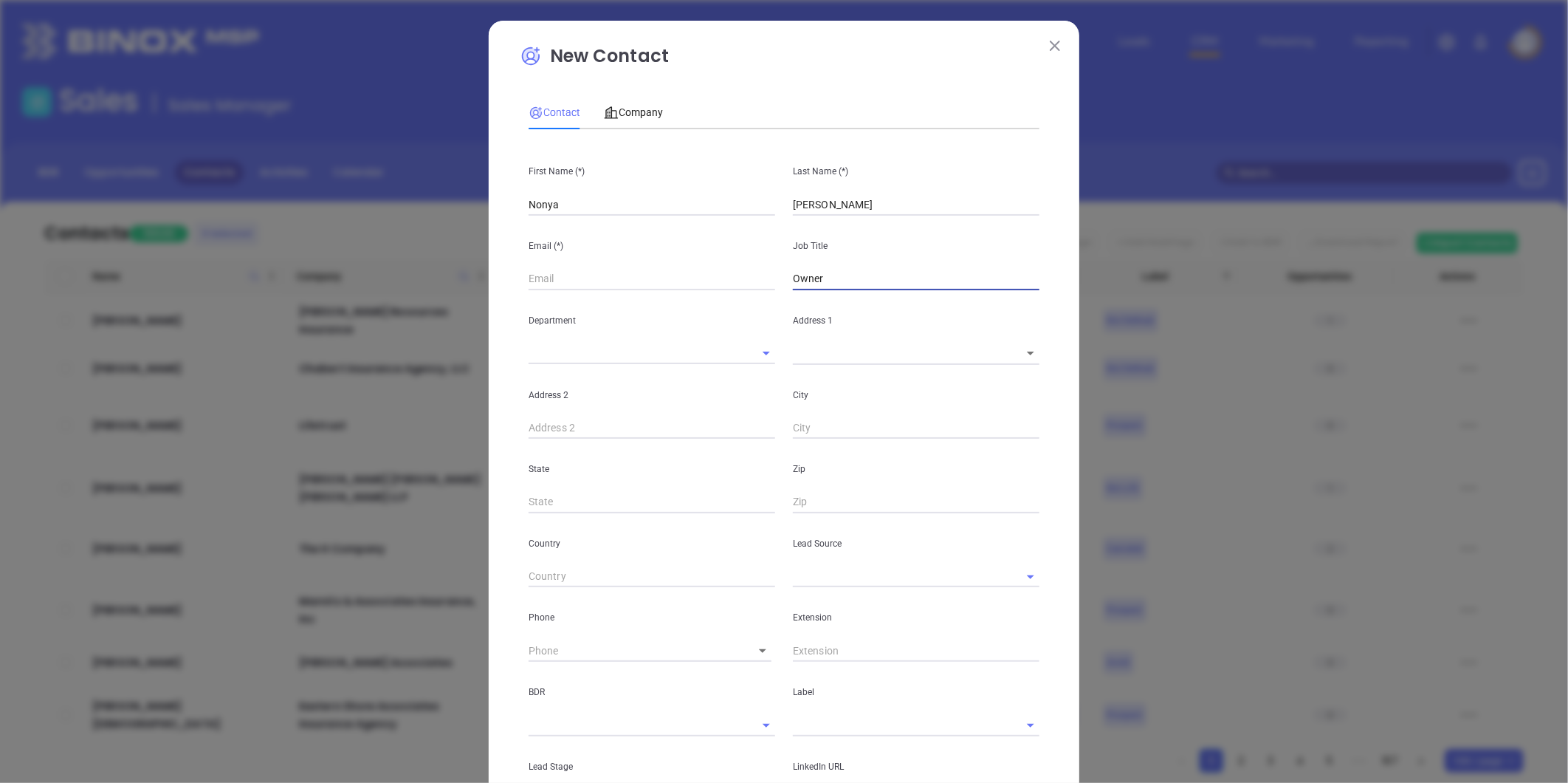
type input "1"
type input "Owner"
click at [837, 574] on input "text" at bounding box center [895, 577] width 205 height 21
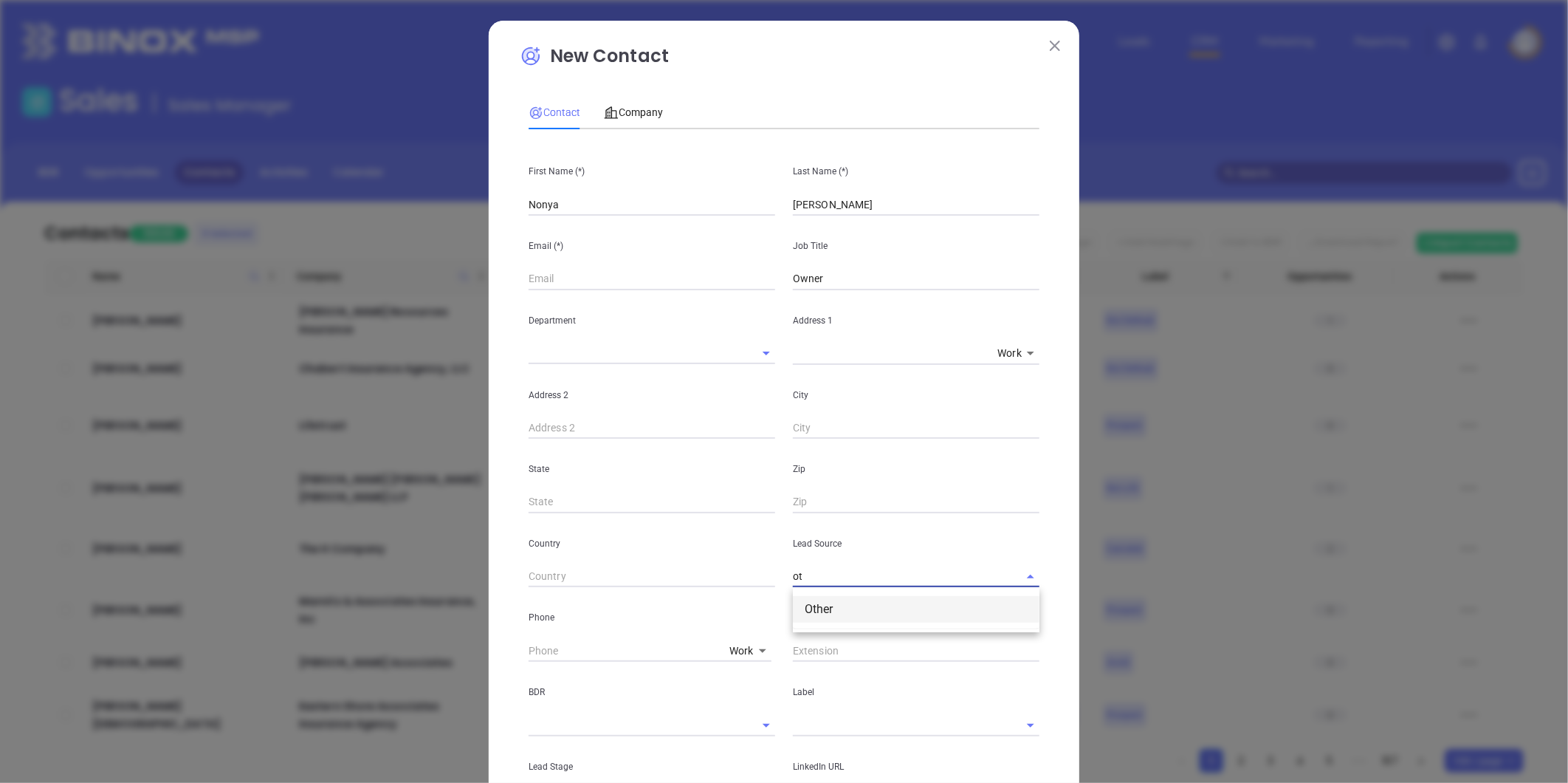
click at [828, 614] on li "Other" at bounding box center [917, 609] width 247 height 26
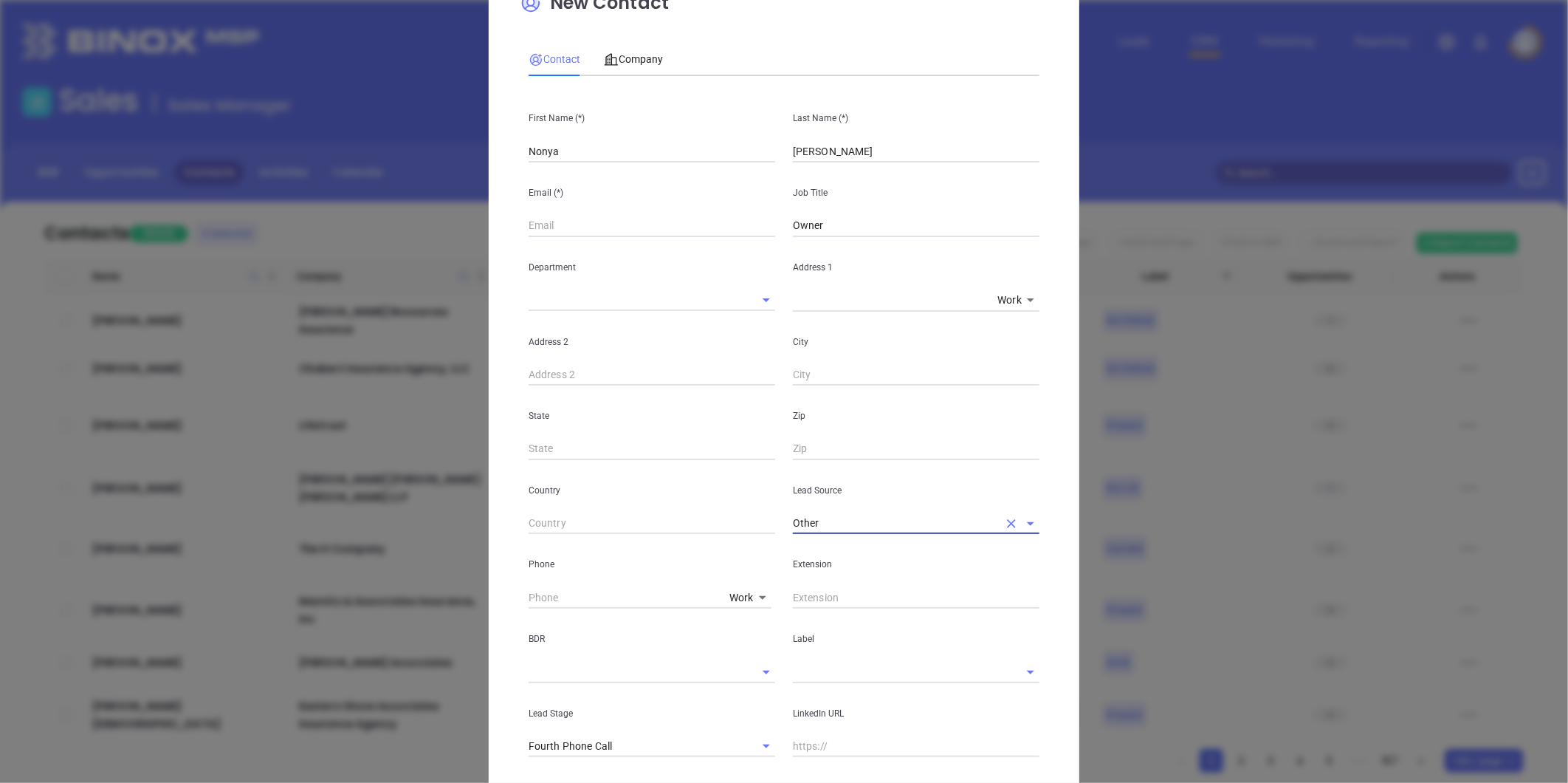
scroll to position [82, 0]
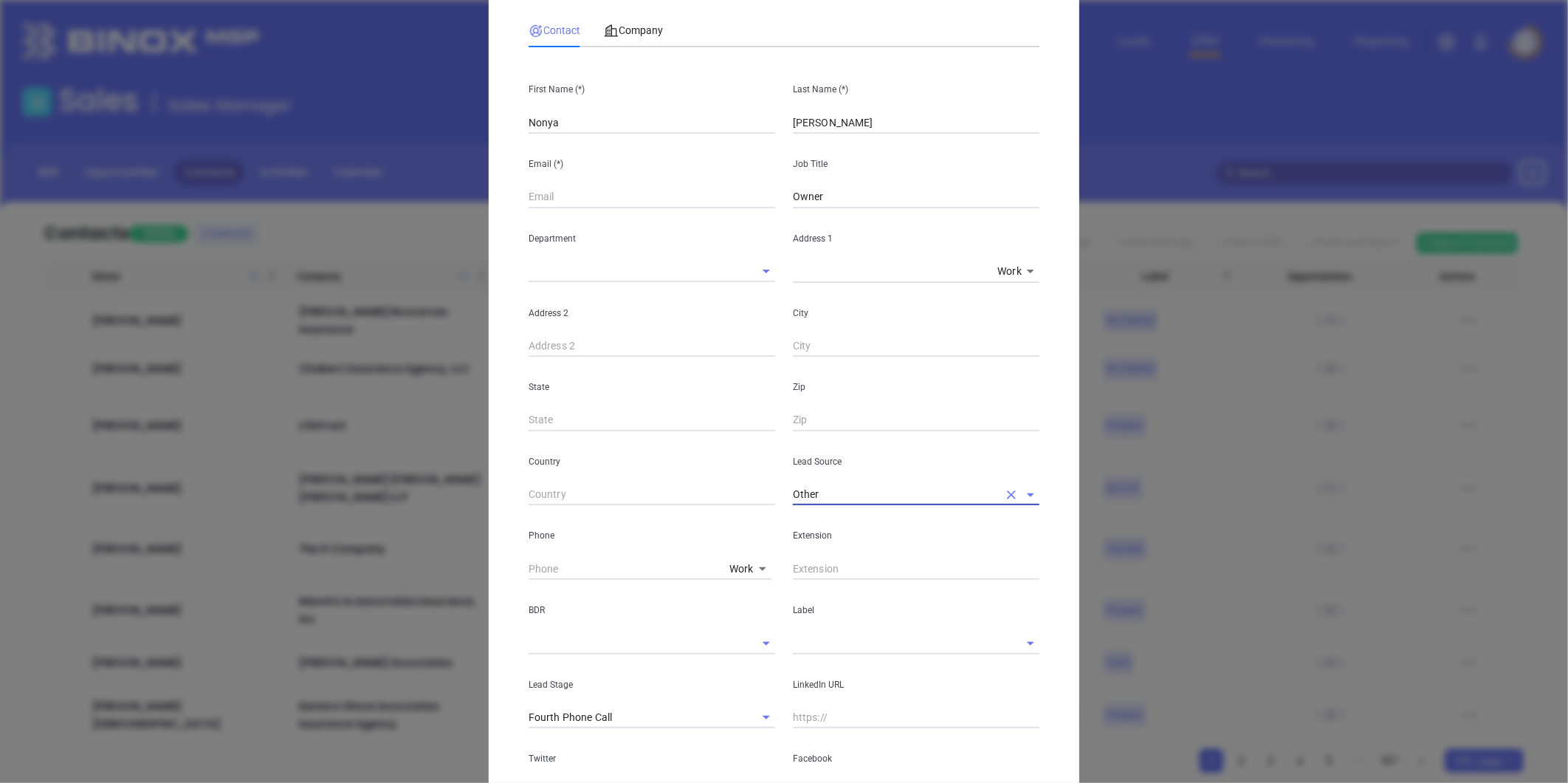
type input "Other"
click at [818, 649] on input "text" at bounding box center [895, 643] width 205 height 21
drag, startPoint x: 834, startPoint y: 674, endPoint x: 820, endPoint y: 625, distance: 51.0
click at [835, 672] on li "Prospect" at bounding box center [917, 676] width 247 height 26
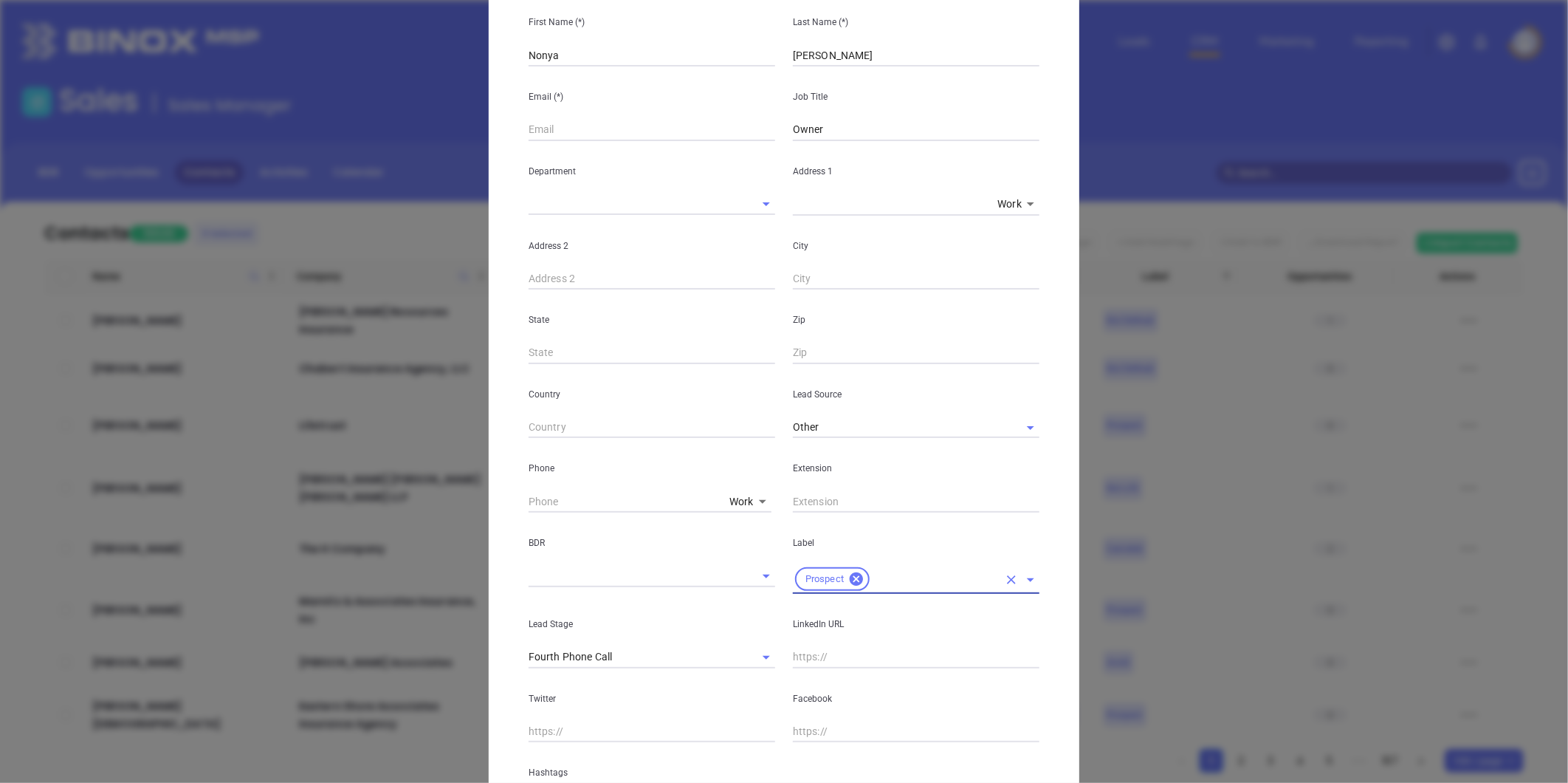
scroll to position [246, 0]
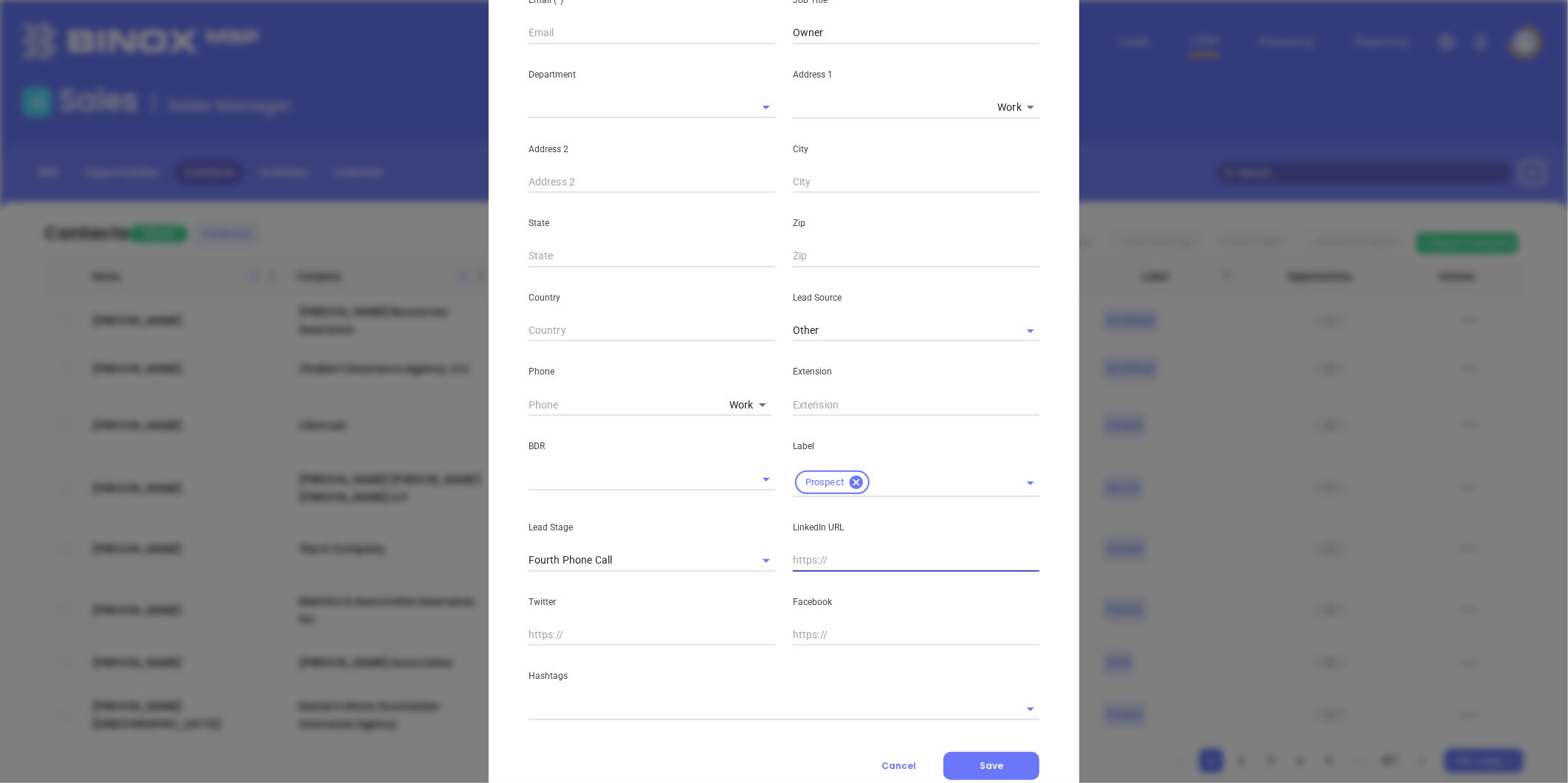
click at [822, 562] on input "text" at bounding box center [917, 561] width 247 height 22
paste input "linkedin.com/in/nonya-mcneil-cic-cpia-6b038833"
type input "www.linkedin.com/in/nonya-mcneil-cic-cpia-6b038833"
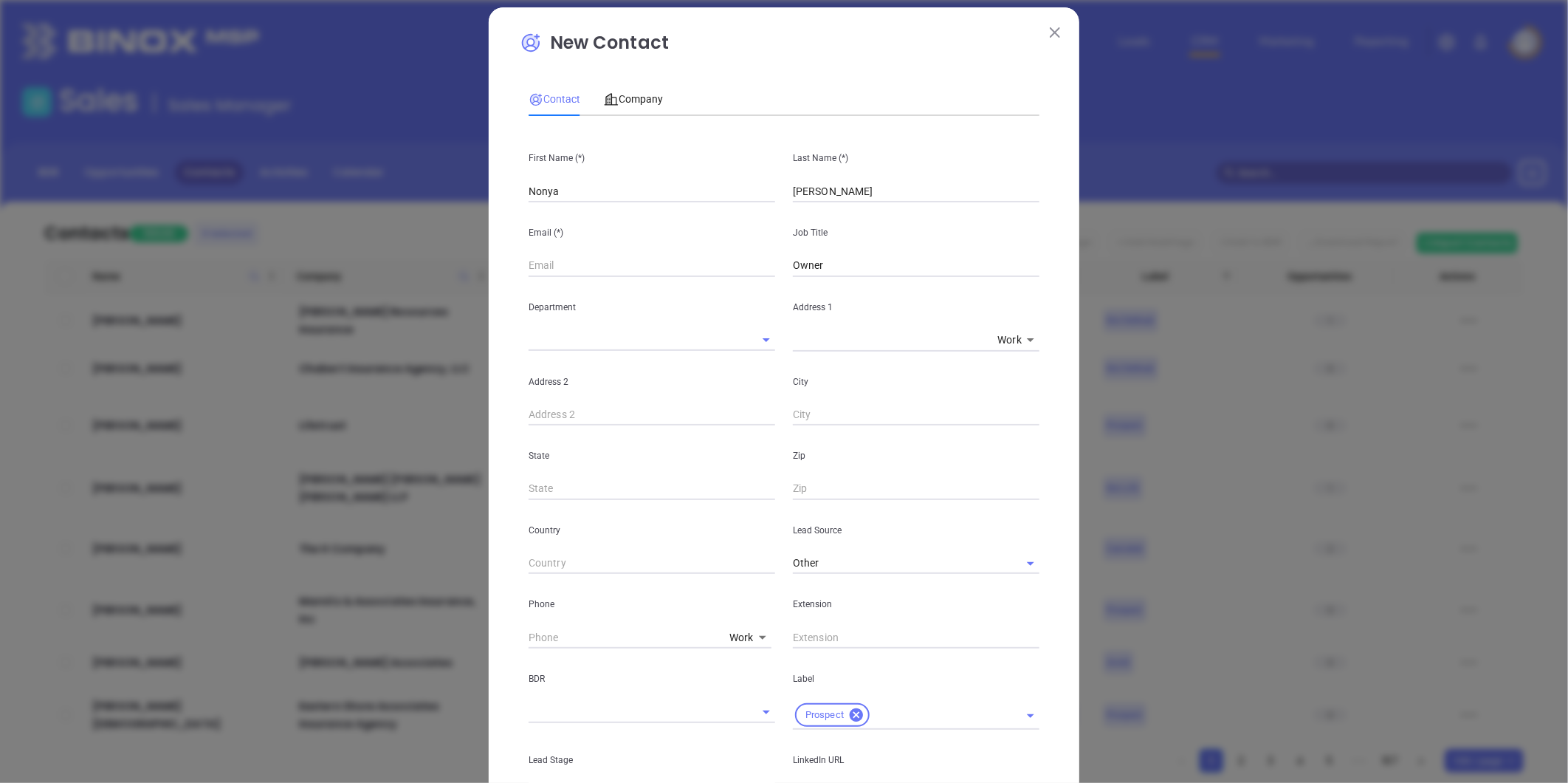
scroll to position [0, 0]
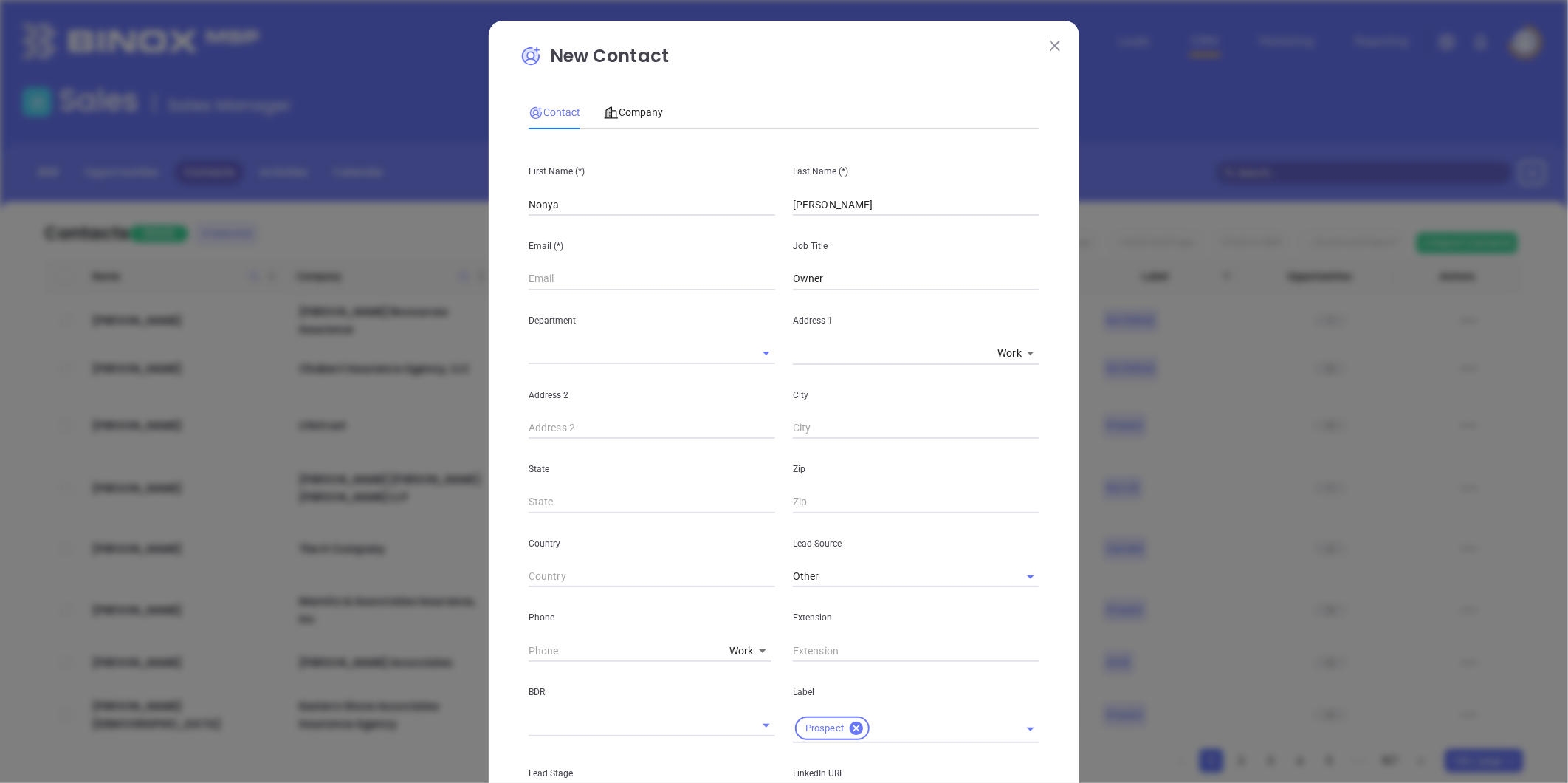
click at [549, 281] on input "text" at bounding box center [652, 279] width 247 height 22
paste input "nonya@relyinsure.com"
type input "nonya@relyinsure.com"
click at [695, 246] on p "Email (*)" at bounding box center [652, 246] width 247 height 17
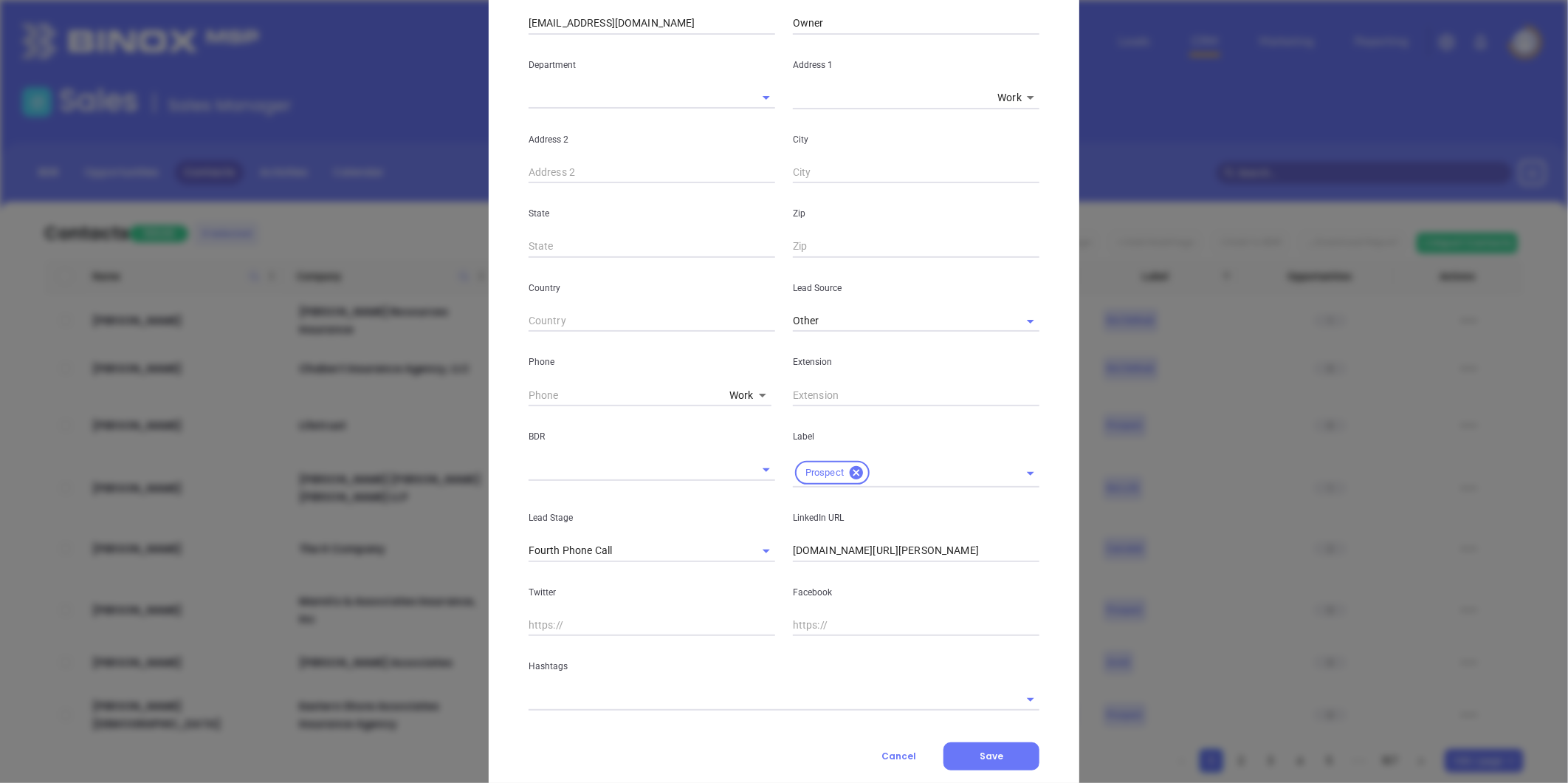
scroll to position [294, 0]
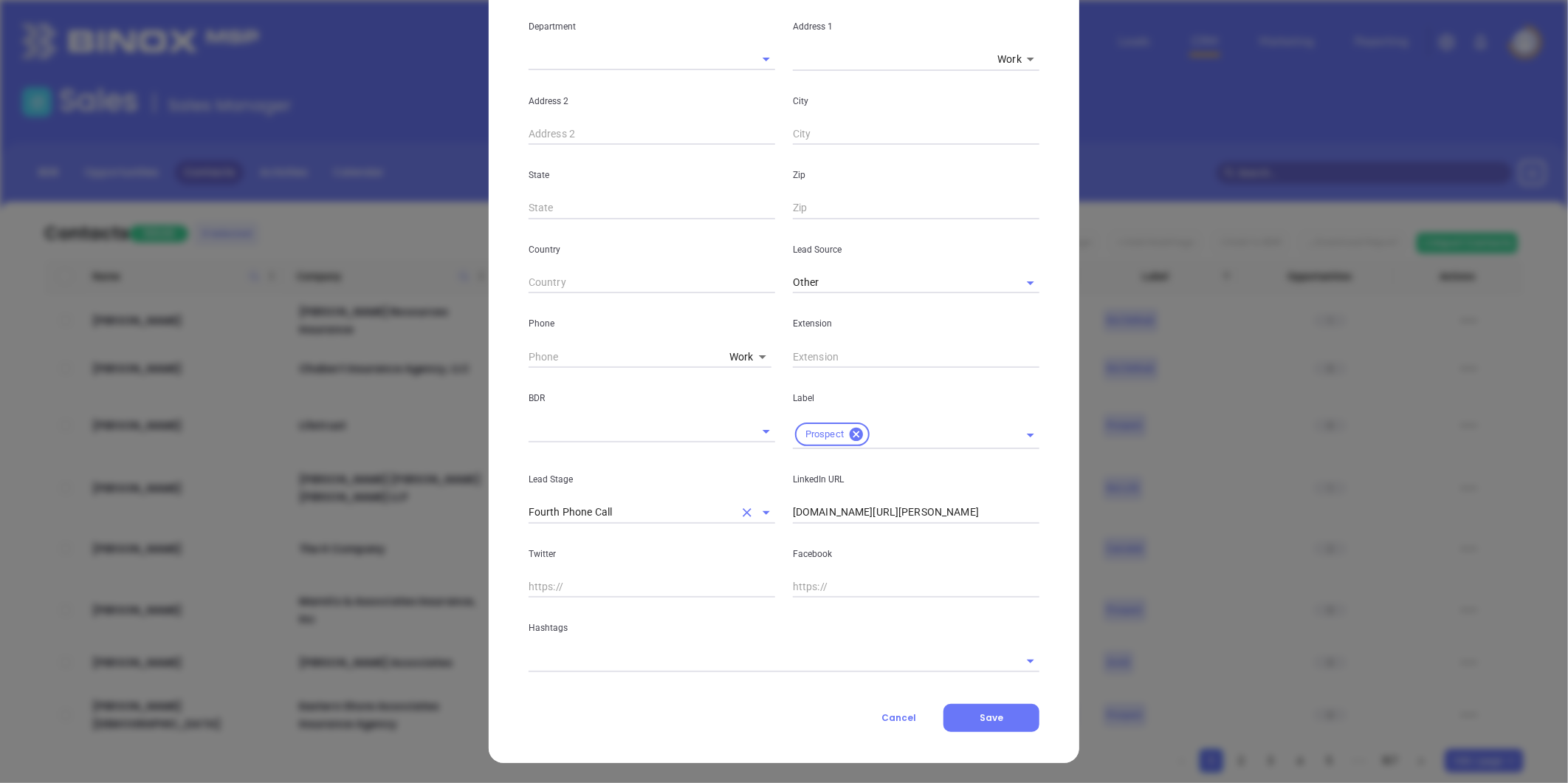
click at [743, 511] on icon "Clear" at bounding box center [747, 512] width 9 height 9
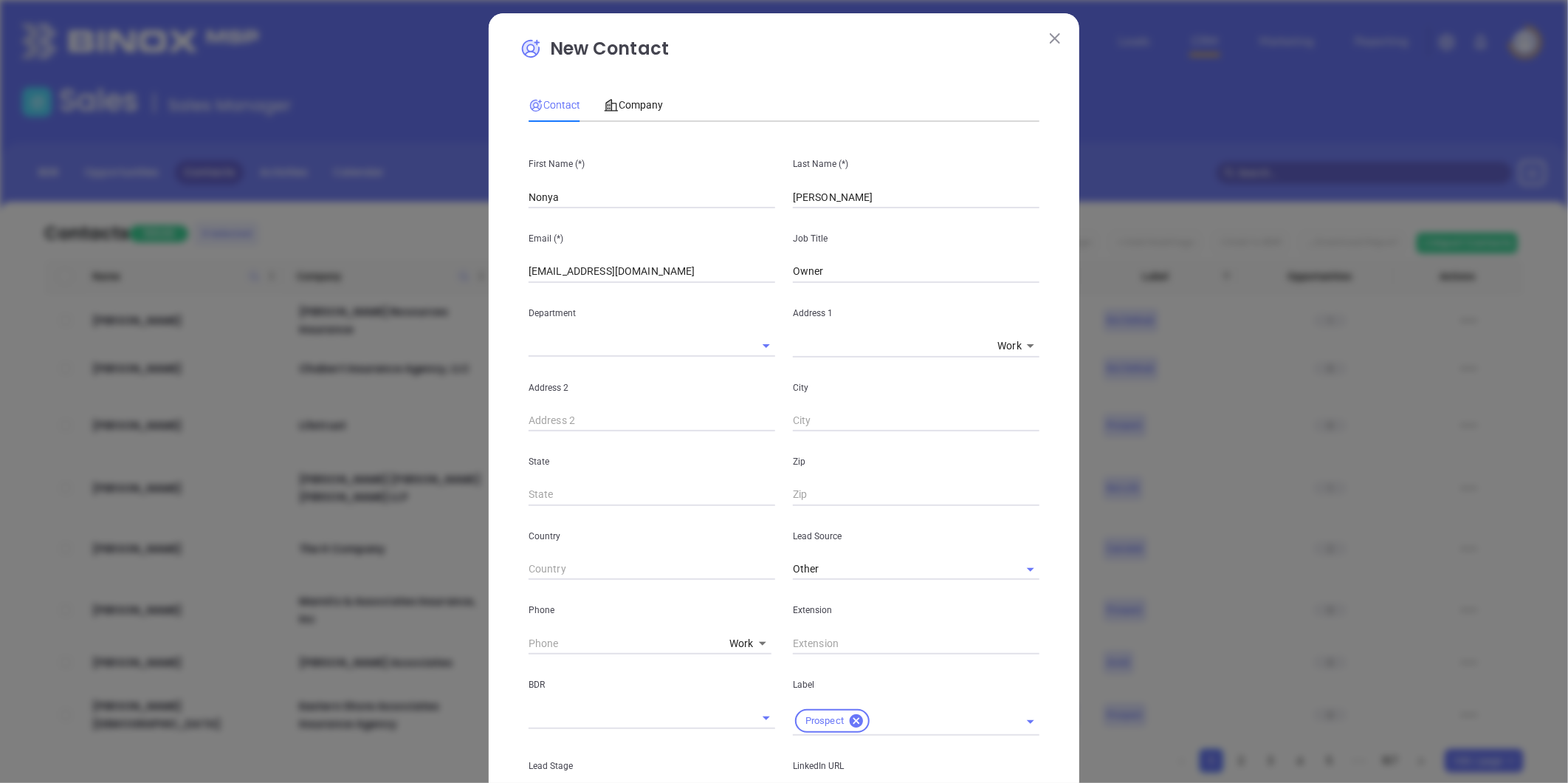
scroll to position [0, 0]
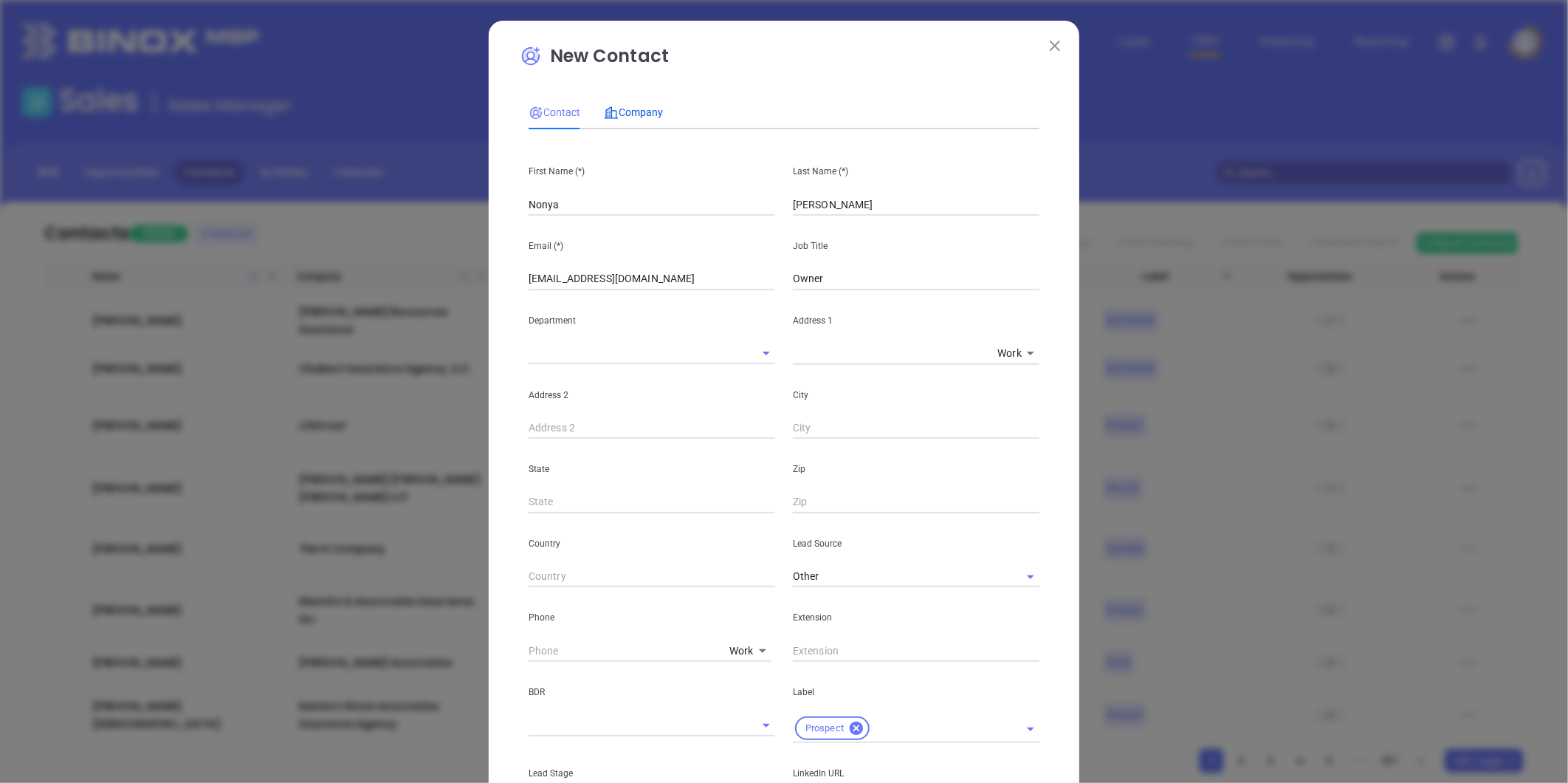
click at [639, 112] on span "Company" at bounding box center [633, 113] width 59 height 12
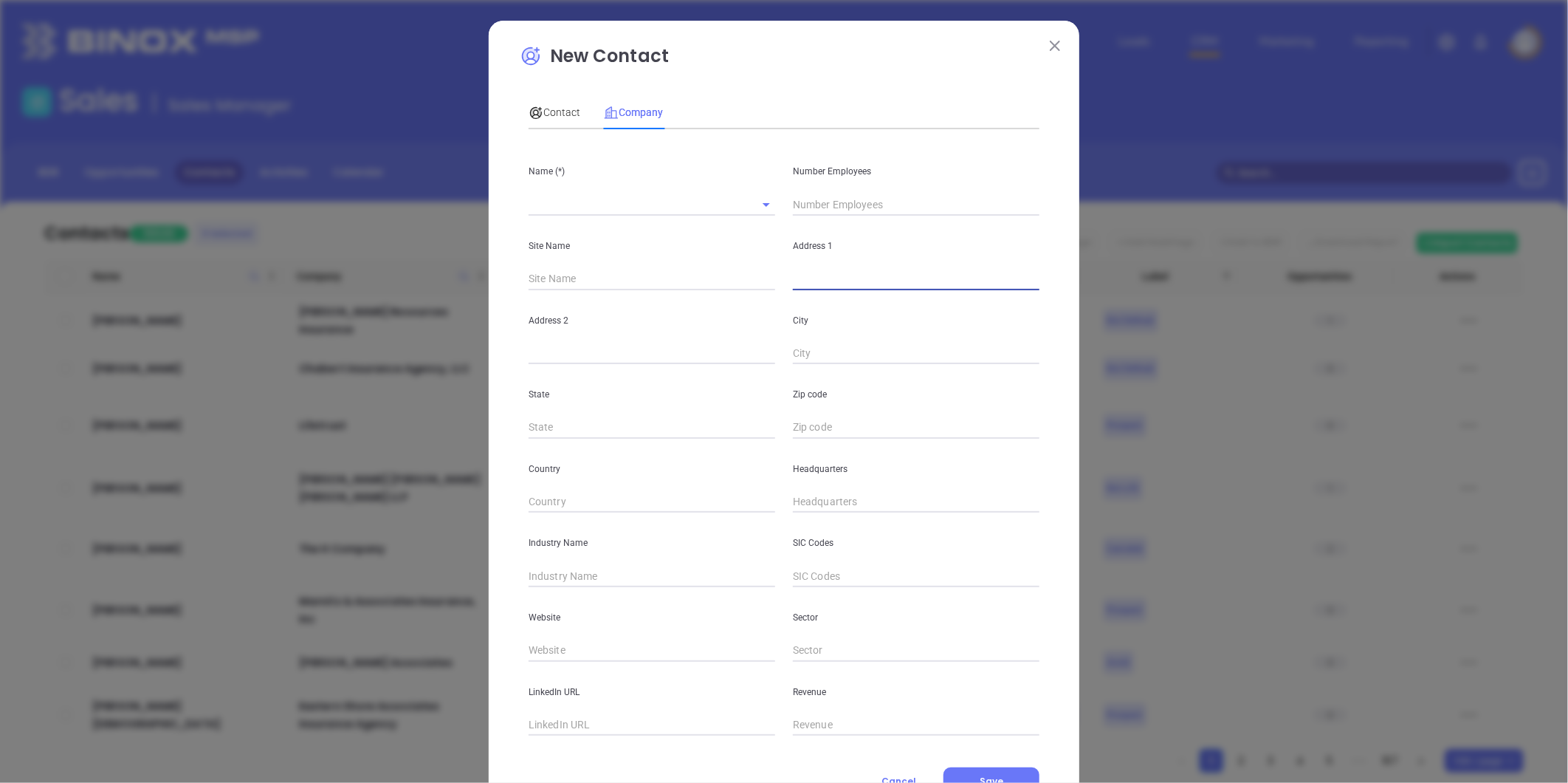
click at [809, 279] on input "text" at bounding box center [917, 279] width 247 height 22
paste input "145 Sullivan St Suite 200 Warrenton, Virginia 20186"
click at [811, 283] on input "145 Sullivan St Suite 200 Warrenton, Virginia 20186" at bounding box center [917, 279] width 247 height 22
drag, startPoint x: 858, startPoint y: 279, endPoint x: 1332, endPoint y: 255, distance: 474.6
click at [1332, 255] on div "New Contact Contact Company First Name (*) Nonya Last Name (*) McNeil Email (*)…" at bounding box center [784, 392] width 1568 height 783
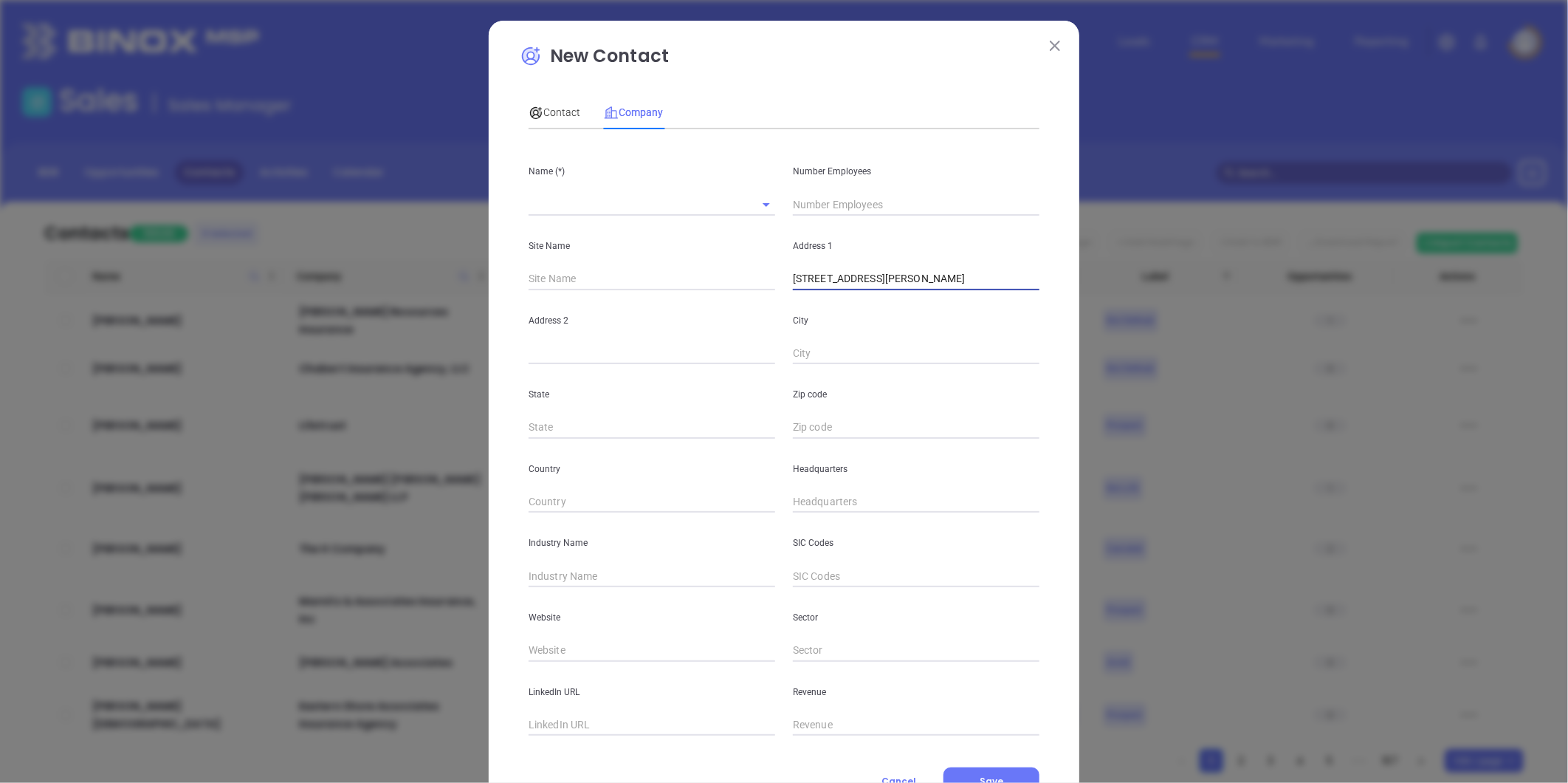
type input "145 Sullivan St"
paste input "Suite 200 Warrenton, Virginia 20186"
drag, startPoint x: 590, startPoint y: 344, endPoint x: 879, endPoint y: 313, distance: 290.7
click at [879, 313] on div "Address 2 Suite 200 Warrenton, Virginia 20186 City" at bounding box center [784, 327] width 529 height 75
type input "Suite 200"
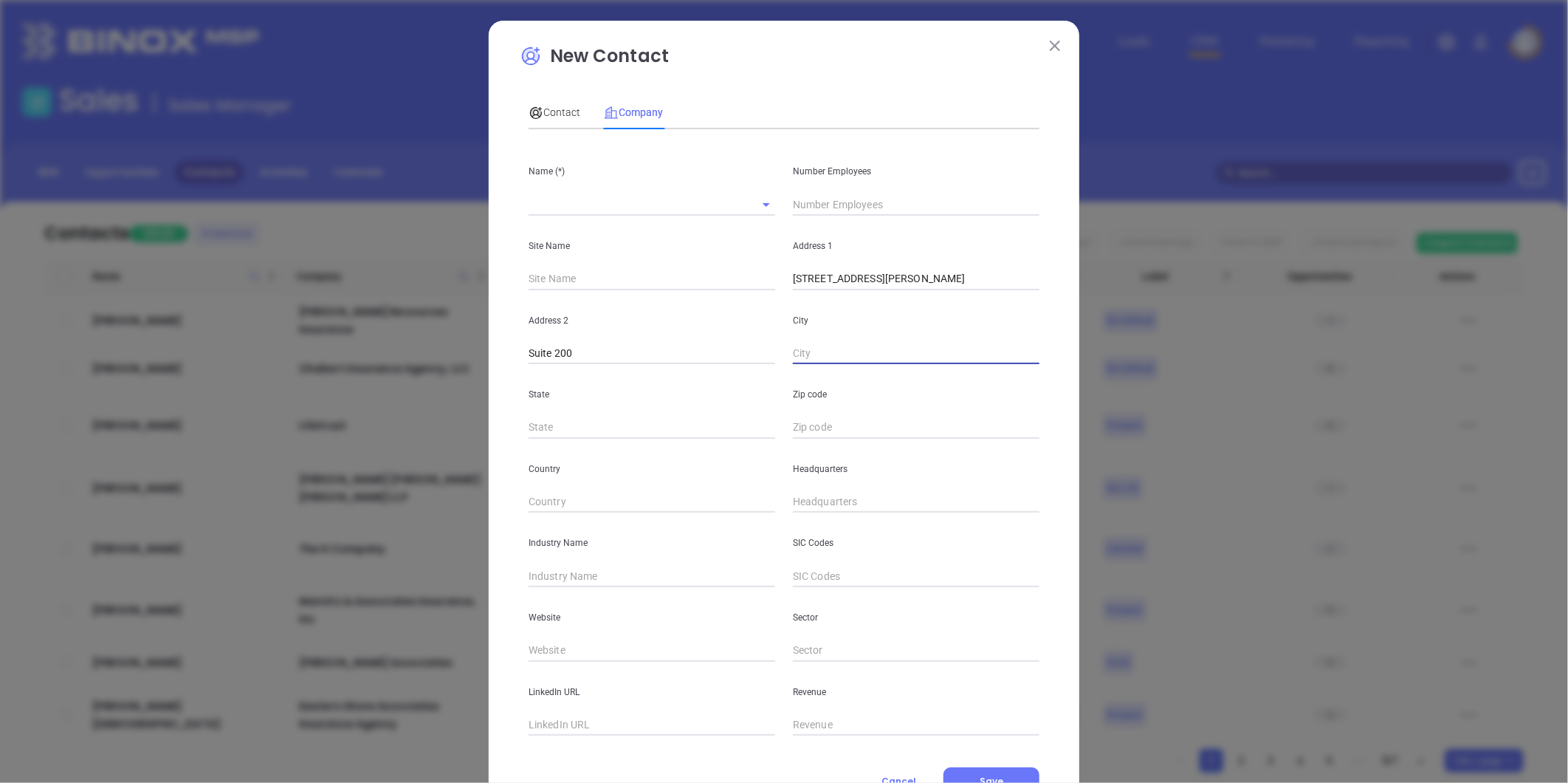
paste input "Warrenton, Virginia 20186"
drag, startPoint x: 843, startPoint y: 353, endPoint x: 1025, endPoint y: 323, distance: 184.5
click at [1026, 323] on div "City Warrenton, Virginia 20186" at bounding box center [917, 327] width 264 height 75
type input "Warrenton"
type input "VA"
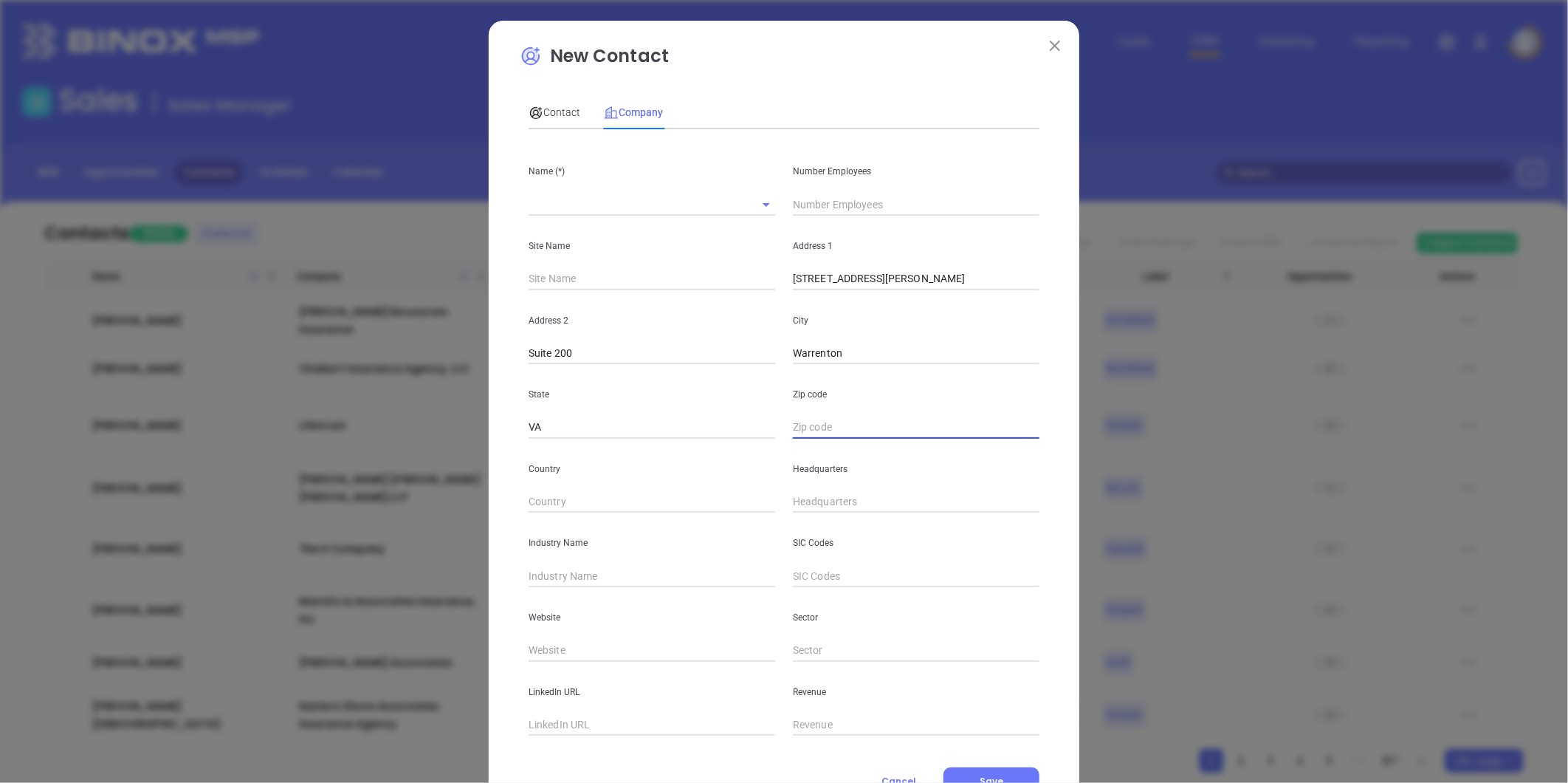
paste input "Virginia 20186"
type input "20186"
drag, startPoint x: 621, startPoint y: 578, endPoint x: 609, endPoint y: 573, distance: 13.0
click at [621, 578] on input "text" at bounding box center [652, 576] width 247 height 22
type input "Insurance"
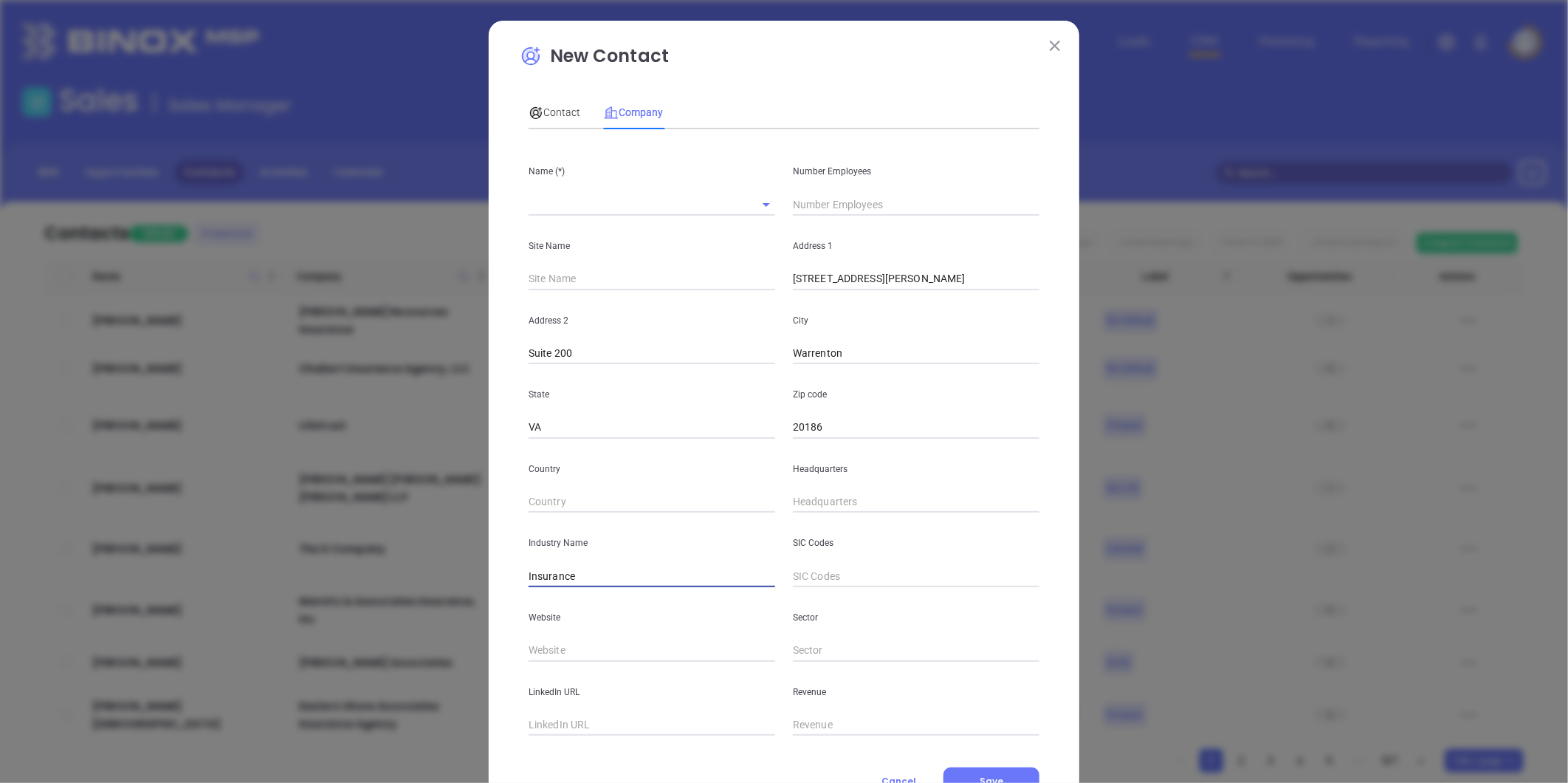
click at [563, 664] on div "LinkedIn URL" at bounding box center [651, 698] width 264 height 75
click at [563, 656] on input "text" at bounding box center [652, 651] width 247 height 22
paste input "https://www.relyinsure.com/"
type input "https://www.relyinsure.com/"
click at [610, 730] on input "text" at bounding box center [652, 725] width 247 height 22
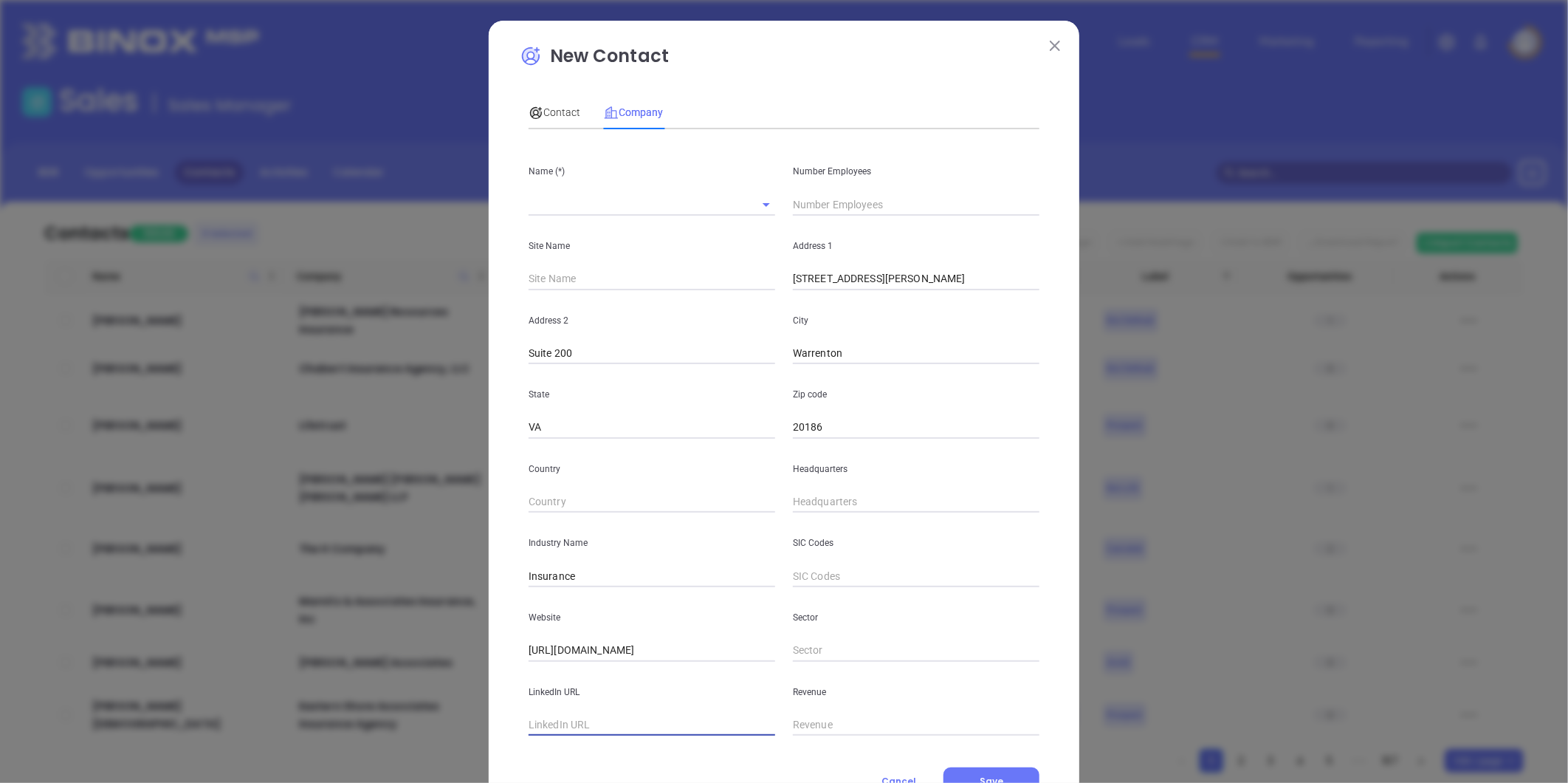
paste input "https://www.linkedin.com/company/relyance-insurance-services/"
type input "https://www.linkedin.com/company/relyance-insurance-services/"
click at [828, 192] on div "Number Employees" at bounding box center [917, 178] width 264 height 75
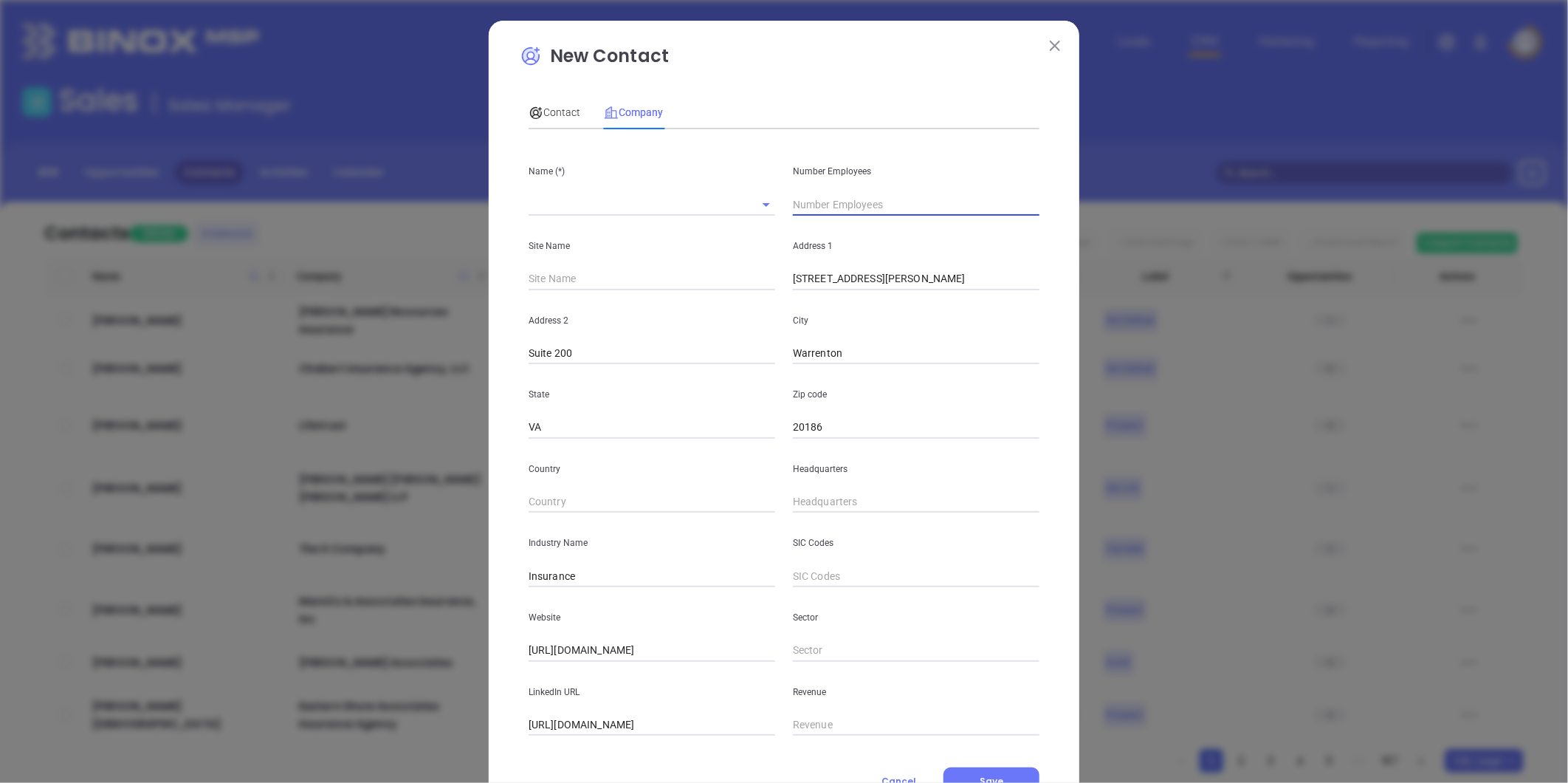
click at [828, 199] on input "text" at bounding box center [917, 204] width 247 height 22
type input "q"
type input "12"
click at [567, 207] on input "text" at bounding box center [631, 204] width 205 height 21
click at [566, 200] on input "text" at bounding box center [631, 204] width 205 height 21
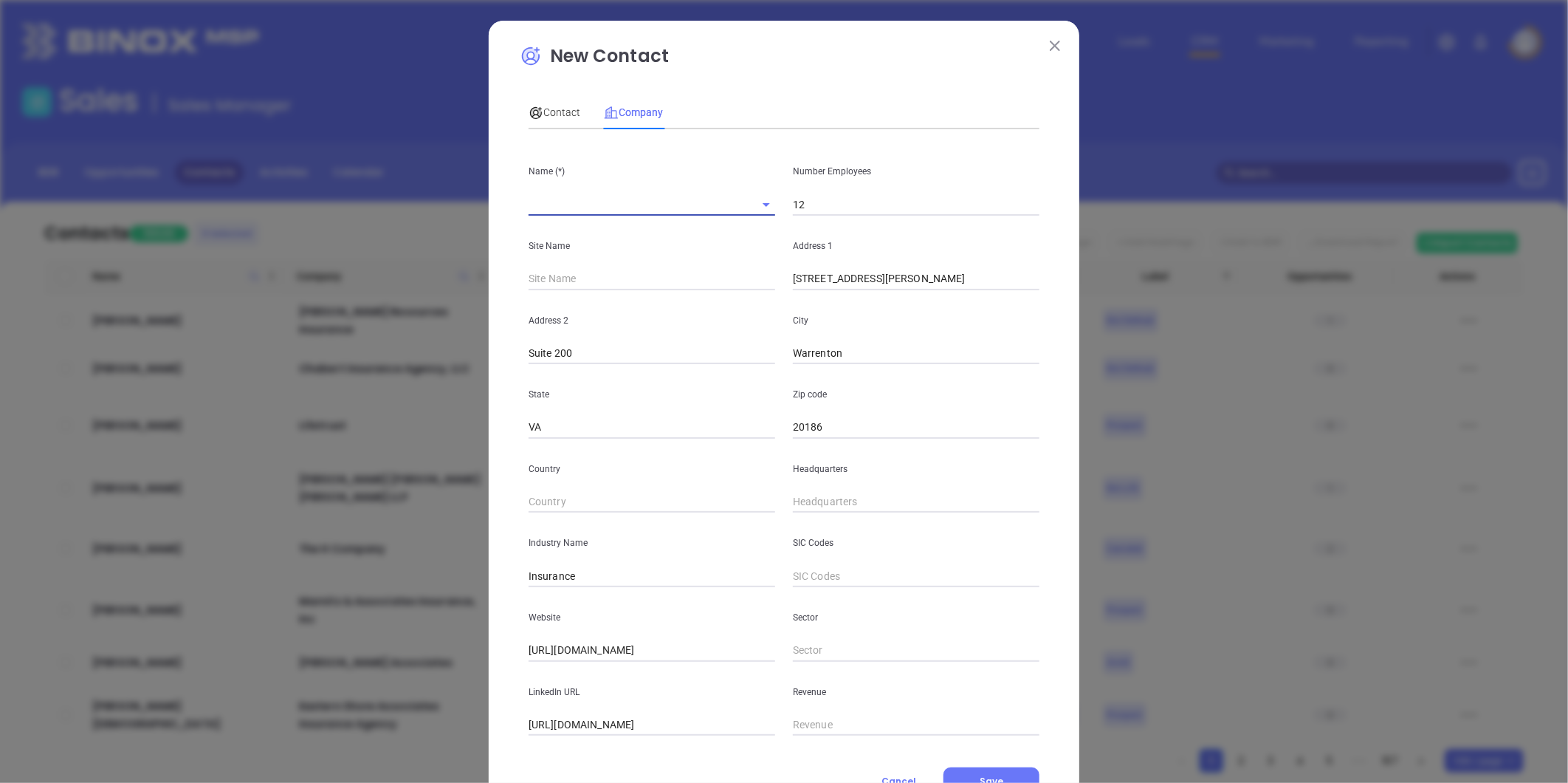
paste input "Relyance Insurance Services"
type input "Relyance Insurance Services"
click at [667, 461] on p "Country" at bounding box center [652, 469] width 247 height 17
click at [803, 507] on input "text" at bounding box center [917, 502] width 247 height 22
paste input "540) 347-4460"
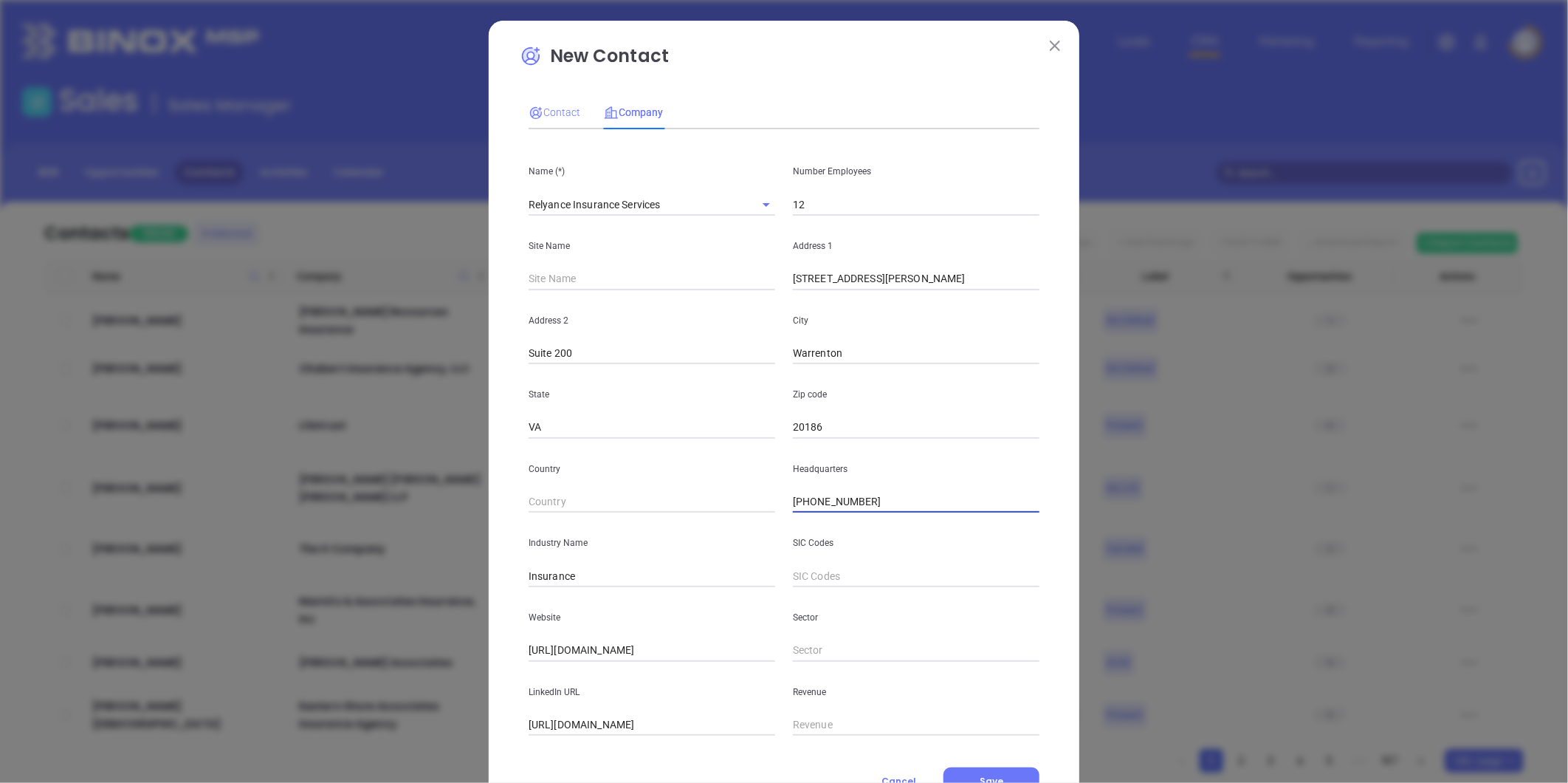
type input "(540) 347-4460"
click at [557, 109] on span "Contact" at bounding box center [554, 113] width 51 height 12
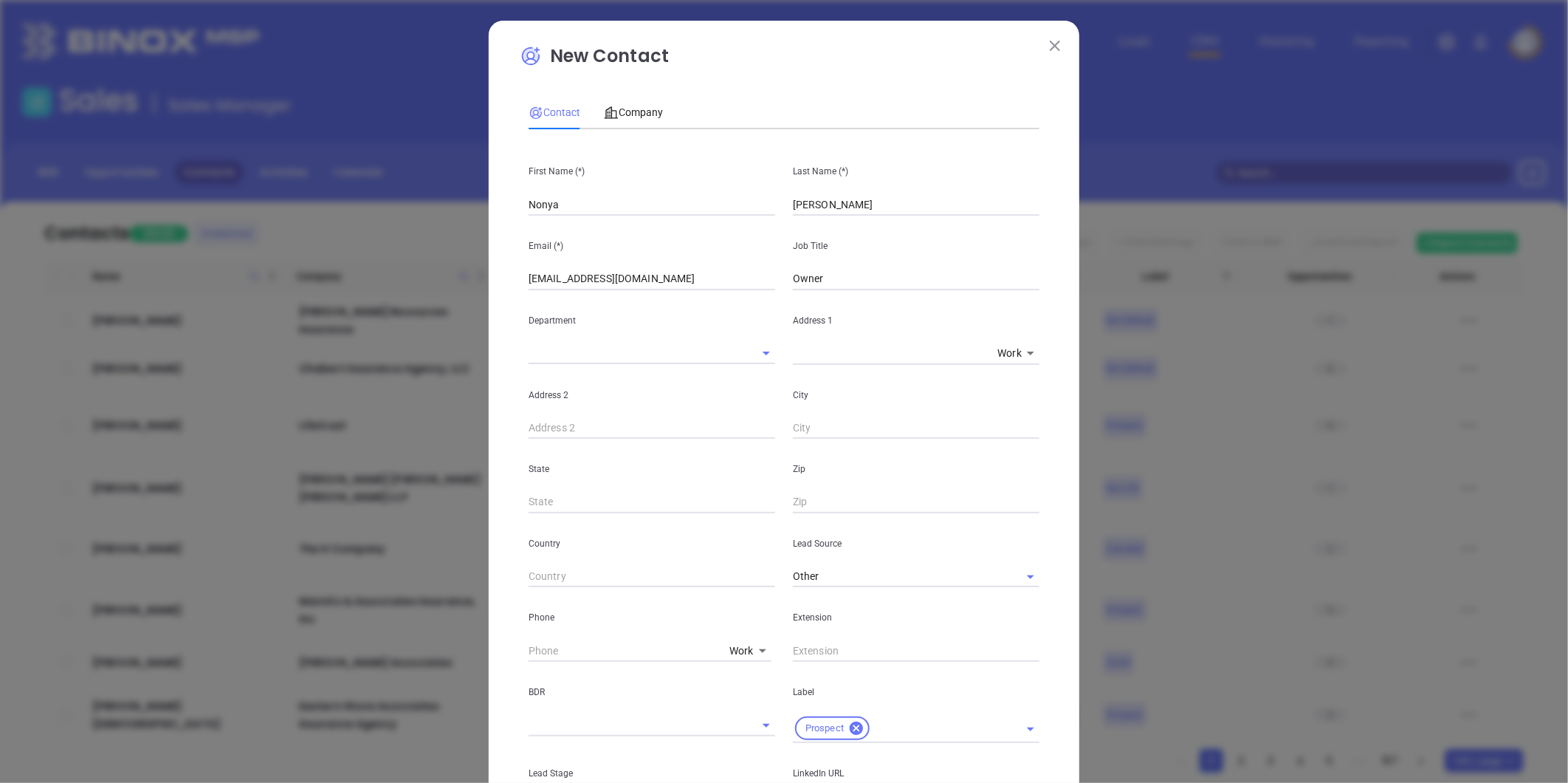
click at [729, 640] on body "Leads CRM Marketing Reporting Financial Leads Leads Sales Sales Manager BDR Opp…" at bounding box center [784, 392] width 1568 height 783
click at [734, 651] on body "Leads CRM Marketing Reporting Financial Leads Leads Sales Sales Manager BDR Opp…" at bounding box center [784, 392] width 1568 height 783
drag, startPoint x: 751, startPoint y: 695, endPoint x: 692, endPoint y: 661, distance: 68.1
click at [751, 695] on li "Site" at bounding box center [770, 698] width 100 height 26
type input "11"
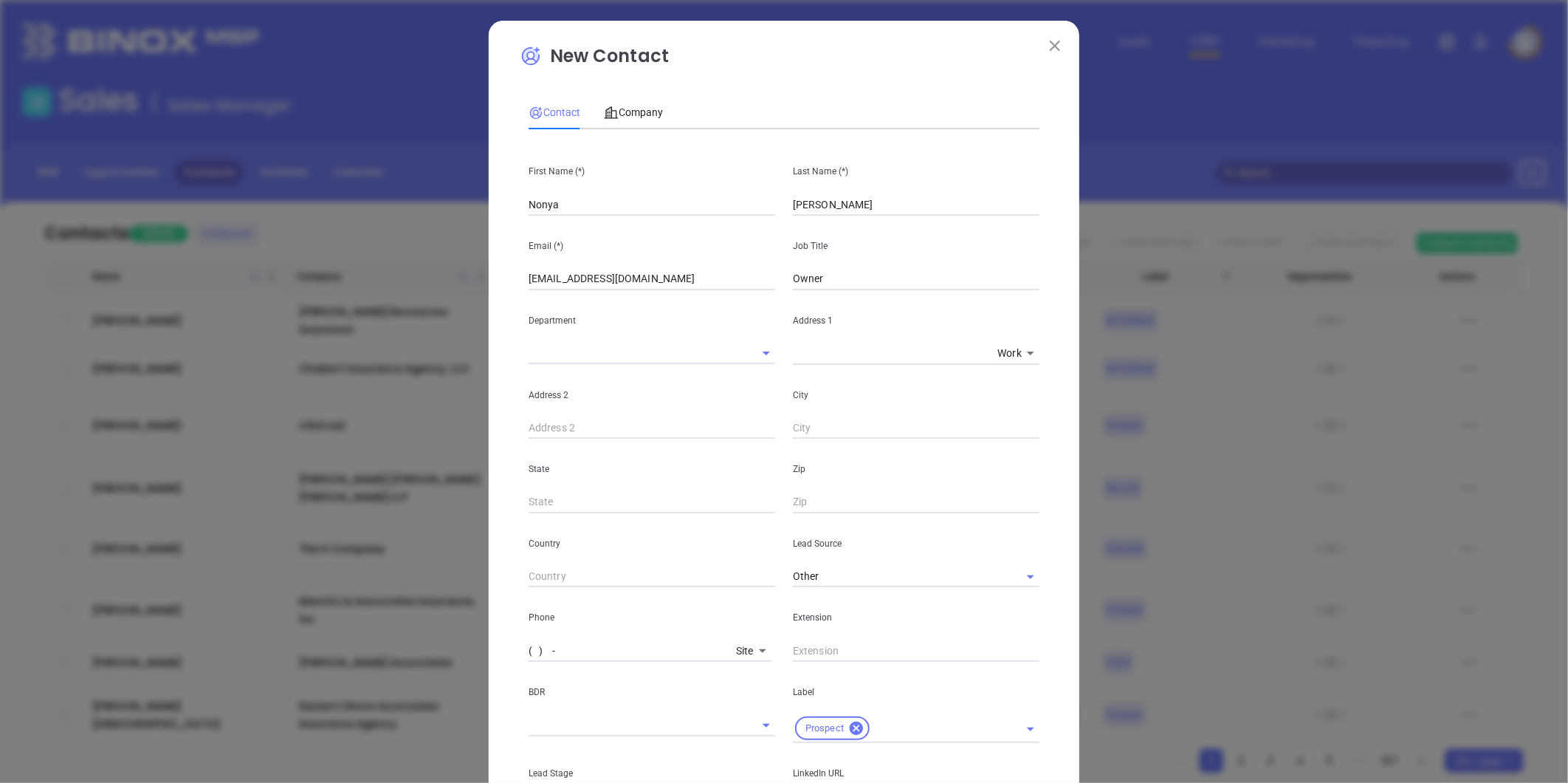
click at [658, 644] on input "( ) -" at bounding box center [630, 651] width 202 height 22
paste input "540) 347-4460"
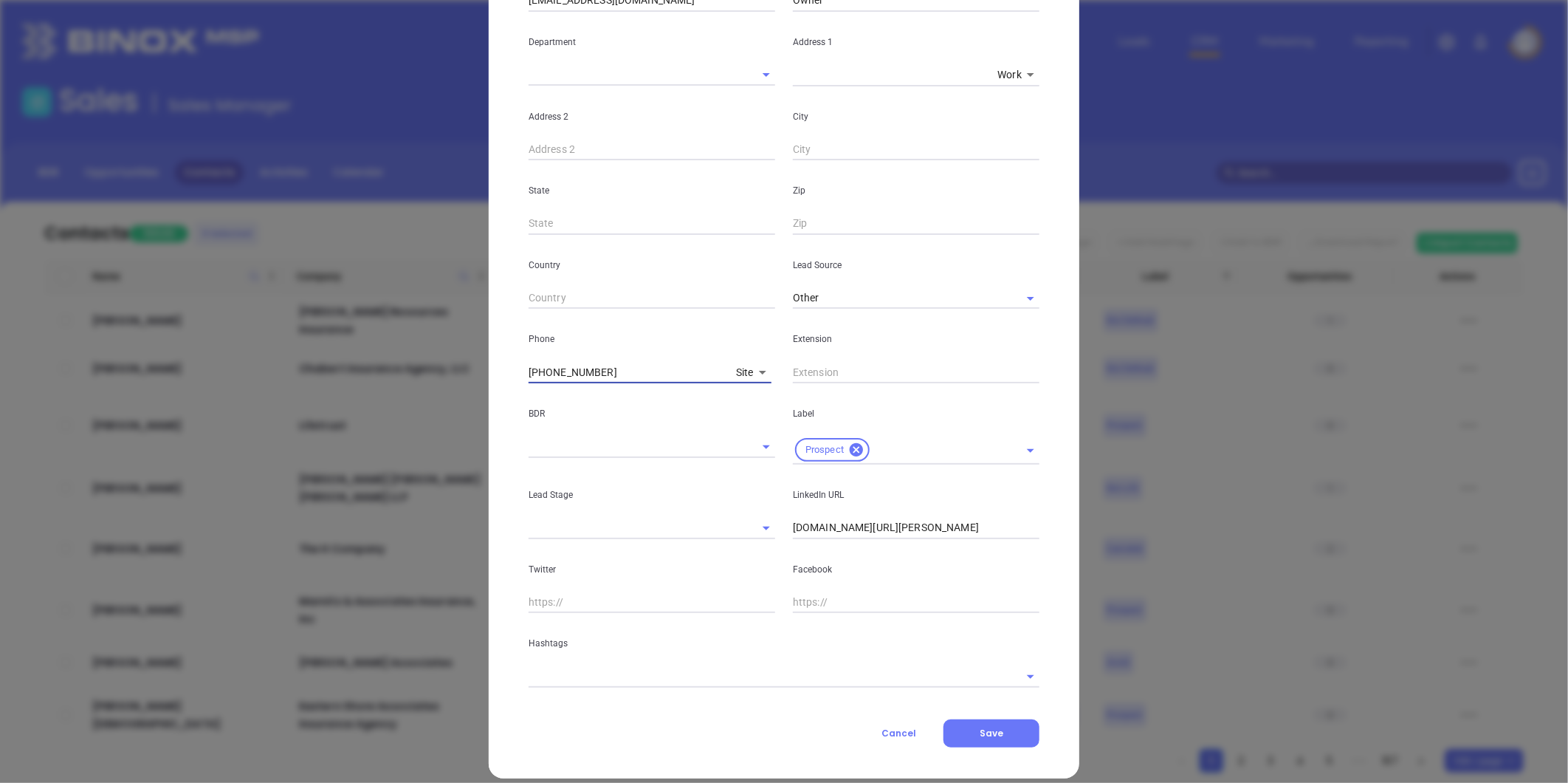
scroll to position [294, 0]
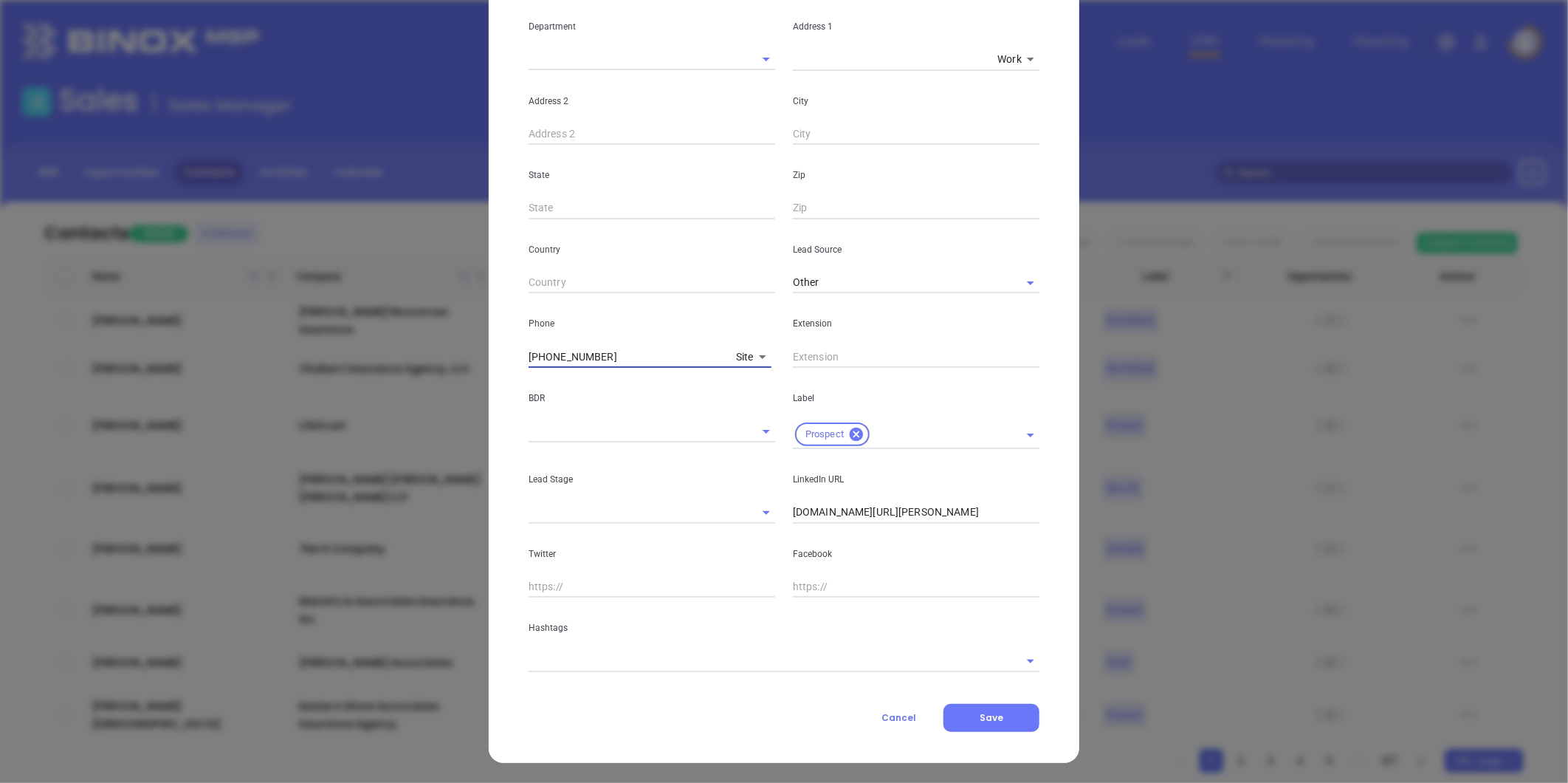
type input "(540) 347-4460"
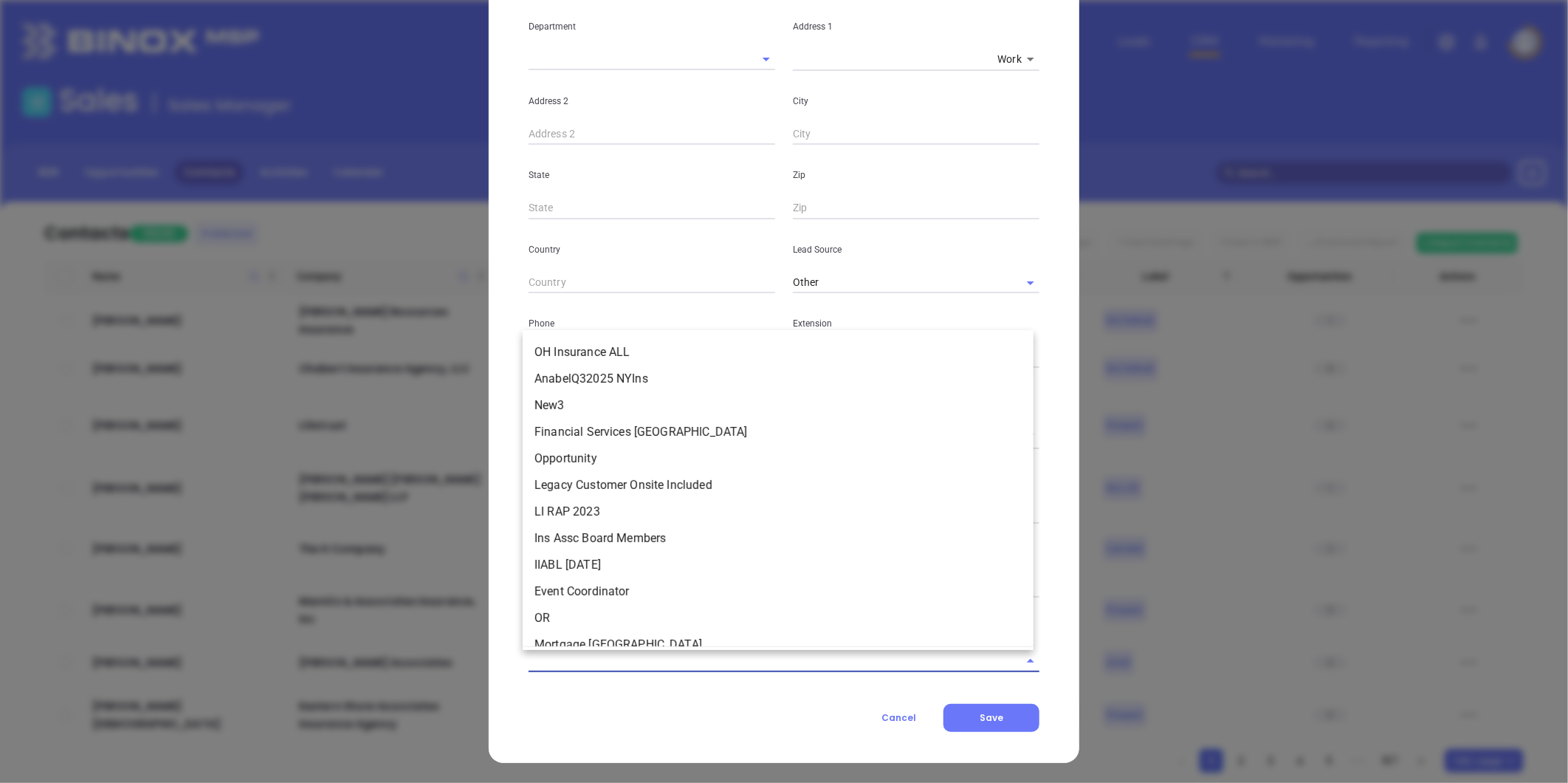
click at [637, 656] on input "text" at bounding box center [764, 661] width 470 height 21
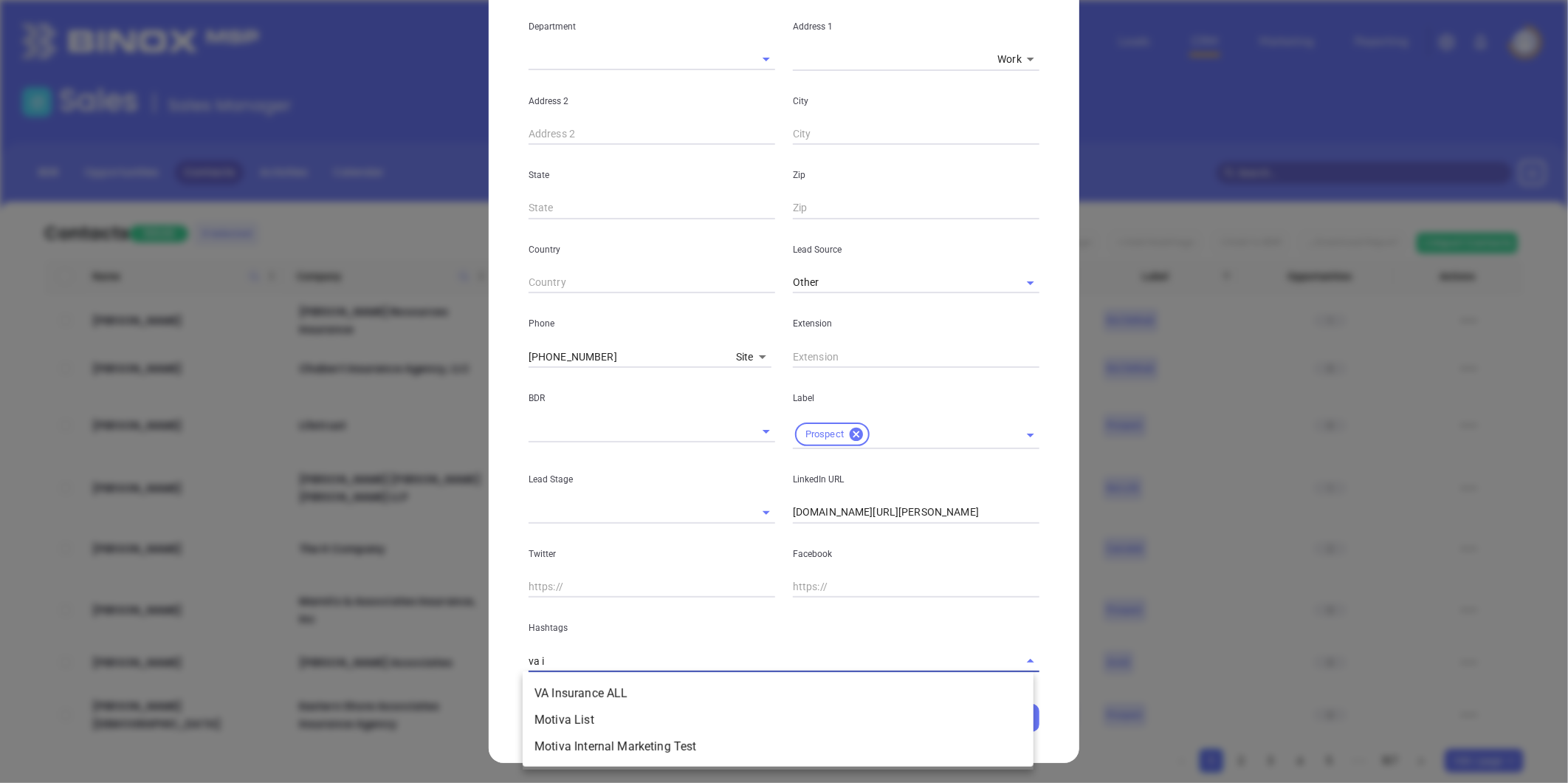
type input "va in"
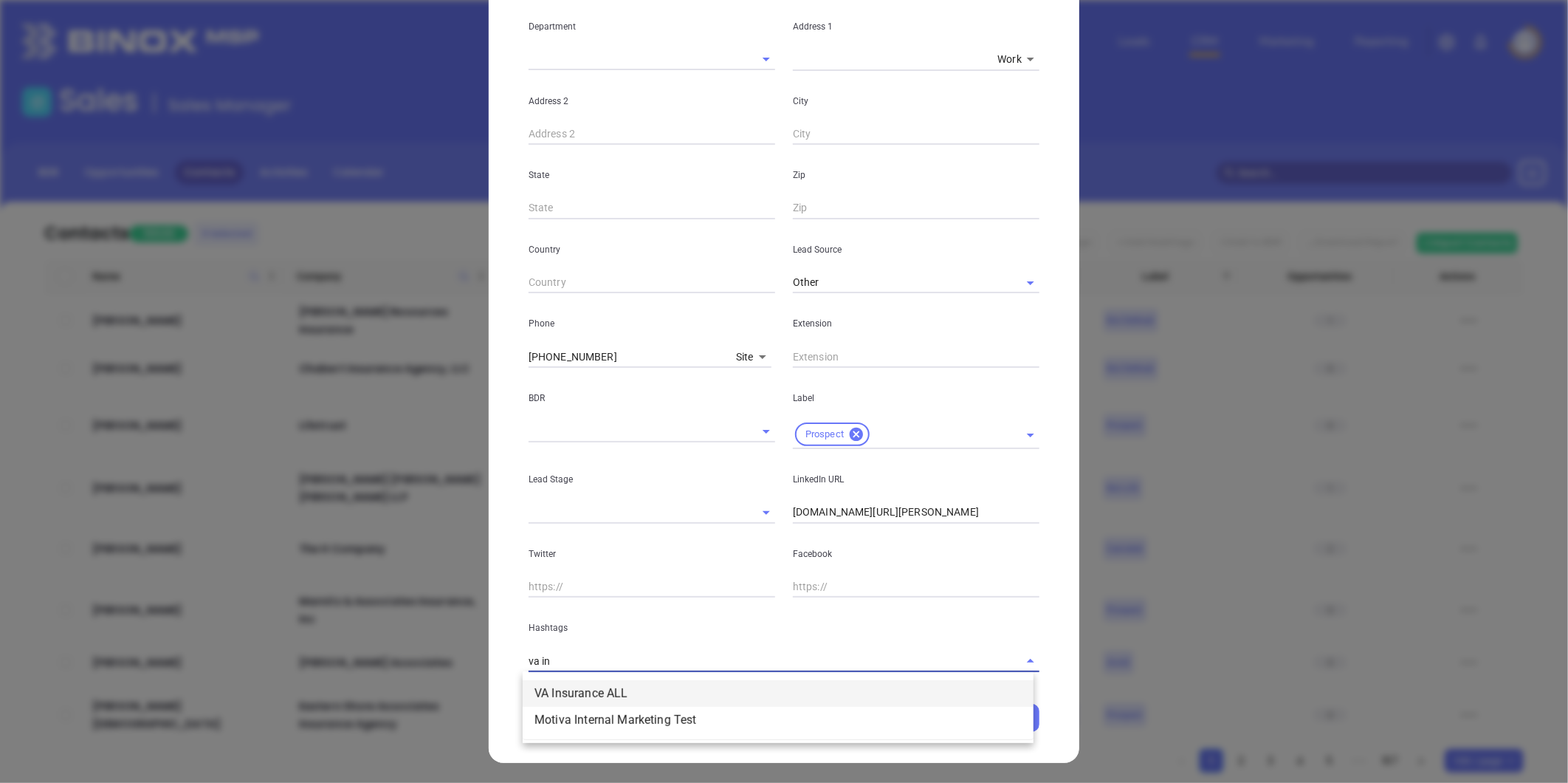
click at [602, 693] on li "VA Insurance ALL" at bounding box center [778, 693] width 511 height 26
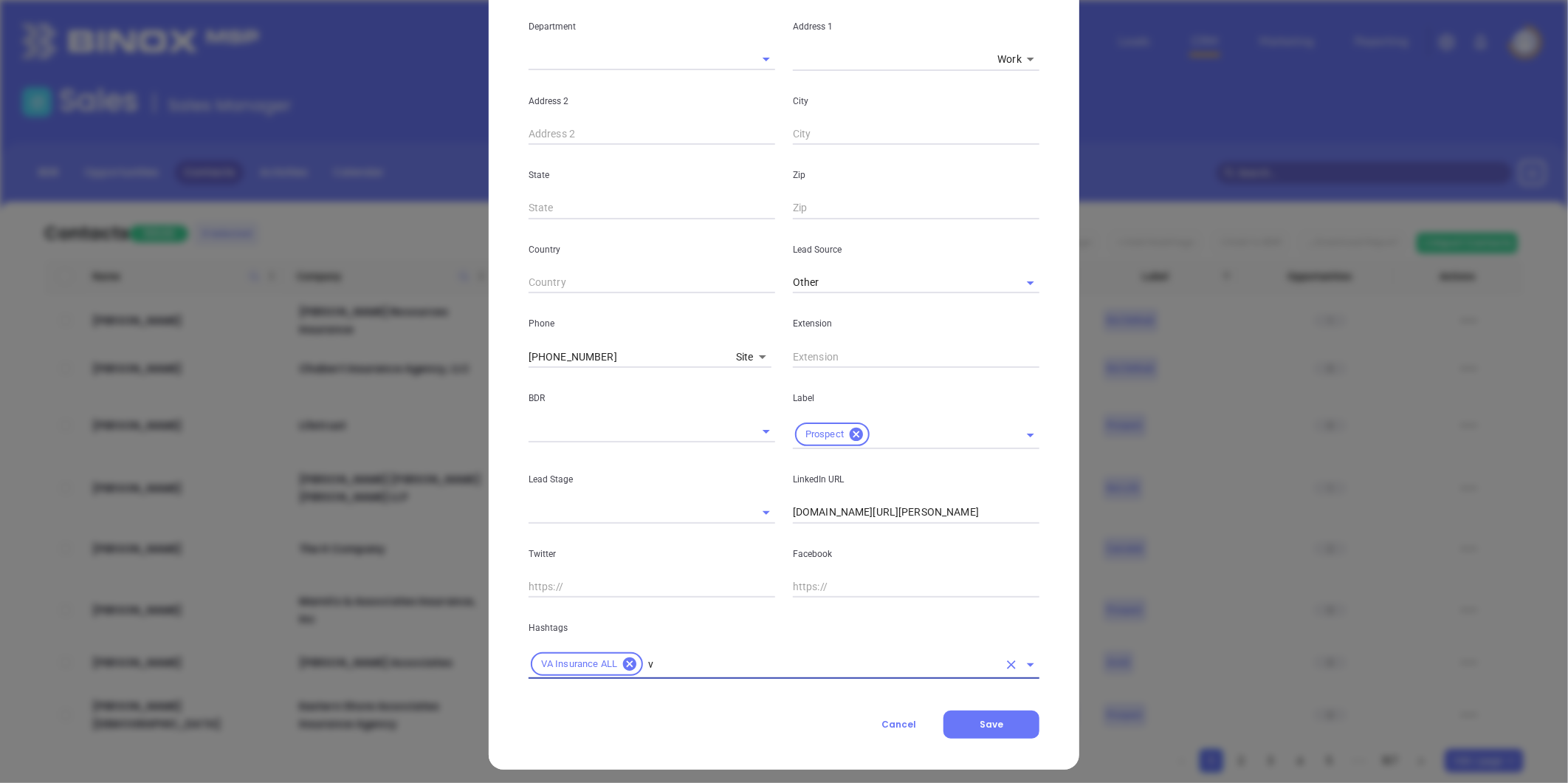
type input "va"
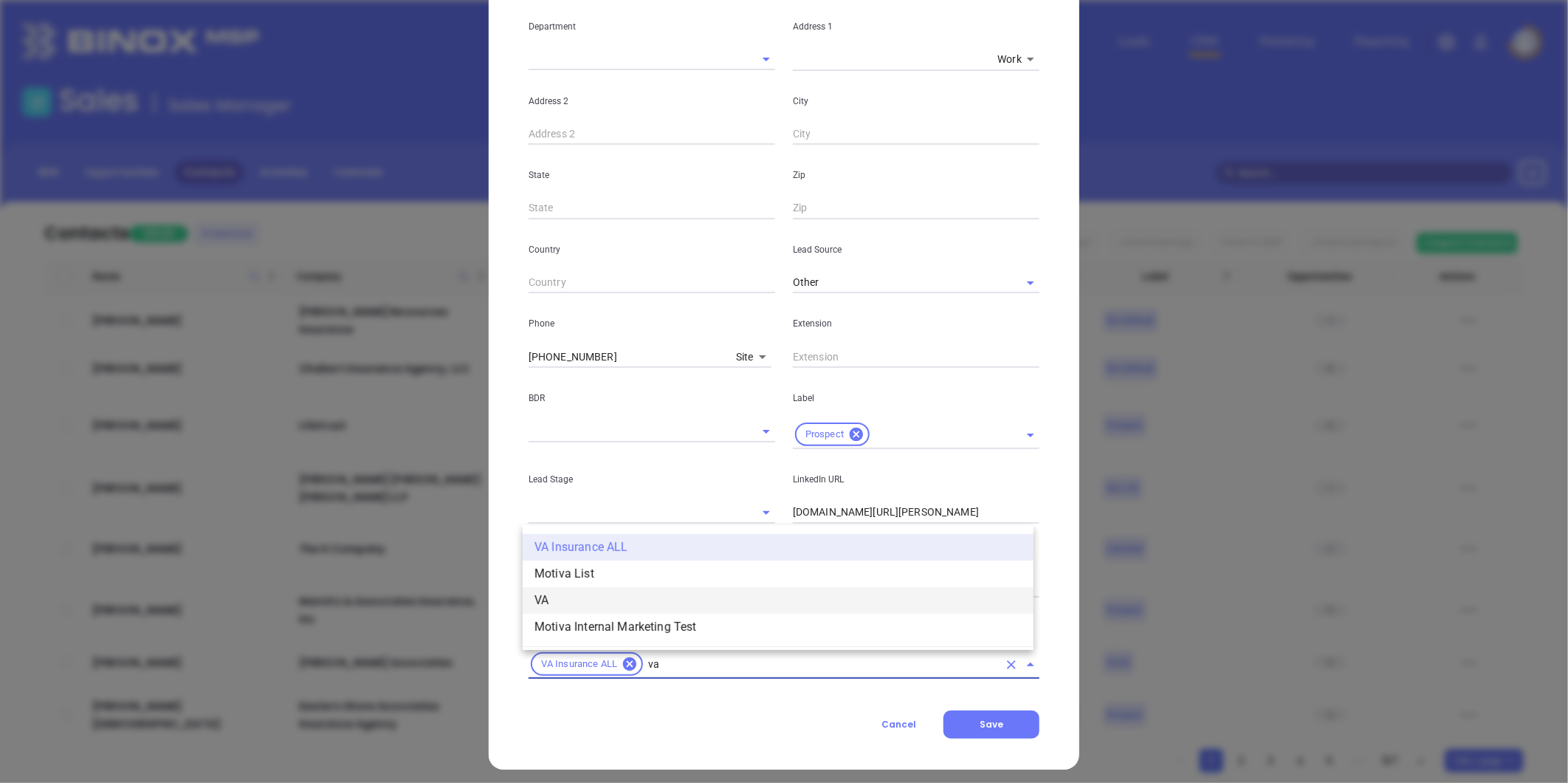
click at [553, 596] on li "VA" at bounding box center [778, 600] width 511 height 26
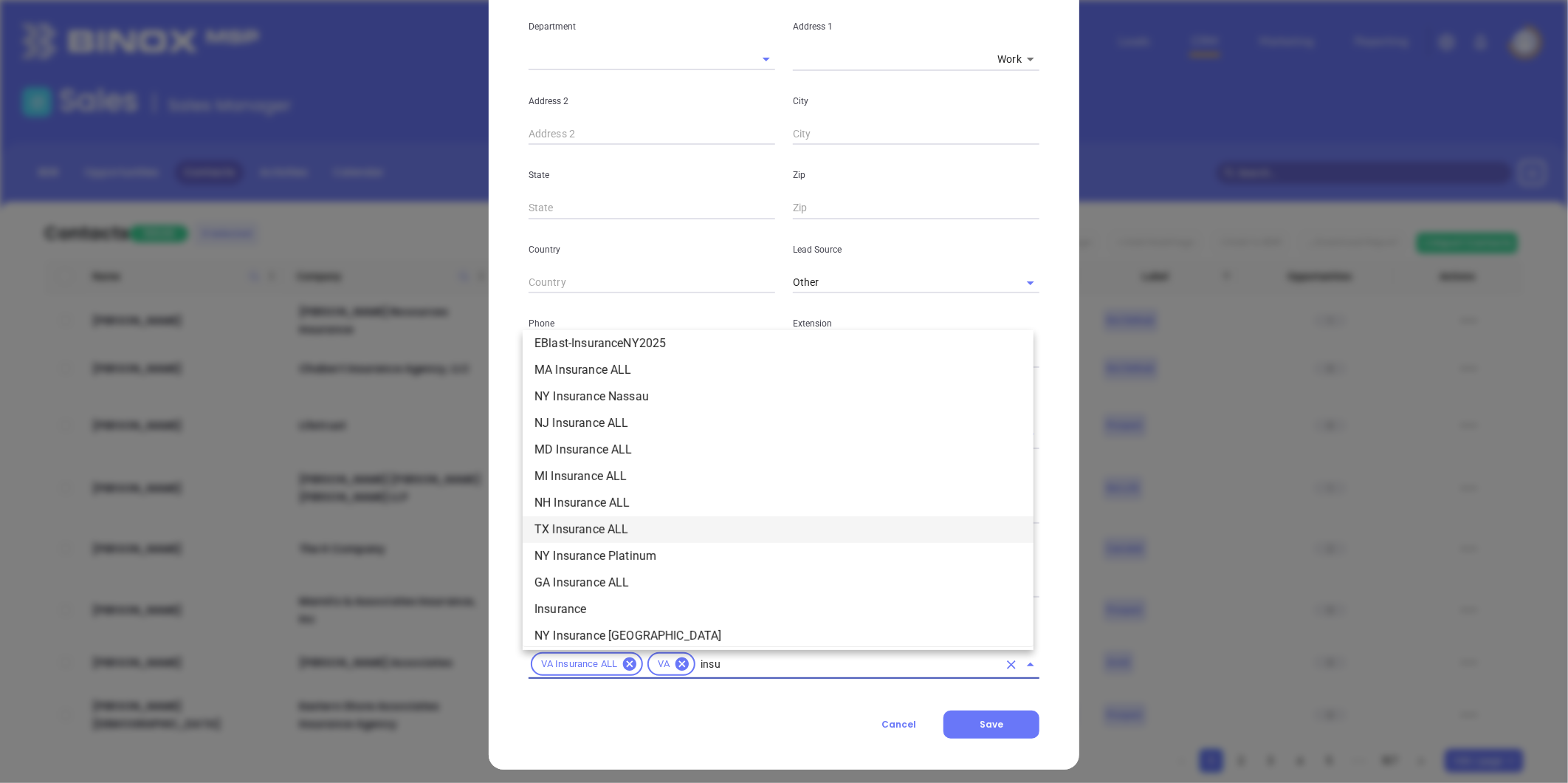
scroll to position [275, 0]
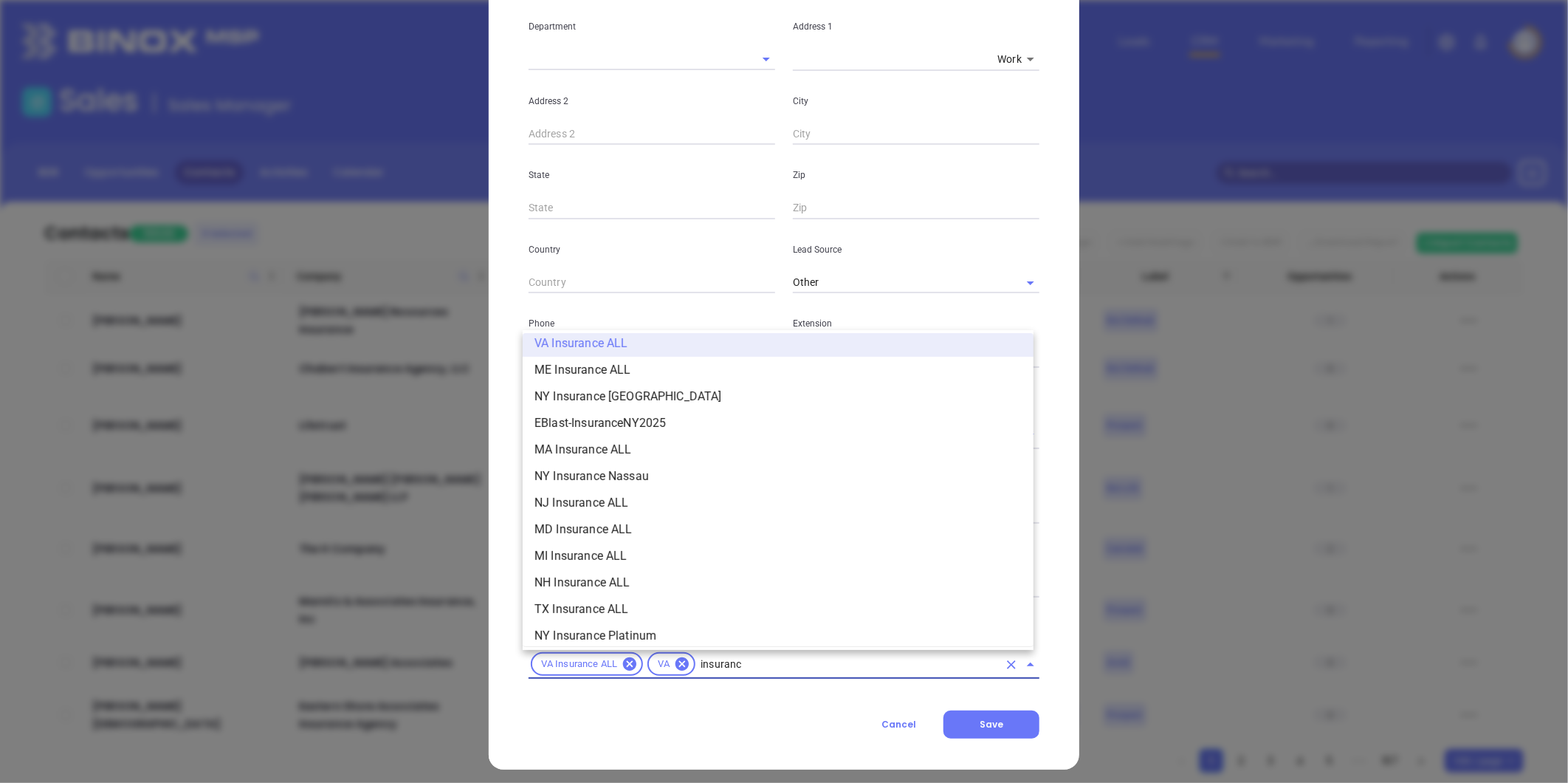
type input "insurance"
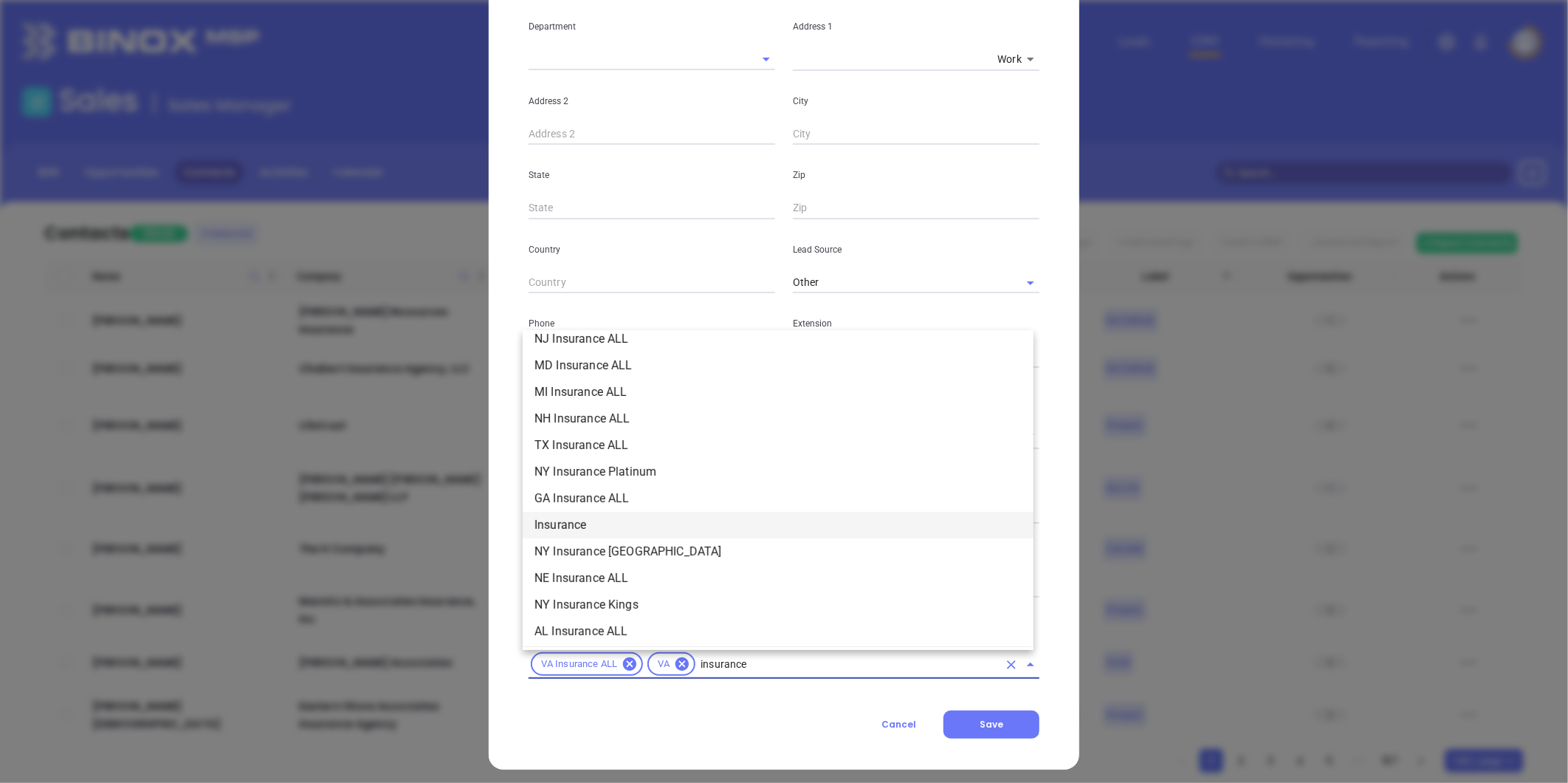
click at [581, 522] on li "Insurance" at bounding box center [778, 525] width 511 height 26
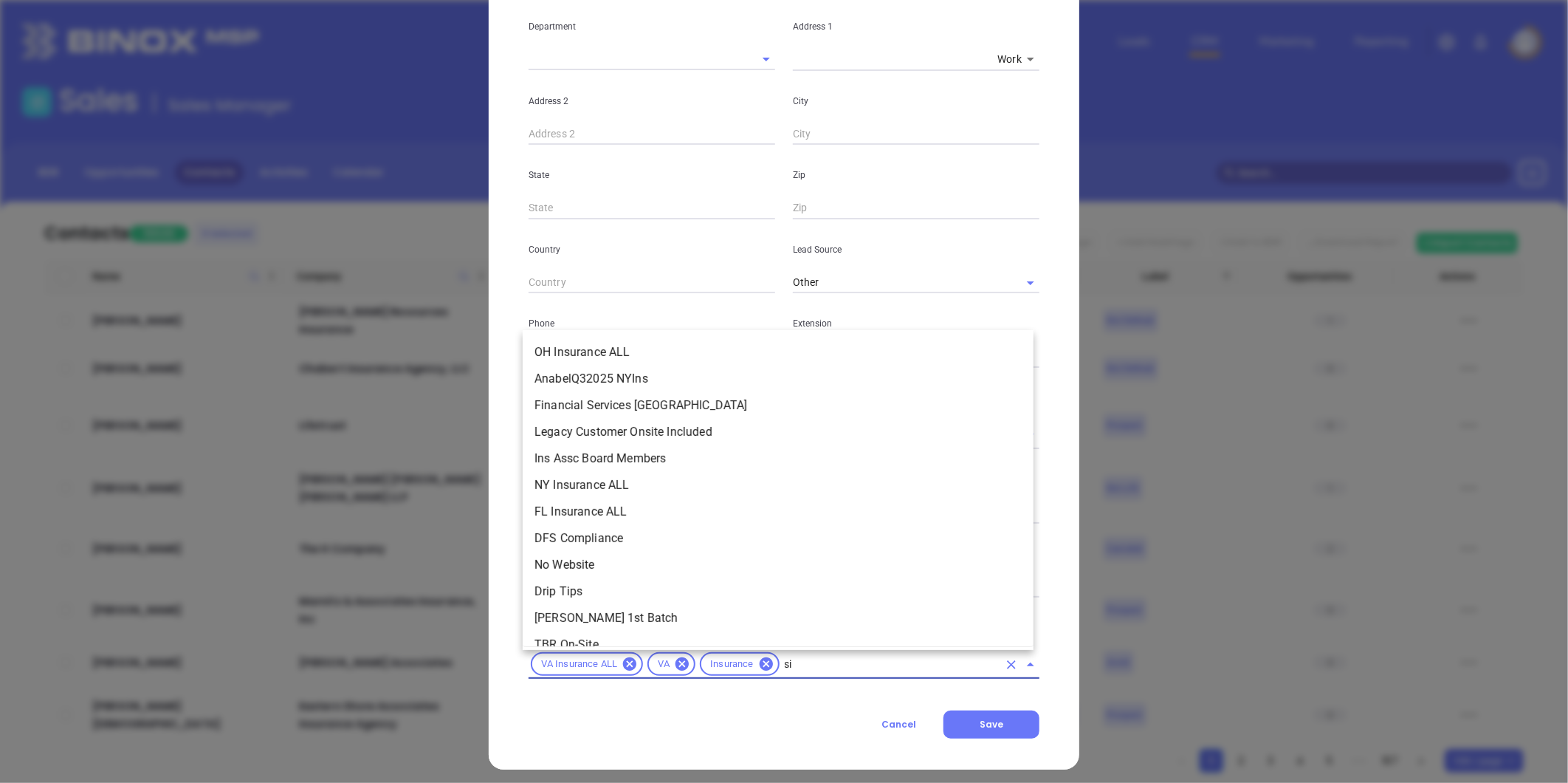
scroll to position [0, 0]
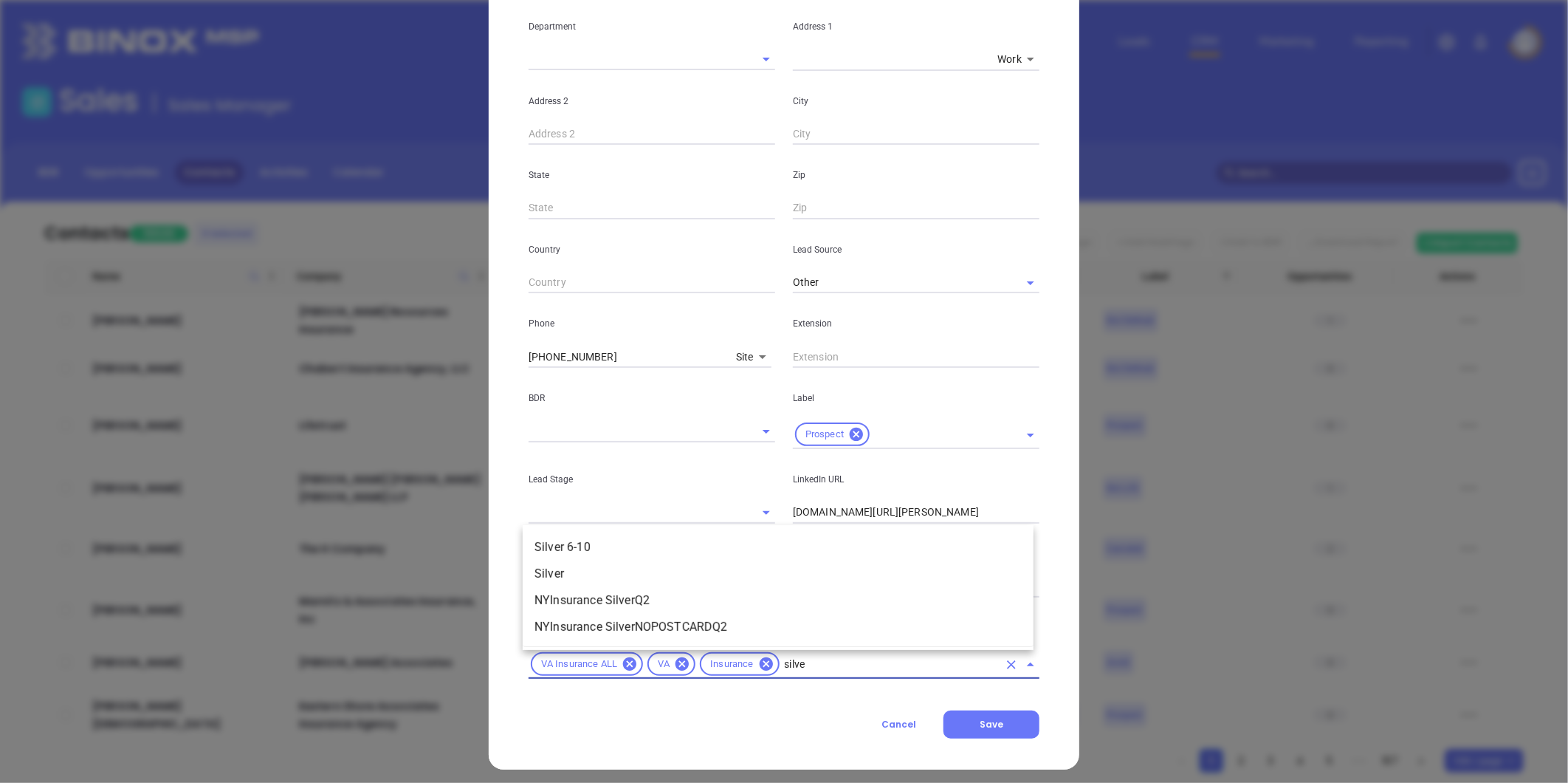
type input "silver"
click at [607, 550] on li "Silver 6-10" at bounding box center [778, 547] width 511 height 26
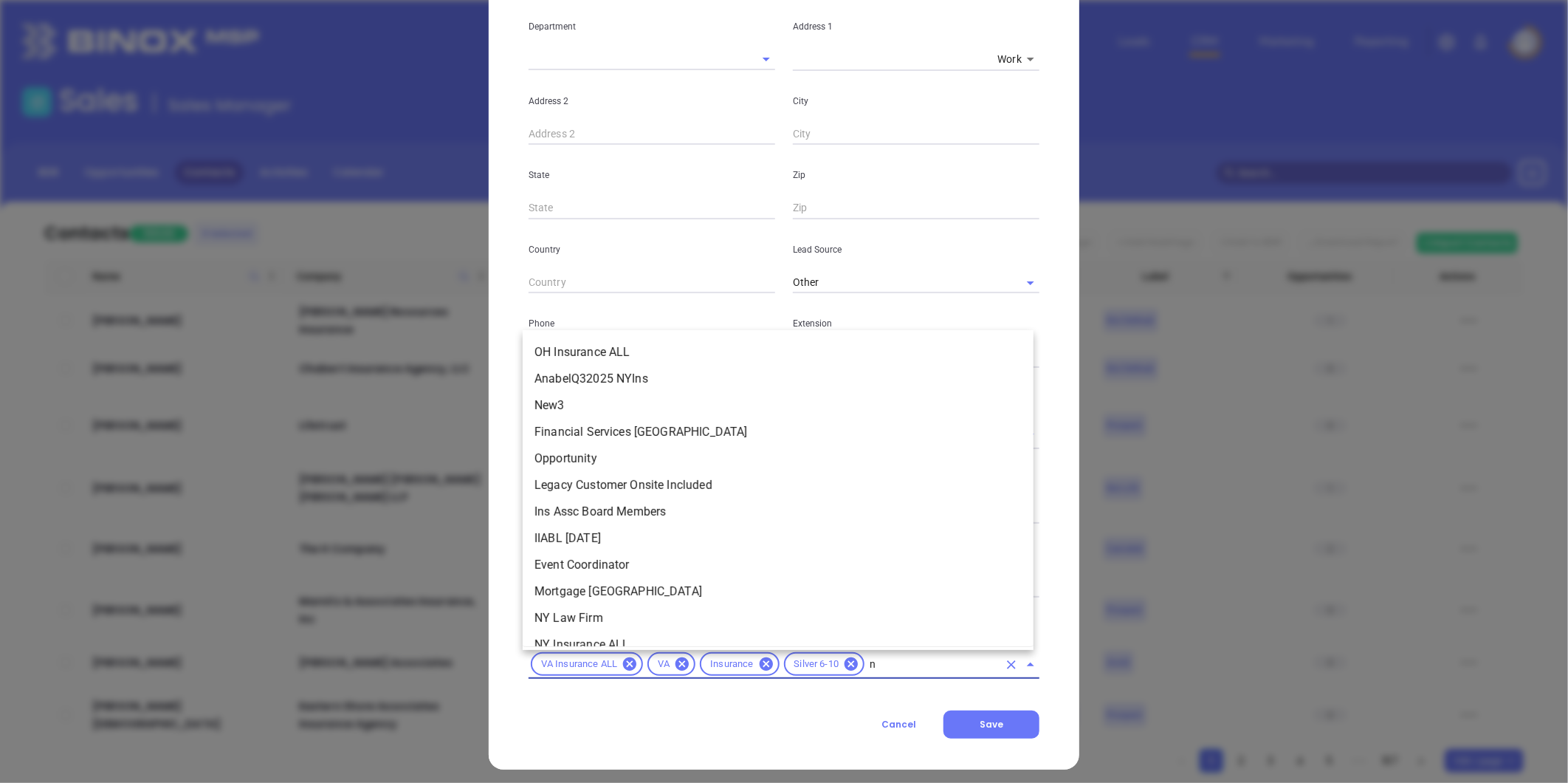
scroll to position [1210, 0]
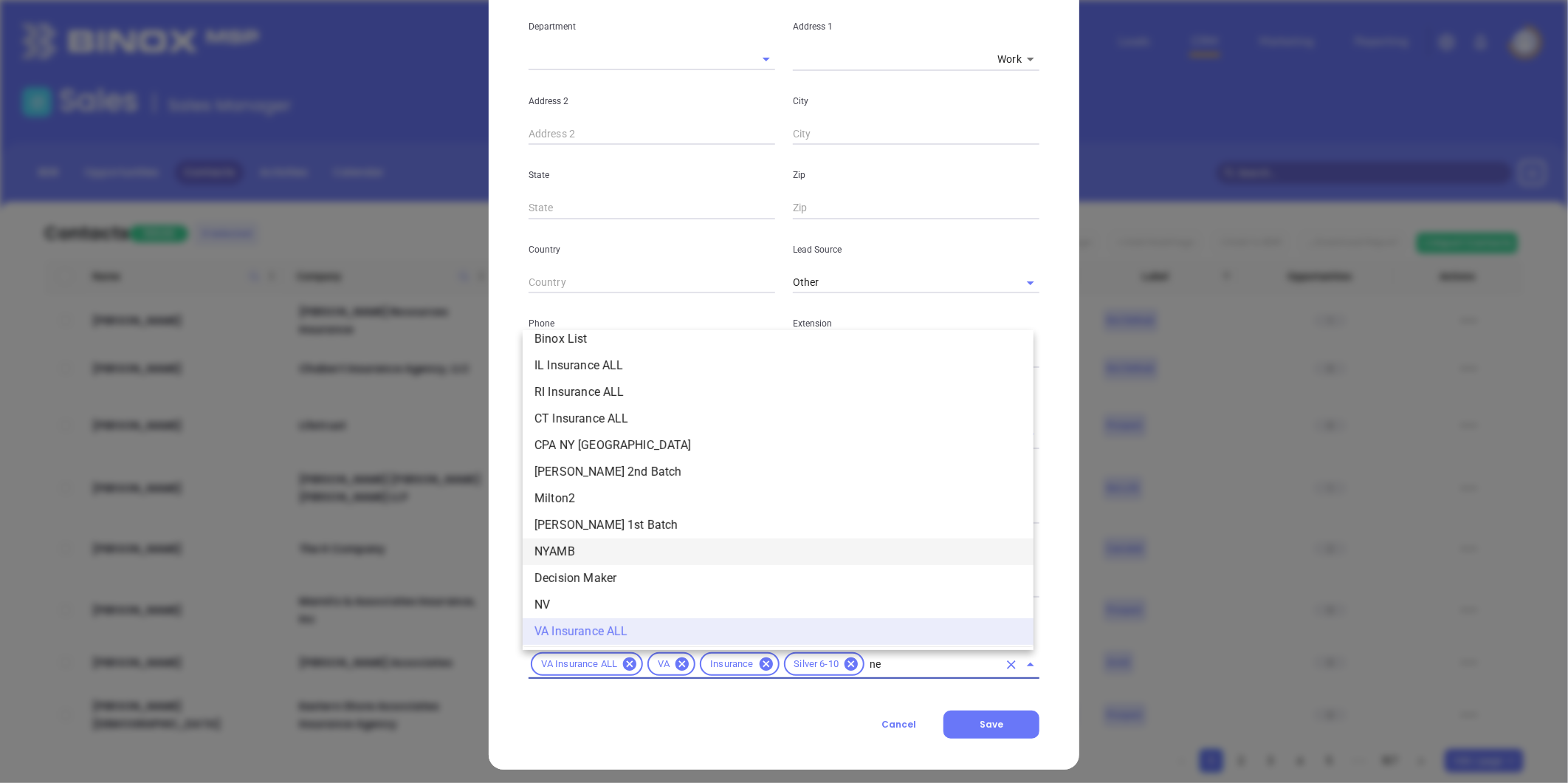
type input "new"
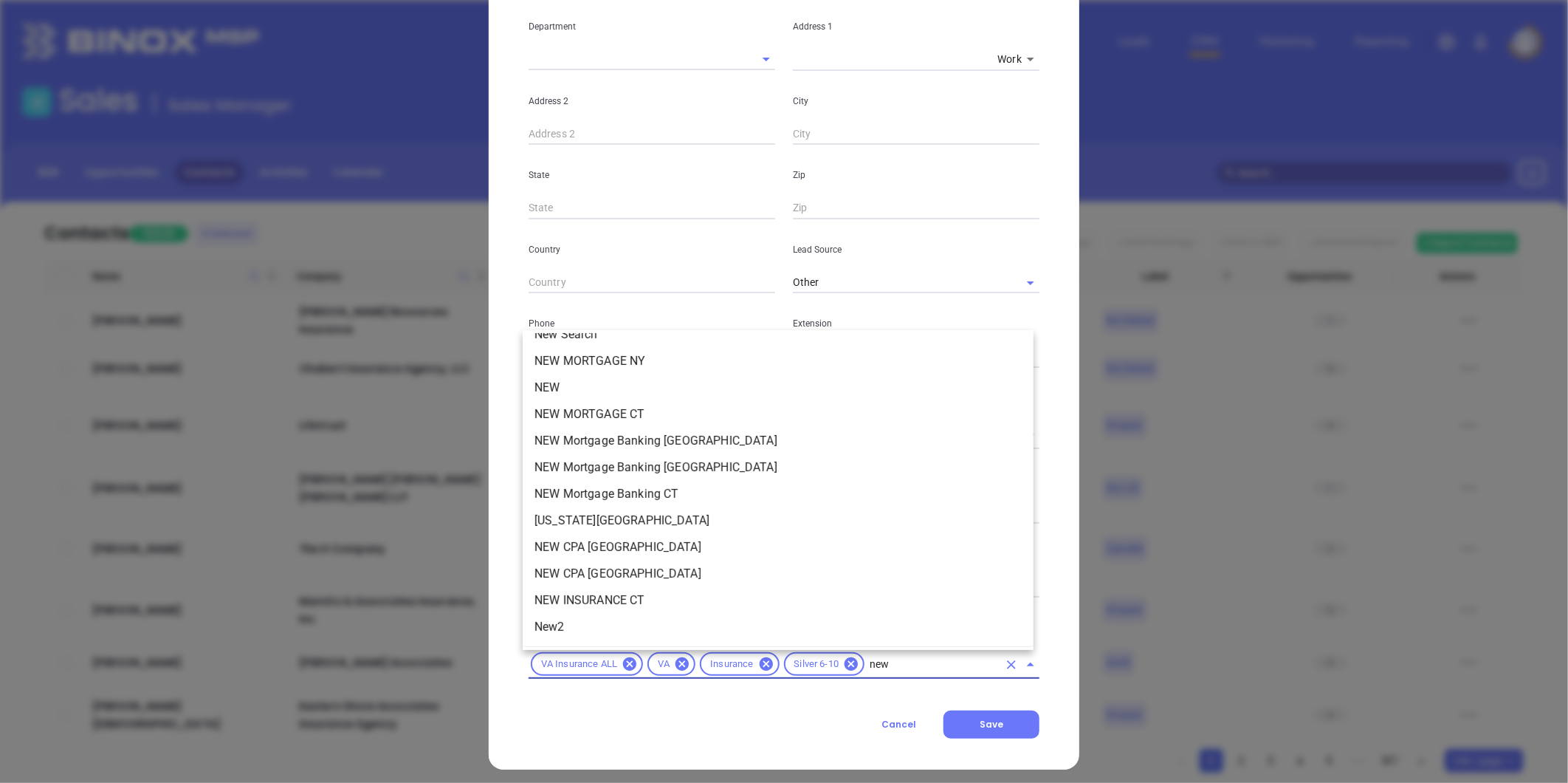
scroll to position [0, 0]
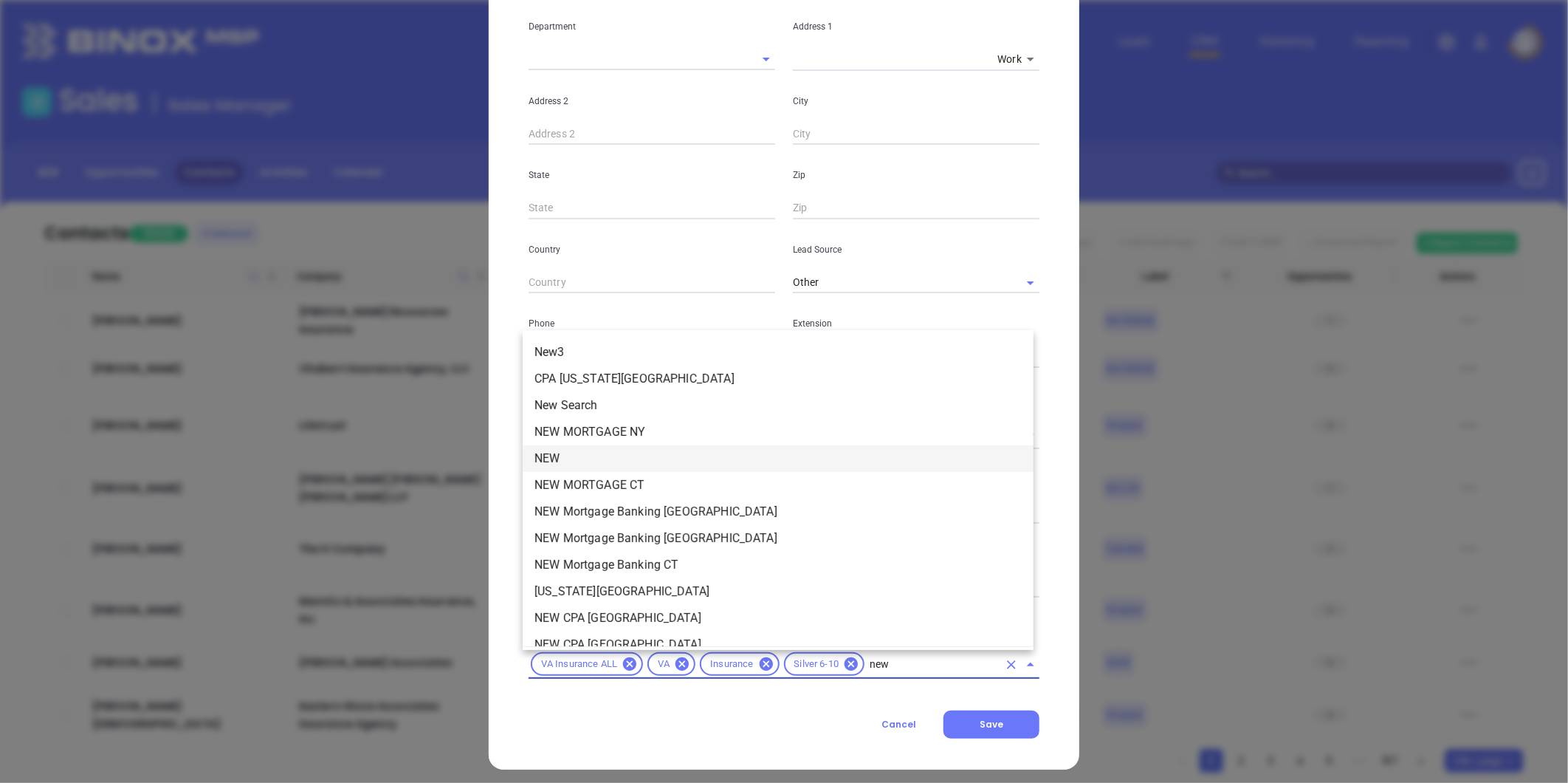
click at [582, 455] on li "NEW" at bounding box center [778, 459] width 511 height 26
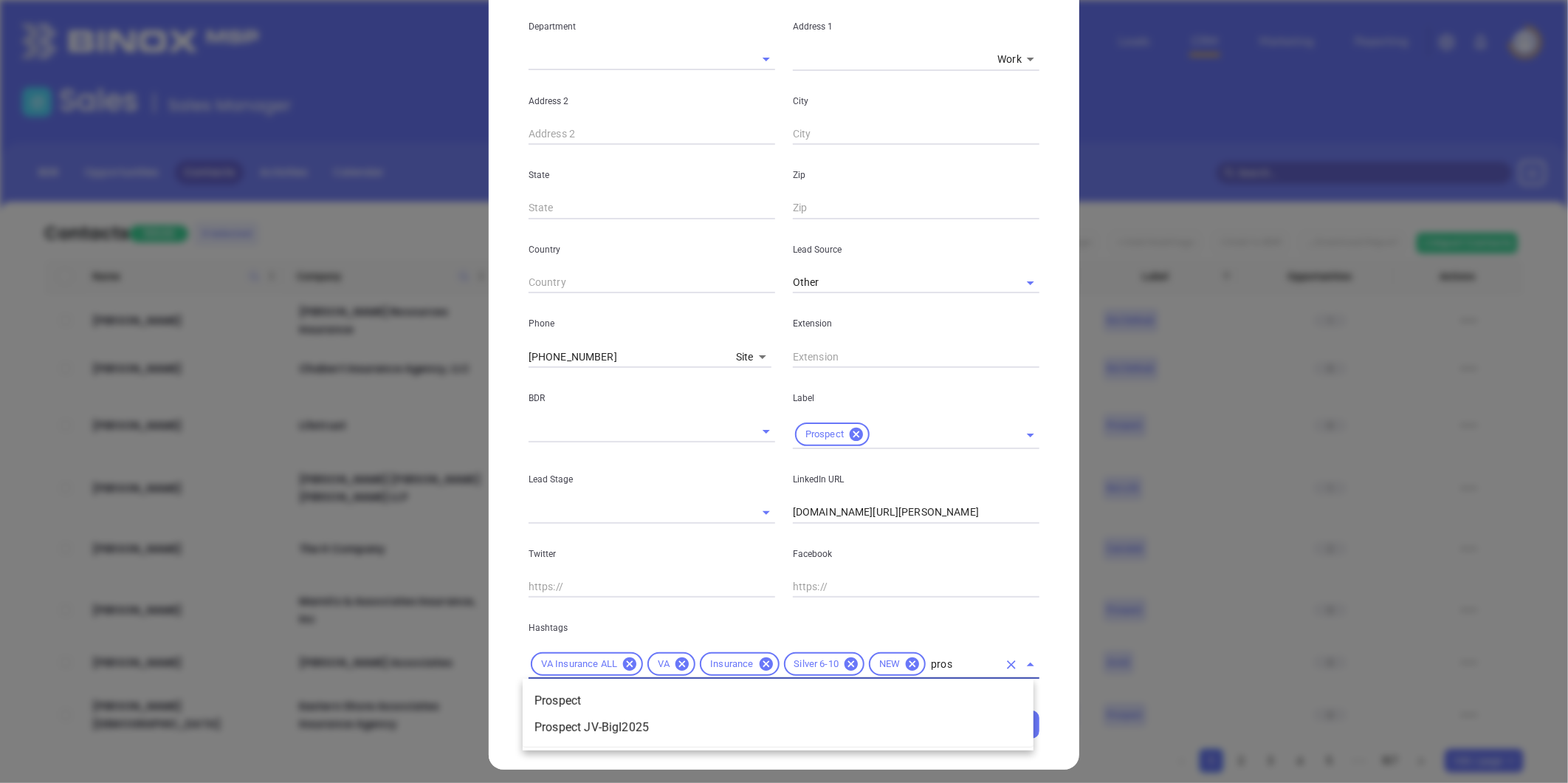
type input "prosp"
click at [570, 693] on li "Prospect" at bounding box center [778, 700] width 511 height 26
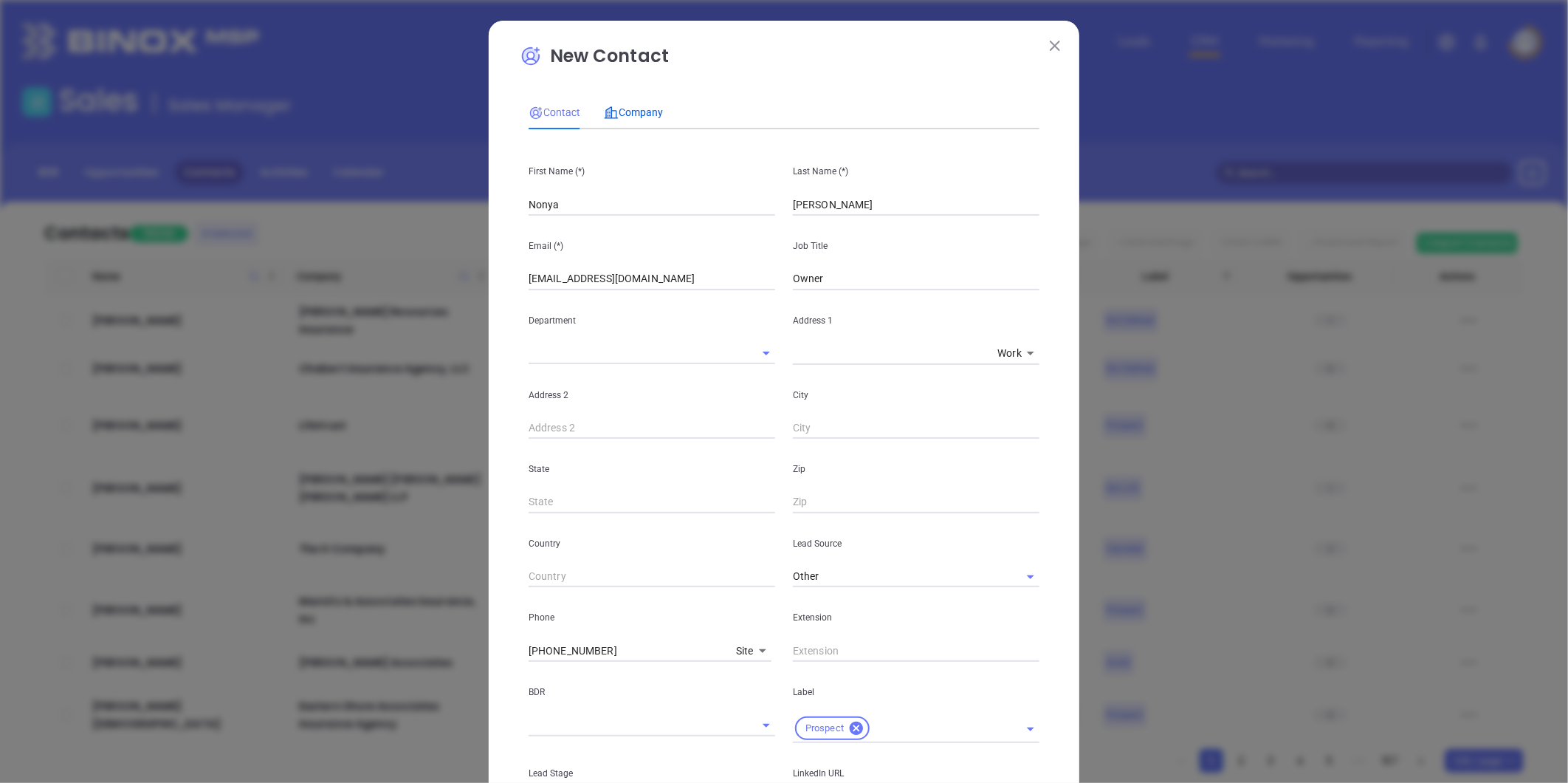
click at [637, 104] on div "Company" at bounding box center [633, 112] width 59 height 17
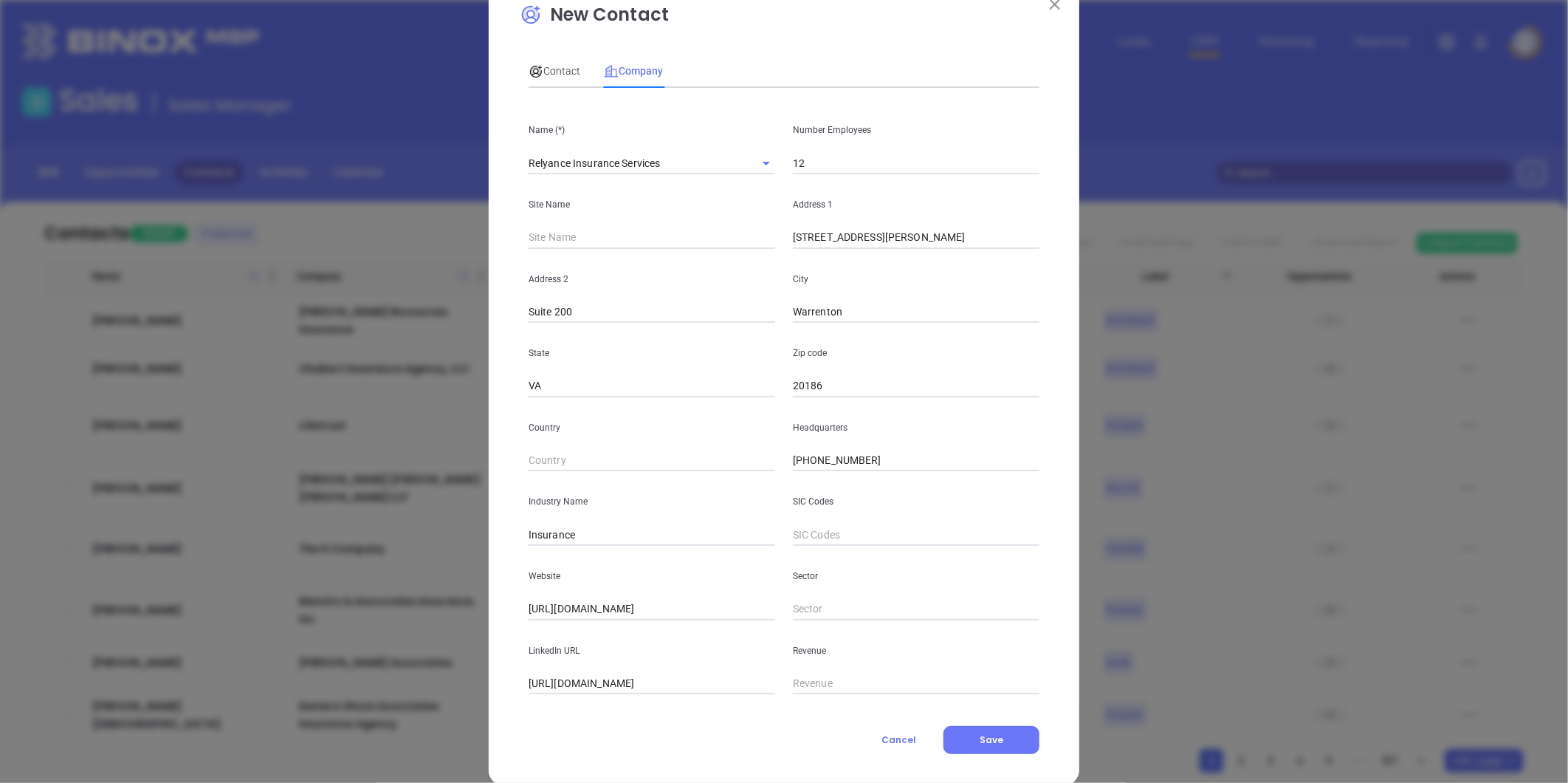
scroll to position [64, 0]
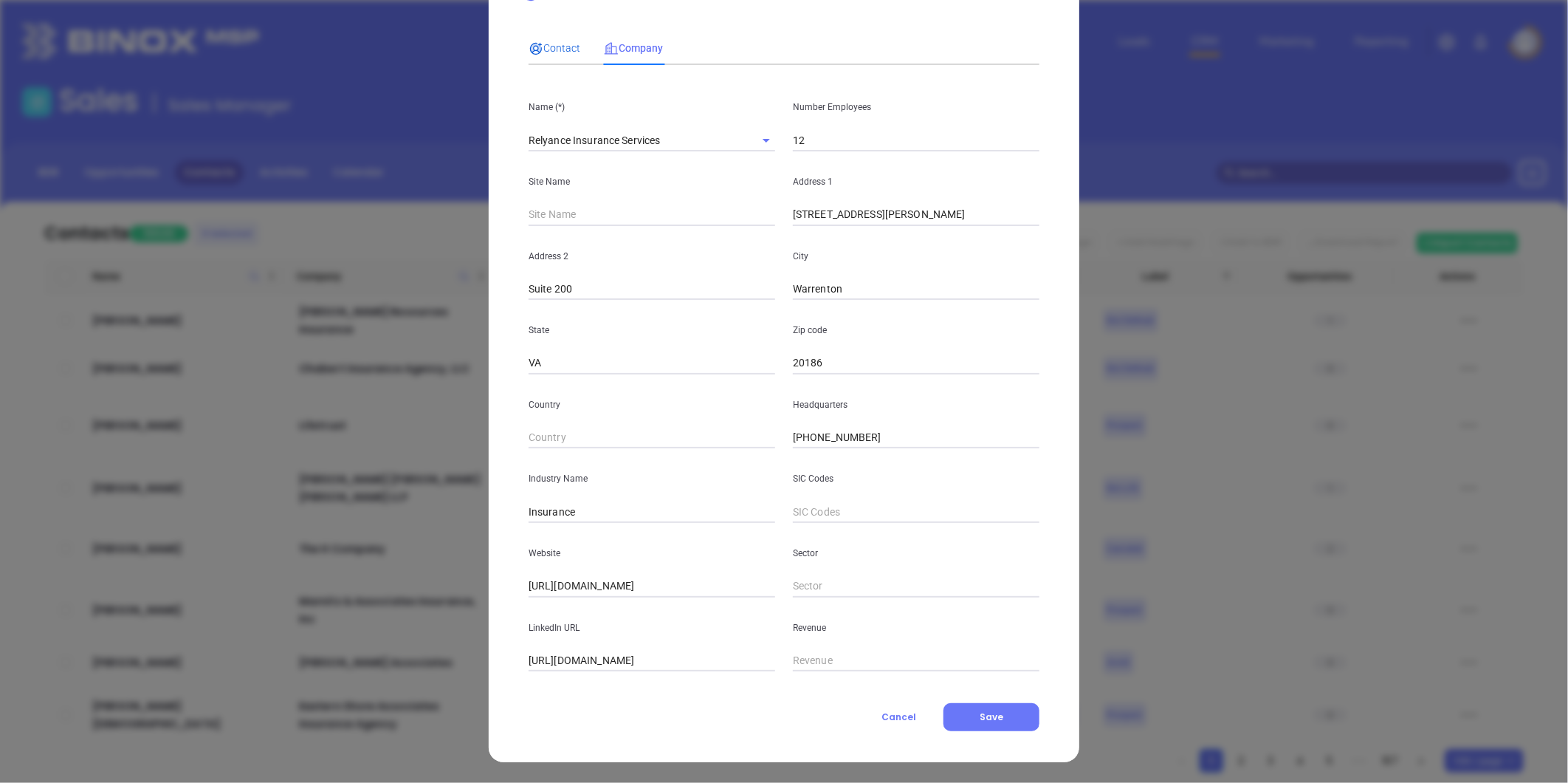
drag, startPoint x: 547, startPoint y: 42, endPoint x: 578, endPoint y: 77, distance: 46.8
click at [547, 42] on span "Contact" at bounding box center [554, 48] width 51 height 12
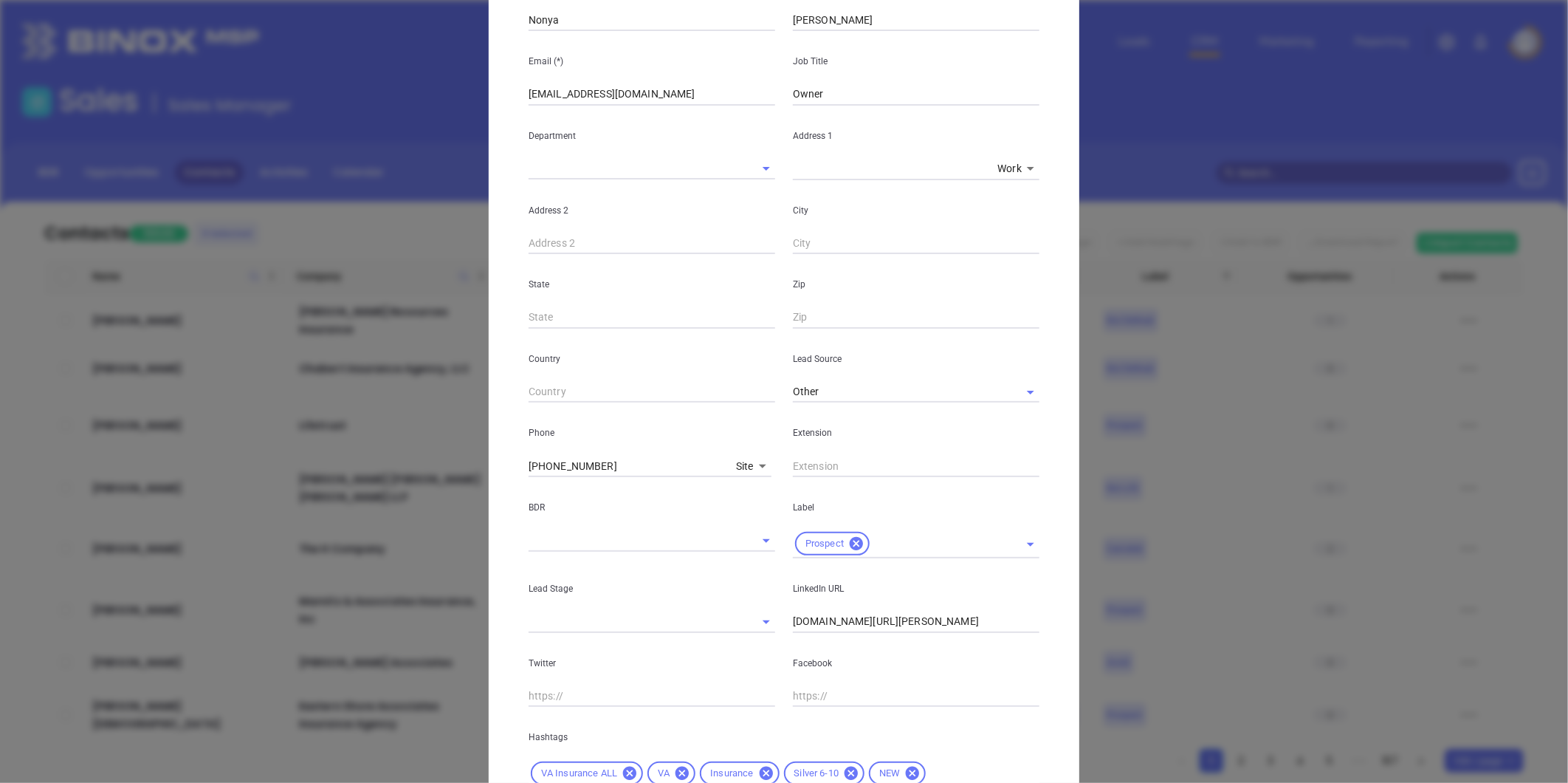
scroll to position [329, 0]
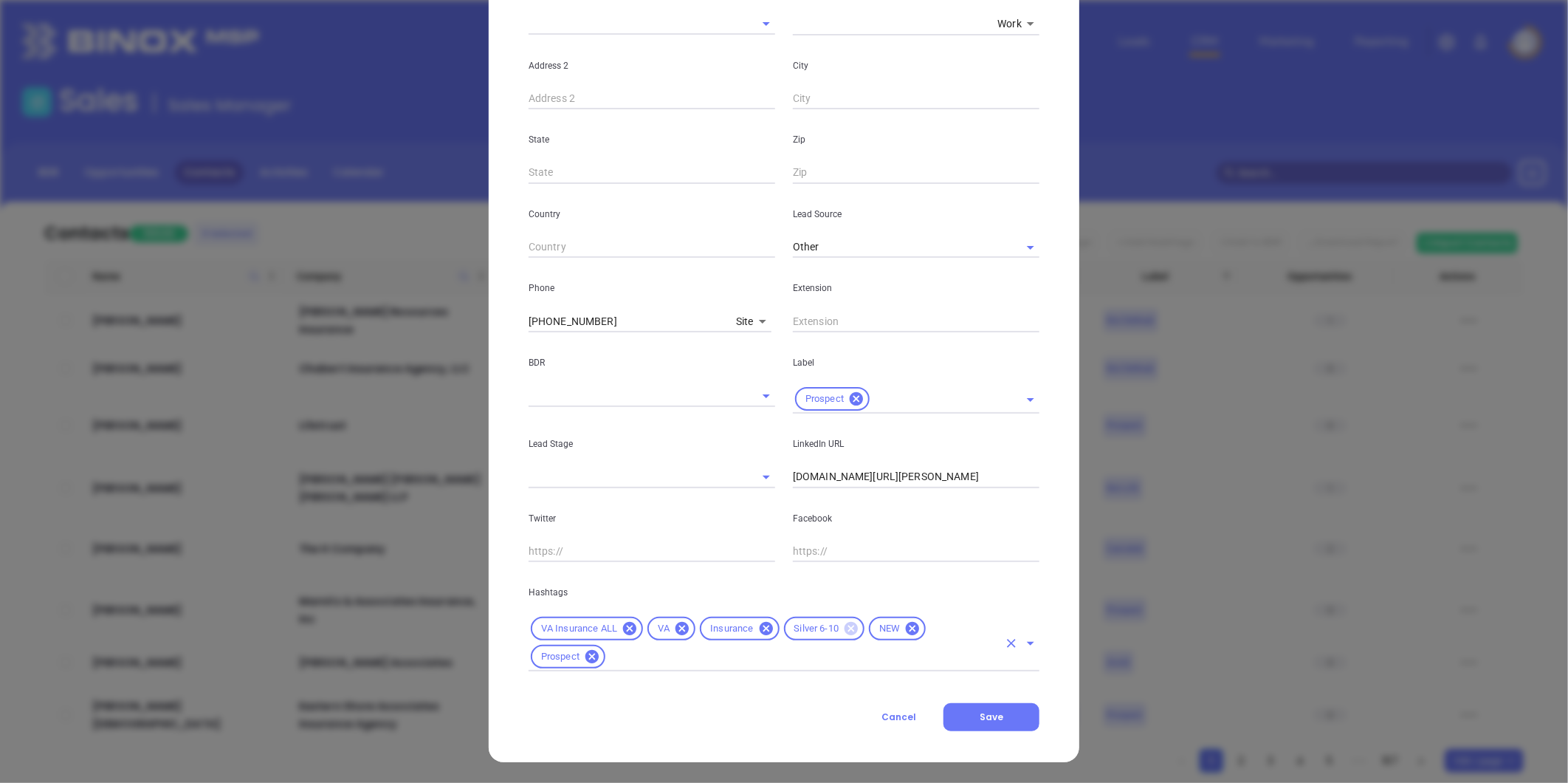
click at [845, 630] on icon at bounding box center [851, 629] width 14 height 14
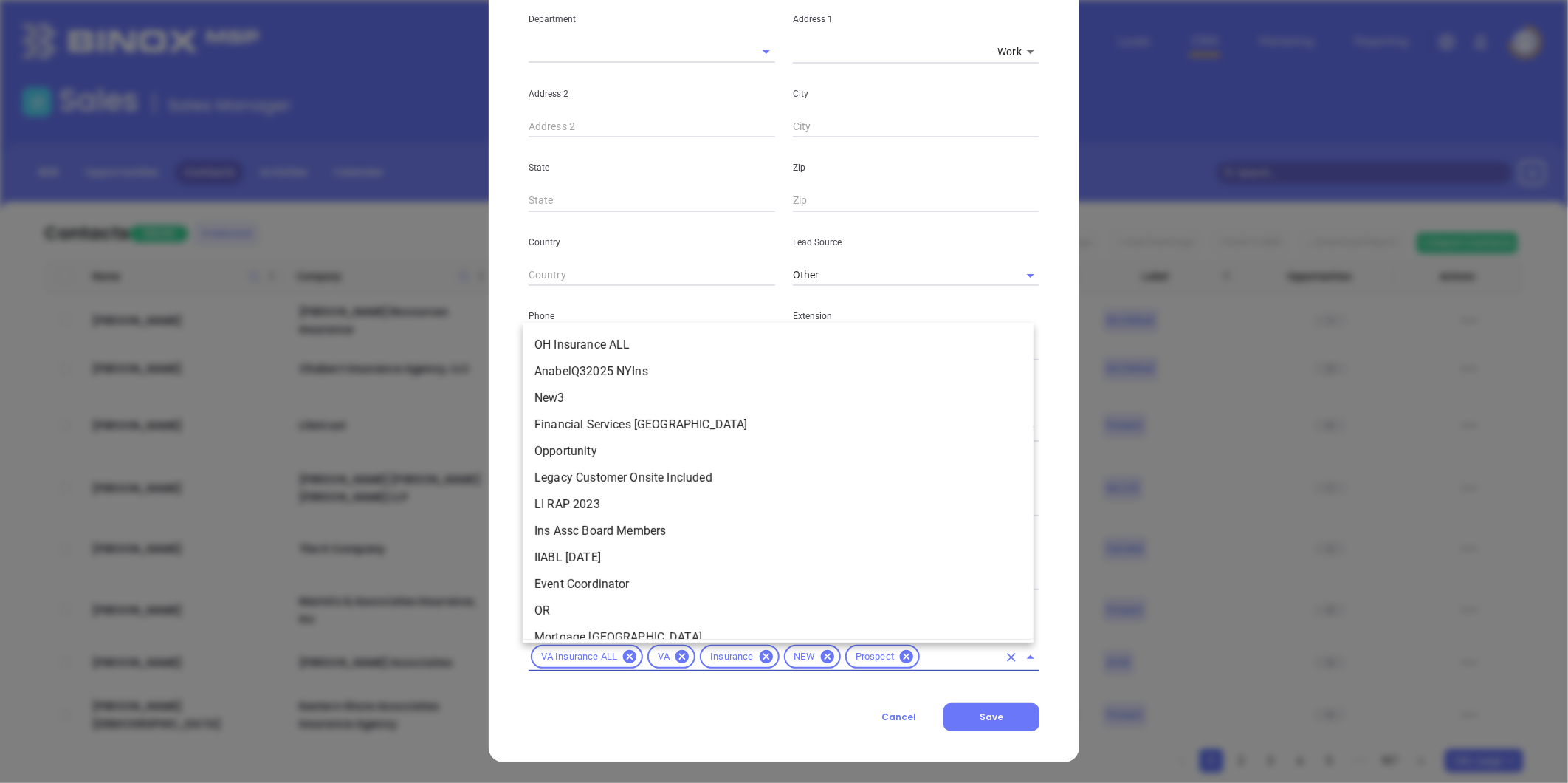
click at [936, 654] on input "text" at bounding box center [960, 657] width 76 height 18
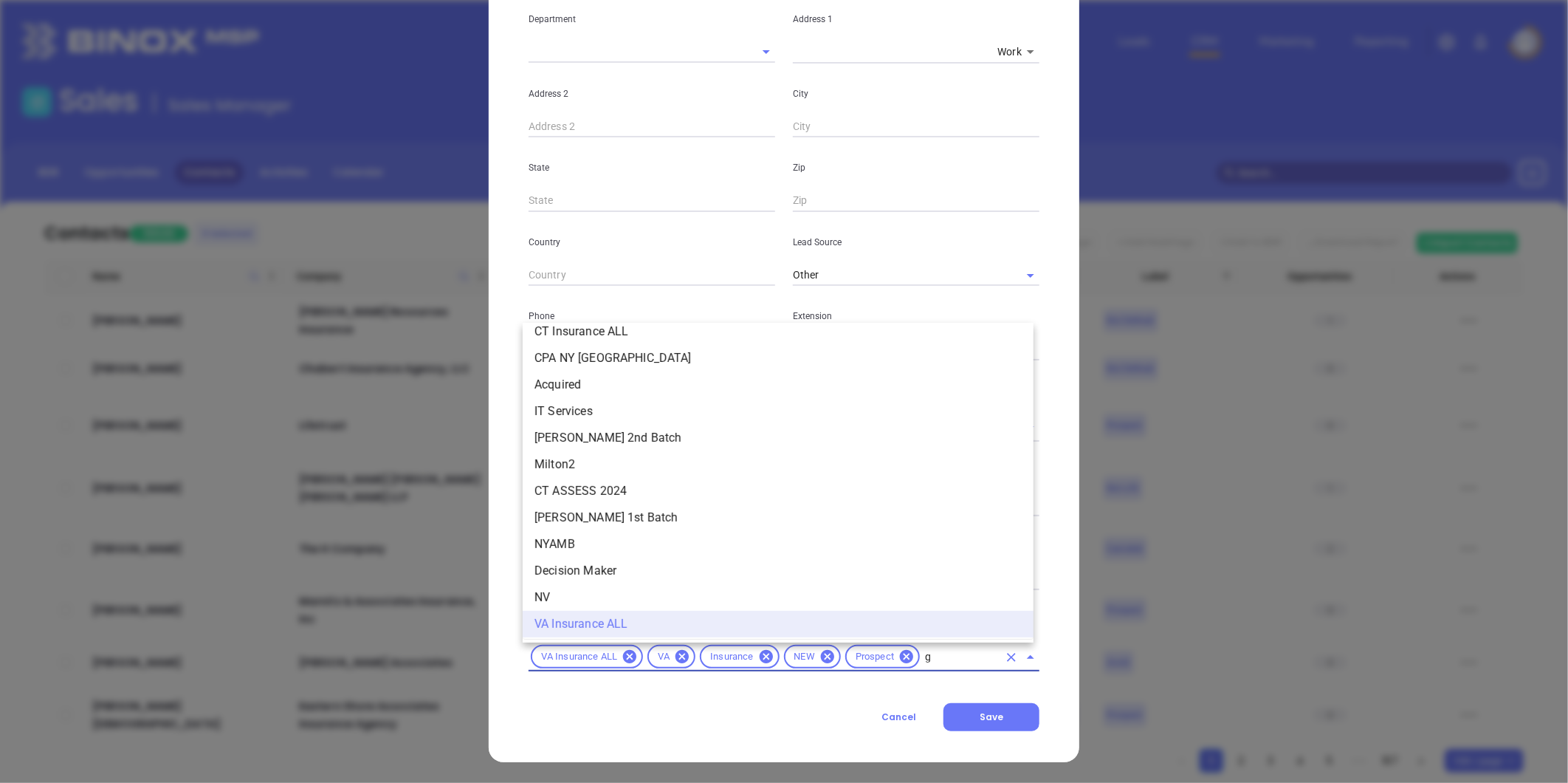
scroll to position [0, 0]
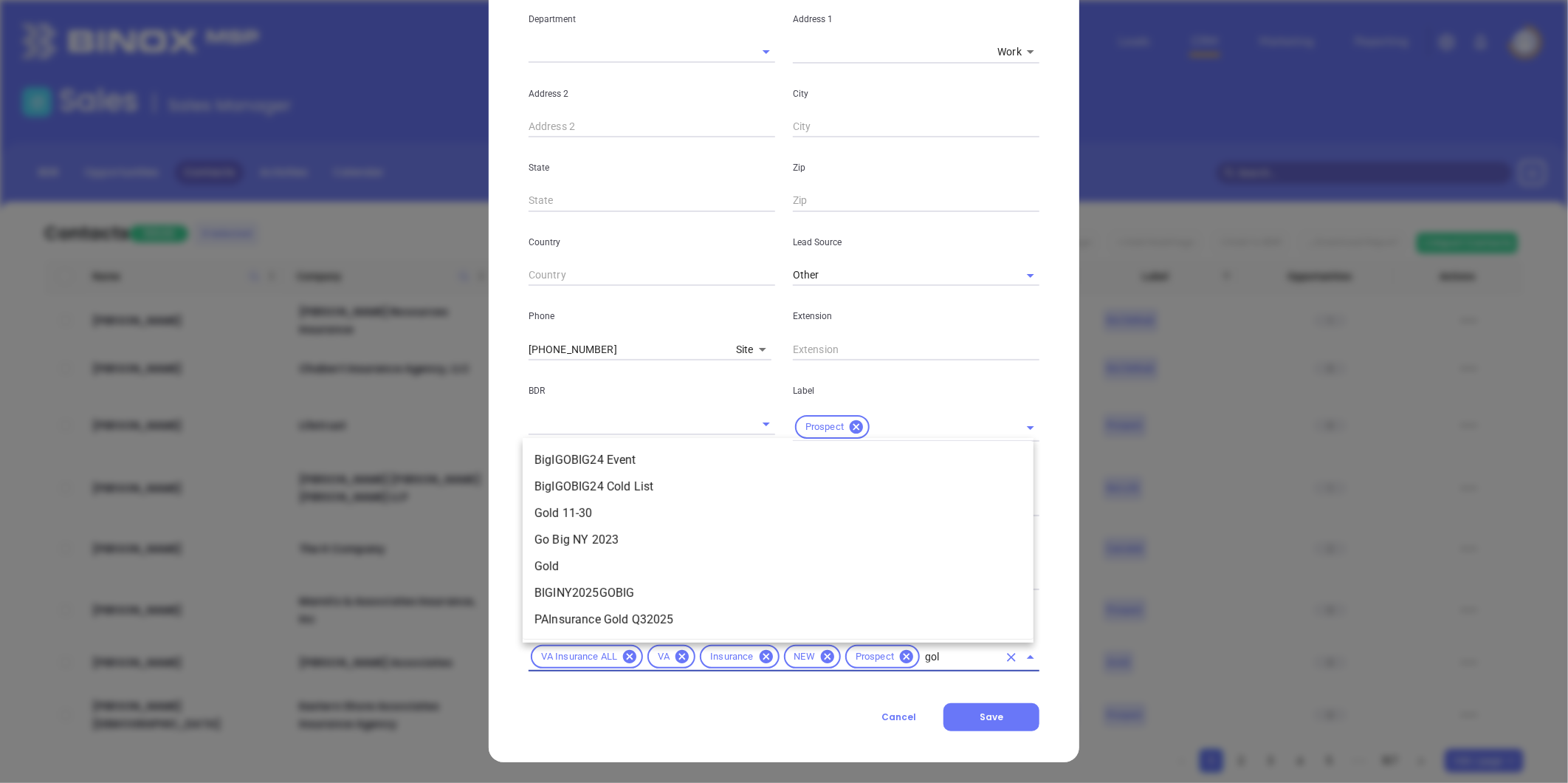
type input "gold"
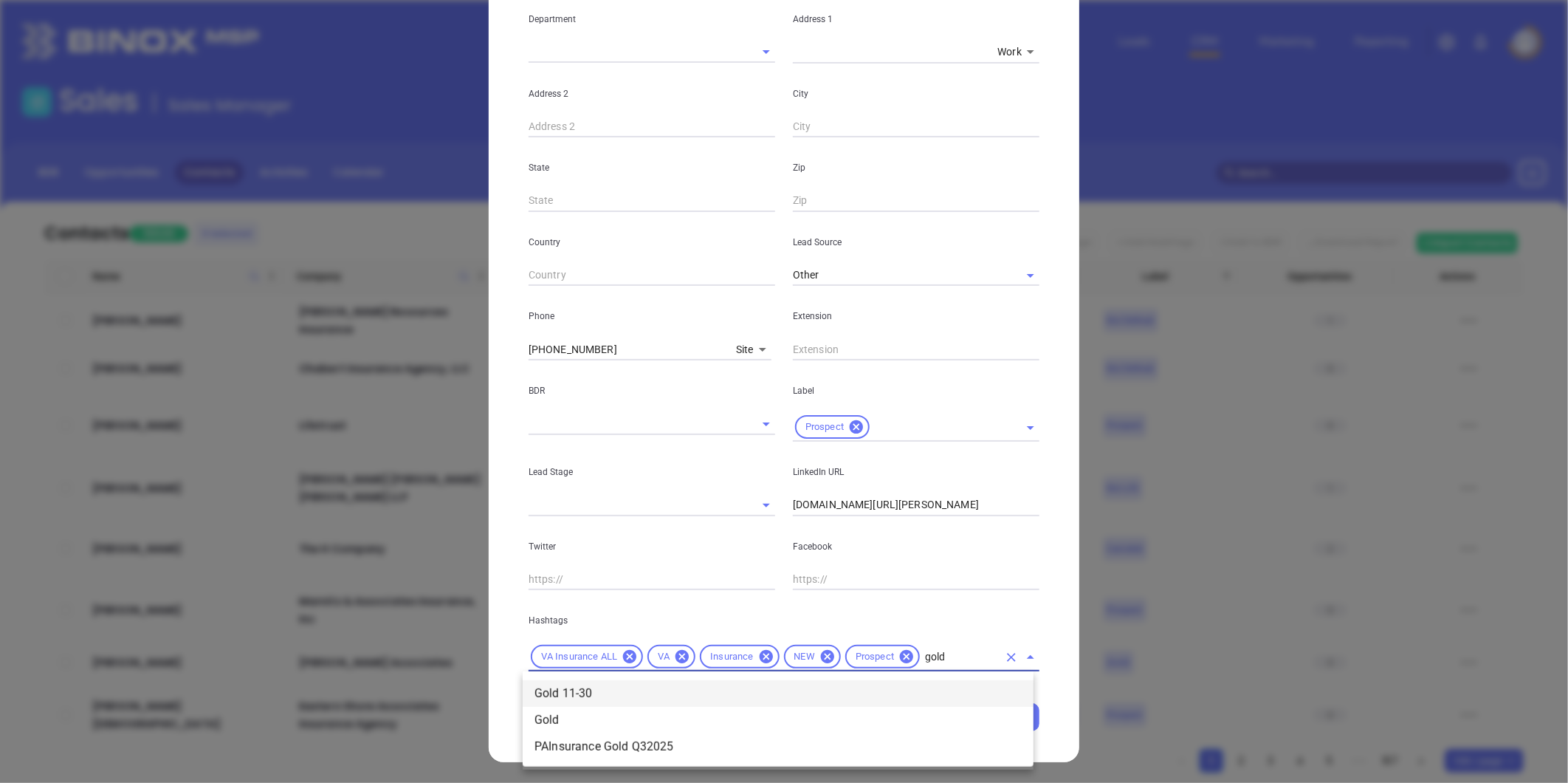
click at [612, 693] on li "Gold 11-30" at bounding box center [778, 693] width 511 height 26
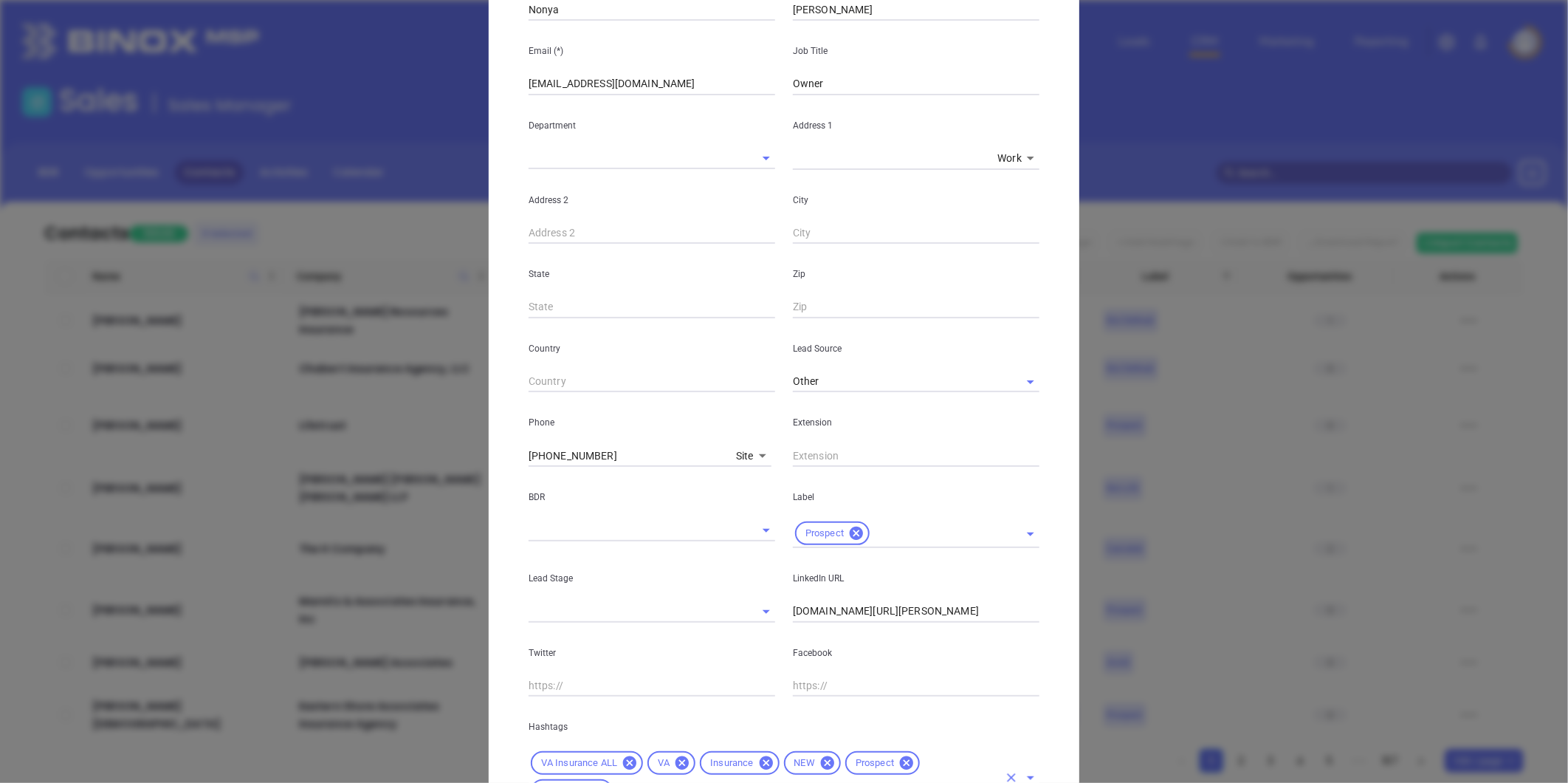
scroll to position [55, 0]
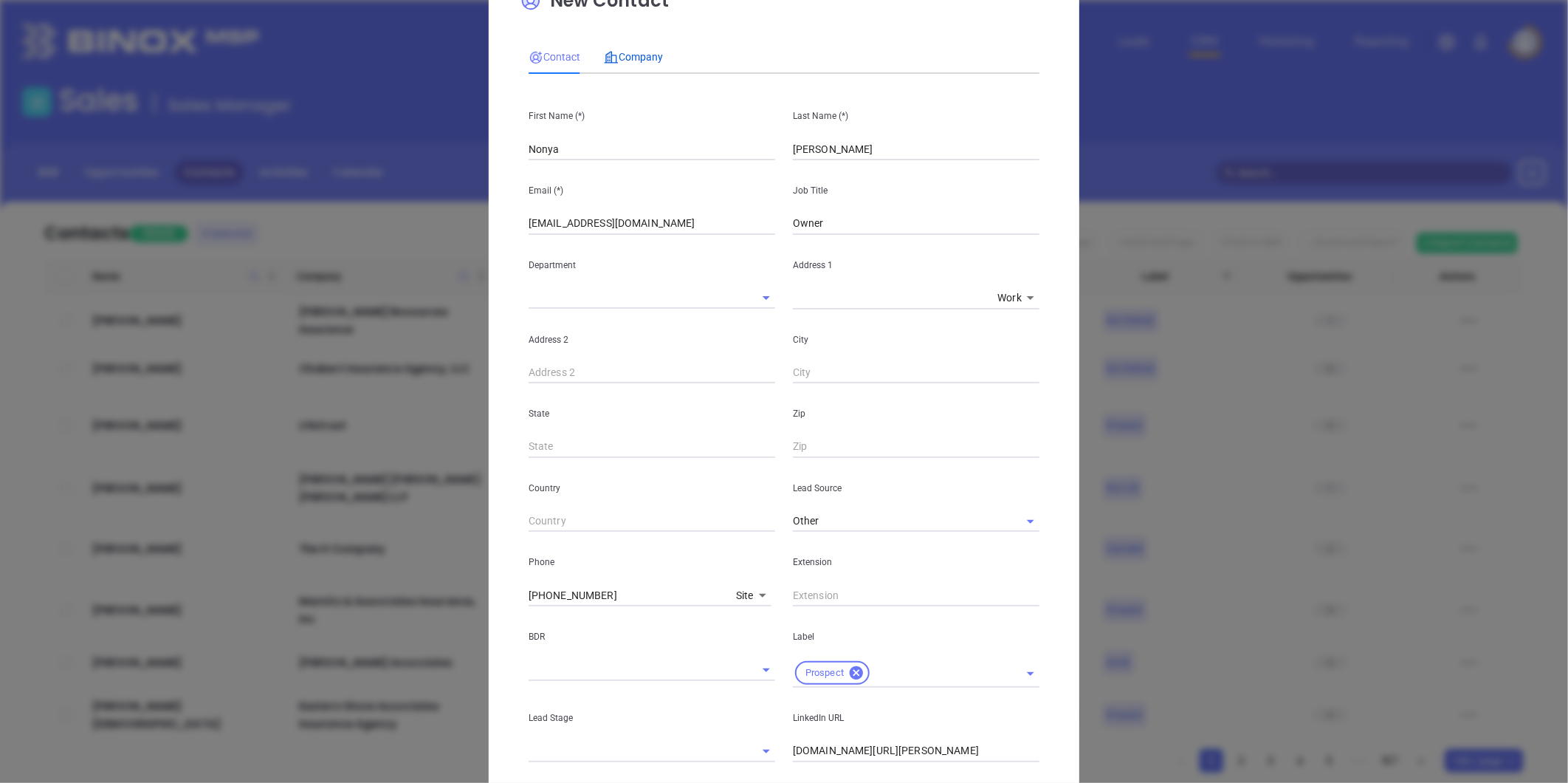
click at [645, 54] on span "Company" at bounding box center [633, 56] width 59 height 12
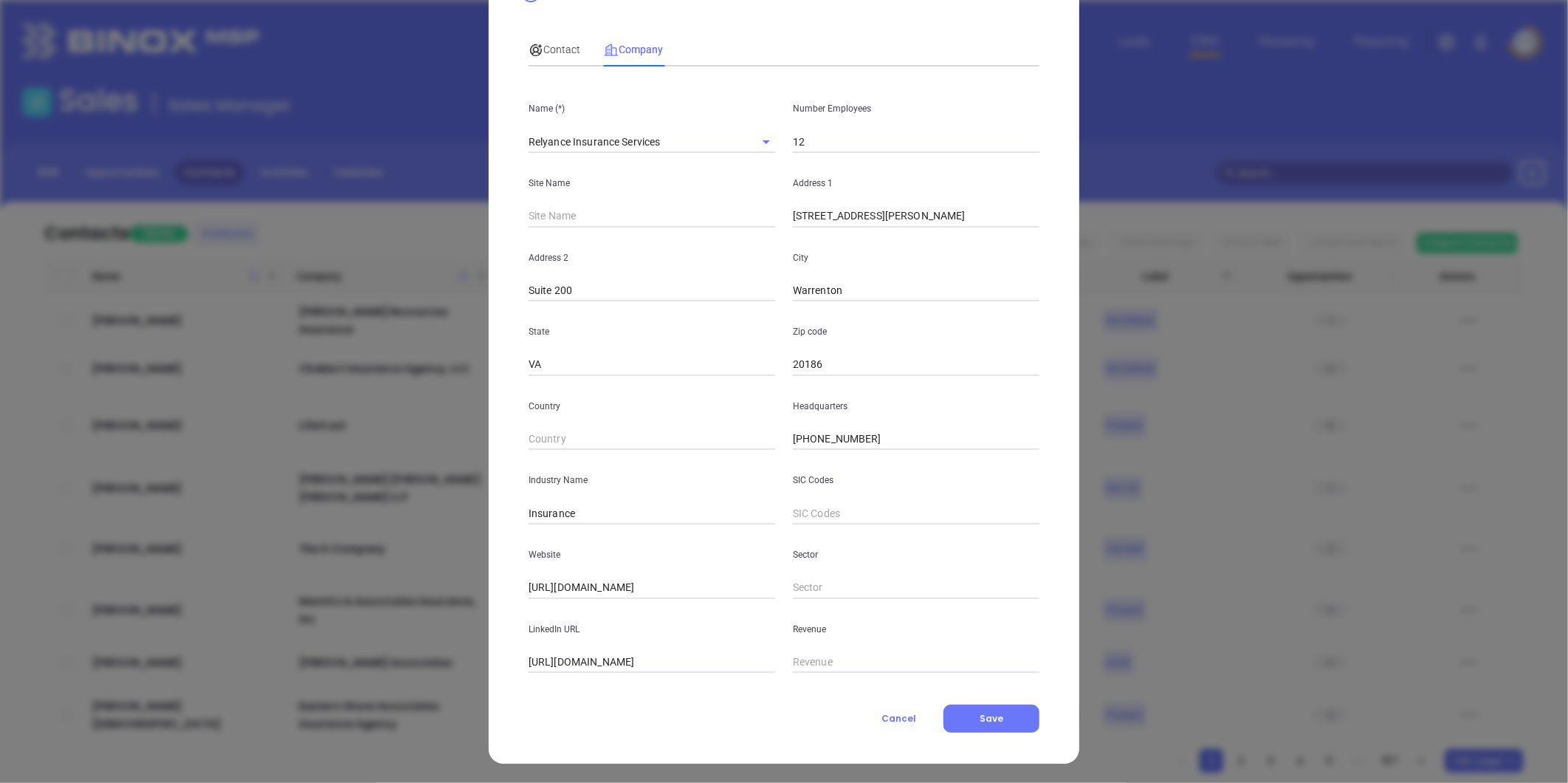
scroll to position [64, 0]
click at [985, 711] on span "Save" at bounding box center [991, 717] width 23 height 13
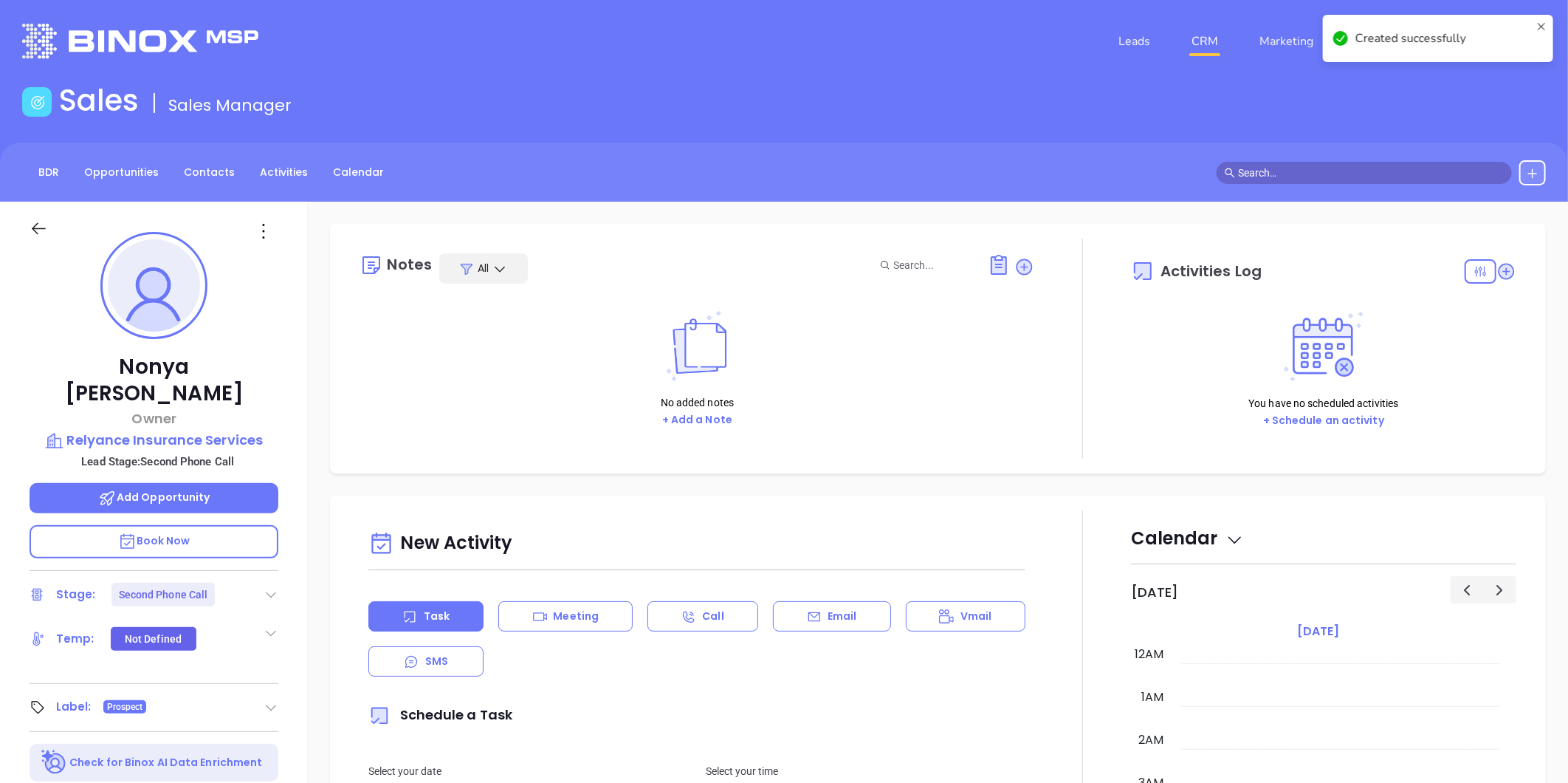
type input "[PERSON_NAME]"
click at [271, 588] on icon at bounding box center [270, 595] width 15 height 15
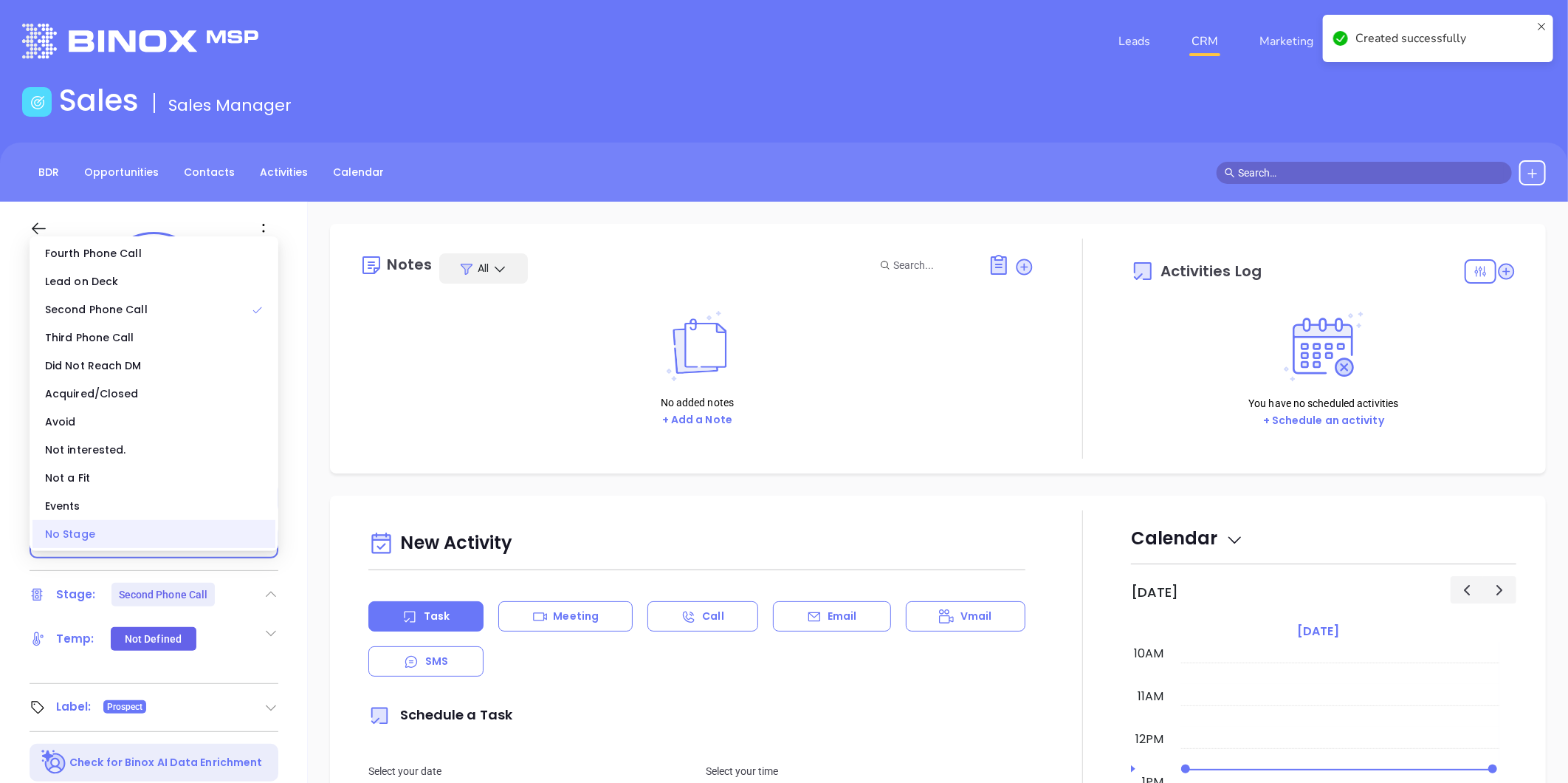
click at [216, 543] on div "No Stage" at bounding box center [153, 533] width 243 height 28
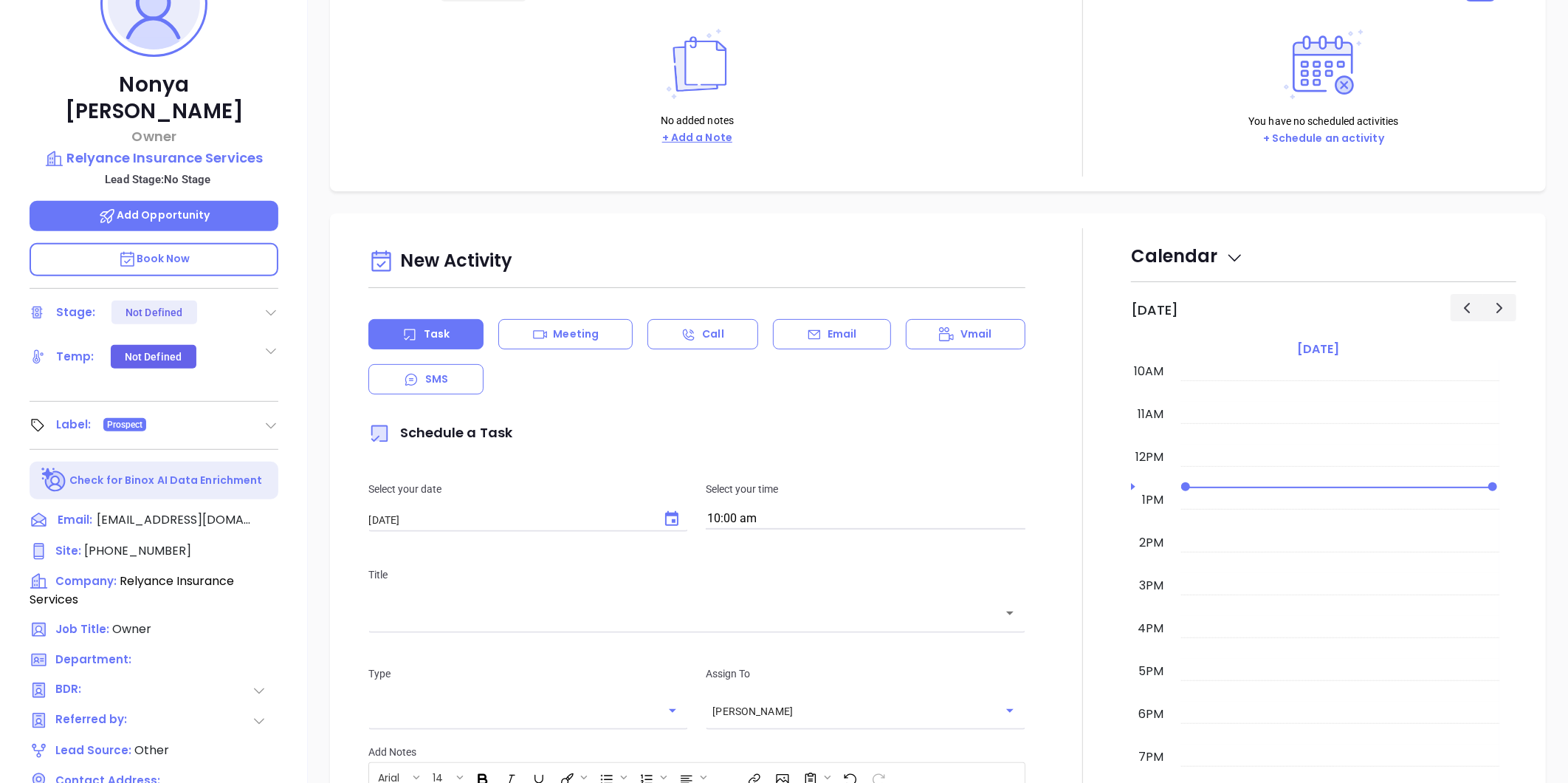
scroll to position [82, 0]
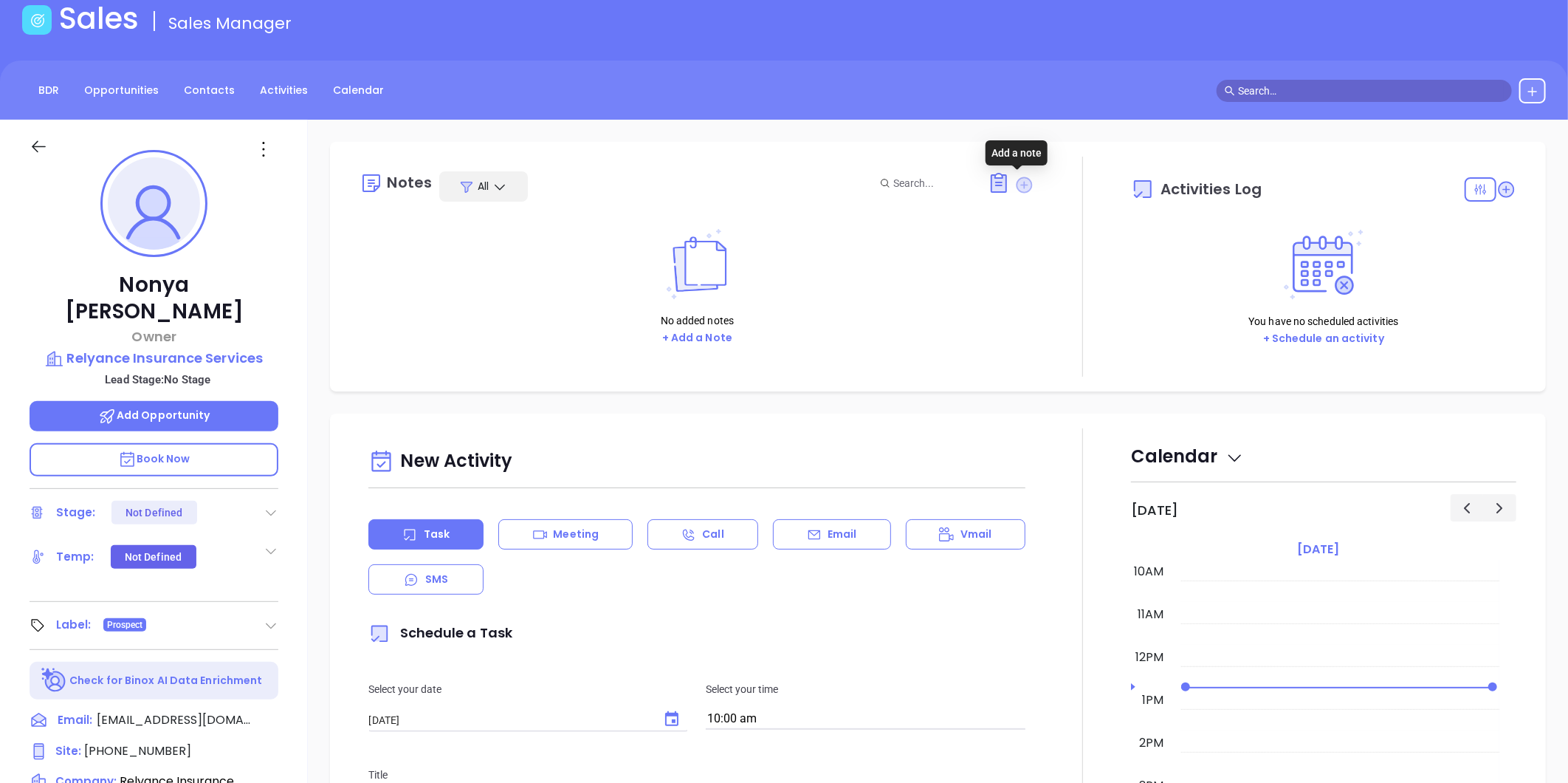
click at [1017, 185] on icon at bounding box center [1024, 185] width 17 height 17
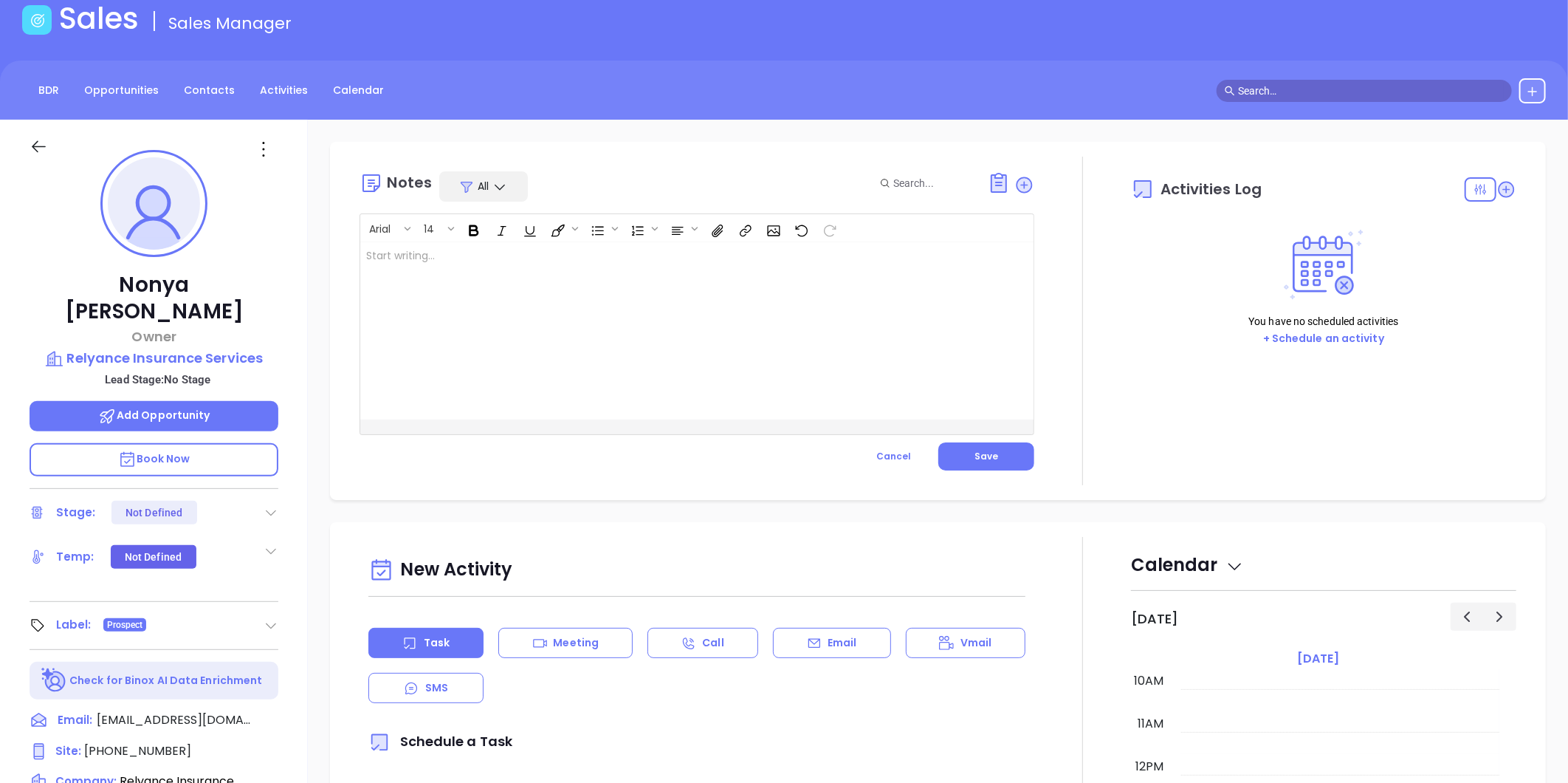
click at [689, 264] on div at bounding box center [673, 330] width 626 height 178
click at [997, 448] on button "Save" at bounding box center [986, 457] width 96 height 28
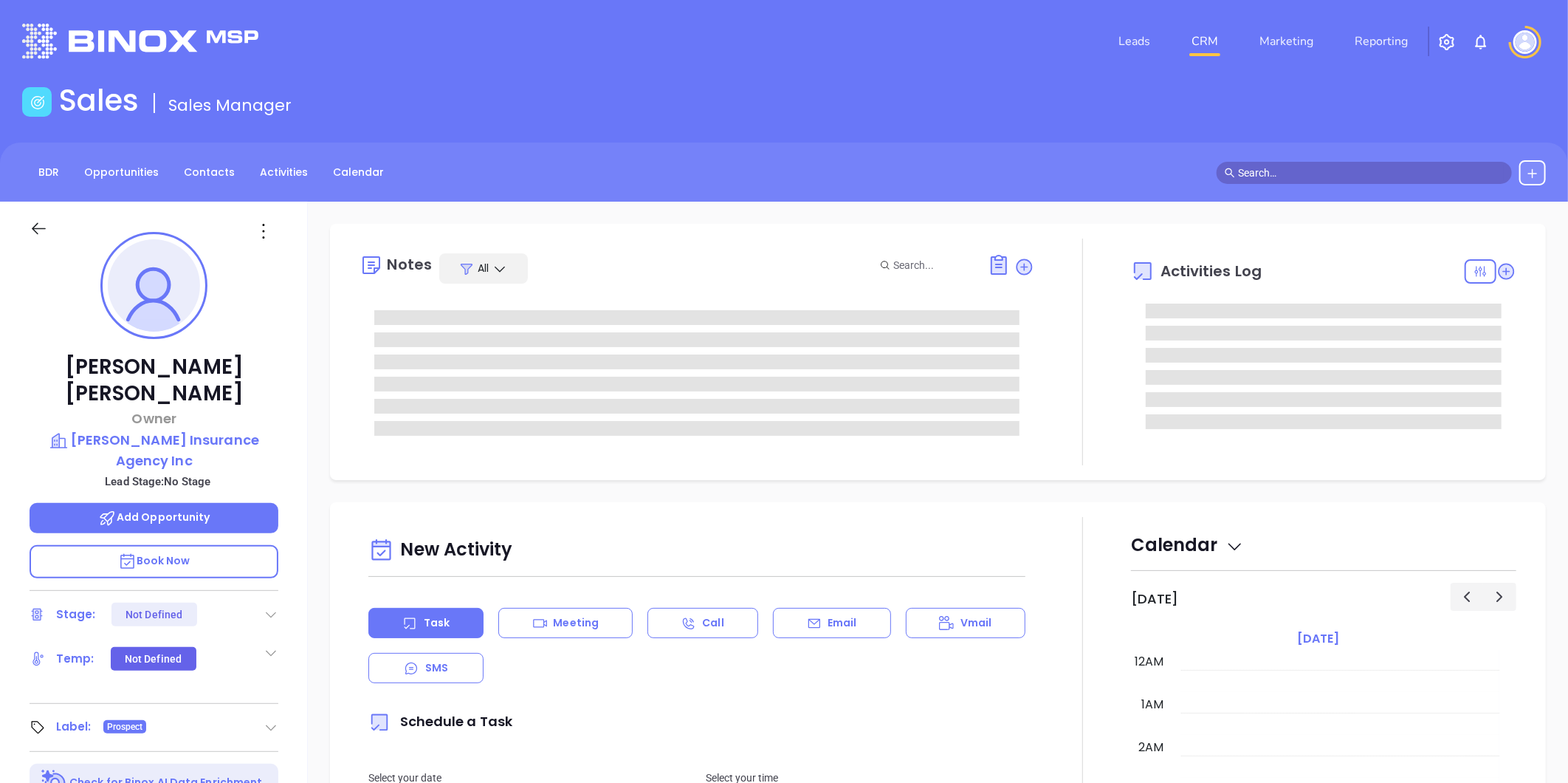
type input "[DATE]"
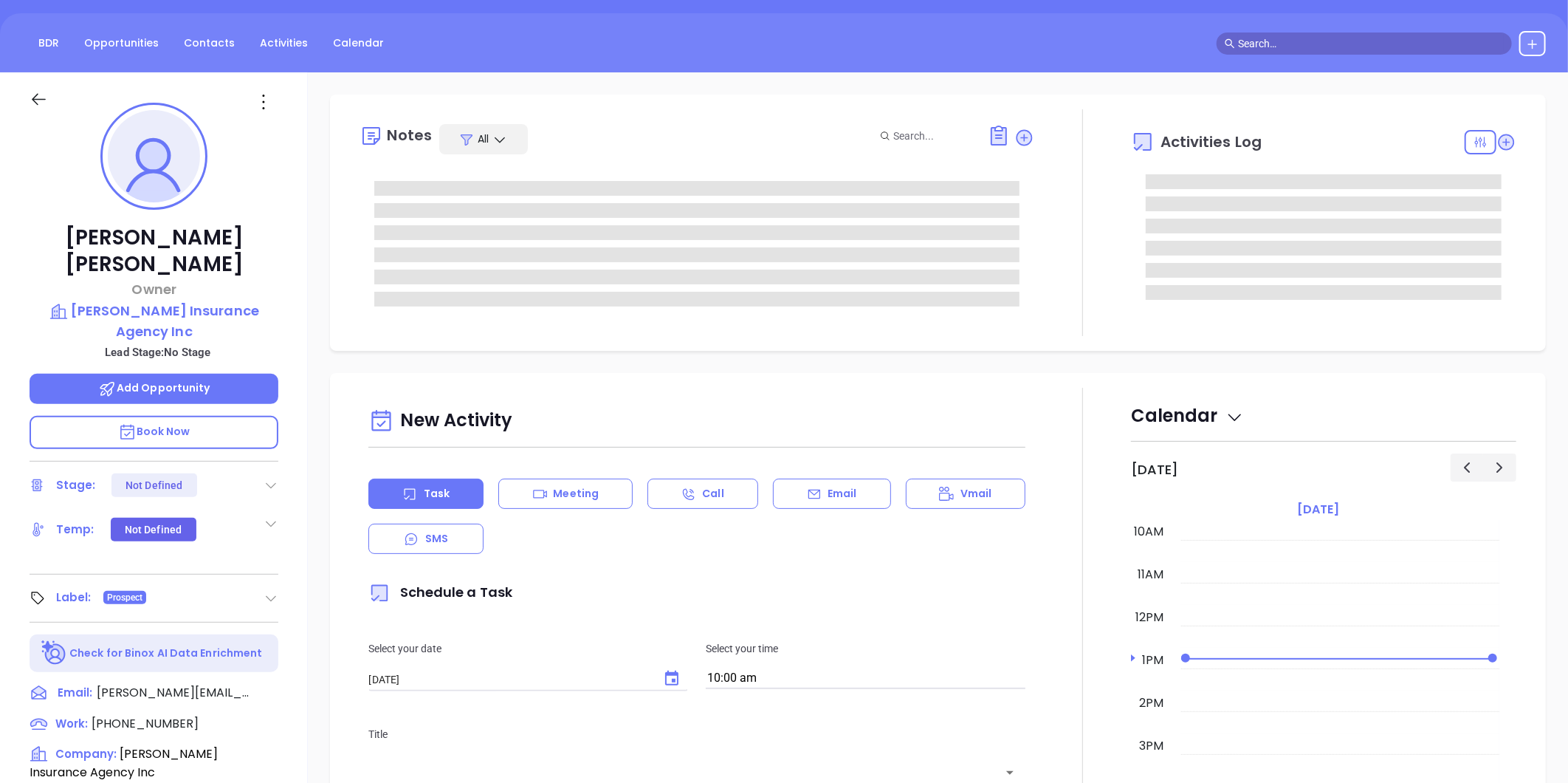
scroll to position [453, 0]
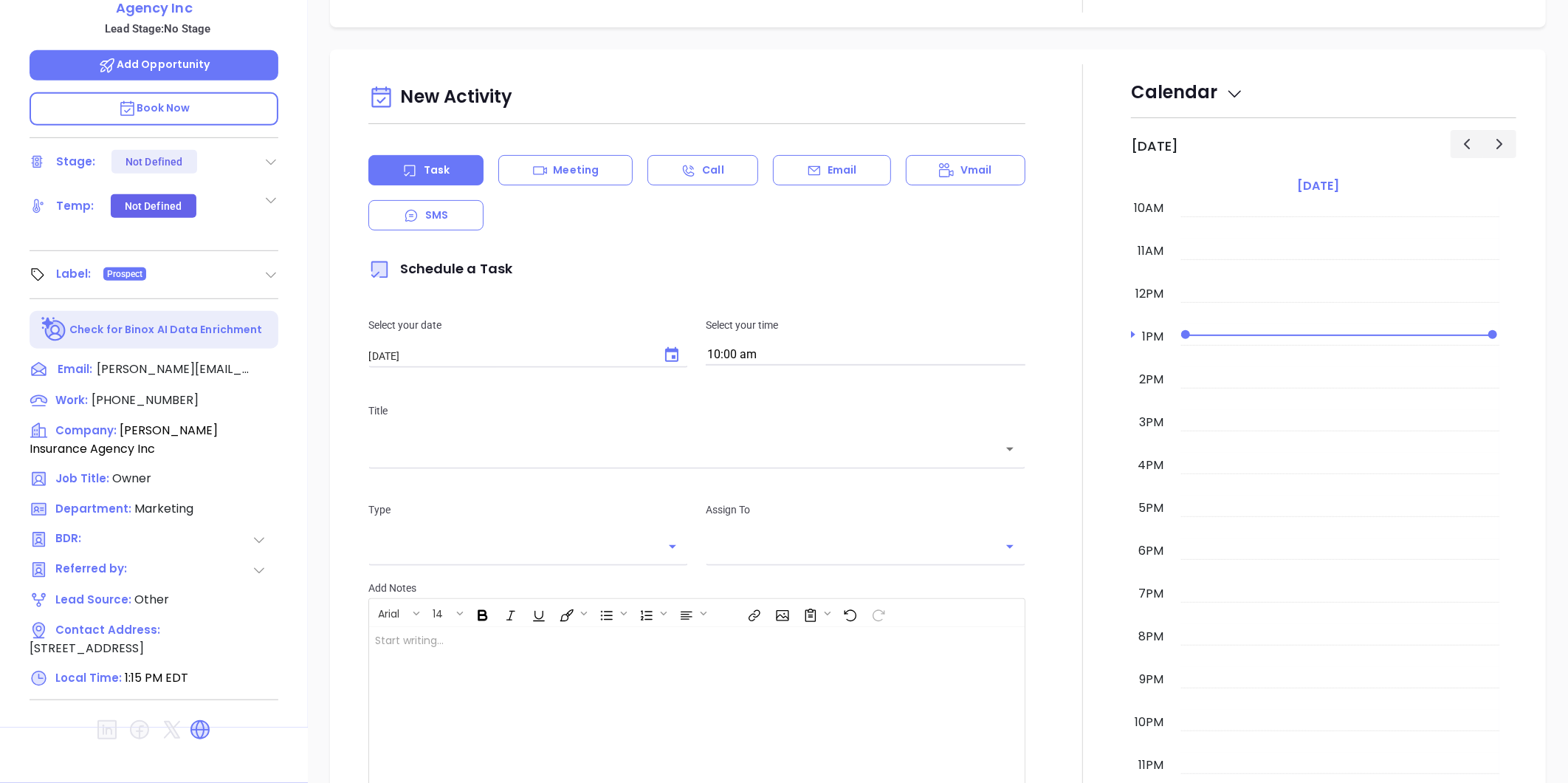
type input "[PERSON_NAME]"
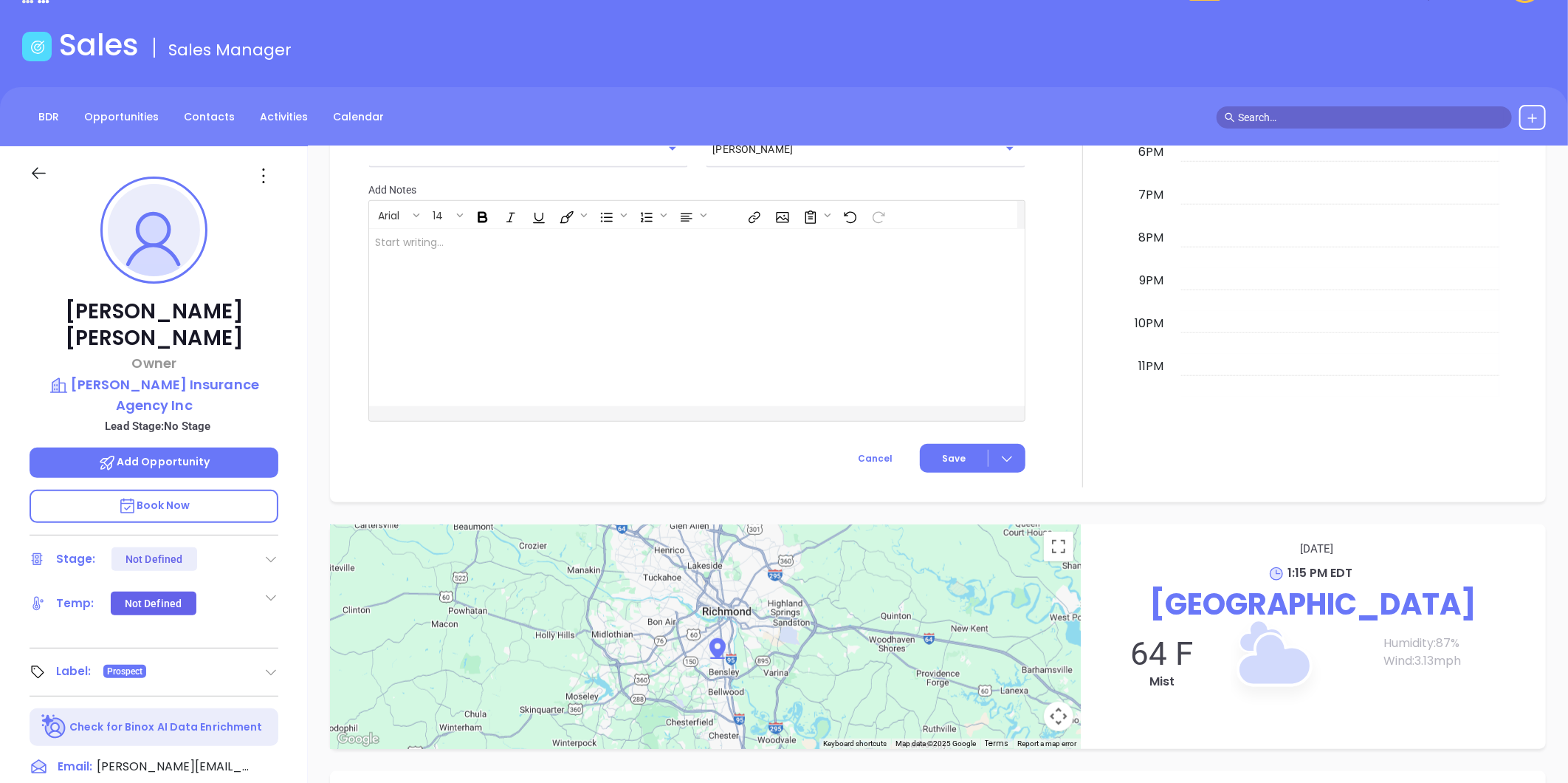
scroll to position [42, 0]
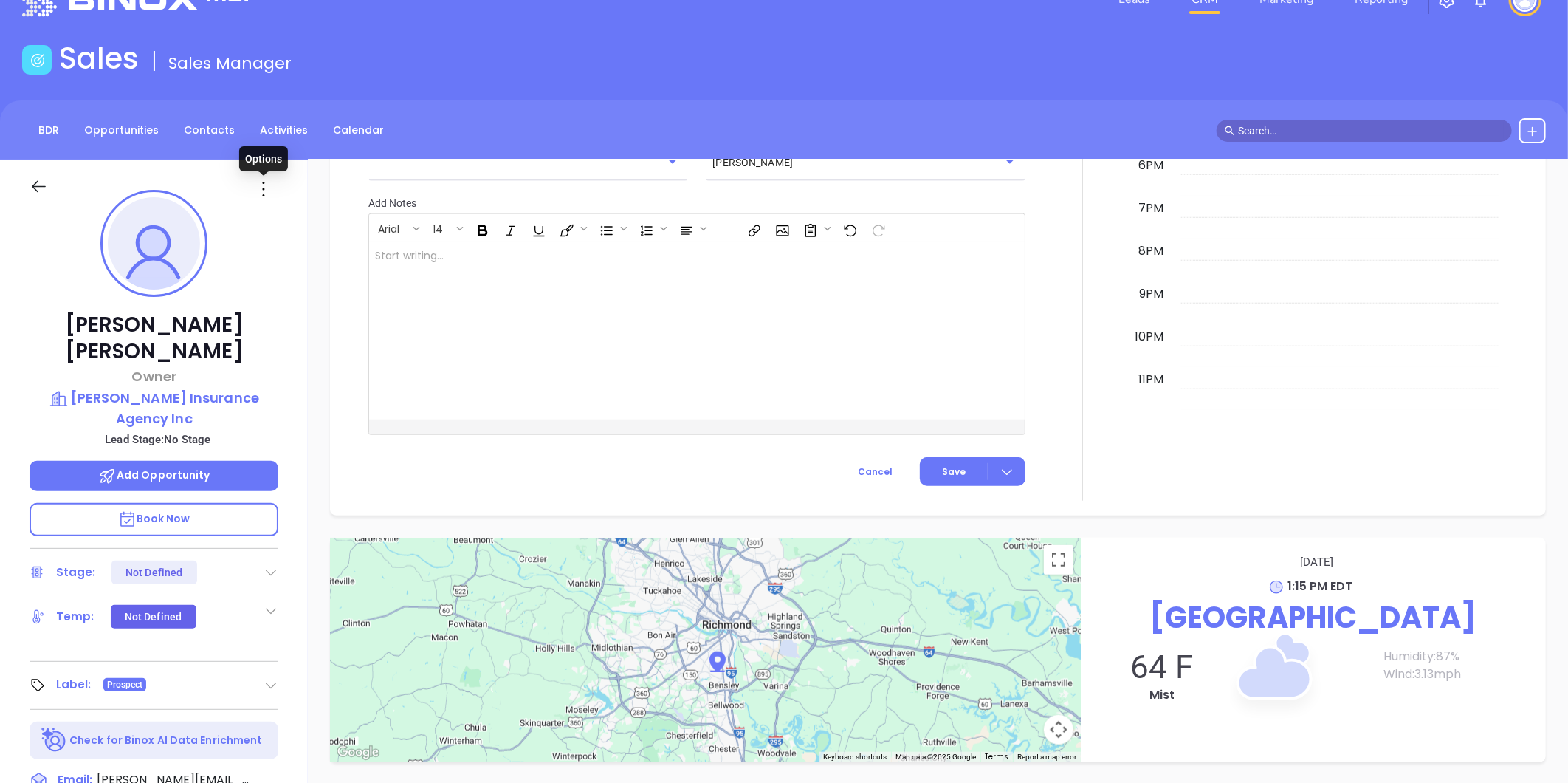
click at [260, 188] on icon at bounding box center [263, 189] width 23 height 23
click at [295, 344] on div "Edit" at bounding box center [335, 347] width 145 height 17
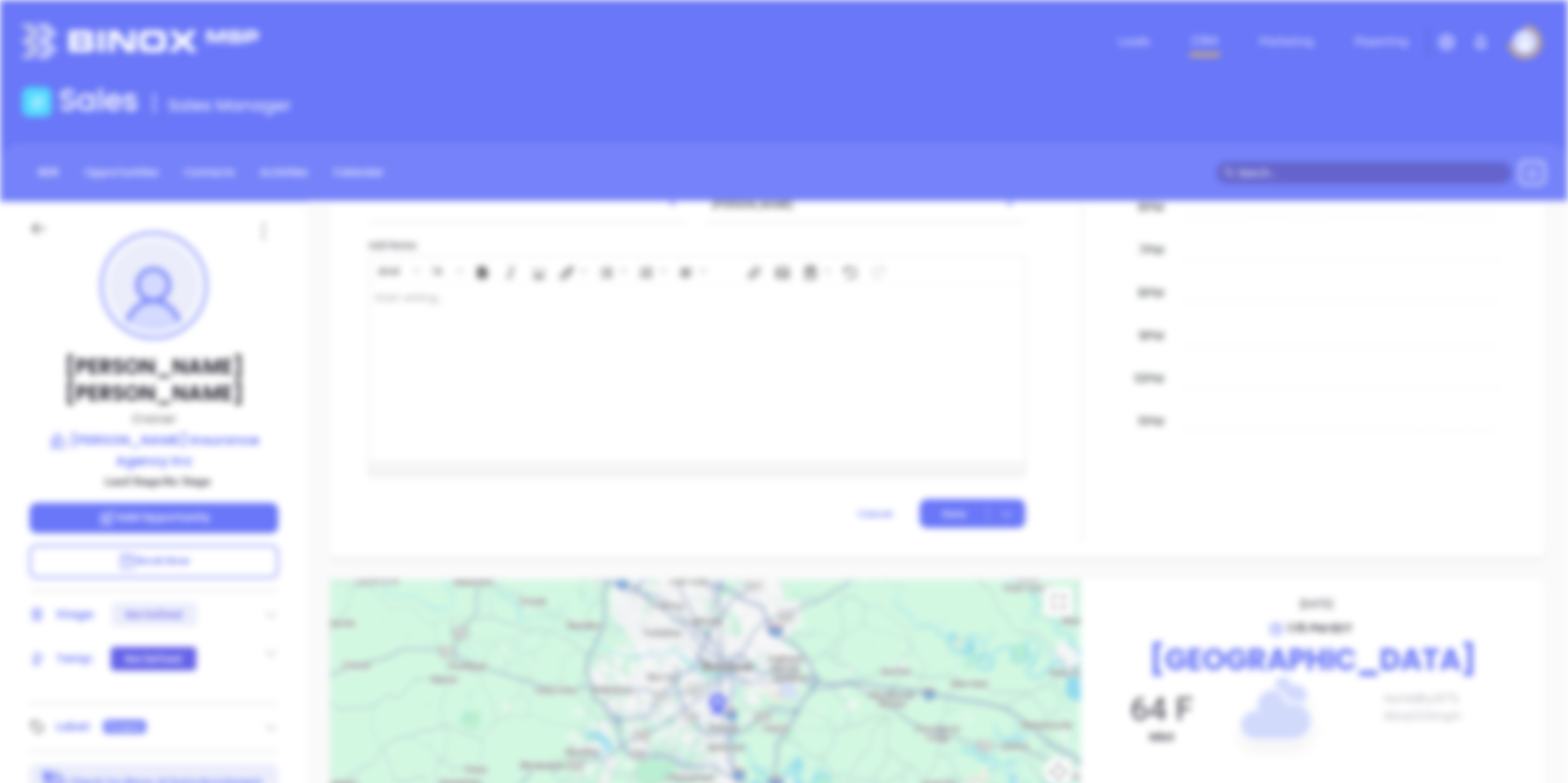
scroll to position [0, 0]
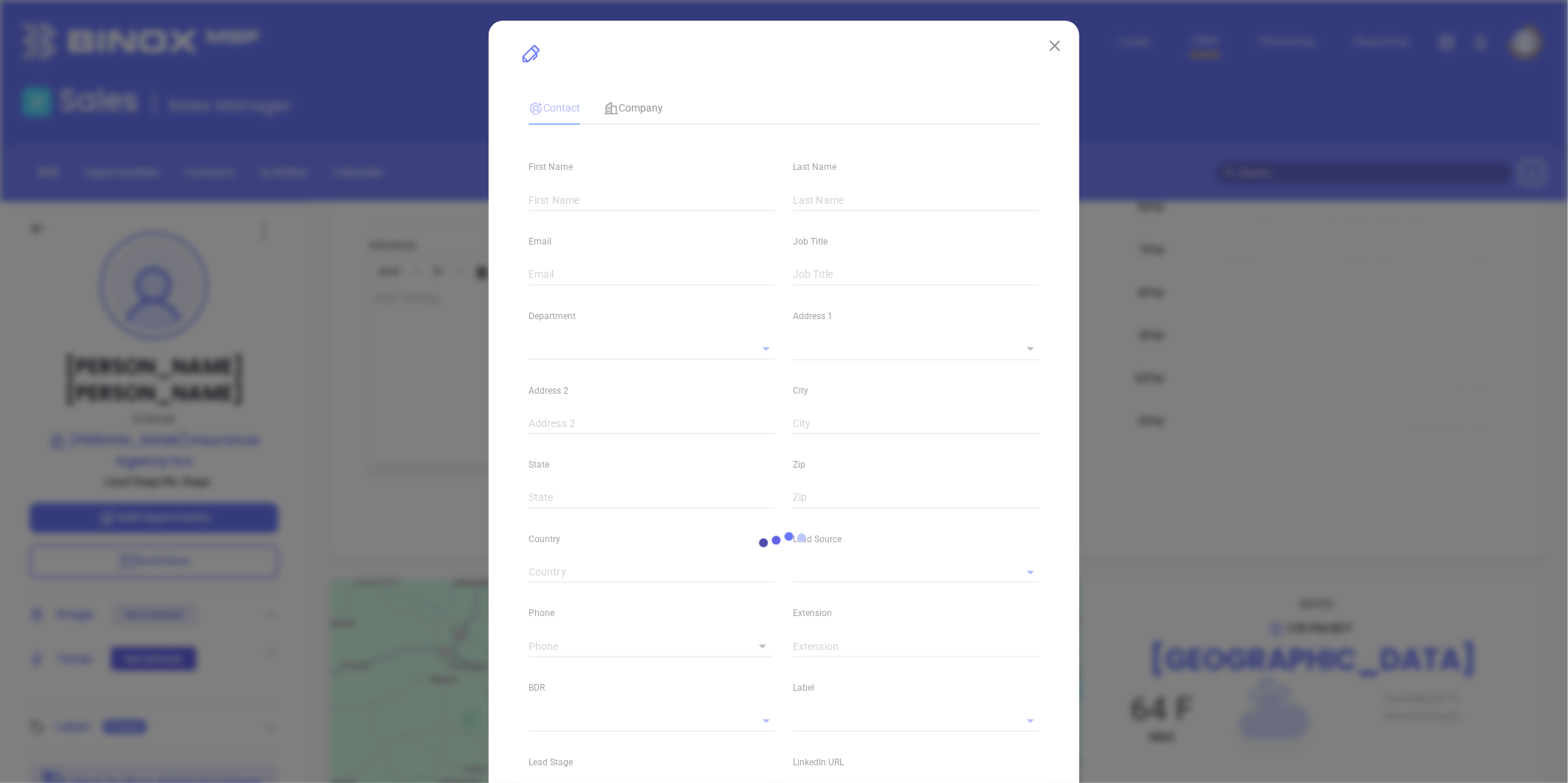
type input "Edwin"
type input "Sweeney"
type input "edwin@sweeneyinsuranceagency.com"
type input "Owner"
type input "1"
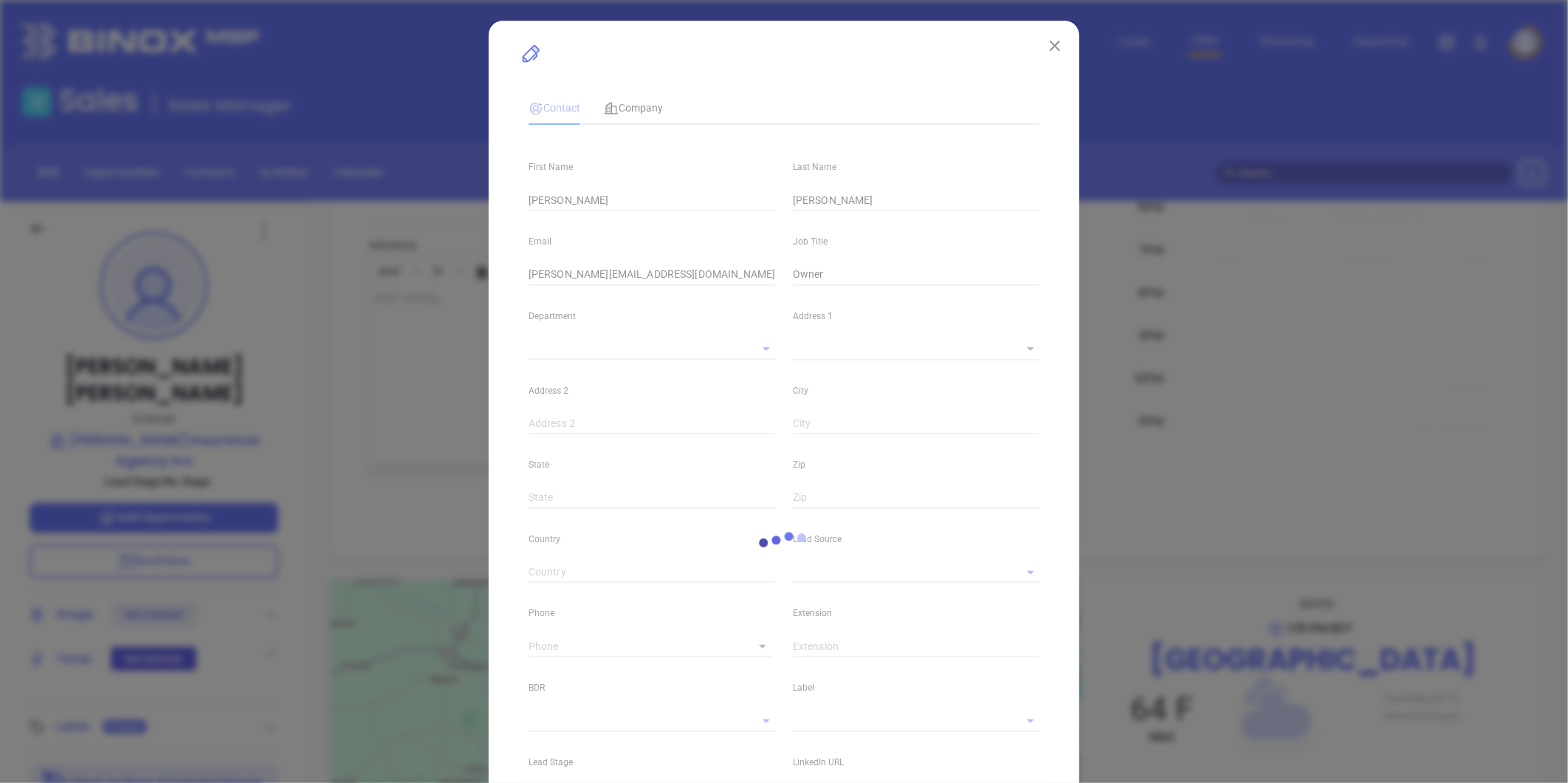
type input "Marketing"
type input "Other"
type input "undefined undefined"
type input "(804) 232-7790"
type input "1"
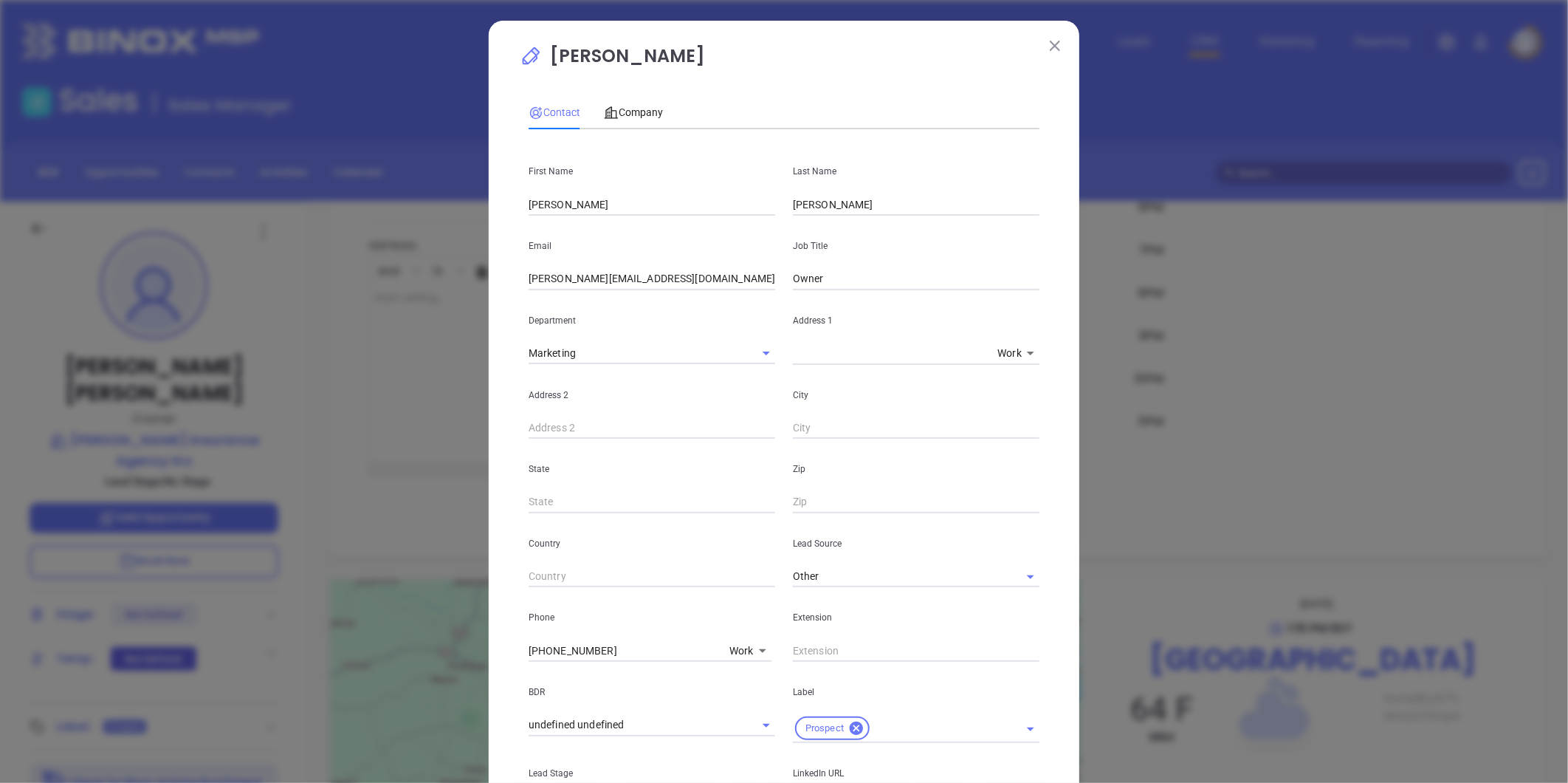
click at [621, 100] on div "Company" at bounding box center [633, 112] width 59 height 34
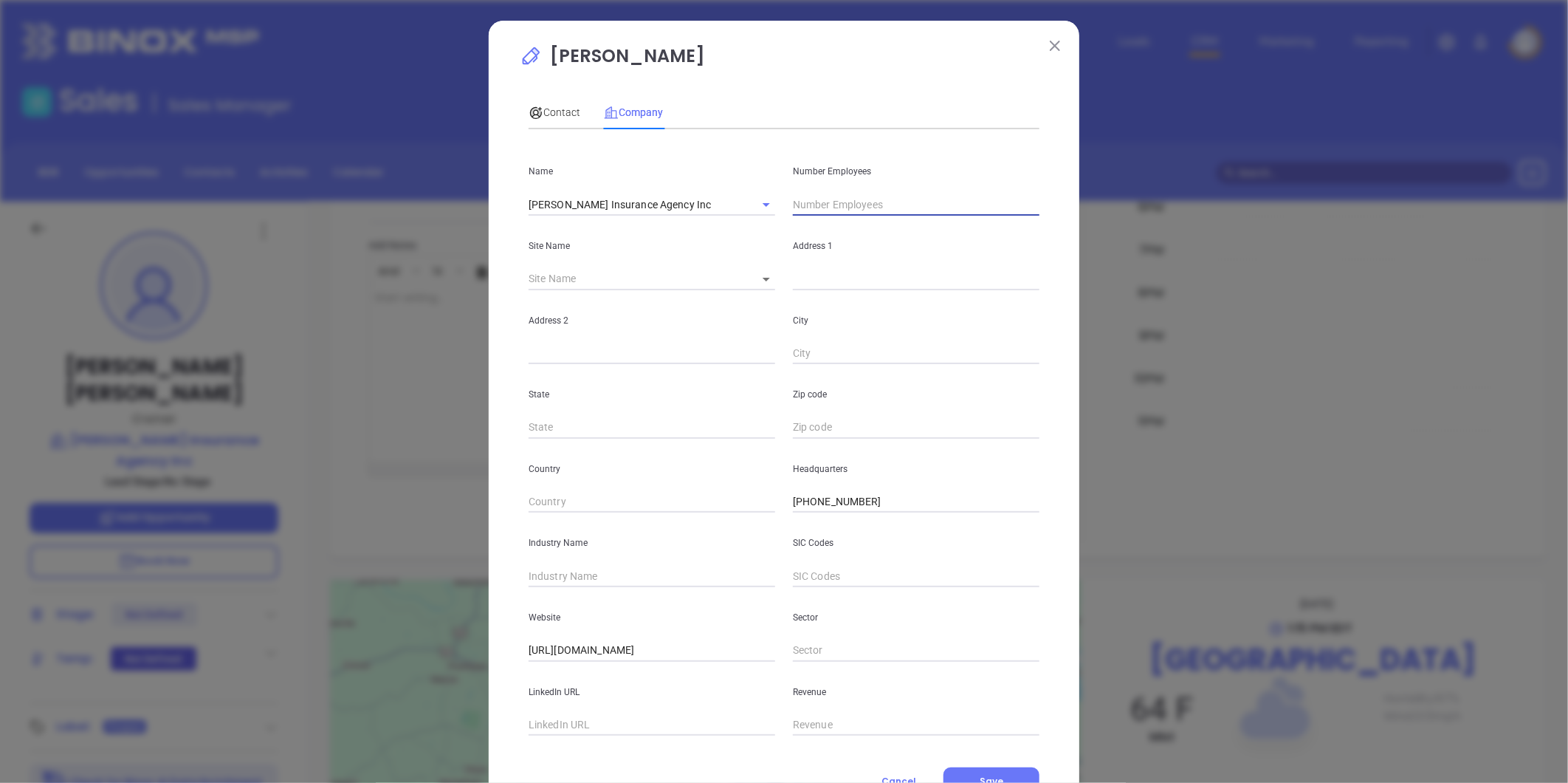
click at [814, 202] on input "text" at bounding box center [917, 204] width 247 height 22
type input "9"
drag, startPoint x: 602, startPoint y: 579, endPoint x: 585, endPoint y: 572, distance: 18.4
click at [585, 572] on input "text" at bounding box center [652, 576] width 247 height 22
type input "Insurance"
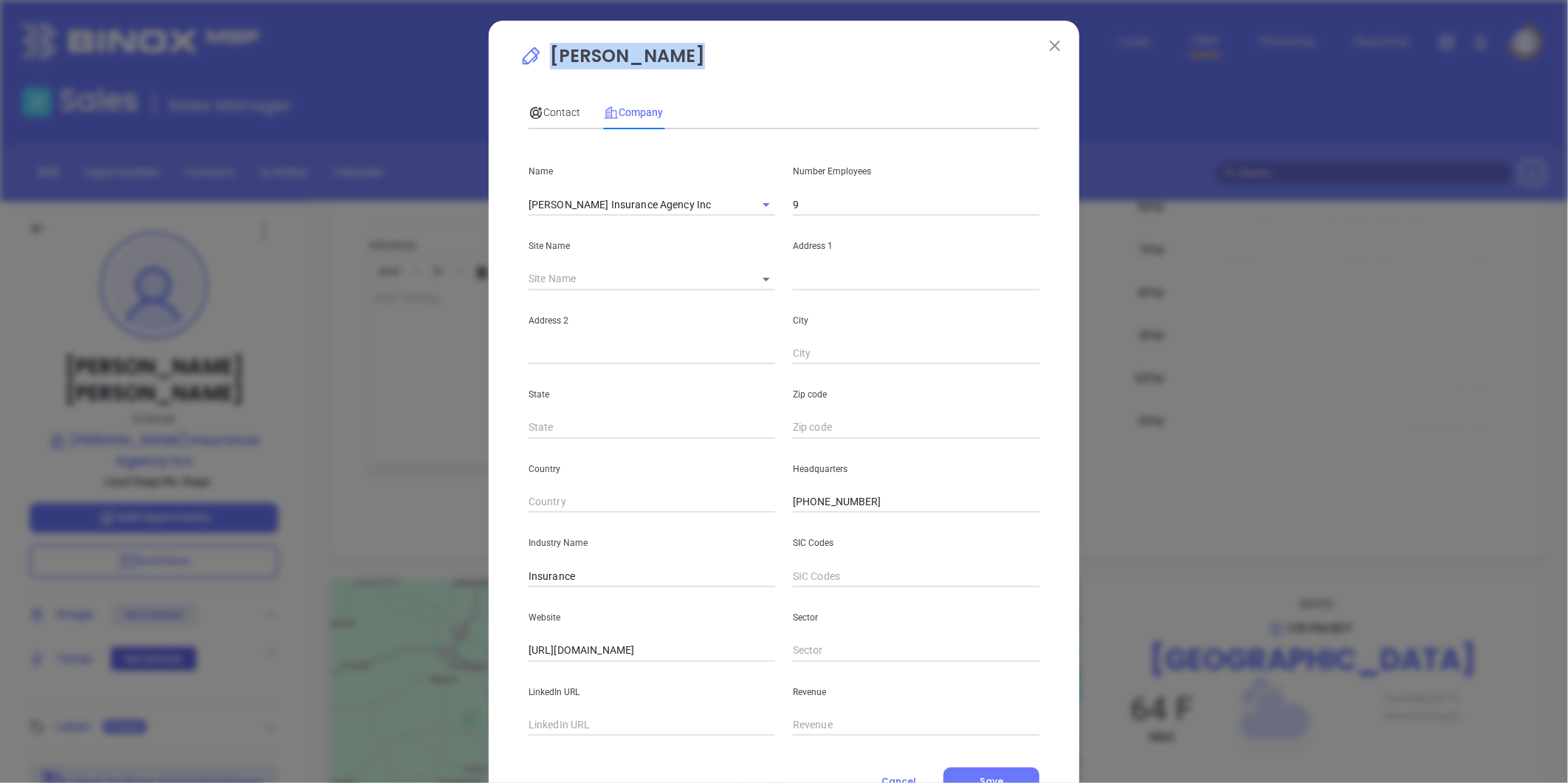
drag, startPoint x: 717, startPoint y: 60, endPoint x: 682, endPoint y: 63, distance: 35.1
click at [682, 63] on p "Edwin Sweeney" at bounding box center [784, 59] width 529 height 34
copy p "Edwin Sweeney"
click at [554, 107] on span "Contact" at bounding box center [554, 113] width 51 height 12
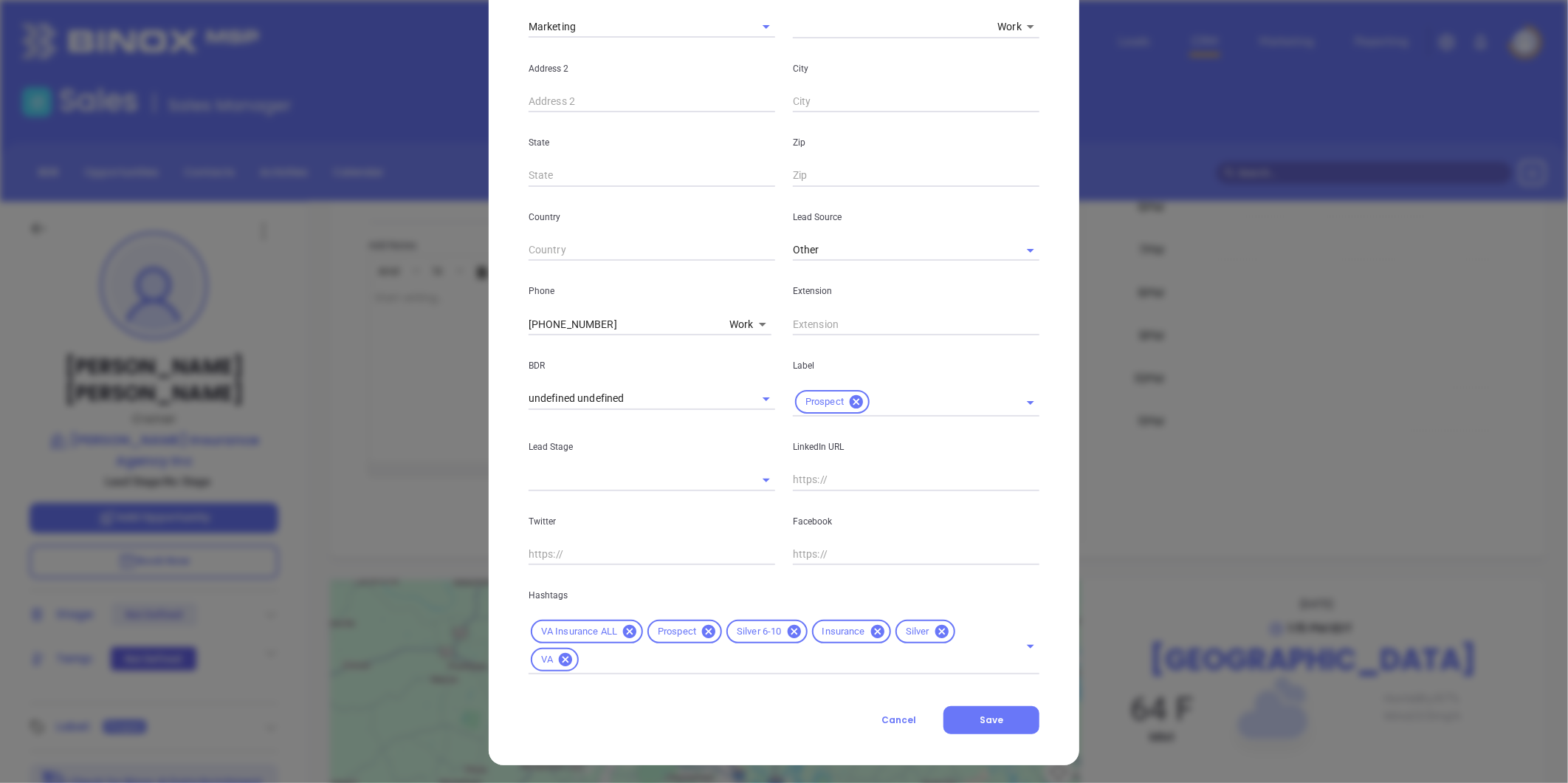
scroll to position [329, 0]
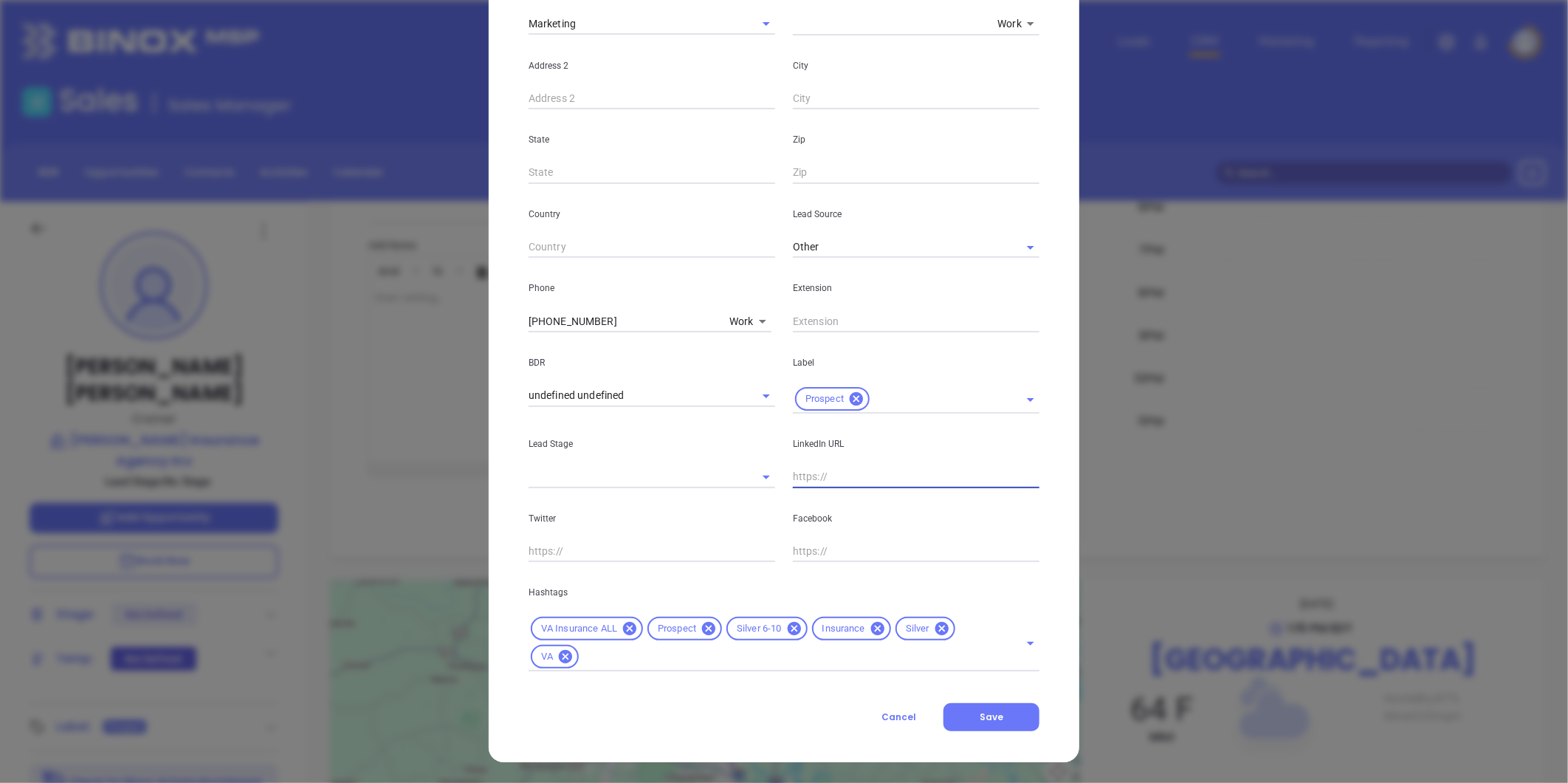
click at [827, 473] on input "text" at bounding box center [917, 477] width 247 height 22
paste input "linkedin.com/in/edwinsweeney"
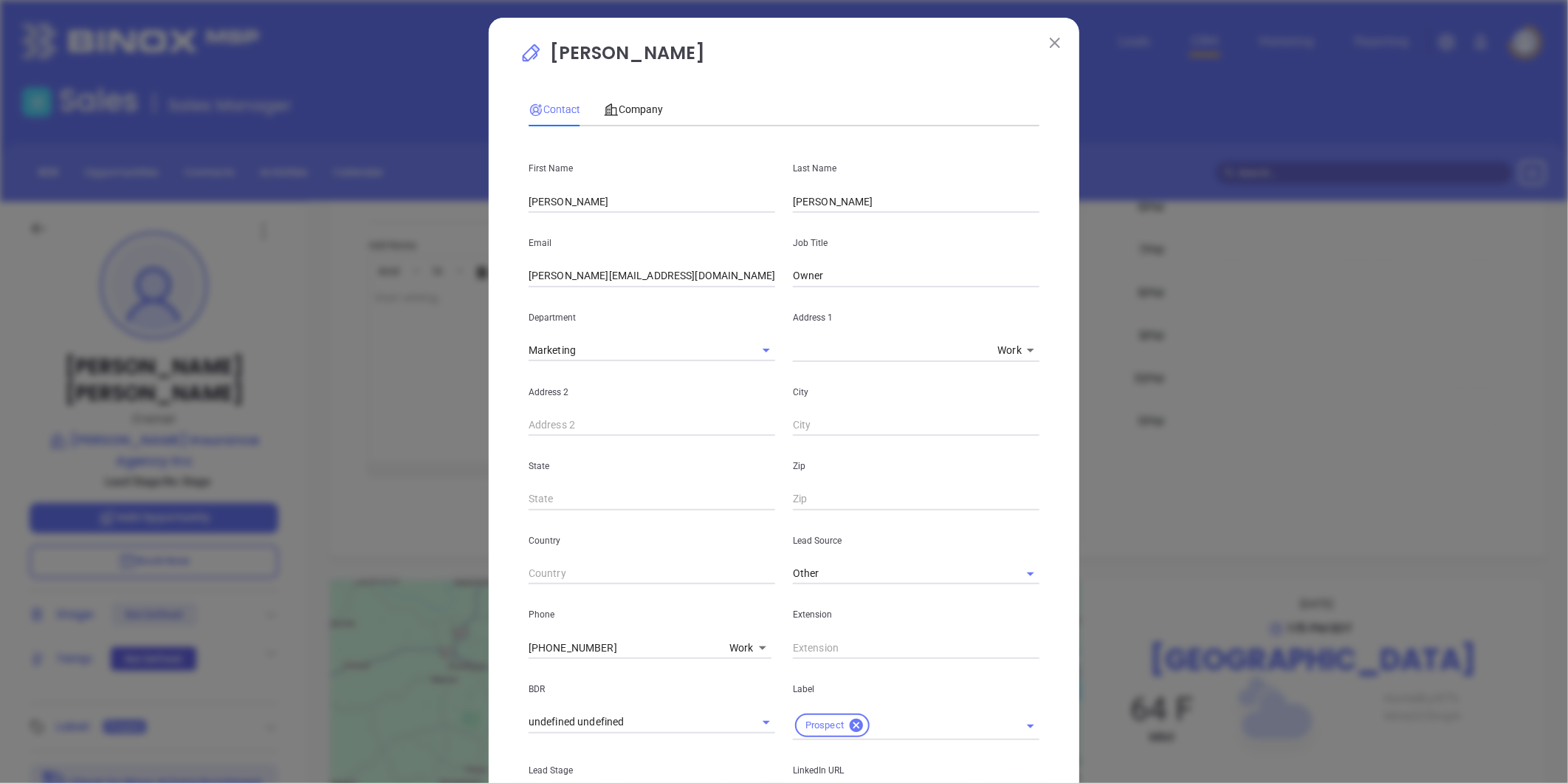
scroll to position [2, 0]
type input "www.linkedin.com/in/edwinsweeney"
click at [635, 107] on span "Company" at bounding box center [633, 111] width 59 height 12
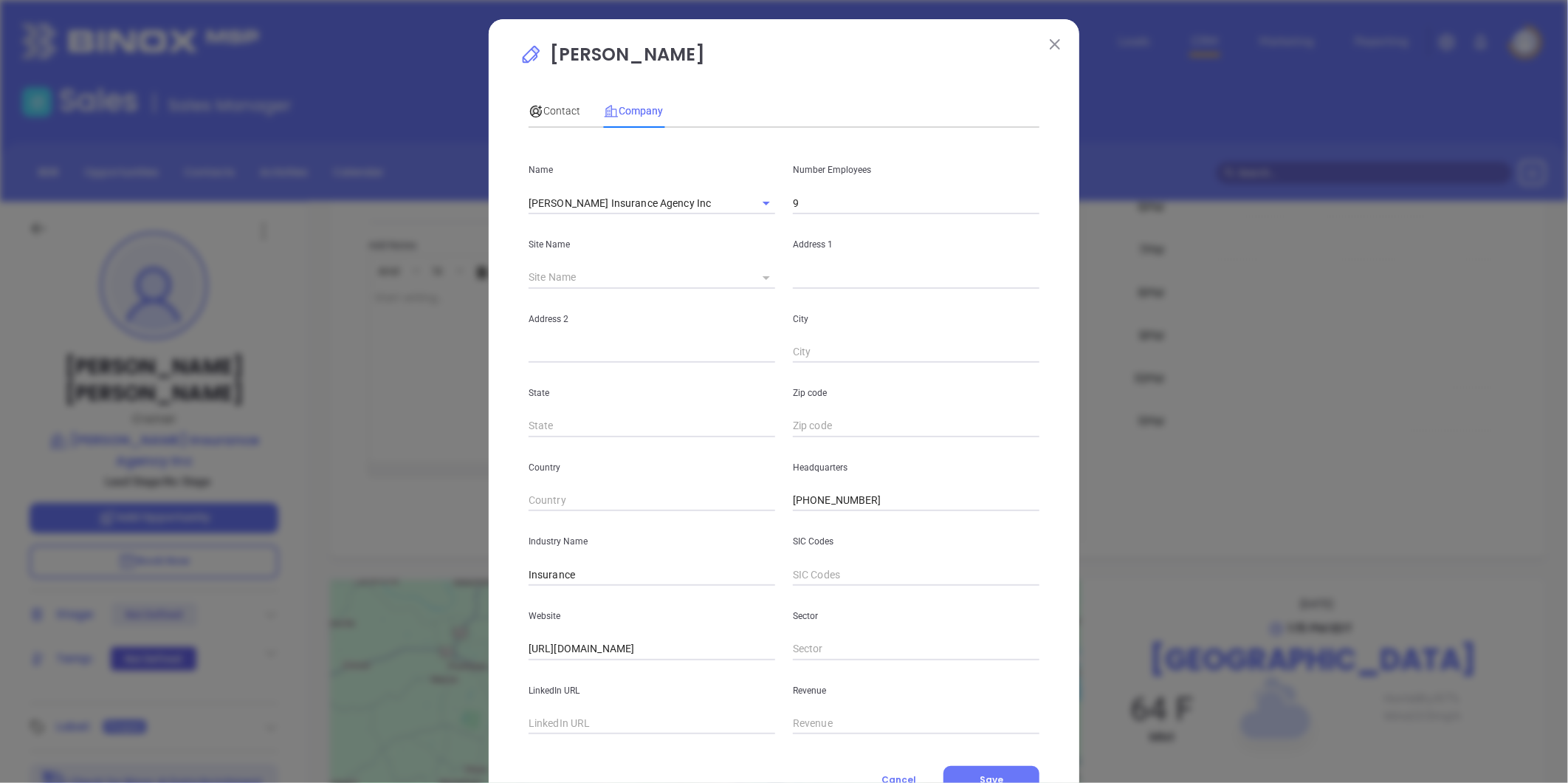
click at [763, 279] on icon at bounding box center [767, 278] width 8 height 4
click at [757, 276] on body "Leads CRM Marketing Reporting Financial Leads Leads Sales Sales Manager BDR Opp…" at bounding box center [784, 392] width 1568 height 783
click at [769, 276] on li "[GEOGRAPHIC_DATA]" at bounding box center [808, 278] width 137 height 26
type input "[GEOGRAPHIC_DATA]"
type input "97928"
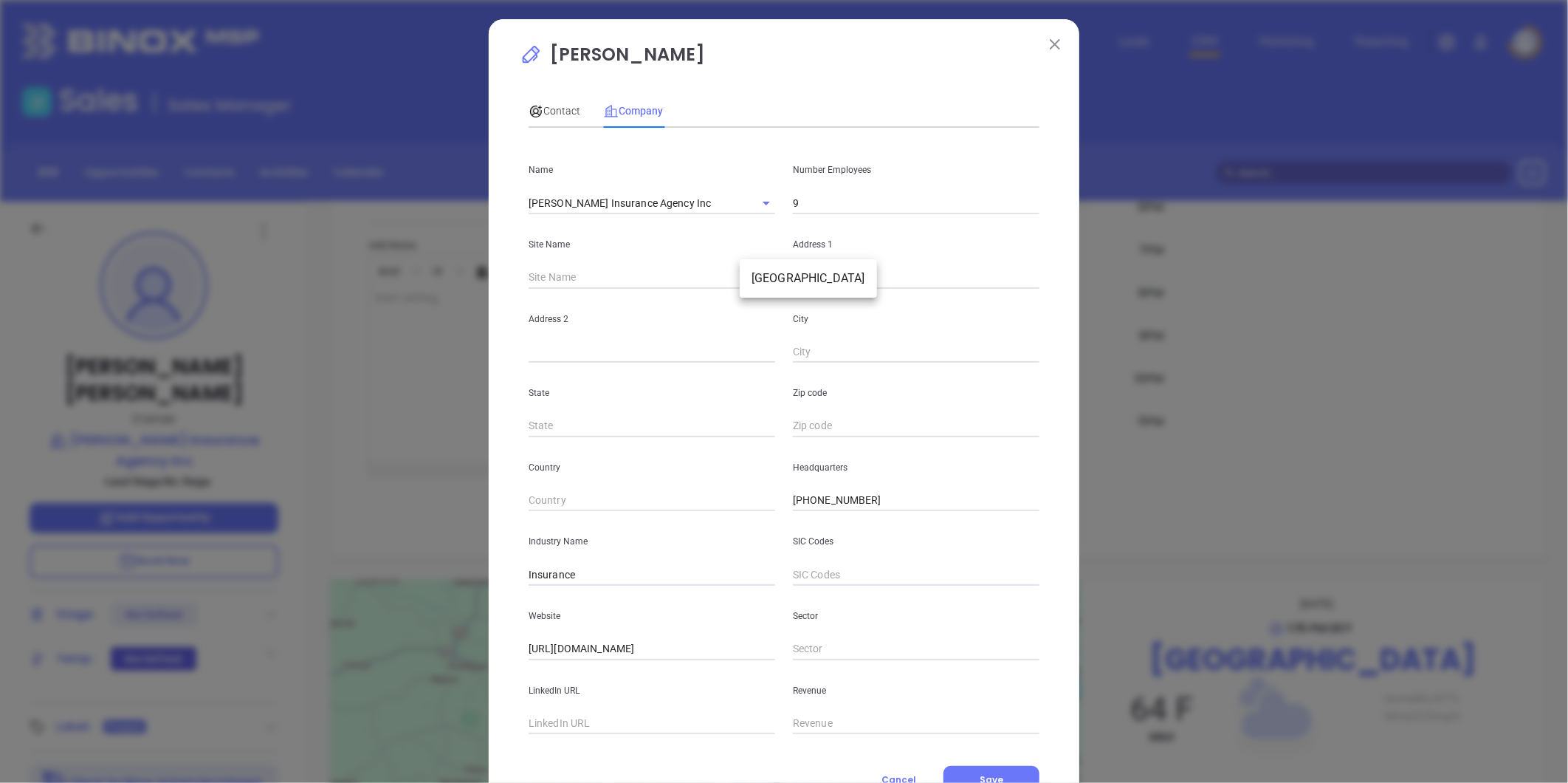
type input "510 East Belt Boulevard"
type input "[GEOGRAPHIC_DATA]"
type input "VA"
type input "23224"
click at [550, 109] on span "Contact" at bounding box center [554, 111] width 51 height 12
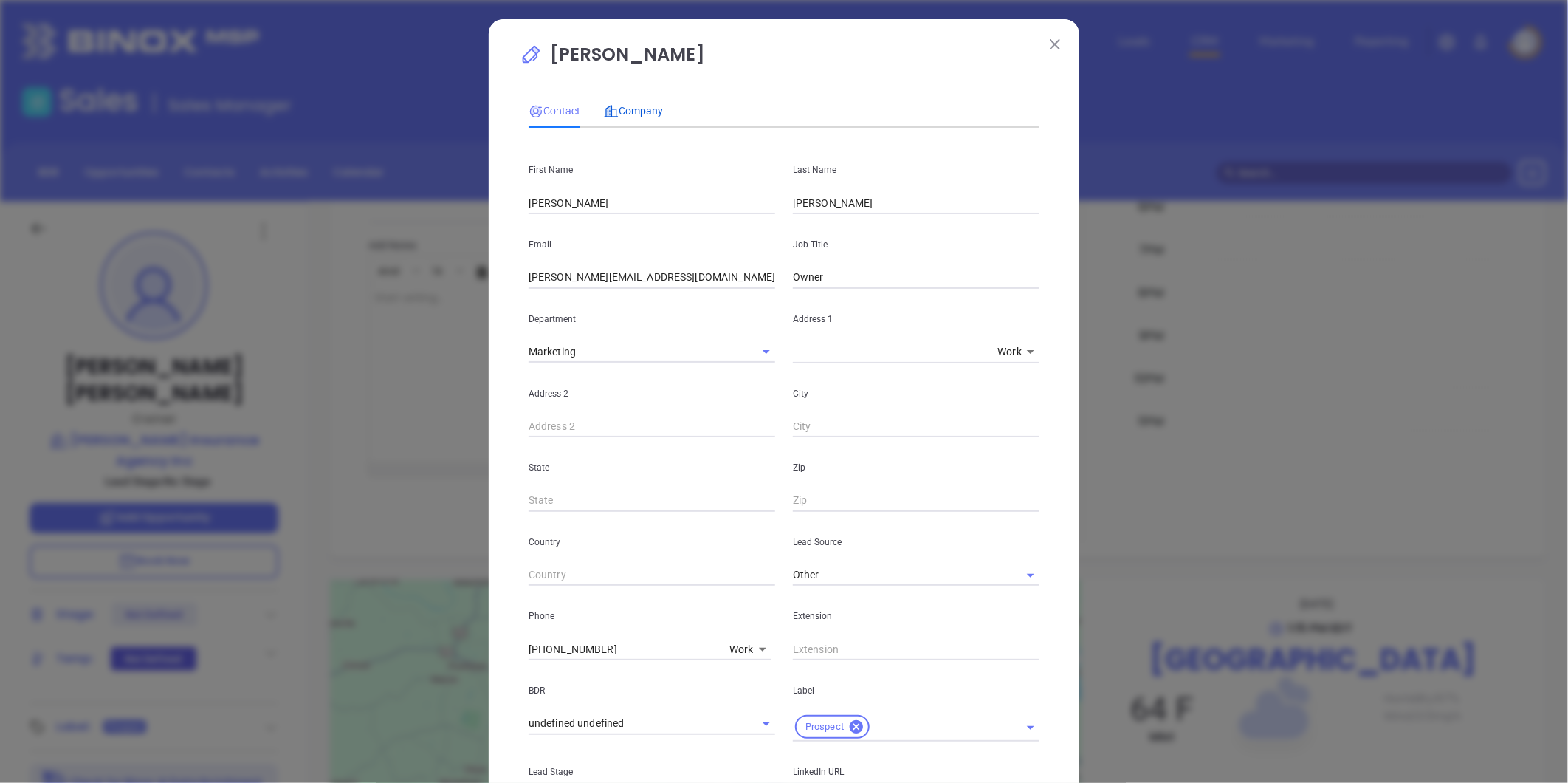
click at [625, 103] on div "Company" at bounding box center [633, 111] width 59 height 17
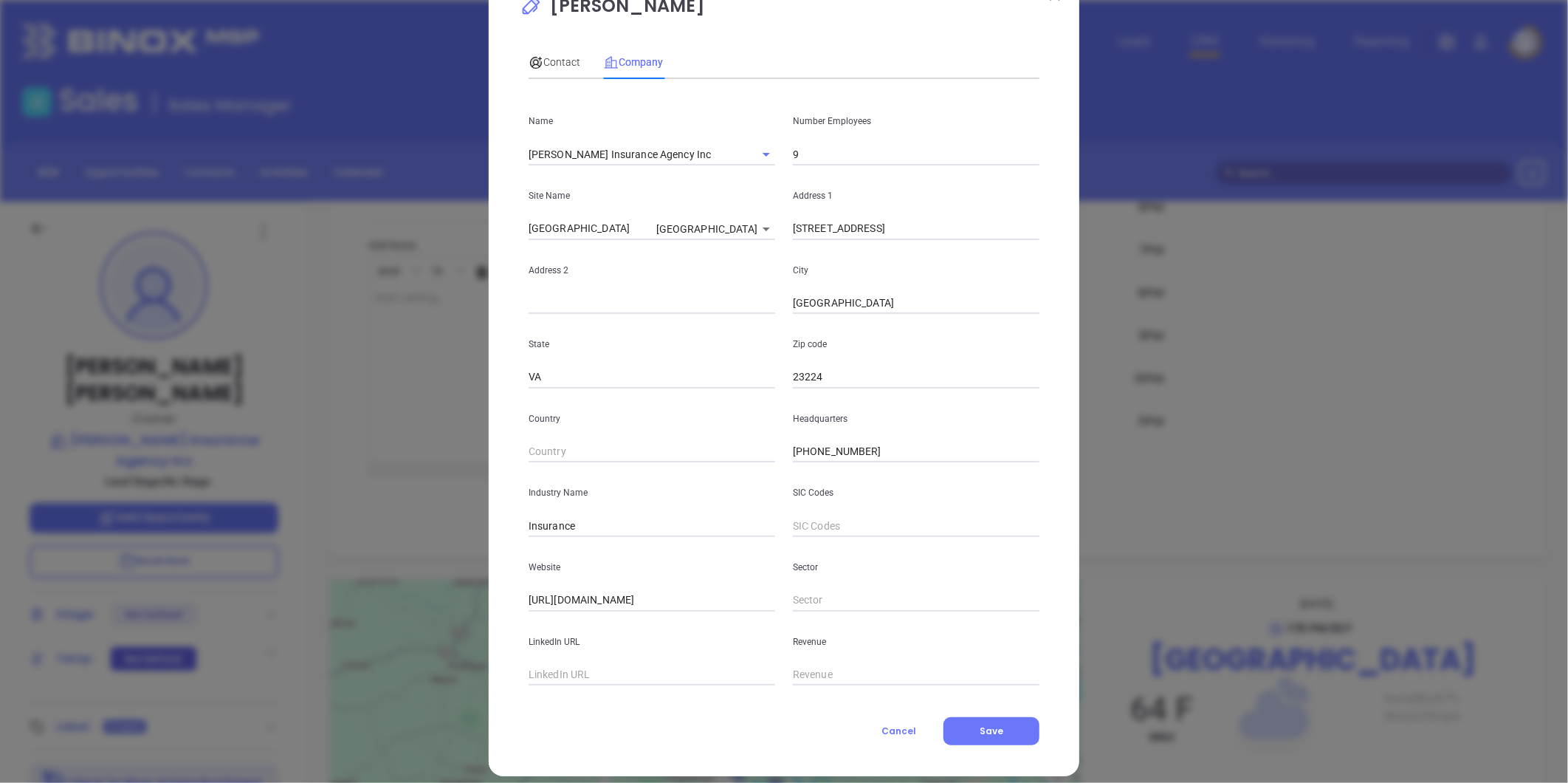
scroll to position [64, 0]
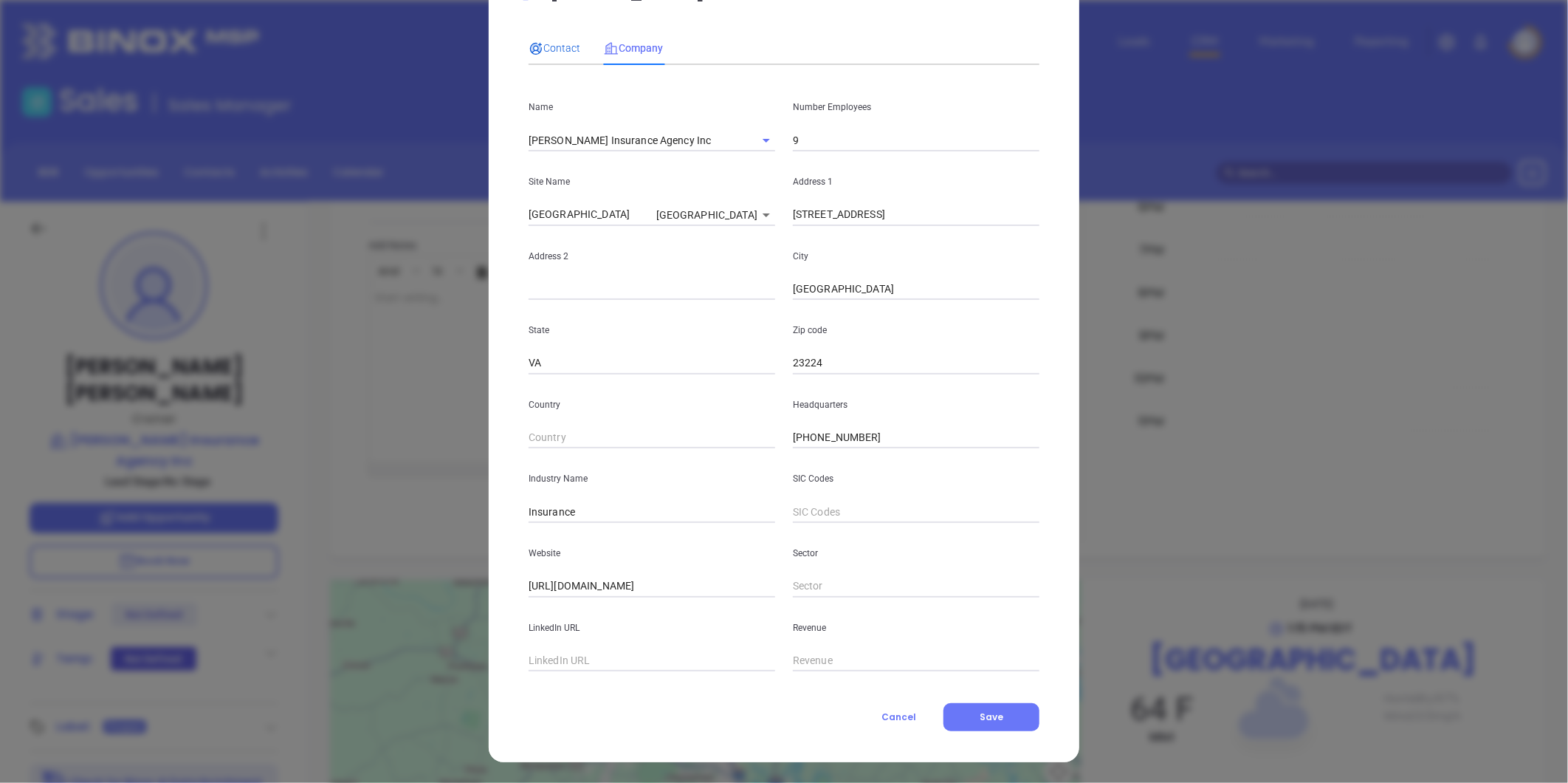
click at [552, 48] on span "Contact" at bounding box center [554, 48] width 51 height 12
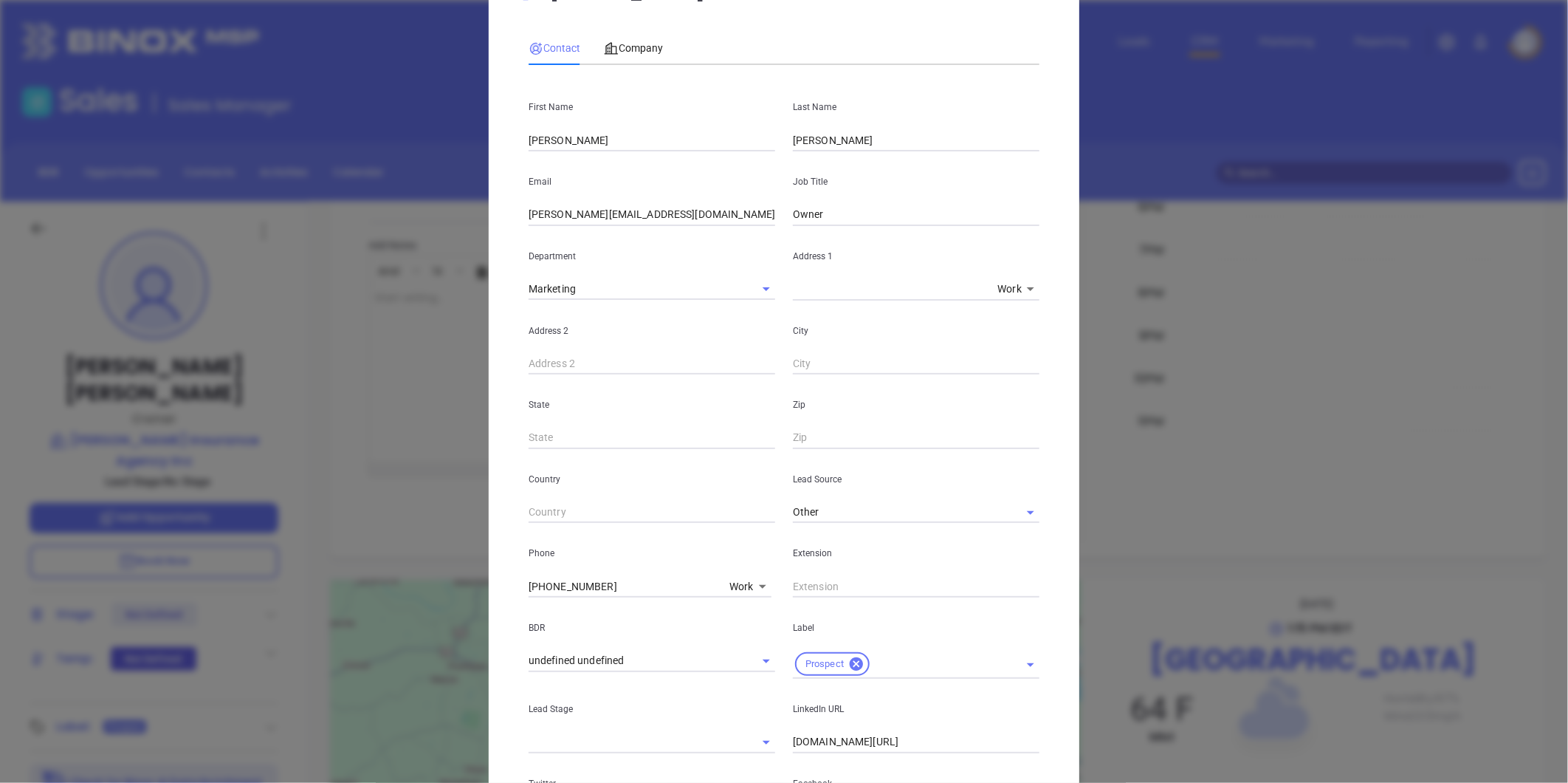
scroll to position [329, 0]
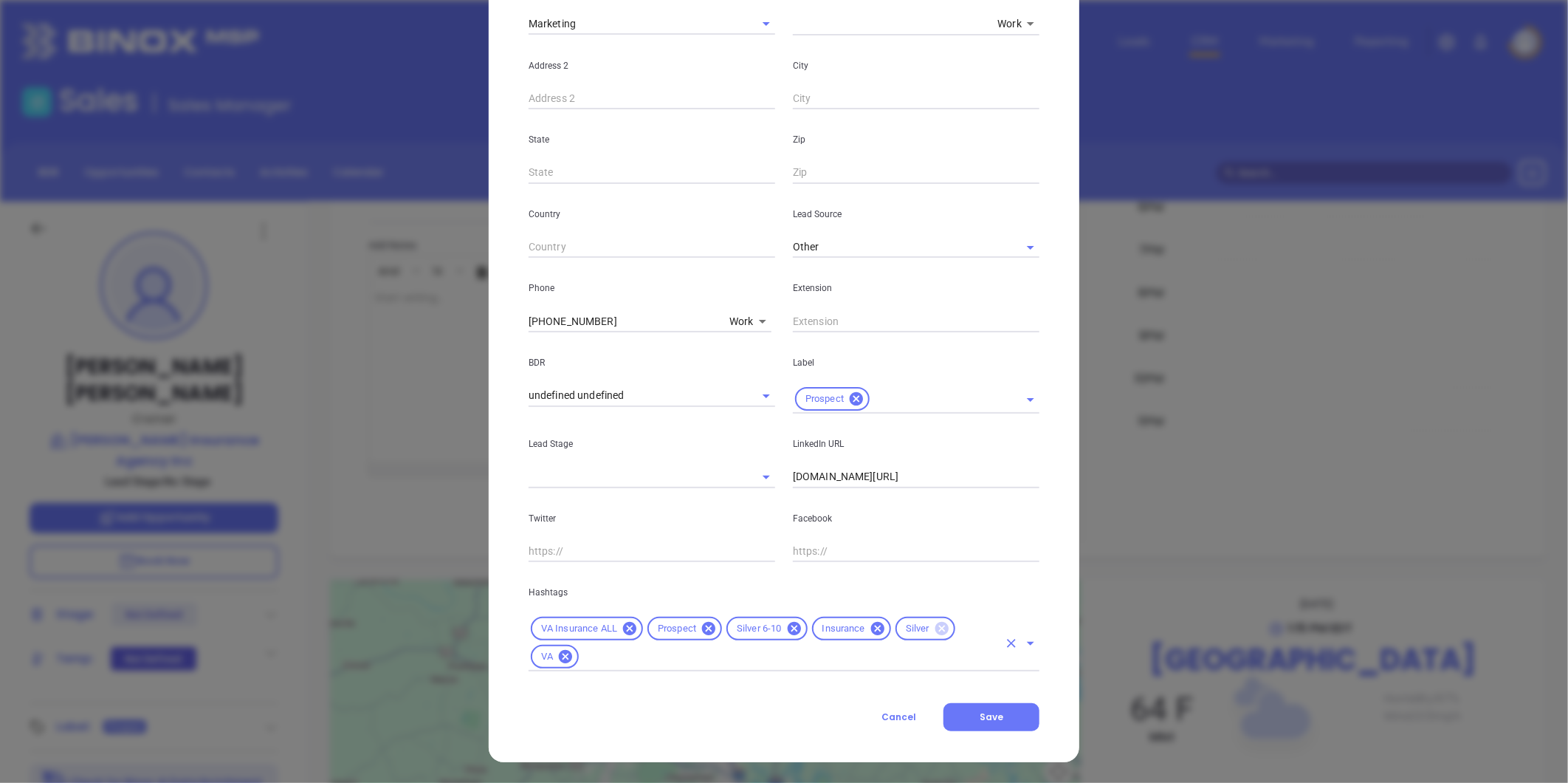
click at [939, 628] on icon at bounding box center [942, 629] width 14 height 14
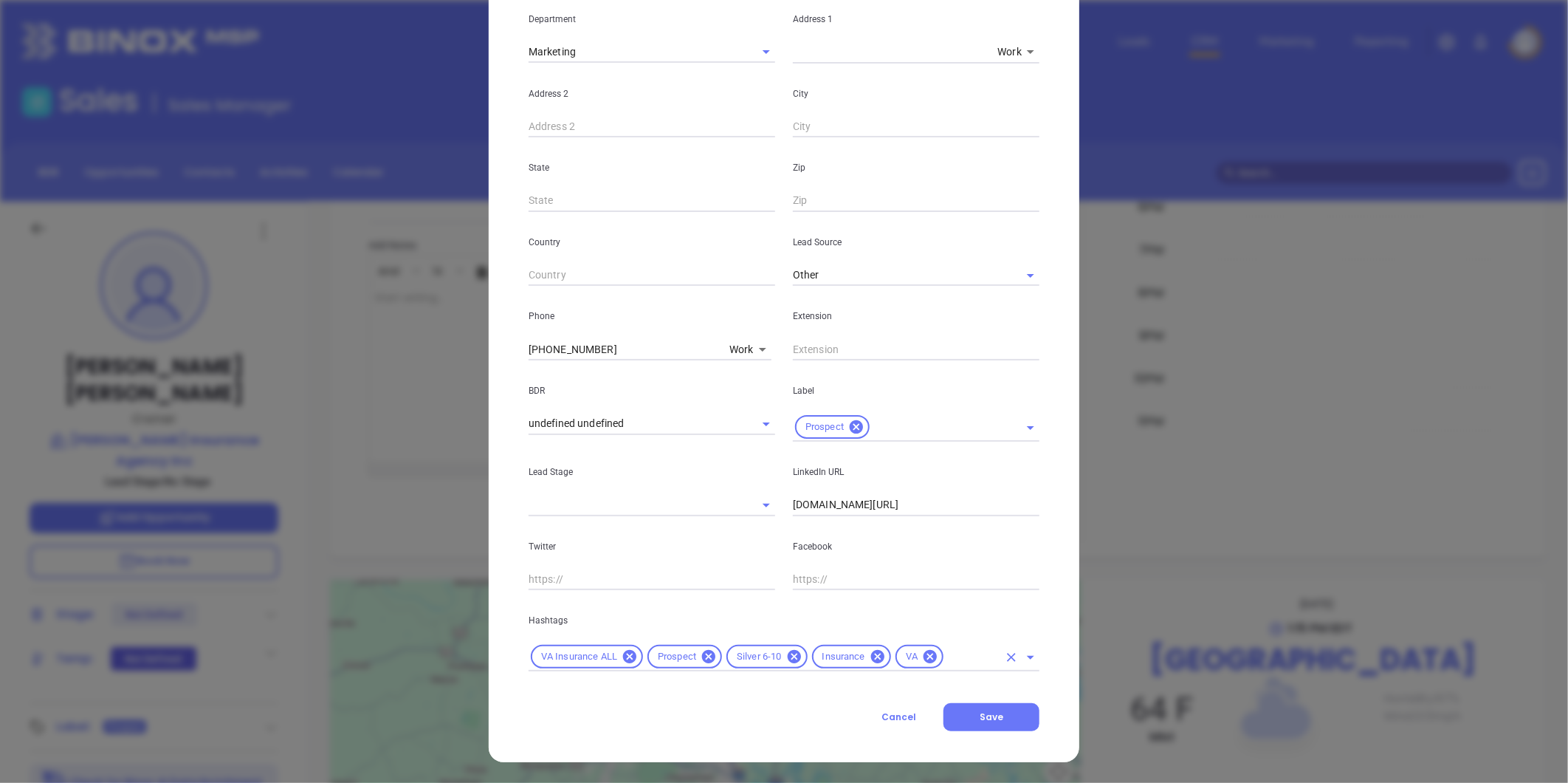
scroll to position [301, 0]
click at [1000, 719] on button "Save" at bounding box center [991, 717] width 96 height 28
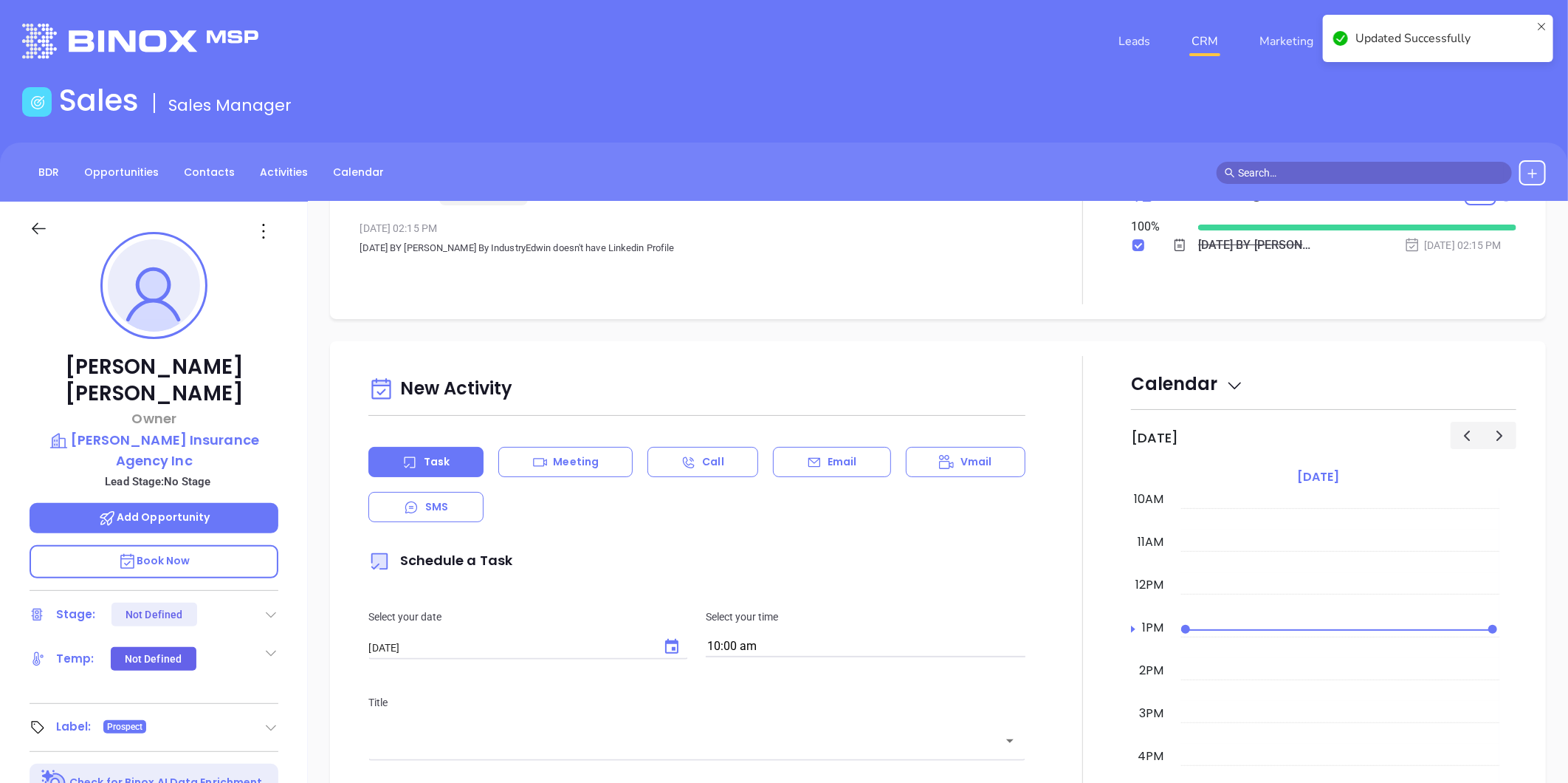
scroll to position [0, 0]
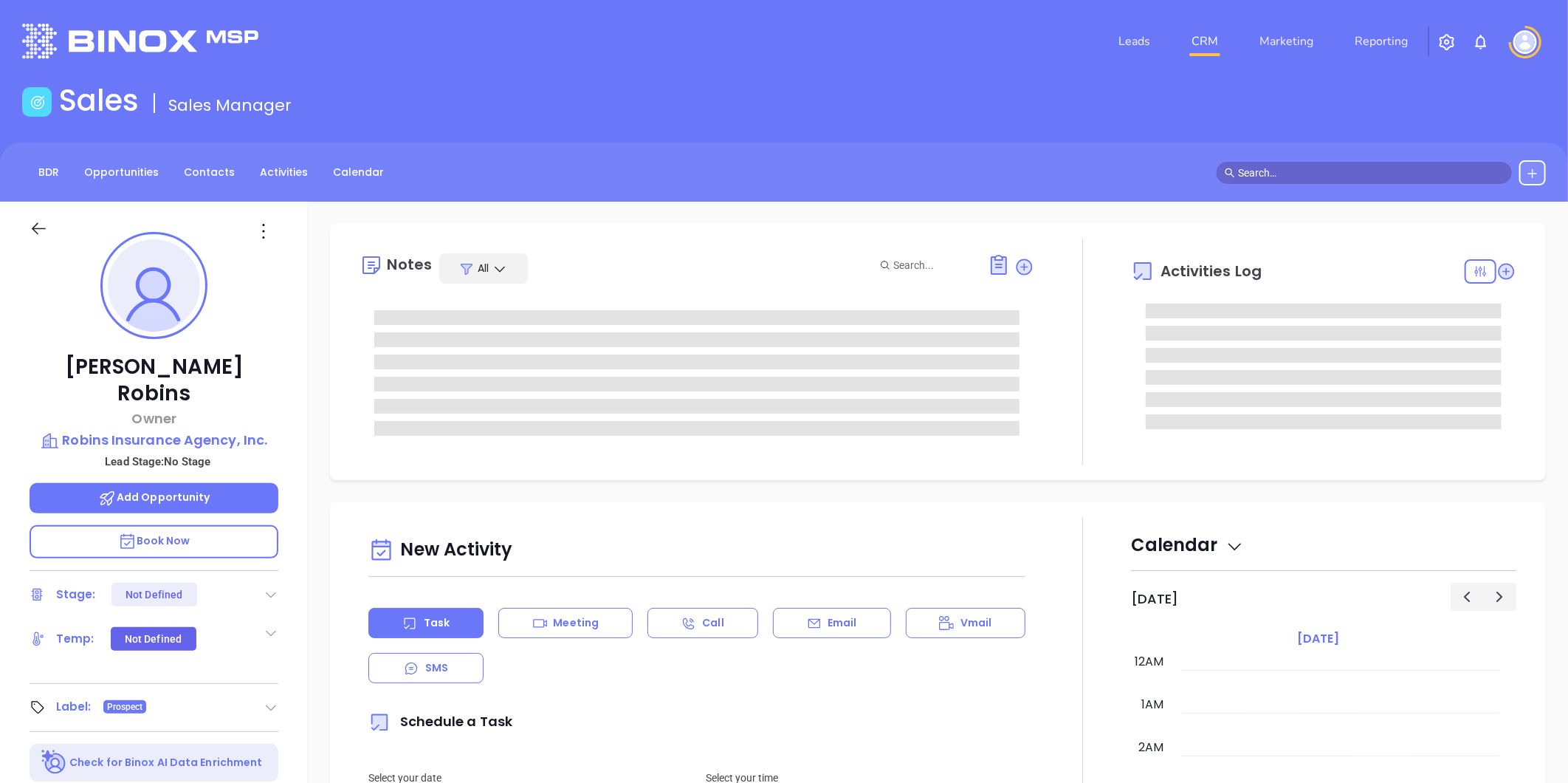
type input "[DATE]"
type input "[PERSON_NAME]"
drag, startPoint x: 261, startPoint y: 232, endPoint x: 263, endPoint y: 245, distance: 13.2
click at [261, 232] on icon at bounding box center [263, 231] width 23 height 23
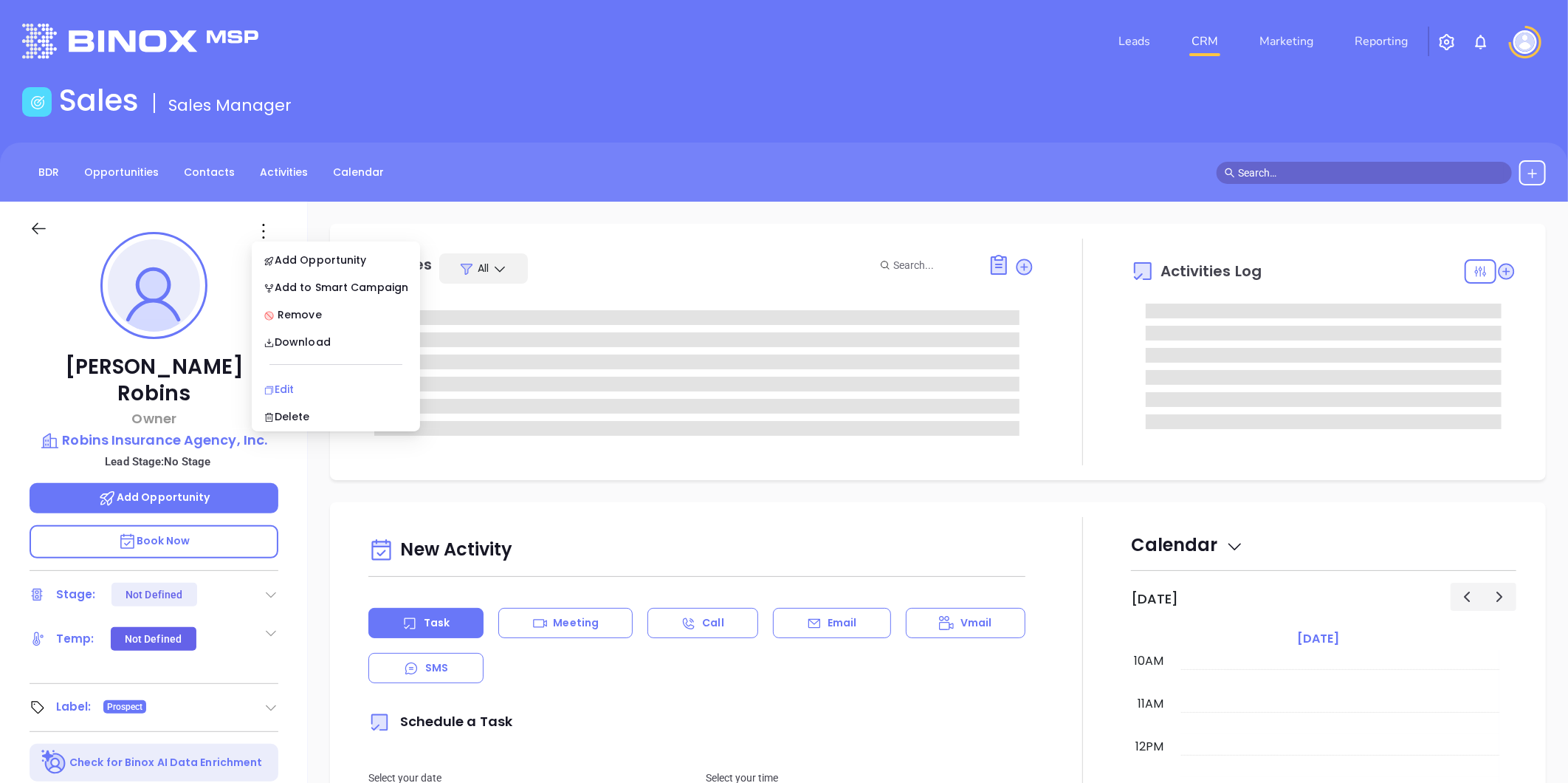
click at [297, 384] on div "Edit" at bounding box center [335, 389] width 145 height 17
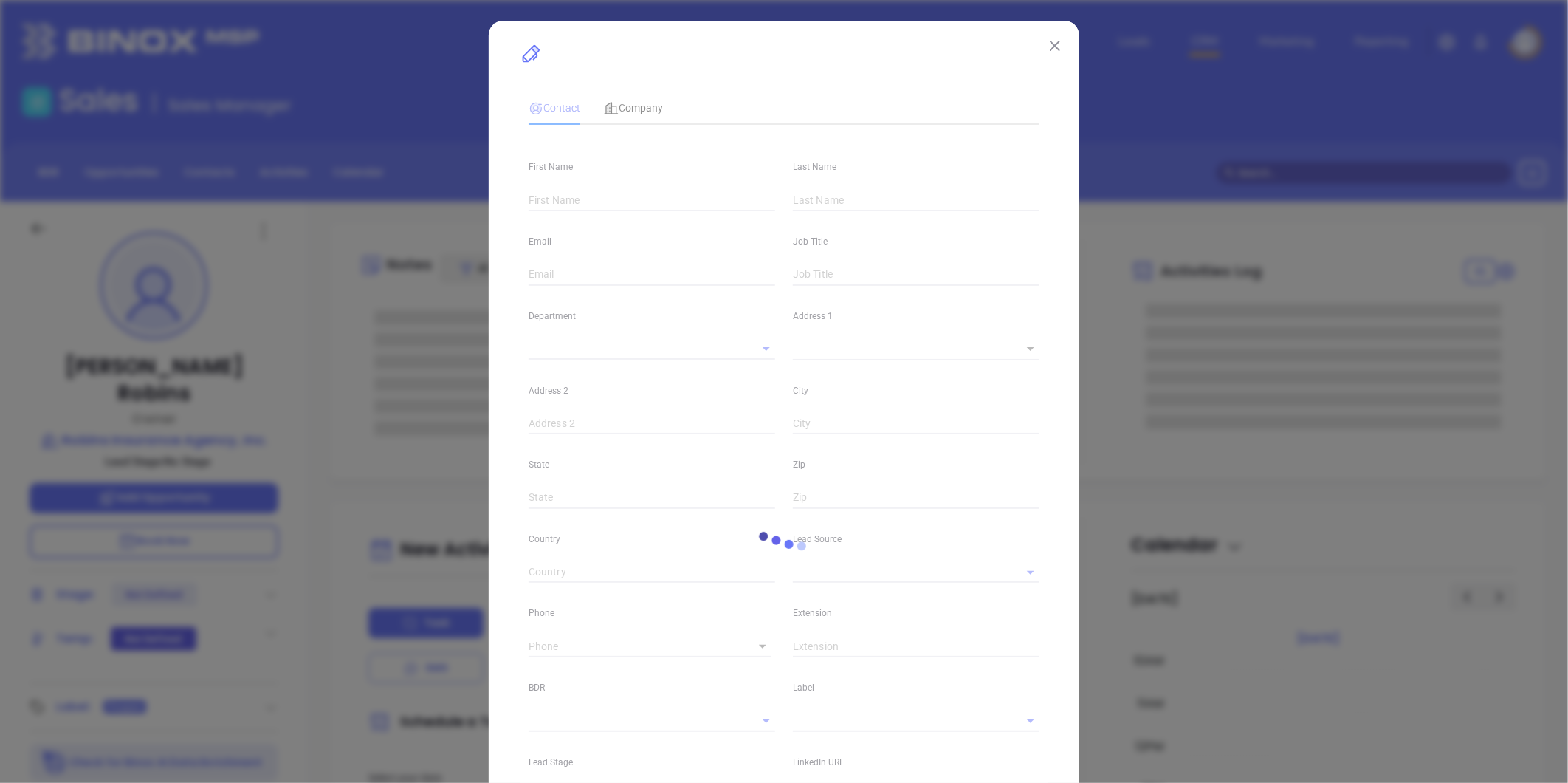
type input "[PERSON_NAME]"
type input "Robins"
type input "[EMAIL_ADDRESS][DOMAIN_NAME]"
type input "Owner"
type textarea "[STREET_ADDRESS][PERSON_NAME]"
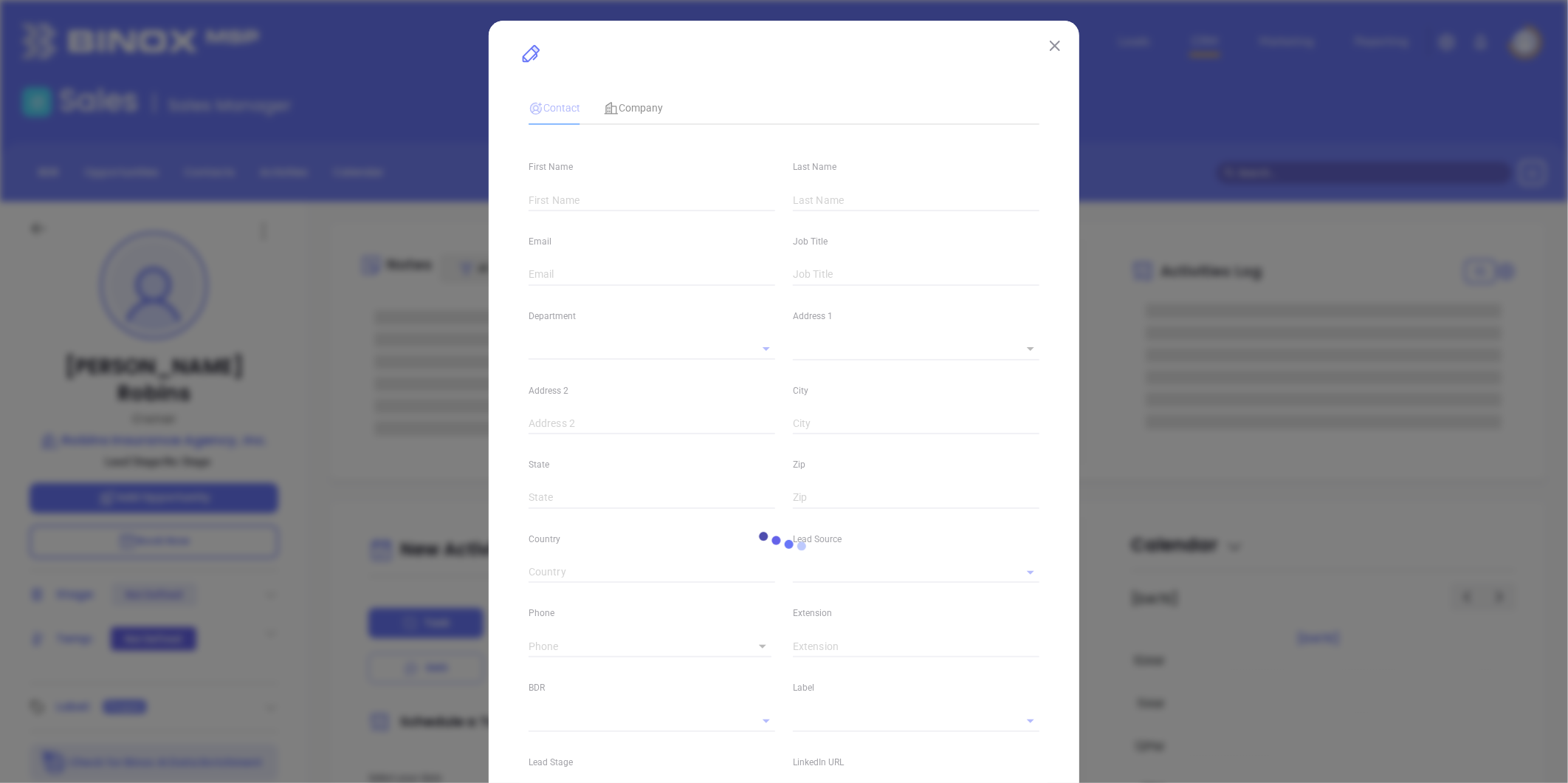
type input "1"
type input "PO Box 71300"
type input "Henrico"
type input "VA"
type input "23294"
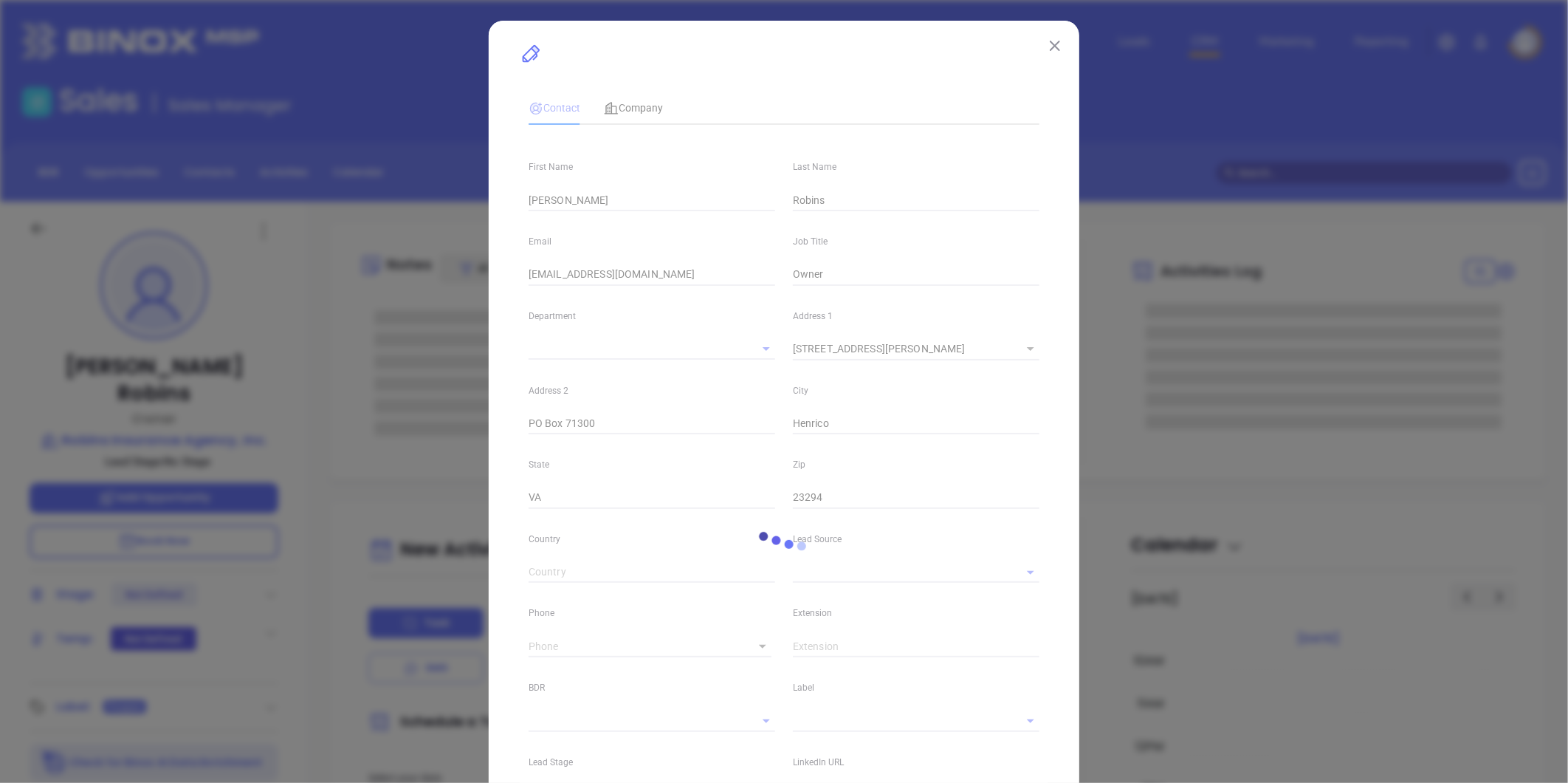
type input "Marketing"
type input "Other"
type input "undefined undefined"
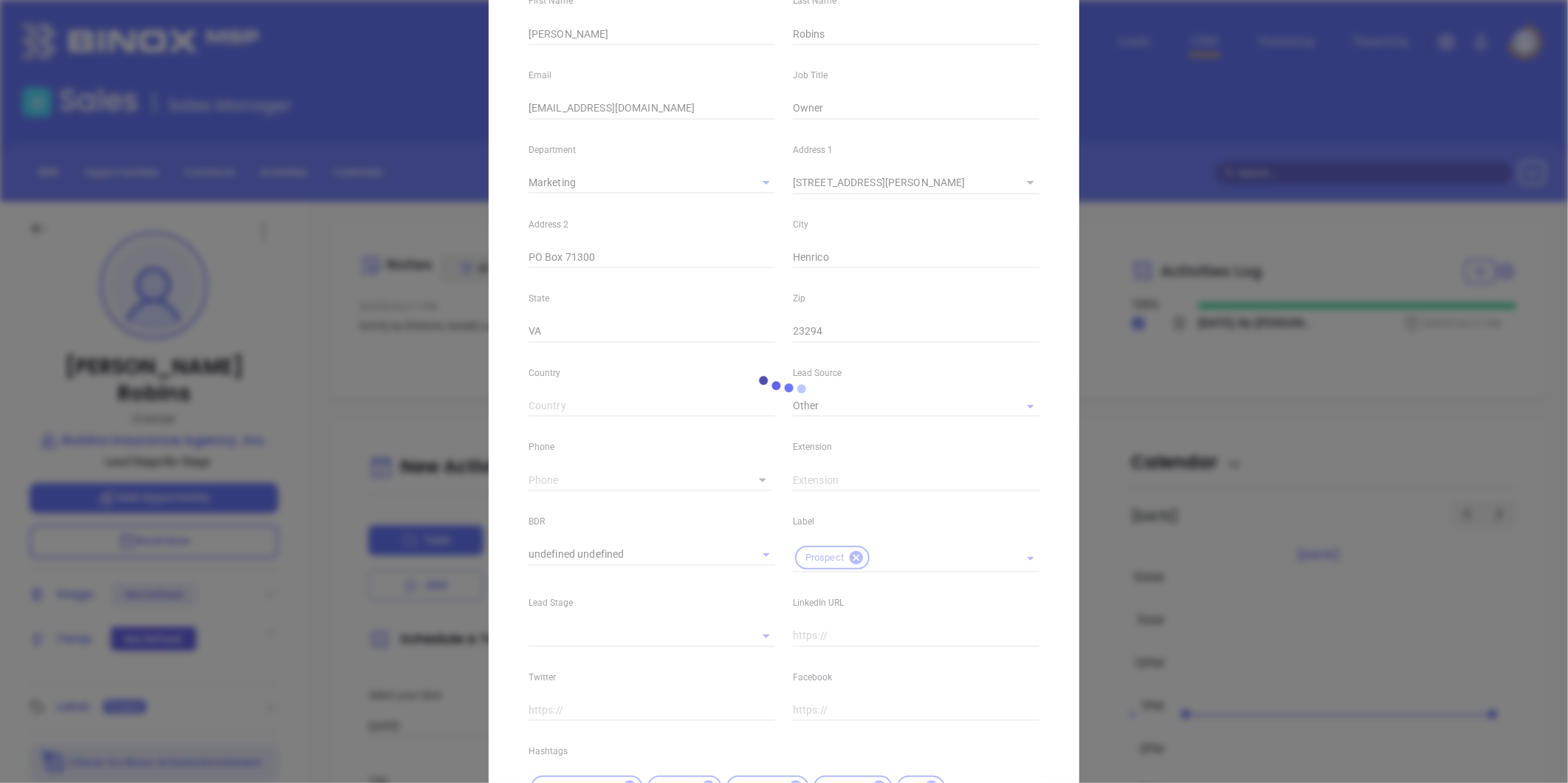
scroll to position [246, 0]
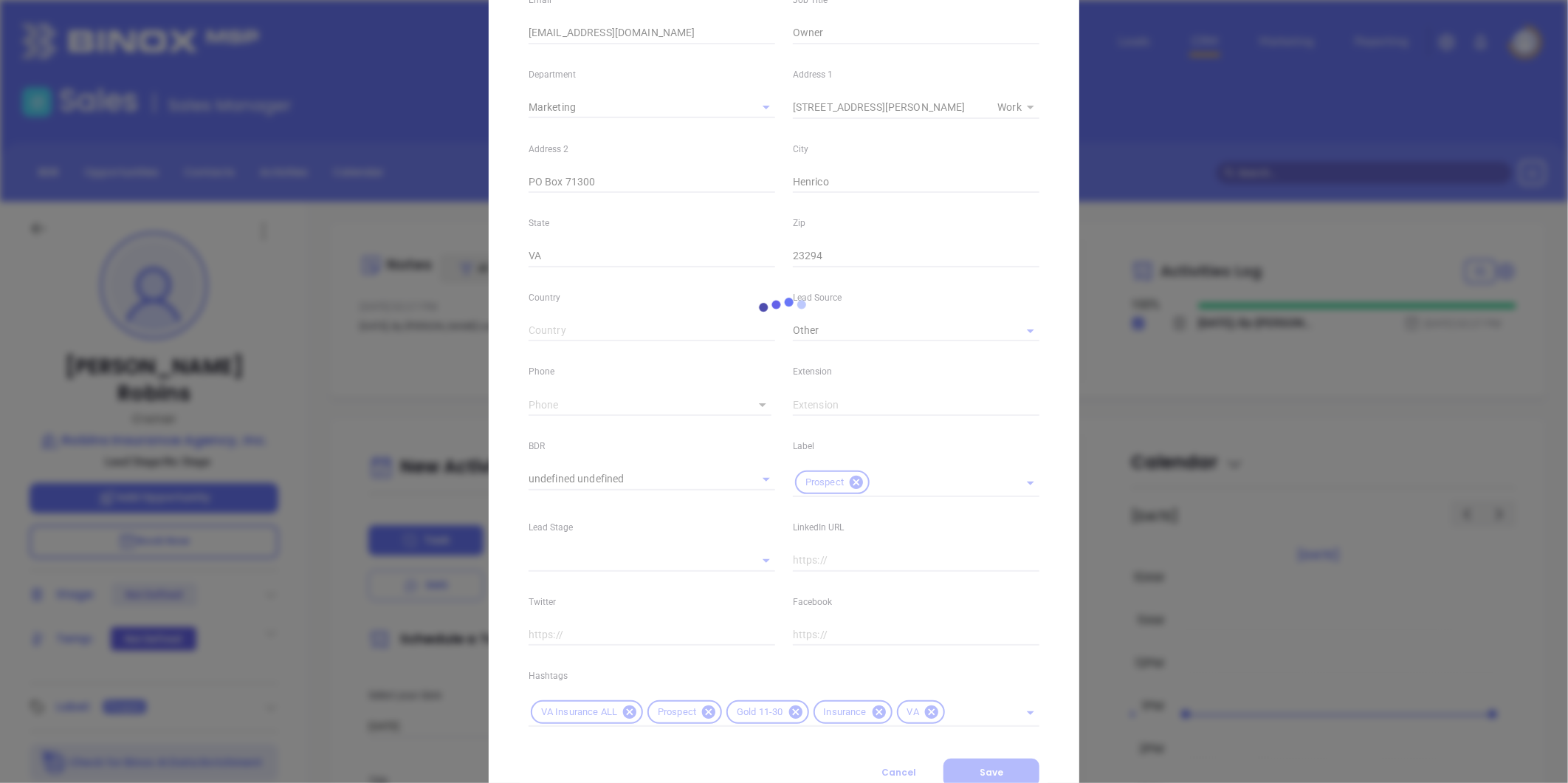
type input "[PHONE_NUMBER]"
type input "1"
type input "2990"
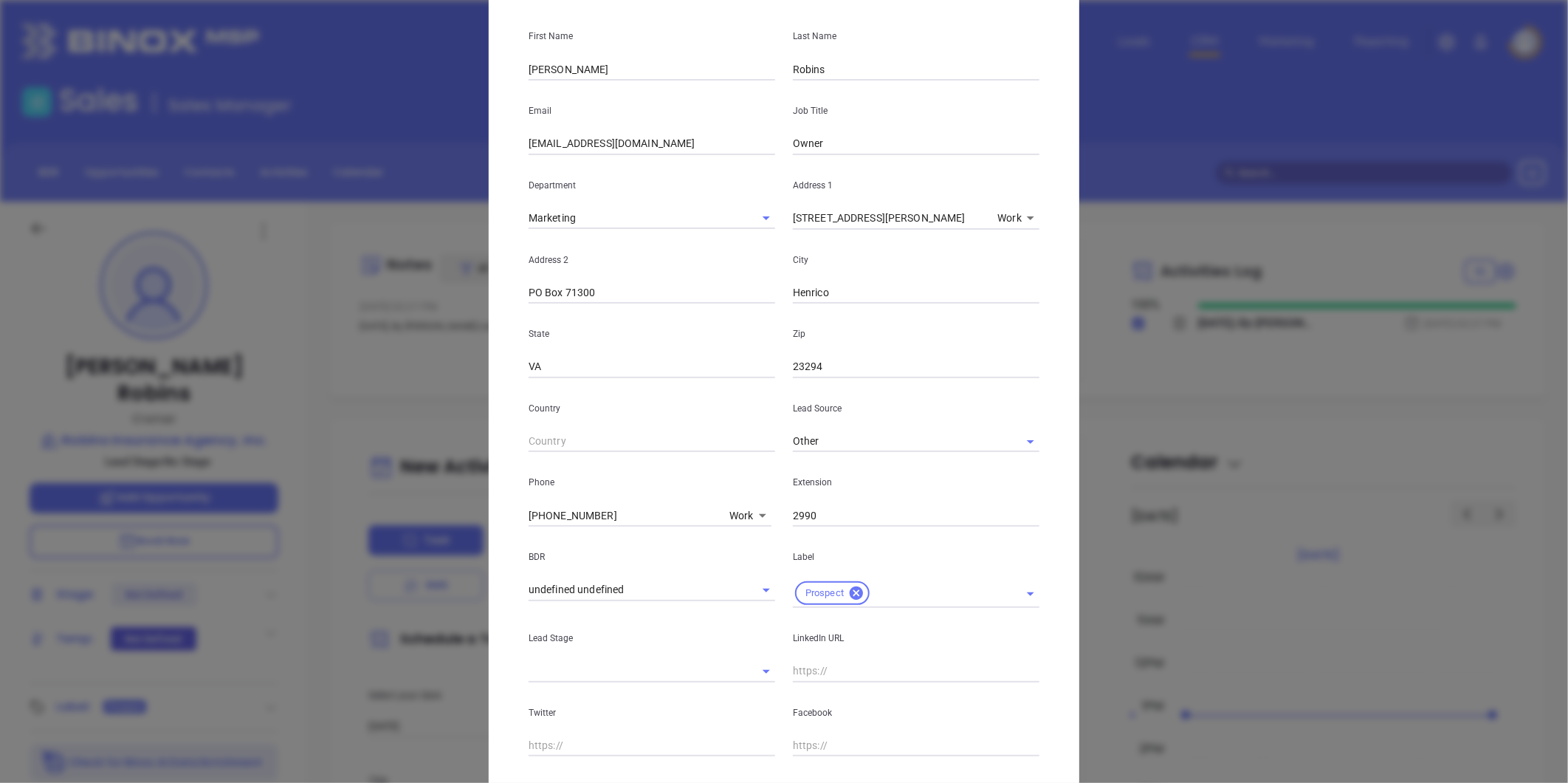
scroll to position [0, 0]
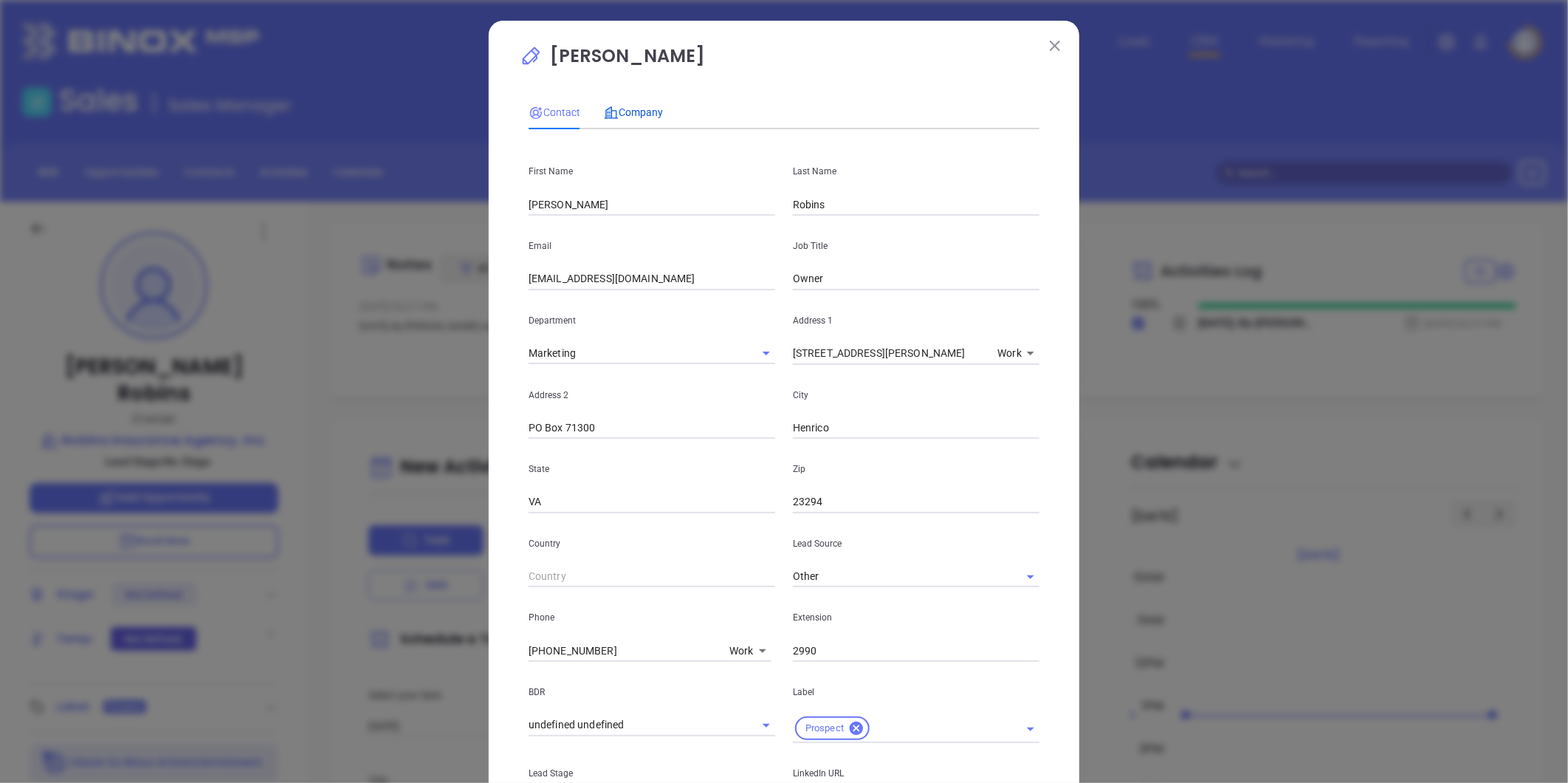
click at [637, 107] on span "Company" at bounding box center [633, 113] width 59 height 12
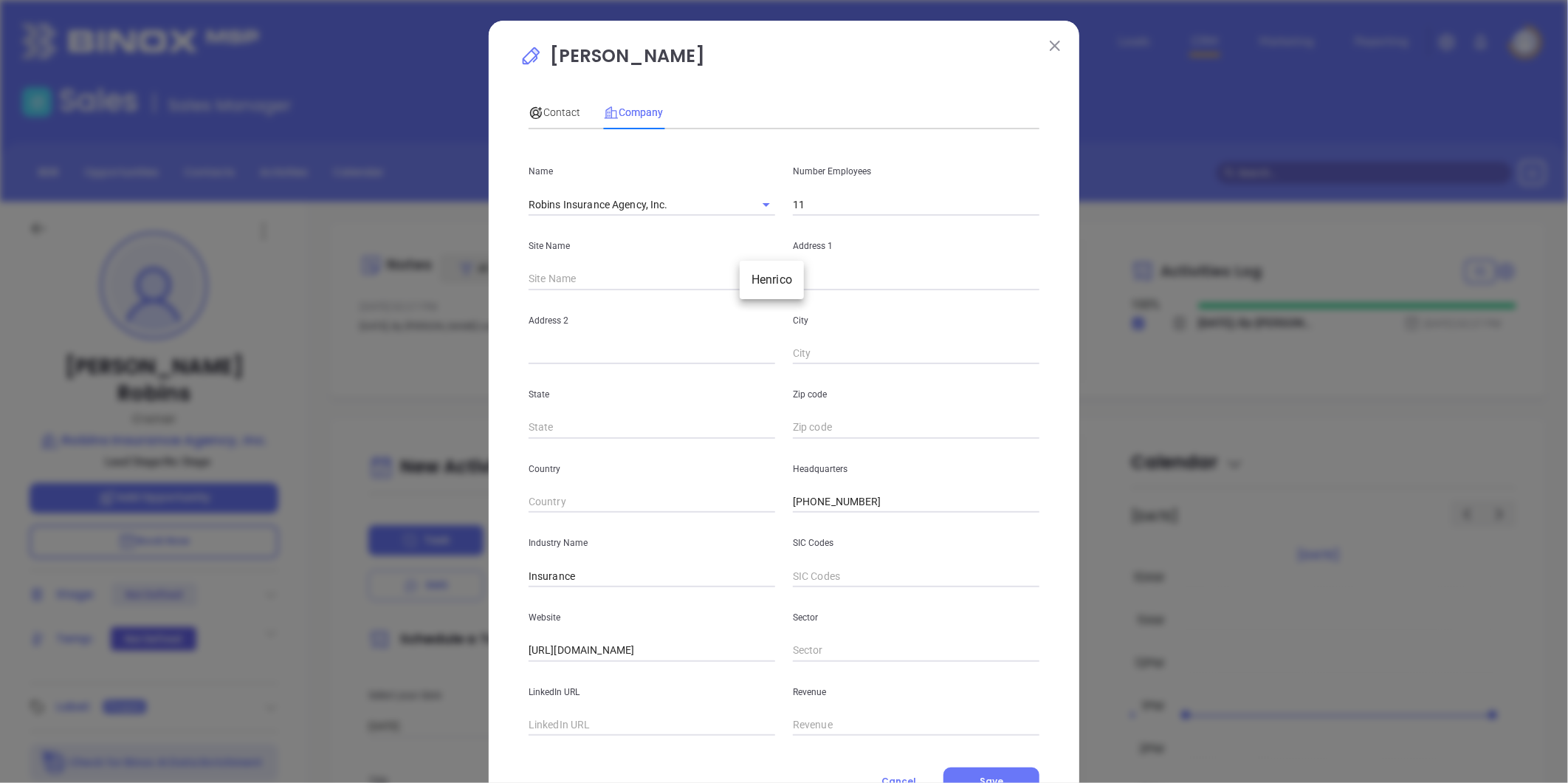
click at [757, 277] on body "Leads CRM Marketing Reporting Financial Leads Leads Sales Sales Manager BDR Opp…" at bounding box center [784, 392] width 1568 height 783
drag, startPoint x: 762, startPoint y: 275, endPoint x: 707, endPoint y: 270, distance: 55.2
click at [763, 275] on li "Henrico" at bounding box center [772, 280] width 64 height 26
type input "Henrico"
type input "98056"
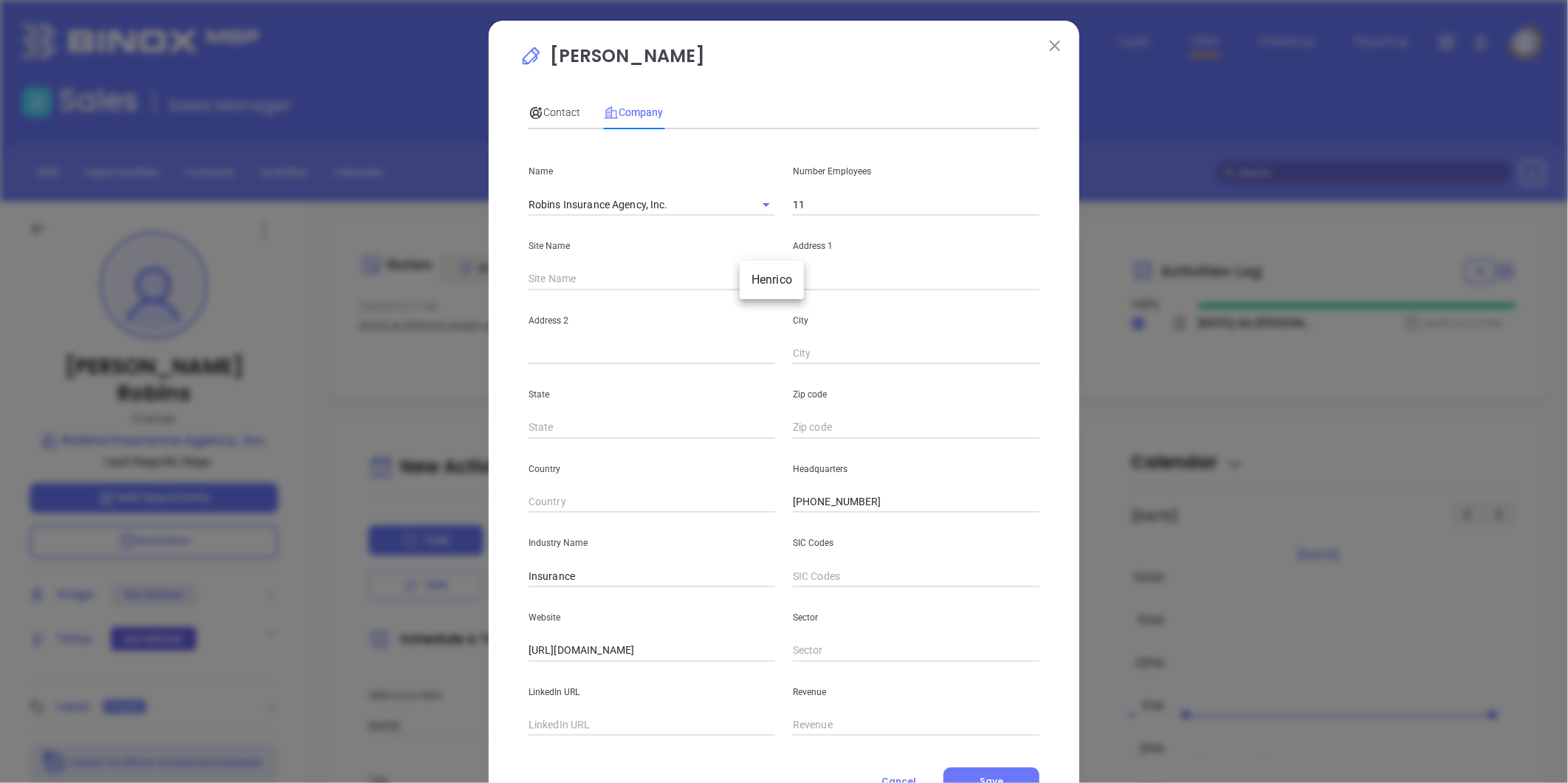
type input "[STREET_ADDRESS][PERSON_NAME]"
type input "PO Box 71300"
type input "Henrico"
type input "VA"
type input "23294"
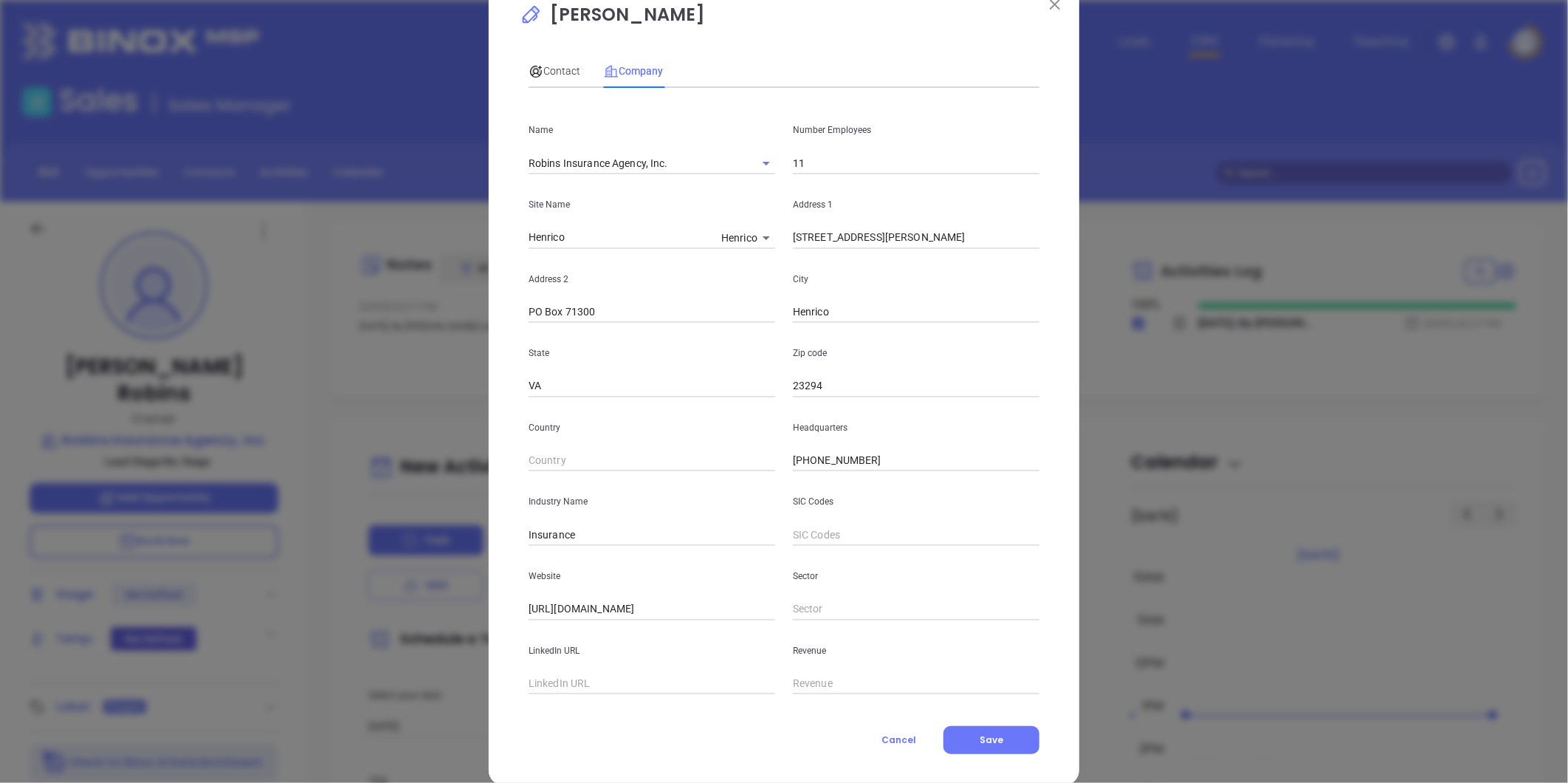
scroll to position [64, 0]
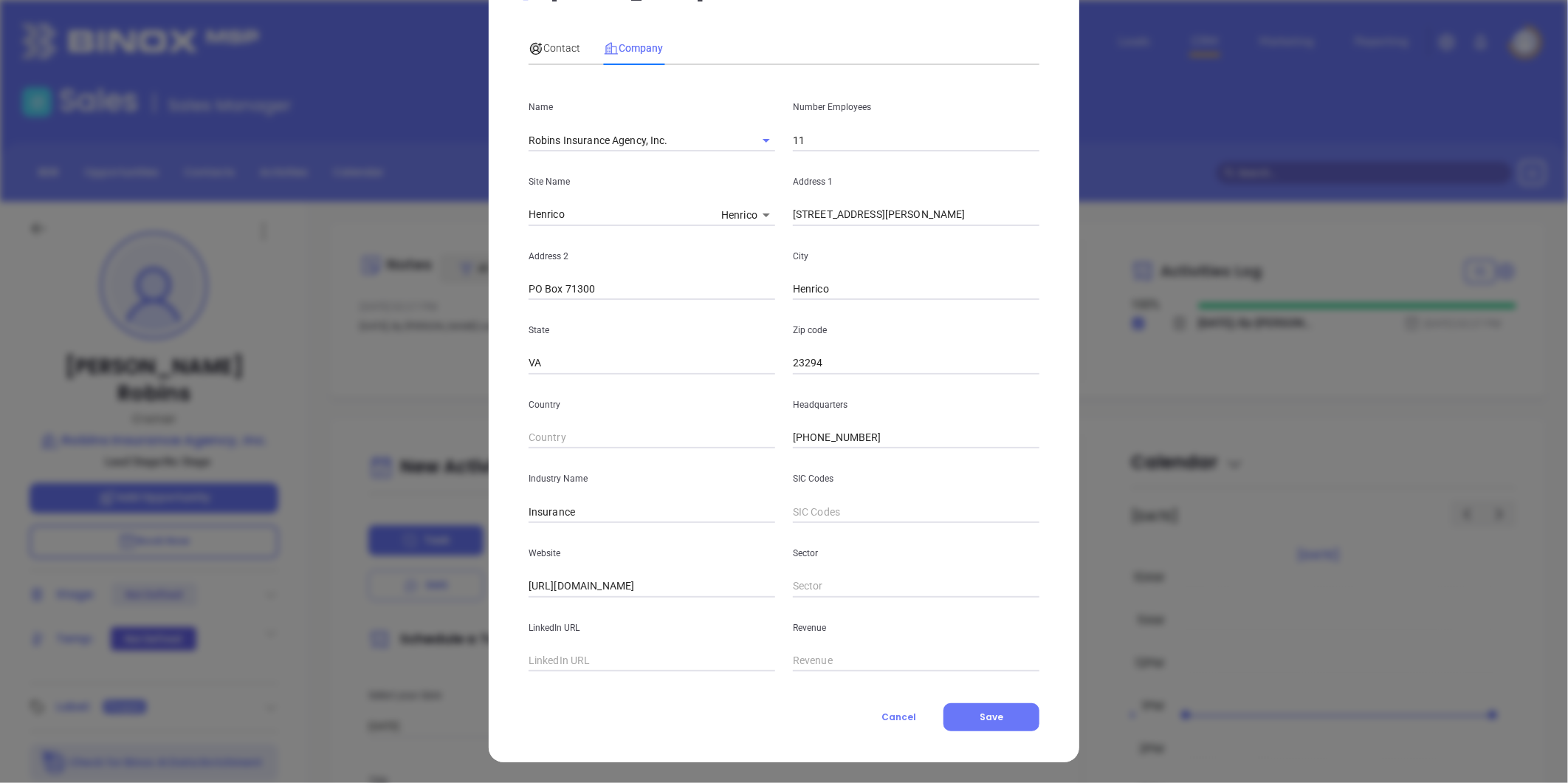
click at [563, 661] on input "text" at bounding box center [652, 661] width 247 height 22
paste input "[URL][DOMAIN_NAME]"
type input "[URL][DOMAIN_NAME]"
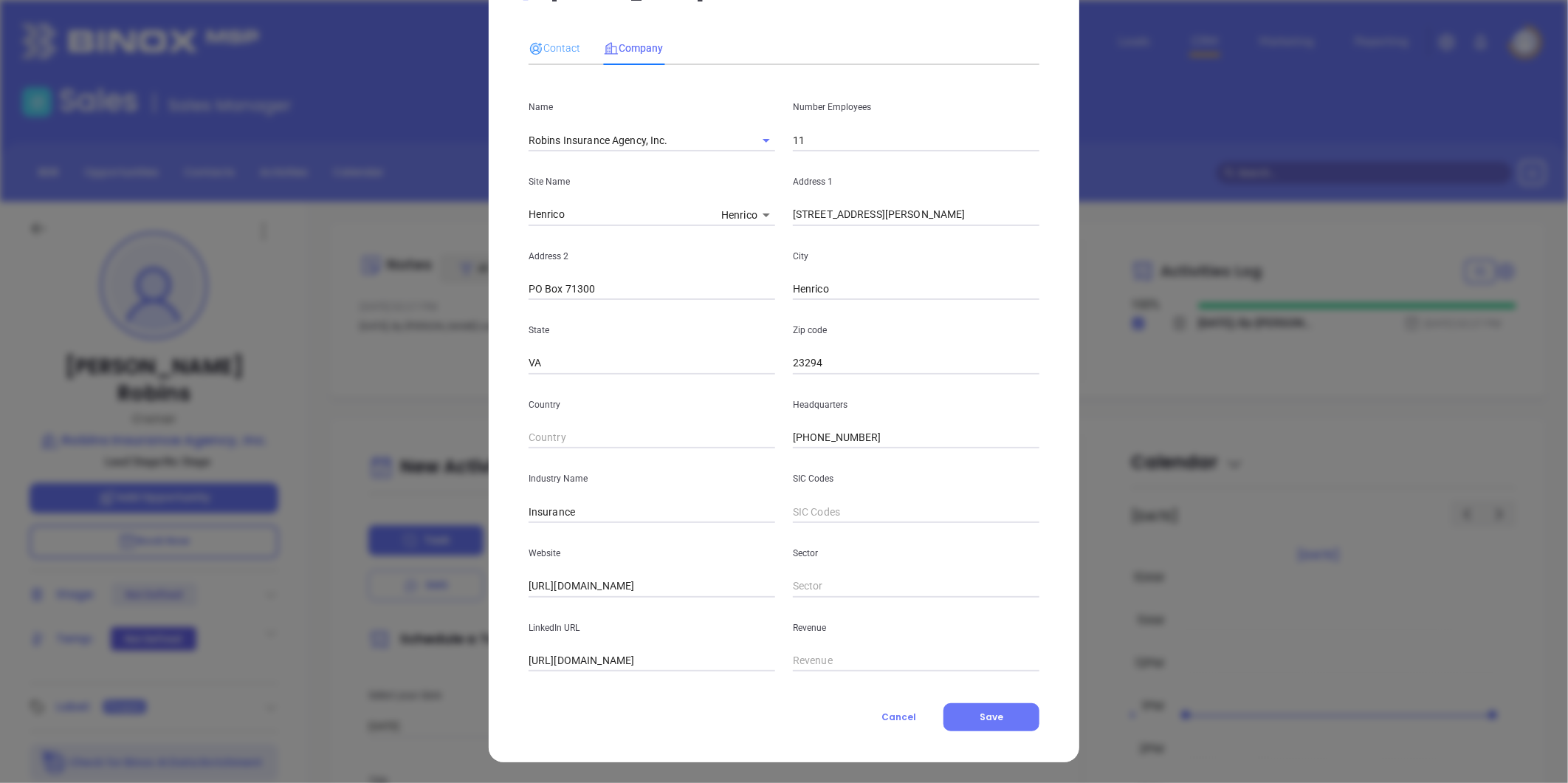
click at [557, 35] on div "Contact" at bounding box center [554, 48] width 51 height 34
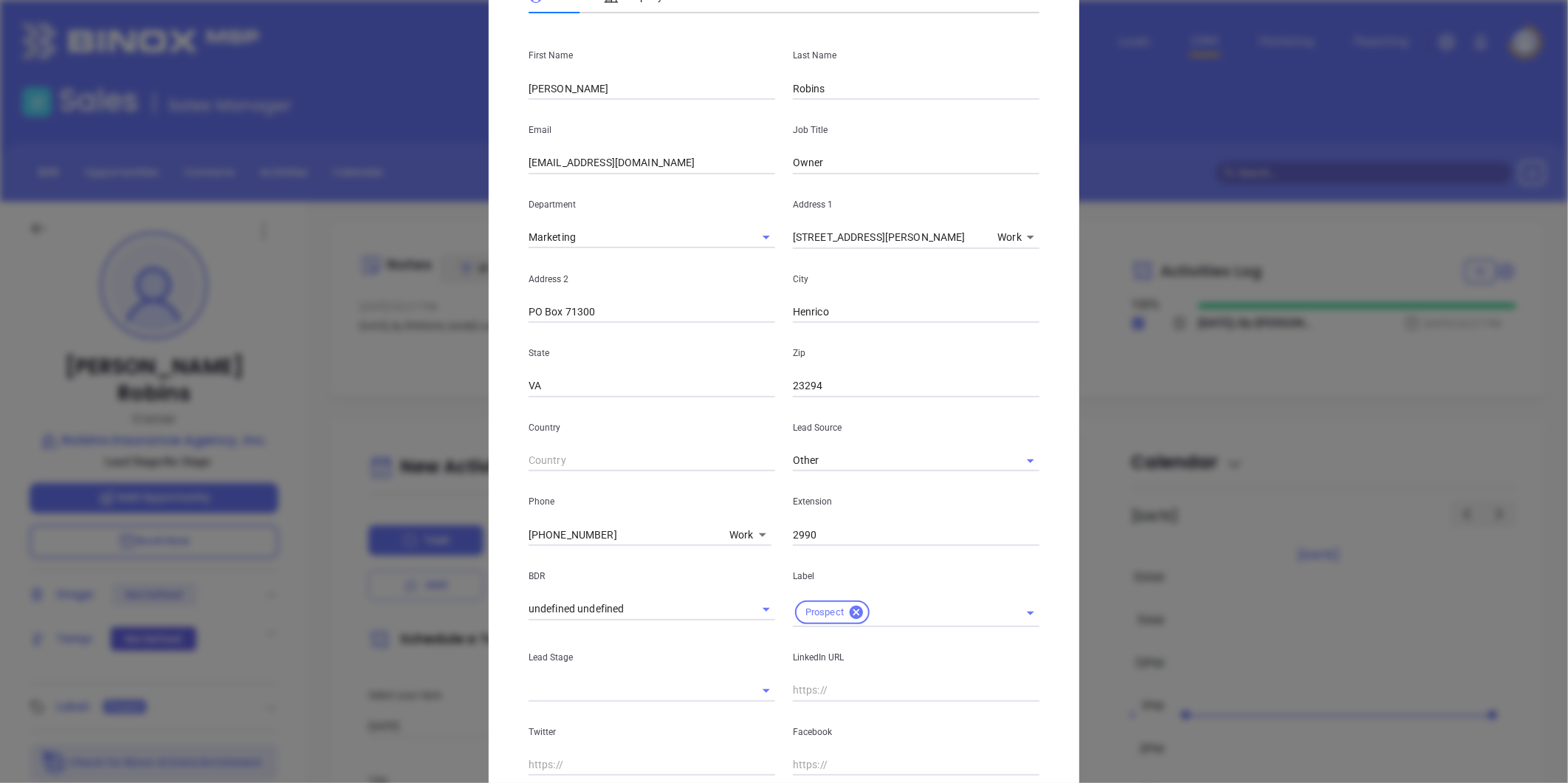
scroll to position [301, 0]
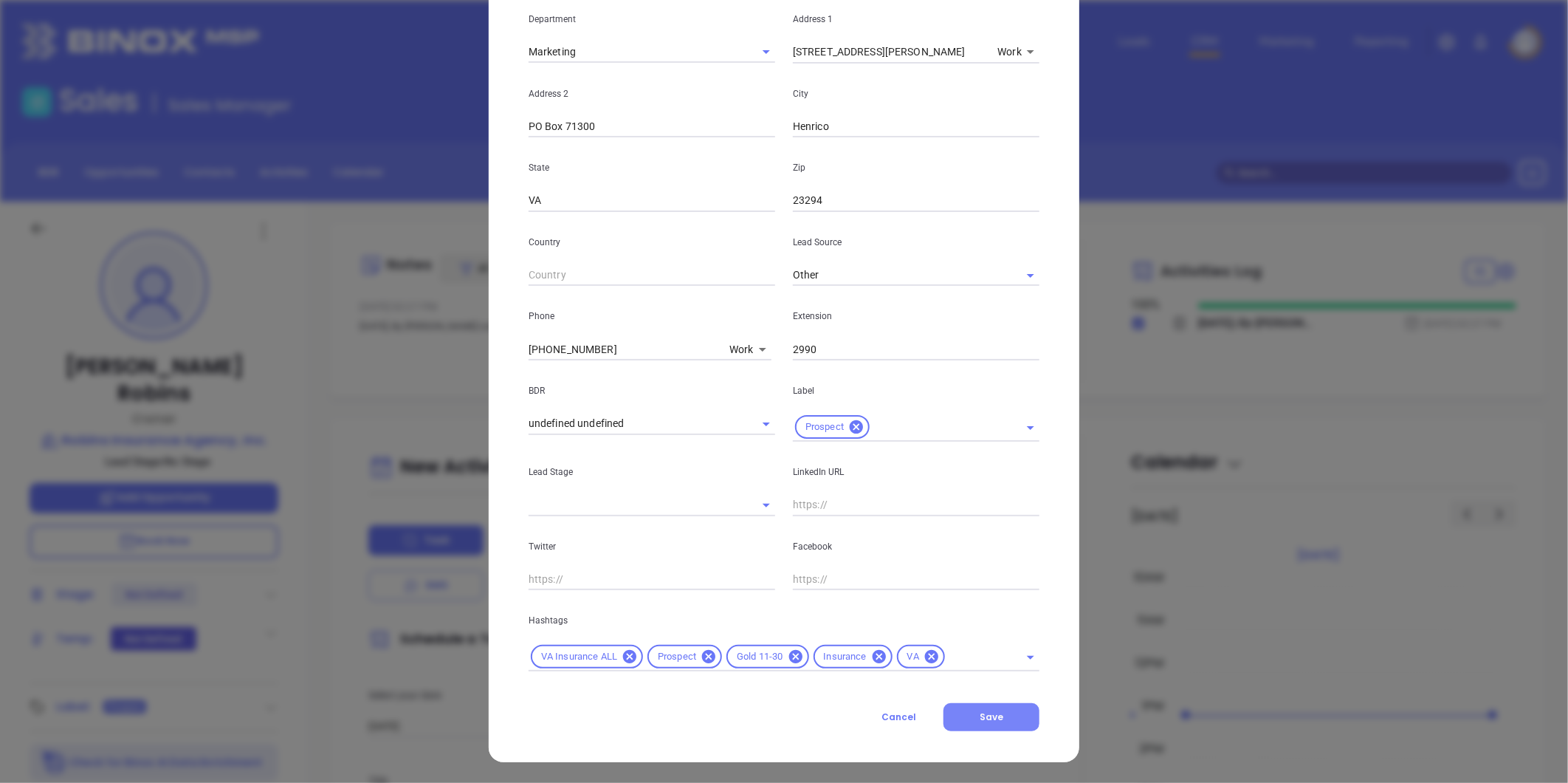
click at [984, 724] on button "Save" at bounding box center [991, 717] width 96 height 28
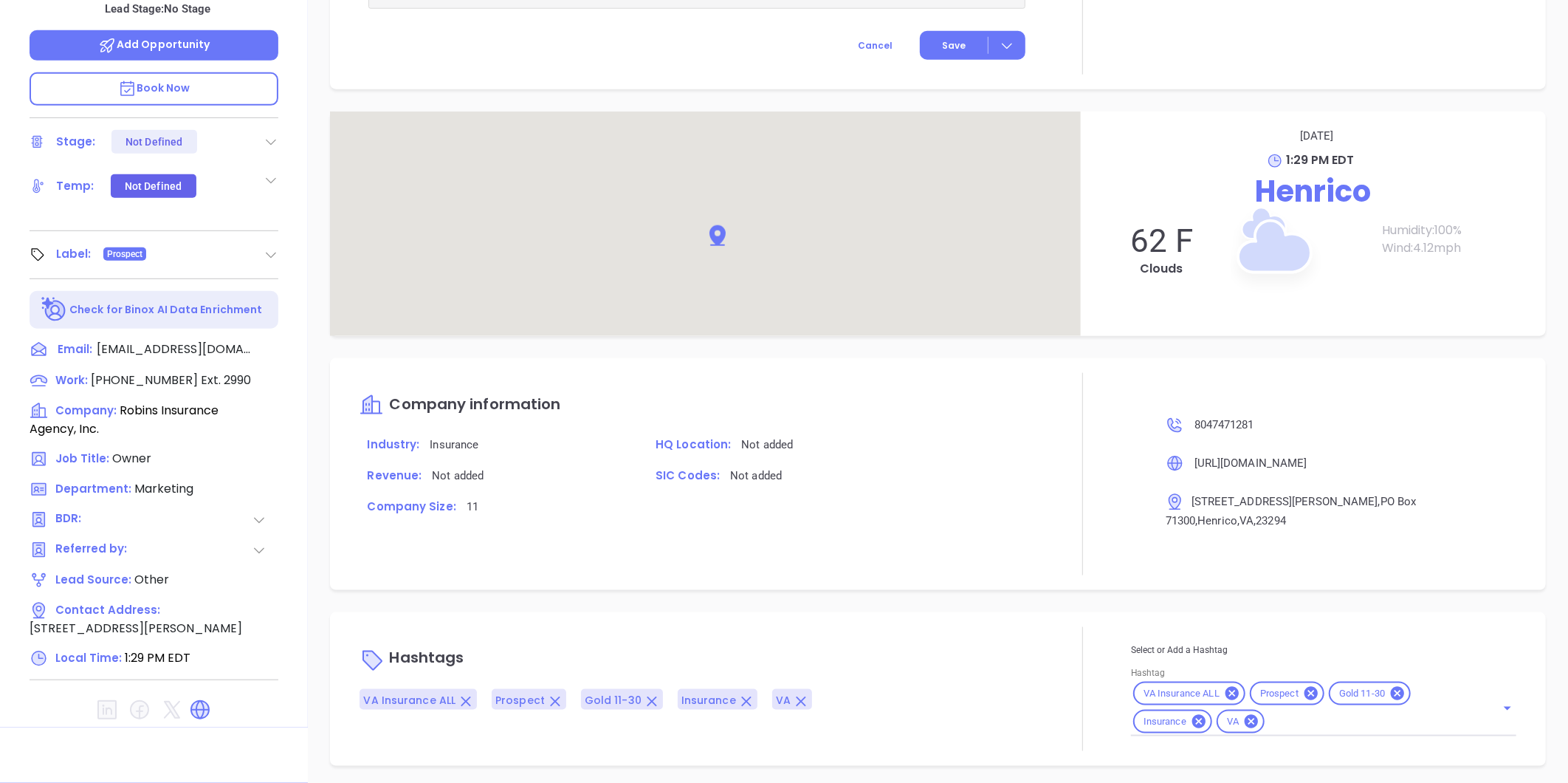
scroll to position [732, 0]
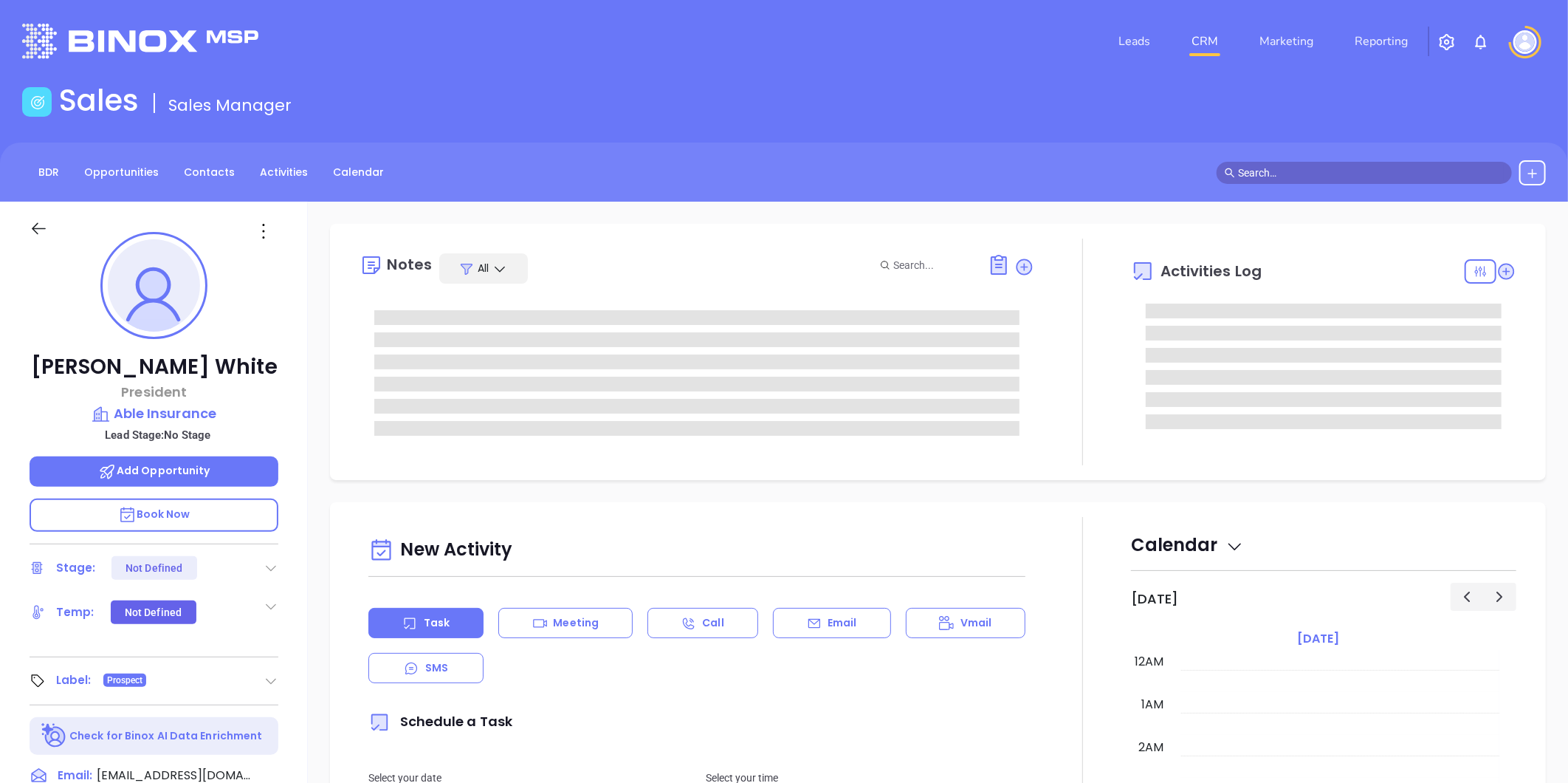
type input "[DATE]"
type input "[PERSON_NAME]"
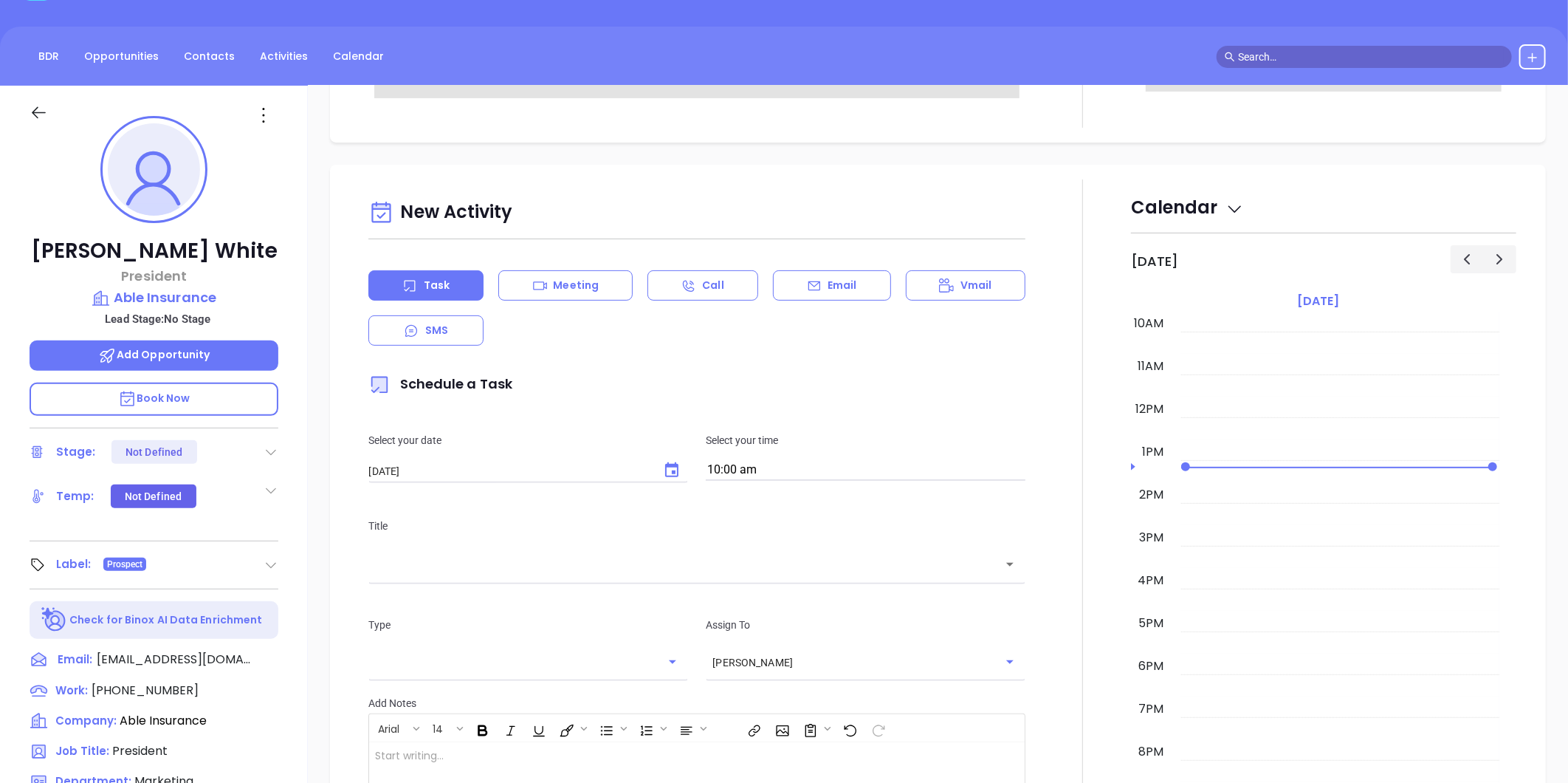
scroll to position [0, 0]
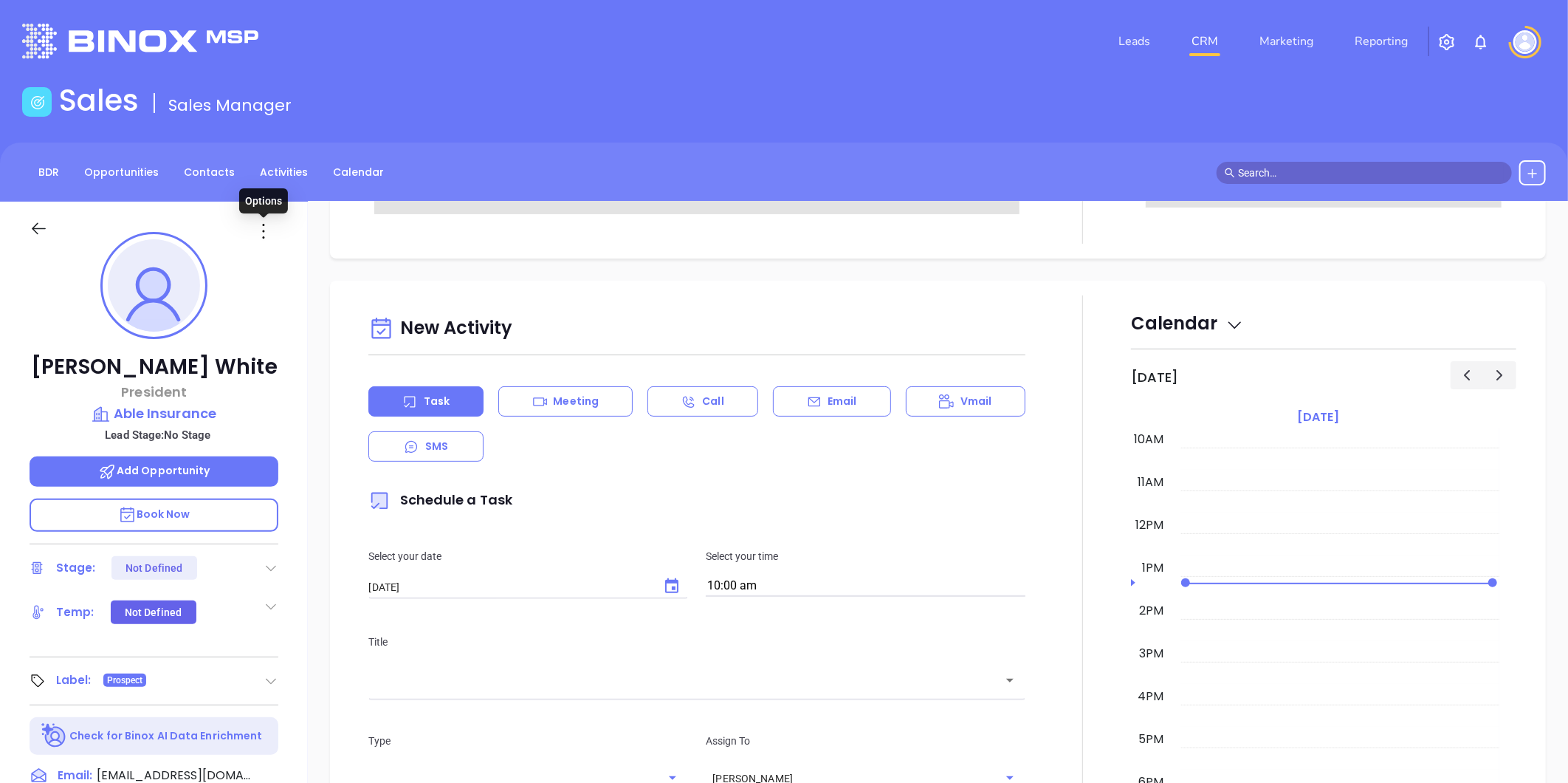
click at [261, 231] on icon at bounding box center [263, 231] width 23 height 23
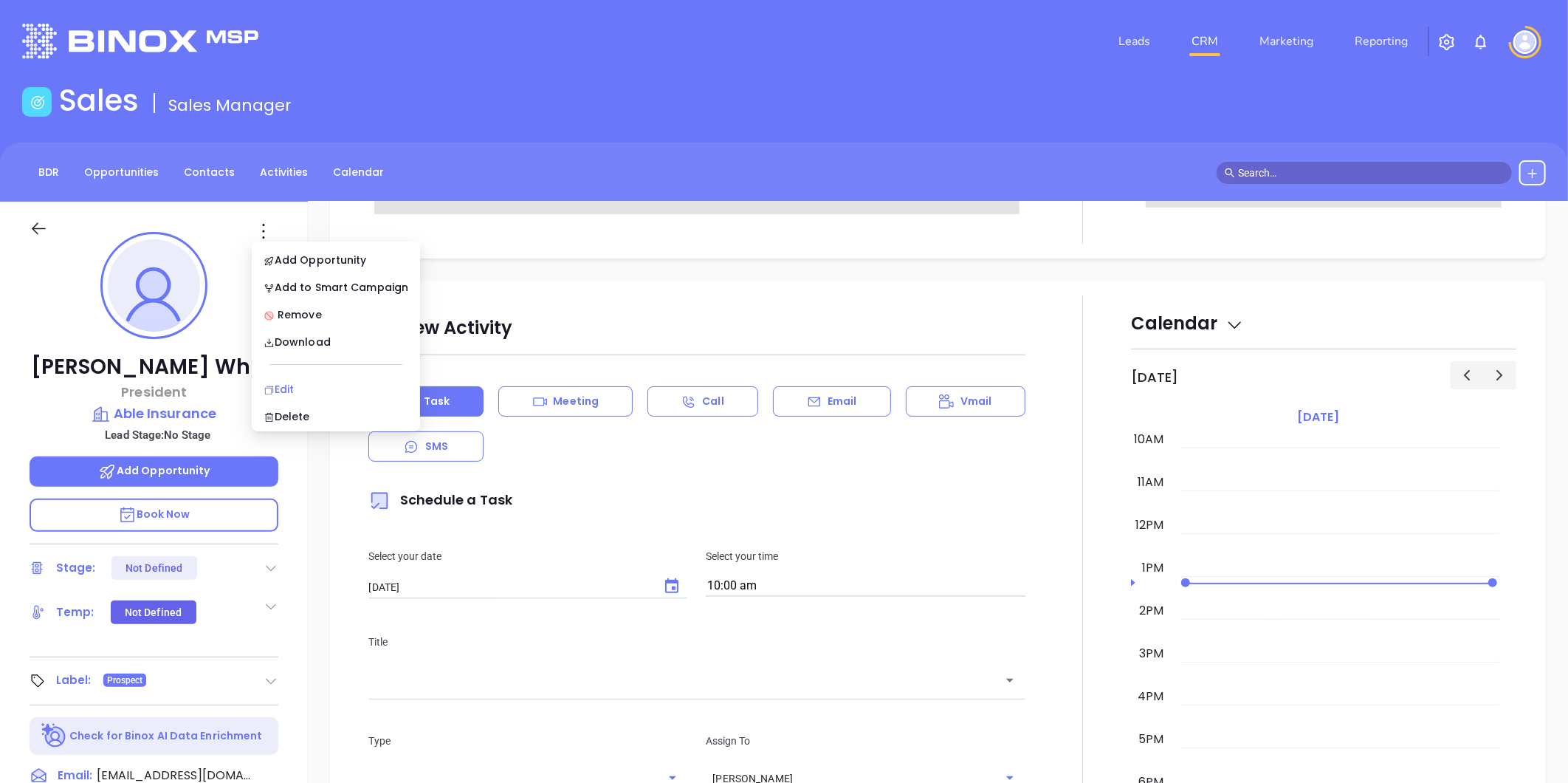
click at [285, 388] on div "Edit" at bounding box center [335, 389] width 145 height 17
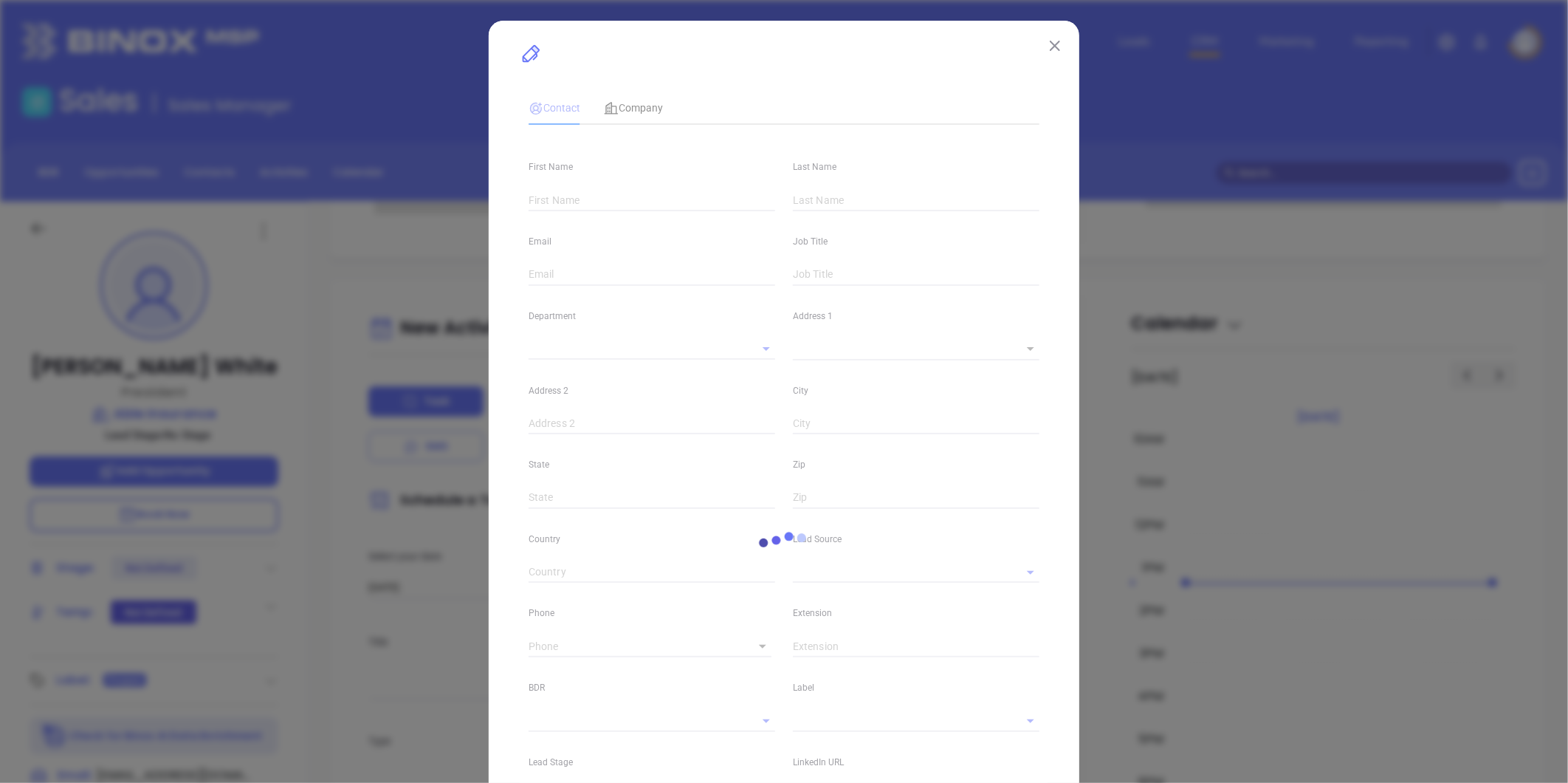
type input "Billy"
type input "White"
type input "billywhite@ableinsurance.com"
type input "President"
type input "1"
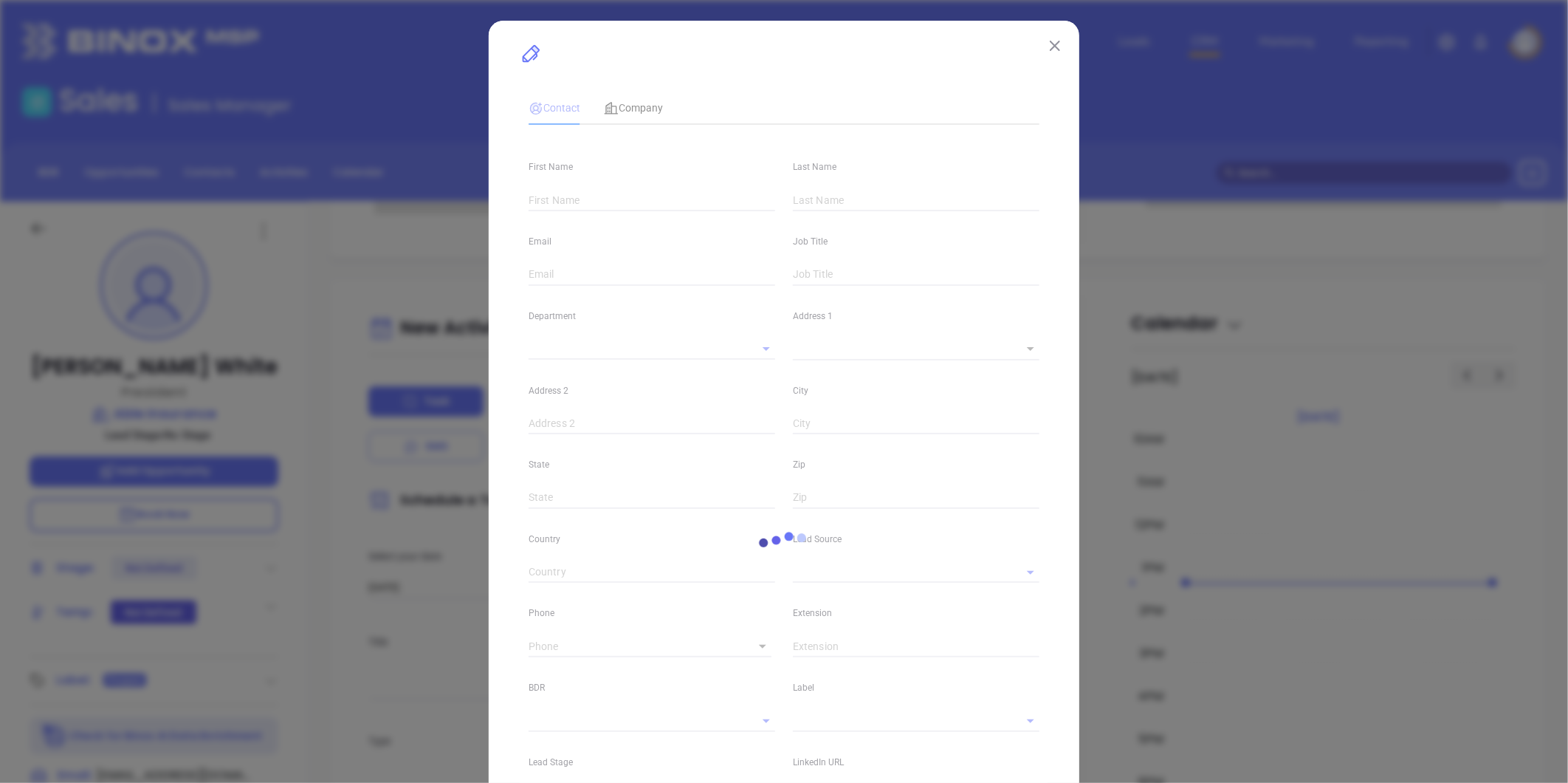
type input "www.linkedin.com/in/billy-white-a85822a"
type input "Marketing"
type input "Other"
type input "undefined undefined"
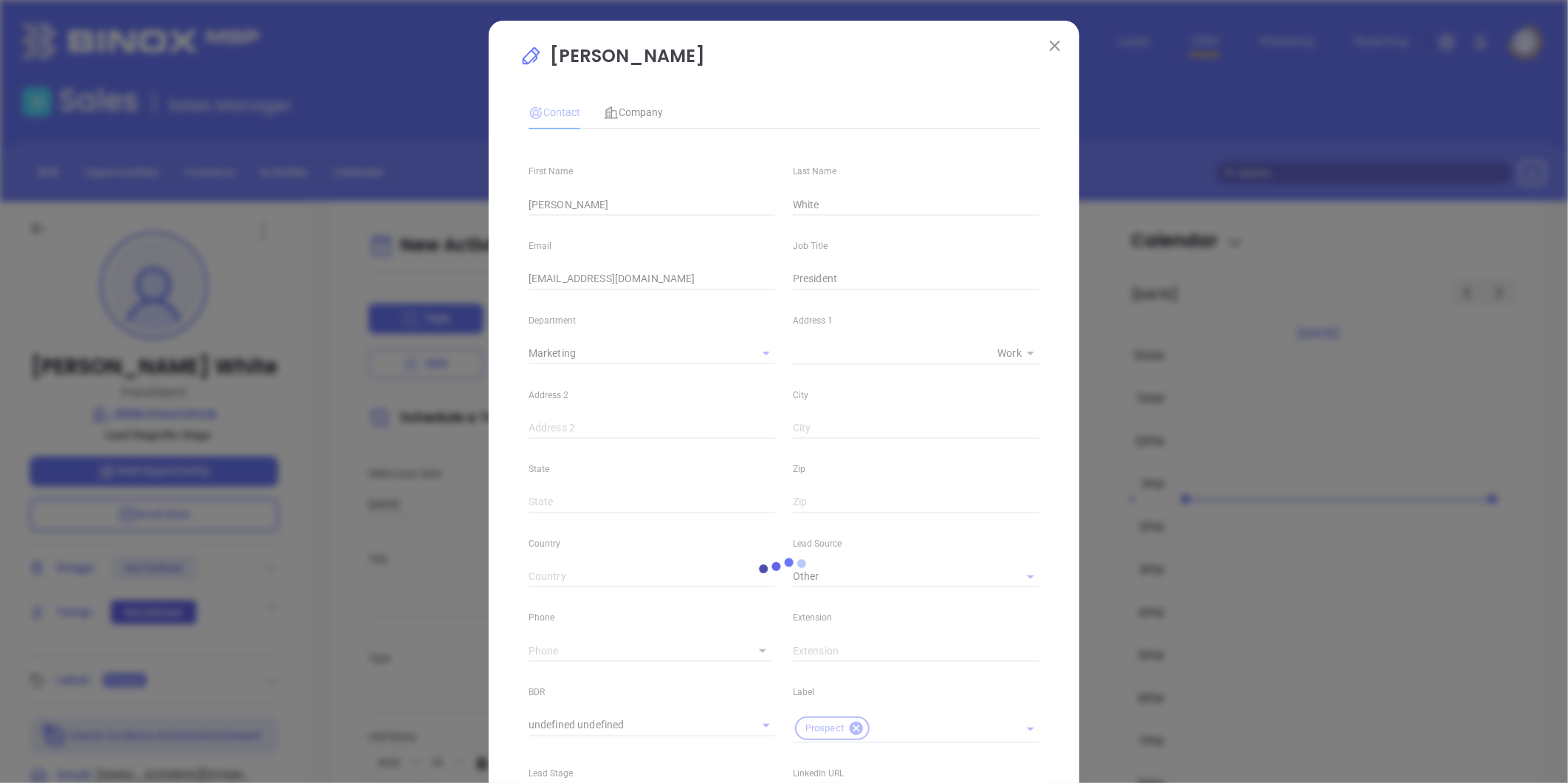
type input "(434) 979-0814"
type input "1"
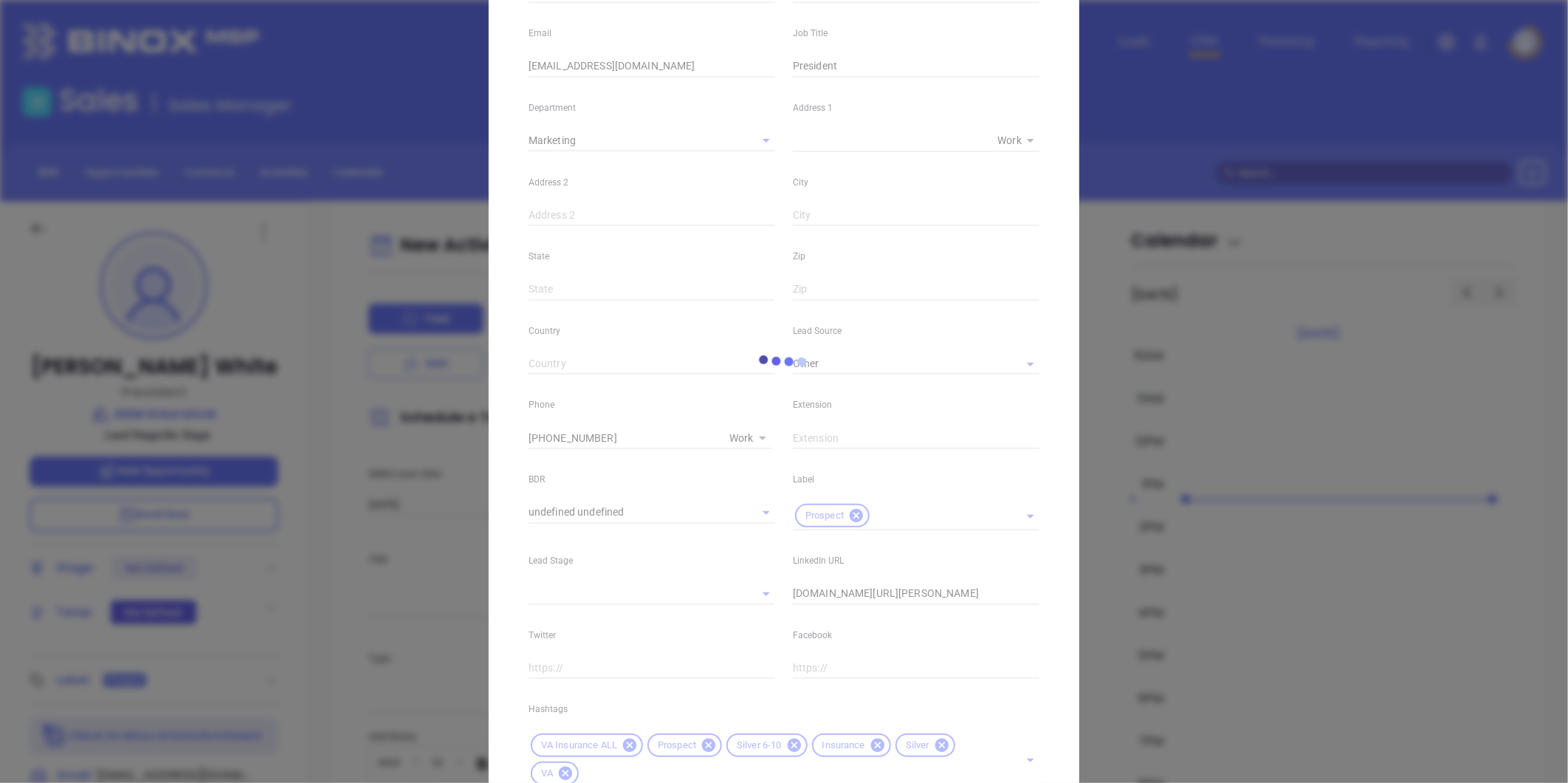
scroll to position [328, 0]
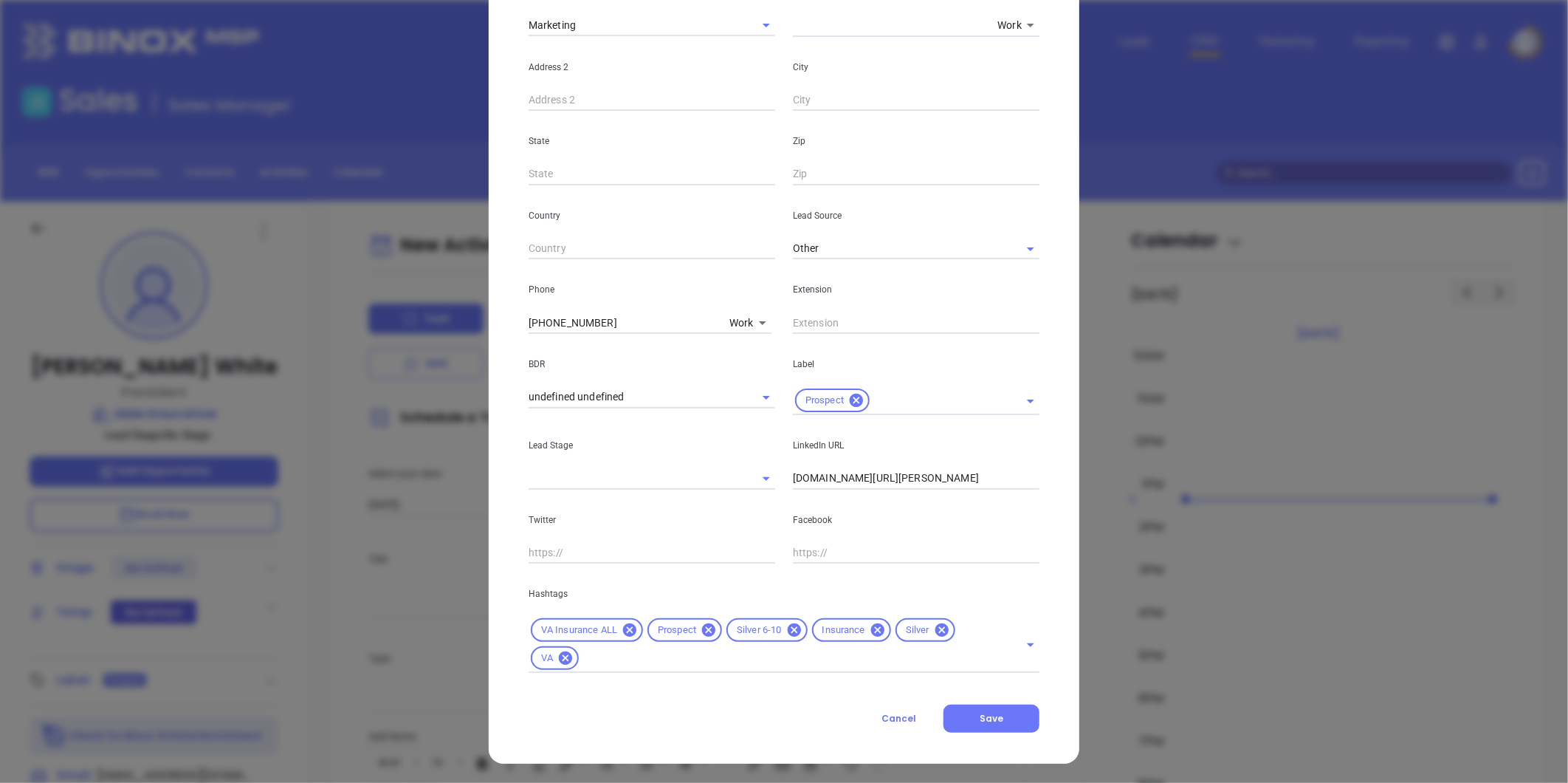
click at [935, 630] on icon at bounding box center [942, 630] width 14 height 14
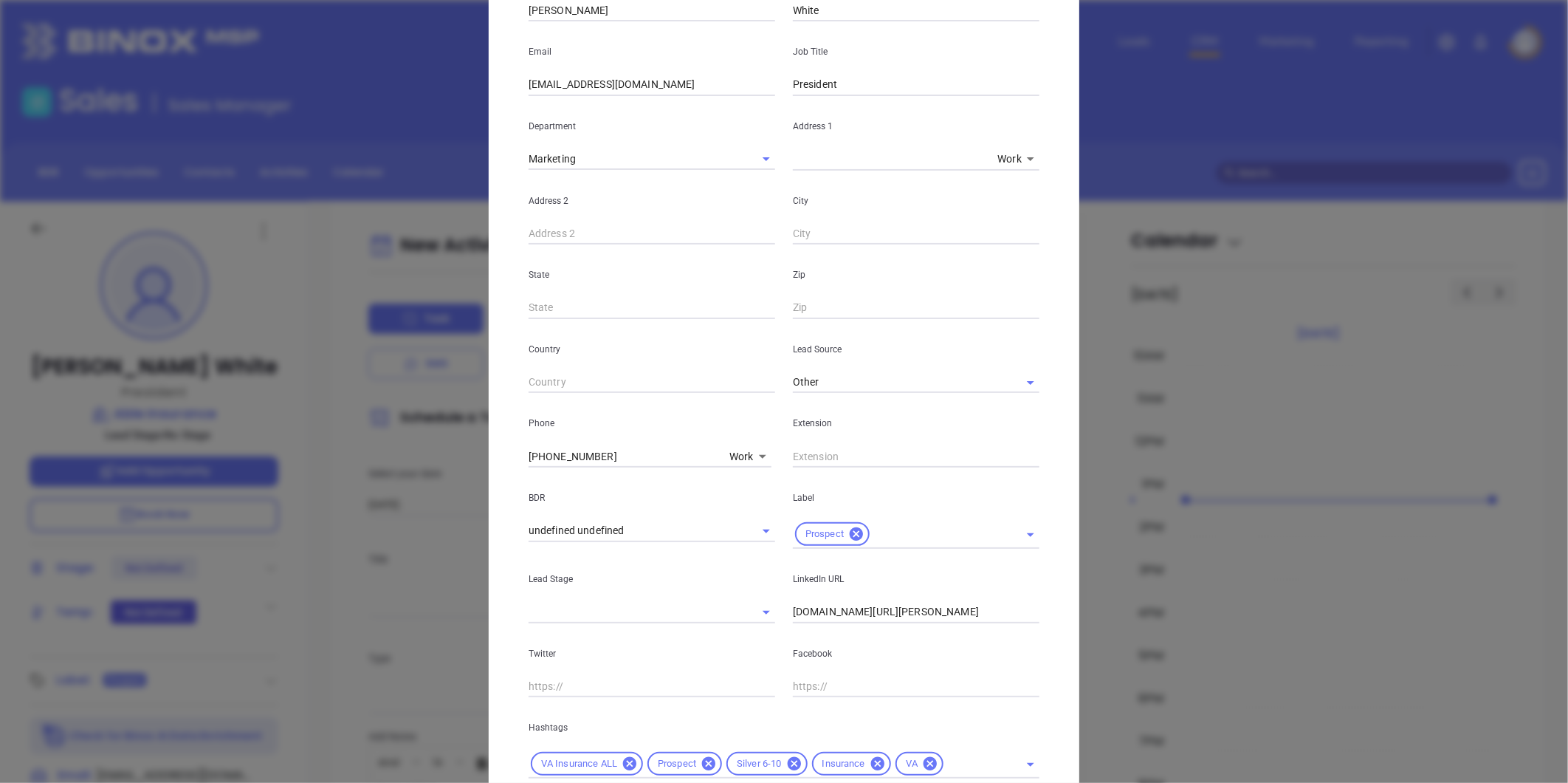
scroll to position [0, 0]
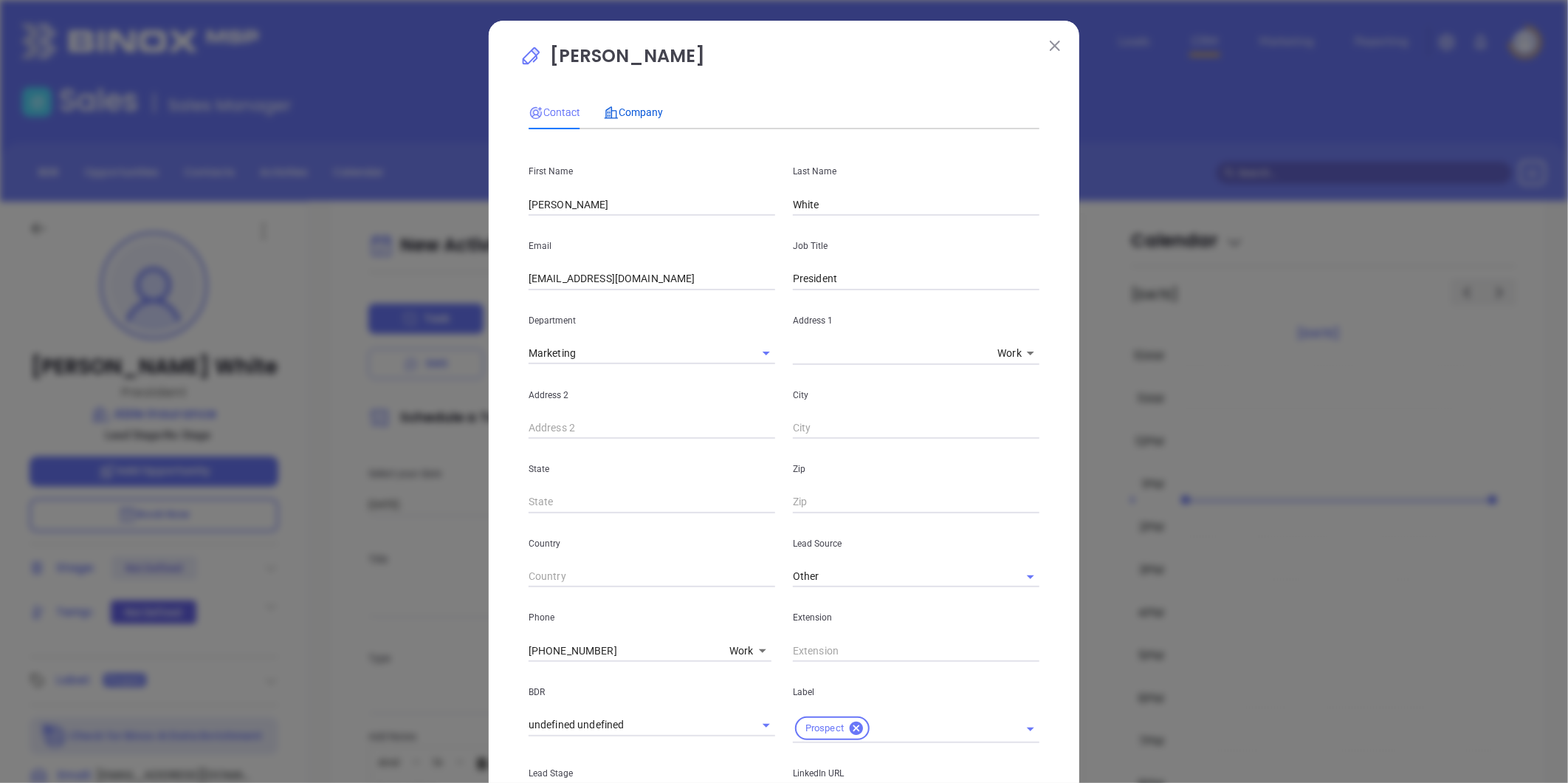
drag, startPoint x: 638, startPoint y: 113, endPoint x: 695, endPoint y: 133, distance: 60.4
click at [643, 113] on span "Company" at bounding box center [633, 113] width 59 height 12
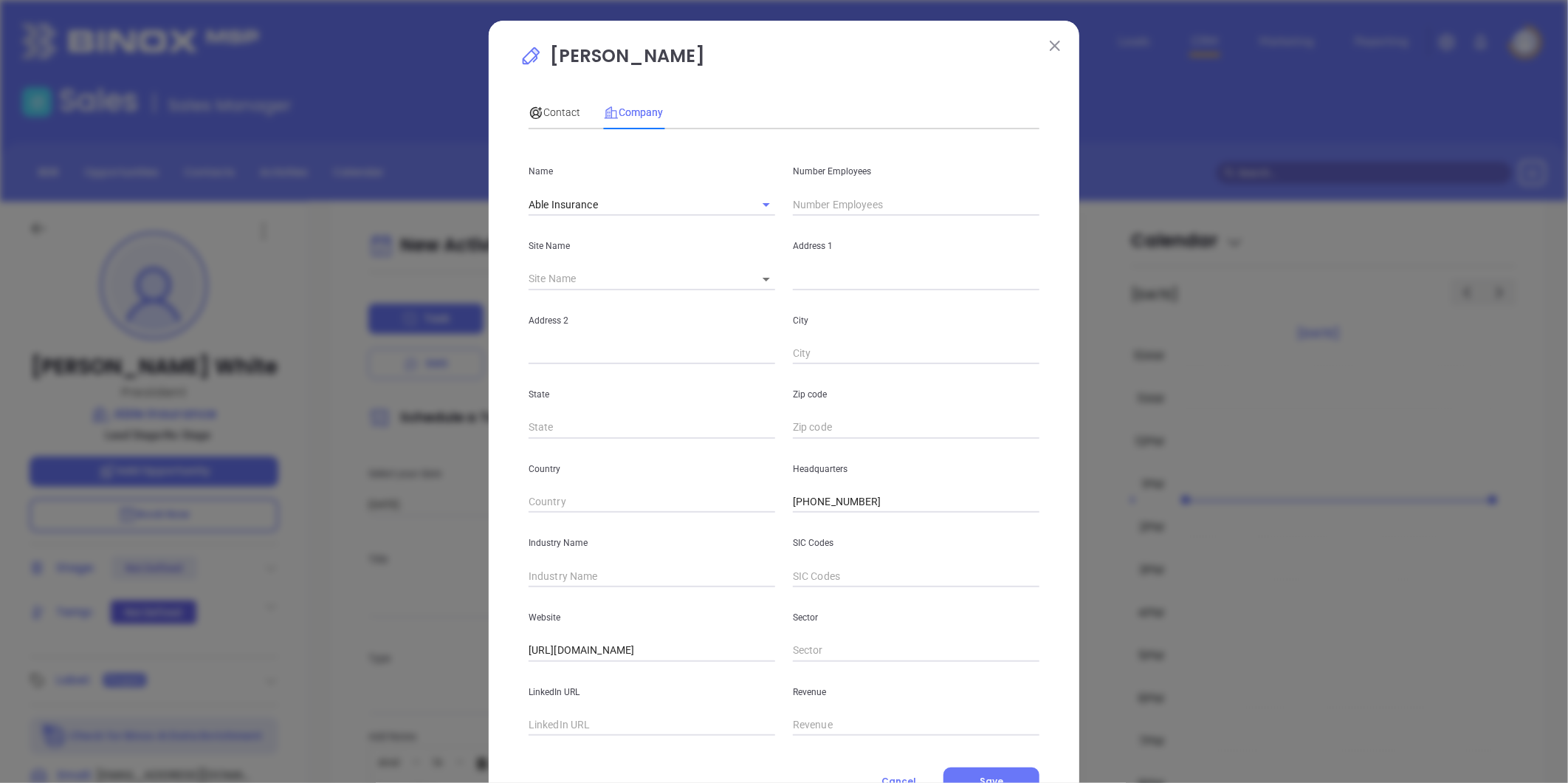
drag, startPoint x: 695, startPoint y: 133, endPoint x: 834, endPoint y: 201, distance: 154.7
click at [834, 202] on input "text" at bounding box center [917, 204] width 247 height 22
type input "6"
click at [593, 572] on input "text" at bounding box center [652, 576] width 247 height 22
type input "Insurance"
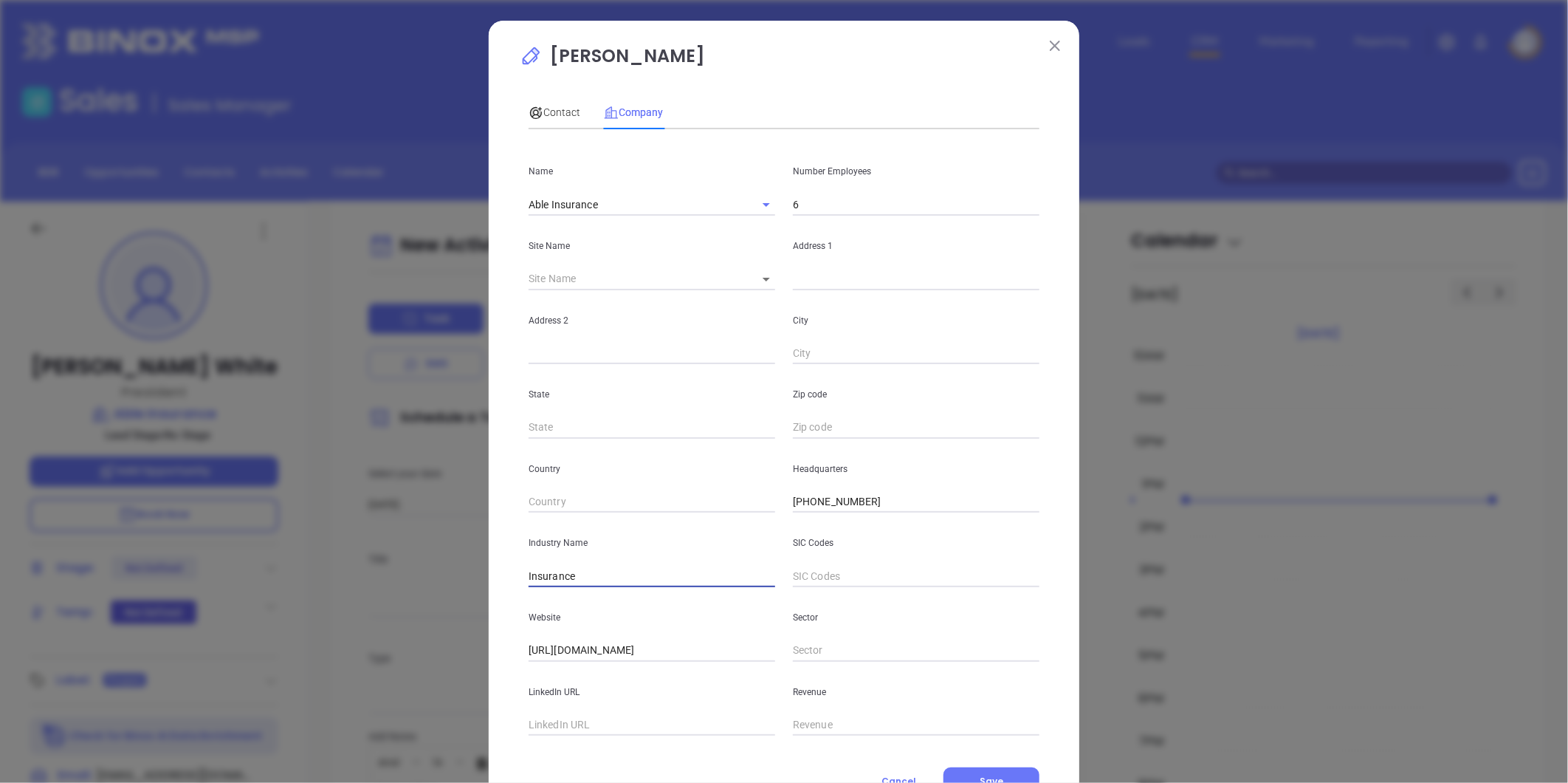
drag, startPoint x: 552, startPoint y: 121, endPoint x: 563, endPoint y: 144, distance: 25.5
click at [551, 120] on div "Contact" at bounding box center [554, 112] width 51 height 34
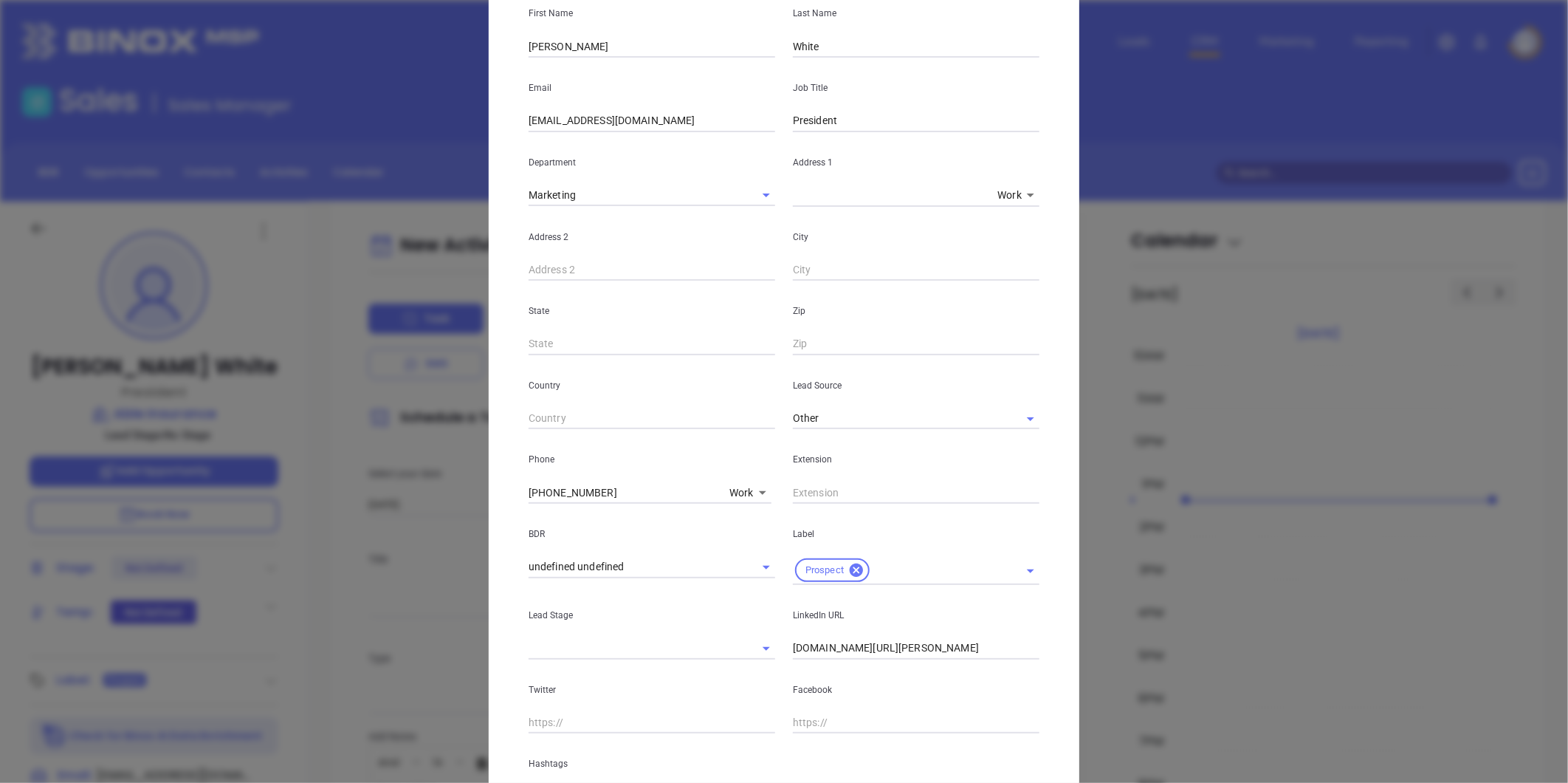
scroll to position [301, 0]
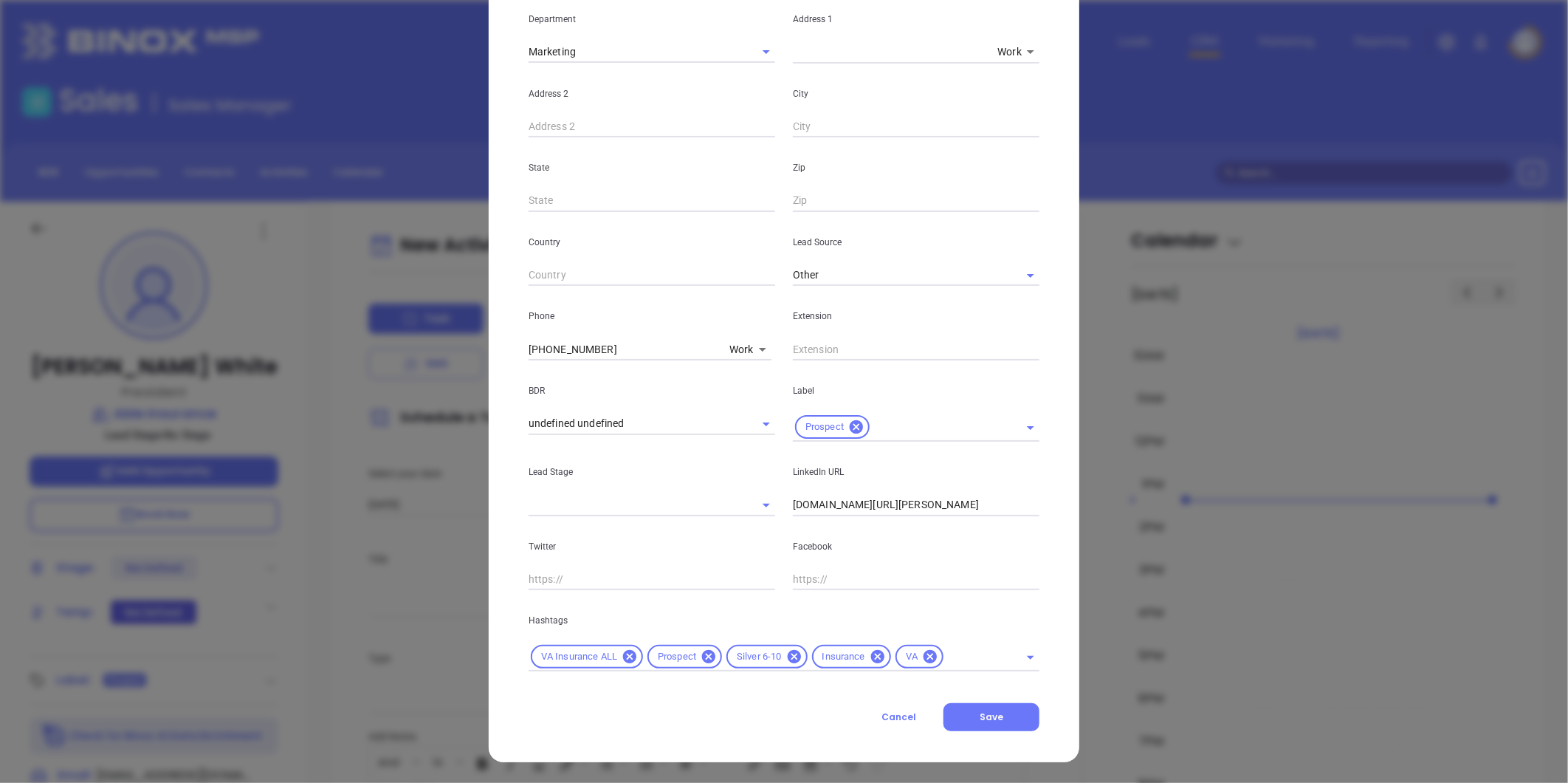
click at [975, 711] on button "Save" at bounding box center [991, 717] width 96 height 28
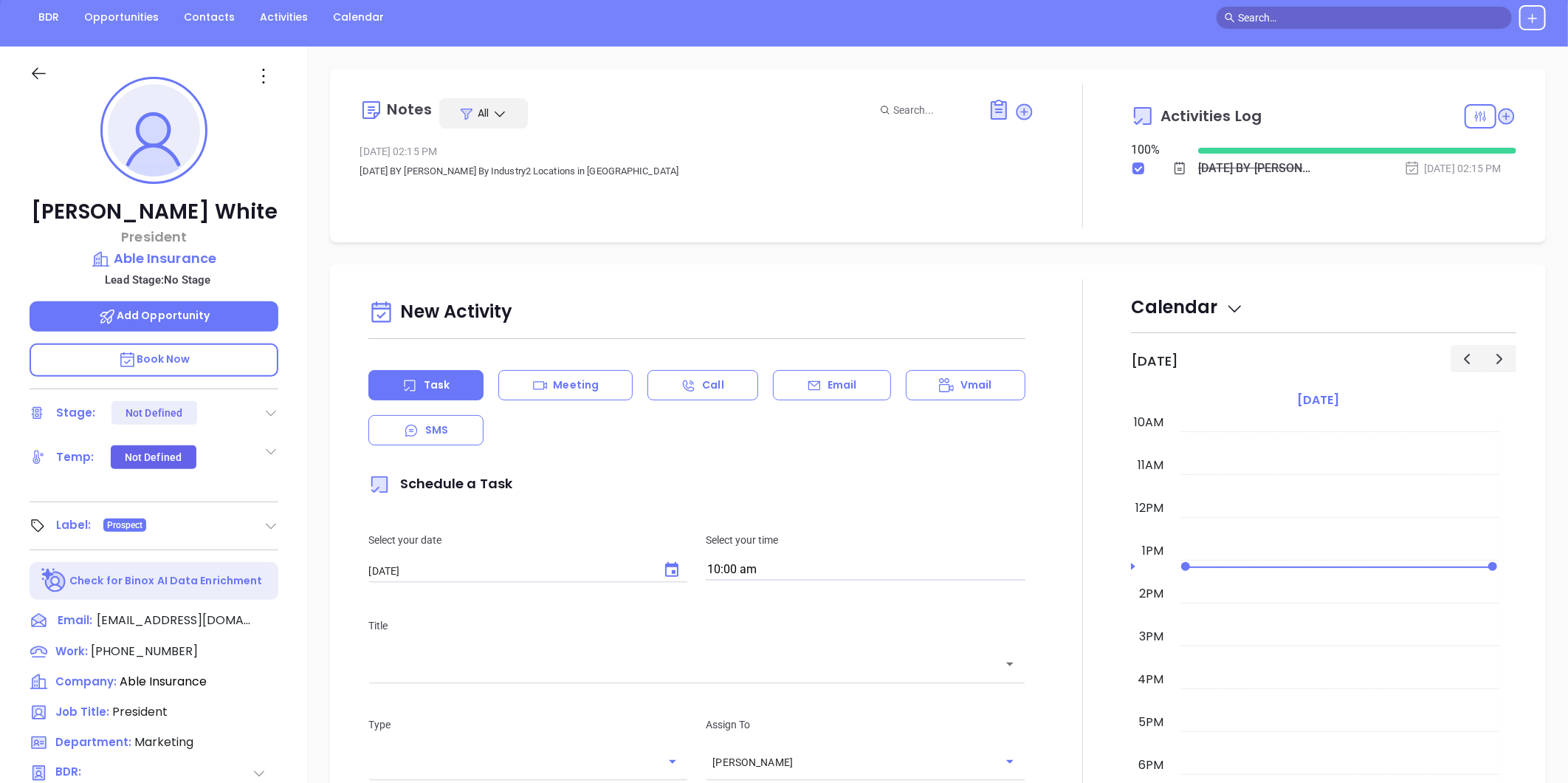
scroll to position [0, 0]
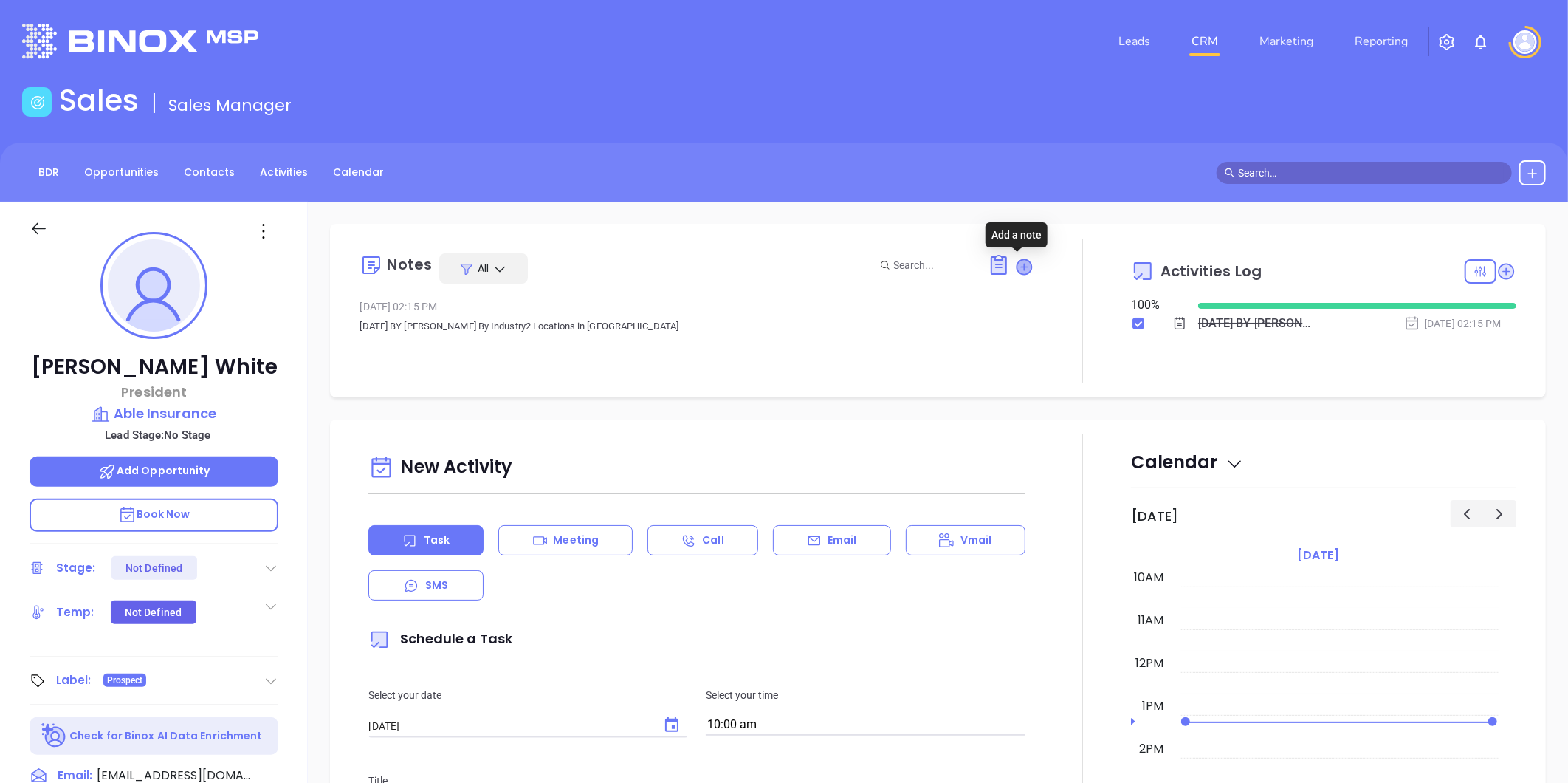
click at [1018, 268] on icon at bounding box center [1024, 266] width 15 height 15
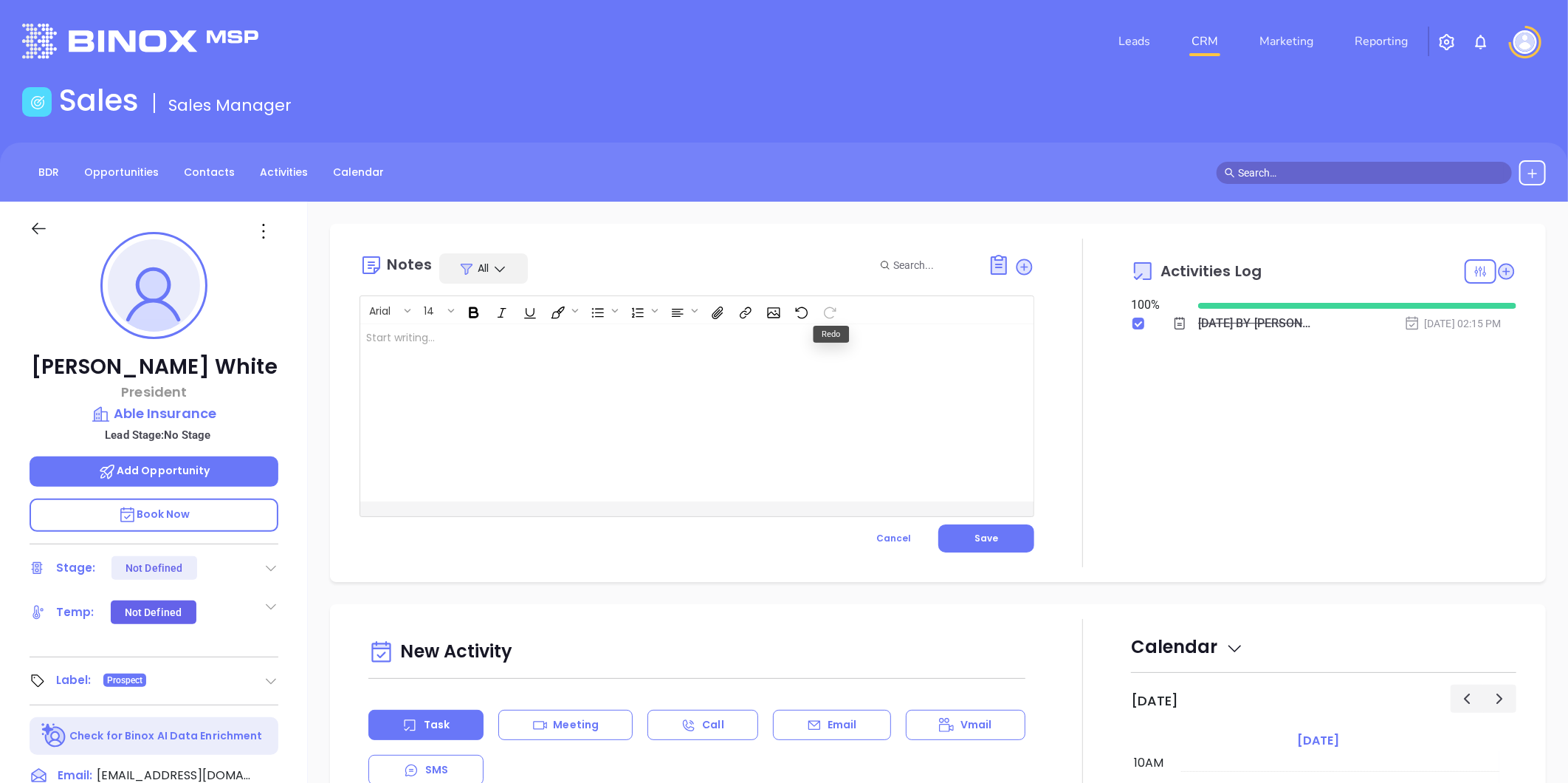
drag, startPoint x: 518, startPoint y: 341, endPoint x: 504, endPoint y: 341, distance: 14.0
click at [514, 341] on div at bounding box center [673, 413] width 626 height 178
click at [997, 535] on button "Save" at bounding box center [986, 538] width 96 height 28
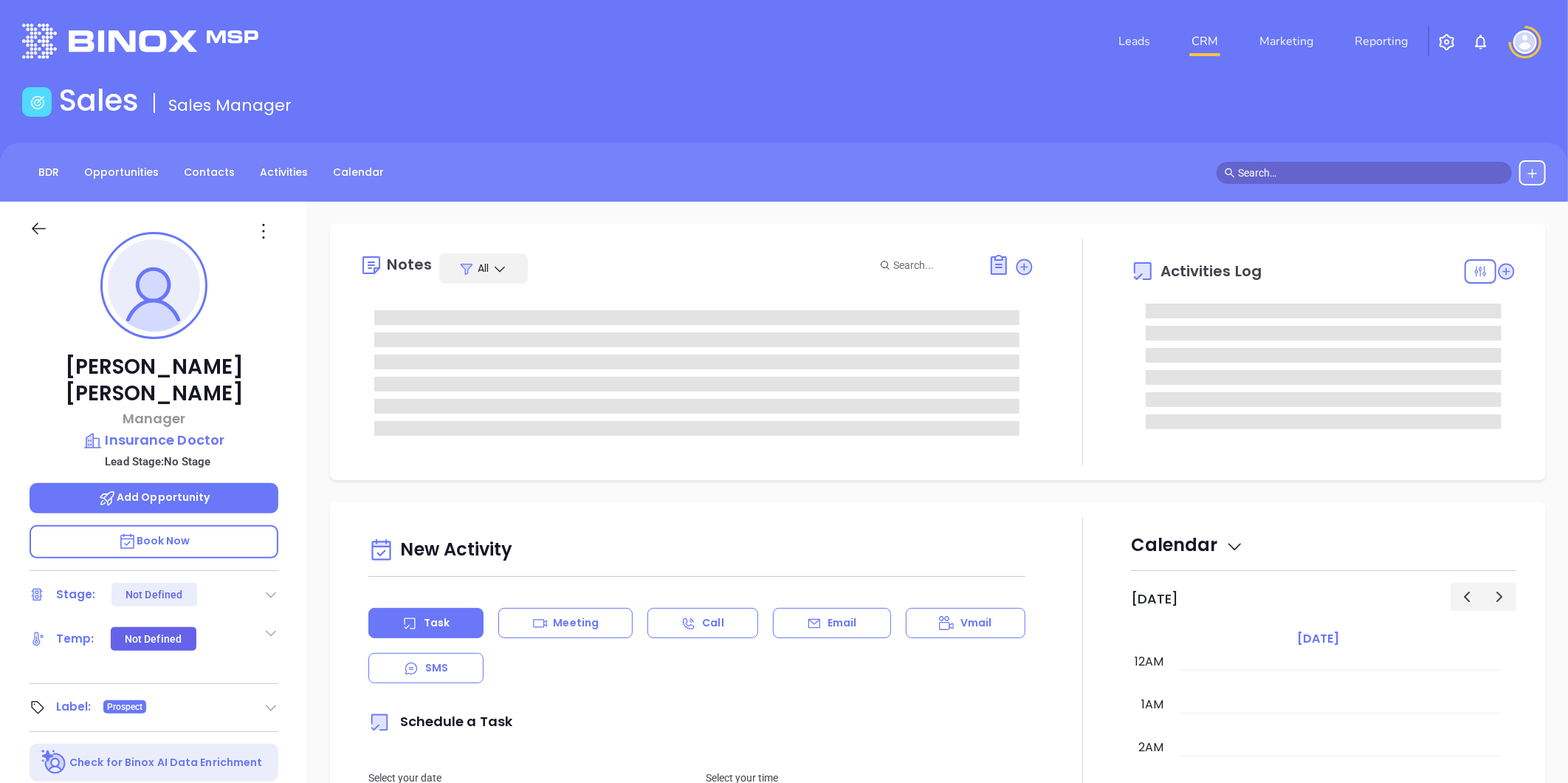
type input "[DATE]"
type input "[PERSON_NAME]"
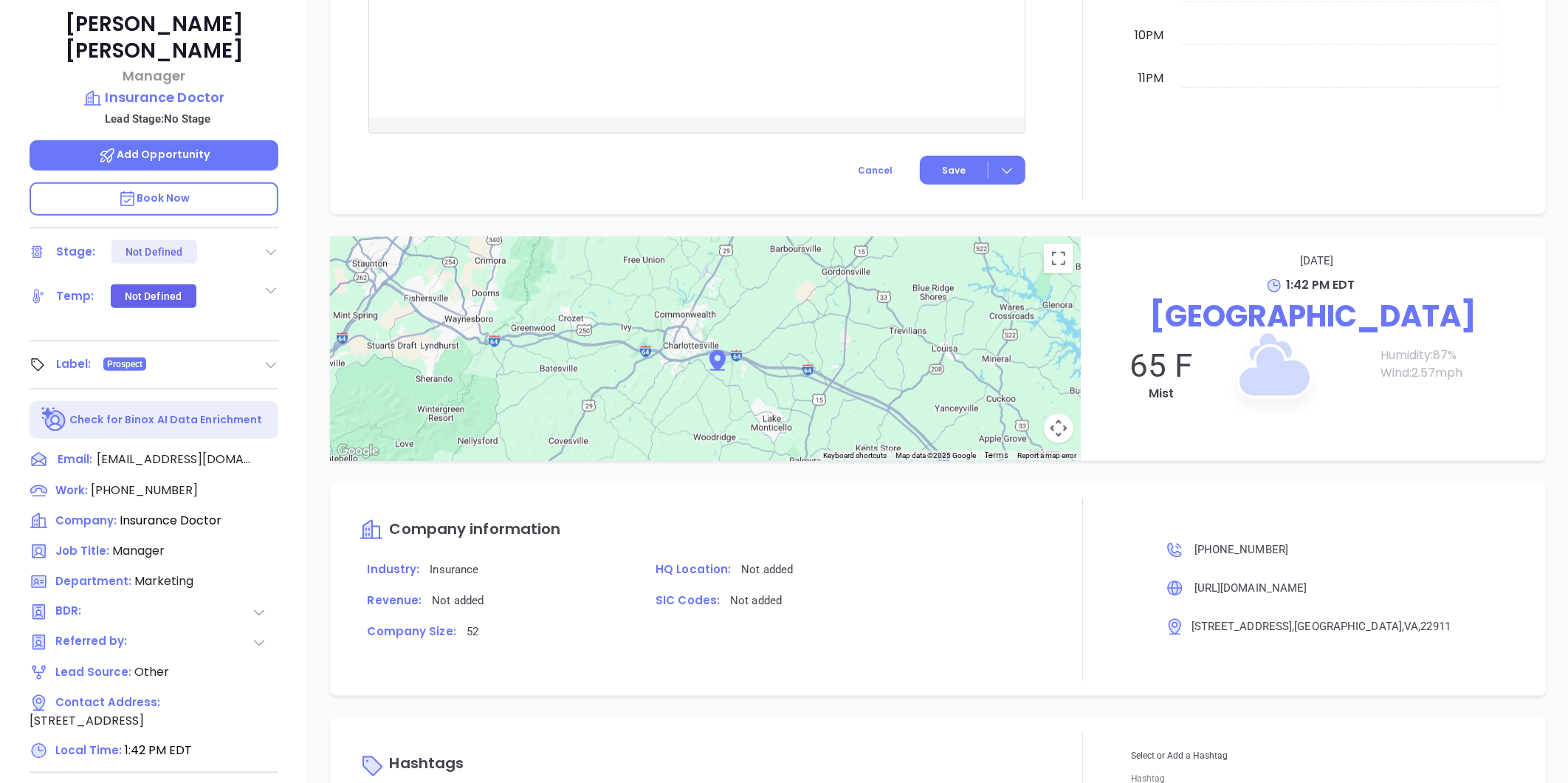
scroll to position [453, 0]
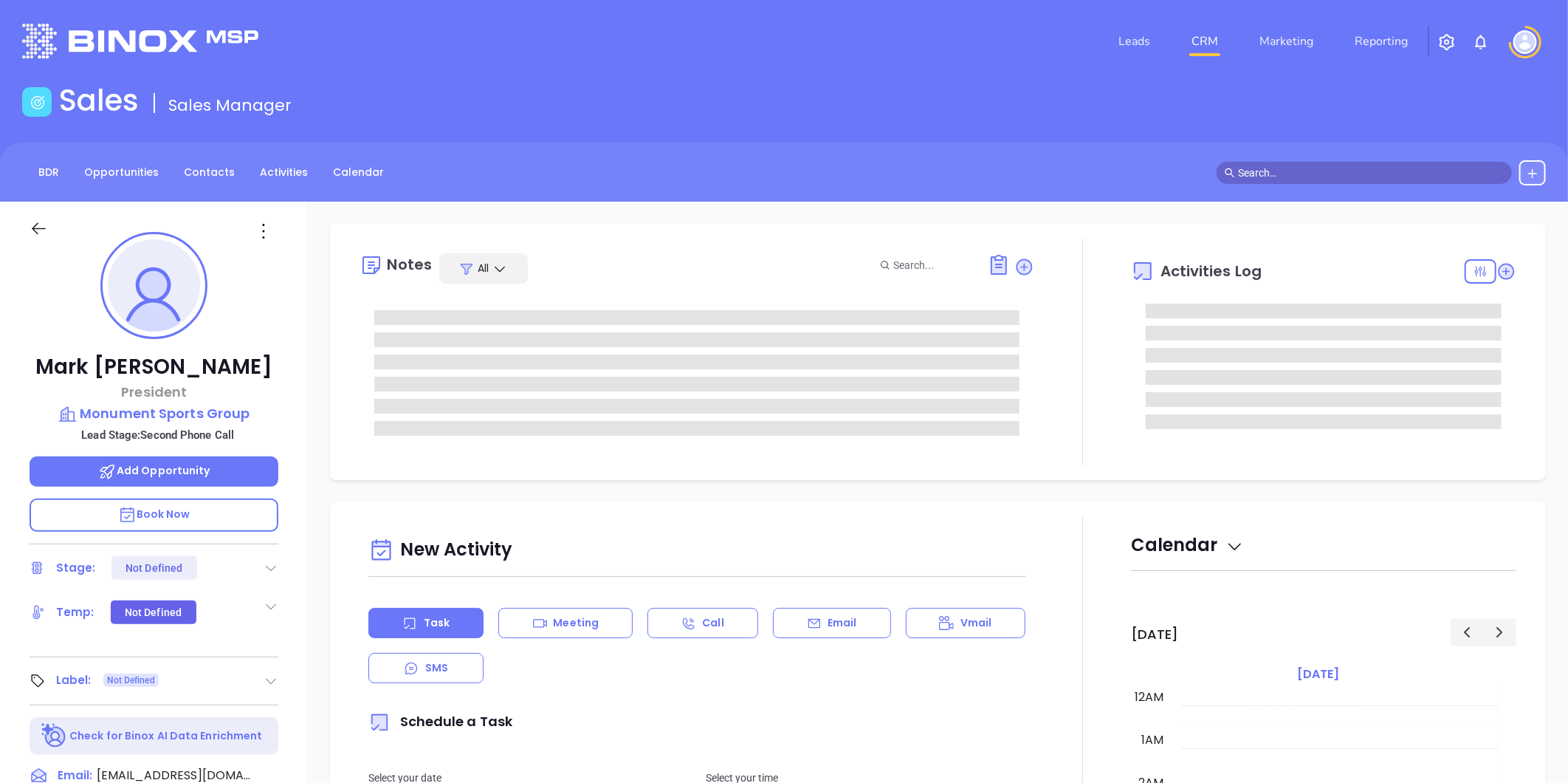
type input "[DATE]"
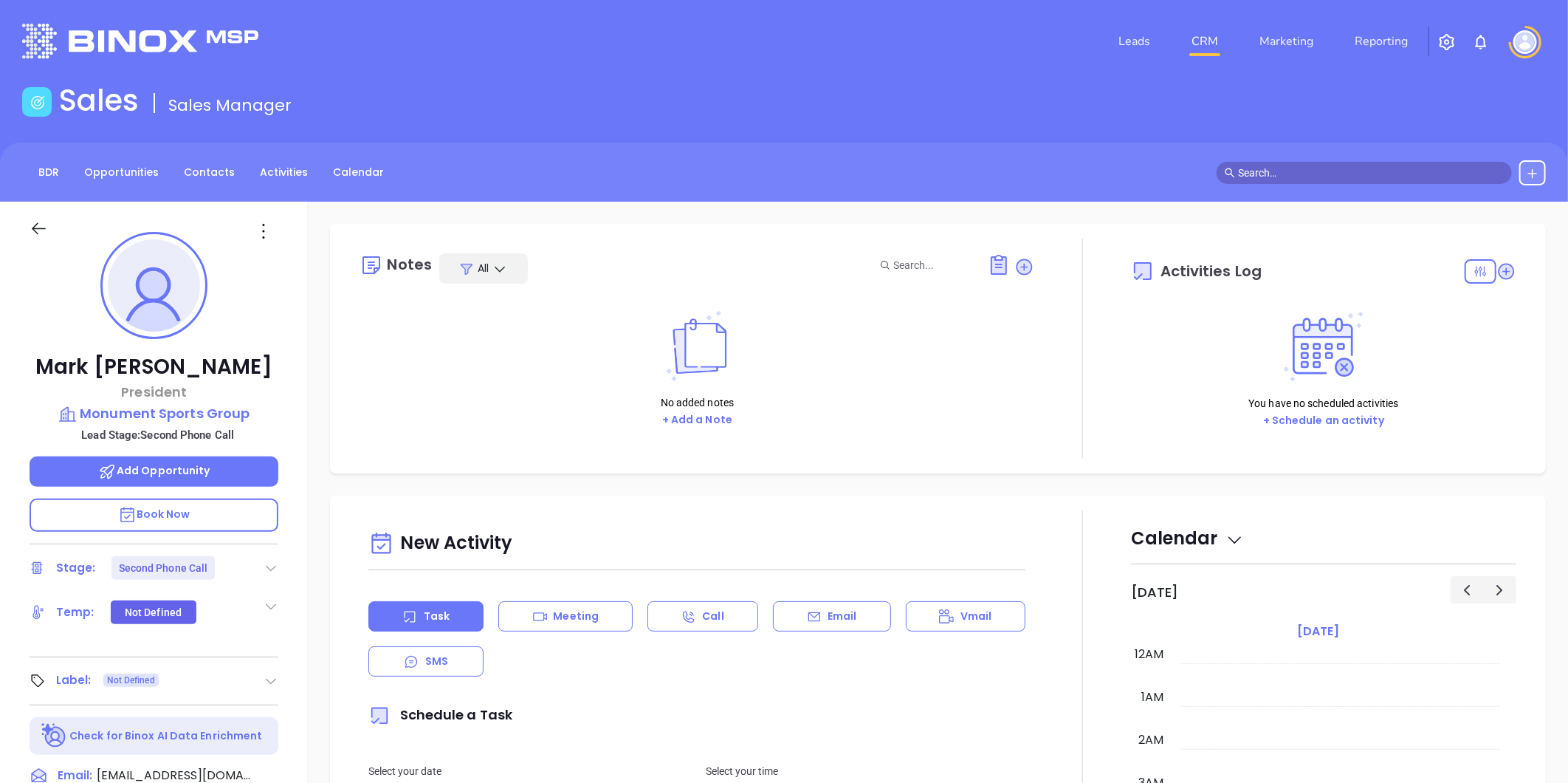
type input "[PERSON_NAME]"
click at [272, 564] on icon at bounding box center [270, 567] width 15 height 15
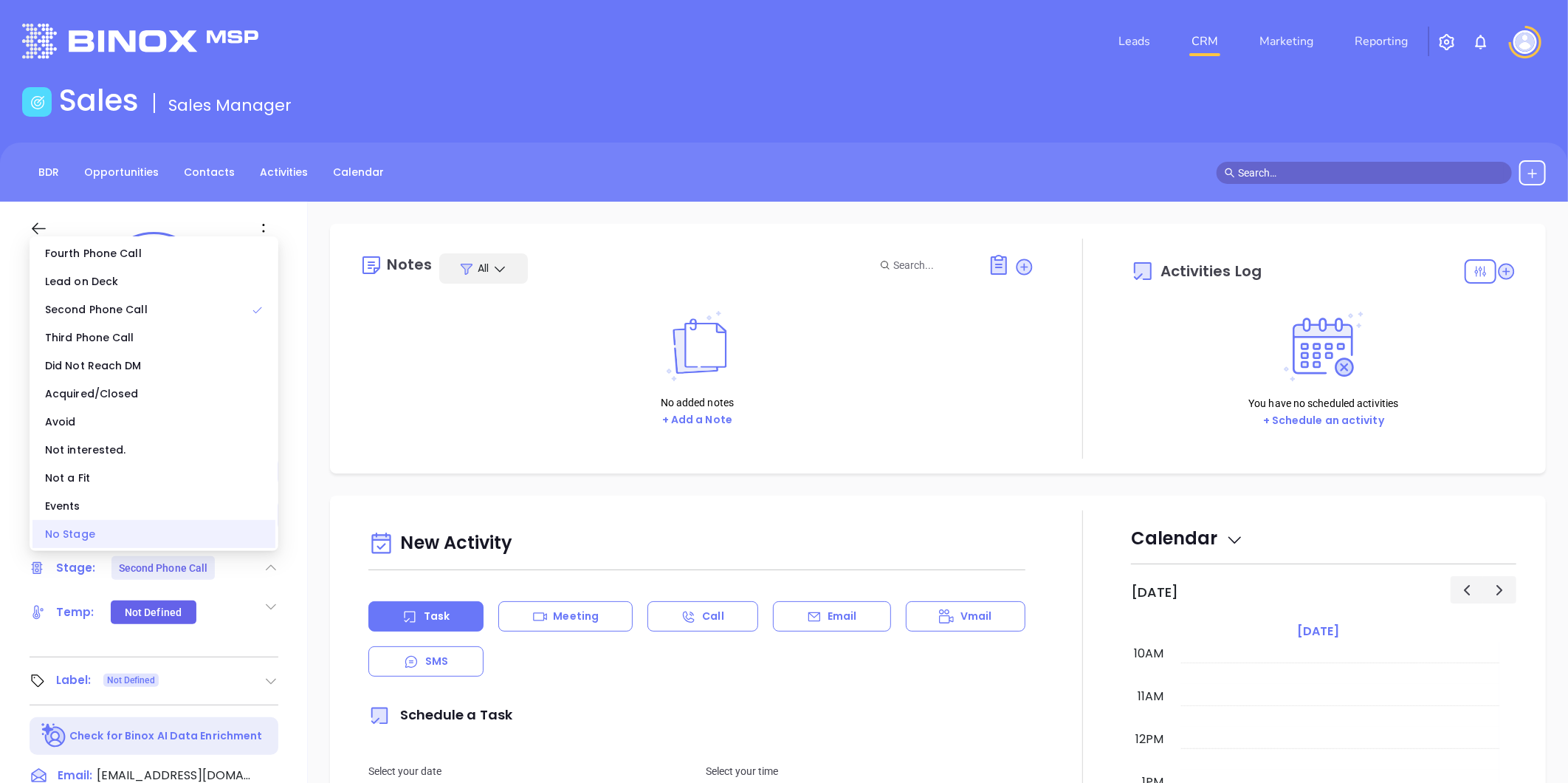
click at [215, 529] on div "No Stage" at bounding box center [153, 533] width 243 height 28
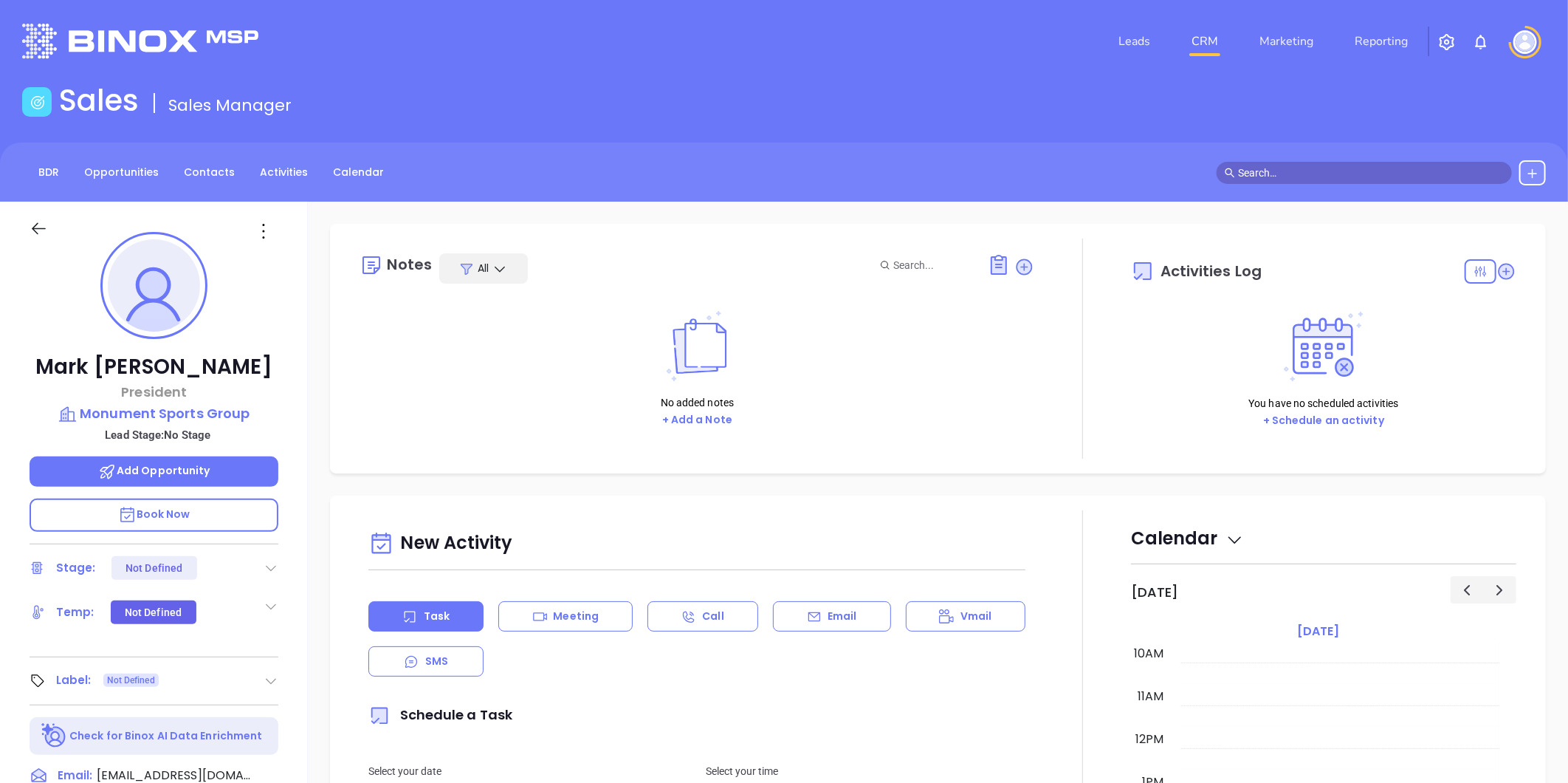
click at [261, 226] on icon at bounding box center [263, 231] width 23 height 23
click at [295, 382] on div "Edit" at bounding box center [335, 389] width 145 height 17
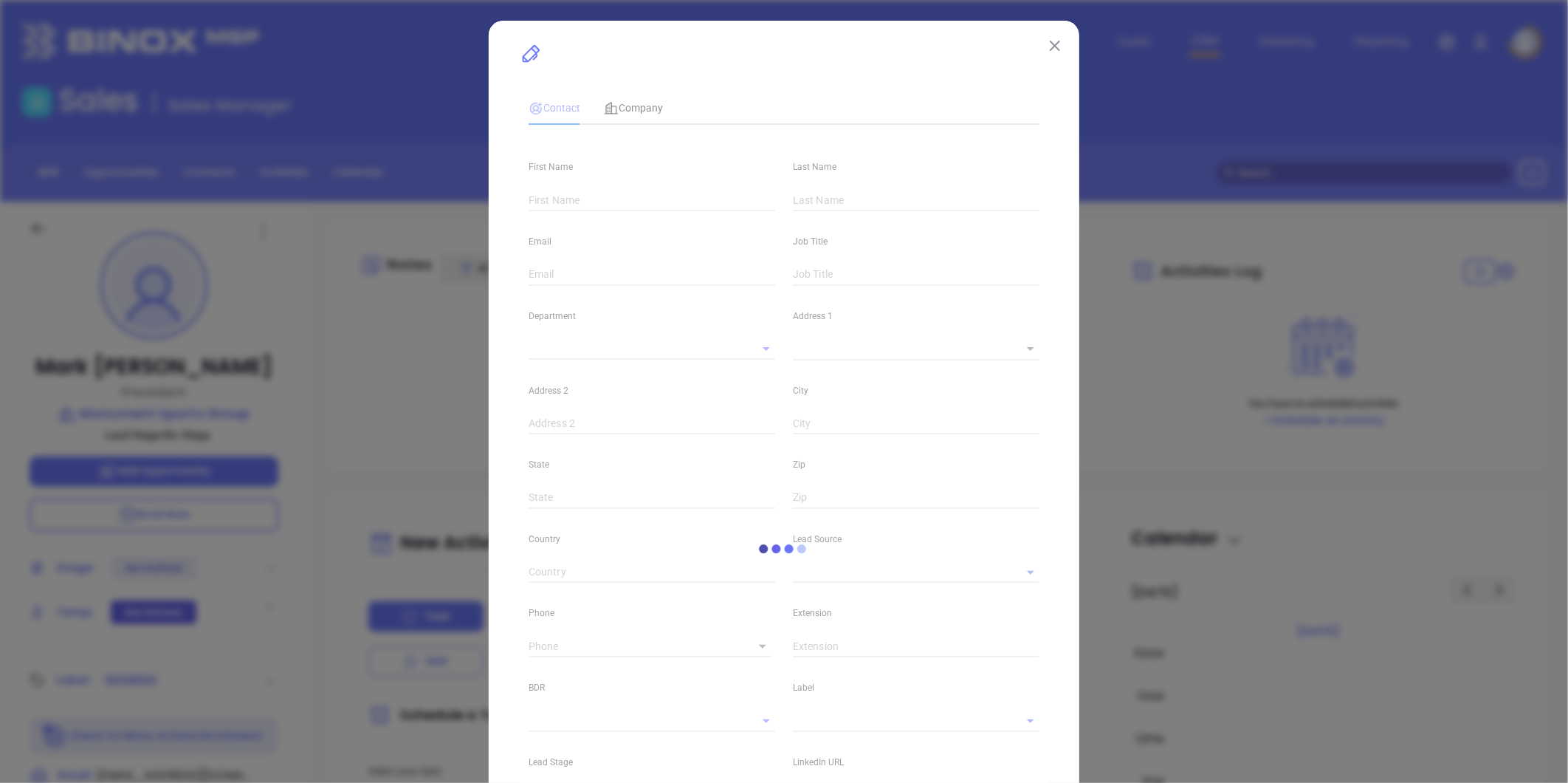
type input "Mark"
type input "[PERSON_NAME]"
type input "[EMAIL_ADDRESS][DOMAIN_NAME]"
type input "President"
type input "1"
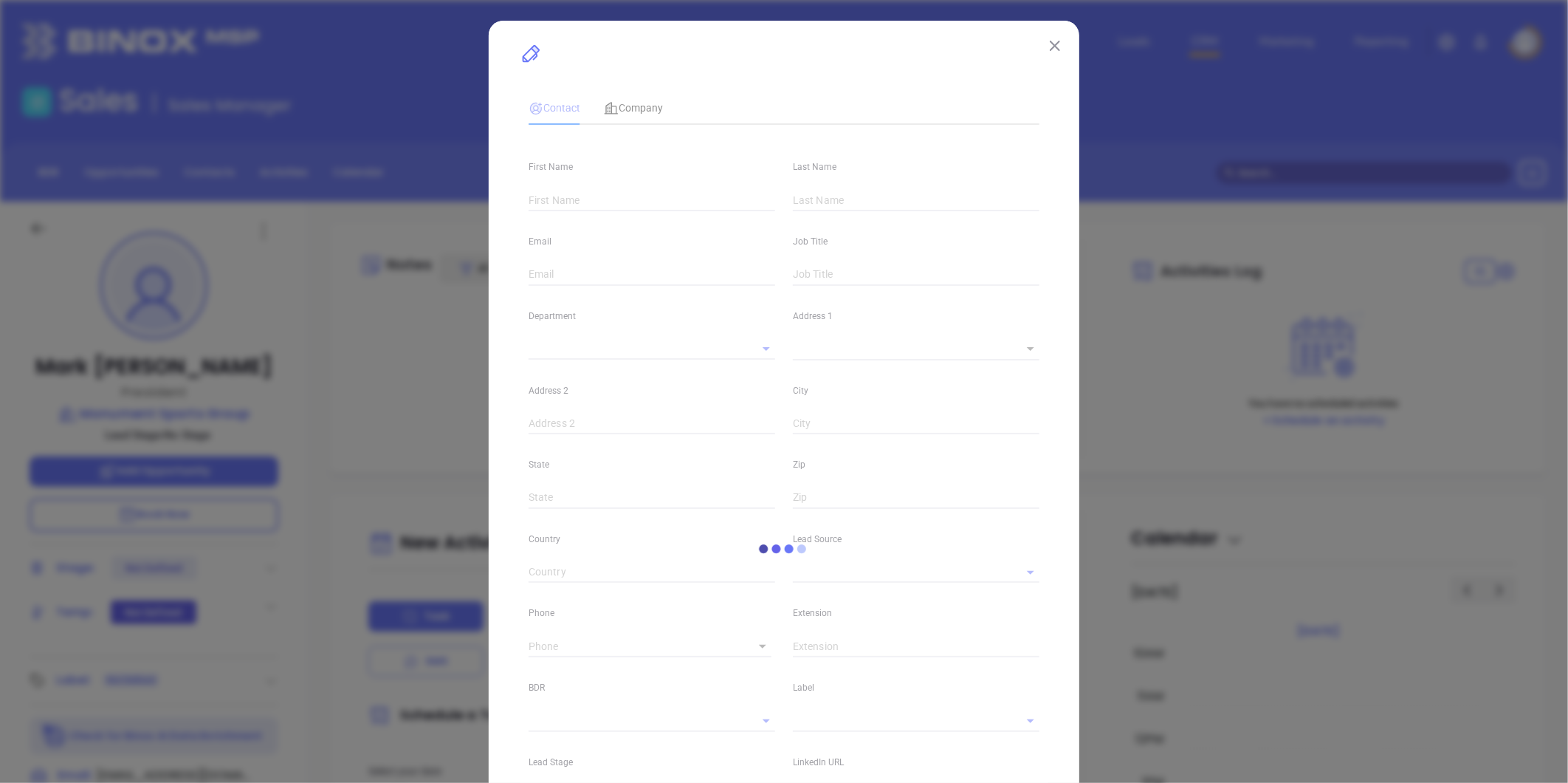
type input "[DOMAIN_NAME][URL][PERSON_NAME]"
type input "Marketing"
type input "Website Reveal"
type input "undefined undefined"
type input "[PHONE_NUMBER]"
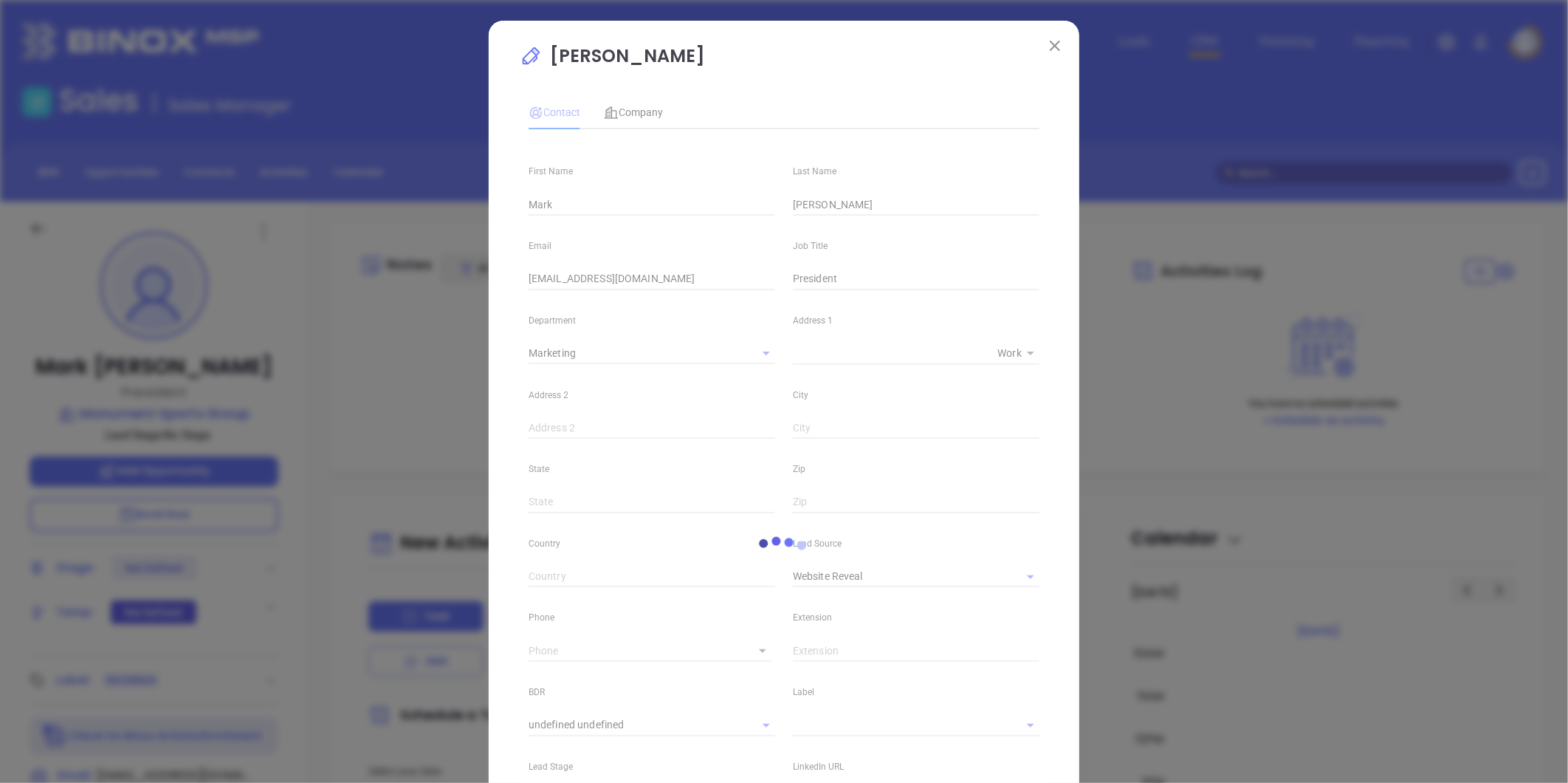
type input "1"
click at [1010, 573] on icon "Clear" at bounding box center [1011, 576] width 9 height 9
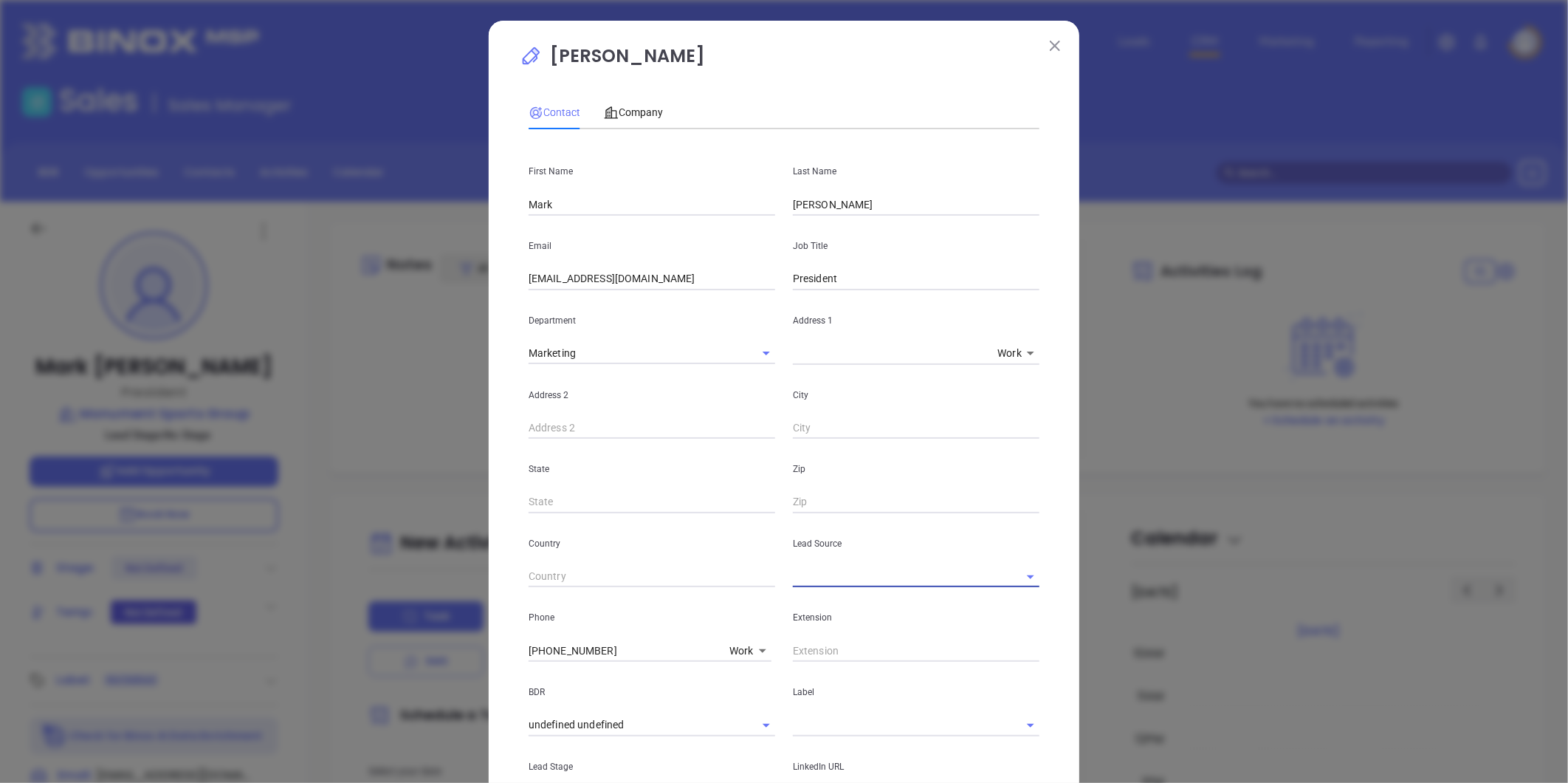
click at [951, 569] on input "text" at bounding box center [895, 577] width 205 height 21
click at [829, 613] on li "Binox" at bounding box center [917, 609] width 247 height 26
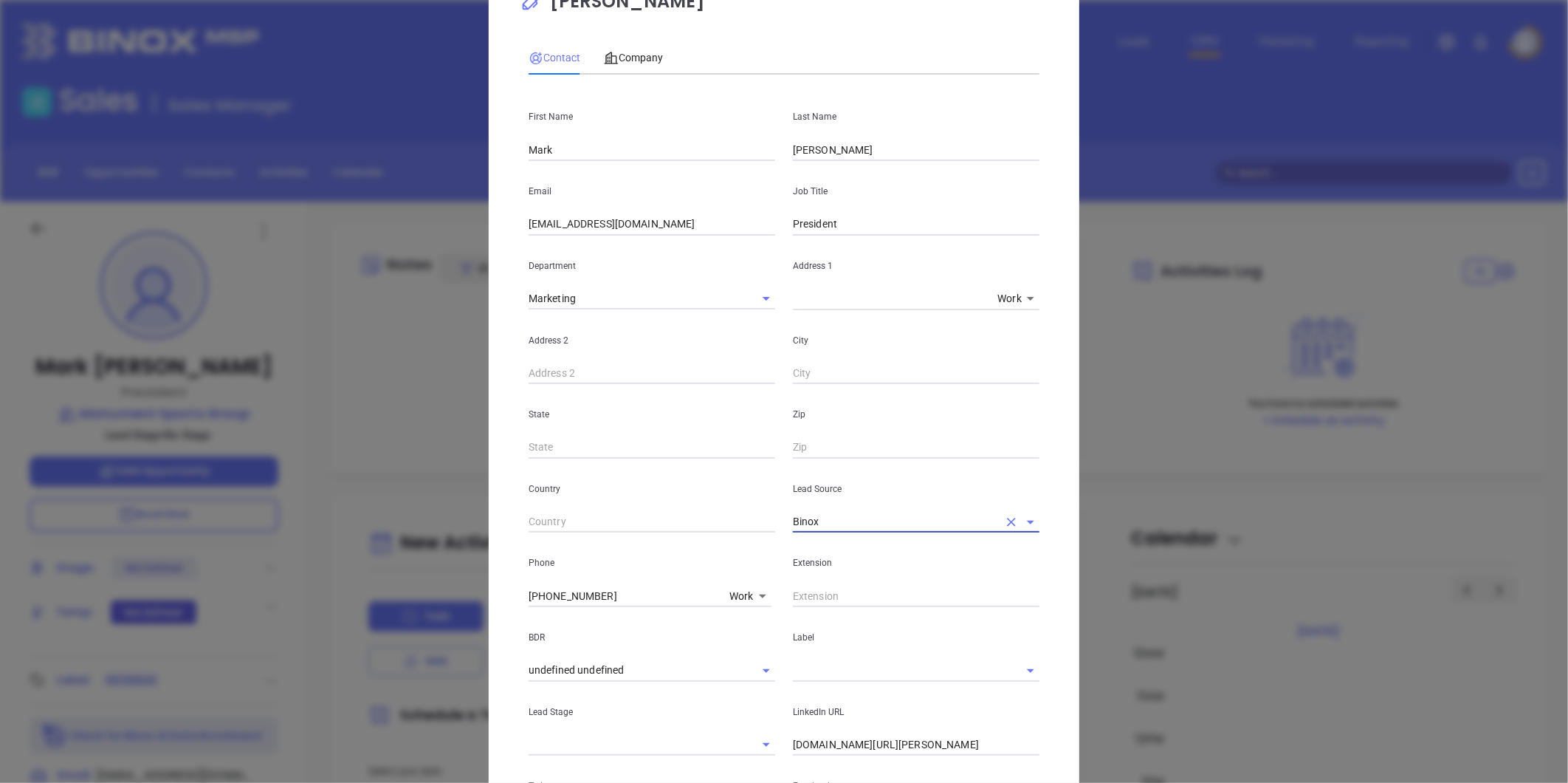
scroll to position [82, 0]
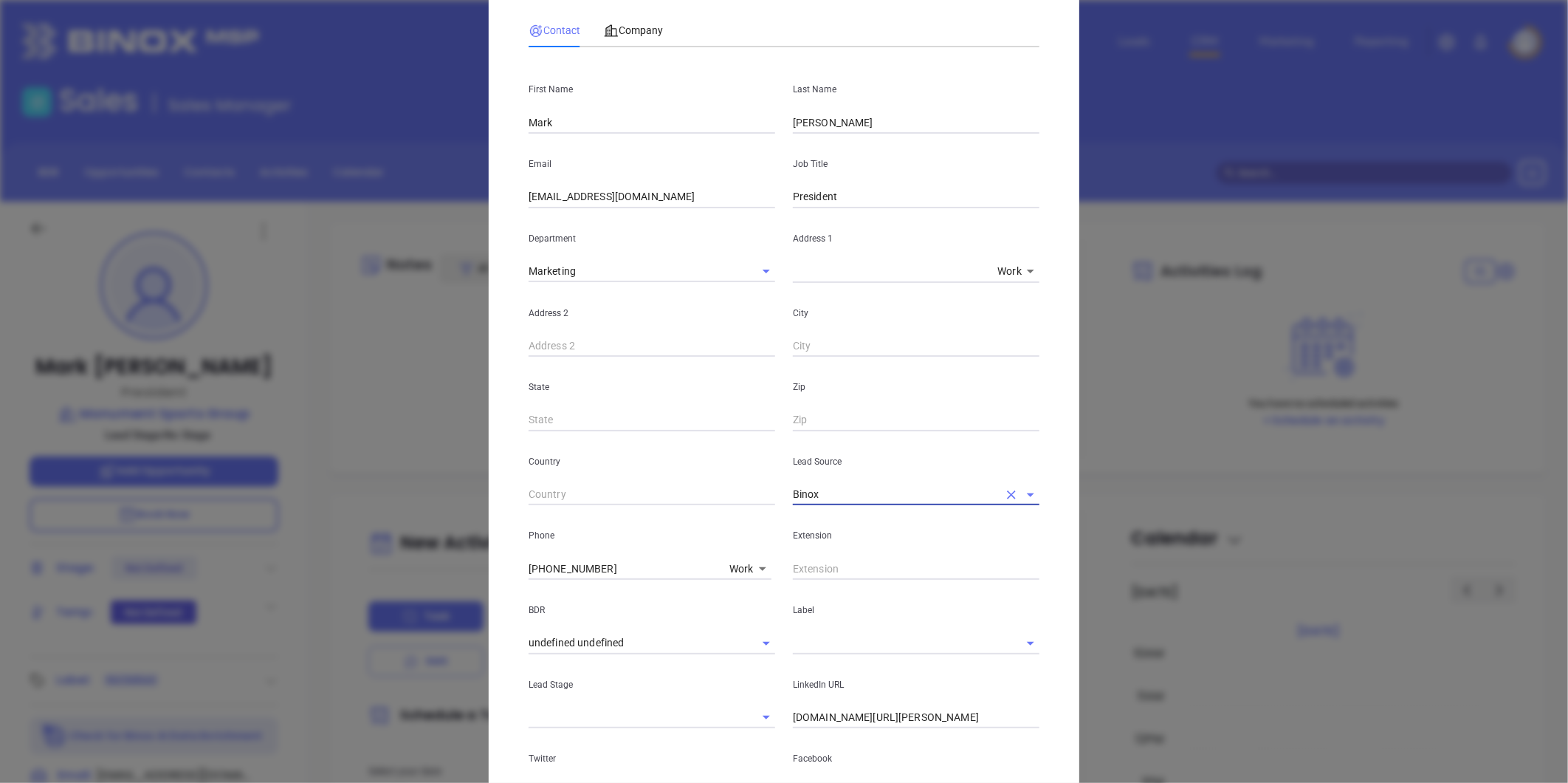
type input "Binox"
click at [836, 646] on input "text" at bounding box center [895, 643] width 205 height 21
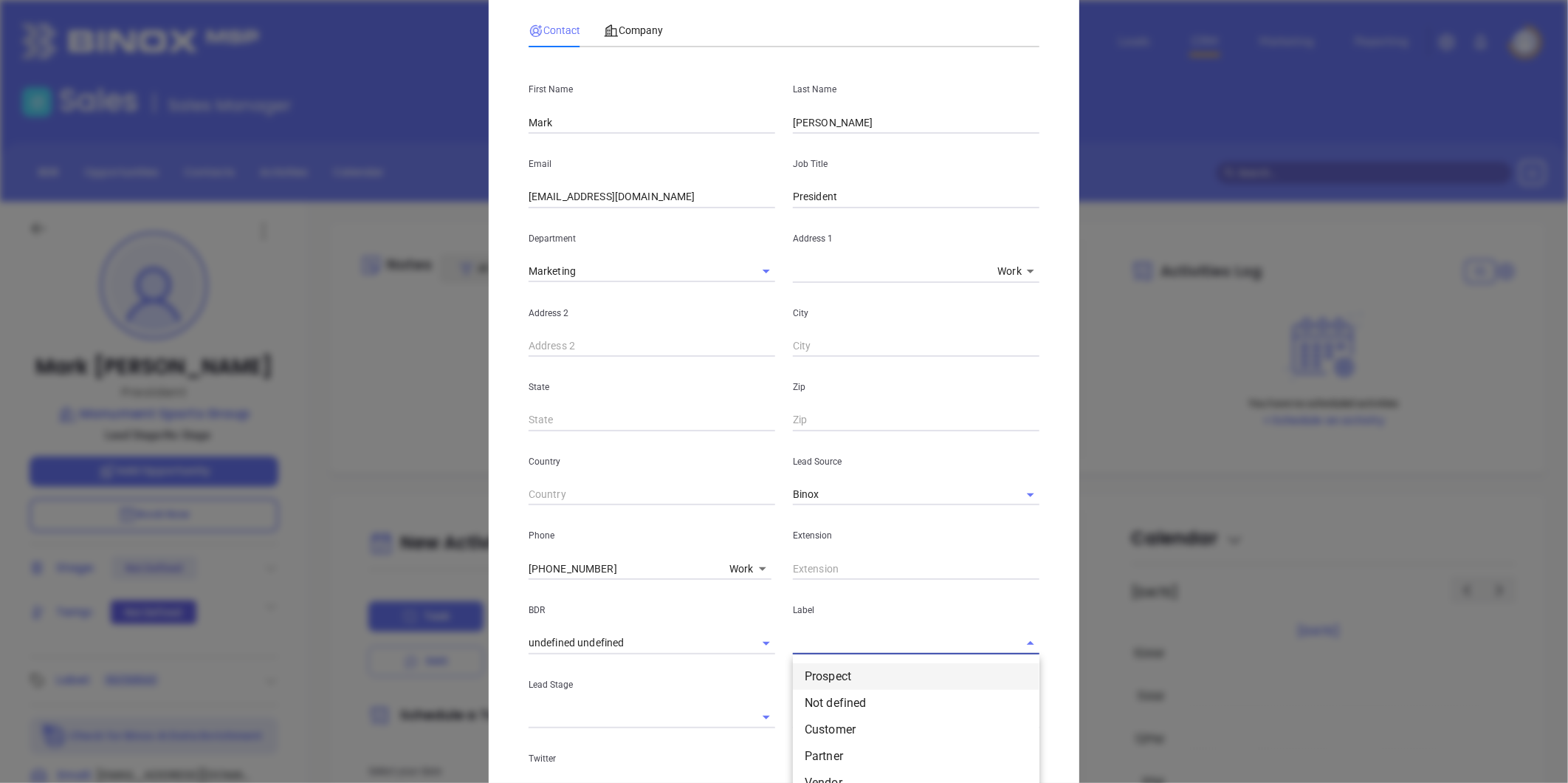
click at [831, 664] on li "Prospect" at bounding box center [917, 676] width 247 height 26
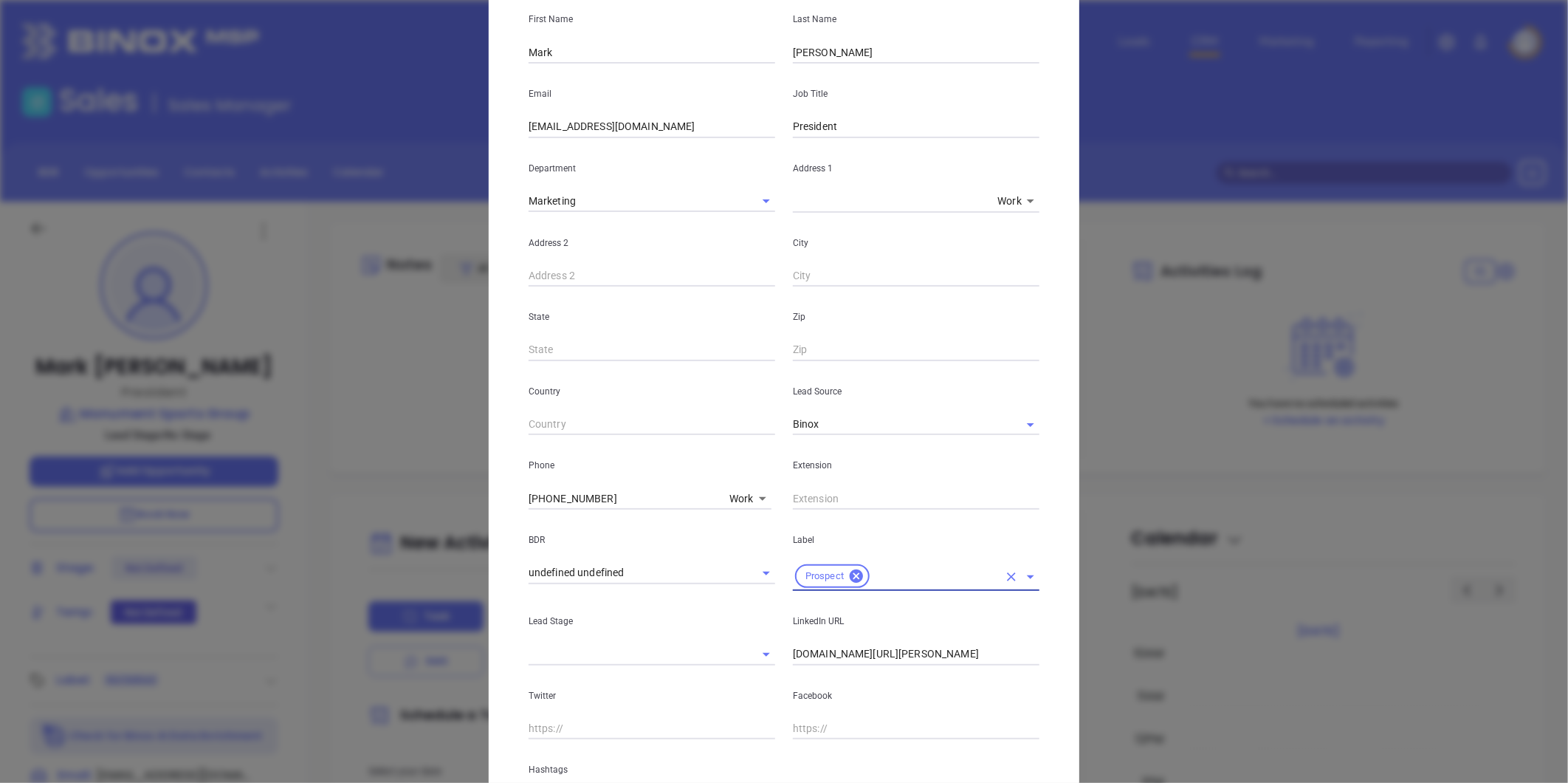
scroll to position [294, 0]
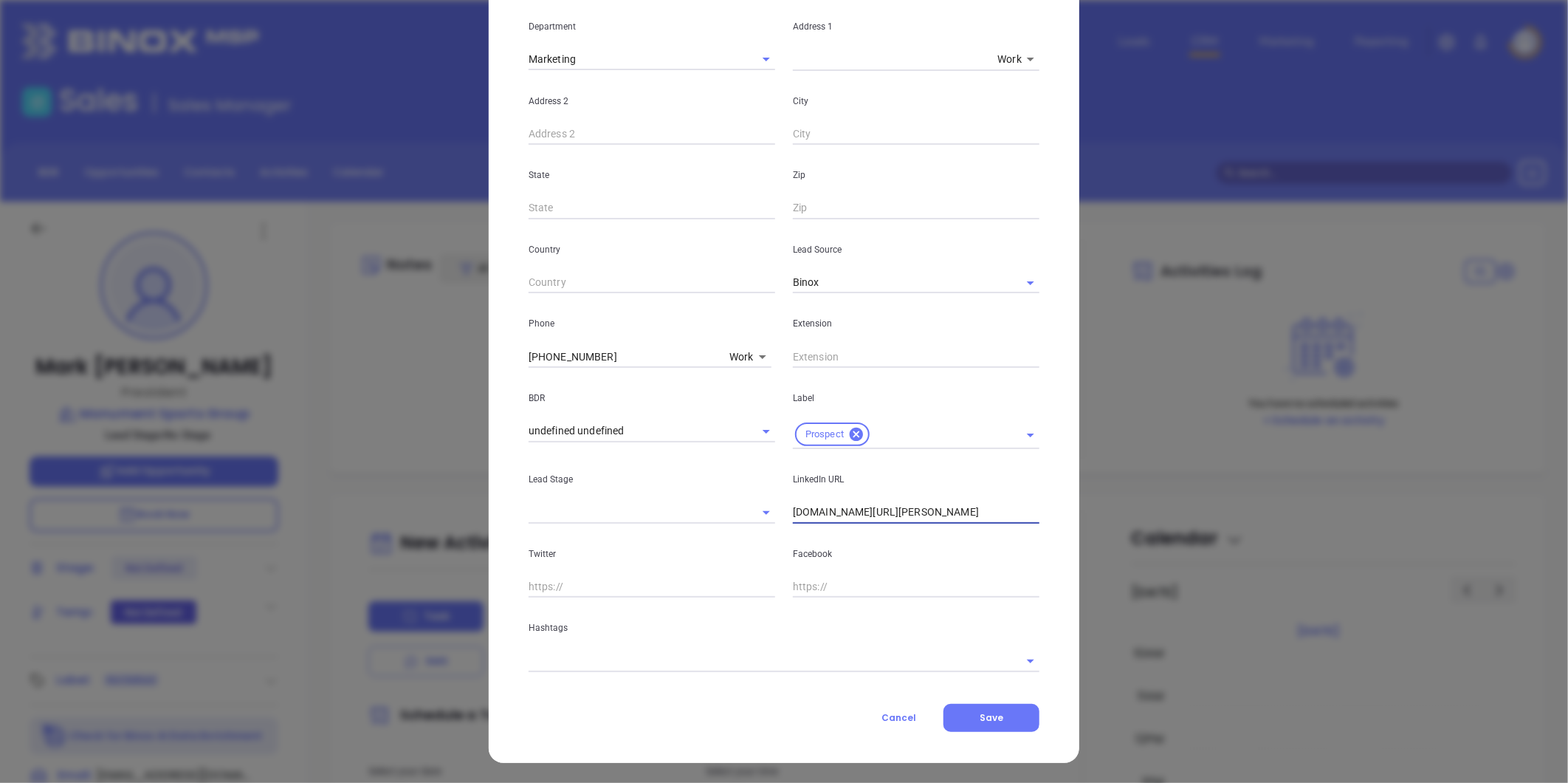
click at [871, 508] on input "[DOMAIN_NAME][URL][PERSON_NAME]" at bounding box center [917, 512] width 247 height 22
paste input "[DOMAIN_NAME][URL][PERSON_NAME]"
type input "[DOMAIN_NAME][URL][PERSON_NAME]"
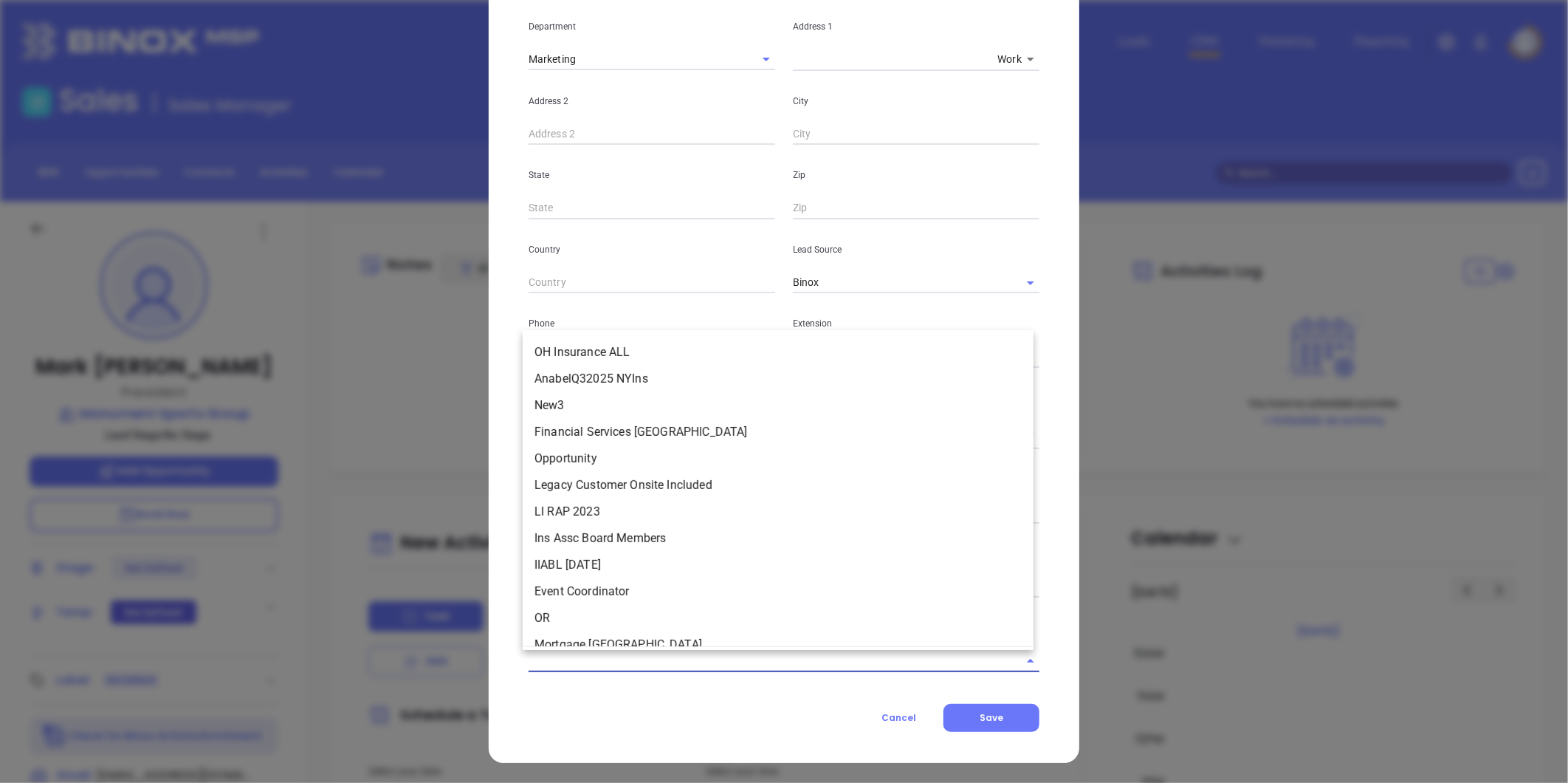
click at [622, 652] on input "text" at bounding box center [764, 661] width 470 height 21
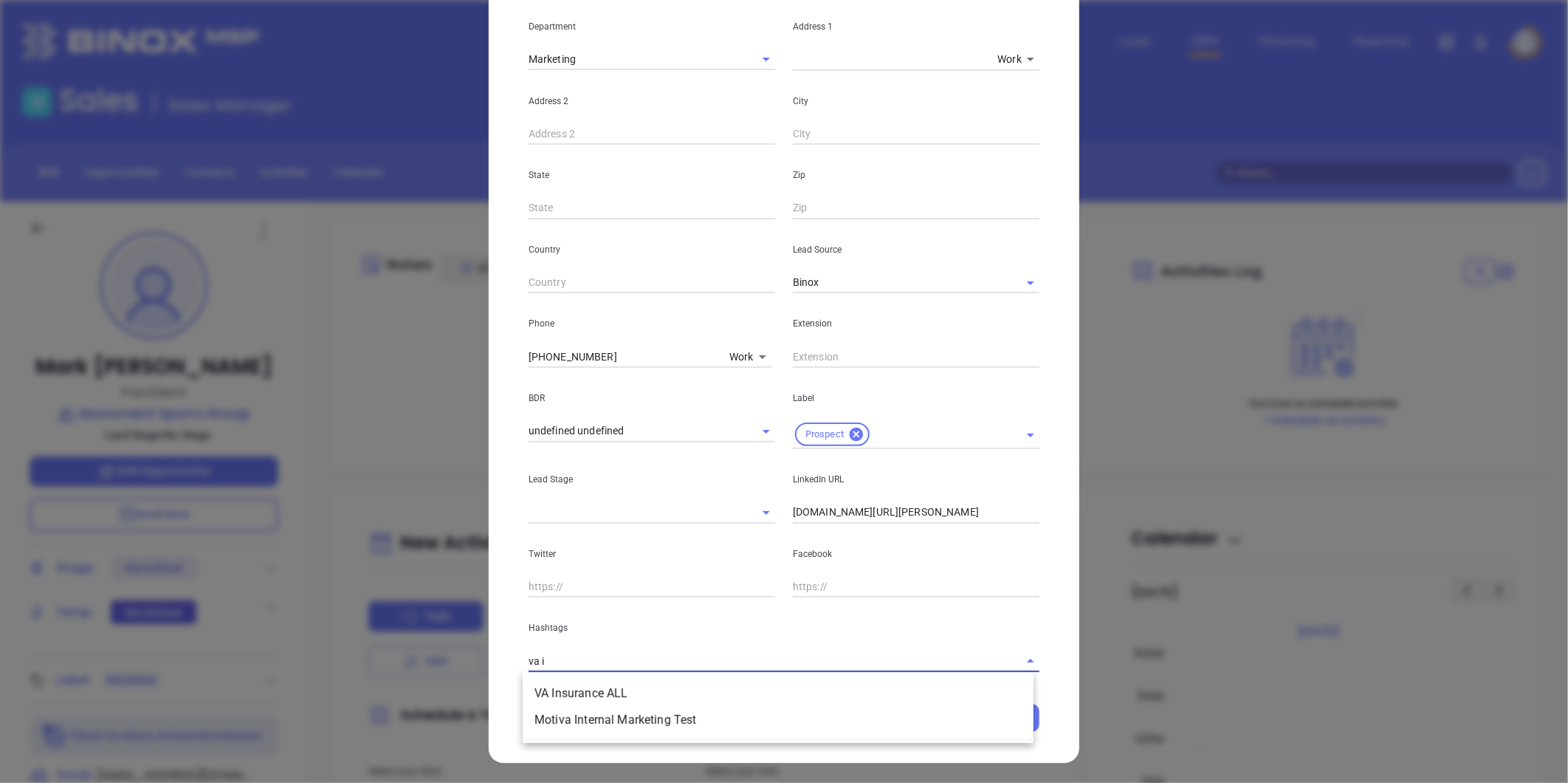
type input "va in"
click at [630, 698] on li "VA Insurance ALL" at bounding box center [778, 693] width 511 height 26
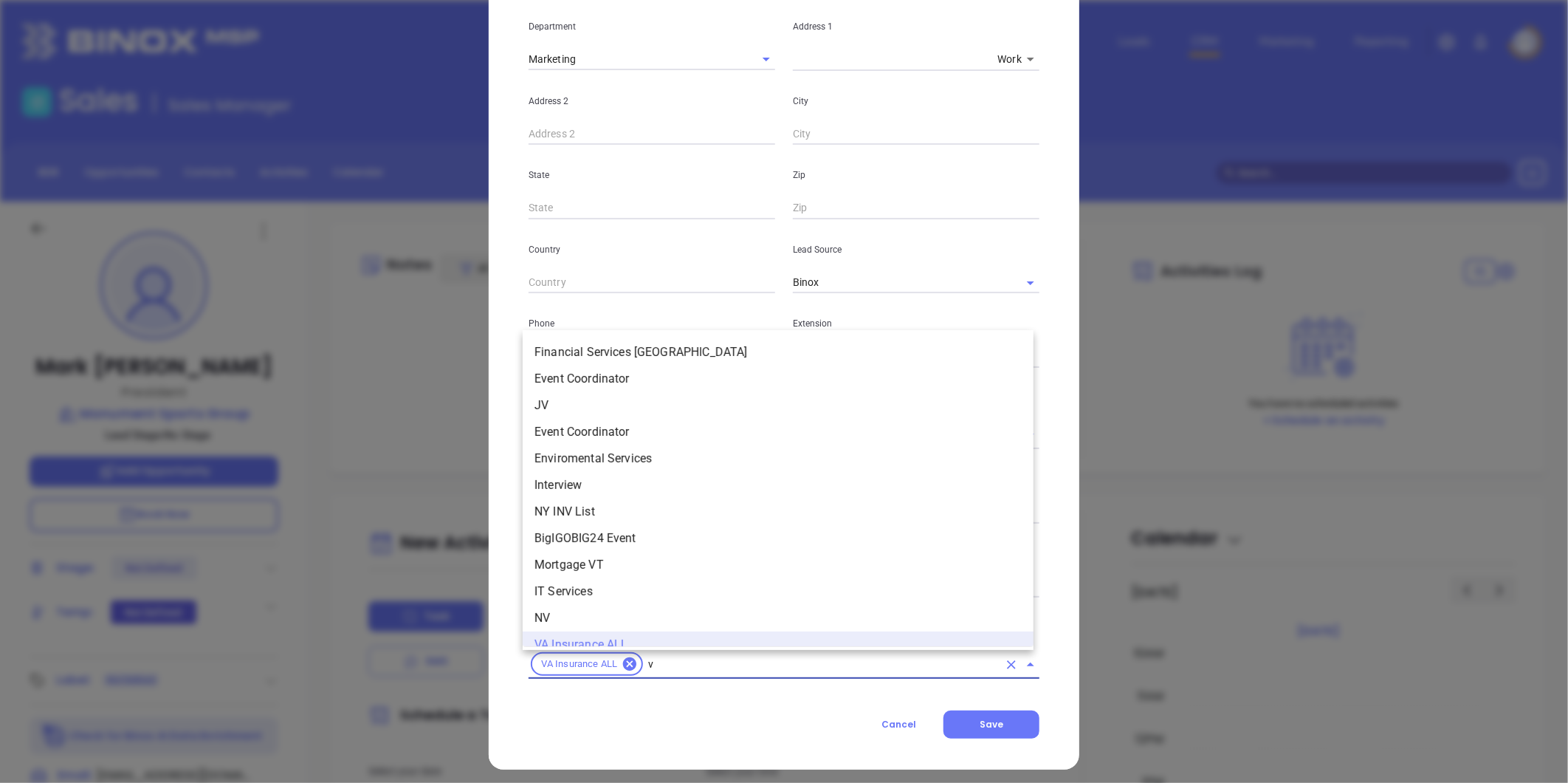
type input "va"
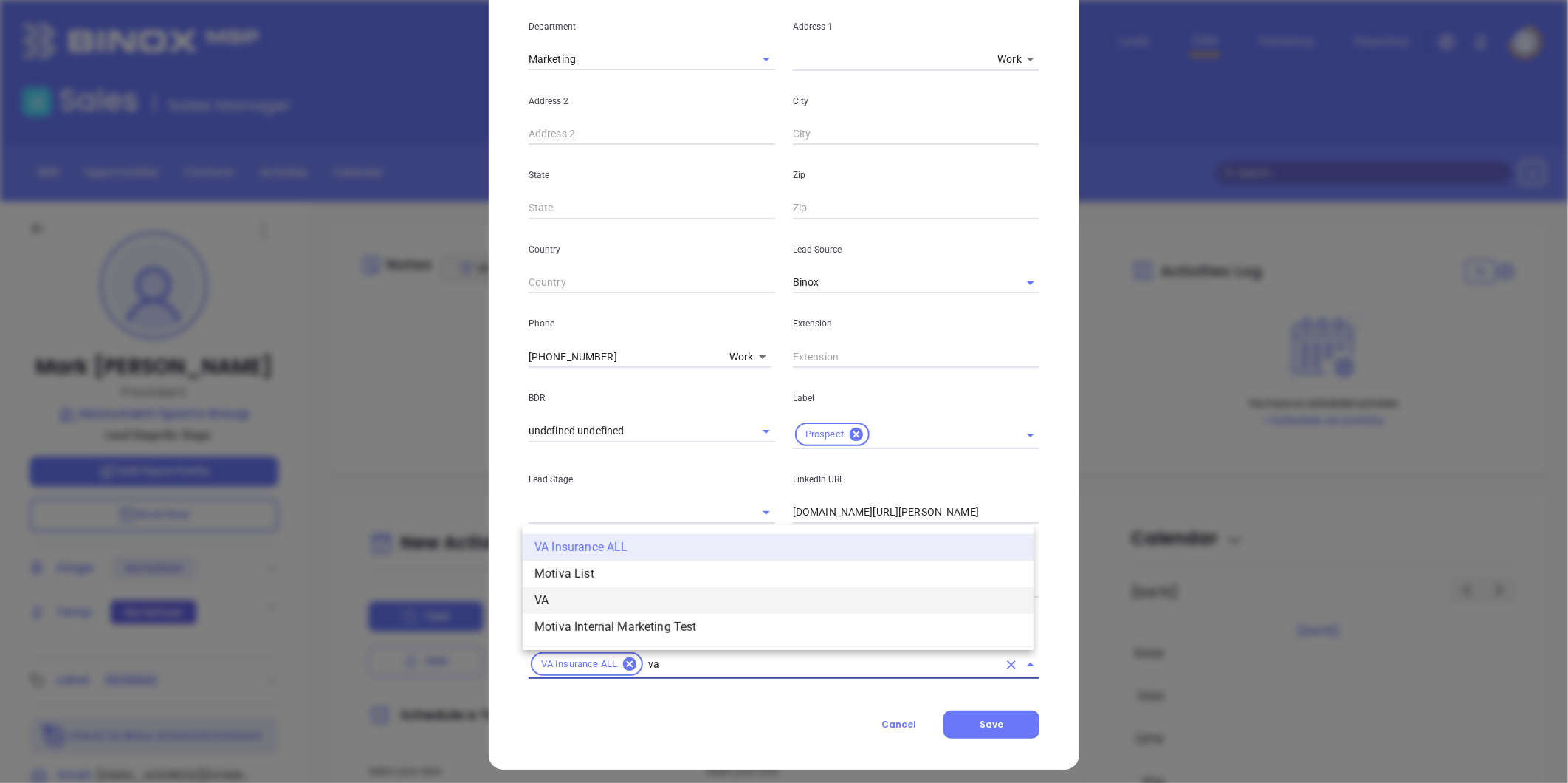
click at [584, 588] on li "VA" at bounding box center [778, 600] width 511 height 26
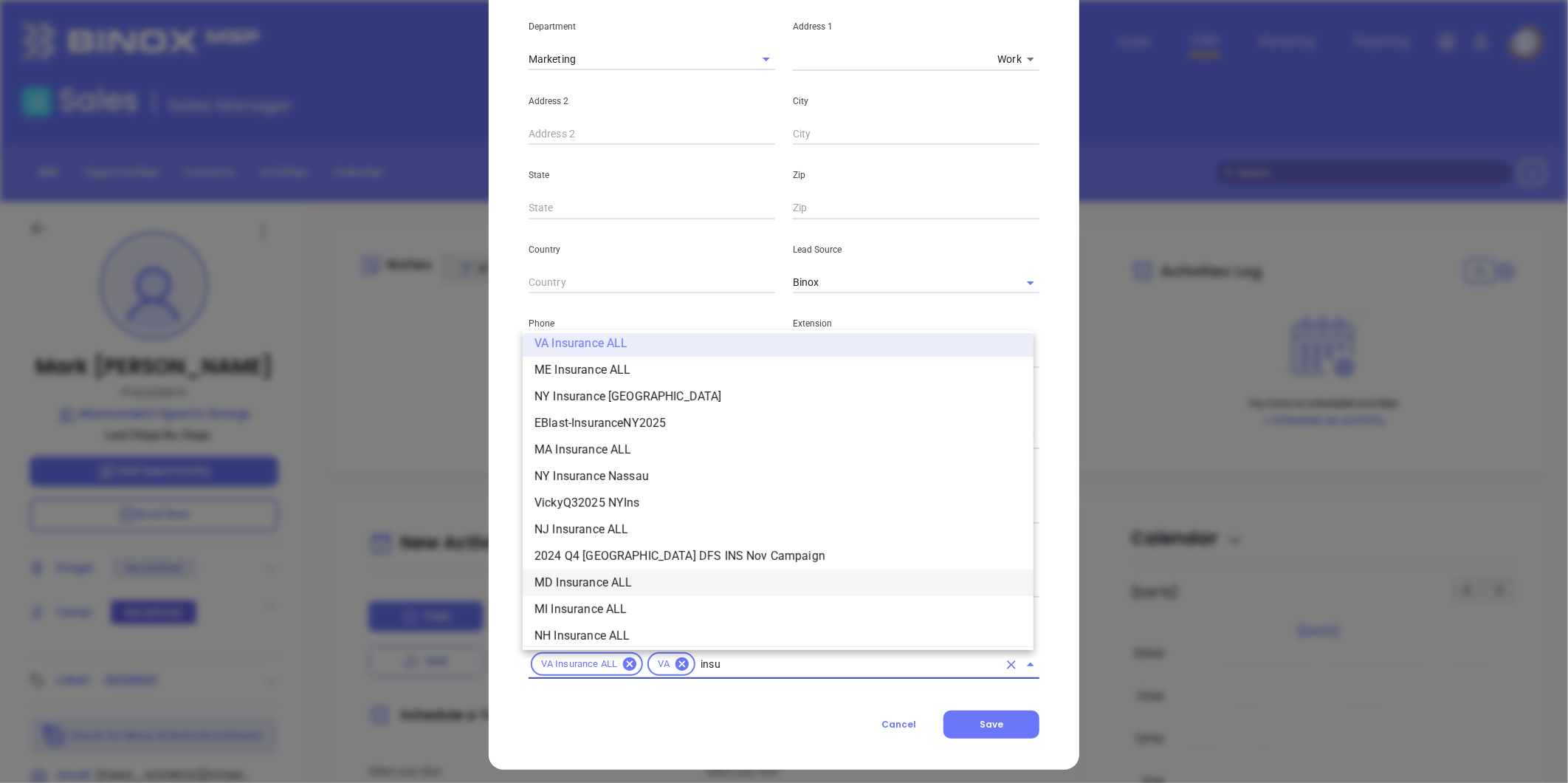
scroll to position [275, 0]
type input "insurance"
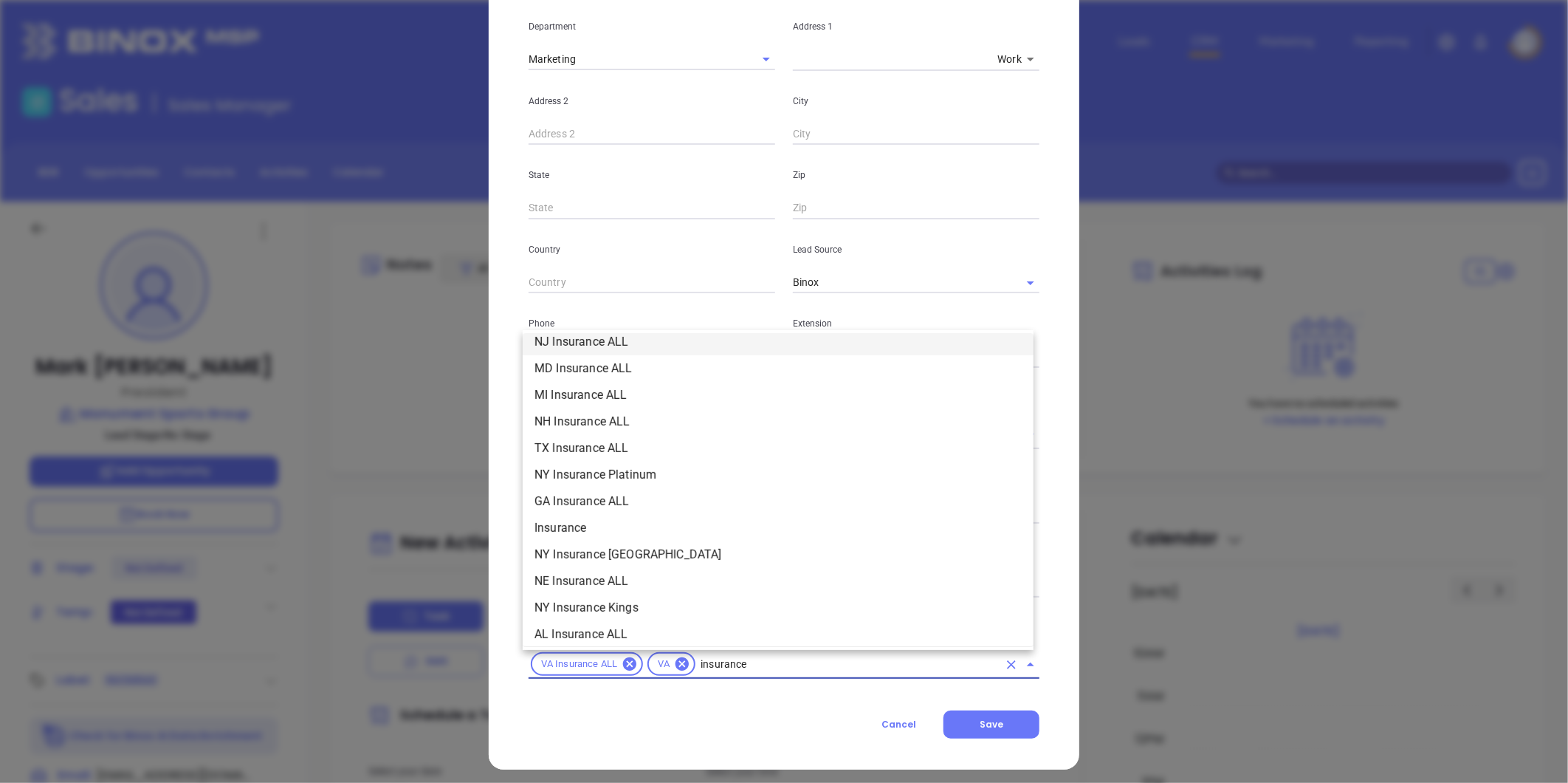
scroll to position [439, 0]
click at [608, 526] on li "Insurance" at bounding box center [778, 525] width 511 height 26
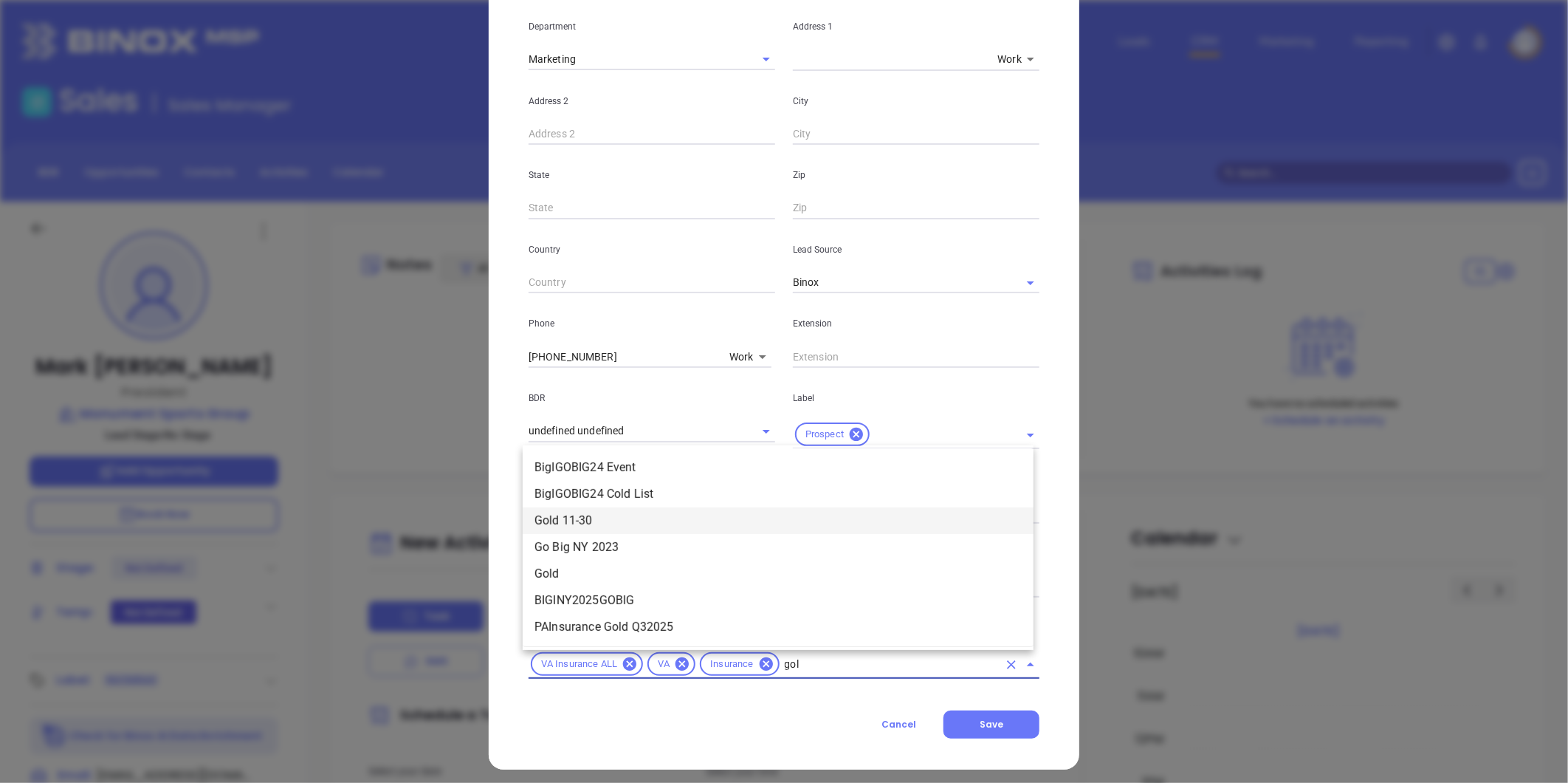
type input "gold"
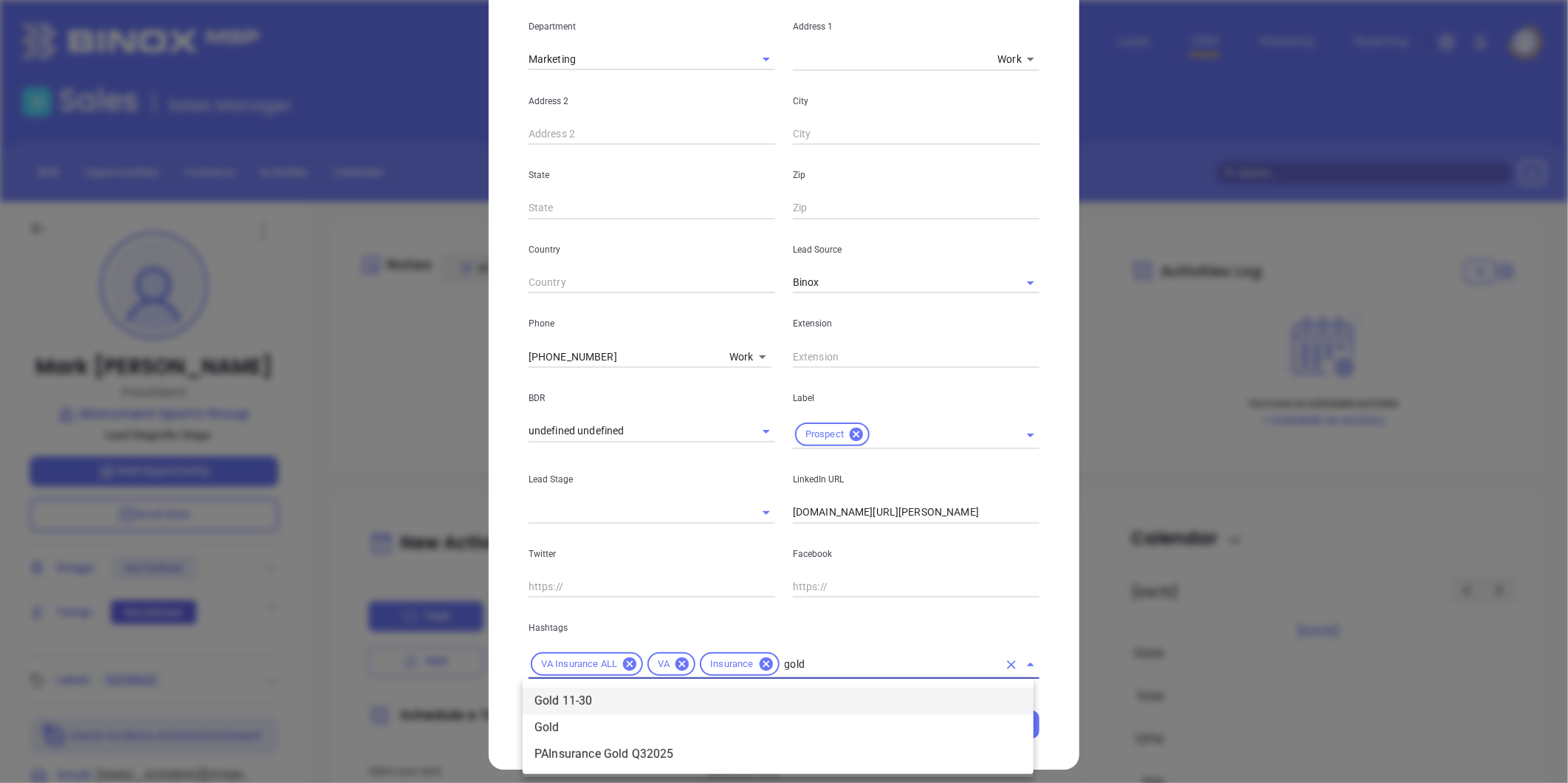
drag, startPoint x: 640, startPoint y: 691, endPoint x: 625, endPoint y: 680, distance: 18.6
click at [637, 690] on li "Gold 11-30" at bounding box center [778, 700] width 511 height 26
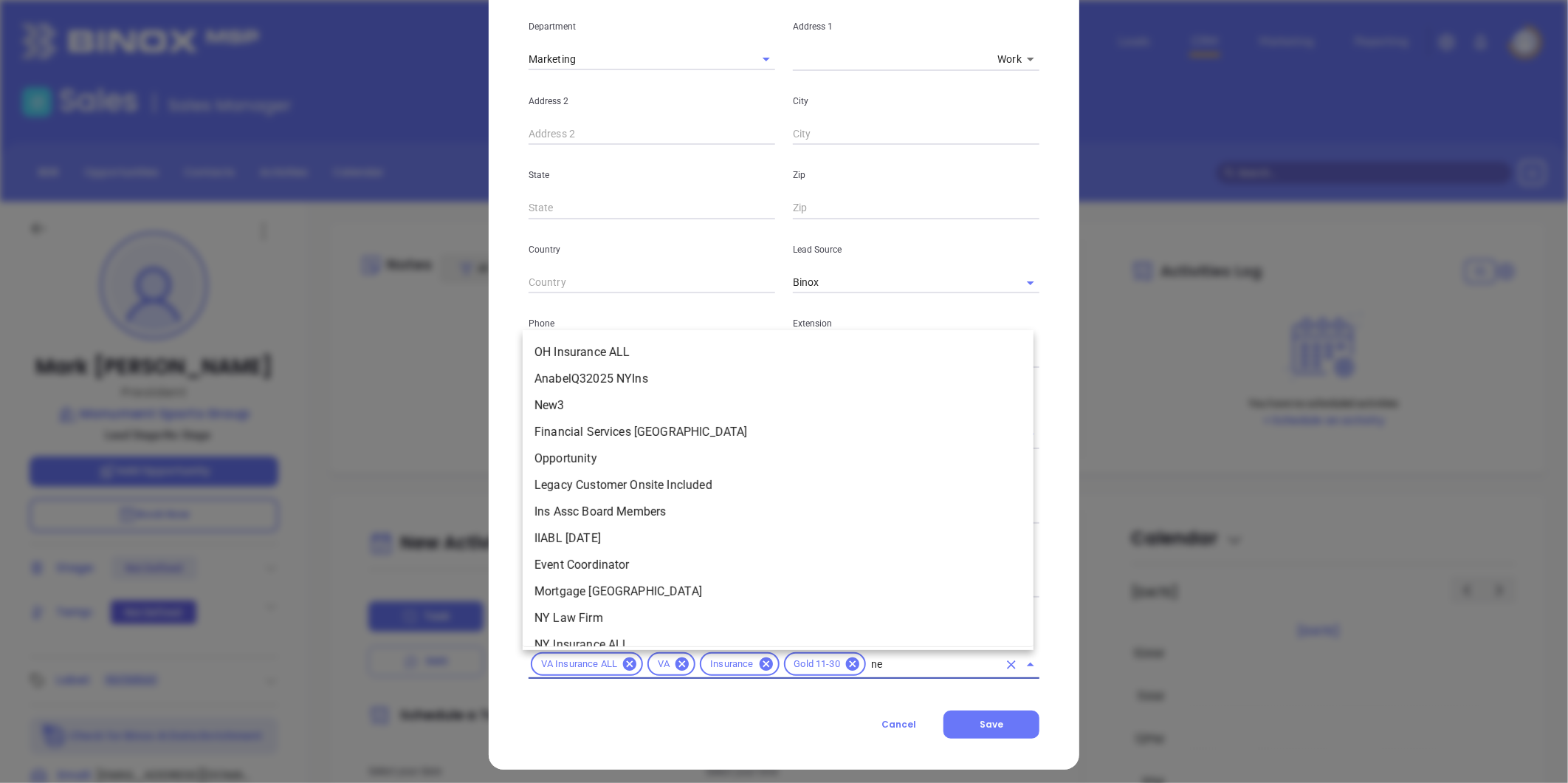
type input "new"
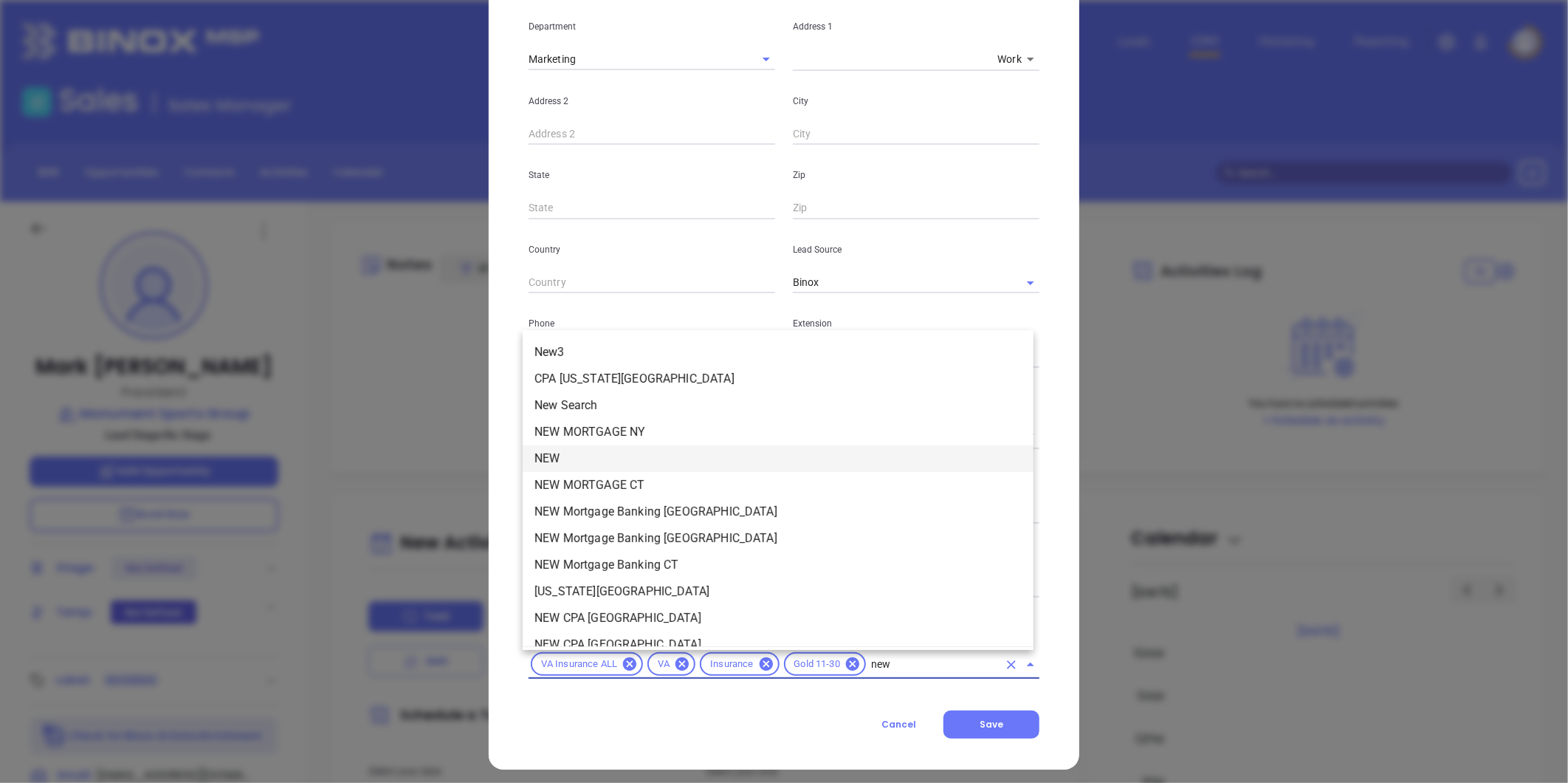
click at [618, 452] on li "NEW" at bounding box center [778, 459] width 511 height 26
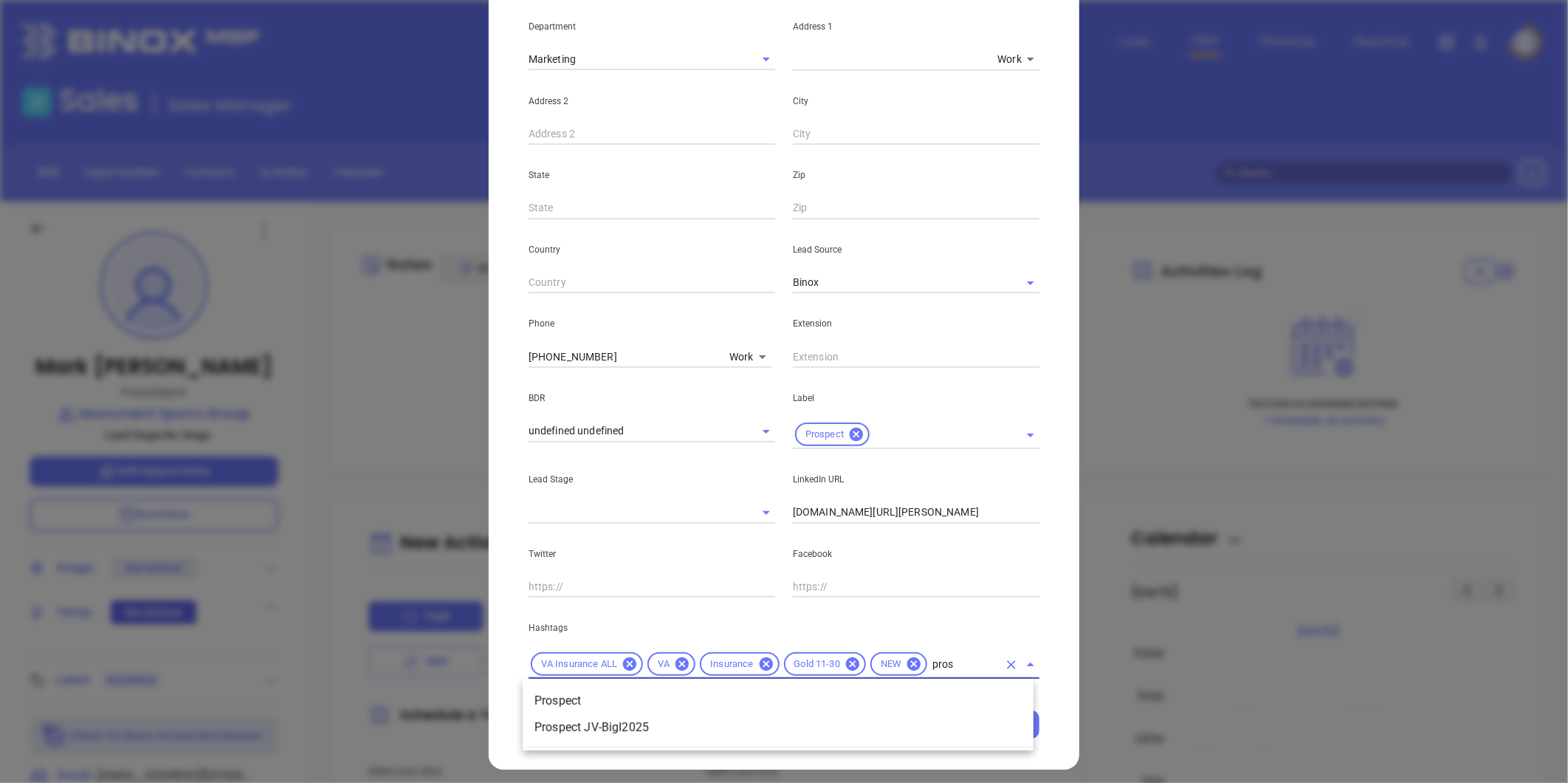
type input "prosp"
click at [582, 692] on li "Prospect" at bounding box center [778, 700] width 511 height 26
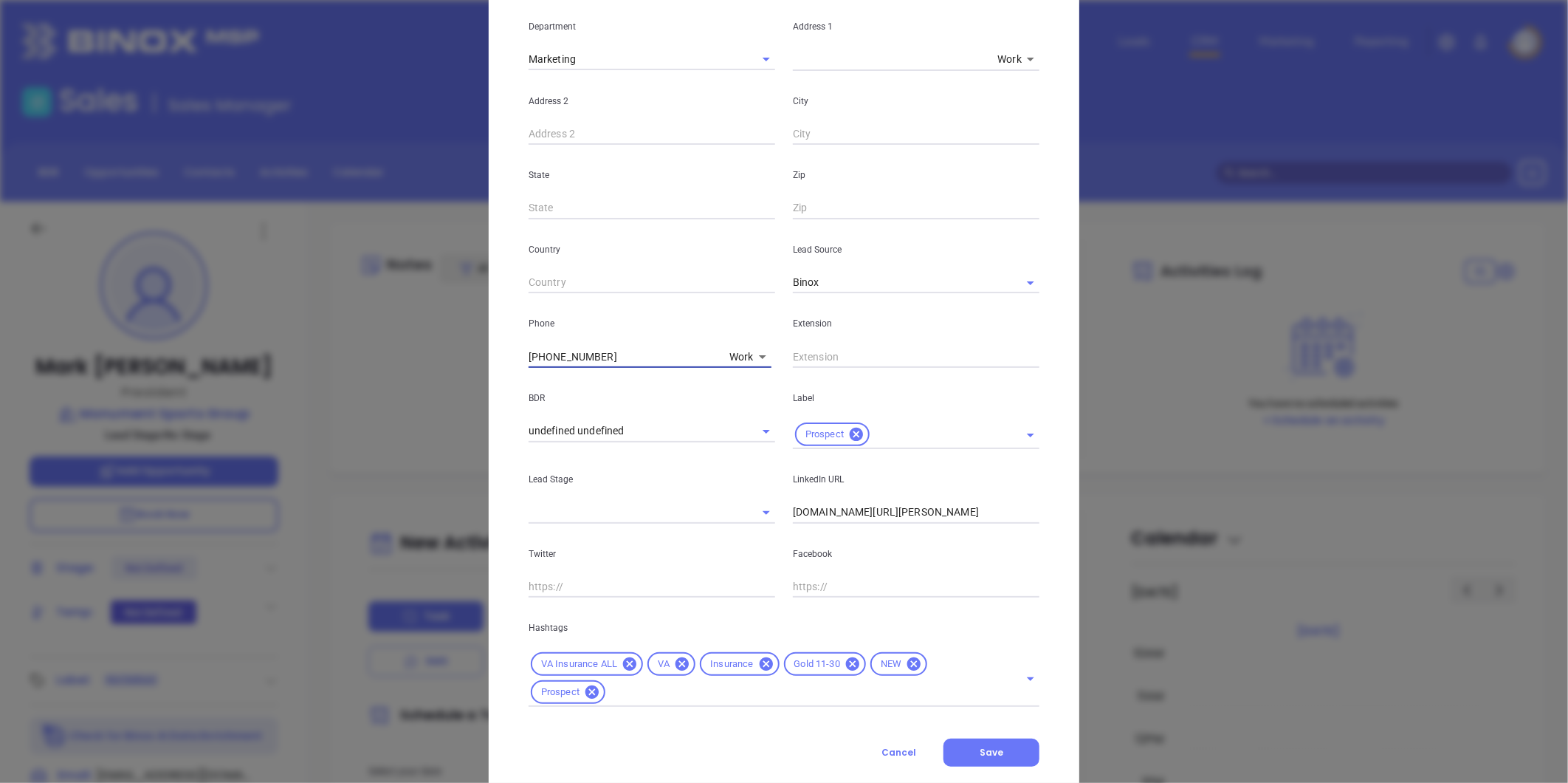
drag, startPoint x: 624, startPoint y: 357, endPoint x: 408, endPoint y: 365, distance: 216.1
click at [408, 365] on div "[PERSON_NAME] Contact Company First Name Mark Last Name [PERSON_NAME] Email [EM…" at bounding box center [784, 392] width 1568 height 783
type input "( ) -"
click at [736, 357] on body "Leads CRM Marketing Reporting Financial Leads Leads Sales Sales Manager BDR Opp…" at bounding box center [784, 392] width 1568 height 783
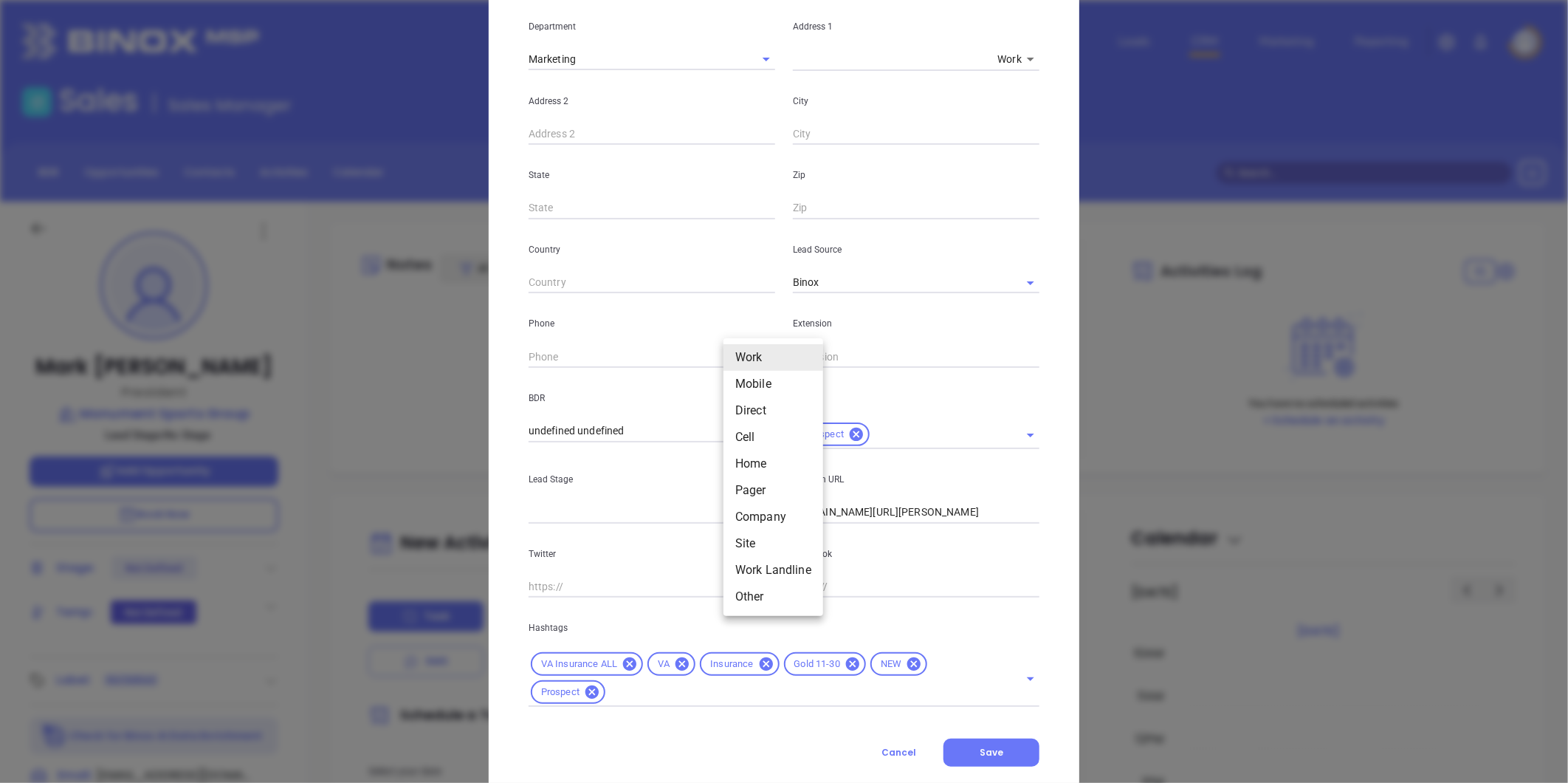
click at [749, 543] on li "Site" at bounding box center [773, 543] width 100 height 26
type input "11"
click at [602, 362] on input "( ) -" at bounding box center [630, 357] width 202 height 22
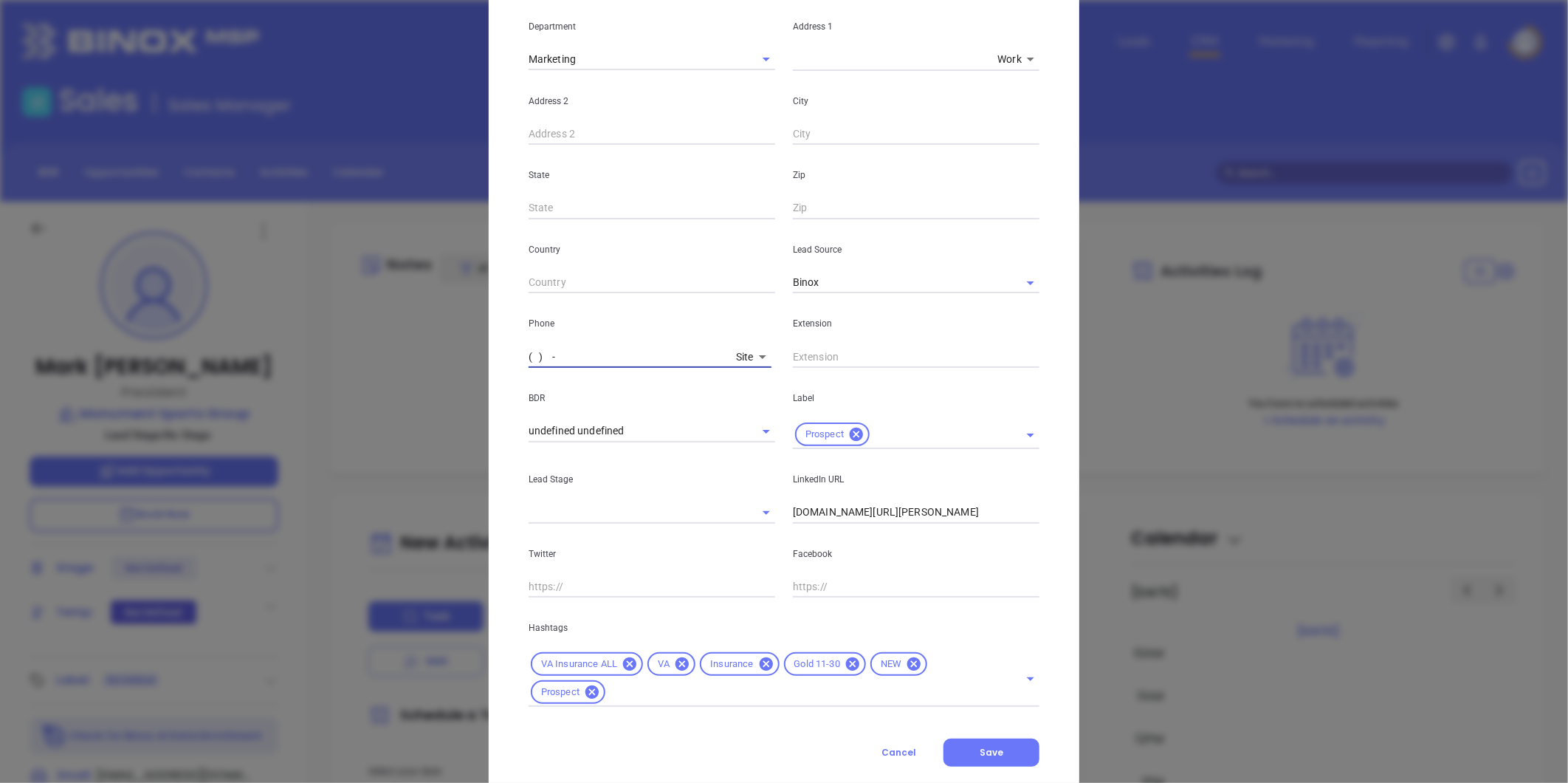
paste input "866) 674-1234"
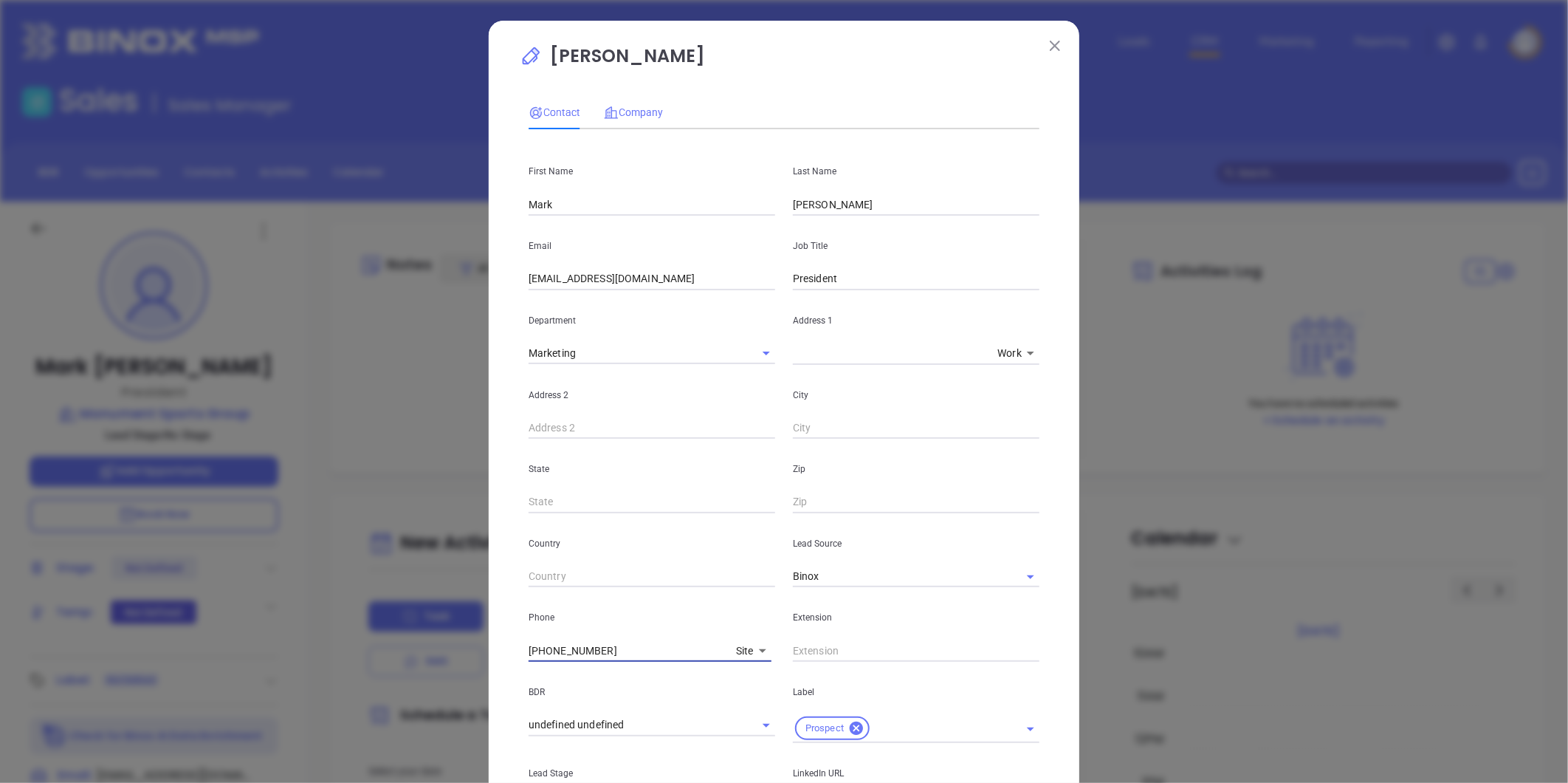
type input "[PHONE_NUMBER]"
drag, startPoint x: 641, startPoint y: 105, endPoint x: 681, endPoint y: 139, distance: 52.5
click at [644, 107] on span "Company" at bounding box center [633, 113] width 59 height 12
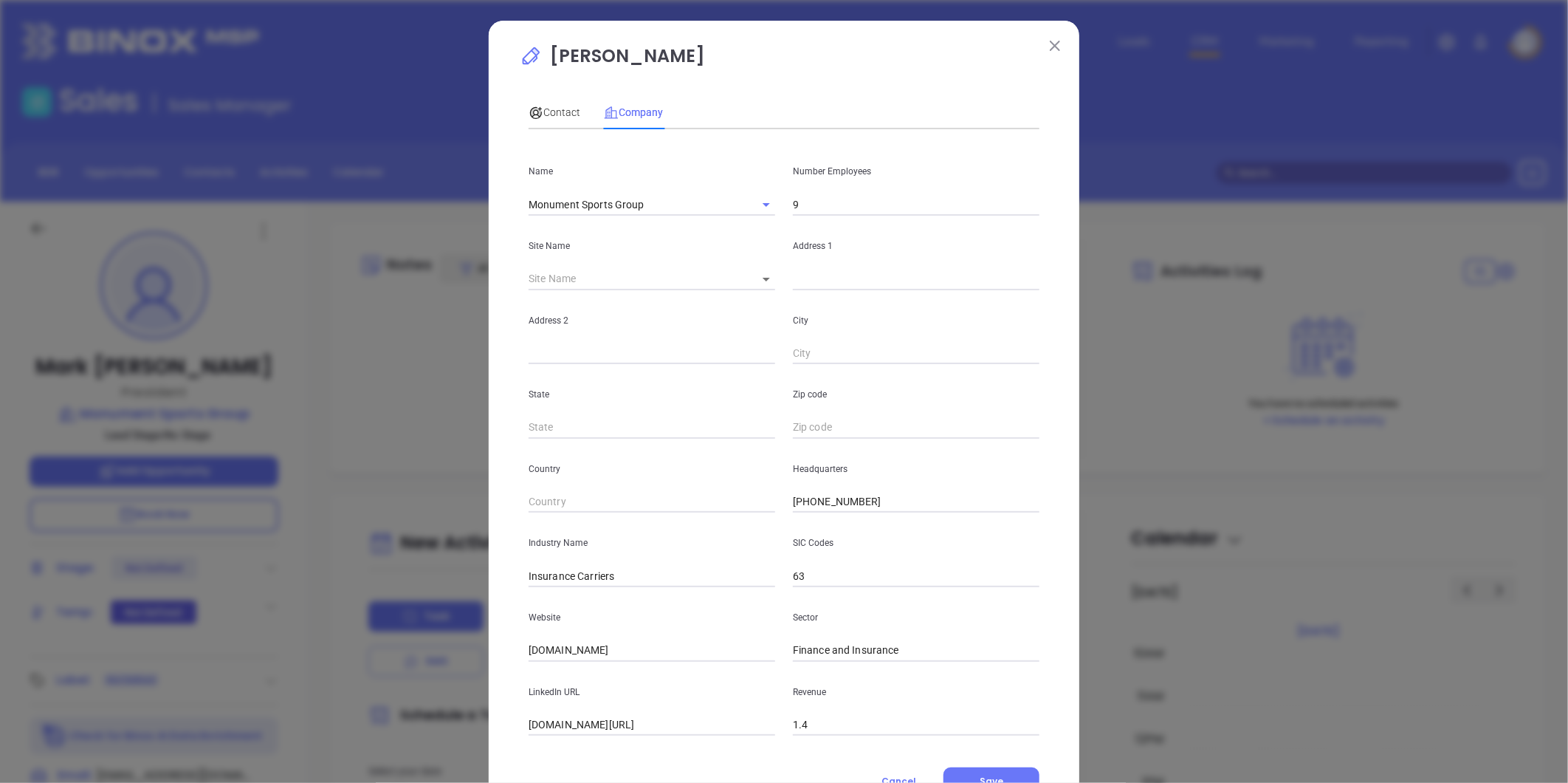
click at [704, 501] on div "Country Headquarters [PHONE_NUMBER]" at bounding box center [784, 476] width 529 height 75
paste input "66) 674-1234"
type input "[PHONE_NUMBER]"
click at [757, 276] on body "Leads CRM Marketing Reporting Financial Leads Leads Sales Sales Manager BDR Opp…" at bounding box center [784, 392] width 1568 height 783
click at [776, 282] on li "[GEOGRAPHIC_DATA]" at bounding box center [808, 280] width 137 height 26
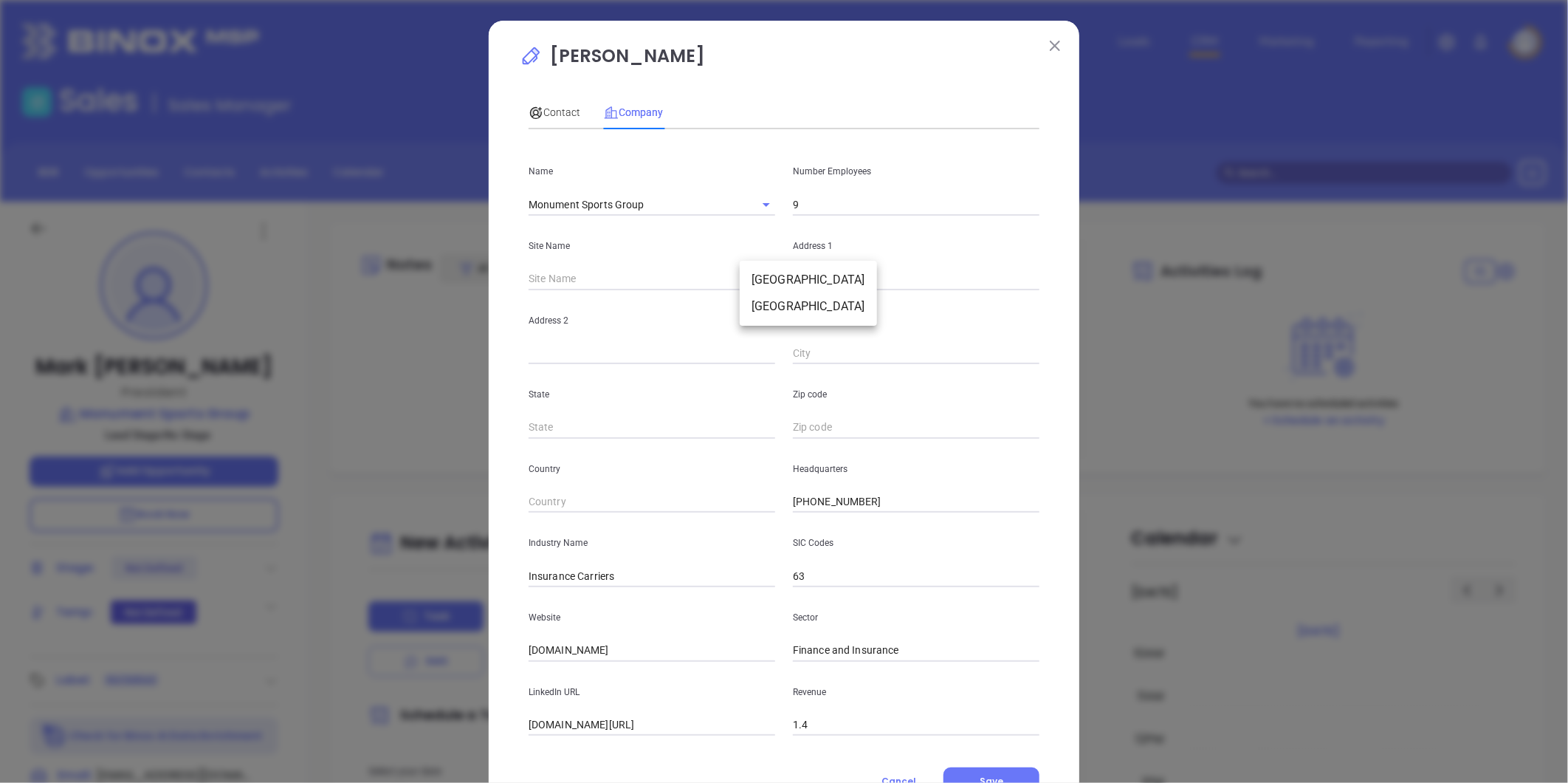
type input "[GEOGRAPHIC_DATA]"
type input "126402"
type input "[STREET_ADDRESS][PERSON_NAME]"
type input "[GEOGRAPHIC_DATA]"
type input "VA"
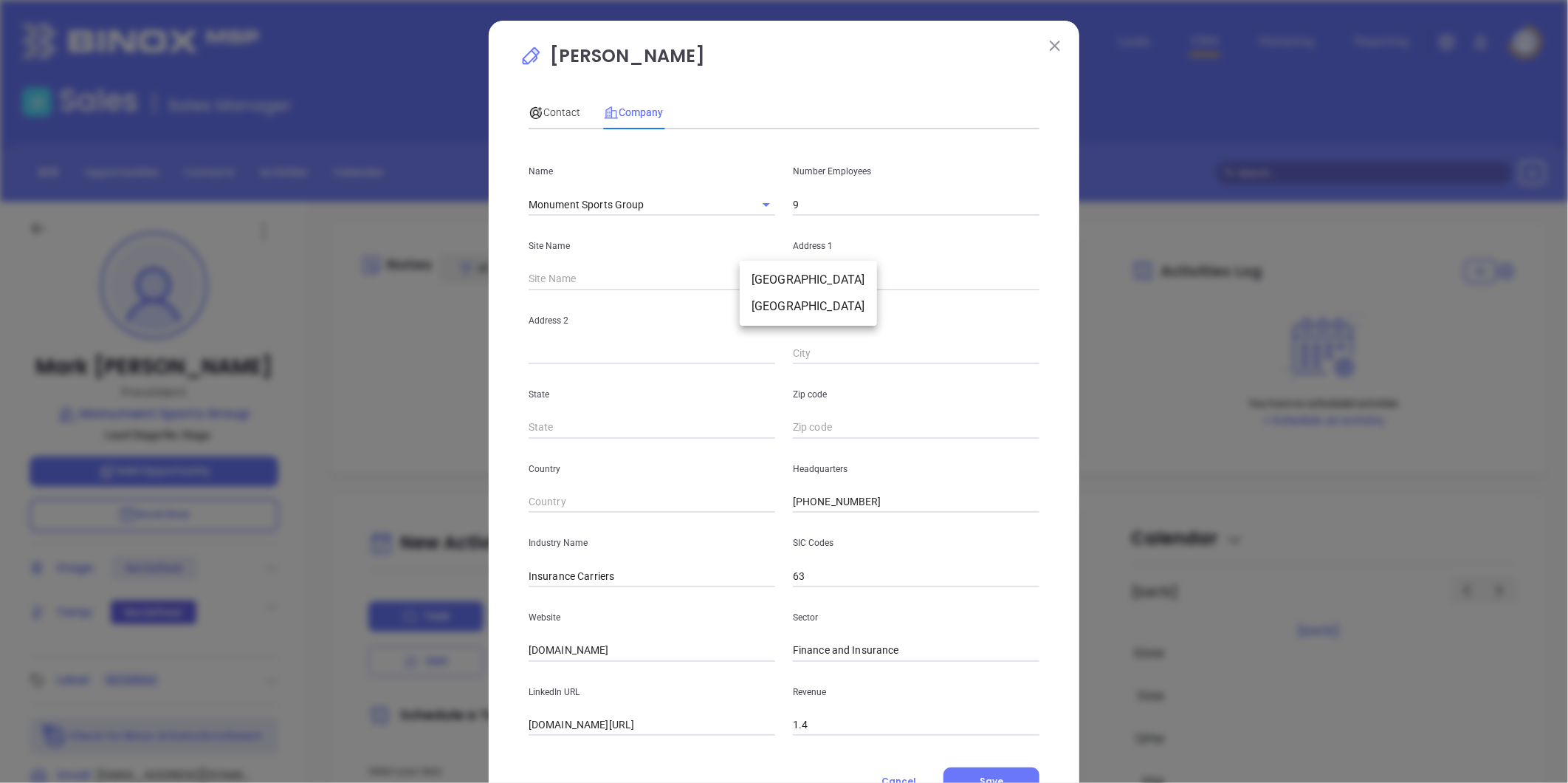
type input "23220-2704"
type input "US"
click at [747, 276] on body "Leads CRM Marketing Reporting Financial Leads Leads Sales Sales Manager BDR Opp…" at bounding box center [784, 392] width 1568 height 783
click at [751, 308] on li "[GEOGRAPHIC_DATA]" at bounding box center [773, 306] width 137 height 26
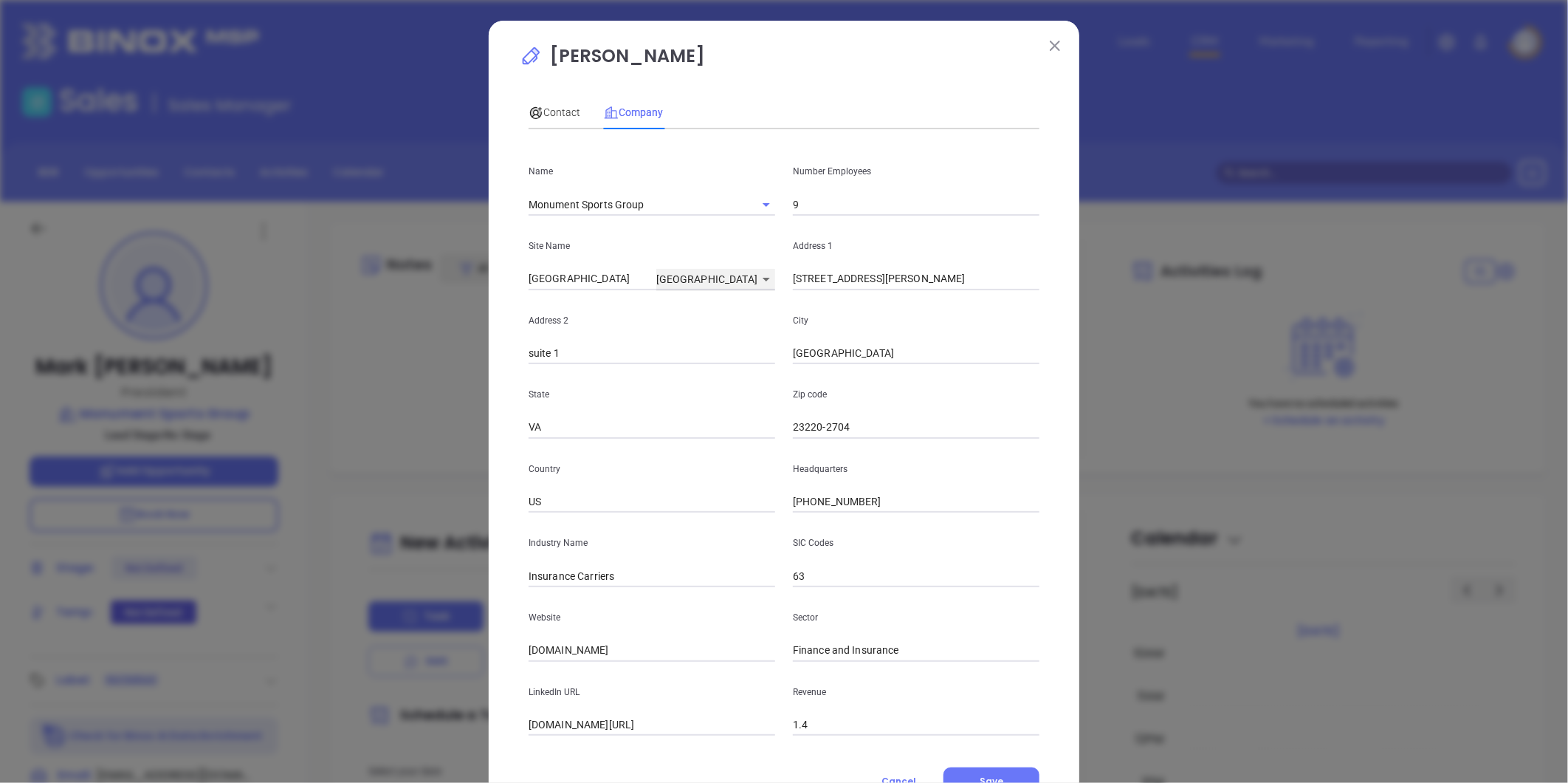
type input "126403"
type input "[STREET_ADDRESS]"
type input "suite 1"
type input "23220-1418"
click at [914, 285] on input "[STREET_ADDRESS]" at bounding box center [917, 279] width 247 height 22
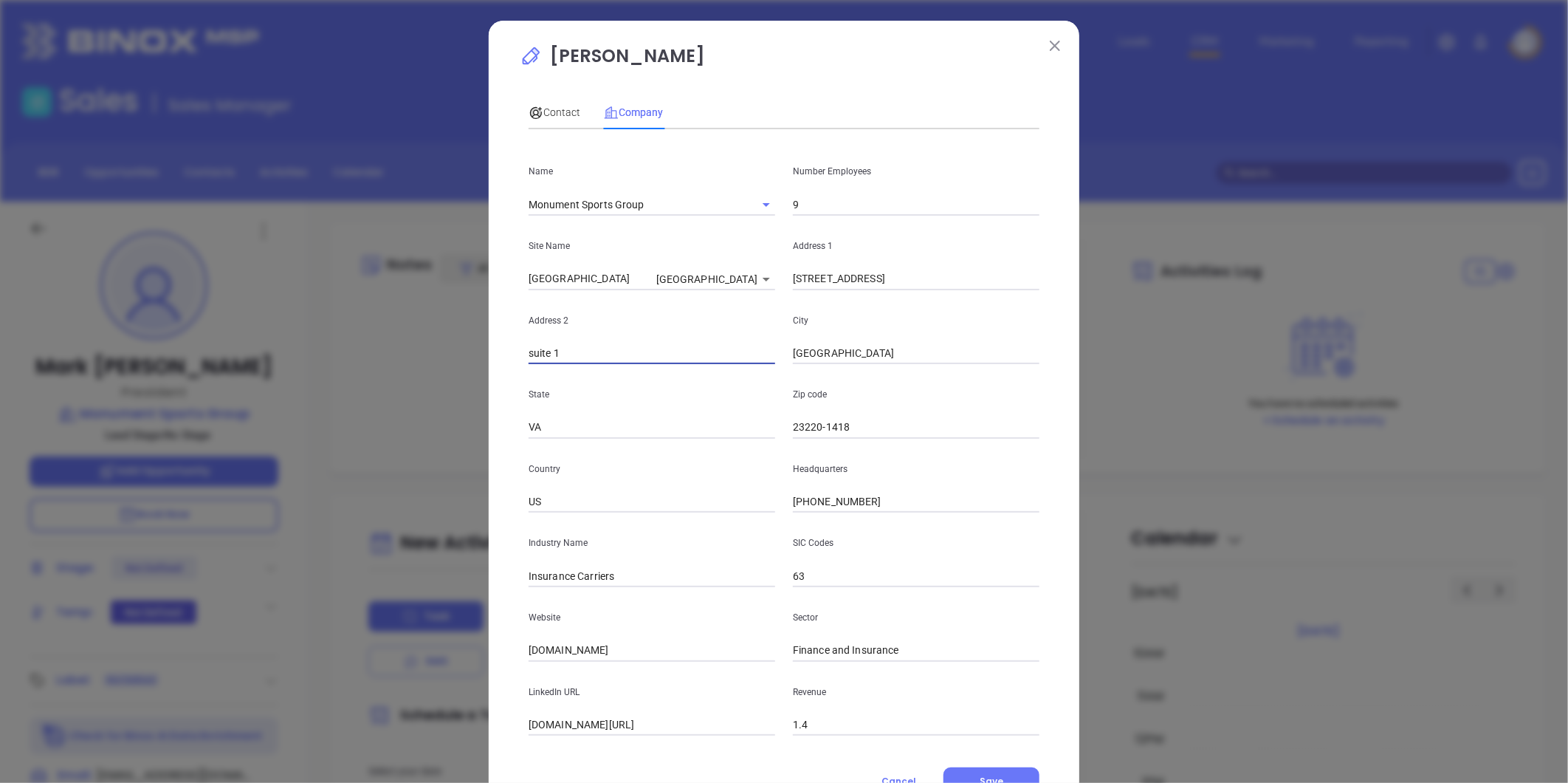
drag, startPoint x: 529, startPoint y: 358, endPoint x: 487, endPoint y: 357, distance: 42.0
click at [488, 357] on div "[PERSON_NAME] Contact Company First Name [PERSON_NAME] Last Name [PERSON_NAME] …" at bounding box center [784, 424] width 590 height 806
type input "Suite 1"
drag, startPoint x: 921, startPoint y: 411, endPoint x: 1081, endPoint y: 397, distance: 160.6
click at [1081, 397] on div "[PERSON_NAME] Contact Company First Name Mark Last Name [PERSON_NAME] Email [EM…" at bounding box center [784, 392] width 1568 height 783
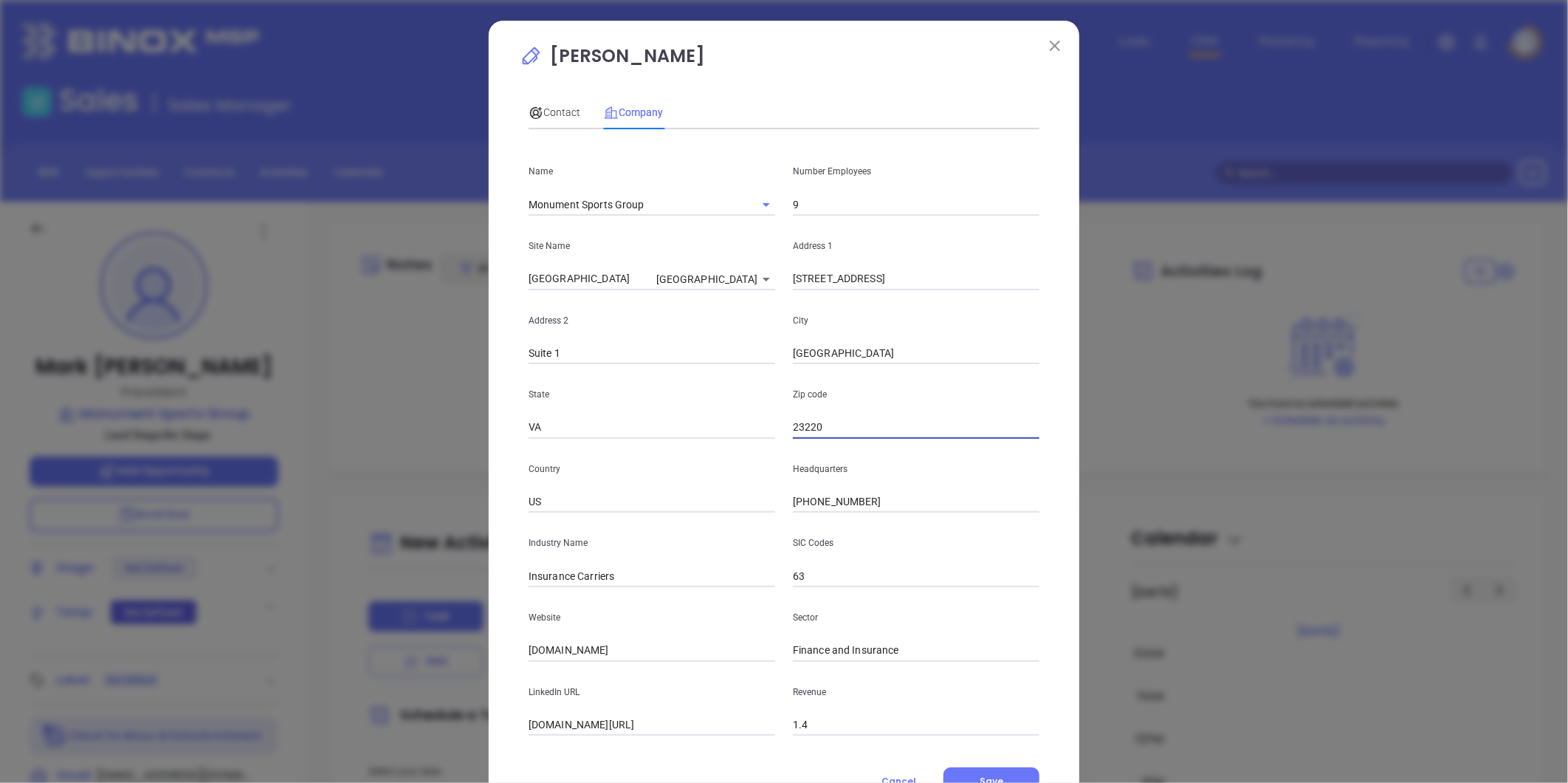
type input "23220"
drag, startPoint x: 603, startPoint y: 650, endPoint x: 359, endPoint y: 630, distance: 244.8
click at [325, 634] on div "[PERSON_NAME] Contact Company First Name Mark Last Name [PERSON_NAME] Email [EM…" at bounding box center [784, 392] width 1568 height 783
paste input "[URL][DOMAIN_NAME]"
type input "[URL][DOMAIN_NAME]"
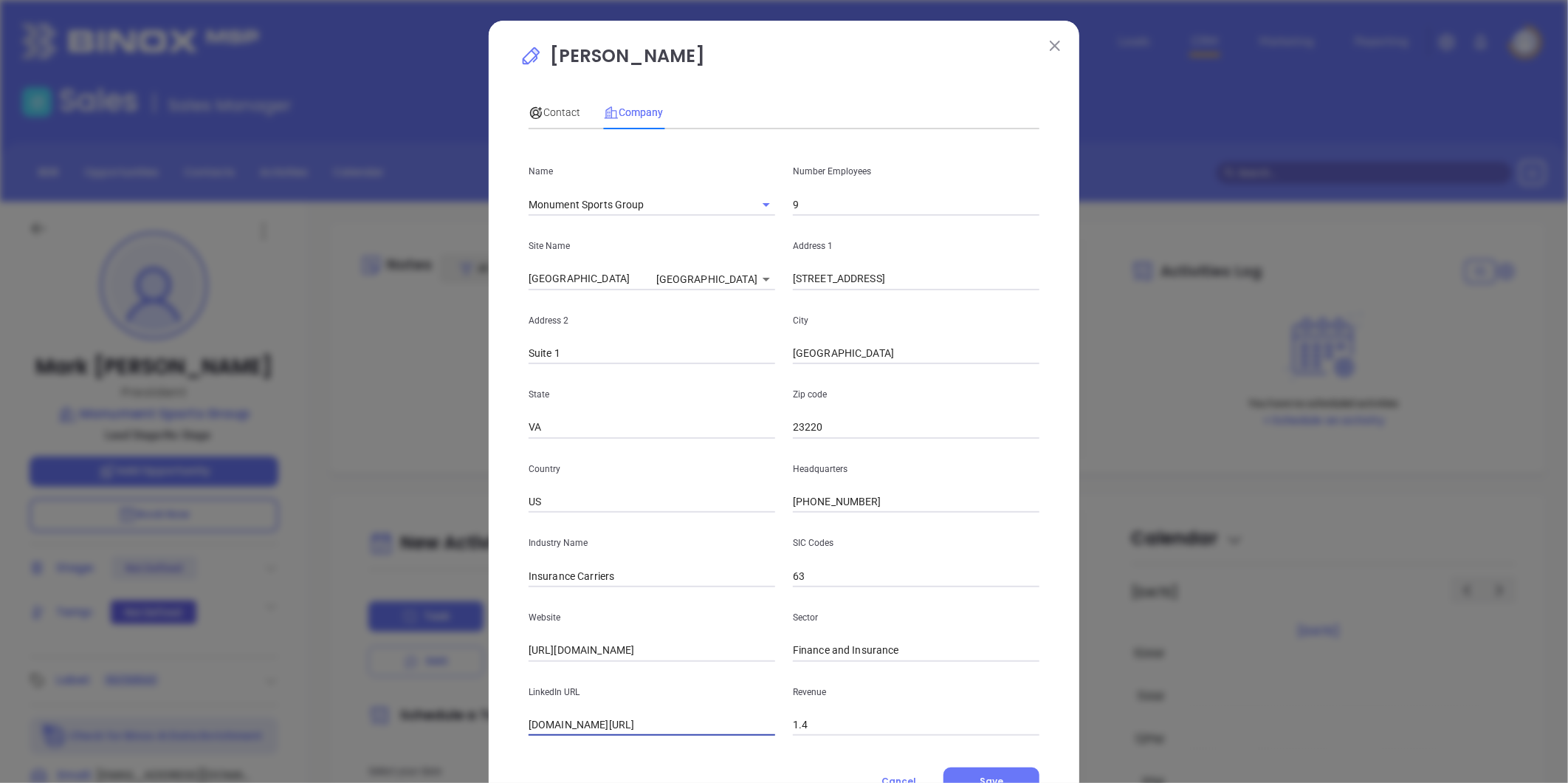
click at [628, 720] on input "[DOMAIN_NAME][URL]" at bounding box center [652, 725] width 247 height 22
click at [628, 722] on input "[DOMAIN_NAME][URL]" at bounding box center [652, 725] width 247 height 22
click at [628, 723] on input "[DOMAIN_NAME][URL]" at bounding box center [652, 725] width 247 height 22
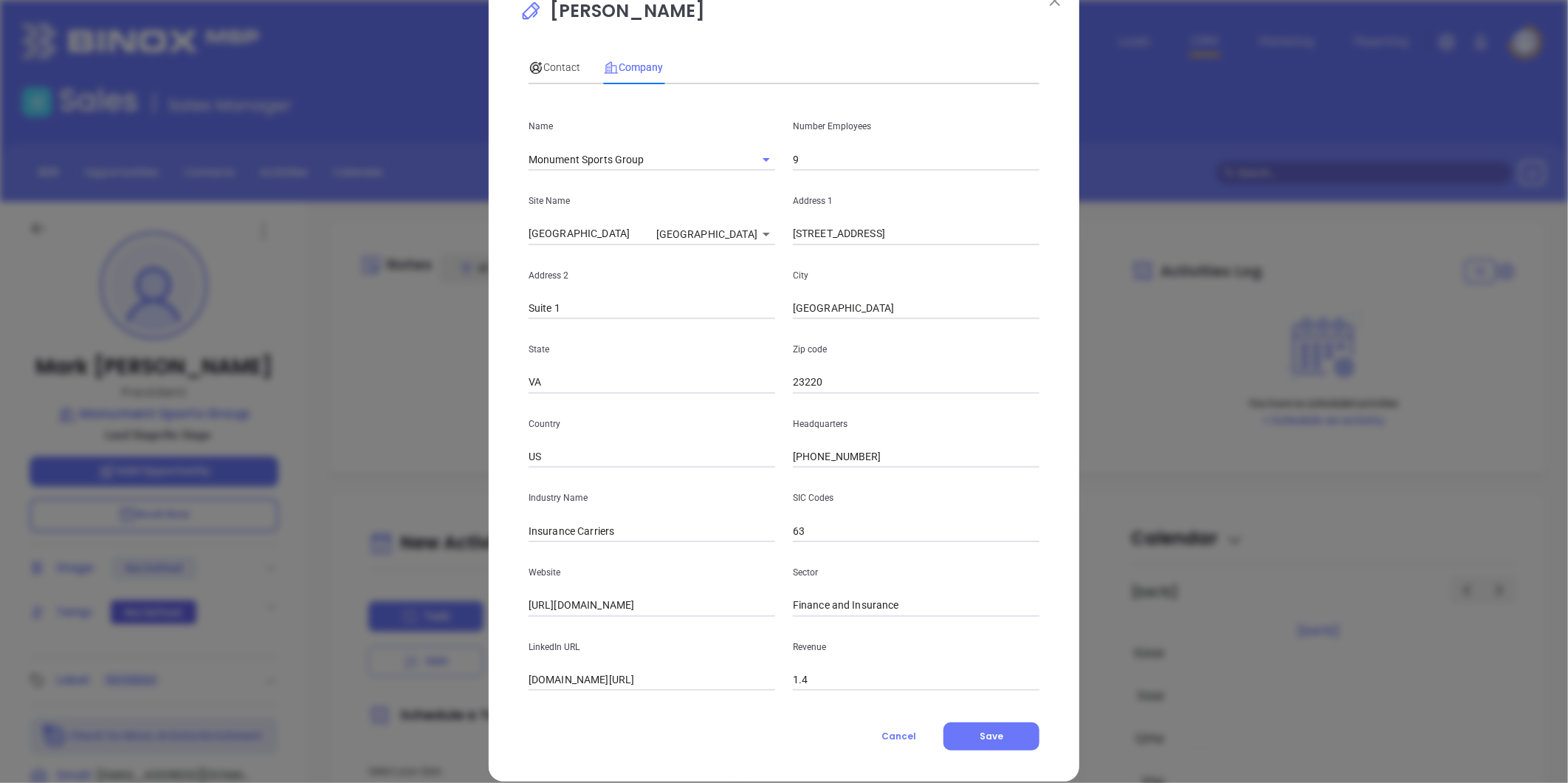
scroll to position [64, 0]
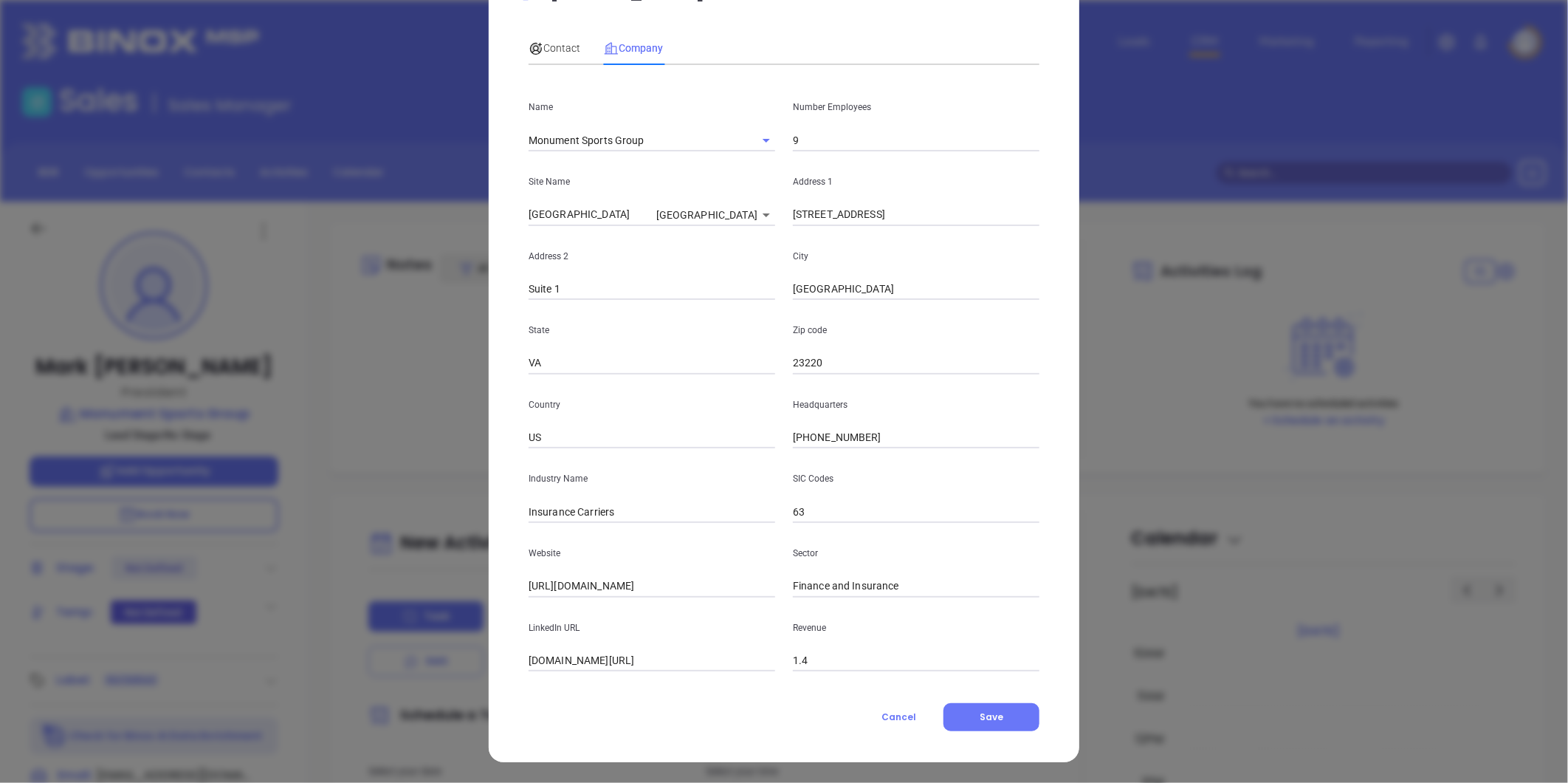
click at [631, 662] on input "[DOMAIN_NAME][URL]" at bounding box center [652, 661] width 247 height 22
paste input "[URL][DOMAIN_NAME]"
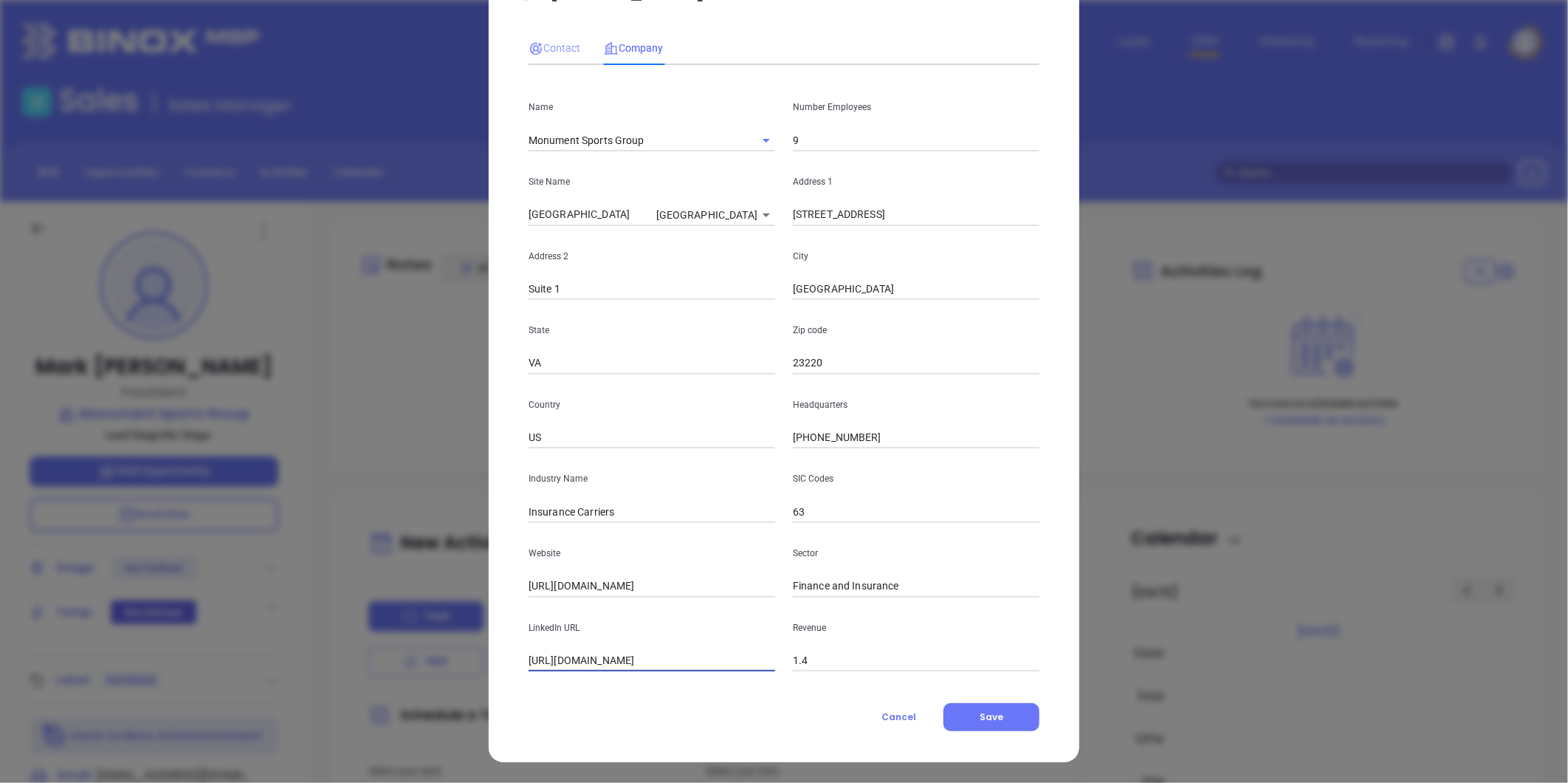
type input "[URL][DOMAIN_NAME]"
click at [550, 47] on span "Contact" at bounding box center [554, 48] width 51 height 12
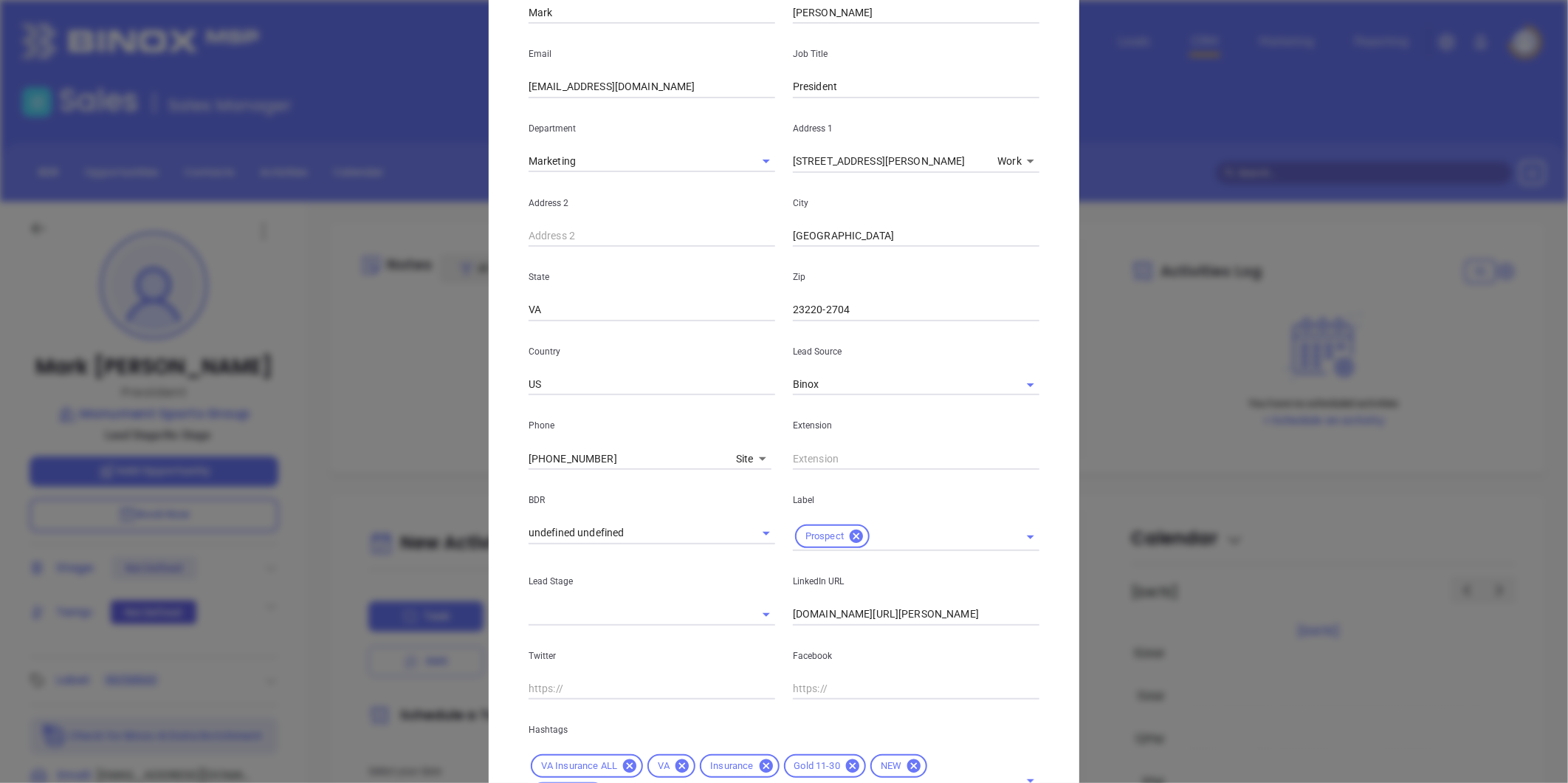
scroll to position [329, 0]
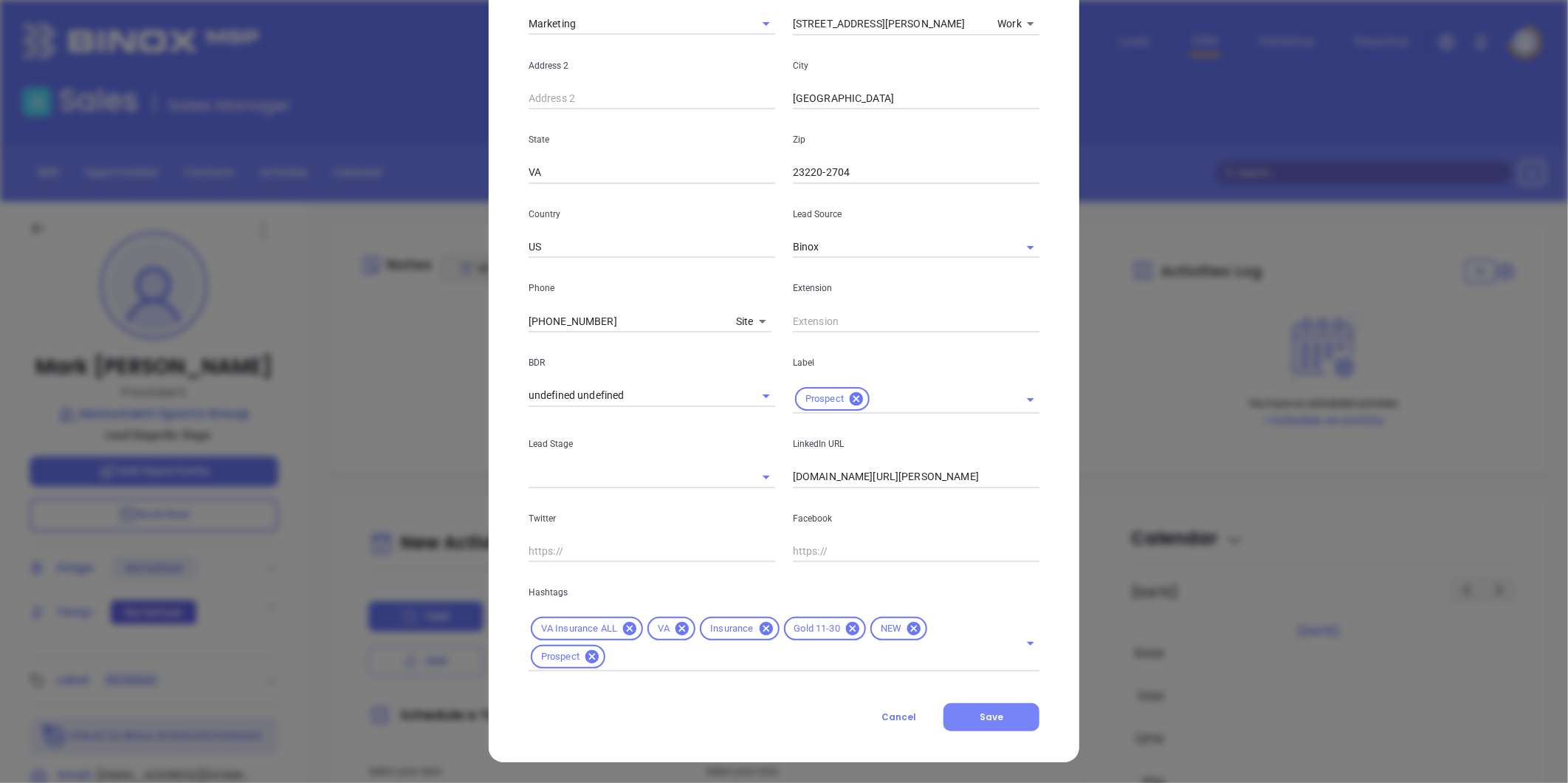
drag, startPoint x: 1000, startPoint y: 723, endPoint x: 1018, endPoint y: 742, distance: 26.2
click at [1000, 722] on button "Save" at bounding box center [991, 717] width 96 height 28
